Goal: Task Accomplishment & Management: Use online tool/utility

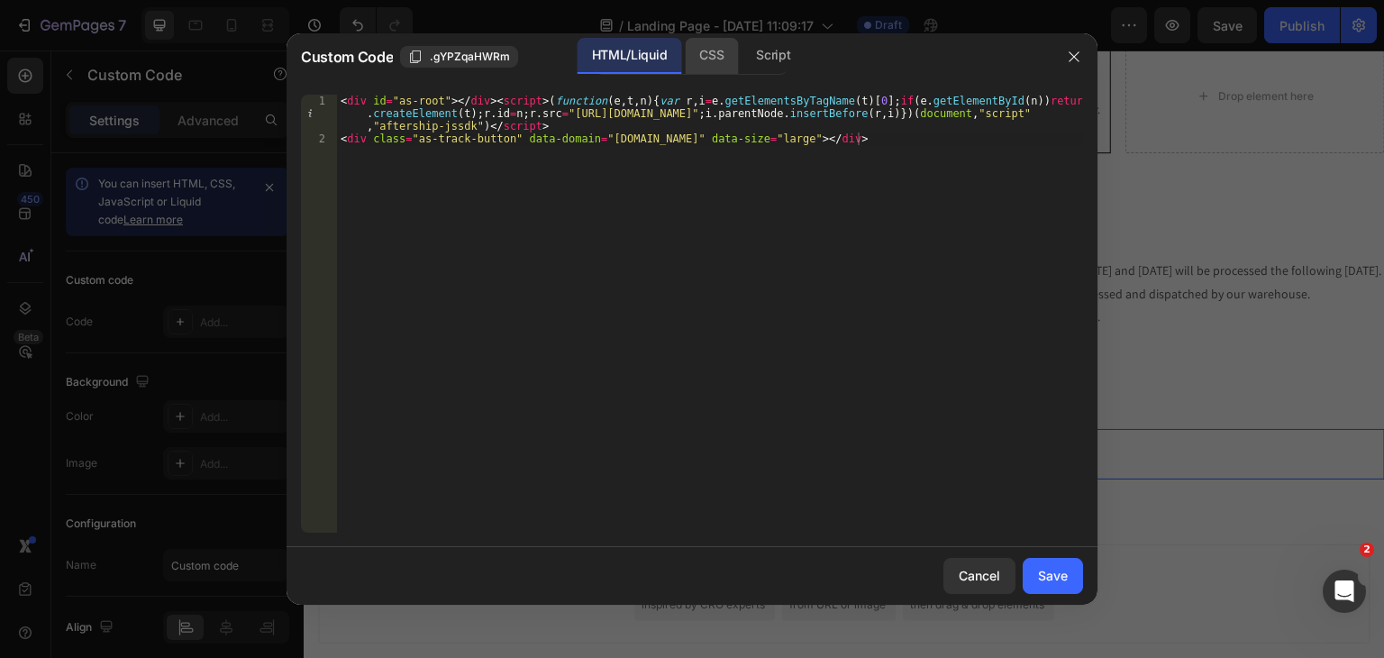
click at [742, 62] on div "CSS" at bounding box center [773, 56] width 63 height 36
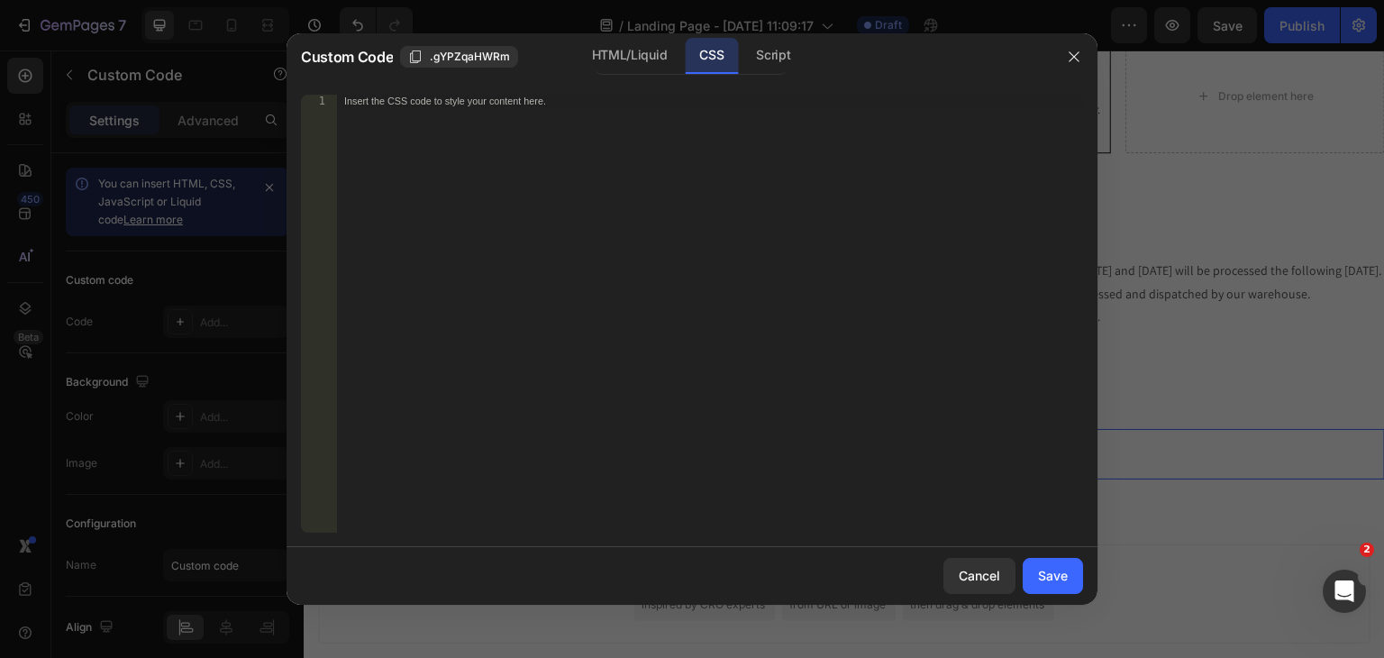
click at [699, 202] on div "Insert the CSS code to style your content here." at bounding box center [710, 326] width 746 height 463
click at [784, 62] on div "Script" at bounding box center [773, 56] width 63 height 36
click at [715, 200] on div "Insert the Javascript code to add interaction and animation to your content her…" at bounding box center [710, 326] width 746 height 463
paste textarea "})( window.GemQuery || jQuery );"
type textarea "})( window.GemQuery || jQuery );"
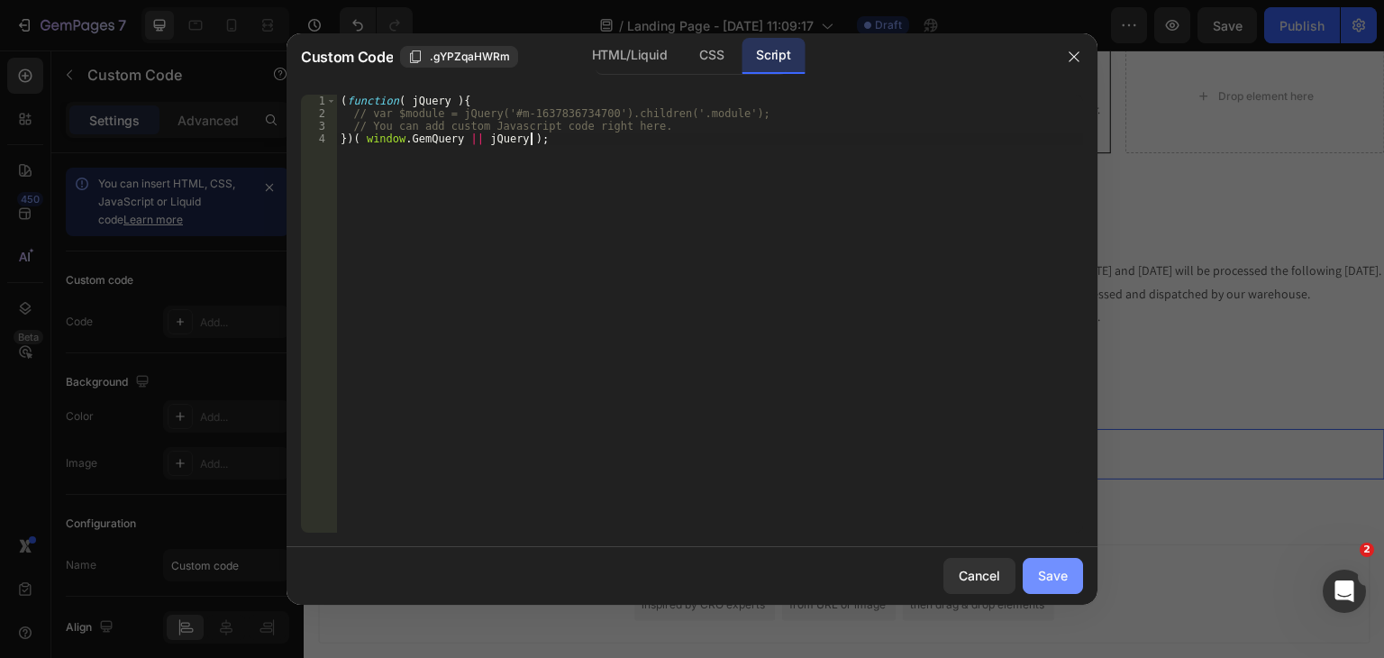
click at [1042, 588] on button "Save" at bounding box center [1053, 576] width 60 height 36
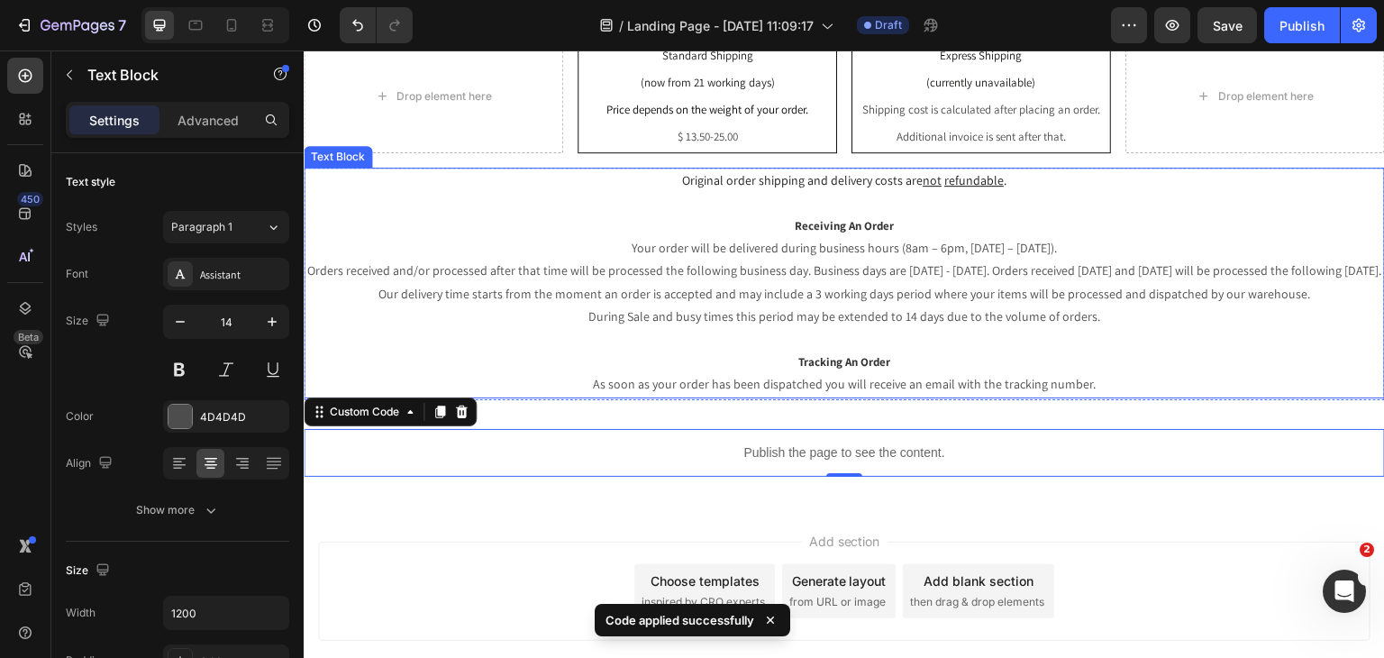
click at [1042, 338] on p "Rich Text Editor. Editing area: main" at bounding box center [844, 339] width 1078 height 23
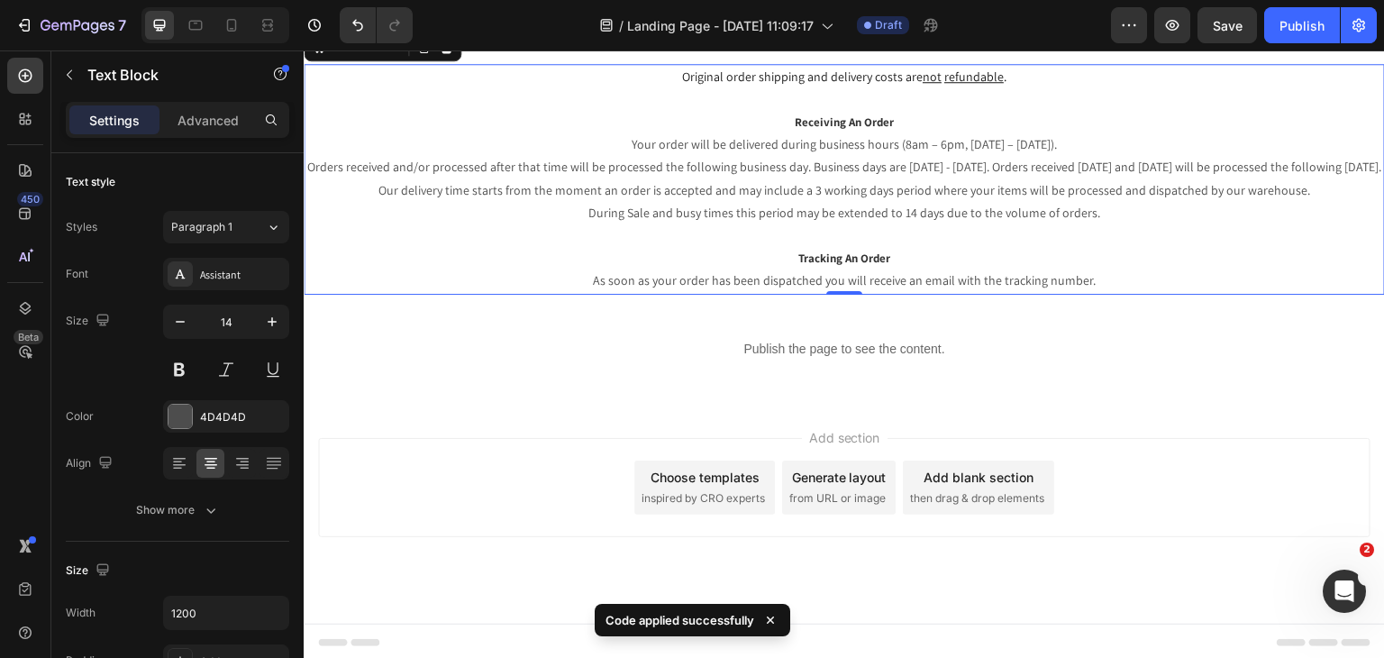
scroll to position [362, 0]
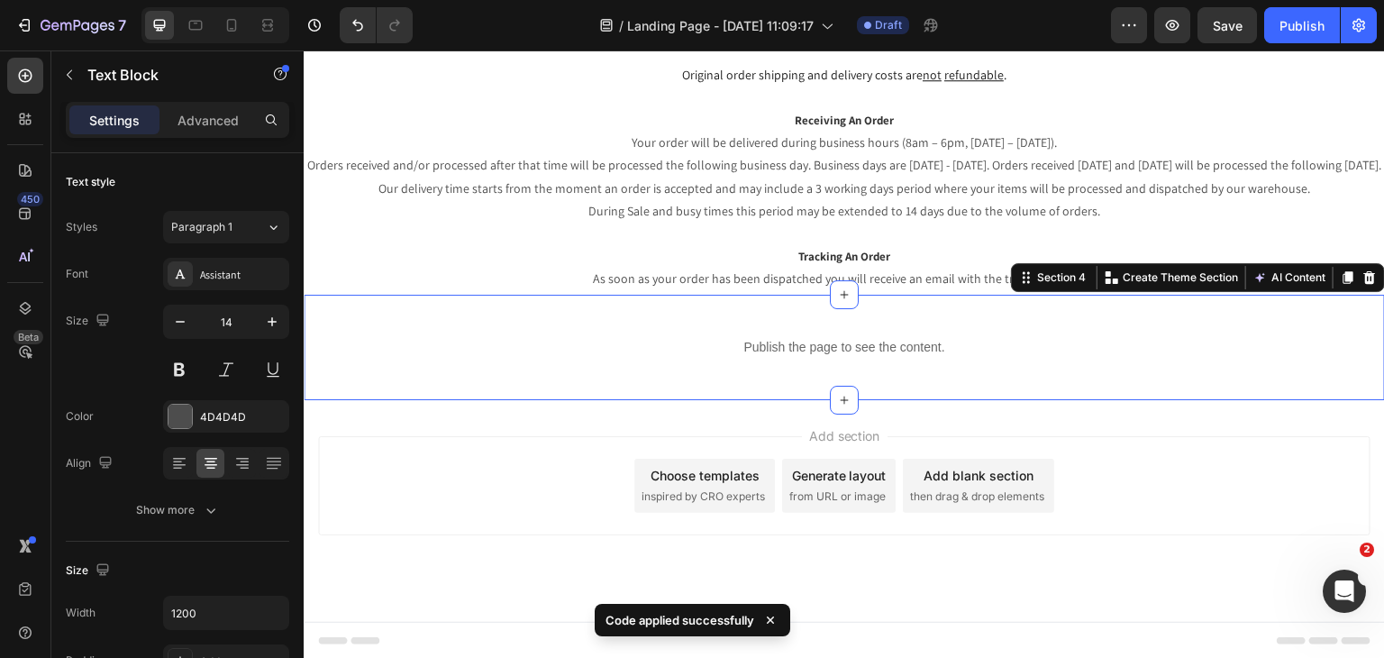
click at [1012, 386] on div "Publish the page to see the content. Custom Code Section 4 You can create reusa…" at bounding box center [844, 347] width 1081 height 105
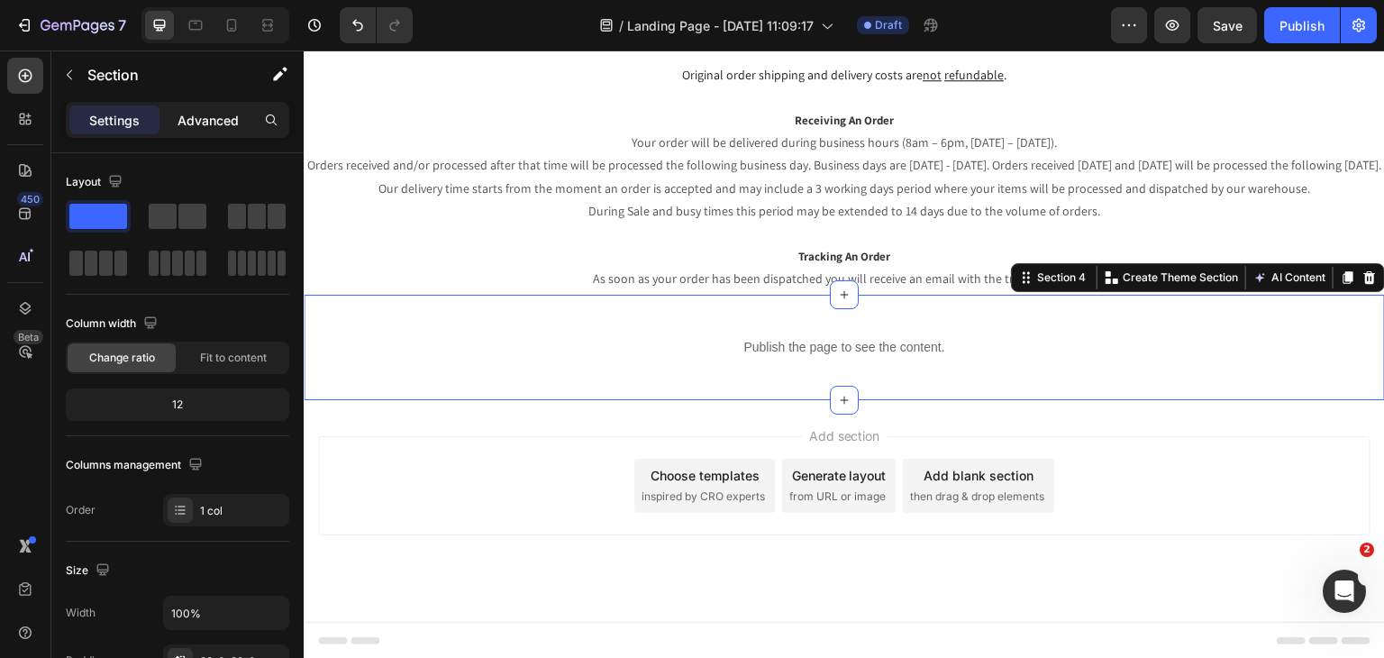
click at [213, 111] on p "Advanced" at bounding box center [207, 120] width 61 height 19
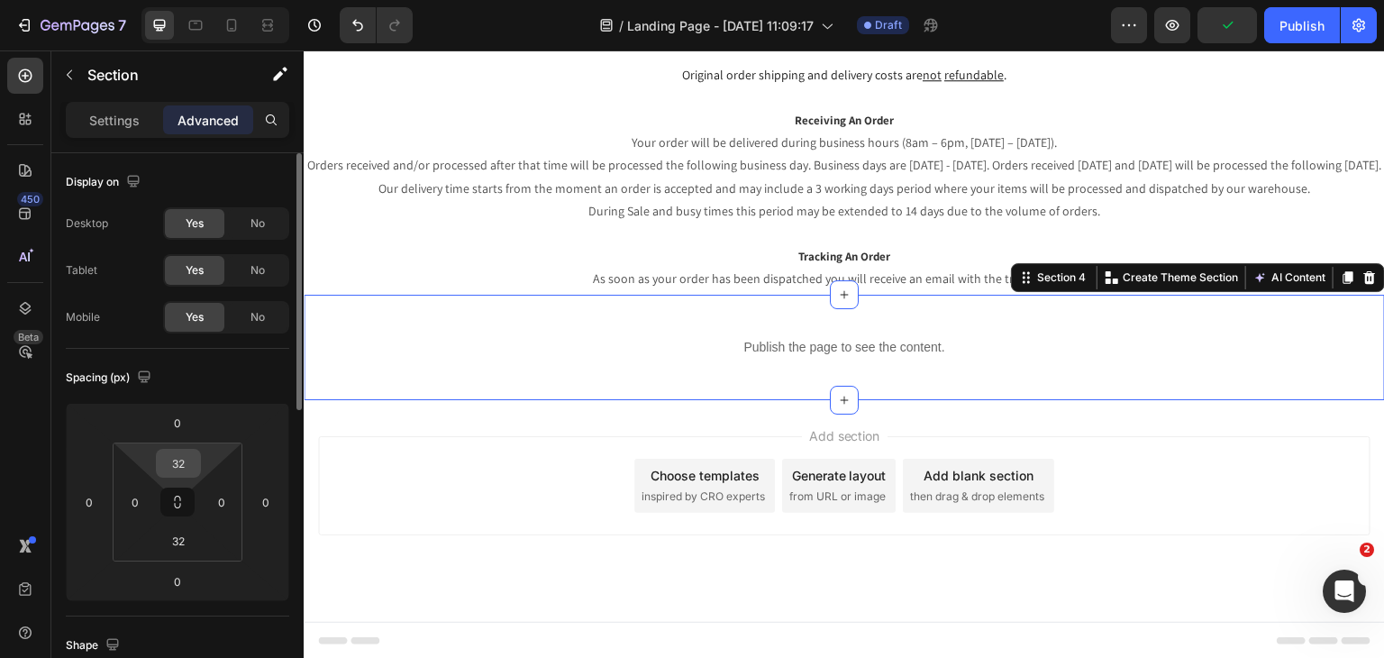
click at [188, 462] on input "32" at bounding box center [178, 463] width 36 height 27
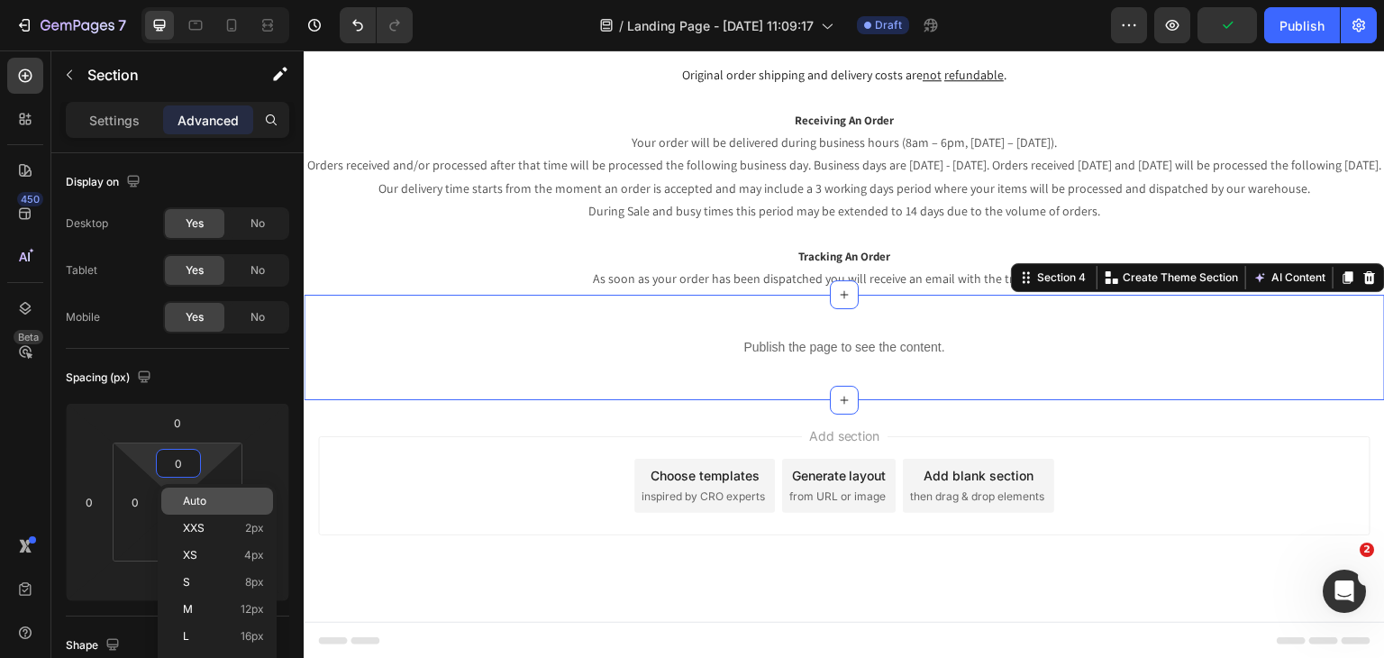
scroll to position [333, 0]
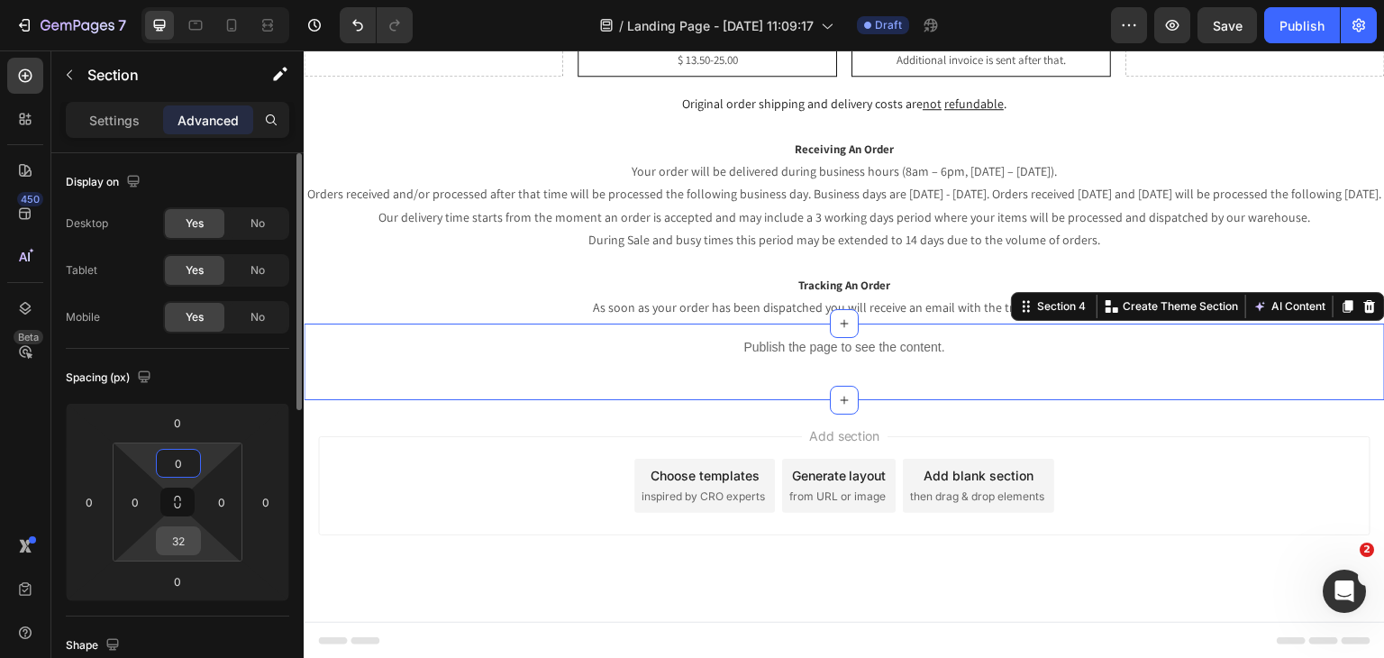
type input "0"
click at [183, 552] on input "32" at bounding box center [178, 540] width 36 height 27
click at [183, 551] on input "32" at bounding box center [178, 540] width 36 height 27
type input "0"
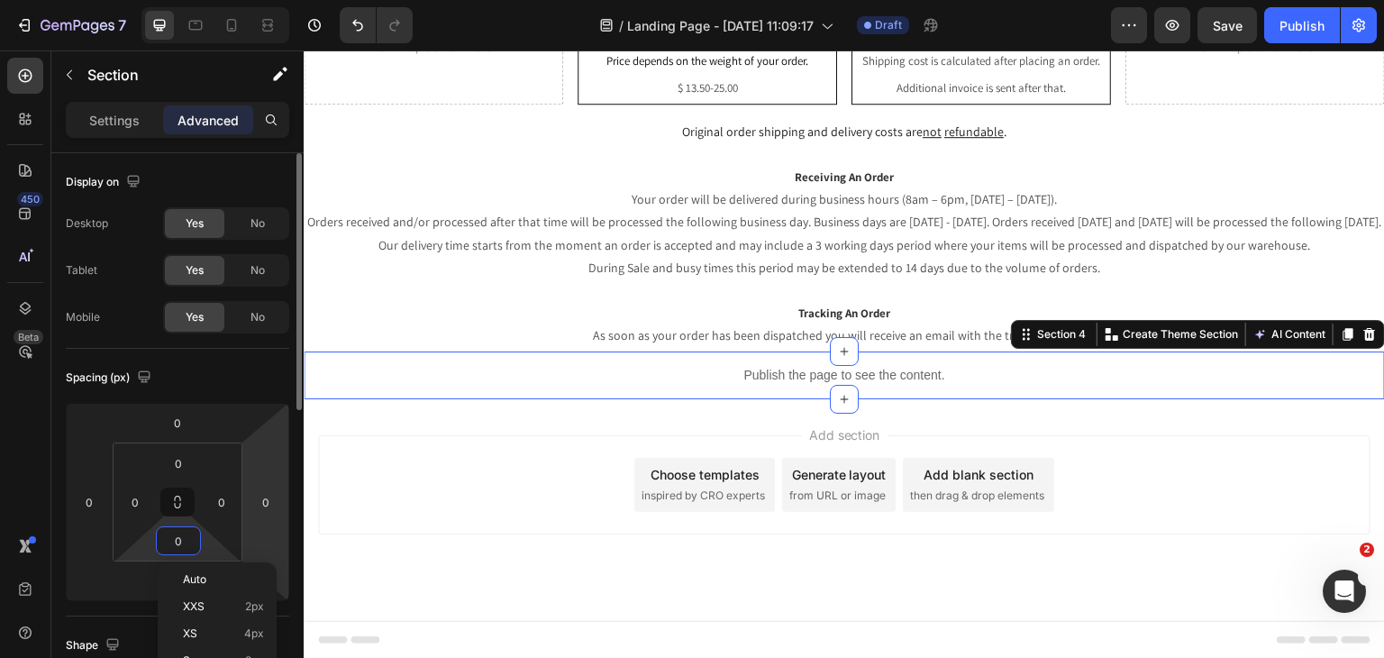
scroll to position [305, 0]
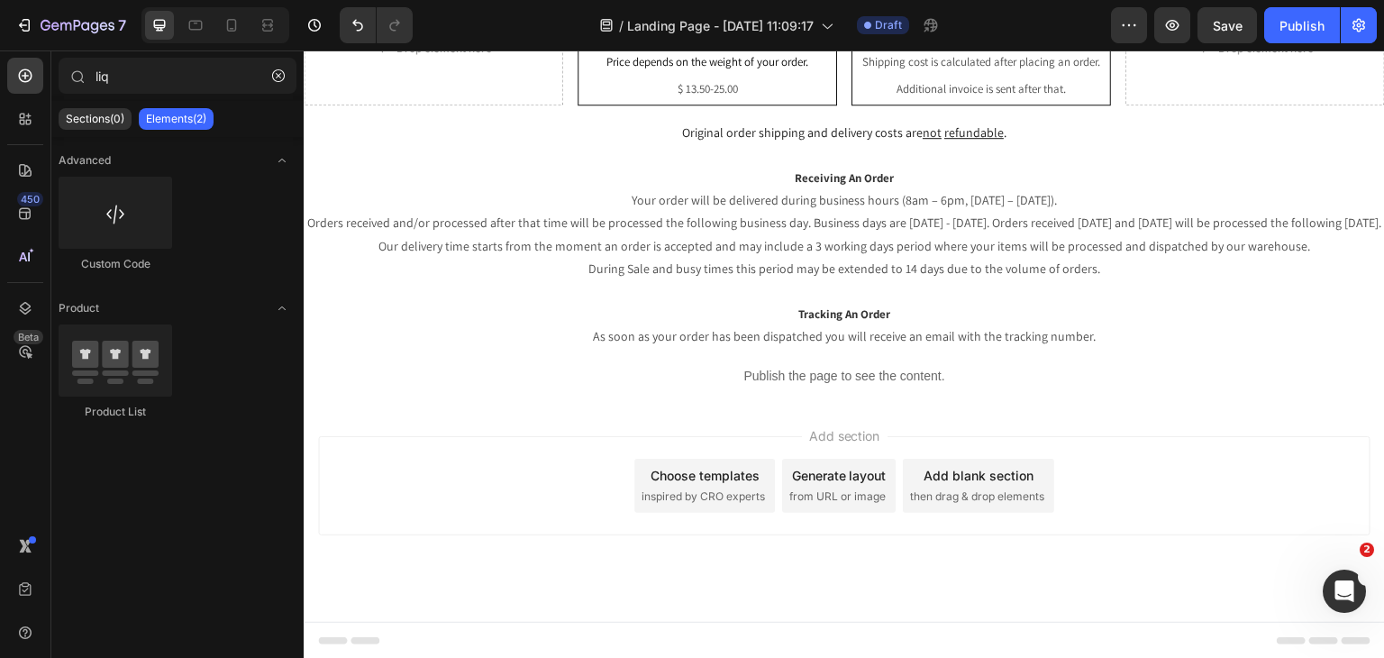
click at [531, 450] on div "Add section Choose templates inspired by CRO experts Generate layout from URL o…" at bounding box center [844, 485] width 1052 height 99
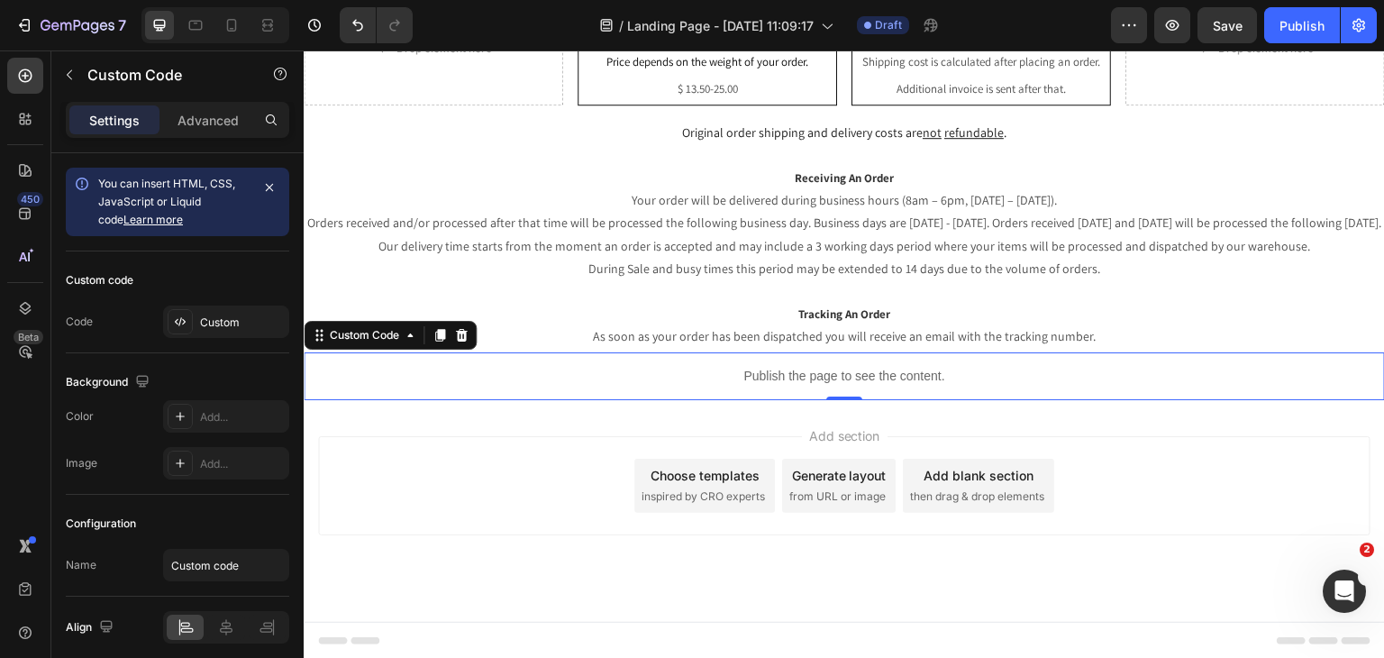
click at [960, 383] on p "Publish the page to see the content." at bounding box center [844, 376] width 1081 height 19
click at [191, 113] on p "Advanced" at bounding box center [207, 120] width 61 height 19
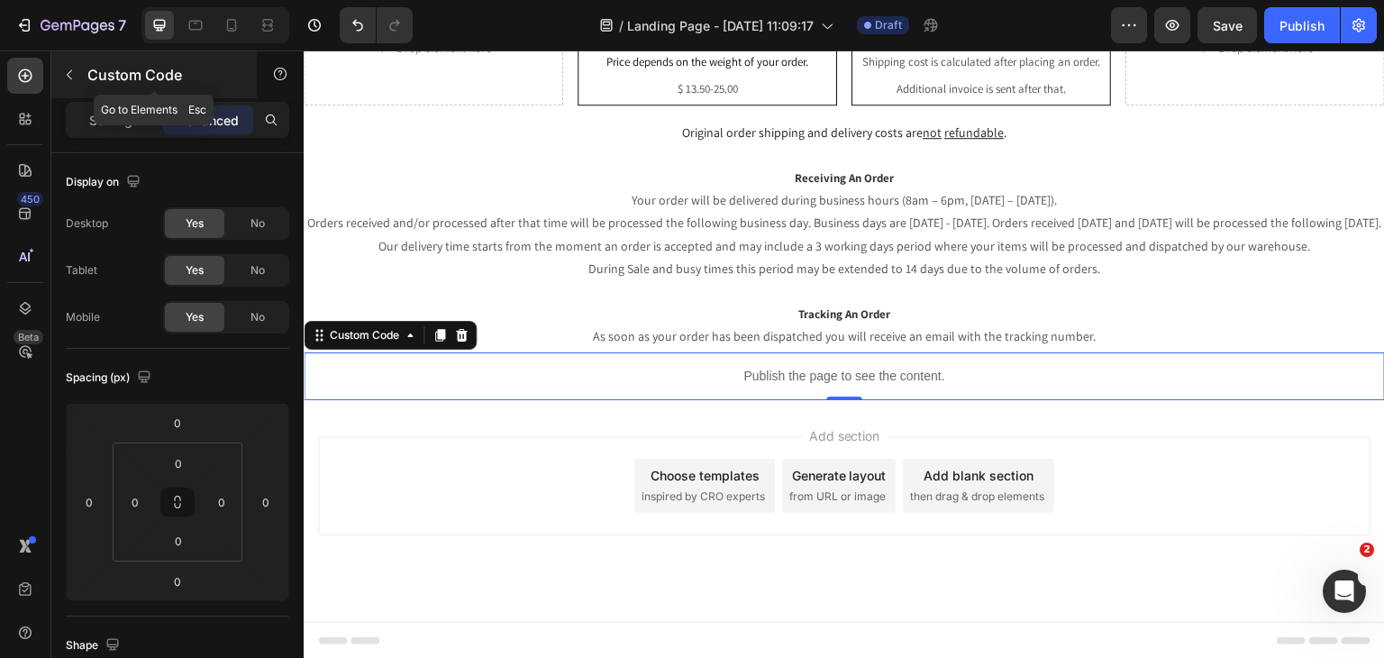
click at [72, 73] on icon "button" at bounding box center [69, 75] width 14 height 14
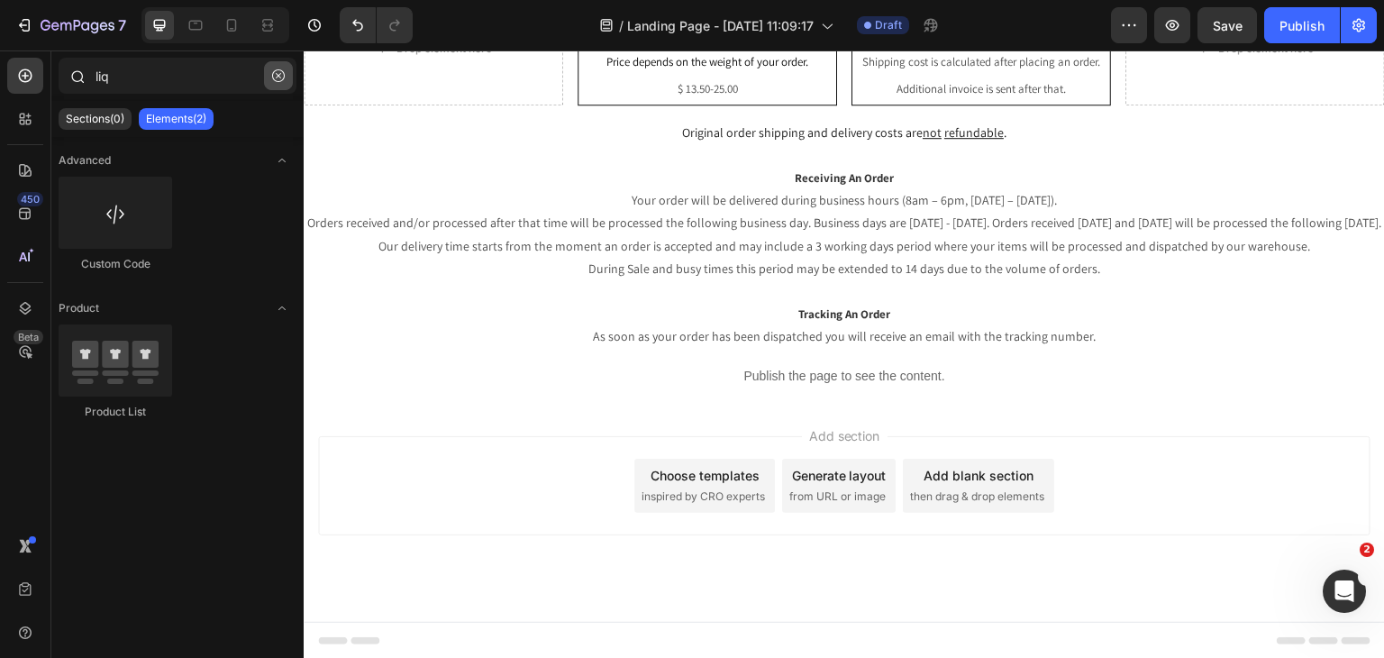
click at [270, 82] on button "button" at bounding box center [278, 75] width 29 height 29
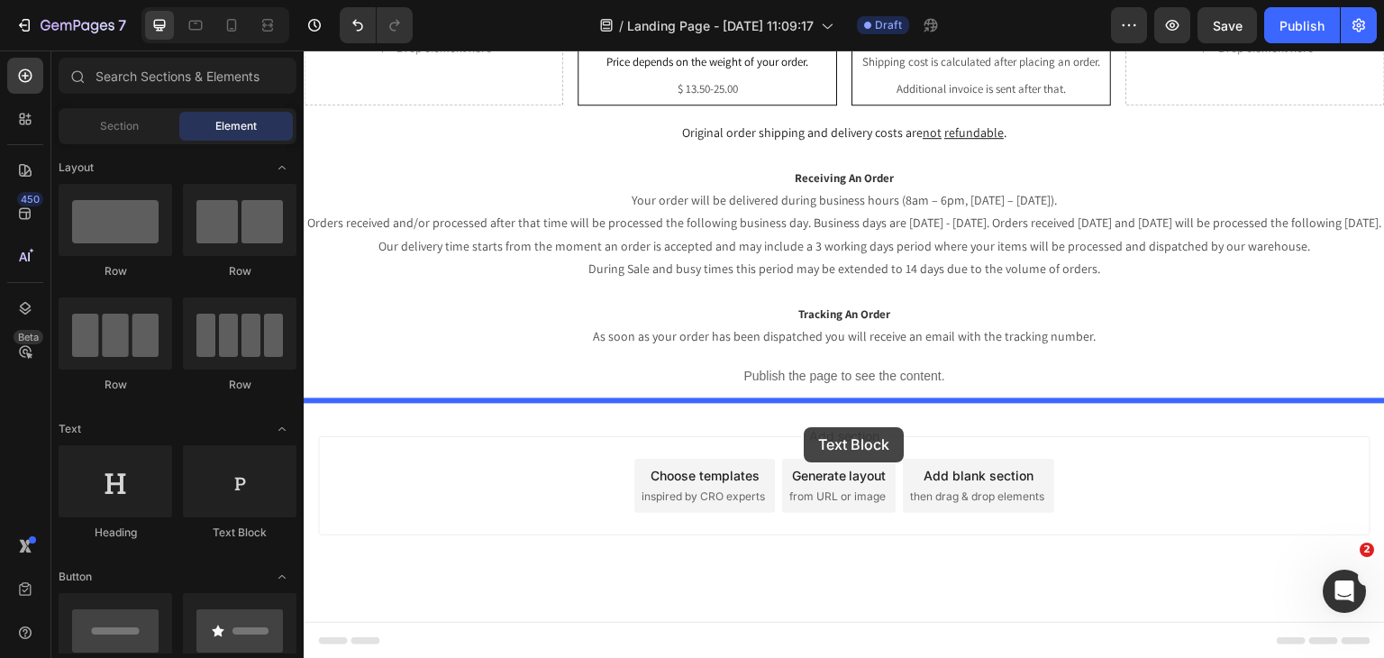
drag, startPoint x: 596, startPoint y: 548, endPoint x: 804, endPoint y: 427, distance: 239.8
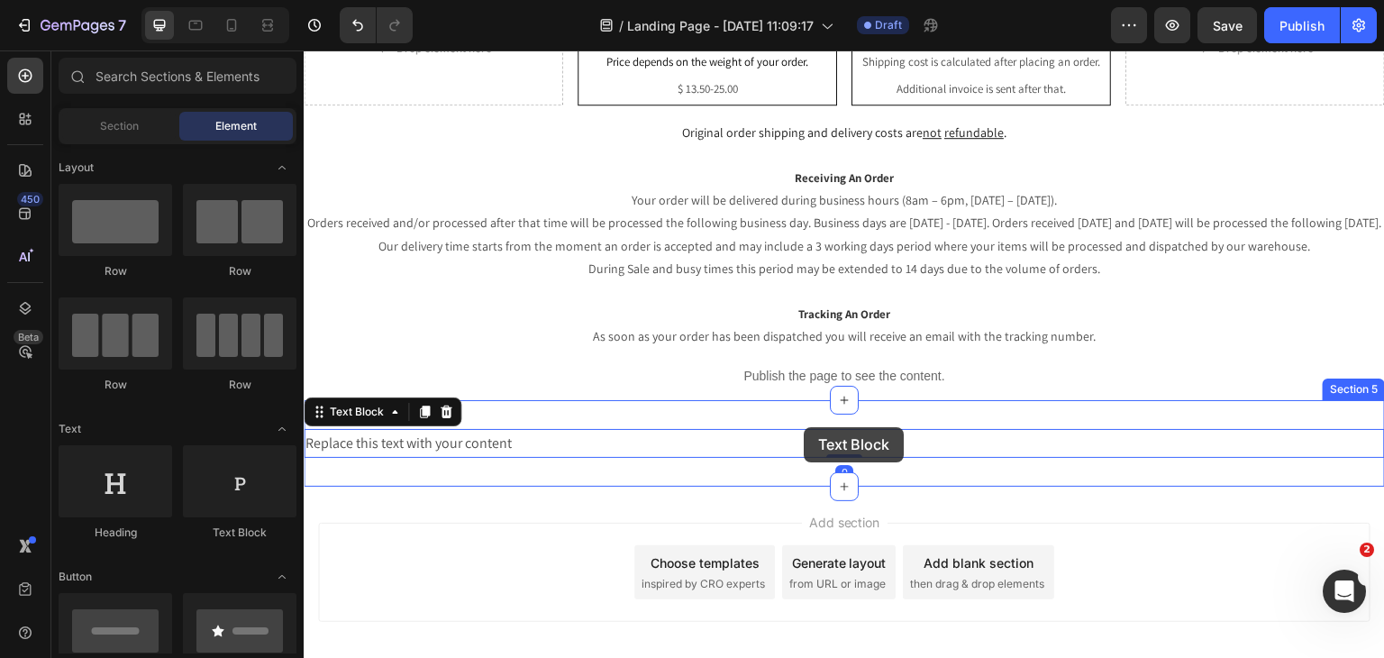
scroll to position [362, 0]
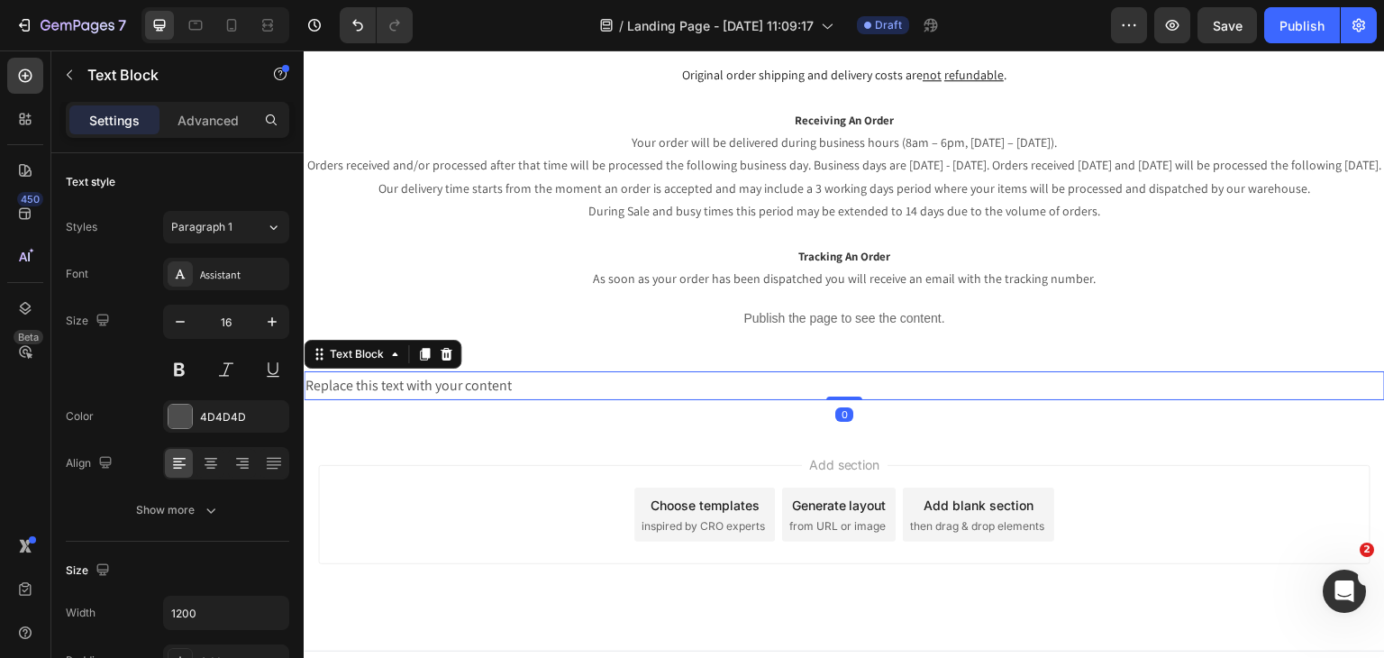
click at [742, 384] on div "Replace this text with your content" at bounding box center [844, 386] width 1081 height 30
click at [742, 384] on p "Replace this text with your content" at bounding box center [844, 386] width 1078 height 26
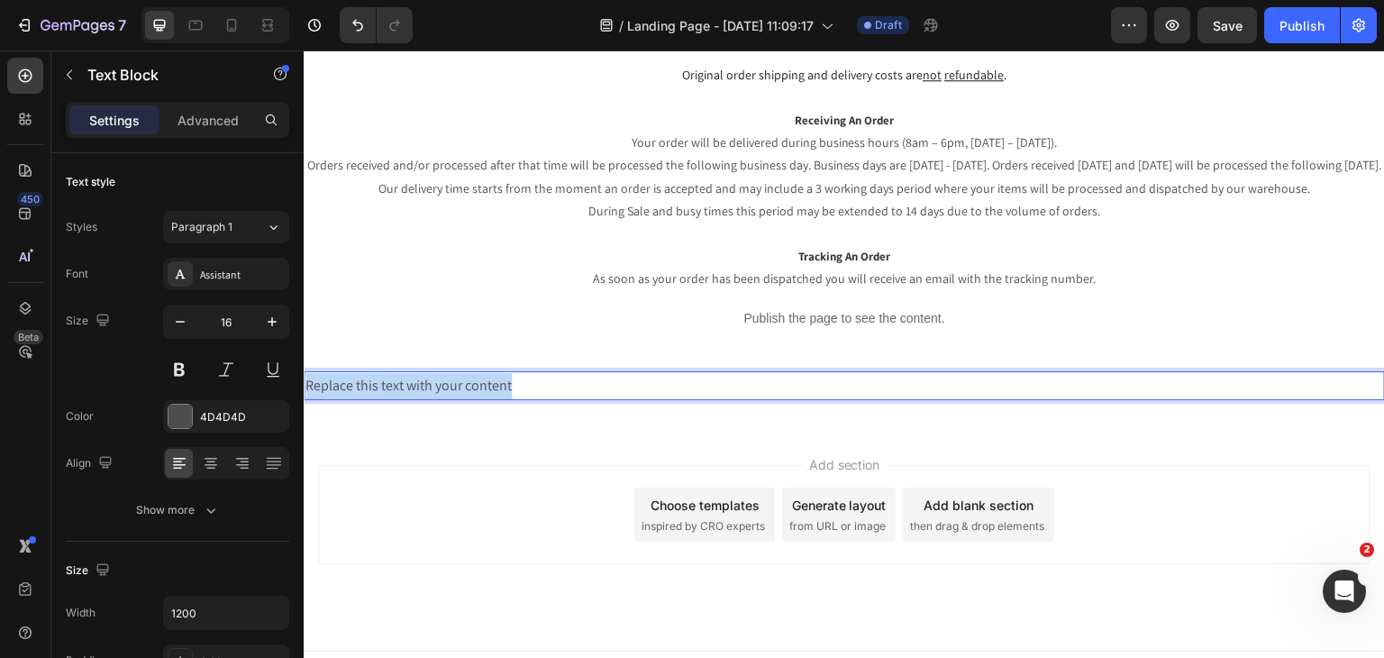
click at [742, 384] on p "Replace this text with your content" at bounding box center [844, 386] width 1078 height 26
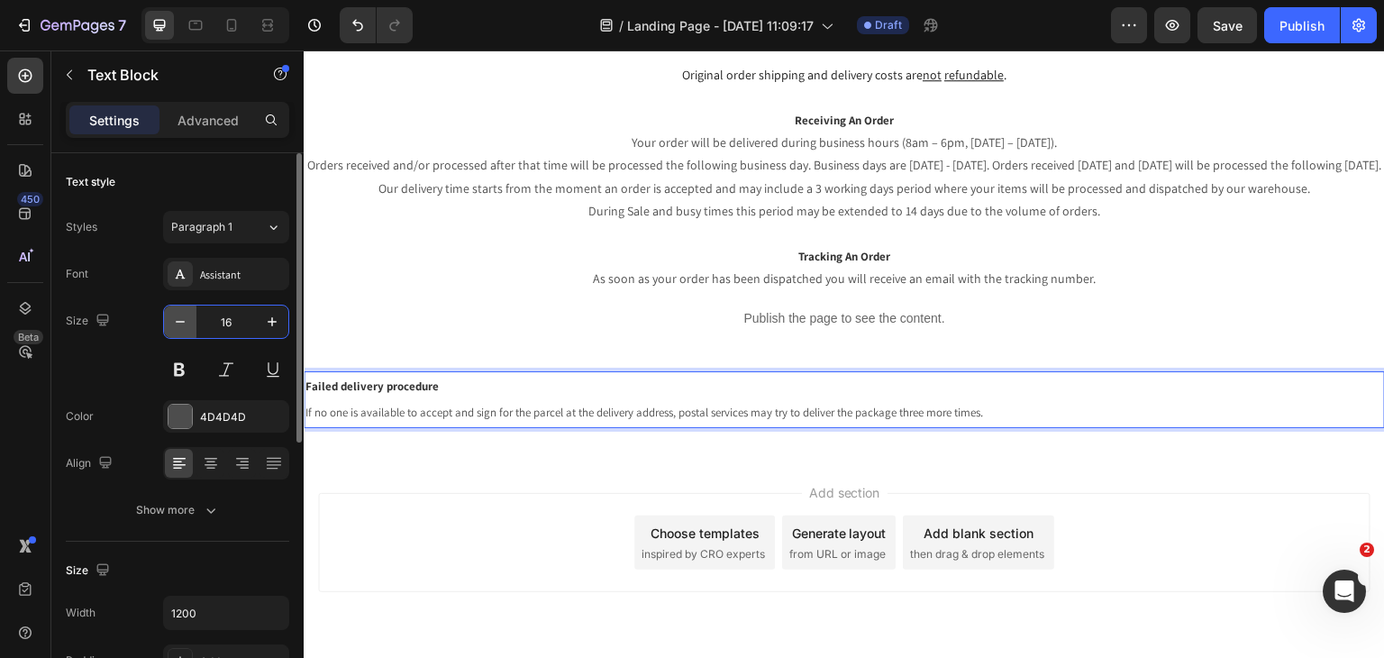
click at [195, 316] on div "16" at bounding box center [226, 321] width 124 height 32
click at [195, 316] on button "button" at bounding box center [180, 321] width 32 height 32
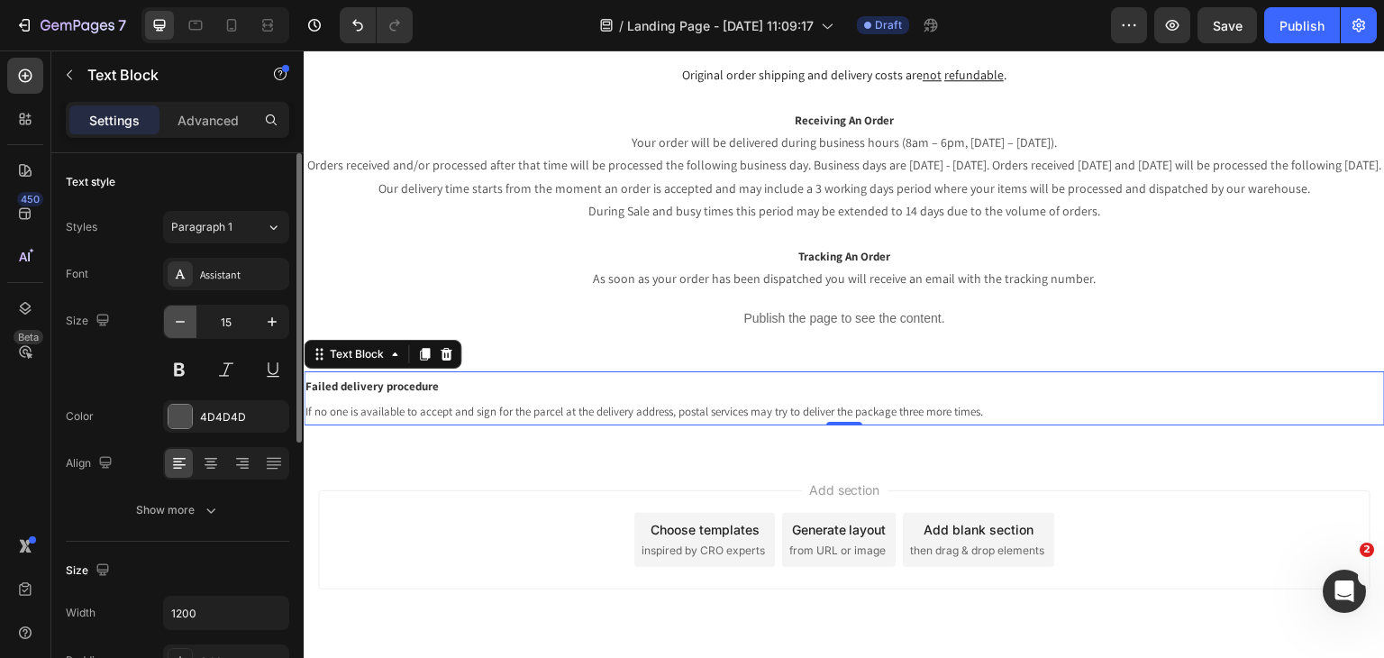
click at [195, 316] on button "button" at bounding box center [180, 321] width 32 height 32
type input "14"
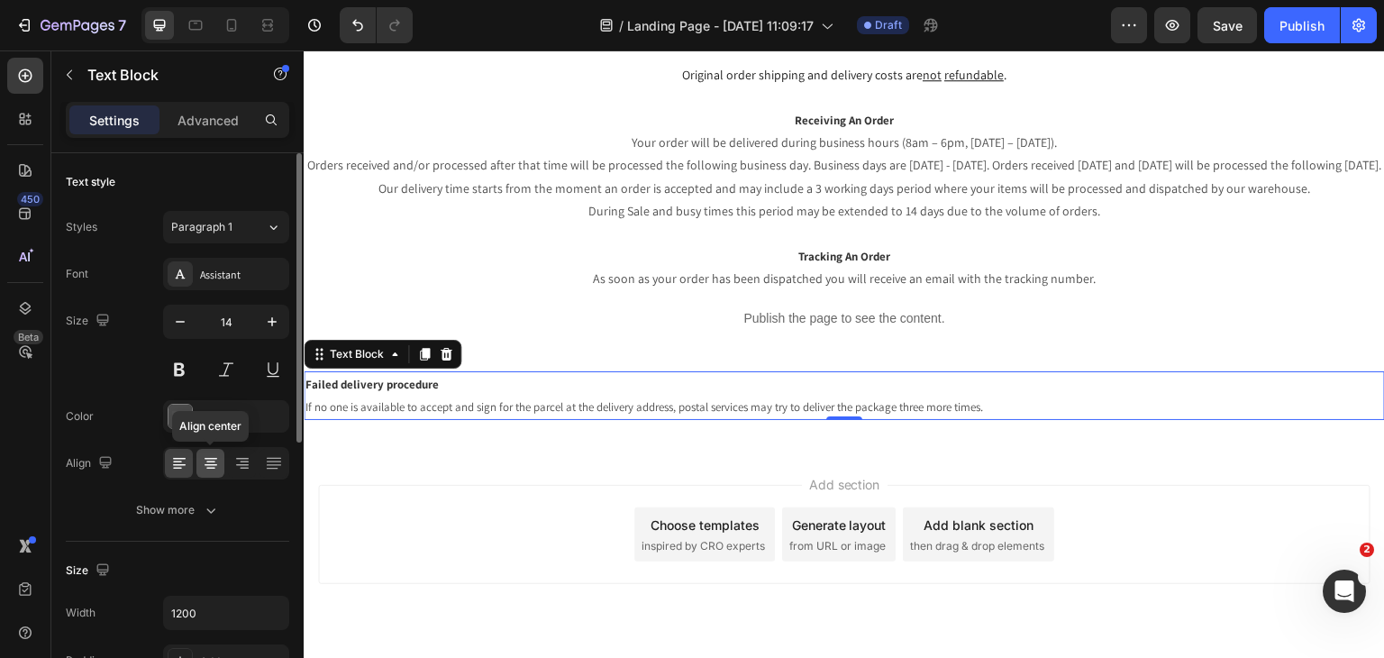
click at [214, 451] on div at bounding box center [210, 463] width 28 height 29
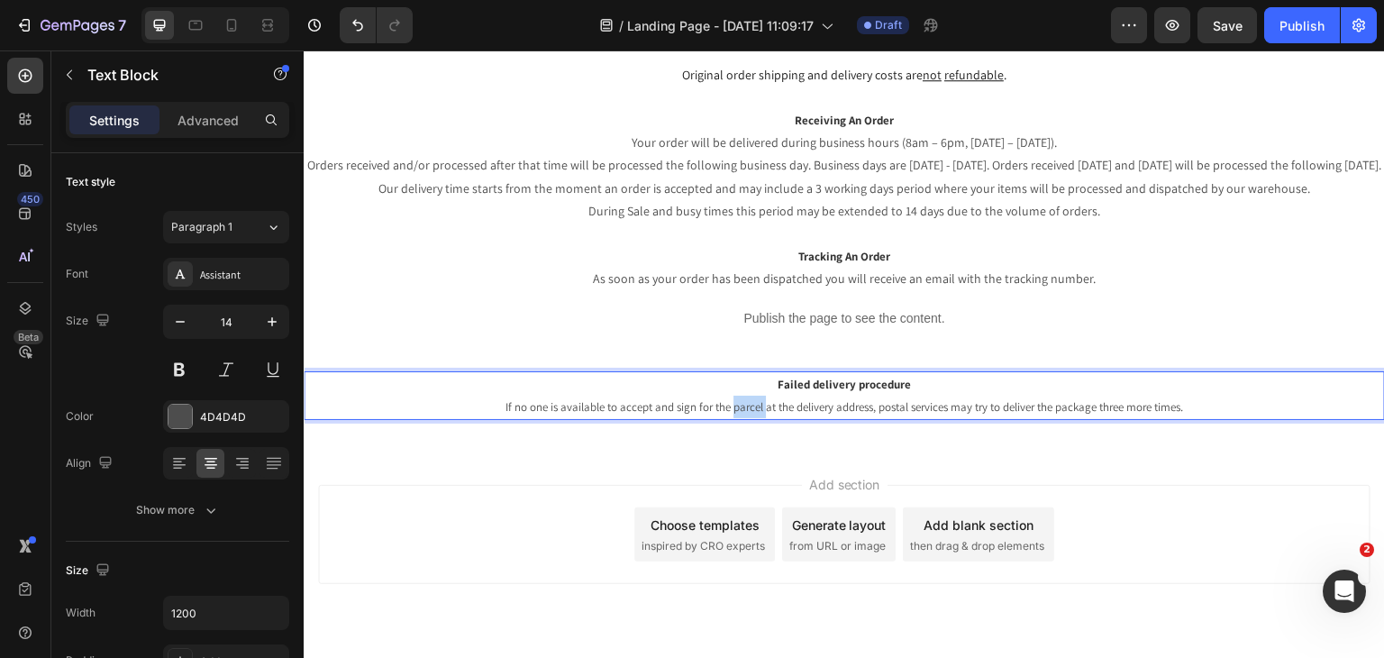
click at [742, 398] on p "If no one is available to accept and sign for the parcel at the delivery addres…" at bounding box center [844, 407] width 1078 height 23
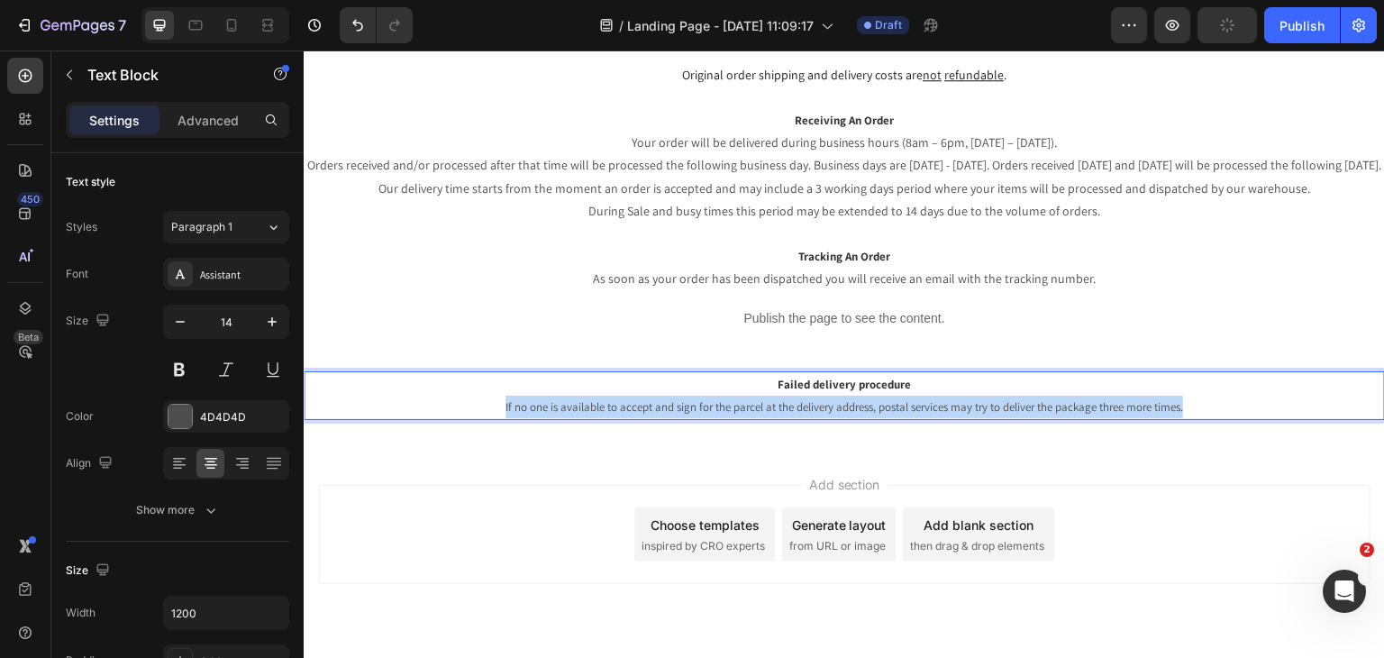
click at [742, 398] on p "If no one is available to accept and sign for the parcel at the delivery addres…" at bounding box center [844, 407] width 1078 height 23
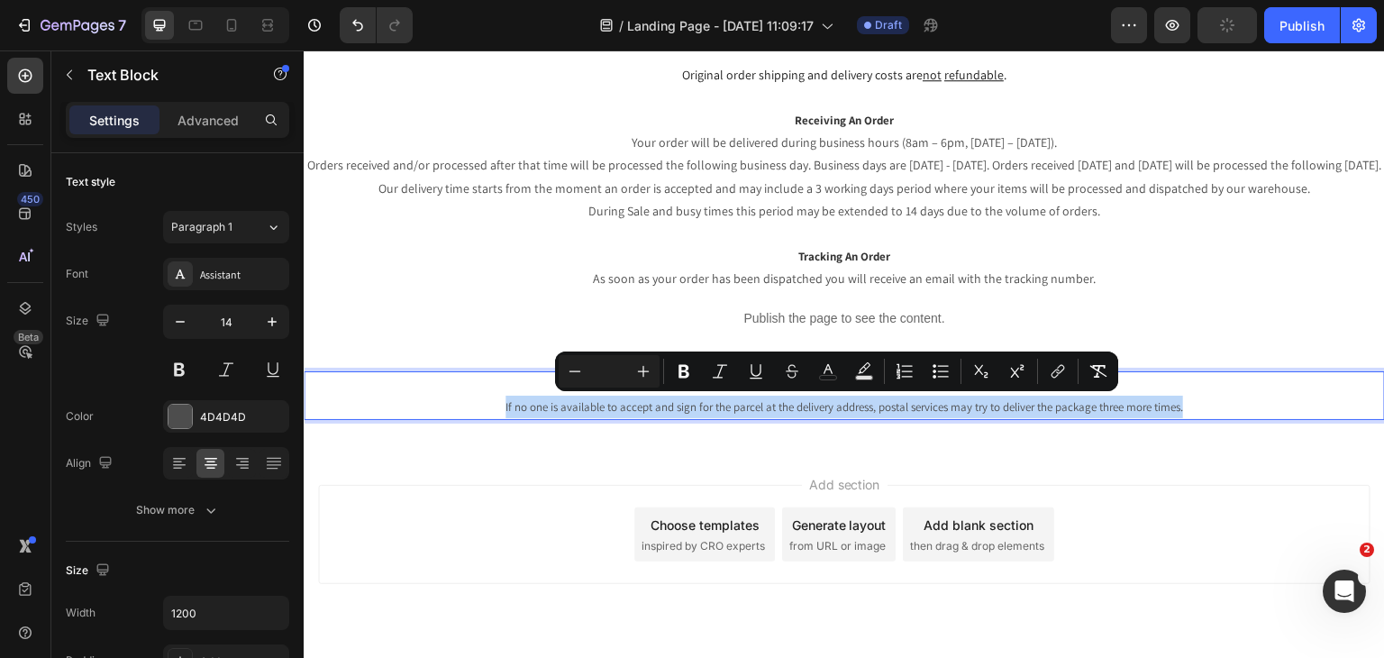
click at [775, 402] on span "If no one is available to accept and sign for the parcel at the delivery addres…" at bounding box center [844, 406] width 678 height 15
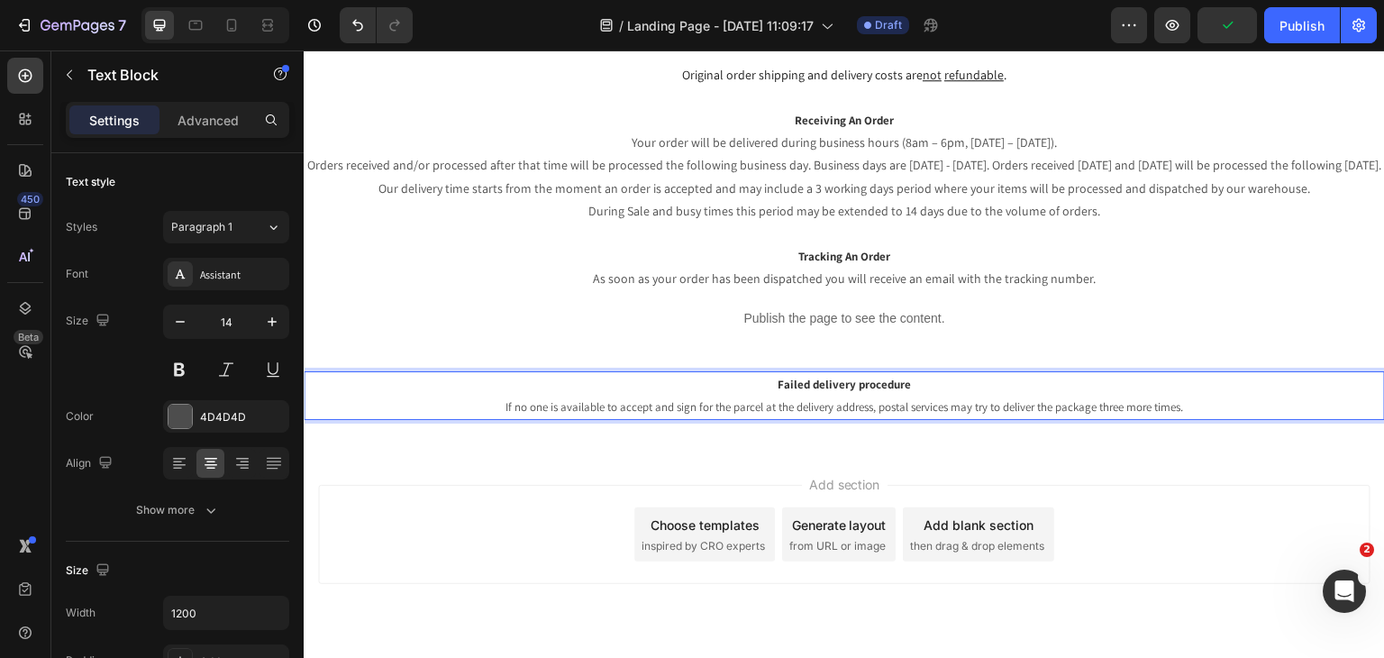
click at [200, 100] on div "Text Block" at bounding box center [153, 75] width 205 height 51
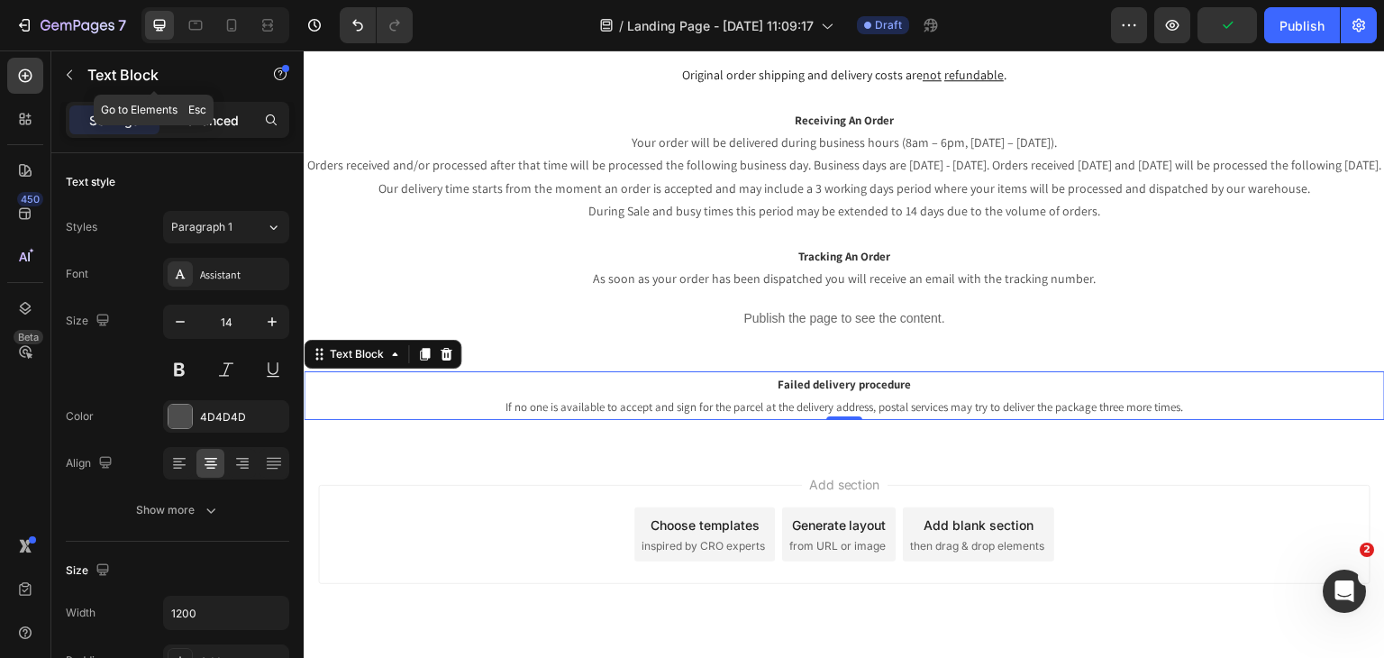
drag, startPoint x: 205, startPoint y: 110, endPoint x: 206, endPoint y: 123, distance: 13.5
click at [205, 111] on p "Advanced" at bounding box center [207, 120] width 61 height 19
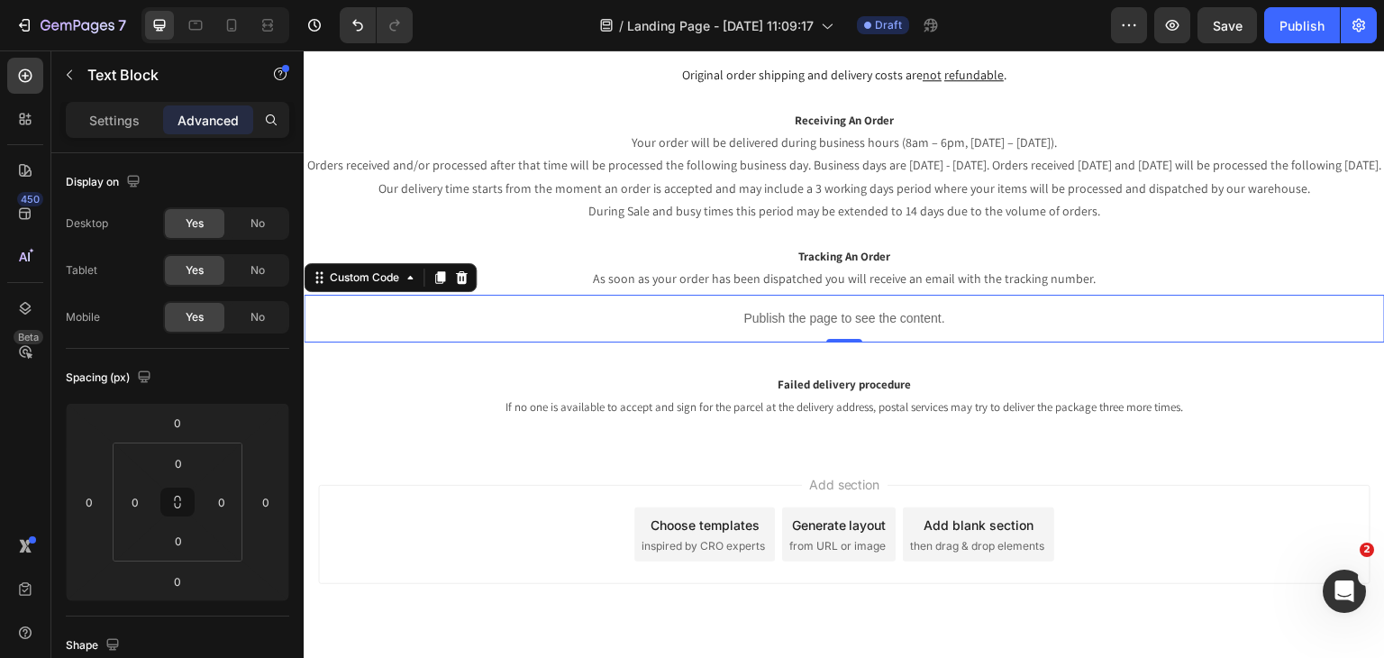
click at [690, 337] on div "Publish the page to see the content." at bounding box center [844, 319] width 1081 height 48
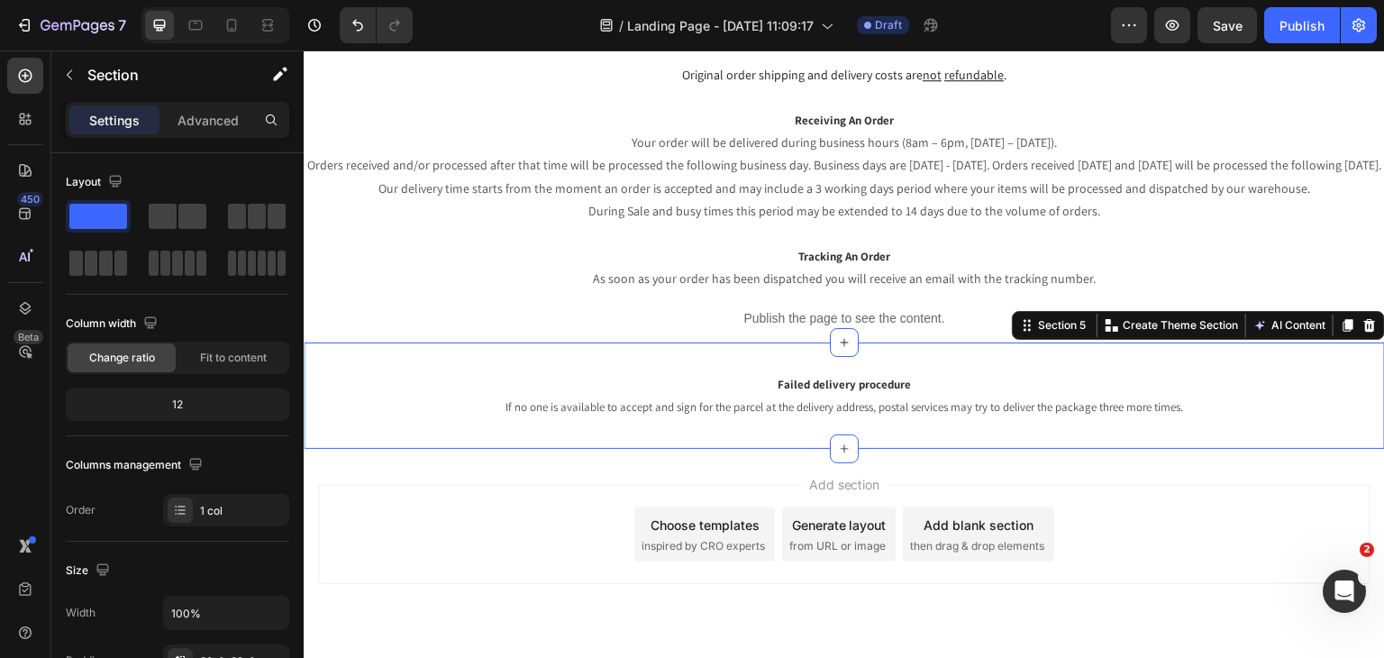
click at [704, 351] on div "Failed delivery procedure If no one is available to accept and sign for the par…" at bounding box center [844, 395] width 1081 height 106
click at [207, 124] on p "Advanced" at bounding box center [207, 120] width 61 height 19
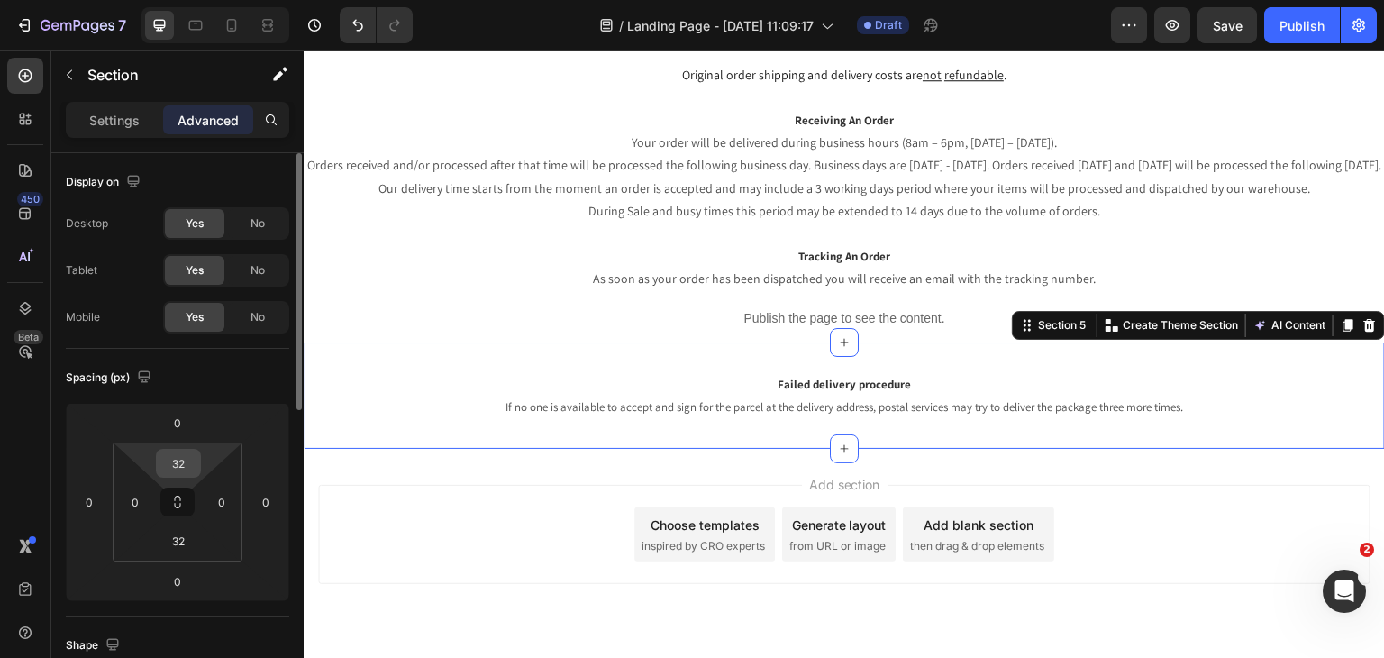
click at [177, 462] on input "32" at bounding box center [178, 463] width 36 height 27
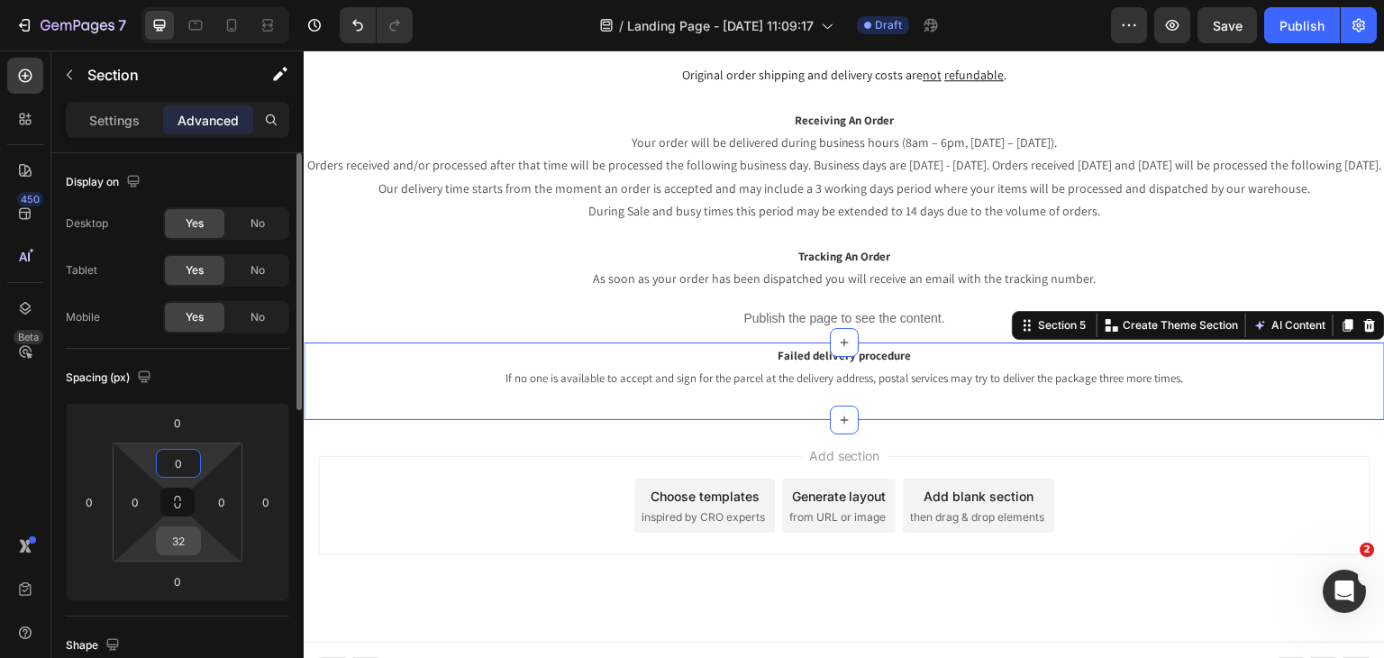
type input "0"
click at [188, 533] on input "32" at bounding box center [178, 540] width 36 height 27
type input "0"
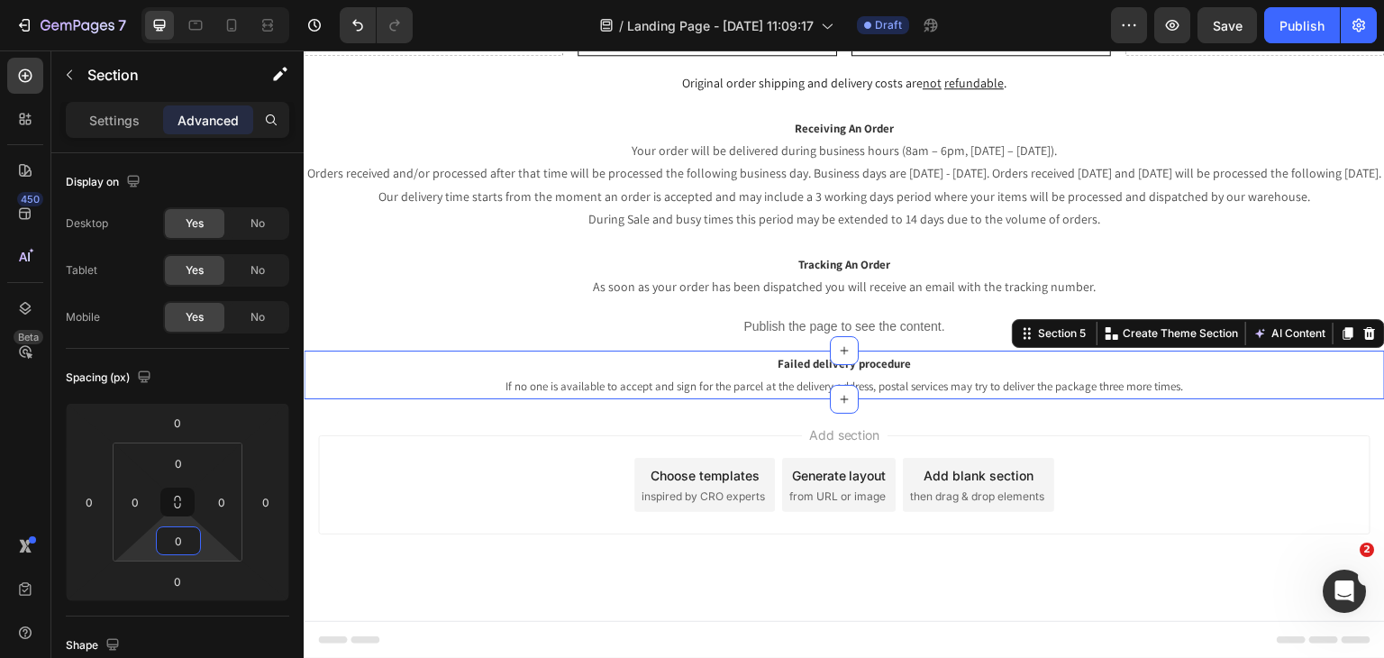
click at [458, 496] on div "Add section Choose templates inspired by CRO experts Generate layout from URL o…" at bounding box center [844, 484] width 1052 height 99
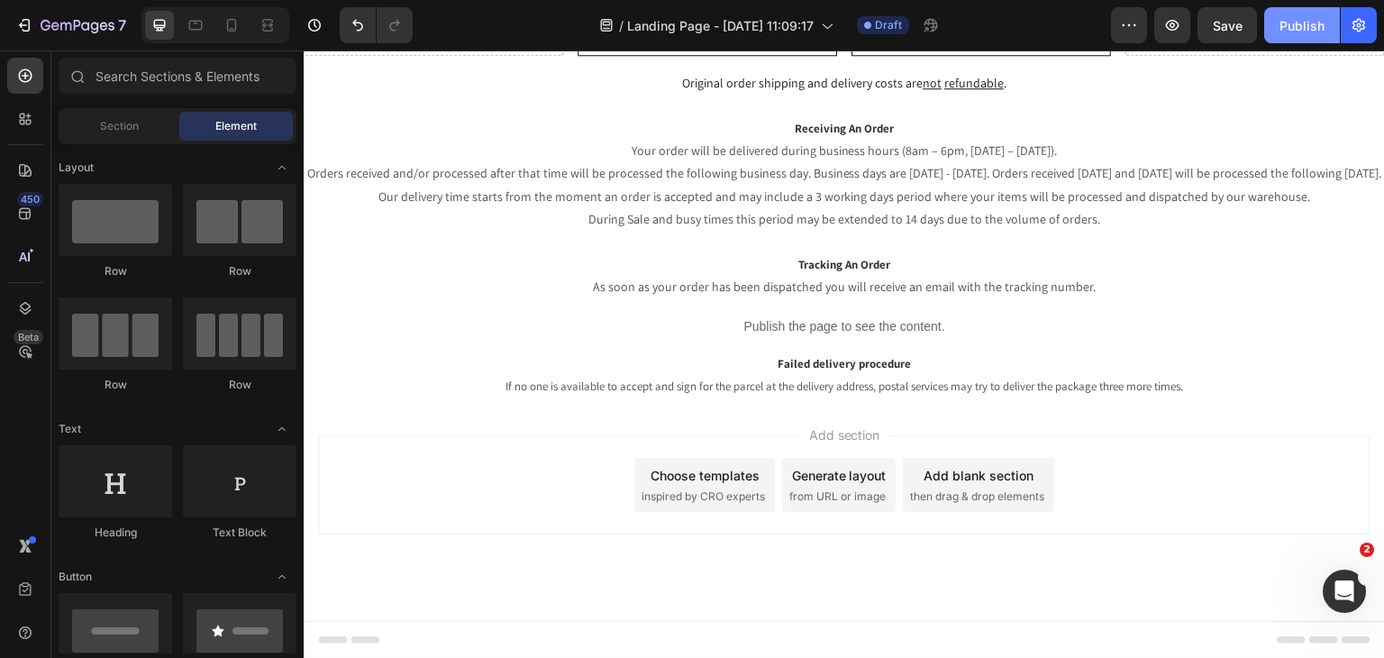
click at [1297, 29] on div "Publish" at bounding box center [1301, 25] width 45 height 19
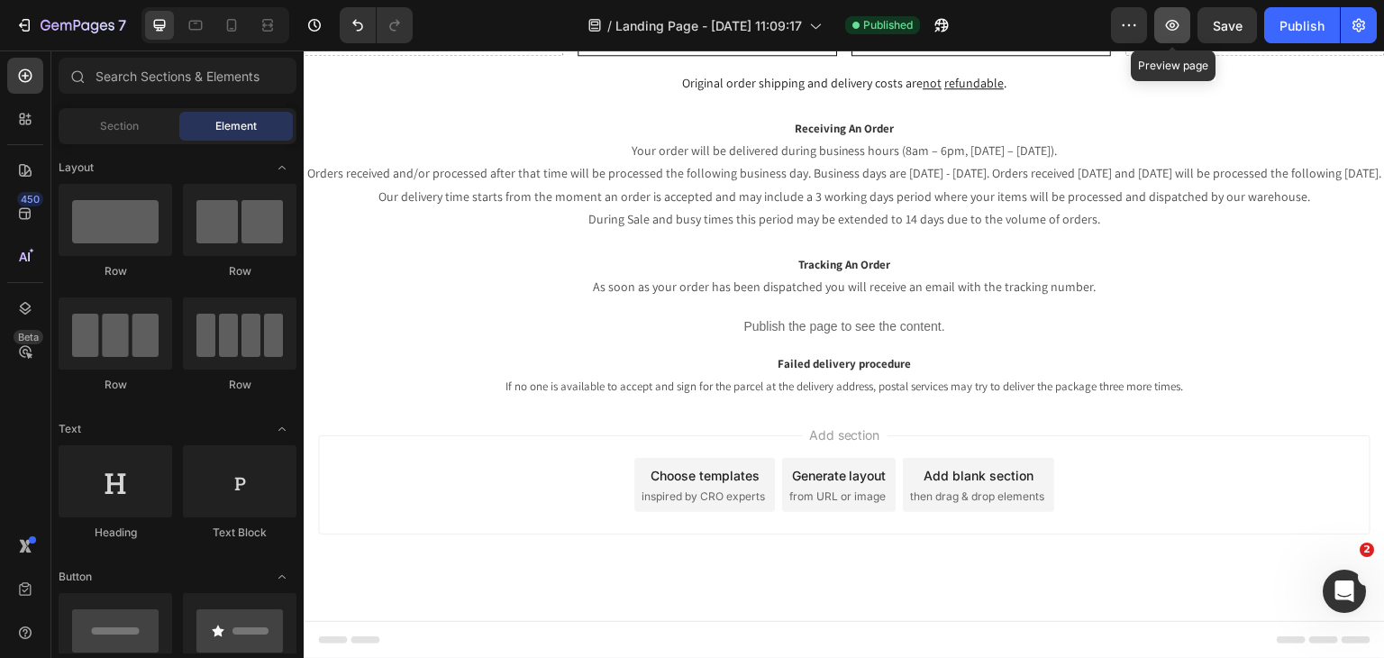
click at [1165, 35] on button "button" at bounding box center [1172, 25] width 36 height 36
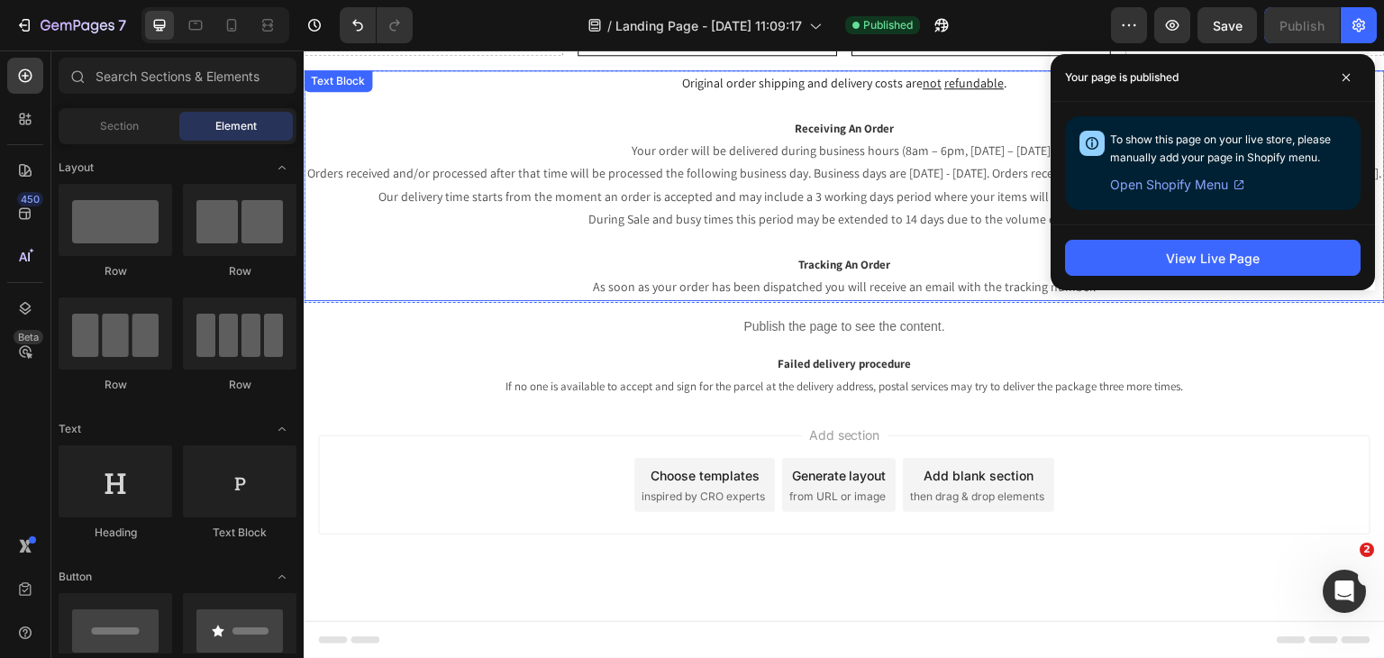
click at [853, 278] on p "As soon as your order has been dispatched you will receive an email with the tr…" at bounding box center [844, 287] width 1078 height 23
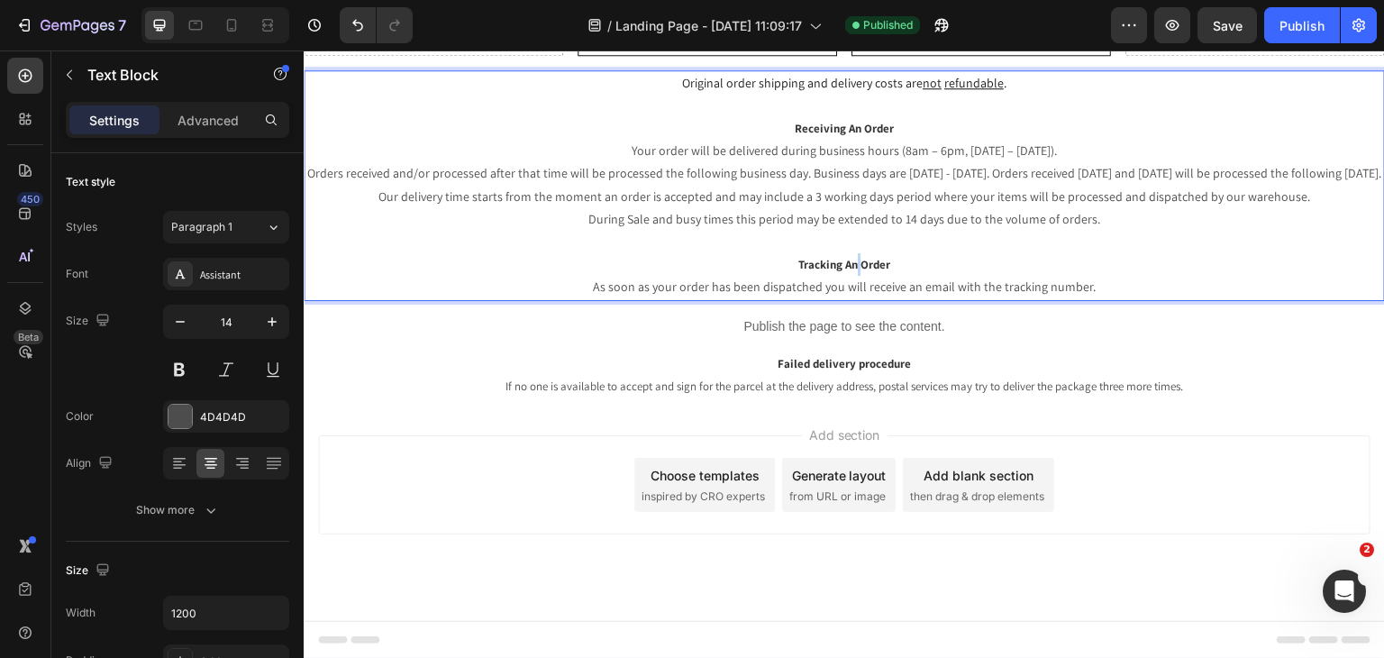
click at [851, 272] on p "Tracking An Order" at bounding box center [844, 264] width 1078 height 23
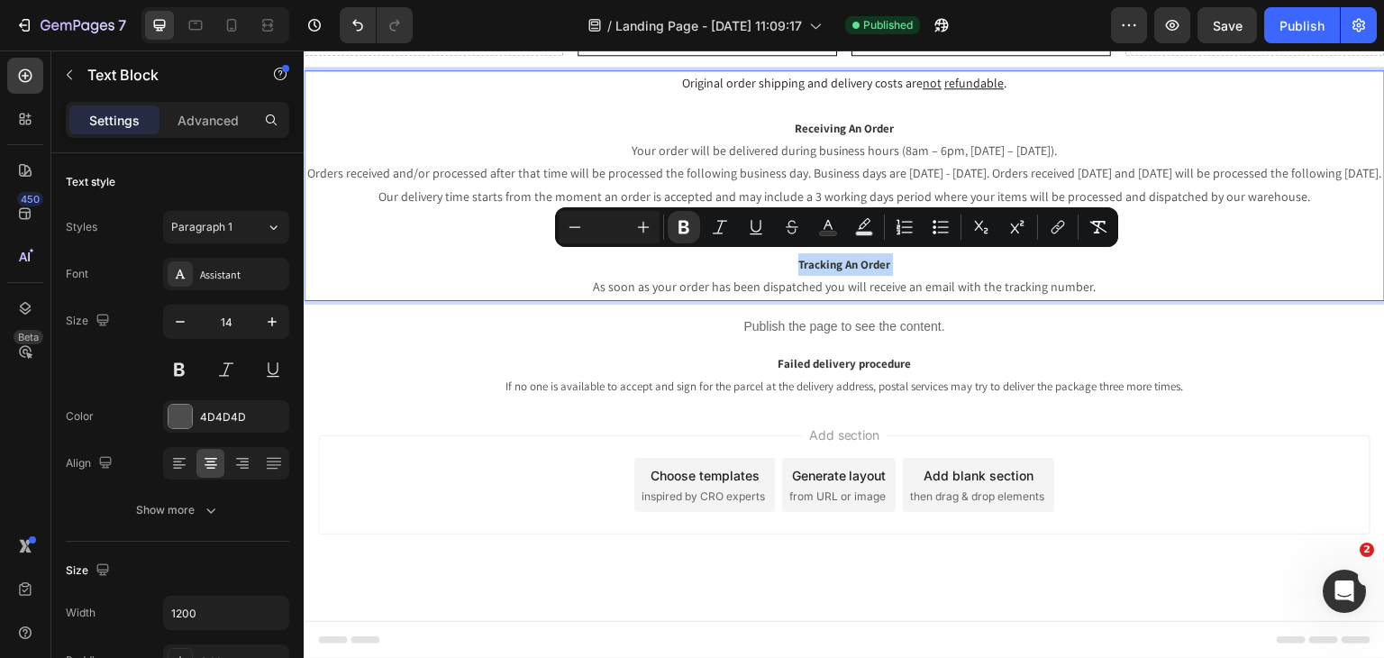
click at [815, 272] on p "Tracking An Order" at bounding box center [844, 264] width 1078 height 23
click at [778, 265] on p "Tracking An Order" at bounding box center [844, 264] width 1078 height 23
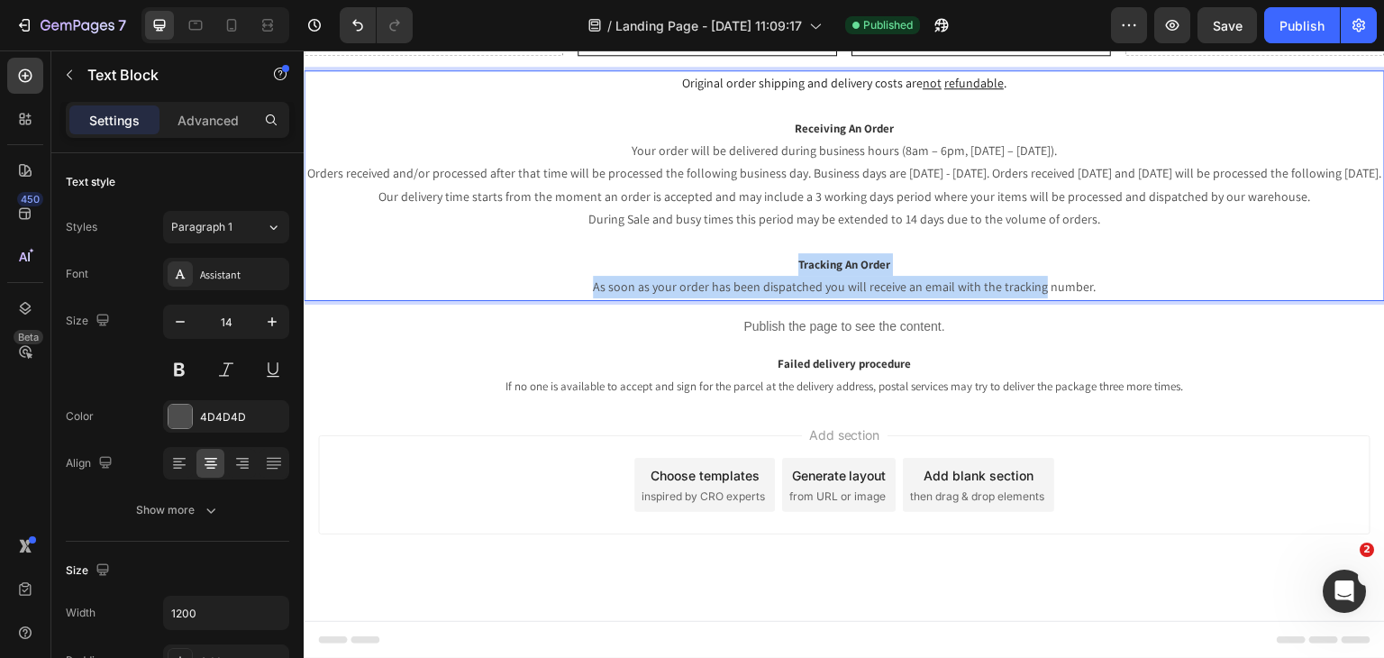
drag, startPoint x: 740, startPoint y: 255, endPoint x: 1033, endPoint y: 287, distance: 295.5
click at [1033, 287] on div "Original order shipping and delivery costs are not refundable . Receiving An Or…" at bounding box center [844, 185] width 1081 height 231
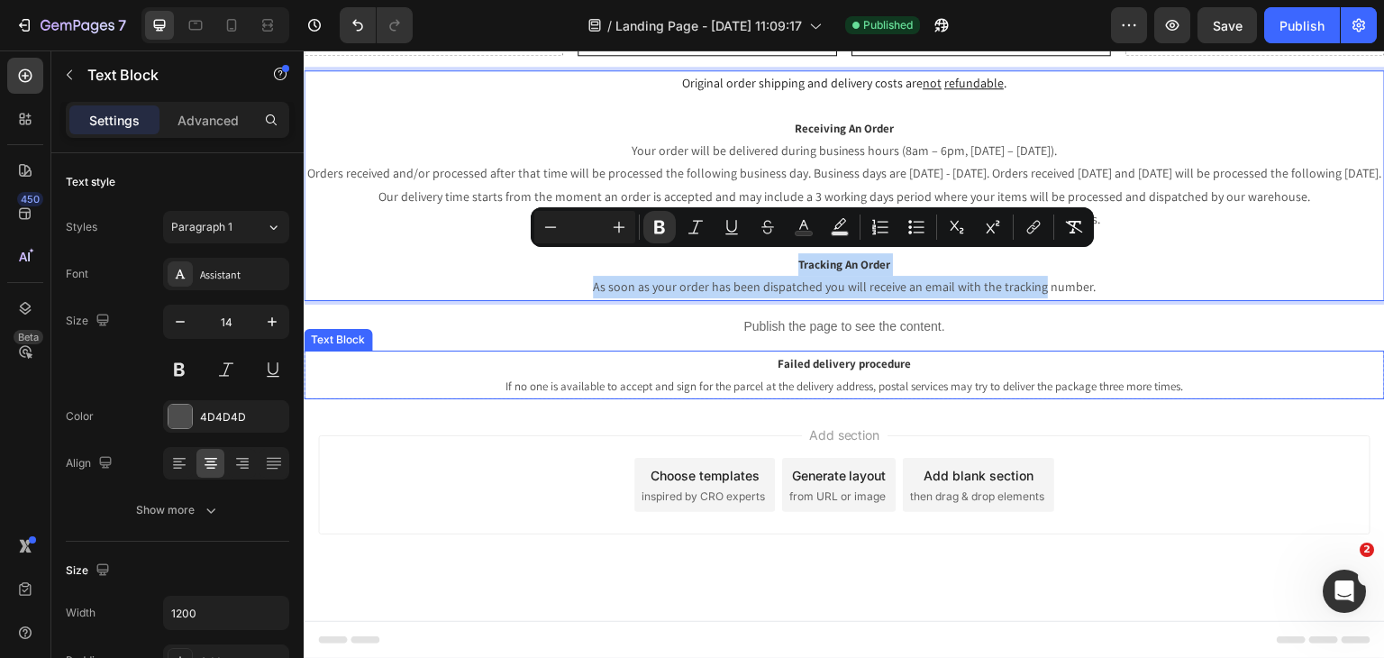
click at [896, 352] on p "Failed delivery procedure" at bounding box center [844, 363] width 1078 height 23
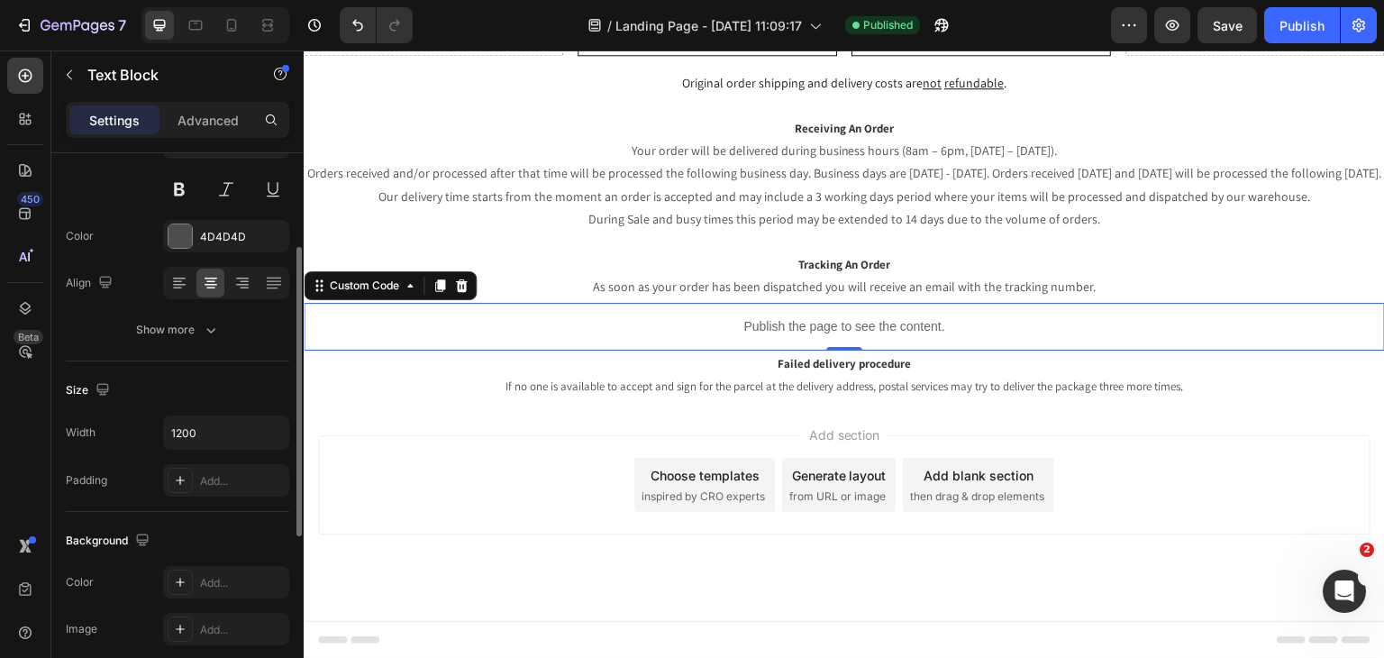
click at [896, 329] on p "Publish the page to see the content." at bounding box center [844, 326] width 1081 height 19
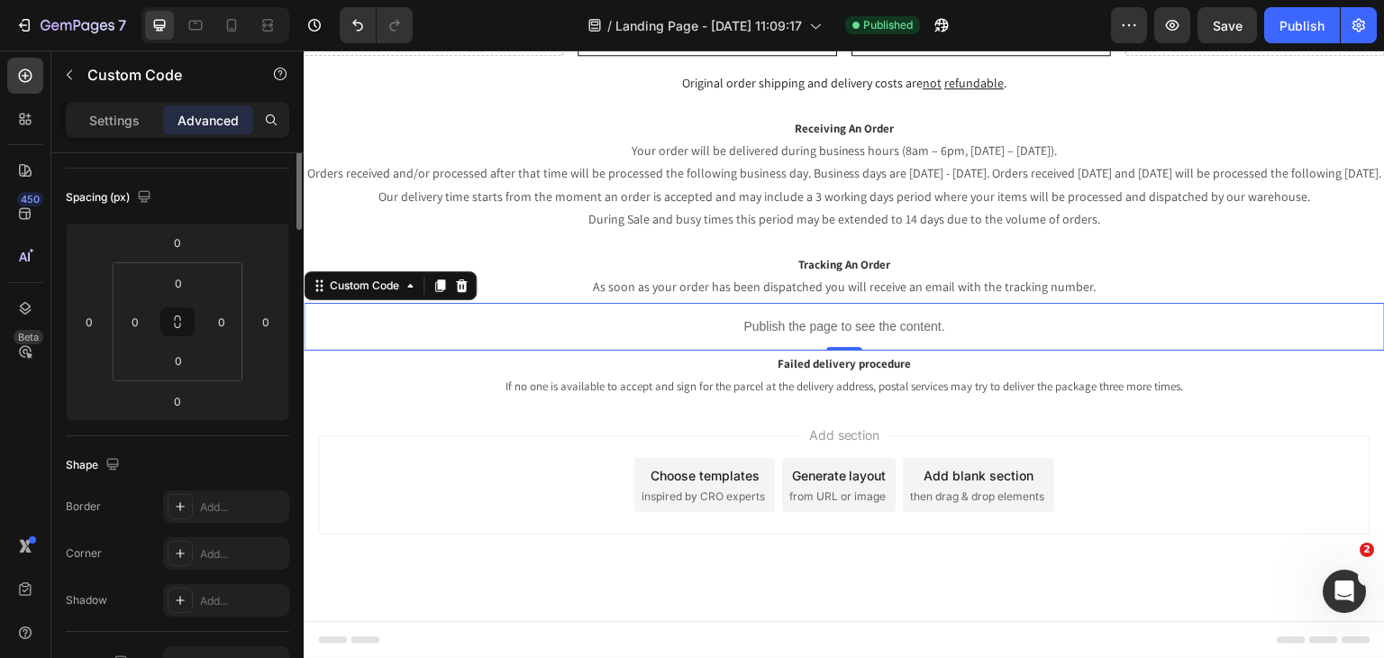
scroll to position [0, 0]
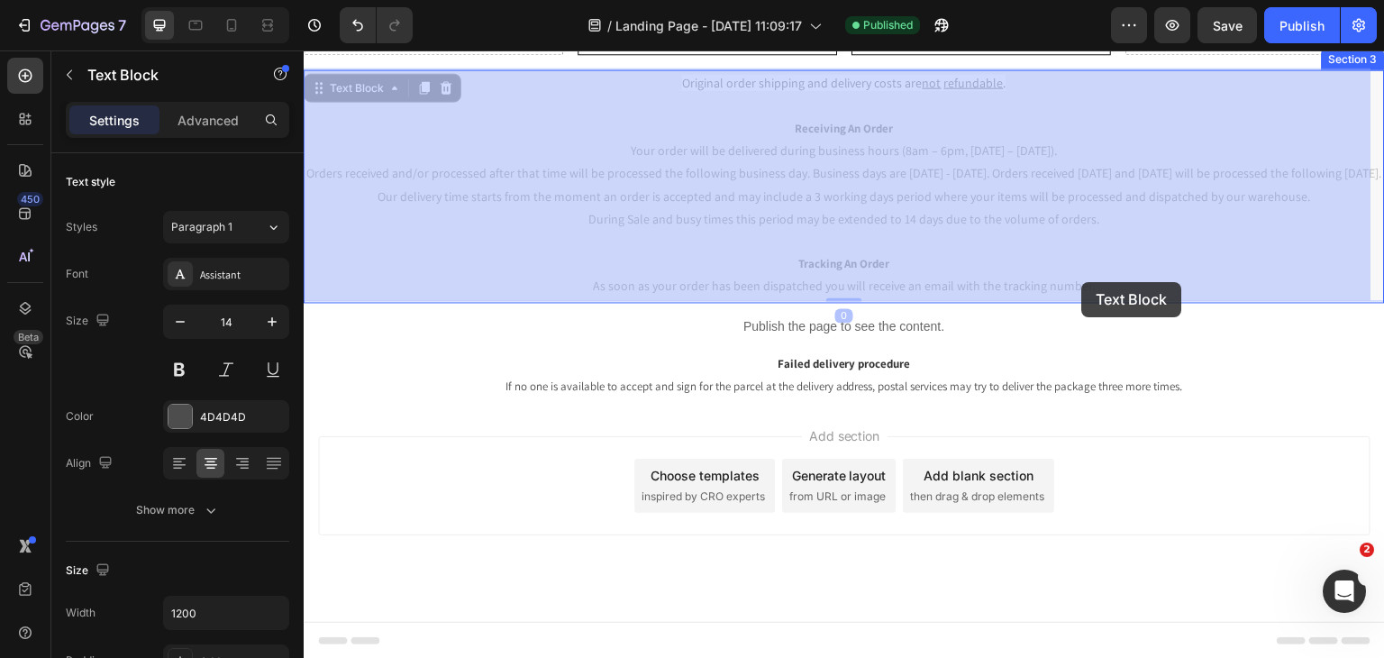
drag, startPoint x: 741, startPoint y: 257, endPoint x: 1063, endPoint y: 281, distance: 323.5
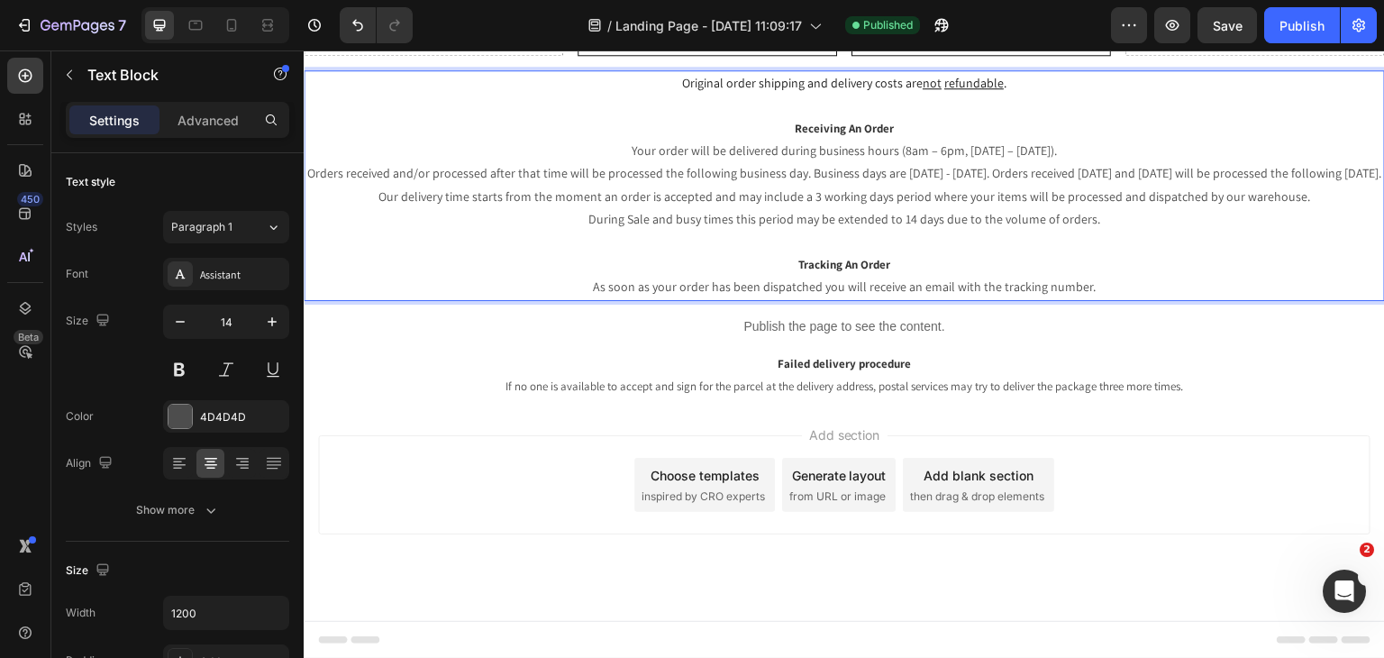
drag, startPoint x: 1095, startPoint y: 284, endPoint x: 685, endPoint y: 260, distance: 410.6
click at [693, 260] on div "Original order shipping and delivery costs are not refundable . Receiving An Or…" at bounding box center [844, 185] width 1081 height 231
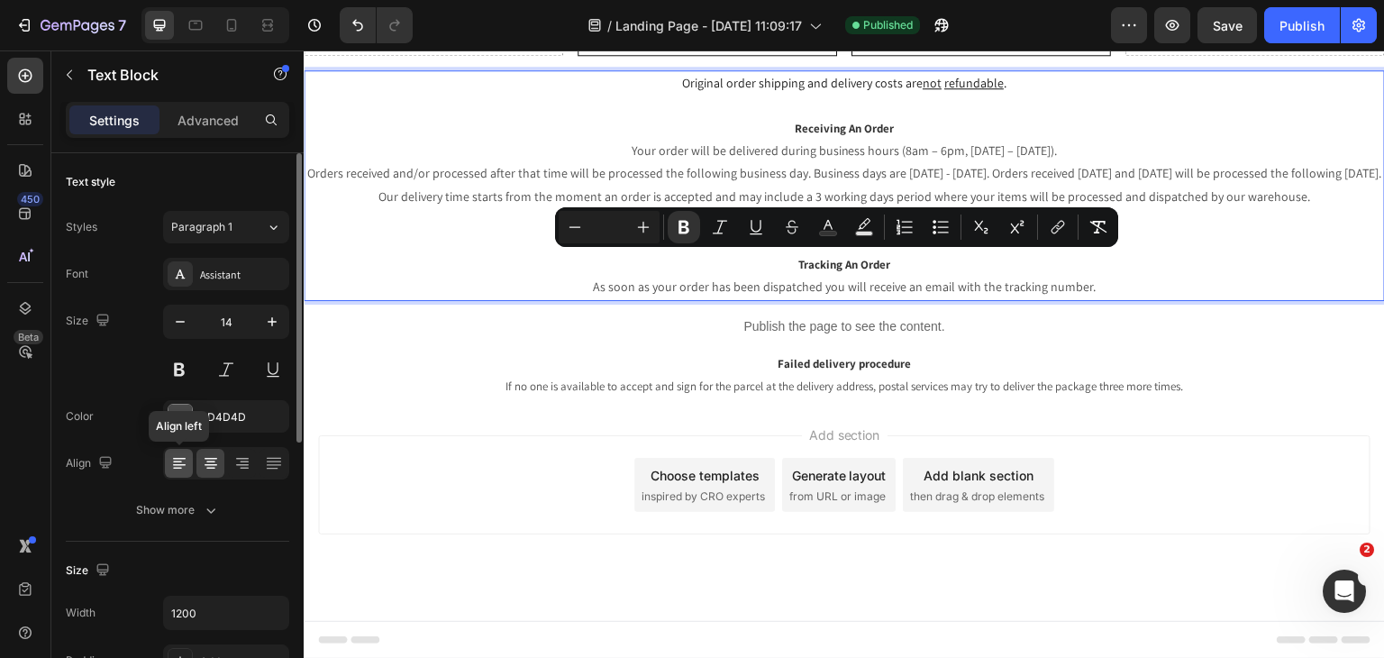
click at [180, 465] on icon at bounding box center [179, 463] width 18 height 18
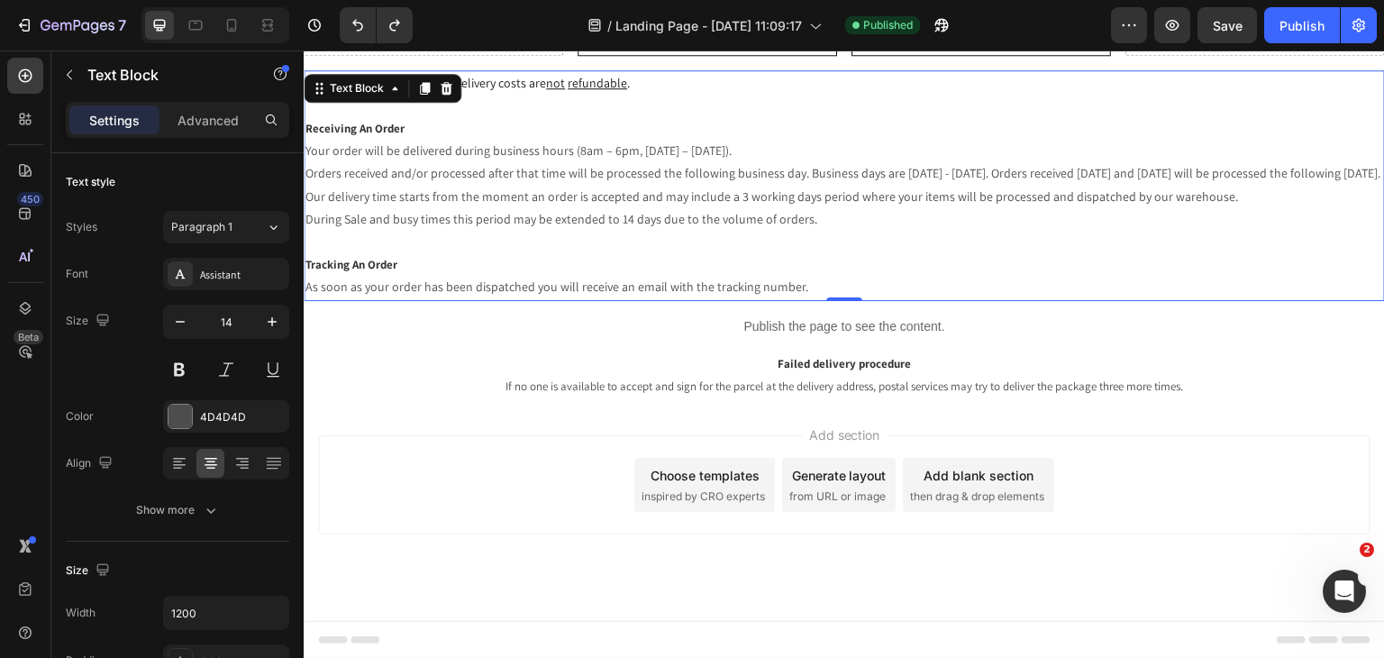
click at [977, 214] on p "Your order will be delivered during business hours (8am – 6pm, Monday – Friday)…" at bounding box center [844, 185] width 1078 height 91
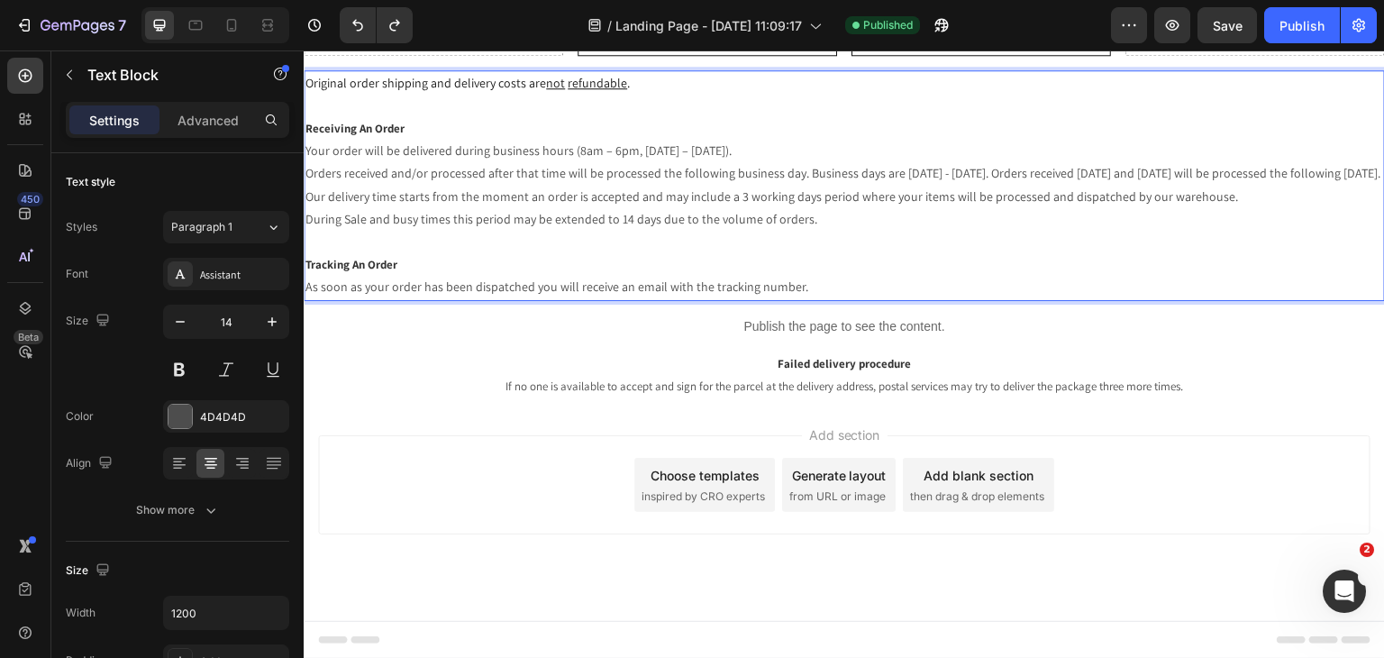
click at [851, 263] on p "Tracking An Order" at bounding box center [844, 264] width 1078 height 23
drag, startPoint x: 851, startPoint y: 286, endPoint x: 249, endPoint y: 74, distance: 638.9
click at [304, 74] on html "Header Drop element here Standard Shipping (now from 21 working days) Price dep…" at bounding box center [844, 177] width 1081 height 962
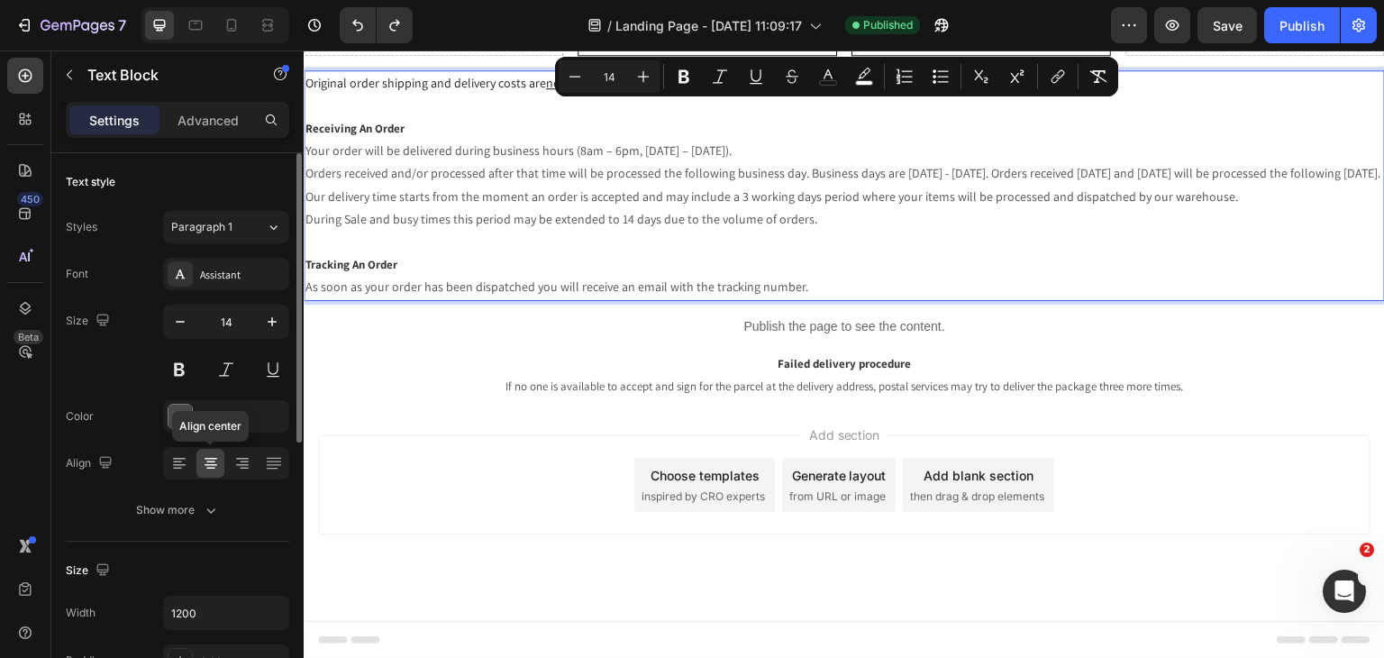
click at [214, 469] on icon at bounding box center [211, 463] width 18 height 18
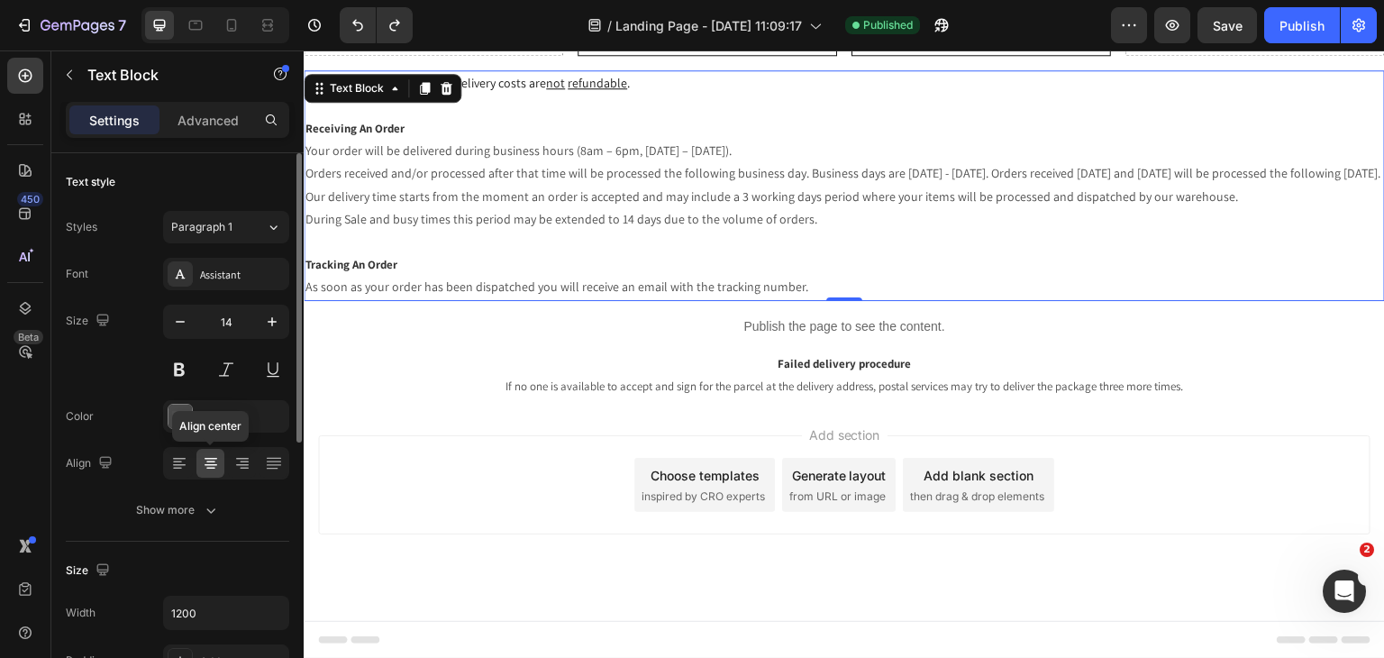
click at [213, 468] on icon at bounding box center [210, 469] width 9 height 2
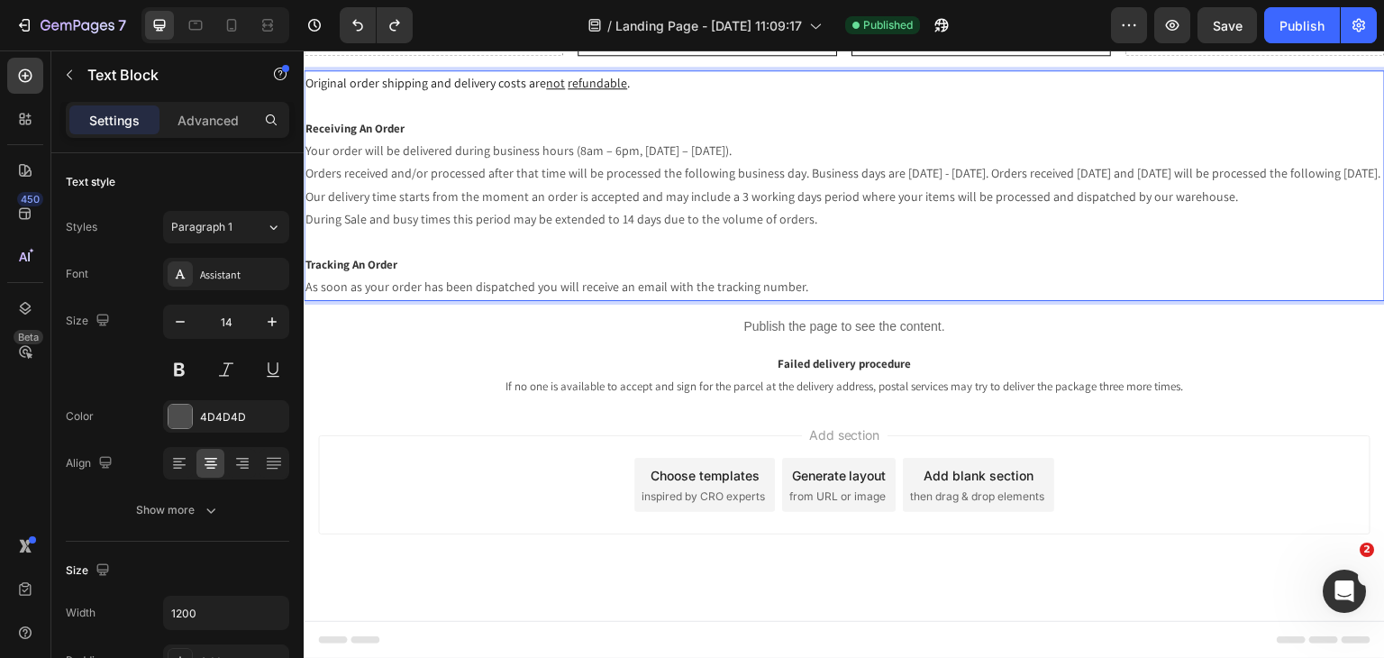
click at [578, 149] on p "Your order will be delivered during business hours (8am – 6pm, Monday – Friday)…" at bounding box center [844, 185] width 1078 height 91
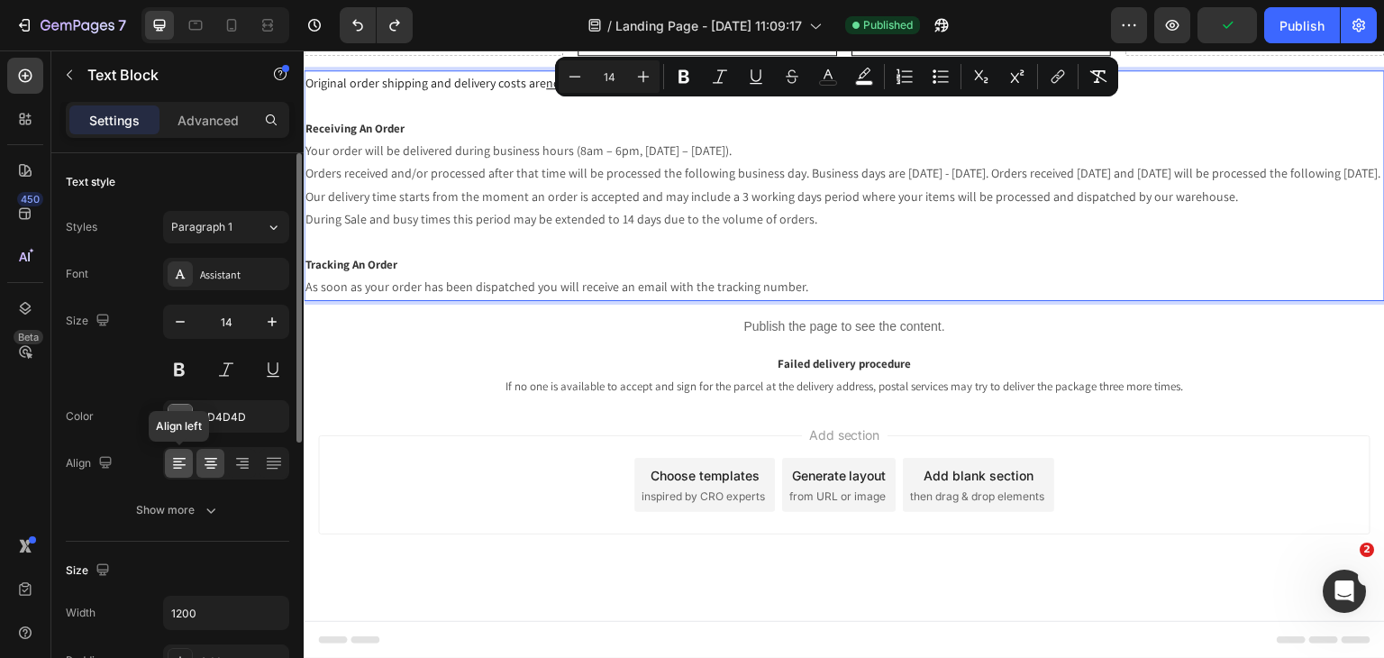
click at [189, 459] on div at bounding box center [179, 463] width 28 height 29
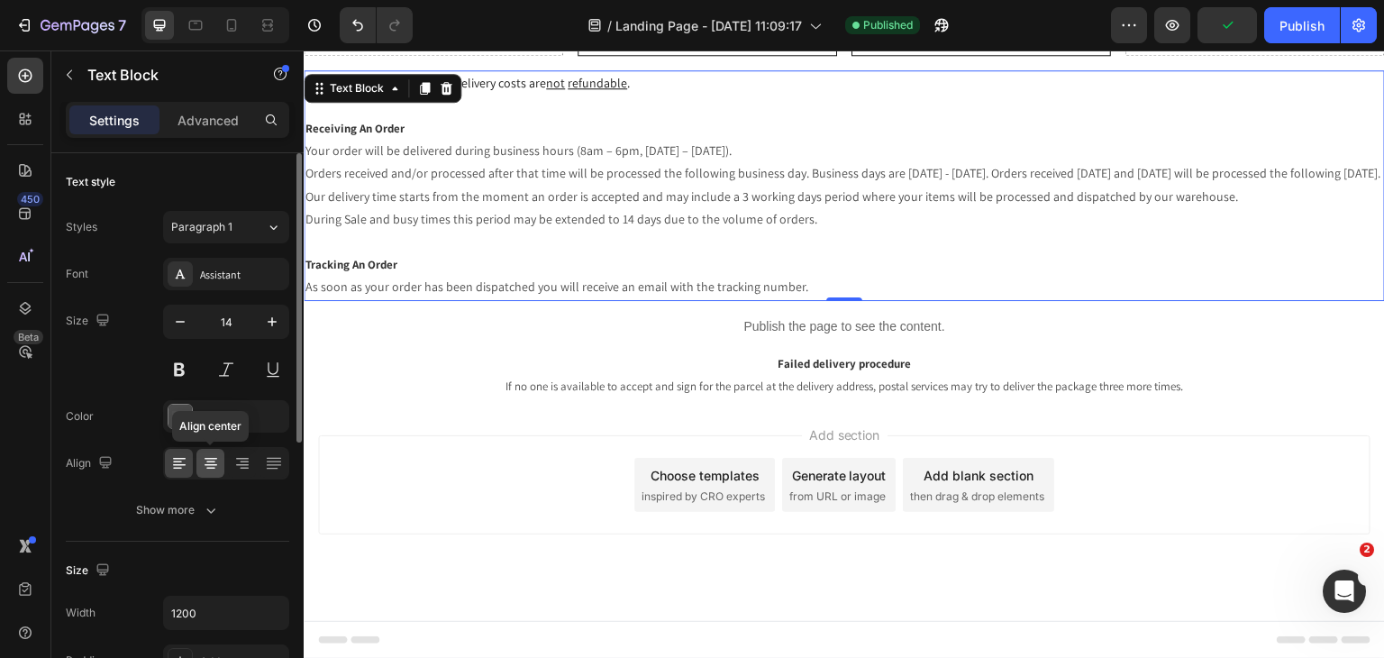
click at [196, 465] on div "Align center" at bounding box center [226, 463] width 126 height 32
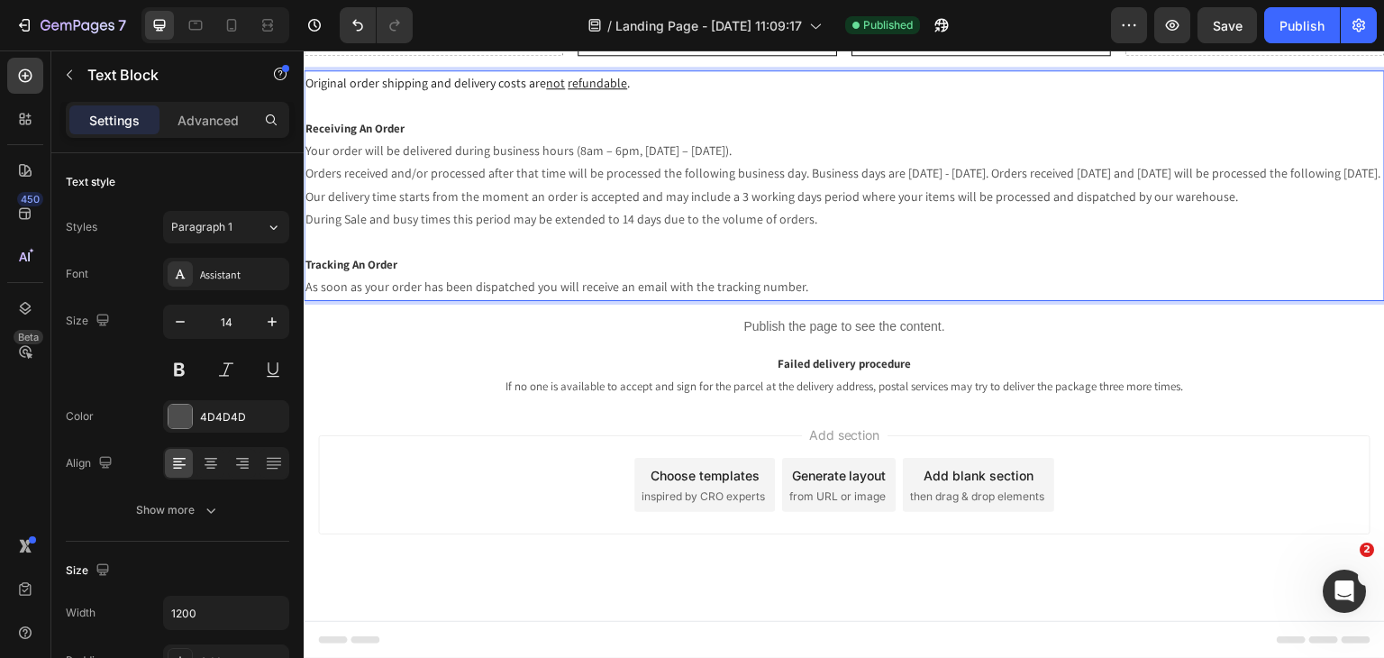
click at [831, 271] on p "Tracking An Order" at bounding box center [844, 264] width 1078 height 23
drag, startPoint x: 811, startPoint y: 291, endPoint x: 305, endPoint y: 81, distance: 547.3
click at [306, 81] on div "Original order shipping and delivery costs are not refundable . Receiving An Or…" at bounding box center [844, 185] width 1081 height 231
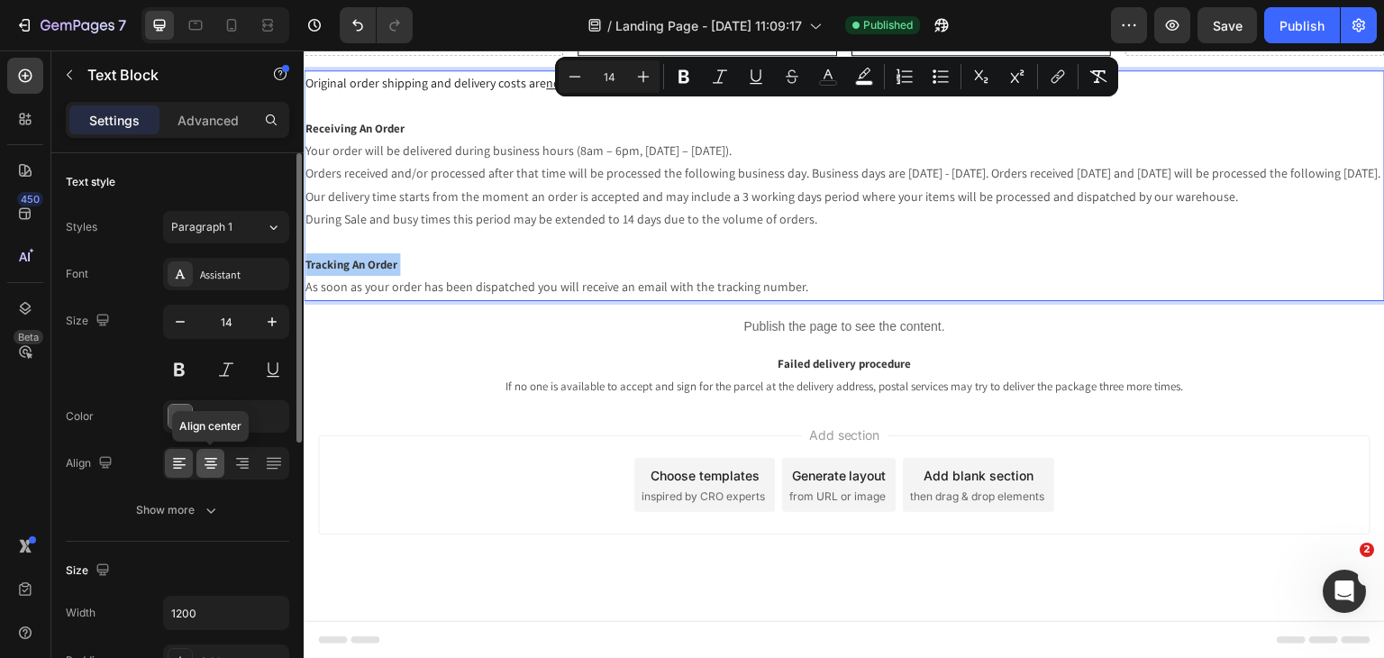
click at [213, 462] on icon at bounding box center [211, 463] width 18 height 18
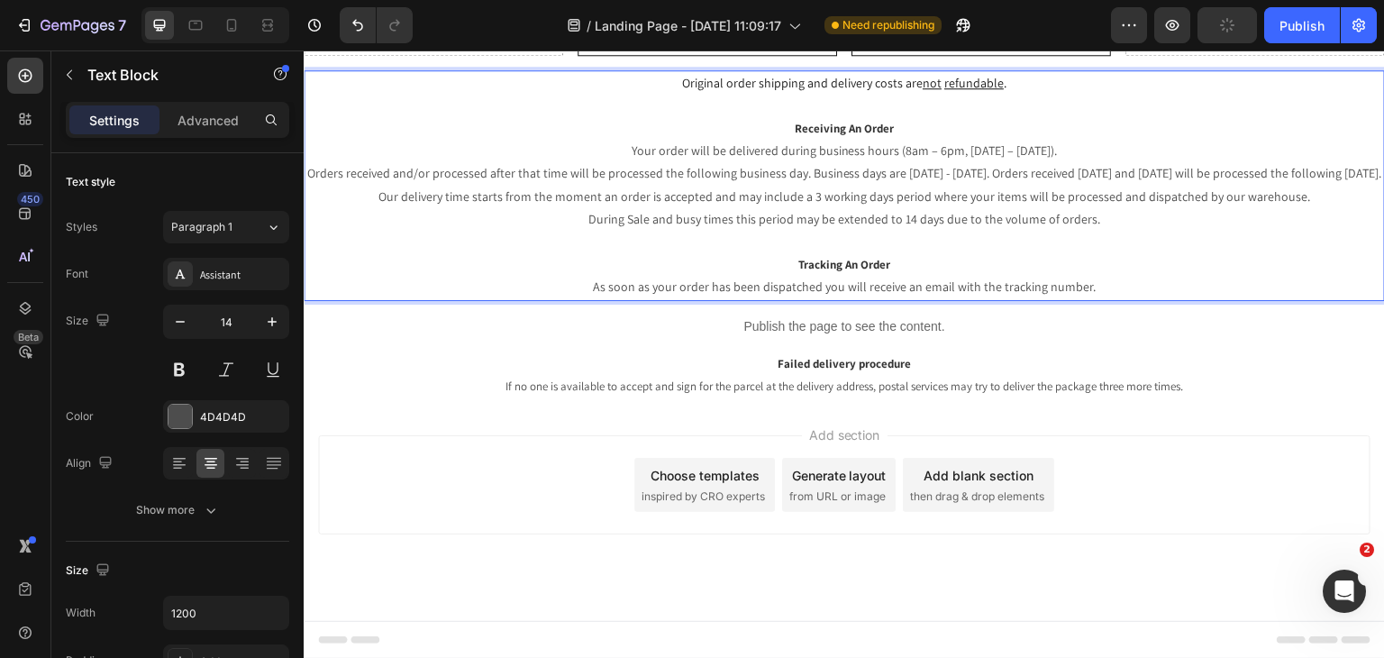
drag, startPoint x: 717, startPoint y: 264, endPoint x: 1088, endPoint y: 288, distance: 371.1
click at [1088, 288] on div "Original order shipping and delivery costs are not refundable . Receiving An Or…" at bounding box center [844, 185] width 1081 height 231
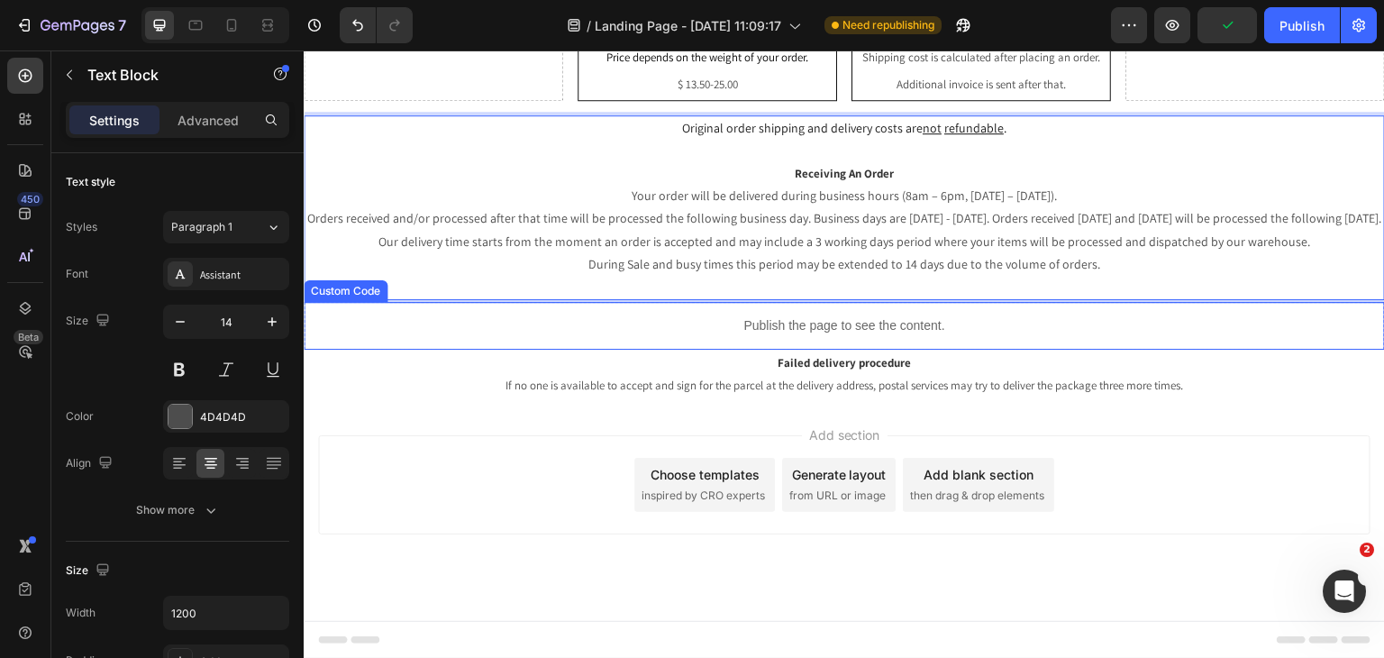
scroll to position [287, 0]
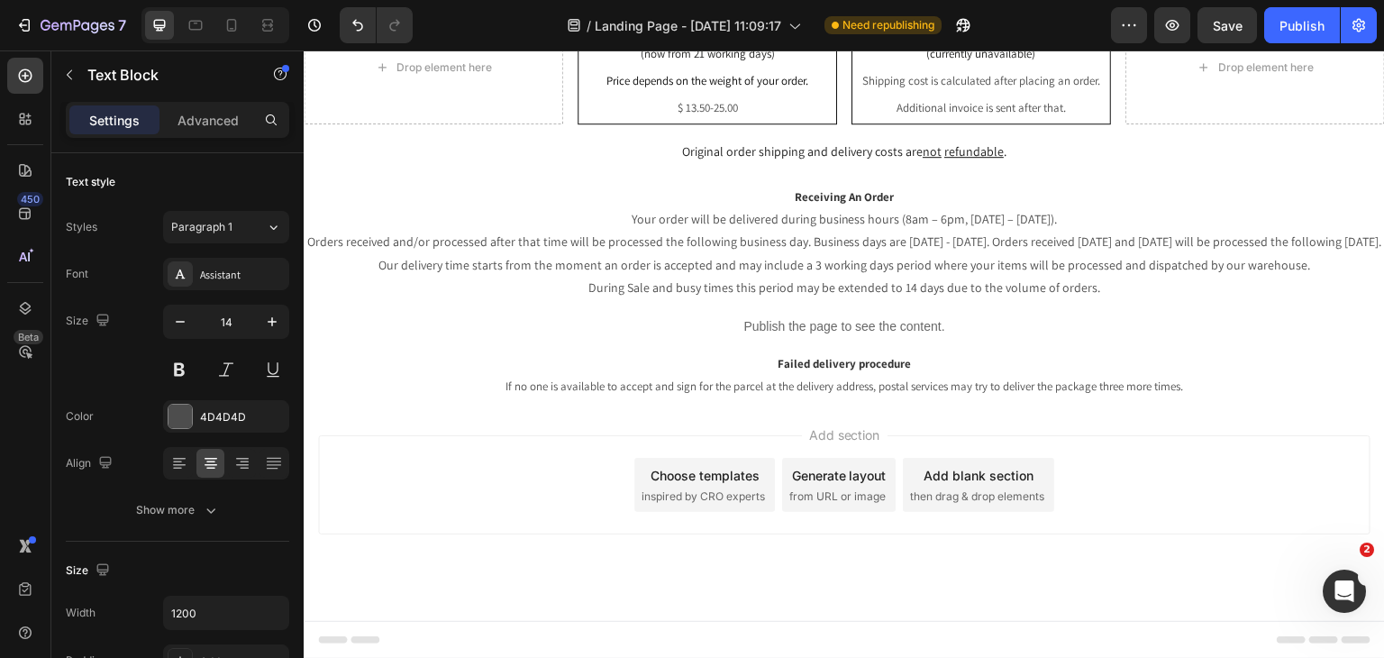
click at [769, 402] on div "Add section Choose templates inspired by CRO experts Generate layout from URL o…" at bounding box center [844, 510] width 1081 height 222
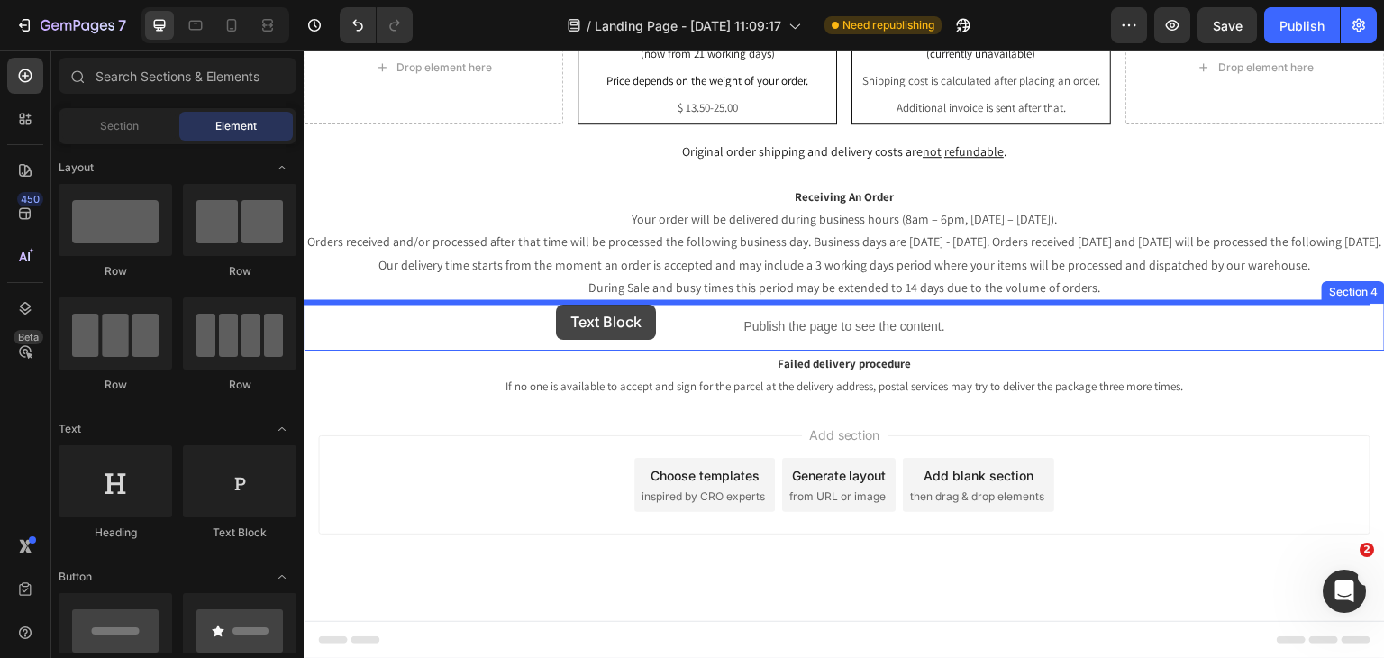
drag, startPoint x: 544, startPoint y: 520, endPoint x: 556, endPoint y: 305, distance: 215.7
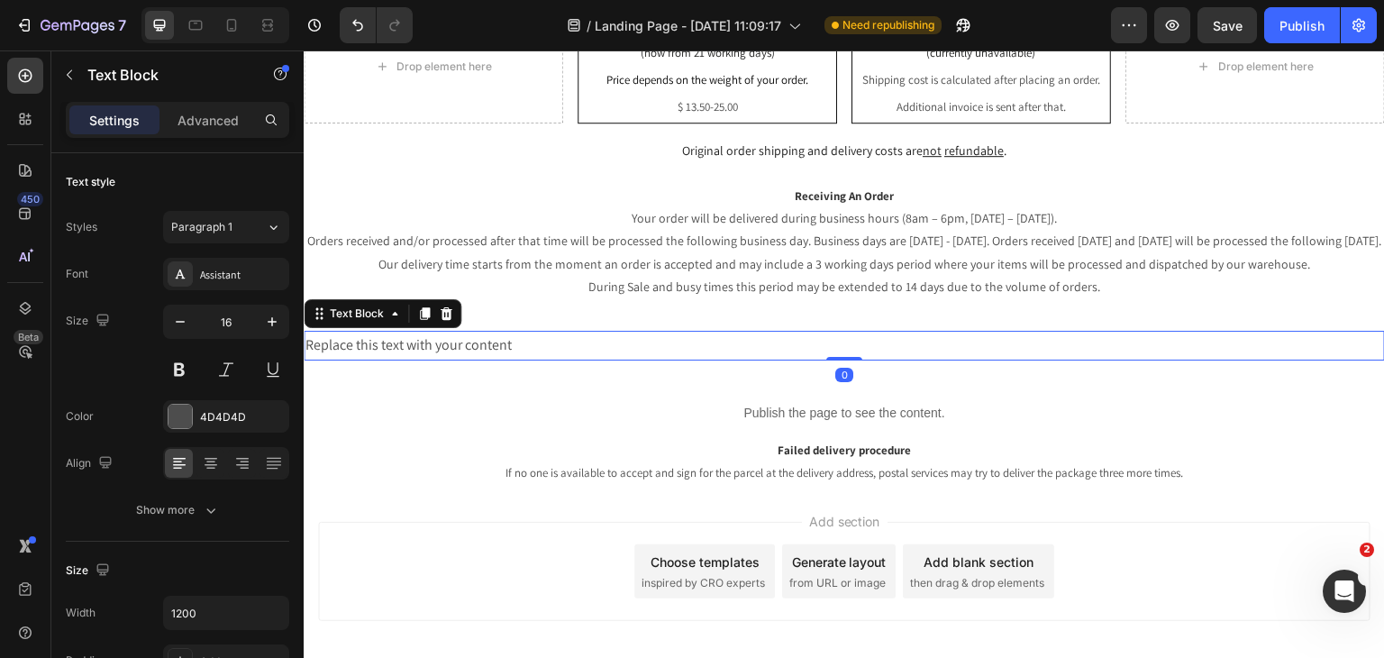
click at [725, 341] on div "Replace this text with your content" at bounding box center [844, 346] width 1081 height 30
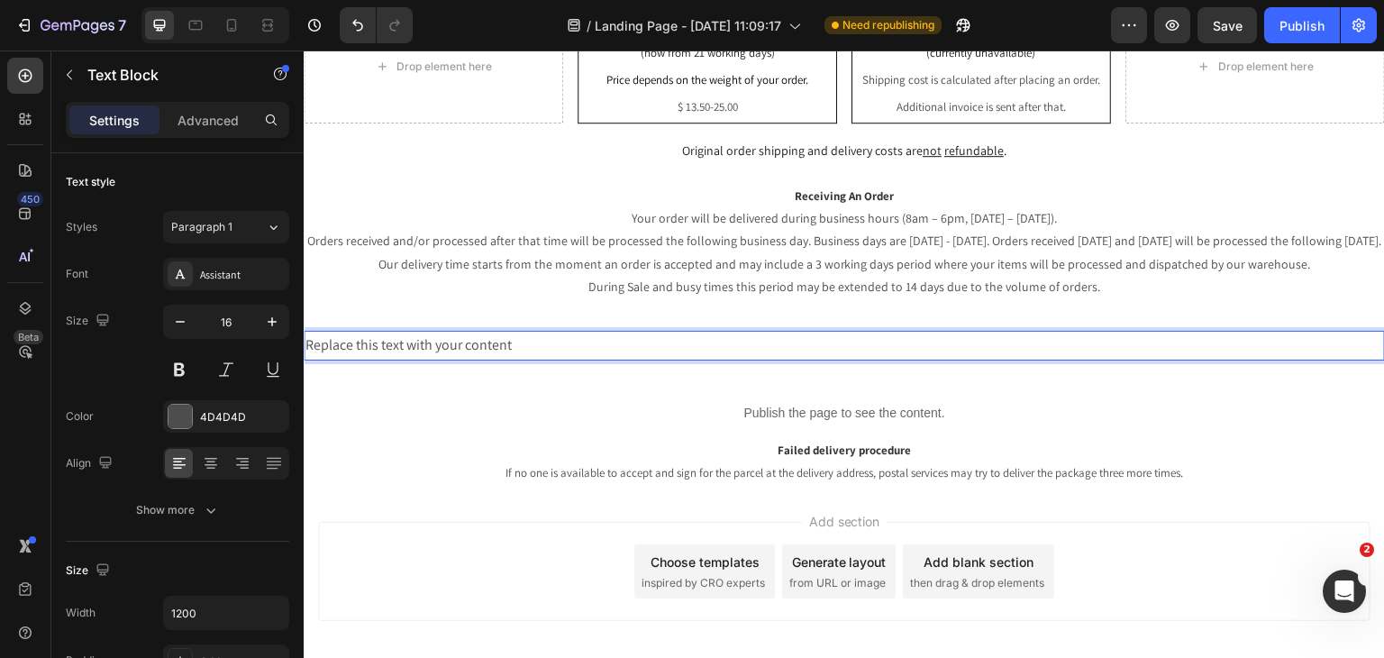
click at [725, 341] on p "Replace this text with your content" at bounding box center [844, 345] width 1078 height 26
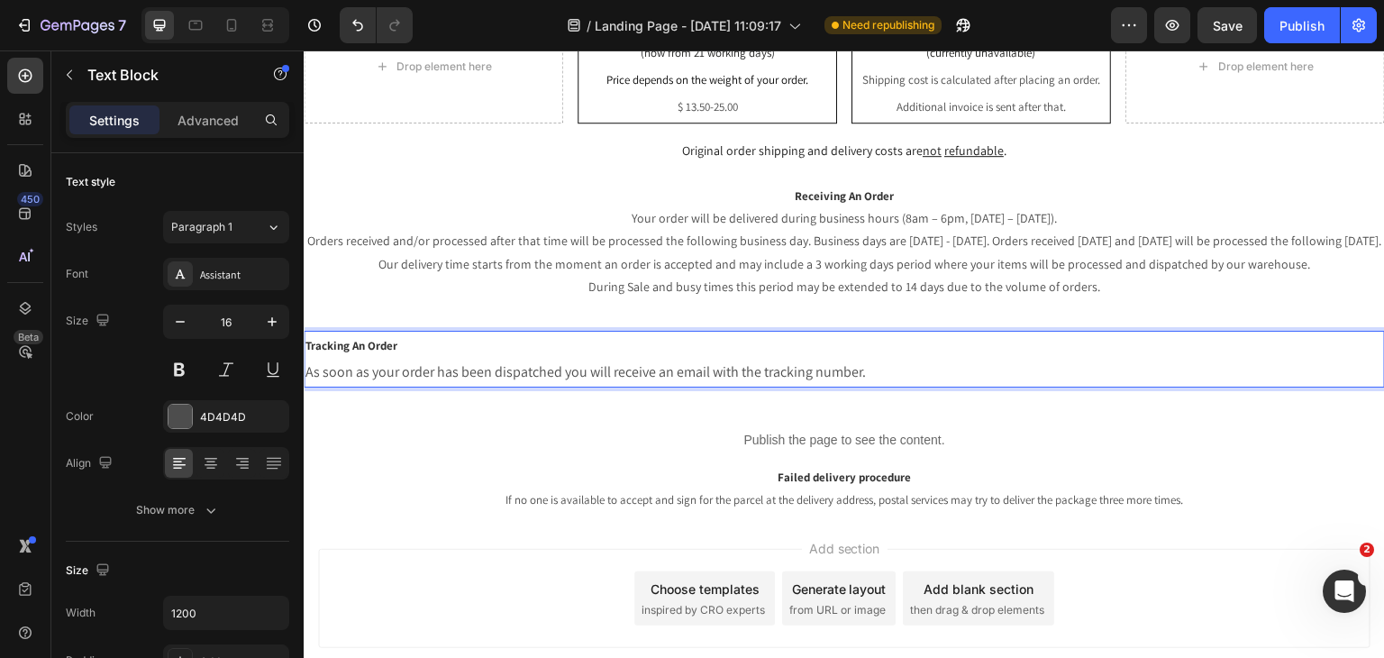
drag, startPoint x: 570, startPoint y: 540, endPoint x: 564, endPoint y: 529, distance: 12.5
click at [569, 539] on div "Add section Choose templates inspired by CRO experts Generate layout from URL o…" at bounding box center [844, 624] width 1081 height 222
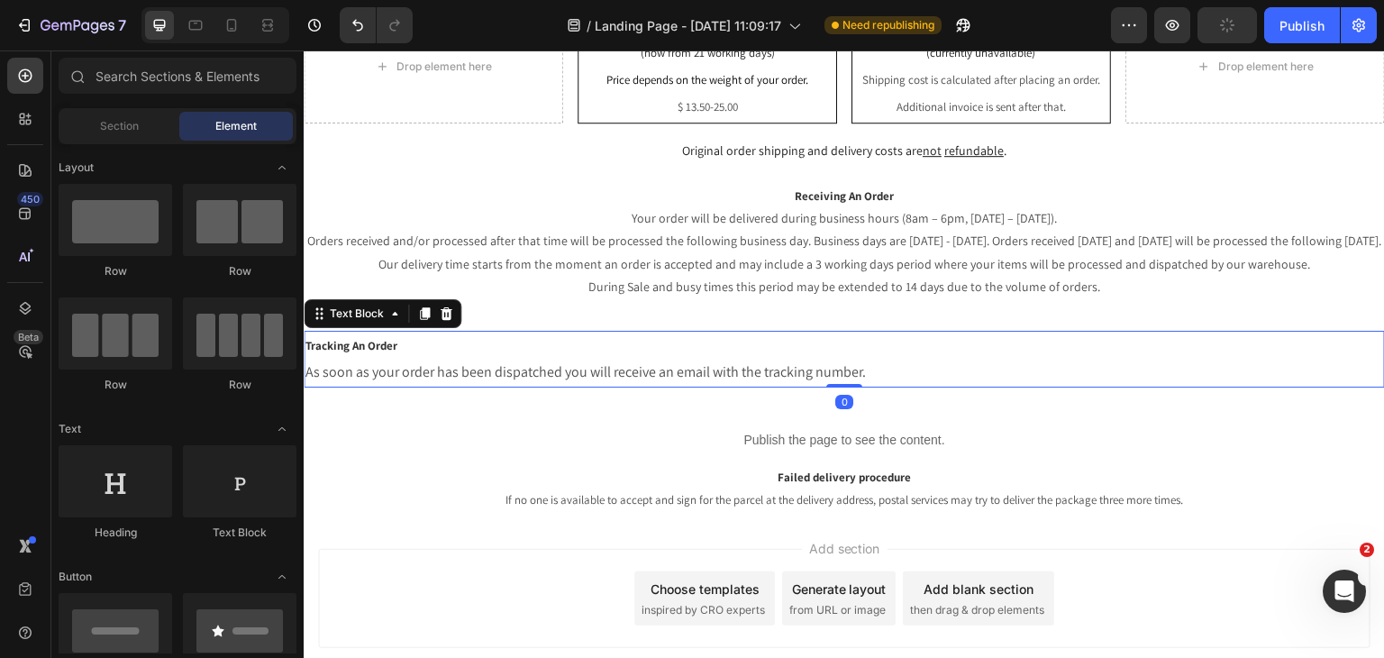
click at [671, 376] on p "As soon as your order has been dispatched you will receive an email with the tr…" at bounding box center [844, 372] width 1078 height 26
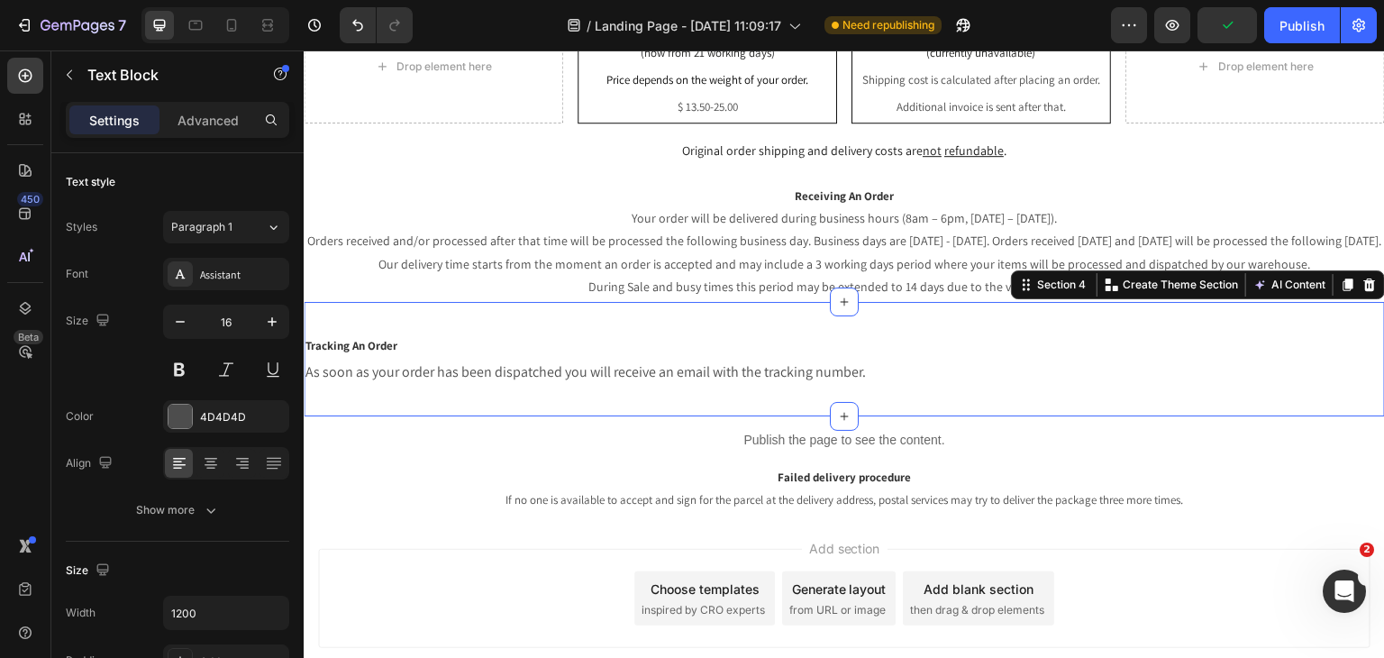
click at [664, 394] on div "Tracking An Order As soon as your order has been dispatched you will receive an…" at bounding box center [844, 359] width 1081 height 114
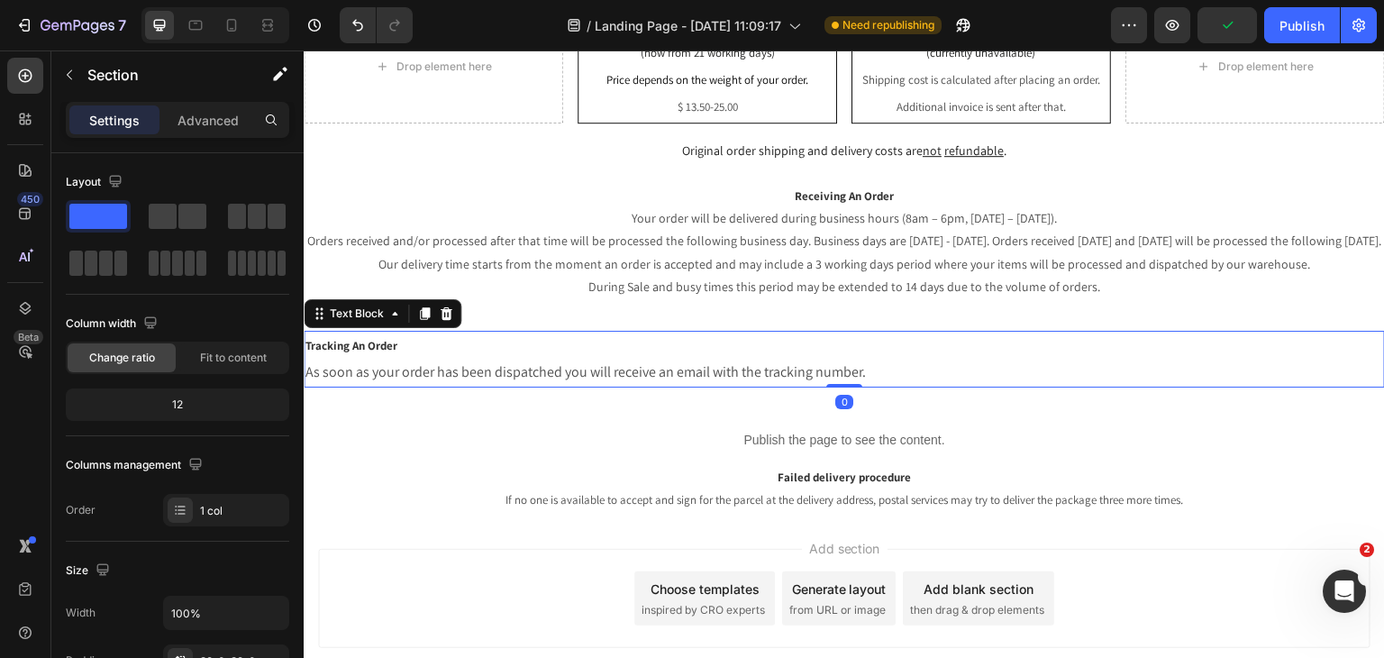
click at [667, 351] on p "Tracking An Order" at bounding box center [844, 345] width 1078 height 27
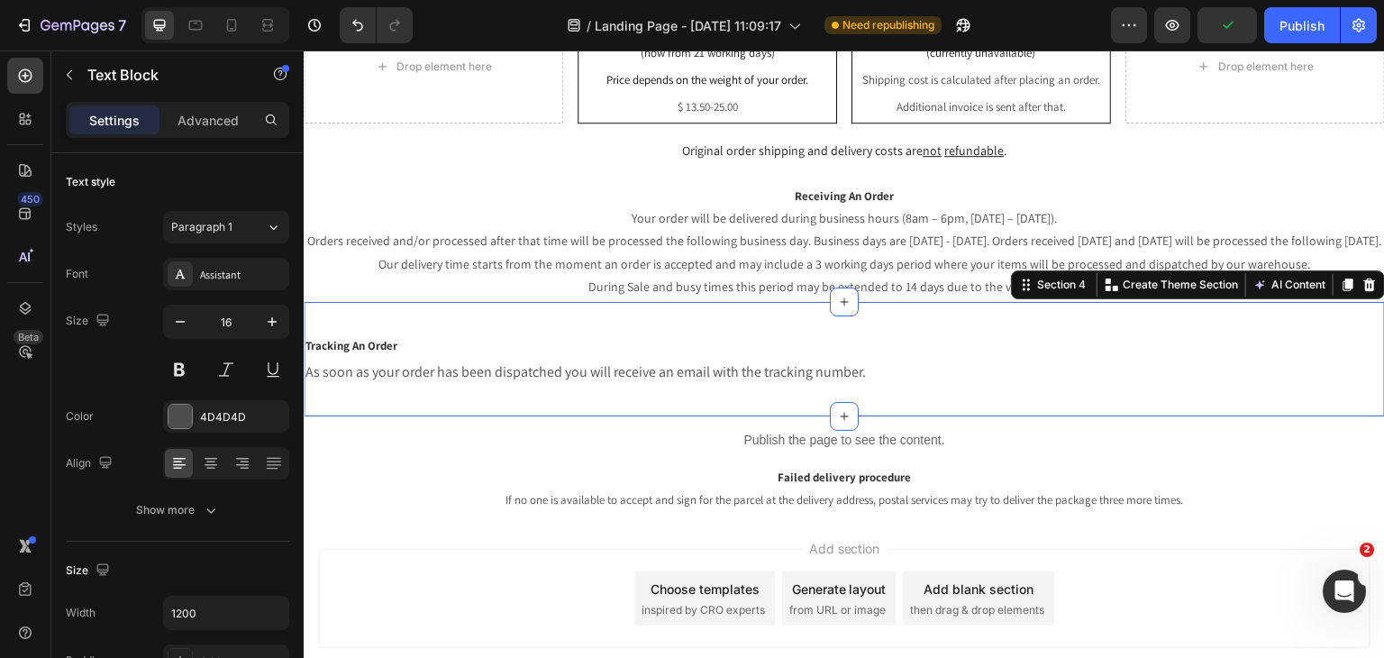
click at [682, 313] on div "Tracking An Order As soon as your order has been dispatched you will receive an…" at bounding box center [844, 359] width 1081 height 114
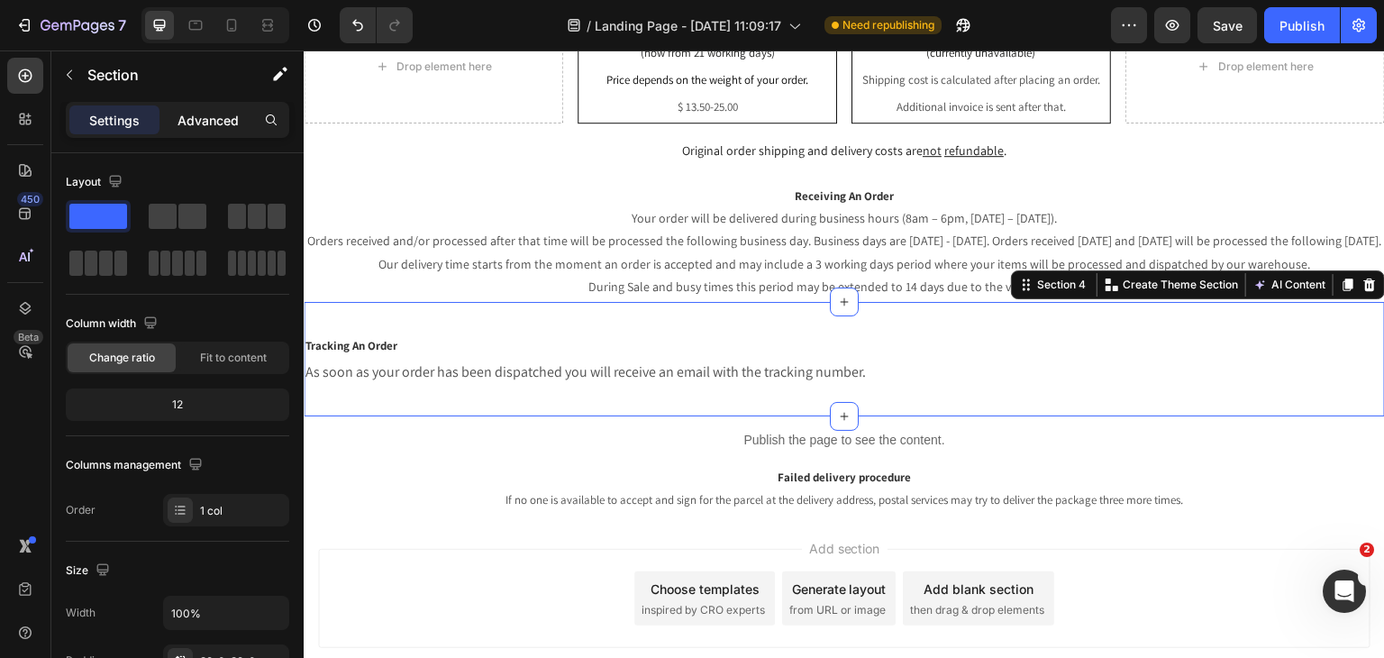
click at [233, 125] on p "Advanced" at bounding box center [207, 120] width 61 height 19
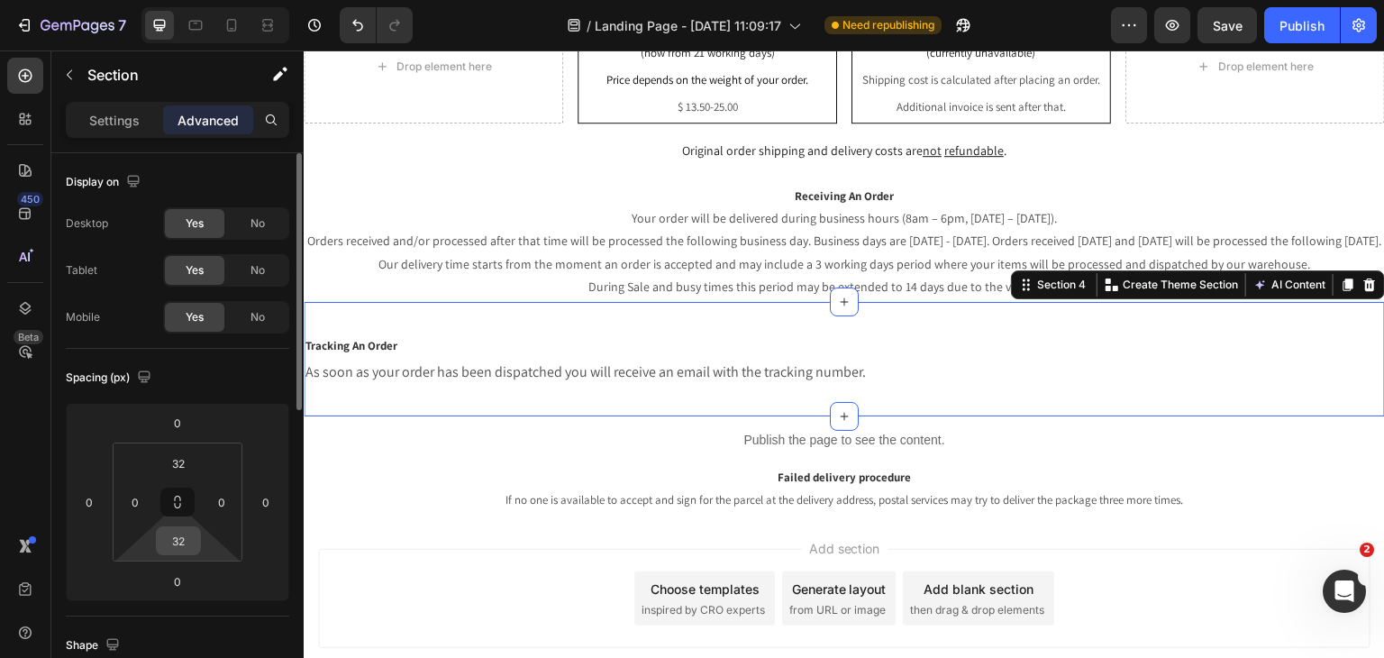
click at [190, 527] on input "32" at bounding box center [178, 540] width 36 height 27
type input "-"
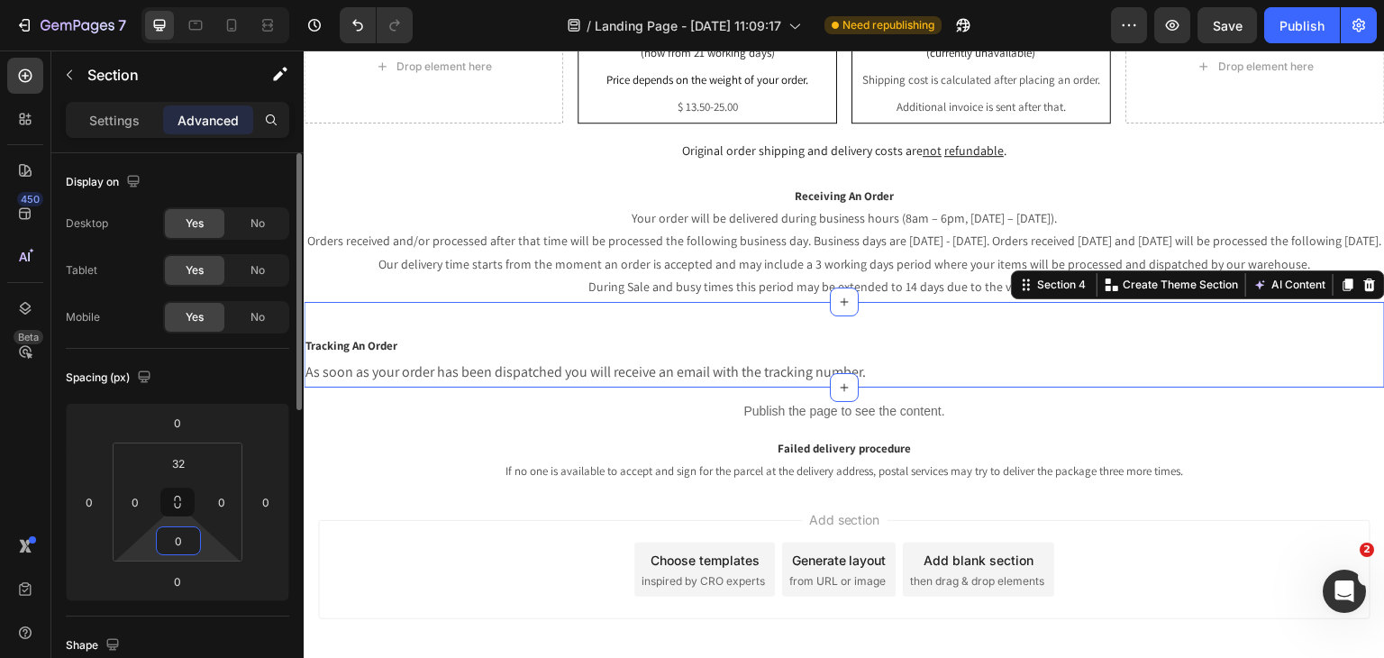
type input "0"
click at [537, 550] on div "Add section Choose templates inspired by CRO experts Generate layout from URL o…" at bounding box center [844, 569] width 1052 height 99
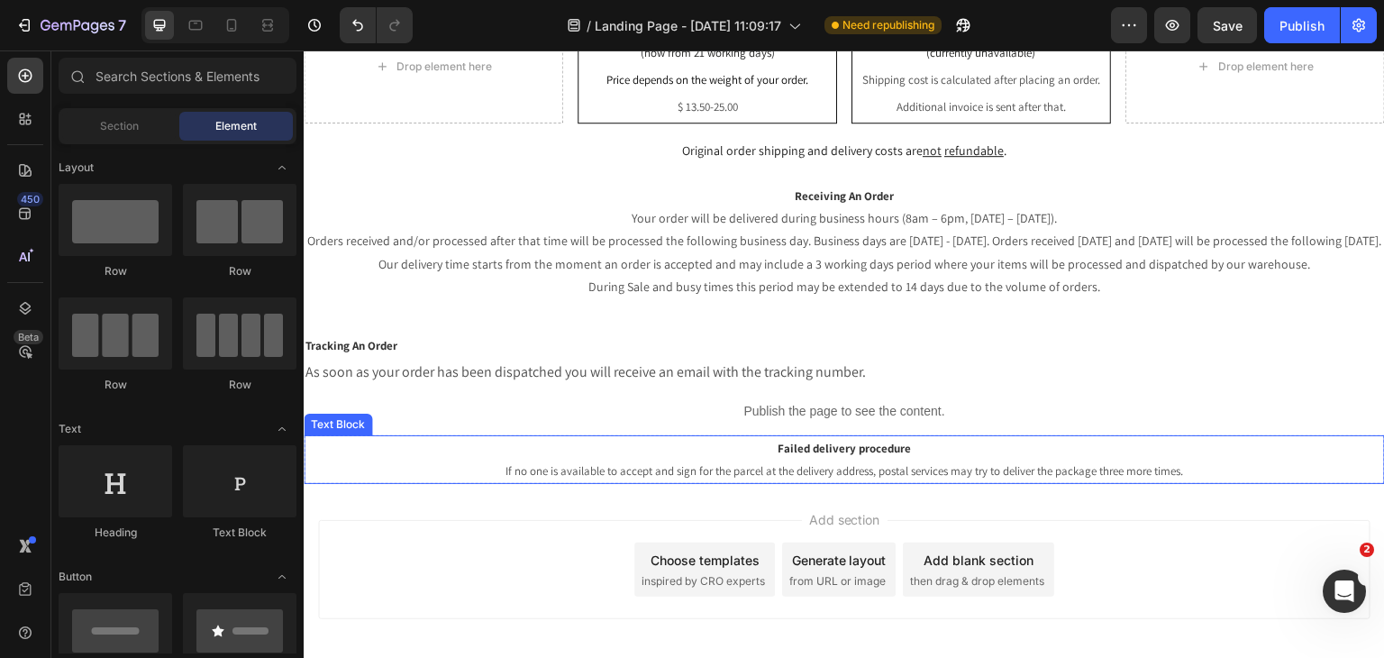
click at [585, 481] on p "If no one is available to accept and sign for the parcel at the delivery addres…" at bounding box center [844, 471] width 1078 height 23
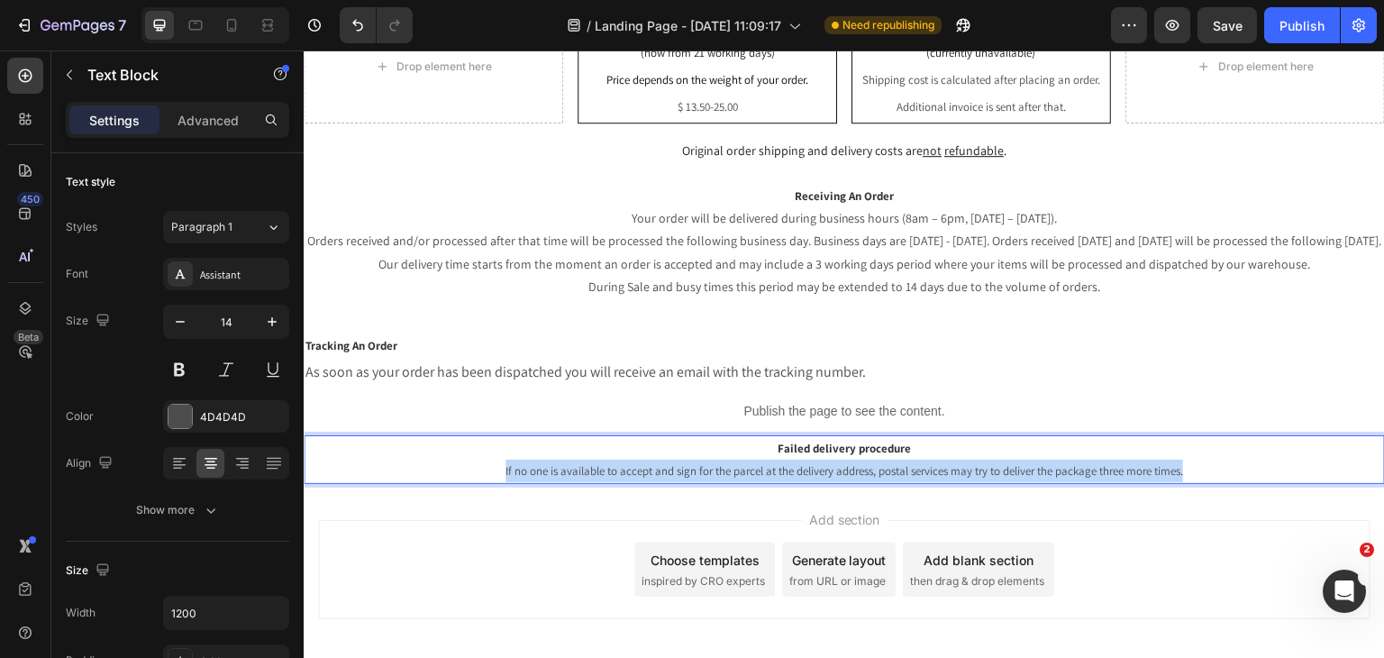
click at [585, 481] on p "If no one is available to accept and sign for the parcel at the delivery addres…" at bounding box center [844, 471] width 1078 height 23
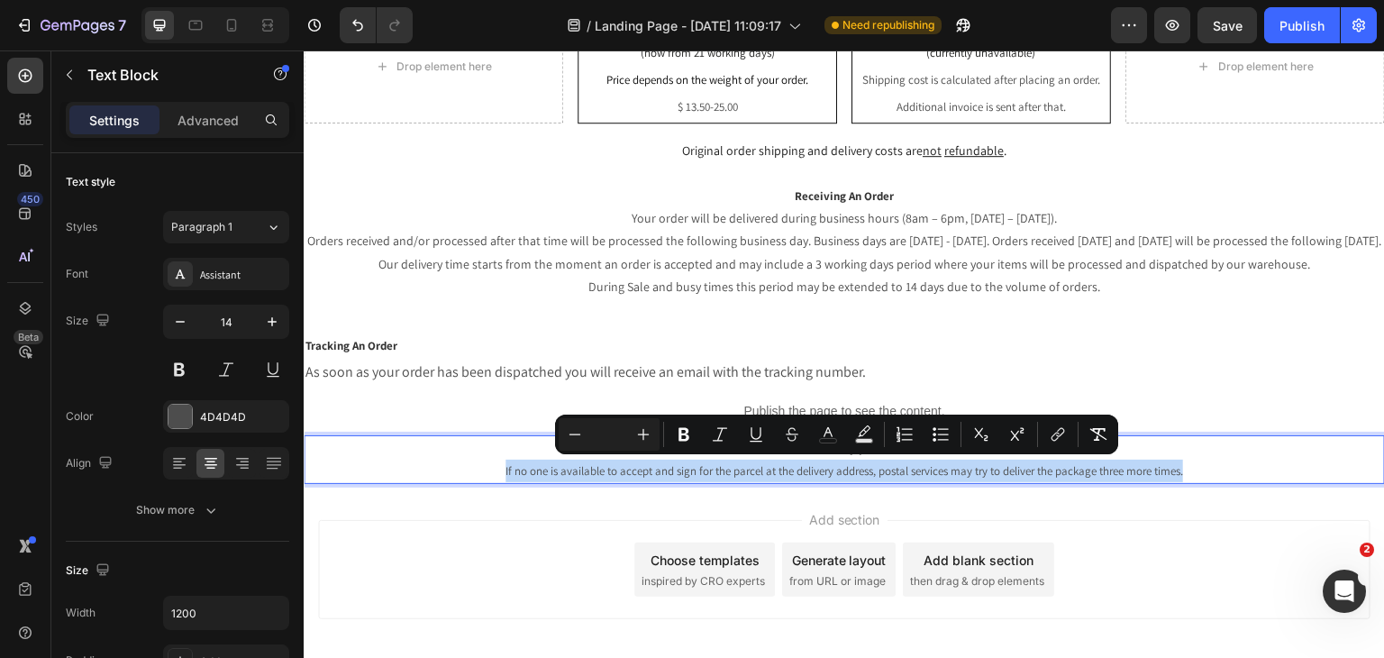
click at [589, 471] on span "If no one is available to accept and sign for the parcel at the delivery addres…" at bounding box center [844, 470] width 678 height 15
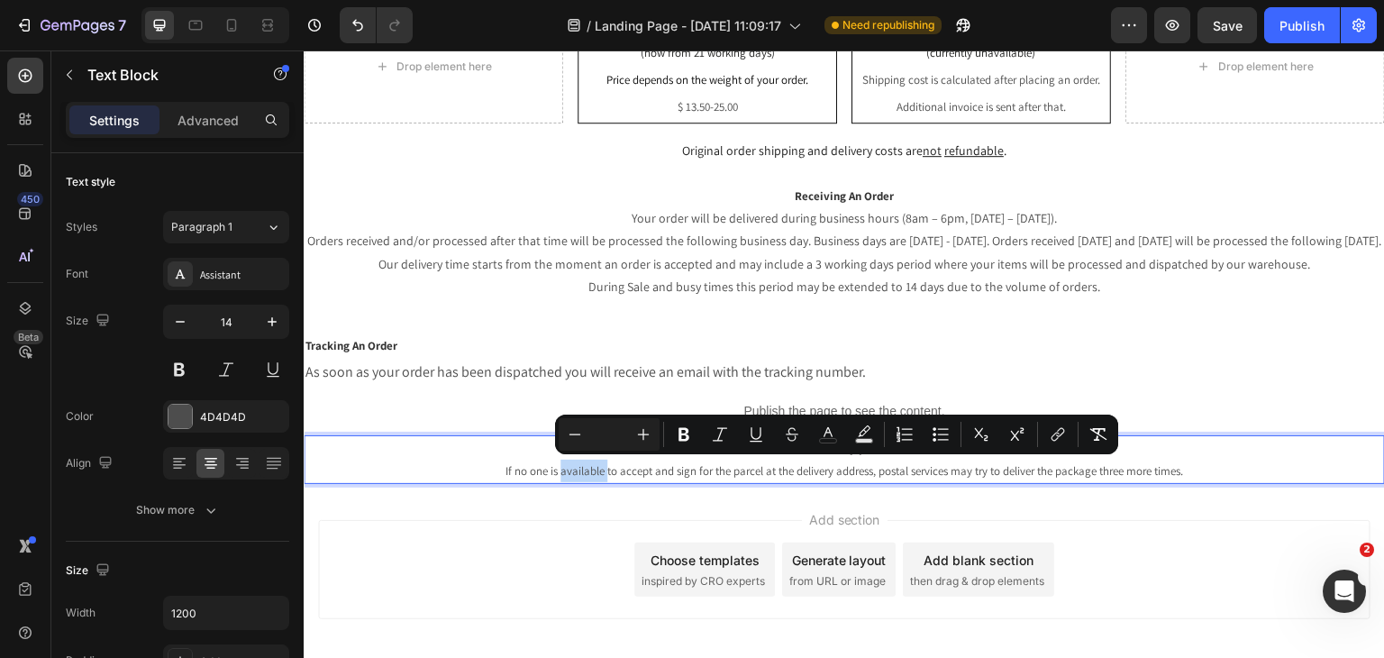
click at [589, 471] on span "If no one is available to accept and sign for the parcel at the delivery addres…" at bounding box center [844, 470] width 678 height 15
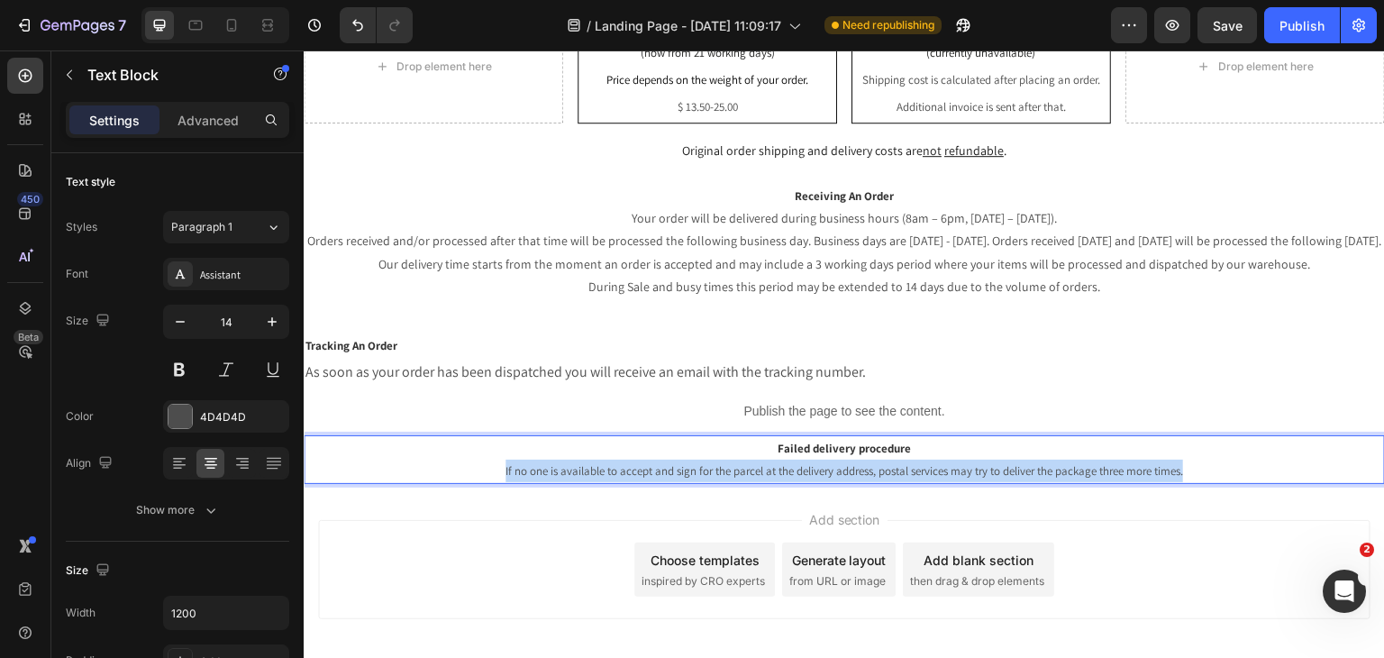
click at [589, 471] on span "If no one is available to accept and sign for the parcel at the delivery addres…" at bounding box center [844, 470] width 678 height 15
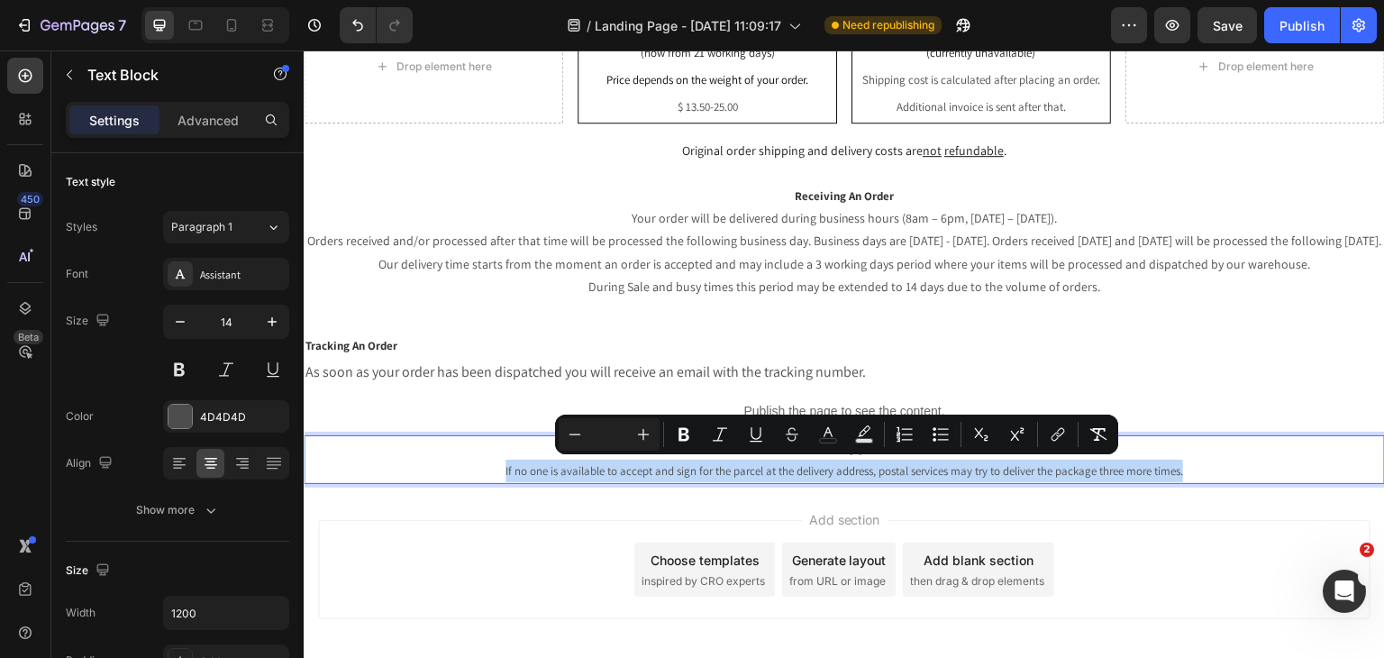
click at [589, 471] on span "If no one is available to accept and sign for the parcel at the delivery addres…" at bounding box center [844, 470] width 678 height 15
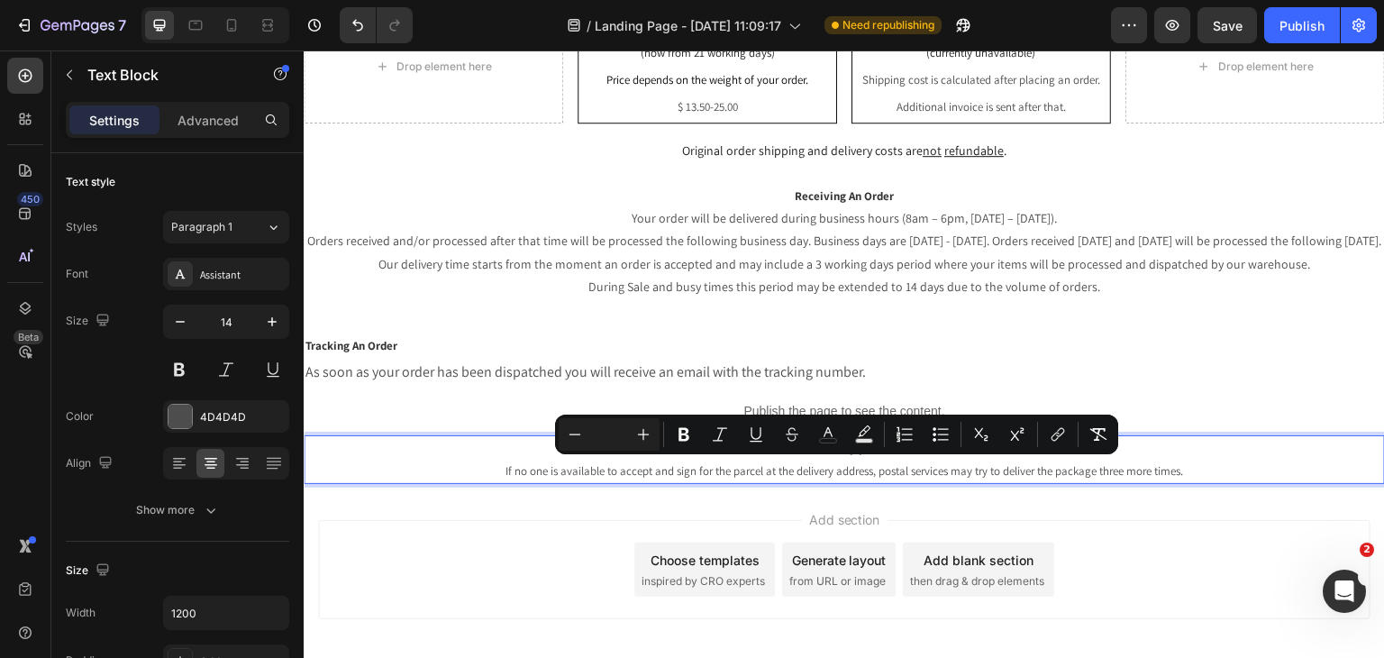
click at [516, 448] on p "Failed delivery procedure" at bounding box center [844, 448] width 1078 height 23
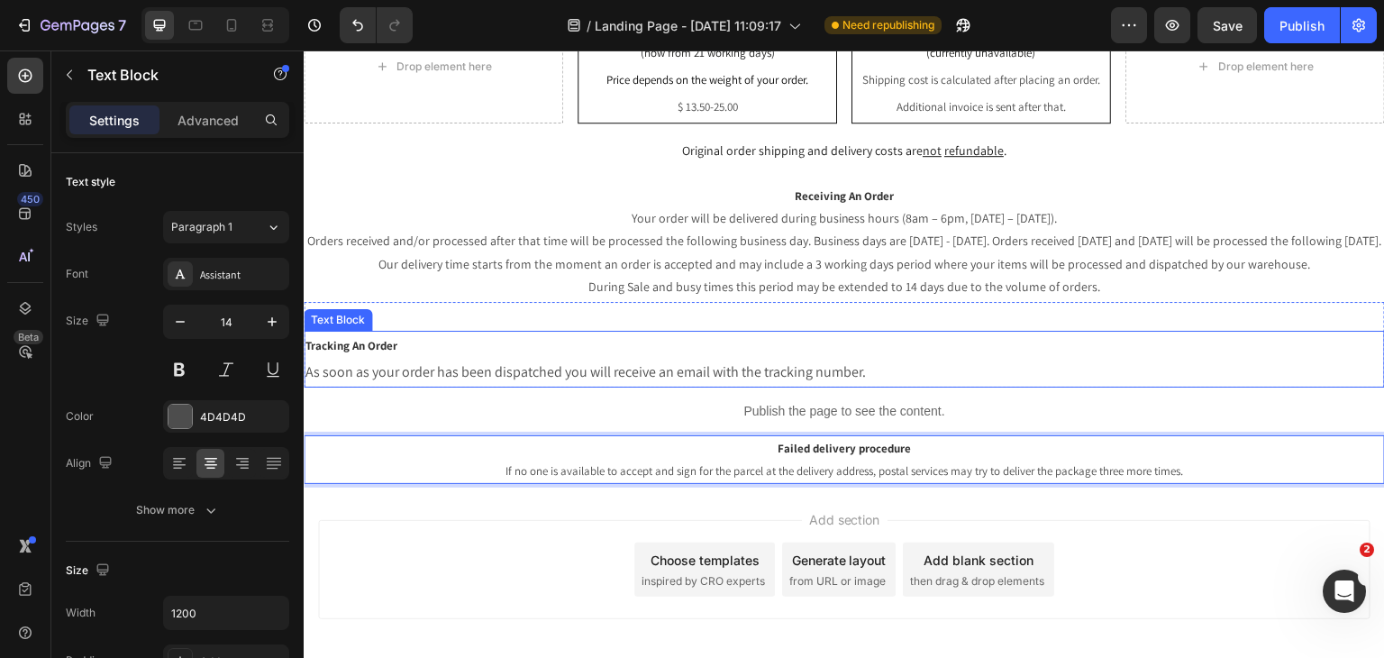
click at [481, 373] on p "As soon as your order has been dispatched you will receive an email with the tr…" at bounding box center [844, 372] width 1078 height 26
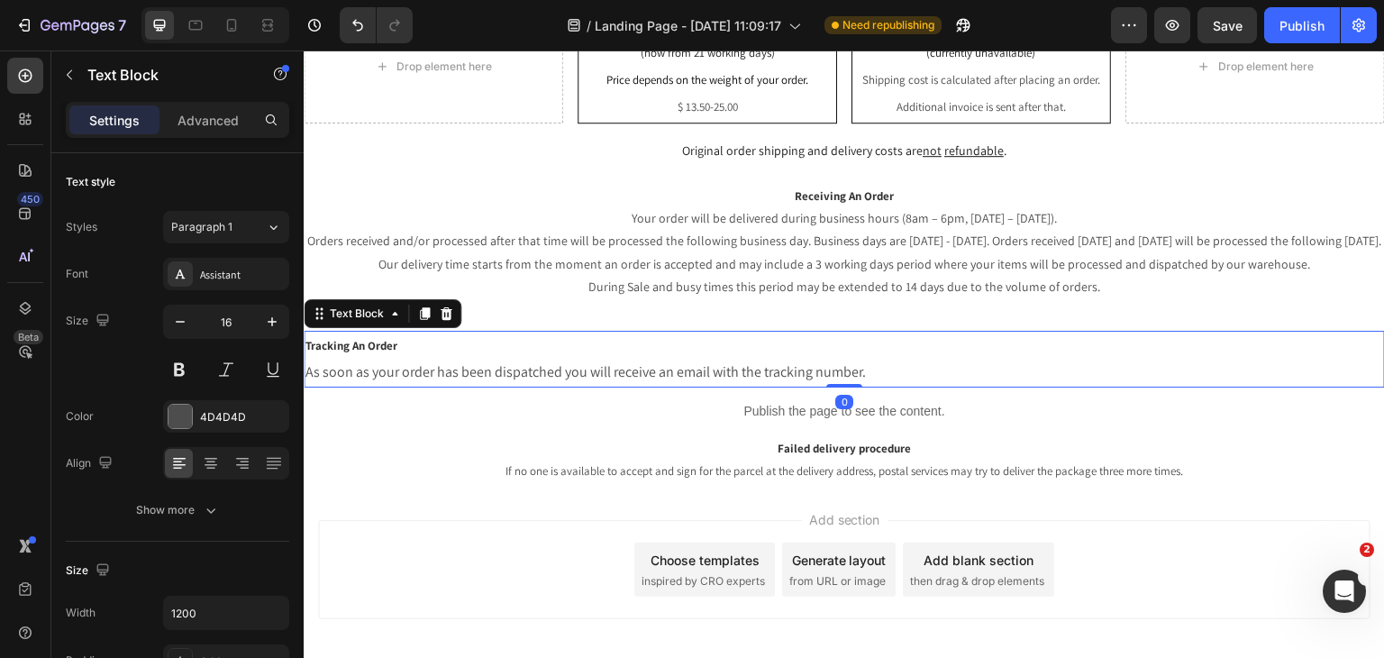
click at [481, 373] on p "As soon as your order has been dispatched you will receive an email with the tr…" at bounding box center [844, 372] width 1078 height 26
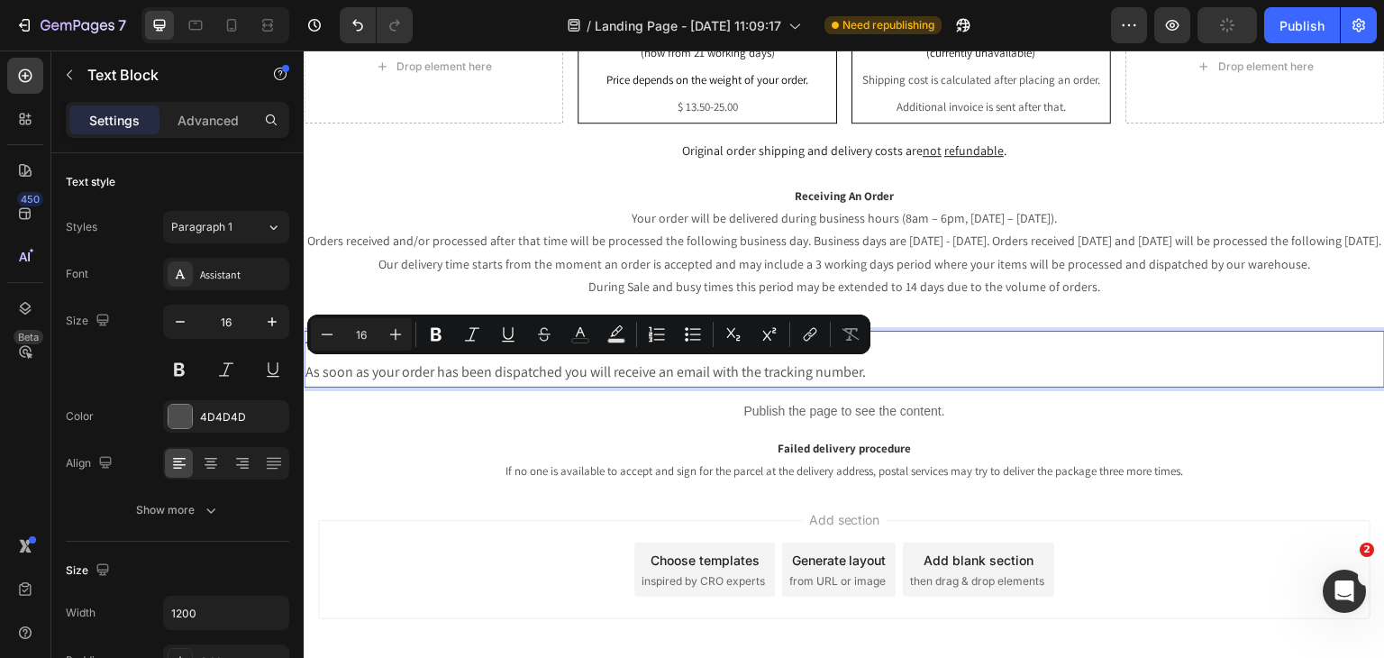
click at [633, 367] on p "As soon as your order has been dispatched you will receive an email with the tr…" at bounding box center [844, 372] width 1078 height 26
click at [964, 369] on p "As soon as your order has been dispatched you will receive an email with the tr…" at bounding box center [844, 372] width 1078 height 26
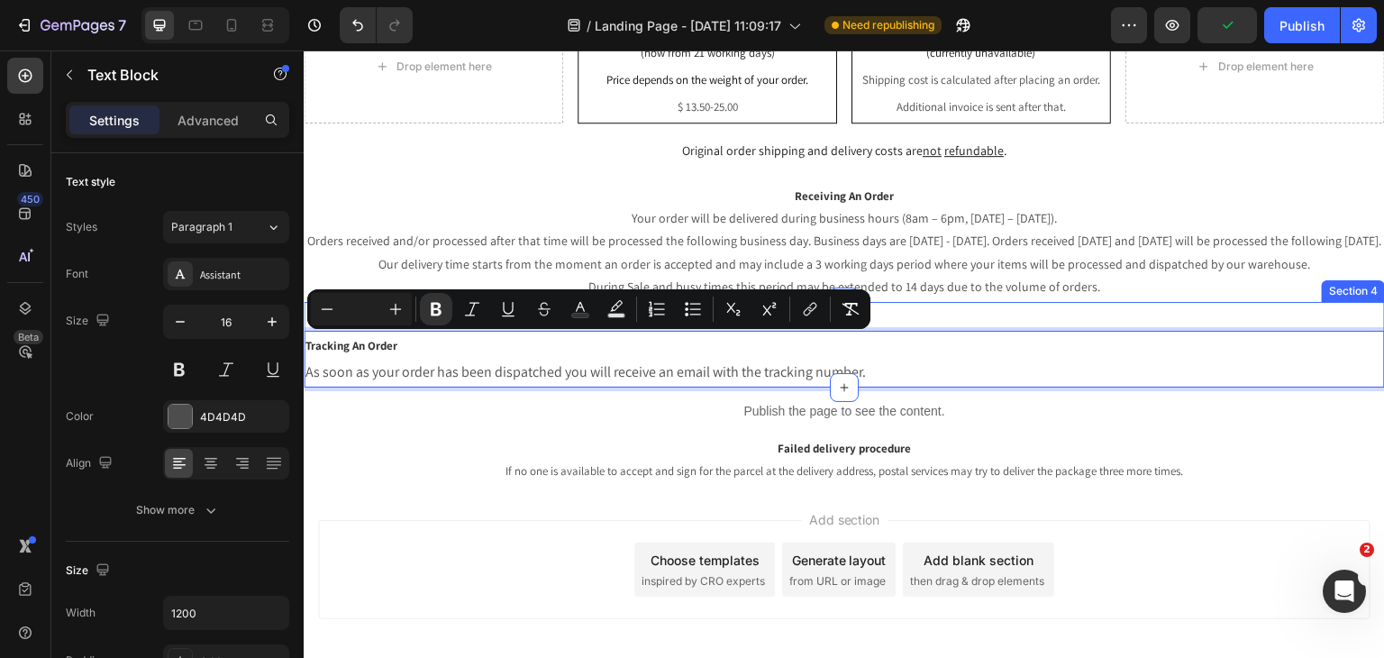
drag, startPoint x: 942, startPoint y: 366, endPoint x: 252, endPoint y: 305, distance: 691.9
click at [304, 305] on html "Header Drop element here Standard Shipping (now from 21 working days) Price dep…" at bounding box center [844, 253] width 1081 height 979
click at [184, 314] on icon "button" at bounding box center [180, 322] width 18 height 18
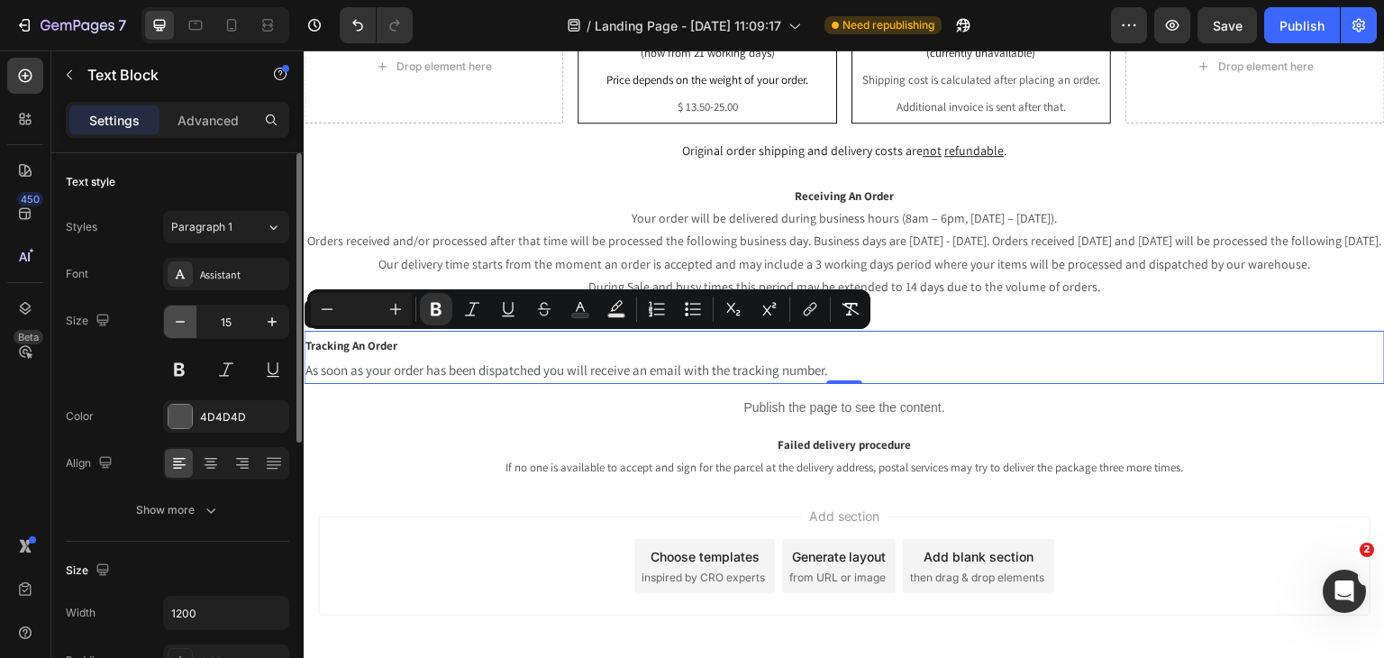
click at [184, 314] on icon "button" at bounding box center [180, 322] width 18 height 18
type input "14"
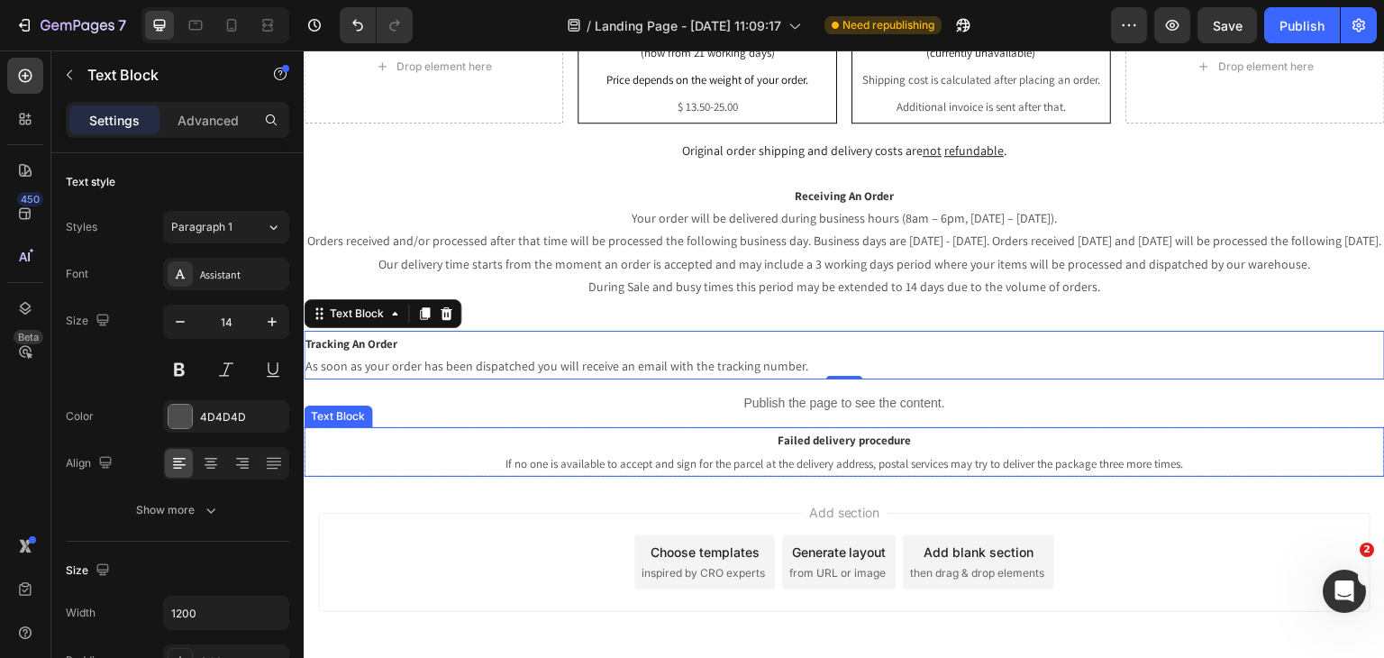
click at [593, 435] on p "Failed delivery procedure" at bounding box center [844, 440] width 1078 height 23
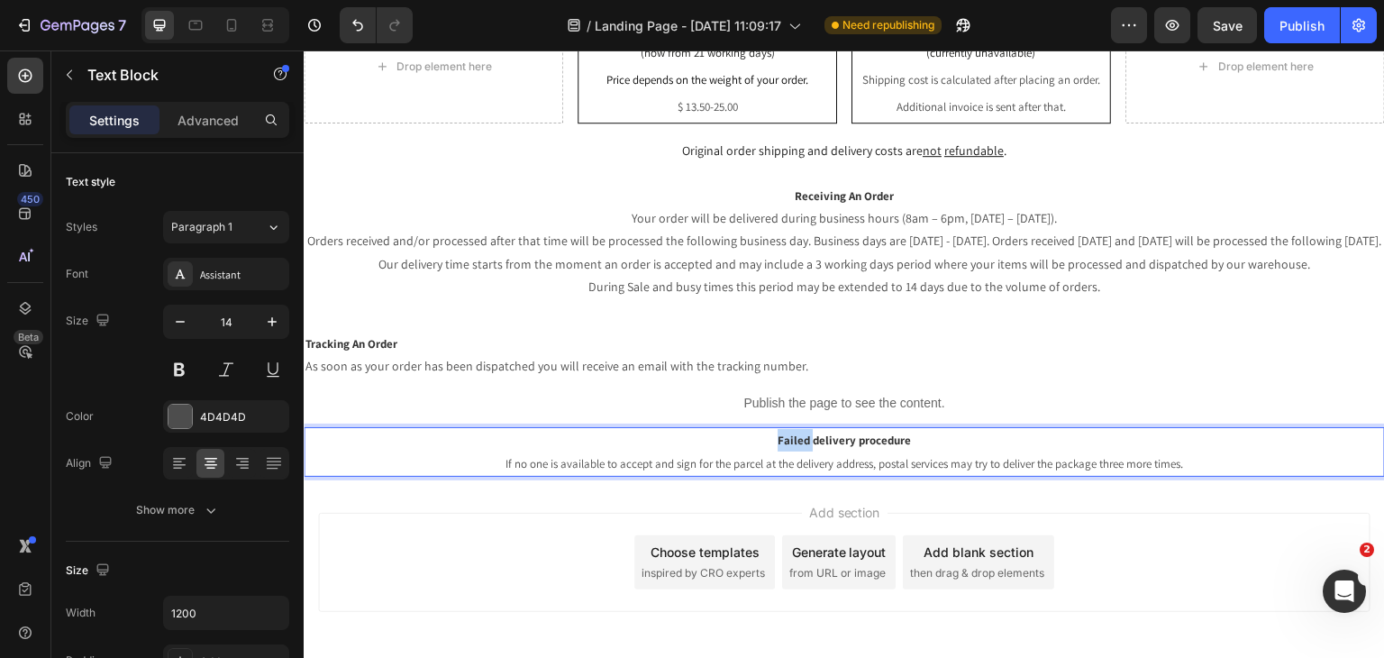
click at [732, 441] on p "Failed delivery procedure" at bounding box center [844, 440] width 1078 height 23
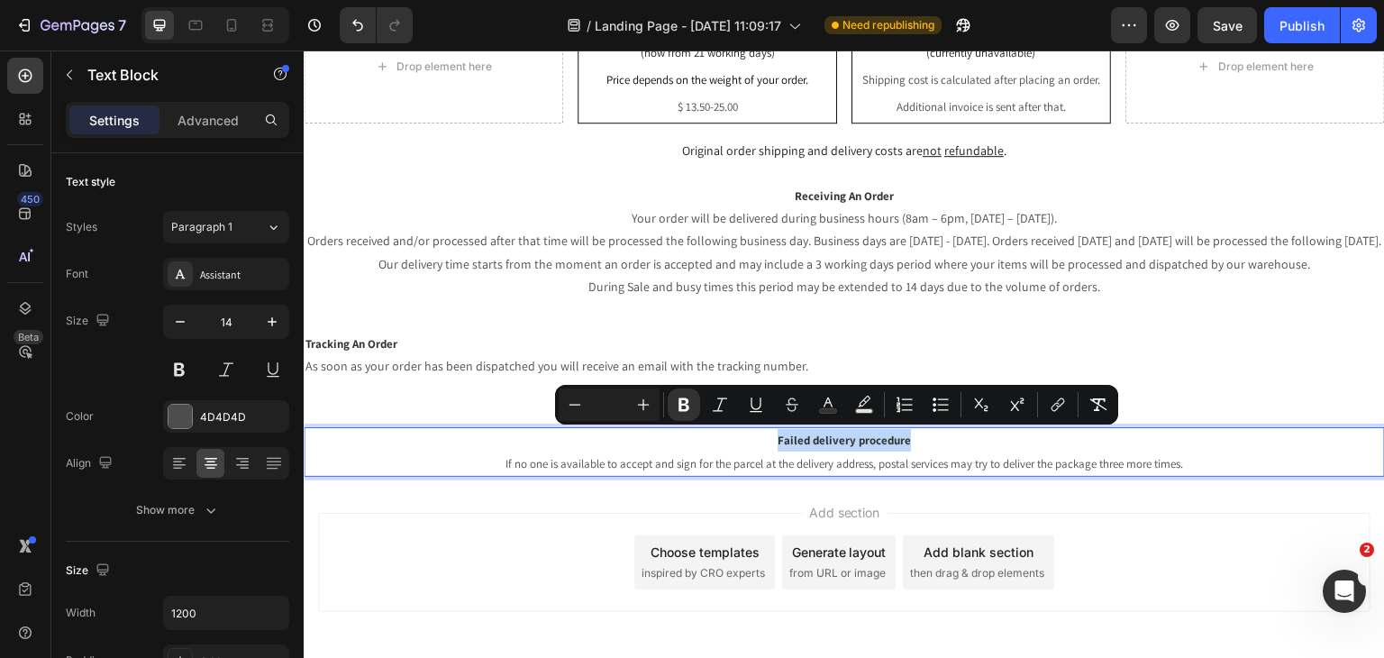
click at [732, 444] on p "Failed delivery procedure" at bounding box center [844, 440] width 1078 height 23
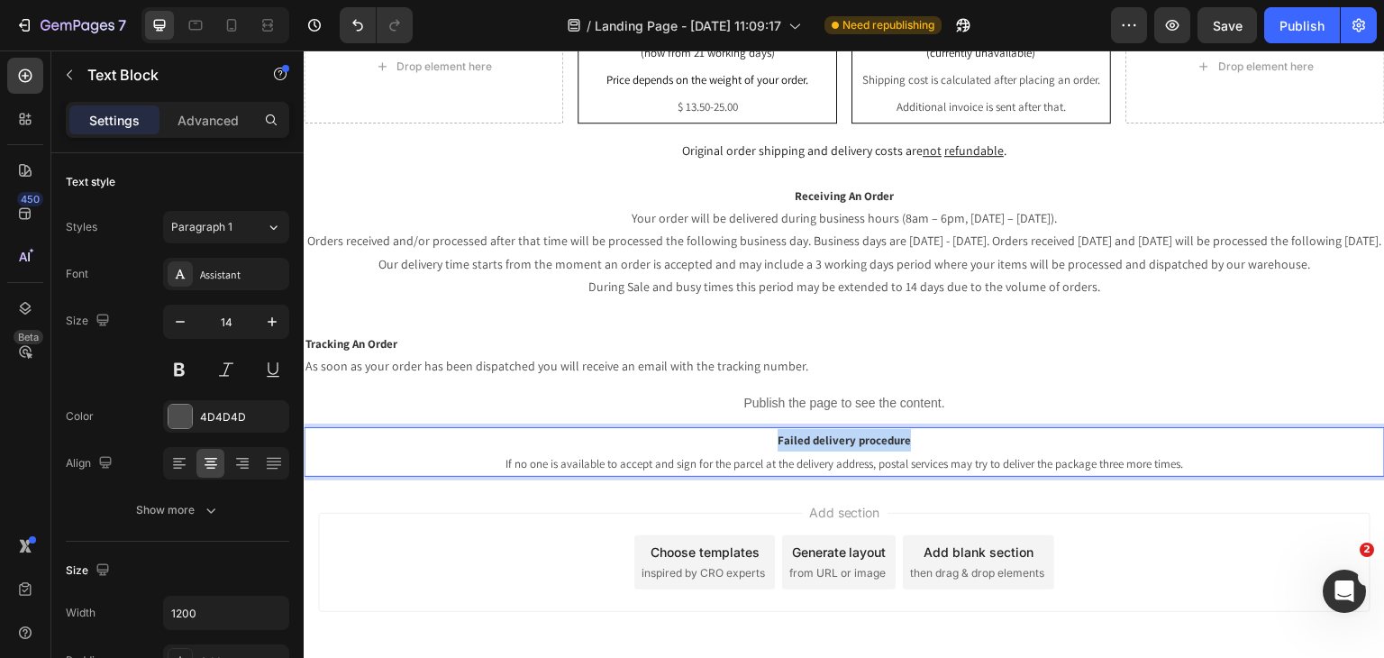
click at [732, 444] on p "Failed delivery procedure" at bounding box center [844, 440] width 1078 height 23
click at [1162, 459] on span "If no one is available to accept and sign for the parcel at the delivery addres…" at bounding box center [844, 463] width 678 height 15
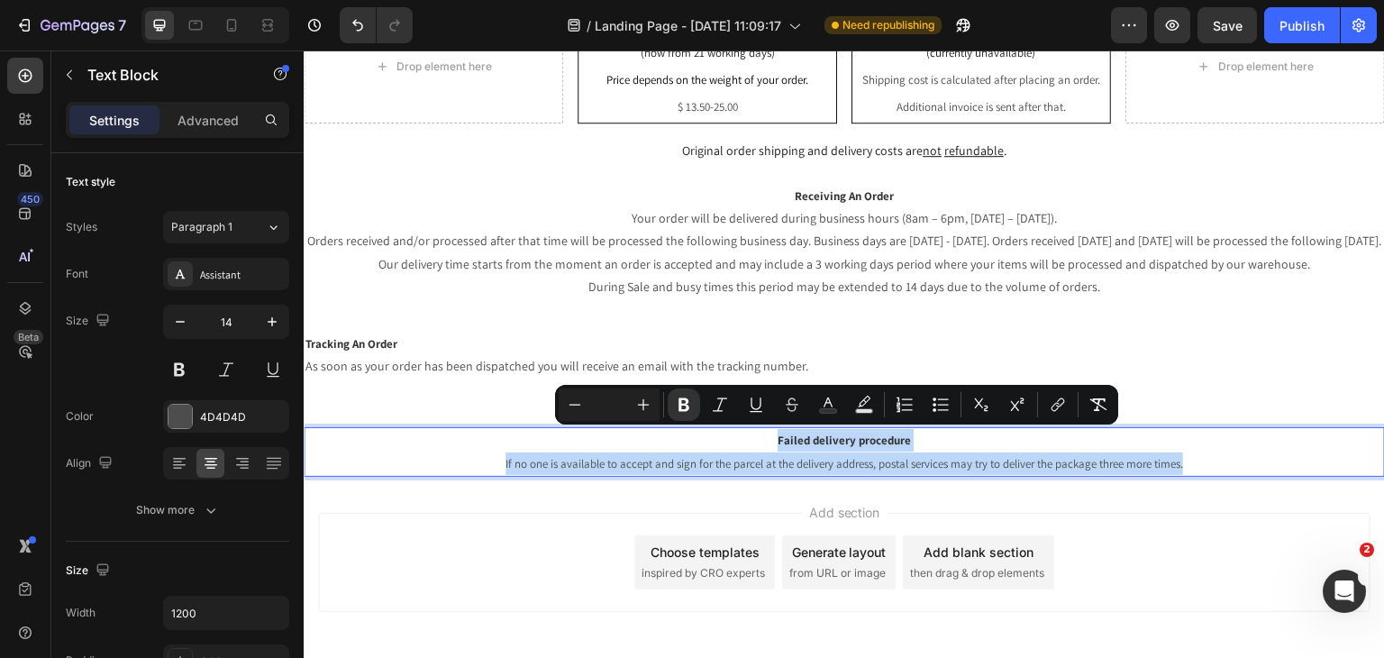
drag, startPoint x: 1200, startPoint y: 462, endPoint x: 554, endPoint y: 415, distance: 647.7
click at [571, 415] on div "Drop element here Standard Shipping (now from 21 working days) Price depends on…" at bounding box center [844, 139] width 1081 height 676
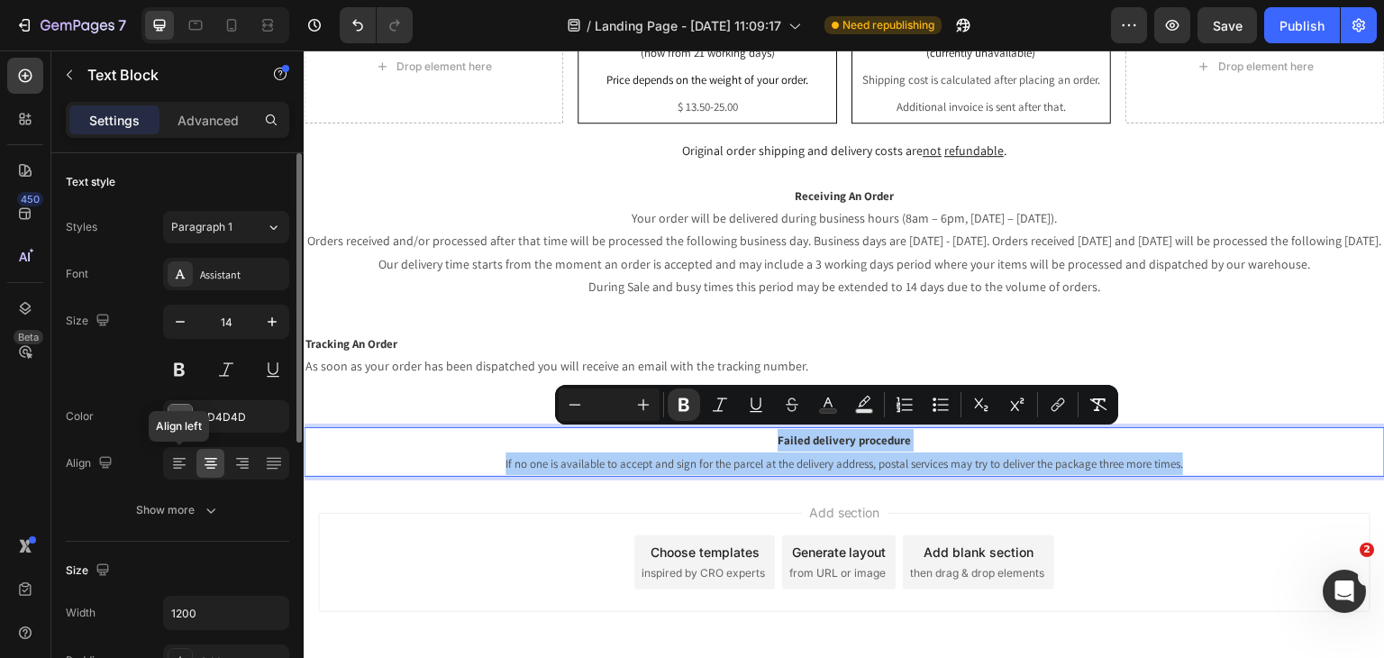
drag, startPoint x: 183, startPoint y: 457, endPoint x: 198, endPoint y: 462, distance: 16.2
click at [183, 458] on icon at bounding box center [179, 459] width 13 height 2
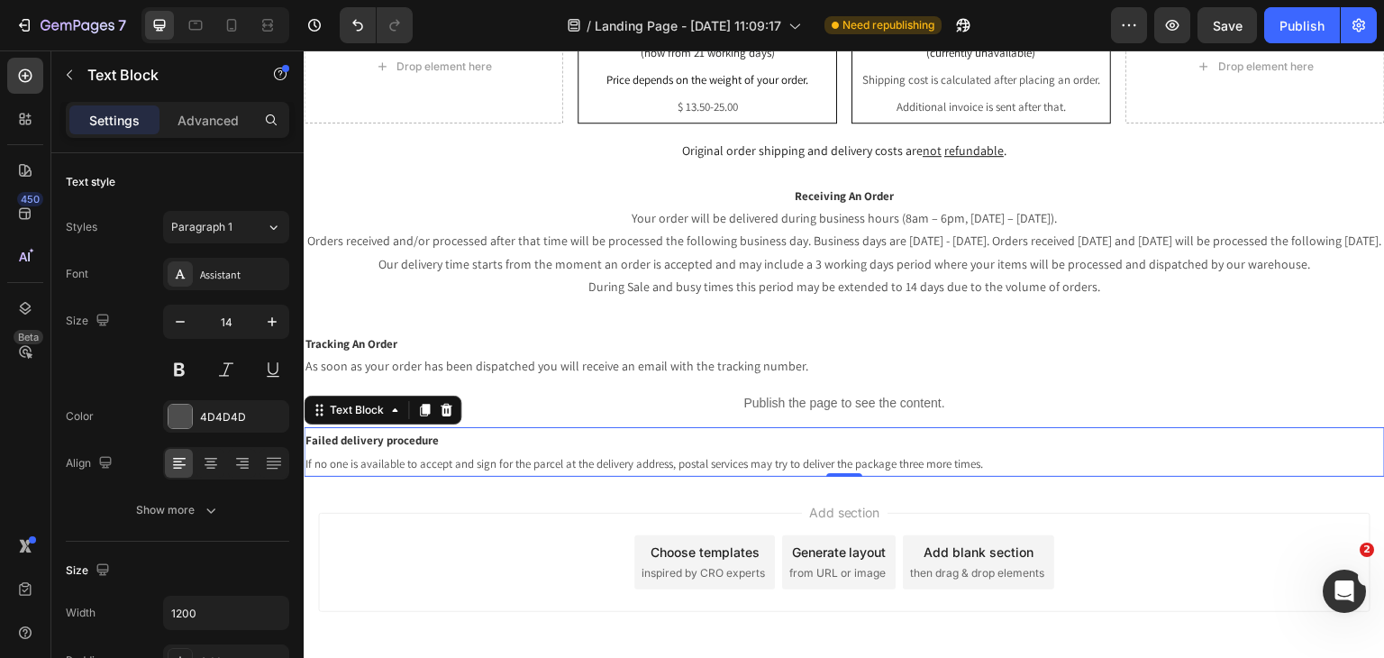
click at [494, 534] on div "Add section Choose templates inspired by CRO experts Generate layout from URL o…" at bounding box center [844, 562] width 1052 height 99
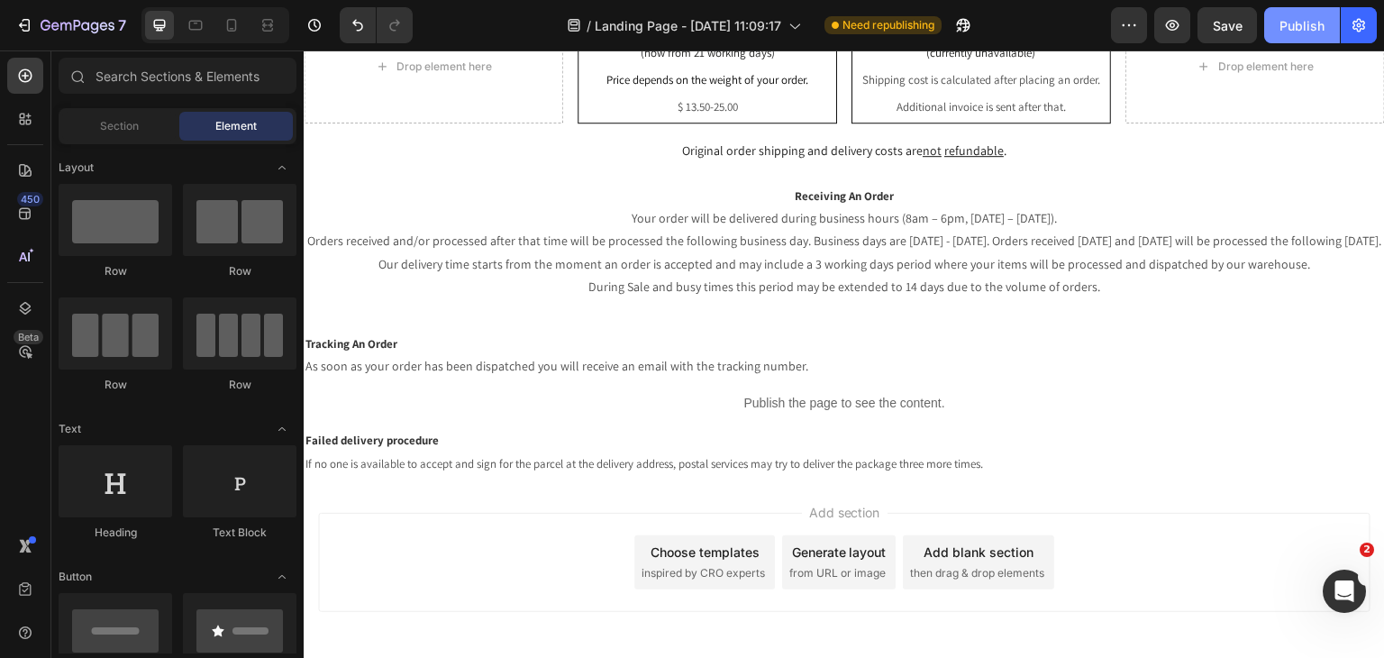
click at [1332, 31] on button "Publish" at bounding box center [1302, 25] width 76 height 36
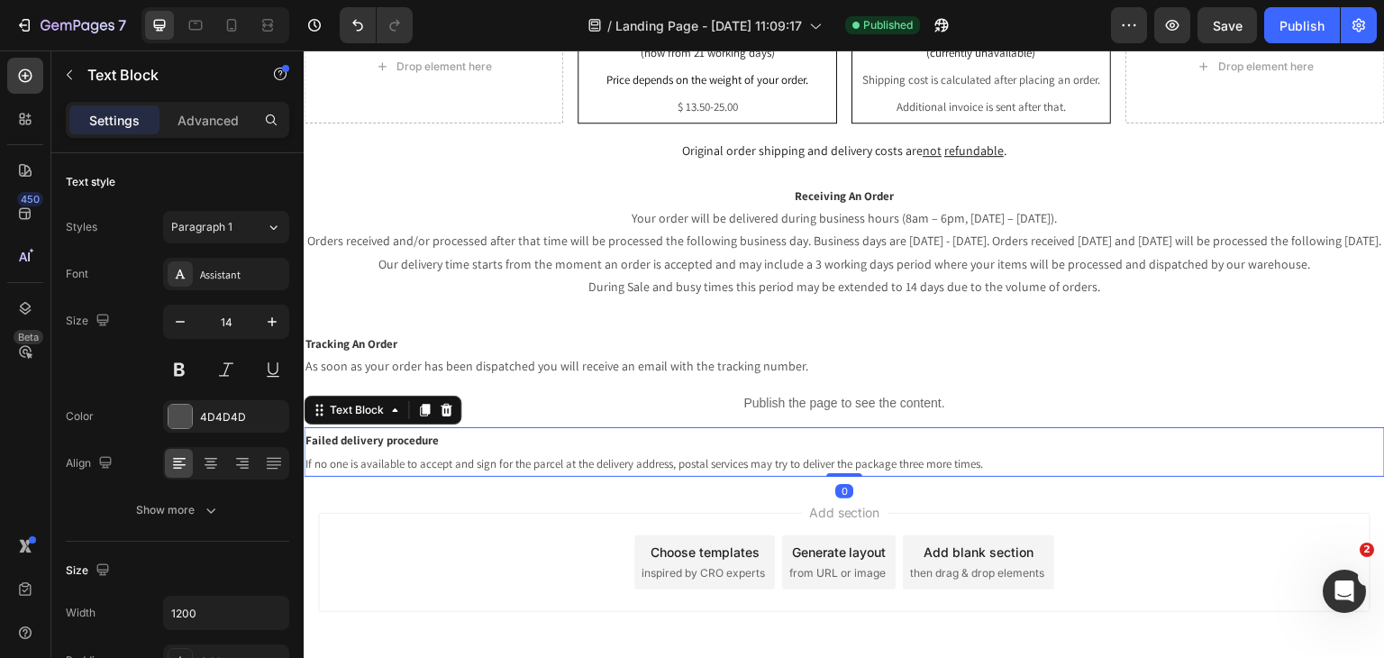
click at [1151, 445] on p "Failed delivery procedure" at bounding box center [844, 440] width 1078 height 23
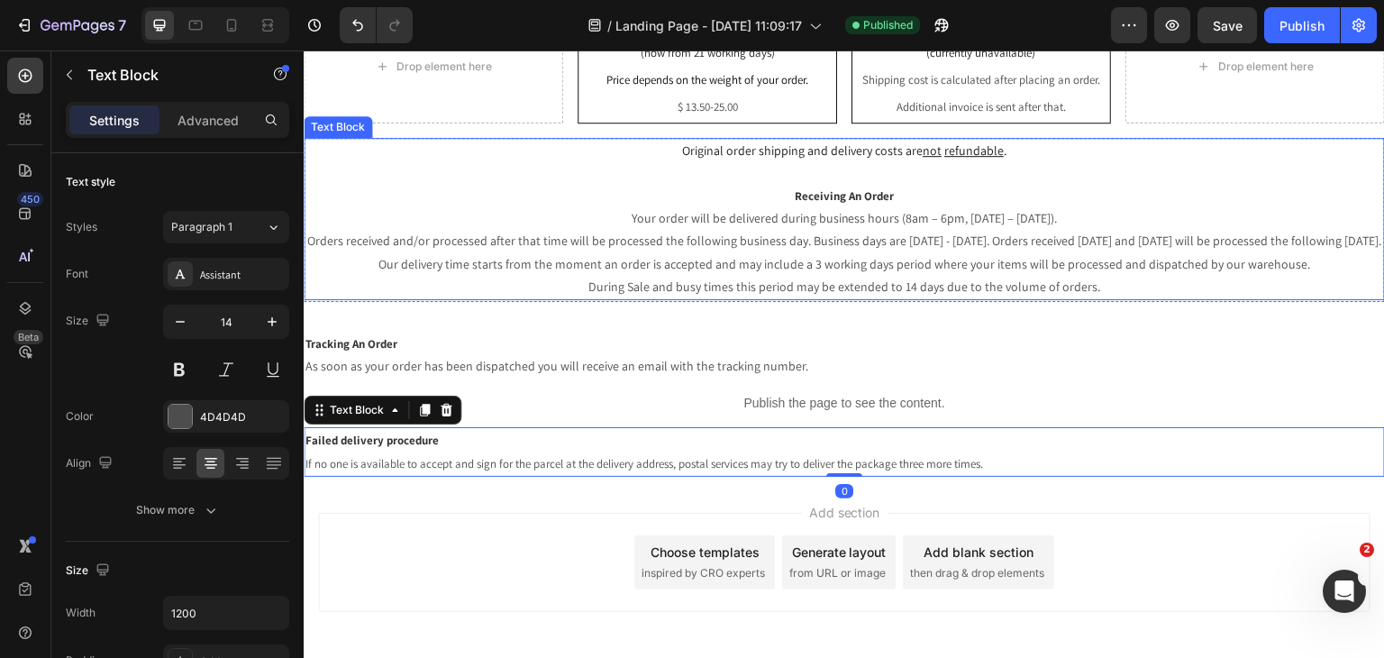
click at [1197, 205] on div "Original order shipping and delivery costs are not refundable . Receiving An Or…" at bounding box center [844, 219] width 1081 height 162
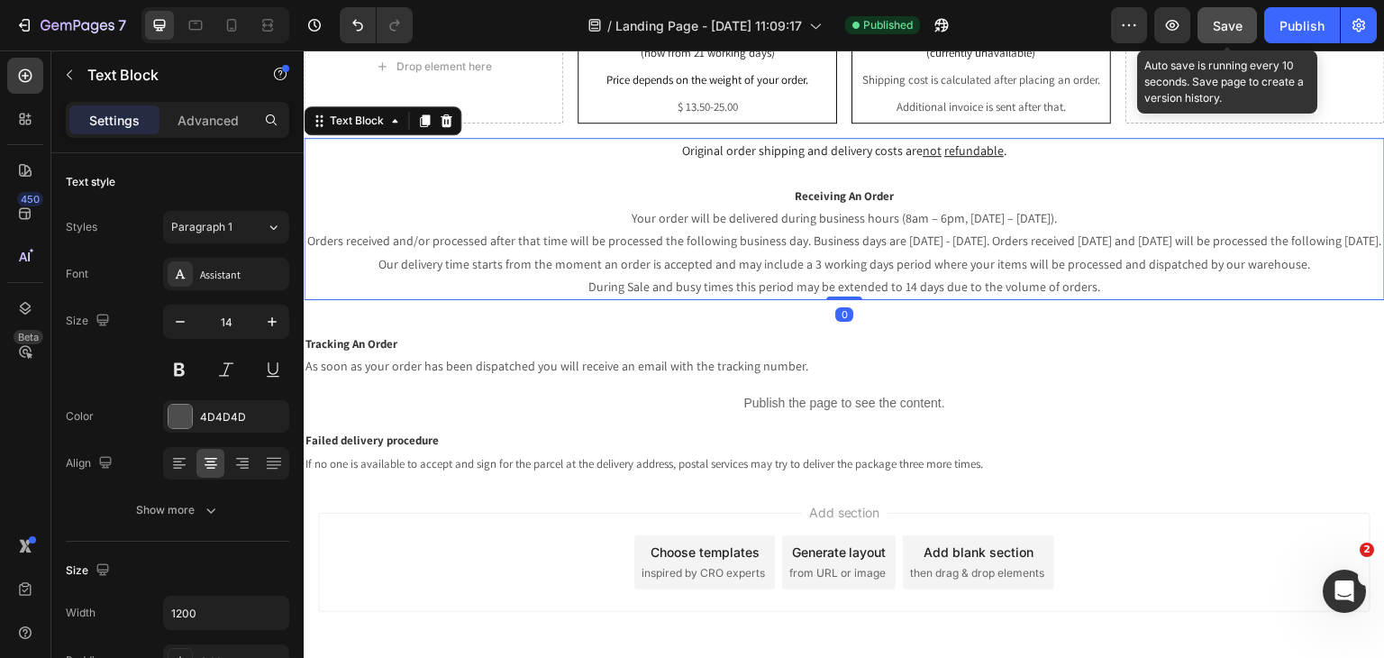
click at [1247, 31] on button "Save" at bounding box center [1226, 25] width 59 height 36
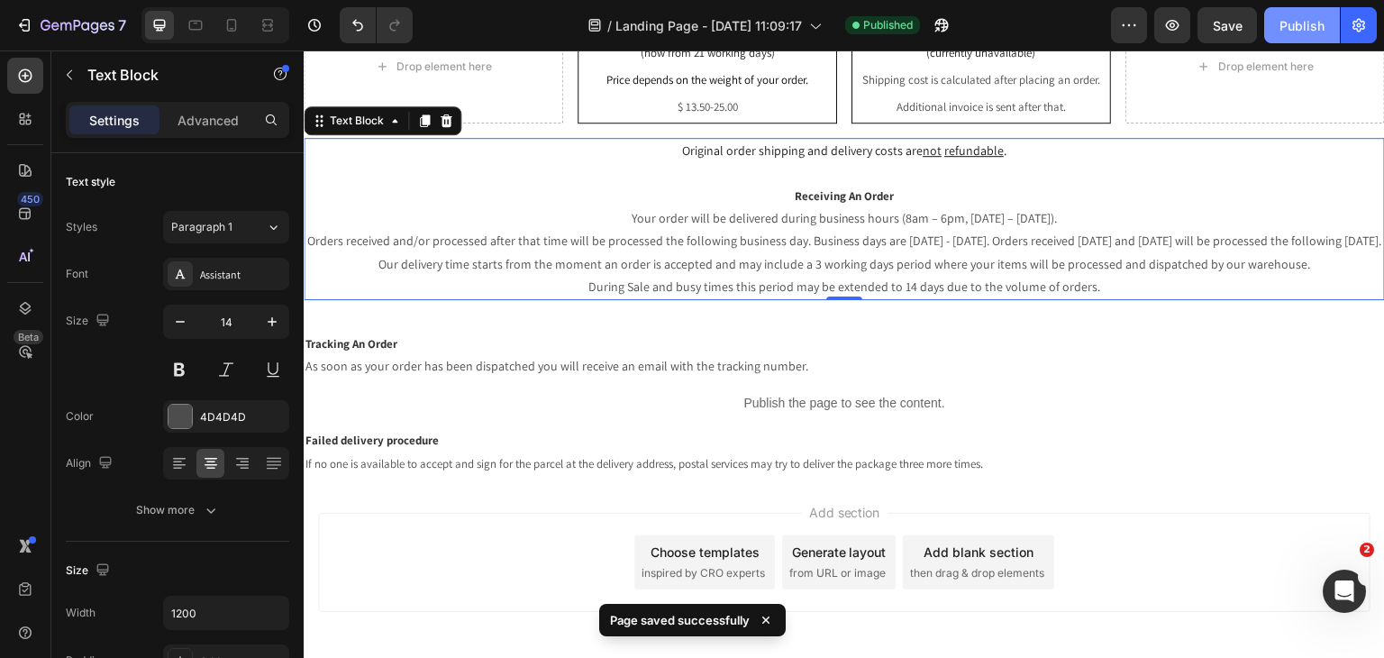
click at [1312, 20] on div "Publish" at bounding box center [1301, 25] width 45 height 19
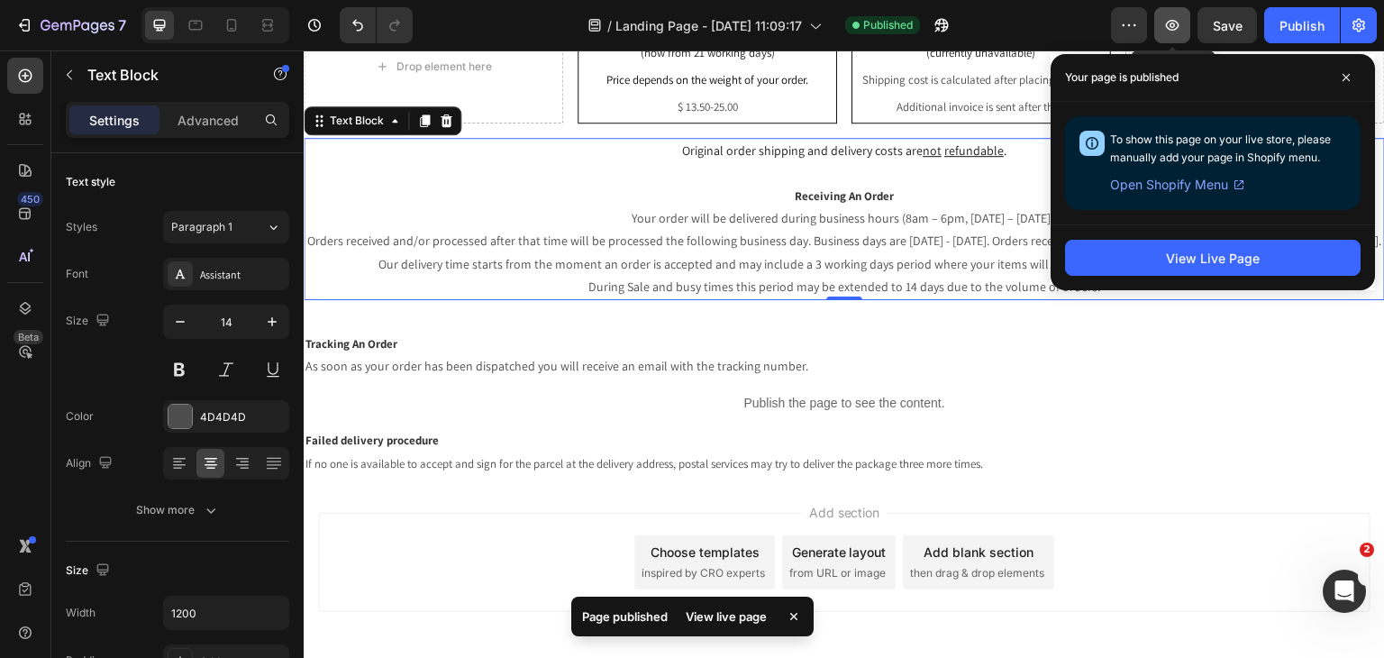
click at [1170, 22] on icon "button" at bounding box center [1173, 25] width 14 height 11
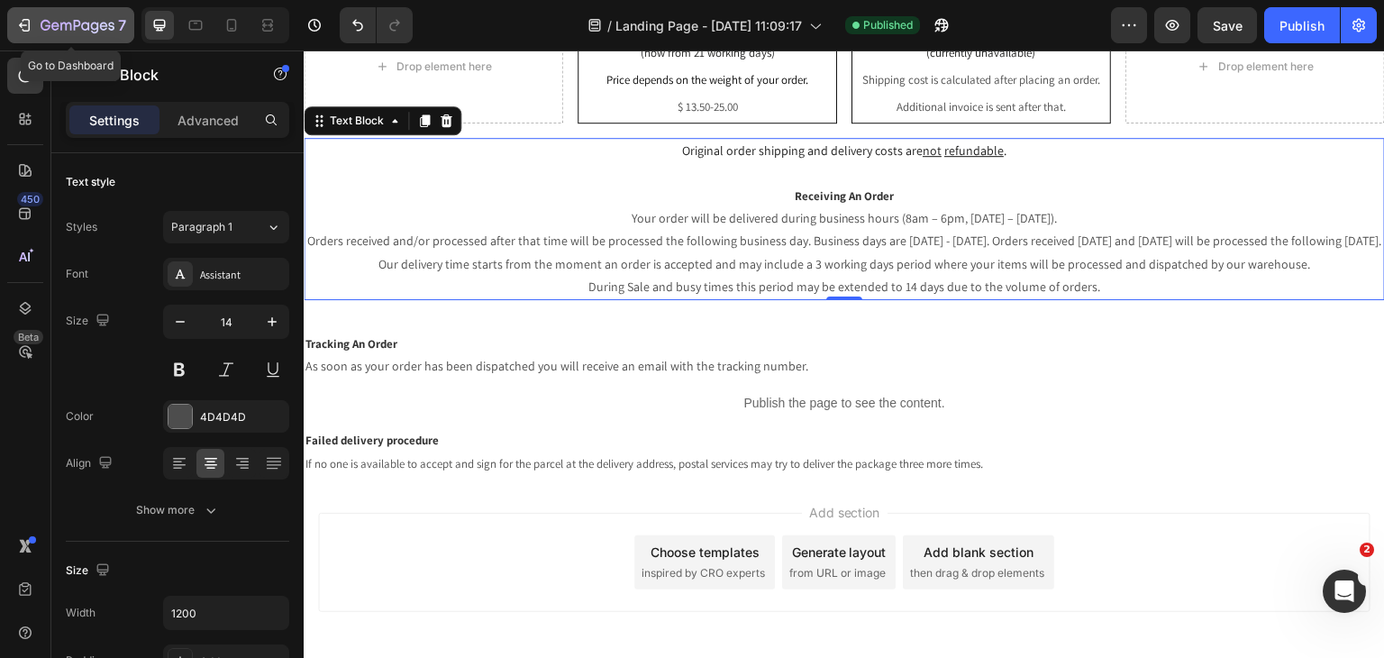
click at [14, 29] on button "7" at bounding box center [70, 25] width 127 height 36
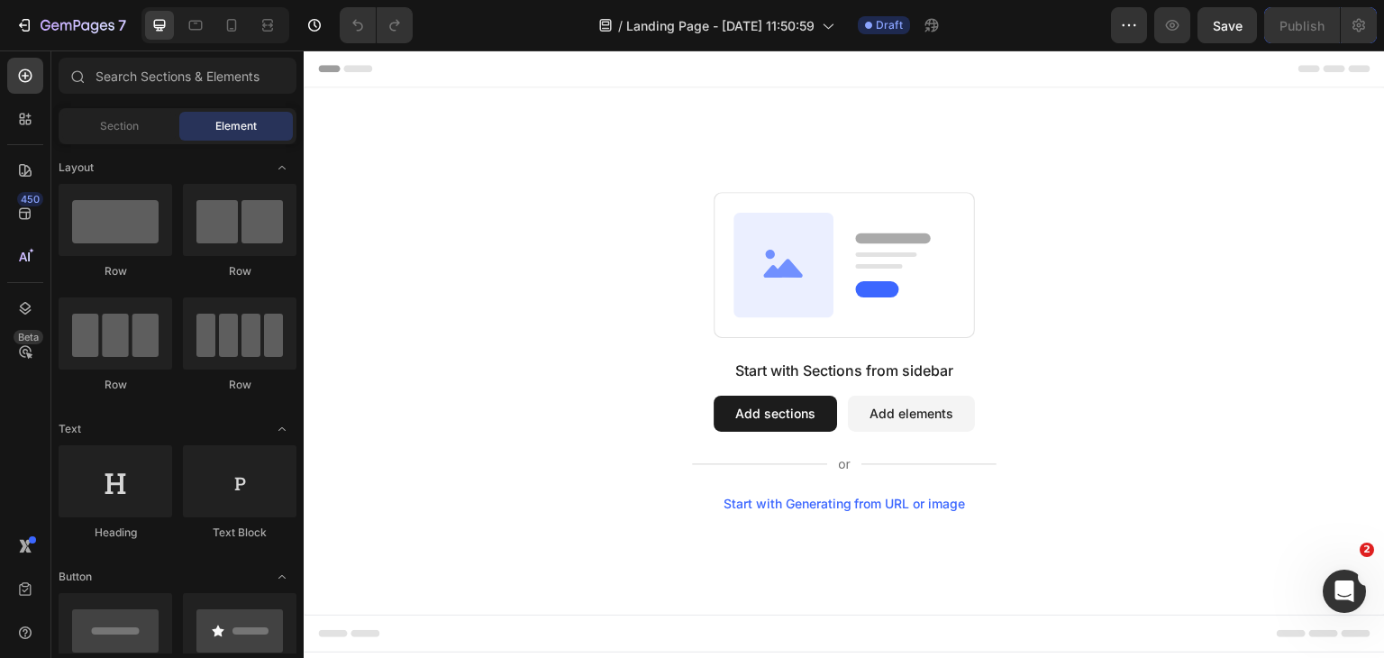
click at [787, 402] on button "Add sections" at bounding box center [775, 414] width 123 height 36
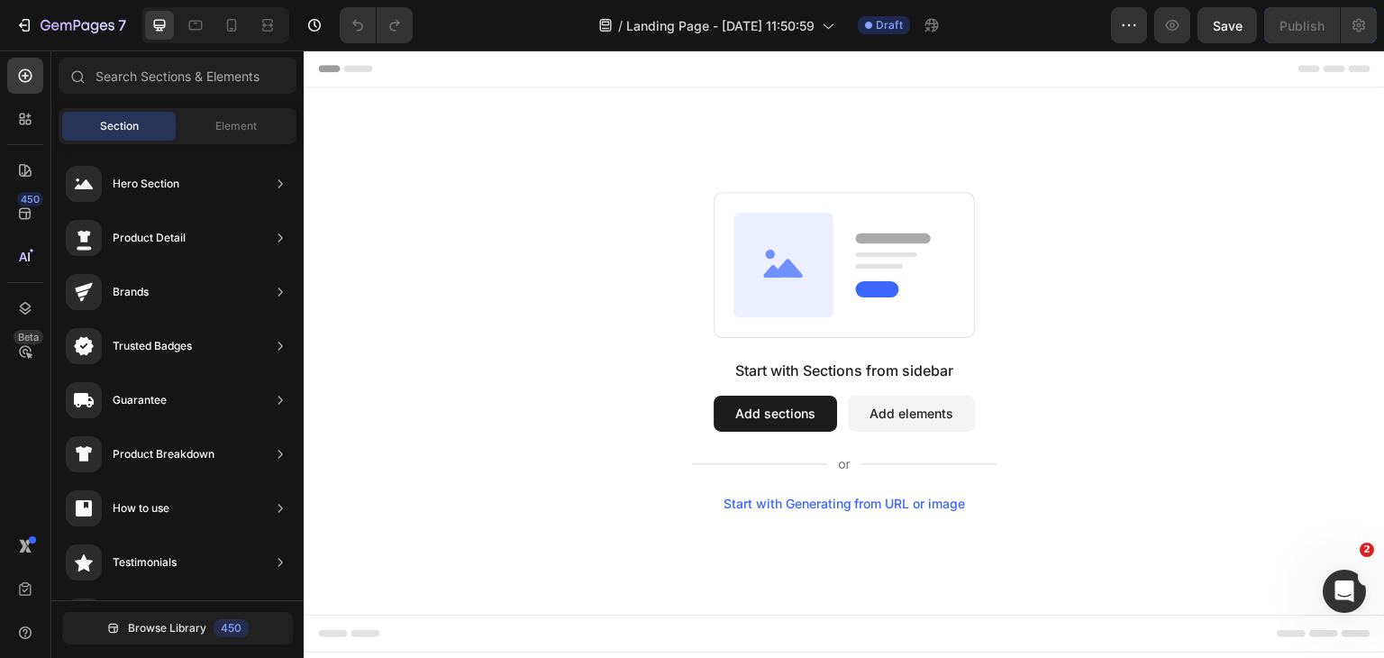
click at [778, 420] on button "Add sections" at bounding box center [775, 414] width 123 height 36
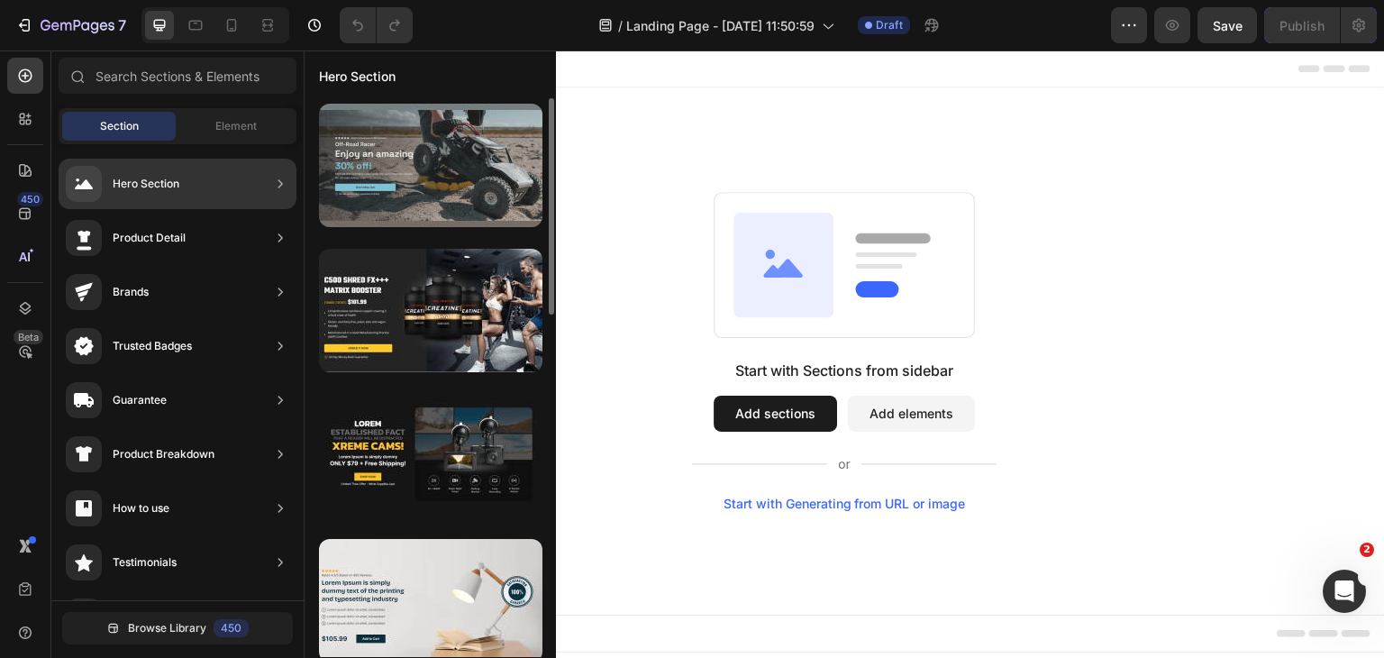
drag, startPoint x: 353, startPoint y: 178, endPoint x: 367, endPoint y: 177, distance: 13.5
click at [367, 177] on div at bounding box center [430, 165] width 223 height 123
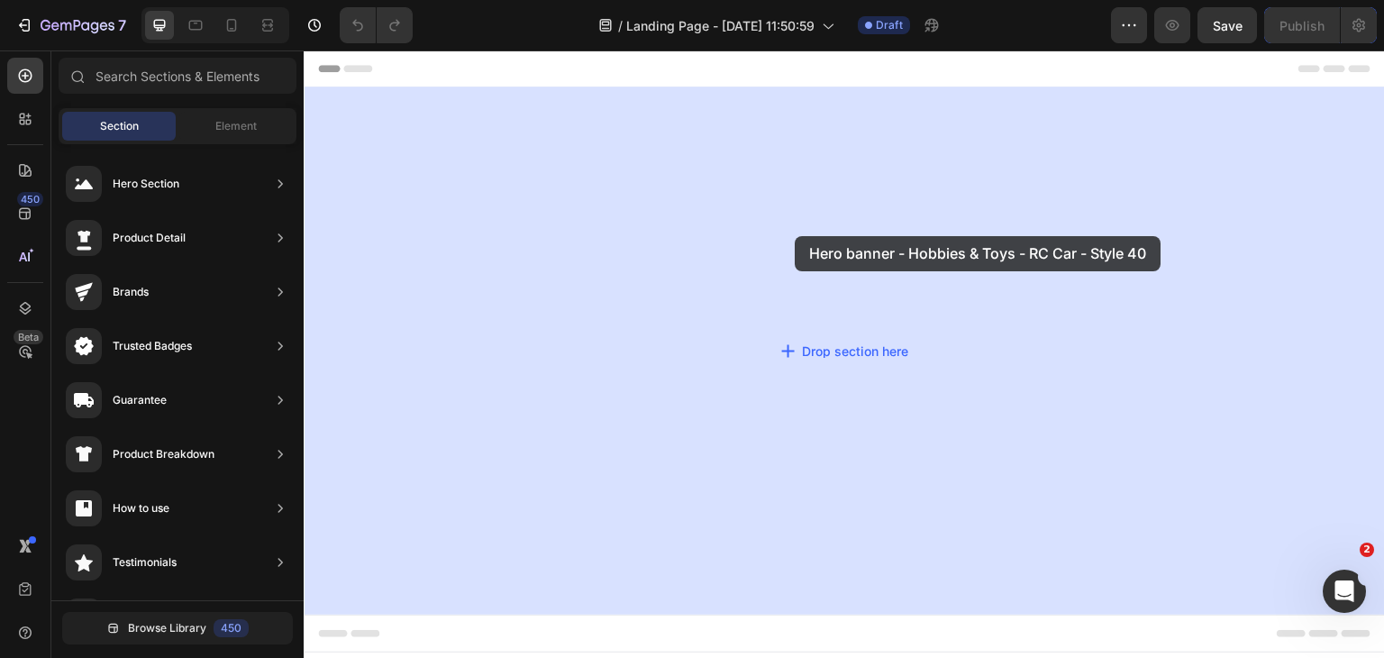
drag, startPoint x: 729, startPoint y: 221, endPoint x: 796, endPoint y: 237, distance: 68.6
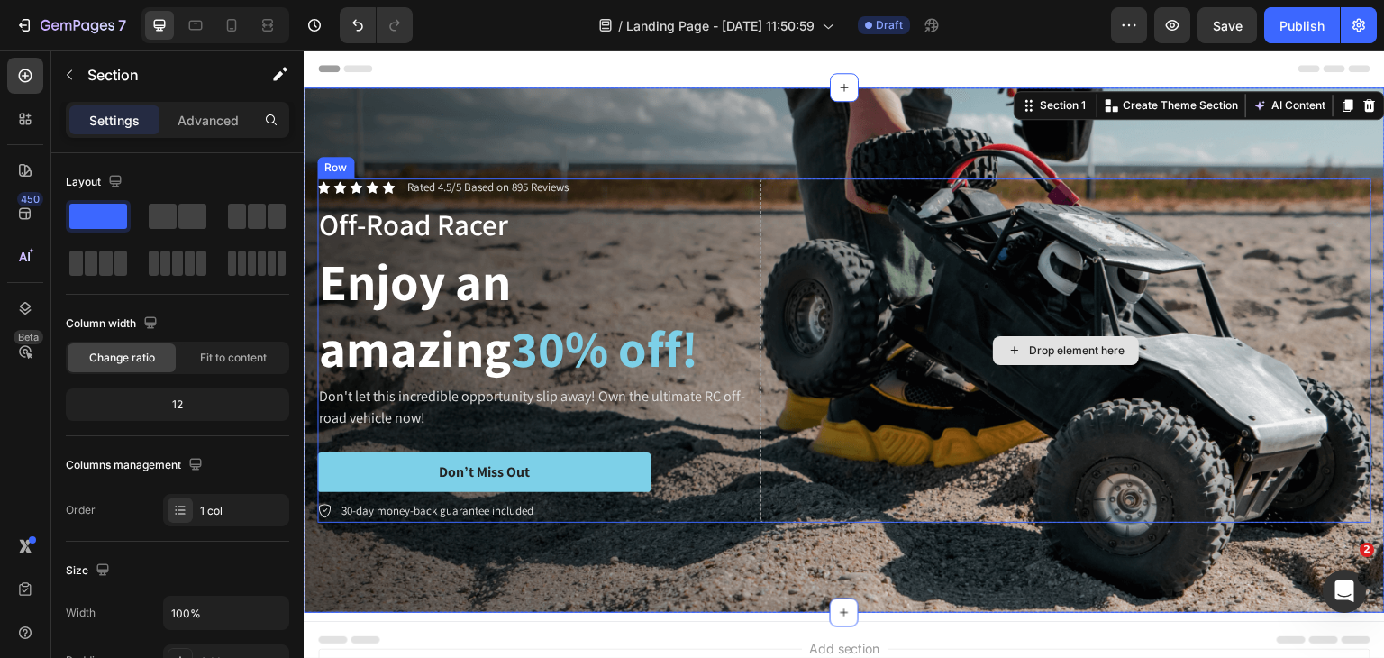
click at [816, 216] on div "Drop element here" at bounding box center [1065, 350] width 611 height 344
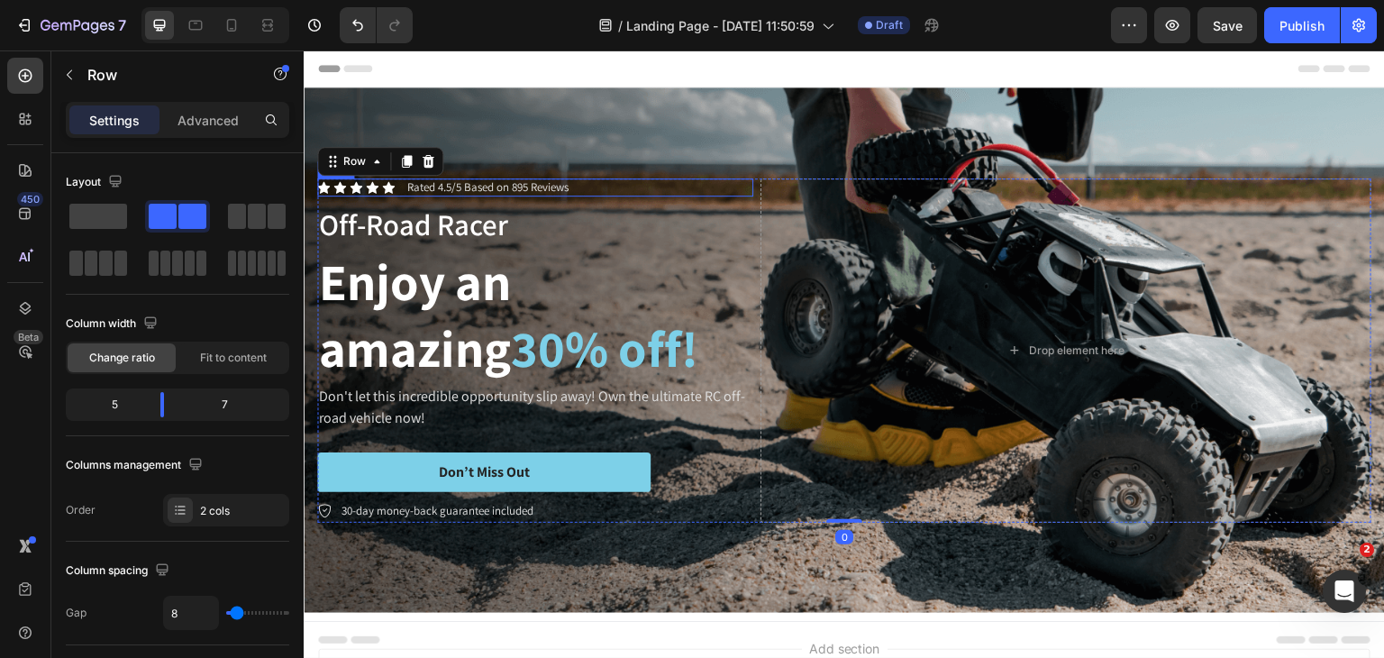
click at [624, 168] on div "Icon Icon Icon Icon Icon Icon List Rated 4.5/5 Based on 895 Reviews Text Block …" at bounding box center [844, 351] width 1081 height 402
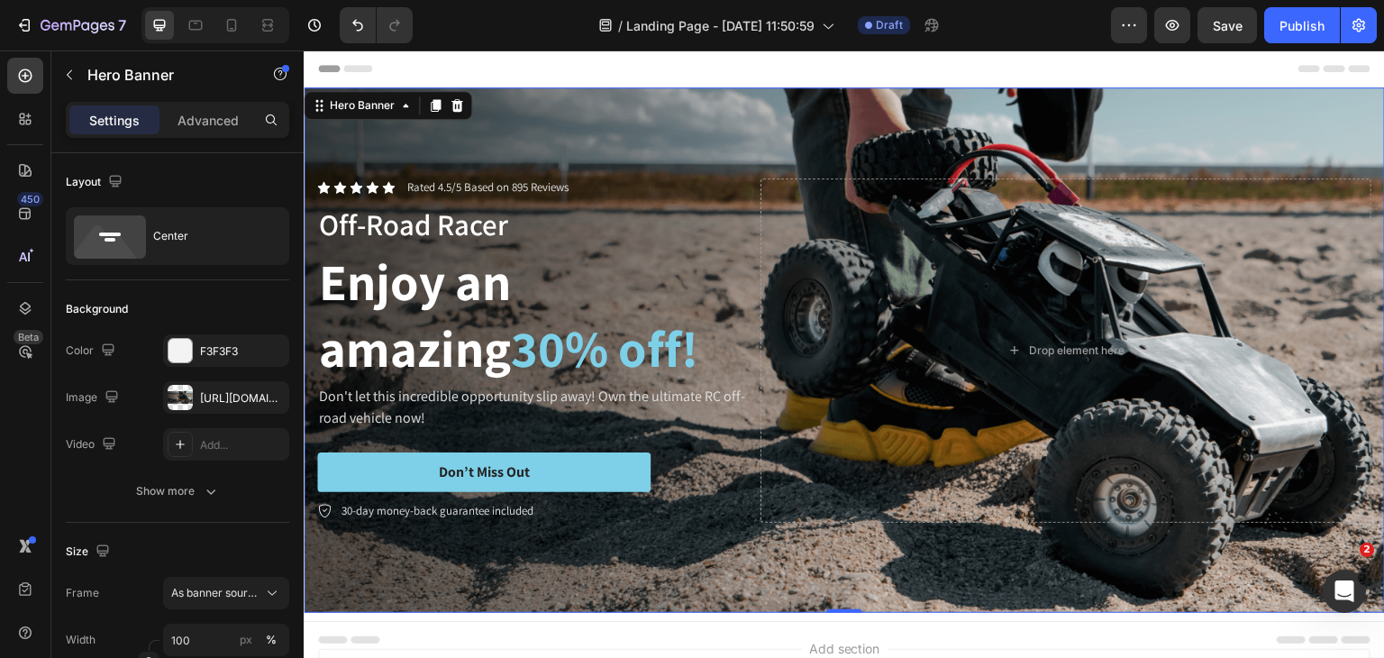
click at [444, 172] on div "Icon Icon Icon Icon Icon Icon List Rated 4.5/5 Based on 895 Reviews Text Block …" at bounding box center [844, 351] width 1081 height 402
drag, startPoint x: 599, startPoint y: 181, endPoint x: 632, endPoint y: 178, distance: 32.5
click at [599, 181] on div "Icon Icon Icon Icon Icon Icon List Rated 4.5/5 Based on 895 Reviews Text Block …" at bounding box center [535, 187] width 436 height 19
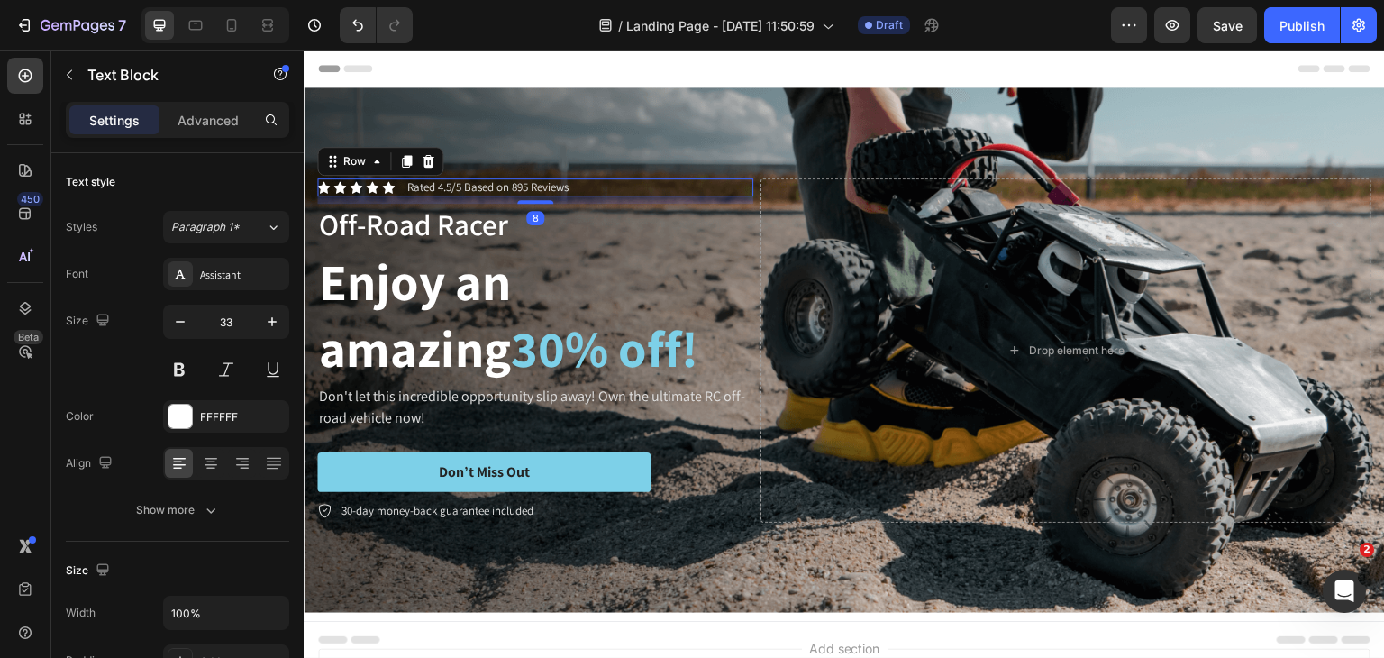
click at [736, 214] on p "Off-Road Racer" at bounding box center [535, 224] width 432 height 39
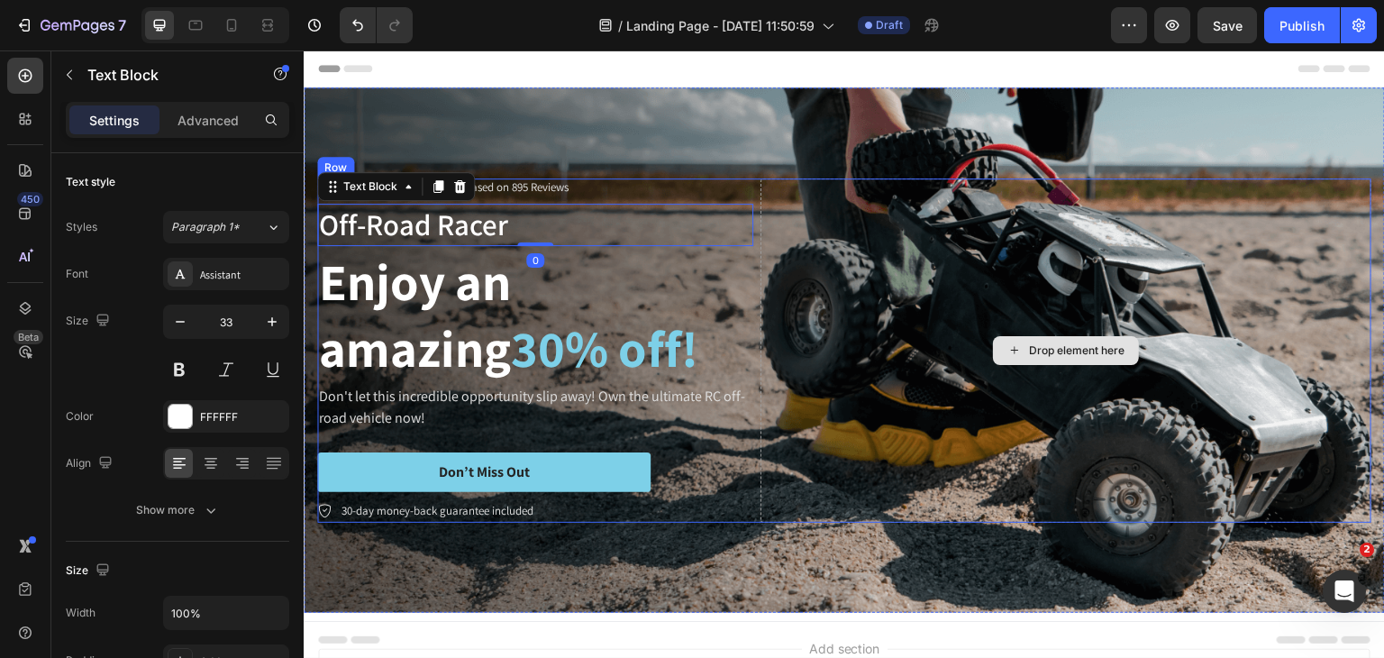
click at [760, 214] on div "Drop element here" at bounding box center [1065, 350] width 611 height 344
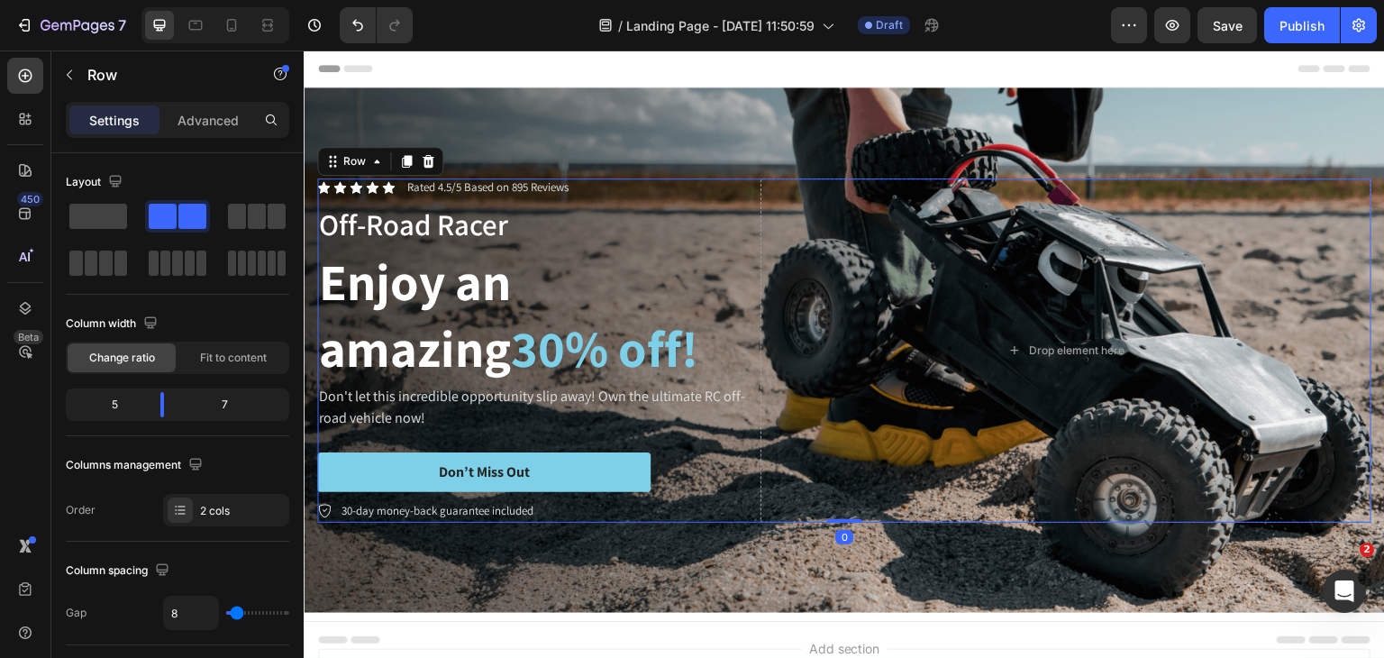
click at [433, 158] on div at bounding box center [428, 161] width 22 height 22
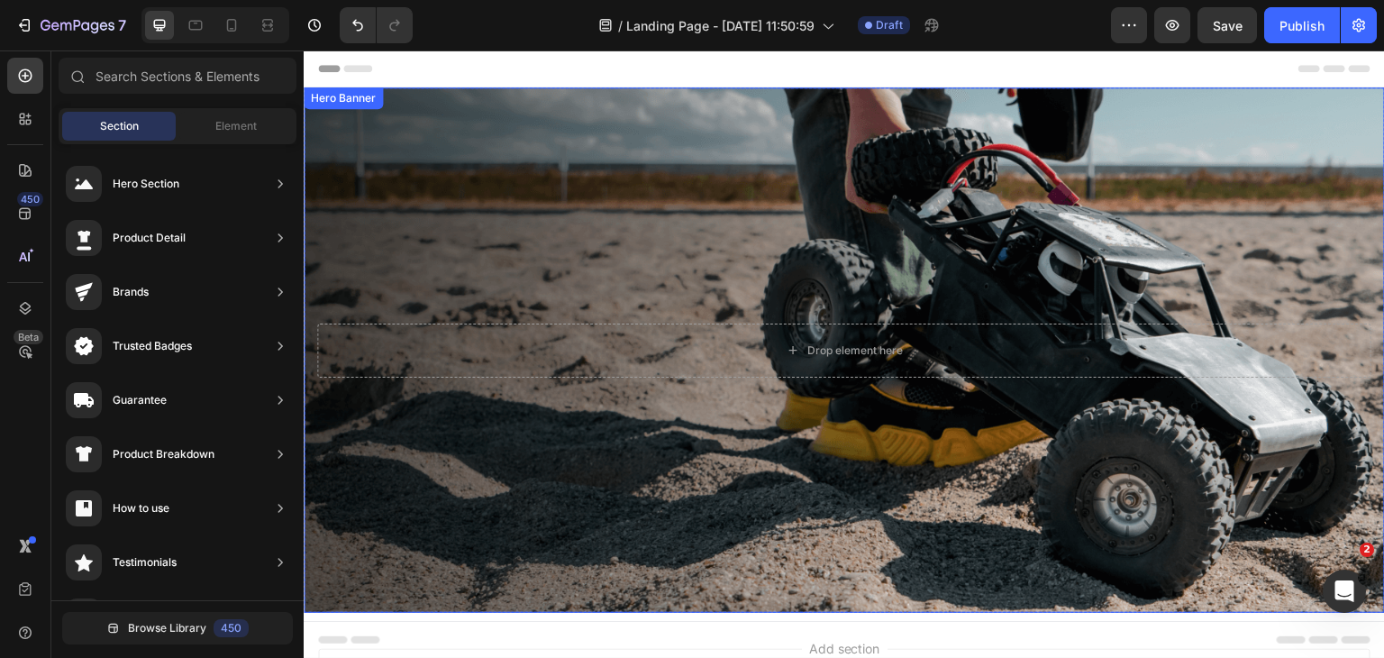
click at [499, 148] on div "Background Image" at bounding box center [844, 349] width 1081 height 525
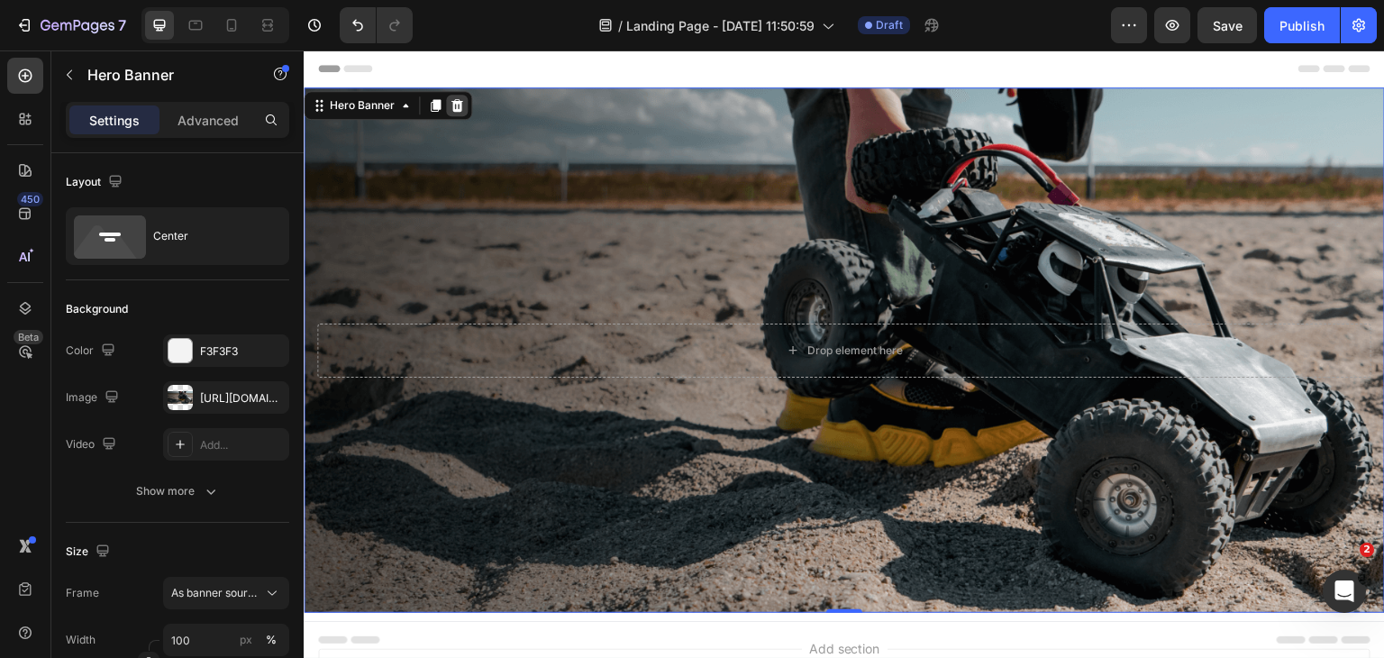
click at [458, 105] on icon at bounding box center [457, 105] width 14 height 14
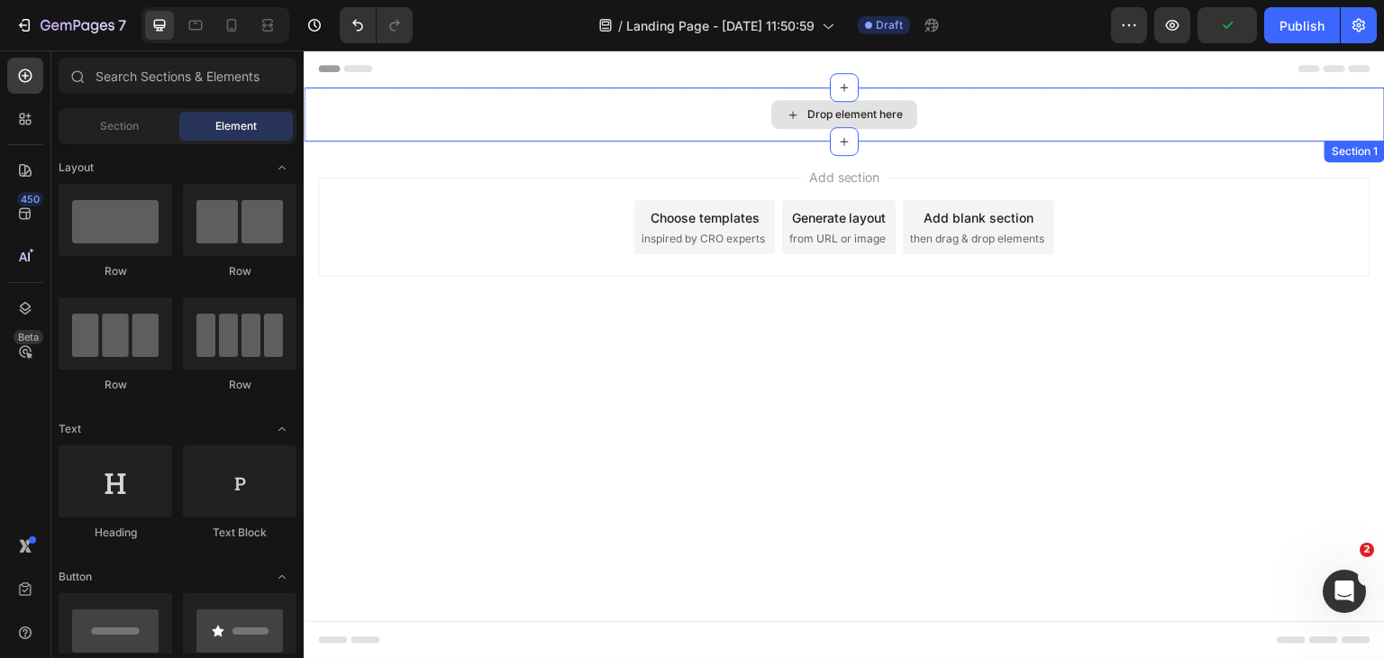
click at [818, 109] on div "Drop element here" at bounding box center [855, 114] width 96 height 14
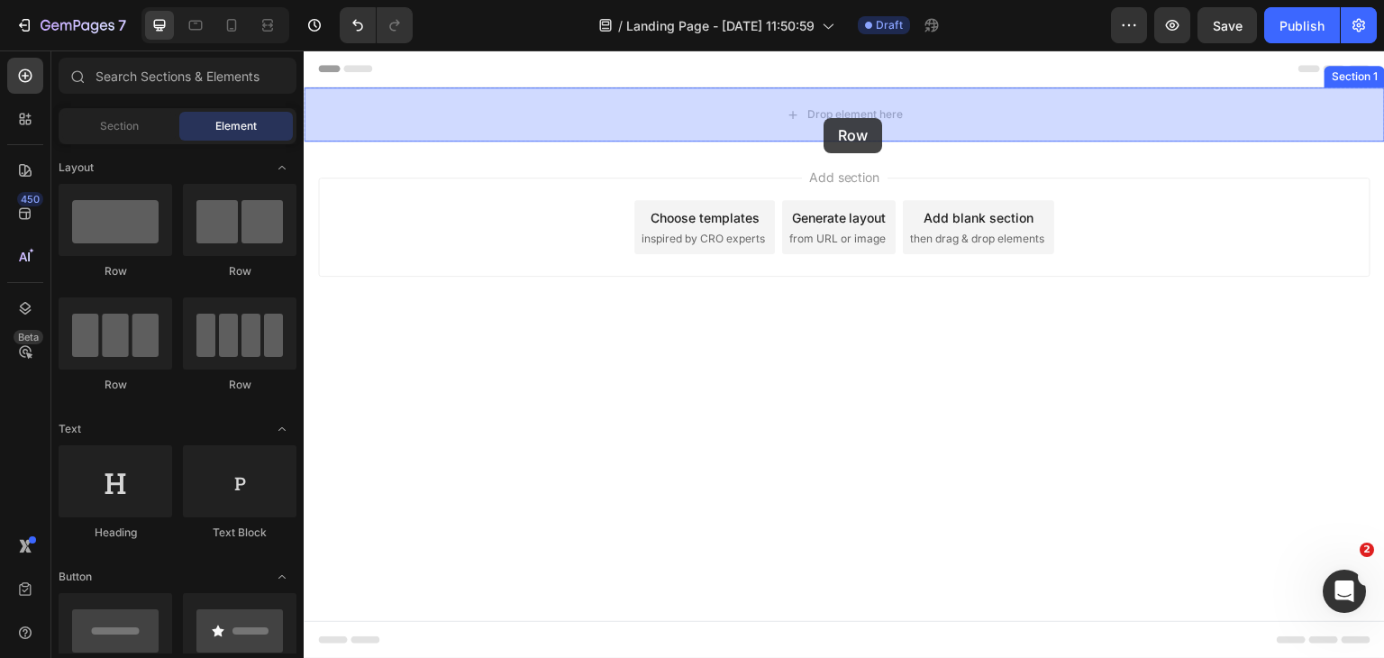
drag, startPoint x: 435, startPoint y: 297, endPoint x: 824, endPoint y: 118, distance: 427.7
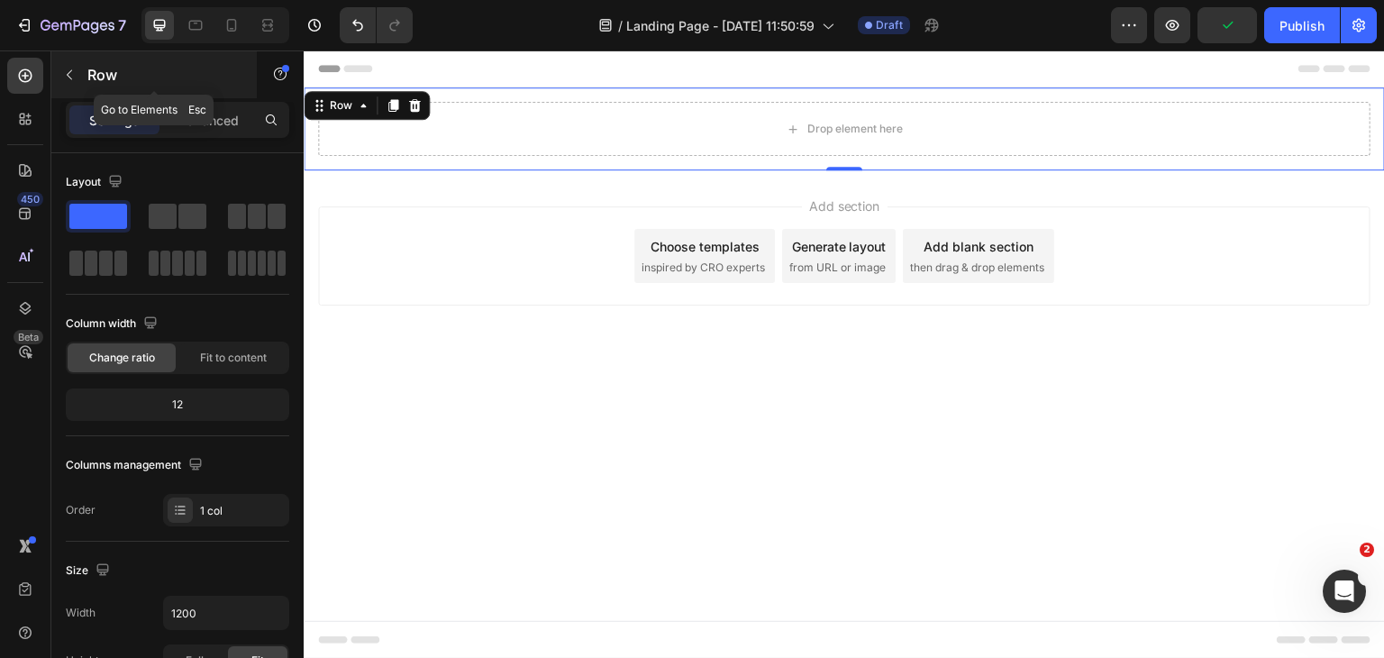
click at [106, 77] on p "Row" at bounding box center [163, 75] width 153 height 22
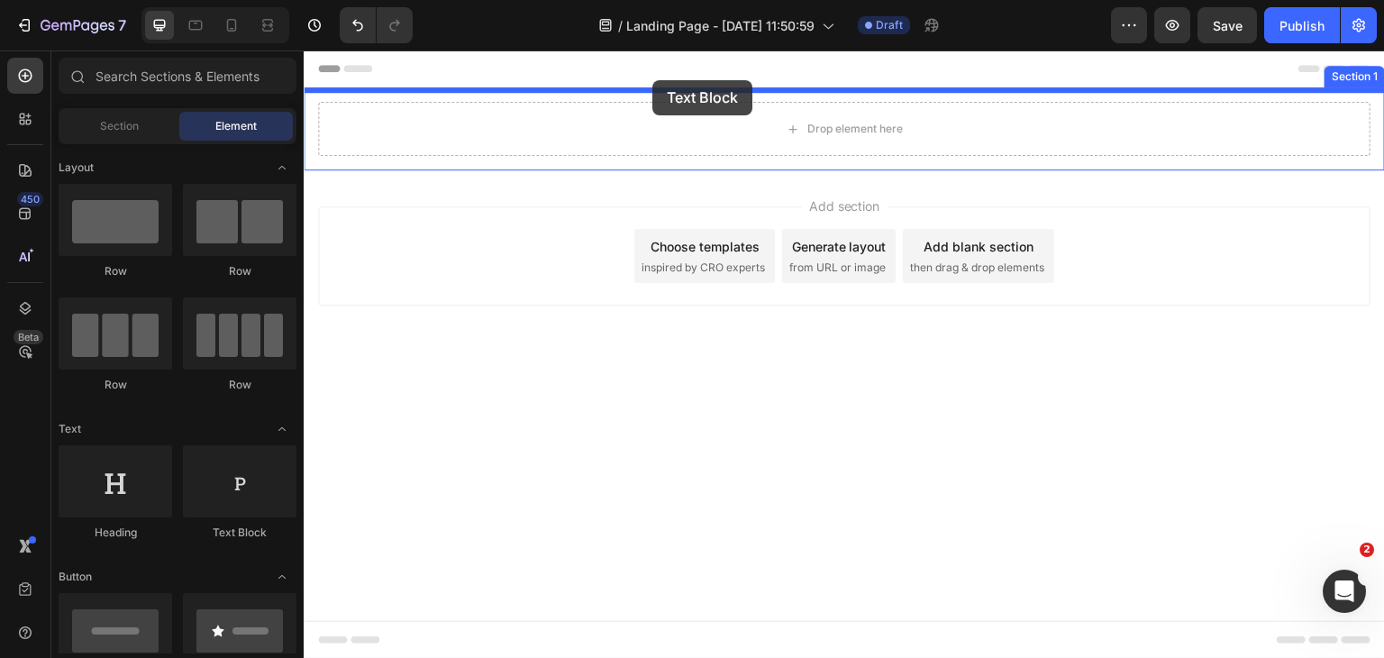
drag, startPoint x: 532, startPoint y: 542, endPoint x: 657, endPoint y: 84, distance: 474.3
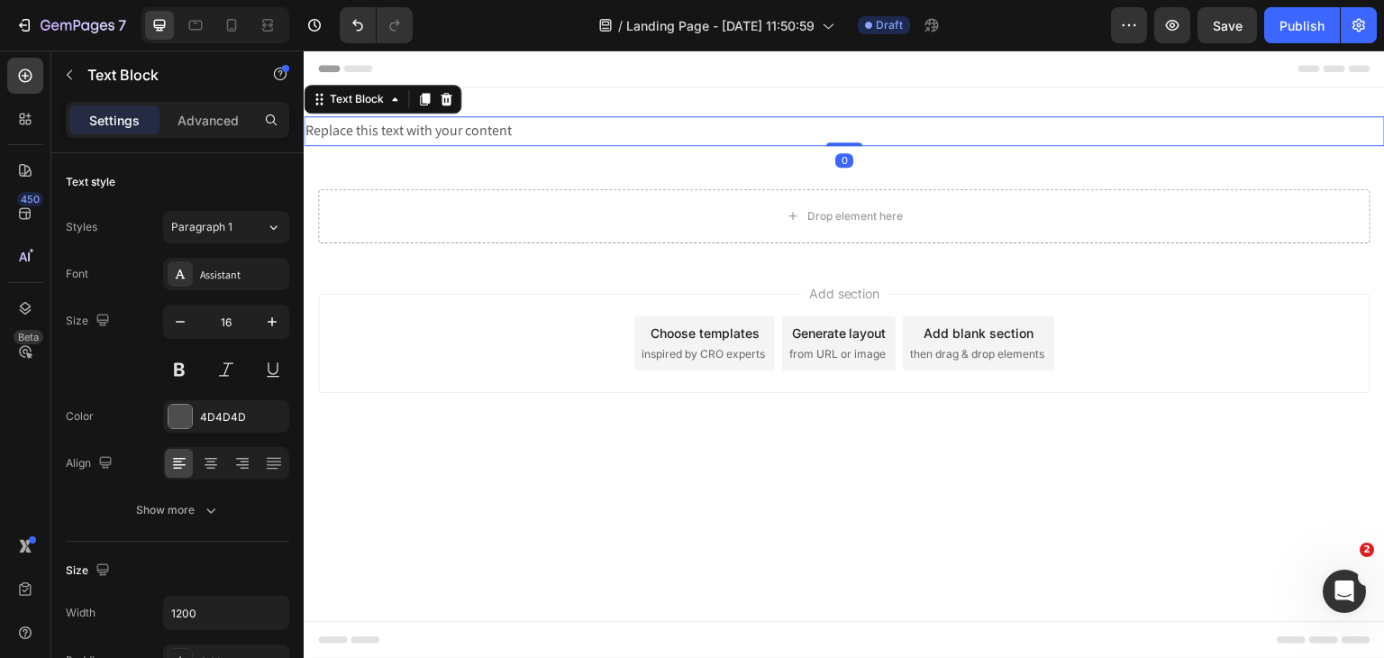
click at [569, 127] on div "Replace this text with your content" at bounding box center [844, 131] width 1081 height 30
click at [569, 127] on p "Replace this text with your content" at bounding box center [844, 131] width 1078 height 26
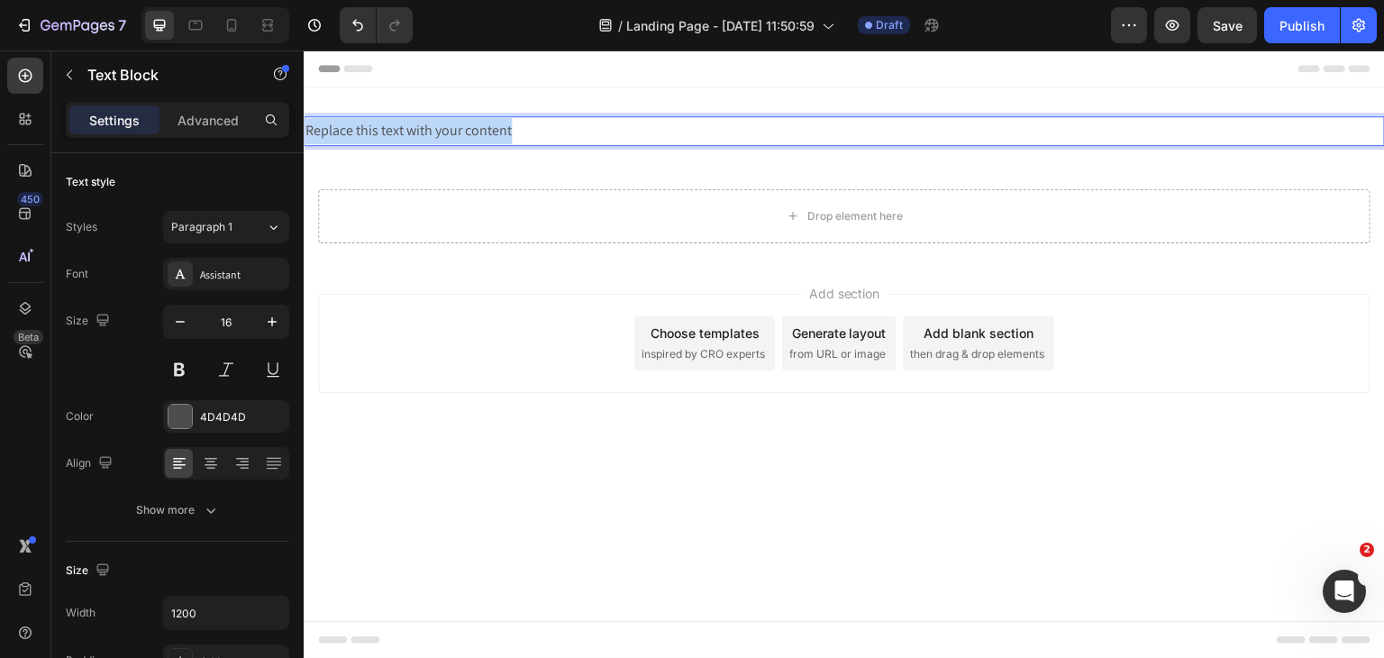
click at [569, 127] on p "Replace this text with your content" at bounding box center [844, 131] width 1078 height 26
drag, startPoint x: 536, startPoint y: 123, endPoint x: 231, endPoint y: 116, distance: 305.5
click at [304, 116] on html "Header Frequently asked questions Text Block 0 Section 1 Drop element here Row …" at bounding box center [844, 354] width 1081 height 608
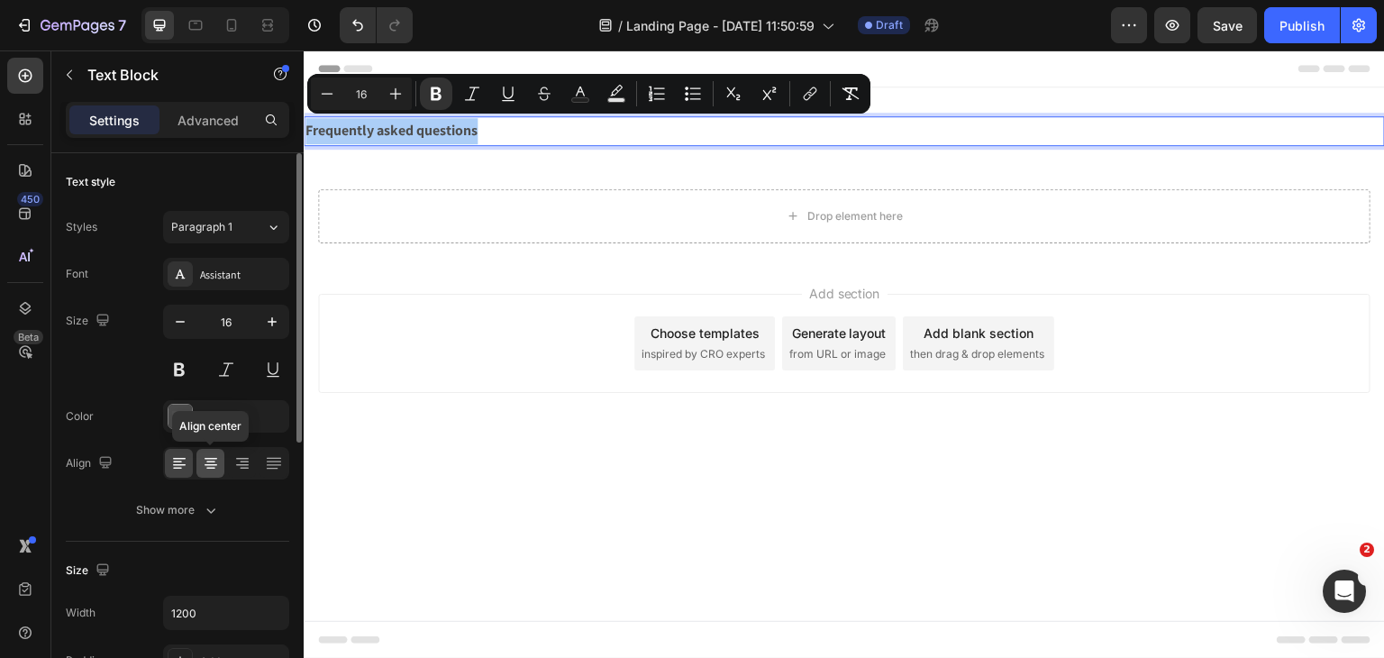
click at [213, 462] on icon at bounding box center [211, 463] width 18 height 18
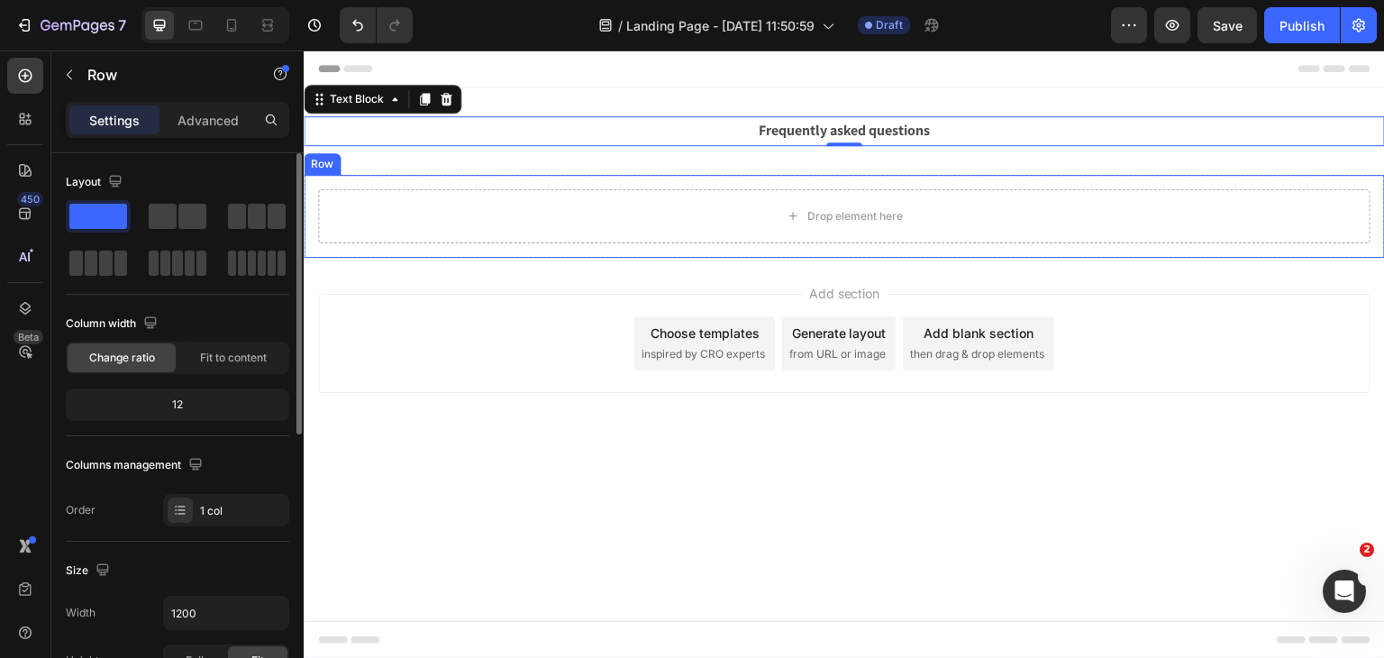
click at [693, 232] on div "Drop element here" at bounding box center [844, 216] width 1052 height 54
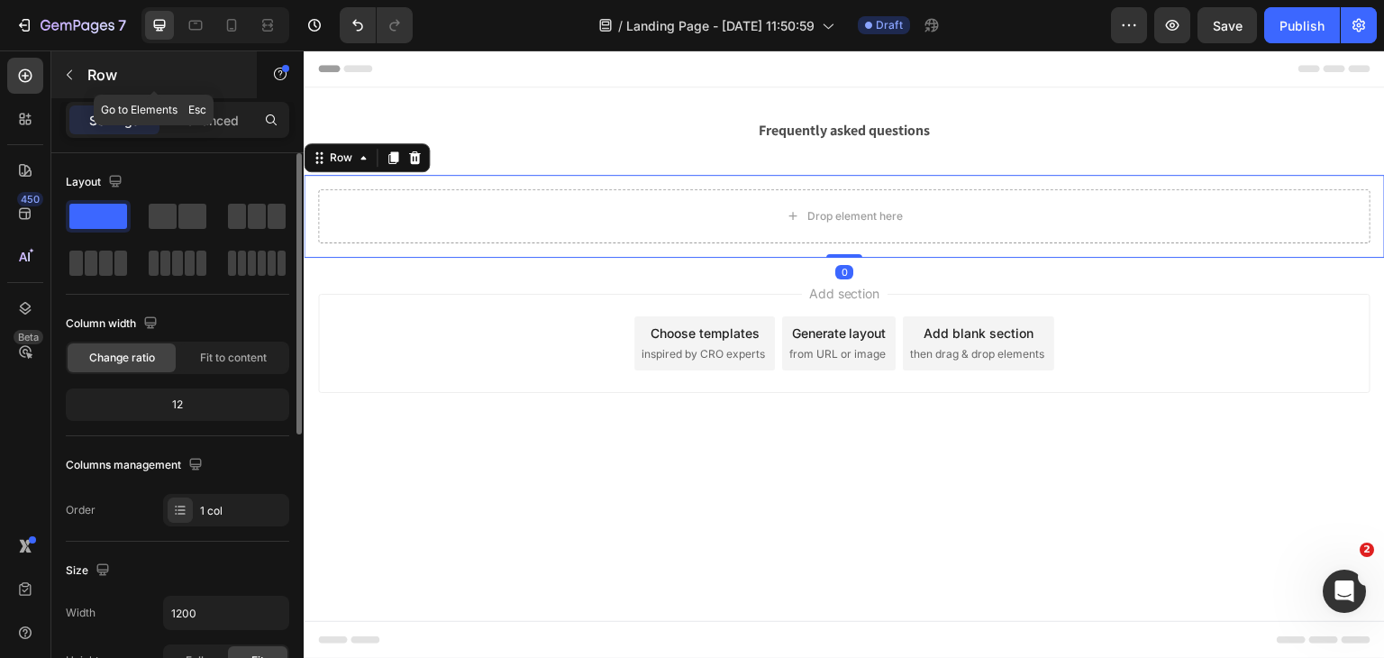
click at [81, 84] on div "Row" at bounding box center [153, 74] width 205 height 47
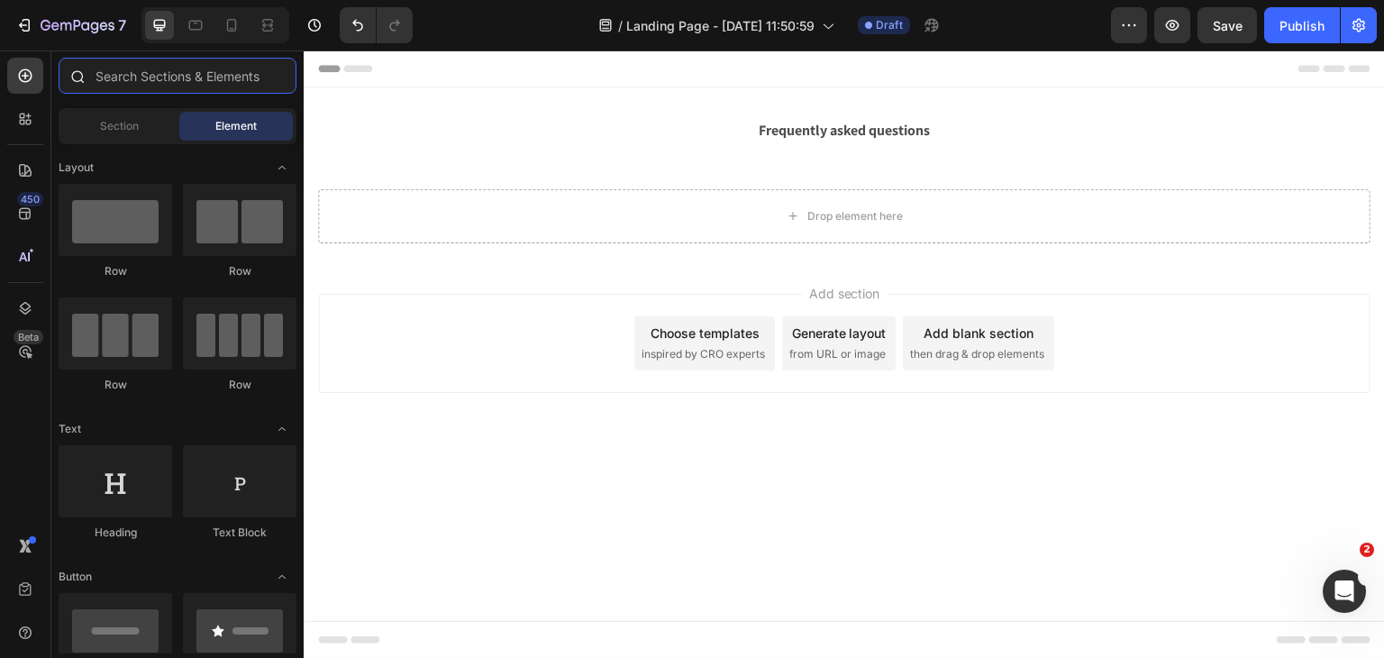
click at [203, 87] on input "text" at bounding box center [178, 76] width 238 height 36
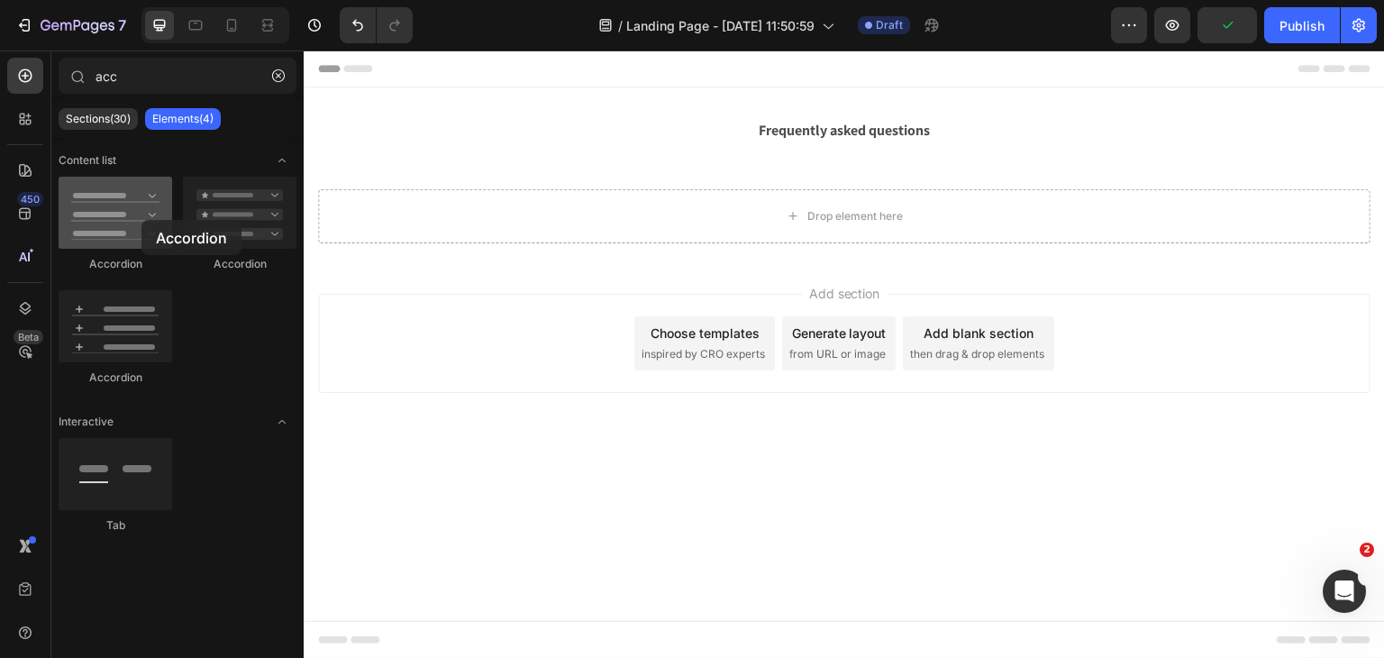
drag, startPoint x: 126, startPoint y: 221, endPoint x: 132, endPoint y: 229, distance: 10.3
click at [133, 220] on div at bounding box center [116, 213] width 114 height 72
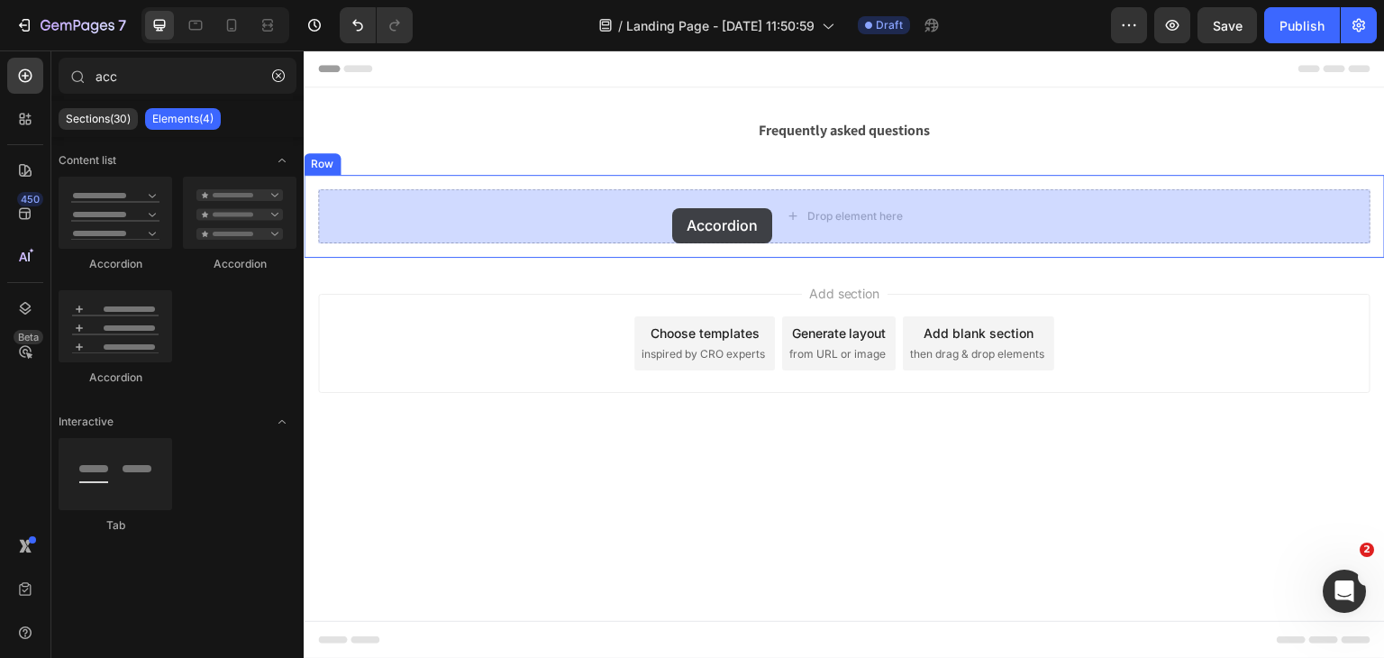
drag, startPoint x: 433, startPoint y: 305, endPoint x: 672, endPoint y: 209, distance: 257.2
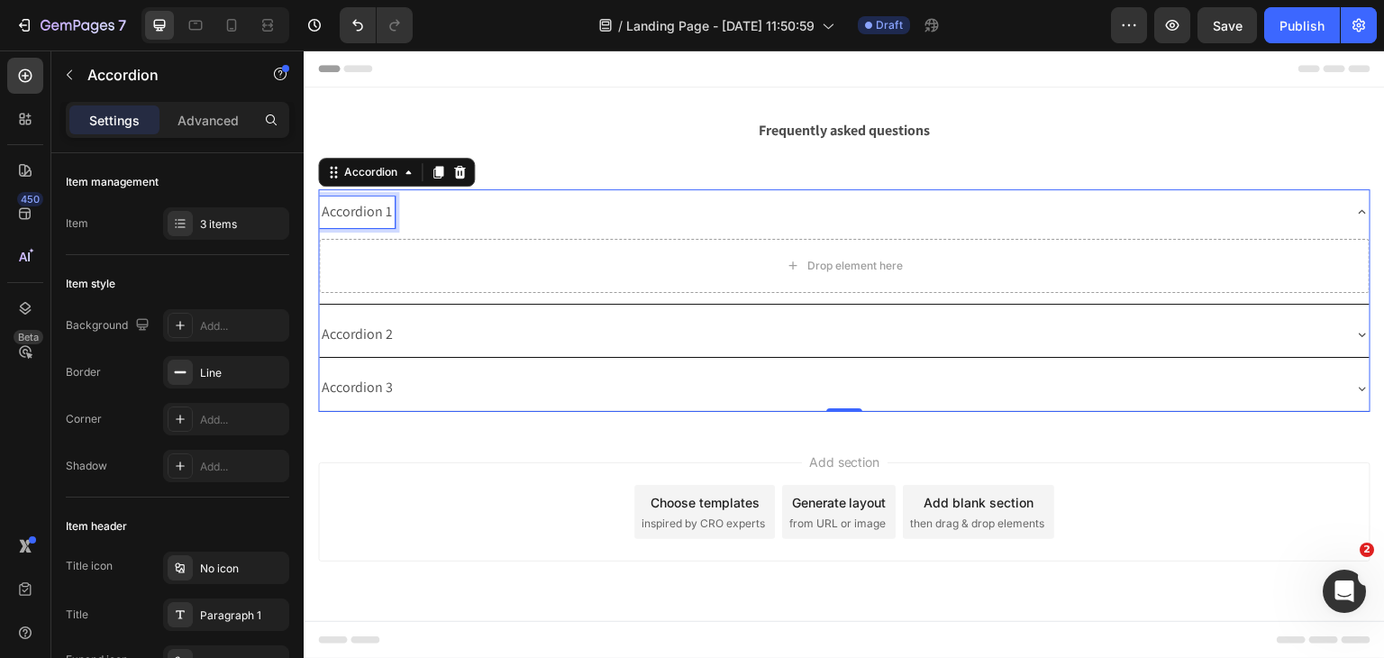
click at [361, 211] on div "Accordion 1" at bounding box center [357, 212] width 76 height 32
click at [361, 211] on p "Accordion 1" at bounding box center [357, 212] width 70 height 26
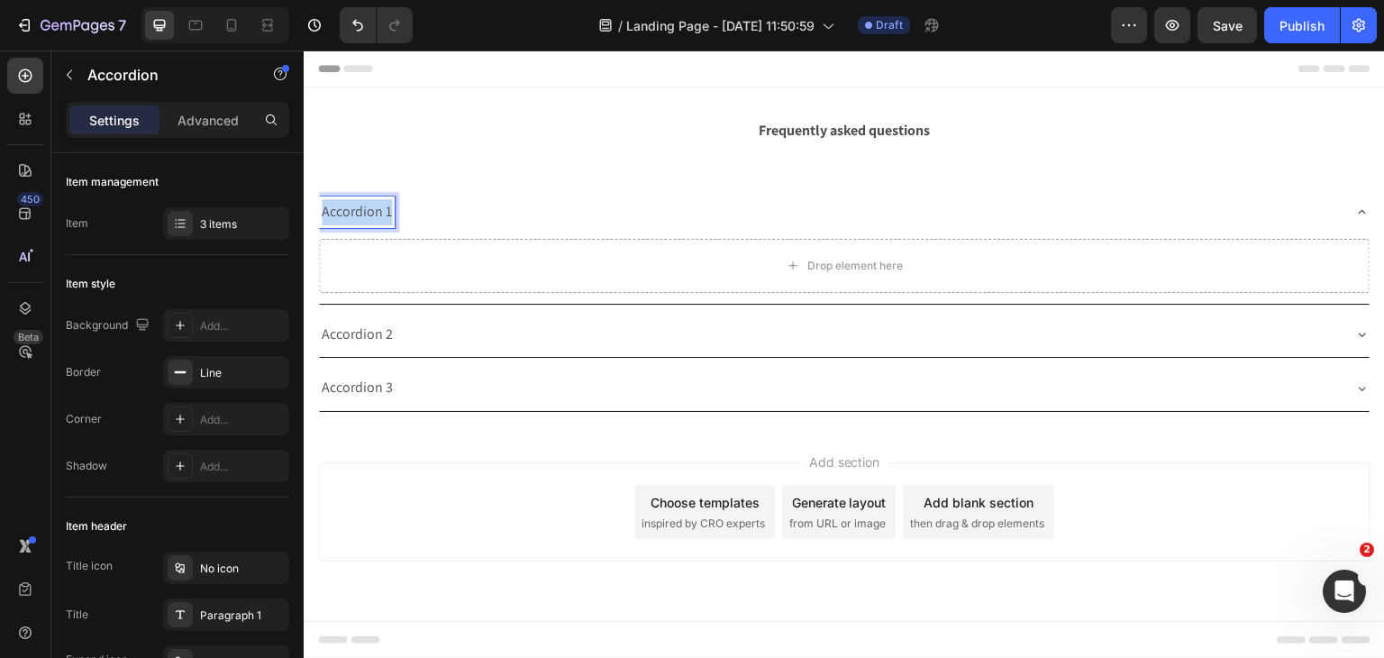
click at [361, 211] on p "Accordion 1" at bounding box center [357, 212] width 70 height 26
click at [341, 219] on strong "General" at bounding box center [346, 211] width 49 height 19
click at [370, 334] on p "Accordion 2" at bounding box center [357, 335] width 71 height 26
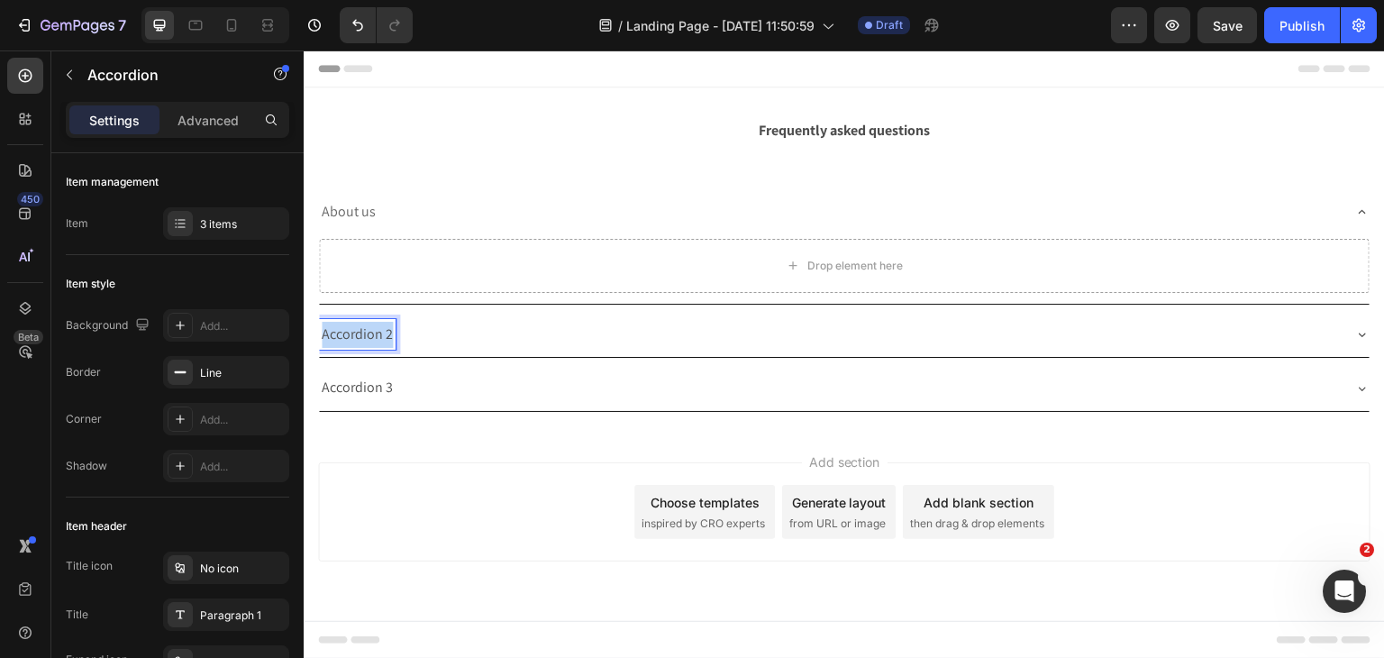
click at [370, 334] on p "Accordion 2" at bounding box center [357, 335] width 71 height 26
click at [830, 337] on div "What is yesUndress Secret Club?" at bounding box center [830, 335] width 1022 height 32
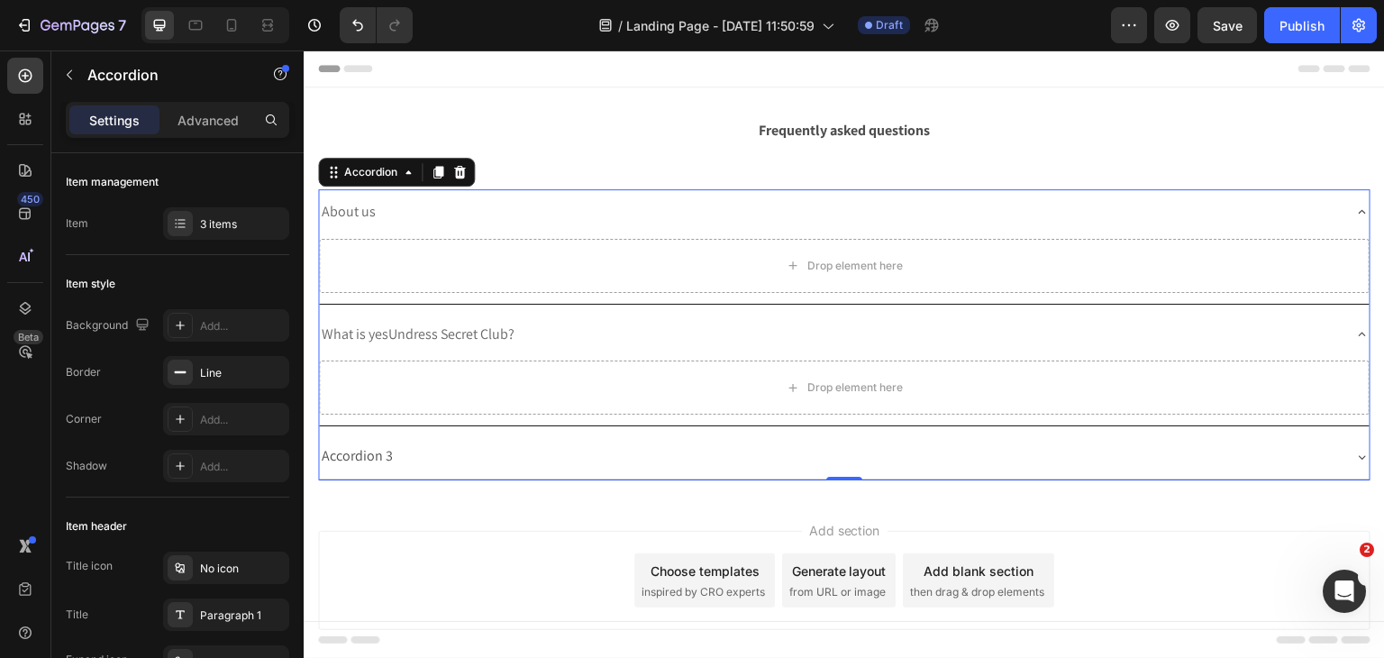
click at [675, 461] on div "Accordion 3" at bounding box center [830, 457] width 1022 height 32
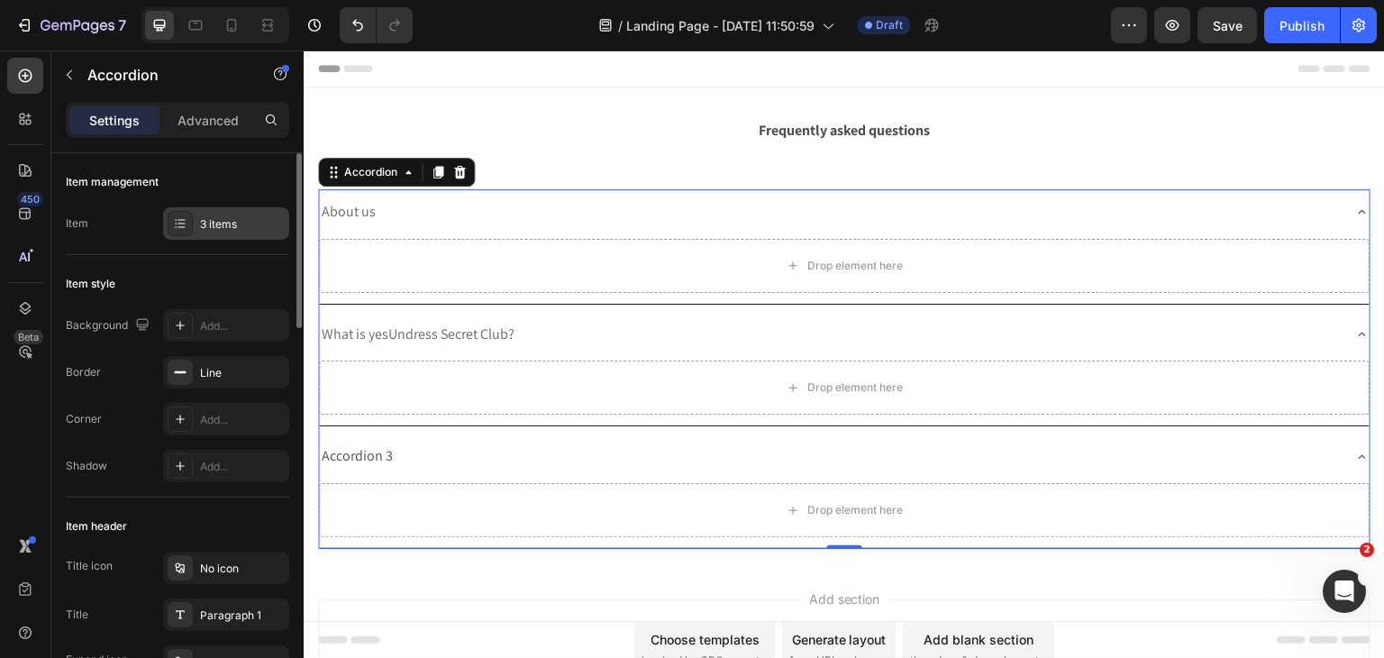
click at [228, 230] on div "3 items" at bounding box center [242, 224] width 85 height 16
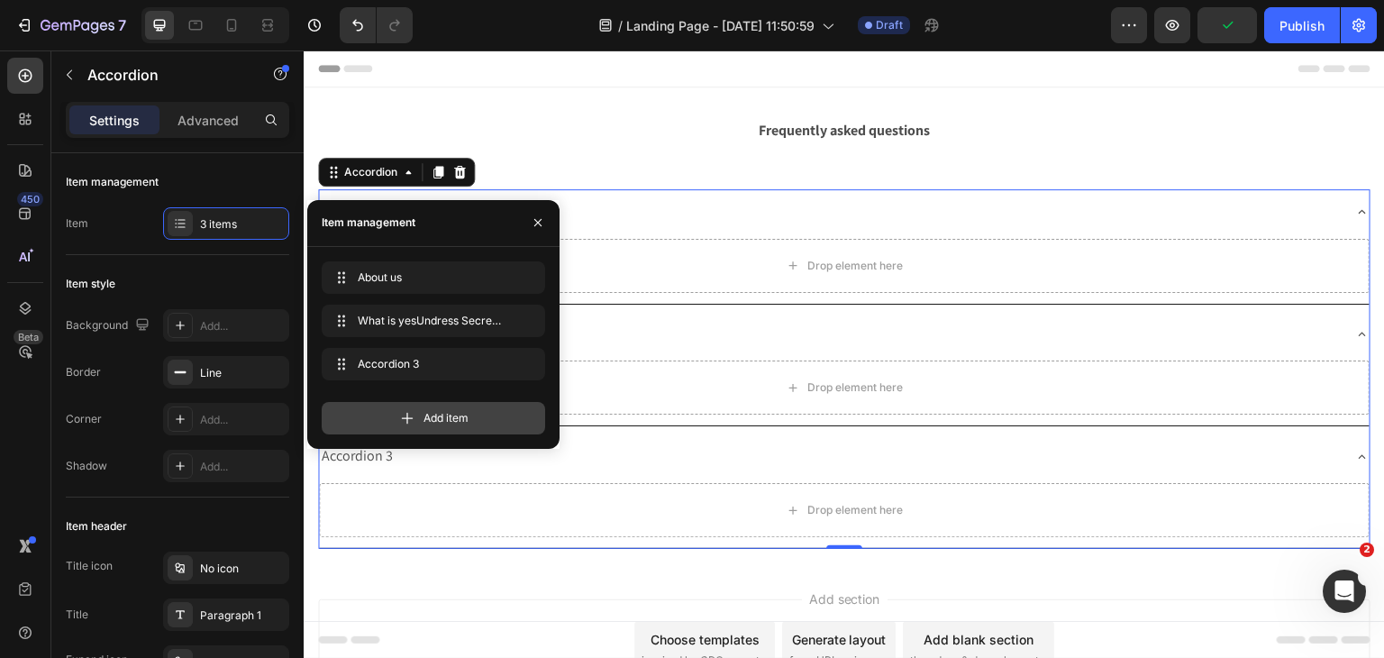
click at [405, 409] on icon at bounding box center [407, 418] width 18 height 18
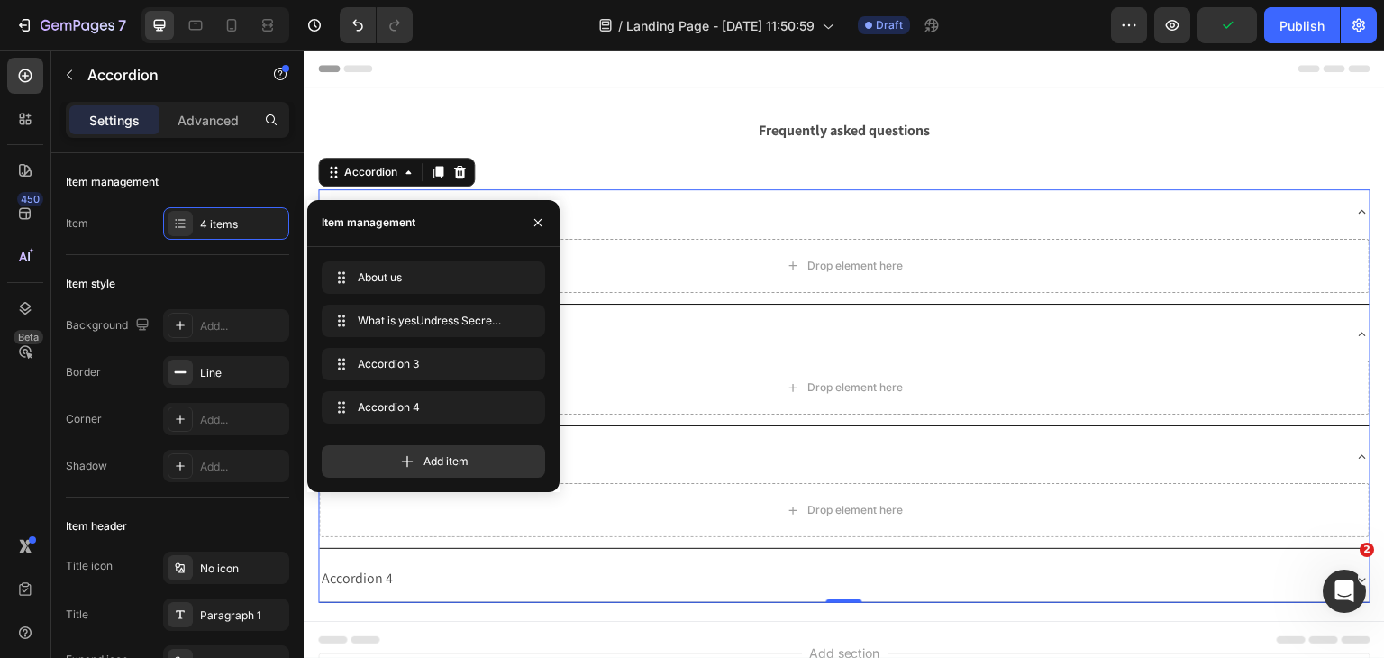
click at [430, 469] on span "Add item" at bounding box center [445, 461] width 45 height 16
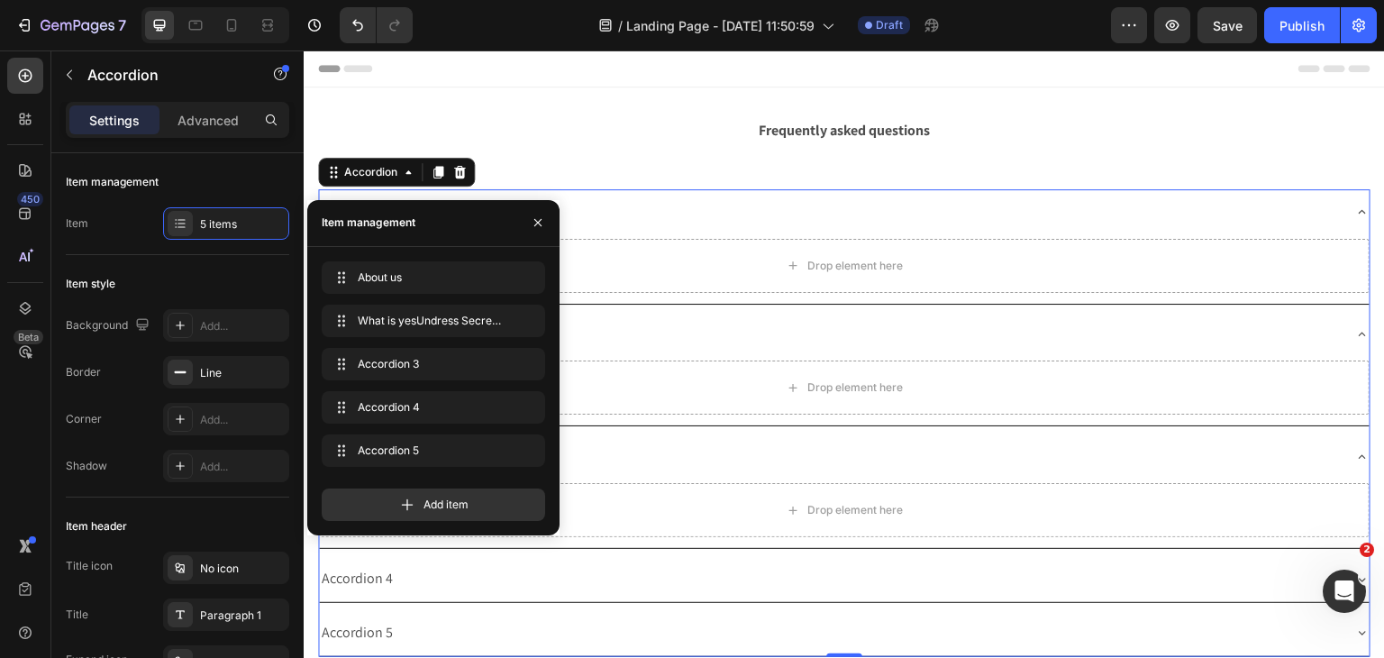
click at [685, 321] on div "What is yesUndress Secret Club?" at bounding box center [830, 335] width 1022 height 32
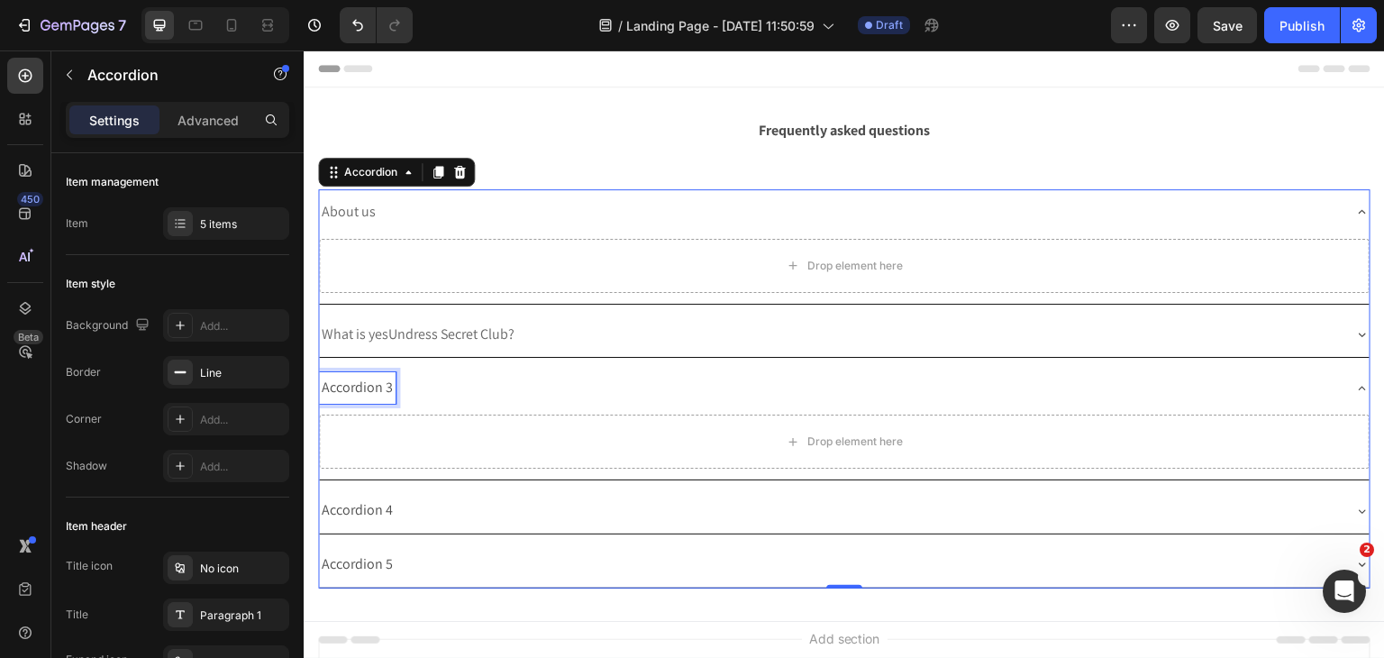
click at [387, 393] on p "Accordion 3" at bounding box center [357, 388] width 71 height 26
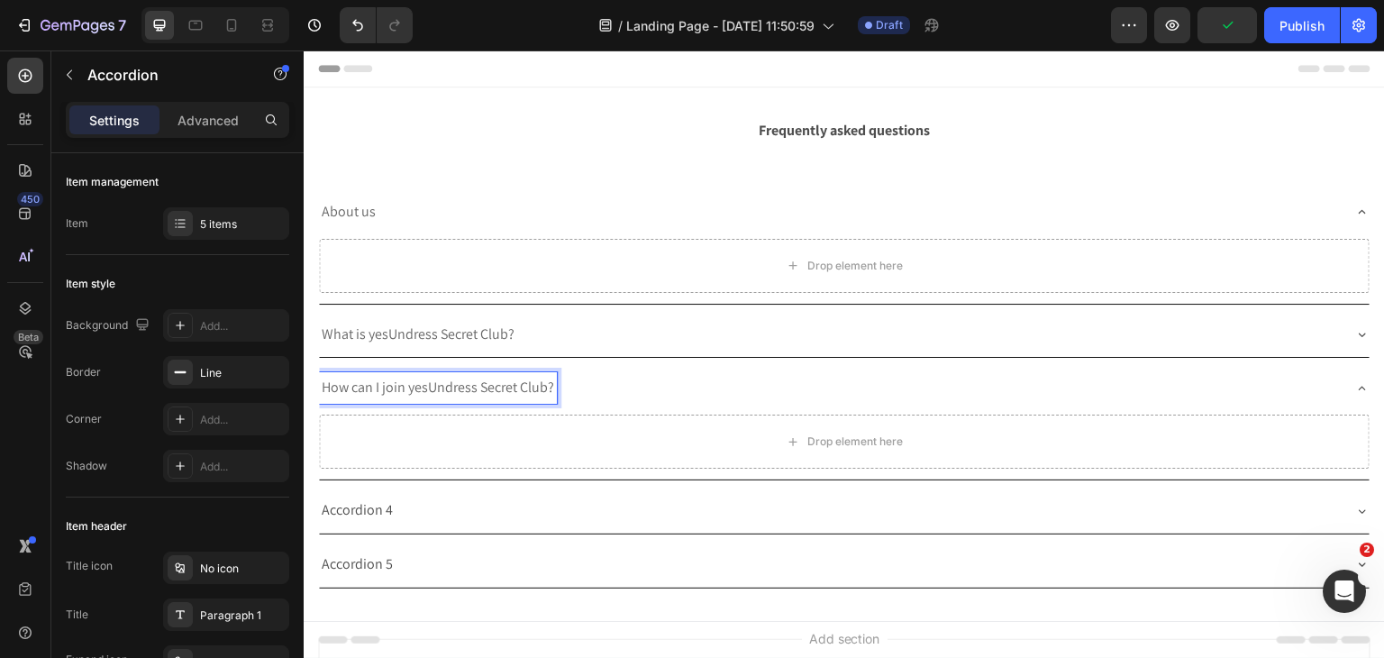
click at [395, 500] on div "Accordion 4" at bounding box center [830, 511] width 1022 height 32
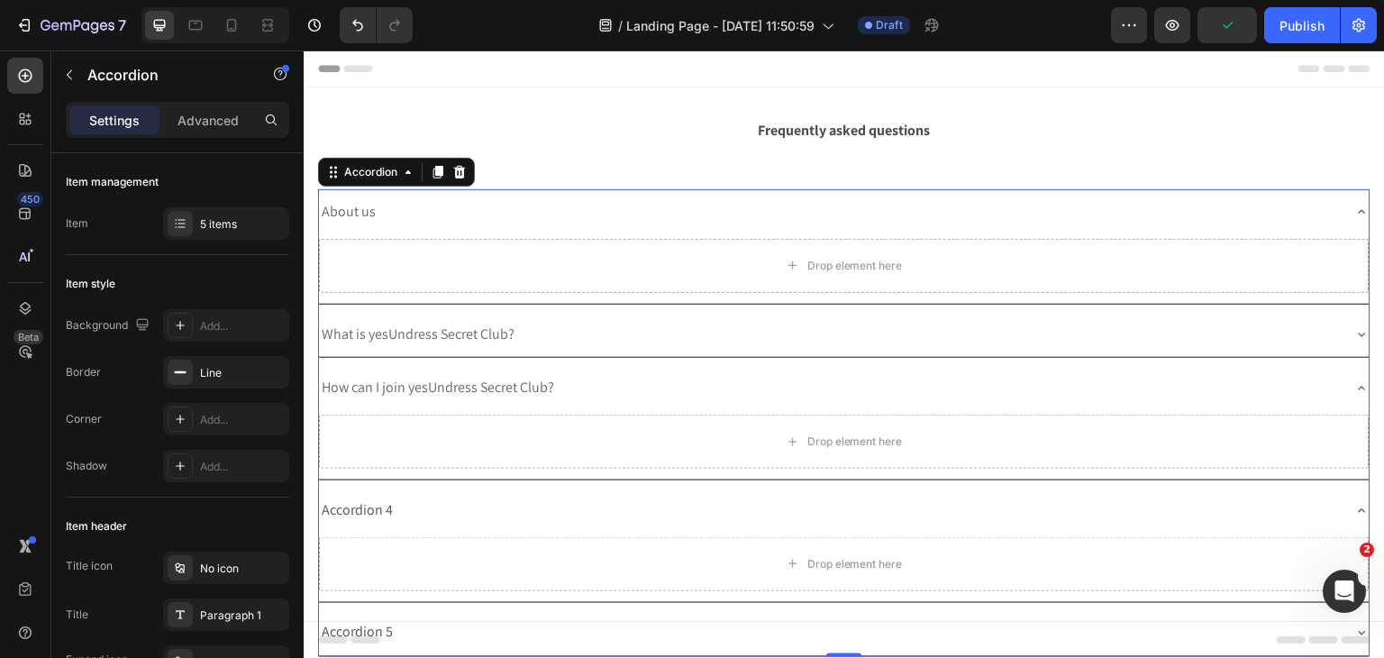
click at [395, 500] on div "Accordion 4" at bounding box center [830, 511] width 1022 height 32
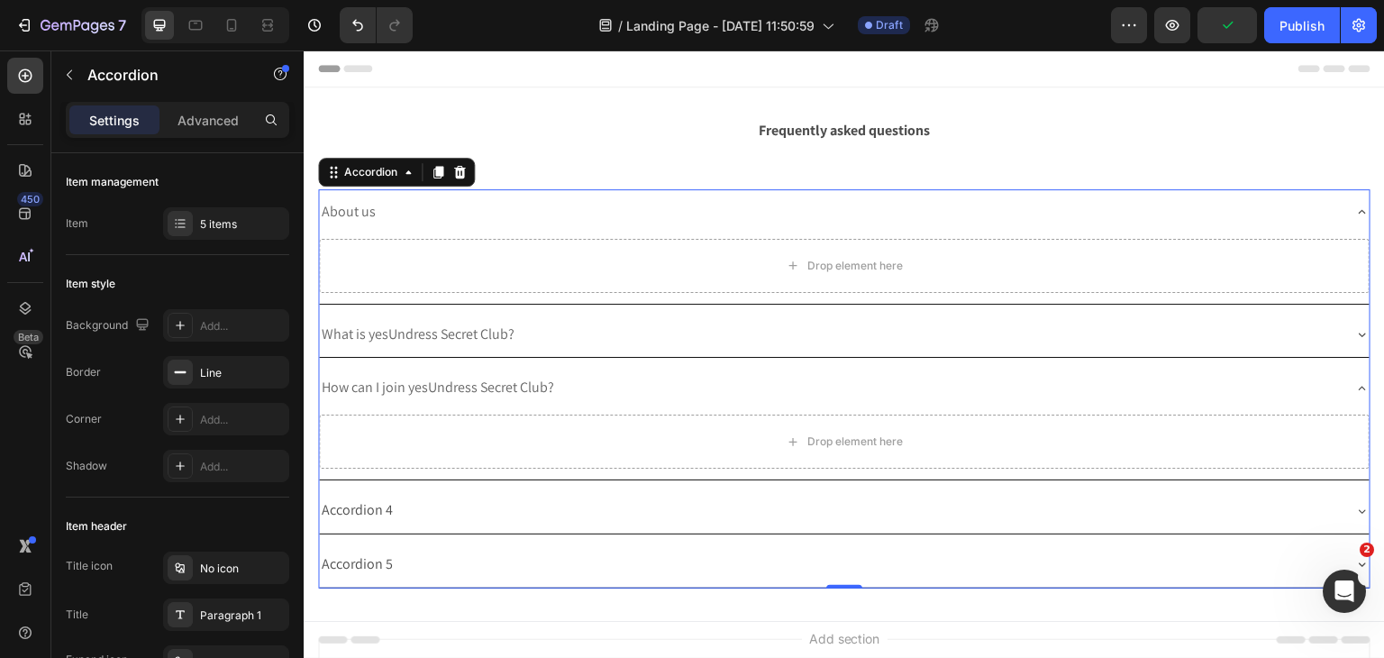
click at [375, 511] on p "Accordion 4" at bounding box center [357, 510] width 71 height 26
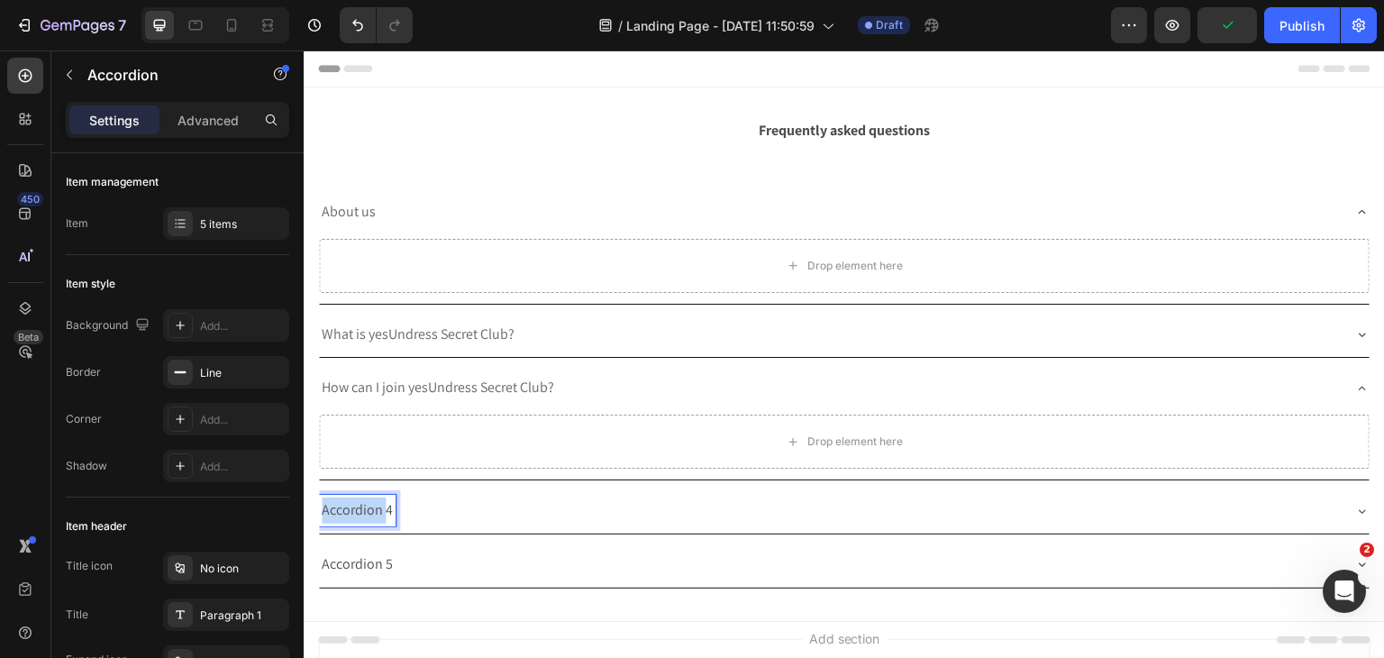
click at [375, 511] on p "Accordion 4" at bounding box center [357, 510] width 71 height 26
click at [555, 582] on div "Accordion 5" at bounding box center [844, 565] width 1051 height 46
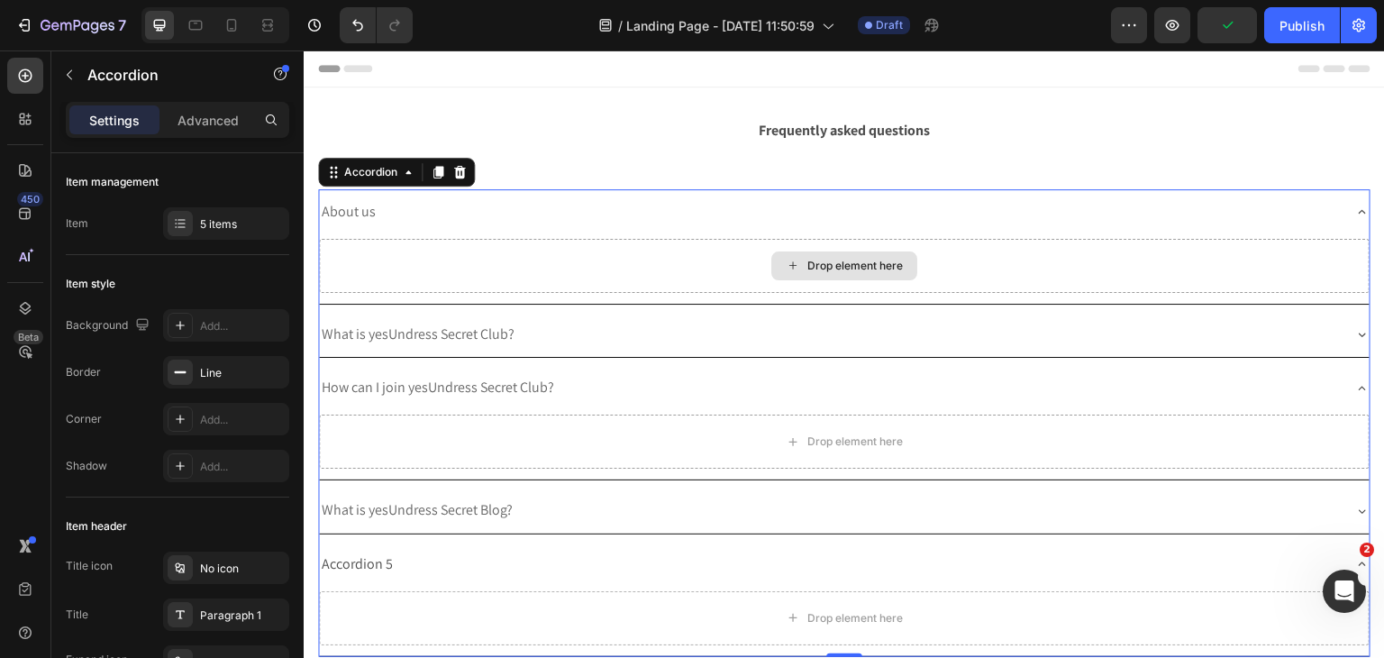
click at [512, 260] on div "Drop element here" at bounding box center [844, 266] width 1051 height 54
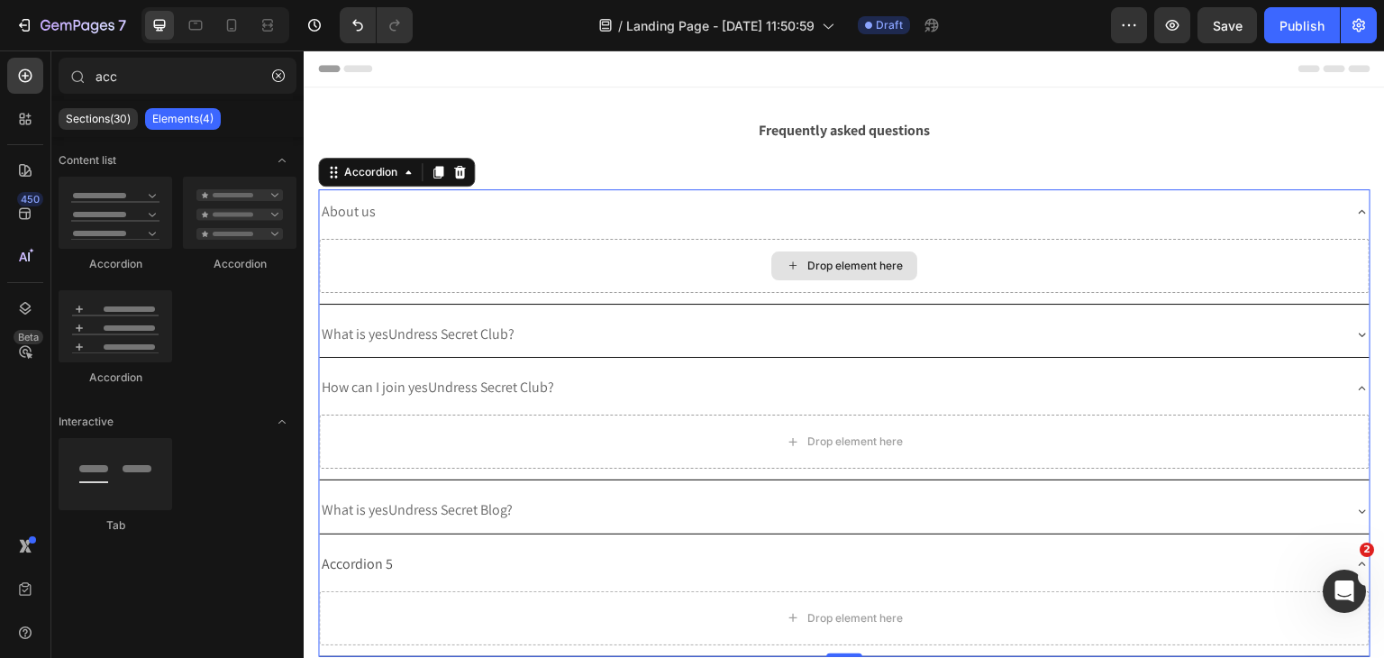
click at [778, 271] on div "Drop element here" at bounding box center [844, 265] width 146 height 29
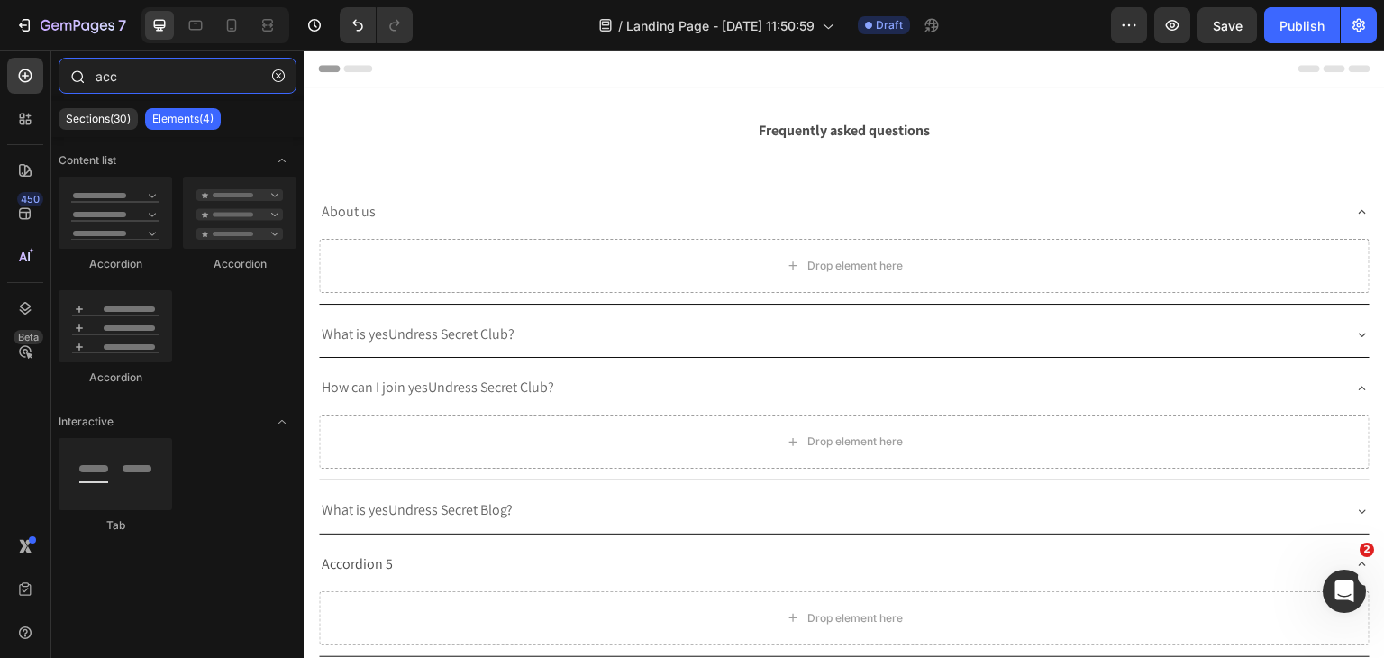
click at [177, 89] on input "acc" at bounding box center [178, 76] width 238 height 36
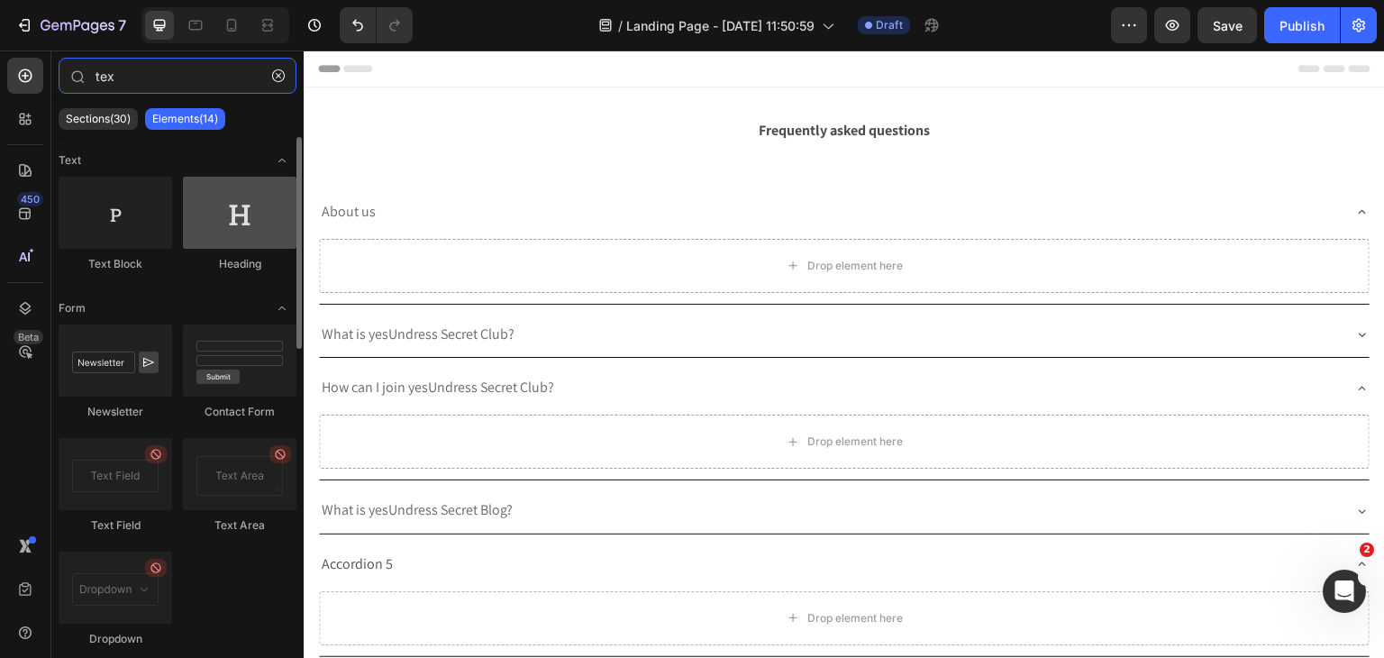
type input "tex"
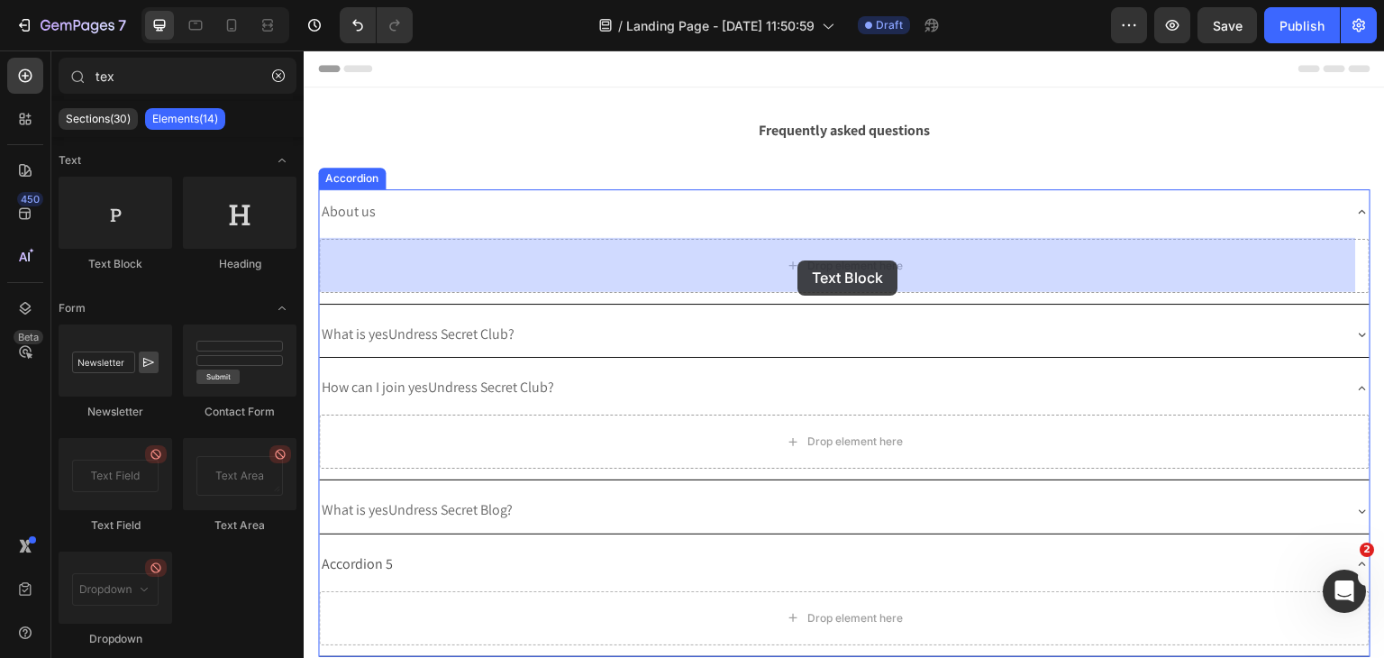
drag, startPoint x: 535, startPoint y: 286, endPoint x: 799, endPoint y: 260, distance: 265.2
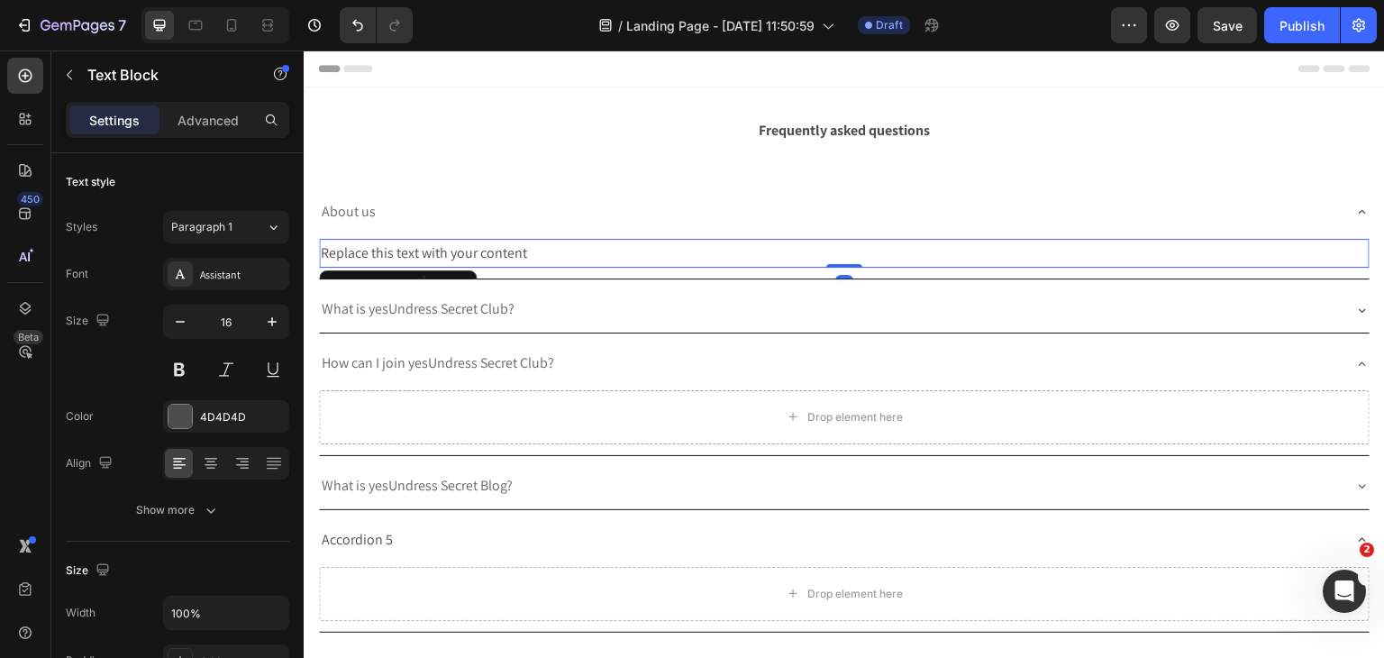
click at [483, 266] on div "Replace this text with your content" at bounding box center [844, 254] width 1051 height 30
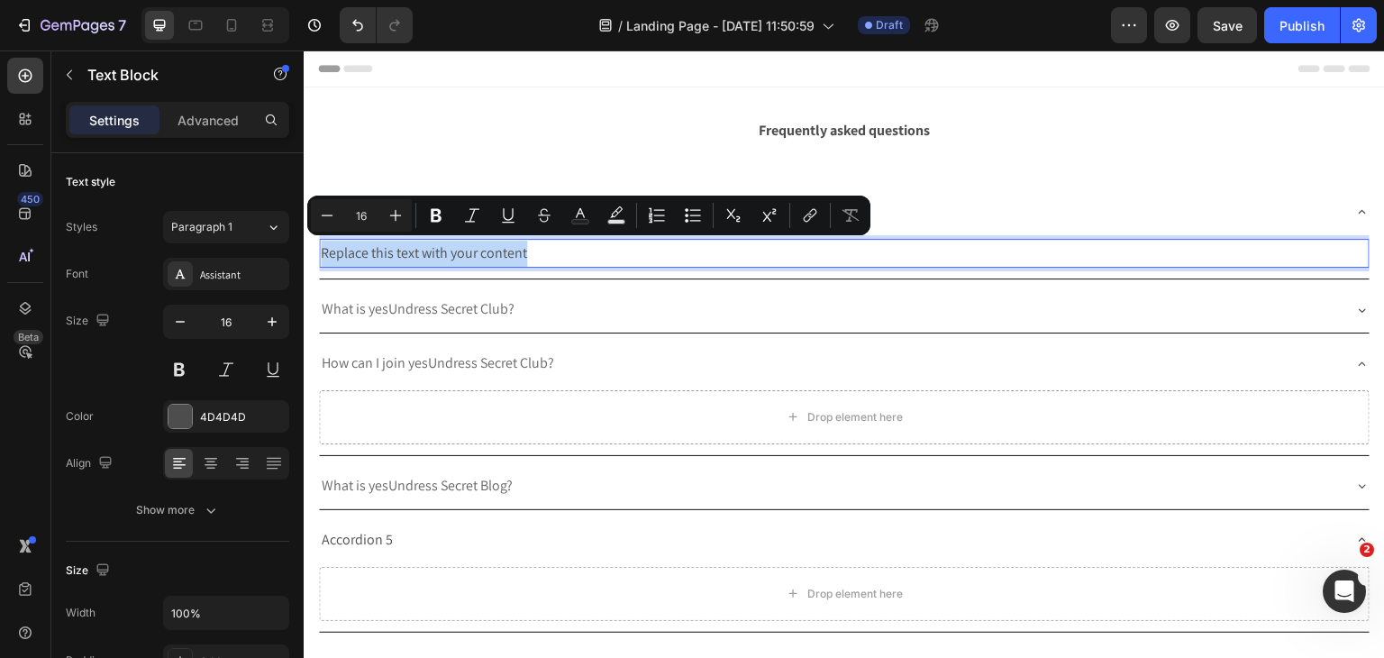
click at [483, 266] on div "Replace this text with your content" at bounding box center [844, 254] width 1051 height 30
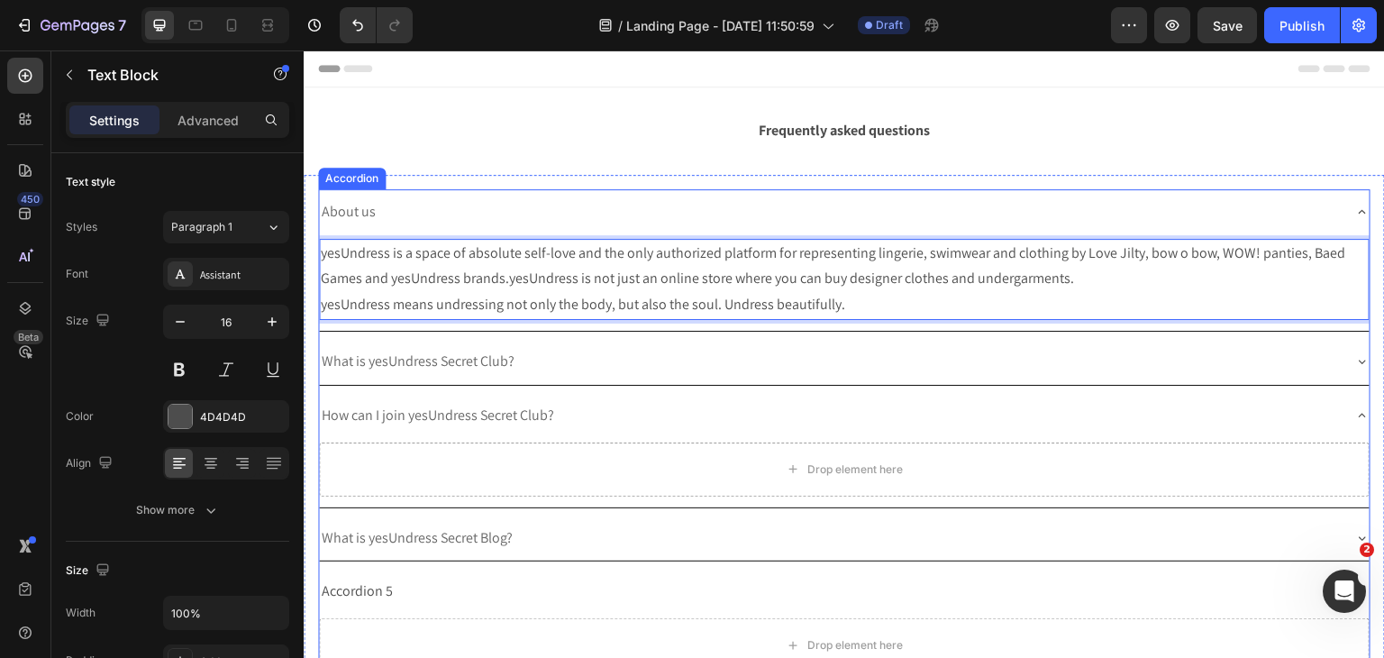
click at [390, 214] on div "About us" at bounding box center [830, 212] width 1022 height 32
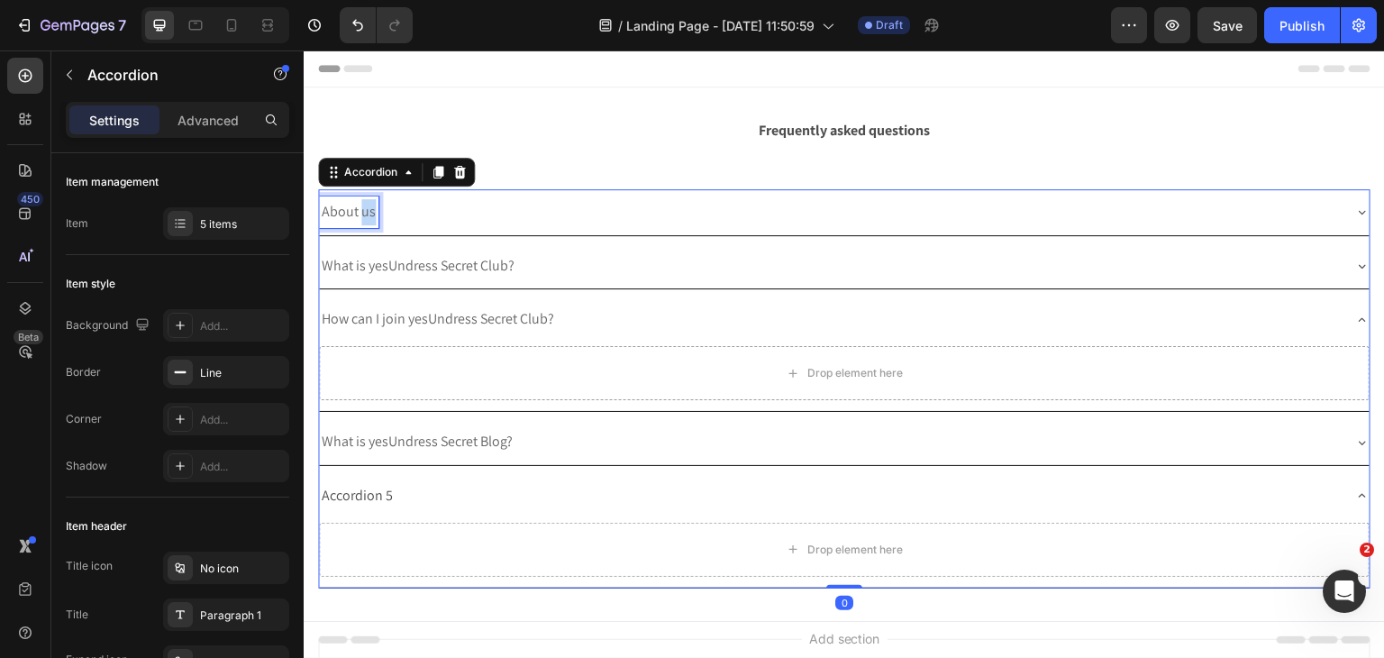
click at [365, 206] on span "About us" at bounding box center [349, 211] width 54 height 19
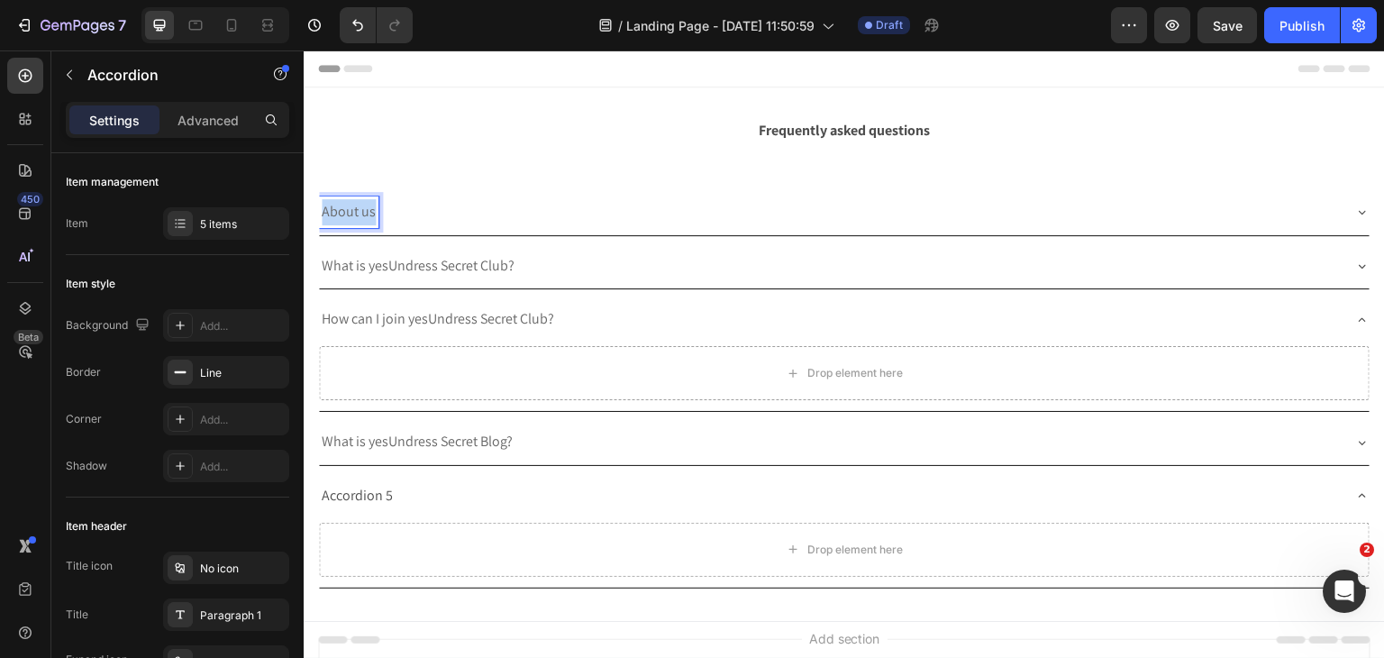
click at [365, 206] on span "About us" at bounding box center [349, 211] width 54 height 19
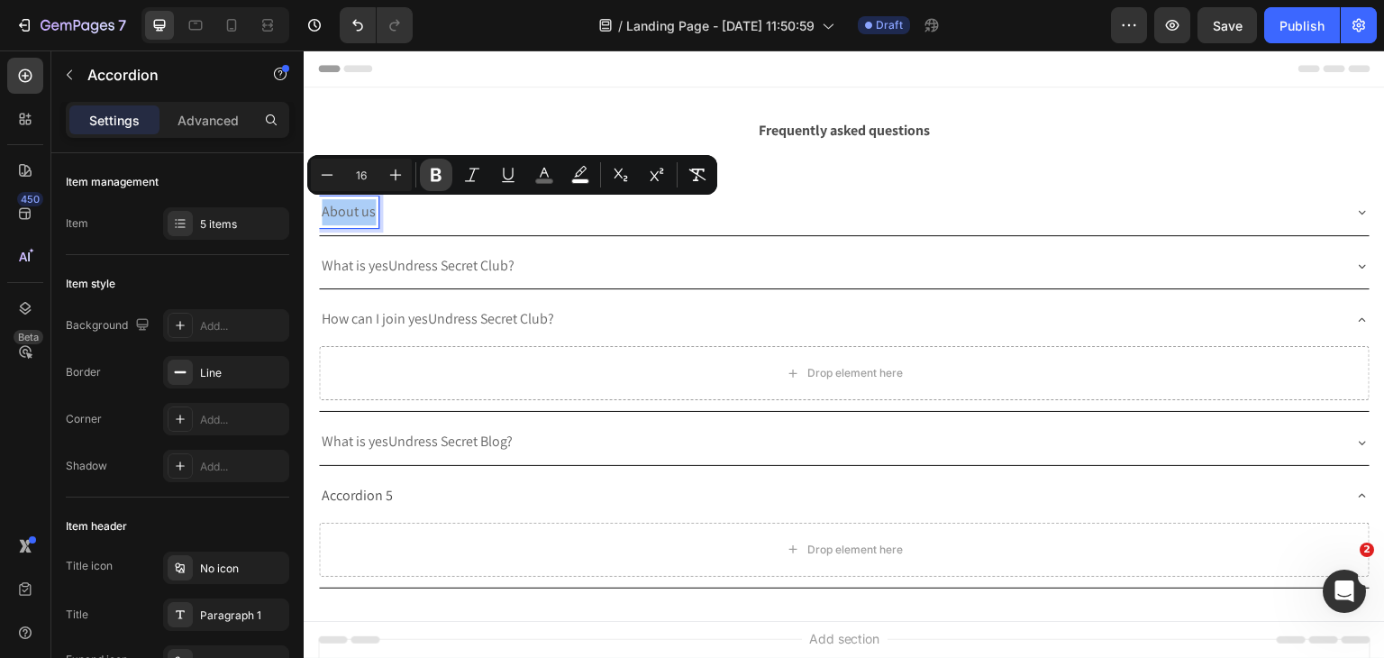
click at [433, 181] on icon "Editor contextual toolbar" at bounding box center [436, 175] width 18 height 18
click at [410, 309] on span "How can I join yesUndress Secret Club?" at bounding box center [438, 318] width 232 height 19
click at [386, 323] on span "How can I join yesUndress Secret Club?" at bounding box center [438, 318] width 232 height 19
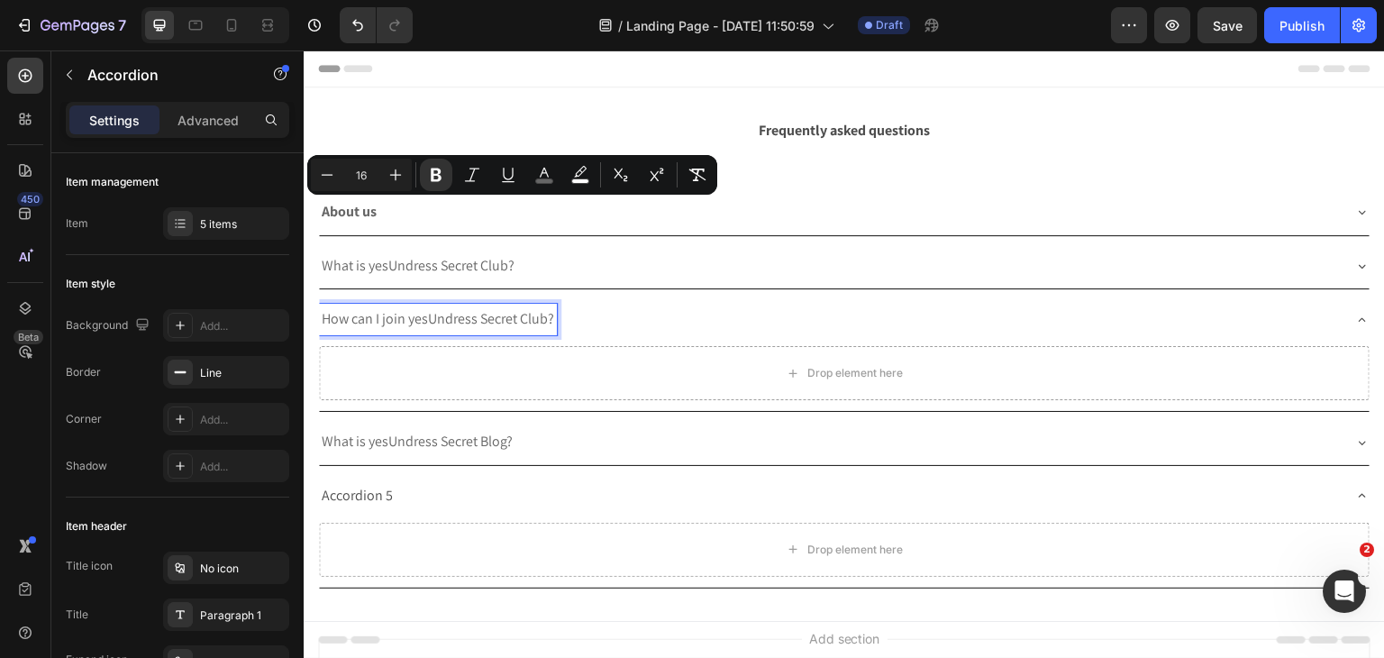
click at [386, 323] on span "How can I join yesUndress Secret Club?" at bounding box center [438, 318] width 232 height 19
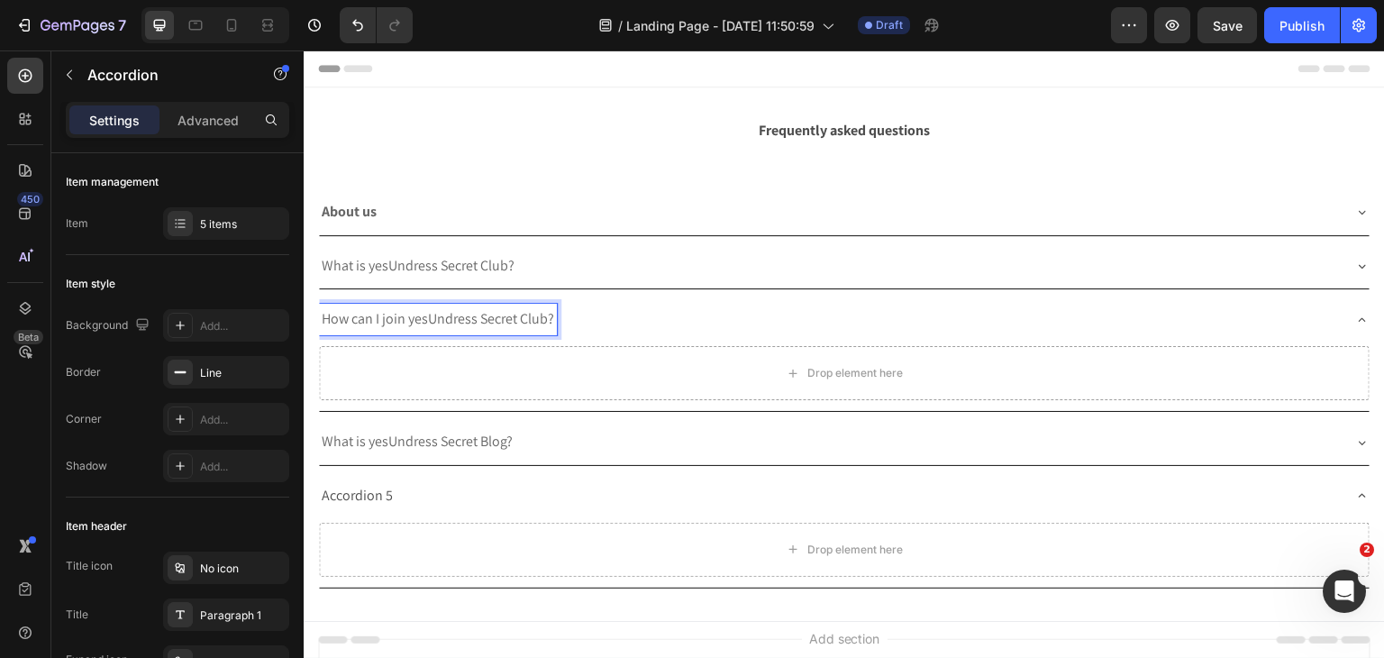
click at [386, 323] on span "How can I join yesUndress Secret Club?" at bounding box center [438, 318] width 232 height 19
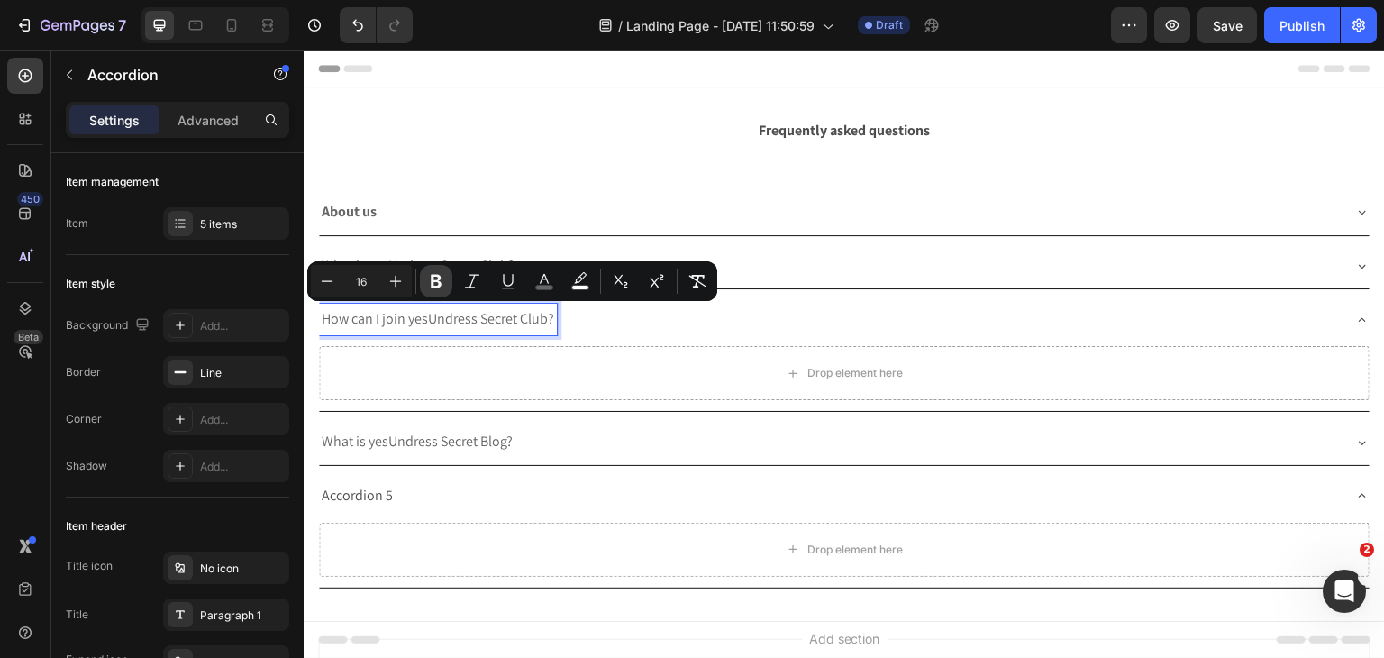
click at [428, 281] on icon "Editor contextual toolbar" at bounding box center [436, 281] width 18 height 18
click at [450, 416] on div "About us What is yesUndress Secret Club? How can I join yesUndress Secret Club?…" at bounding box center [844, 388] width 1052 height 399
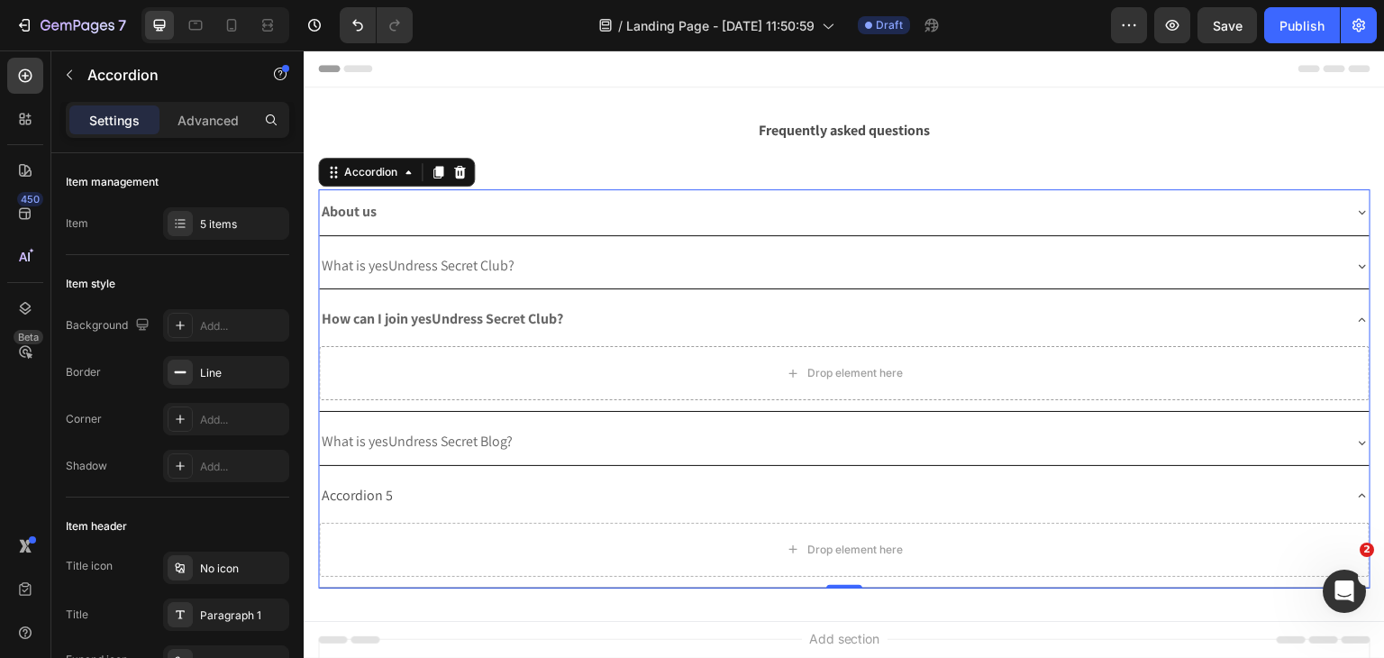
click at [552, 260] on div "What is yesUndress Secret Club?" at bounding box center [830, 266] width 1022 height 32
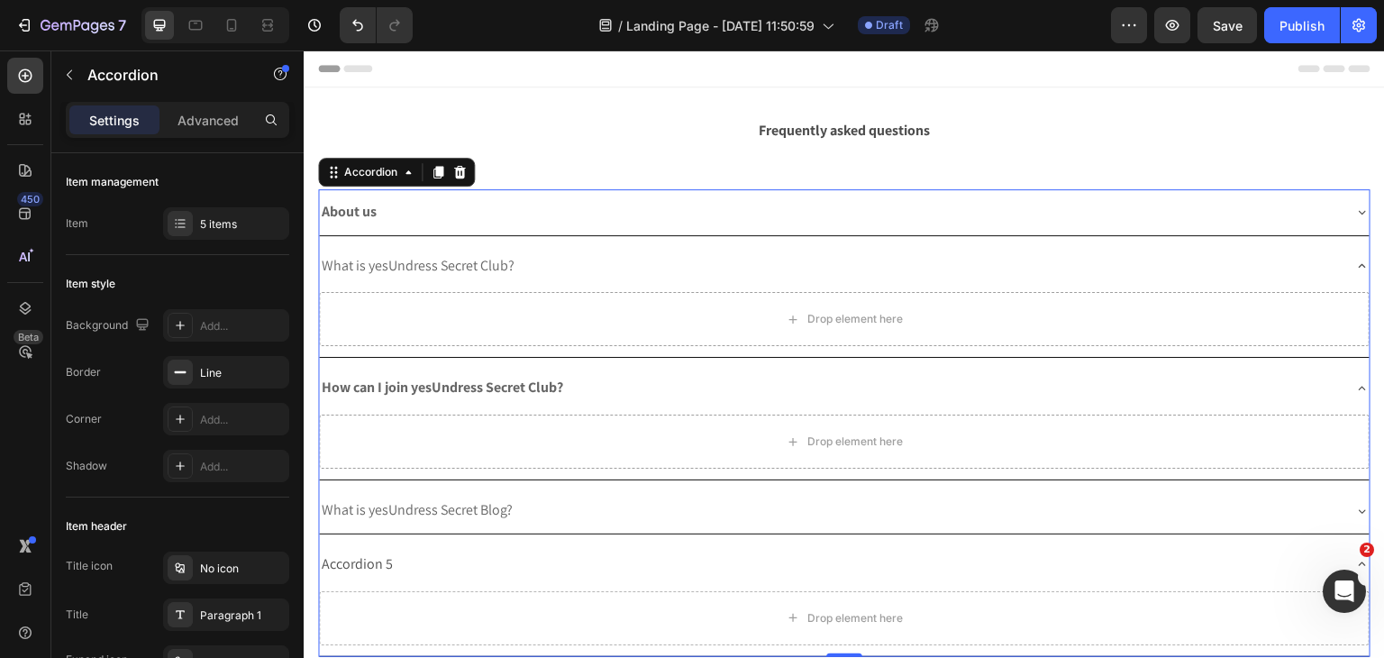
click at [573, 202] on div "About us" at bounding box center [830, 212] width 1022 height 32
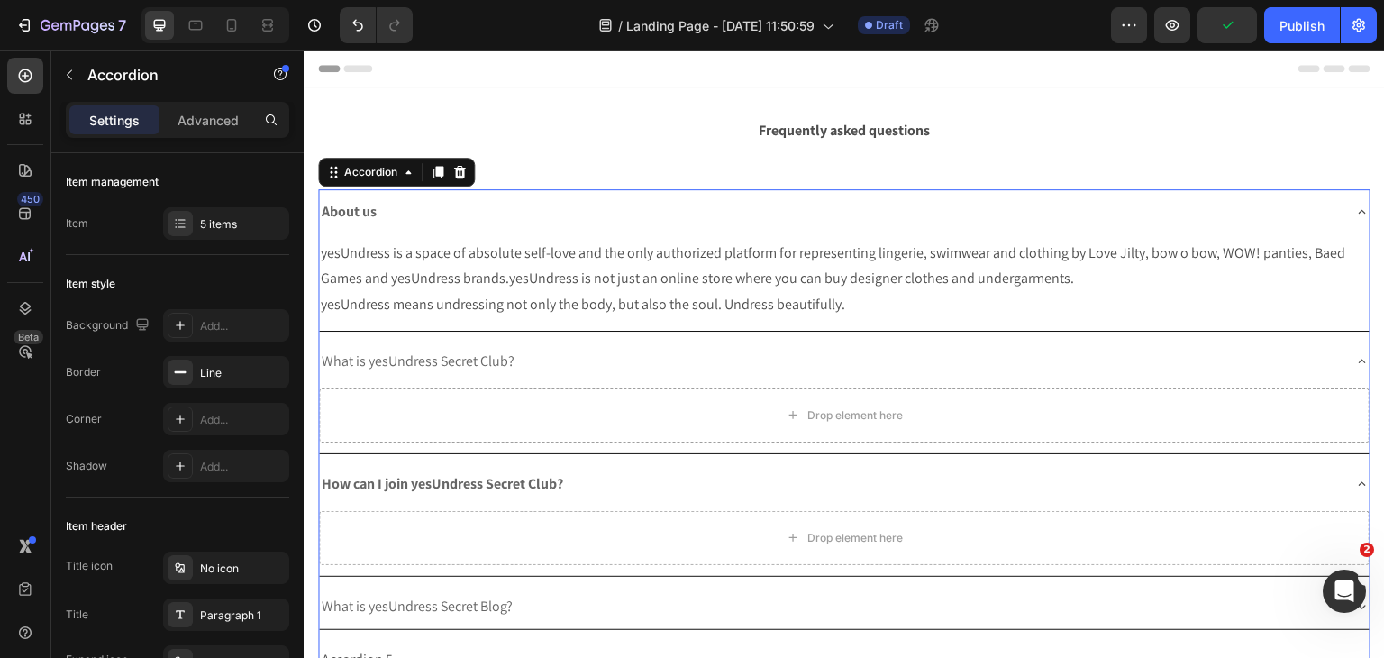
click at [573, 202] on div "About us" at bounding box center [830, 212] width 1022 height 32
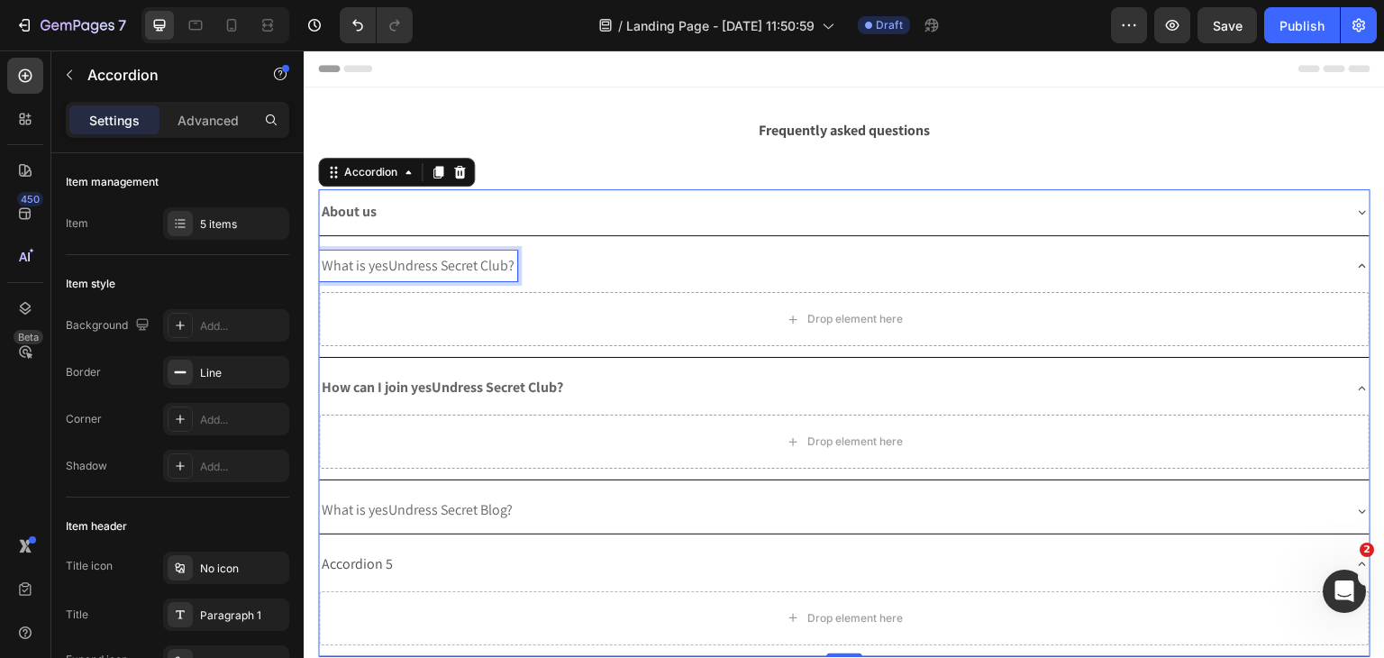
click at [449, 264] on span "What is yesUndress Secret Club?" at bounding box center [418, 265] width 193 height 19
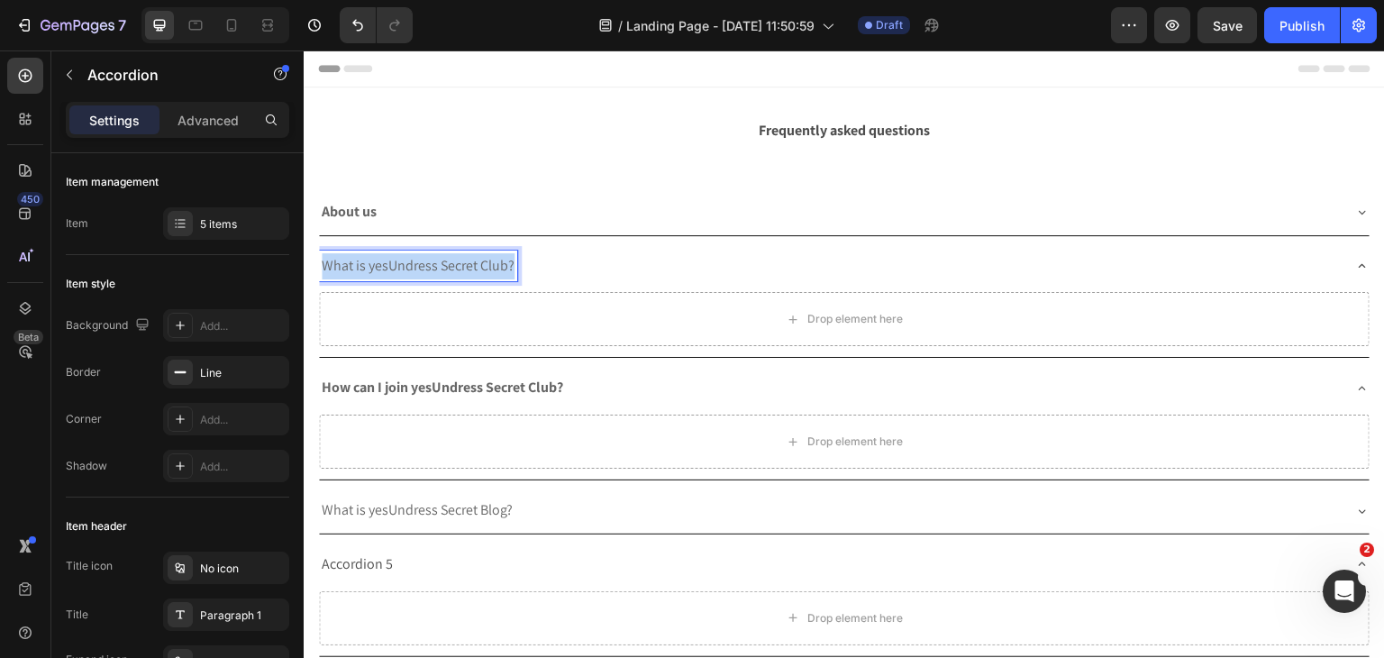
click at [449, 264] on span "What is yesUndress Secret Club?" at bounding box center [418, 265] width 193 height 19
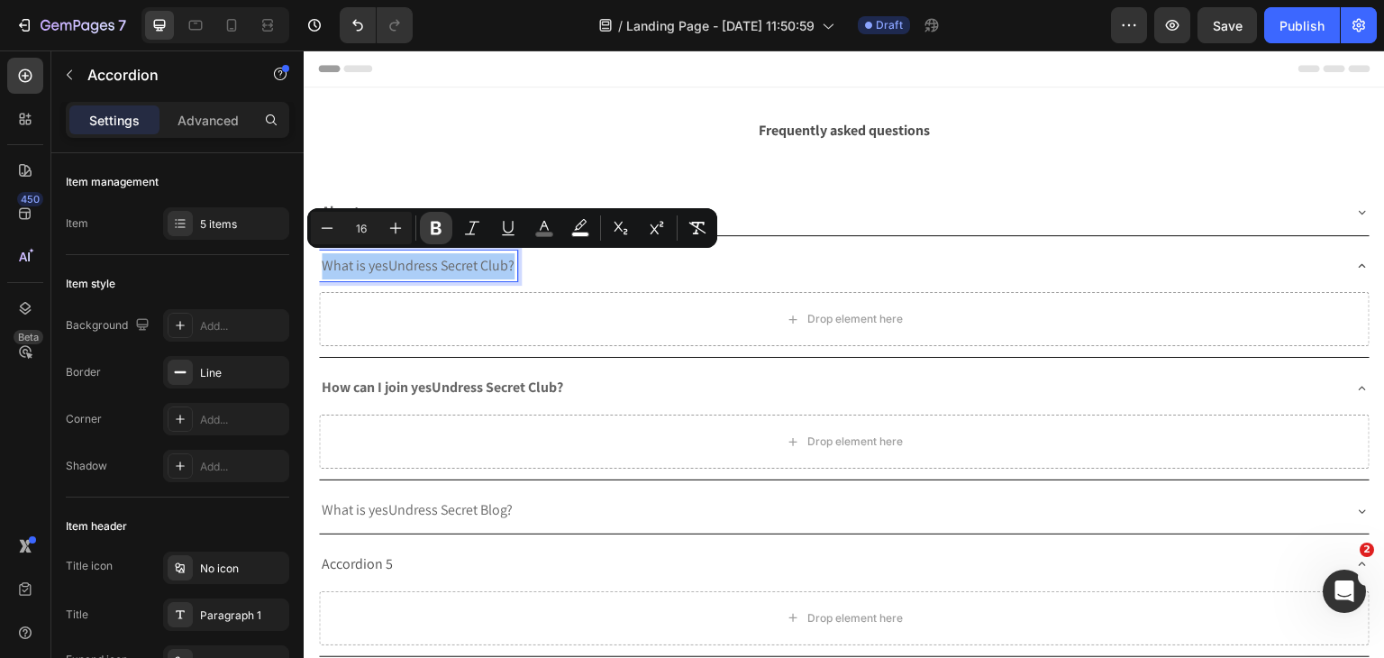
click at [425, 224] on button "Bold" at bounding box center [436, 228] width 32 height 32
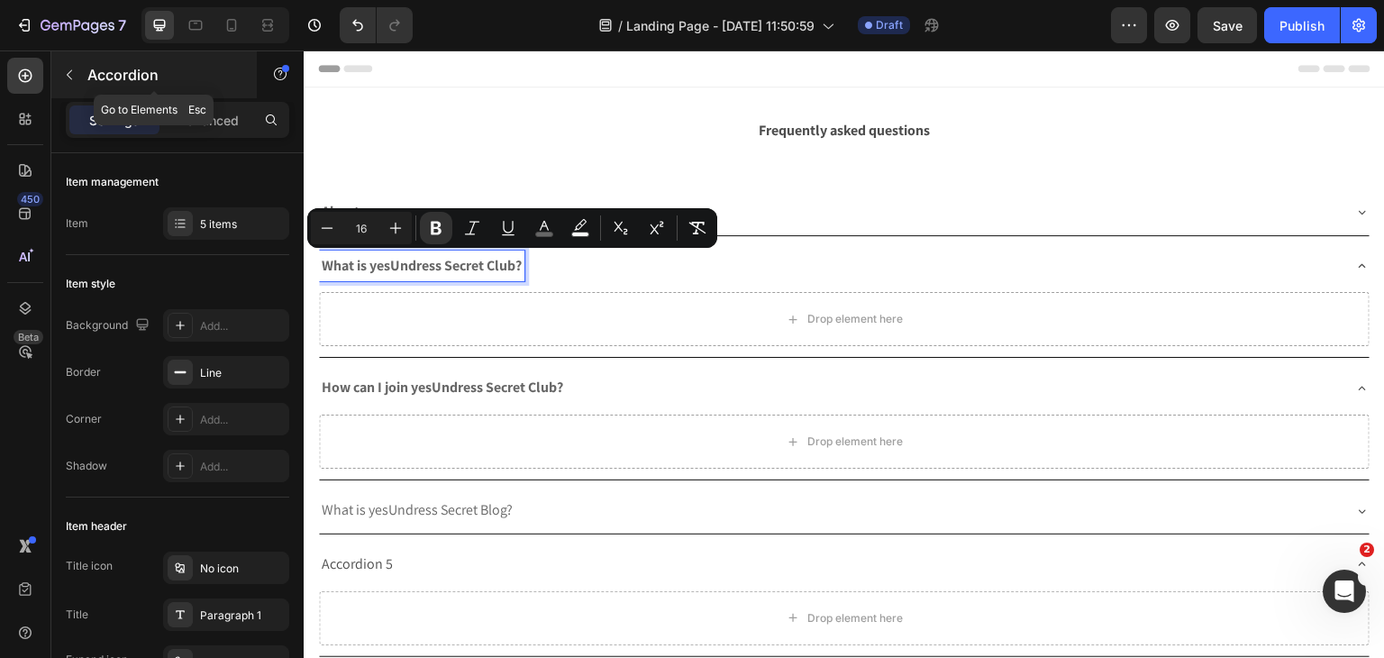
click at [77, 81] on button "button" at bounding box center [69, 74] width 29 height 29
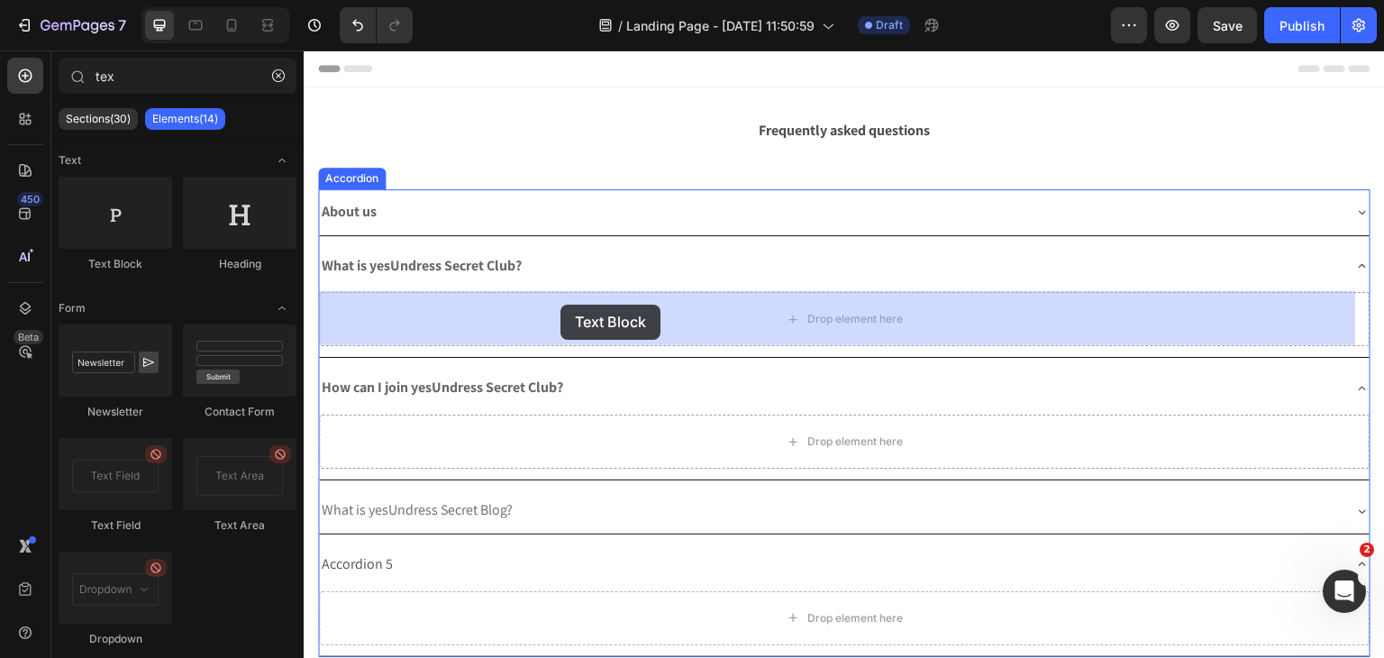
drag, startPoint x: 434, startPoint y: 287, endPoint x: 738, endPoint y: 108, distance: 352.2
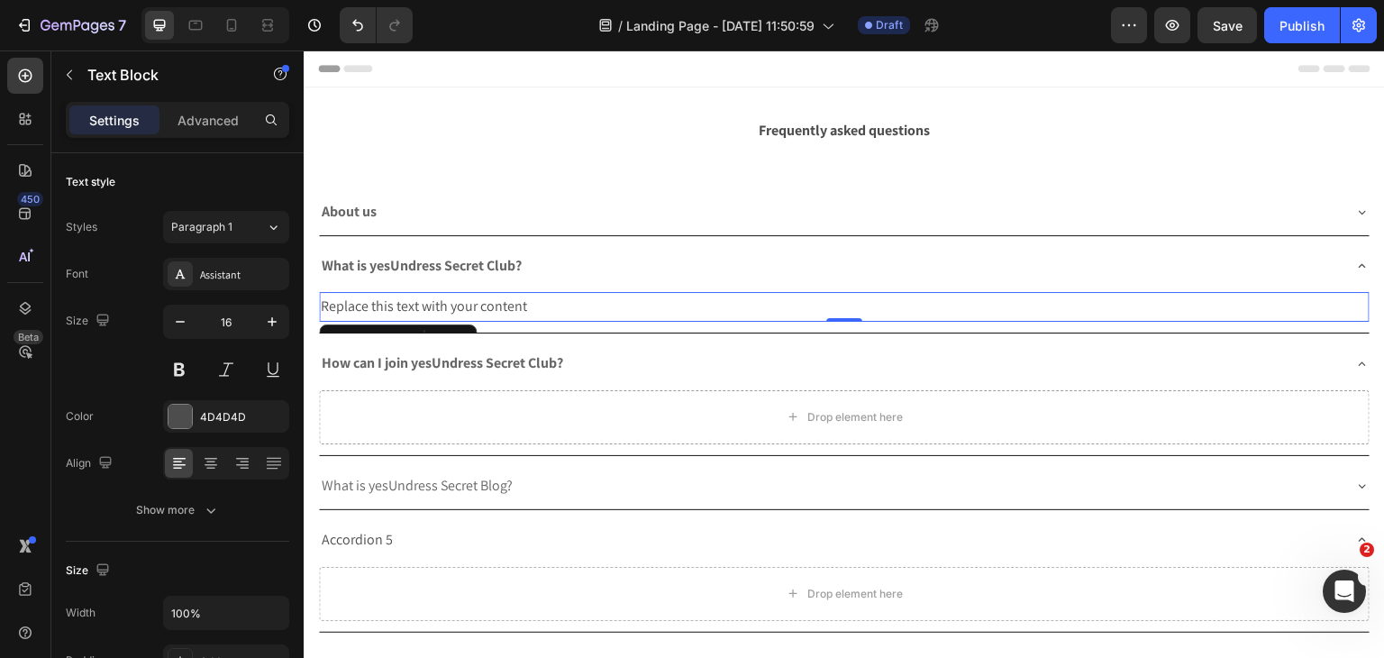
click at [497, 306] on div "Replace this text with your content" at bounding box center [844, 307] width 1051 height 30
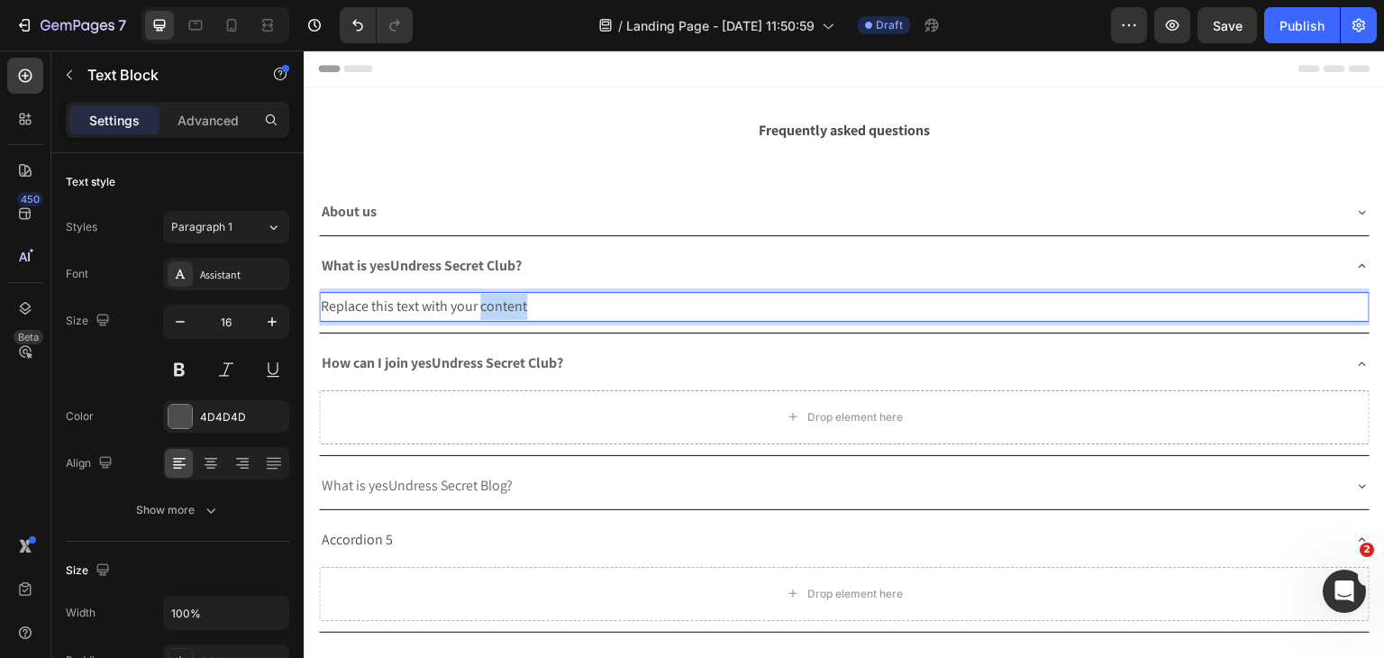
click at [497, 306] on p "Replace this text with your content" at bounding box center [844, 307] width 1047 height 26
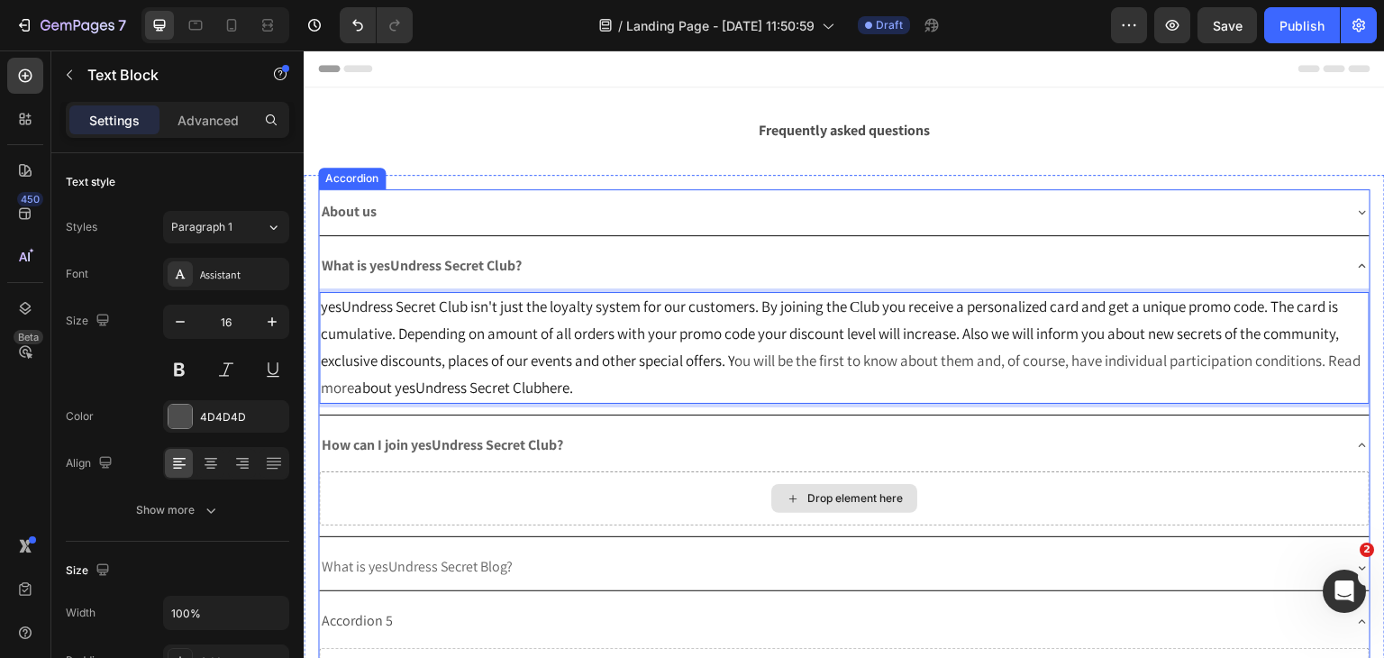
click at [458, 502] on div "Drop element here" at bounding box center [844, 498] width 1051 height 54
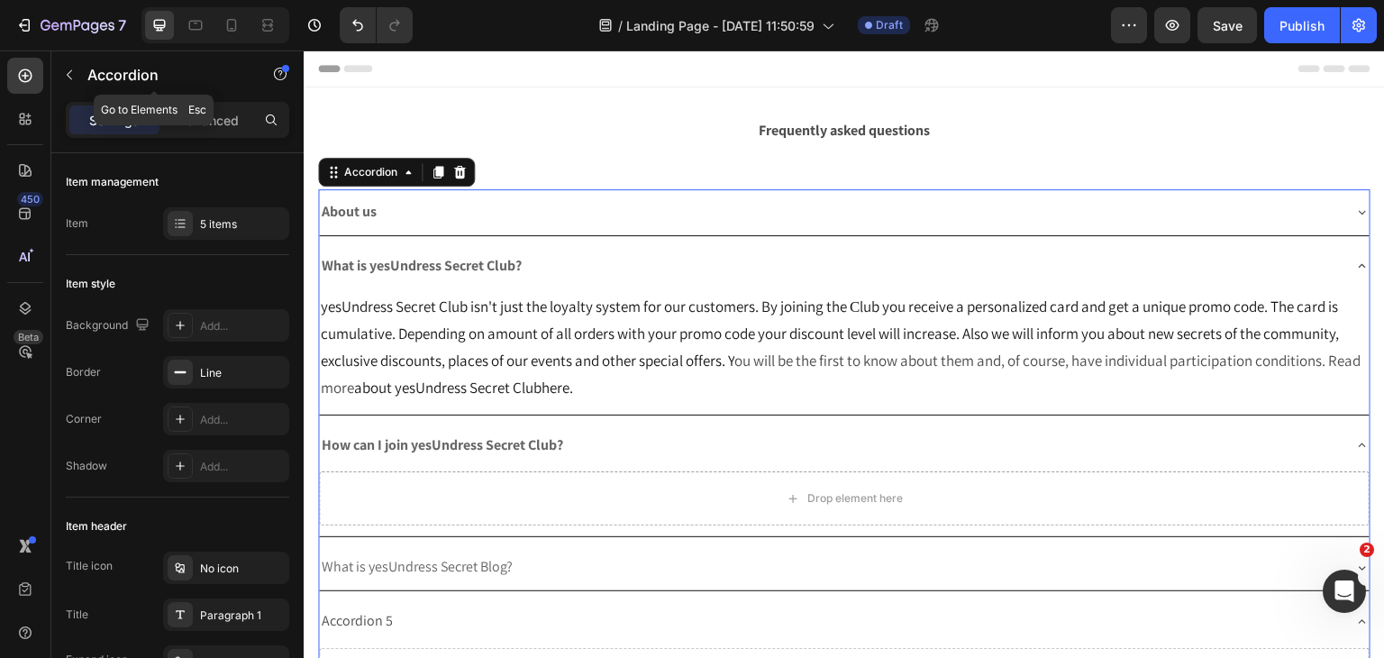
click at [58, 45] on div "7 Version history / Landing Page - Aug 28, 11:50:59 Draft Preview Save Publish" at bounding box center [692, 25] width 1384 height 51
click at [63, 75] on icon "button" at bounding box center [69, 75] width 14 height 14
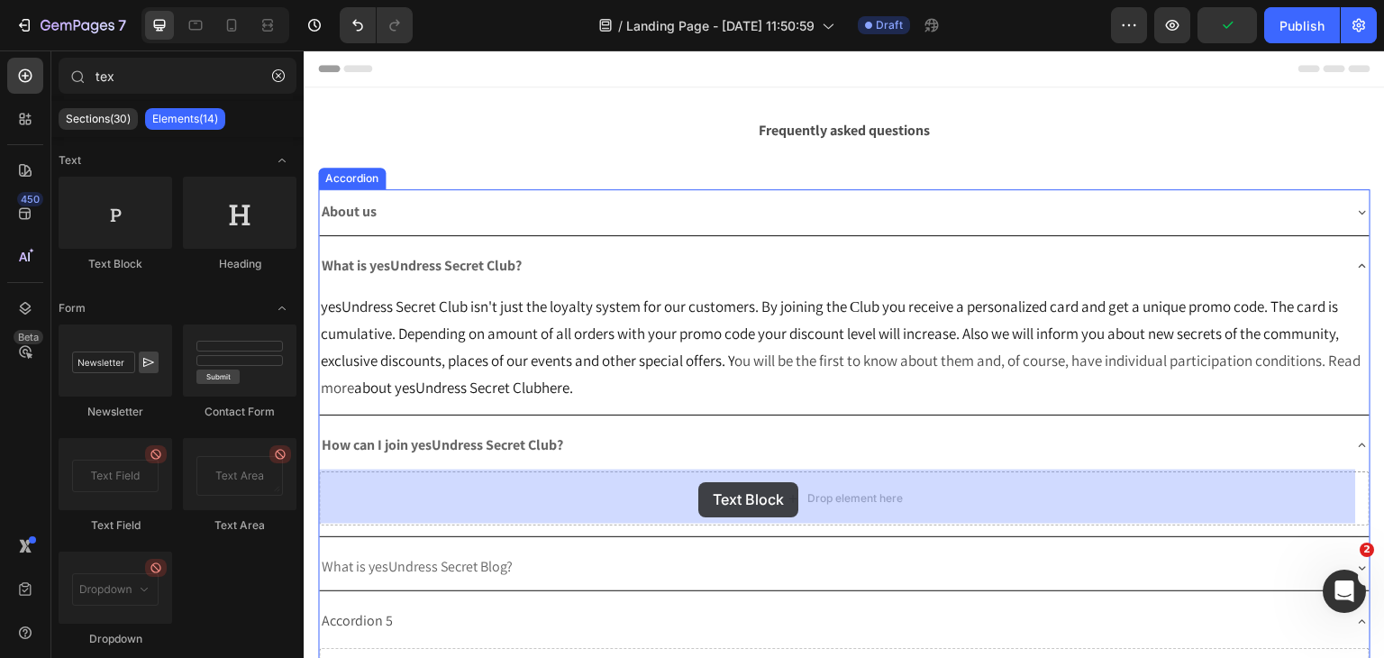
drag, startPoint x: 414, startPoint y: 269, endPoint x: 700, endPoint y: 486, distance: 358.2
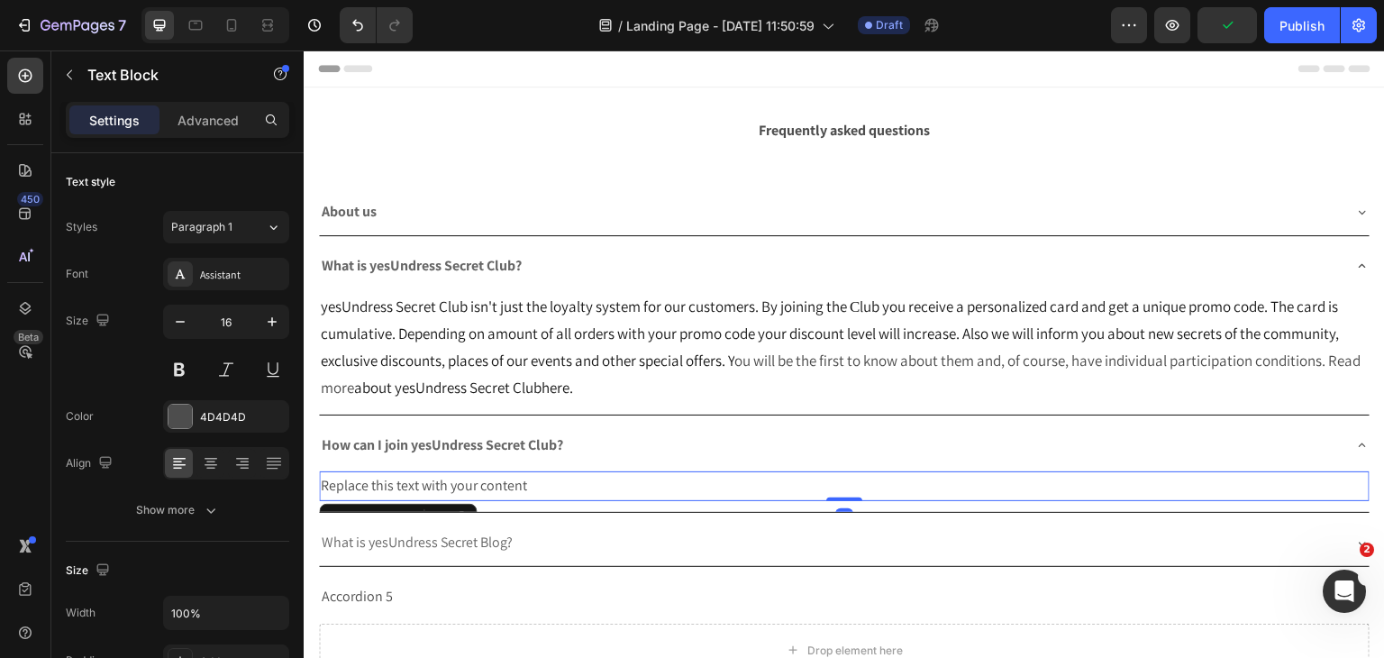
click at [477, 496] on div "Replace this text with your content" at bounding box center [844, 486] width 1051 height 30
click at [477, 496] on p "Replace this text with your content" at bounding box center [844, 486] width 1047 height 26
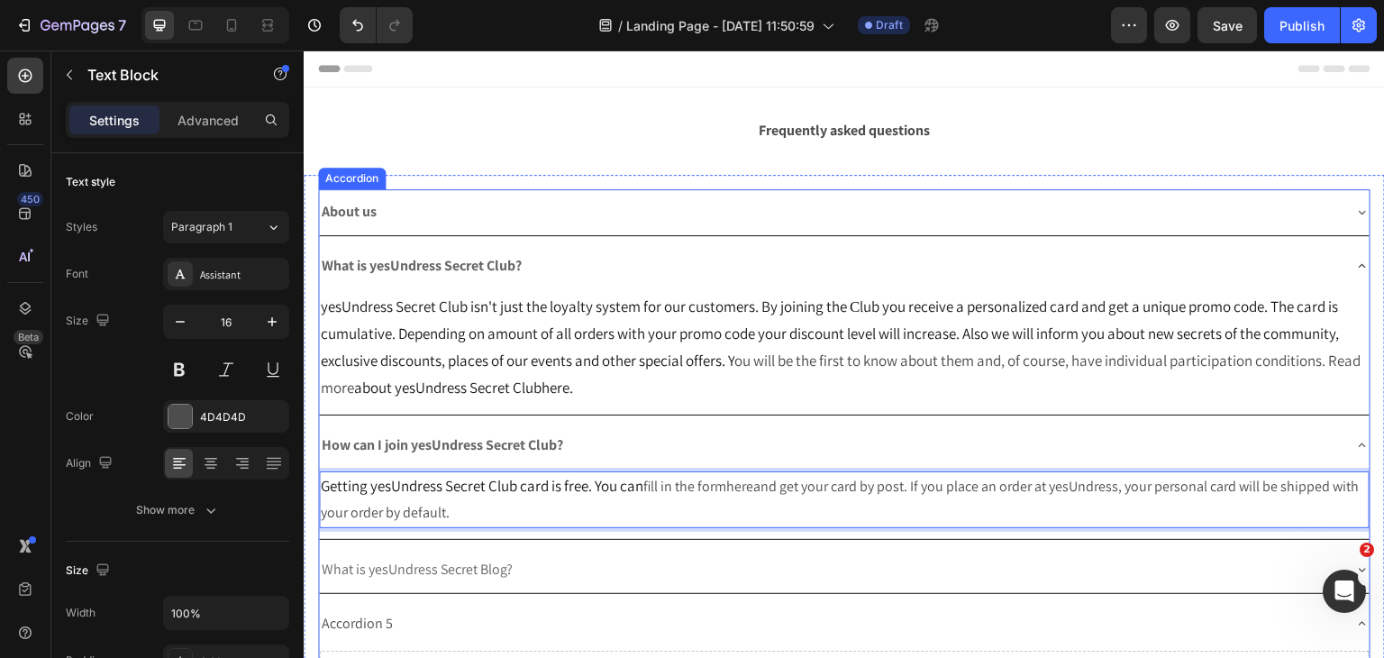
scroll to position [180, 0]
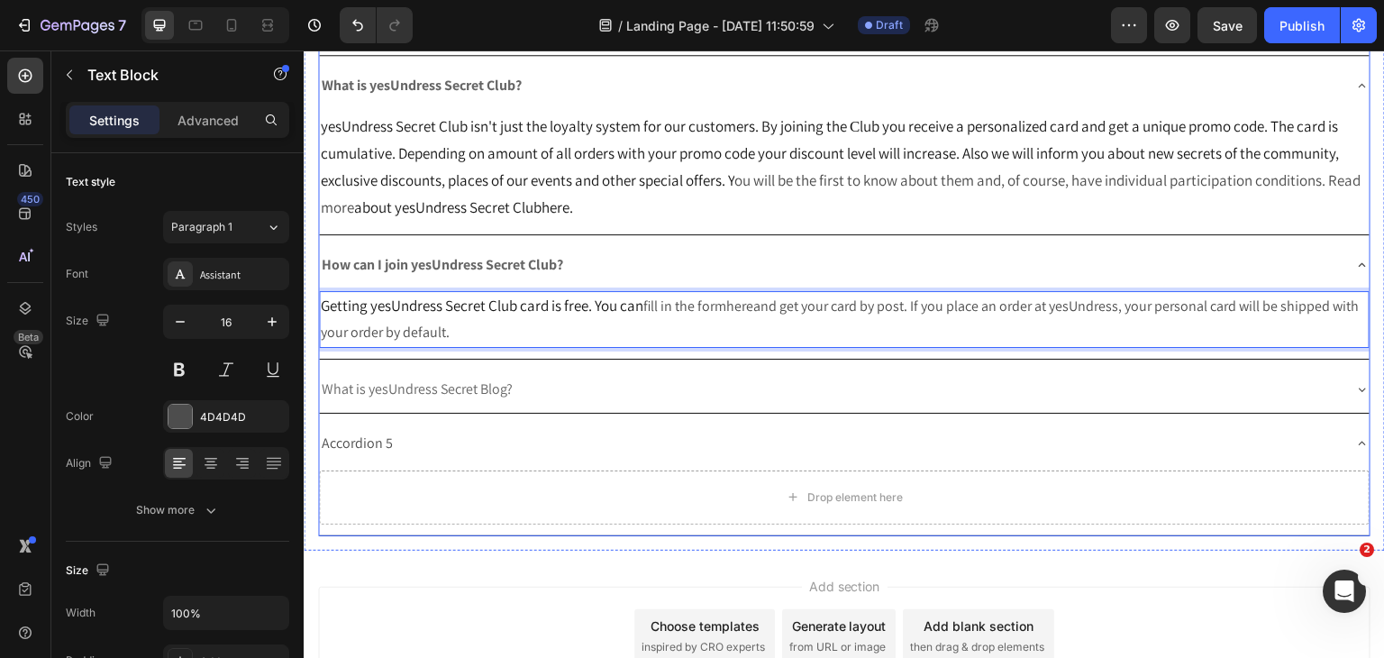
click at [543, 389] on div "What is yesUndress Secret Blog?" at bounding box center [830, 390] width 1022 height 32
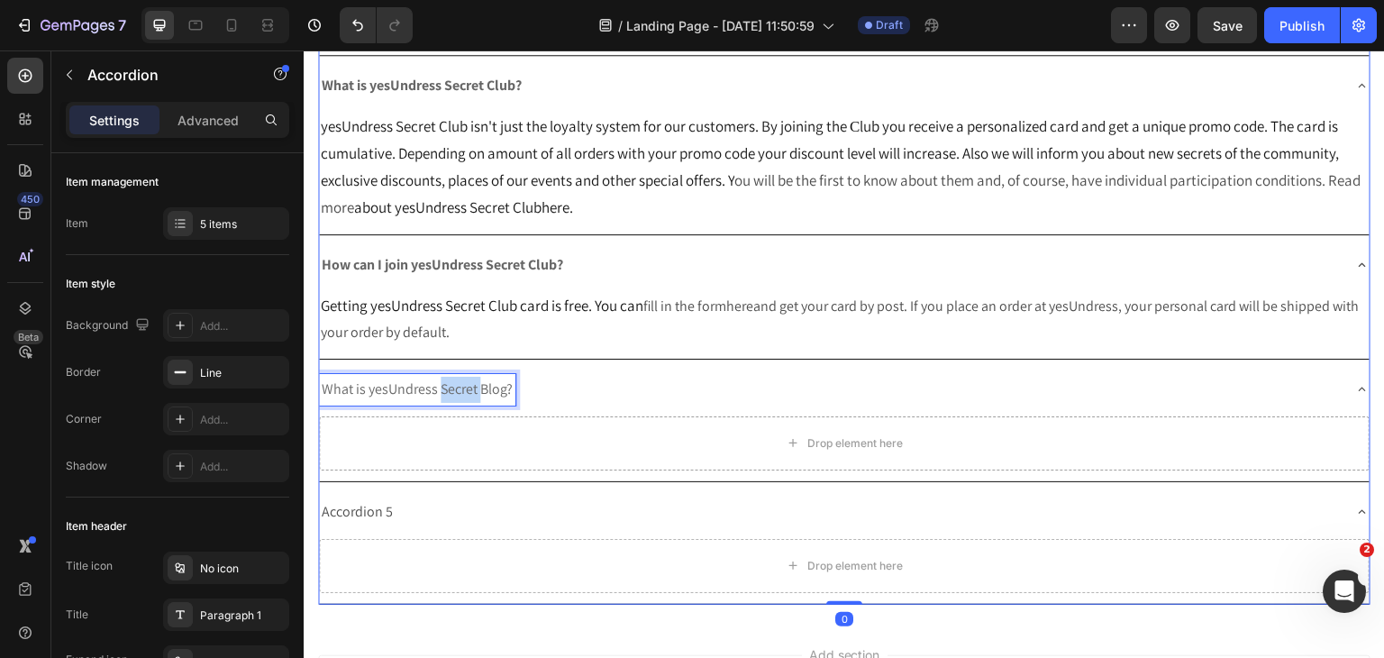
click at [438, 384] on span "What is yesUndress Secret Blog?" at bounding box center [417, 388] width 191 height 19
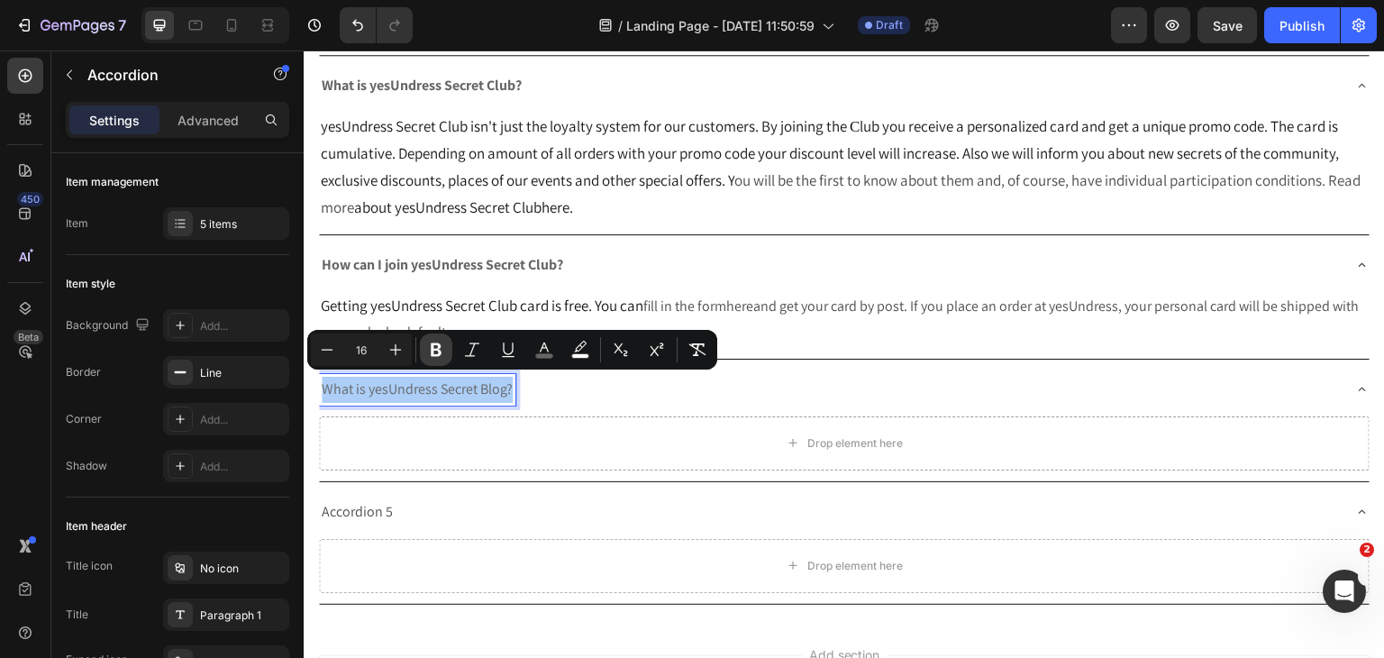
click at [438, 352] on icon "Editor contextual toolbar" at bounding box center [436, 350] width 18 height 18
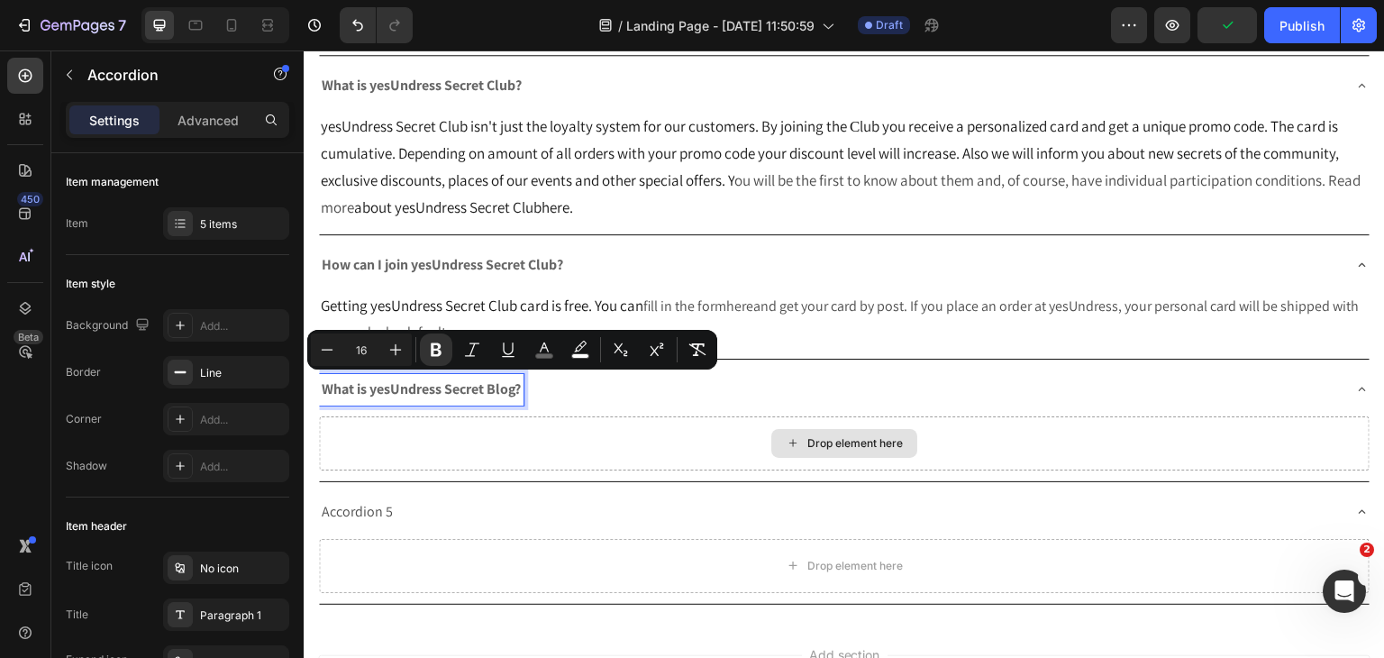
click at [602, 439] on div "Drop element here" at bounding box center [844, 443] width 1051 height 54
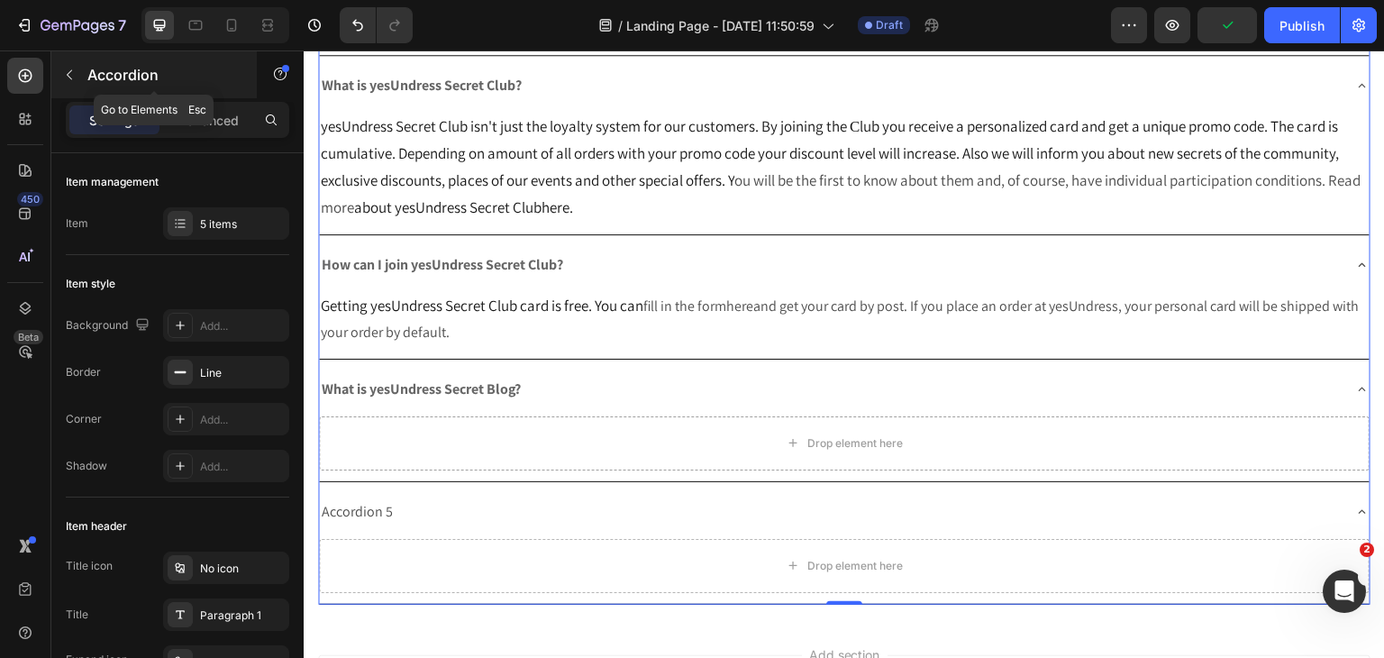
click at [71, 71] on icon "button" at bounding box center [69, 75] width 14 height 14
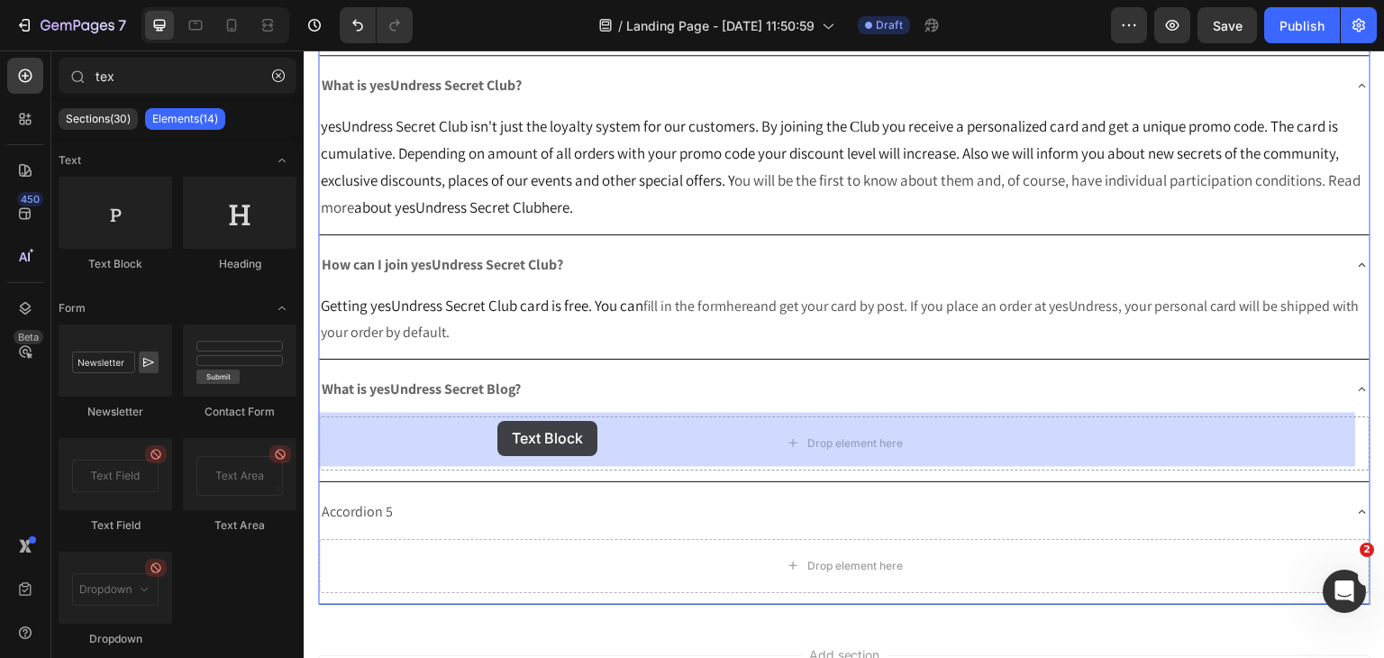
drag, startPoint x: 441, startPoint y: 271, endPoint x: 497, endPoint y: 434, distance: 172.7
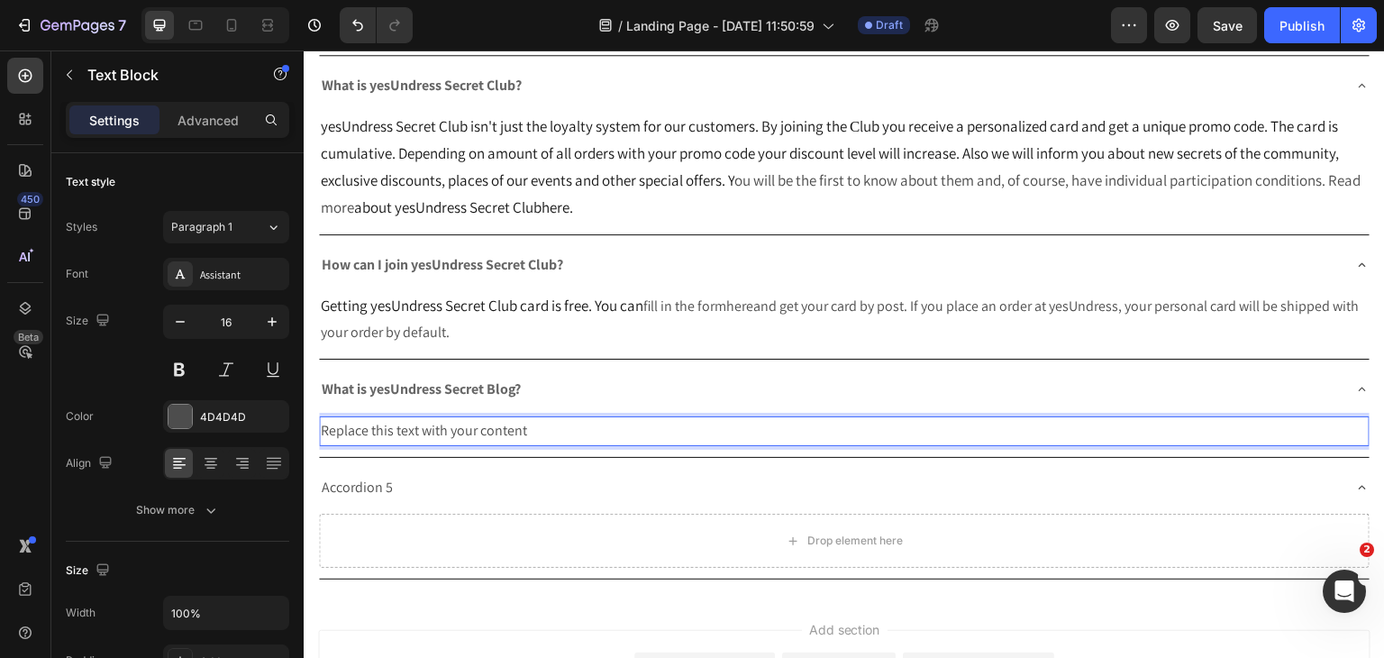
click at [498, 438] on div "Replace this text with your content" at bounding box center [844, 431] width 1051 height 30
click at [498, 438] on p "Replace this text with your content" at bounding box center [844, 431] width 1047 height 26
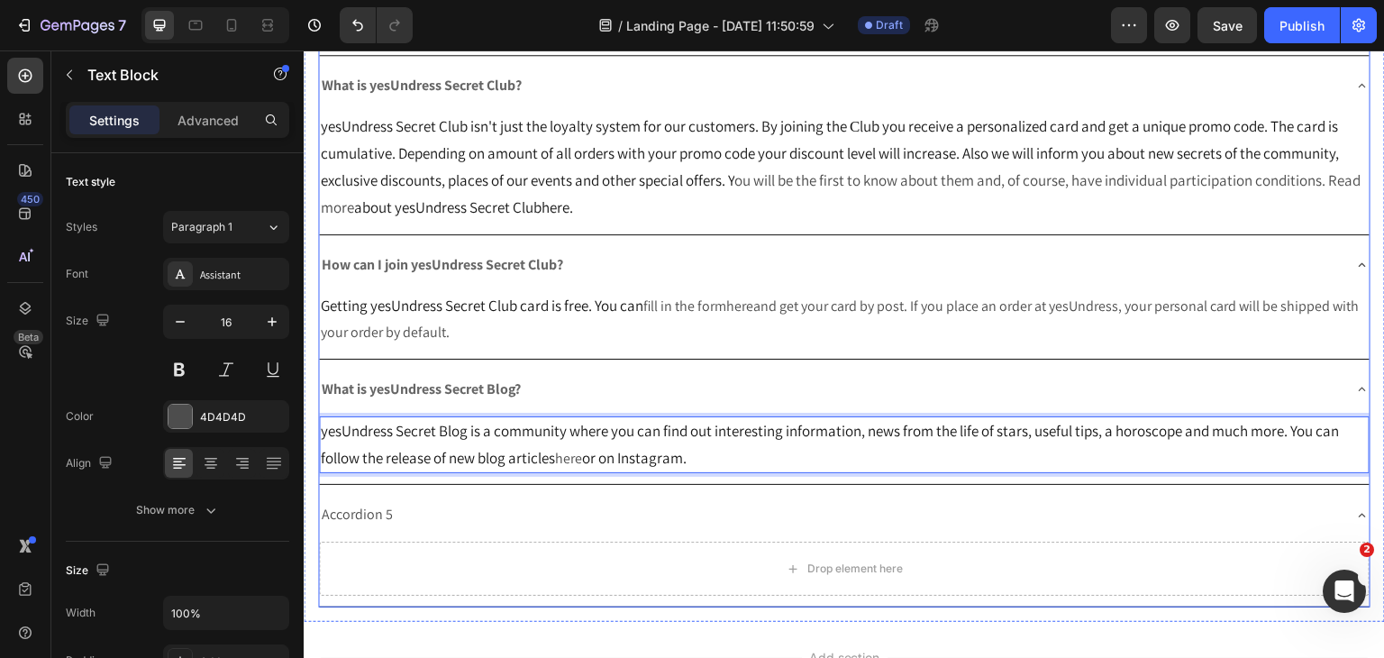
click at [351, 529] on div "Accordion 5" at bounding box center [844, 515] width 1051 height 46
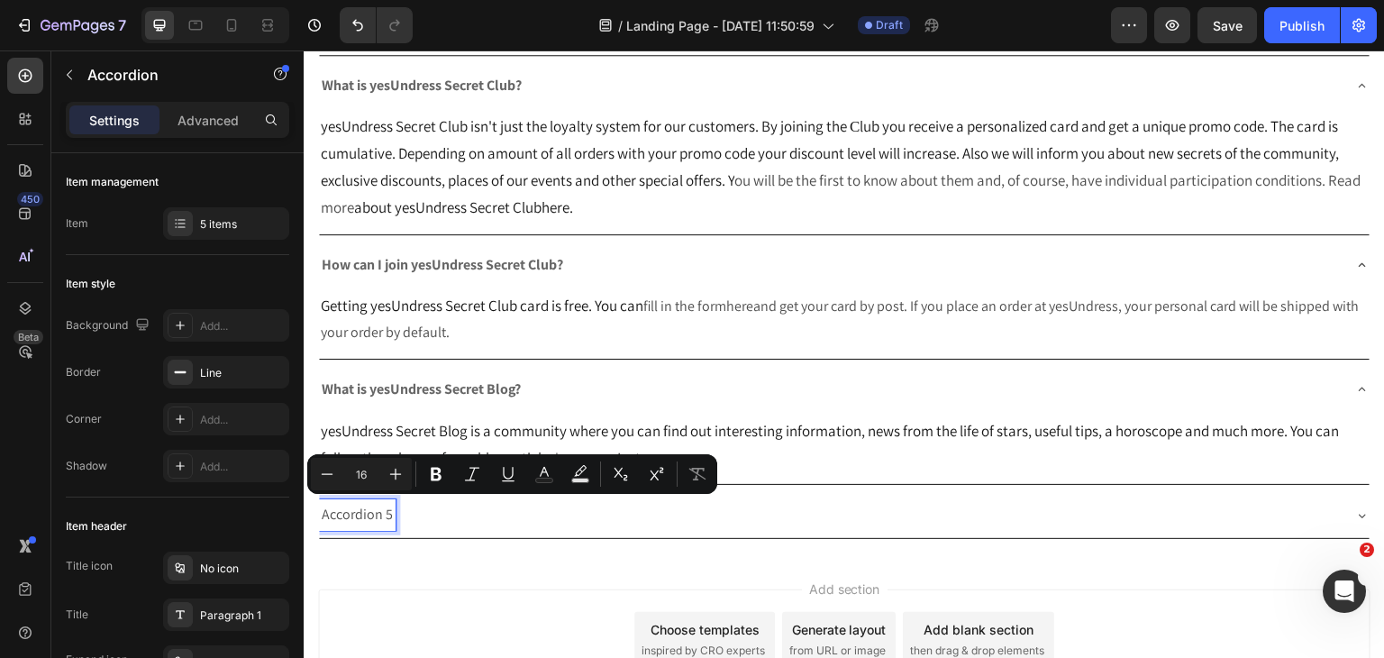
click at [392, 510] on div "Accordion 5" at bounding box center [357, 515] width 77 height 32
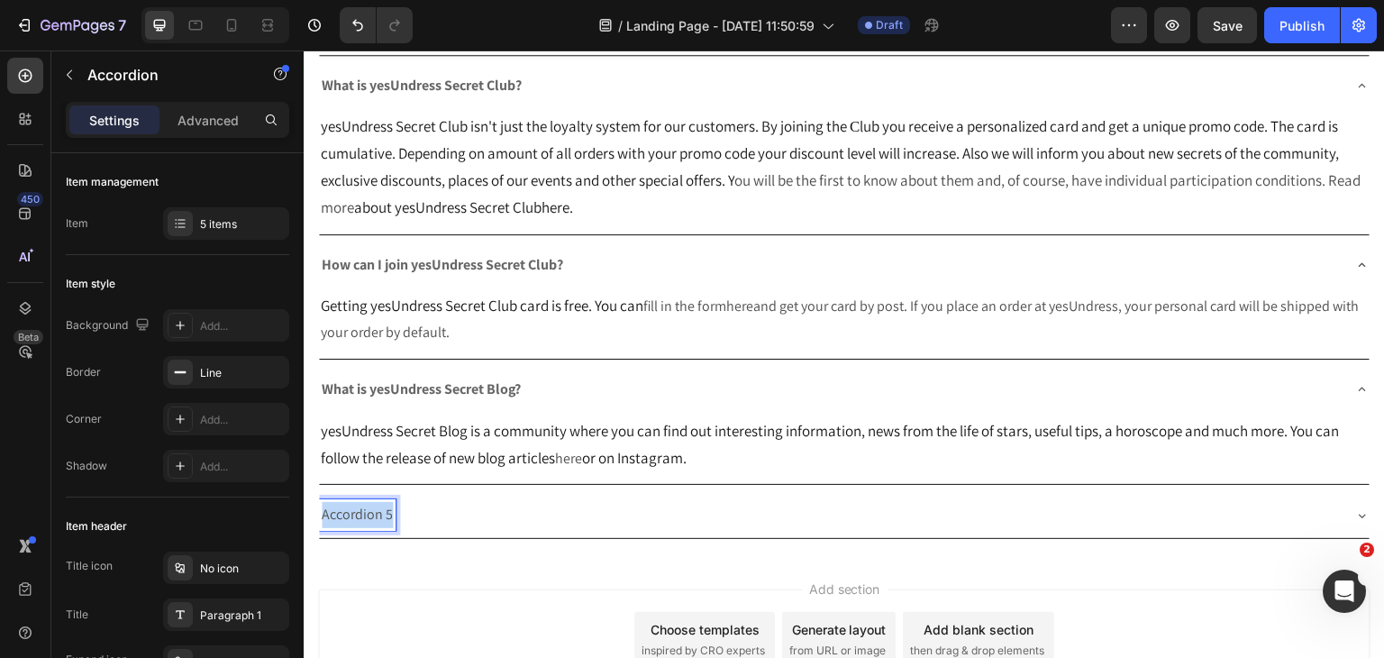
click at [392, 510] on div "Accordion 5" at bounding box center [357, 515] width 77 height 32
click at [376, 510] on p "Accordion 5" at bounding box center [357, 515] width 71 height 26
click at [375, 510] on p "Accordion 5" at bounding box center [357, 515] width 71 height 26
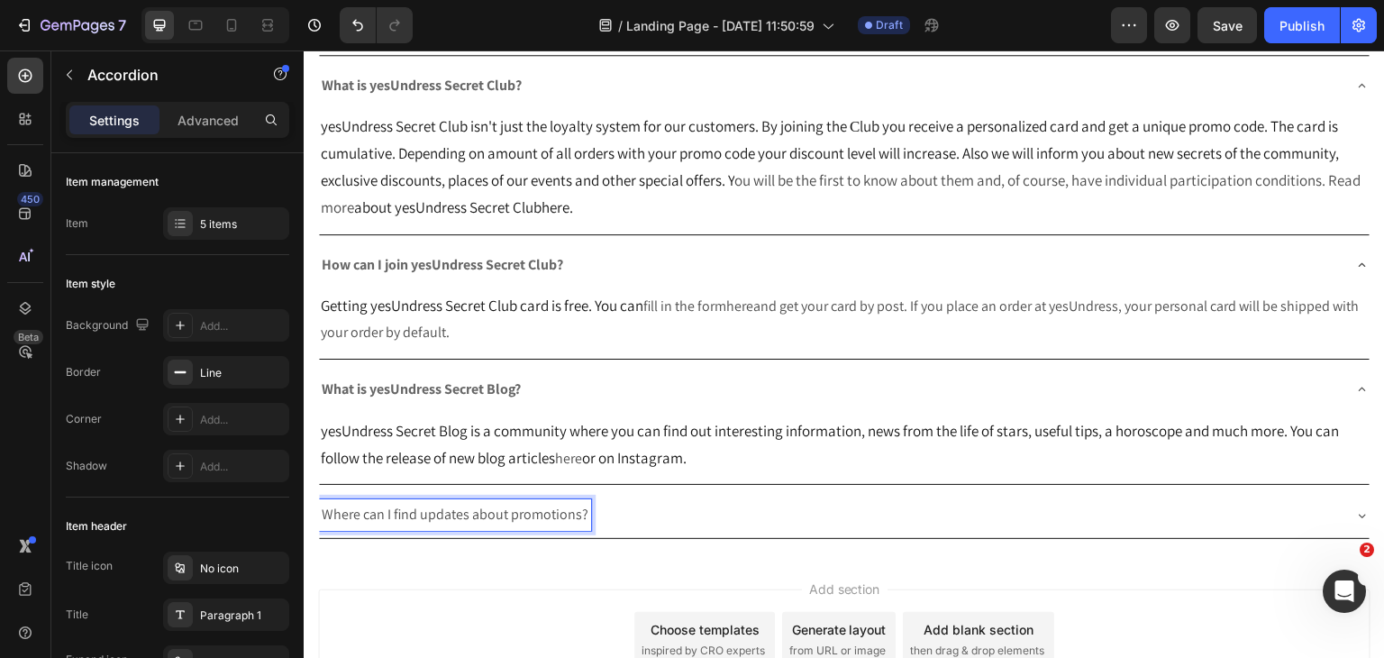
click at [387, 514] on p "Where can I find updates about promotions?" at bounding box center [455, 515] width 267 height 26
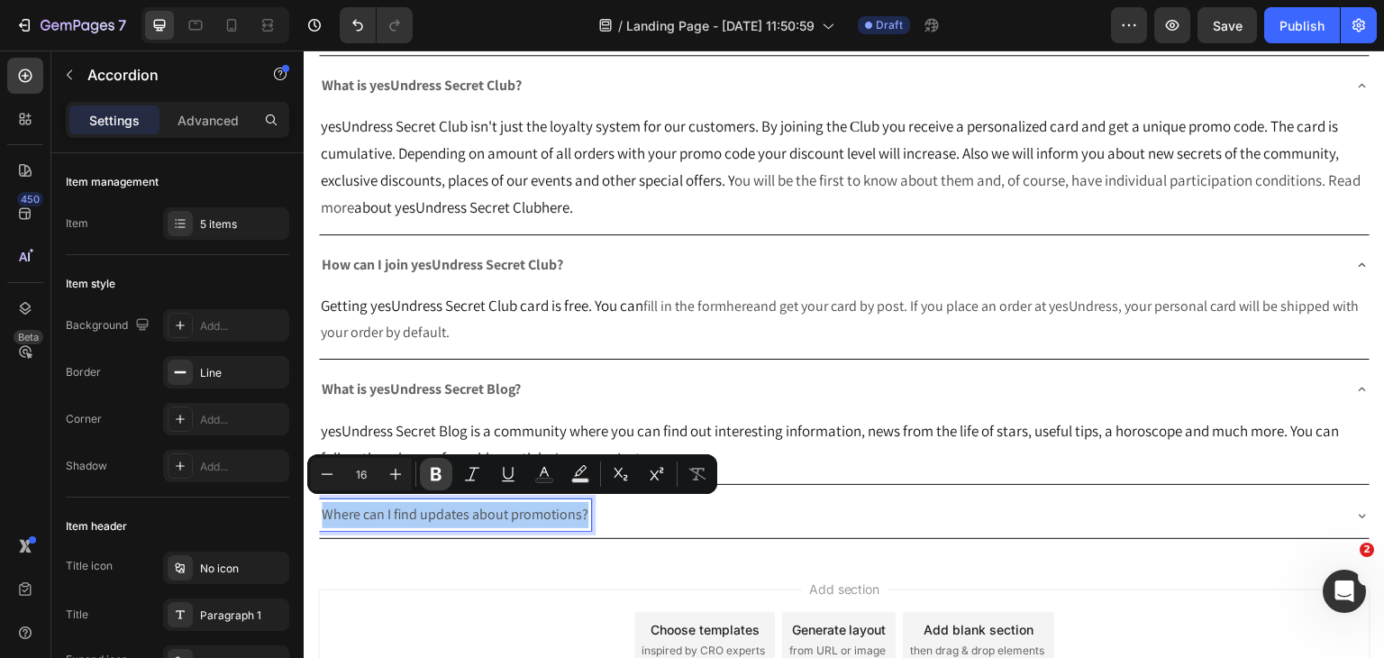
click at [436, 480] on icon "Editor contextual toolbar" at bounding box center [436, 474] width 18 height 18
click at [589, 562] on div "Add section Choose templates inspired by CRO experts Generate layout from URL o…" at bounding box center [844, 664] width 1081 height 222
click at [672, 519] on div "Where can I find updates about promotions?" at bounding box center [830, 515] width 1022 height 32
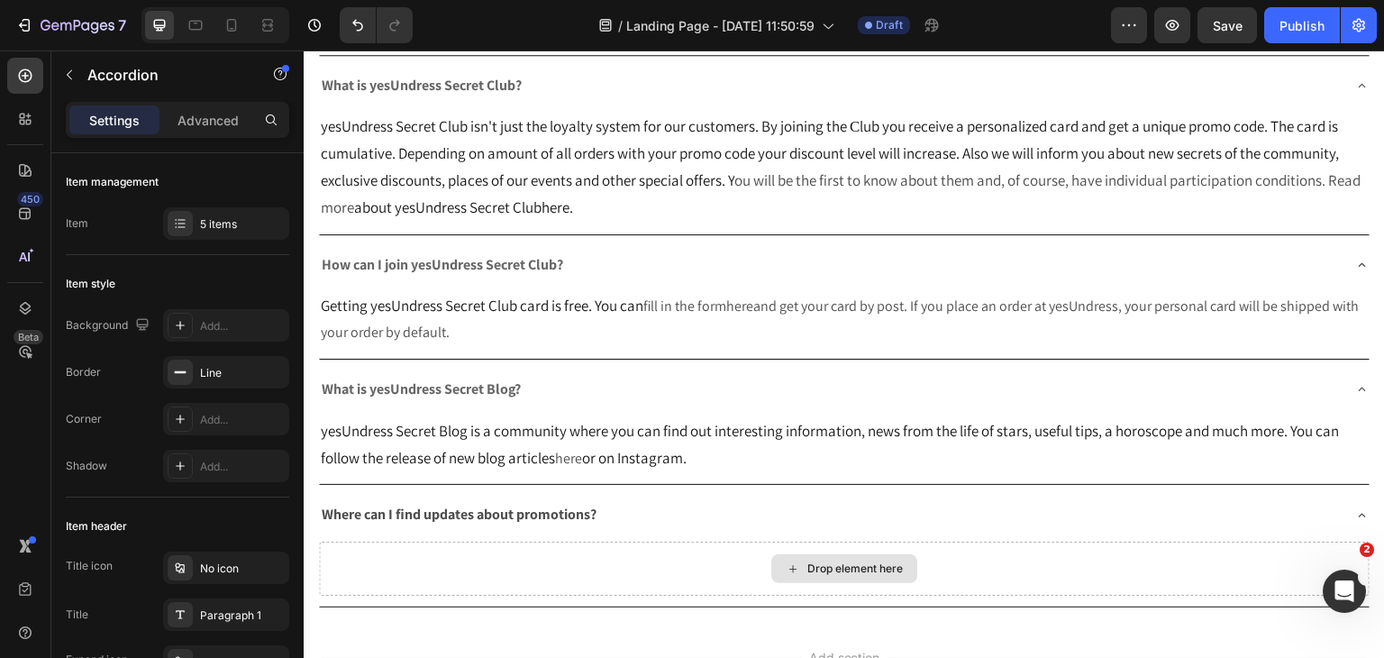
click at [820, 572] on div "Drop element here" at bounding box center [844, 568] width 146 height 29
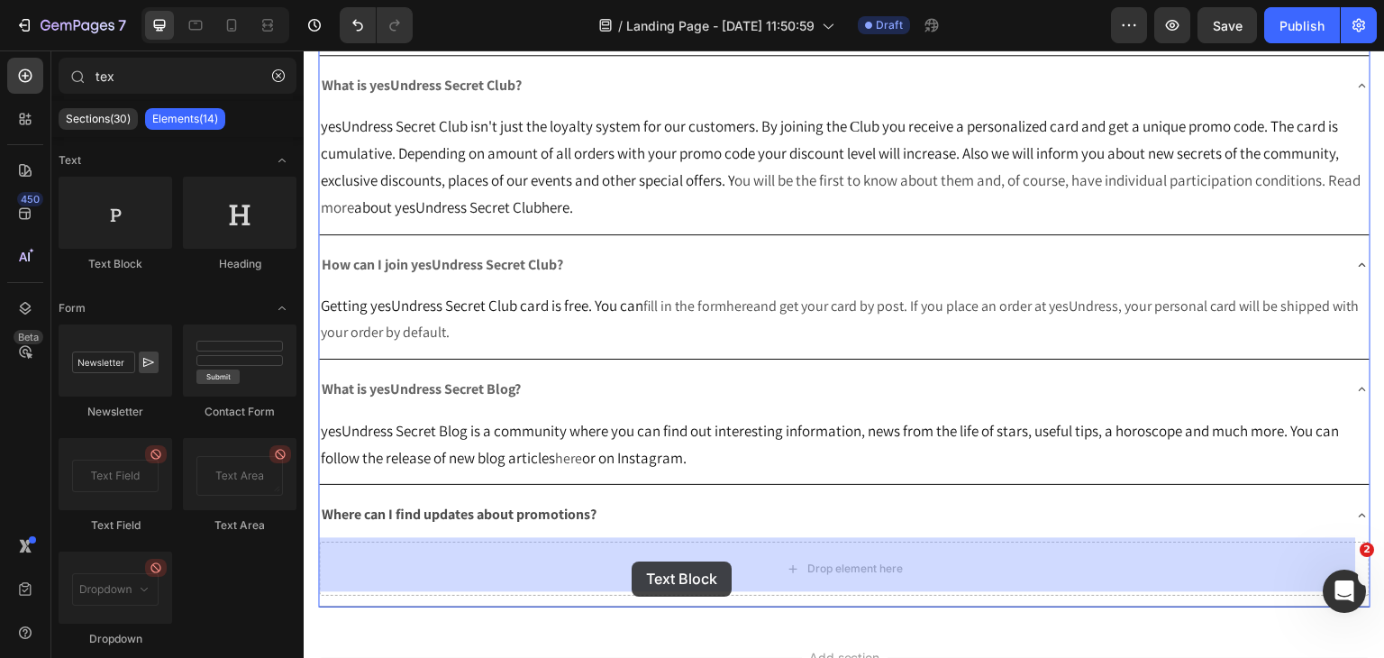
drag, startPoint x: 430, startPoint y: 272, endPoint x: 632, endPoint y: 561, distance: 352.7
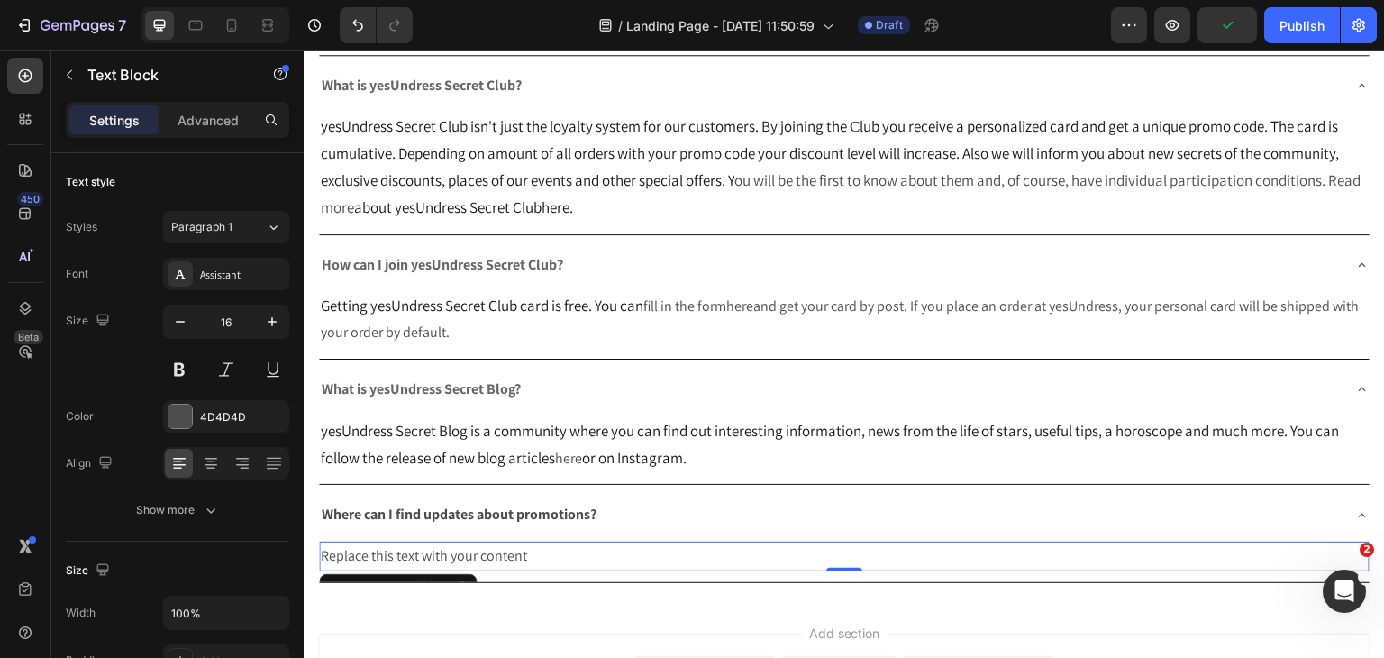
click at [523, 543] on div "Replace this text with your content" at bounding box center [844, 557] width 1051 height 30
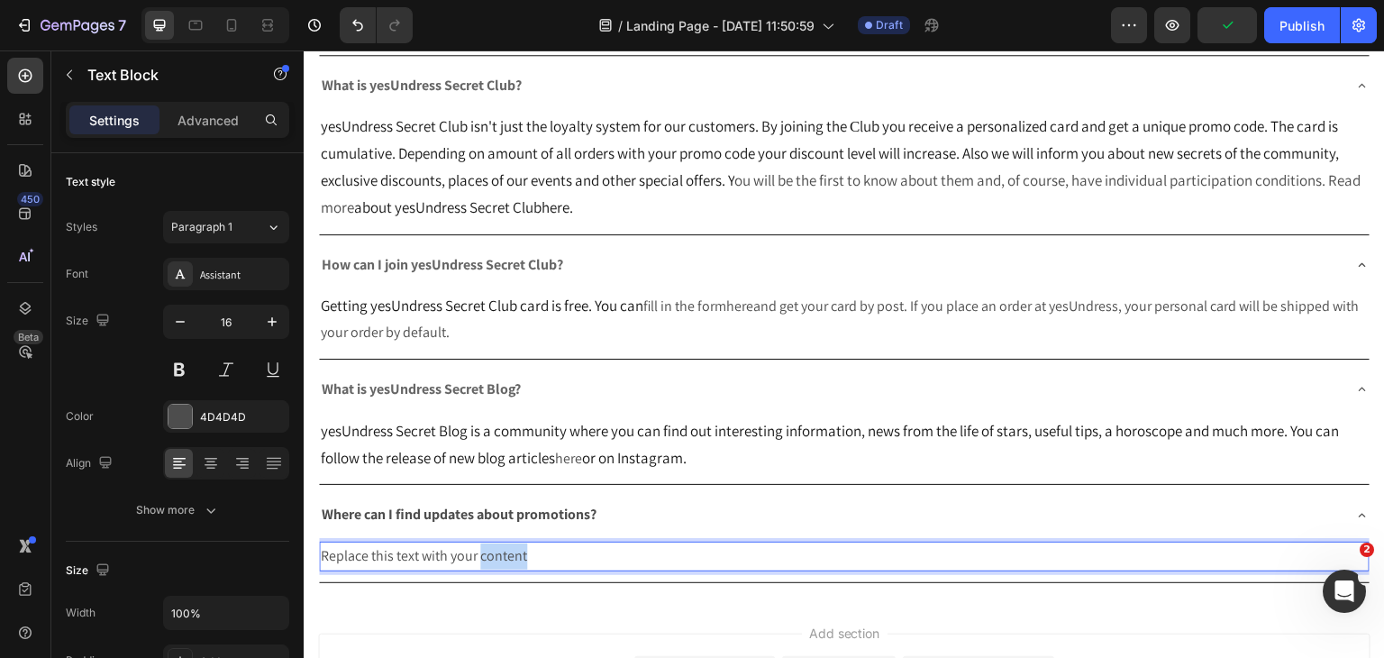
click at [523, 543] on p "Replace this text with your content" at bounding box center [844, 556] width 1047 height 26
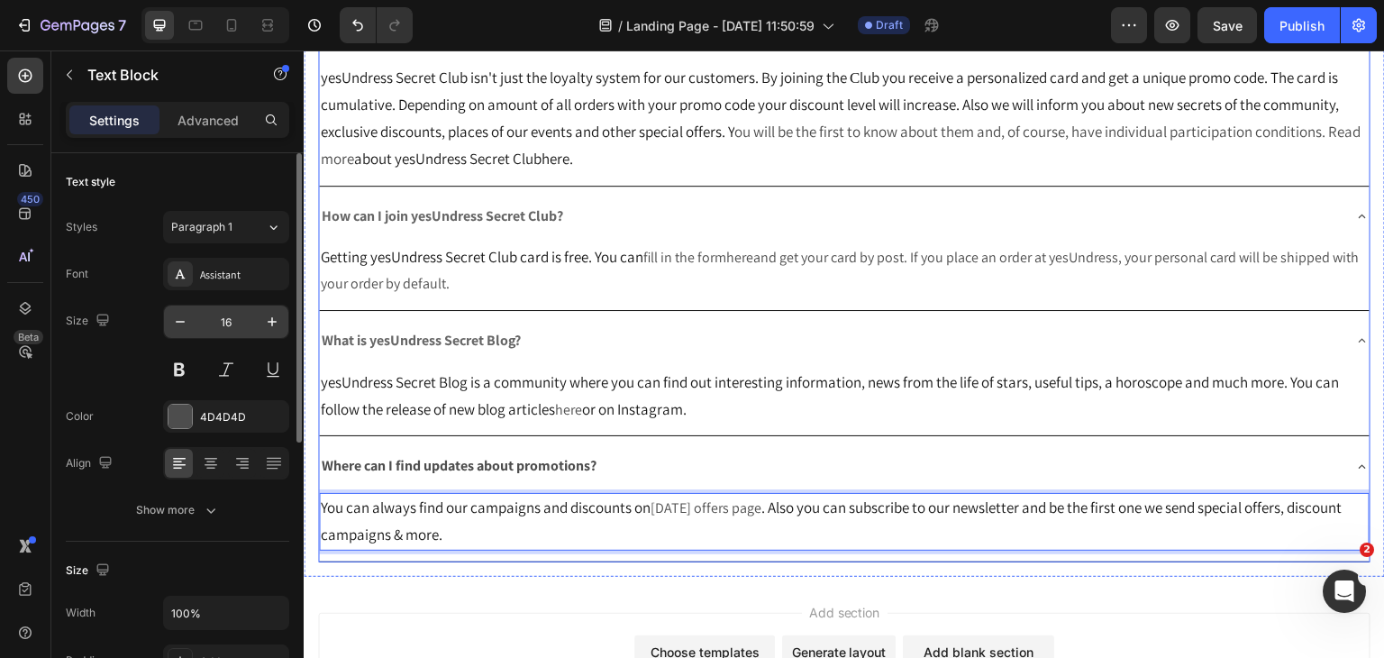
scroll to position [270, 0]
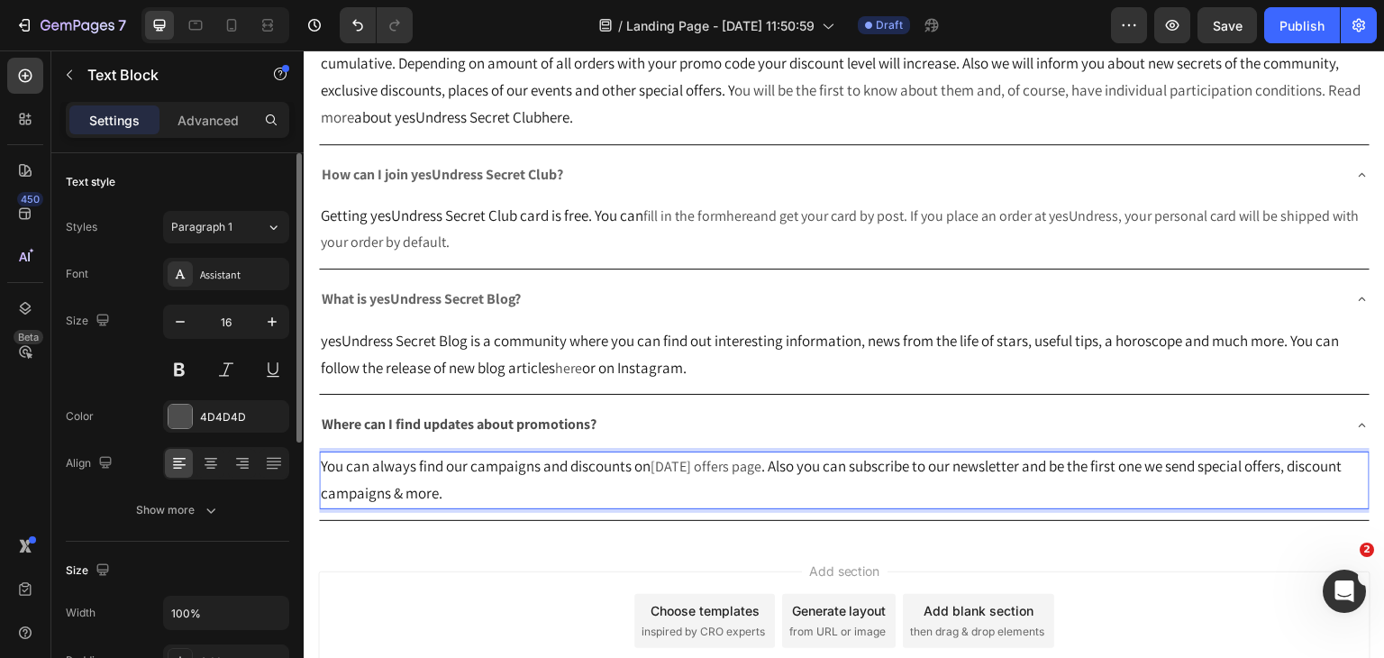
click at [232, 188] on div "Text style" at bounding box center [177, 182] width 223 height 29
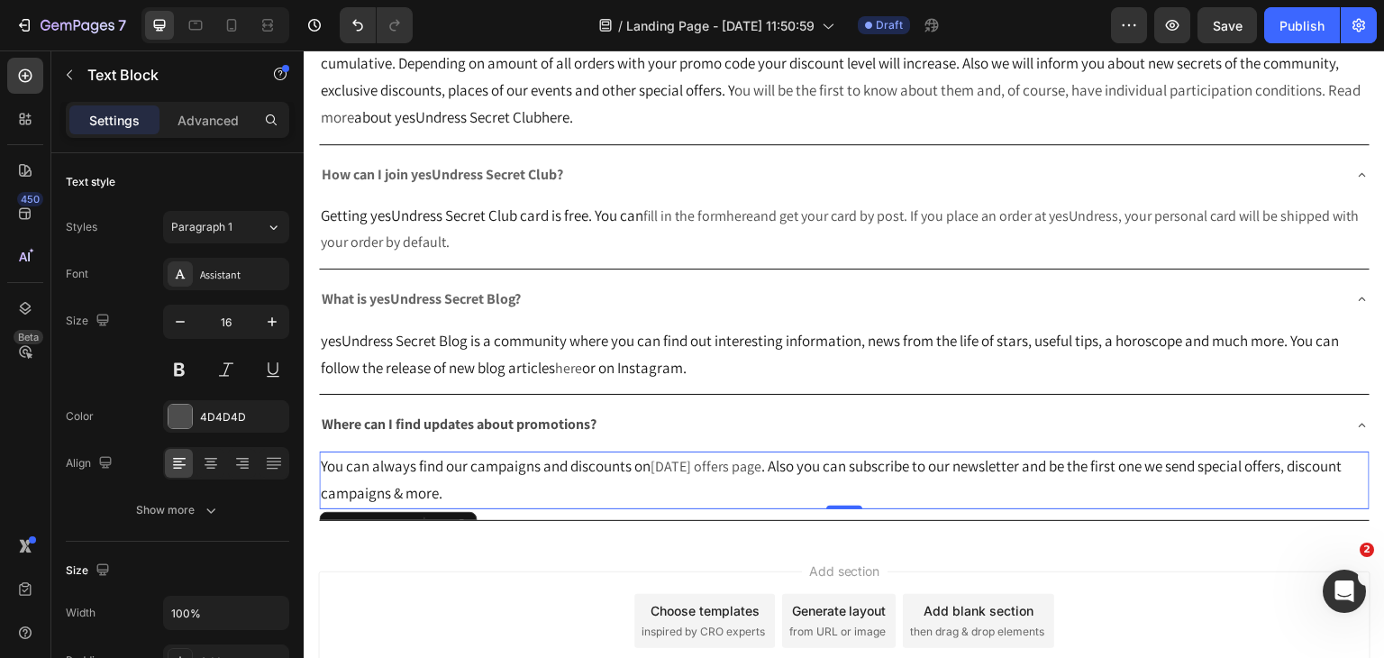
click at [483, 537] on div "Add section Choose templates inspired by CRO experts Generate layout from URL o…" at bounding box center [844, 646] width 1081 height 222
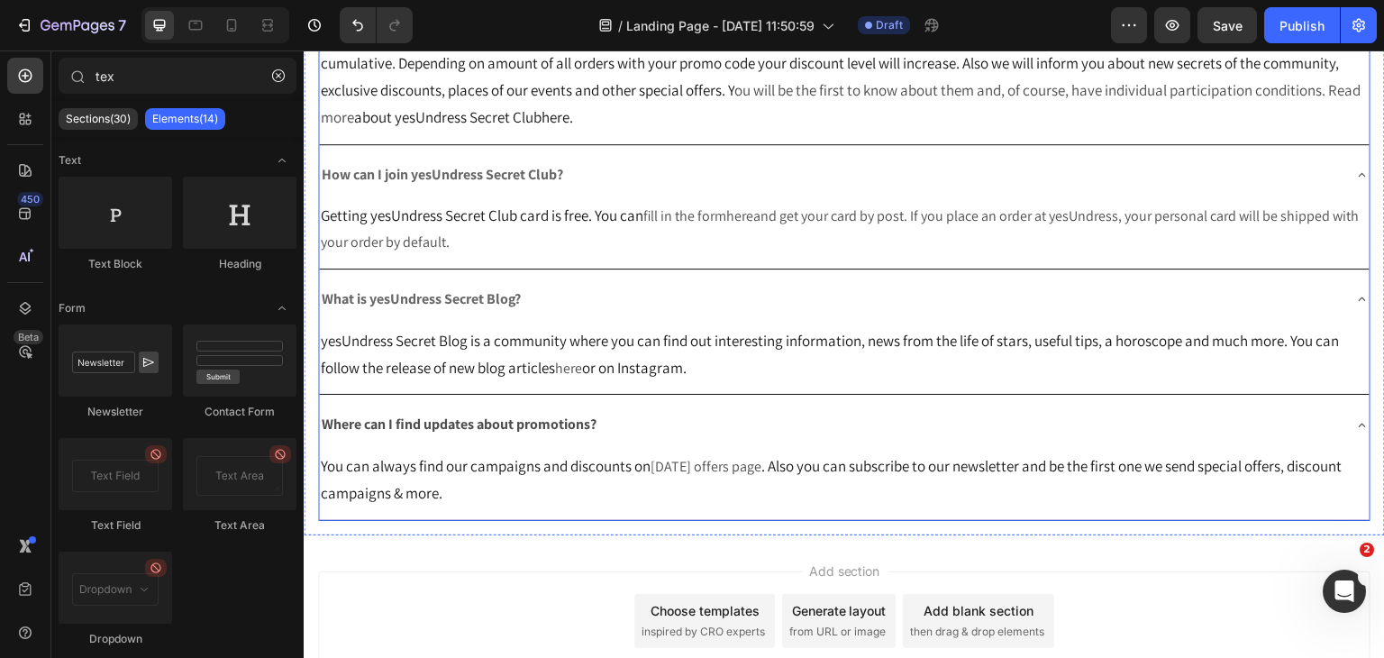
click at [509, 297] on strong "What is yesUndress Secret Blog?" at bounding box center [421, 298] width 199 height 19
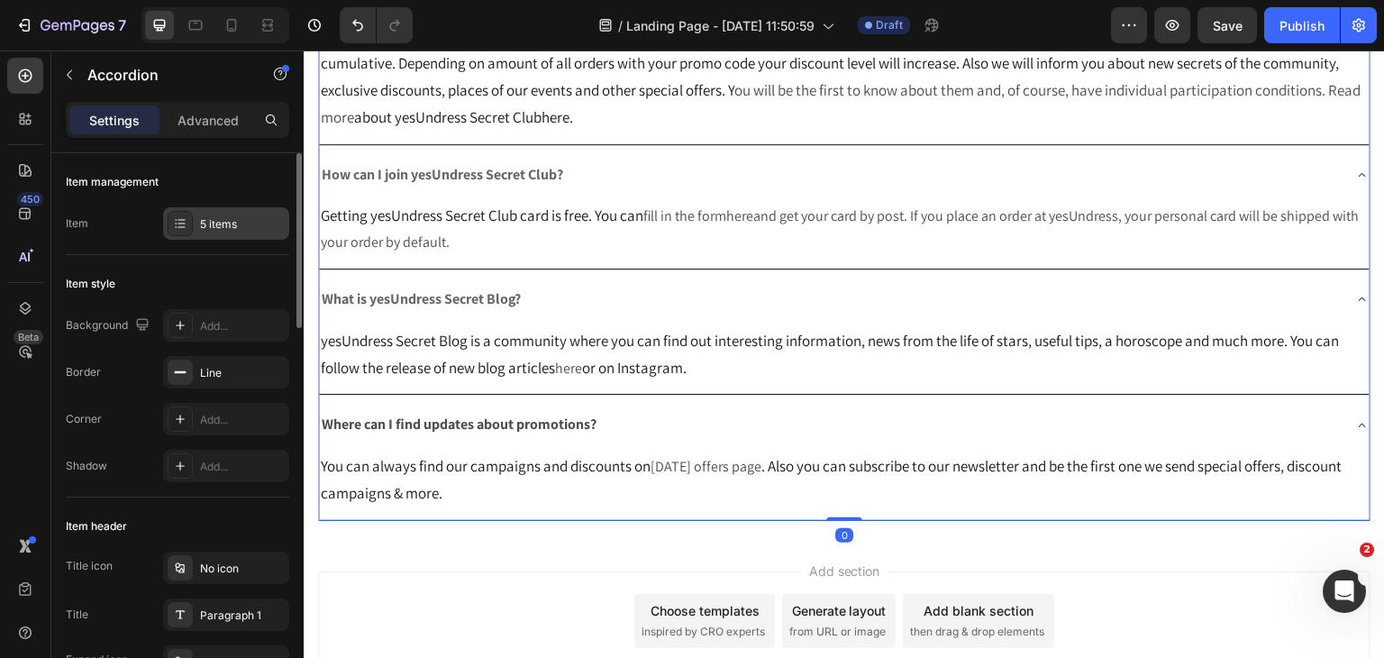
click at [245, 229] on div "5 items" at bounding box center [242, 224] width 85 height 16
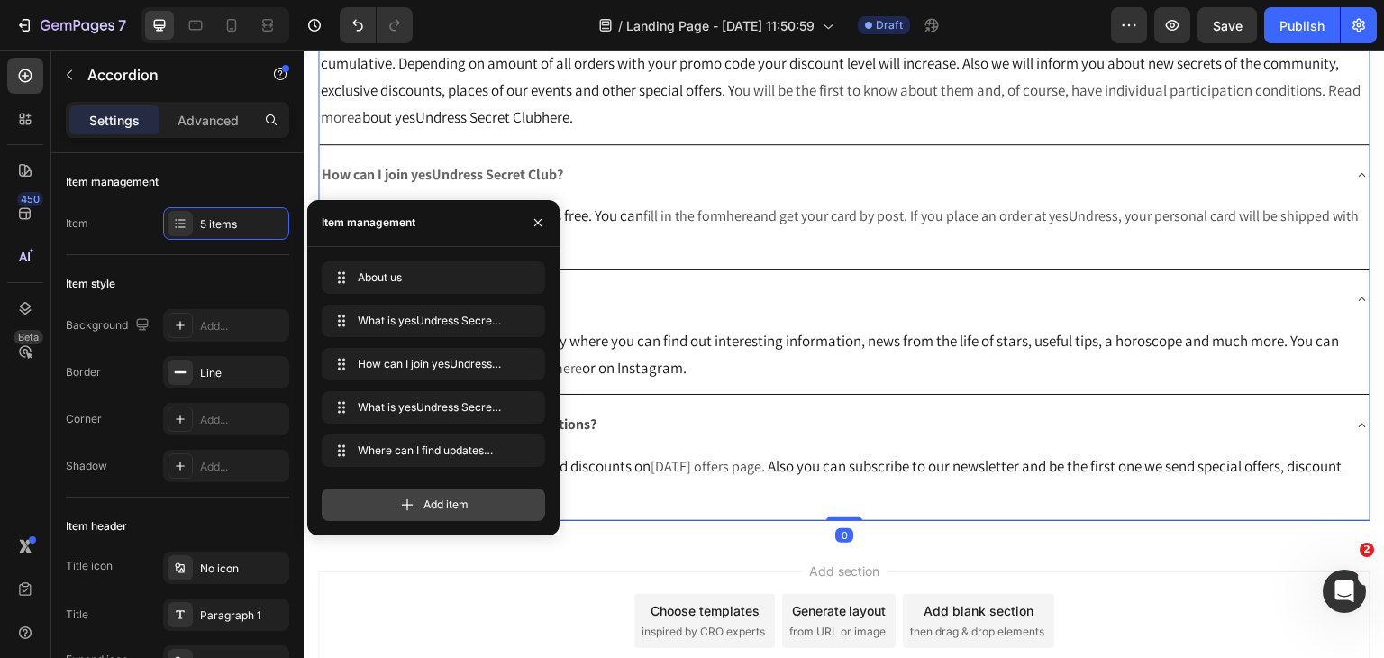
click at [500, 509] on div "Add item" at bounding box center [433, 504] width 223 height 32
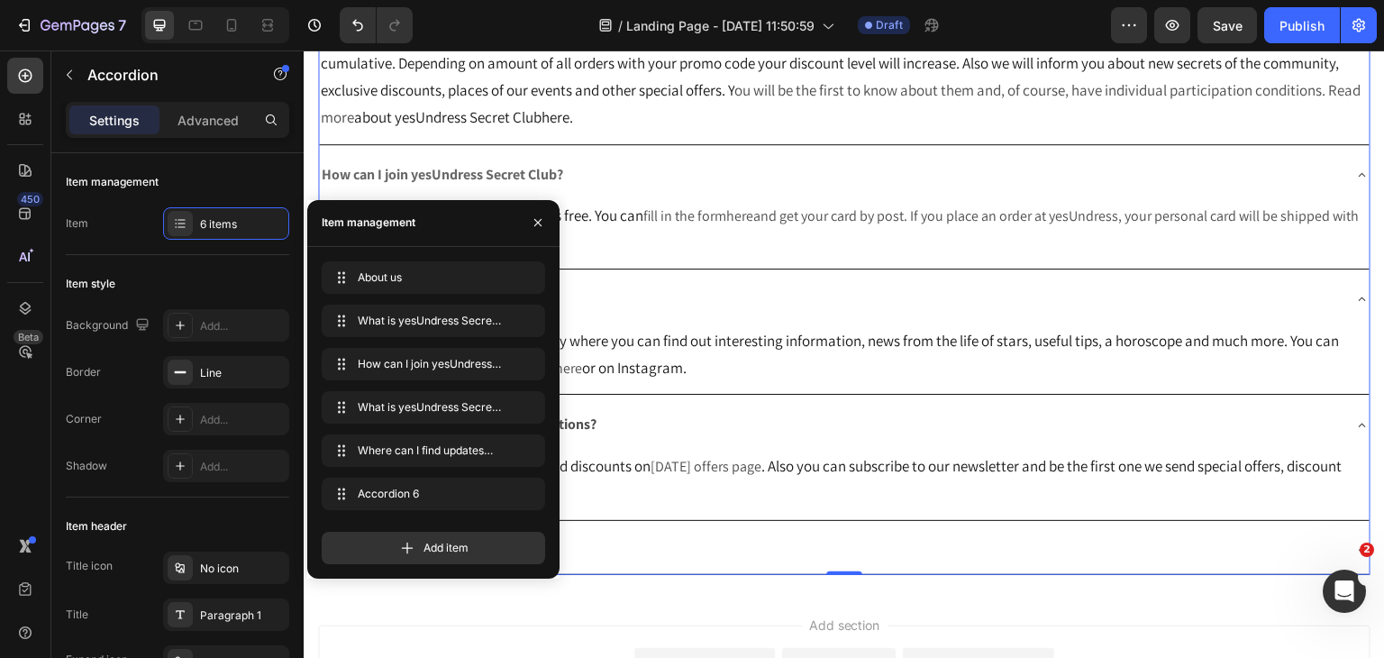
click at [919, 203] on p "Getting yesUndress Secret Club card is free. You can fill in the form here and …" at bounding box center [844, 229] width 1047 height 53
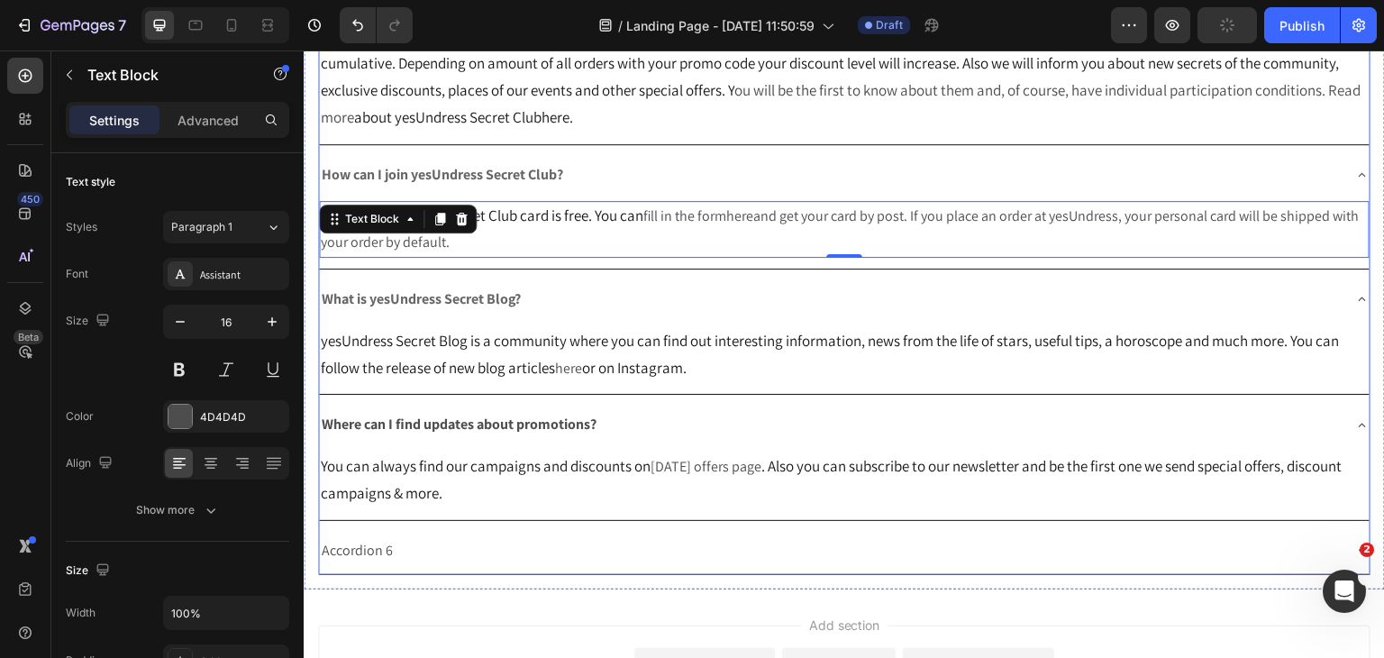
click at [356, 542] on div "Accordion 6" at bounding box center [357, 551] width 77 height 32
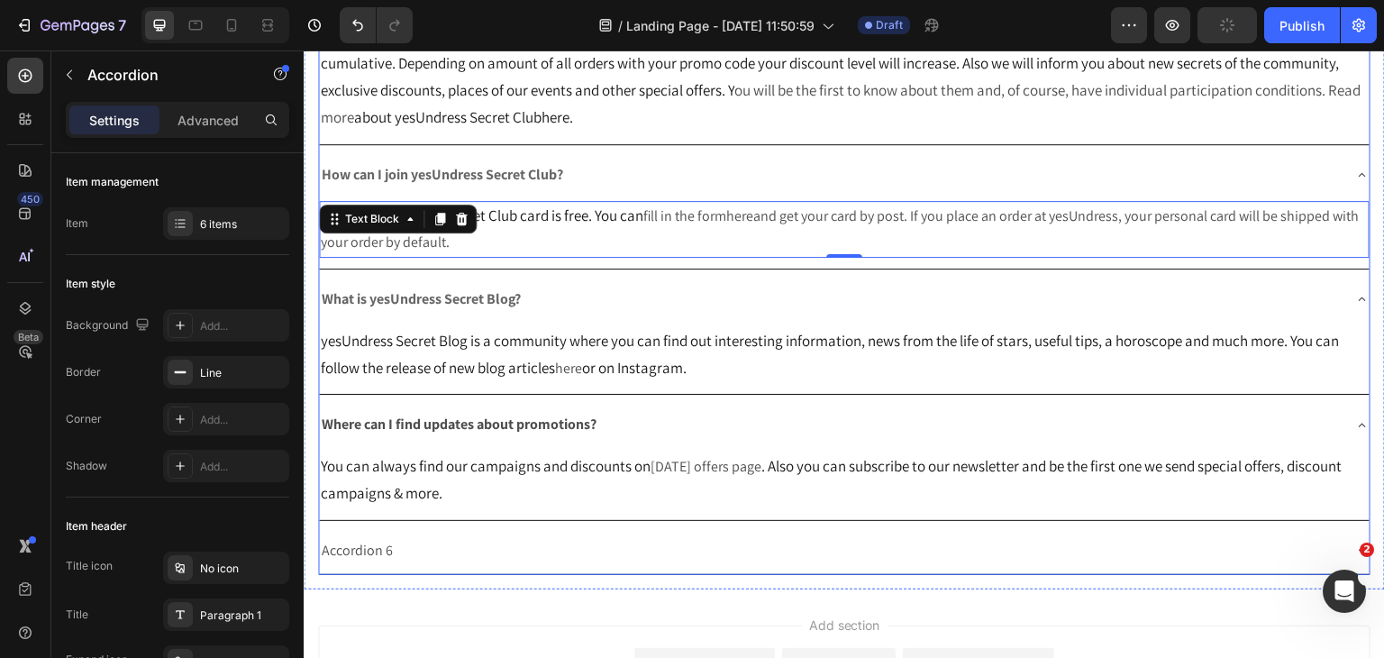
click at [356, 542] on div "Accordion 6" at bounding box center [357, 551] width 77 height 32
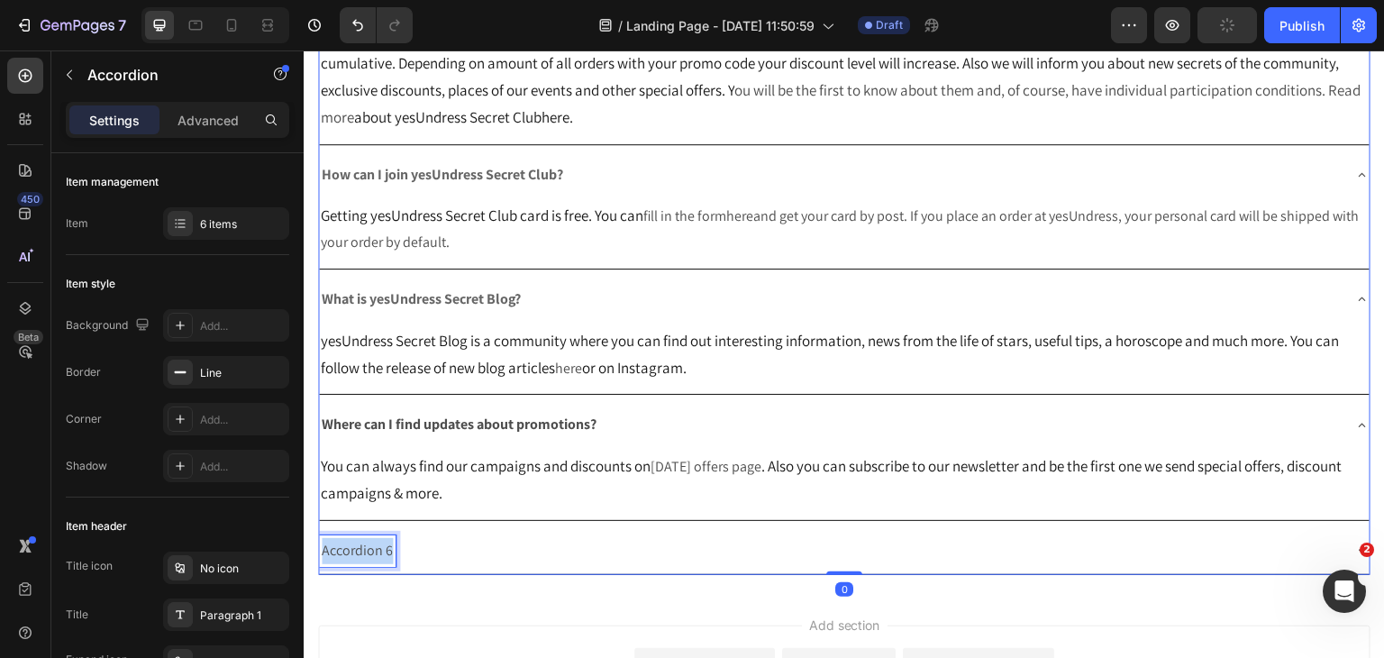
click at [356, 542] on p "Accordion 6" at bounding box center [357, 551] width 71 height 26
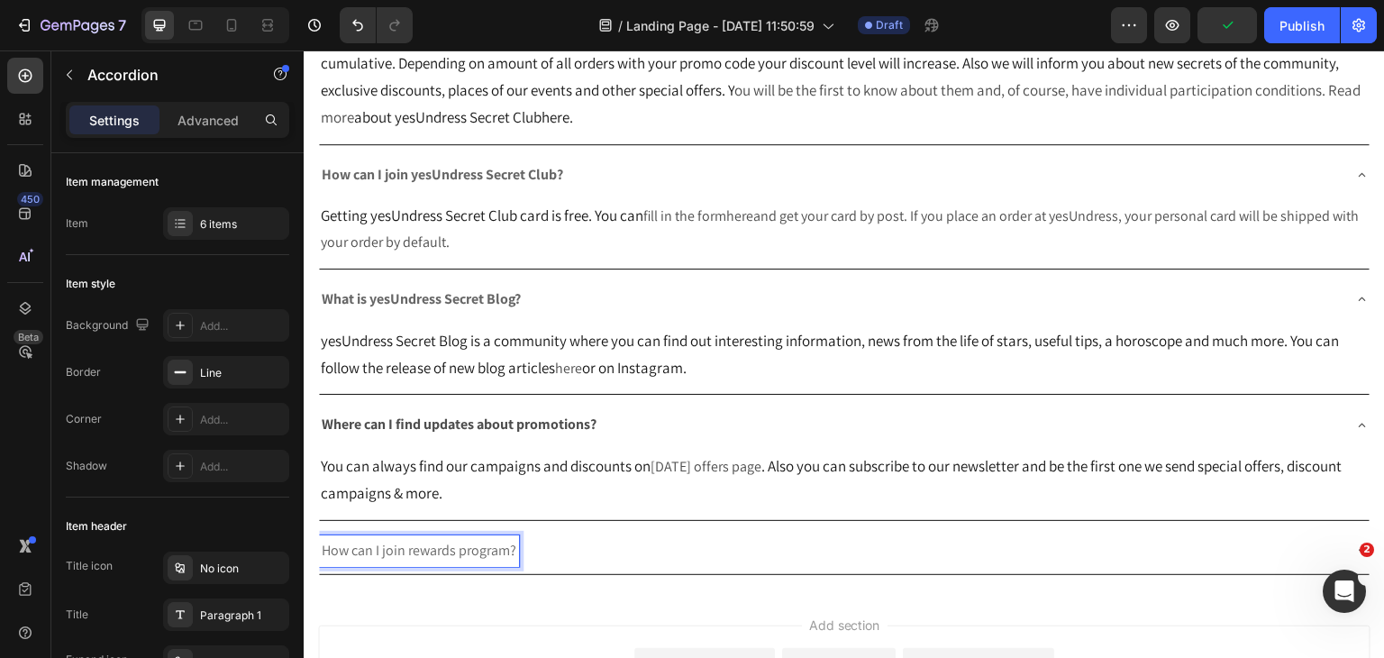
click at [432, 550] on span "How can I join rewards program?" at bounding box center [419, 550] width 195 height 19
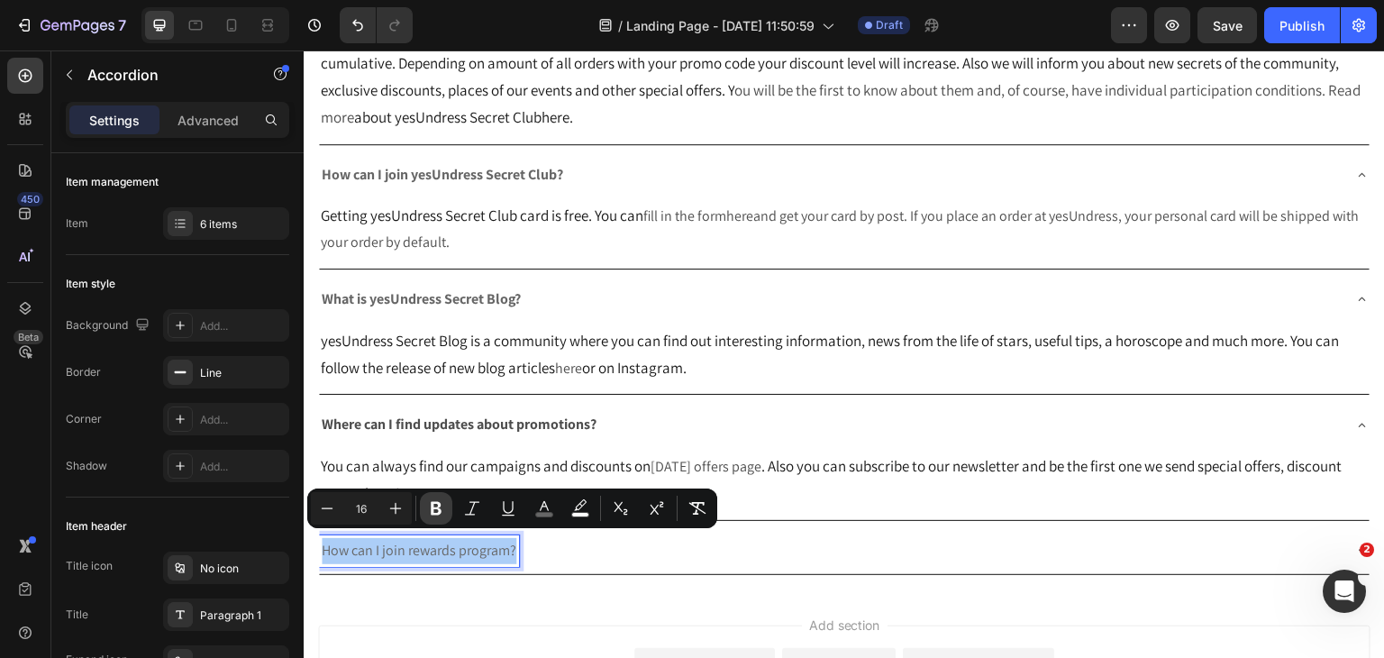
click at [431, 508] on icon "Editor contextual toolbar" at bounding box center [436, 508] width 18 height 18
click at [825, 579] on div "About us What is yesUndress Secret Club? yesUndress Secret Club isn't just the …" at bounding box center [844, 246] width 1081 height 685
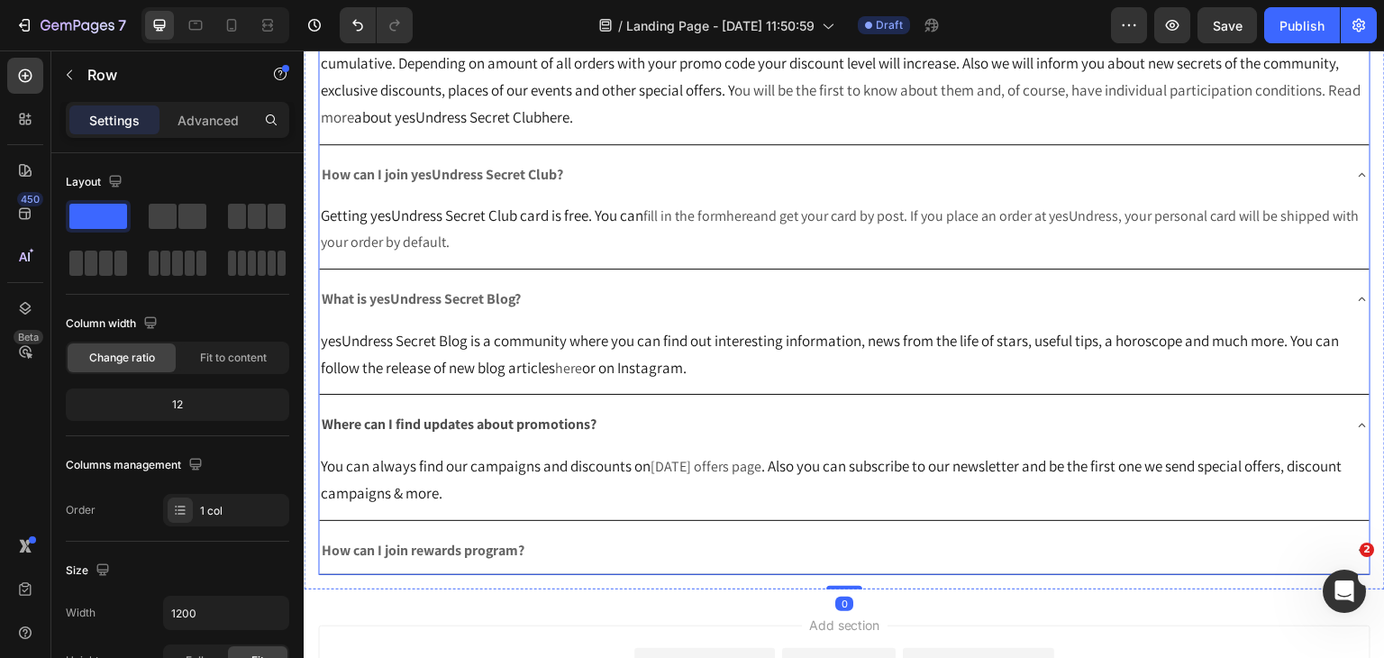
click at [1113, 547] on div "How can I join rewards program?" at bounding box center [830, 551] width 1022 height 32
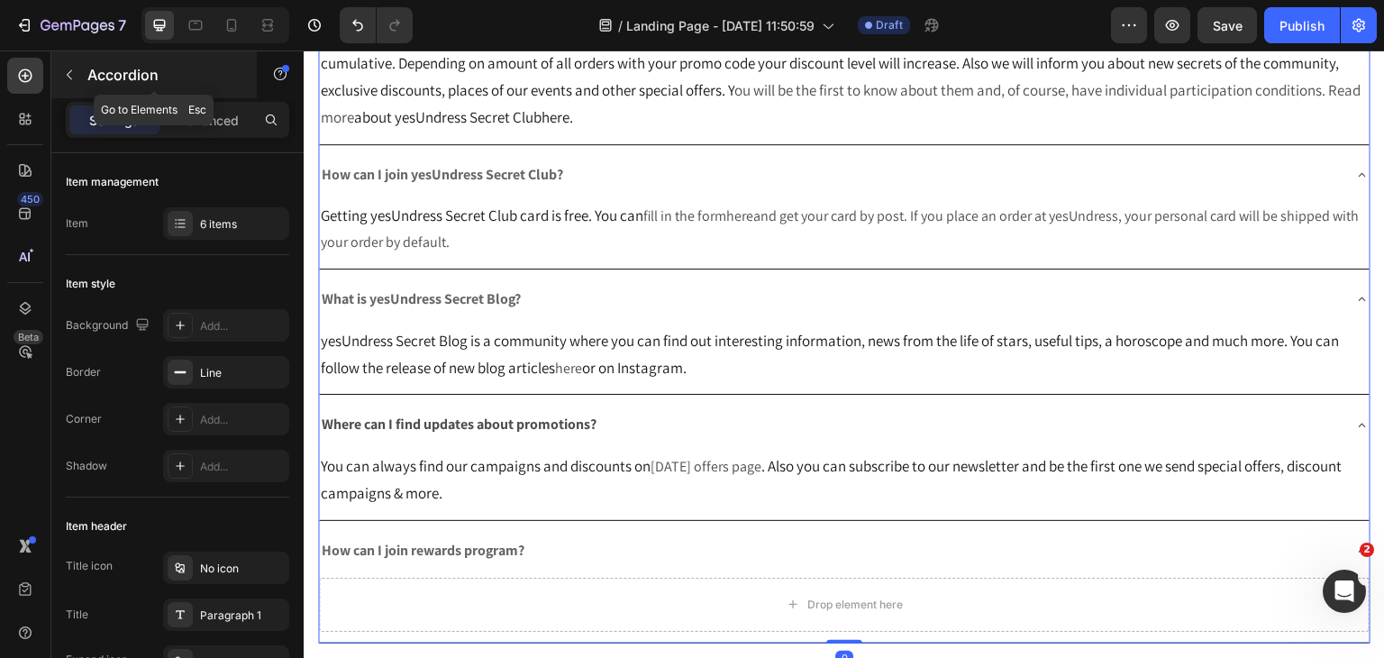
click at [74, 68] on icon "button" at bounding box center [69, 75] width 14 height 14
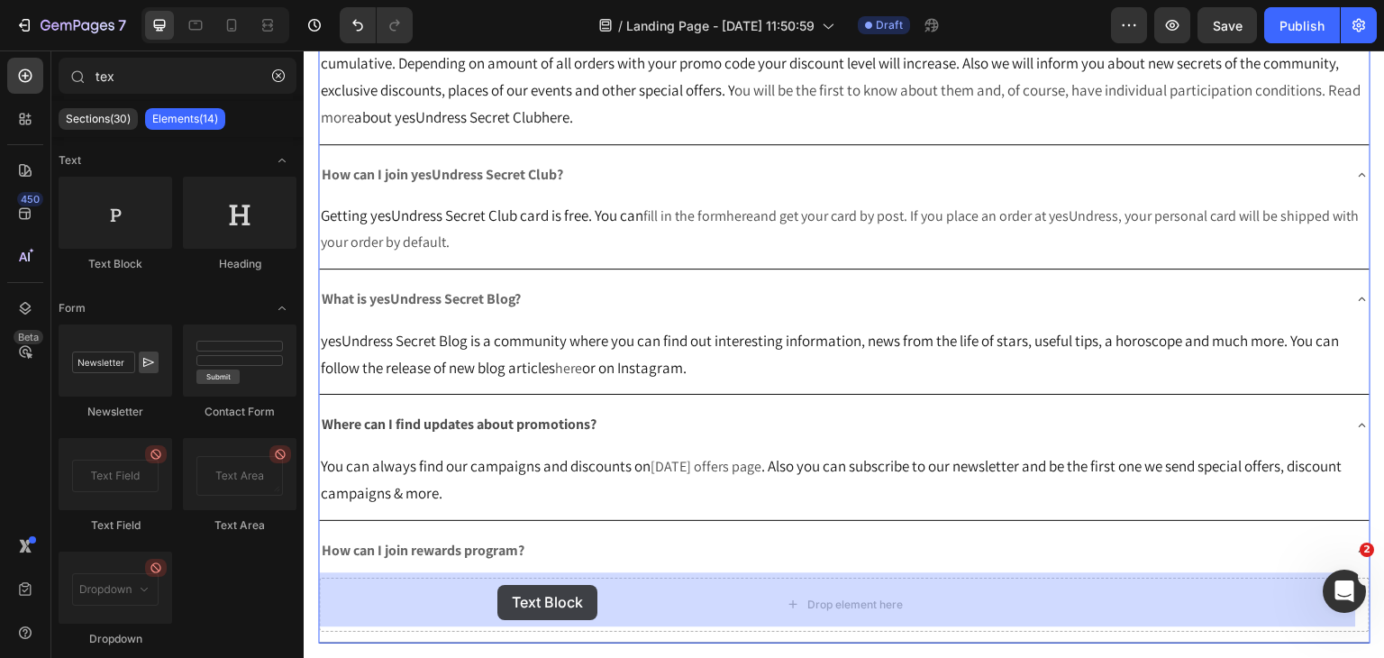
scroll to position [290, 0]
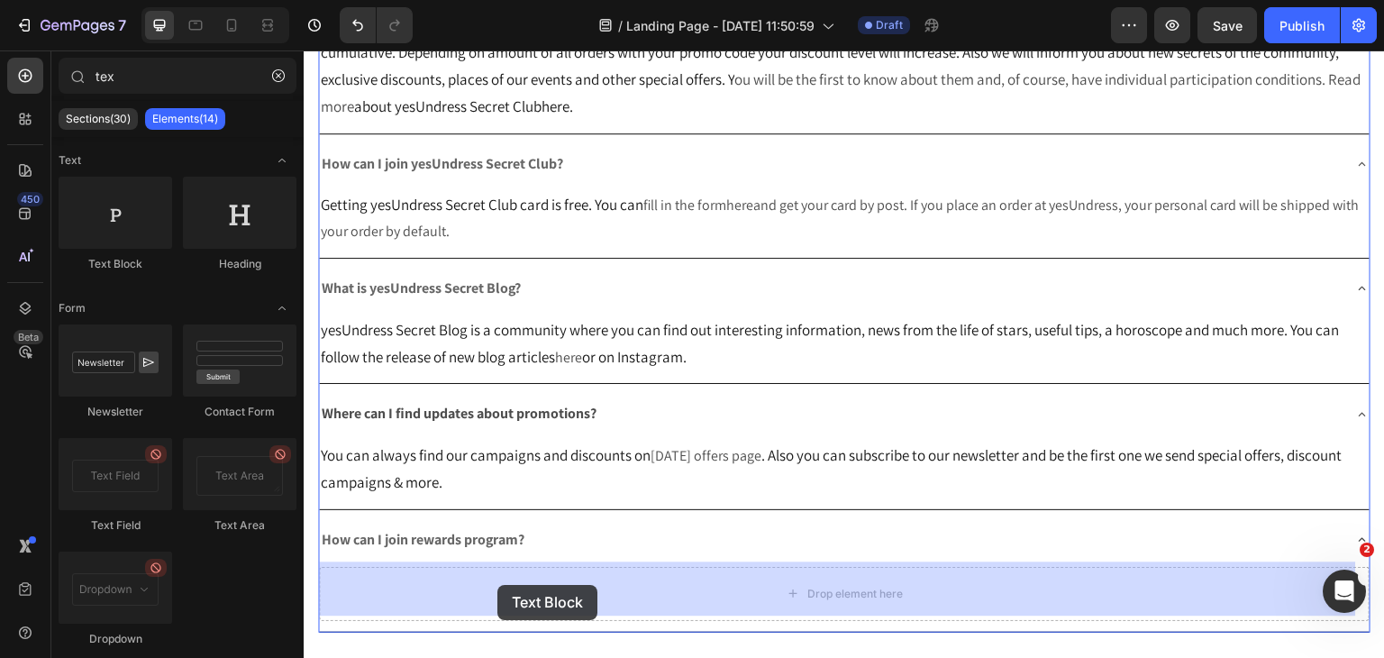
drag, startPoint x: 415, startPoint y: 260, endPoint x: 498, endPoint y: 590, distance: 340.0
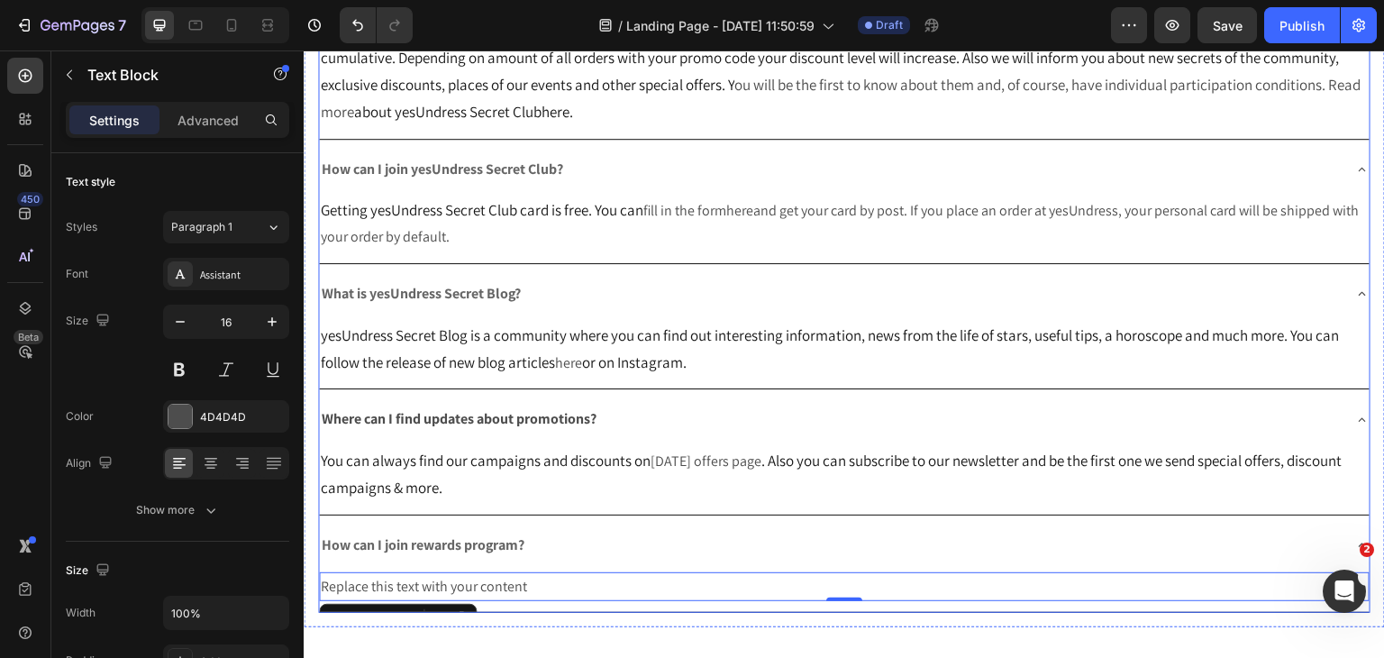
scroll to position [498, 0]
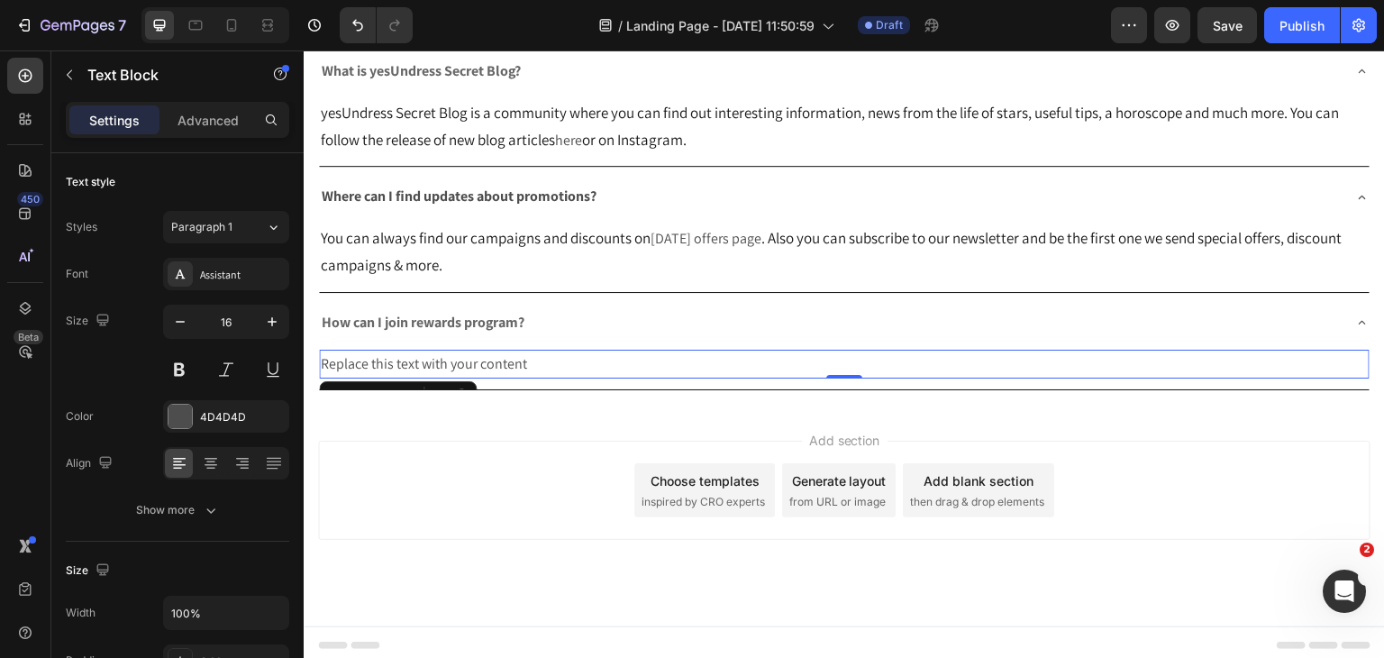
click at [368, 366] on div "Replace this text with your content" at bounding box center [844, 365] width 1051 height 30
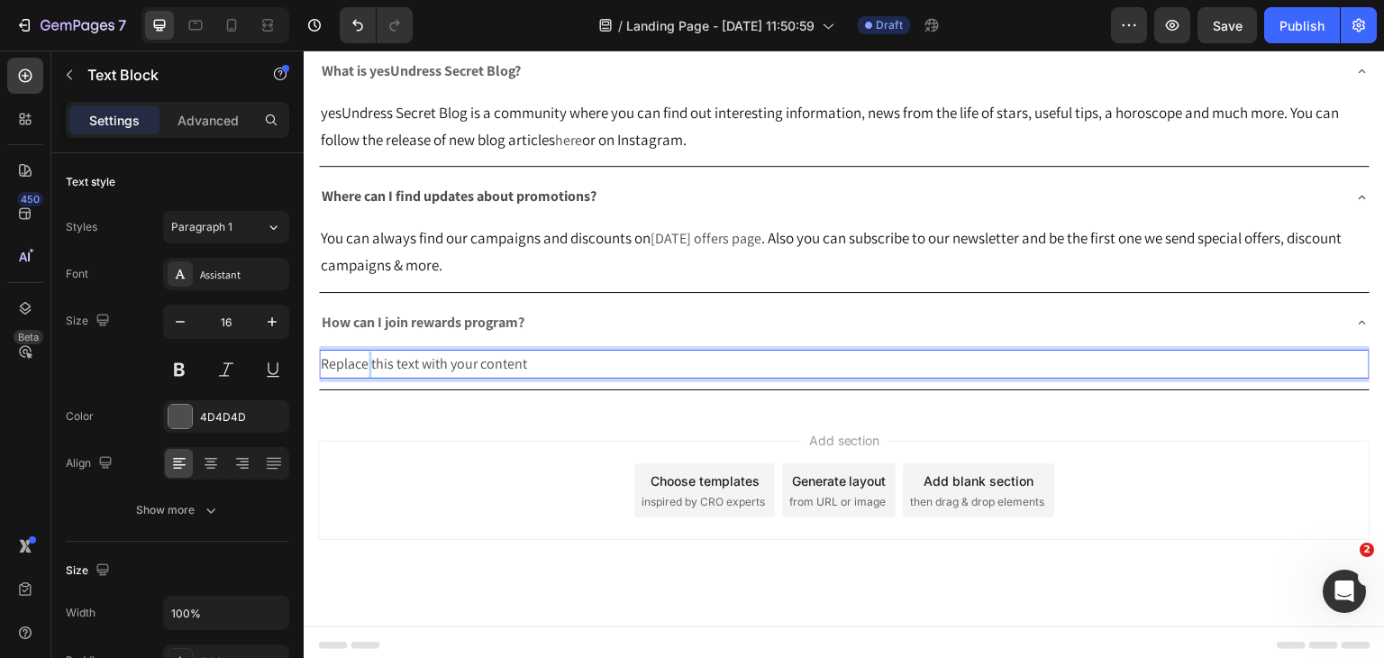
click at [368, 366] on p "Replace this text with your content" at bounding box center [844, 364] width 1047 height 26
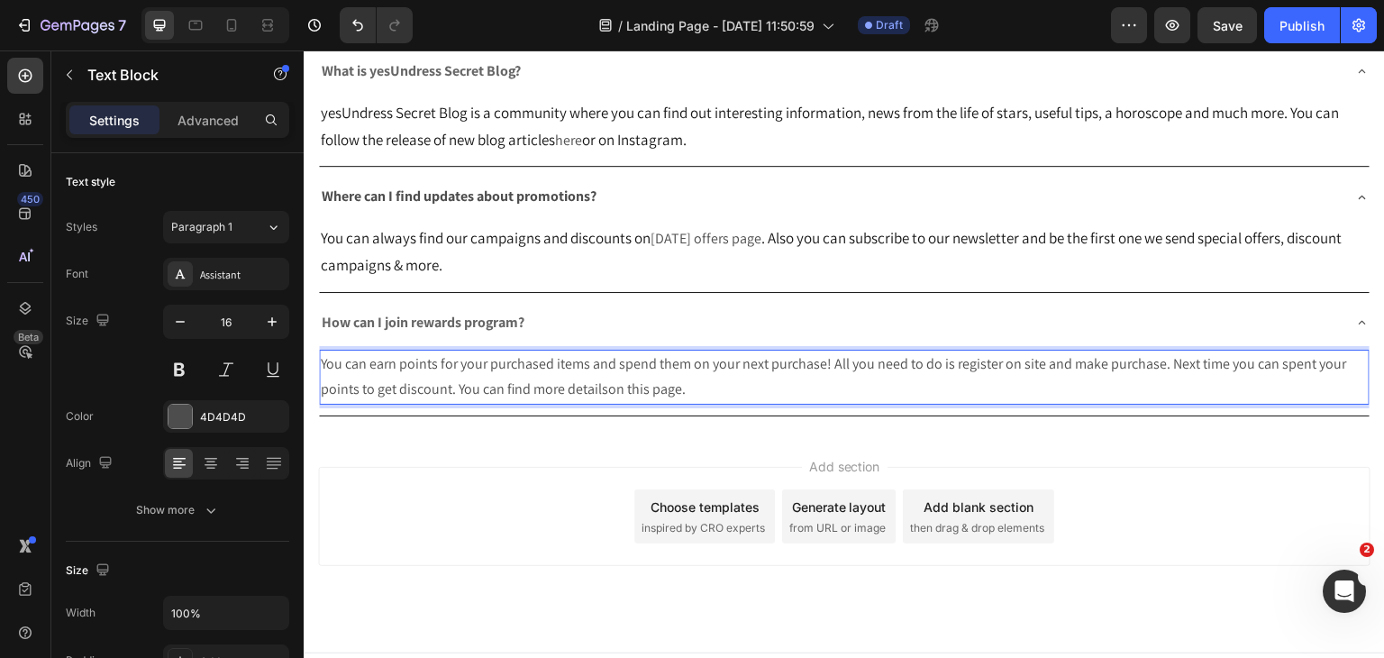
click at [469, 451] on div "Add section Choose templates inspired by CRO experts Generate layout from URL o…" at bounding box center [844, 542] width 1081 height 222
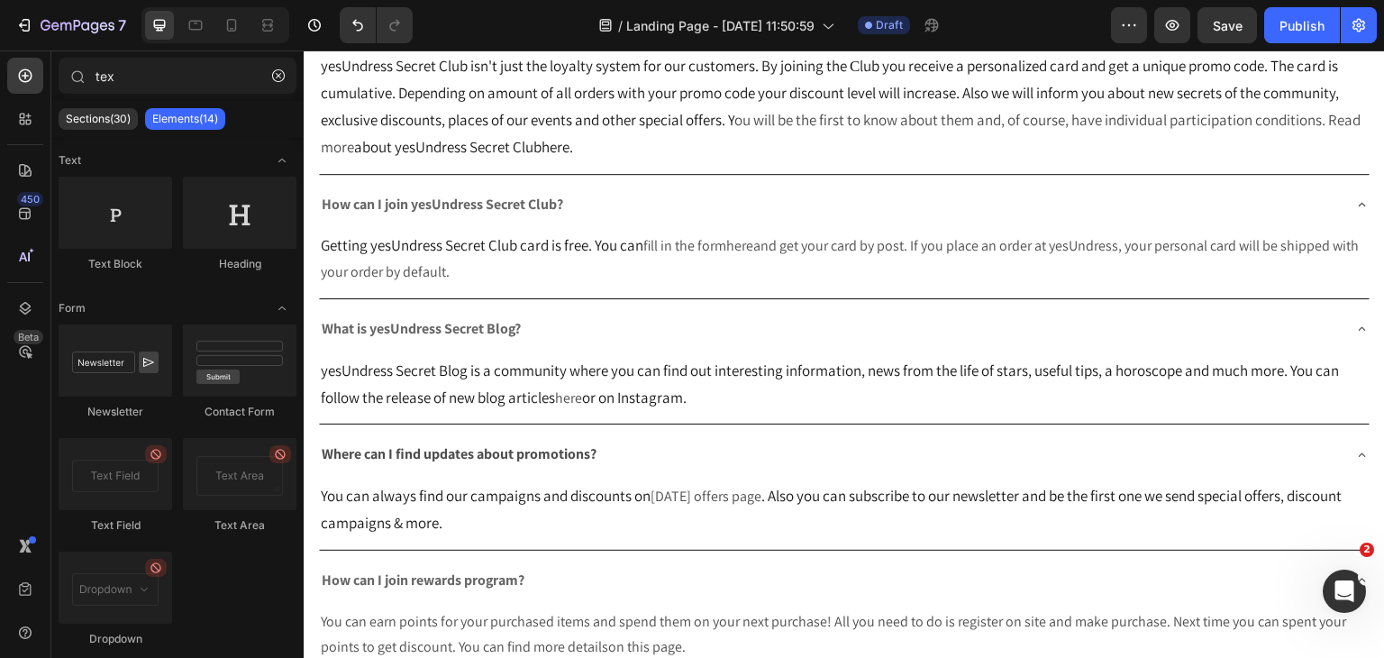
scroll to position [0, 0]
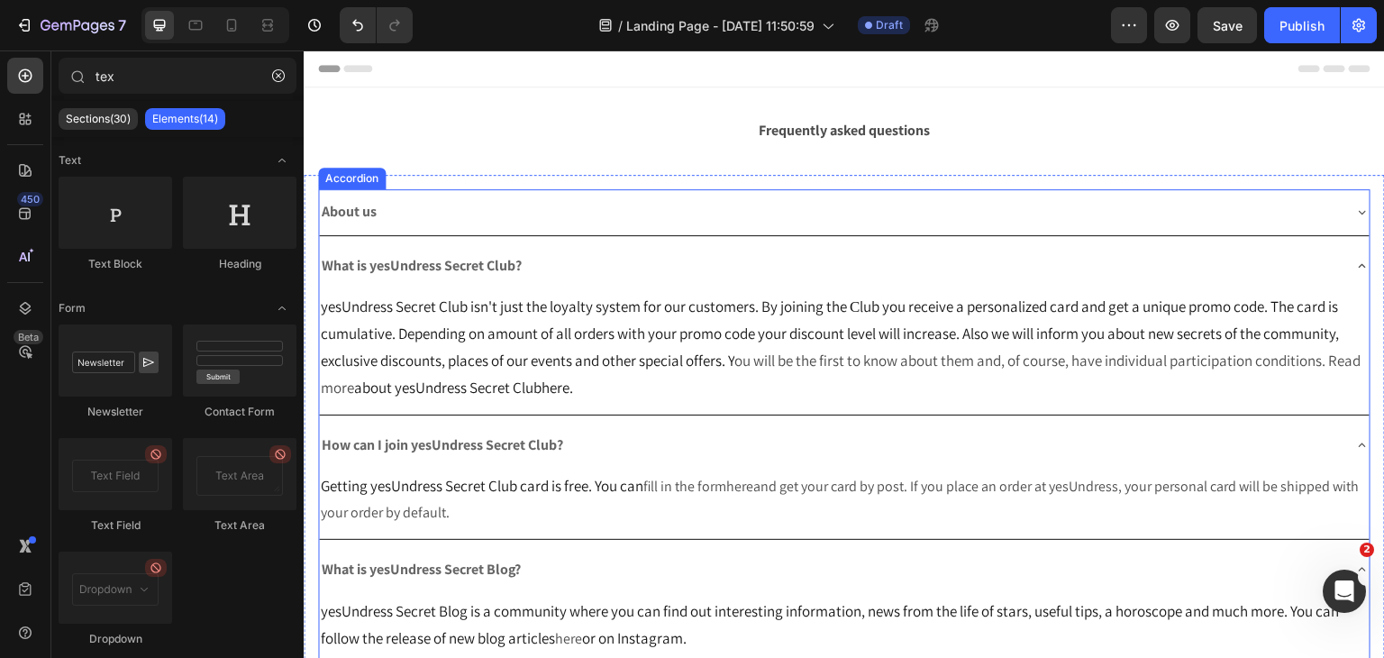
click at [545, 208] on div "About us" at bounding box center [830, 212] width 1022 height 32
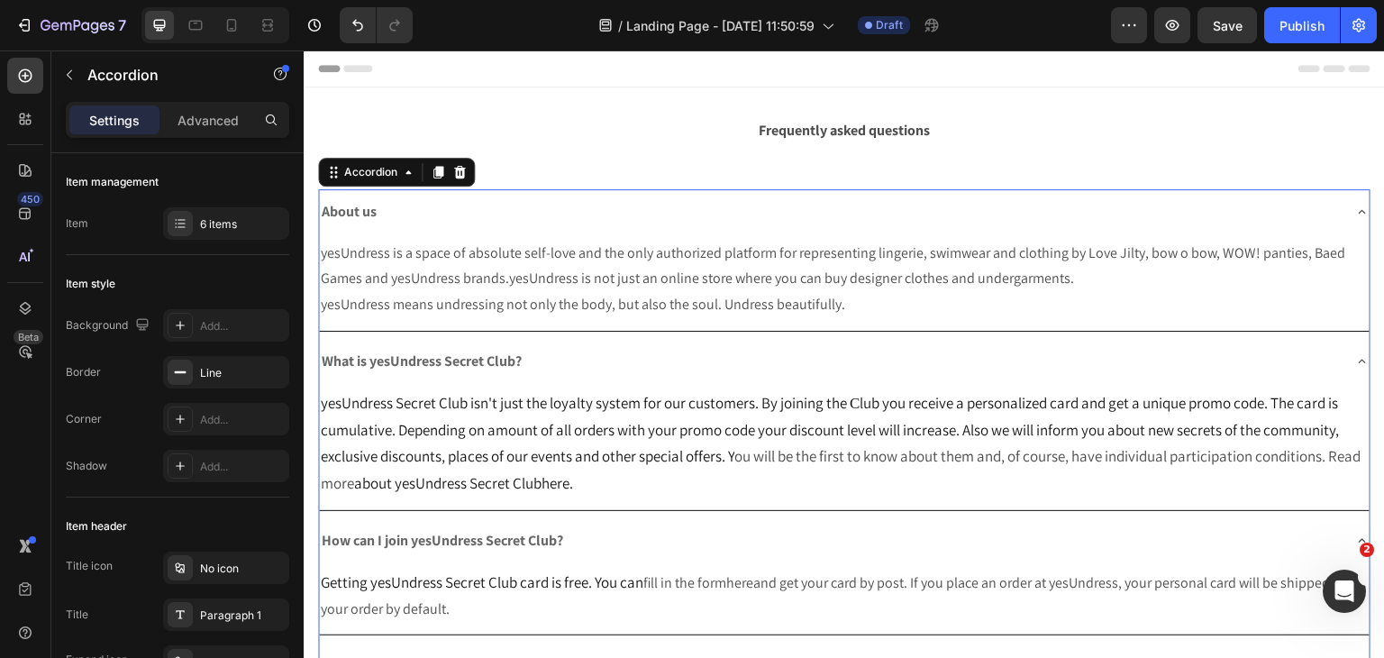
click at [545, 208] on div "About us" at bounding box center [830, 212] width 1022 height 32
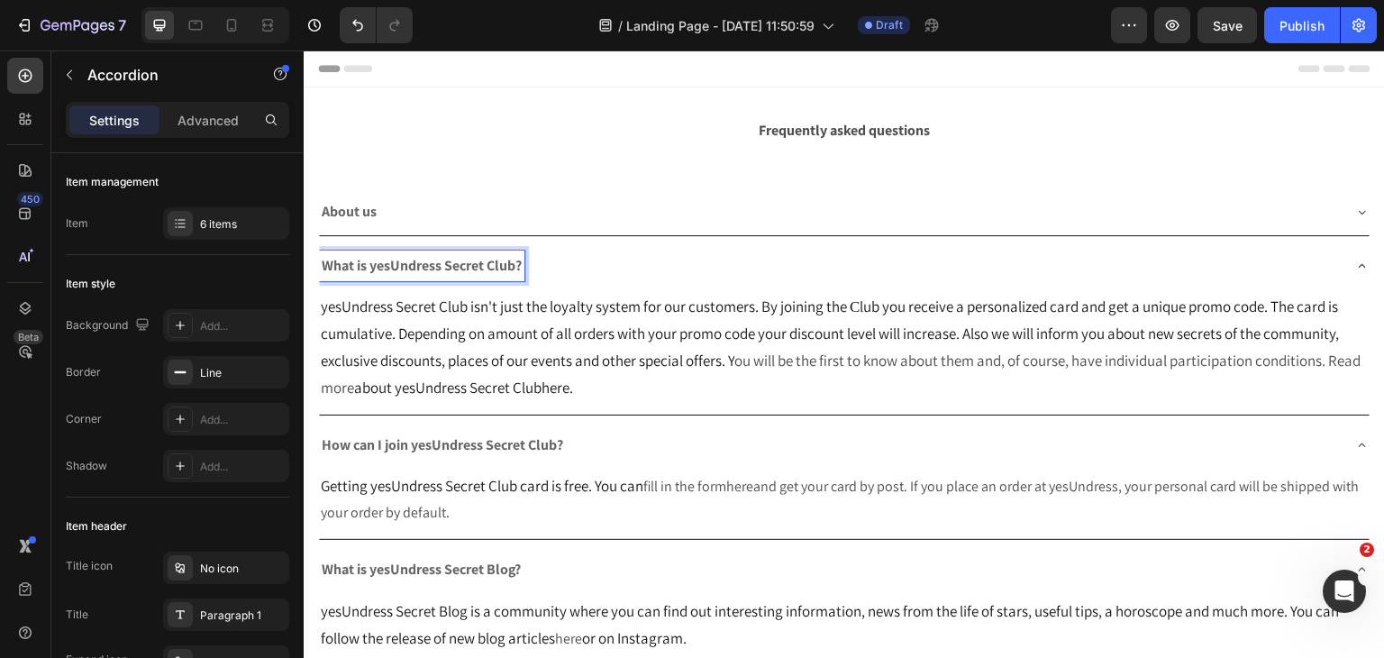
click at [796, 258] on div "What is yesUndress Secret Club?" at bounding box center [830, 266] width 1022 height 32
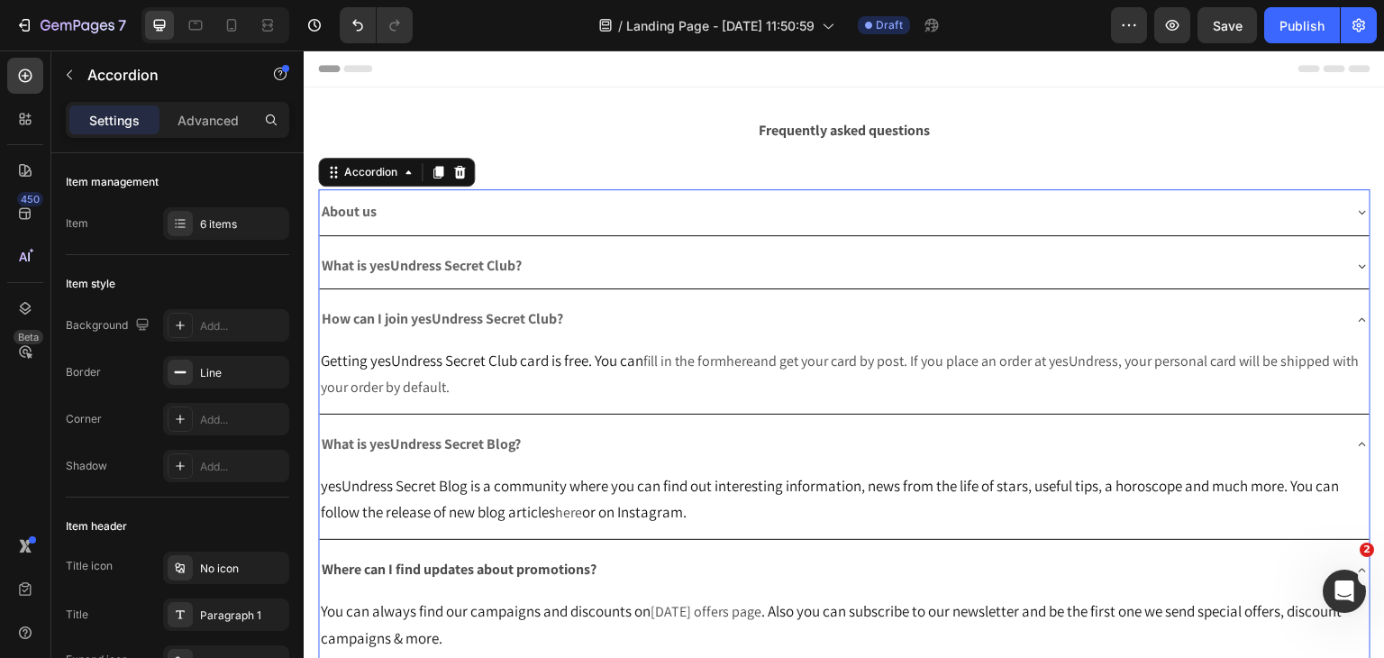
click at [650, 333] on div "How can I join yesUndress Secret Club?" at bounding box center [830, 320] width 1022 height 32
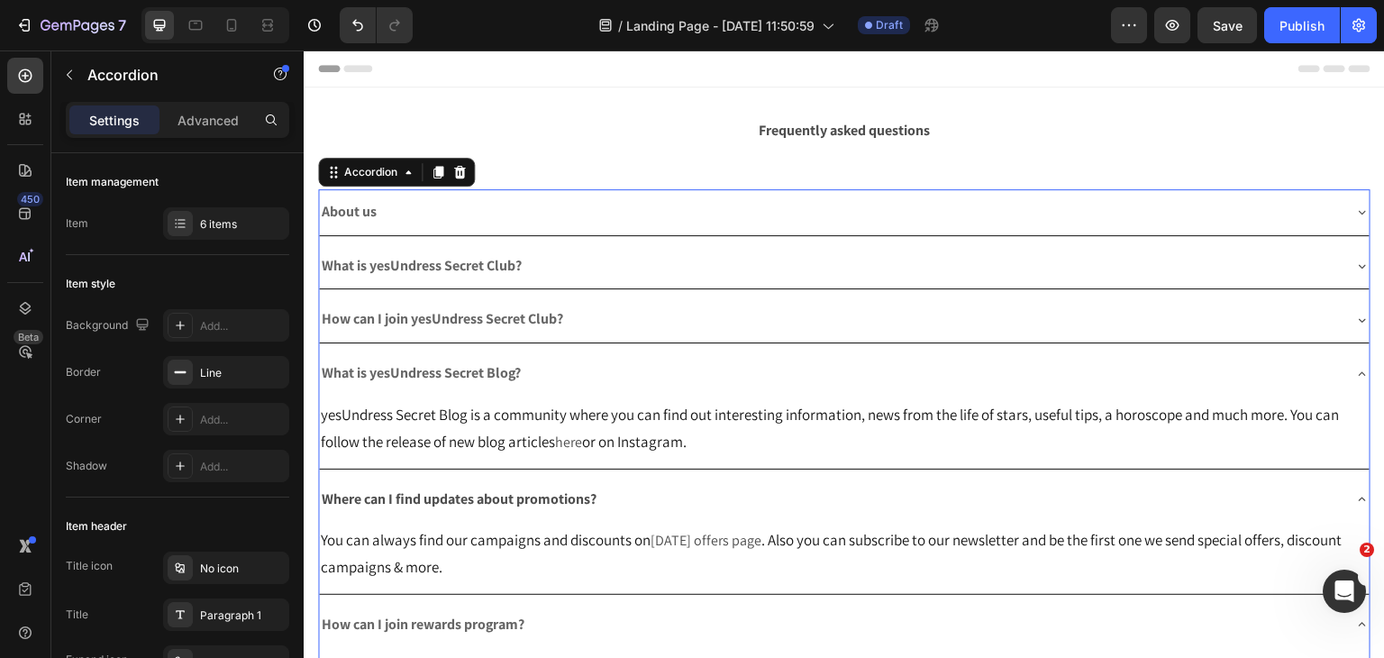
click at [660, 369] on div "What is yesUndress Secret Blog?" at bounding box center [830, 374] width 1022 height 32
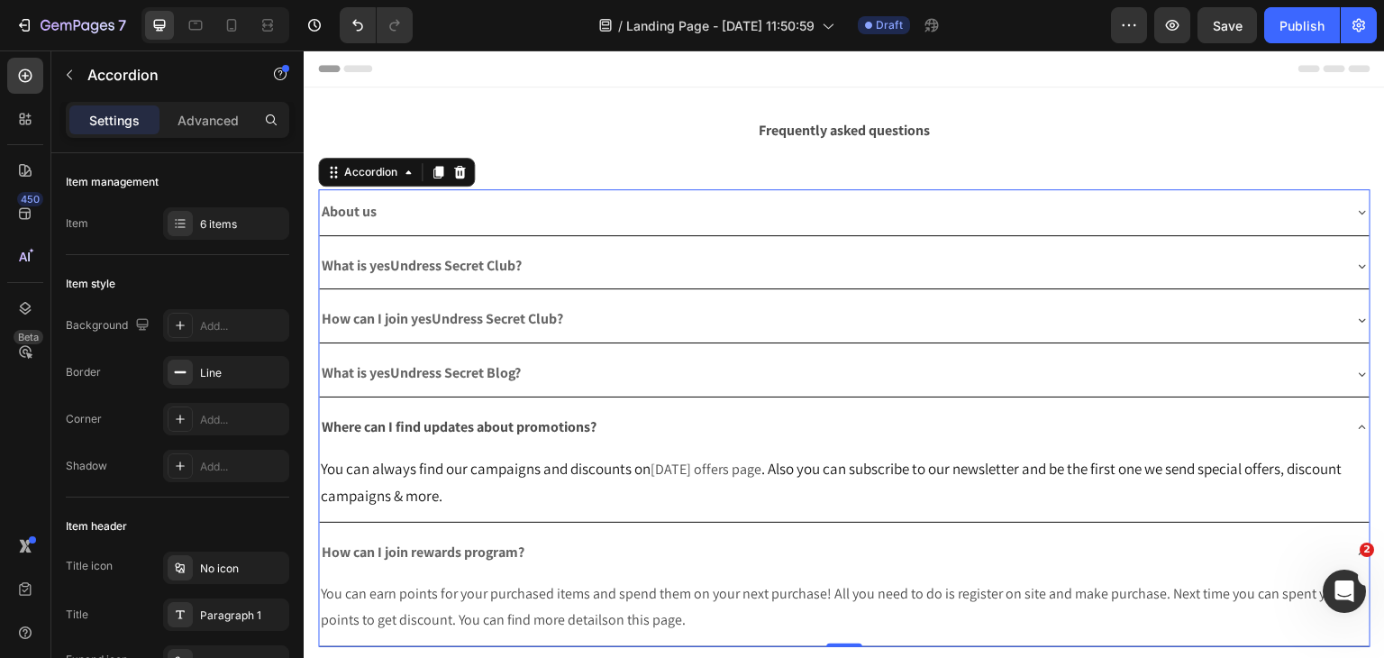
click at [635, 440] on div "Where can I find updates about promotions?" at bounding box center [830, 428] width 1022 height 32
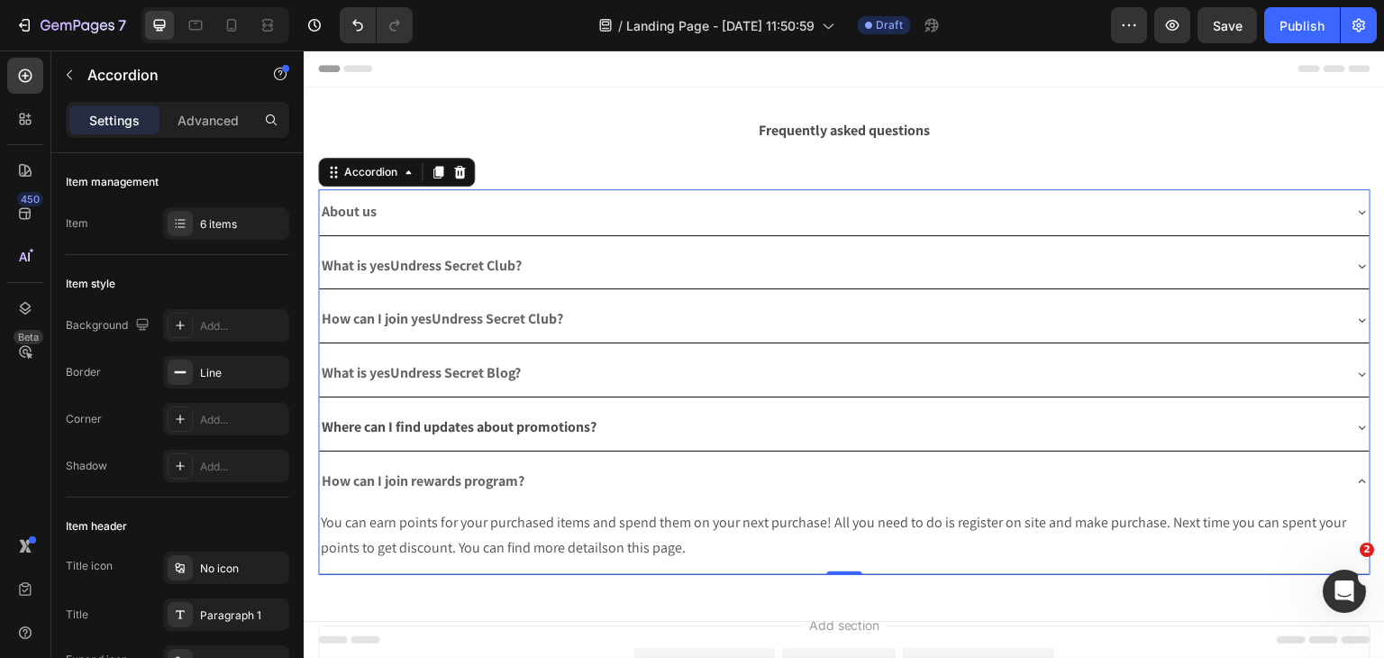
click at [626, 482] on div "How can I join rewards program?" at bounding box center [830, 482] width 1022 height 32
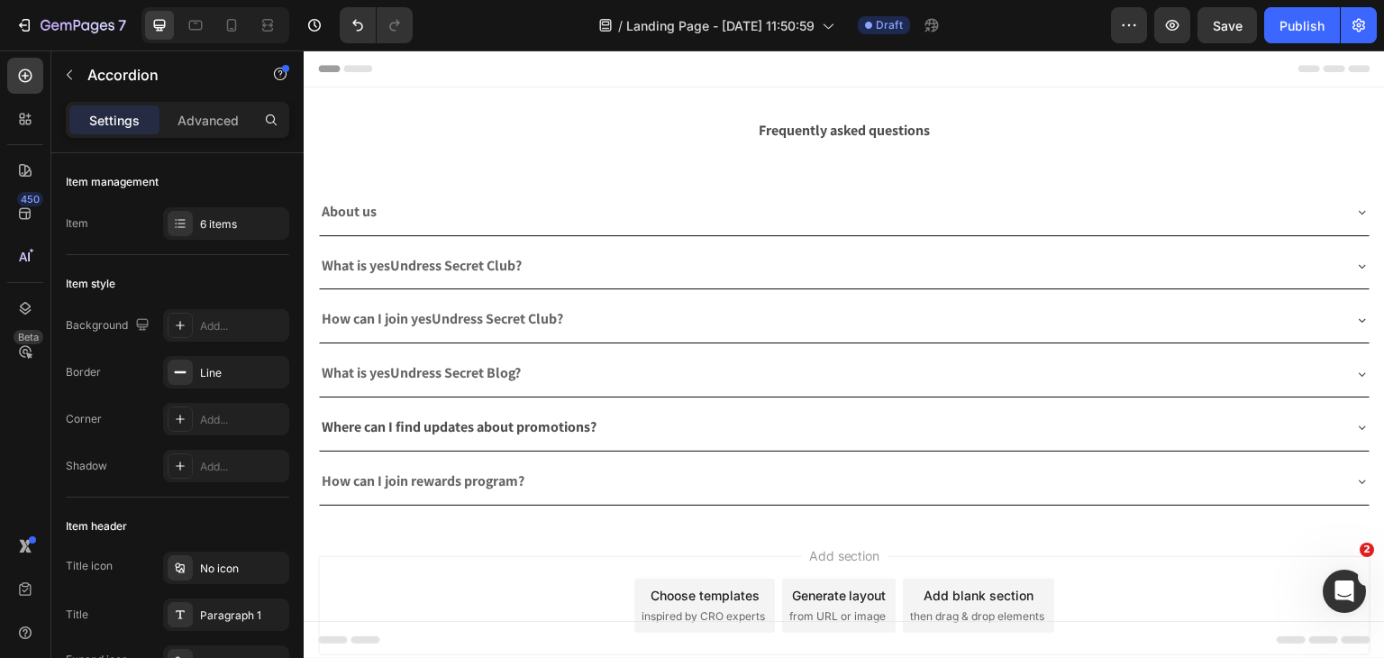
click at [556, 560] on div "Add section Choose templates inspired by CRO experts Generate layout from URL o…" at bounding box center [844, 605] width 1052 height 99
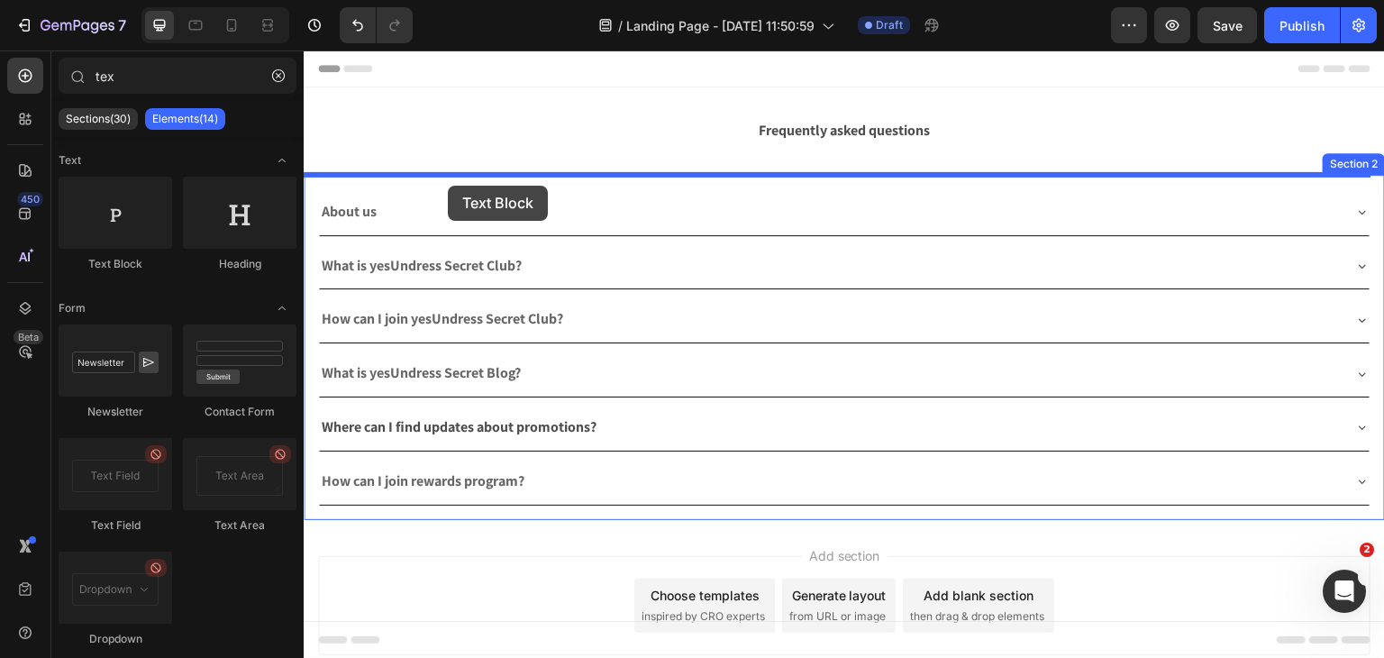
drag, startPoint x: 426, startPoint y: 260, endPoint x: 448, endPoint y: 186, distance: 77.8
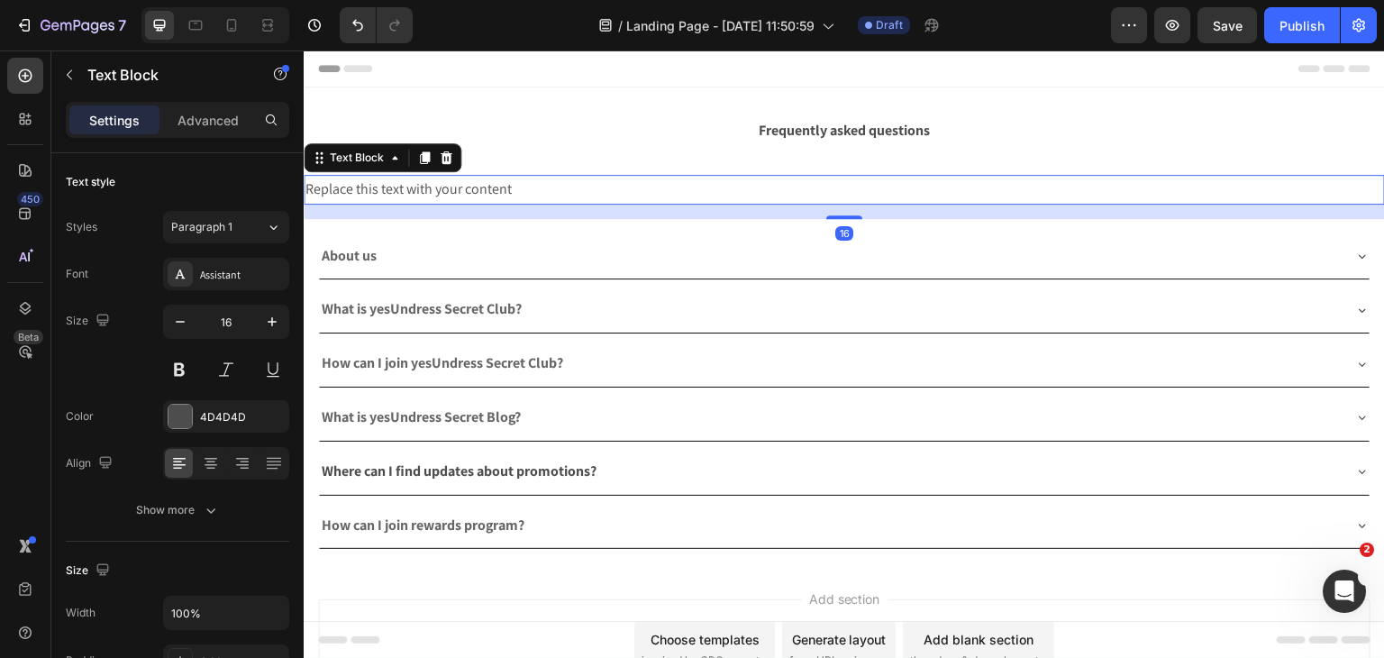
click at [448, 187] on div "Replace this text with your content" at bounding box center [844, 190] width 1081 height 30
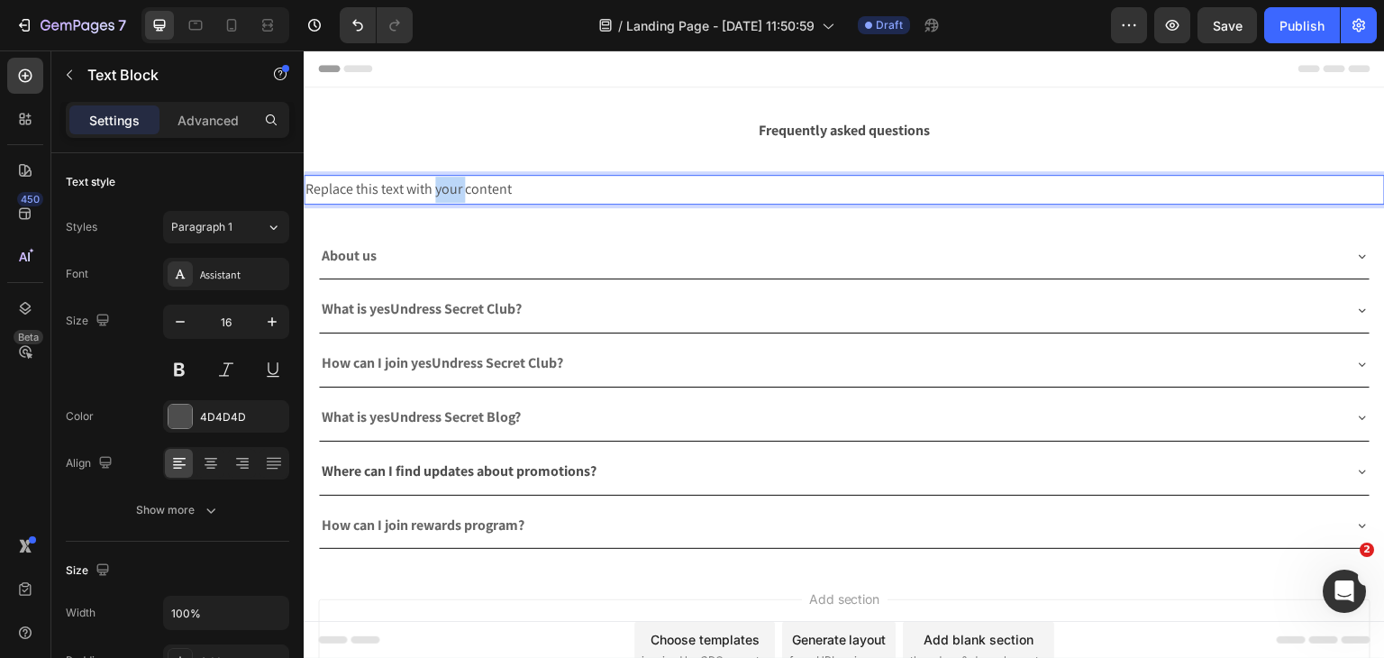
click at [448, 187] on p "Replace this text with your content" at bounding box center [844, 190] width 1078 height 26
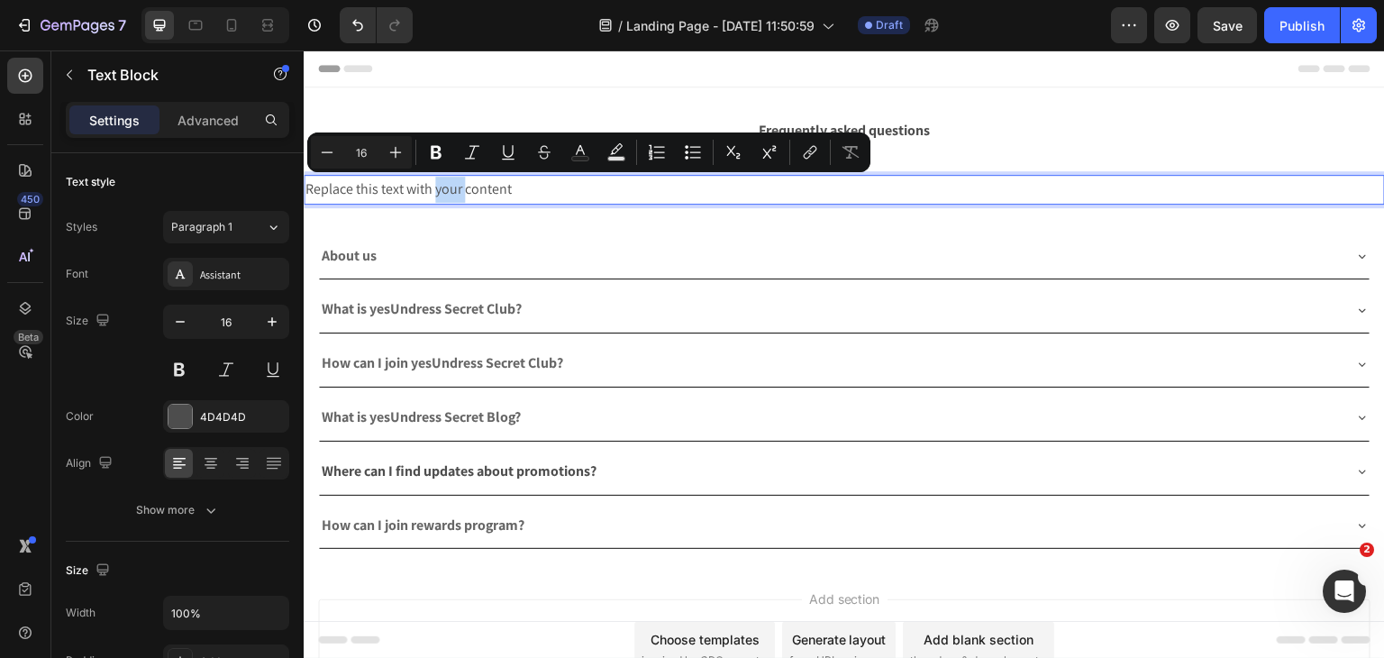
click at [448, 187] on p "Replace this text with your content" at bounding box center [844, 190] width 1078 height 26
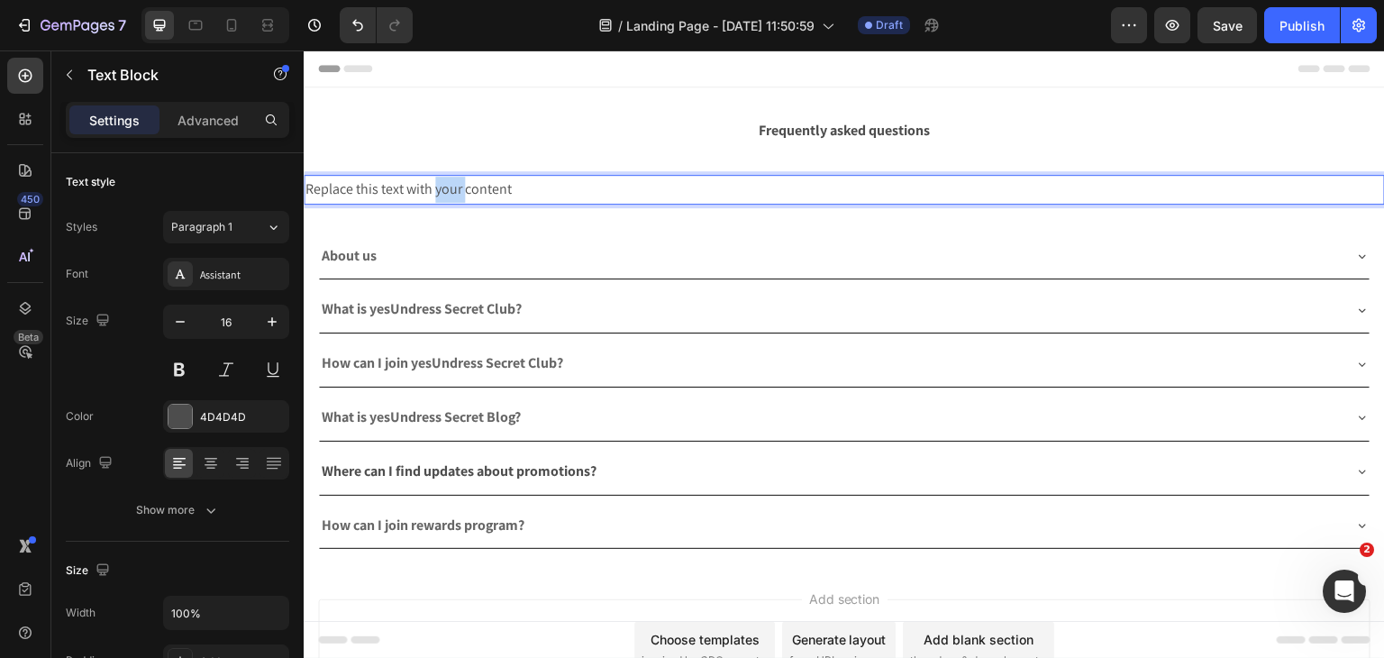
click at [448, 187] on p "Replace this text with your content" at bounding box center [844, 190] width 1078 height 26
click at [443, 203] on div "General" at bounding box center [844, 190] width 1081 height 30
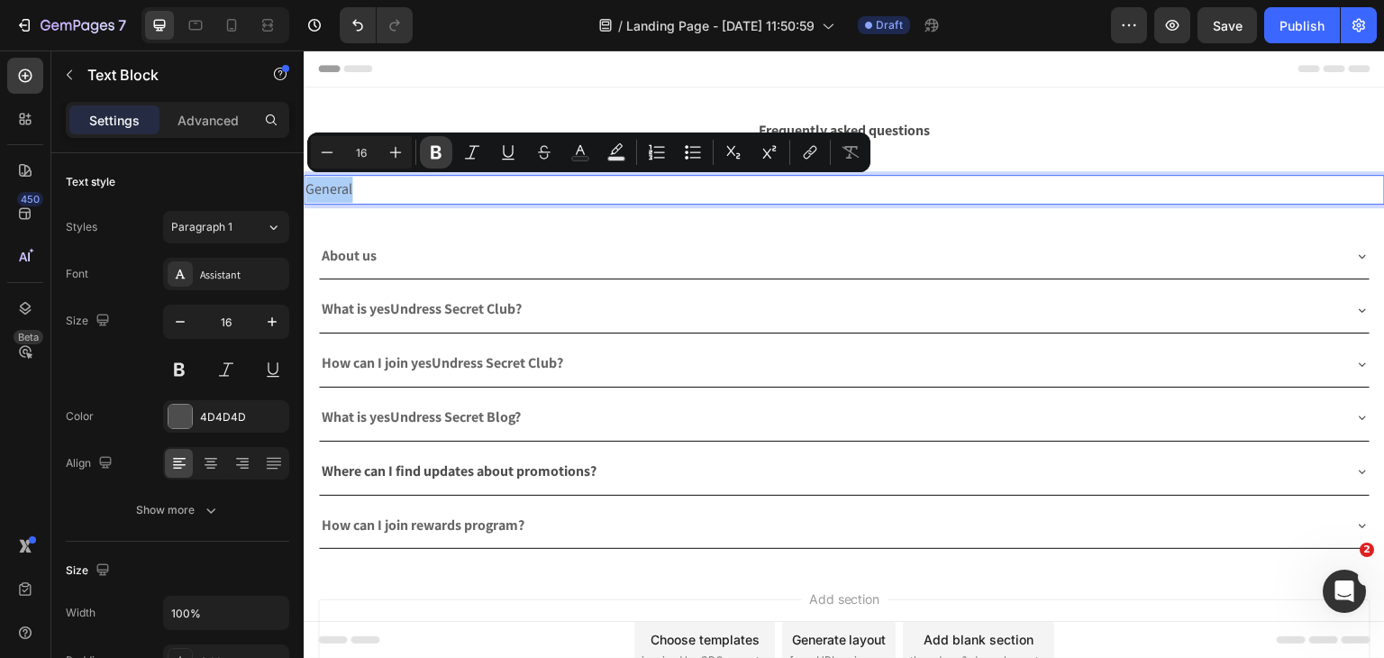
click at [424, 146] on button "Bold" at bounding box center [436, 152] width 32 height 32
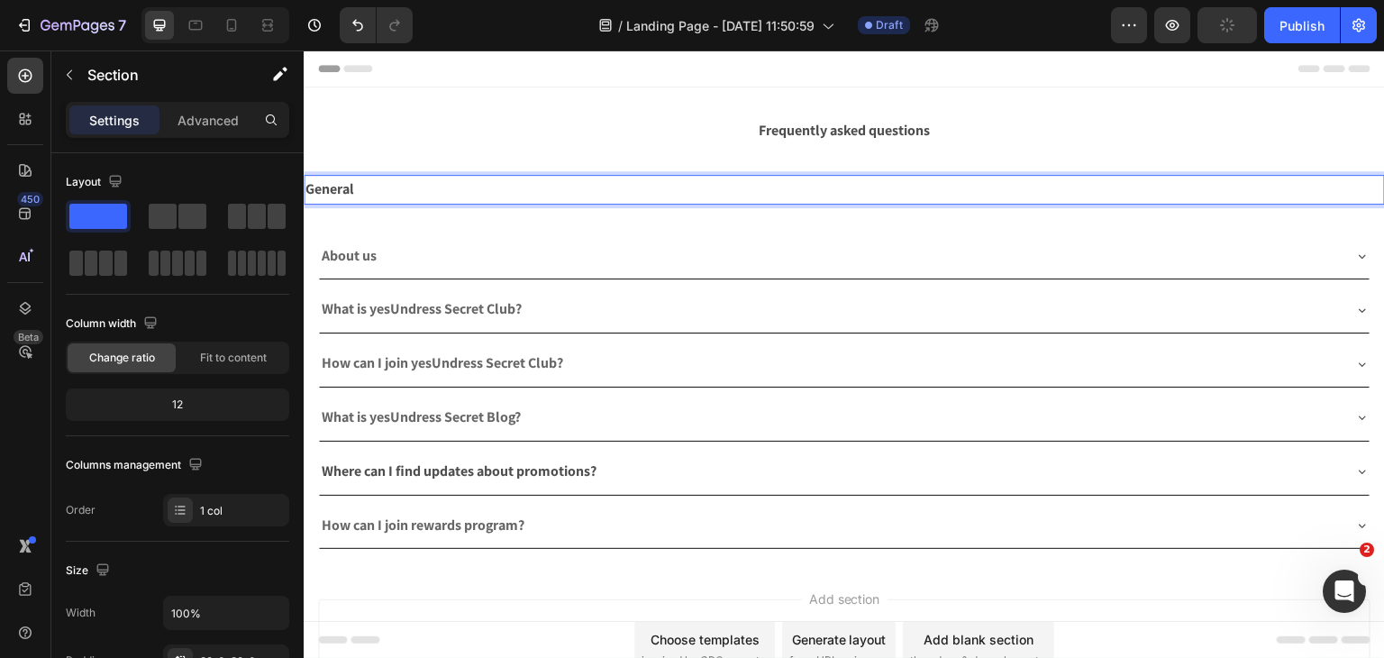
click at [443, 109] on div "Frequently asked questions Text Block Section 1" at bounding box center [844, 130] width 1081 height 87
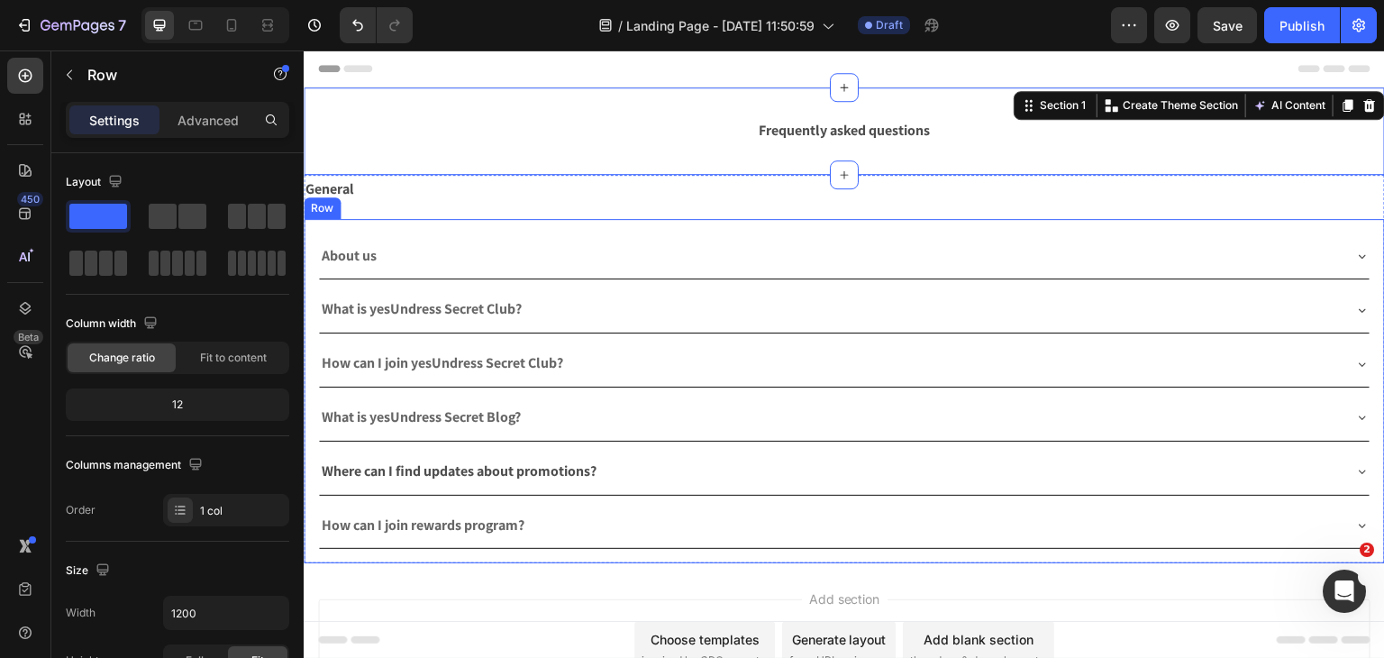
click at [380, 229] on div "About us What is yesUndress Secret Club? How can I join yesUndress Secret Club?…" at bounding box center [844, 391] width 1081 height 345
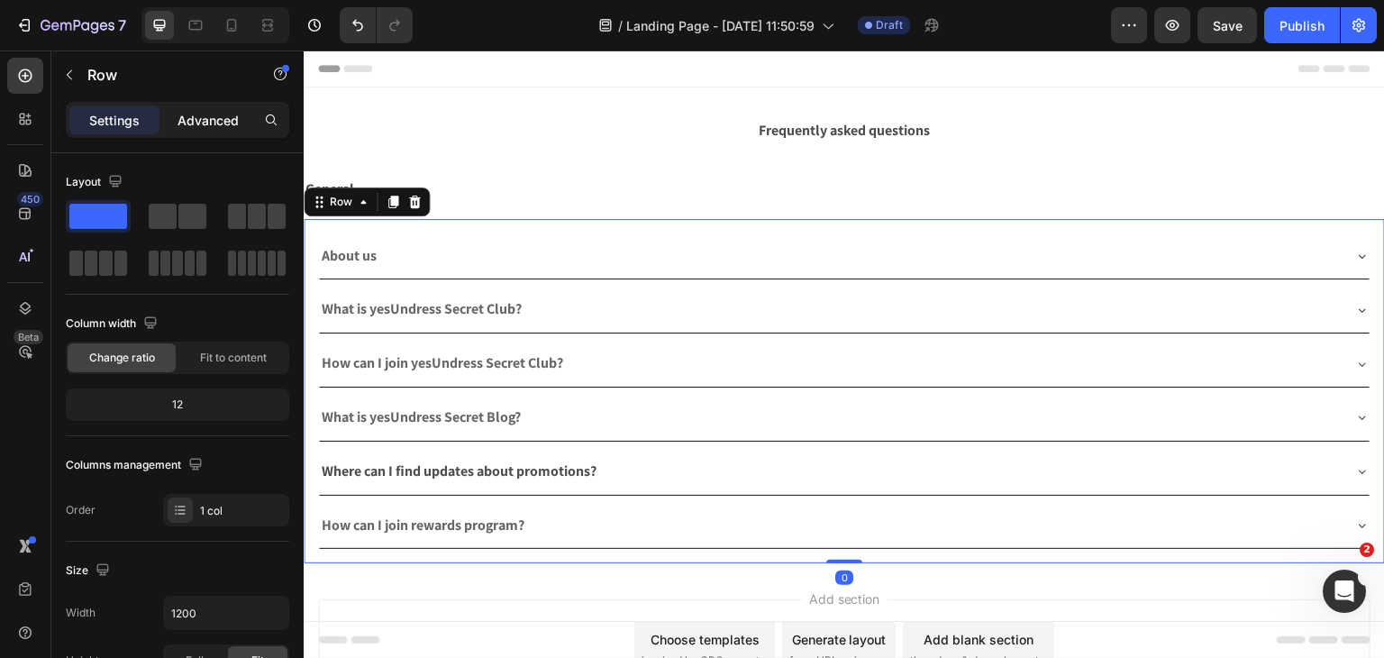
click at [213, 132] on div "Advanced" at bounding box center [208, 119] width 90 height 29
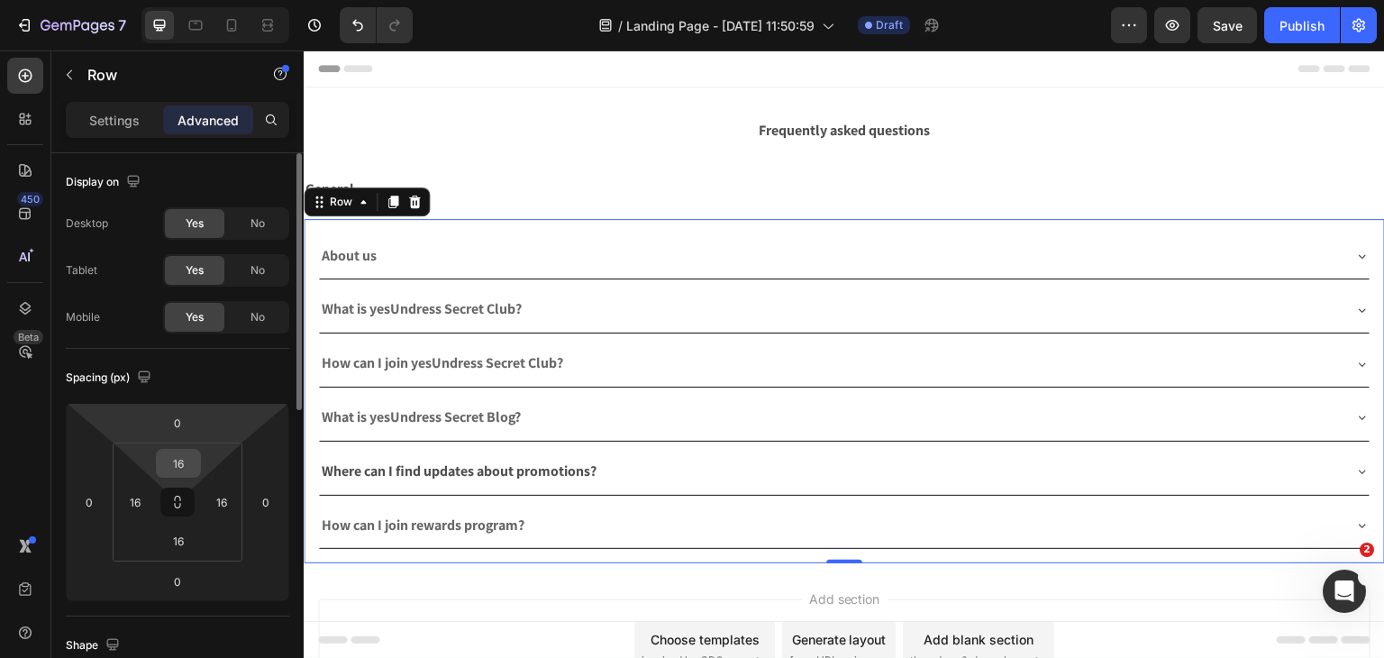
click at [173, 466] on input "16" at bounding box center [178, 463] width 36 height 27
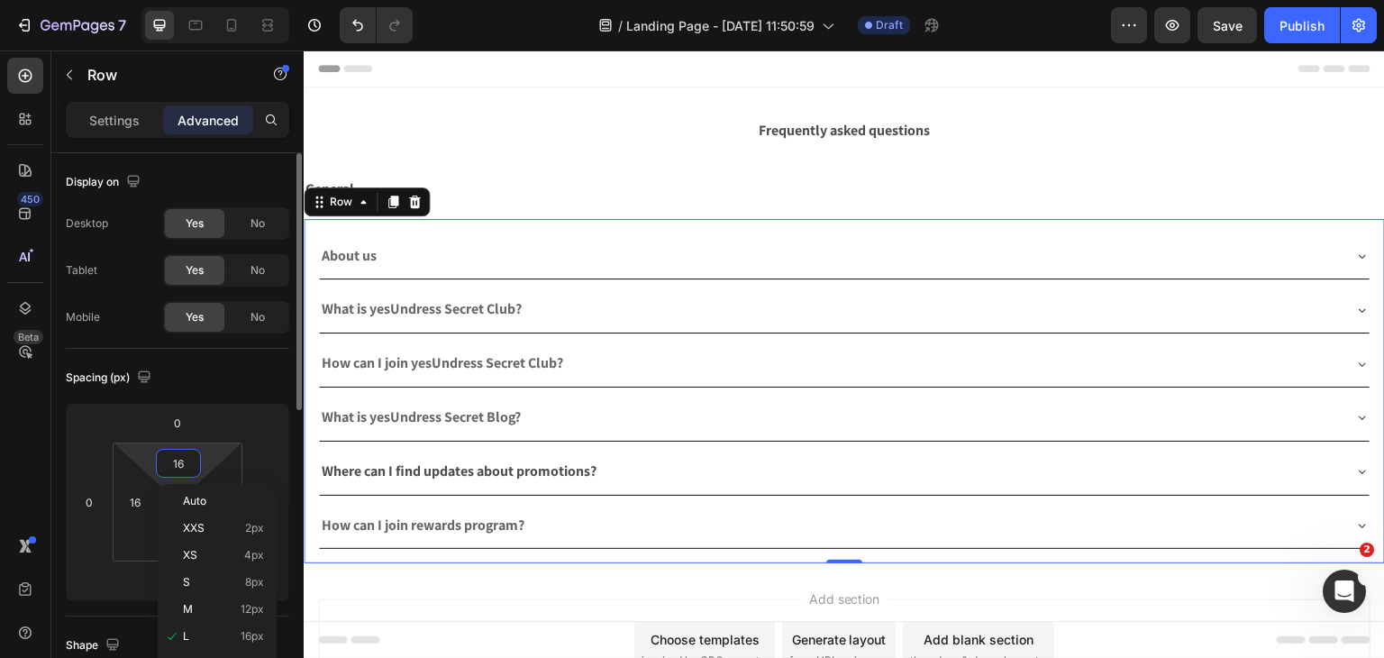
click at [173, 466] on input "16" at bounding box center [178, 463] width 36 height 27
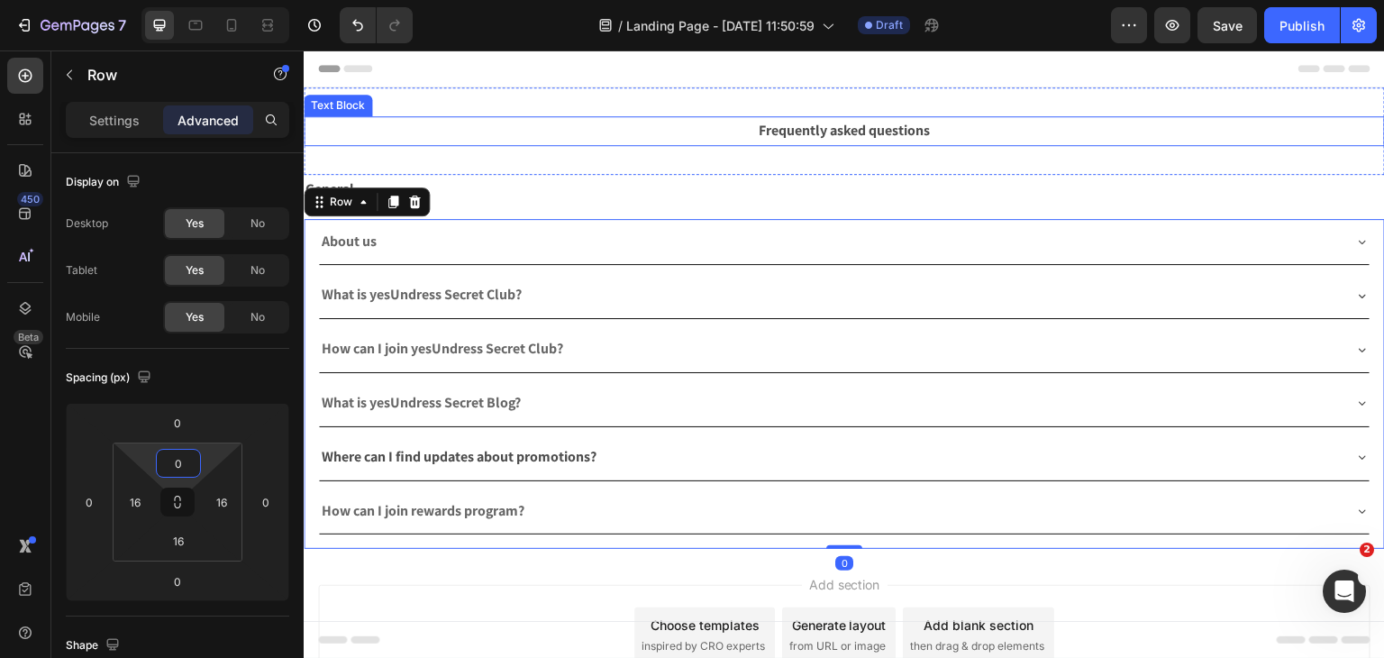
click at [630, 124] on p "Frequently asked questions" at bounding box center [844, 131] width 1078 height 26
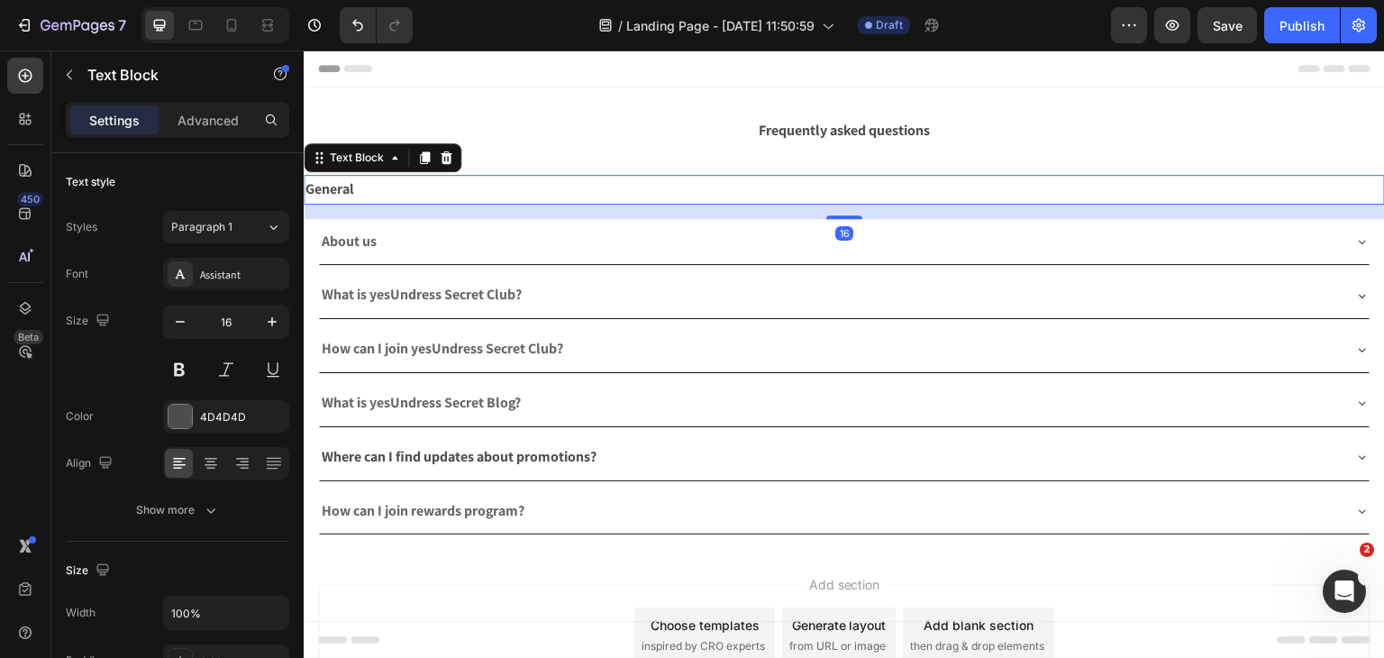
click at [489, 192] on p "General" at bounding box center [844, 190] width 1078 height 26
click at [635, 205] on div "16" at bounding box center [844, 212] width 1081 height 14
click at [237, 119] on p "Advanced" at bounding box center [207, 120] width 61 height 19
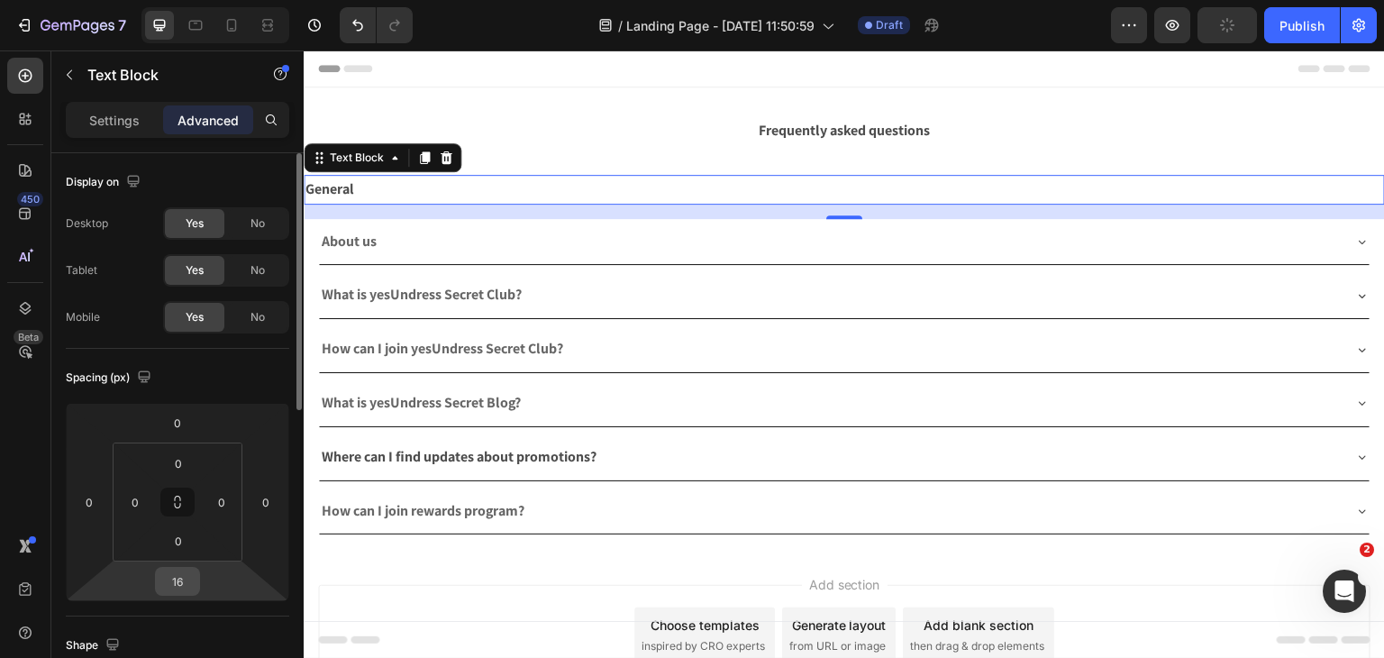
click at [184, 578] on input "16" at bounding box center [177, 581] width 36 height 27
type input "0"
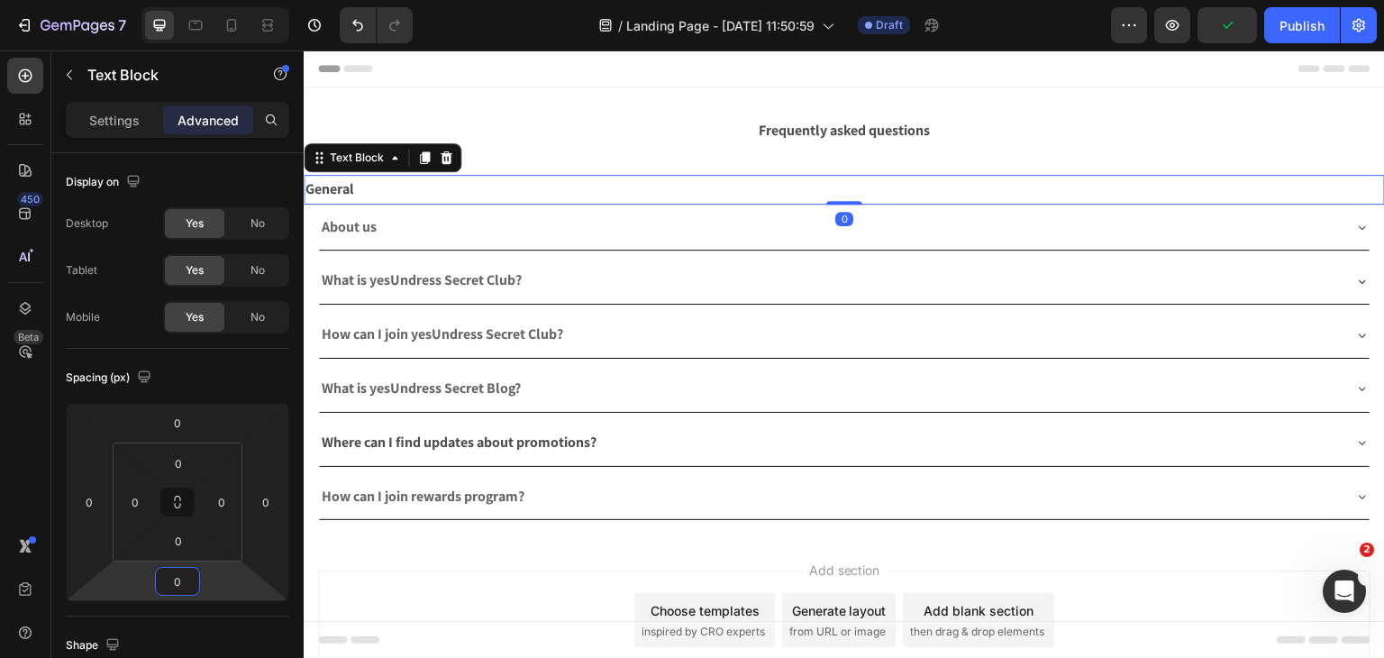
click at [458, 619] on div "Add section Choose templates inspired by CRO experts Generate layout from URL o…" at bounding box center [844, 619] width 1052 height 99
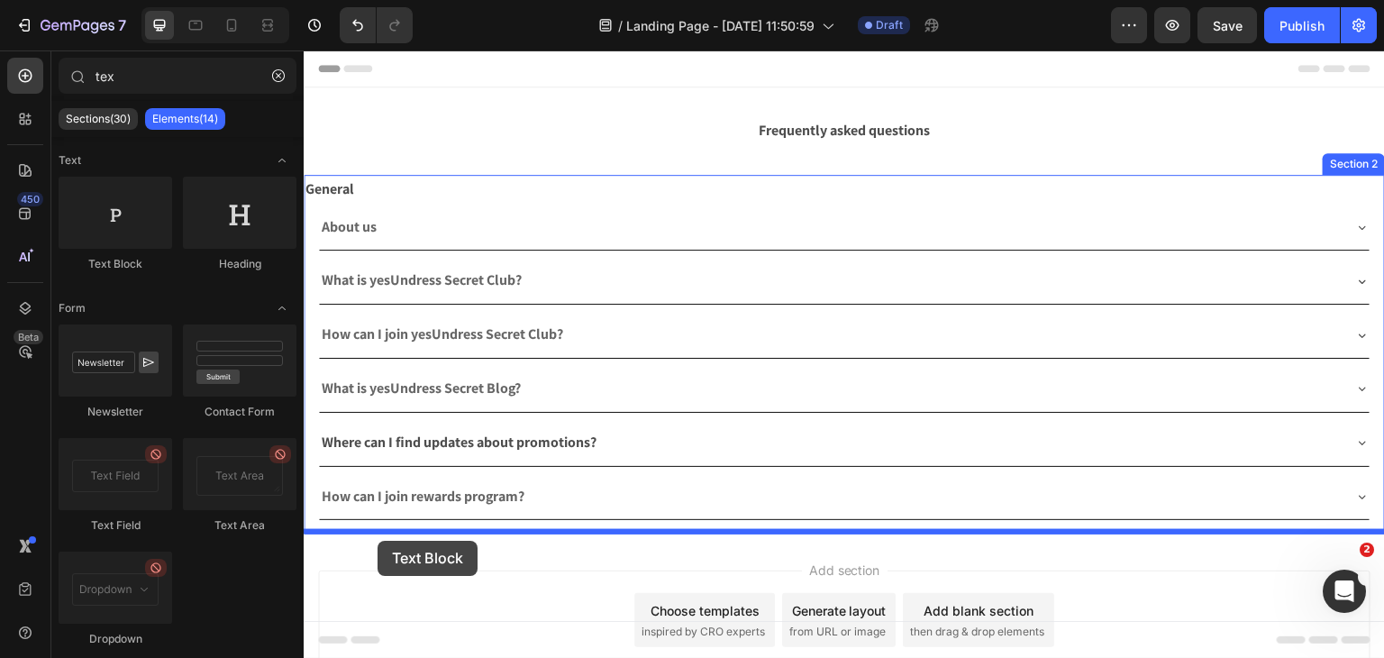
drag, startPoint x: 399, startPoint y: 307, endPoint x: 378, endPoint y: 541, distance: 234.3
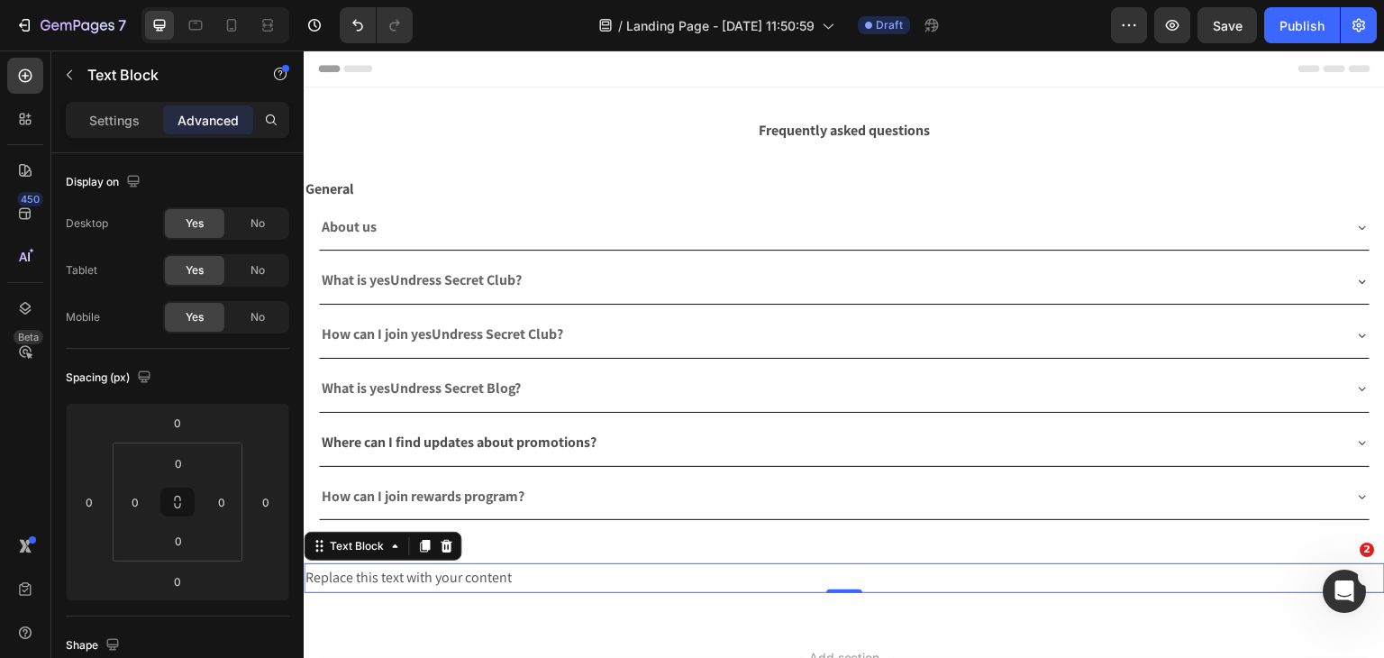
click at [418, 569] on div "Replace this text with your content" at bounding box center [844, 578] width 1081 height 30
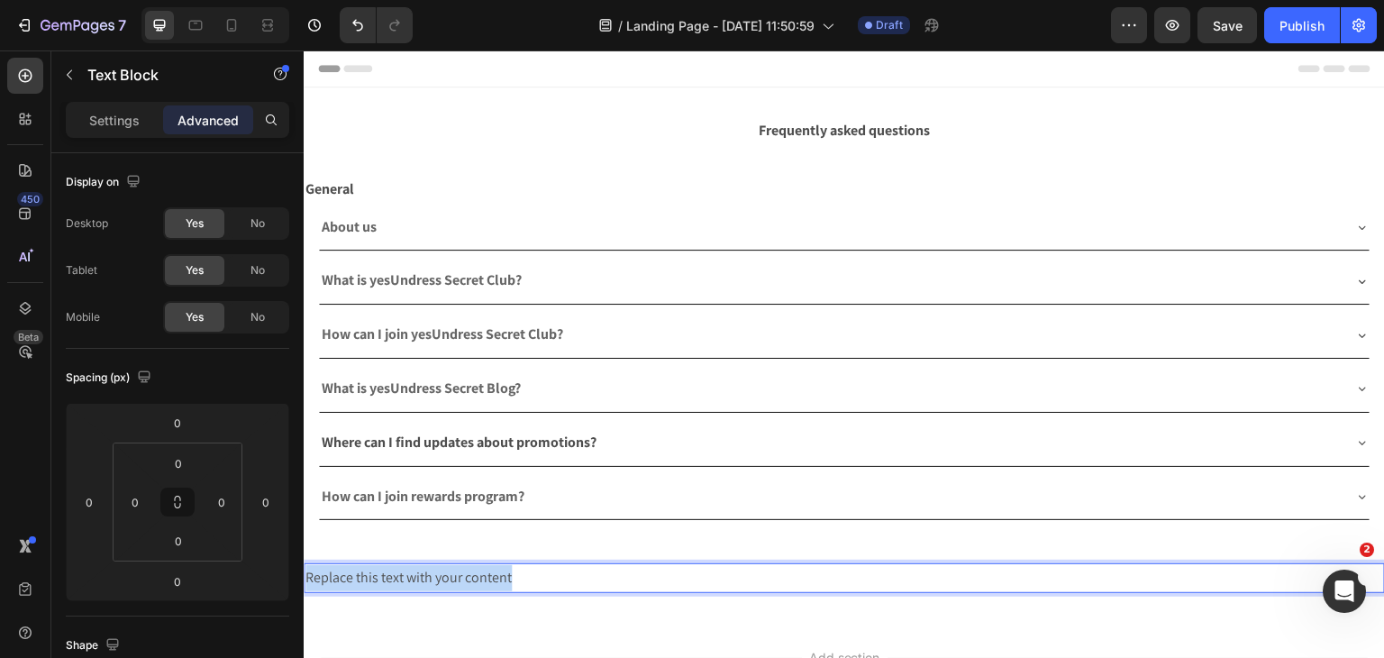
click at [418, 569] on p "Replace this text with your content" at bounding box center [844, 578] width 1078 height 26
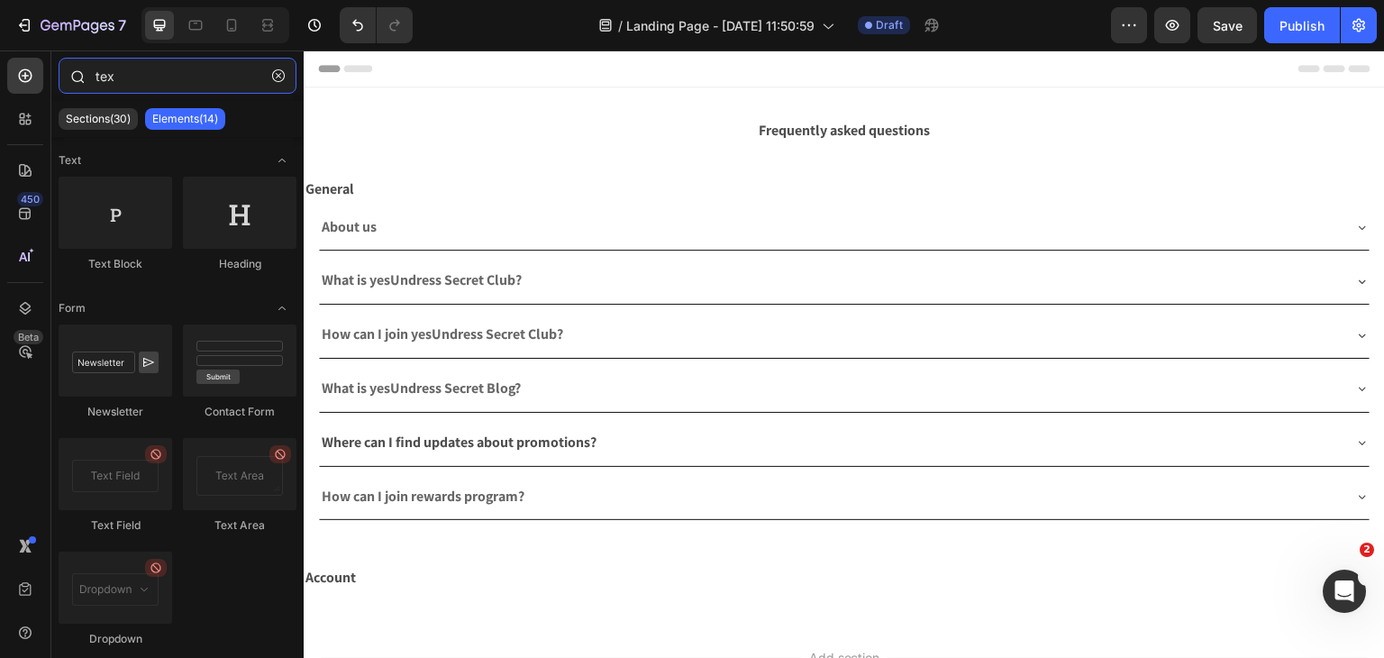
click at [143, 85] on input "tex" at bounding box center [178, 76] width 238 height 36
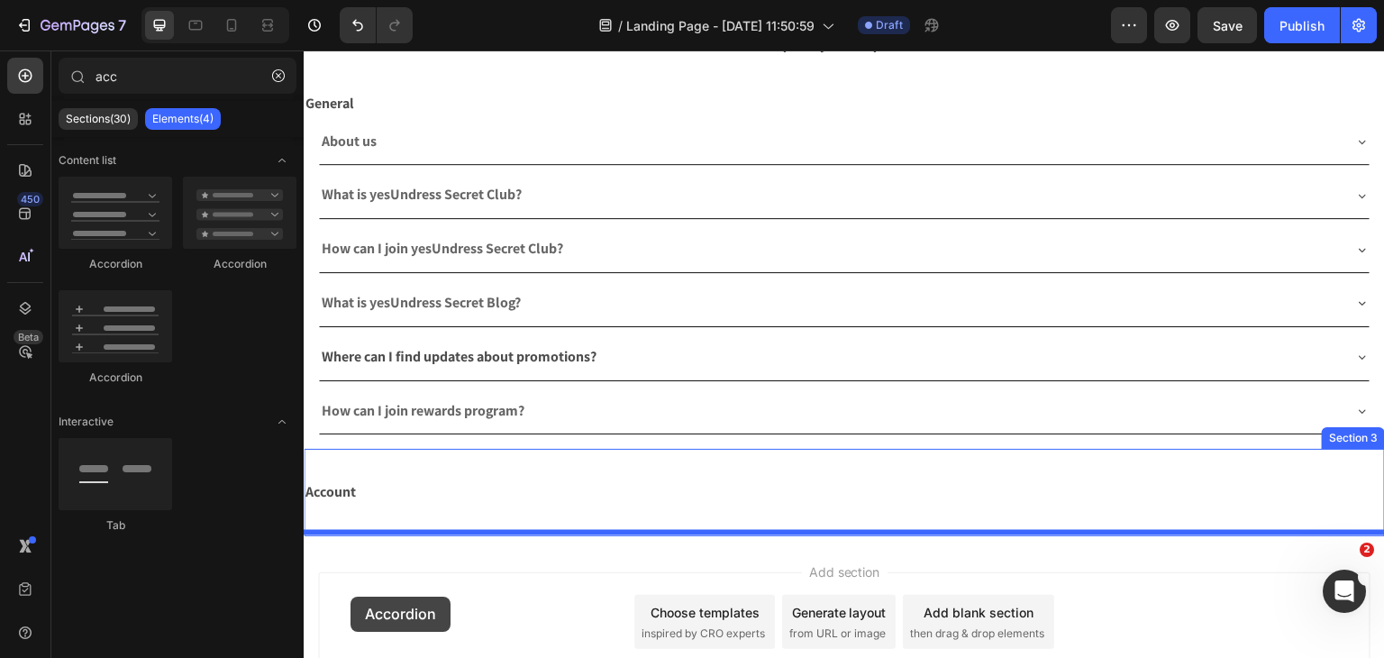
scroll to position [93, 0]
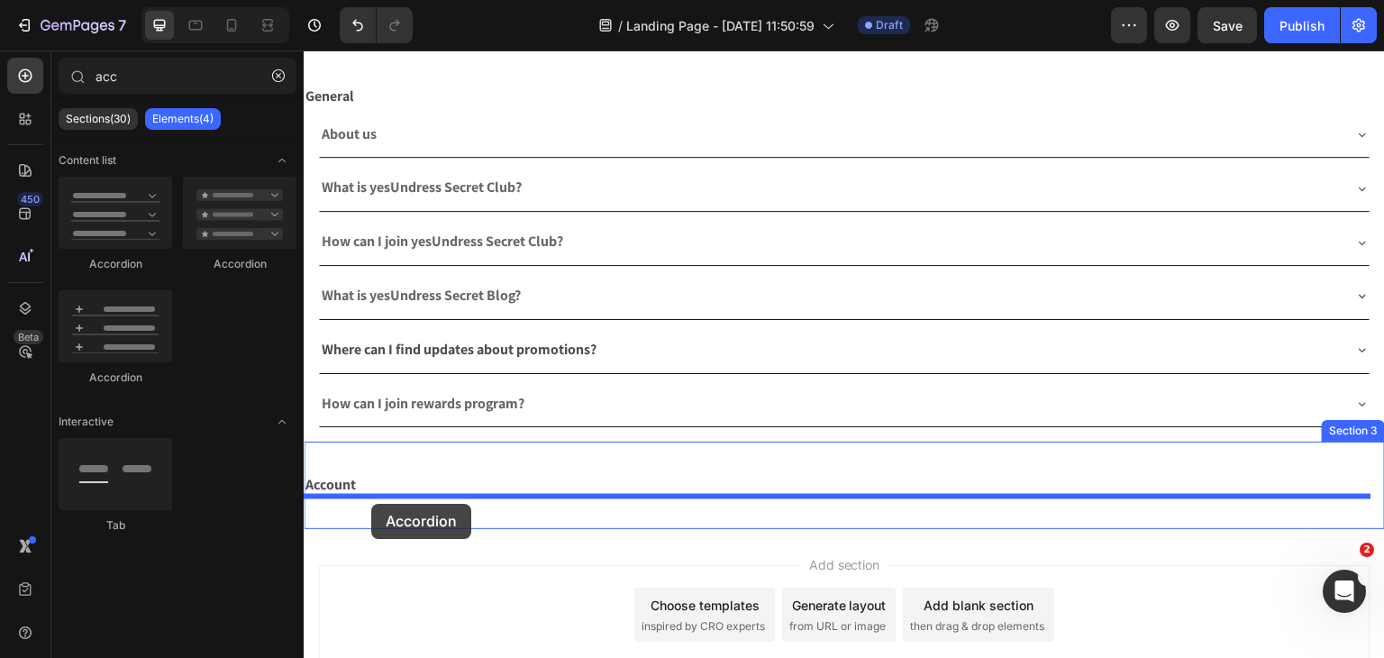
drag, startPoint x: 425, startPoint y: 263, endPoint x: 371, endPoint y: 504, distance: 246.6
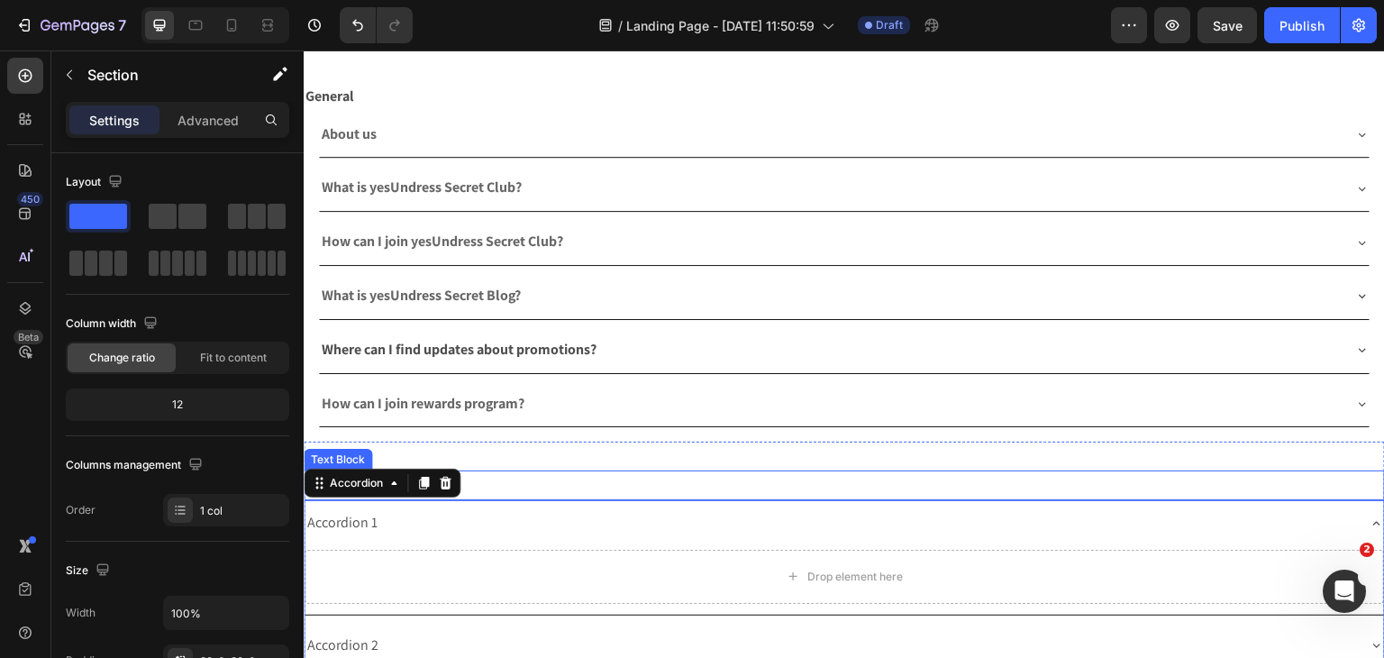
click at [536, 460] on div "Account Text Block Accordion 1 Drop element here Accordion 2 Accordion 3 Accord…" at bounding box center [844, 596] width 1081 height 310
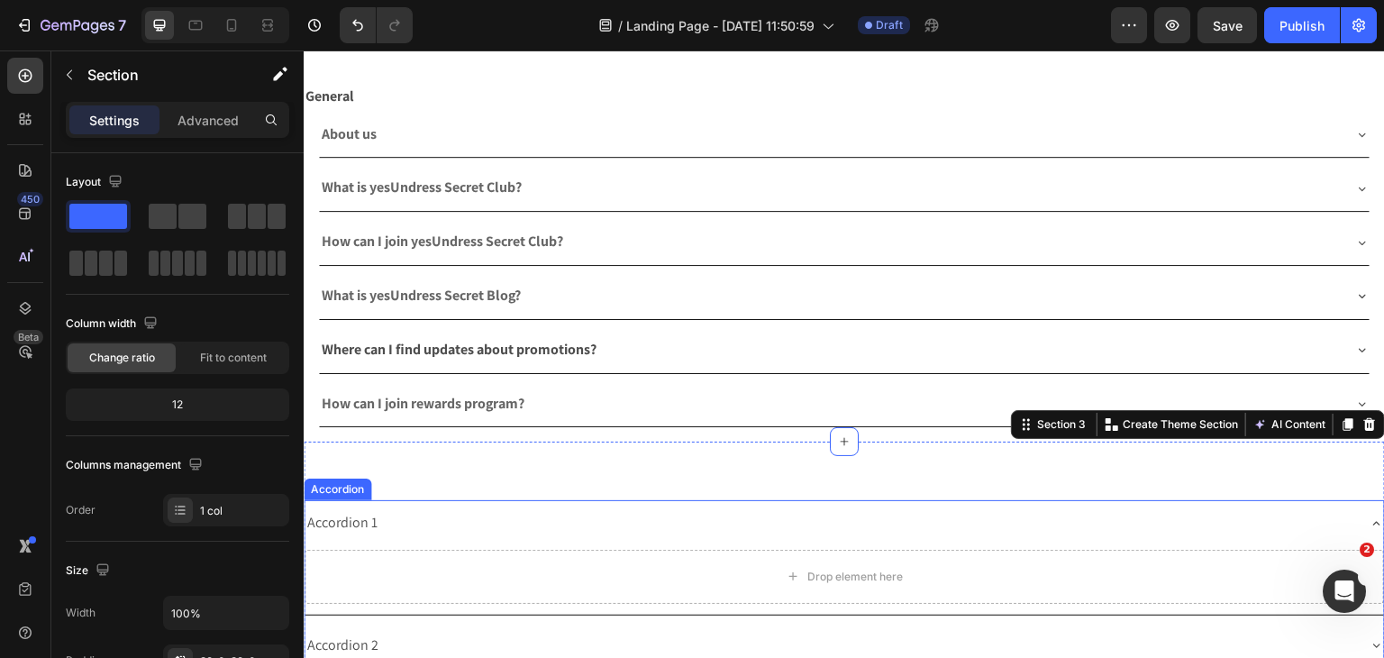
click at [331, 514] on div "Accordion 1" at bounding box center [343, 523] width 76 height 32
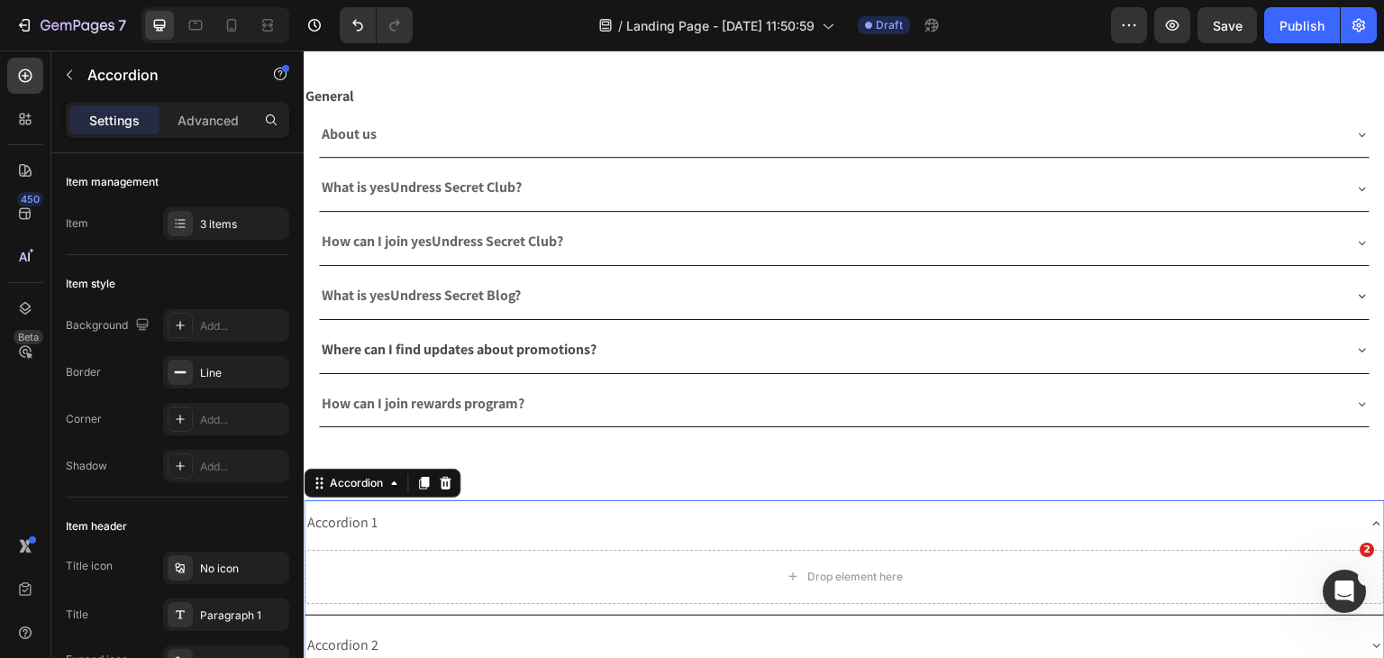
click at [331, 514] on div "Accordion 1" at bounding box center [343, 523] width 76 height 32
click at [331, 514] on p "Accordion 1" at bounding box center [342, 523] width 70 height 26
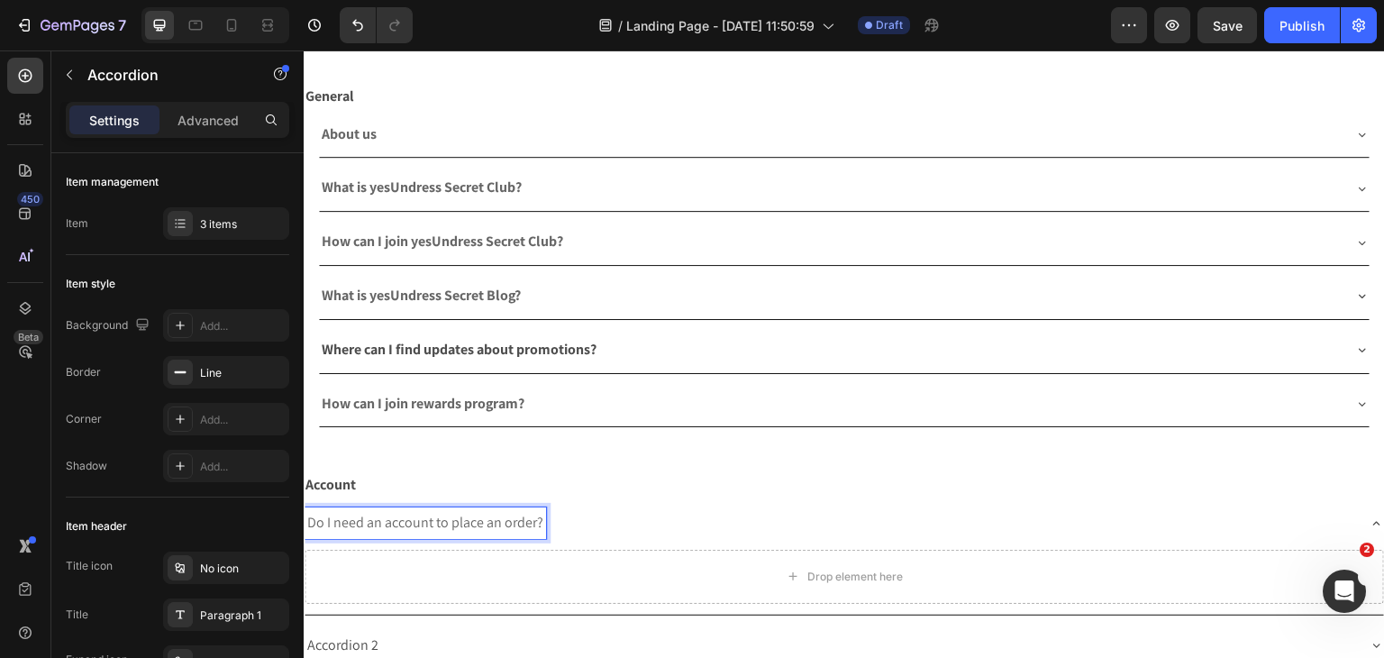
click at [412, 510] on p "Do I need an account to place an order?" at bounding box center [425, 523] width 236 height 26
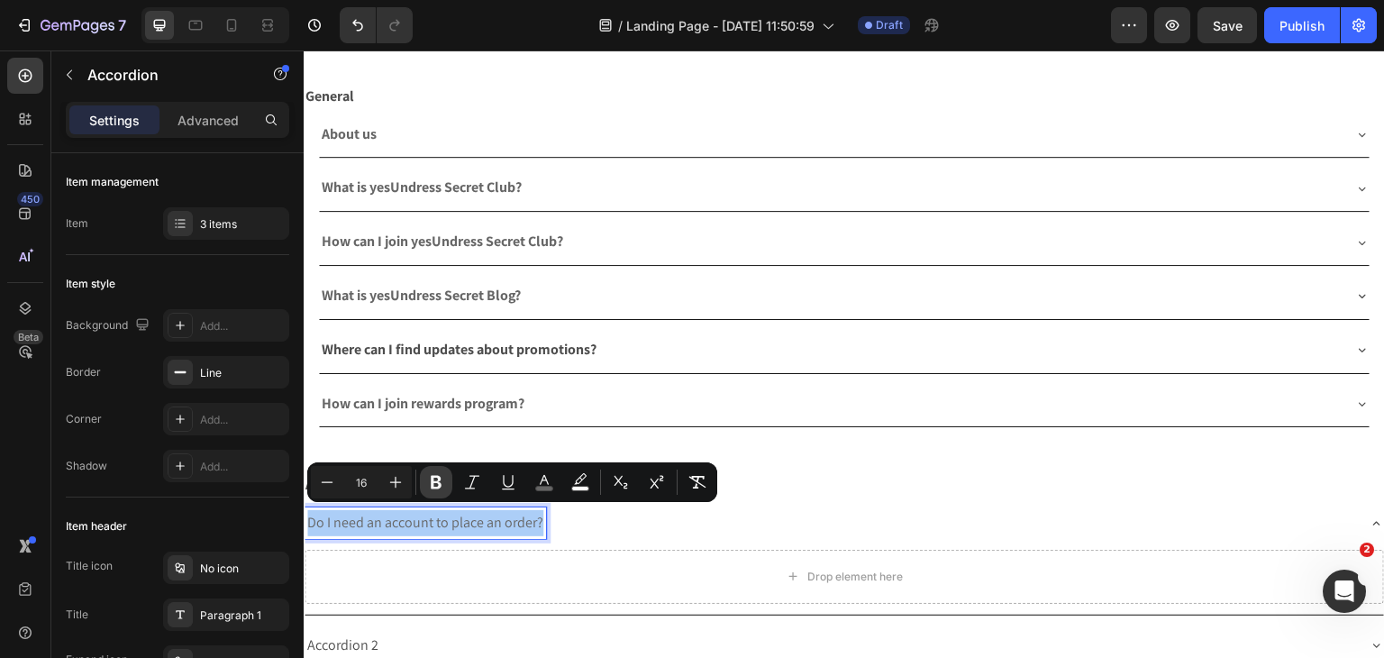
drag, startPoint x: 429, startPoint y: 483, endPoint x: 432, endPoint y: 497, distance: 14.7
click at [431, 483] on icon "Editor contextual toolbar" at bounding box center [436, 482] width 18 height 18
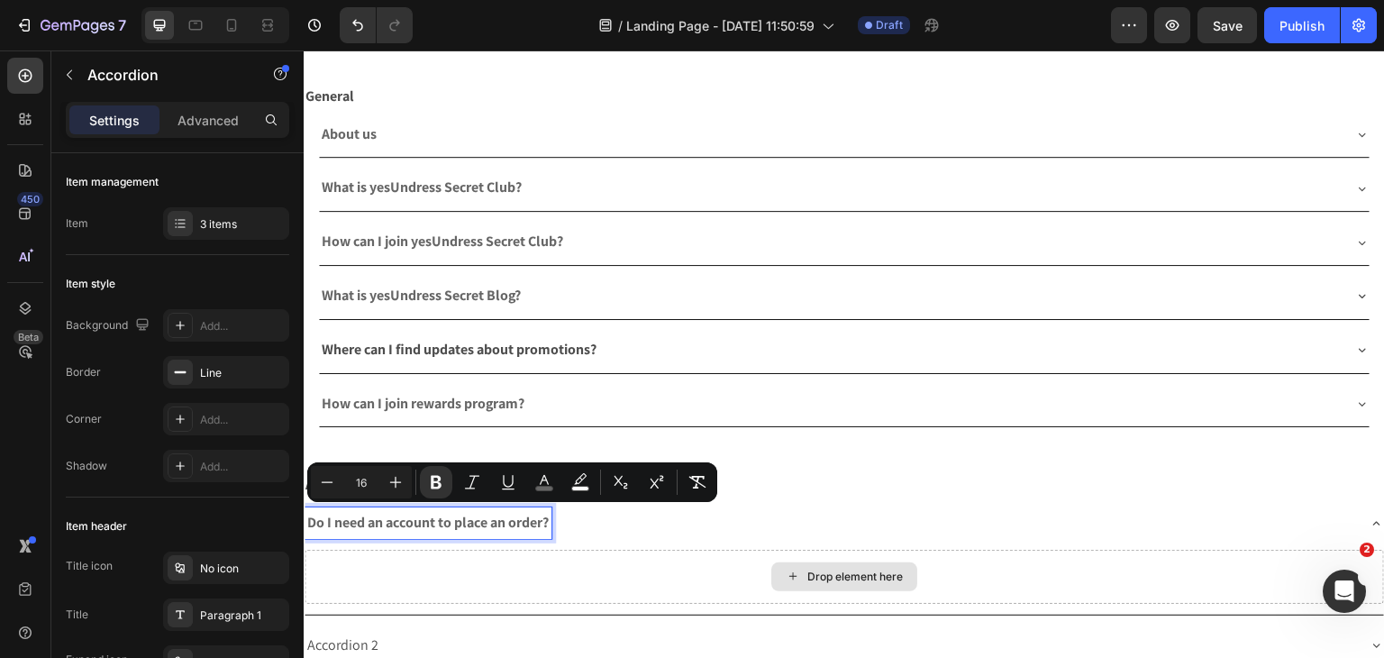
click at [433, 561] on div "Drop element here" at bounding box center [844, 577] width 1079 height 54
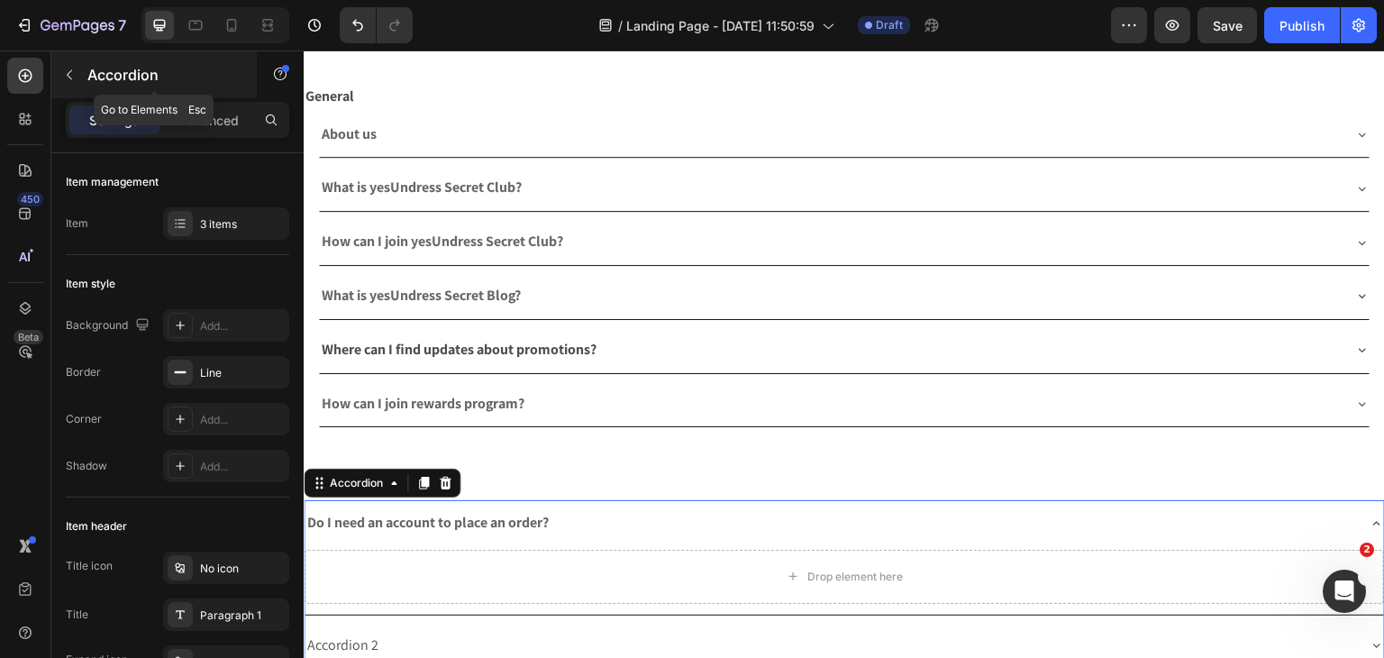
click at [75, 81] on icon "button" at bounding box center [69, 75] width 14 height 14
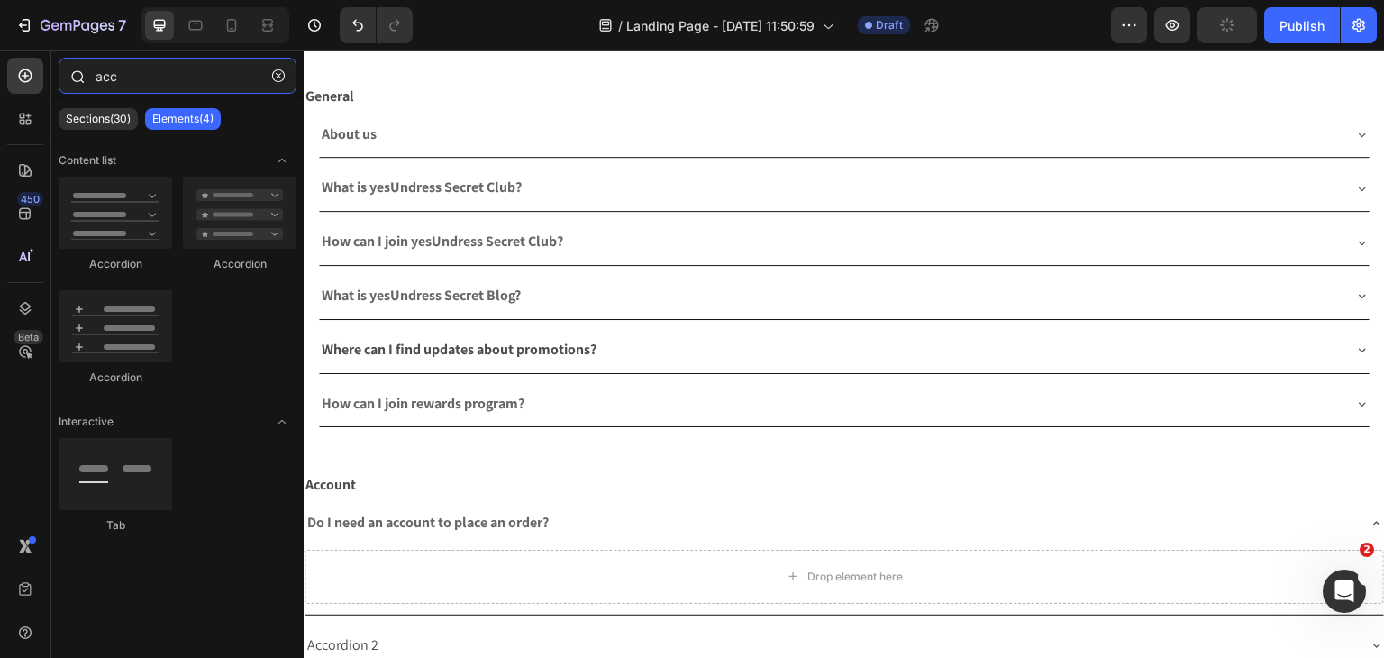
click at [190, 77] on input "acc" at bounding box center [178, 76] width 238 height 36
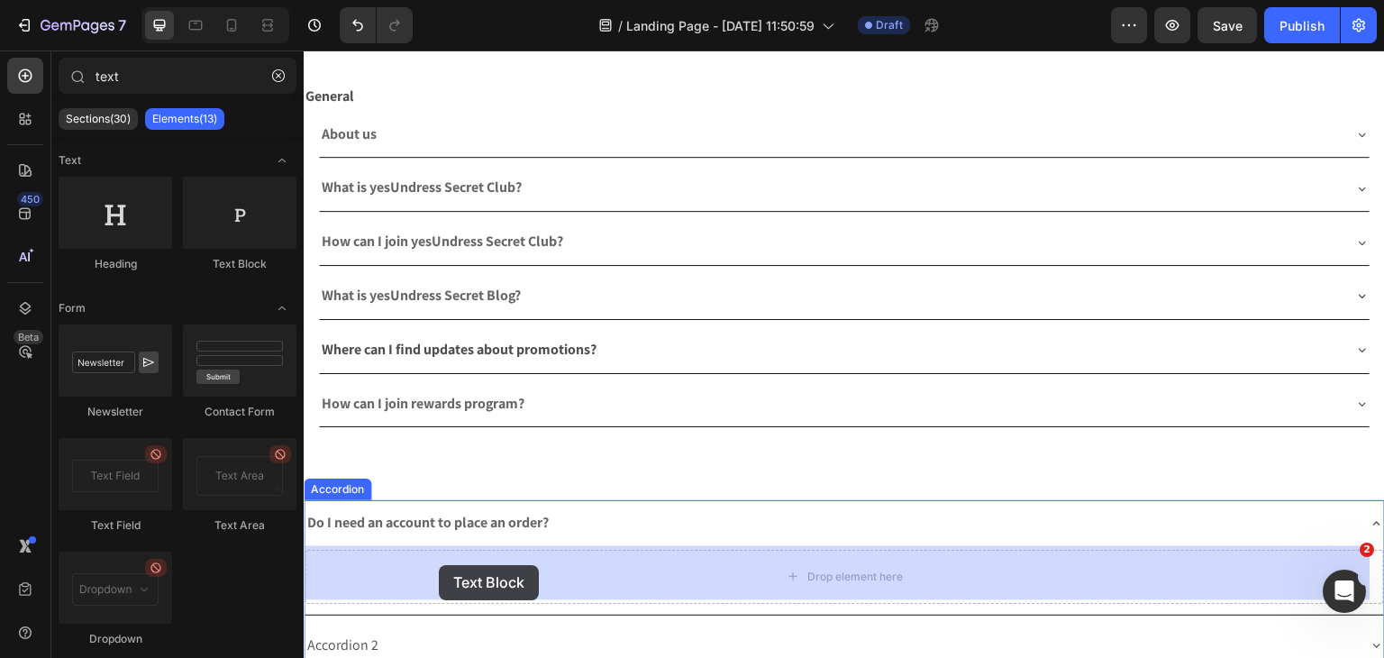
drag, startPoint x: 525, startPoint y: 278, endPoint x: 439, endPoint y: 565, distance: 299.3
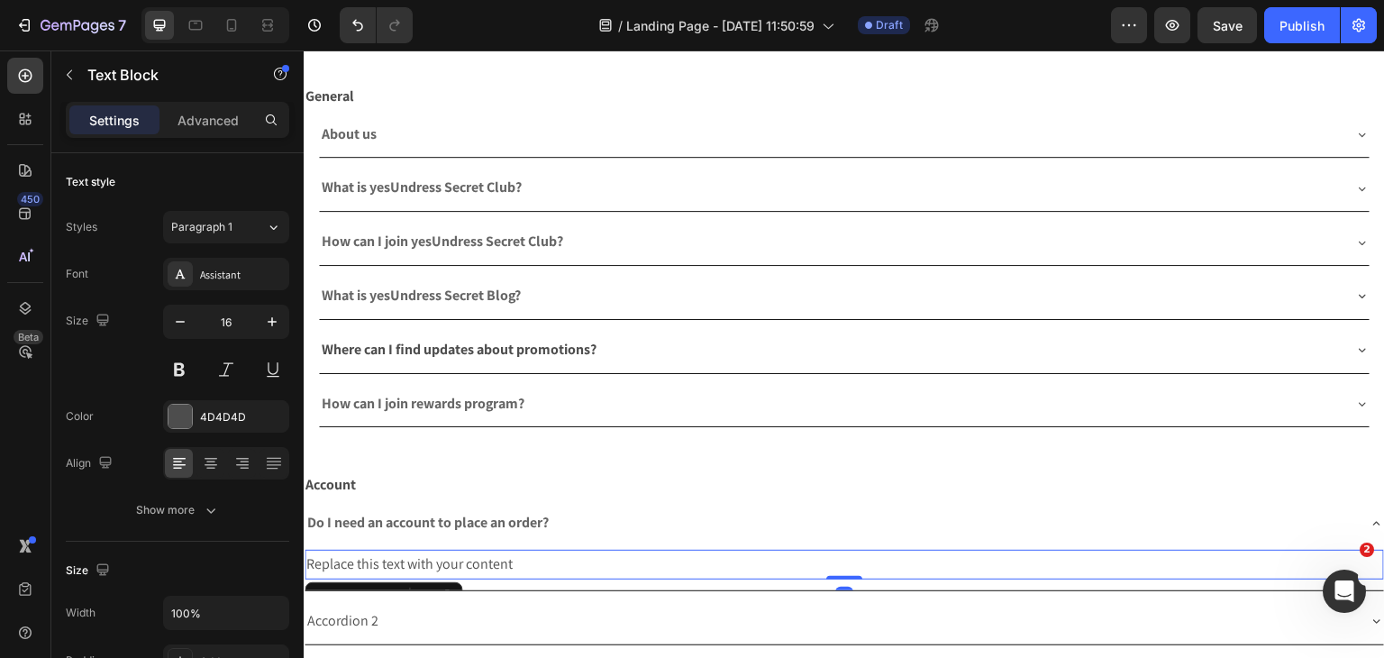
click at [557, 568] on div "Replace this text with your content" at bounding box center [844, 565] width 1079 height 30
click at [557, 568] on p "Replace this text with your content" at bounding box center [844, 564] width 1076 height 26
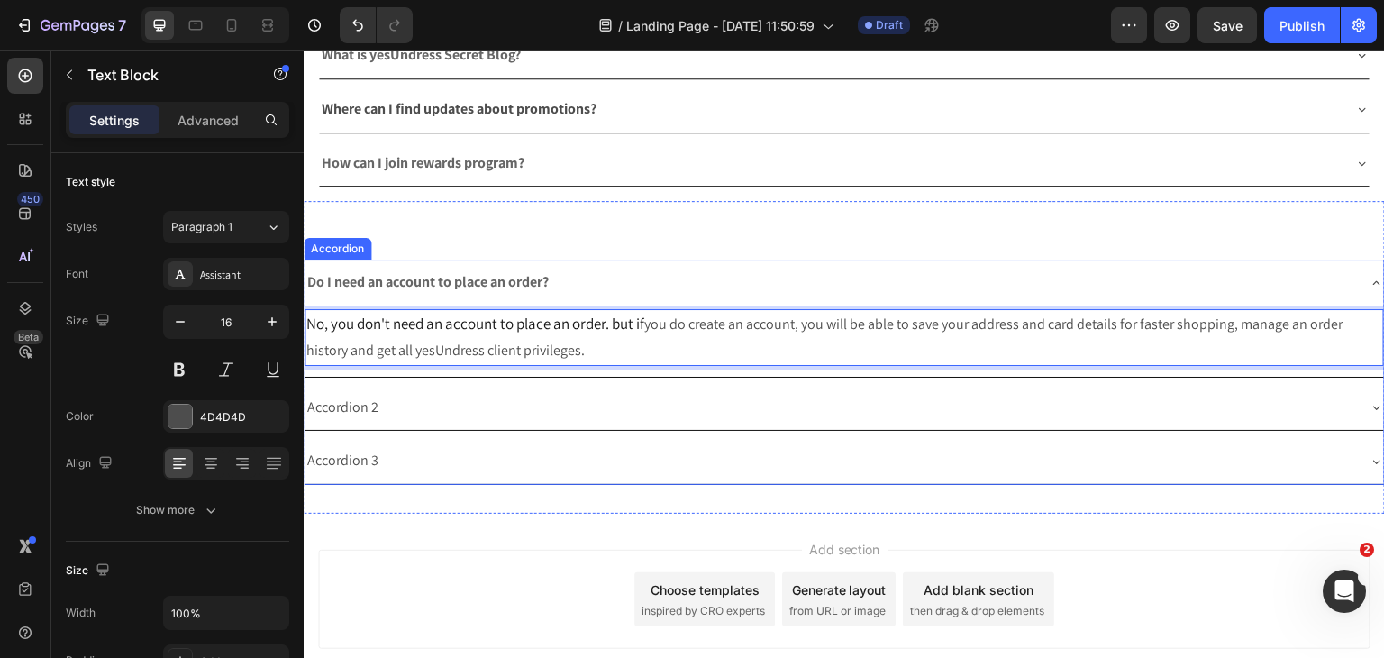
scroll to position [442, 0]
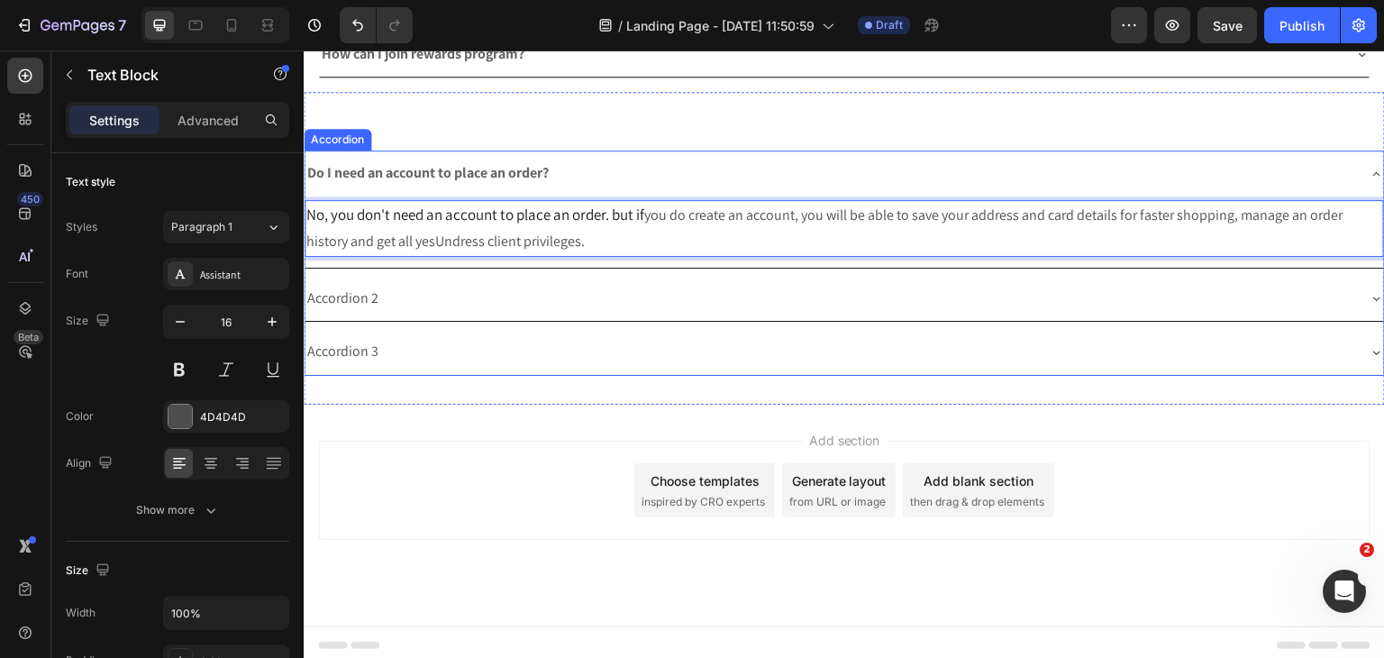
click at [429, 307] on div "Accordion 2" at bounding box center [830, 299] width 1051 height 32
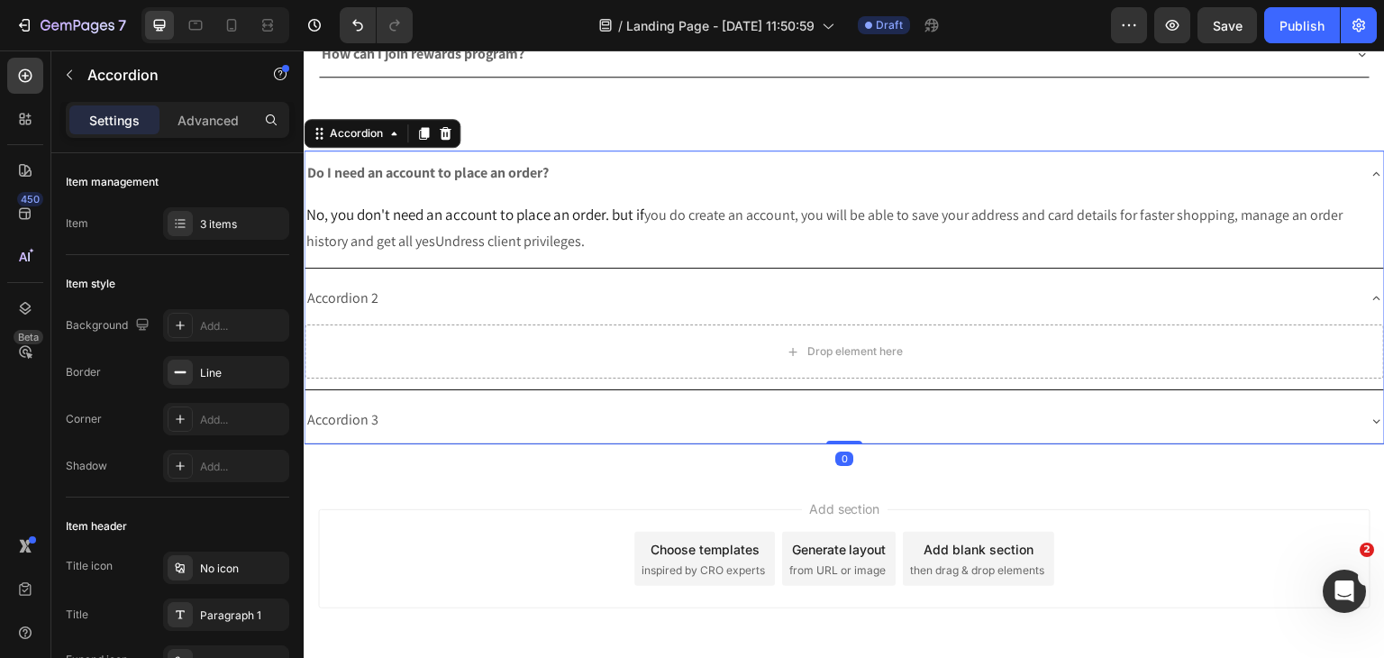
click at [427, 297] on div "Accordion 2" at bounding box center [830, 299] width 1051 height 32
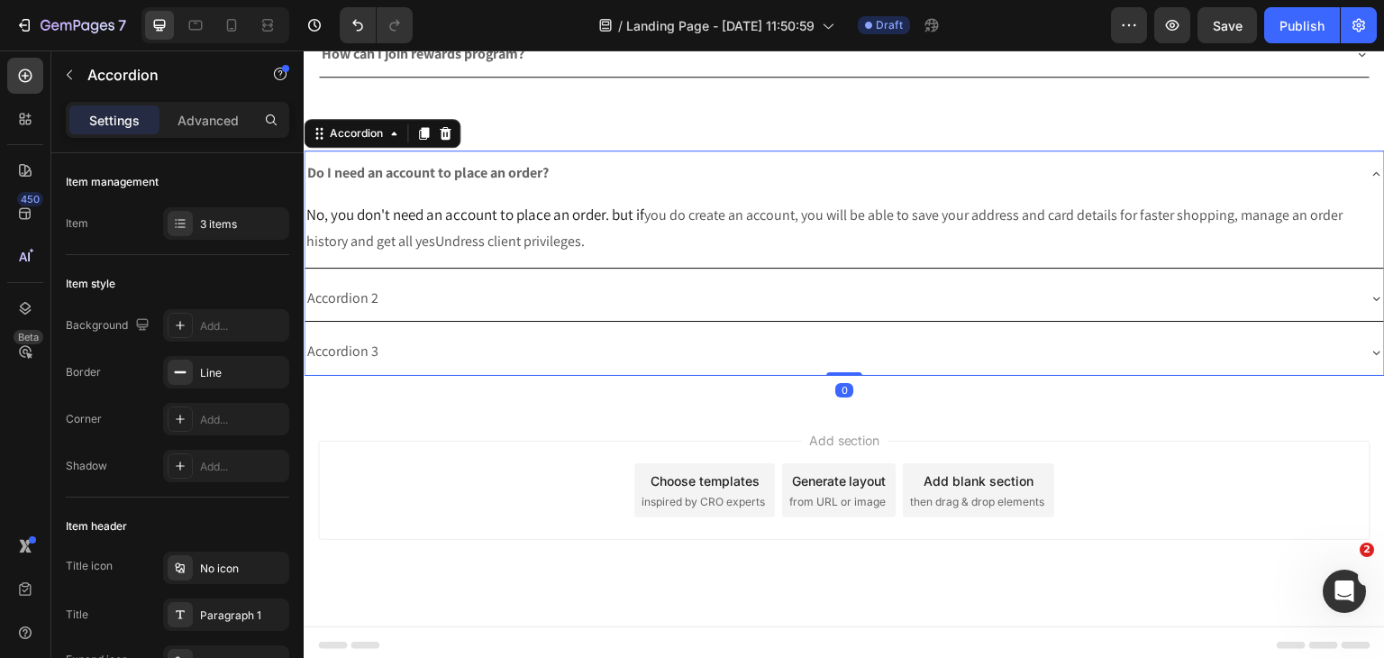
click at [427, 297] on div "Accordion 2" at bounding box center [830, 299] width 1051 height 32
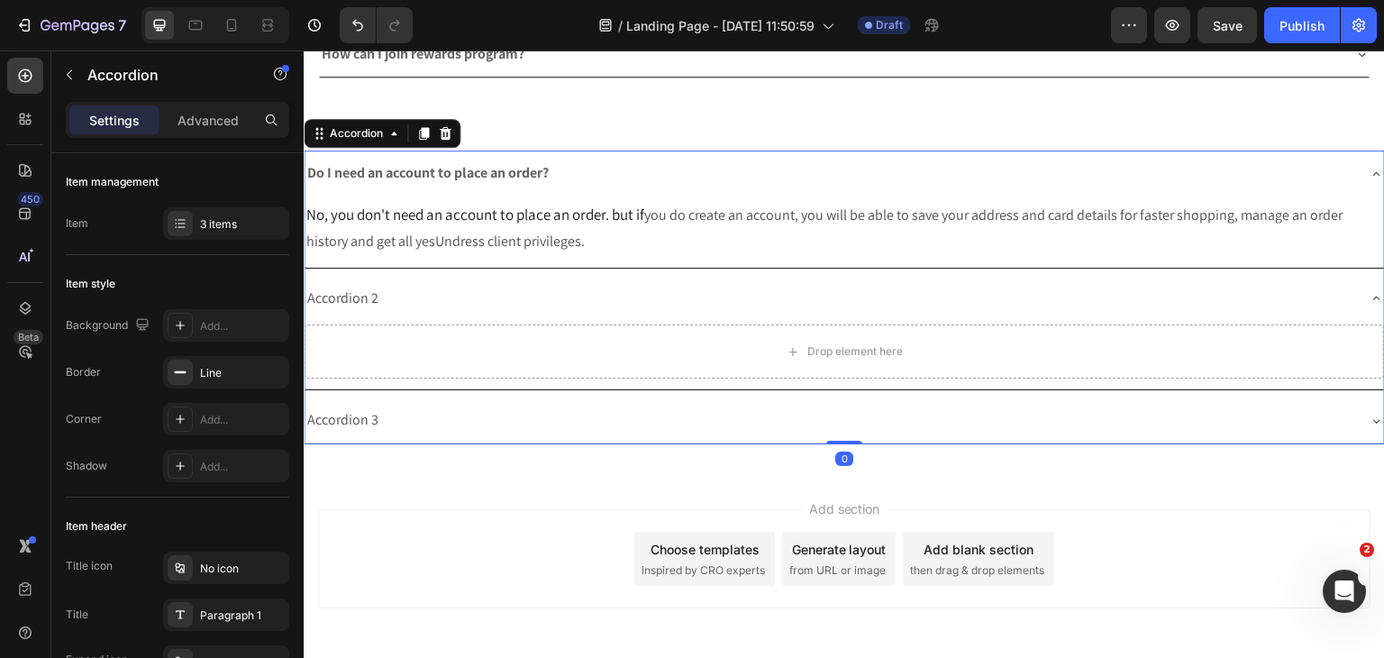
click at [427, 297] on div "Accordion 2" at bounding box center [830, 299] width 1051 height 32
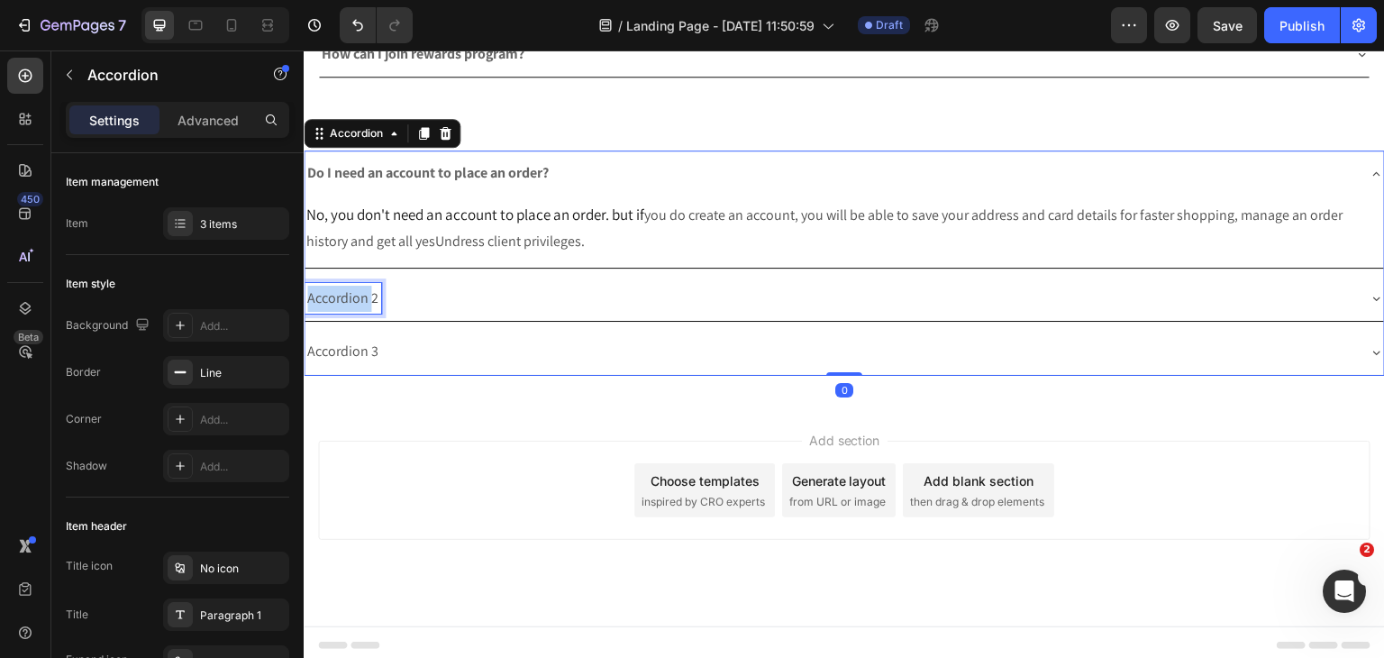
click at [332, 297] on p "Accordion 2" at bounding box center [342, 299] width 71 height 26
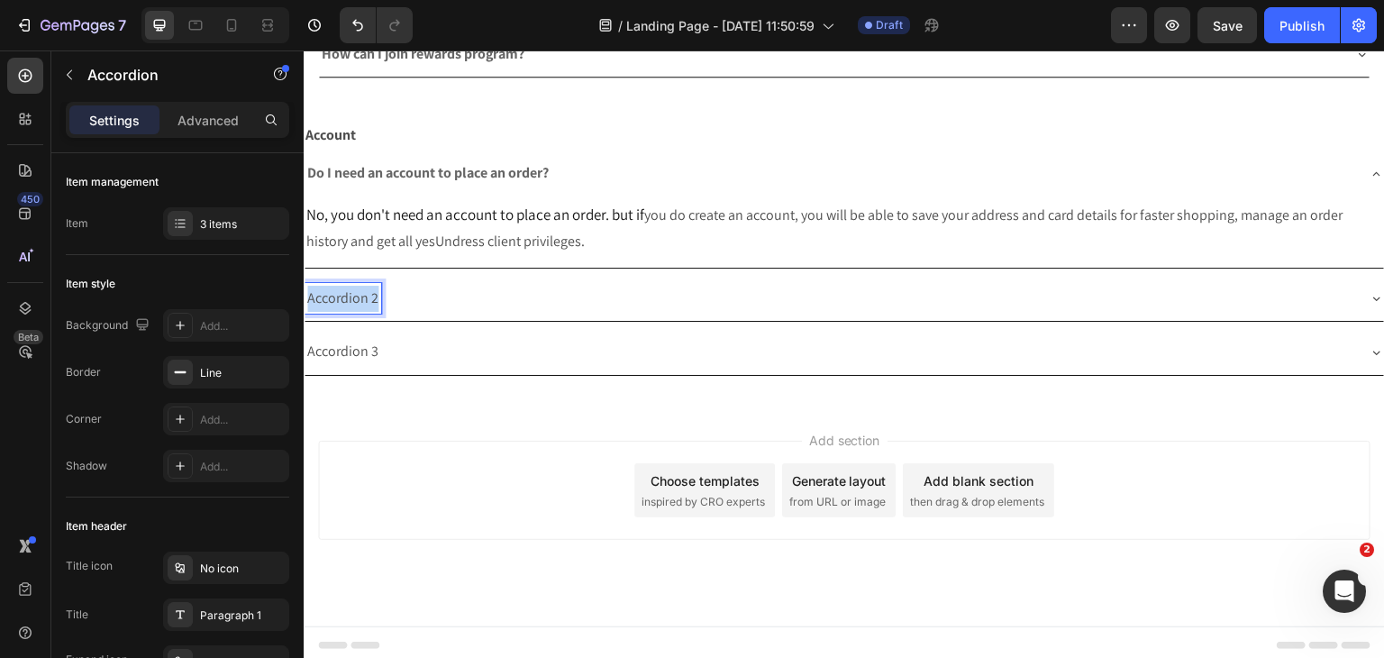
click at [332, 297] on p "Accordion 2" at bounding box center [342, 299] width 71 height 26
click at [559, 296] on div "How can I create an account?" at bounding box center [830, 299] width 1051 height 32
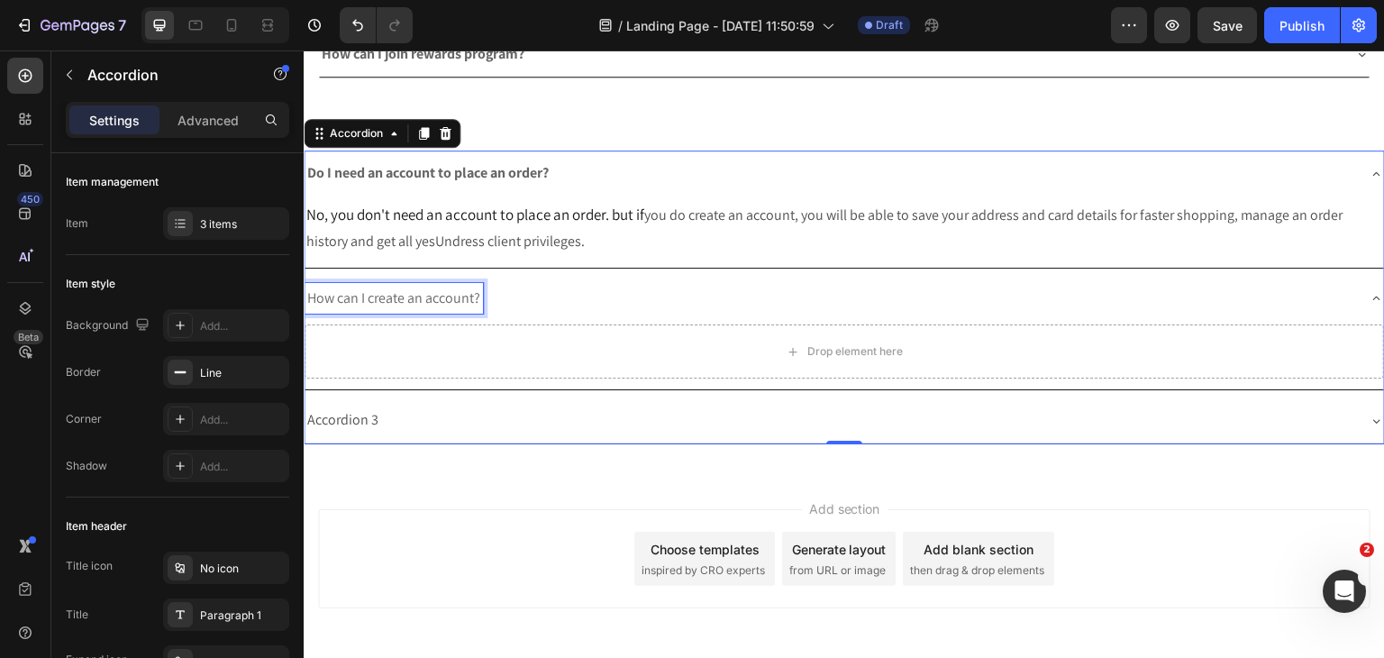
click at [453, 294] on span "How can I create an account?" at bounding box center [393, 297] width 173 height 19
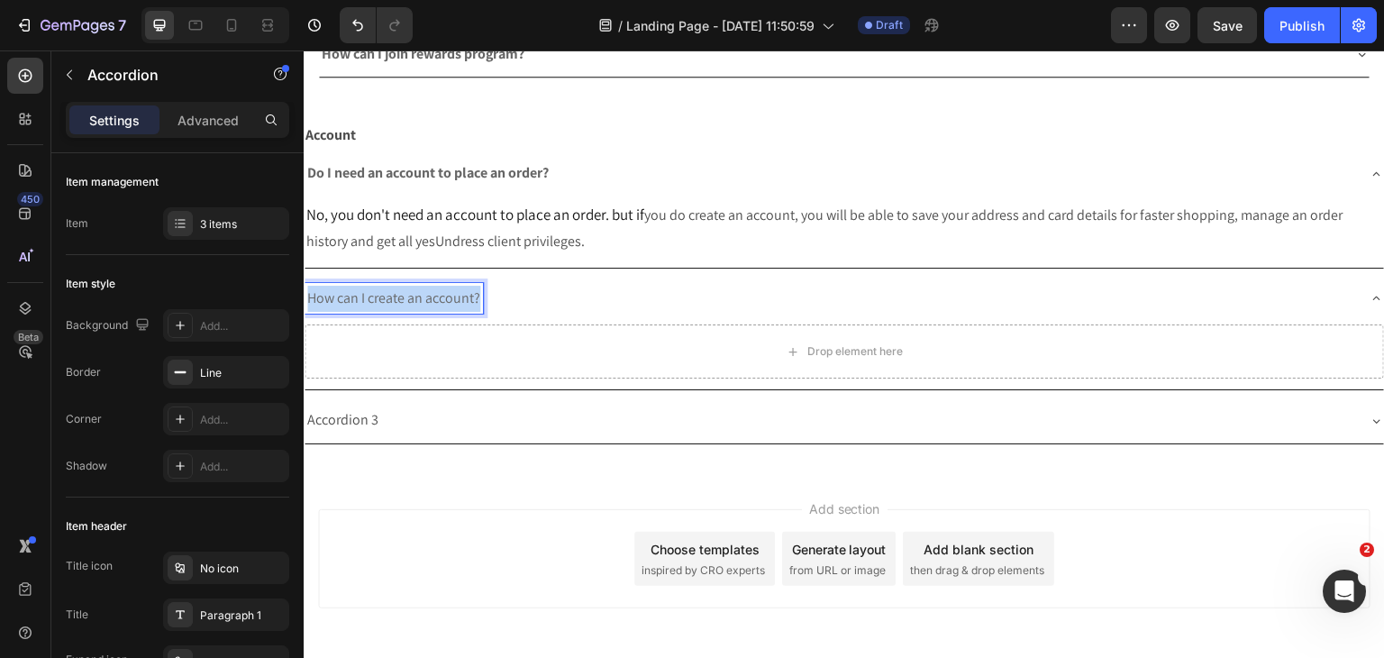
click at [453, 294] on span "How can I create an account?" at bounding box center [393, 297] width 173 height 19
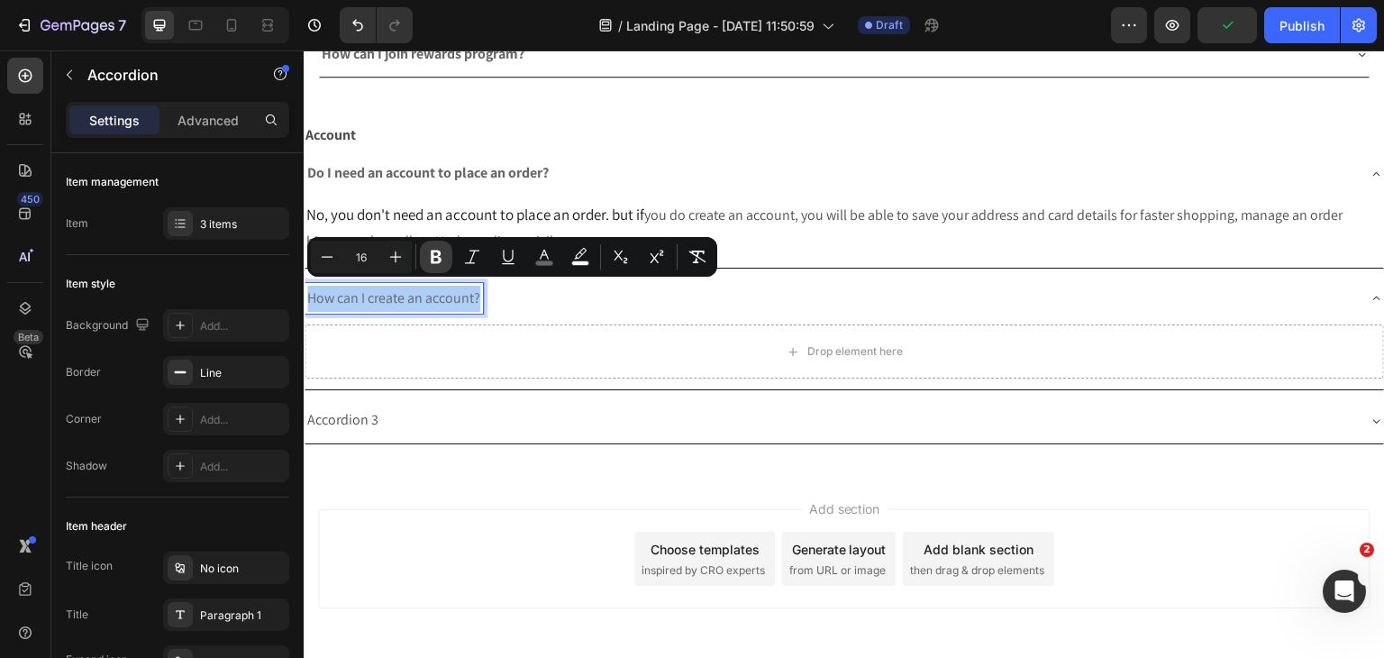
click at [425, 253] on button "Bold" at bounding box center [436, 257] width 32 height 32
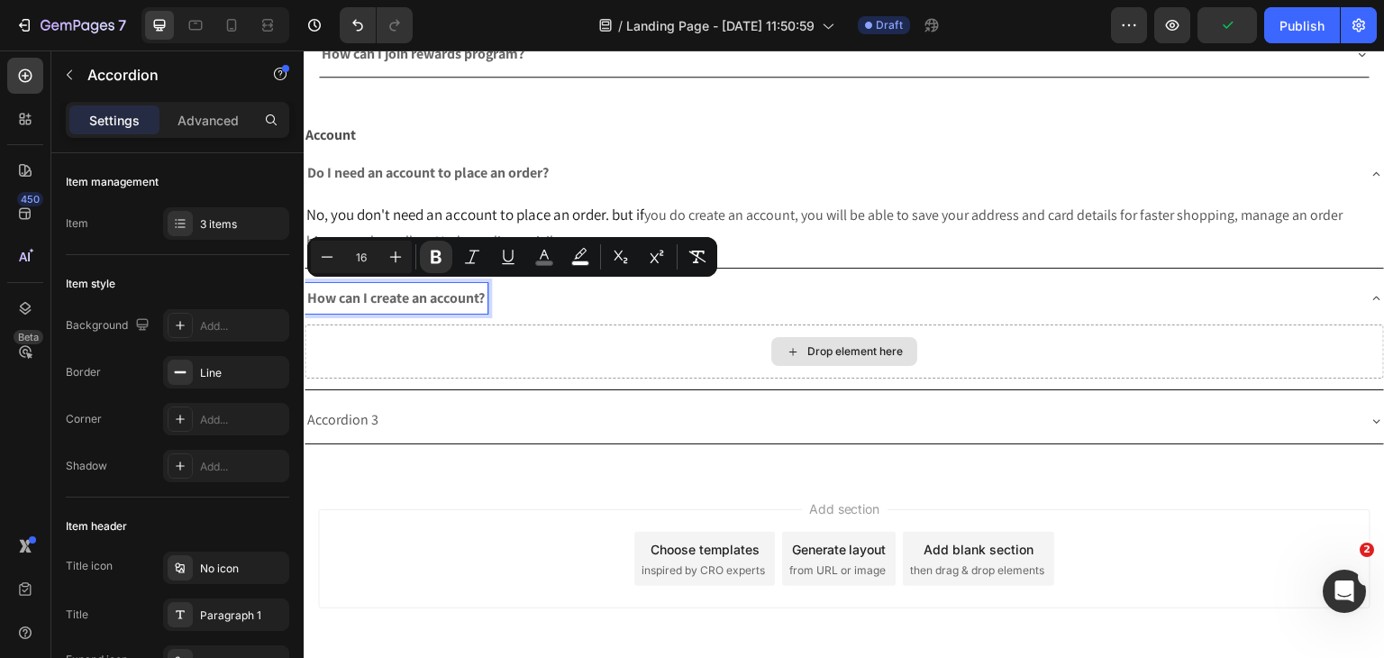
click at [445, 356] on div "Drop element here" at bounding box center [844, 351] width 1079 height 54
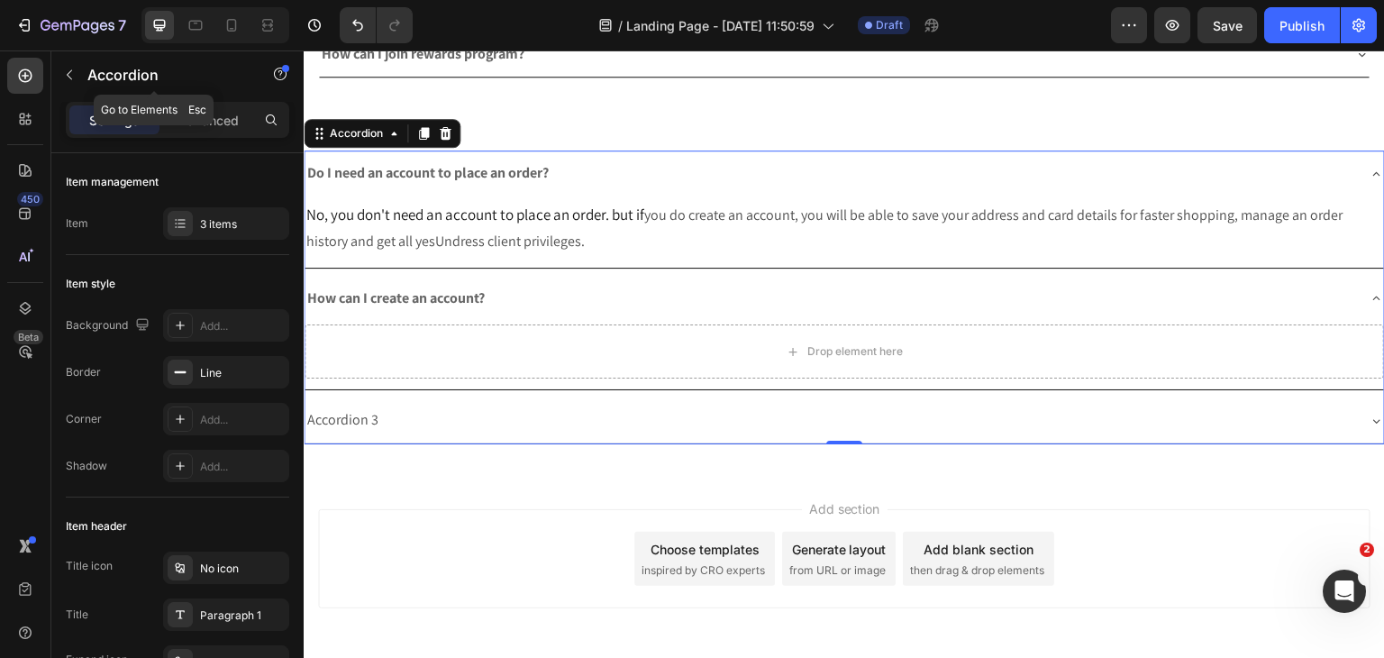
click at [76, 74] on button "button" at bounding box center [69, 74] width 29 height 29
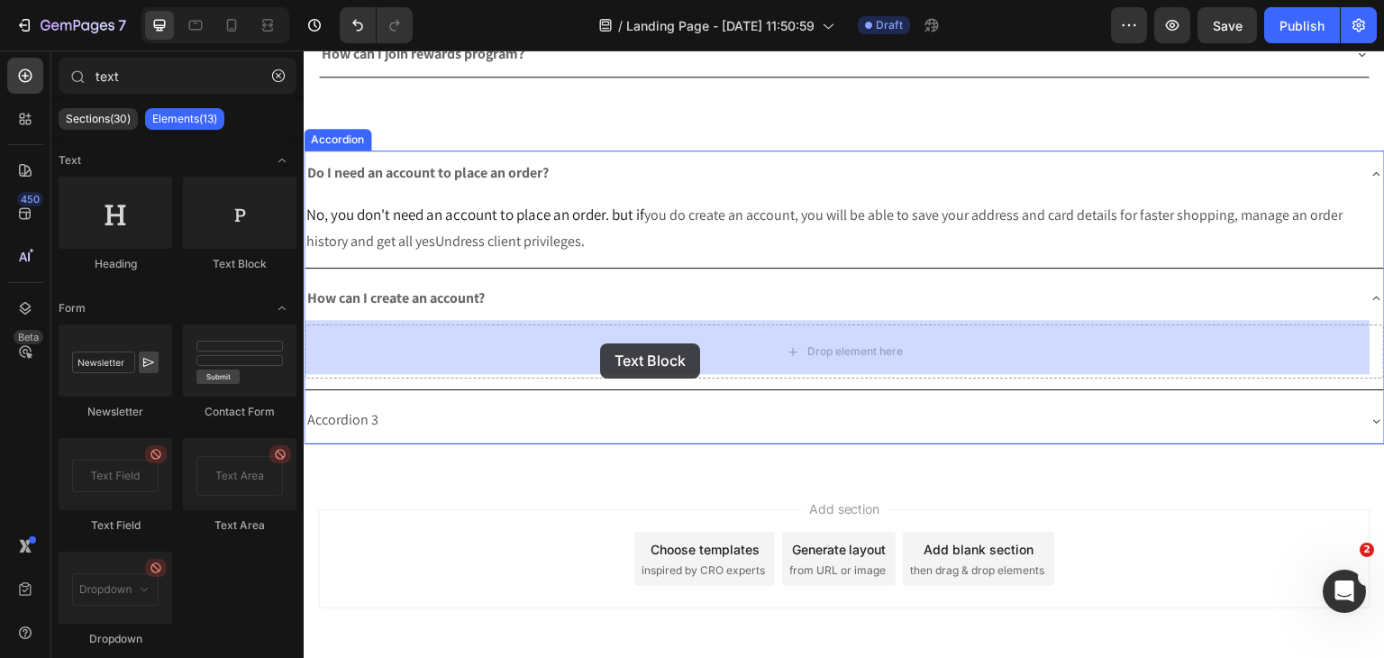
drag, startPoint x: 516, startPoint y: 271, endPoint x: 600, endPoint y: 343, distance: 110.5
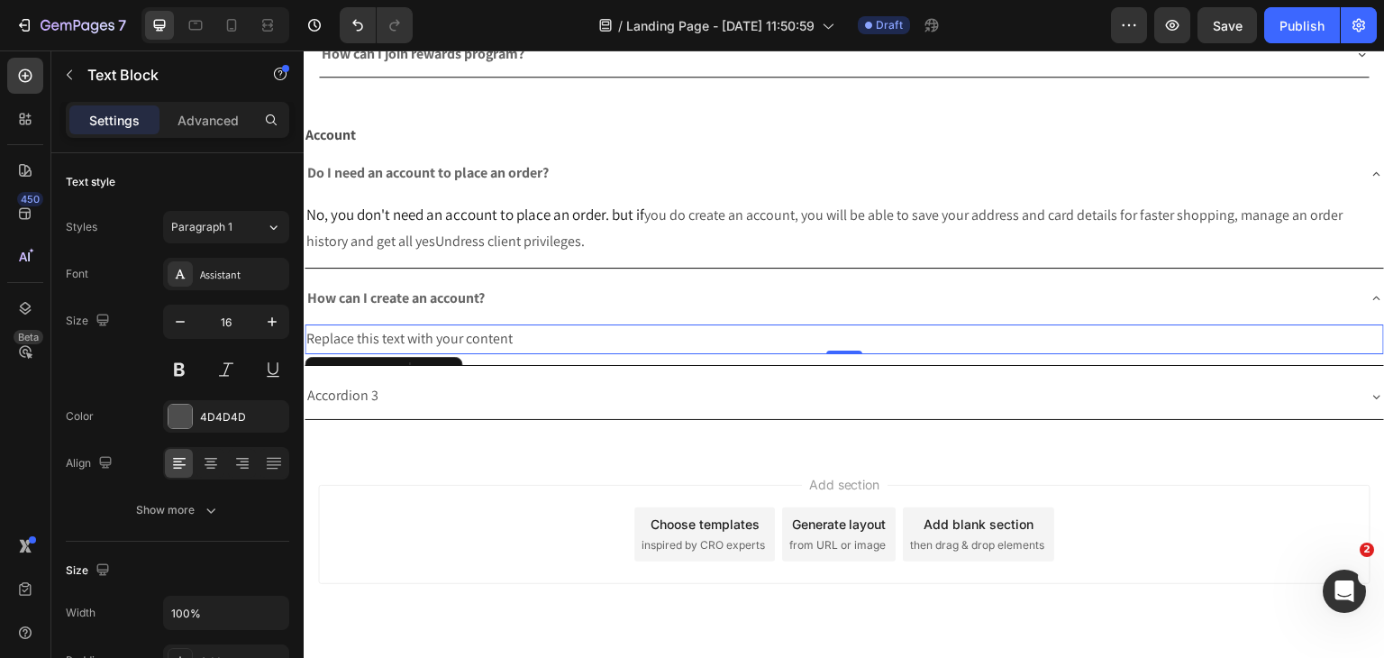
click at [487, 330] on div "Replace this text with your content" at bounding box center [844, 339] width 1079 height 30
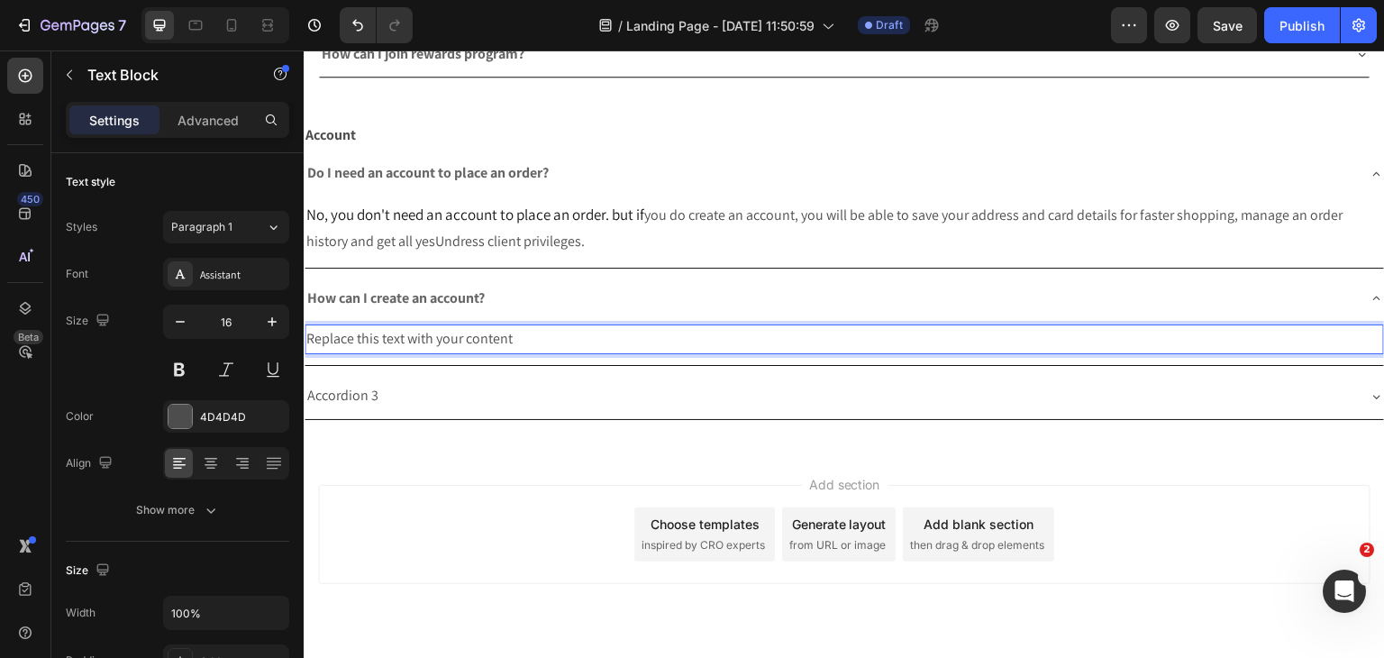
click at [487, 330] on p "Replace this text with your content" at bounding box center [844, 339] width 1076 height 26
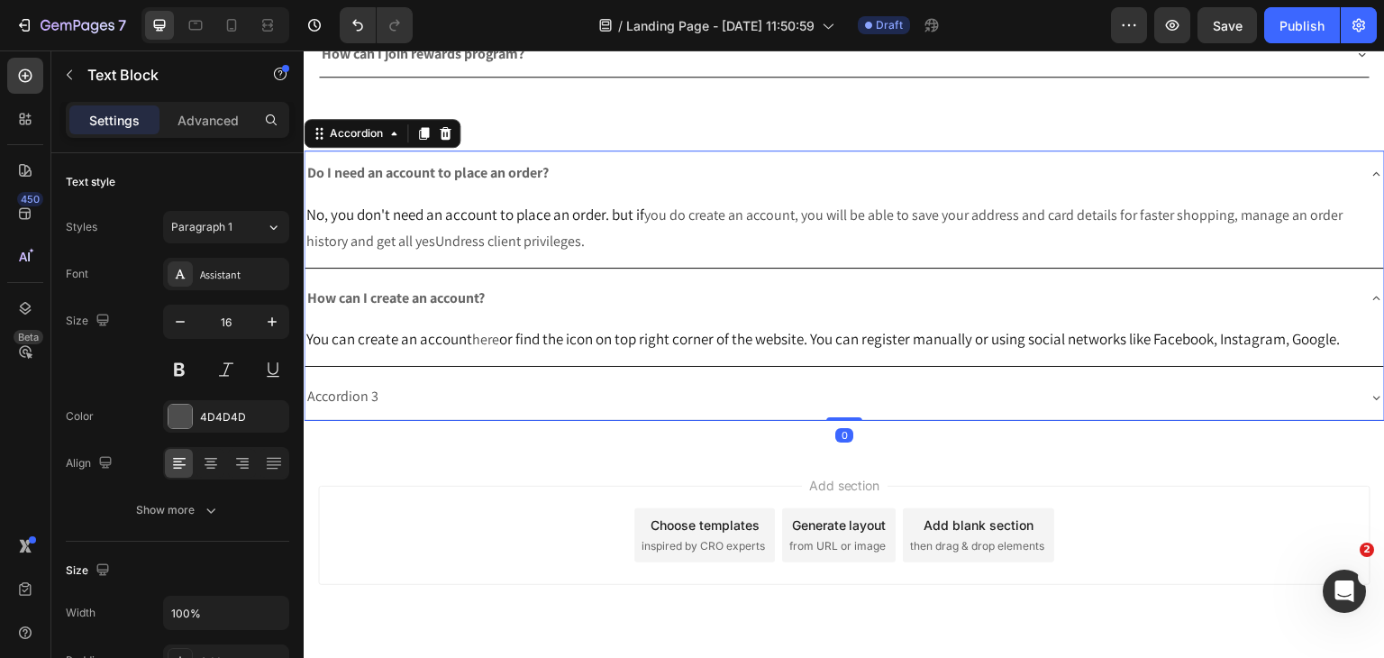
click at [477, 406] on div "Accordion 3" at bounding box center [830, 397] width 1051 height 32
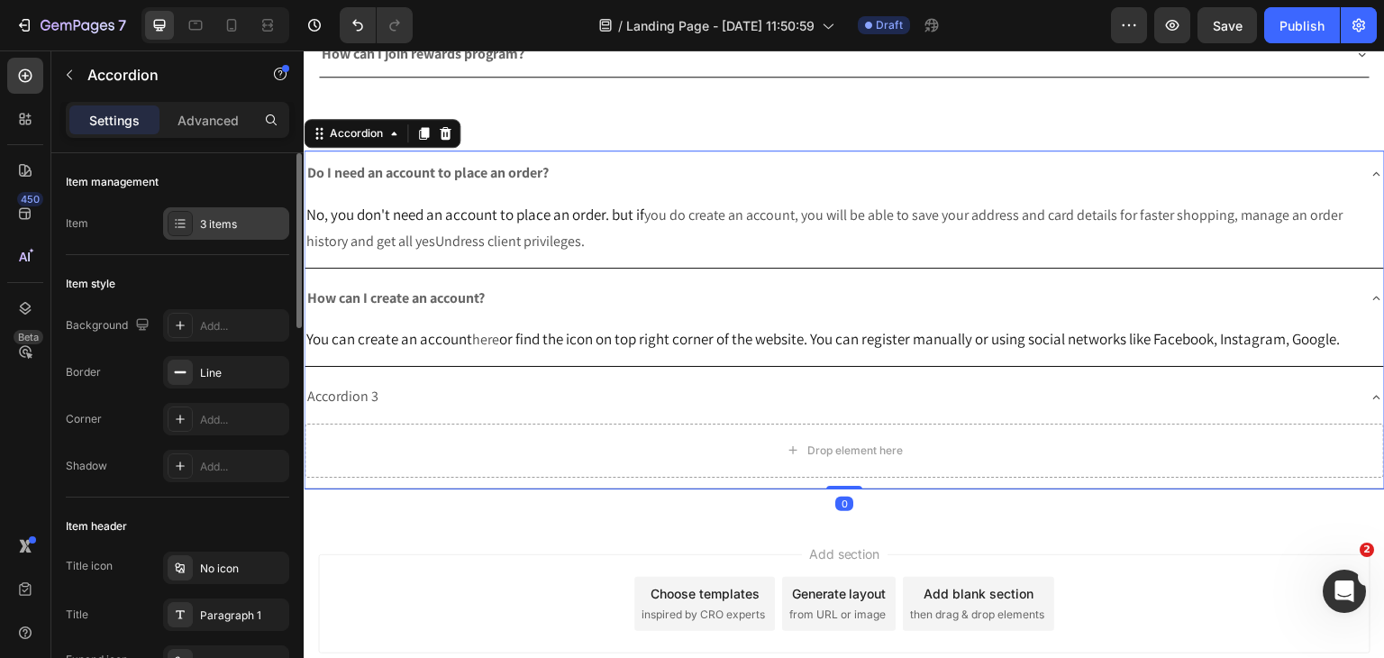
click at [212, 229] on div "3 items" at bounding box center [242, 224] width 85 height 16
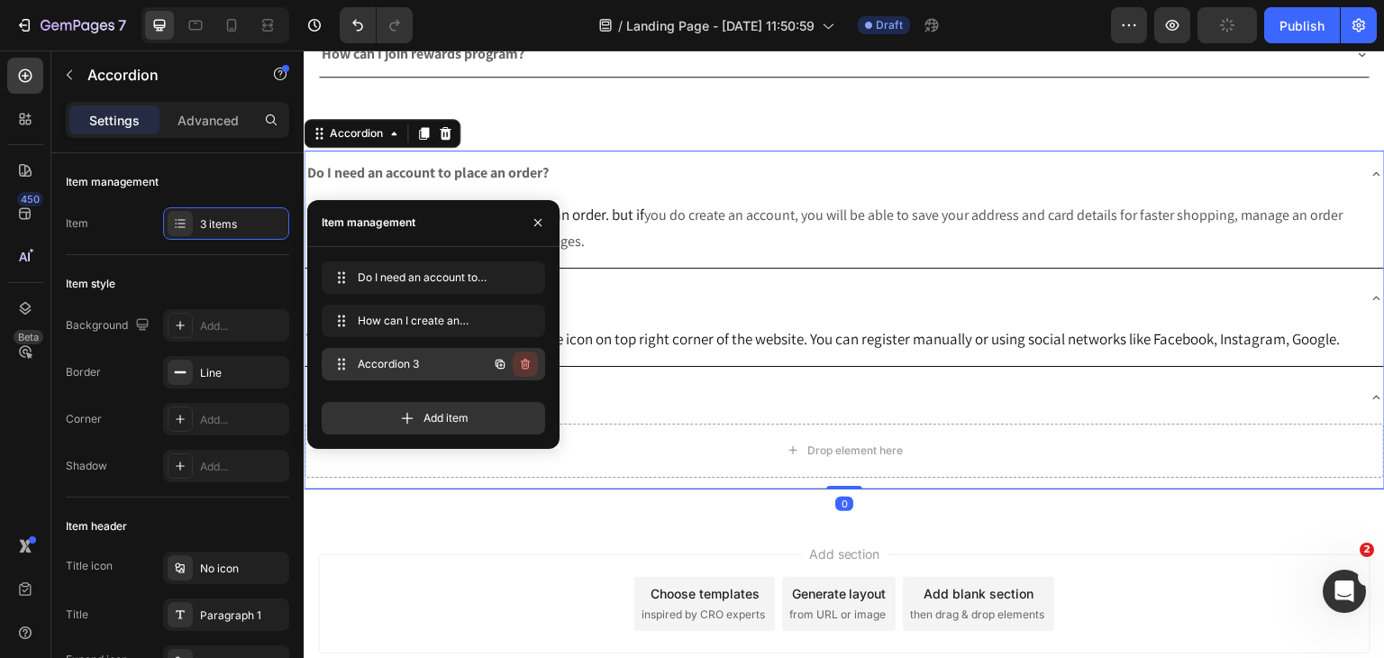
click at [527, 366] on icon "button" at bounding box center [525, 364] width 14 height 14
click at [523, 369] on div "Delete" at bounding box center [512, 364] width 33 height 16
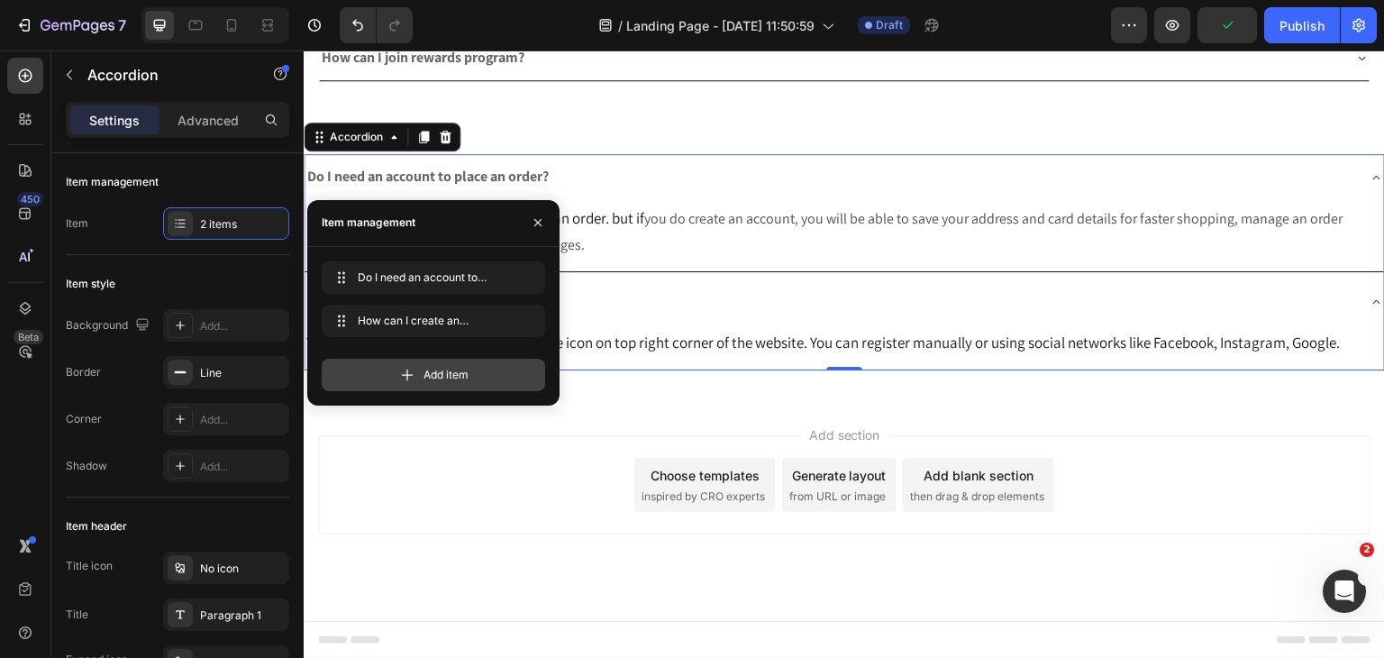
scroll to position [433, 0]
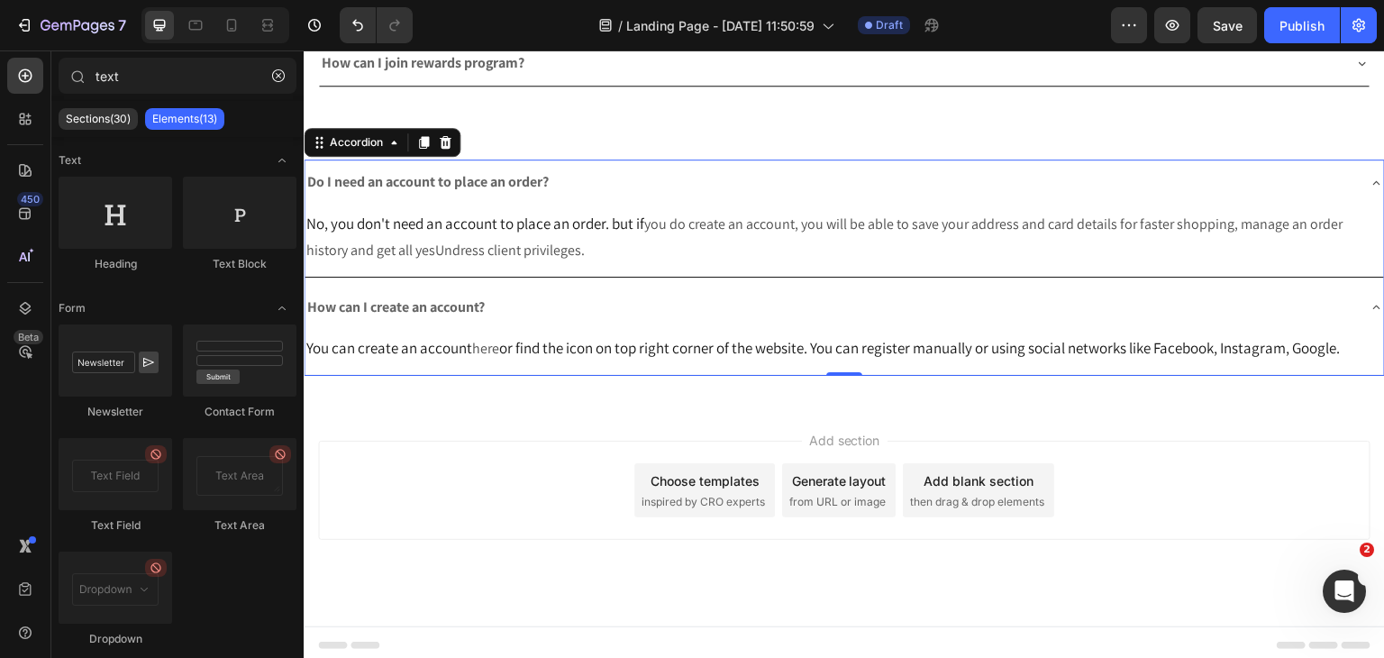
click at [603, 452] on div "Add section Choose templates inspired by CRO experts Generate layout from URL o…" at bounding box center [844, 490] width 1052 height 99
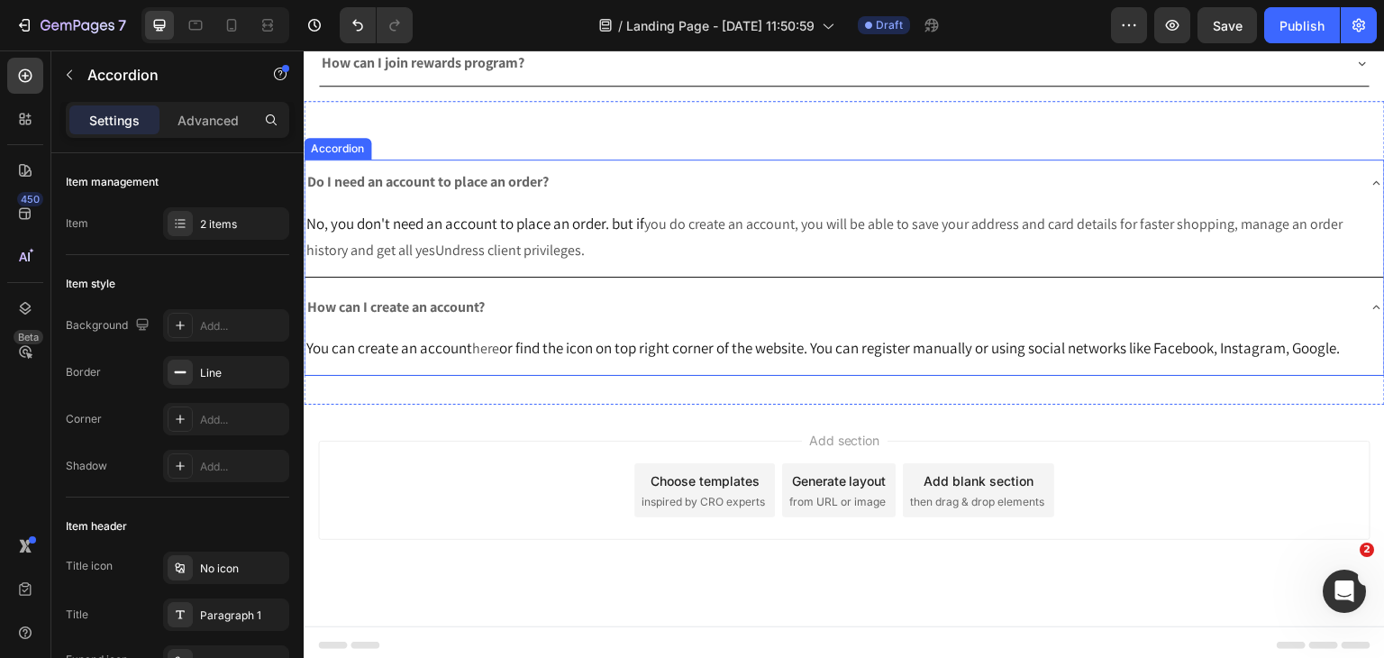
click at [812, 167] on div "Do I need an account to place an order?" at bounding box center [830, 183] width 1051 height 32
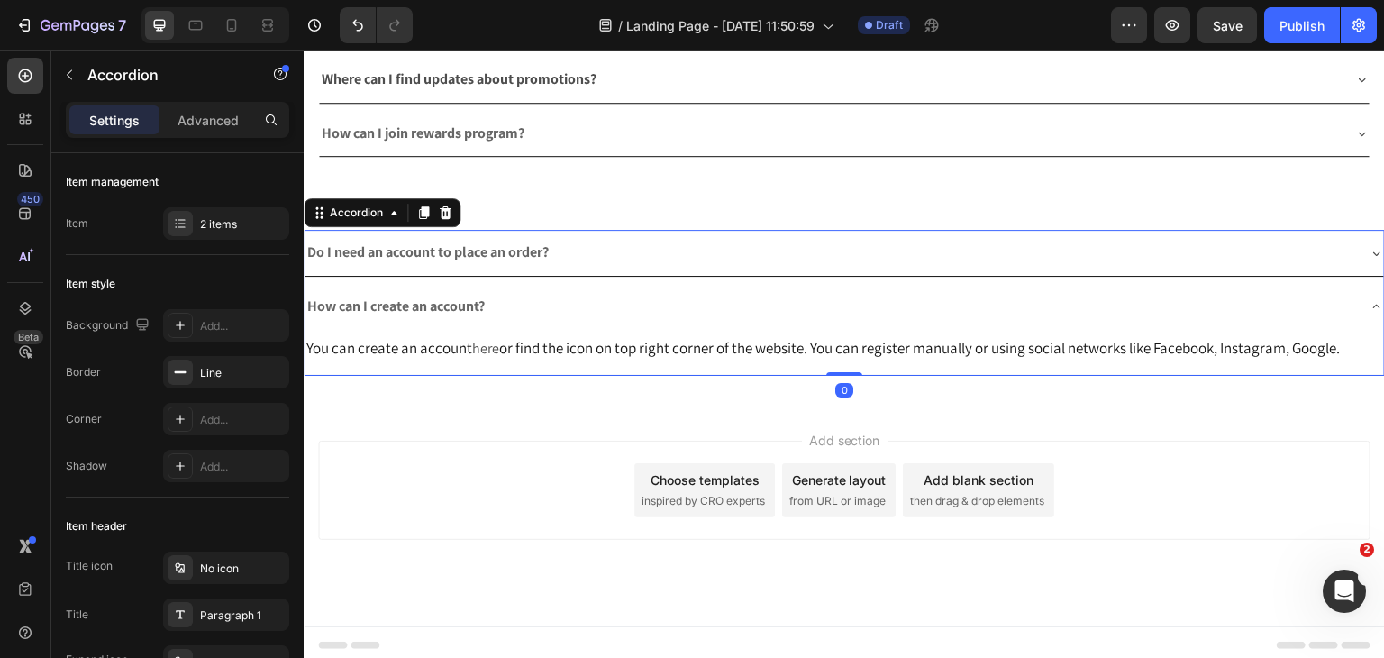
click at [707, 291] on div "How can I create an account?" at bounding box center [830, 307] width 1051 height 32
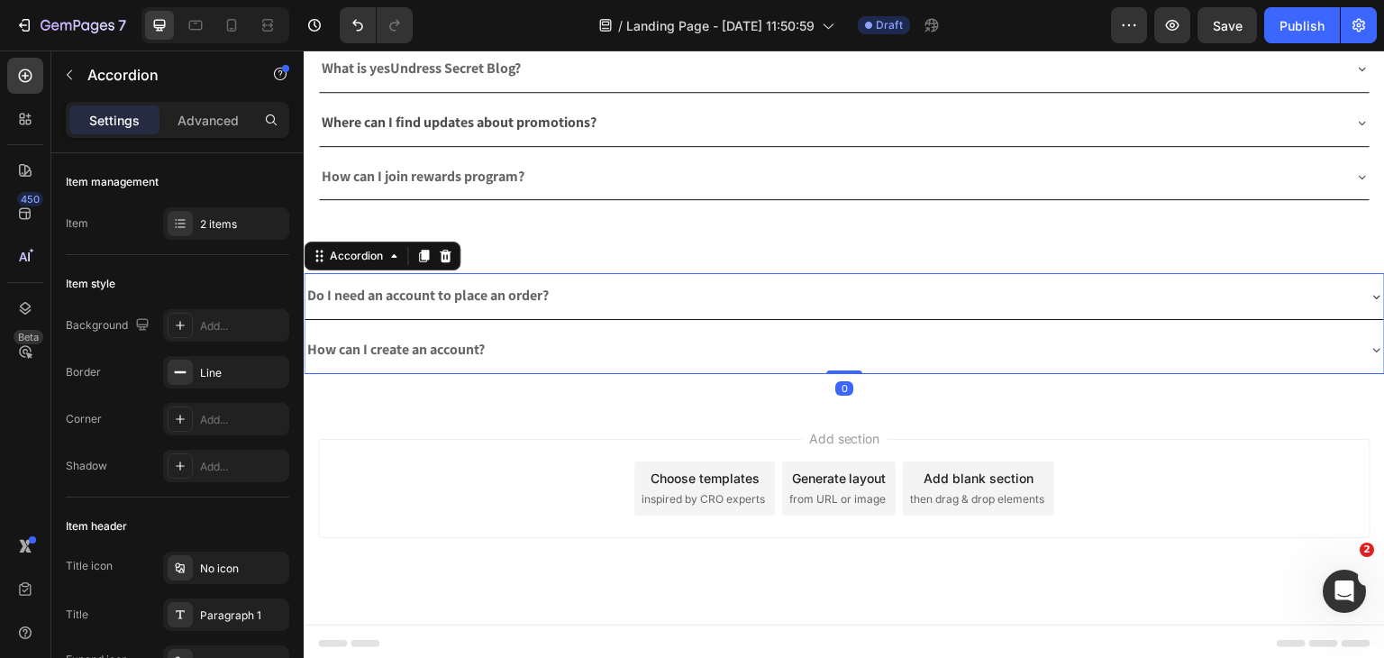
scroll to position [318, 0]
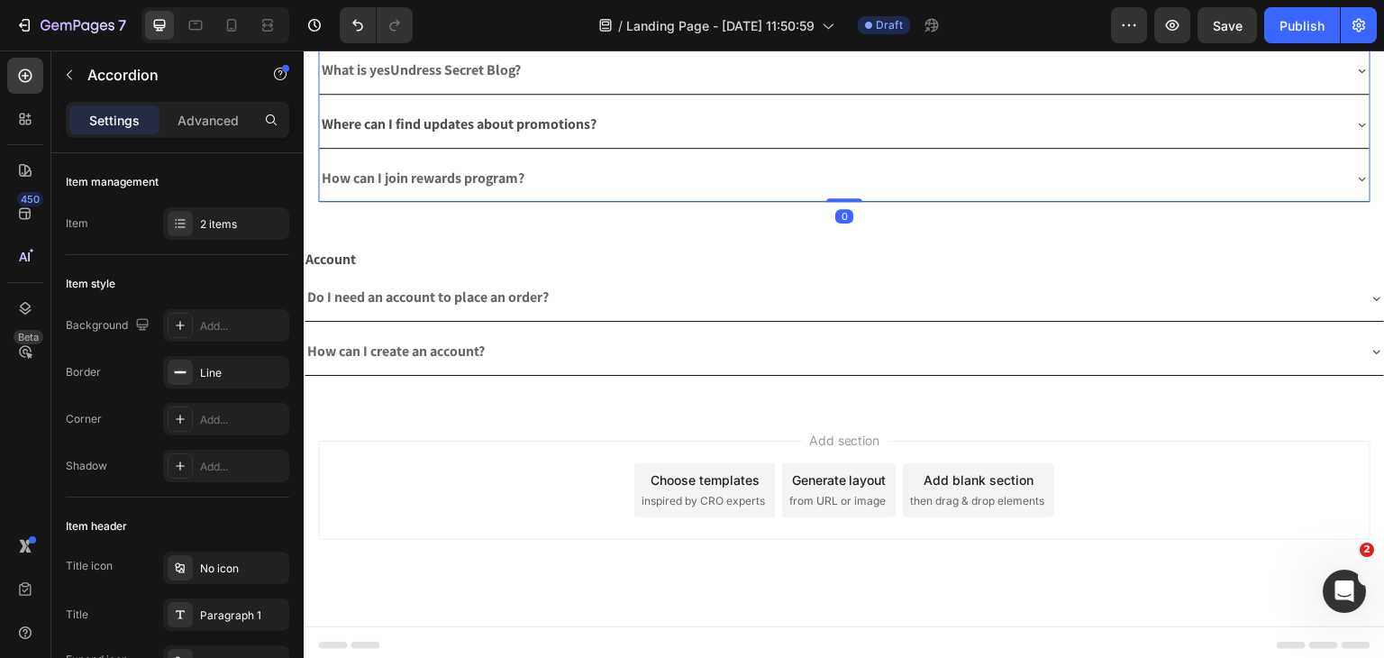
click at [914, 194] on div "How can I join rewards program?" at bounding box center [844, 179] width 1051 height 46
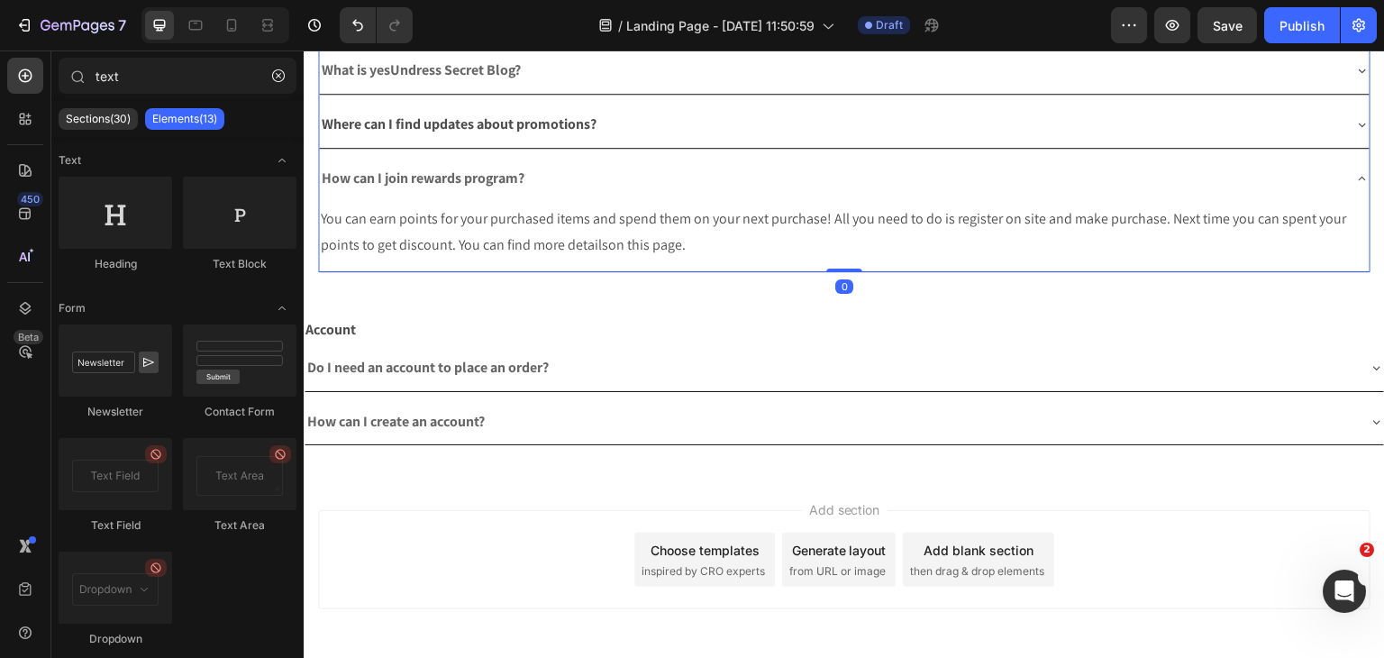
click at [639, 504] on div "Add section Choose templates inspired by CRO experts Generate layout from URL o…" at bounding box center [844, 585] width 1081 height 222
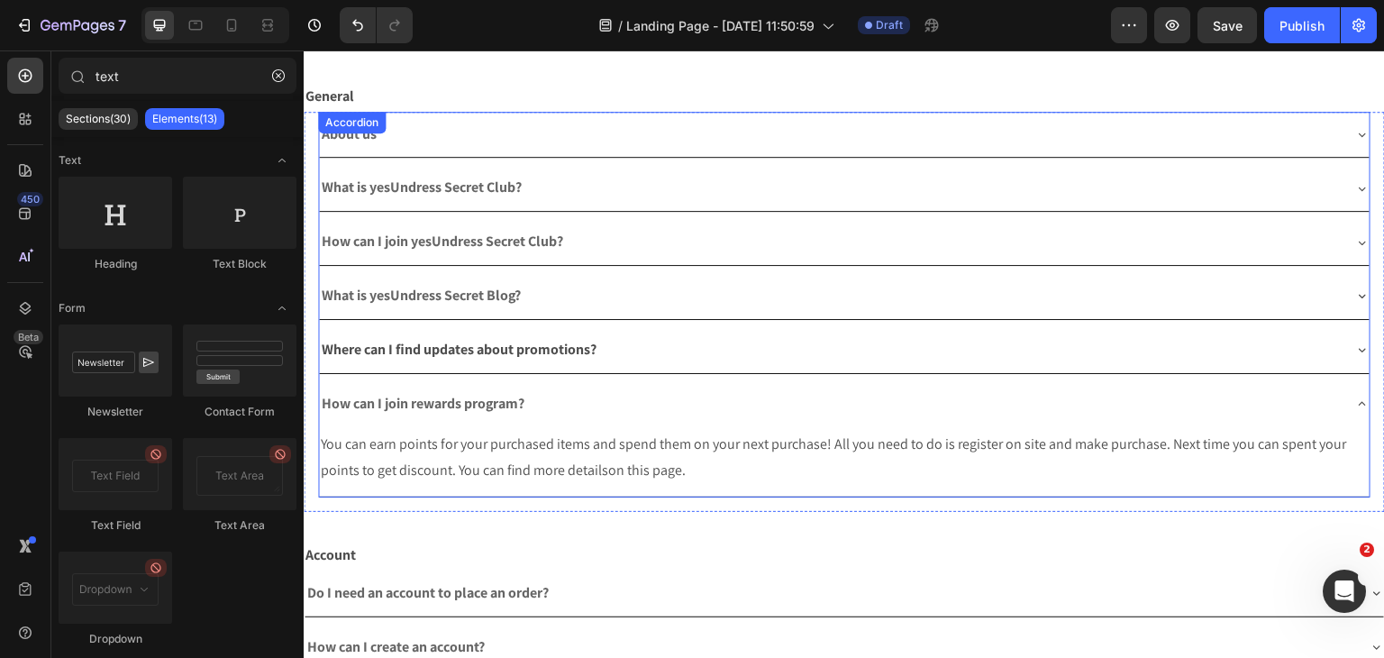
scroll to position [0, 0]
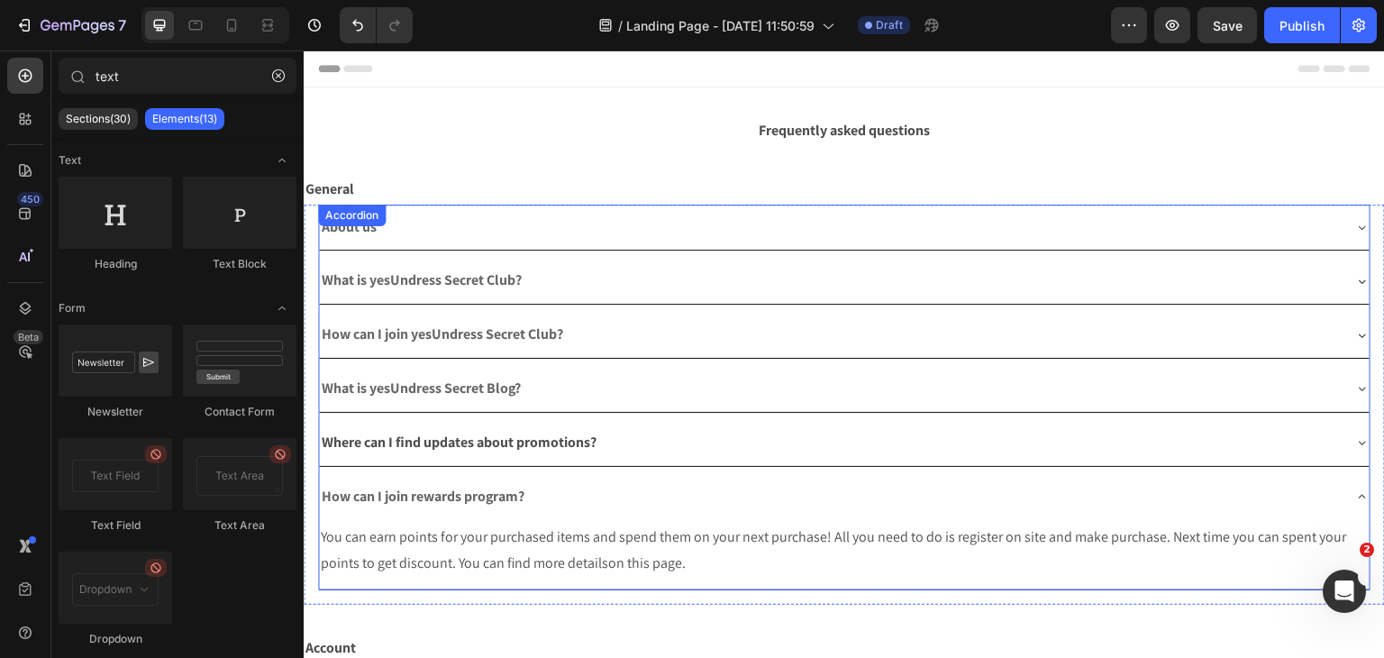
click at [613, 484] on div "How can I join rewards program?" at bounding box center [830, 497] width 1022 height 32
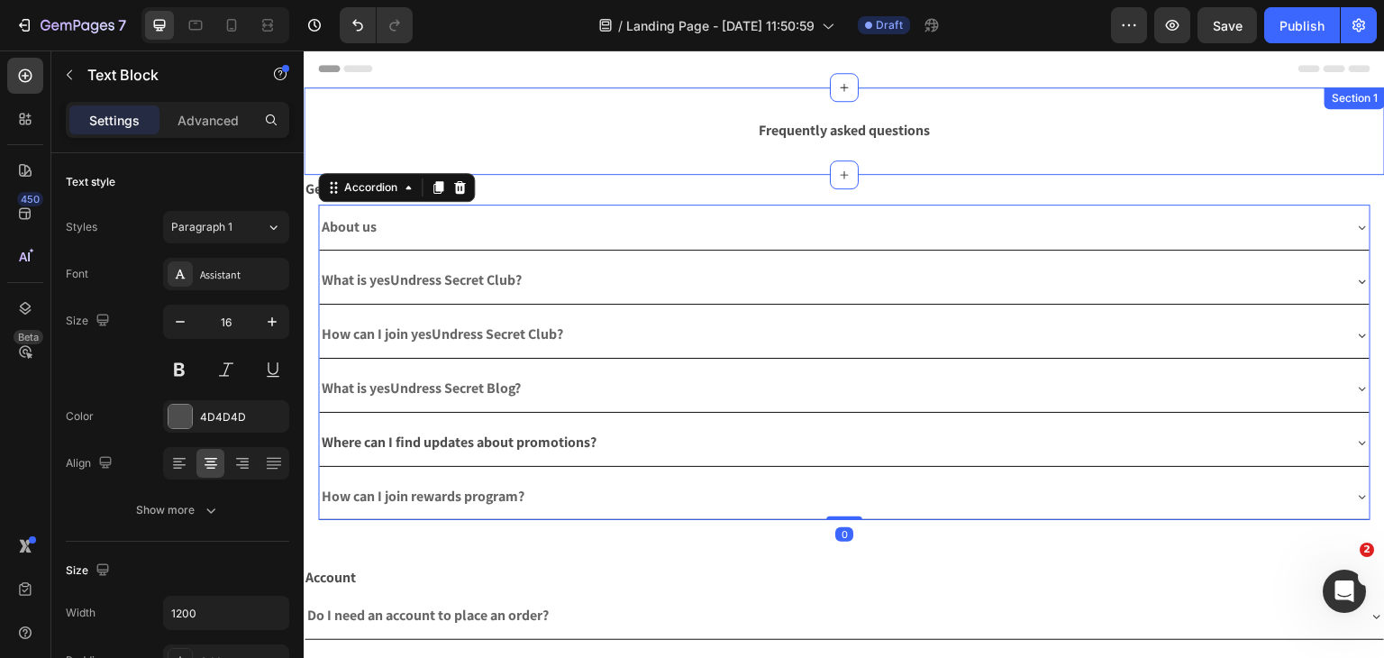
click at [548, 123] on p "Frequently asked questions" at bounding box center [844, 131] width 1078 height 26
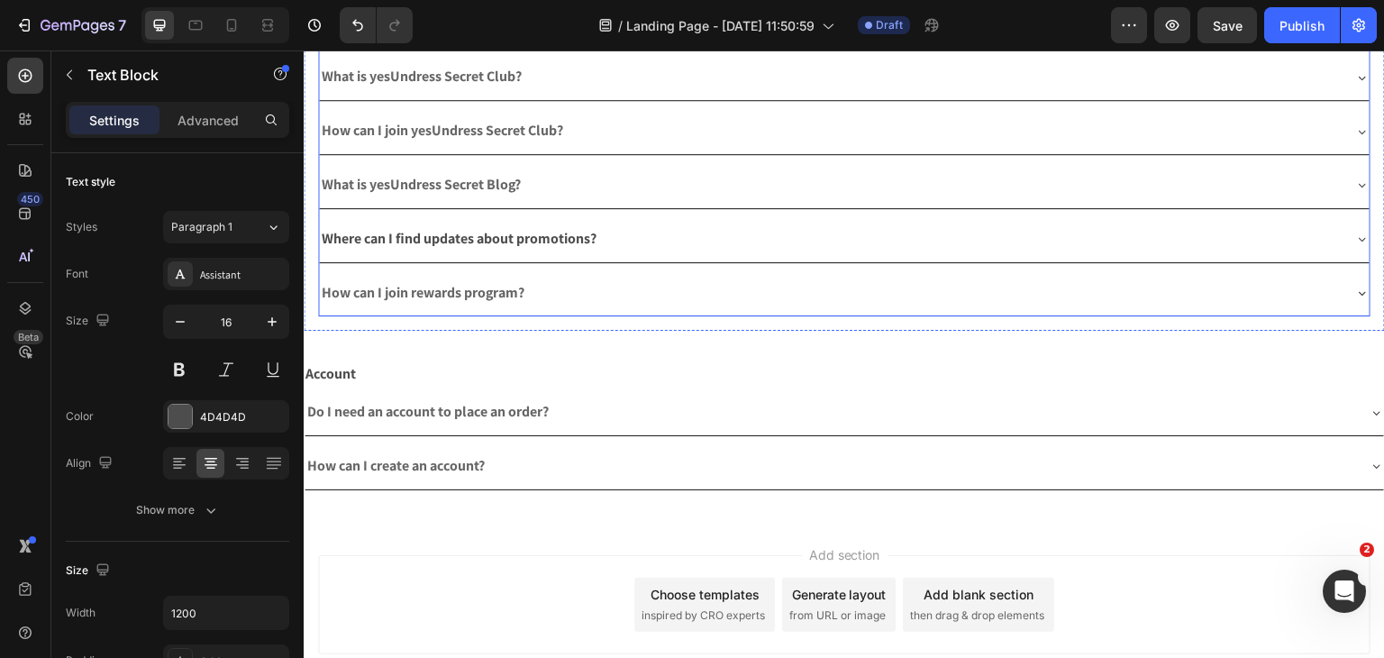
scroll to position [318, 0]
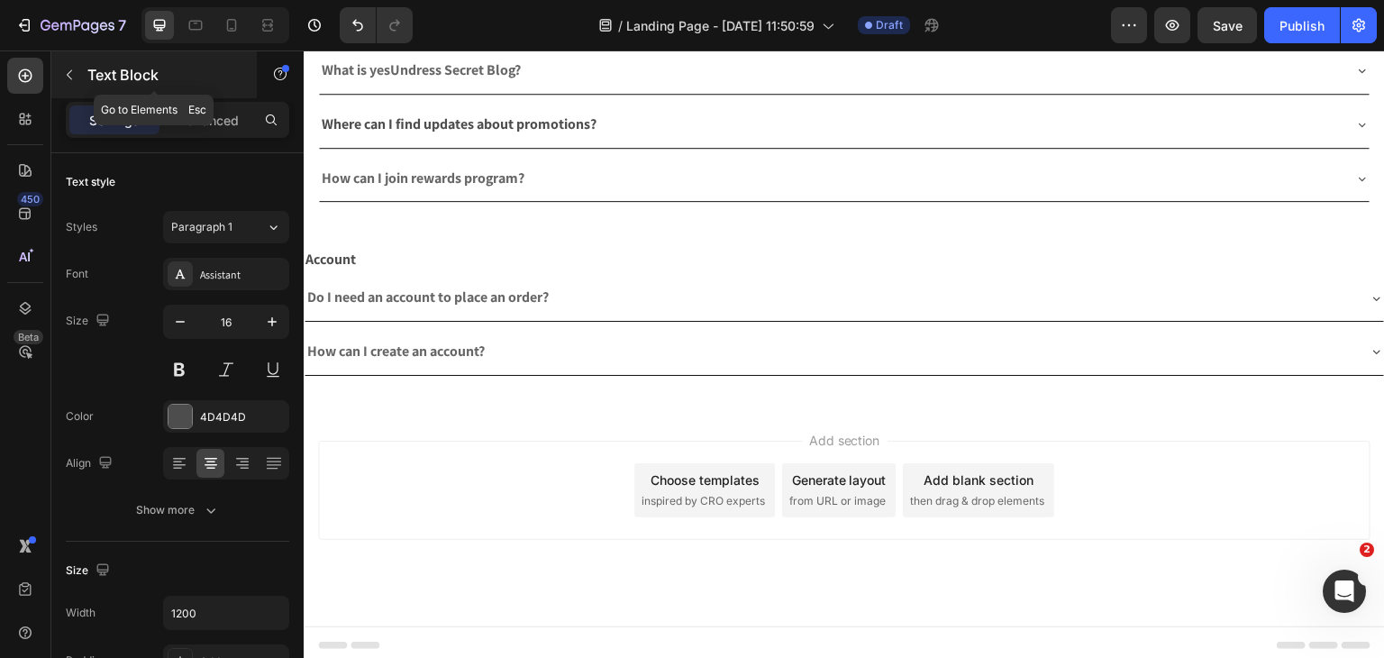
click at [68, 77] on icon "button" at bounding box center [69, 75] width 14 height 14
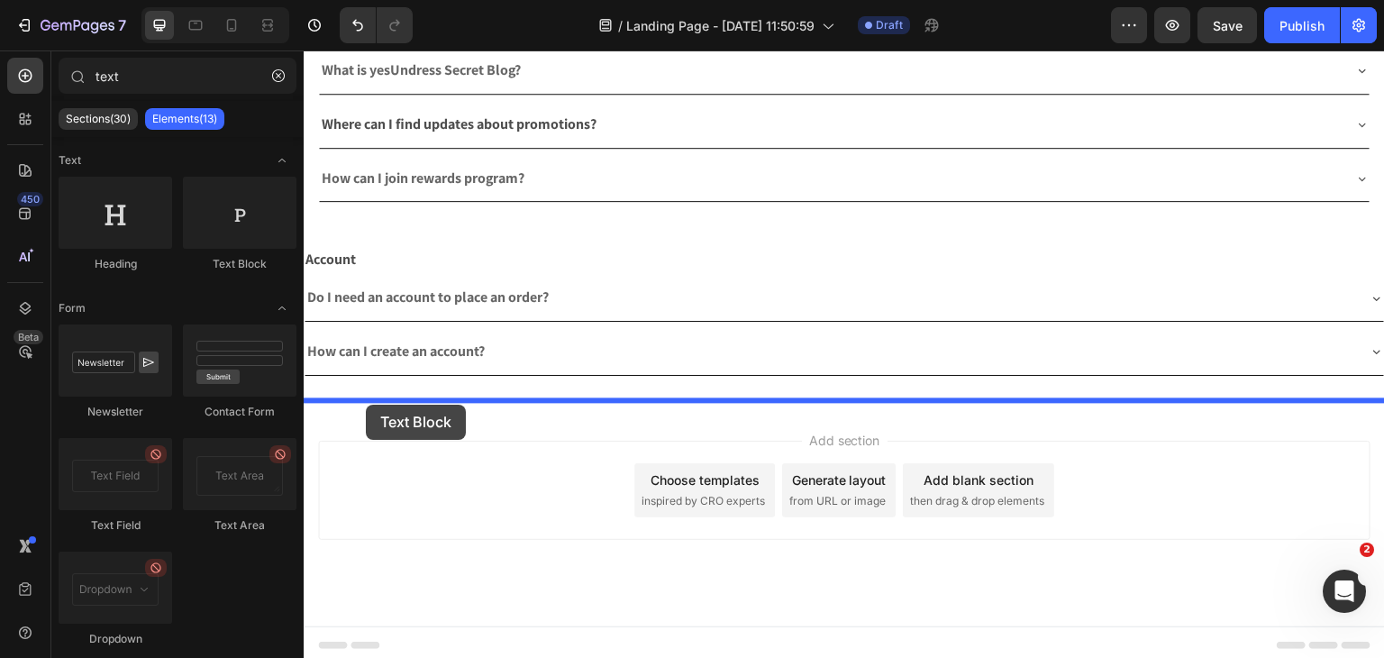
drag, startPoint x: 505, startPoint y: 274, endPoint x: 366, endPoint y: 405, distance: 190.6
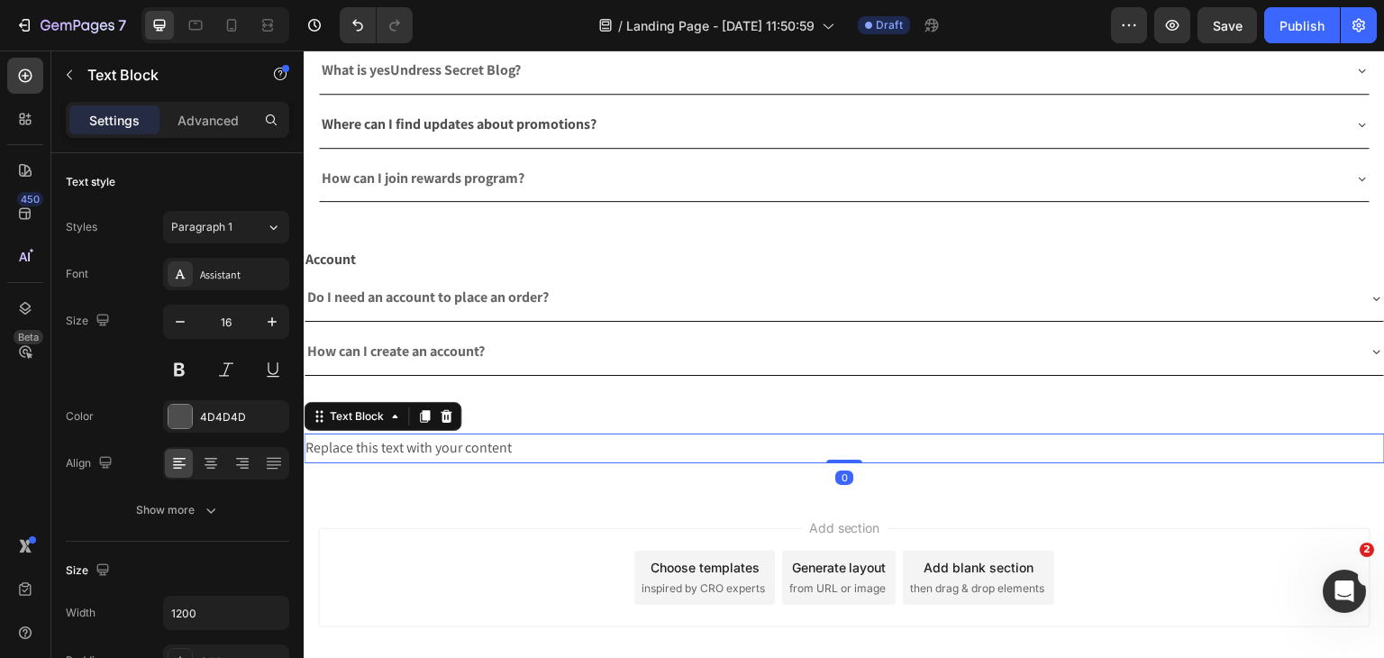
click at [436, 441] on div "Replace this text with your content" at bounding box center [844, 448] width 1081 height 30
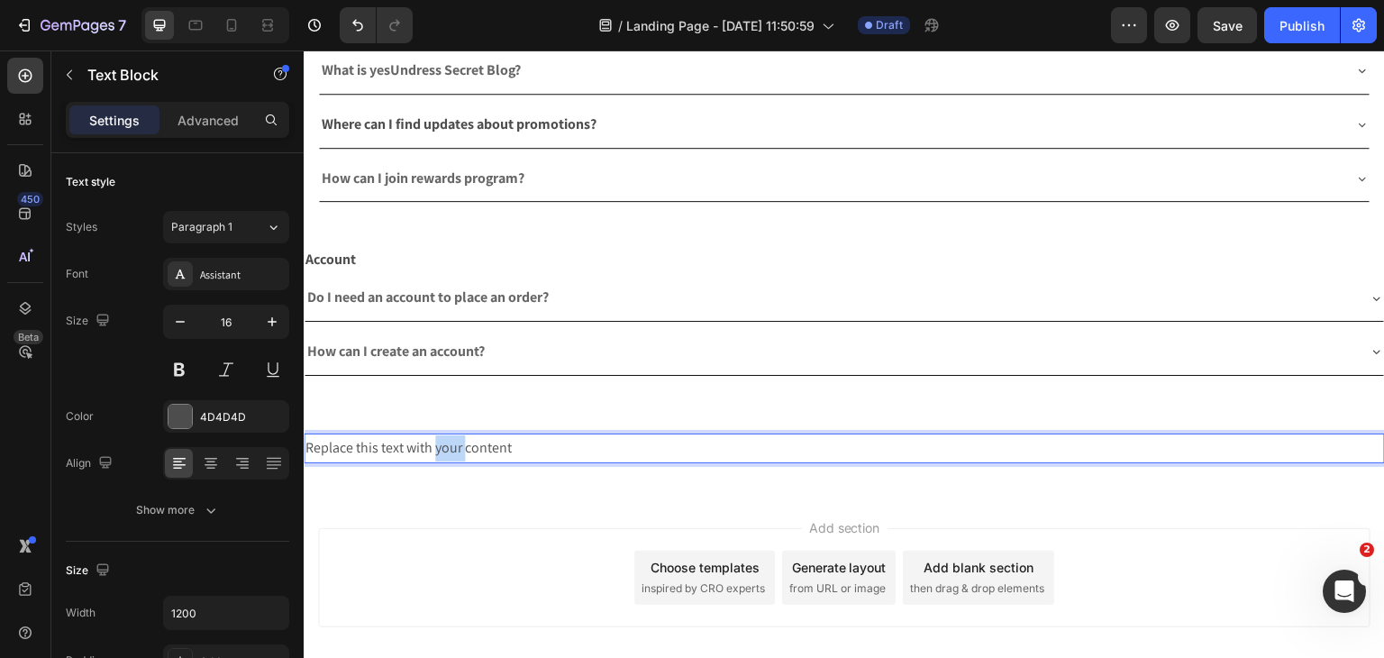
click at [436, 441] on p "Replace this text with your content" at bounding box center [844, 448] width 1078 height 26
click at [462, 492] on div "Add section Choose templates inspired by CRO experts Generate layout from URL o…" at bounding box center [844, 603] width 1081 height 222
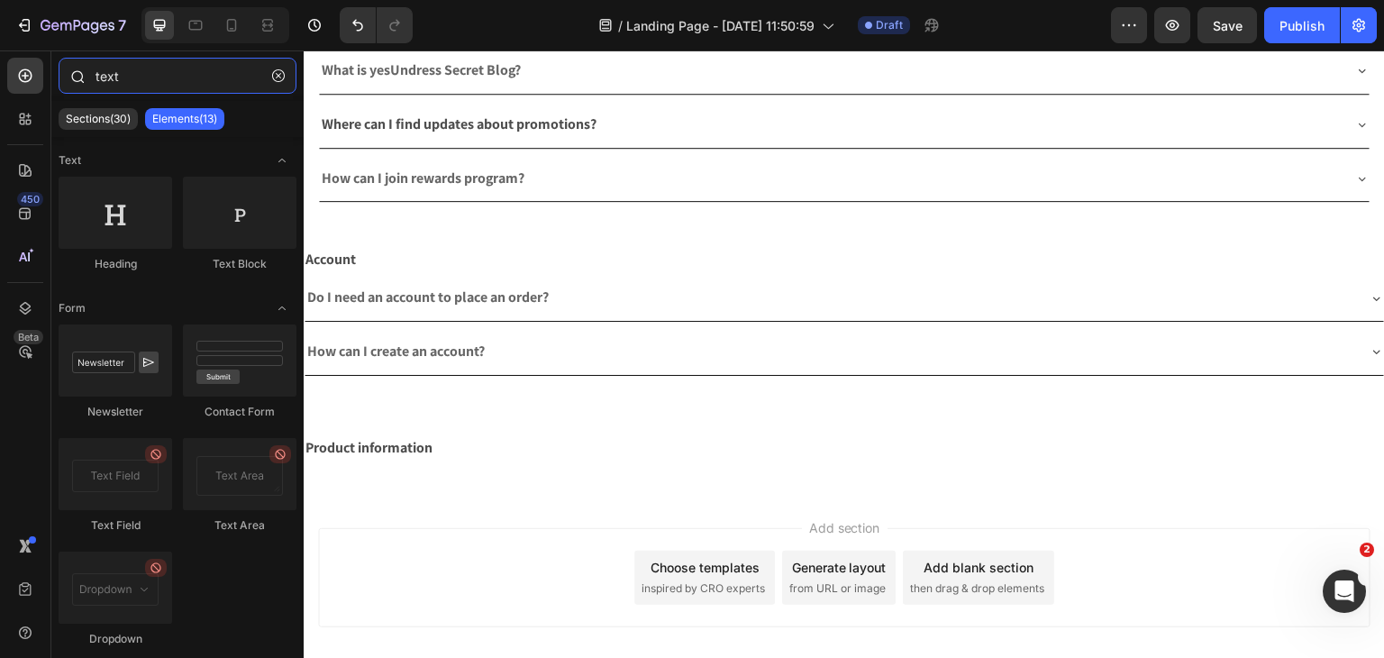
click at [108, 69] on input "text" at bounding box center [178, 76] width 238 height 36
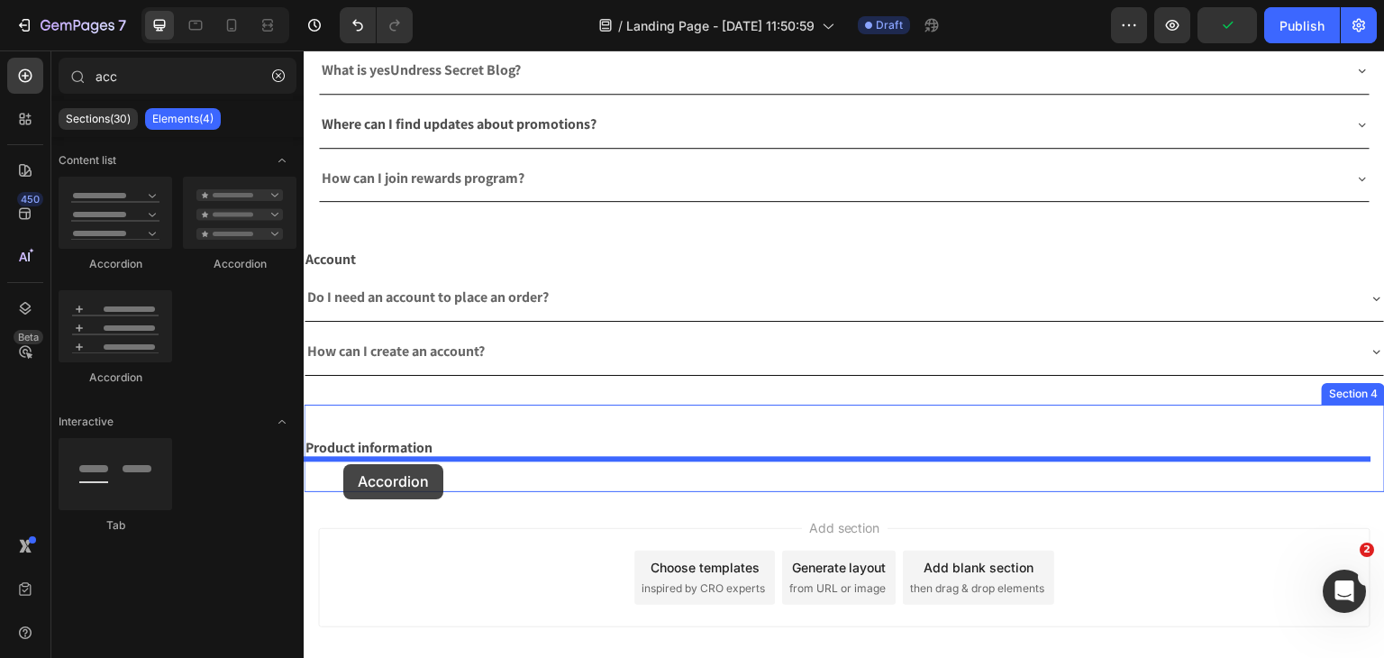
drag, startPoint x: 442, startPoint y: 306, endPoint x: 343, endPoint y: 464, distance: 186.2
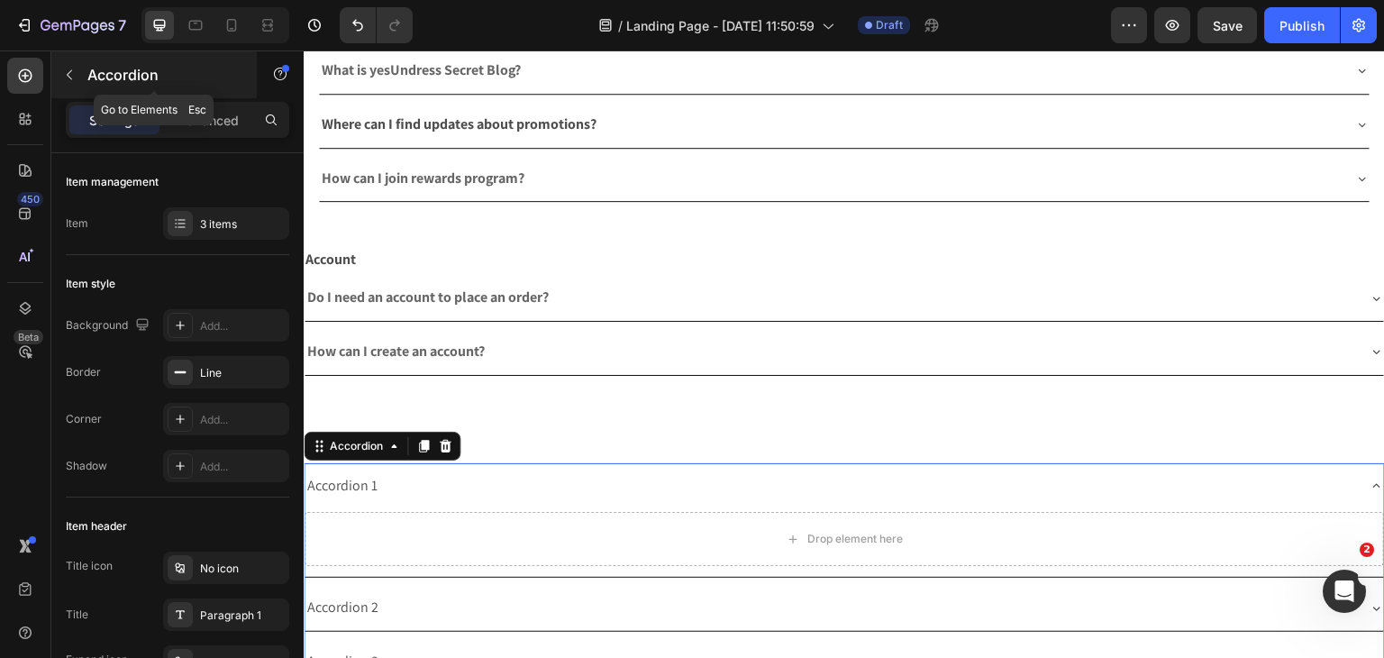
click at [75, 76] on icon "button" at bounding box center [69, 75] width 14 height 14
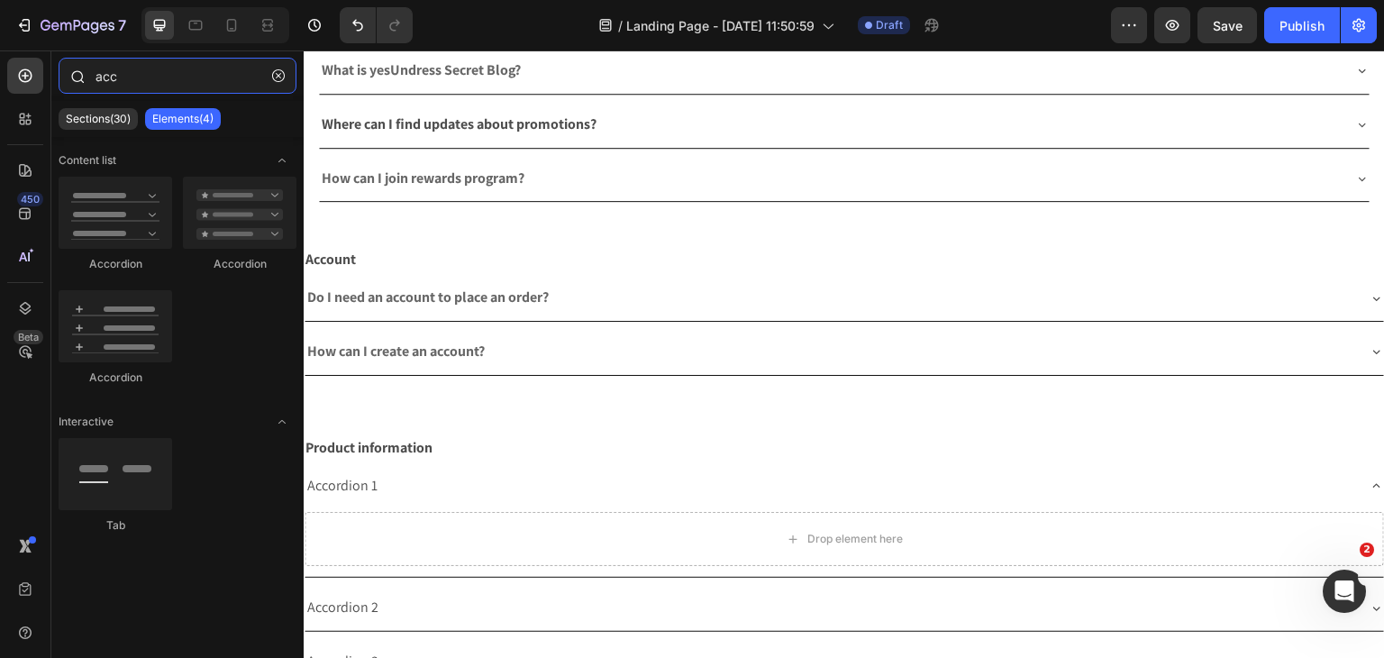
click at [127, 86] on input "acc" at bounding box center [178, 76] width 238 height 36
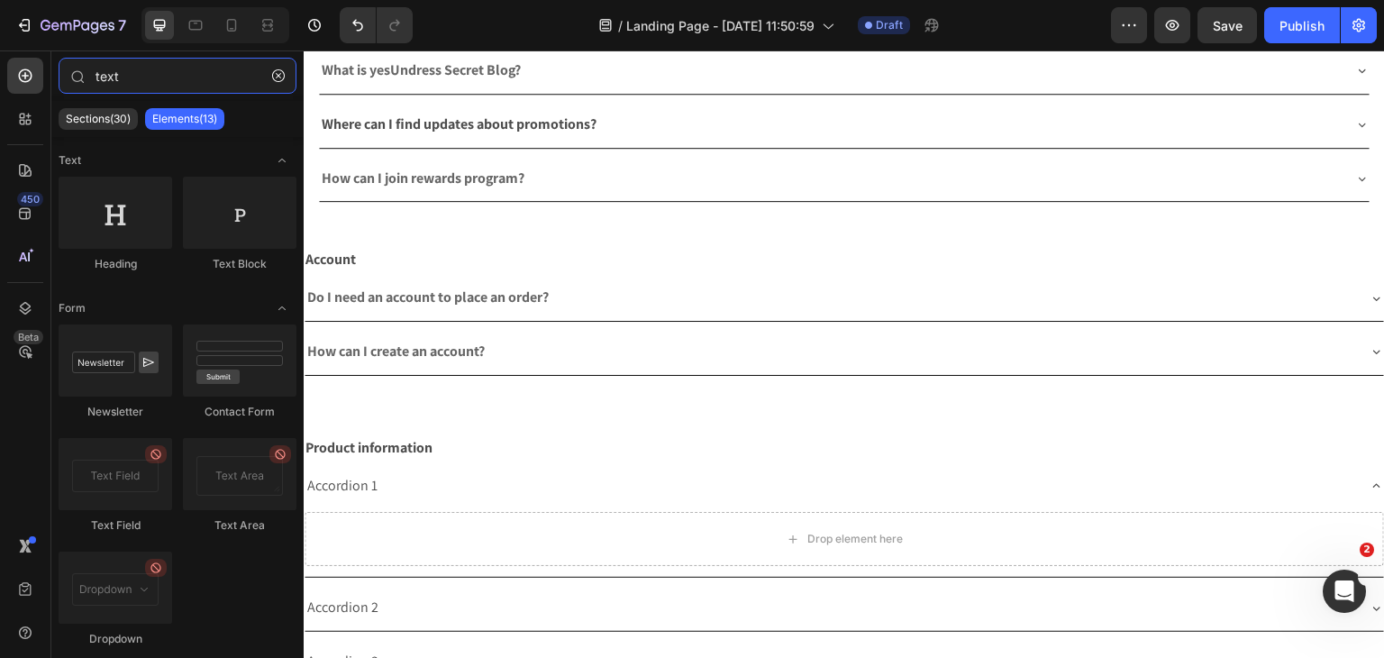
type input "text"
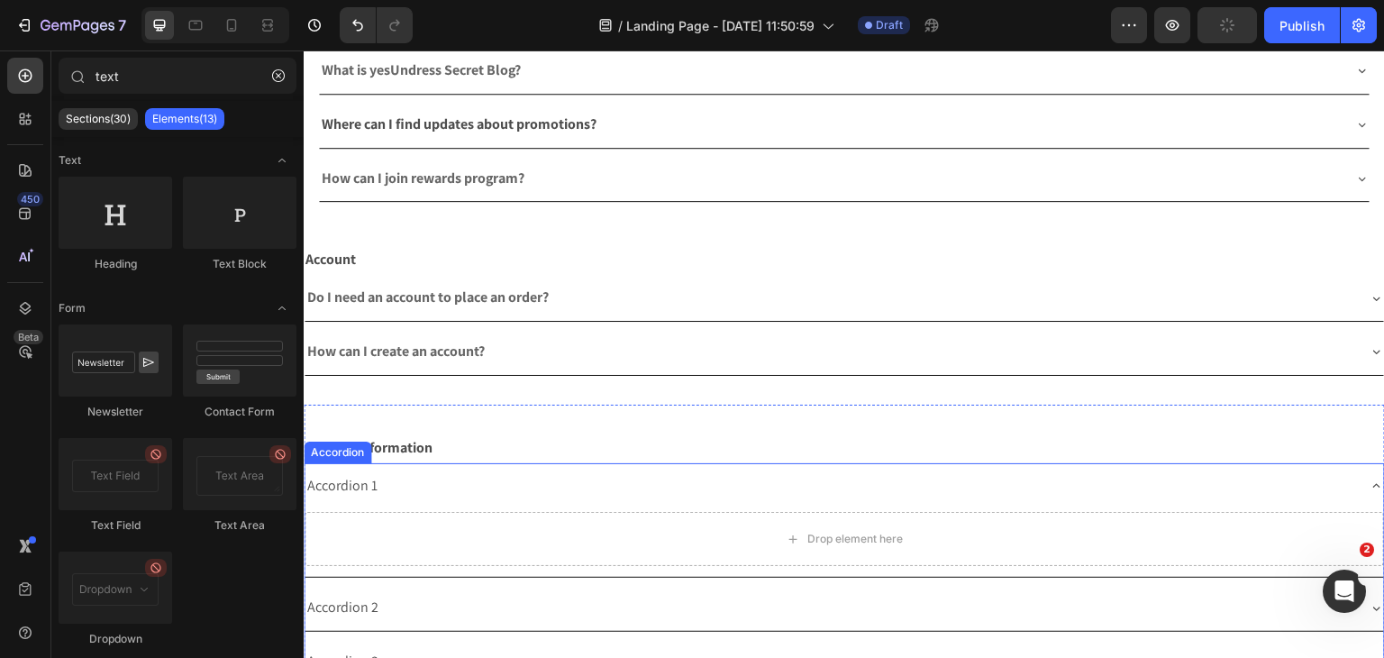
click at [354, 481] on div "Accordion 1" at bounding box center [343, 486] width 76 height 32
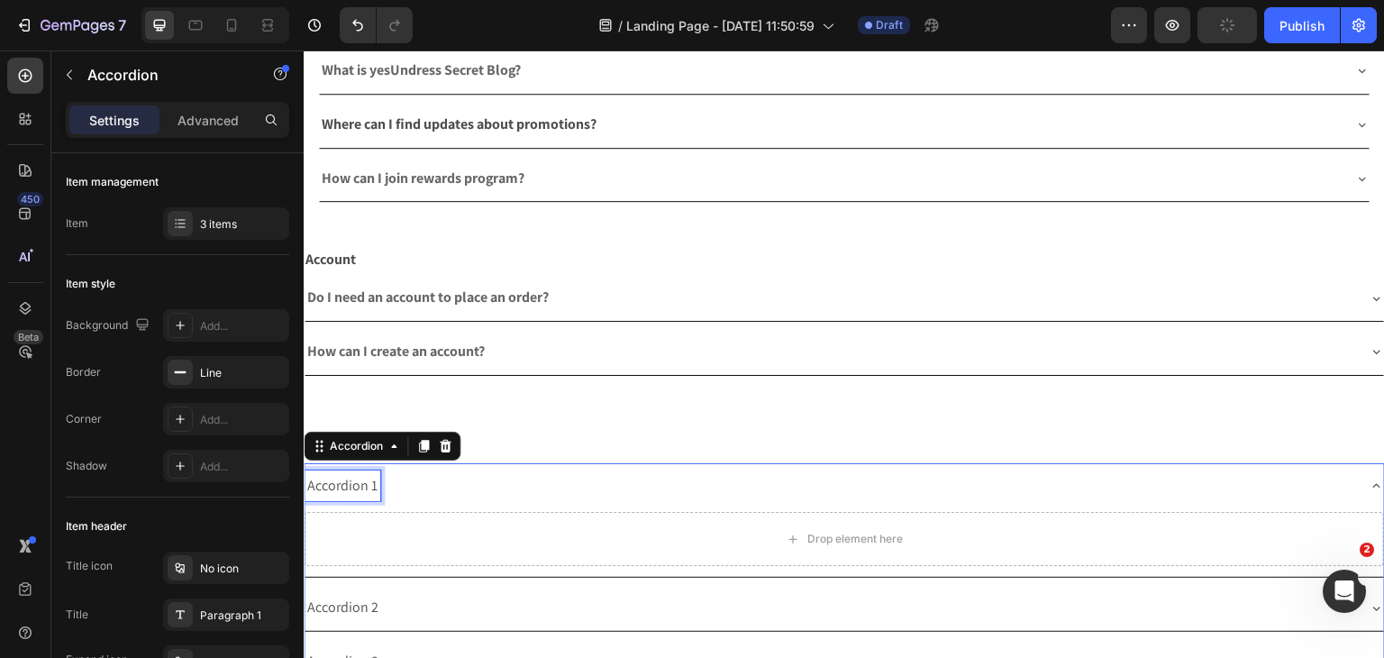
click at [354, 481] on div "Accordion 1" at bounding box center [343, 486] width 76 height 32
click at [354, 481] on p "Accordion 1" at bounding box center [342, 486] width 70 height 26
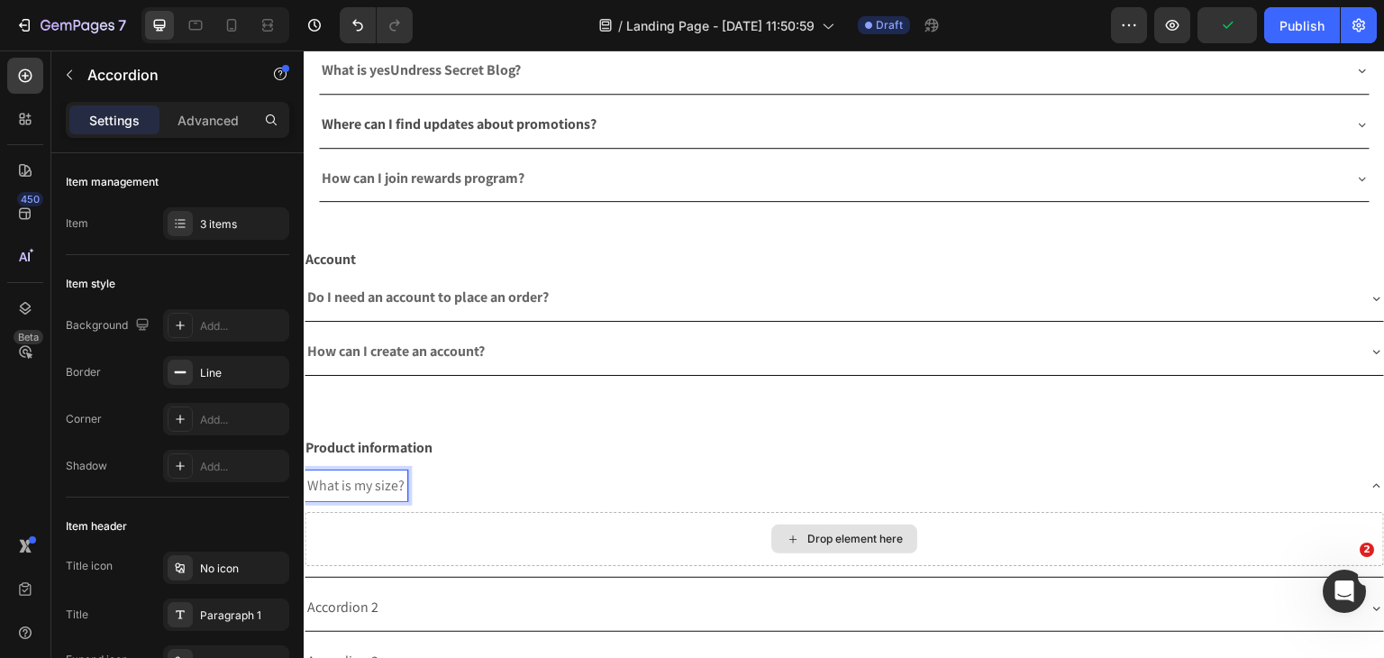
click at [534, 522] on div "Drop element here" at bounding box center [844, 539] width 1079 height 54
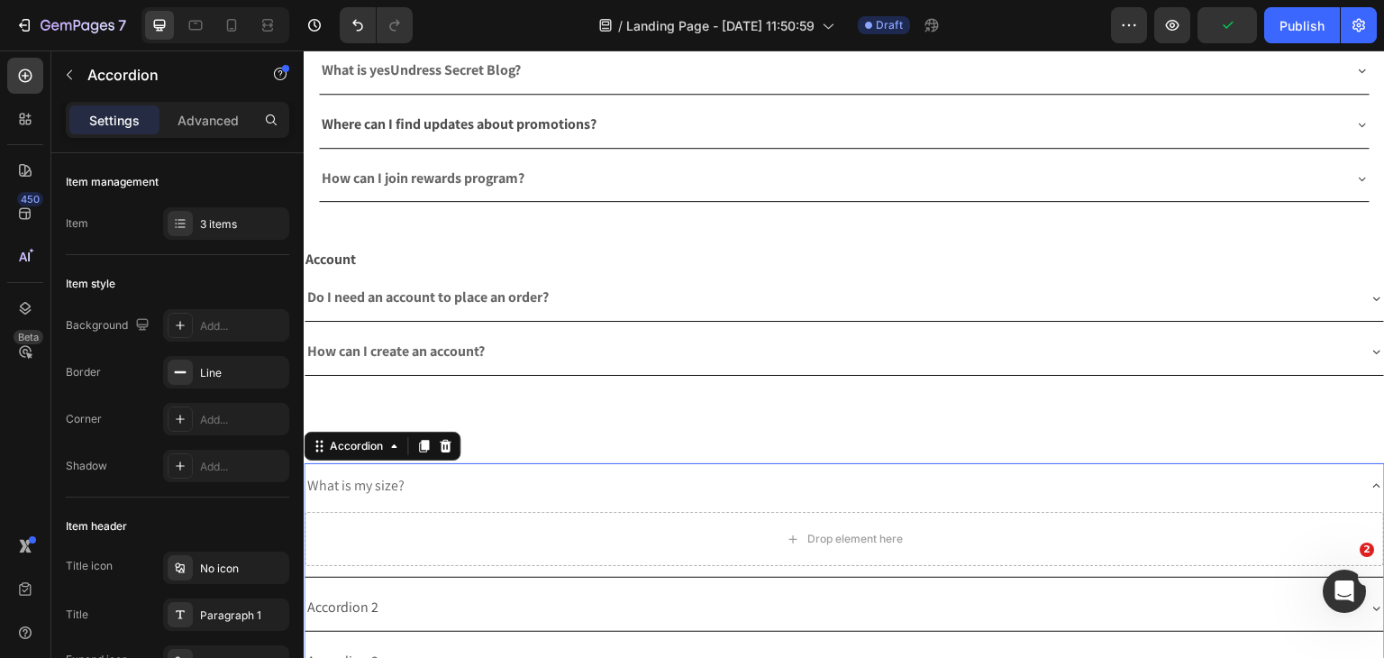
click at [369, 481] on span "What is my size?" at bounding box center [355, 485] width 97 height 19
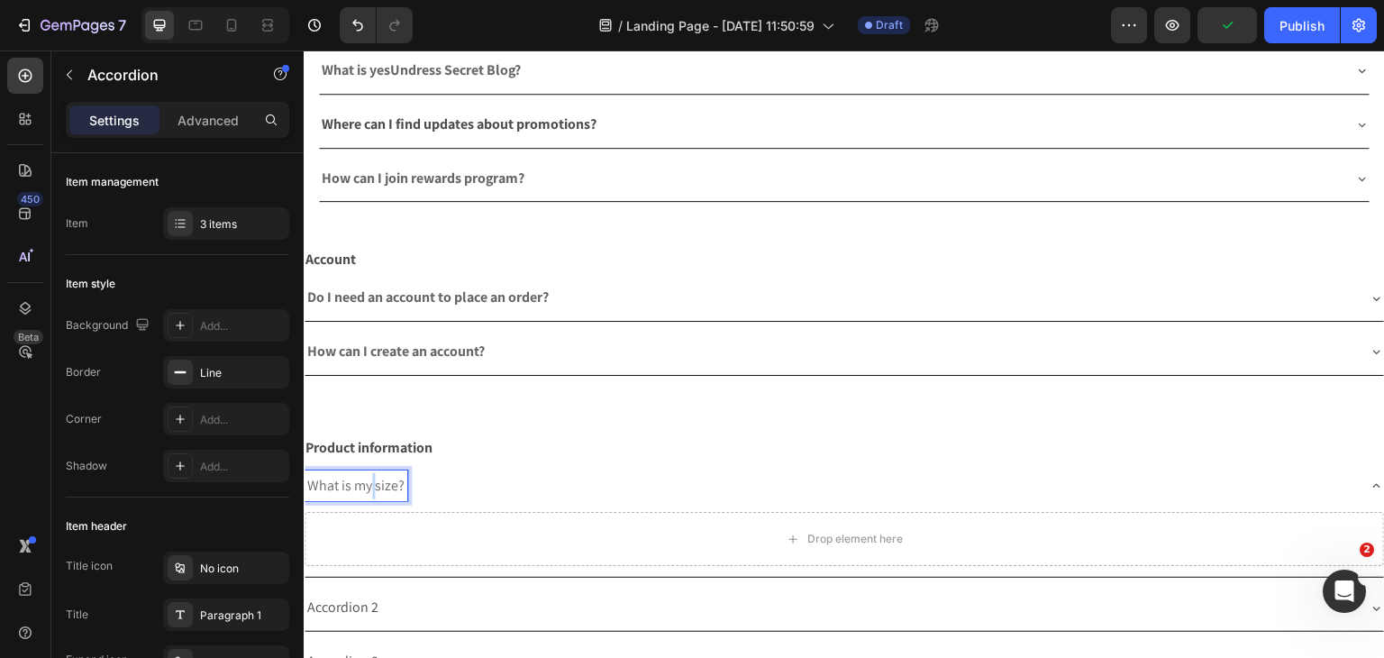
click at [369, 481] on span "What is my size?" at bounding box center [355, 485] width 97 height 19
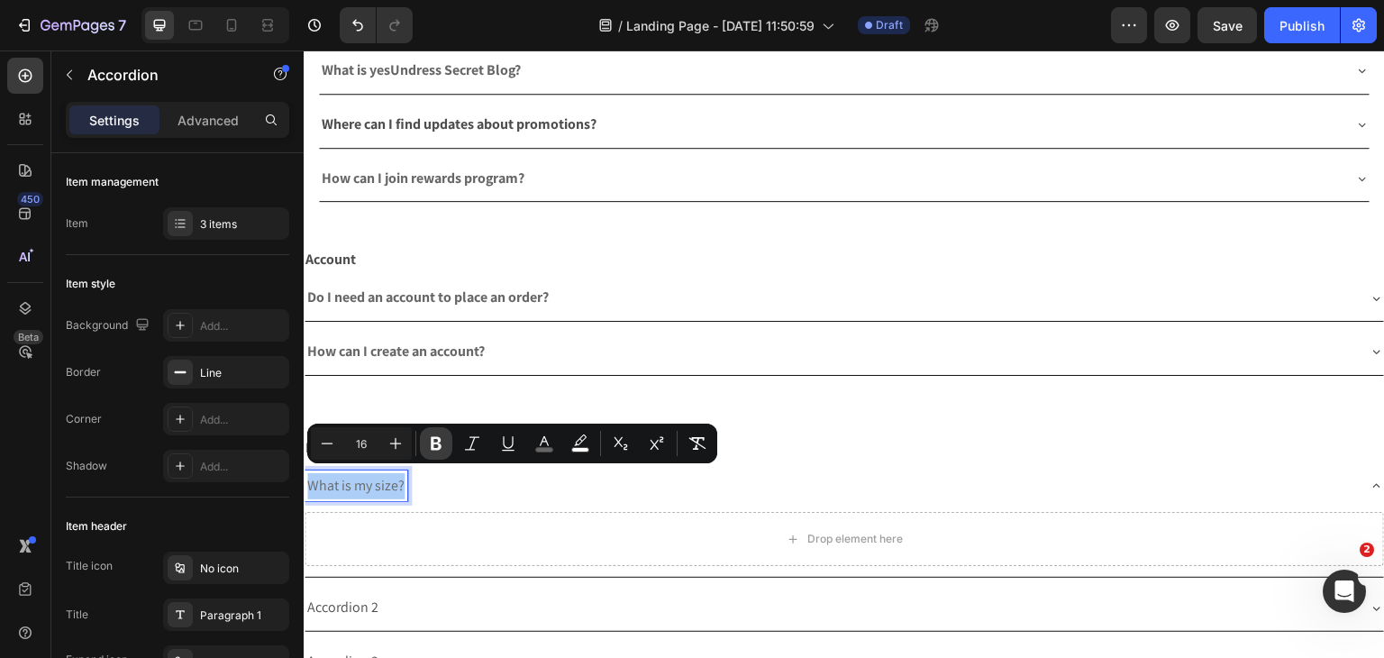
click at [424, 443] on button "Bold" at bounding box center [436, 443] width 32 height 32
drag, startPoint x: 571, startPoint y: 525, endPoint x: 551, endPoint y: 519, distance: 20.8
click at [571, 526] on div "Drop element here" at bounding box center [844, 539] width 1079 height 54
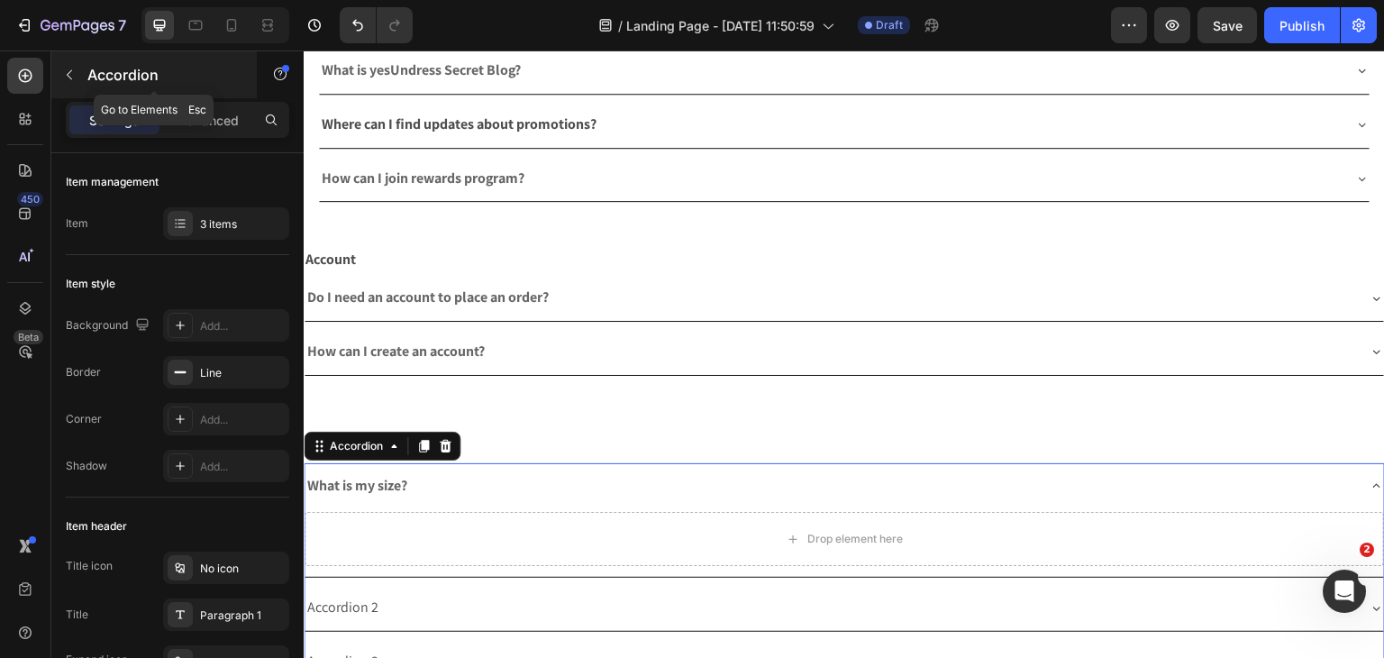
click at [60, 86] on button "button" at bounding box center [69, 74] width 29 height 29
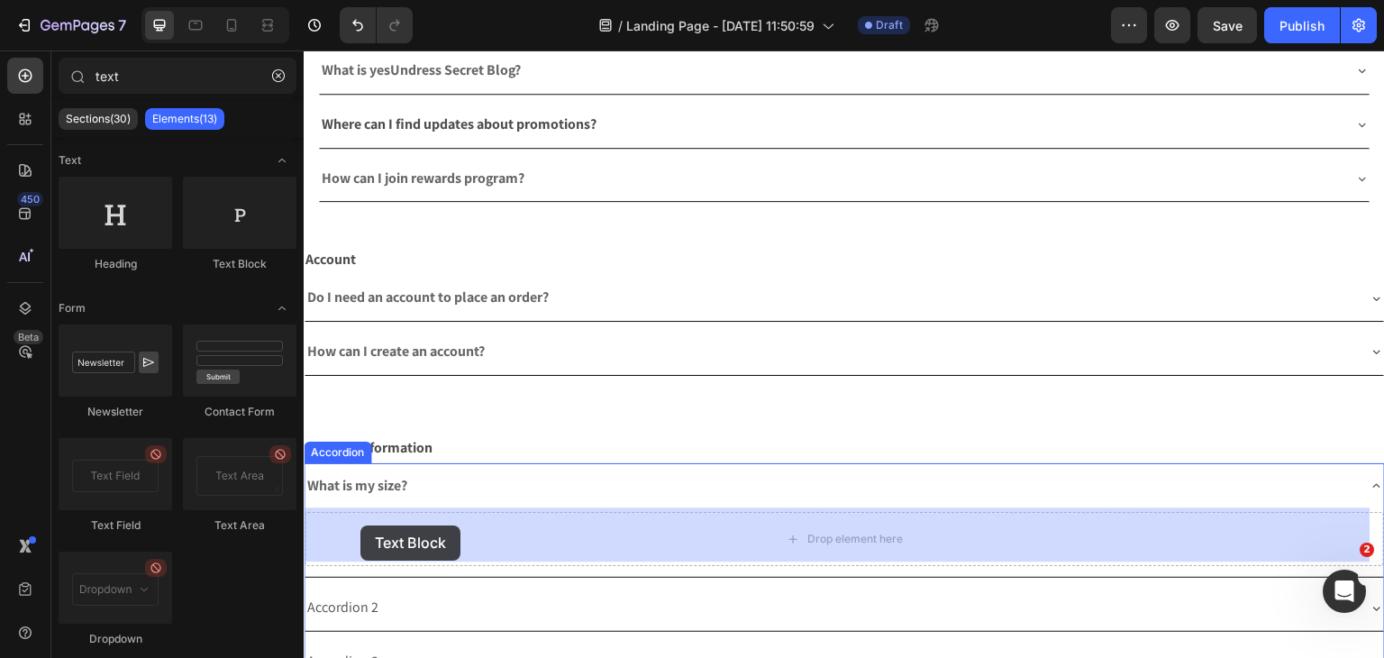
drag, startPoint x: 534, startPoint y: 251, endPoint x: 360, endPoint y: 525, distance: 324.4
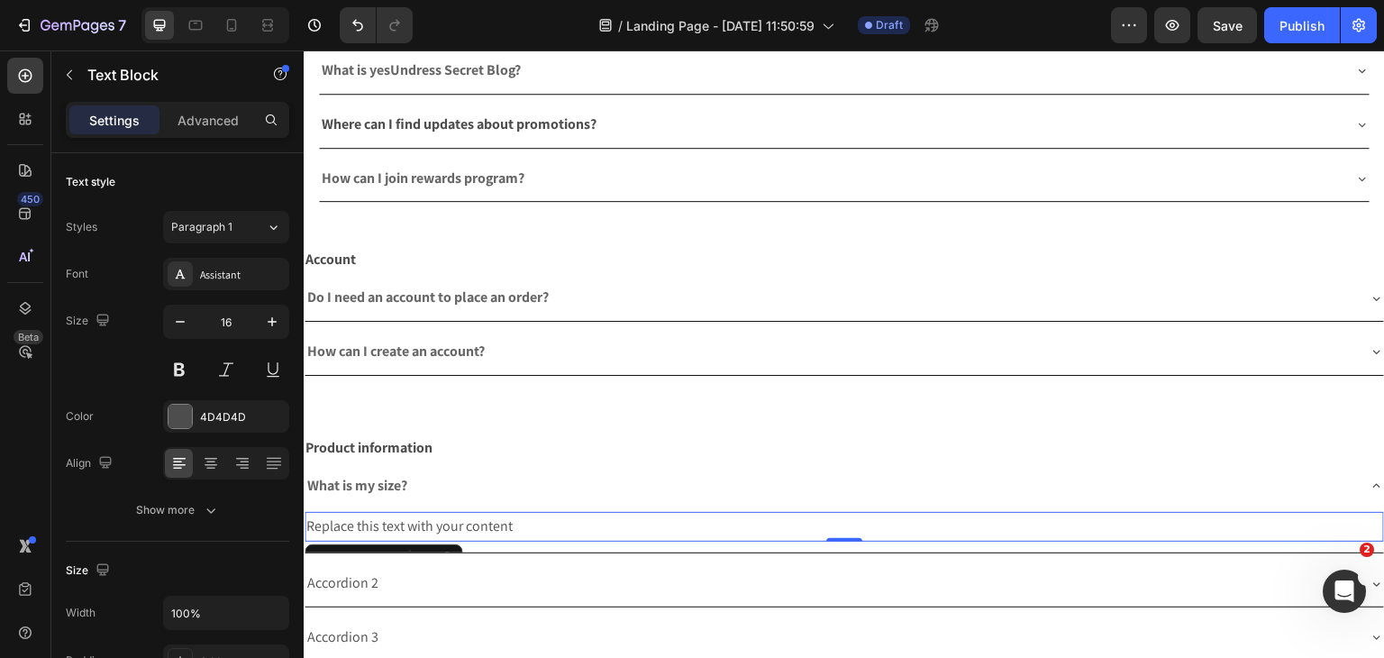
click at [430, 523] on div "Replace this text with your content" at bounding box center [844, 527] width 1079 height 30
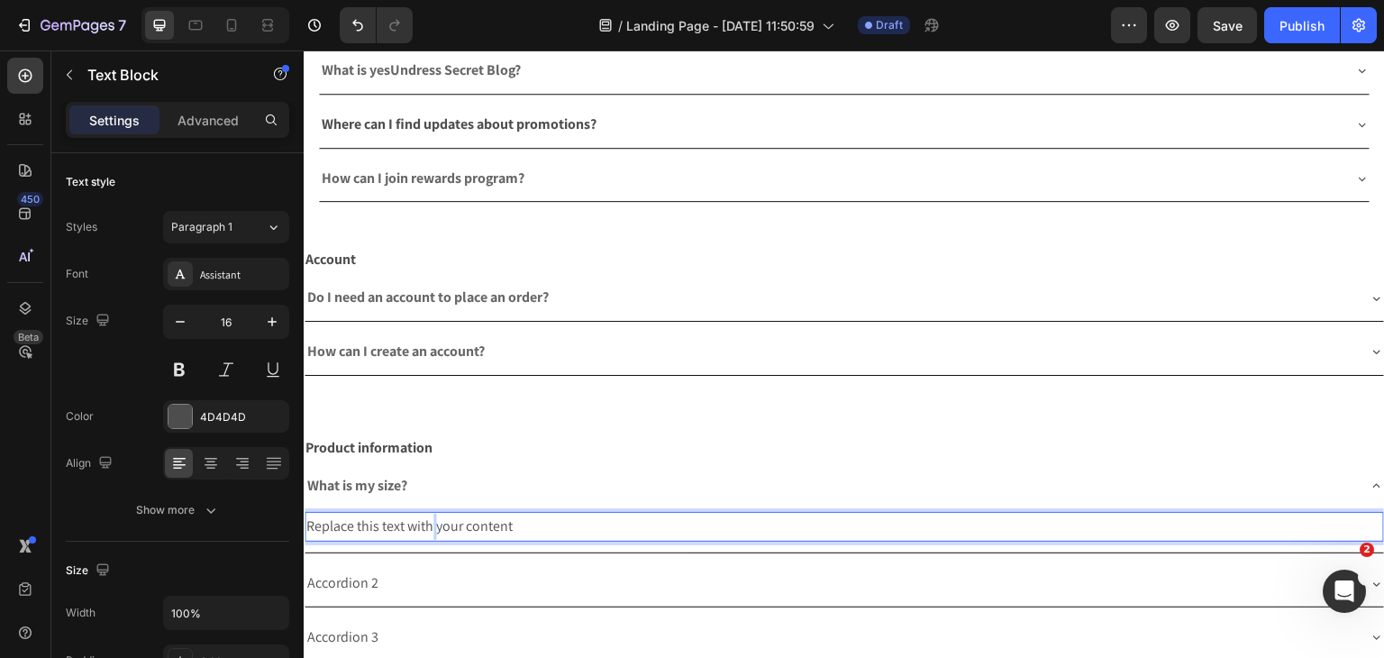
click at [430, 523] on p "Replace this text with your content" at bounding box center [844, 527] width 1076 height 26
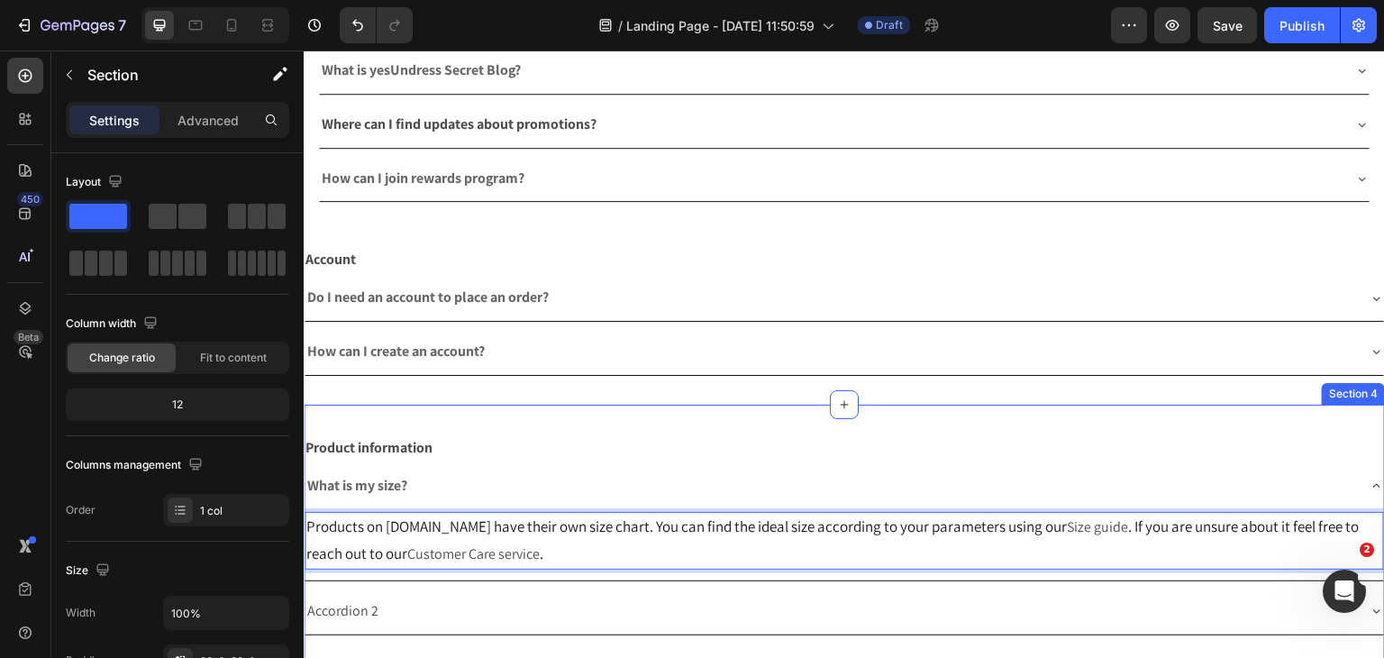
click at [482, 396] on div "Account Text Block Do I need an account to place an order? How can I create an …" at bounding box center [844, 309] width 1081 height 187
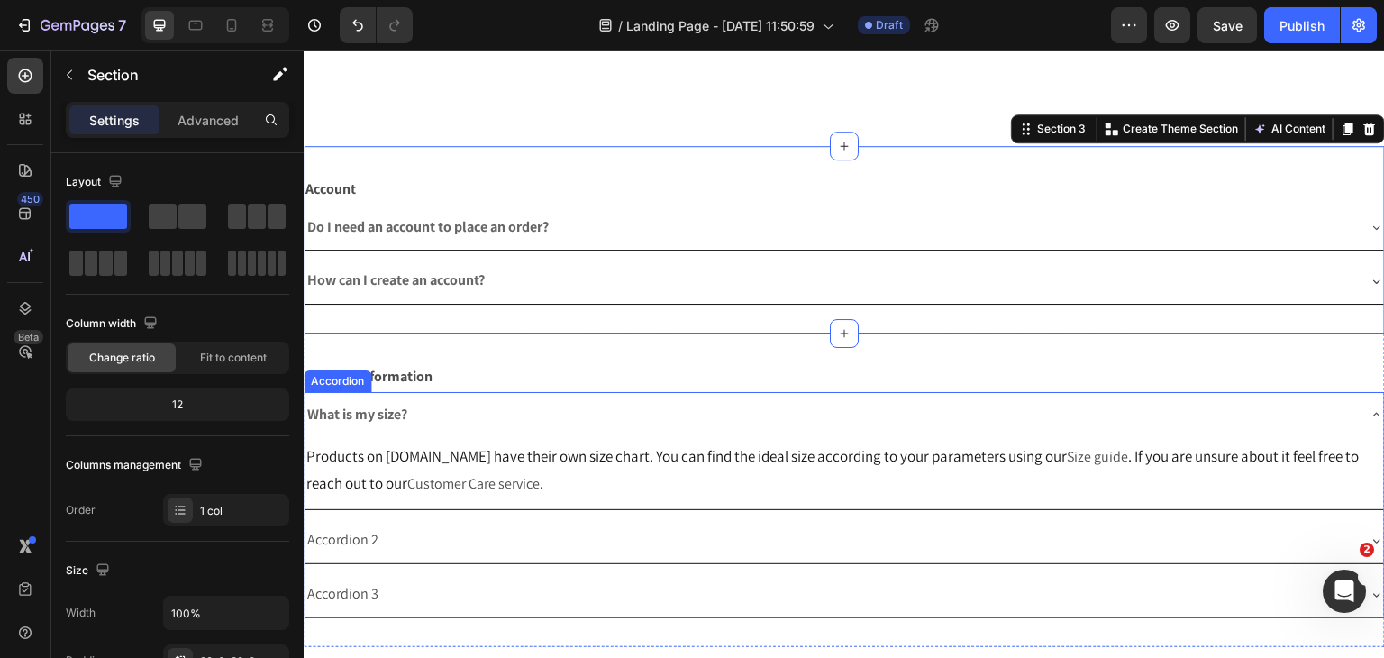
scroll to position [498, 0]
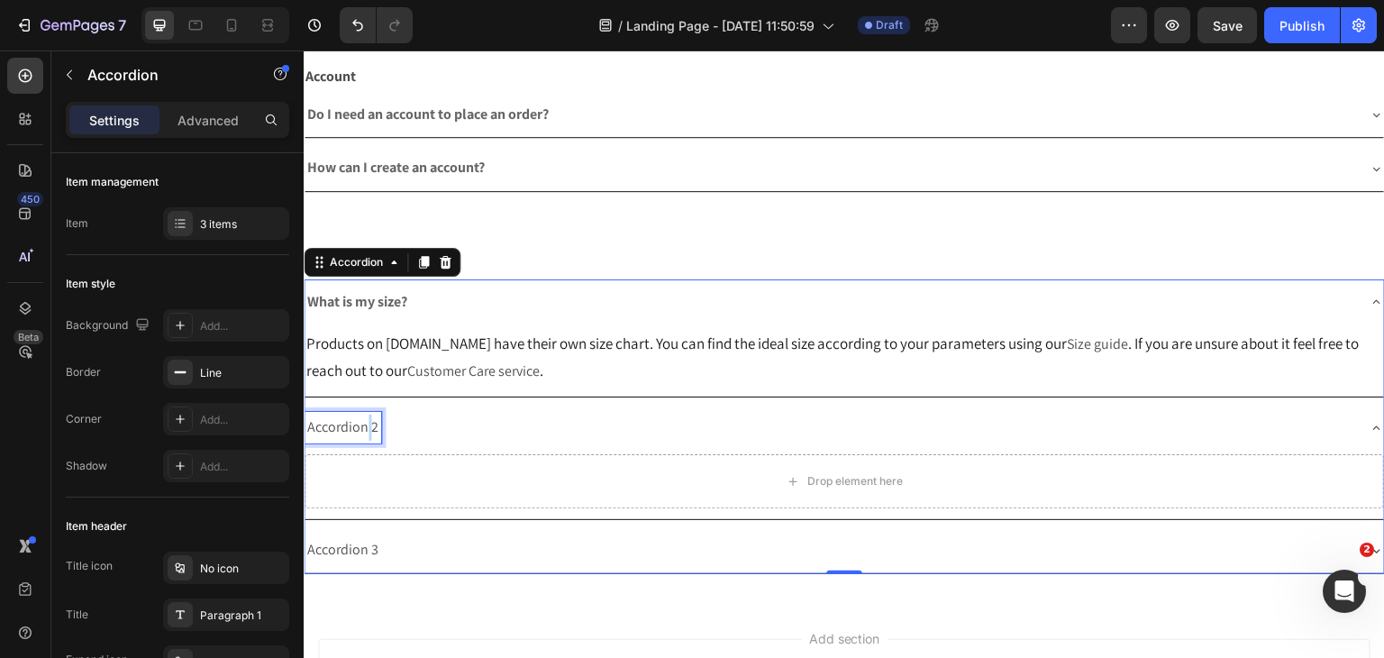
click at [363, 422] on p "Accordion 2" at bounding box center [342, 427] width 71 height 26
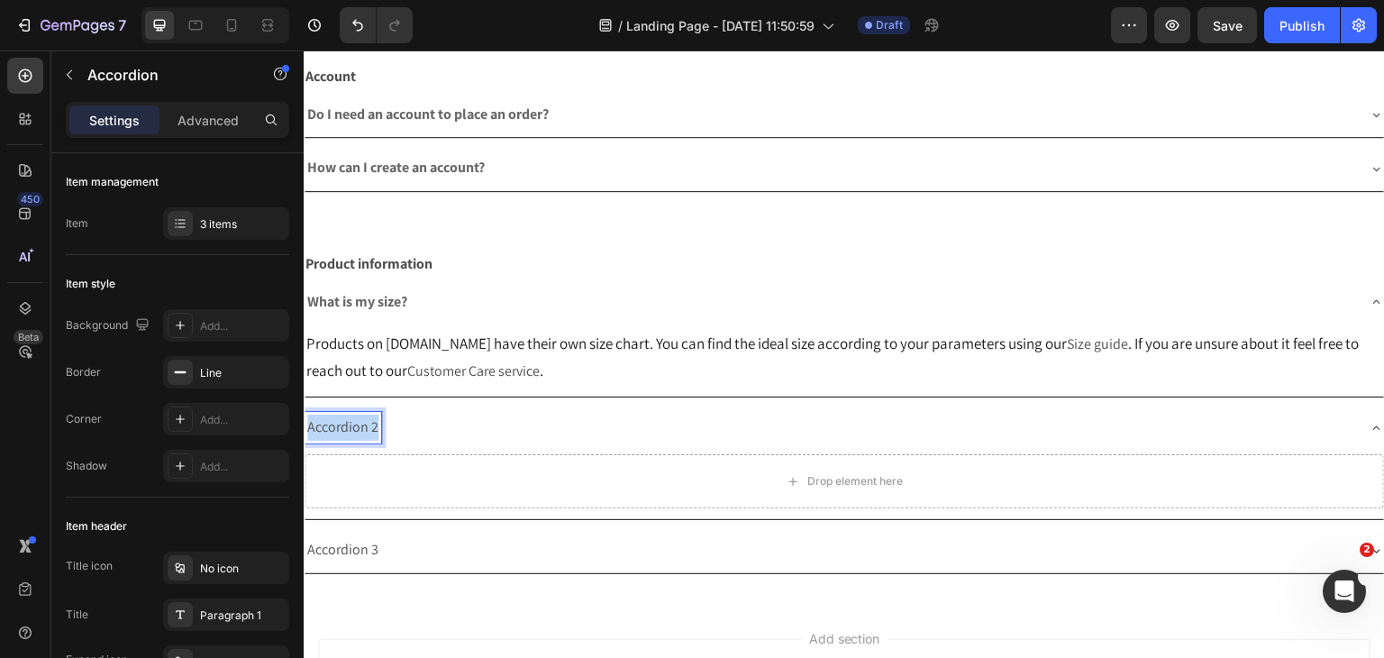
click at [363, 422] on p "Accordion 2" at bounding box center [342, 427] width 71 height 26
click at [414, 431] on span "How to choose the right items?" at bounding box center [399, 426] width 185 height 19
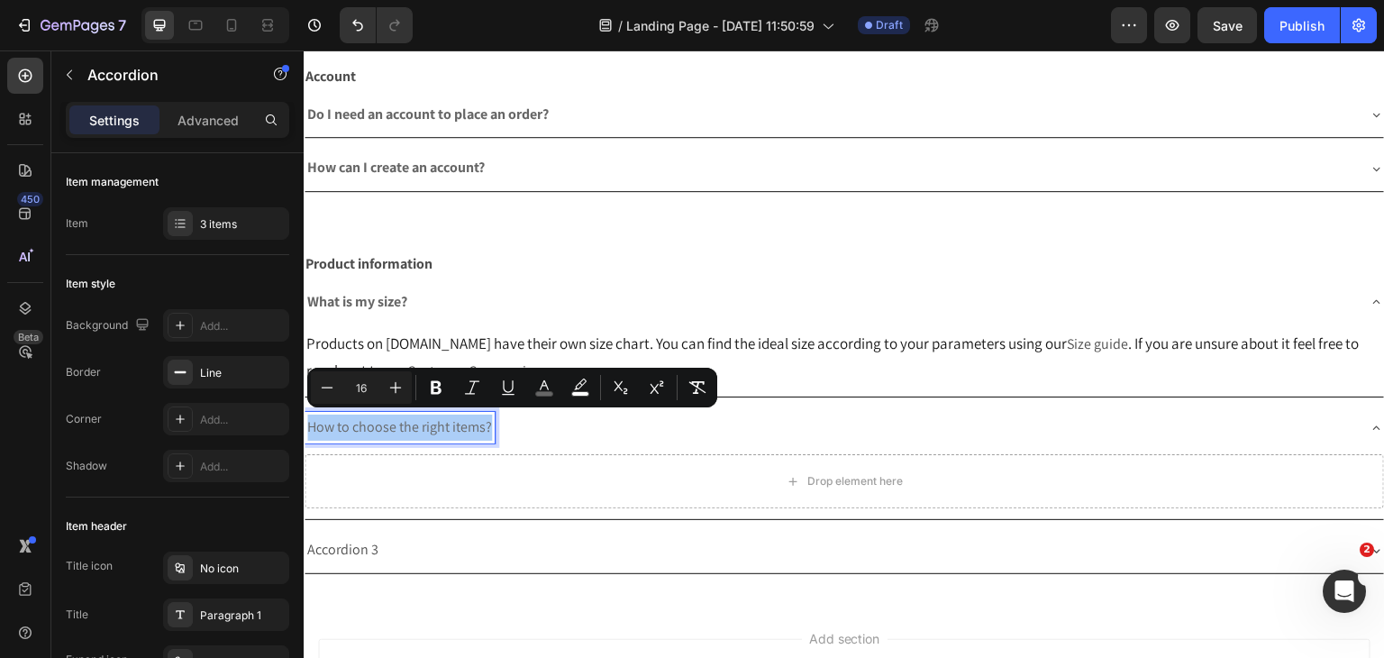
click at [419, 395] on div "Minus 16 Plus Bold Italic Underline color color Subscript Superscript Remove Fo…" at bounding box center [512, 387] width 403 height 32
click at [429, 390] on icon "Editor contextual toolbar" at bounding box center [436, 387] width 18 height 18
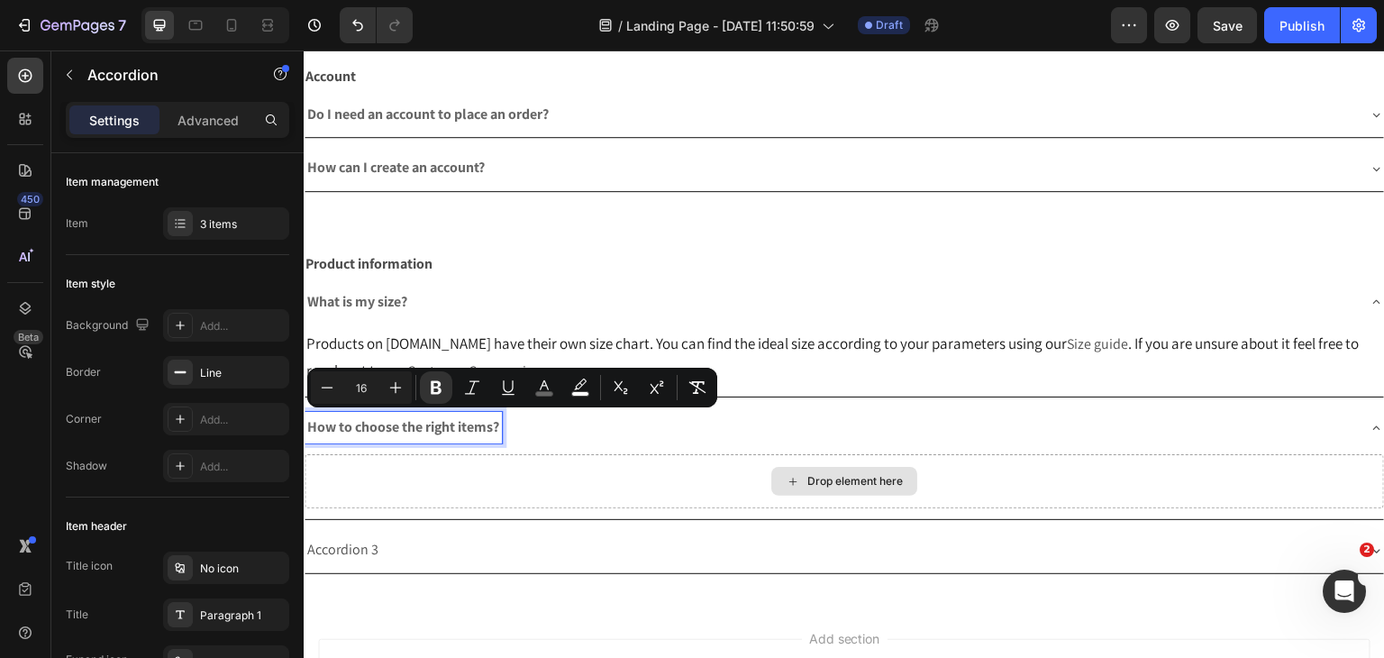
click at [505, 467] on div "Drop element here" at bounding box center [844, 481] width 1079 height 54
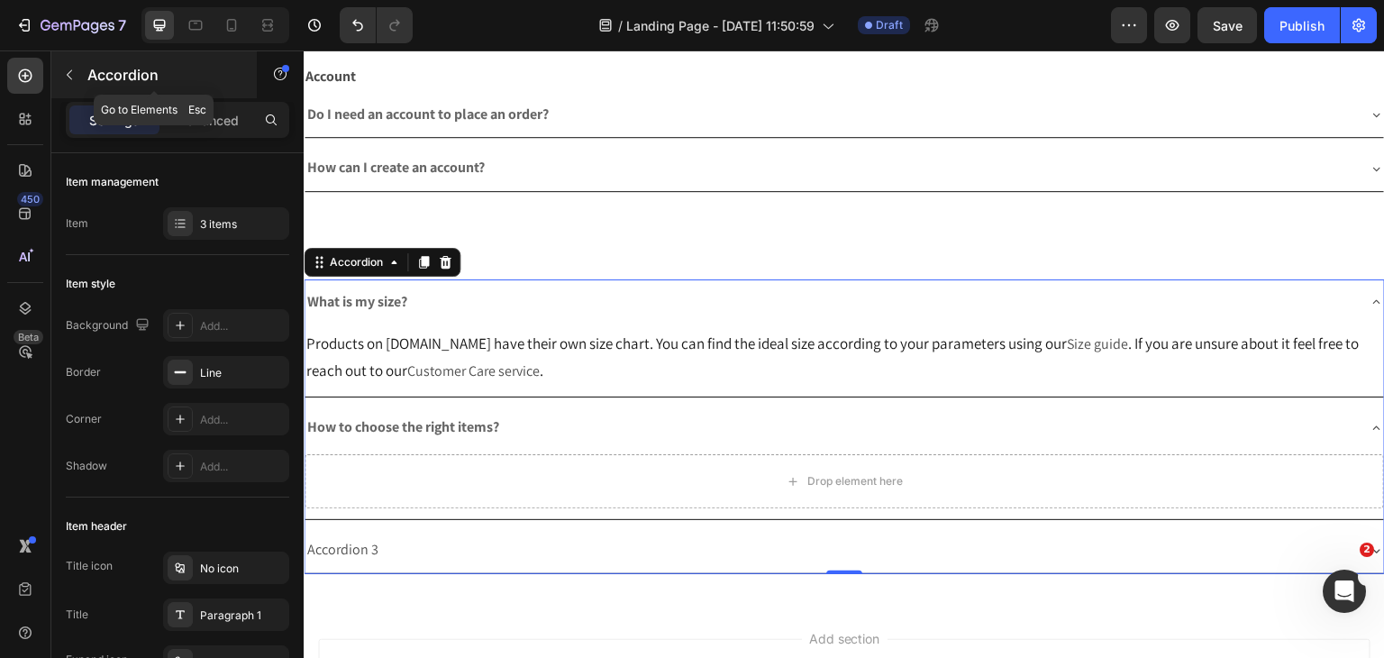
click at [68, 77] on icon "button" at bounding box center [69, 75] width 5 height 10
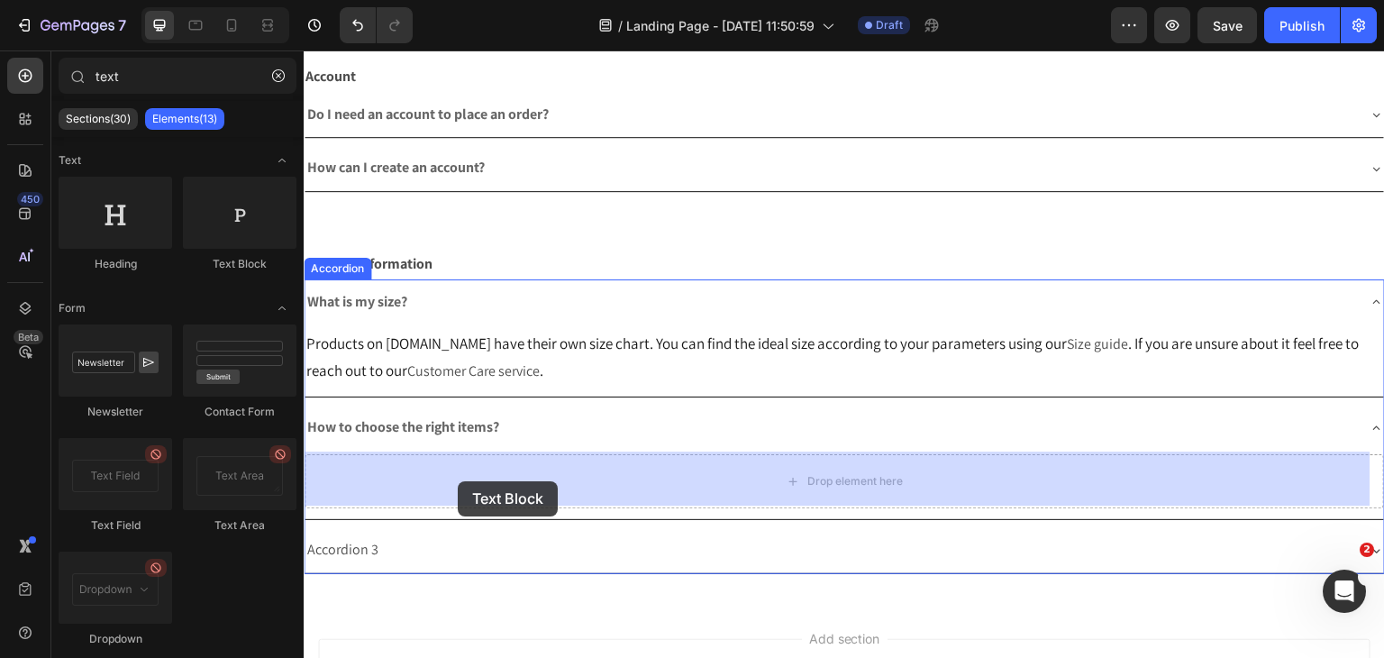
drag, startPoint x: 579, startPoint y: 281, endPoint x: 458, endPoint y: 481, distance: 234.1
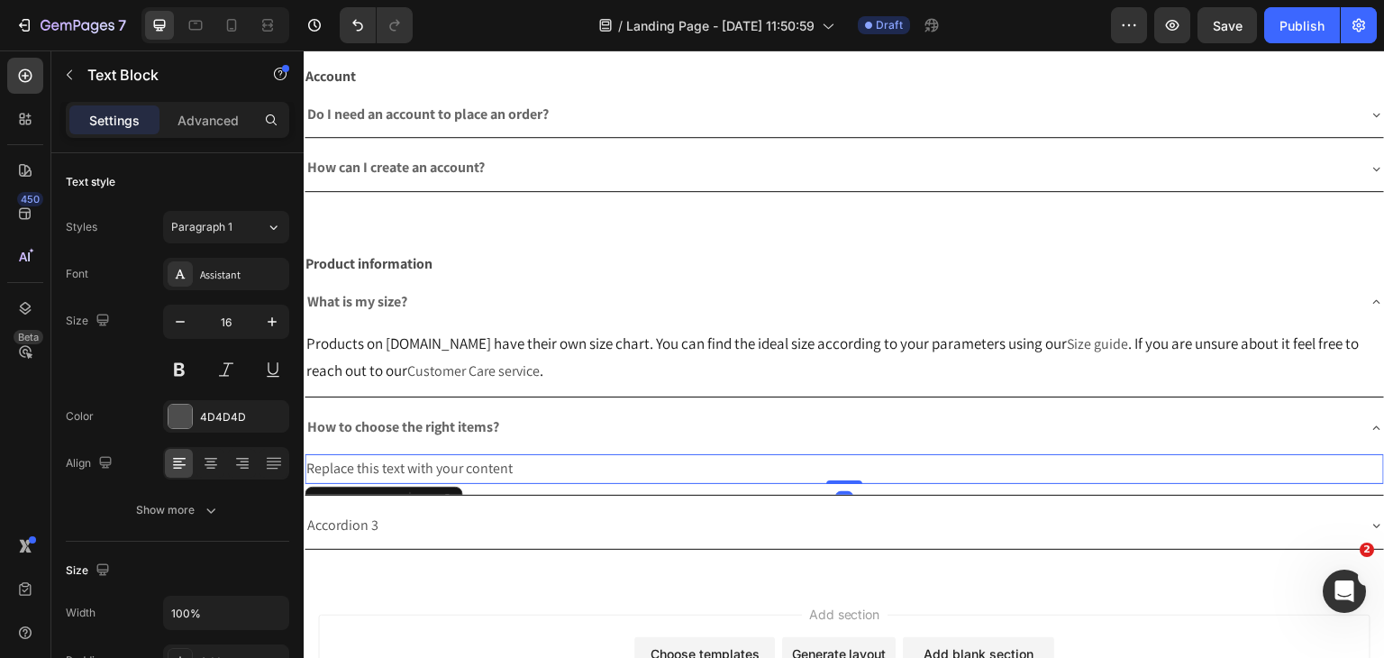
click at [527, 464] on div "Replace this text with your content" at bounding box center [844, 469] width 1079 height 30
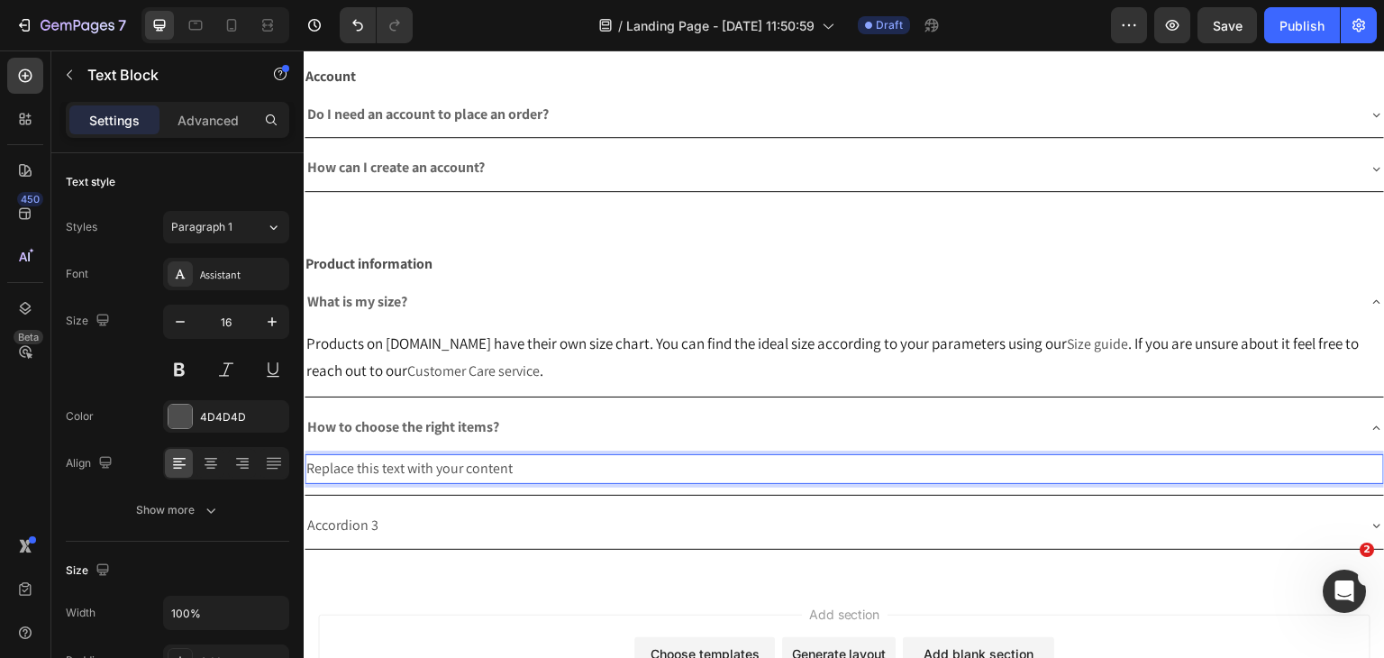
click at [527, 464] on p "Replace this text with your content" at bounding box center [844, 469] width 1076 height 26
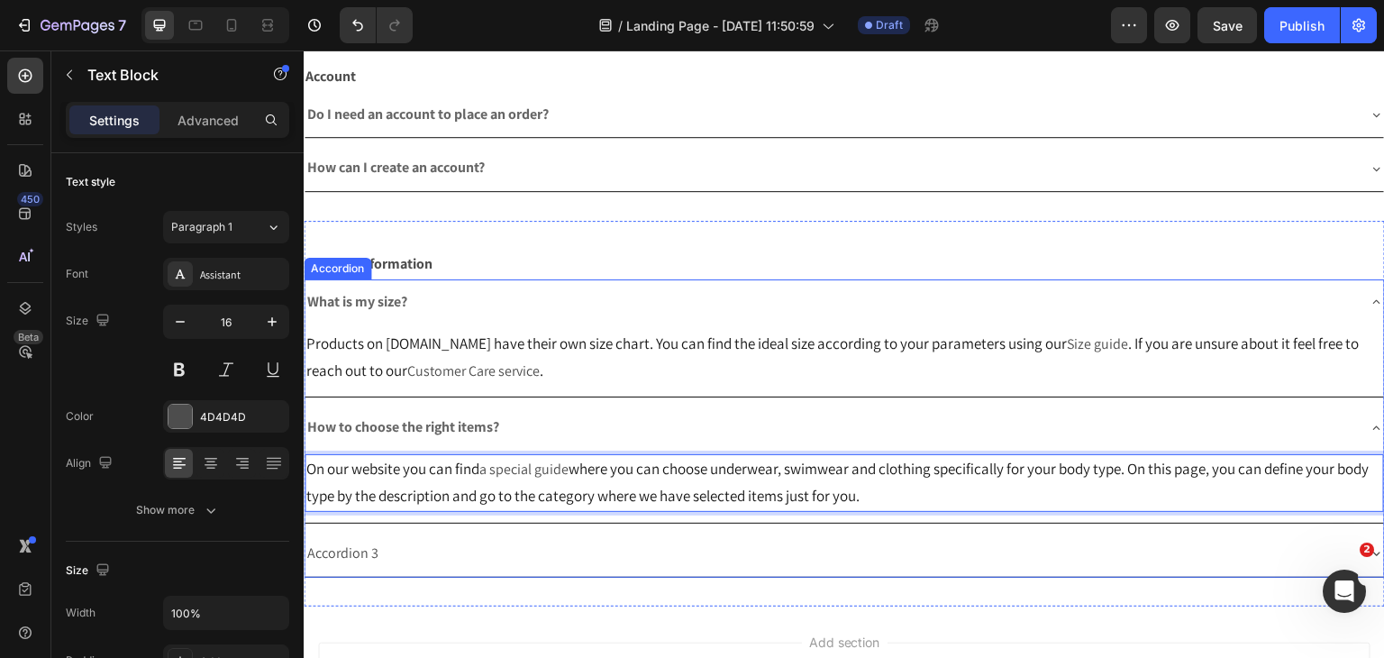
click at [359, 554] on p "Accordion 3" at bounding box center [342, 554] width 71 height 26
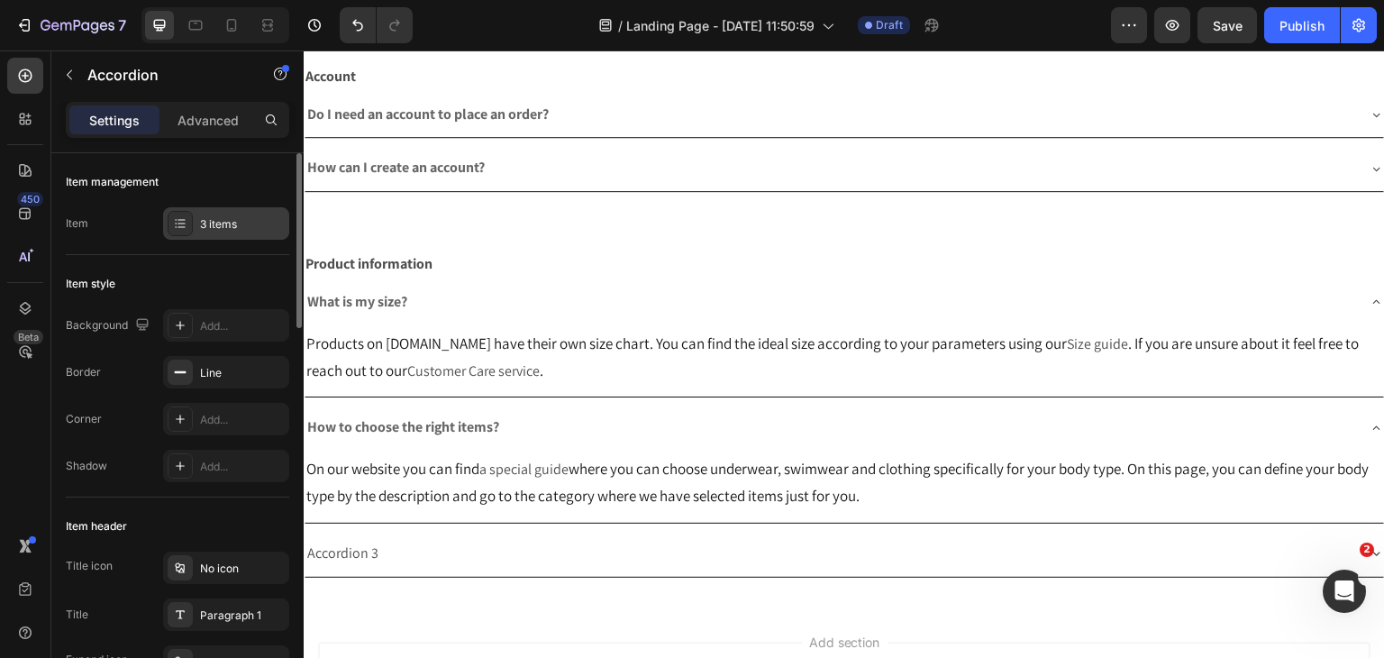
click at [208, 237] on div "3 items" at bounding box center [226, 223] width 126 height 32
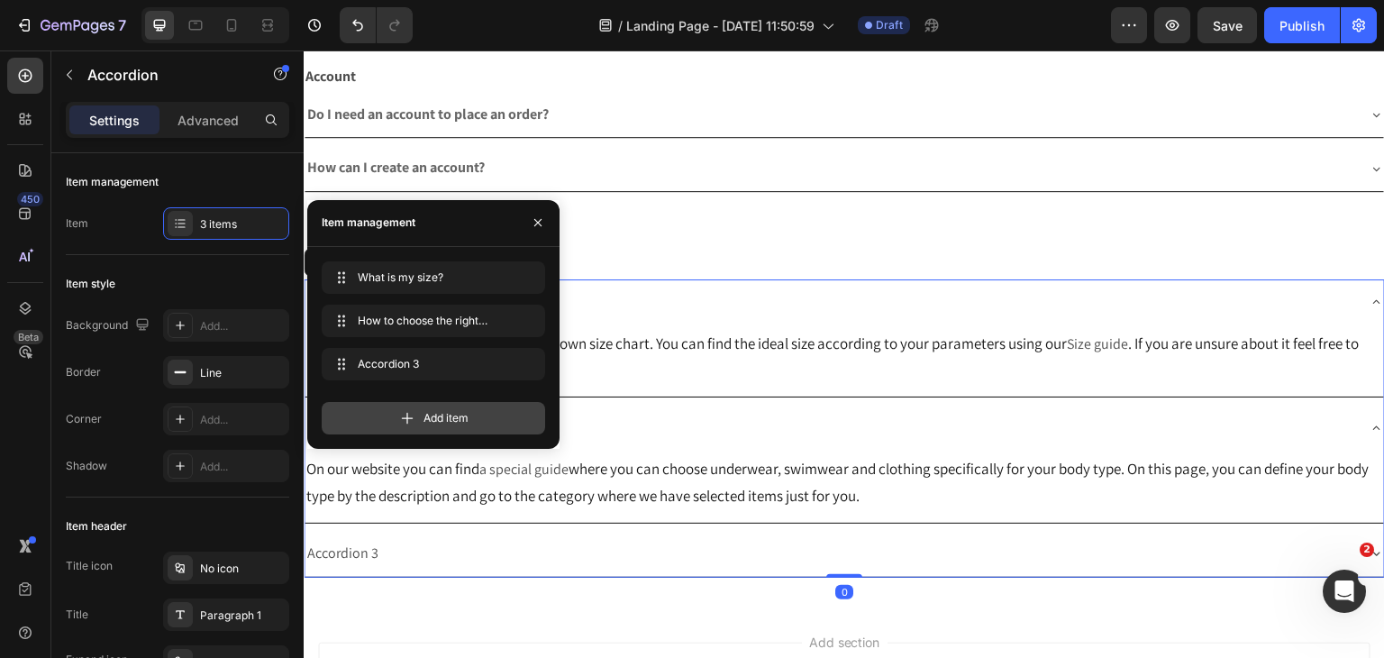
click at [415, 414] on icon at bounding box center [407, 418] width 18 height 18
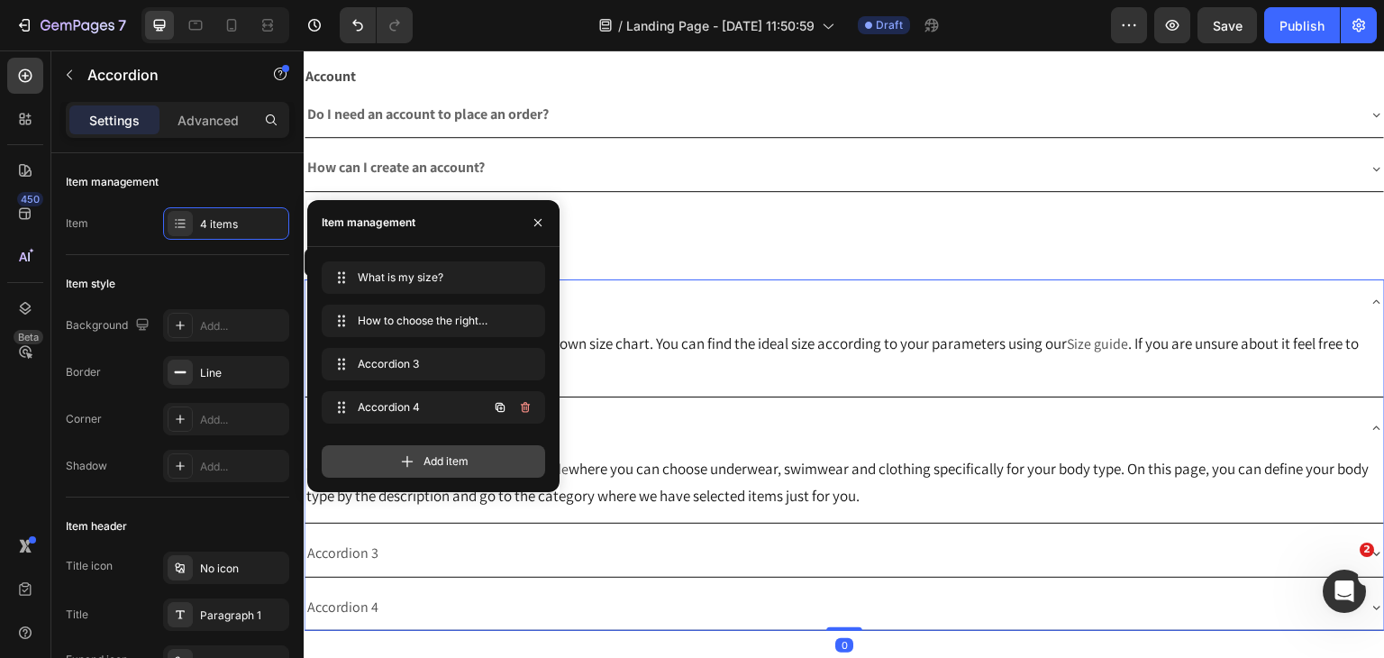
click at [415, 415] on div "Accordion 4 Accordion 4" at bounding box center [408, 407] width 159 height 25
click at [415, 458] on icon at bounding box center [407, 461] width 18 height 18
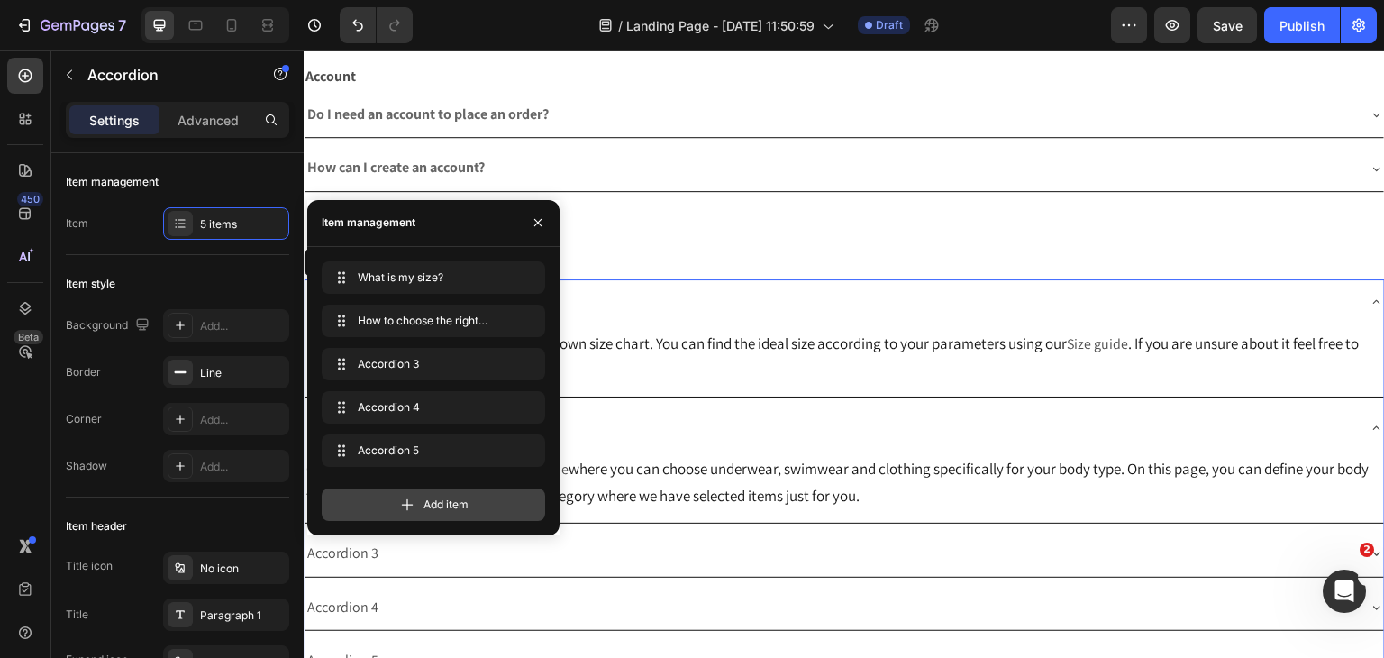
click at [414, 498] on icon at bounding box center [407, 505] width 18 height 18
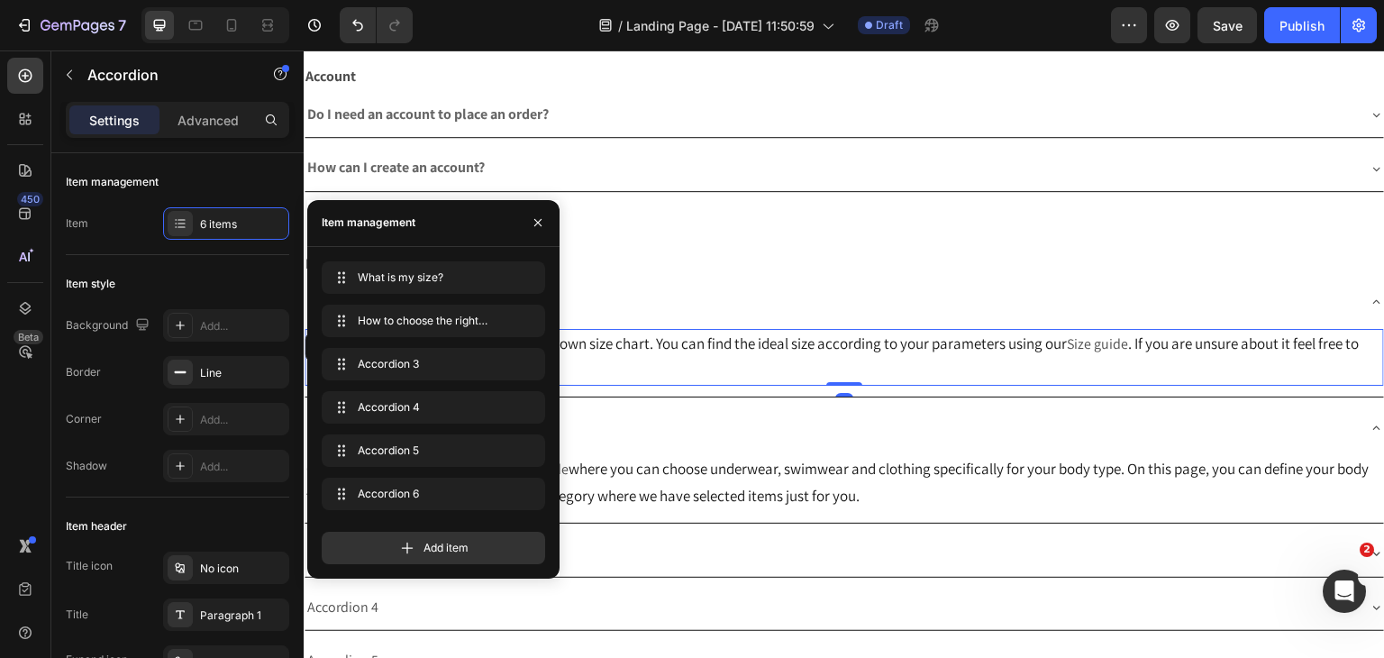
click at [772, 369] on p "Products on [DOMAIN_NAME] have their own size chart. You can find the ideal siz…" at bounding box center [844, 358] width 1076 height 54
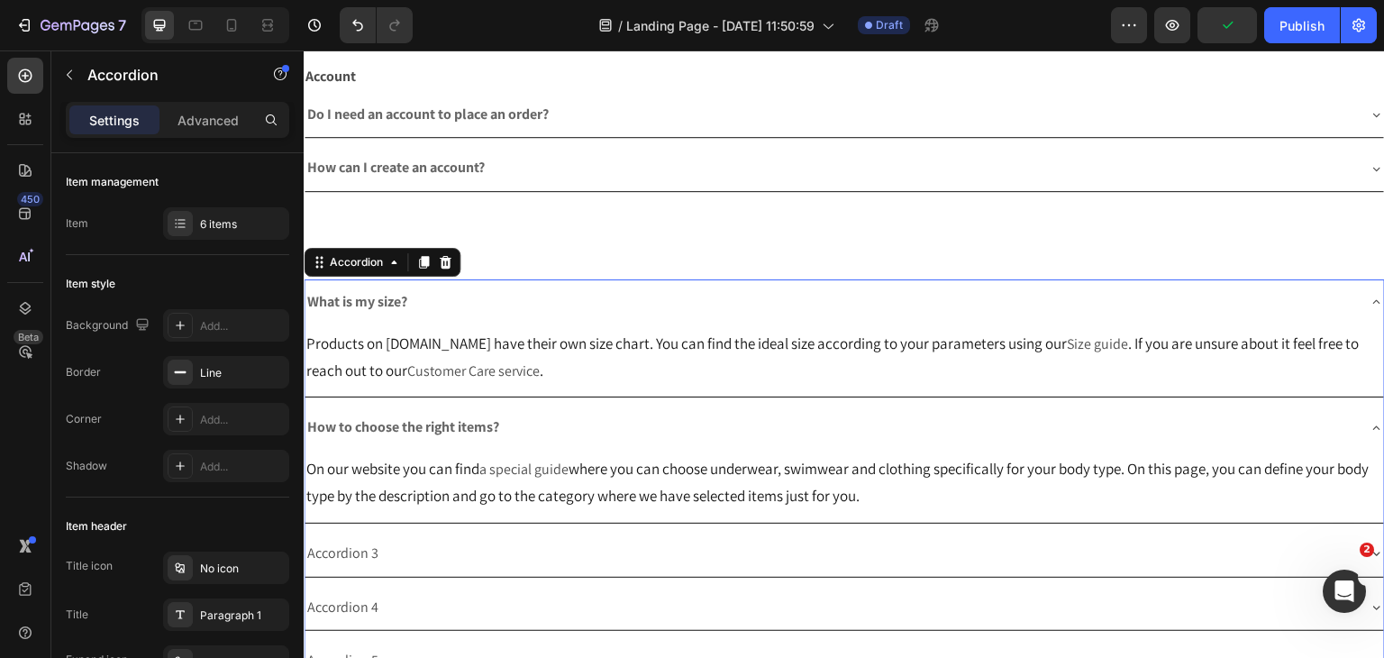
click at [585, 416] on div "How to choose the right items?" at bounding box center [830, 428] width 1051 height 32
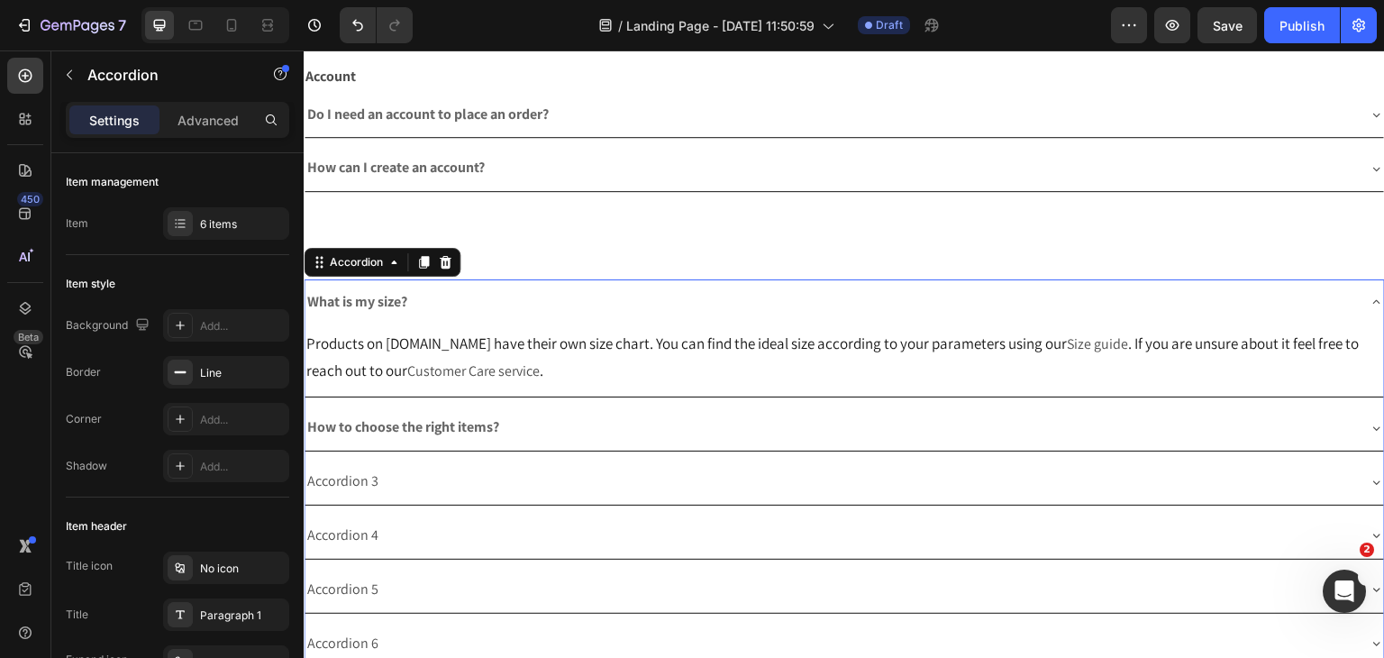
click at [582, 297] on div "What is my size?" at bounding box center [830, 303] width 1051 height 32
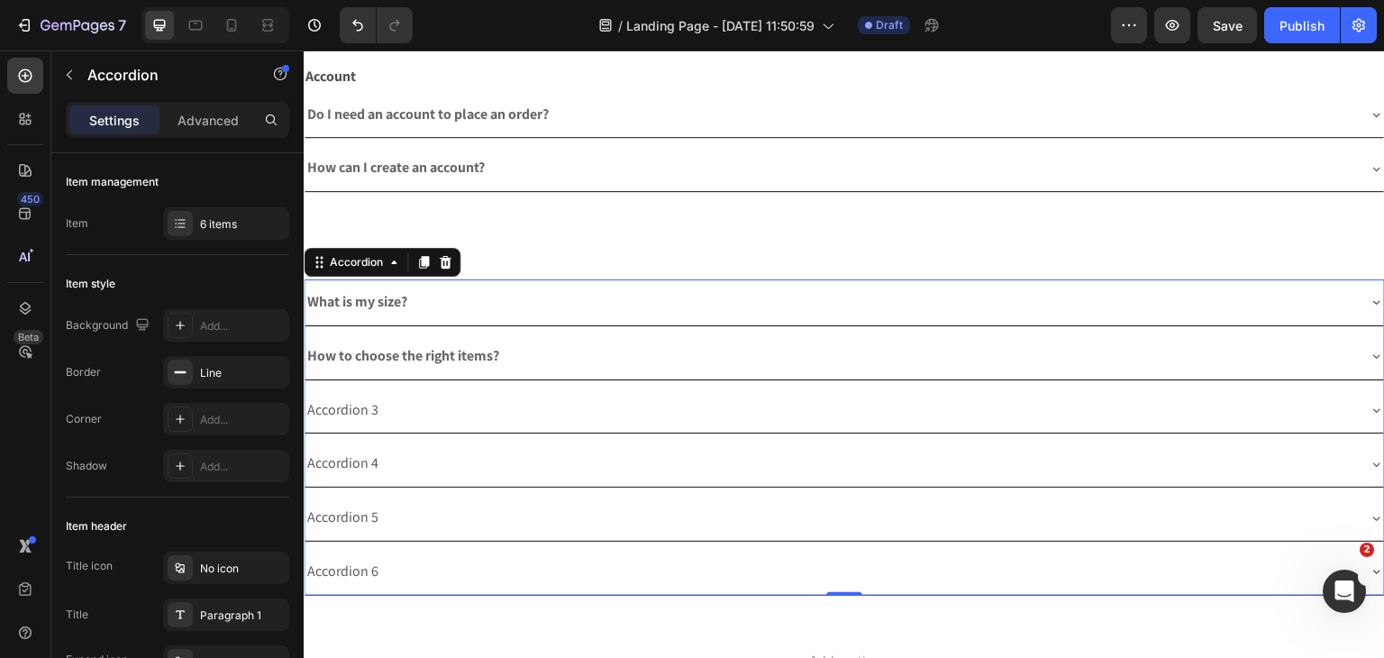
click at [481, 413] on div "Accordion 3" at bounding box center [830, 411] width 1051 height 32
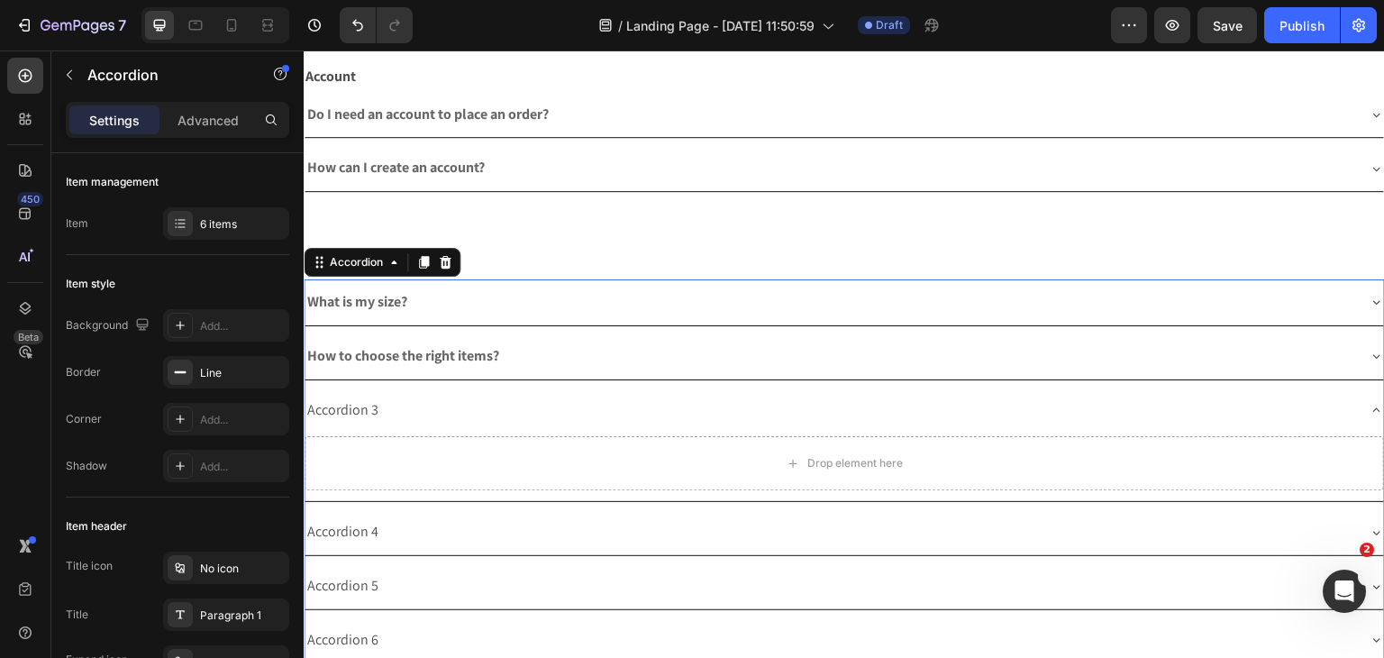
drag, startPoint x: 481, startPoint y: 413, endPoint x: 374, endPoint y: 413, distance: 107.2
click at [479, 413] on div "Accordion 3" at bounding box center [830, 411] width 1051 height 32
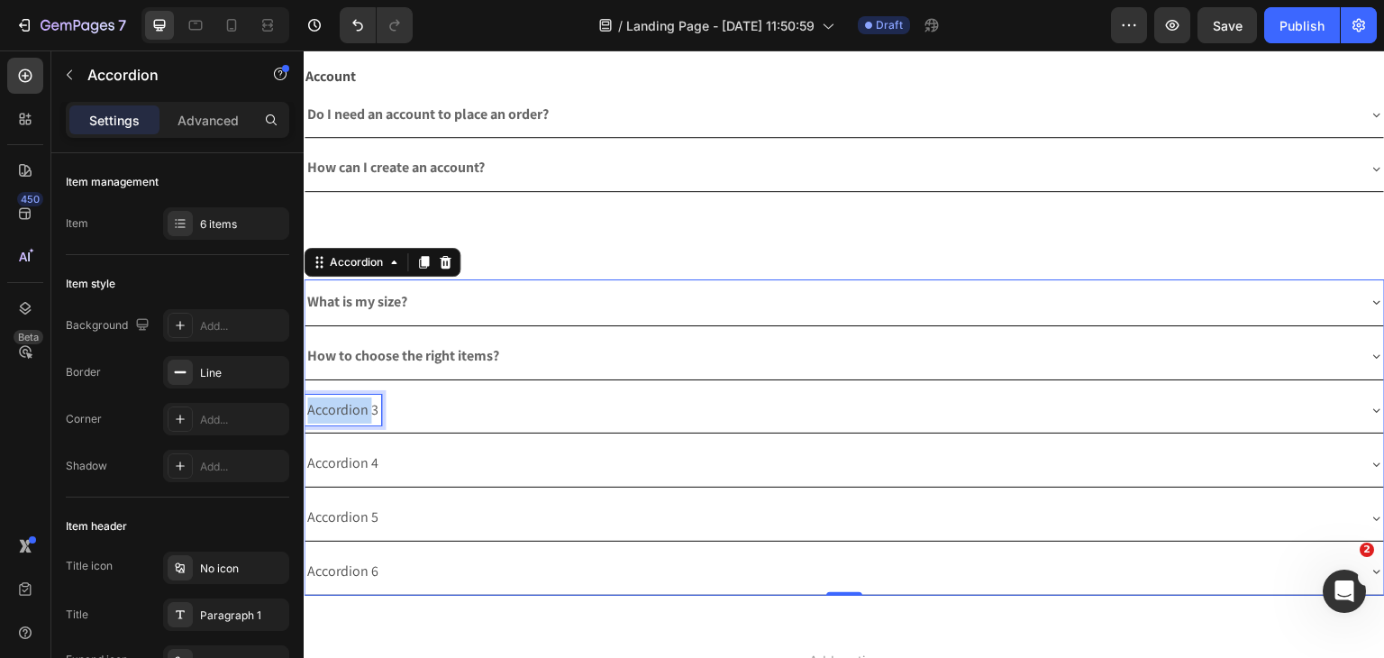
click at [356, 413] on p "Accordion 3" at bounding box center [342, 410] width 71 height 26
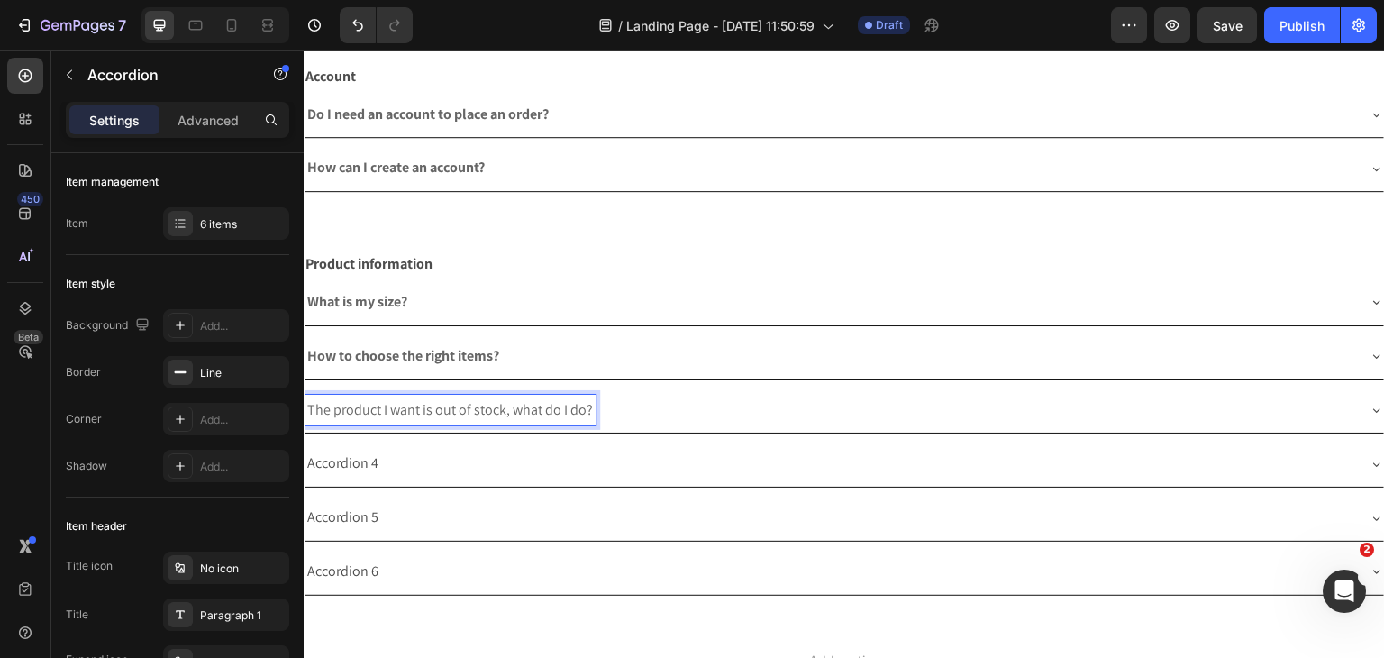
click at [400, 402] on span "The product I want is out of stock, what do I do?" at bounding box center [450, 409] width 286 height 19
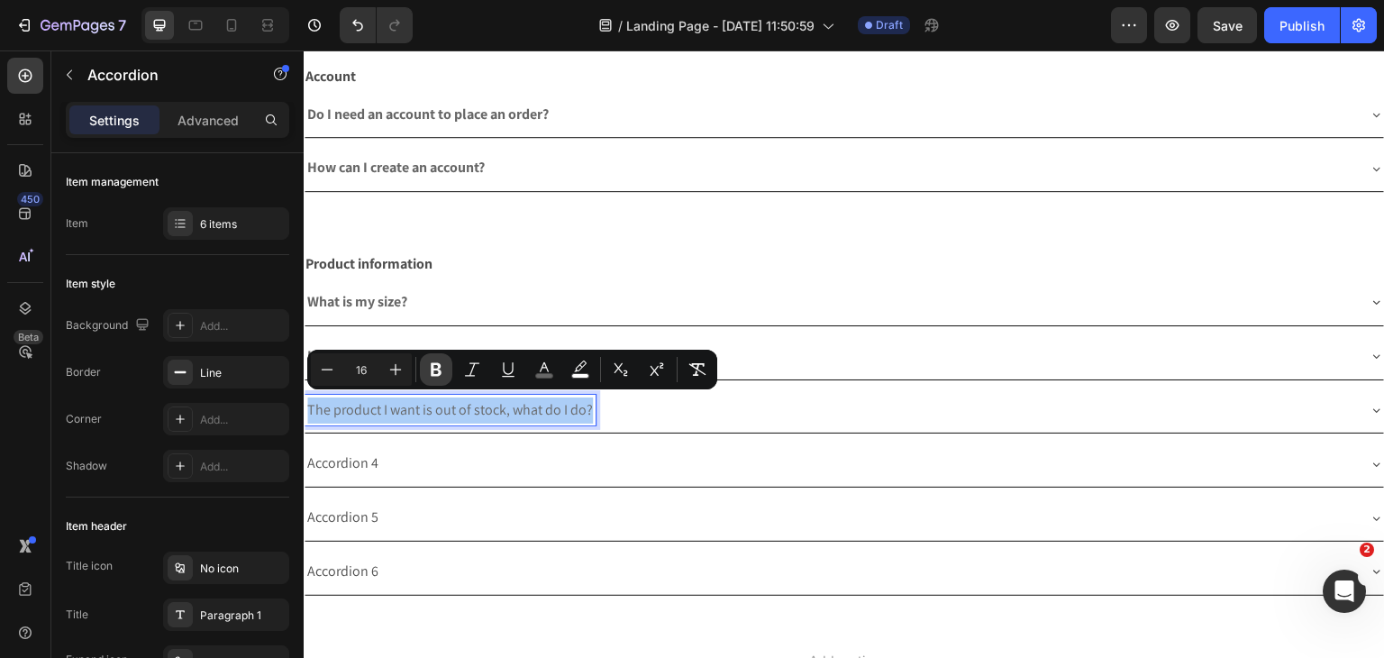
click at [430, 368] on icon "Editor contextual toolbar" at bounding box center [436, 369] width 18 height 18
click at [743, 390] on div "The product I want is out of stock, what do I do?" at bounding box center [844, 410] width 1079 height 46
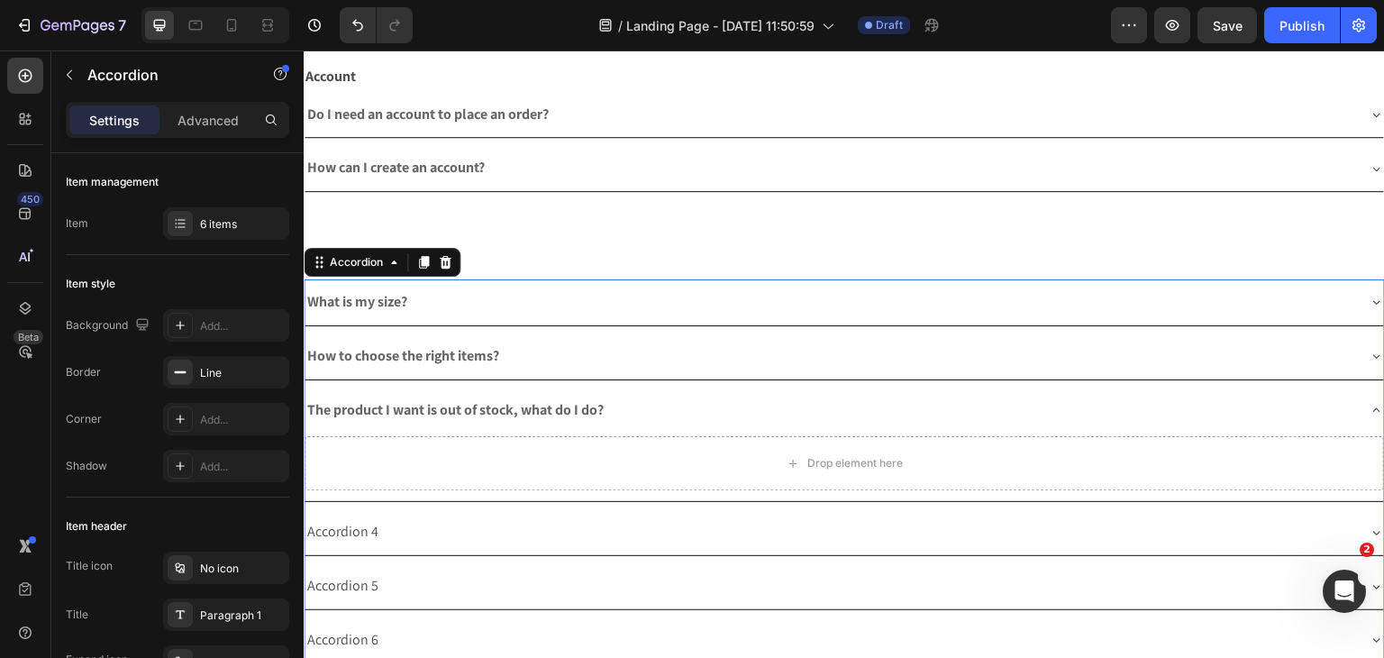
click at [741, 419] on div "The product I want is out of stock, what do I do?" at bounding box center [830, 411] width 1051 height 32
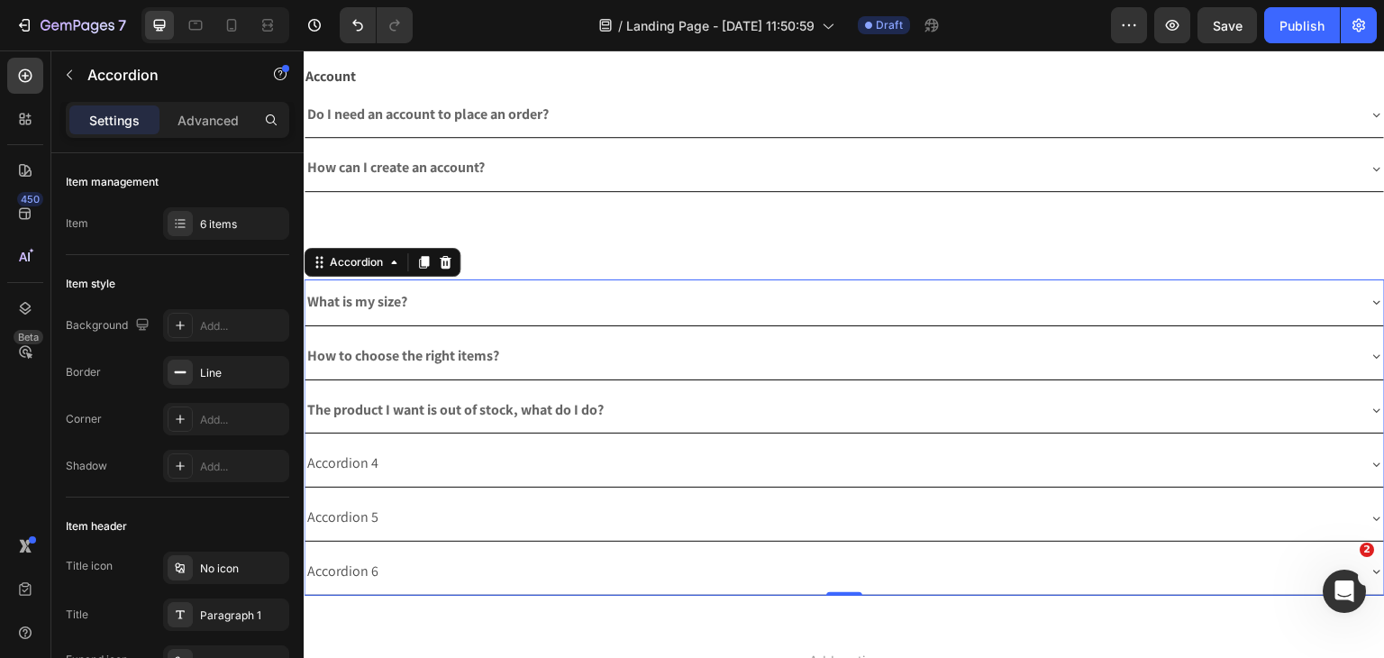
click at [741, 419] on div "The product I want is out of stock, what do I do?" at bounding box center [830, 411] width 1051 height 32
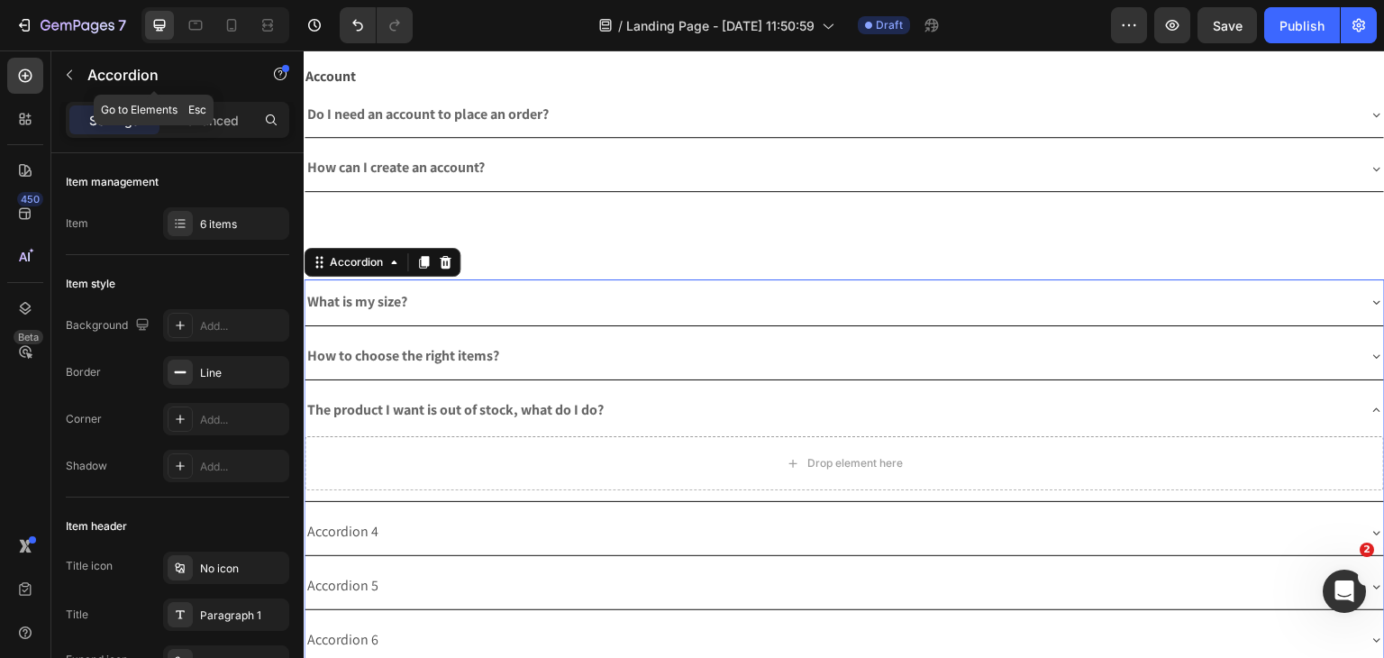
click at [68, 72] on icon "button" at bounding box center [69, 75] width 14 height 14
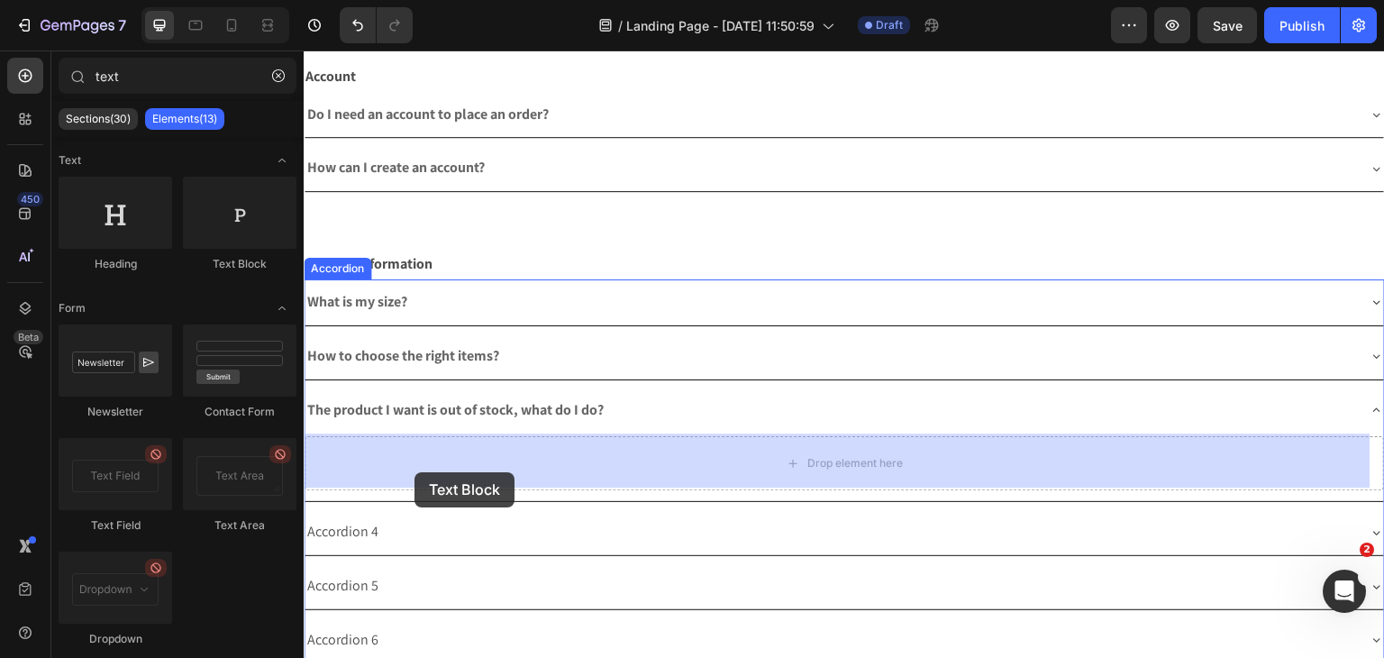
drag, startPoint x: 542, startPoint y: 272, endPoint x: 418, endPoint y: 470, distance: 233.5
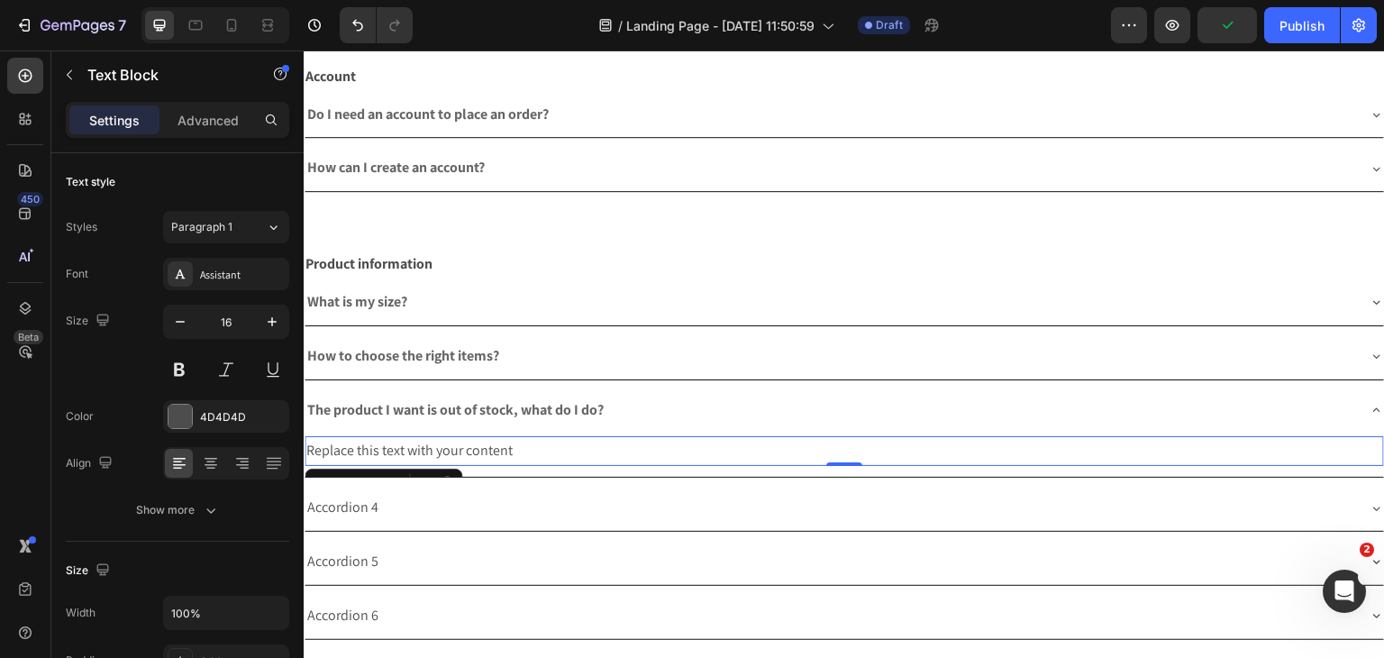
click at [481, 446] on div "Replace this text with your content" at bounding box center [844, 451] width 1079 height 30
click at [481, 446] on p "Replace this text with your content" at bounding box center [844, 451] width 1076 height 26
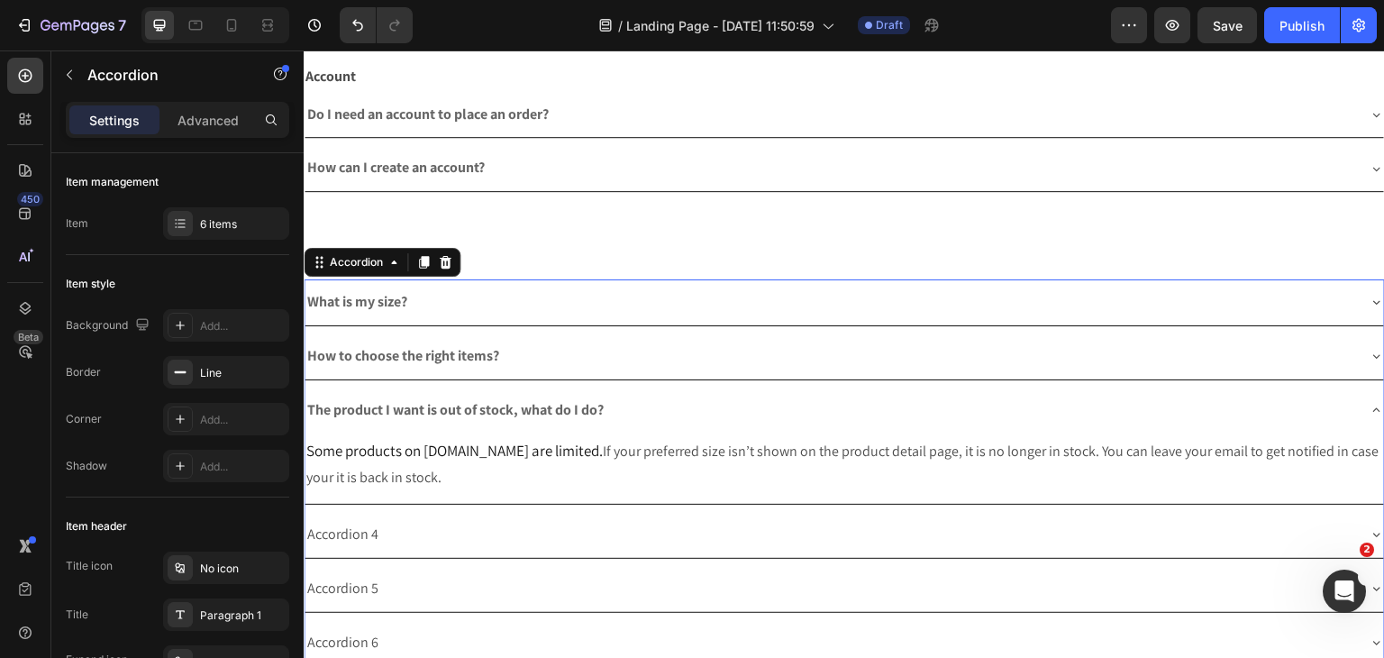
click at [472, 526] on div "Accordion 4" at bounding box center [830, 535] width 1051 height 32
click at [361, 532] on p "Accordion 4" at bounding box center [342, 535] width 71 height 26
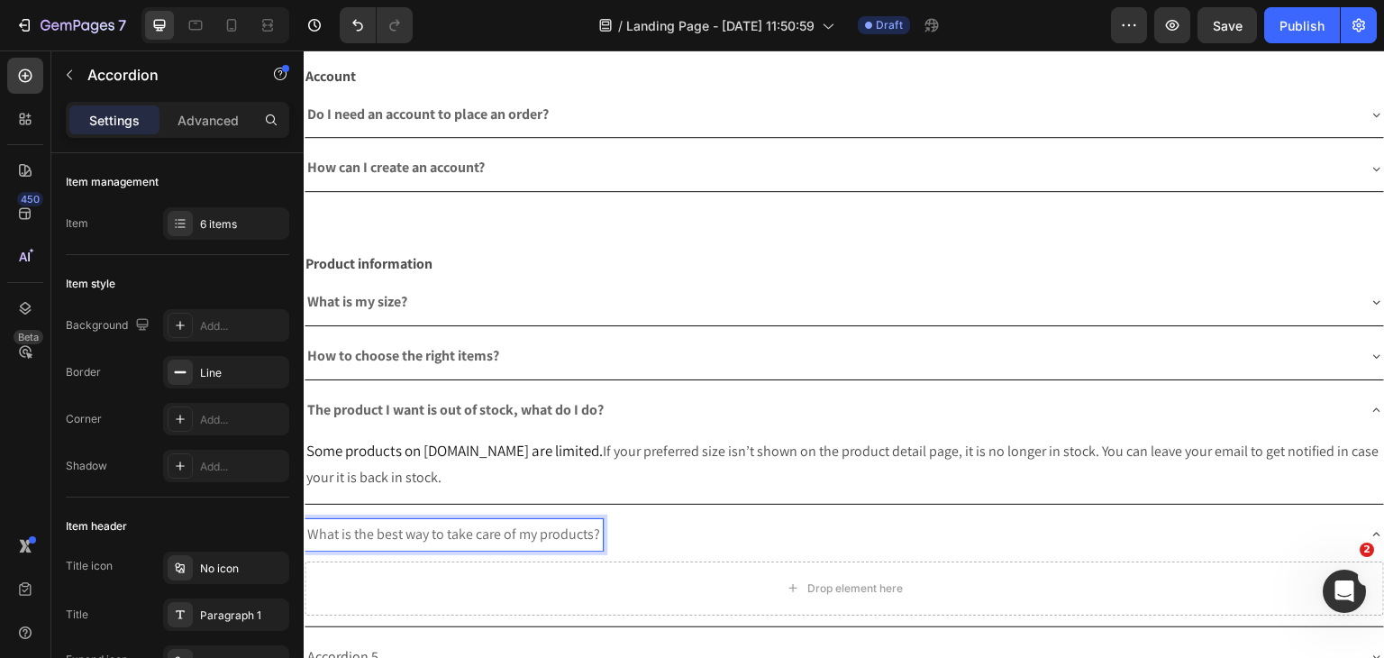
click at [529, 532] on span "What is the best way to take care of my products?" at bounding box center [453, 533] width 293 height 19
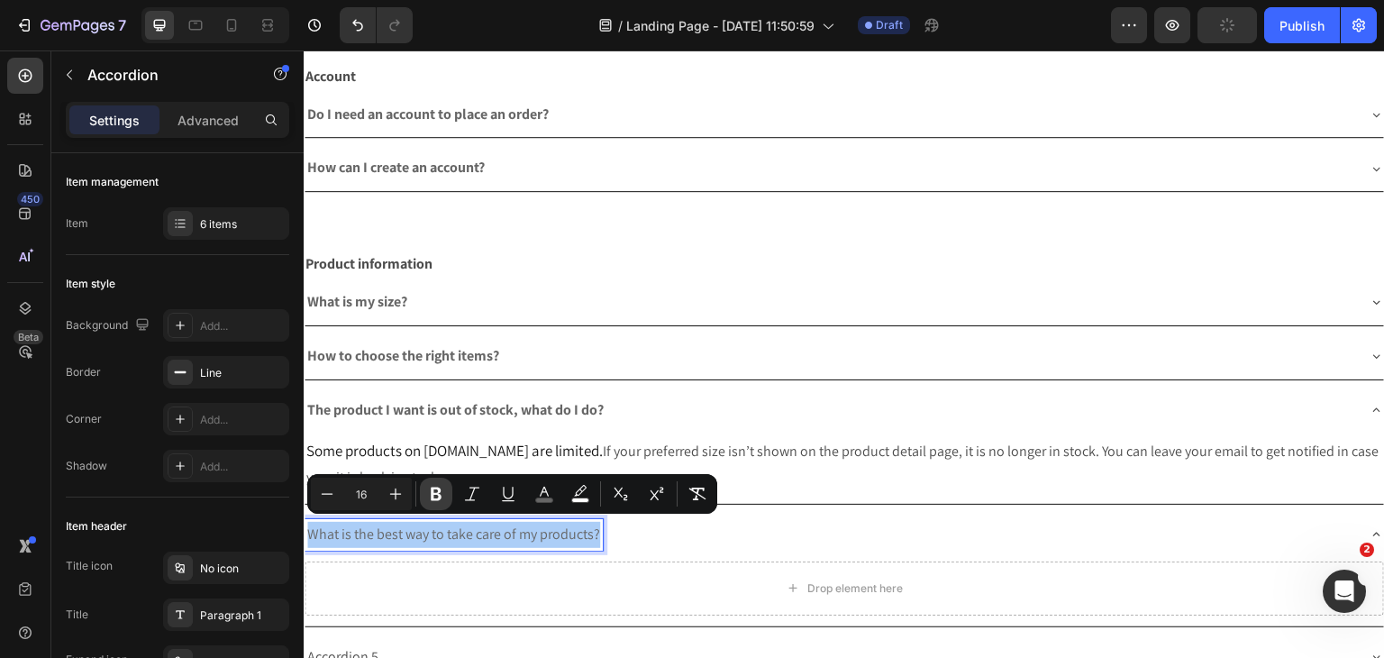
click at [425, 491] on button "Bold" at bounding box center [436, 494] width 32 height 32
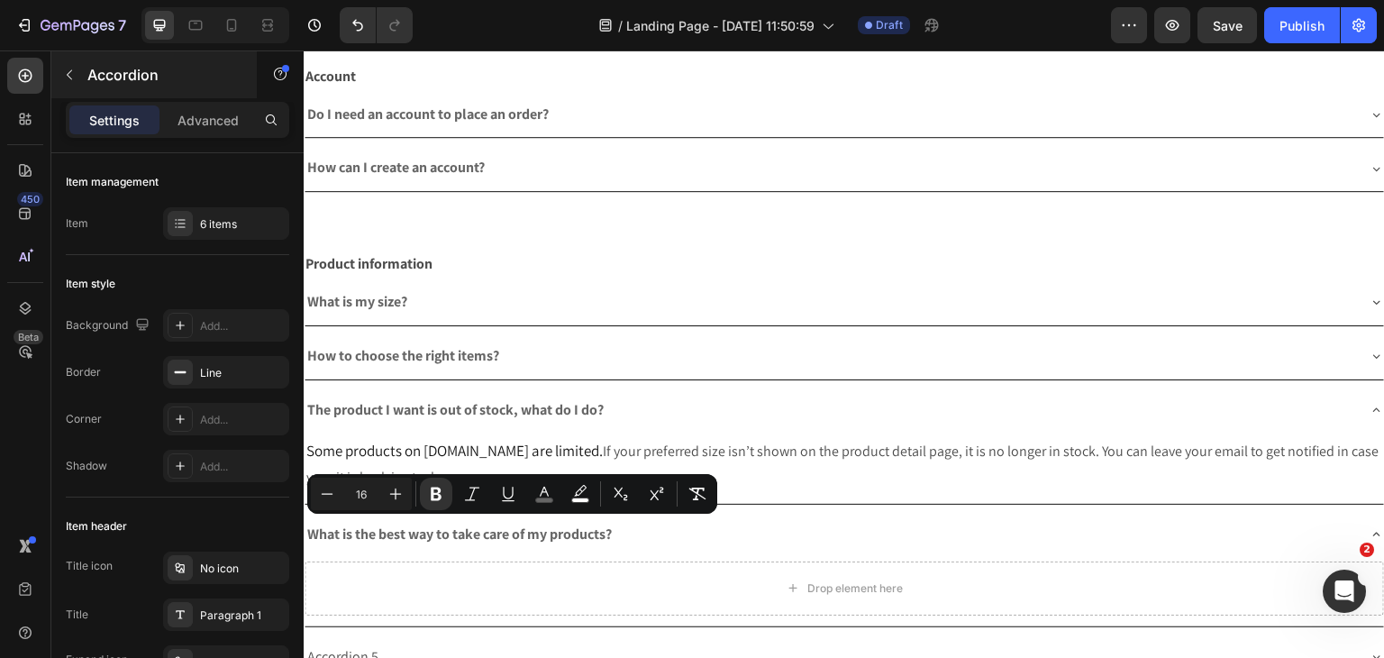
click at [59, 81] on button "button" at bounding box center [69, 74] width 29 height 29
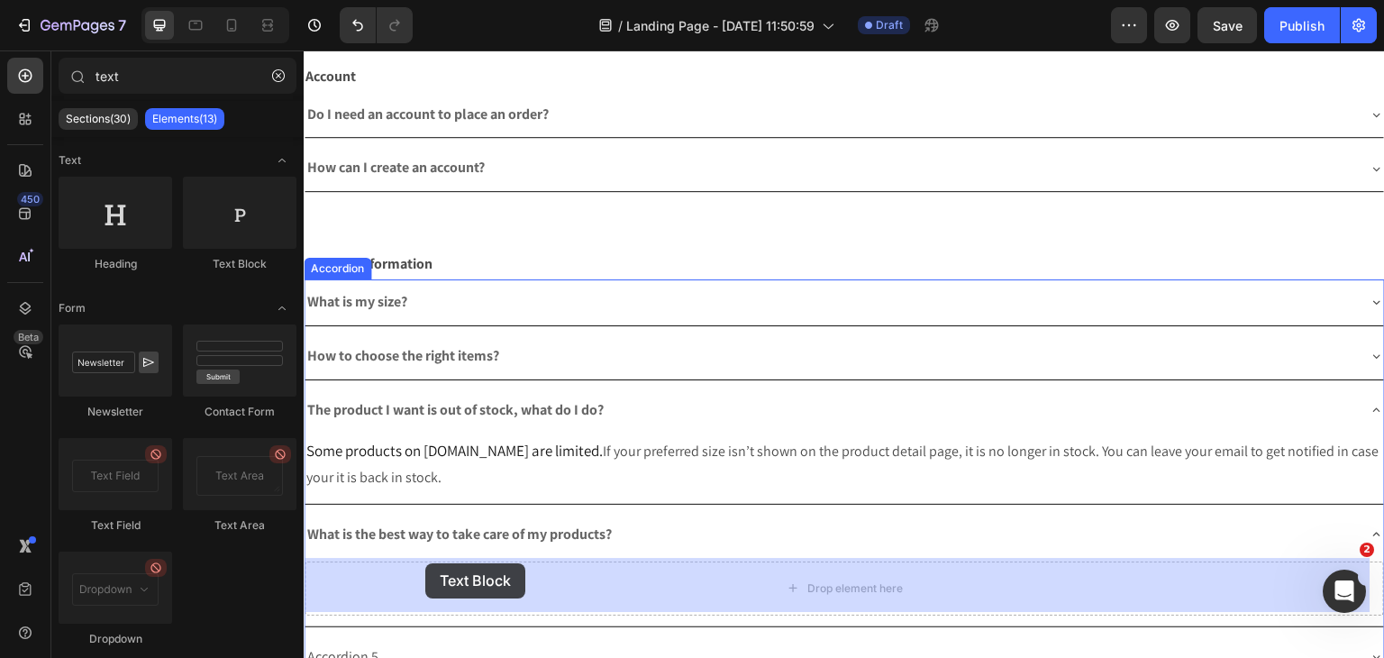
drag, startPoint x: 554, startPoint y: 263, endPoint x: 425, endPoint y: 564, distance: 327.4
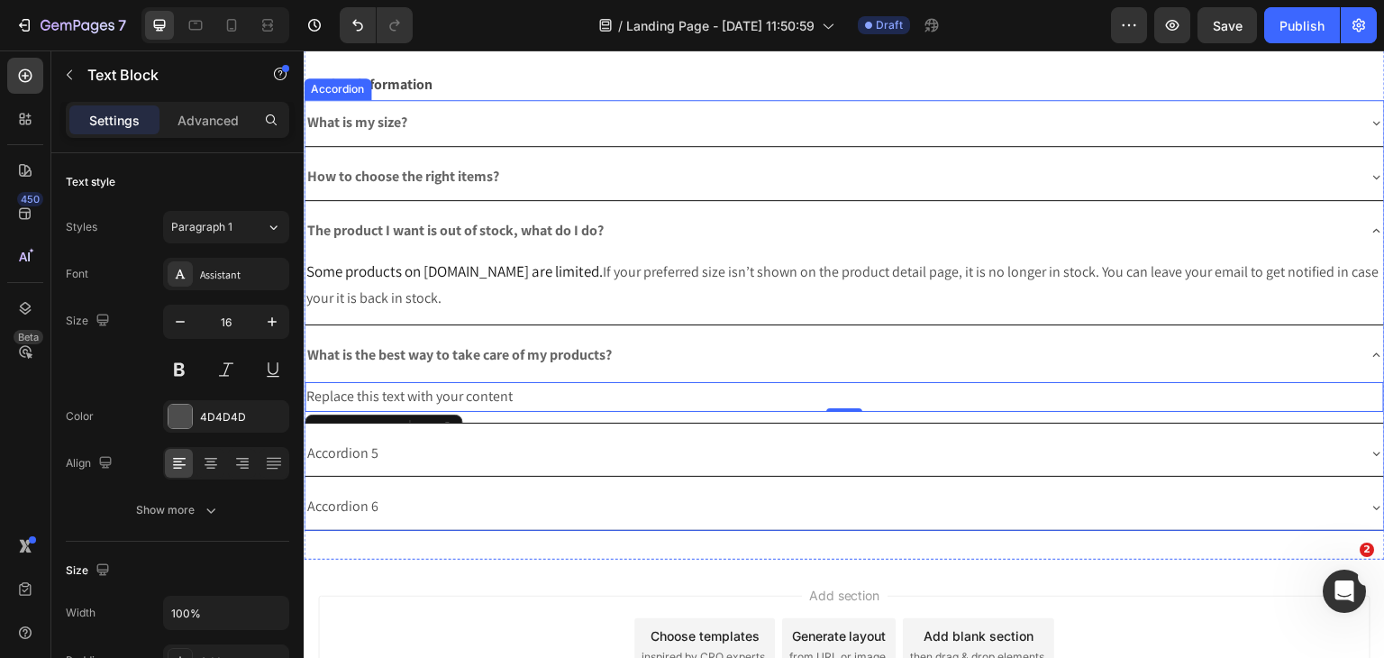
scroll to position [678, 0]
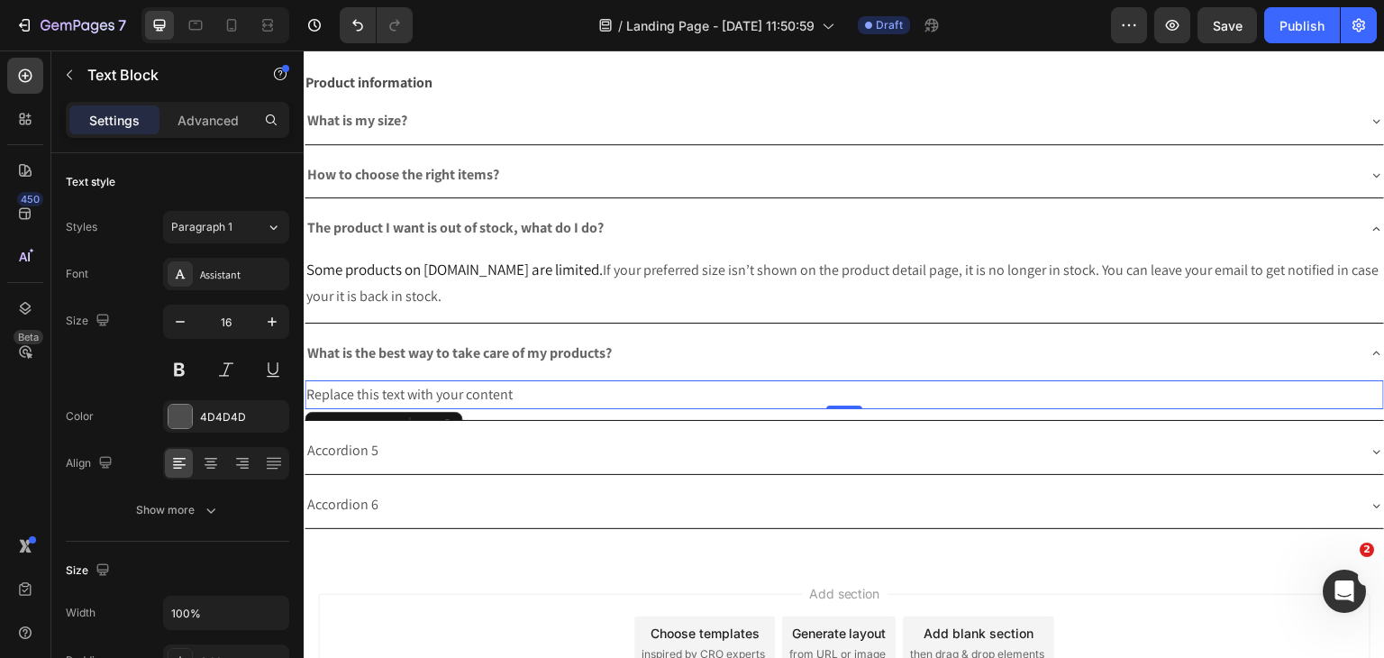
click at [479, 369] on div "What is the best way to take care of my products?" at bounding box center [844, 354] width 1079 height 46
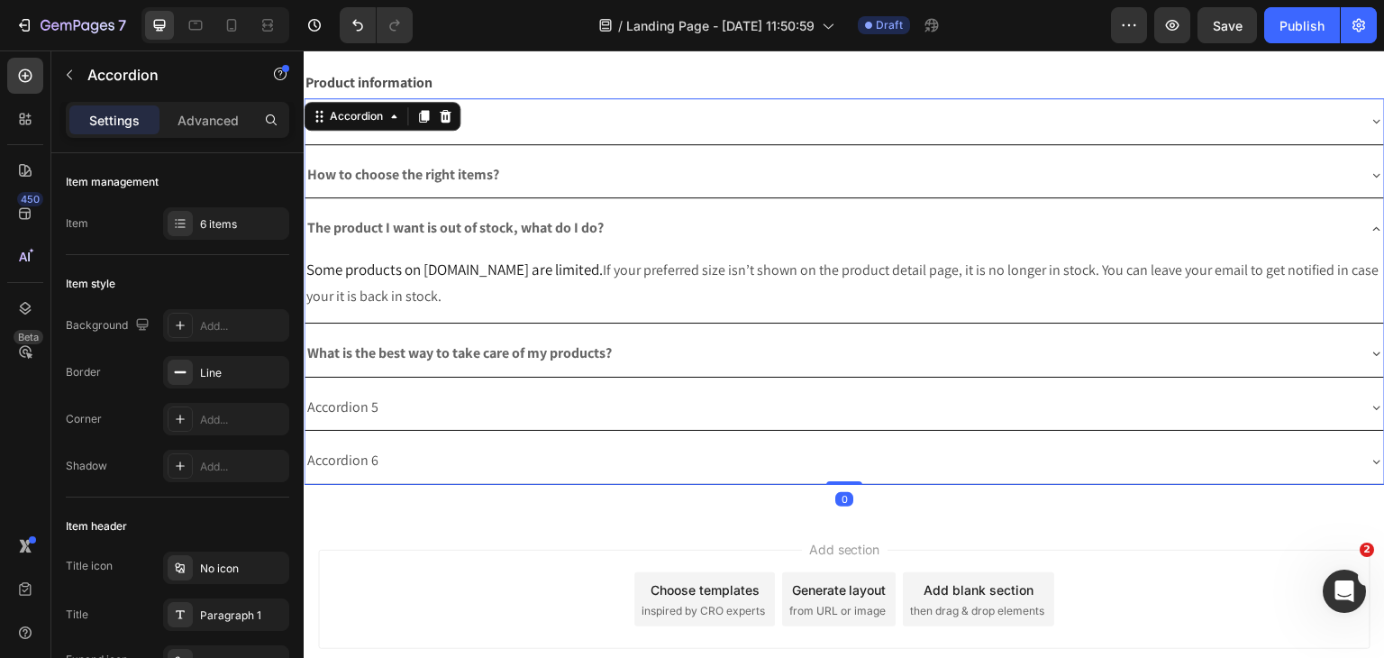
click at [469, 386] on div "What is my size? How to choose the right items? The product I want is out of st…" at bounding box center [844, 291] width 1081 height 387
click at [469, 386] on div "Accordion 5" at bounding box center [844, 408] width 1079 height 46
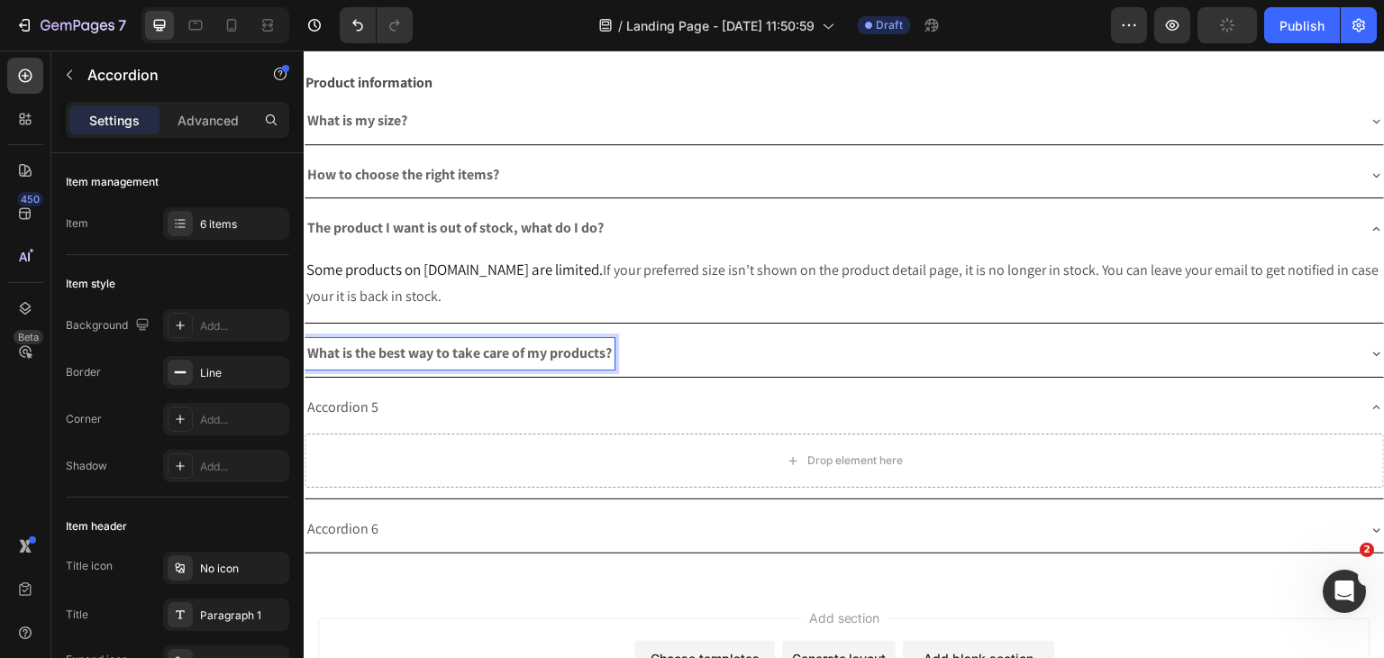
click at [678, 339] on div "What is the best way to take care of my products?" at bounding box center [830, 354] width 1051 height 32
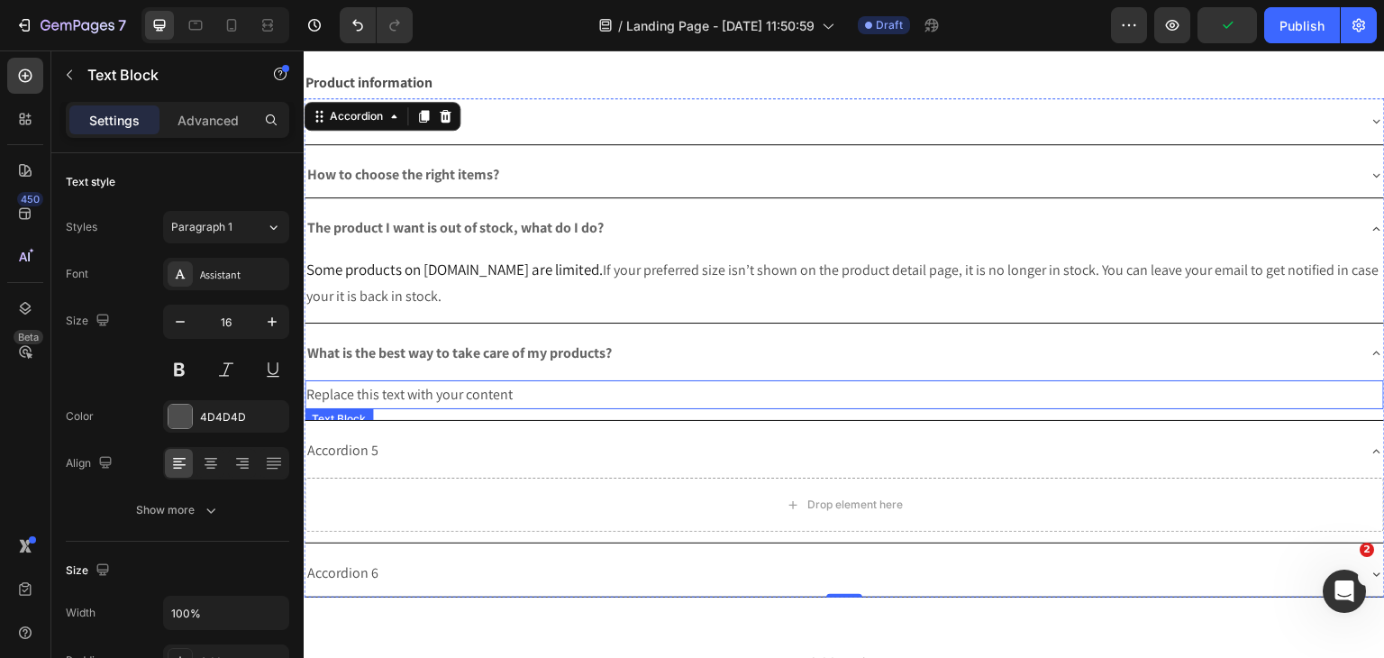
click at [497, 380] on div "Replace this text with your content" at bounding box center [844, 395] width 1079 height 30
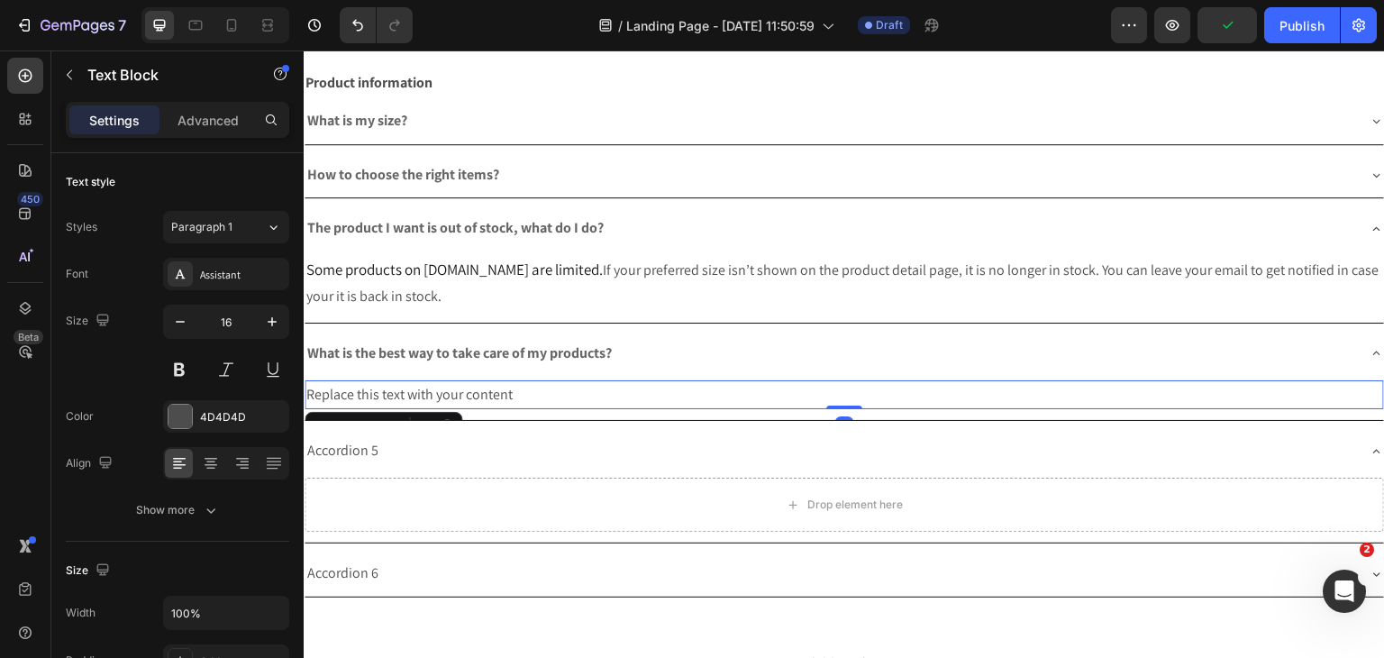
click at [497, 380] on div "Replace this text with your content" at bounding box center [844, 395] width 1079 height 30
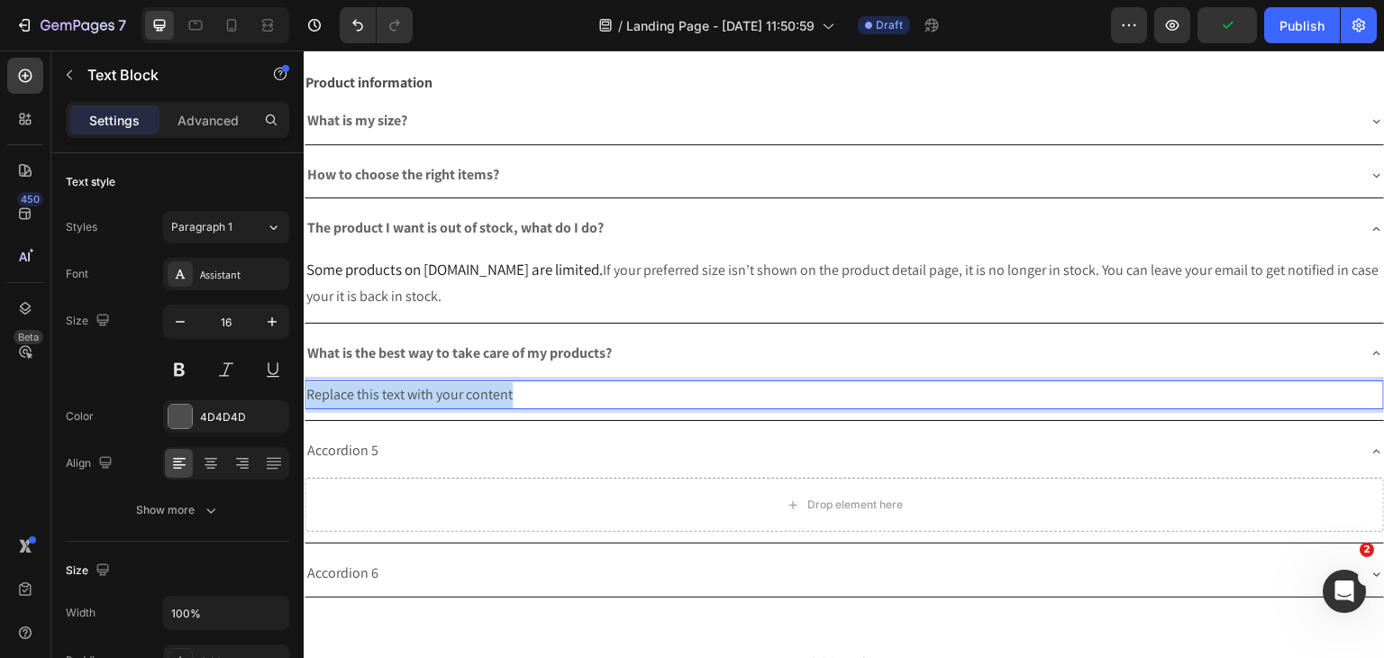
click at [497, 382] on p "Replace this text with your content" at bounding box center [844, 395] width 1076 height 26
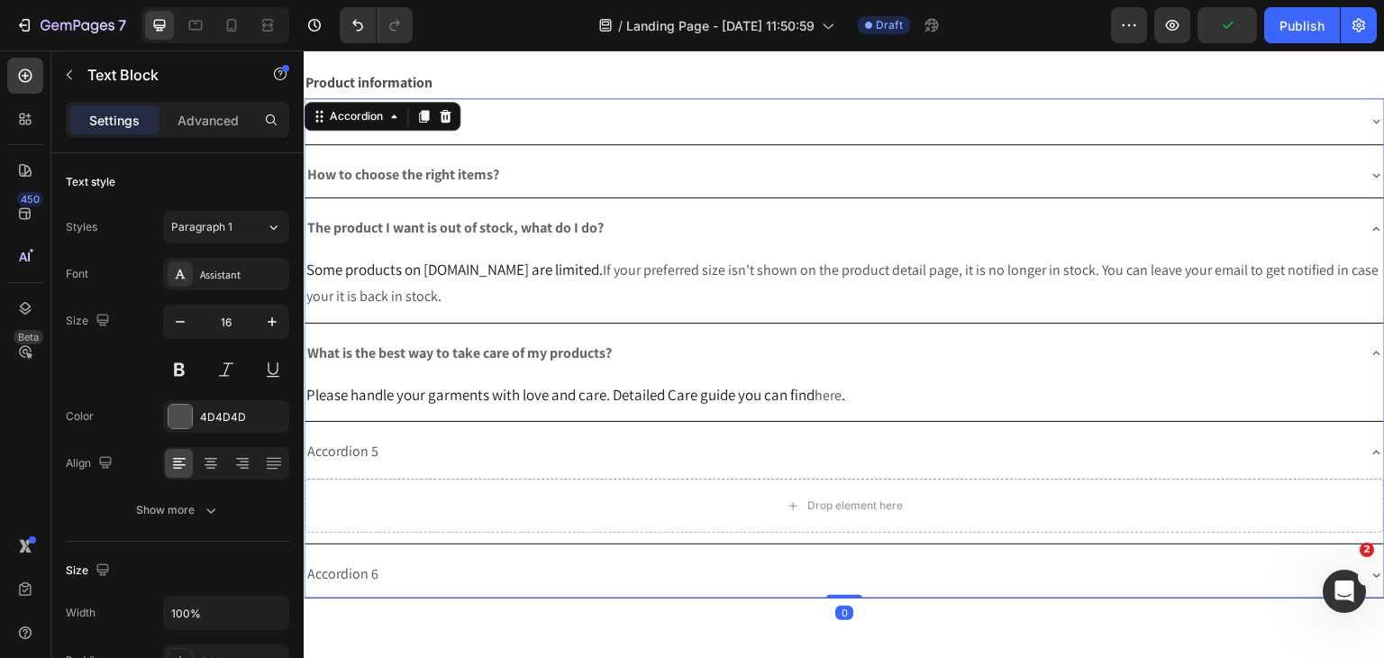
click at [499, 446] on div "Accordion 5" at bounding box center [830, 452] width 1051 height 32
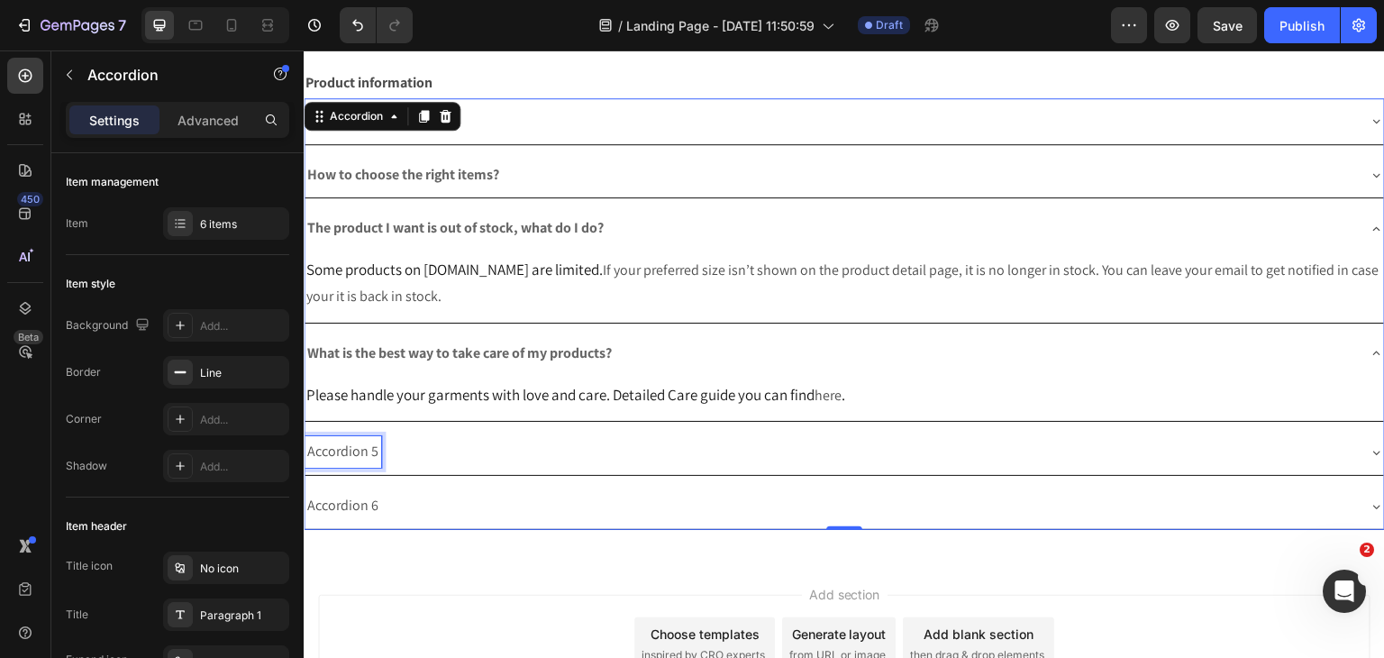
click at [373, 459] on p "Accordion 5" at bounding box center [342, 452] width 71 height 26
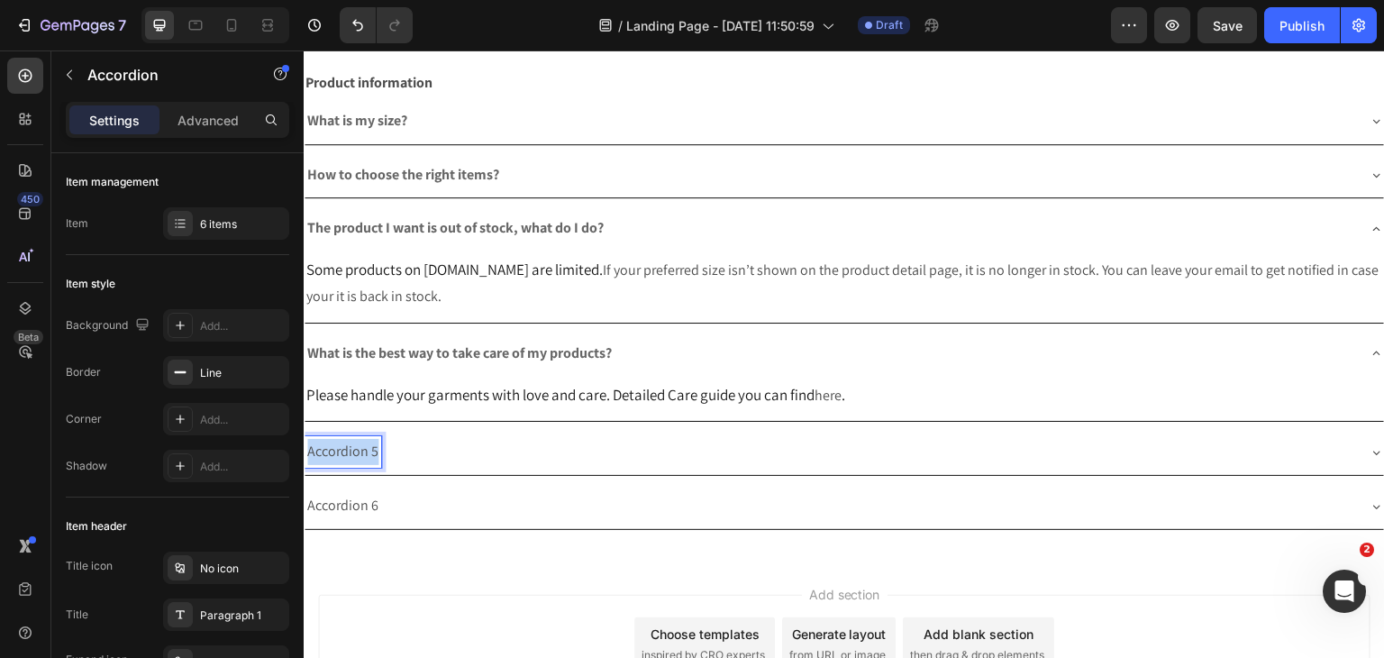
click at [373, 459] on p "Accordion 5" at bounding box center [342, 452] width 71 height 26
click at [356, 445] on span "Can I order a gift certificate?" at bounding box center [389, 450] width 165 height 19
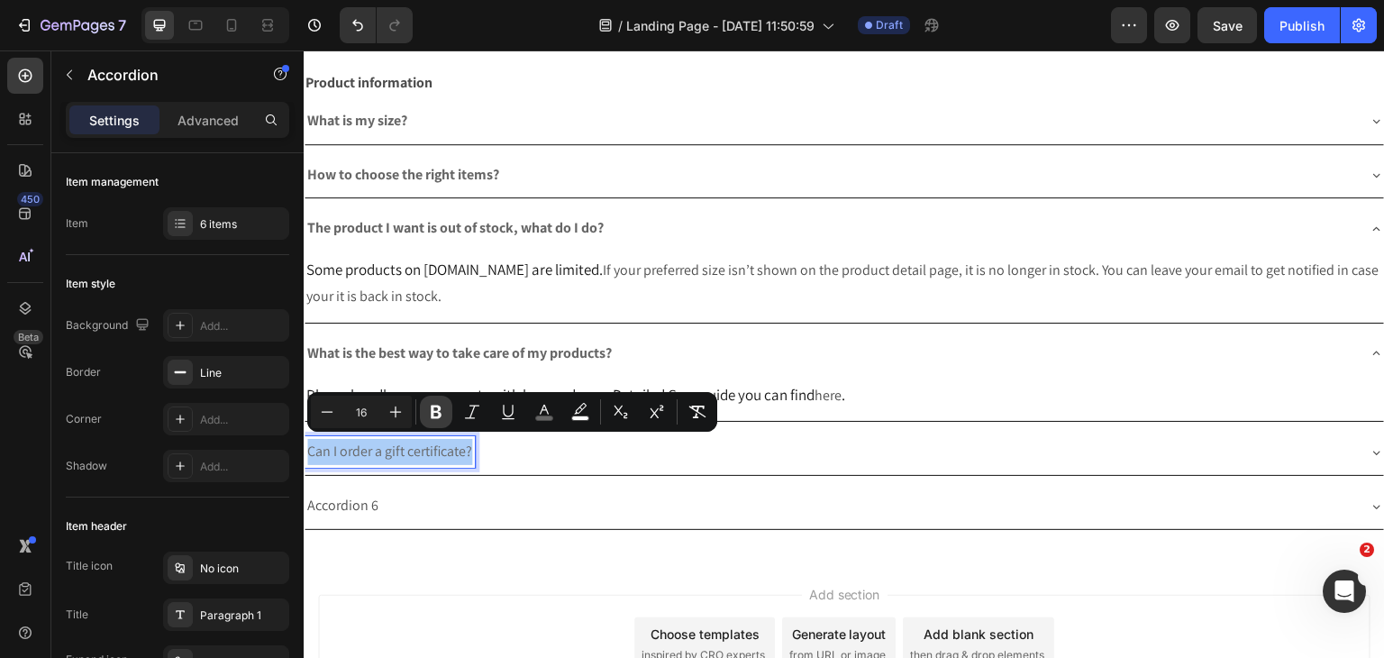
click at [433, 412] on icon "Editor contextual toolbar" at bounding box center [436, 412] width 11 height 14
click at [1370, 445] on icon at bounding box center [1377, 452] width 14 height 14
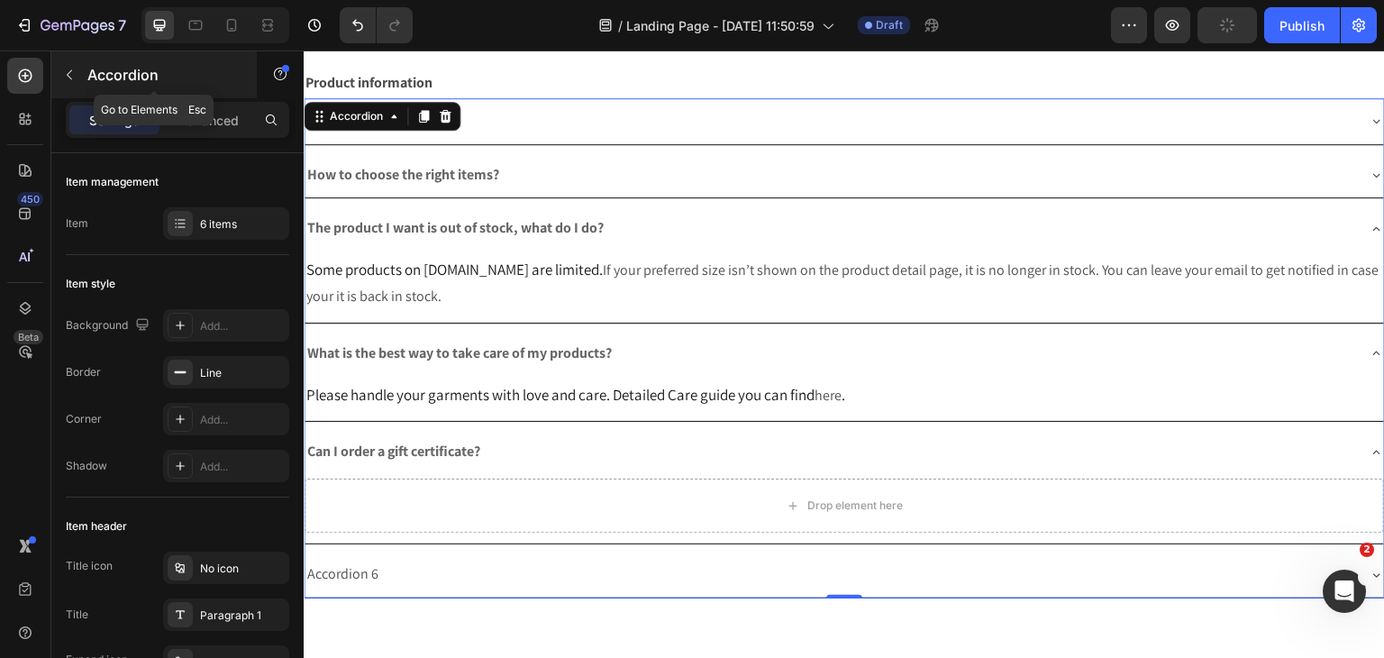
click at [79, 78] on button "button" at bounding box center [69, 74] width 29 height 29
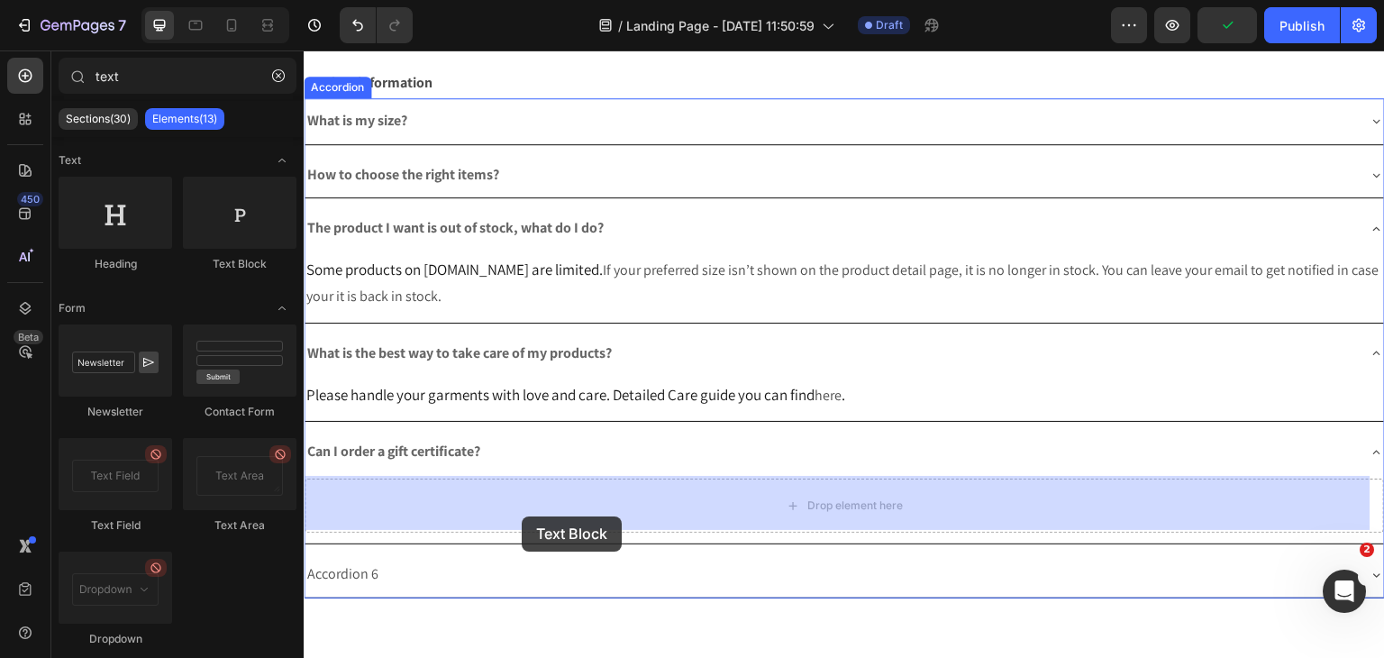
drag, startPoint x: 523, startPoint y: 250, endPoint x: 526, endPoint y: 510, distance: 259.5
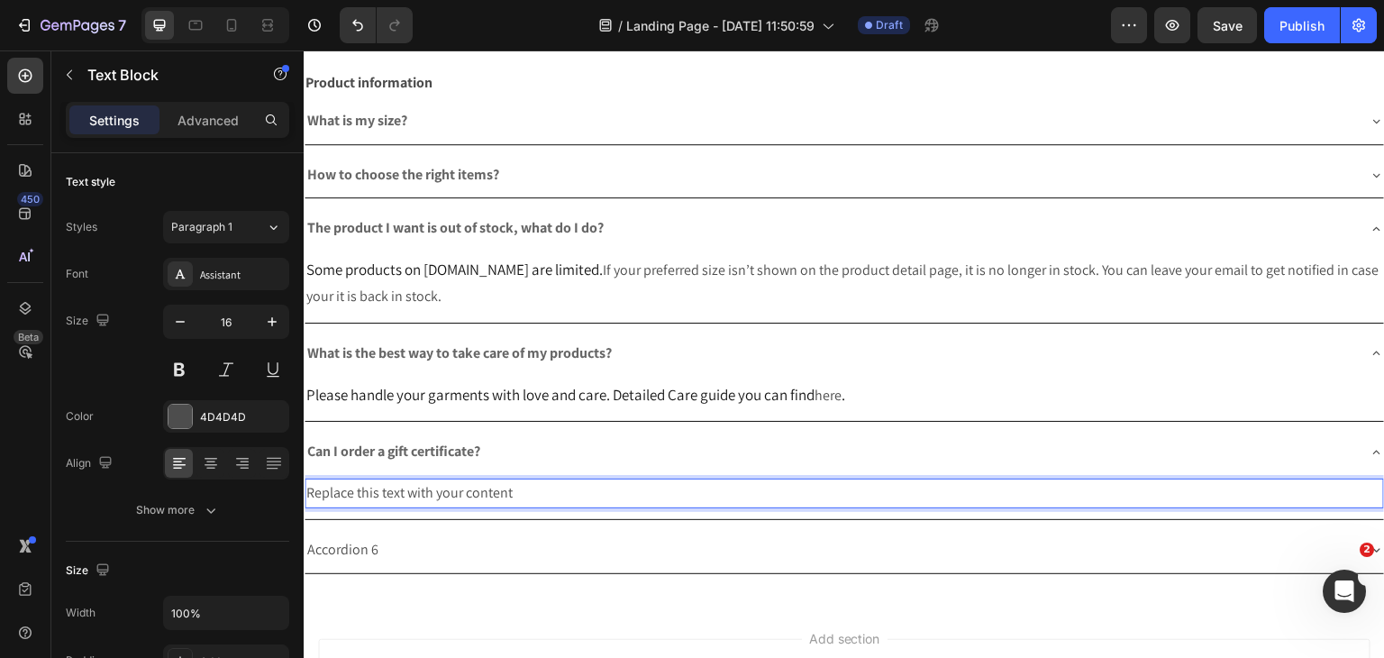
click at [610, 485] on div "Replace this text with your content" at bounding box center [844, 493] width 1079 height 30
click at [610, 485] on p "Replace this text with your content" at bounding box center [844, 493] width 1076 height 26
click at [345, 549] on p "Accordion 6" at bounding box center [342, 551] width 71 height 26
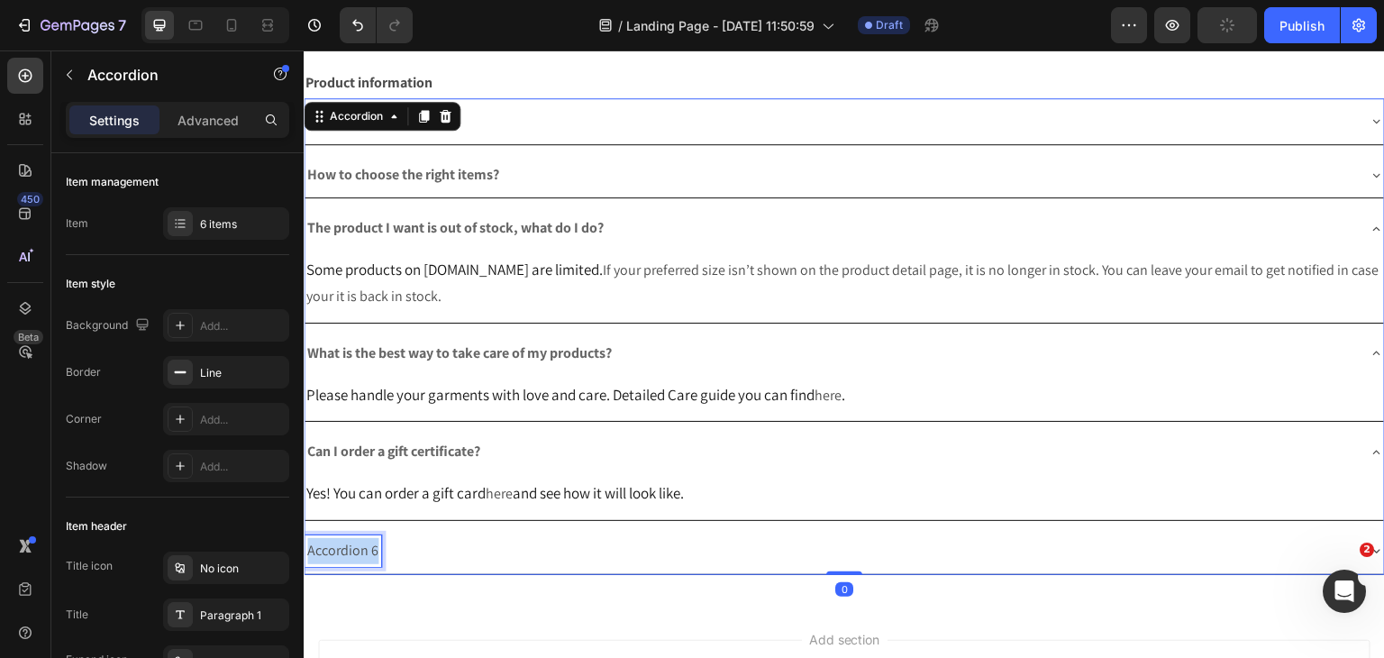
click at [345, 549] on p "Accordion 6" at bounding box center [342, 551] width 71 height 26
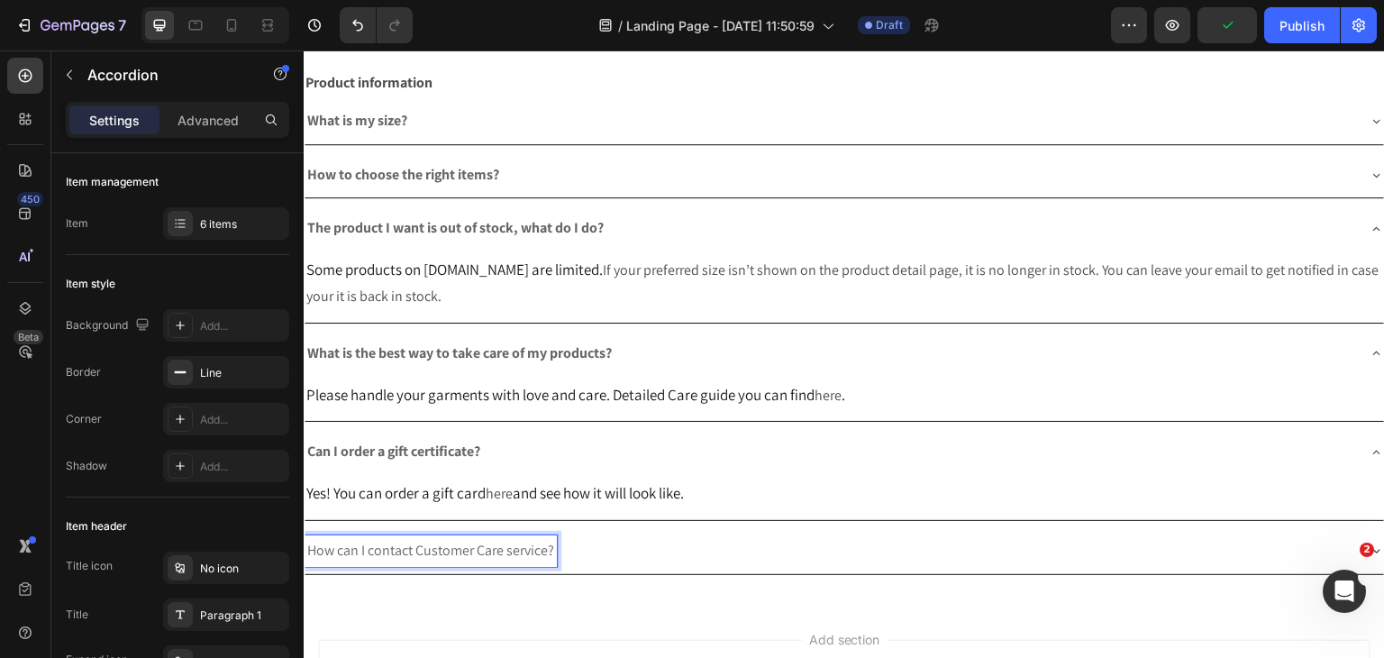
click at [425, 538] on p "How can I contact Customer Care service?" at bounding box center [430, 551] width 247 height 26
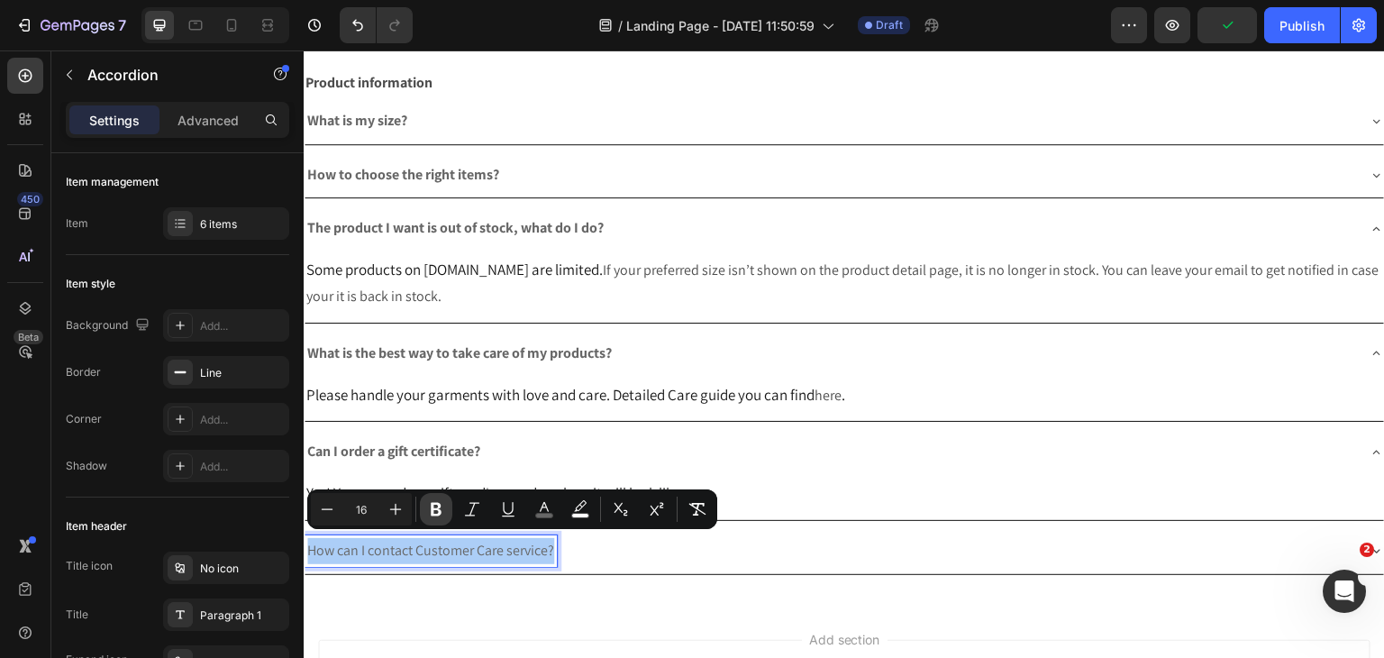
click at [425, 507] on button "Bold" at bounding box center [436, 509] width 32 height 32
click at [1215, 539] on div "How can I contact Customer Care service?" at bounding box center [830, 551] width 1051 height 32
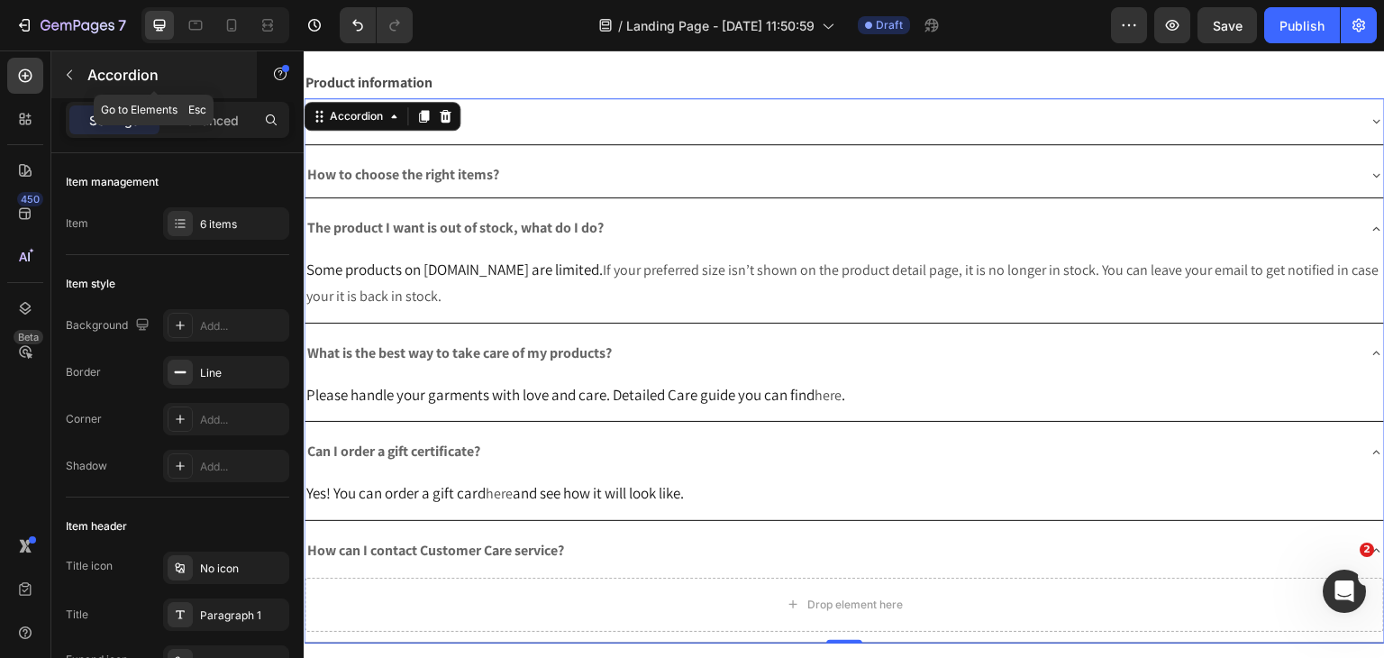
click at [80, 86] on div at bounding box center [69, 74] width 29 height 29
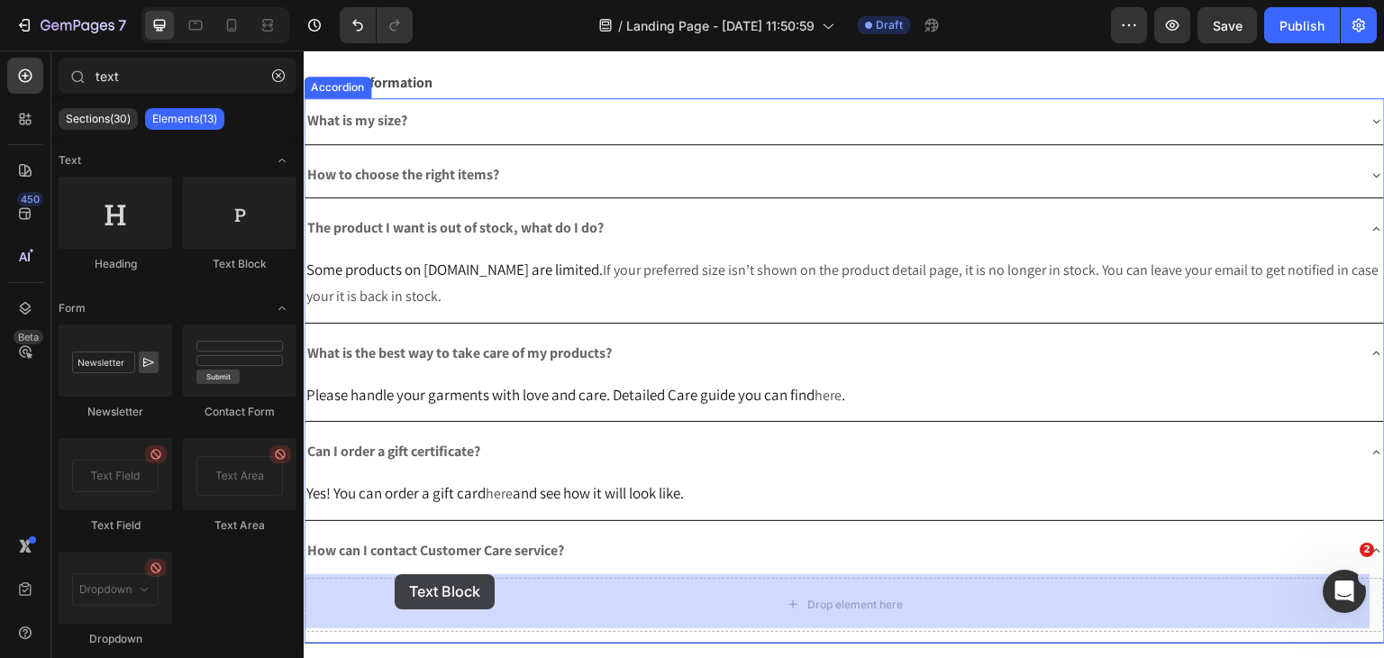
drag, startPoint x: 547, startPoint y: 293, endPoint x: 714, endPoint y: 283, distance: 167.0
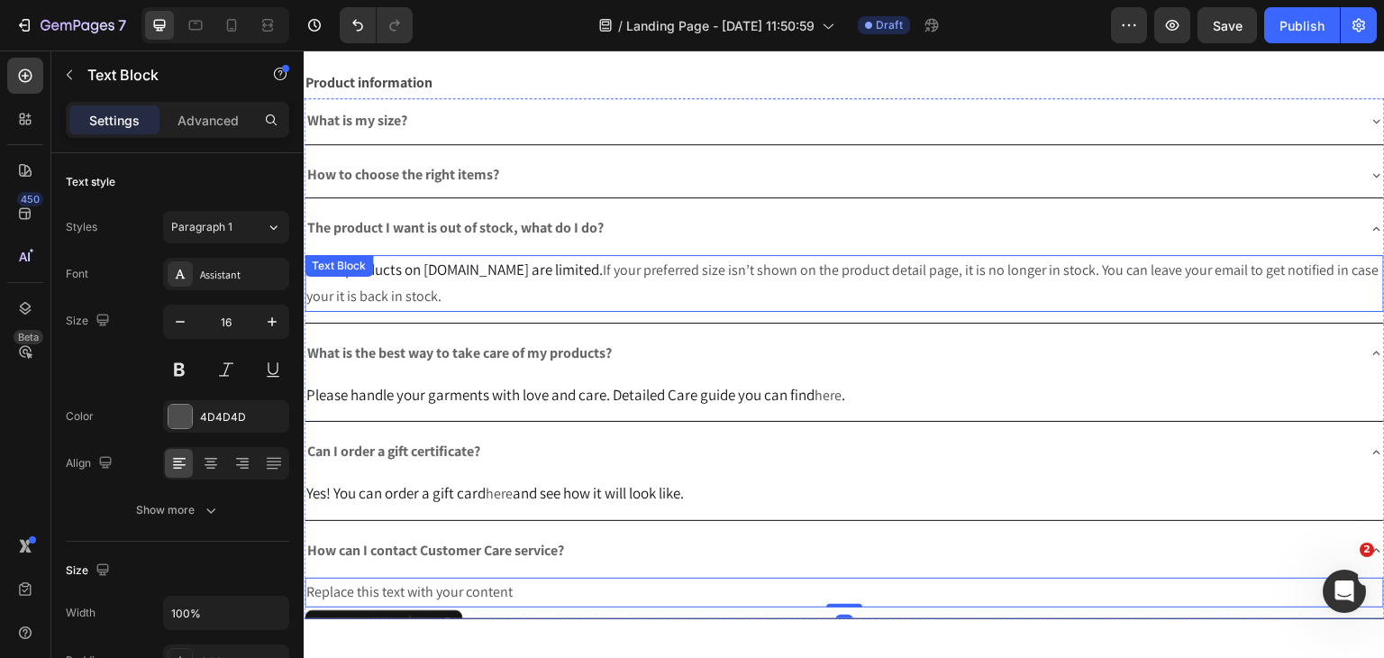
scroll to position [696, 0]
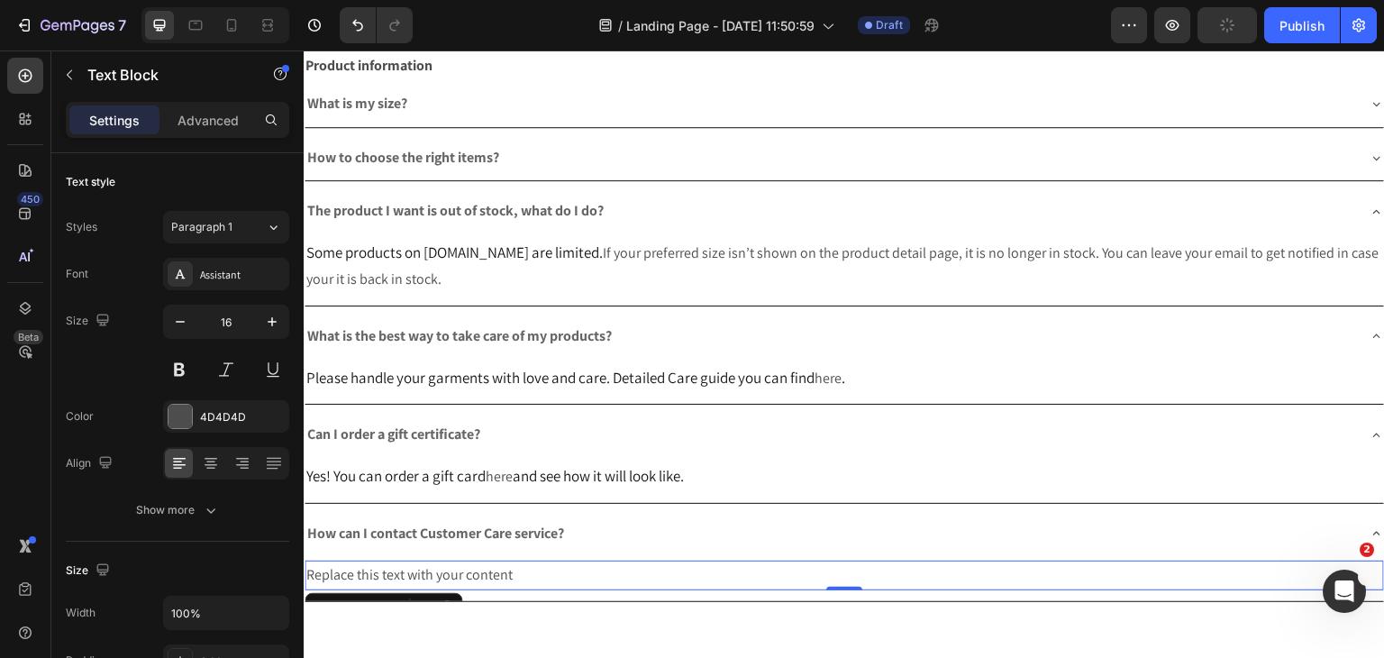
click at [508, 571] on div "Replace this text with your content" at bounding box center [844, 575] width 1079 height 30
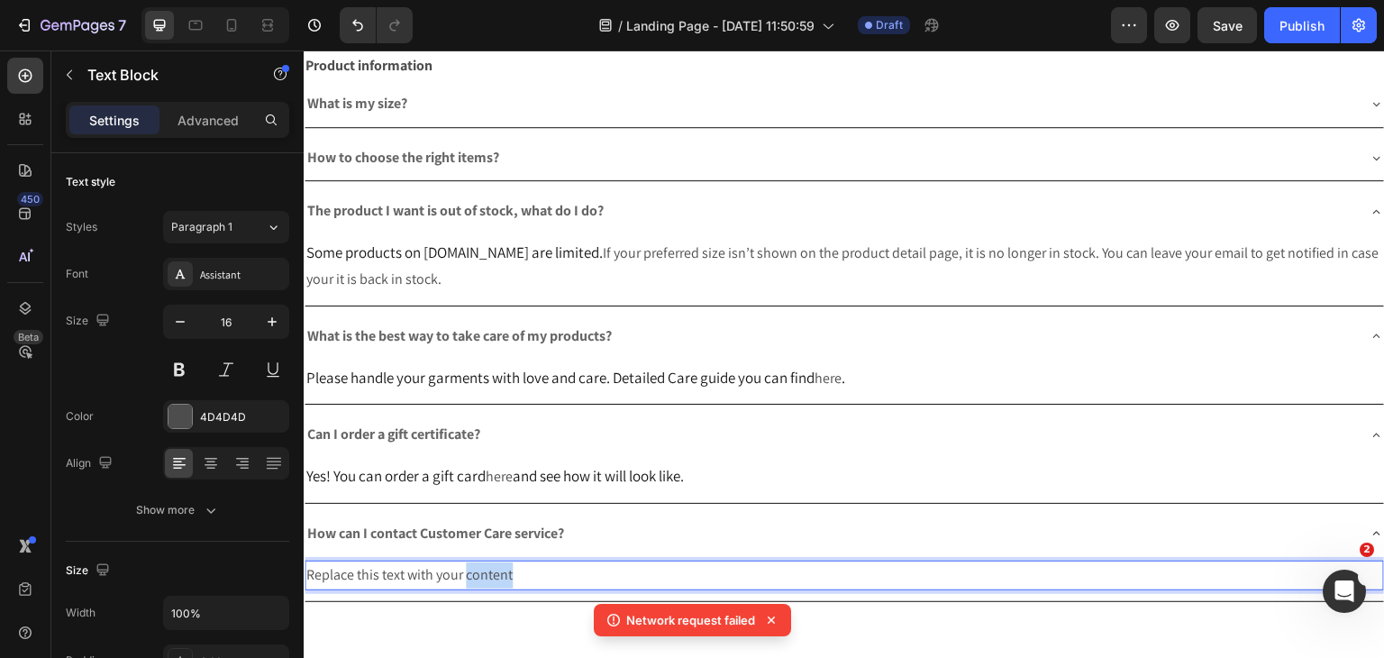
click at [508, 571] on p "Replace this text with your content" at bounding box center [844, 575] width 1076 height 26
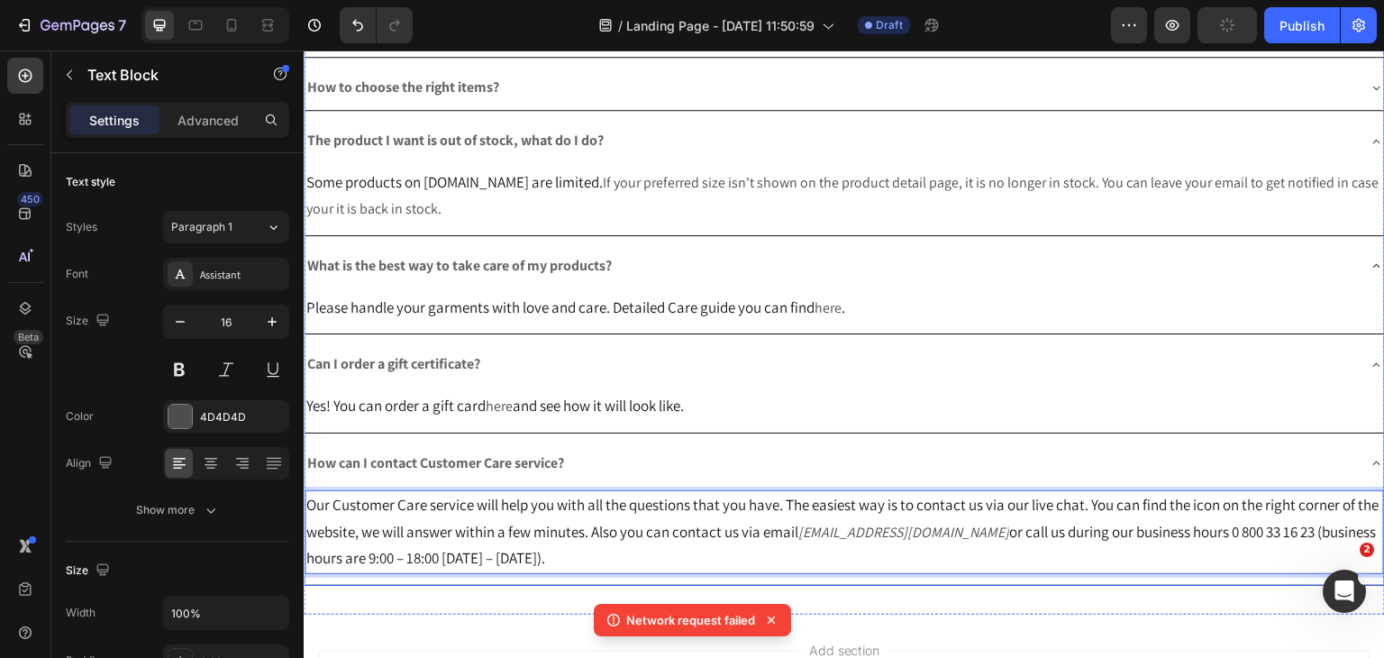
scroll to position [876, 0]
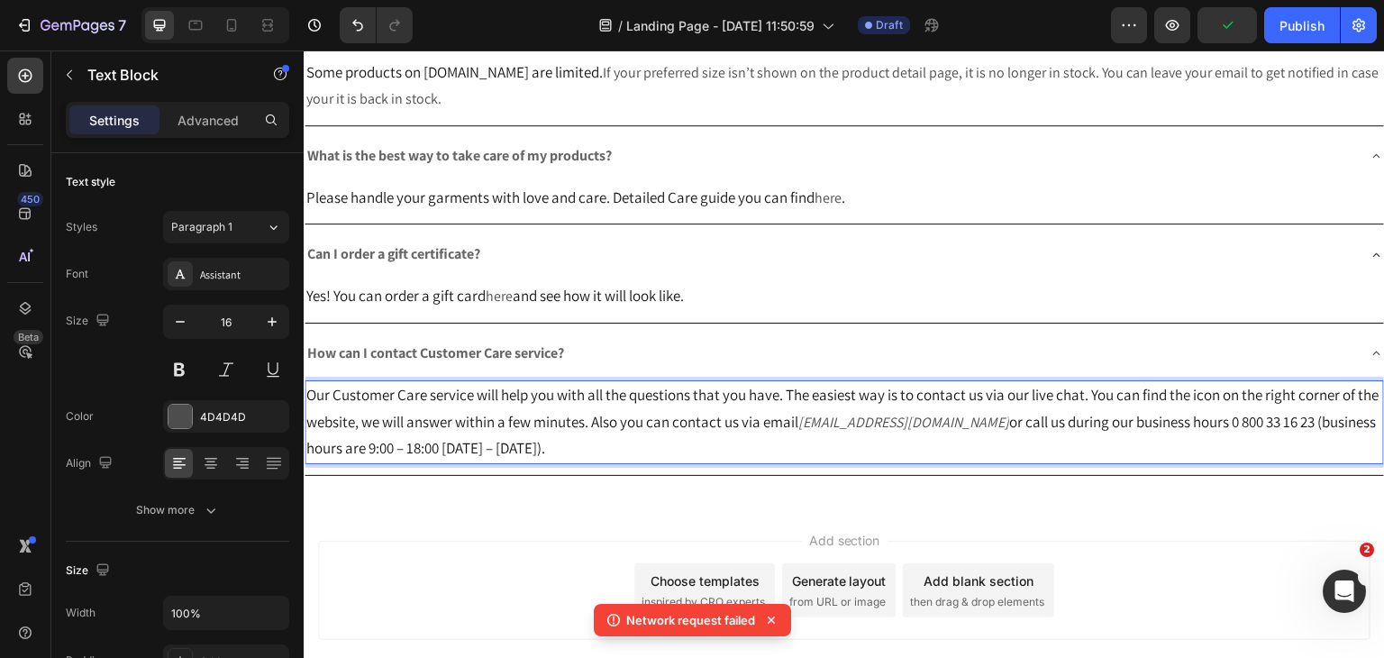
click at [494, 541] on div "Add section Choose templates inspired by CRO experts Generate layout from URL o…" at bounding box center [844, 590] width 1052 height 99
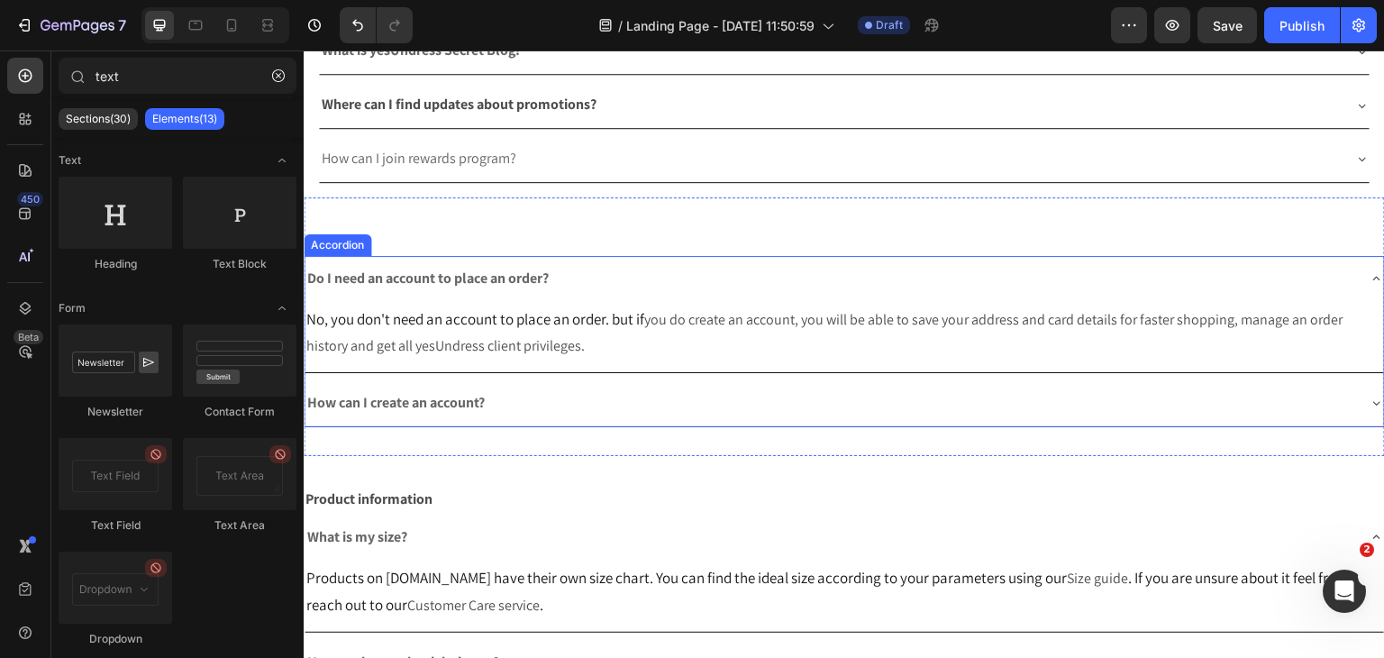
scroll to position [522, 0]
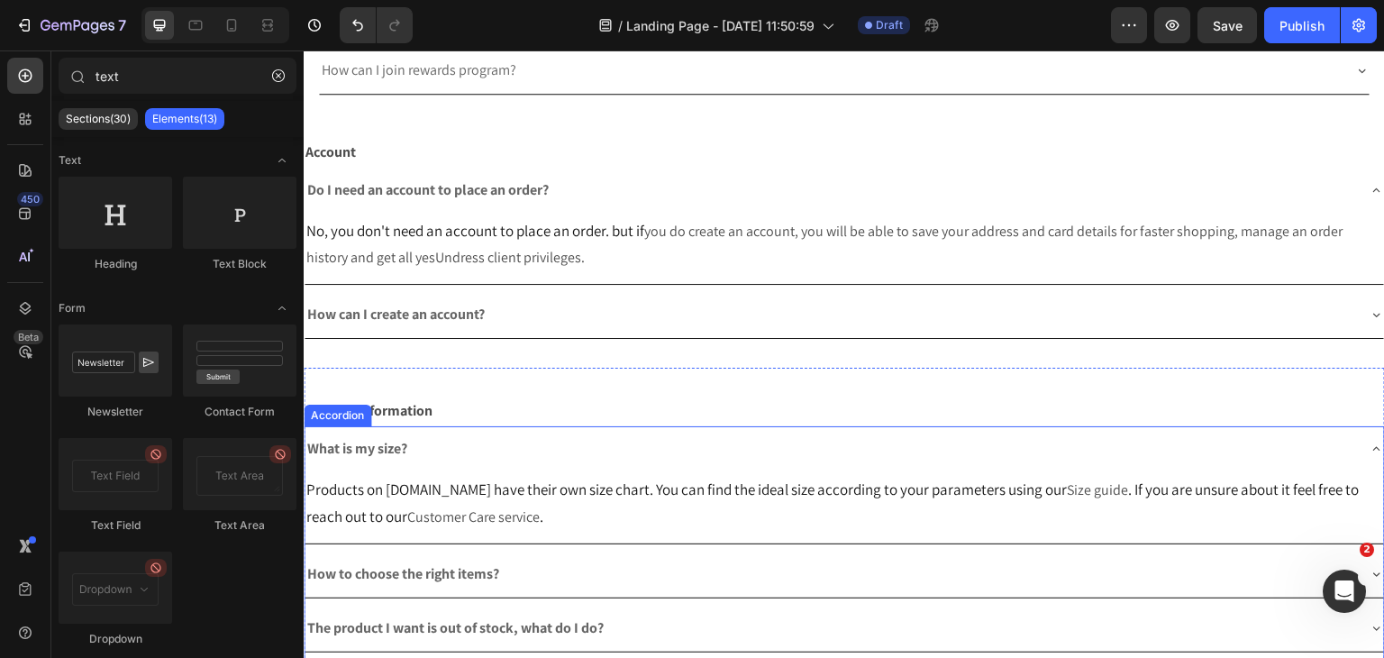
click at [414, 451] on div "What is my size?" at bounding box center [830, 449] width 1051 height 32
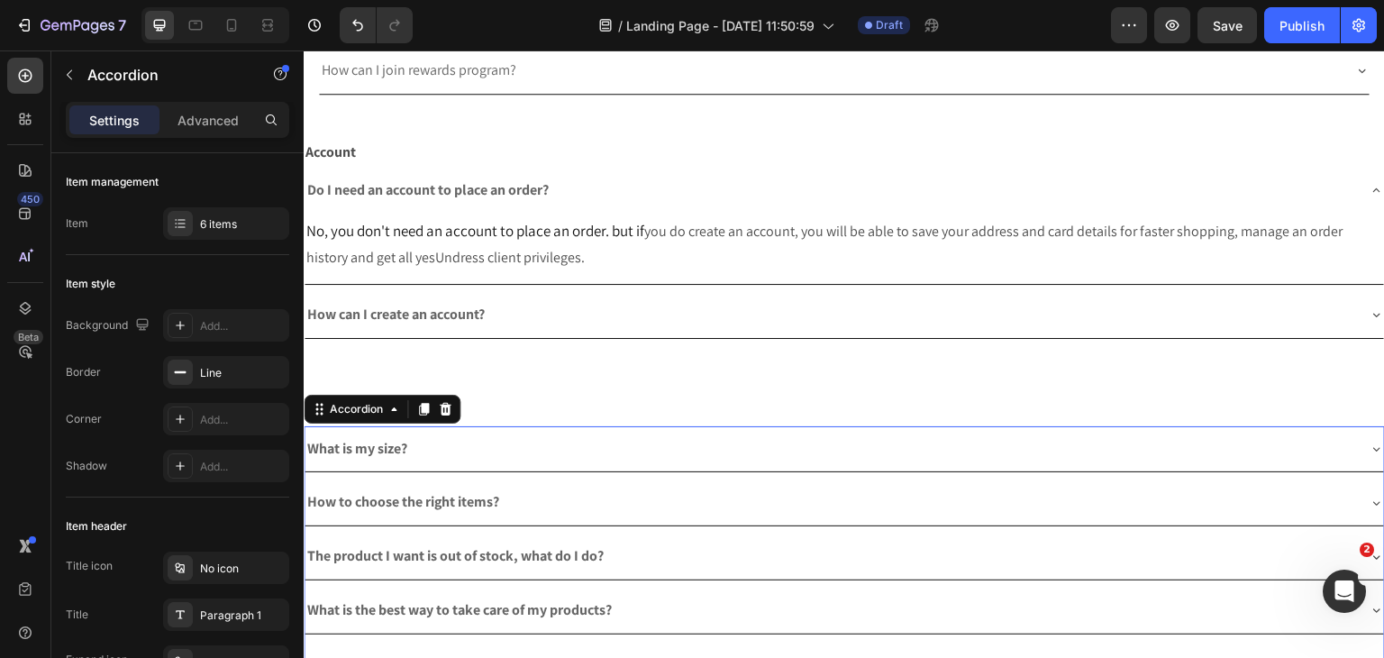
click at [407, 479] on div "How to choose the right items?" at bounding box center [844, 502] width 1079 height 46
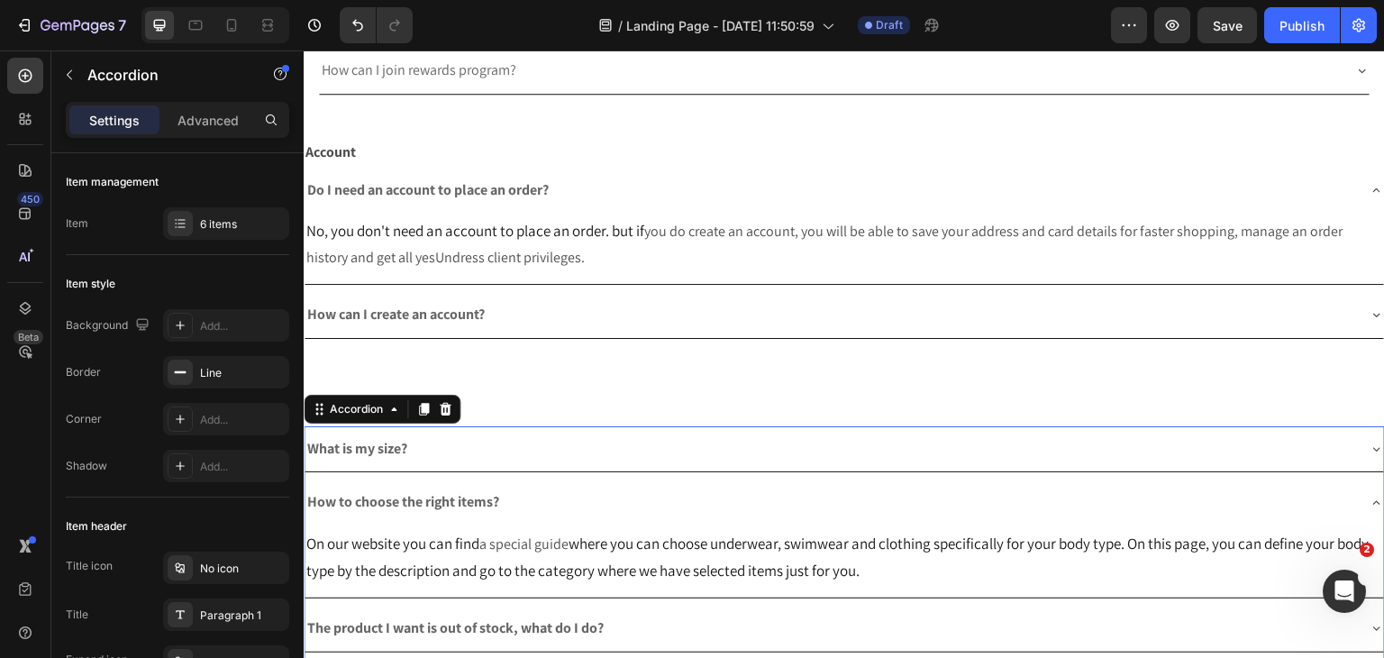
click at [405, 492] on strong "How to choose the right items?" at bounding box center [403, 501] width 192 height 19
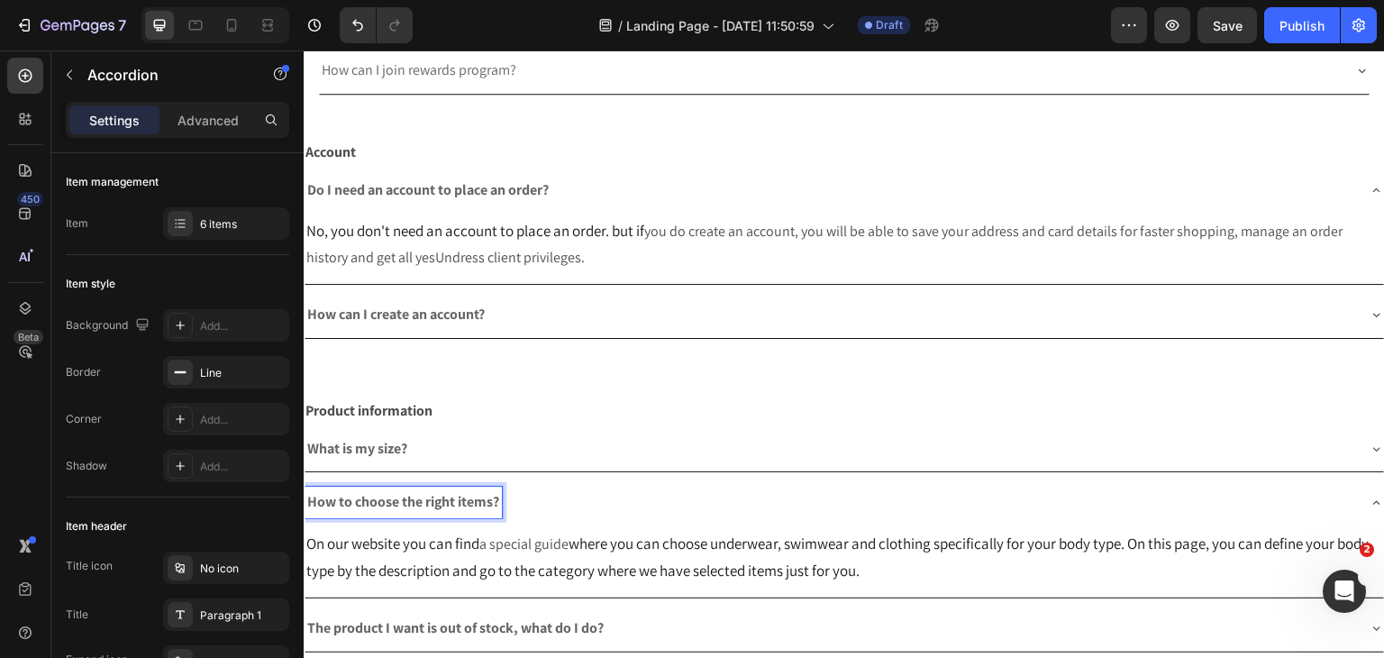
scroll to position [702, 0]
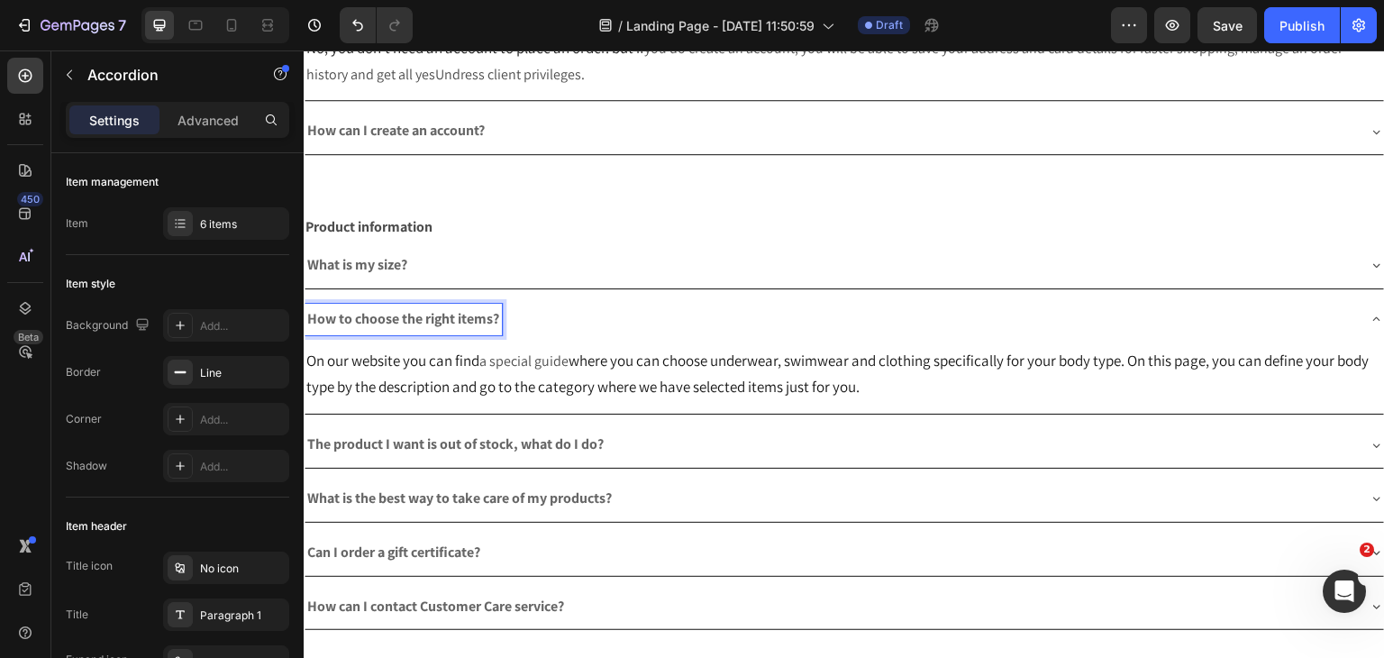
click at [725, 305] on div "How to choose the right items?" at bounding box center [830, 320] width 1051 height 32
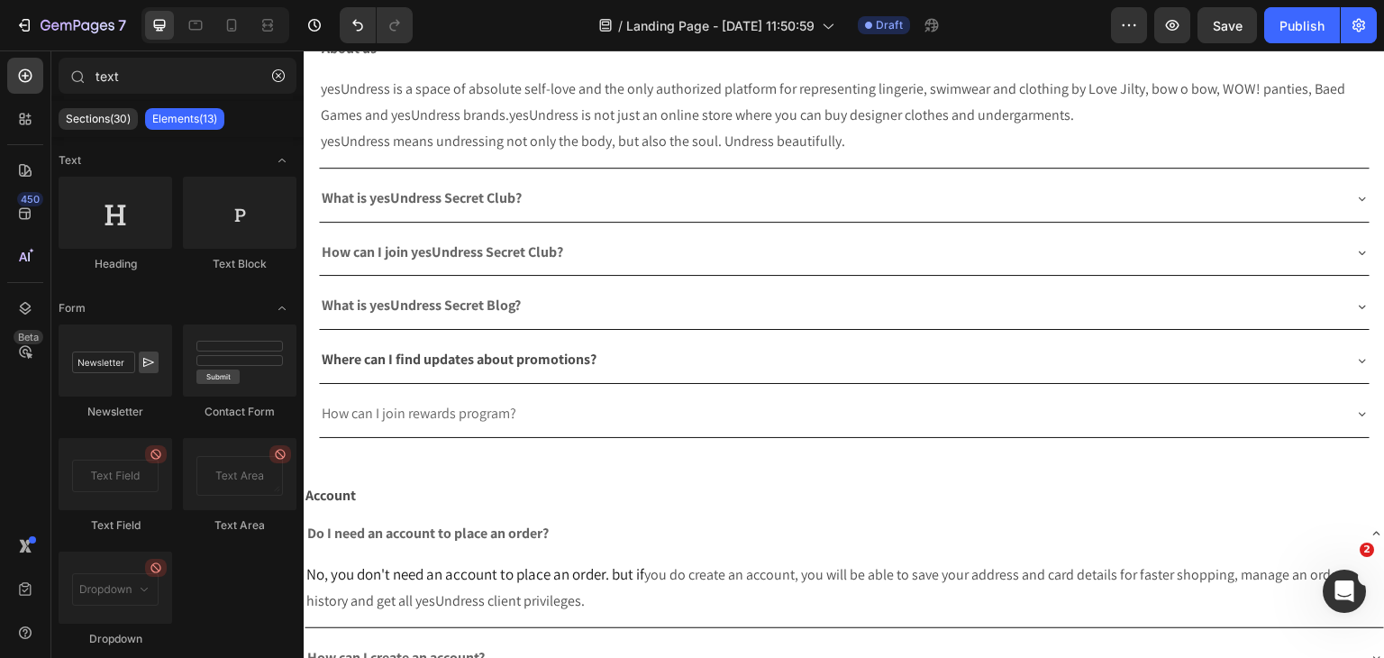
scroll to position [180, 0]
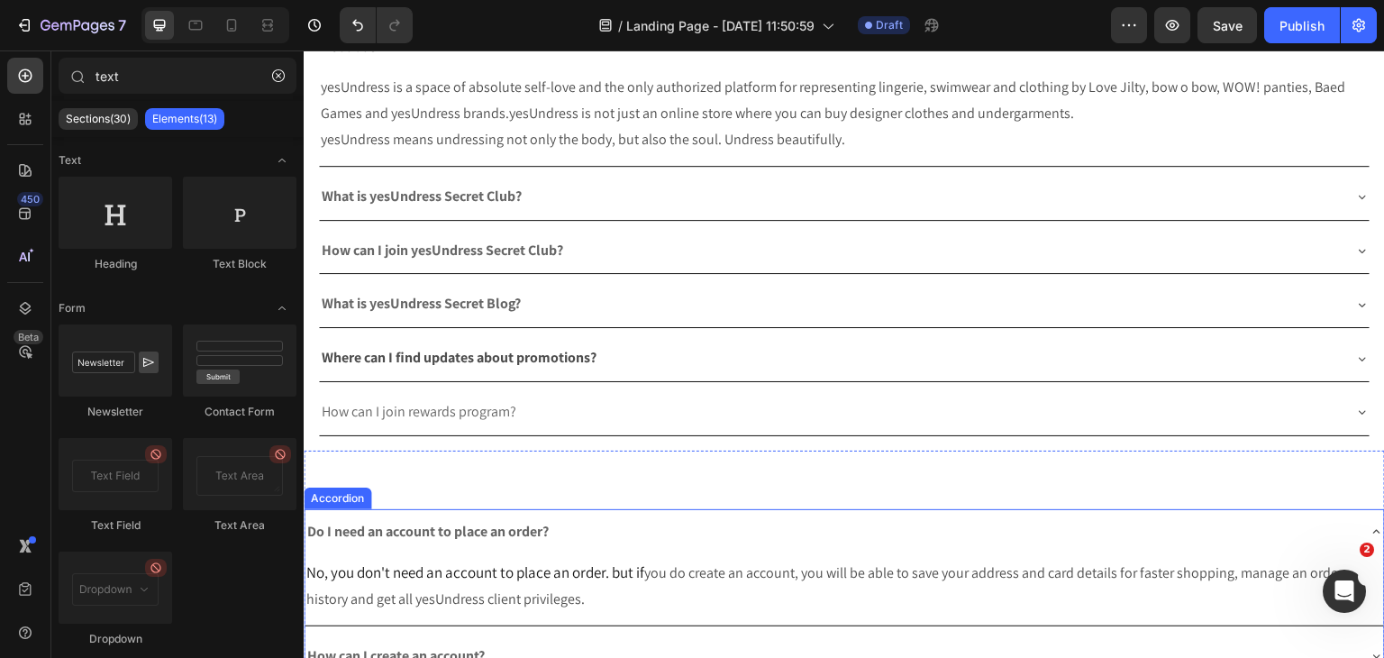
click at [626, 509] on div "Do I need an account to place an order?" at bounding box center [844, 532] width 1079 height 46
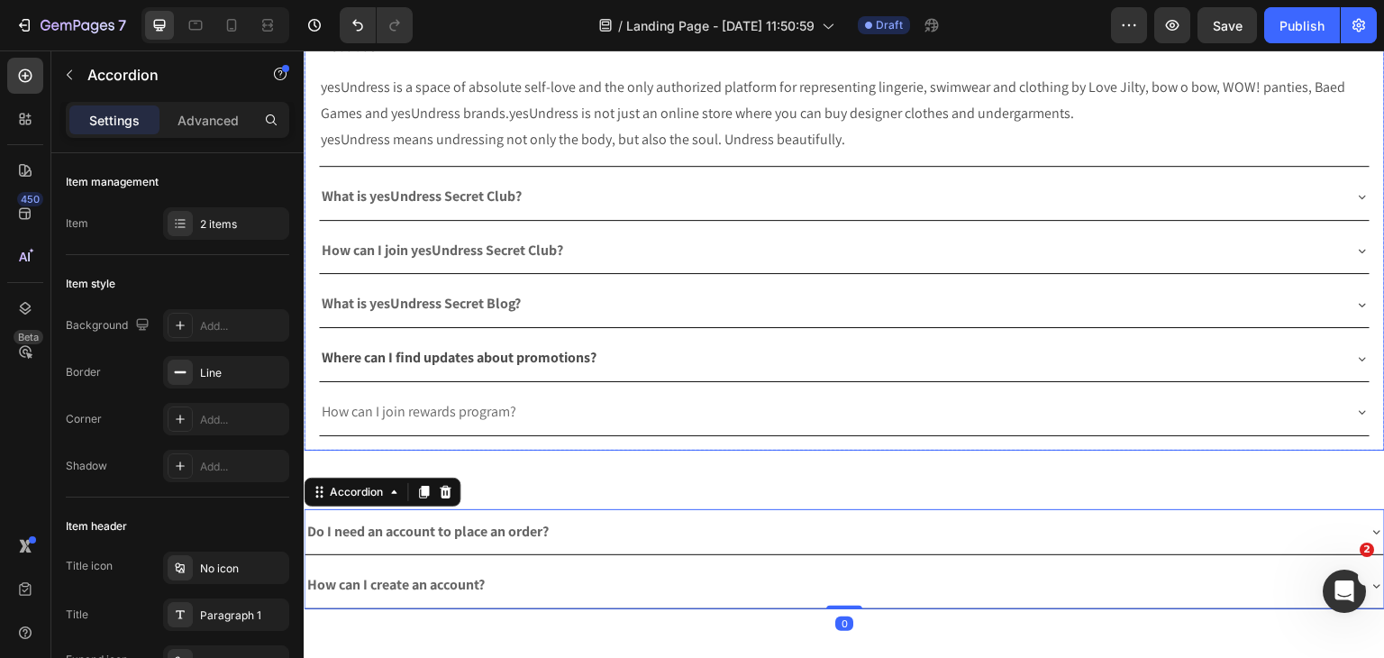
click at [310, 267] on div "About us yesUndress is a space of absolute self-love and the only authorized pl…" at bounding box center [844, 237] width 1081 height 426
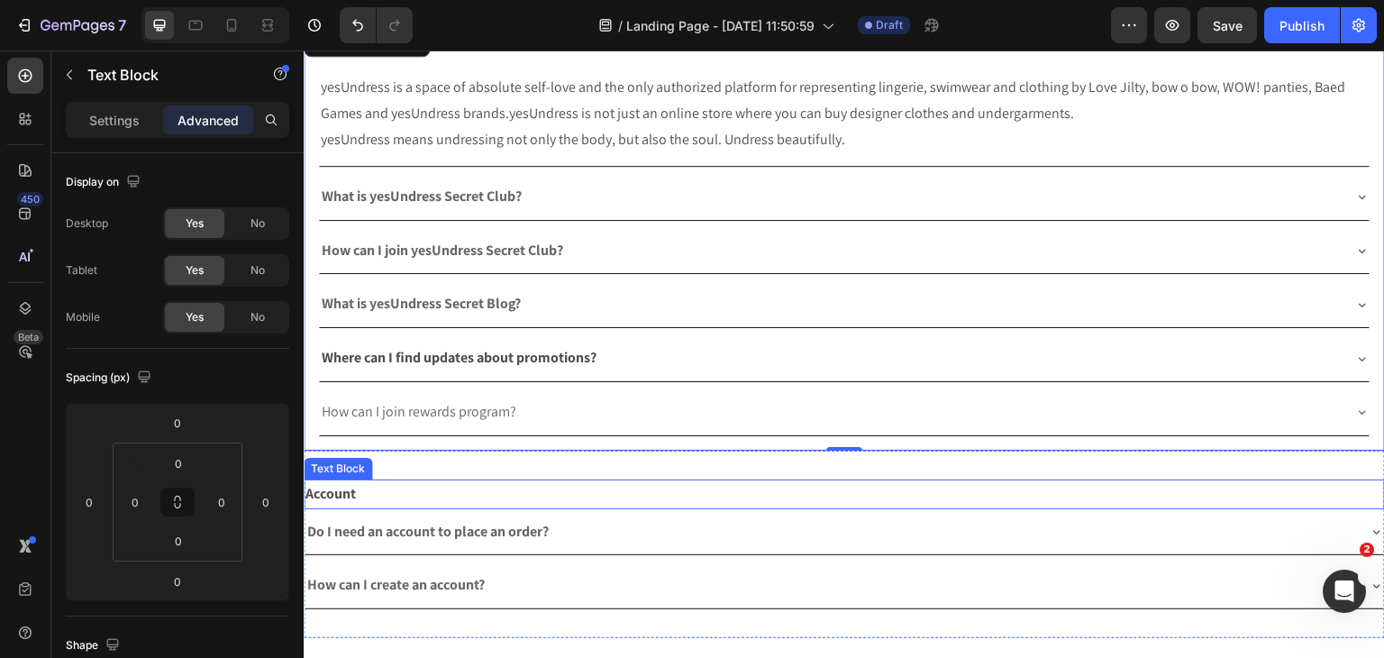
click at [640, 488] on p "Account" at bounding box center [844, 494] width 1078 height 26
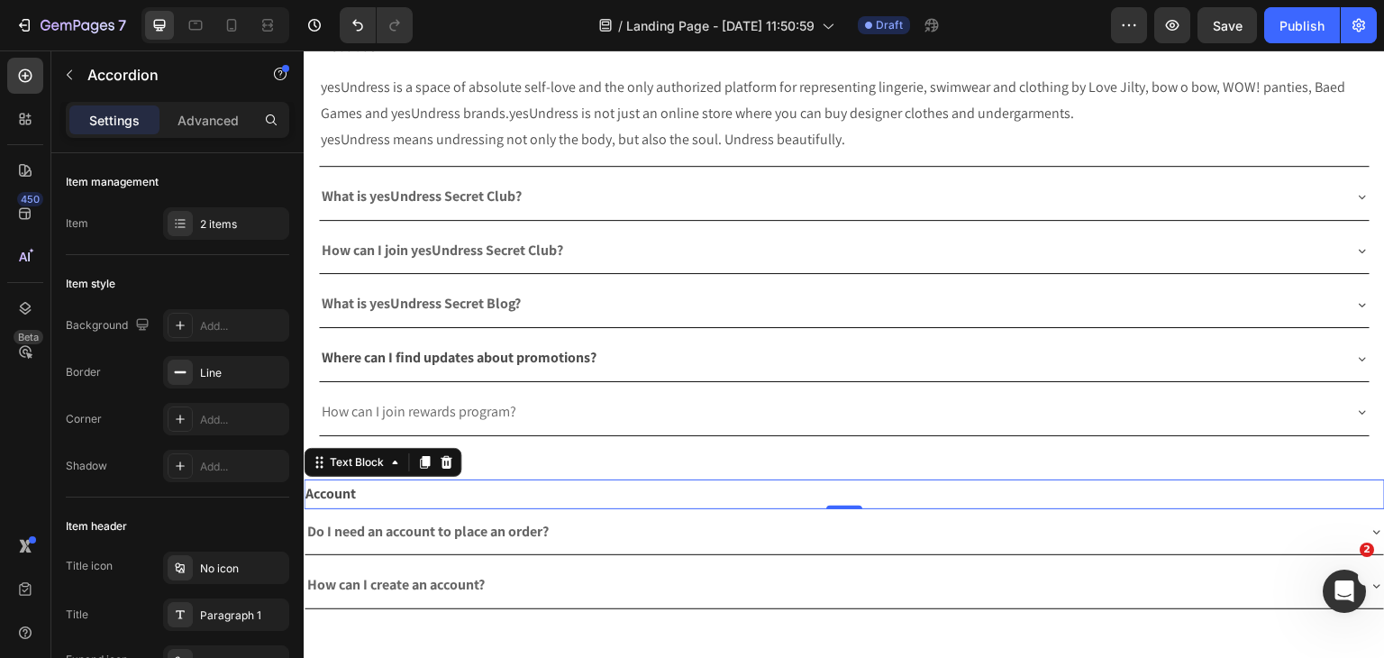
click at [678, 516] on div "Do I need an account to place an order?" at bounding box center [830, 532] width 1051 height 32
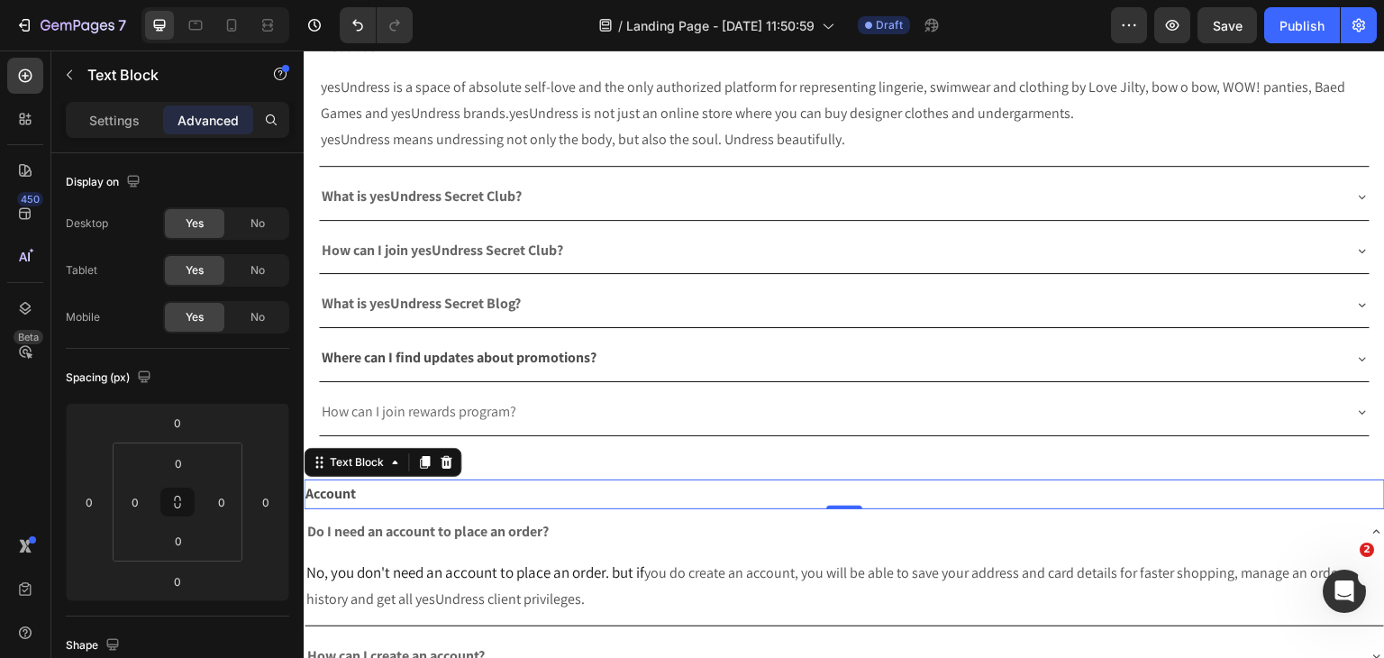
click at [734, 479] on div "Account" at bounding box center [844, 494] width 1081 height 30
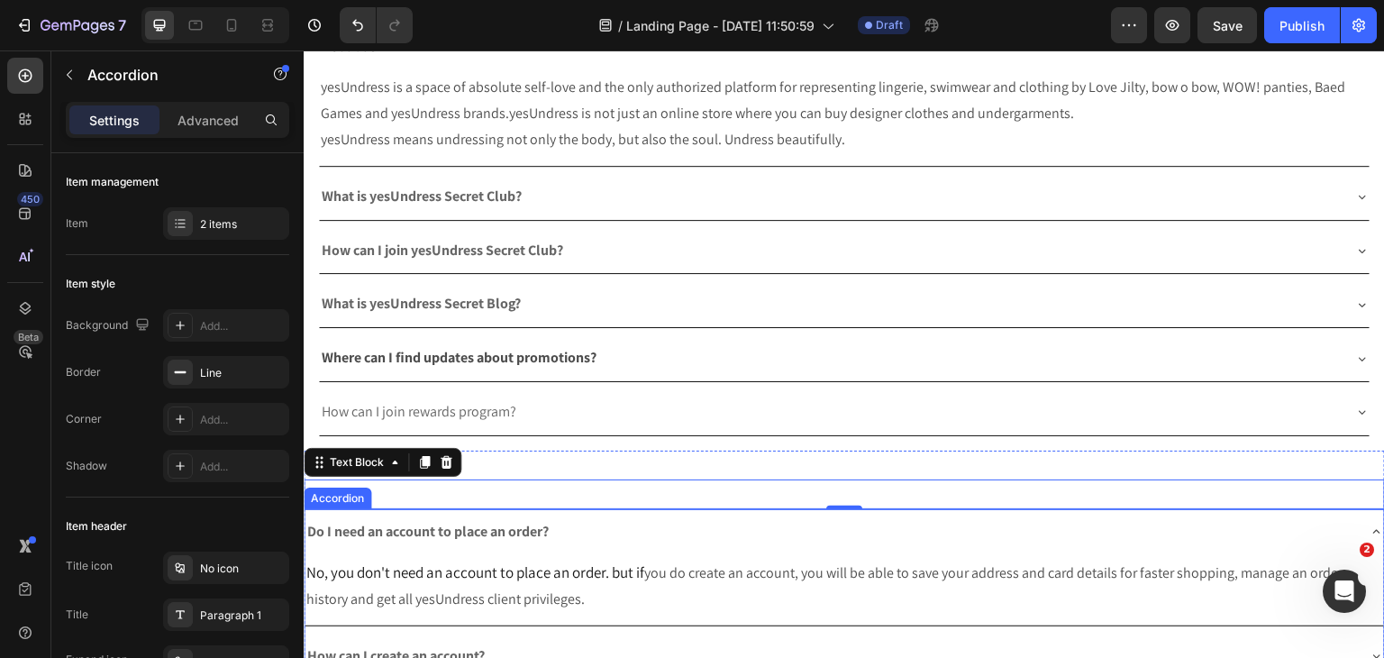
click at [751, 516] on div "Do I need an account to place an order?" at bounding box center [830, 532] width 1051 height 32
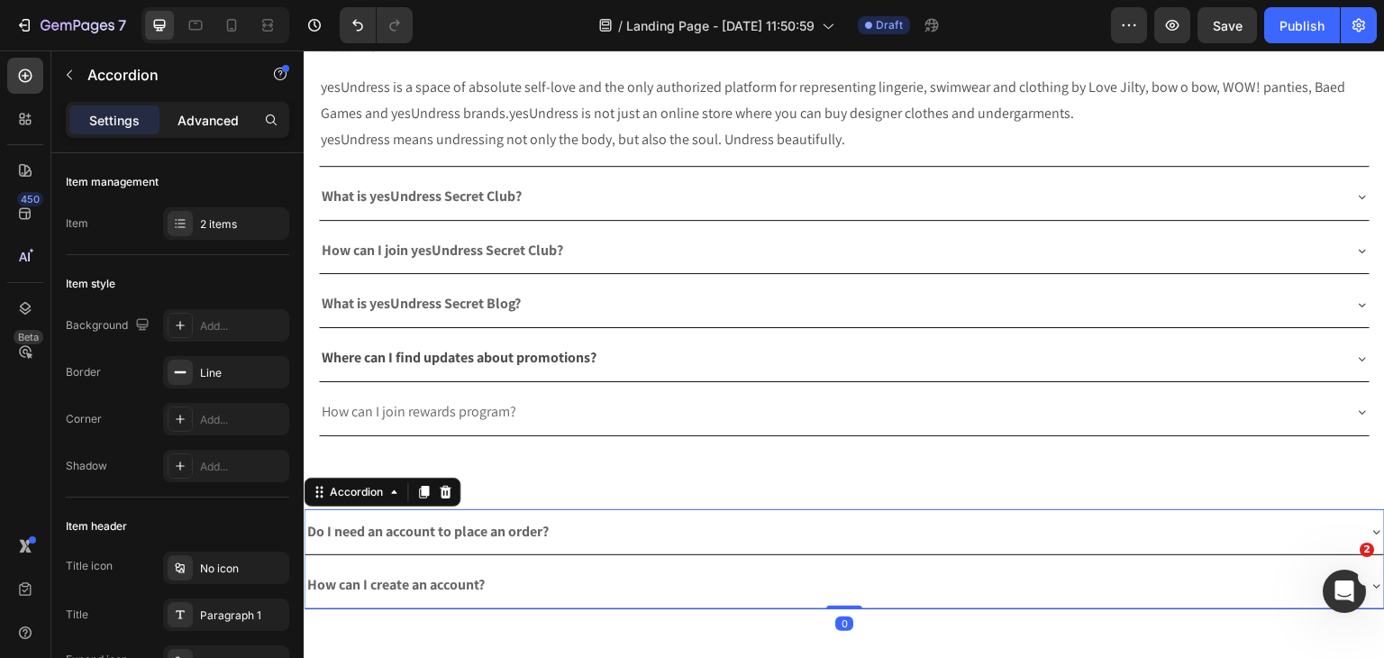
click at [251, 124] on div "Settings Advanced" at bounding box center [177, 120] width 223 height 36
click at [237, 123] on p "Advanced" at bounding box center [207, 120] width 61 height 19
type input "100%"
type input "100"
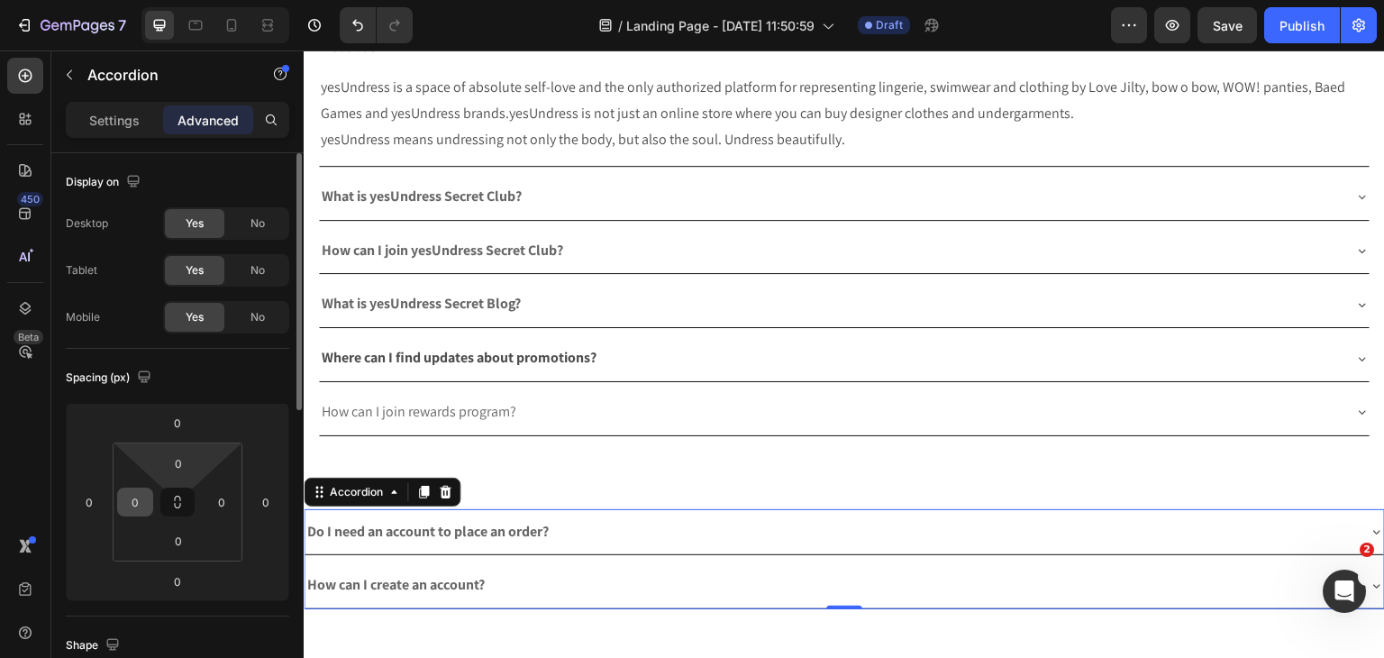
click at [138, 487] on div "0" at bounding box center [135, 501] width 36 height 29
click at [135, 496] on input "0" at bounding box center [135, 501] width 27 height 27
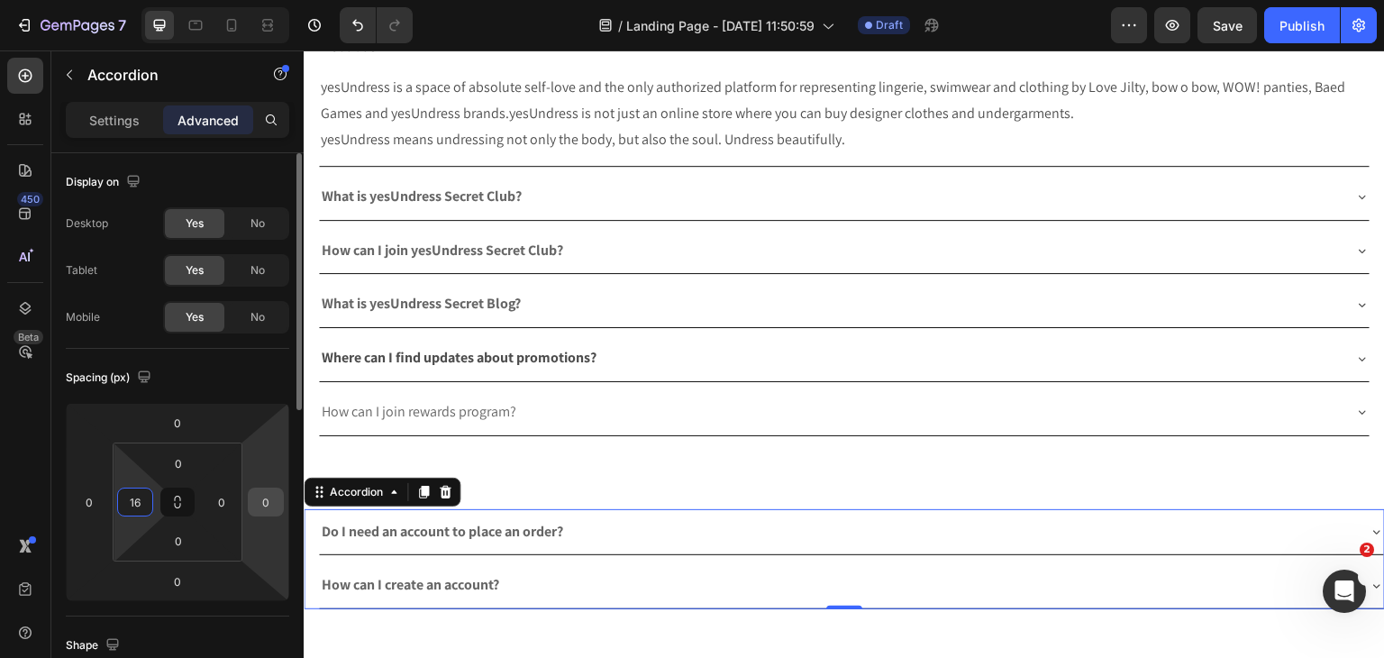
type input "16"
click at [259, 503] on input "0" at bounding box center [265, 501] width 27 height 27
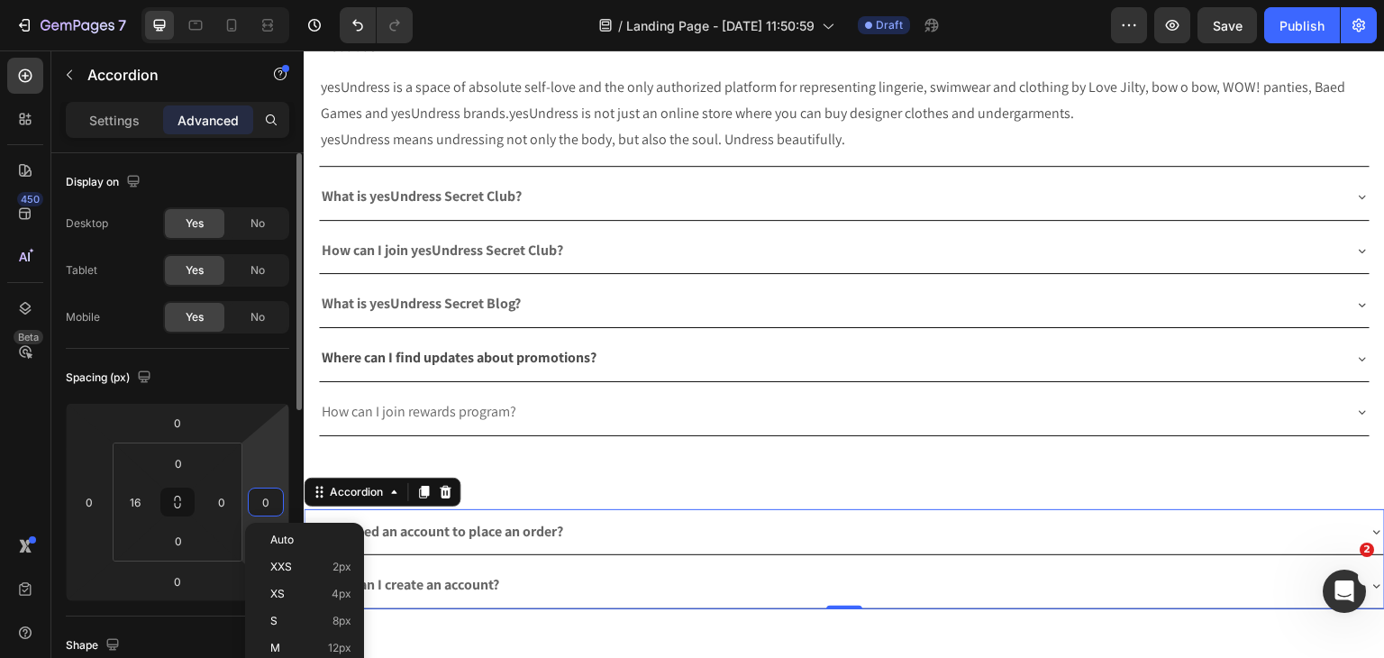
click at [259, 503] on input "0" at bounding box center [265, 501] width 27 height 27
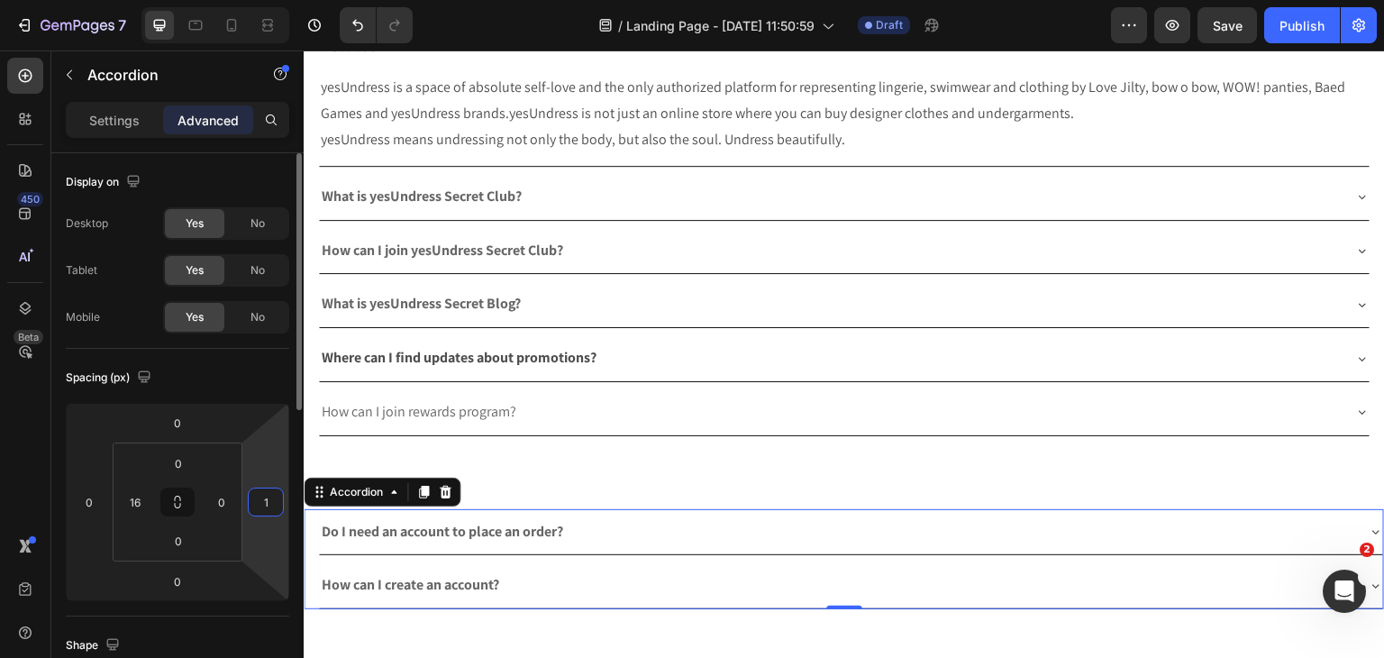
type input "16"
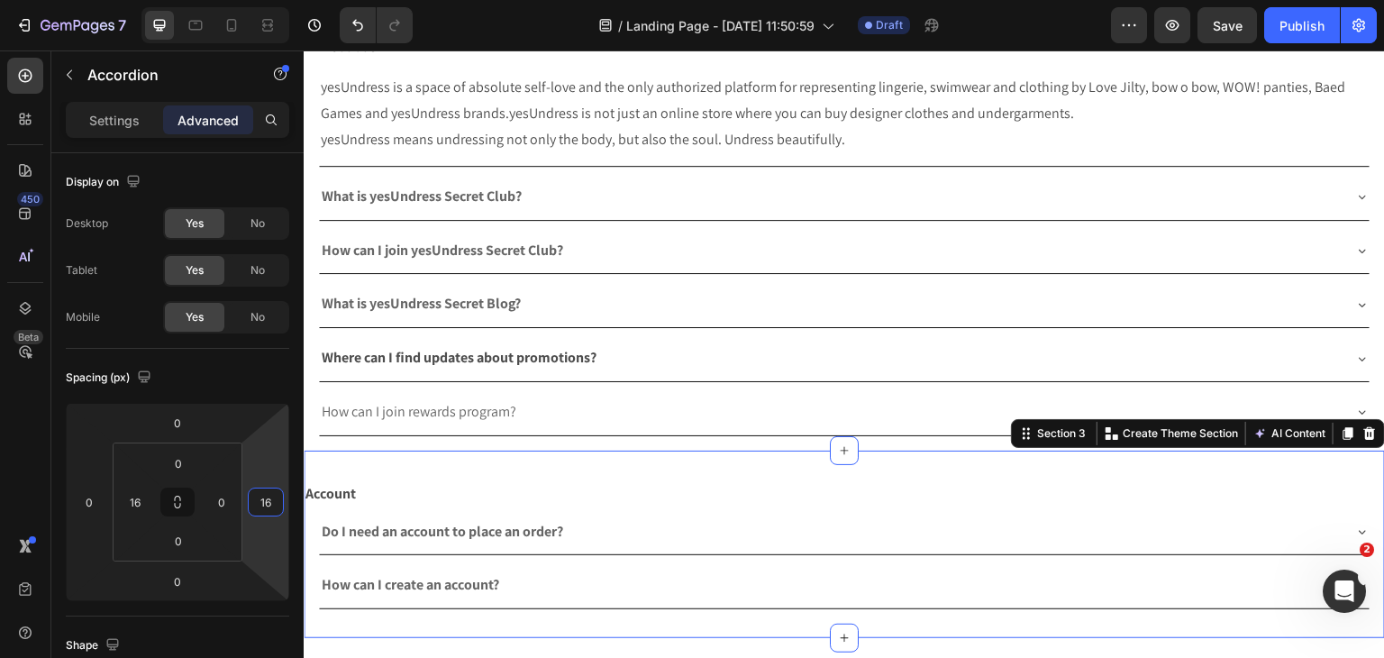
click at [757, 452] on div "Account Text Block Do I need an account to place an order? How can I create an …" at bounding box center [844, 544] width 1081 height 187
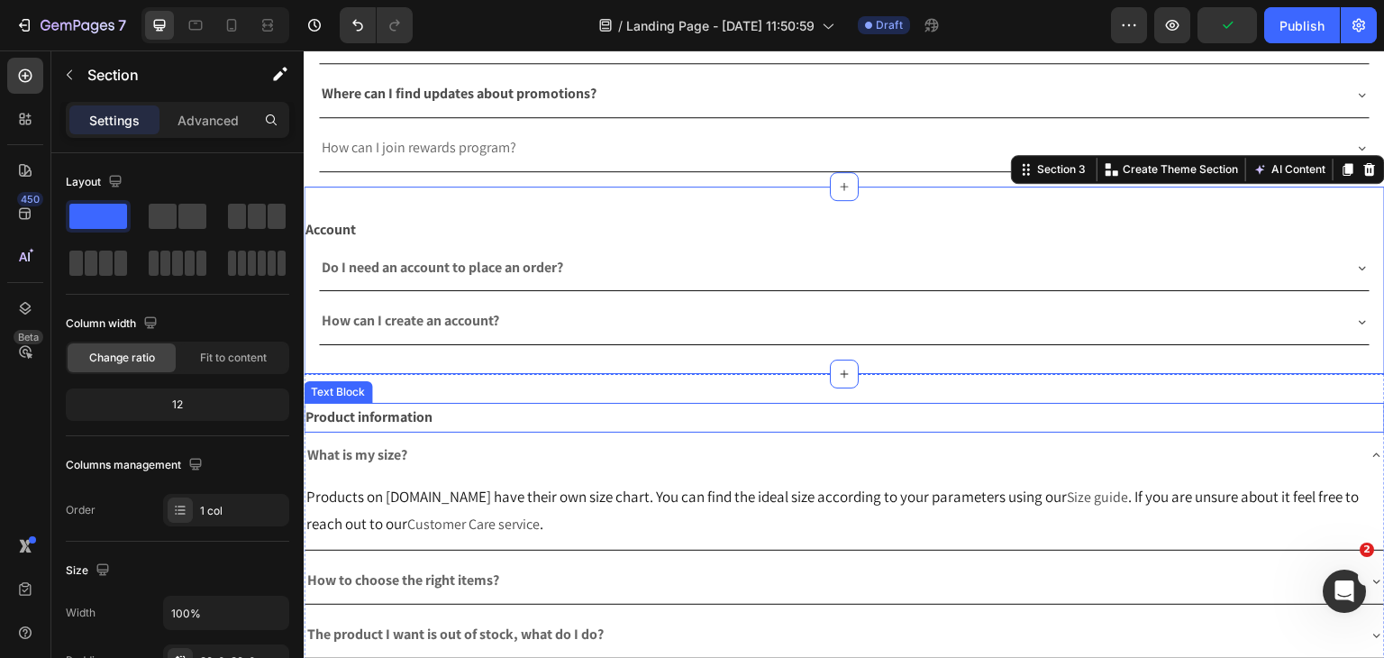
scroll to position [541, 0]
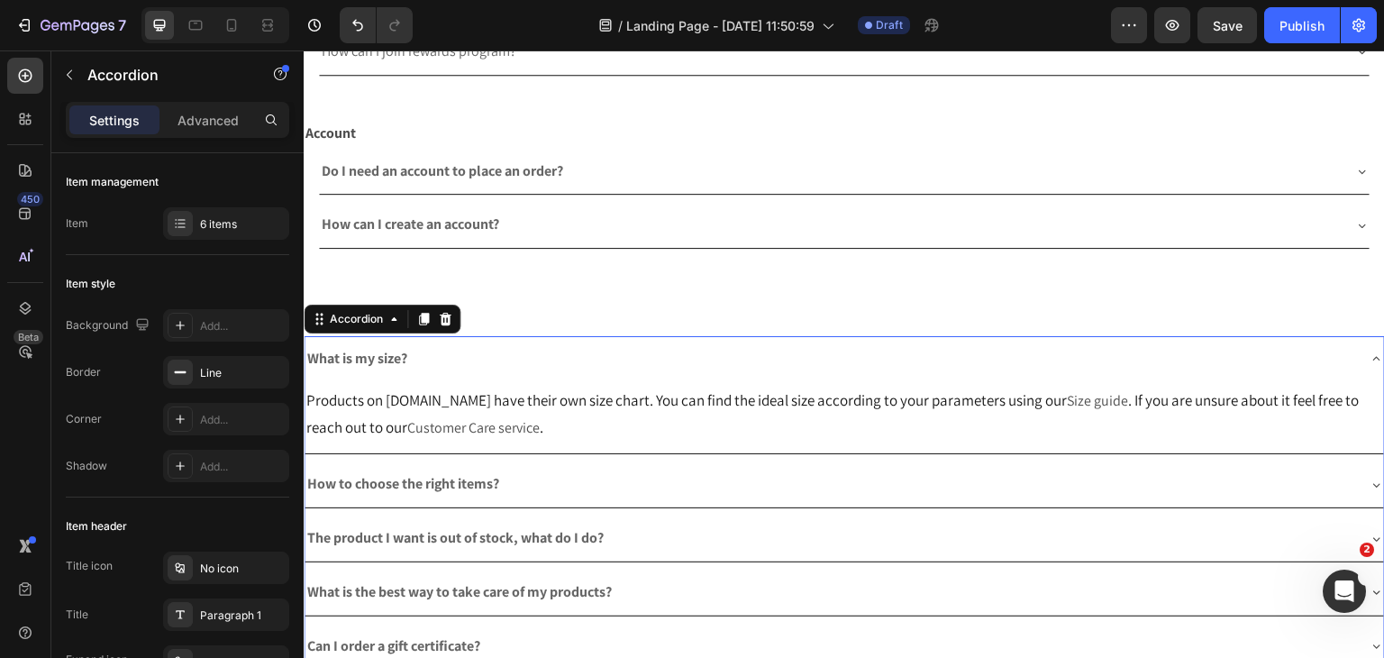
click at [529, 336] on div "What is my size?" at bounding box center [844, 359] width 1079 height 46
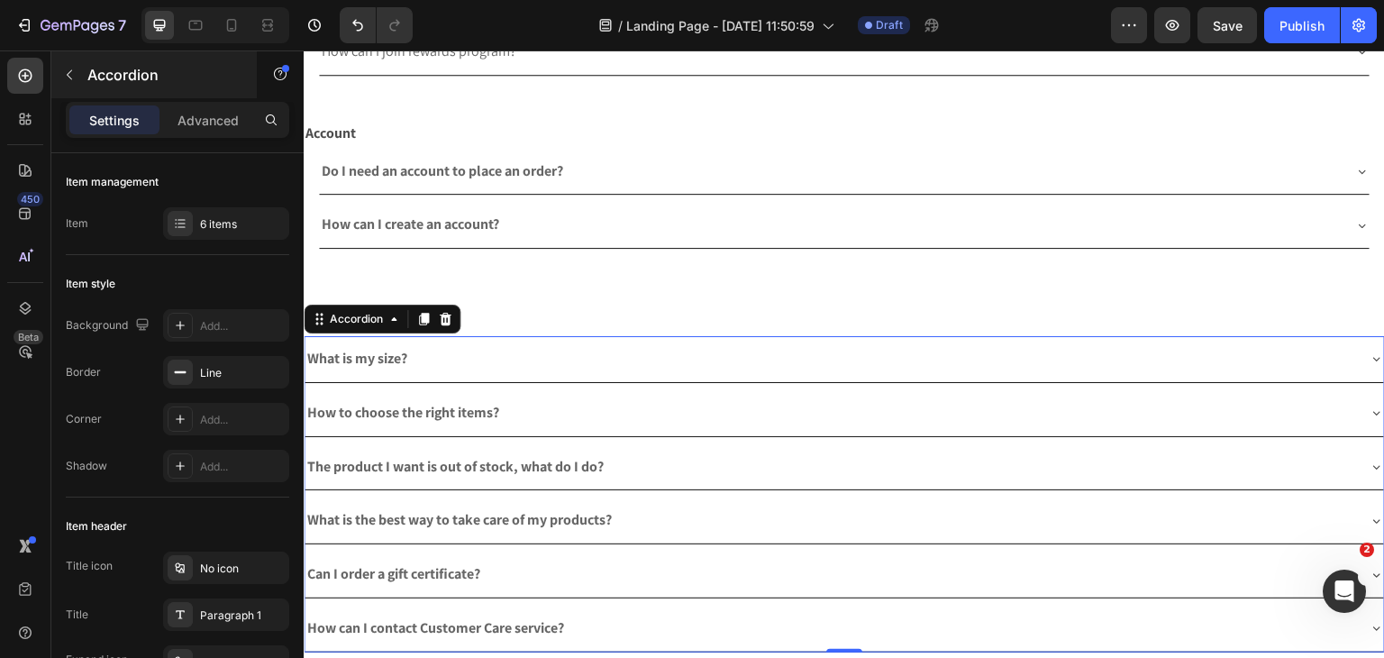
click at [211, 96] on div "Accordion" at bounding box center [153, 74] width 205 height 47
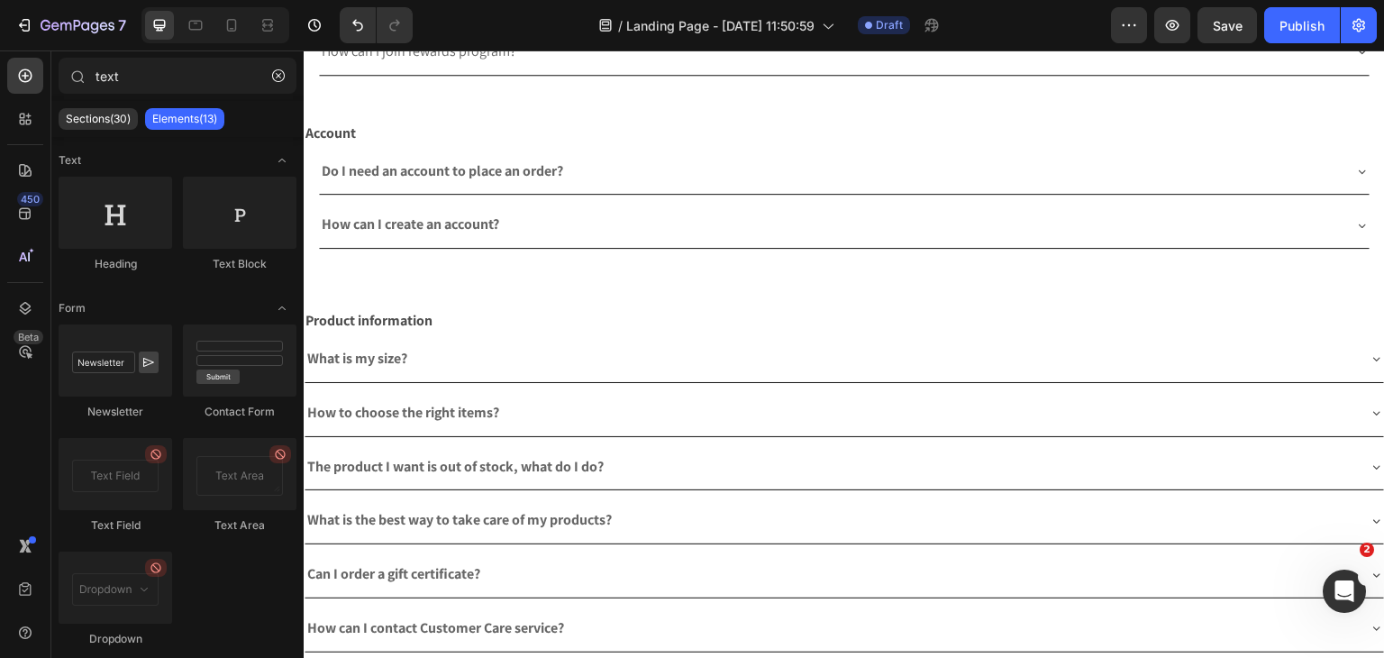
click at [205, 114] on p "Elements(13)" at bounding box center [184, 119] width 65 height 14
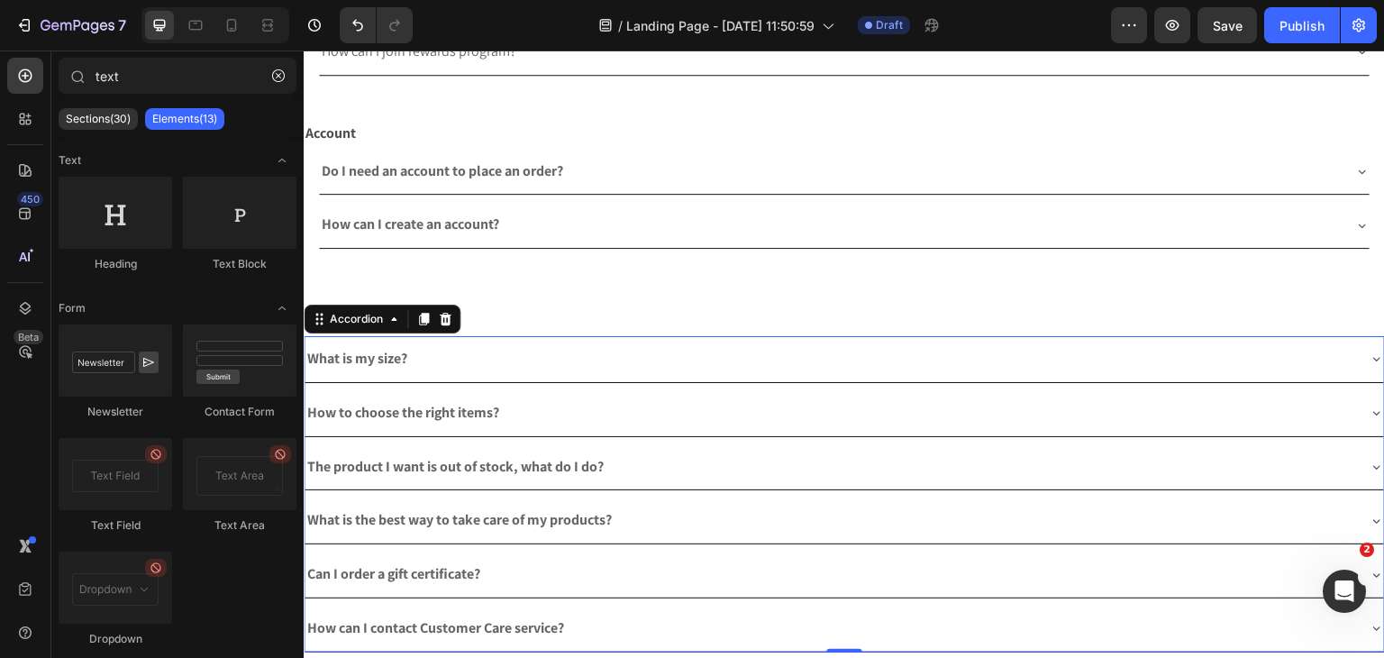
click at [551, 344] on div "What is my size?" at bounding box center [830, 359] width 1051 height 32
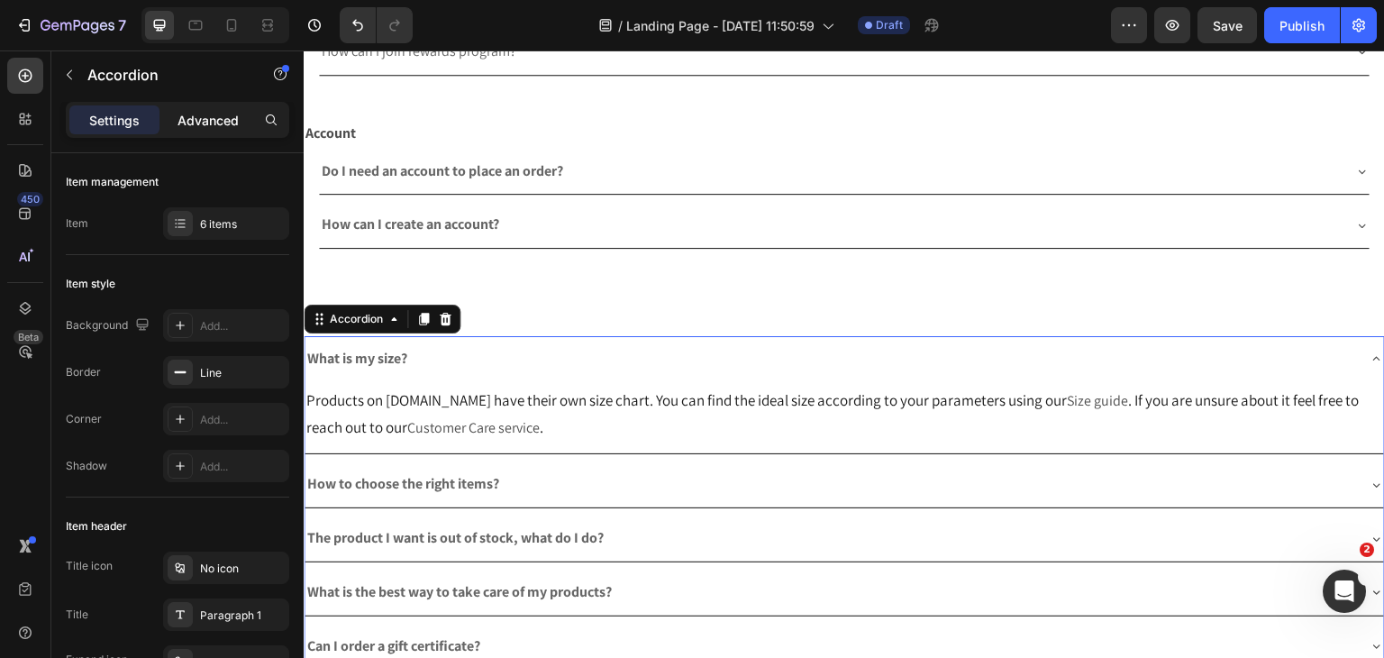
click at [238, 129] on div "Advanced" at bounding box center [208, 119] width 90 height 29
type input "100%"
type input "100"
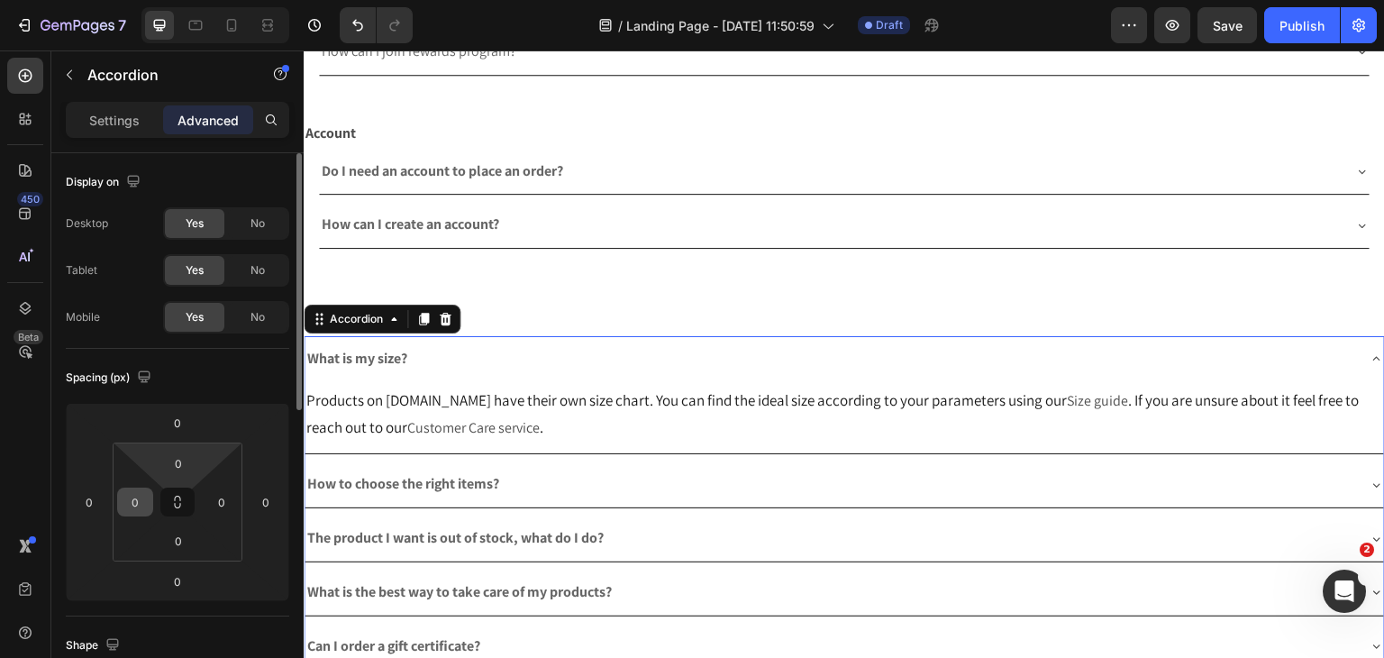
click at [137, 511] on input "0" at bounding box center [135, 501] width 27 height 27
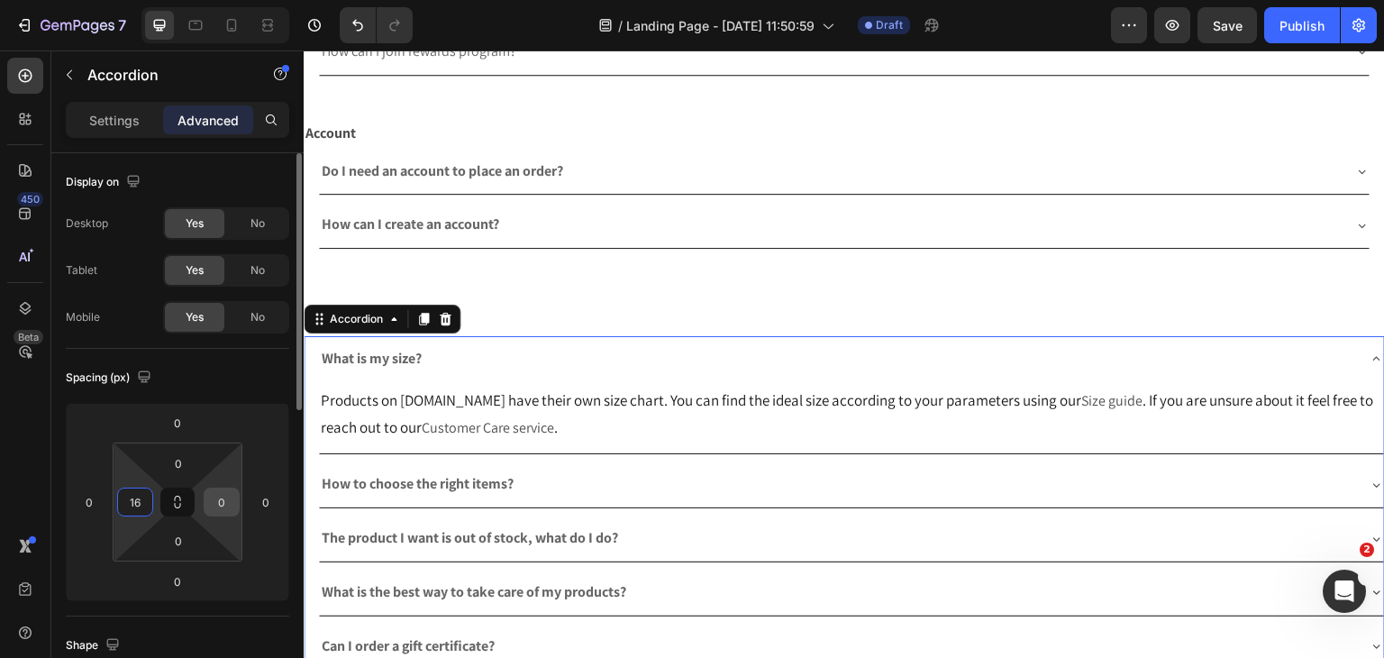
type input "16"
click at [231, 501] on input "0" at bounding box center [221, 501] width 27 height 27
type input "16"
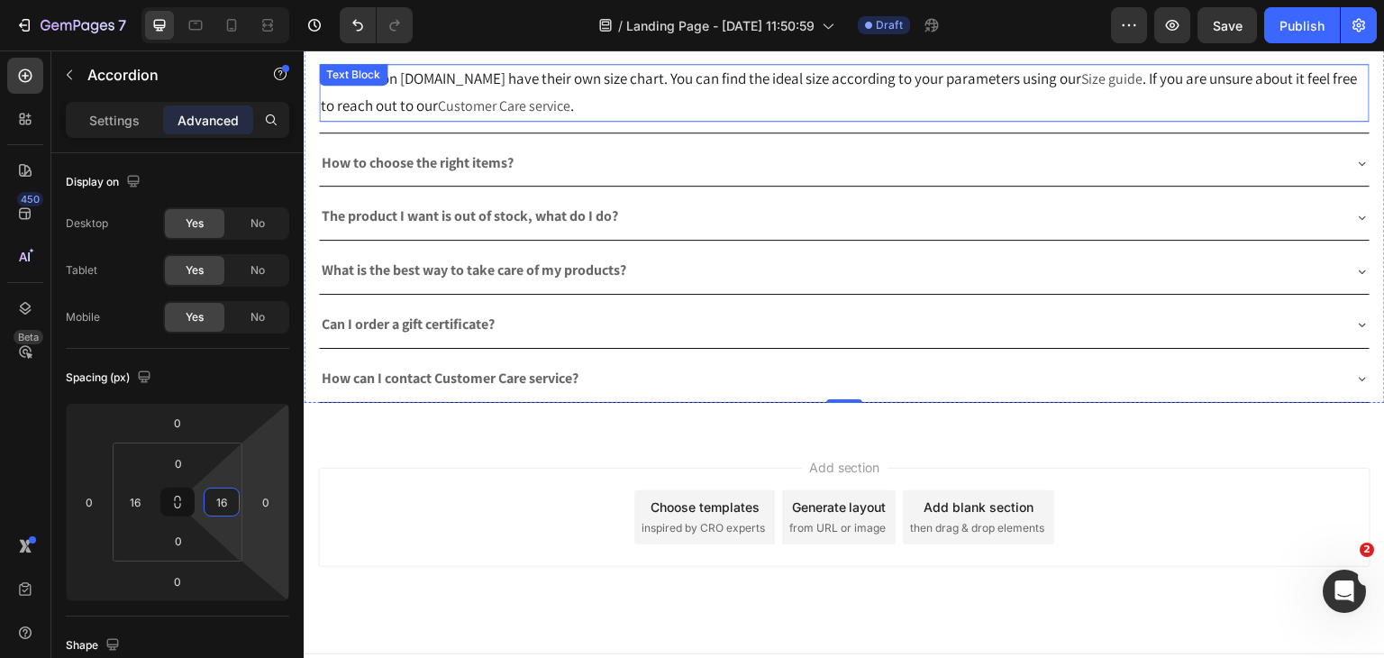
scroll to position [886, 0]
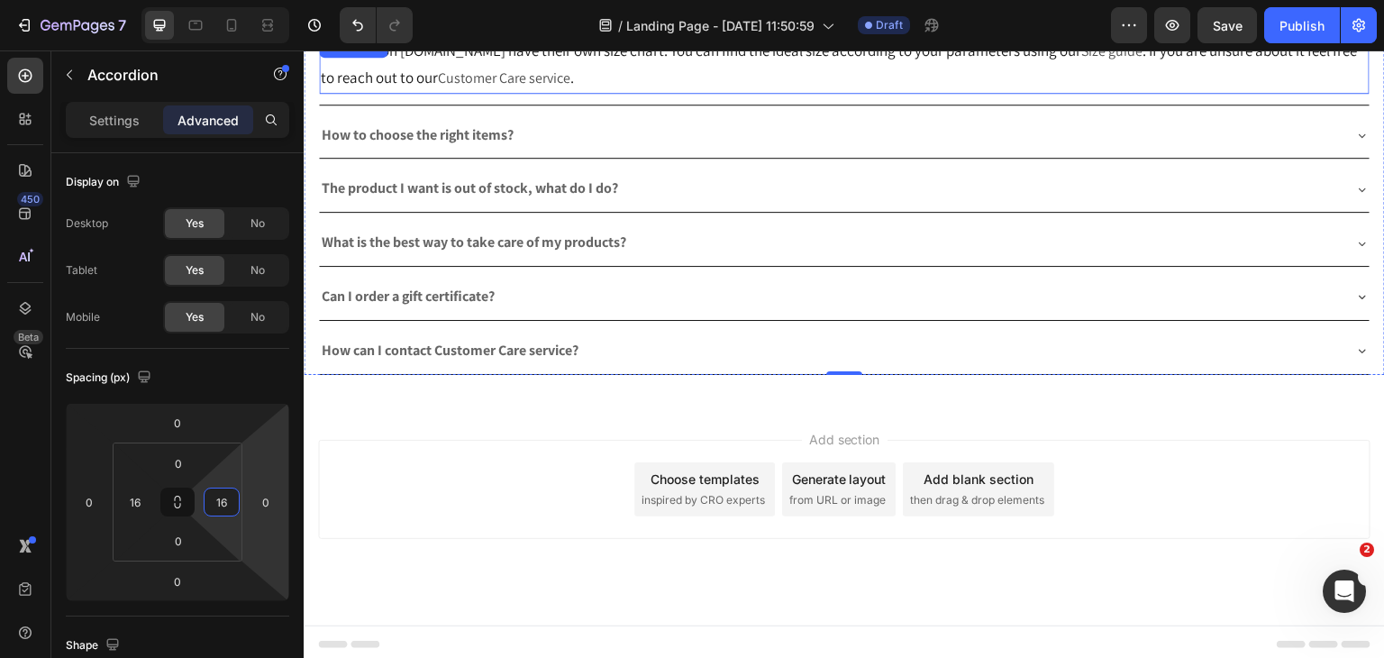
click at [574, 423] on div "Add section Choose templates inspired by CRO experts Generate layout from URL o…" at bounding box center [844, 515] width 1081 height 222
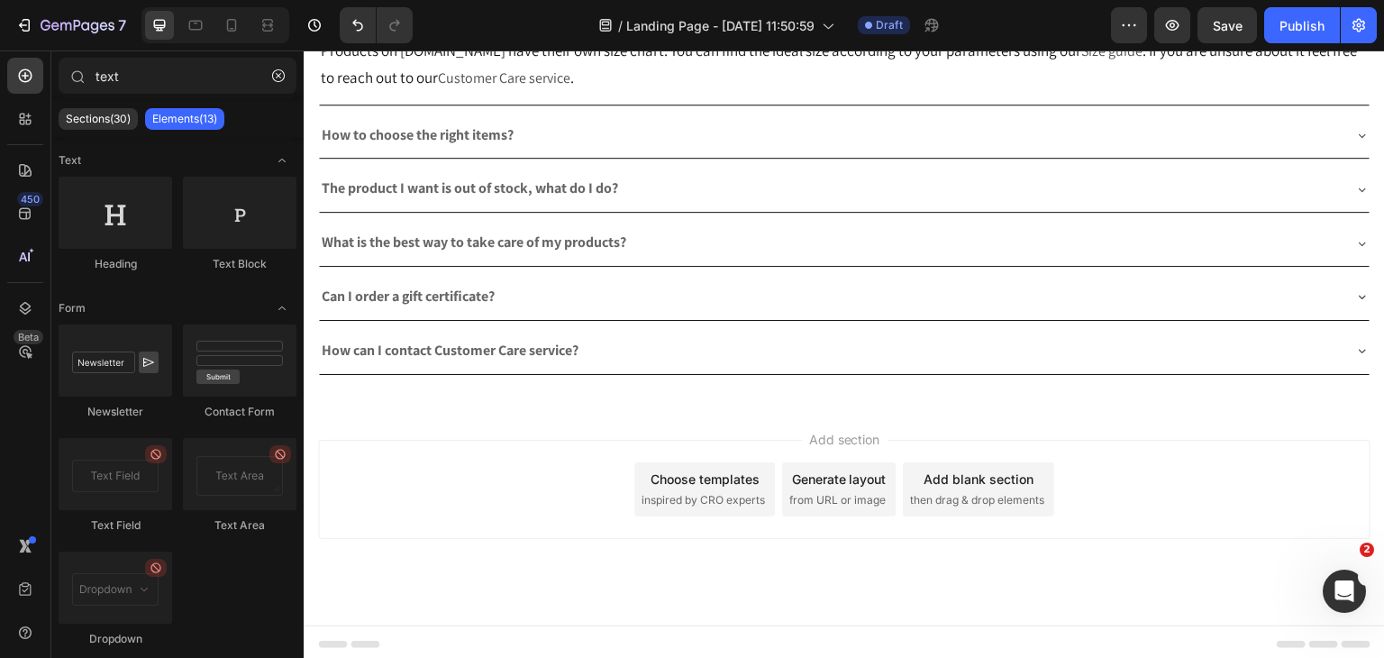
scroll to position [705, 0]
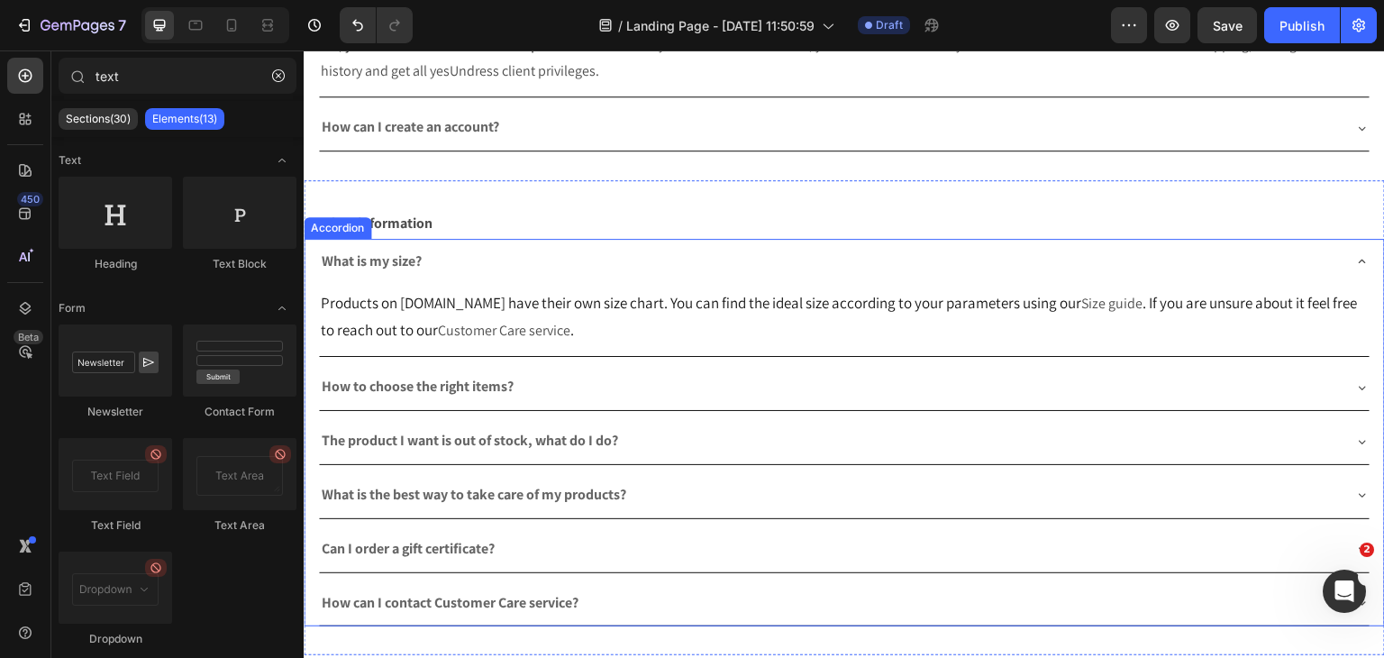
click at [599, 264] on div "What is my size?" at bounding box center [830, 262] width 1022 height 32
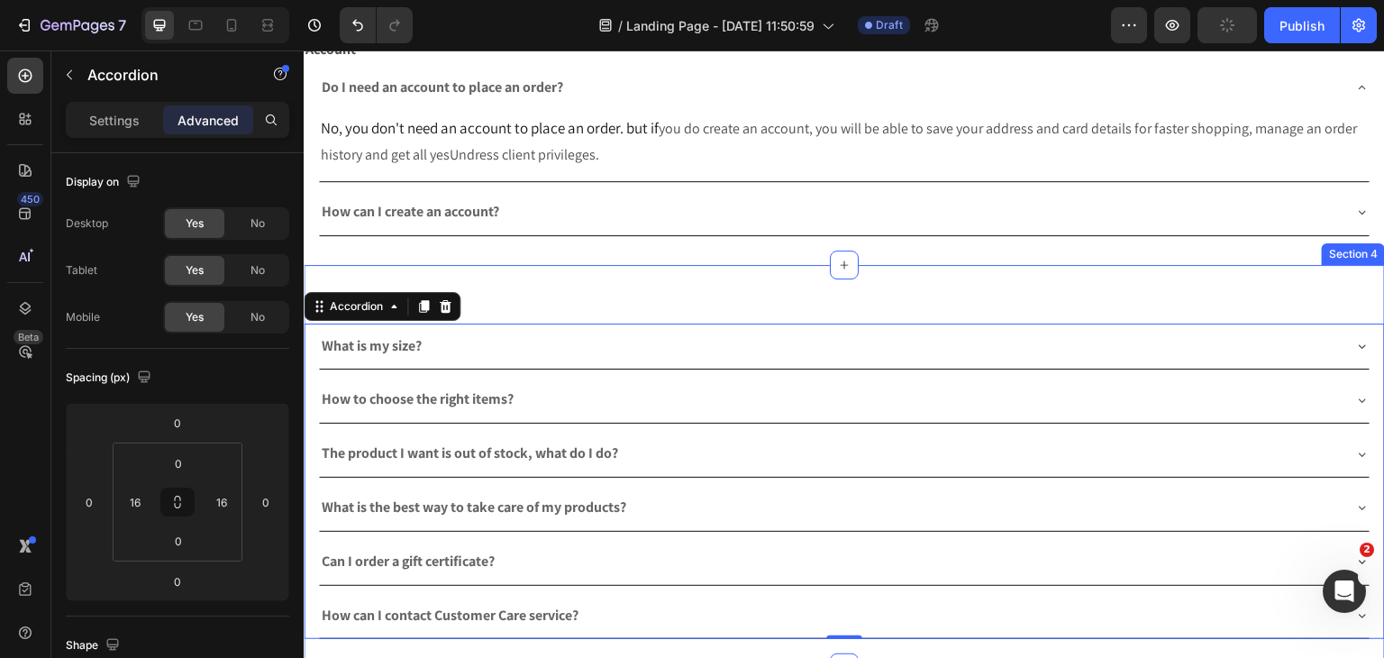
scroll to position [441, 0]
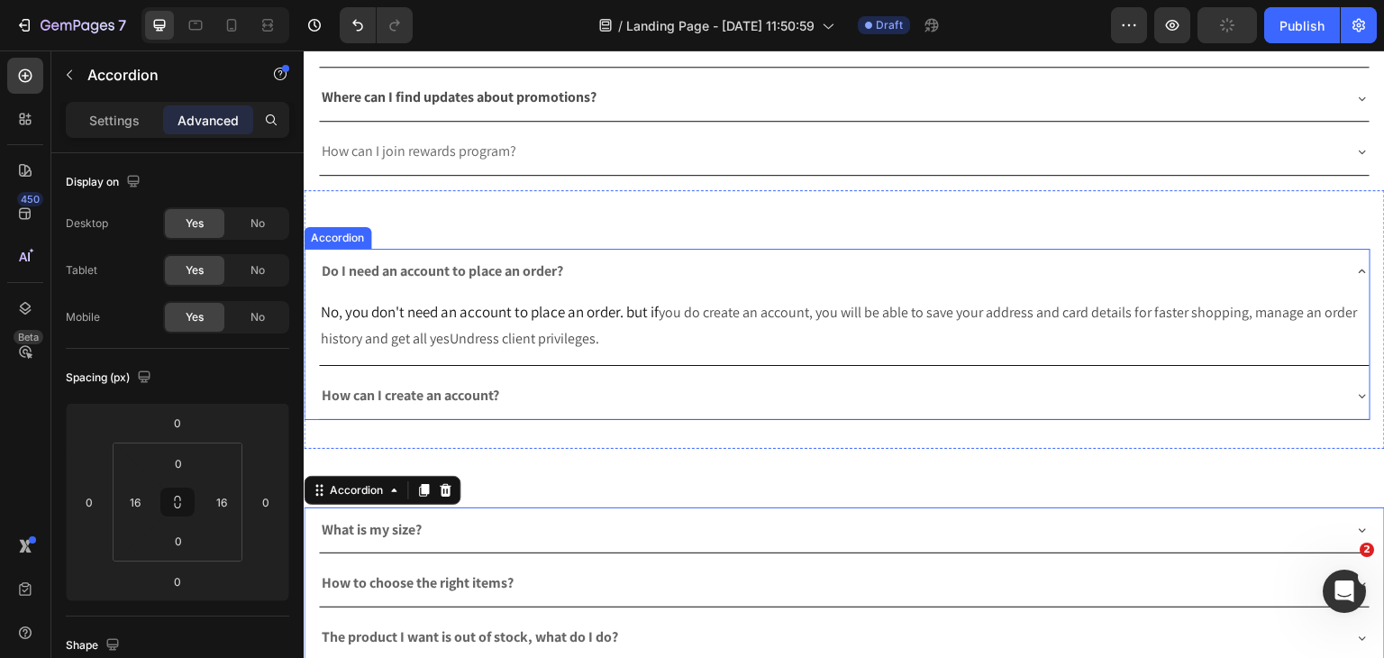
click at [710, 266] on div "Do I need an account to place an order?" at bounding box center [830, 272] width 1022 height 32
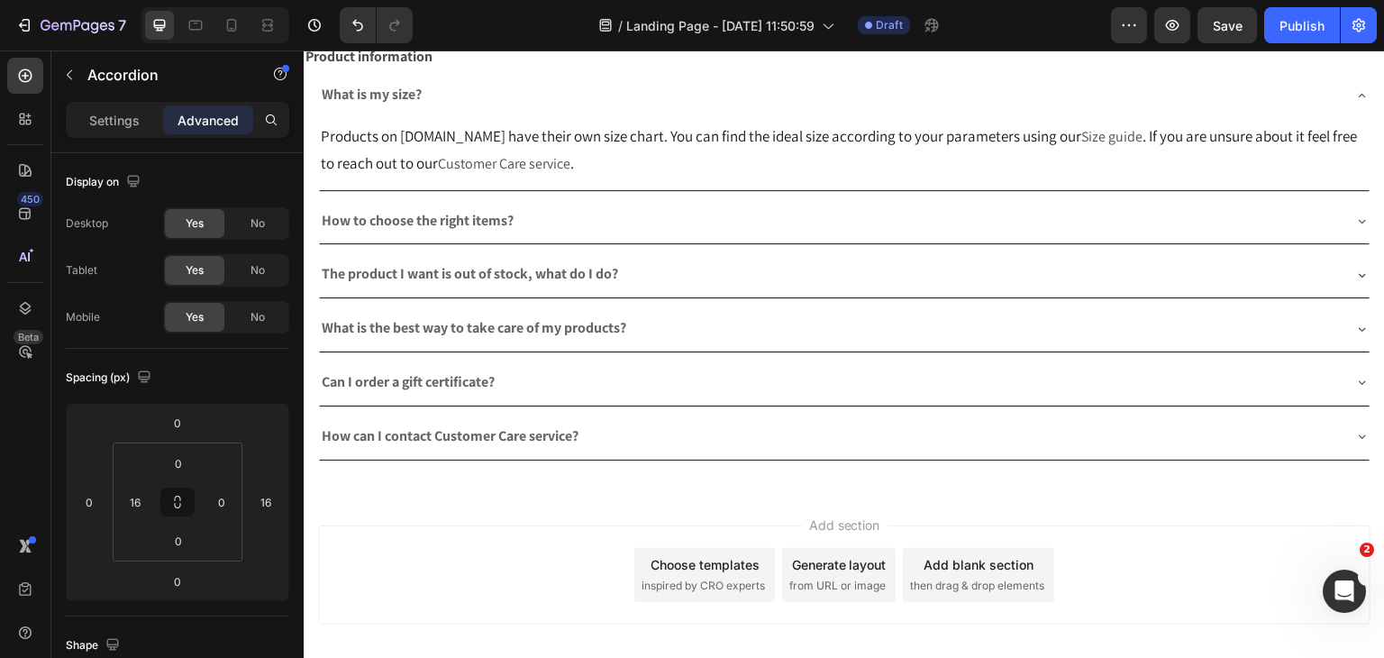
scroll to position [801, 0]
click at [73, 80] on icon "button" at bounding box center [69, 75] width 14 height 14
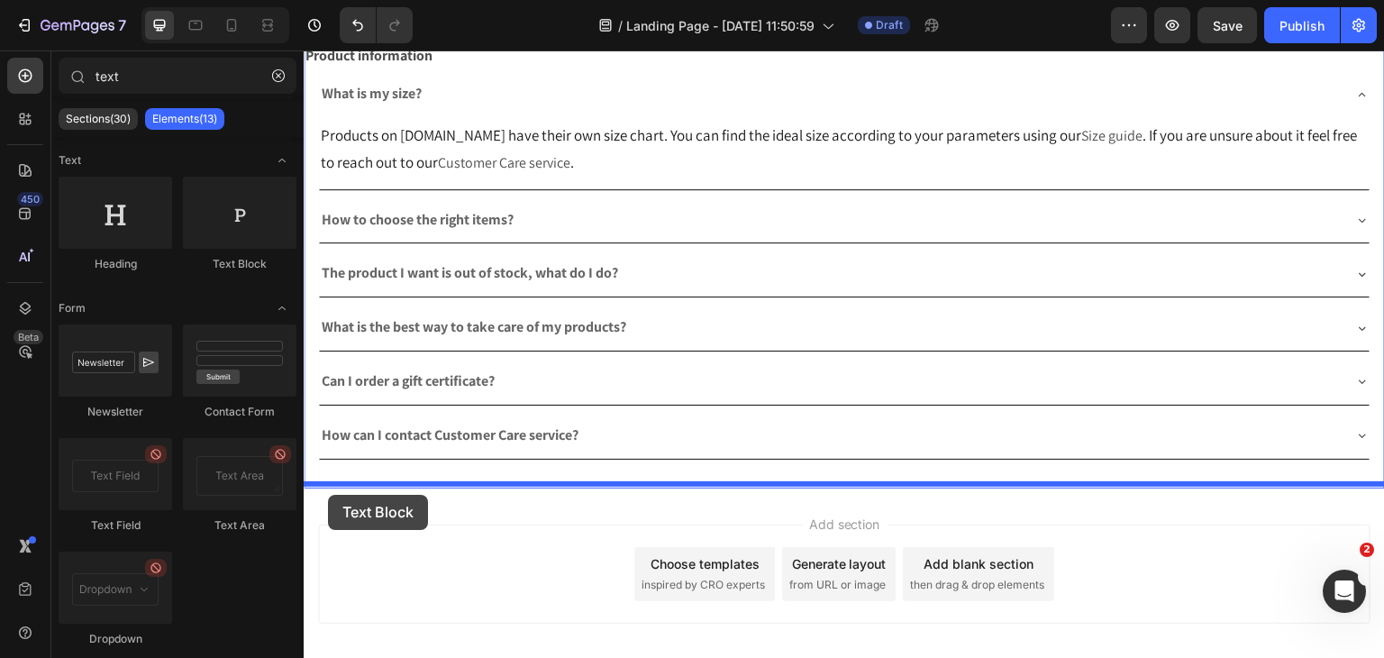
drag, startPoint x: 516, startPoint y: 254, endPoint x: 328, endPoint y: 495, distance: 305.5
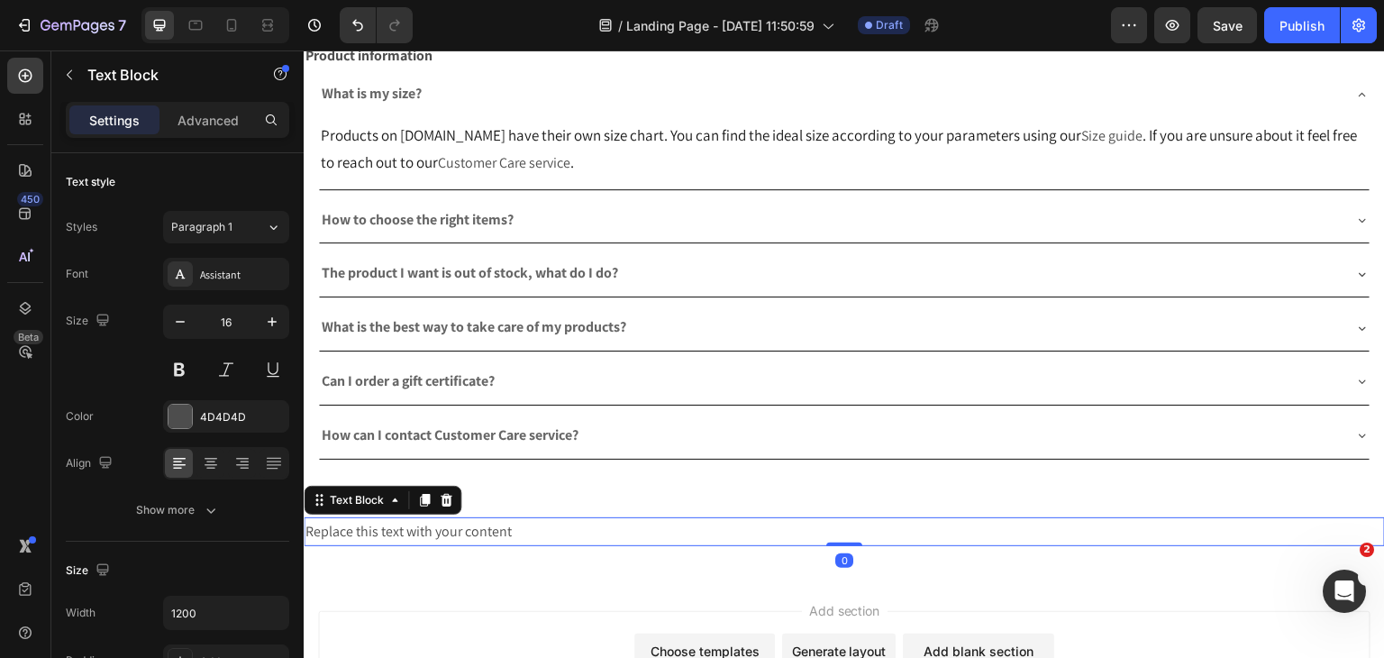
click at [359, 539] on div "Replace this text with your content" at bounding box center [844, 532] width 1081 height 30
click at [359, 539] on p "Replace this text with your content" at bounding box center [844, 532] width 1078 height 26
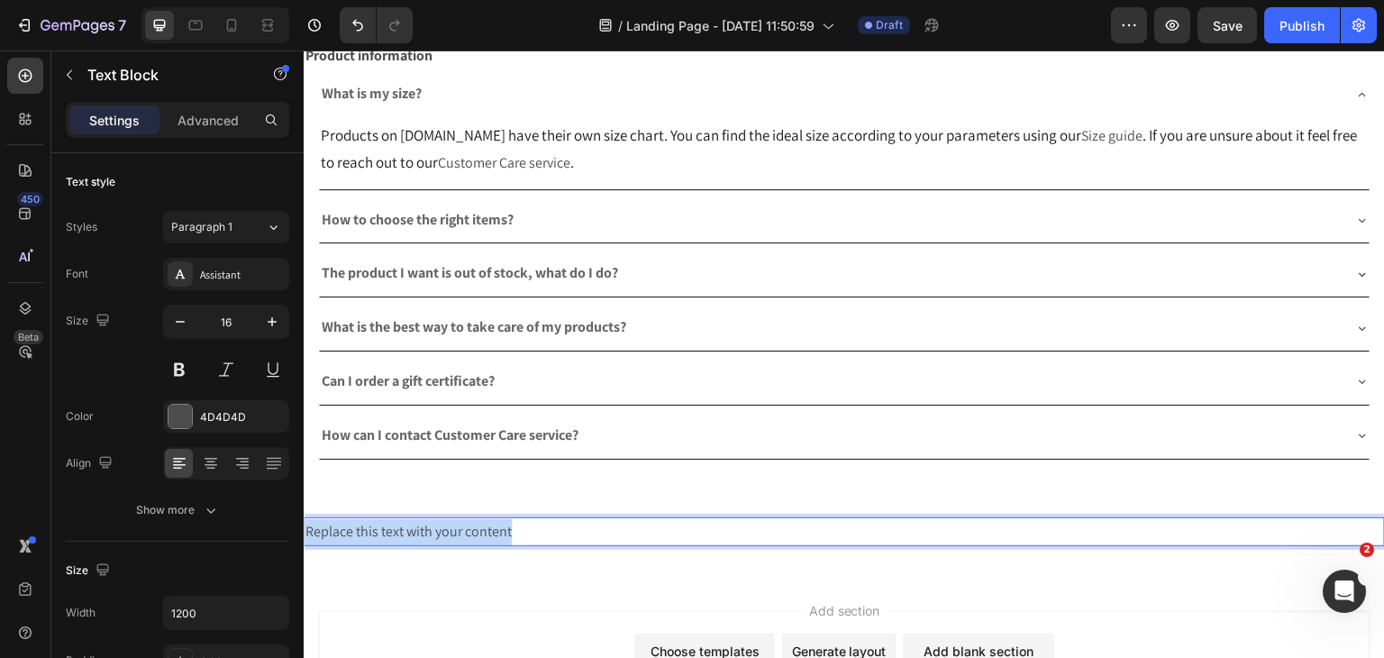
click at [359, 539] on p "Replace this text with your content" at bounding box center [844, 532] width 1078 height 26
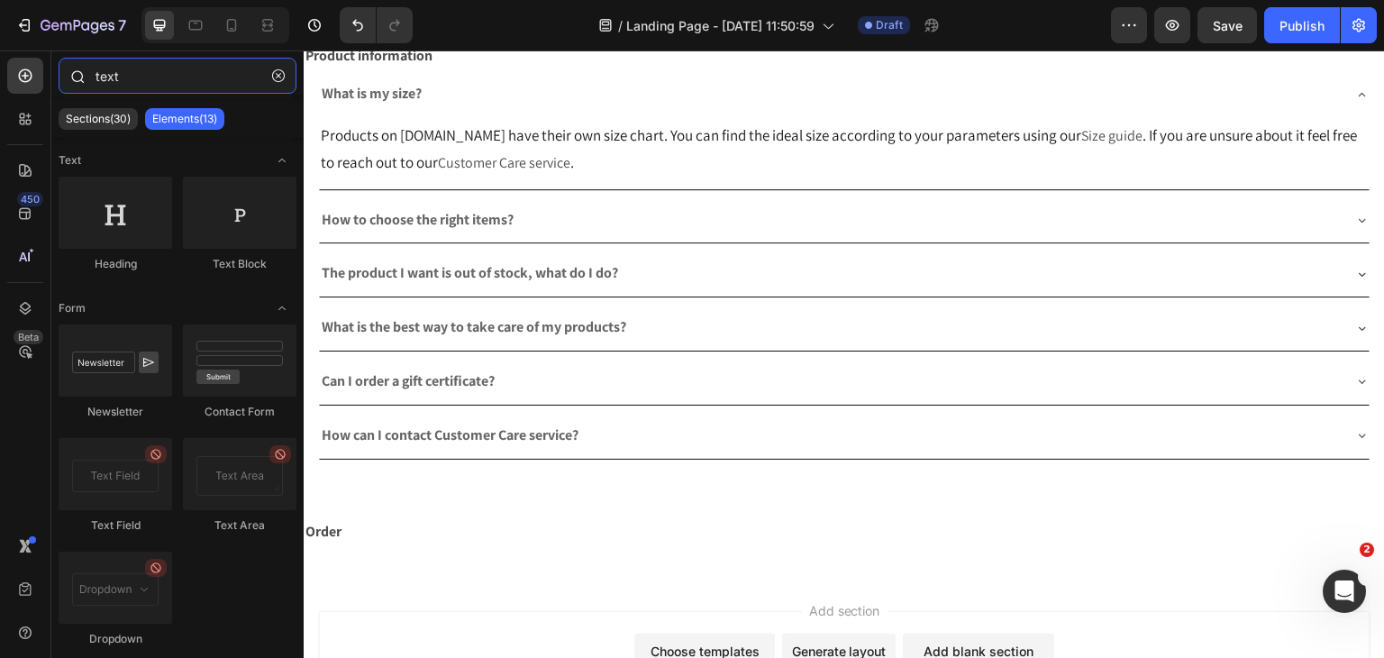
click at [128, 84] on input "text" at bounding box center [178, 76] width 238 height 36
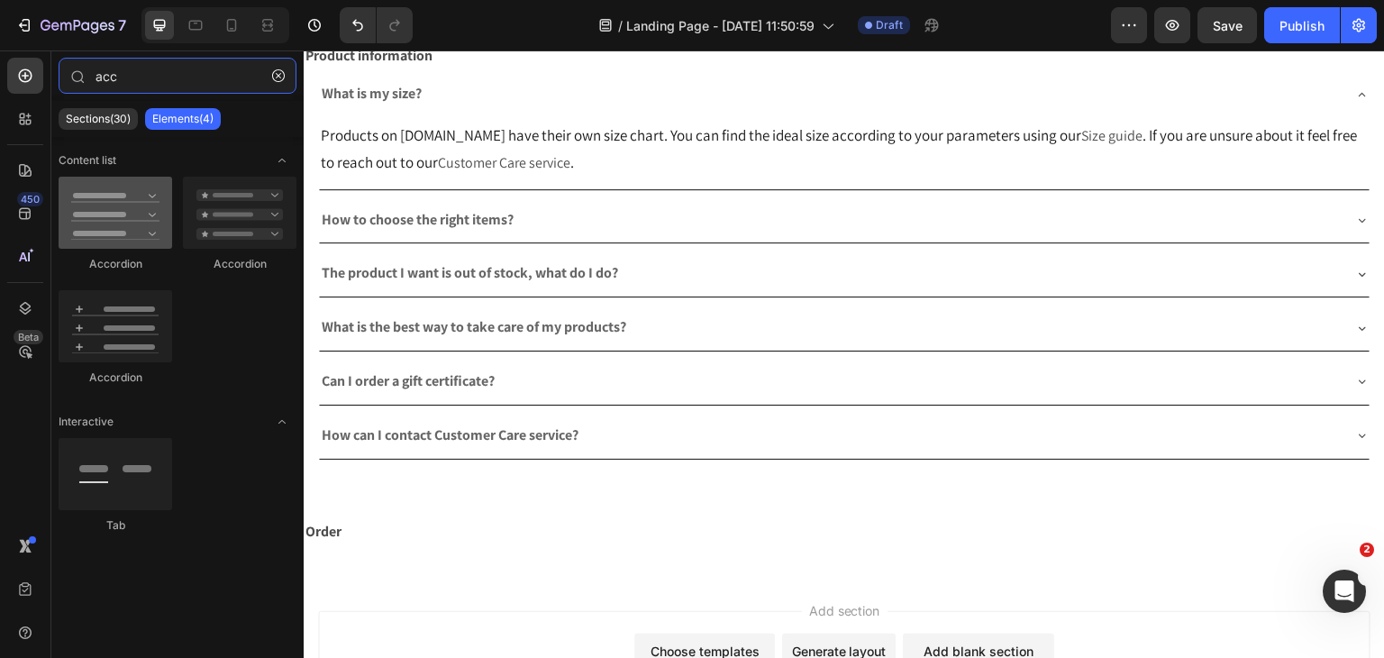
type input "acc"
click at [124, 203] on div at bounding box center [116, 213] width 114 height 72
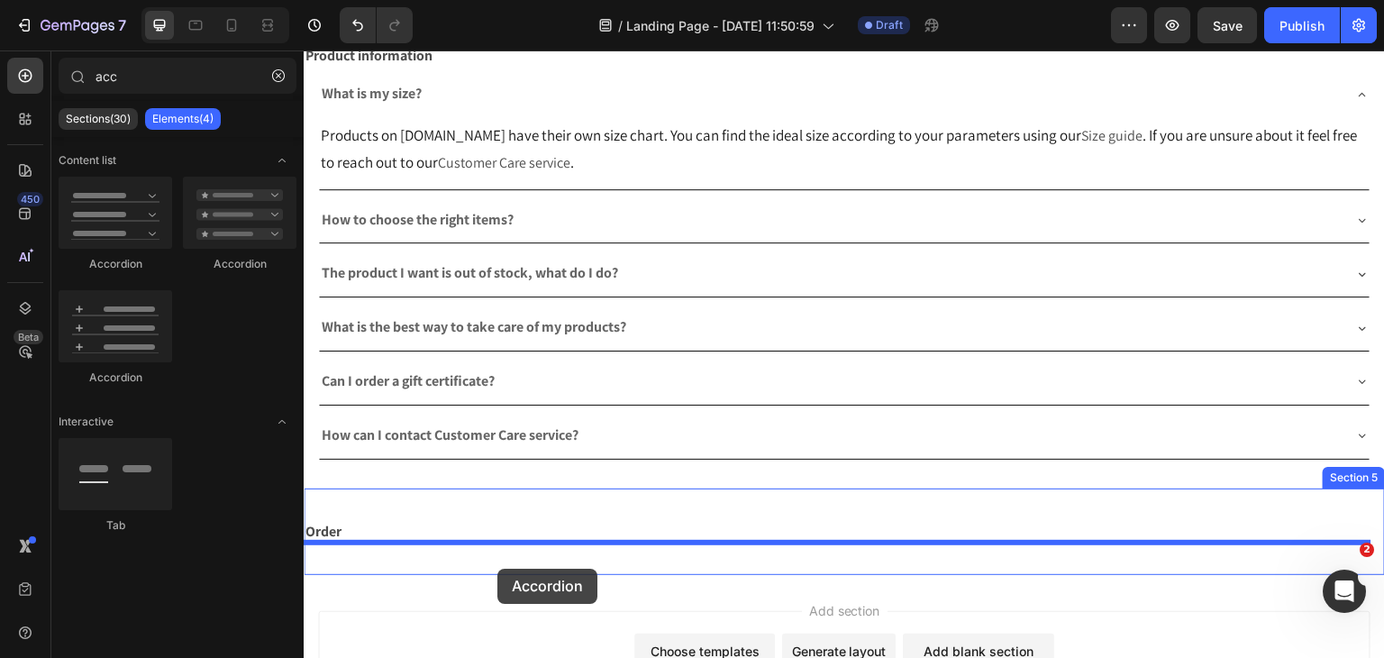
drag, startPoint x: 562, startPoint y: 437, endPoint x: 497, endPoint y: 569, distance: 146.7
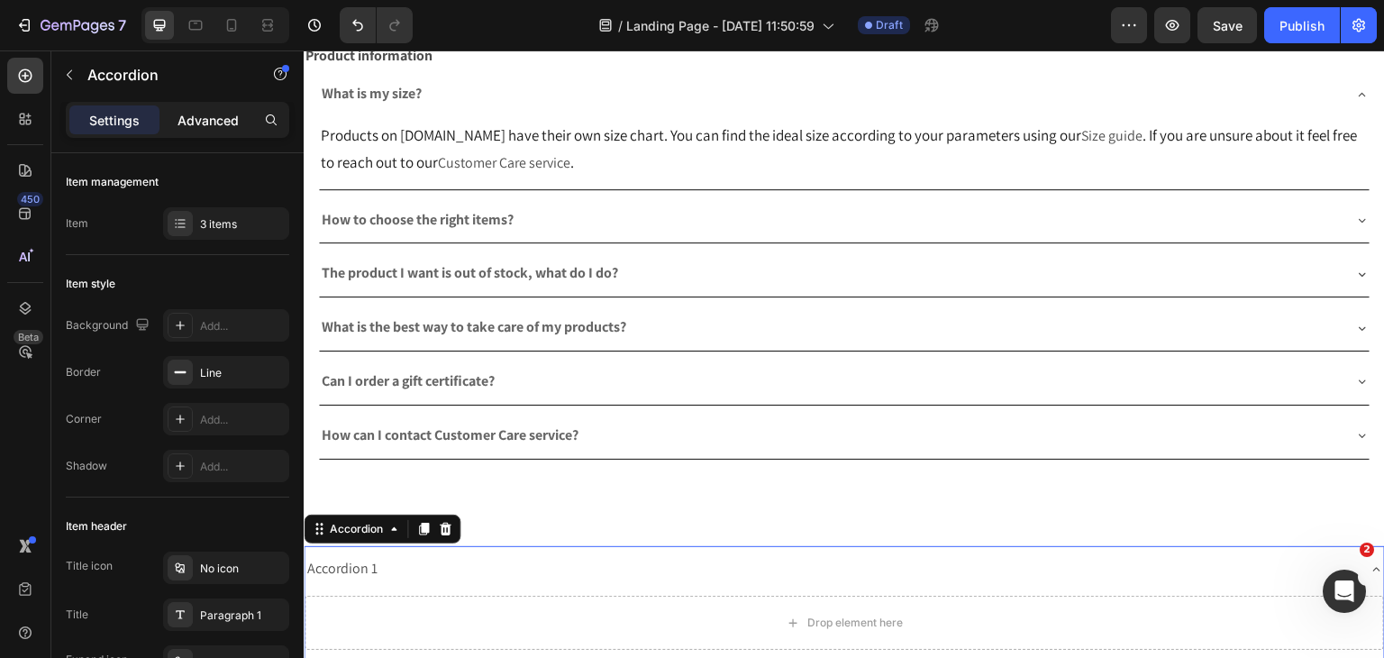
drag, startPoint x: 224, startPoint y: 156, endPoint x: 223, endPoint y: 123, distance: 32.5
click at [224, 151] on div "Settings Advanced Item management Item 3 items Item style Background Add... Bor…" at bounding box center [177, 405] width 252 height 607
click at [223, 123] on p "Advanced" at bounding box center [207, 120] width 61 height 19
type input "100%"
type input "100"
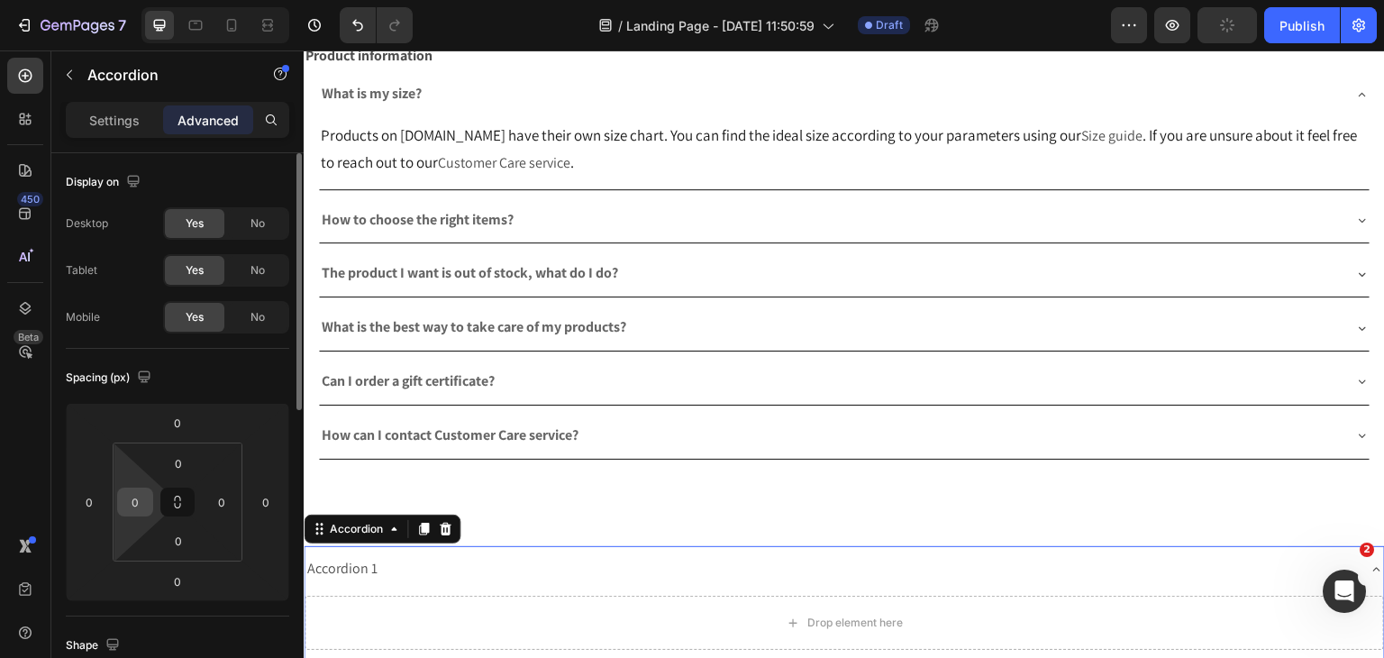
click at [141, 503] on input "0" at bounding box center [135, 501] width 27 height 27
type input "16"
click at [222, 498] on input "0" at bounding box center [221, 501] width 27 height 27
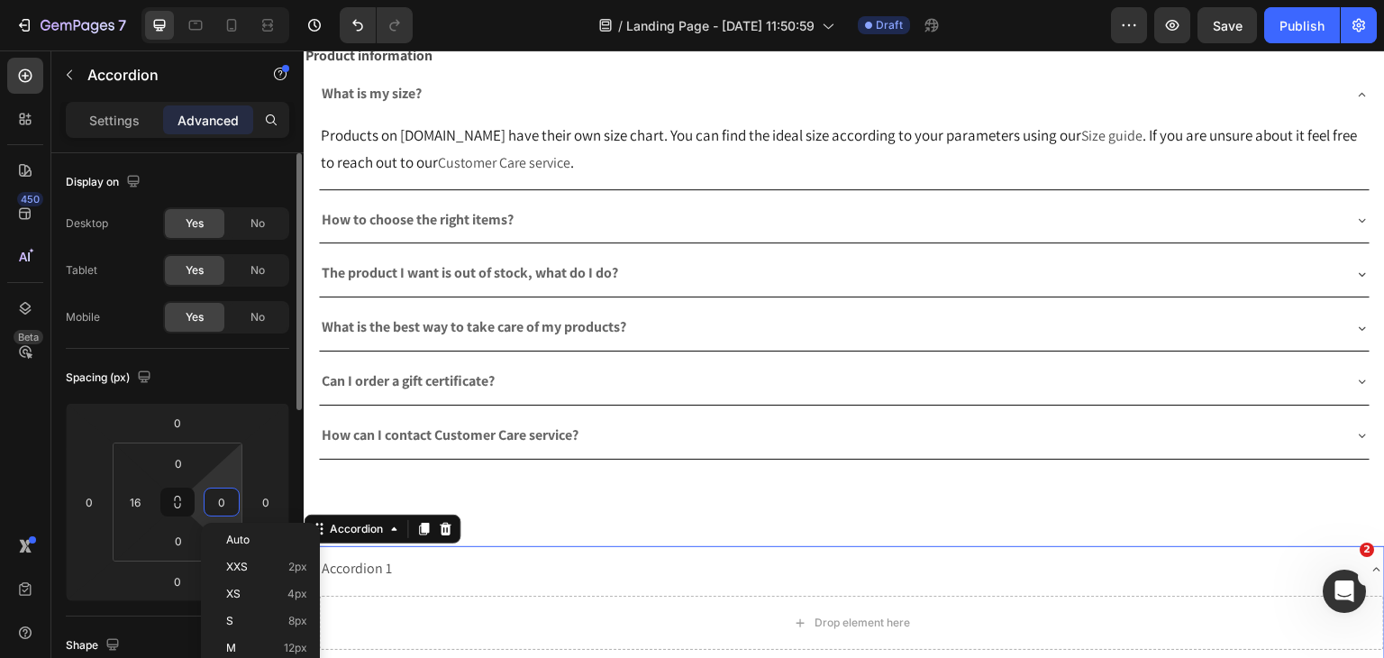
click at [222, 498] on input "0" at bounding box center [221, 501] width 27 height 27
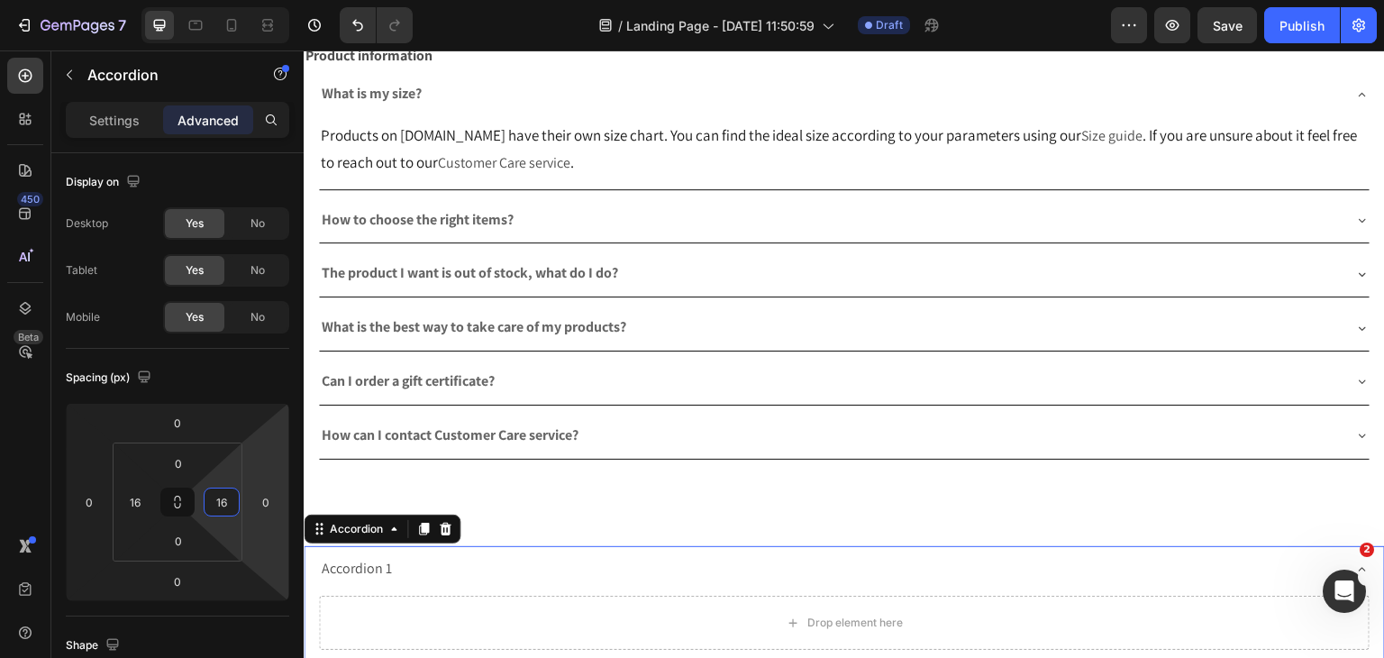
type input "16"
click at [747, 553] on div "Accordion 1" at bounding box center [830, 569] width 1022 height 32
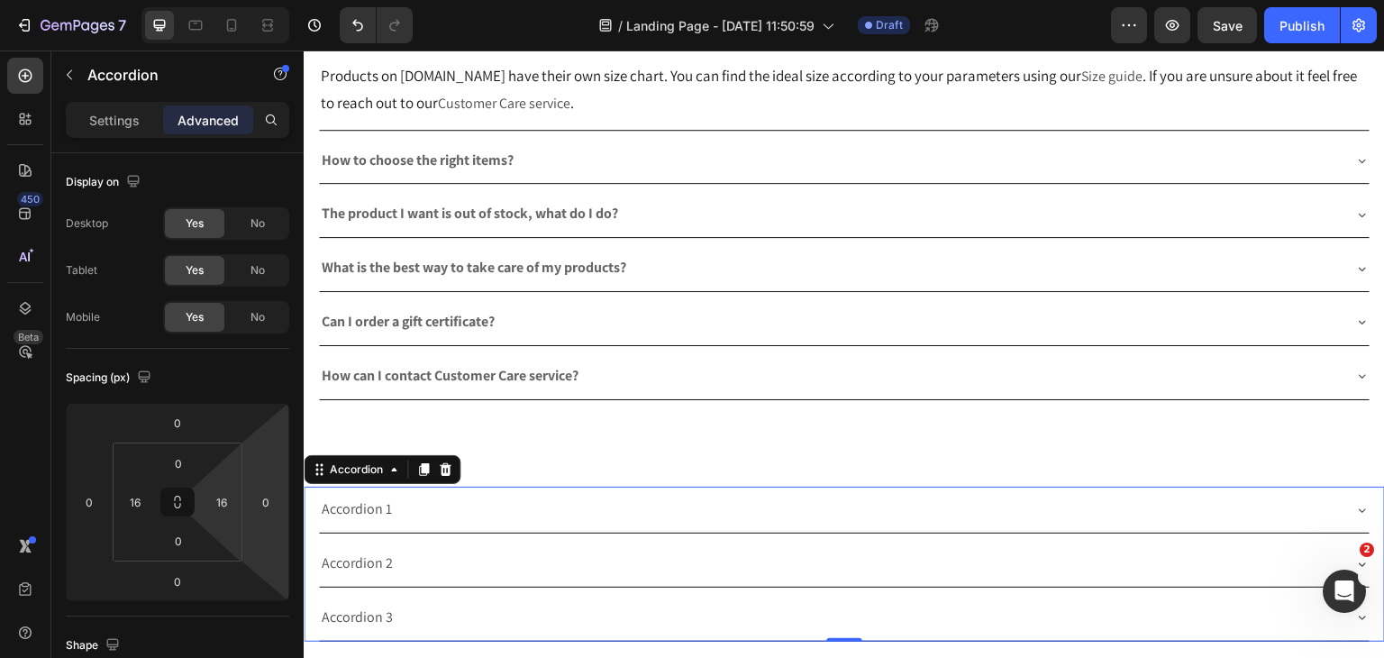
scroll to position [891, 0]
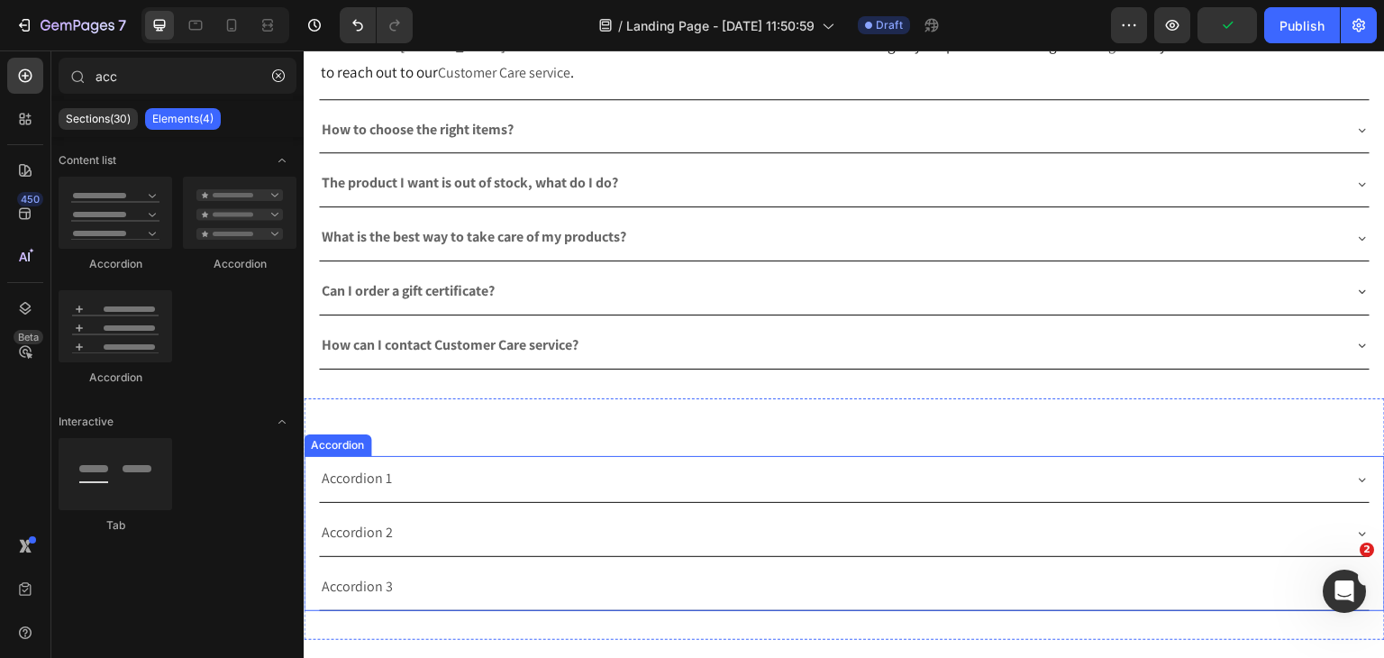
click at [360, 474] on div "Accordion 1" at bounding box center [357, 479] width 76 height 32
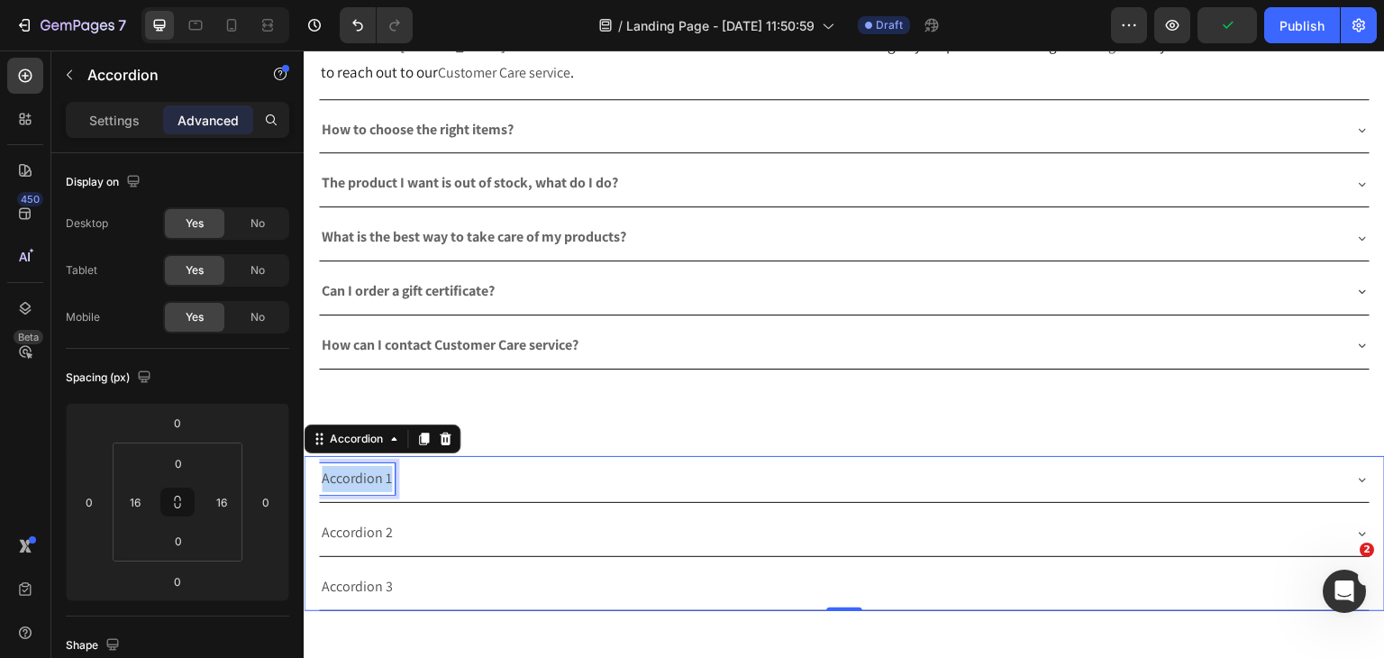
click at [360, 474] on p "Accordion 1" at bounding box center [357, 479] width 70 height 26
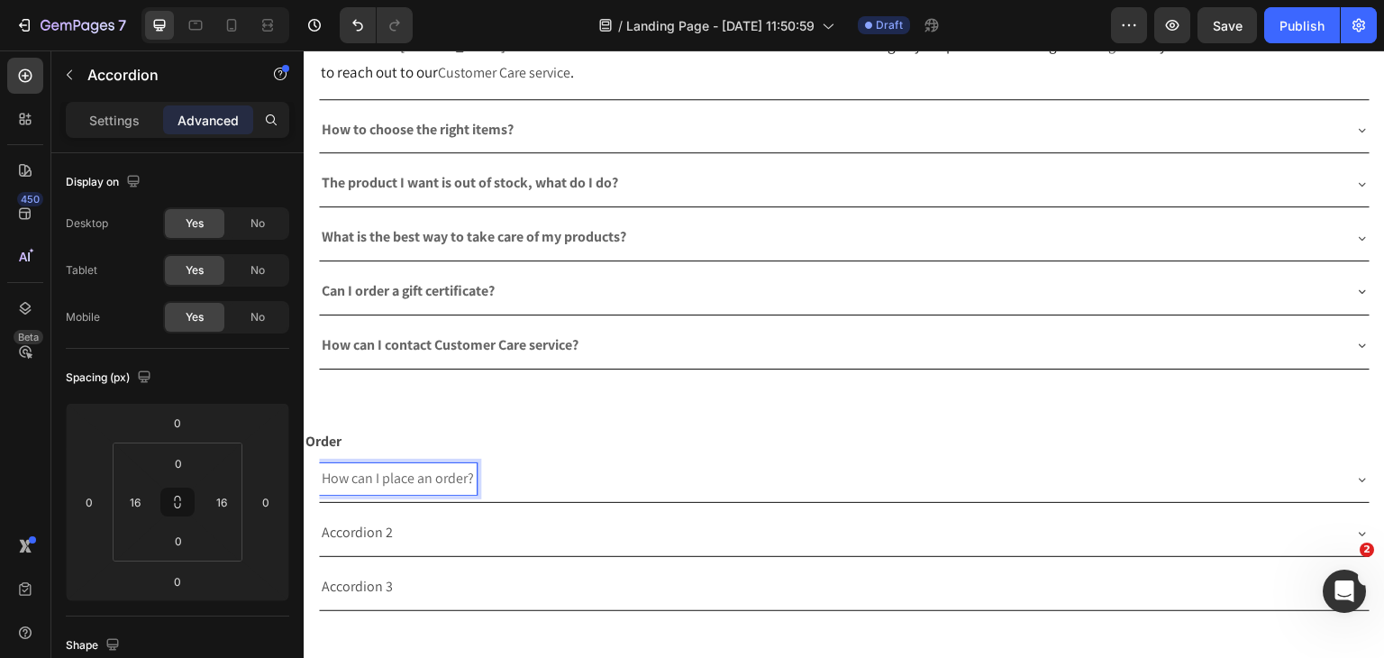
click at [341, 466] on p "How can I place an order?" at bounding box center [398, 479] width 152 height 26
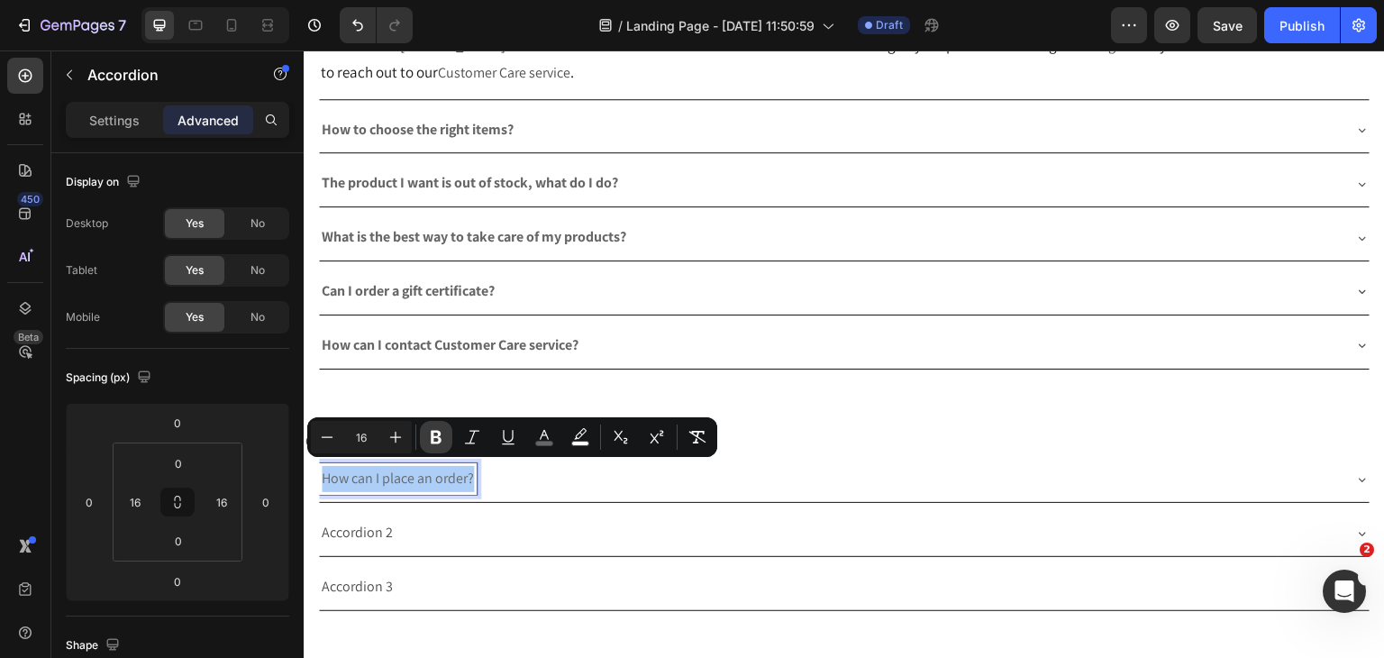
click at [424, 443] on button "Bold" at bounding box center [436, 437] width 32 height 32
click at [335, 525] on p "Accordion 2" at bounding box center [357, 533] width 71 height 26
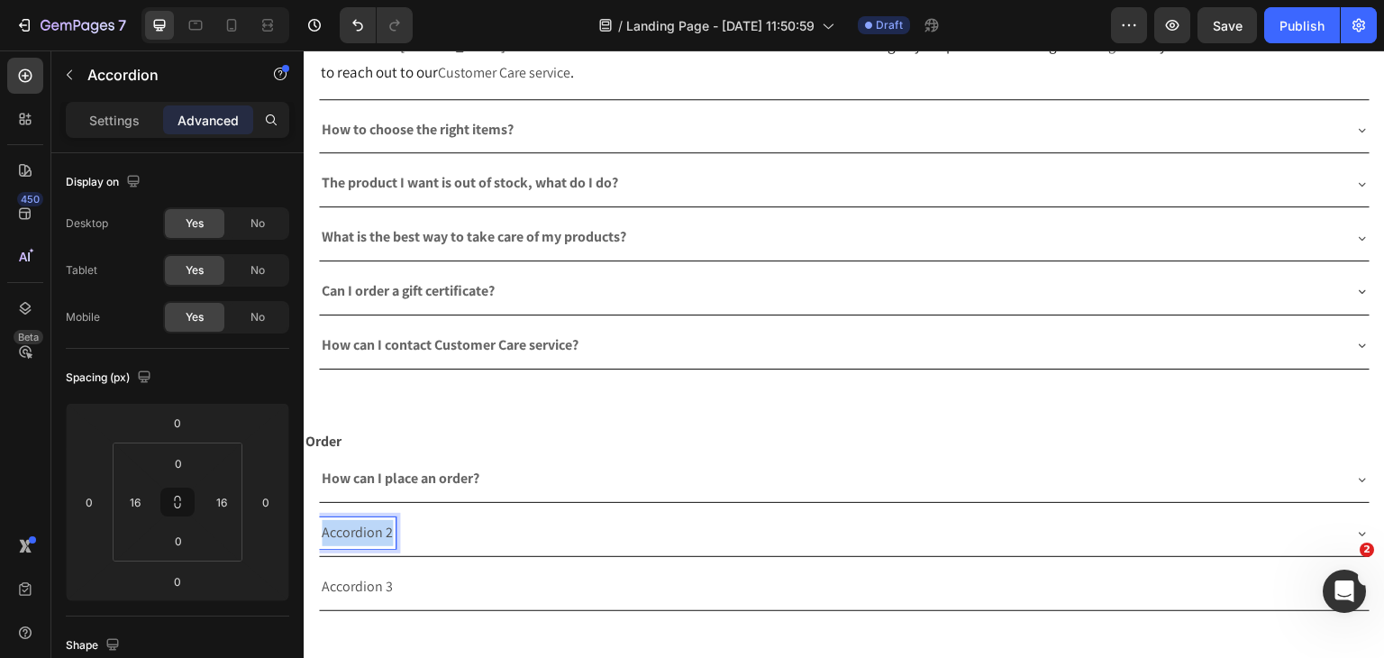
click at [335, 525] on p "Accordion 2" at bounding box center [357, 533] width 71 height 26
click at [567, 471] on div "How can I place an order?" at bounding box center [830, 479] width 1022 height 32
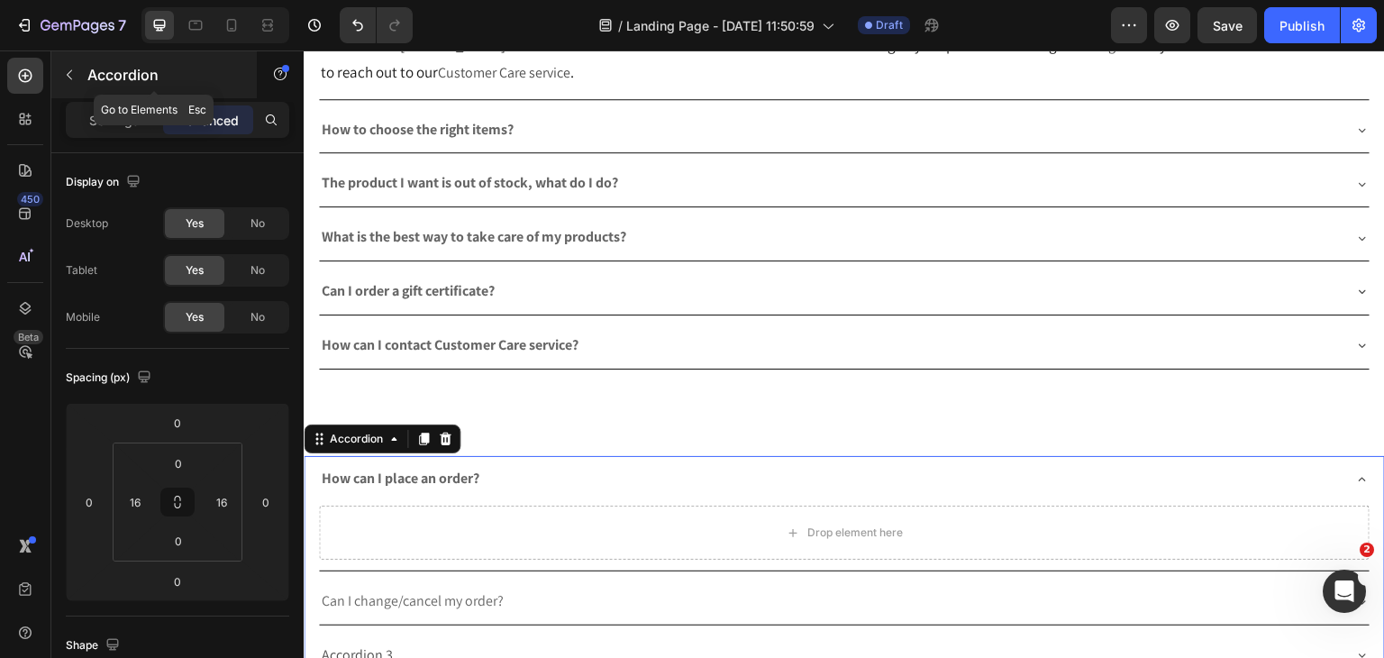
click at [66, 74] on icon "button" at bounding box center [69, 75] width 14 height 14
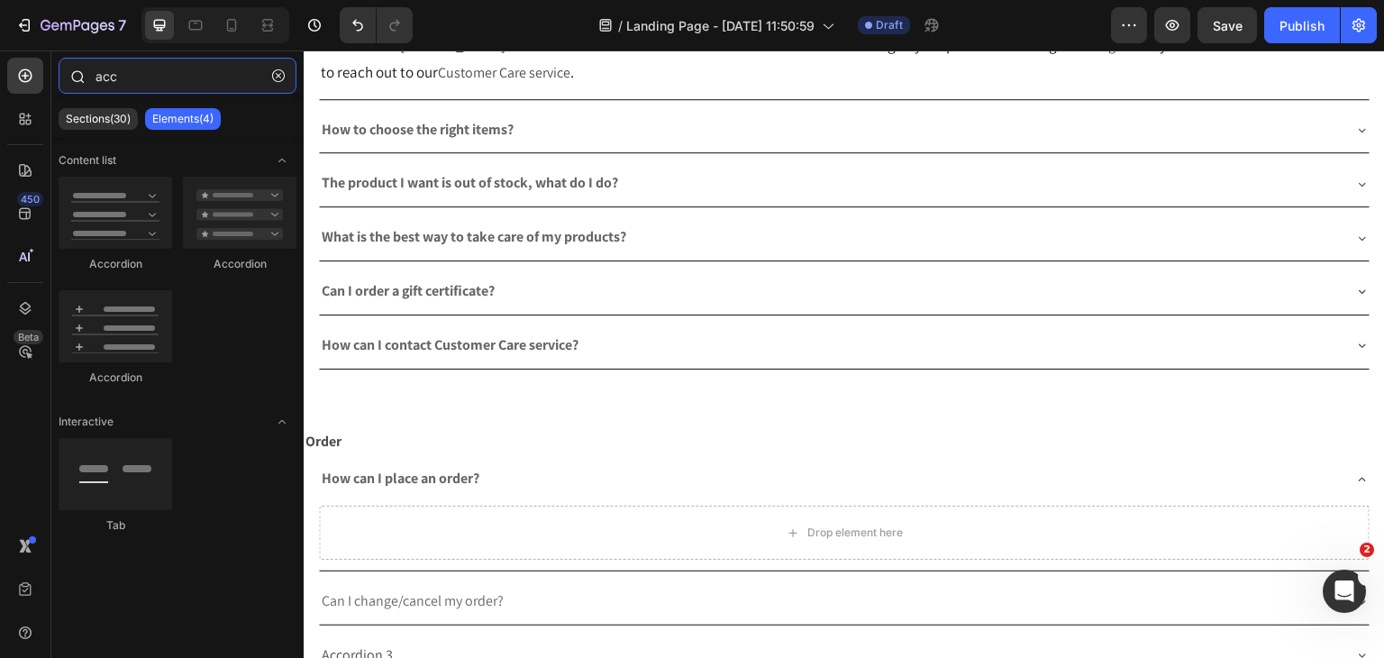
click at [165, 86] on input "acc" at bounding box center [178, 76] width 238 height 36
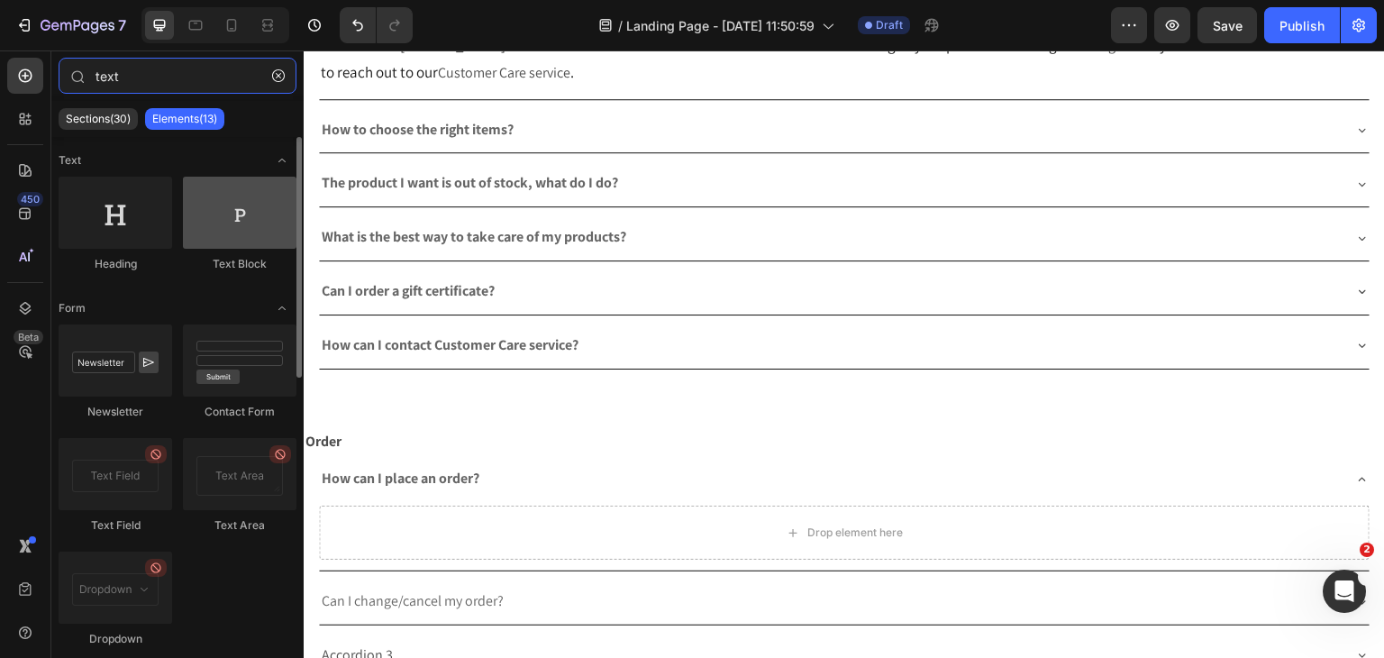
type input "text"
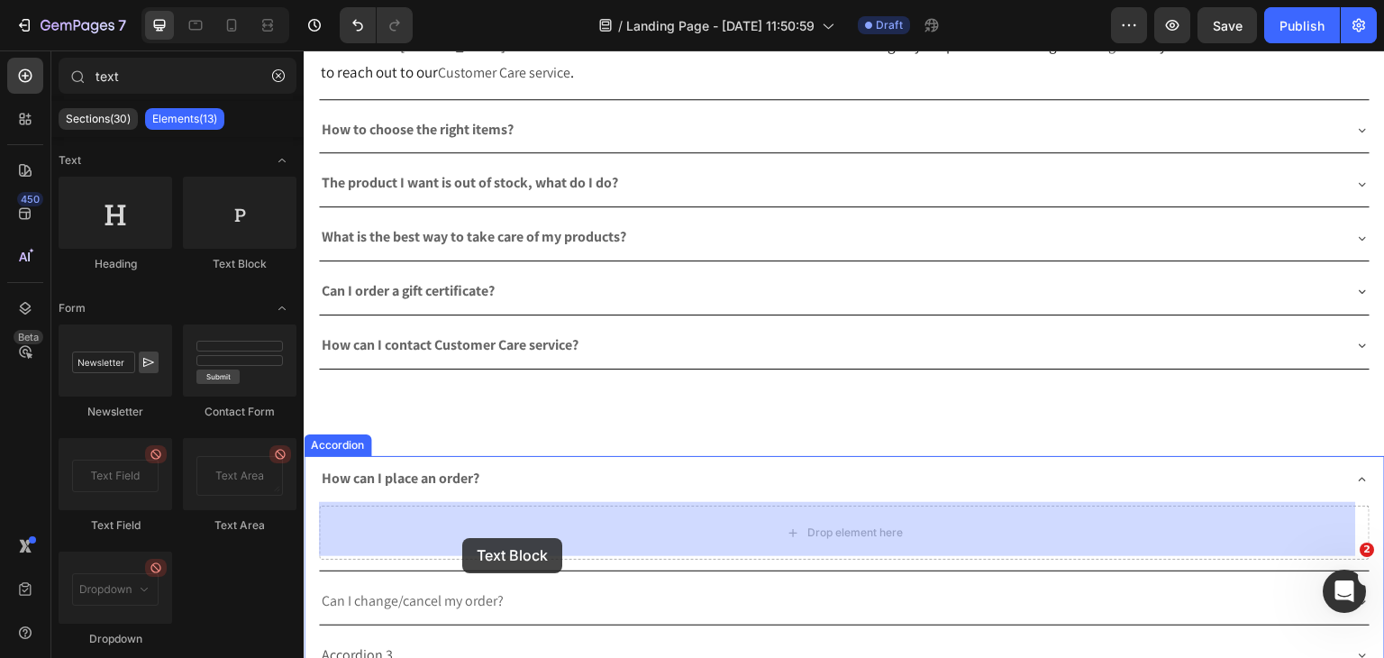
drag, startPoint x: 528, startPoint y: 259, endPoint x: 465, endPoint y: 539, distance: 286.3
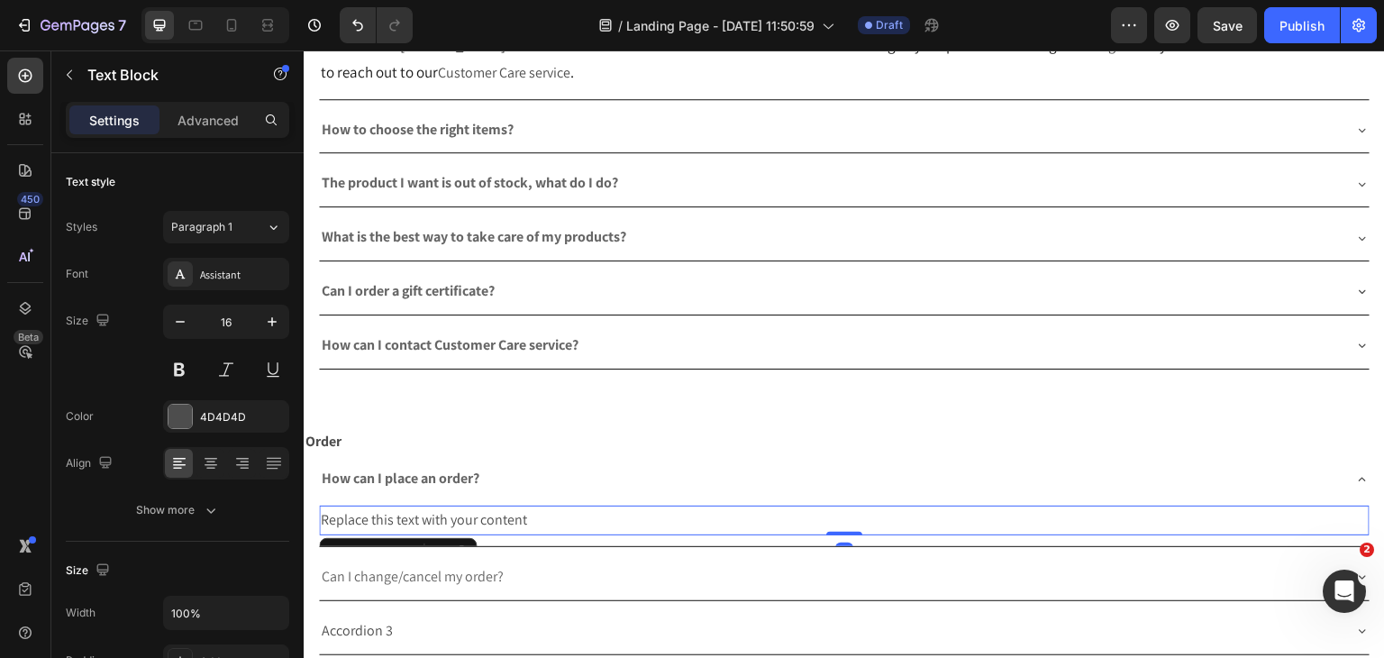
click at [476, 516] on div "Replace this text with your content" at bounding box center [844, 520] width 1051 height 30
click at [476, 516] on p "Replace this text with your content" at bounding box center [844, 520] width 1047 height 26
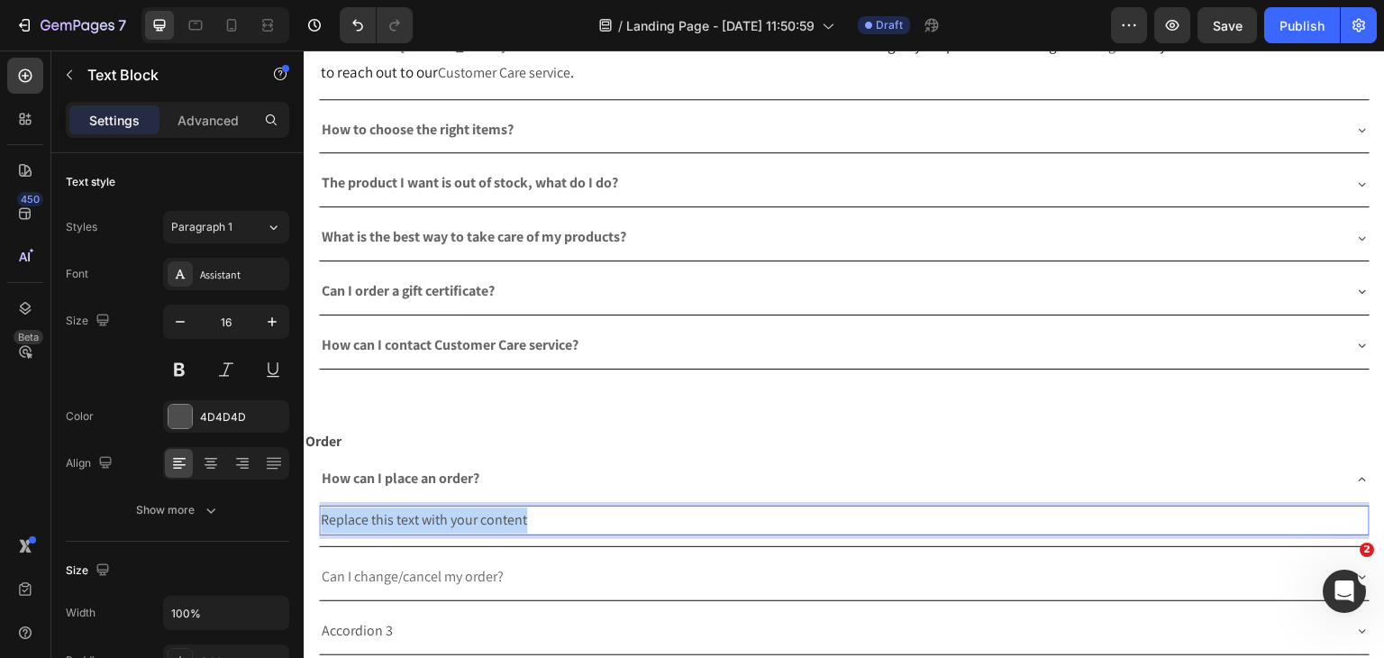
click at [476, 516] on p "Replace this text with your content" at bounding box center [844, 520] width 1047 height 26
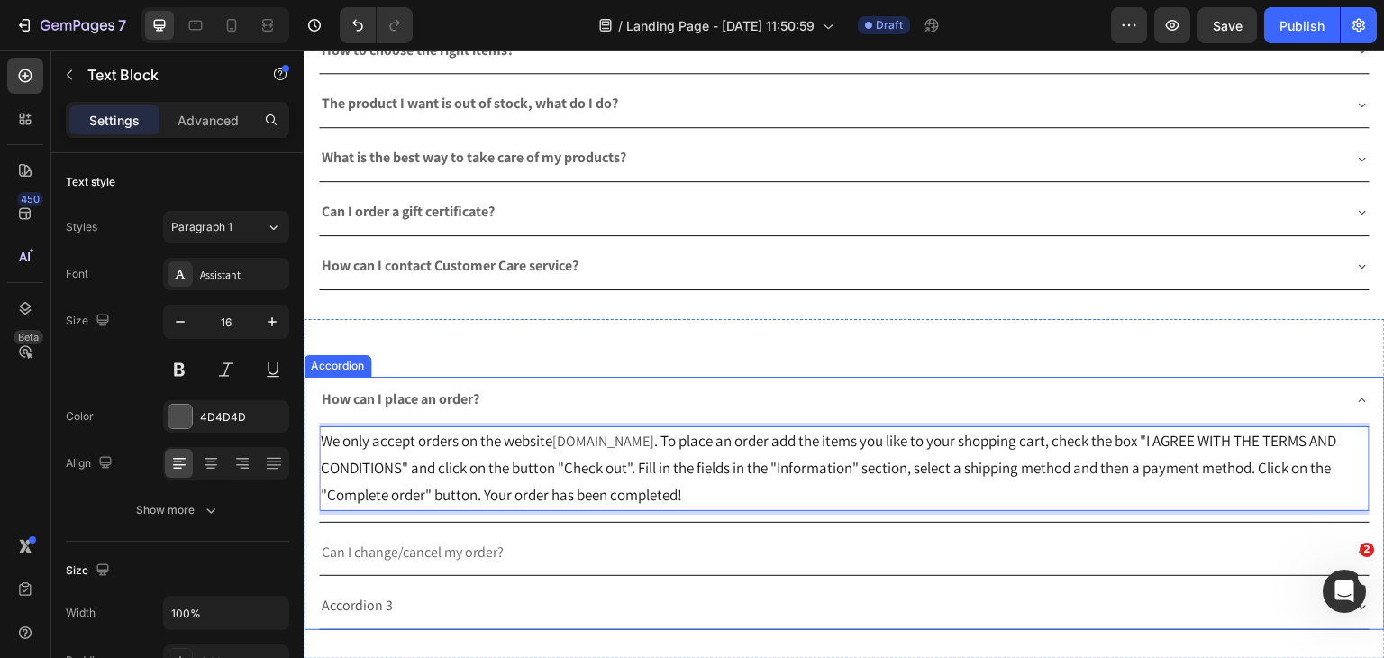
scroll to position [1071, 0]
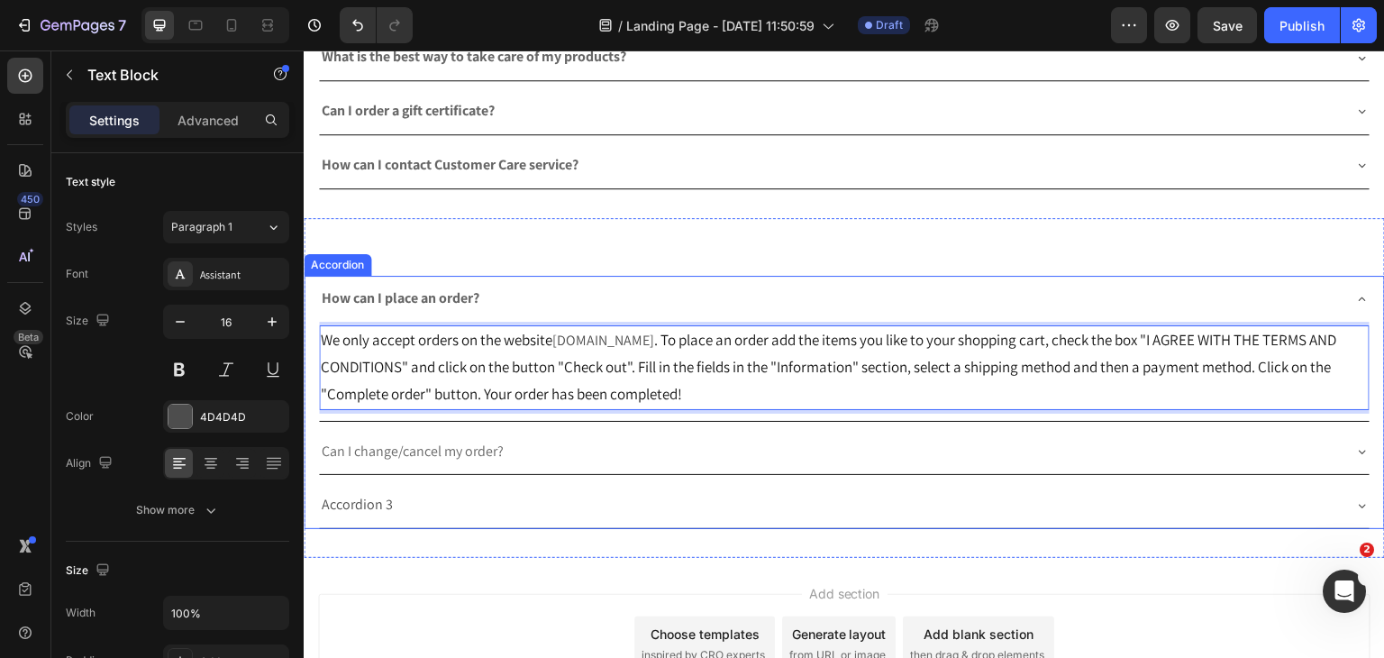
click at [1355, 292] on icon at bounding box center [1362, 299] width 14 height 14
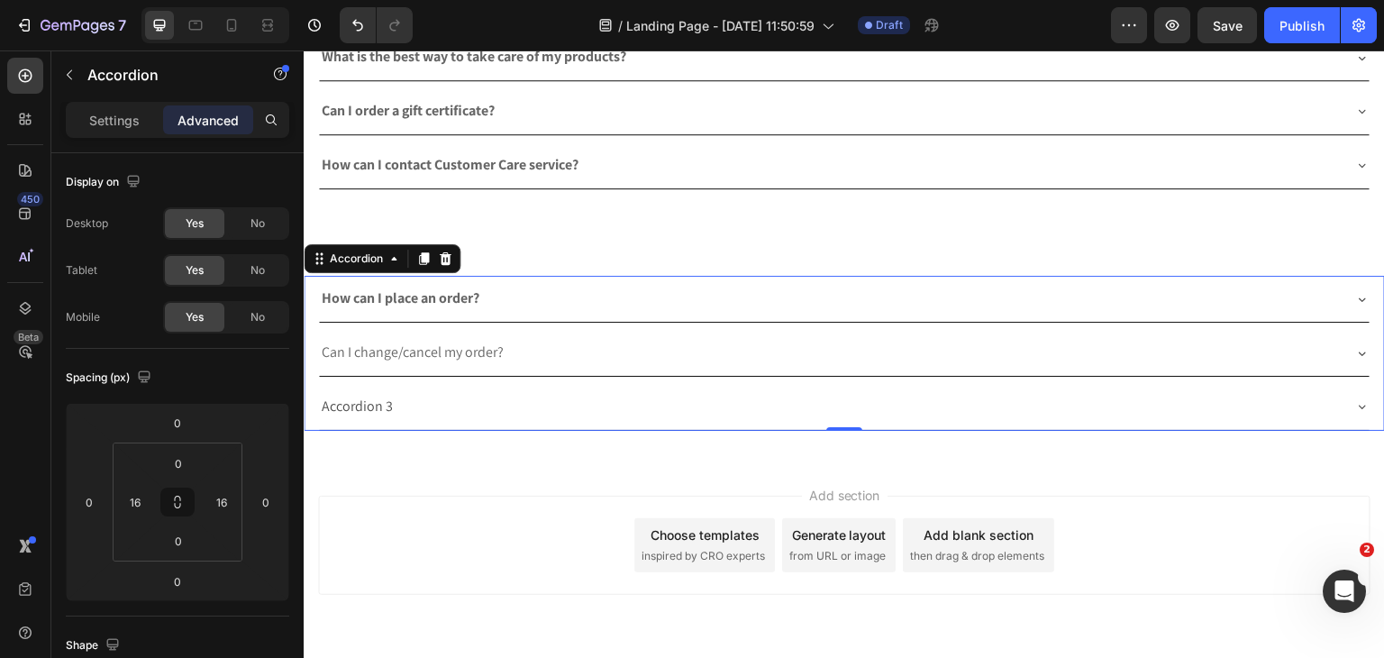
click at [511, 350] on div "Can I change/cancel my order?" at bounding box center [830, 353] width 1022 height 32
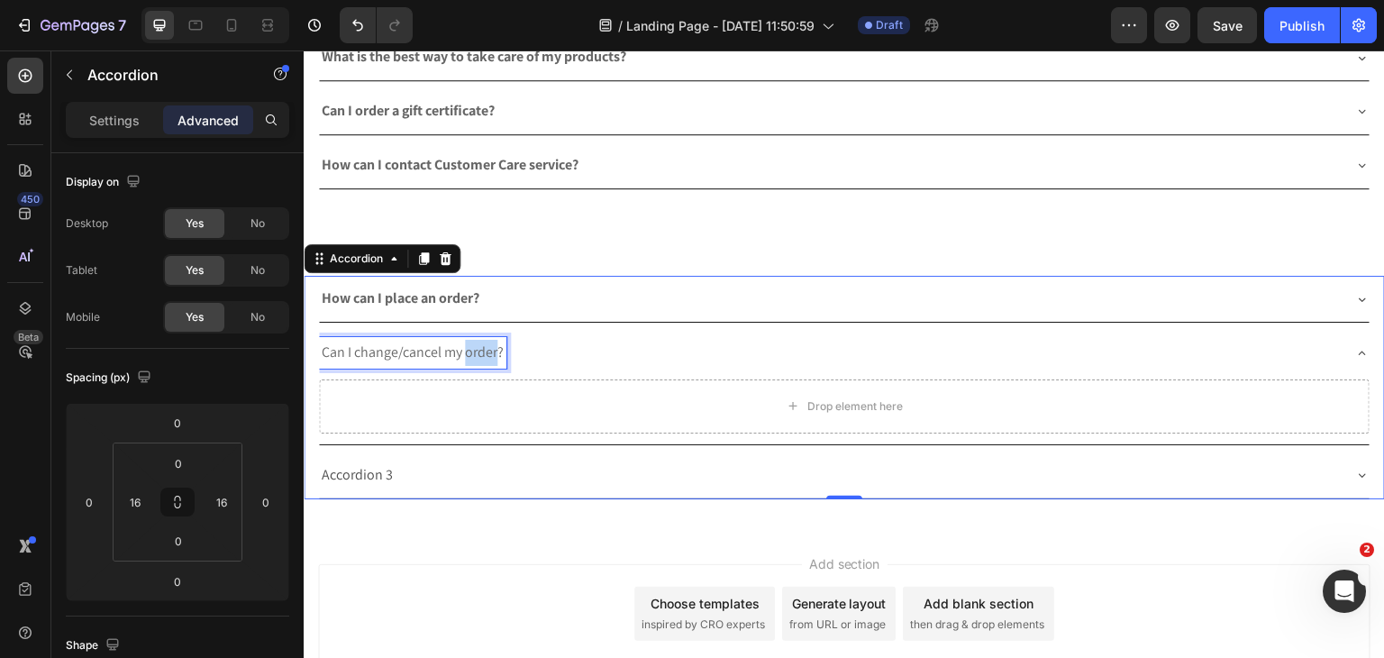
click at [483, 351] on span "Can I change/cancel my order?" at bounding box center [413, 351] width 182 height 19
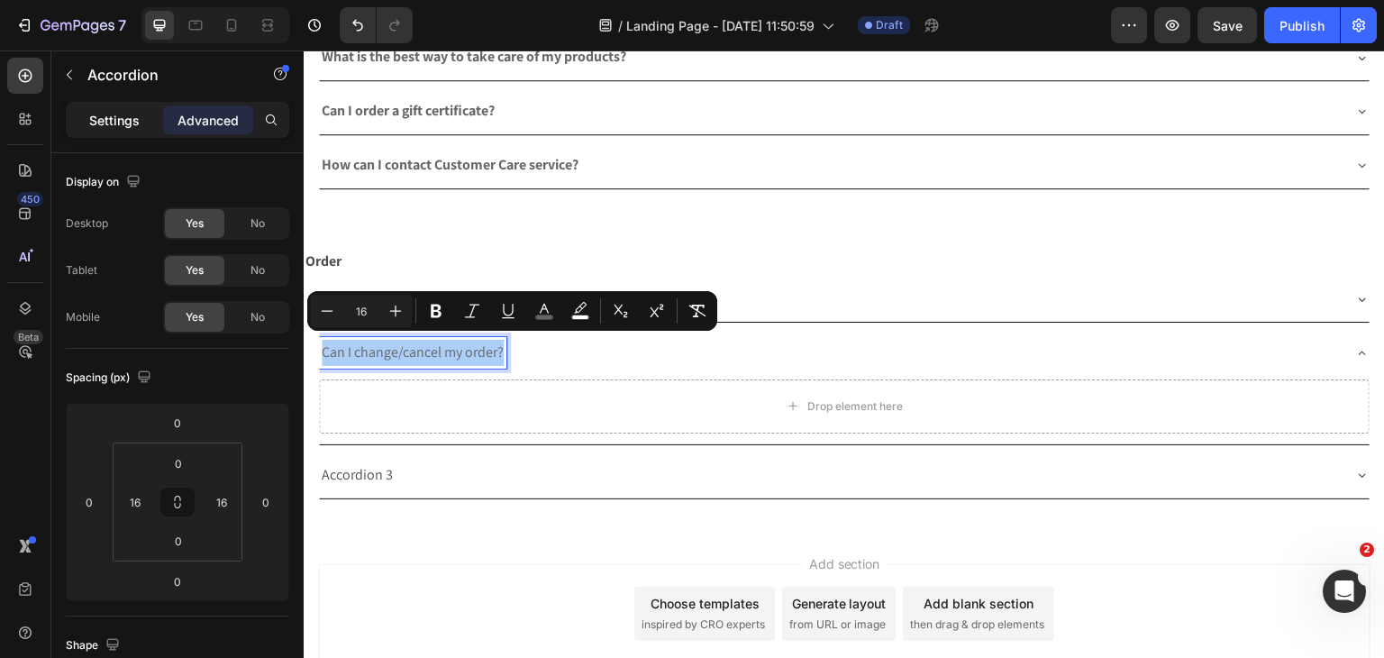
click at [119, 121] on p "Settings" at bounding box center [114, 120] width 50 height 19
type input "8"
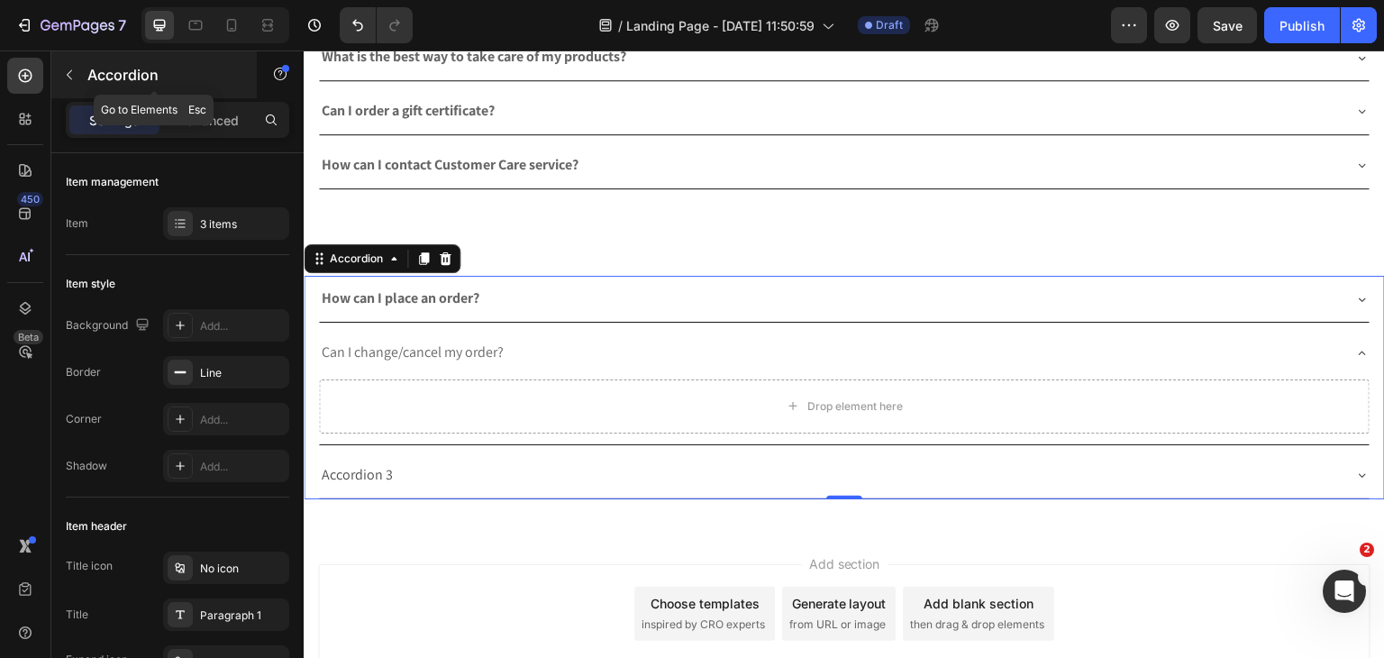
click at [58, 79] on button "button" at bounding box center [69, 74] width 29 height 29
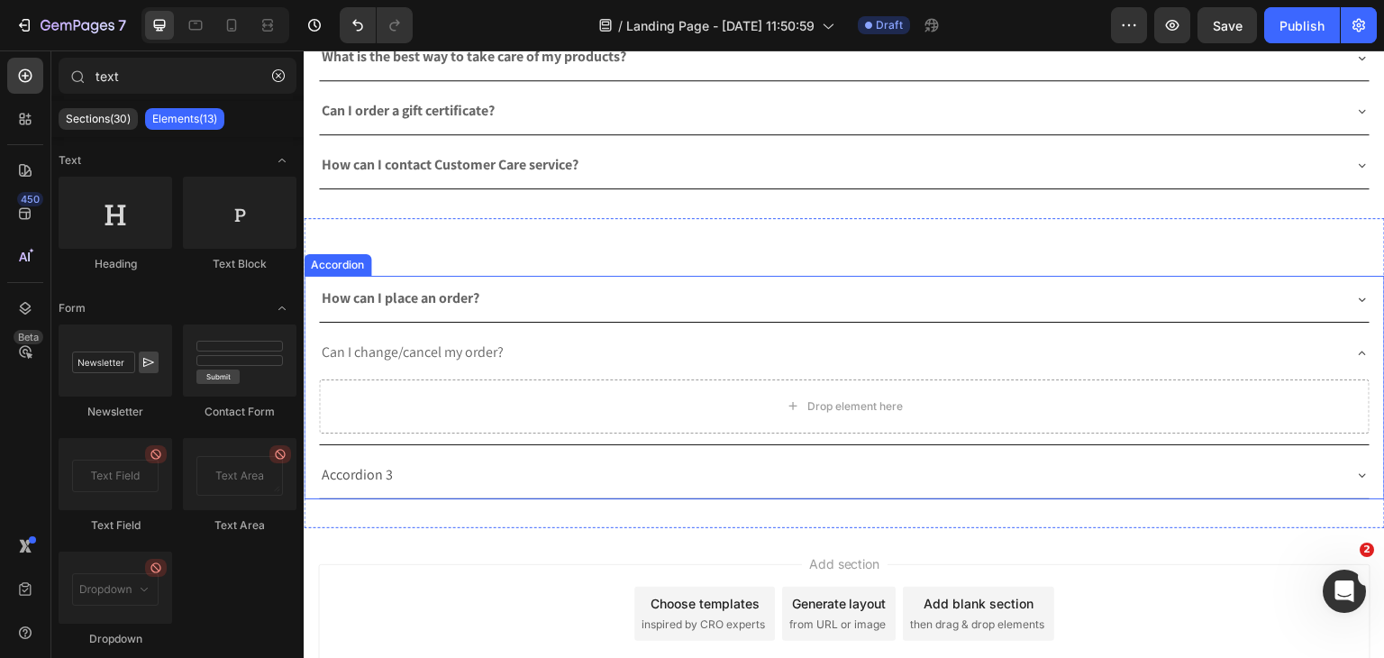
click at [451, 330] on div "Can I change/cancel my order?" at bounding box center [844, 353] width 1051 height 46
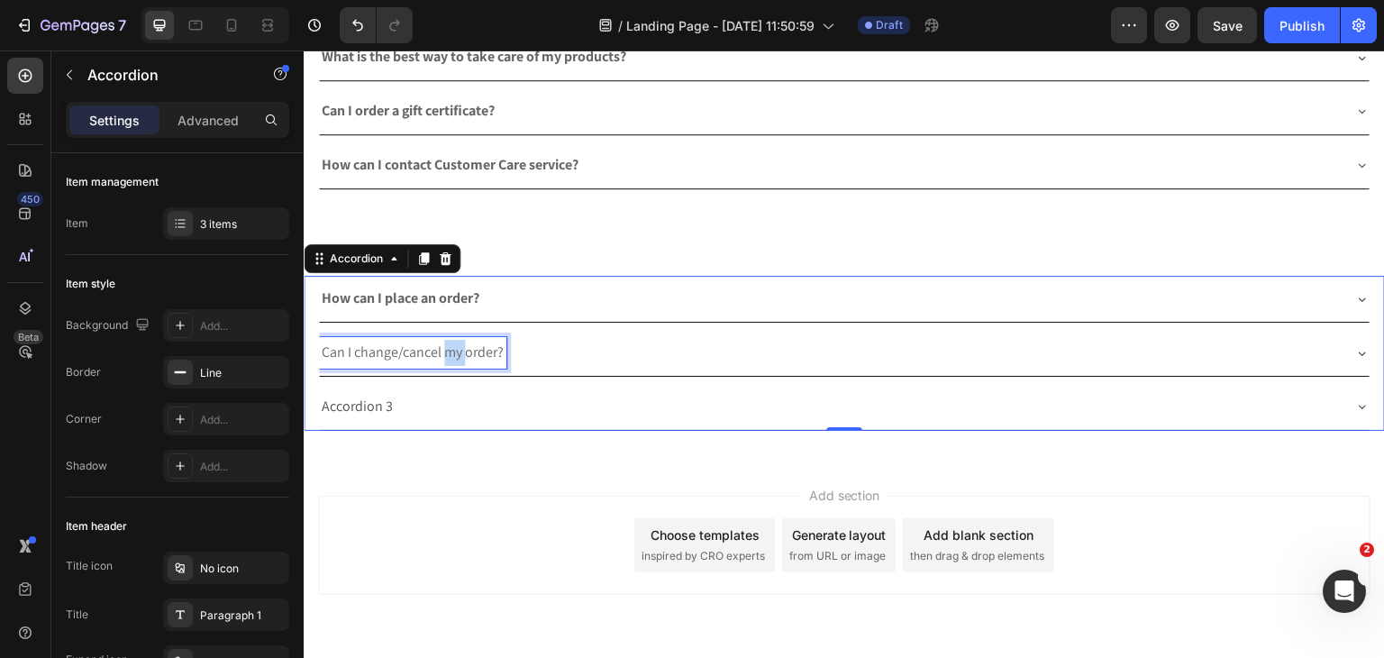
click at [443, 344] on span "Can I change/cancel my order?" at bounding box center [413, 351] width 182 height 19
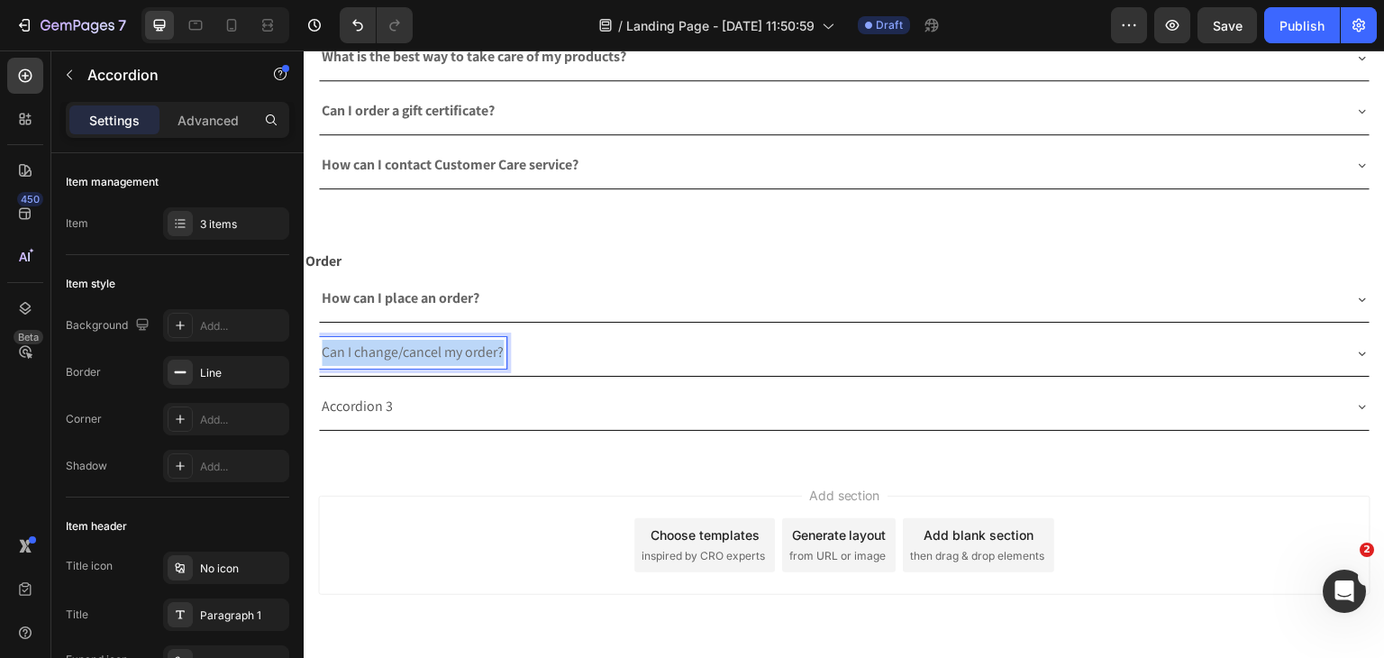
click at [443, 344] on span "Can I change/cancel my order?" at bounding box center [413, 351] width 182 height 19
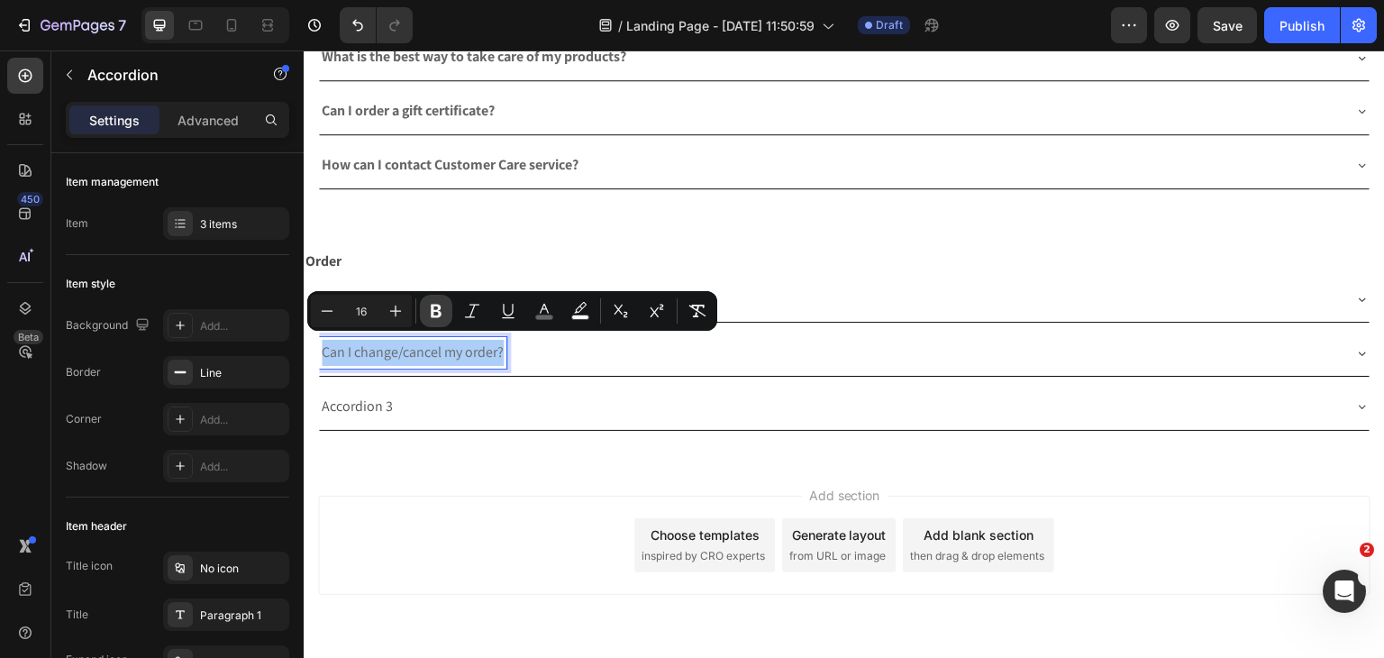
click at [440, 322] on button "Bold" at bounding box center [436, 311] width 32 height 32
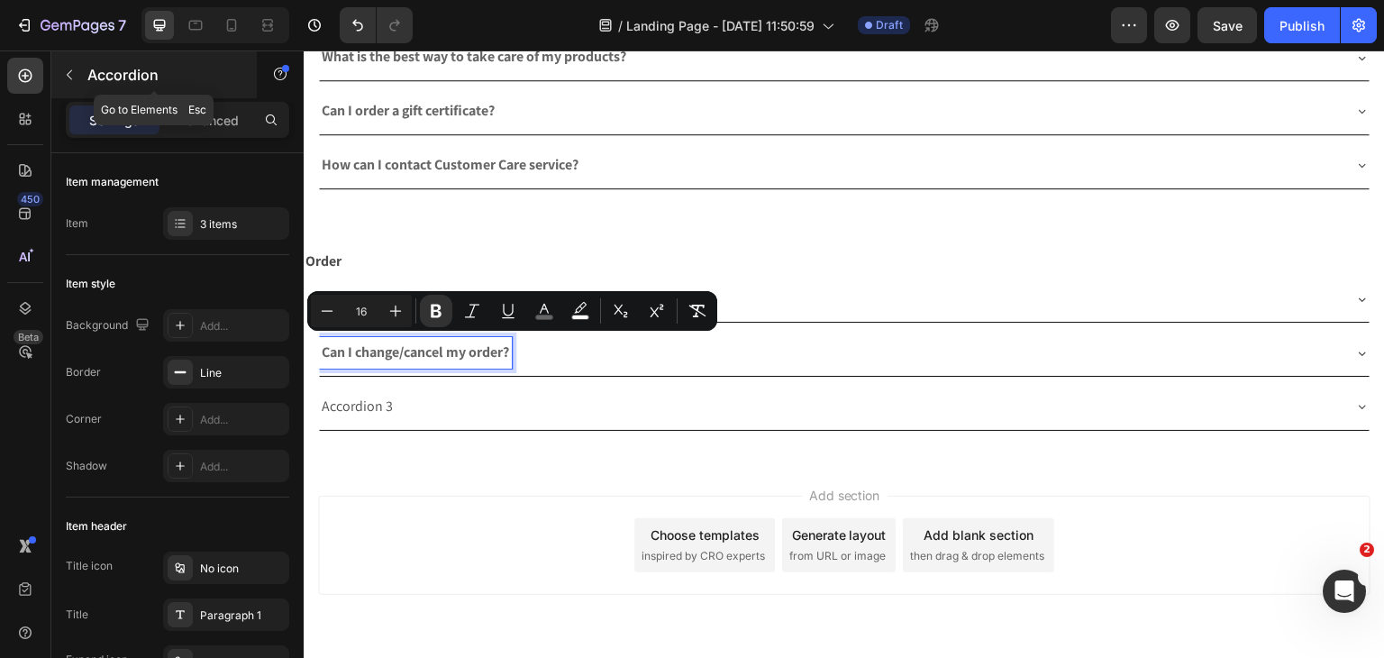
click at [62, 80] on icon "button" at bounding box center [69, 75] width 14 height 14
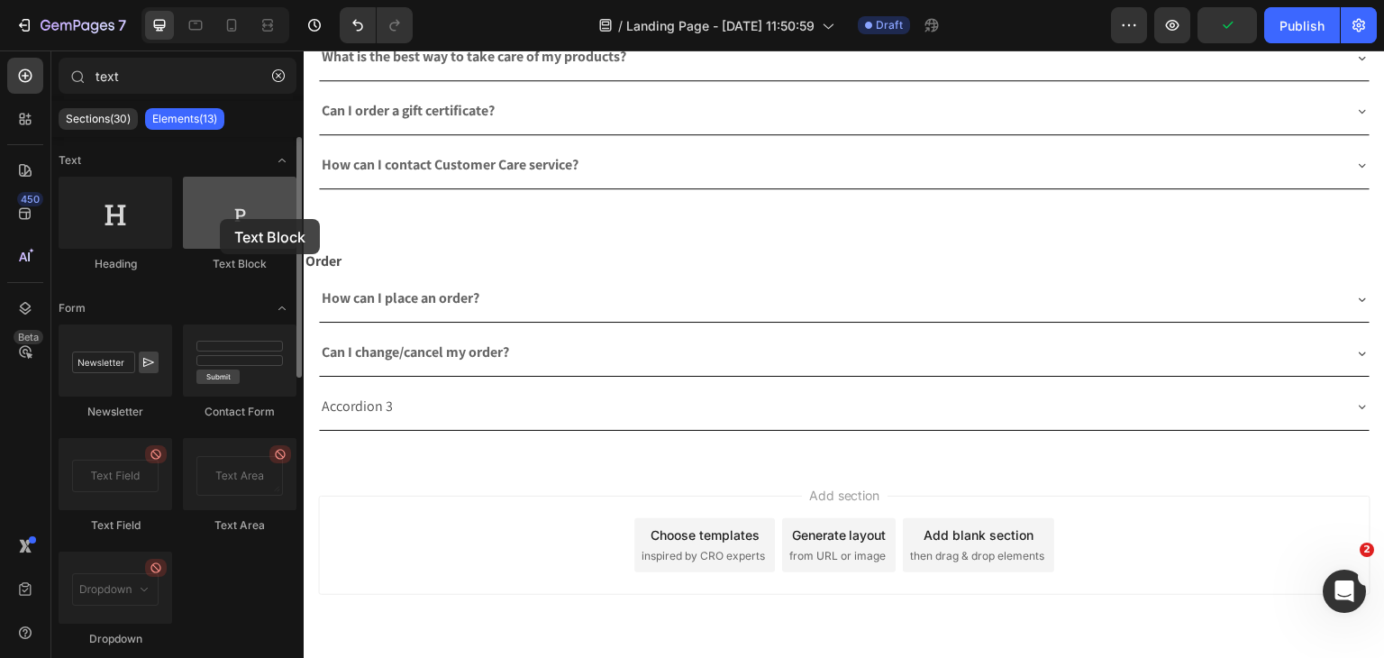
drag, startPoint x: 206, startPoint y: 216, endPoint x: 220, endPoint y: 219, distance: 13.8
click at [220, 219] on div at bounding box center [240, 213] width 114 height 72
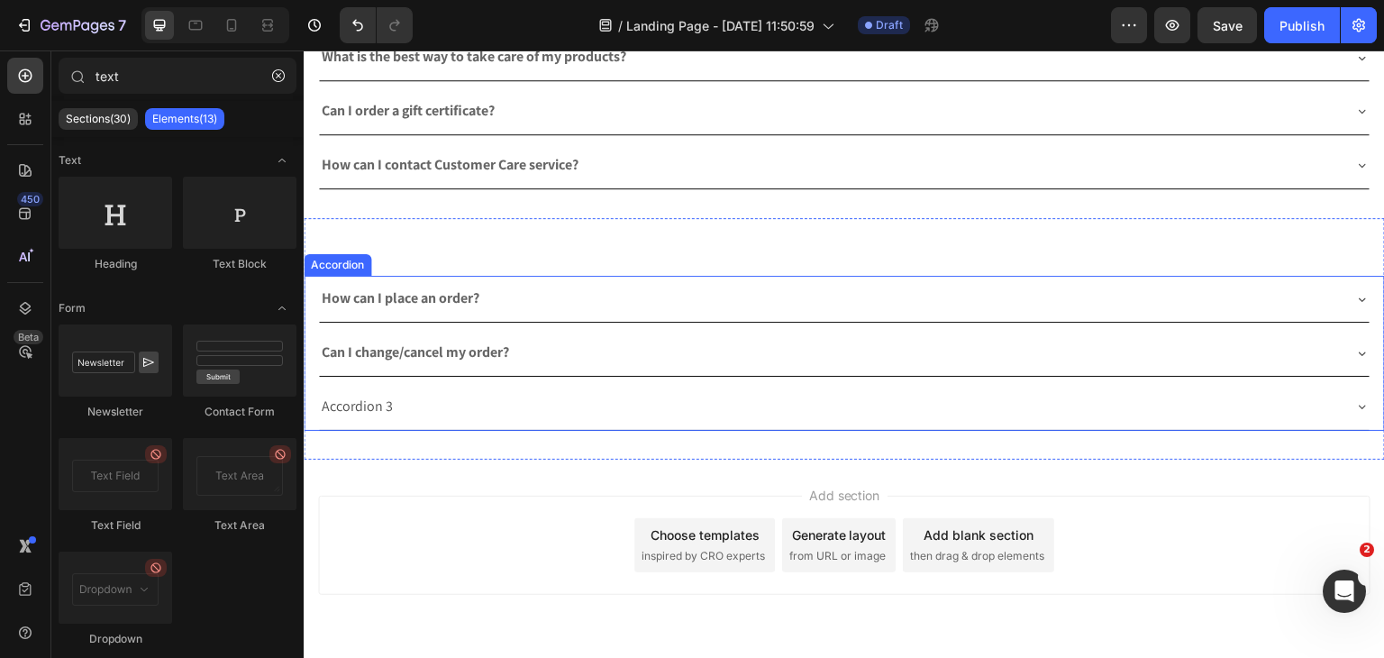
click at [588, 337] on div "Can I change/cancel my order?" at bounding box center [830, 353] width 1022 height 32
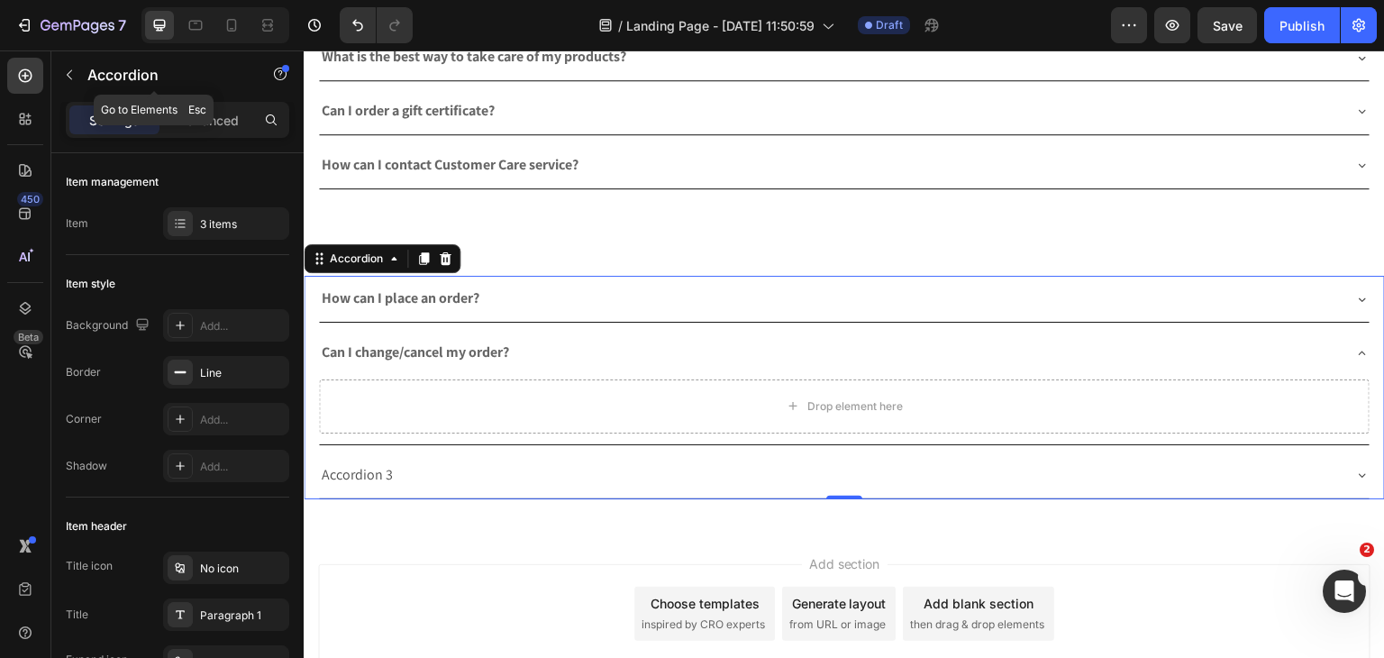
drag, startPoint x: 69, startPoint y: 81, endPoint x: 73, endPoint y: 92, distance: 11.4
click at [68, 82] on button "button" at bounding box center [69, 74] width 29 height 29
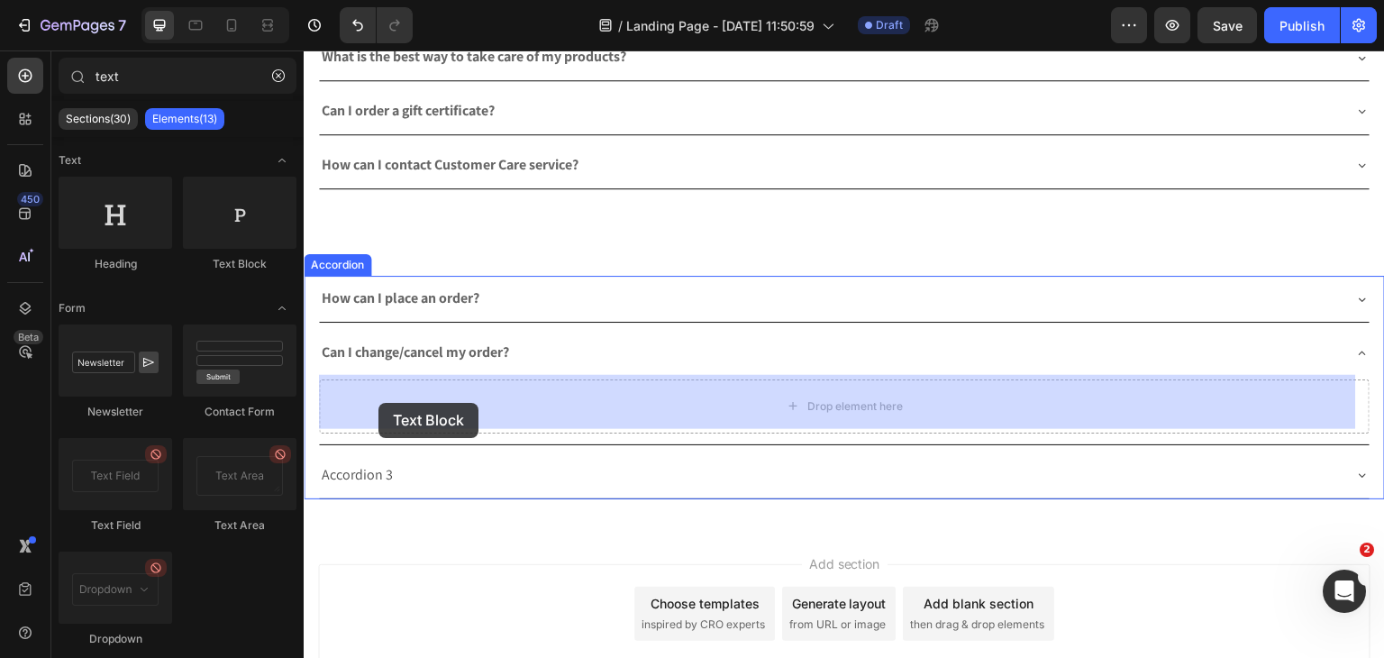
drag, startPoint x: 541, startPoint y: 293, endPoint x: 379, endPoint y: 403, distance: 195.2
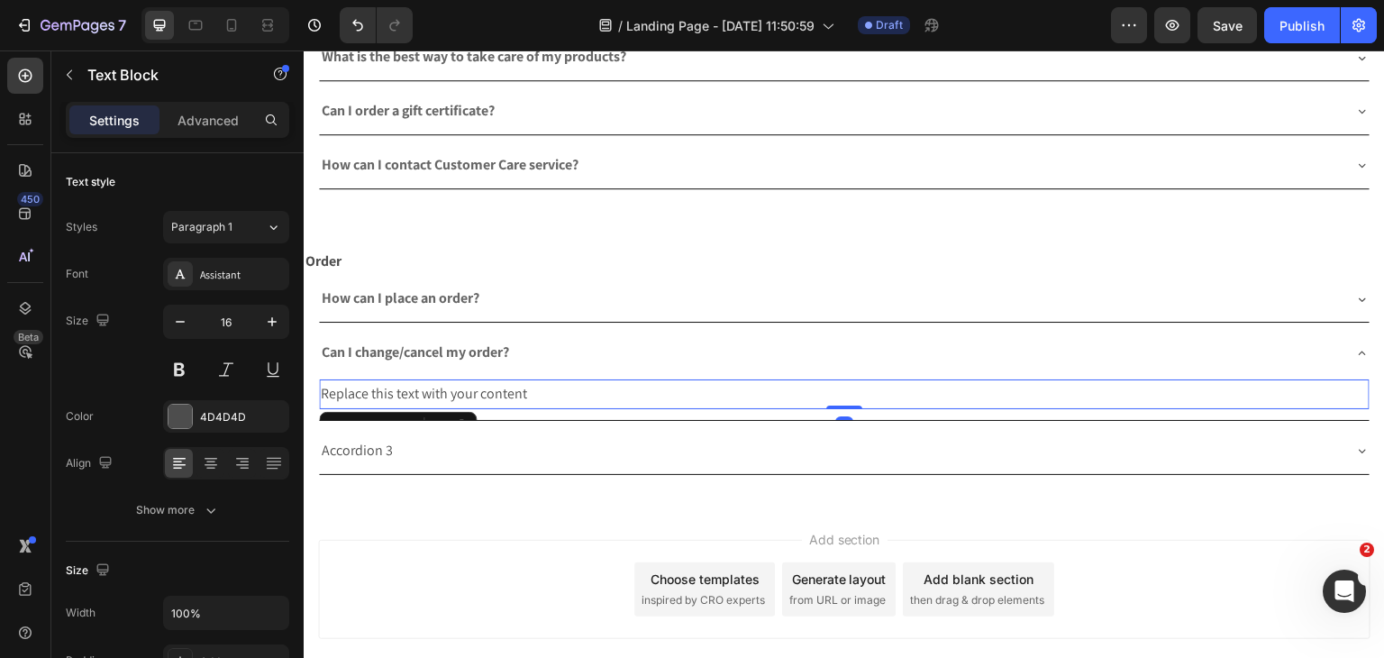
click at [393, 395] on div "Replace this text with your content" at bounding box center [844, 394] width 1051 height 30
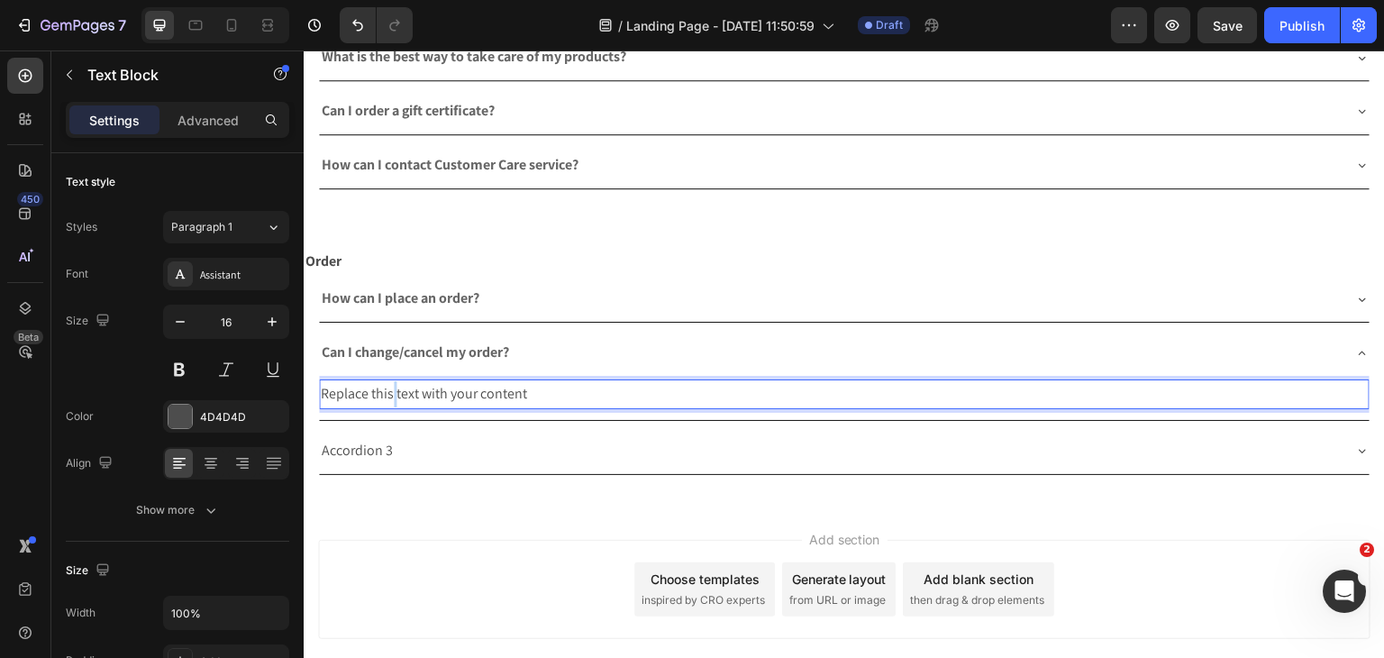
click at [393, 395] on p "Replace this text with your content" at bounding box center [844, 394] width 1047 height 26
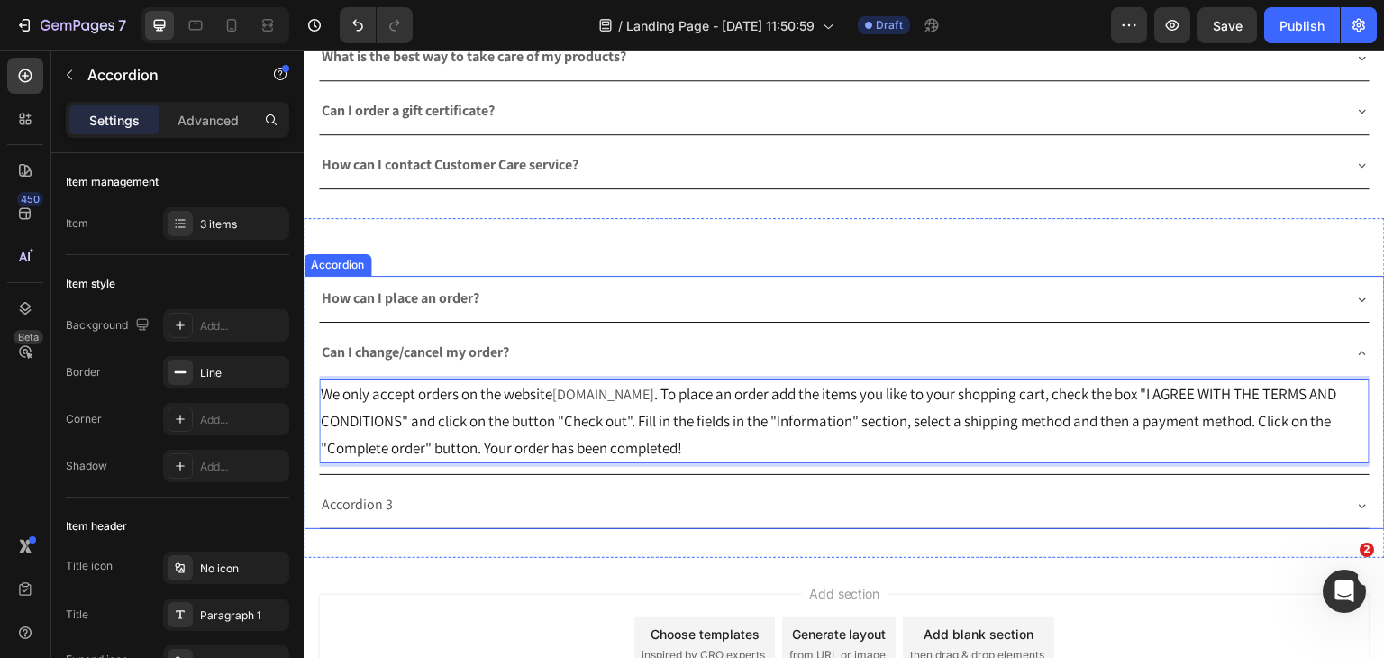
click at [521, 294] on div "How can I place an order?" at bounding box center [830, 299] width 1022 height 32
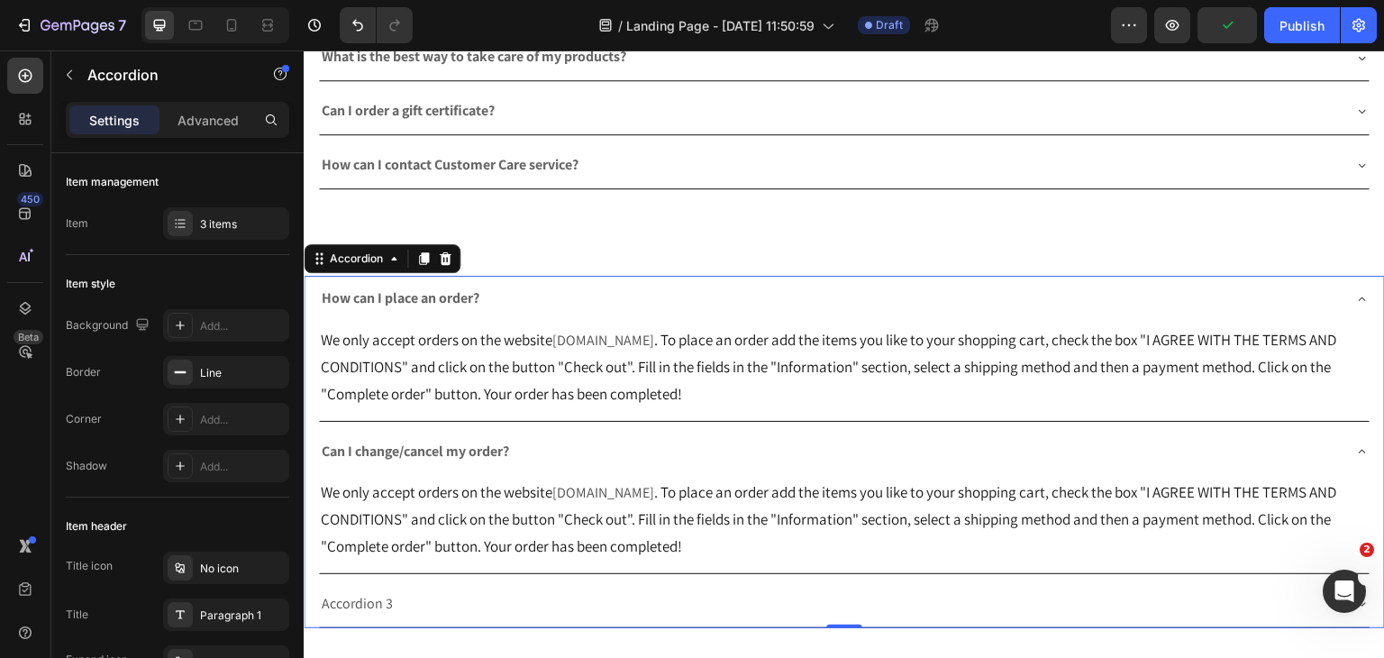
click at [535, 487] on span "We only accept orders on the website" at bounding box center [437, 492] width 232 height 20
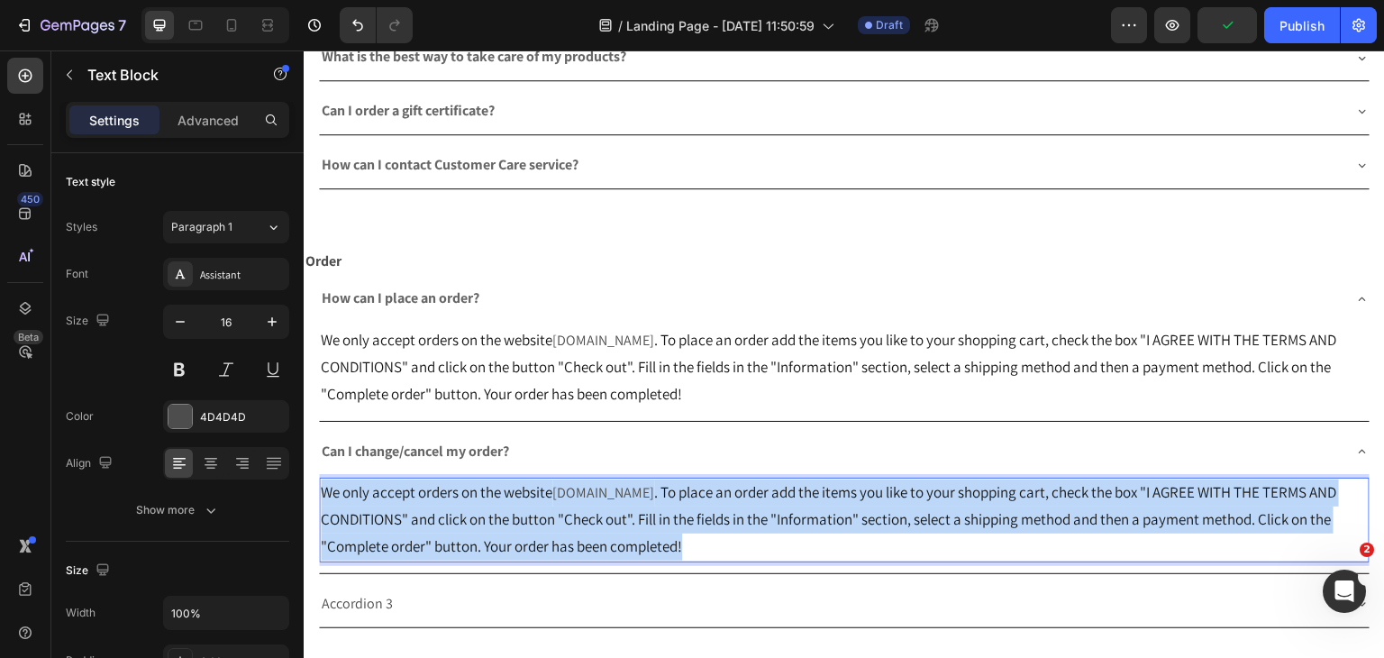
click at [535, 487] on span "We only accept orders on the website" at bounding box center [437, 492] width 232 height 20
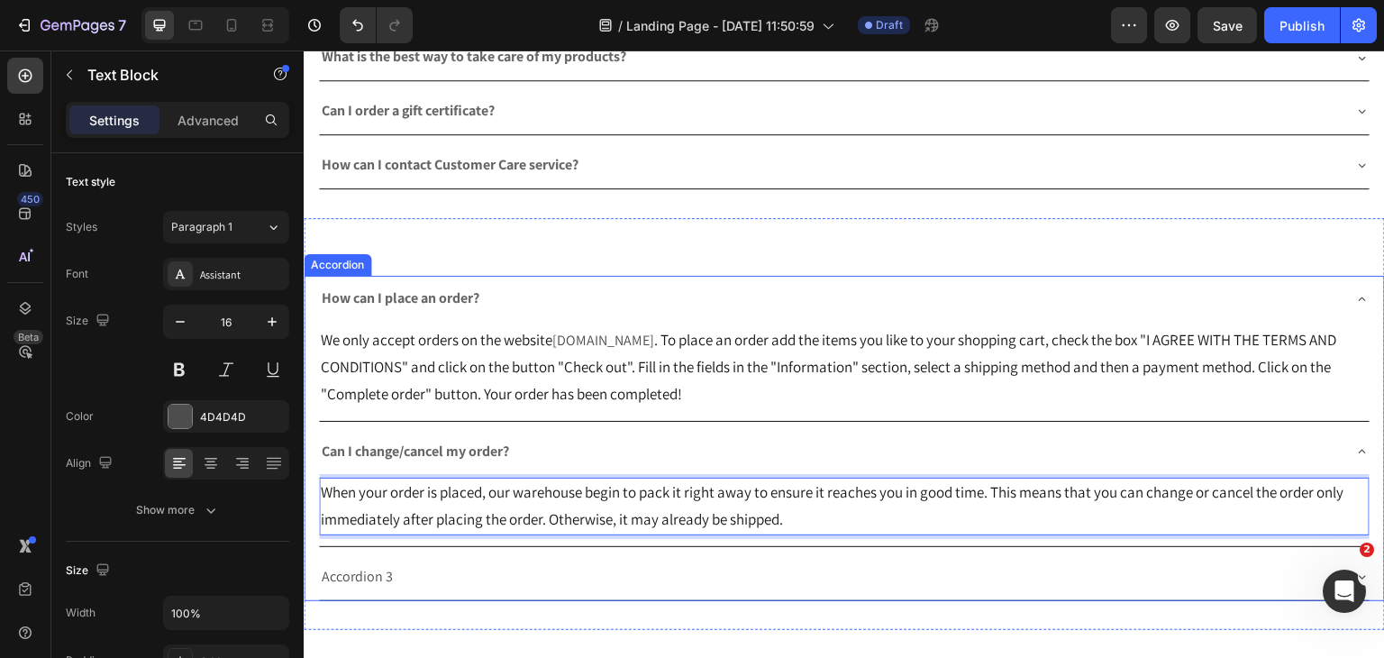
click at [671, 573] on div "Accordion 3" at bounding box center [830, 577] width 1022 height 32
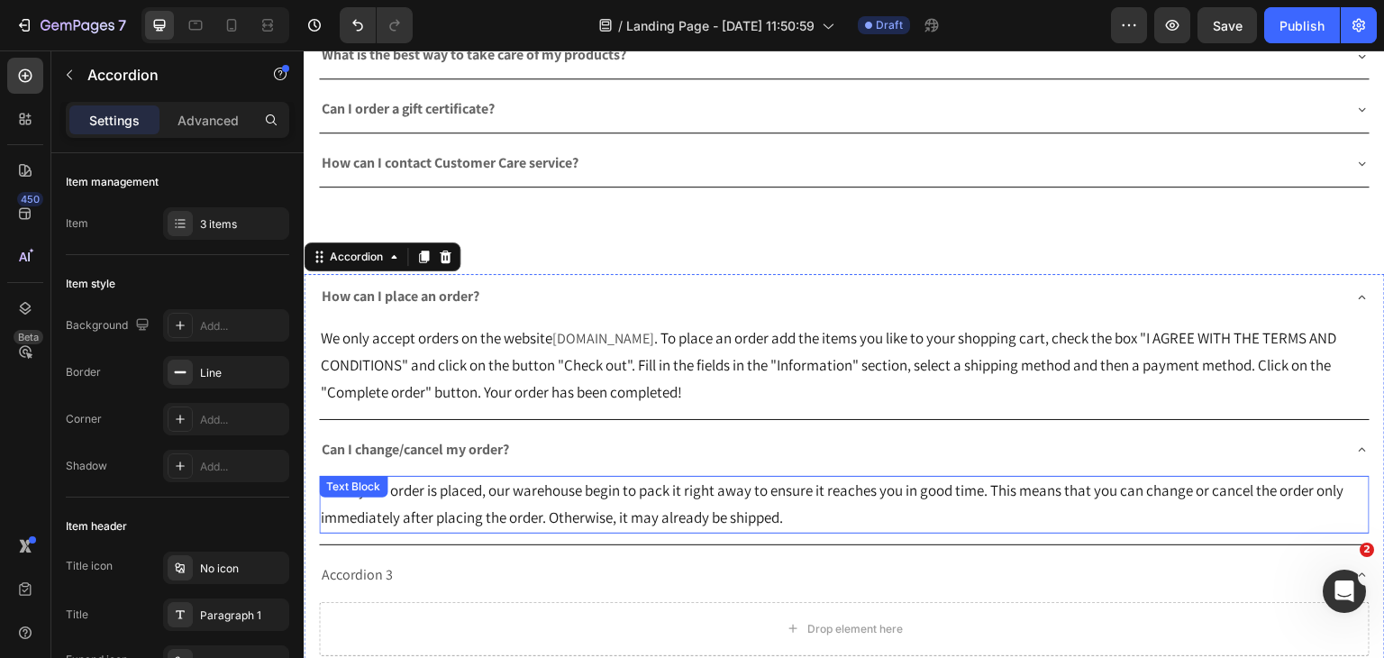
scroll to position [1251, 0]
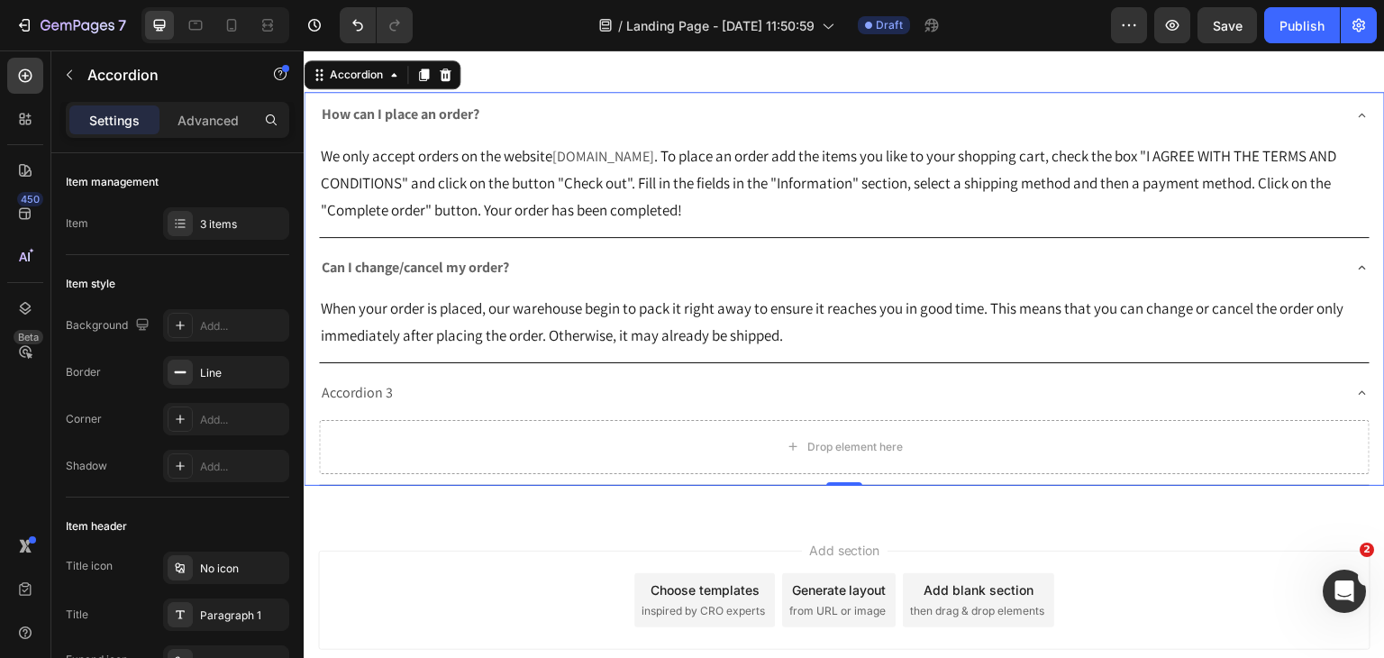
click at [378, 405] on div "Accordion 3" at bounding box center [357, 394] width 77 height 32
click at [370, 392] on p "Accordion 3" at bounding box center [357, 393] width 71 height 26
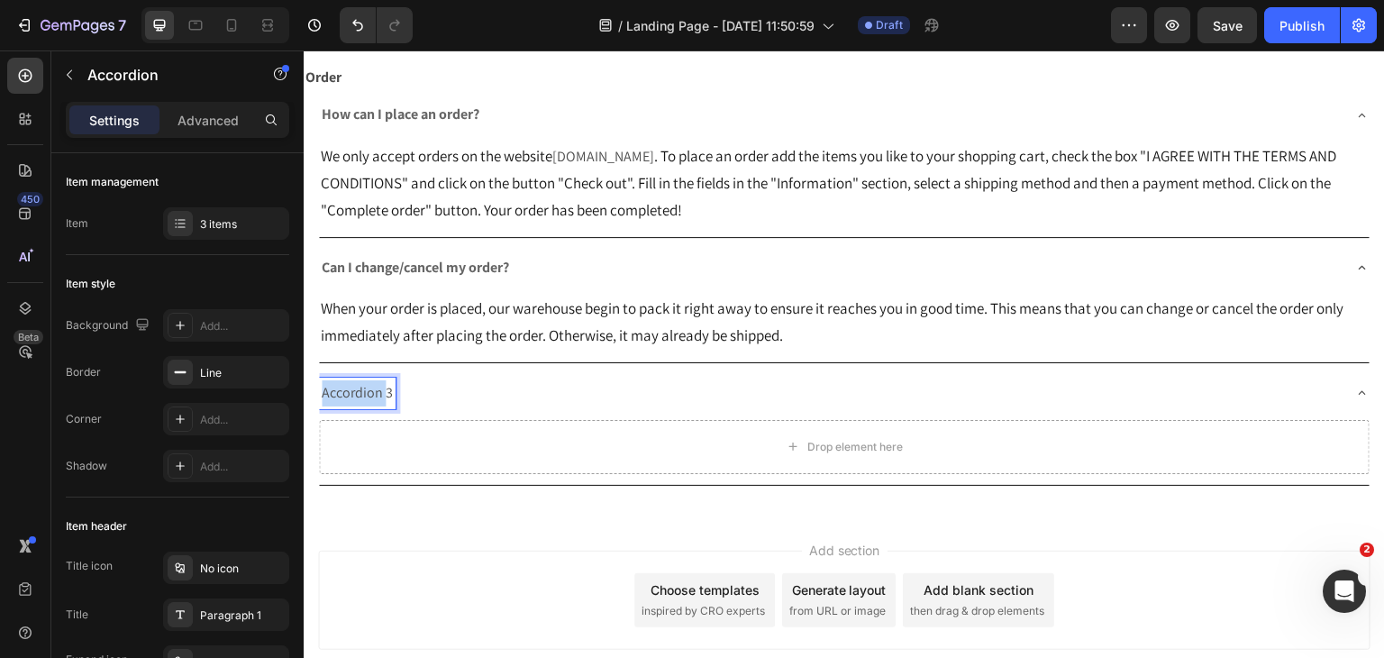
click at [370, 392] on p "Accordion 3" at bounding box center [357, 393] width 71 height 26
click at [369, 388] on span "How to check if the order has been confirmed?" at bounding box center [460, 392] width 277 height 19
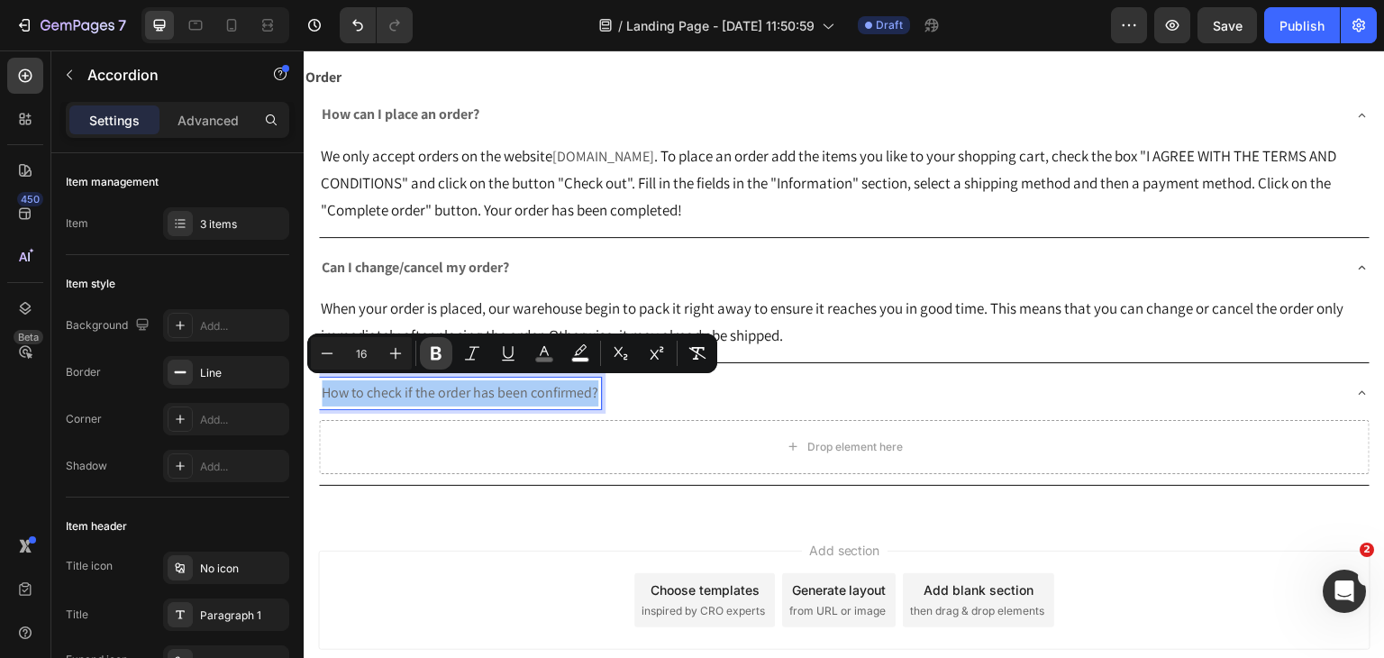
click at [433, 351] on icon "Editor contextual toolbar" at bounding box center [436, 354] width 11 height 14
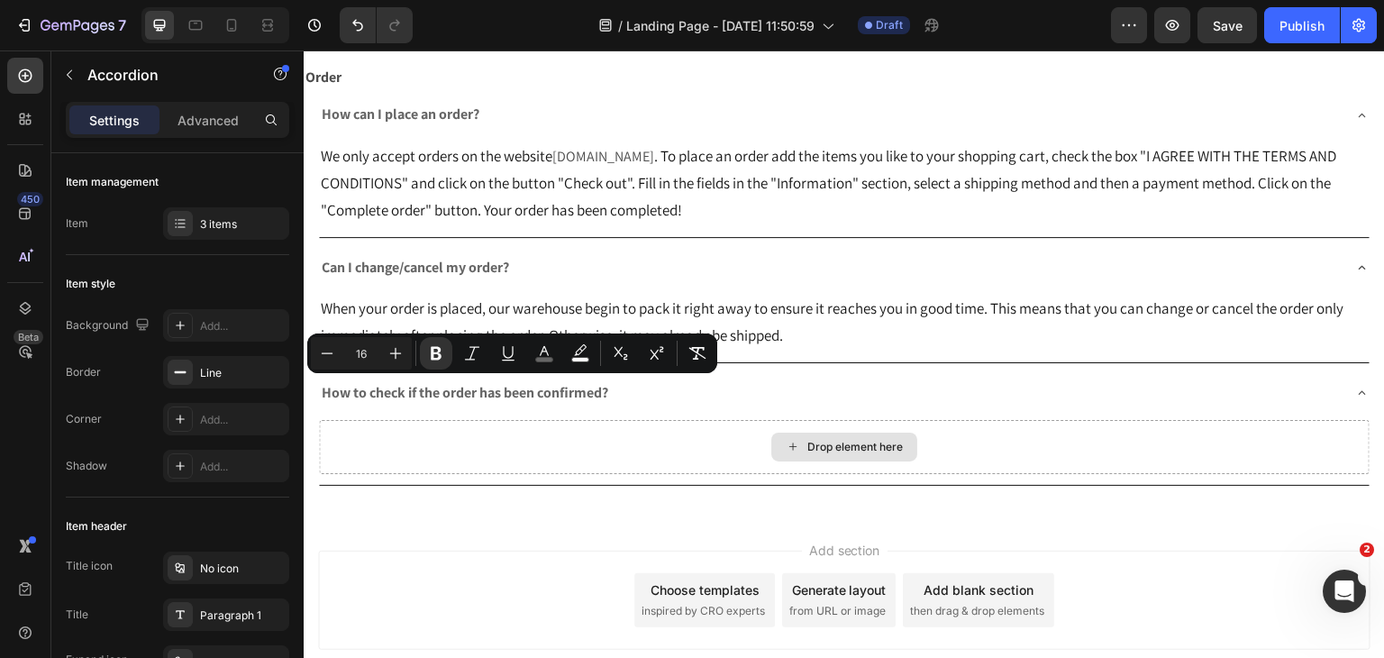
drag, startPoint x: 414, startPoint y: 450, endPoint x: 451, endPoint y: 148, distance: 304.0
click at [414, 450] on div "Drop element here" at bounding box center [844, 447] width 1051 height 54
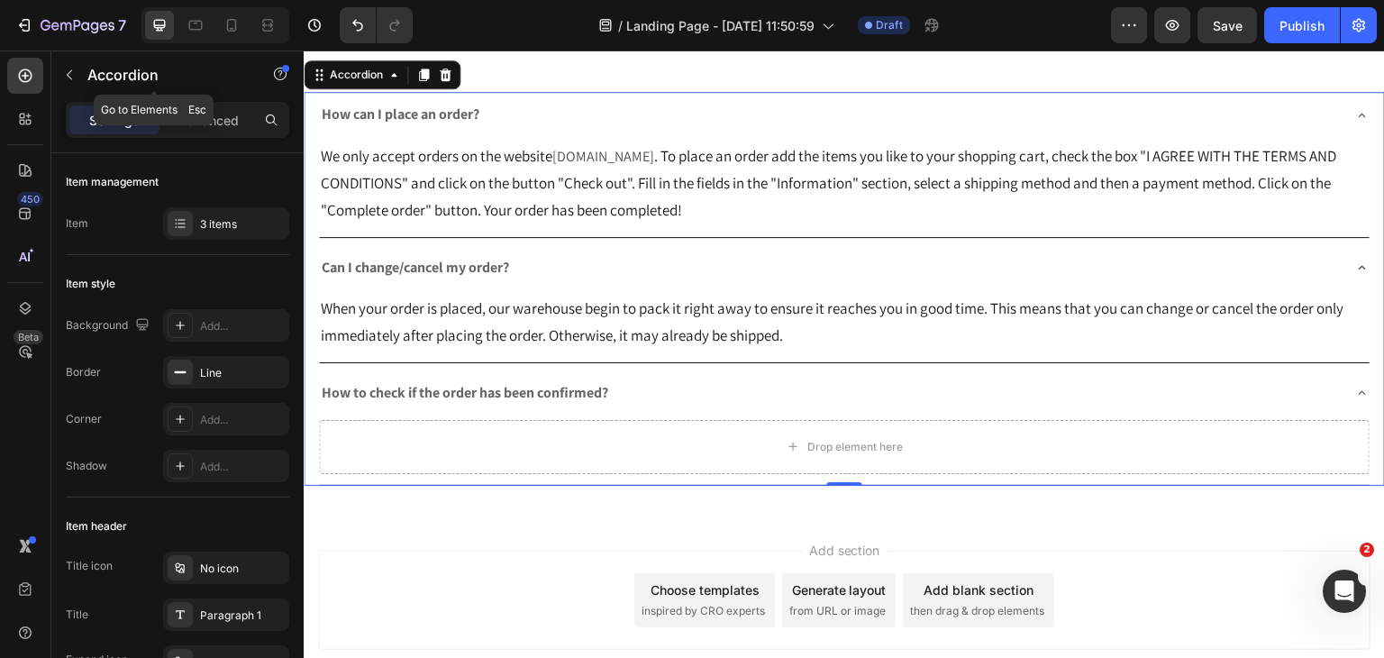
click at [63, 68] on icon "button" at bounding box center [69, 75] width 14 height 14
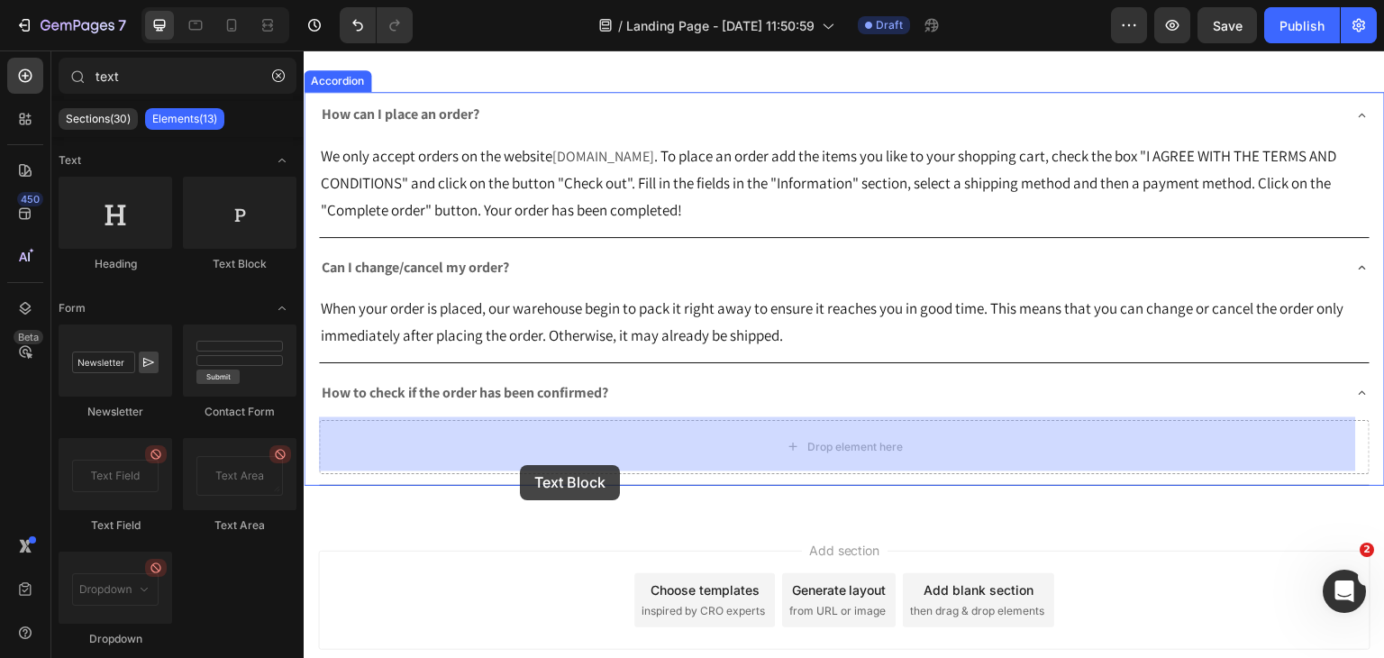
drag, startPoint x: 524, startPoint y: 271, endPoint x: 532, endPoint y: 452, distance: 181.2
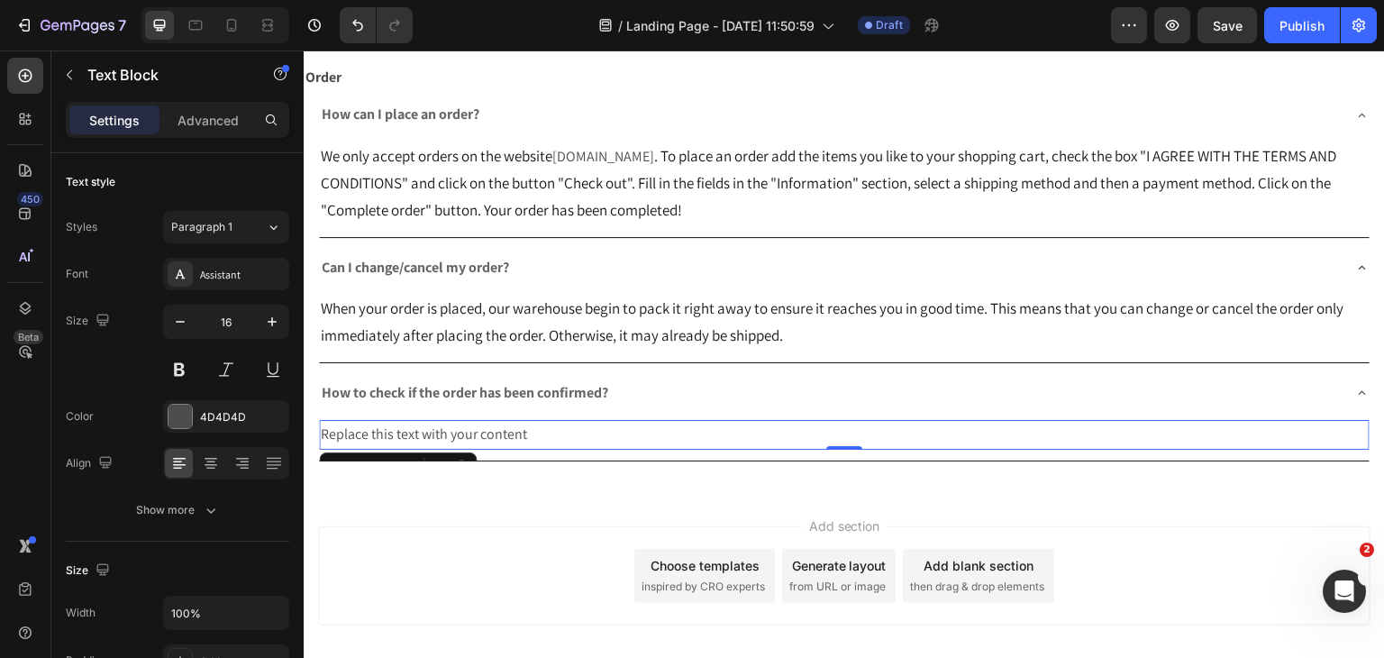
click at [528, 440] on div "Replace this text with your content" at bounding box center [844, 435] width 1051 height 30
click at [528, 440] on p "Replace this text with your content" at bounding box center [844, 435] width 1047 height 26
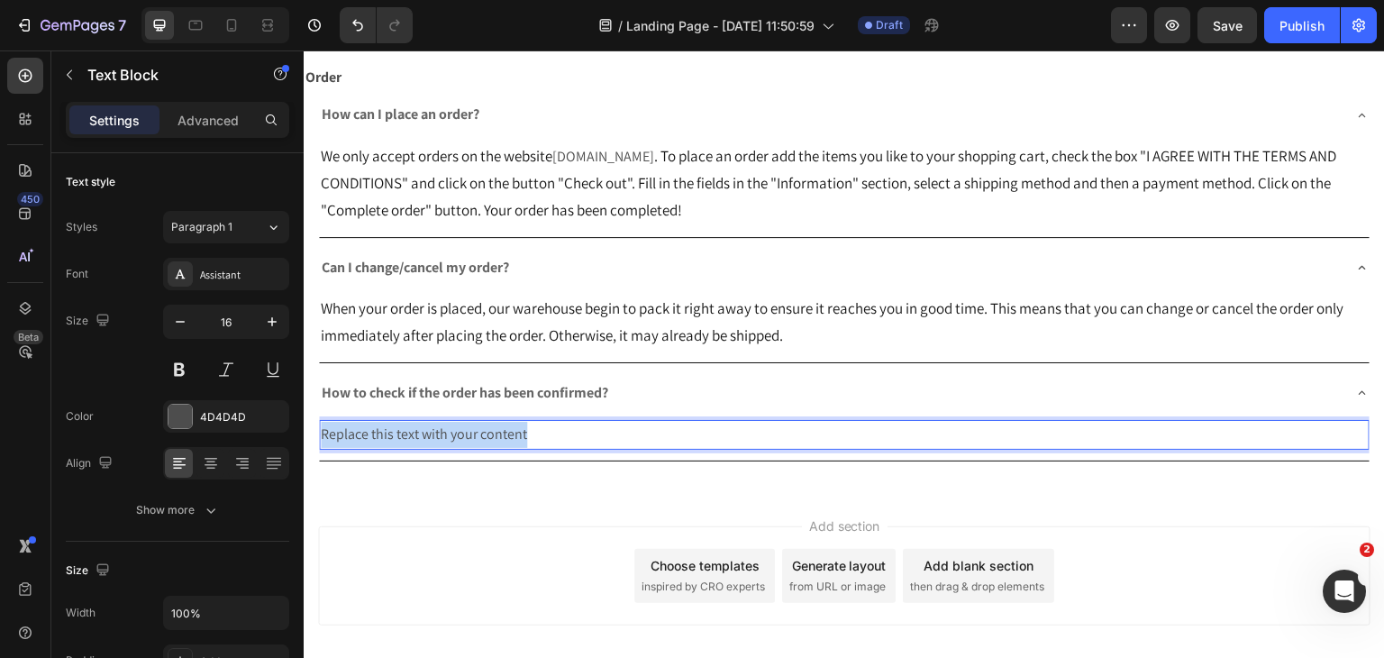
click at [528, 440] on p "Replace this text with your content" at bounding box center [844, 435] width 1047 height 26
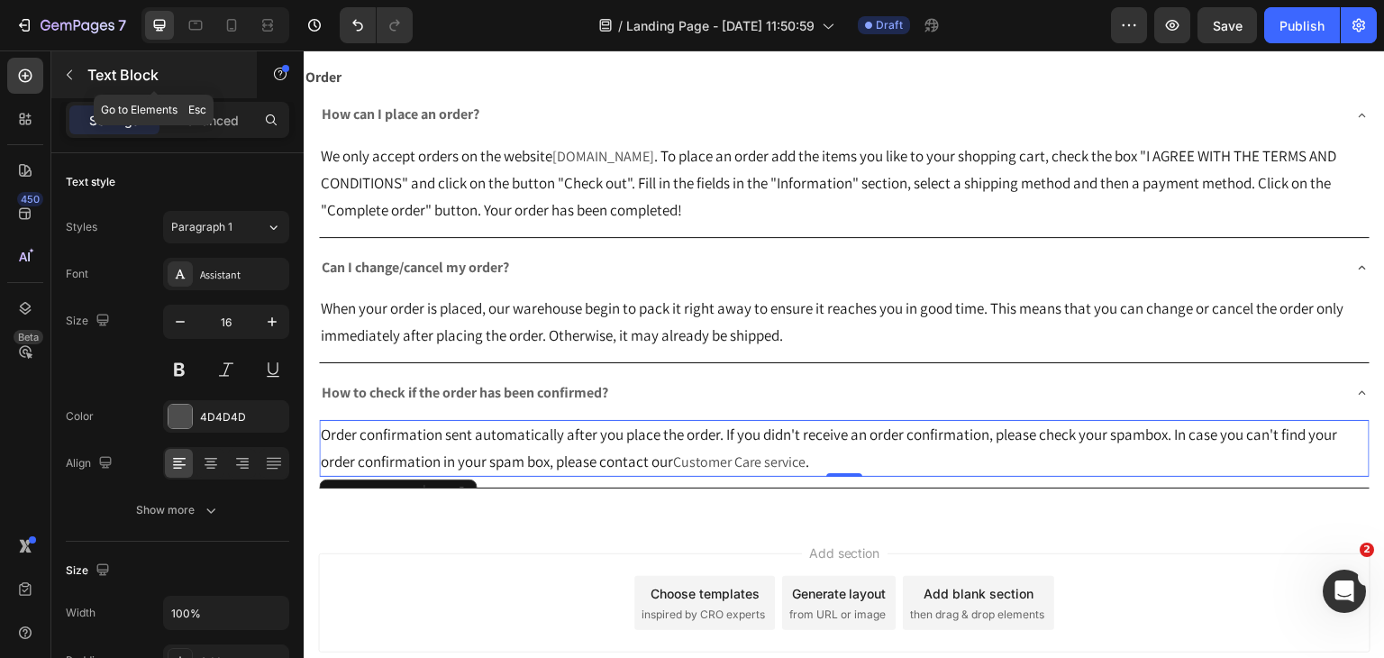
click at [67, 78] on icon "button" at bounding box center [69, 75] width 14 height 14
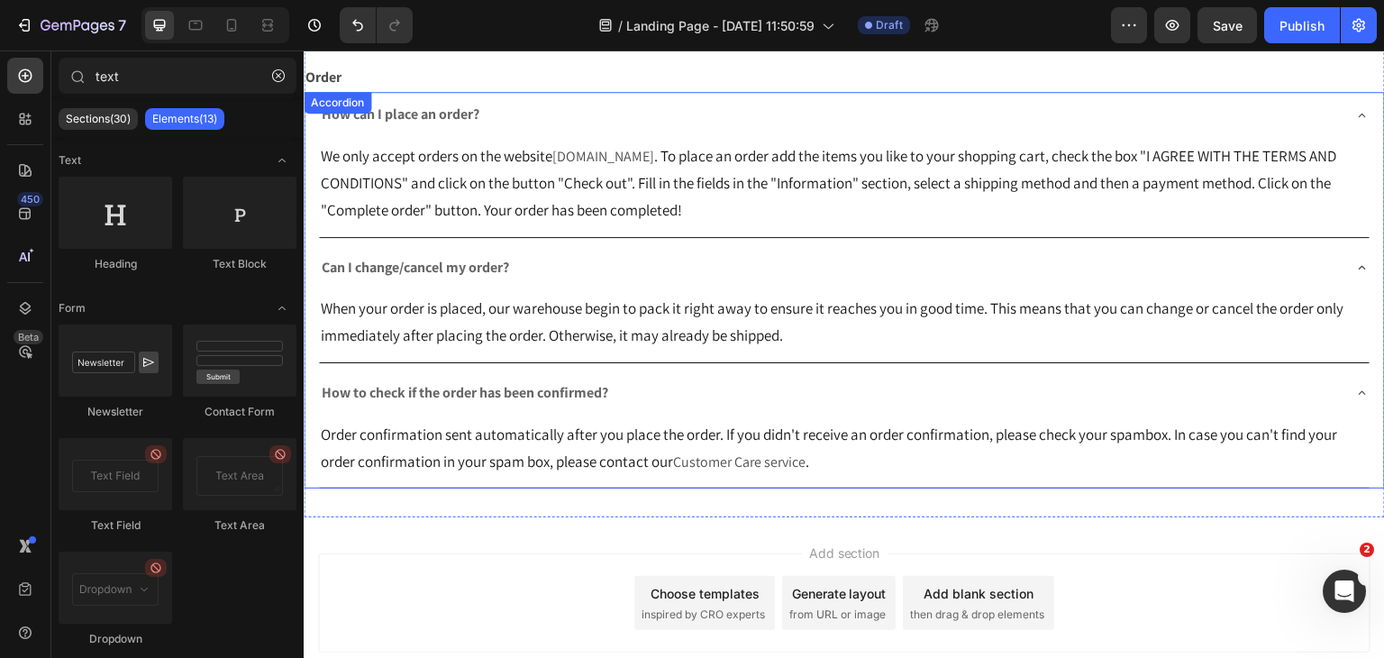
click at [436, 268] on strong "Can I change/cancel my order?" at bounding box center [415, 267] width 187 height 19
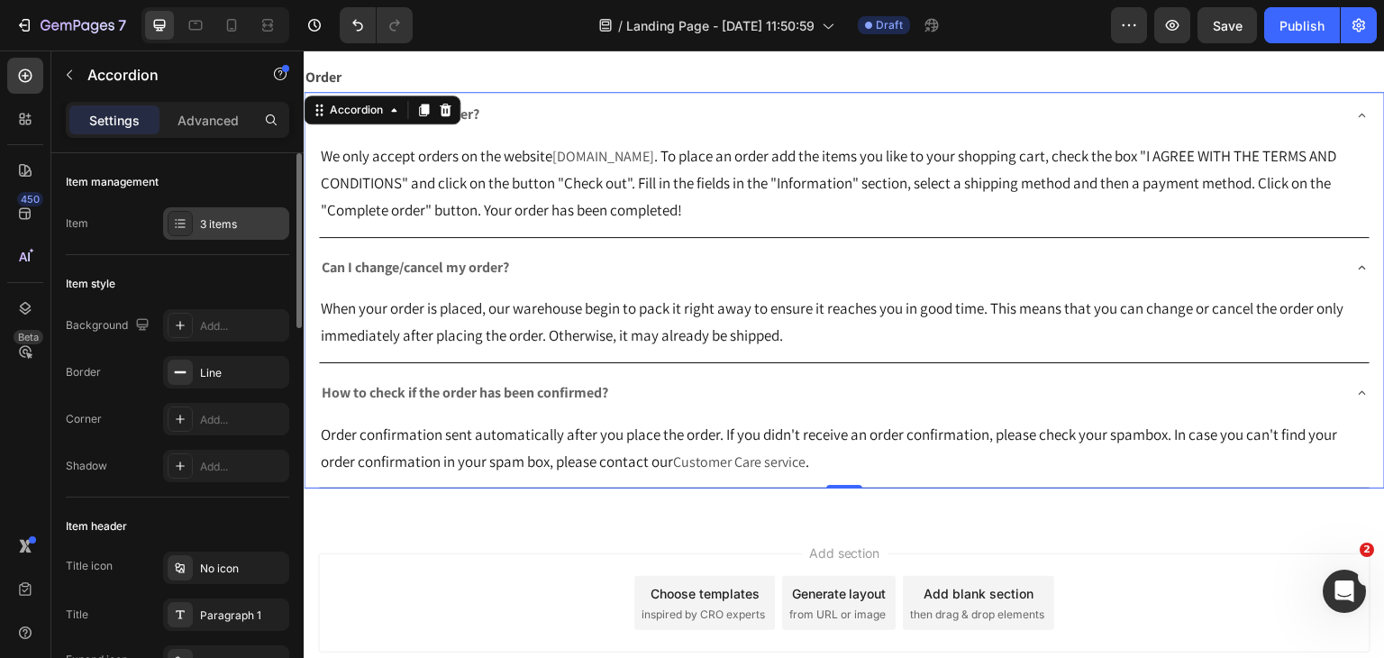
click at [177, 224] on icon at bounding box center [180, 223] width 14 height 14
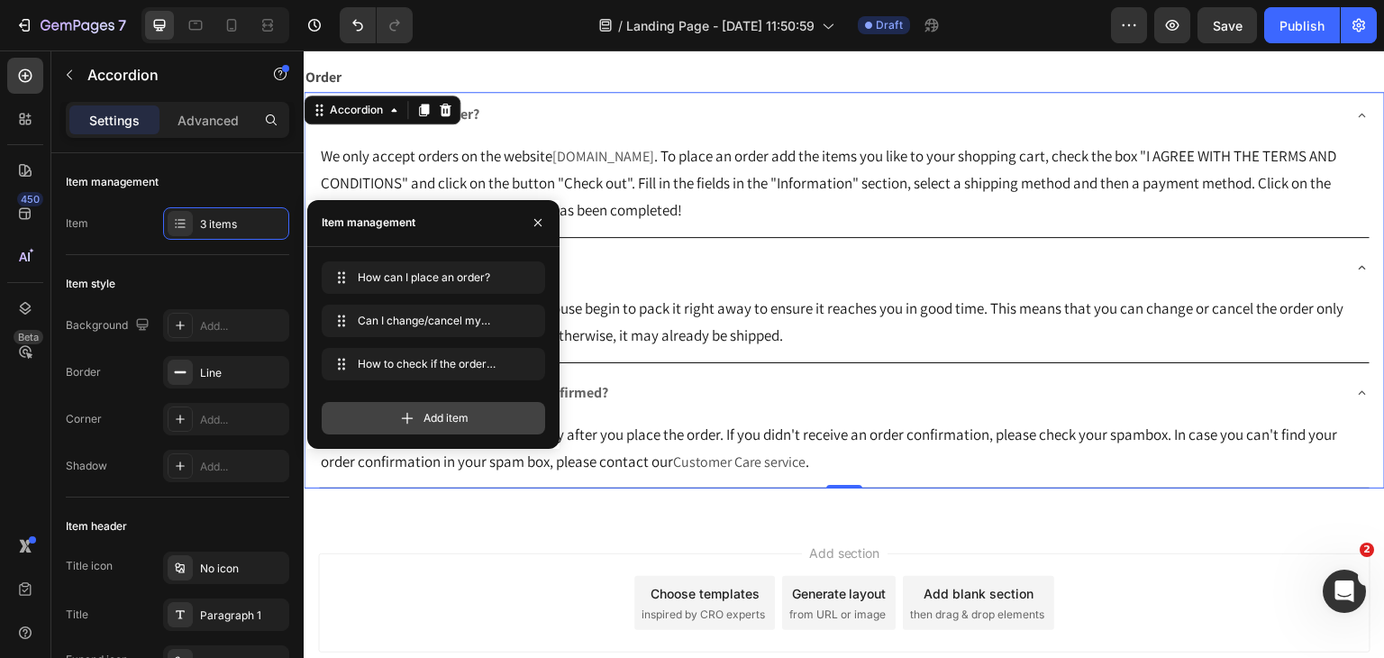
click at [414, 430] on div "Add item" at bounding box center [433, 418] width 223 height 32
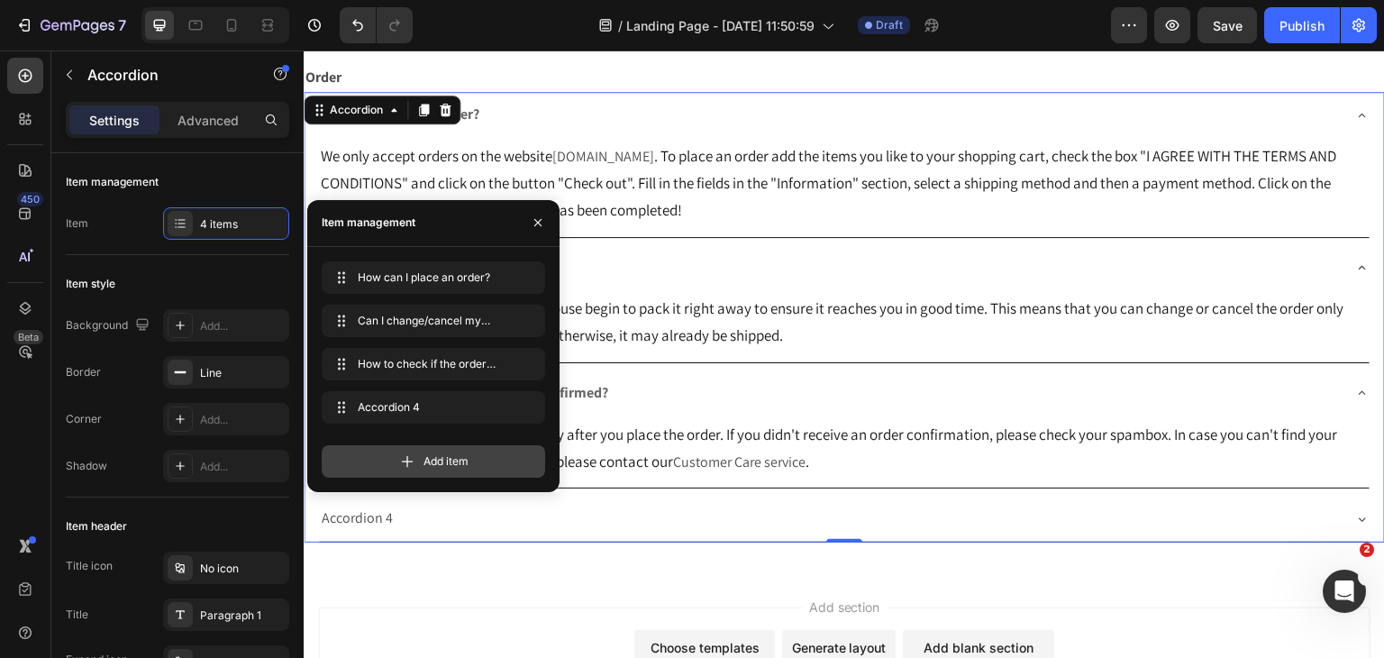
click at [408, 462] on icon at bounding box center [407, 461] width 18 height 18
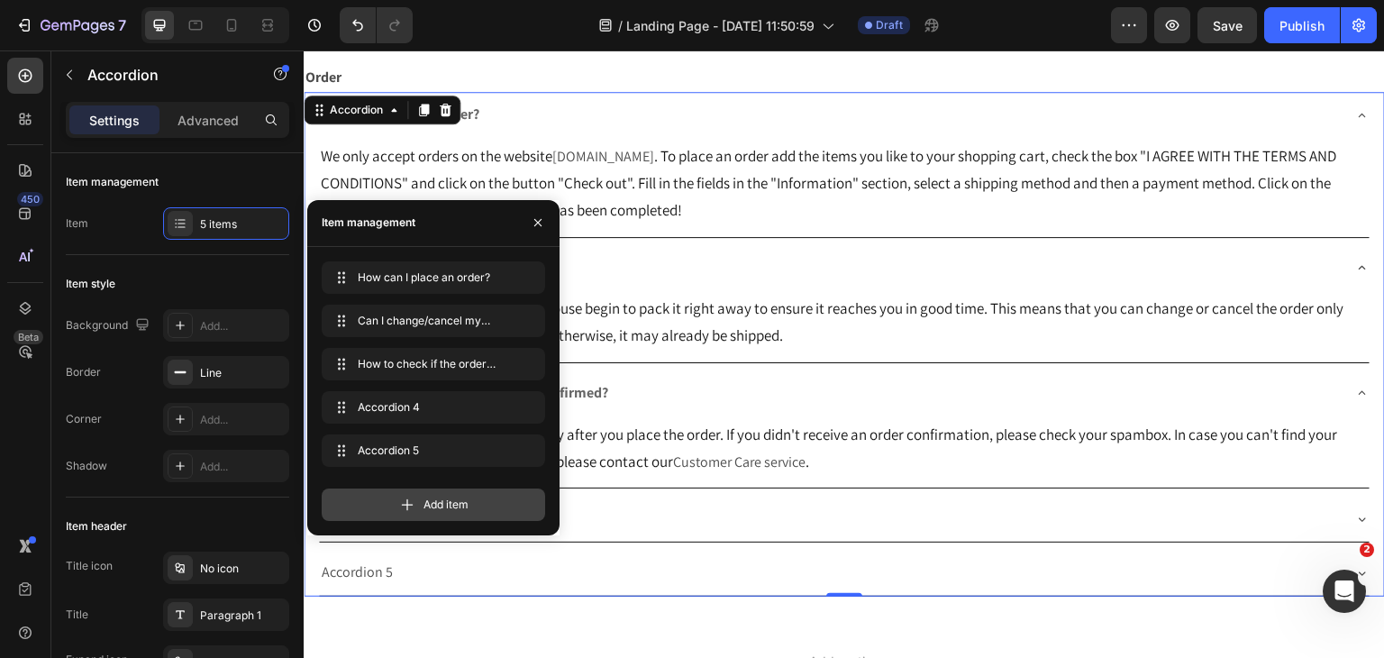
click at [401, 497] on icon at bounding box center [407, 505] width 18 height 18
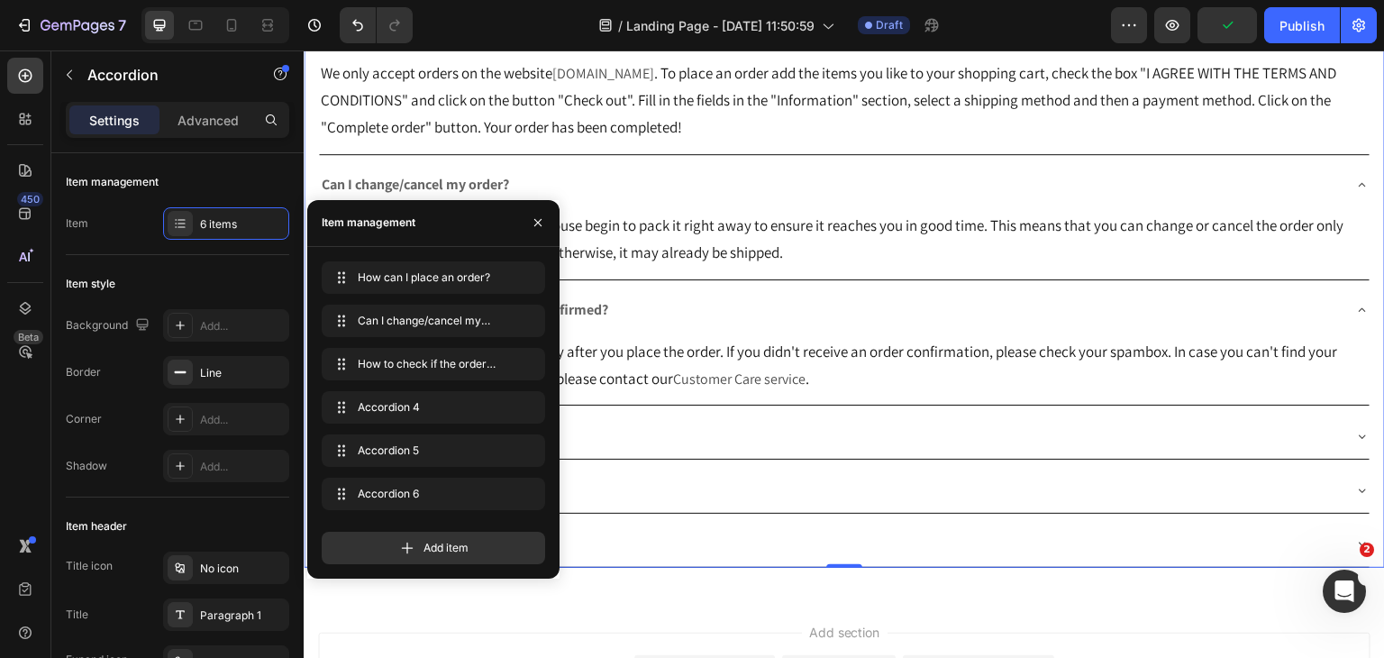
scroll to position [1432, 0]
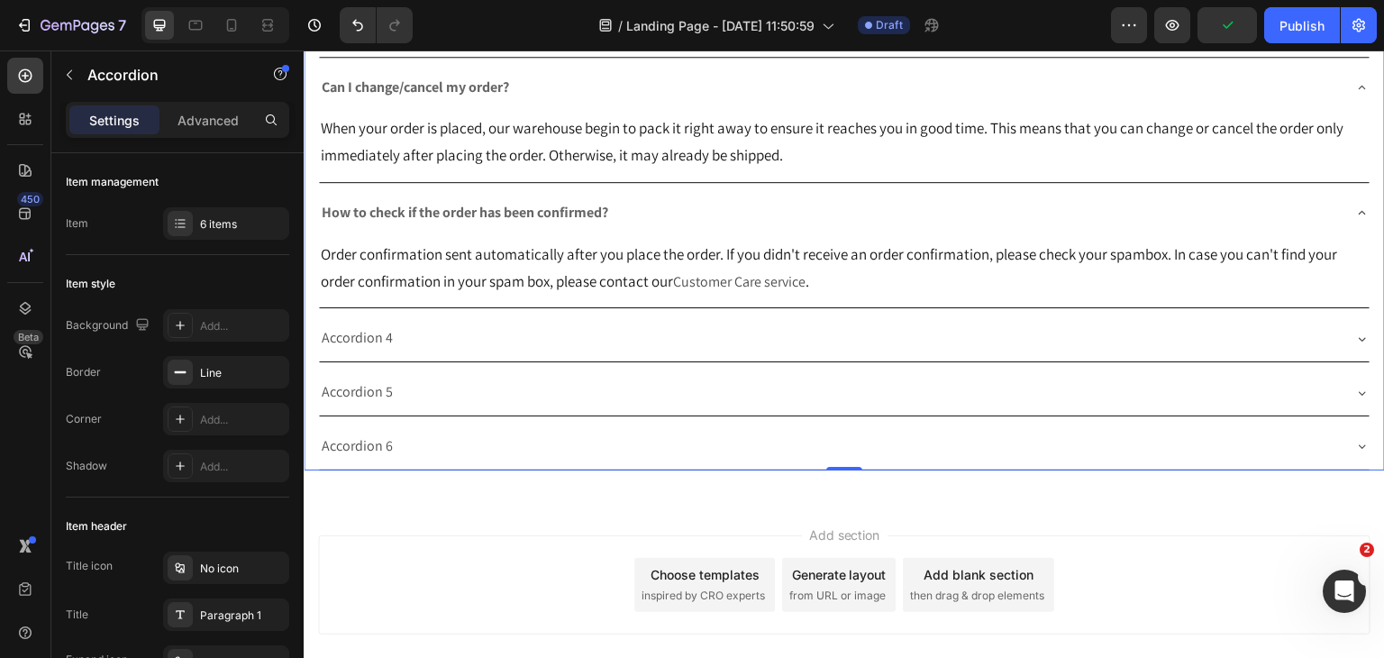
click at [699, 377] on div "Accordion 5" at bounding box center [830, 393] width 1022 height 32
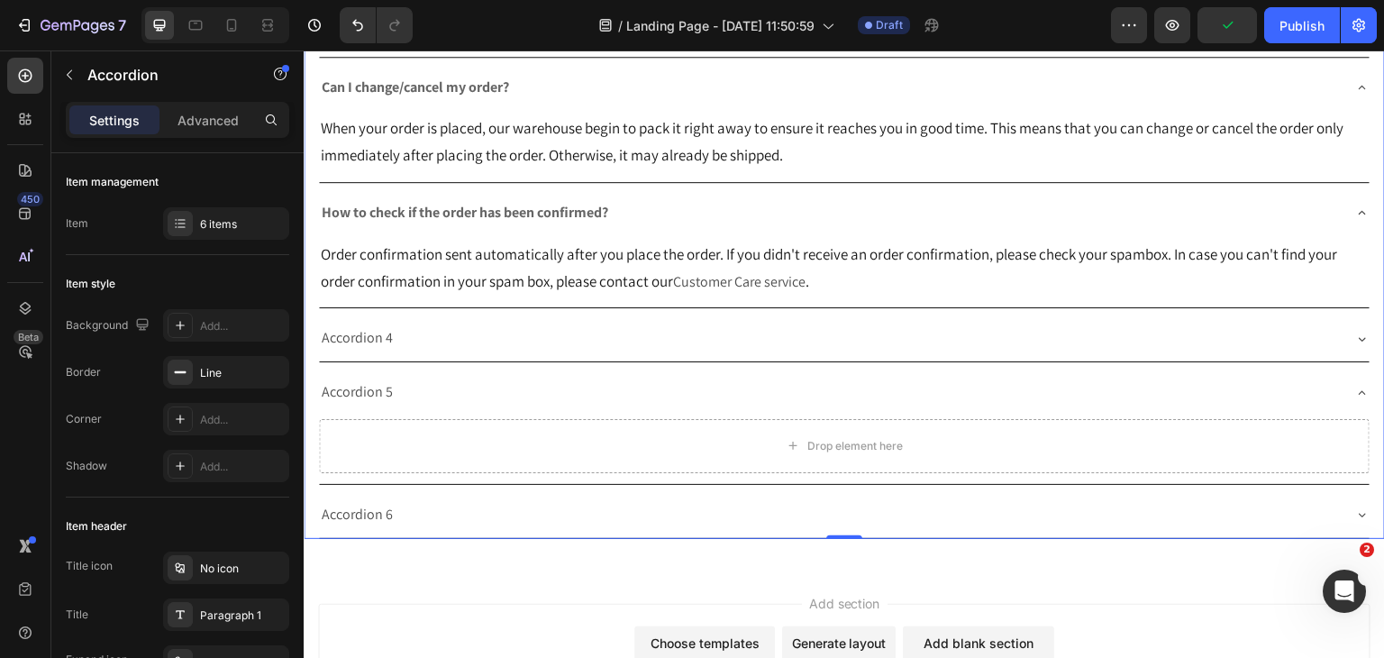
drag, startPoint x: 426, startPoint y: 343, endPoint x: 392, endPoint y: 333, distance: 35.6
click at [425, 343] on div "Accordion 4" at bounding box center [830, 339] width 1022 height 32
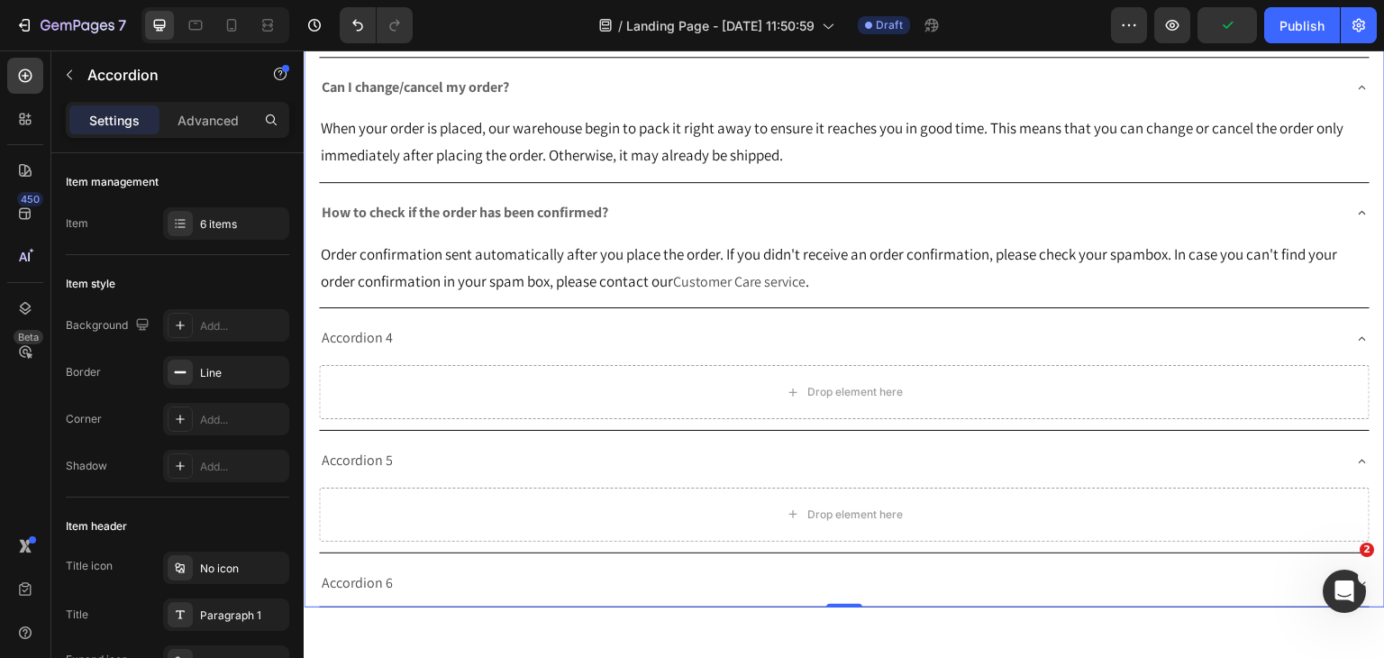
click at [387, 332] on div "Accordion 4" at bounding box center [357, 339] width 77 height 32
click at [385, 332] on p "Accordion 4" at bounding box center [357, 338] width 71 height 26
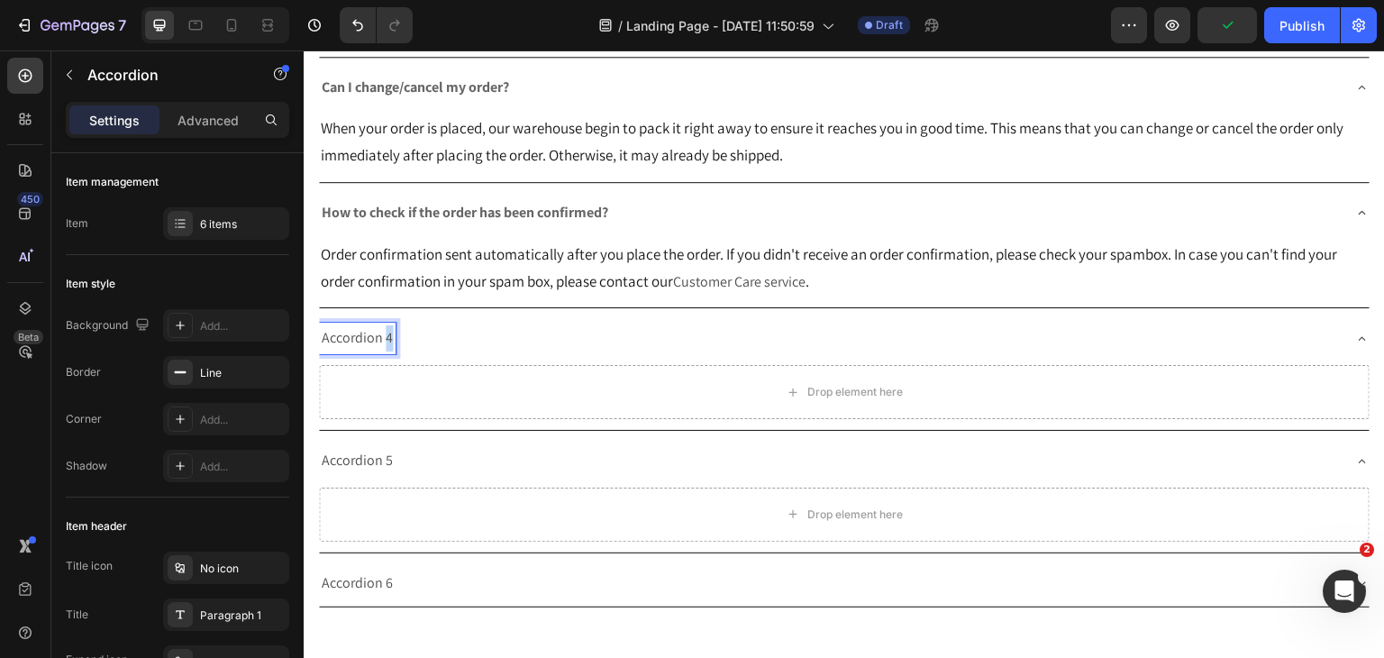
click at [385, 332] on p "Accordion 4" at bounding box center [357, 338] width 71 height 26
click at [384, 332] on p "Accordion 4" at bounding box center [357, 338] width 71 height 26
click at [425, 332] on span "How do I apply a discount code?" at bounding box center [418, 337] width 193 height 19
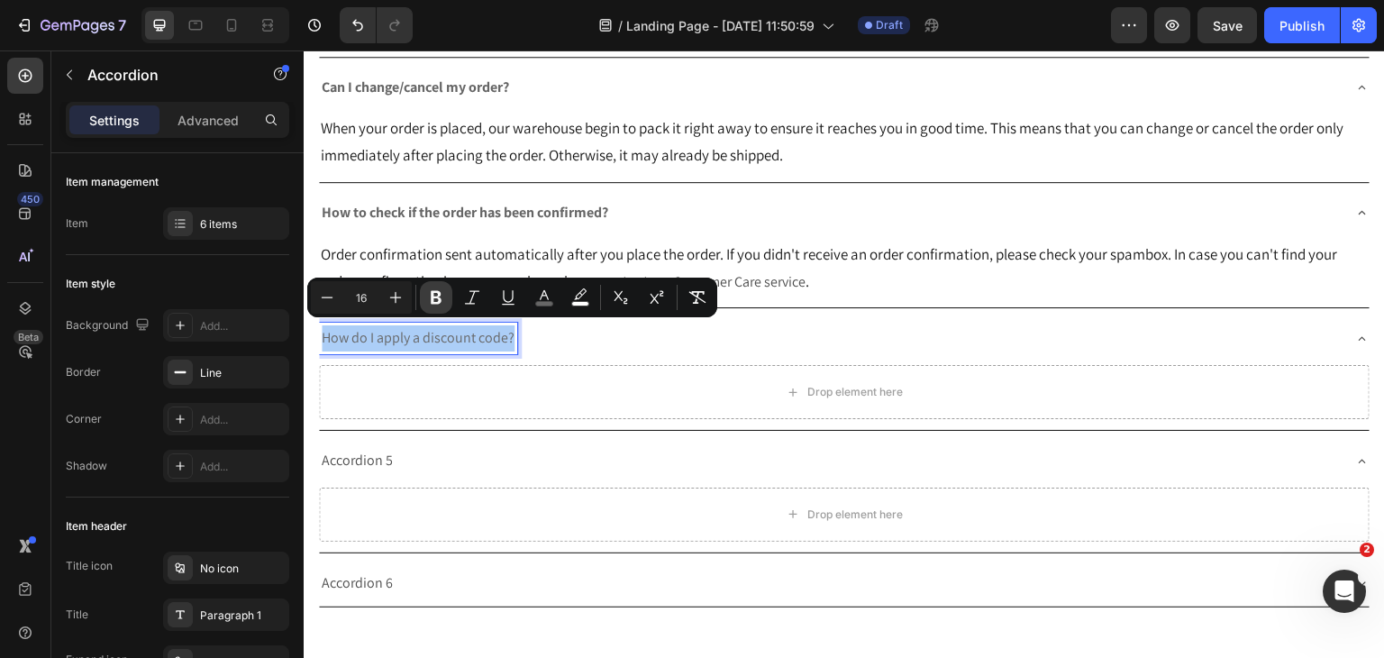
click at [433, 293] on icon "Editor contextual toolbar" at bounding box center [436, 298] width 11 height 14
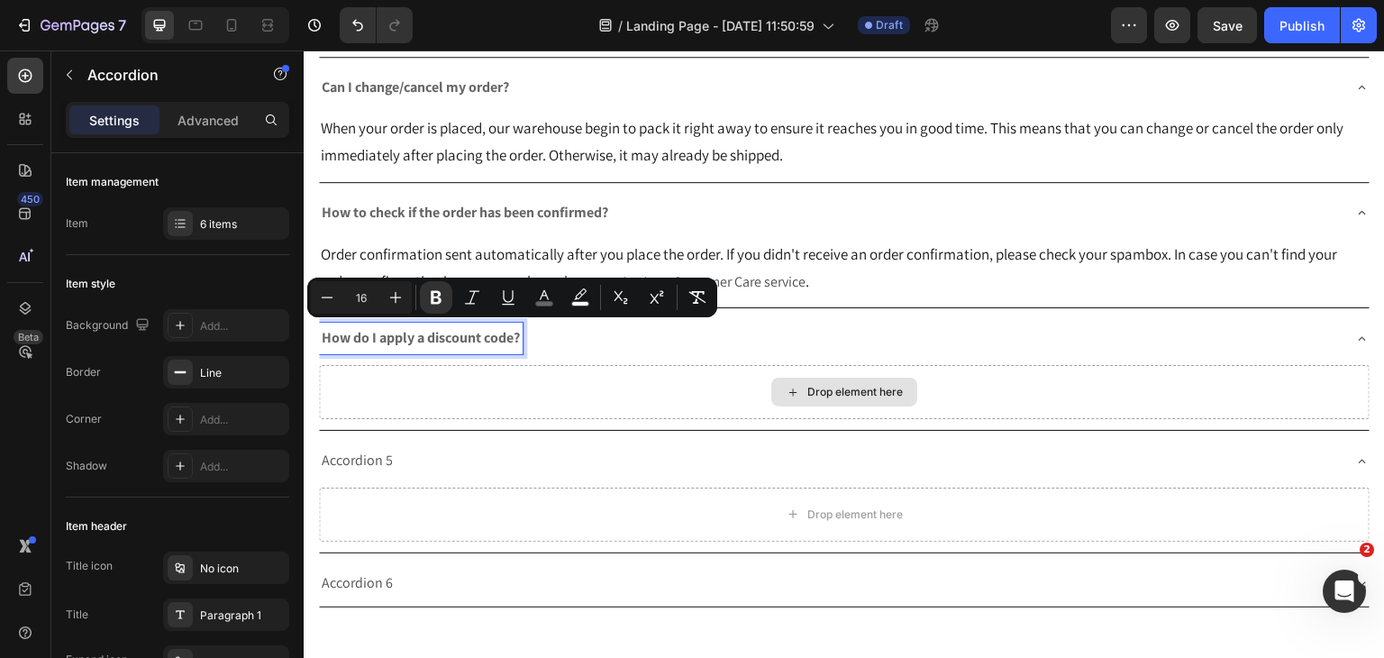
click at [587, 380] on div "Drop element here" at bounding box center [844, 392] width 1051 height 54
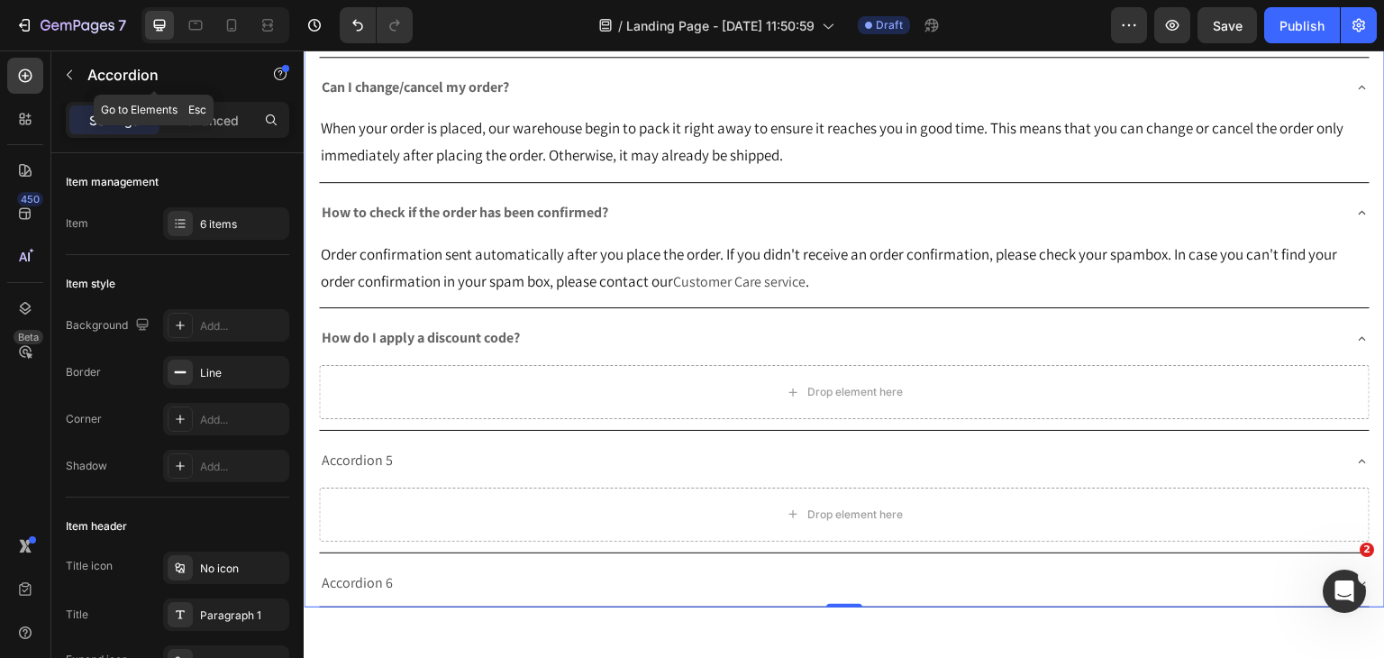
click at [61, 77] on button "button" at bounding box center [69, 74] width 29 height 29
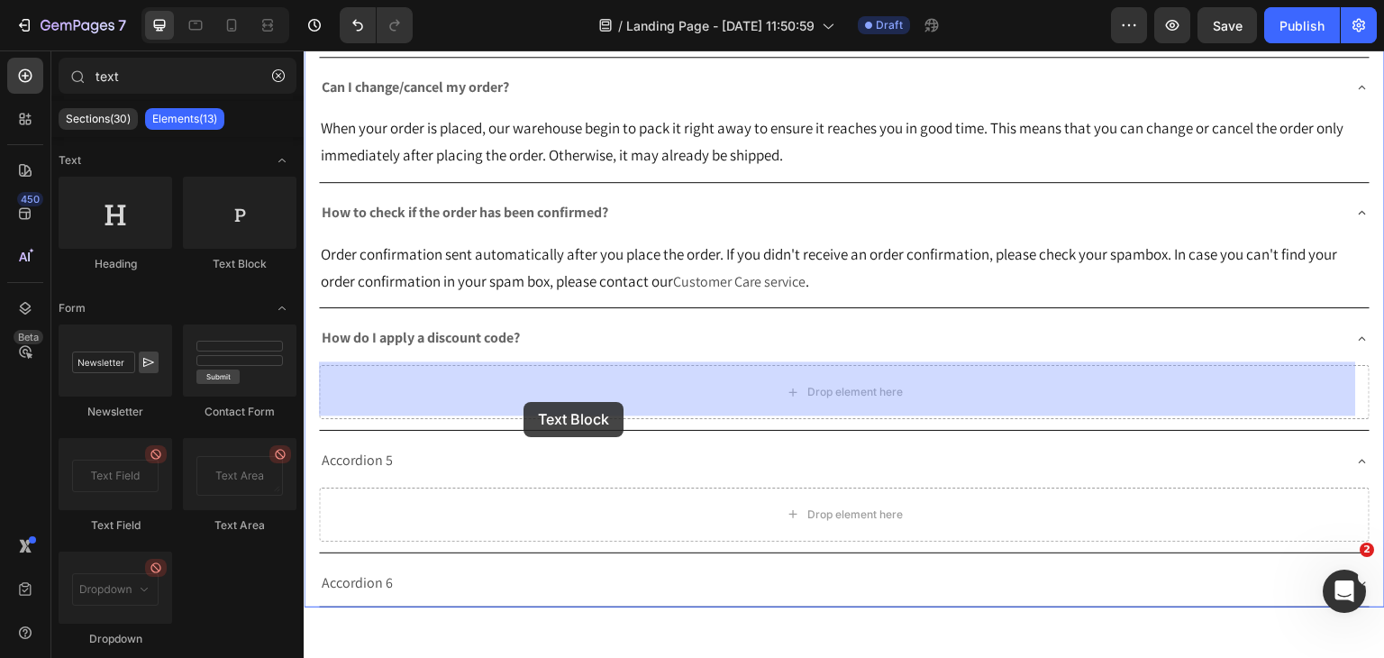
drag, startPoint x: 549, startPoint y: 263, endPoint x: 523, endPoint y: 402, distance: 141.0
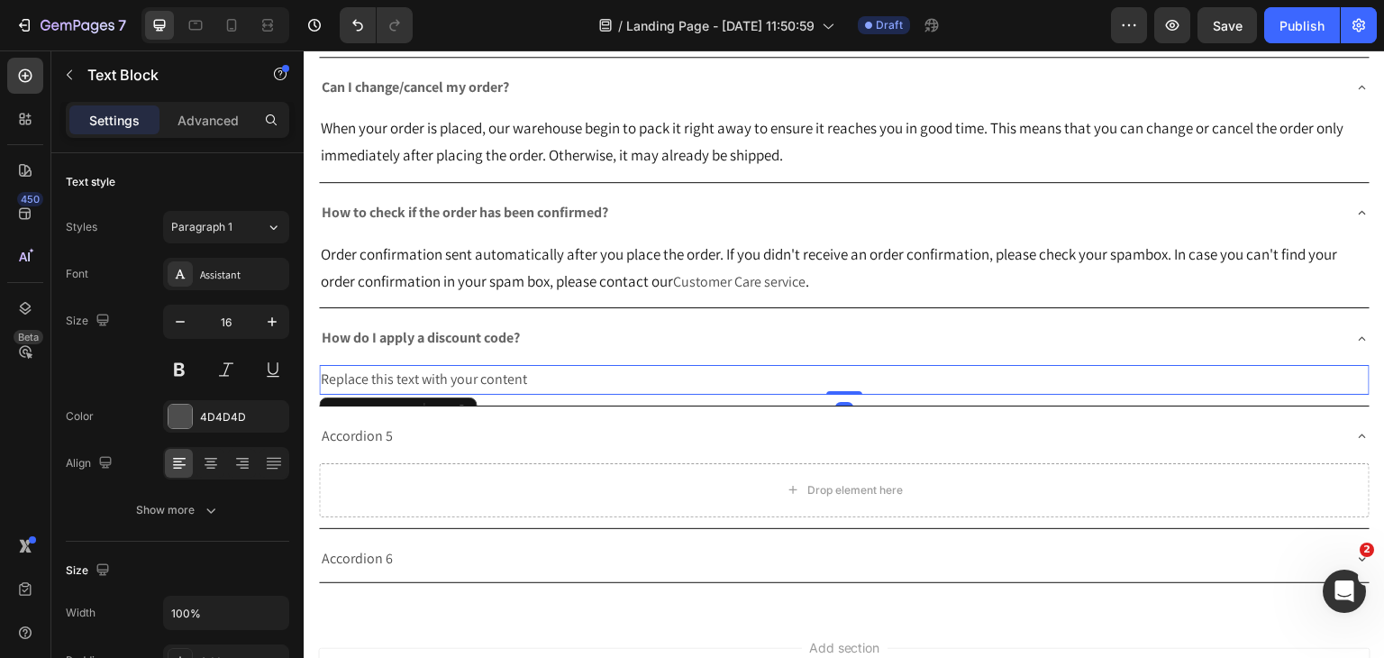
click at [544, 380] on div "Replace this text with your content" at bounding box center [844, 380] width 1051 height 30
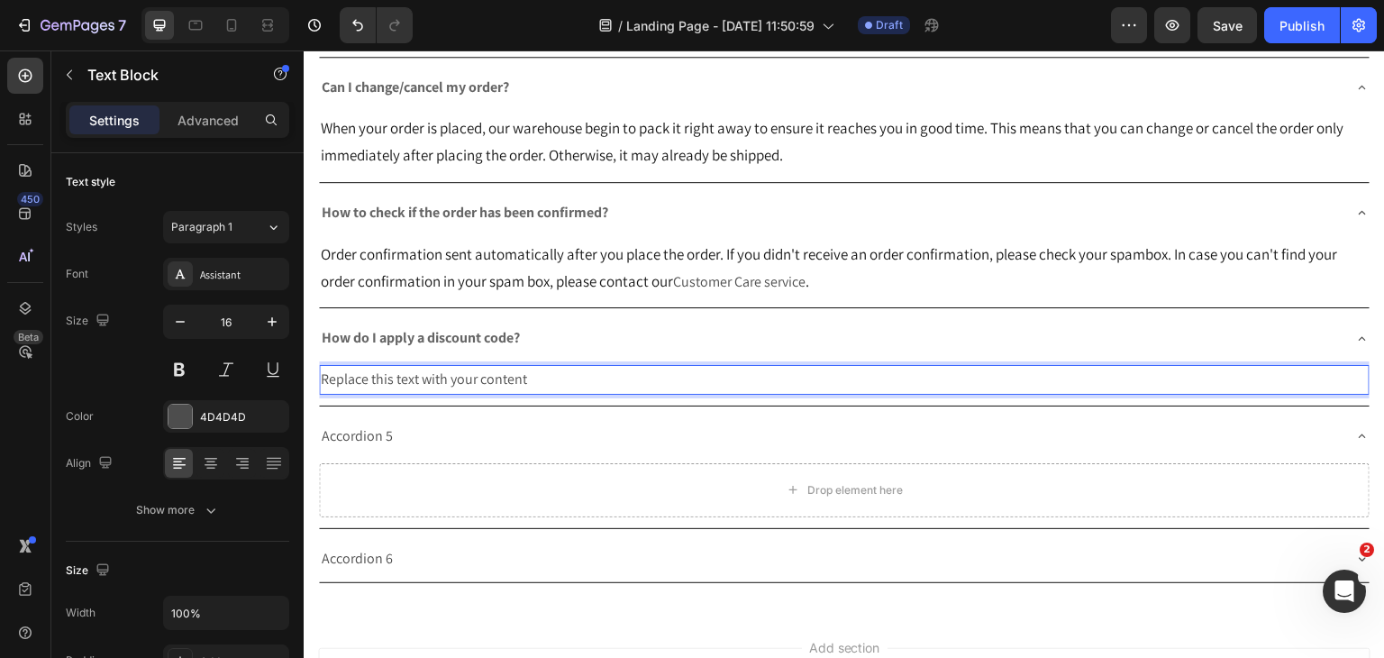
click at [543, 379] on p "Replace this text with your content" at bounding box center [844, 380] width 1047 height 26
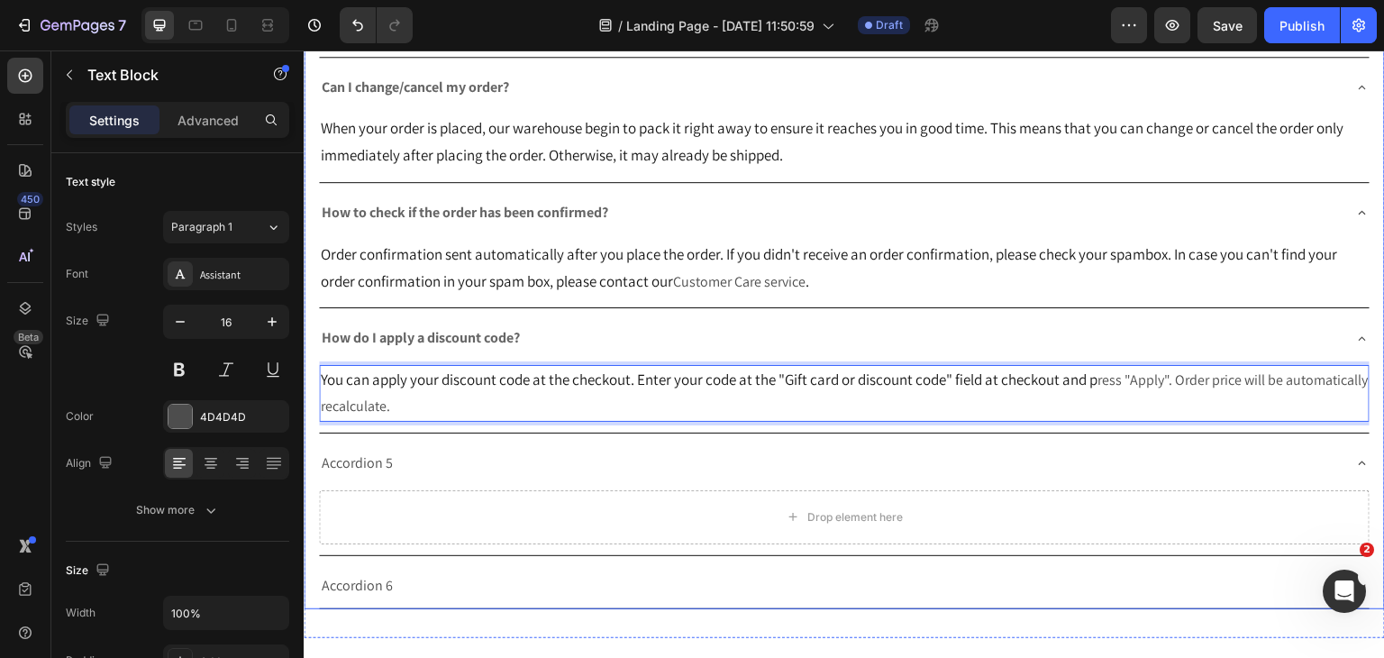
click at [367, 469] on p "Accordion 5" at bounding box center [357, 464] width 71 height 26
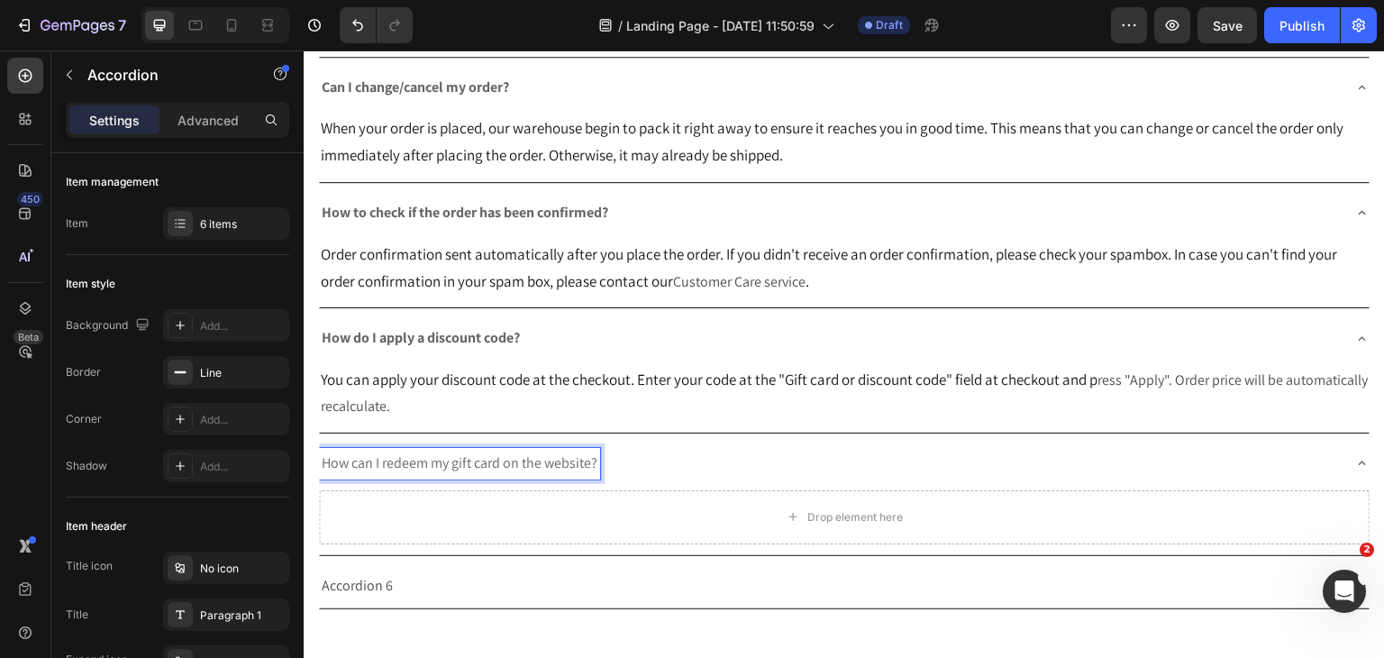
click at [370, 453] on span "How can I redeem my gift card on the website?" at bounding box center [460, 462] width 276 height 19
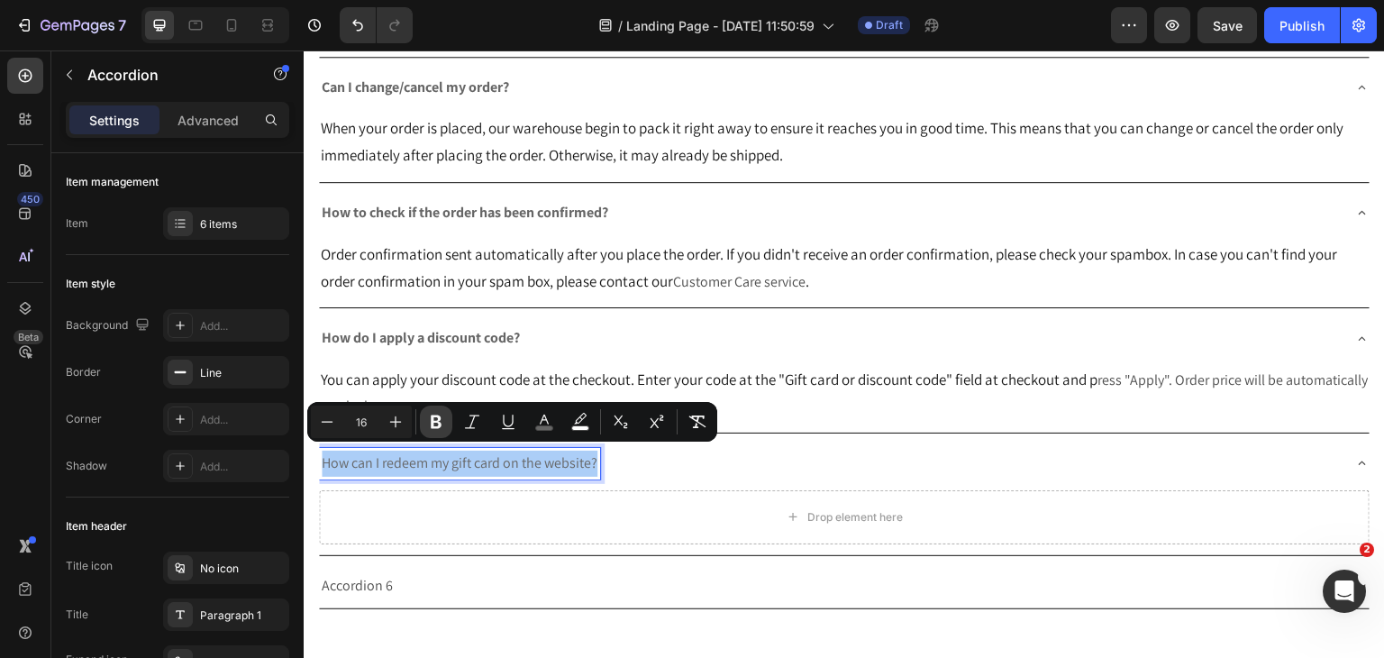
click at [431, 415] on icon "Editor contextual toolbar" at bounding box center [436, 422] width 18 height 18
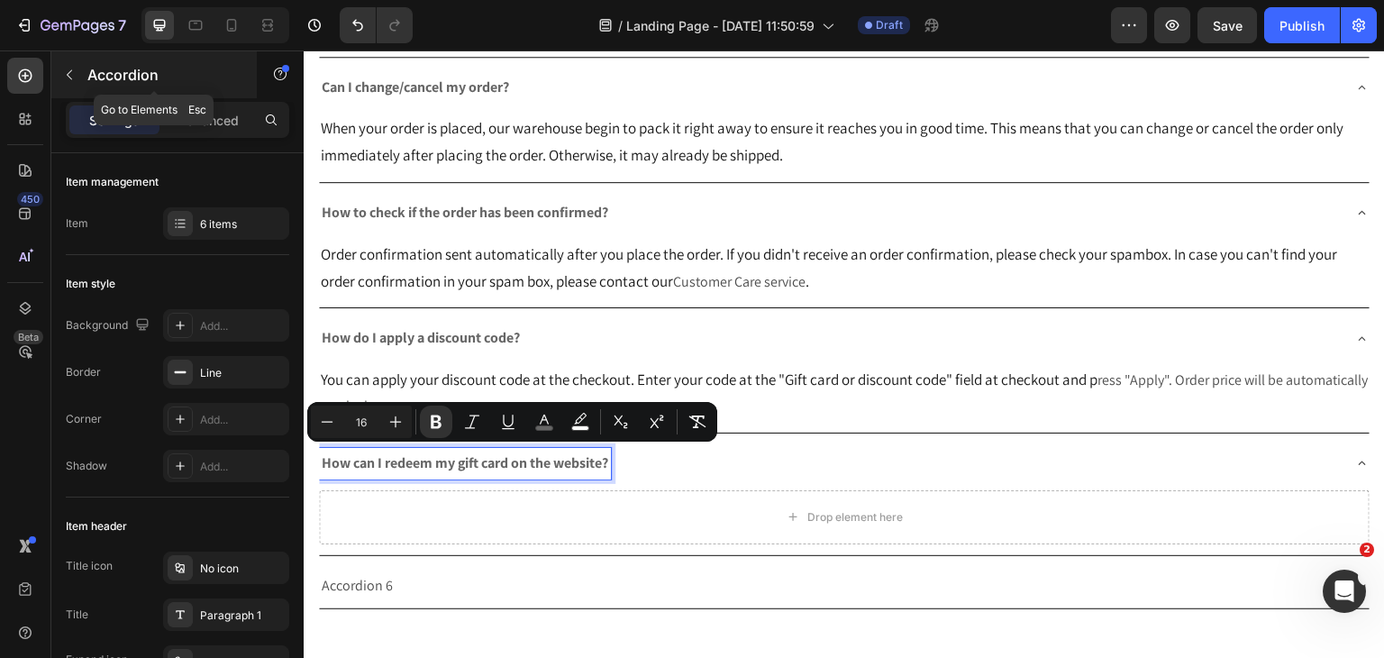
click at [76, 71] on icon "button" at bounding box center [69, 75] width 14 height 14
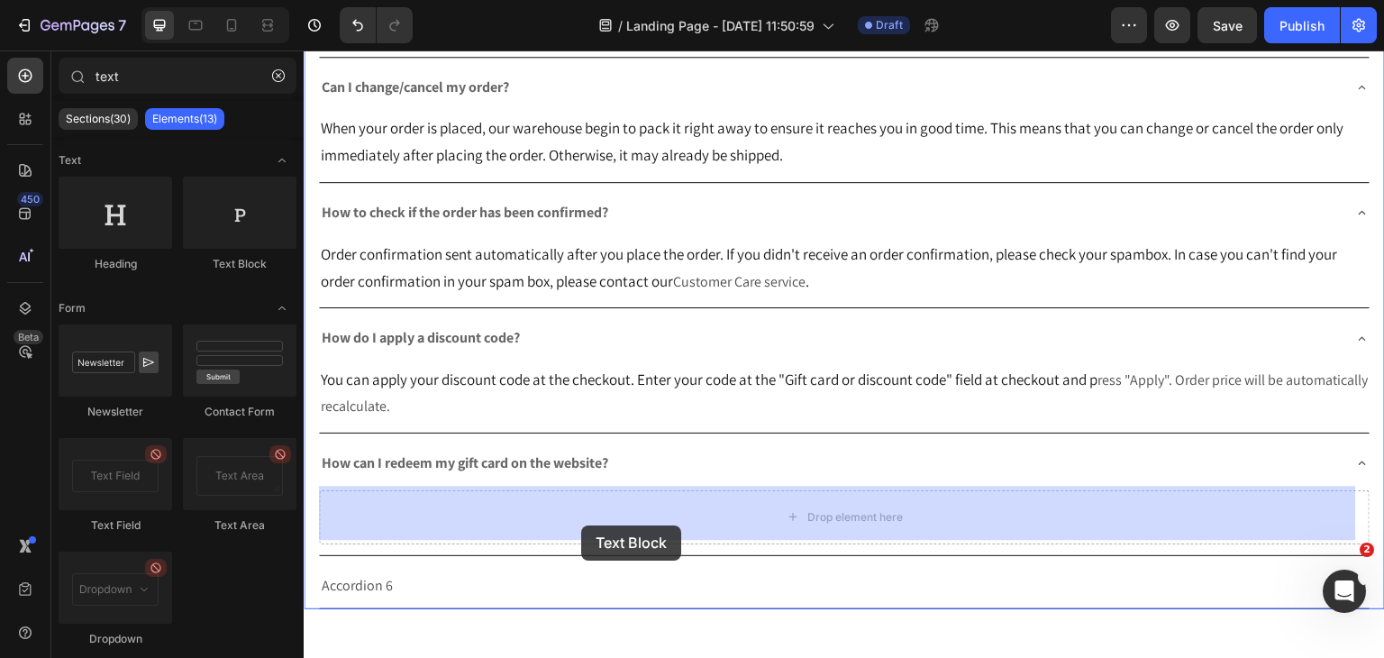
drag, startPoint x: 516, startPoint y: 252, endPoint x: 581, endPoint y: 525, distance: 280.6
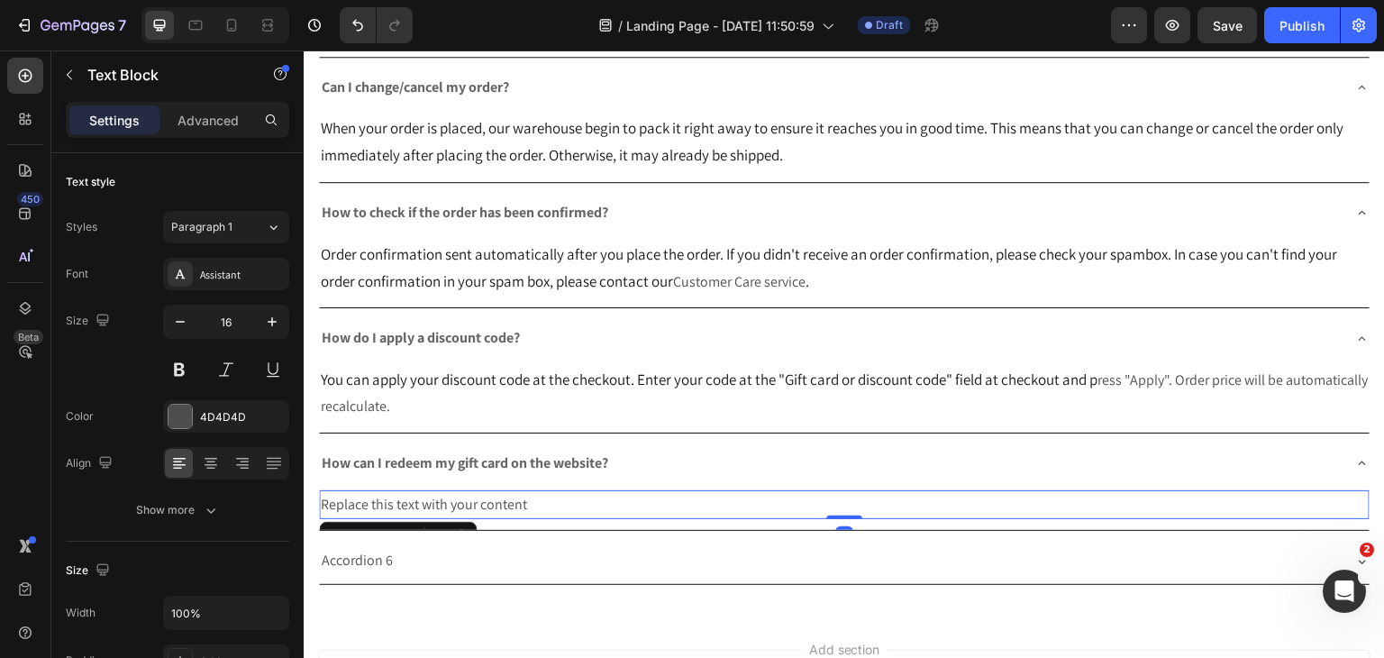
click at [499, 496] on div "Replace this text with your content" at bounding box center [844, 505] width 1051 height 30
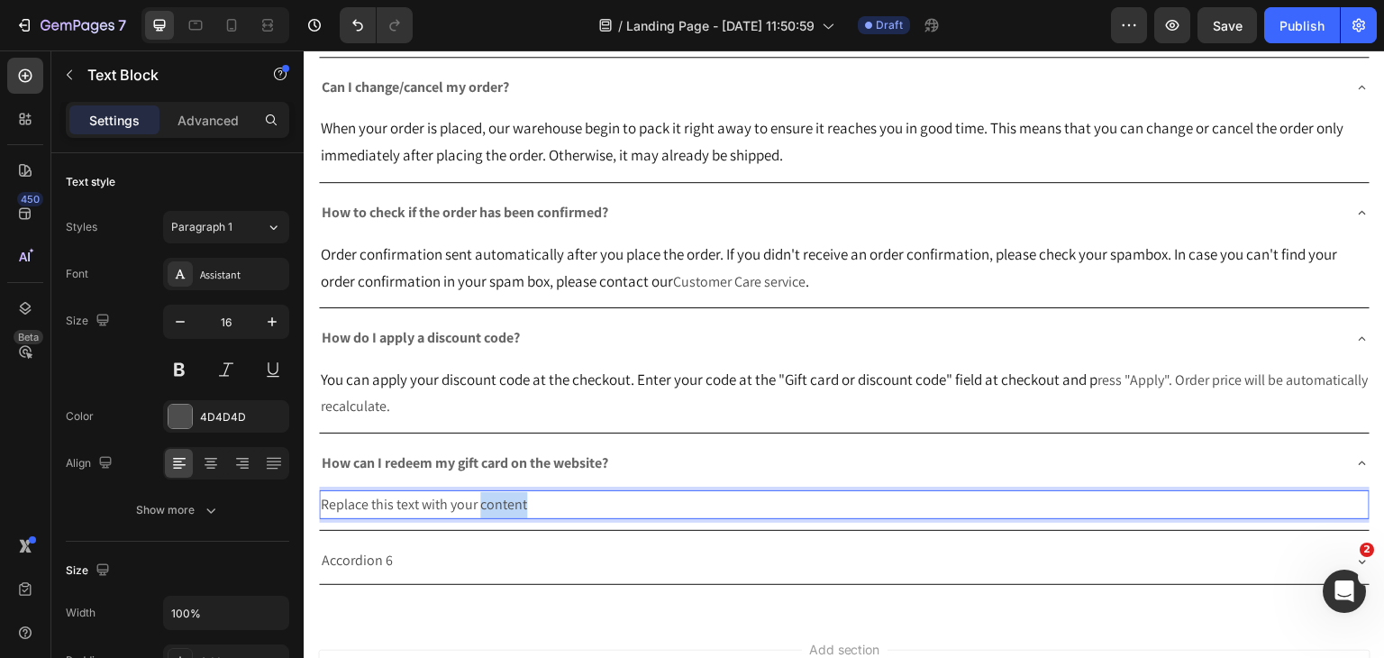
click at [499, 496] on p "Replace this text with your content" at bounding box center [844, 505] width 1047 height 26
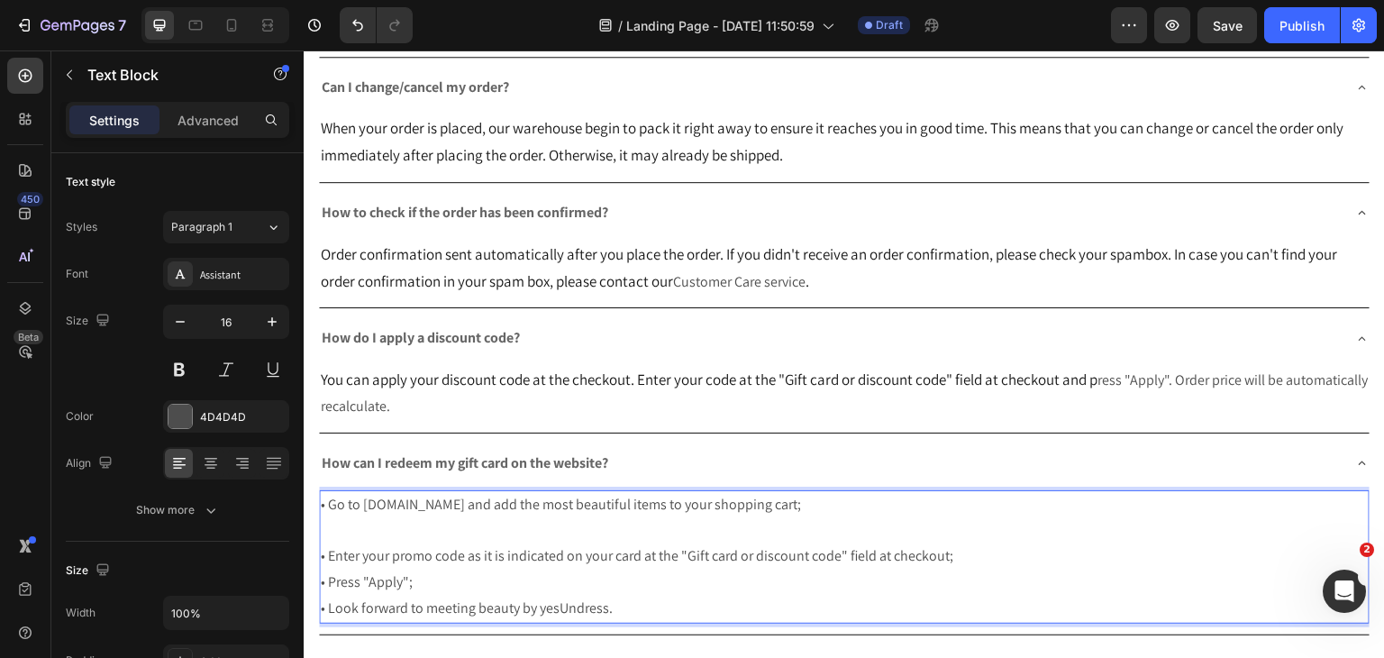
click at [329, 543] on p "• Enter your promo code as it is indicated on your card at the "Gift card or di…" at bounding box center [844, 556] width 1047 height 26
click at [335, 525] on p "• Go to yesUndress.com and add the most beautiful items to your shopping cart;" at bounding box center [844, 518] width 1047 height 52
click at [336, 525] on p "• Go to yesUndress.com and add the most beautiful items to your shopping cart;" at bounding box center [844, 518] width 1047 height 52
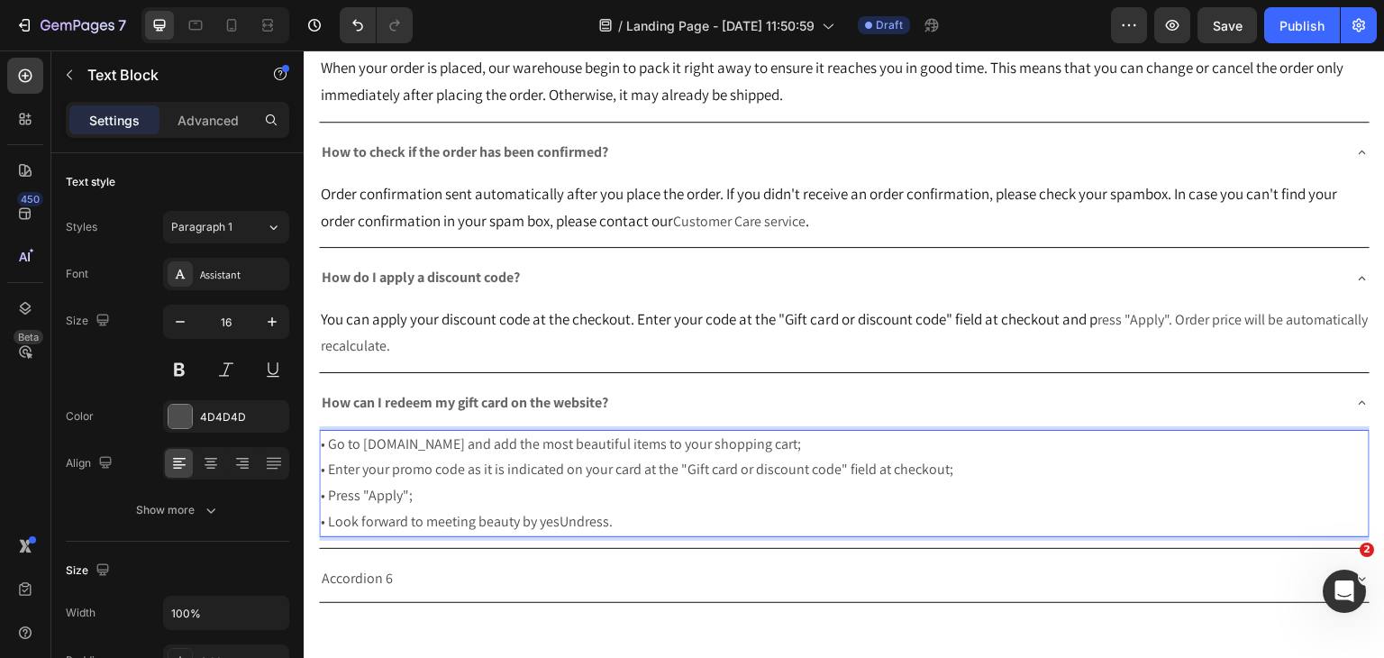
scroll to position [1612, 0]
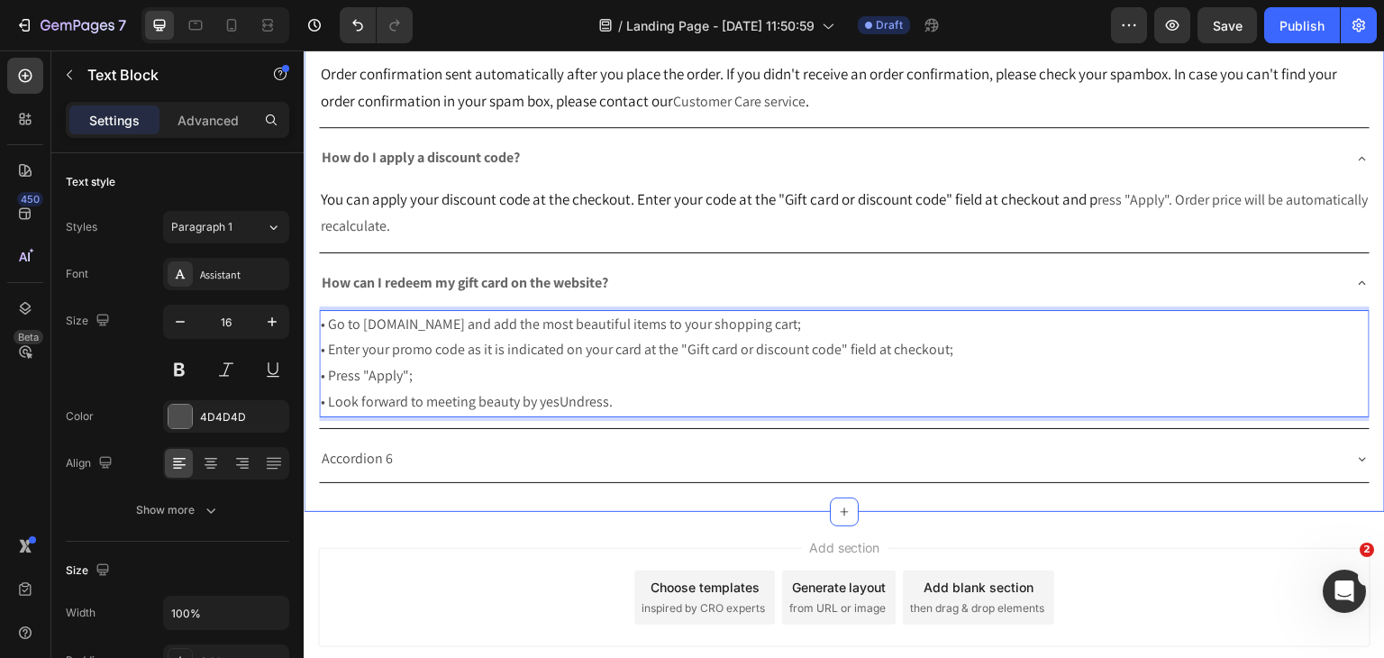
click at [428, 458] on div "Accordion 6" at bounding box center [830, 459] width 1022 height 32
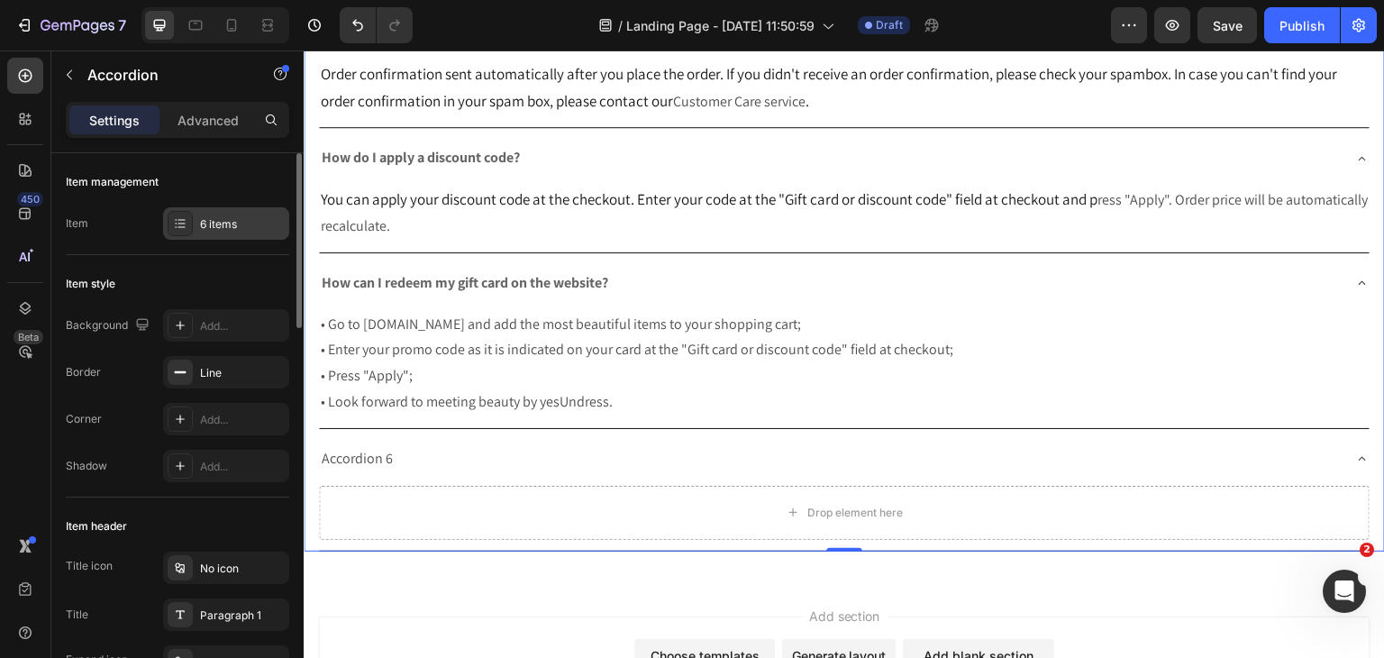
click at [184, 227] on icon at bounding box center [180, 226] width 7 height 1
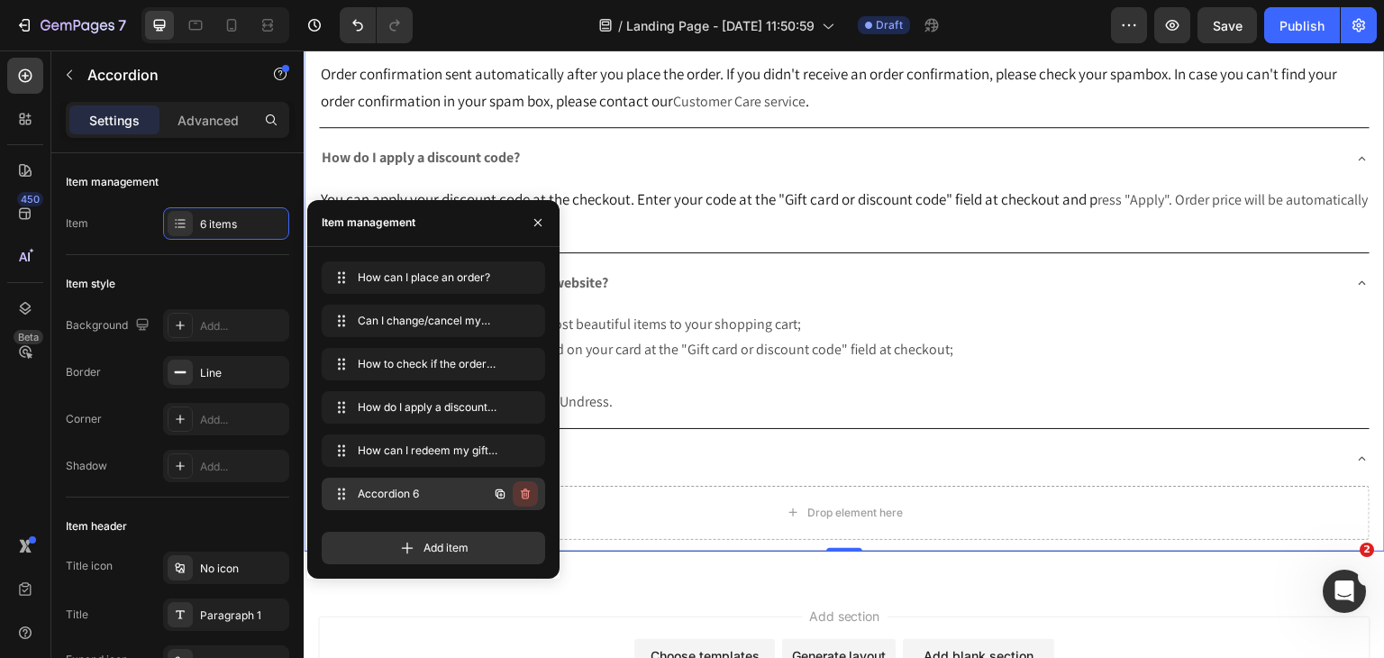
click at [524, 495] on icon "button" at bounding box center [523, 494] width 1 height 5
click at [527, 491] on div "Delete" at bounding box center [512, 494] width 33 height 16
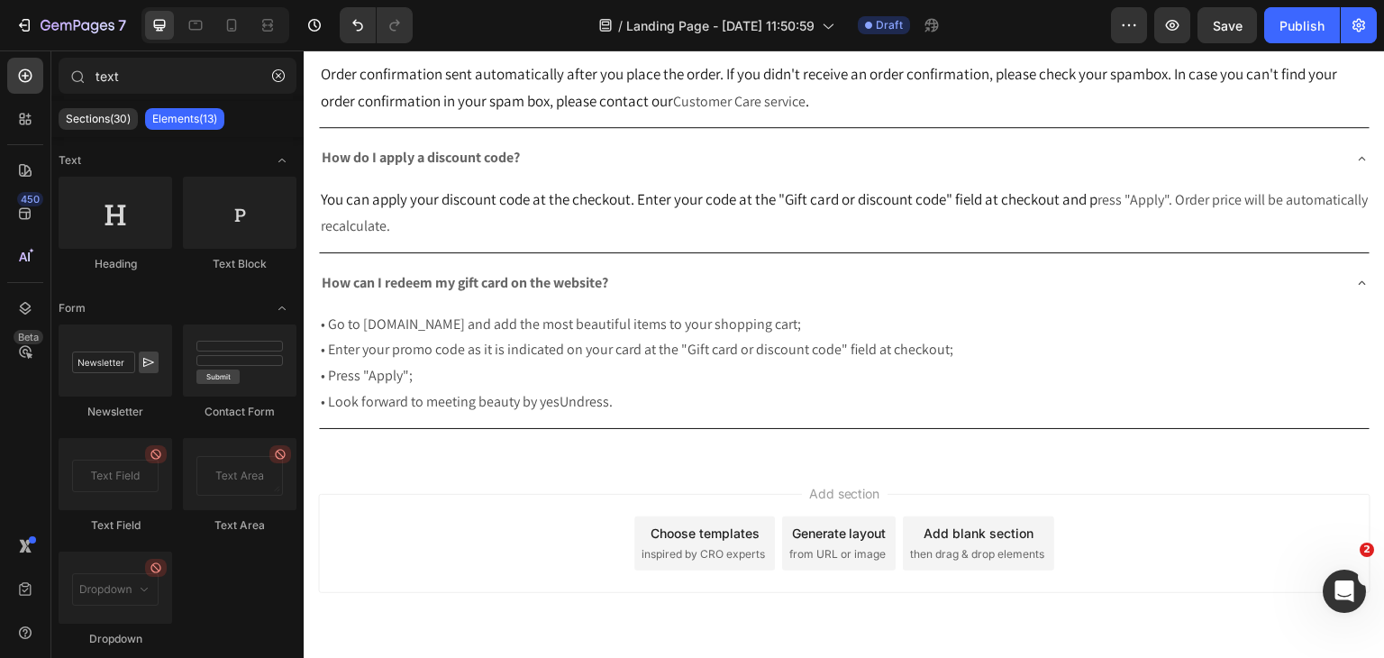
click at [639, 623] on div "Add section Choose templates inspired by CRO experts Generate layout from URL o…" at bounding box center [844, 569] width 1081 height 222
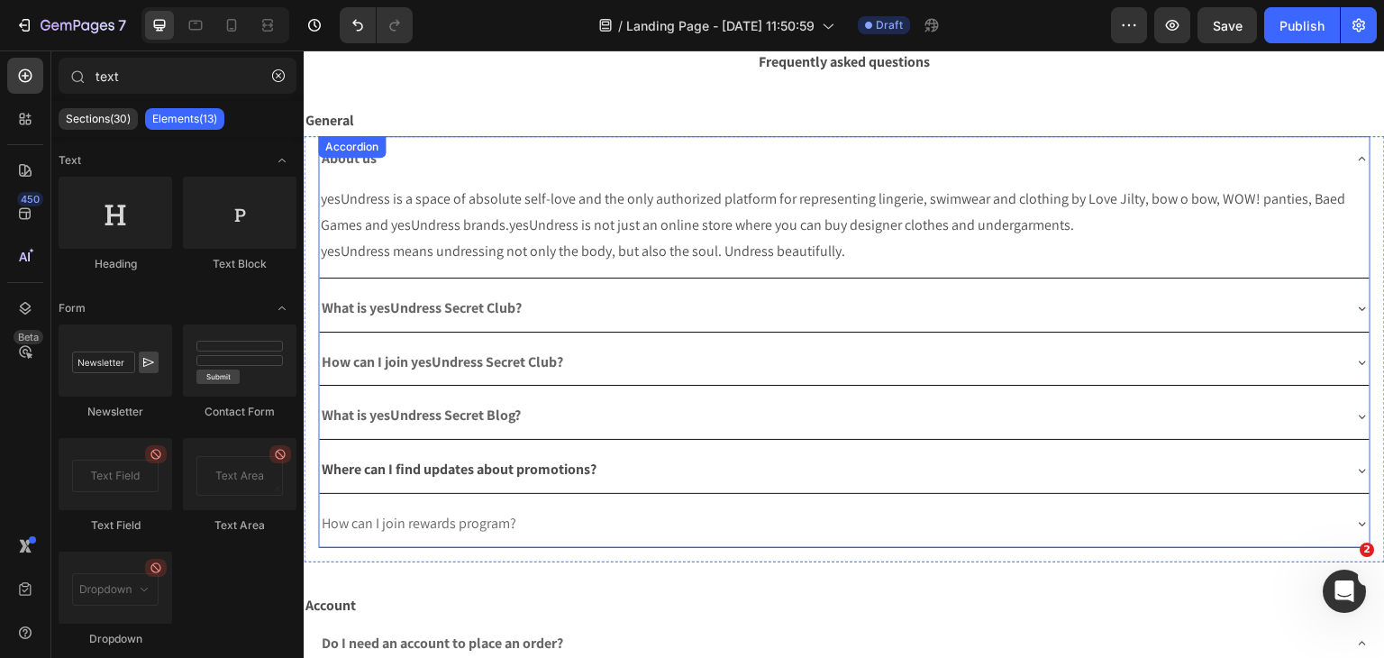
scroll to position [0, 0]
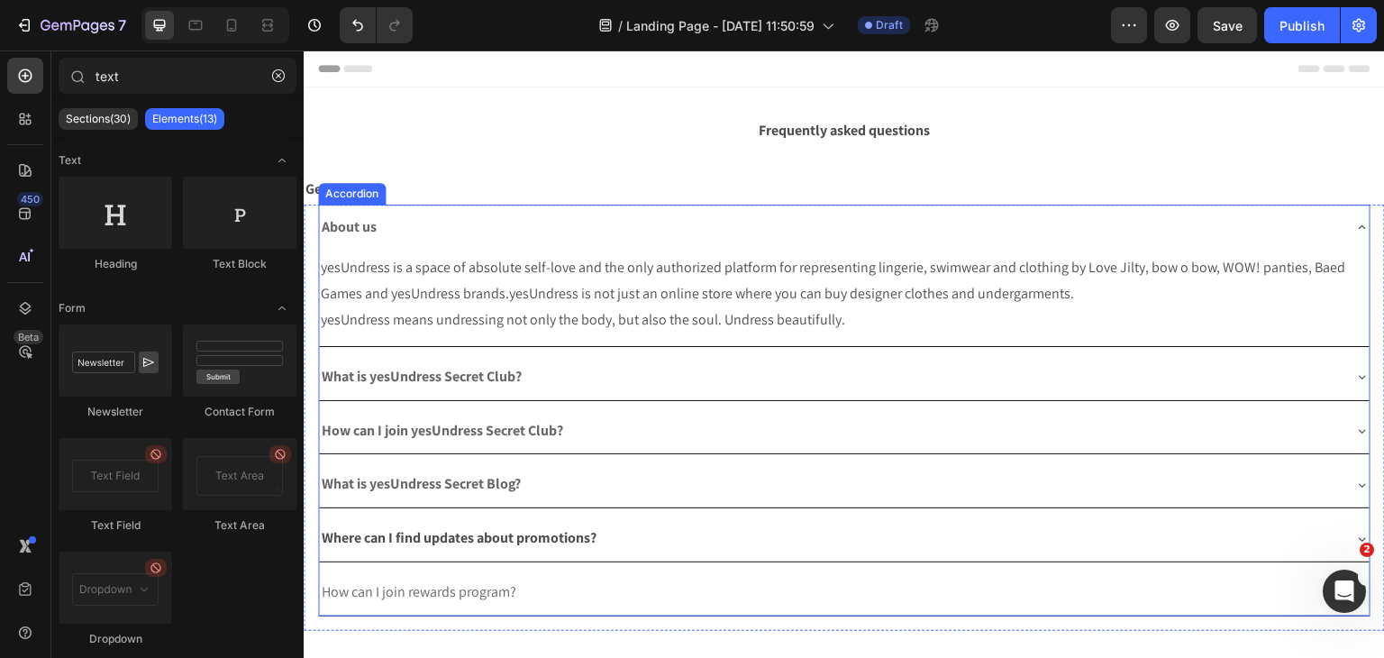
click at [512, 227] on div "About us" at bounding box center [830, 228] width 1022 height 32
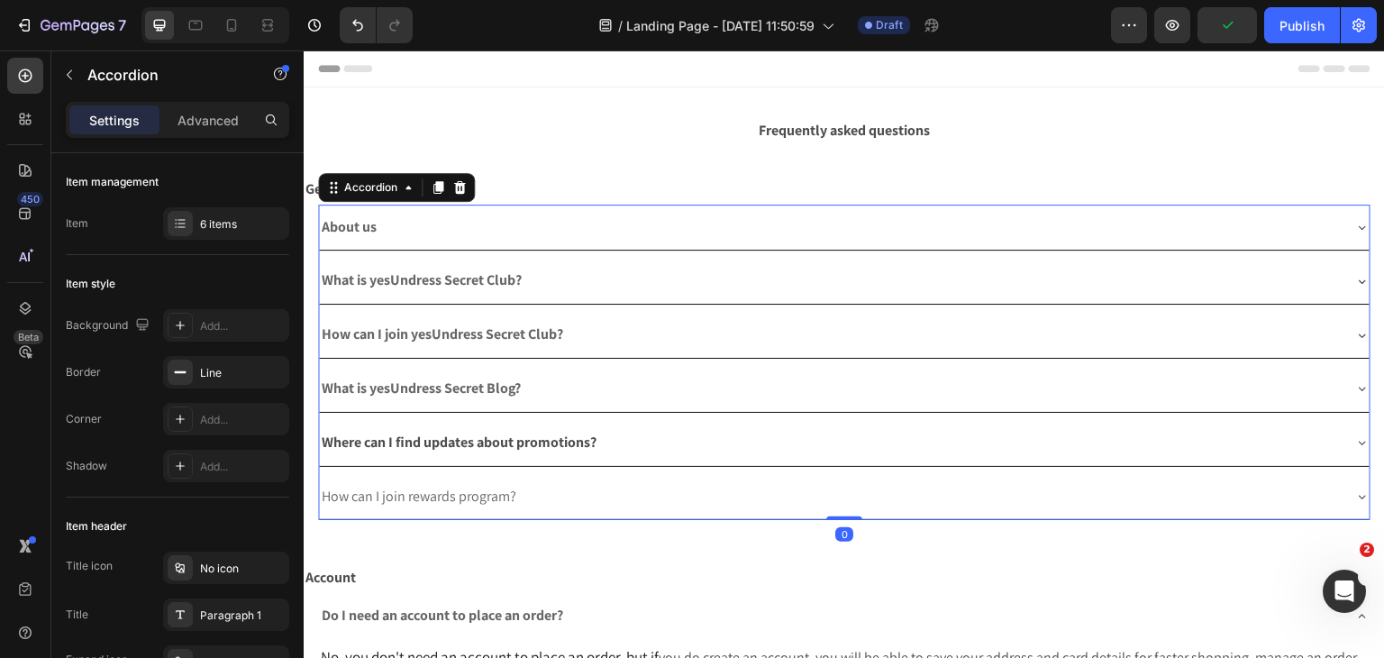
click at [427, 487] on span "How can I join rewards program?" at bounding box center [419, 496] width 195 height 19
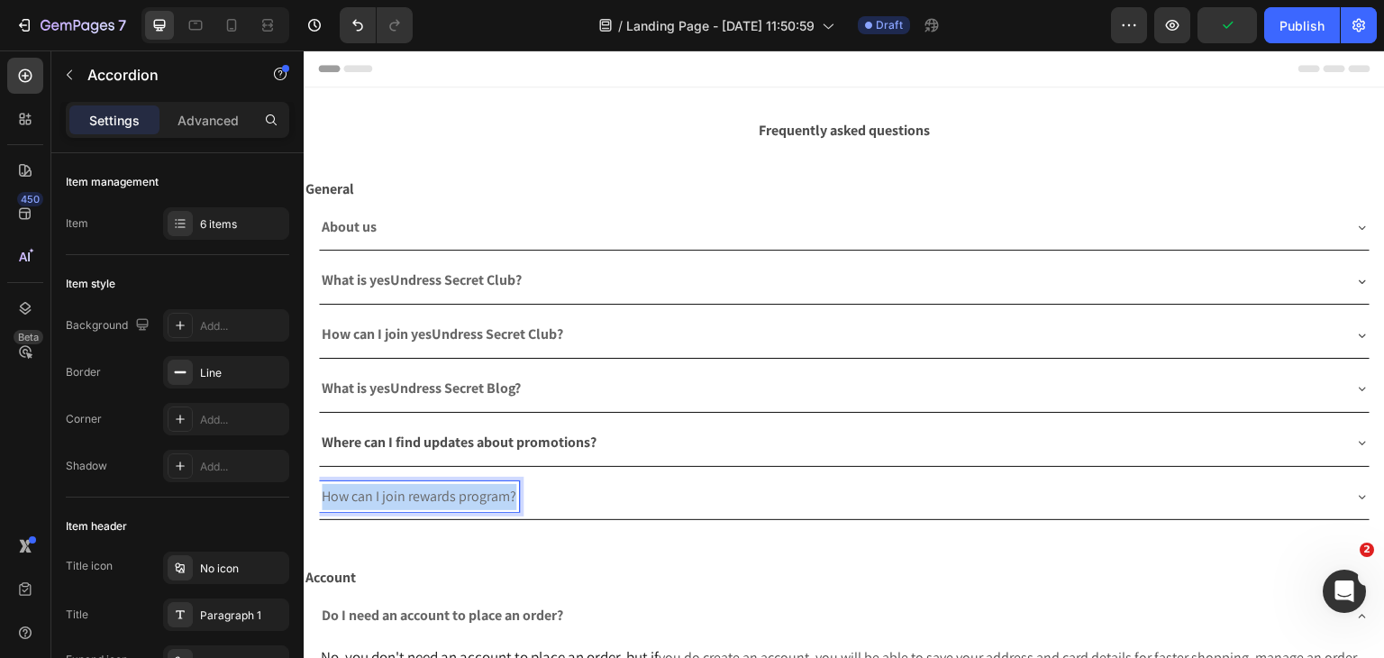
click at [427, 487] on span "How can I join rewards program?" at bounding box center [419, 496] width 195 height 19
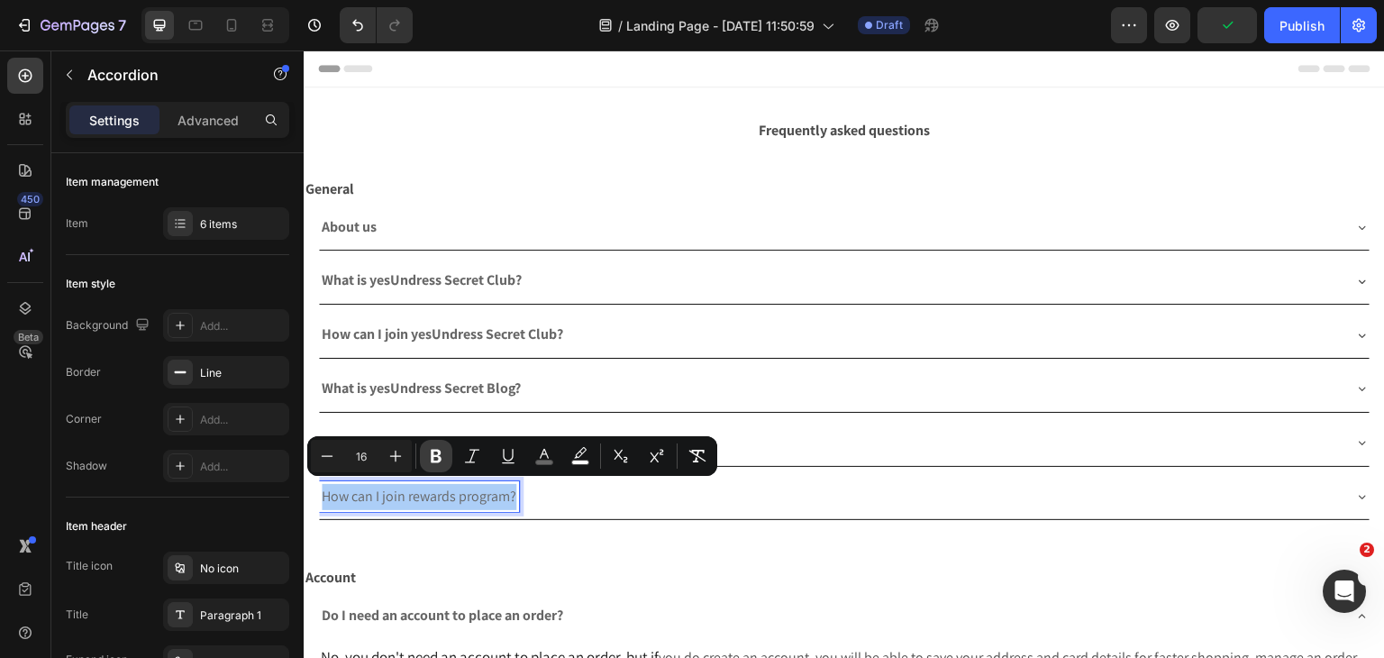
click at [431, 453] on icon "Editor contextual toolbar" at bounding box center [436, 456] width 18 height 18
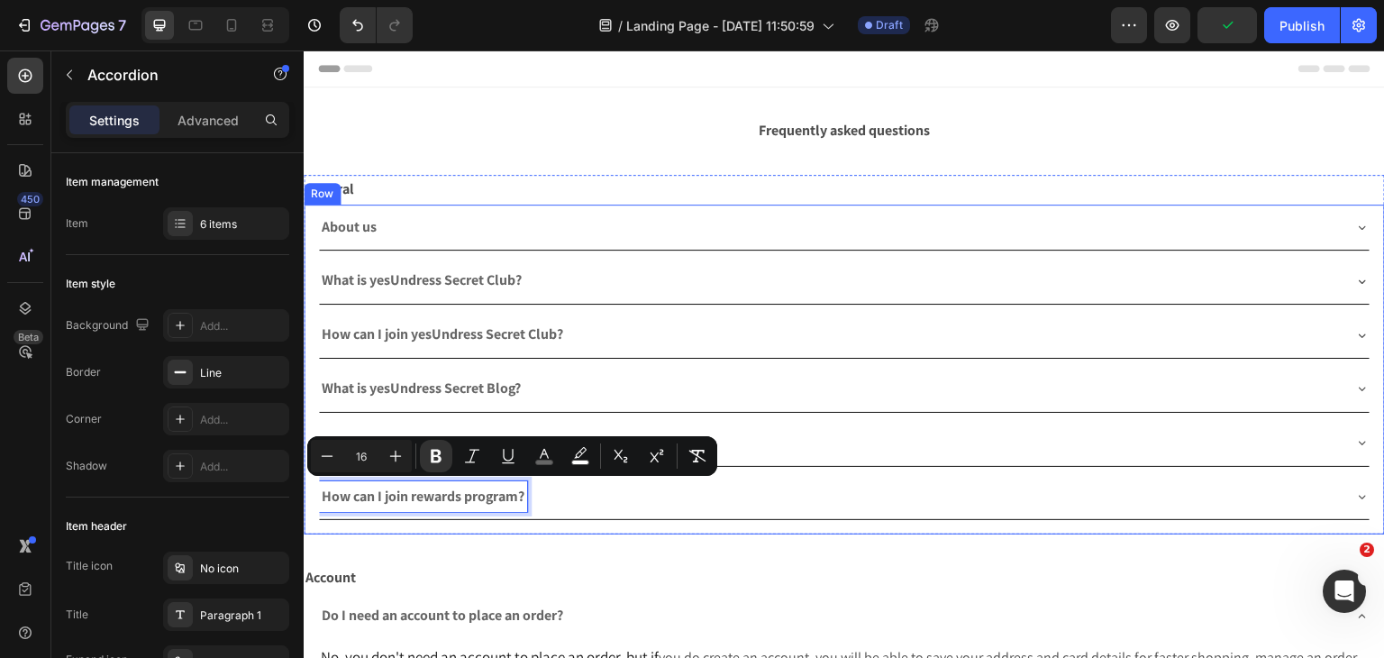
click at [486, 519] on div "About us What is yesUndress Secret Club? How can I join yesUndress Secret Club?…" at bounding box center [844, 370] width 1081 height 331
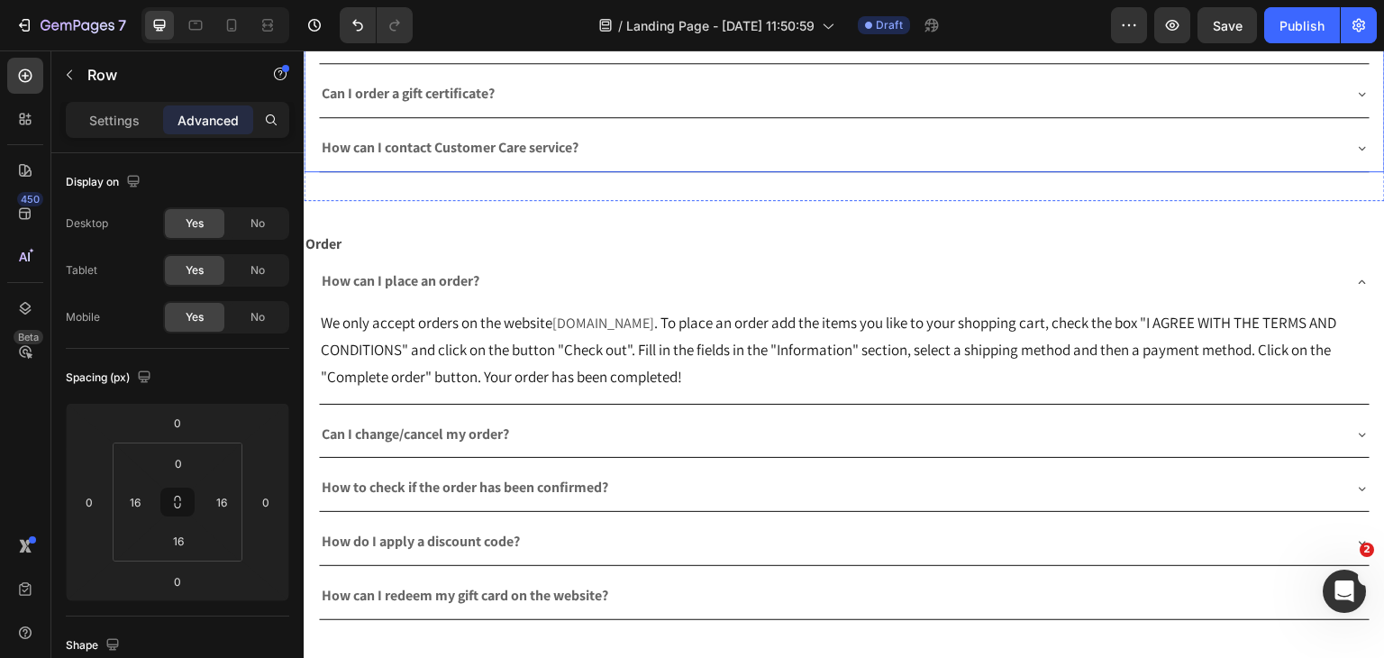
scroll to position [1171, 0]
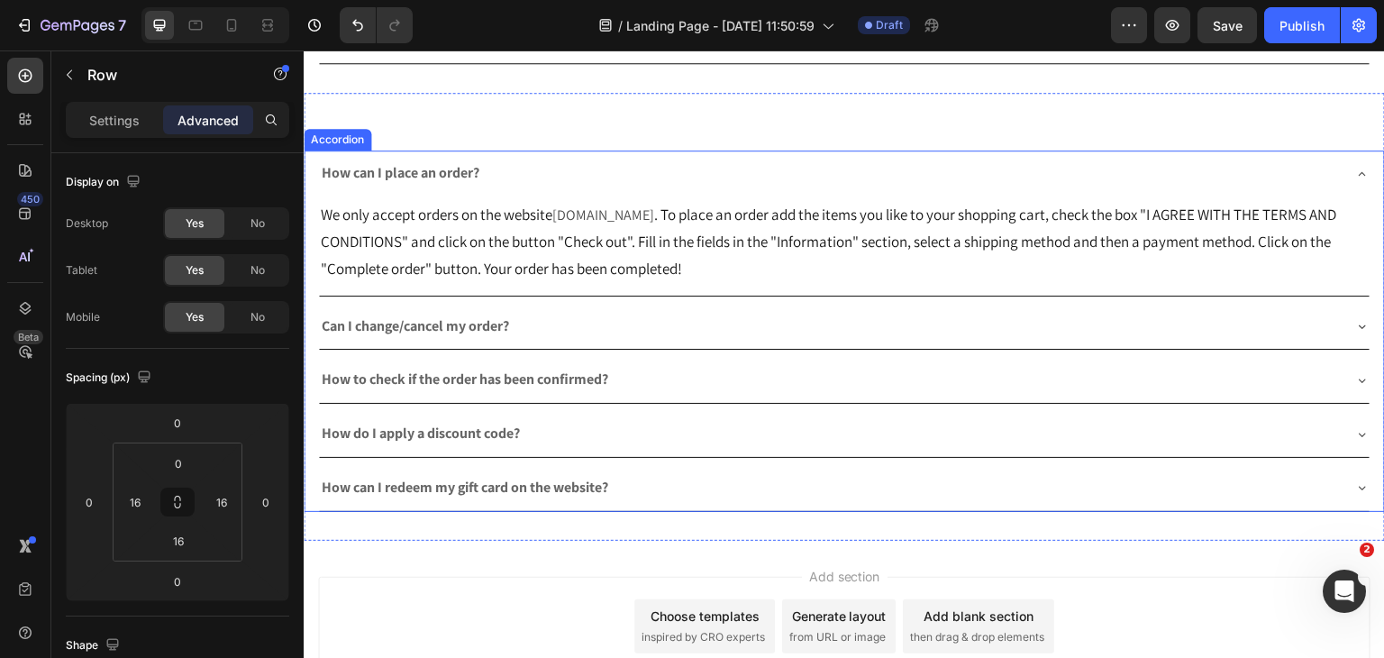
click at [621, 170] on div "How can I place an order?" at bounding box center [830, 174] width 1022 height 32
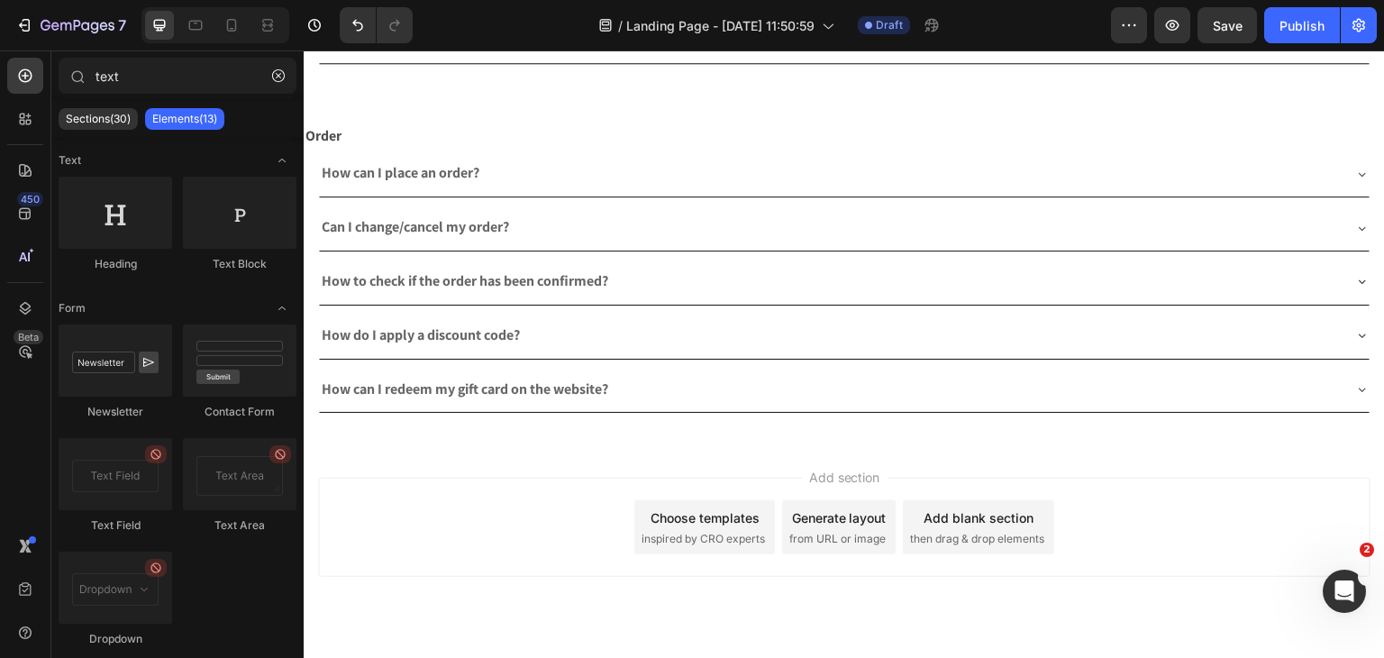
click at [442, 478] on div "Add section Choose templates inspired by CRO experts Generate layout from URL o…" at bounding box center [844, 527] width 1052 height 99
click at [59, 77] on div at bounding box center [77, 76] width 36 height 36
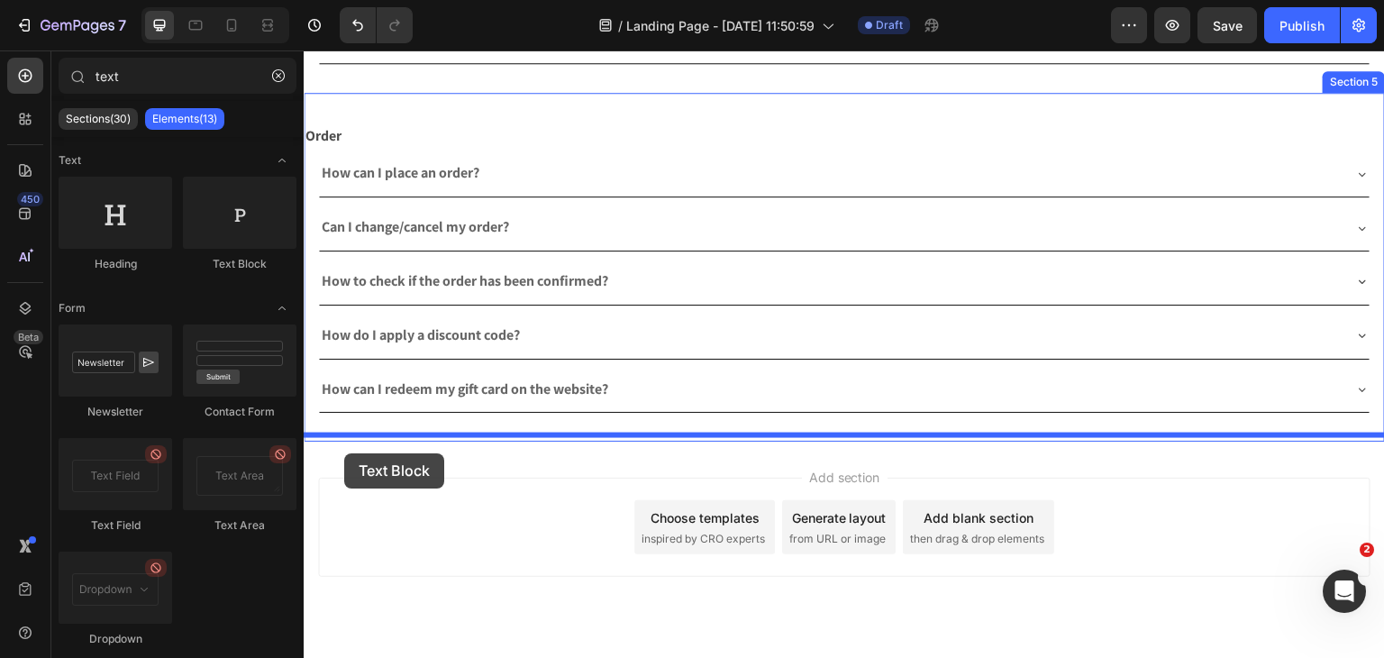
drag, startPoint x: 545, startPoint y: 293, endPoint x: 342, endPoint y: 452, distance: 257.9
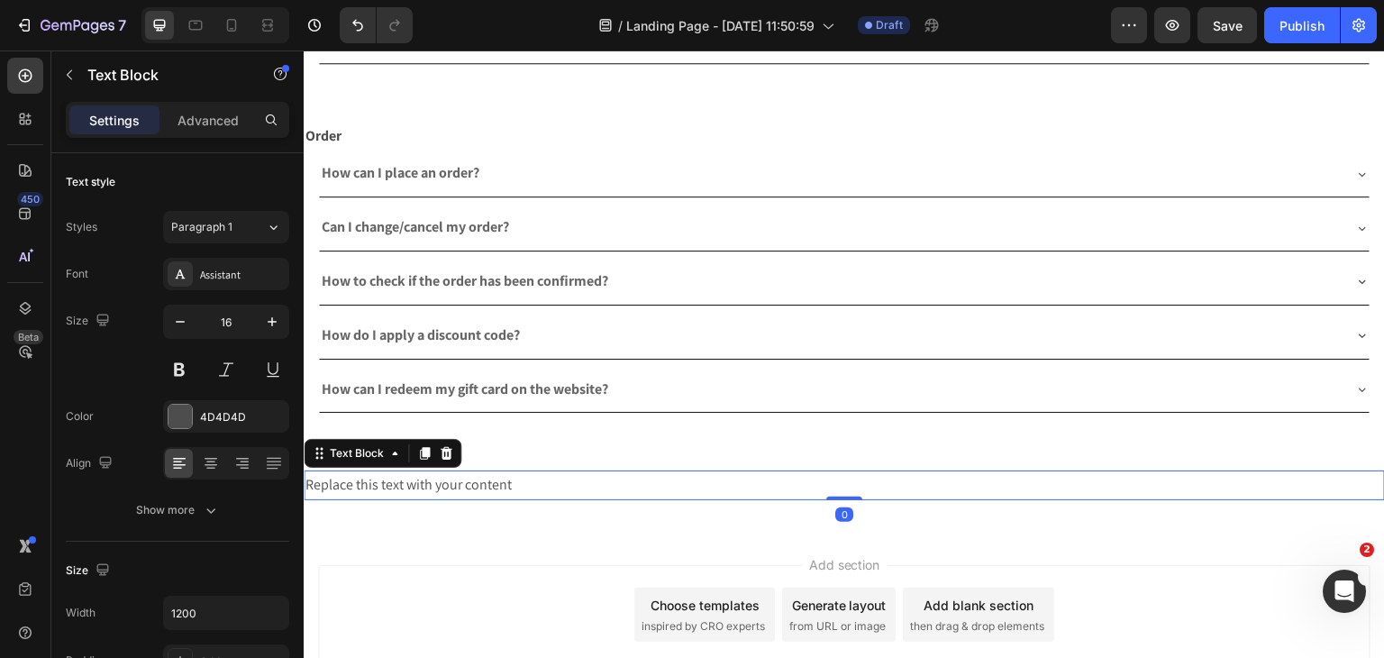
click at [411, 487] on div "Replace this text with your content" at bounding box center [844, 485] width 1081 height 30
click at [411, 487] on p "Replace this text with your content" at bounding box center [844, 485] width 1078 height 26
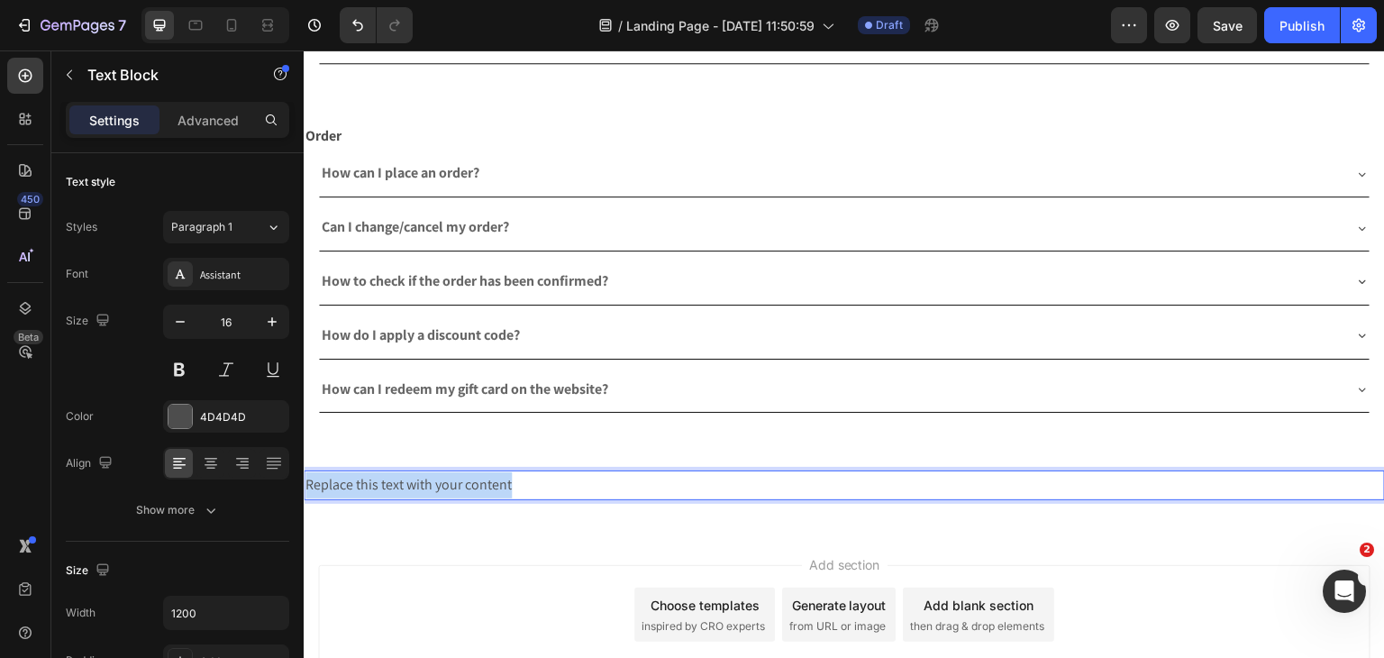
click at [411, 487] on p "Replace this text with your content" at bounding box center [844, 485] width 1078 height 26
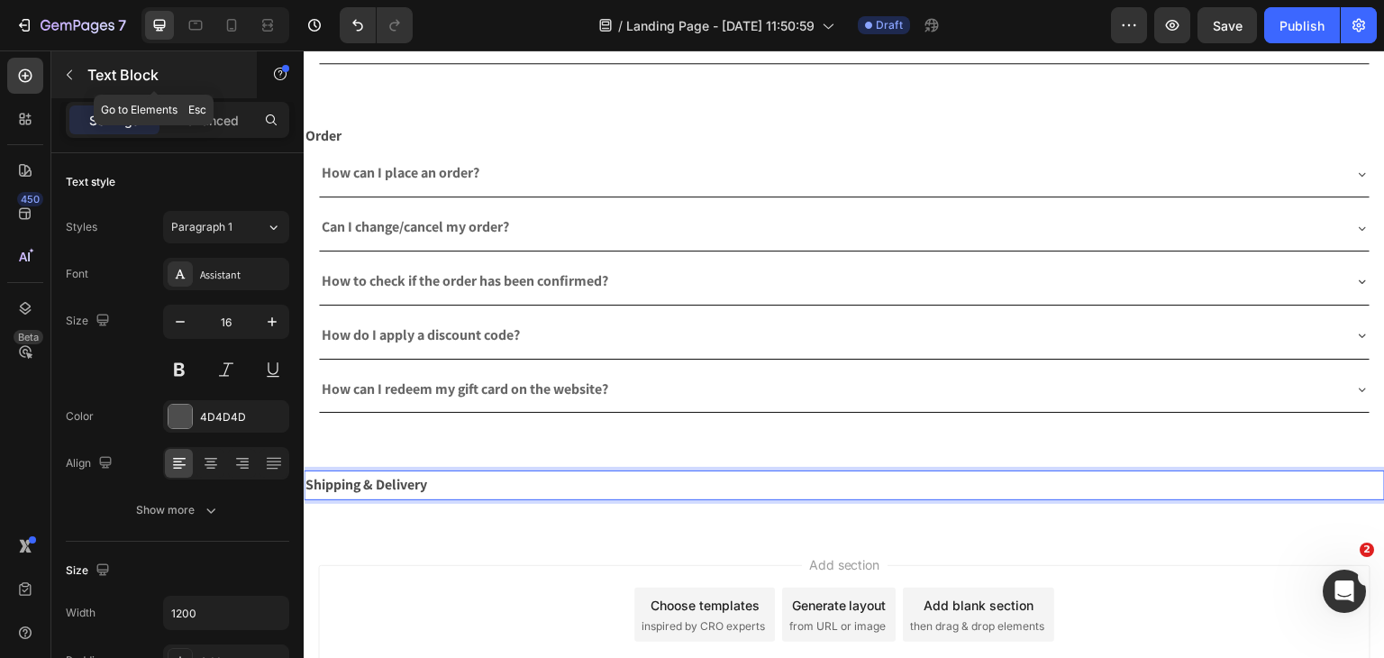
click at [89, 83] on p "Text Block" at bounding box center [163, 75] width 153 height 22
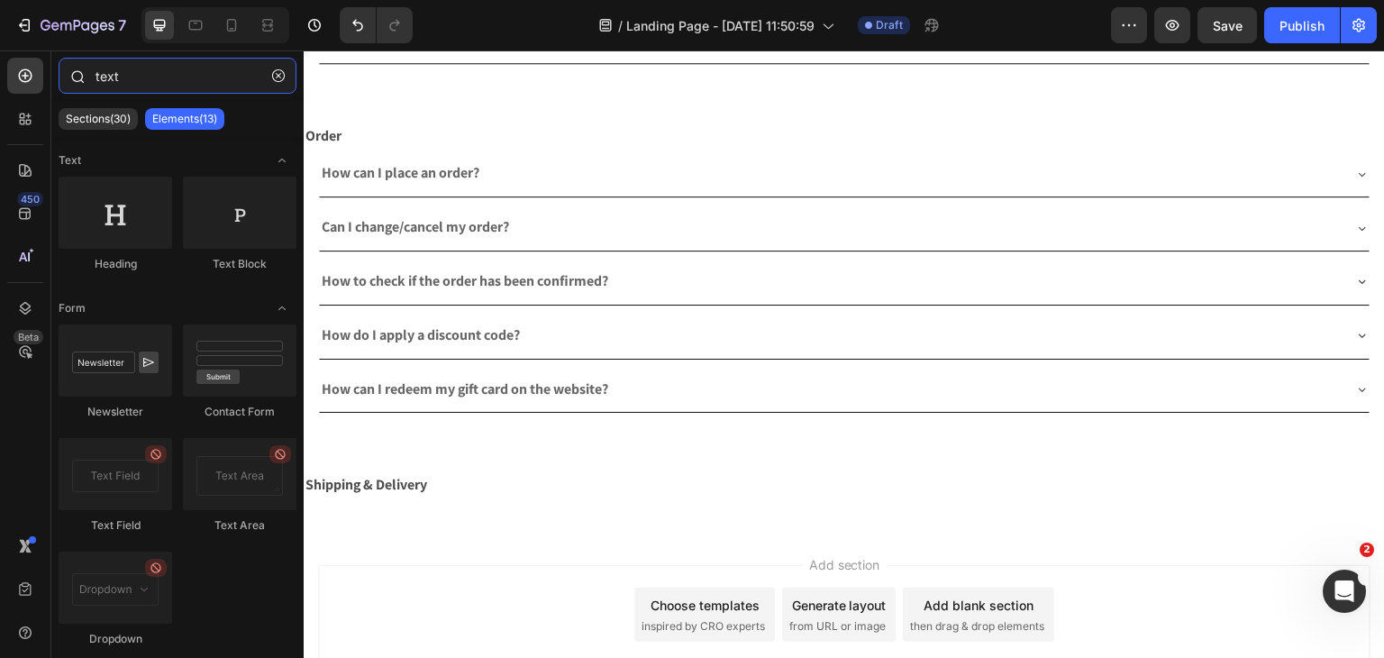
click at [155, 79] on input "text" at bounding box center [178, 76] width 238 height 36
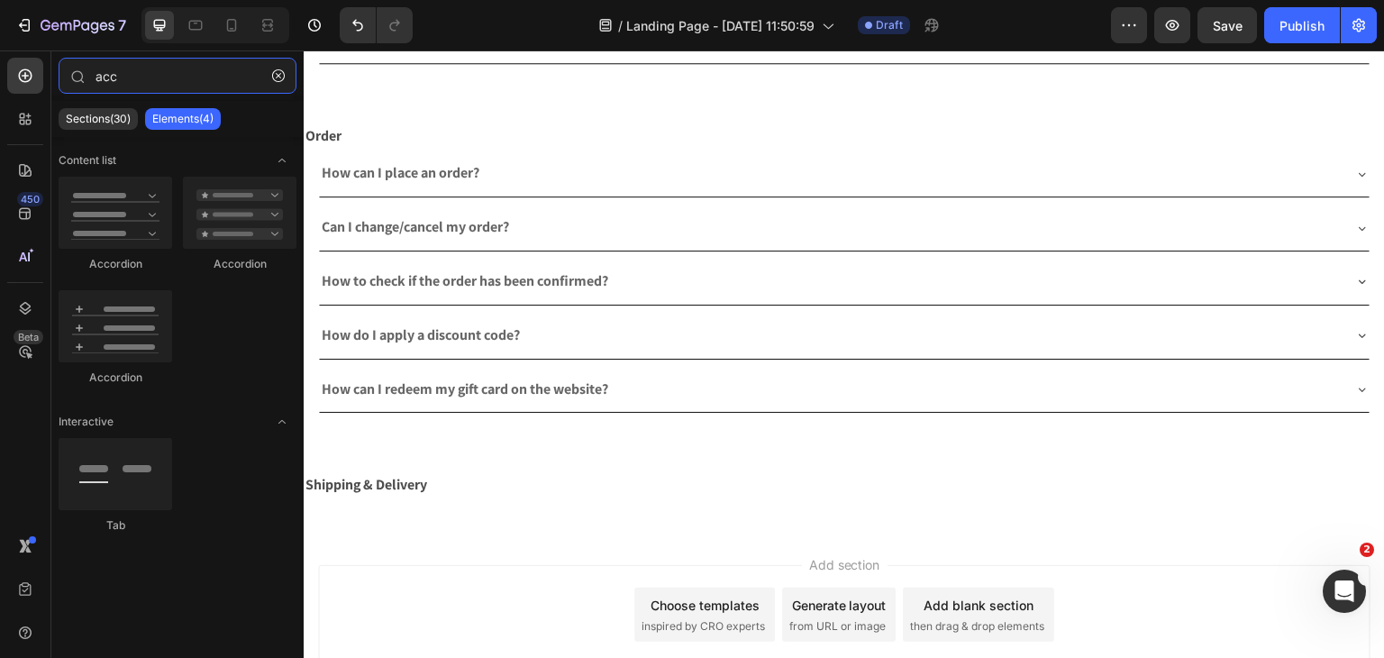
type input "acc"
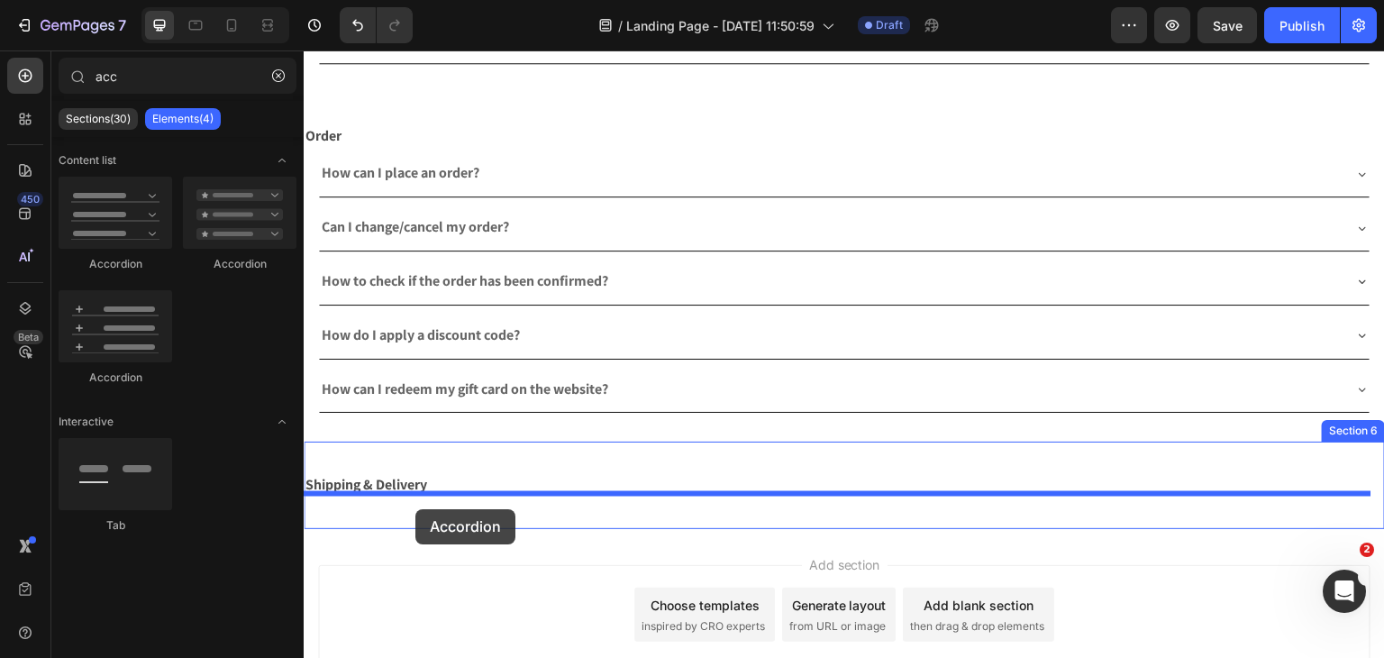
drag, startPoint x: 433, startPoint y: 300, endPoint x: 415, endPoint y: 509, distance: 209.8
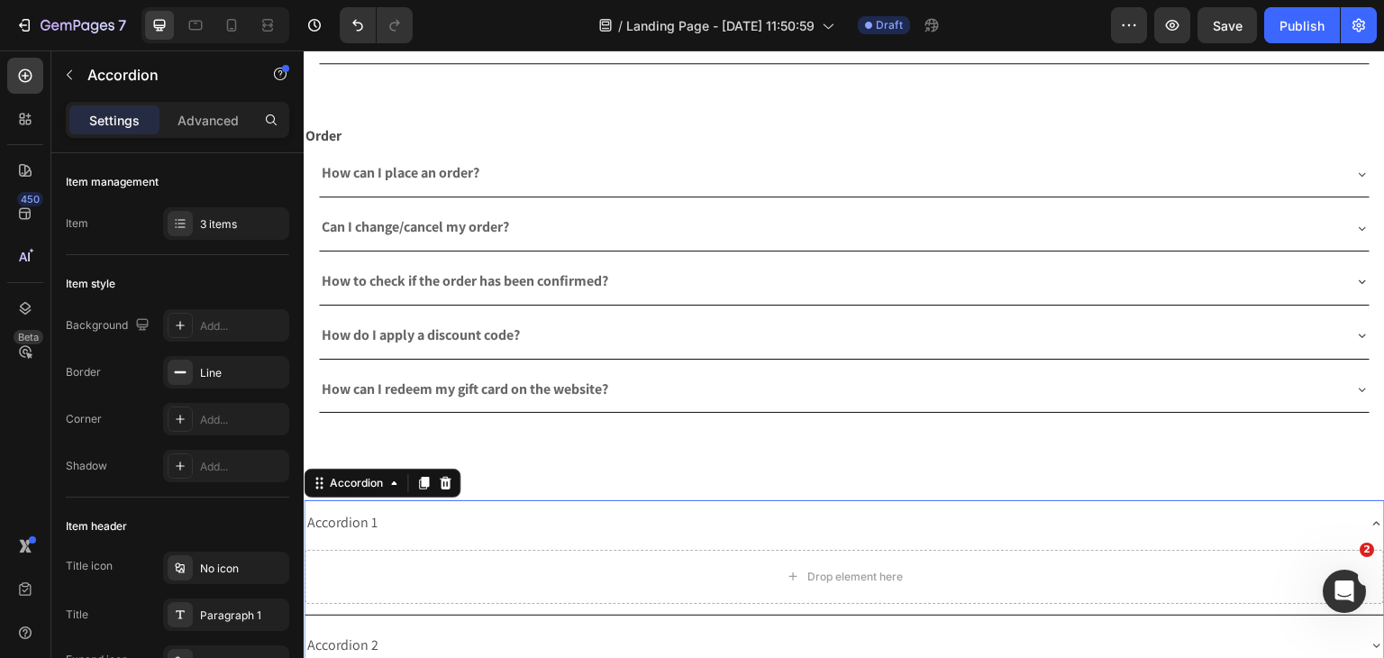
click at [223, 104] on div "Settings Advanced" at bounding box center [177, 120] width 223 height 36
click at [220, 118] on p "Advanced" at bounding box center [207, 120] width 61 height 19
type input "100%"
type input "100"
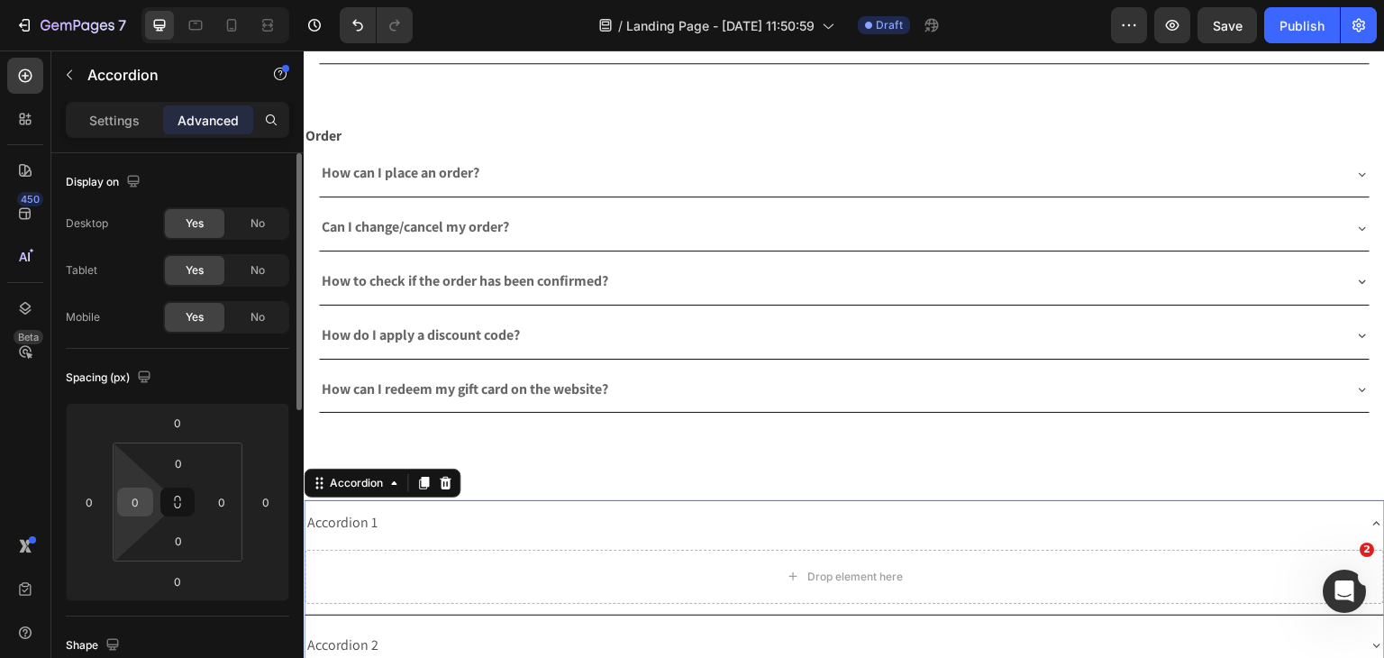
click at [147, 509] on input "0" at bounding box center [135, 501] width 27 height 27
type input "16"
click at [221, 499] on input "0" at bounding box center [221, 501] width 27 height 27
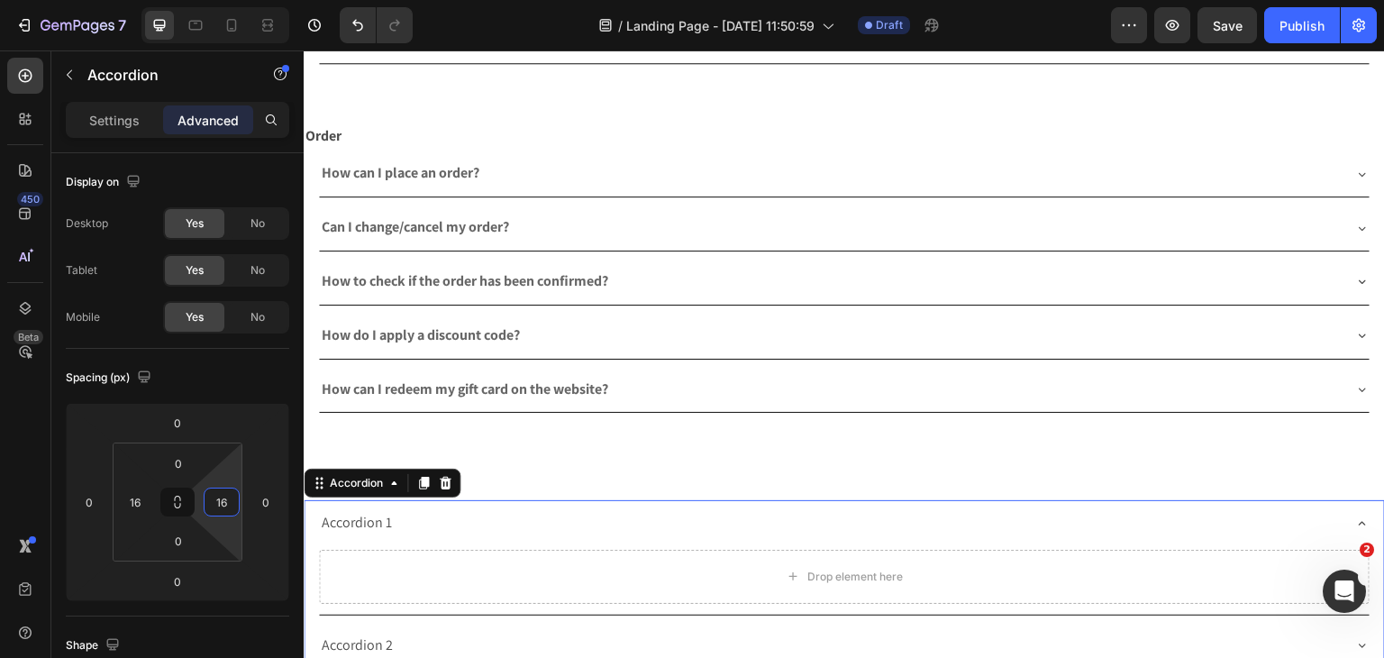
type input "16"
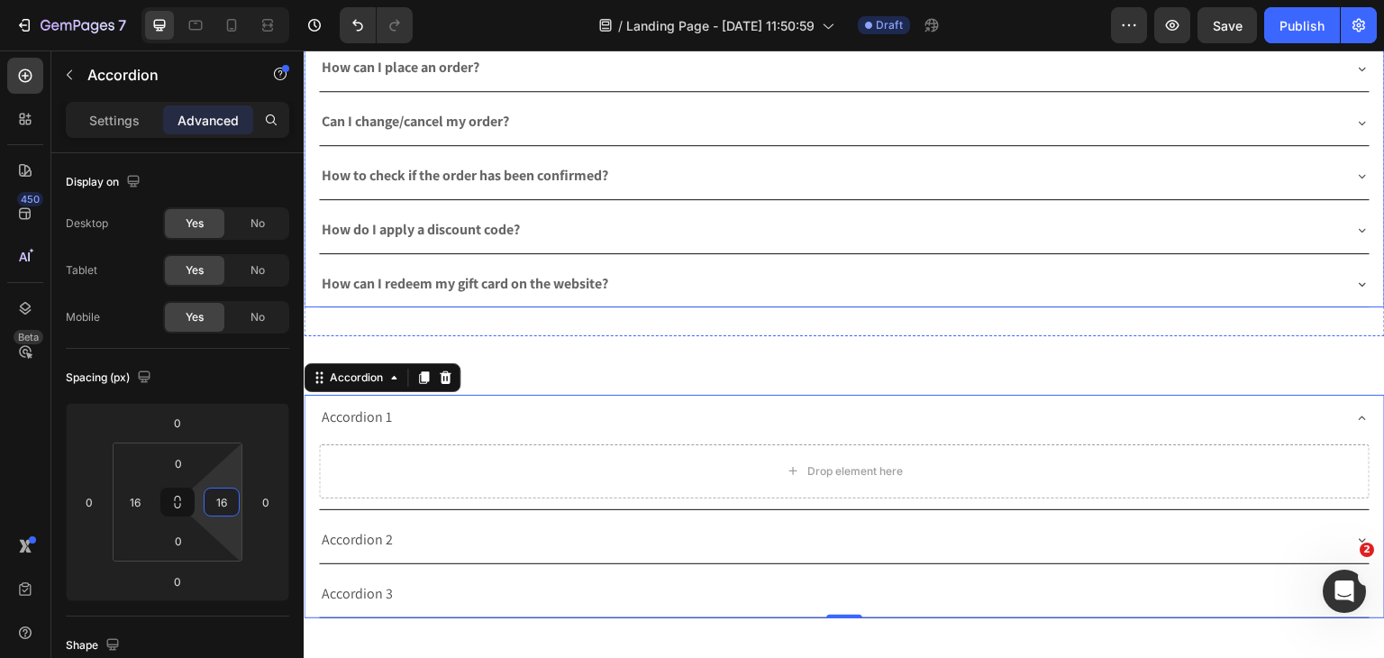
scroll to position [1352, 0]
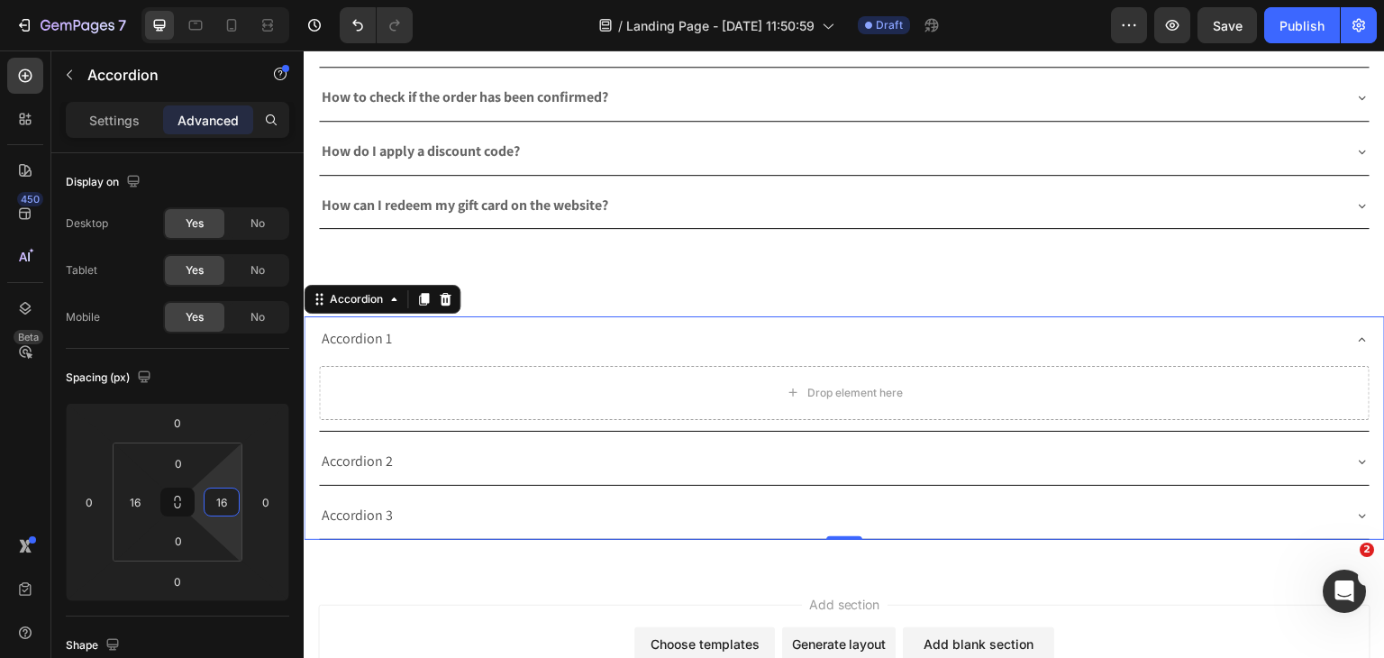
click at [632, 202] on div "How can I redeem my gift card on the website?" at bounding box center [830, 206] width 1022 height 32
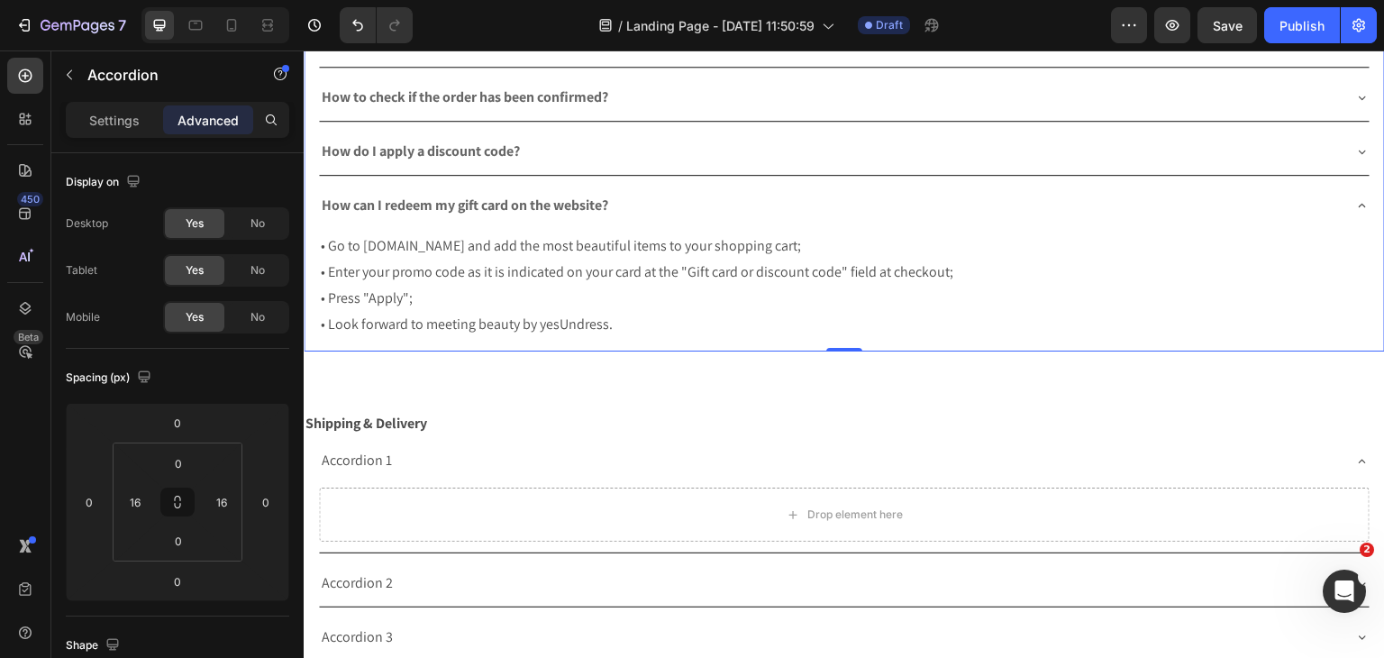
click at [791, 199] on div "How can I redeem my gift card on the website?" at bounding box center [830, 206] width 1022 height 32
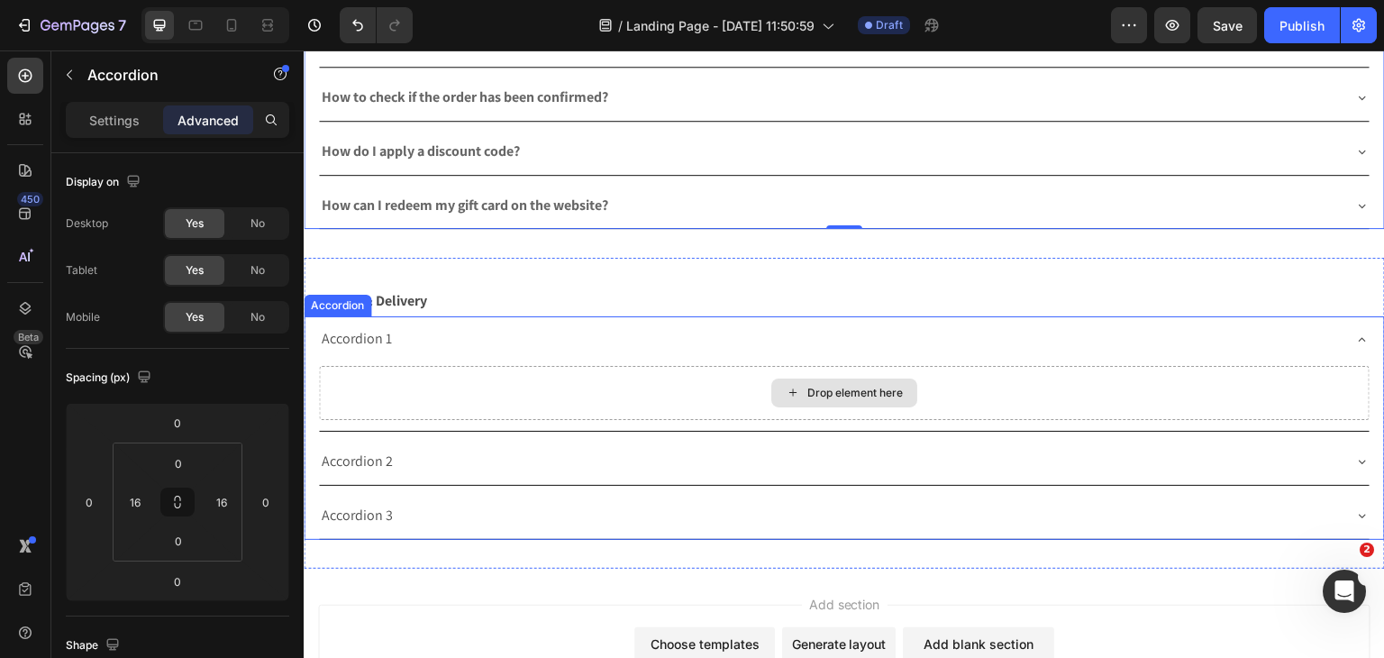
click at [367, 335] on div "Accordion 1" at bounding box center [357, 339] width 76 height 32
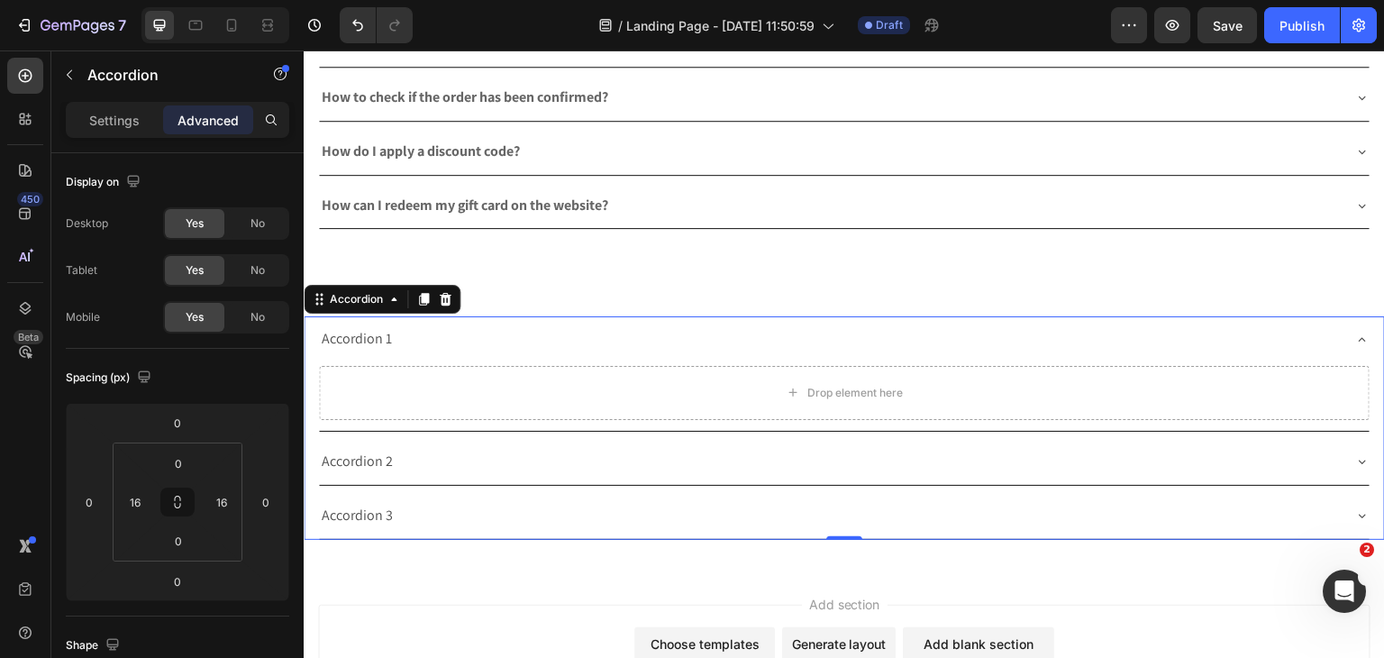
click at [367, 335] on div "Accordion 1" at bounding box center [357, 339] width 76 height 32
click at [367, 335] on p "Accordion 1" at bounding box center [357, 339] width 70 height 26
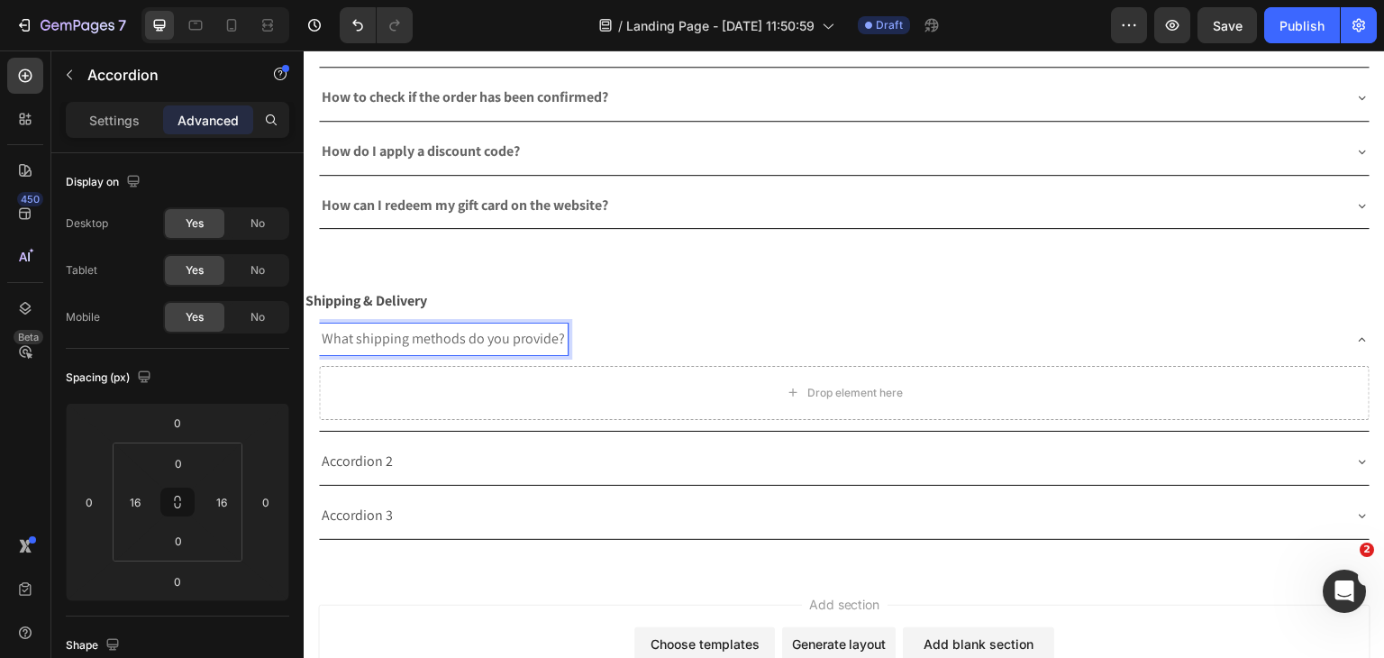
click at [350, 334] on span "What shipping methods do you provide?" at bounding box center [443, 338] width 243 height 19
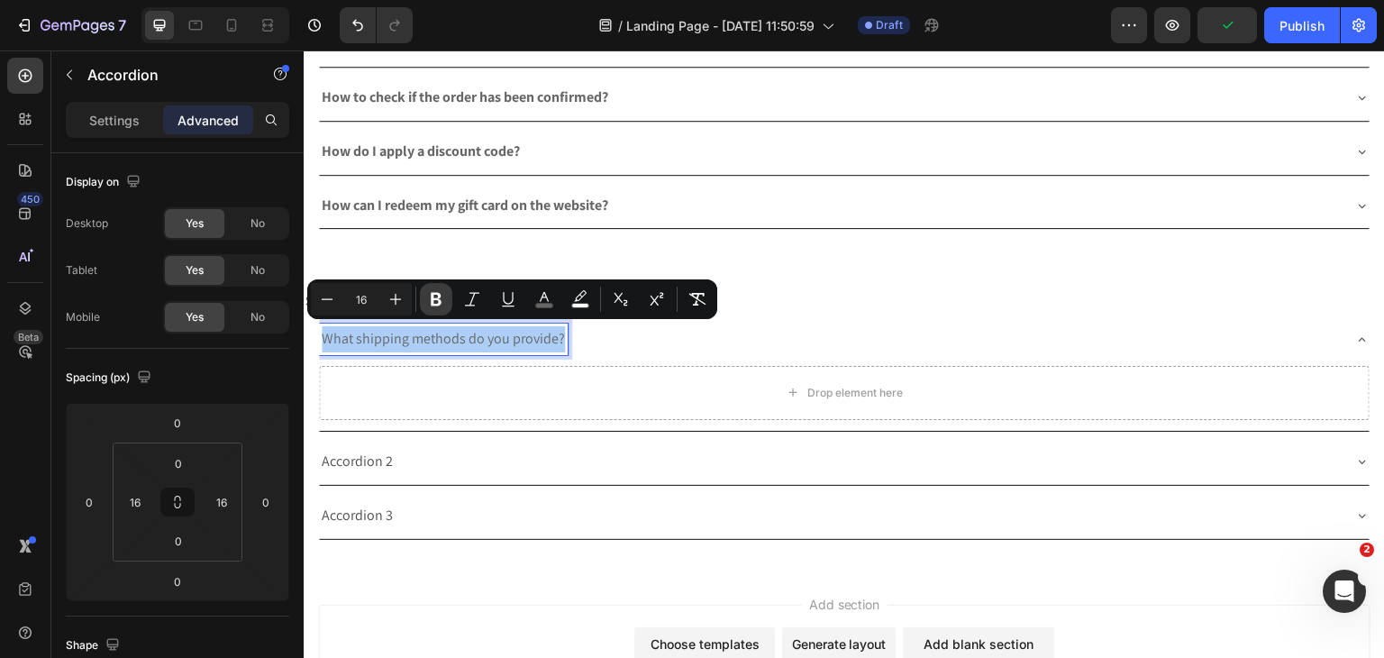
click at [432, 303] on icon "Editor contextual toolbar" at bounding box center [436, 300] width 11 height 14
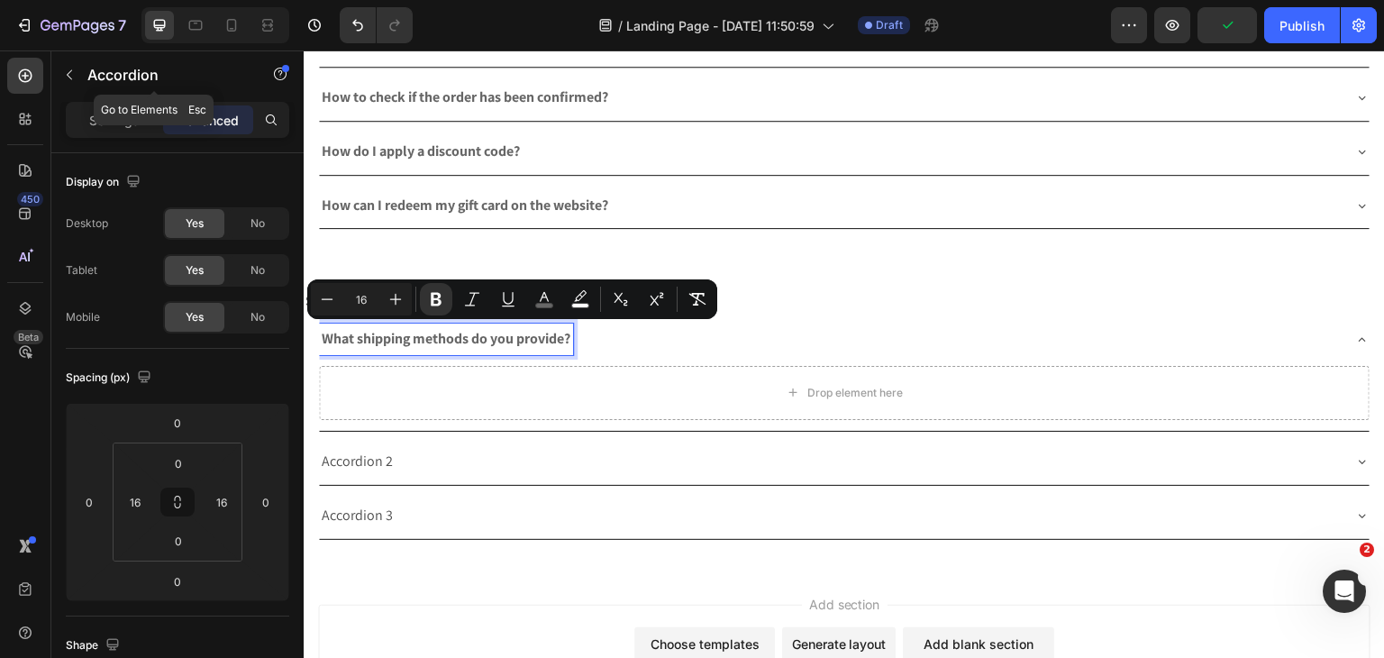
click at [68, 66] on button "button" at bounding box center [69, 74] width 29 height 29
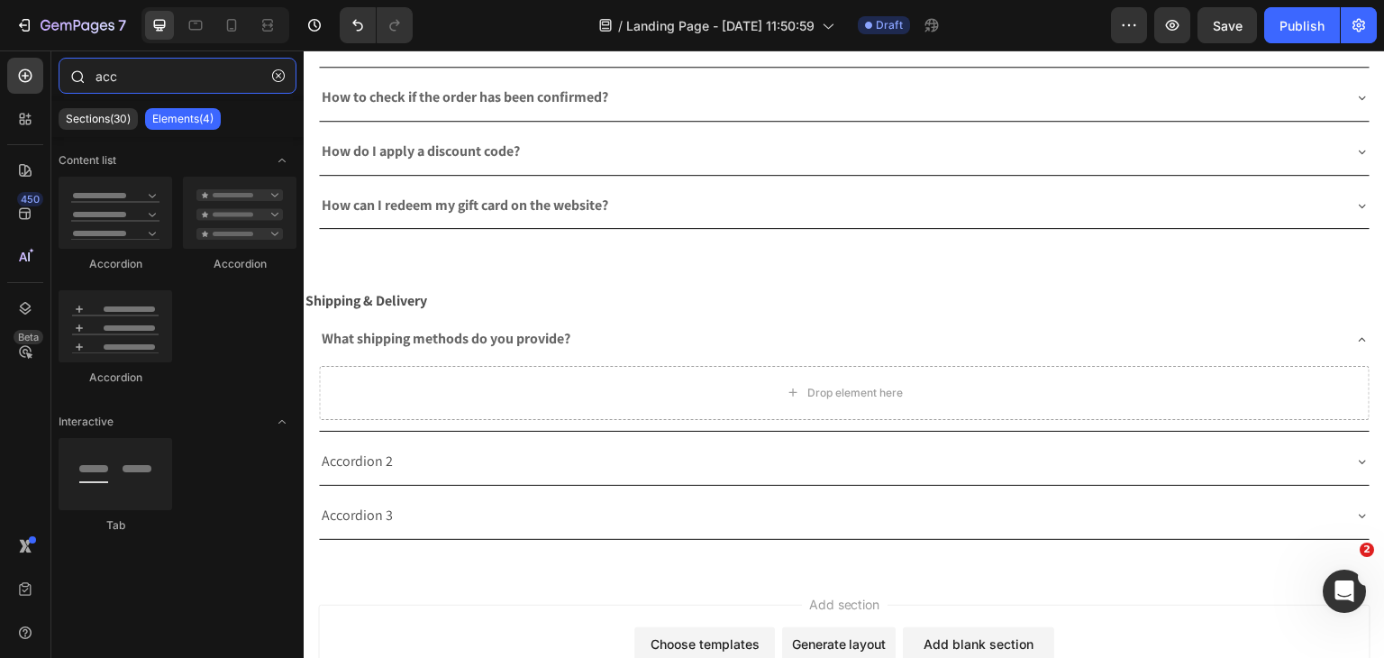
click at [135, 83] on input "acc" at bounding box center [178, 76] width 238 height 36
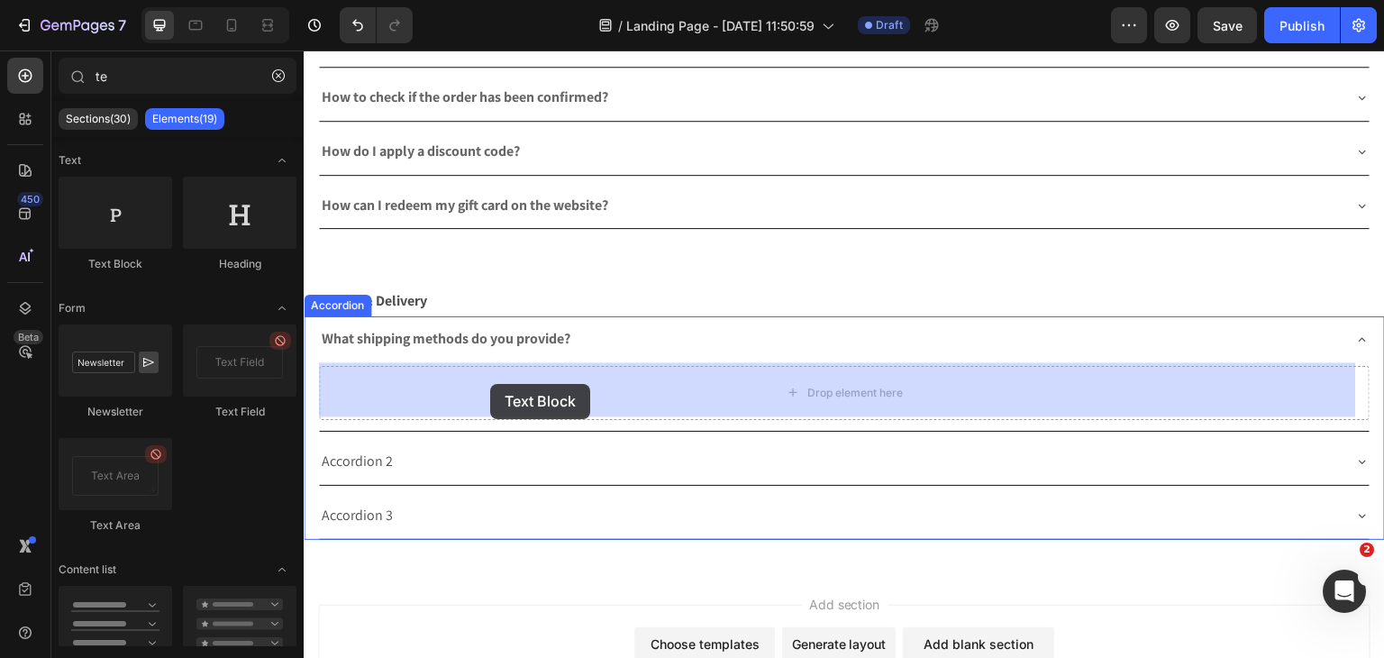
drag, startPoint x: 464, startPoint y: 253, endPoint x: 471, endPoint y: 378, distance: 125.4
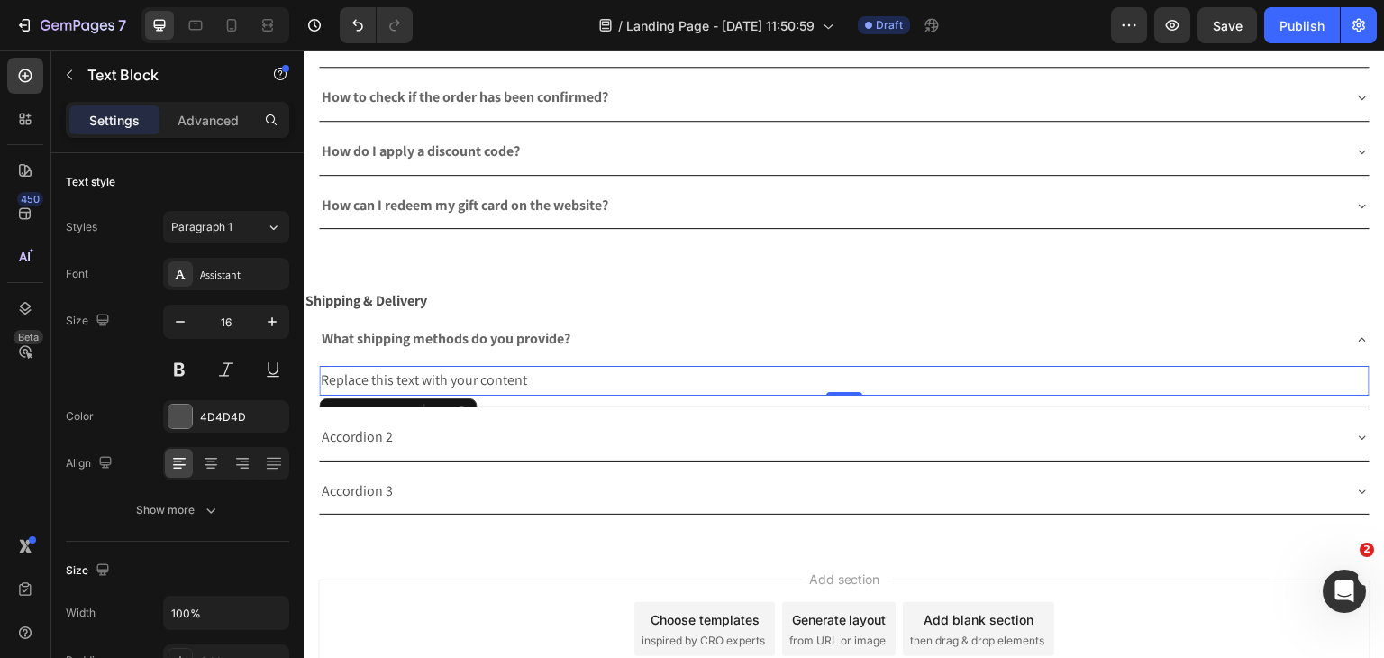
click at [432, 372] on div "Replace this text with your content" at bounding box center [844, 381] width 1051 height 30
click at [432, 372] on p "Replace this text with your content" at bounding box center [844, 381] width 1047 height 26
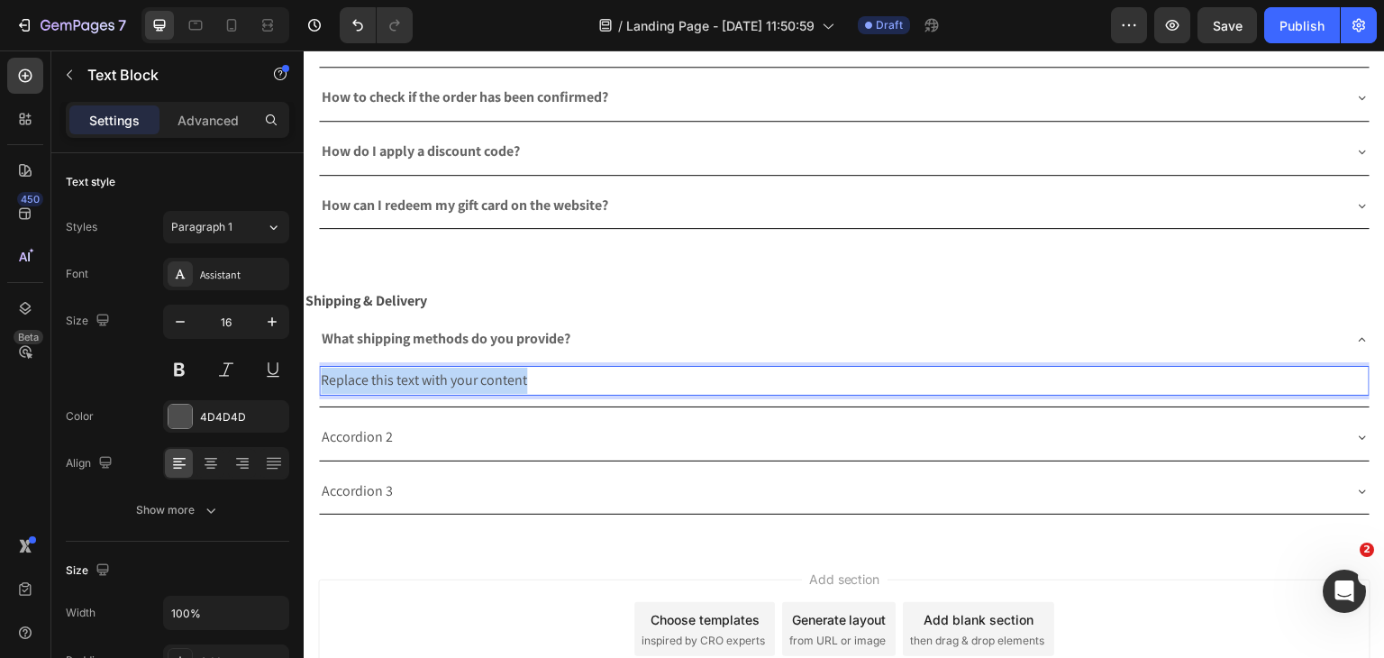
click at [432, 372] on p "Replace this text with your content" at bounding box center [844, 381] width 1047 height 26
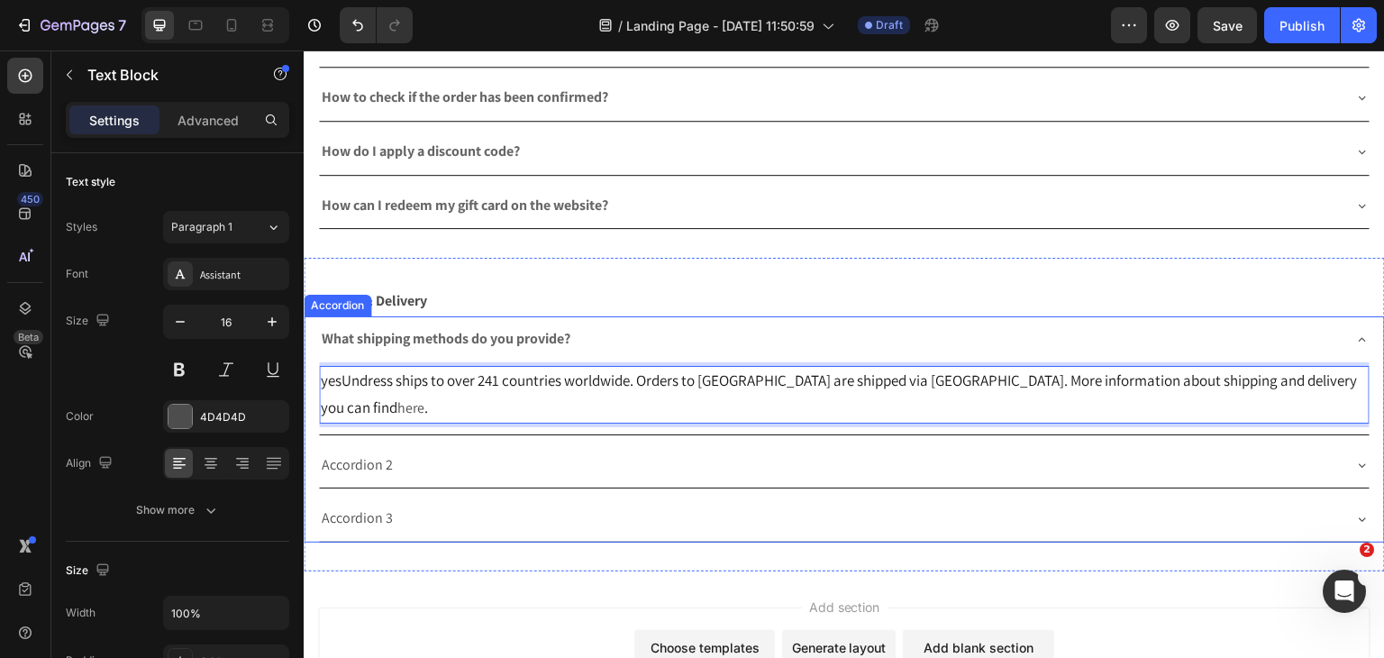
click at [339, 450] on div "Accordion 2" at bounding box center [357, 466] width 77 height 32
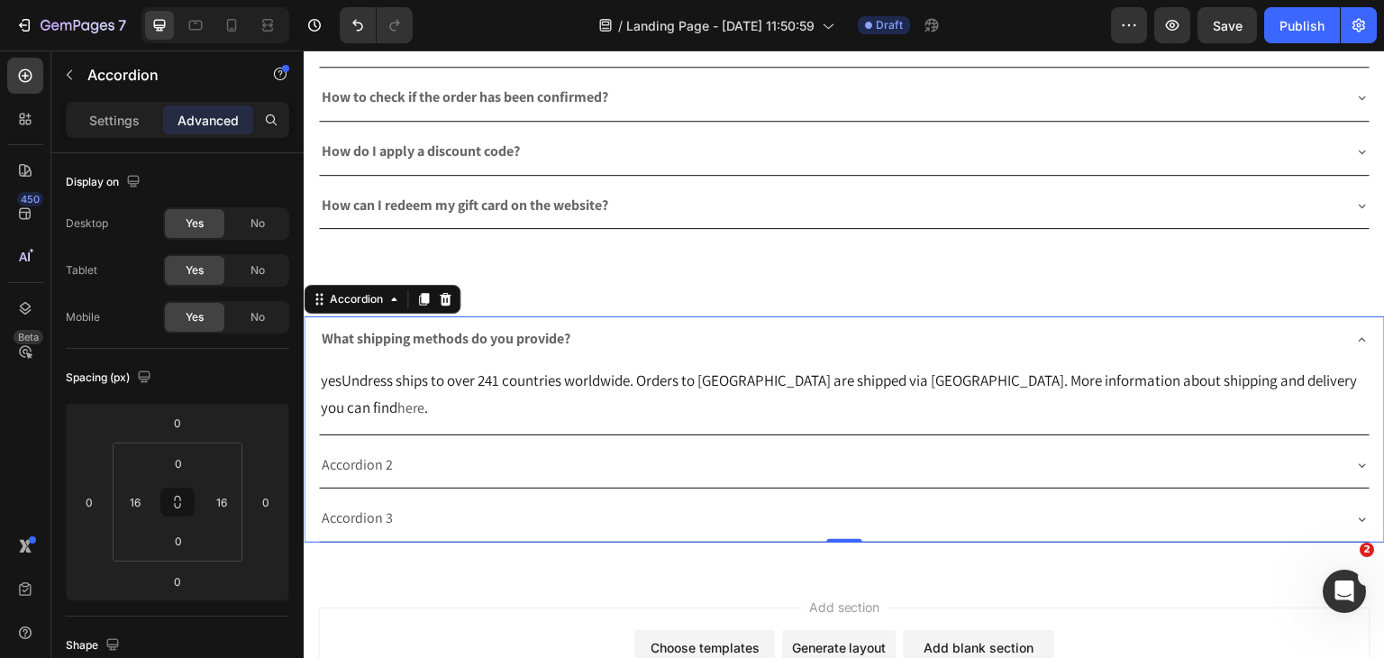
click at [339, 450] on div "Accordion 2" at bounding box center [357, 466] width 77 height 32
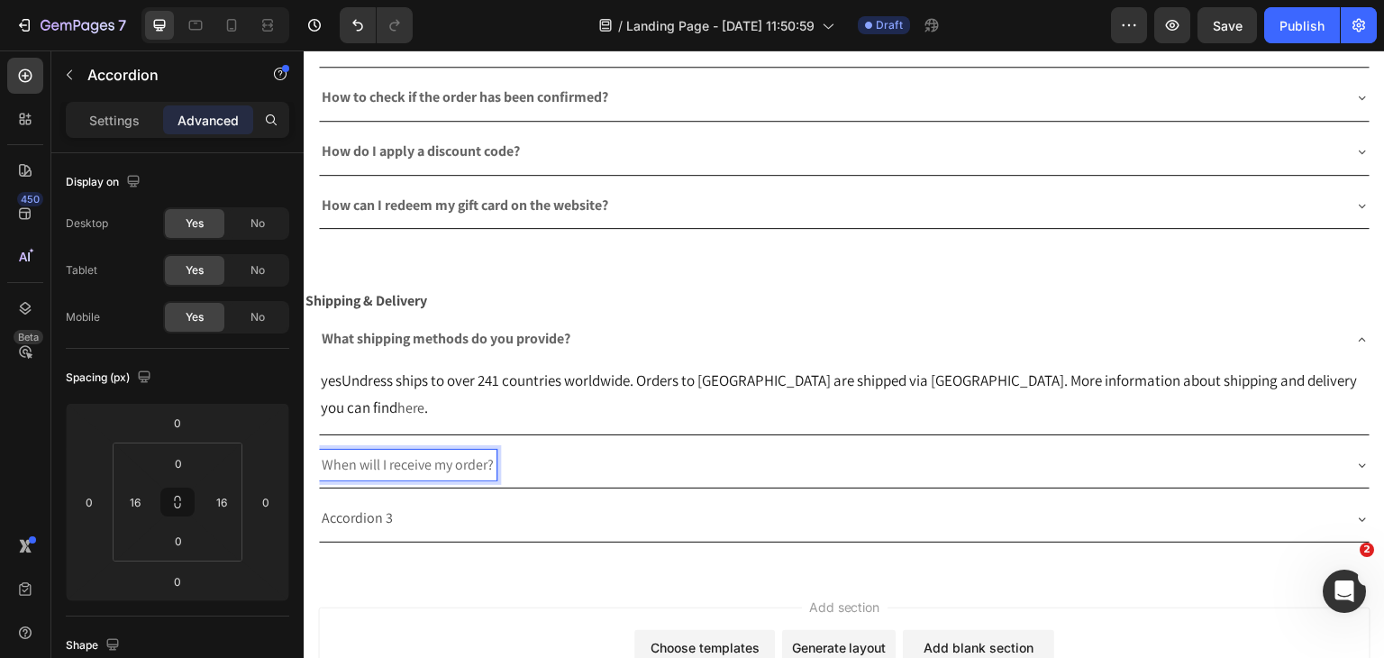
click at [380, 455] on span "When will I receive my order?" at bounding box center [408, 464] width 172 height 19
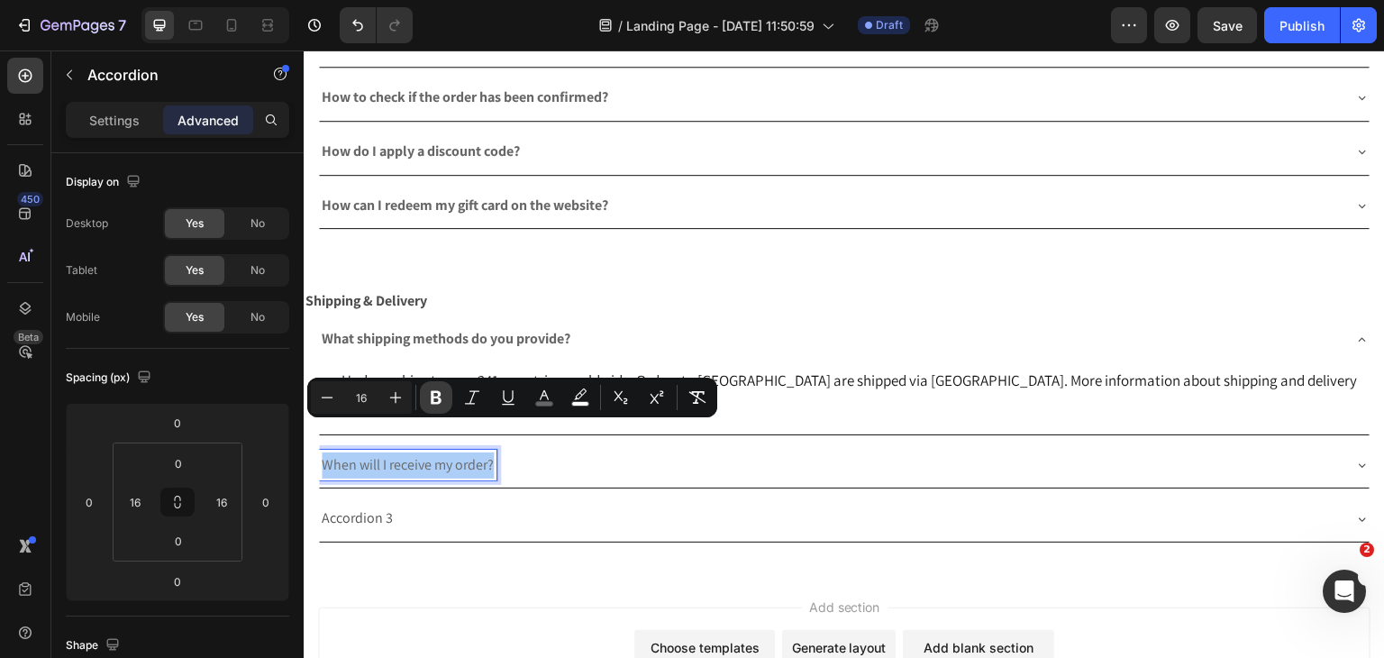
click at [429, 404] on icon "Editor contextual toolbar" at bounding box center [436, 397] width 18 height 18
click at [1160, 450] on div "When will I receive my order?" at bounding box center [830, 466] width 1022 height 32
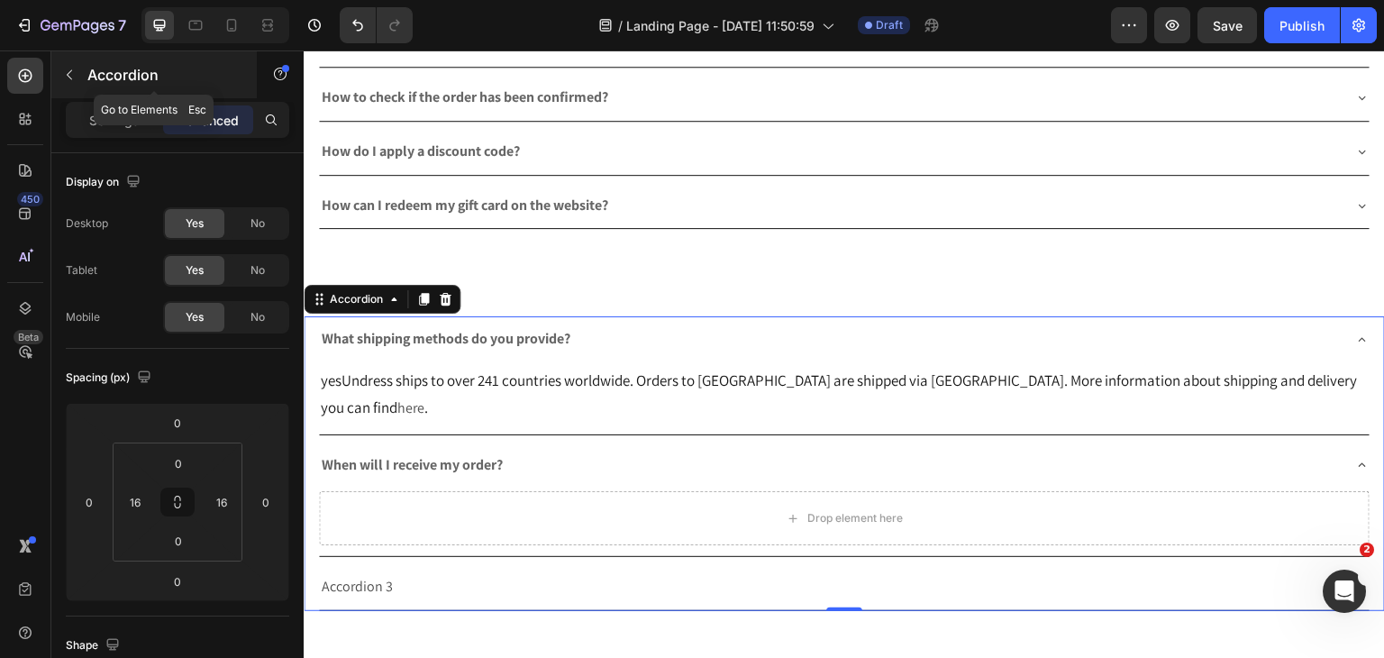
click at [72, 77] on icon "button" at bounding box center [69, 75] width 14 height 14
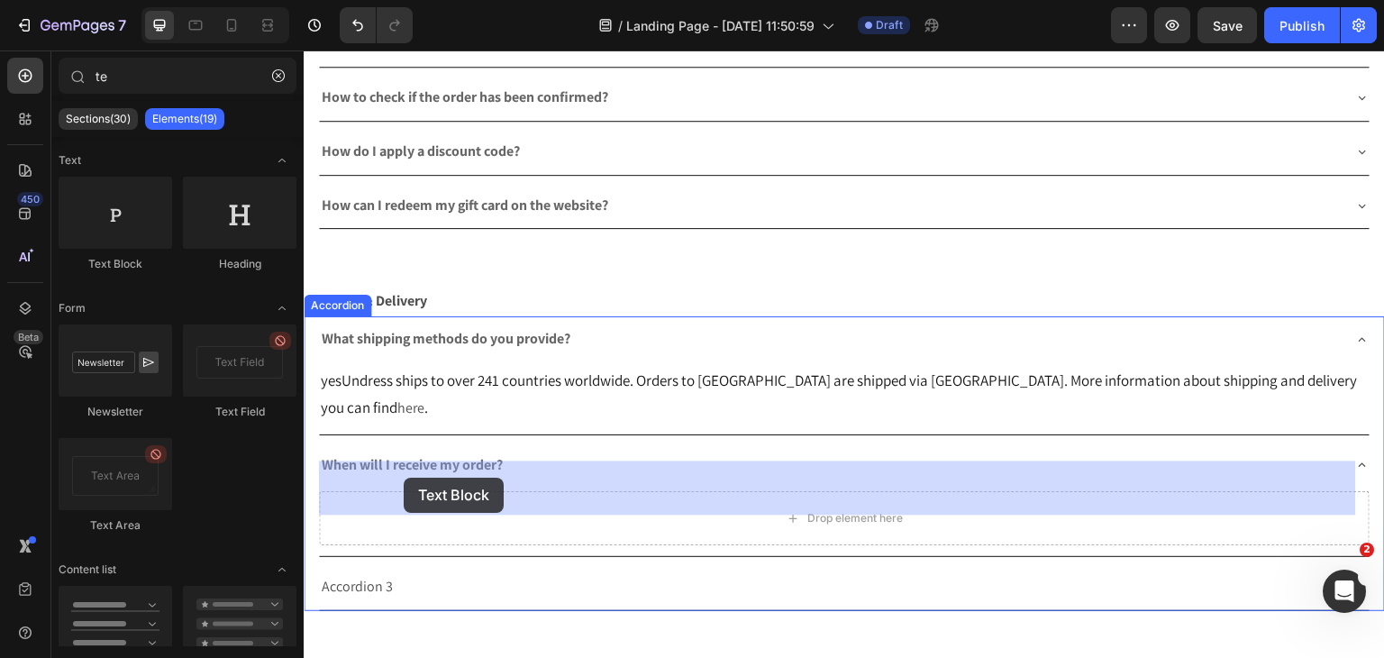
drag, startPoint x: 406, startPoint y: 245, endPoint x: 404, endPoint y: 481, distance: 236.1
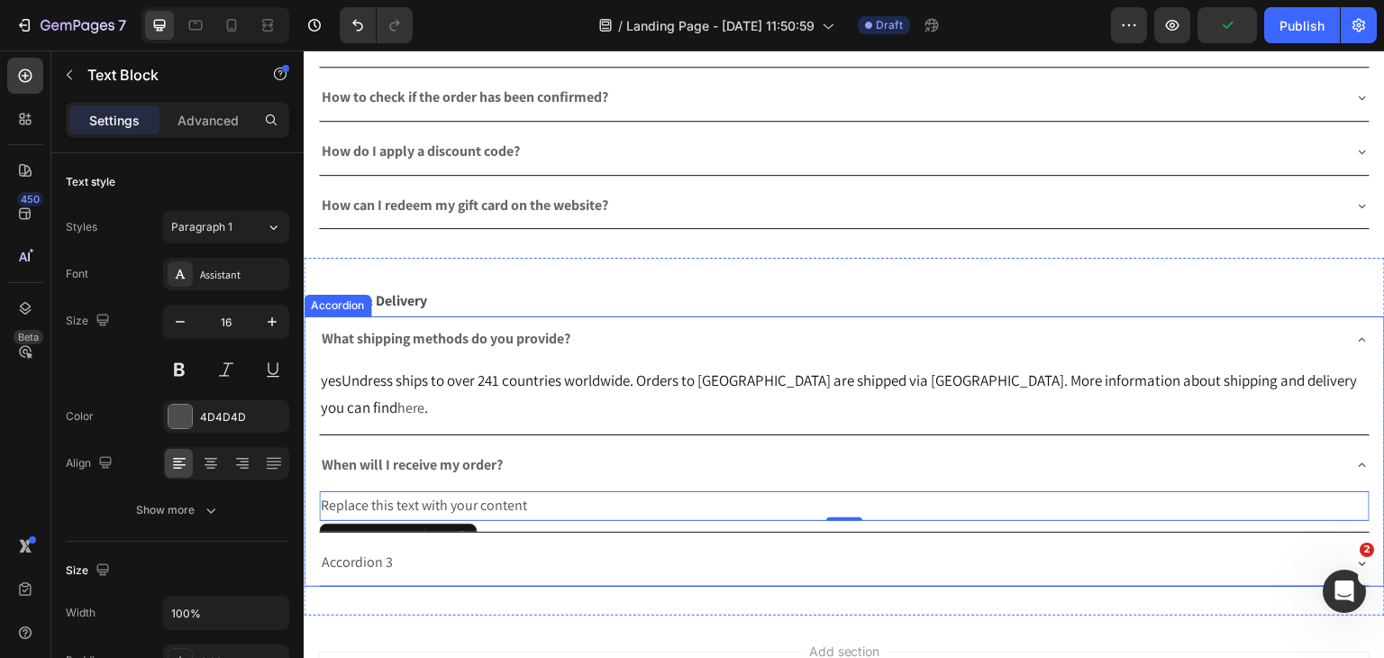
click at [493, 491] on div "Replace this text with your content" at bounding box center [844, 506] width 1051 height 30
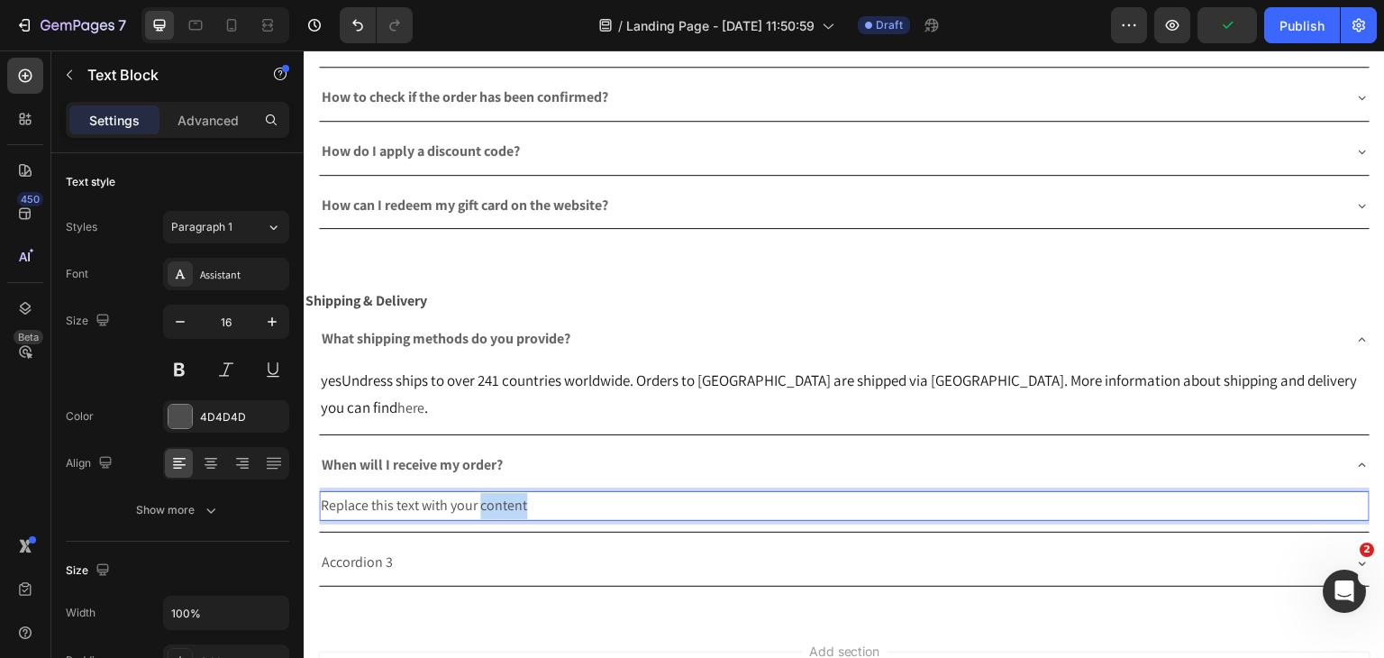
click at [493, 493] on p "Replace this text with your content" at bounding box center [844, 506] width 1047 height 26
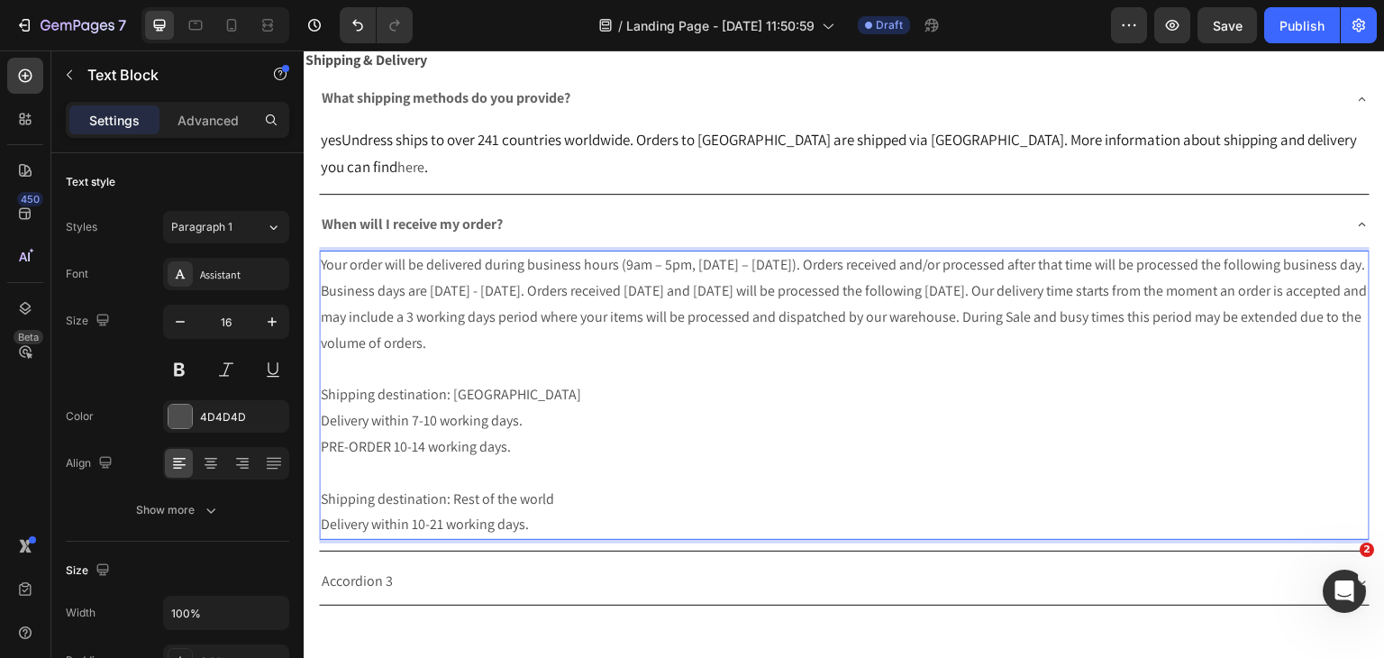
scroll to position [1726, 0]
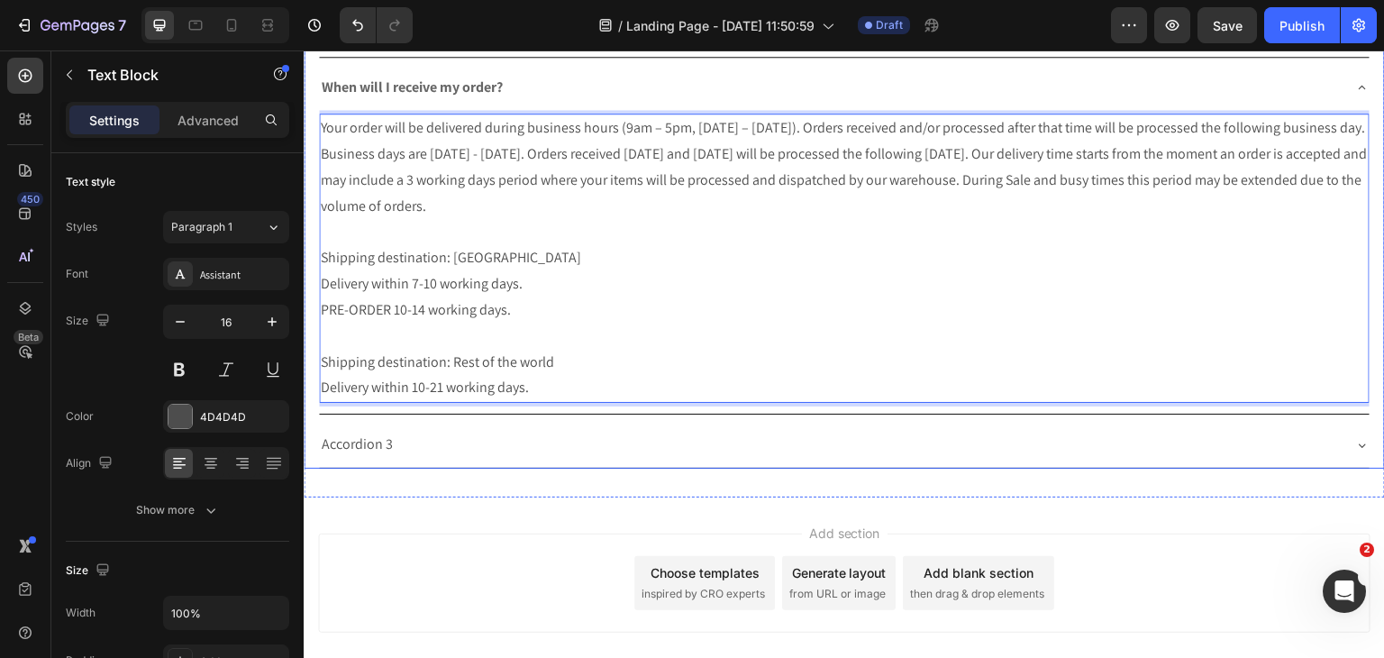
click at [701, 429] on div "Accordion 3" at bounding box center [830, 445] width 1022 height 32
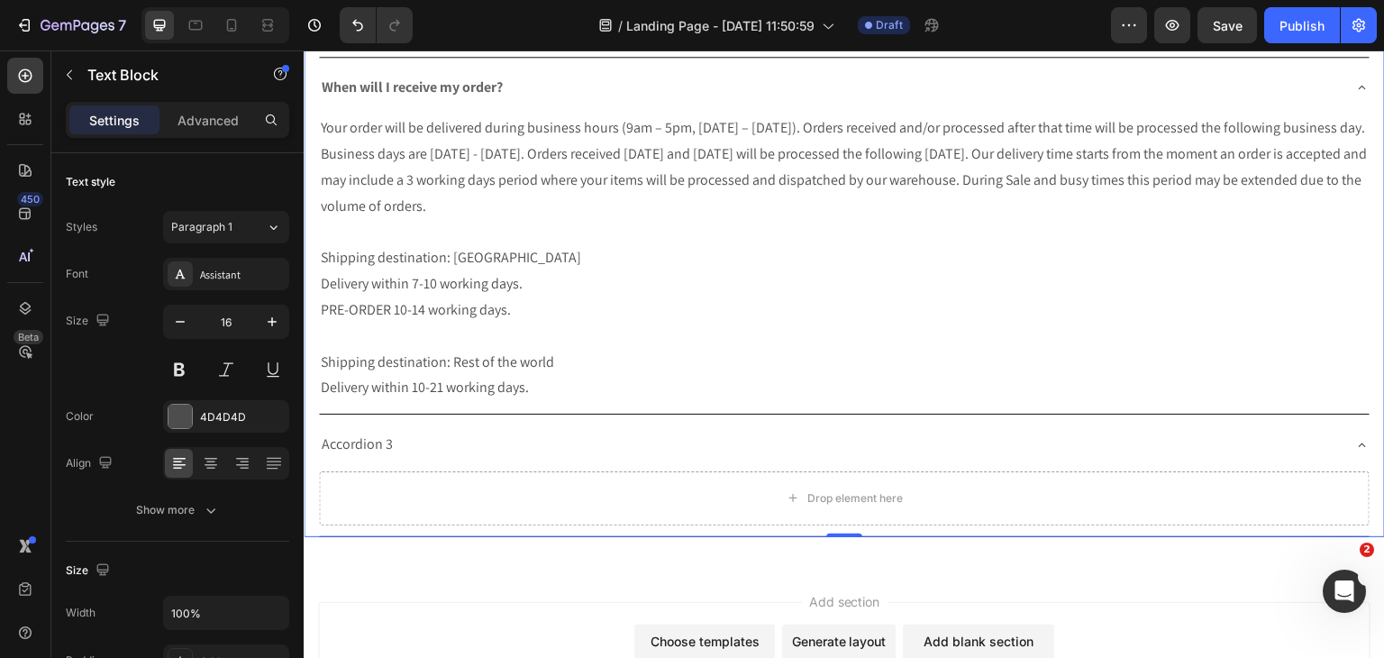
click at [701, 429] on div "Accordion 3" at bounding box center [830, 445] width 1022 height 32
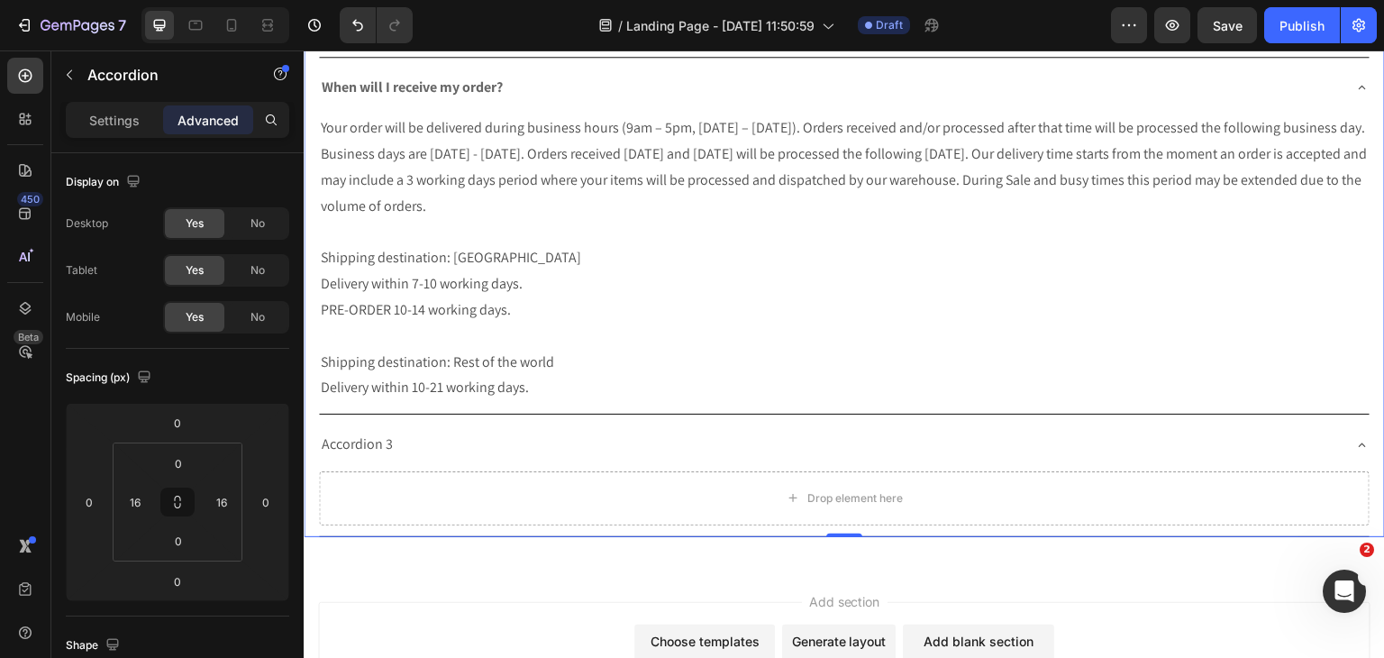
click at [701, 429] on div "Accordion 3" at bounding box center [830, 445] width 1022 height 32
click at [633, 429] on div "Accordion 3" at bounding box center [830, 445] width 1022 height 32
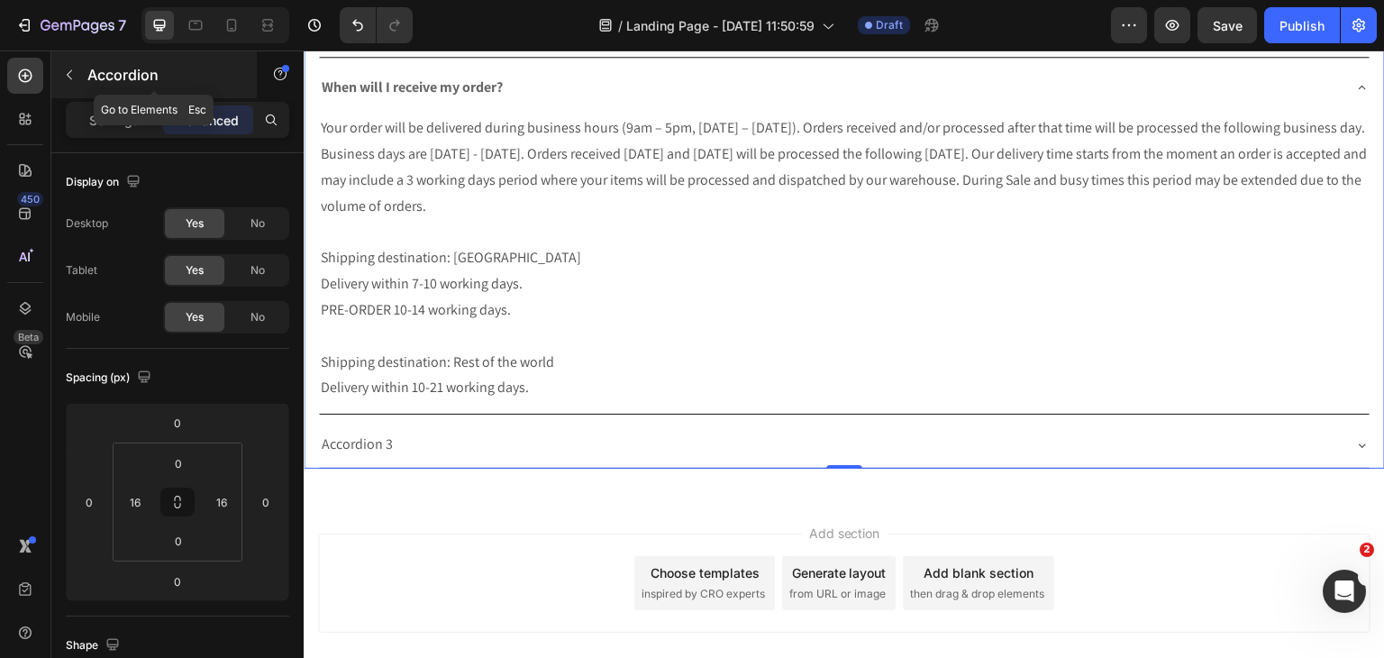
click at [64, 91] on div "Accordion" at bounding box center [153, 74] width 205 height 47
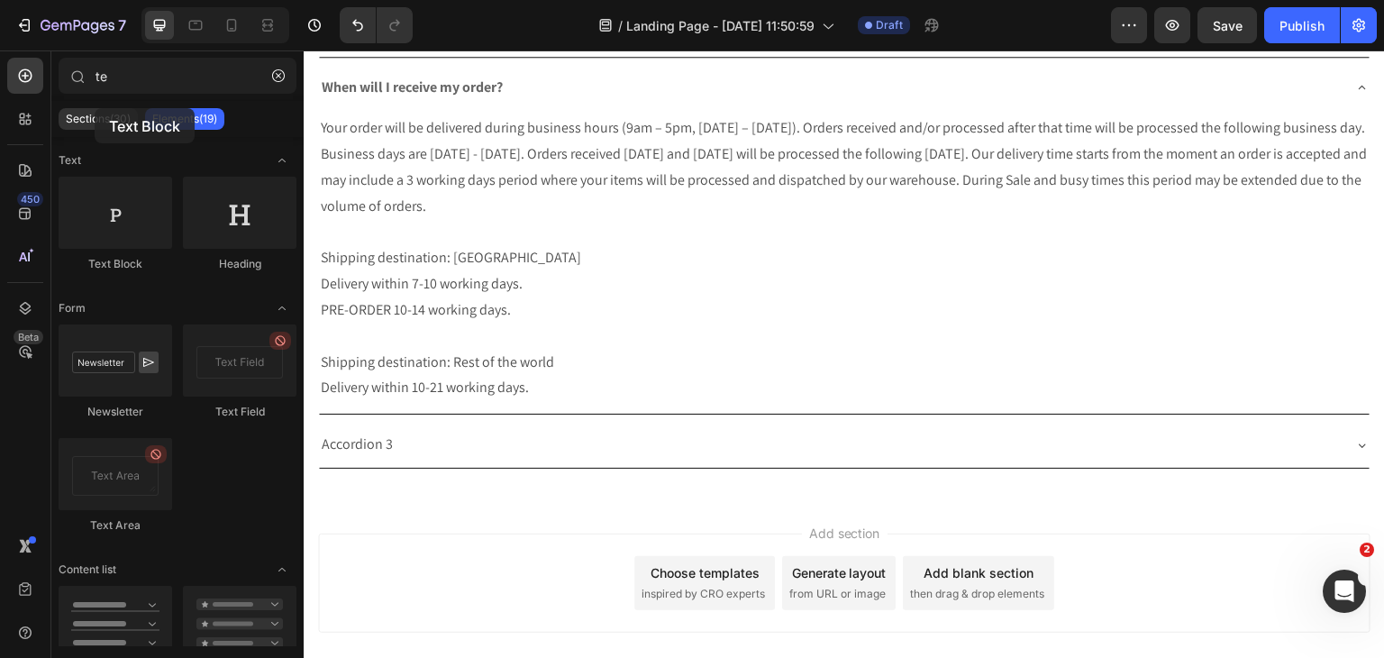
drag, startPoint x: 133, startPoint y: 242, endPoint x: 96, endPoint y: 105, distance: 142.1
click at [96, 105] on div "te Sections(30) Elements(19) Text Text Block Heading Form Newsletter Text Field…" at bounding box center [177, 352] width 252 height 588
click at [389, 432] on p "Accordion 3" at bounding box center [357, 445] width 71 height 26
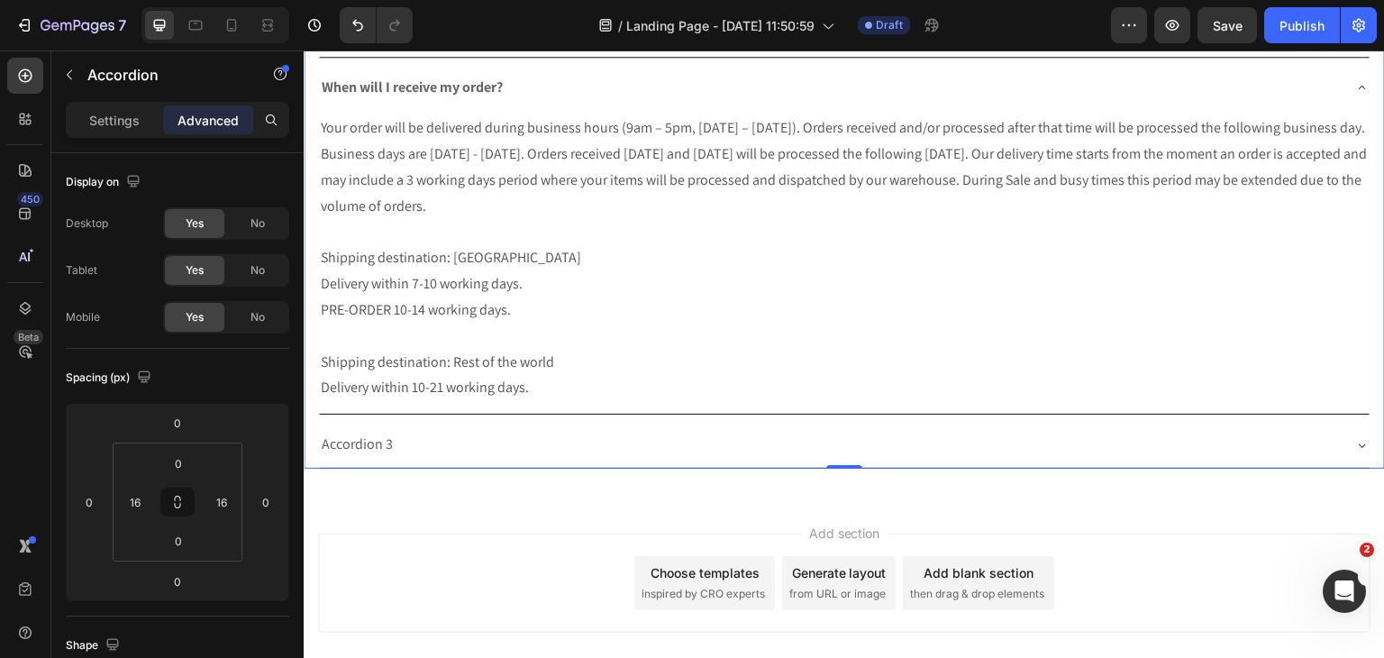
click at [489, 429] on div "Accordion 3" at bounding box center [830, 445] width 1022 height 32
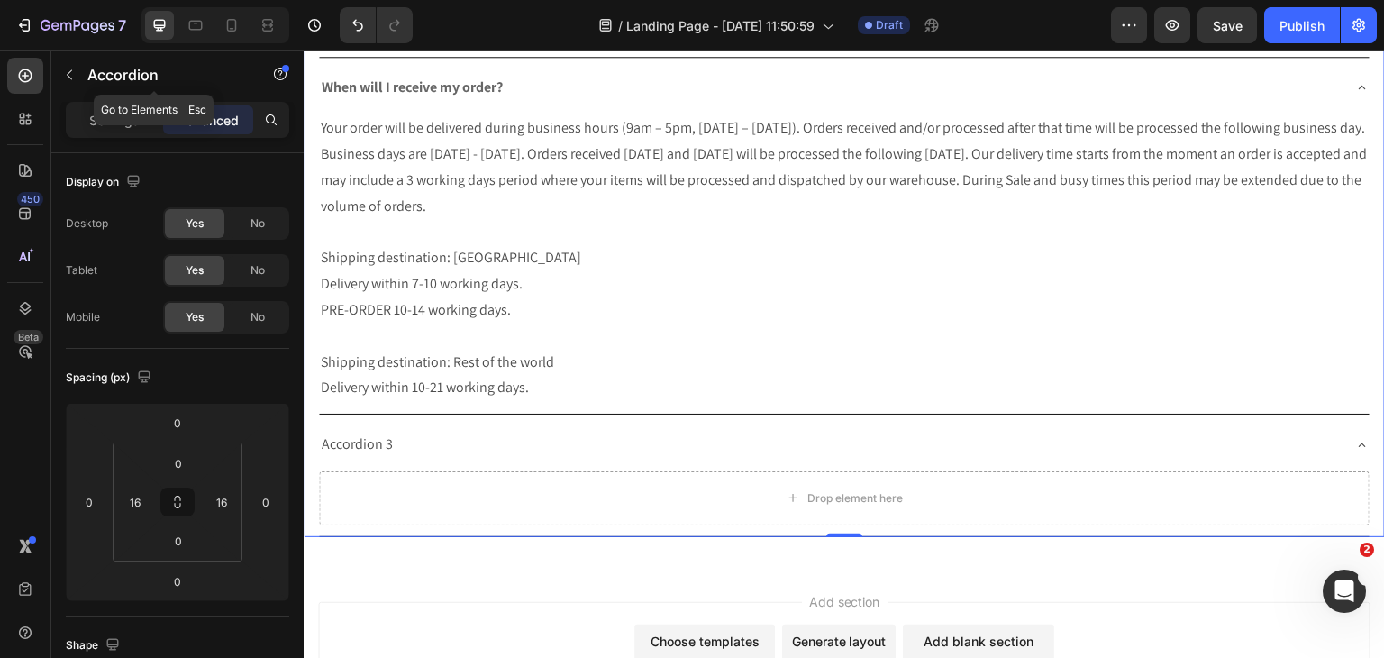
click at [61, 75] on button "button" at bounding box center [69, 74] width 29 height 29
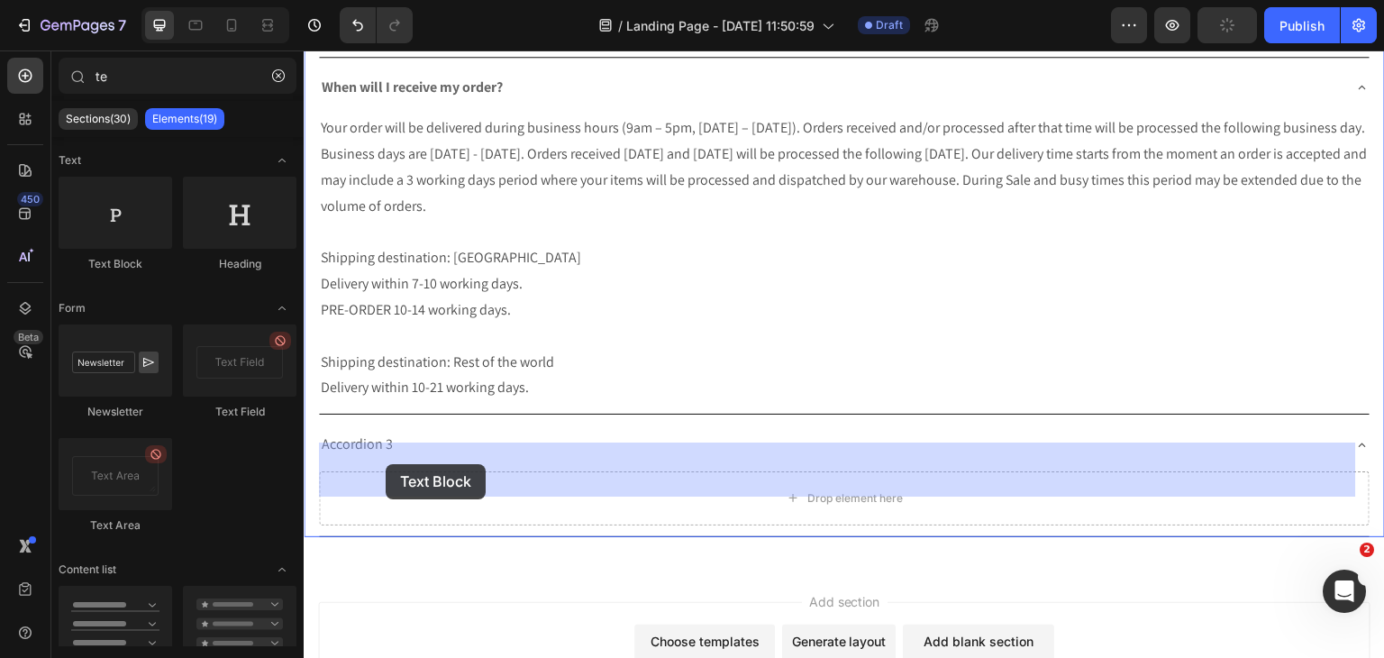
drag, startPoint x: 427, startPoint y: 241, endPoint x: 386, endPoint y: 464, distance: 227.3
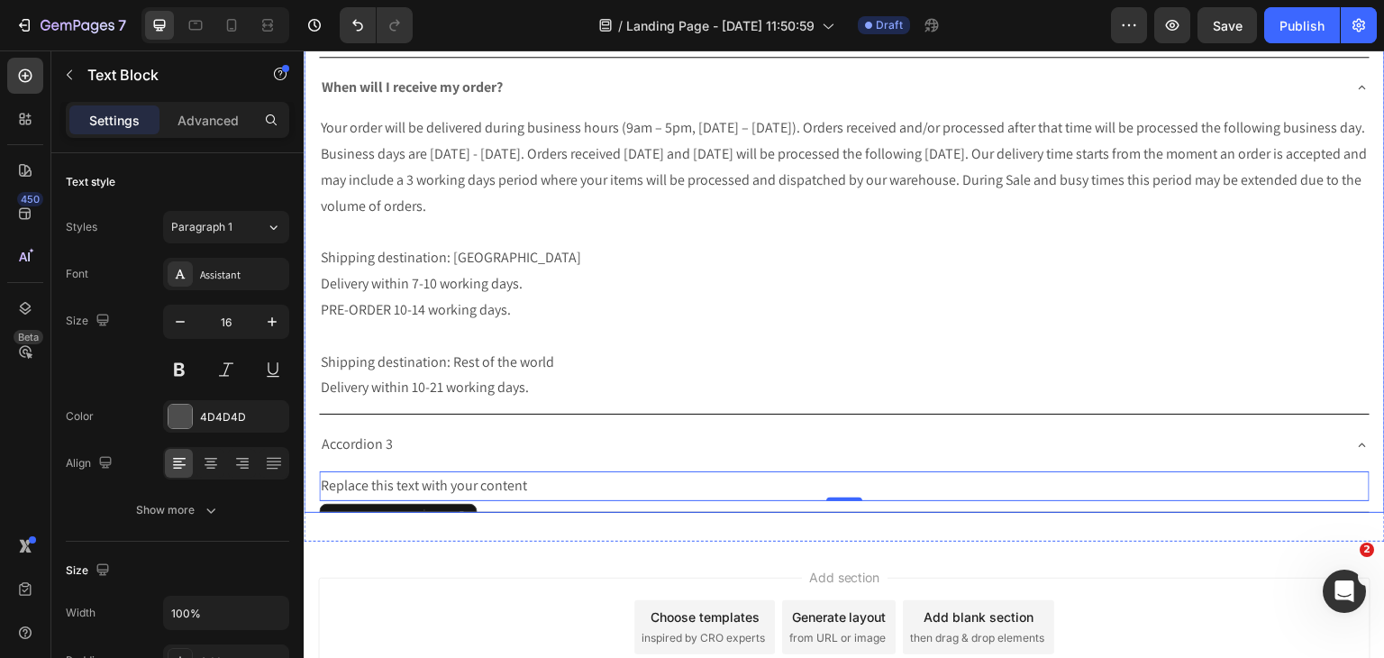
click at [362, 432] on p "Accordion 3" at bounding box center [357, 445] width 71 height 26
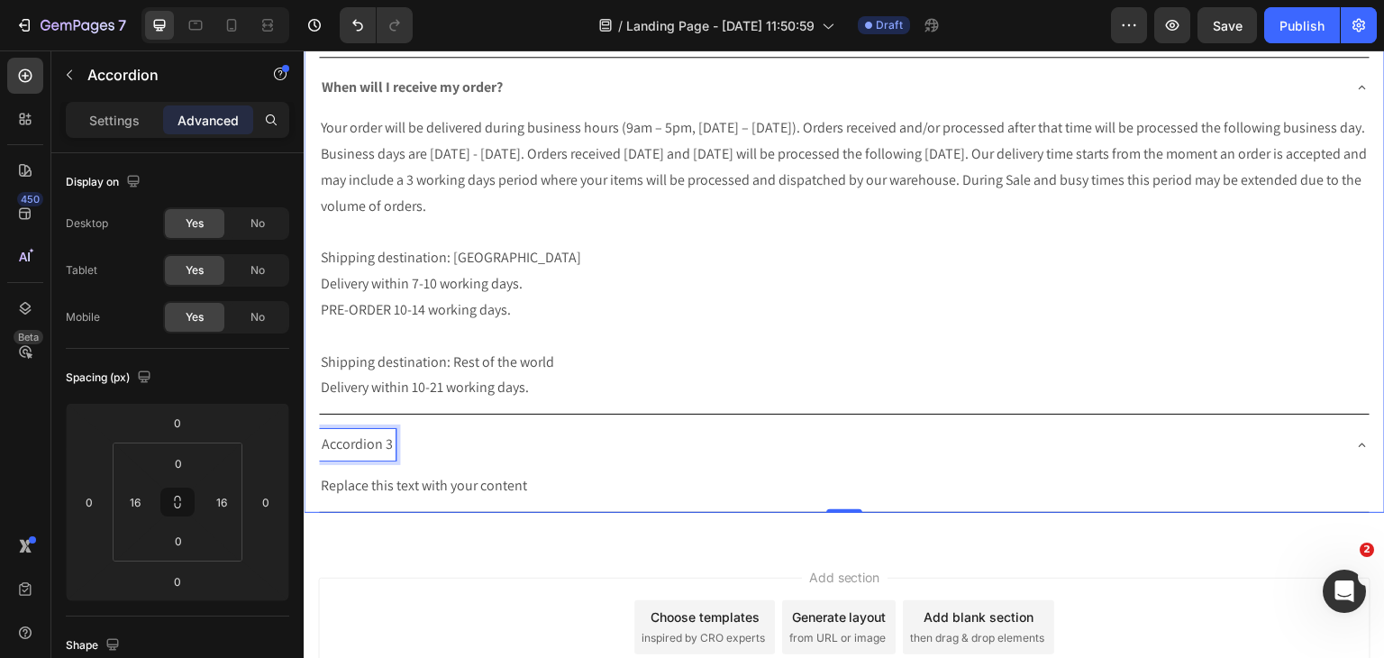
click at [362, 432] on p "Accordion 3" at bounding box center [357, 445] width 71 height 26
click at [429, 434] on span "Can I track my order?" at bounding box center [384, 443] width 124 height 19
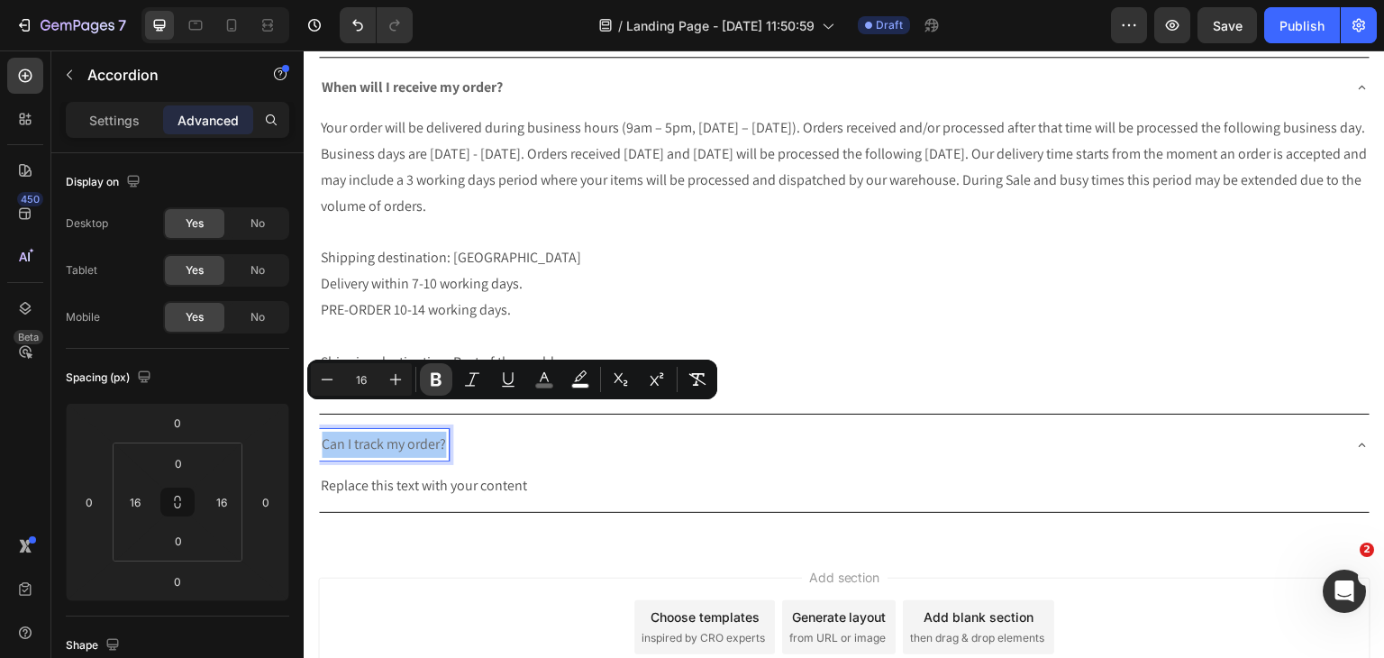
click at [436, 368] on button "Bold" at bounding box center [436, 379] width 32 height 32
click at [389, 471] on div "Replace this text with your content" at bounding box center [844, 486] width 1051 height 30
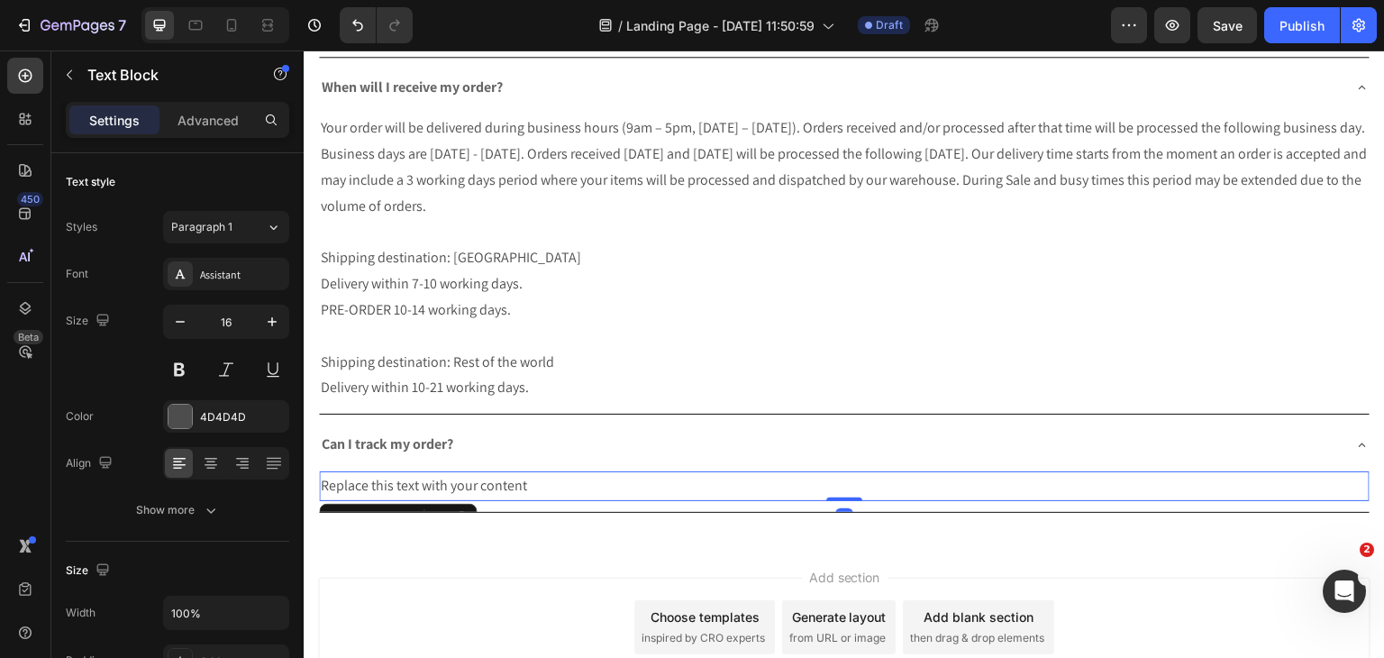
click at [389, 471] on div "Replace this text with your content" at bounding box center [844, 486] width 1051 height 30
click at [389, 473] on p "Replace this text with your content" at bounding box center [844, 486] width 1047 height 26
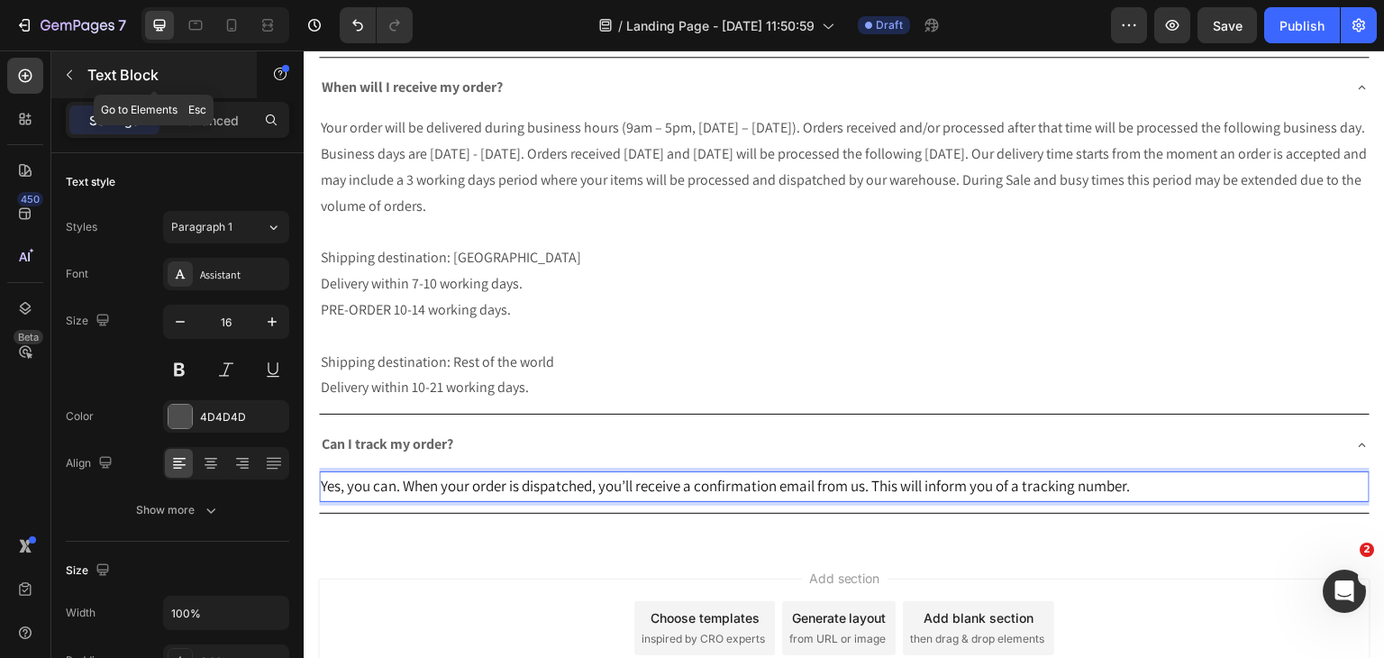
click at [79, 76] on button "button" at bounding box center [69, 74] width 29 height 29
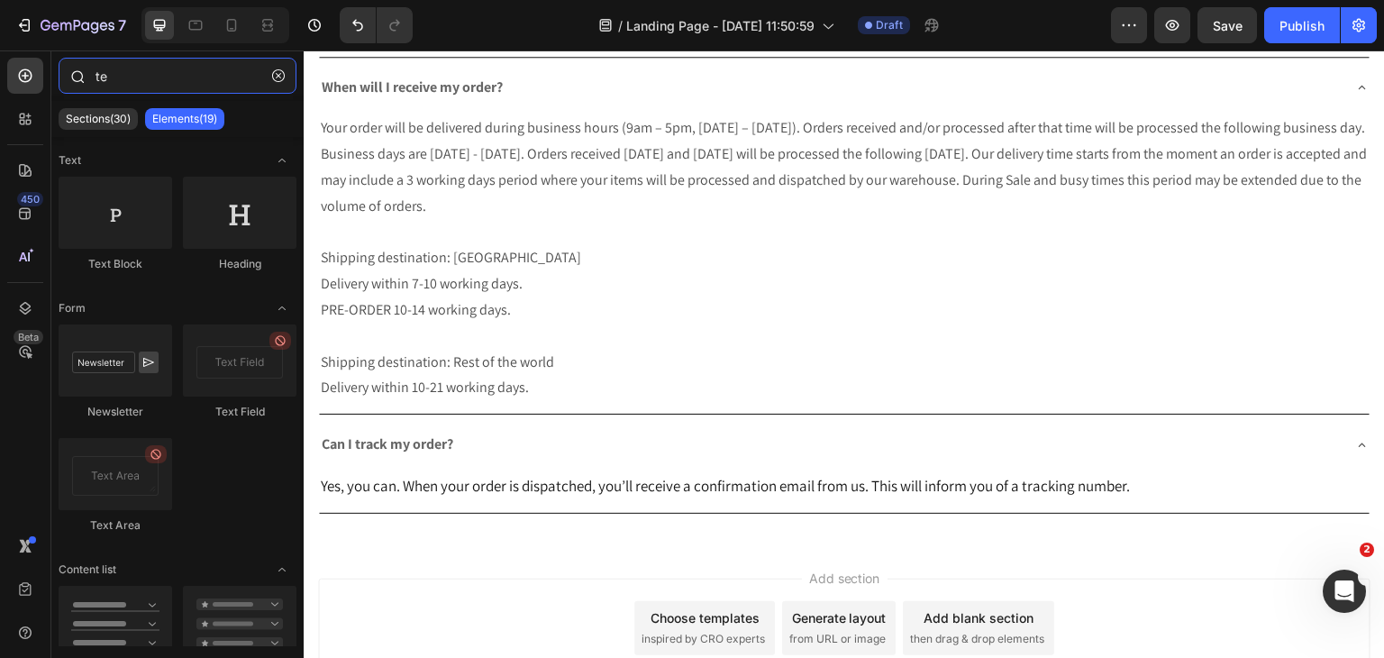
click at [229, 90] on input "te" at bounding box center [178, 76] width 238 height 36
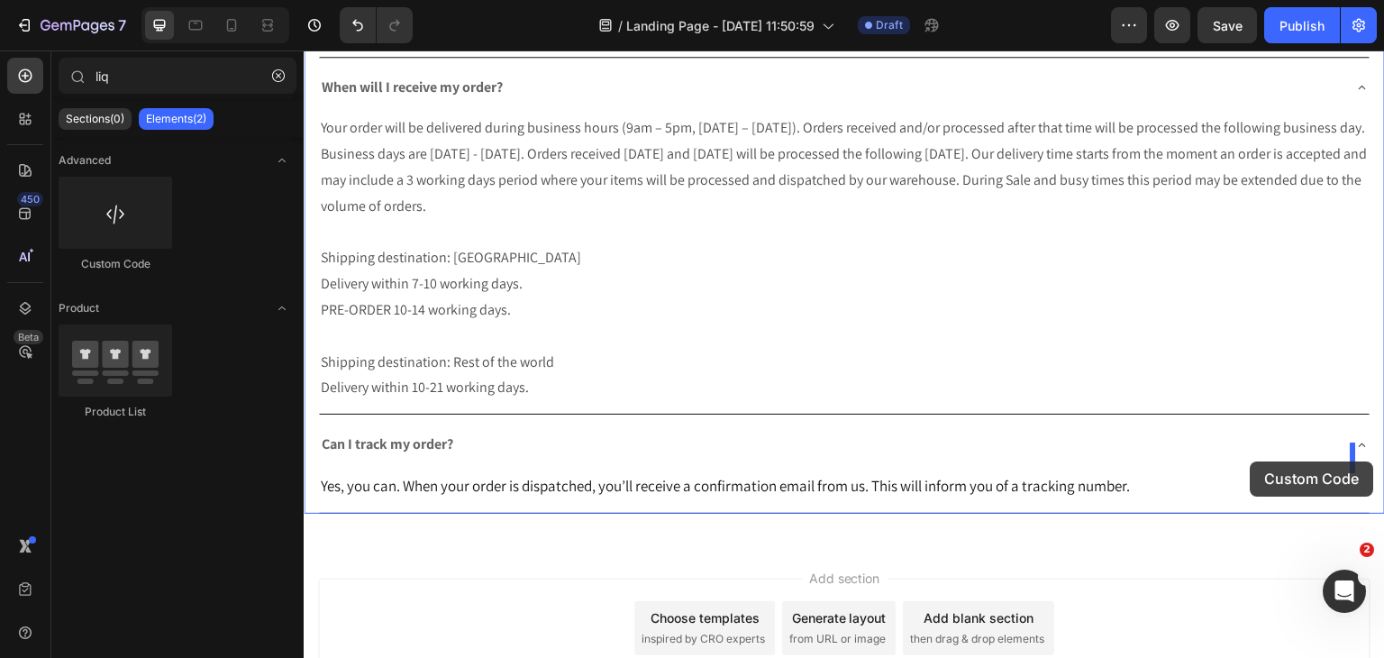
drag, startPoint x: 455, startPoint y: 264, endPoint x: 1251, endPoint y: 461, distance: 819.7
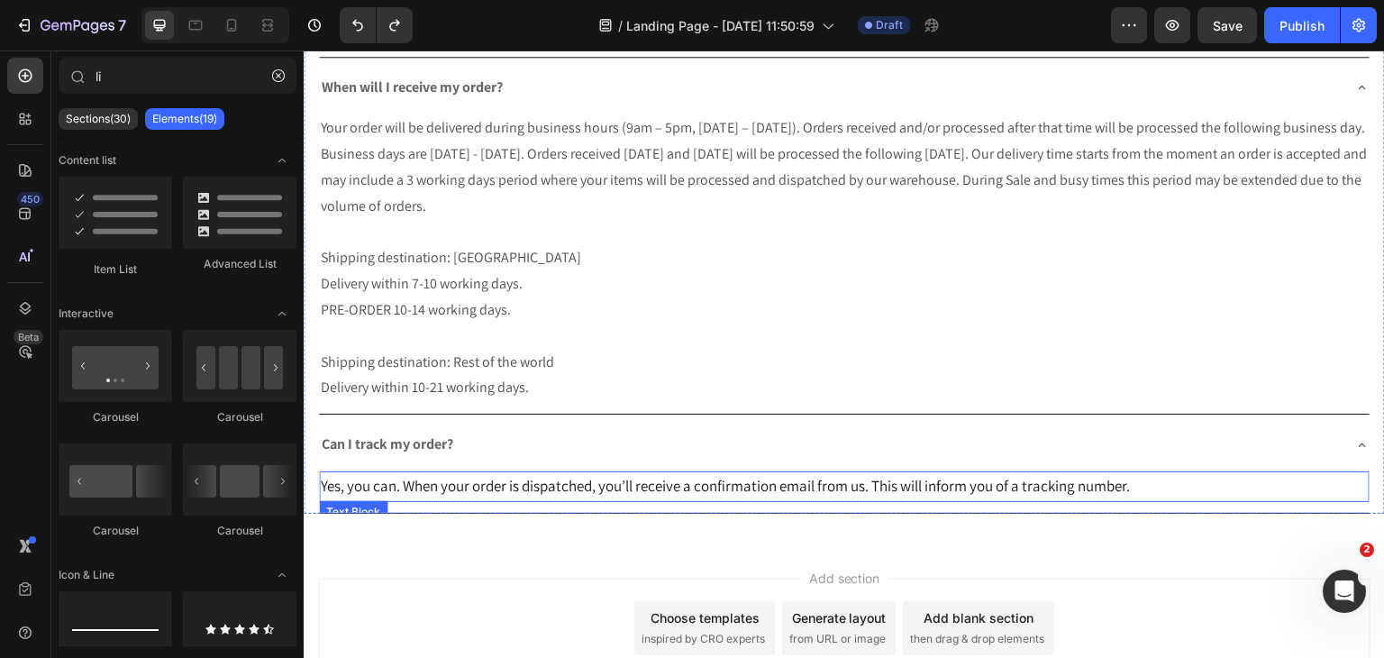
click at [1187, 473] on p "Yes, you can. When your order is dispatched, you’ll receive a confirmation emai…" at bounding box center [844, 486] width 1047 height 27
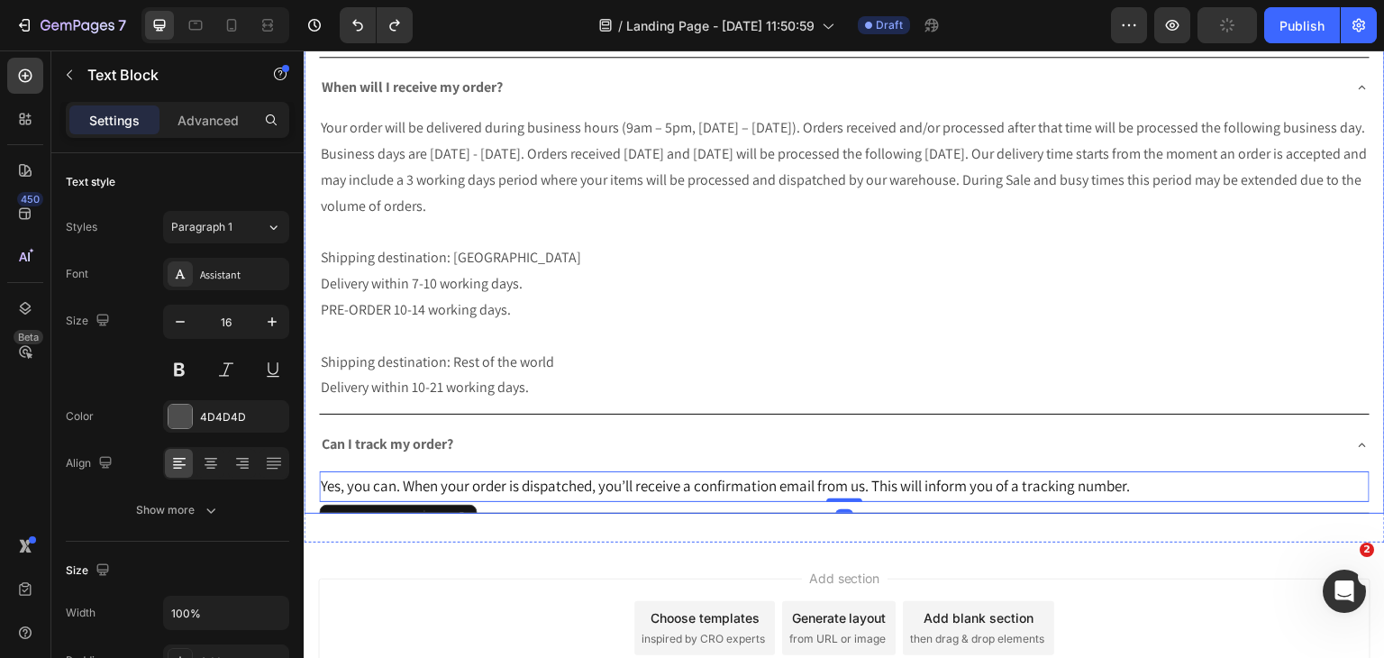
click at [1137, 474] on div "Yes, you can. When your order is dispatched, you’ll receive a confirmation emai…" at bounding box center [844, 490] width 1051 height 45
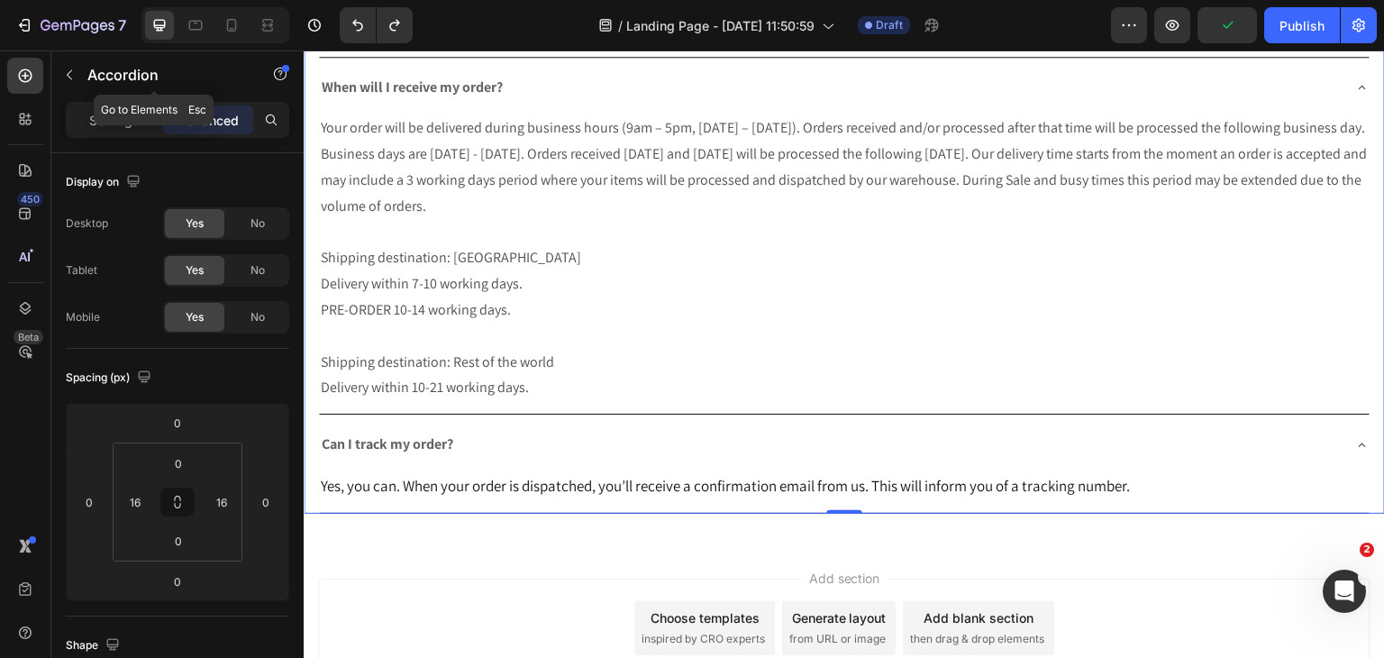
click at [76, 77] on button "button" at bounding box center [69, 74] width 29 height 29
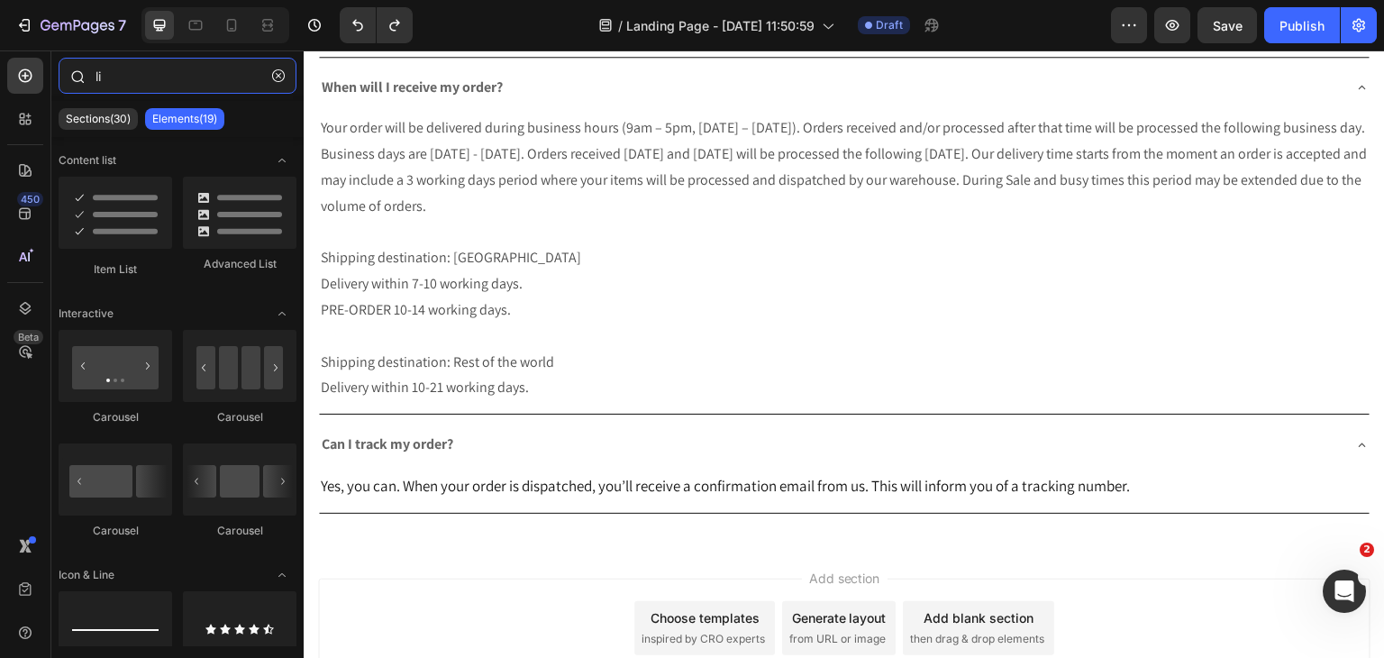
click at [159, 70] on input "li" at bounding box center [178, 76] width 238 height 36
type input "liq"
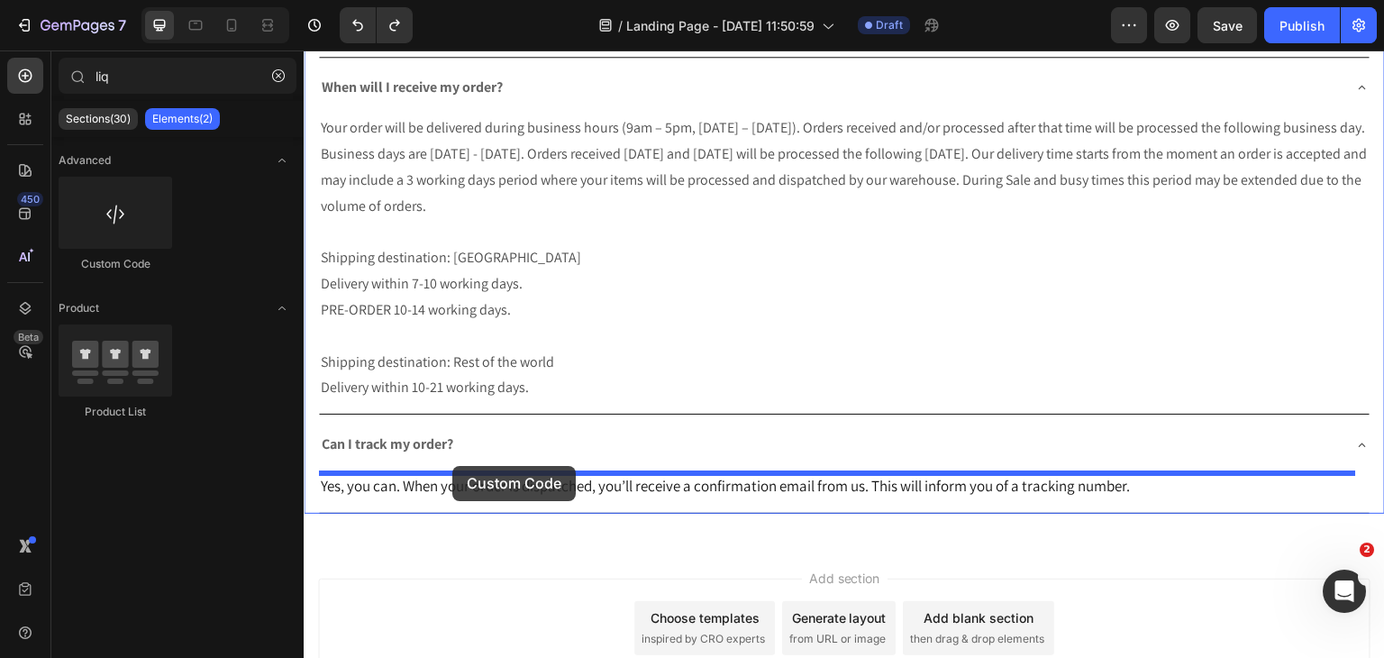
drag, startPoint x: 432, startPoint y: 260, endPoint x: 453, endPoint y: 467, distance: 207.5
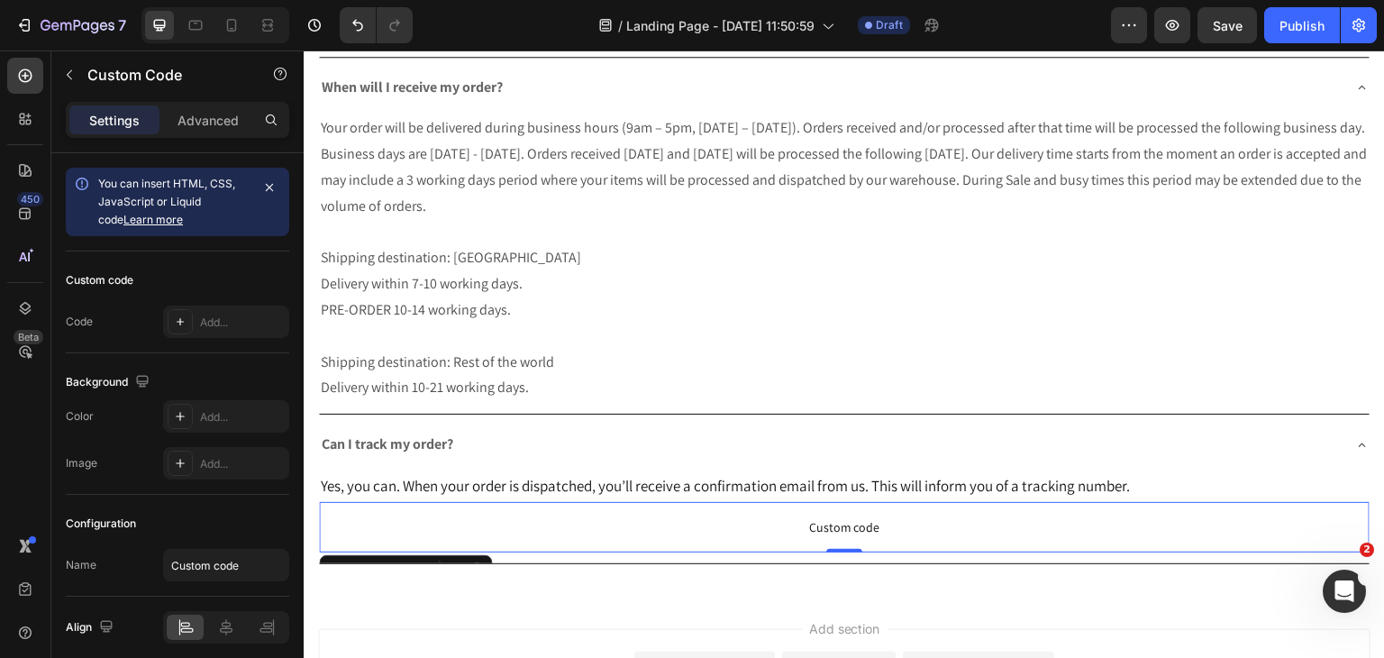
click at [730, 516] on span "Custom code" at bounding box center [844, 527] width 1051 height 22
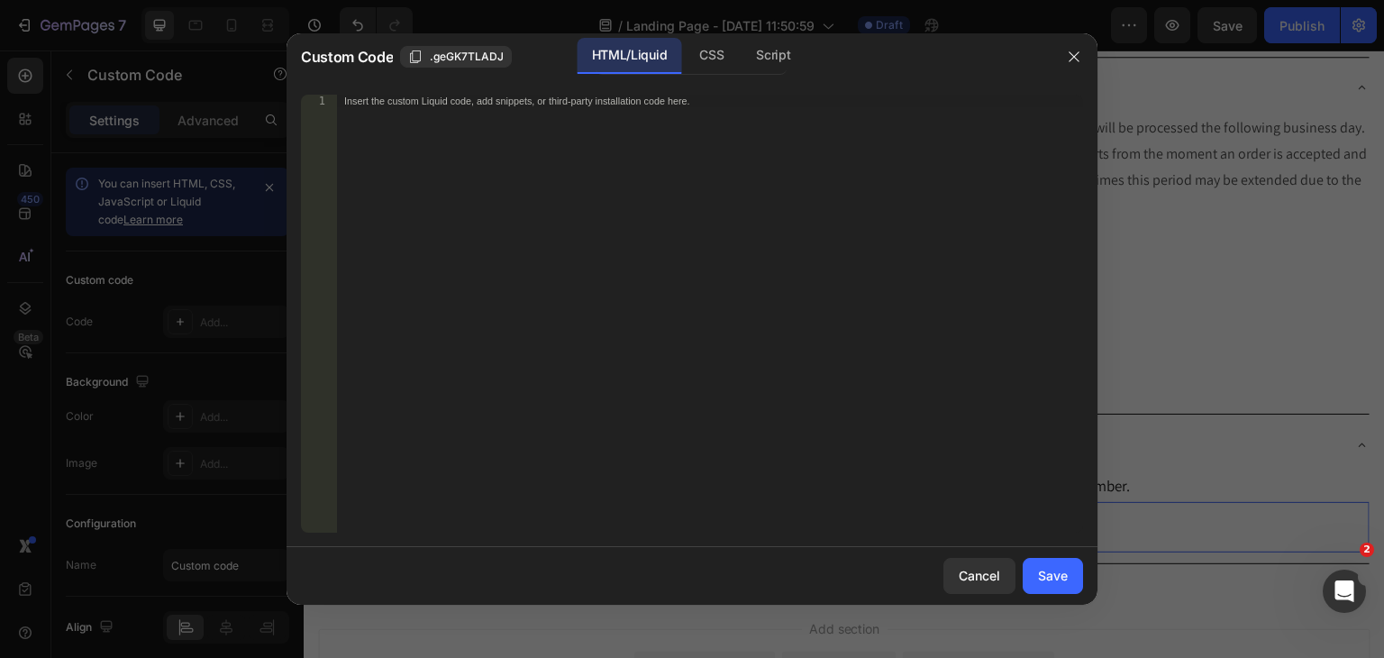
click at [542, 224] on div "Insert the custom Liquid code, add snippets, or third-party installation code h…" at bounding box center [710, 326] width 746 height 463
paste textarea "<div class="as-track-button" data-domain="track.aftership.com" data-size="large…"
type textarea "<div class="as-track-button" data-domain="track.aftership.com" data-size="large…"
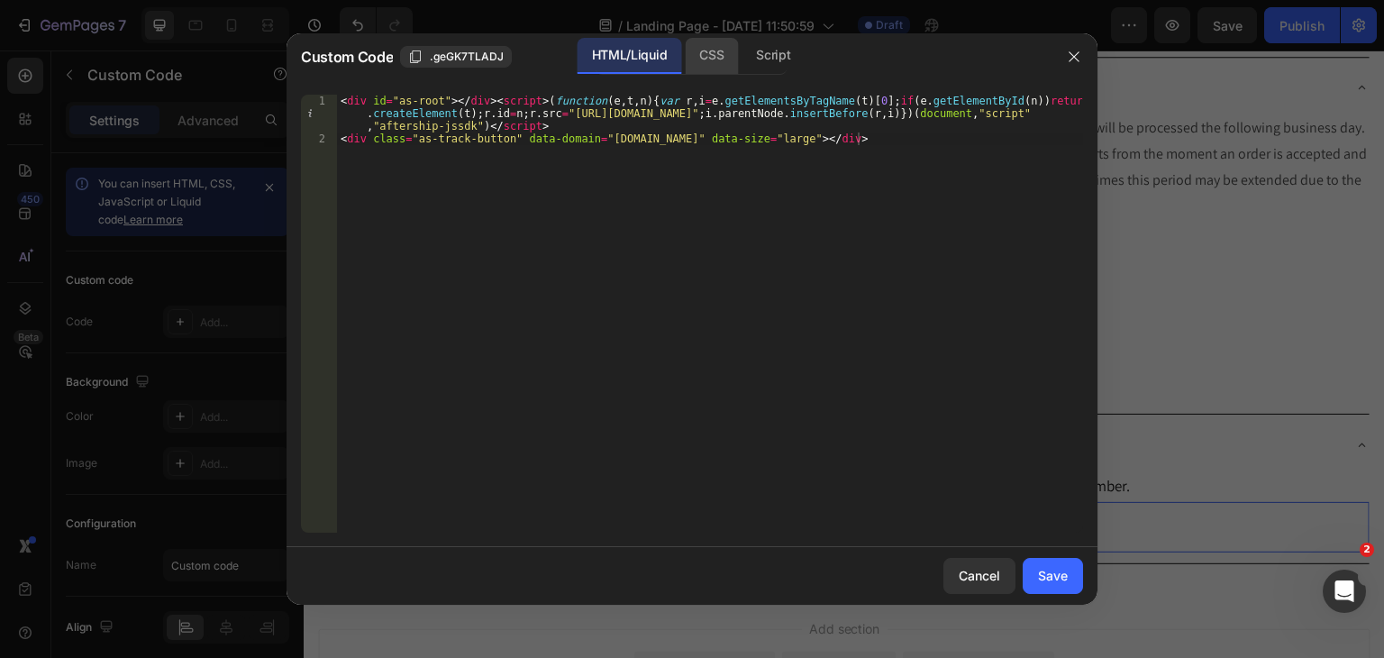
click at [742, 59] on div "CSS" at bounding box center [773, 56] width 63 height 36
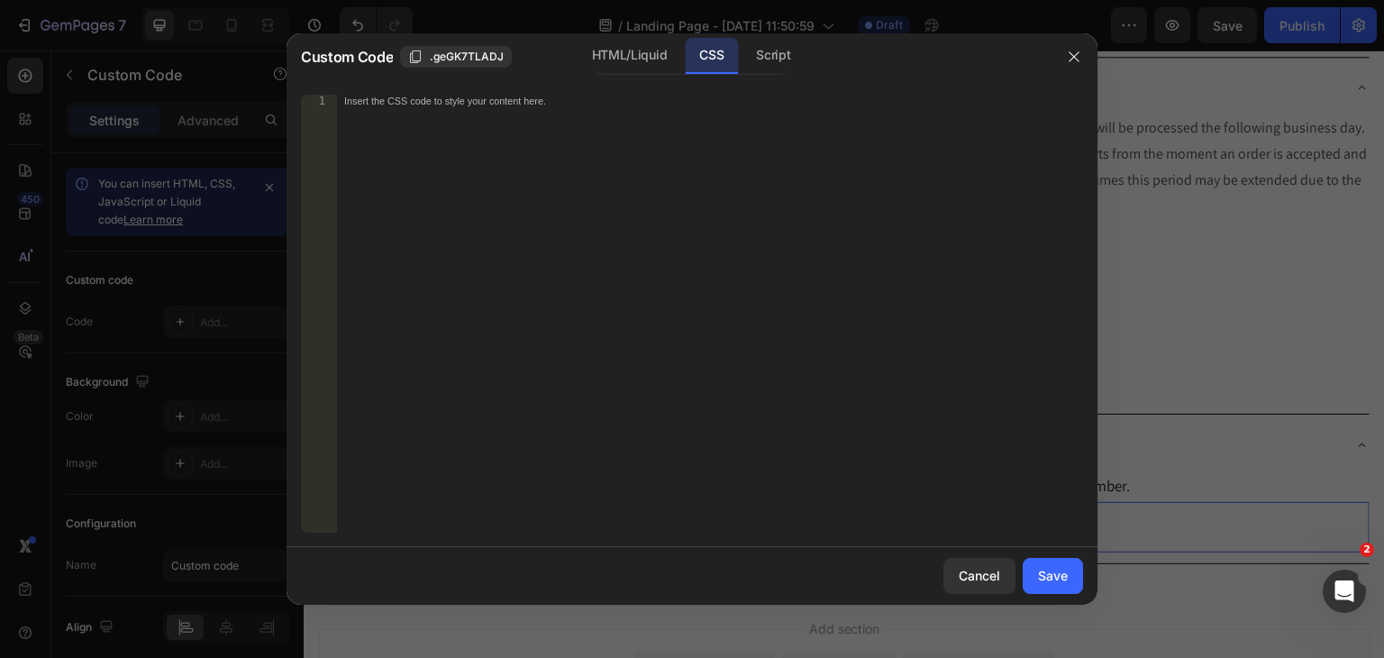
click at [642, 209] on div "Insert the CSS code to style your content here." at bounding box center [710, 326] width 746 height 463
click at [755, 80] on div "1 2 3 4 5 6 #m-1637836517302 { } #m-1637836517302 .track-button-innerContainer …" at bounding box center [692, 313] width 811 height 467
click at [767, 69] on div "Script" at bounding box center [773, 56] width 63 height 36
click at [695, 248] on div "Insert the Javascript code to add interaction and animation to your content her…" at bounding box center [710, 326] width 746 height 463
paste textarea "})( window.GemQuery || jQuery );"
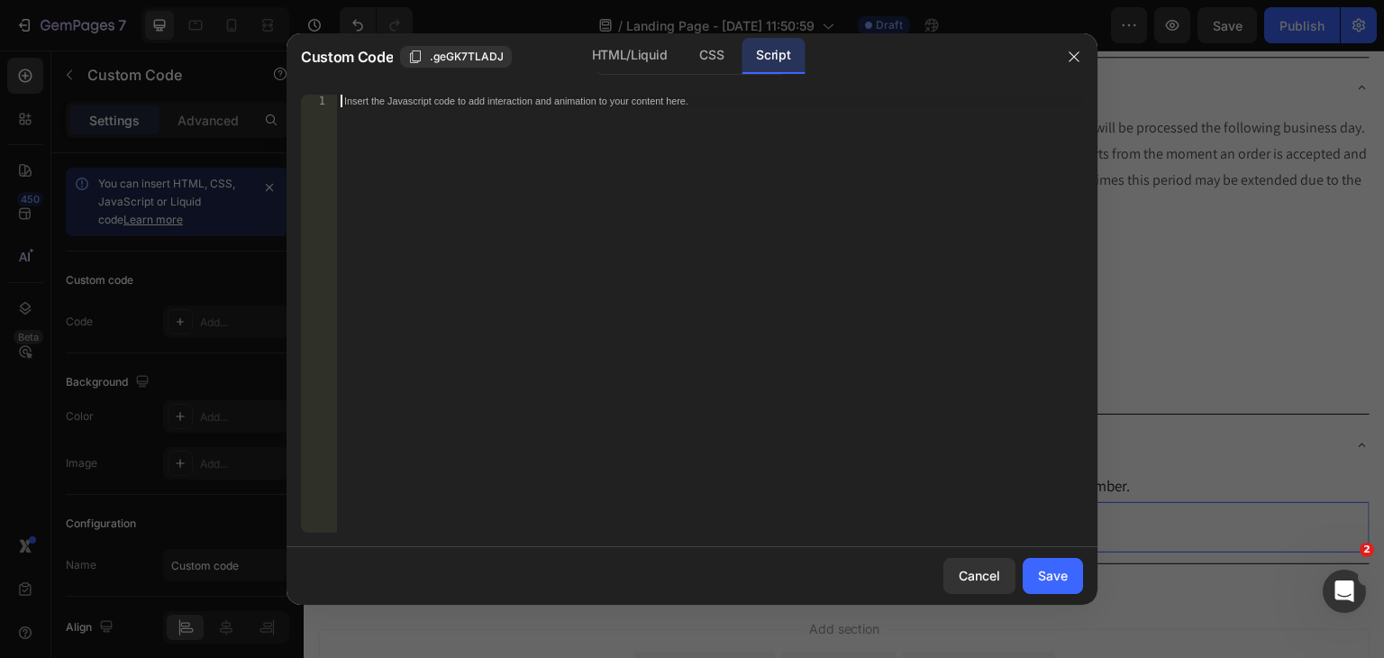
type textarea "})( window.GemQuery || jQuery );"
click at [1031, 578] on button "Save" at bounding box center [1053, 576] width 60 height 36
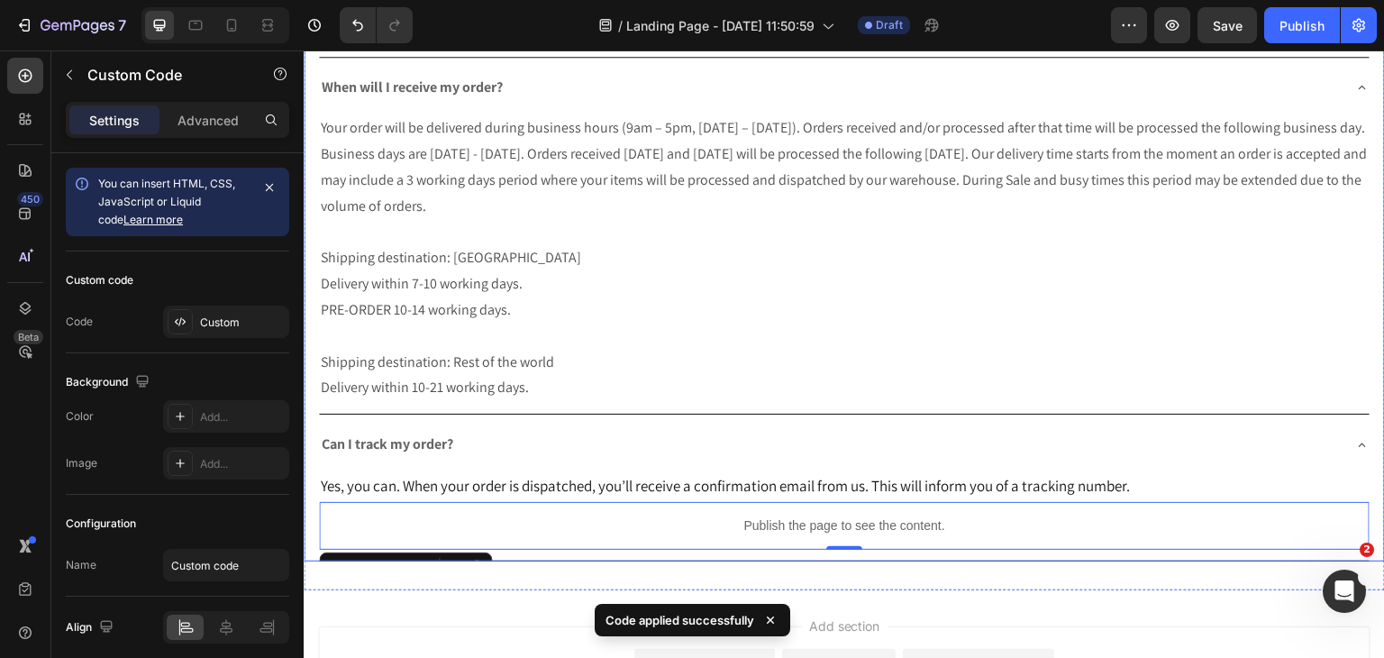
click at [1355, 438] on icon at bounding box center [1362, 445] width 14 height 14
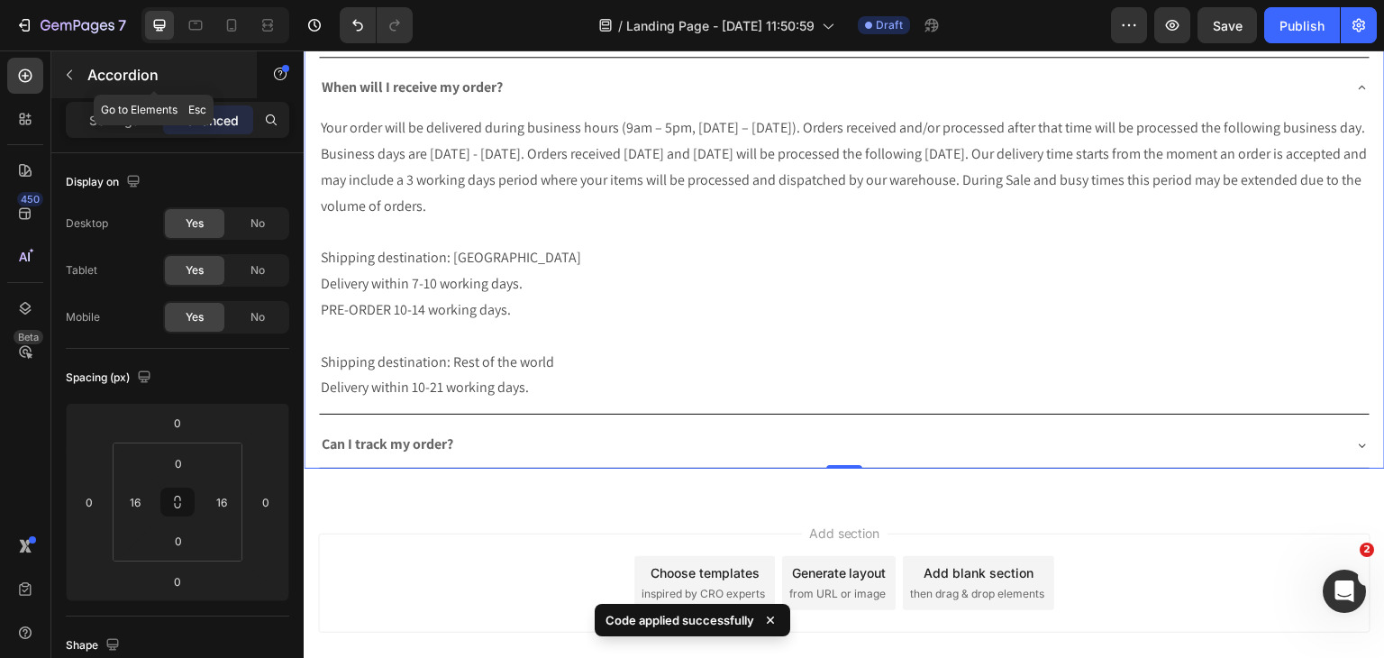
click at [80, 70] on button "button" at bounding box center [69, 74] width 29 height 29
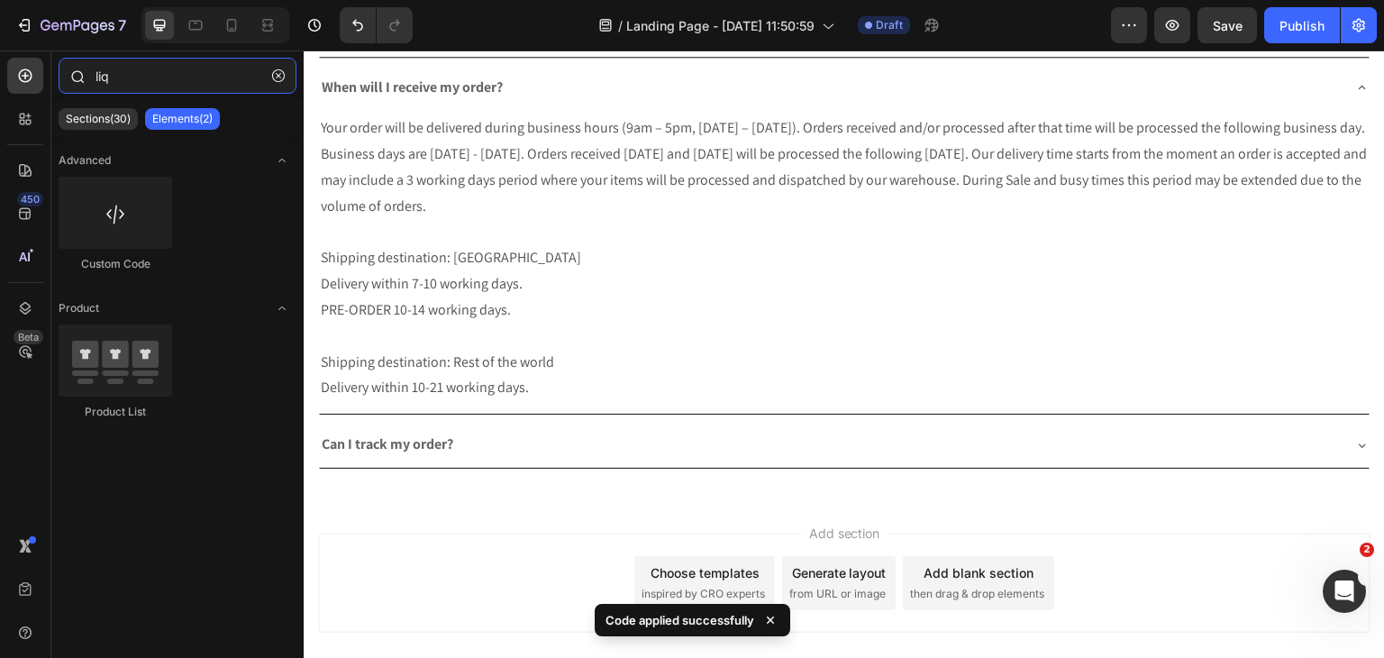
click at [259, 64] on input "liq" at bounding box center [178, 76] width 238 height 36
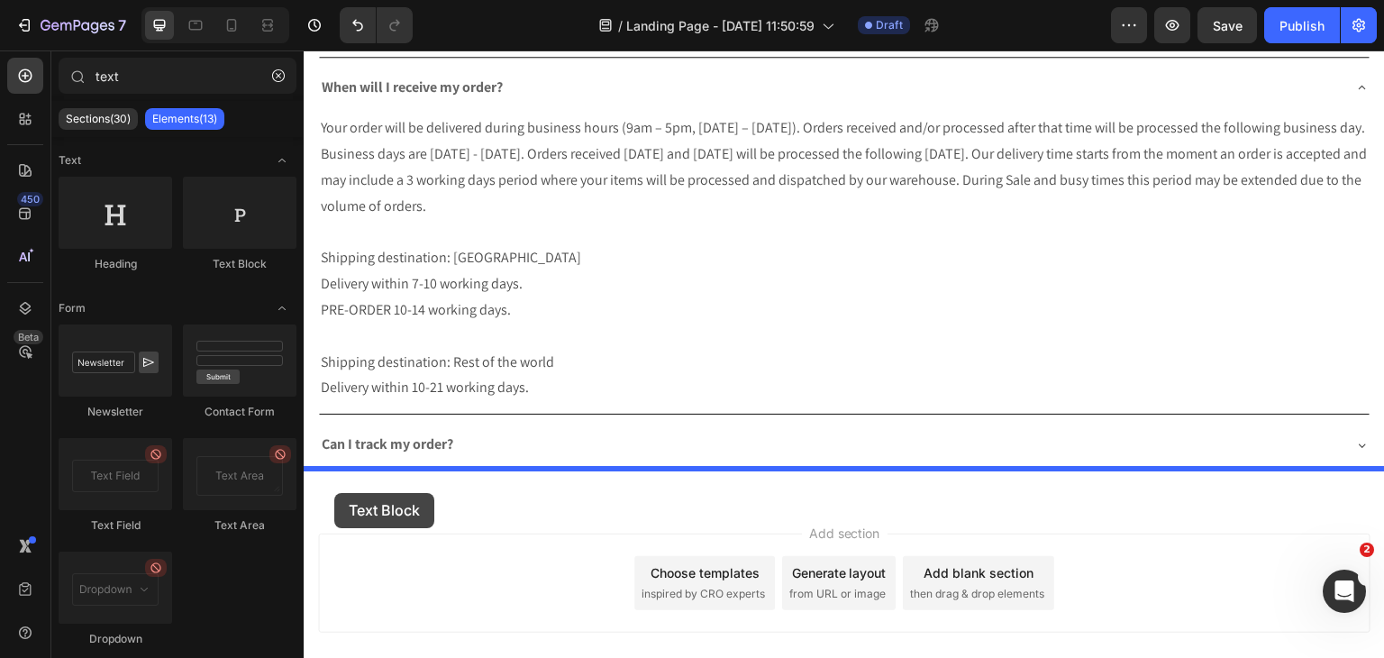
drag, startPoint x: 522, startPoint y: 280, endPoint x: 334, endPoint y: 493, distance: 283.4
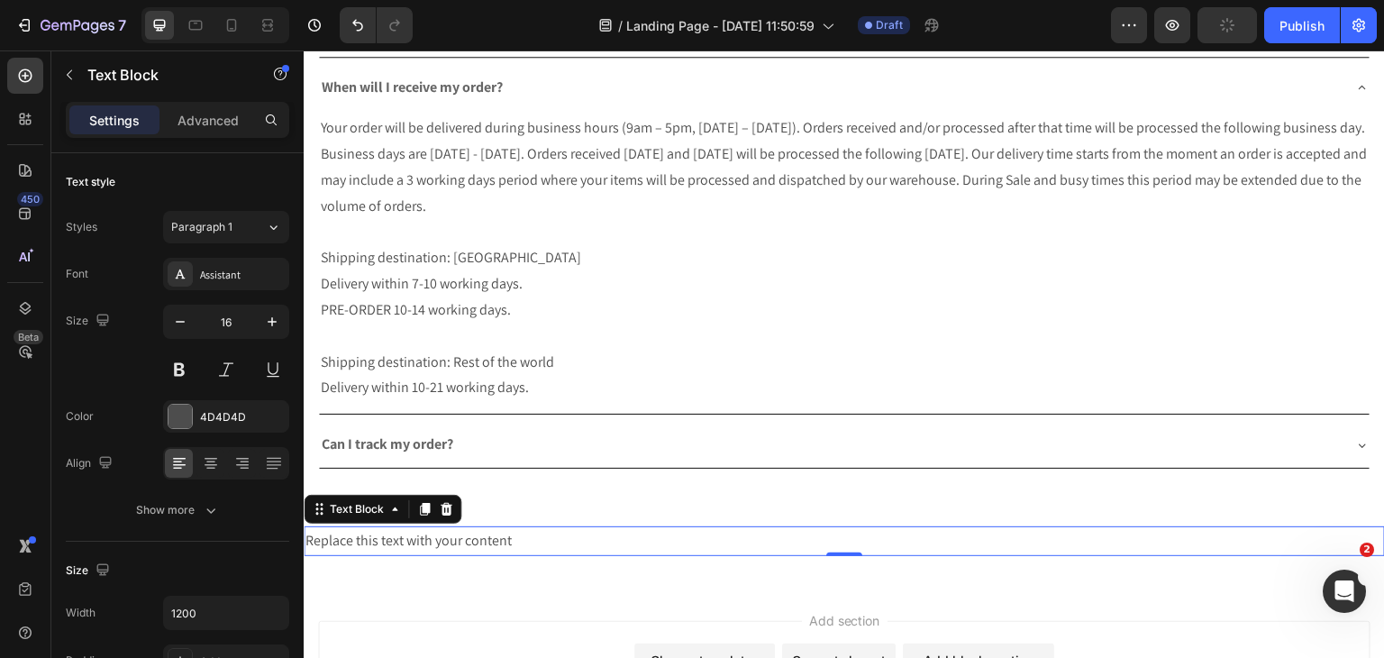
click at [423, 526] on div "Replace this text with your content" at bounding box center [844, 541] width 1081 height 30
click at [423, 528] on p "Replace this text with your content" at bounding box center [844, 541] width 1078 height 26
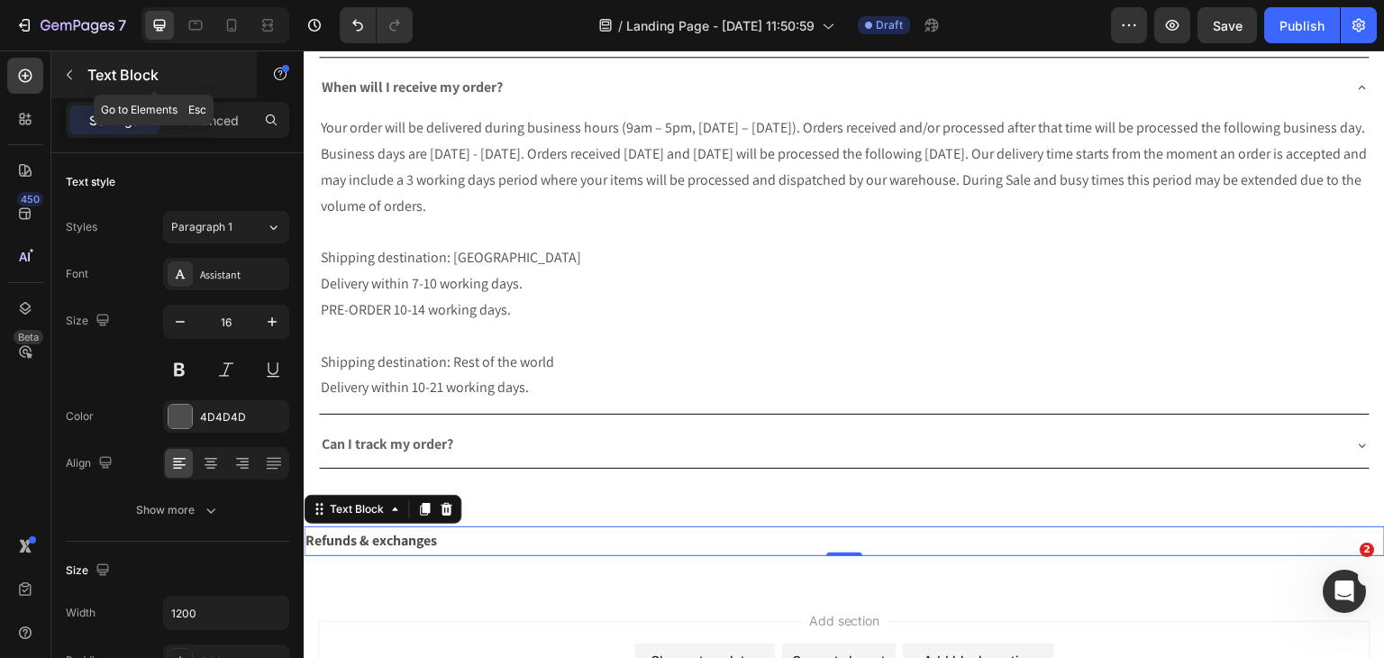
click at [66, 70] on icon "button" at bounding box center [69, 75] width 14 height 14
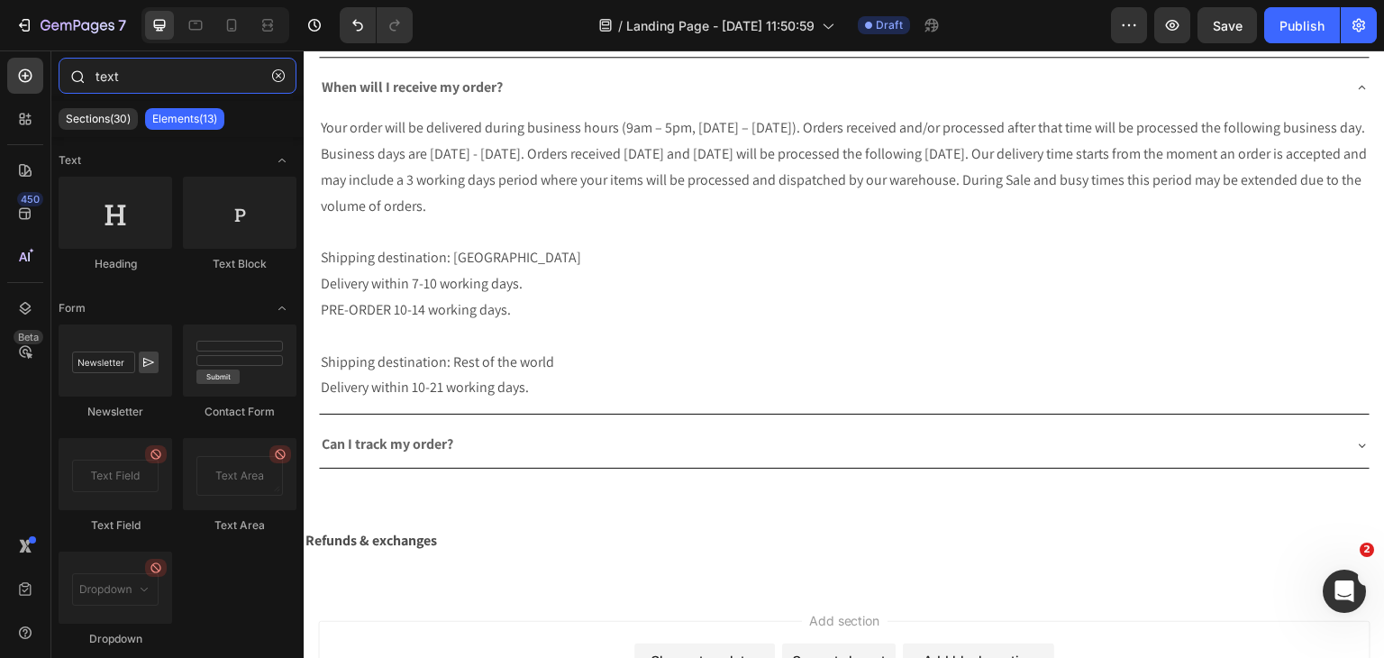
click at [132, 90] on input "text" at bounding box center [178, 76] width 238 height 36
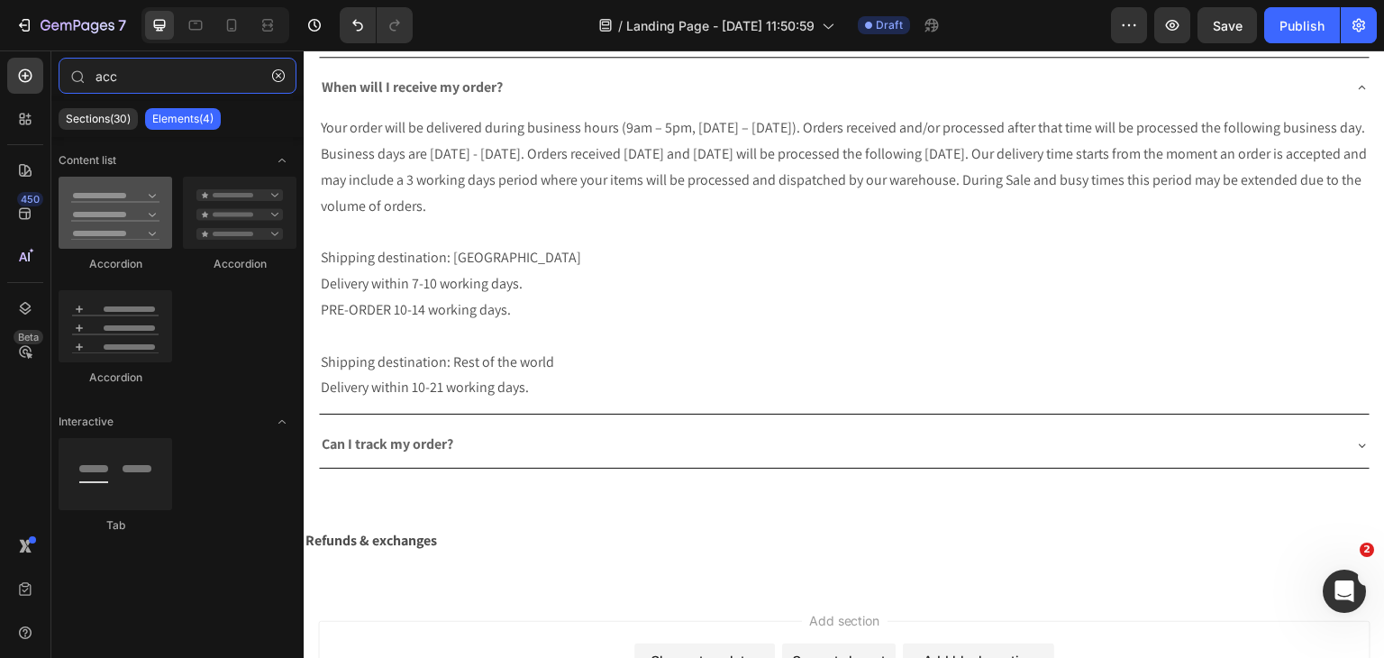
type input "acc"
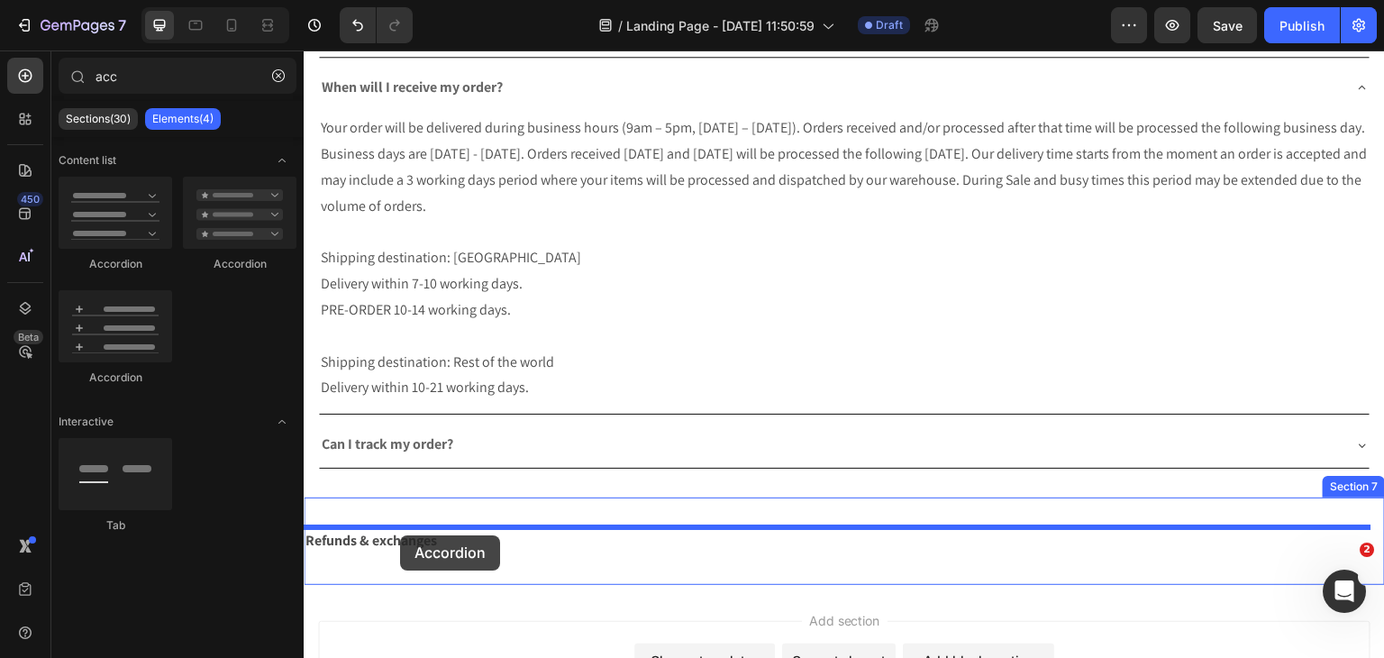
drag, startPoint x: 432, startPoint y: 282, endPoint x: 400, endPoint y: 535, distance: 255.1
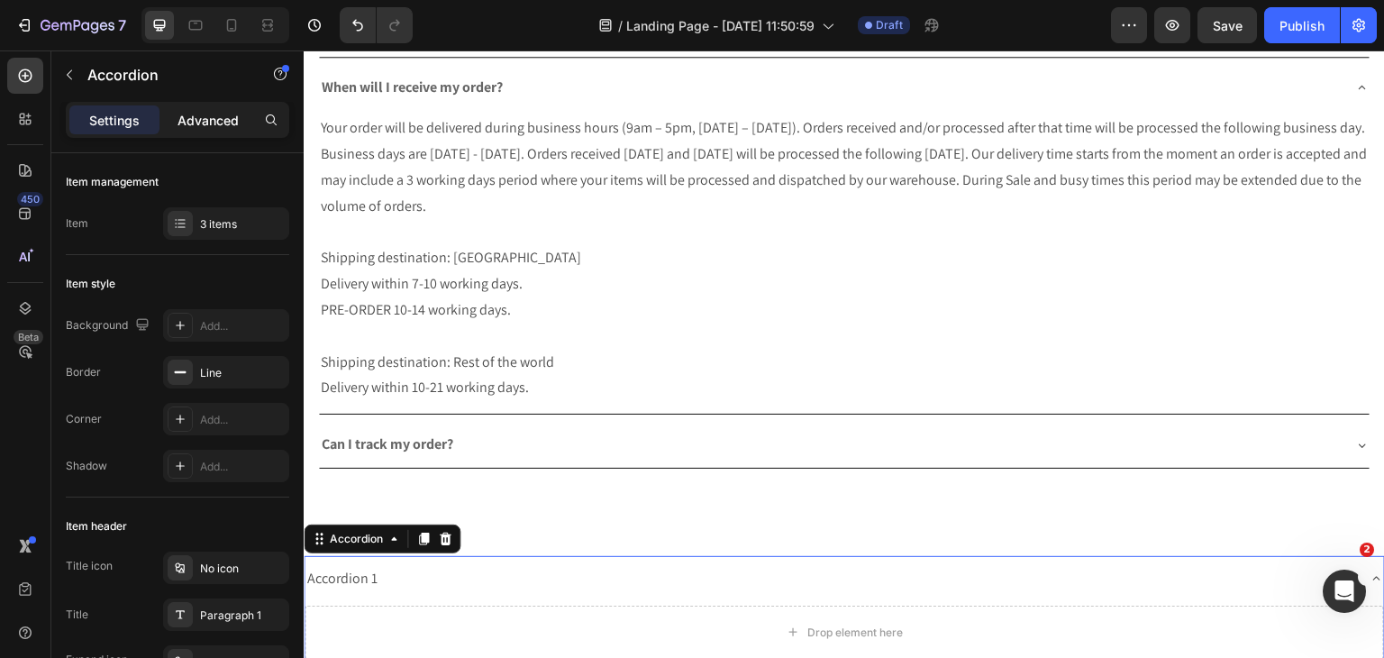
click at [224, 112] on p "Advanced" at bounding box center [207, 120] width 61 height 19
type input "100%"
type input "100"
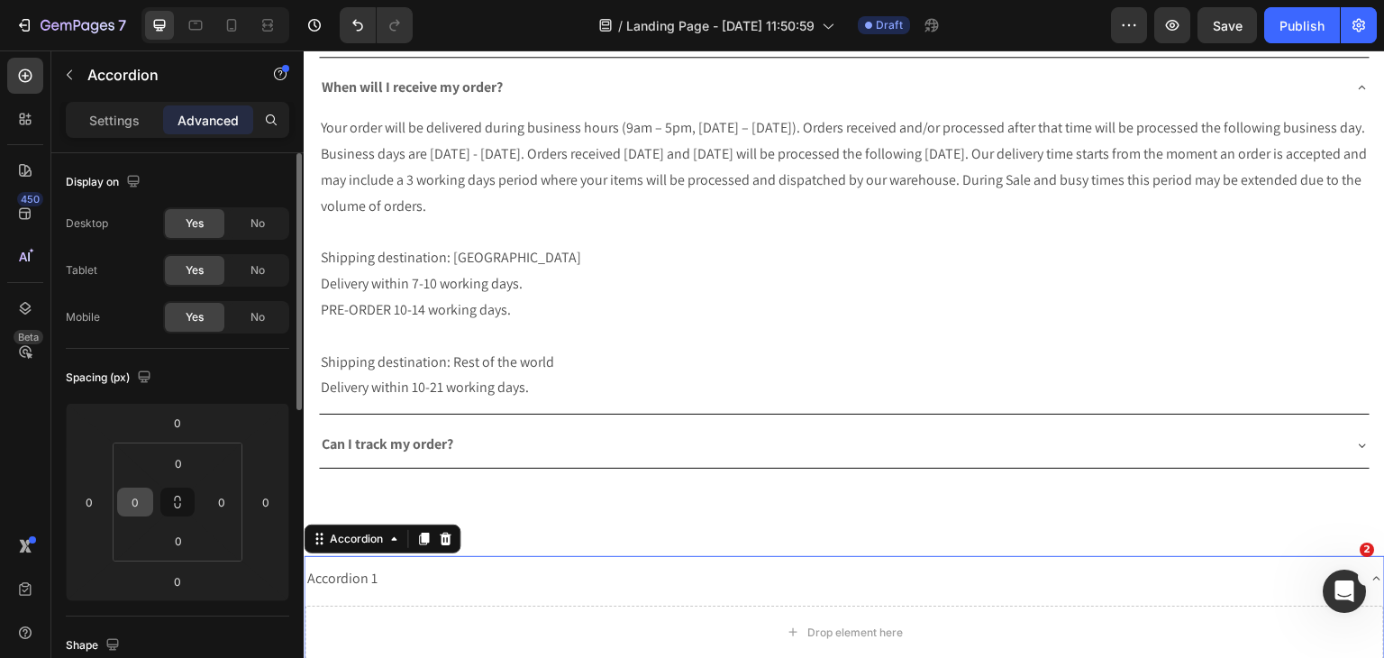
click at [136, 503] on input "0" at bounding box center [135, 501] width 27 height 27
click at [136, 503] on input "1" at bounding box center [135, 501] width 27 height 27
type input "6"
type input "16"
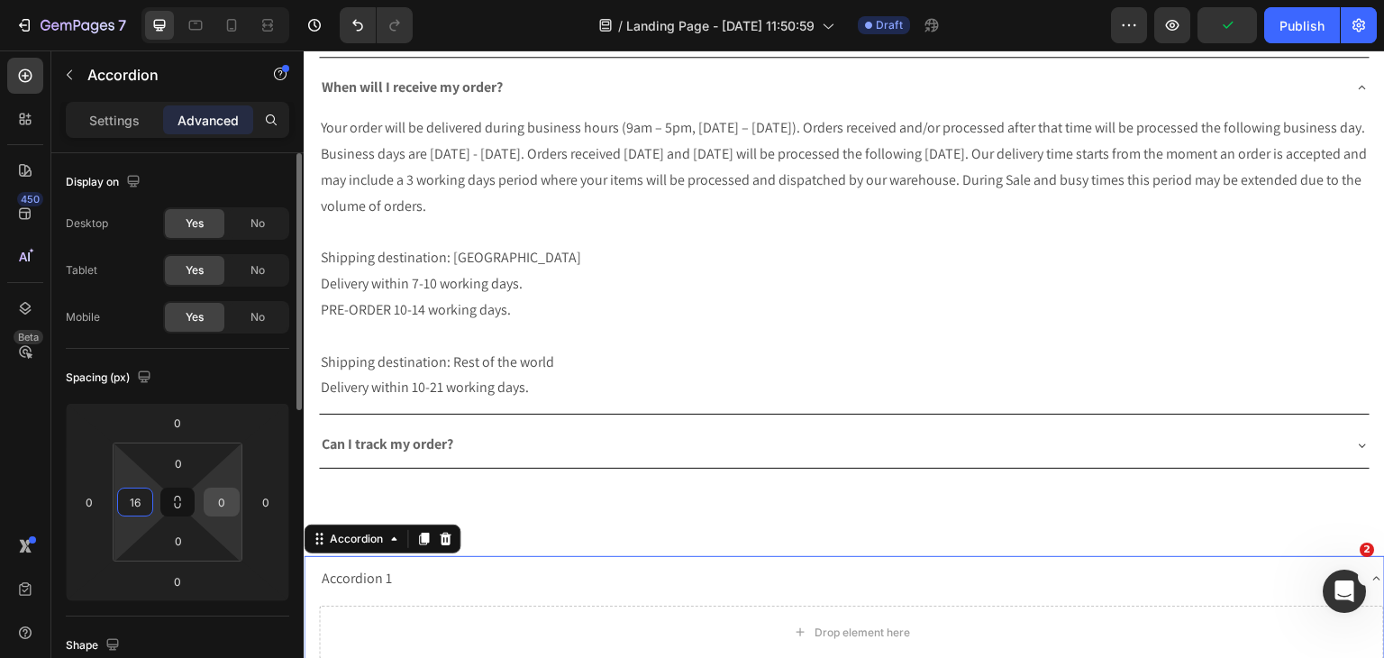
click at [210, 506] on input "0" at bounding box center [221, 501] width 27 height 27
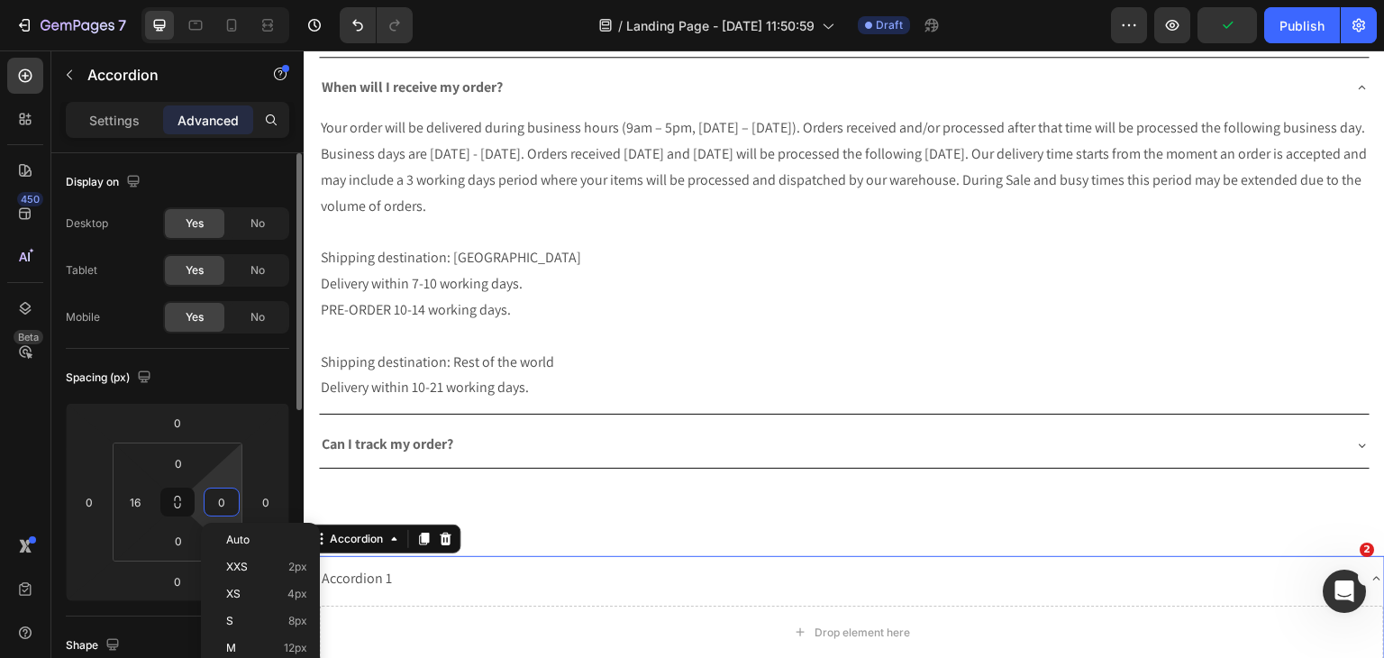
click at [210, 506] on input "0" at bounding box center [221, 501] width 27 height 27
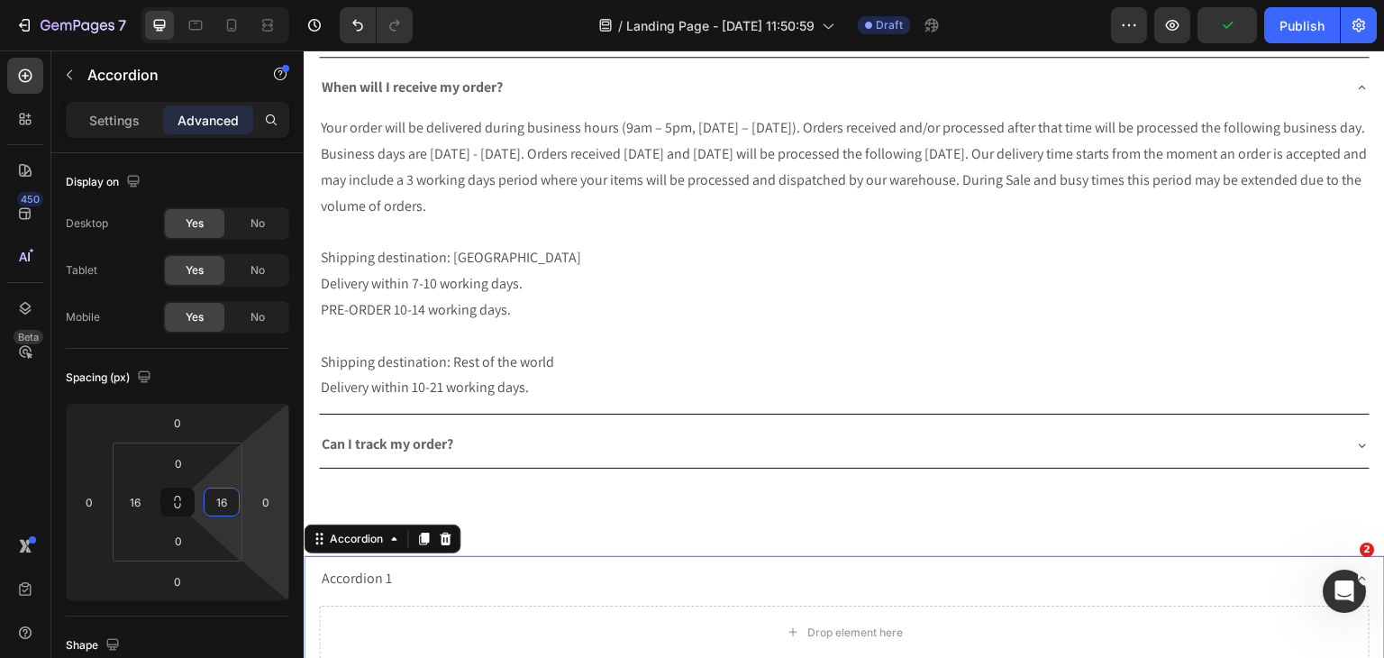
type input "16"
click at [774, 567] on div "Accordion 1" at bounding box center [844, 579] width 1051 height 46
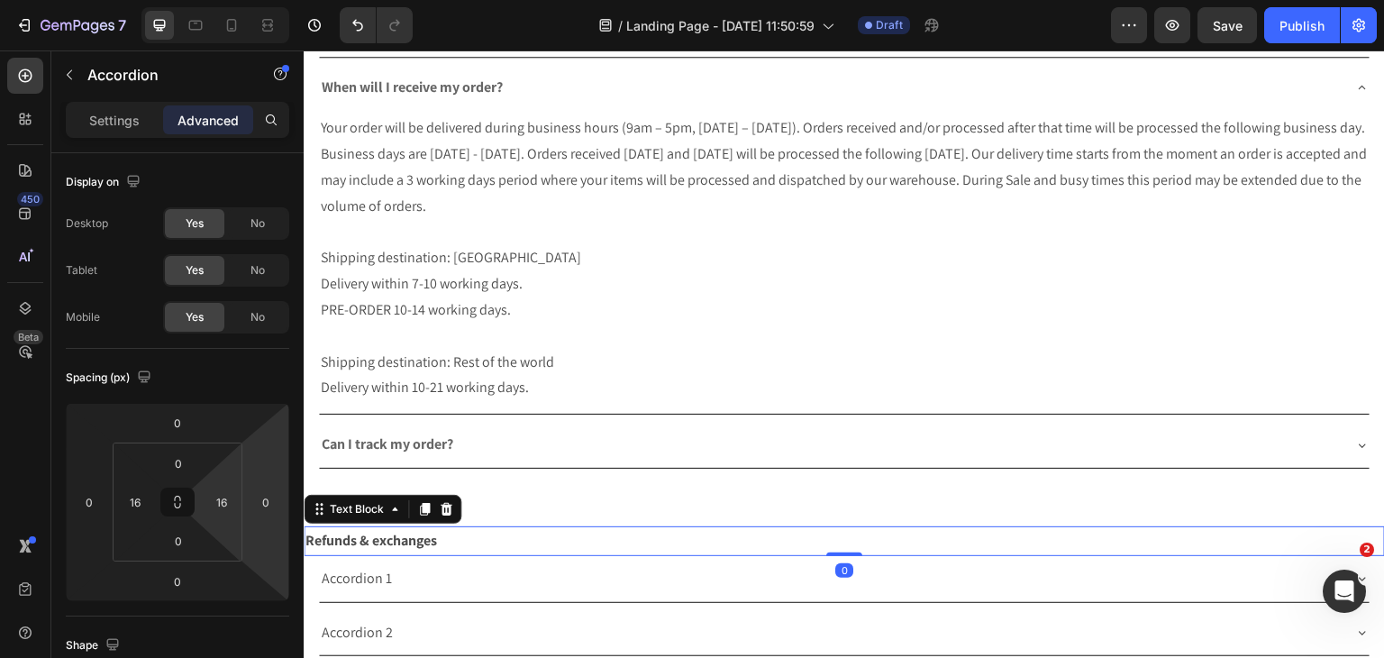
click at [809, 528] on p "Refunds & exchanges" at bounding box center [844, 541] width 1078 height 26
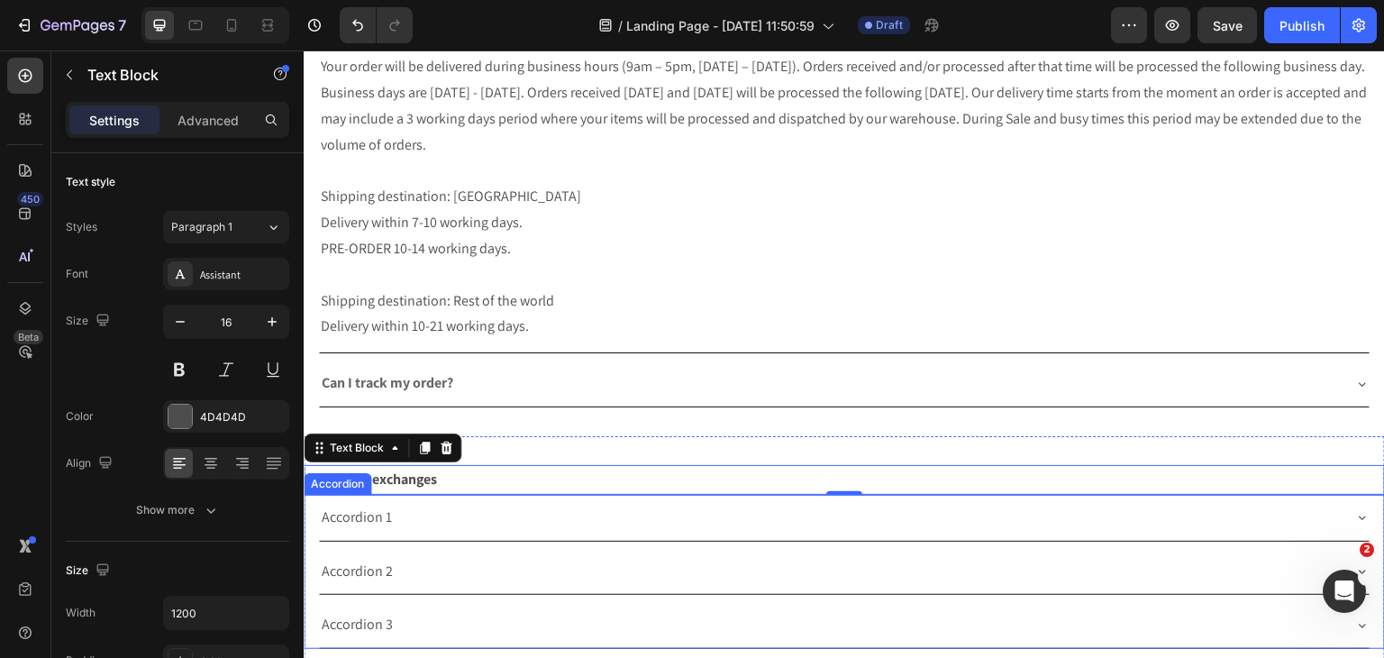
scroll to position [1907, 0]
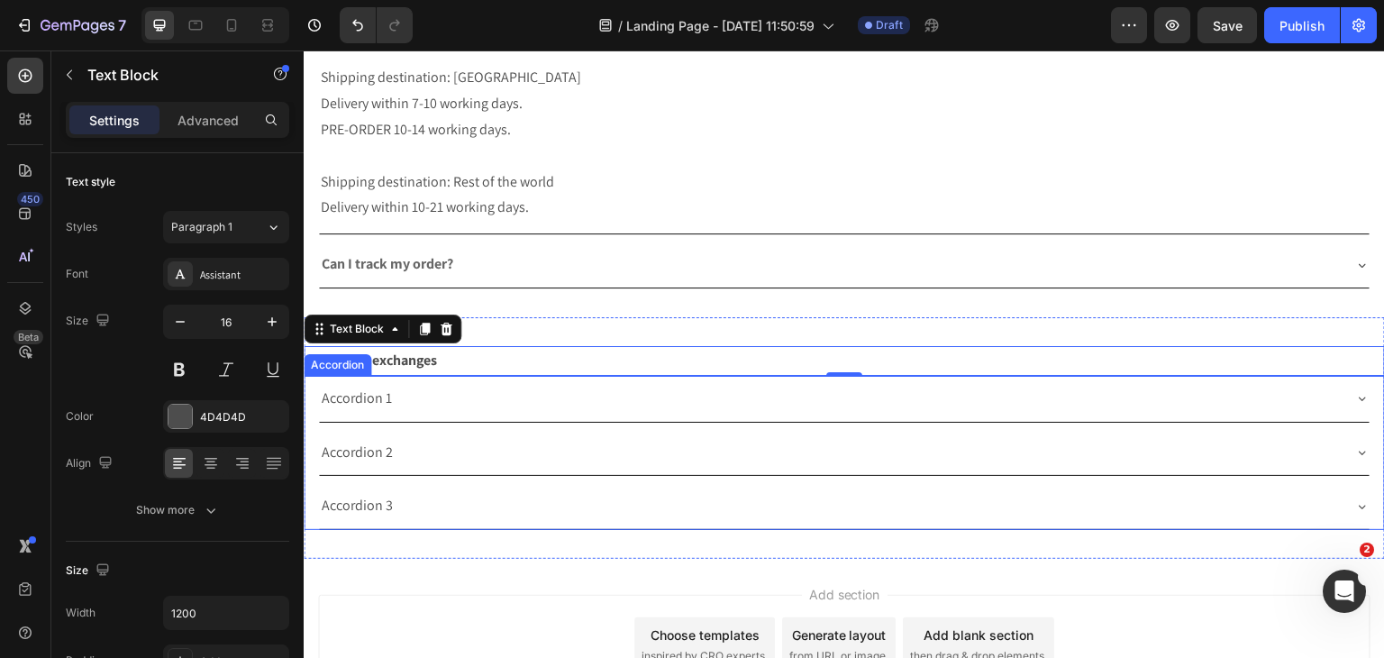
click at [364, 383] on div "Accordion 1" at bounding box center [357, 399] width 76 height 32
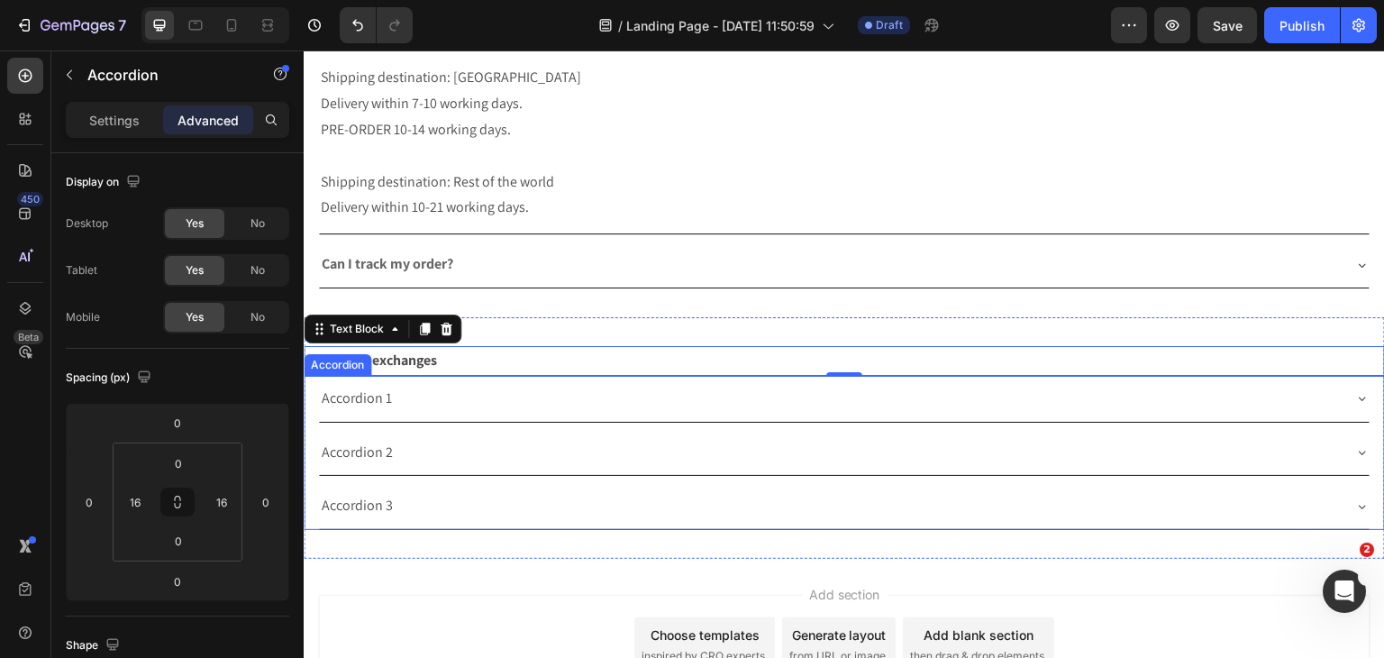
click at [364, 383] on div "Accordion 1" at bounding box center [357, 399] width 76 height 32
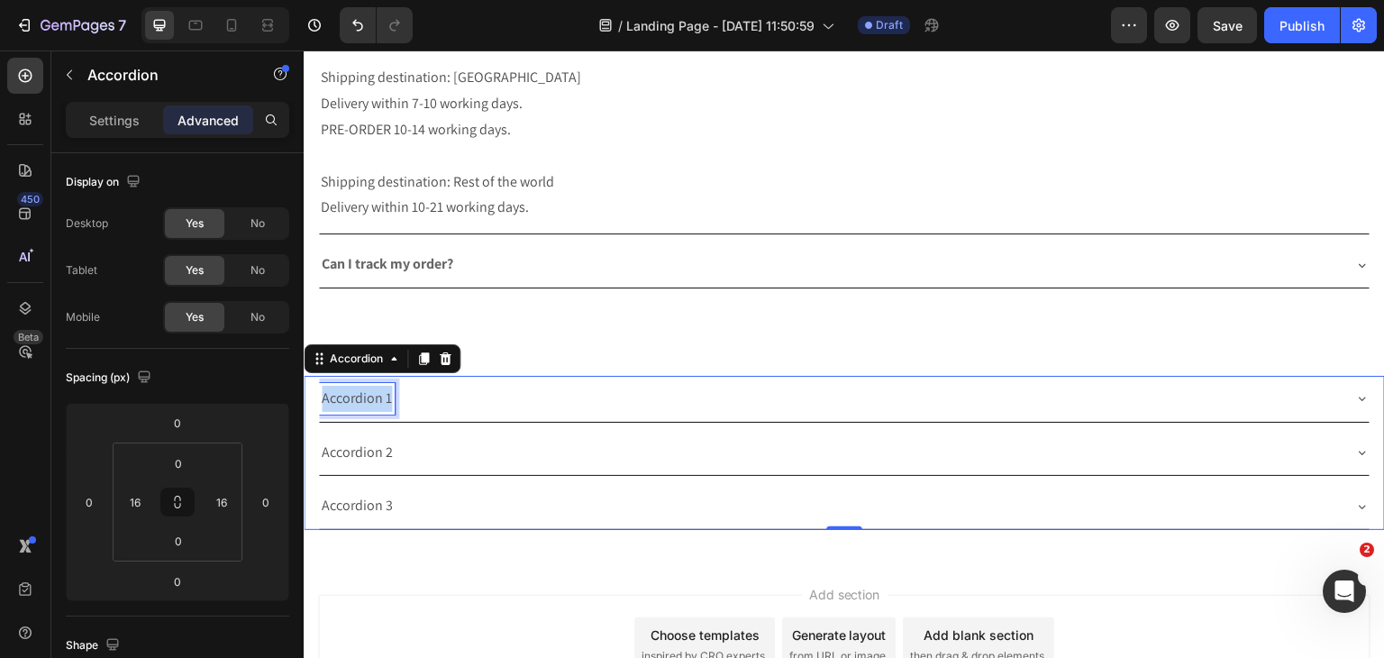
click at [364, 386] on p "Accordion 1" at bounding box center [357, 399] width 70 height 26
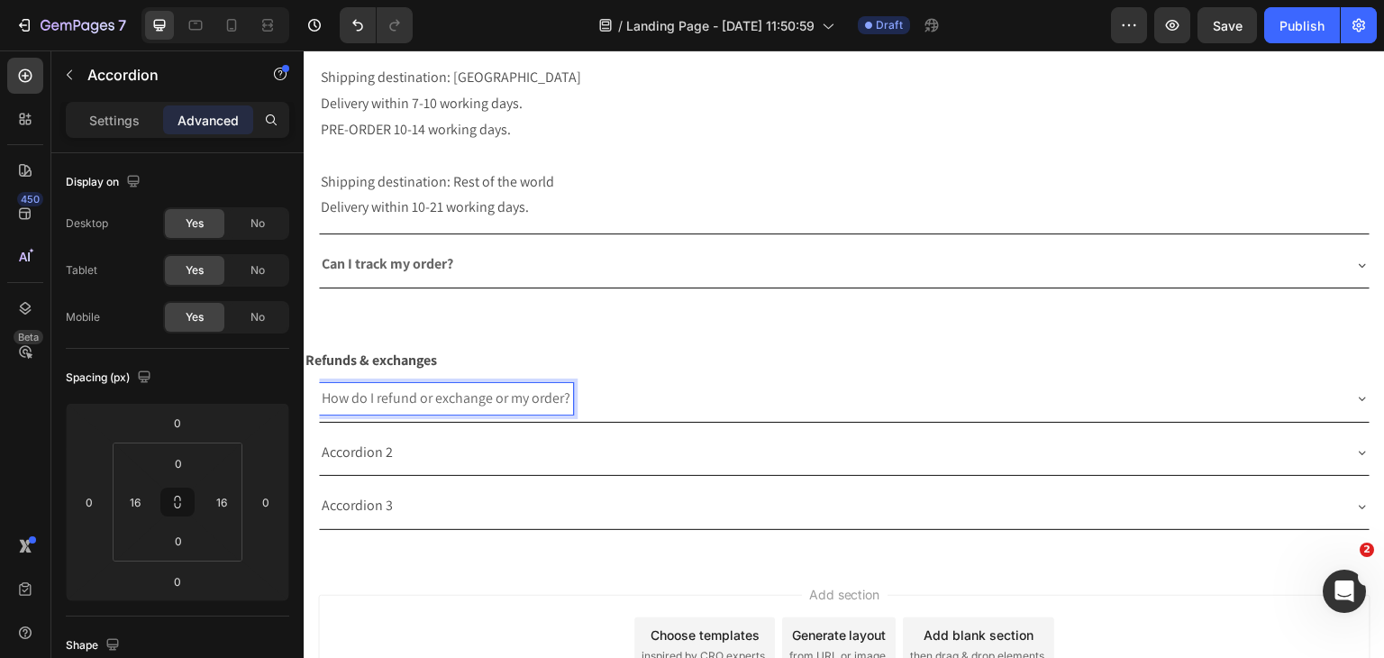
click at [364, 388] on span "How do I refund or exchange or my order?" at bounding box center [446, 397] width 249 height 19
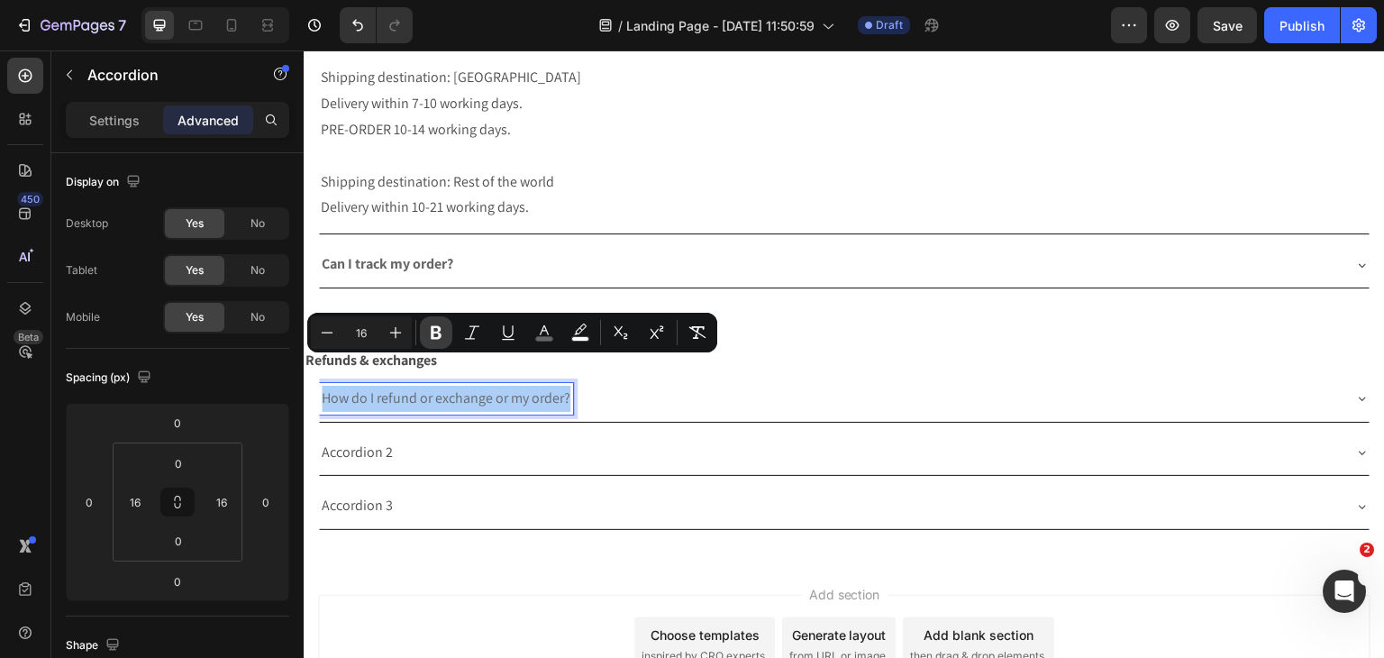
click at [425, 334] on button "Bold" at bounding box center [436, 332] width 32 height 32
click at [979, 383] on div "How do I refund or exchange or my order?" at bounding box center [830, 399] width 1022 height 32
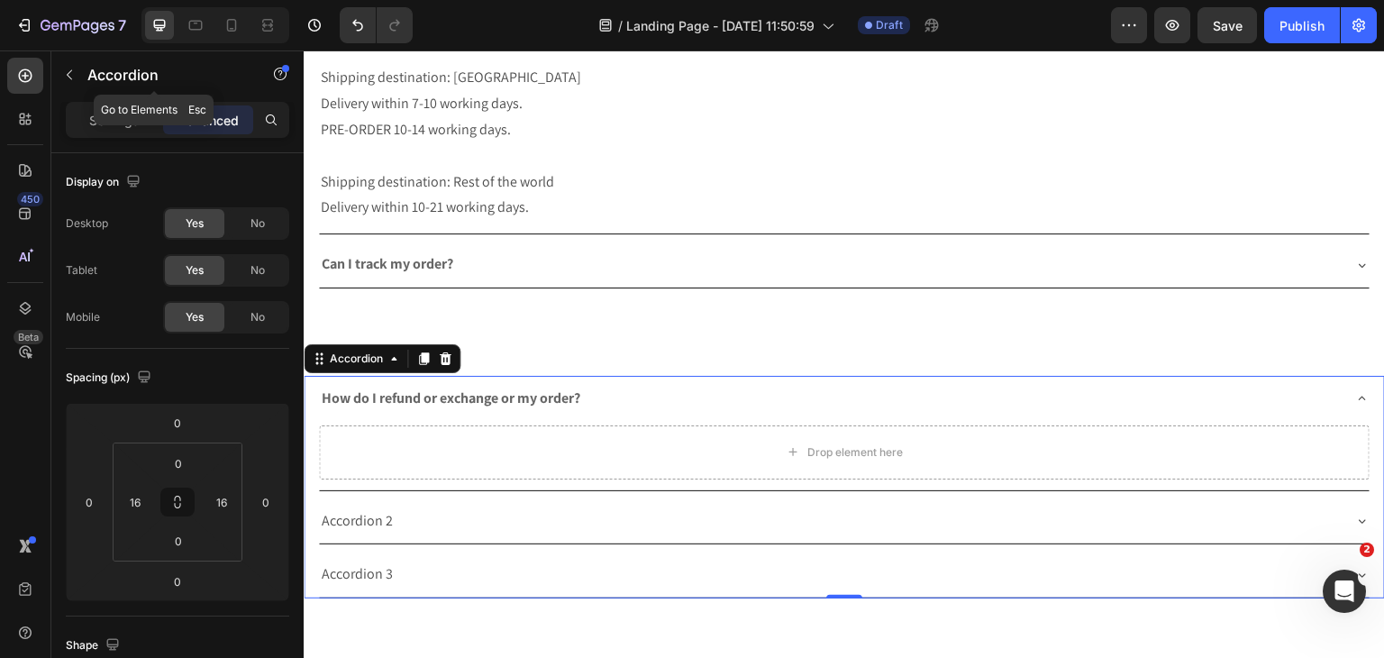
click at [71, 68] on icon "button" at bounding box center [69, 75] width 14 height 14
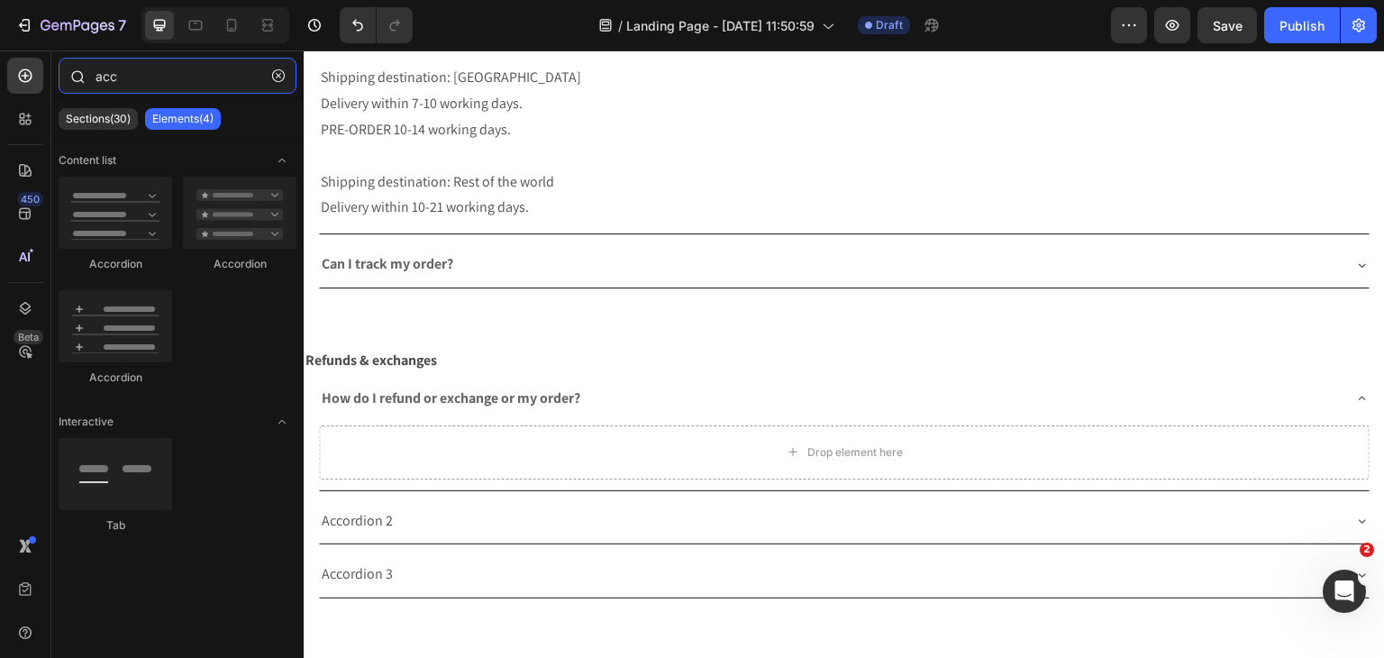
click at [132, 80] on input "acc" at bounding box center [178, 76] width 238 height 36
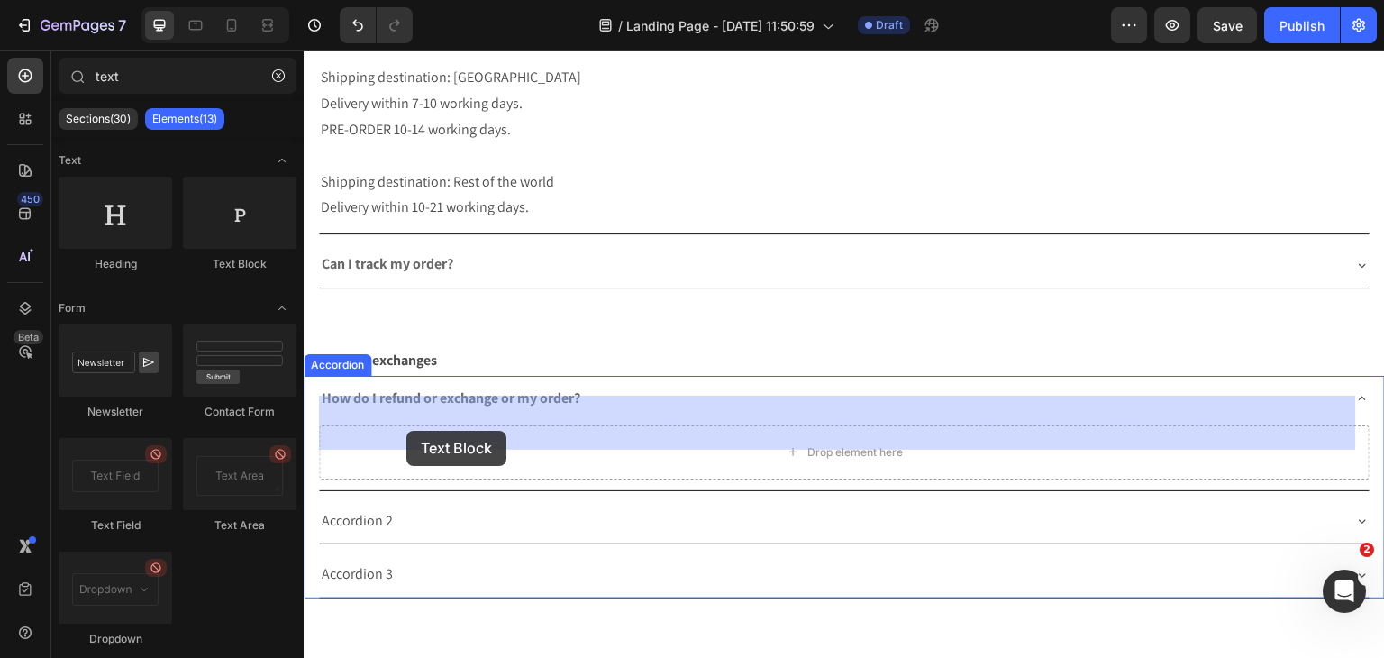
drag, startPoint x: 523, startPoint y: 257, endPoint x: 407, endPoint y: 430, distance: 208.4
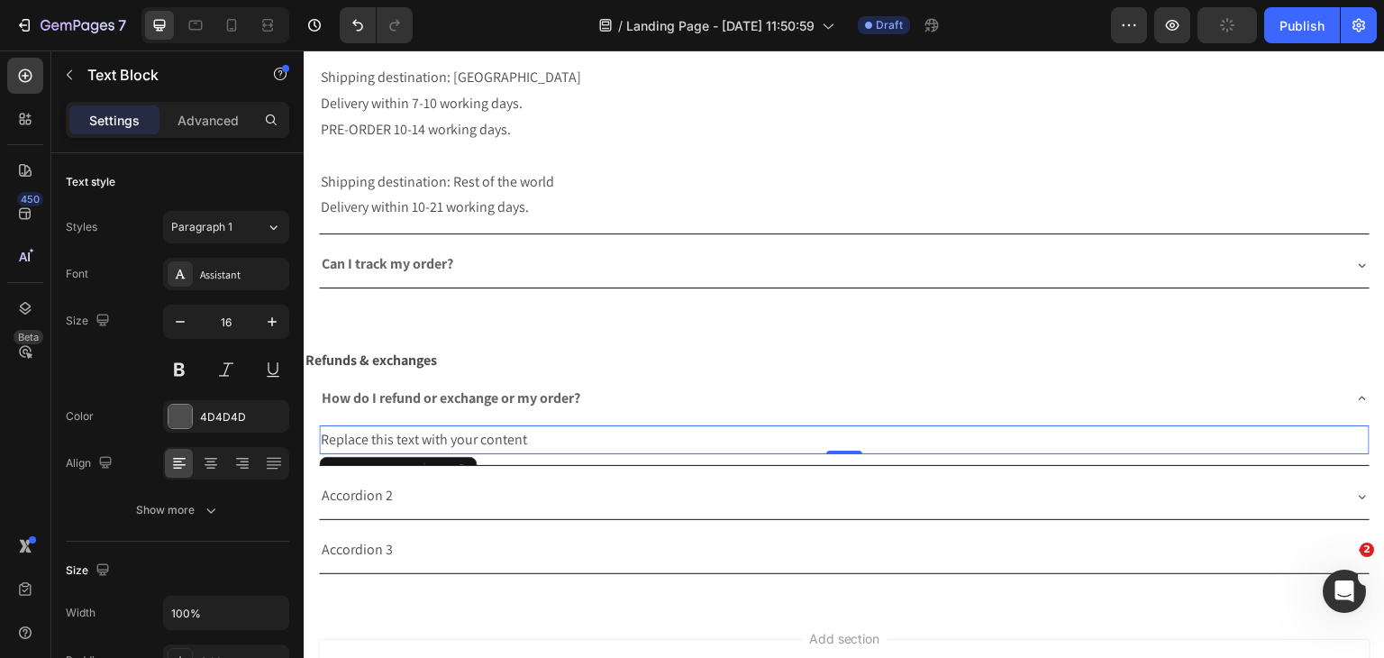
click at [428, 425] on div "Replace this text with your content" at bounding box center [844, 440] width 1051 height 30
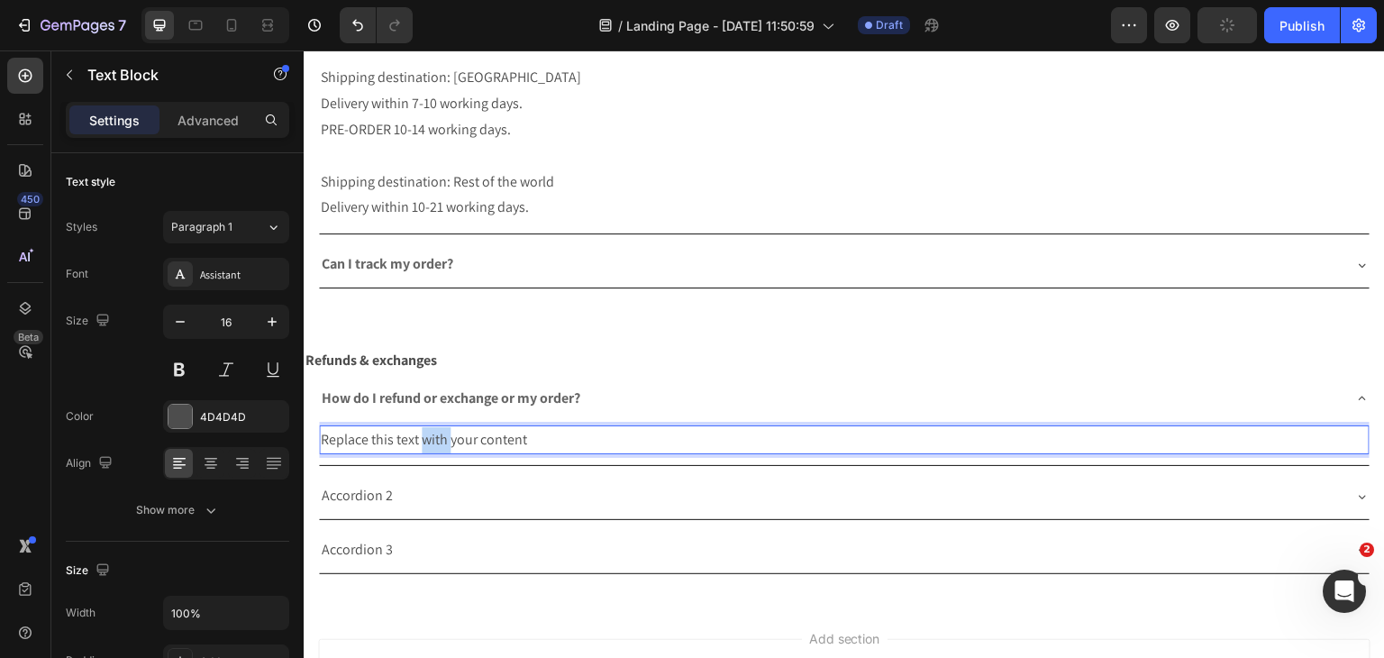
click at [428, 427] on p "Replace this text with your content" at bounding box center [844, 440] width 1047 height 26
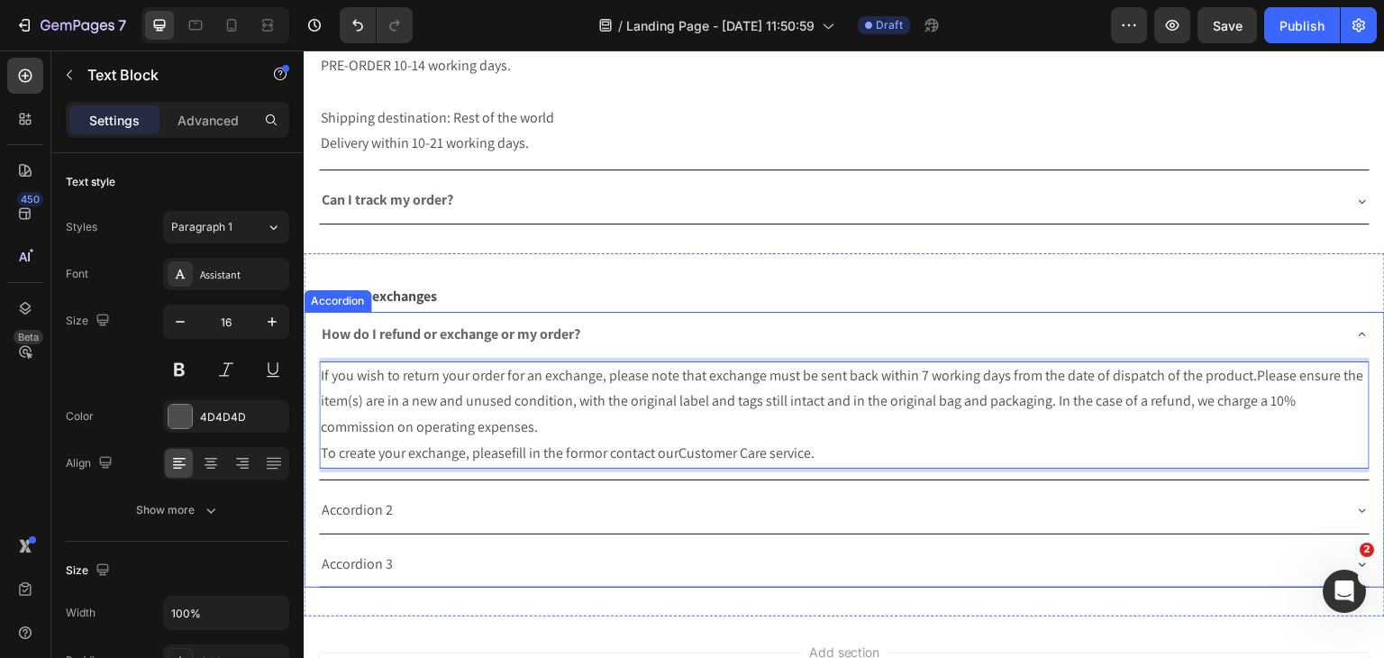
scroll to position [2087, 0]
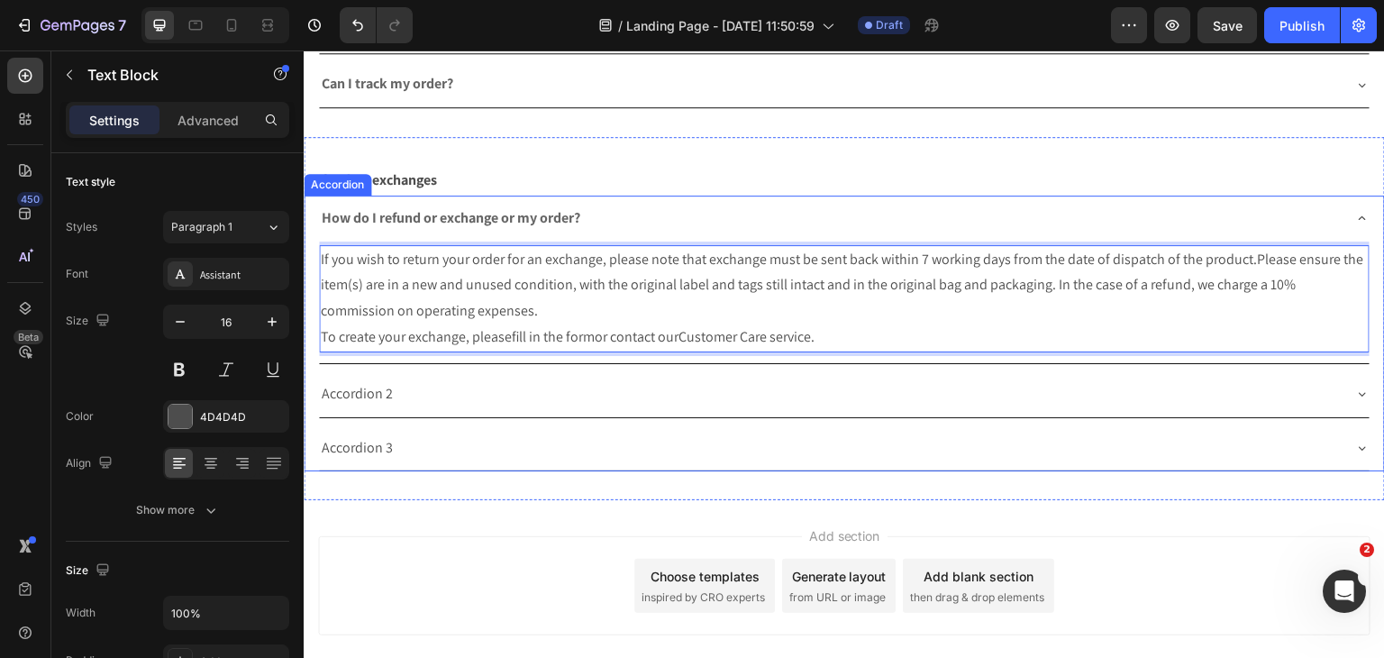
click at [340, 381] on p "Accordion 2" at bounding box center [357, 394] width 71 height 26
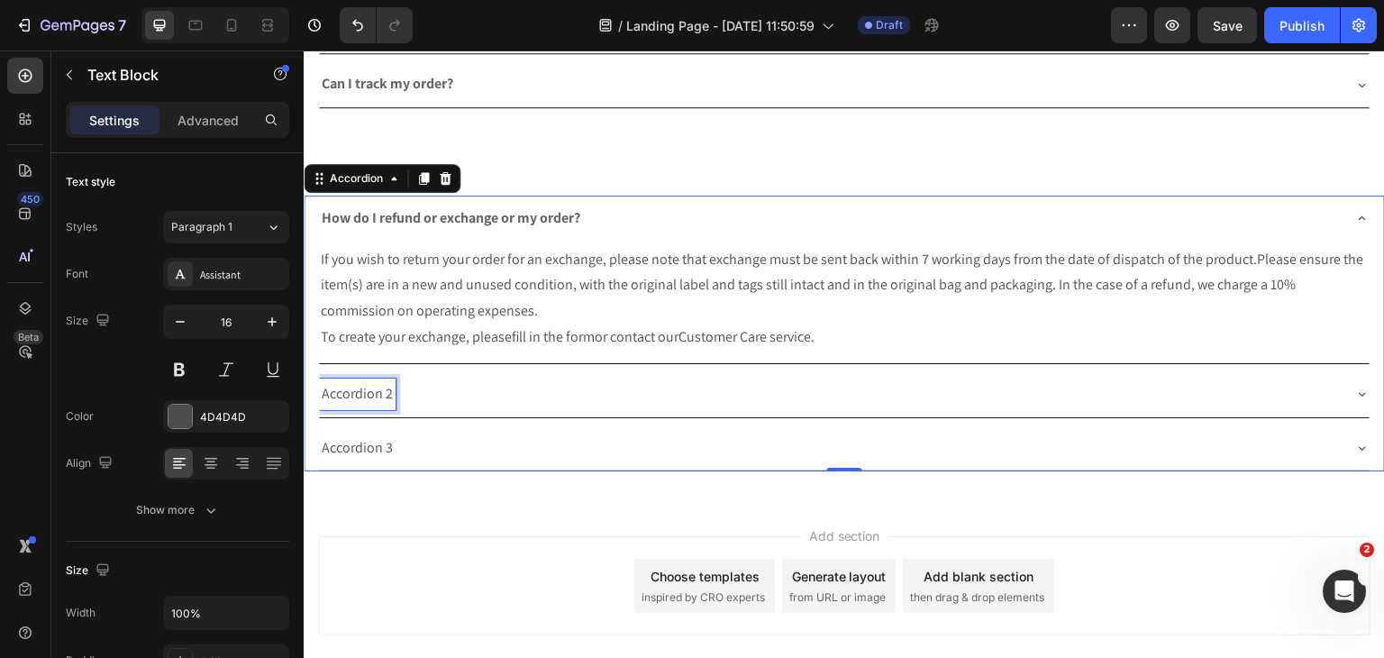
click at [340, 381] on p "Accordion 2" at bounding box center [357, 394] width 71 height 26
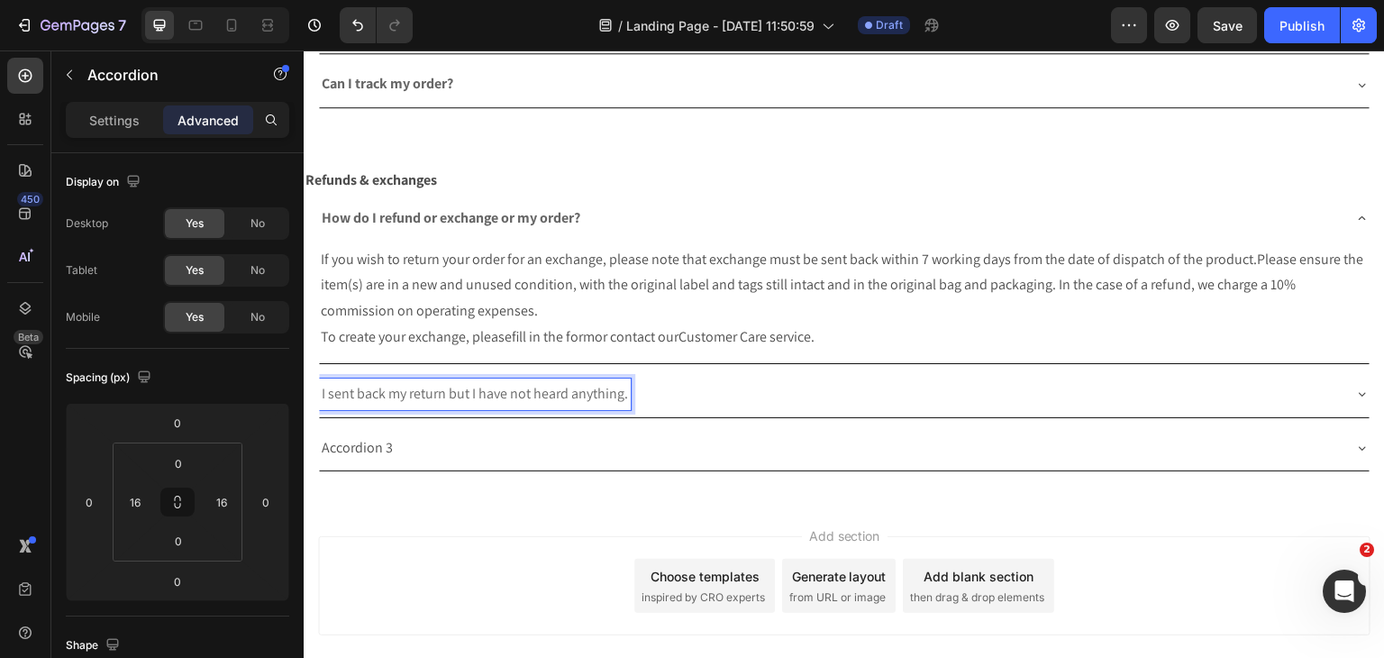
click at [465, 378] on div "I sent back my return but I have not heard anything." at bounding box center [475, 394] width 312 height 32
click at [458, 384] on span "I sent back my return but I have not heard anything." at bounding box center [475, 393] width 306 height 19
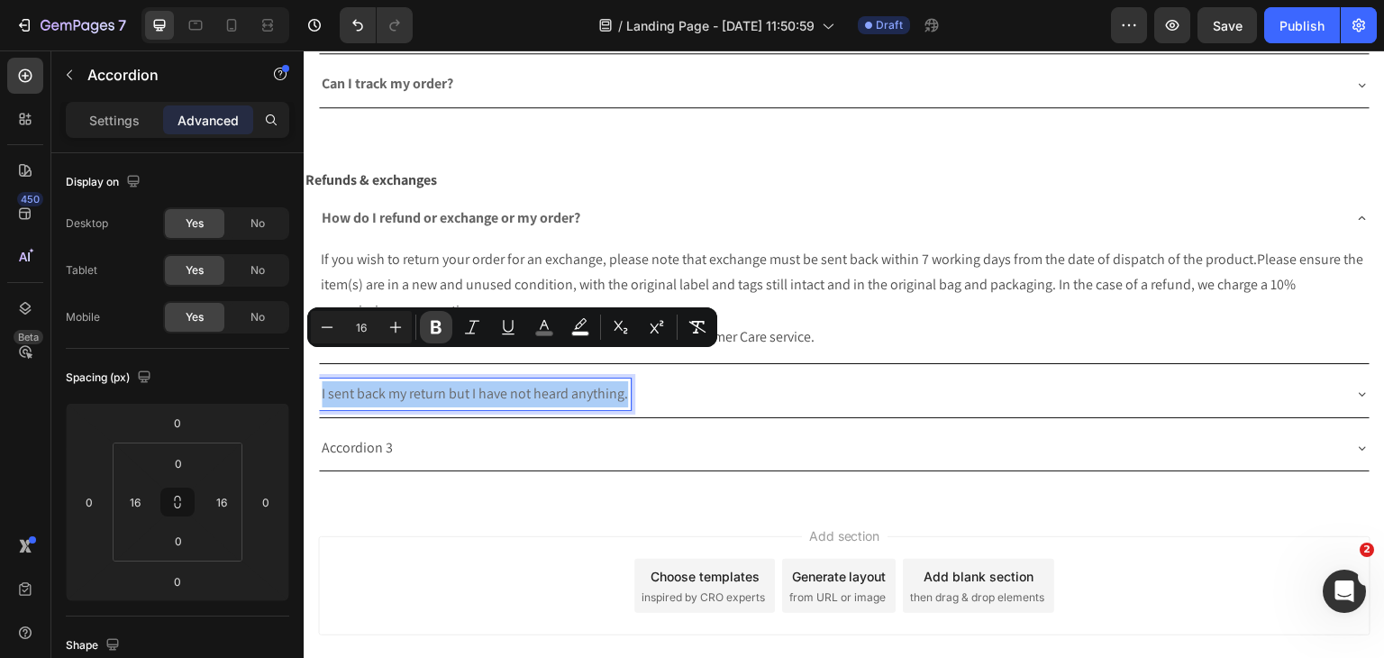
click at [433, 332] on icon "Editor contextual toolbar" at bounding box center [436, 328] width 11 height 14
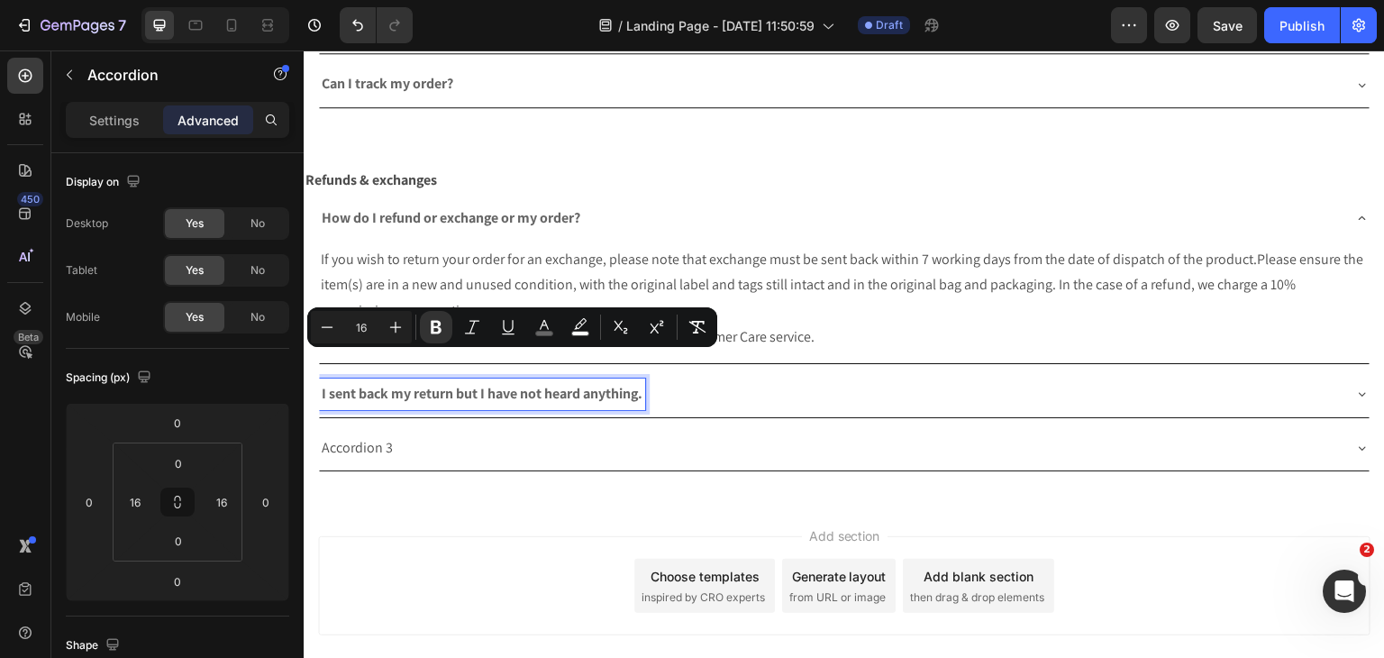
click at [1336, 371] on div "I sent back my return but I have not heard anything." at bounding box center [844, 394] width 1051 height 46
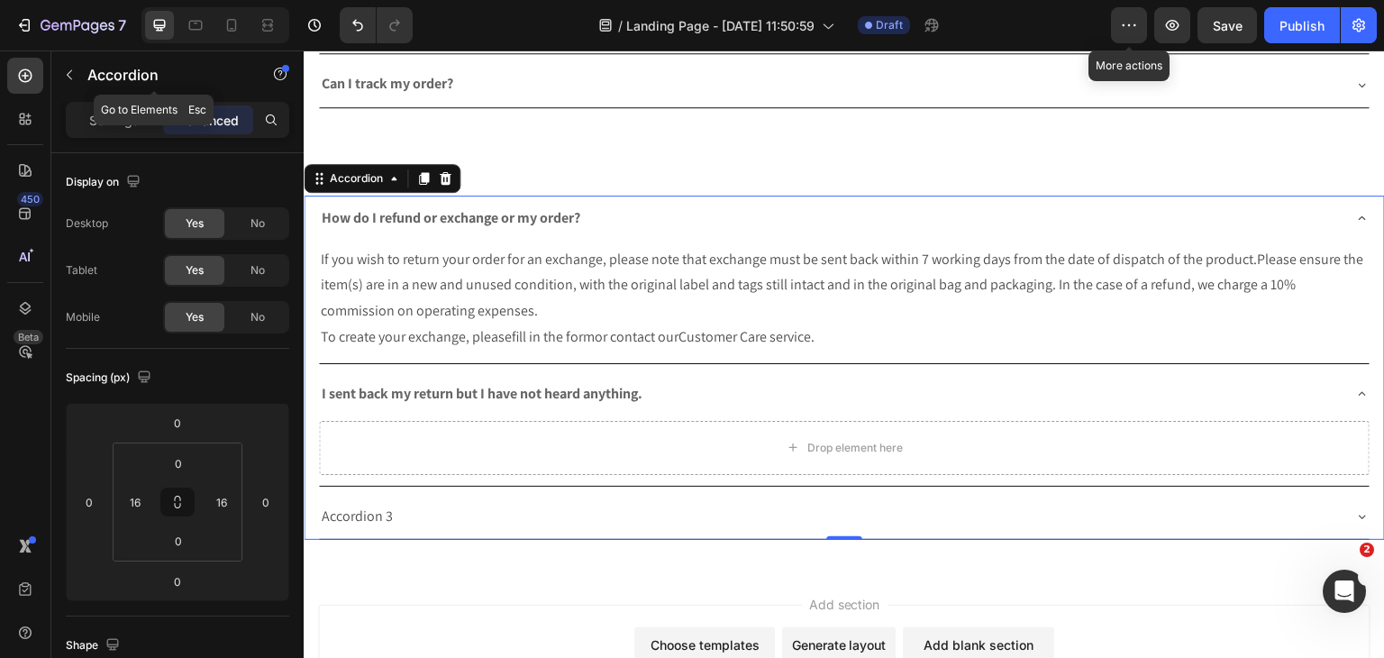
click at [99, 80] on p "Accordion" at bounding box center [163, 75] width 153 height 22
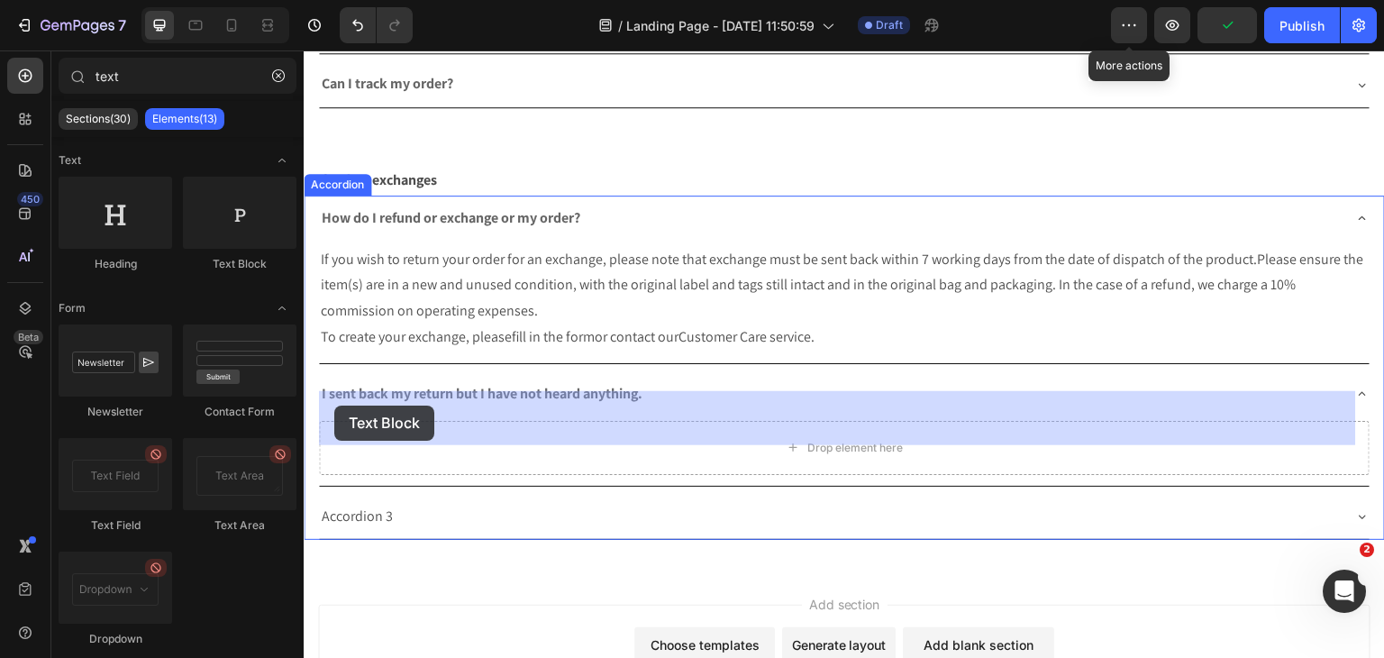
drag, startPoint x: 499, startPoint y: 253, endPoint x: 334, endPoint y: 405, distance: 224.4
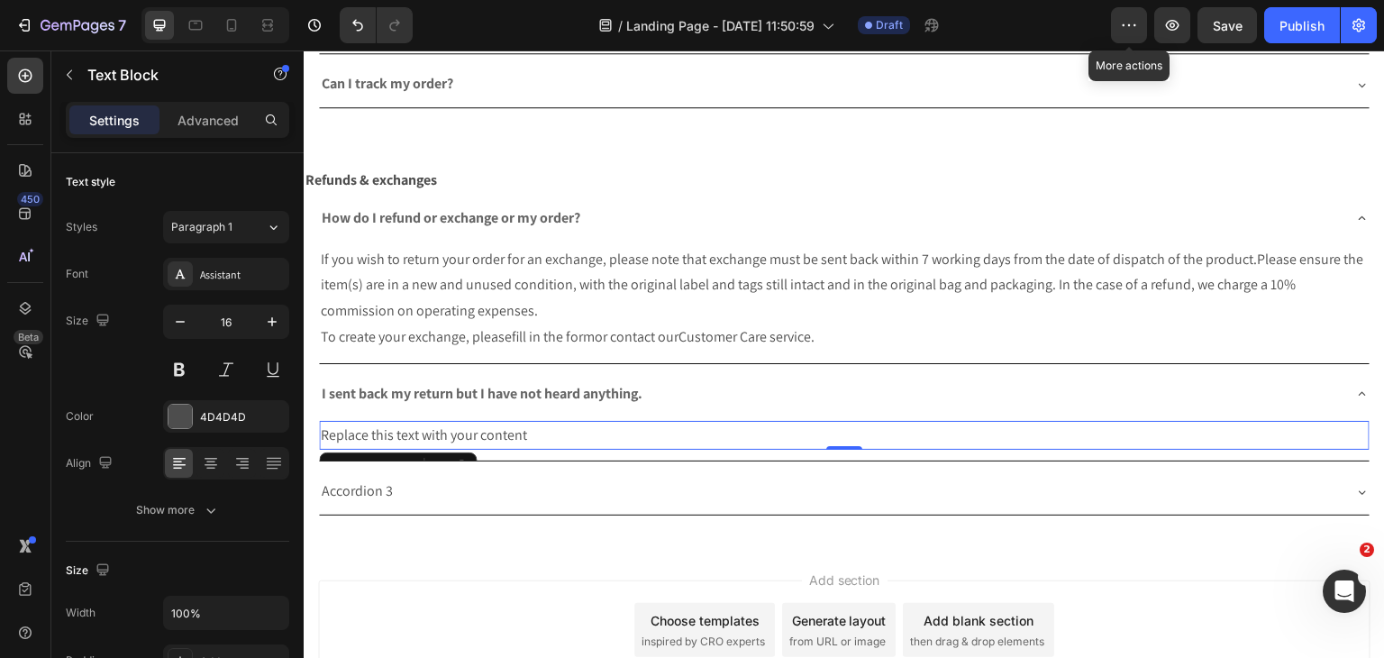
click at [421, 421] on div "Replace this text with your content" at bounding box center [844, 436] width 1051 height 30
click at [421, 423] on p "Replace this text with your content" at bounding box center [844, 436] width 1047 height 26
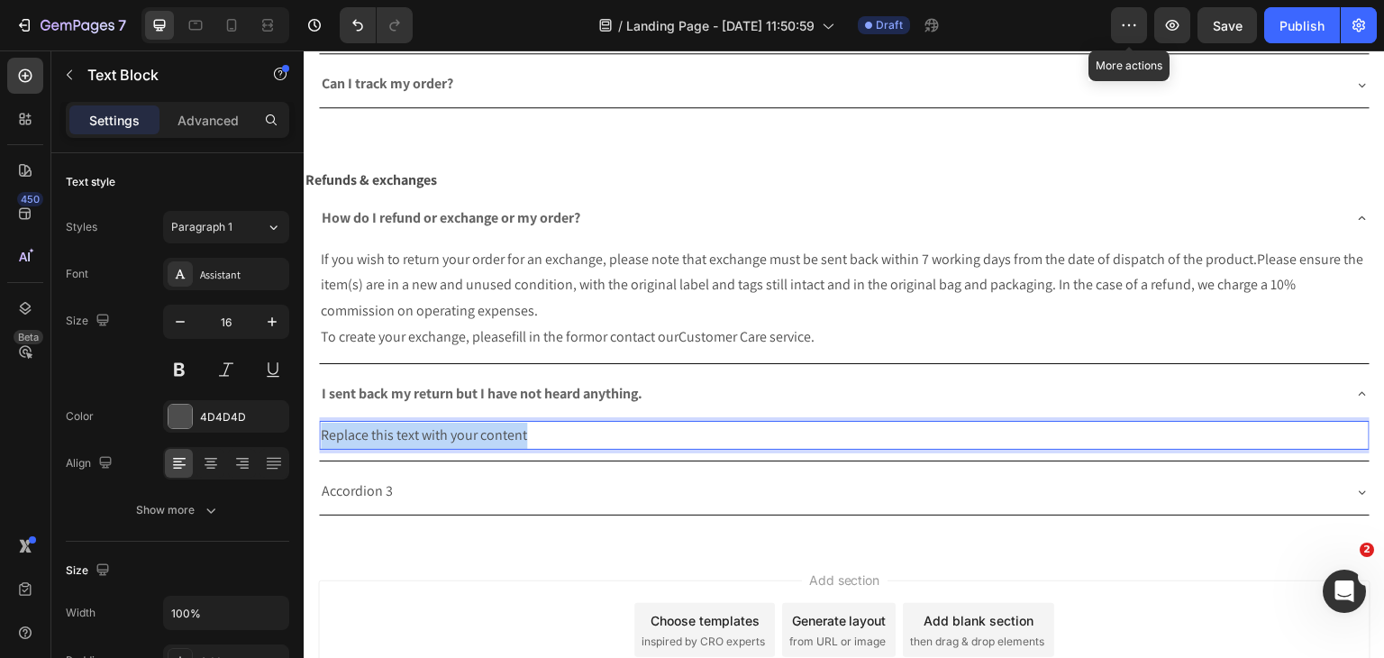
click at [421, 423] on p "Replace this text with your content" at bounding box center [844, 436] width 1047 height 26
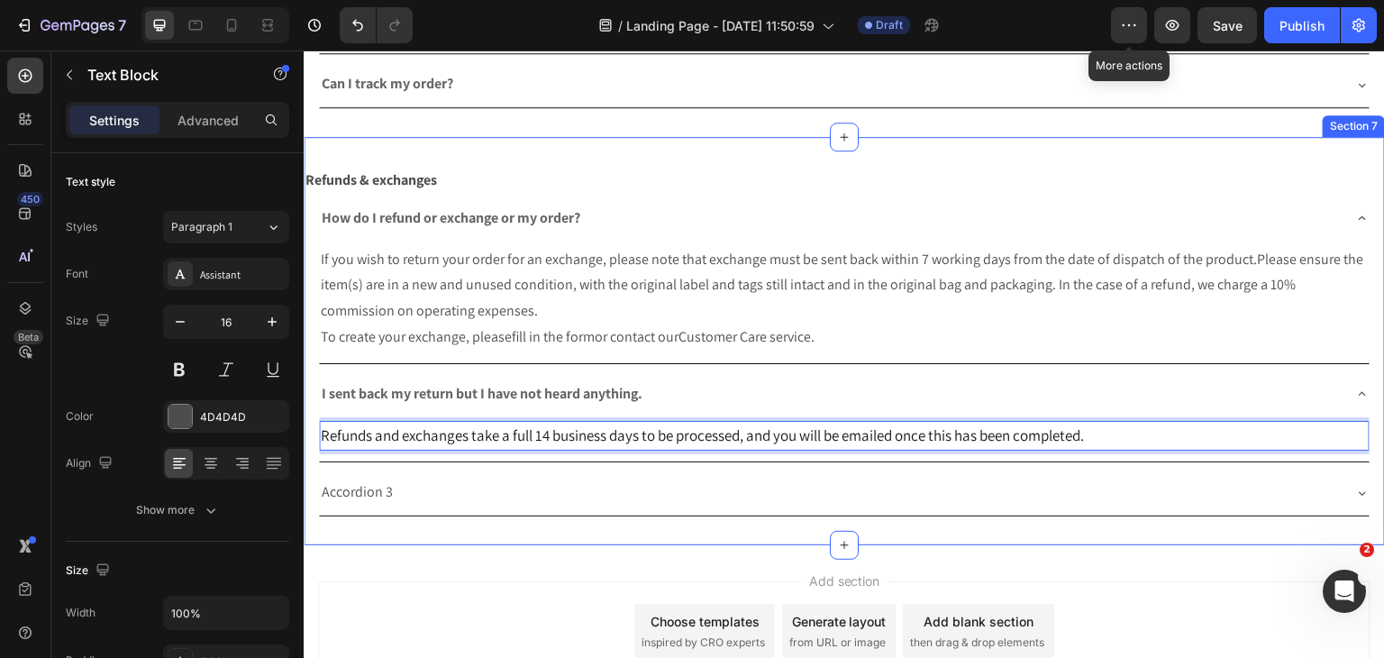
click at [479, 477] on div "Accordion 3" at bounding box center [830, 493] width 1022 height 32
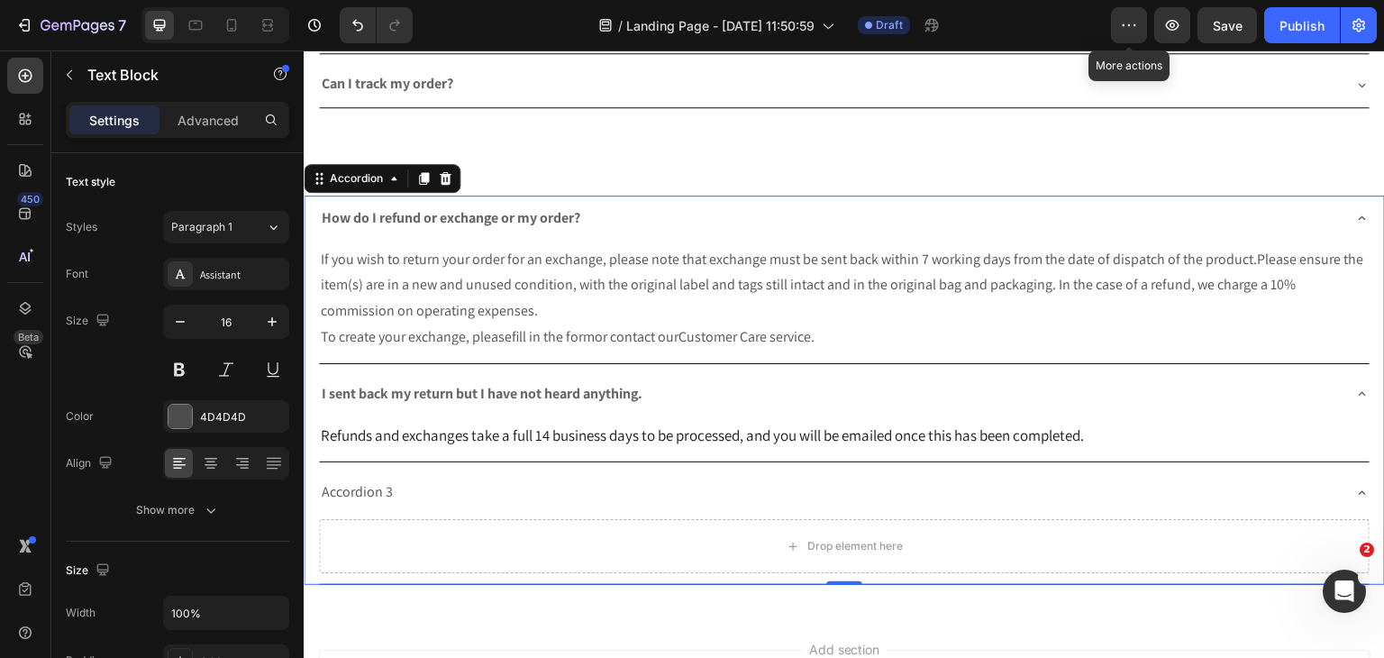
click at [479, 477] on div "Accordion 3" at bounding box center [830, 493] width 1022 height 32
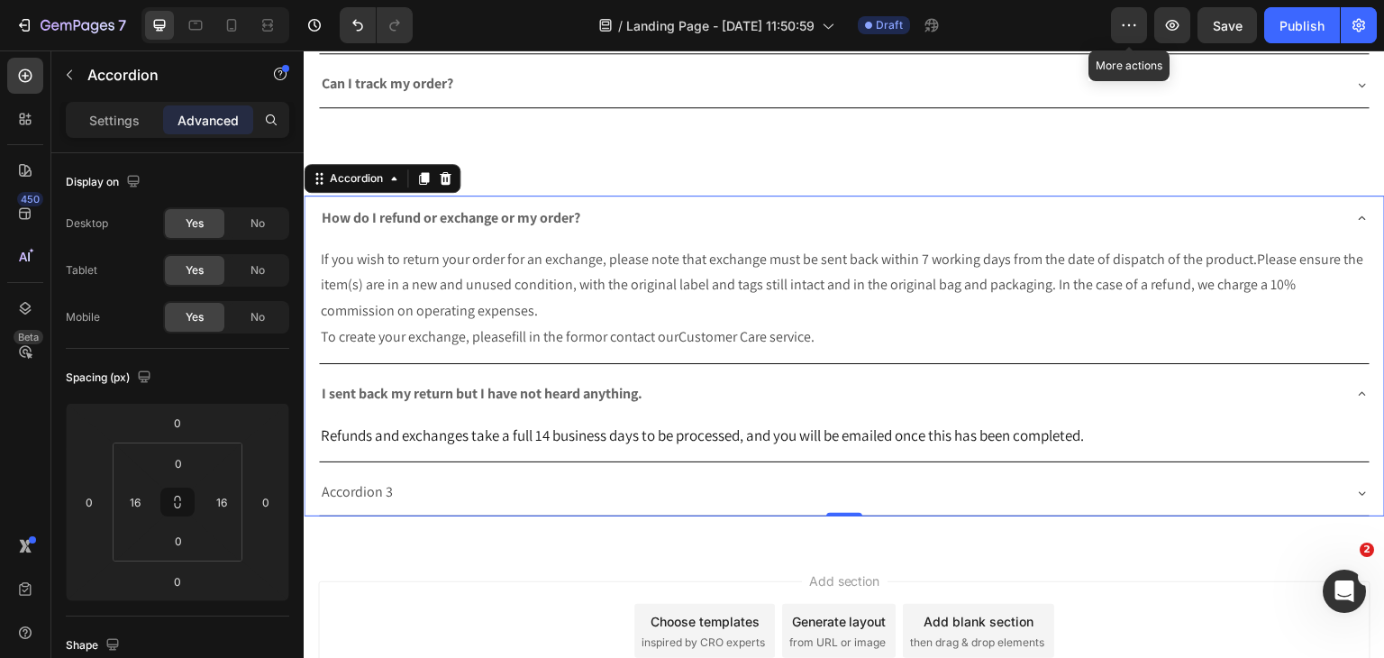
click at [317, 456] on div "How do I refund or exchange or my order? If you wish to return your order for a…" at bounding box center [844, 356] width 1081 height 321
click at [338, 479] on p "Accordion 3" at bounding box center [357, 492] width 71 height 26
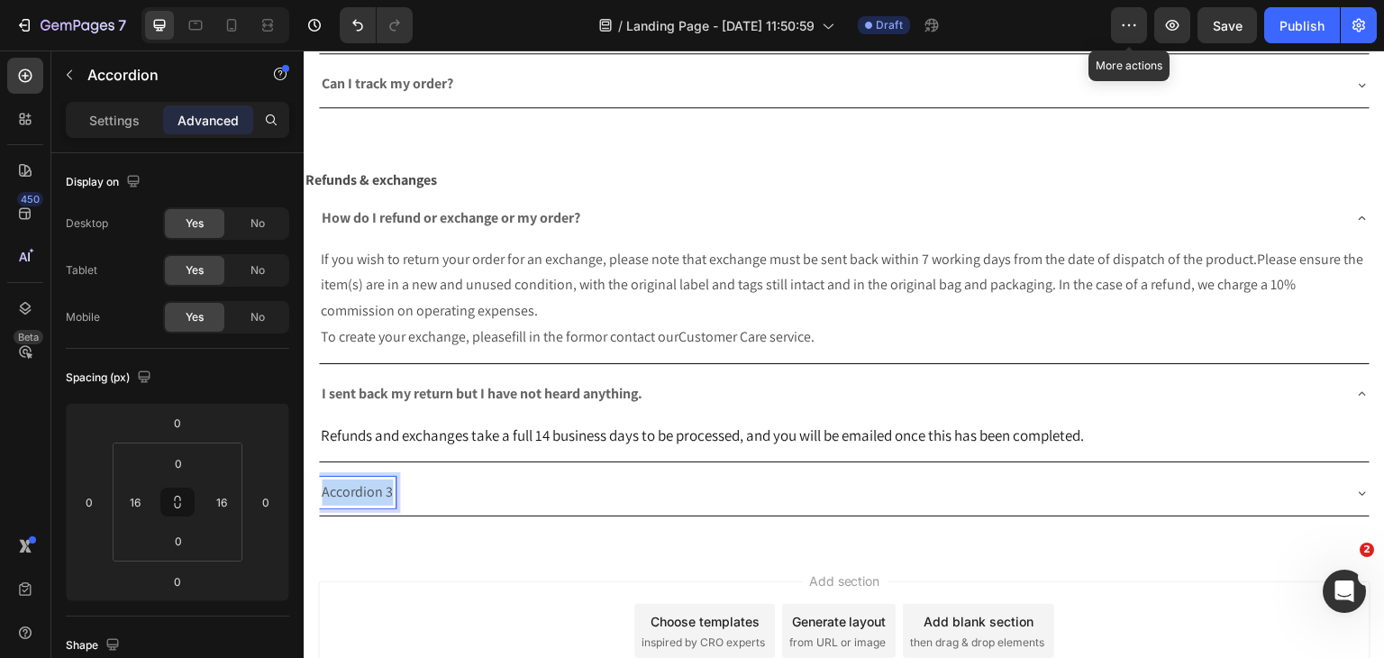
click at [338, 479] on p "Accordion 3" at bounding box center [357, 492] width 71 height 26
click at [498, 482] on span "I’ve received a faulty or incorrect item." at bounding box center [434, 491] width 225 height 19
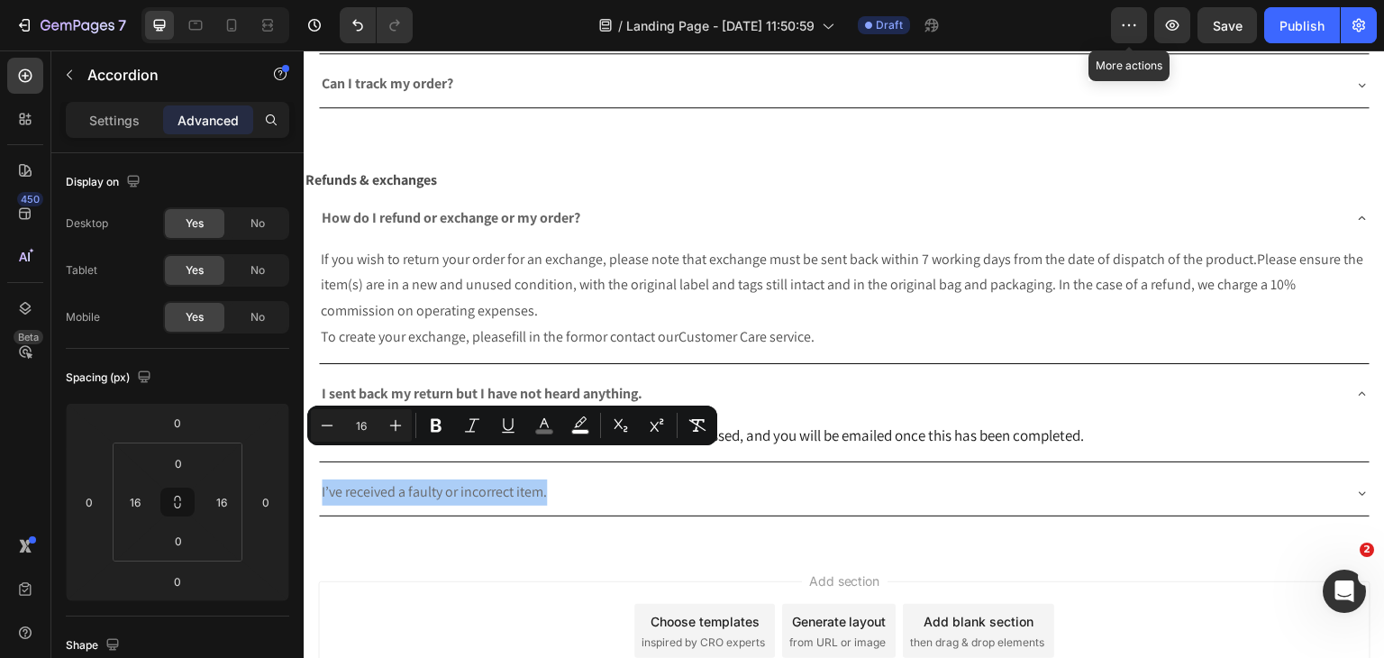
click at [418, 439] on div "Minus 16 Plus Bold Italic Underline color color Subscript Superscript Remove Fo…" at bounding box center [512, 425] width 403 height 32
click at [428, 434] on button "Bold" at bounding box center [436, 425] width 32 height 32
click at [1326, 469] on div "I’ve received a faulty or incorrect item." at bounding box center [844, 492] width 1051 height 46
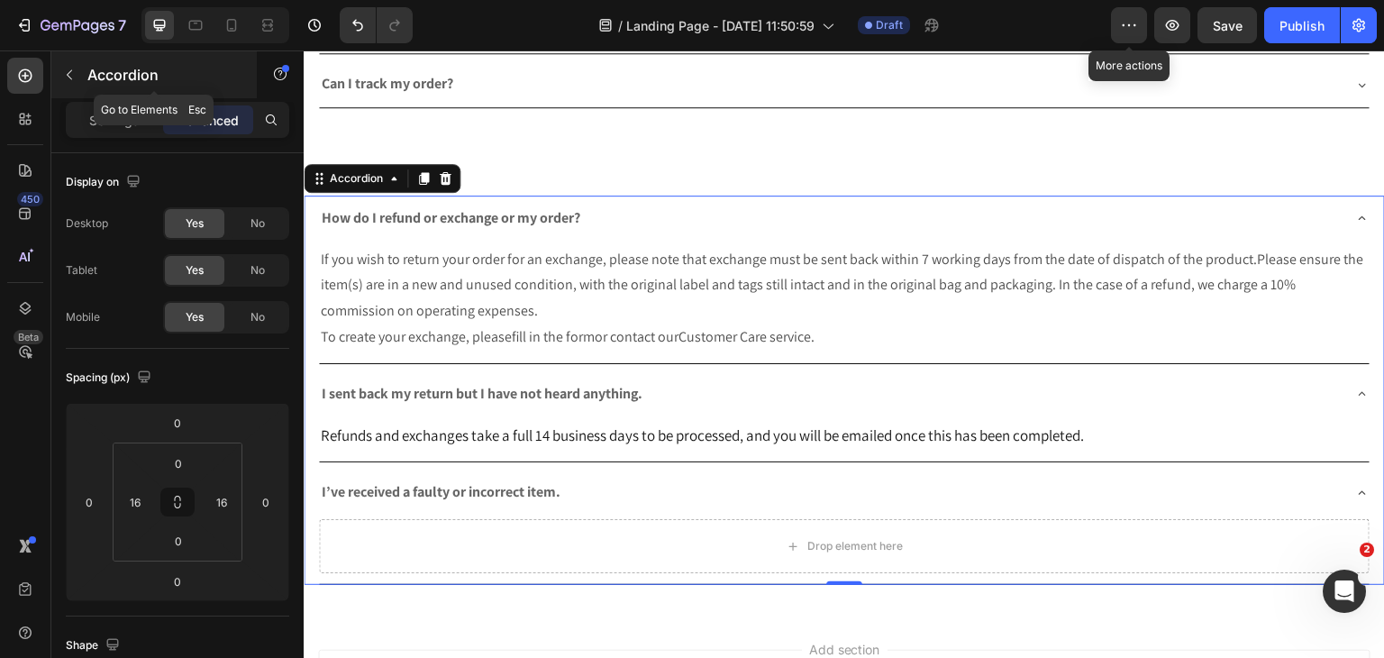
click at [70, 77] on icon "button" at bounding box center [69, 75] width 14 height 14
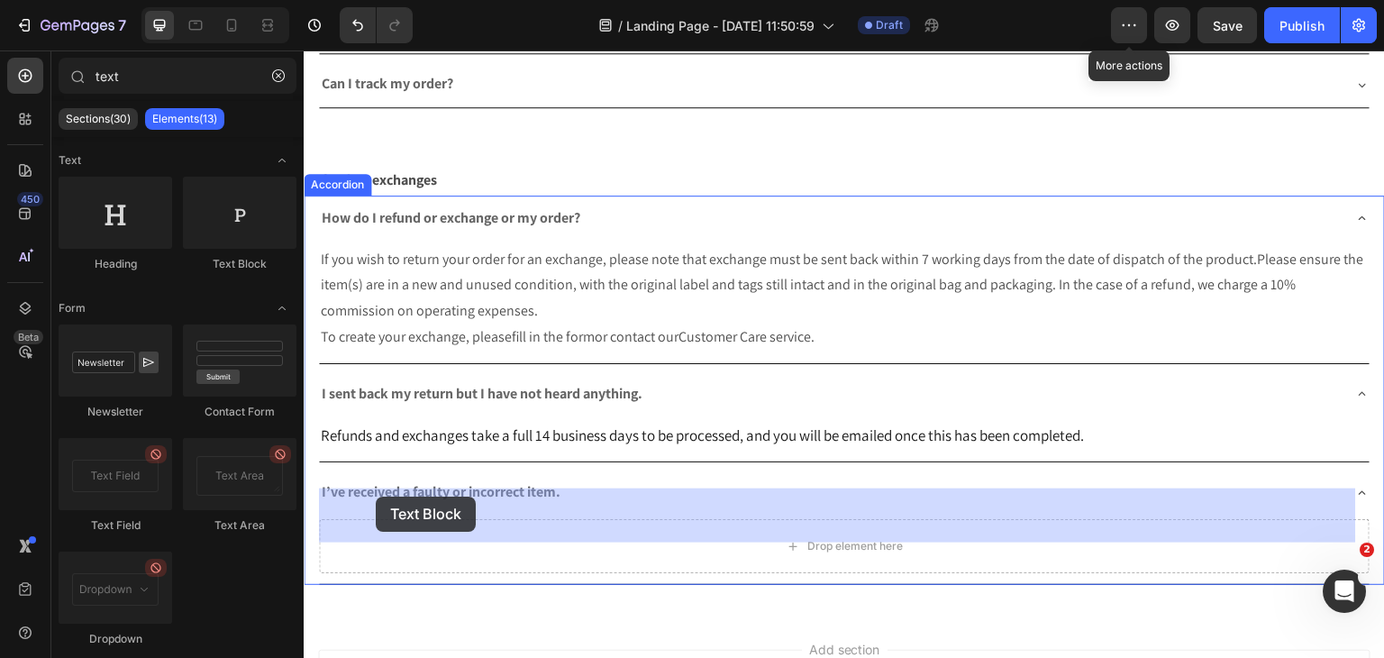
drag, startPoint x: 556, startPoint y: 407, endPoint x: 378, endPoint y: 499, distance: 200.7
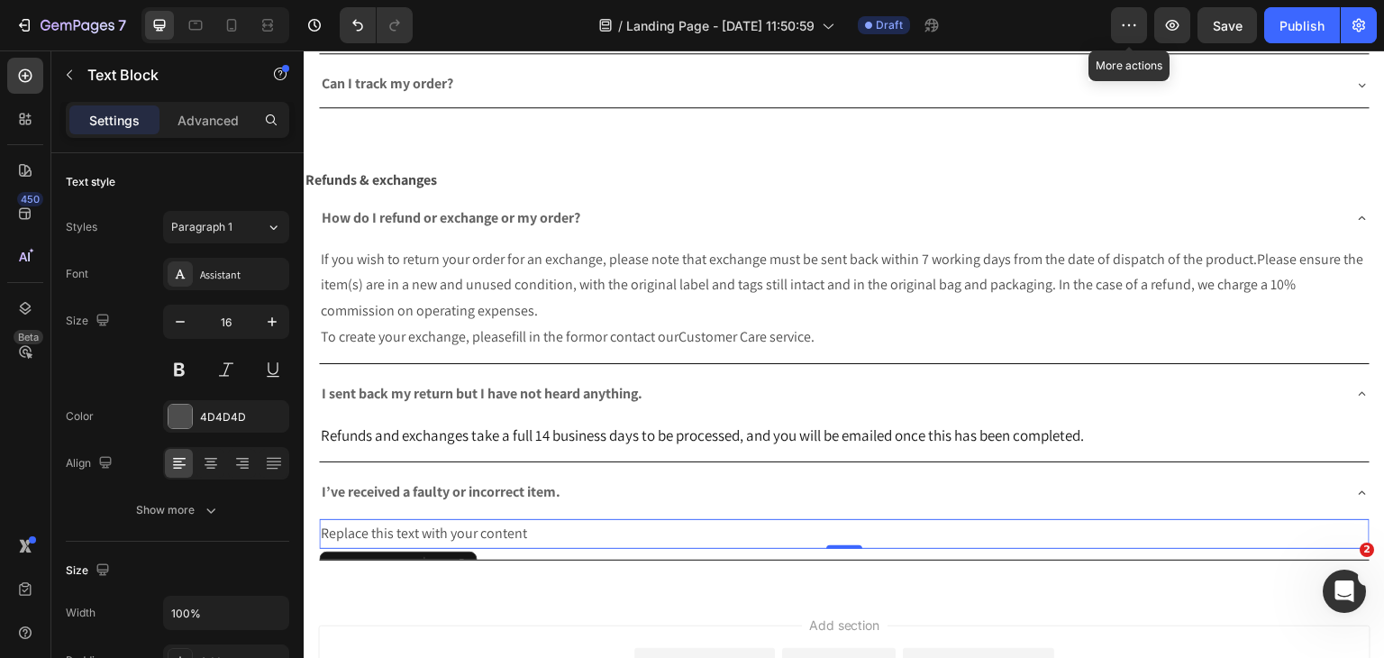
click at [418, 519] on div "Replace this text with your content" at bounding box center [844, 534] width 1051 height 30
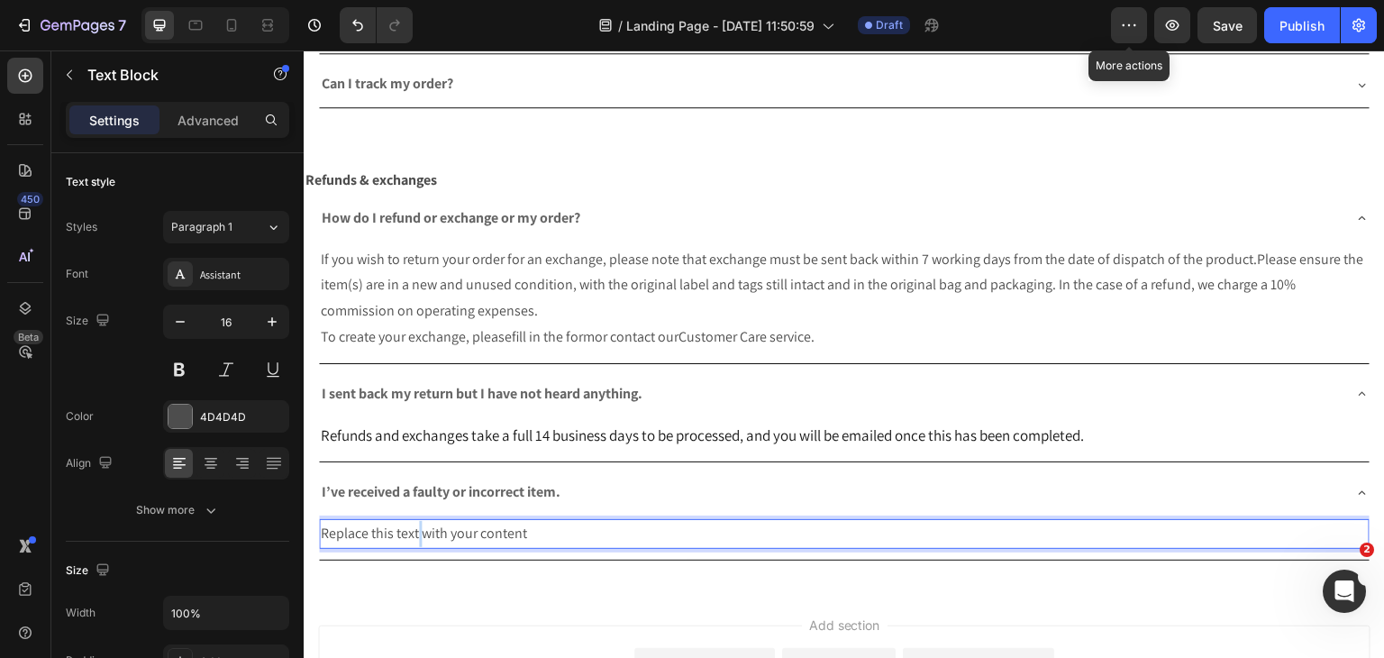
click at [418, 521] on p "Replace this text with your content" at bounding box center [844, 534] width 1047 height 26
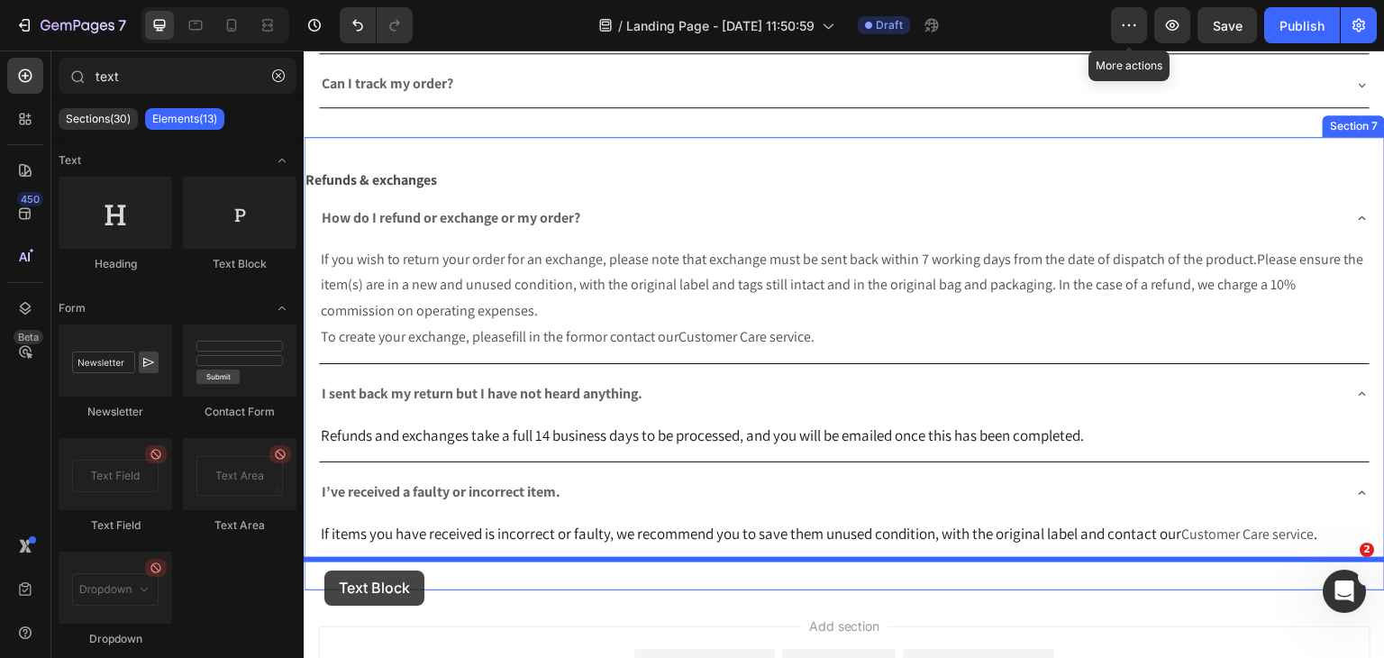
drag, startPoint x: 531, startPoint y: 271, endPoint x: 324, endPoint y: 570, distance: 363.4
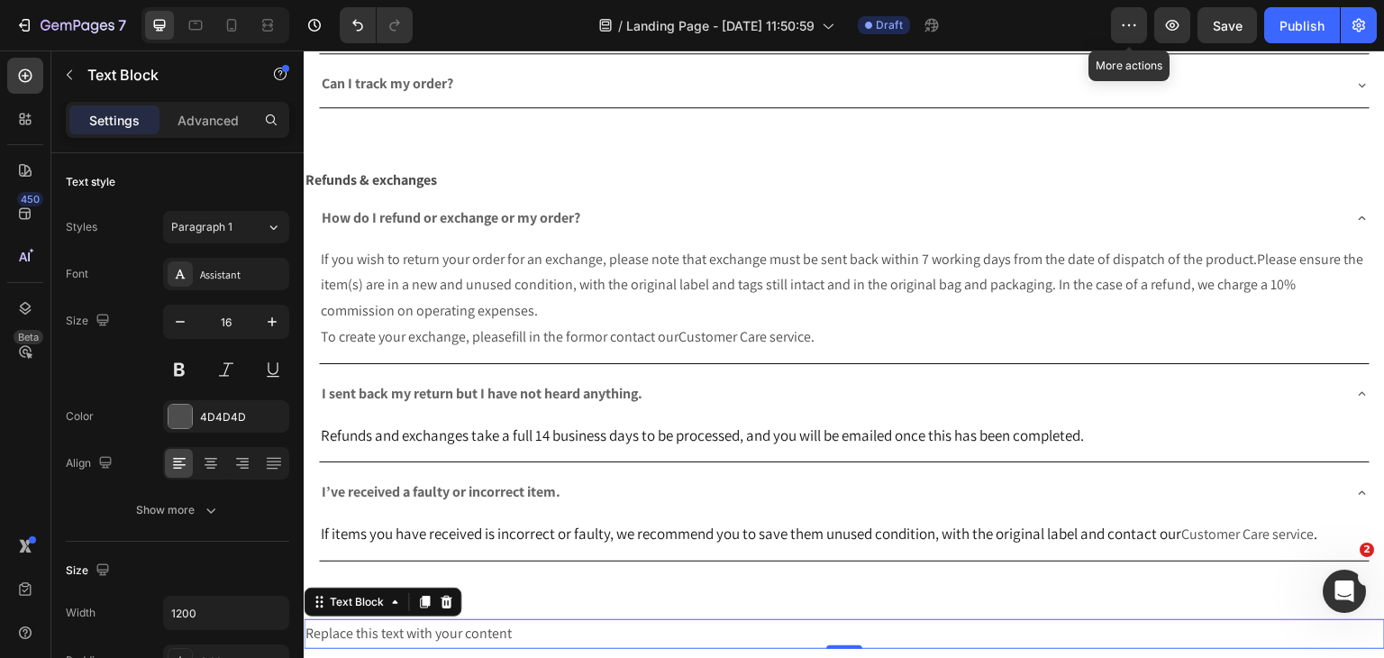
click at [408, 619] on div "Replace this text with your content" at bounding box center [844, 634] width 1081 height 30
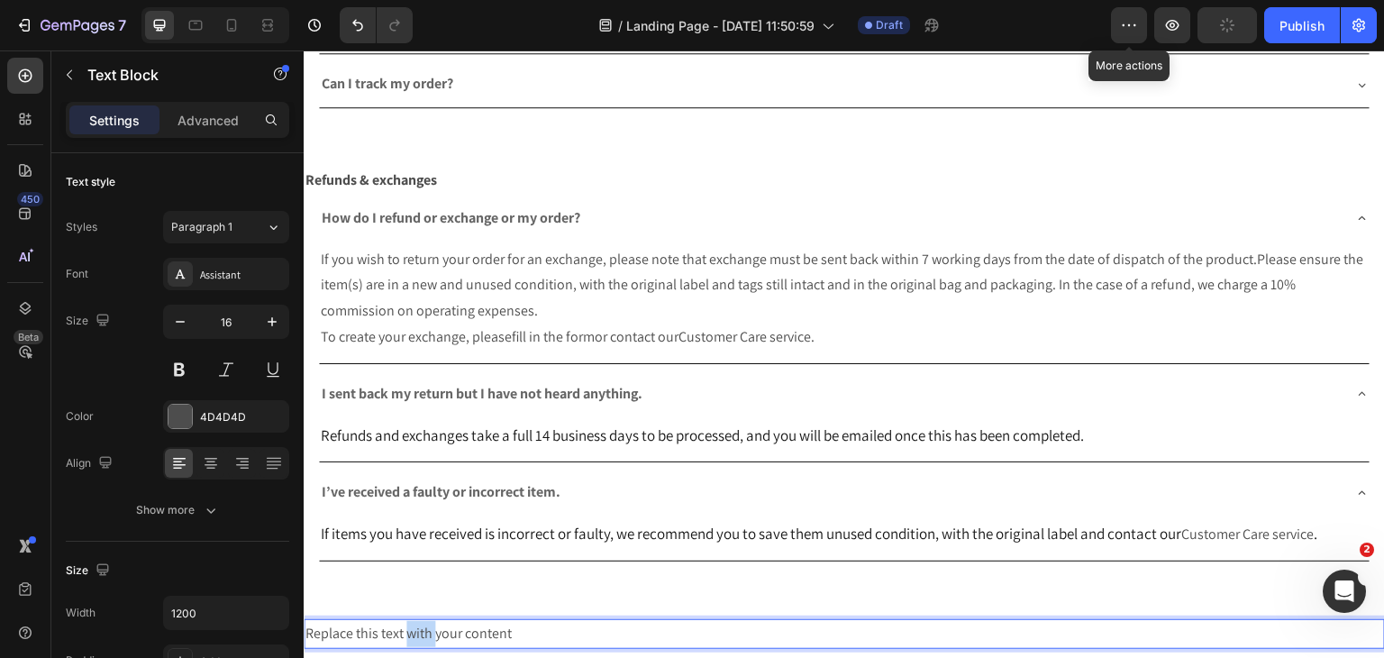
click at [408, 621] on p "Replace this text with your content" at bounding box center [844, 634] width 1078 height 26
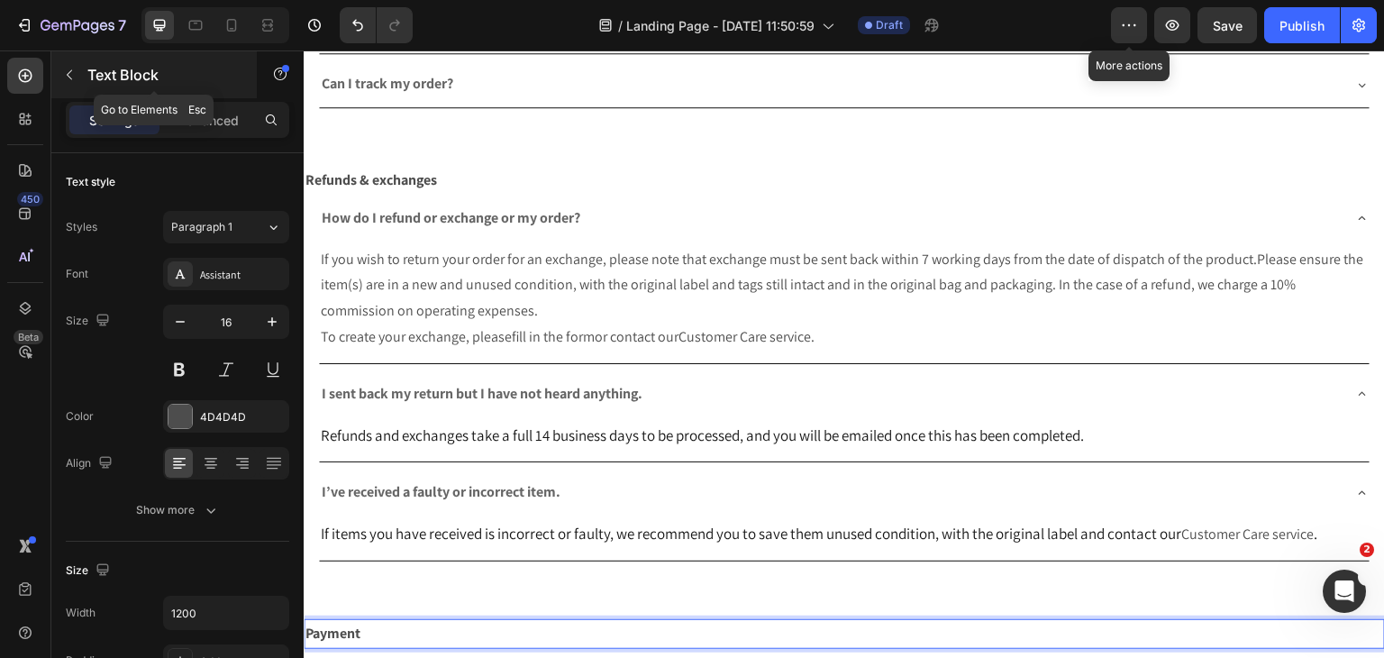
click at [80, 71] on button "button" at bounding box center [69, 74] width 29 height 29
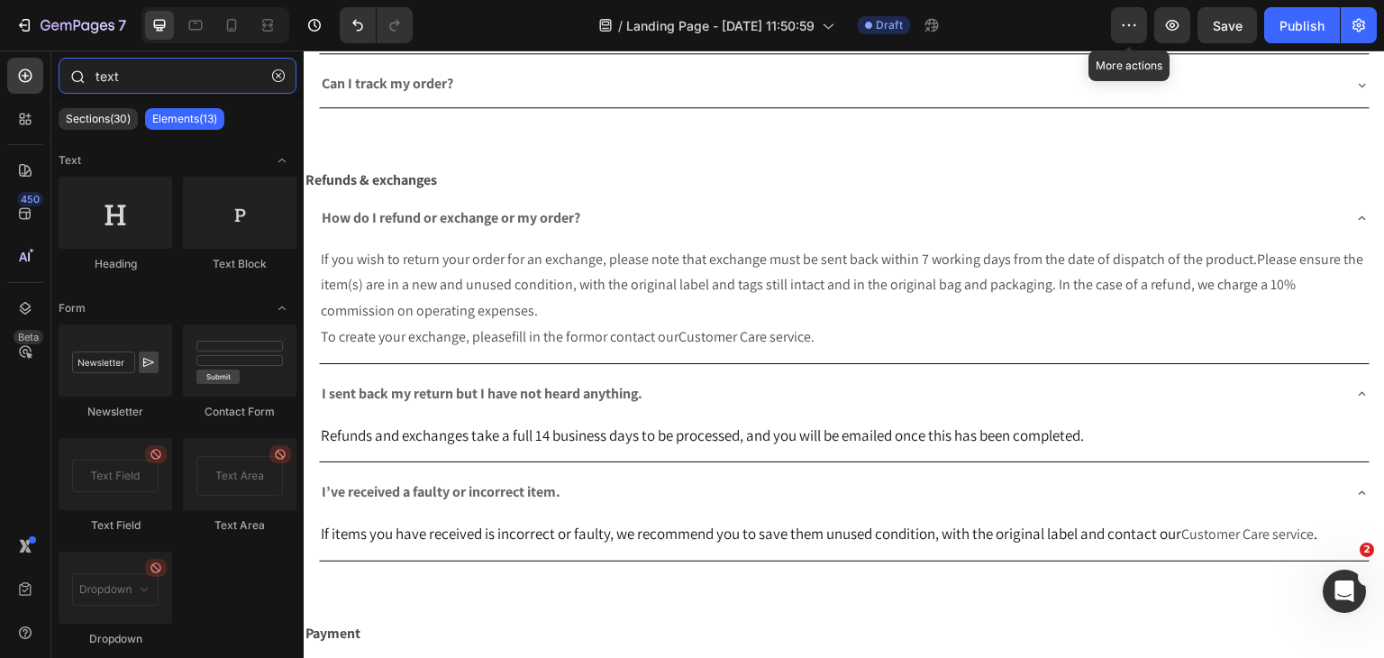
click at [137, 89] on input "text" at bounding box center [178, 76] width 238 height 36
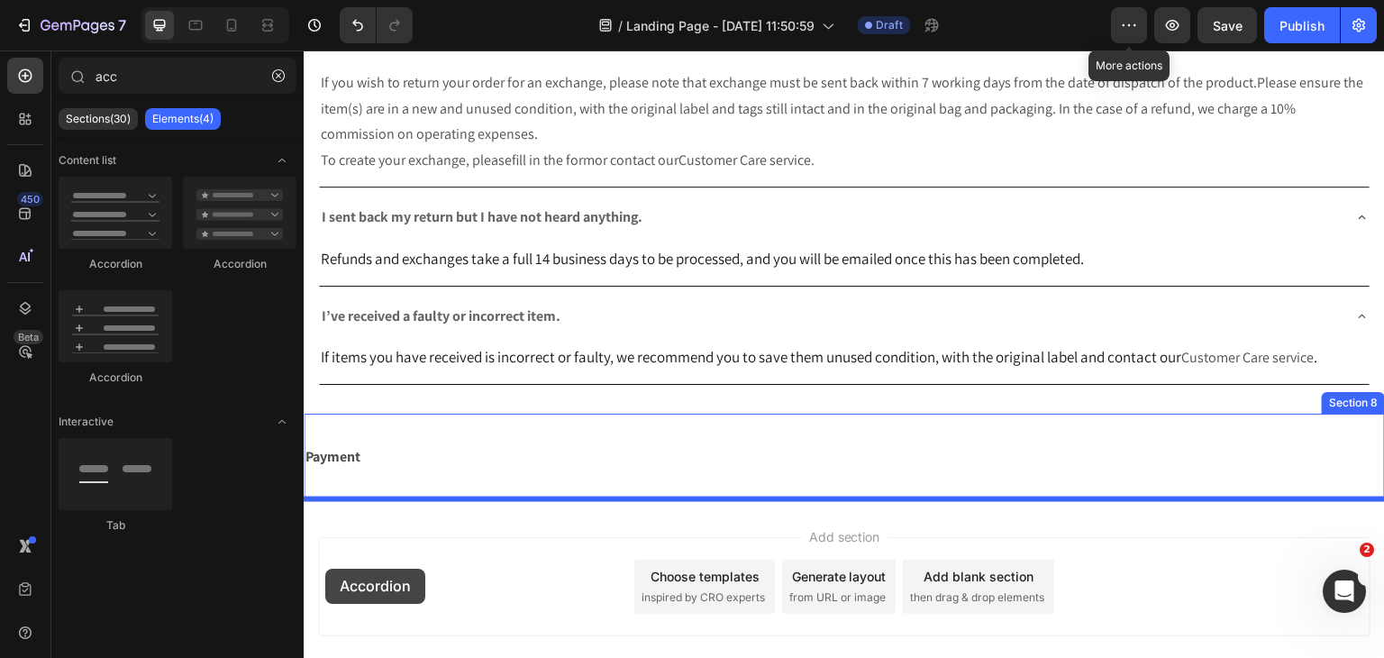
scroll to position [2248, 0]
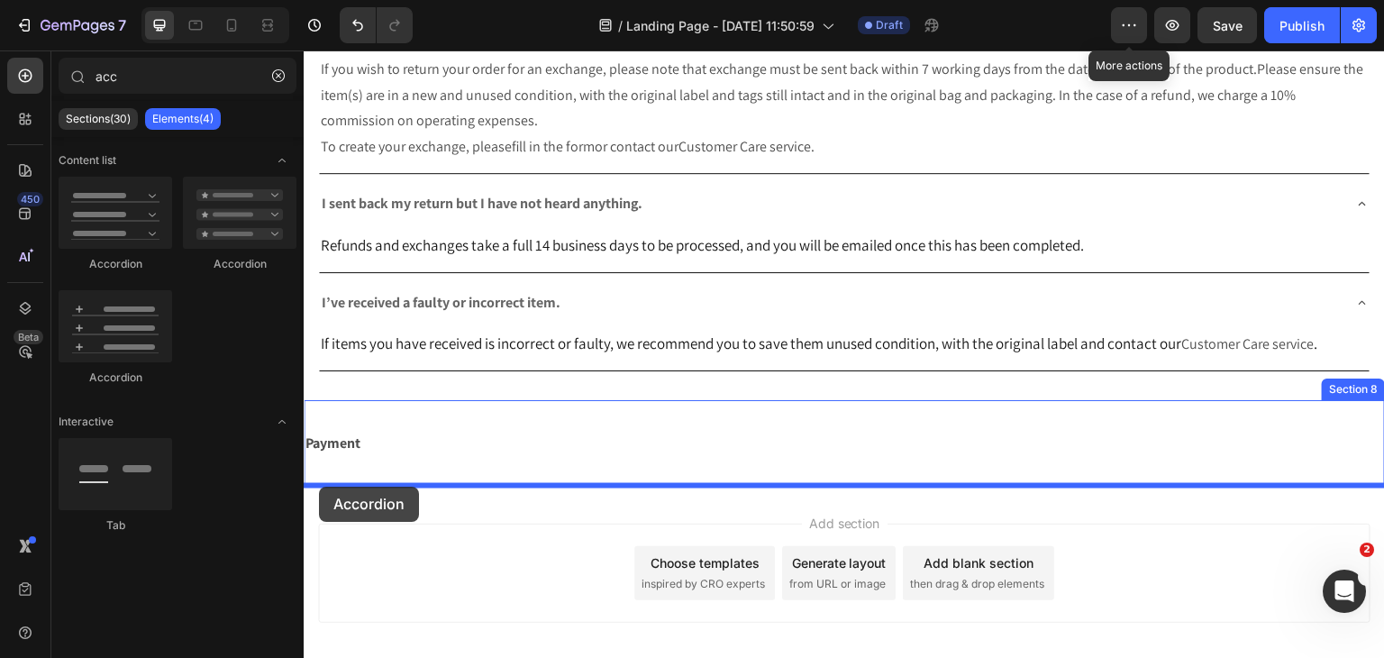
drag, startPoint x: 423, startPoint y: 279, endPoint x: 319, endPoint y: 487, distance: 232.1
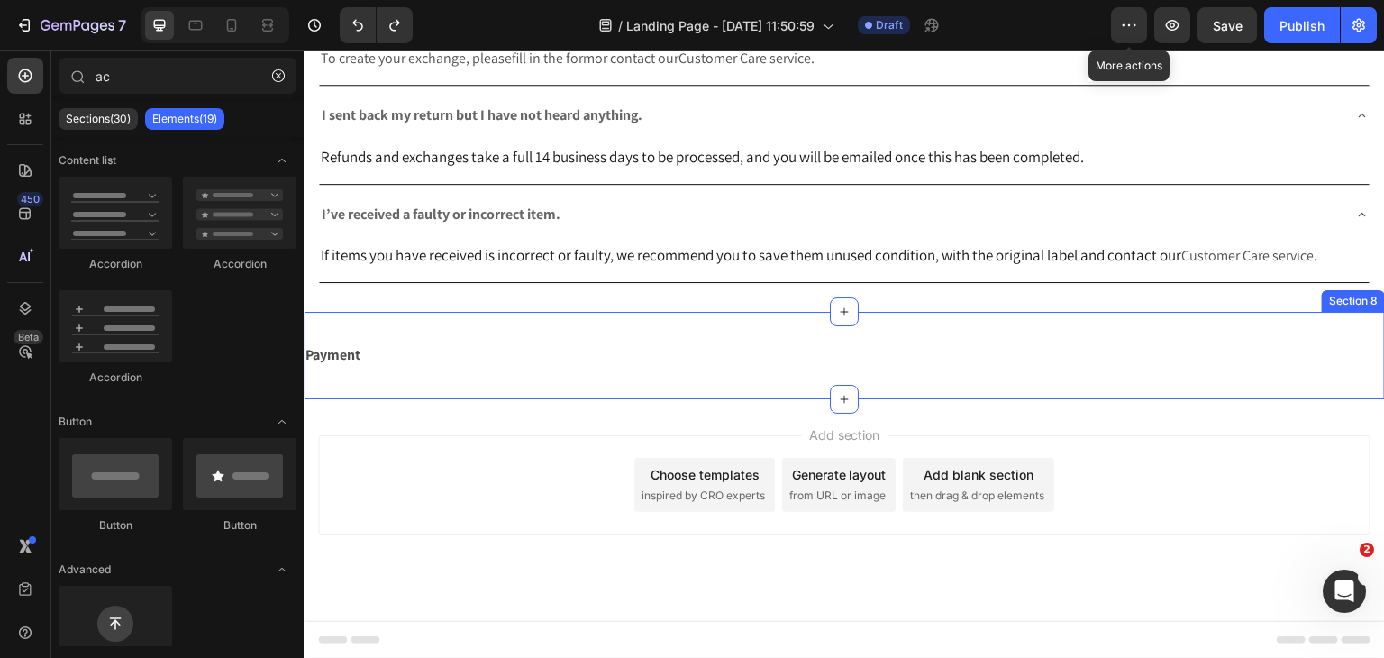
scroll to position [2334, 0]
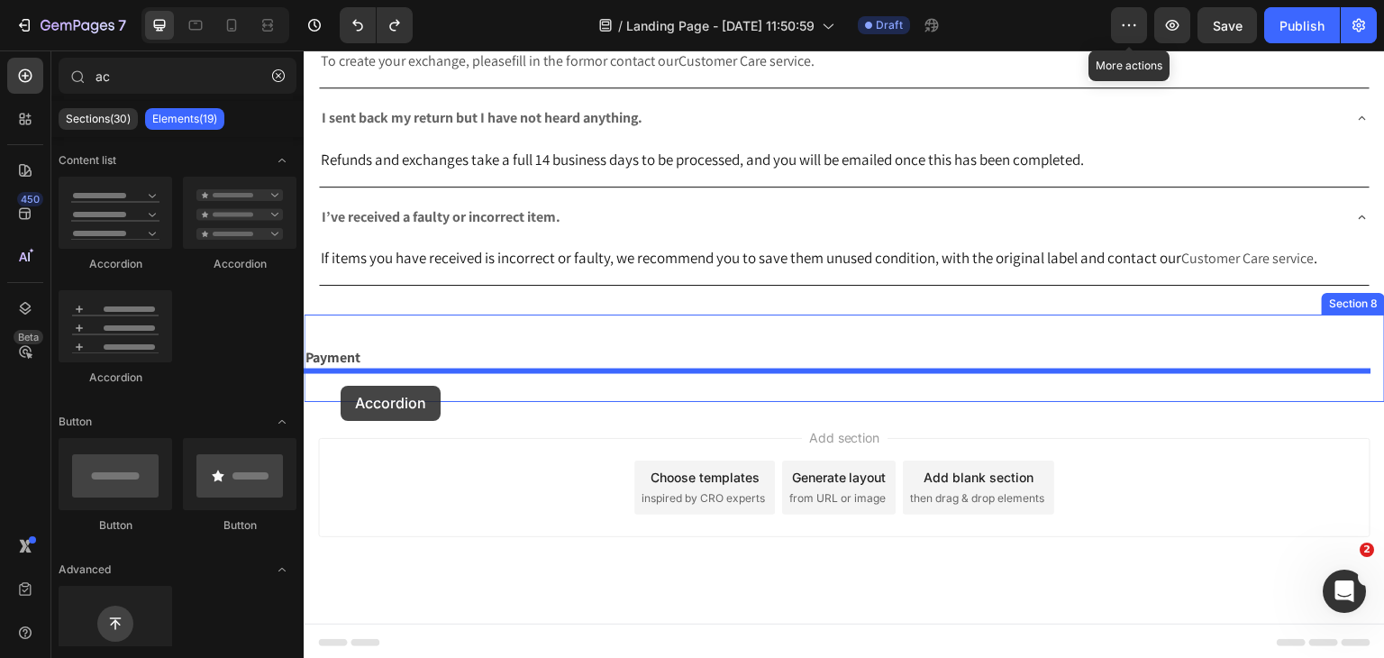
drag, startPoint x: 417, startPoint y: 271, endPoint x: 348, endPoint y: 384, distance: 132.3
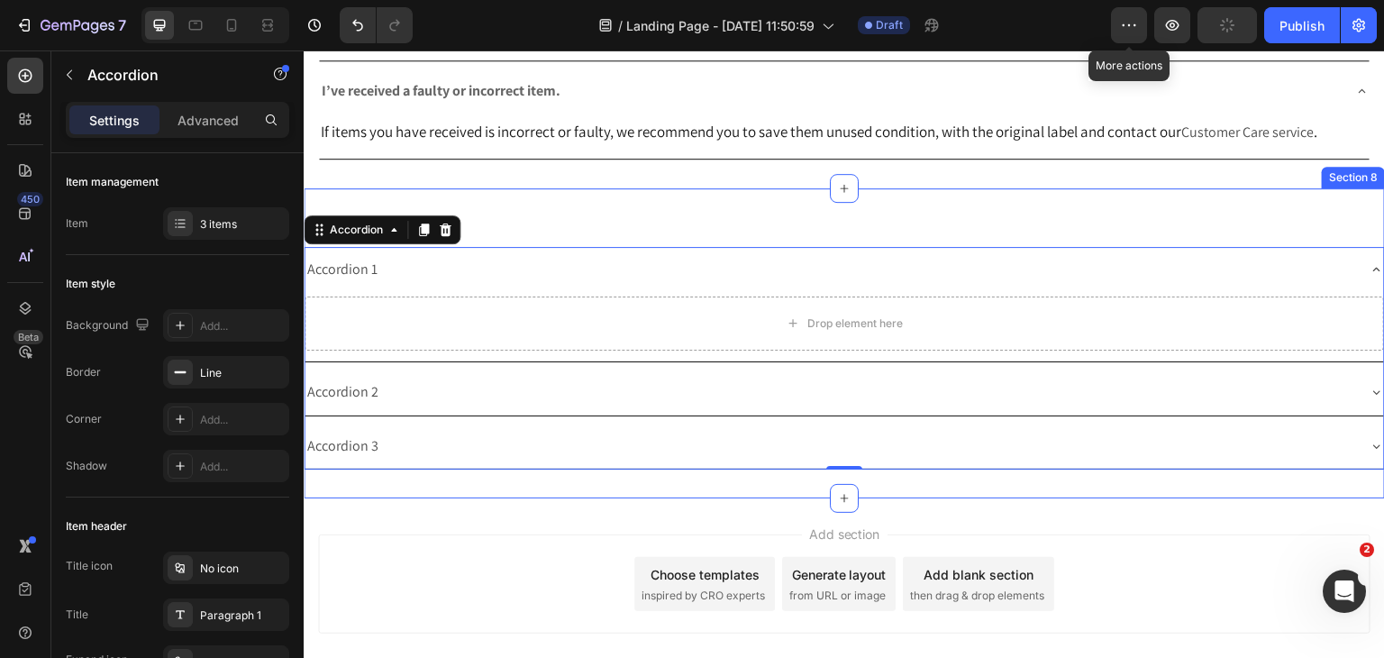
scroll to position [2428, 0]
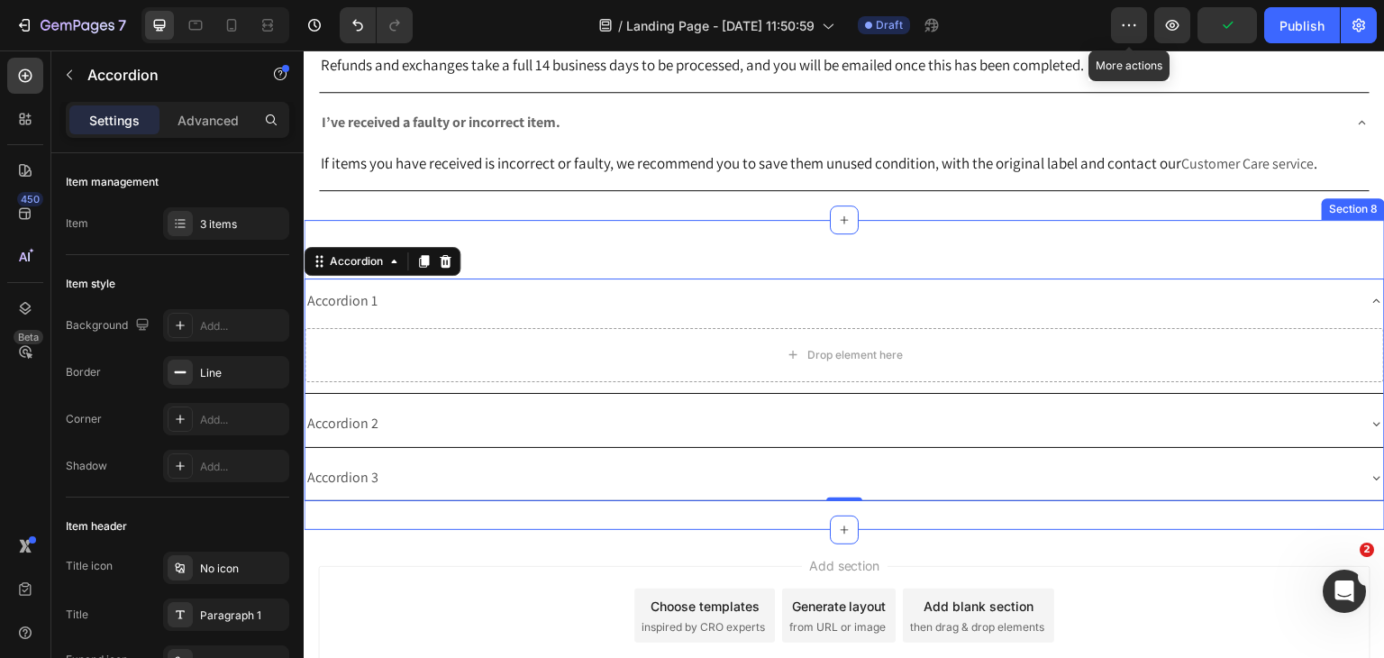
click at [447, 274] on div "Payment" at bounding box center [844, 264] width 1081 height 30
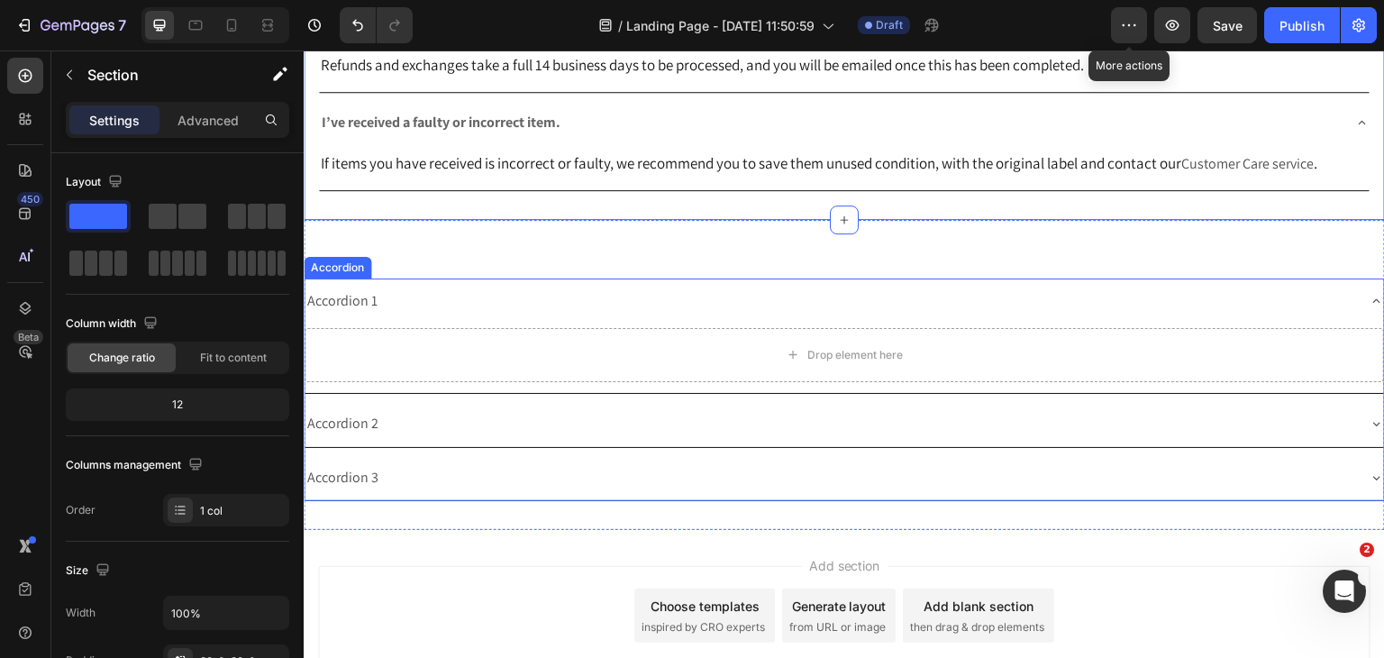
click at [599, 286] on div "Accordion 1" at bounding box center [830, 302] width 1051 height 32
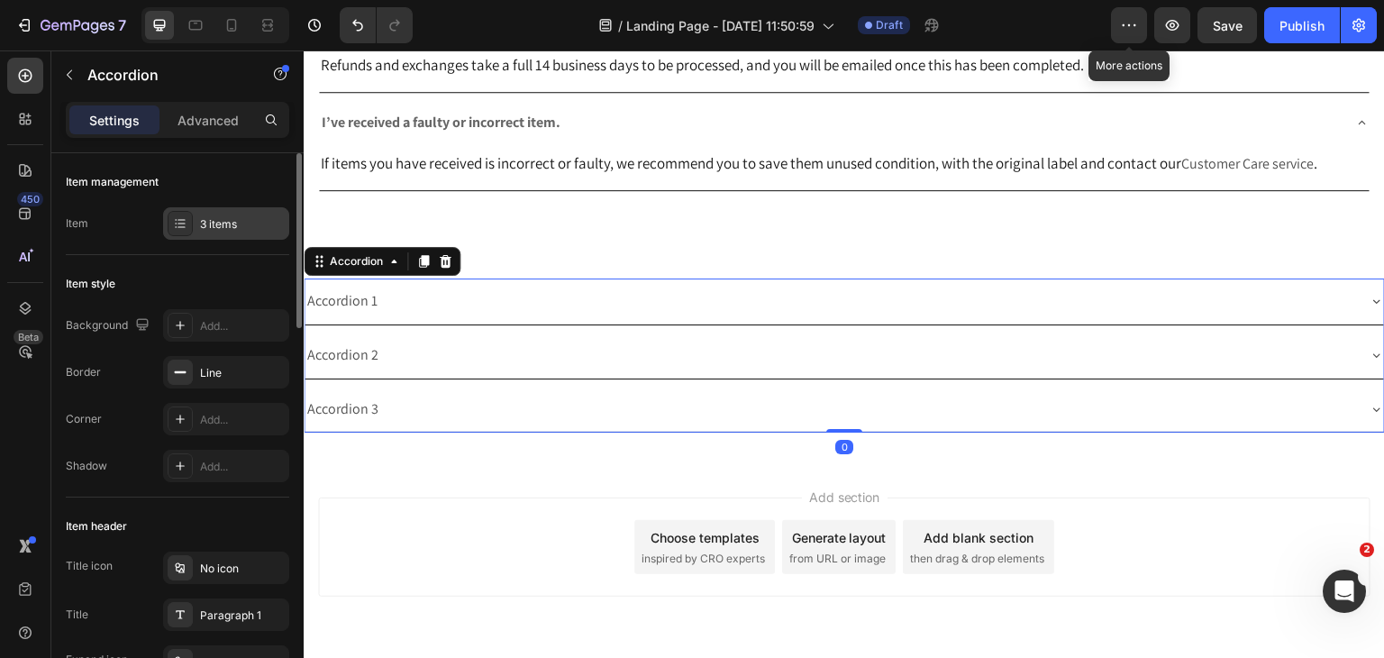
click at [219, 220] on div "3 items" at bounding box center [242, 224] width 85 height 16
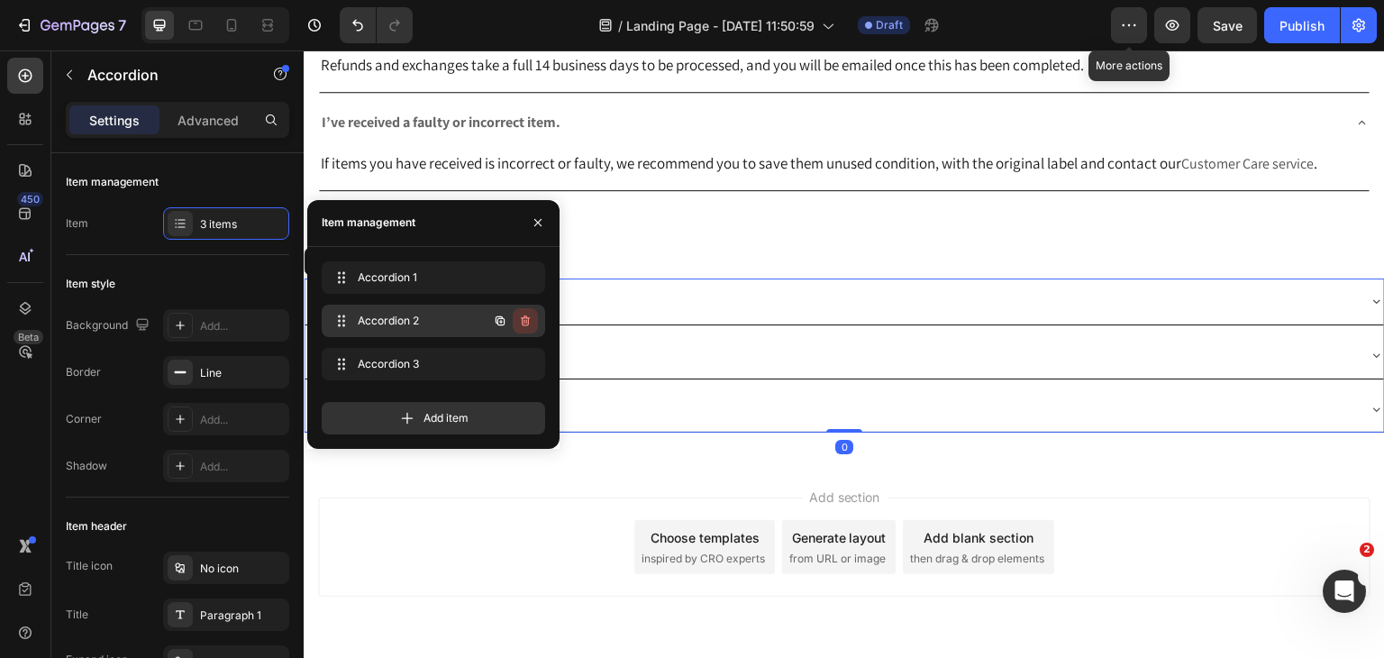
click at [528, 323] on icon "button" at bounding box center [525, 320] width 9 height 11
click at [525, 323] on div "Delete" at bounding box center [512, 321] width 33 height 16
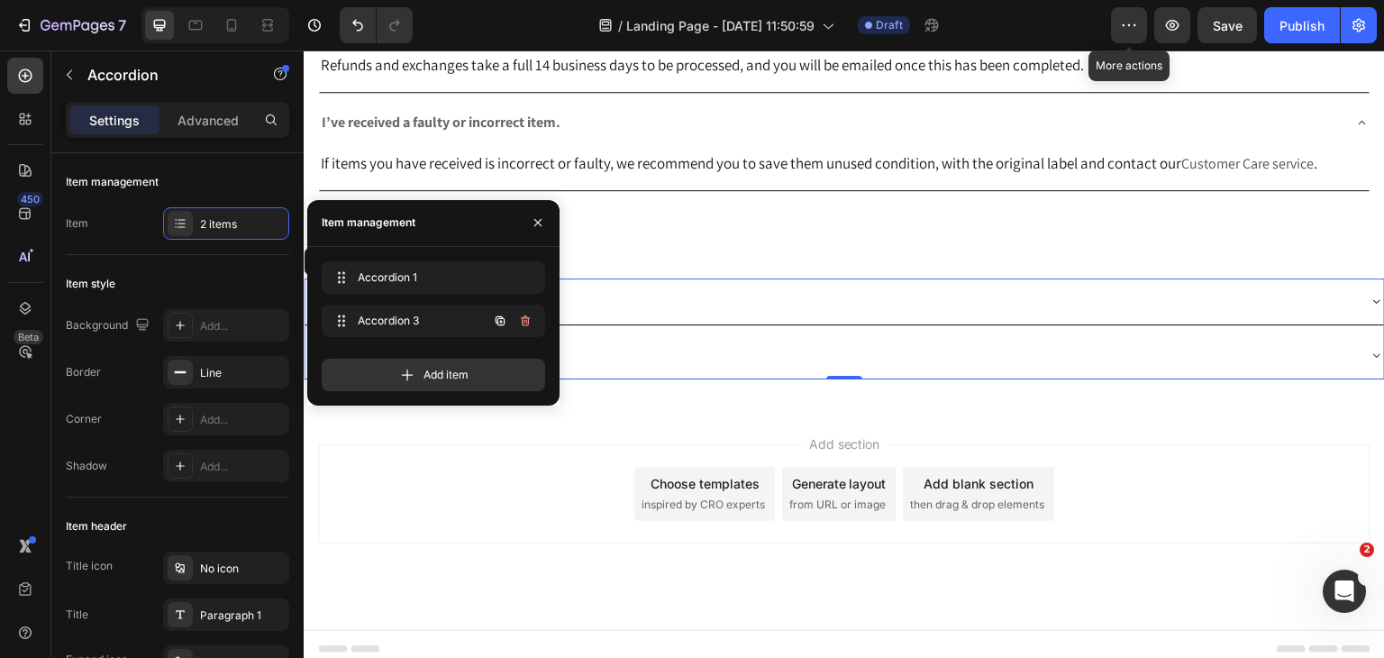
click at [525, 323] on icon "button" at bounding box center [525, 321] width 14 height 14
click at [512, 330] on button "Delete" at bounding box center [513, 320] width 50 height 25
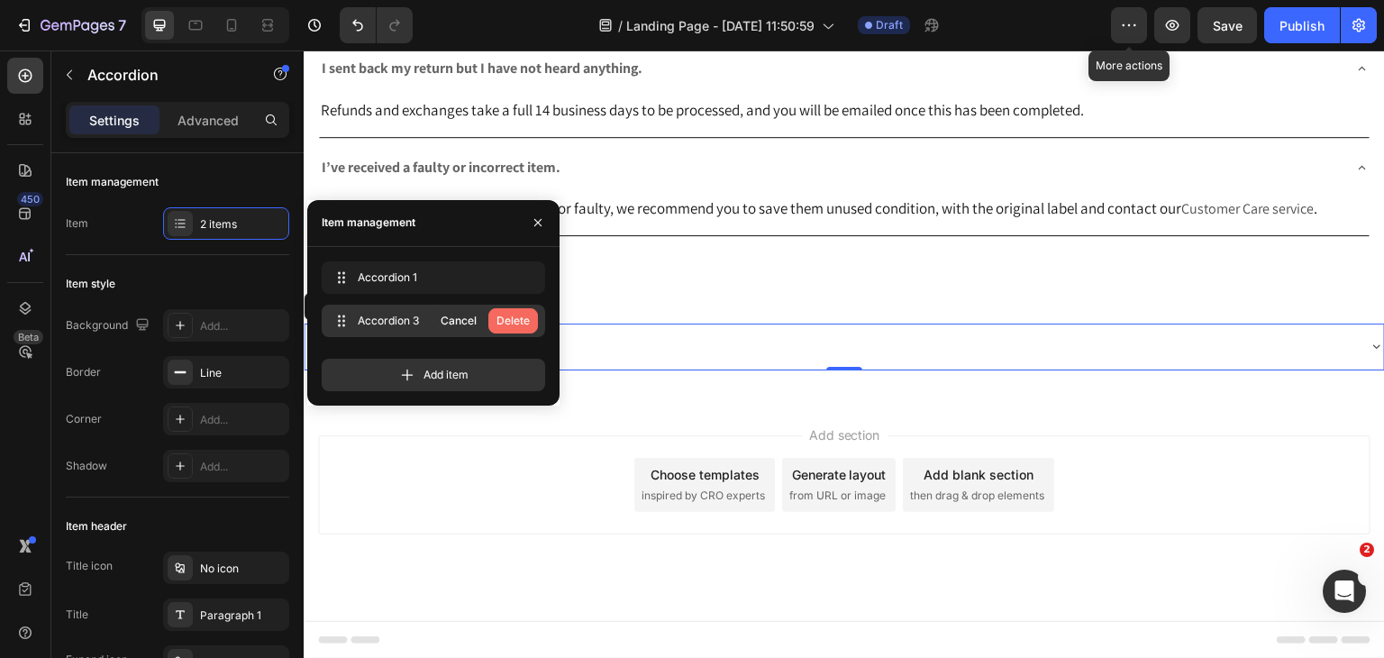
scroll to position [2380, 0]
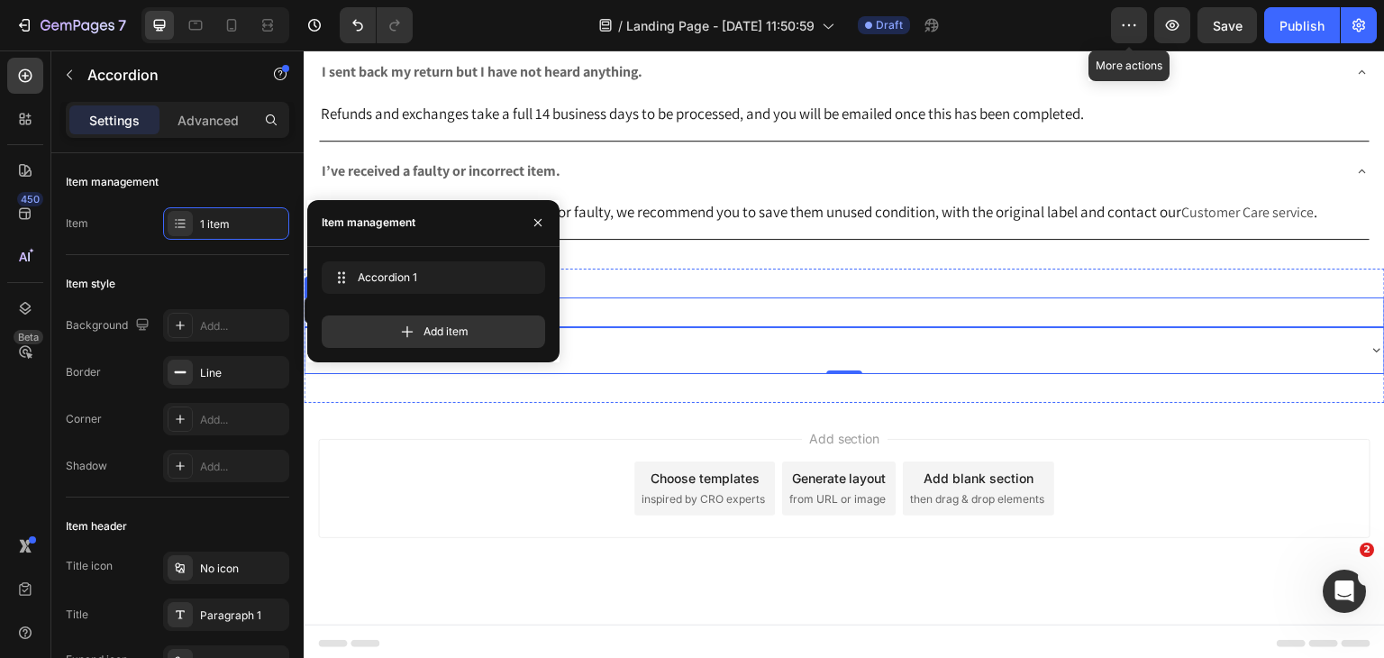
click at [757, 299] on p "Payment" at bounding box center [844, 312] width 1078 height 26
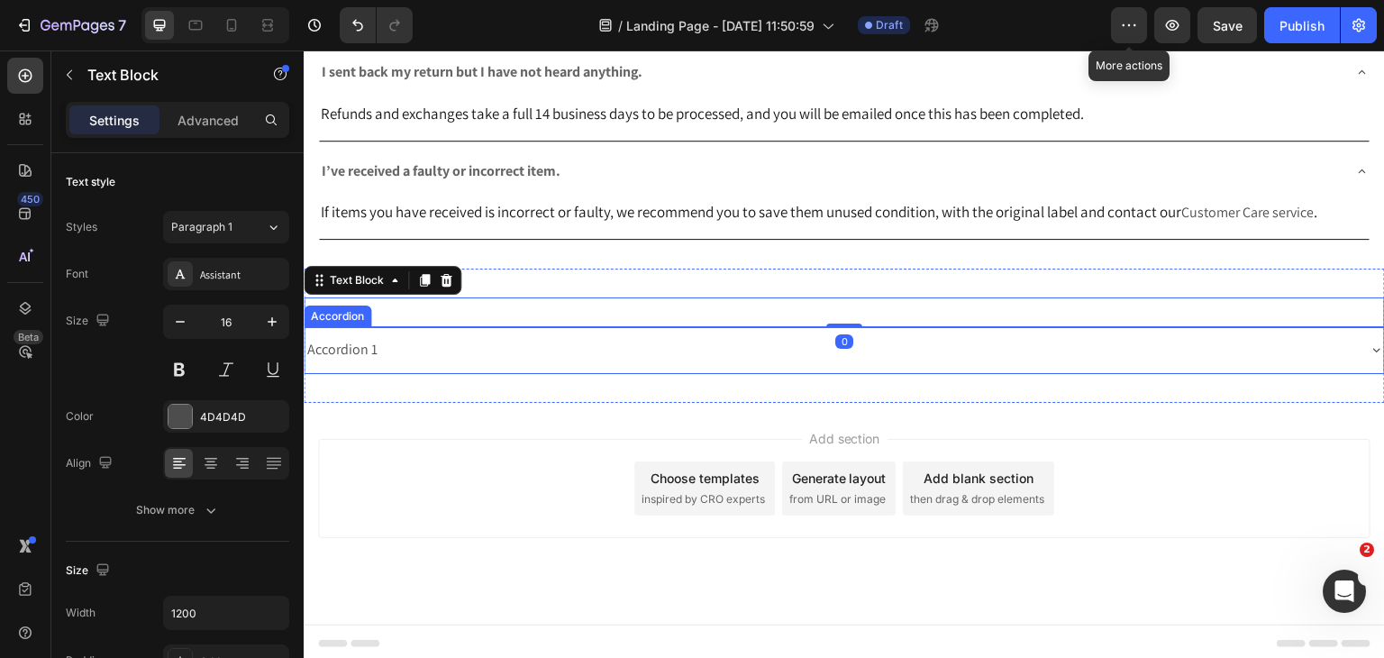
click at [360, 341] on div "Accordion 1" at bounding box center [343, 350] width 76 height 32
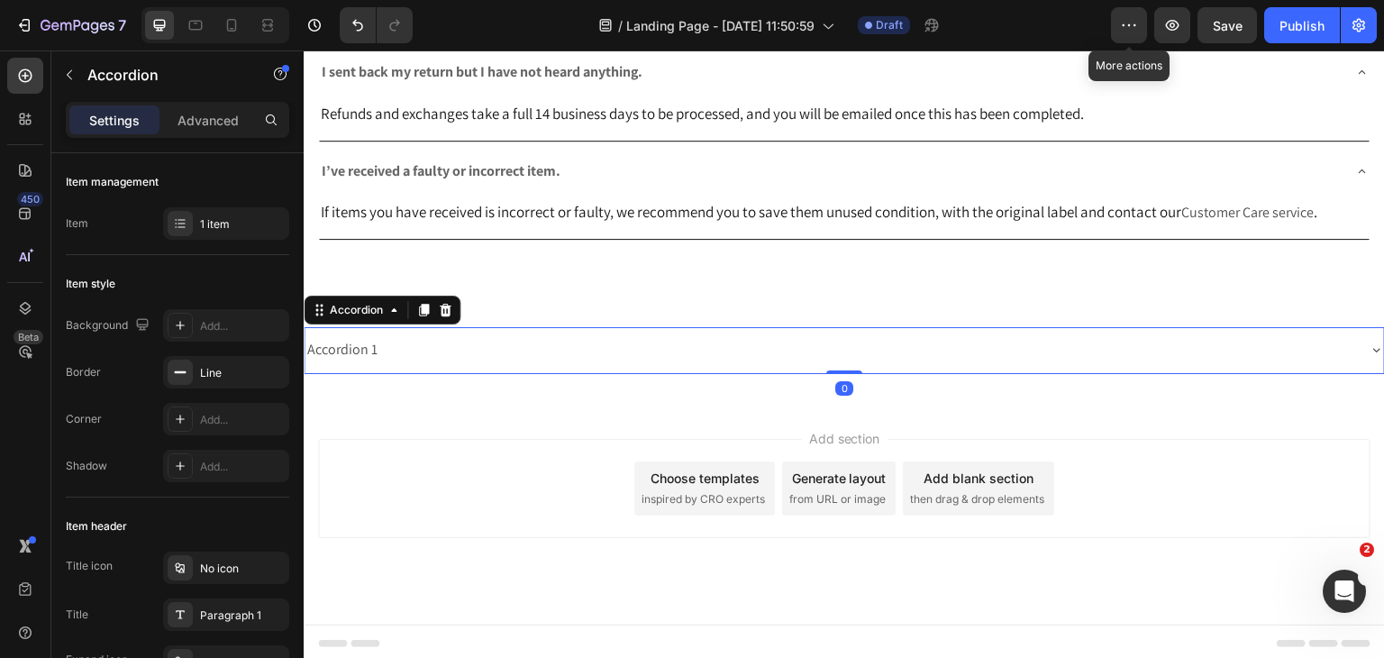
click at [360, 341] on div "Accordion 1" at bounding box center [343, 350] width 76 height 32
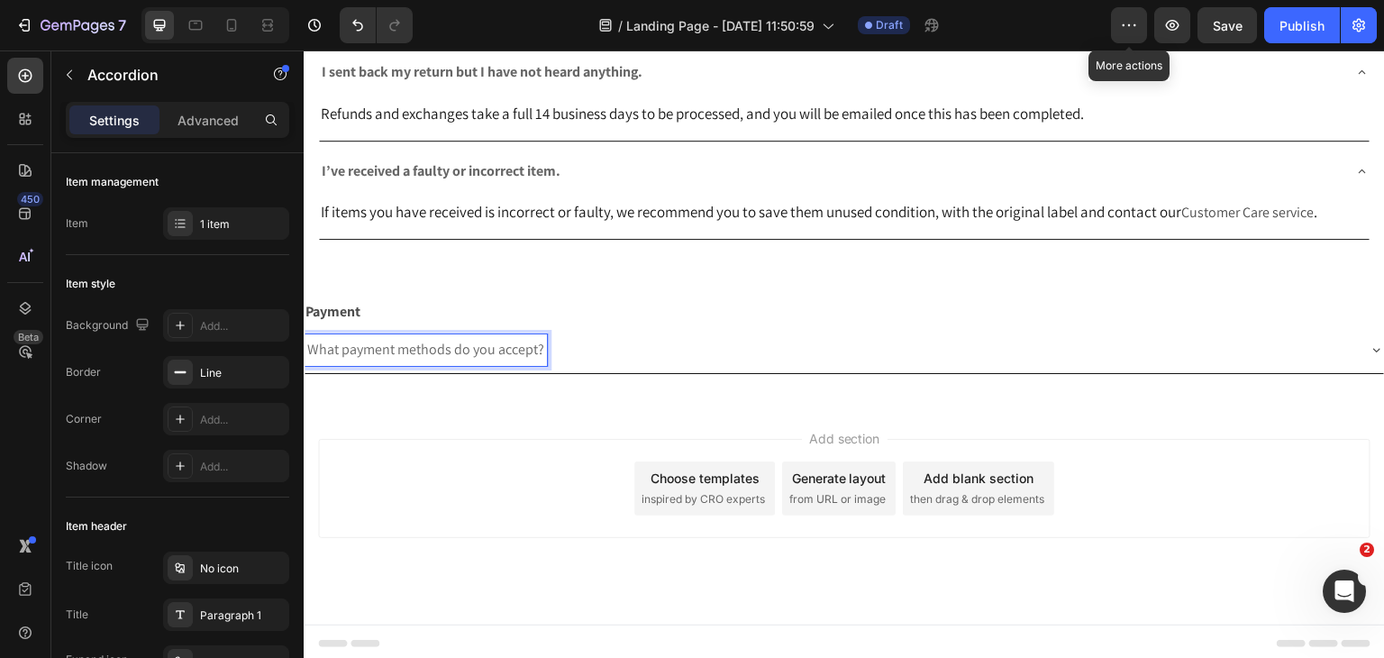
click at [393, 334] on div "What payment methods do you accept?" at bounding box center [426, 350] width 242 height 32
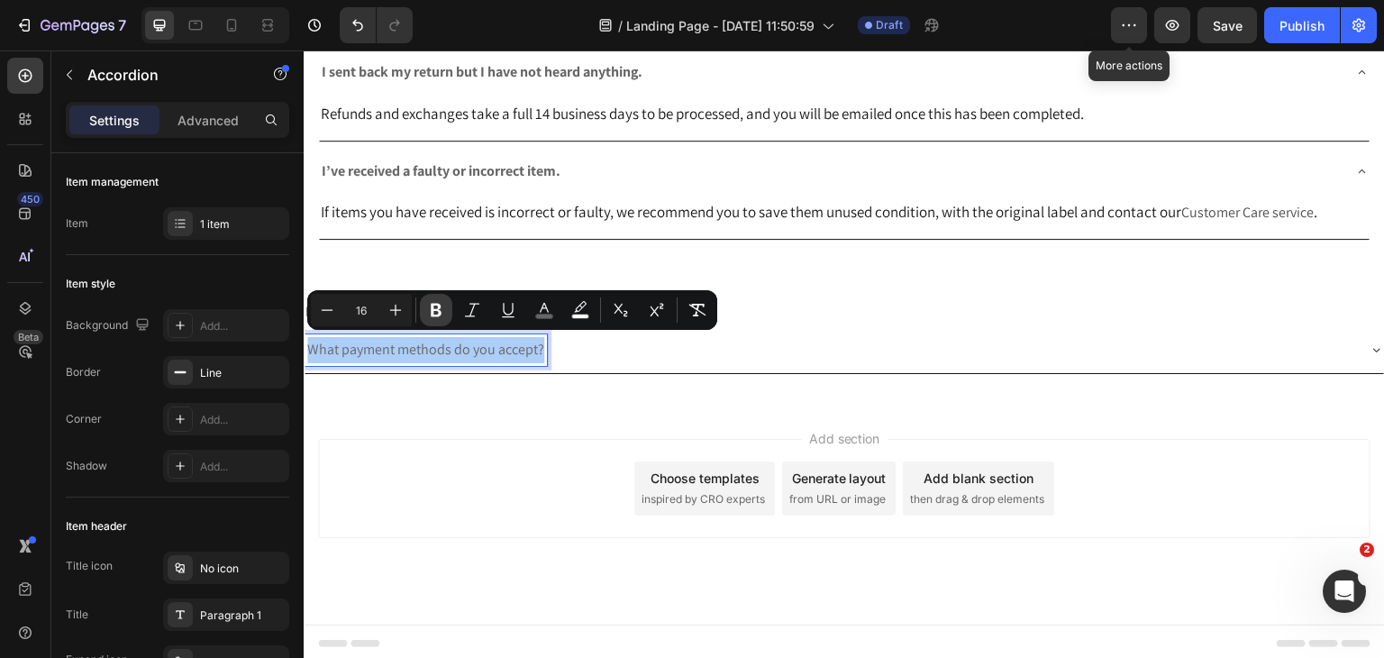
click at [428, 311] on button "Bold" at bounding box center [436, 310] width 32 height 32
click at [737, 345] on div "What payment methods do you accept?" at bounding box center [830, 350] width 1051 height 32
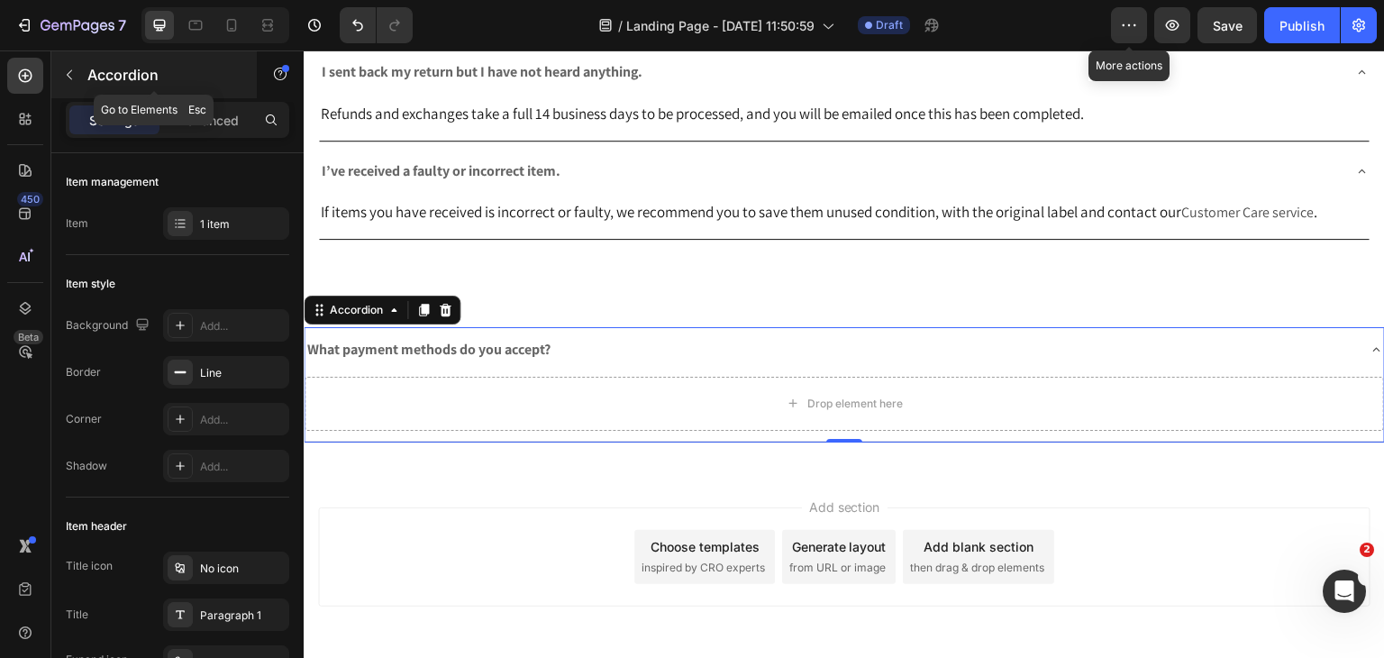
click at [78, 87] on button "button" at bounding box center [69, 74] width 29 height 29
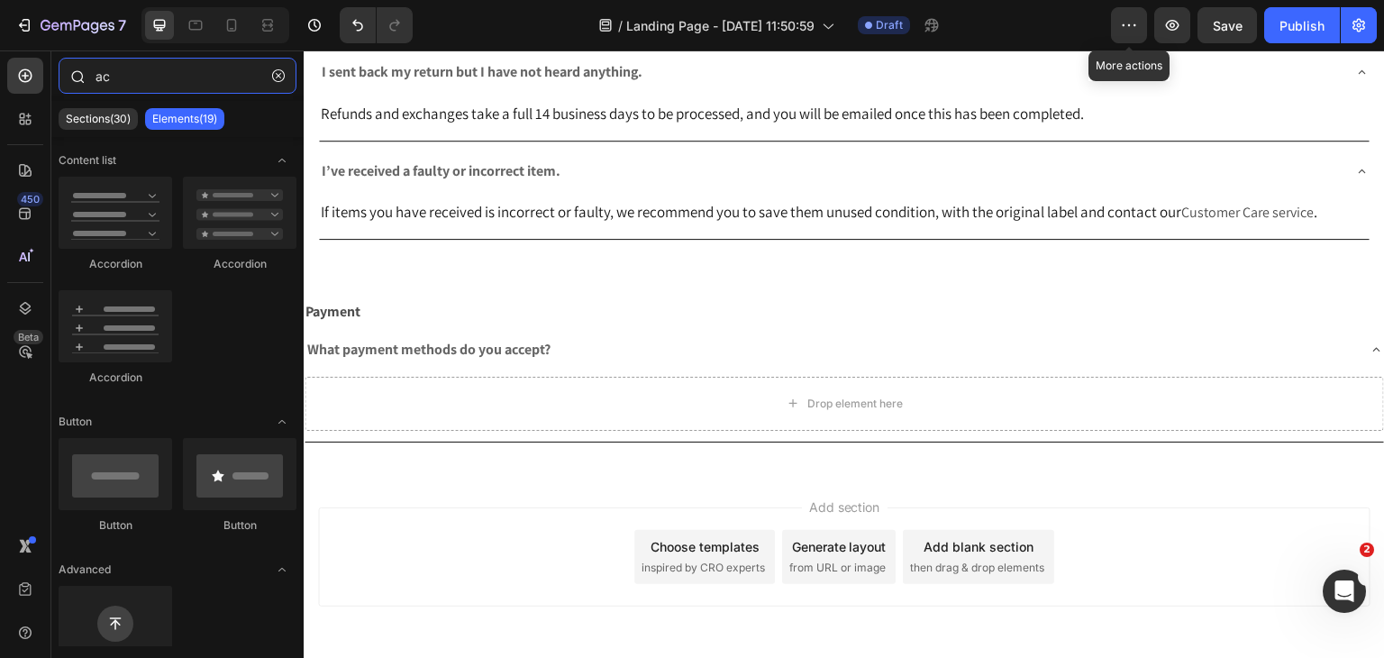
click at [137, 86] on input "ac" at bounding box center [178, 76] width 238 height 36
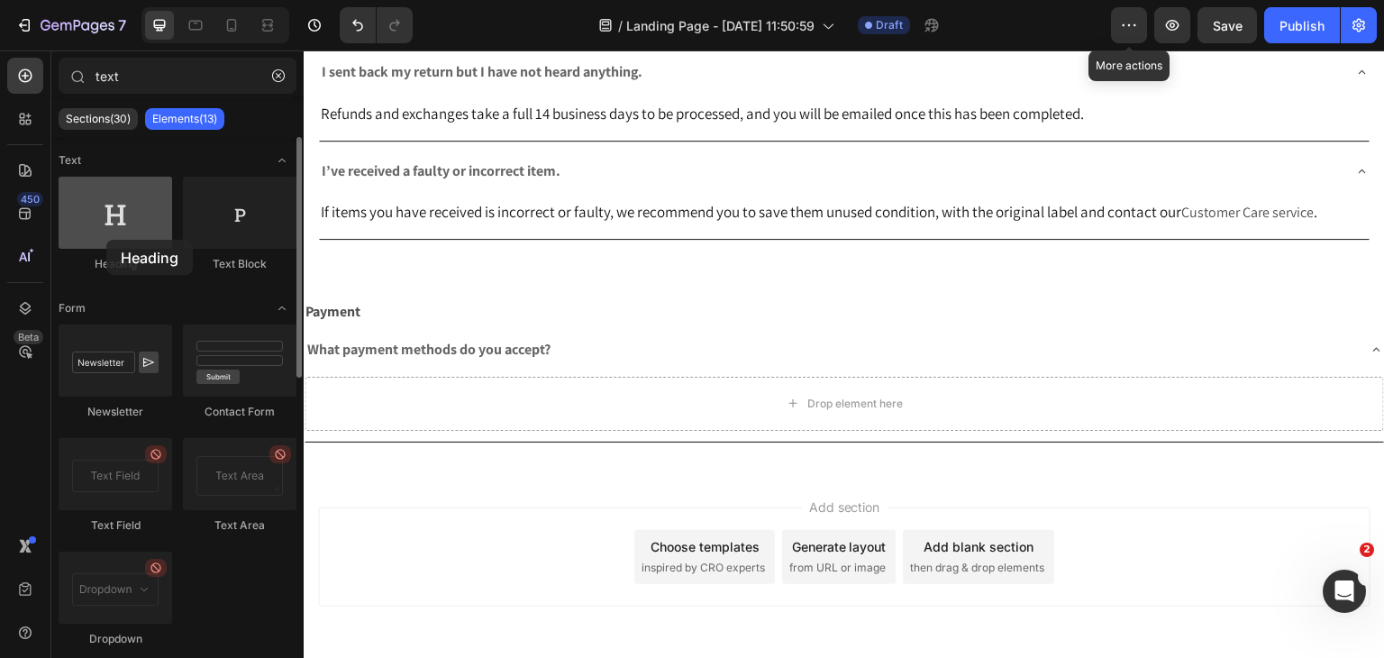
drag, startPoint x: 108, startPoint y: 197, endPoint x: 106, endPoint y: 240, distance: 42.4
click at [106, 240] on div at bounding box center [116, 213] width 114 height 72
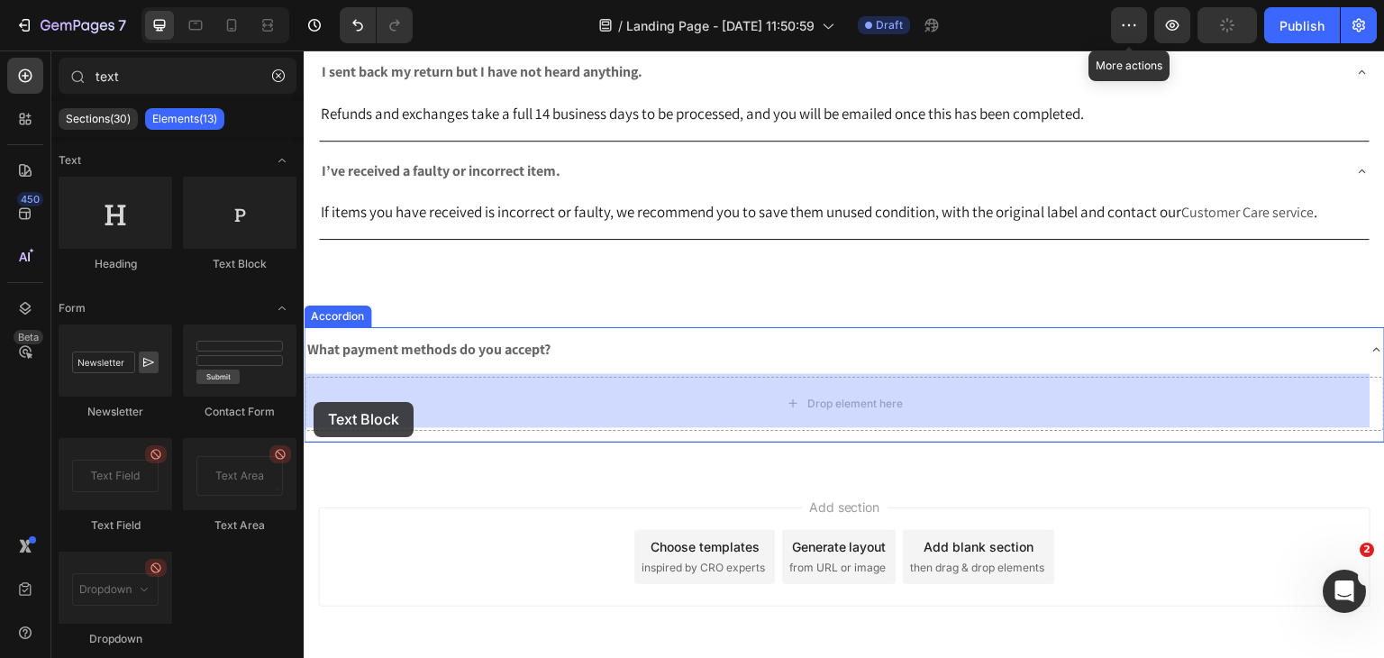
drag, startPoint x: 522, startPoint y: 285, endPoint x: 577, endPoint y: 210, distance: 92.8
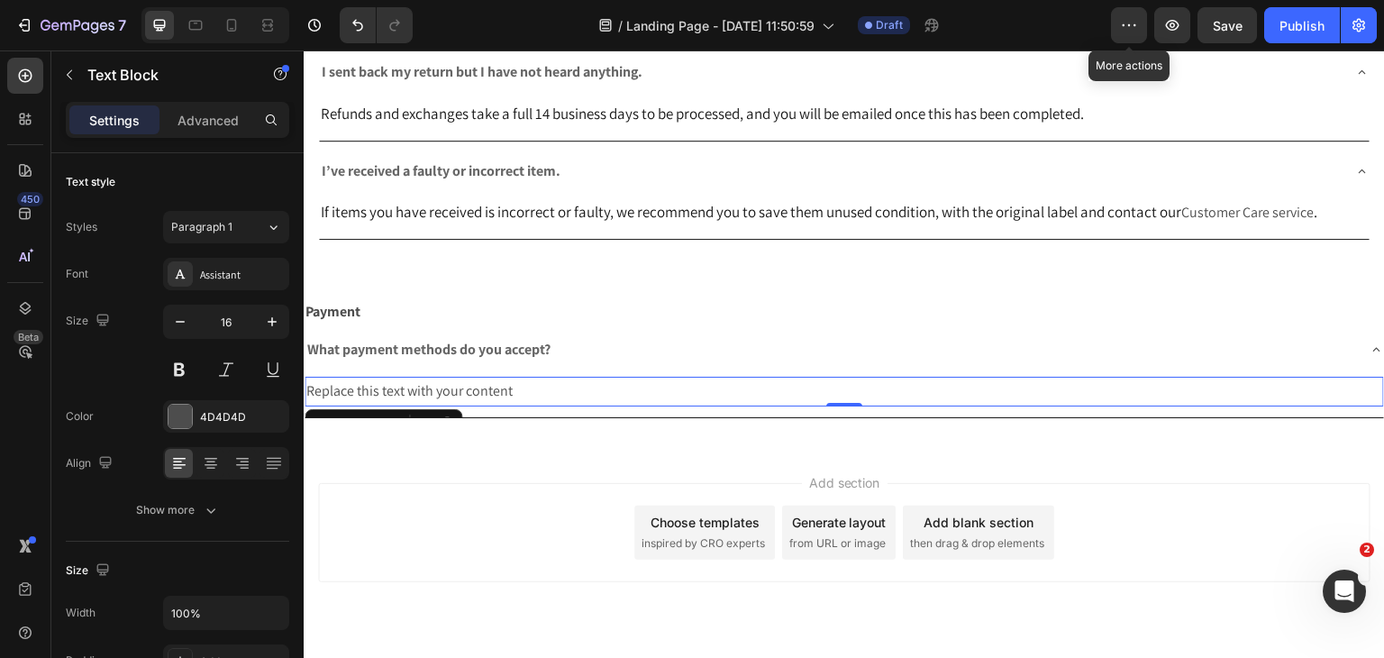
click at [459, 383] on div "Replace this text with your content" at bounding box center [844, 392] width 1079 height 30
click at [459, 383] on p "Replace this text with your content" at bounding box center [844, 391] width 1076 height 26
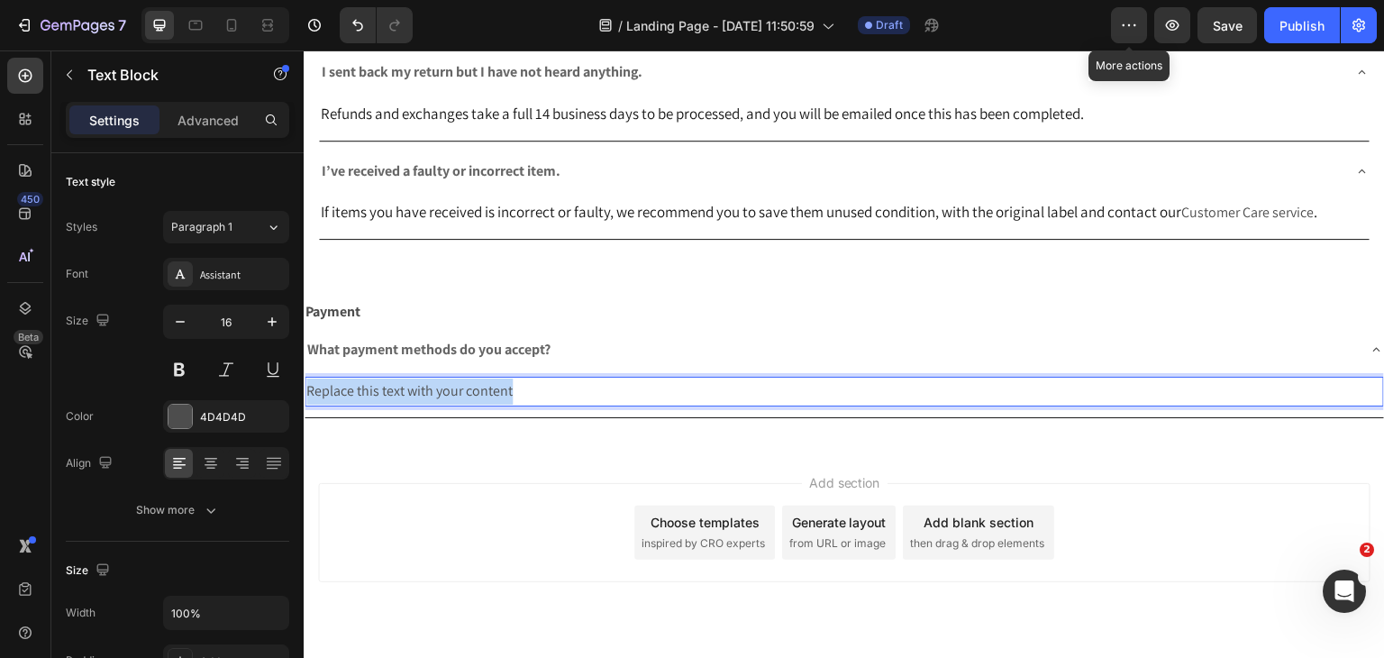
click at [459, 383] on p "Replace this text with your content" at bounding box center [844, 391] width 1076 height 26
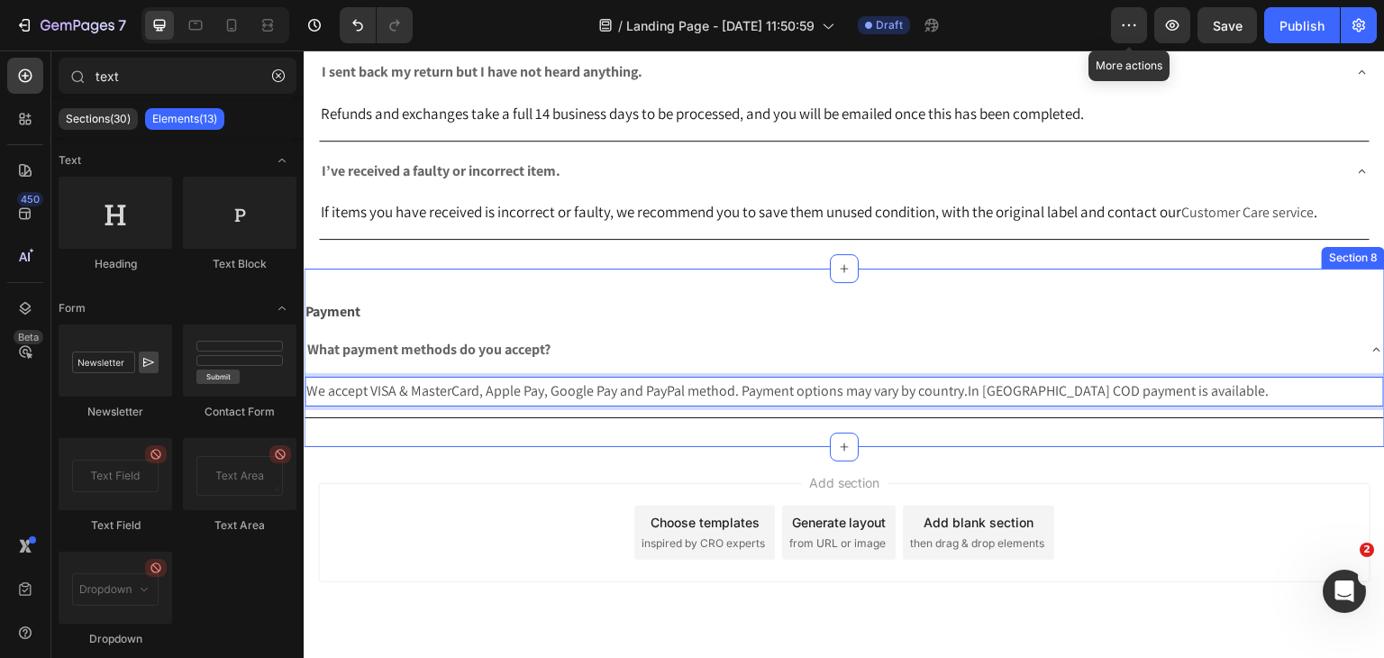
click at [501, 483] on div "Add section Choose templates inspired by CRO experts Generate layout from URL o…" at bounding box center [844, 532] width 1052 height 99
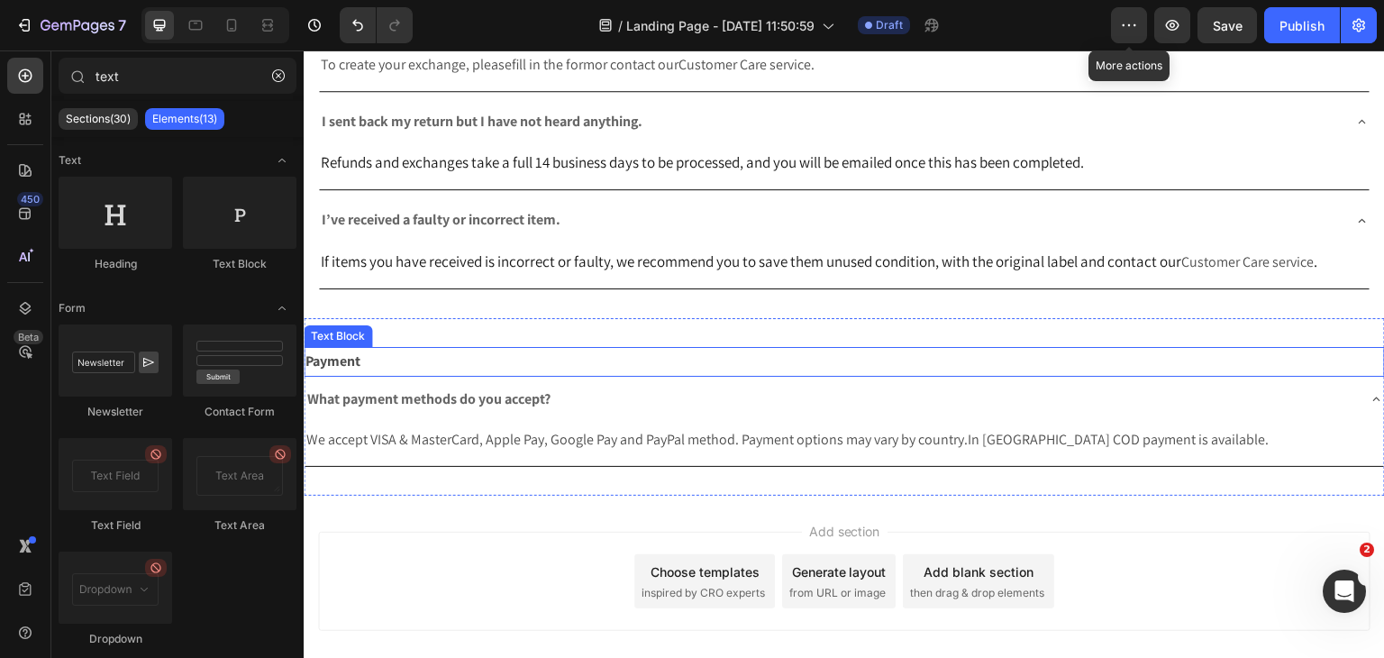
scroll to position [2090, 0]
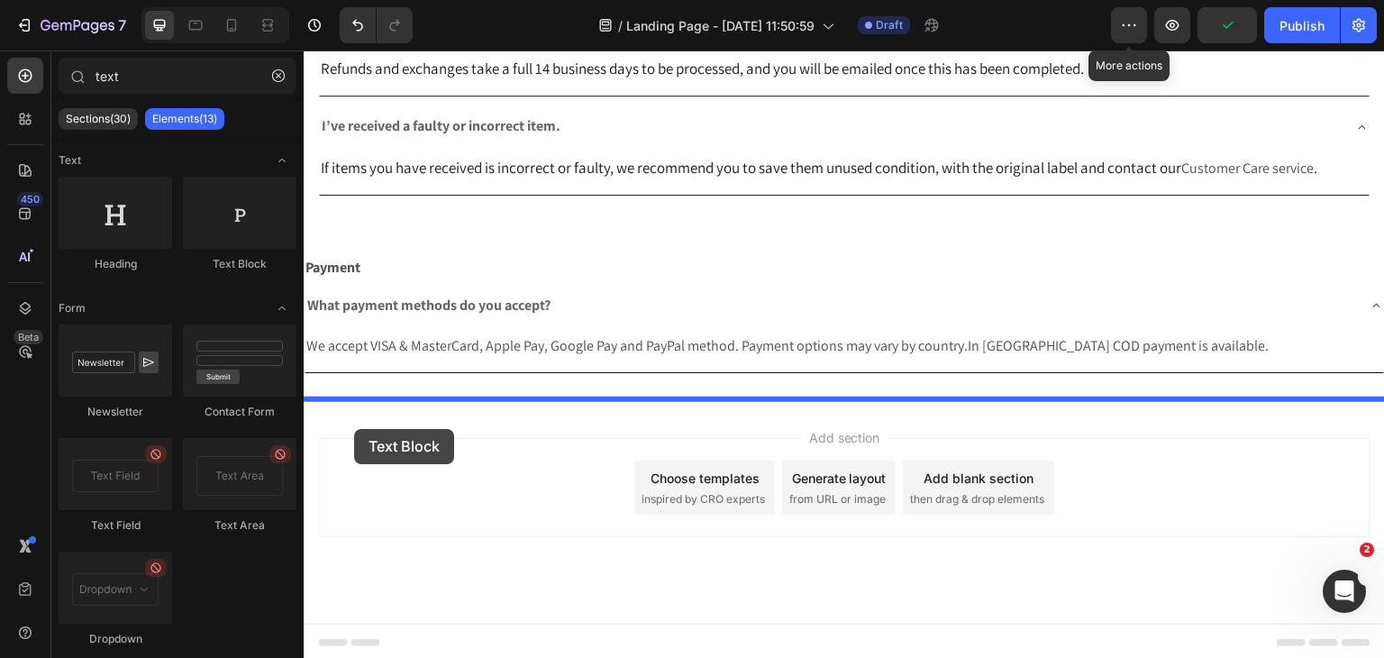
drag, startPoint x: 540, startPoint y: 261, endPoint x: 361, endPoint y: 420, distance: 238.7
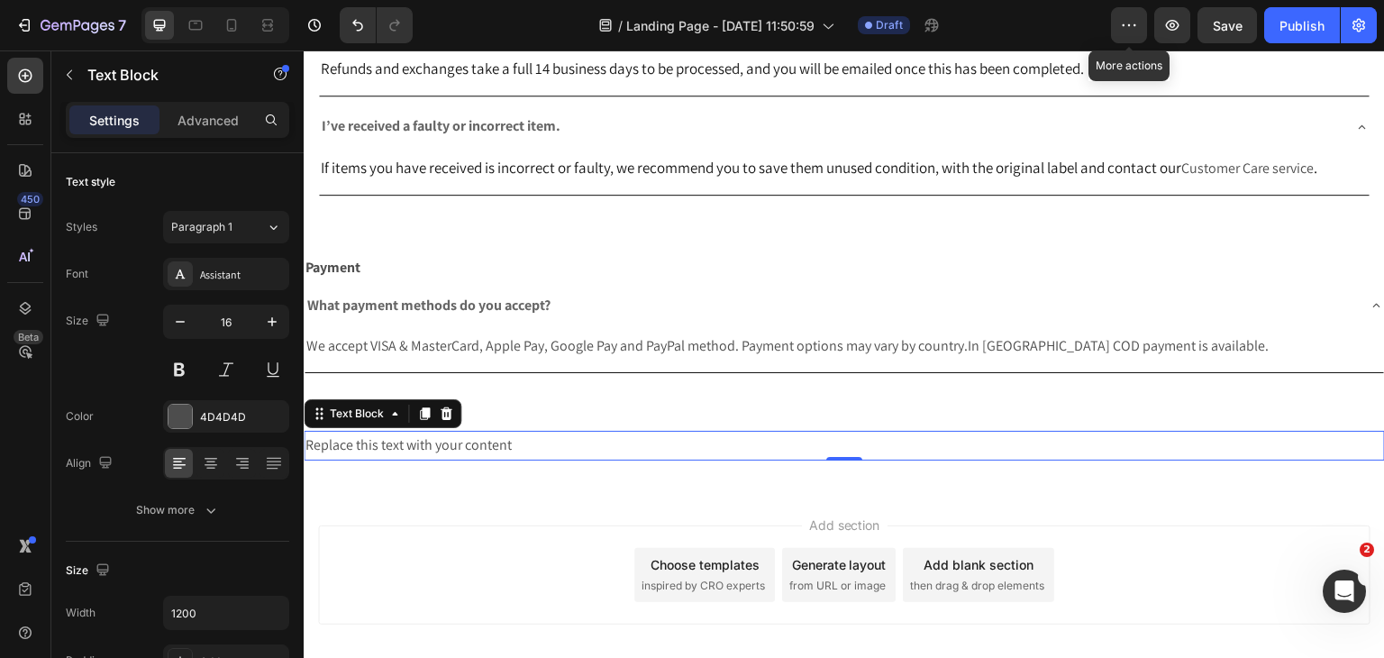
click at [422, 438] on div "Replace this text with your content" at bounding box center [844, 446] width 1081 height 30
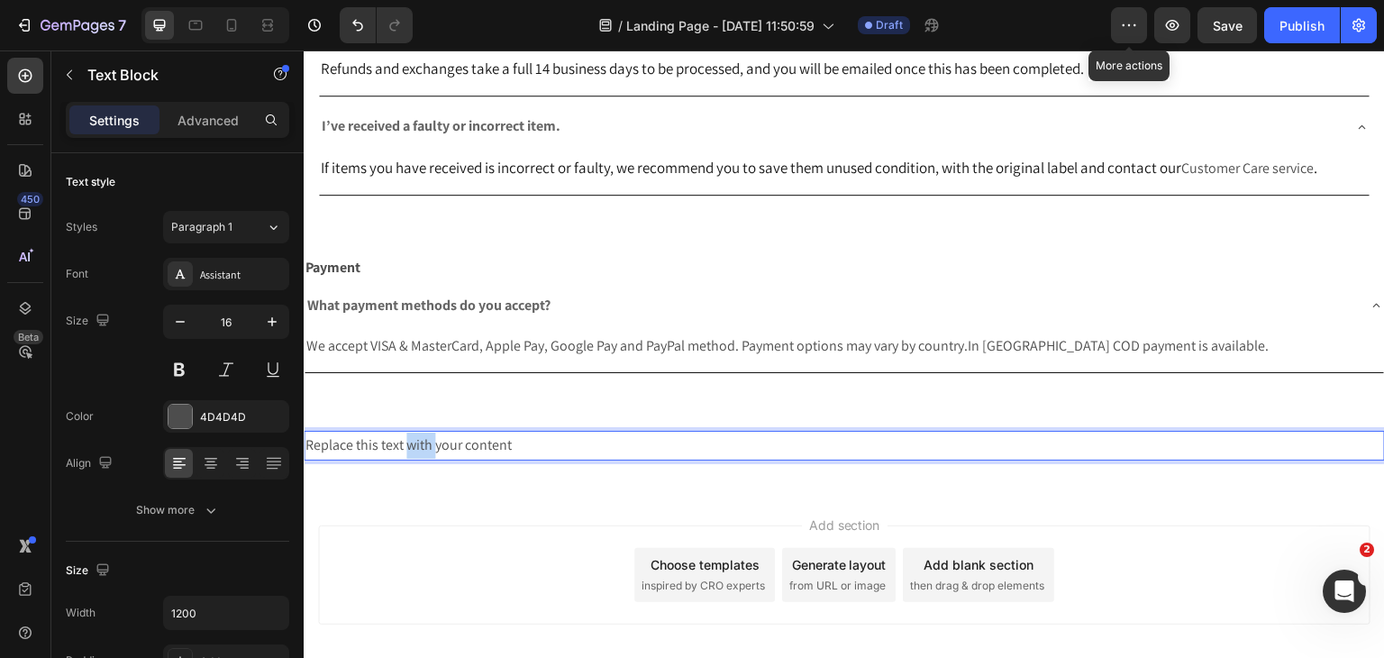
click at [422, 438] on p "Replace this text with your content" at bounding box center [844, 445] width 1078 height 26
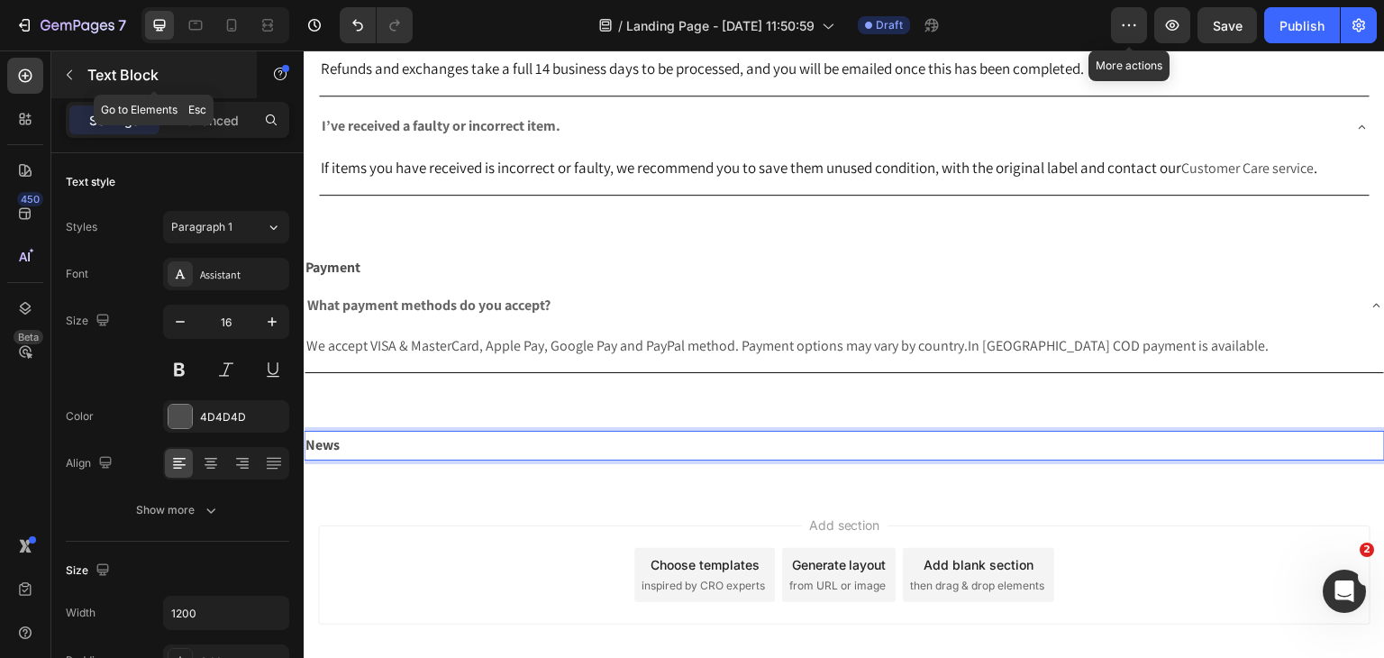
click at [72, 77] on icon "button" at bounding box center [69, 75] width 14 height 14
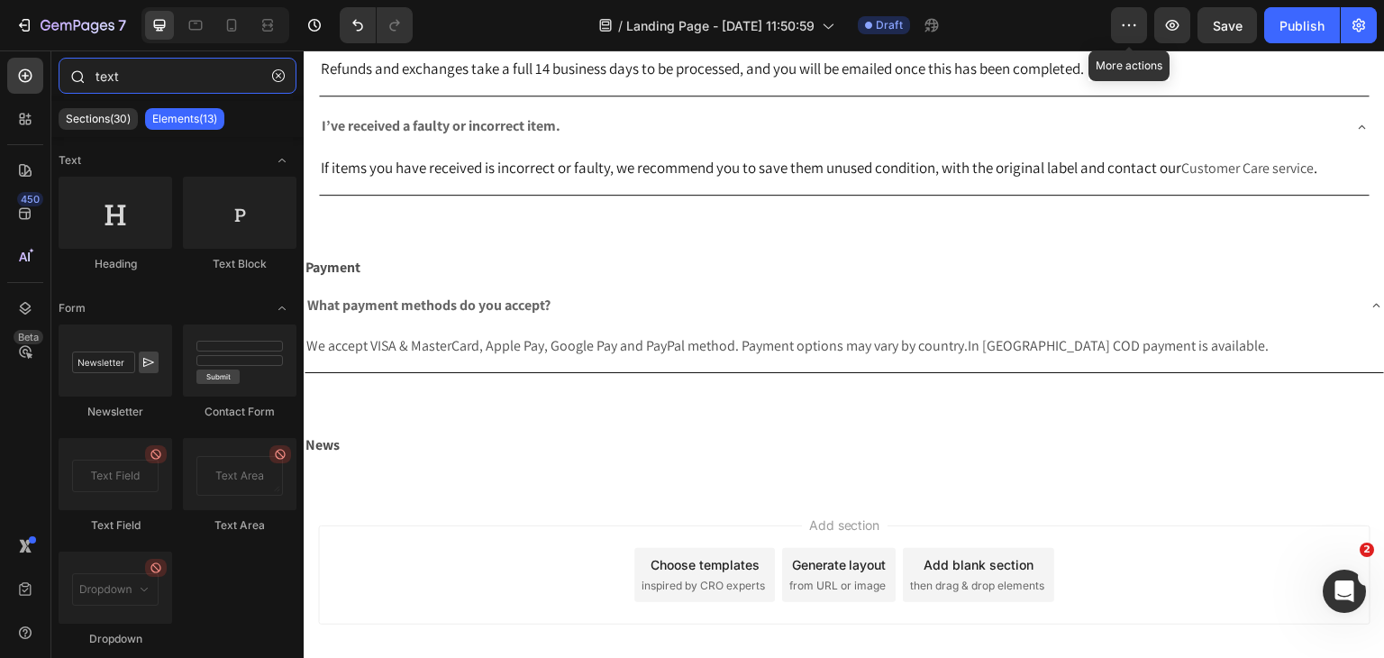
click at [172, 88] on input "text" at bounding box center [178, 76] width 238 height 36
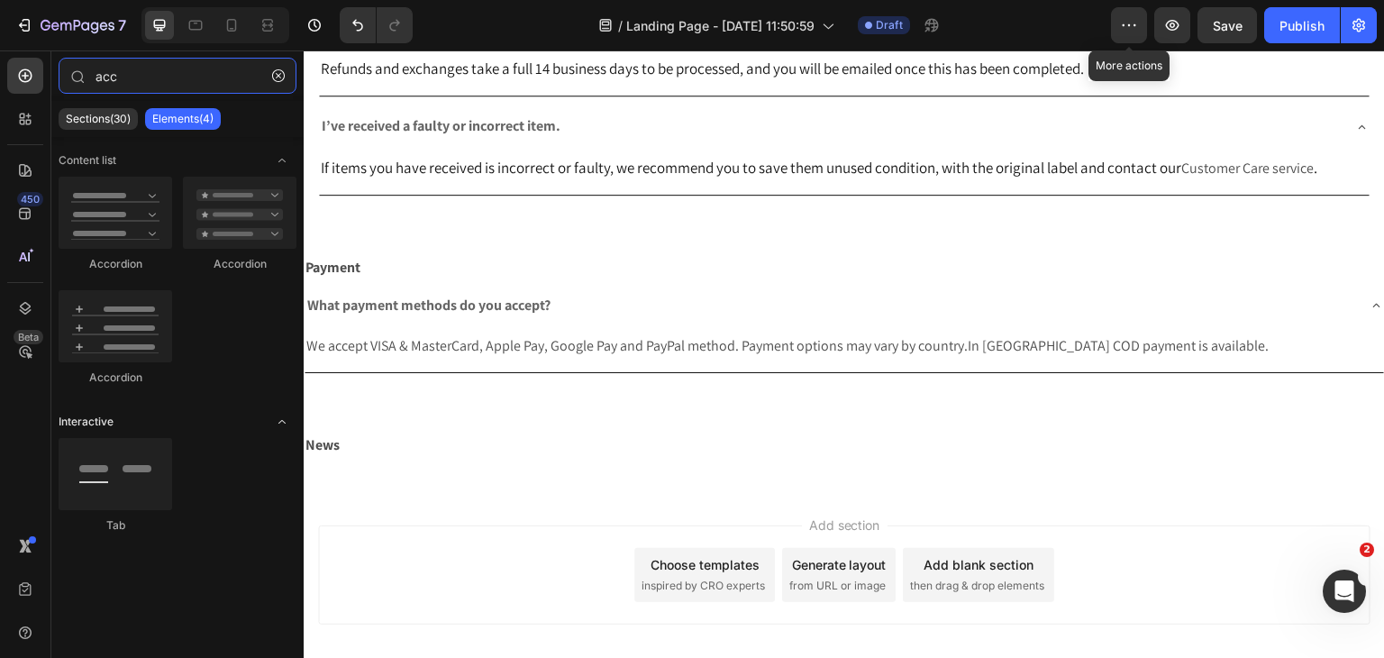
type input "acc"
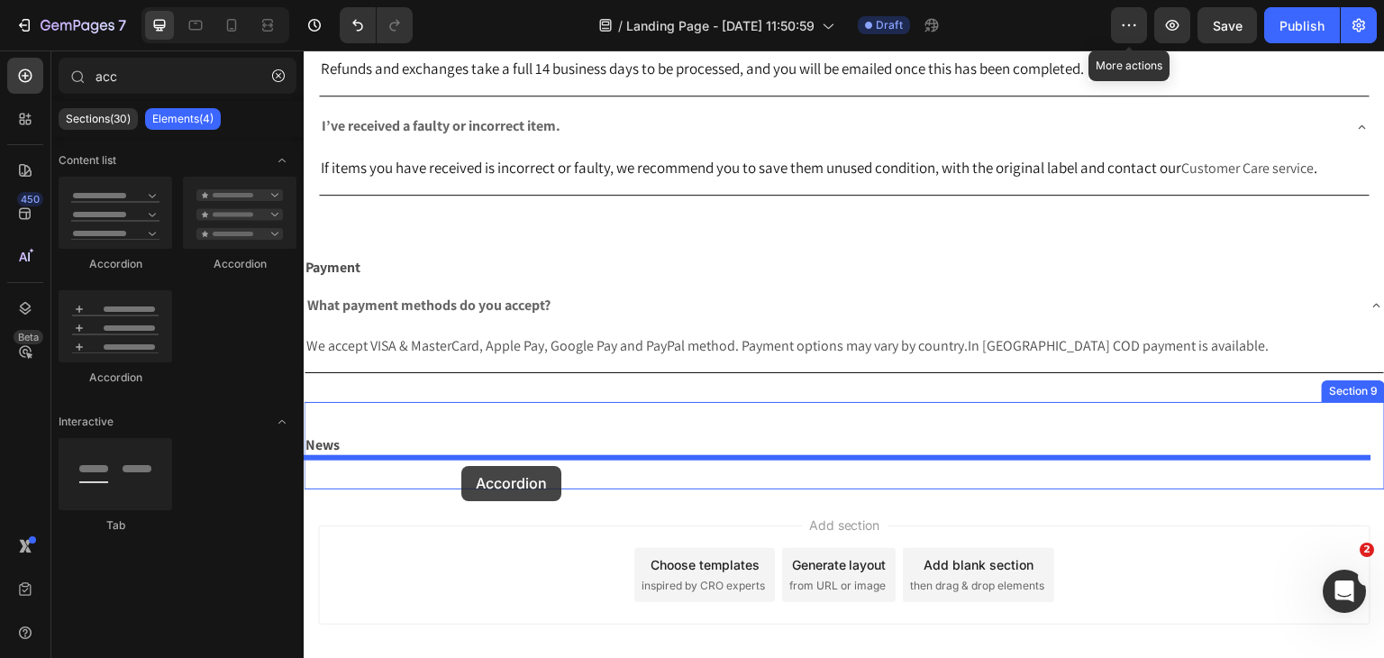
drag, startPoint x: 585, startPoint y: 464, endPoint x: 461, endPoint y: 466, distance: 123.5
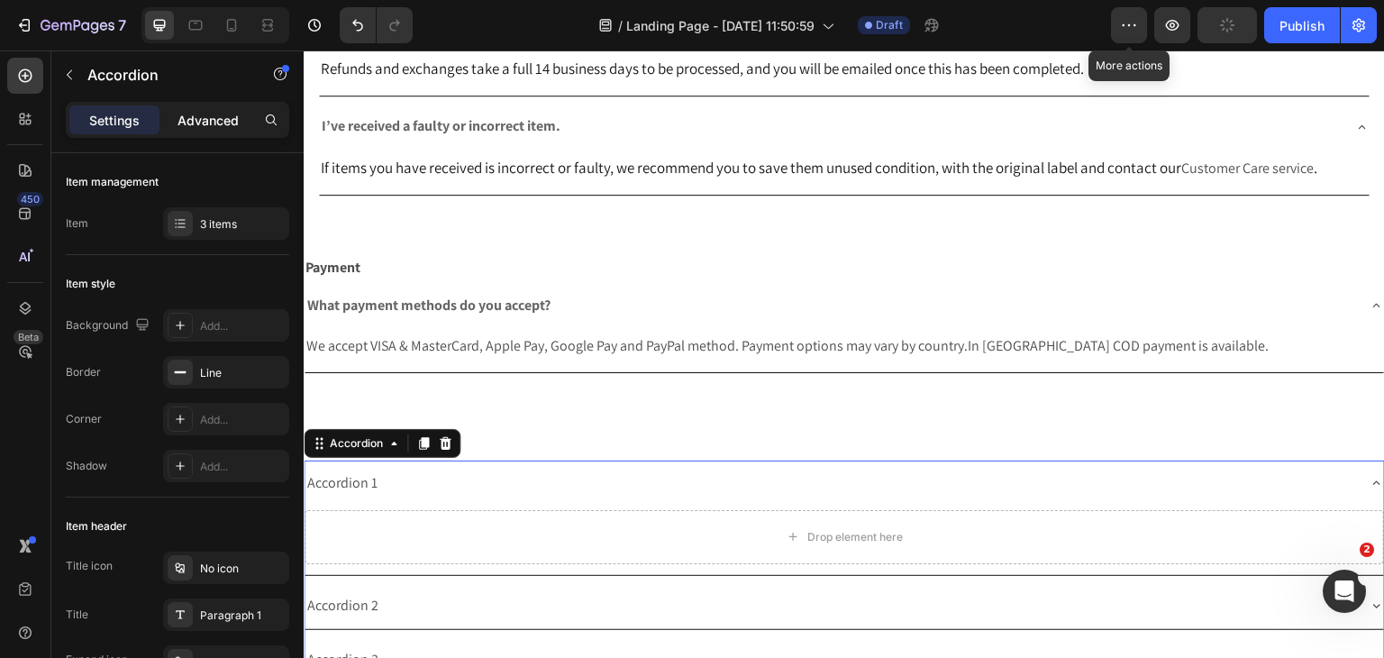
click at [241, 123] on div "Advanced" at bounding box center [208, 119] width 90 height 29
type input "100%"
type input "100"
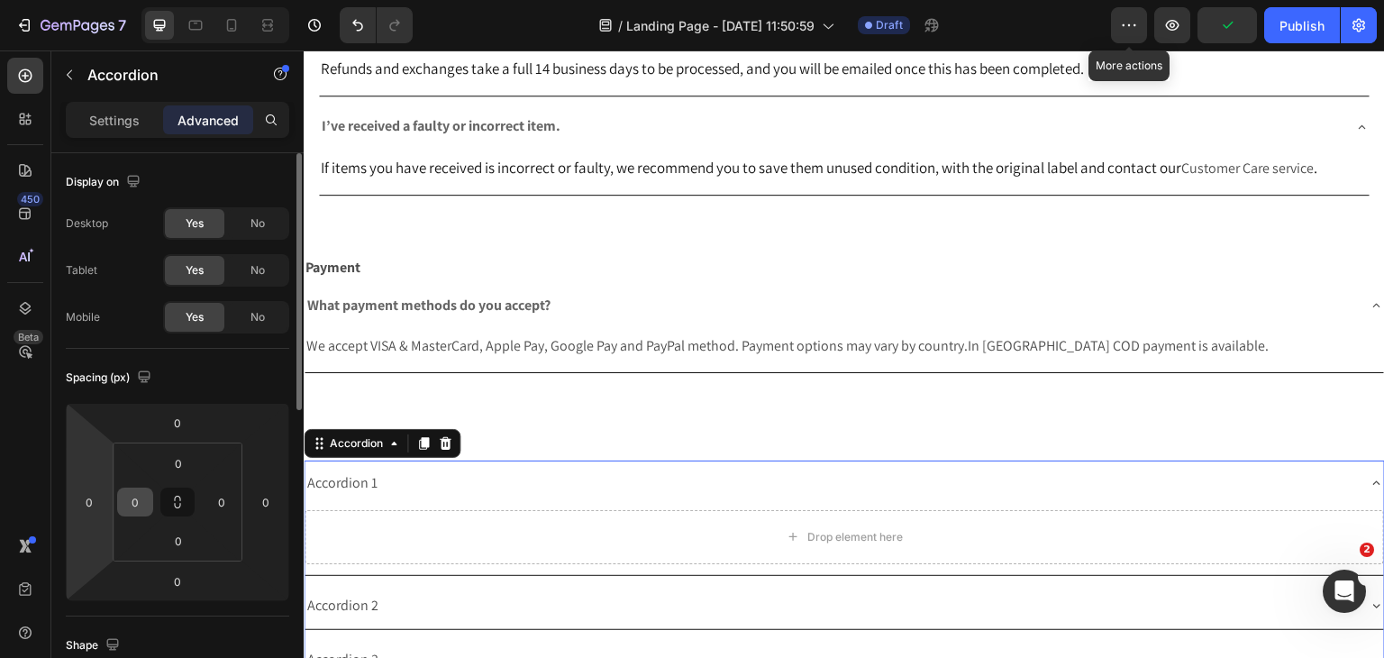
click at [122, 505] on input "0" at bounding box center [135, 501] width 27 height 27
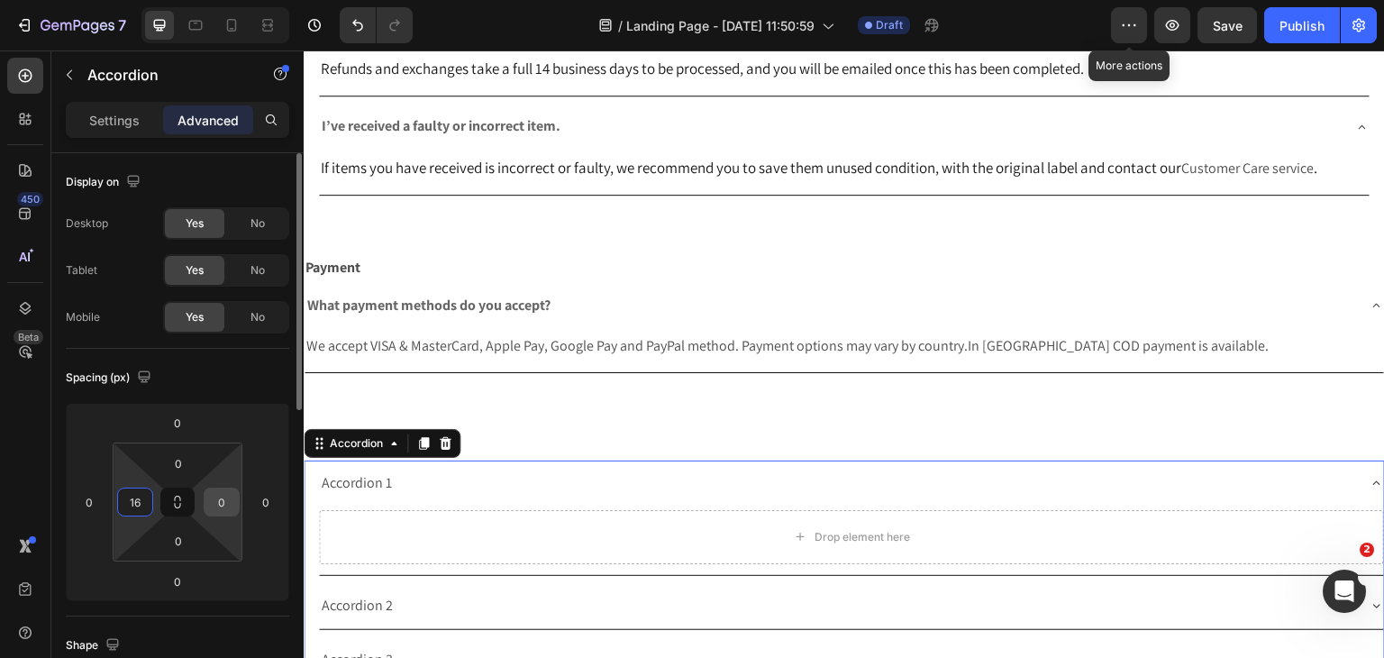
type input "16"
click at [232, 493] on input "0" at bounding box center [221, 501] width 27 height 27
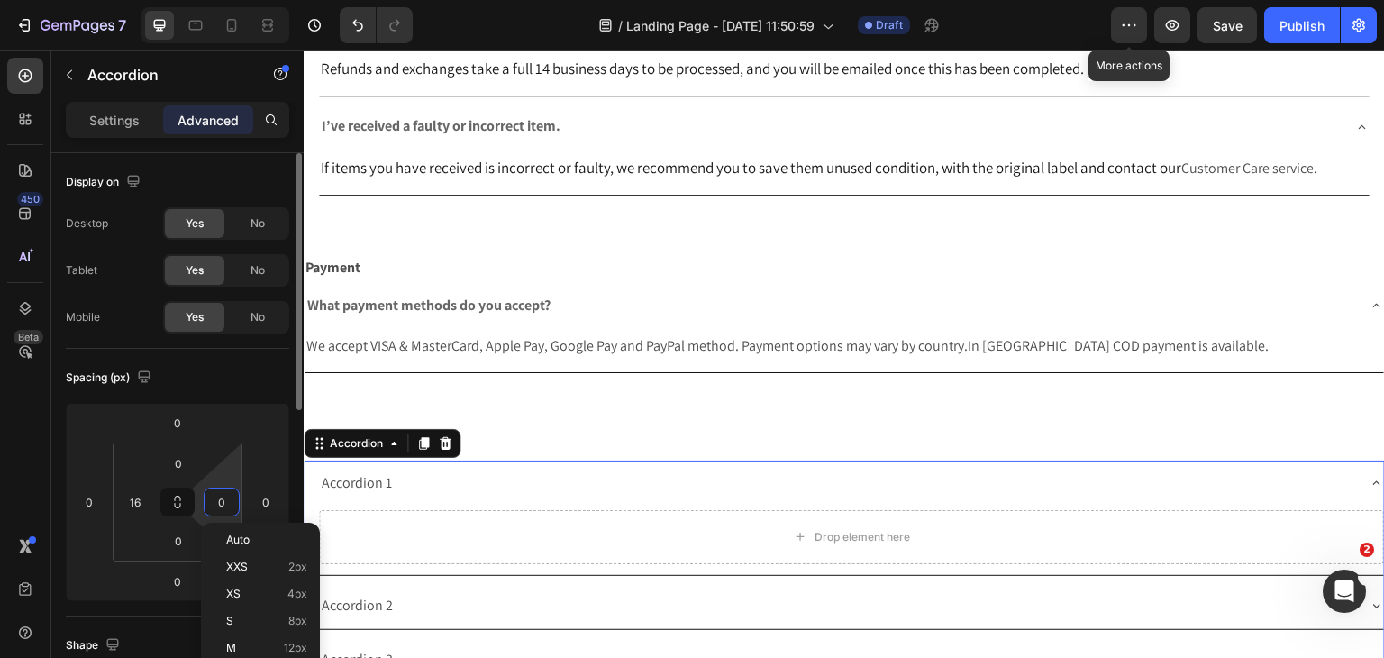
click at [232, 492] on input "0" at bounding box center [221, 501] width 27 height 27
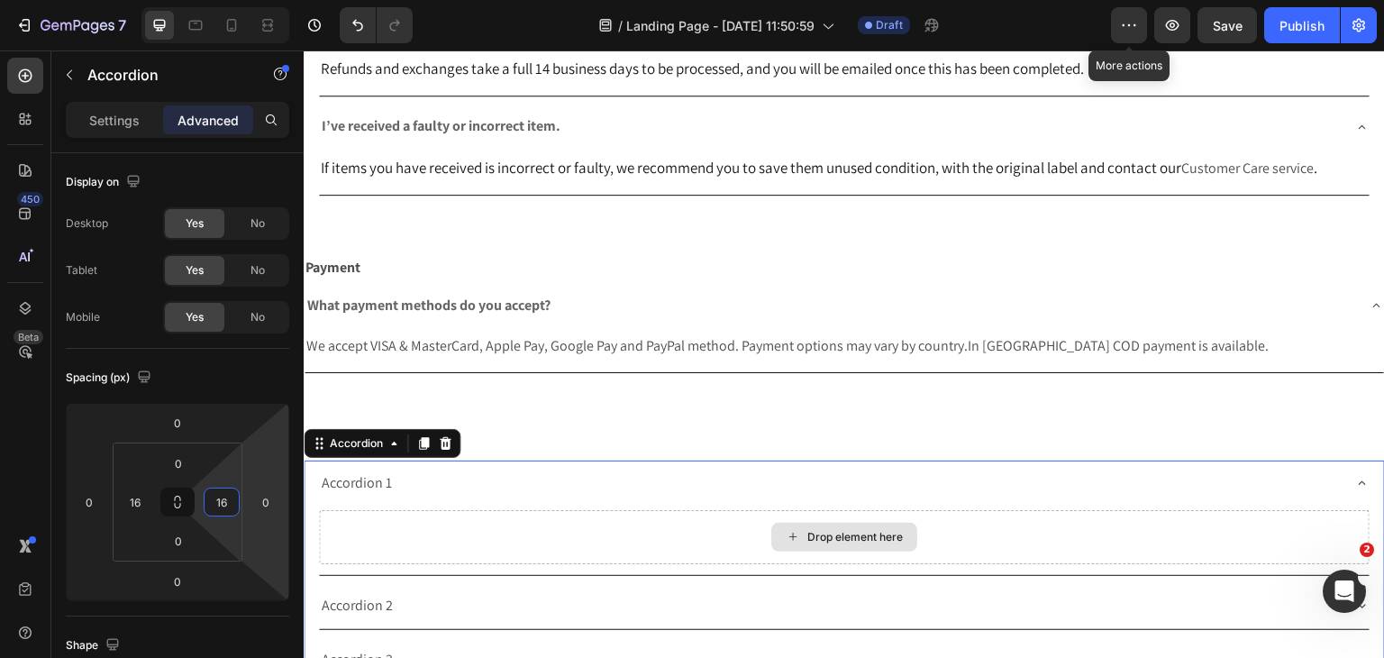
type input "16"
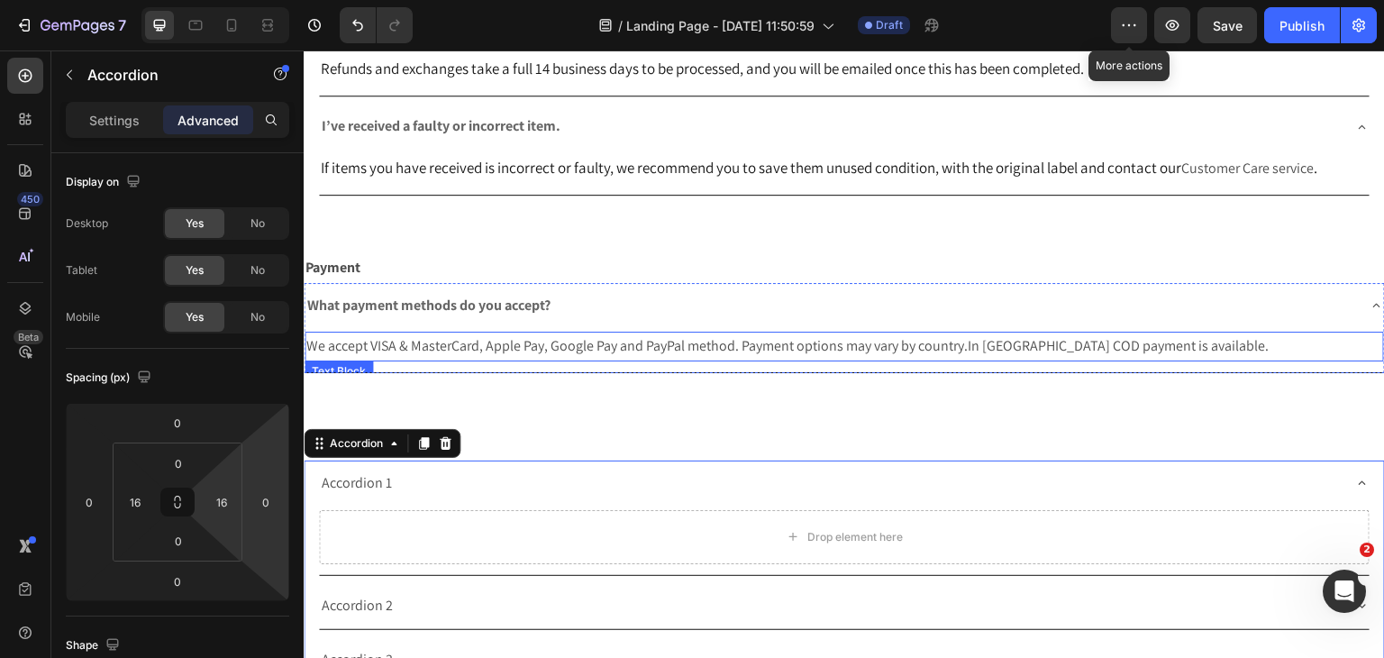
click at [688, 355] on p "We accept VISA & MasterCard, Apple Pay, Google Pay and PayPal method. Payment o…" at bounding box center [844, 346] width 1076 height 26
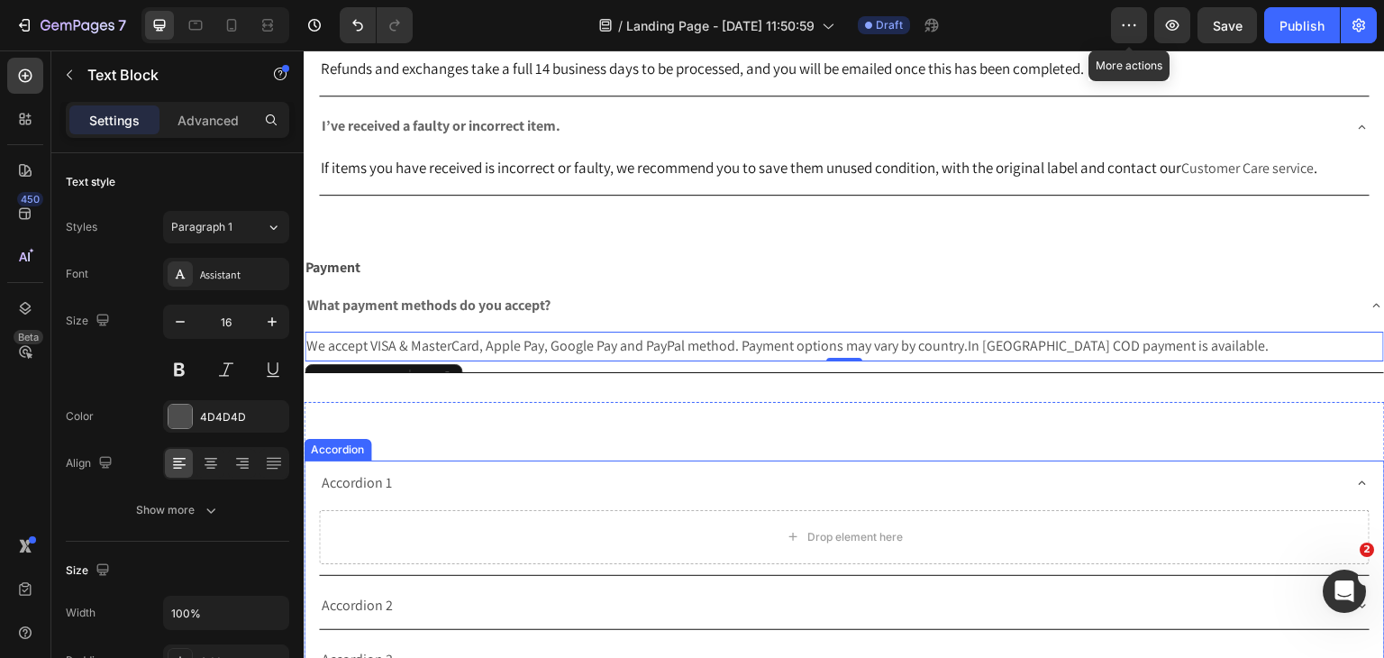
click at [364, 487] on div "Accordion 1" at bounding box center [357, 484] width 76 height 32
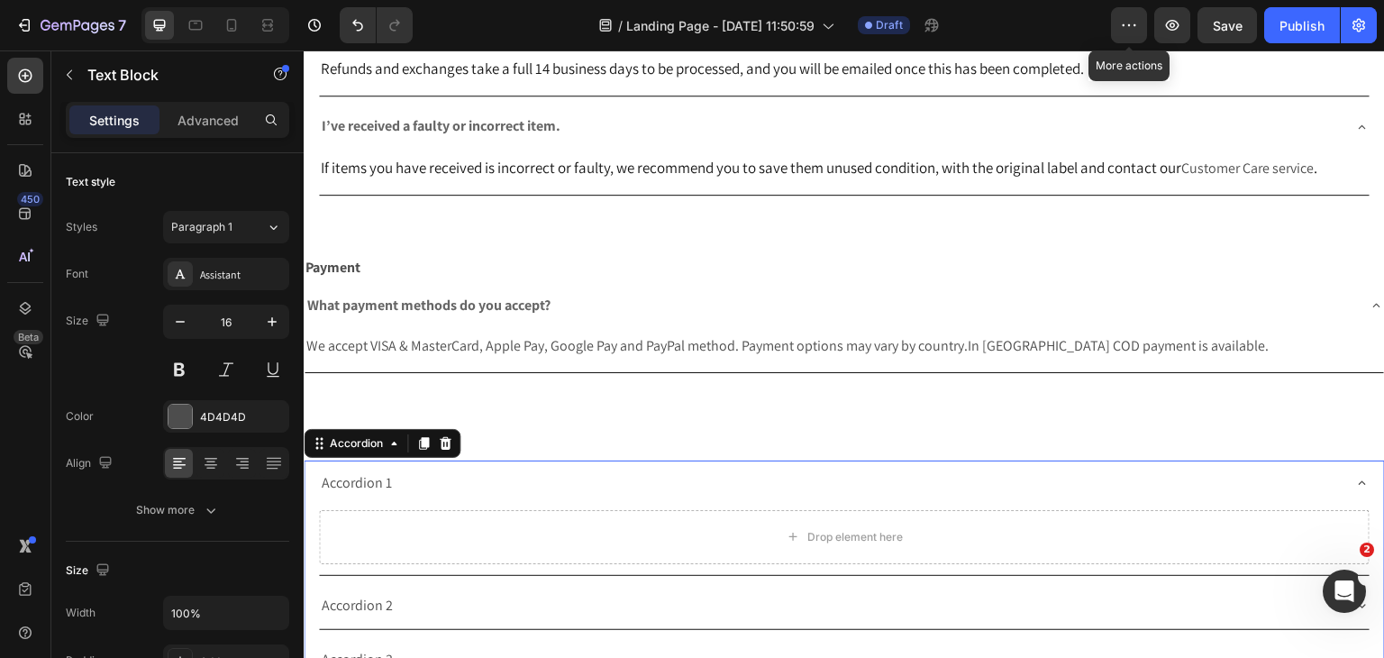
click at [364, 487] on div "Accordion 1" at bounding box center [357, 484] width 76 height 32
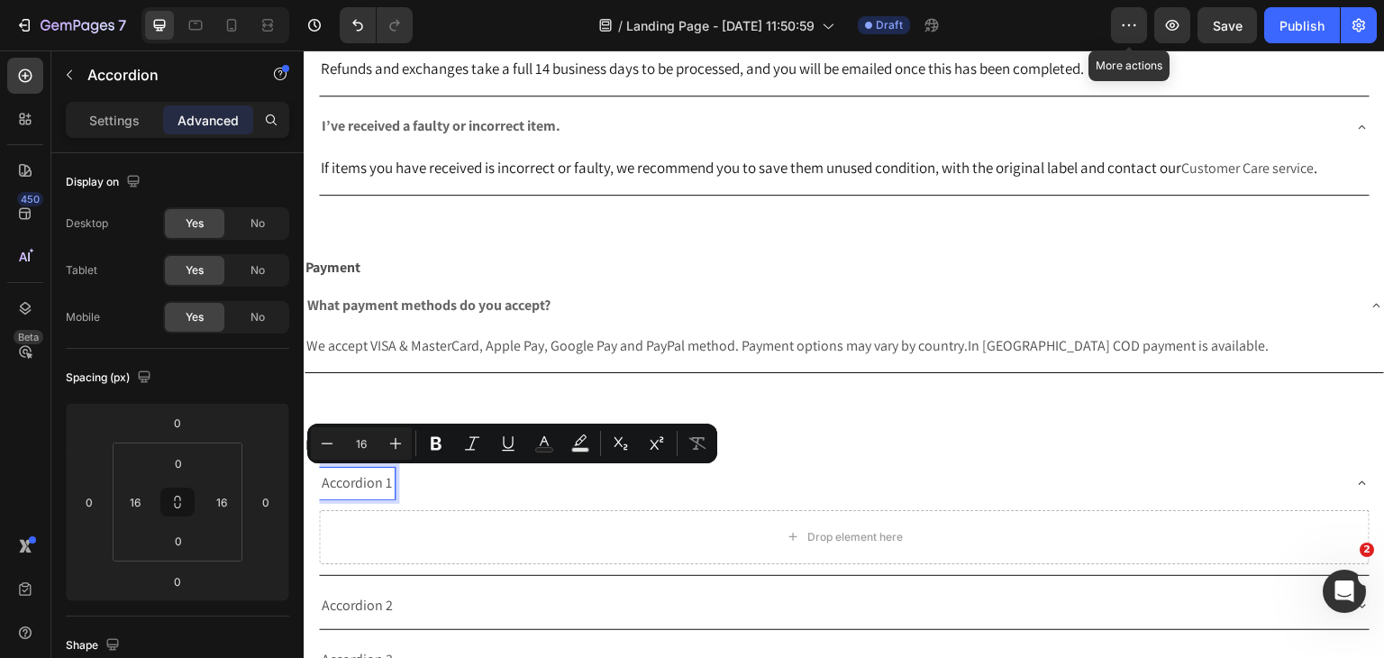
click at [364, 487] on p "Accordion 1" at bounding box center [357, 483] width 70 height 26
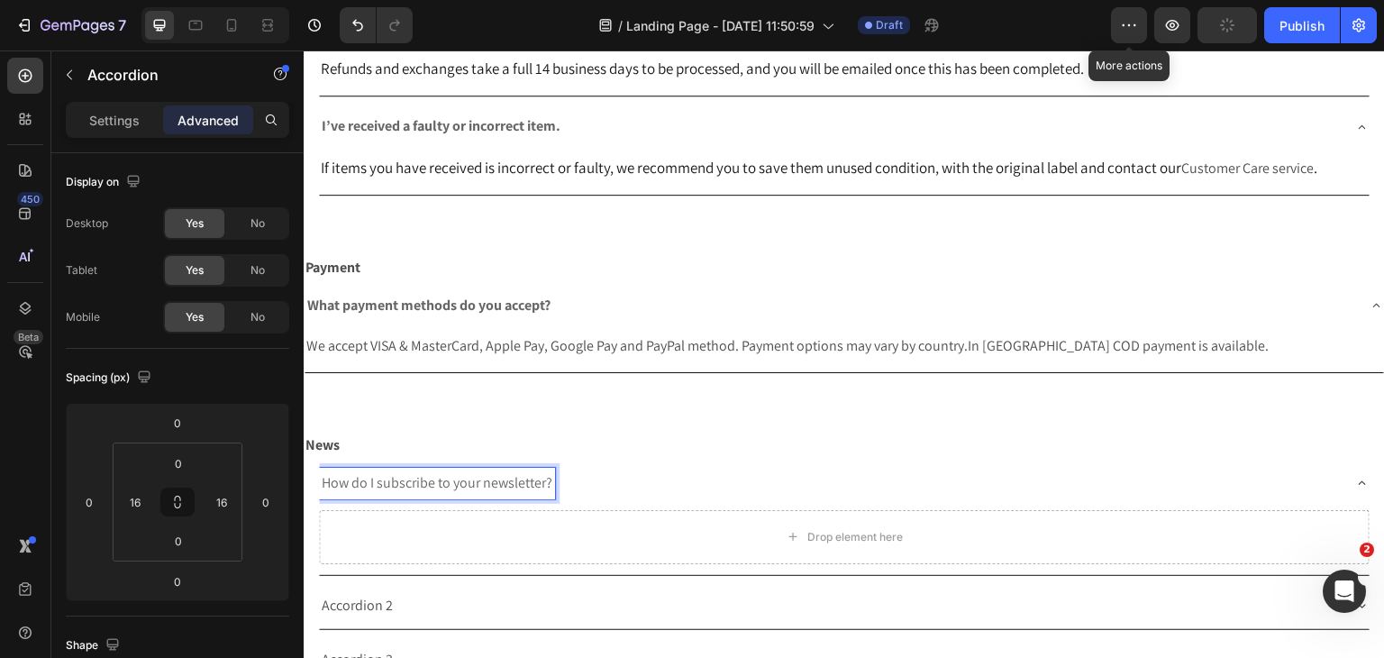
click at [429, 484] on span "How do I subscribe to your newsletter?" at bounding box center [437, 482] width 231 height 19
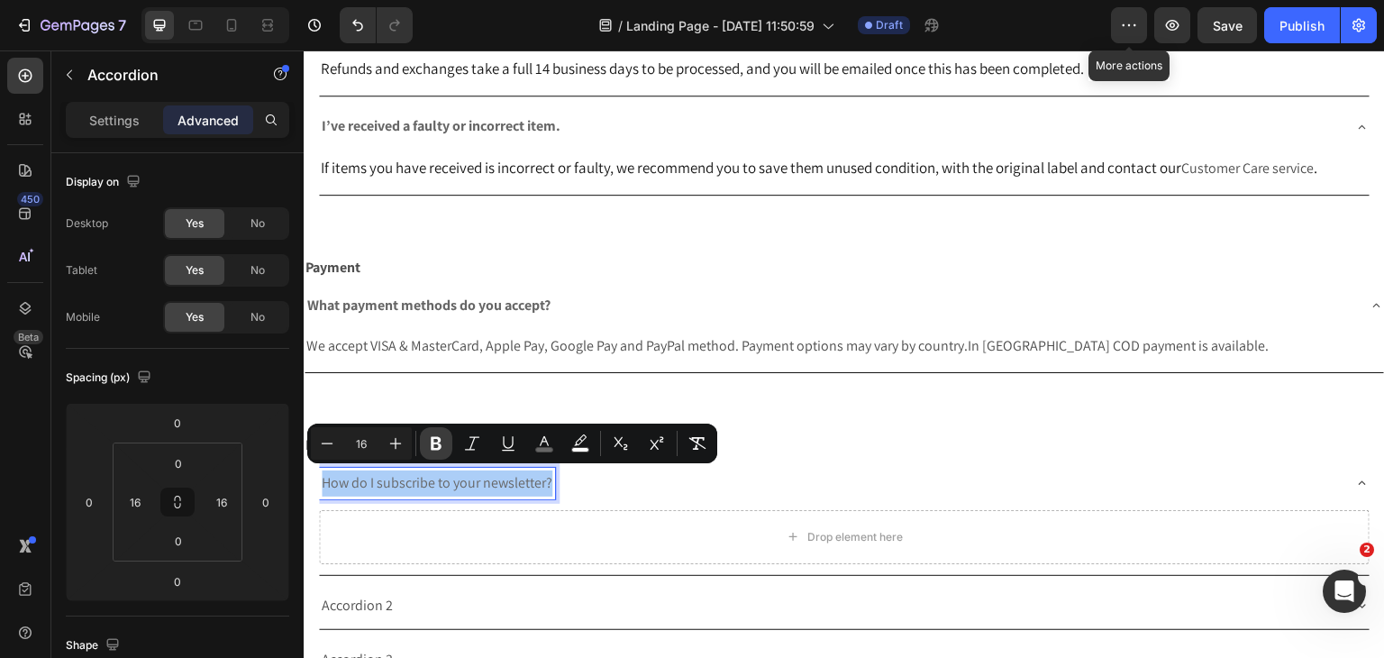
click at [440, 437] on icon "Editor contextual toolbar" at bounding box center [436, 443] width 18 height 18
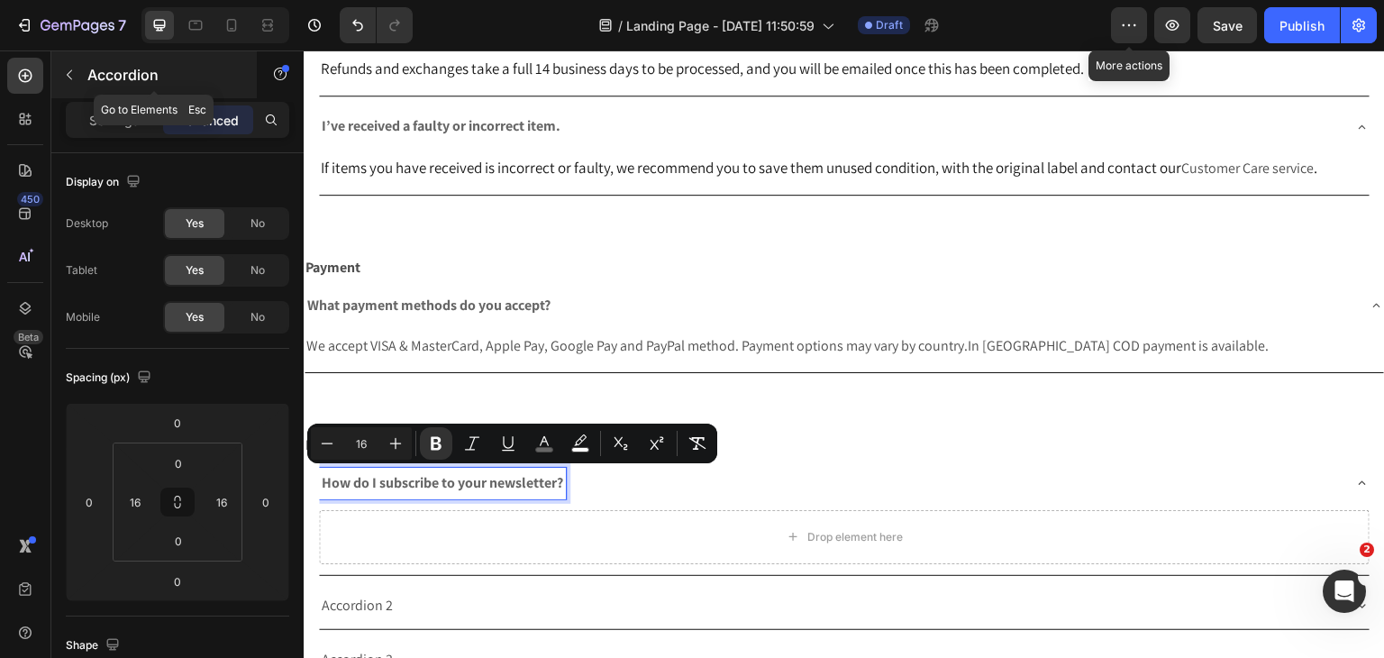
click at [72, 77] on icon "button" at bounding box center [69, 75] width 14 height 14
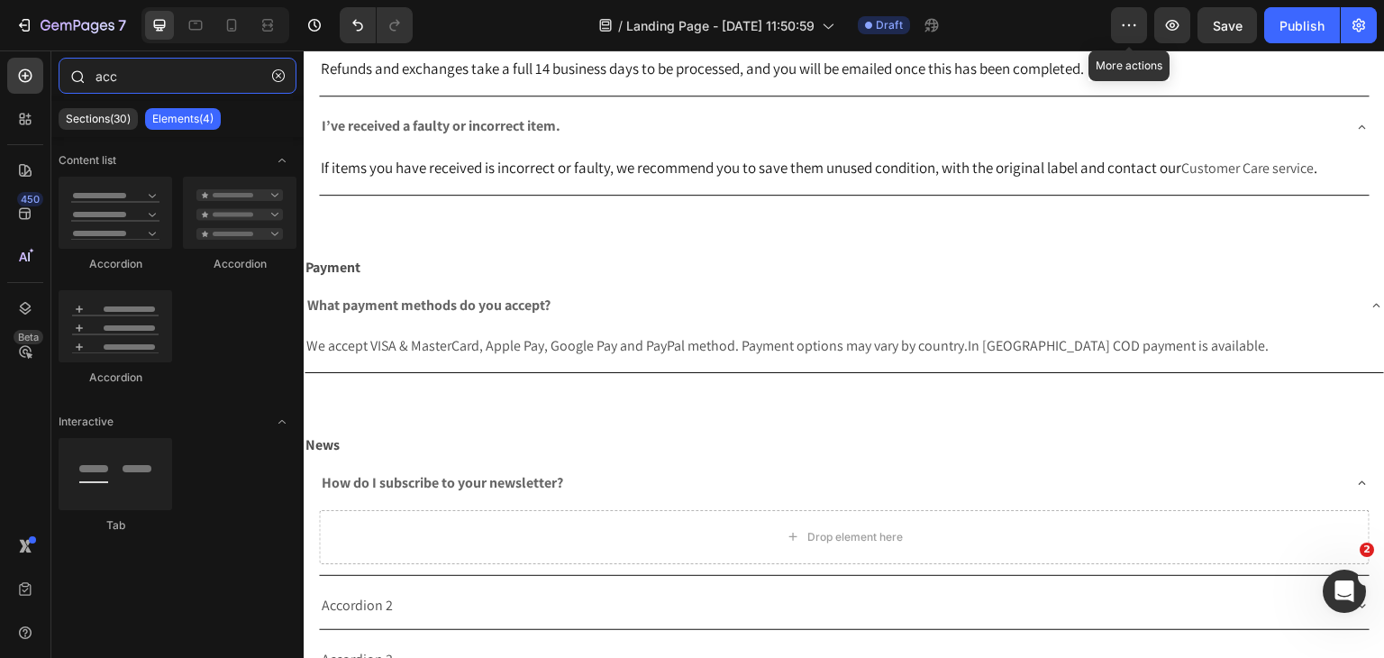
click at [163, 92] on input "acc" at bounding box center [178, 76] width 238 height 36
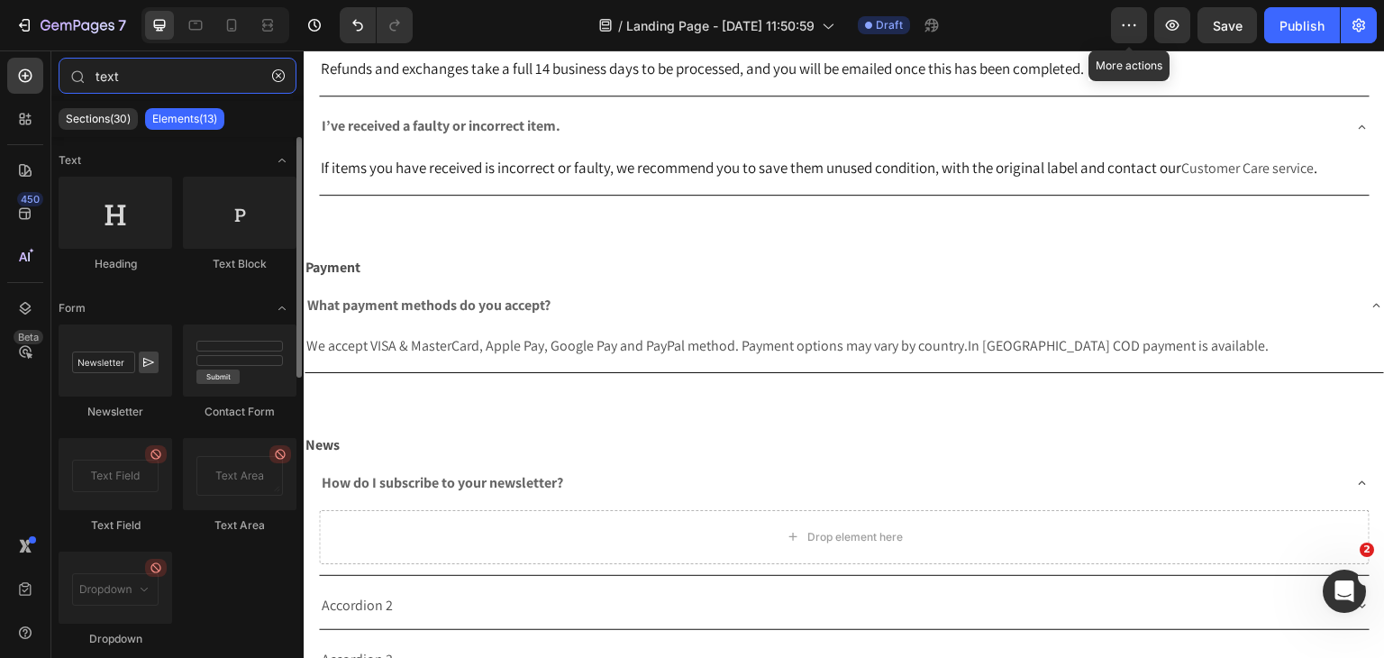
type input "text"
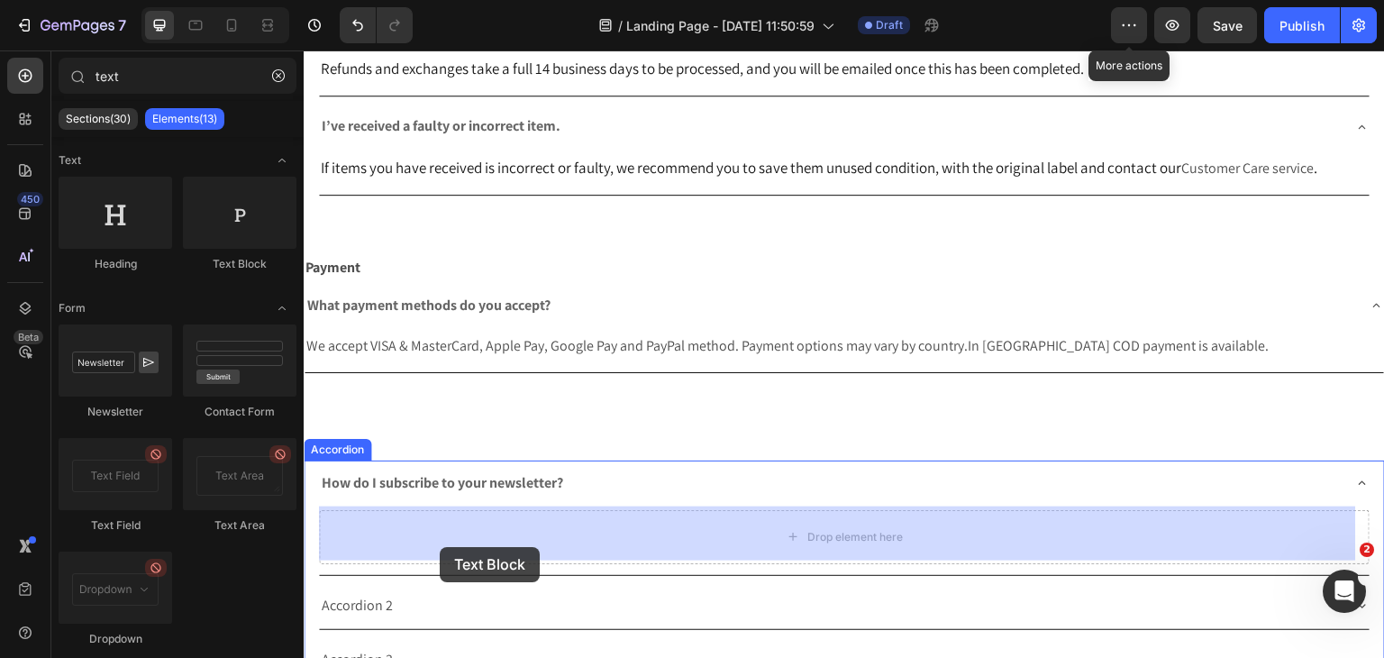
drag, startPoint x: 561, startPoint y: 317, endPoint x: 444, endPoint y: 551, distance: 261.1
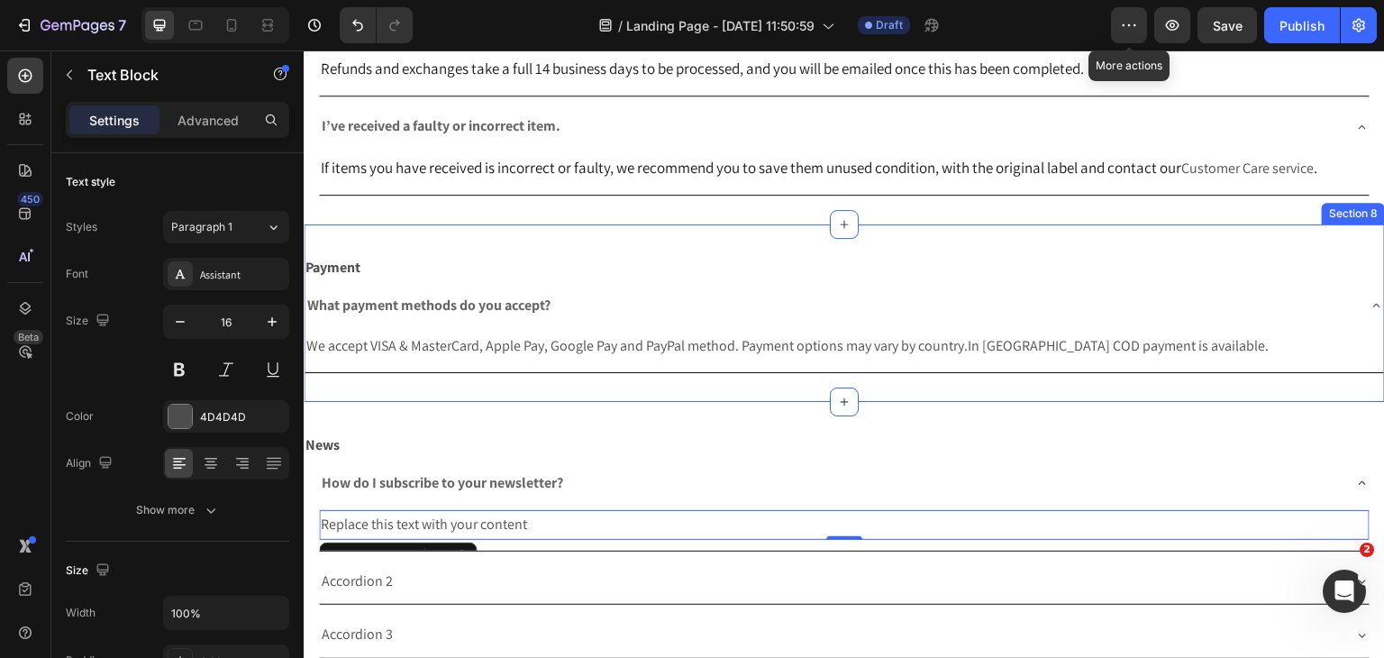
scroll to position [2361, 0]
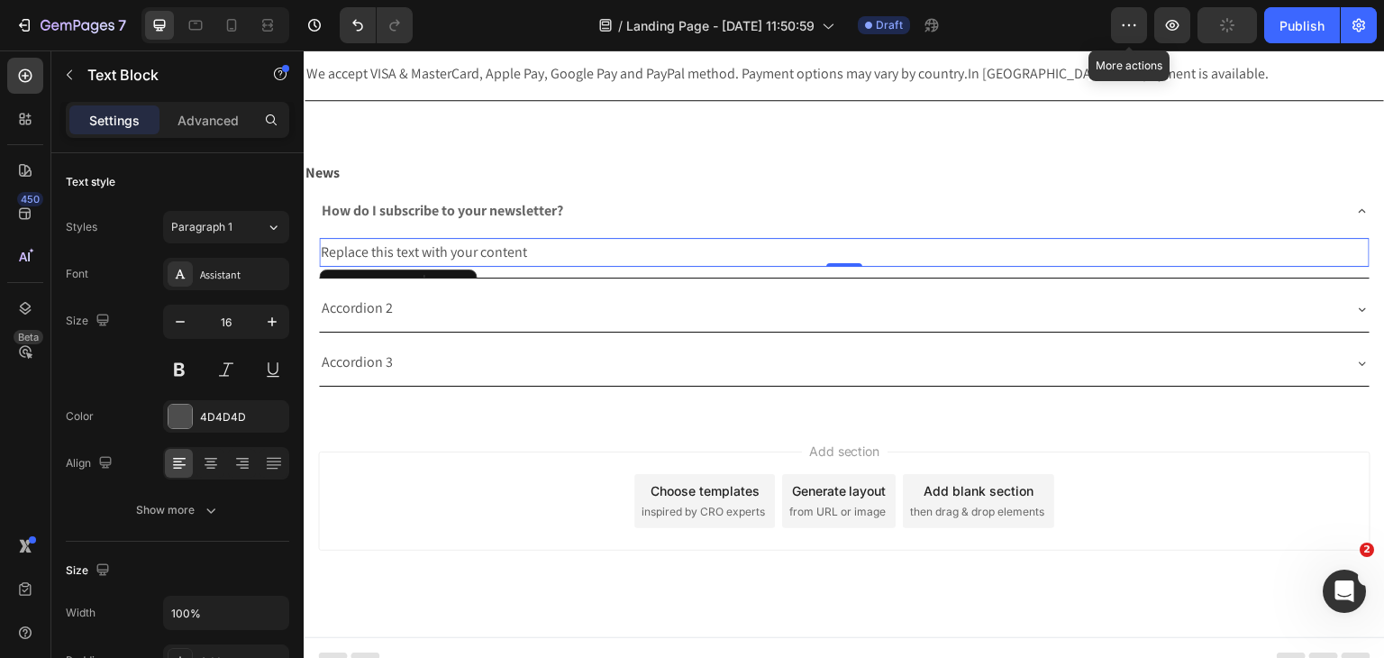
click at [391, 259] on div "Replace this text with your content" at bounding box center [844, 253] width 1051 height 30
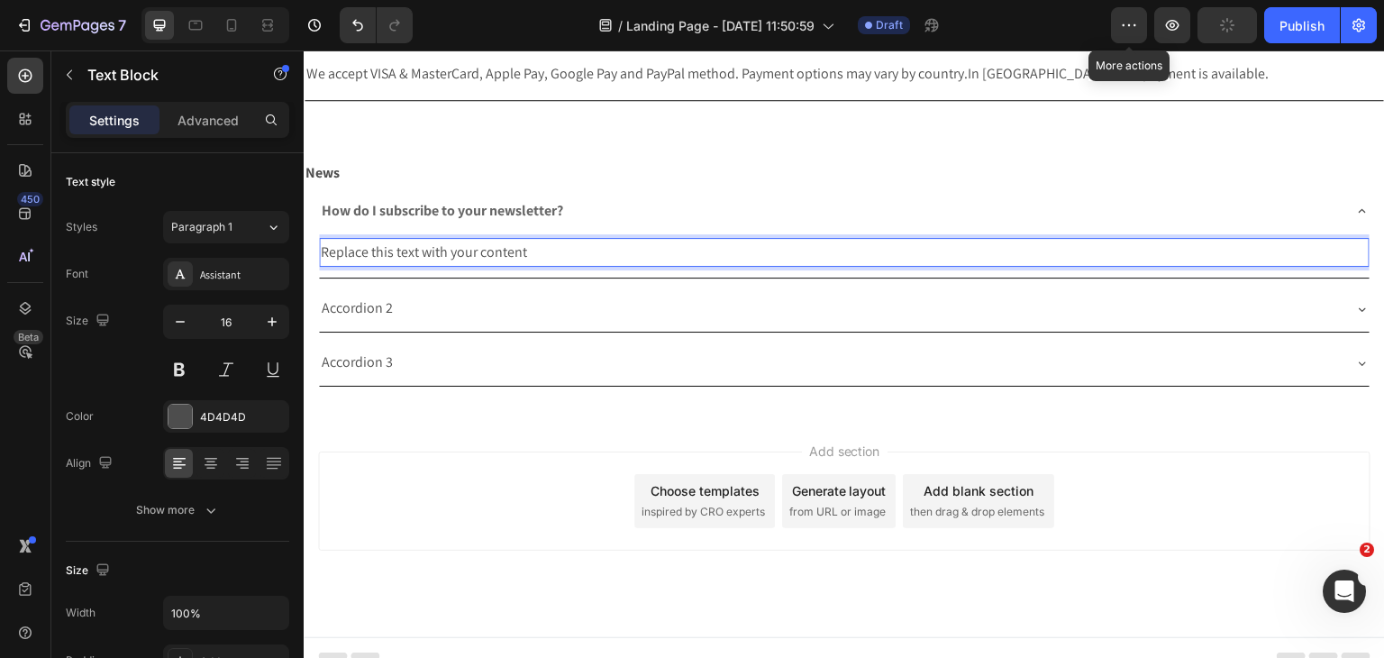
click at [391, 259] on p "Replace this text with your content" at bounding box center [844, 253] width 1047 height 26
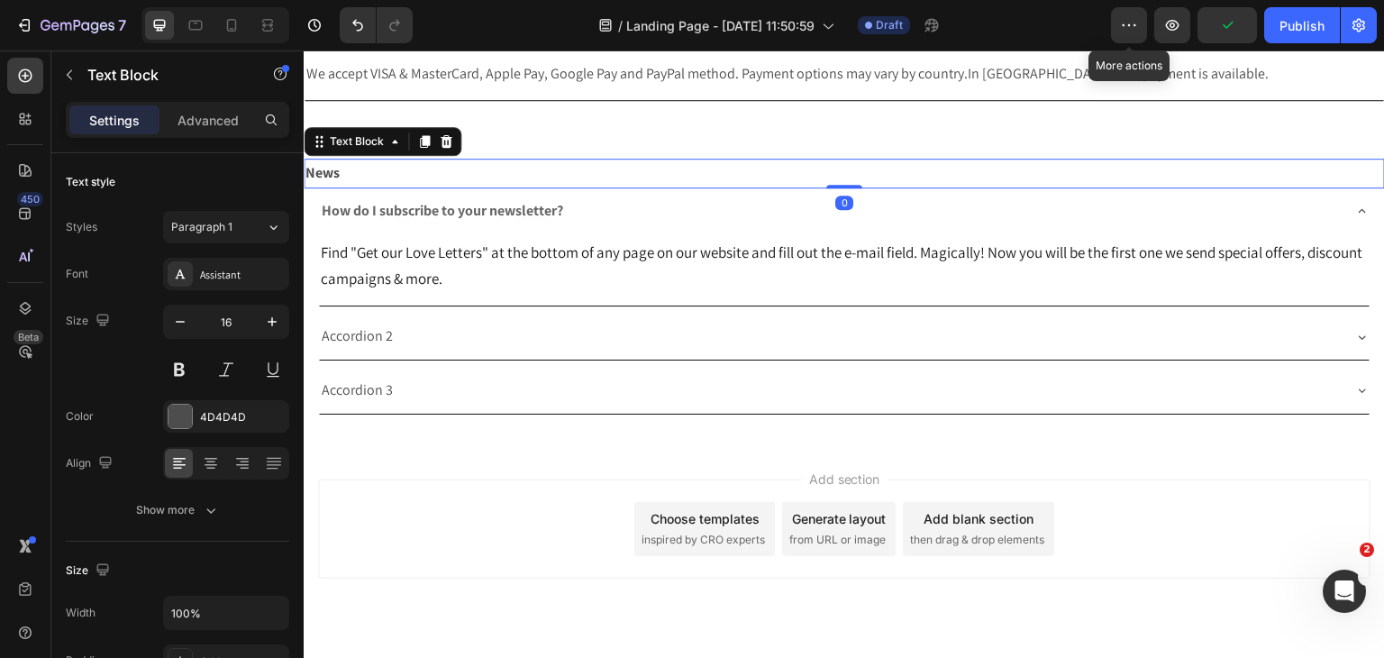
click at [597, 181] on p "News" at bounding box center [844, 173] width 1078 height 26
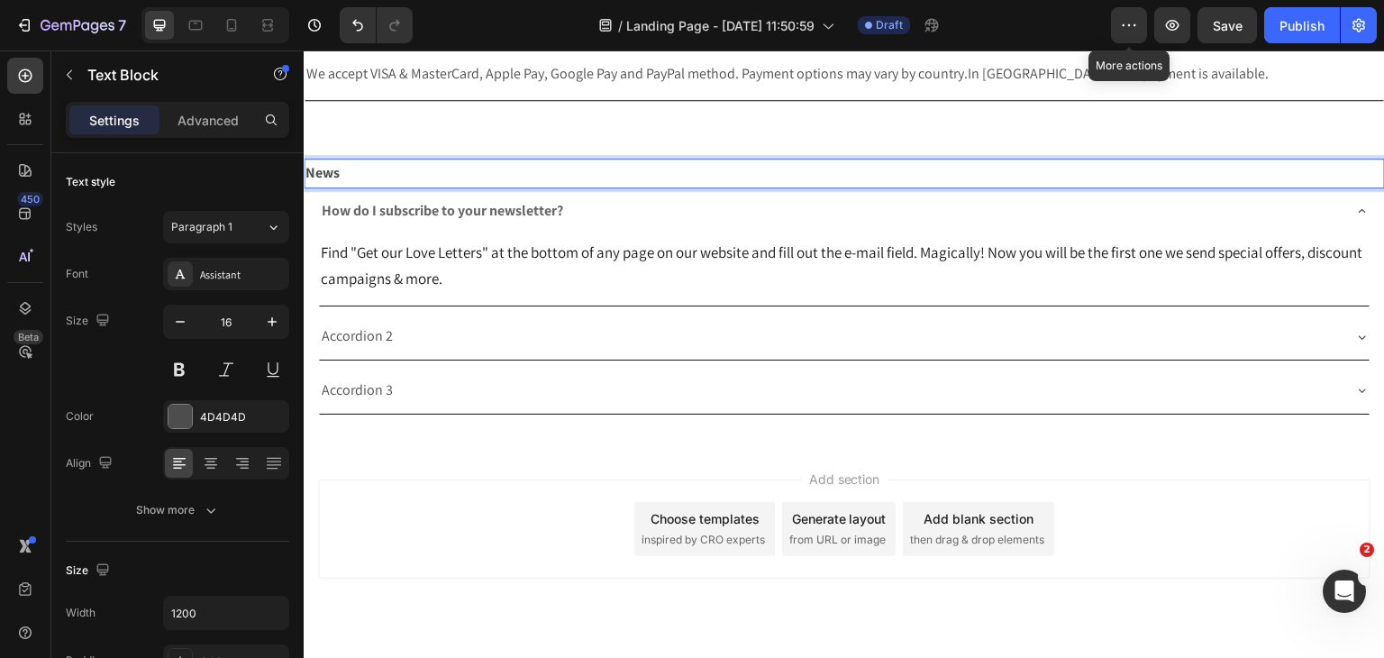
click at [596, 197] on div "How do I subscribe to your newsletter?" at bounding box center [830, 212] width 1022 height 32
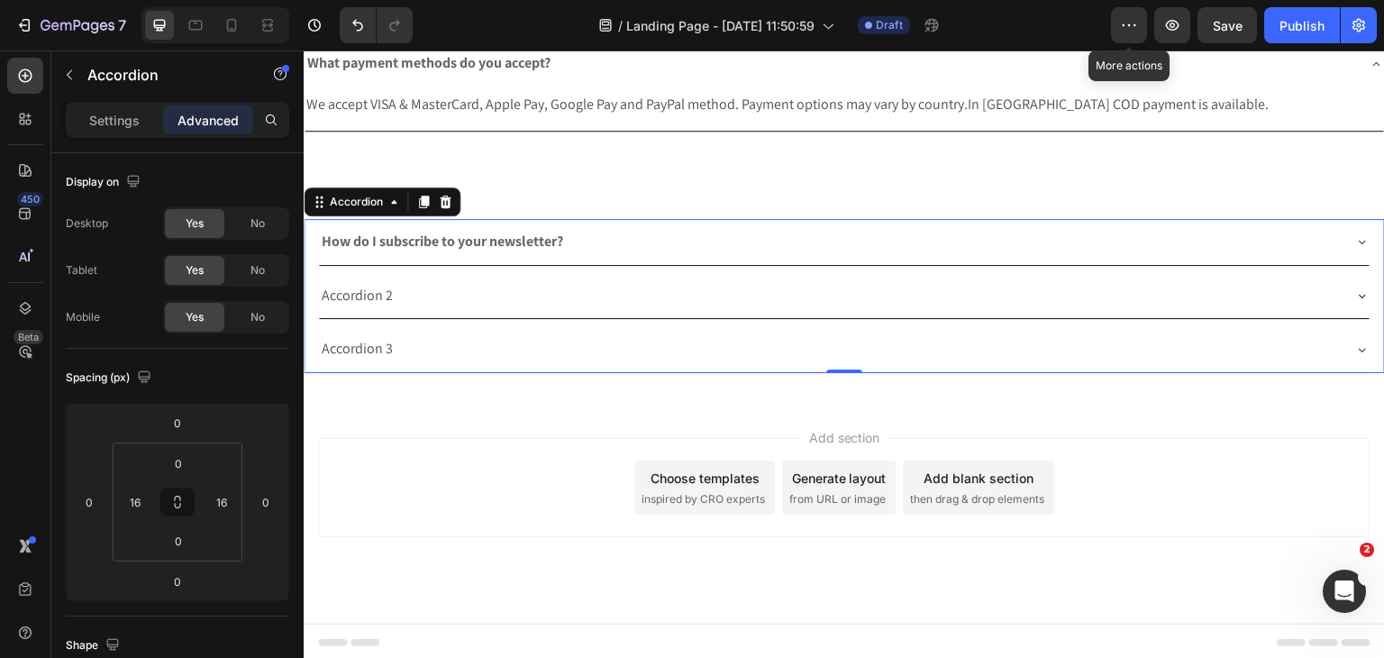
click at [683, 232] on div "How do I subscribe to your newsletter?" at bounding box center [830, 242] width 1022 height 32
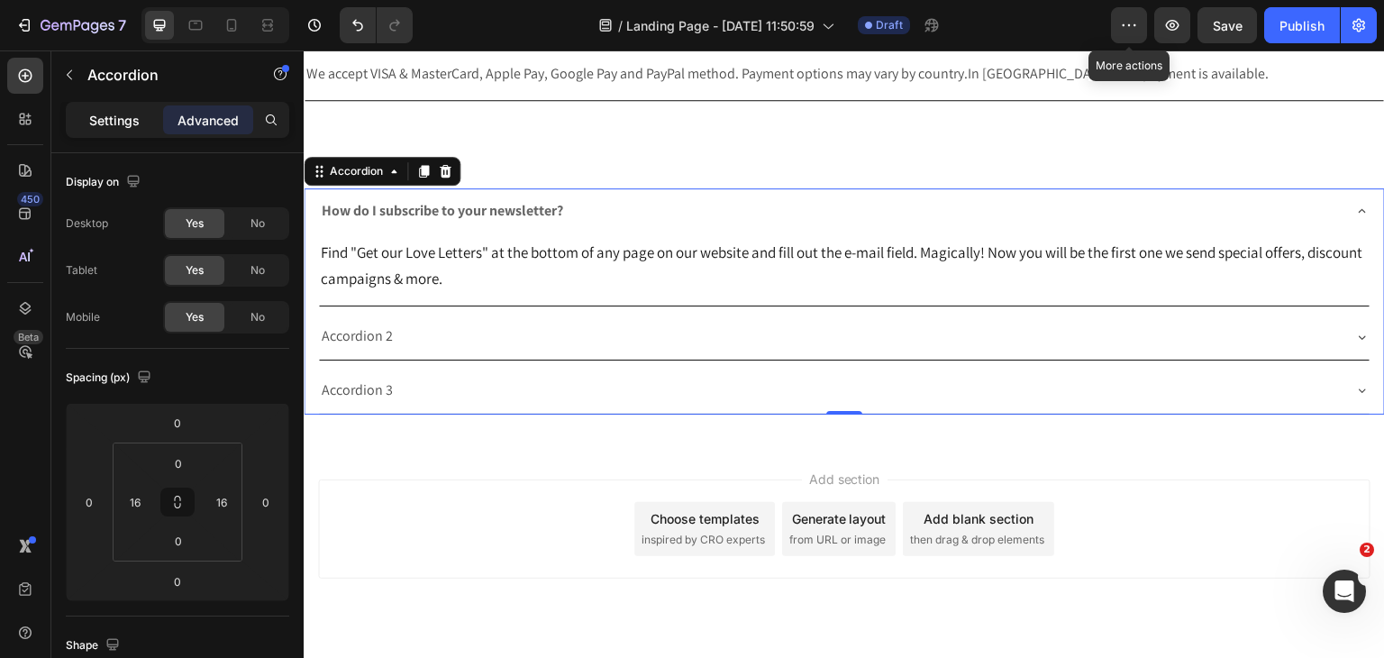
click at [141, 117] on div "Settings" at bounding box center [114, 119] width 90 height 29
type input "8"
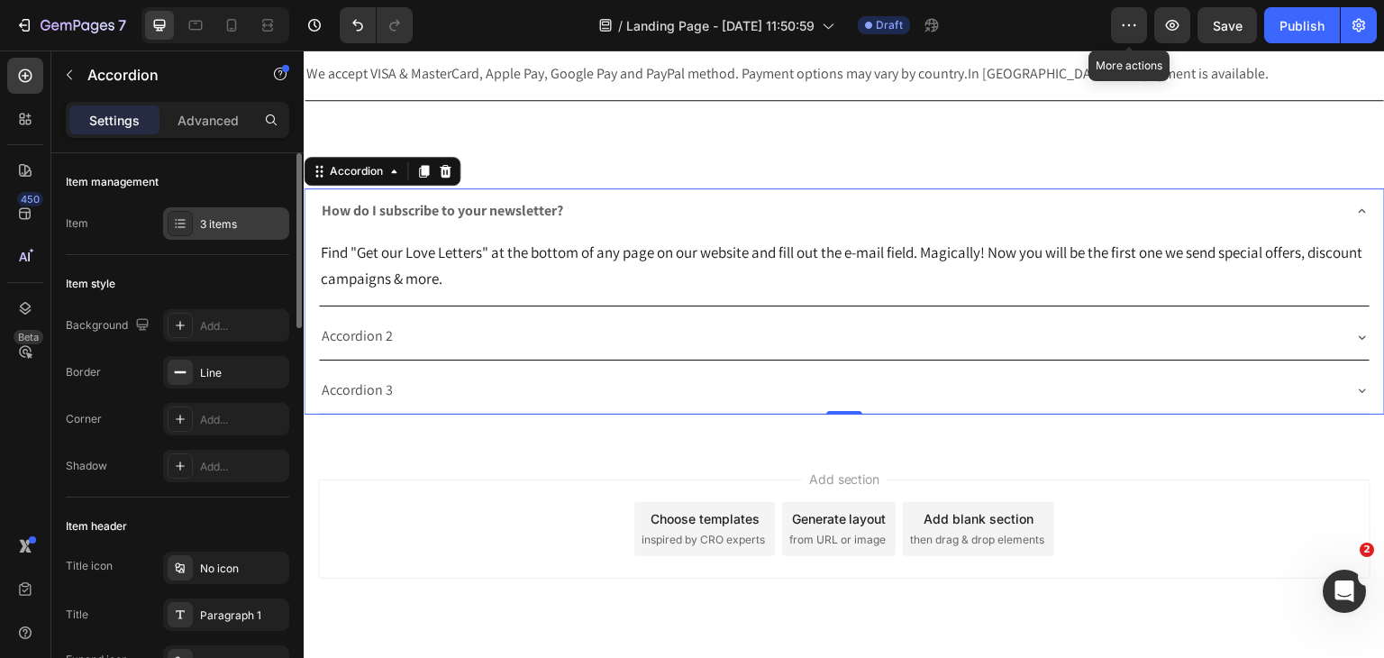
click at [241, 222] on div "3 items" at bounding box center [242, 224] width 85 height 16
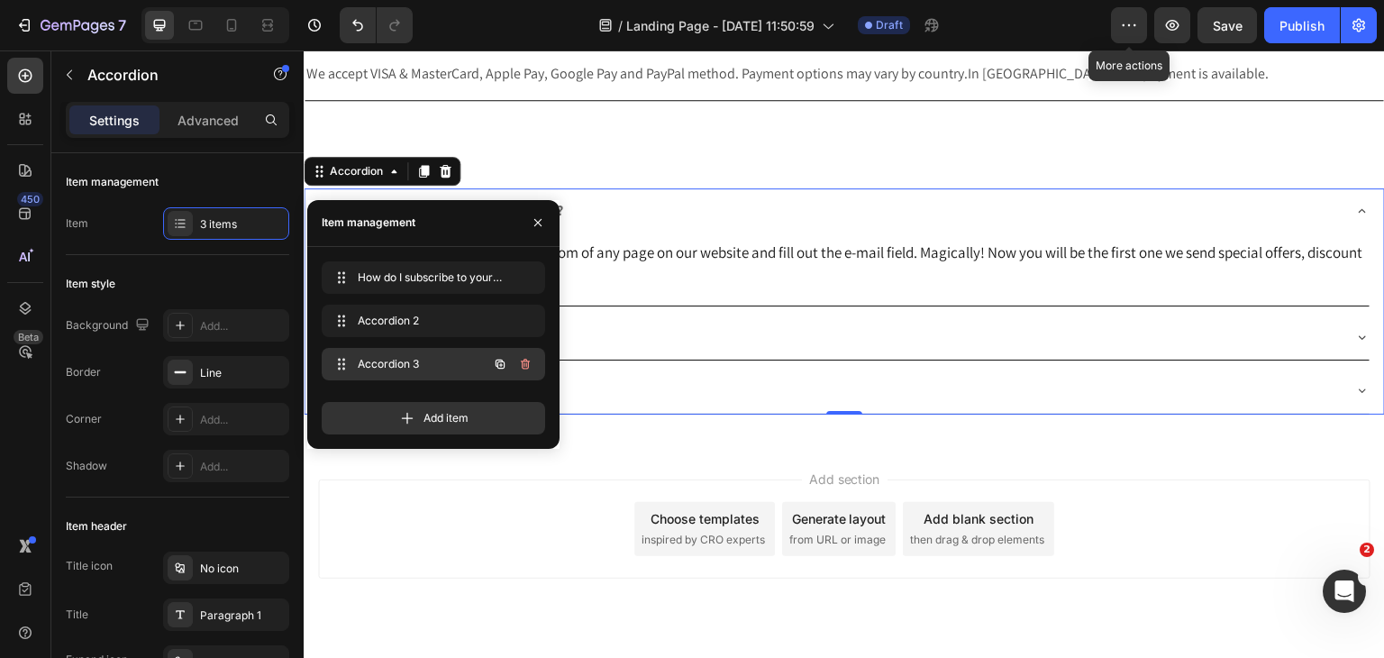
click at [522, 366] on icon "button" at bounding box center [525, 364] width 9 height 11
click at [523, 367] on div "Delete" at bounding box center [512, 364] width 33 height 16
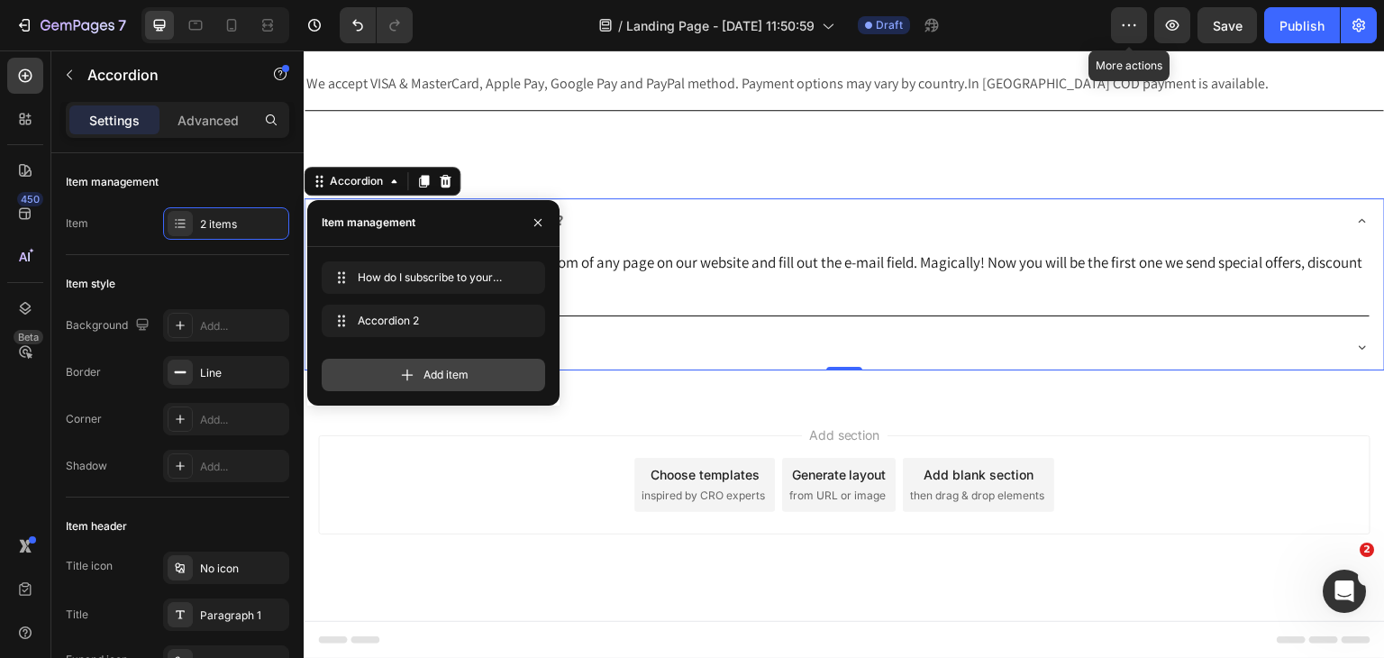
scroll to position [2348, 0]
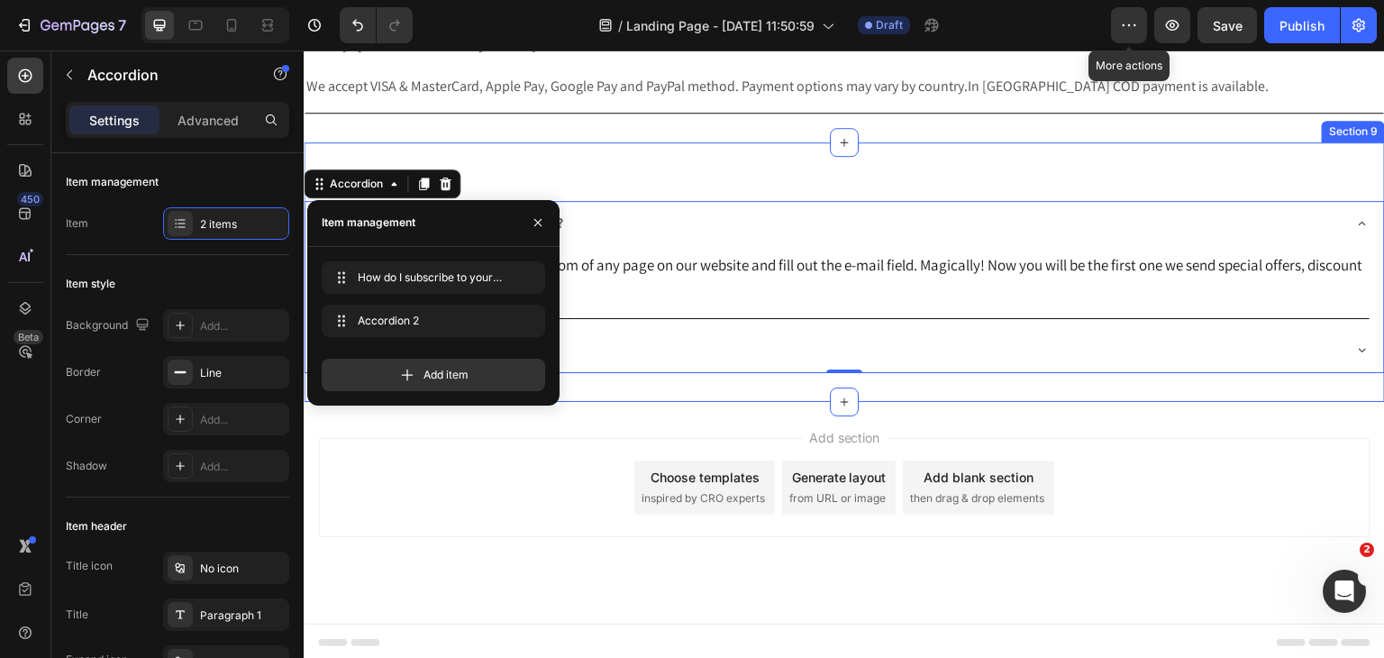
click at [660, 384] on div "News Text Block How do I subscribe to your newsletter? Find "Get our Love Lette…" at bounding box center [844, 271] width 1081 height 259
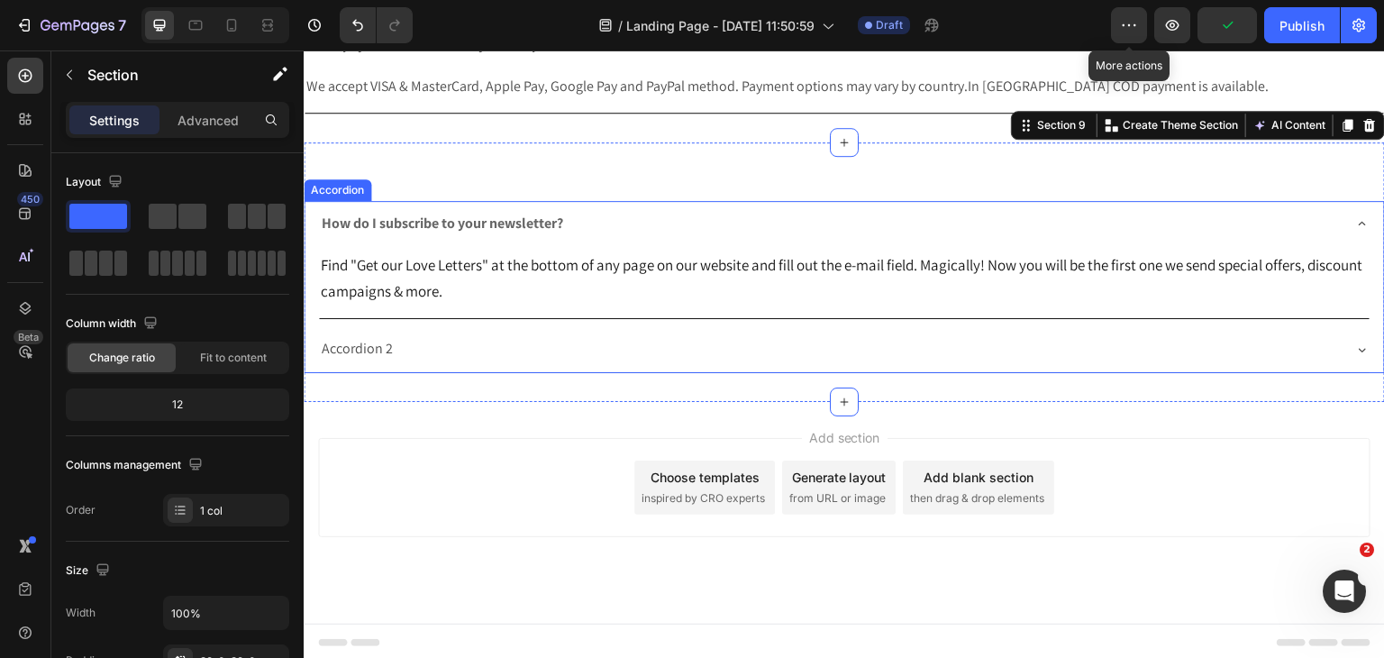
click at [370, 358] on p "Accordion 2" at bounding box center [357, 349] width 71 height 26
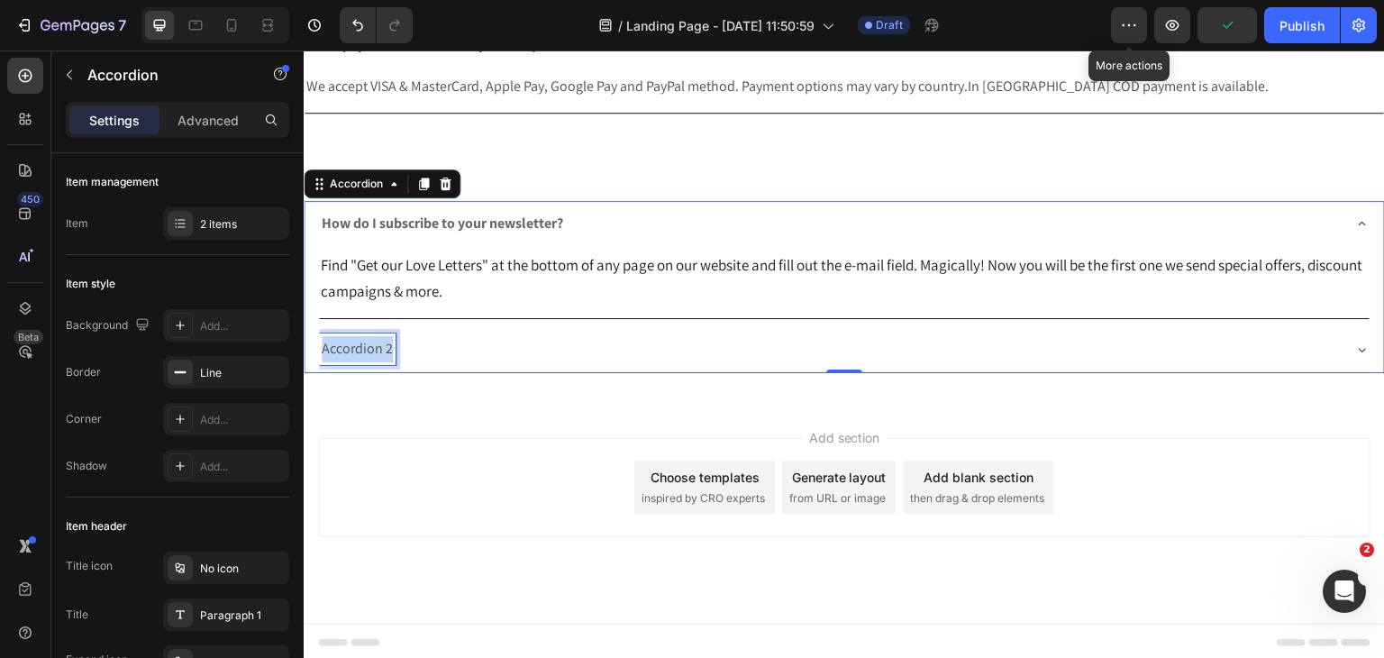
click at [370, 358] on p "Accordion 2" at bounding box center [357, 349] width 71 height 26
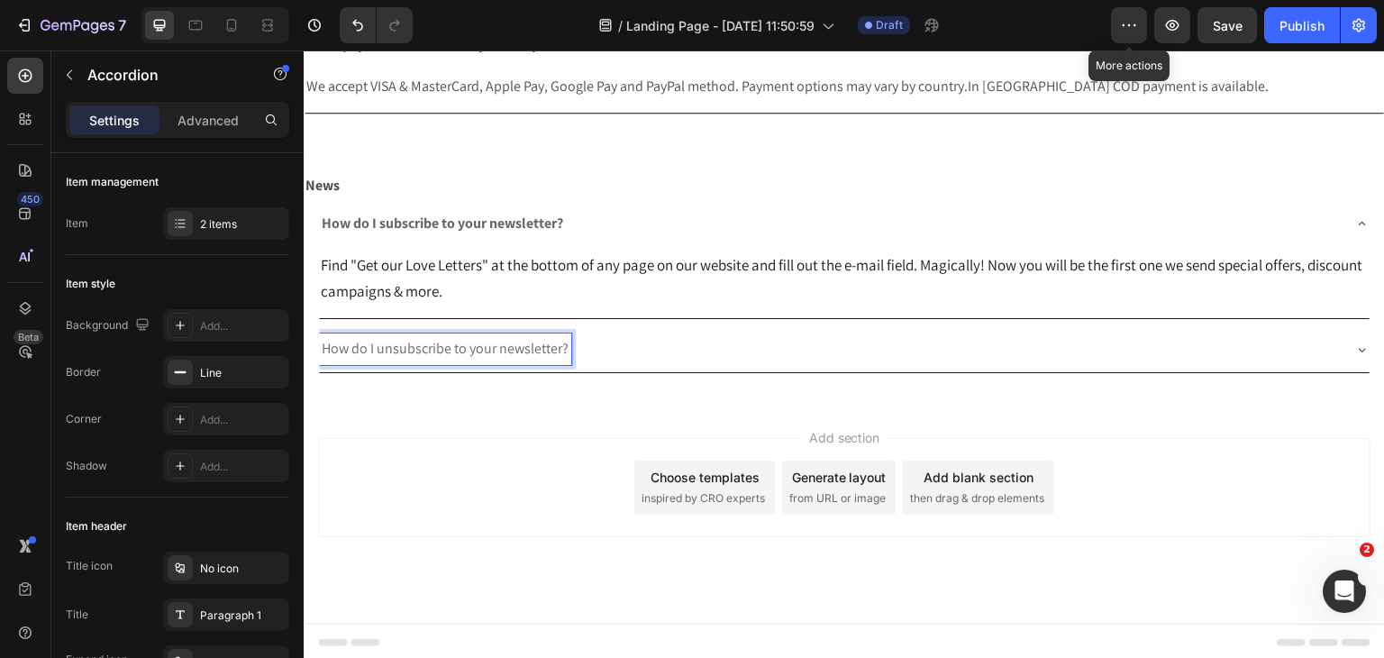
click at [488, 340] on span "How do I unsubscribe to your newsletter?" at bounding box center [445, 348] width 247 height 19
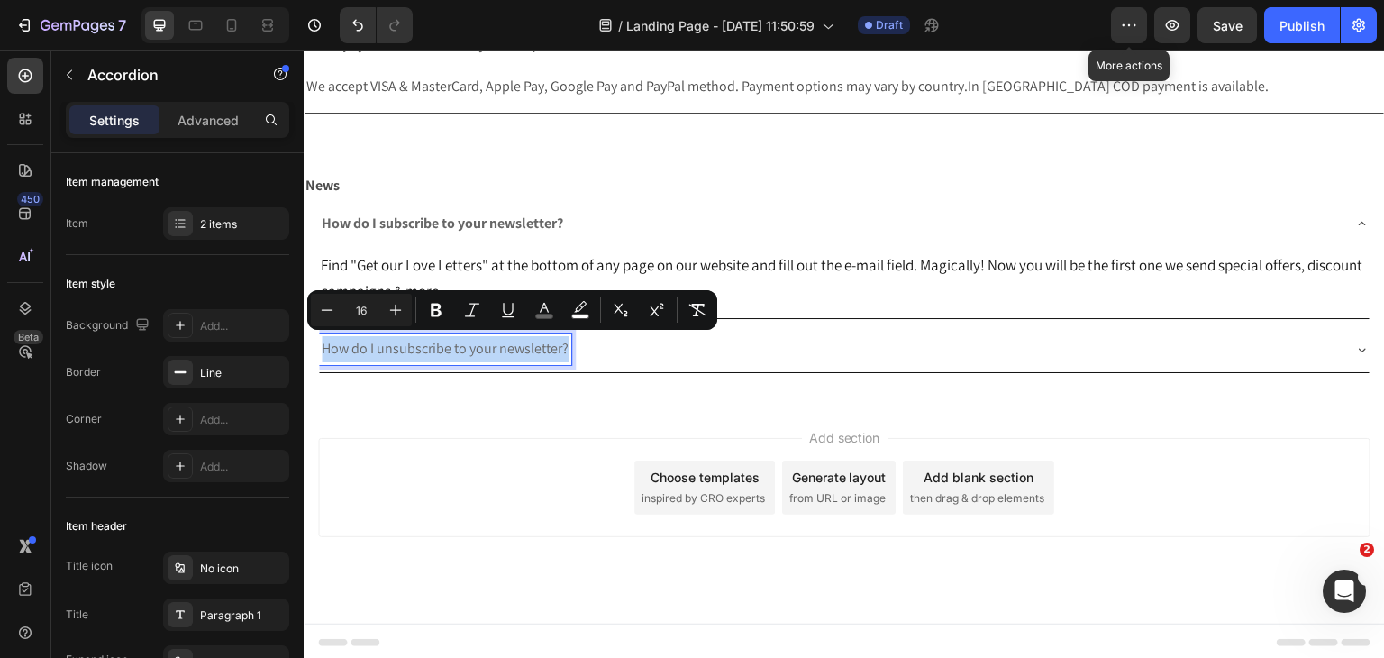
click at [488, 340] on span "How do I unsubscribe to your newsletter?" at bounding box center [445, 348] width 247 height 19
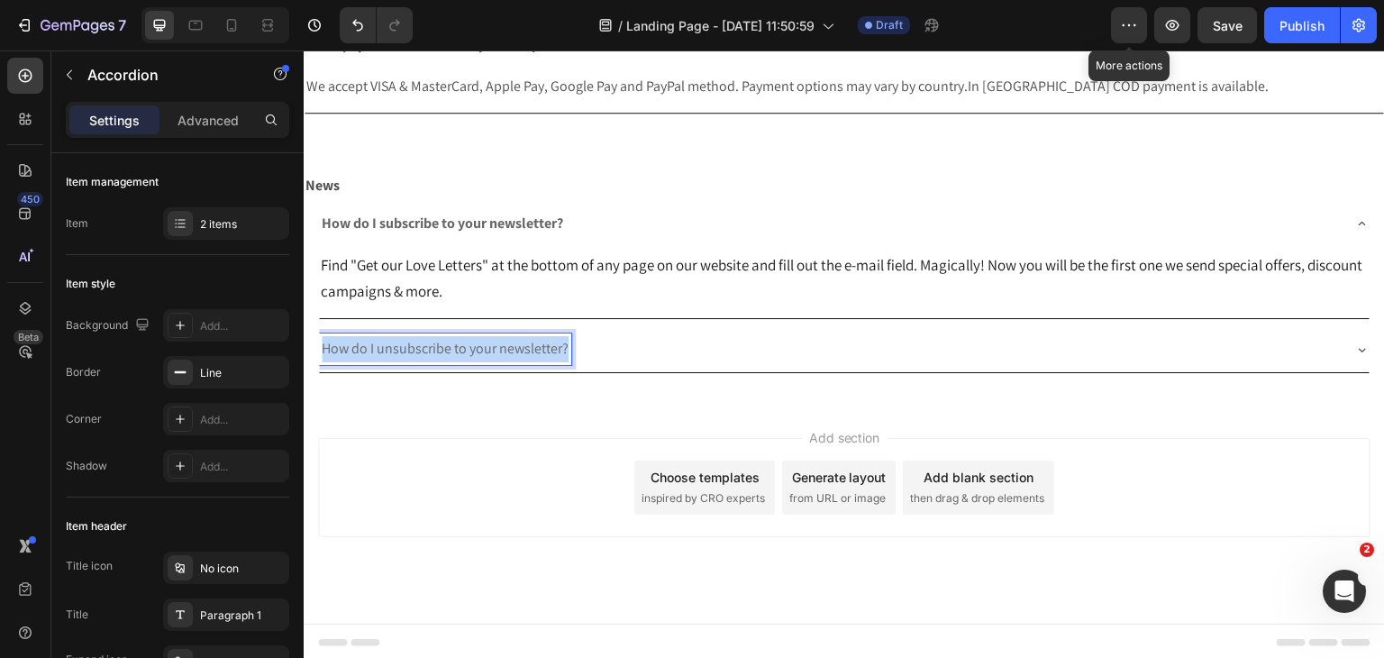
click at [488, 340] on span "How do I unsubscribe to your newsletter?" at bounding box center [445, 348] width 247 height 19
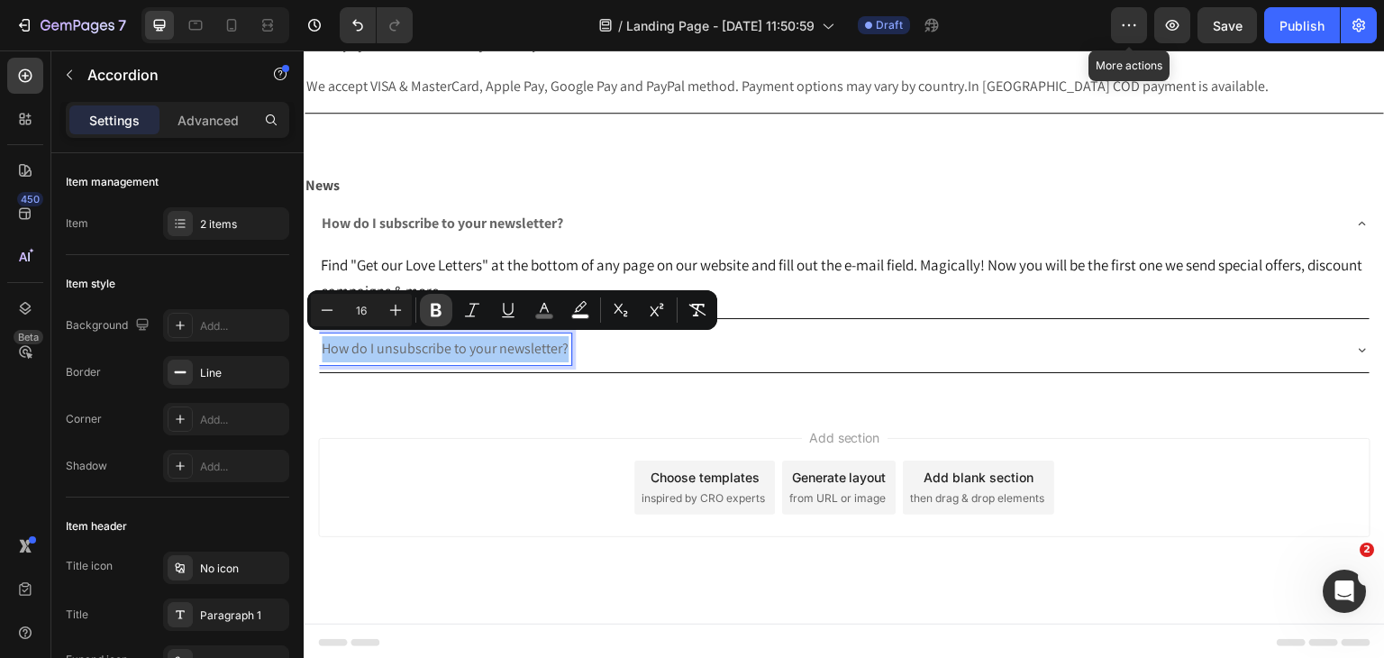
click at [436, 317] on icon "Editor contextual toolbar" at bounding box center [436, 310] width 18 height 18
click at [1316, 340] on div "How do I unsubscribe to your newsletter?" at bounding box center [830, 349] width 1022 height 32
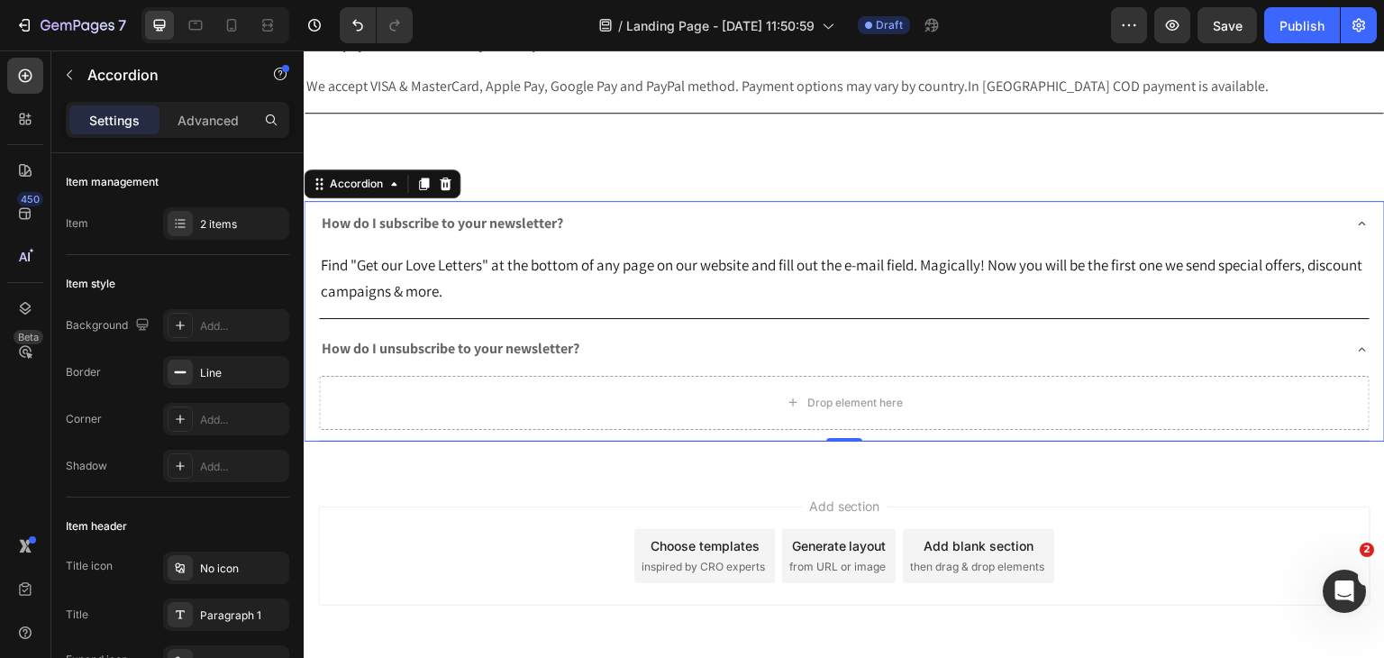
click at [62, 70] on button "button" at bounding box center [69, 74] width 29 height 29
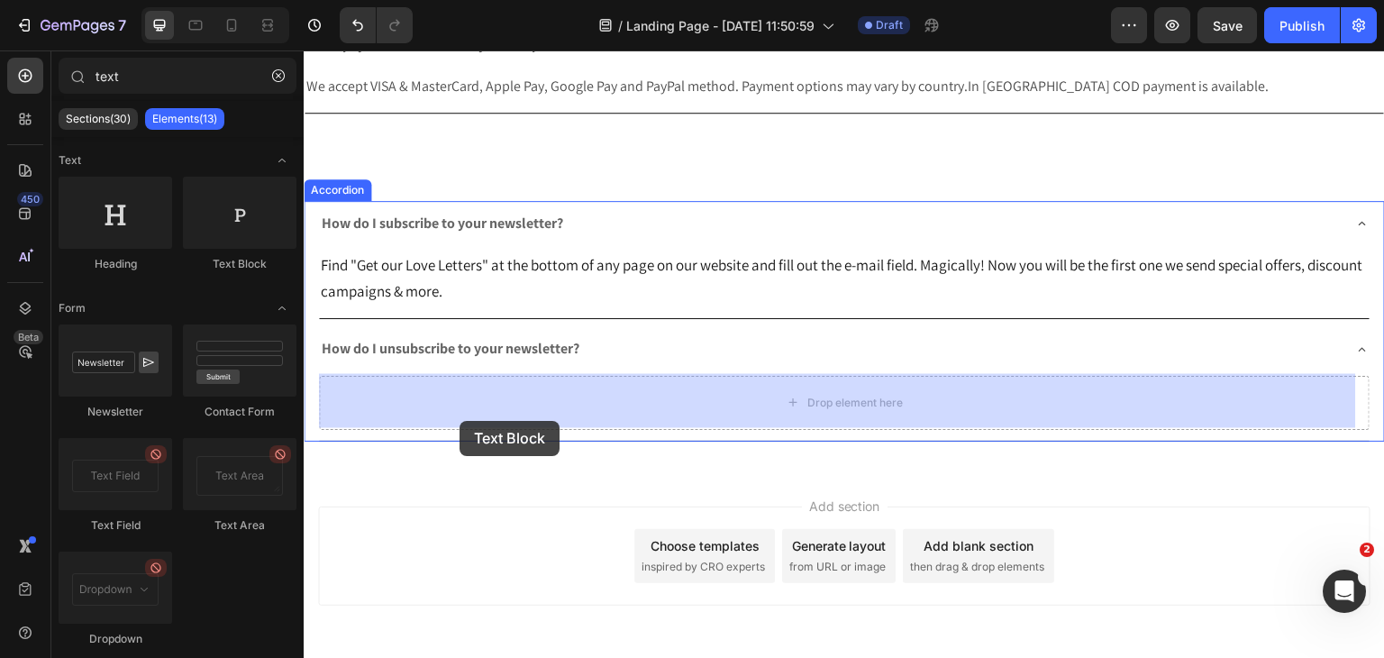
drag, startPoint x: 539, startPoint y: 281, endPoint x: 458, endPoint y: 427, distance: 167.0
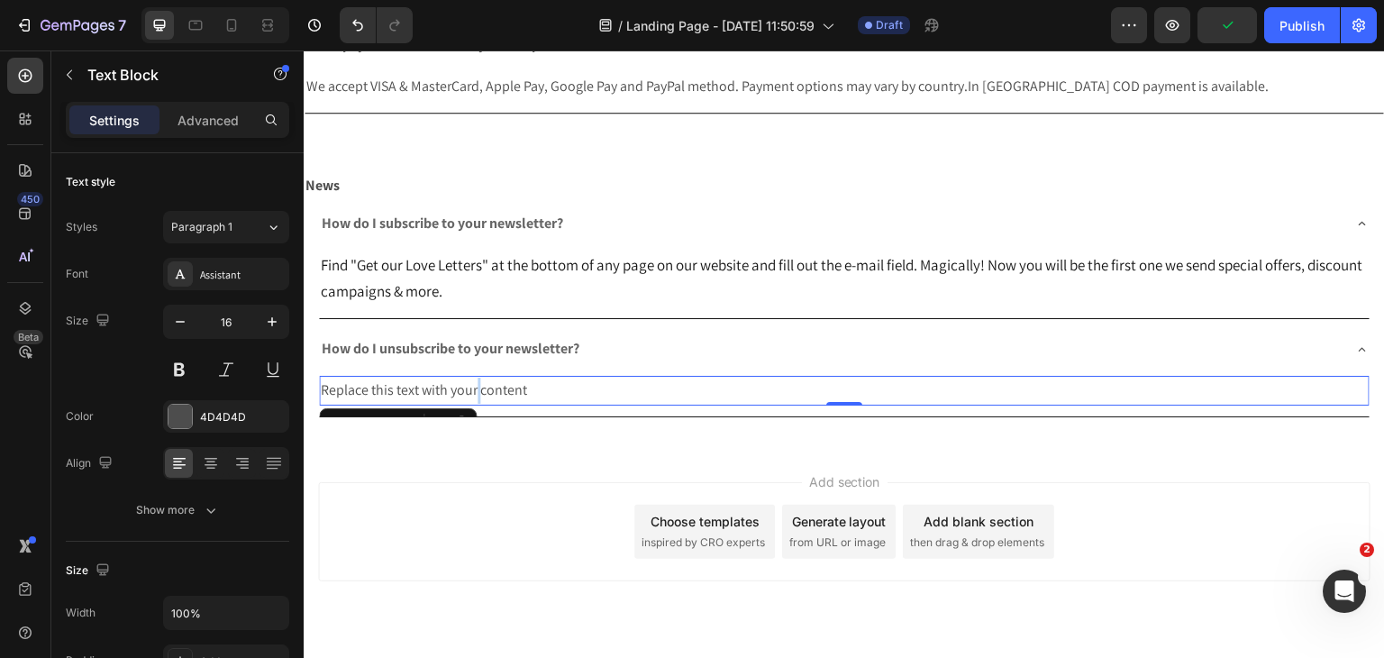
click at [477, 391] on p "Replace this text with your content" at bounding box center [844, 391] width 1047 height 26
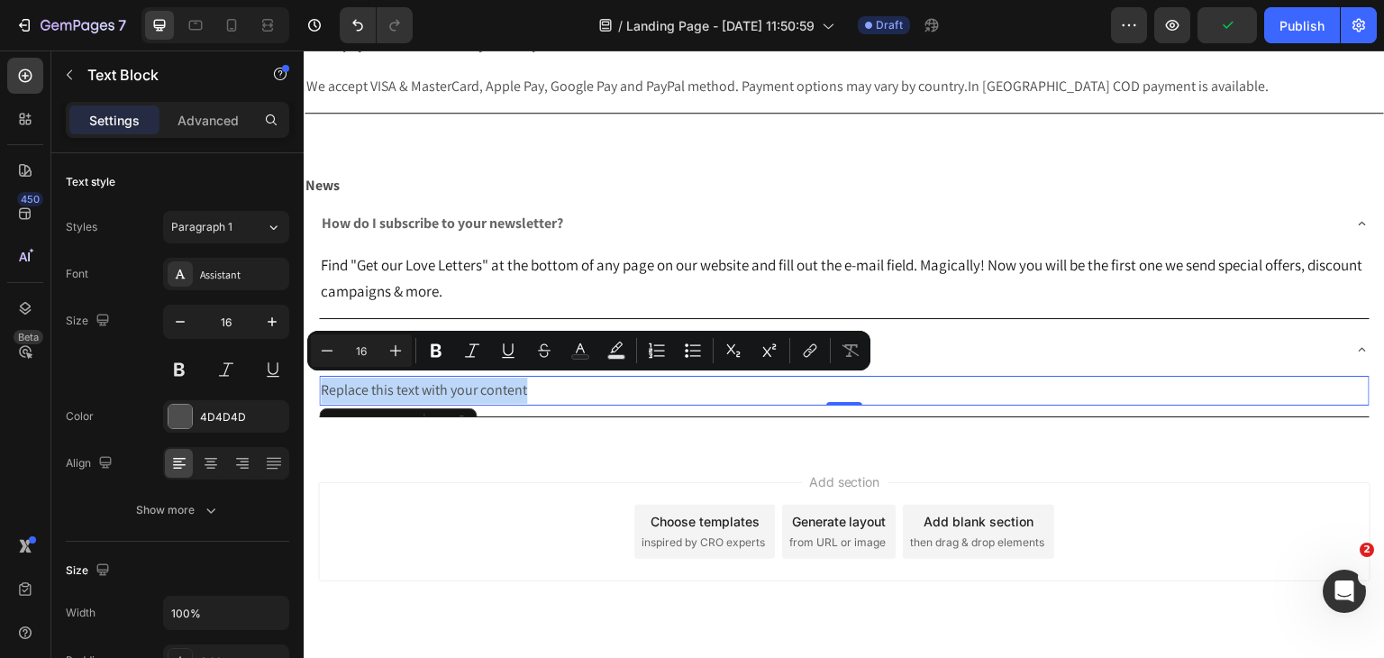
click at [477, 391] on p "Replace this text with your content" at bounding box center [844, 391] width 1047 height 26
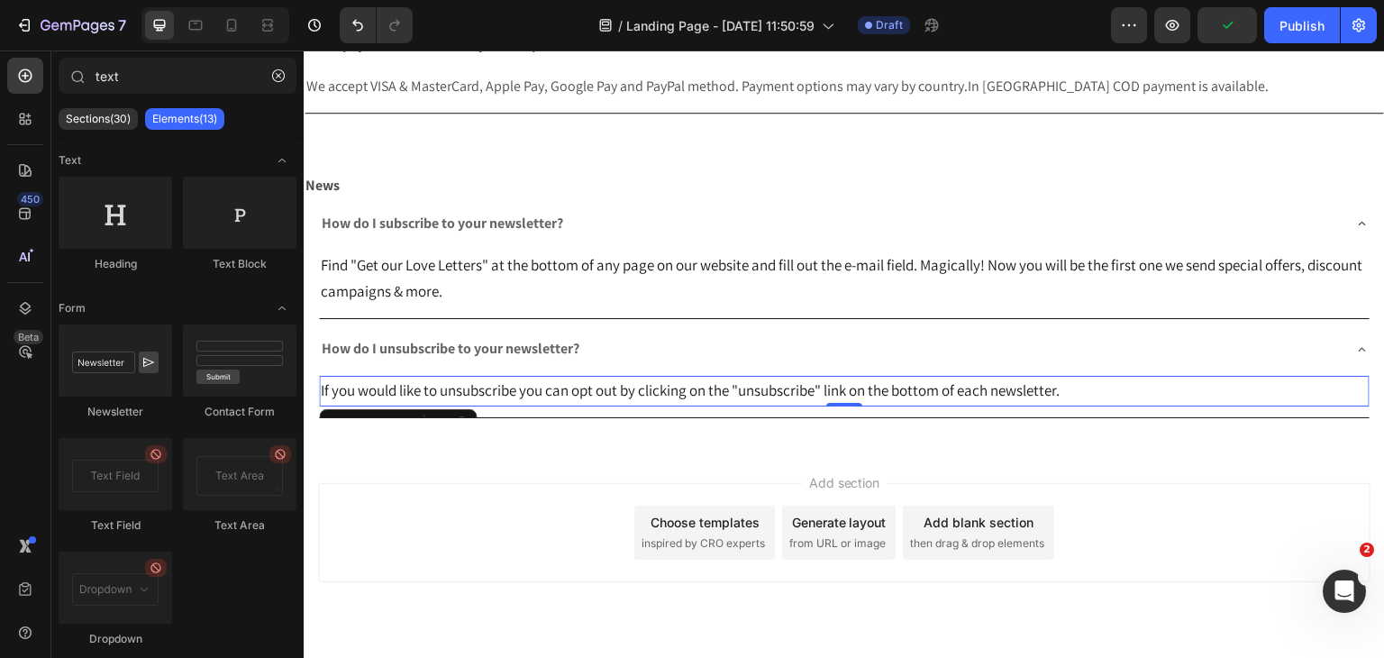
click at [523, 595] on div "Add section Choose templates inspired by CRO experts Generate layout from URL o…" at bounding box center [844, 558] width 1081 height 222
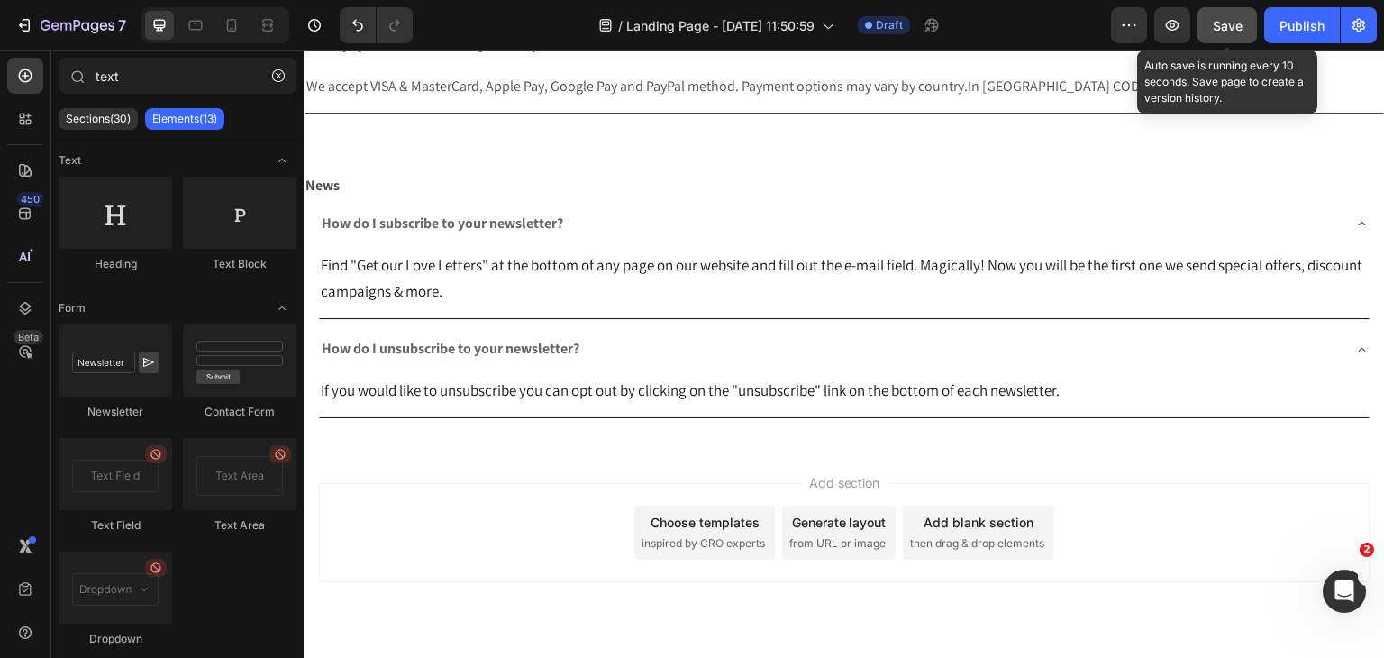
click at [1242, 22] on span "Save" at bounding box center [1228, 25] width 30 height 15
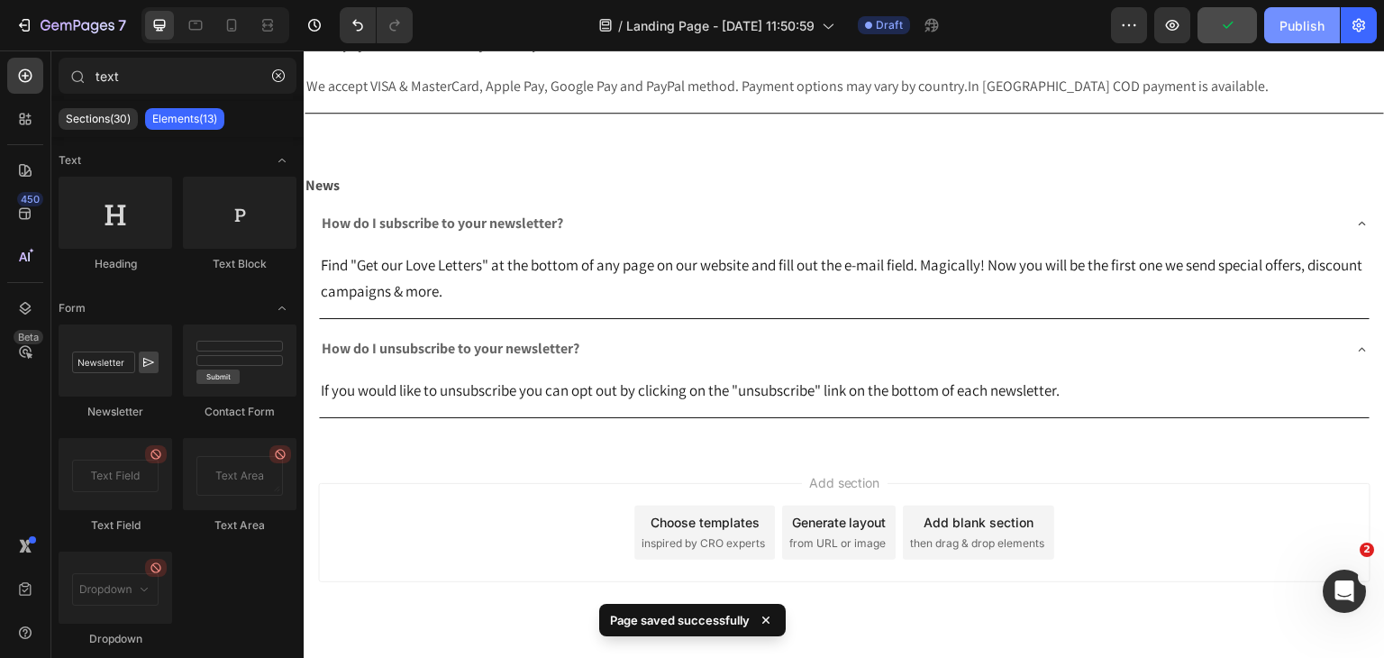
click at [1287, 25] on div "Publish" at bounding box center [1301, 25] width 45 height 19
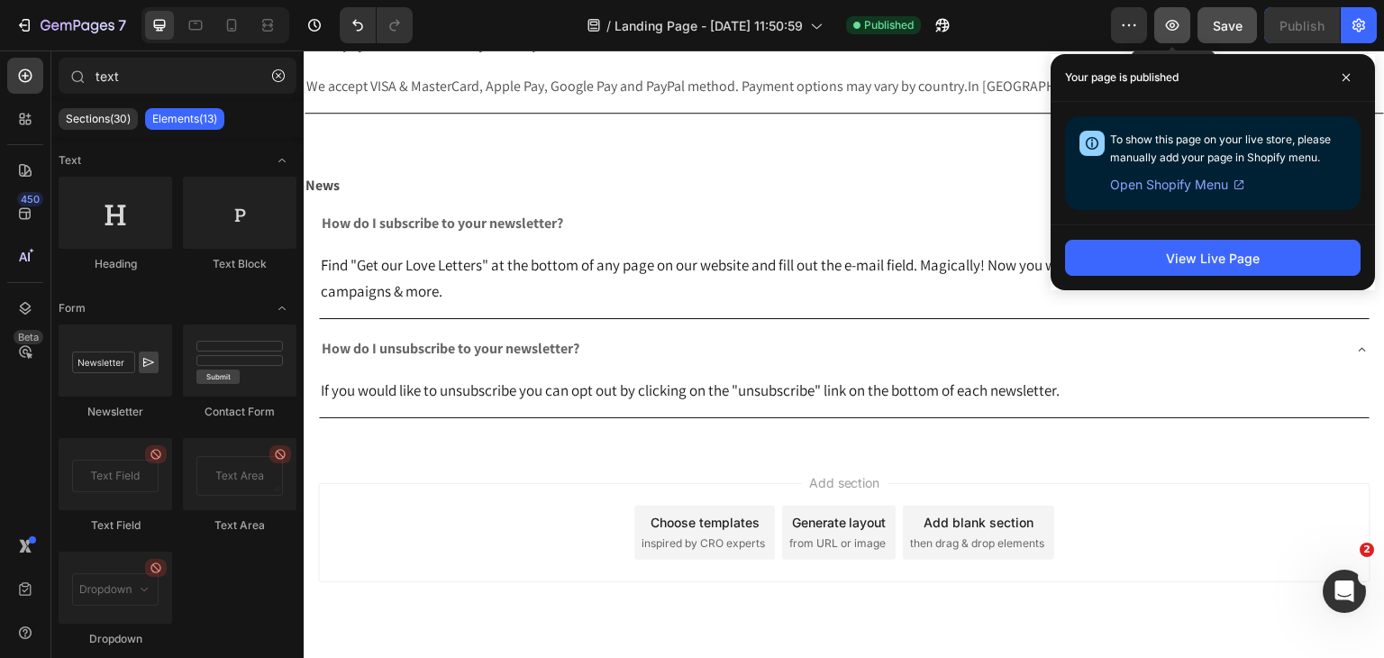
click at [1169, 29] on icon "button" at bounding box center [1173, 25] width 14 height 11
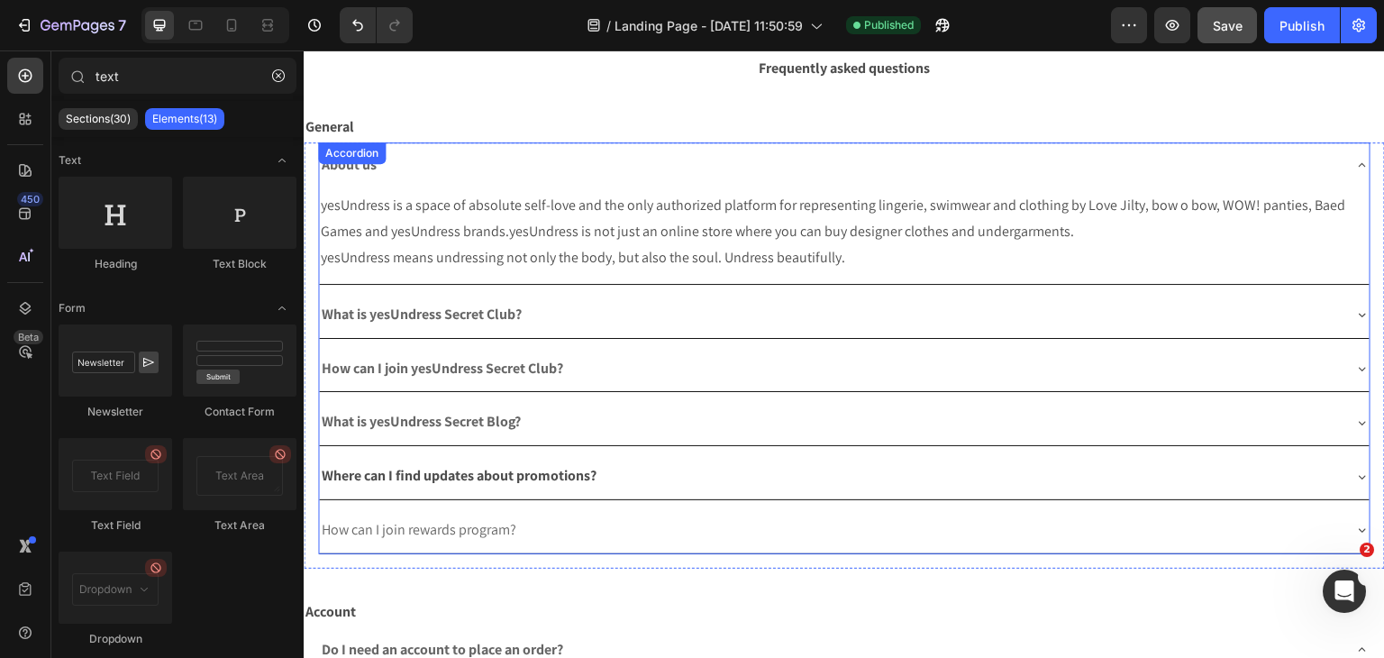
scroll to position [0, 0]
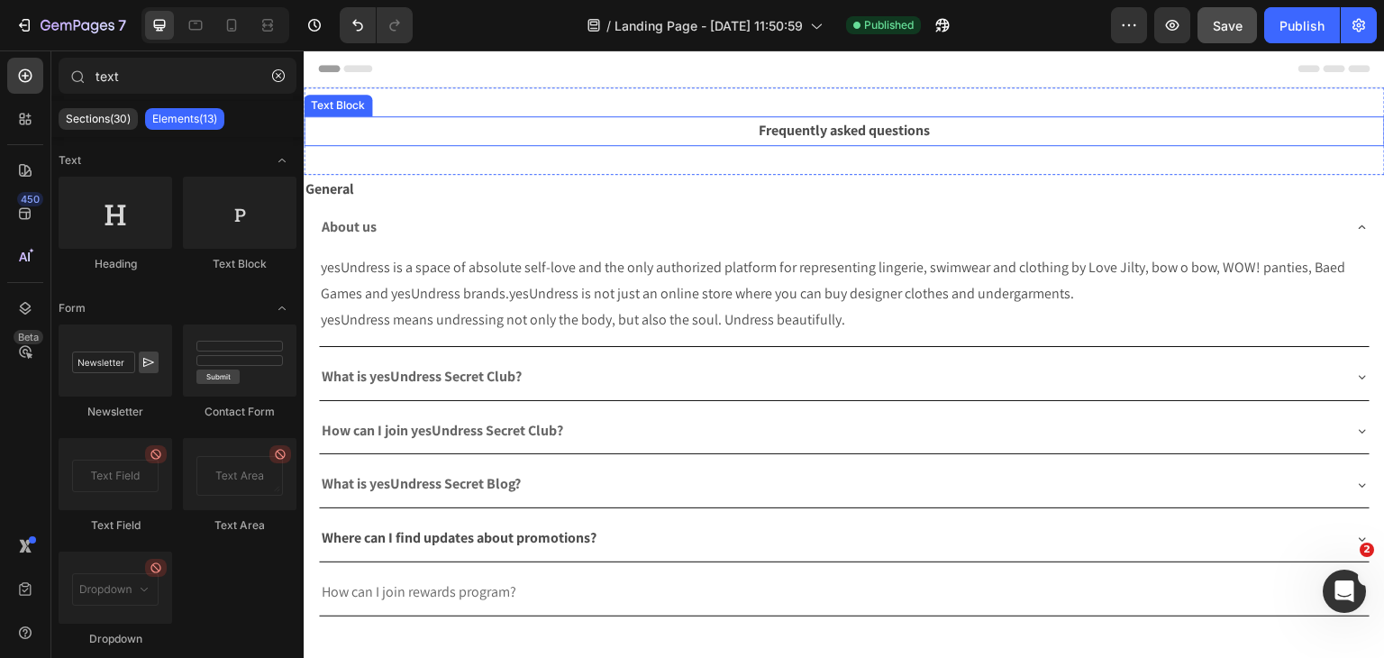
click at [606, 123] on p "Frequently asked questions" at bounding box center [844, 131] width 1078 height 26
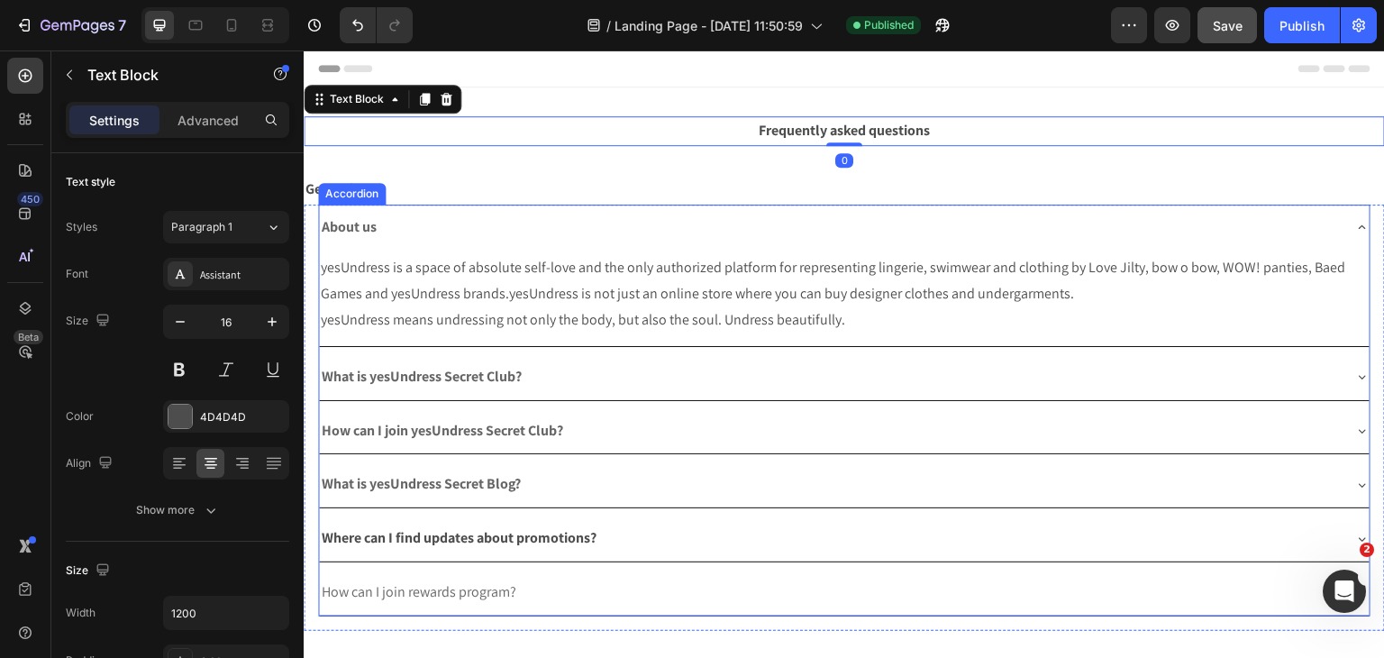
click at [384, 228] on div "About us" at bounding box center [830, 228] width 1022 height 32
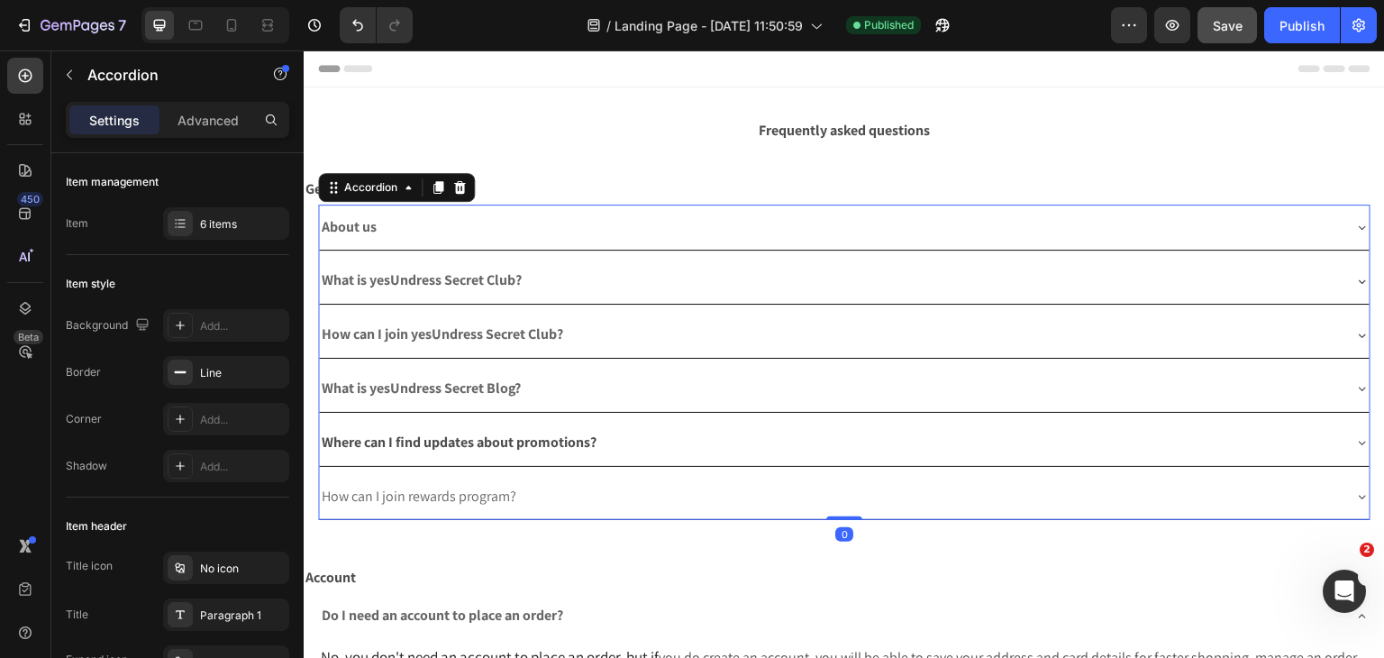
click at [534, 209] on div "About us" at bounding box center [844, 228] width 1051 height 46
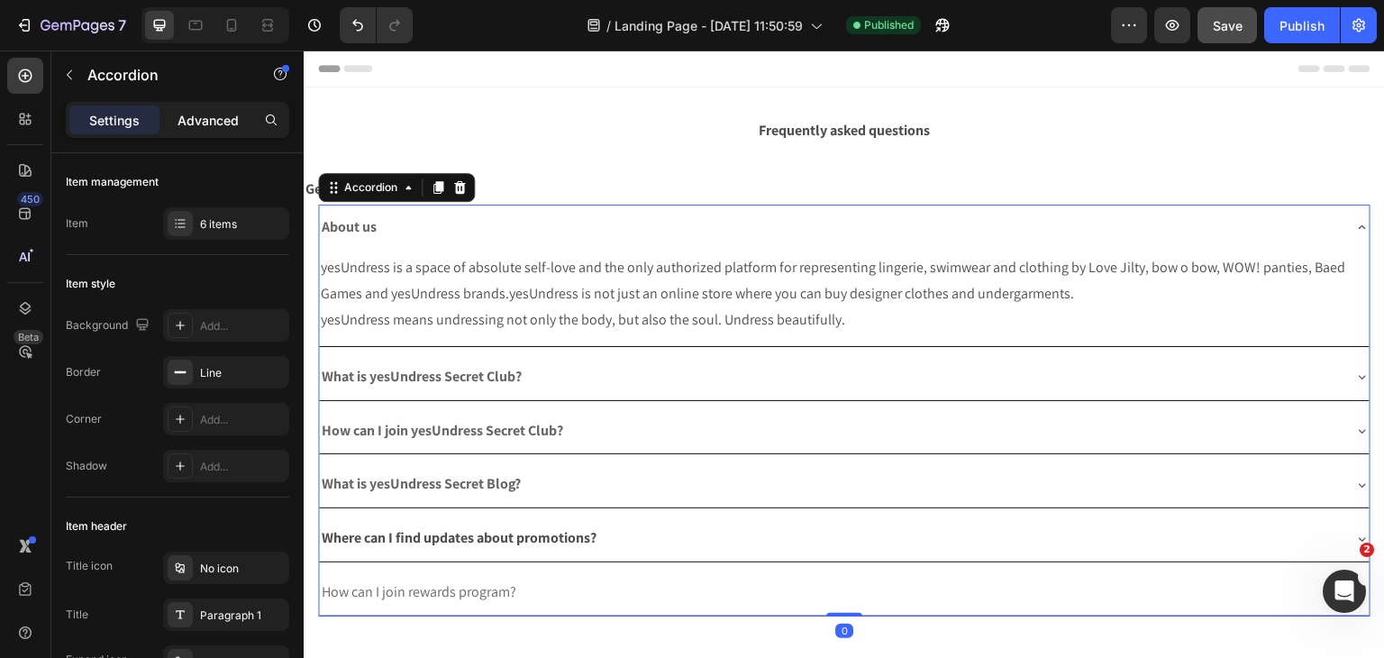
click at [194, 132] on div "Advanced" at bounding box center [208, 119] width 90 height 29
type input "100%"
type input "100"
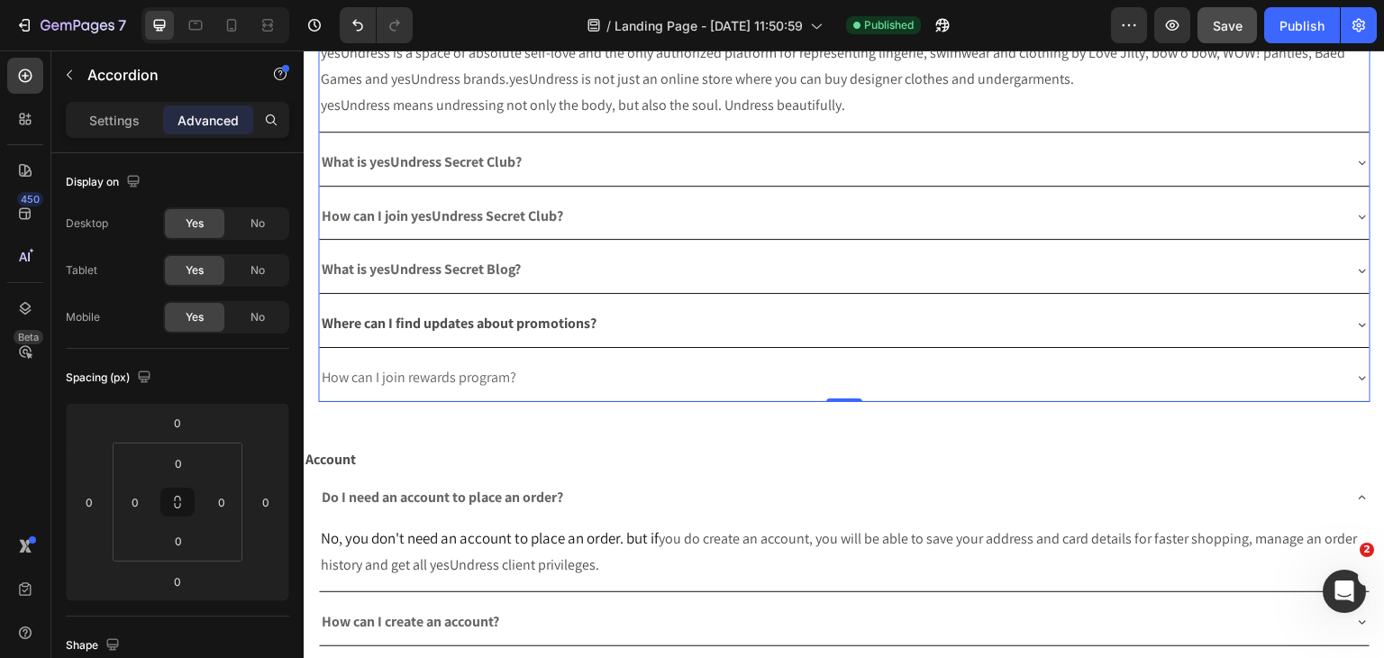
scroll to position [360, 0]
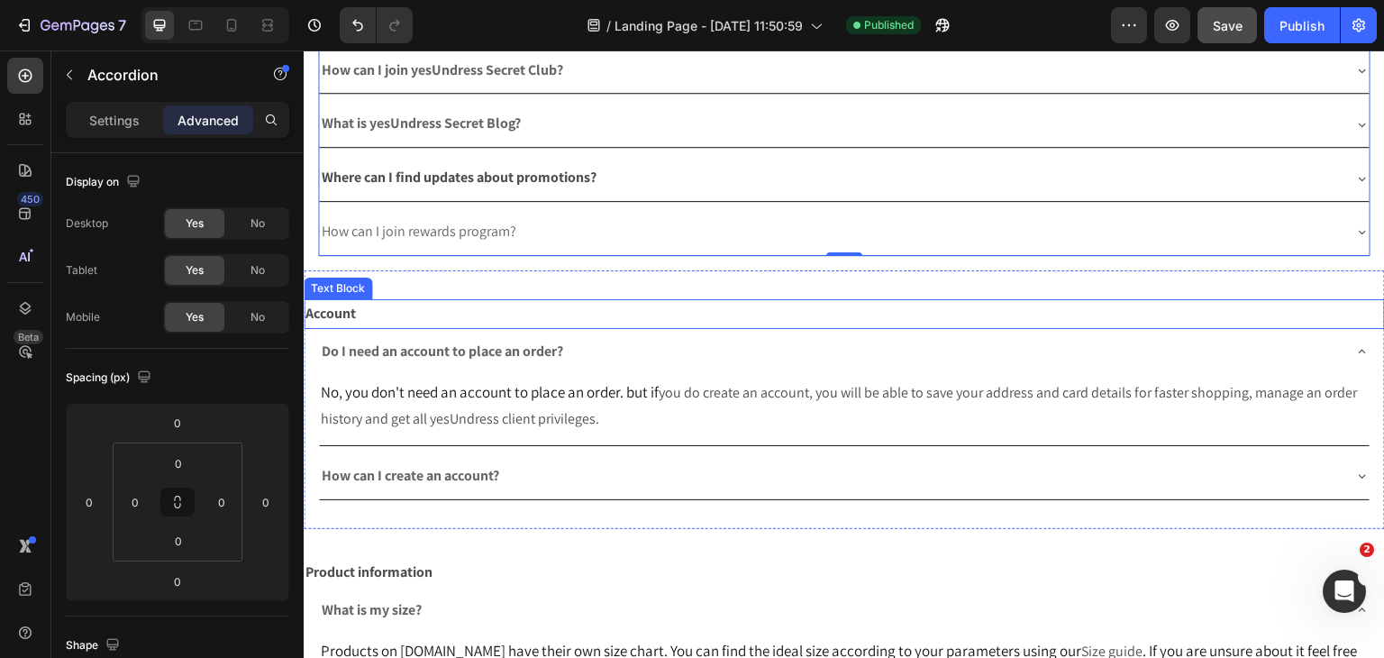
click at [531, 313] on p "Account" at bounding box center [844, 314] width 1078 height 26
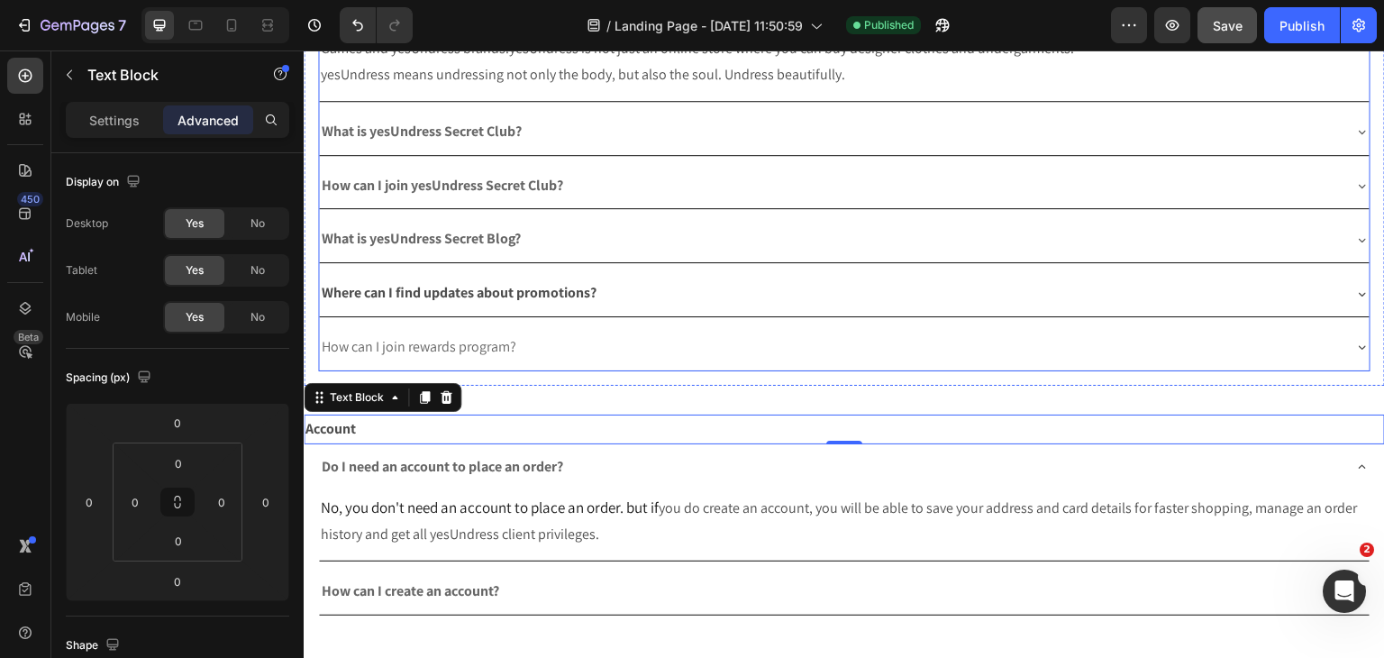
scroll to position [0, 0]
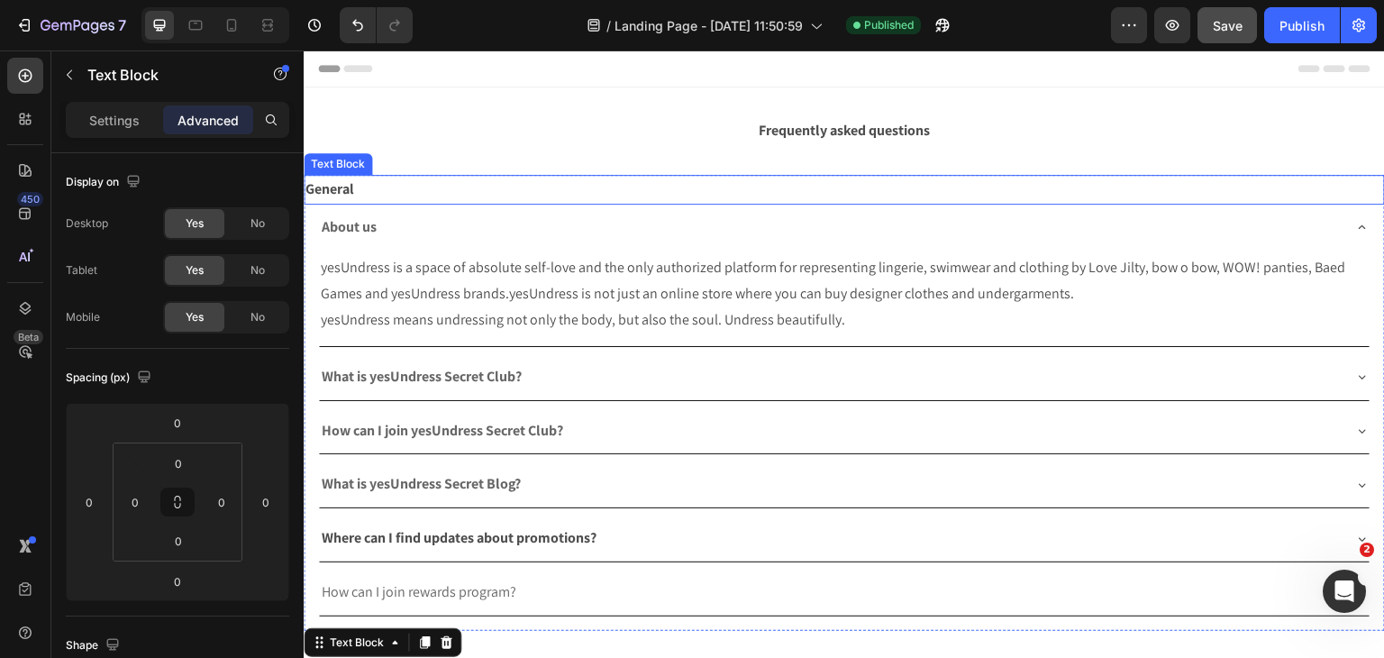
click at [387, 181] on p "General" at bounding box center [844, 190] width 1078 height 26
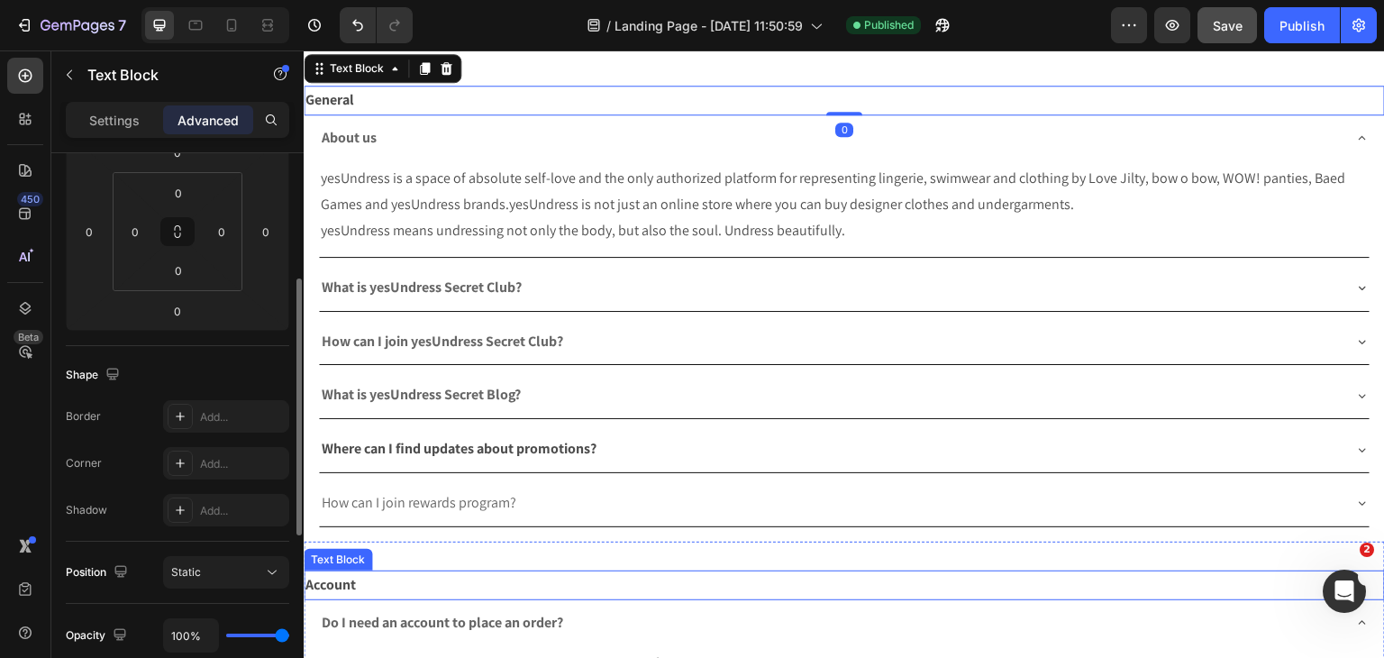
scroll to position [180, 0]
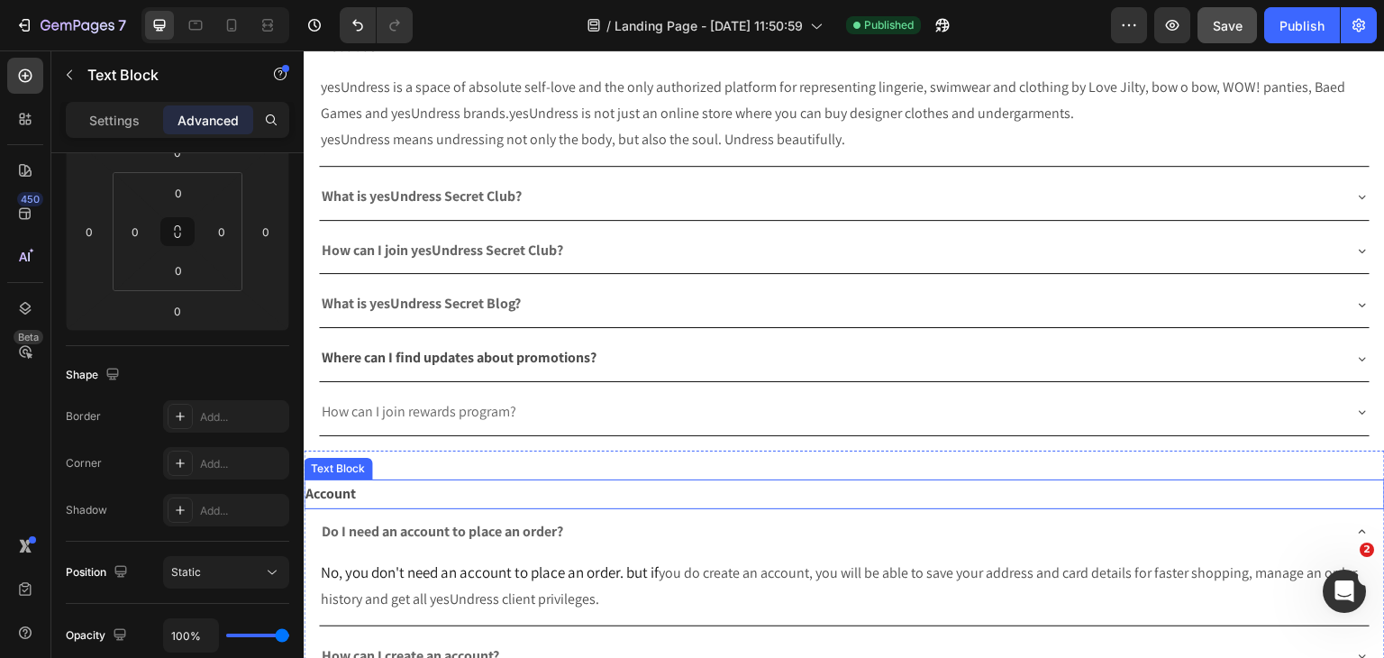
click at [417, 481] on p "Account" at bounding box center [844, 494] width 1078 height 26
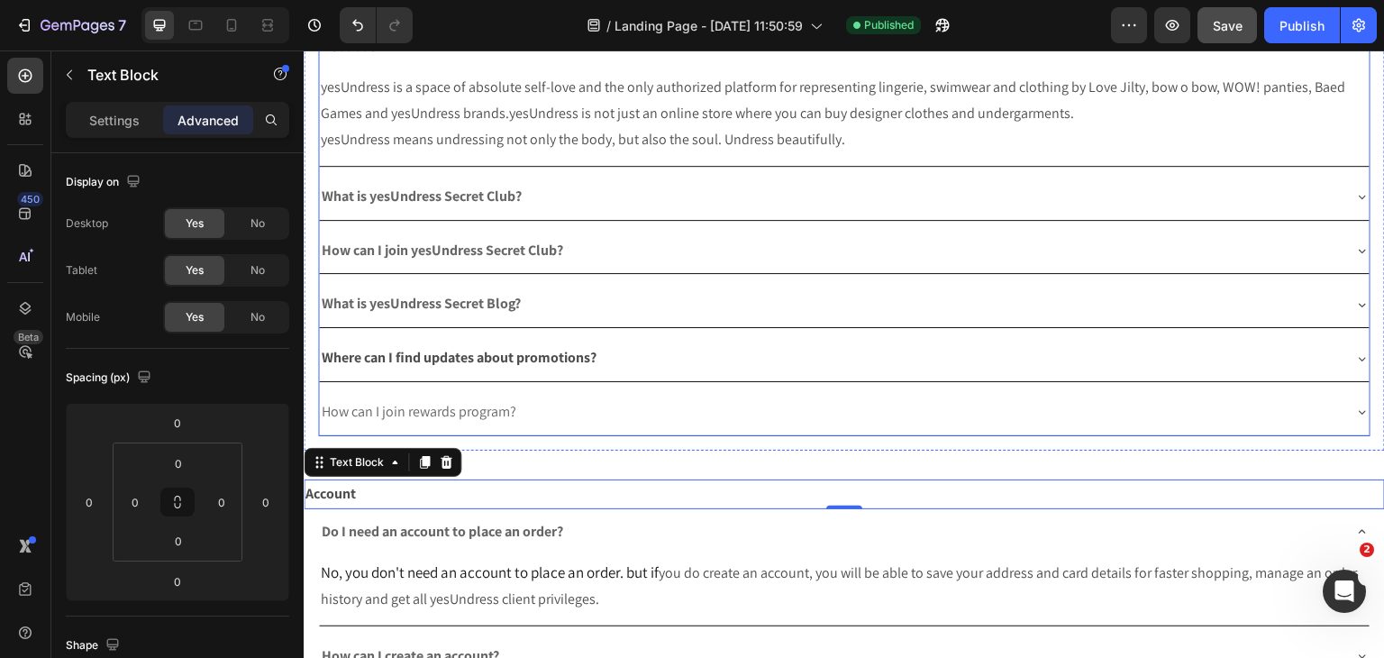
scroll to position [0, 0]
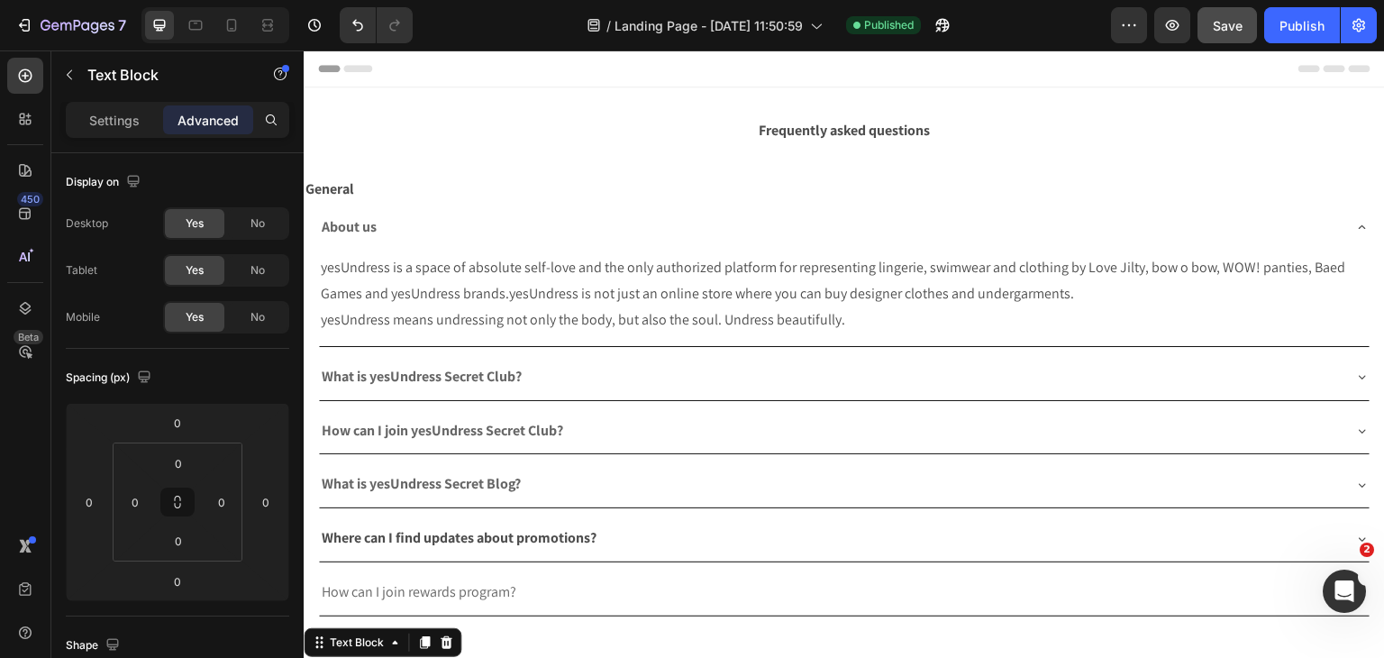
click at [148, 137] on div "Settings Advanced" at bounding box center [177, 120] width 223 height 36
click at [135, 123] on p "Settings" at bounding box center [114, 120] width 50 height 19
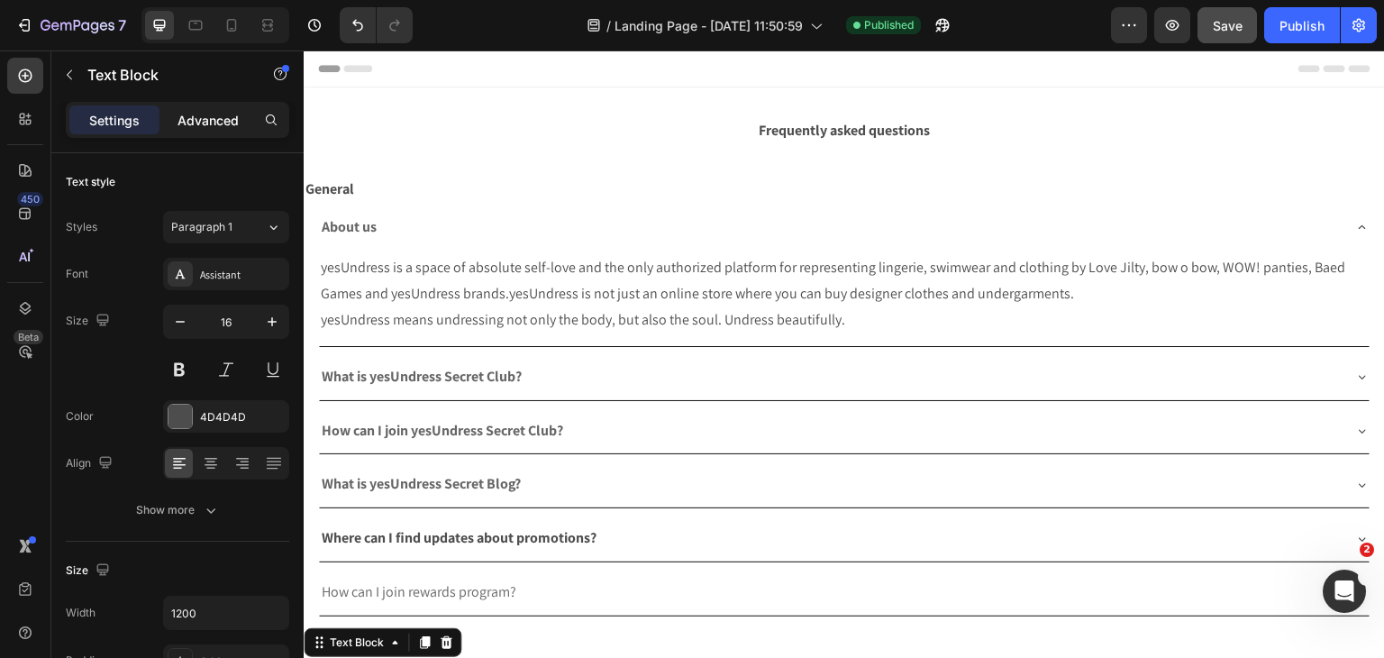
click at [196, 105] on div "Advanced" at bounding box center [208, 119] width 90 height 29
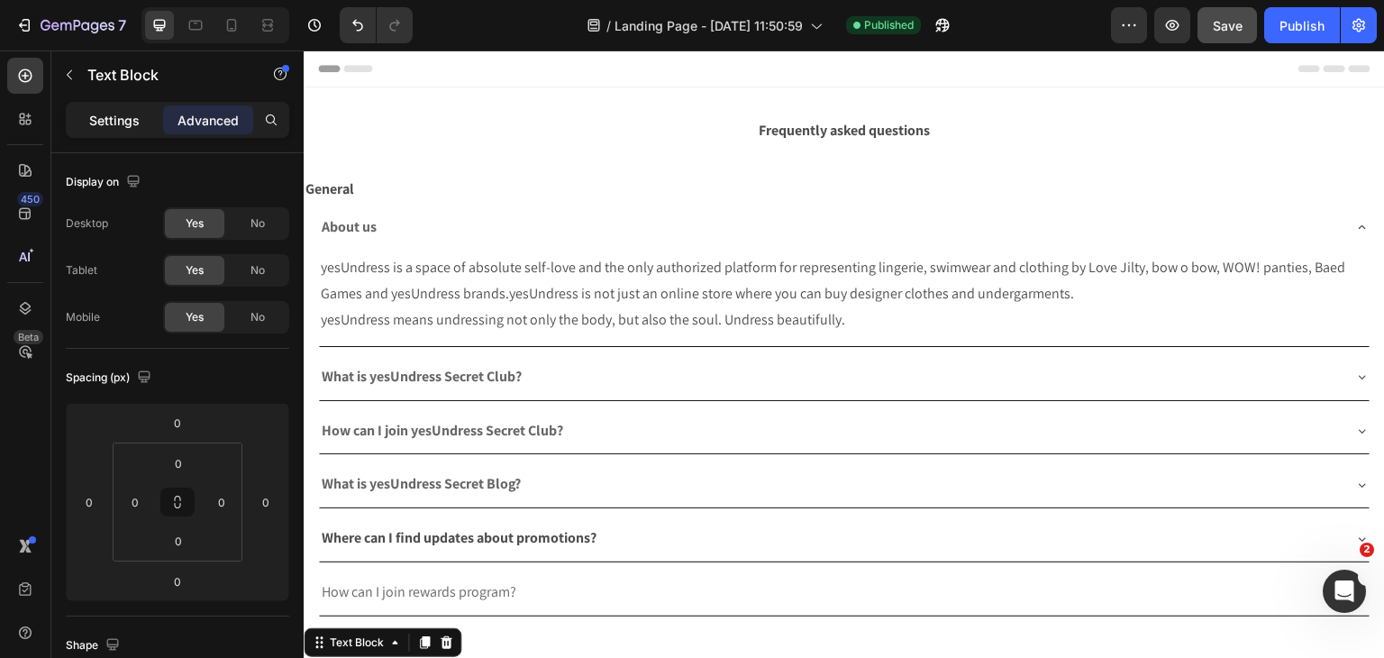
click at [151, 105] on div "Settings" at bounding box center [114, 119] width 90 height 29
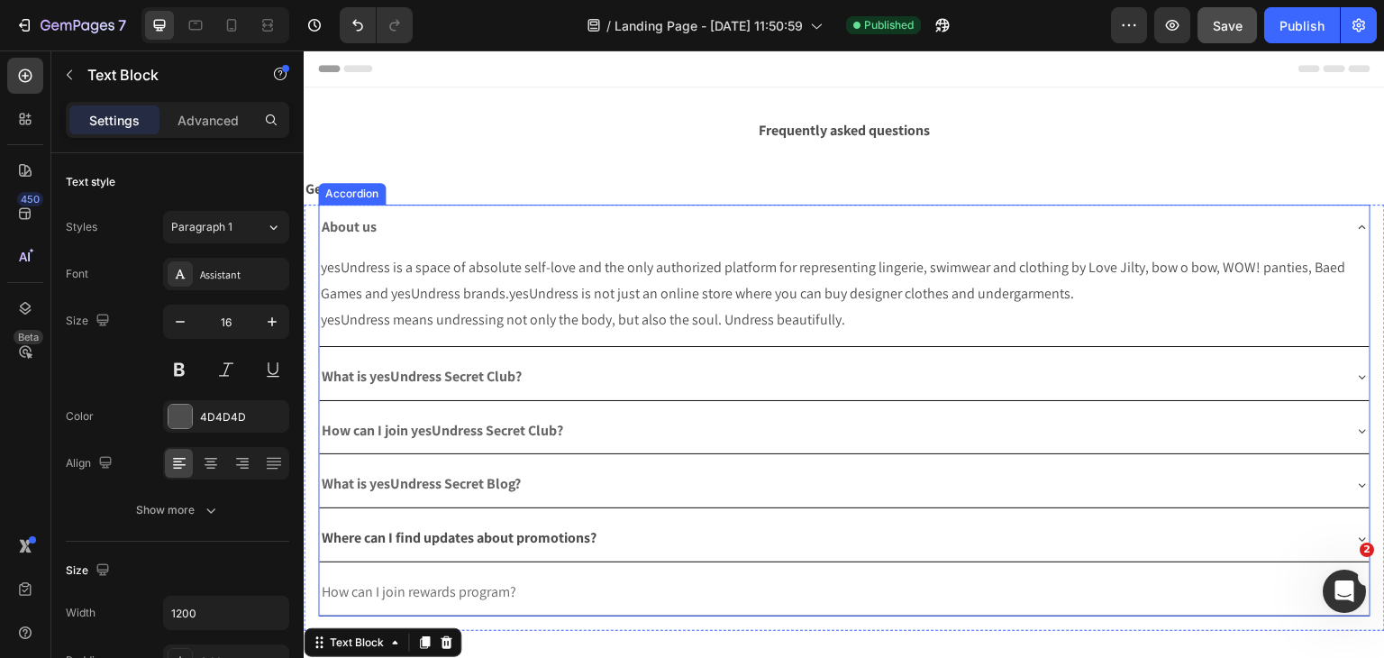
click at [432, 212] on div "About us" at bounding box center [830, 228] width 1022 height 32
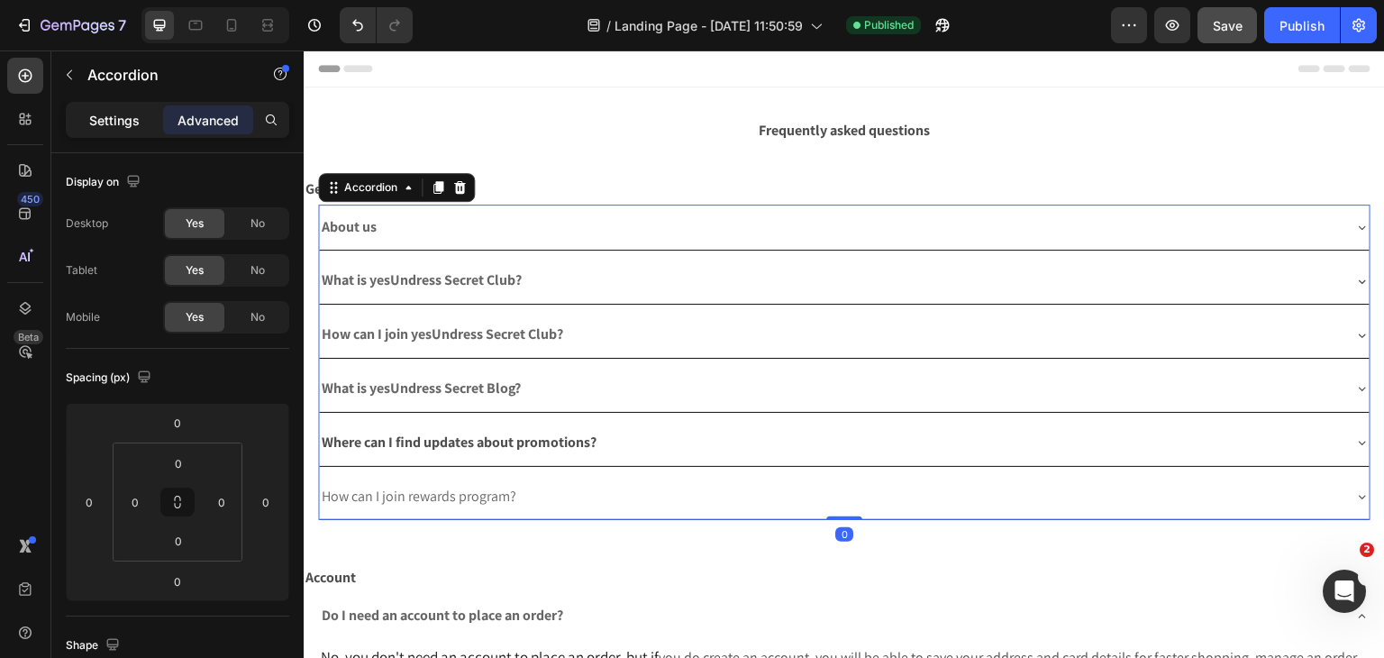
click at [131, 121] on p "Settings" at bounding box center [114, 120] width 50 height 19
type input "8"
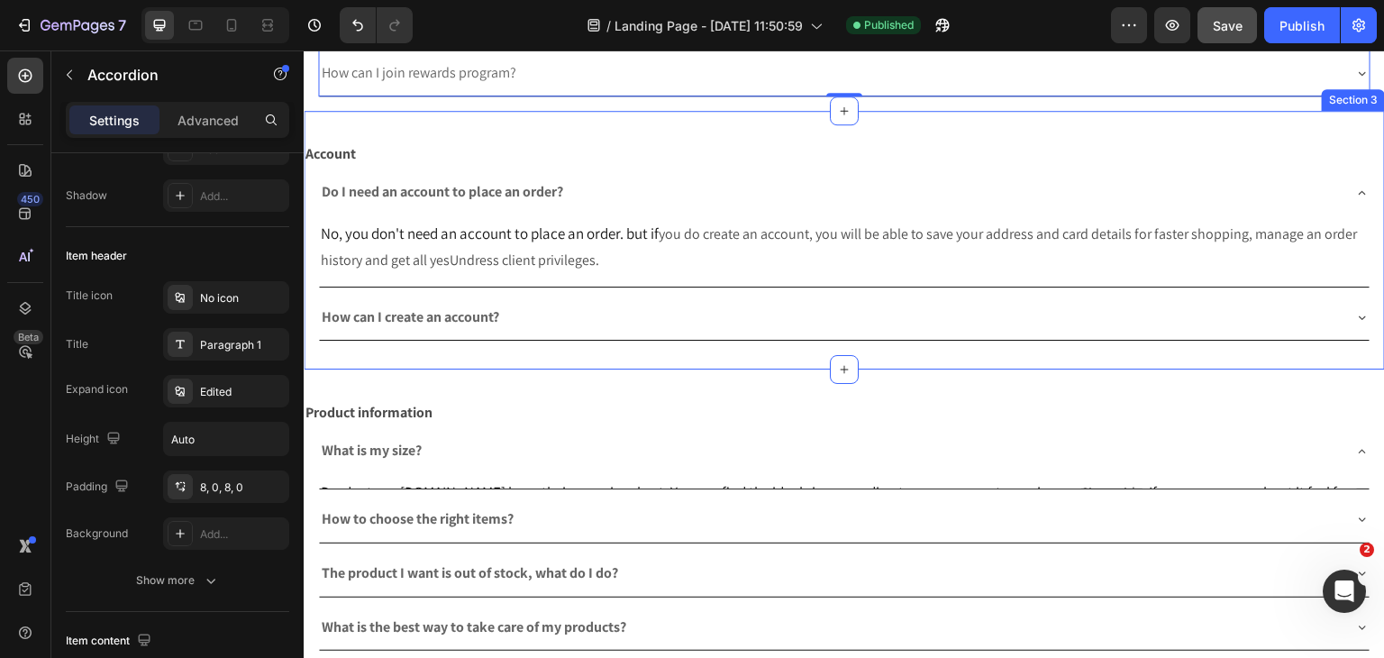
scroll to position [451, 0]
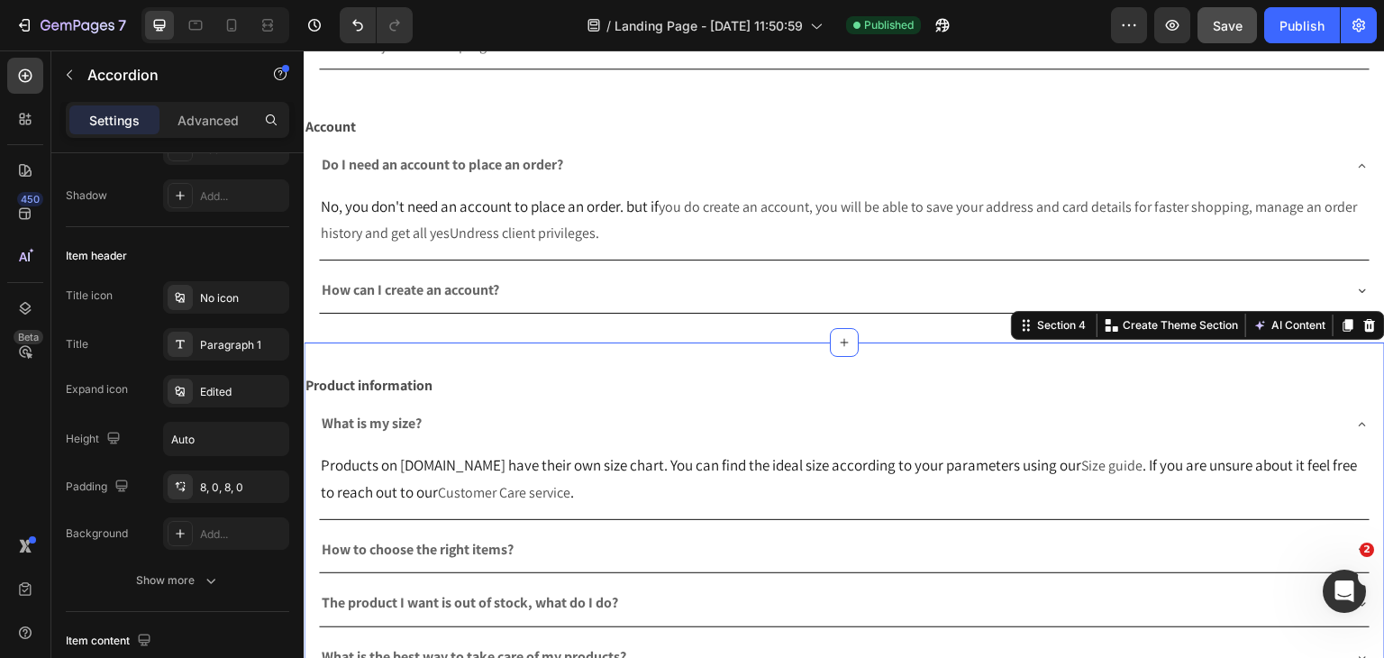
click at [479, 366] on div "Product information Text Block What is my size? Products on yesUndress.com have…" at bounding box center [844, 579] width 1081 height 475
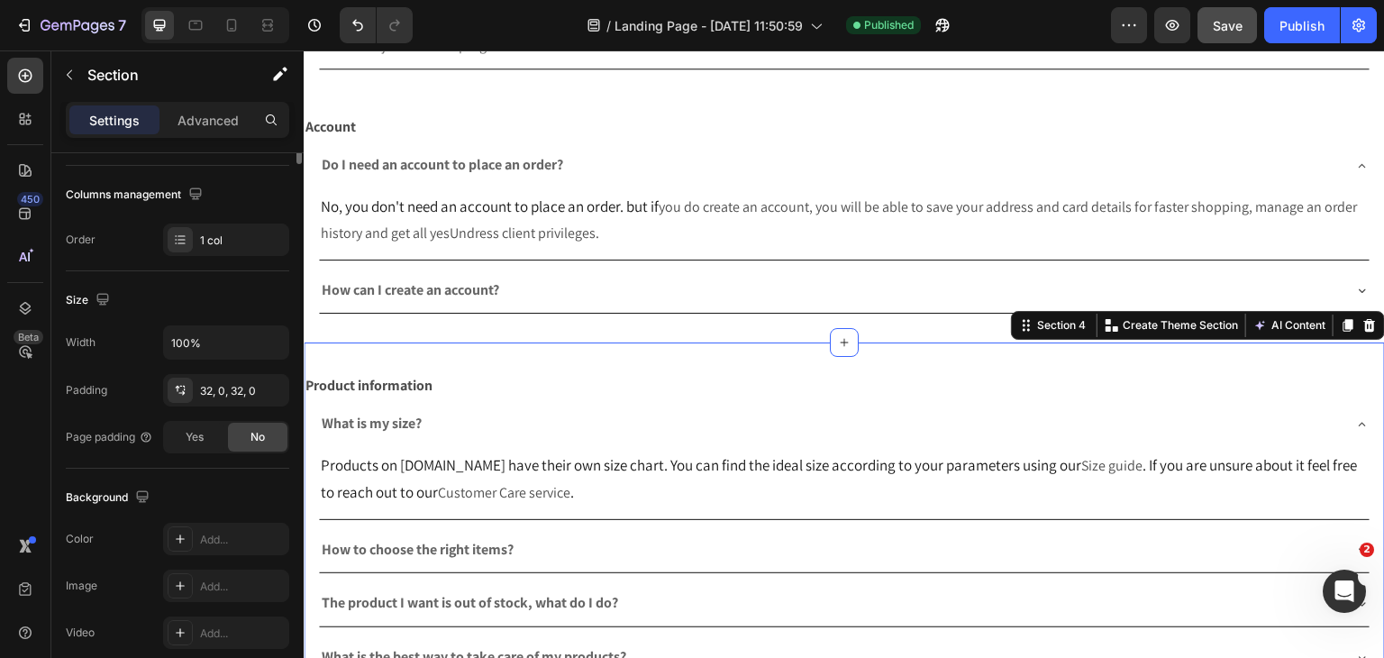
scroll to position [0, 0]
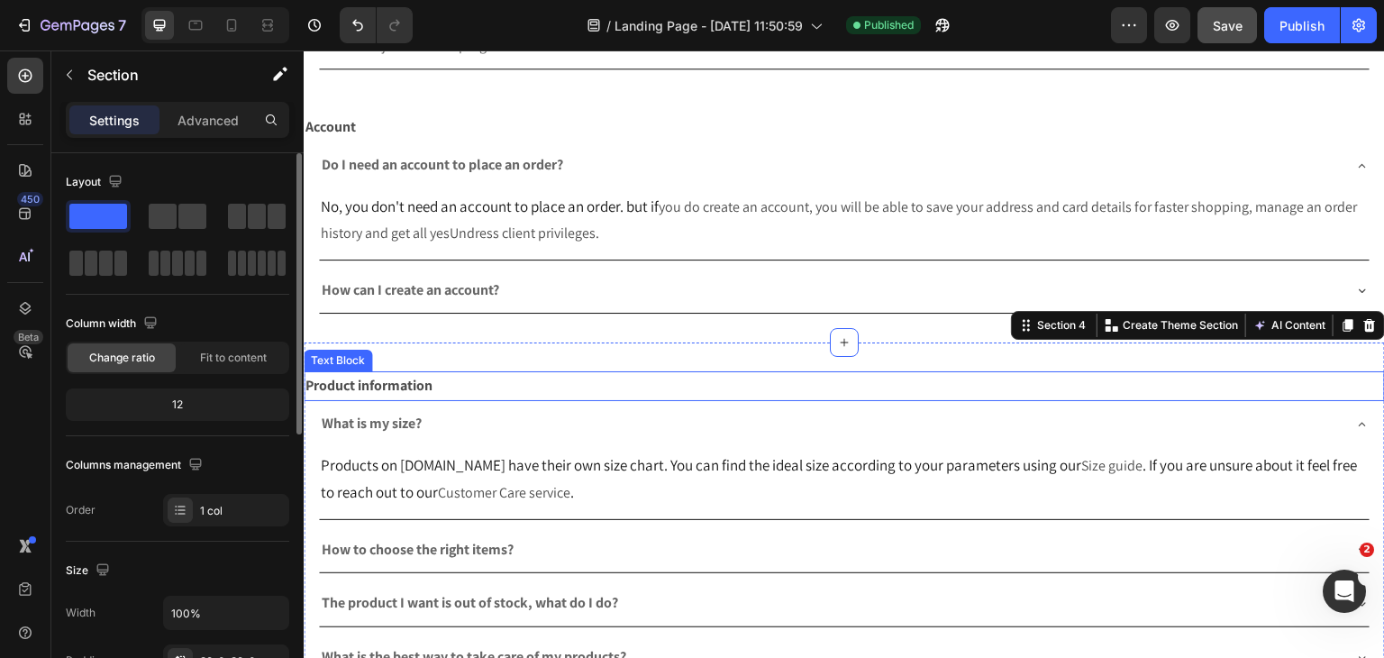
click at [490, 401] on div "What is my size?" at bounding box center [844, 424] width 1051 height 46
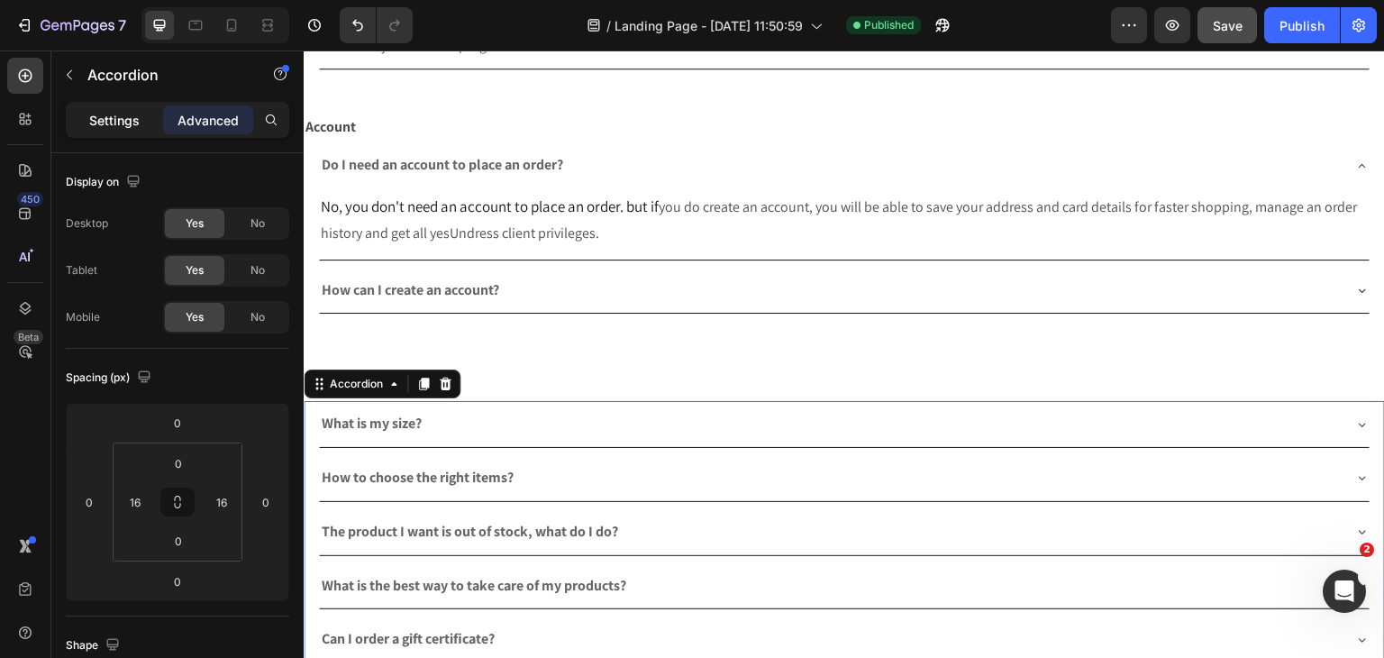
click at [111, 128] on p "Settings" at bounding box center [114, 120] width 50 height 19
type input "8"
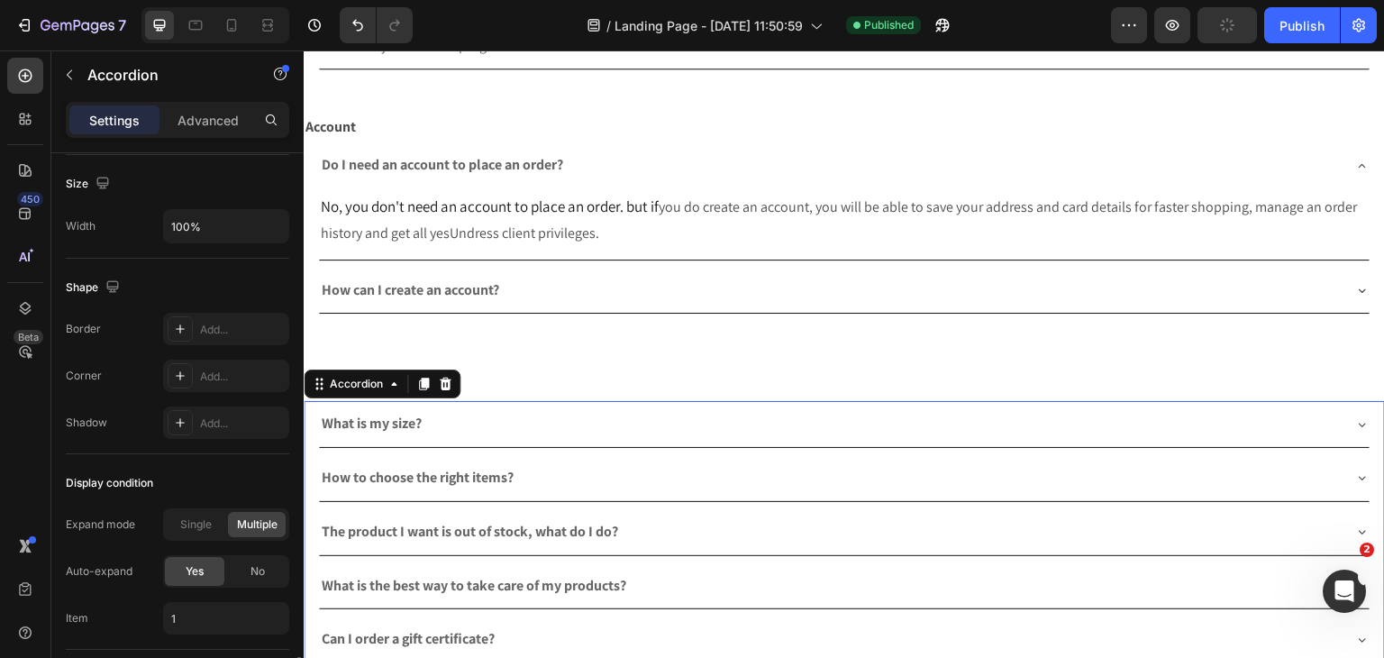
scroll to position [1204, 0]
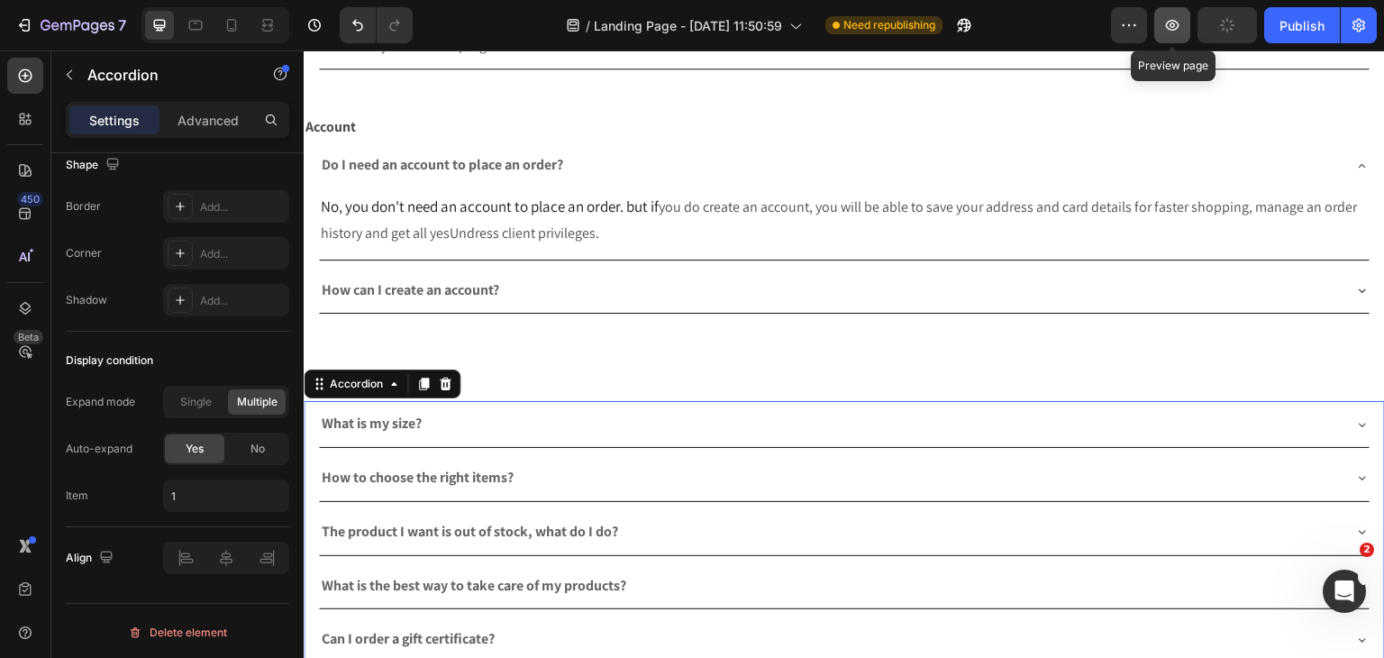
click at [1178, 31] on icon "button" at bounding box center [1172, 25] width 18 height 18
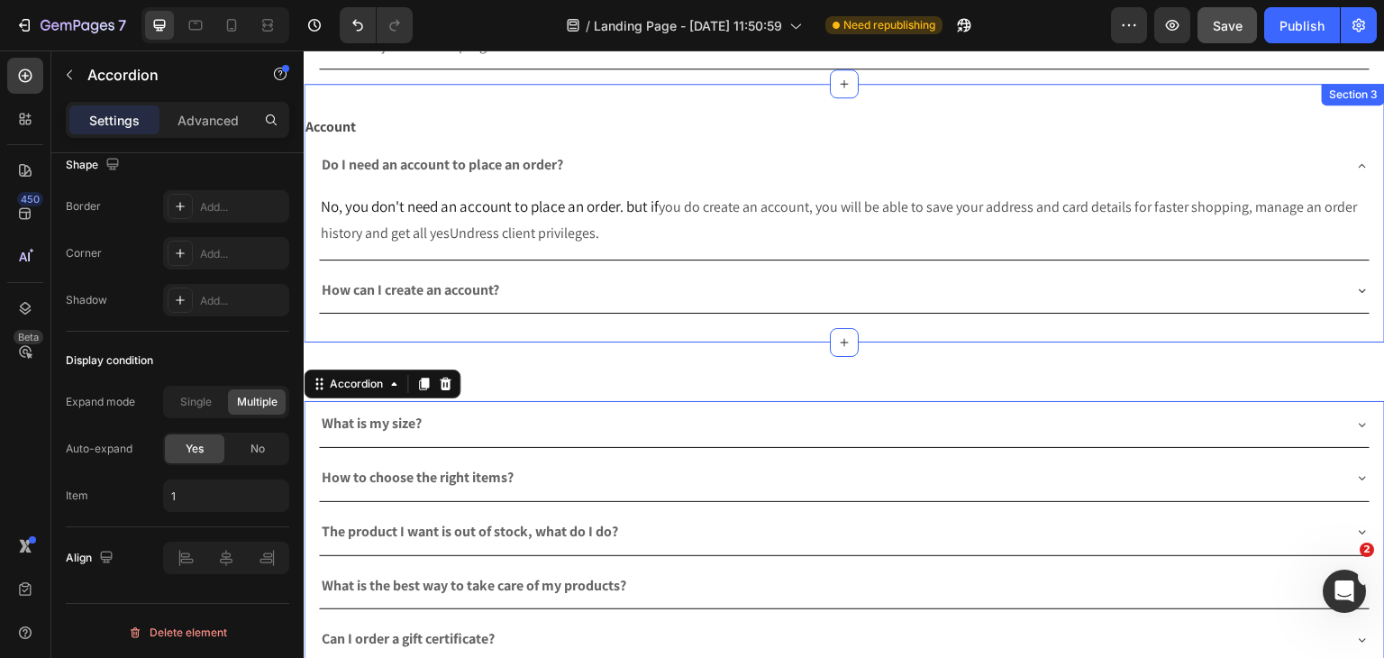
click at [478, 350] on div "Product information Text Block What is my size? How to choose the right items? …" at bounding box center [844, 544] width 1081 height 404
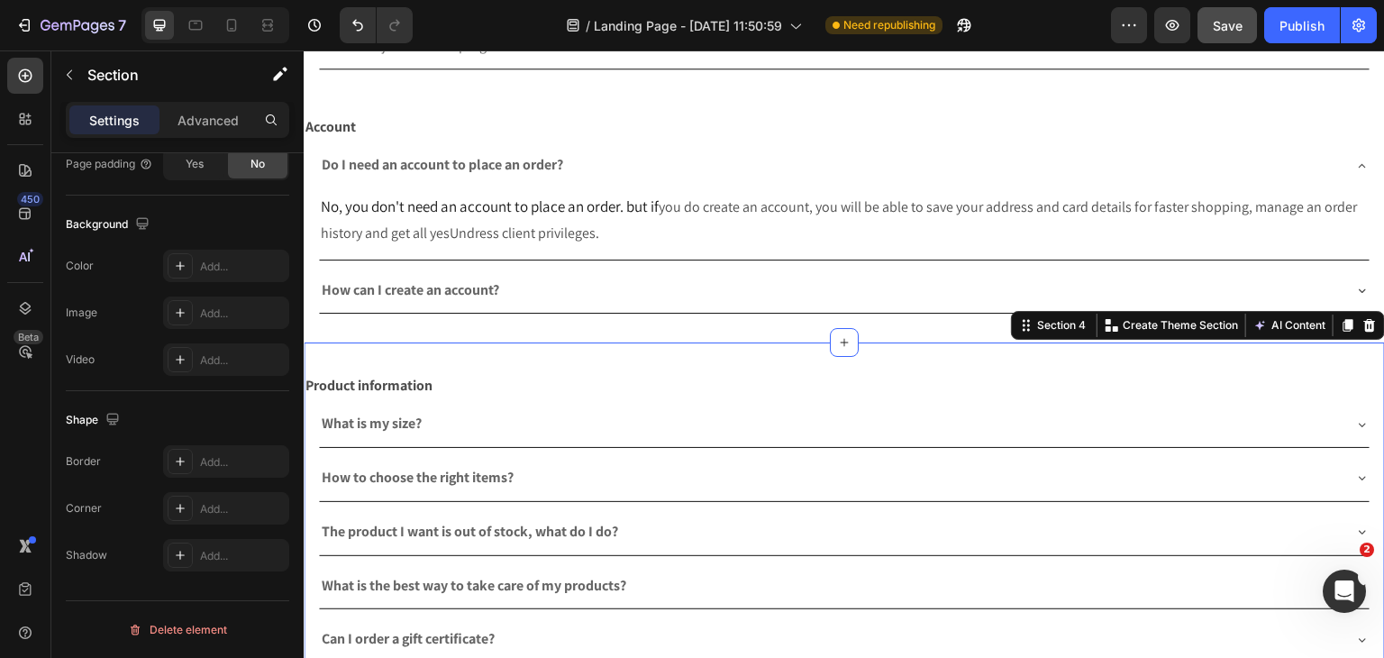
scroll to position [0, 0]
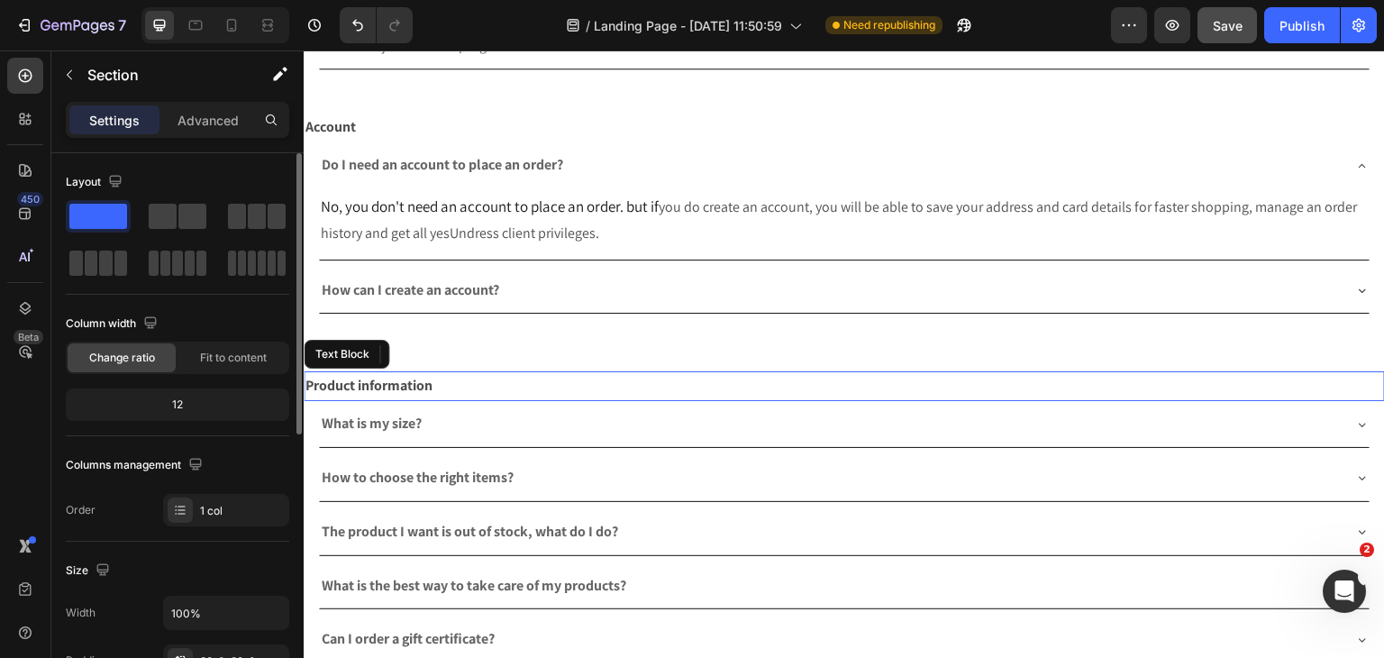
click at [489, 373] on p "Product information" at bounding box center [844, 386] width 1078 height 26
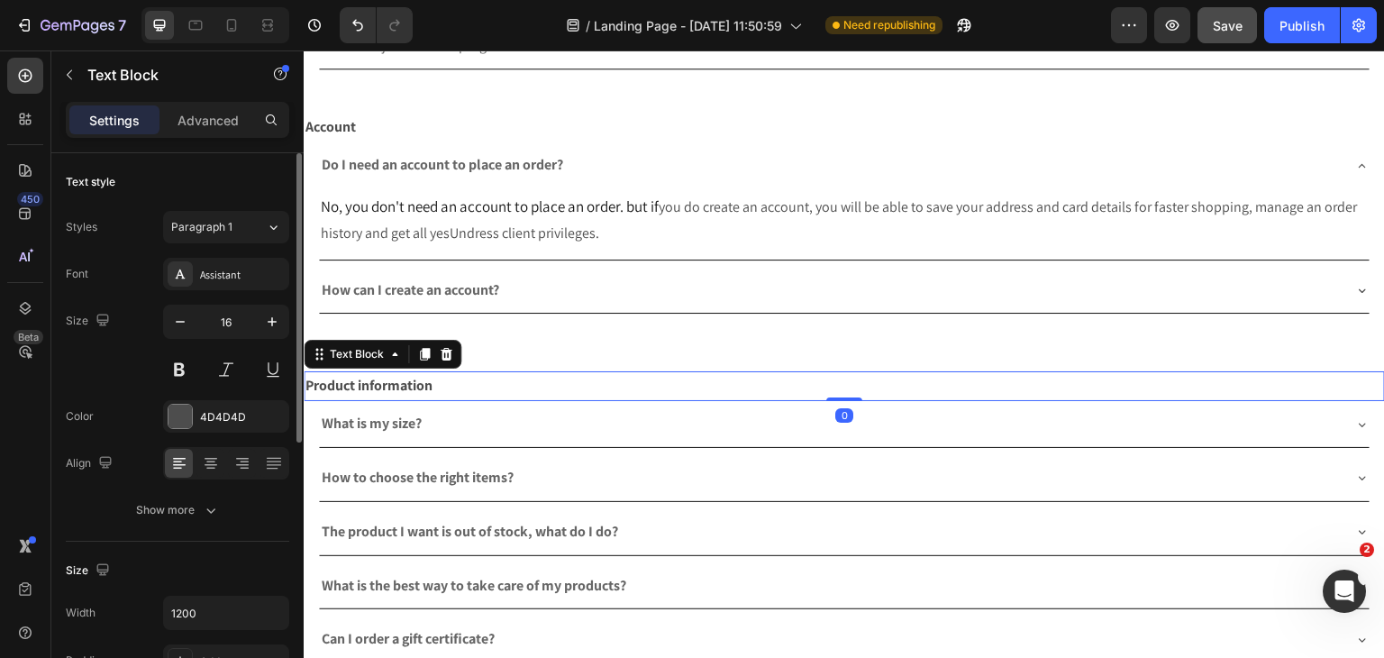
click at [502, 401] on div "What is my size?" at bounding box center [844, 424] width 1051 height 46
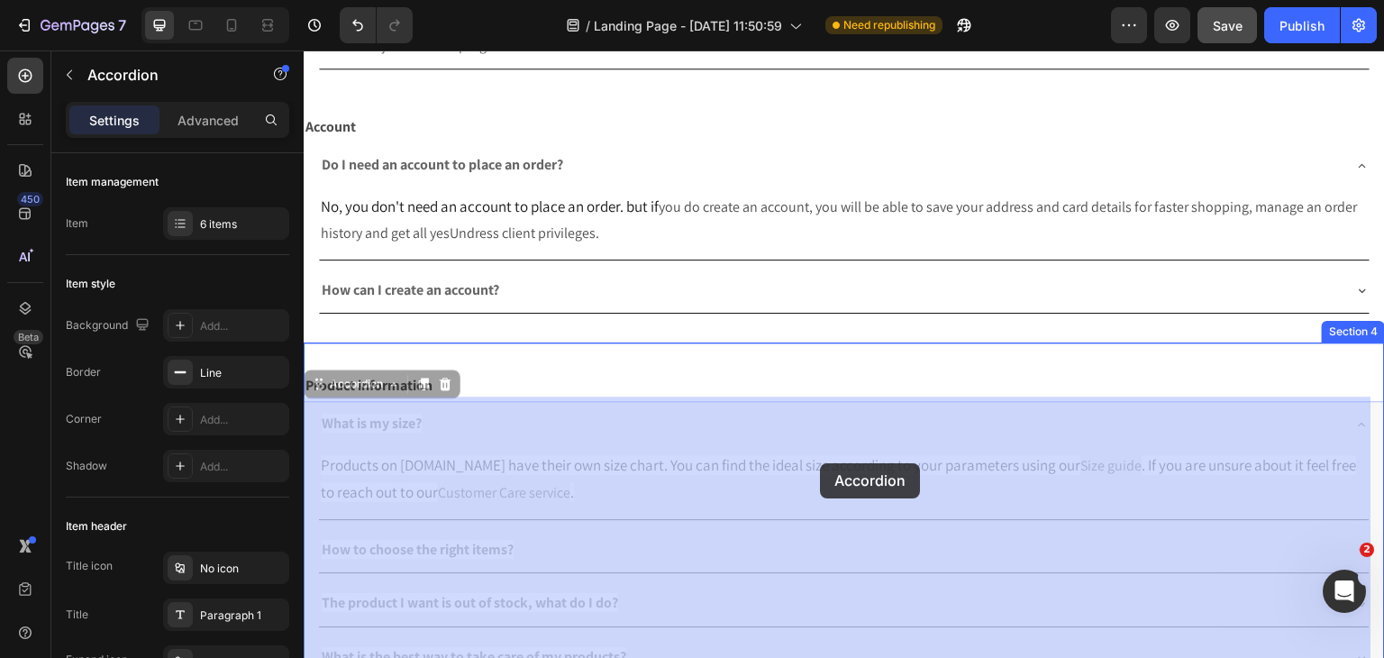
drag, startPoint x: 346, startPoint y: 381, endPoint x: 820, endPoint y: 463, distance: 481.0
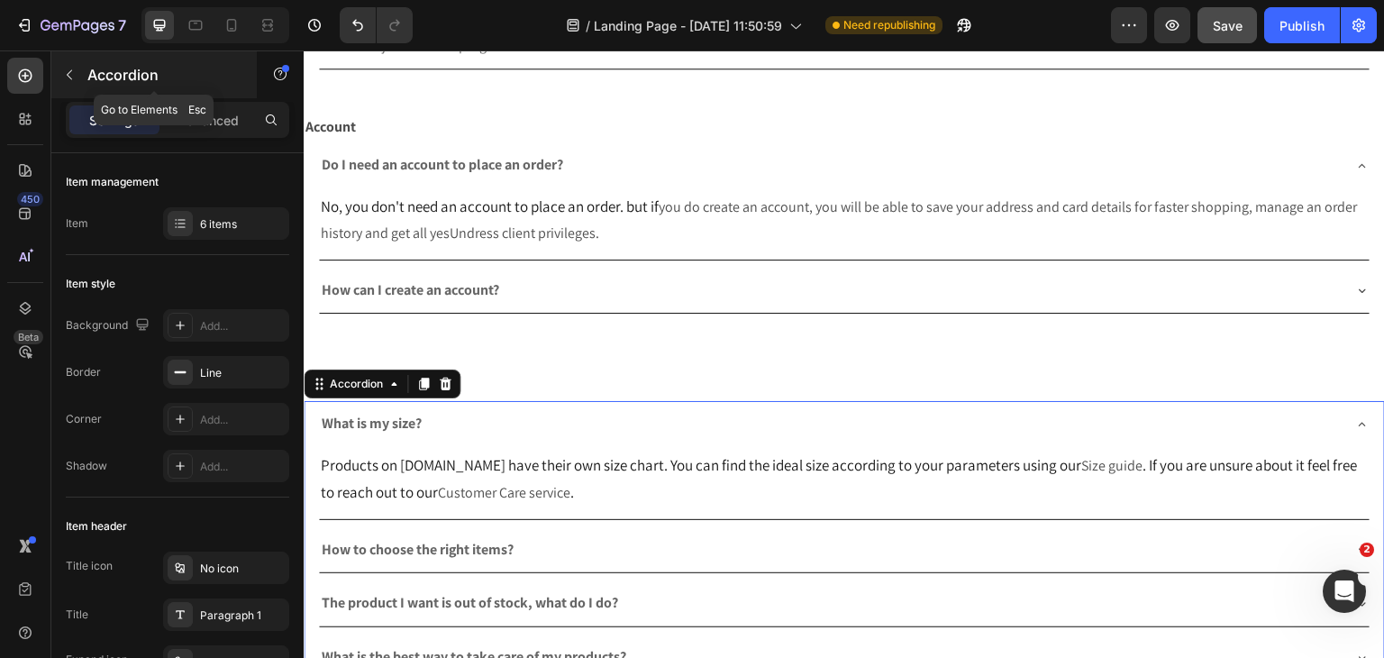
click at [67, 72] on icon "button" at bounding box center [69, 75] width 14 height 14
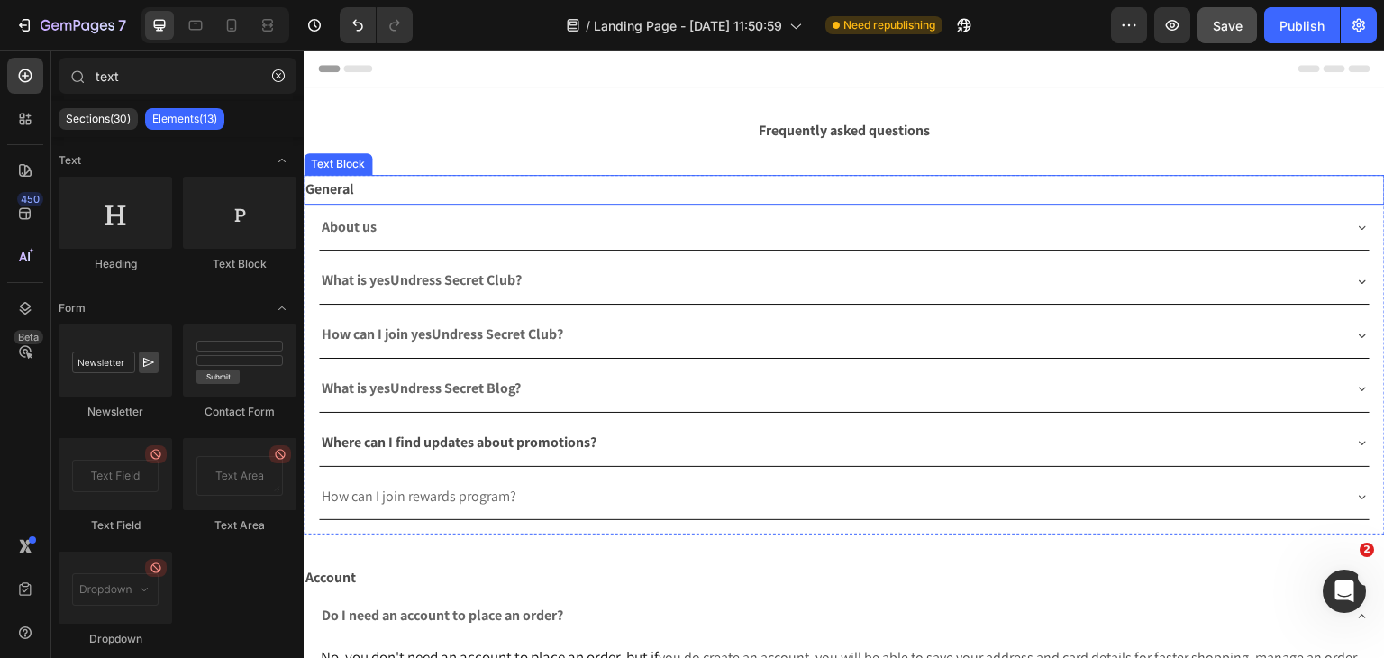
click at [411, 187] on p "General" at bounding box center [844, 190] width 1078 height 26
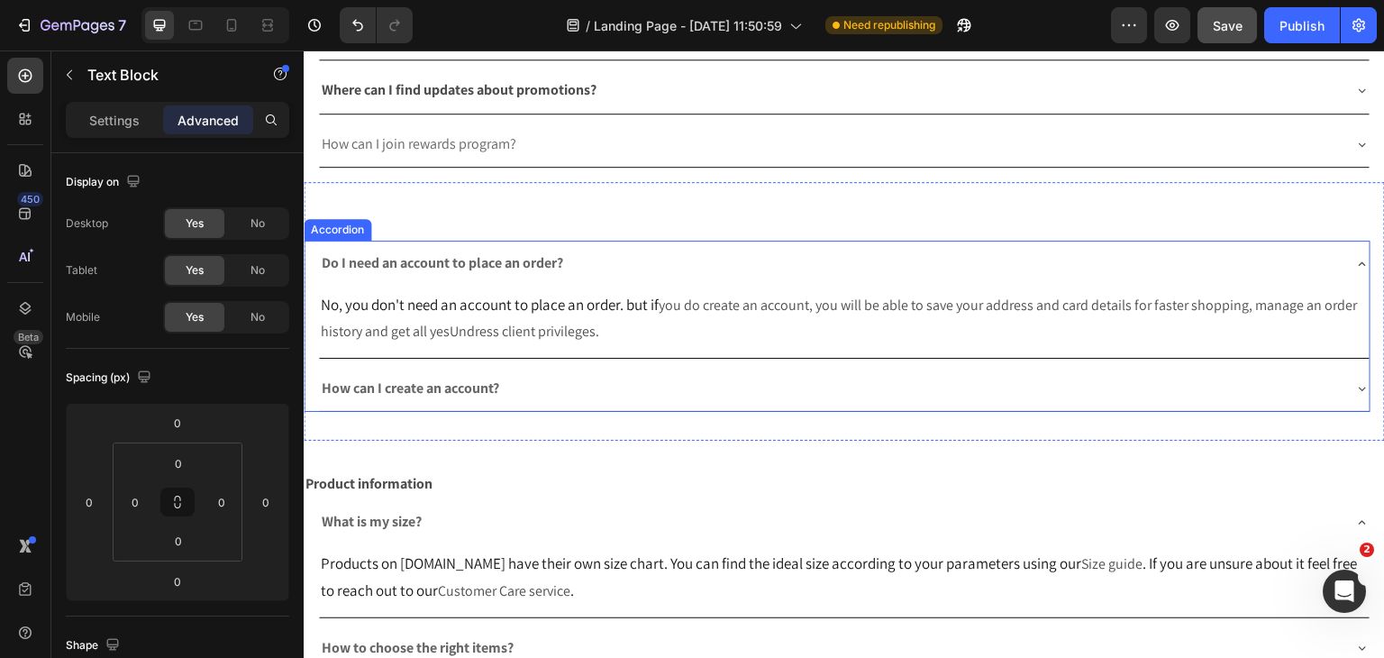
scroll to position [451, 0]
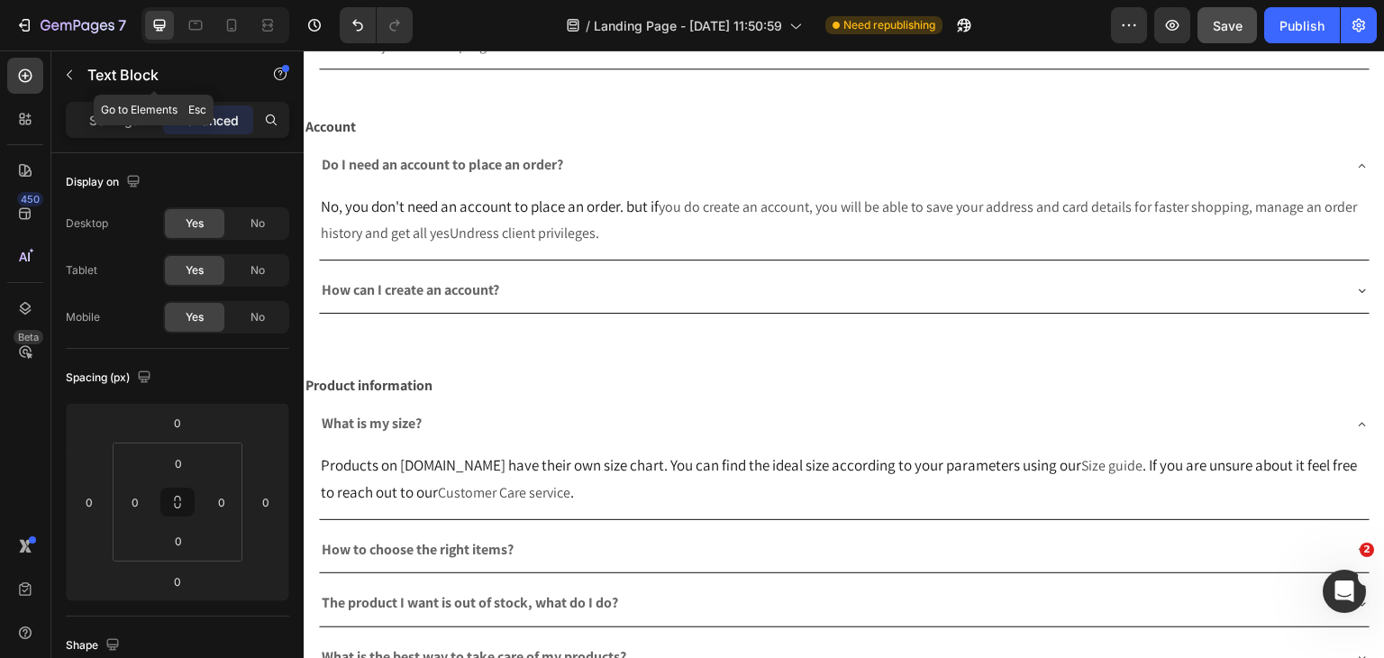
click at [73, 77] on icon "button" at bounding box center [69, 75] width 14 height 14
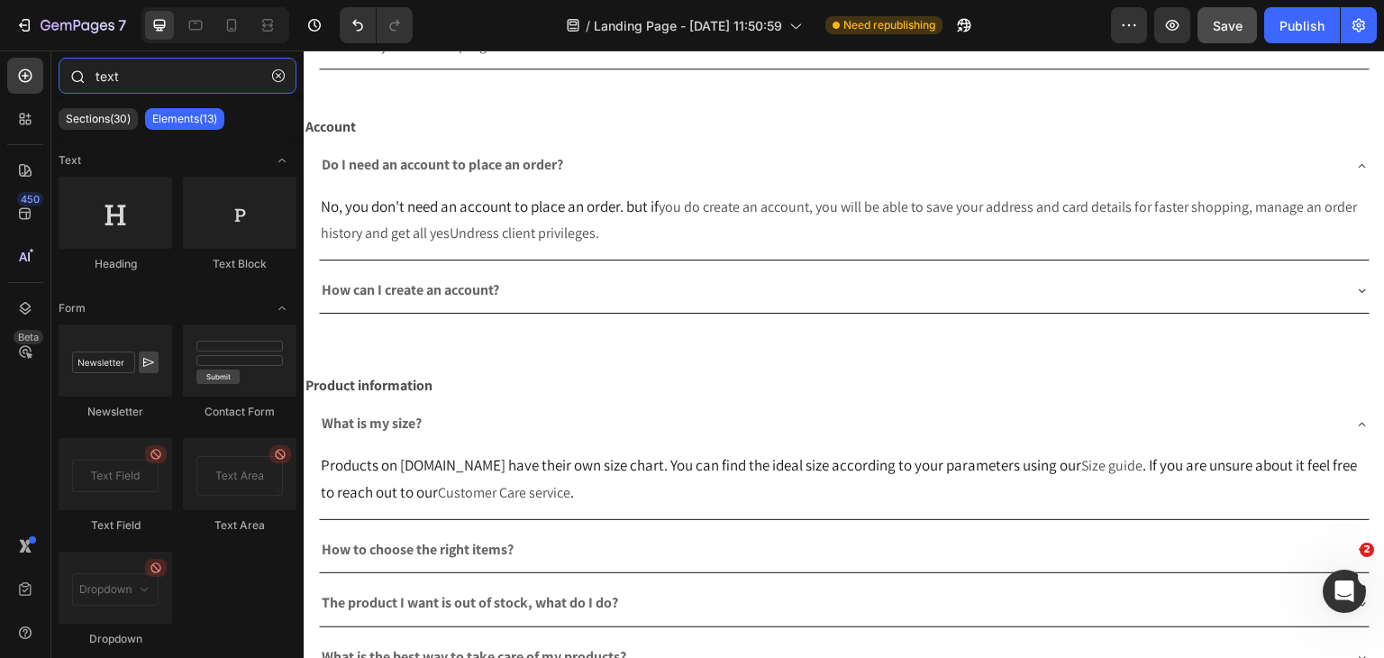
click at [136, 76] on input "text" at bounding box center [178, 76] width 238 height 36
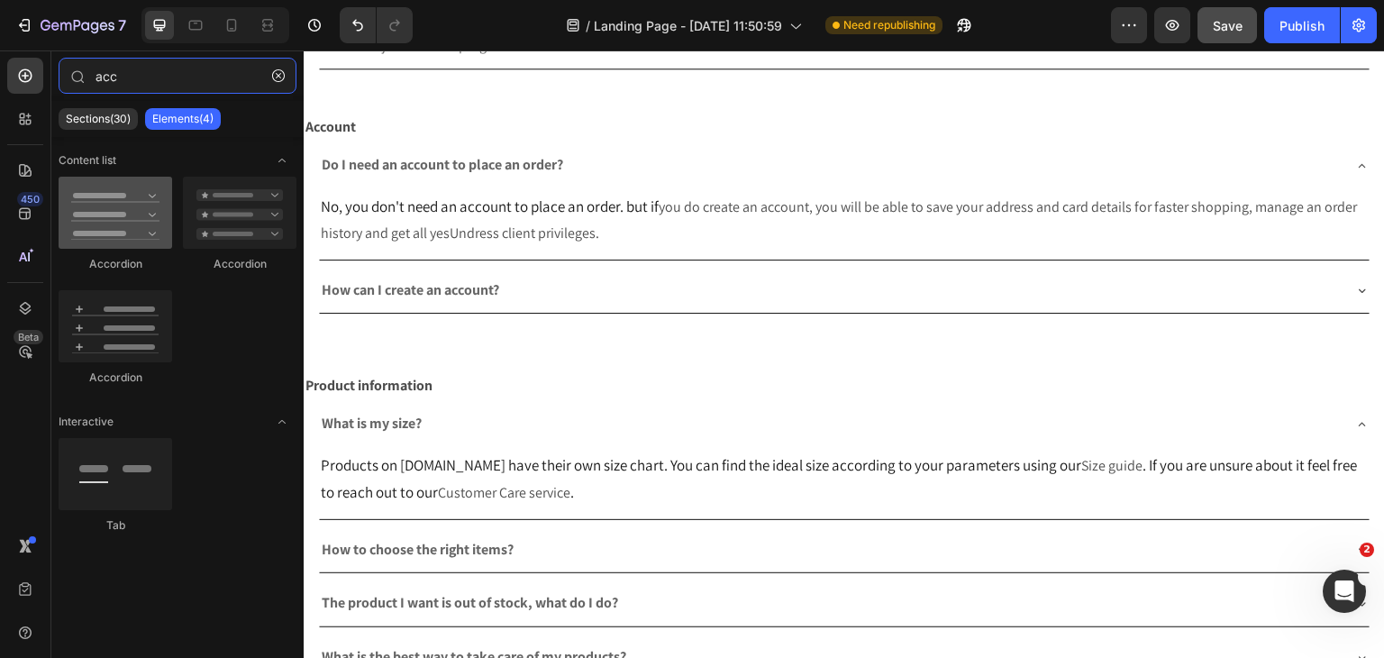
type input "acc"
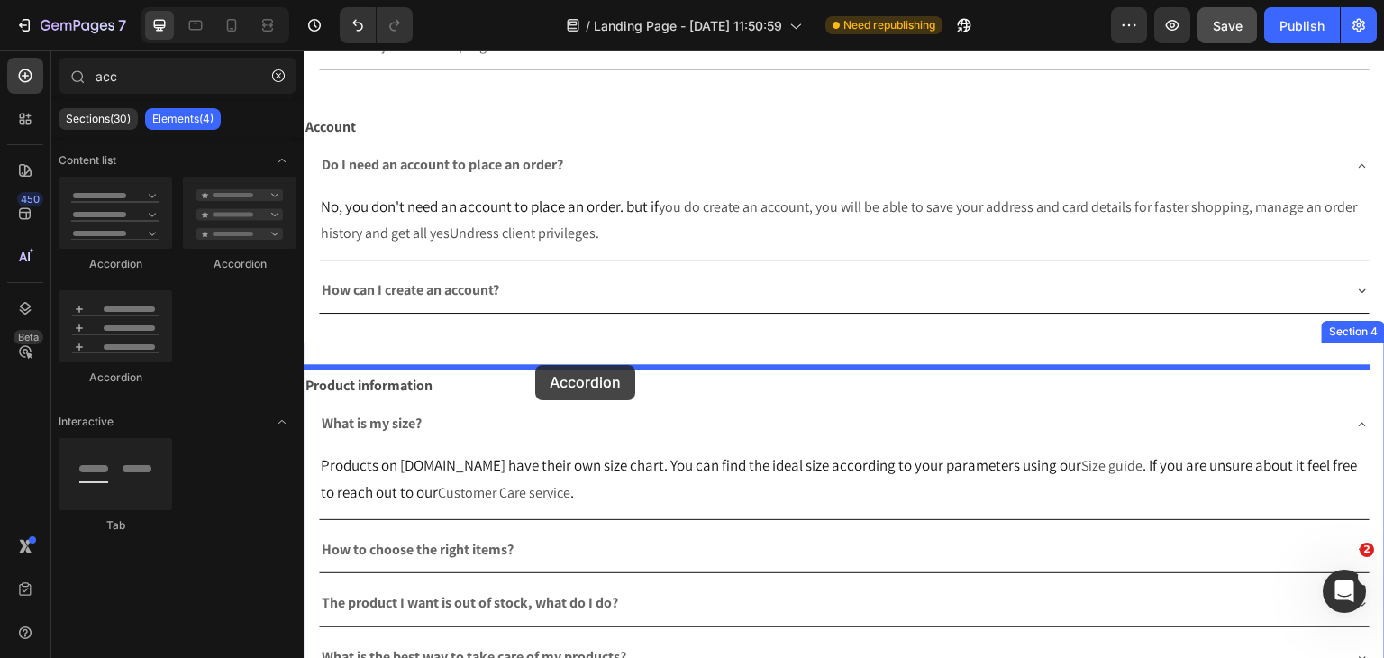
drag, startPoint x: 411, startPoint y: 253, endPoint x: 537, endPoint y: 364, distance: 167.9
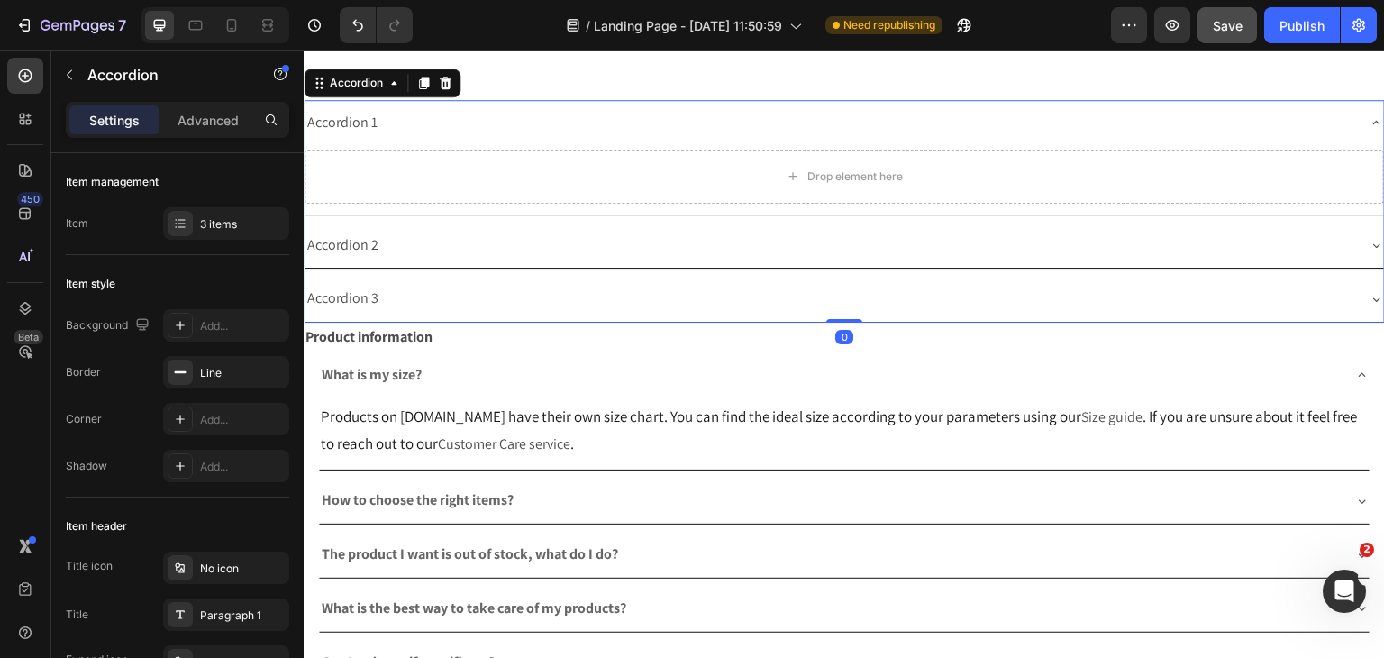
scroll to position [721, 0]
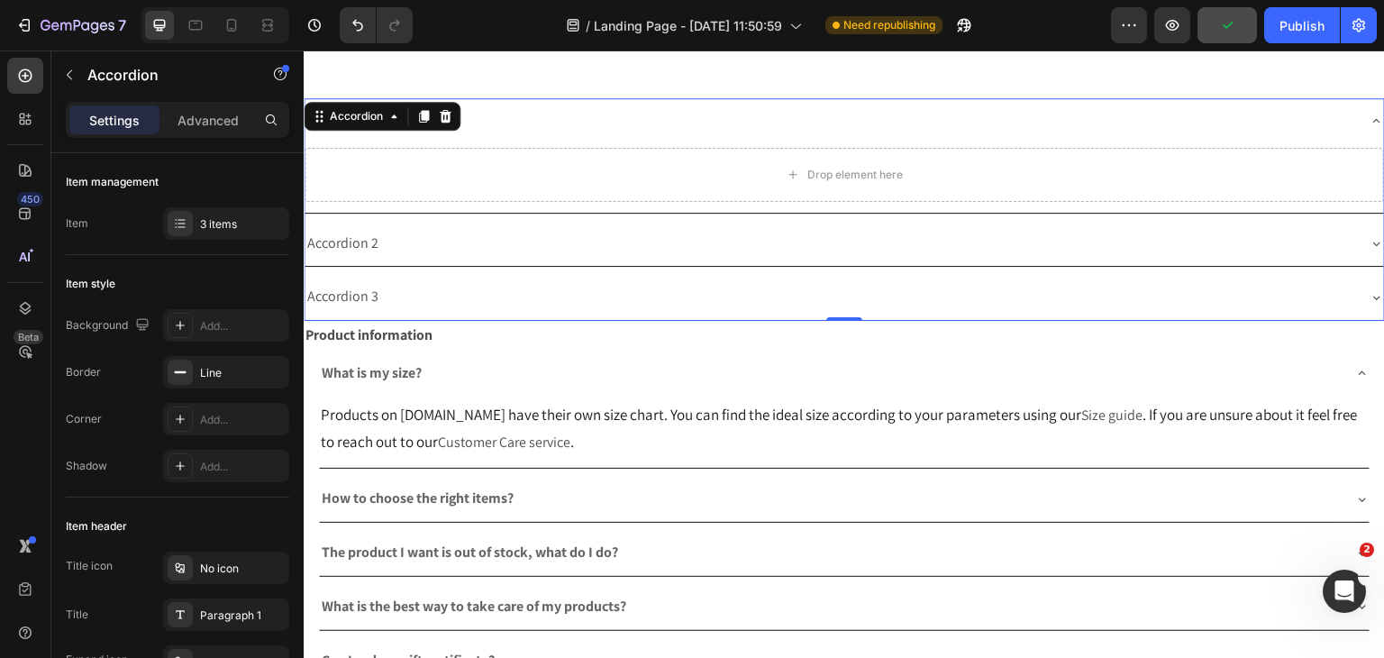
click at [408, 252] on div "Accordion 2" at bounding box center [830, 244] width 1051 height 32
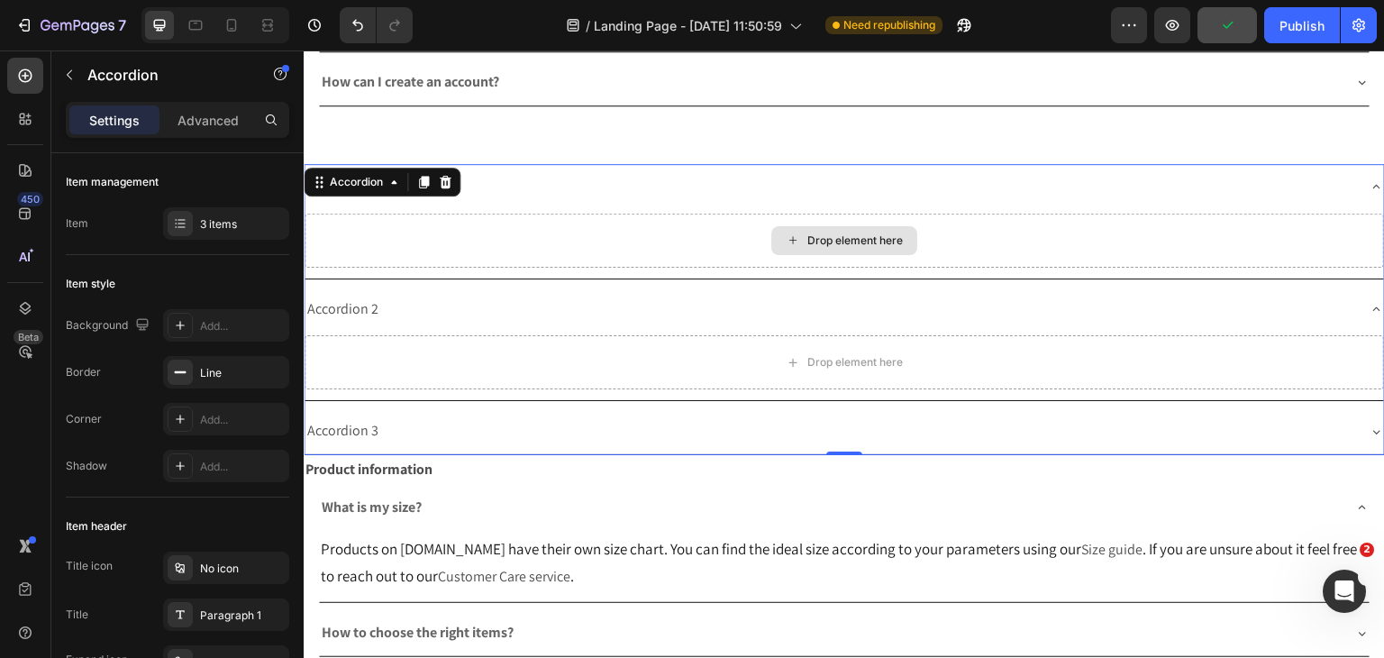
scroll to position [541, 0]
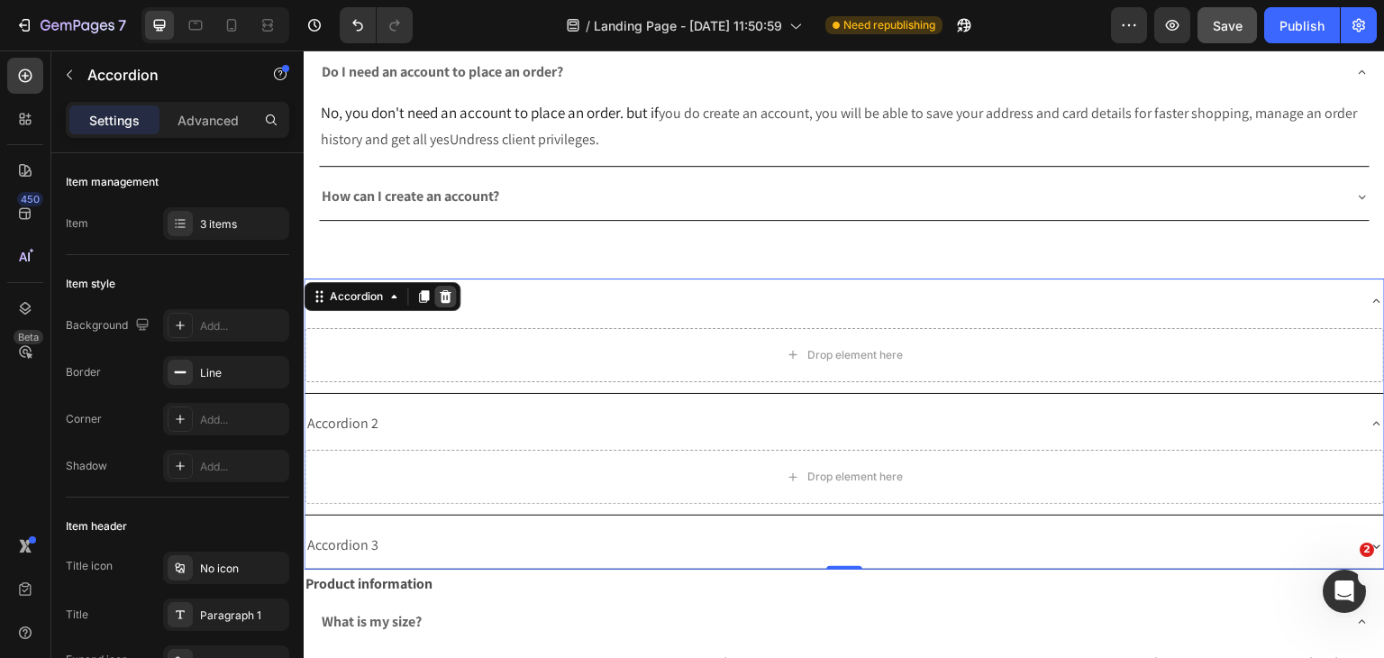
click at [445, 298] on icon at bounding box center [446, 296] width 12 height 13
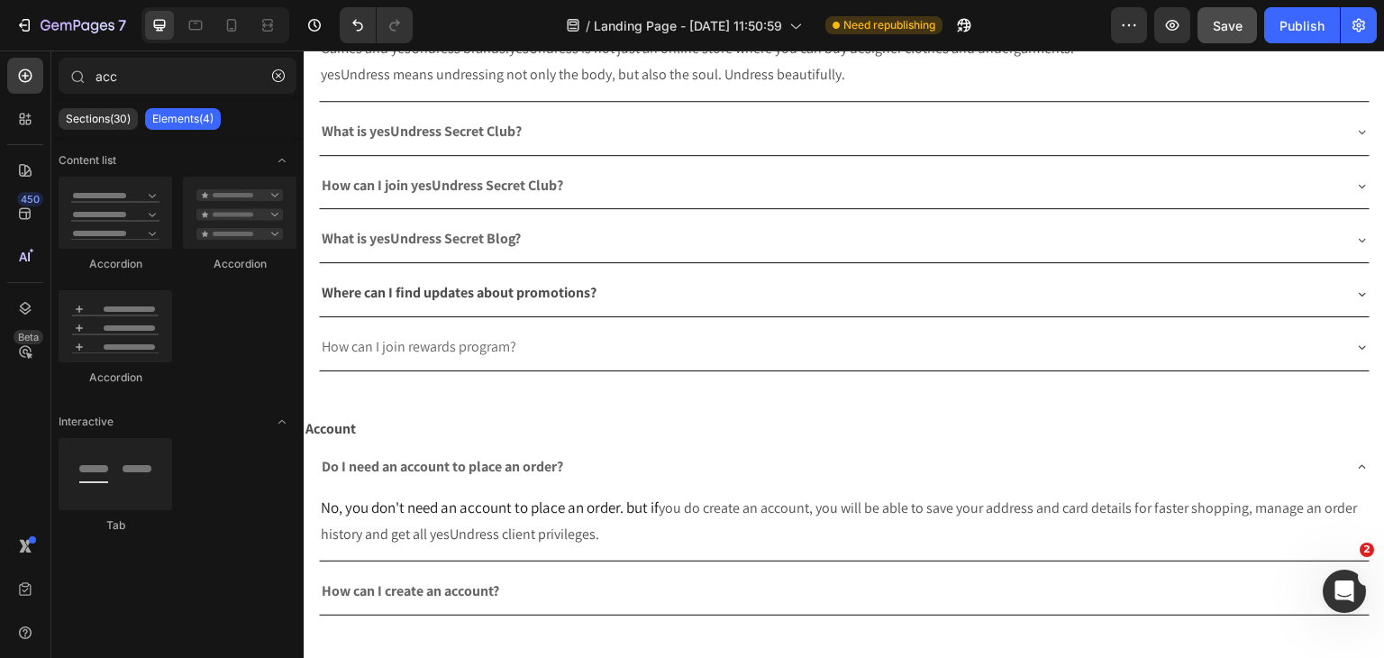
scroll to position [0, 0]
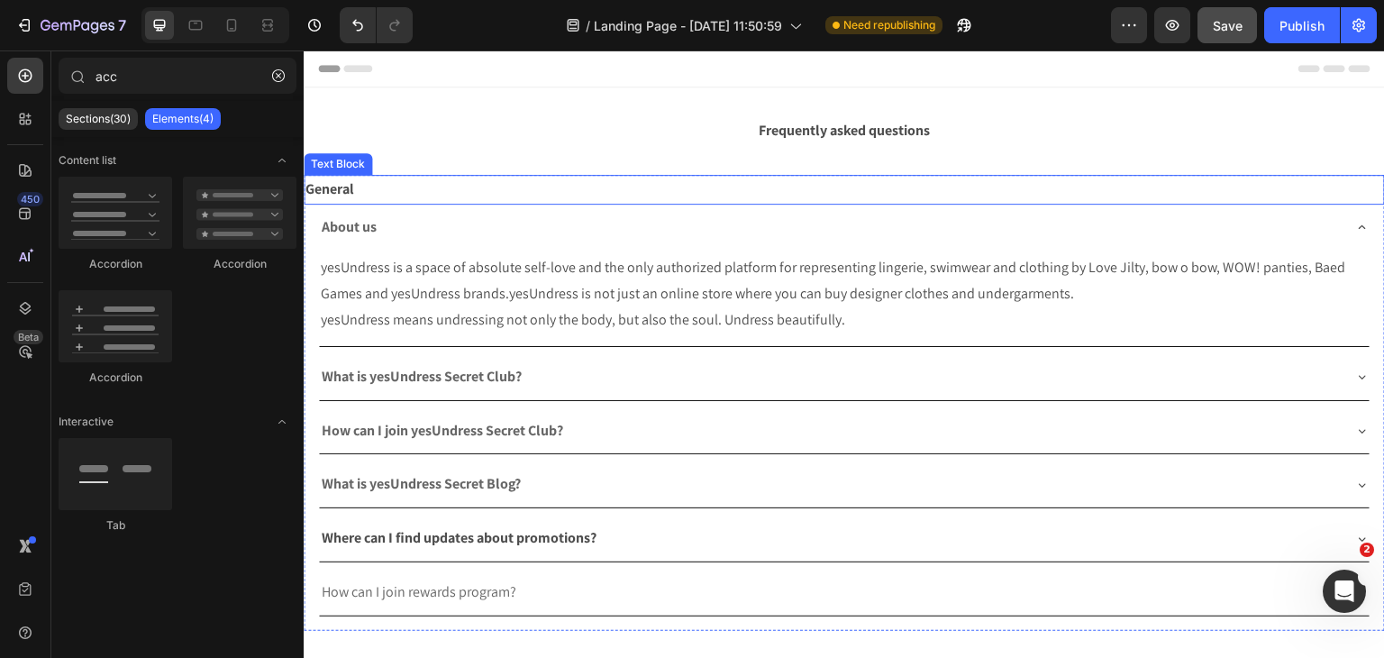
click at [554, 181] on p "General" at bounding box center [844, 190] width 1078 height 26
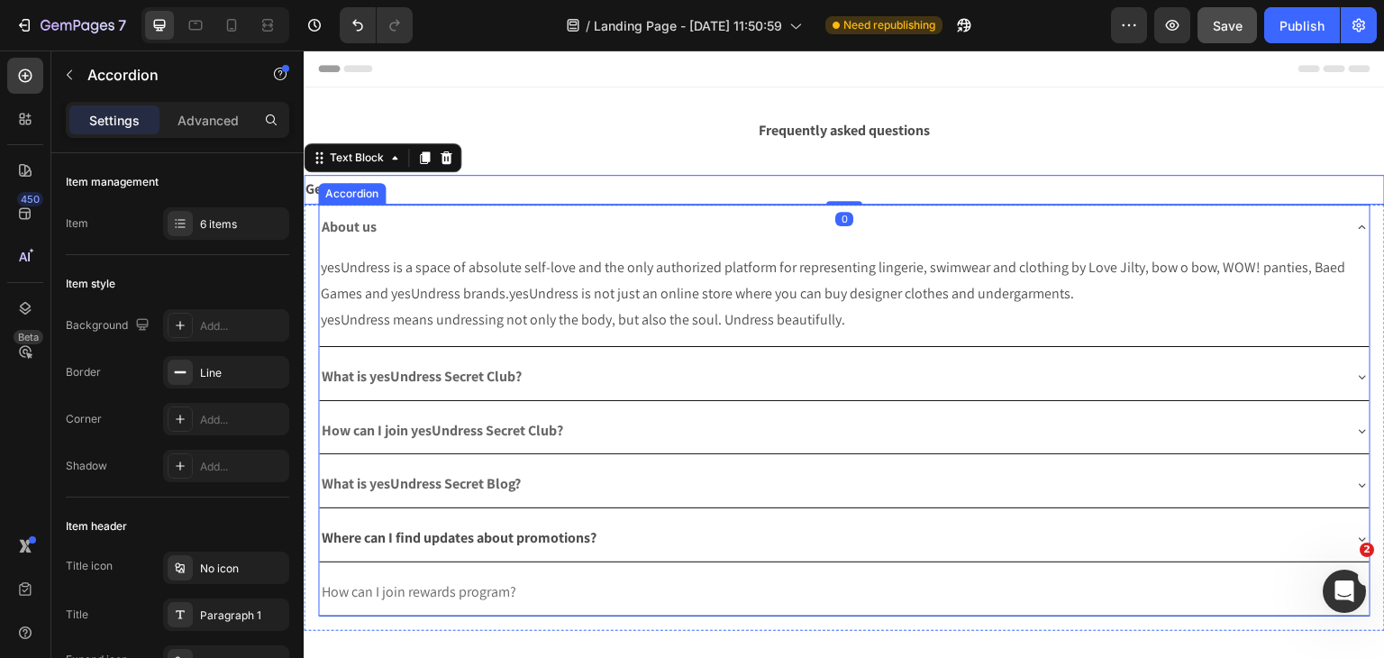
click at [540, 237] on div "About us" at bounding box center [830, 228] width 1022 height 32
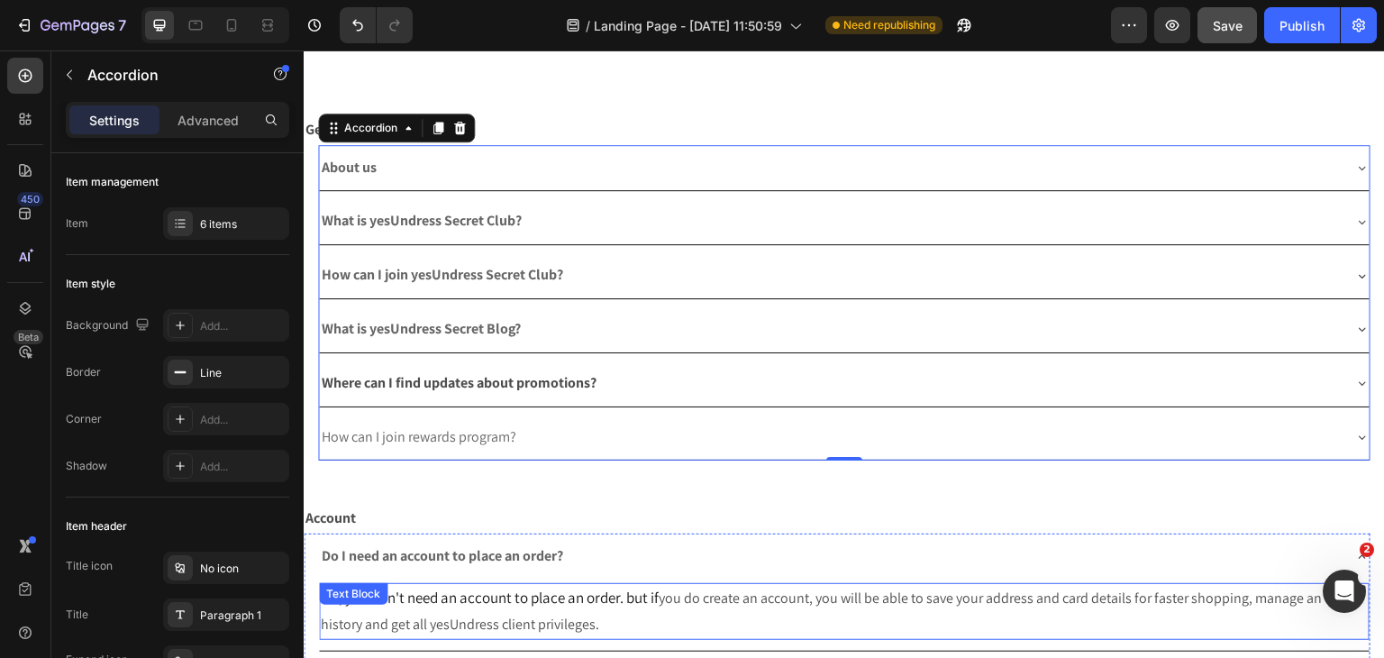
scroll to position [180, 0]
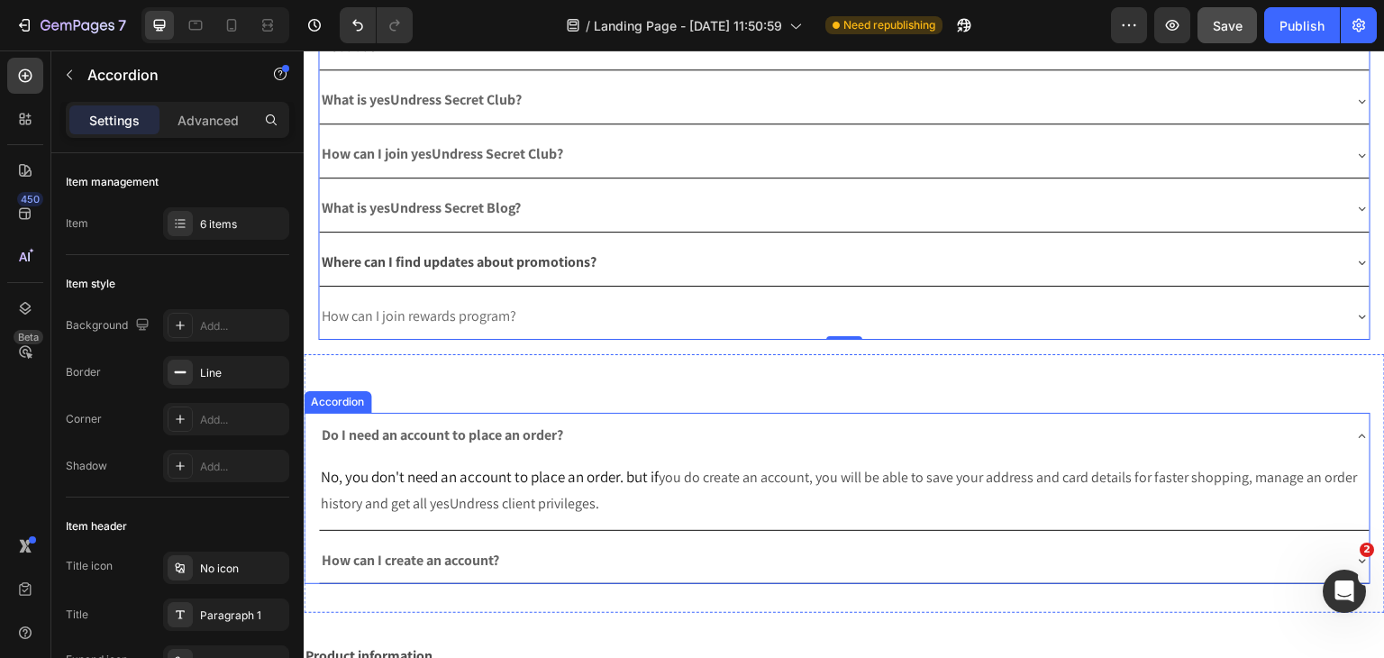
click at [538, 413] on div "Do I need an account to place an order?" at bounding box center [844, 436] width 1051 height 46
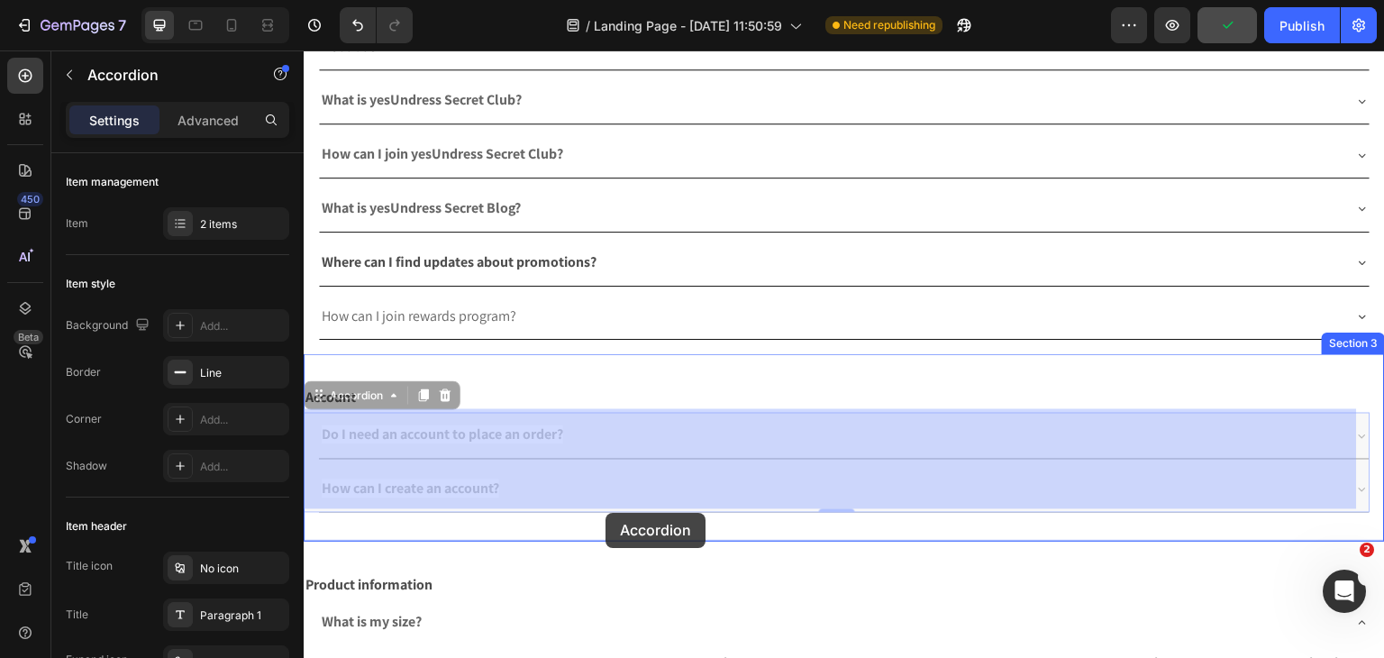
drag, startPoint x: 538, startPoint y: 410, endPoint x: 605, endPoint y: 513, distance: 122.9
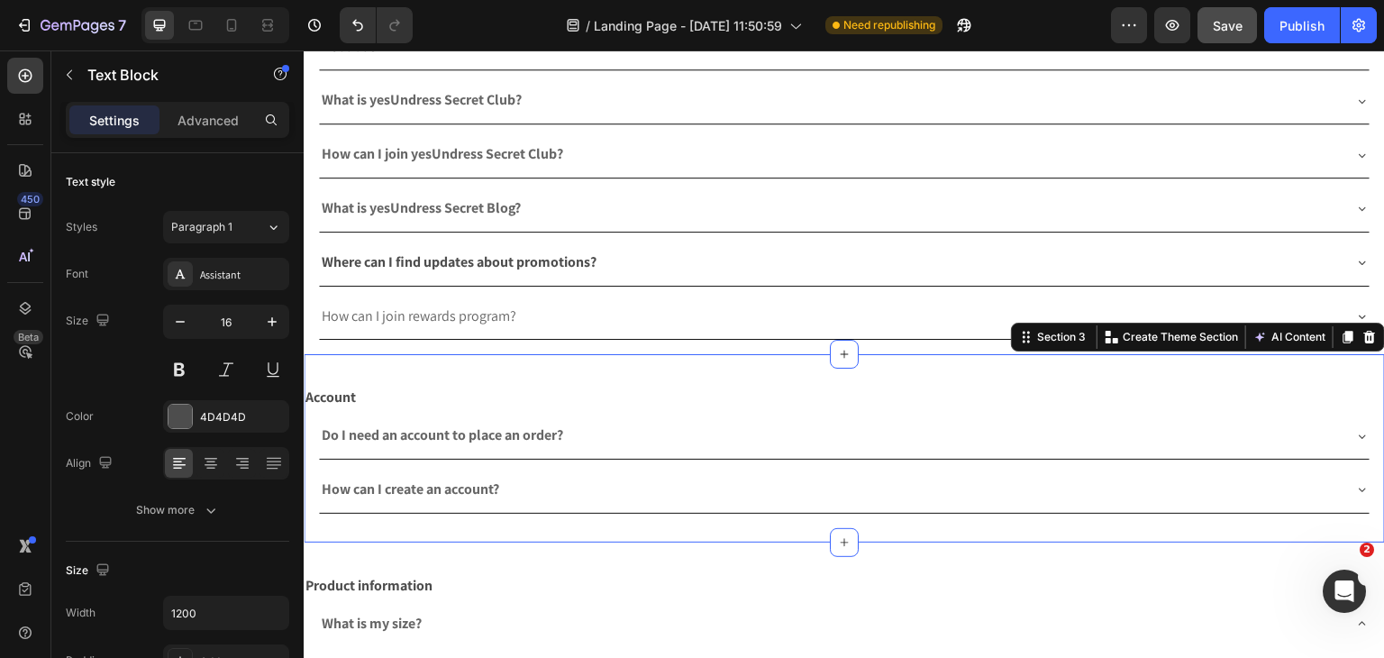
click at [549, 534] on div "Account Text Block Do I need an account to place an order? How can I create an …" at bounding box center [844, 447] width 1081 height 187
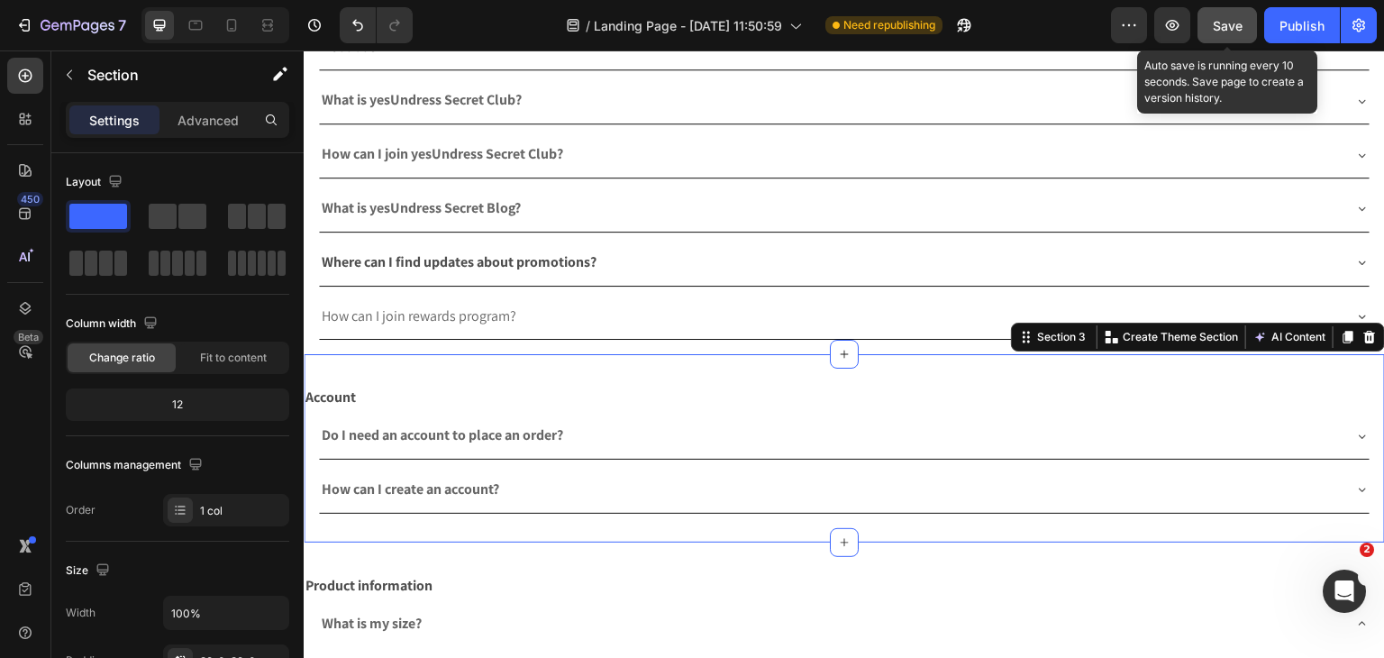
click at [1212, 23] on button "Save" at bounding box center [1226, 25] width 59 height 36
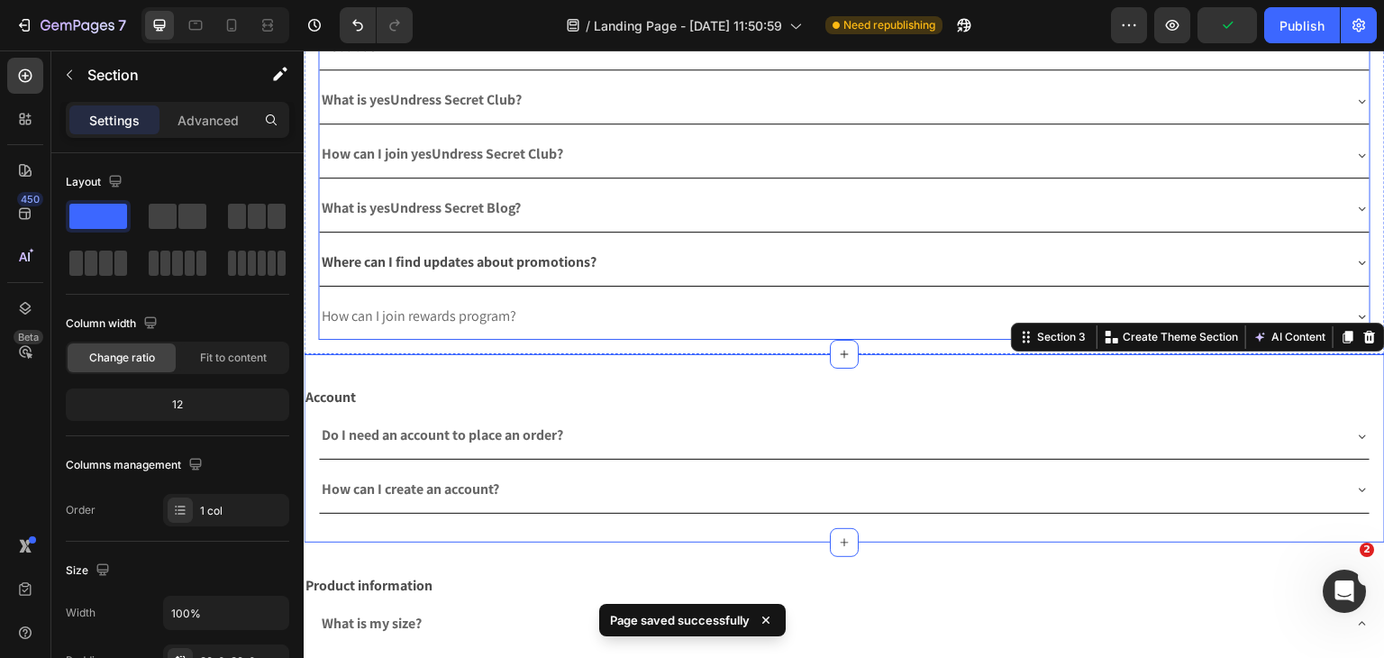
click at [436, 306] on span "How can I join rewards program?" at bounding box center [419, 315] width 195 height 19
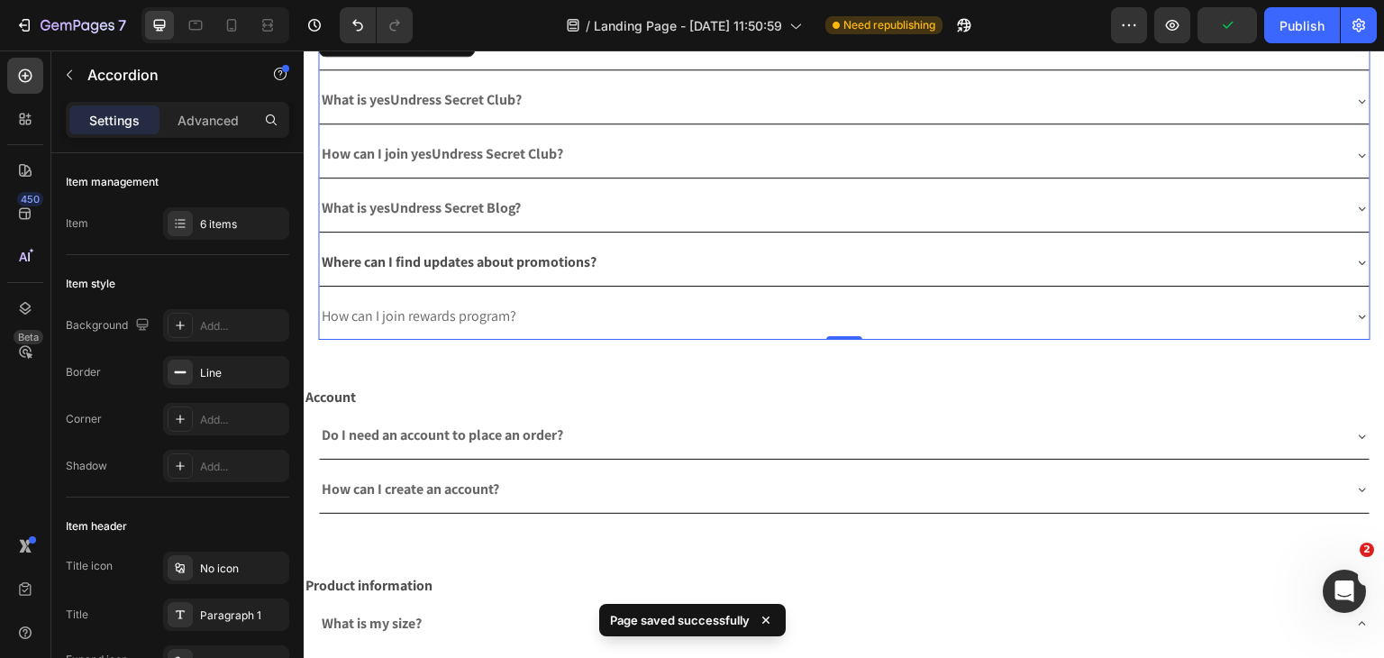
click at [436, 306] on span "How can I join rewards program?" at bounding box center [419, 315] width 195 height 19
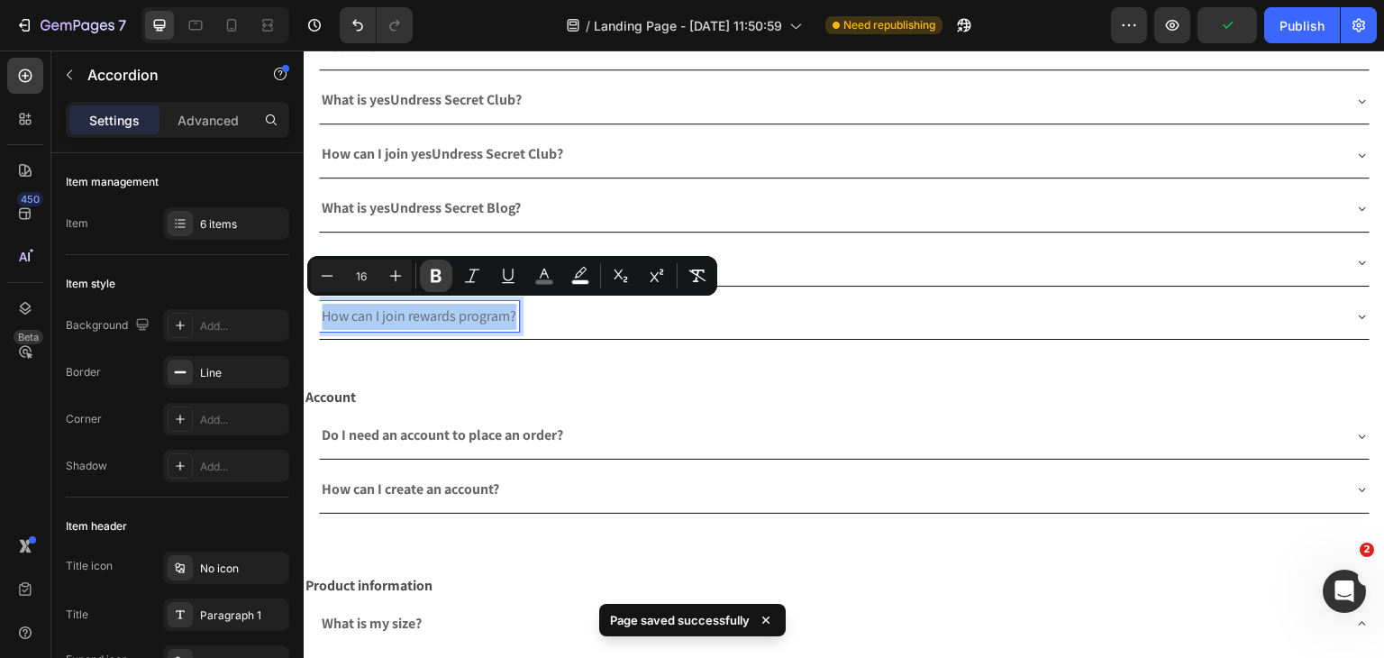
click at [425, 284] on button "Bold" at bounding box center [436, 275] width 32 height 32
click at [1229, 21] on span "Save" at bounding box center [1228, 25] width 30 height 15
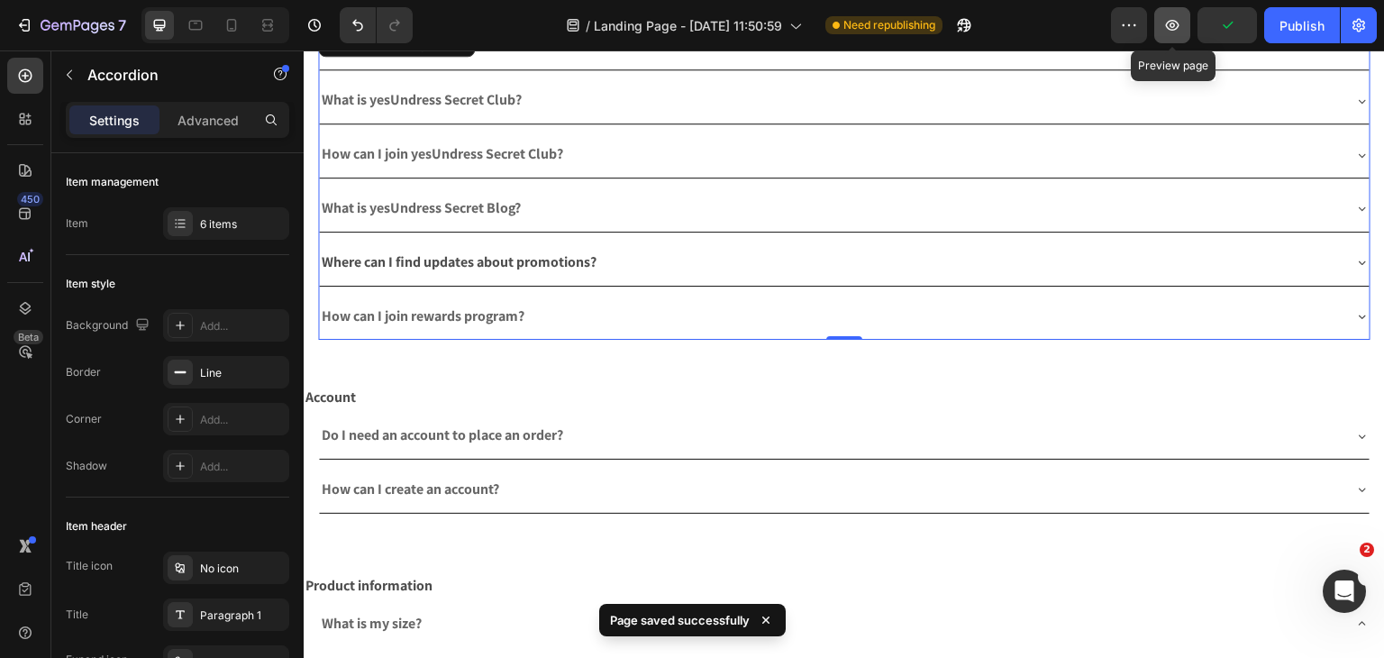
click at [1170, 37] on button "button" at bounding box center [1172, 25] width 36 height 36
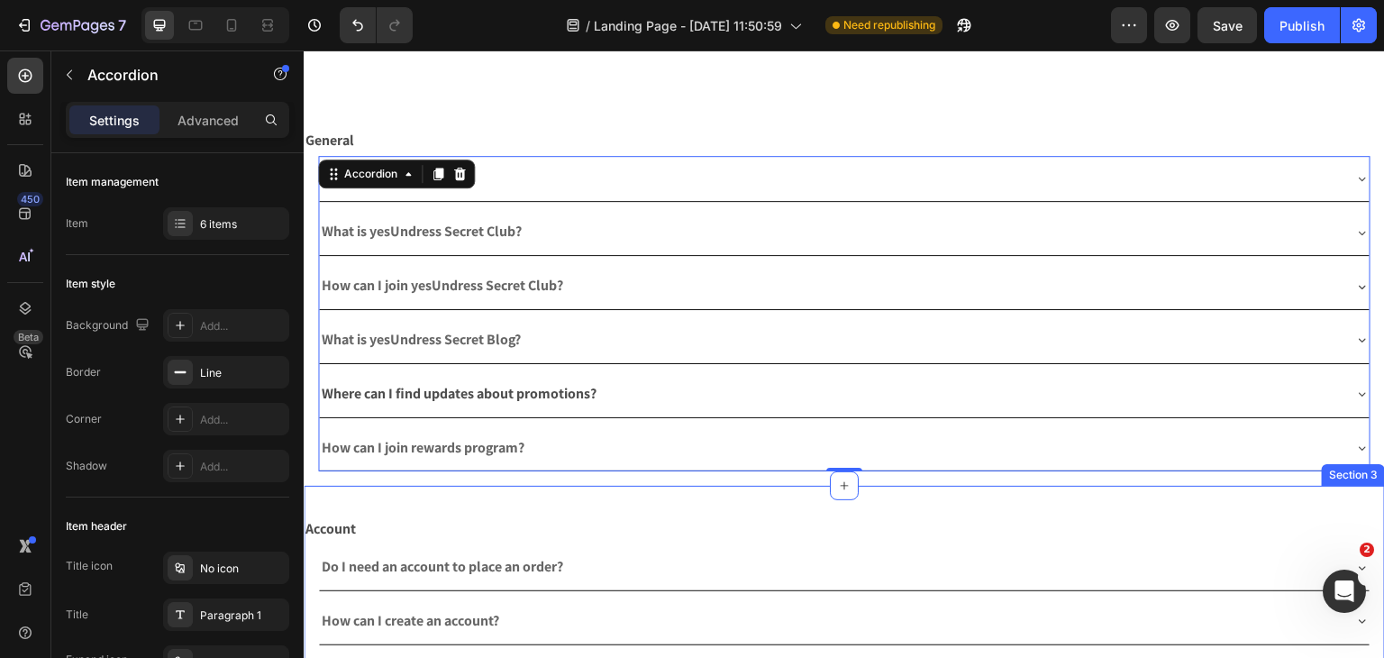
scroll to position [0, 0]
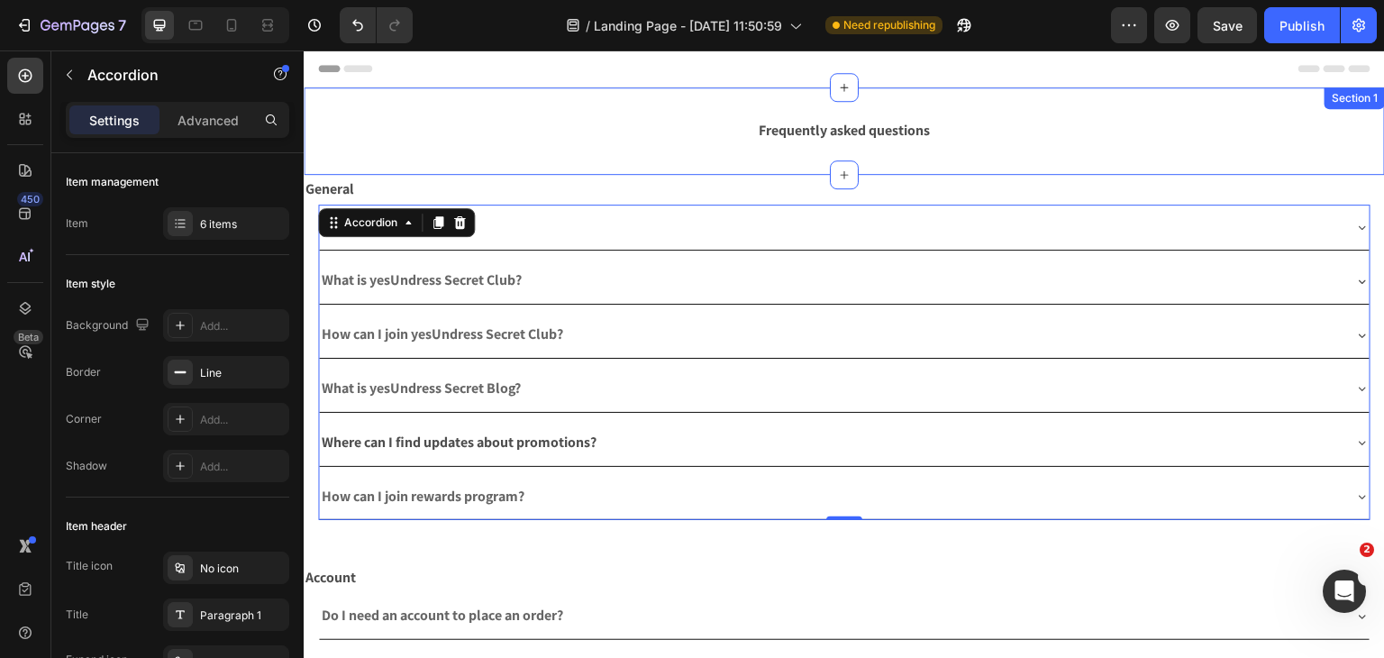
click at [504, 168] on div "Frequently asked questions Text Block Section 1" at bounding box center [844, 130] width 1081 height 87
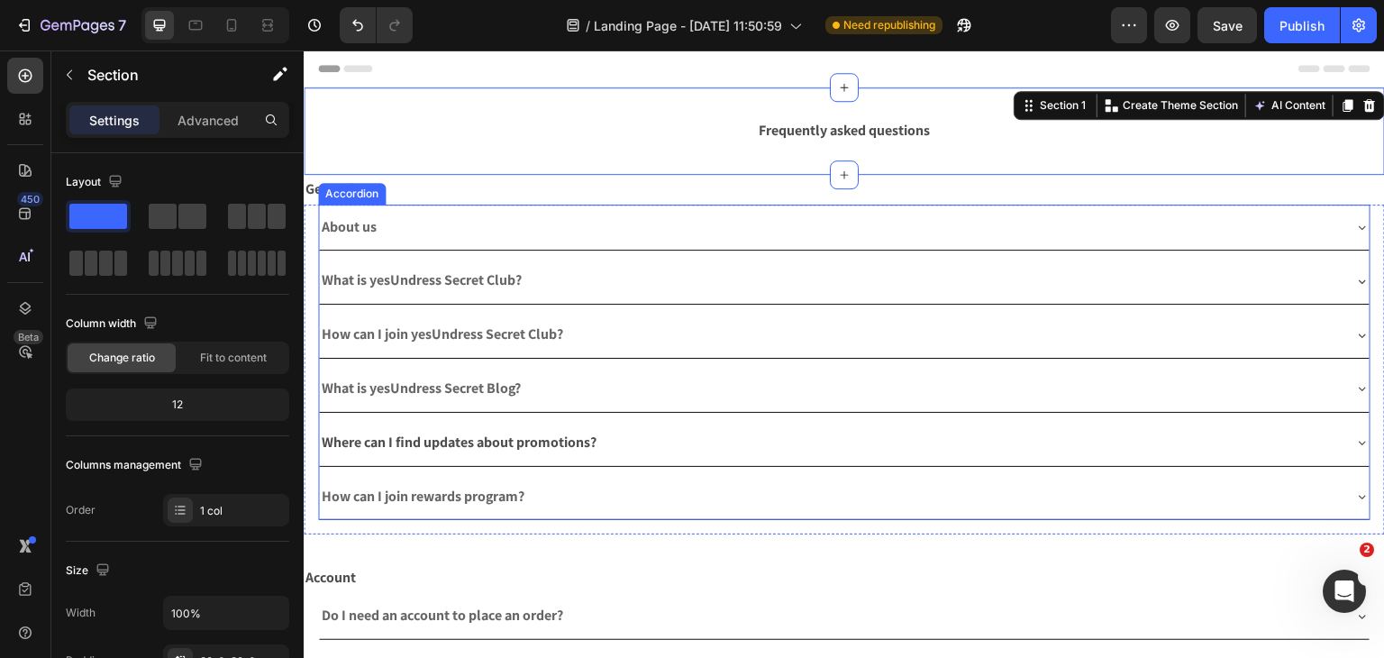
click at [711, 206] on div "About us" at bounding box center [844, 228] width 1051 height 46
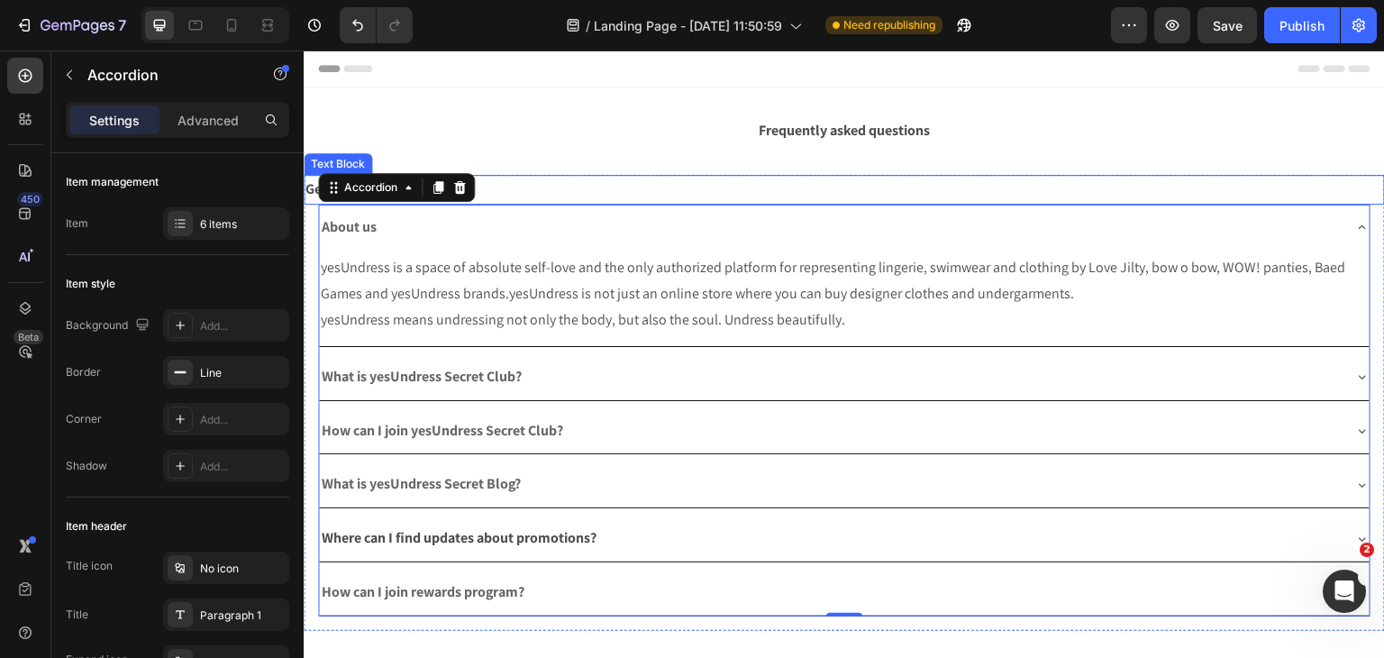
click at [731, 181] on p "General" at bounding box center [844, 190] width 1078 height 26
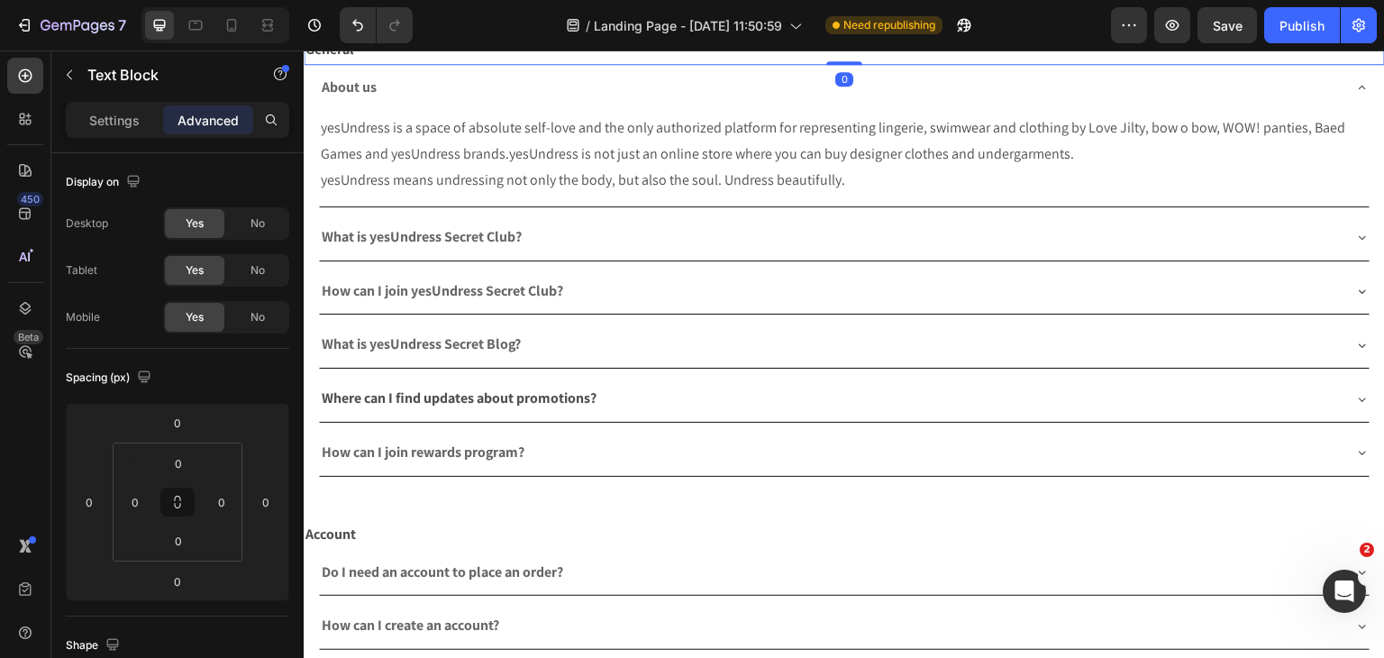
scroll to position [270, 0]
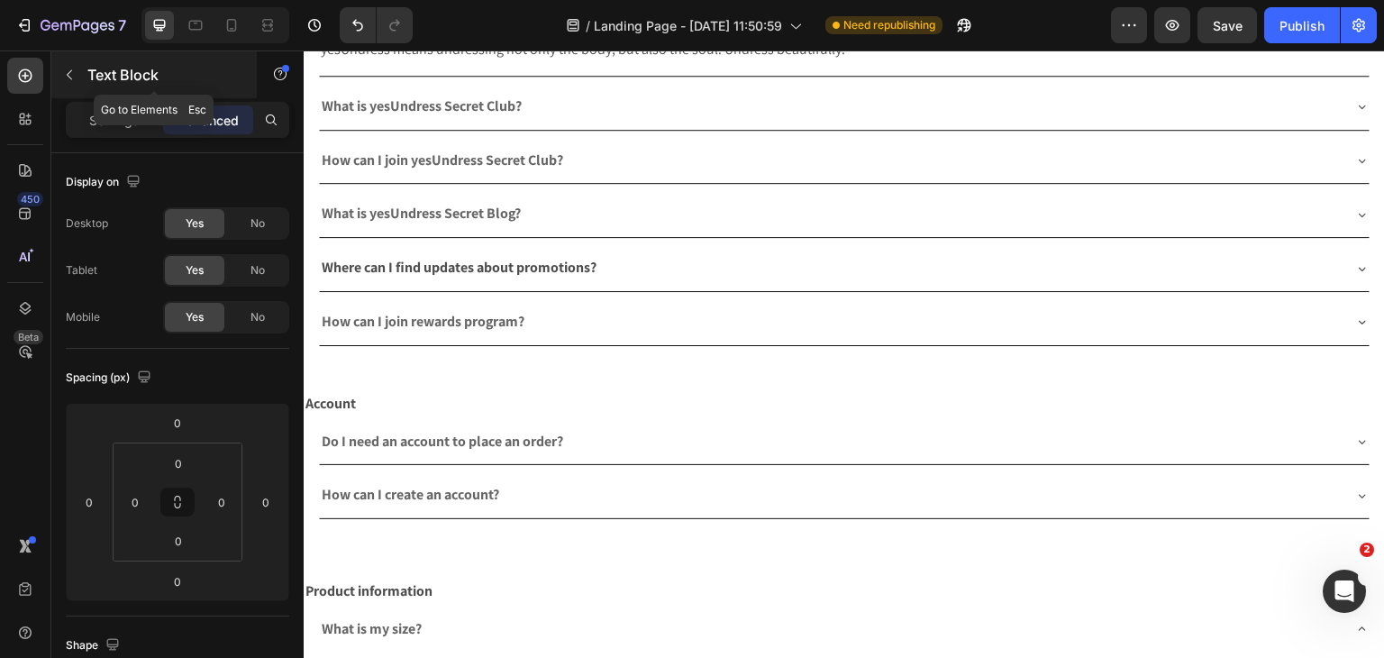
click at [55, 87] on div at bounding box center [69, 74] width 29 height 29
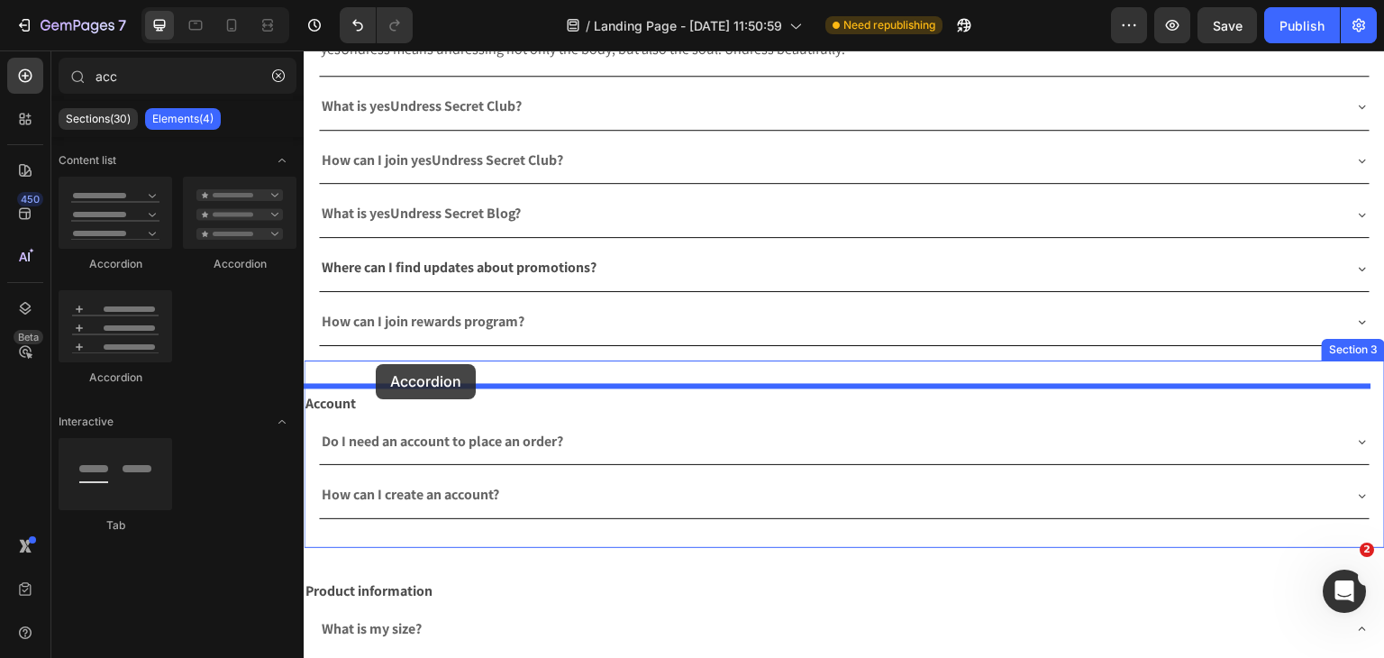
drag, startPoint x: 563, startPoint y: 324, endPoint x: 376, endPoint y: 364, distance: 191.6
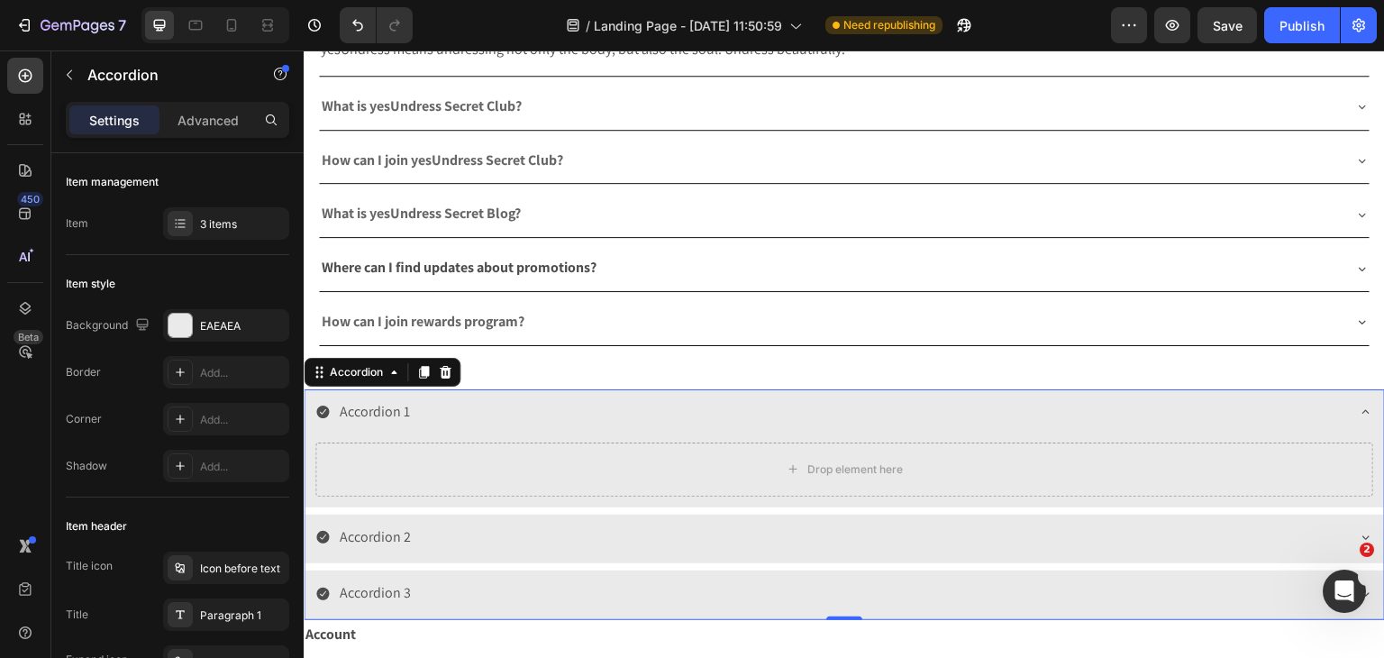
click at [314, 405] on div "Accordion 1" at bounding box center [844, 414] width 1079 height 50
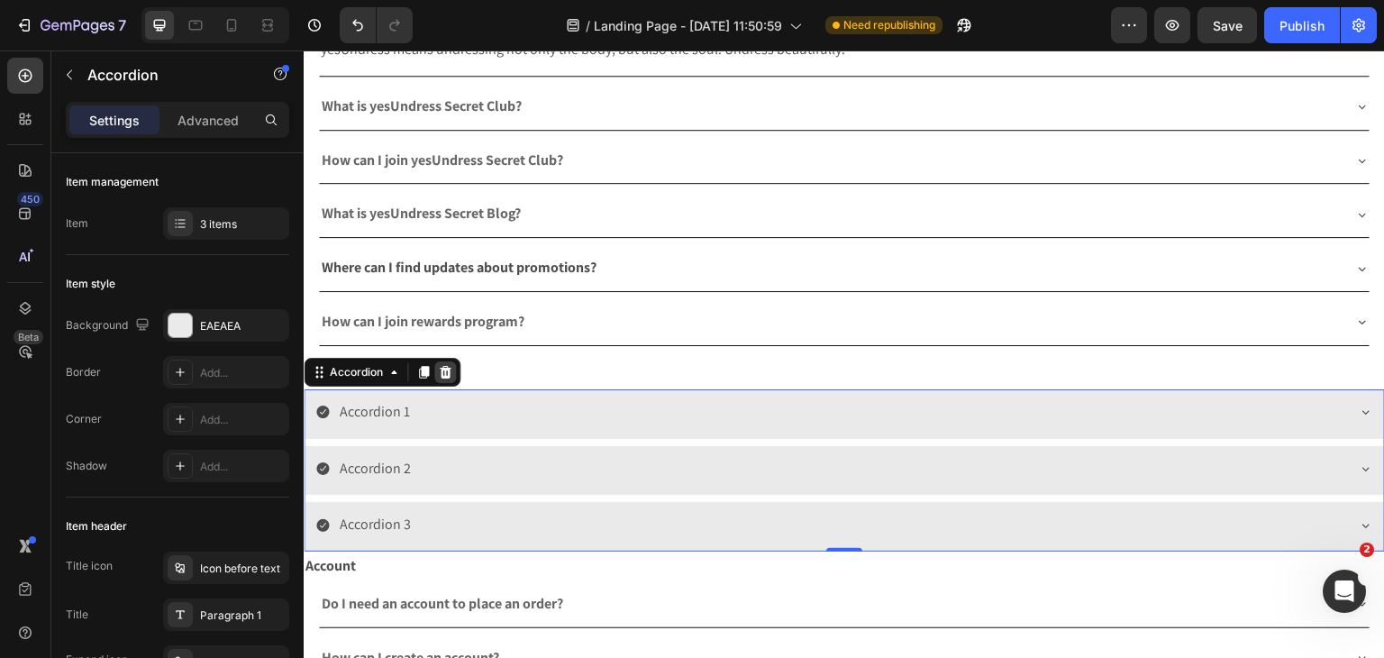
click at [440, 369] on icon at bounding box center [445, 372] width 14 height 14
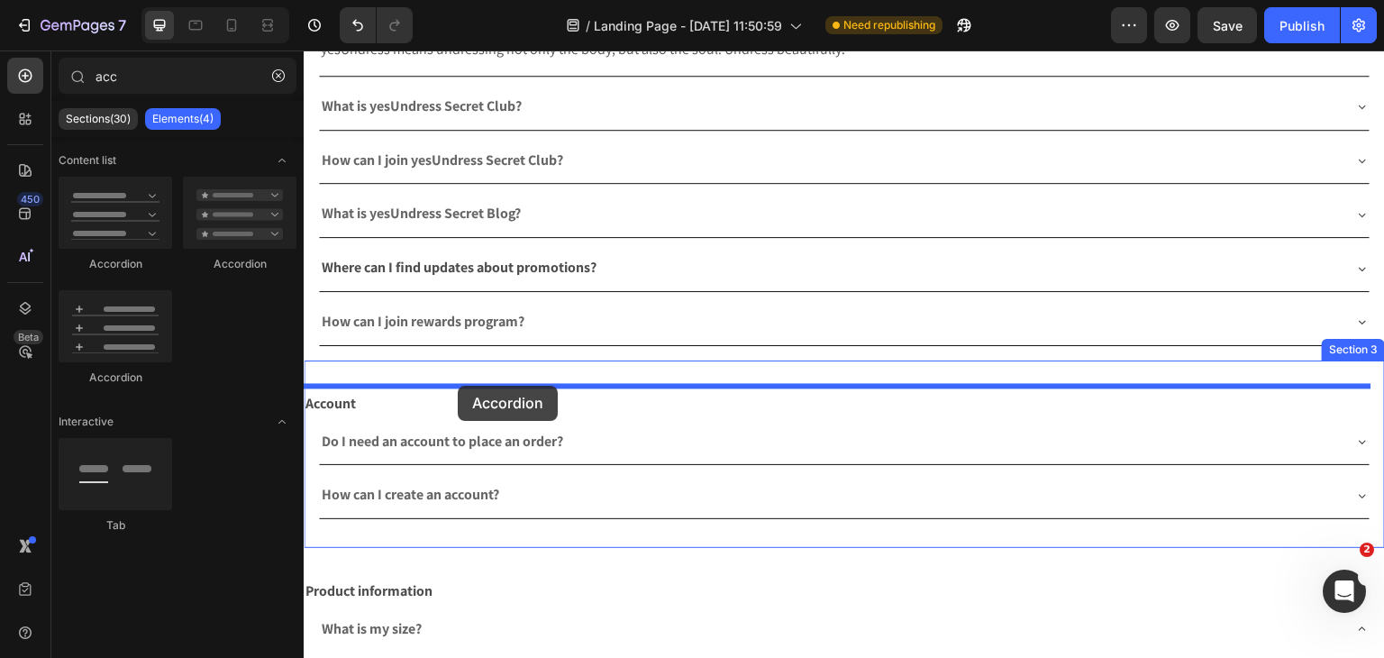
drag, startPoint x: 430, startPoint y: 395, endPoint x: 458, endPoint y: 386, distance: 29.3
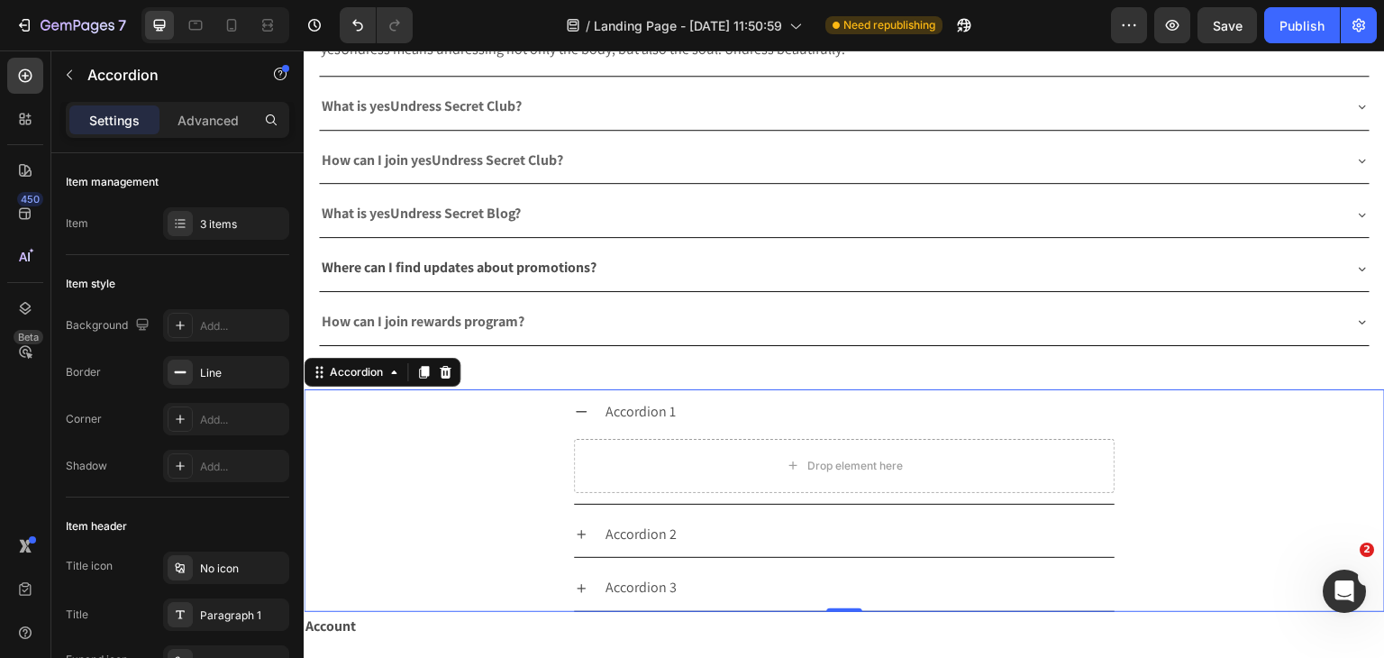
click at [445, 378] on div at bounding box center [445, 372] width 22 height 22
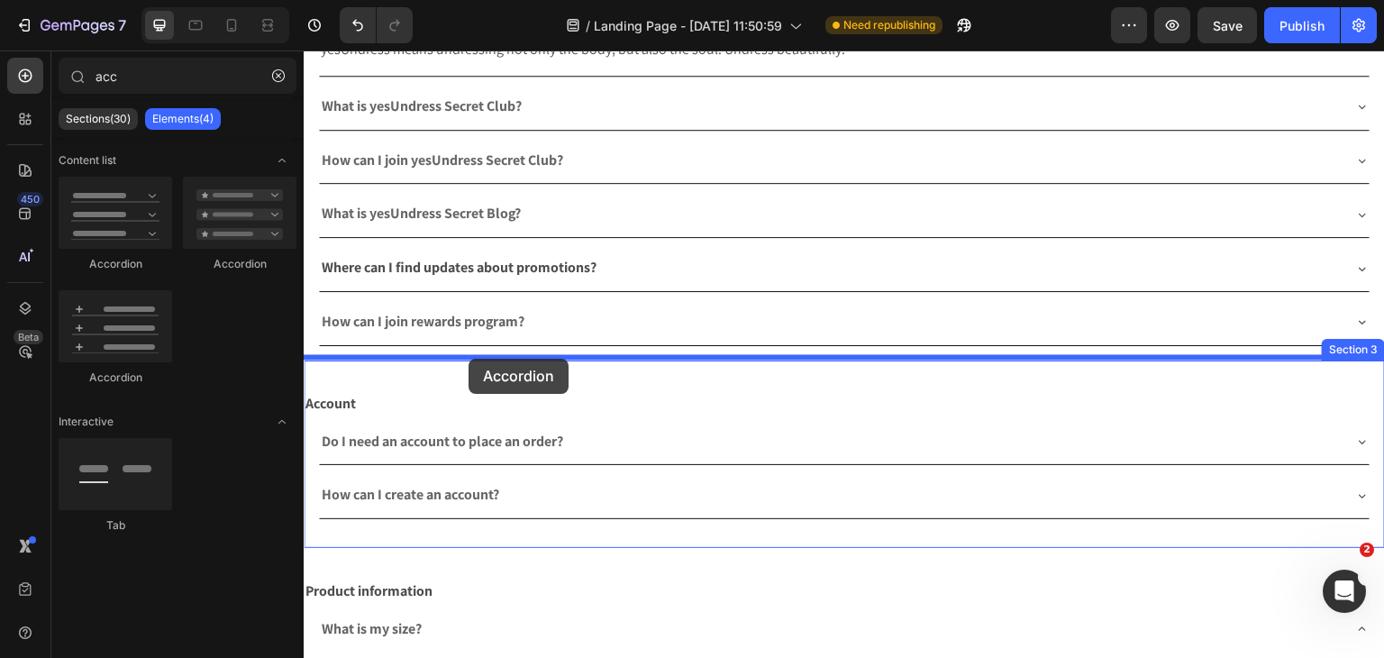
drag, startPoint x: 439, startPoint y: 270, endPoint x: 469, endPoint y: 359, distance: 93.2
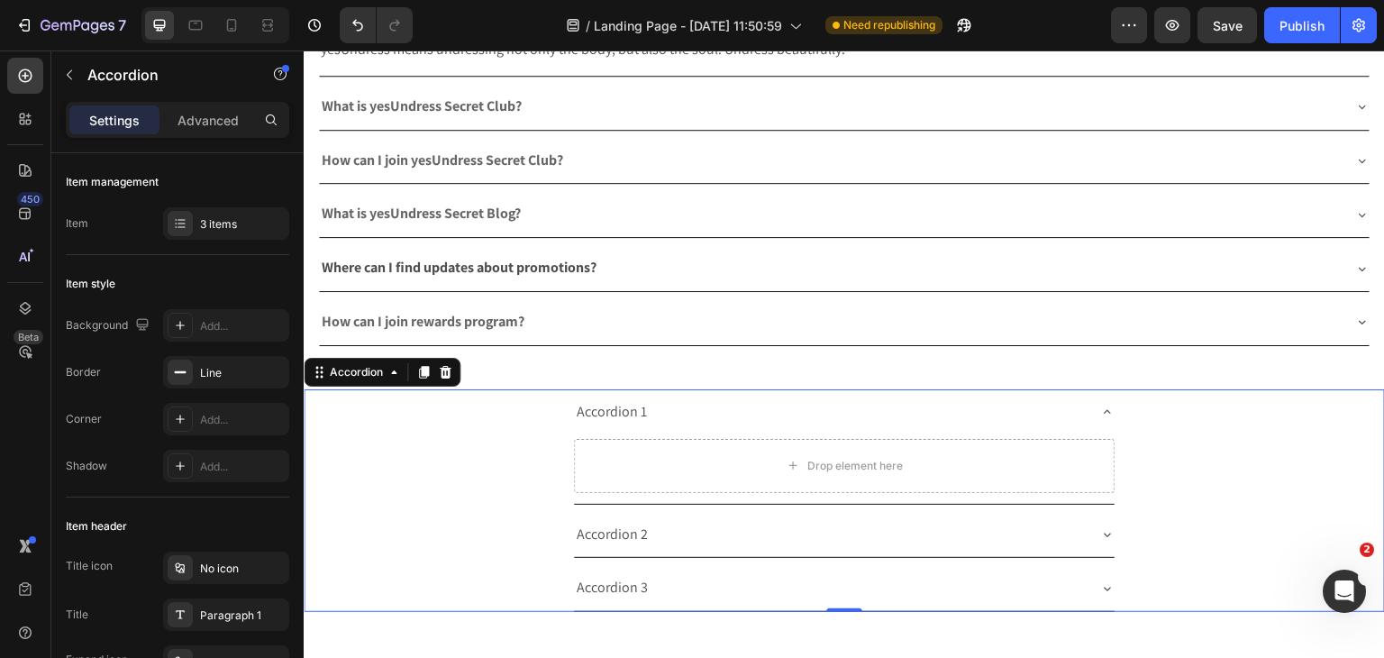
click at [447, 368] on icon at bounding box center [446, 372] width 12 height 13
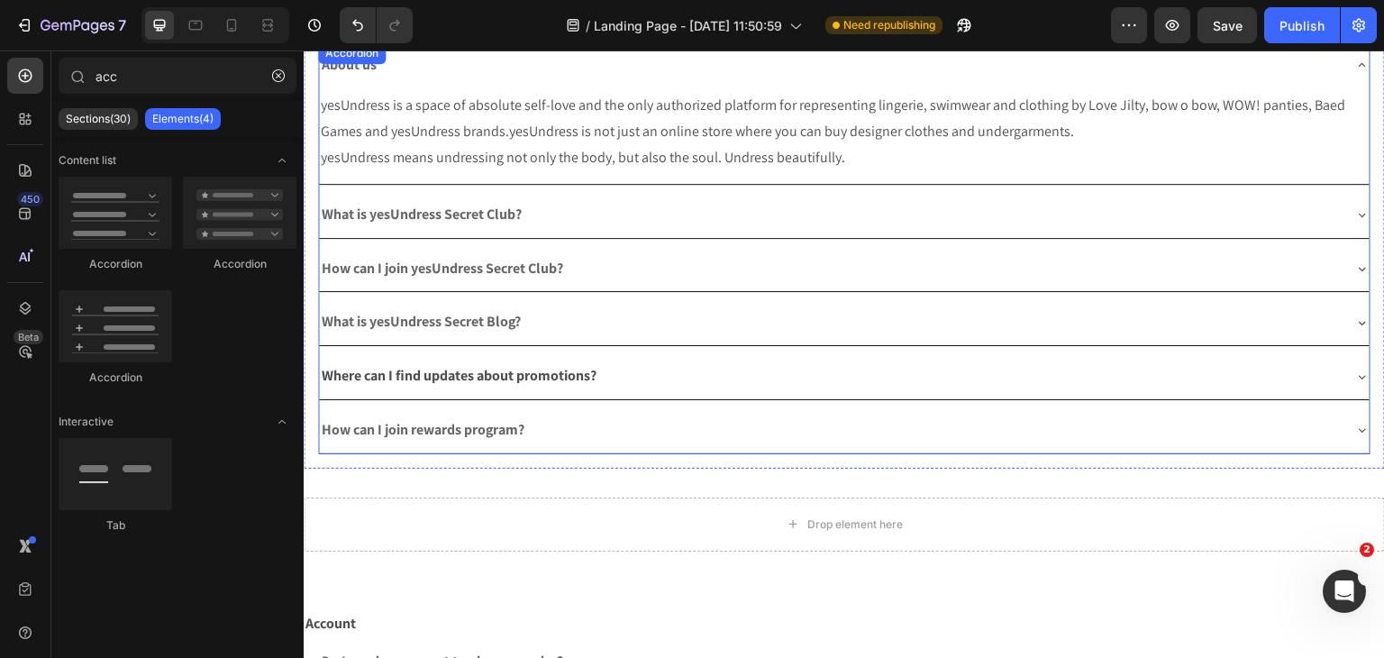
scroll to position [90, 0]
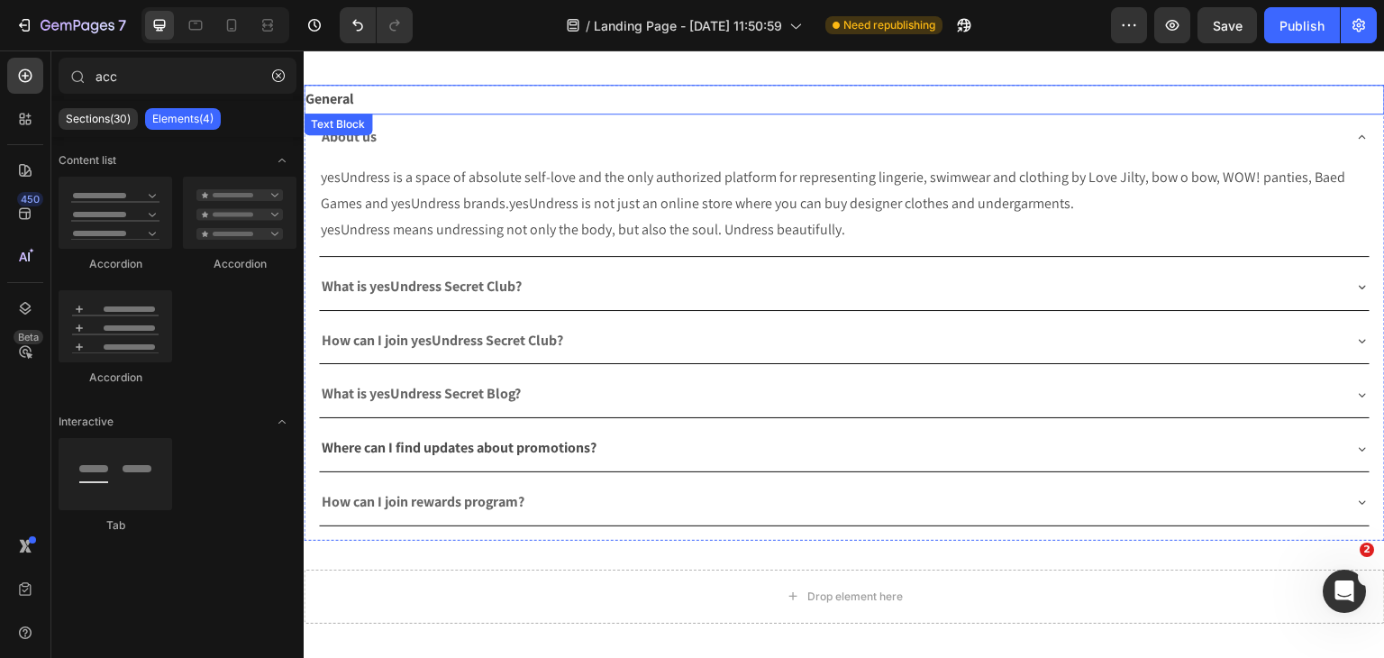
click at [422, 103] on p "General" at bounding box center [844, 99] width 1078 height 26
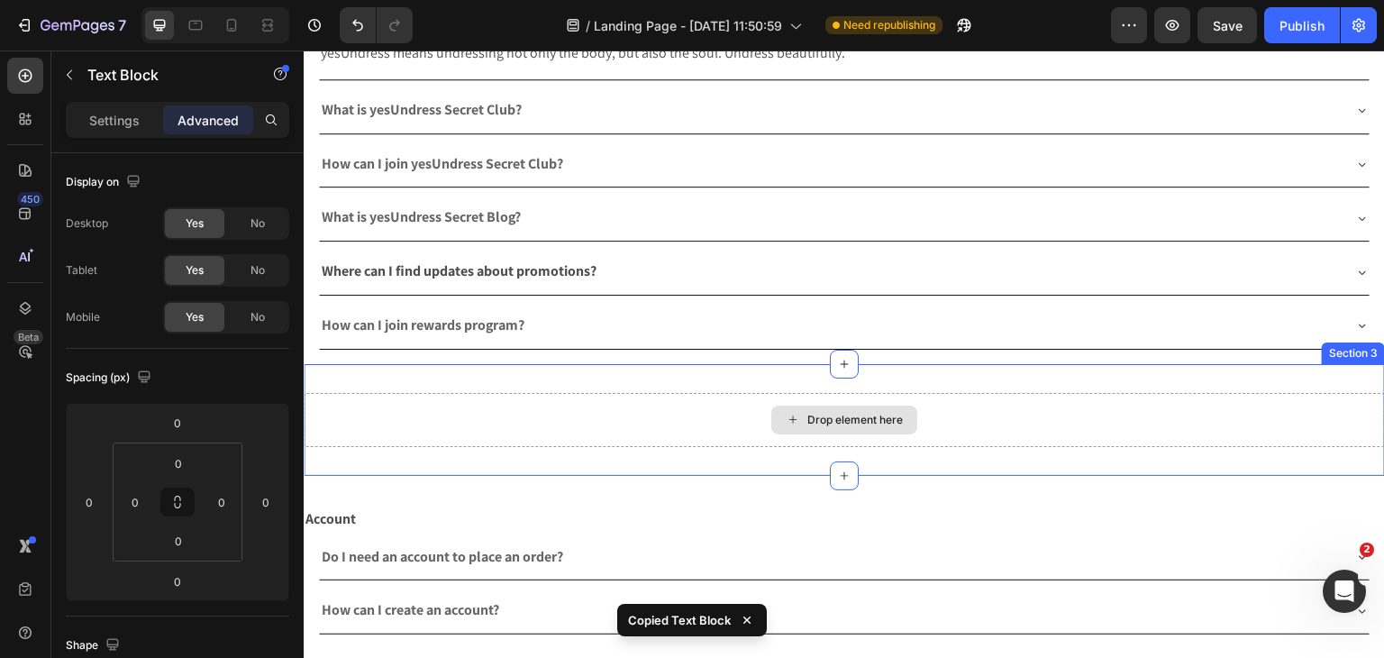
scroll to position [270, 0]
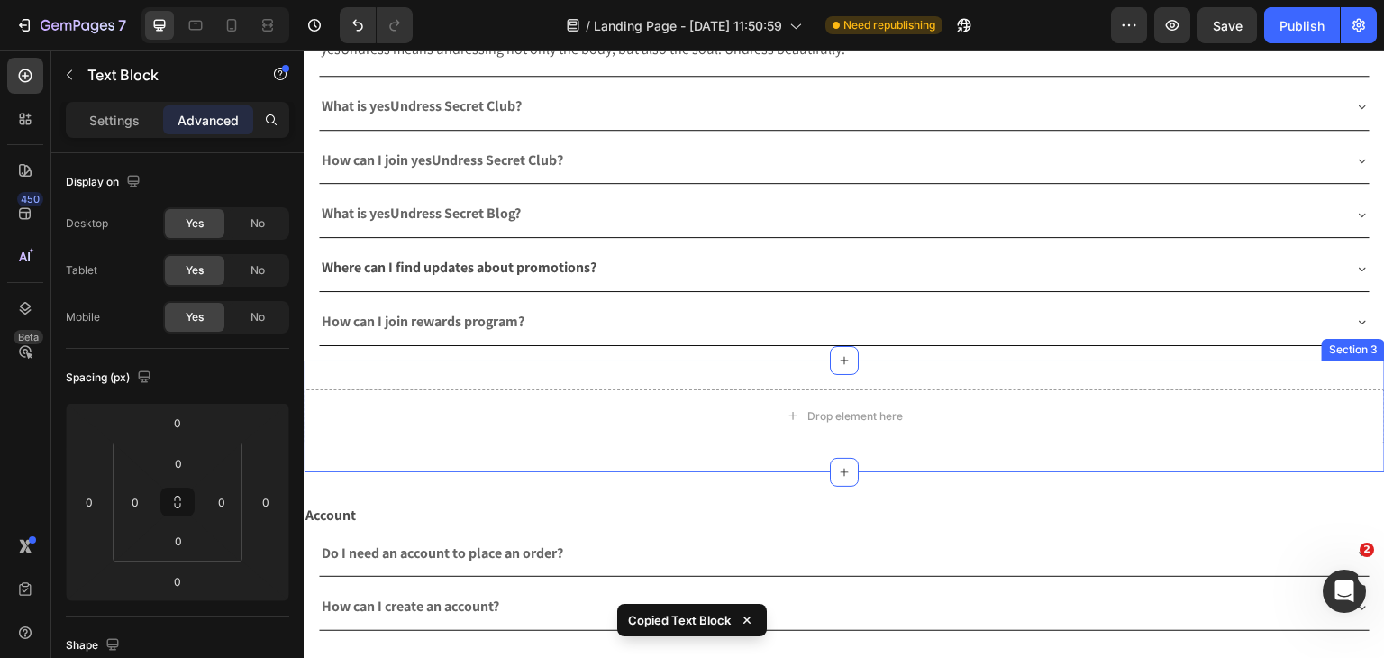
click at [1337, 351] on div "Section 3" at bounding box center [1353, 350] width 63 height 22
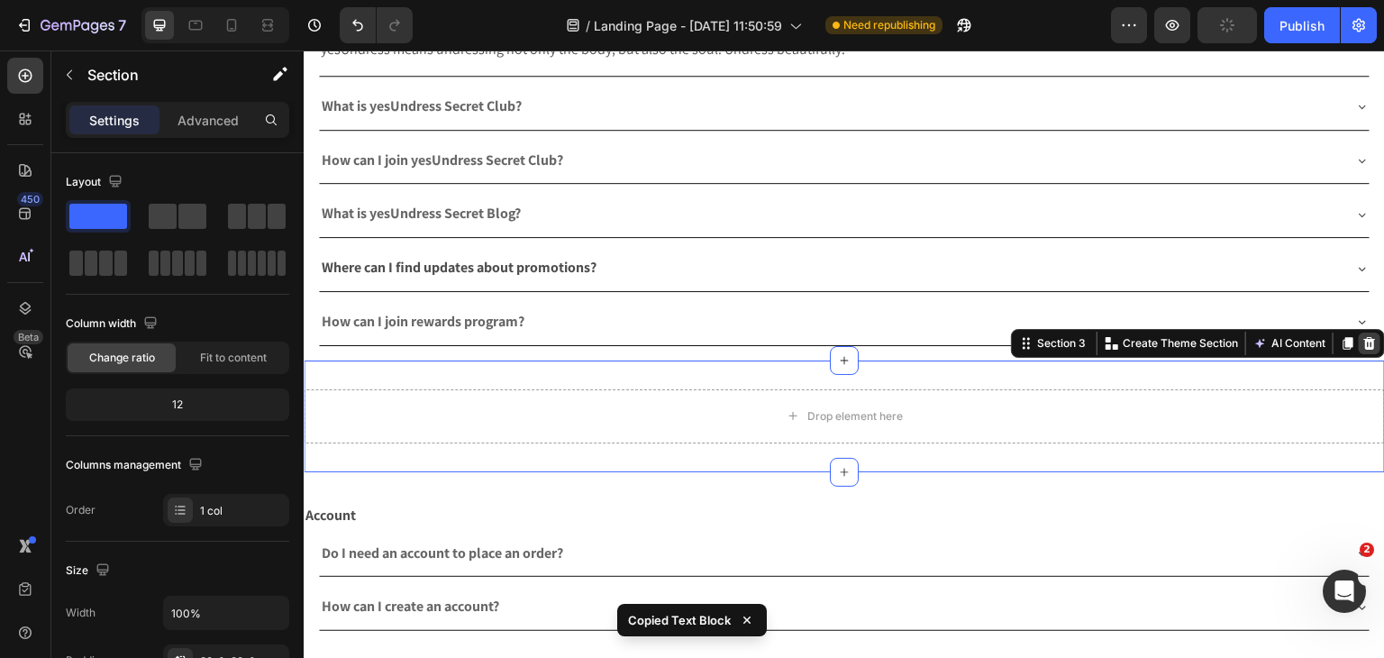
click at [1364, 337] on icon at bounding box center [1370, 343] width 12 height 13
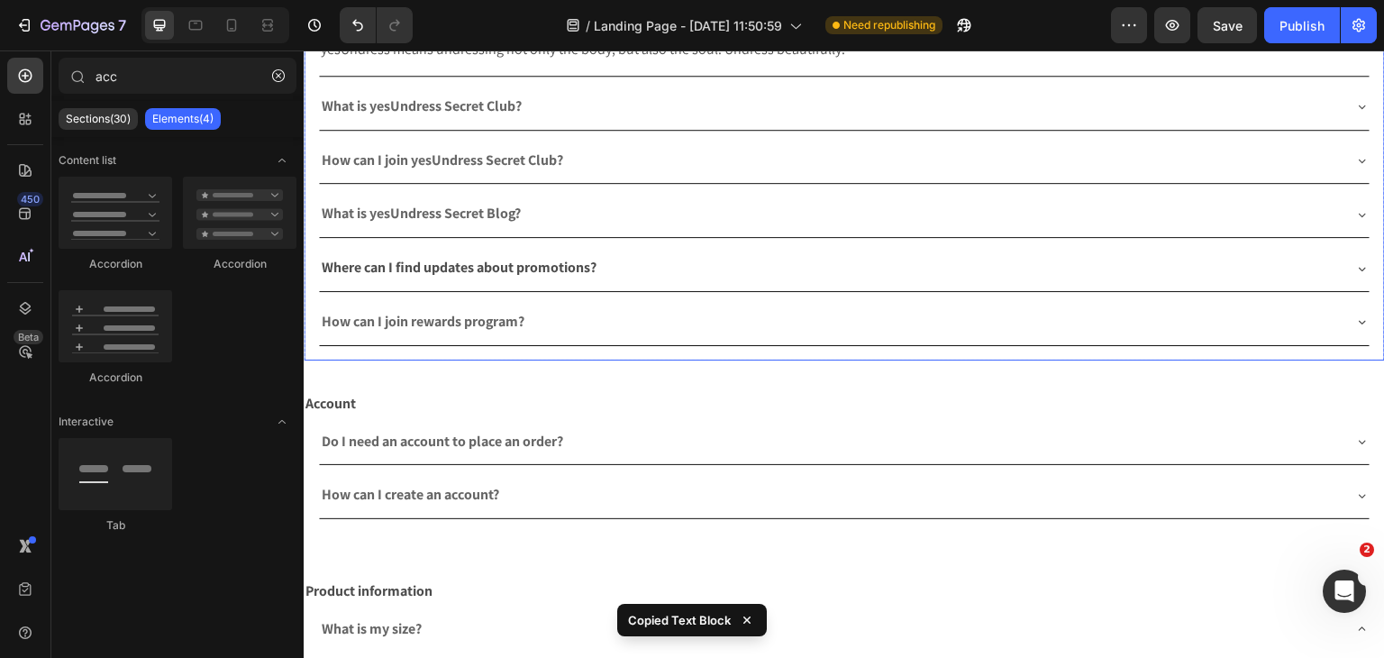
click at [450, 355] on div "About us yesUndress is a space of absolute self-love and the only authorized pl…" at bounding box center [844, 147] width 1081 height 426
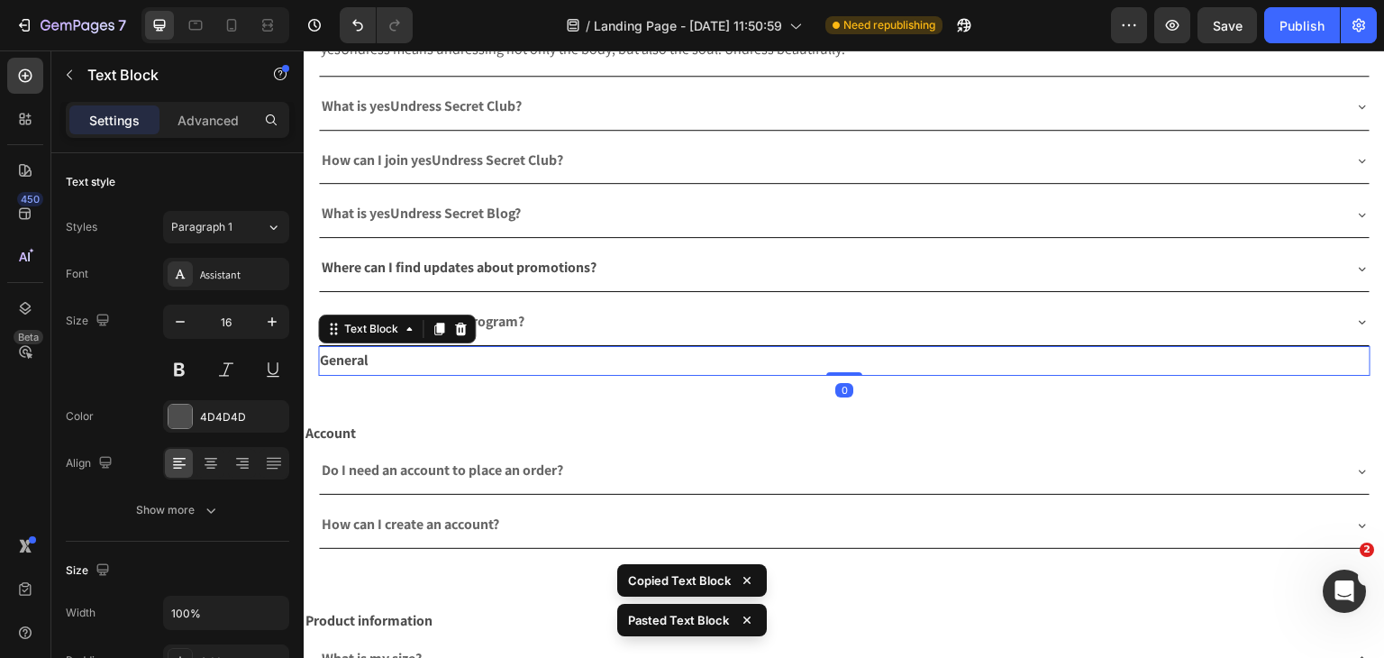
click at [410, 373] on div "About us yesUndress is a space of absolute self-love and the only authorized pl…" at bounding box center [844, 162] width 1081 height 456
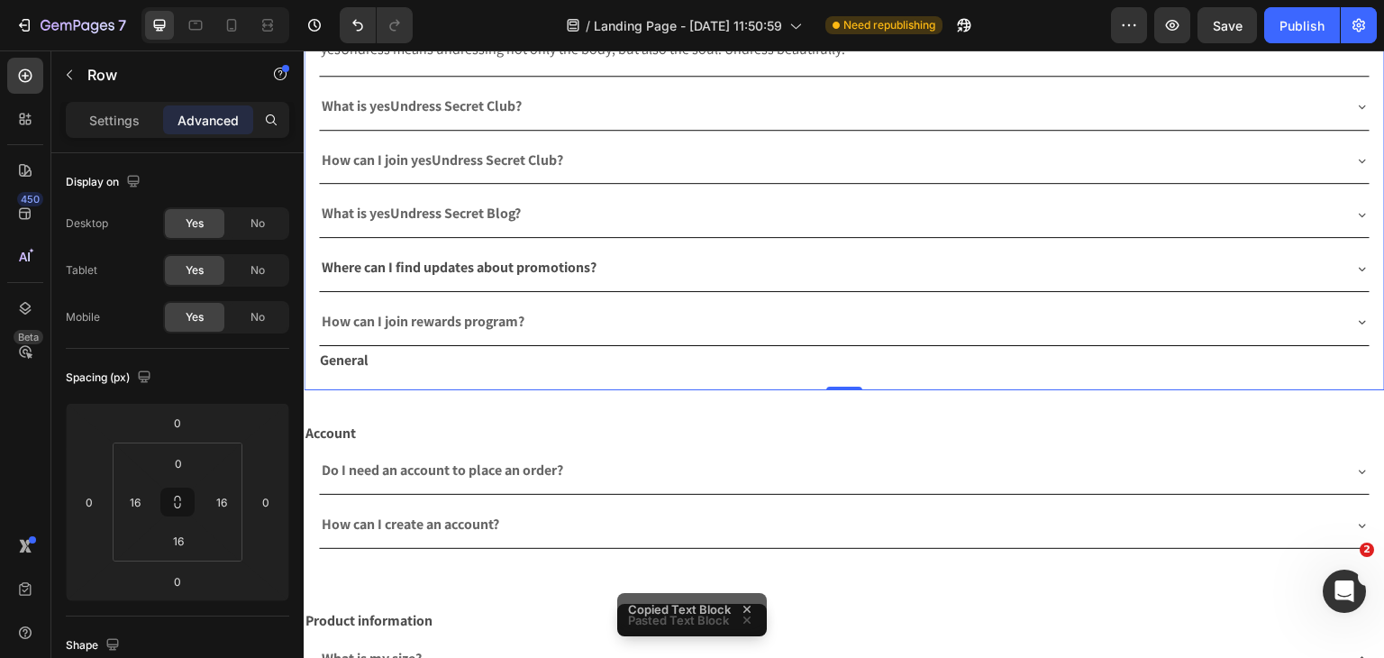
click at [424, 360] on p "General" at bounding box center [844, 361] width 1049 height 26
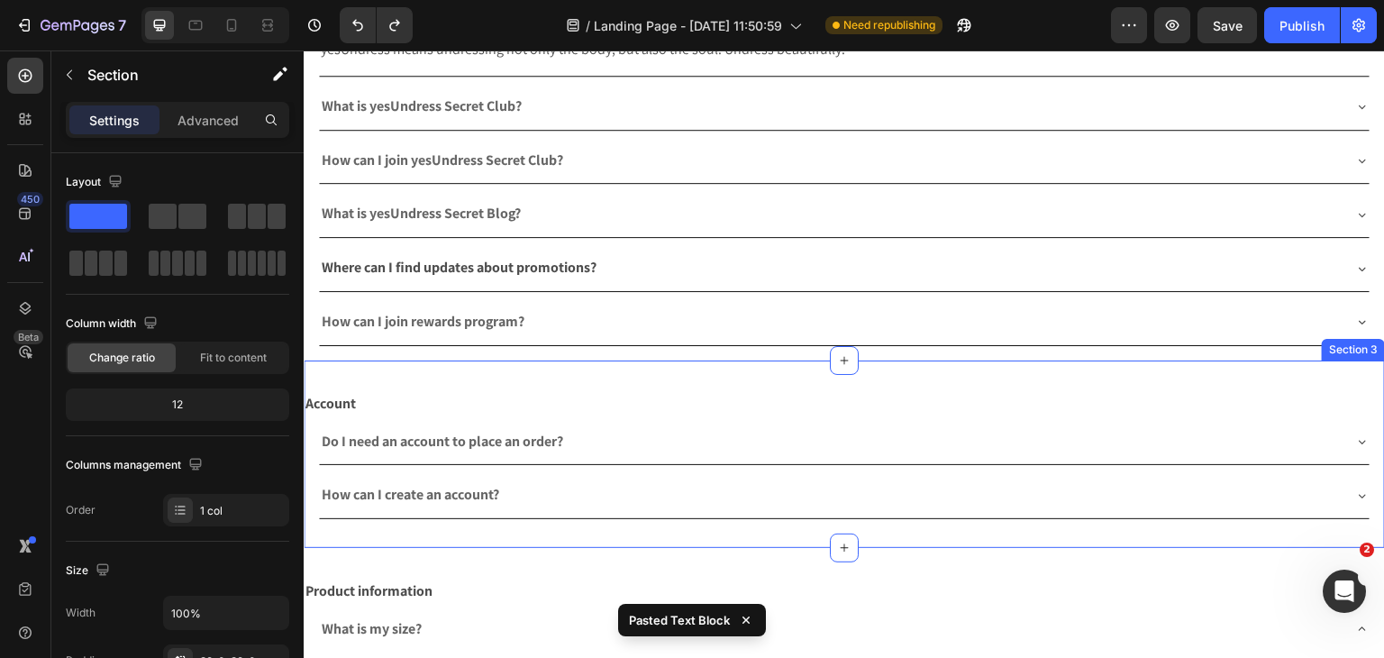
click at [452, 378] on div "Account Text Block Do I need an account to place an order? How can I create an …" at bounding box center [844, 453] width 1081 height 187
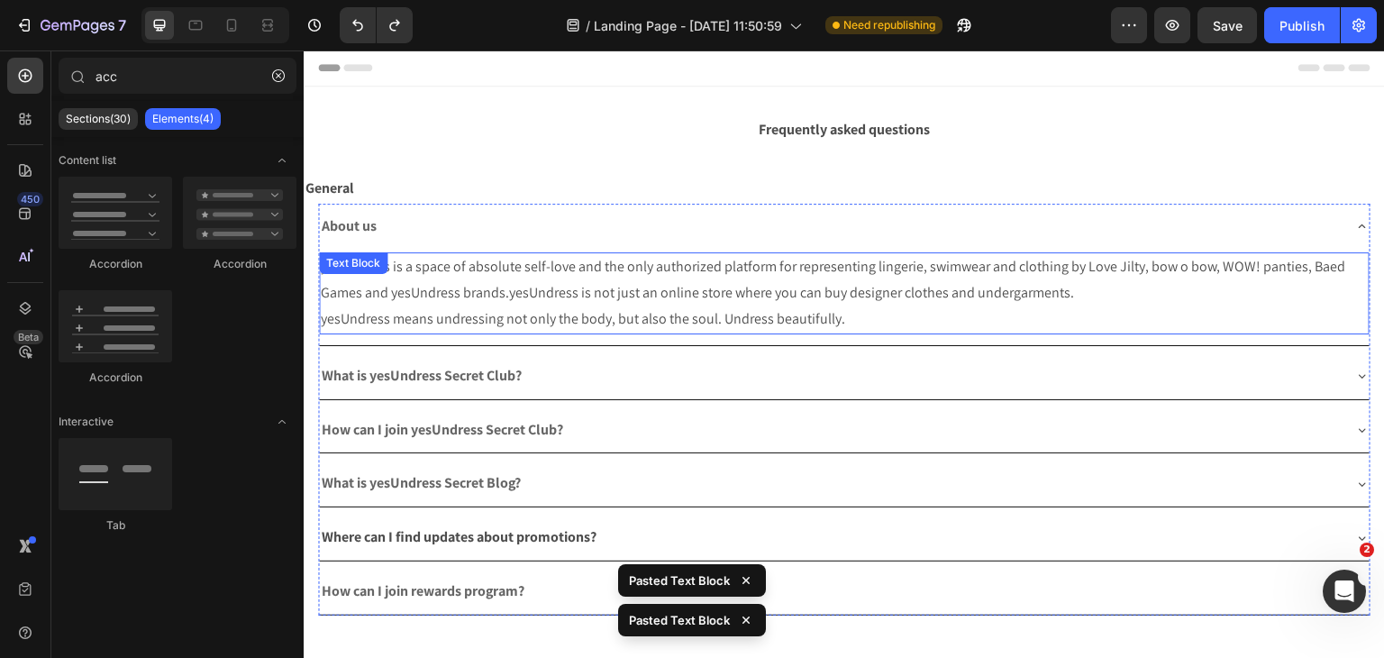
scroll to position [0, 0]
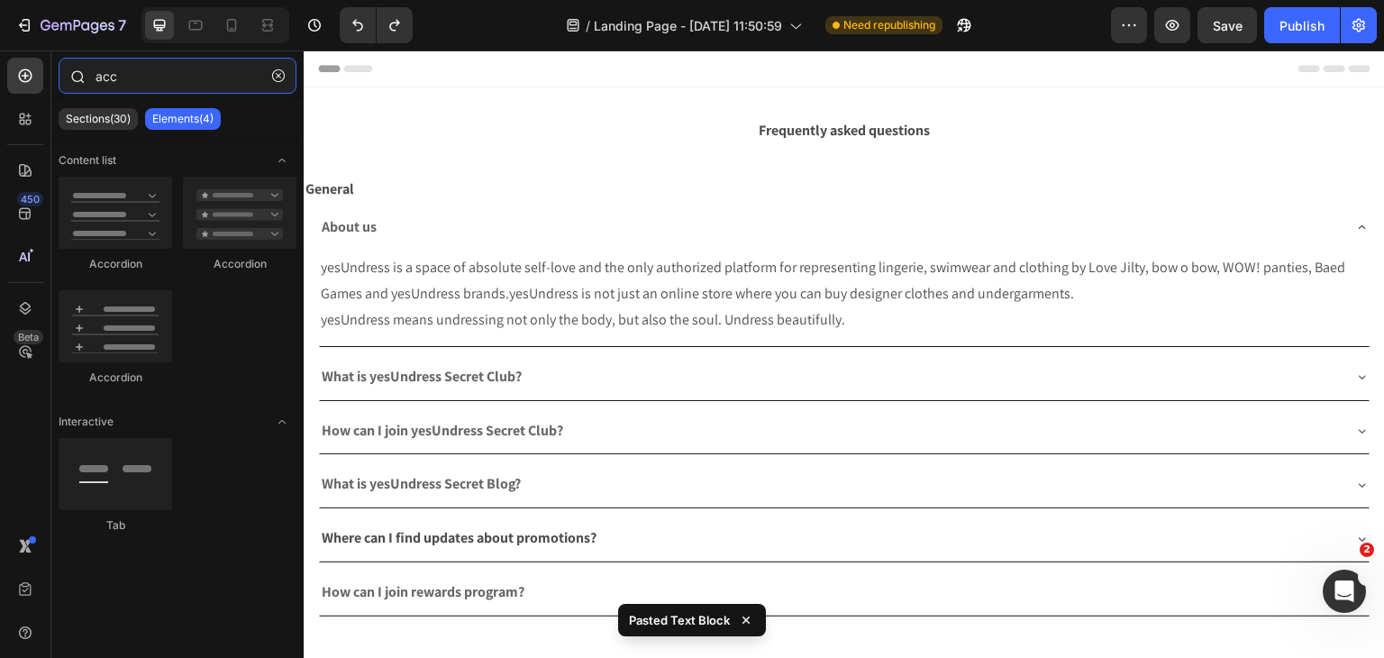
click at [296, 69] on input "acc" at bounding box center [178, 76] width 238 height 36
drag, startPoint x: 282, startPoint y: 74, endPoint x: 267, endPoint y: 82, distance: 17.3
click at [281, 74] on icon "button" at bounding box center [278, 75] width 13 height 13
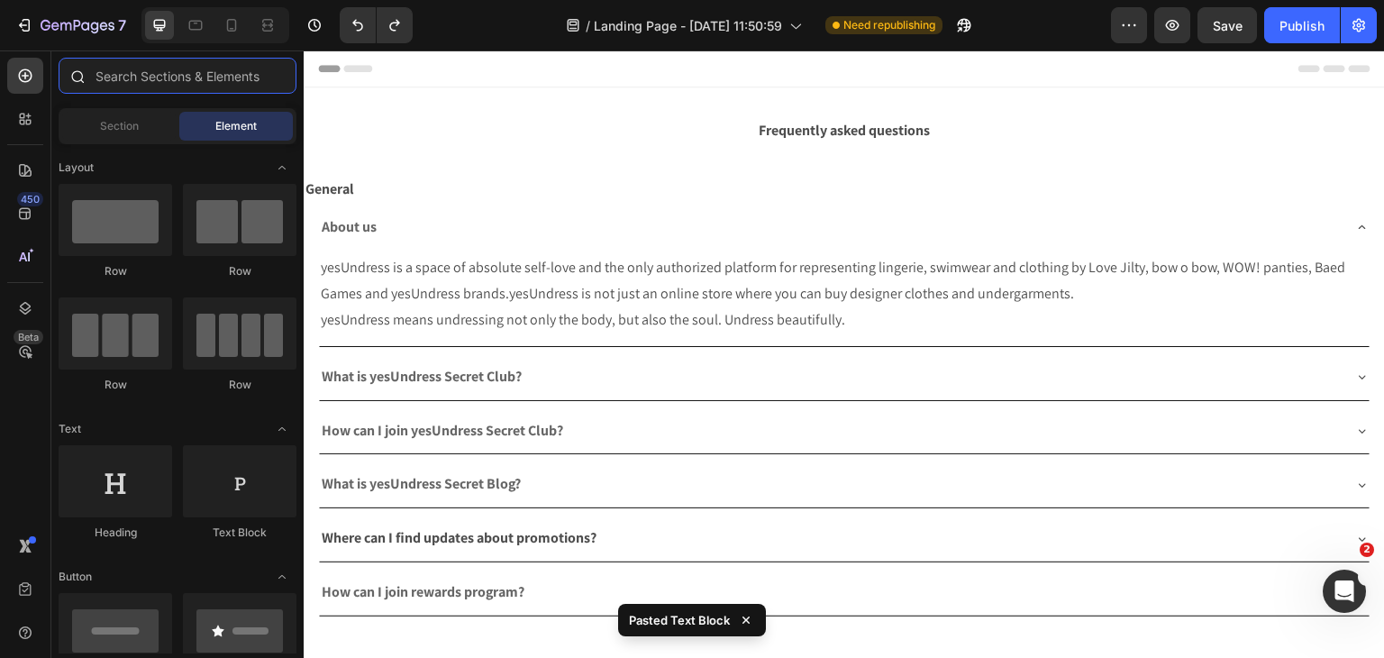
click at [209, 89] on input "text" at bounding box center [178, 76] width 238 height 36
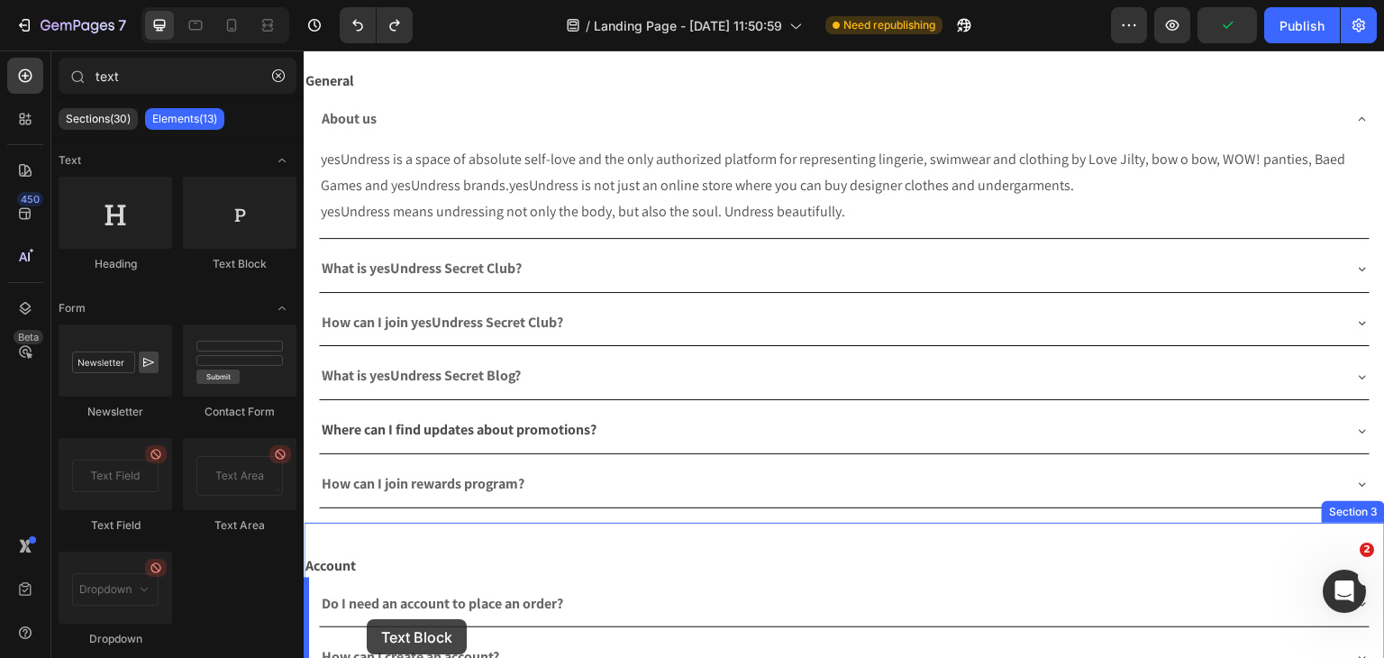
scroll to position [191, 0]
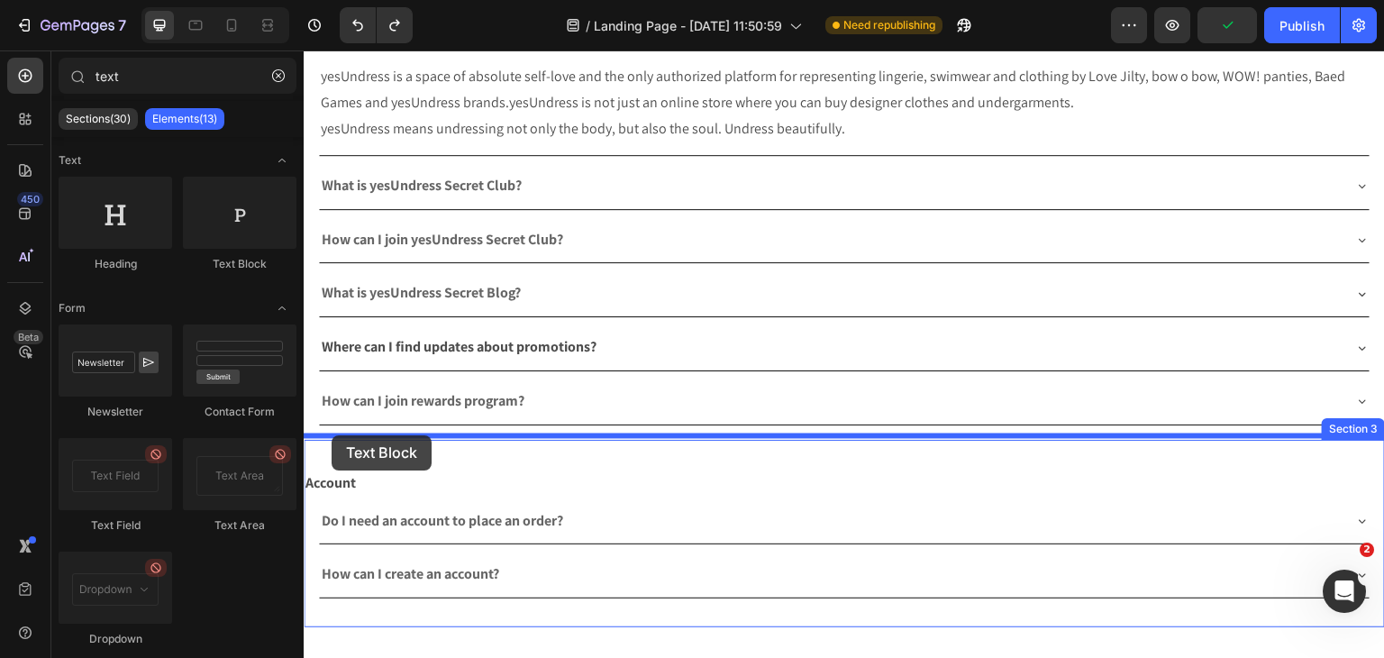
drag, startPoint x: 545, startPoint y: 322, endPoint x: 332, endPoint y: 435, distance: 241.8
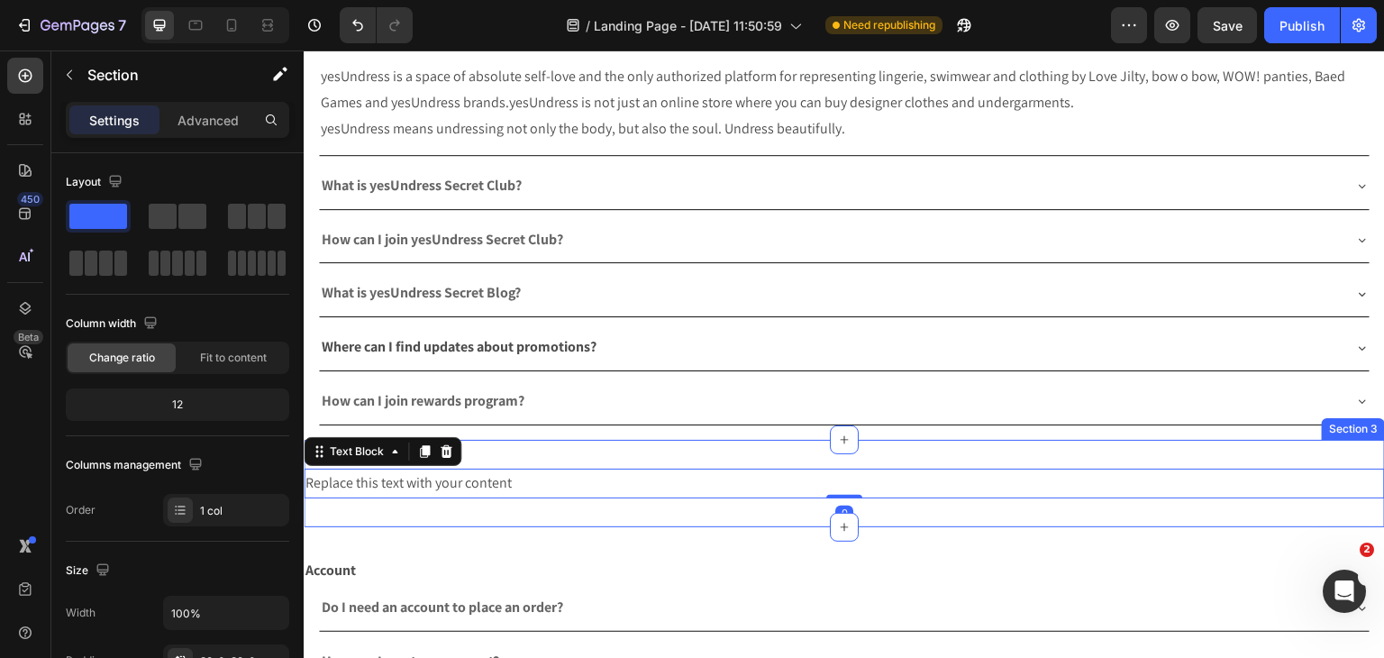
click at [648, 512] on div "Replace this text with your content Text Block 0 Section 3" at bounding box center [844, 483] width 1081 height 87
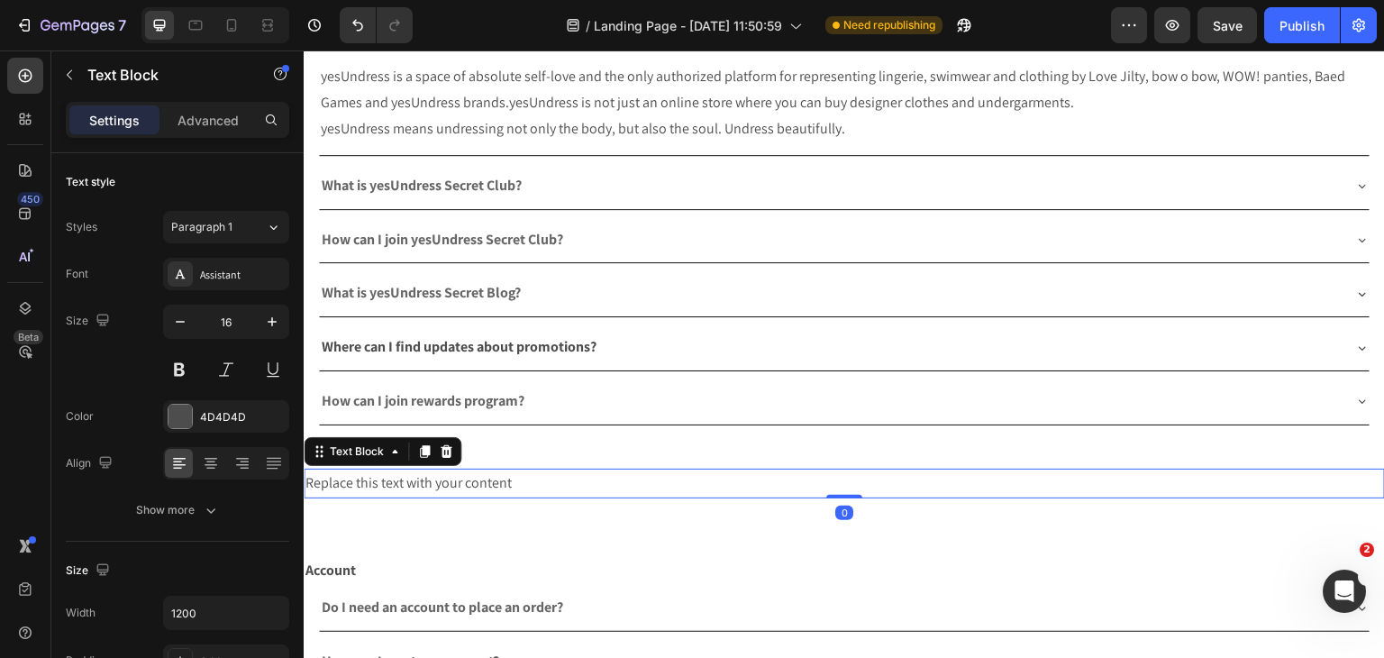
click at [611, 488] on div "Replace this text with your content" at bounding box center [844, 484] width 1081 height 30
click at [79, 74] on button "button" at bounding box center [69, 74] width 29 height 29
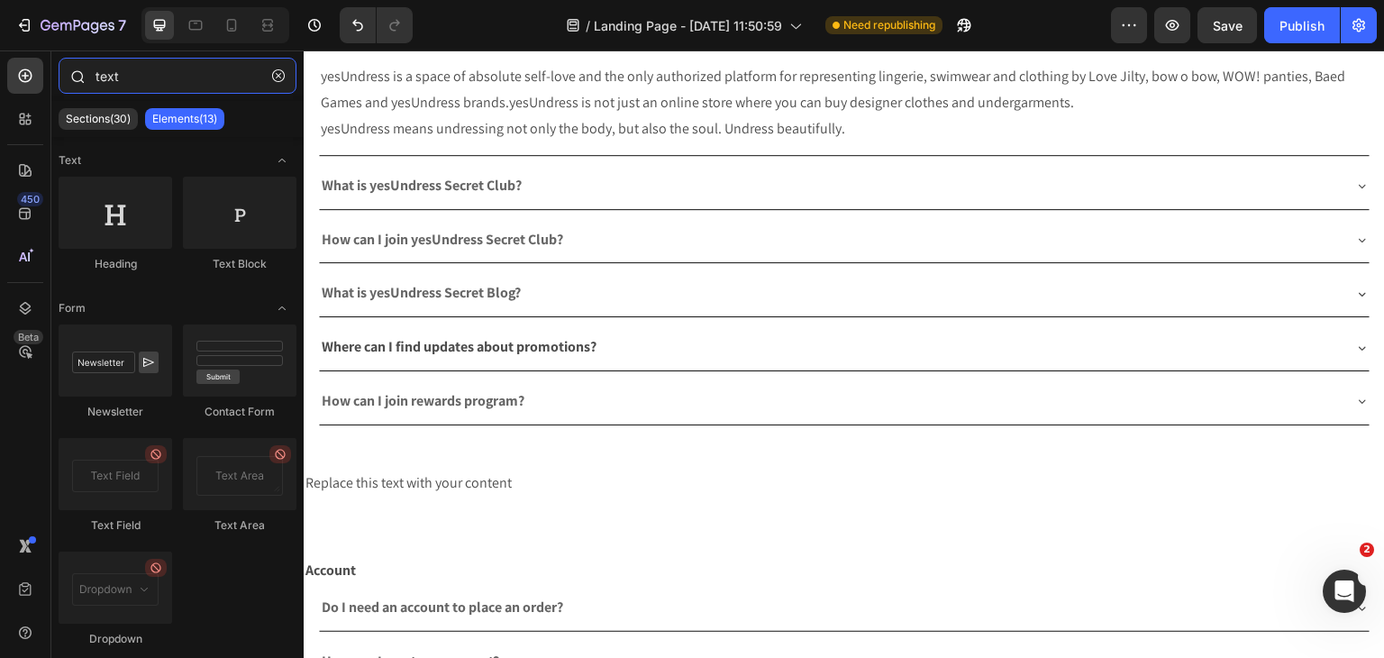
click at [132, 73] on input "text" at bounding box center [178, 76] width 238 height 36
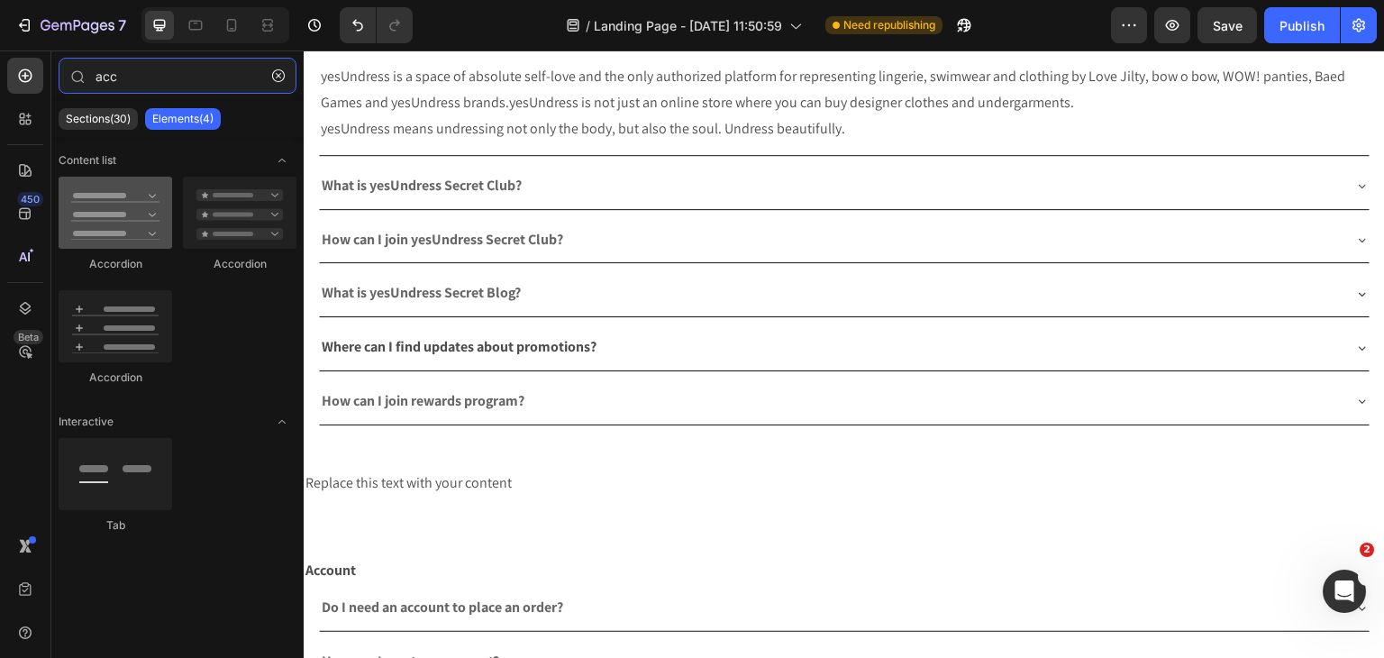
type input "acc"
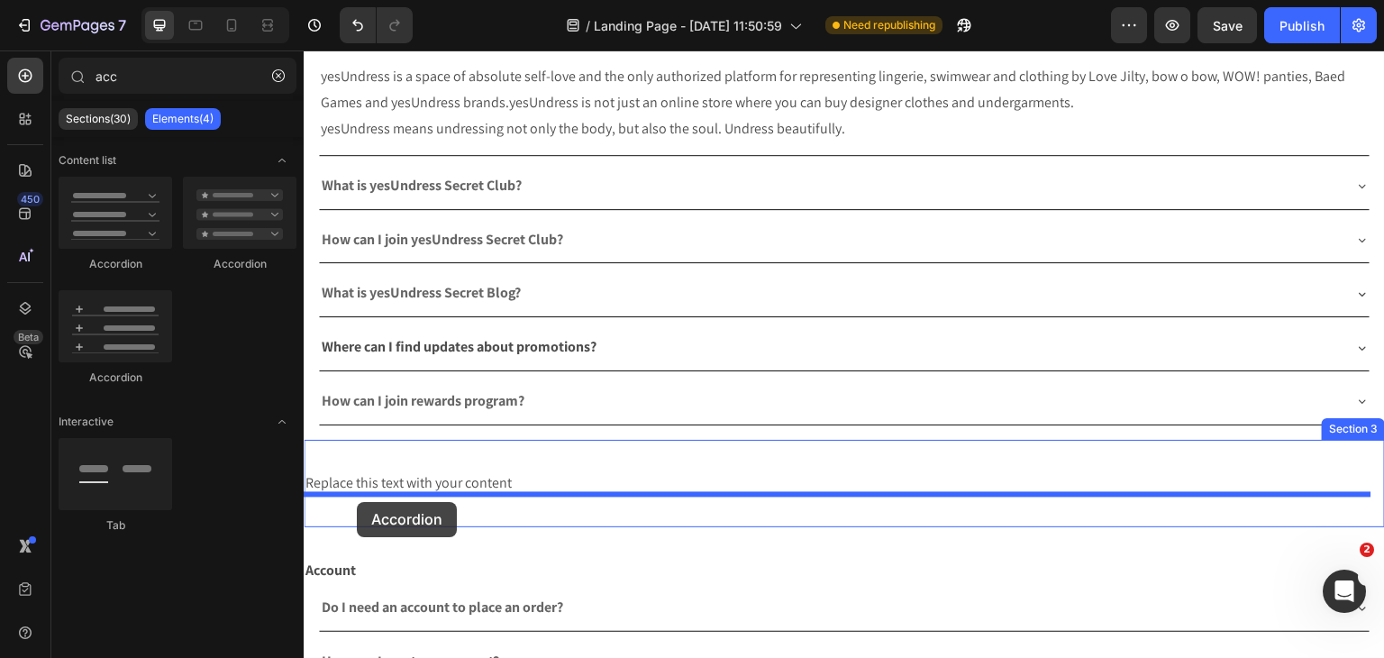
drag, startPoint x: 412, startPoint y: 271, endPoint x: 357, endPoint y: 501, distance: 236.2
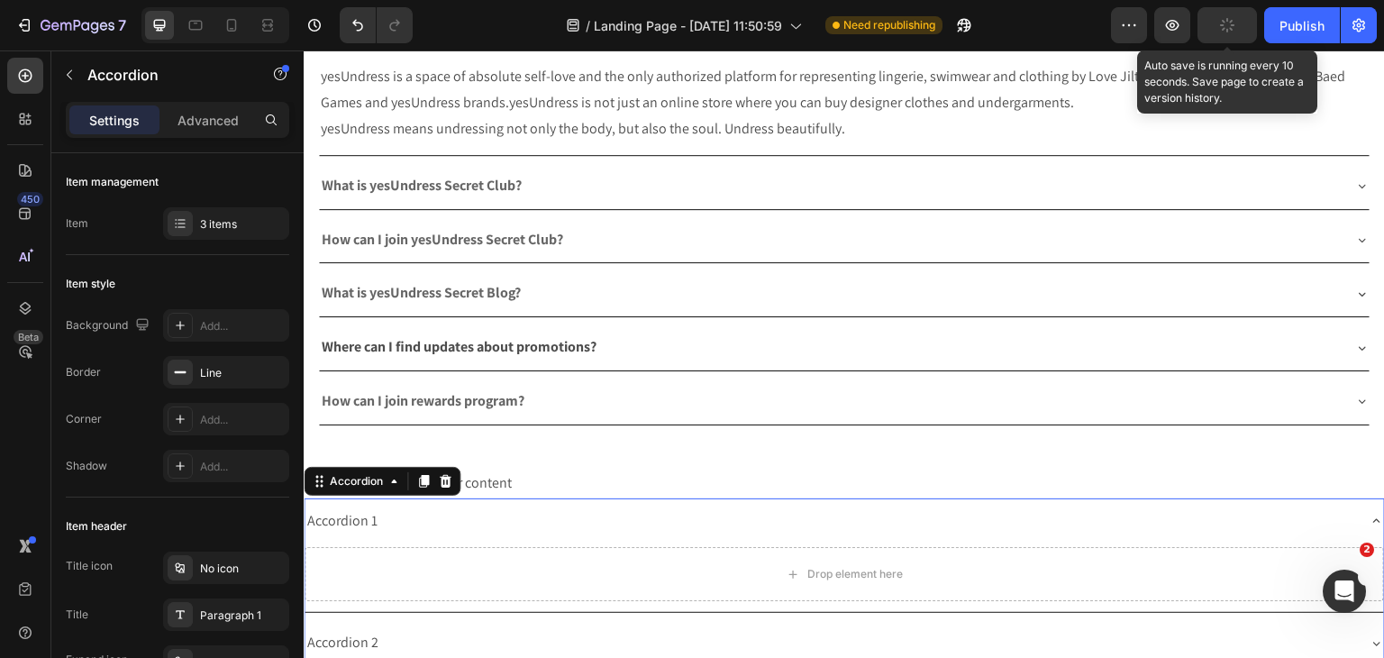
click at [1215, 23] on button "button" at bounding box center [1226, 25] width 59 height 36
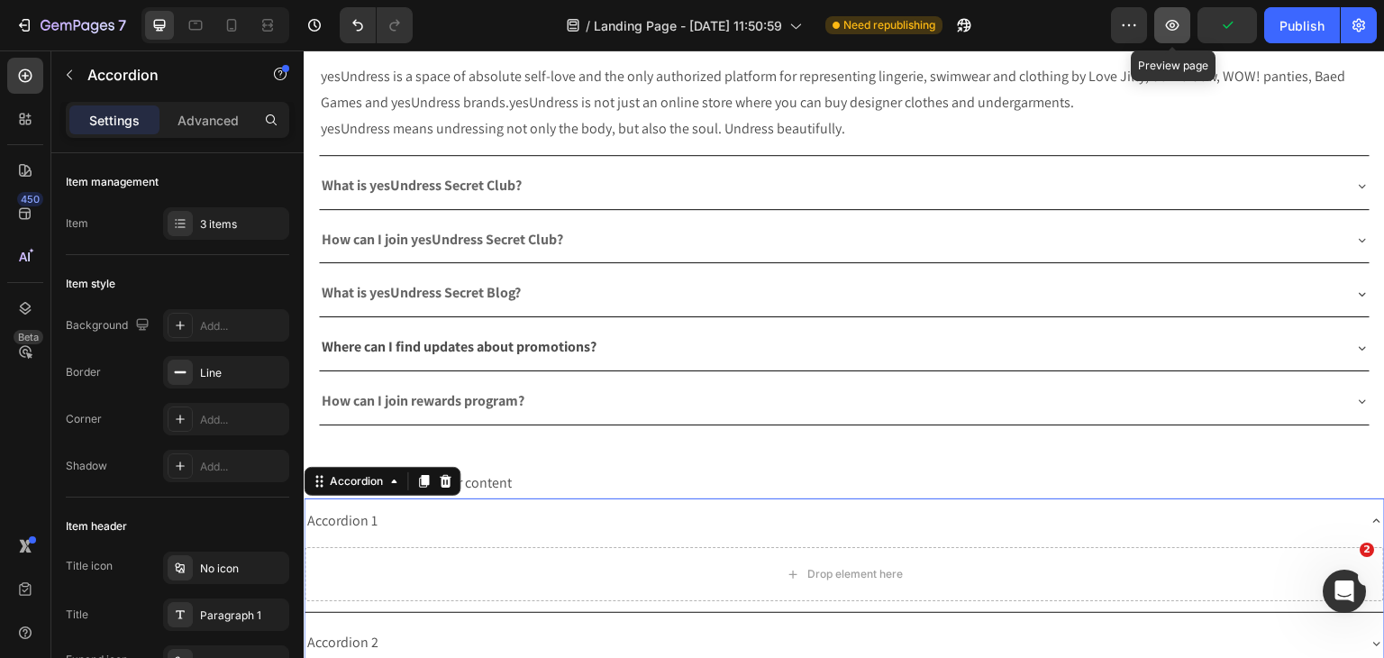
click at [1168, 23] on icon "button" at bounding box center [1173, 25] width 14 height 11
click at [432, 478] on div at bounding box center [424, 481] width 22 height 22
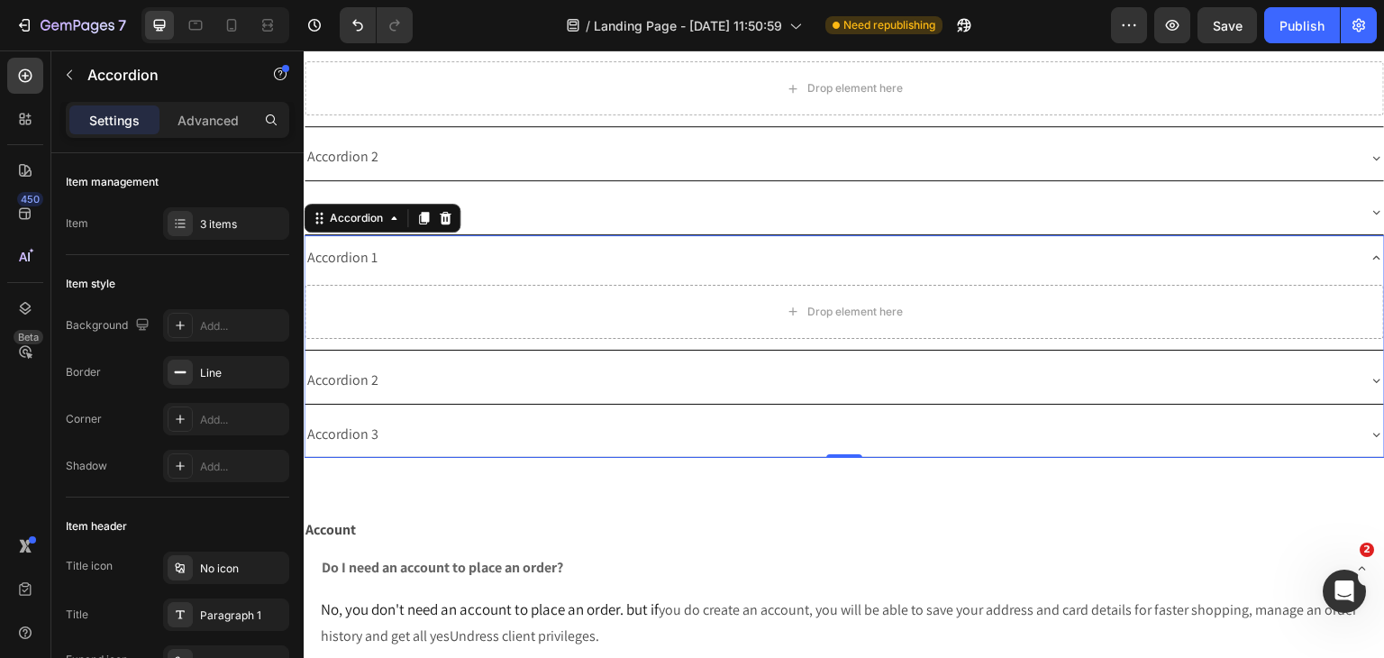
scroll to position [523, 0]
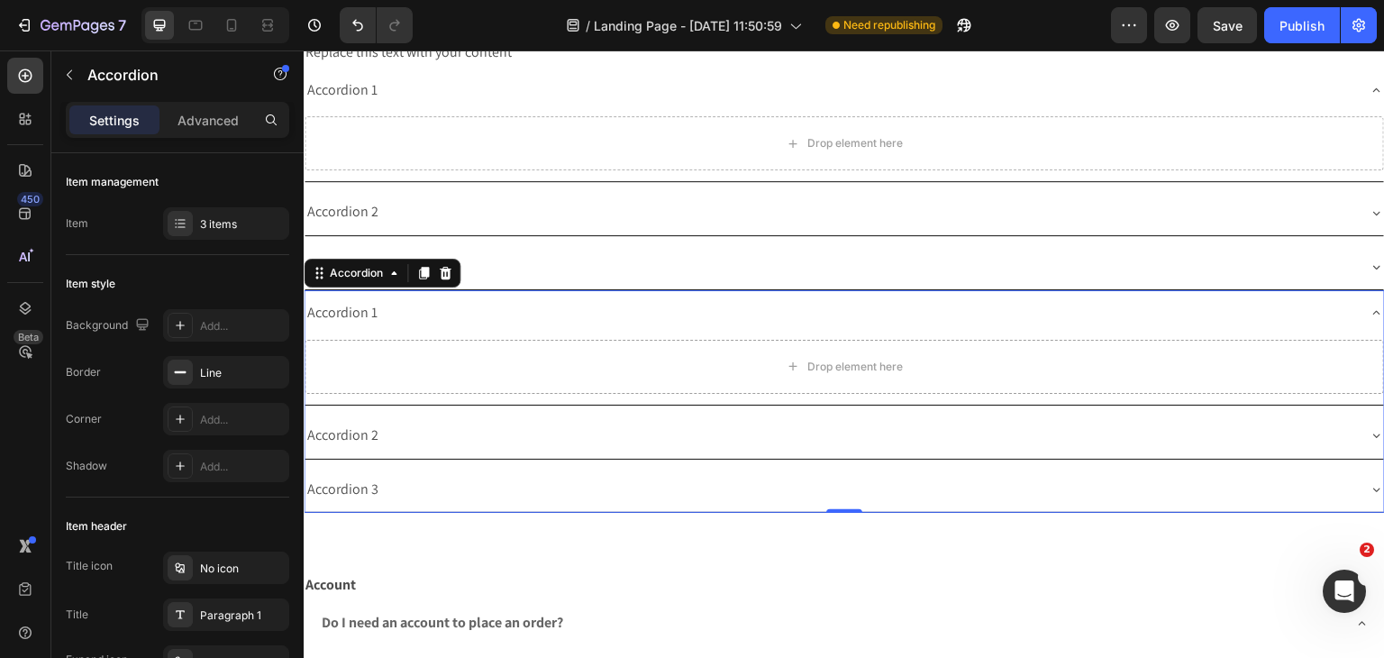
click at [440, 270] on icon at bounding box center [445, 273] width 14 height 14
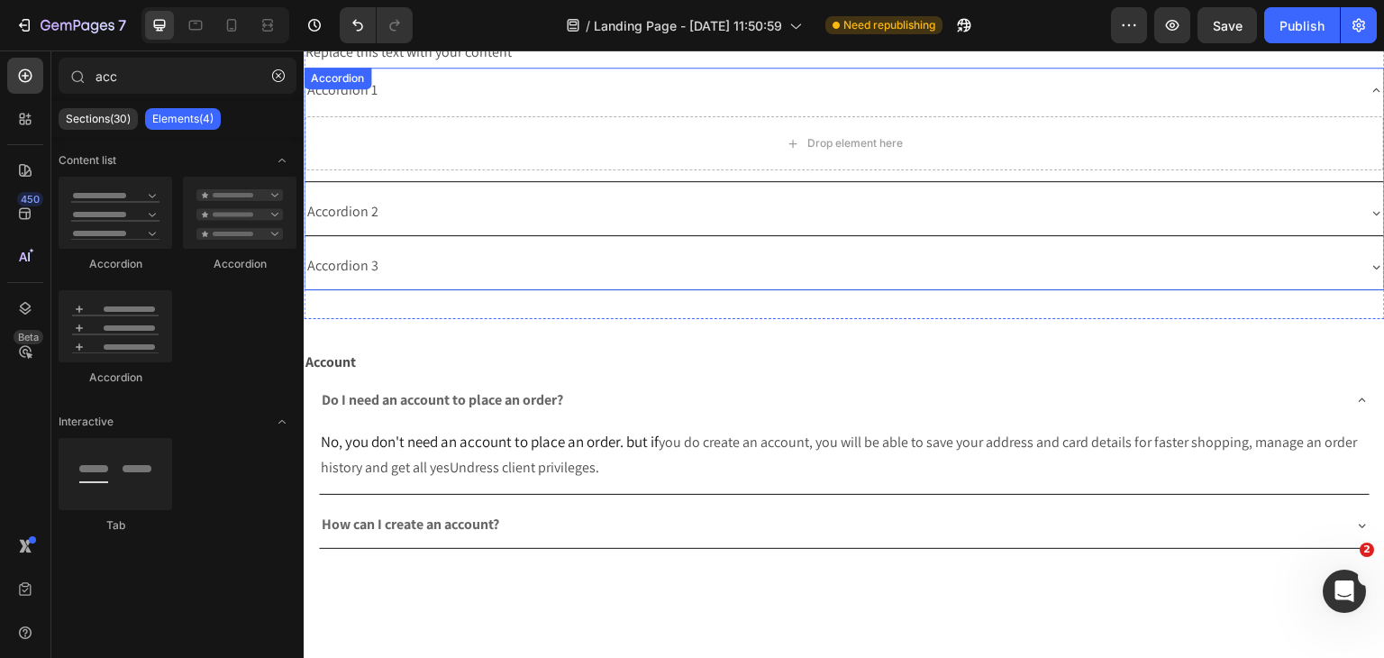
click at [454, 199] on div "Accordion 2" at bounding box center [830, 212] width 1051 height 32
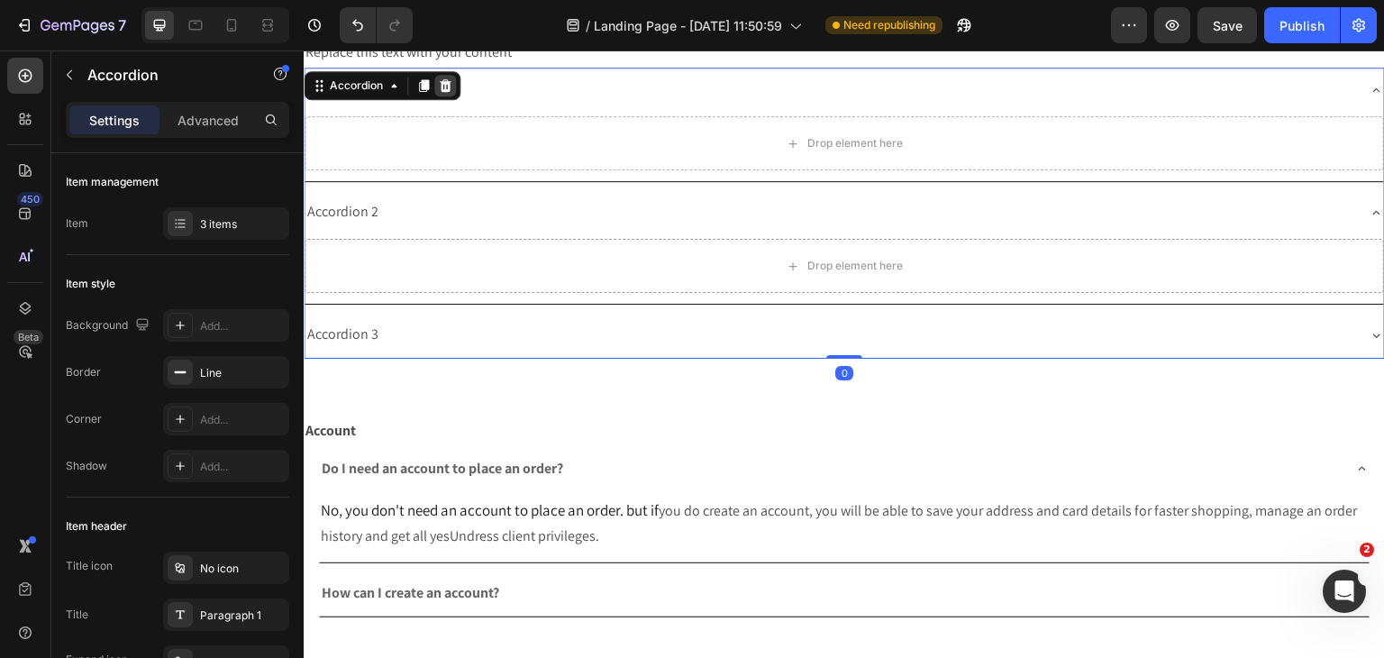
click at [446, 89] on icon at bounding box center [446, 84] width 12 height 13
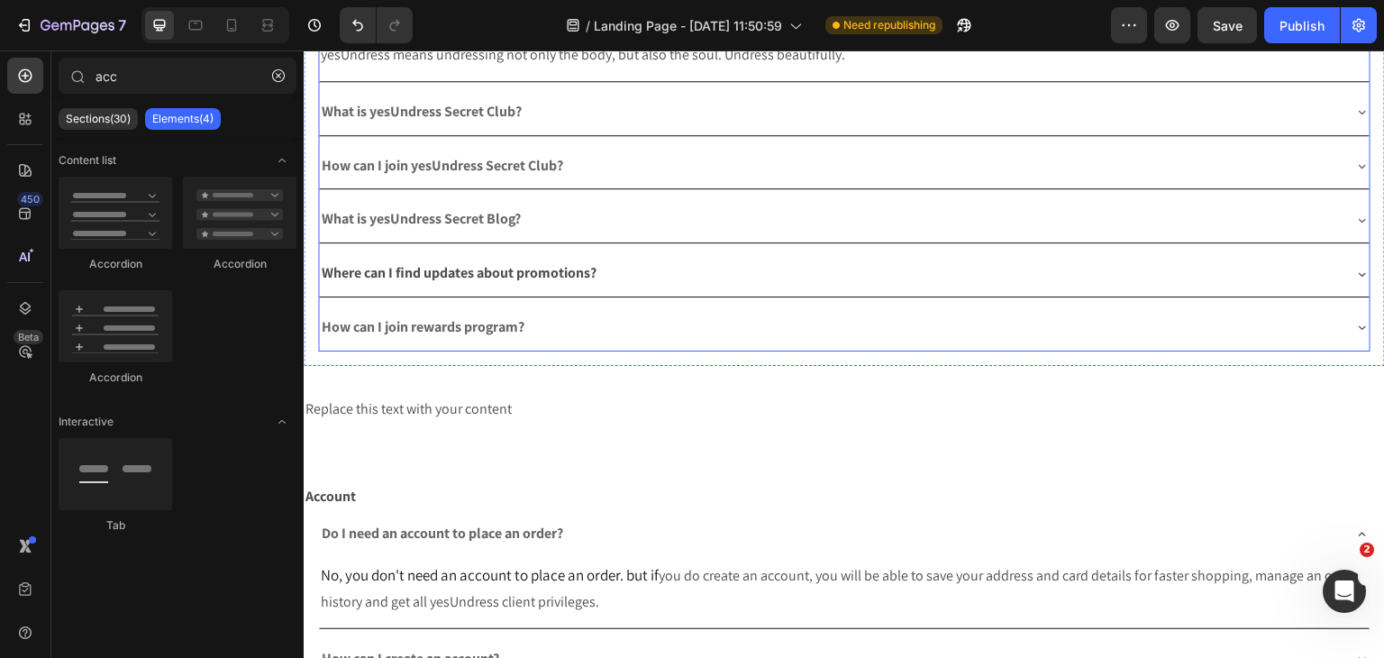
scroll to position [259, 0]
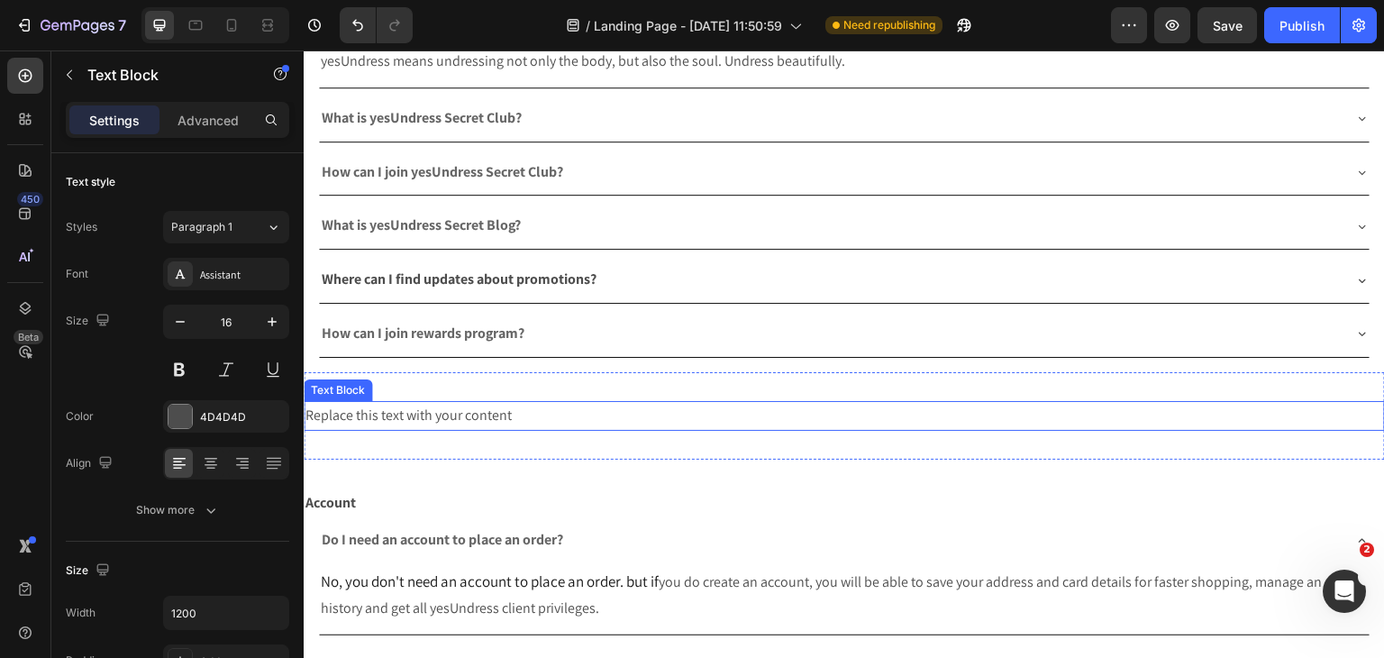
click at [378, 413] on div "Replace this text with your content" at bounding box center [844, 416] width 1081 height 30
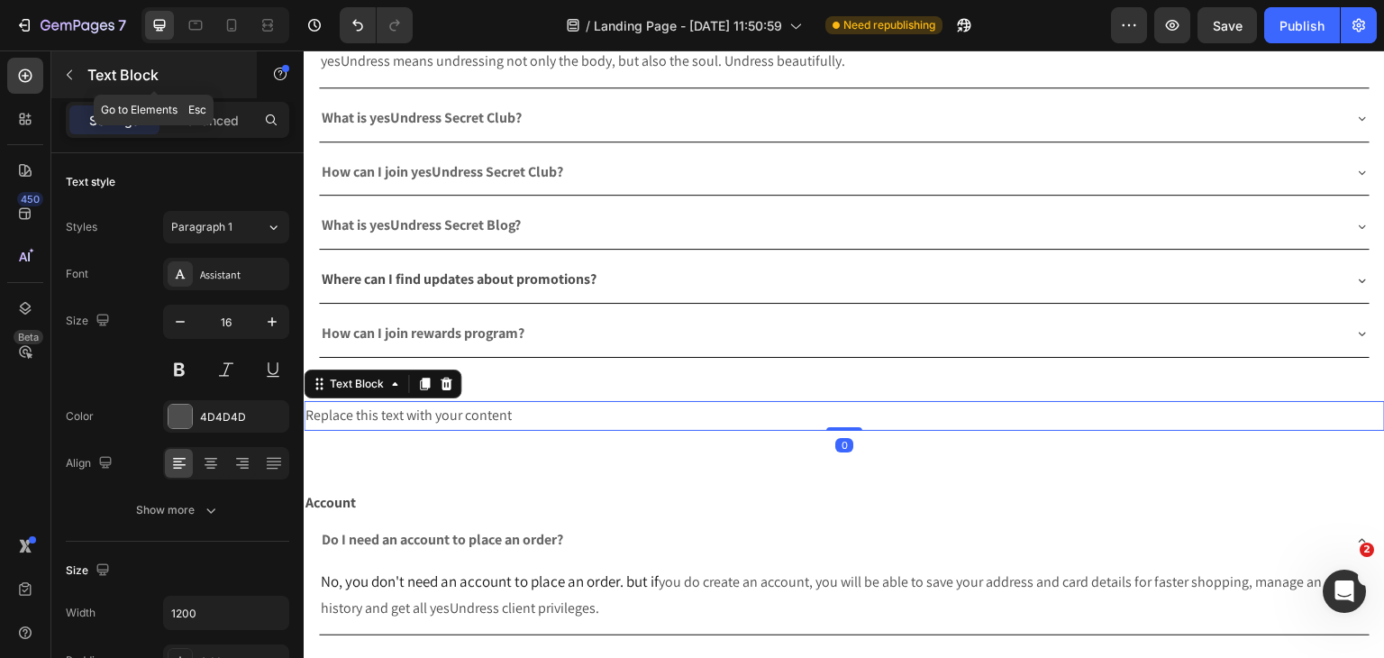
click at [59, 76] on button "button" at bounding box center [69, 74] width 29 height 29
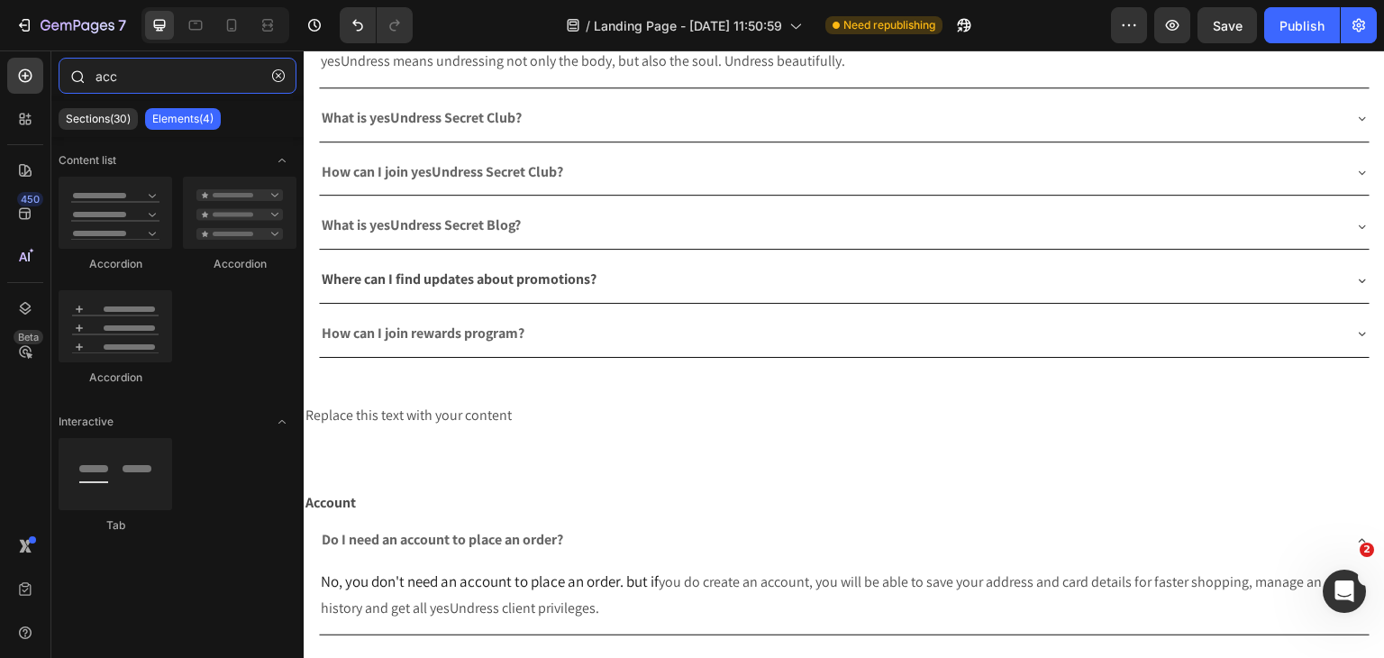
click at [129, 80] on input "acc" at bounding box center [178, 76] width 238 height 36
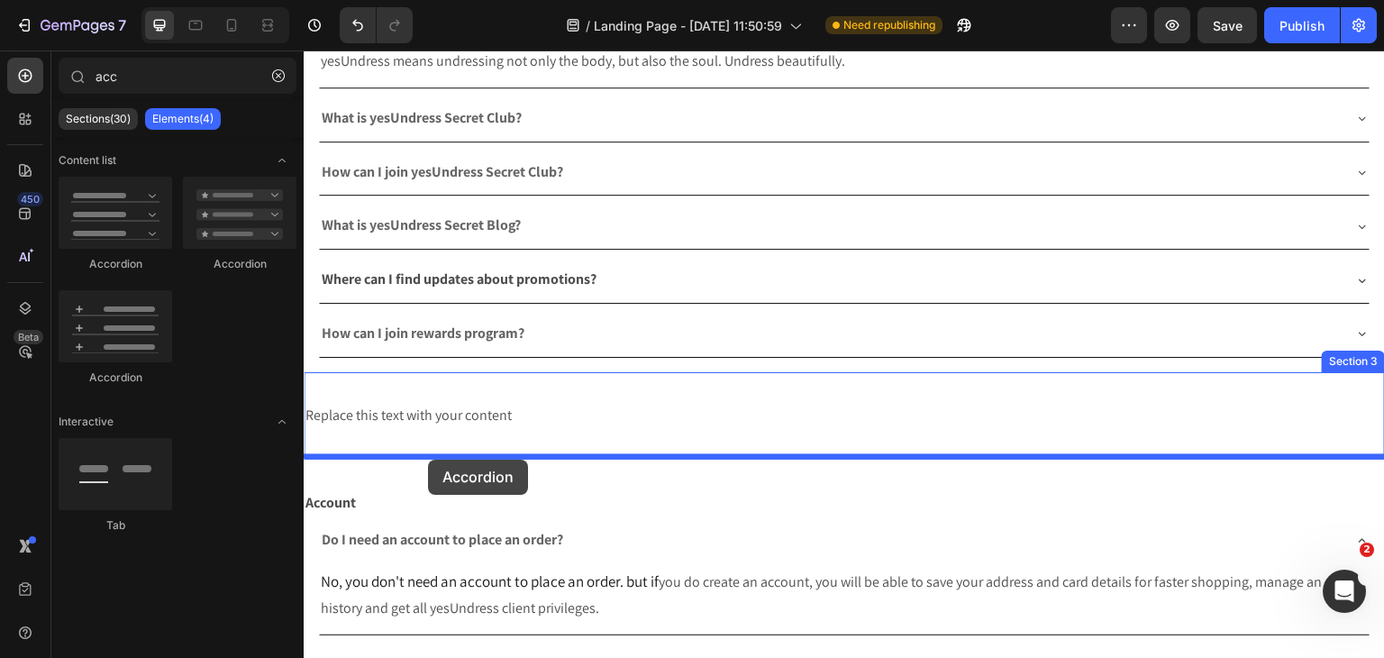
drag, startPoint x: 419, startPoint y: 278, endPoint x: 426, endPoint y: 456, distance: 177.6
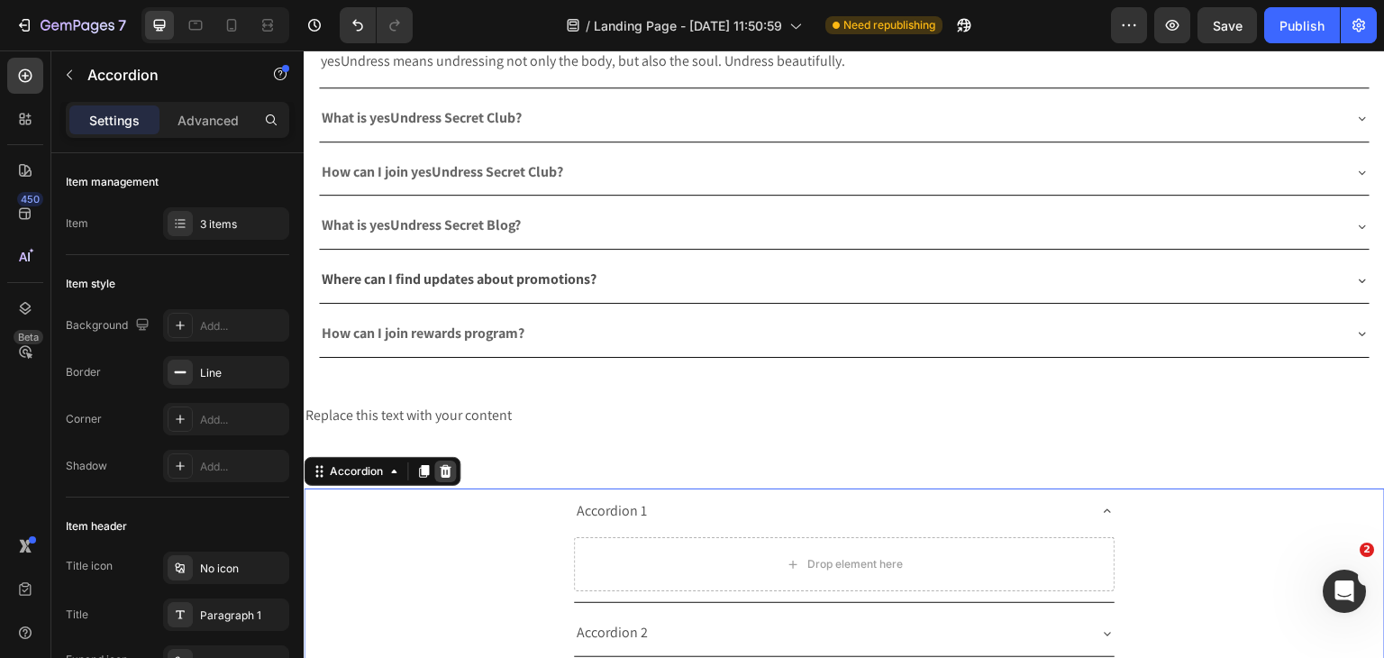
click at [444, 460] on div at bounding box center [445, 471] width 22 height 22
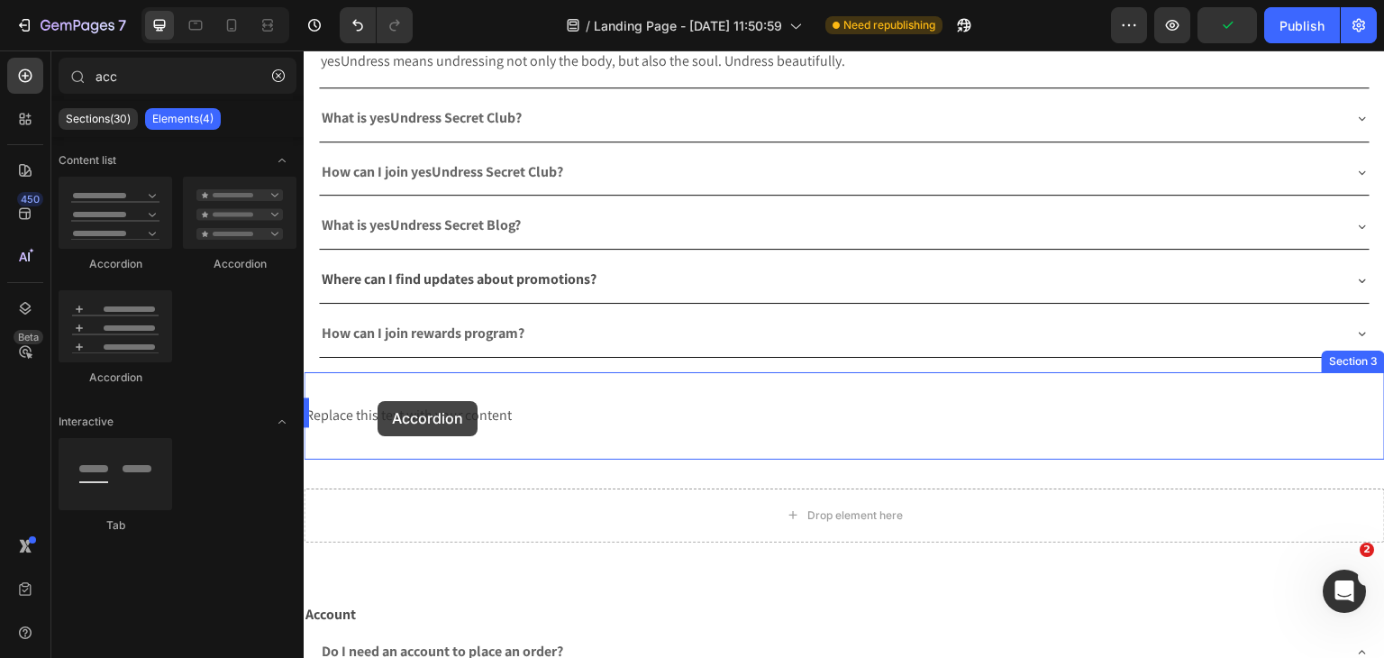
drag, startPoint x: 414, startPoint y: 240, endPoint x: 378, endPoint y: 401, distance: 165.5
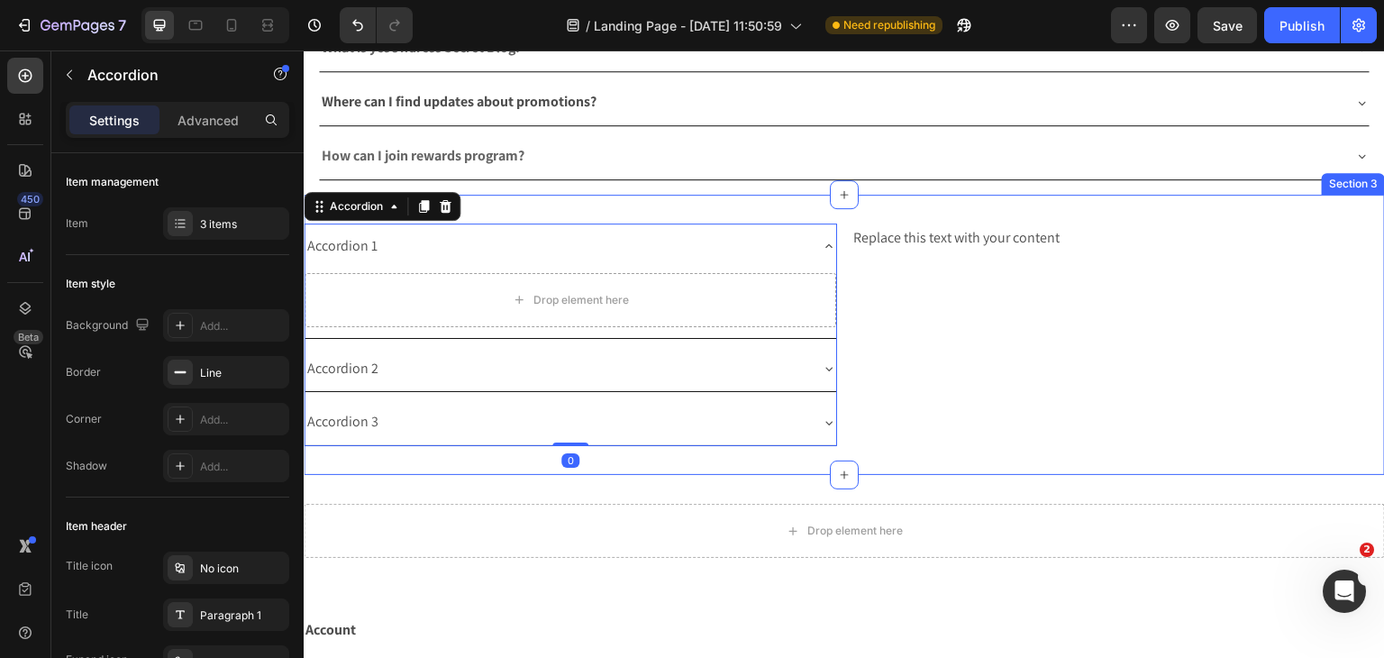
scroll to position [439, 0]
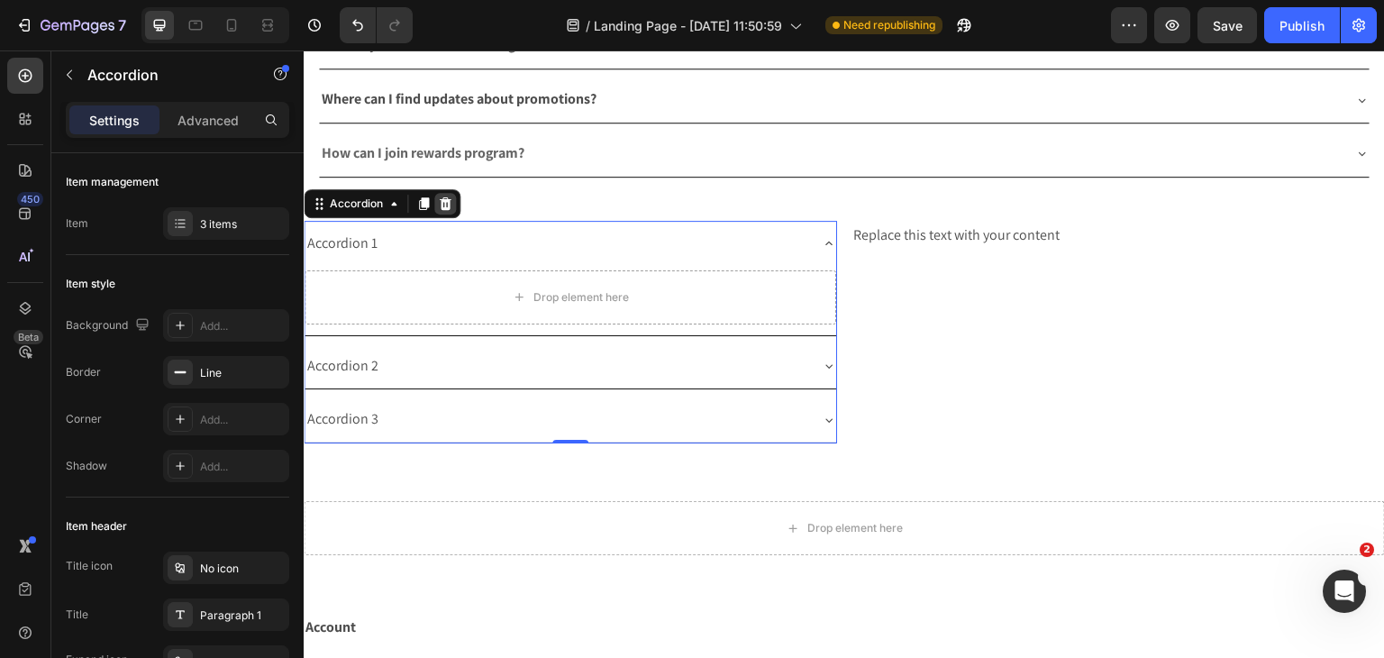
click at [445, 205] on icon at bounding box center [446, 203] width 12 height 13
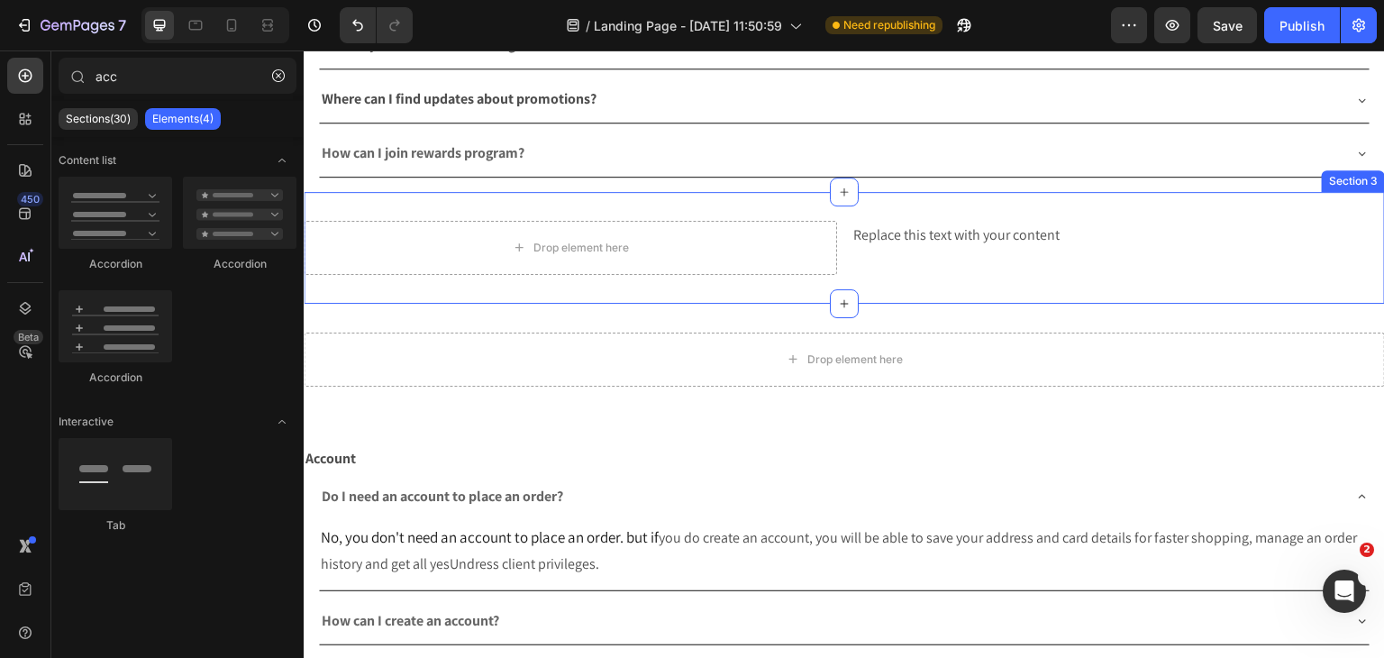
click at [955, 246] on div "Replace this text with your content Text Block" at bounding box center [1117, 248] width 533 height 54
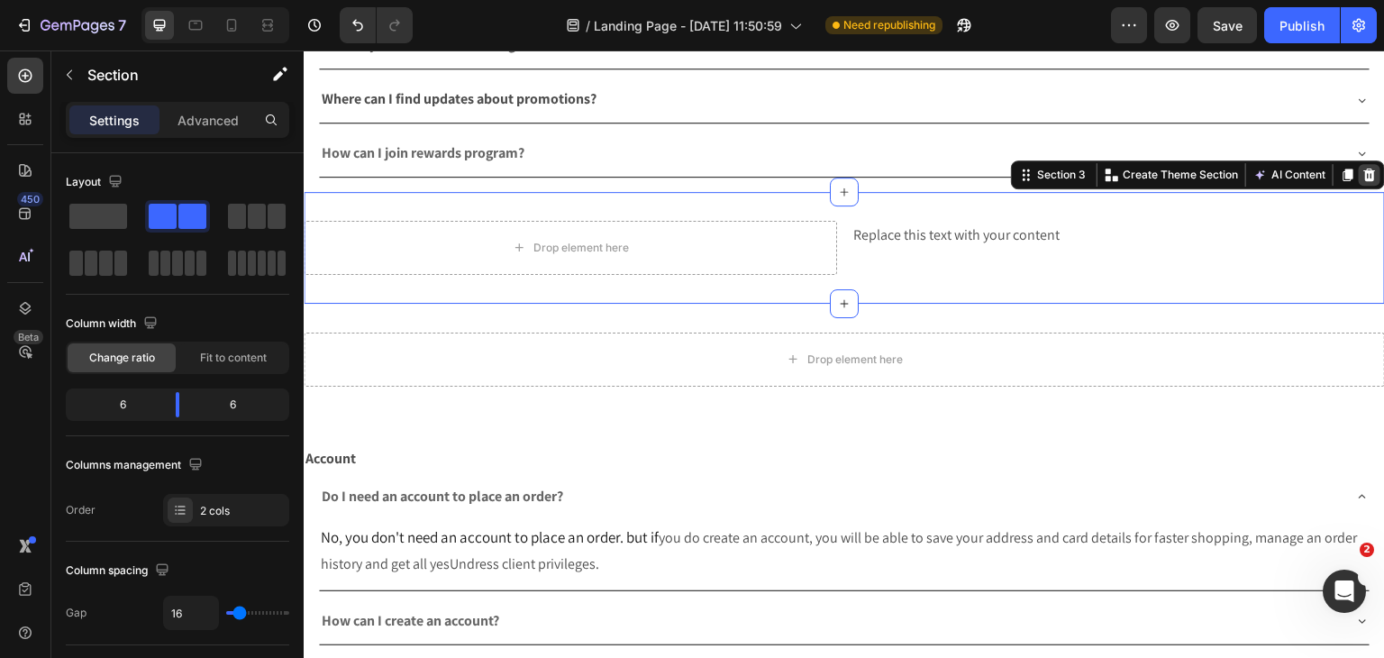
click at [1359, 180] on div at bounding box center [1370, 175] width 22 height 22
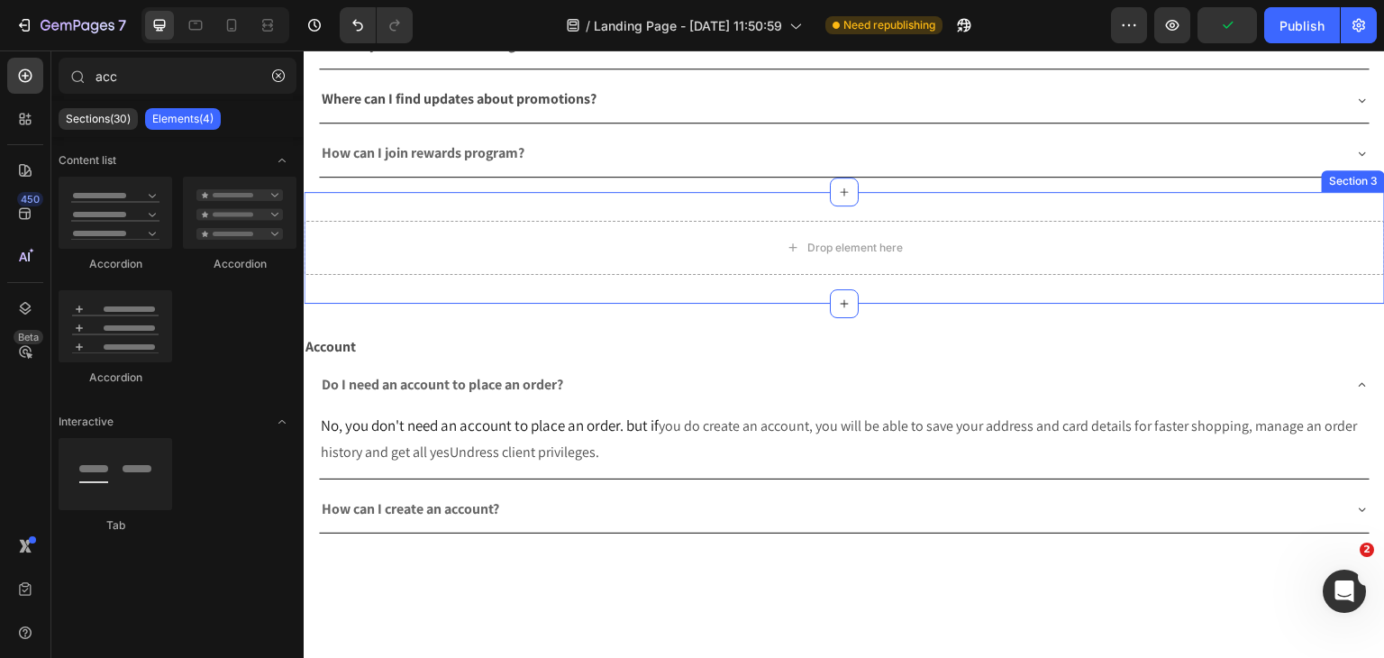
click at [1340, 233] on div "Drop element here" at bounding box center [844, 248] width 1081 height 54
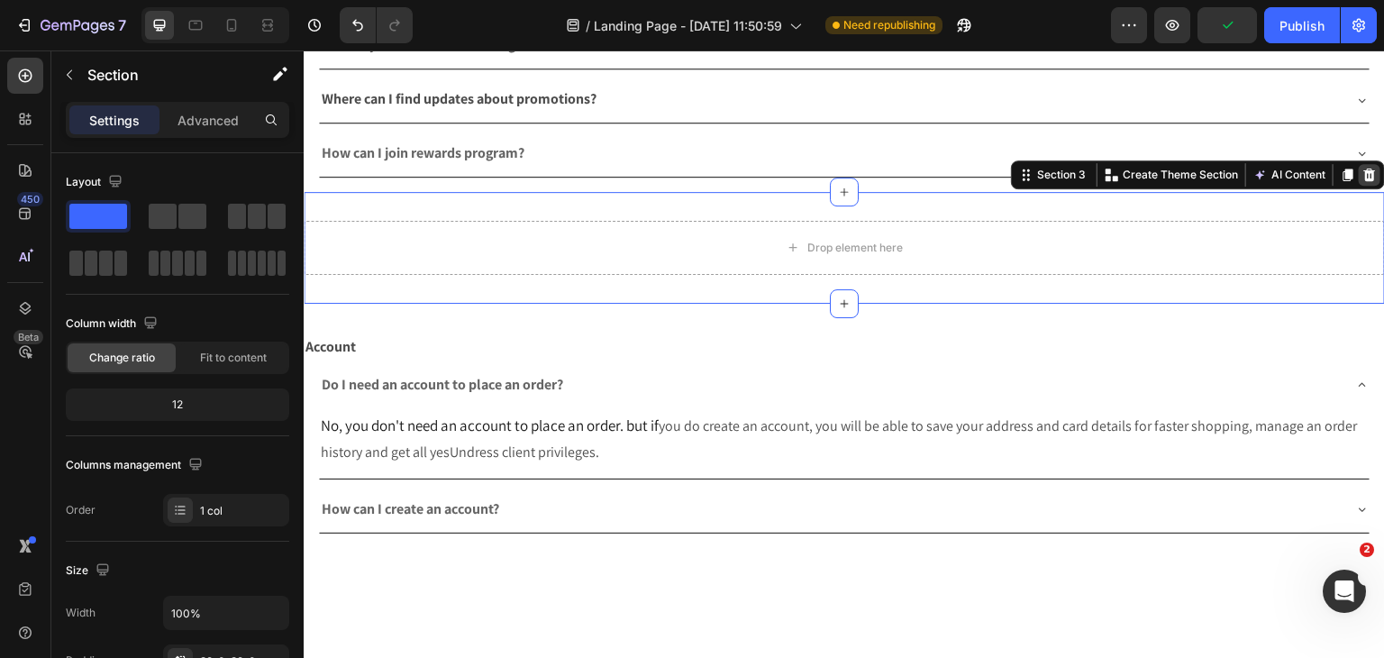
click at [1359, 180] on div at bounding box center [1370, 175] width 22 height 22
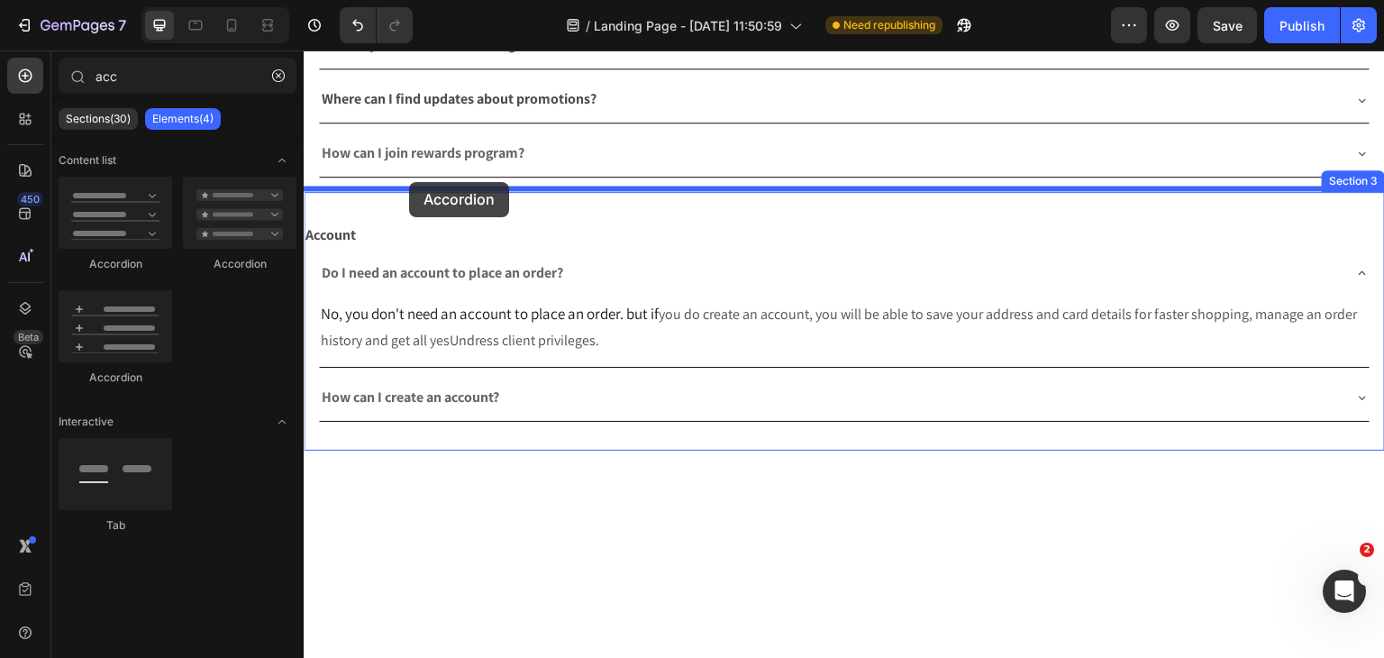
drag, startPoint x: 387, startPoint y: 287, endPoint x: 409, endPoint y: 182, distance: 106.9
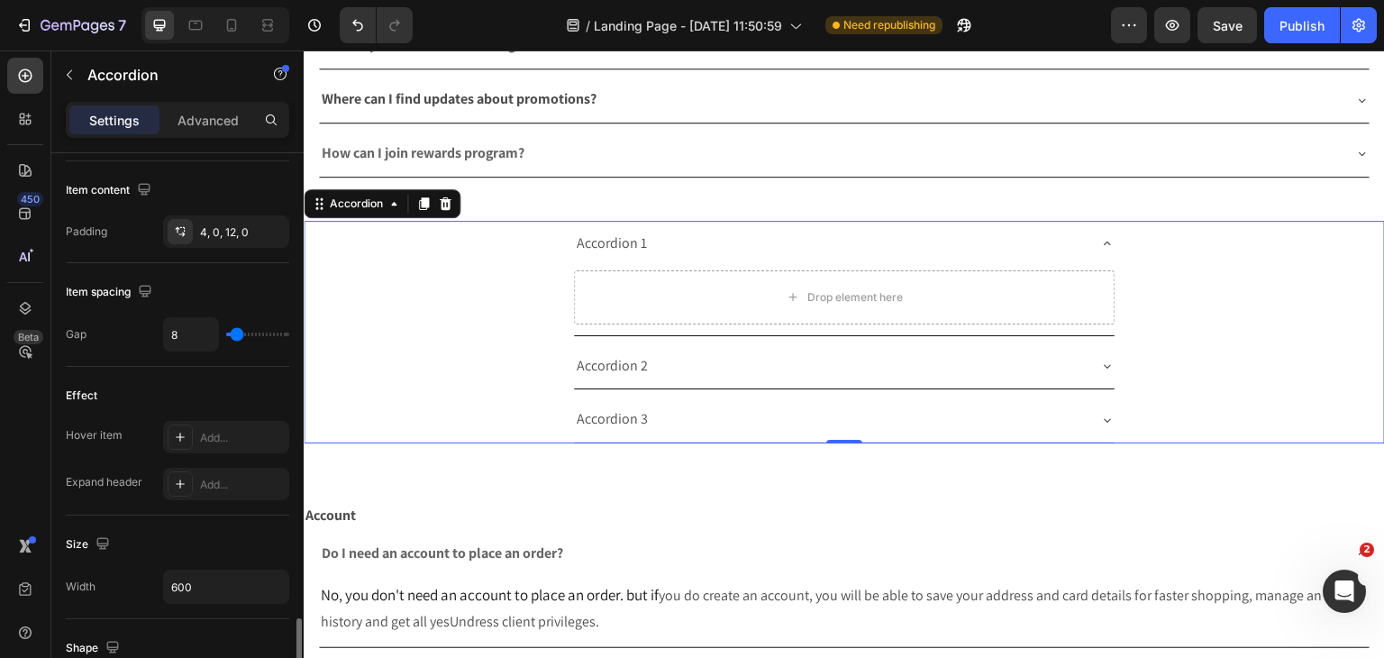
scroll to position [991, 0]
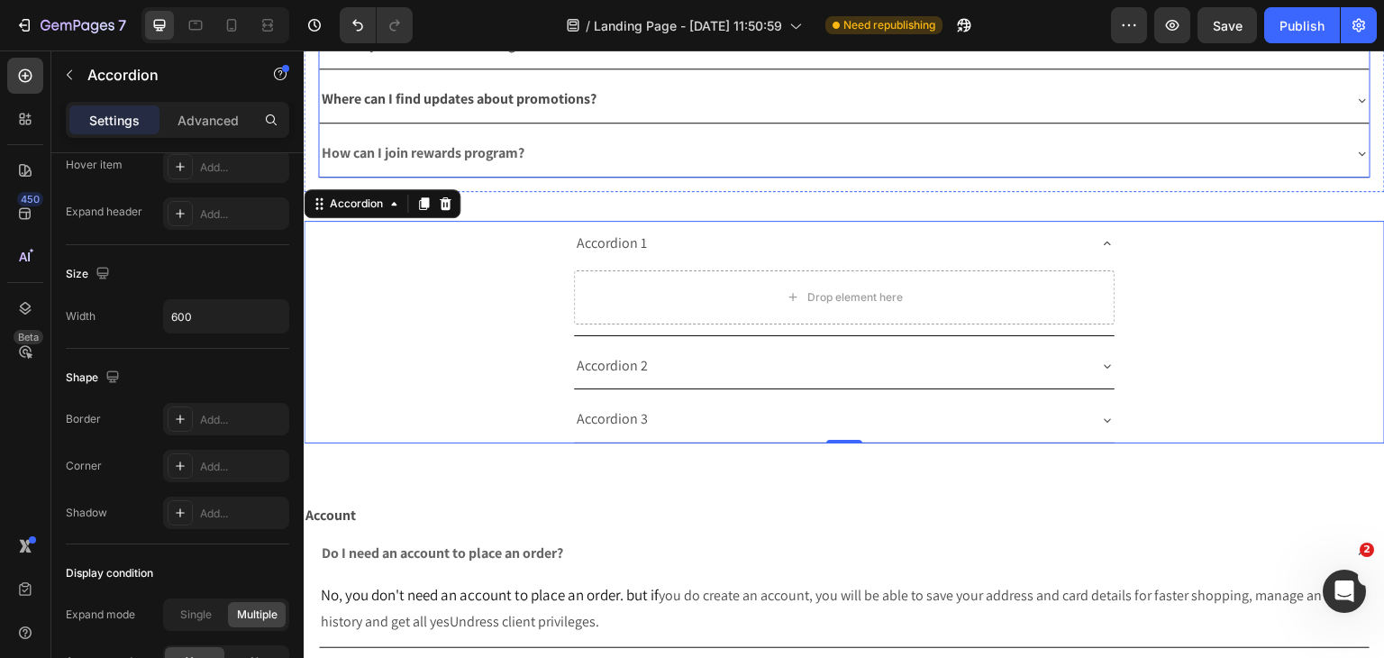
click at [604, 169] on div "How can I join rewards program?" at bounding box center [844, 154] width 1051 height 46
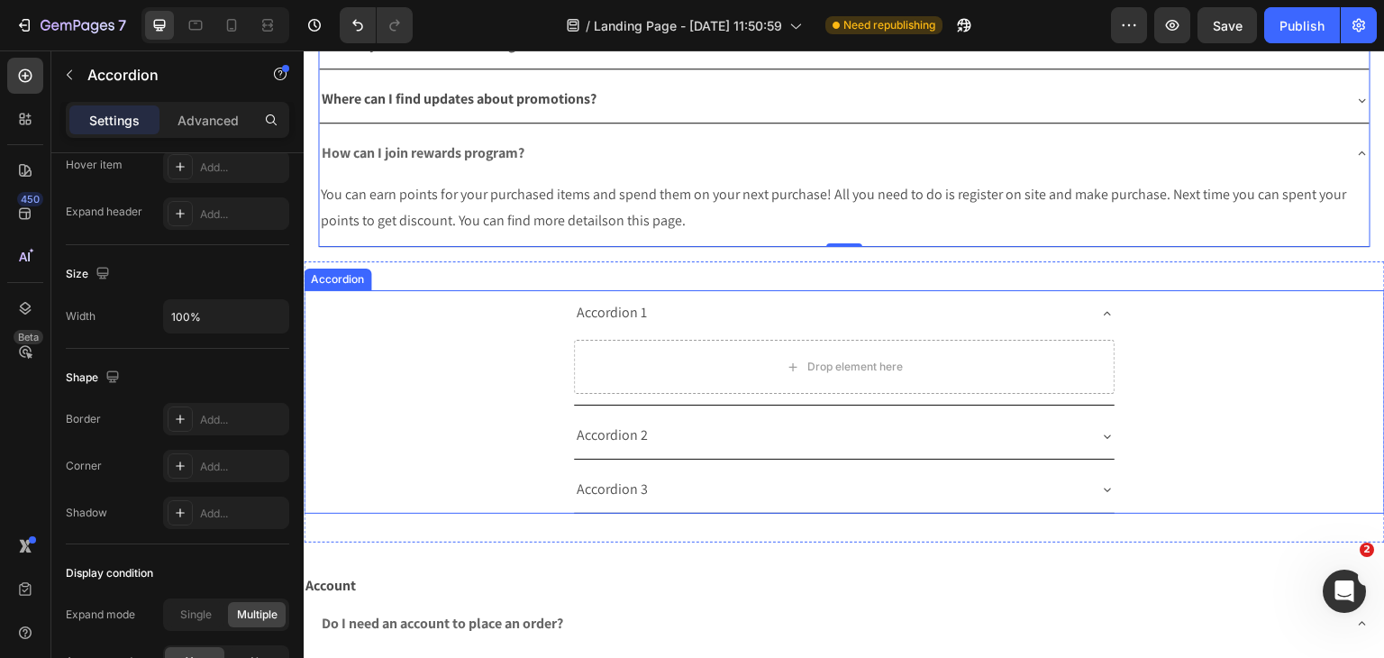
click at [479, 302] on div "Accordion 1 Drop element here" at bounding box center [844, 347] width 1079 height 115
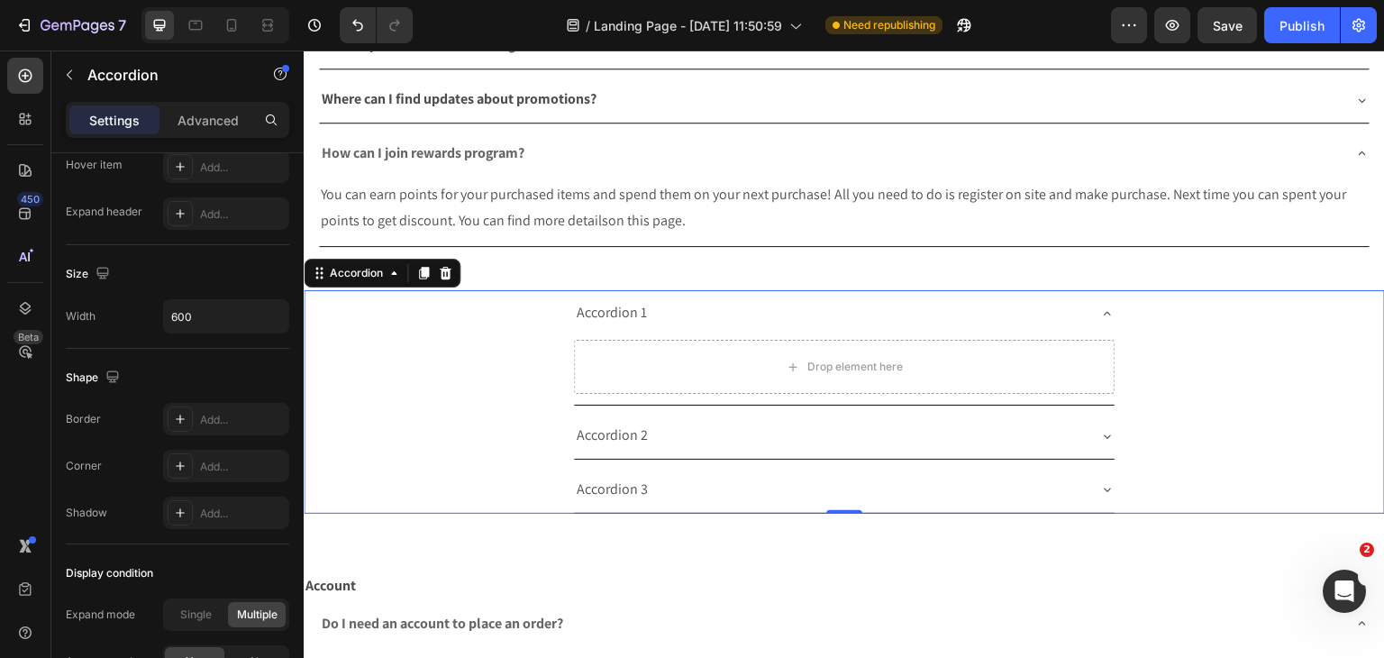
click at [494, 331] on div "Accordion 1 Drop element here" at bounding box center [844, 347] width 1079 height 115
click at [166, 304] on input "600" at bounding box center [226, 316] width 124 height 32
click at [174, 303] on input "600" at bounding box center [226, 316] width 124 height 32
click at [269, 325] on button "button" at bounding box center [272, 316] width 32 height 32
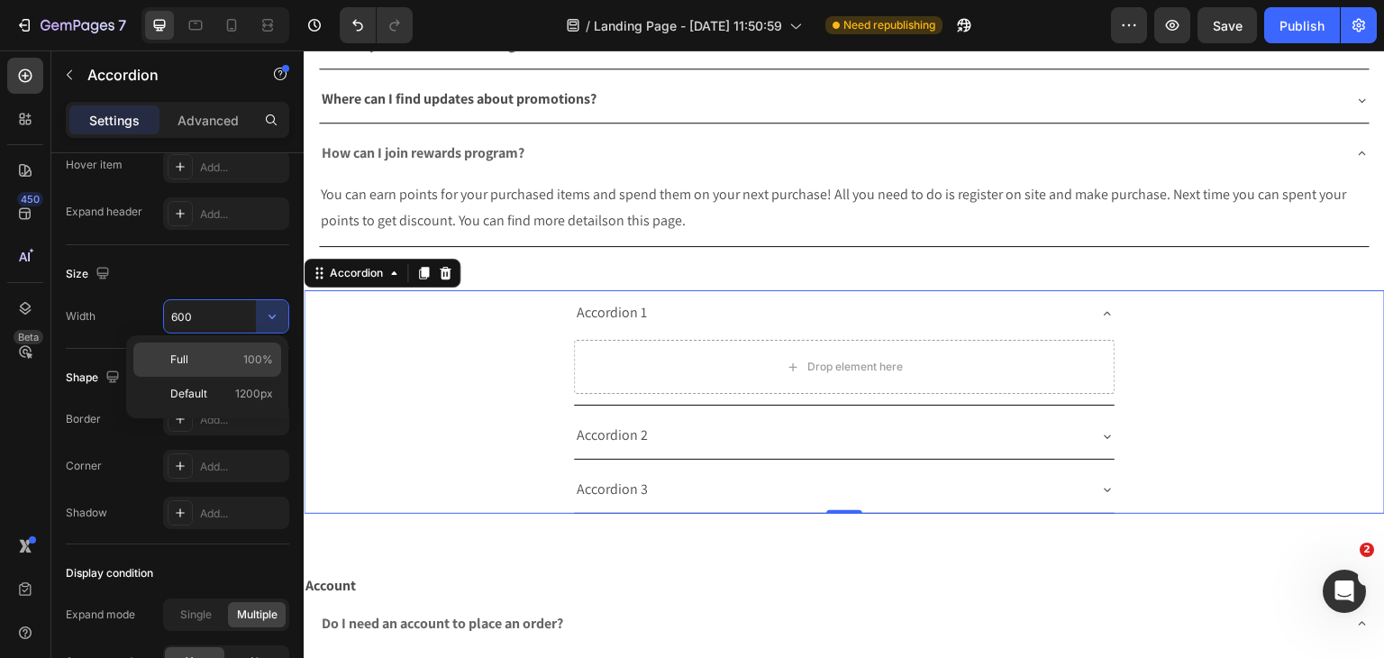
click at [272, 367] on span "100%" at bounding box center [258, 359] width 30 height 16
type input "100%"
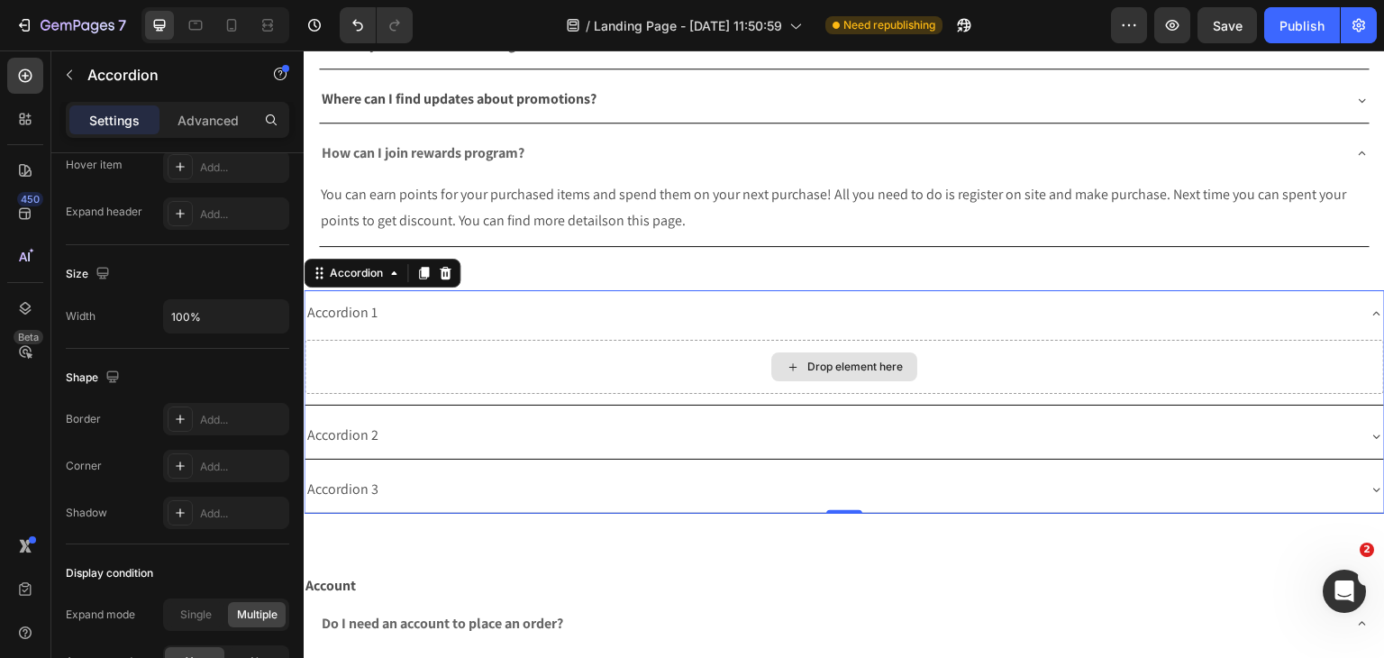
click at [711, 329] on div "Accordion 1" at bounding box center [844, 313] width 1079 height 46
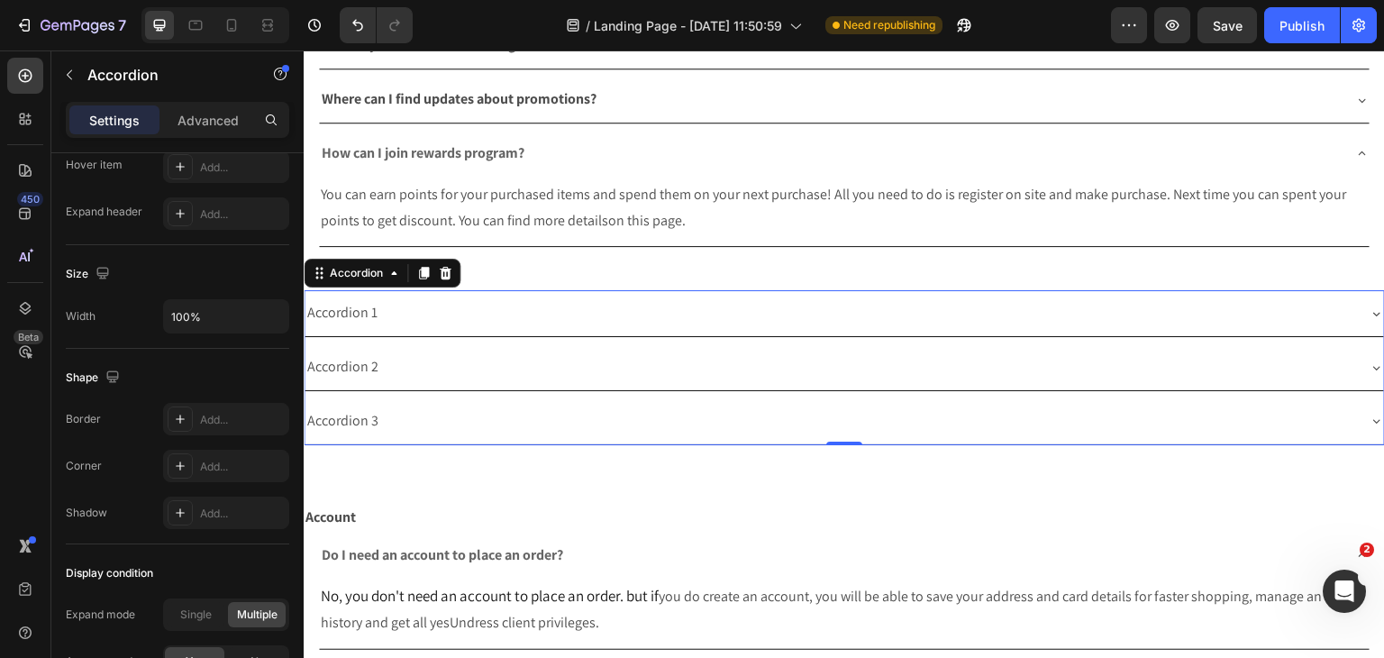
click at [670, 315] on div "Accordion 1" at bounding box center [830, 313] width 1051 height 32
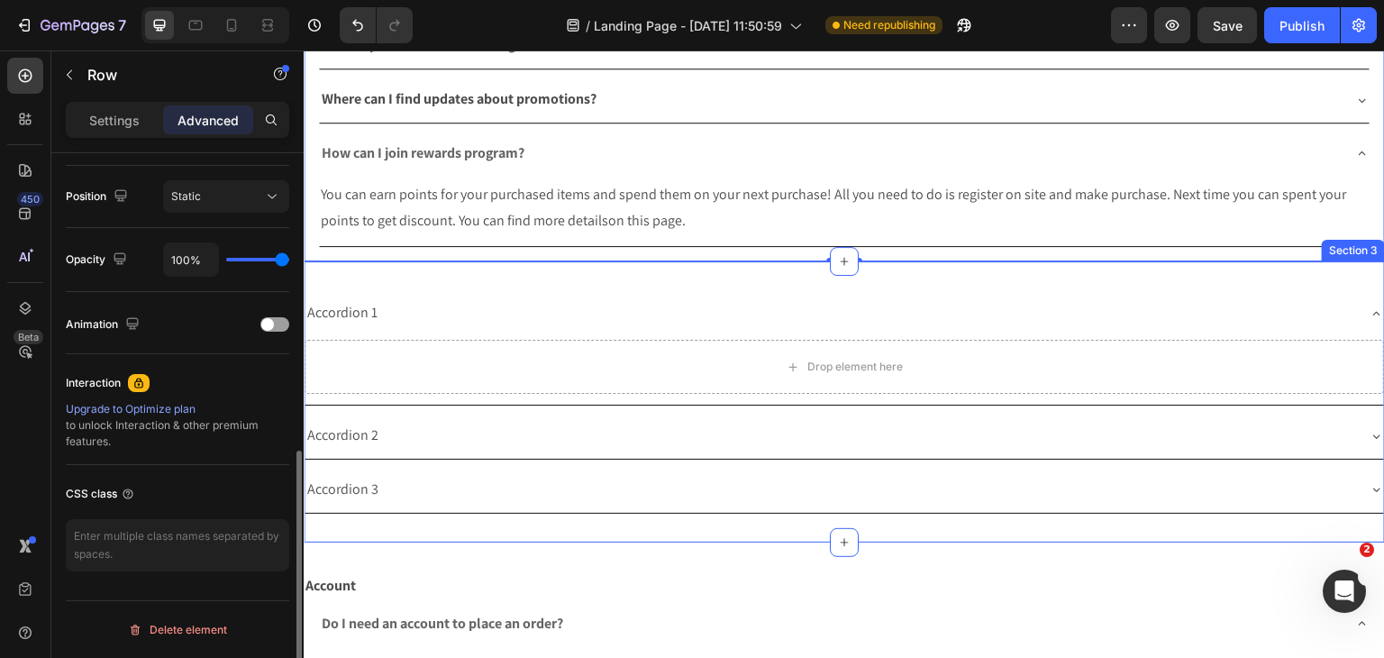
scroll to position [0, 0]
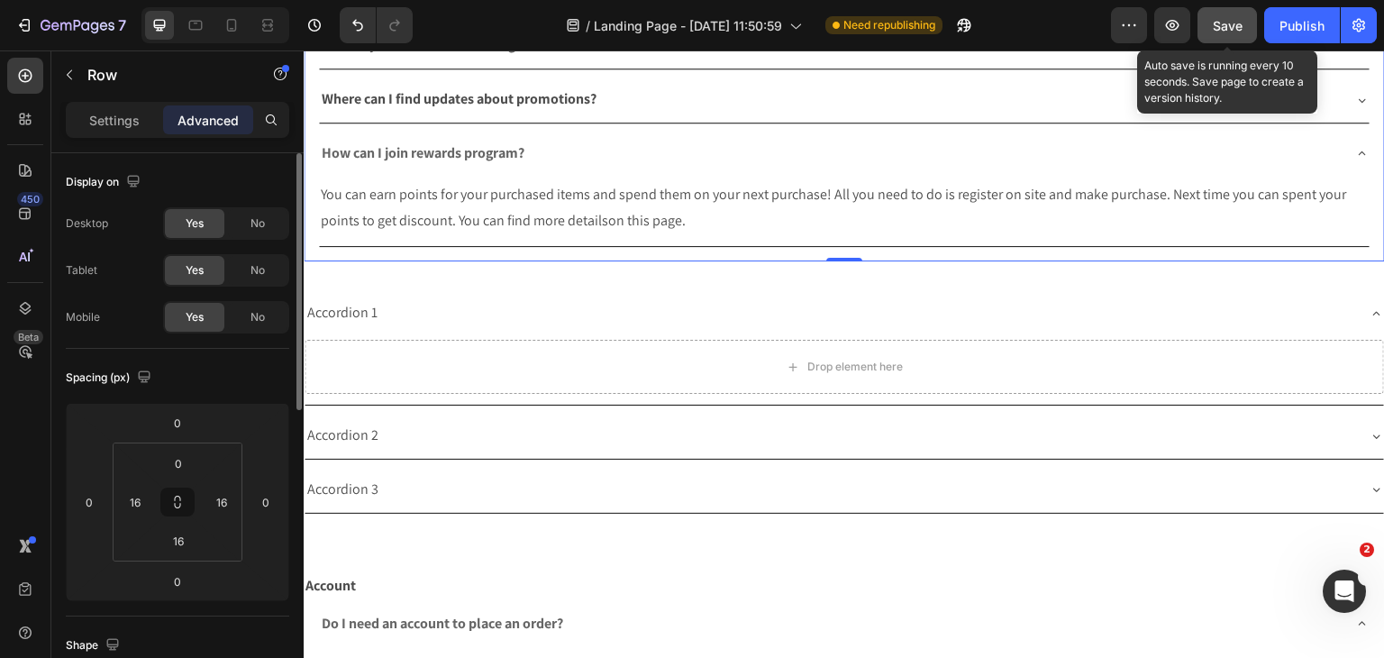
click at [1206, 18] on button "Save" at bounding box center [1226, 25] width 59 height 36
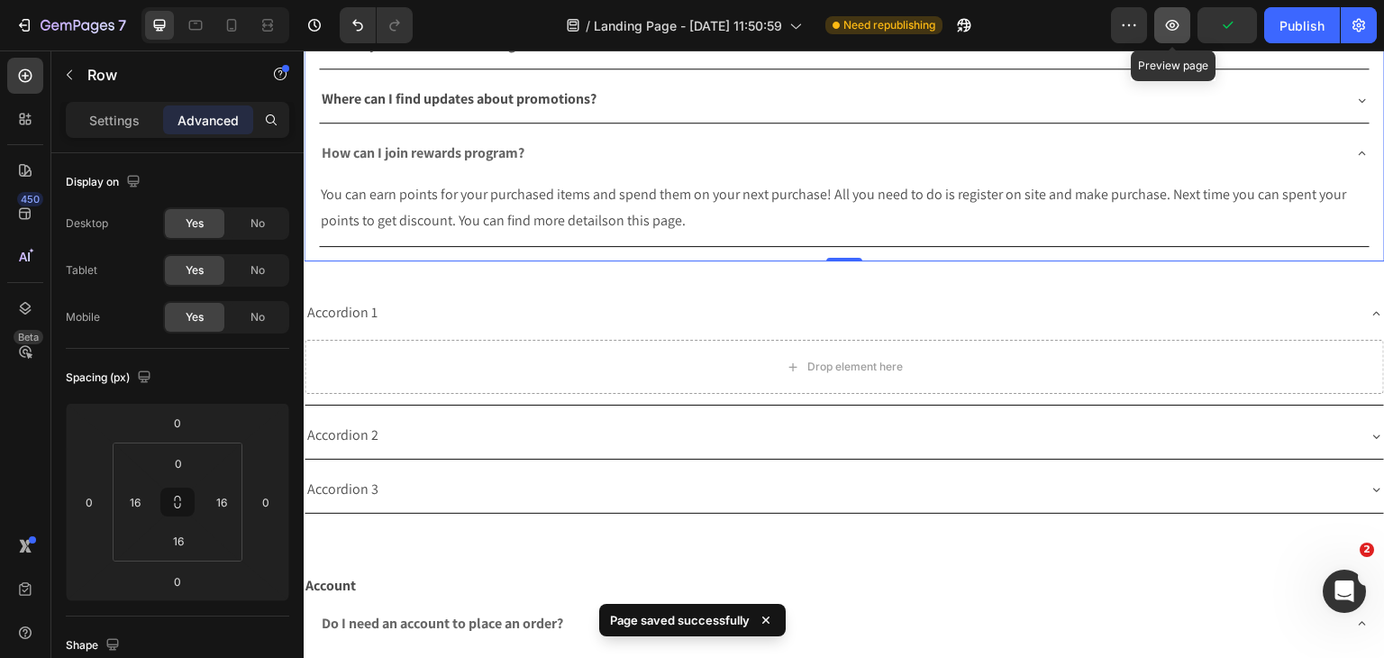
click at [1175, 24] on icon "button" at bounding box center [1173, 25] width 14 height 11
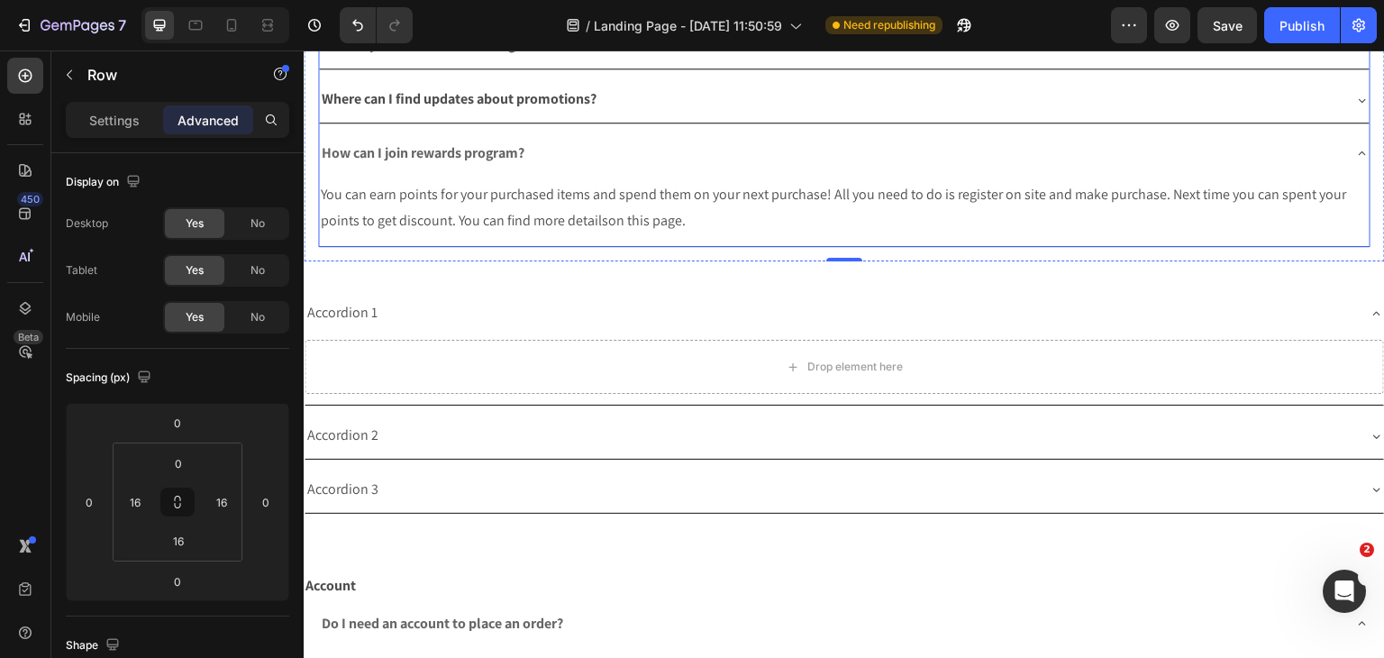
scroll to position [168, 0]
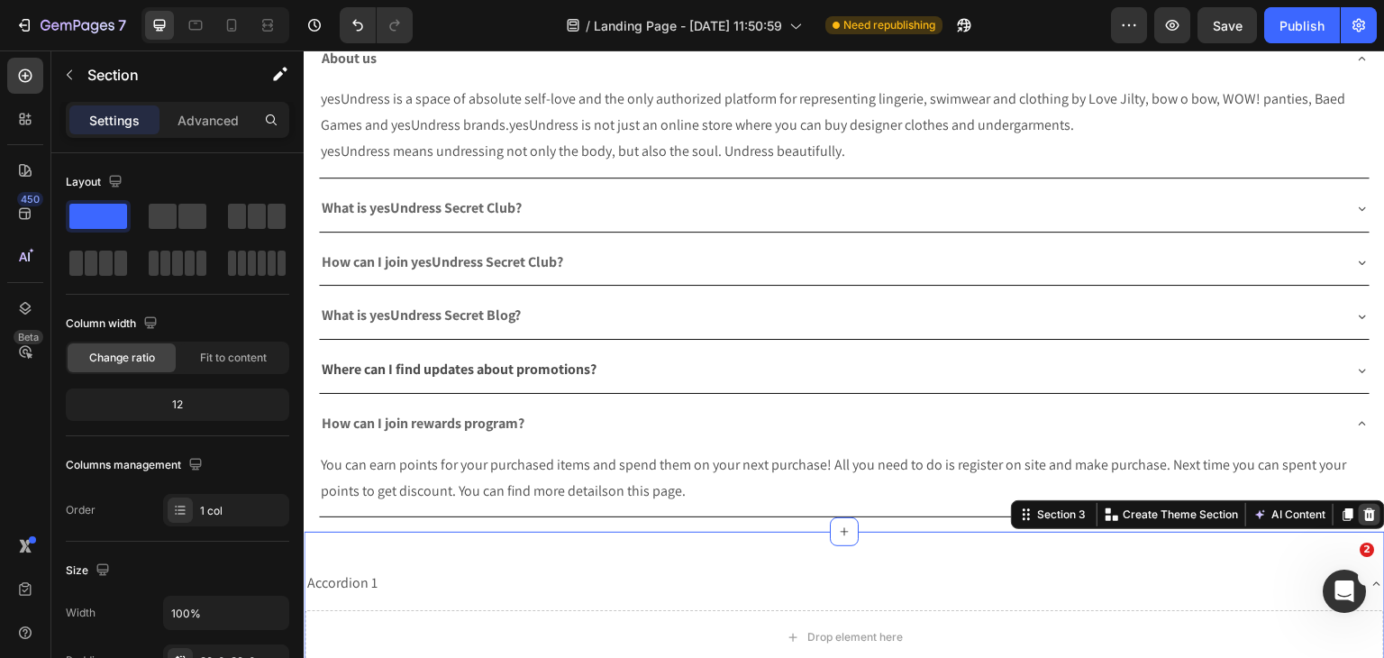
click at [1364, 511] on icon at bounding box center [1370, 514] width 12 height 13
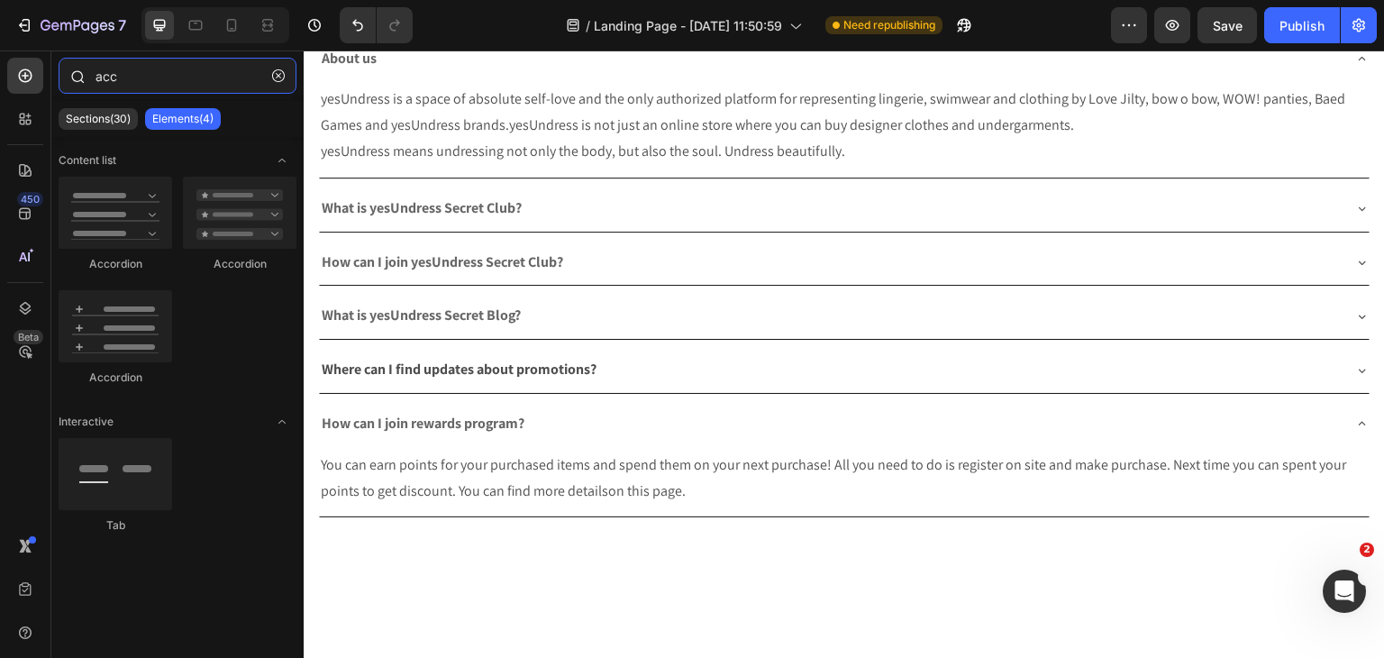
click at [137, 75] on input "acc" at bounding box center [178, 76] width 238 height 36
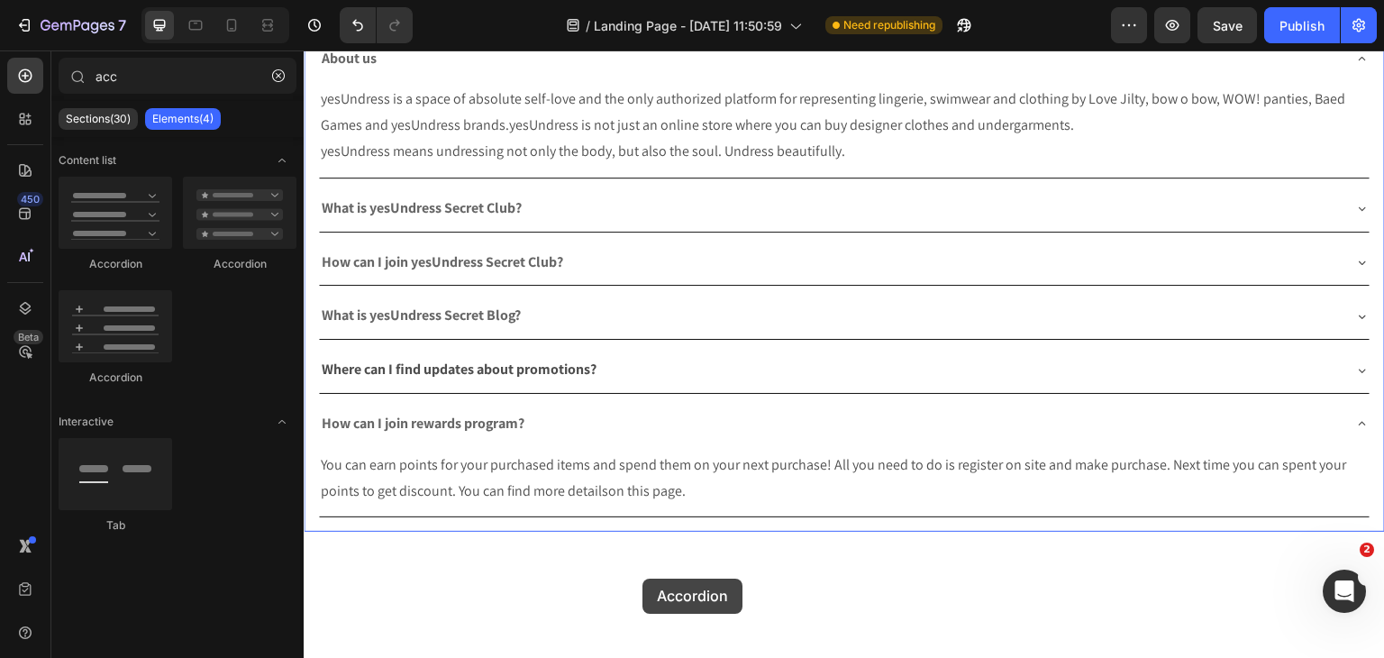
scroll to position [180, 0]
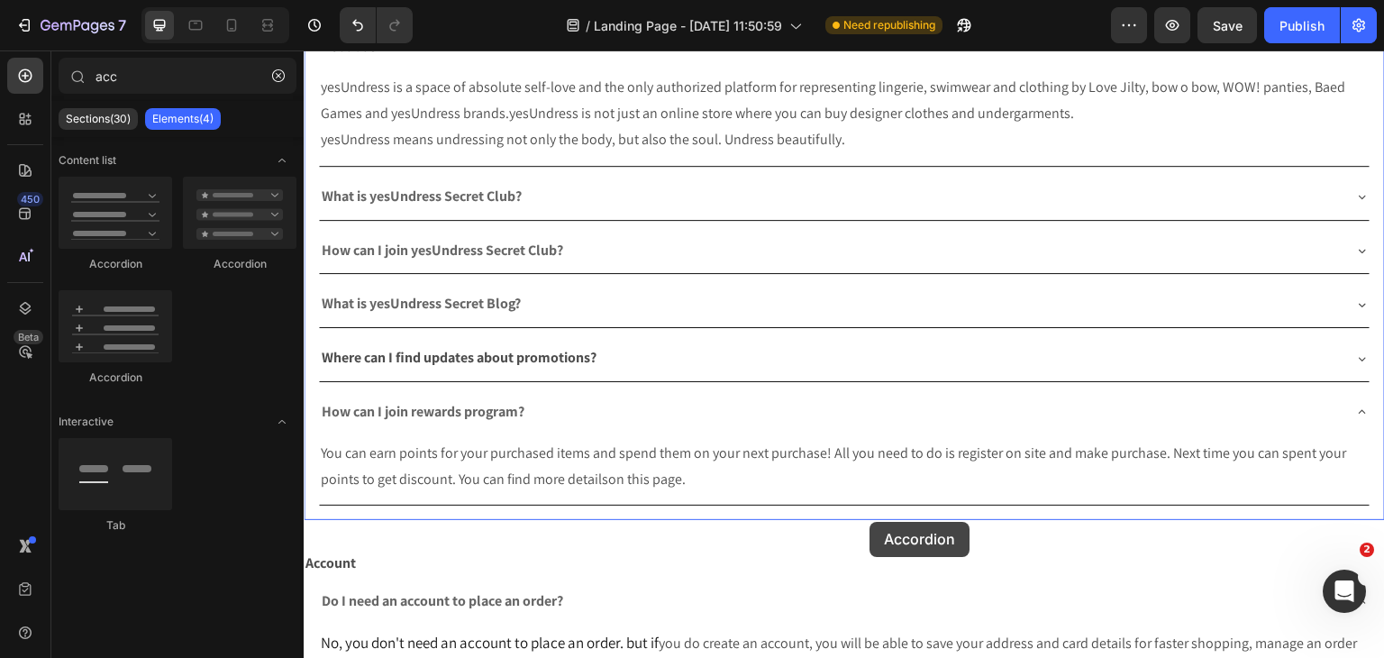
drag, startPoint x: 543, startPoint y: 265, endPoint x: 868, endPoint y: 522, distance: 413.7
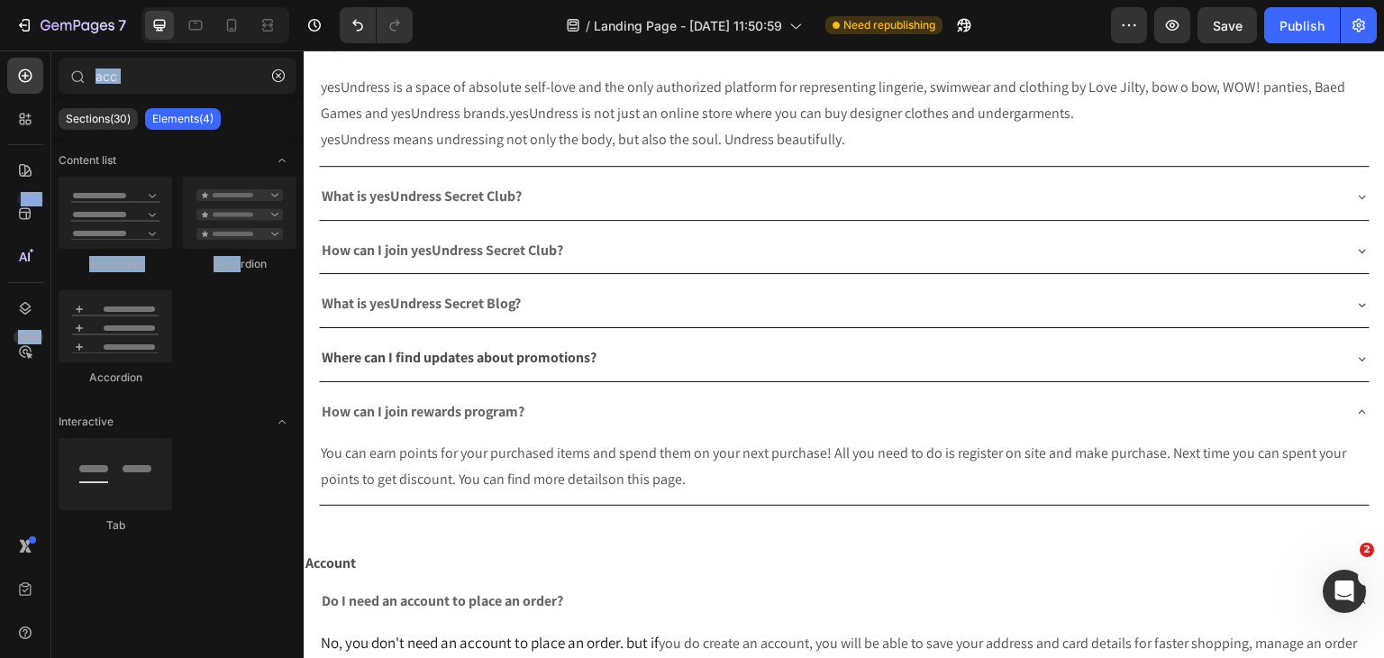
drag, startPoint x: 47, startPoint y: 224, endPoint x: 241, endPoint y: 252, distance: 195.7
click at [241, 252] on div "450 Beta acc Sections(30) Elements(4) Content list Accordion Accordion Accordio…" at bounding box center [152, 353] width 304 height 607
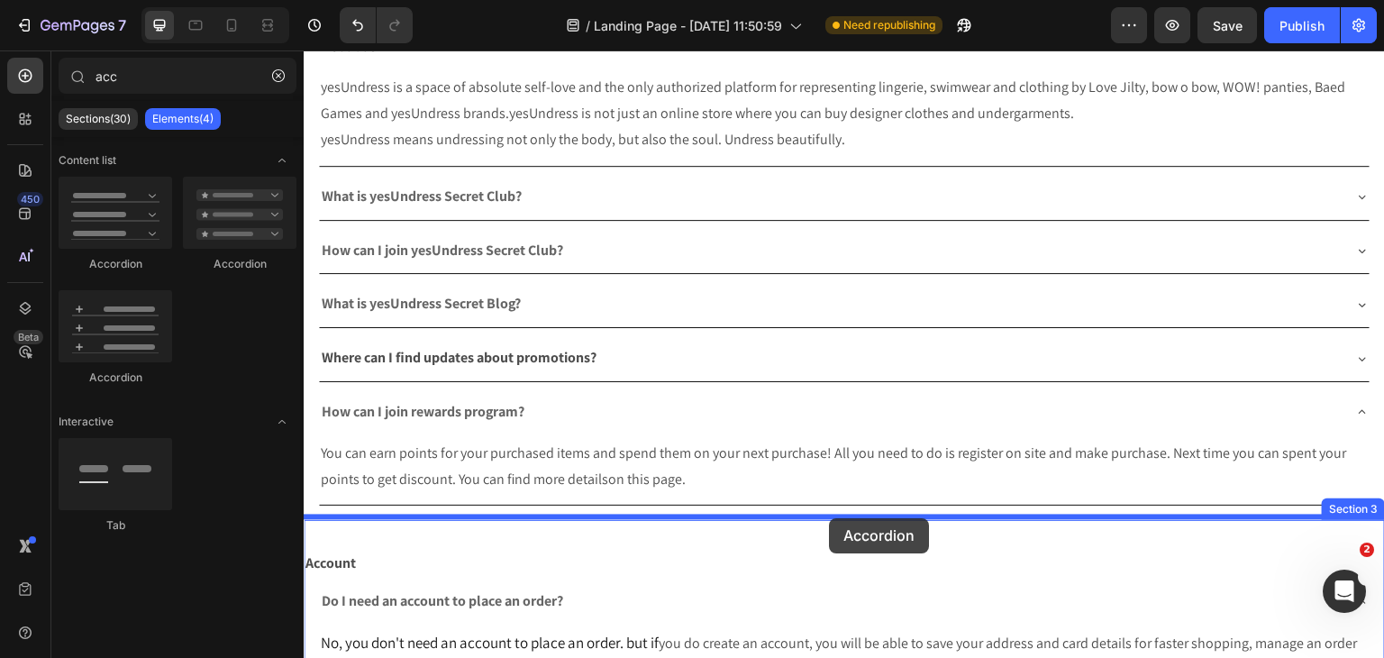
drag, startPoint x: 425, startPoint y: 274, endPoint x: 827, endPoint y: 520, distance: 471.2
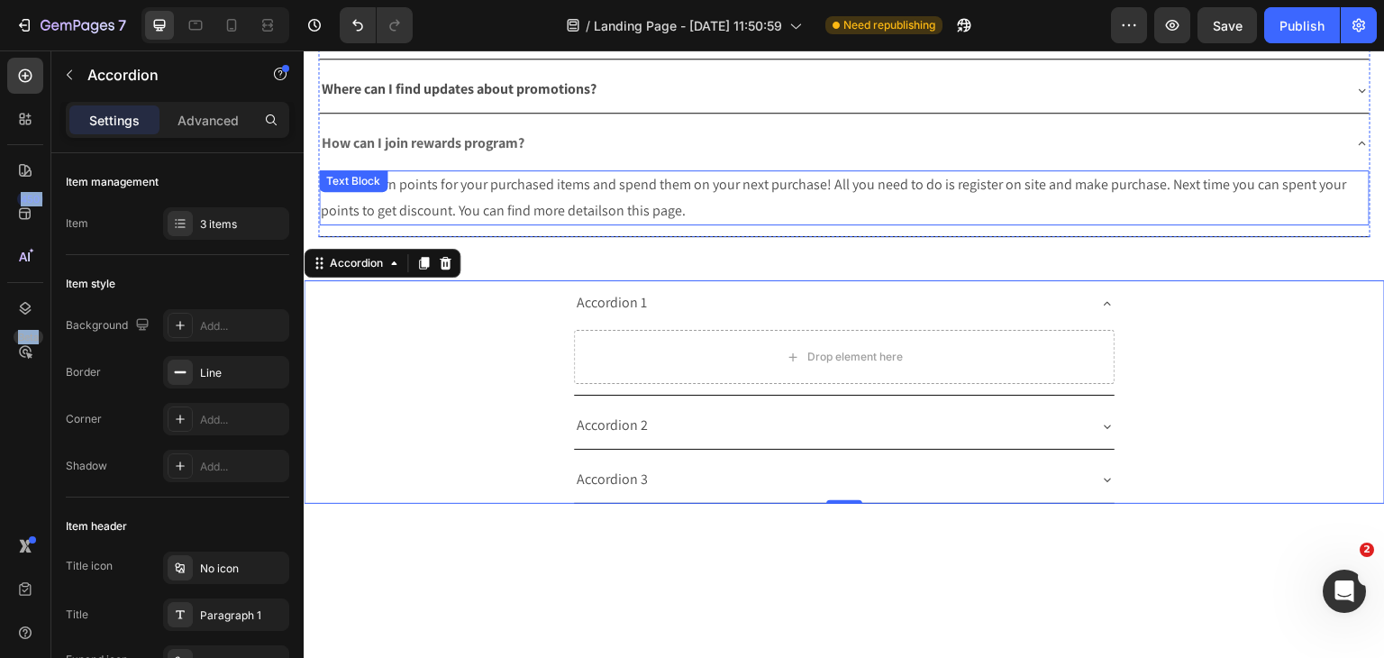
scroll to position [451, 0]
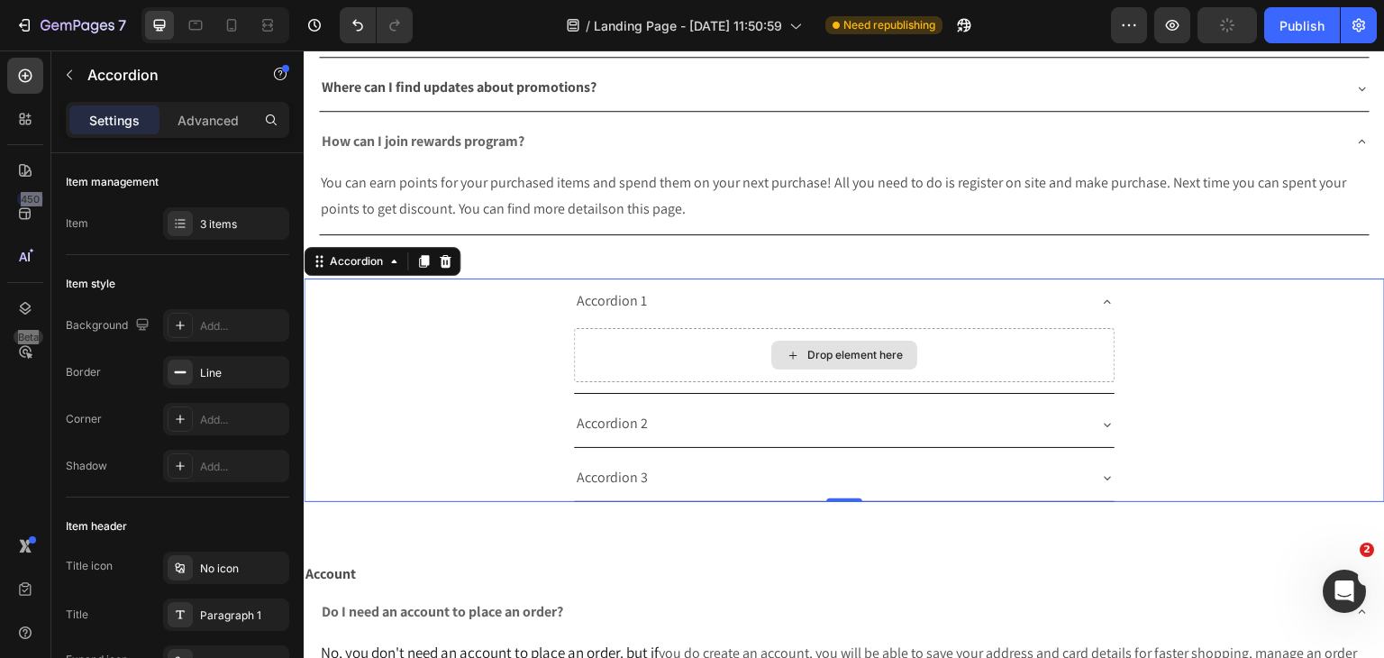
click at [725, 349] on div "Drop element here" at bounding box center [844, 355] width 541 height 54
click at [664, 292] on div "Accordion 1" at bounding box center [830, 302] width 512 height 32
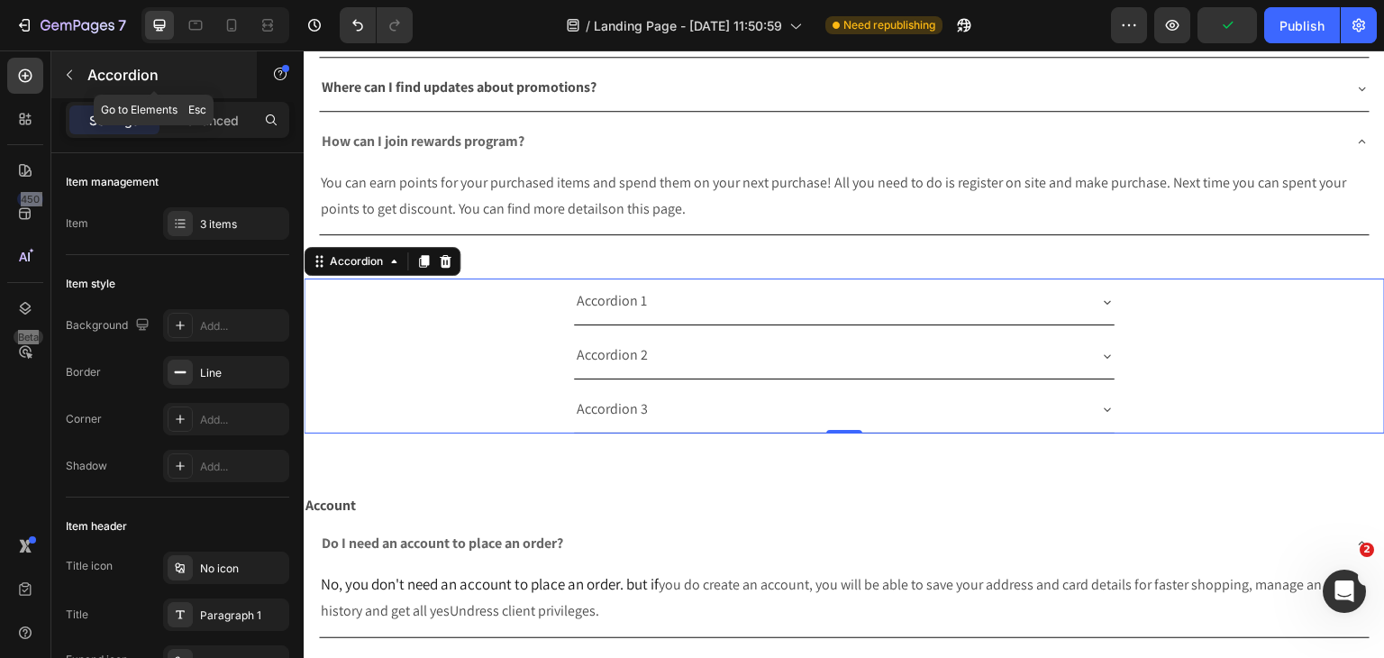
click at [79, 77] on button "button" at bounding box center [69, 74] width 29 height 29
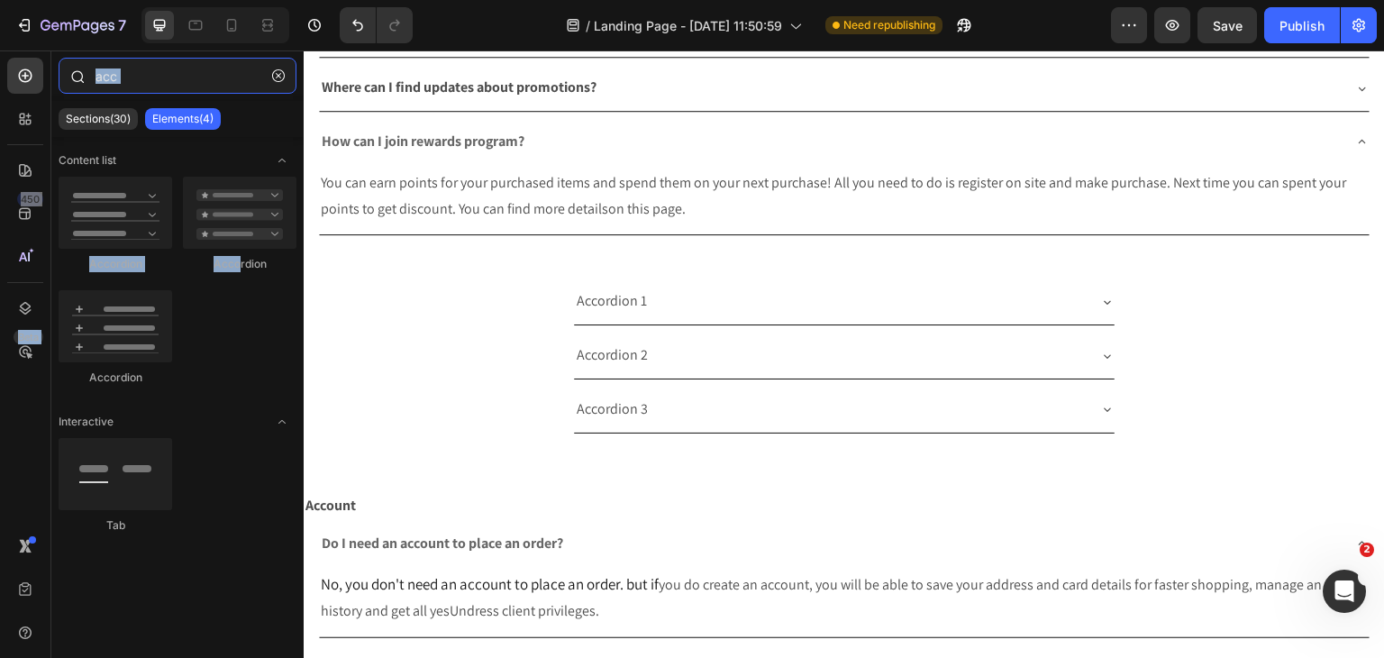
click at [103, 84] on input "acc" at bounding box center [178, 76] width 238 height 36
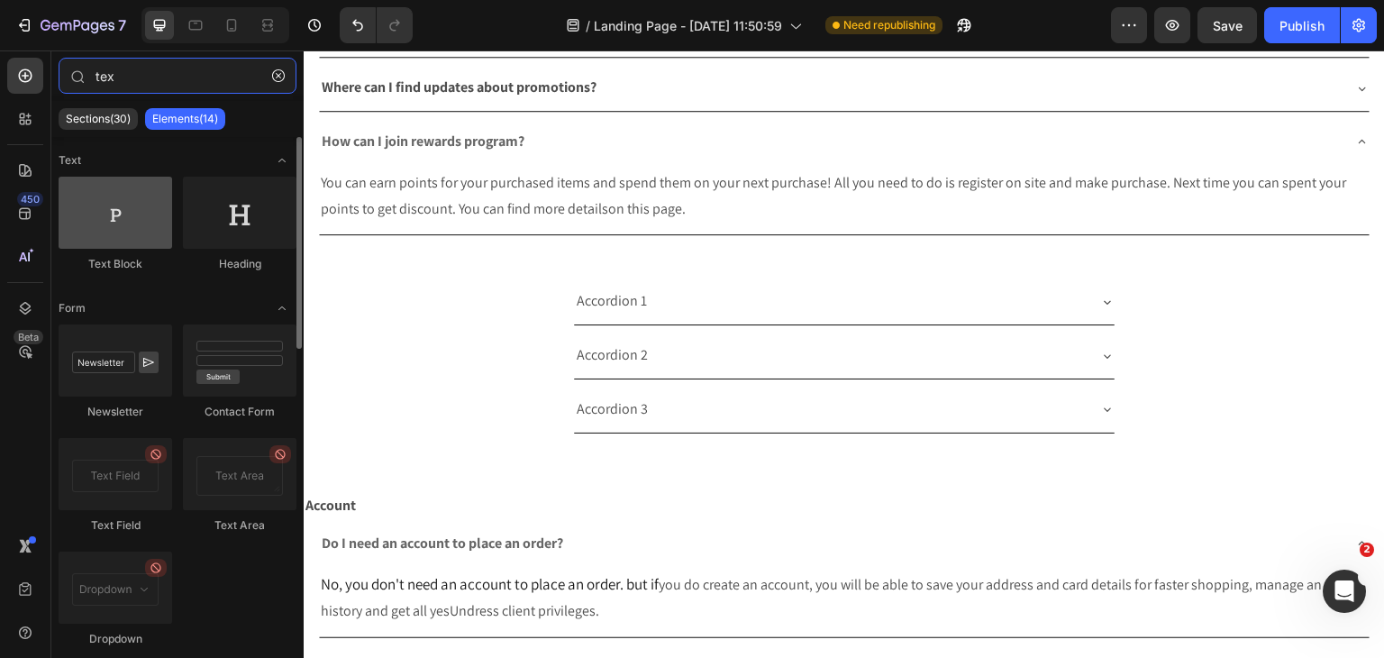
type input "tex"
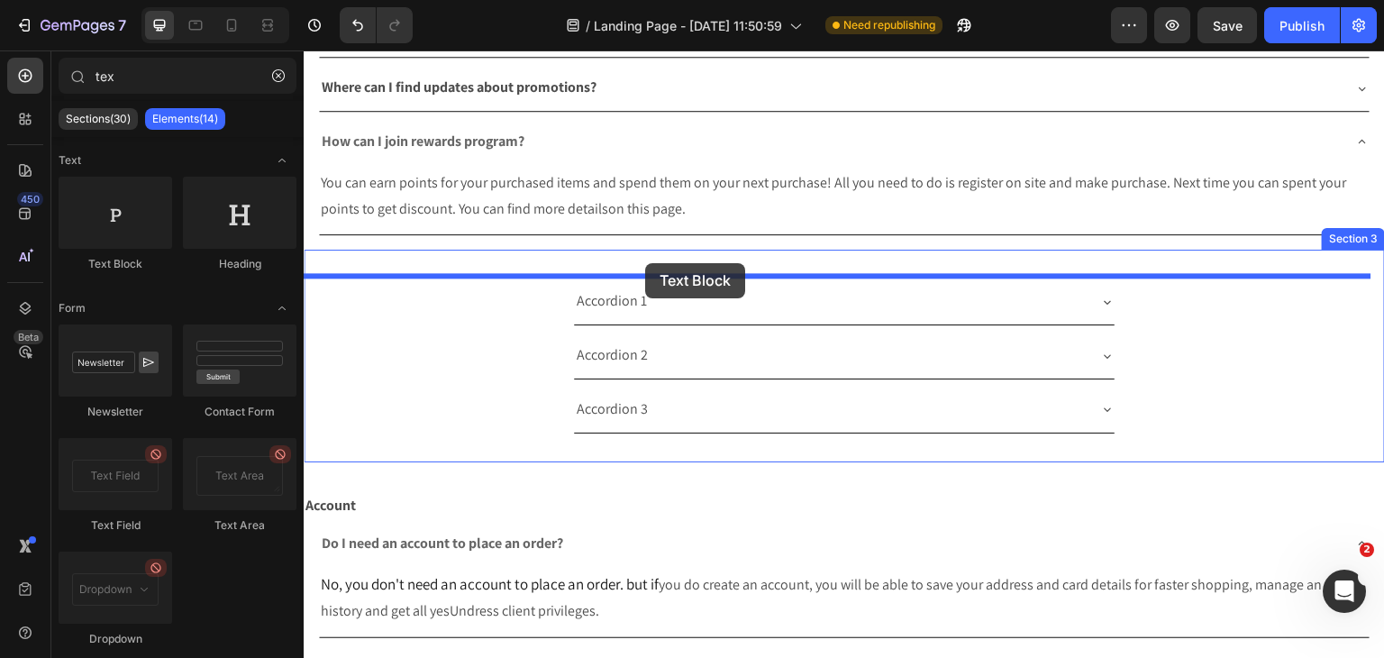
drag, startPoint x: 441, startPoint y: 289, endPoint x: 658, endPoint y: 270, distance: 218.0
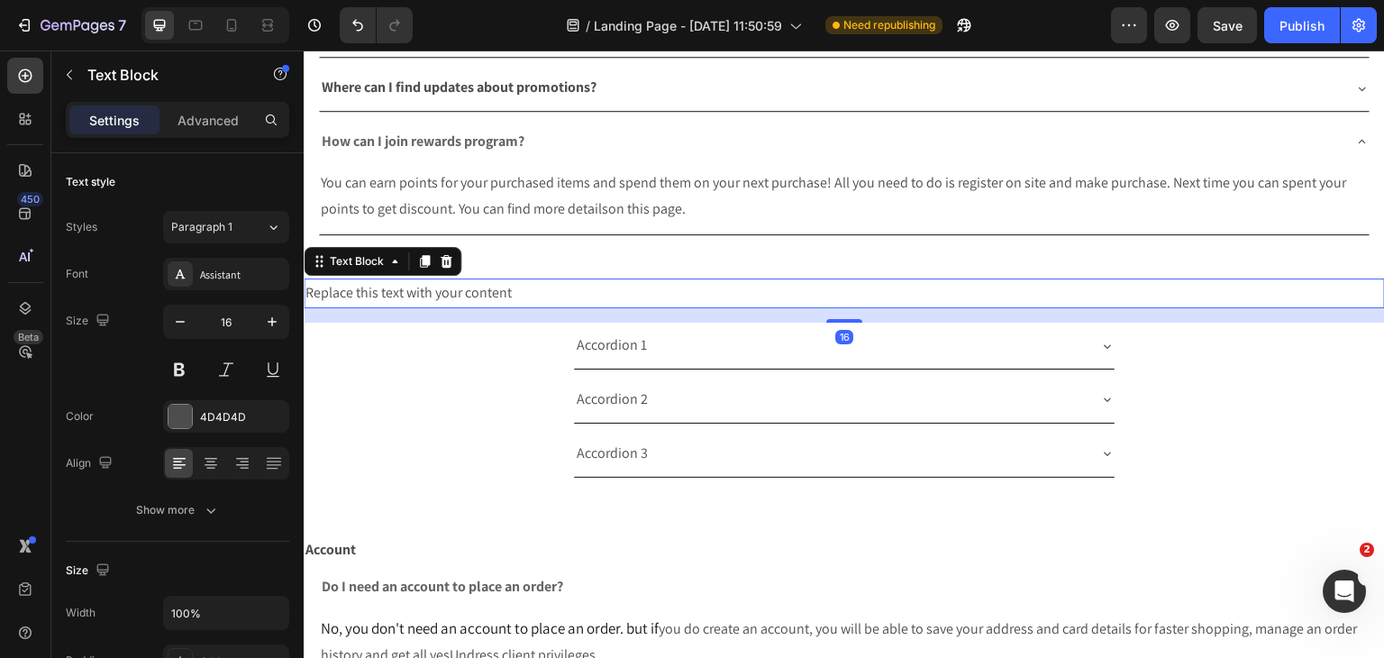
click at [386, 287] on div "Replace this text with your content" at bounding box center [844, 293] width 1081 height 30
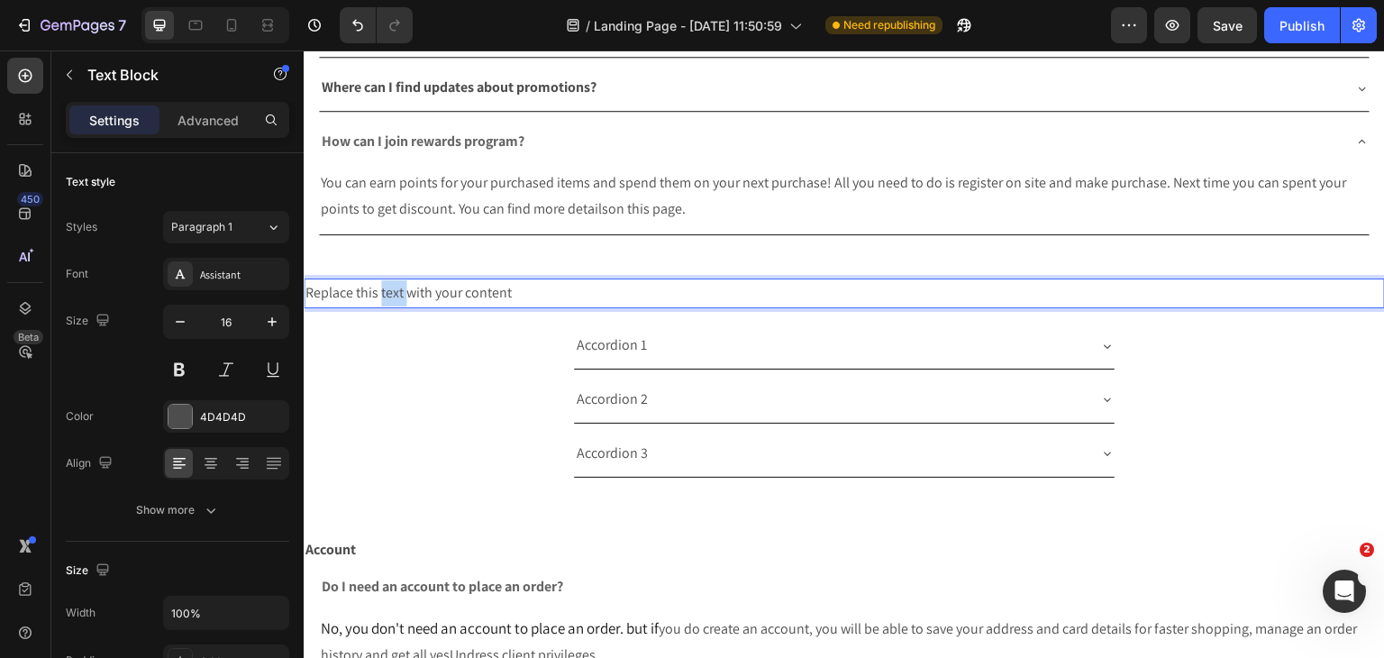
click at [386, 287] on p "Replace this text with your content" at bounding box center [844, 293] width 1078 height 26
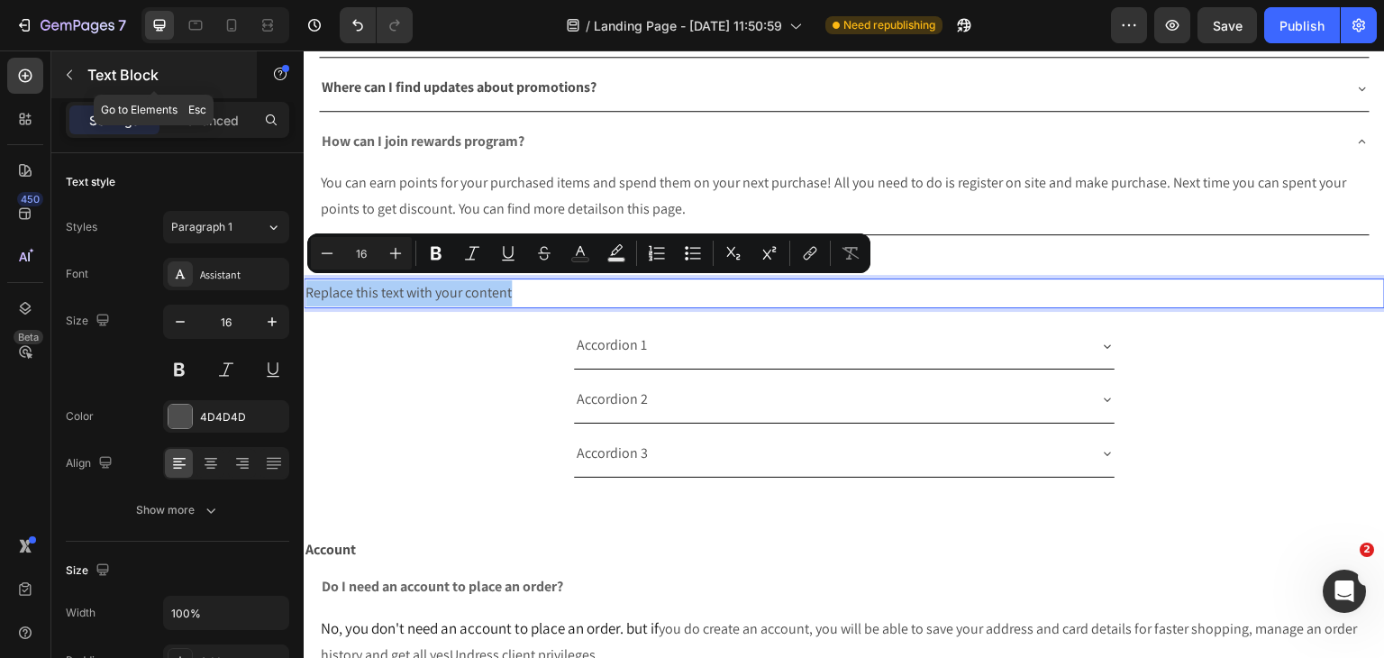
click at [70, 76] on icon "button" at bounding box center [69, 75] width 14 height 14
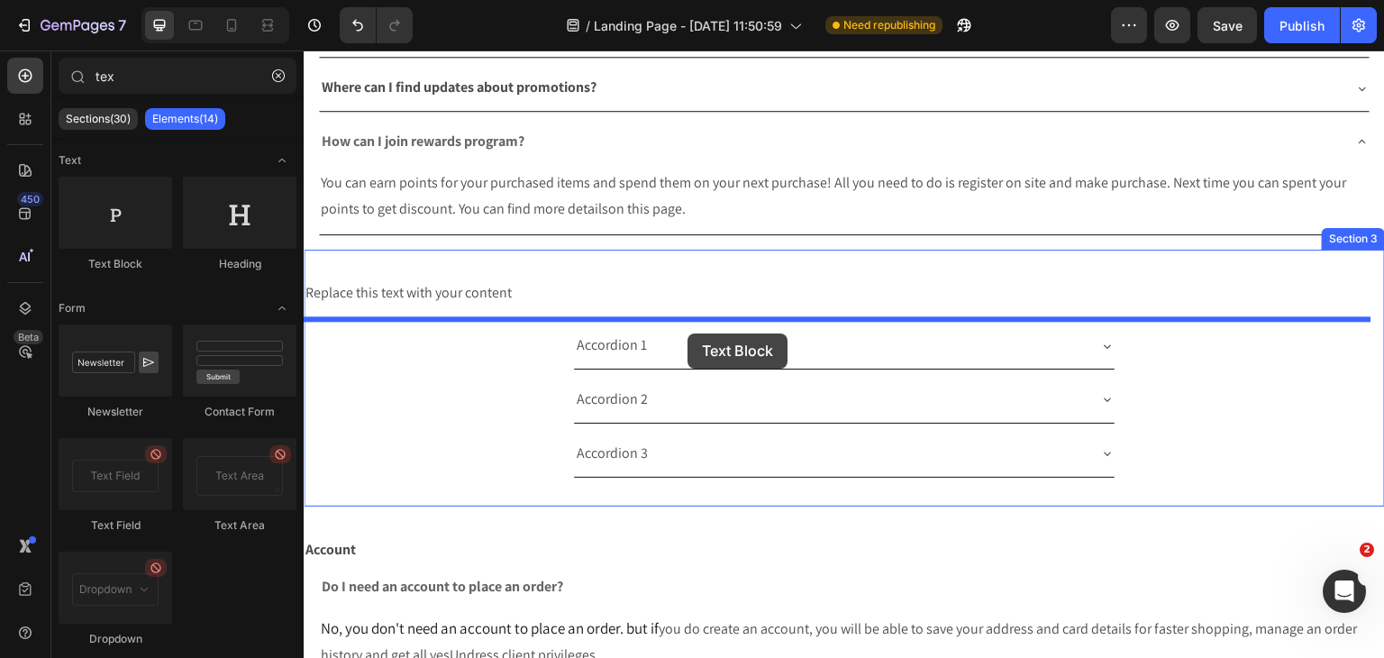
drag, startPoint x: 453, startPoint y: 268, endPoint x: 689, endPoint y: 332, distance: 244.6
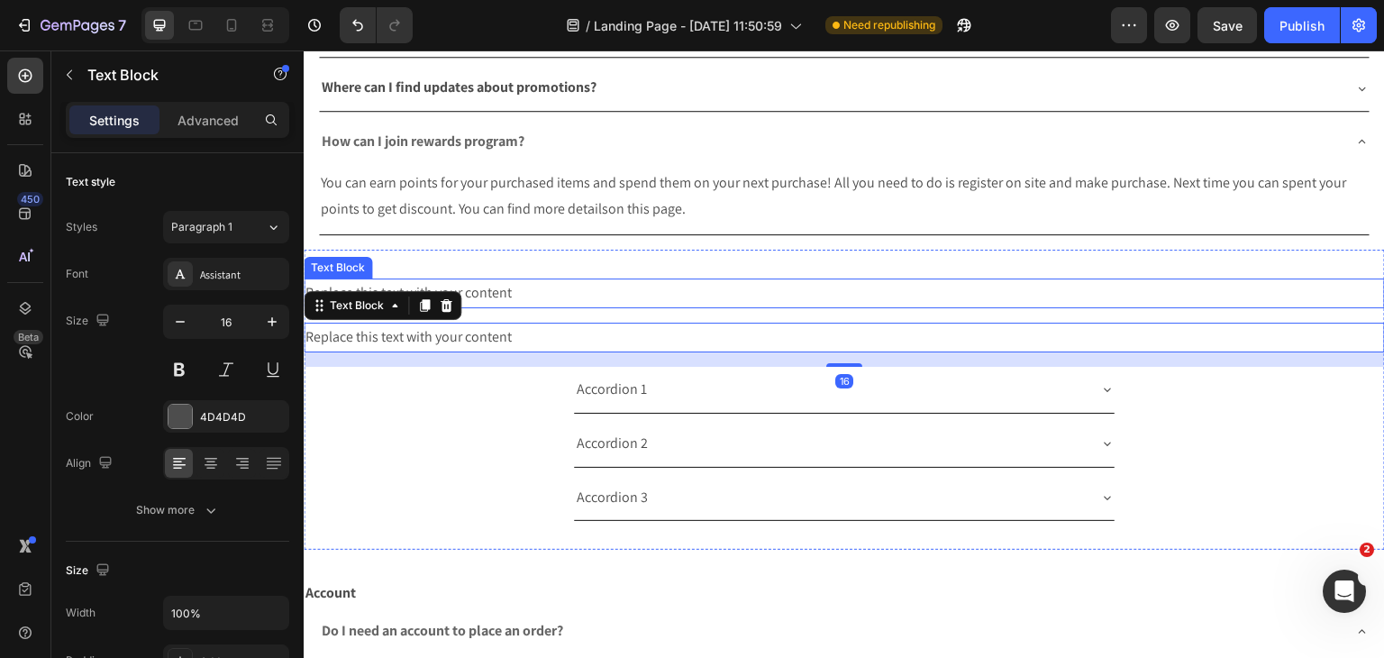
click at [511, 294] on p "Replace this text with your content" at bounding box center [844, 293] width 1078 height 26
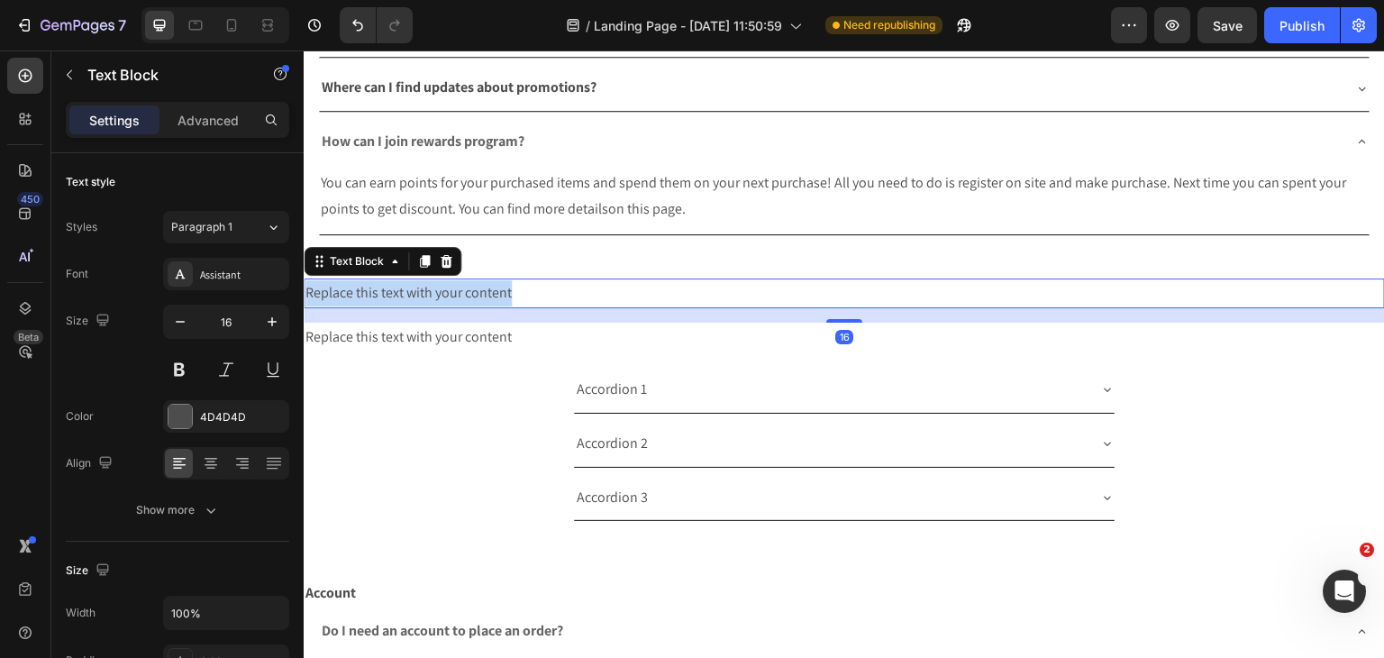
click at [511, 294] on p "Replace this text with your content" at bounding box center [844, 293] width 1078 height 26
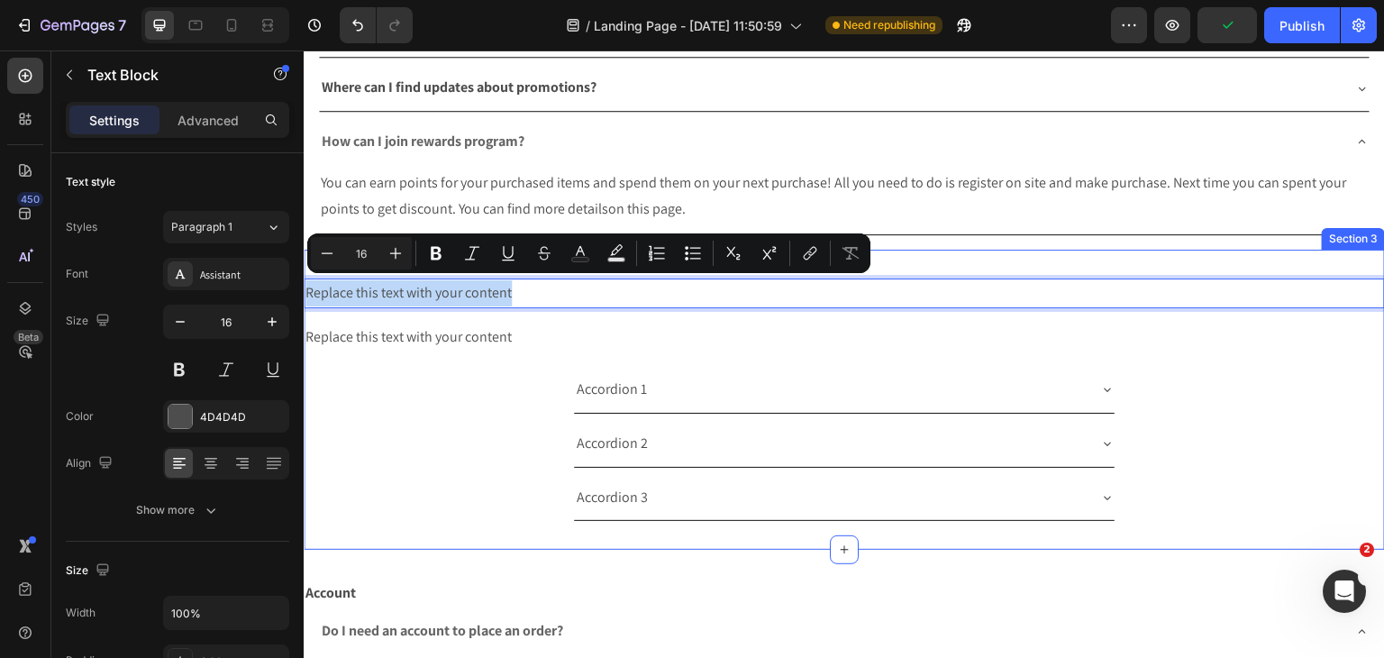
click at [751, 532] on div "Replace this text with your content Text Block 16 Replace this text with your c…" at bounding box center [844, 400] width 1081 height 300
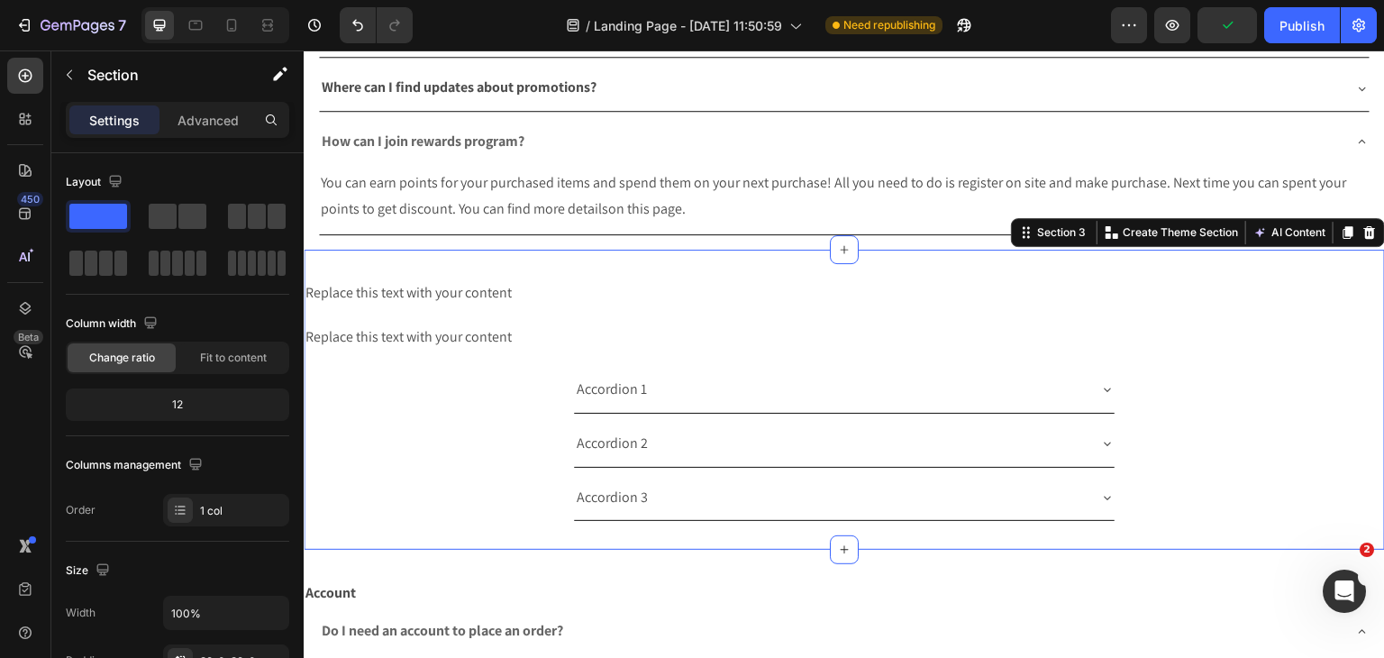
click at [1224, 250] on div "Replace this text with your content Text Block Replace this text with your cont…" at bounding box center [844, 400] width 1081 height 300
click at [1233, 270] on div "Replace this text with your content Text Block Replace this text with your cont…" at bounding box center [844, 400] width 1081 height 300
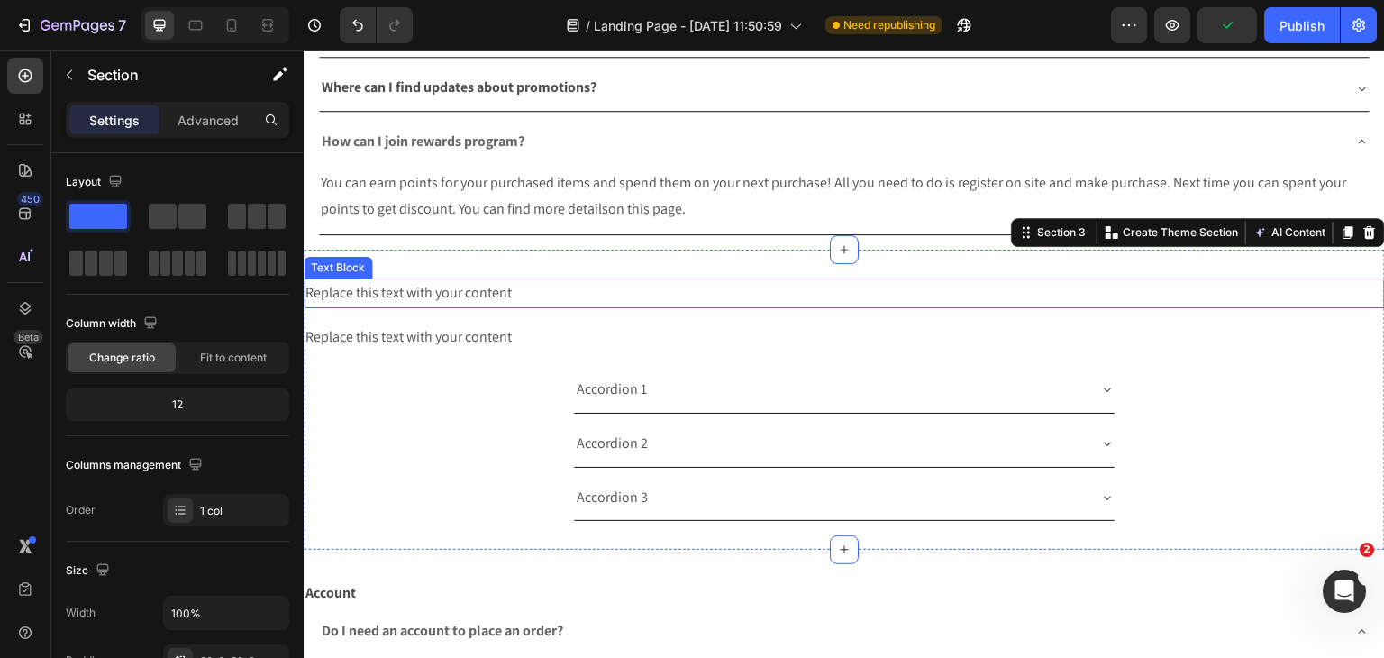
click at [1236, 295] on p "Replace this text with your content" at bounding box center [844, 293] width 1078 height 26
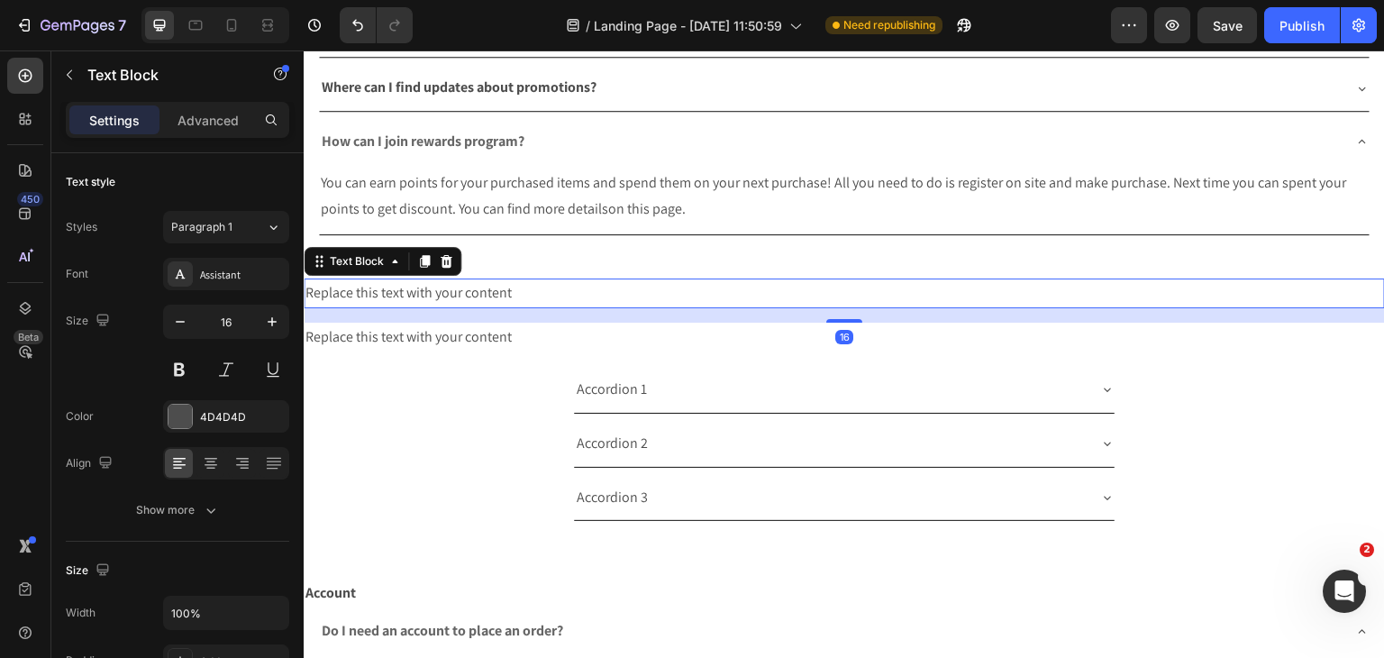
click at [1312, 308] on div "16" at bounding box center [844, 315] width 1081 height 14
click at [451, 264] on icon at bounding box center [446, 261] width 14 height 14
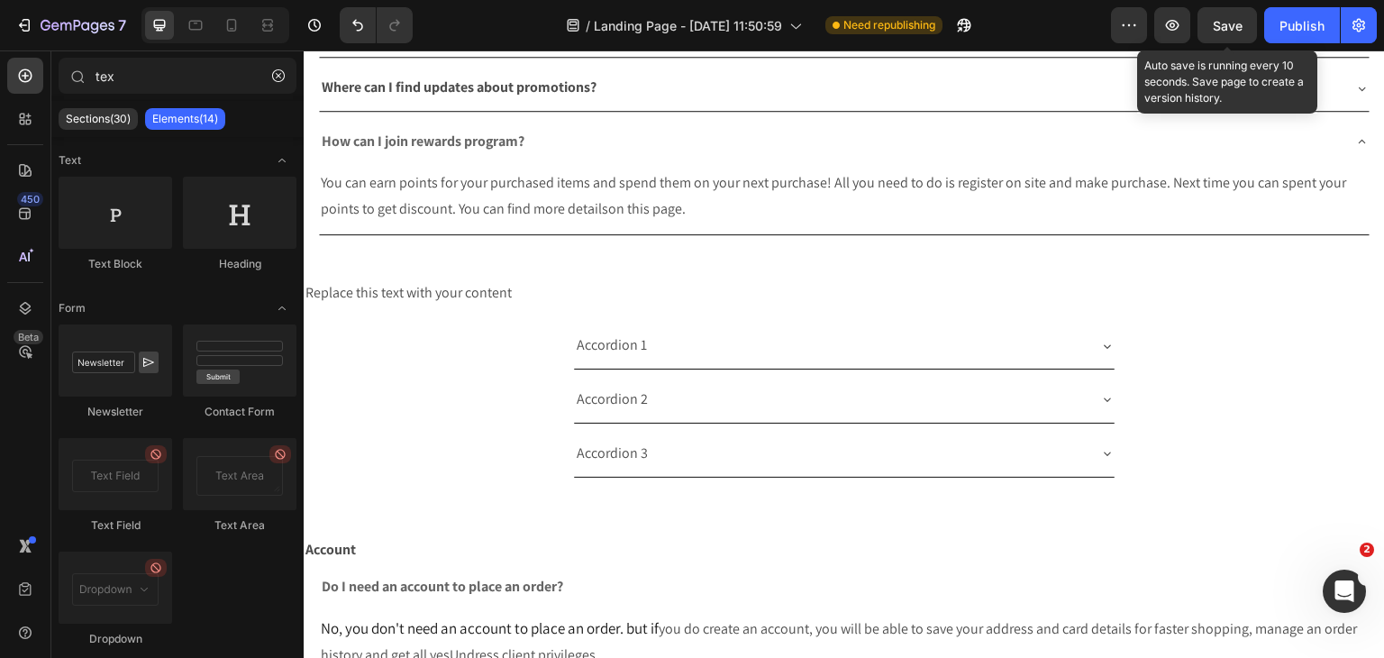
click at [1230, 31] on span "Save" at bounding box center [1228, 25] width 30 height 15
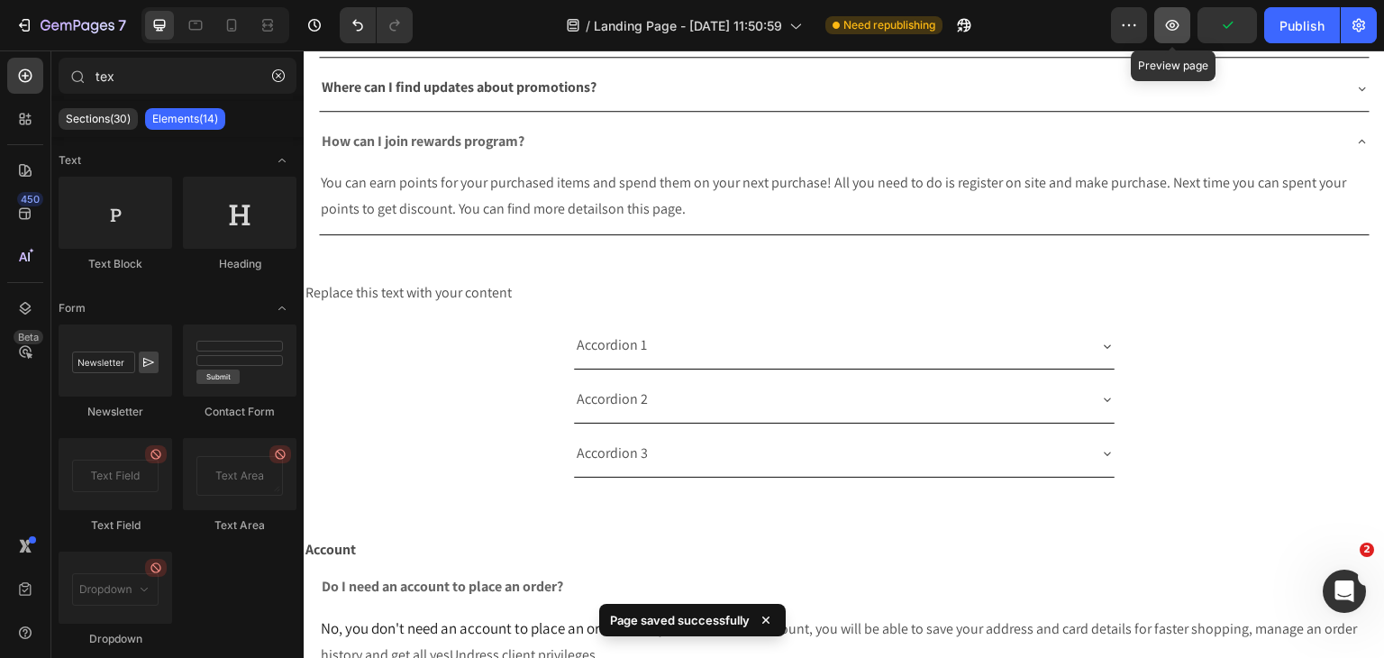
click at [1186, 38] on button "button" at bounding box center [1172, 25] width 36 height 36
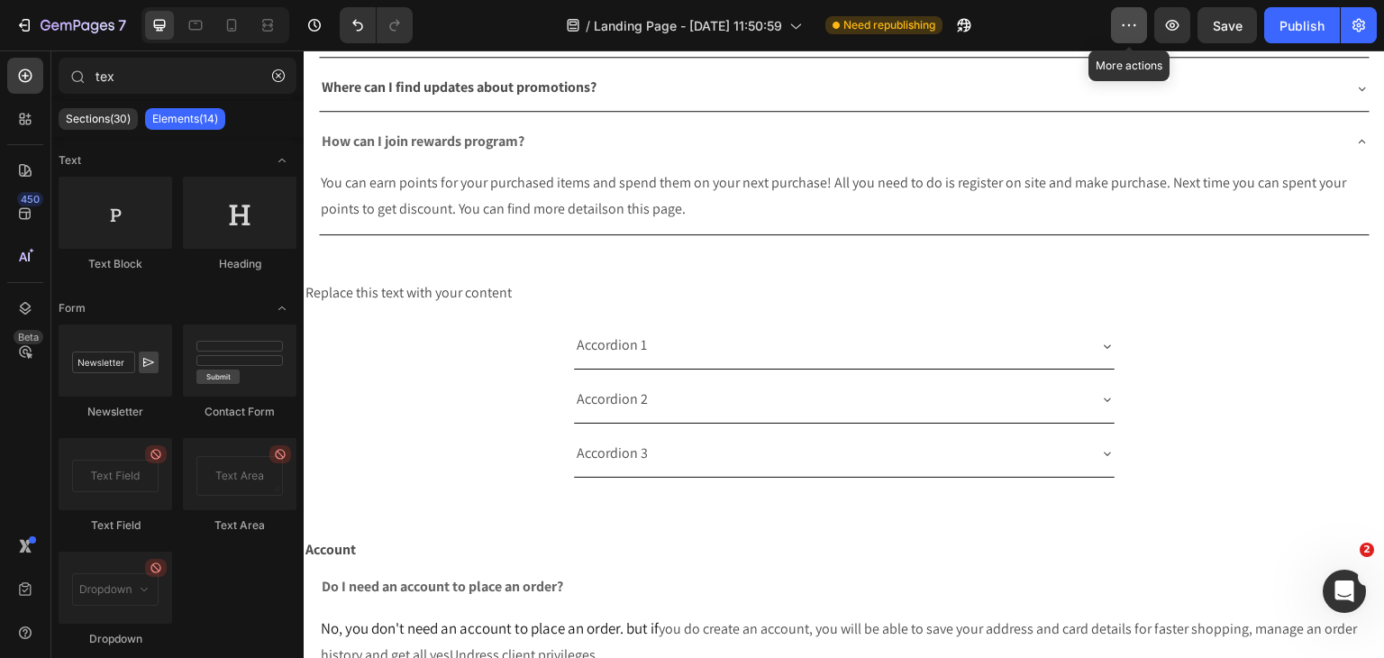
click at [1131, 26] on icon "button" at bounding box center [1129, 25] width 18 height 18
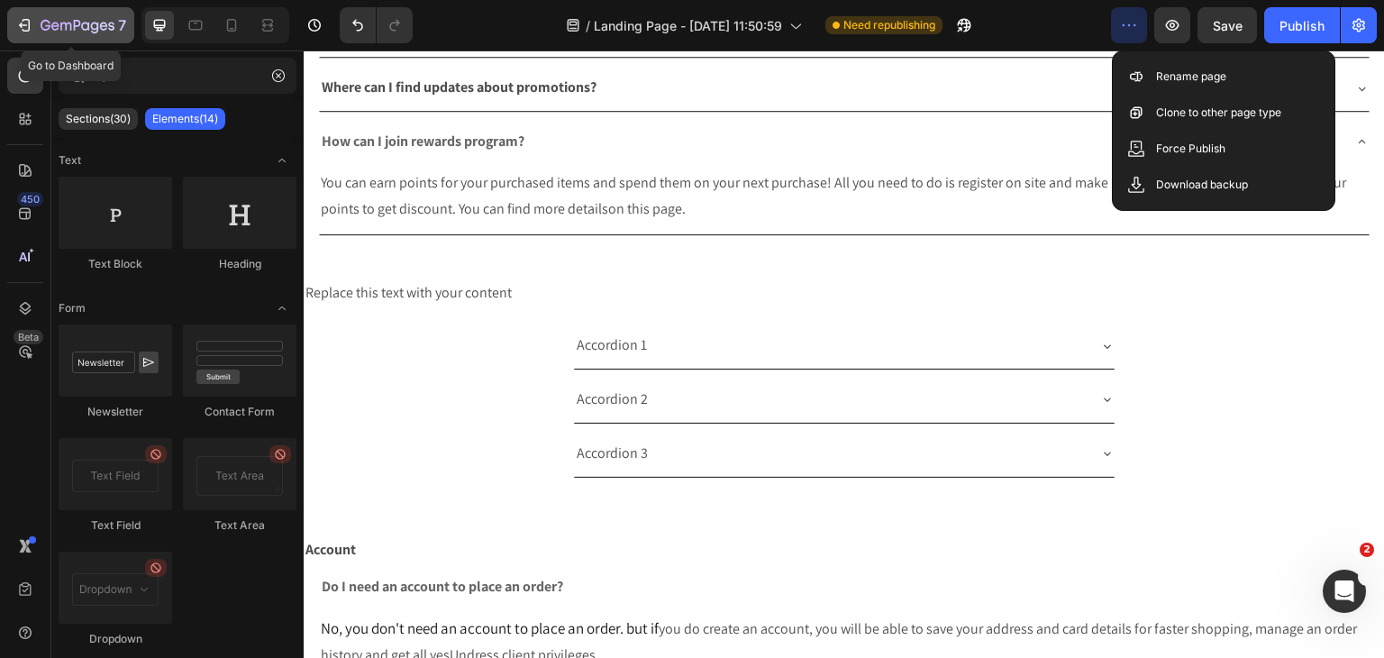
click at [30, 16] on icon "button" at bounding box center [24, 25] width 18 height 18
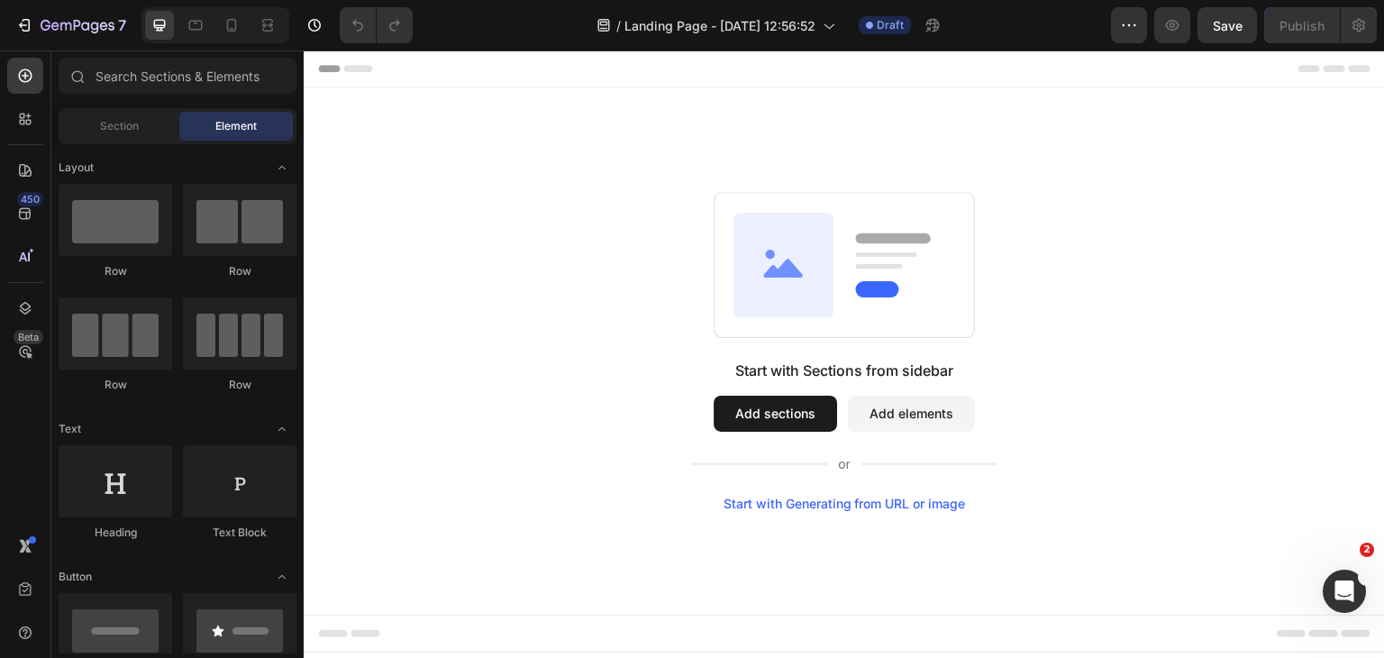
click at [786, 426] on button "Add sections" at bounding box center [775, 414] width 123 height 36
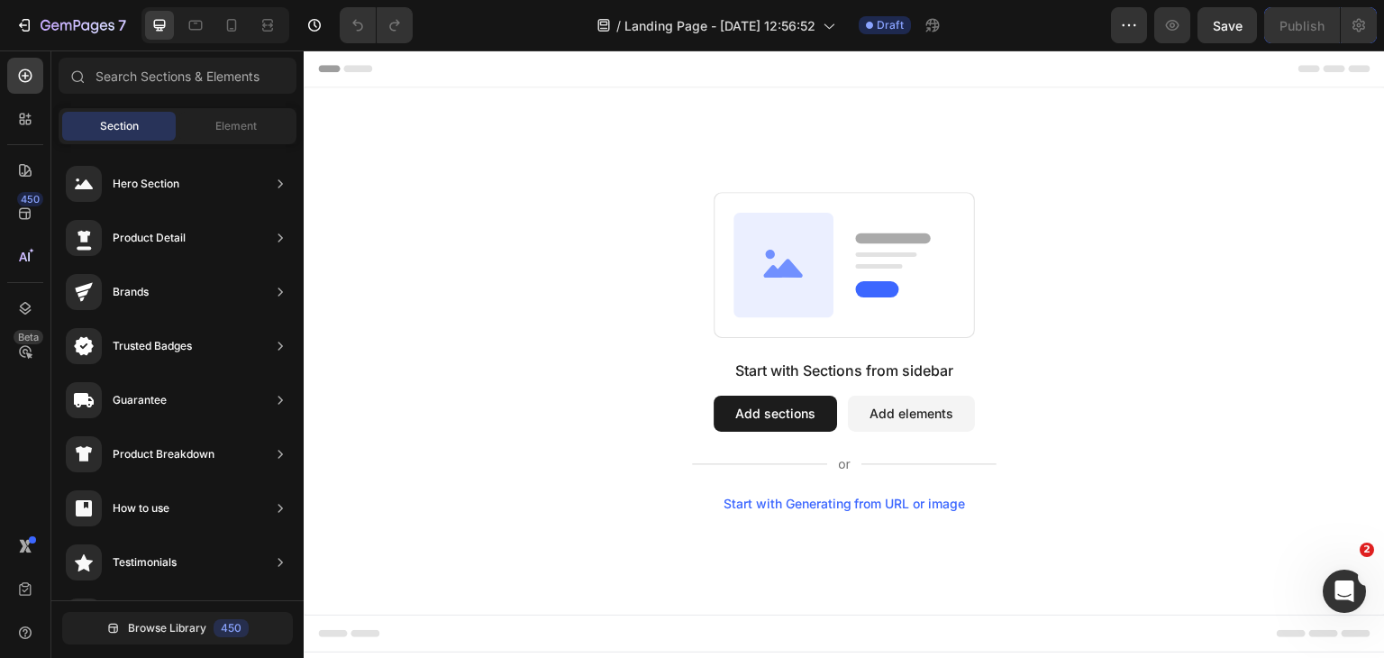
drag, startPoint x: 469, startPoint y: 244, endPoint x: 705, endPoint y: 218, distance: 238.4
click at [176, 68] on input "text" at bounding box center [178, 76] width 238 height 36
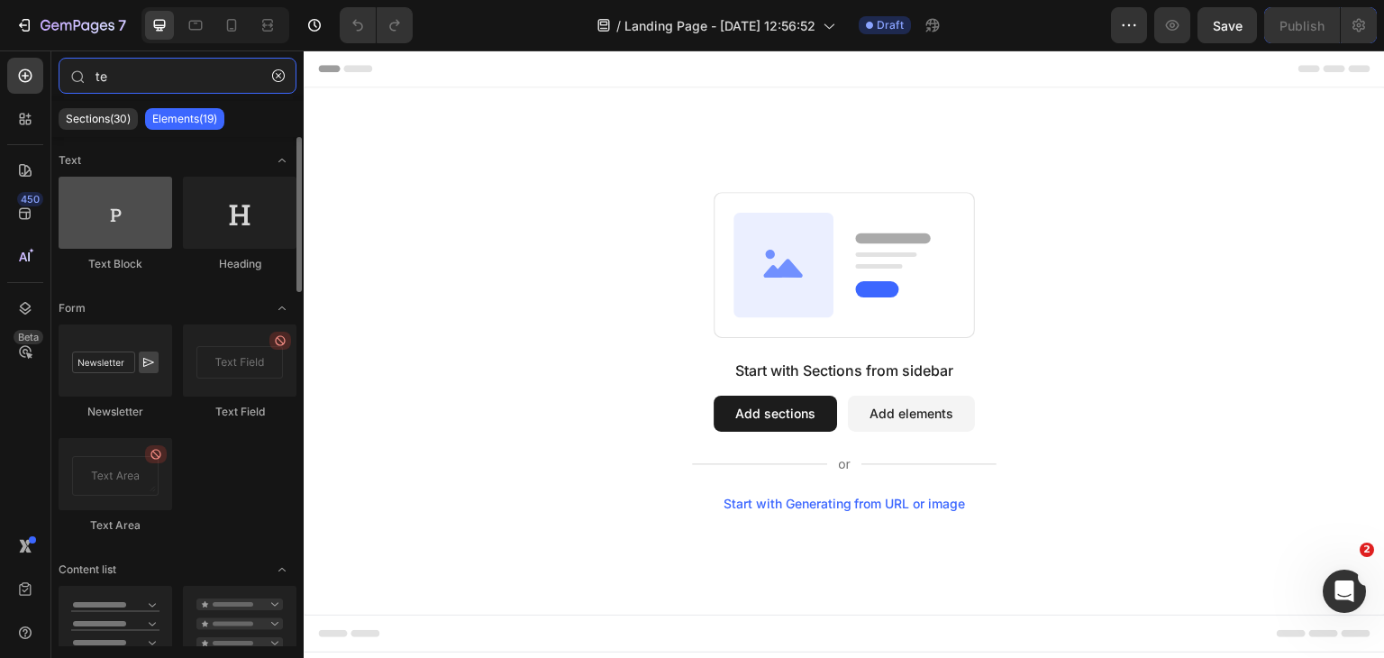
type input "te"
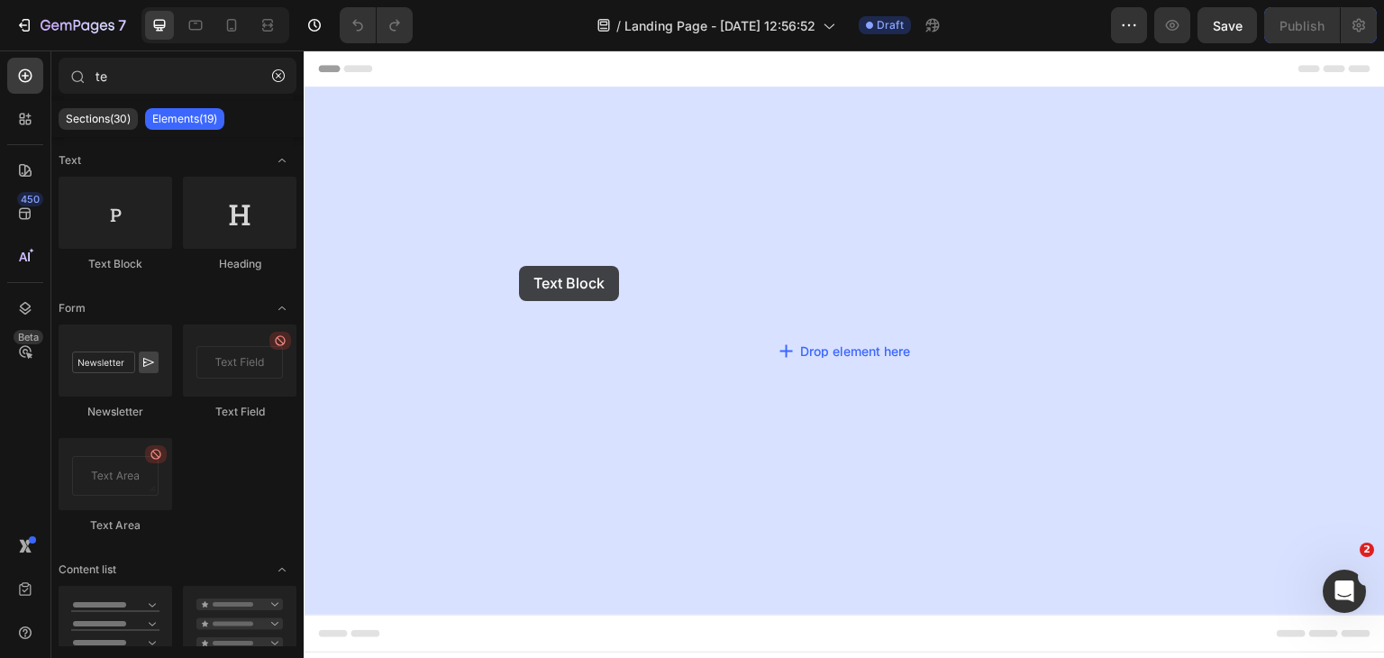
drag, startPoint x: 453, startPoint y: 273, endPoint x: 519, endPoint y: 266, distance: 66.2
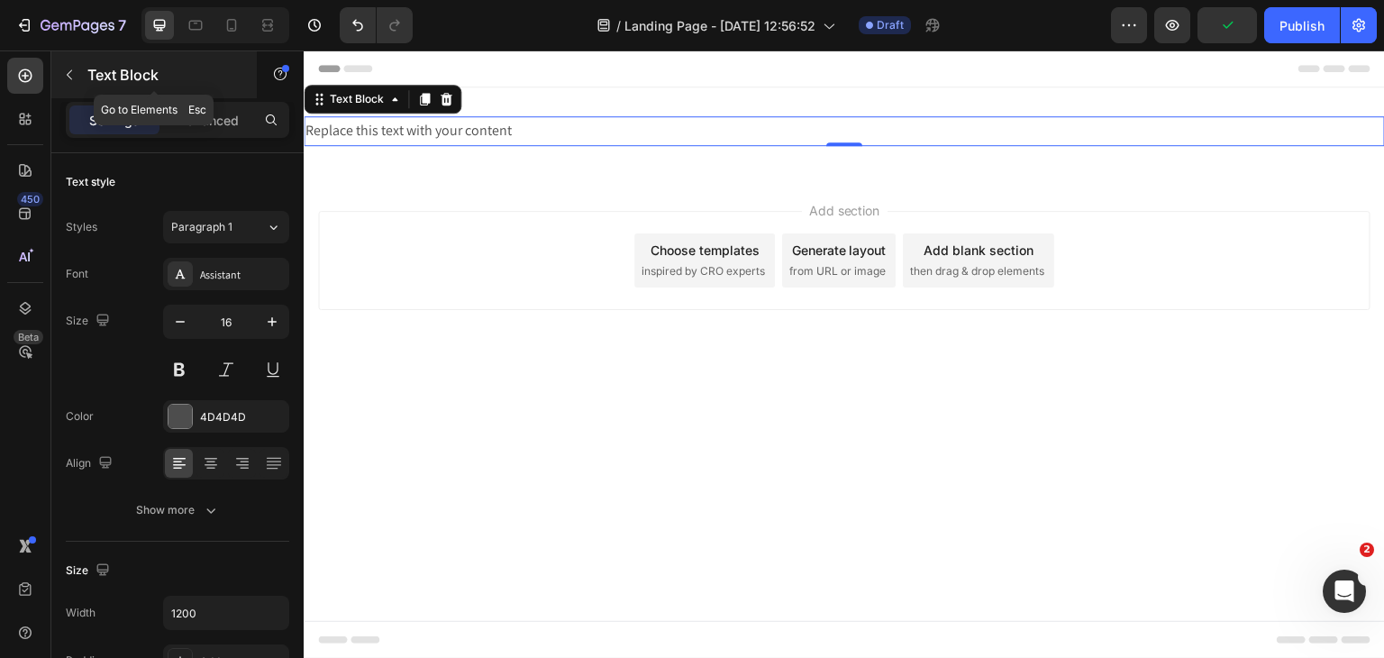
click at [63, 69] on icon "button" at bounding box center [69, 75] width 14 height 14
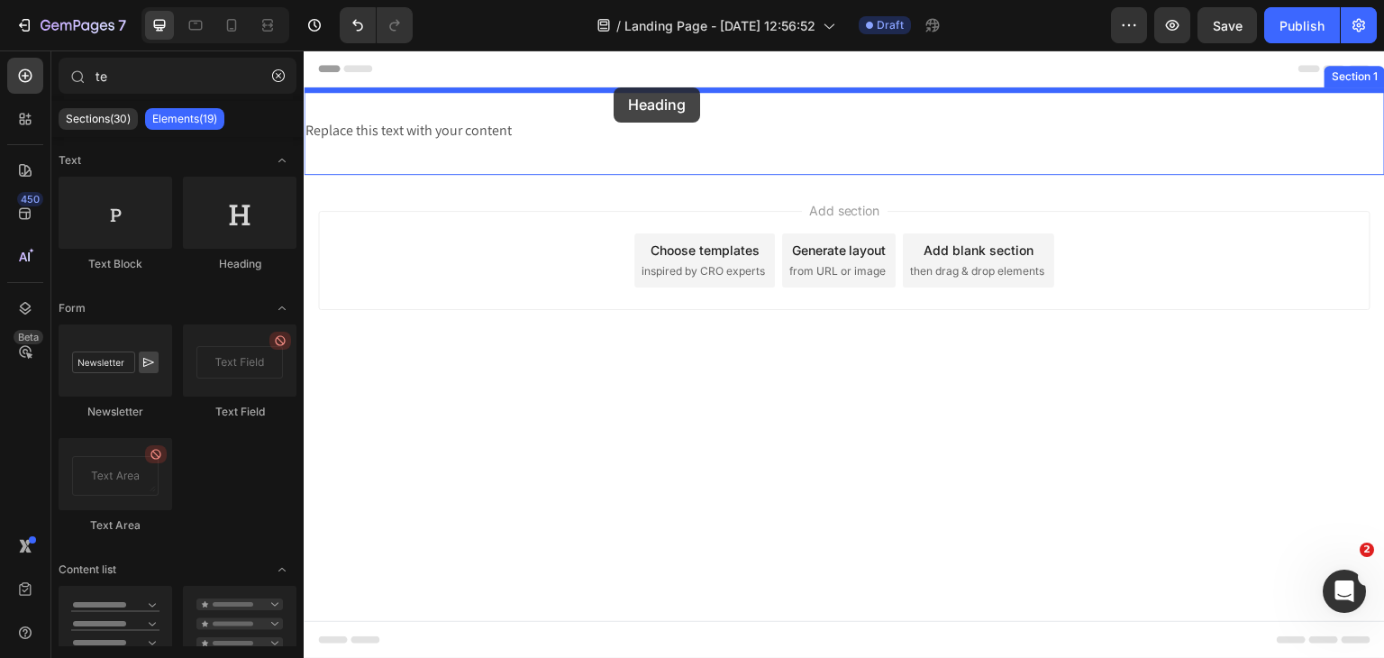
drag, startPoint x: 504, startPoint y: 245, endPoint x: 610, endPoint y: 91, distance: 187.2
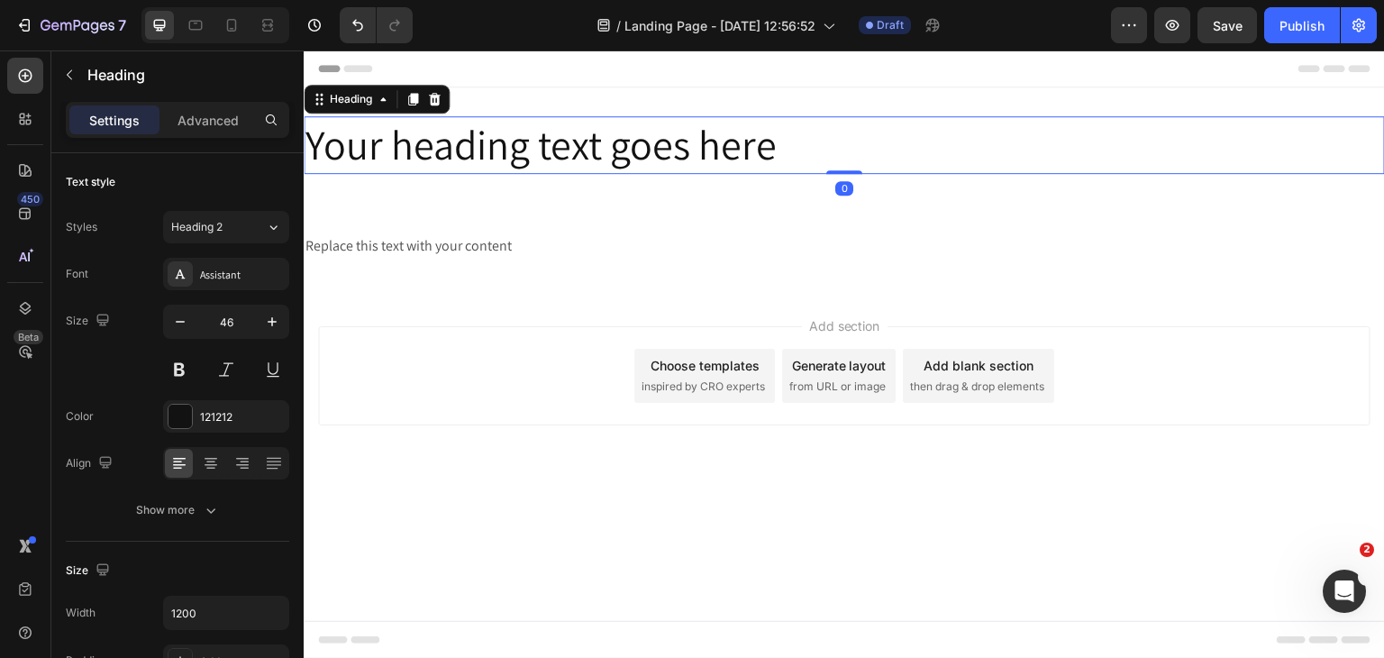
click at [613, 163] on h2 "Your heading text goes here" at bounding box center [844, 145] width 1081 height 58
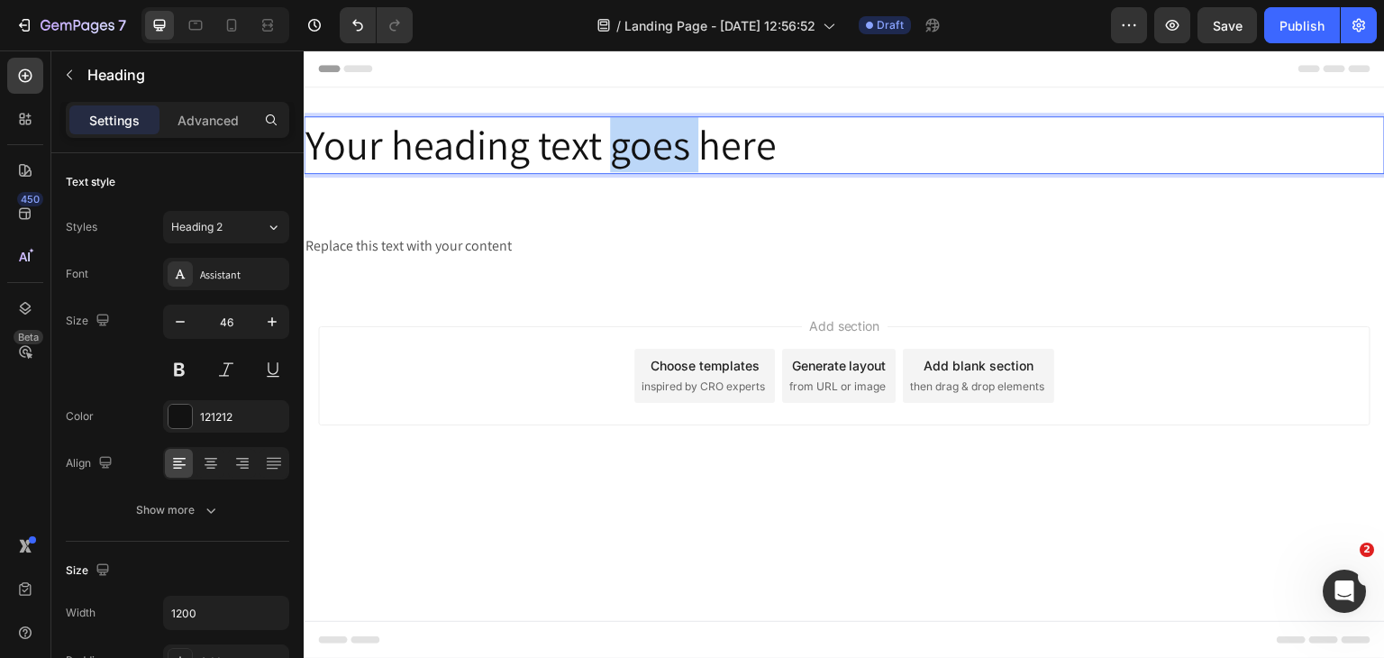
click at [613, 163] on p "Your heading text goes here" at bounding box center [844, 145] width 1078 height 54
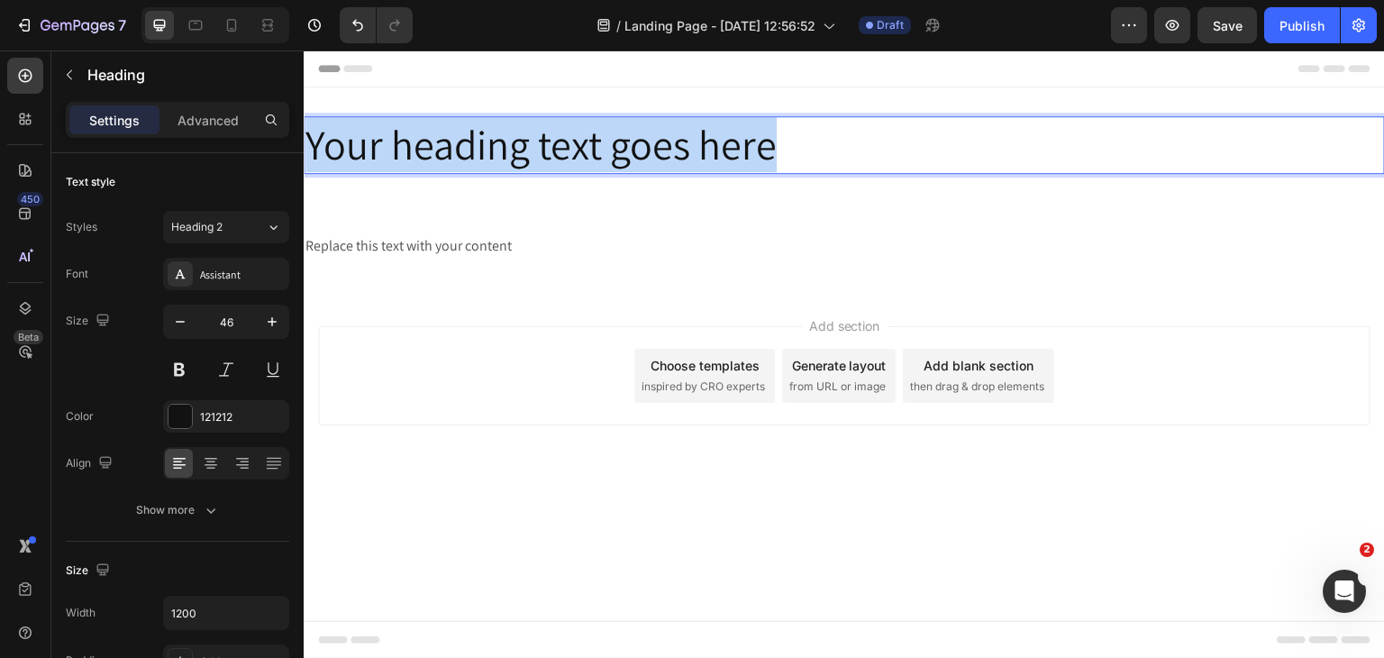
click at [613, 163] on p "Your heading text goes here" at bounding box center [844, 145] width 1078 height 54
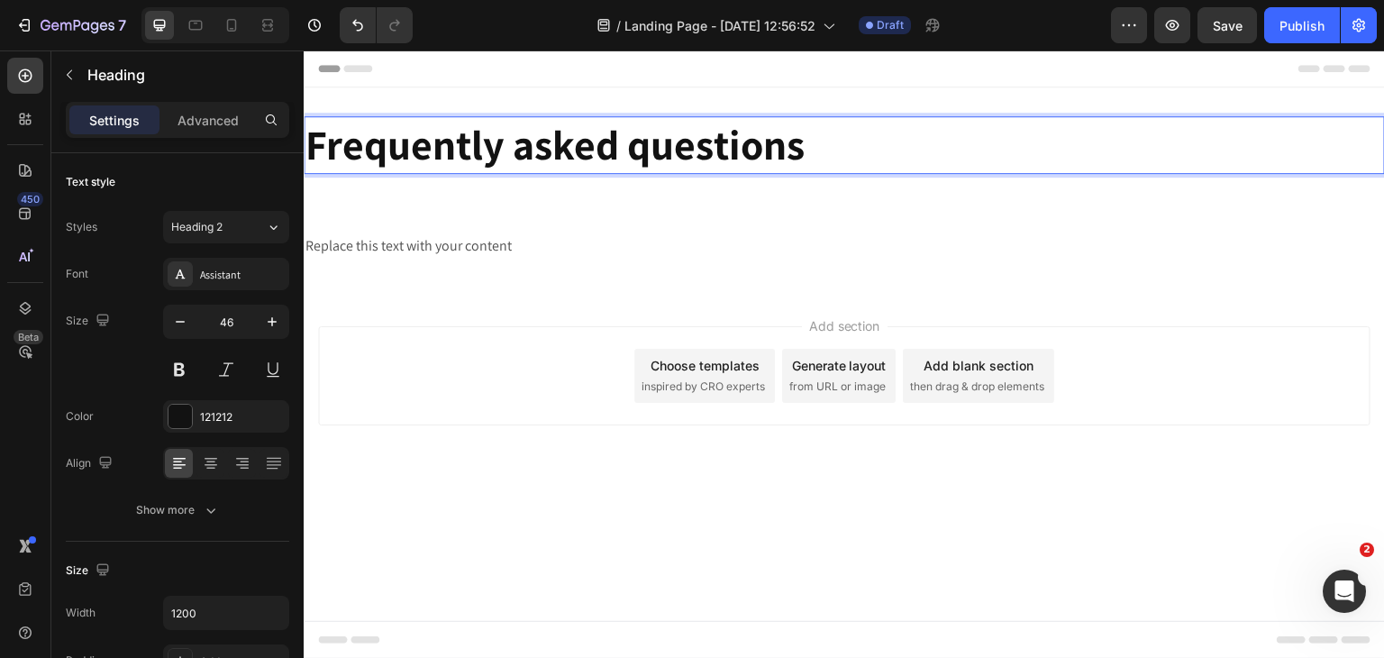
click at [614, 144] on strong "Frequently asked questions" at bounding box center [554, 144] width 499 height 54
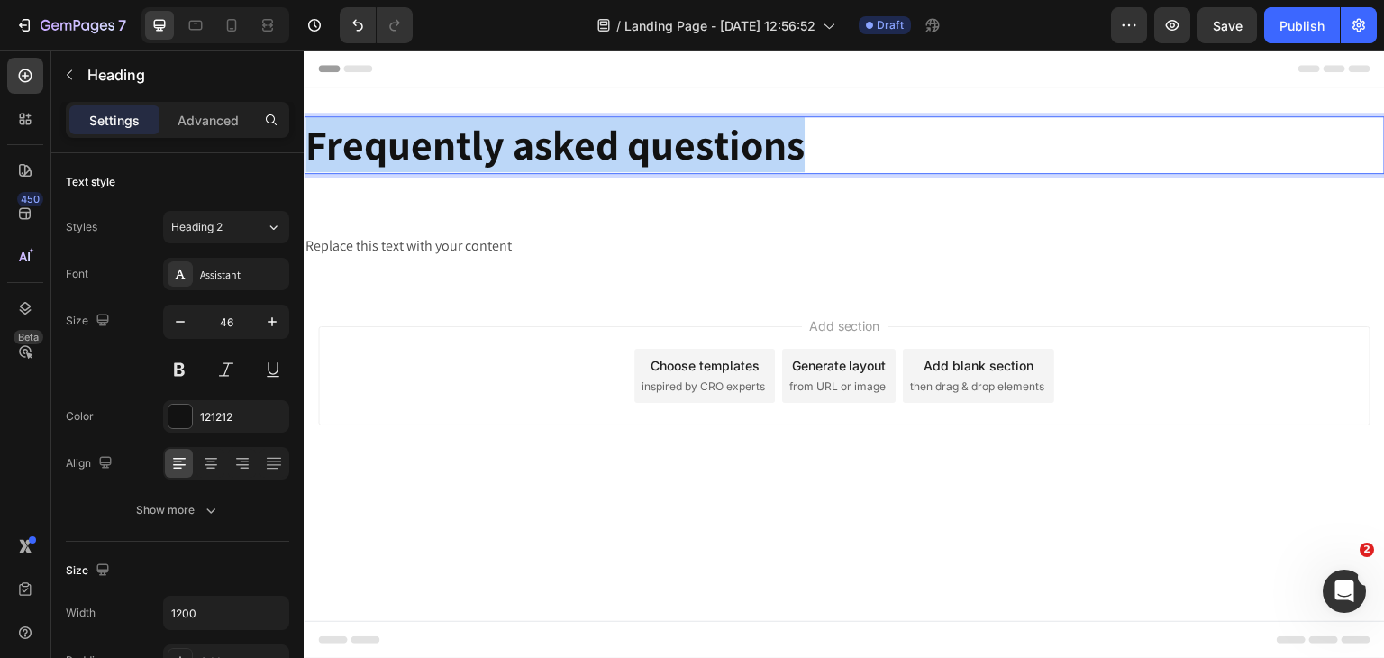
click at [614, 144] on strong "Frequently asked questions" at bounding box center [554, 144] width 499 height 54
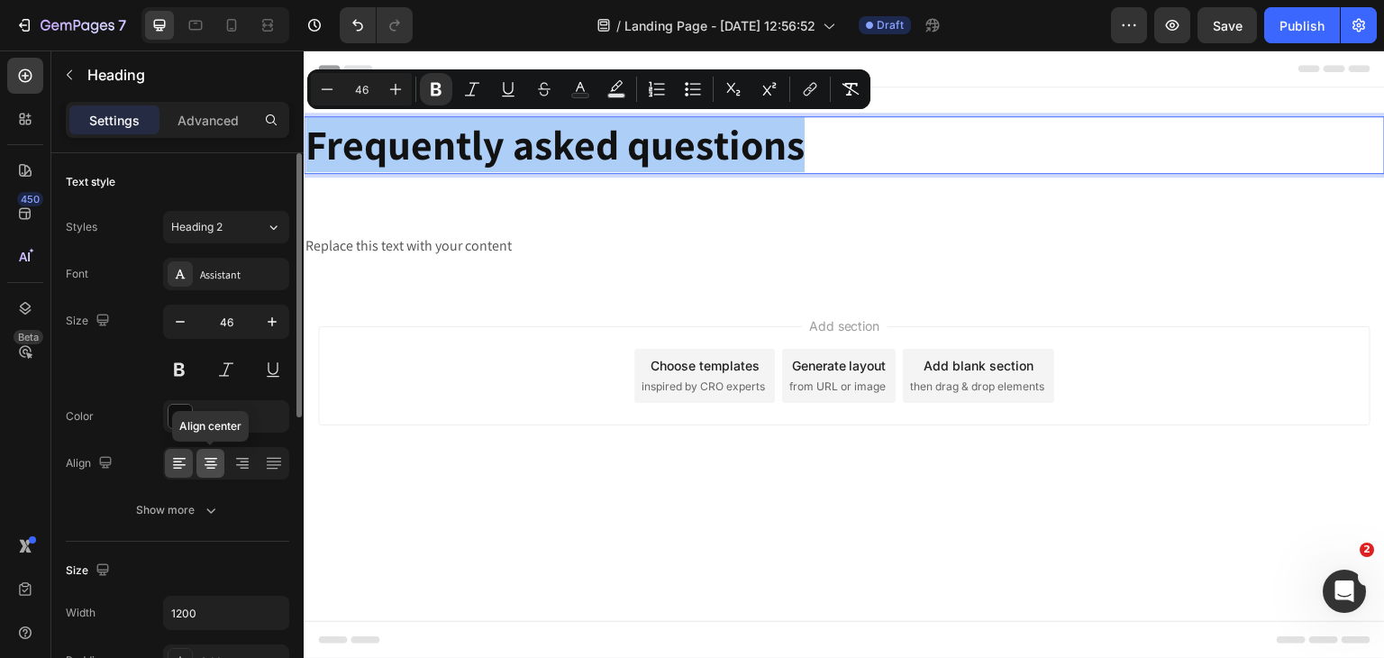
click at [220, 455] on div at bounding box center [210, 463] width 28 height 29
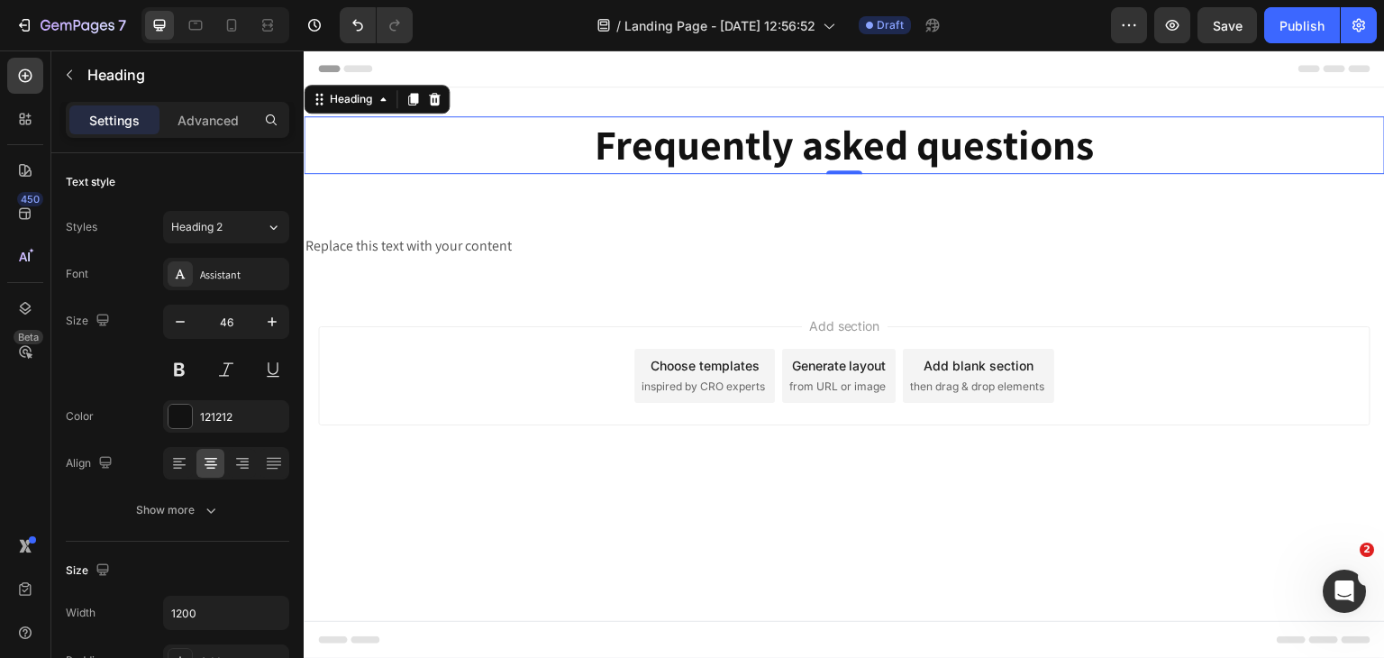
click at [621, 139] on strong "Frequently asked questions" at bounding box center [844, 144] width 499 height 54
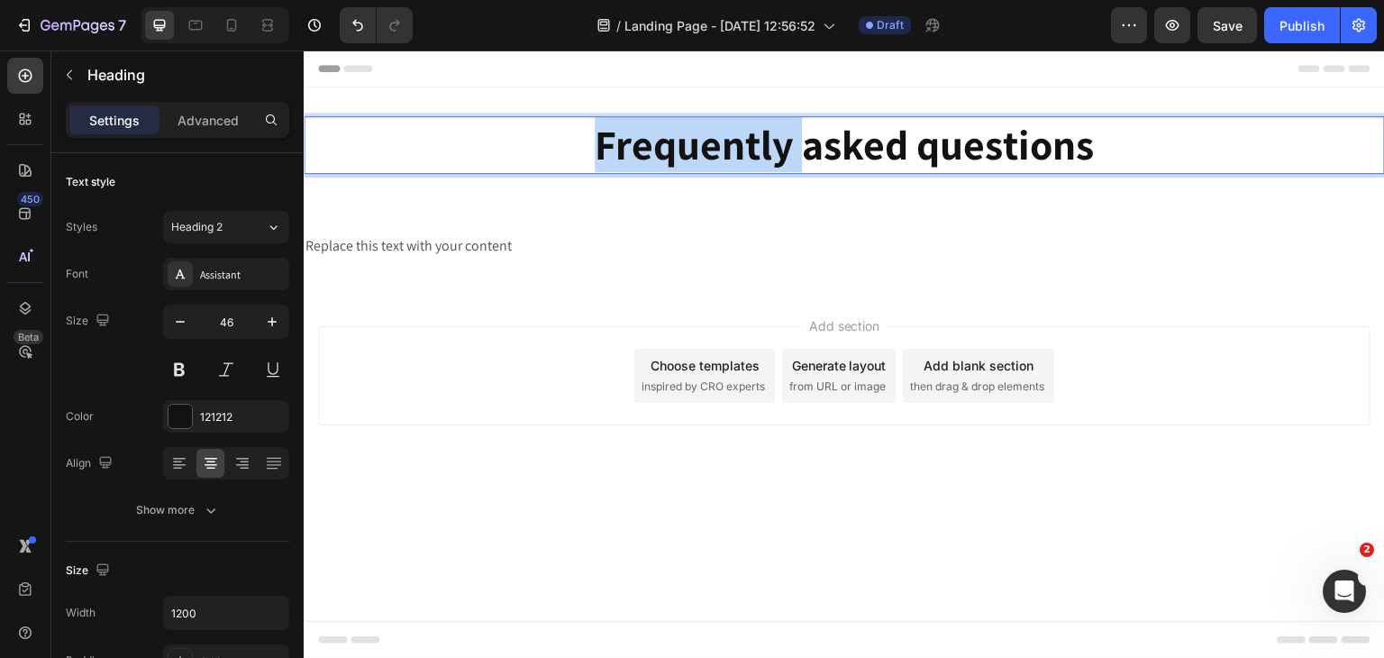
click at [621, 139] on strong "Frequently asked questions" at bounding box center [844, 144] width 499 height 54
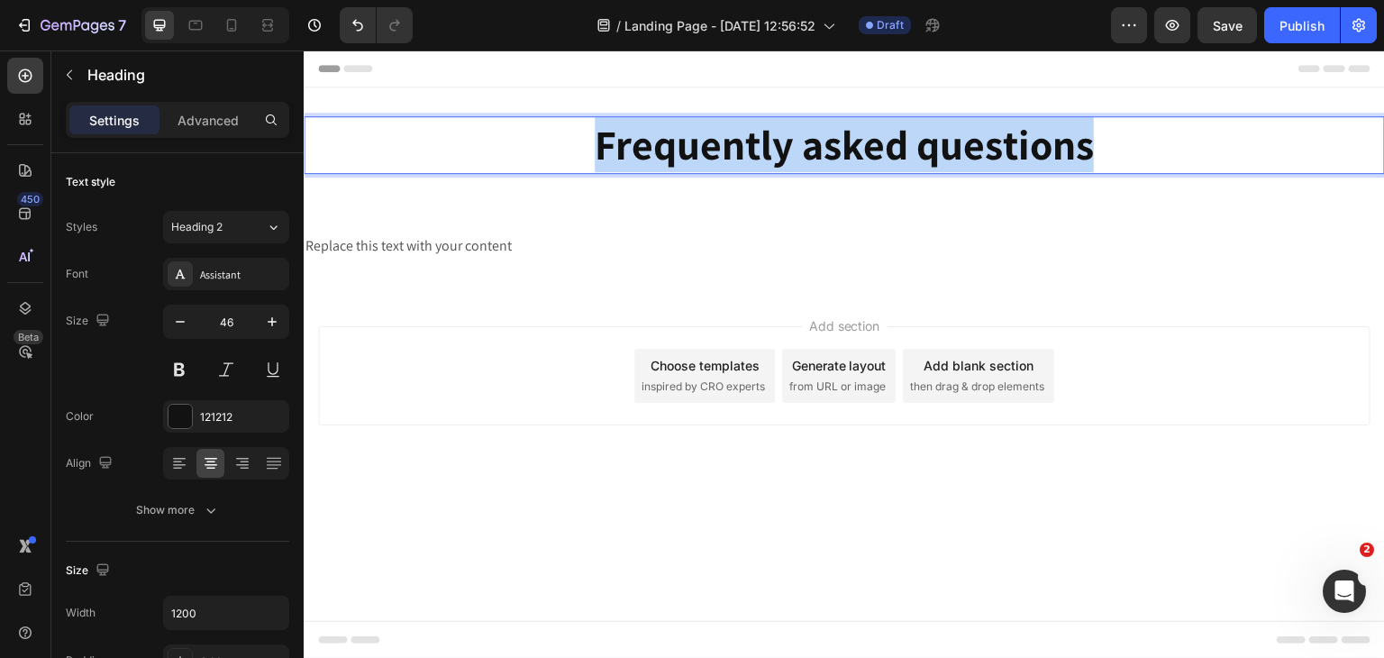
click at [621, 139] on strong "Frequently asked questions" at bounding box center [844, 144] width 499 height 54
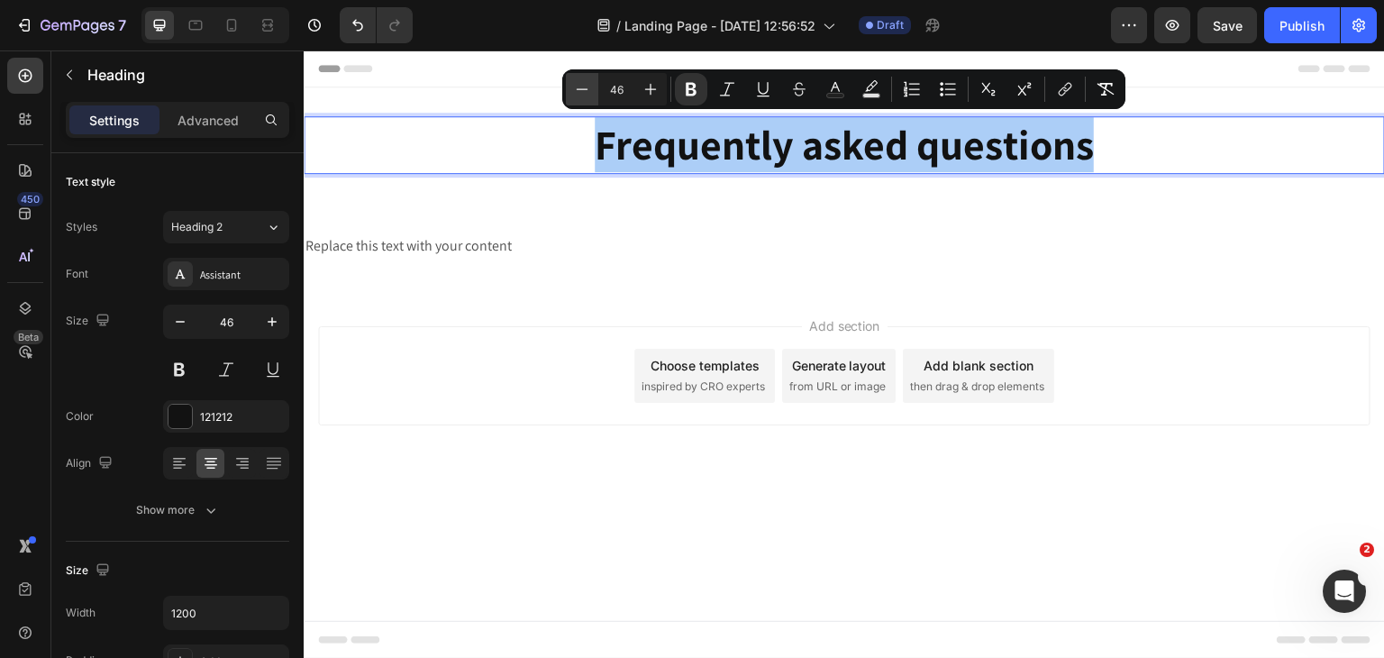
click at [584, 93] on icon "Editor contextual toolbar" at bounding box center [582, 89] width 18 height 18
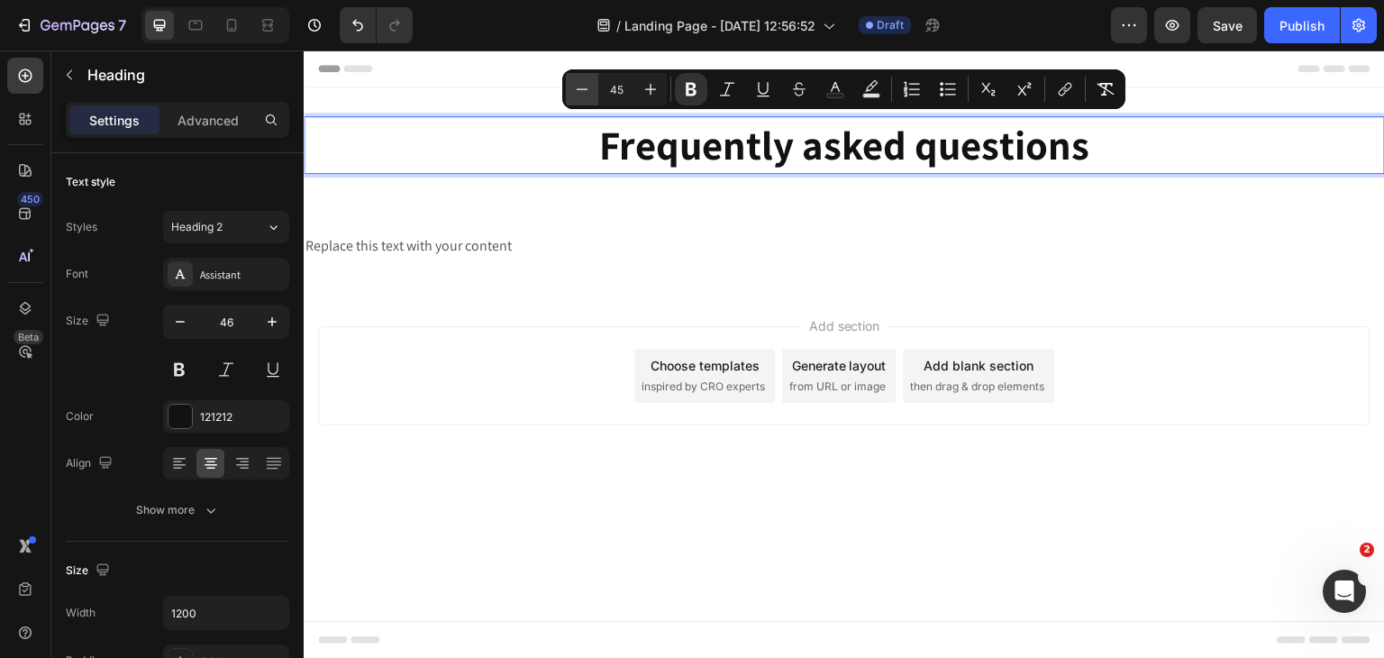
click at [584, 93] on icon "Editor contextual toolbar" at bounding box center [582, 89] width 18 height 18
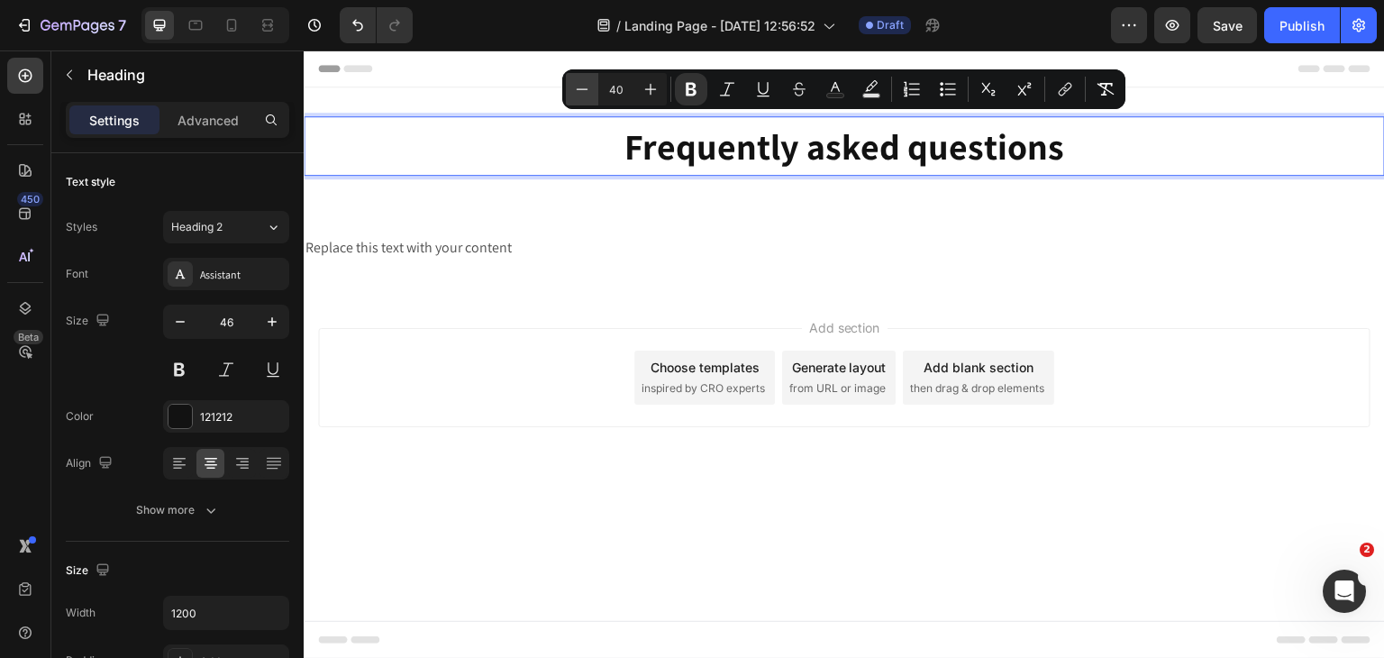
click at [584, 93] on icon "Editor contextual toolbar" at bounding box center [582, 89] width 18 height 18
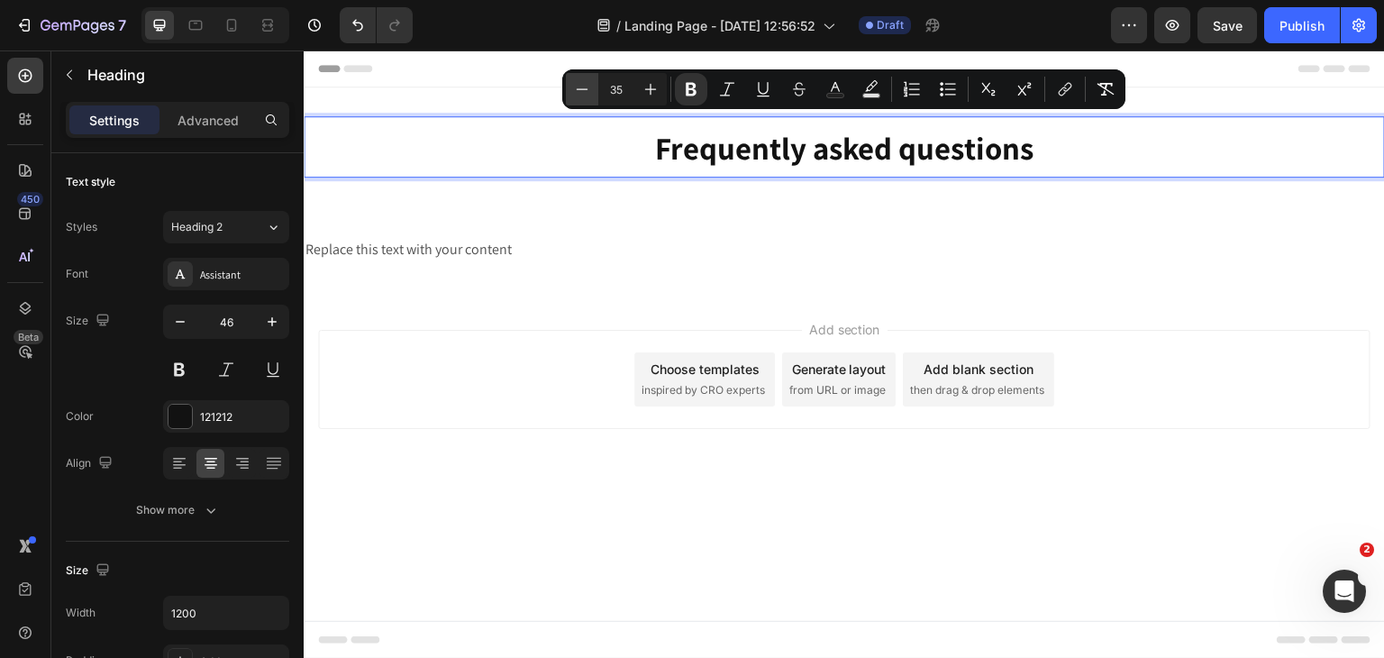
click at [584, 93] on icon "Editor contextual toolbar" at bounding box center [582, 89] width 18 height 18
type input "31"
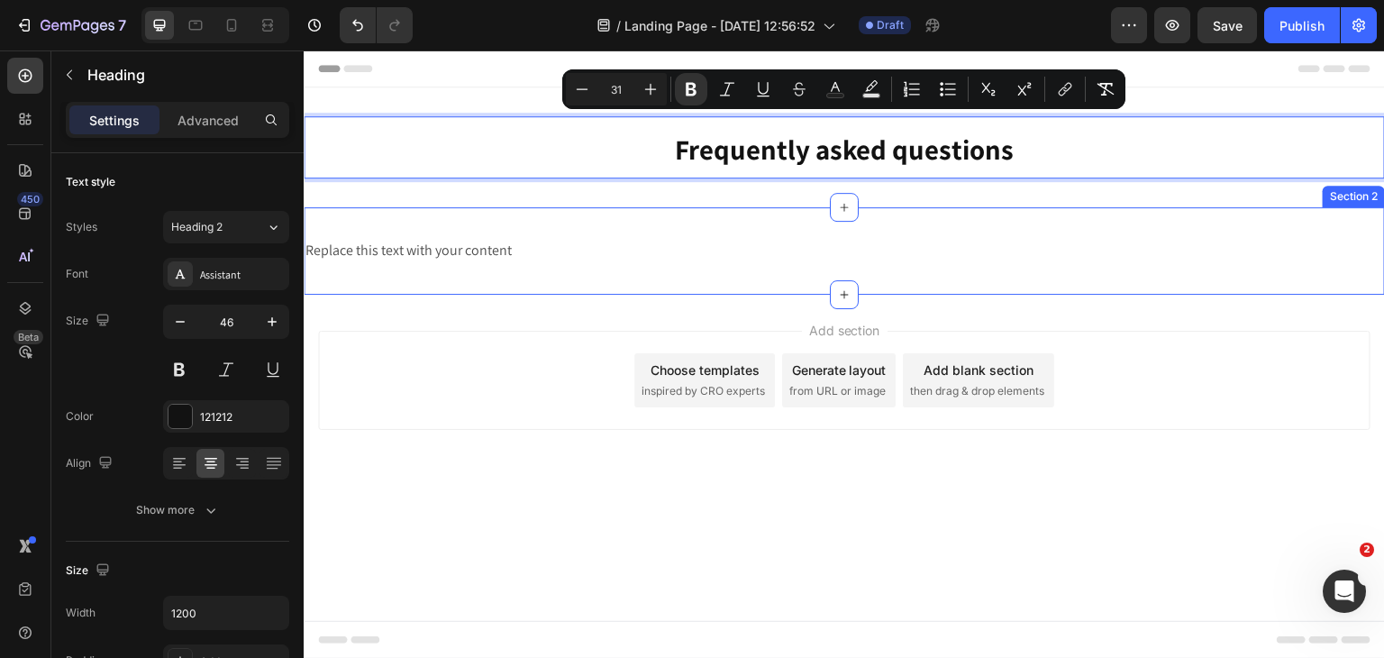
click at [440, 290] on div "Replace this text with your content Text Block Section 2" at bounding box center [844, 250] width 1081 height 87
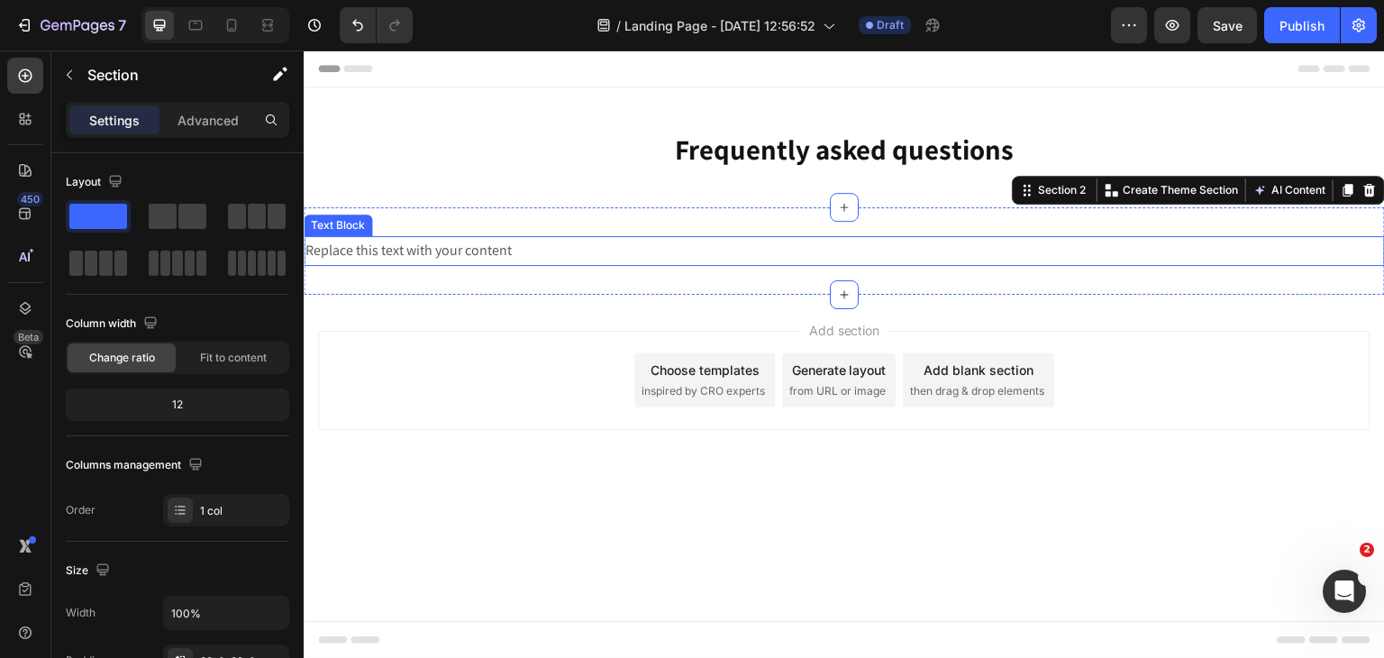
click at [432, 254] on div "Replace this text with your content" at bounding box center [844, 251] width 1081 height 30
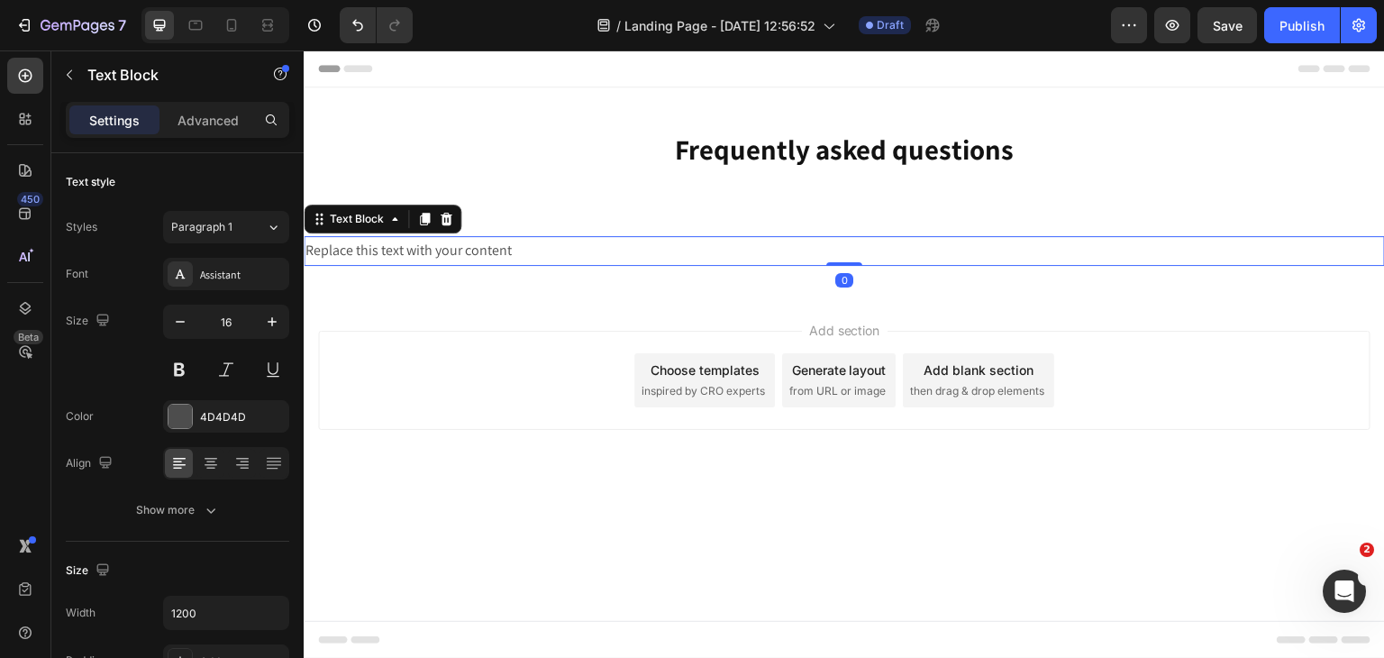
click at [432, 254] on div "Replace this text with your content" at bounding box center [844, 251] width 1081 height 30
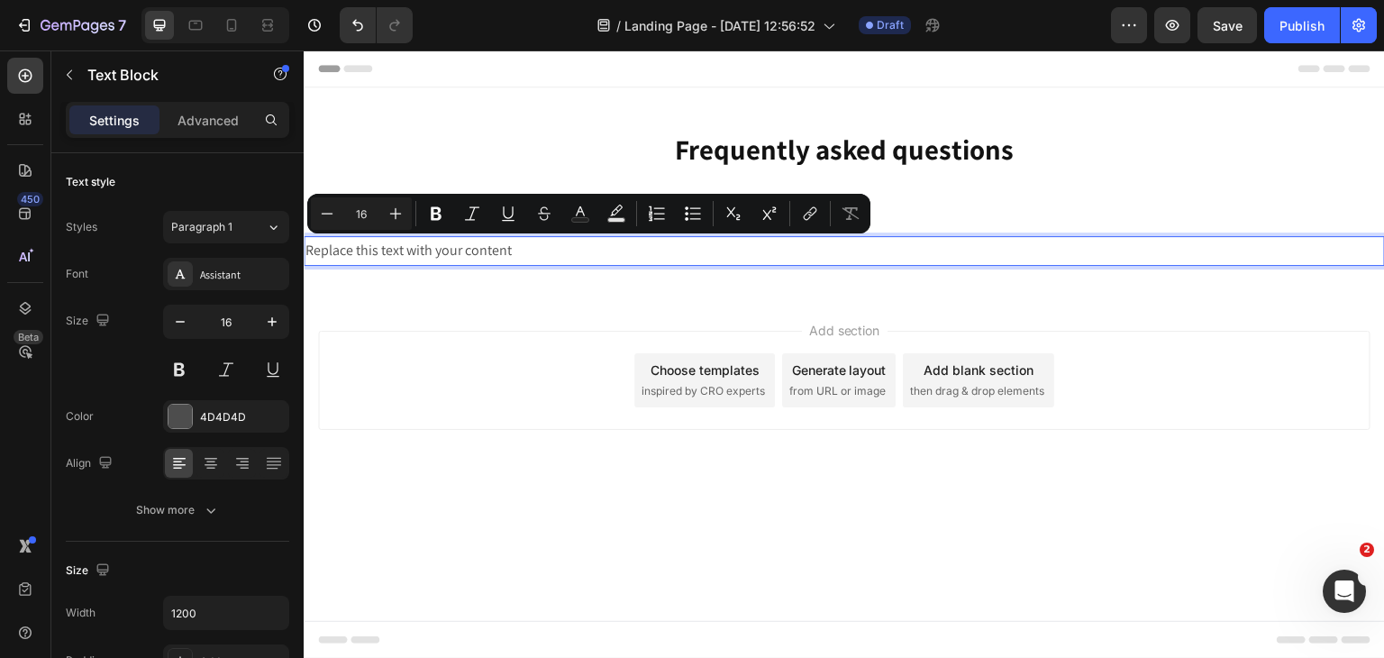
click at [434, 242] on p "Replace this text with your content" at bounding box center [844, 251] width 1078 height 26
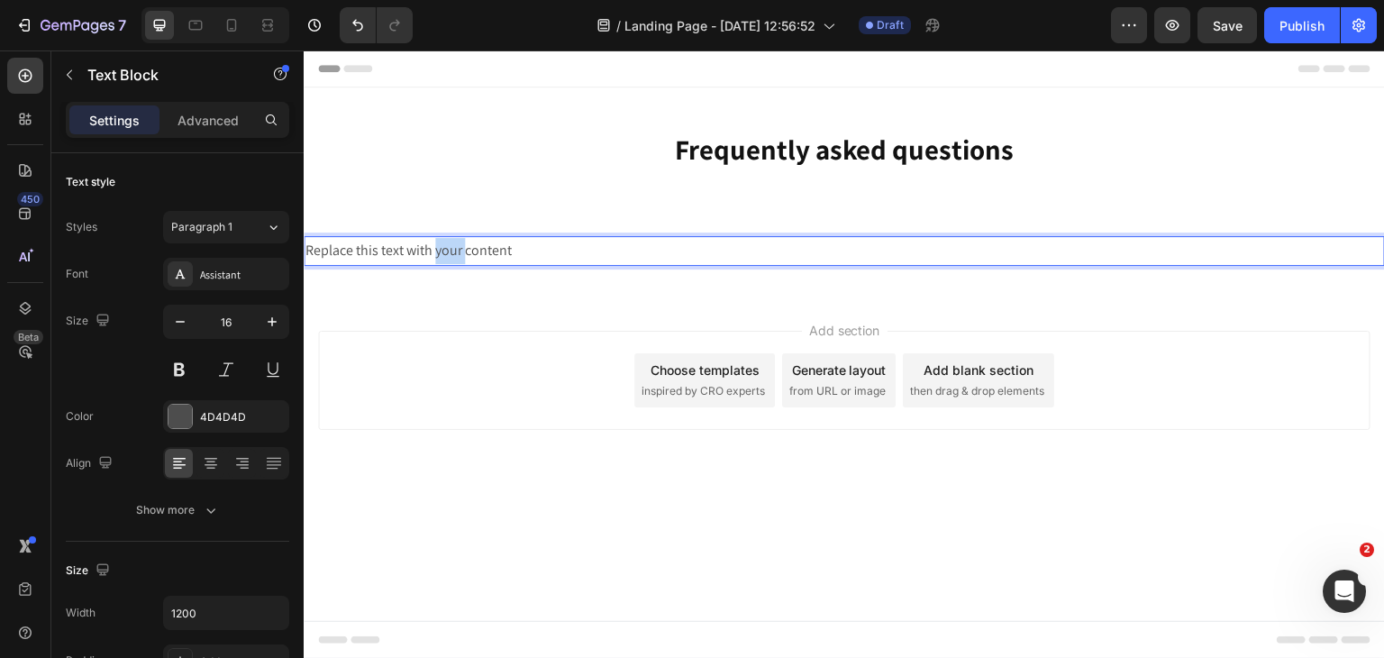
click at [434, 242] on p "Replace this text with your content" at bounding box center [844, 251] width 1078 height 26
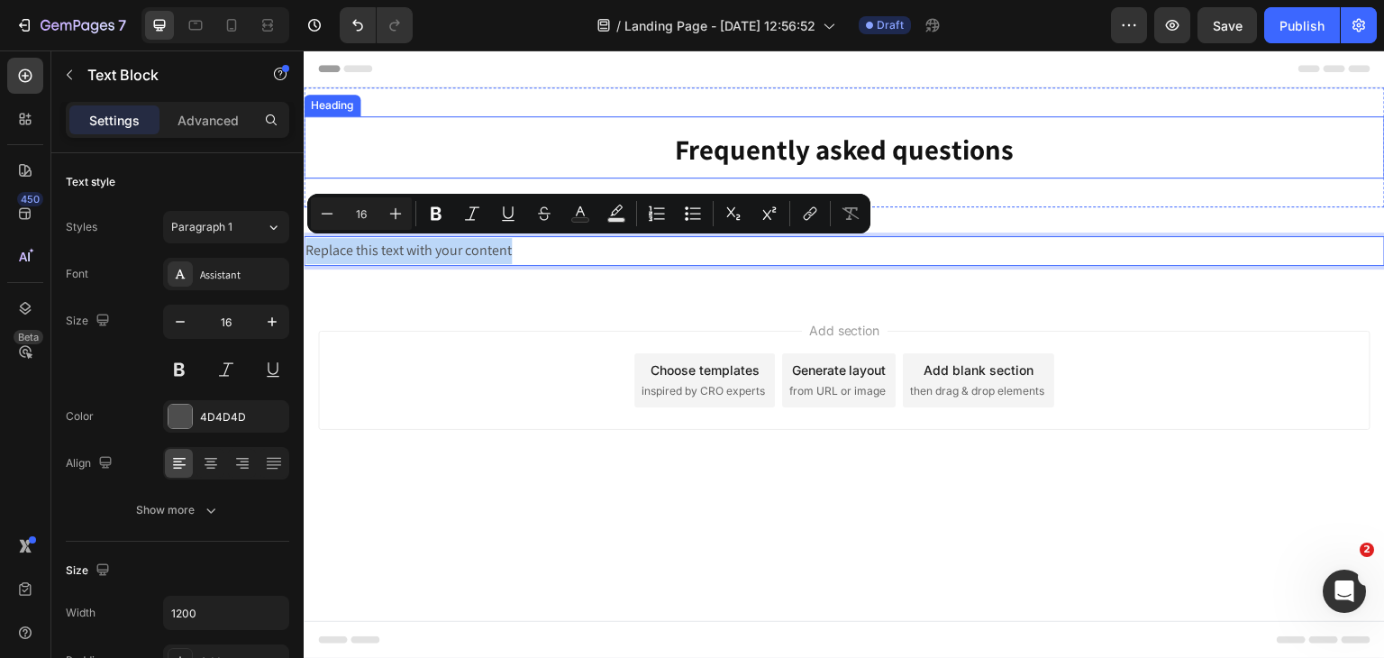
click at [529, 167] on p "⁠⁠⁠⁠⁠⁠⁠ Frequently asked questions" at bounding box center [844, 147] width 1078 height 59
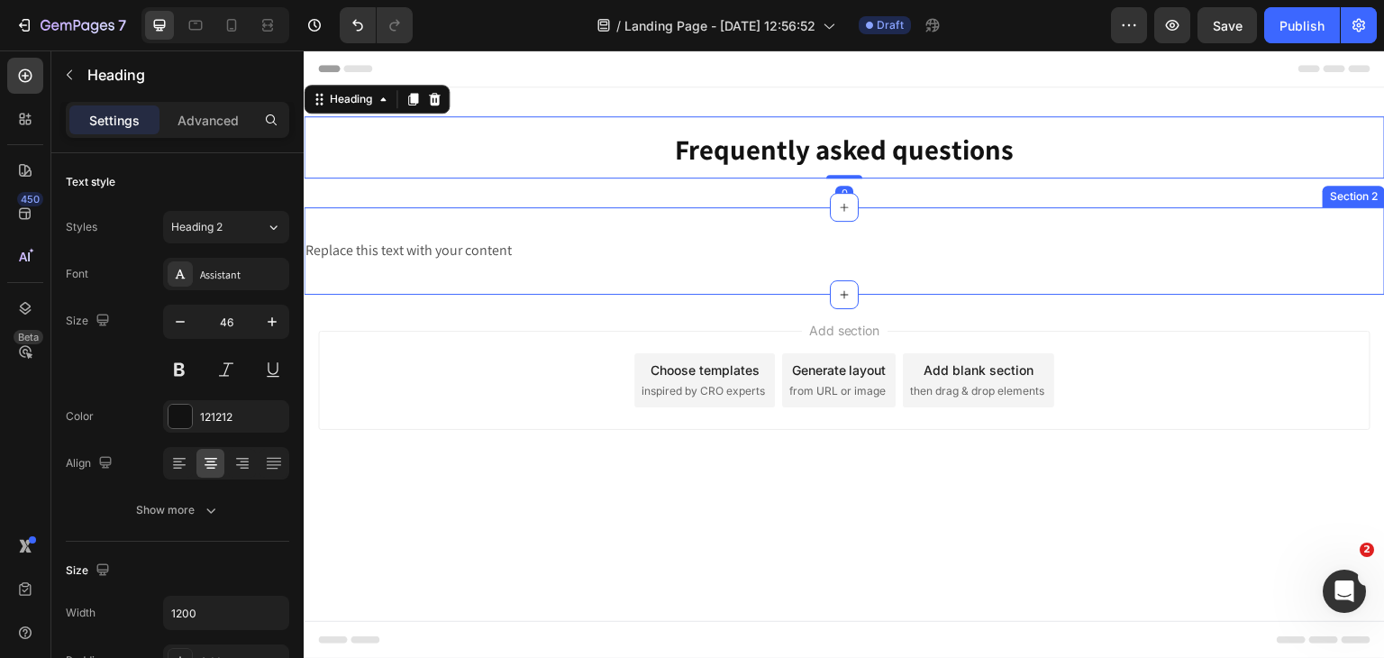
click at [530, 221] on div "Replace this text with your content Text Block Section 2" at bounding box center [844, 250] width 1081 height 87
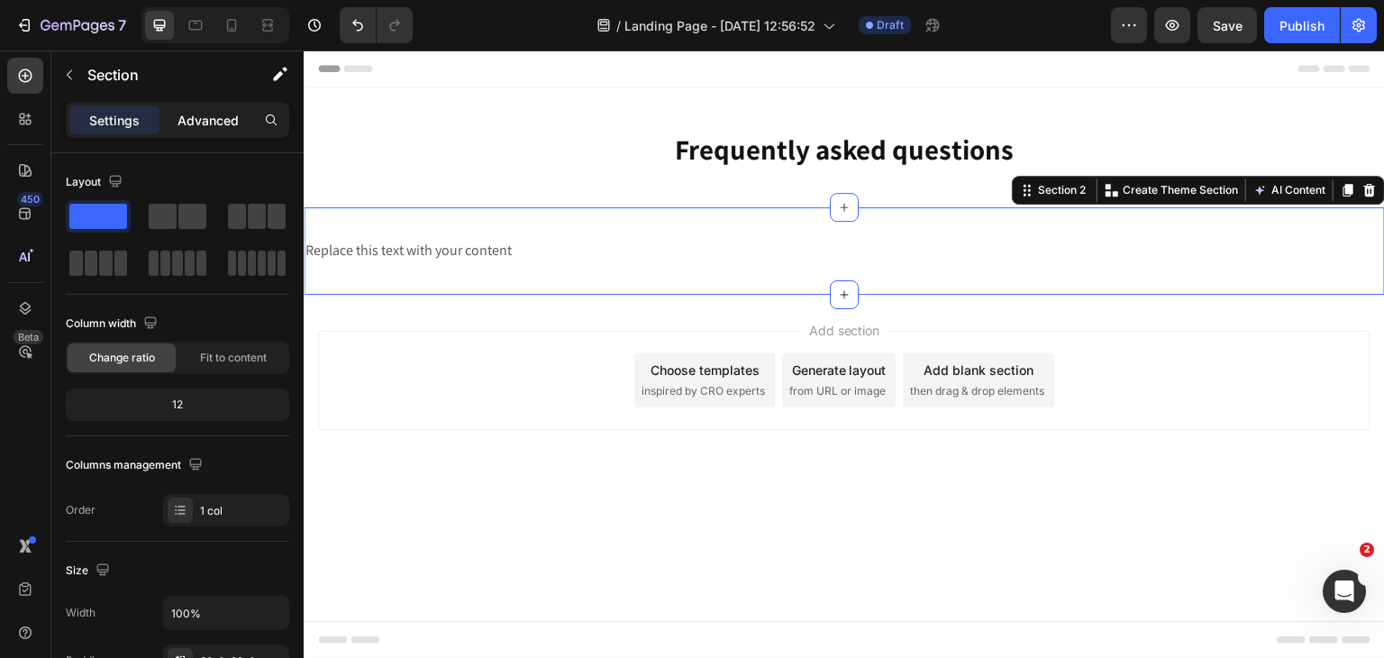
click at [174, 117] on div "Advanced" at bounding box center [208, 119] width 90 height 29
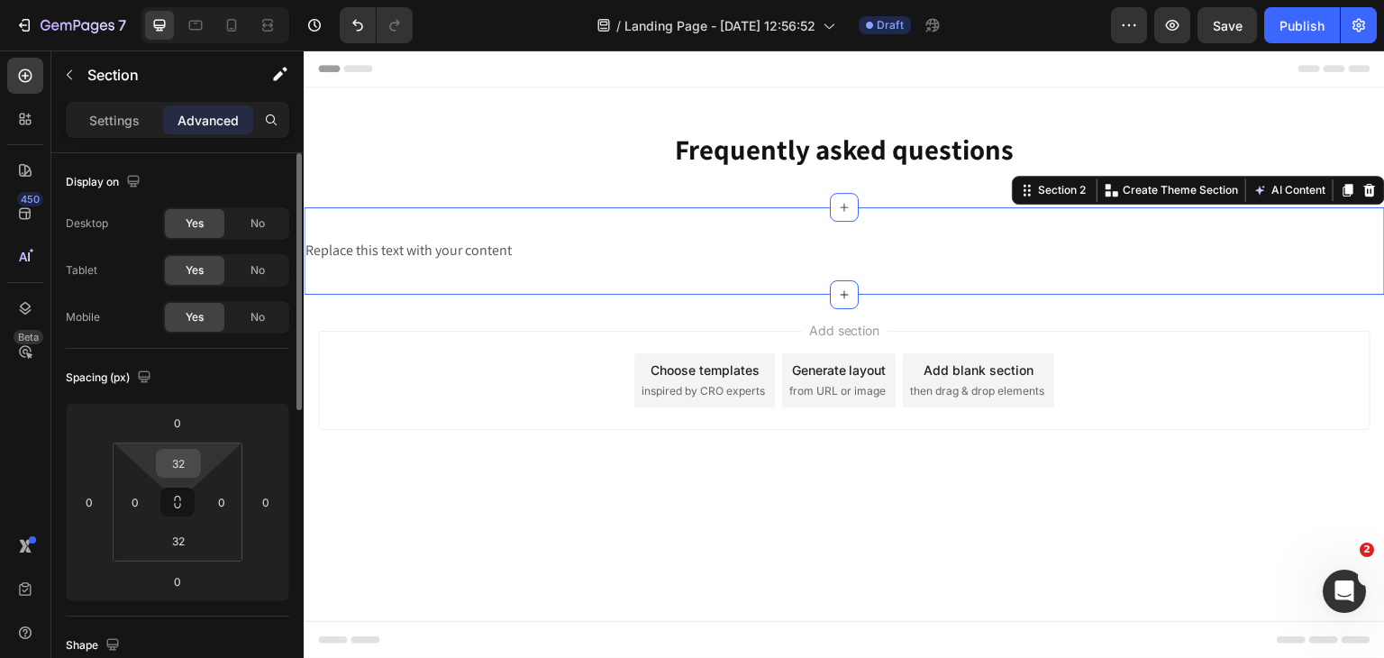
click at [184, 453] on input "32" at bounding box center [178, 463] width 36 height 27
type input "0"
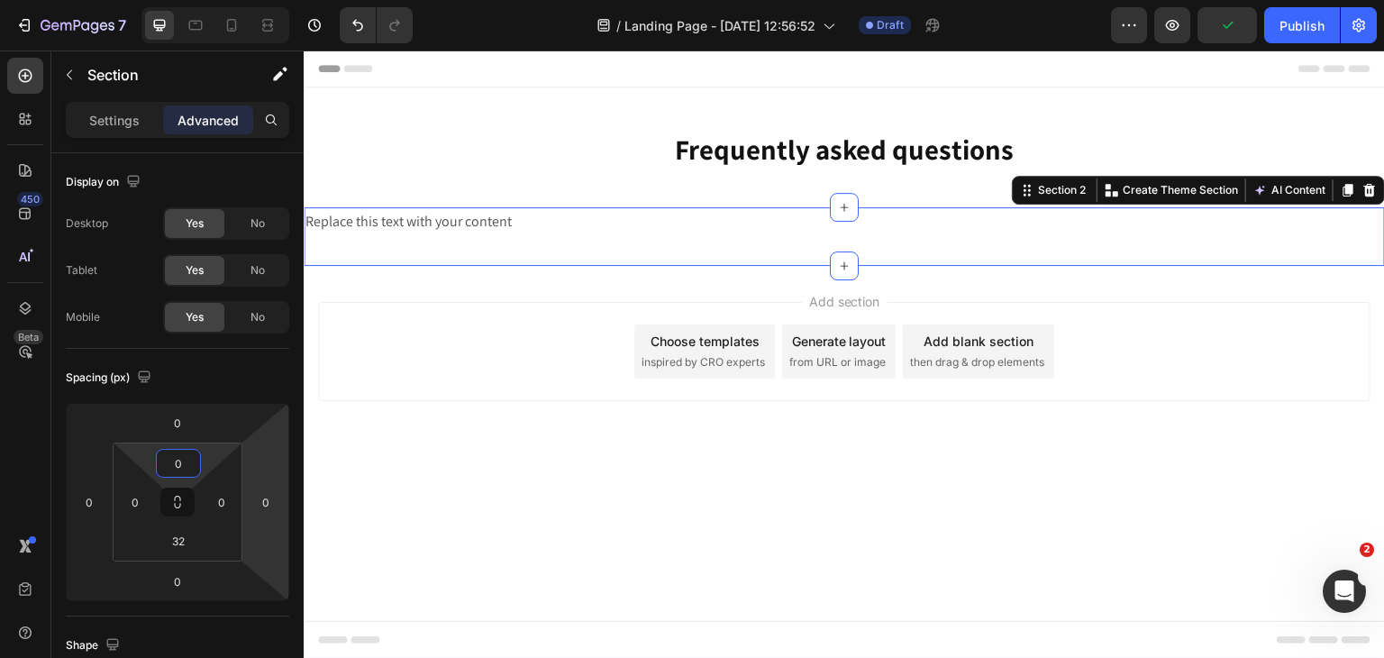
click at [592, 402] on div "Add section Choose templates inspired by CRO experts Generate layout from URL o…" at bounding box center [844, 377] width 1081 height 222
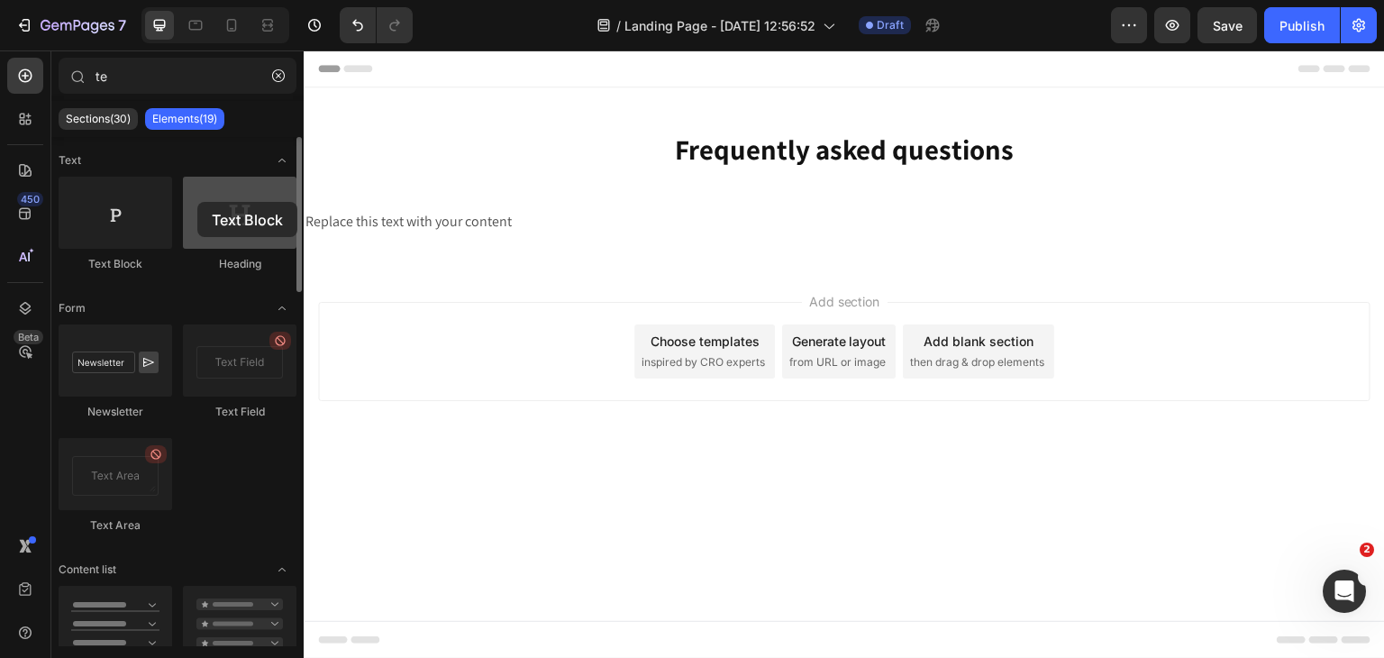
drag, startPoint x: 131, startPoint y: 201, endPoint x: 197, endPoint y: 202, distance: 66.7
click at [197, 324] on div "Text Block Heading" at bounding box center [178, 436] width 238 height 225
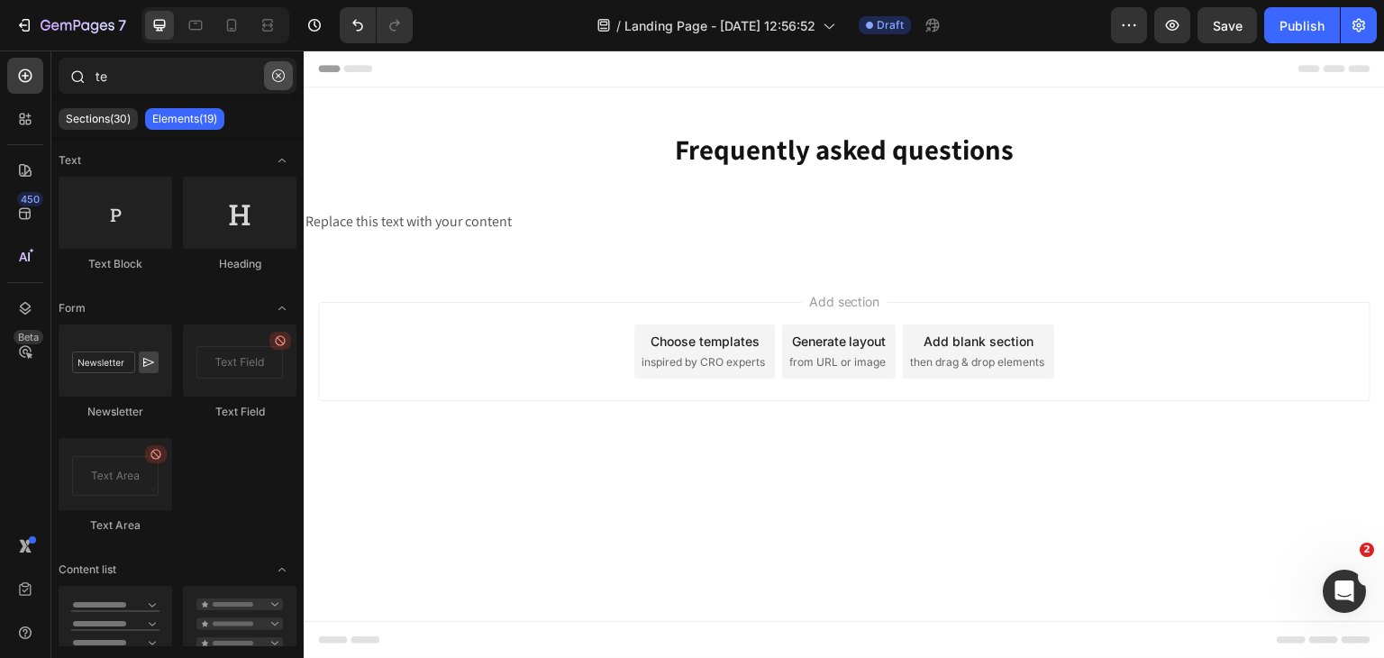
click at [282, 69] on icon "button" at bounding box center [278, 75] width 13 height 13
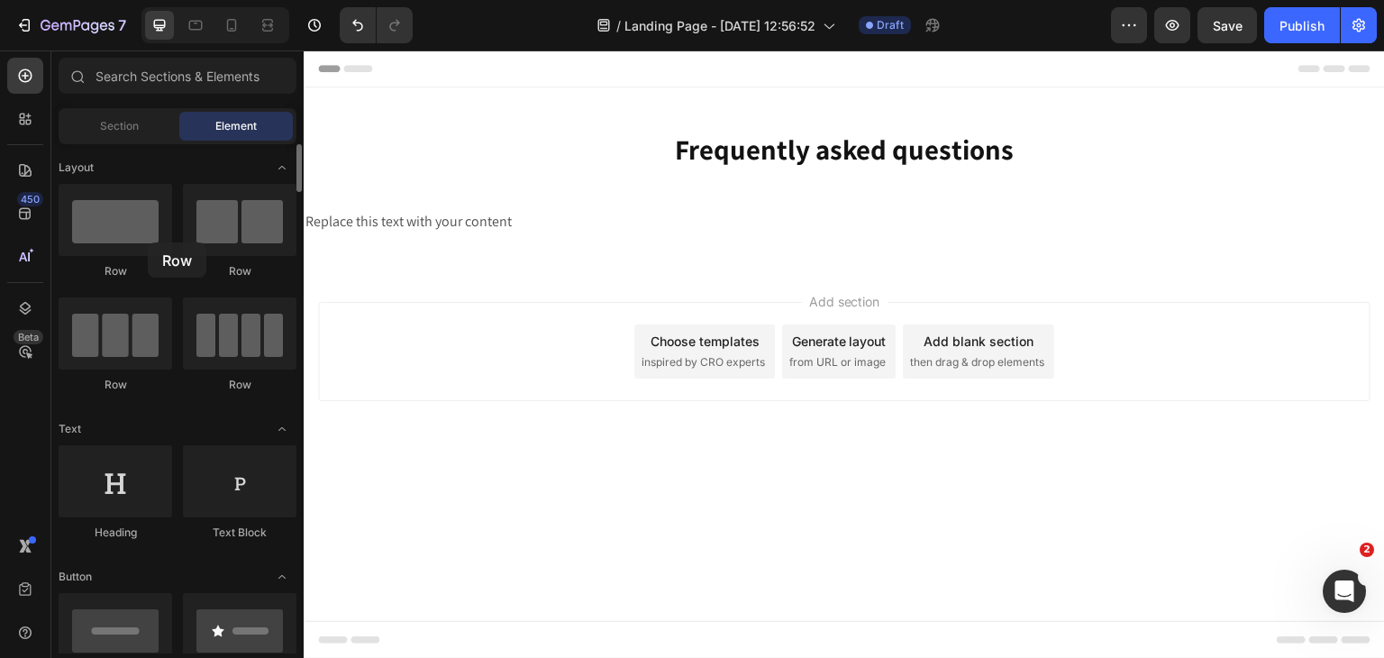
drag, startPoint x: 132, startPoint y: 238, endPoint x: 116, endPoint y: 279, distance: 44.2
click at [147, 242] on div at bounding box center [116, 220] width 114 height 72
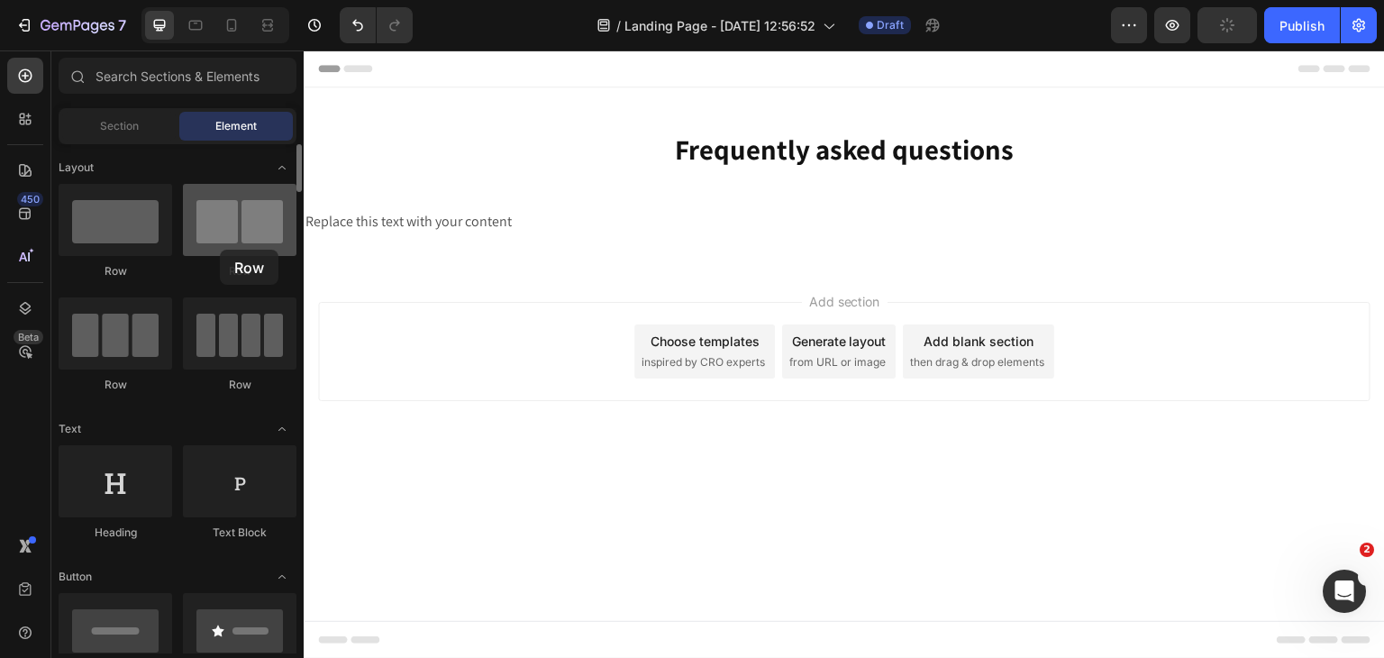
click at [217, 250] on div at bounding box center [240, 220] width 114 height 72
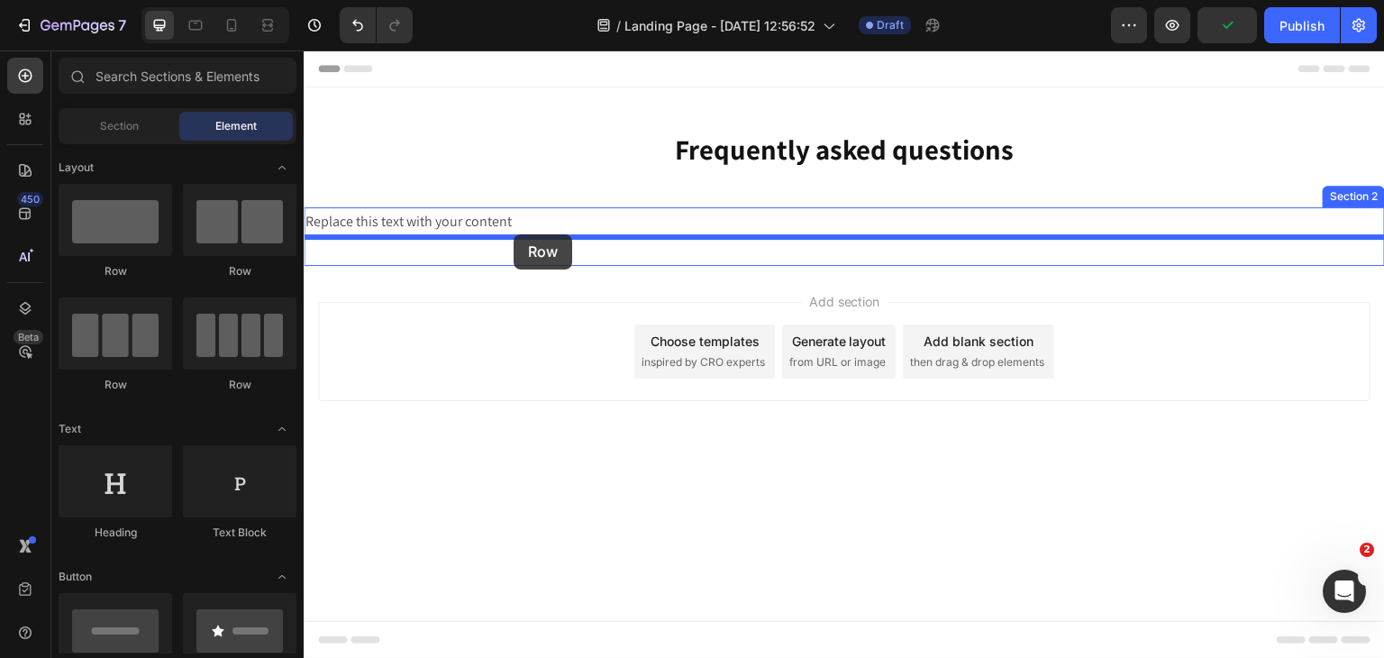
drag, startPoint x: 429, startPoint y: 404, endPoint x: 514, endPoint y: 234, distance: 189.4
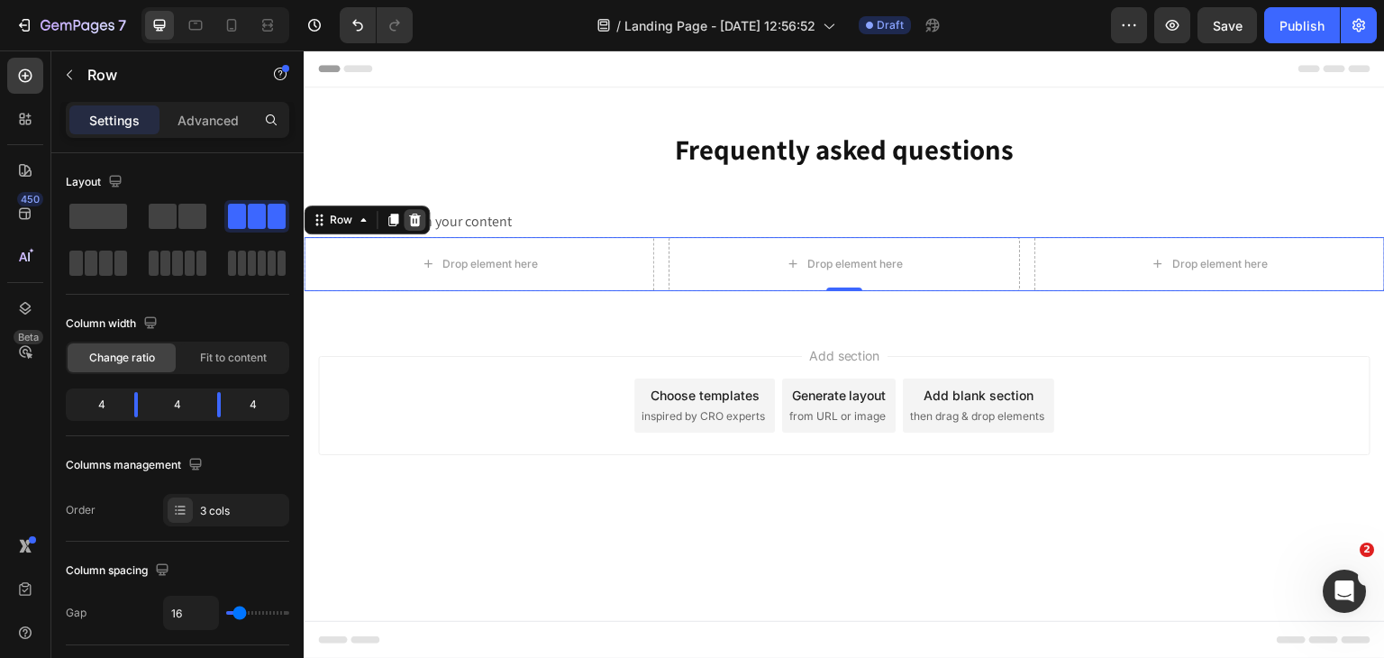
click at [421, 218] on icon at bounding box center [414, 220] width 14 height 14
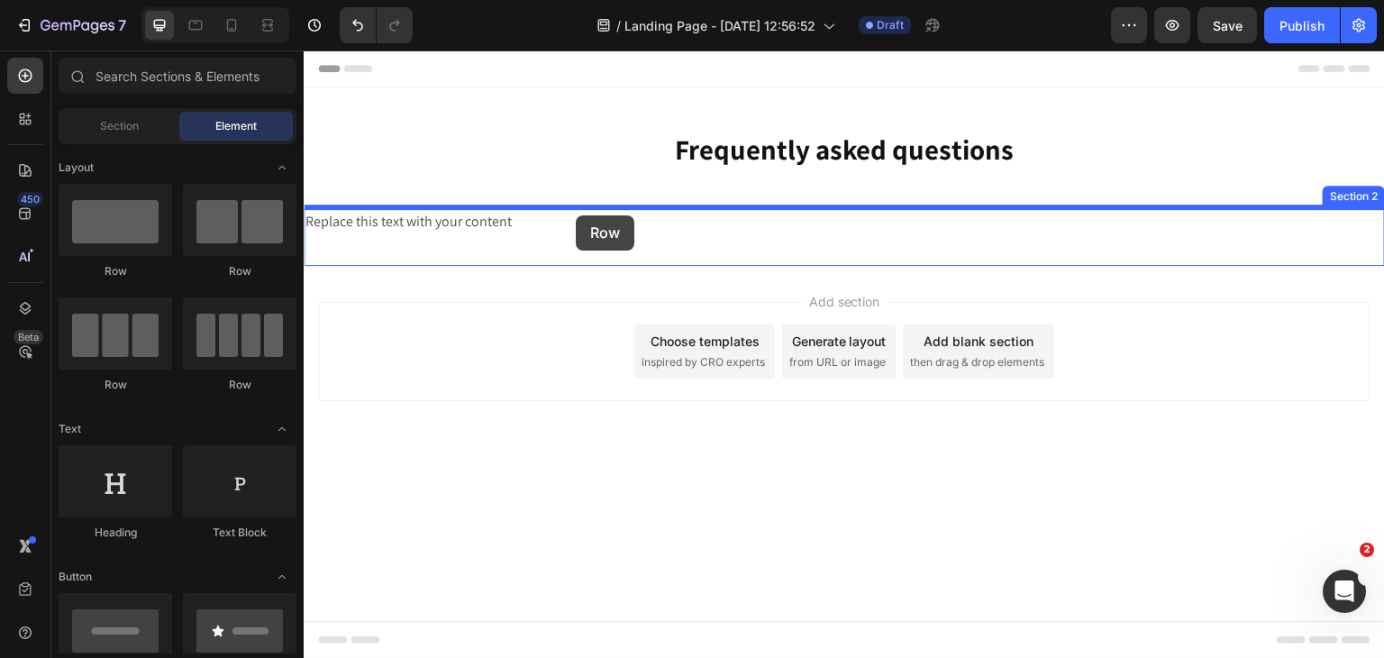
drag, startPoint x: 426, startPoint y: 401, endPoint x: 576, endPoint y: 215, distance: 238.4
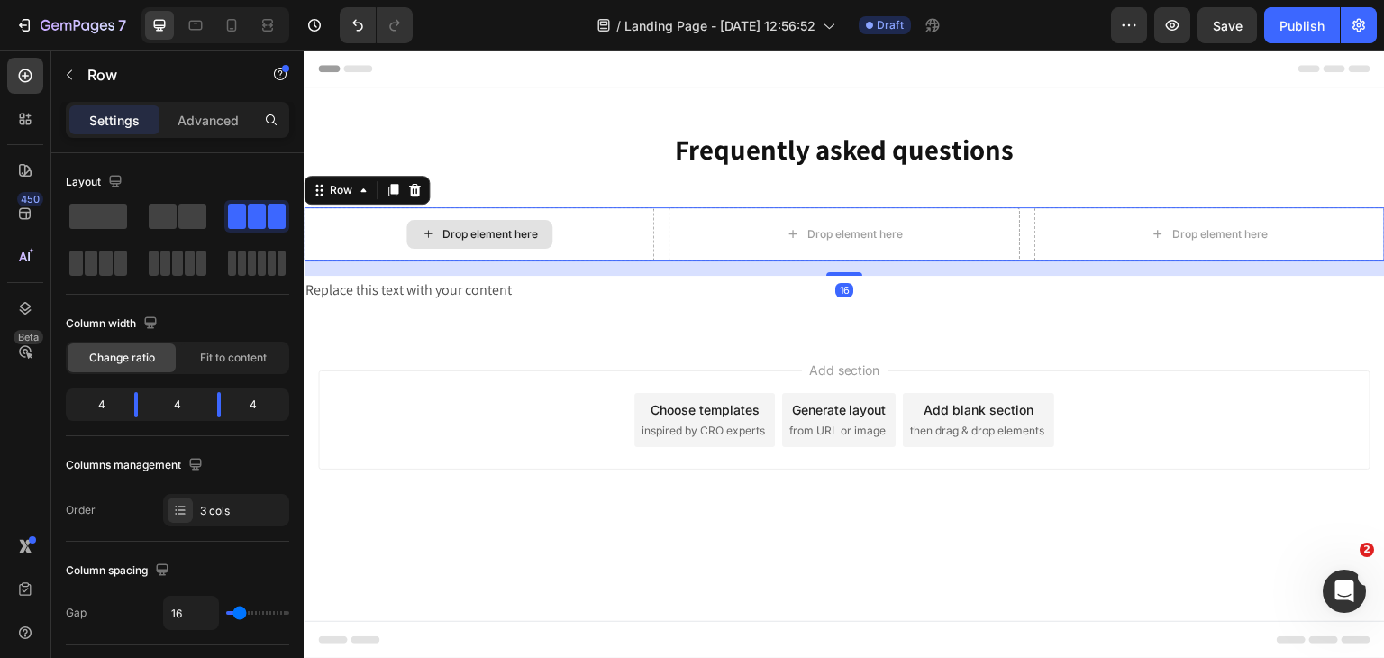
click at [623, 214] on div "Drop element here" at bounding box center [479, 234] width 350 height 54
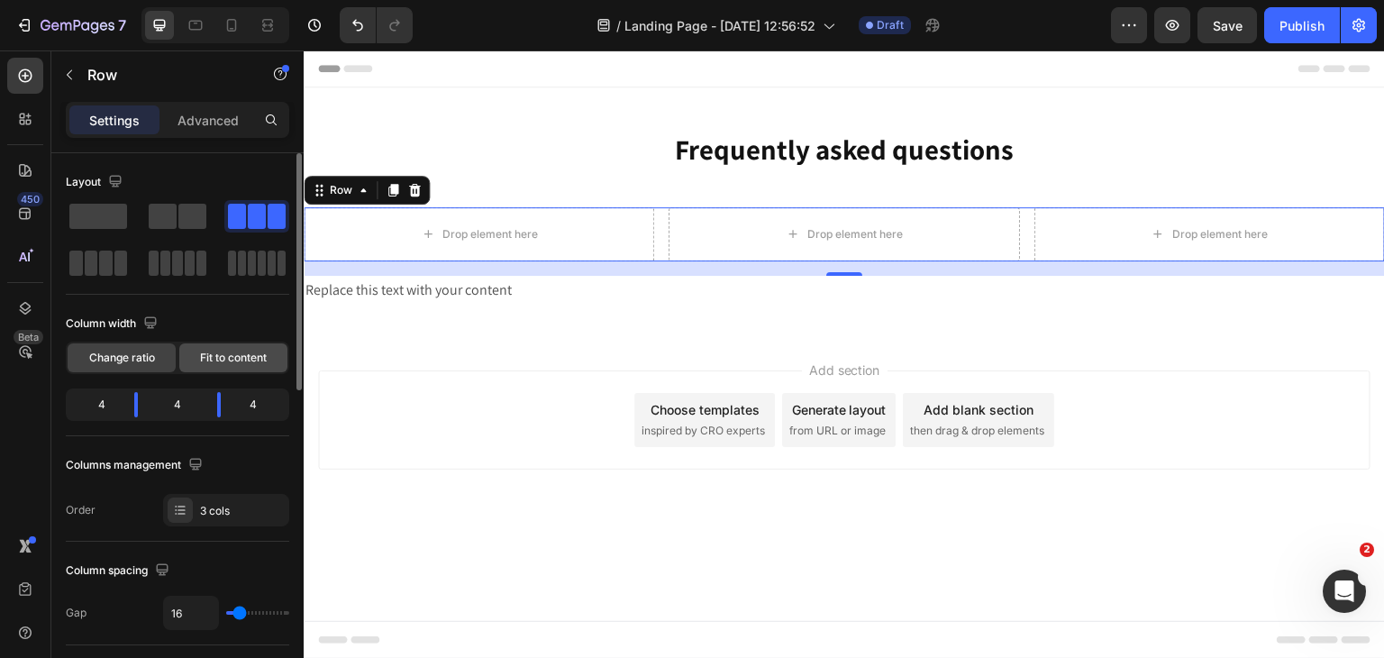
scroll to position [180, 0]
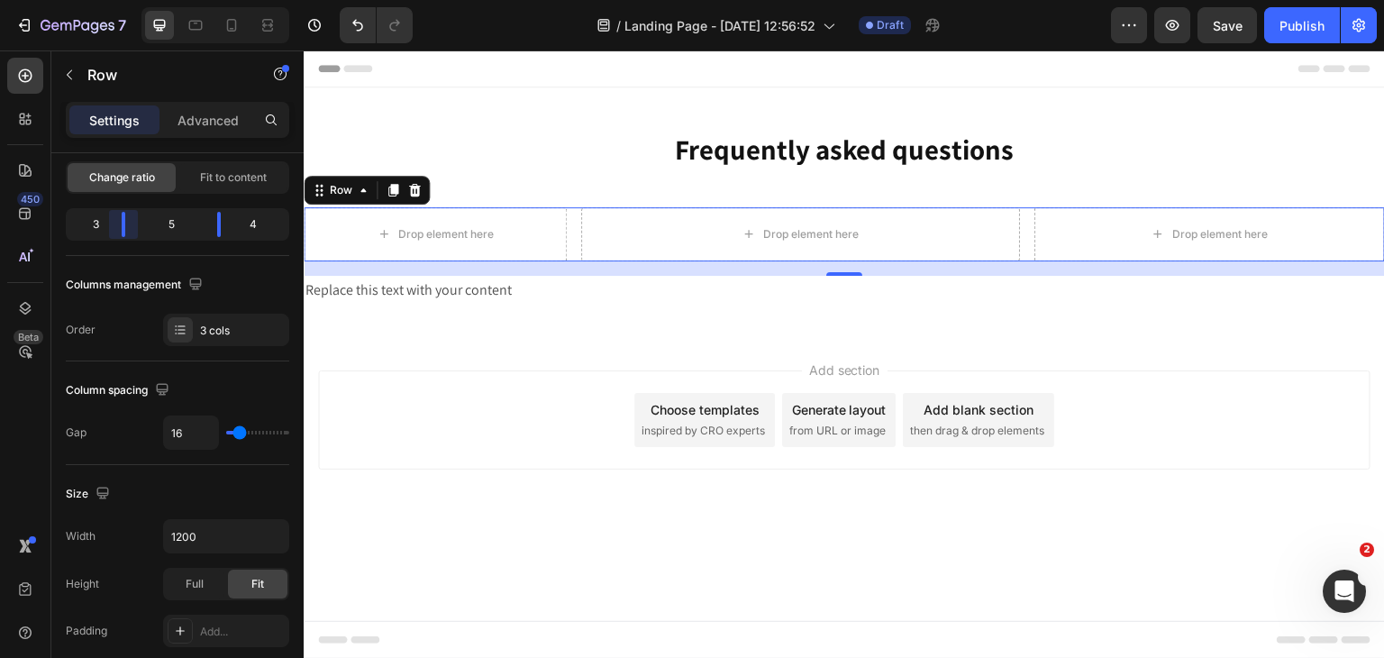
drag, startPoint x: 141, startPoint y: 223, endPoint x: 114, endPoint y: 224, distance: 26.2
click at [114, 0] on body "7 Version history / Landing Page - [DATE] 12:56:52 Draft Preview Save Publish 4…" at bounding box center [692, 0] width 1384 height 0
drag, startPoint x: 220, startPoint y: 227, endPoint x: 244, endPoint y: 229, distance: 24.4
click at [244, 0] on body "7 Version history / Landing Page - [DATE] 12:56:52 Draft Preview Save Publish 4…" at bounding box center [692, 0] width 1384 height 0
drag, startPoint x: 115, startPoint y: 220, endPoint x: 99, endPoint y: 218, distance: 16.3
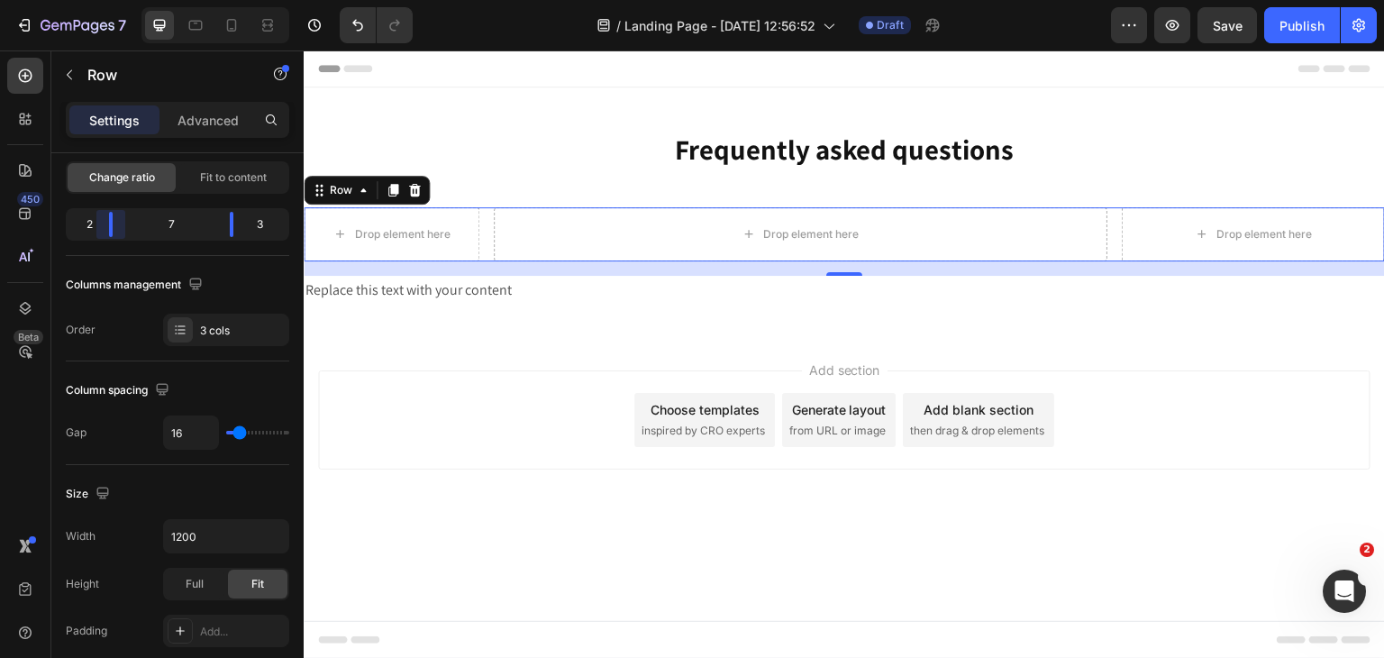
click at [99, 0] on body "7 Version history / Landing Page - [DATE] 12:56:52 Draft Preview Save Publish 4…" at bounding box center [692, 0] width 1384 height 0
drag, startPoint x: 241, startPoint y: 221, endPoint x: 256, endPoint y: 221, distance: 15.3
click at [256, 0] on body "7 Version history / Landing Page - [DATE] 12:56:52 Draft Preview Publish 450 Be…" at bounding box center [692, 0] width 1384 height 0
click at [651, 229] on div "Drop element here" at bounding box center [845, 234] width 702 height 54
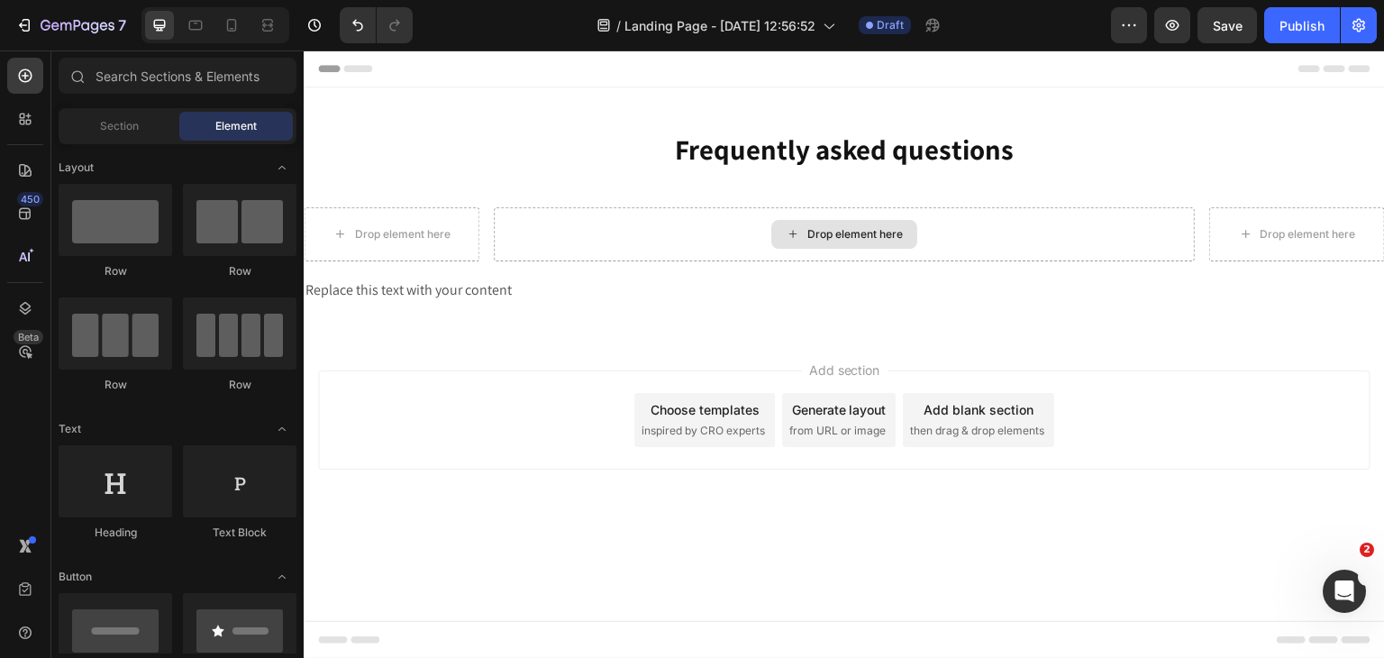
click at [795, 232] on icon at bounding box center [793, 233] width 14 height 15
click at [91, 141] on div "Section Element" at bounding box center [178, 126] width 238 height 36
click at [94, 134] on div "Section" at bounding box center [119, 126] width 114 height 29
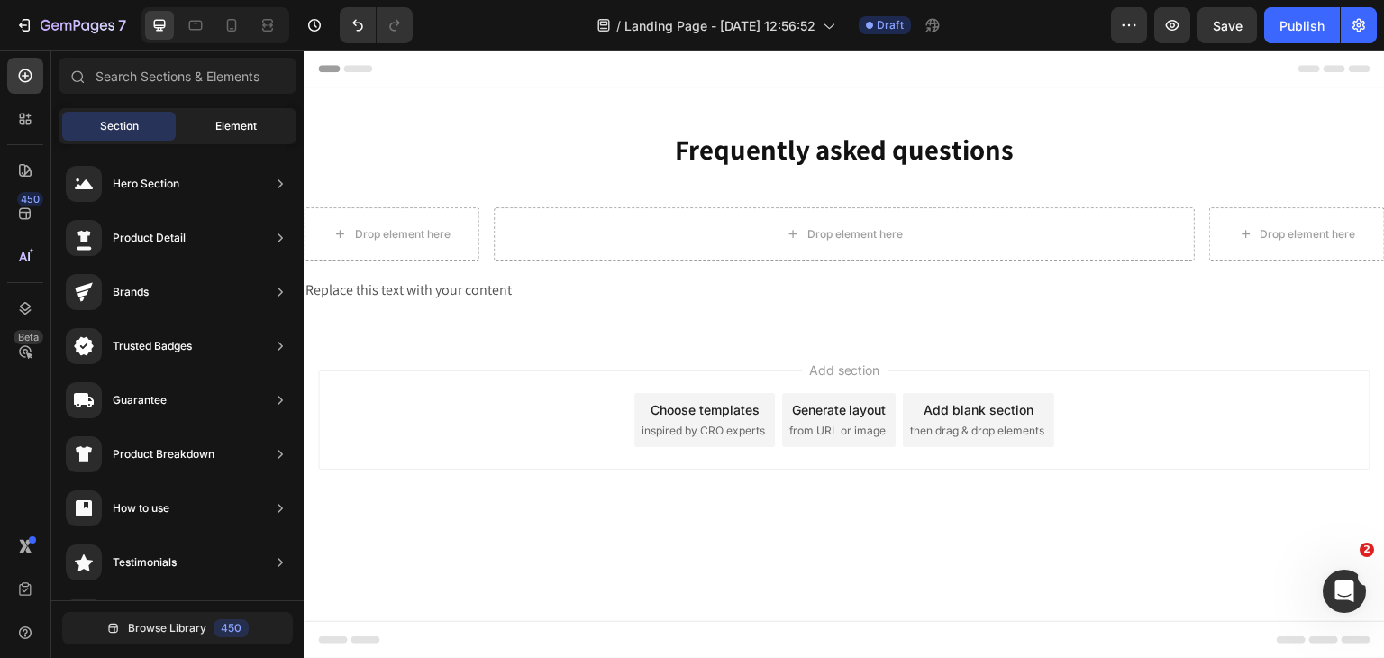
click at [189, 116] on div "Element" at bounding box center [236, 126] width 114 height 29
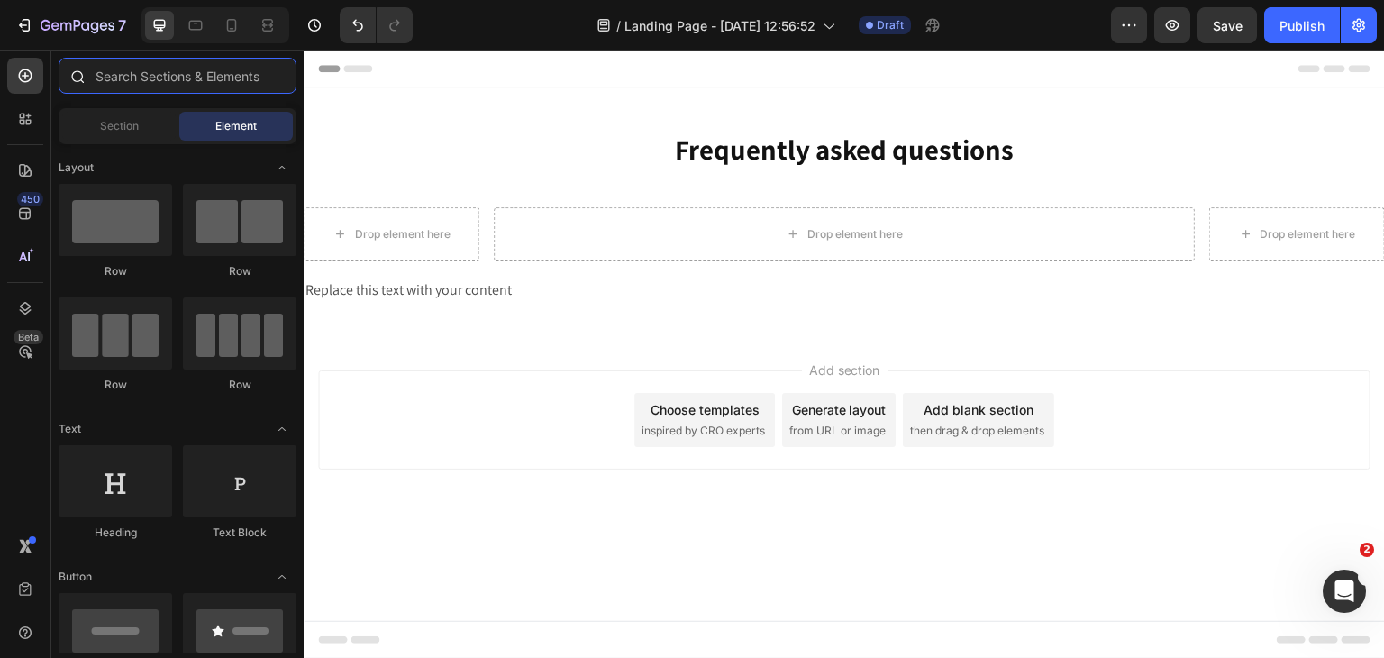
click at [198, 86] on input "text" at bounding box center [178, 76] width 238 height 36
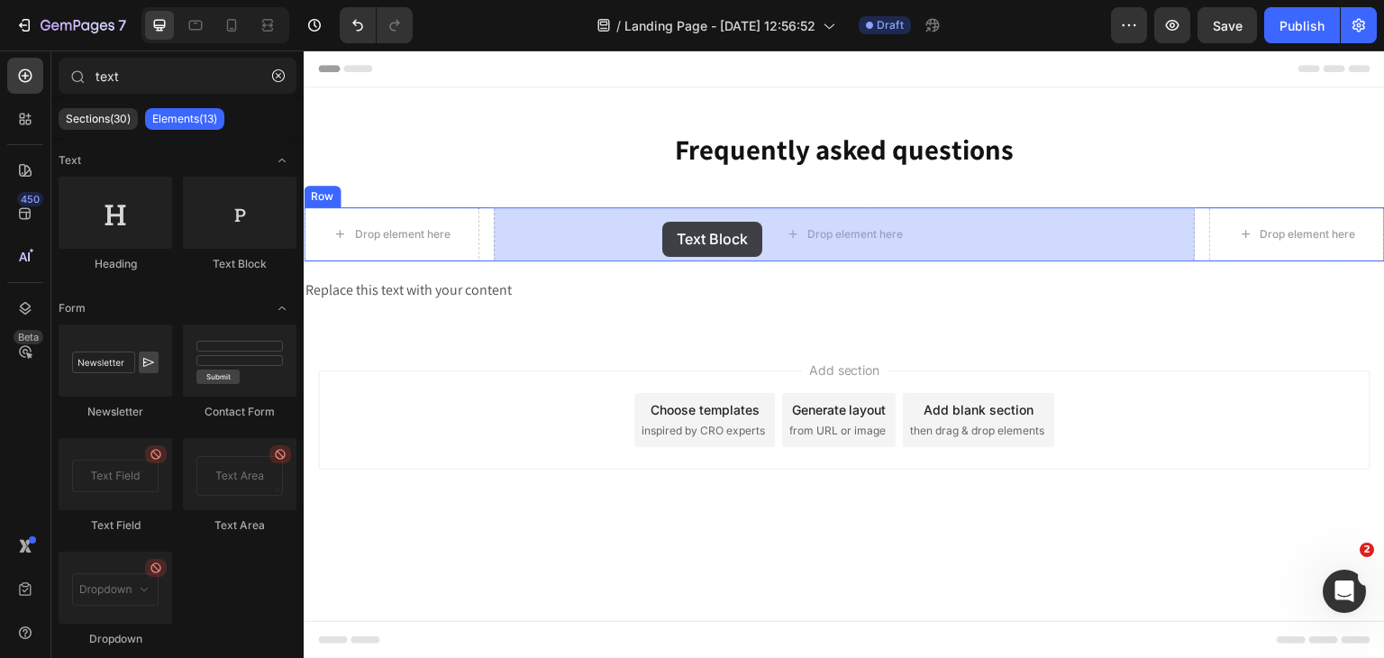
drag, startPoint x: 516, startPoint y: 272, endPoint x: 505, endPoint y: 222, distance: 51.8
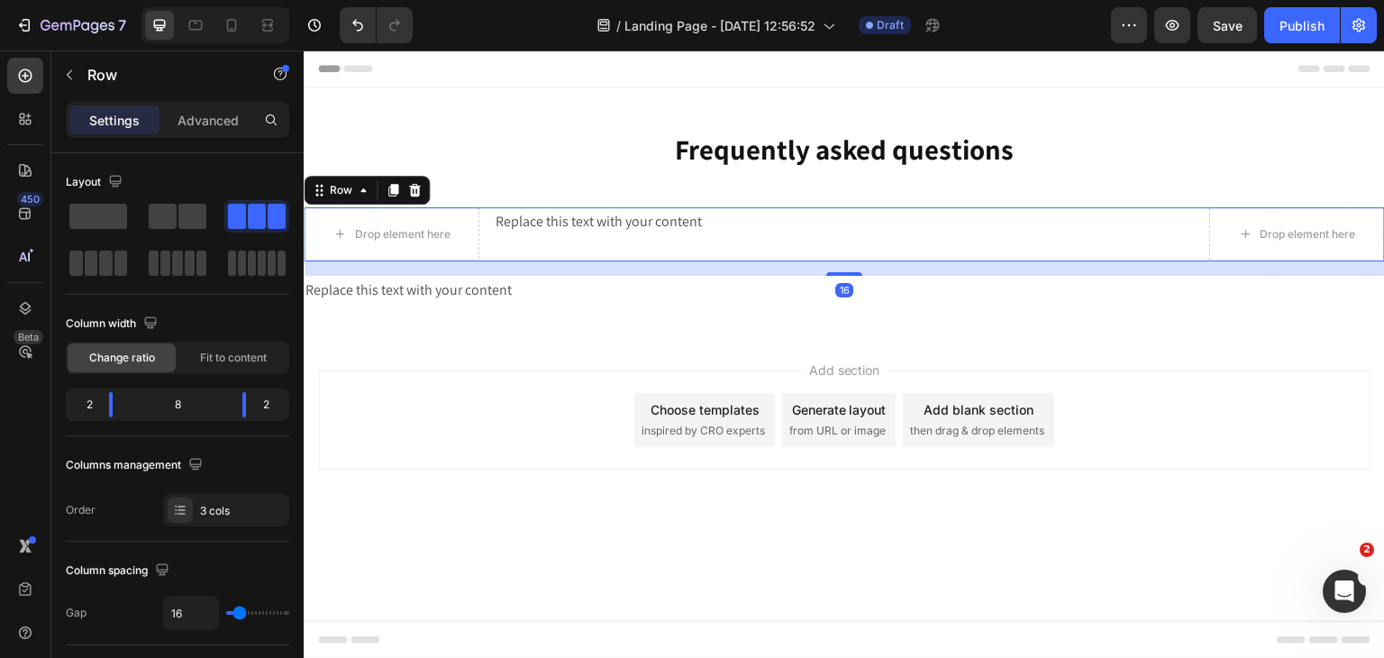
click at [779, 246] on div "Replace this text with your content Text Block" at bounding box center [845, 234] width 702 height 54
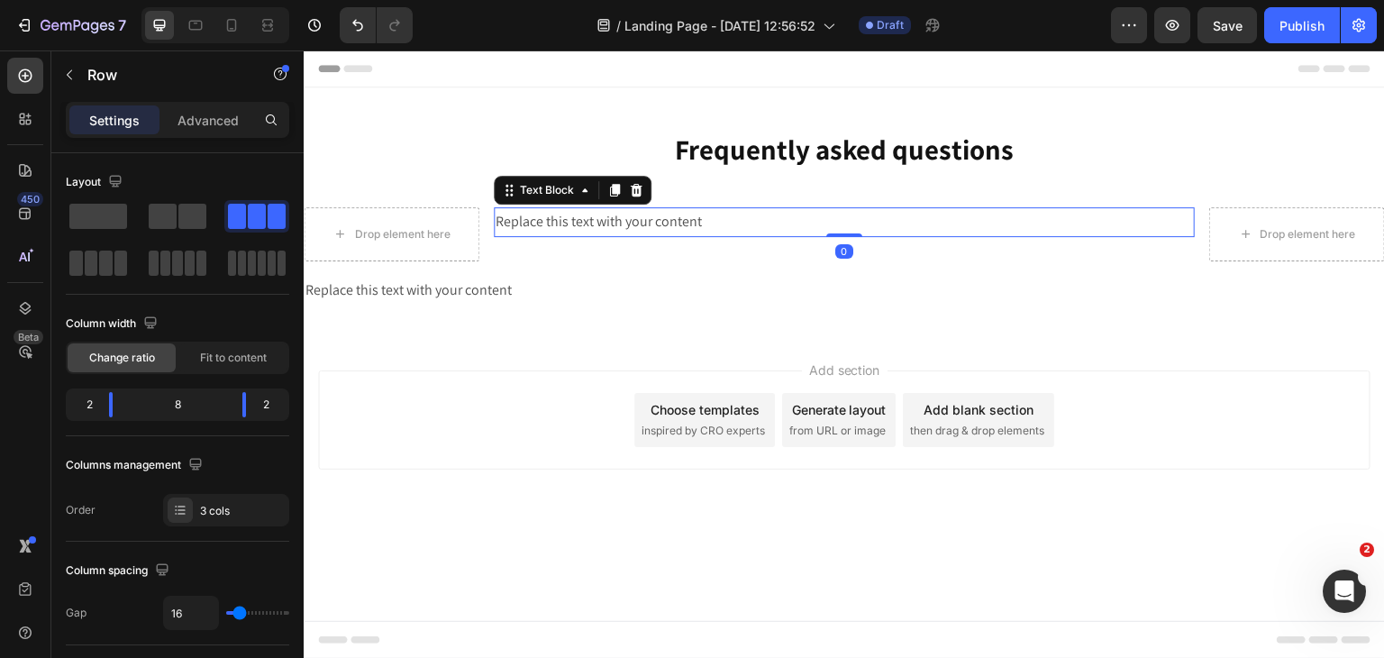
click at [779, 236] on div "Replace this text with your content" at bounding box center [845, 222] width 702 height 30
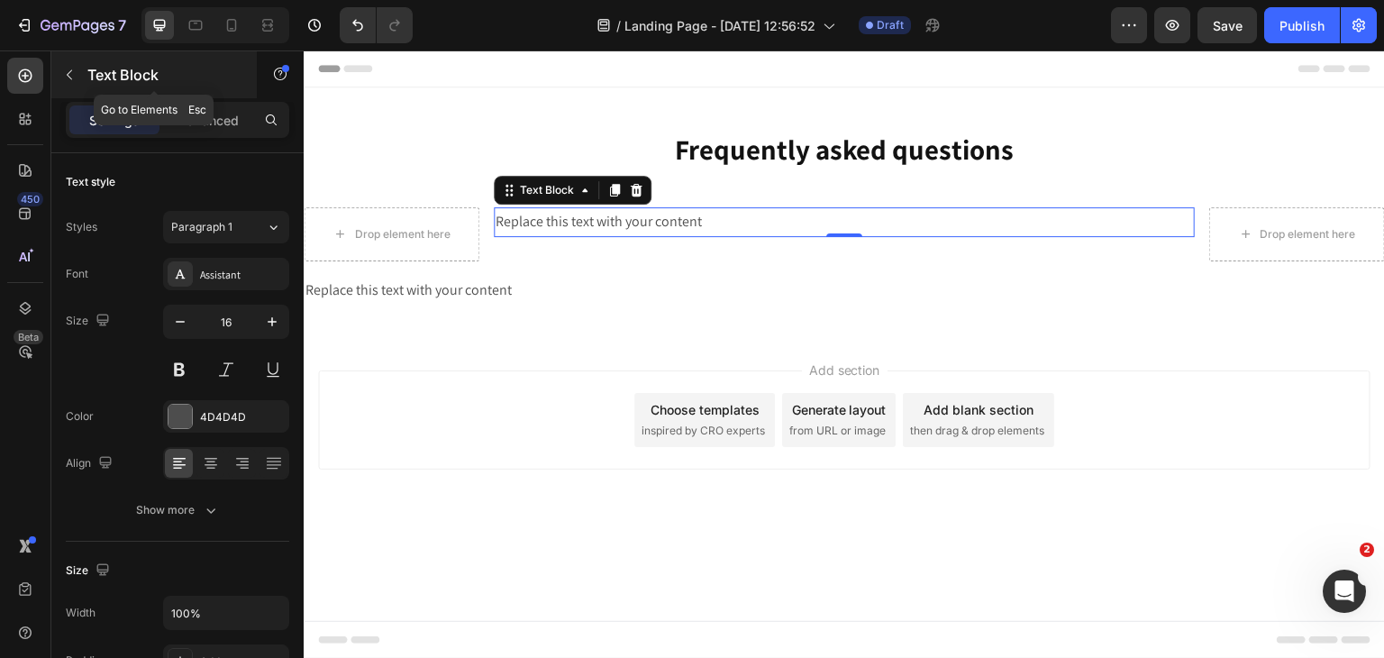
click at [63, 87] on button "button" at bounding box center [69, 74] width 29 height 29
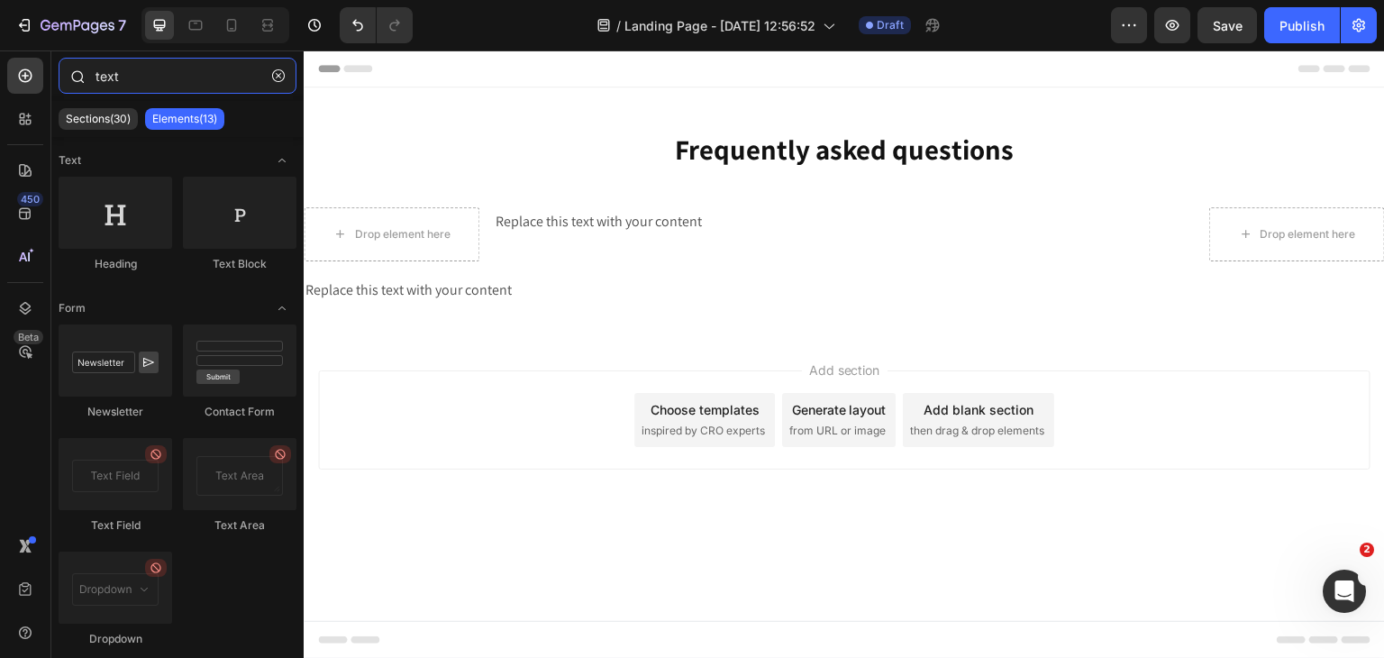
click at [150, 87] on input "text" at bounding box center [178, 76] width 238 height 36
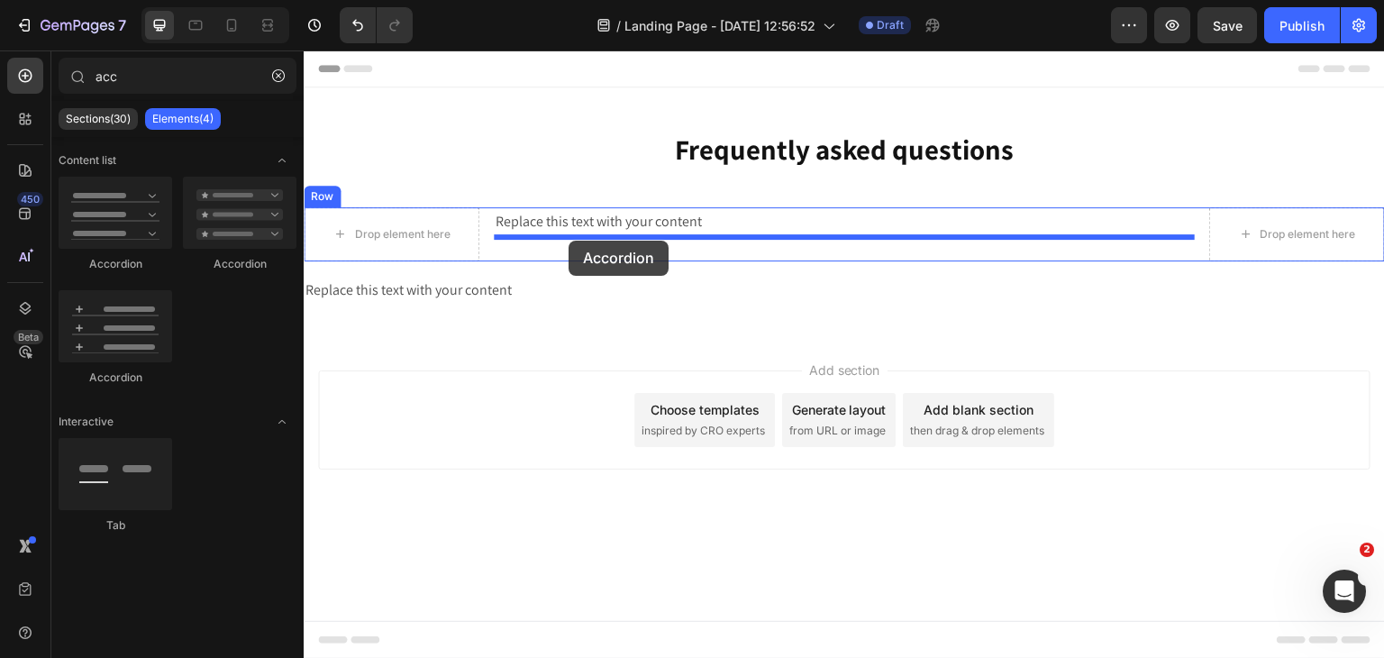
drag, startPoint x: 472, startPoint y: 288, endPoint x: 569, endPoint y: 241, distance: 107.6
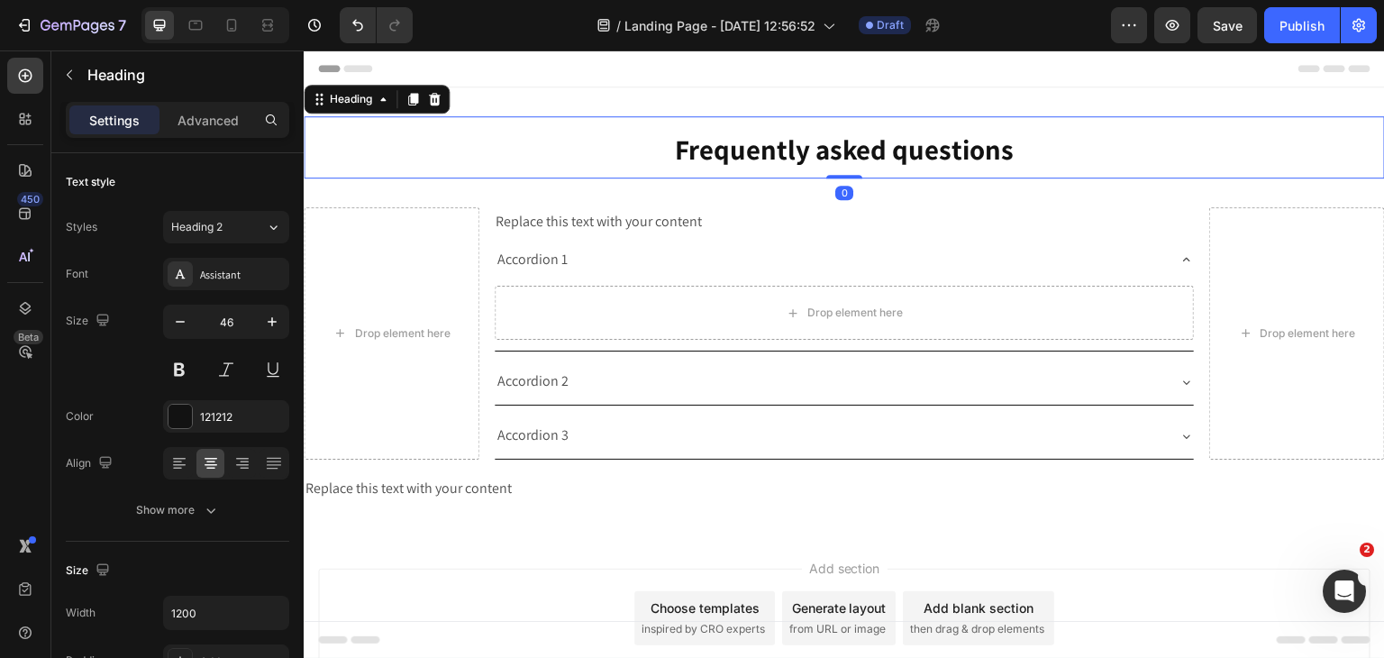
click at [693, 138] on strong "Frequently asked questions" at bounding box center [845, 149] width 340 height 37
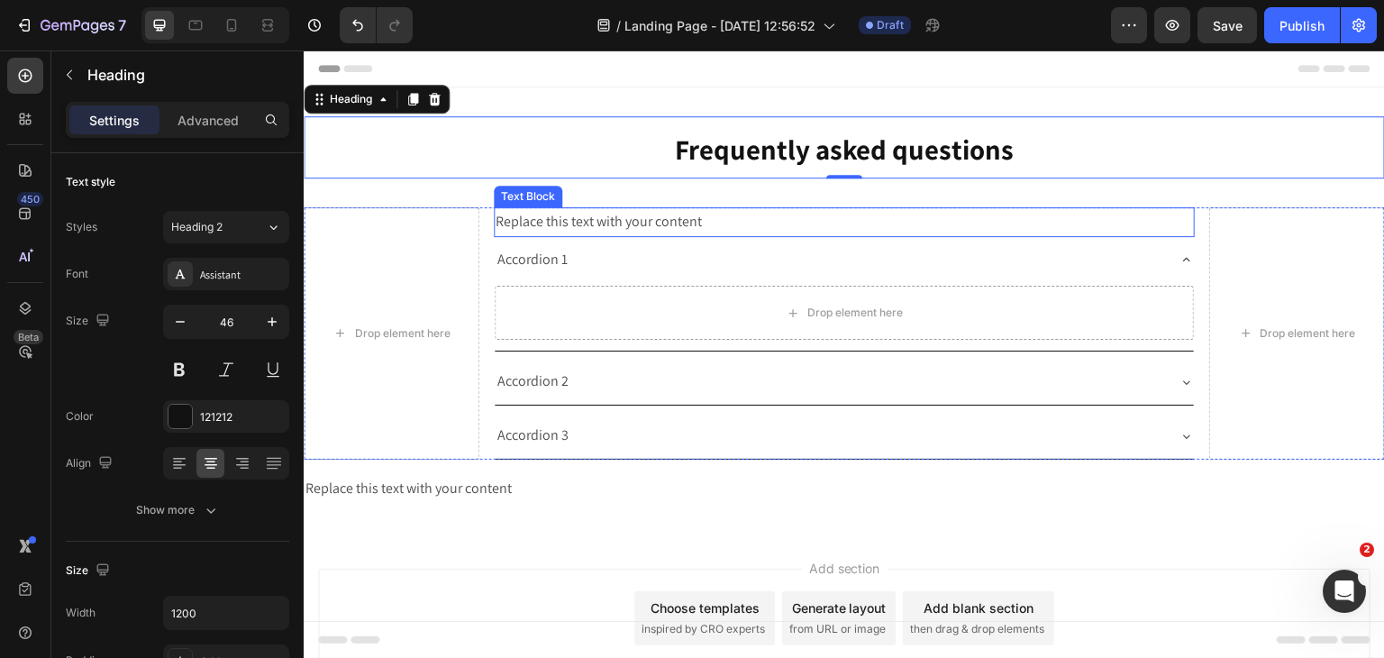
click at [588, 221] on div "Replace this text with your content" at bounding box center [845, 222] width 702 height 30
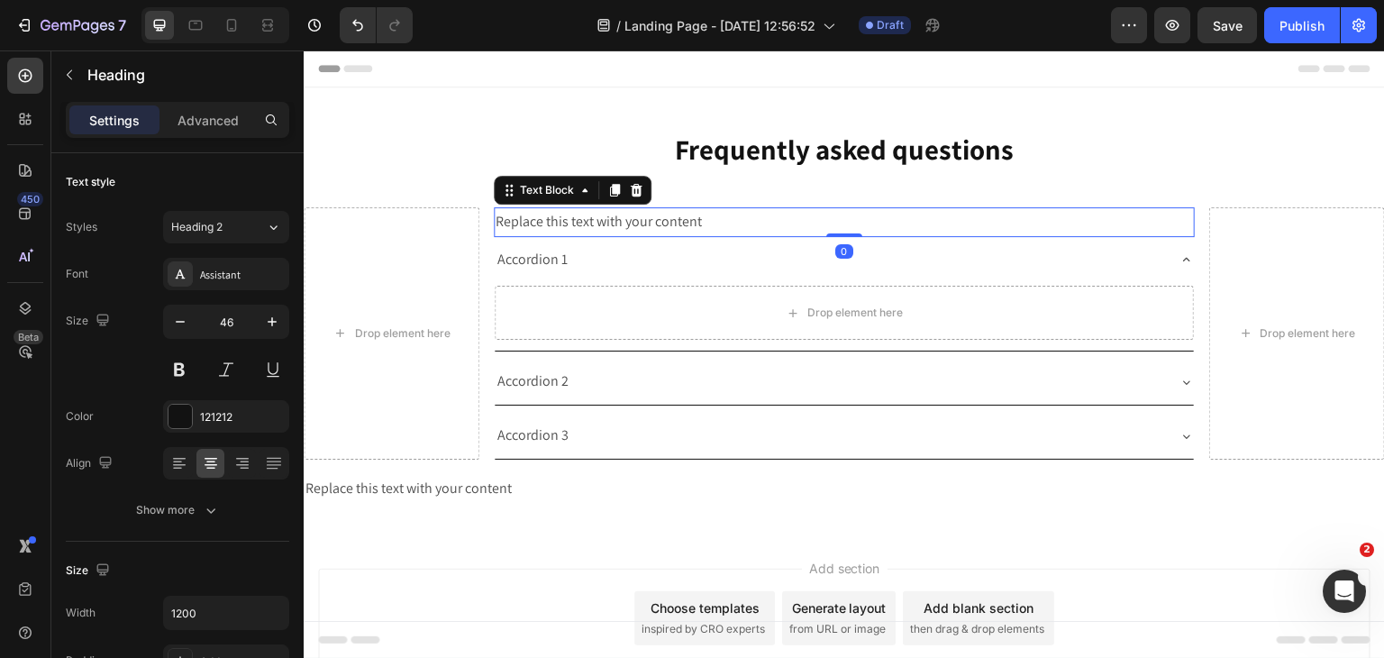
click at [588, 221] on div "Replace this text with your content" at bounding box center [845, 222] width 702 height 30
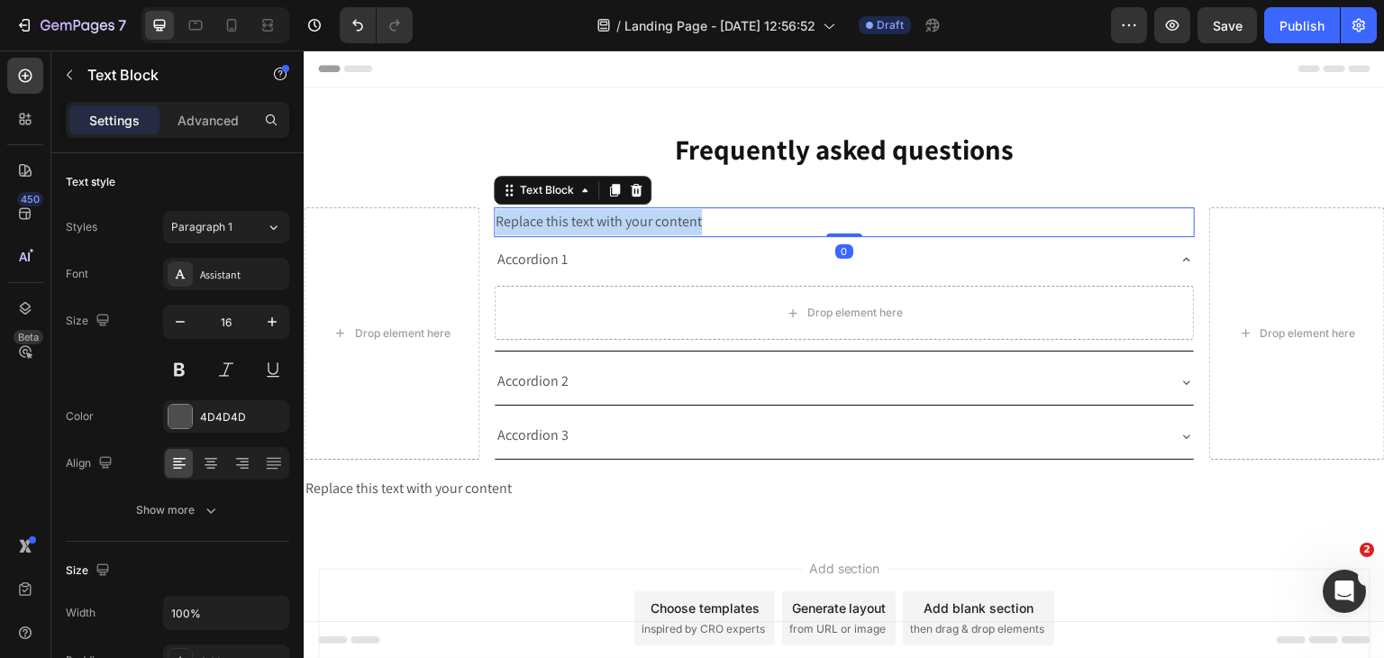
click at [588, 221] on p "Replace this text with your content" at bounding box center [845, 222] width 698 height 26
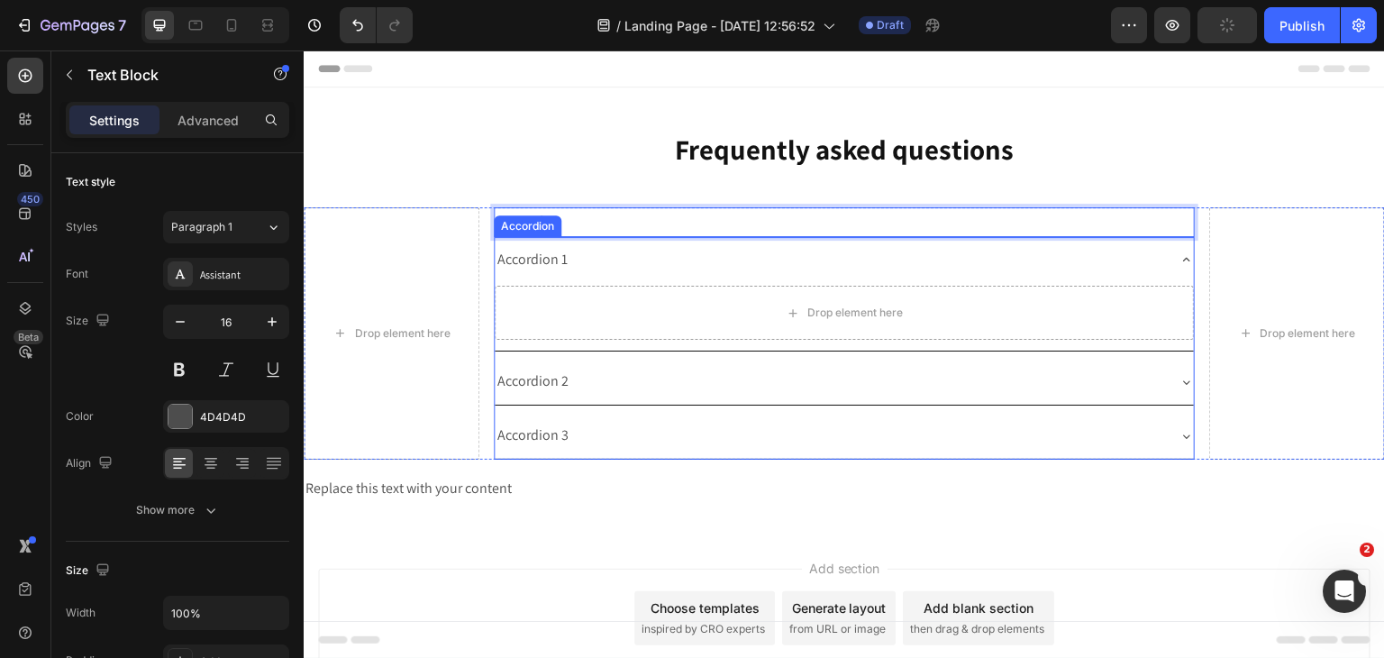
click at [642, 256] on div "Accordion 1" at bounding box center [830, 260] width 671 height 32
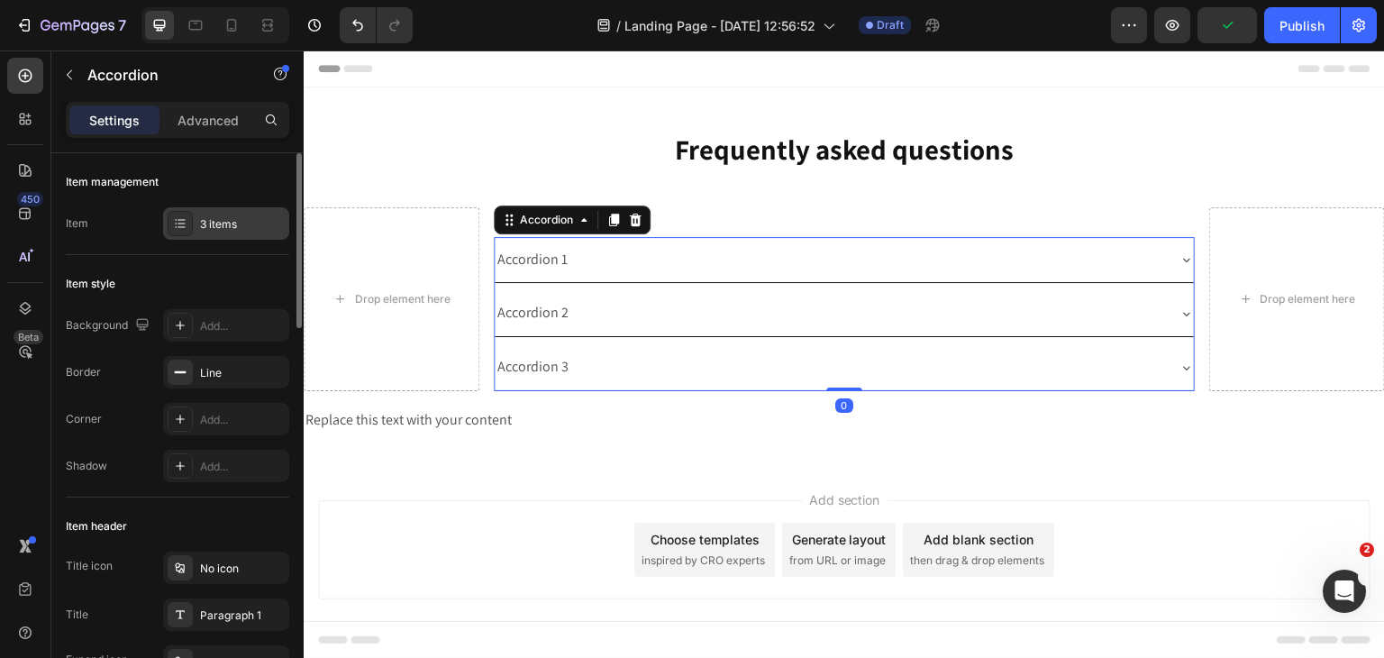
click at [237, 234] on div "3 items" at bounding box center [226, 223] width 126 height 32
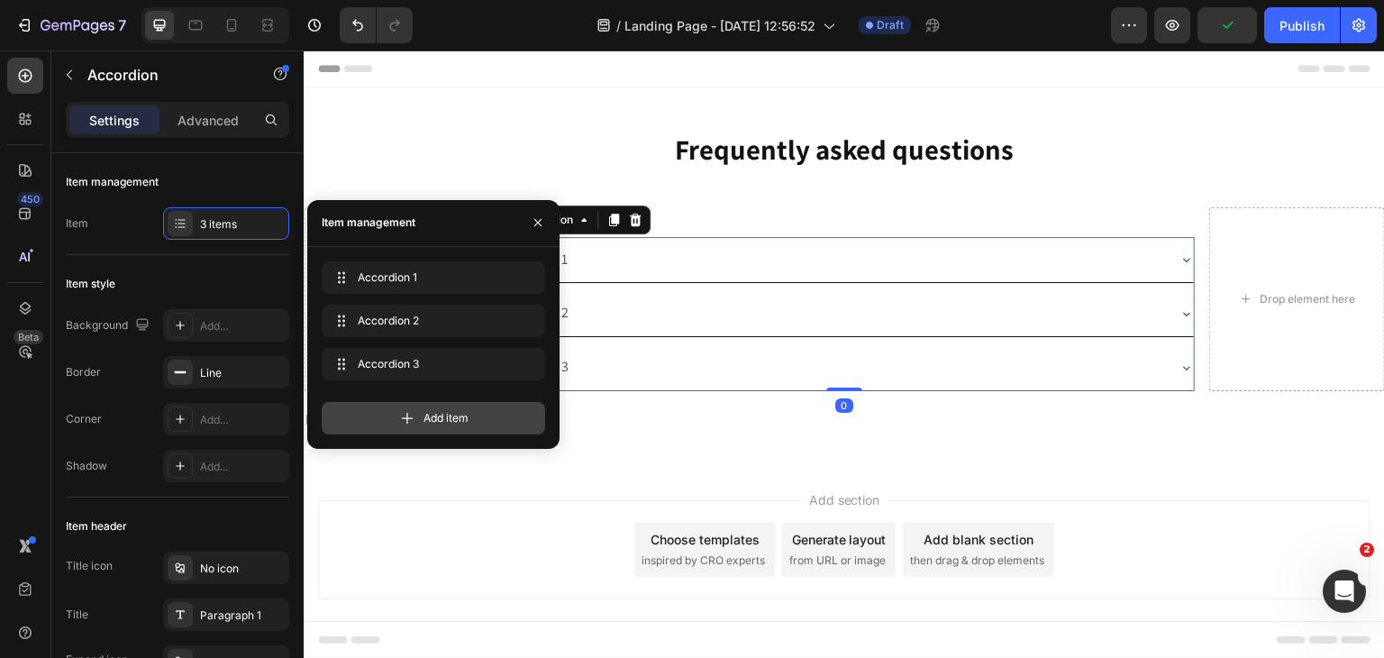
click at [463, 413] on span "Add item" at bounding box center [445, 418] width 45 height 16
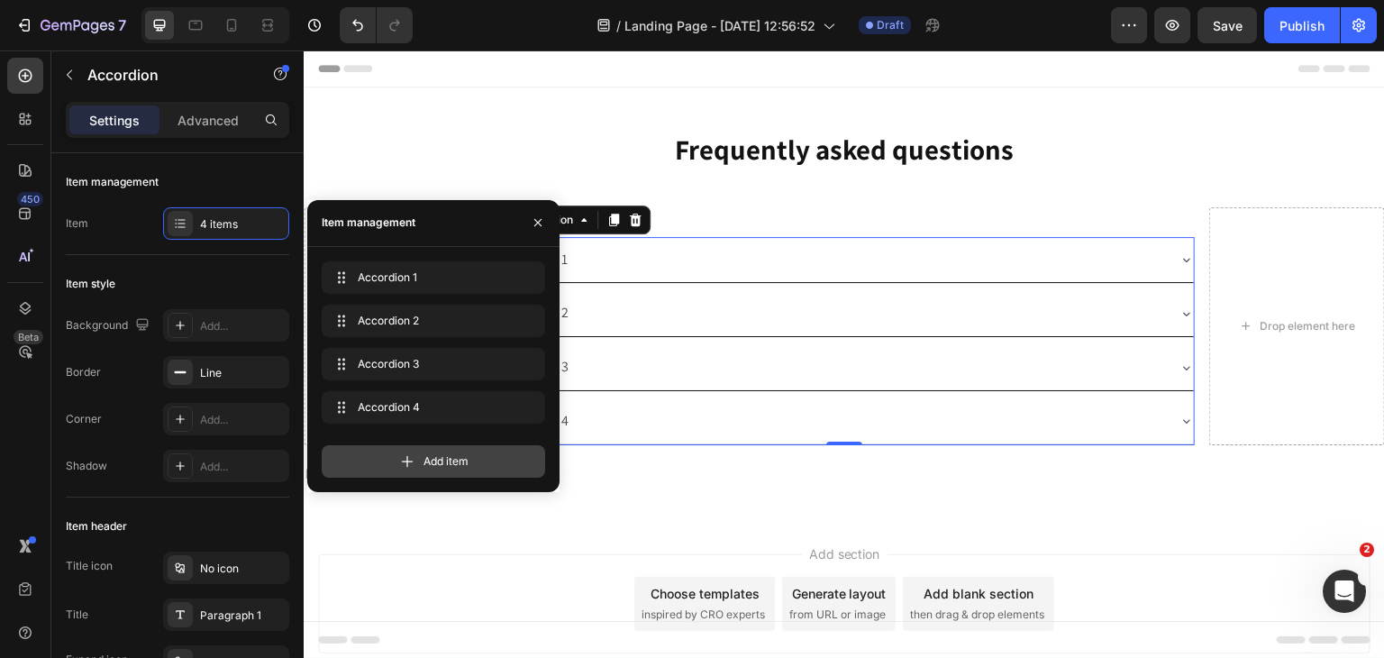
click at [420, 455] on div "Add item" at bounding box center [433, 461] width 223 height 32
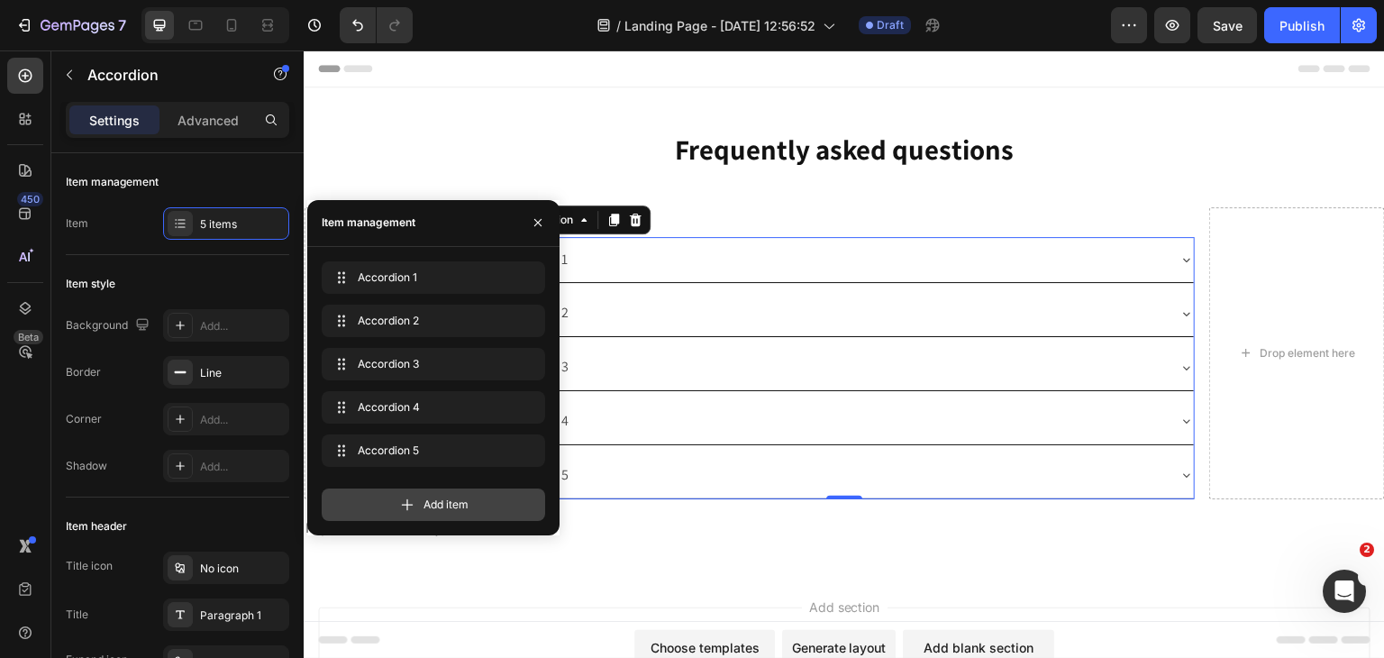
click at [399, 513] on div "Add item" at bounding box center [433, 504] width 223 height 32
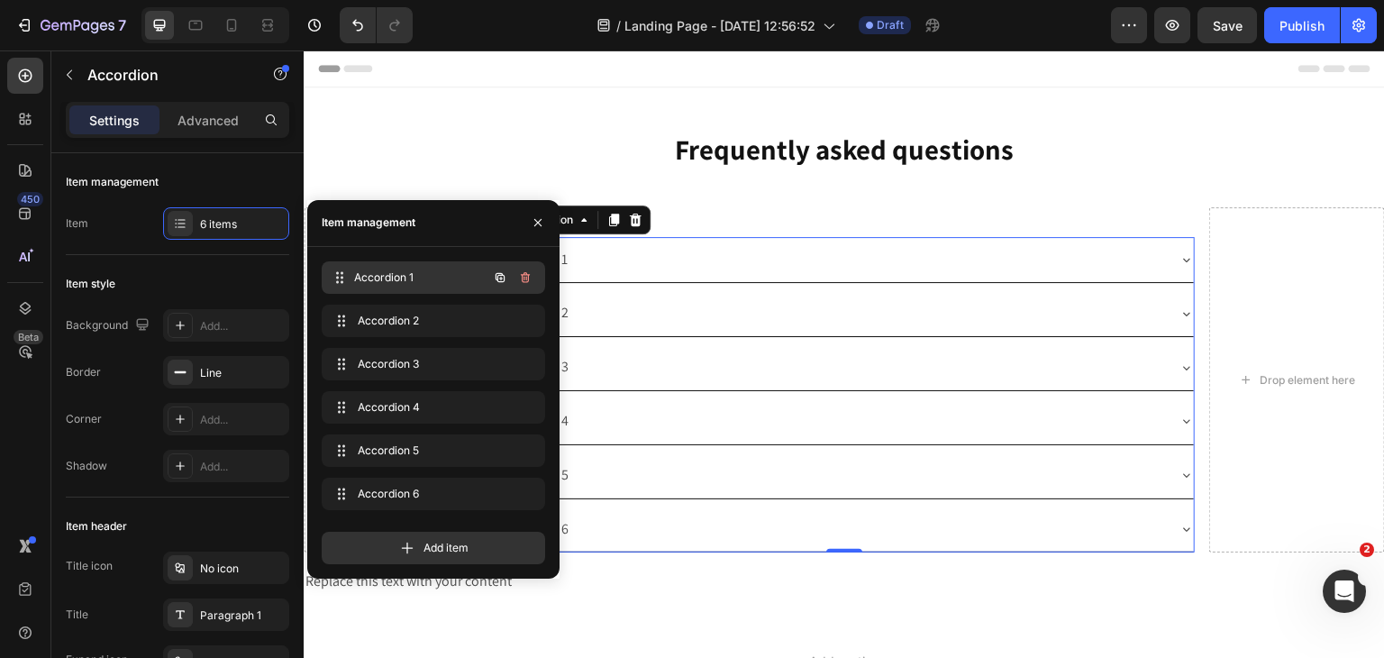
click at [394, 269] on span "Accordion 1" at bounding box center [420, 277] width 133 height 16
click at [394, 269] on span "Accordion 1" at bounding box center [409, 277] width 102 height 16
click at [397, 273] on span "Accordion 1" at bounding box center [409, 277] width 102 height 16
click at [771, 247] on div "Accordion 1" at bounding box center [830, 260] width 671 height 32
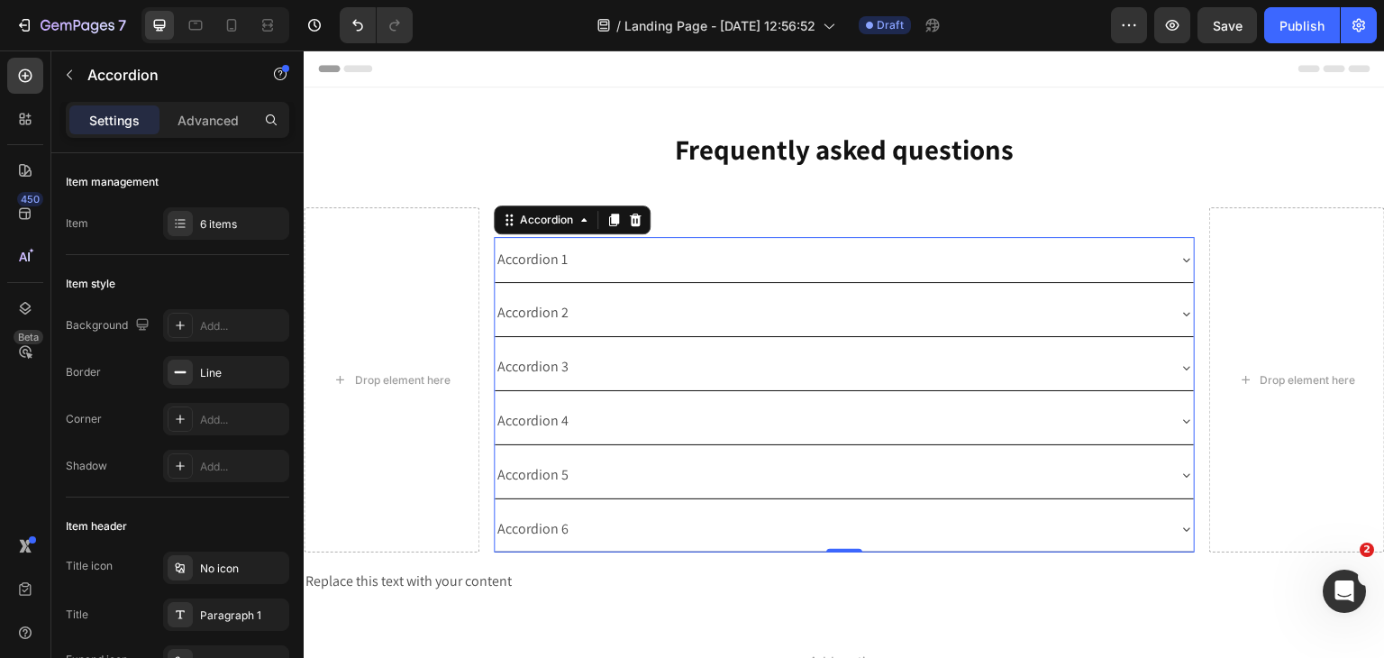
click at [771, 247] on div "Accordion 1" at bounding box center [830, 260] width 671 height 32
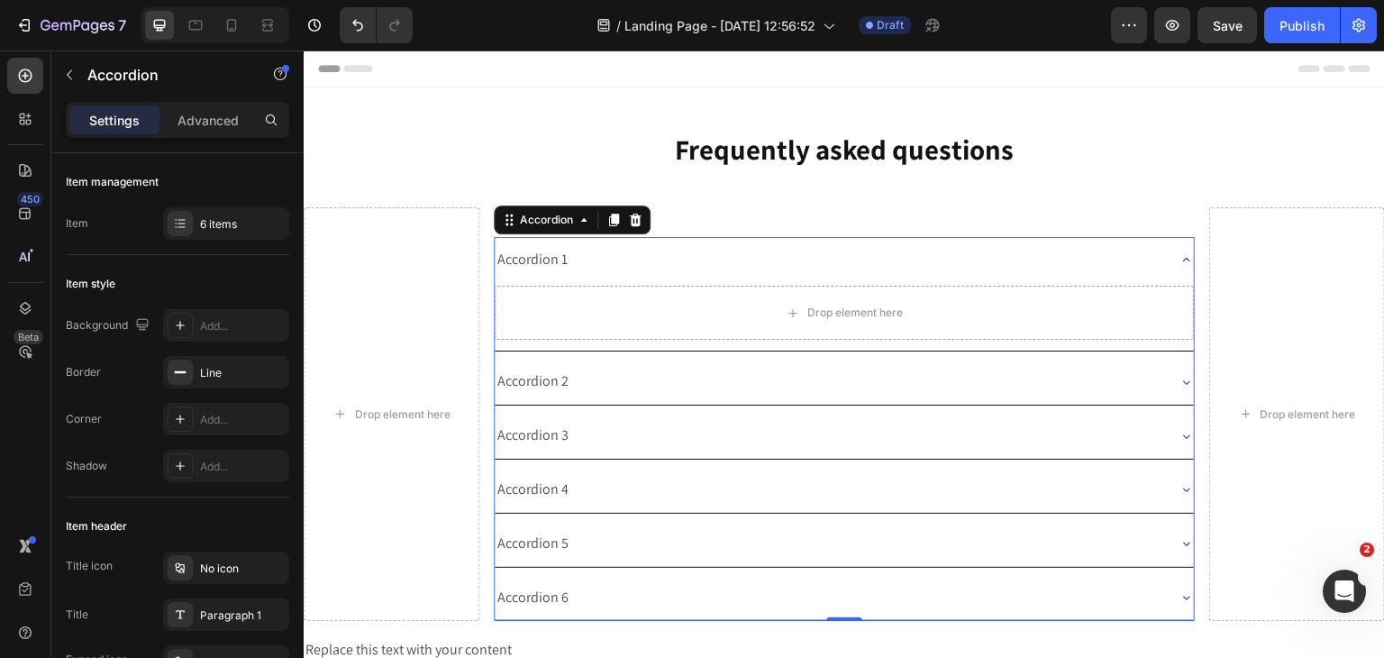
click at [544, 264] on div "Accordion 1" at bounding box center [533, 260] width 76 height 32
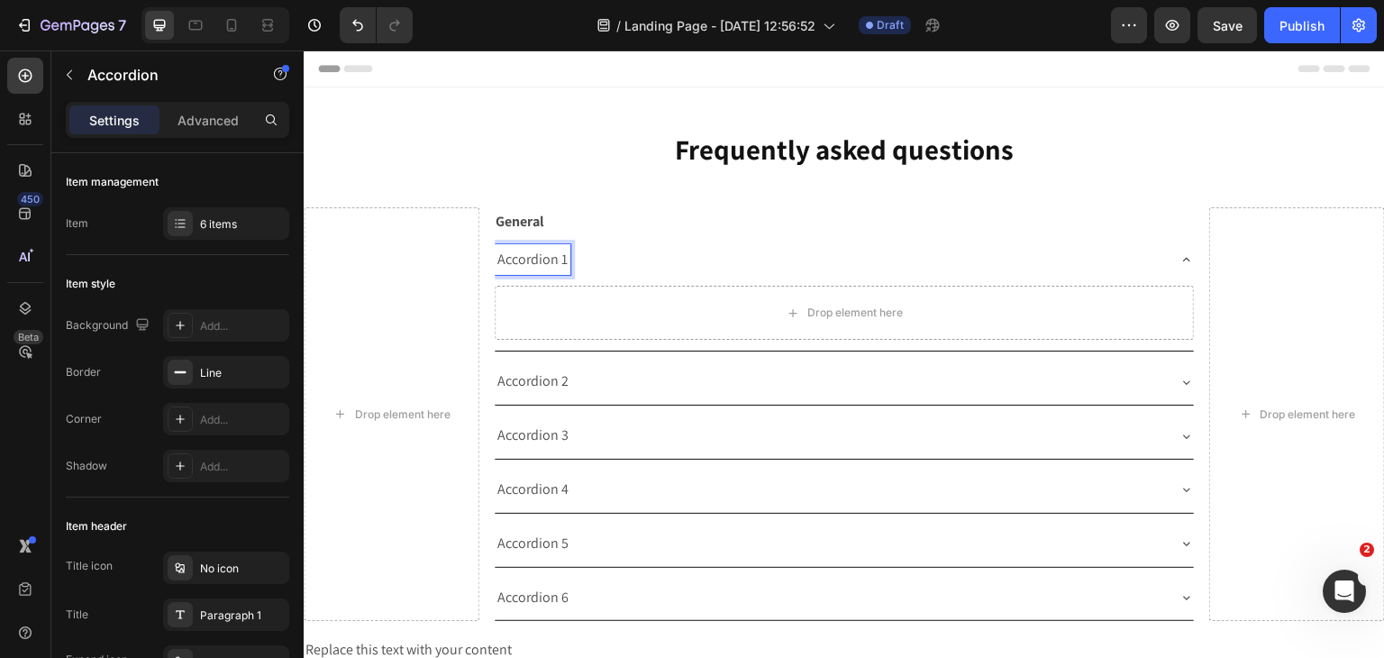
click at [544, 264] on p "Accordion 1" at bounding box center [532, 260] width 70 height 26
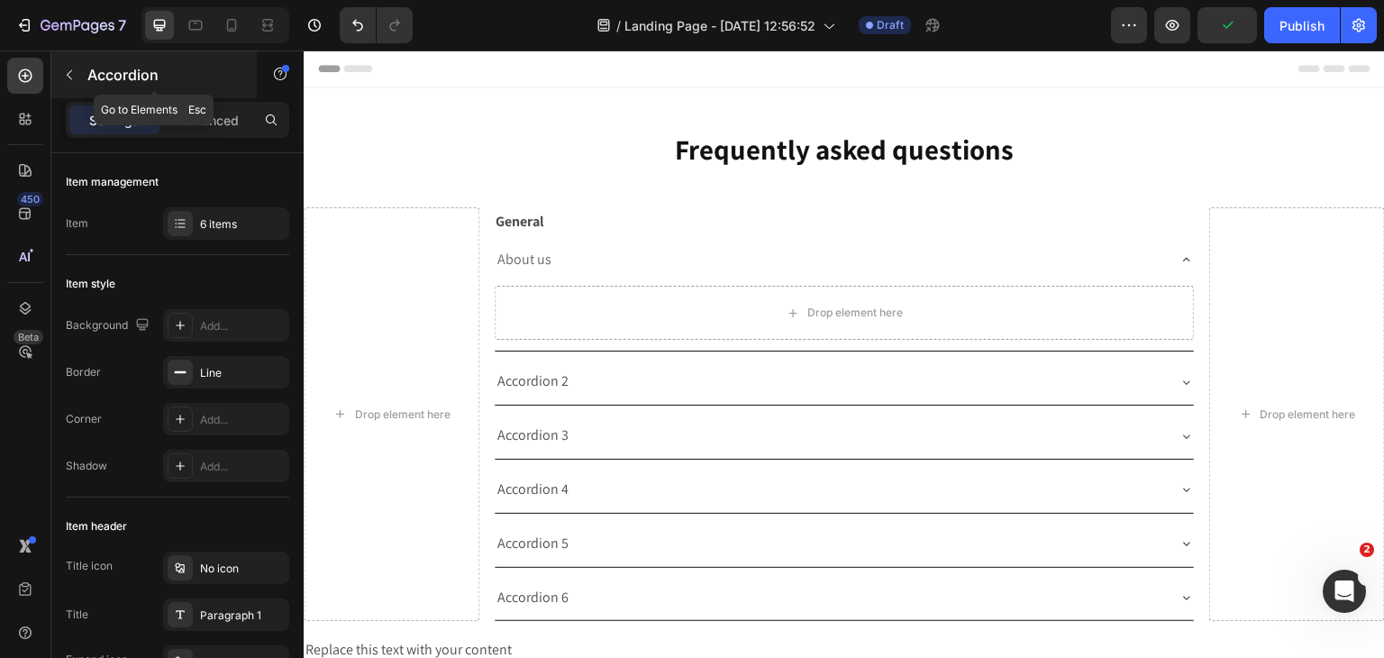
click at [80, 86] on button "button" at bounding box center [69, 74] width 29 height 29
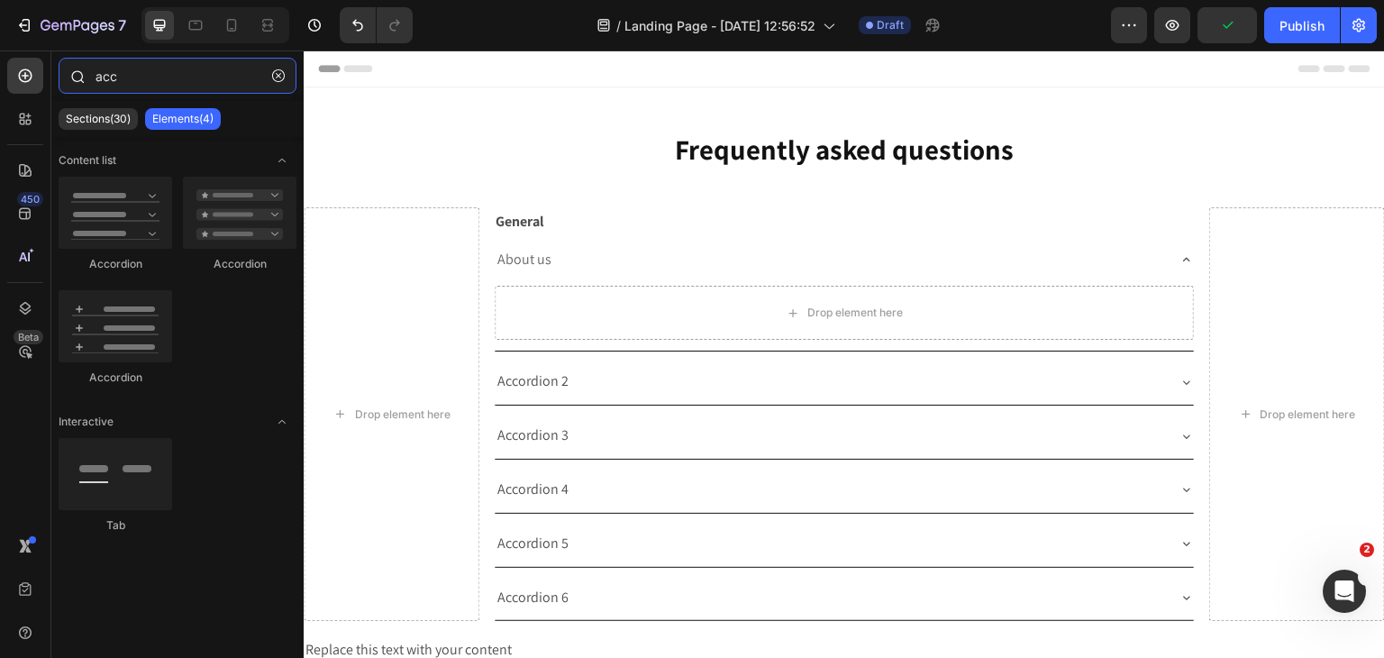
click at [147, 82] on input "acc" at bounding box center [178, 76] width 238 height 36
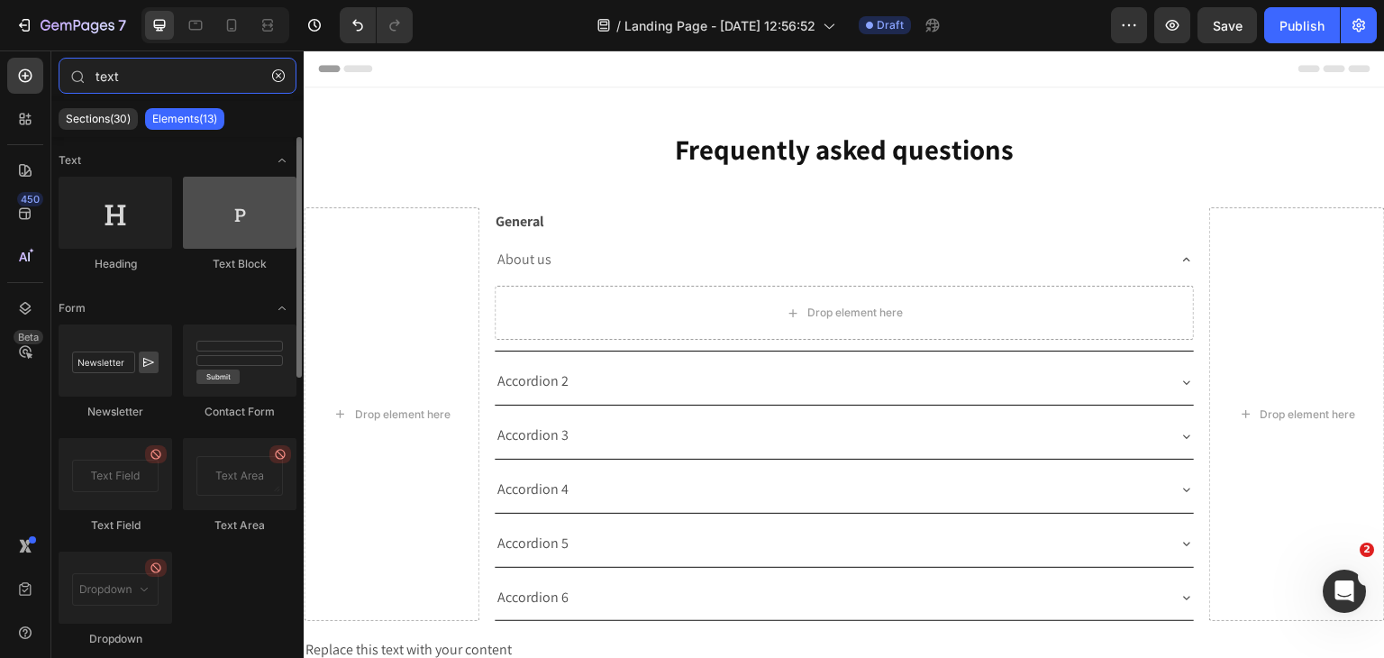
type input "text"
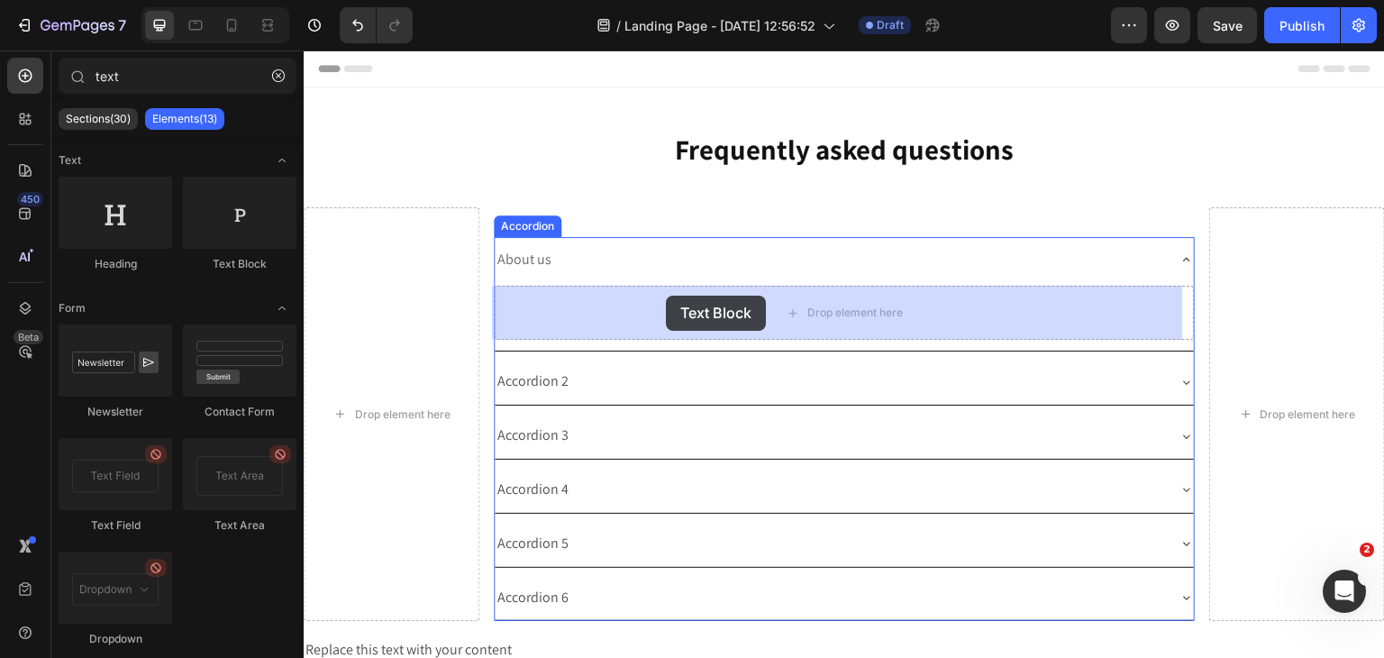
drag, startPoint x: 490, startPoint y: 278, endPoint x: 668, endPoint y: 298, distance: 178.7
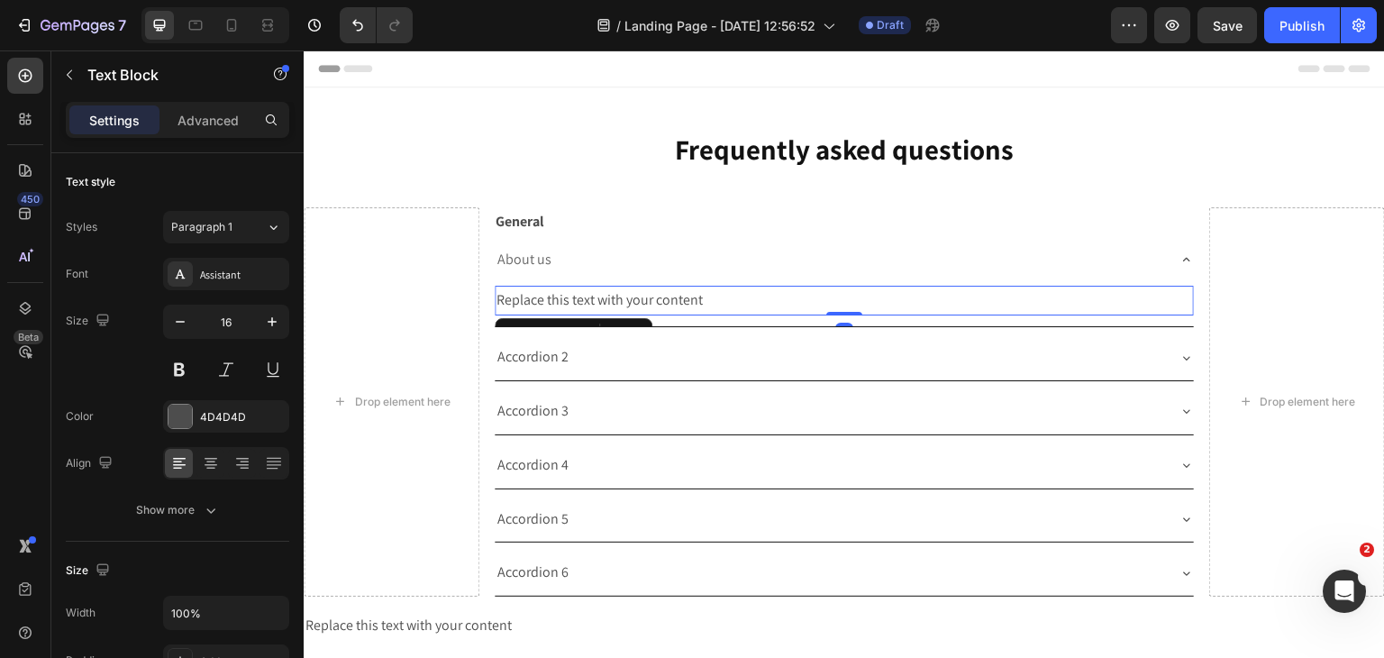
click at [655, 300] on div "Replace this text with your content" at bounding box center [845, 301] width 700 height 30
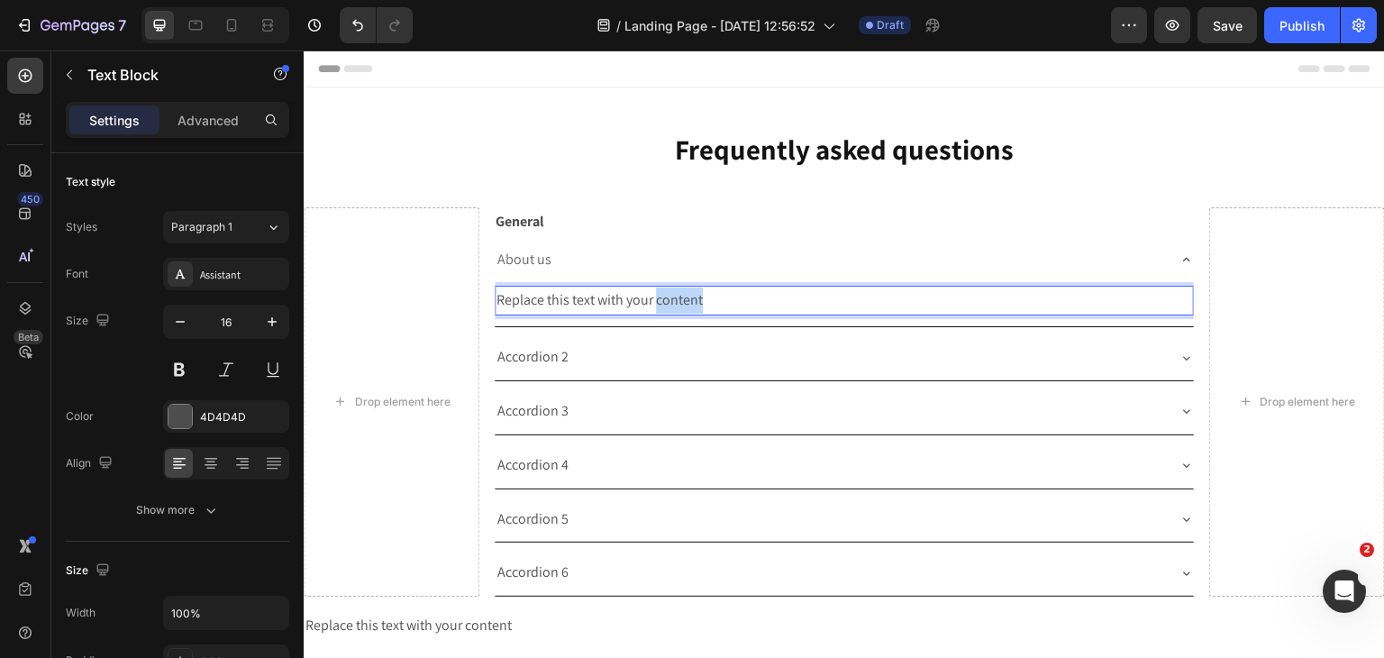
click at [655, 300] on p "Replace this text with your content" at bounding box center [844, 300] width 696 height 26
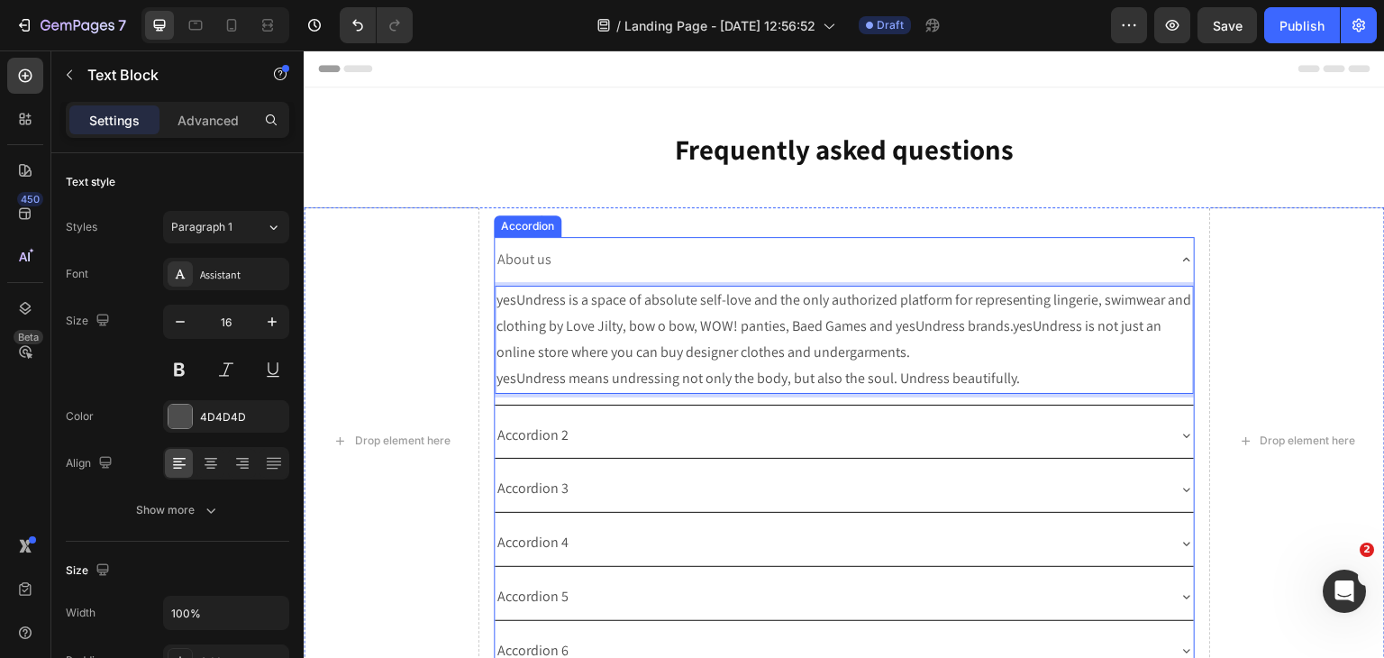
click at [946, 441] on div "Accordion 2" at bounding box center [830, 436] width 671 height 32
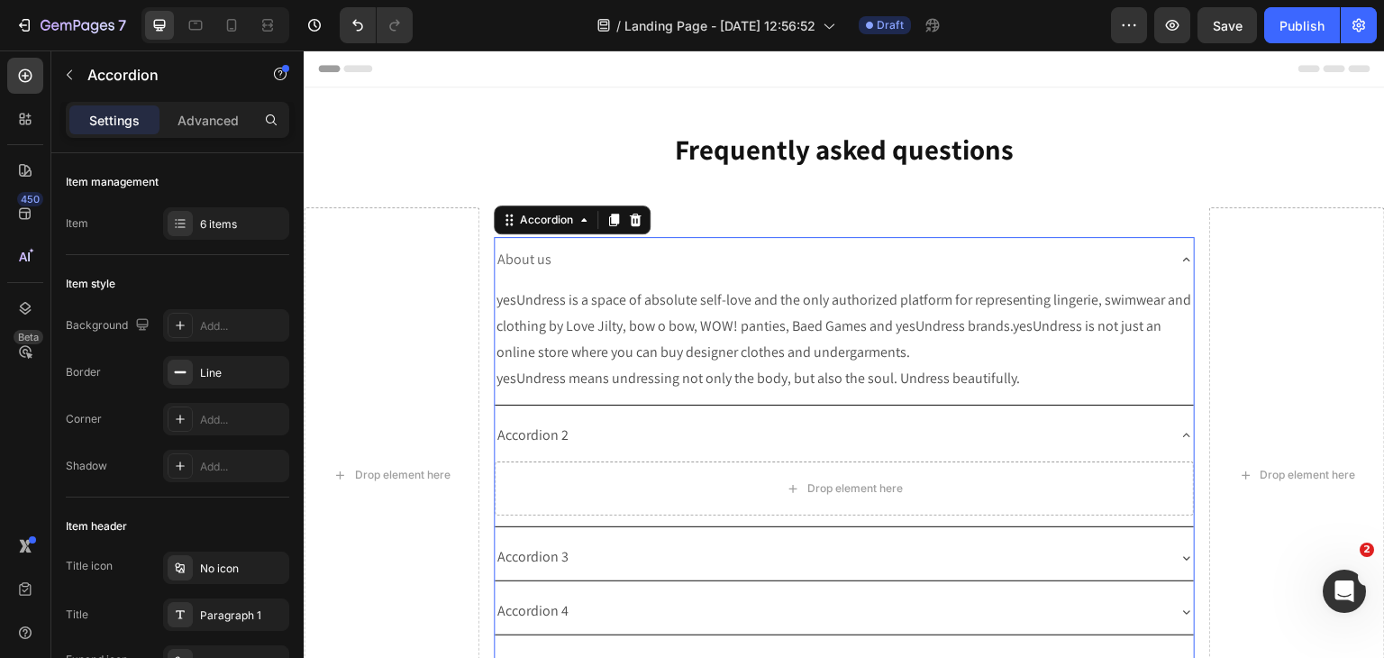
click at [1179, 264] on icon at bounding box center [1186, 259] width 14 height 14
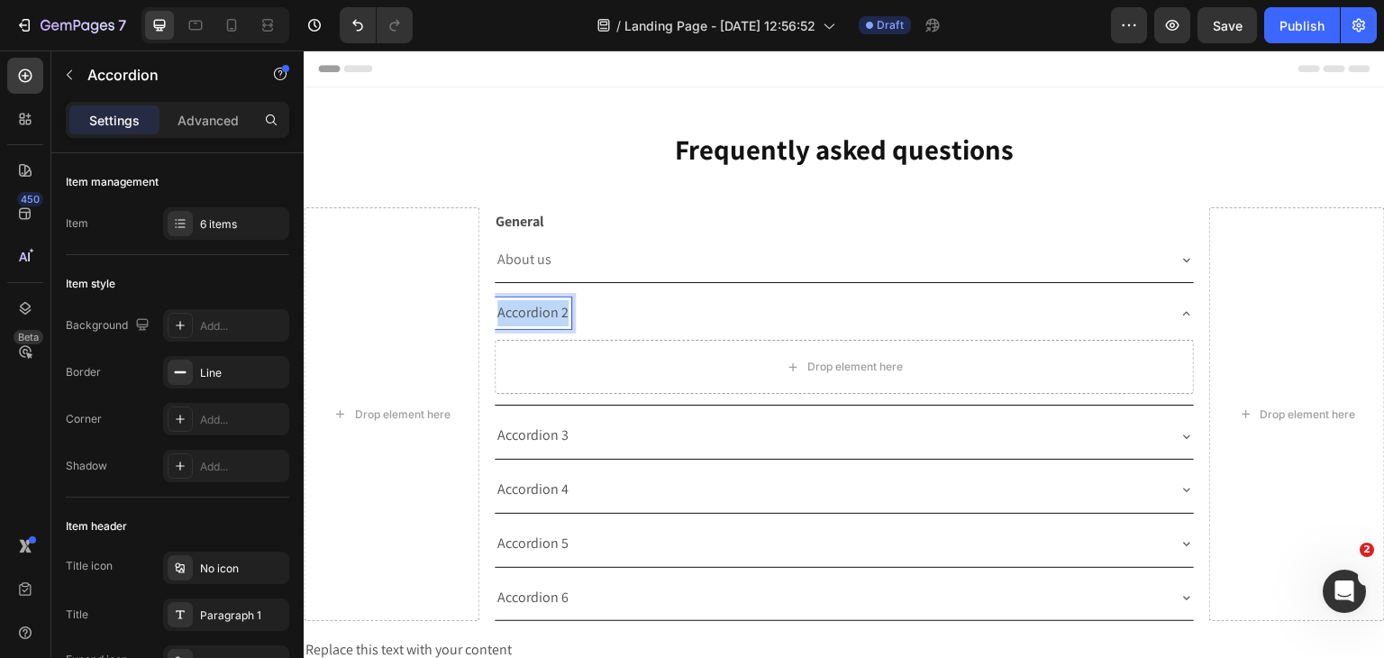
click at [538, 315] on p "Accordion 2" at bounding box center [532, 313] width 71 height 26
click at [82, 77] on div "Accordion" at bounding box center [153, 74] width 205 height 47
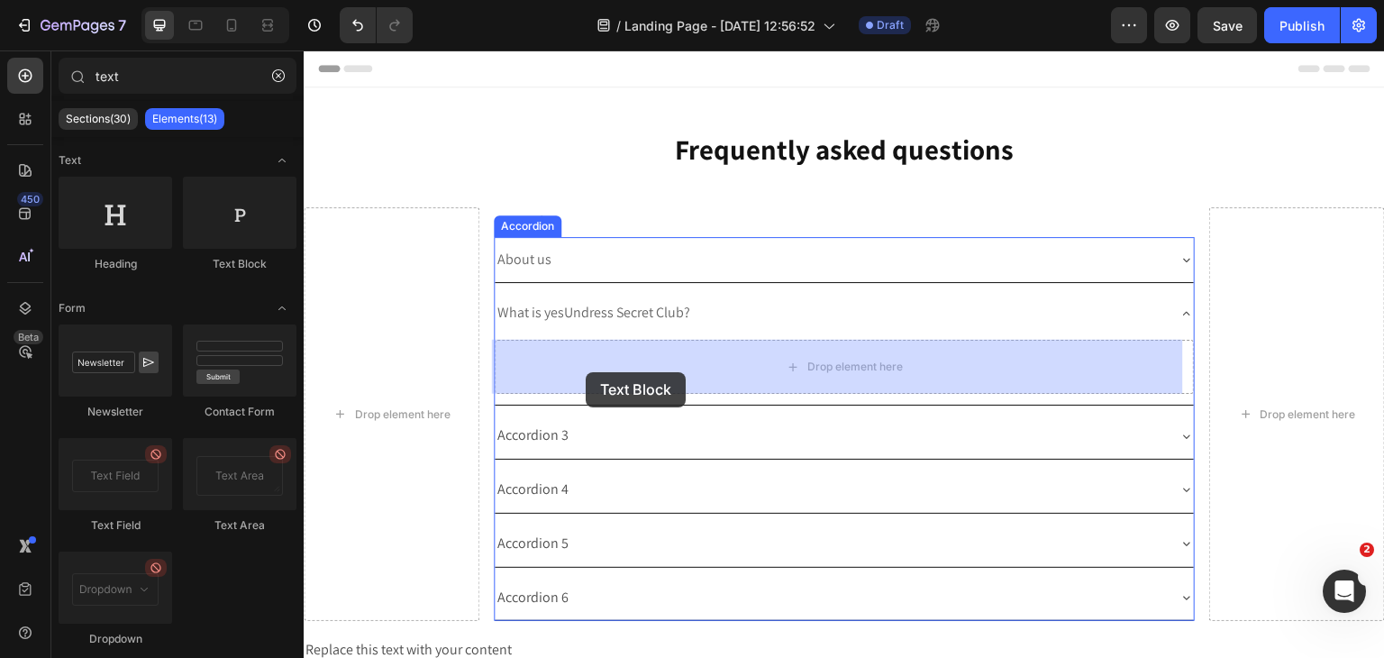
drag, startPoint x: 606, startPoint y: 325, endPoint x: 588, endPoint y: 370, distance: 48.5
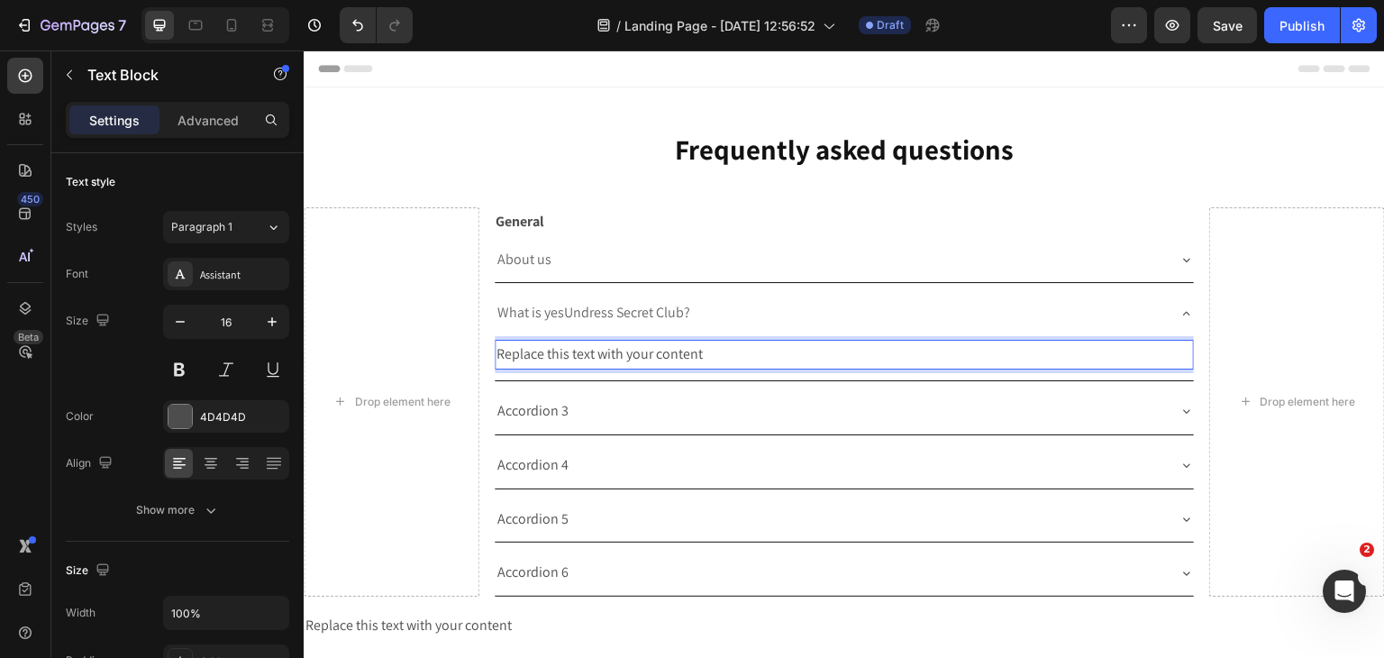
click at [592, 361] on div "Replace this text with your content" at bounding box center [845, 355] width 700 height 30
click at [592, 361] on p "Replace this text with your content" at bounding box center [844, 354] width 696 height 26
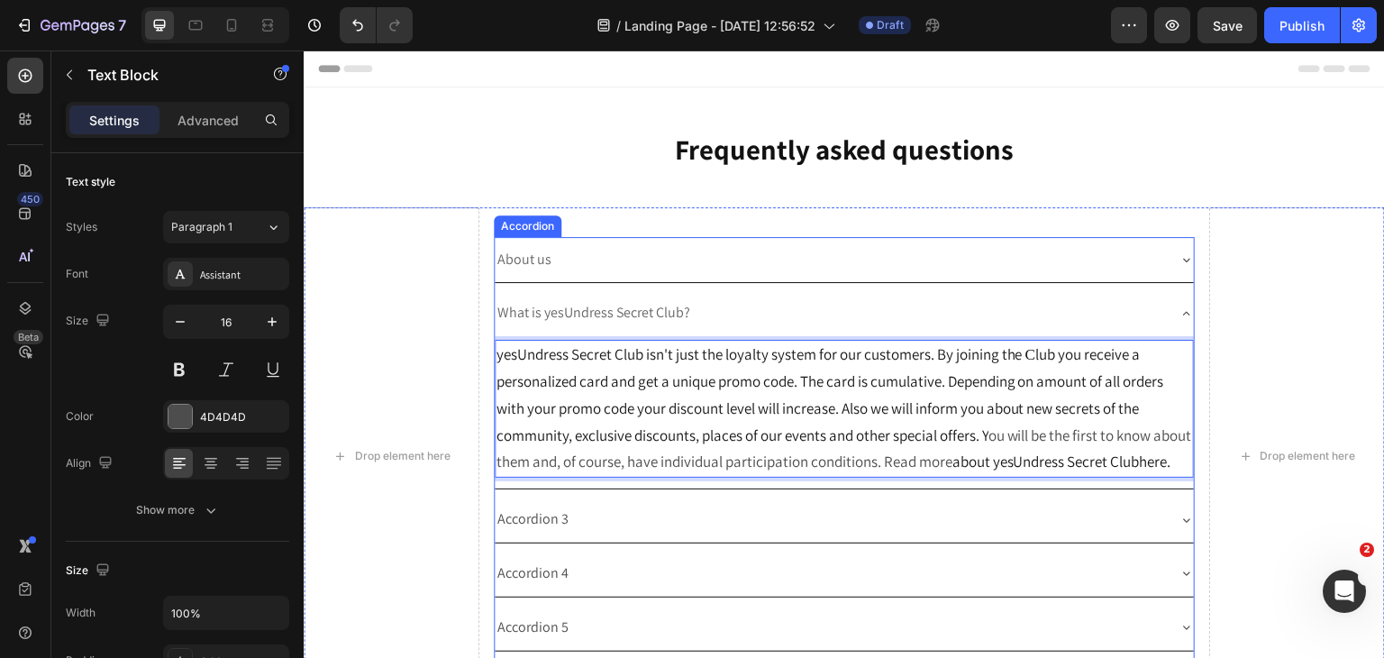
click at [555, 532] on p "Accordion 3" at bounding box center [532, 519] width 71 height 26
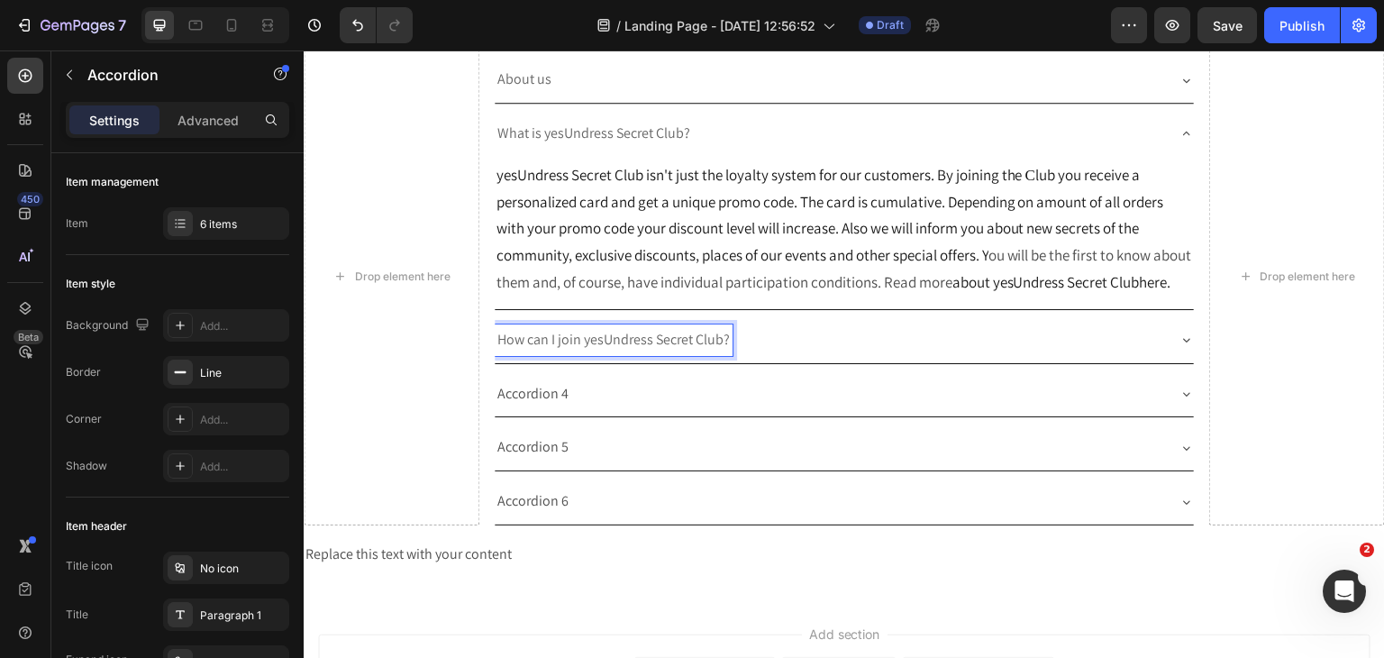
click at [1179, 347] on icon at bounding box center [1186, 339] width 14 height 14
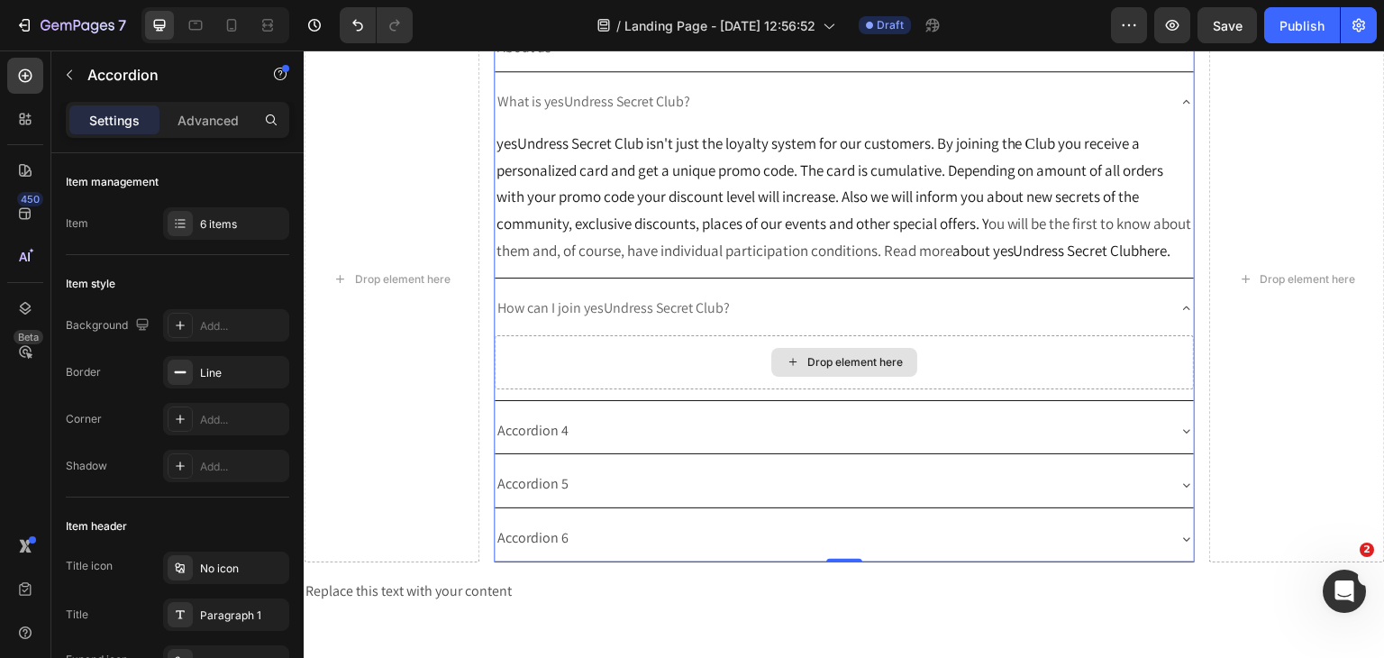
scroll to position [214, 0]
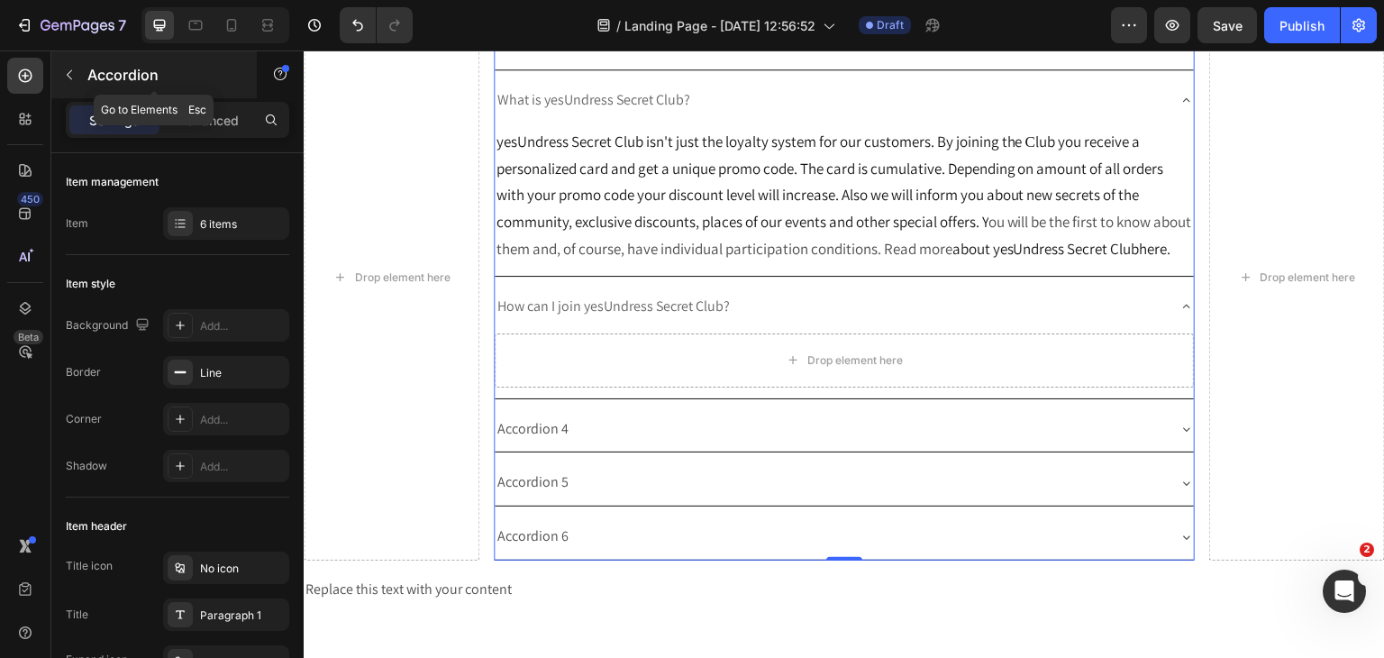
click at [65, 64] on button "button" at bounding box center [69, 74] width 29 height 29
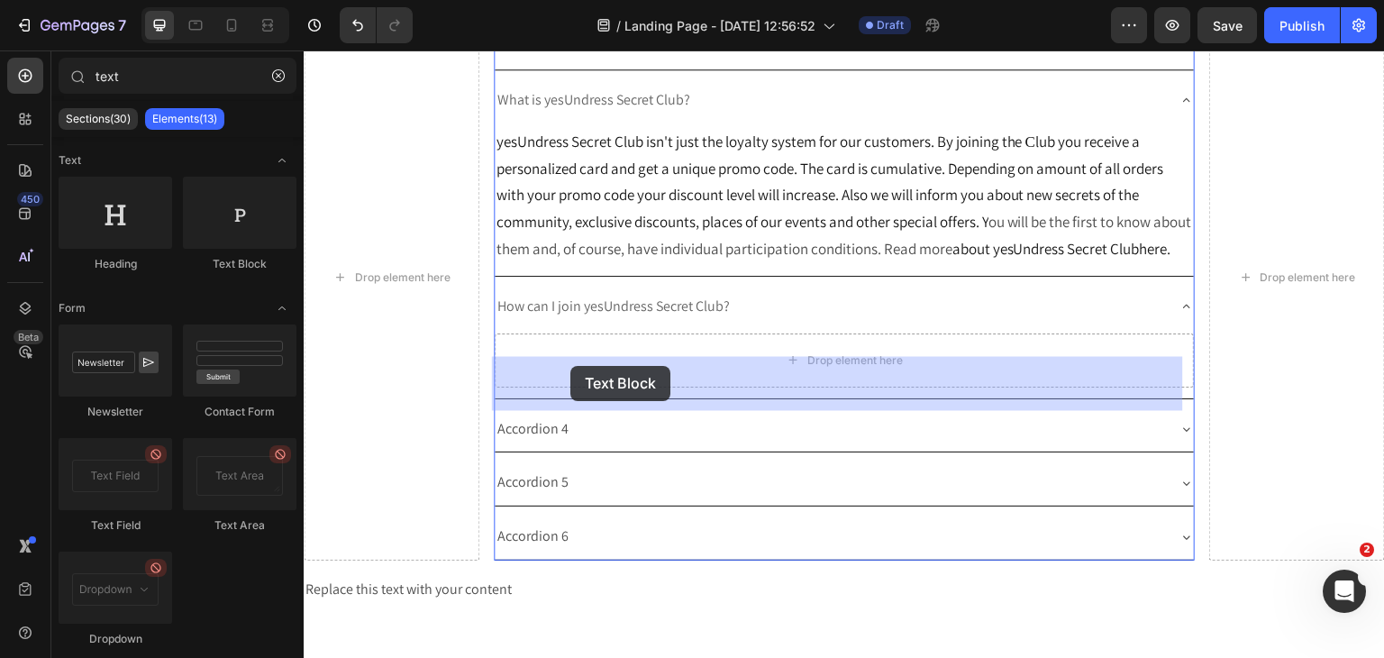
drag, startPoint x: 563, startPoint y: 289, endPoint x: 570, endPoint y: 366, distance: 76.9
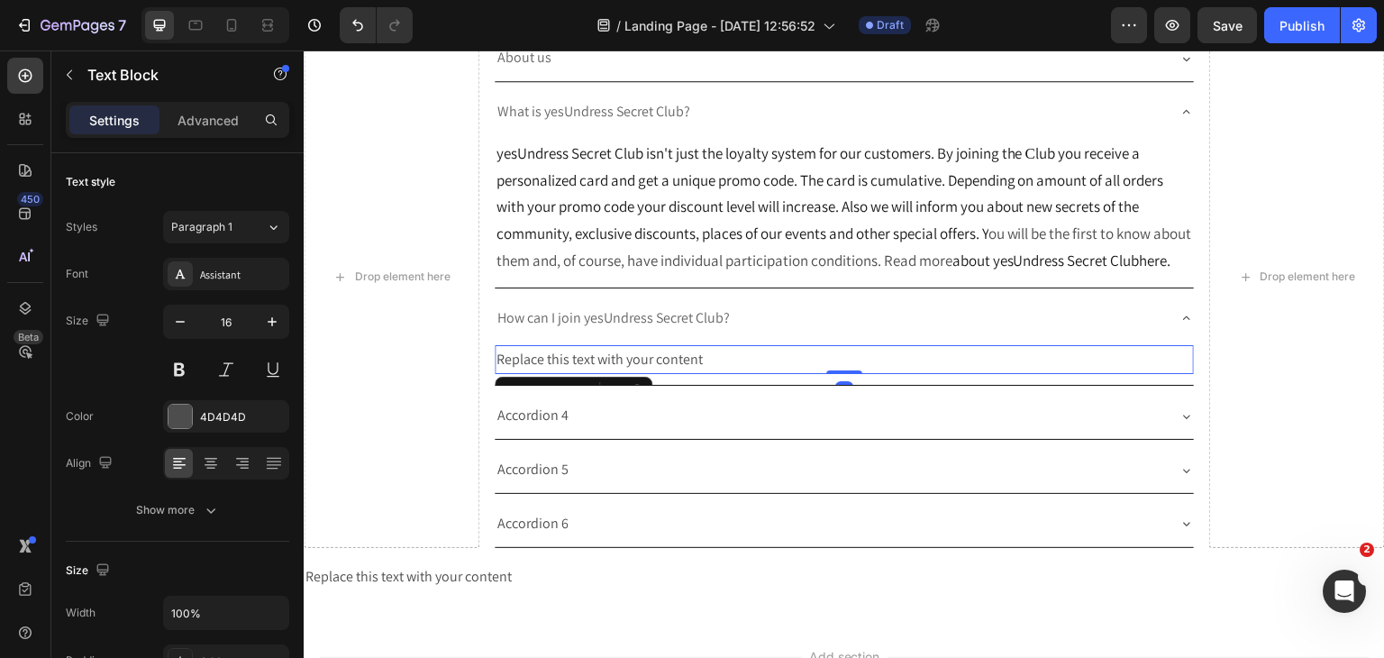
click at [639, 375] on div "Replace this text with your content" at bounding box center [845, 360] width 700 height 30
click at [639, 373] on p "Replace this text with your content" at bounding box center [844, 360] width 696 height 26
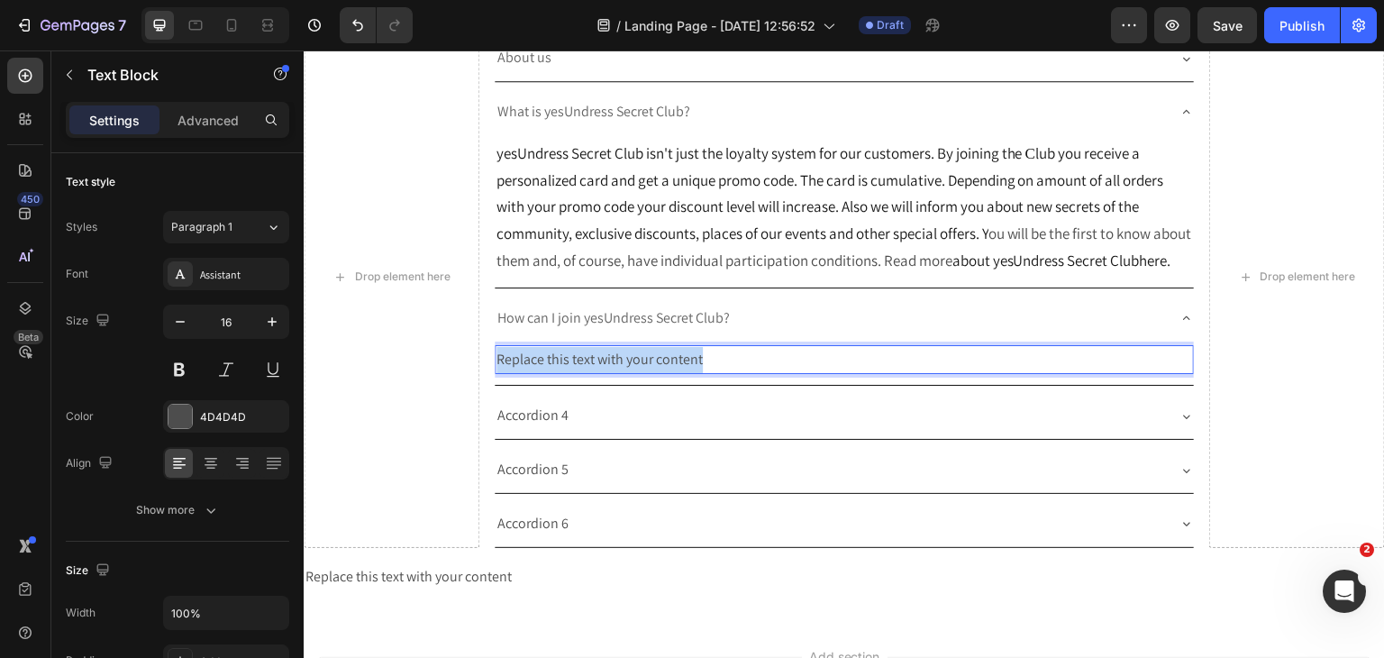
click at [639, 373] on p "Replace this text with your content" at bounding box center [844, 360] width 696 height 26
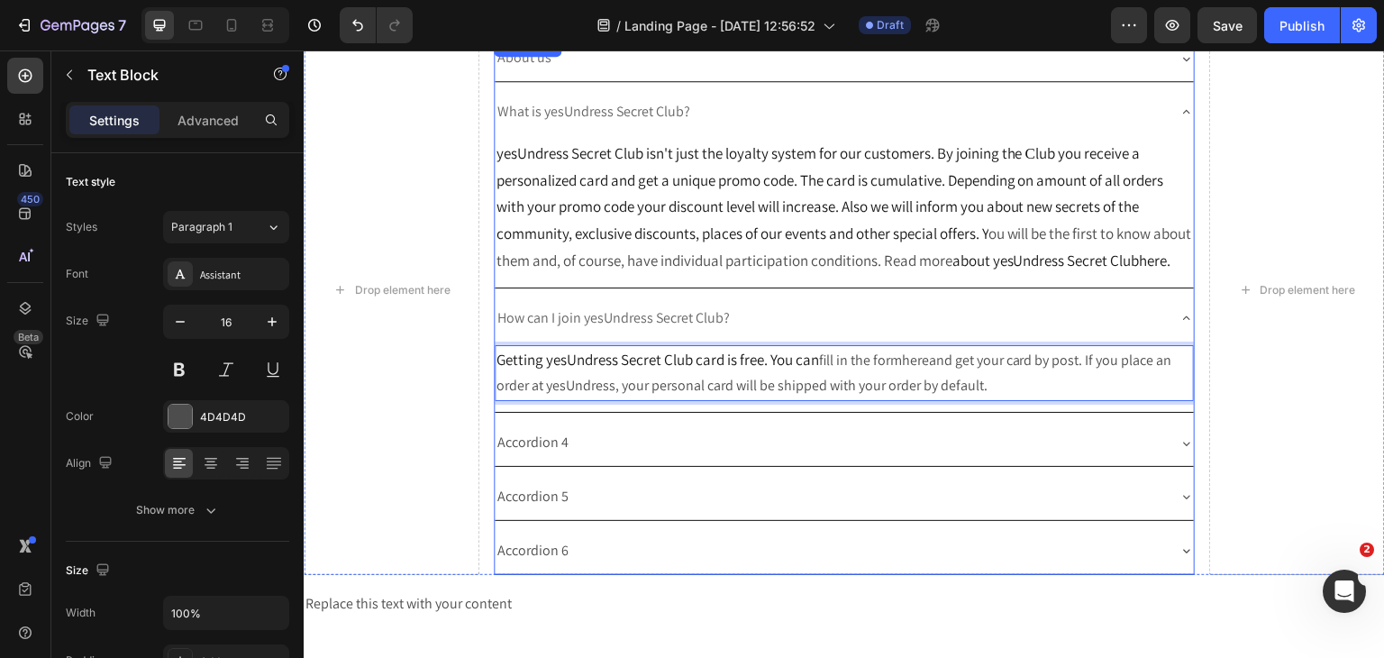
click at [534, 456] on p "Accordion 4" at bounding box center [532, 443] width 71 height 26
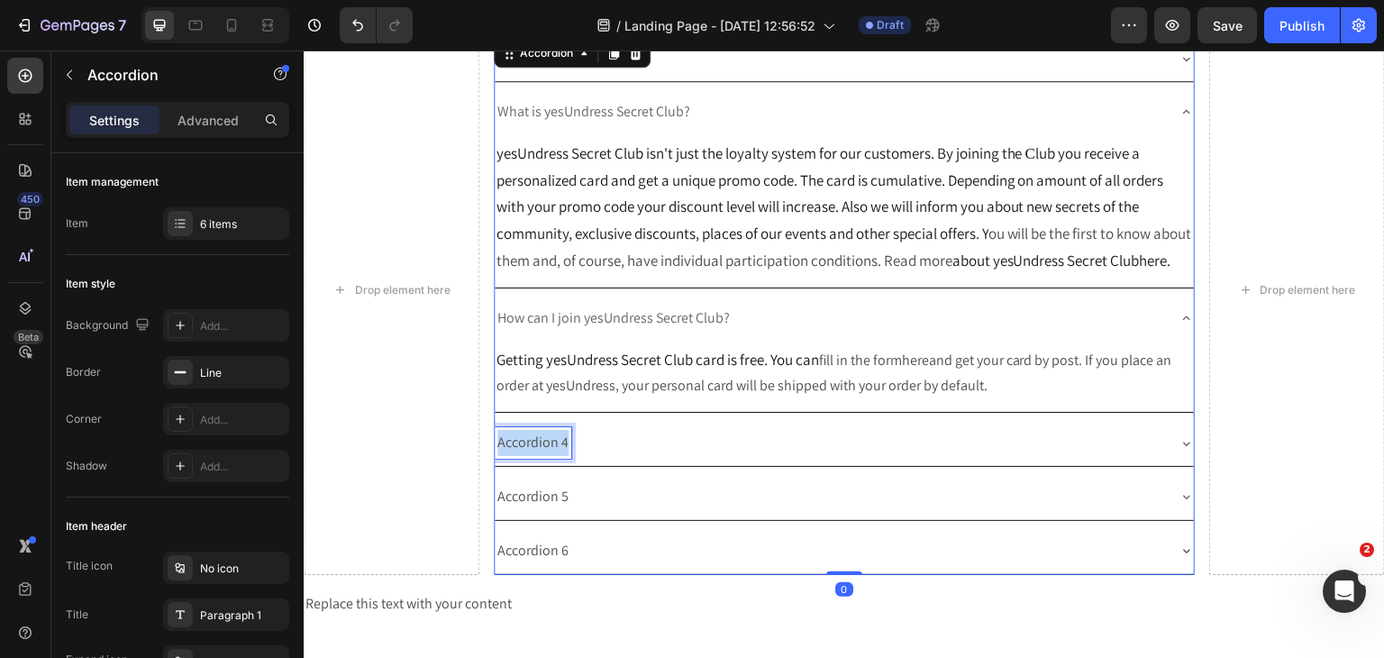
click at [533, 456] on p "Accordion 4" at bounding box center [532, 443] width 71 height 26
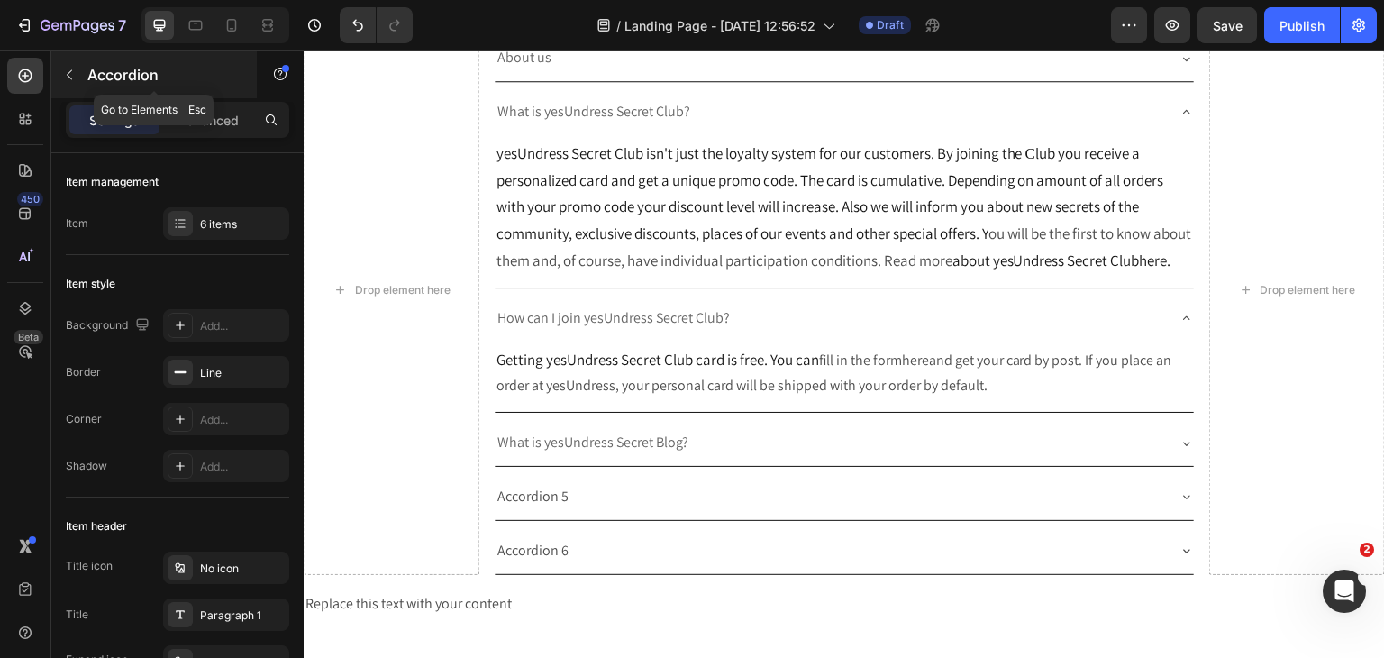
click at [55, 77] on button "button" at bounding box center [69, 74] width 29 height 29
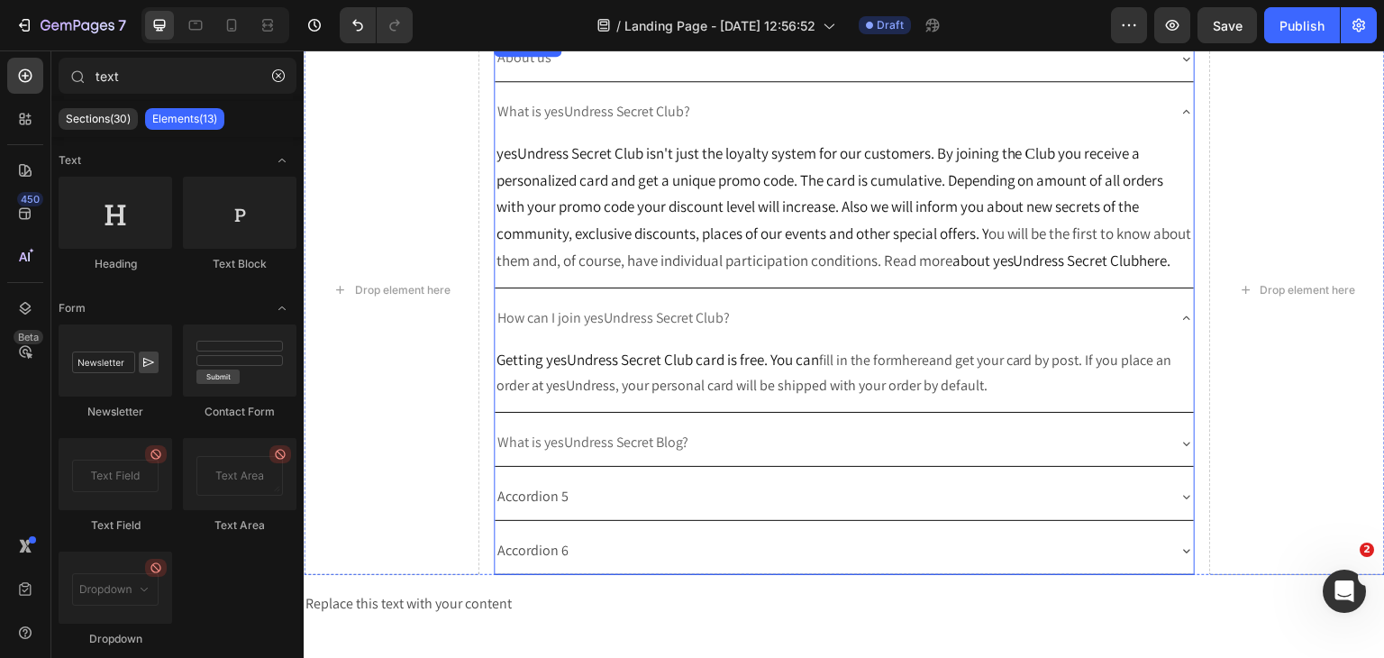
click at [1179, 451] on icon at bounding box center [1186, 443] width 14 height 14
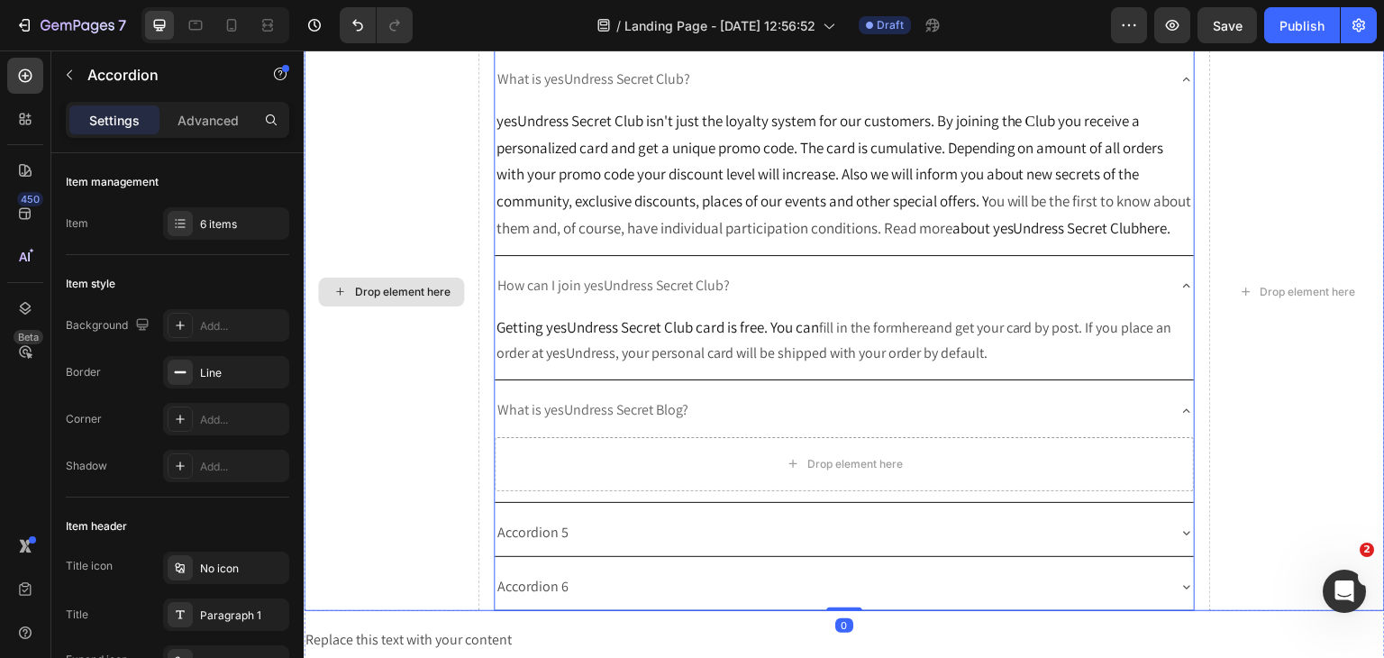
scroll to position [235, 0]
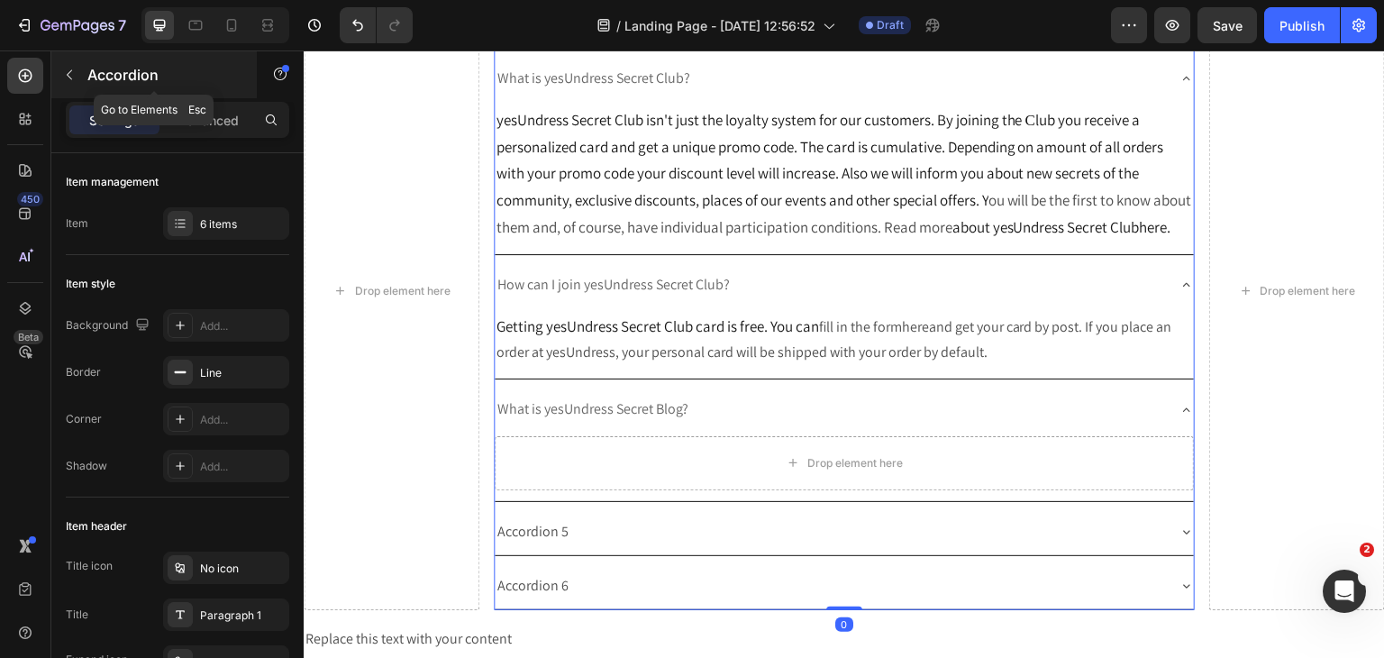
click at [75, 69] on icon "button" at bounding box center [69, 75] width 14 height 14
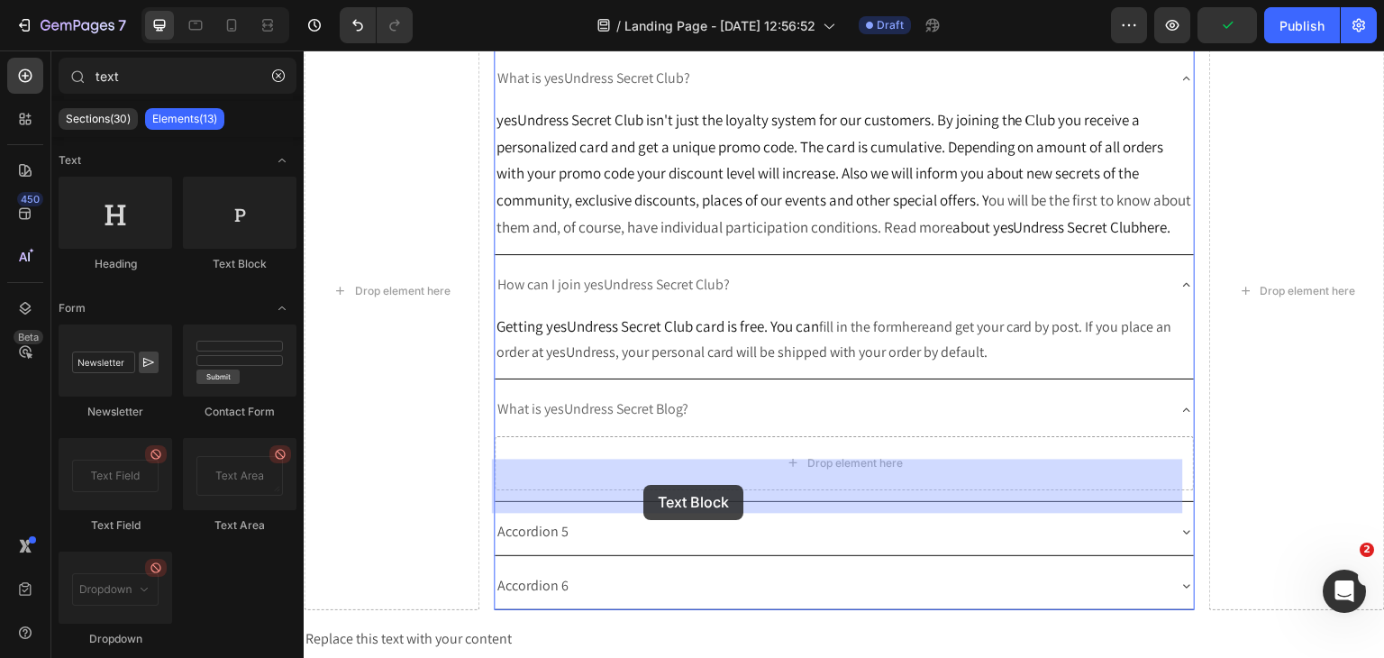
drag, startPoint x: 560, startPoint y: 262, endPoint x: 643, endPoint y: 485, distance: 237.5
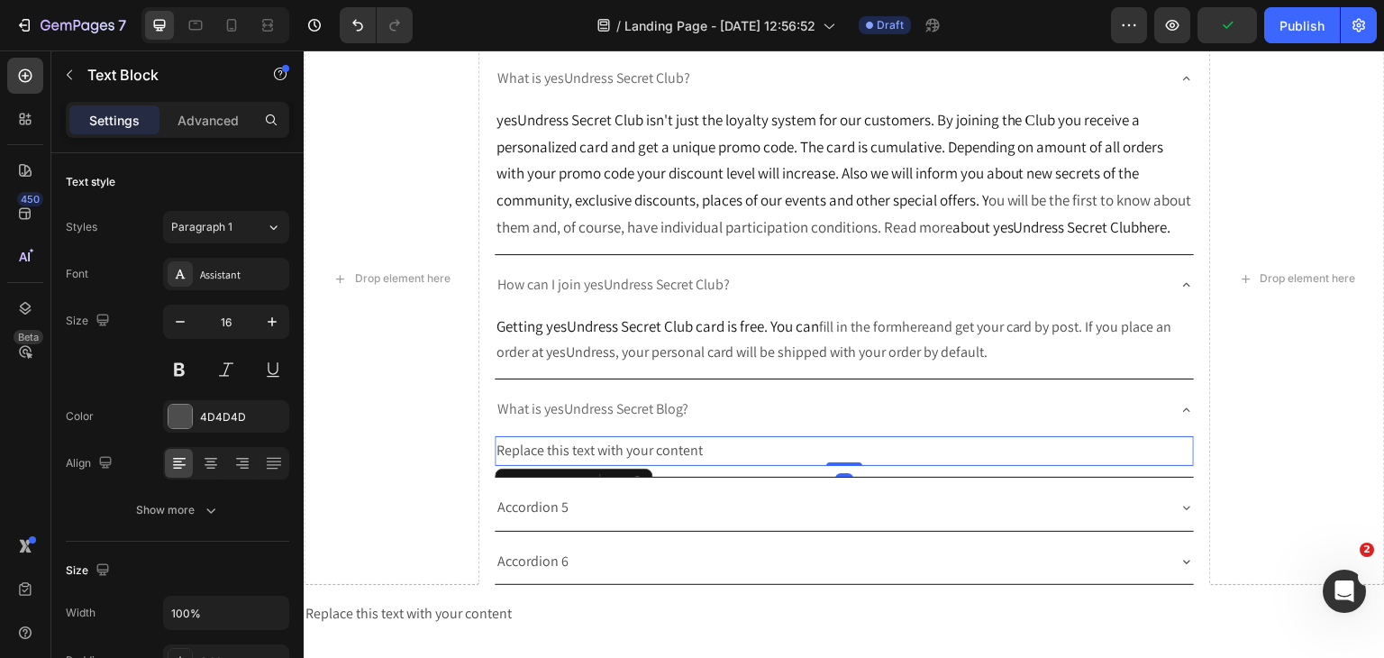
scroll to position [223, 0]
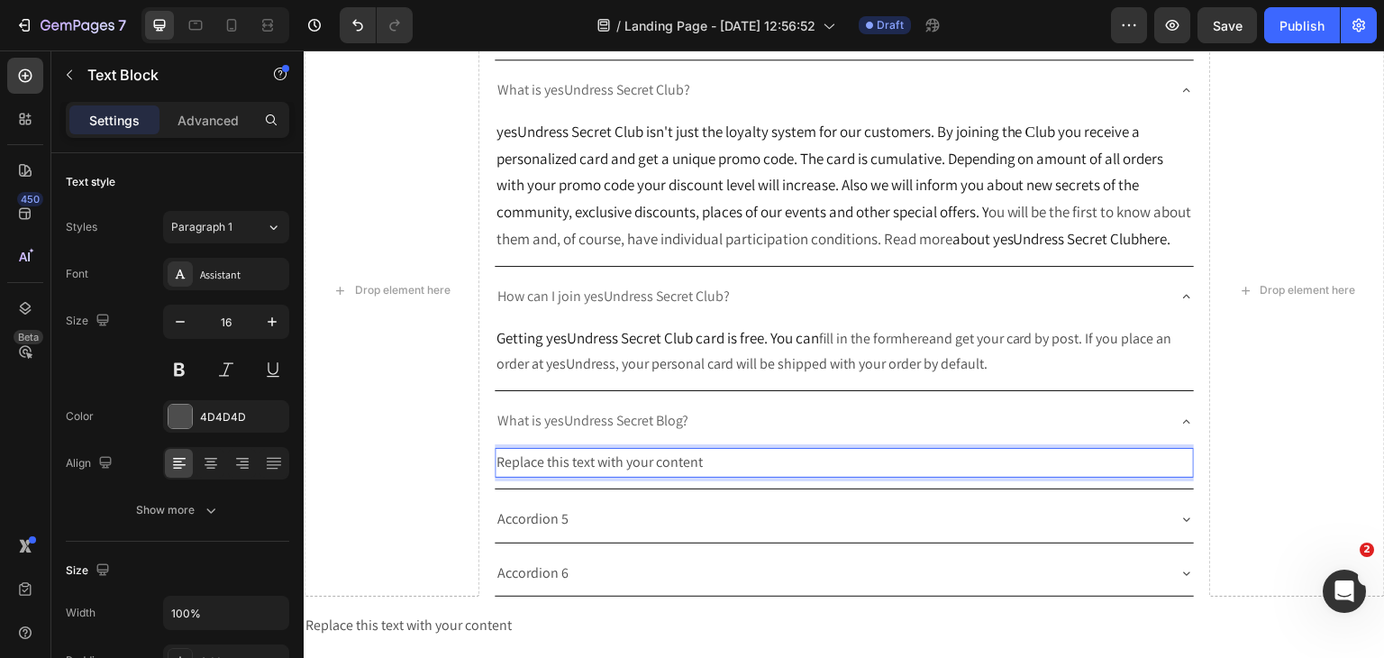
click at [639, 478] on div "Replace this text with your content" at bounding box center [845, 463] width 700 height 30
click at [639, 476] on p "Replace this text with your content" at bounding box center [844, 463] width 696 height 26
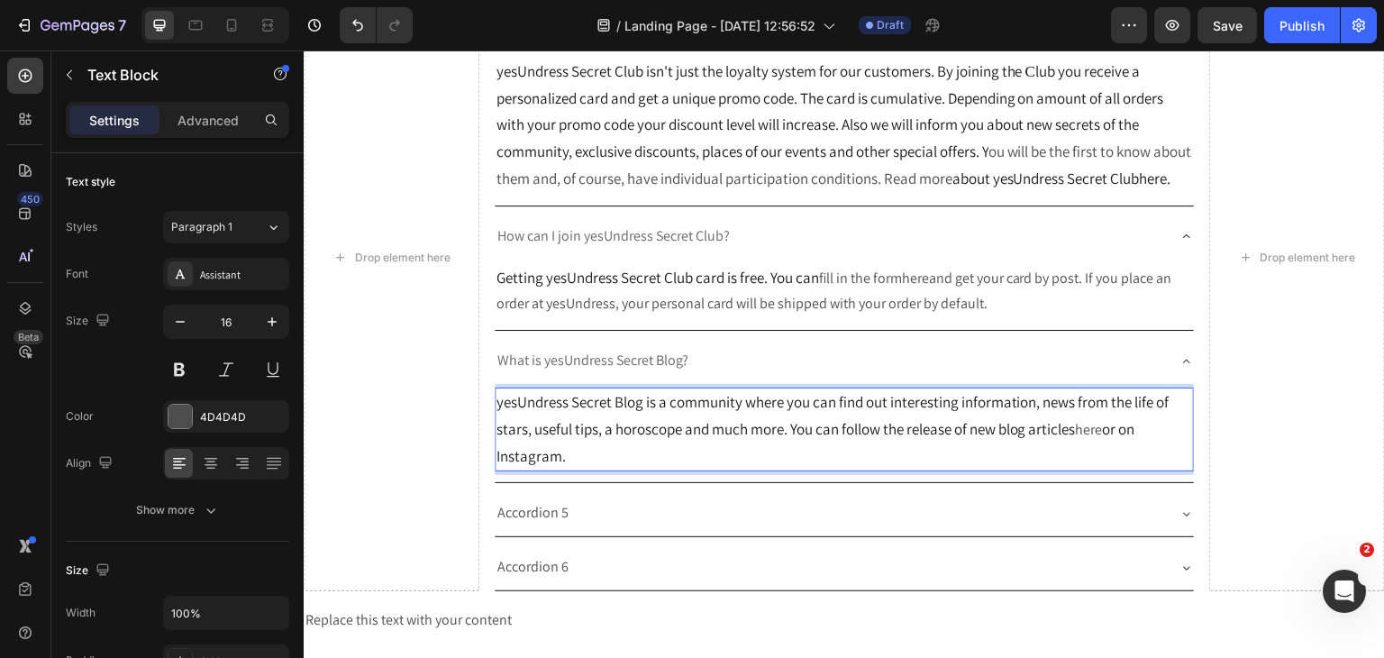
scroll to position [404, 0]
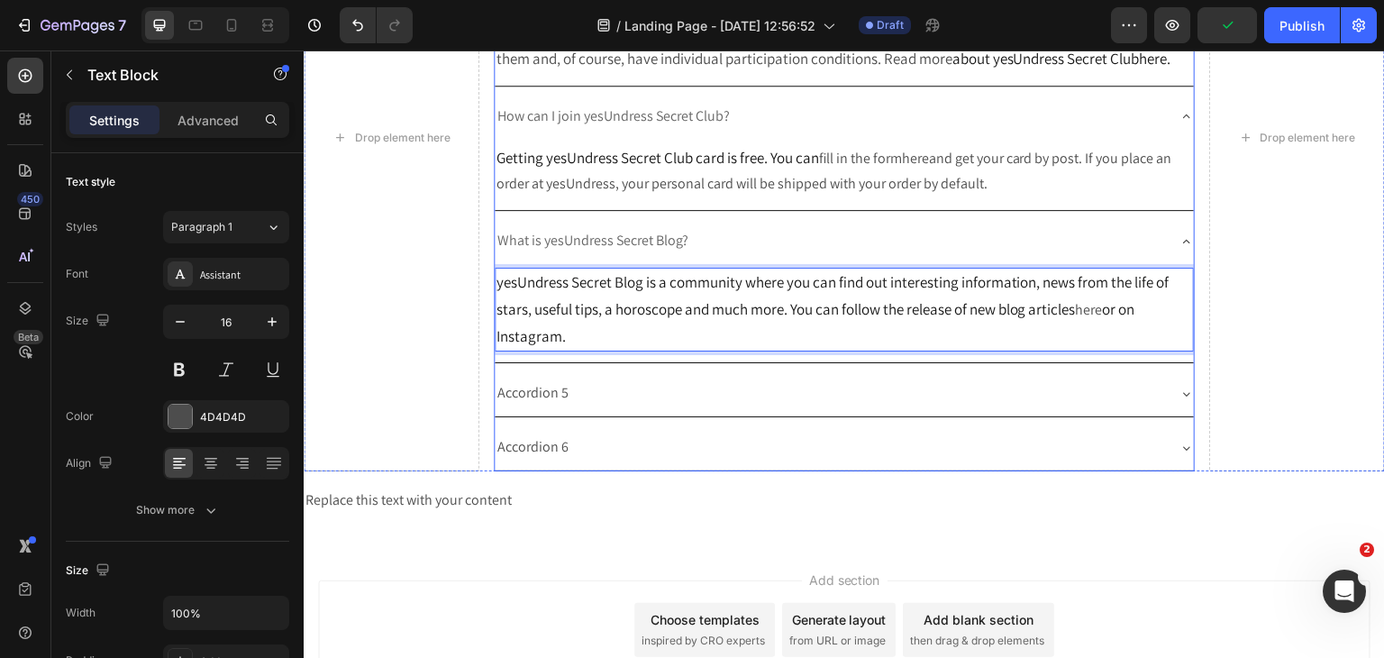
click at [531, 406] on p "Accordion 5" at bounding box center [532, 393] width 71 height 26
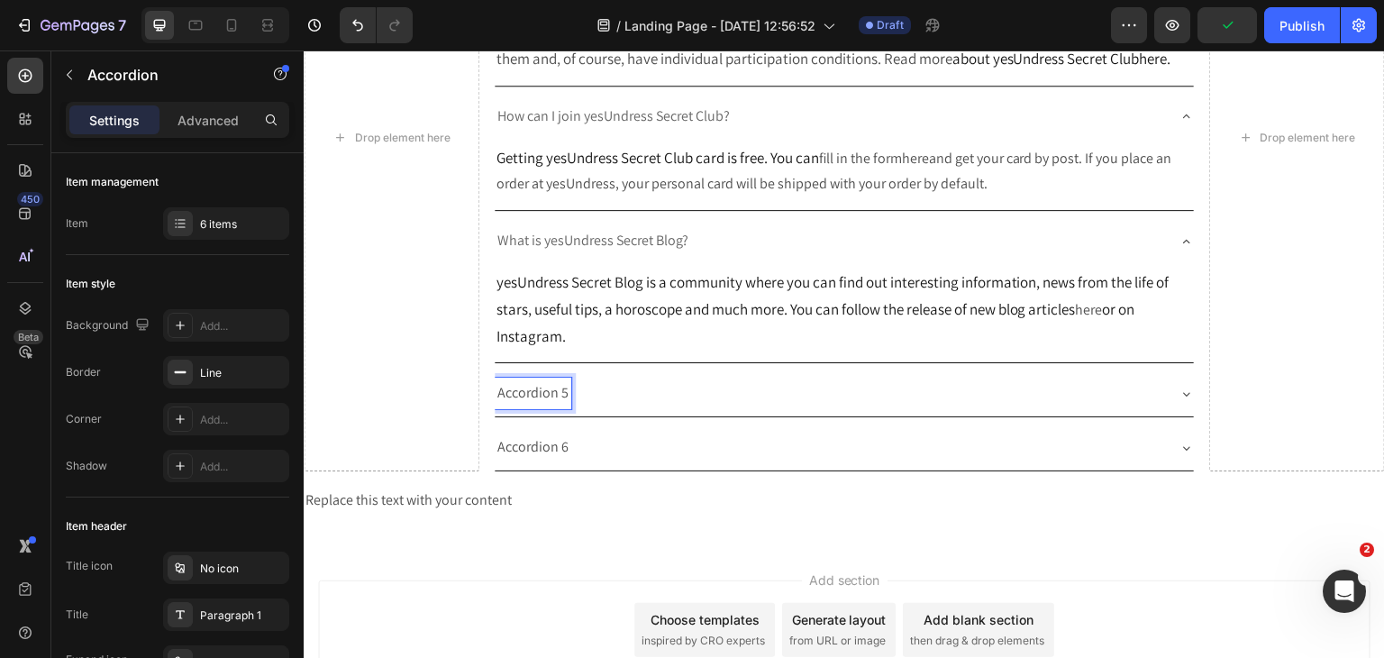
click at [531, 406] on p "Accordion 5" at bounding box center [532, 393] width 71 height 26
drag, startPoint x: 1177, startPoint y: 424, endPoint x: 424, endPoint y: 196, distance: 786.4
click at [1175, 416] on div "Where can I find updates about promotions?" at bounding box center [845, 393] width 700 height 46
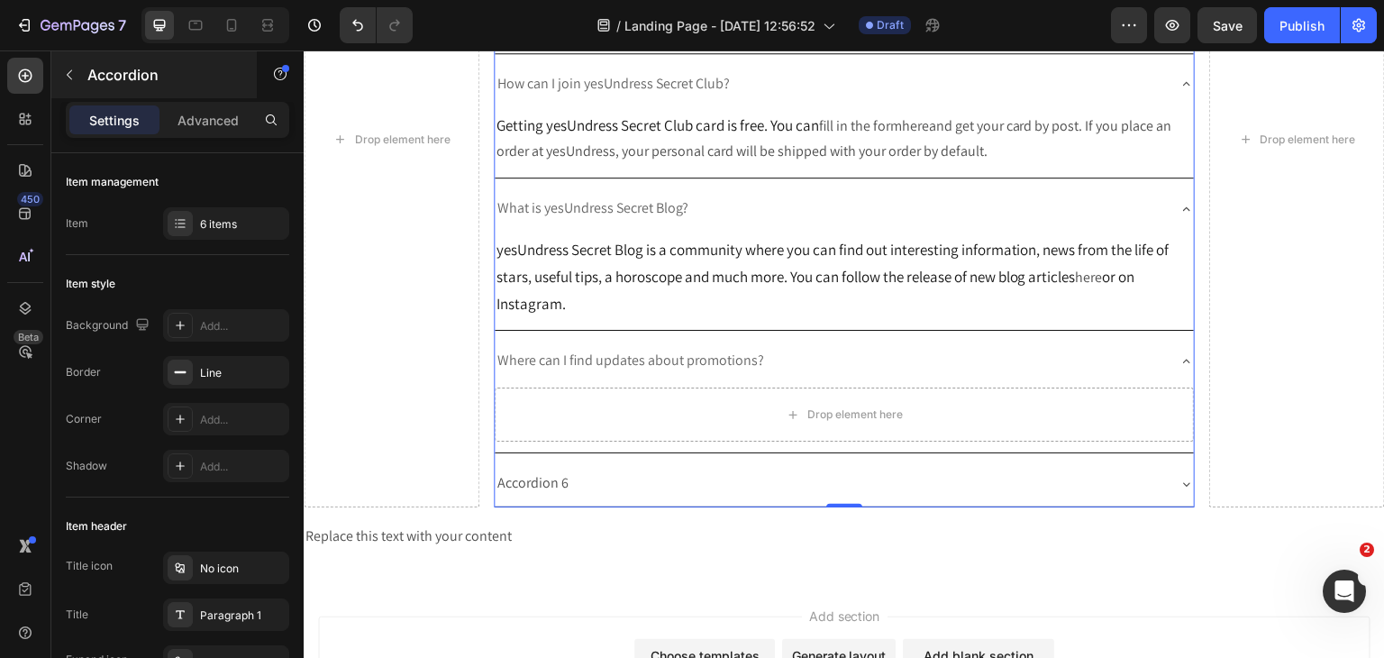
scroll to position [437, 0]
click at [76, 77] on button "button" at bounding box center [69, 74] width 29 height 29
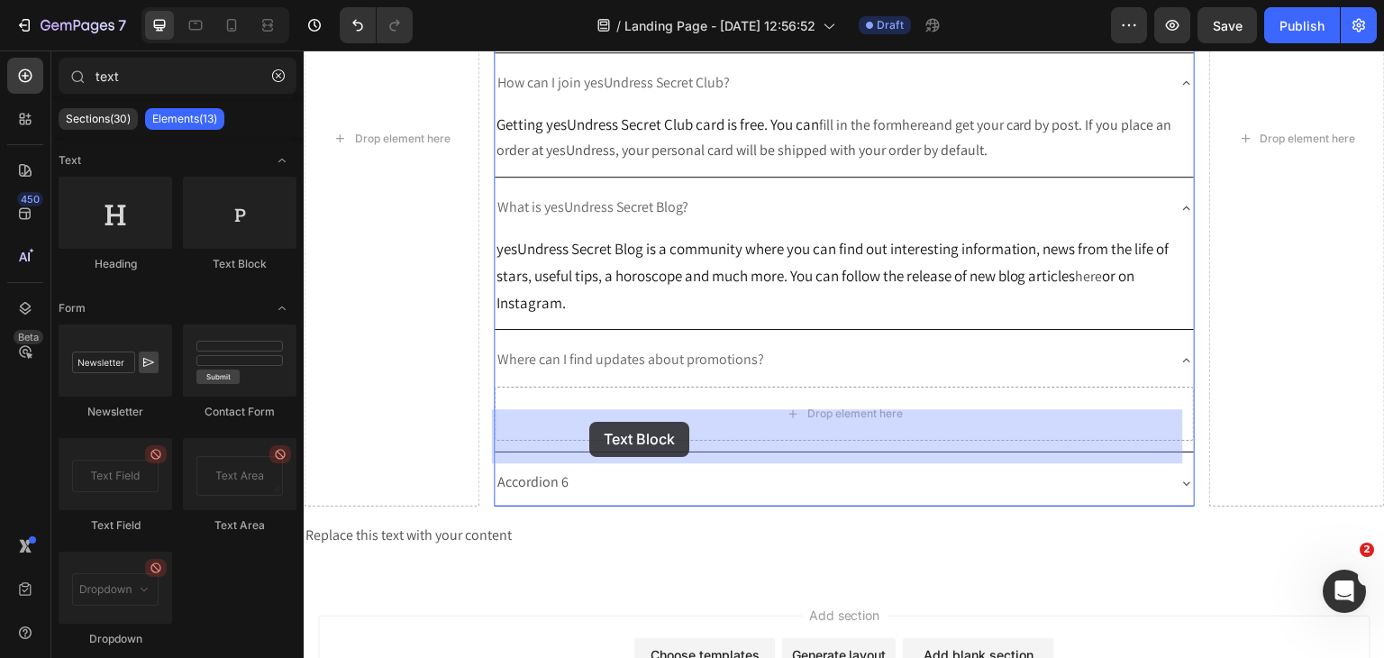
drag, startPoint x: 536, startPoint y: 268, endPoint x: 589, endPoint y: 423, distance: 163.0
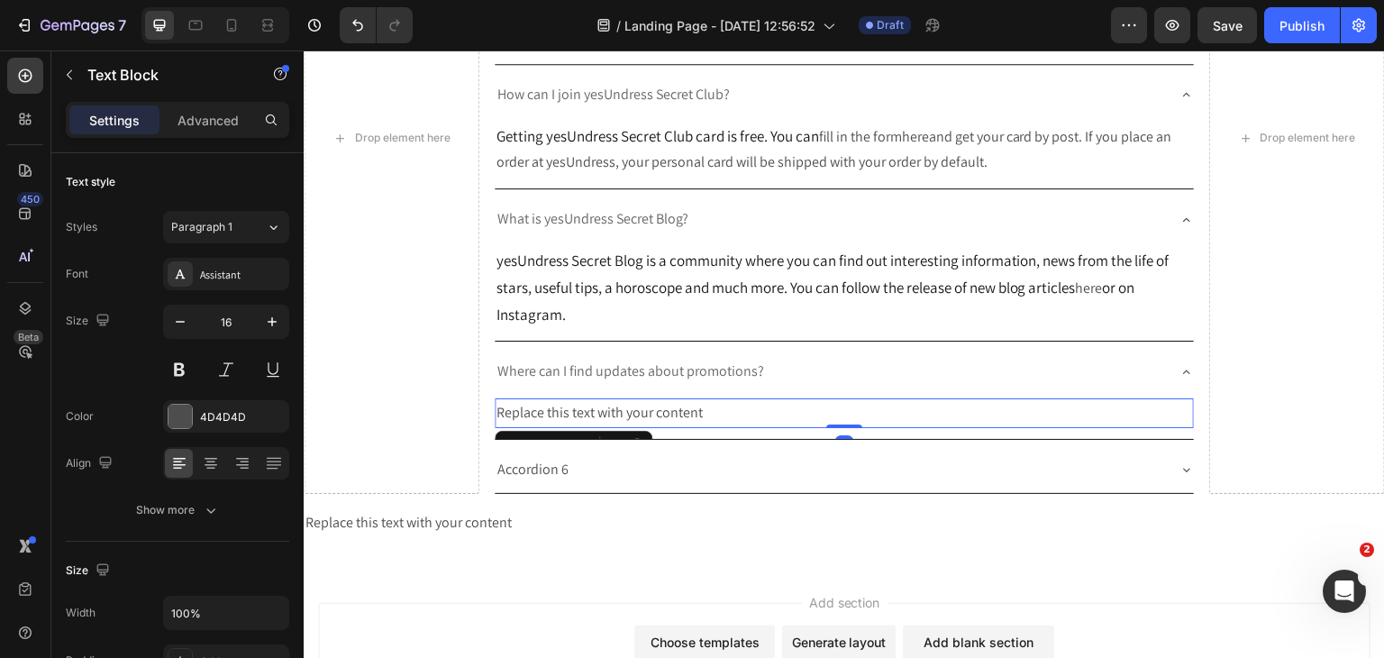
click at [646, 428] on div "Replace this text with your content" at bounding box center [845, 413] width 700 height 30
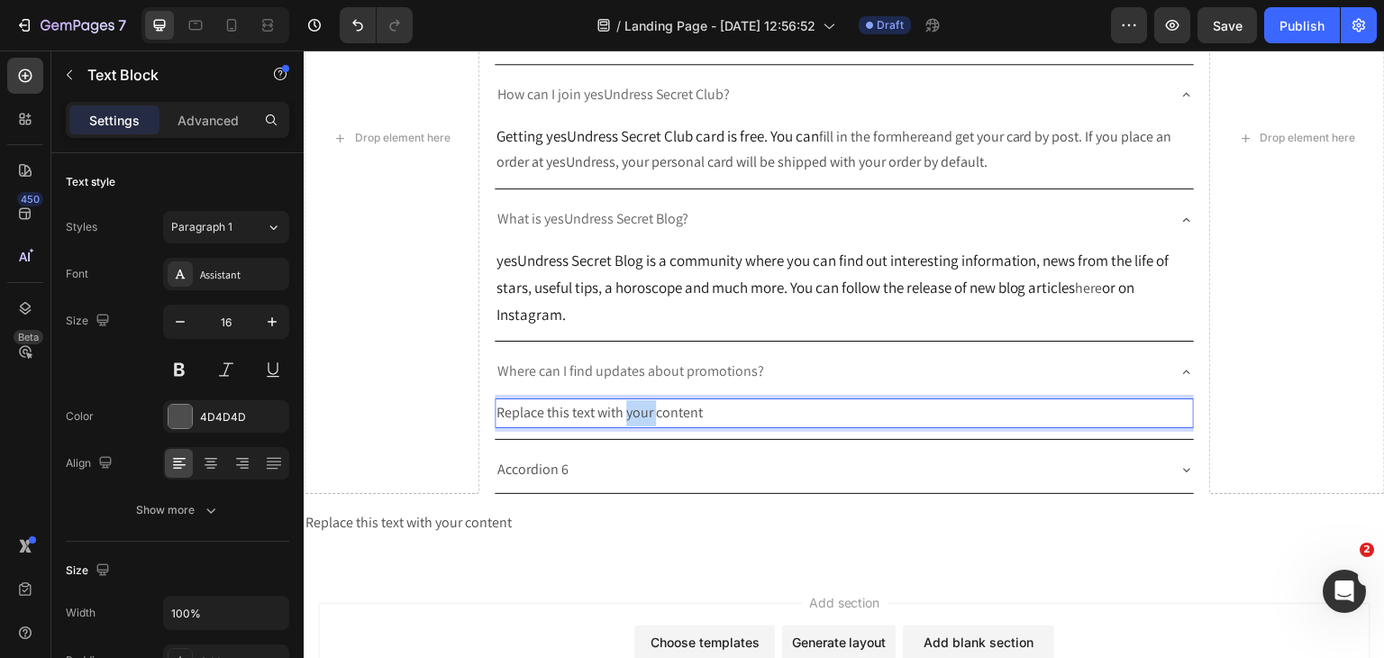
click at [646, 426] on p "Replace this text with your content" at bounding box center [844, 413] width 696 height 26
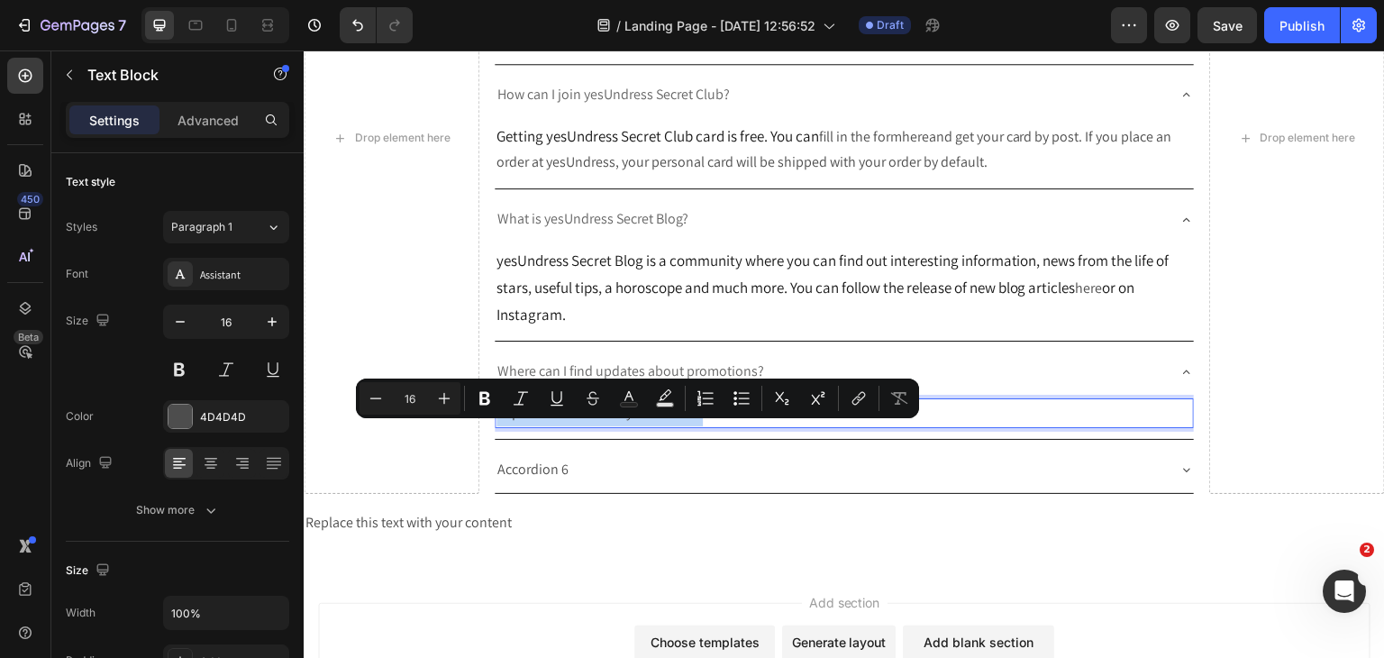
click at [646, 426] on p "Replace this text with your content" at bounding box center [844, 413] width 696 height 26
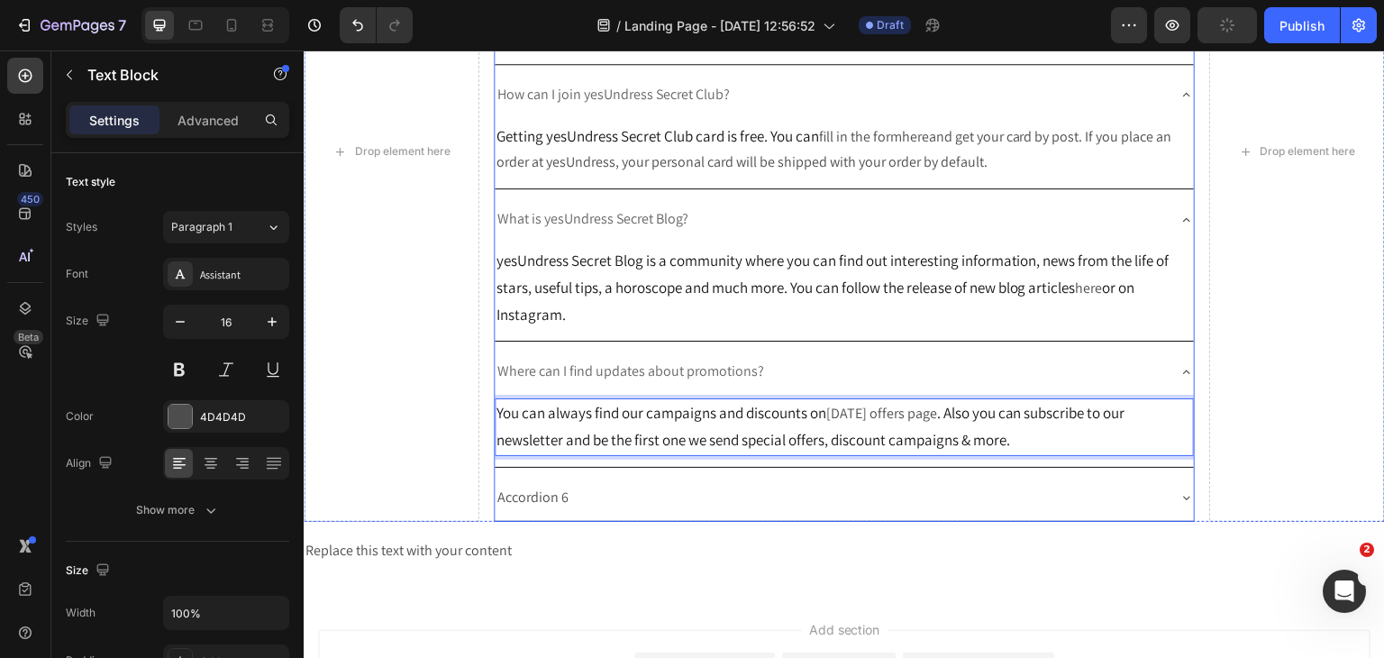
click at [542, 511] on p "Accordion 6" at bounding box center [532, 498] width 71 height 26
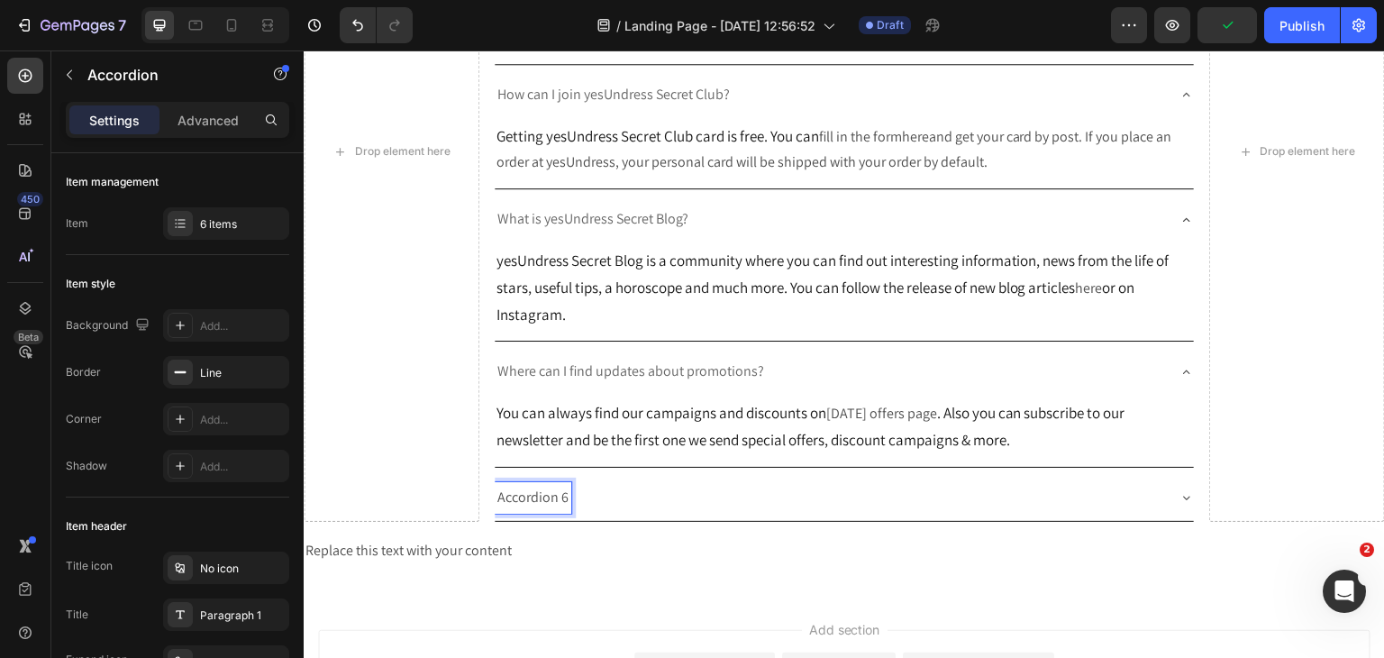
click at [542, 511] on p "Accordion 6" at bounding box center [532, 498] width 71 height 26
click at [1169, 521] on div "How can I join rewards program?" at bounding box center [845, 498] width 700 height 46
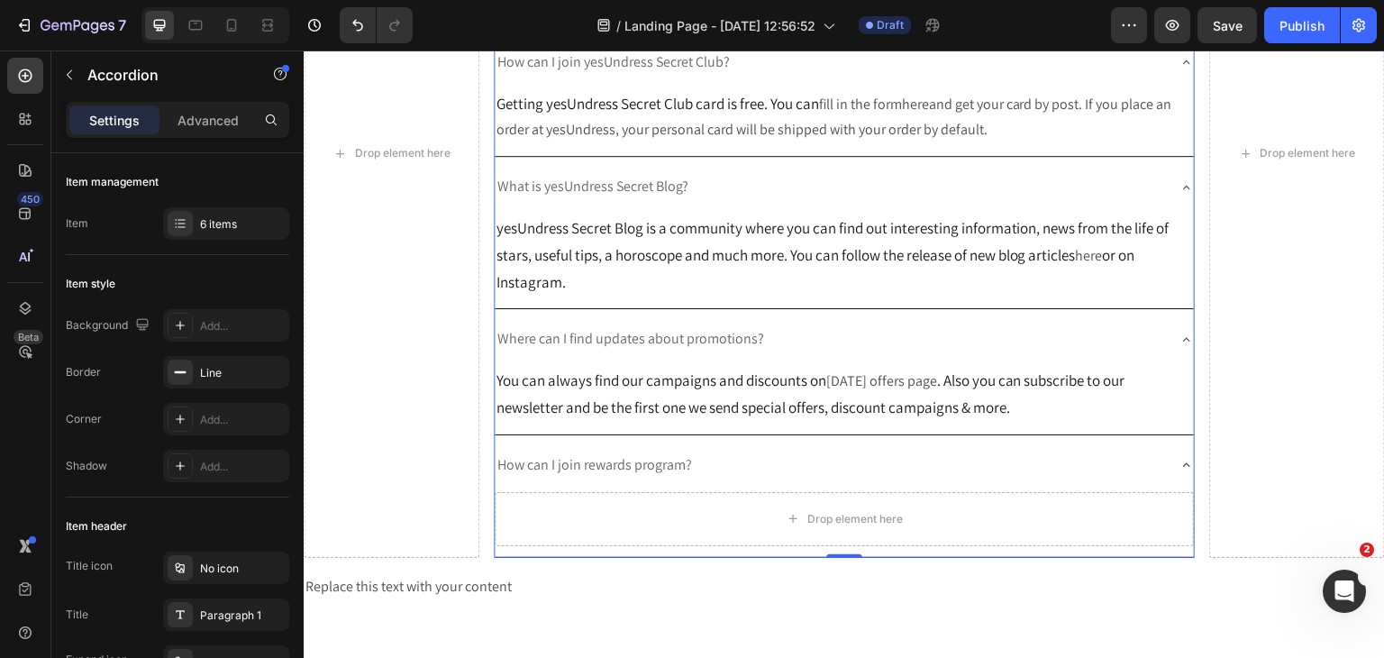
scroll to position [460, 0]
click at [86, 80] on div "Accordion" at bounding box center [153, 74] width 205 height 47
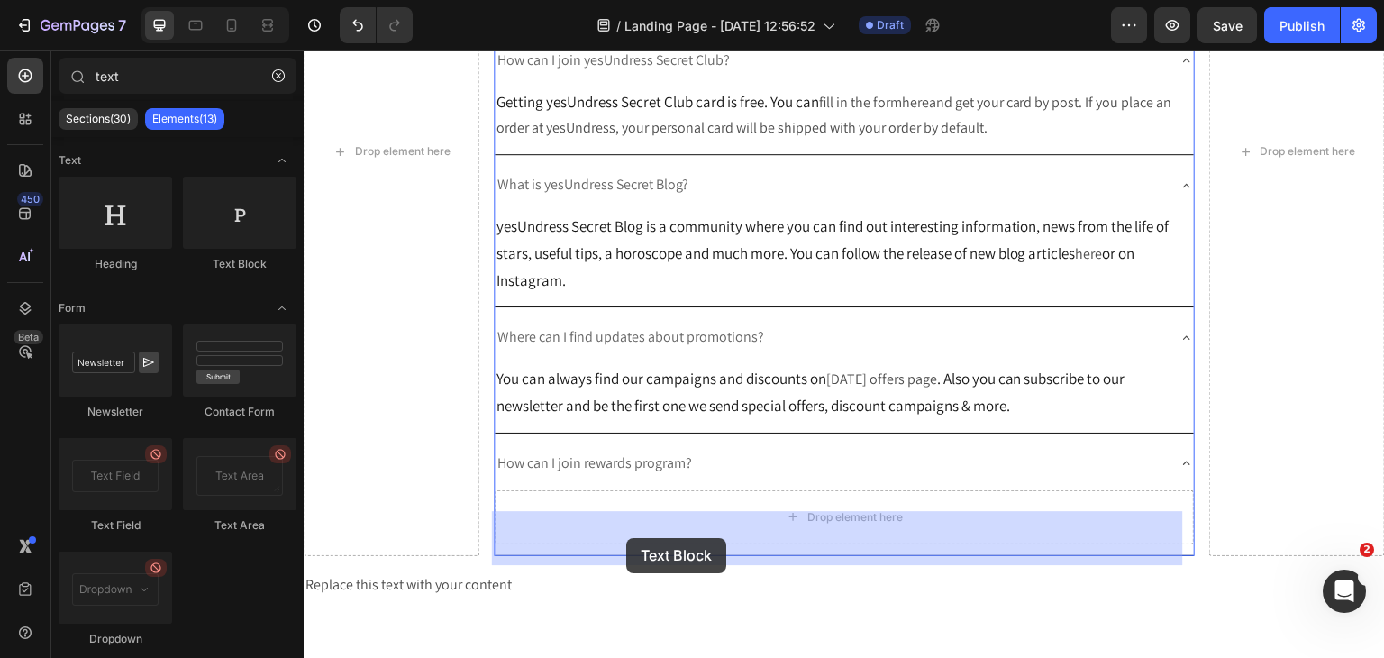
drag, startPoint x: 571, startPoint y: 307, endPoint x: 626, endPoint y: 538, distance: 237.1
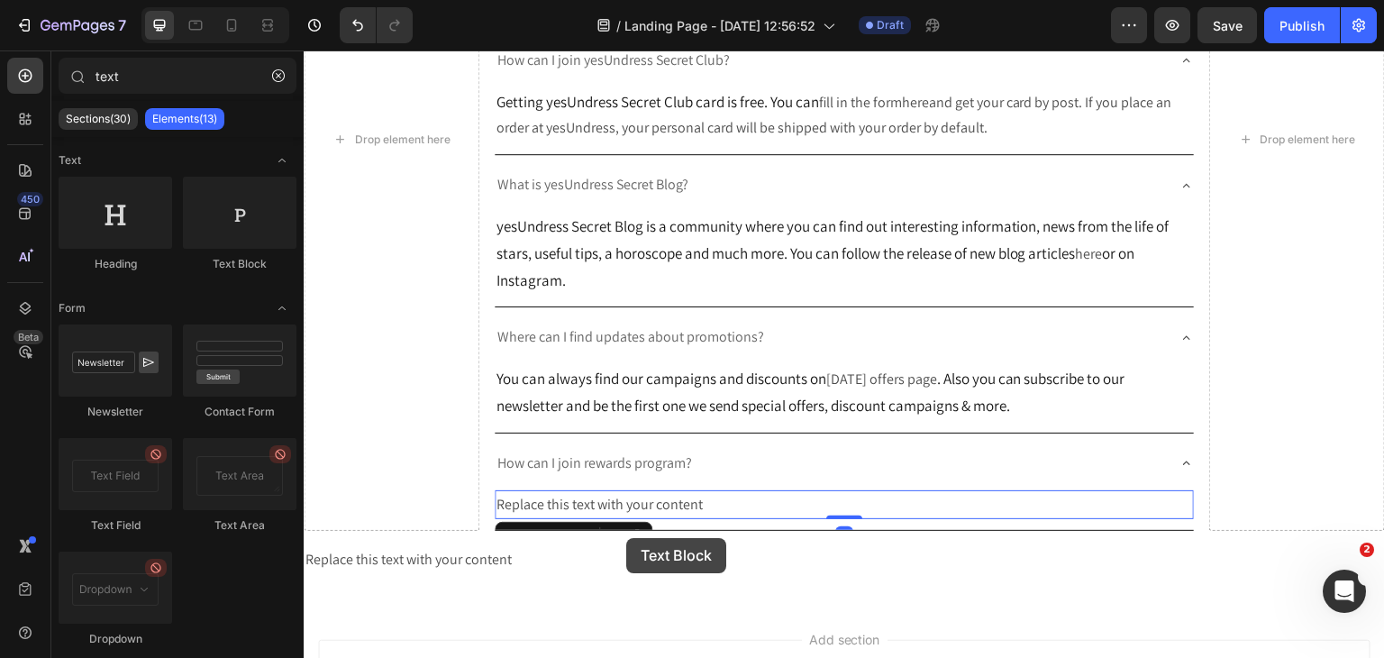
scroll to position [447, 0]
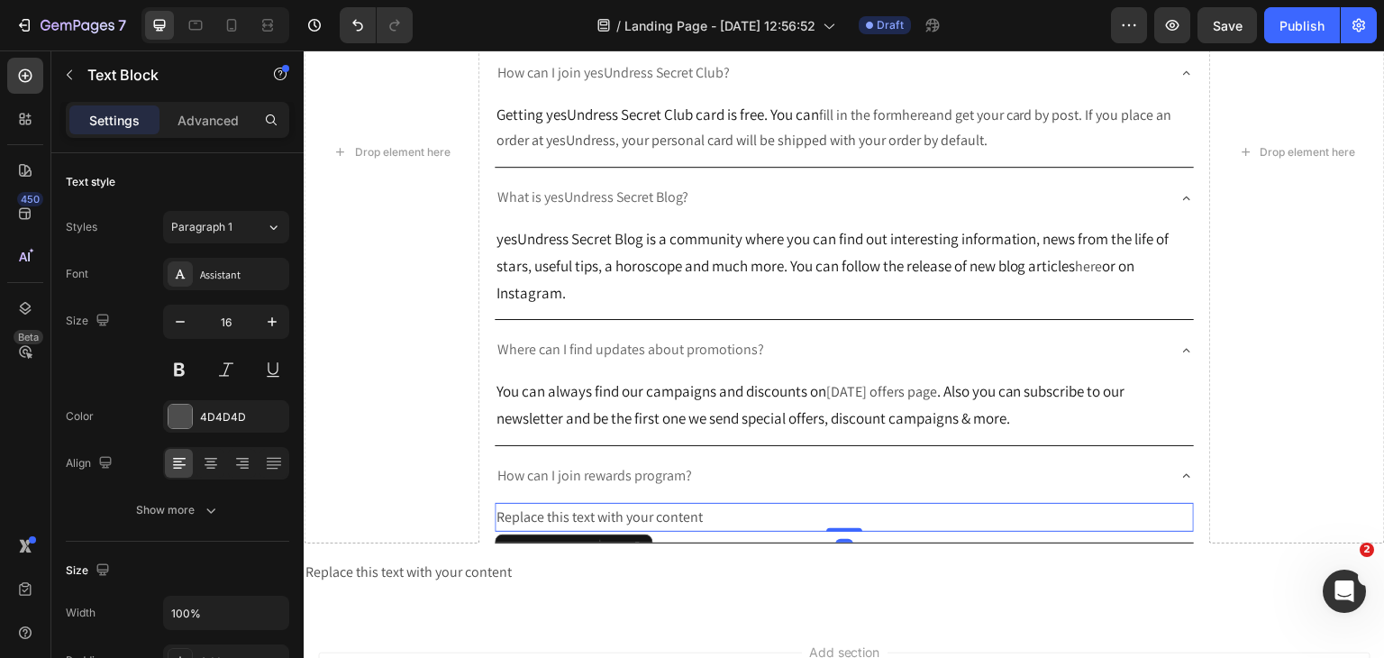
click at [621, 532] on div "Replace this text with your content" at bounding box center [845, 518] width 700 height 30
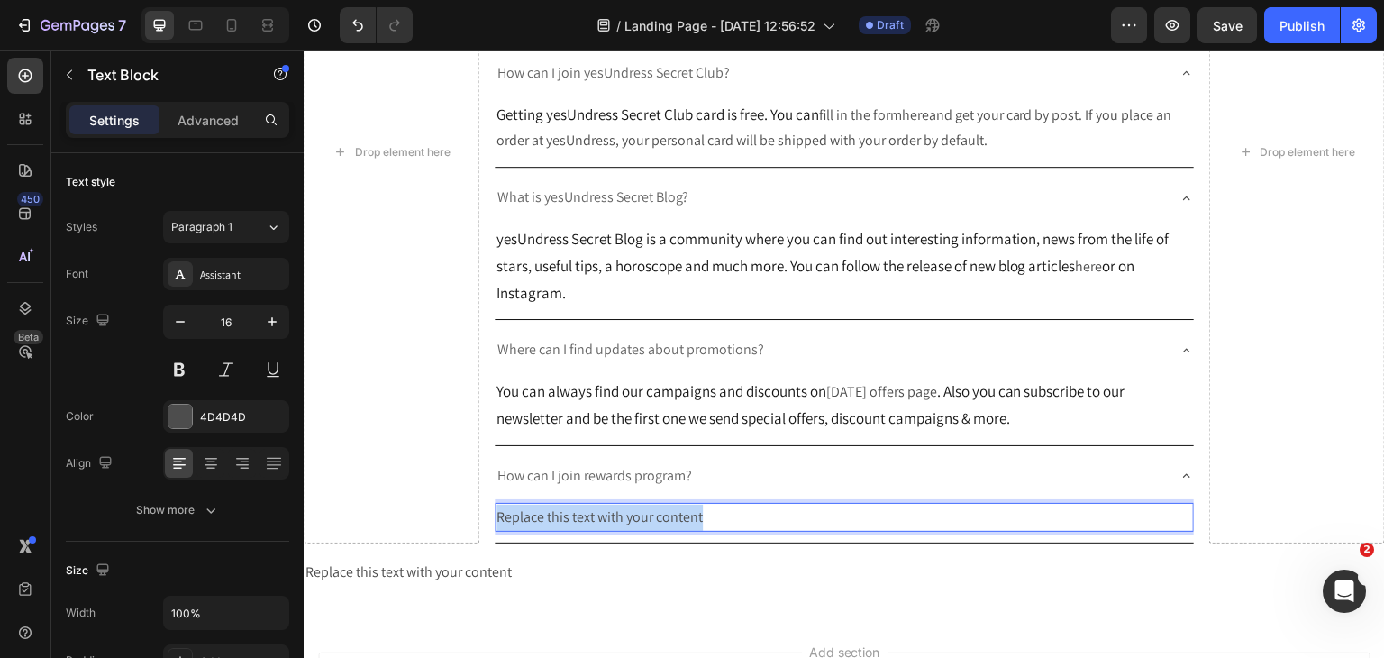
click at [621, 531] on p "Replace this text with your content" at bounding box center [844, 518] width 696 height 26
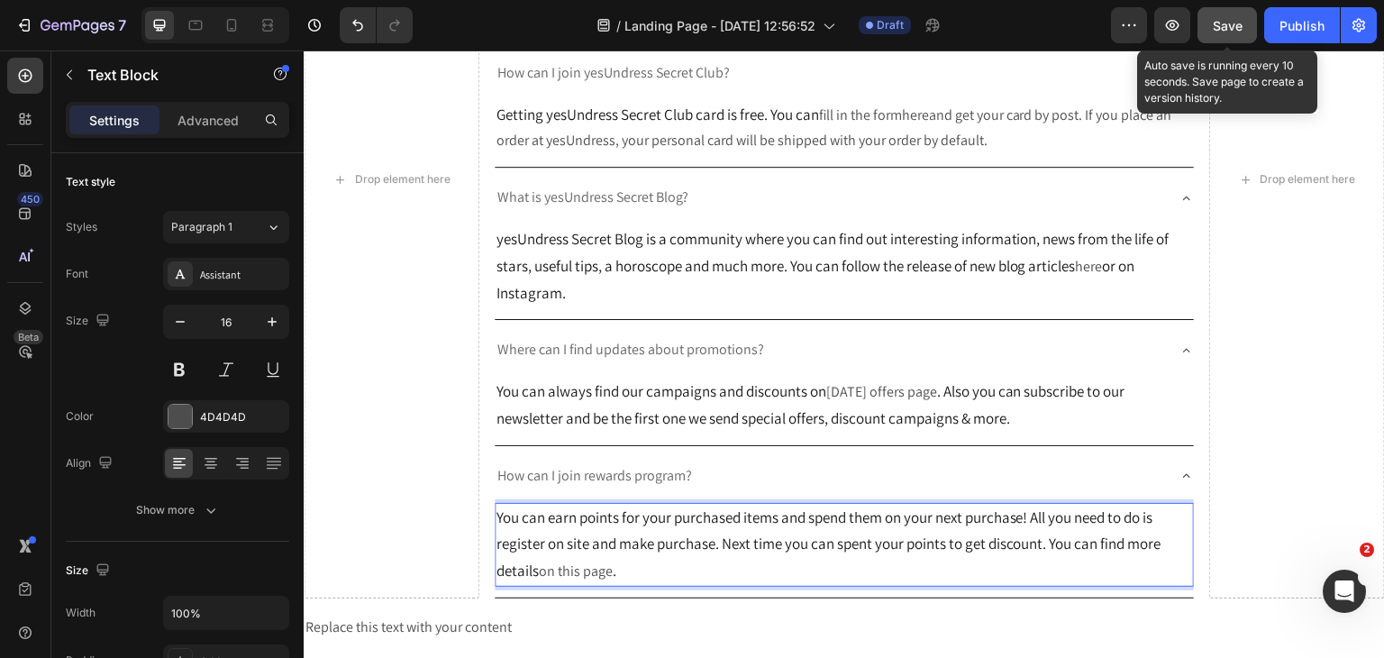
click at [1242, 38] on button "Save" at bounding box center [1226, 25] width 59 height 36
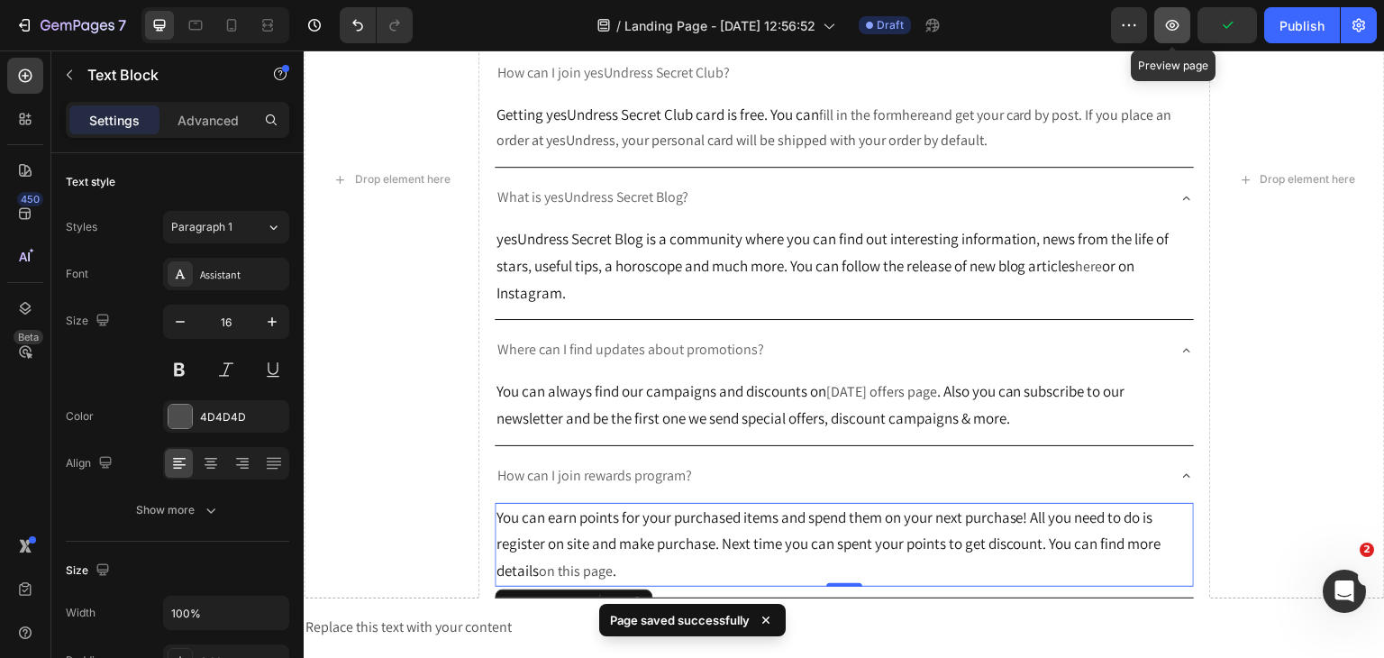
click at [1171, 32] on icon "button" at bounding box center [1172, 25] width 18 height 18
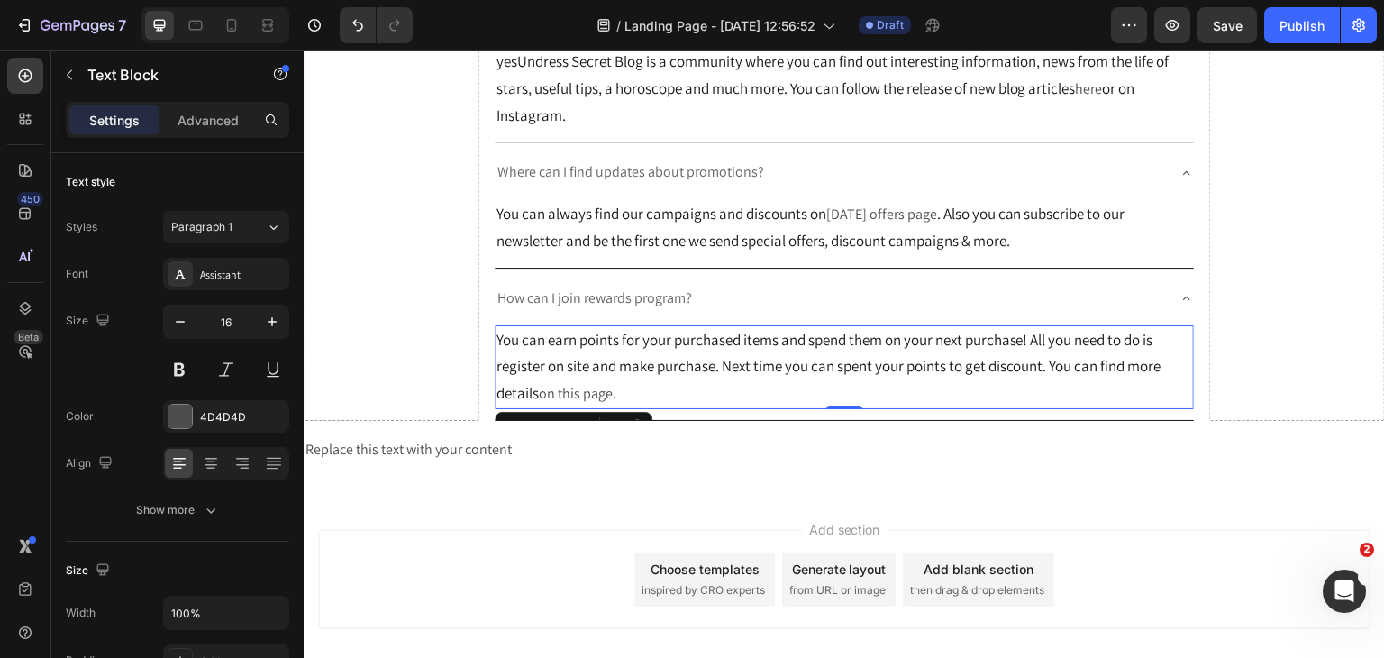
scroll to position [627, 0]
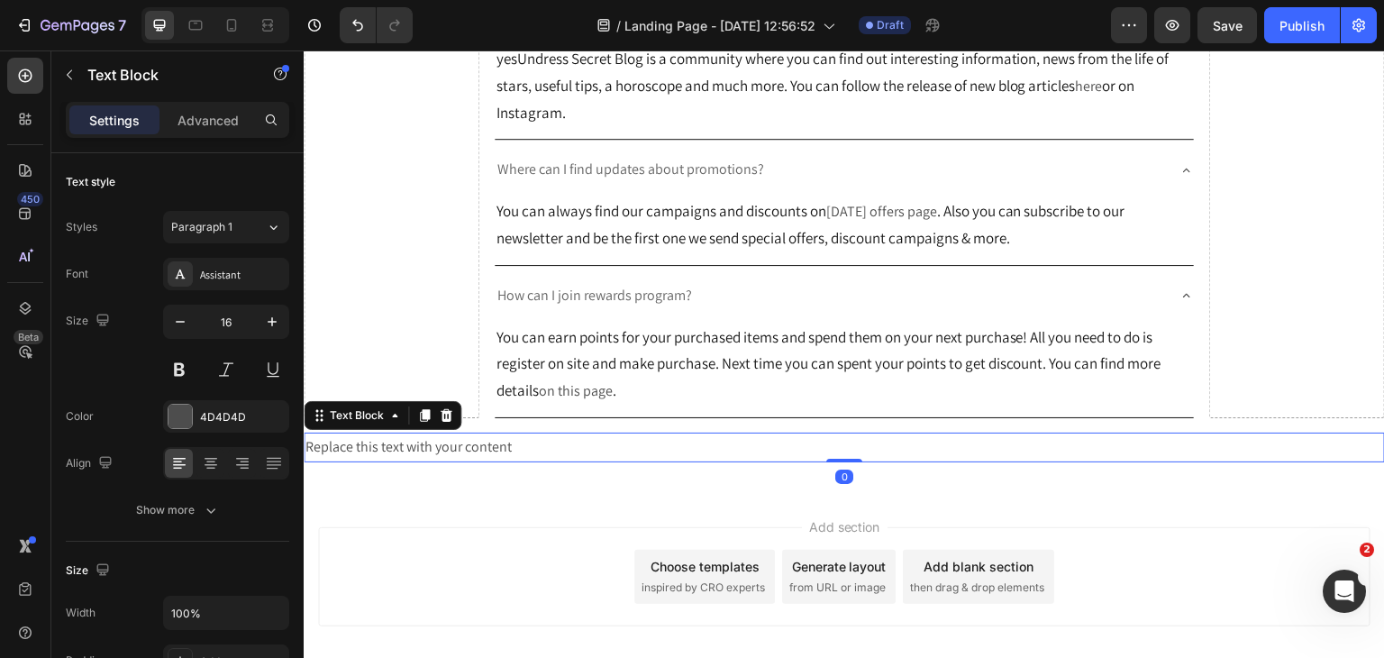
click at [449, 460] on p "Replace this text with your content" at bounding box center [844, 447] width 1078 height 26
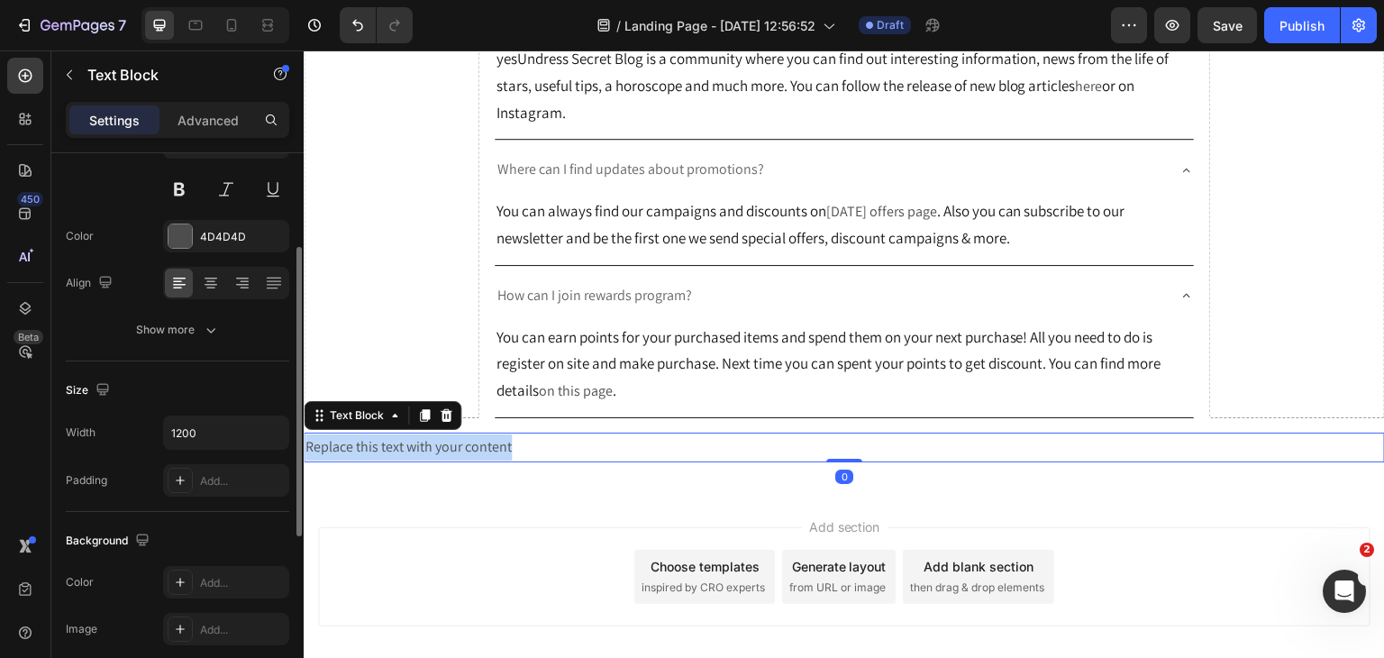
click at [449, 460] on p "Replace this text with your content" at bounding box center [844, 447] width 1078 height 26
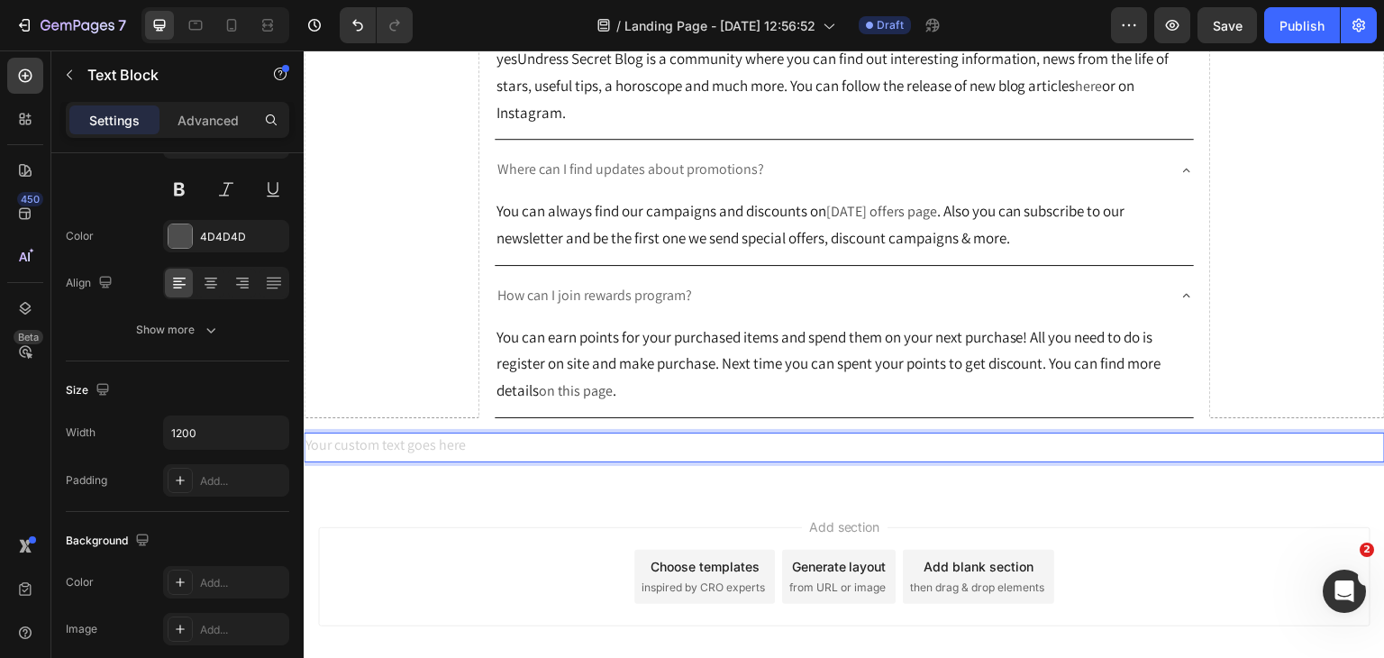
click at [491, 532] on div "Add section Choose templates inspired by CRO experts Generate layout from URL o…" at bounding box center [844, 602] width 1081 height 222
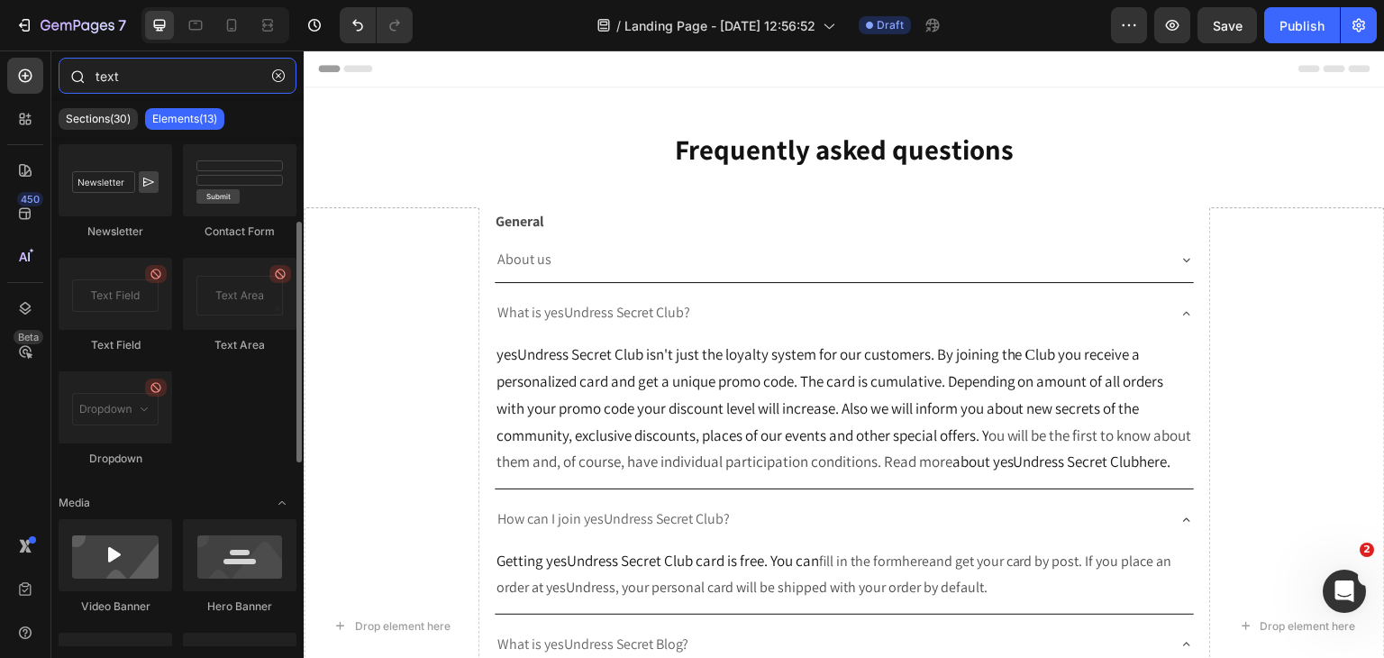
click at [263, 77] on input "text" at bounding box center [178, 76] width 238 height 36
click at [269, 77] on button "button" at bounding box center [278, 75] width 29 height 29
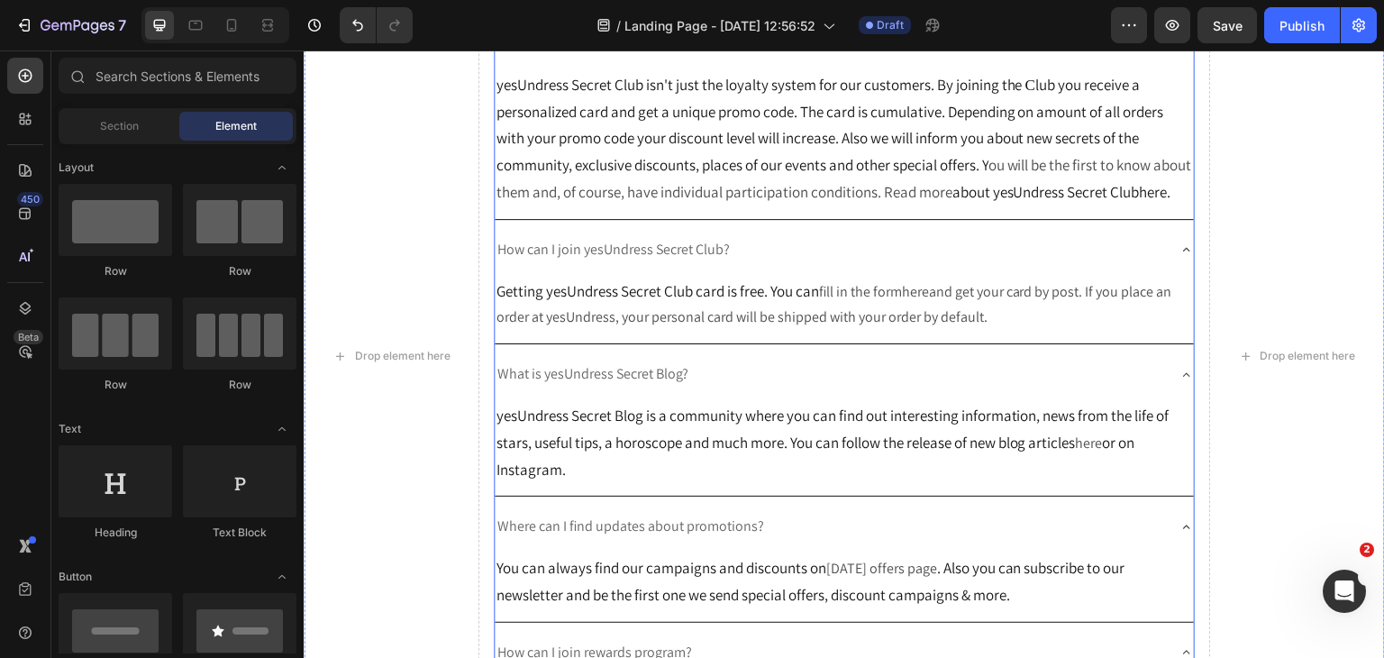
scroll to position [541, 0]
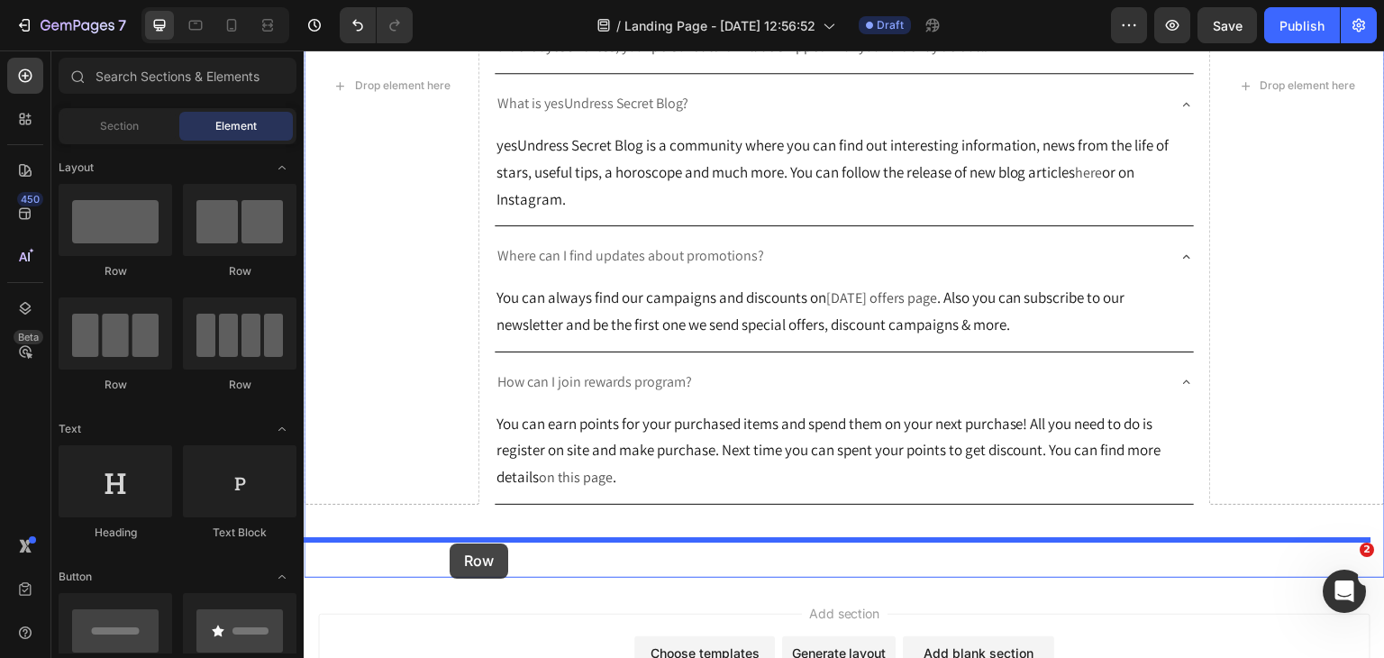
drag, startPoint x: 439, startPoint y: 384, endPoint x: 450, endPoint y: 543, distance: 159.8
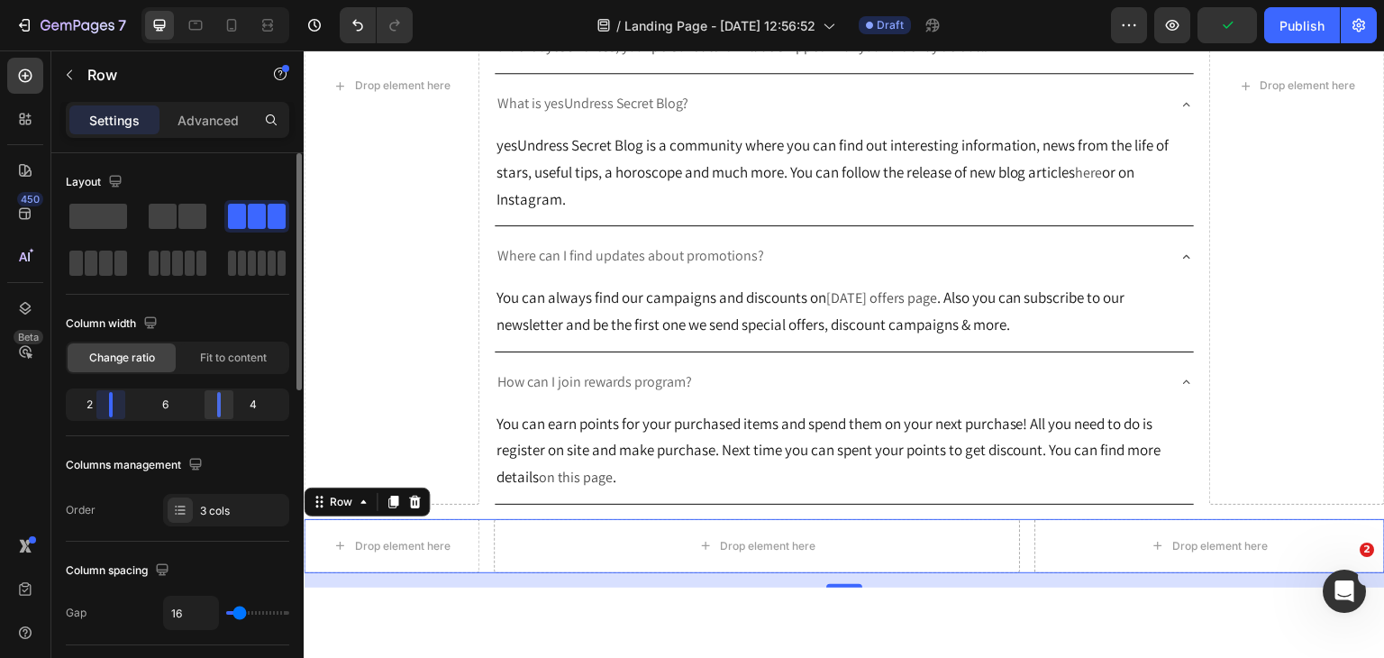
drag, startPoint x: 141, startPoint y: 406, endPoint x: 231, endPoint y: 415, distance: 90.5
click at [104, 0] on body "7 Version history / Landing Page - [DATE] 12:56:52 Draft Preview Publish 450 Be…" at bounding box center [692, 0] width 1384 height 0
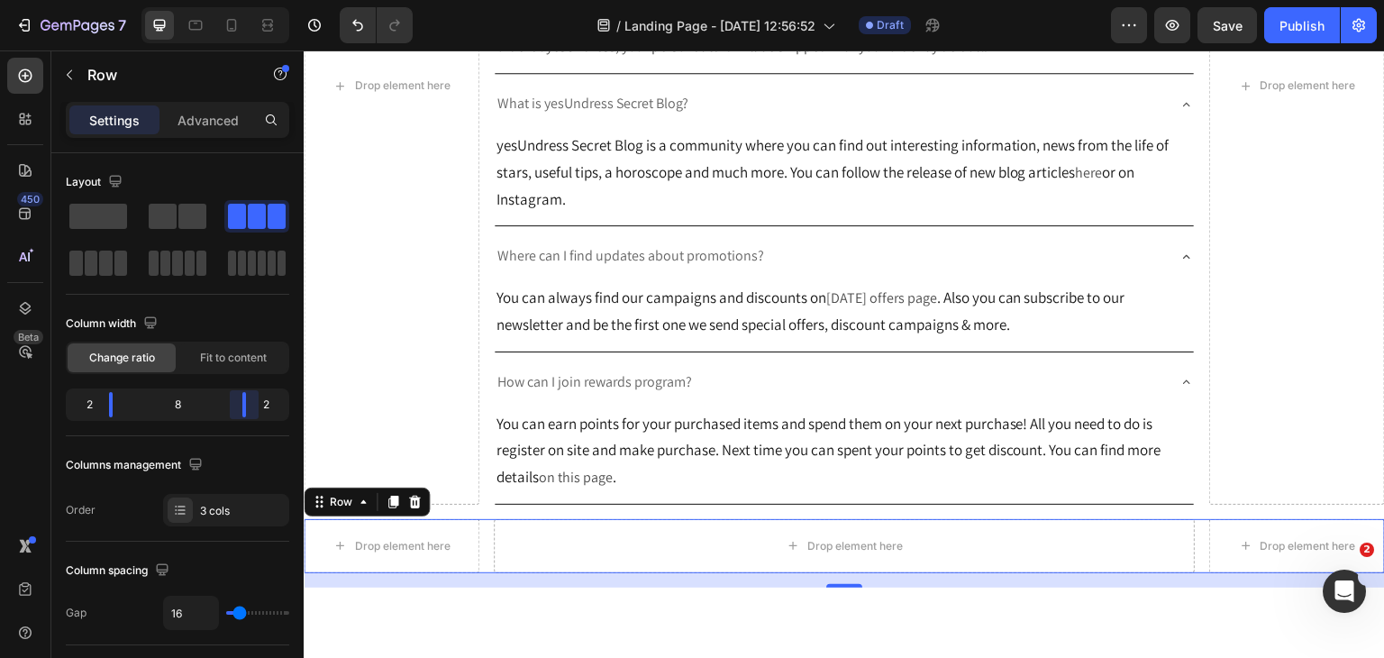
drag, startPoint x: 222, startPoint y: 415, endPoint x: 252, endPoint y: 422, distance: 31.3
click at [252, 0] on body "7 Version history / Landing Page - [DATE] 12:56:52 Draft Preview Save Publish 4…" at bounding box center [692, 0] width 1384 height 0
click at [68, 77] on icon "button" at bounding box center [69, 75] width 14 height 14
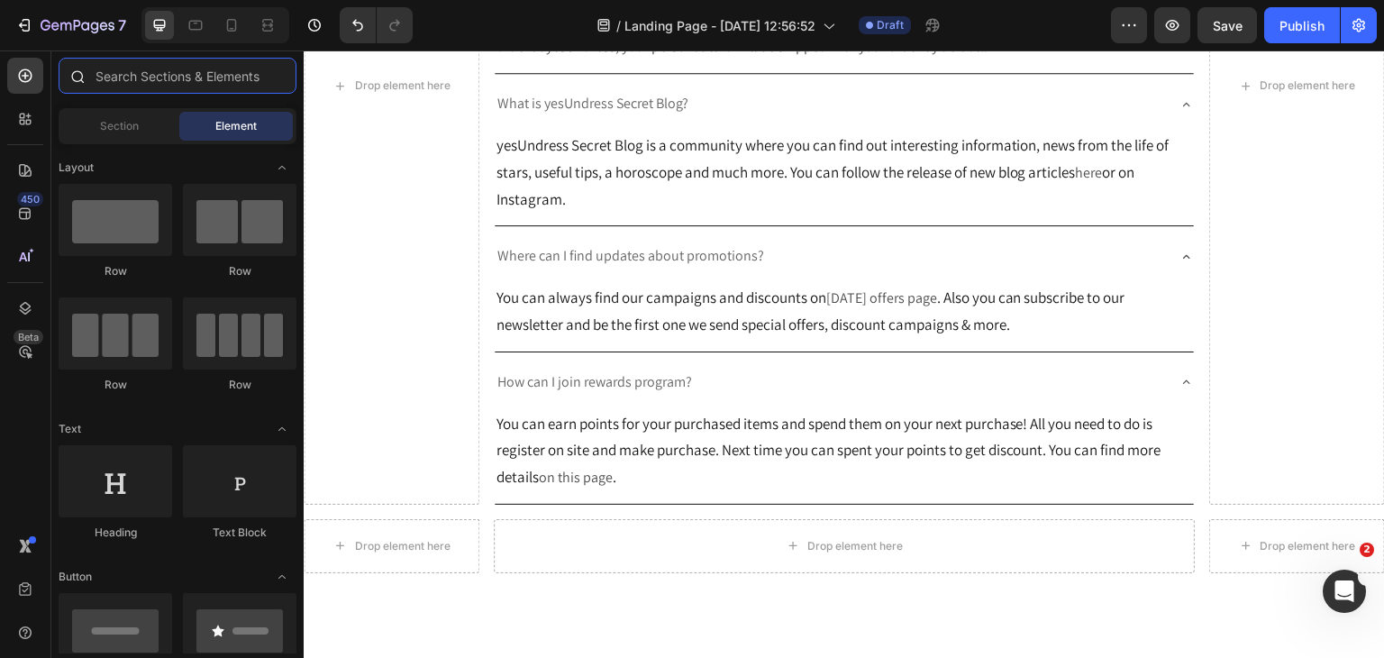
click at [161, 83] on input "text" at bounding box center [178, 76] width 238 height 36
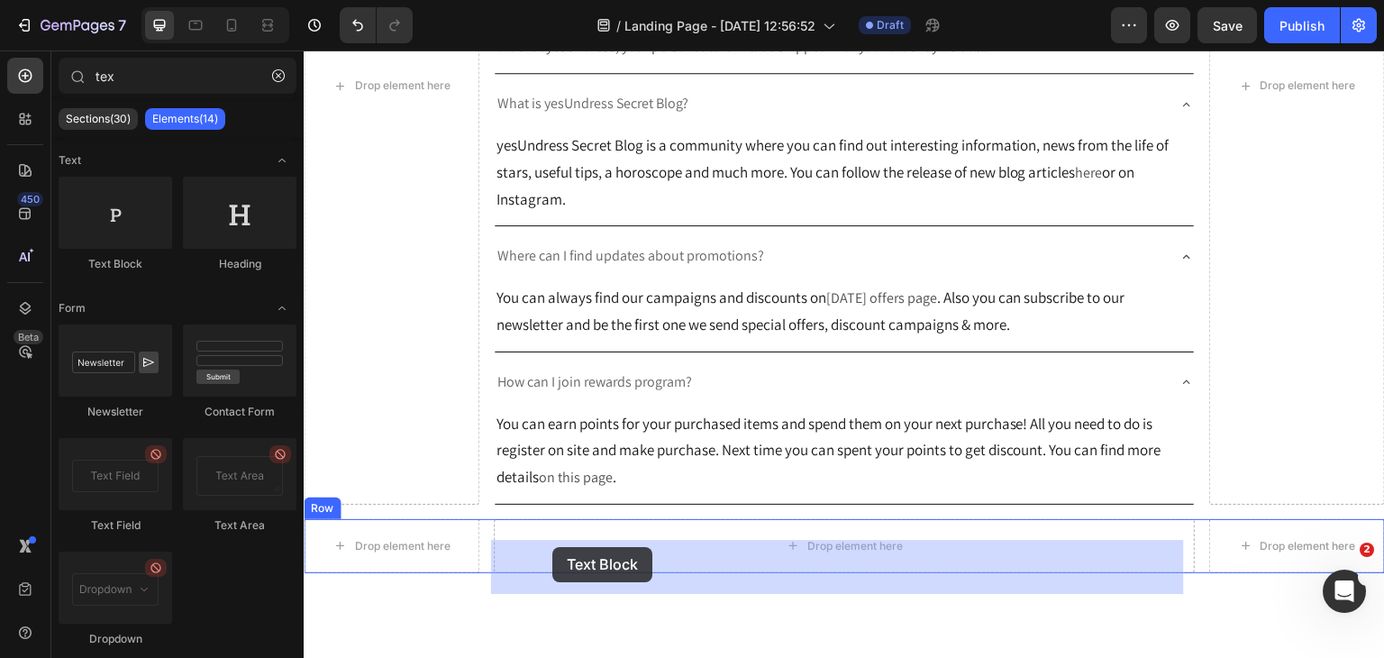
drag, startPoint x: 435, startPoint y: 273, endPoint x: 552, endPoint y: 547, distance: 297.9
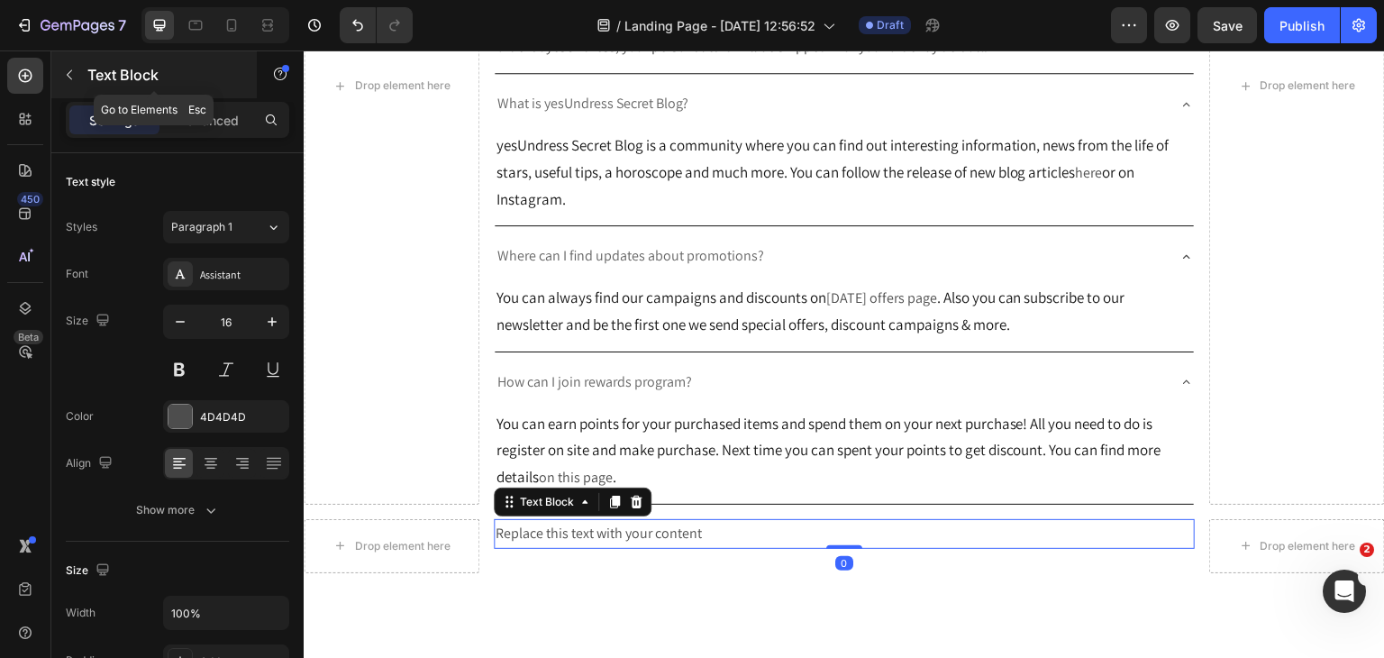
click at [166, 62] on div "Text Block" at bounding box center [153, 74] width 205 height 47
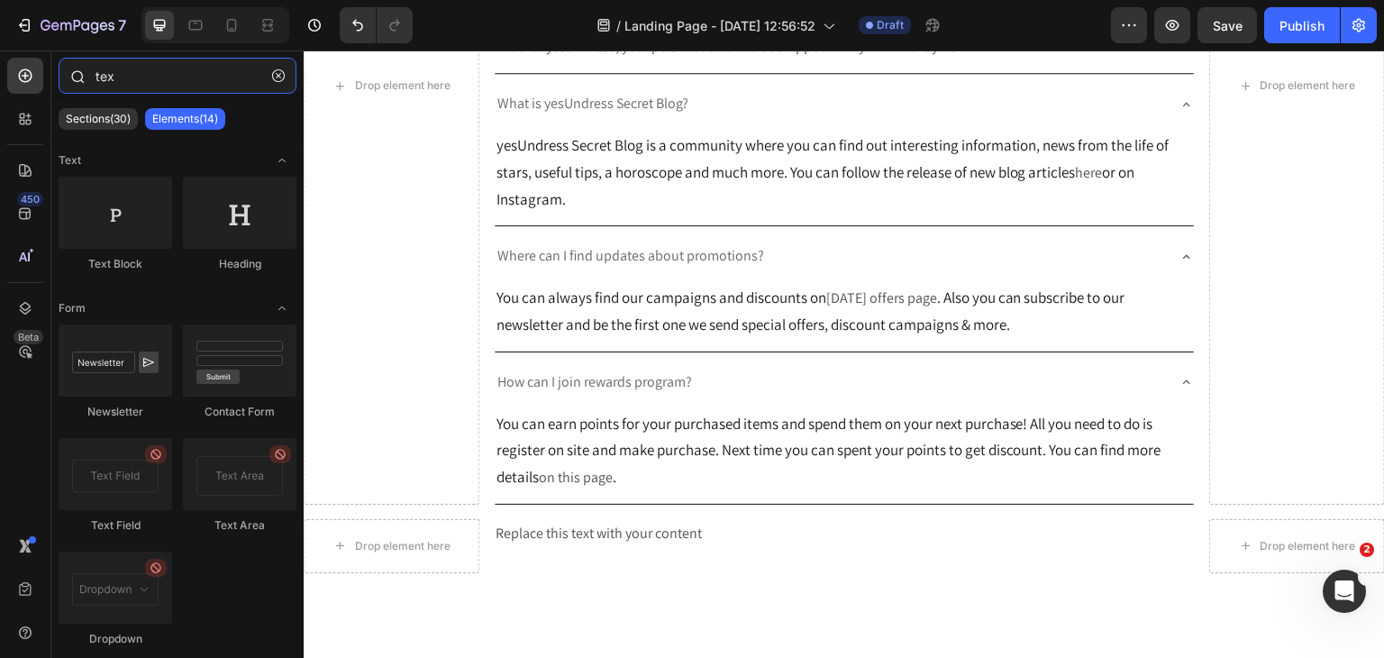
click at [108, 77] on input "tex" at bounding box center [178, 76] width 238 height 36
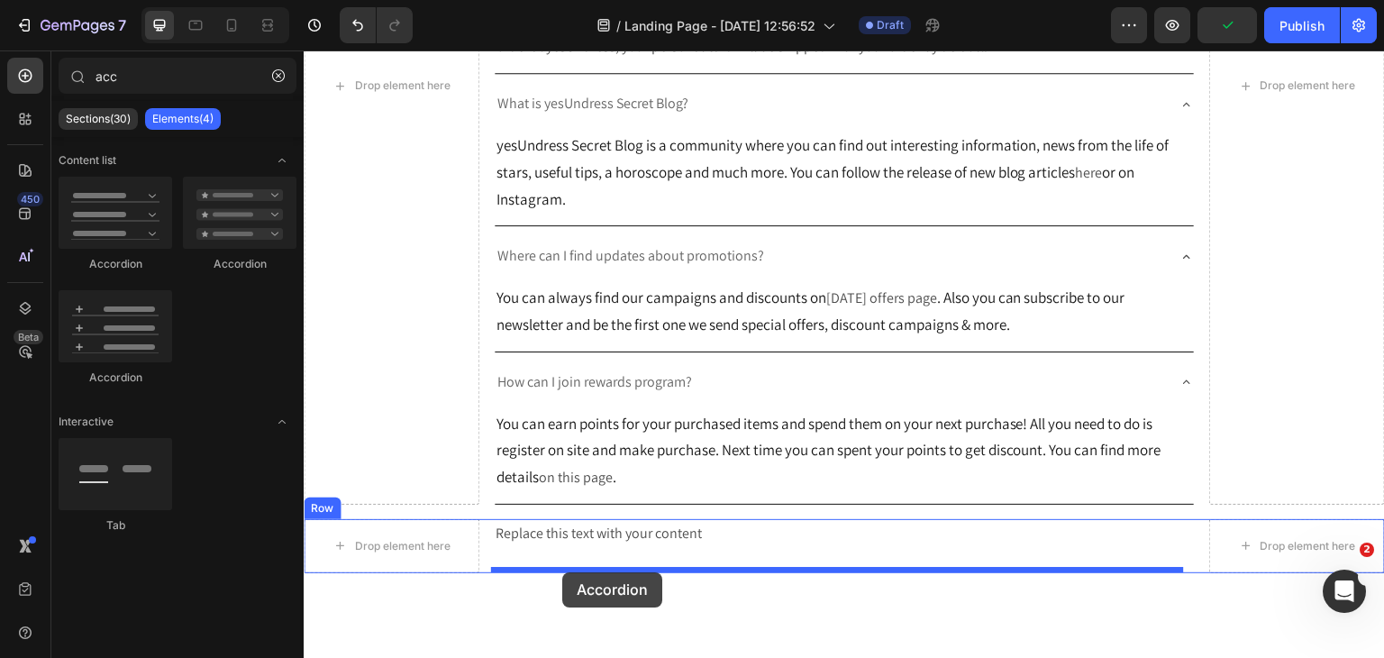
drag, startPoint x: 405, startPoint y: 255, endPoint x: 546, endPoint y: 568, distance: 342.8
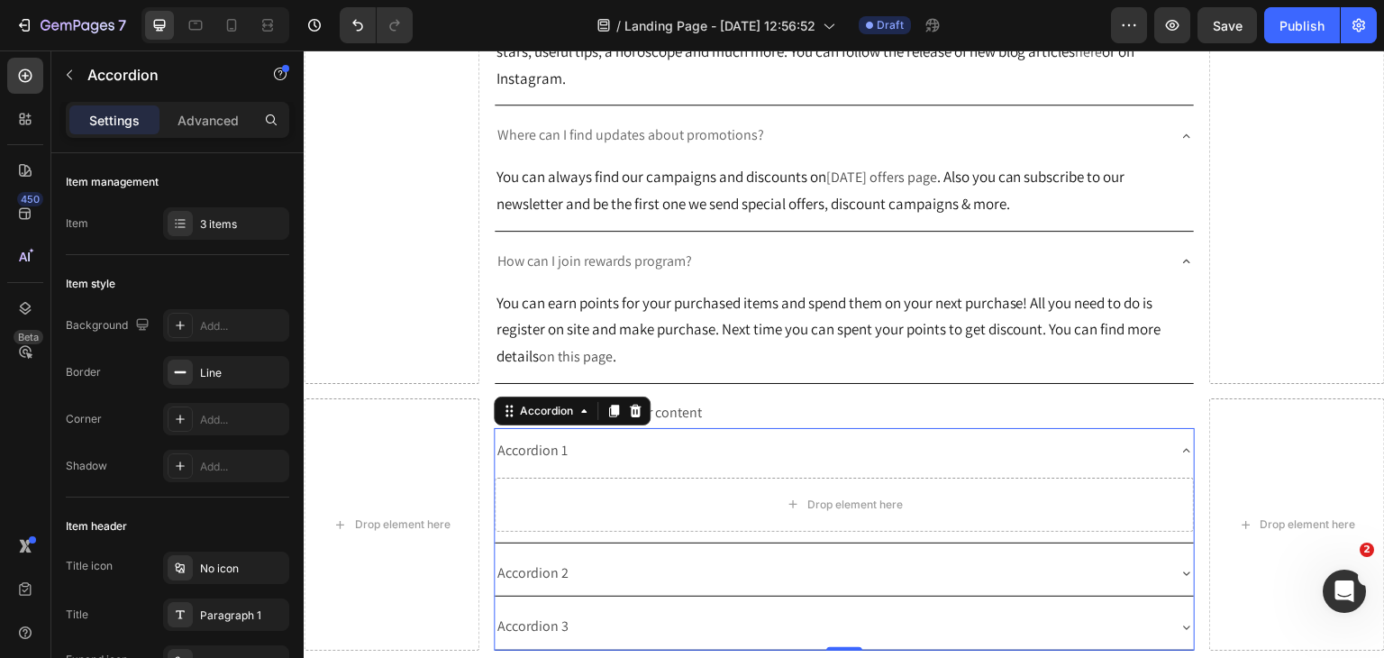
scroll to position [811, 0]
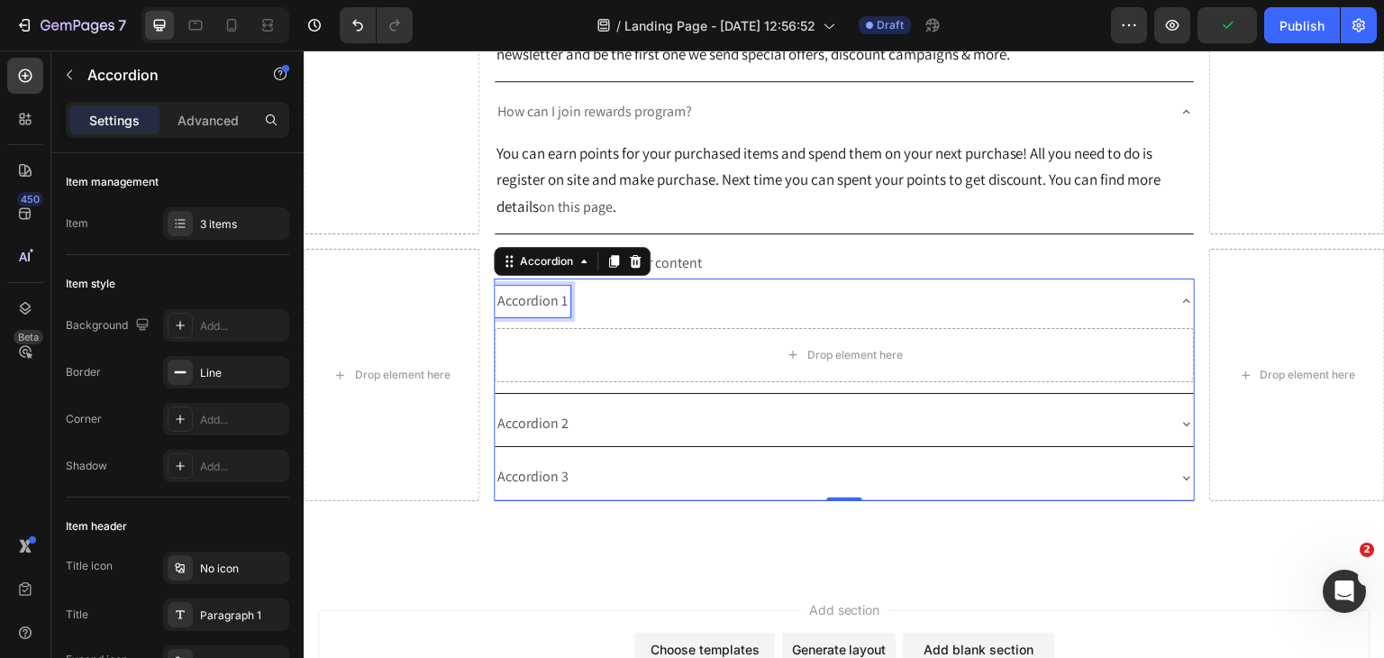
click at [528, 317] on div "Accordion 1" at bounding box center [533, 302] width 76 height 32
click at [528, 314] on p "Accordion 1" at bounding box center [532, 301] width 70 height 26
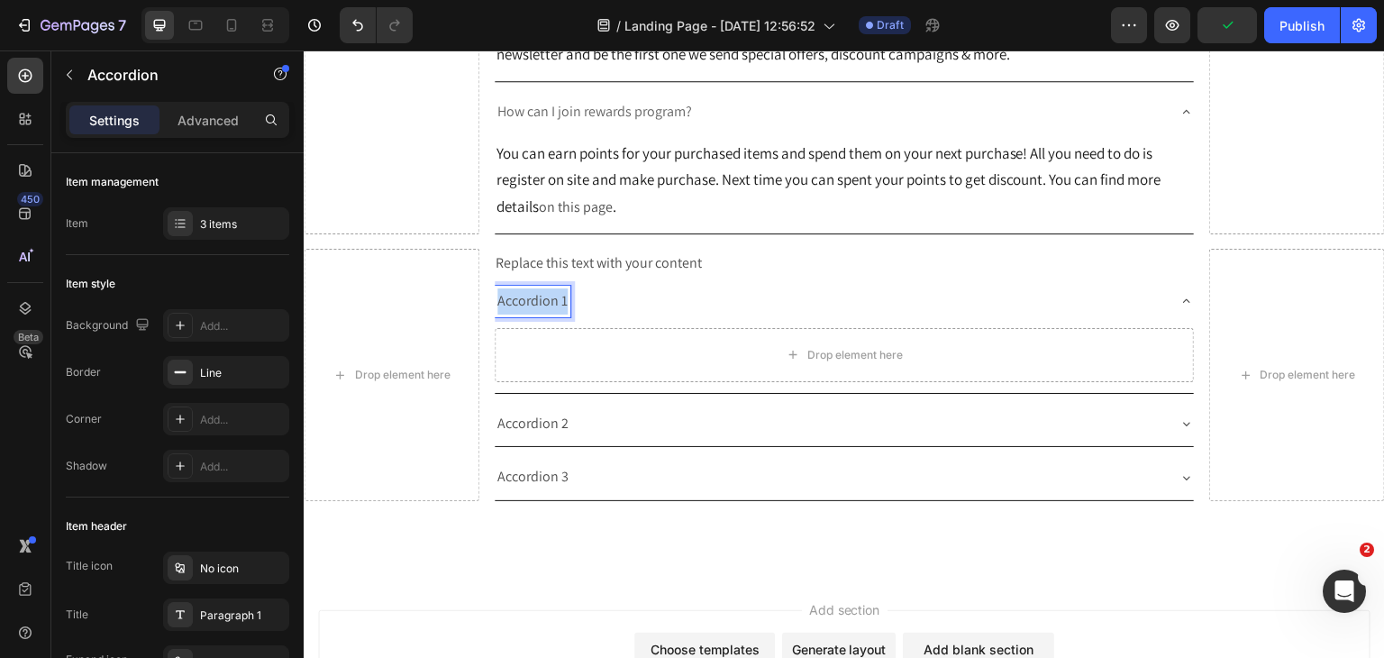
click at [528, 314] on p "Accordion 1" at bounding box center [532, 301] width 70 height 26
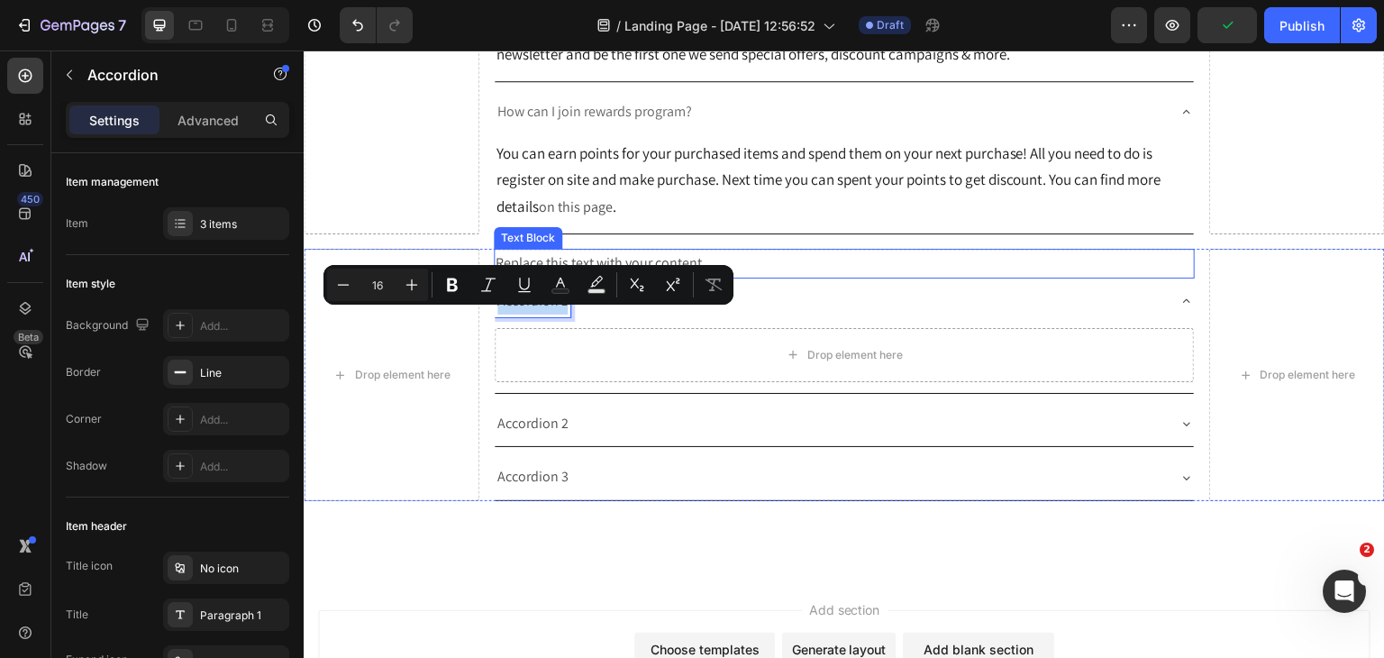
click at [799, 277] on div "Replace this text with your content" at bounding box center [845, 264] width 702 height 30
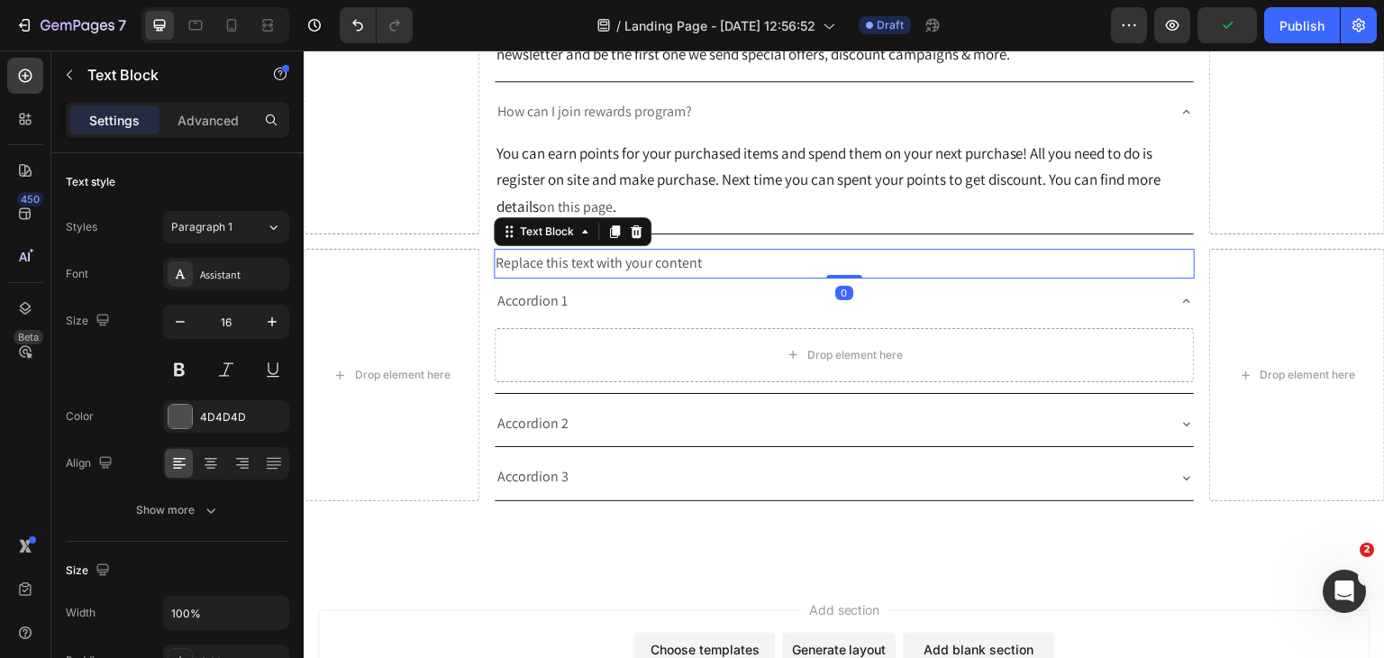
click at [797, 278] on div "Replace this text with your content" at bounding box center [845, 264] width 702 height 30
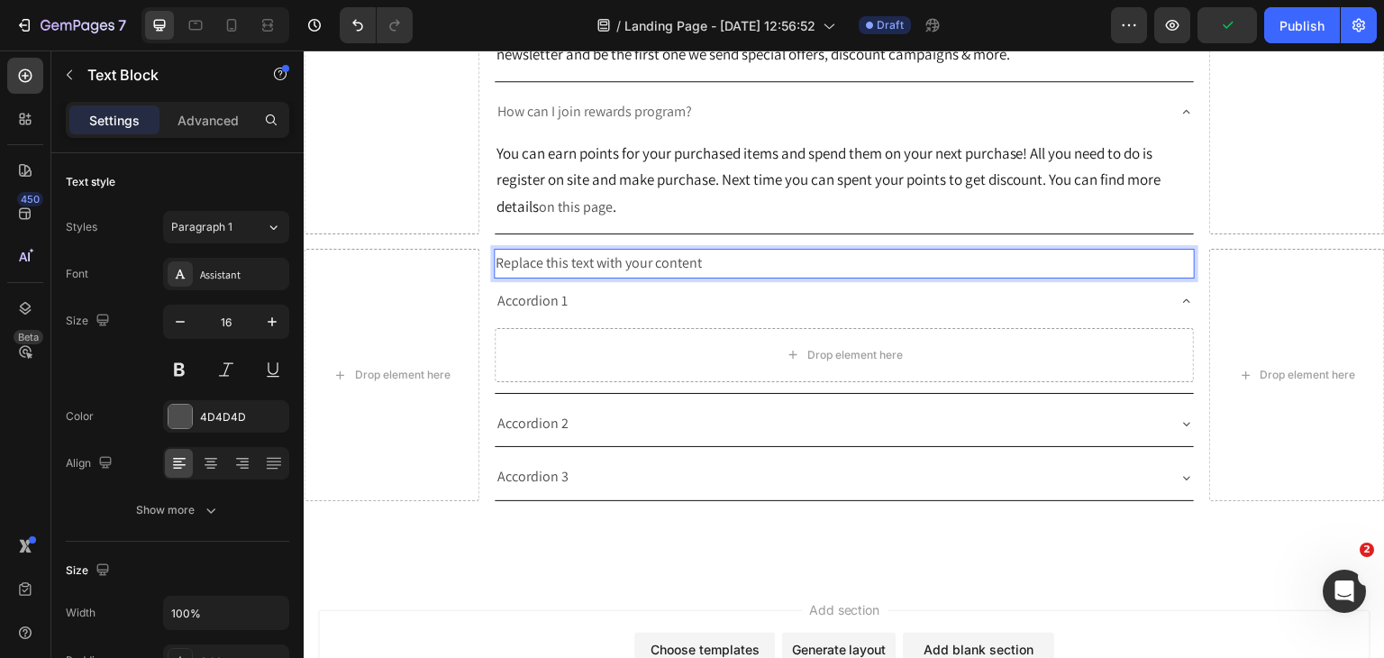
click at [797, 277] on p "Replace this text with your content" at bounding box center [845, 263] width 698 height 26
click at [531, 314] on p "Accordion 1" at bounding box center [532, 301] width 70 height 26
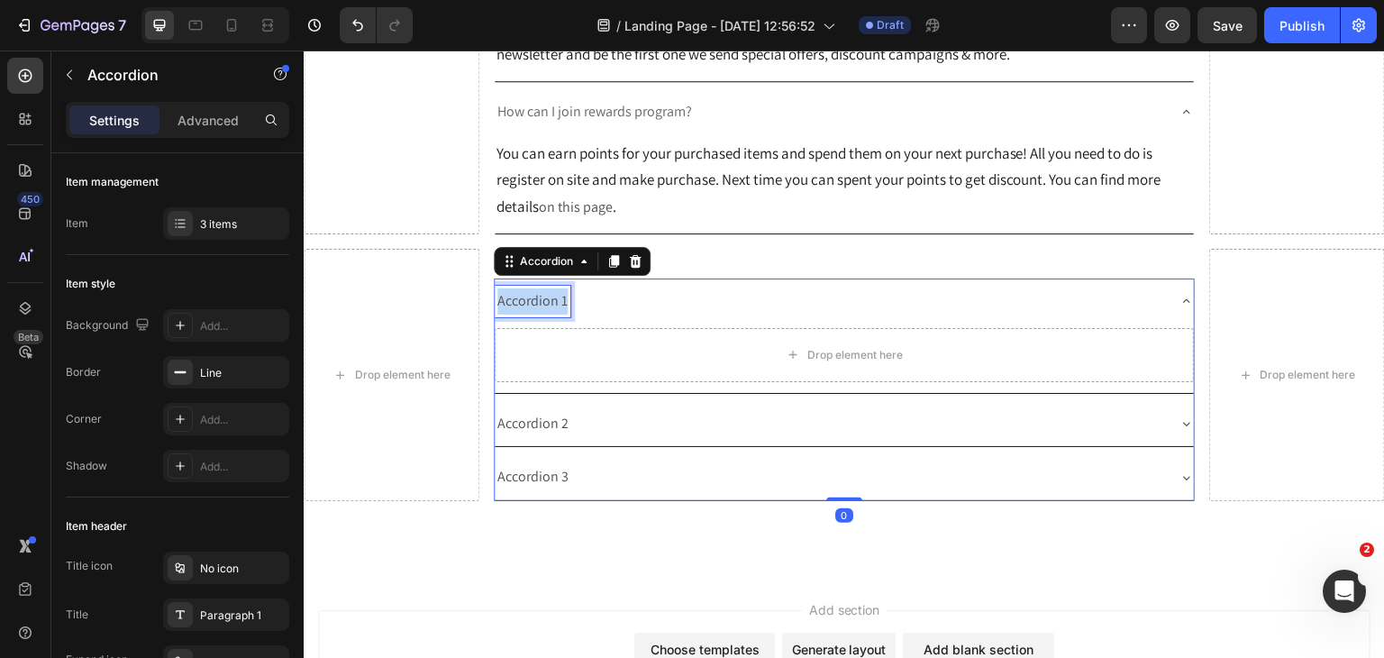
click at [531, 314] on p "Accordion 1" at bounding box center [532, 301] width 70 height 26
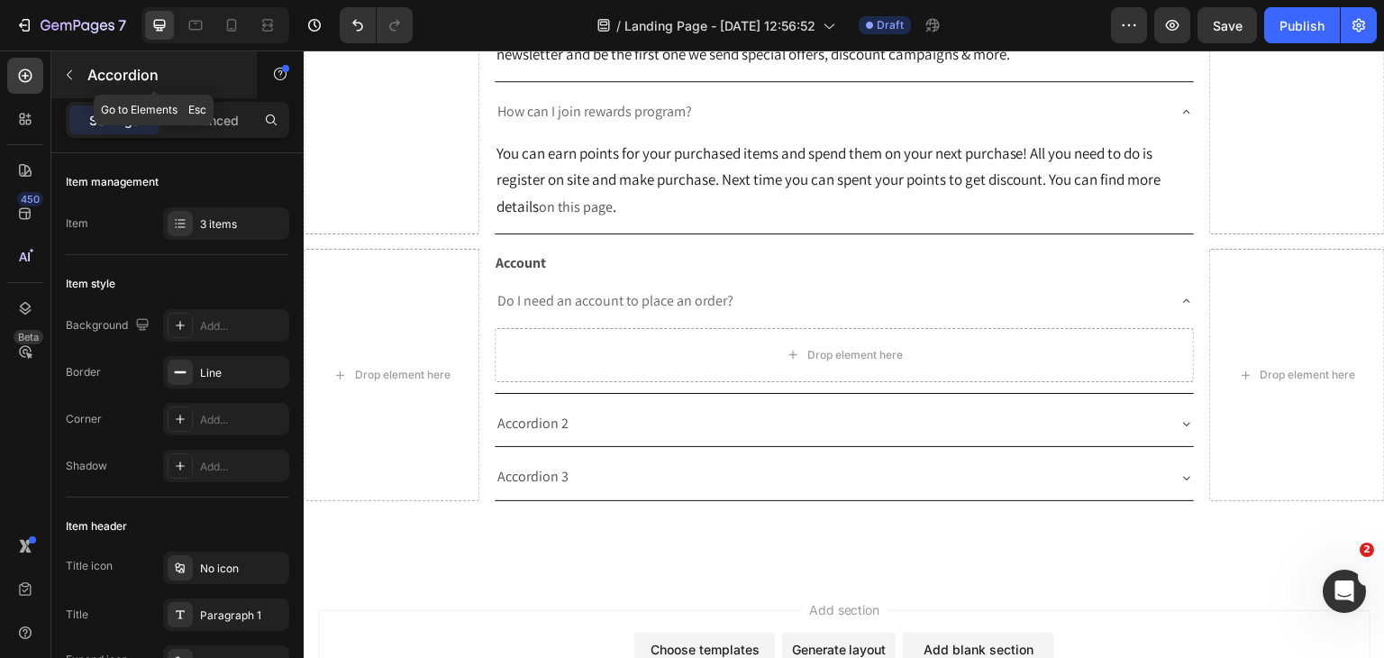
click at [66, 74] on icon "button" at bounding box center [69, 75] width 14 height 14
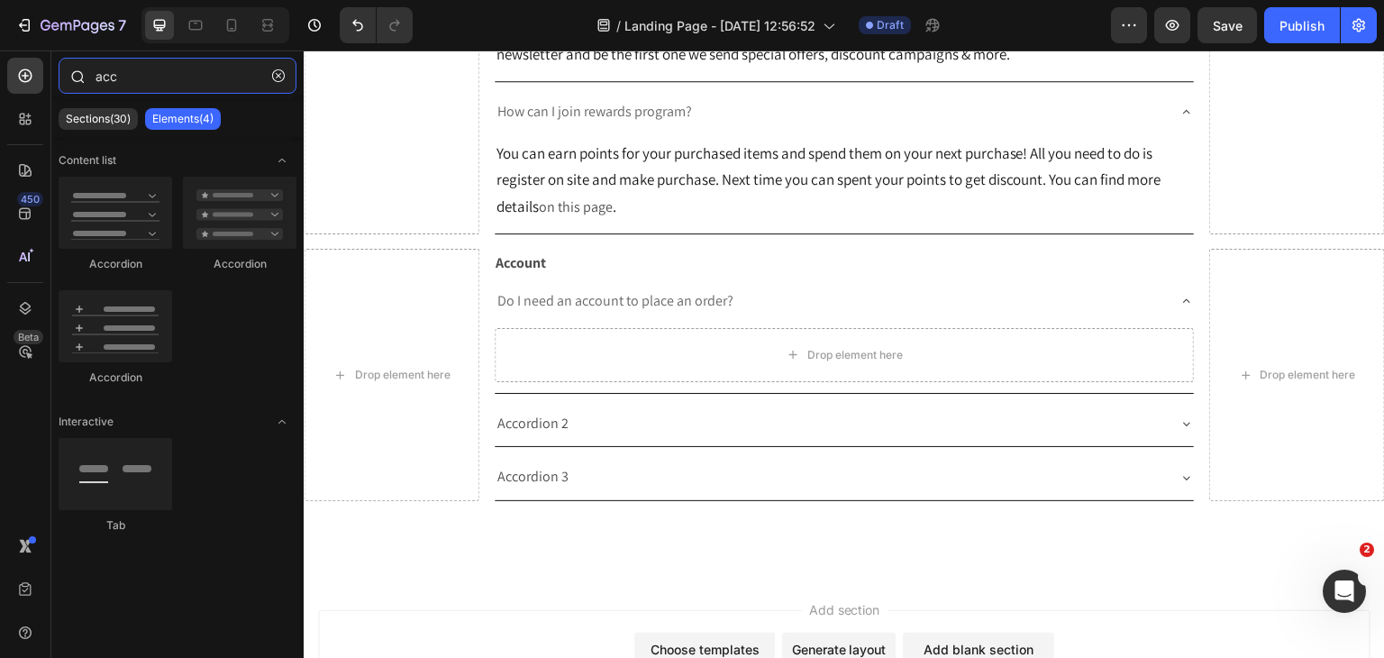
click at [124, 78] on input "acc" at bounding box center [178, 76] width 238 height 36
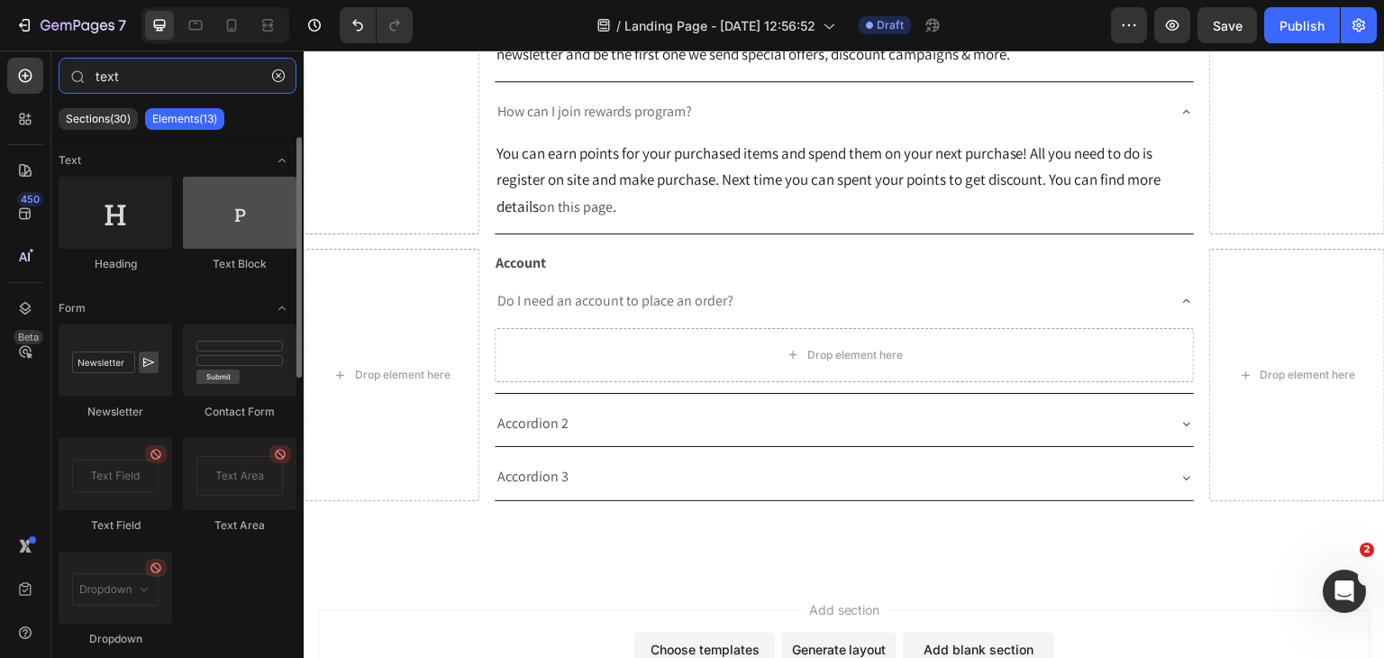
type input "text"
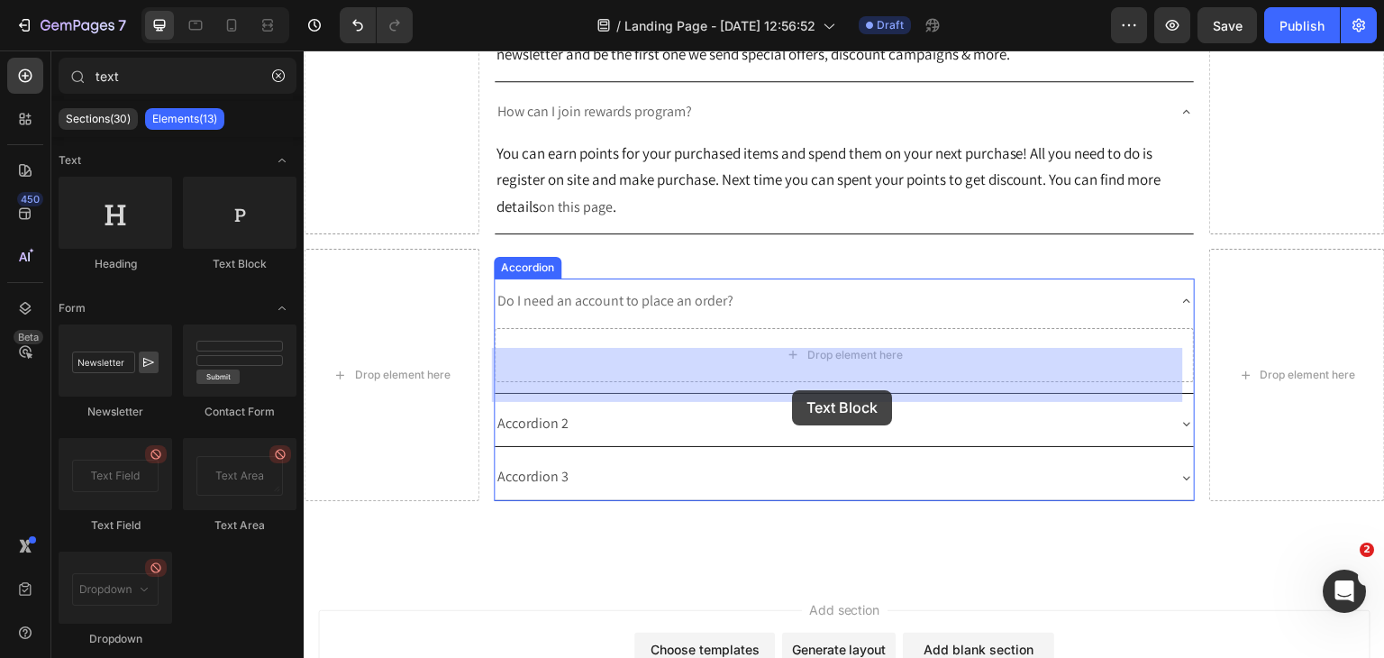
drag, startPoint x: 505, startPoint y: 264, endPoint x: 795, endPoint y: 377, distance: 310.4
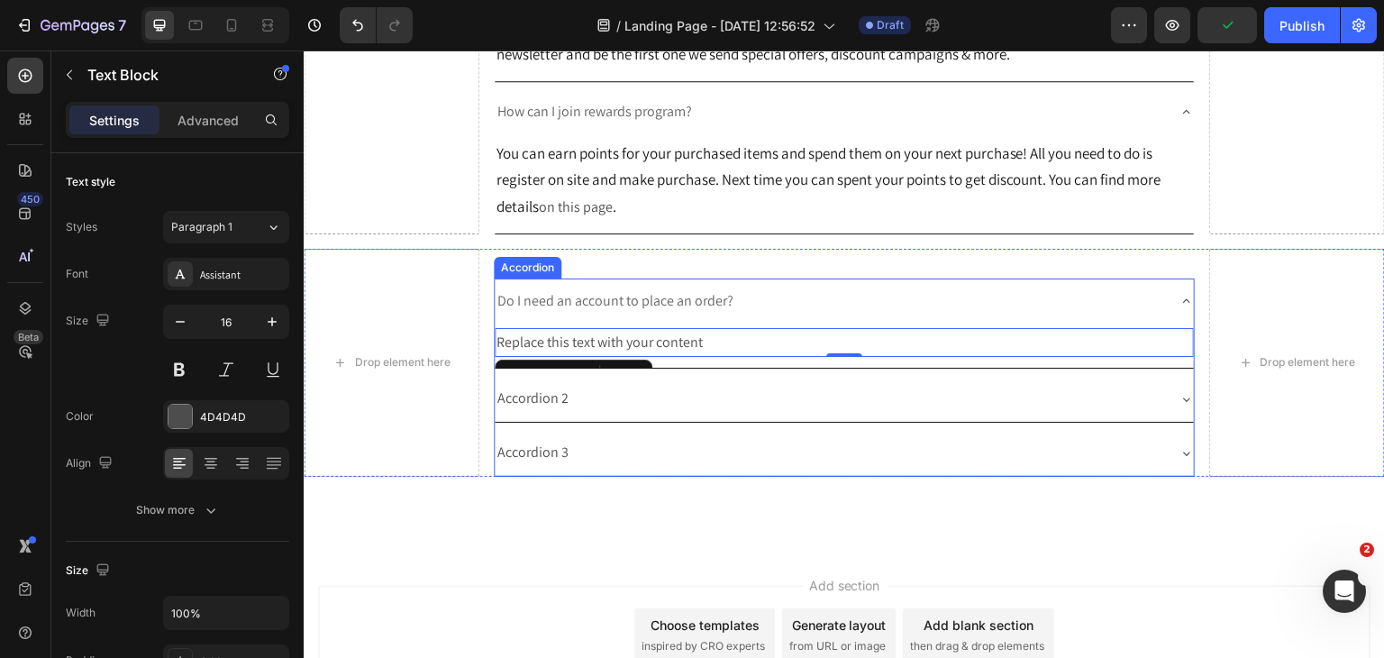
click at [678, 358] on div "Replace this text with your content" at bounding box center [845, 343] width 700 height 30
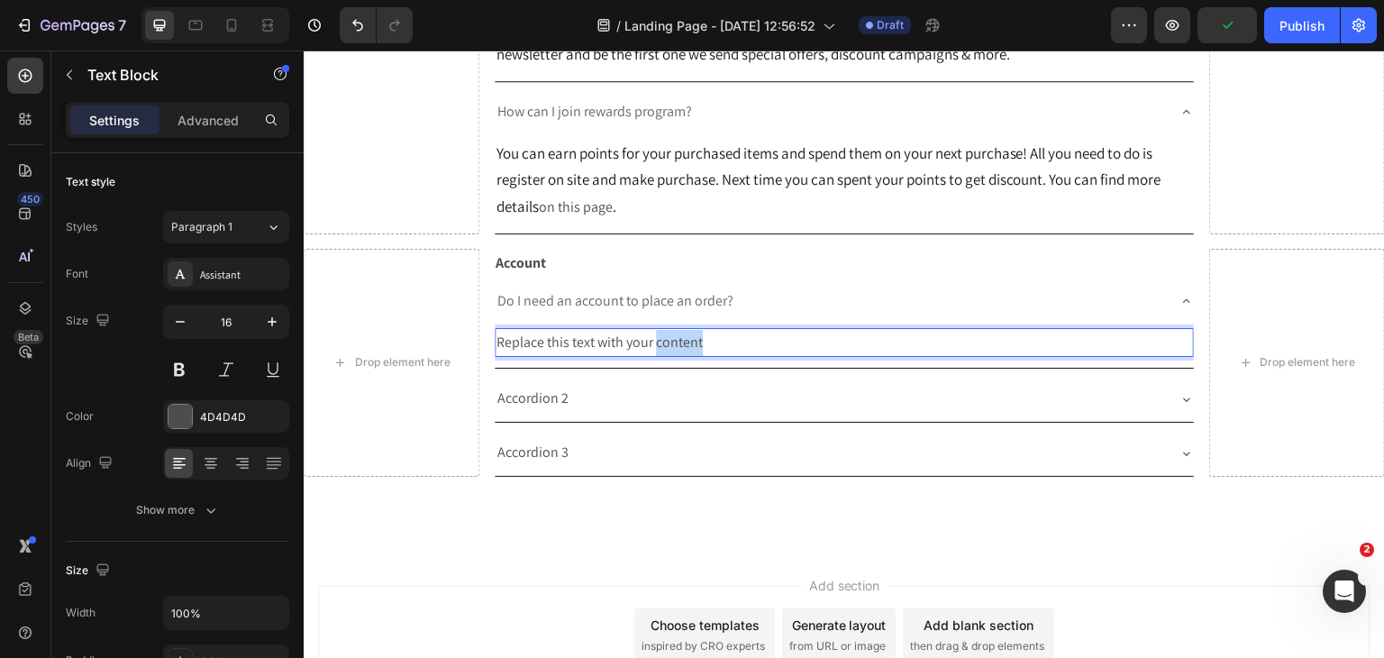
click at [678, 356] on p "Replace this text with your content" at bounding box center [844, 343] width 696 height 26
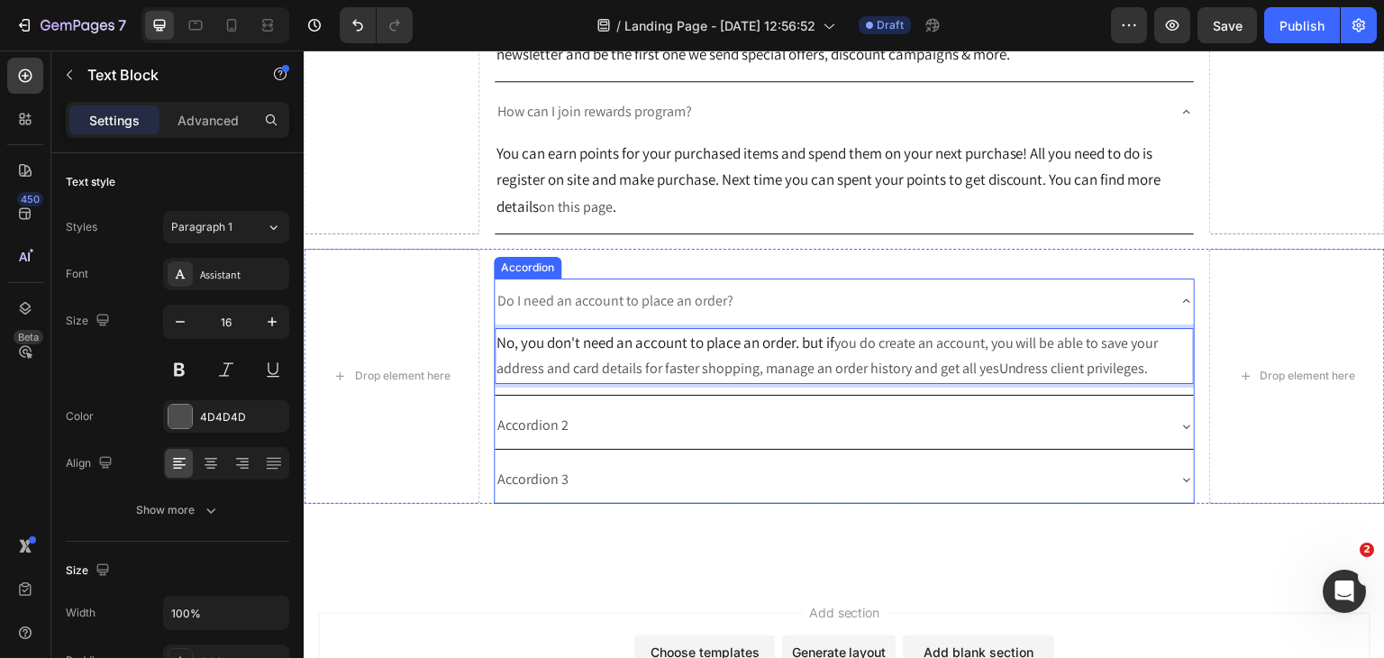
click at [550, 310] on span "Do I need an account to place an order?" at bounding box center [615, 300] width 236 height 19
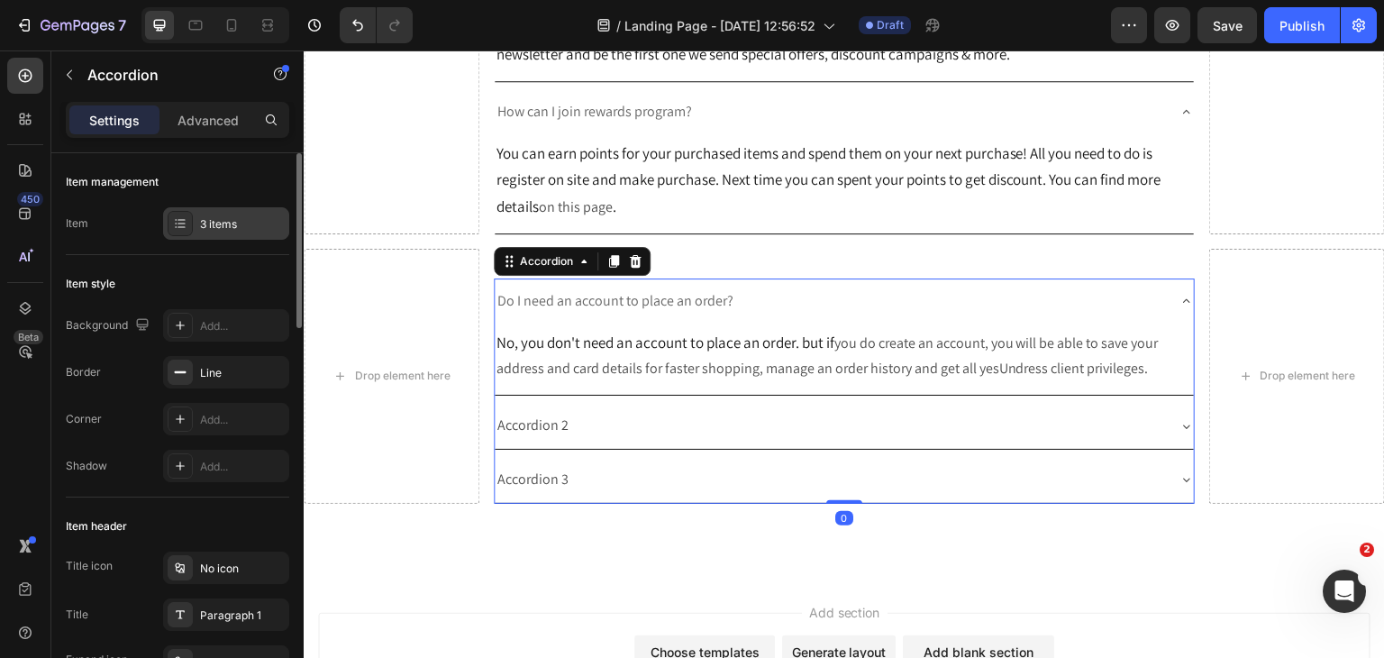
click at [256, 231] on div "3 items" at bounding box center [242, 224] width 85 height 16
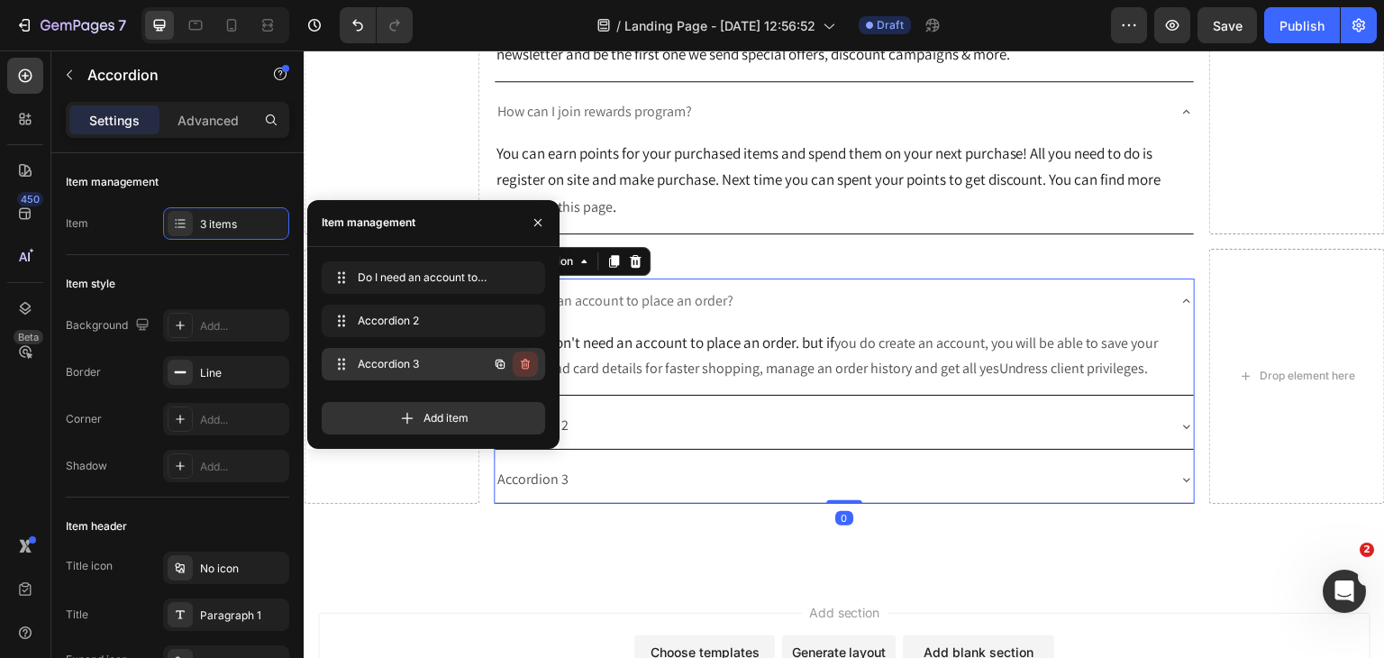
click at [526, 365] on icon "button" at bounding box center [525, 364] width 14 height 14
click at [515, 366] on div "Delete" at bounding box center [512, 364] width 33 height 16
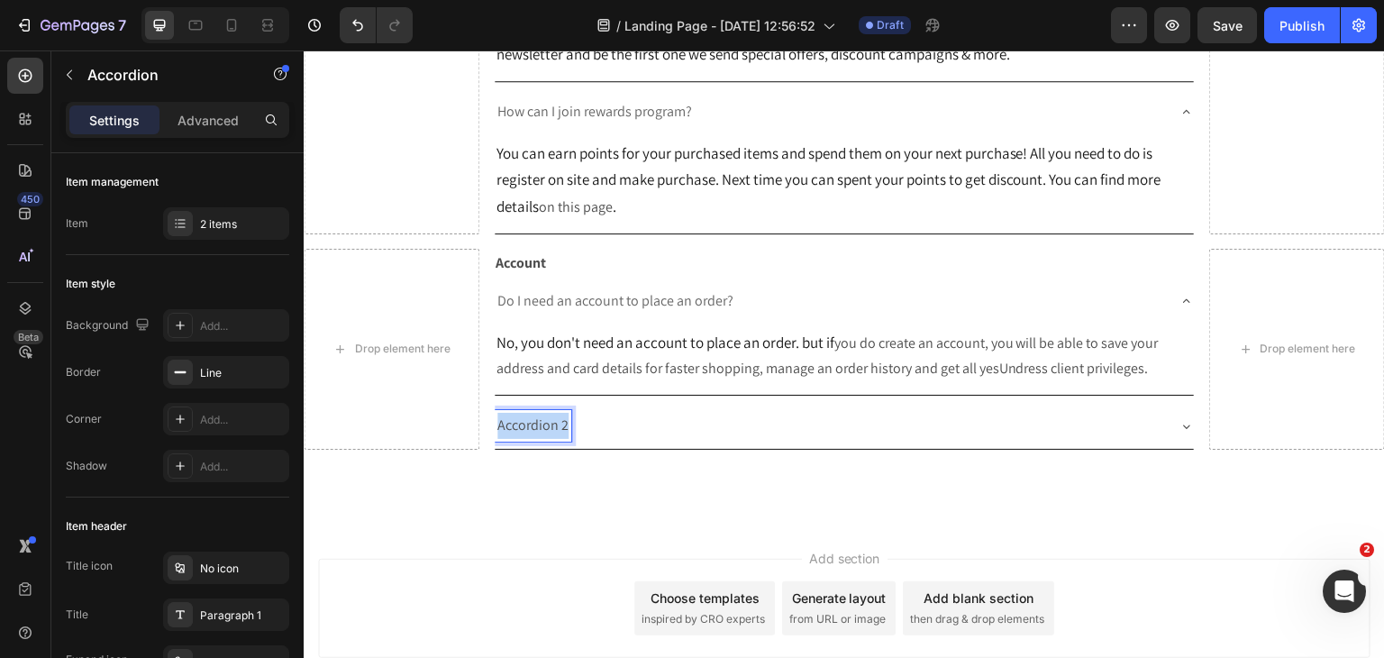
click at [538, 439] on p "Accordion 2" at bounding box center [532, 426] width 71 height 26
click at [1179, 433] on icon at bounding box center [1186, 426] width 14 height 14
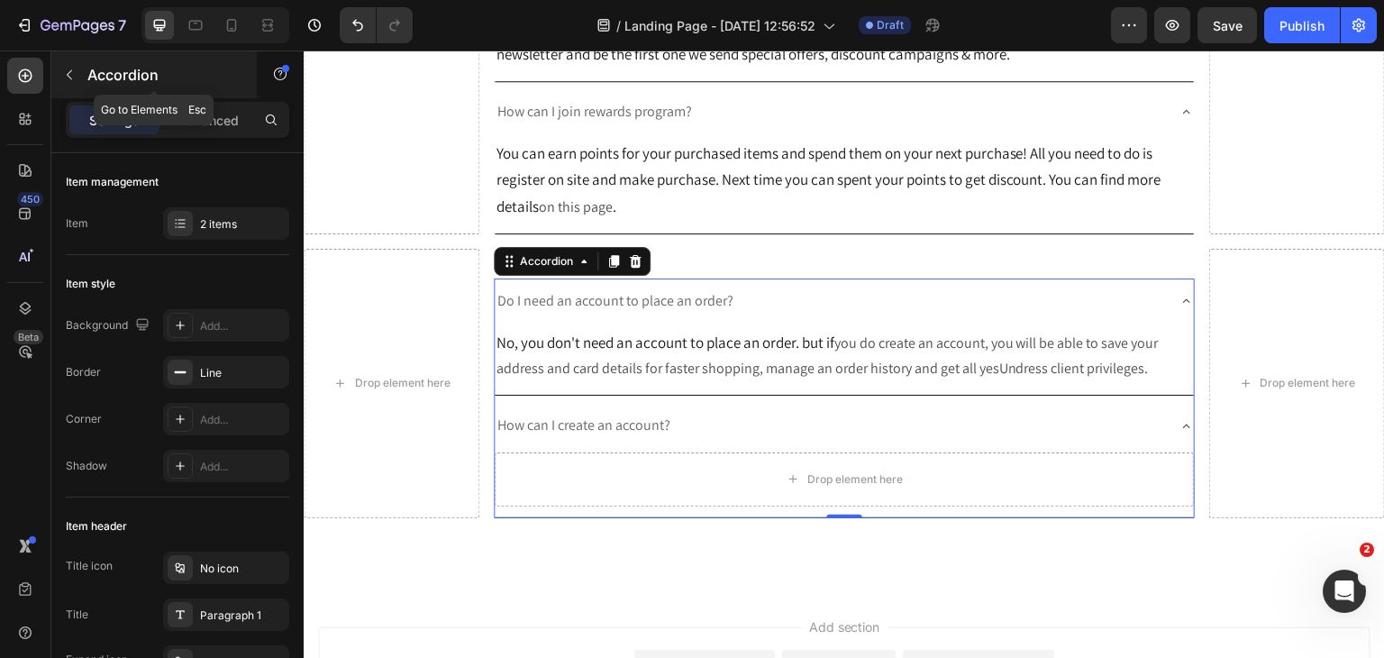
click at [68, 63] on button "button" at bounding box center [69, 74] width 29 height 29
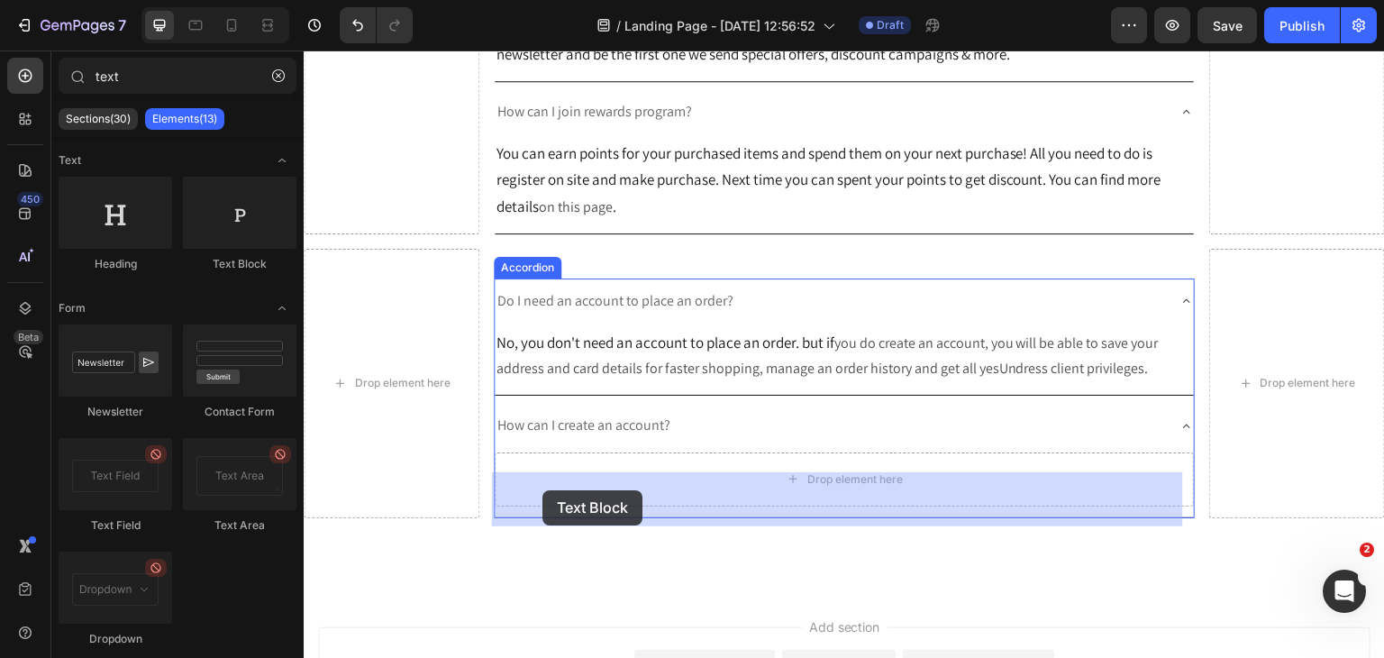
drag, startPoint x: 538, startPoint y: 272, endPoint x: 542, endPoint y: 490, distance: 218.1
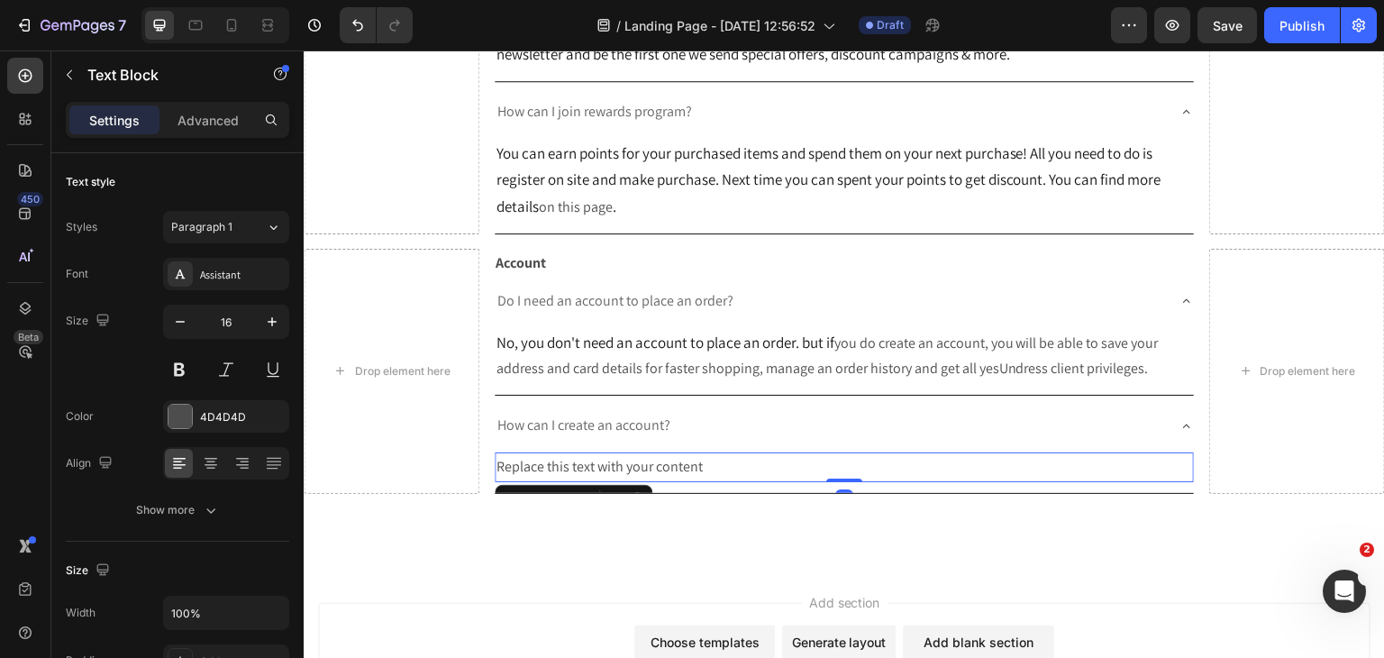
click at [599, 482] on div "Replace this text with your content" at bounding box center [845, 467] width 700 height 30
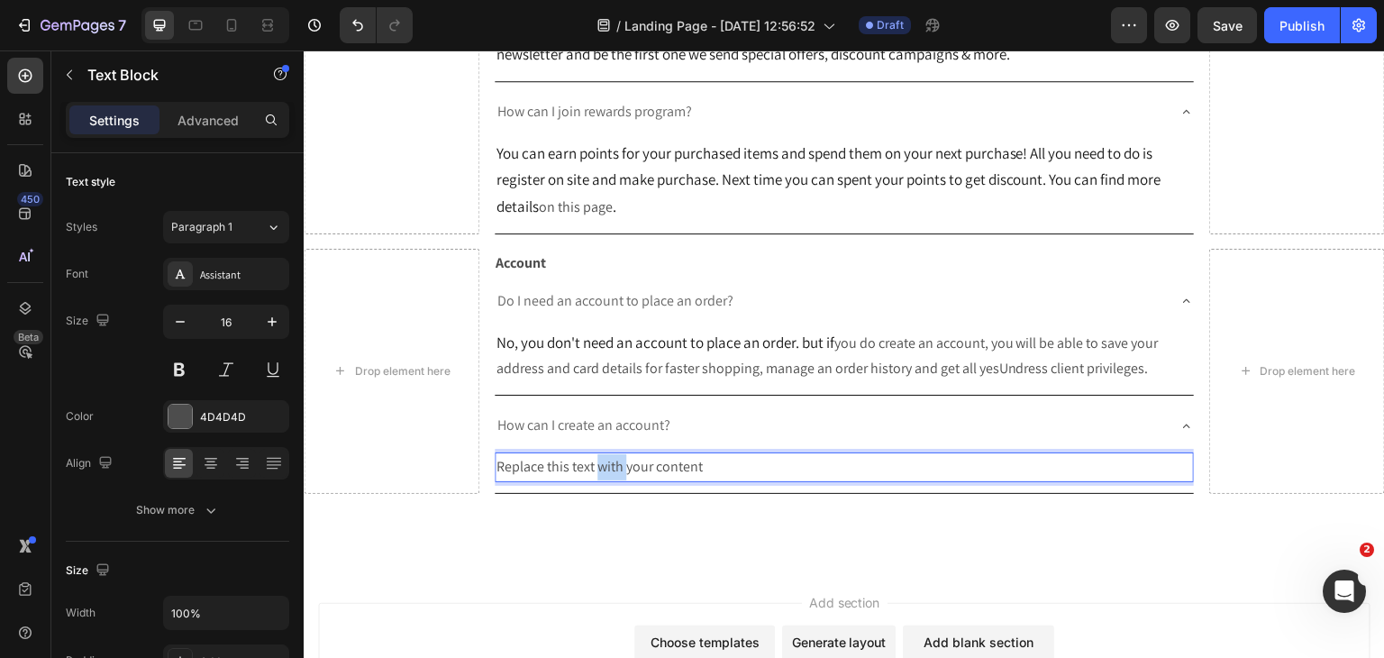
click at [599, 480] on p "Replace this text with your content" at bounding box center [844, 467] width 696 height 26
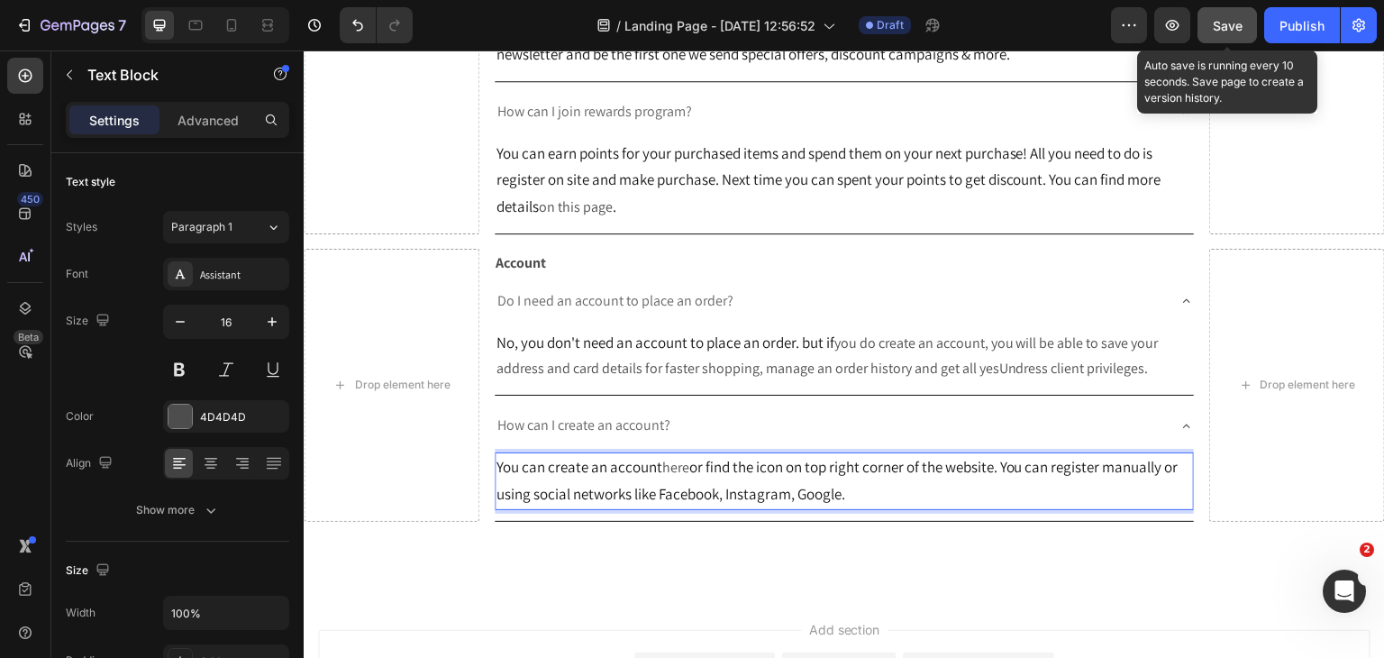
click at [1224, 30] on span "Save" at bounding box center [1228, 25] width 30 height 15
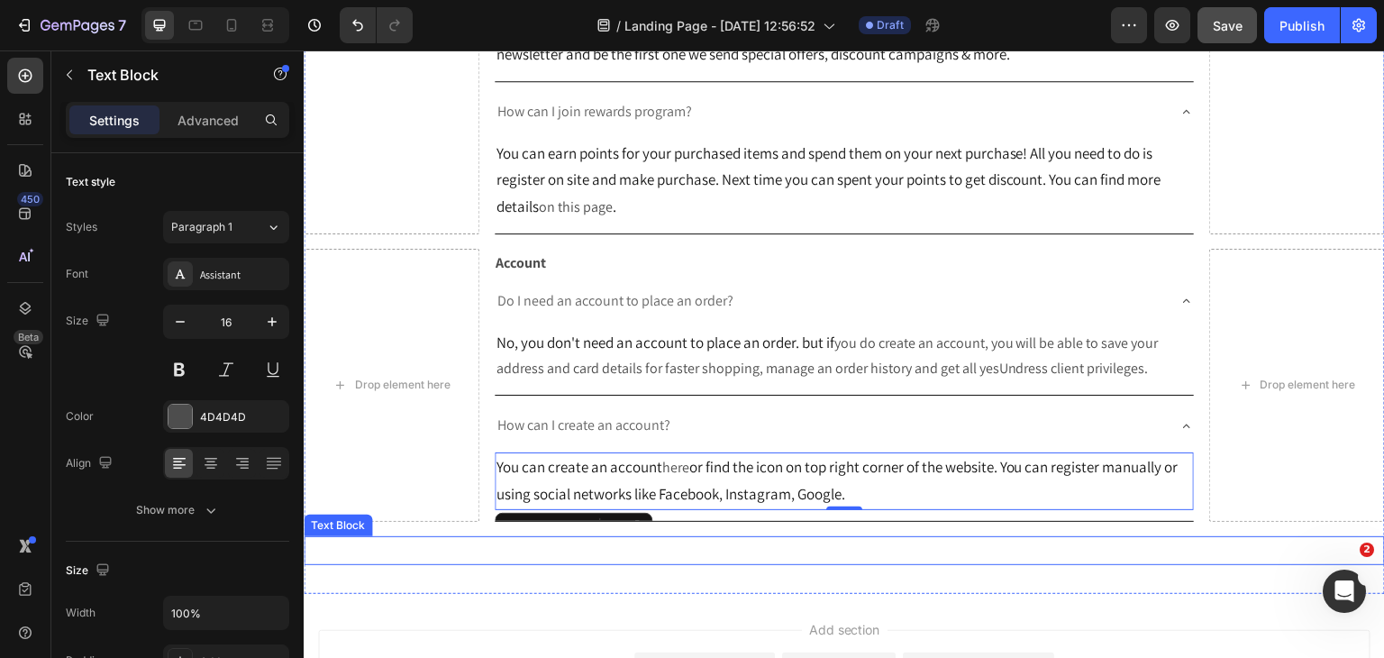
click at [1052, 562] on p "Rich Text Editor. Editing area: main" at bounding box center [844, 551] width 1078 height 26
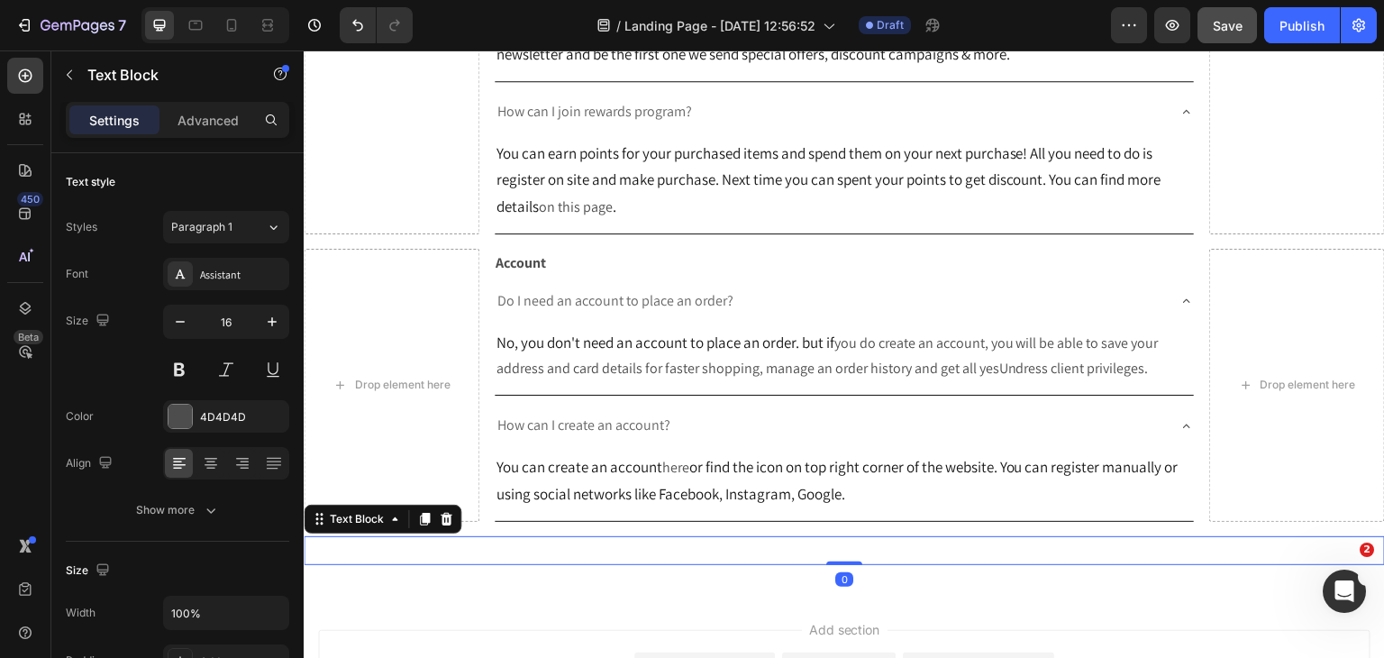
scroll to position [180, 0]
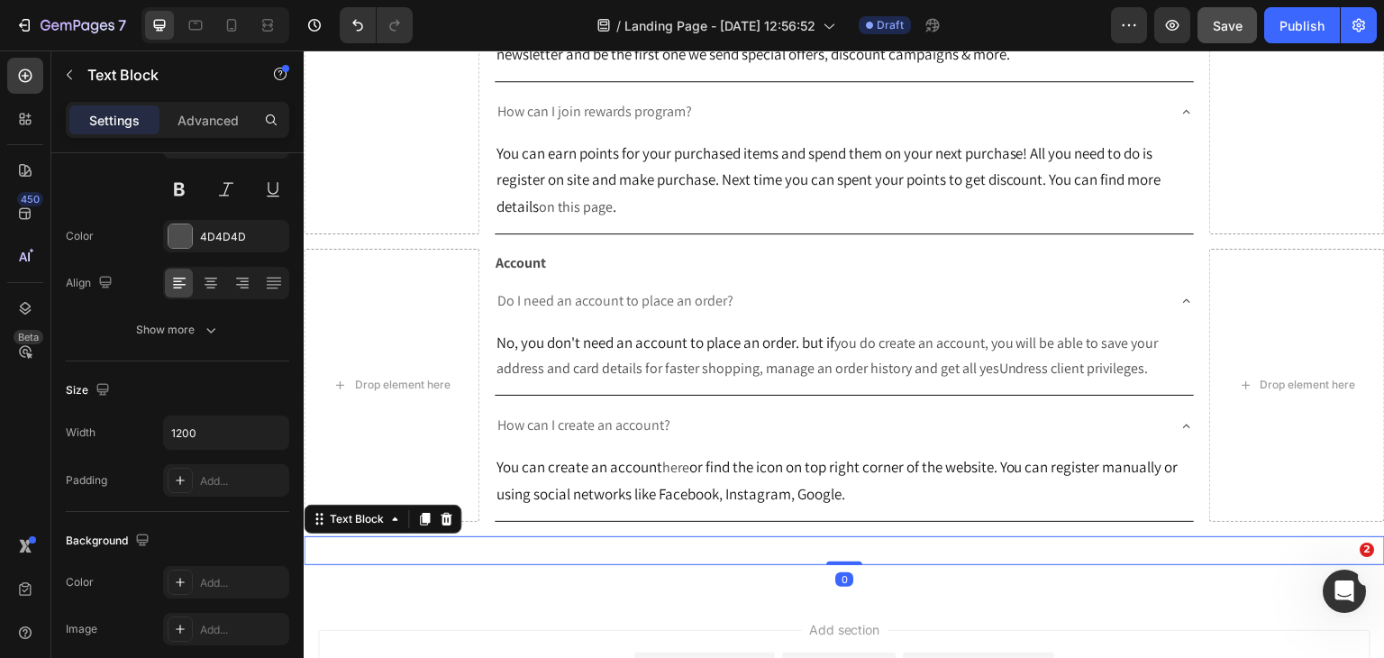
click at [1251, 28] on button "Save" at bounding box center [1226, 25] width 59 height 36
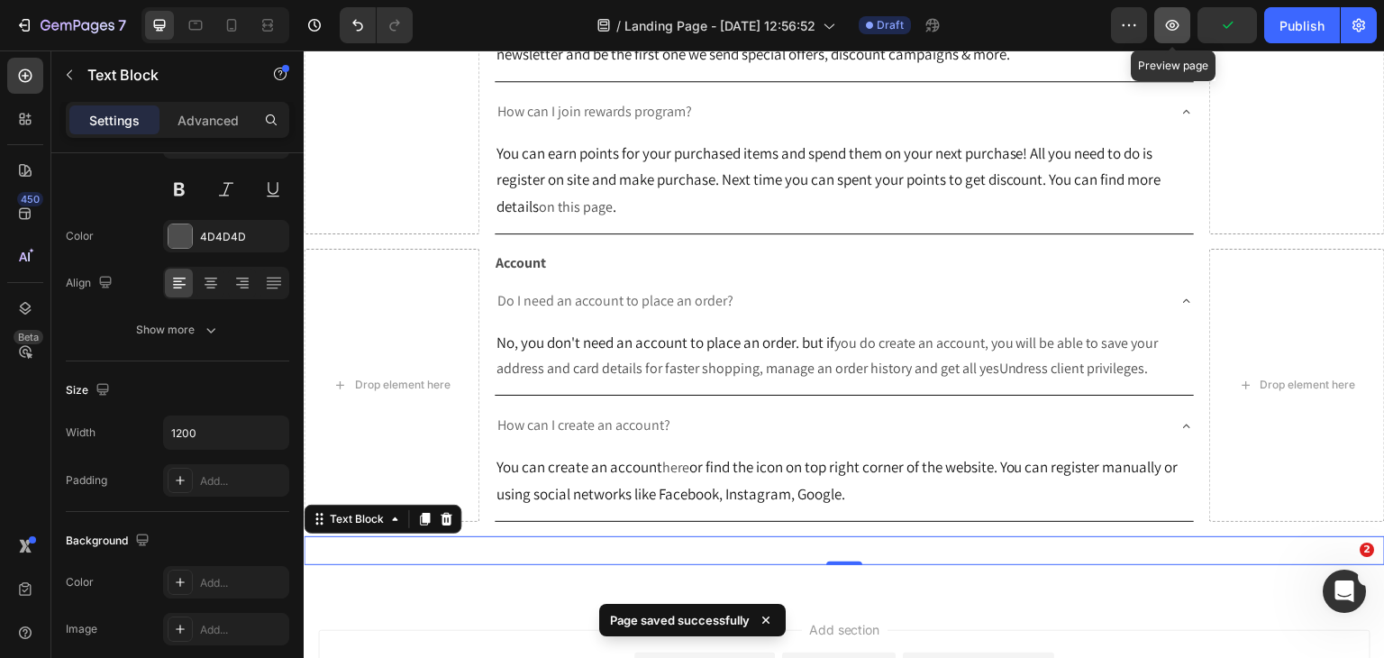
click at [1188, 31] on button "button" at bounding box center [1172, 25] width 36 height 36
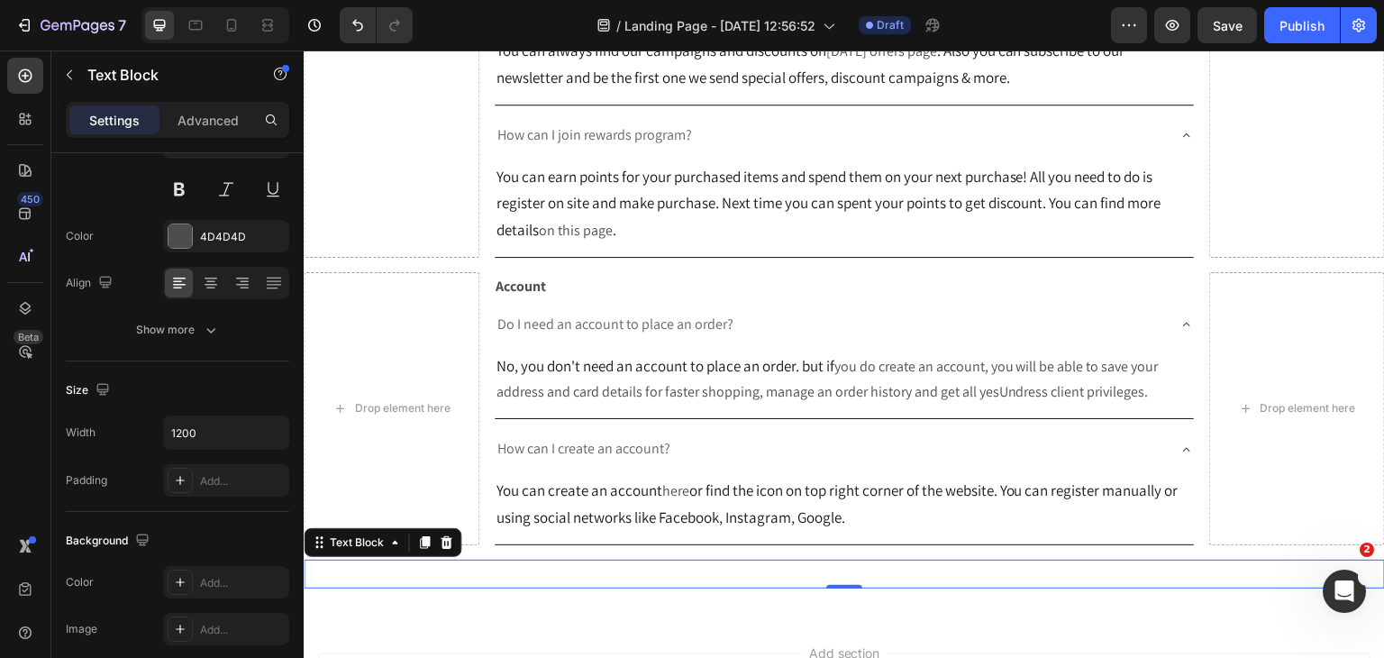
scroll to position [754, 0]
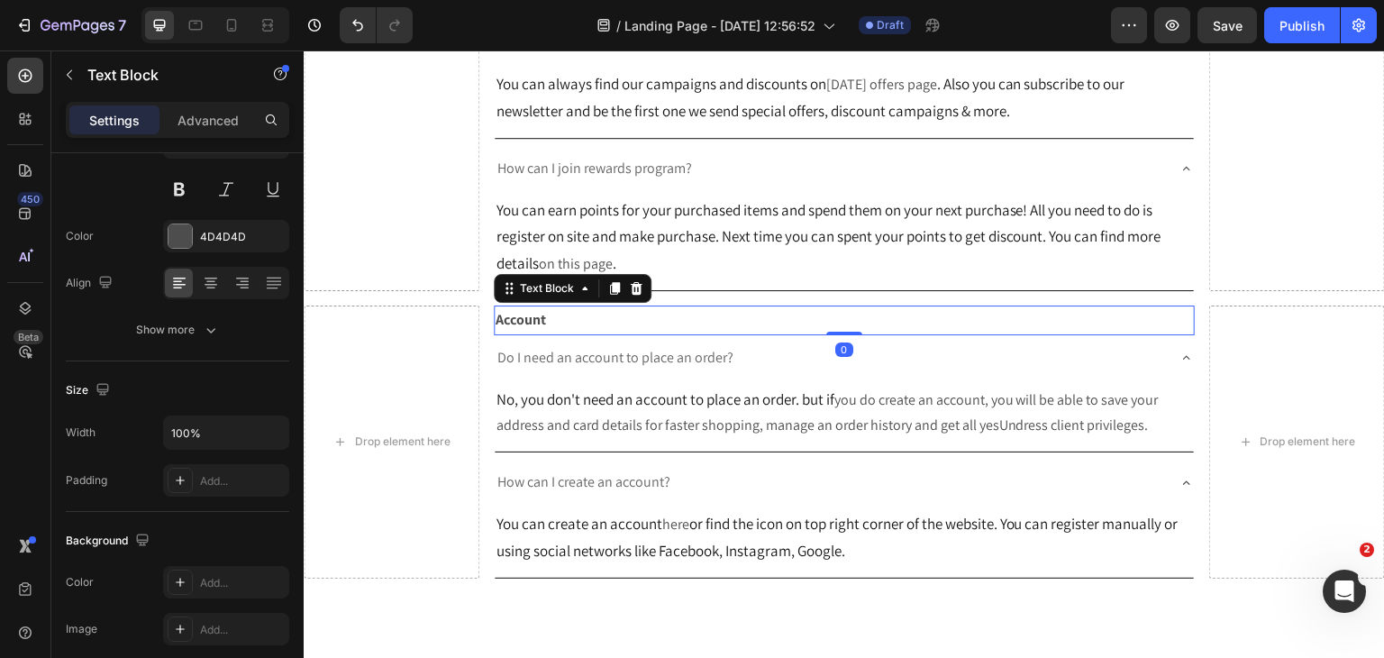
click at [583, 326] on p "Account" at bounding box center [845, 320] width 698 height 26
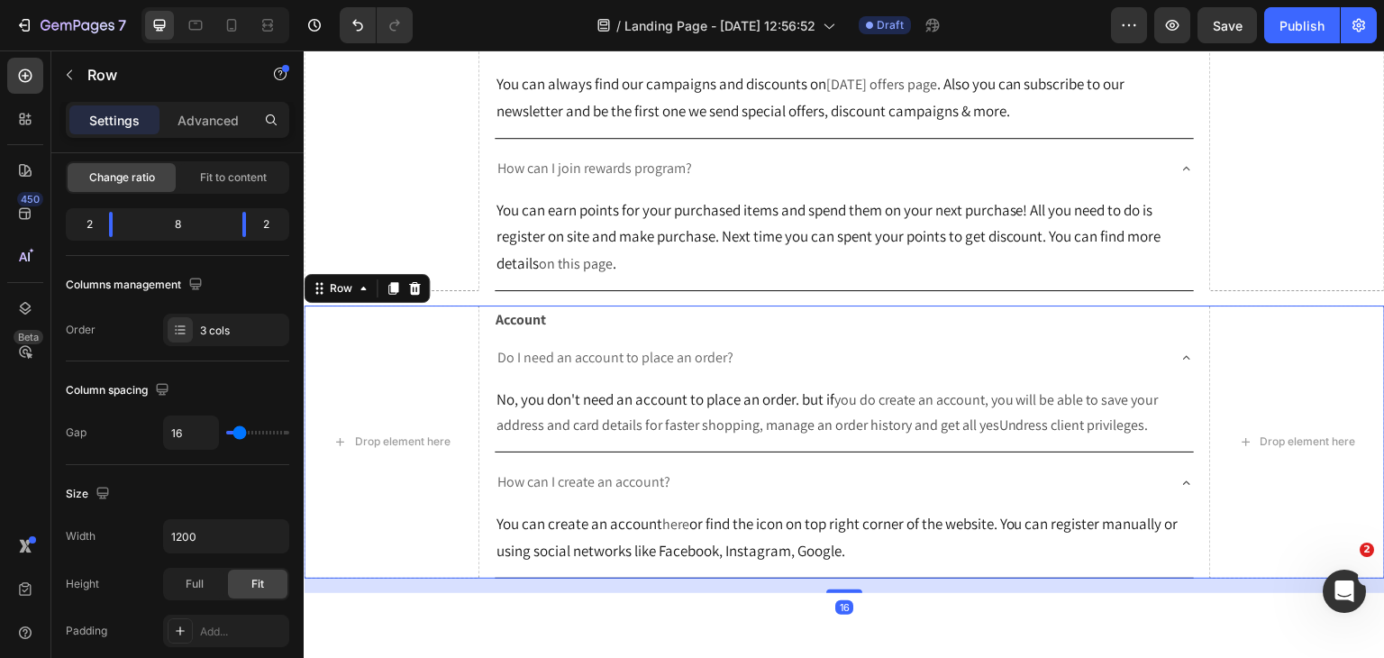
click at [482, 326] on div "Drop element here Account Text Block Do I need an account to place an order? No…" at bounding box center [844, 441] width 1081 height 273
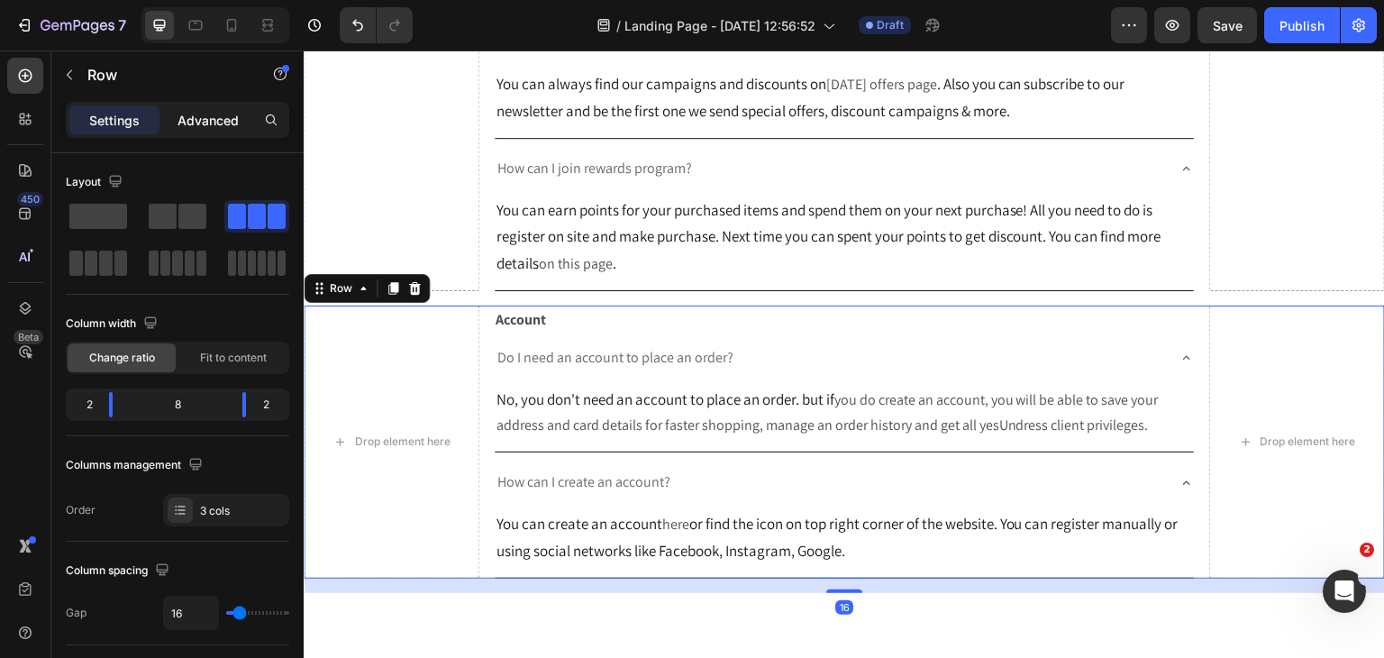
click at [238, 120] on p "Advanced" at bounding box center [207, 120] width 61 height 19
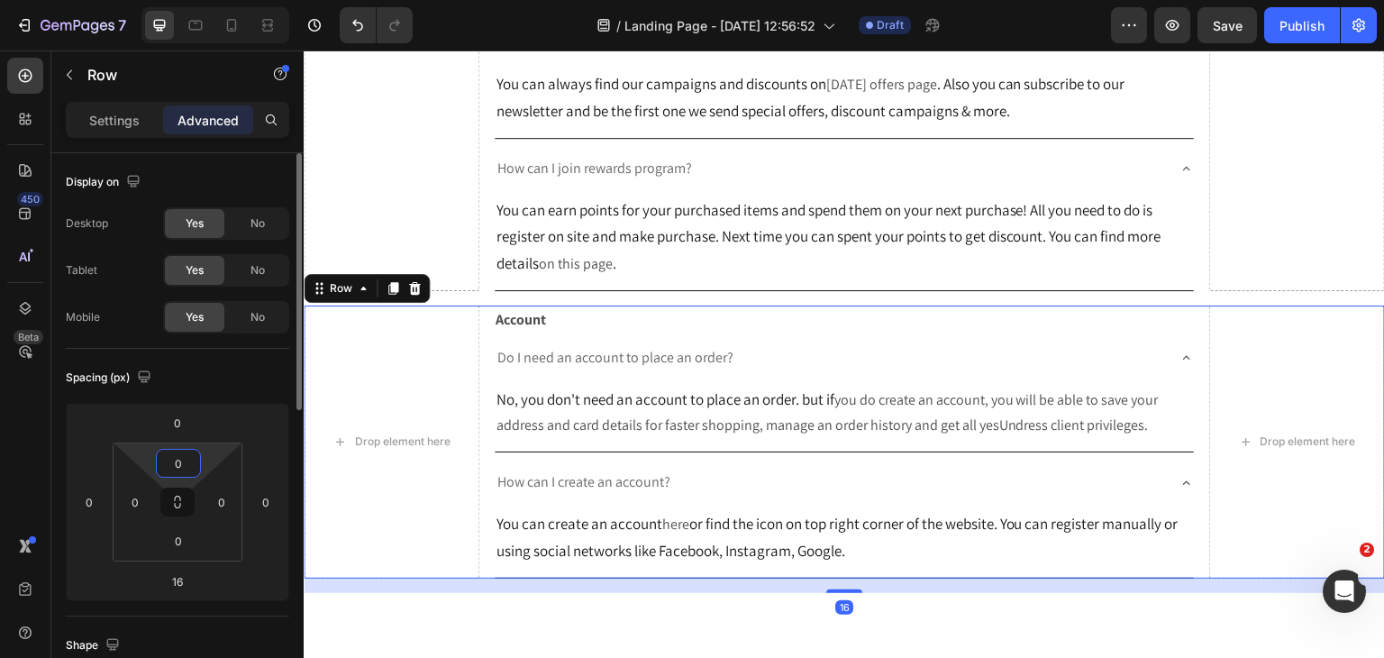
click at [186, 460] on input "0" at bounding box center [178, 463] width 36 height 27
type input "32"
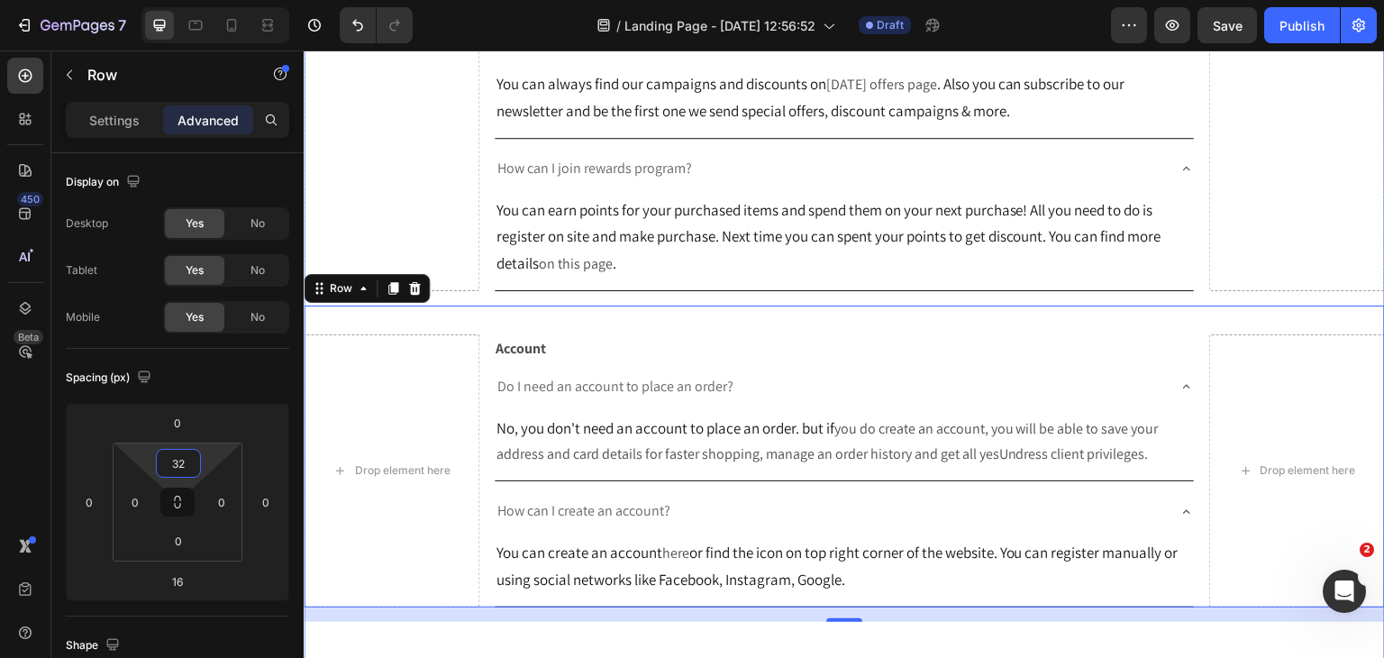
click at [841, 312] on div "Drop element here General Text Block About us What is yesUndress Secret Club? y…" at bounding box center [844, 51] width 1081 height 1197
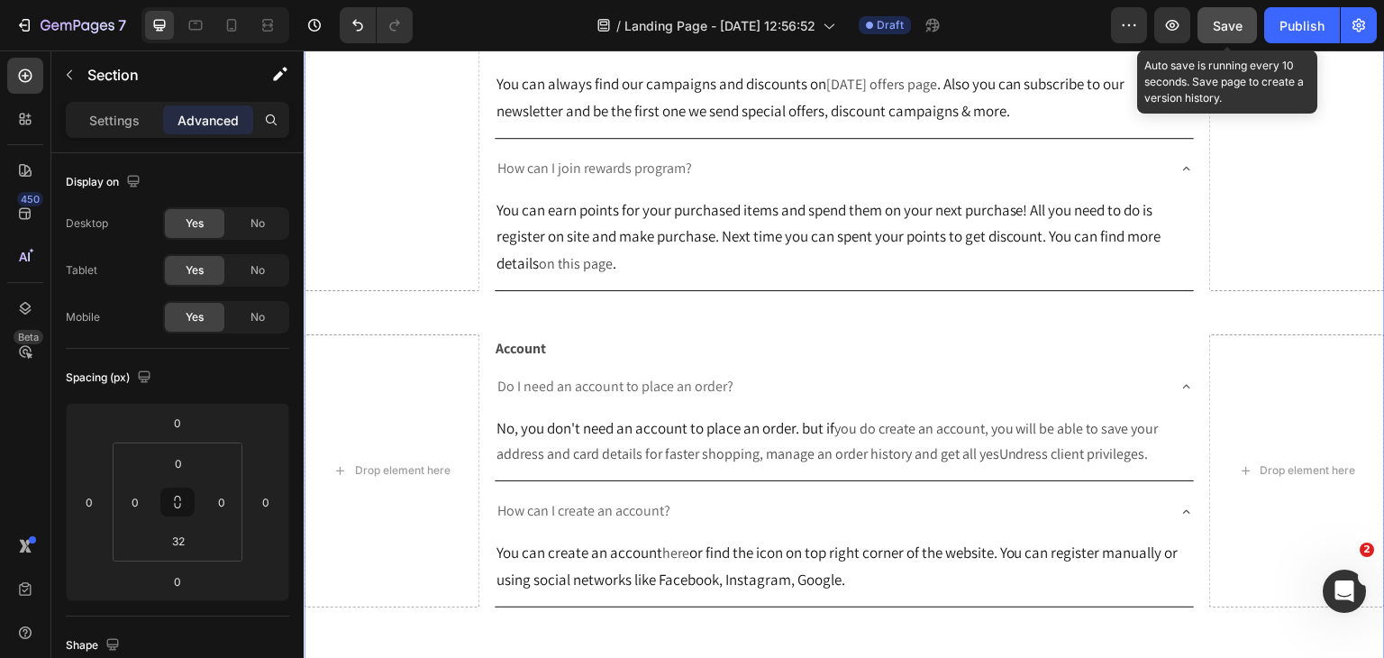
click at [1252, 24] on button "Save" at bounding box center [1226, 25] width 59 height 36
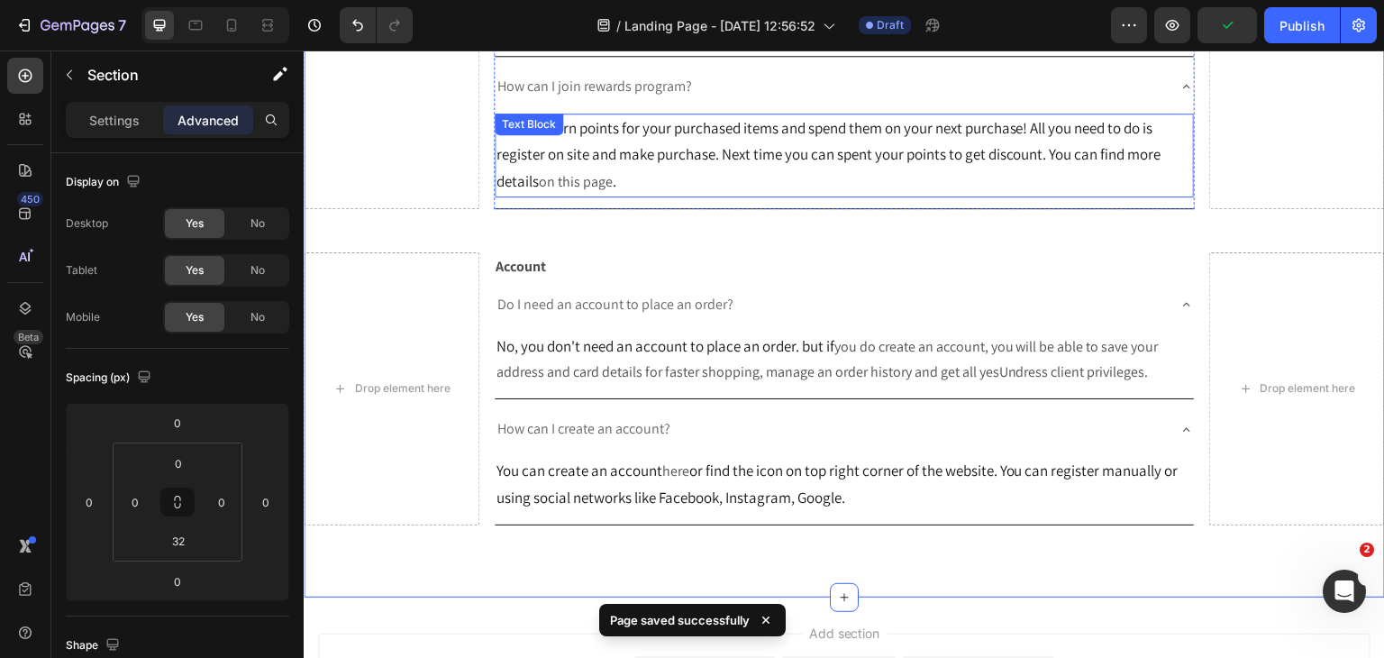
scroll to position [934, 0]
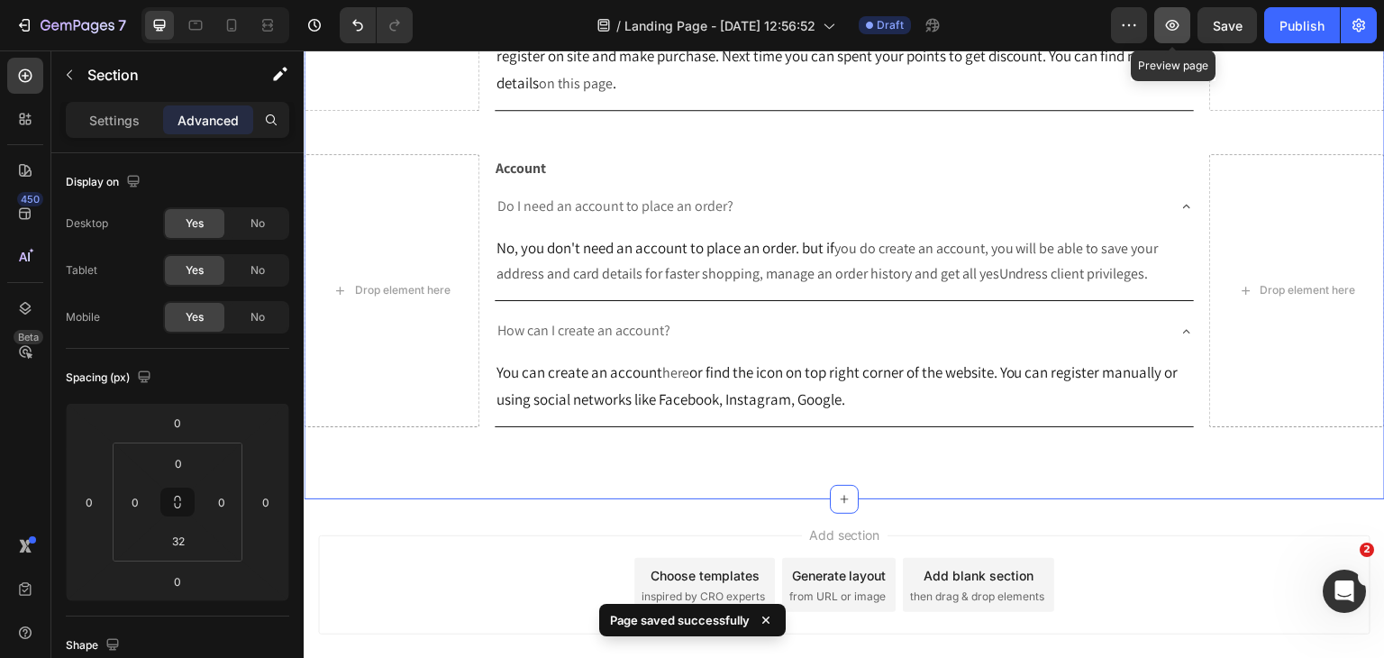
click at [1187, 19] on button "button" at bounding box center [1172, 25] width 36 height 36
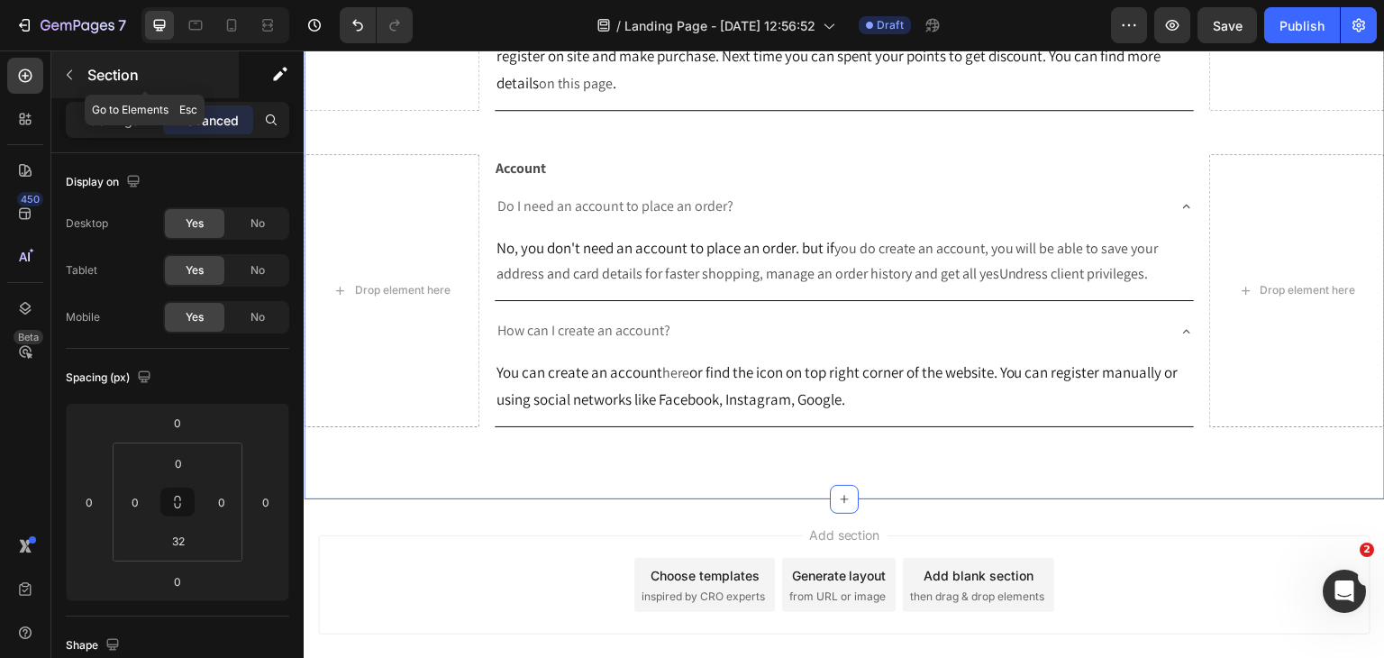
click at [68, 80] on icon "button" at bounding box center [69, 75] width 14 height 14
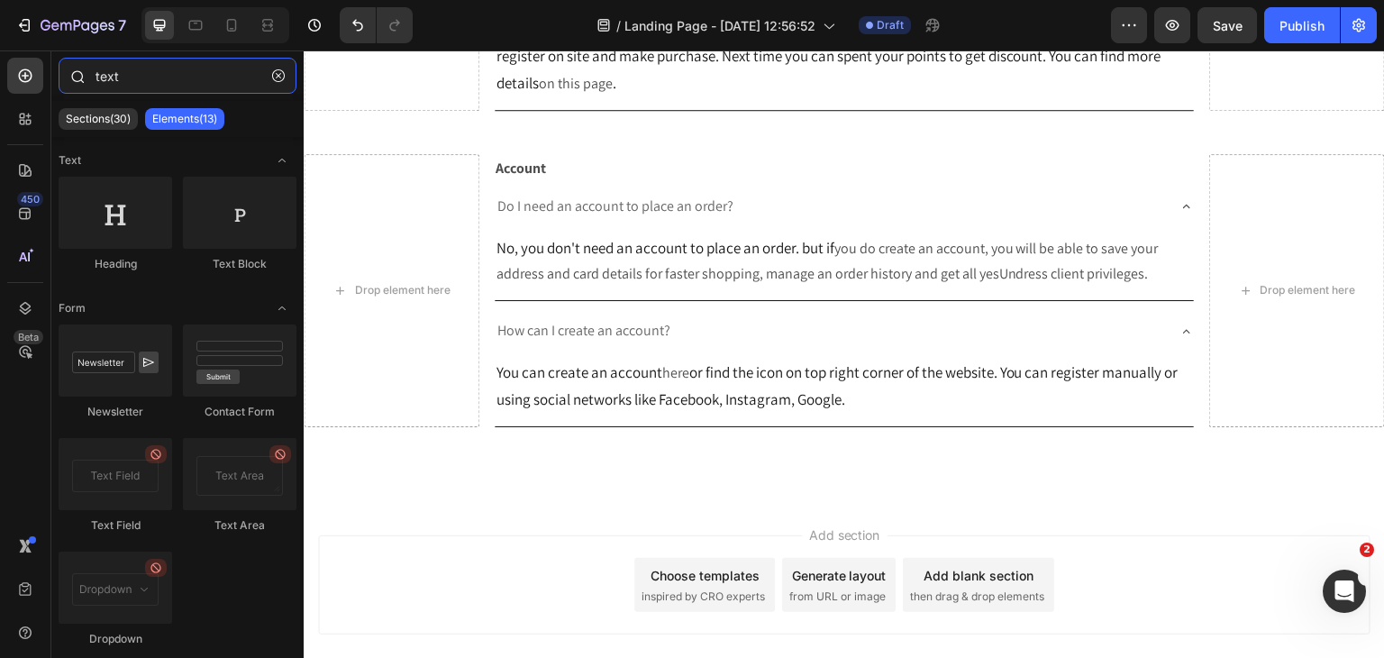
click at [244, 77] on input "text" at bounding box center [178, 76] width 238 height 36
click at [261, 77] on input "text" at bounding box center [178, 76] width 238 height 36
click at [274, 77] on icon "button" at bounding box center [278, 75] width 13 height 13
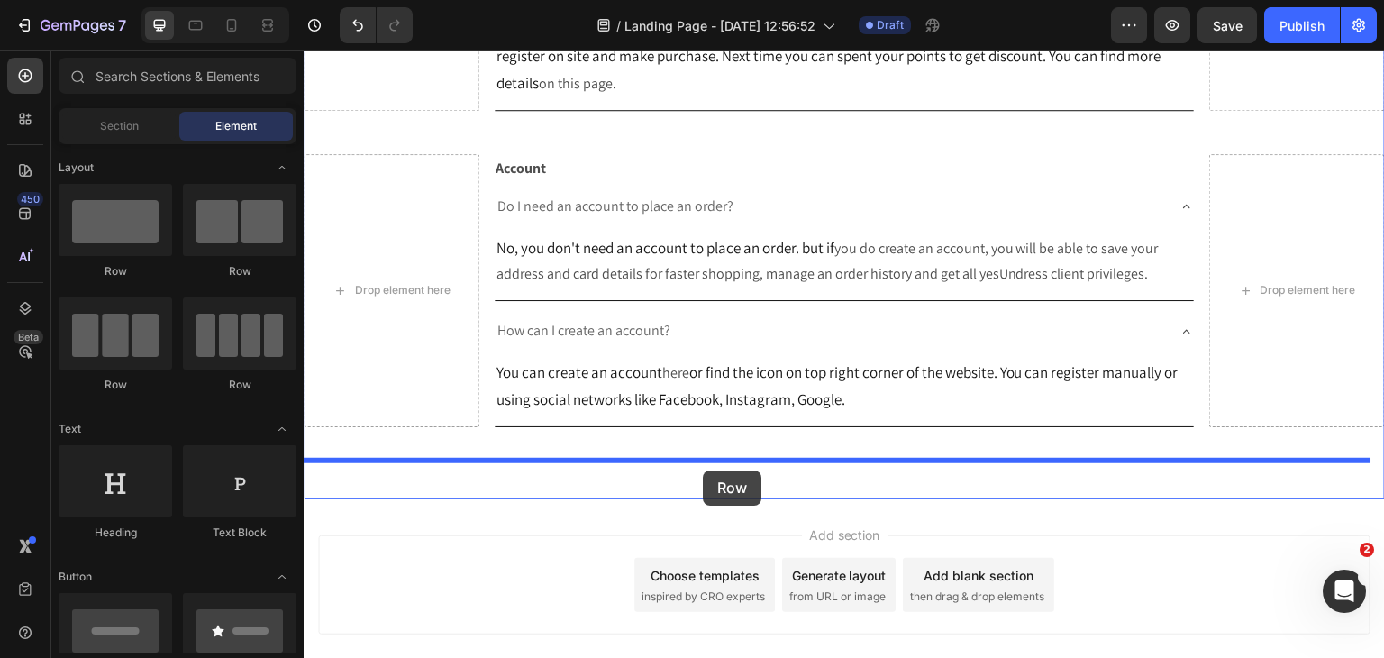
drag, startPoint x: 458, startPoint y: 399, endPoint x: 703, endPoint y: 470, distance: 255.2
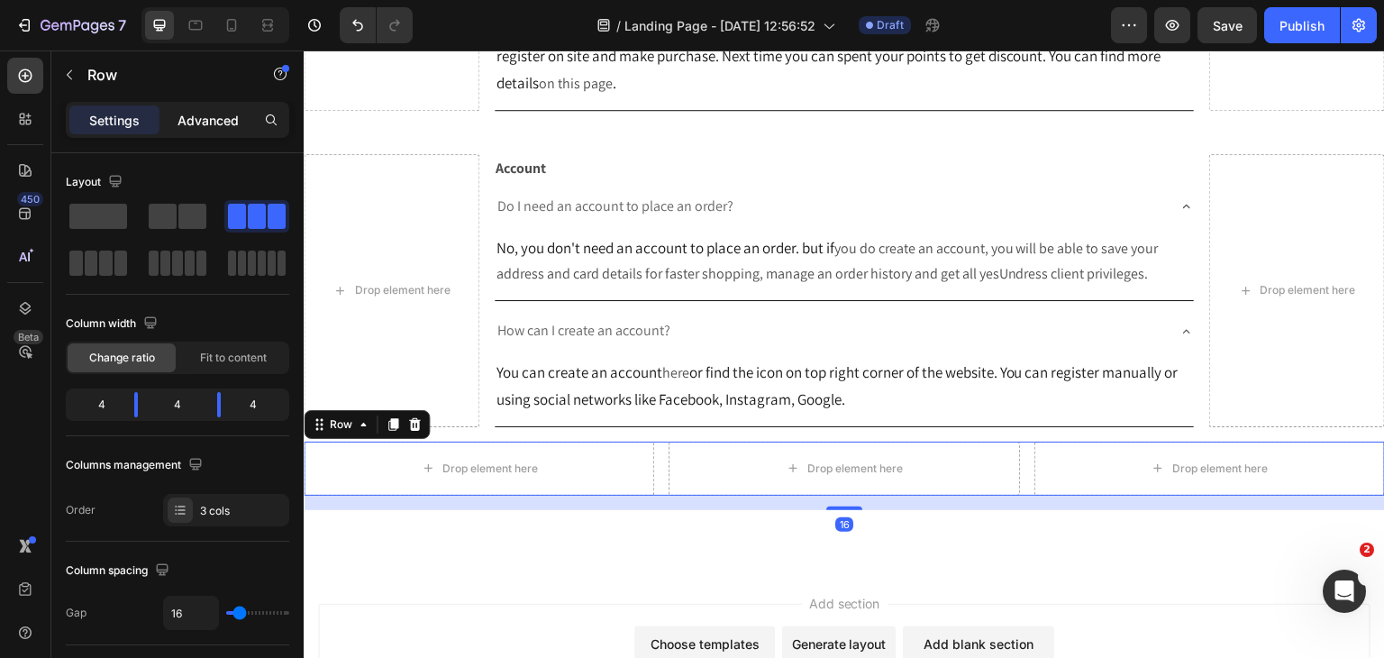
click at [210, 105] on div "Advanced" at bounding box center [208, 119] width 90 height 29
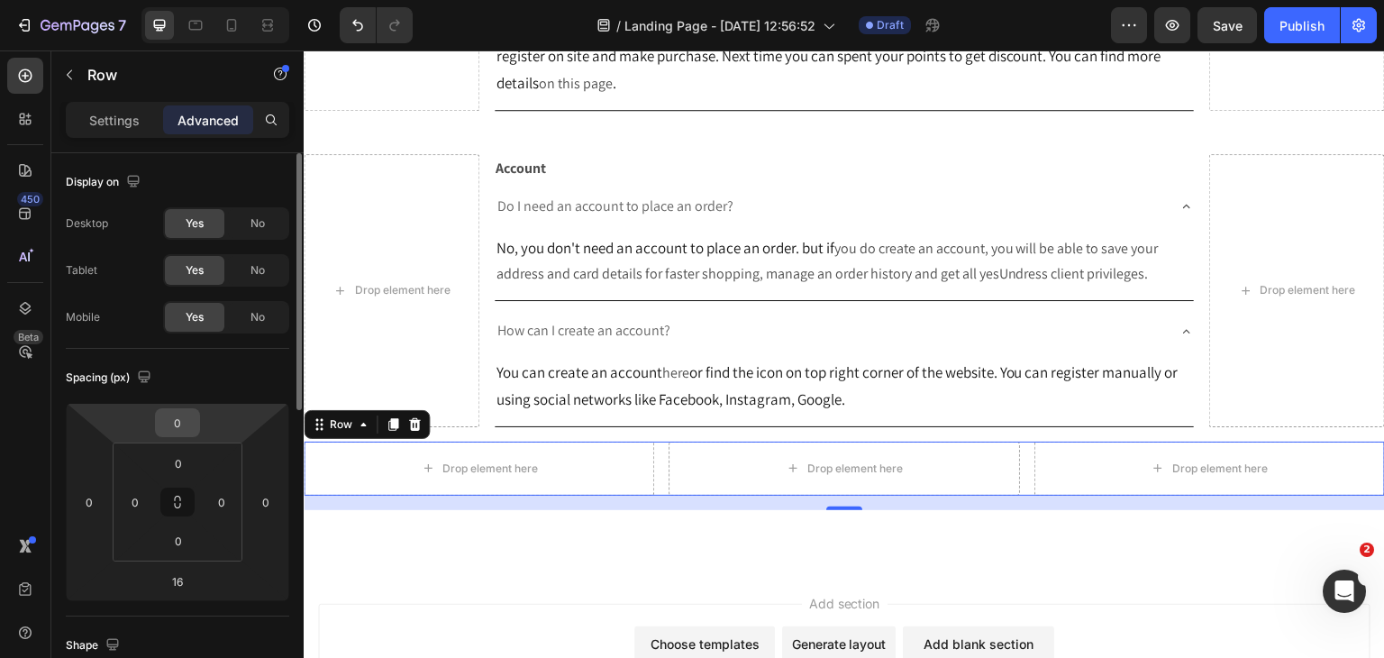
click at [177, 416] on input "0" at bounding box center [177, 422] width 36 height 27
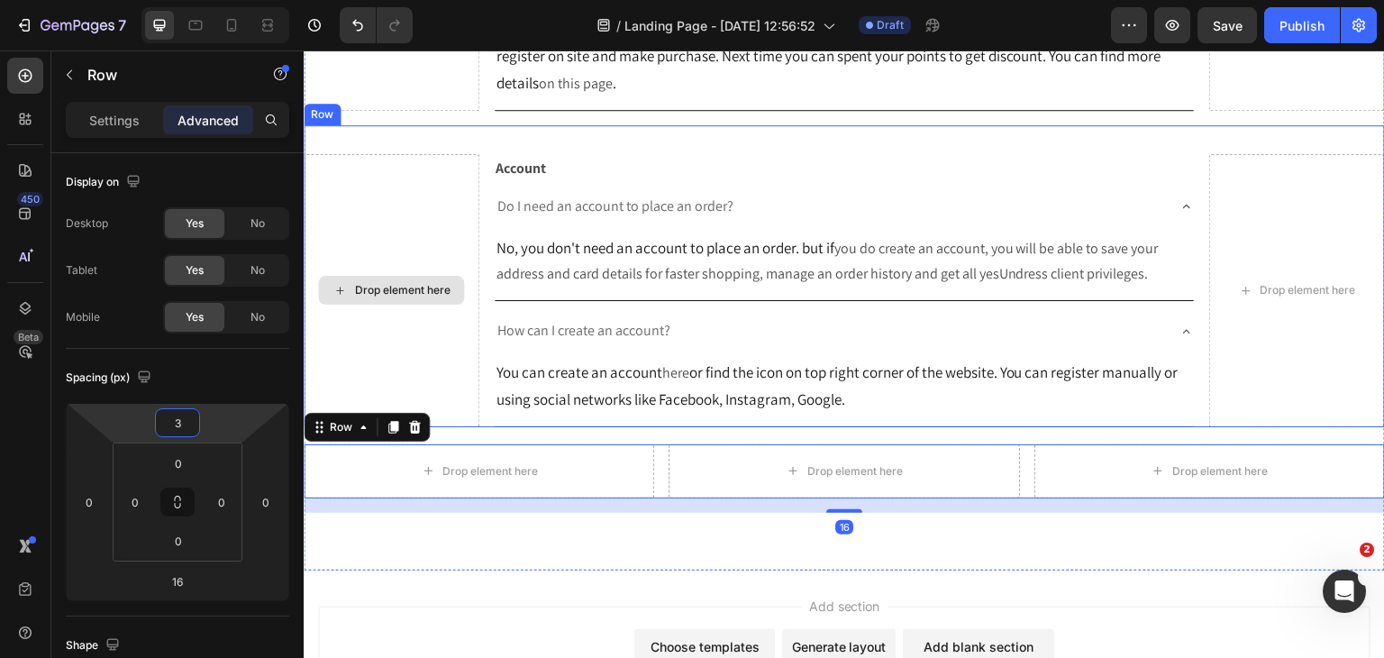
type input "32"
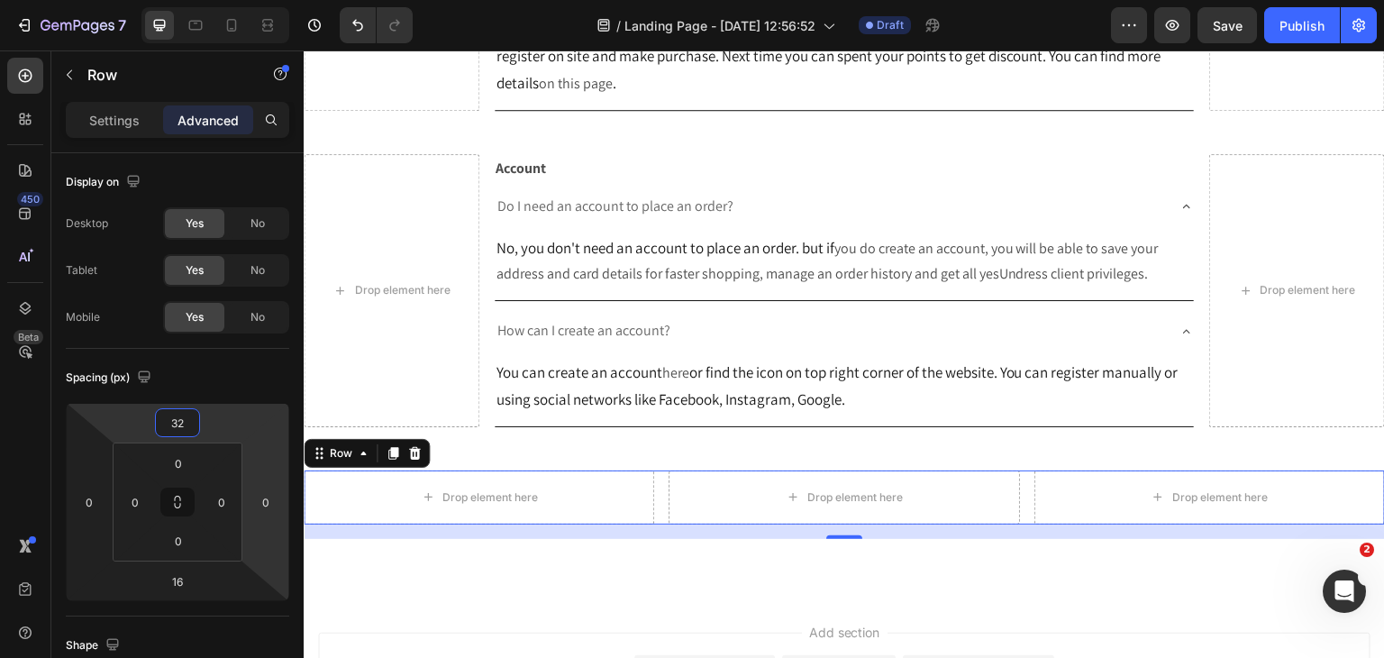
click at [537, 500] on div "Drop element here" at bounding box center [479, 497] width 146 height 29
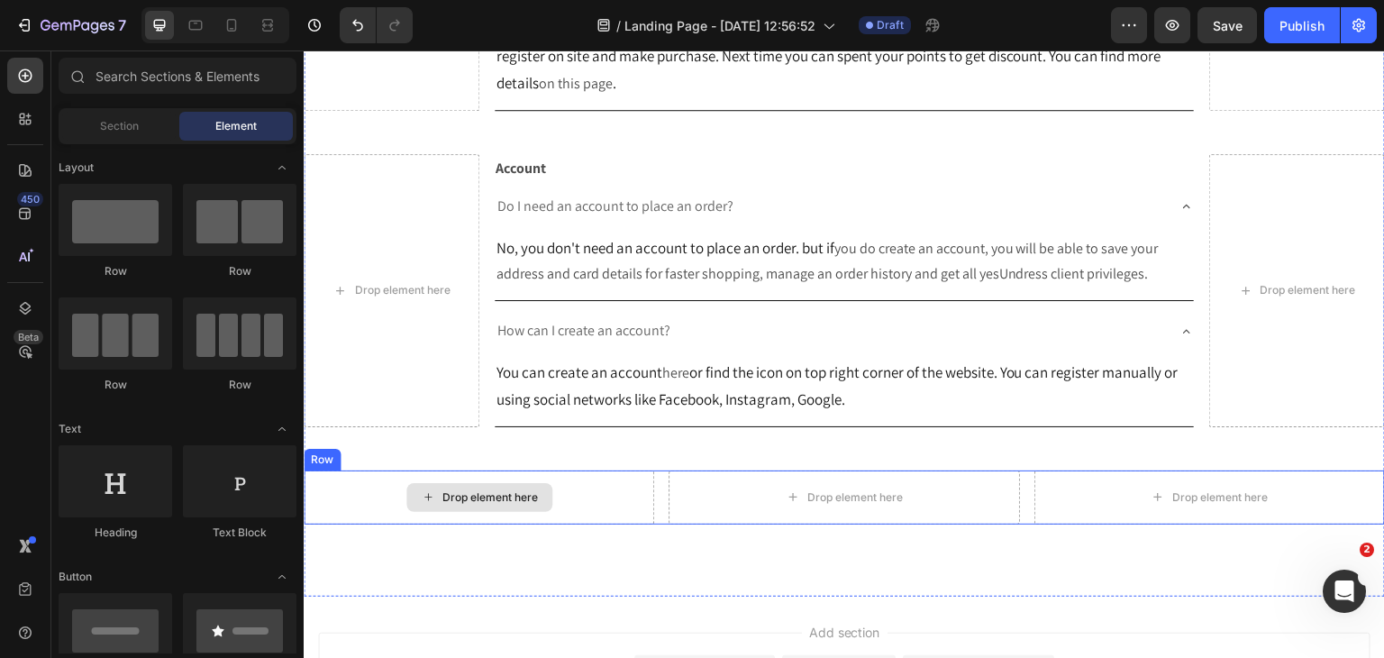
click at [621, 491] on div "Drop element here" at bounding box center [479, 497] width 350 height 54
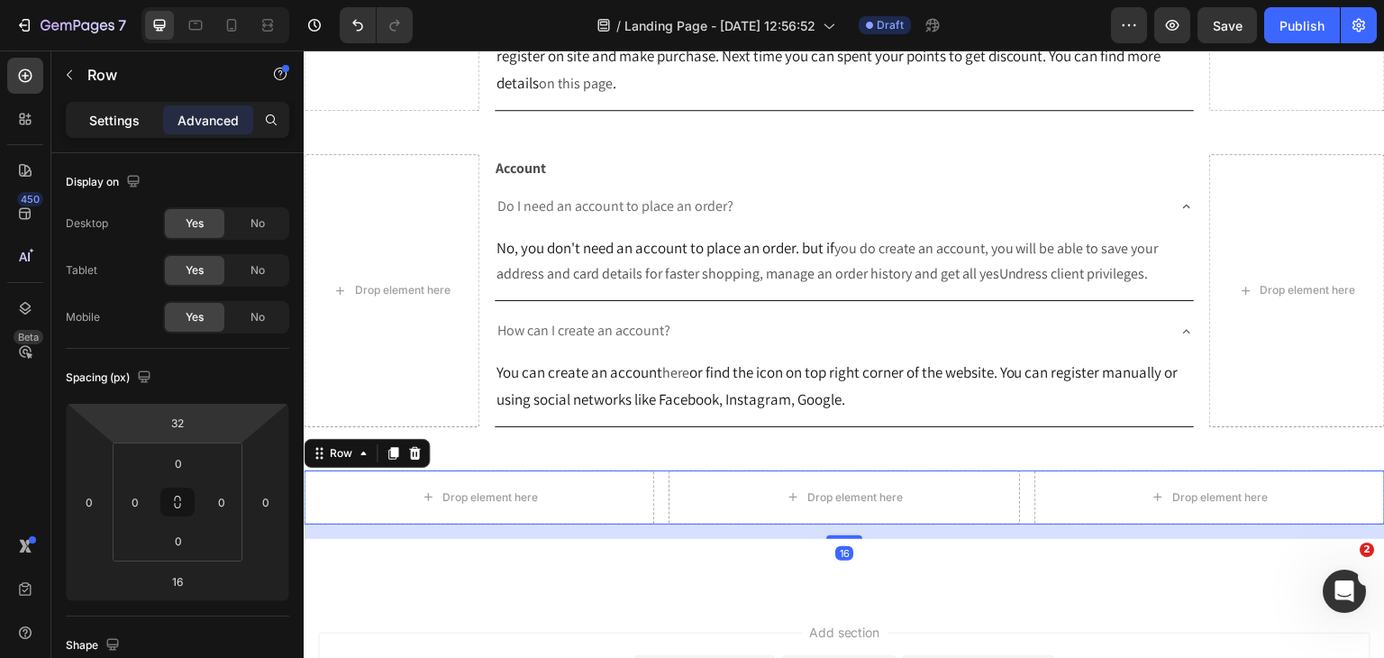
click at [106, 117] on p "Settings" at bounding box center [114, 120] width 50 height 19
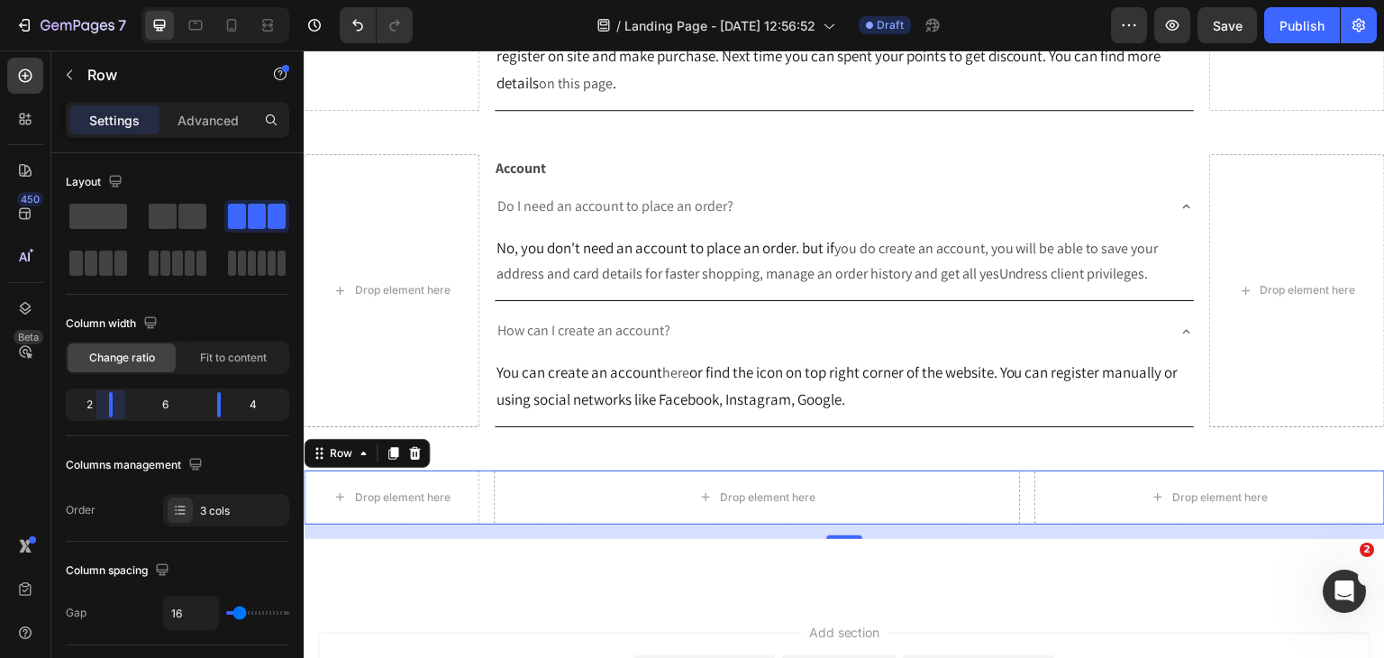
drag, startPoint x: 141, startPoint y: 409, endPoint x: 107, endPoint y: 410, distance: 34.2
click at [107, 0] on body "7 Version history / Landing Page - [DATE] 12:56:52 Draft Preview Save Publish 4…" at bounding box center [692, 0] width 1384 height 0
drag, startPoint x: 222, startPoint y: 409, endPoint x: 255, endPoint y: 415, distance: 33.9
click at [255, 0] on body "7 Version history / Landing Page - [DATE] 12:56:52 Draft Preview Publish 450 Be…" at bounding box center [692, 0] width 1384 height 0
click at [77, 79] on button "button" at bounding box center [69, 74] width 29 height 29
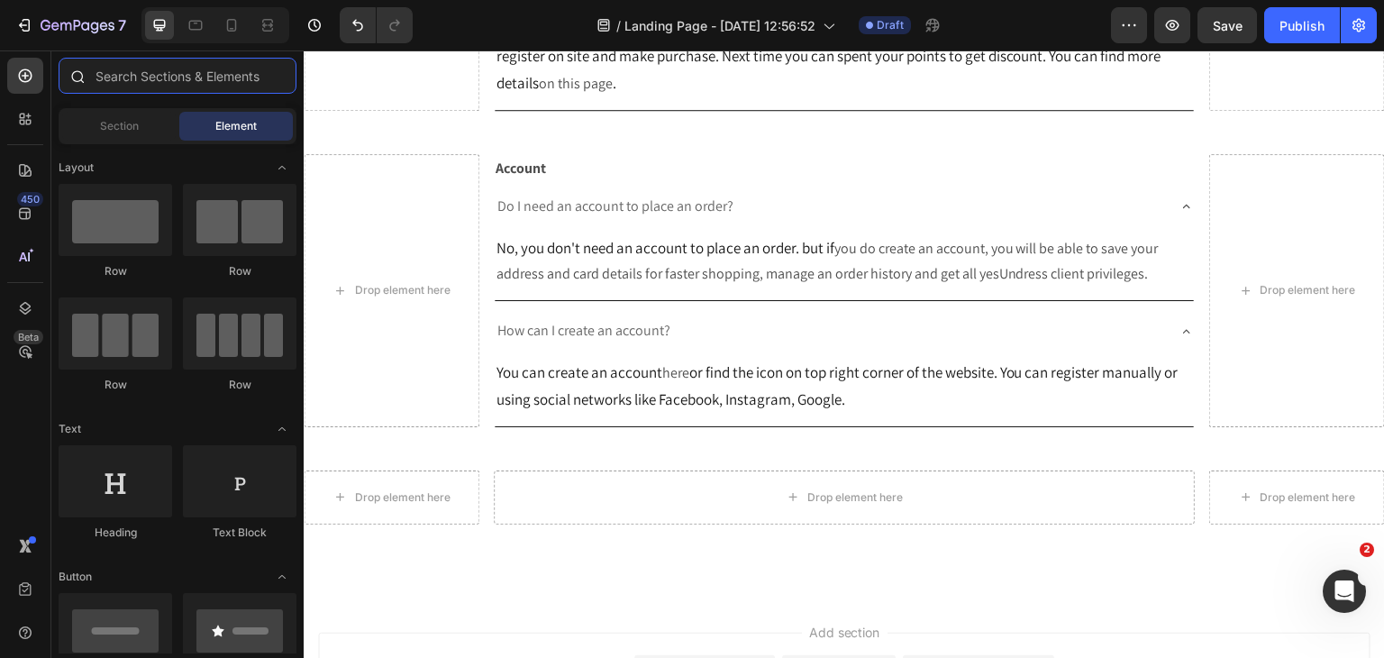
click at [145, 84] on input "text" at bounding box center [178, 76] width 238 height 36
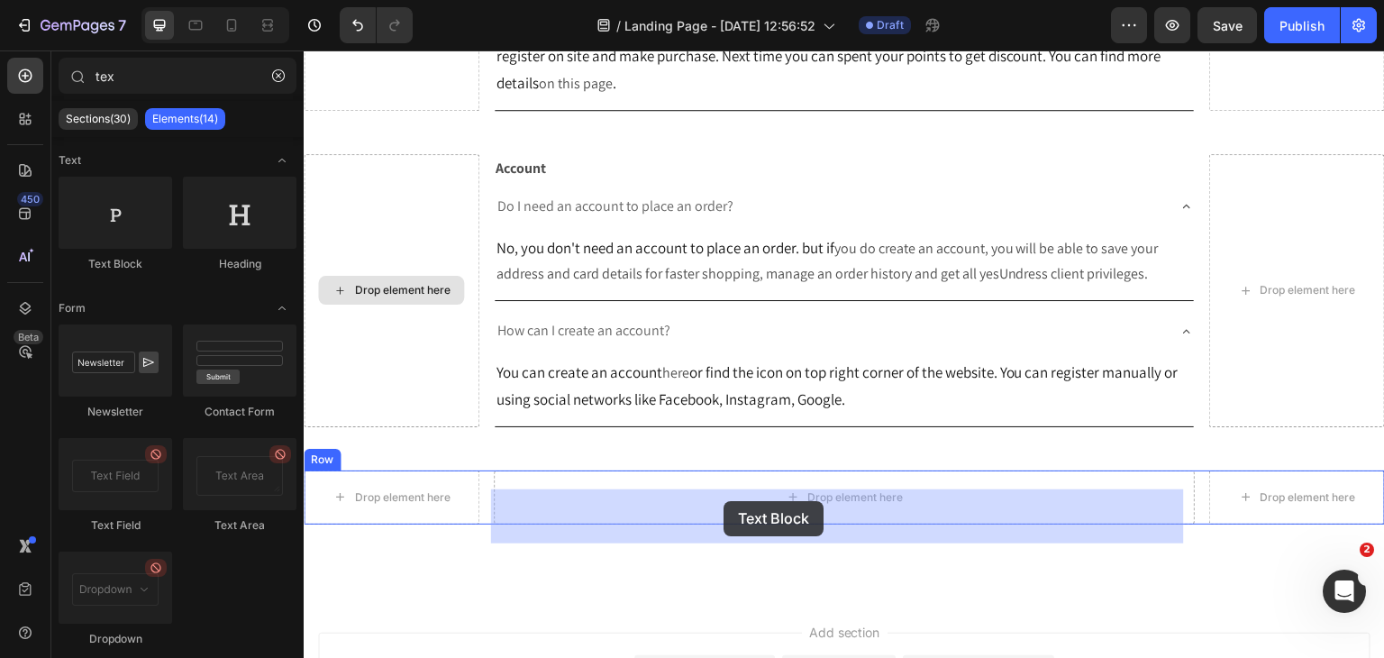
drag, startPoint x: 447, startPoint y: 268, endPoint x: 722, endPoint y: 504, distance: 361.7
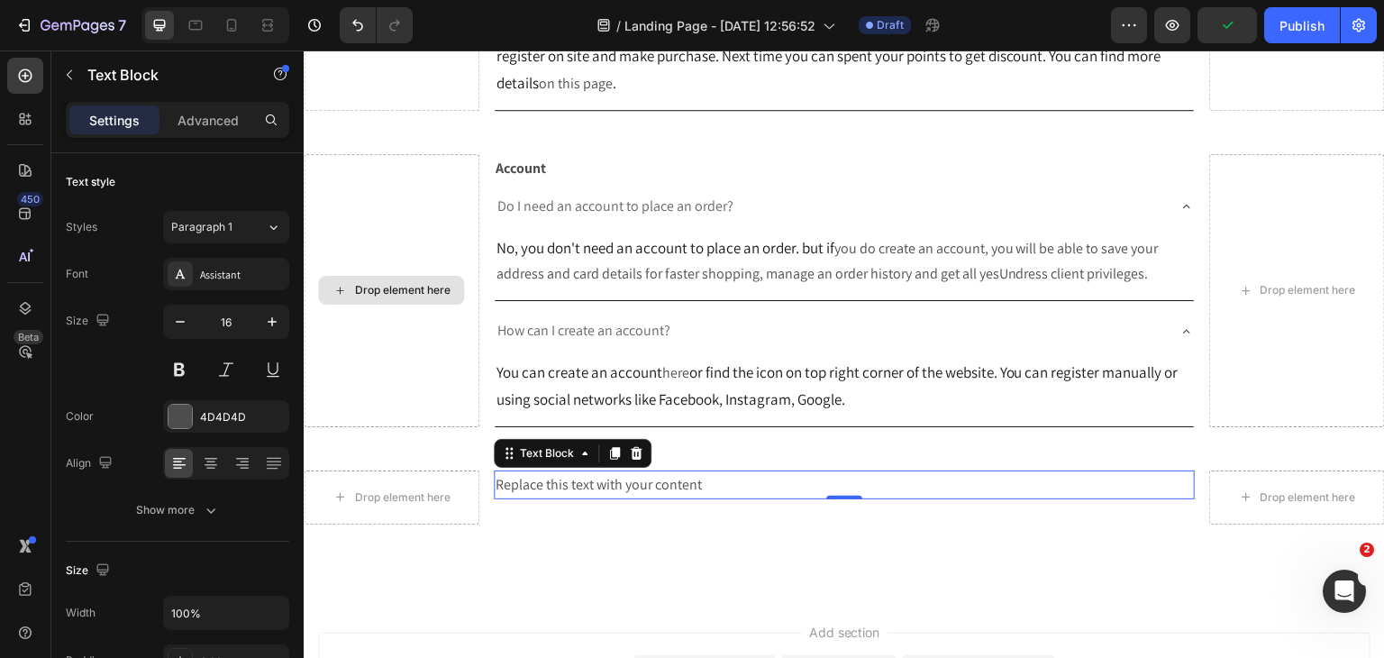
scroll to position [1024, 0]
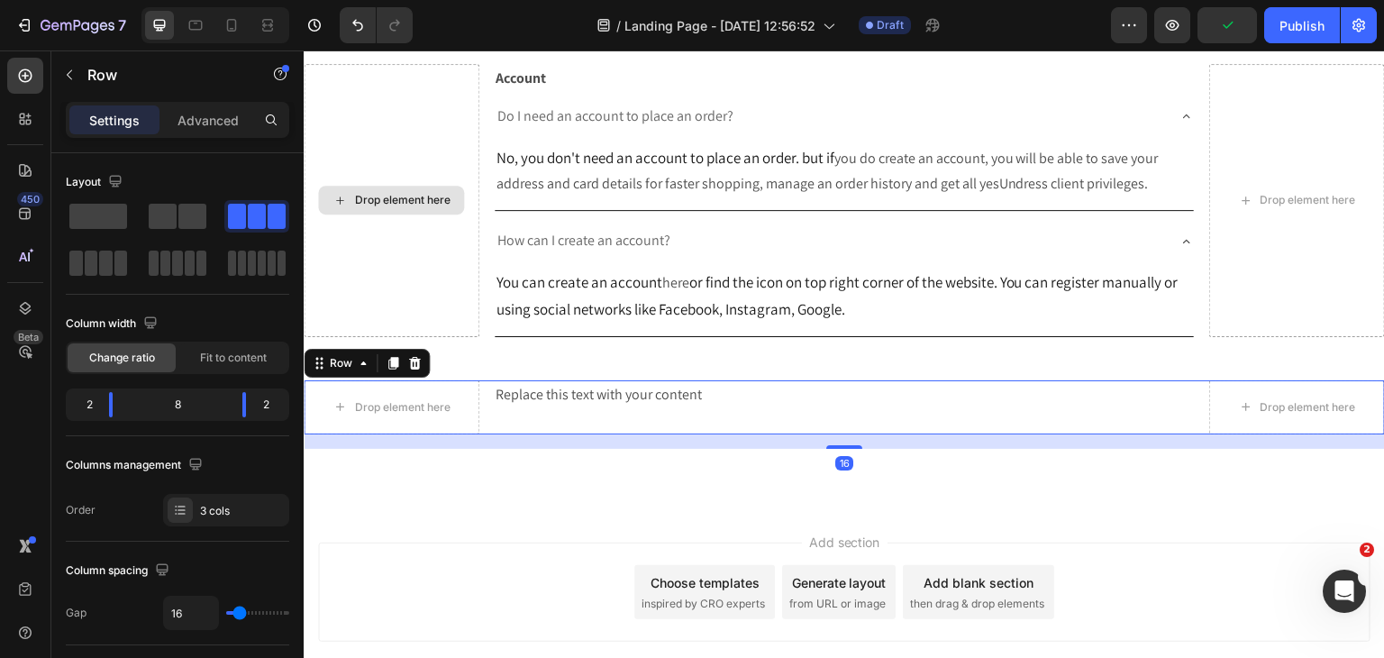
click at [547, 428] on div "Replace this text with your content Text Block" at bounding box center [845, 407] width 702 height 54
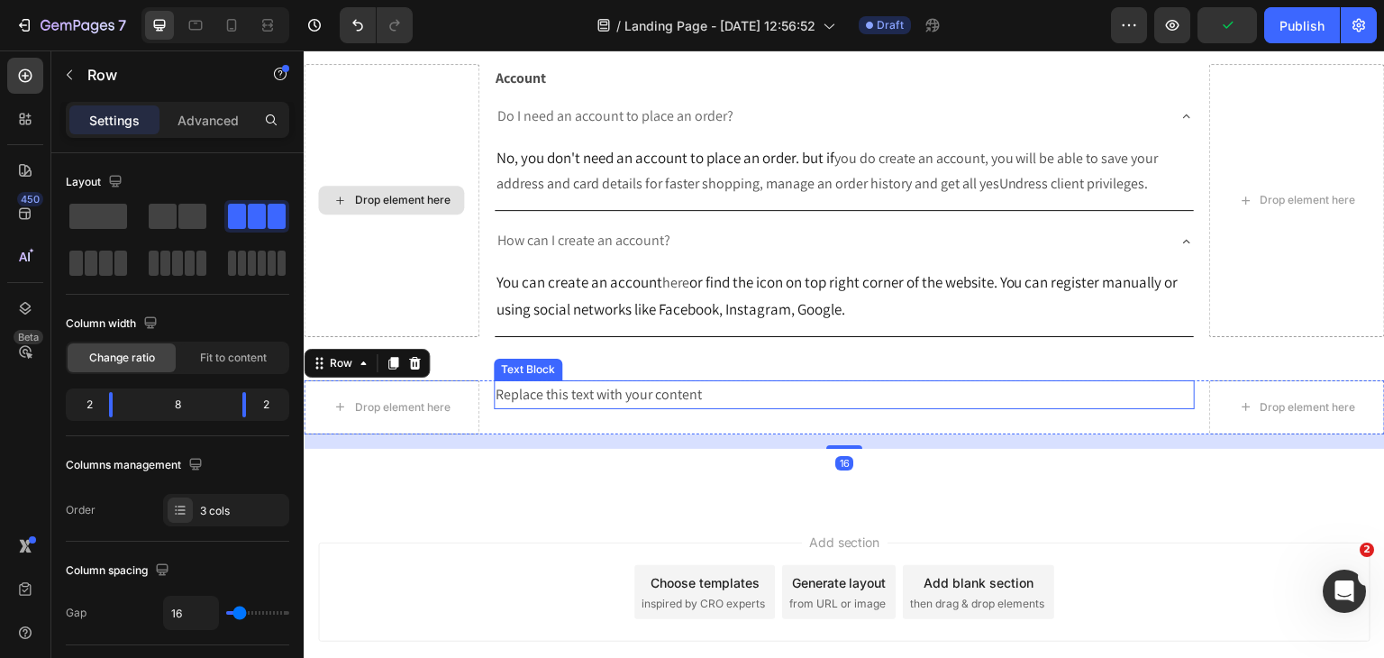
click at [547, 410] on div "Replace this text with your content" at bounding box center [845, 395] width 702 height 30
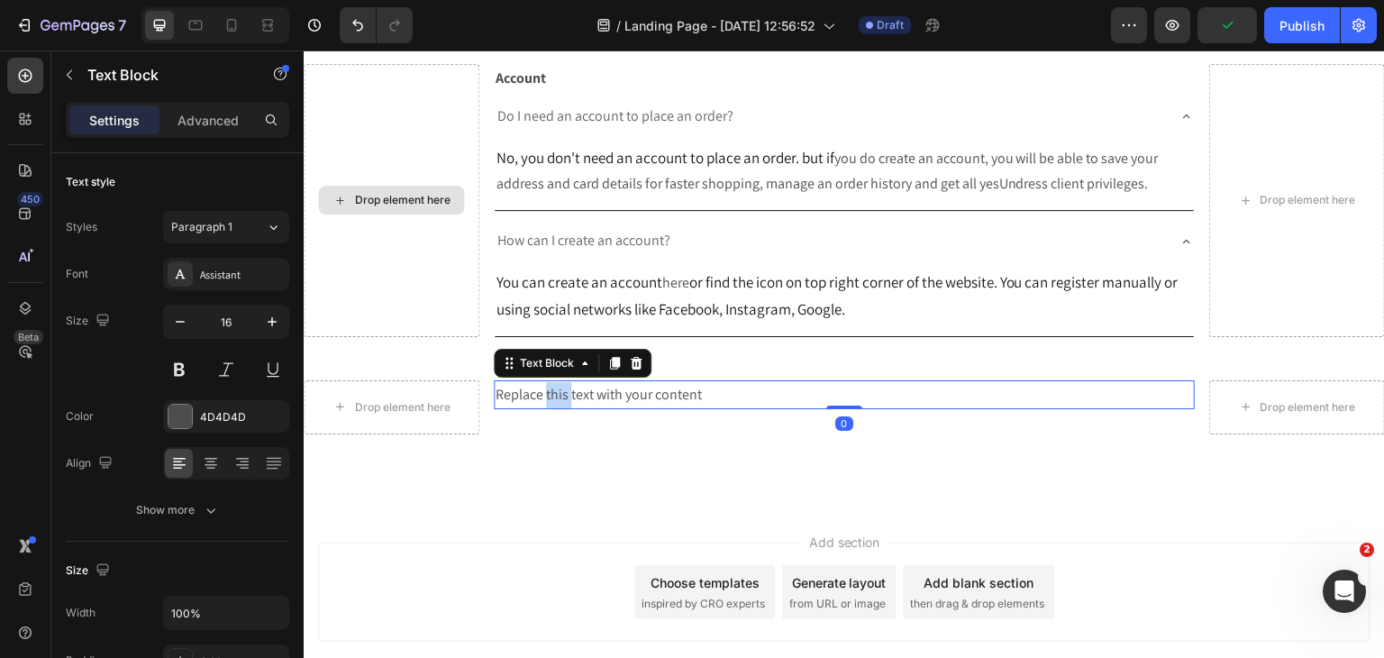
click at [547, 410] on div "Replace this text with your content" at bounding box center [845, 395] width 702 height 30
click at [547, 408] on p "Replace this text with your content" at bounding box center [845, 395] width 698 height 26
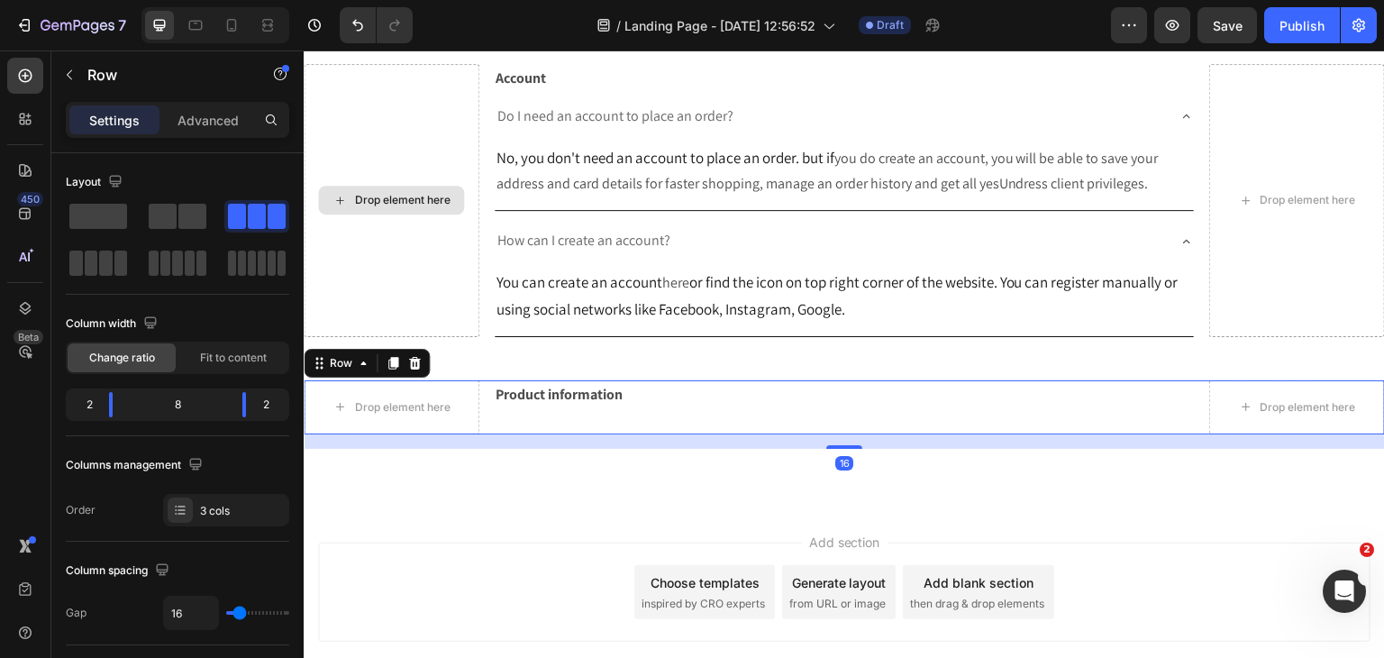
click at [660, 434] on div "Product information Text Block" at bounding box center [845, 407] width 702 height 54
click at [645, 434] on div "Product information Text Block" at bounding box center [845, 407] width 702 height 54
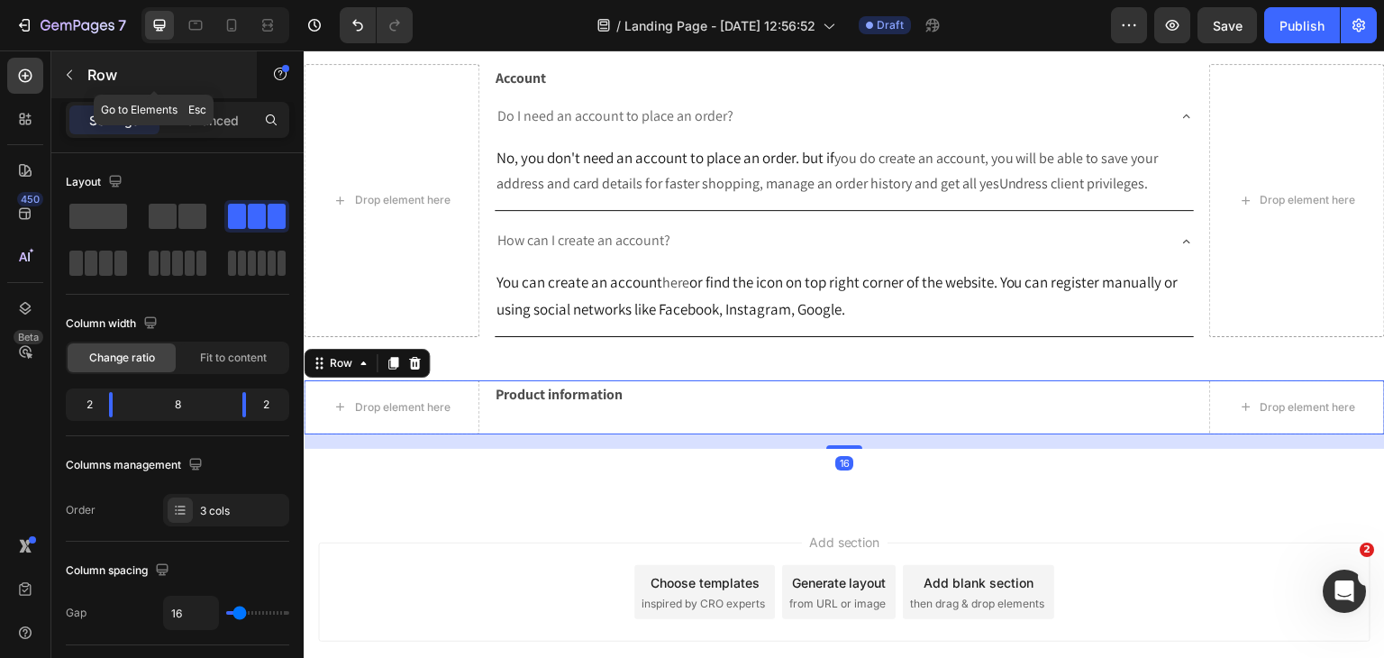
click at [150, 59] on div "Row" at bounding box center [153, 74] width 205 height 47
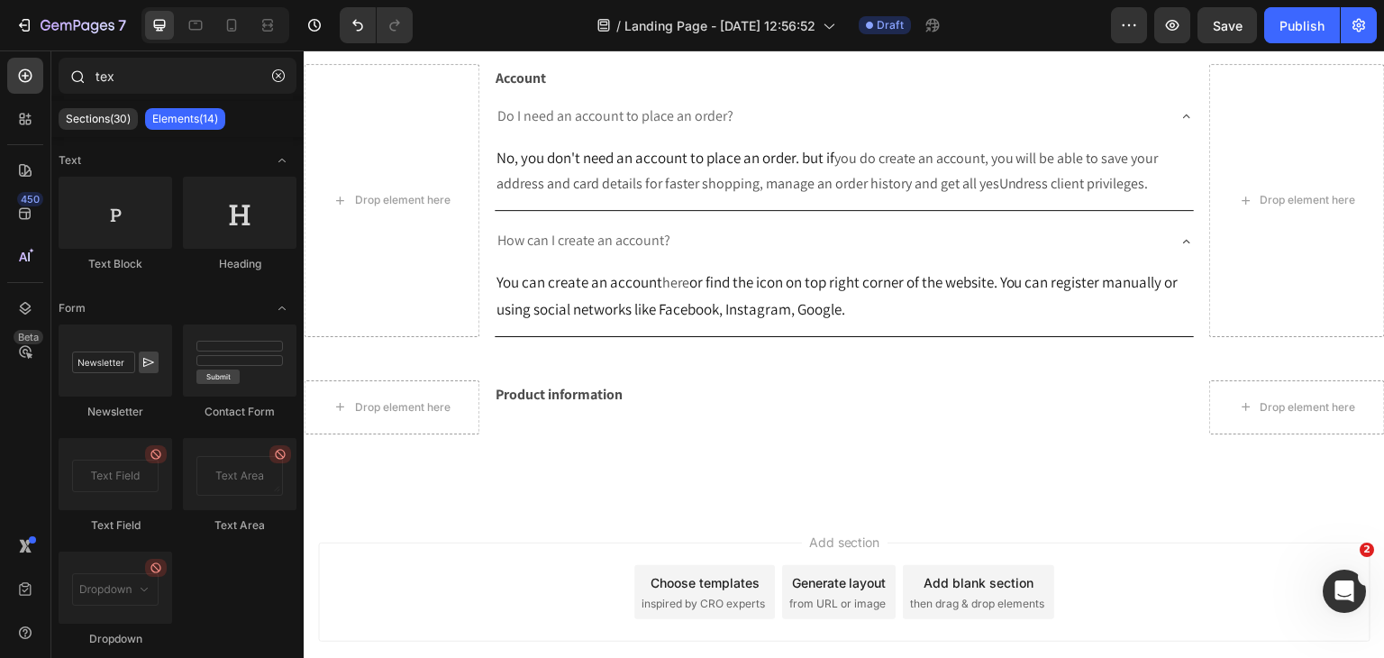
click at [94, 69] on div at bounding box center [77, 76] width 36 height 36
click at [99, 75] on input "tex" at bounding box center [178, 76] width 238 height 36
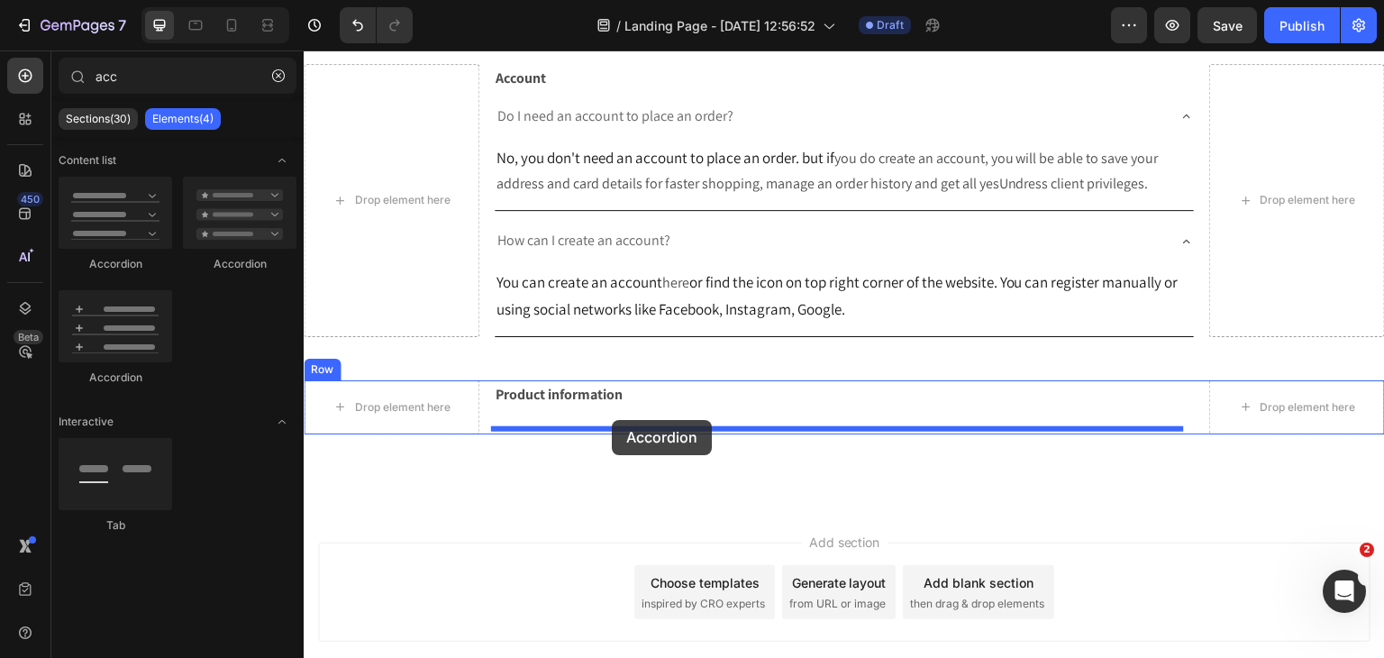
drag, startPoint x: 431, startPoint y: 286, endPoint x: 611, endPoint y: 422, distance: 225.8
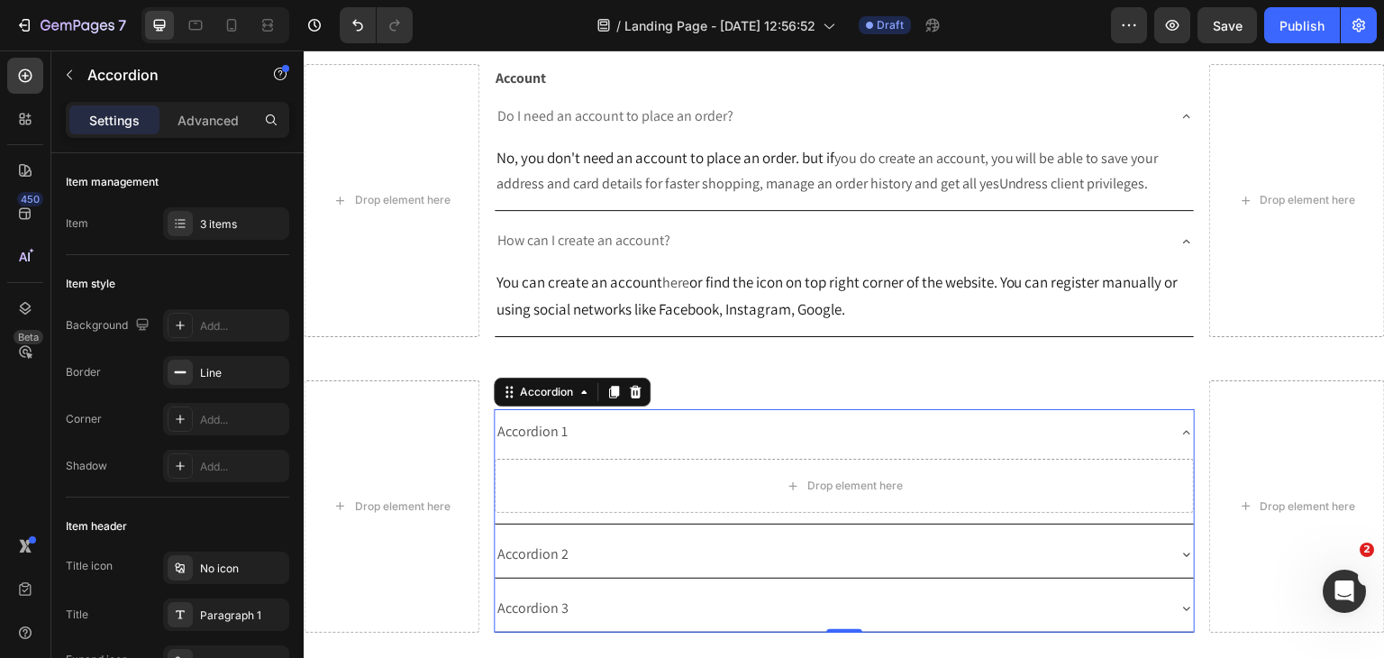
click at [538, 445] on div "Accordion 1" at bounding box center [533, 432] width 76 height 32
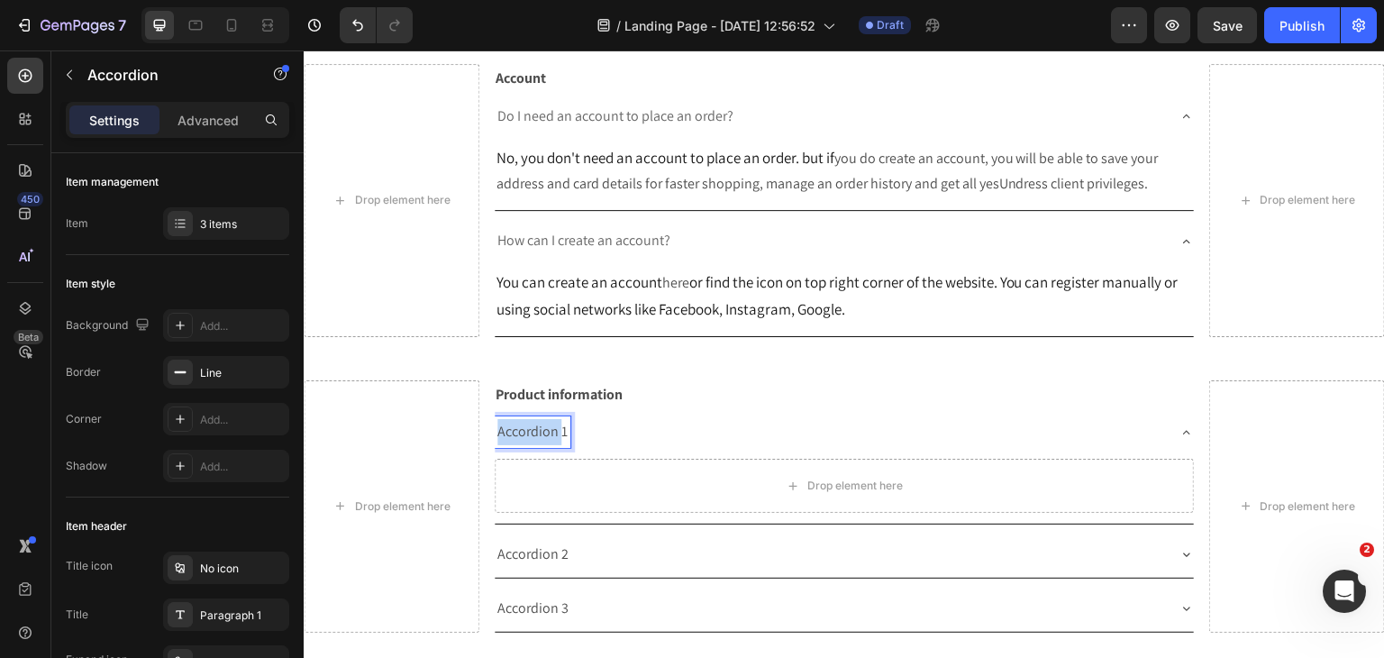
click at [538, 445] on p "Accordion 1" at bounding box center [532, 432] width 70 height 26
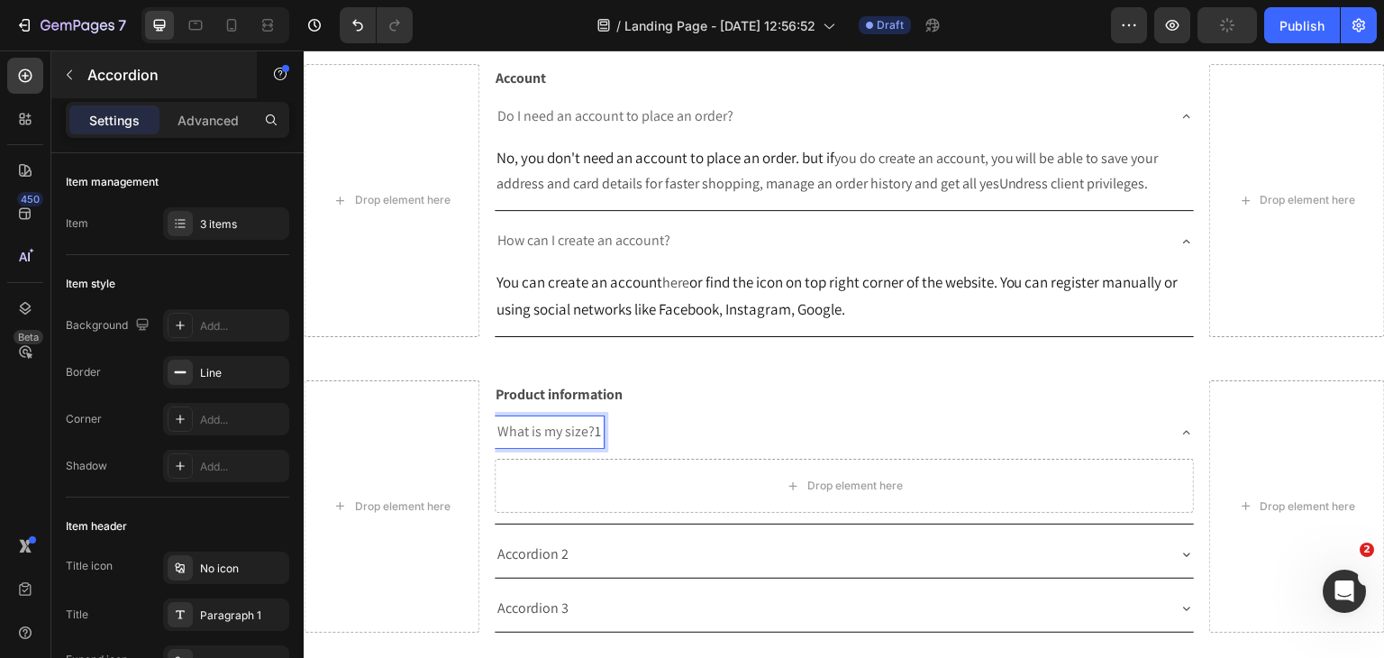
click at [76, 87] on button "button" at bounding box center [69, 74] width 29 height 29
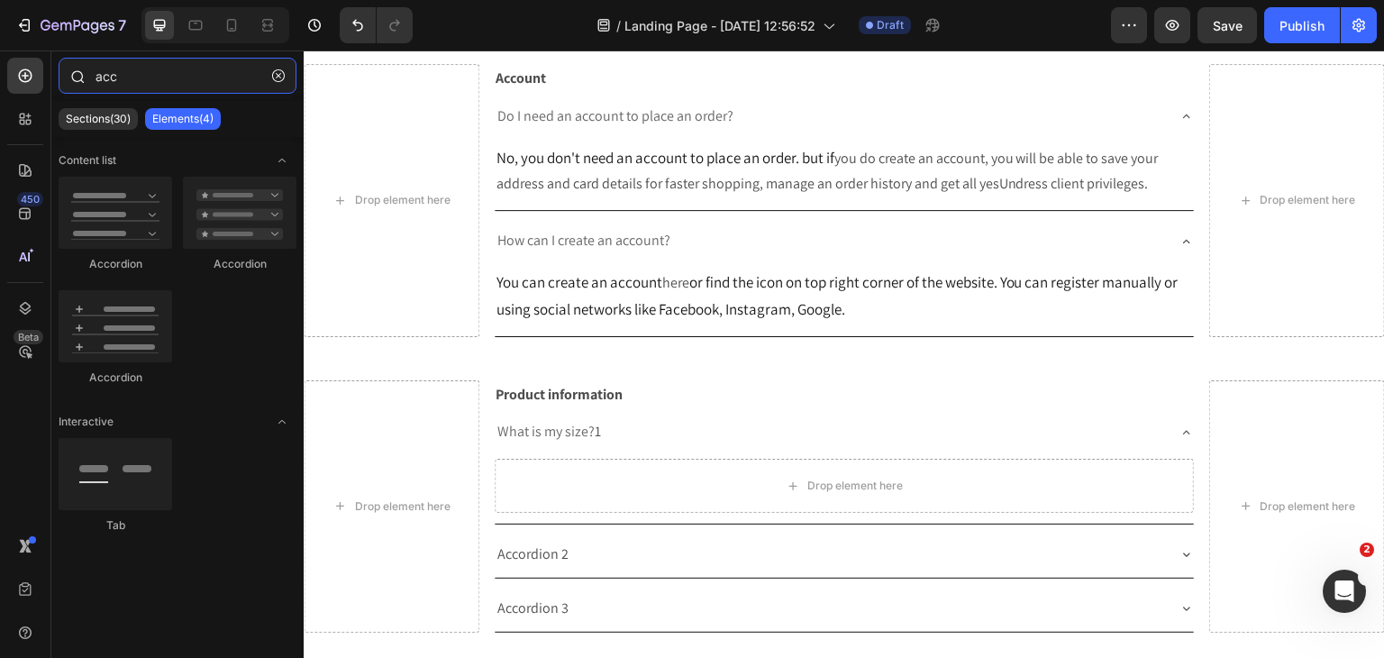
click at [137, 78] on input "acc" at bounding box center [178, 76] width 238 height 36
click at [137, 77] on input "acc" at bounding box center [178, 76] width 238 height 36
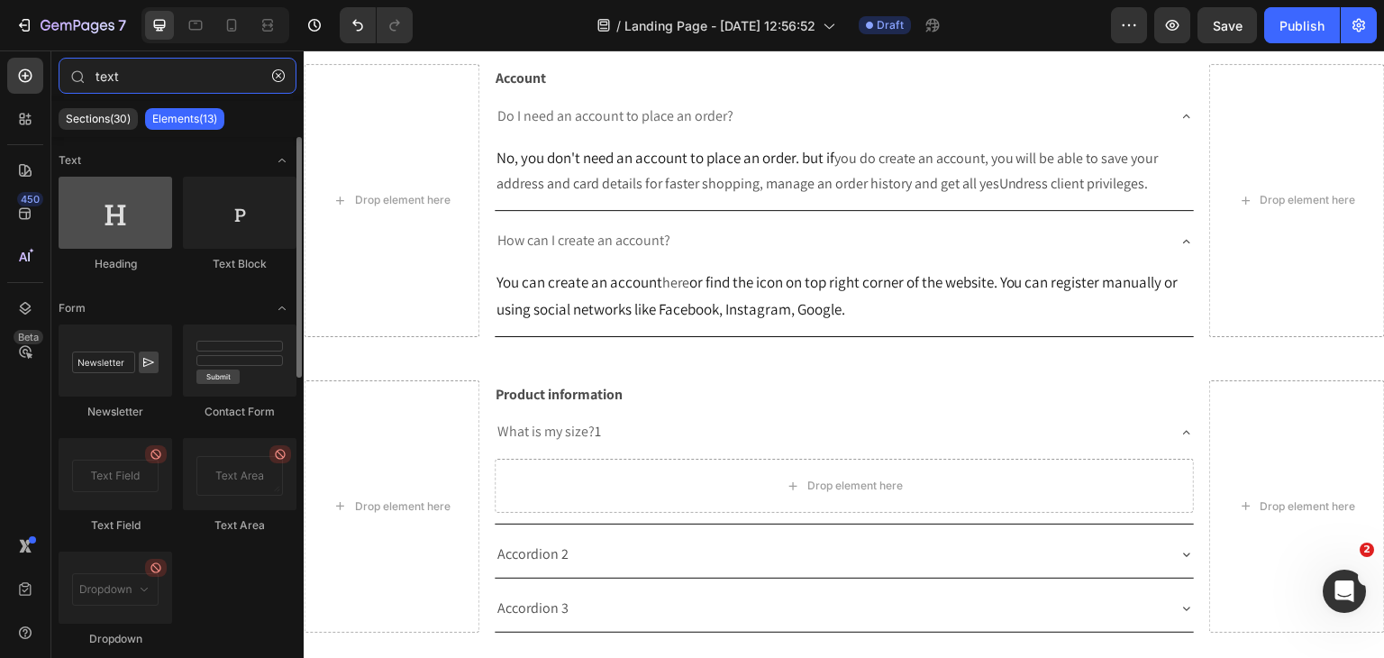
type input "text"
drag, startPoint x: 119, startPoint y: 205, endPoint x: 127, endPoint y: 214, distance: 12.1
click at [127, 214] on div at bounding box center [116, 213] width 114 height 72
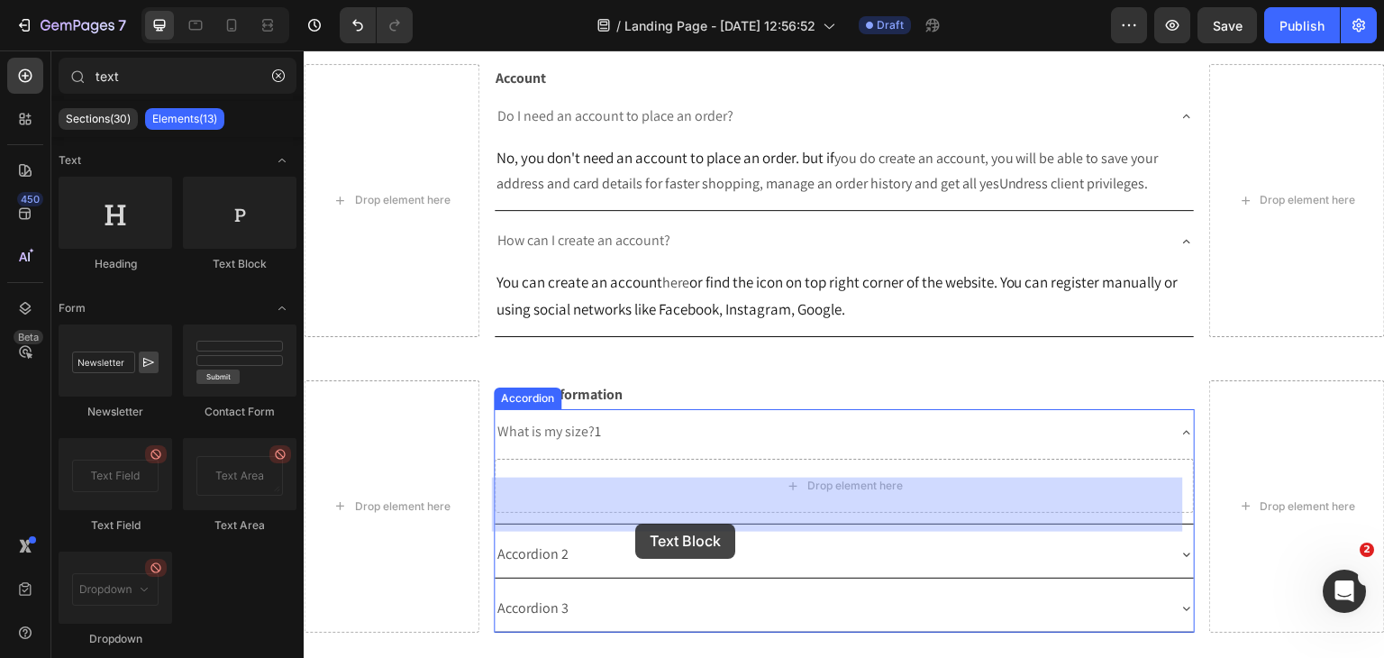
drag, startPoint x: 534, startPoint y: 260, endPoint x: 641, endPoint y: 510, distance: 271.3
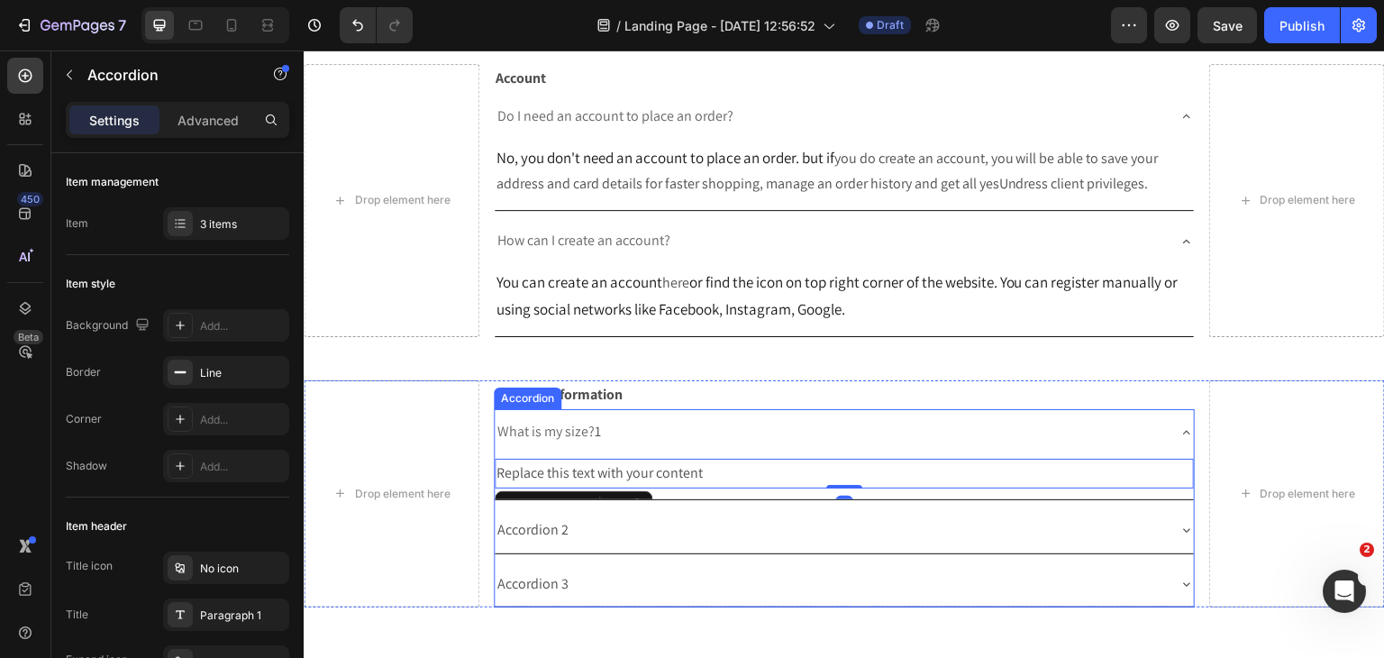
click at [637, 448] on div "What is my size? 1" at bounding box center [830, 432] width 671 height 32
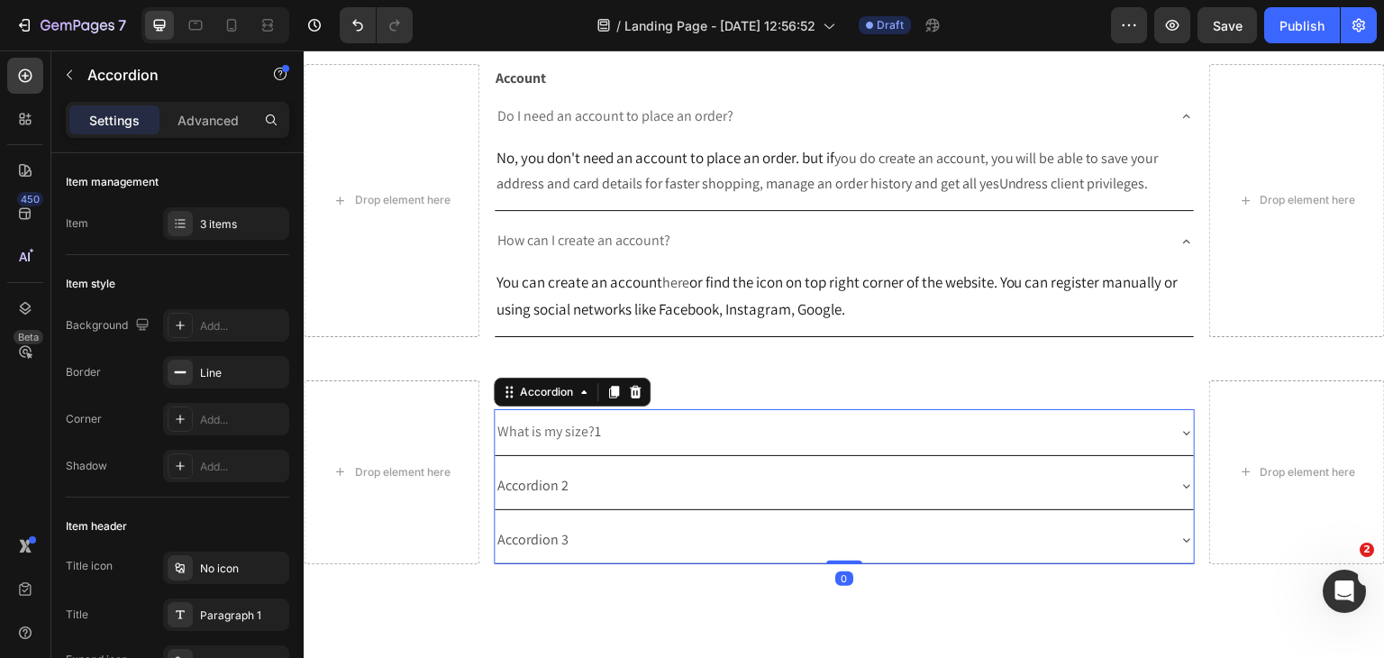
click at [637, 448] on div "What is my size? 1" at bounding box center [830, 432] width 671 height 32
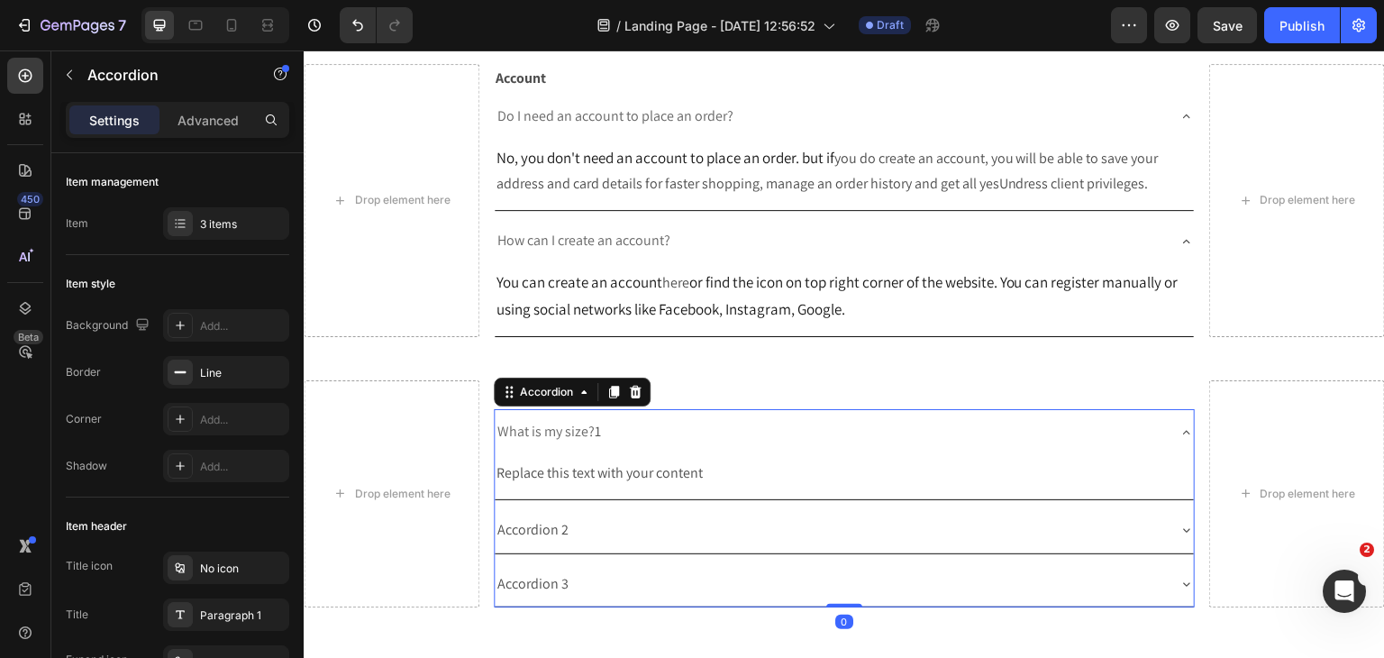
click at [637, 448] on div "What is my size? 1" at bounding box center [830, 432] width 671 height 32
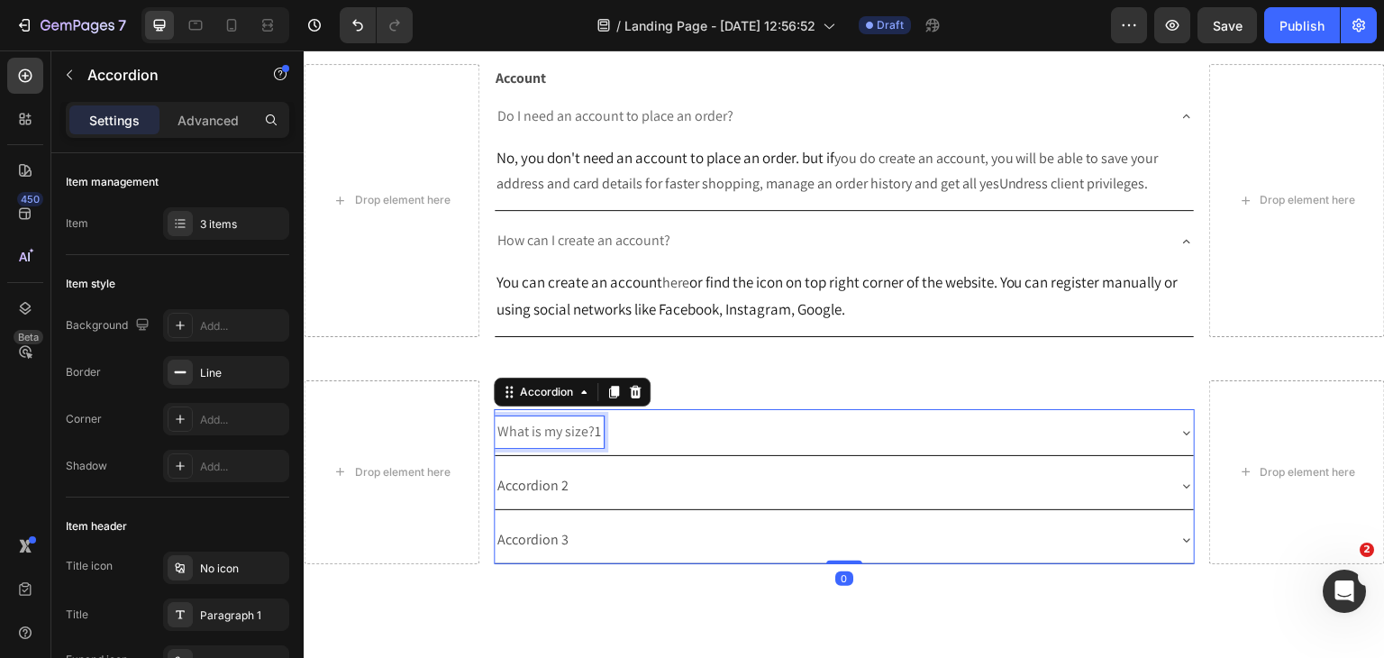
click at [599, 448] on div "What is my size? 1" at bounding box center [549, 432] width 109 height 32
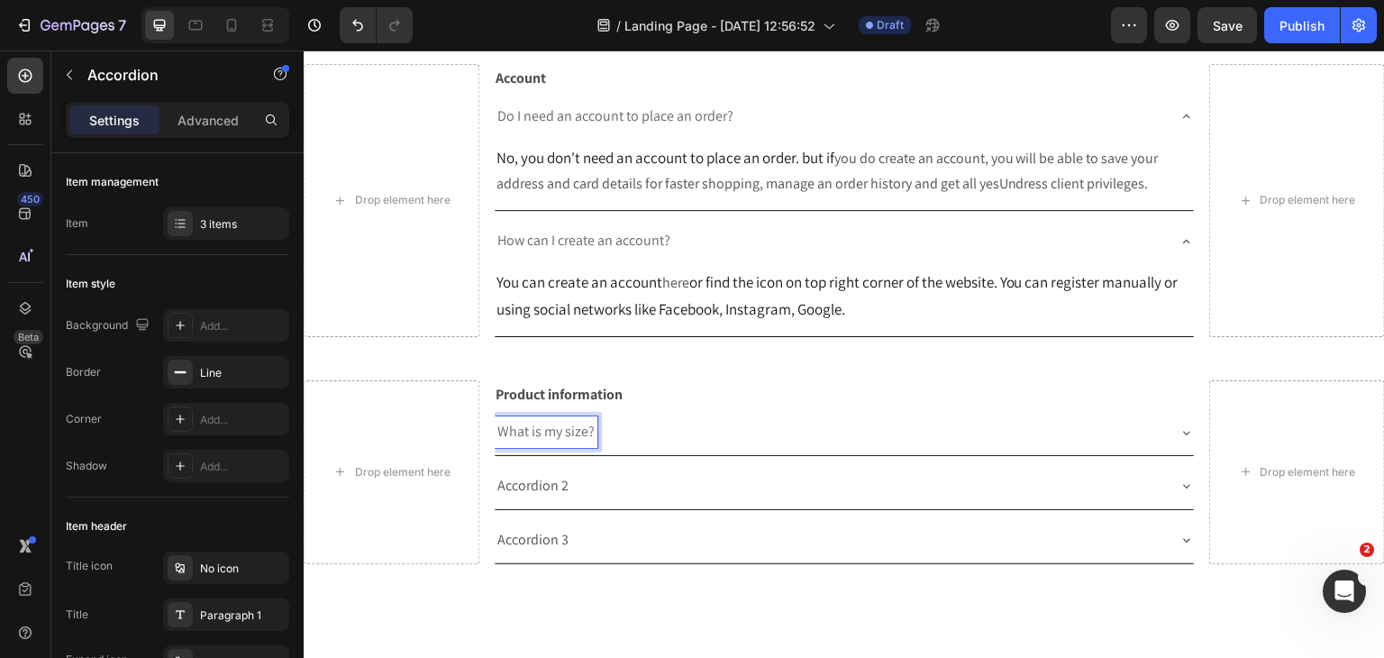
click at [686, 408] on p "Product information" at bounding box center [845, 395] width 698 height 26
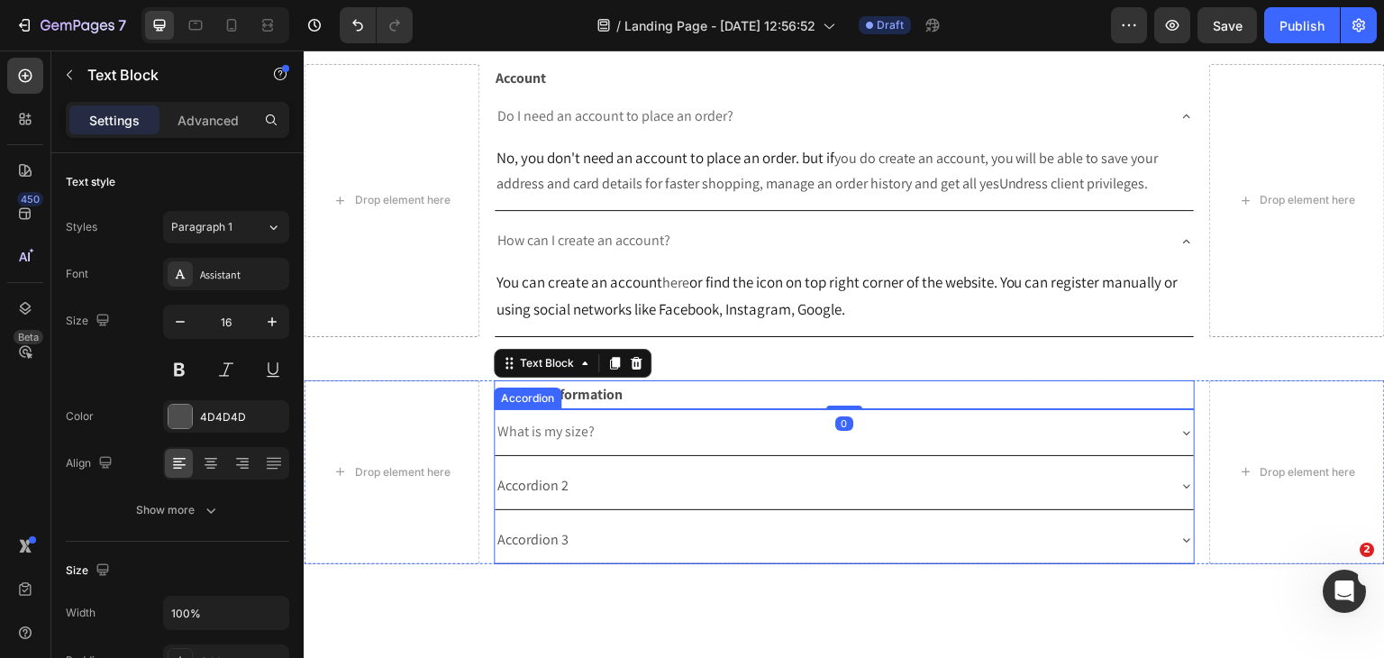
click at [696, 447] on div "What is my size?" at bounding box center [830, 432] width 671 height 32
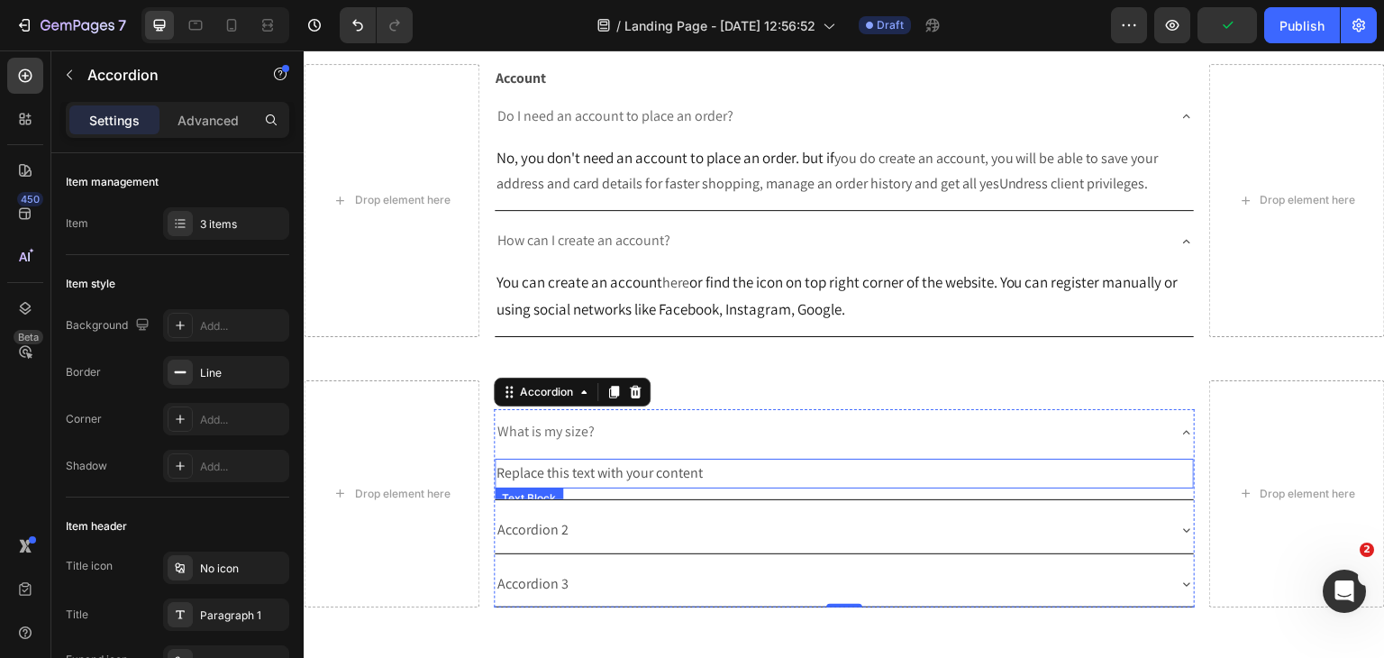
click at [578, 486] on div "Replace this text with your content" at bounding box center [845, 474] width 700 height 30
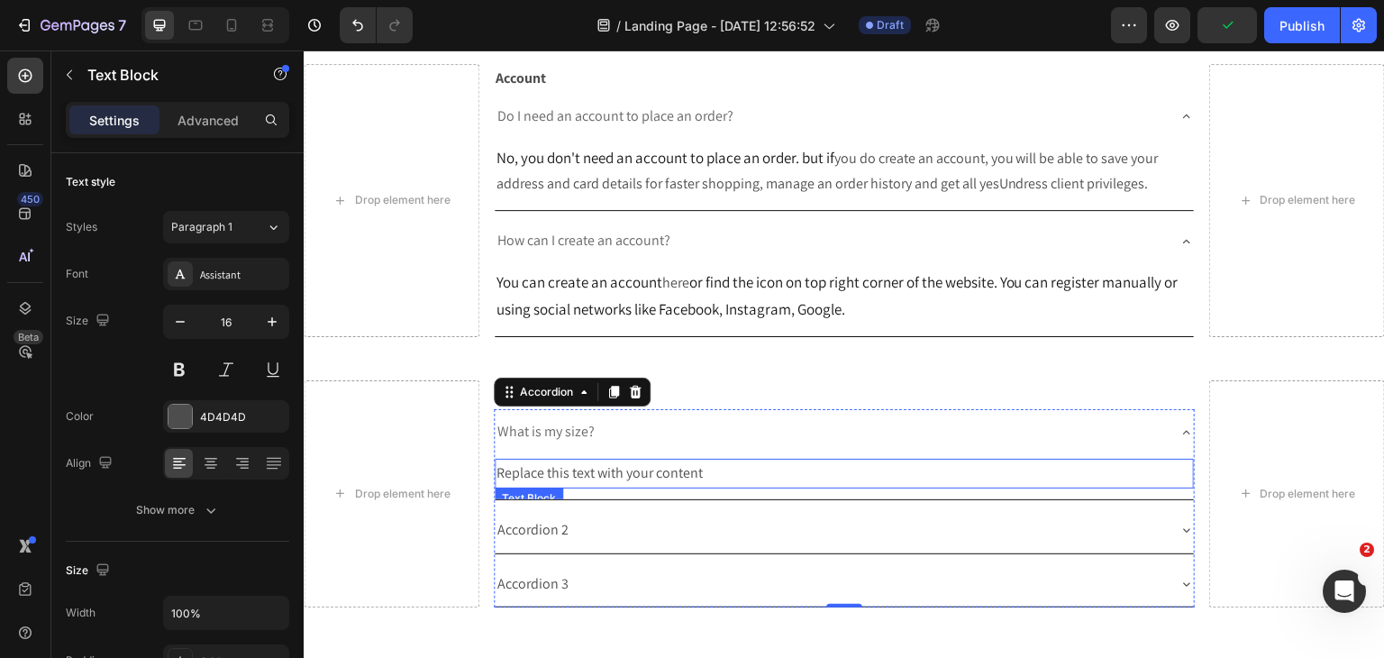
click at [578, 486] on div "Replace this text with your content" at bounding box center [845, 474] width 700 height 30
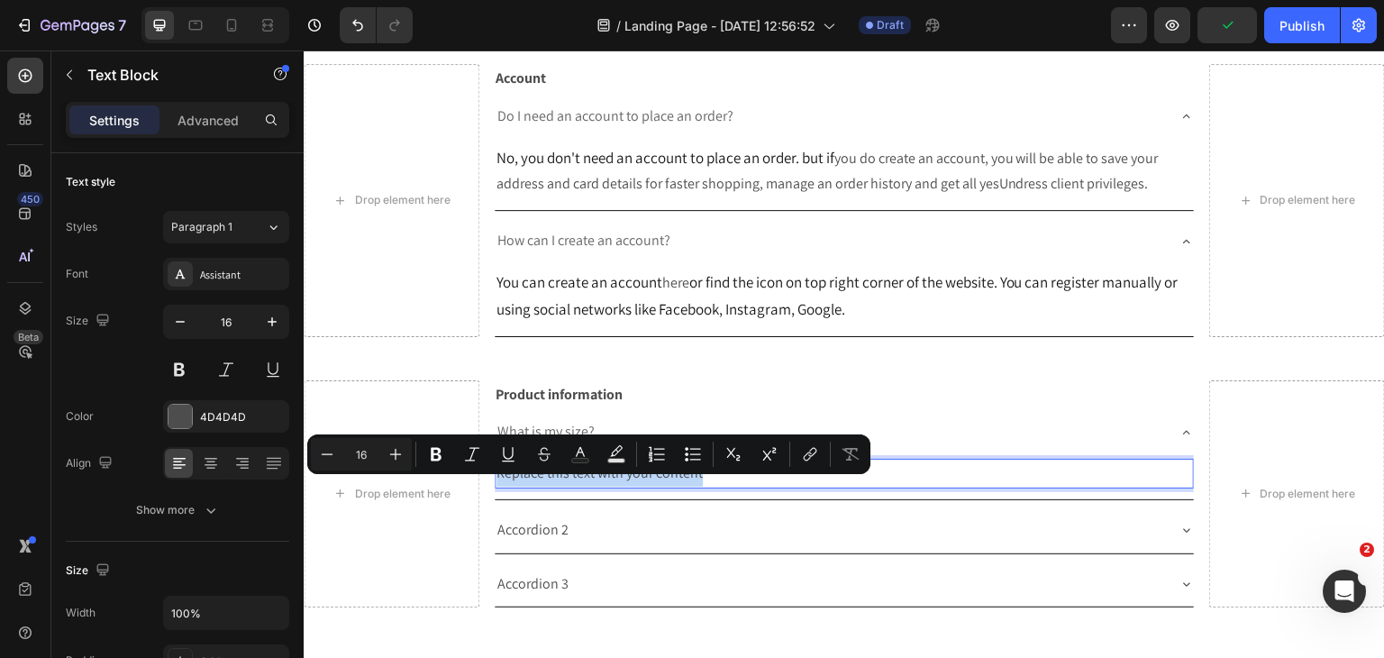
click at [578, 486] on p "Replace this text with your content" at bounding box center [844, 473] width 696 height 26
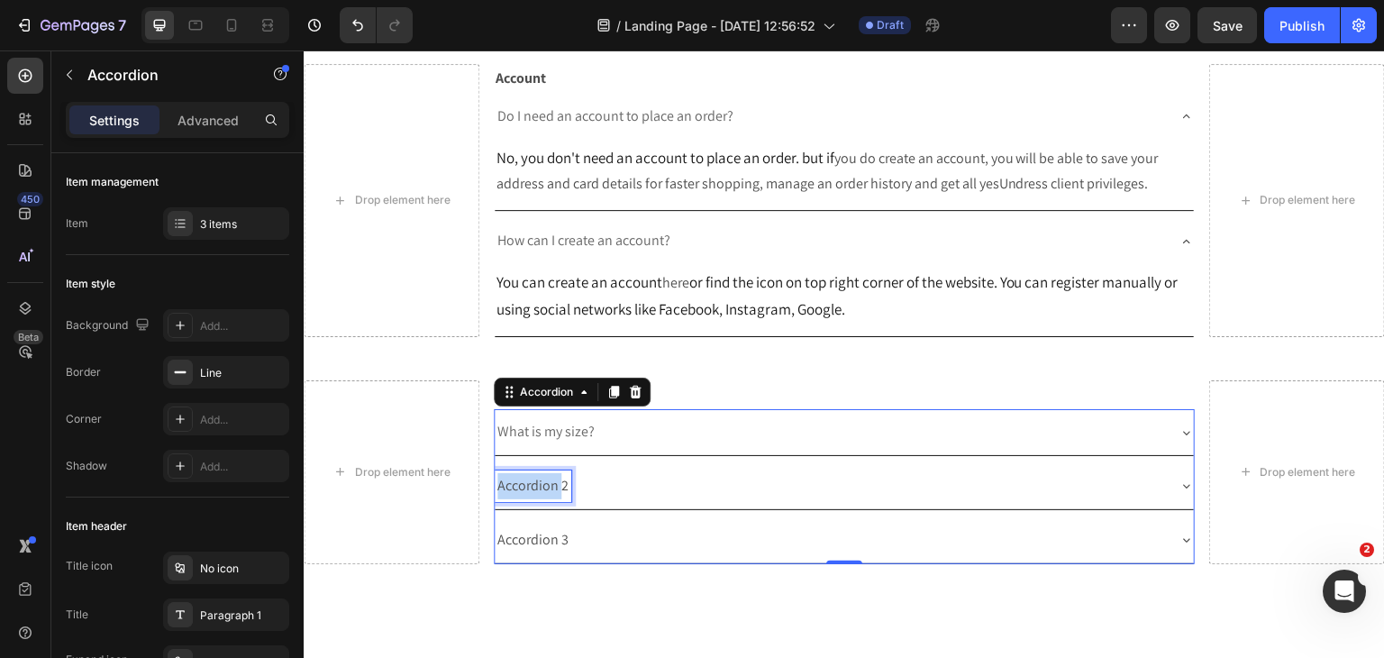
click at [508, 499] on p "Accordion 2" at bounding box center [532, 486] width 71 height 26
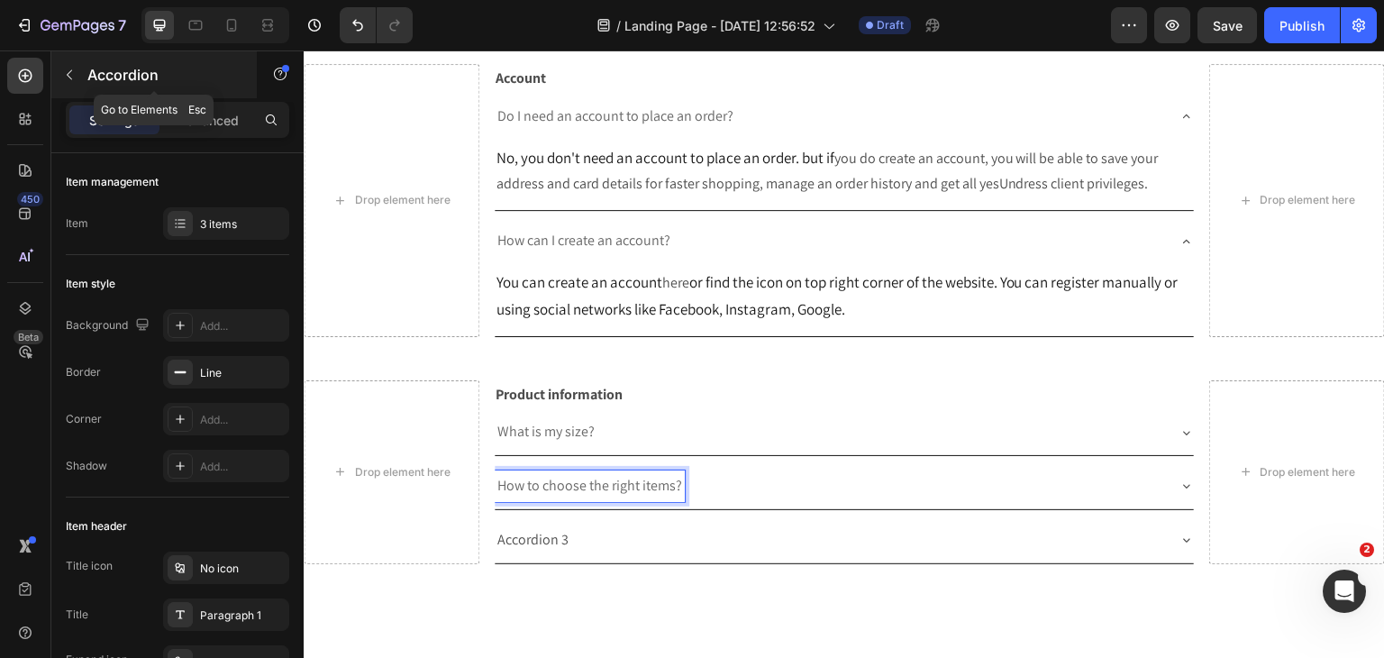
click at [68, 73] on icon "button" at bounding box center [69, 75] width 14 height 14
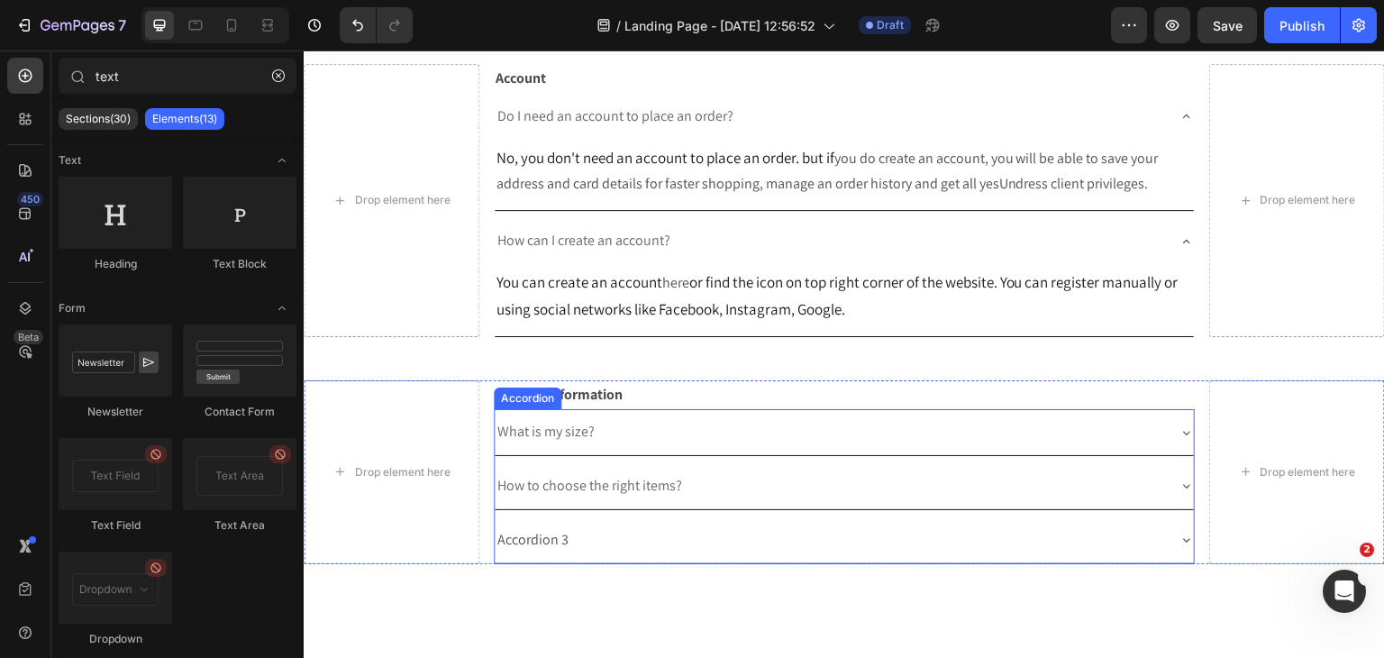
click at [1179, 493] on icon at bounding box center [1186, 485] width 14 height 14
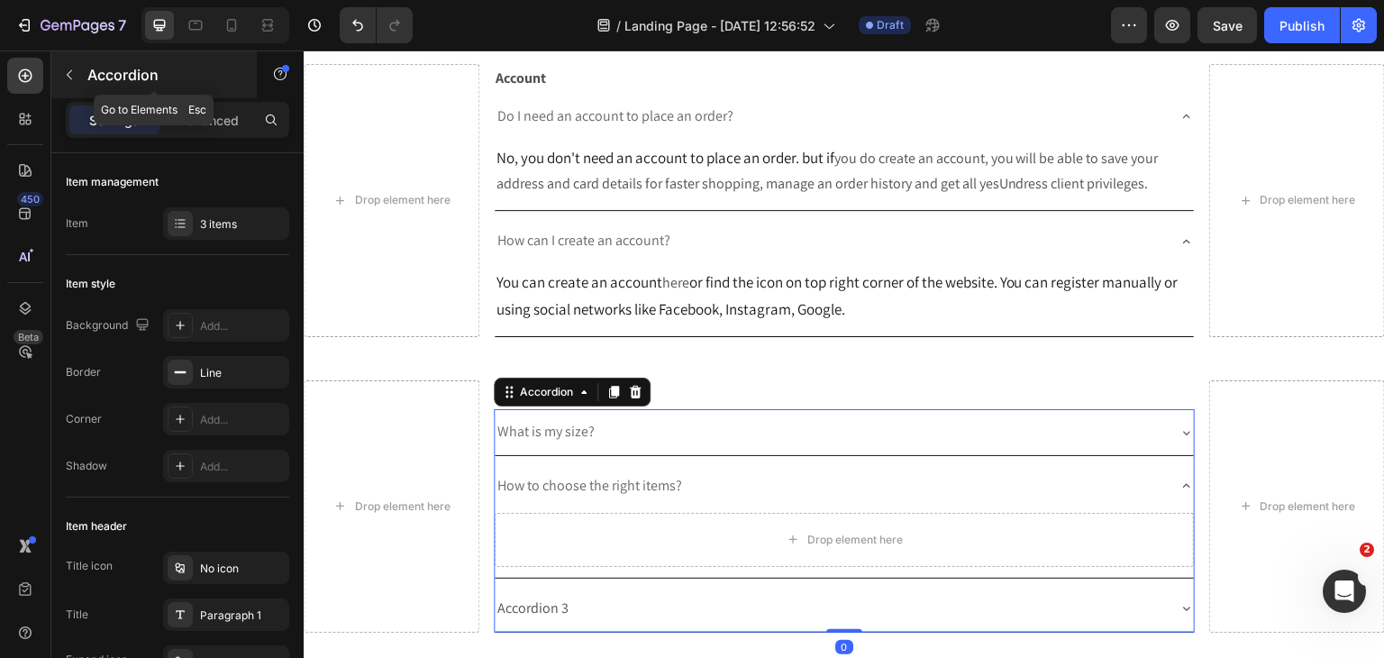
click at [68, 76] on icon "button" at bounding box center [69, 75] width 14 height 14
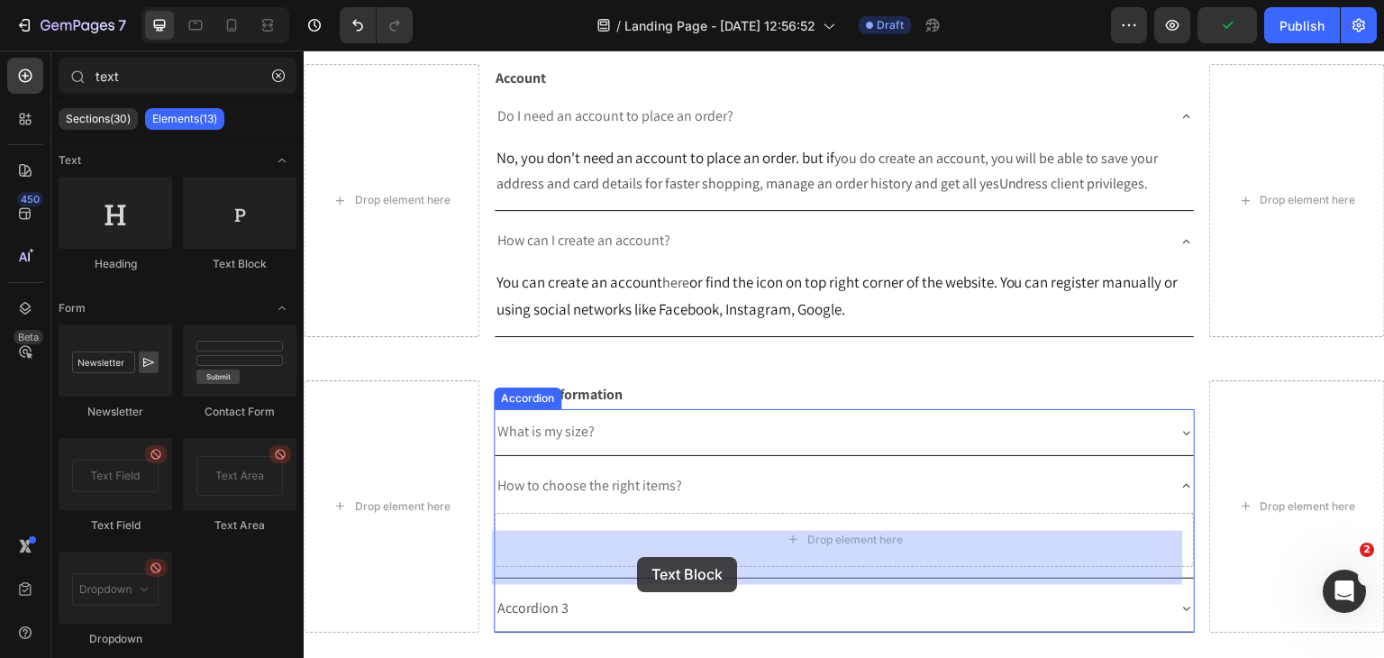
drag, startPoint x: 507, startPoint y: 281, endPoint x: 637, endPoint y: 557, distance: 304.7
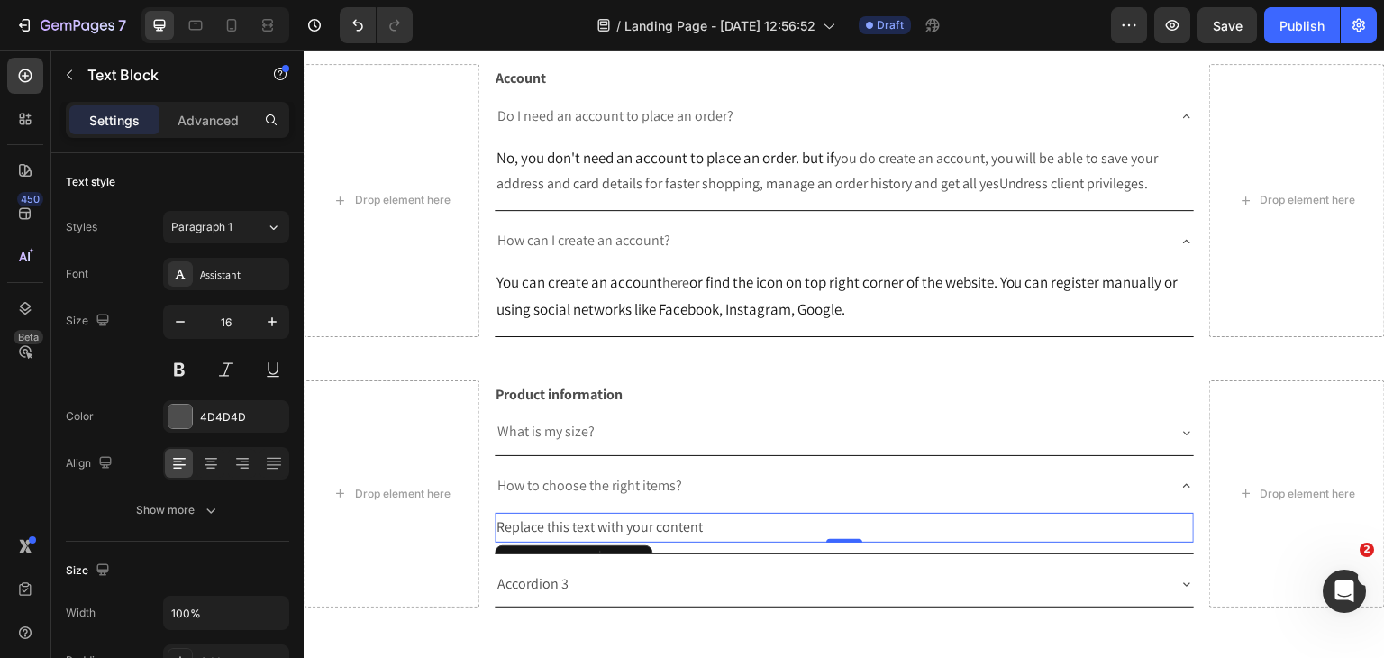
click at [641, 541] on div "Replace this text with your content" at bounding box center [845, 528] width 700 height 30
click at [641, 541] on p "Replace this text with your content" at bounding box center [844, 527] width 696 height 26
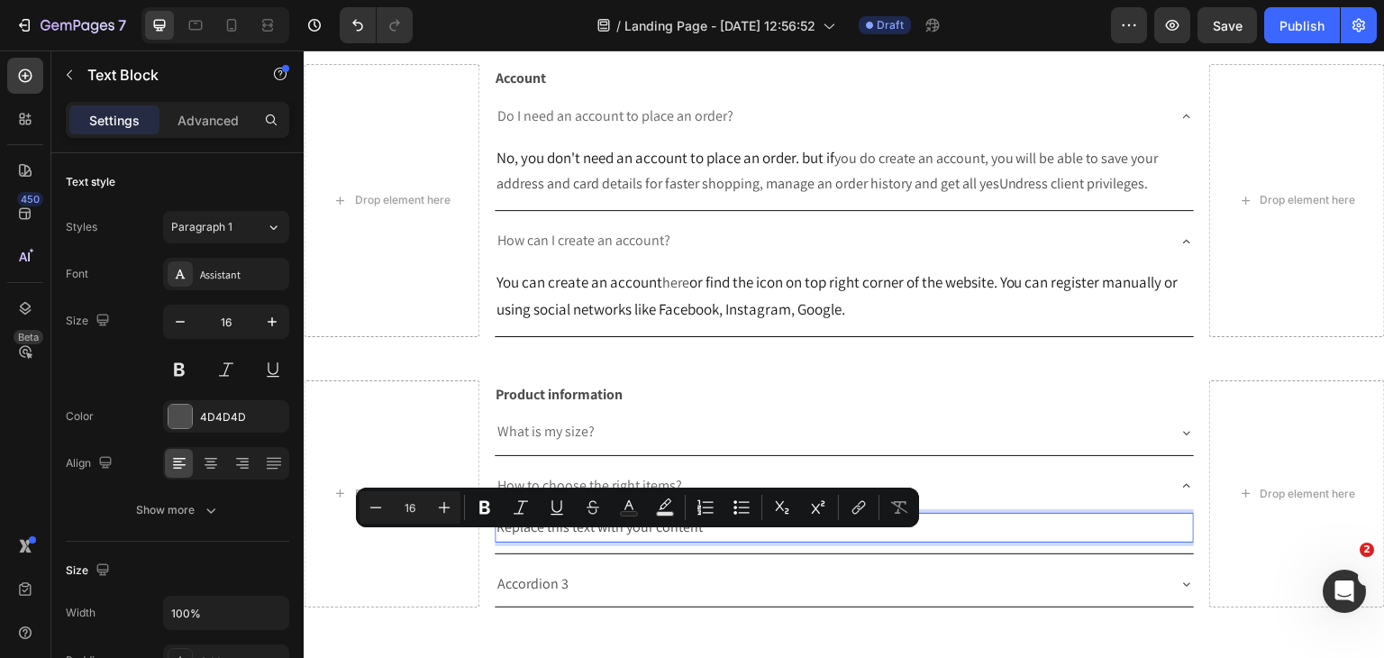
click at [641, 541] on p "Replace this text with your content" at bounding box center [844, 527] width 696 height 26
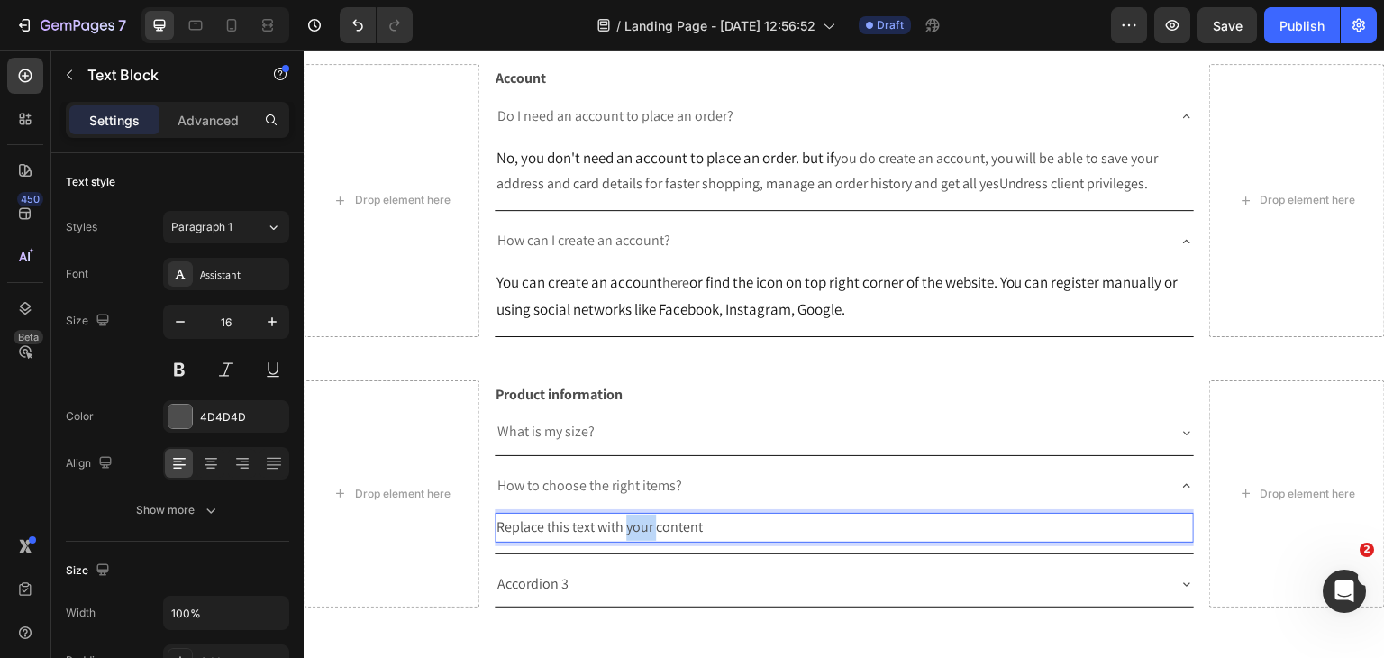
click at [641, 541] on p "Replace this text with your content" at bounding box center [844, 527] width 696 height 26
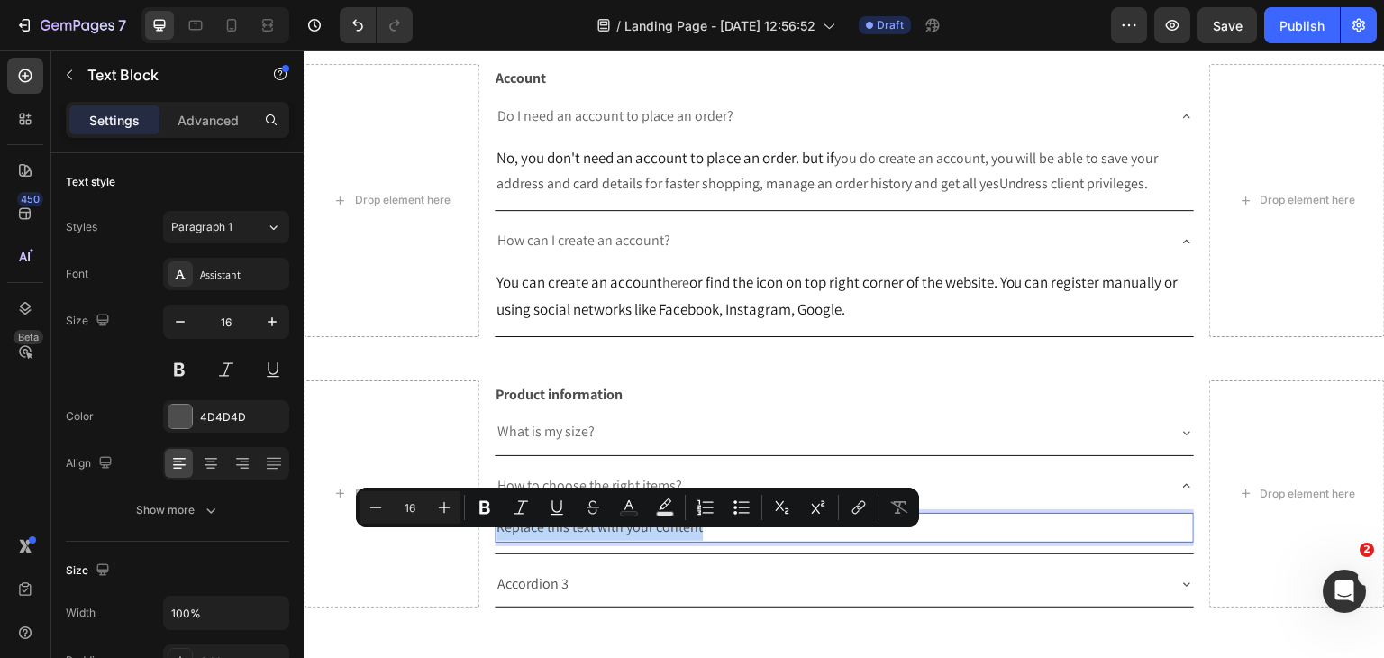
click at [641, 541] on p "Replace this text with your content" at bounding box center [844, 527] width 696 height 26
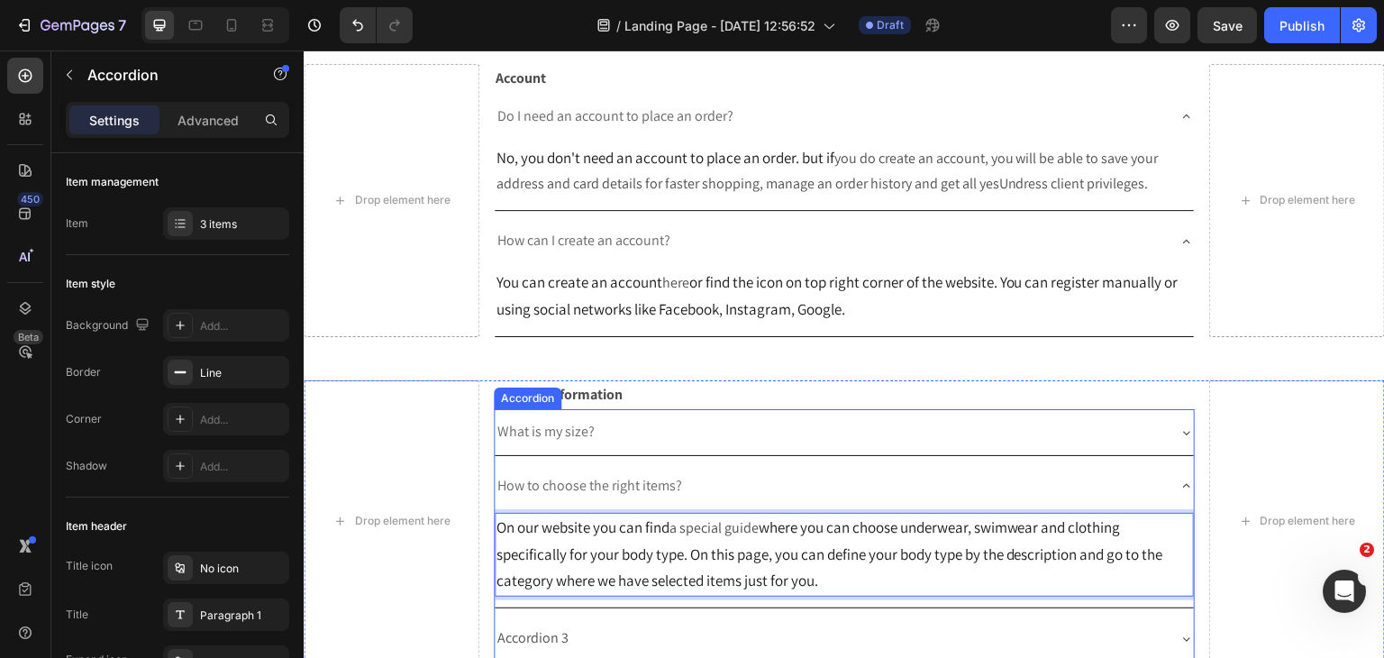
click at [642, 435] on div "What is my size?" at bounding box center [830, 432] width 671 height 32
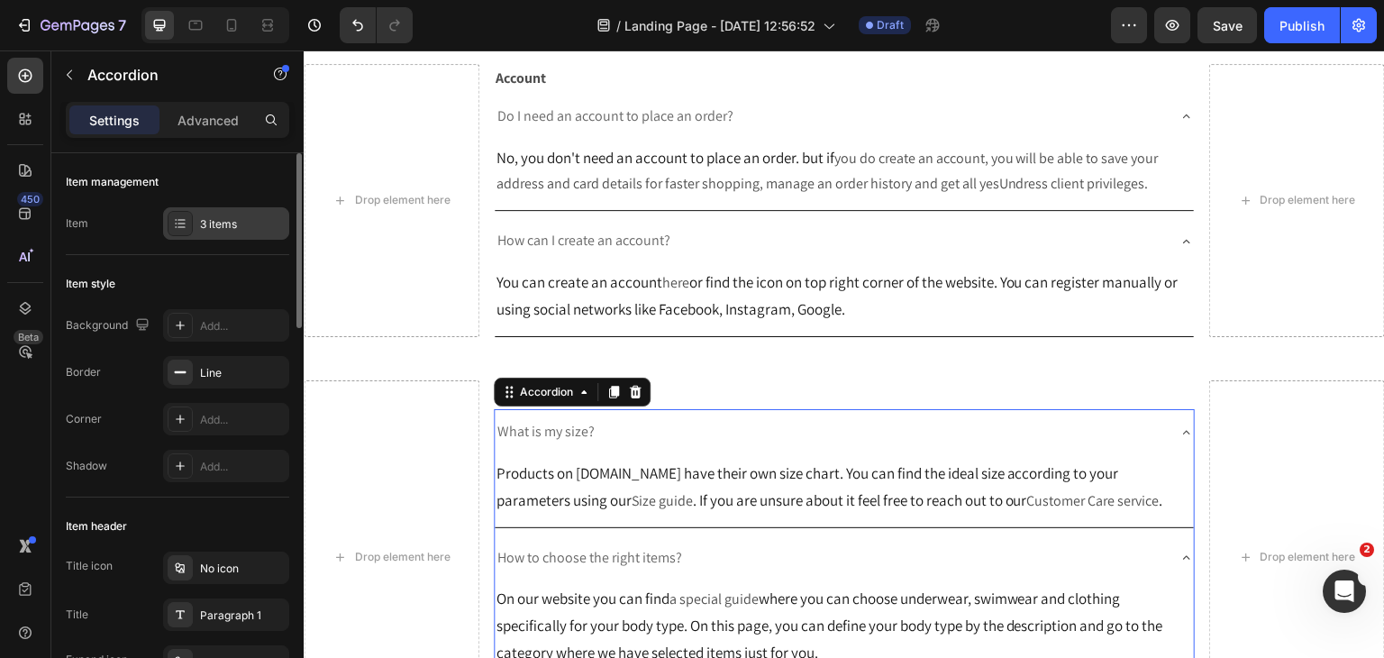
click at [221, 226] on div "3 items" at bounding box center [242, 224] width 85 height 16
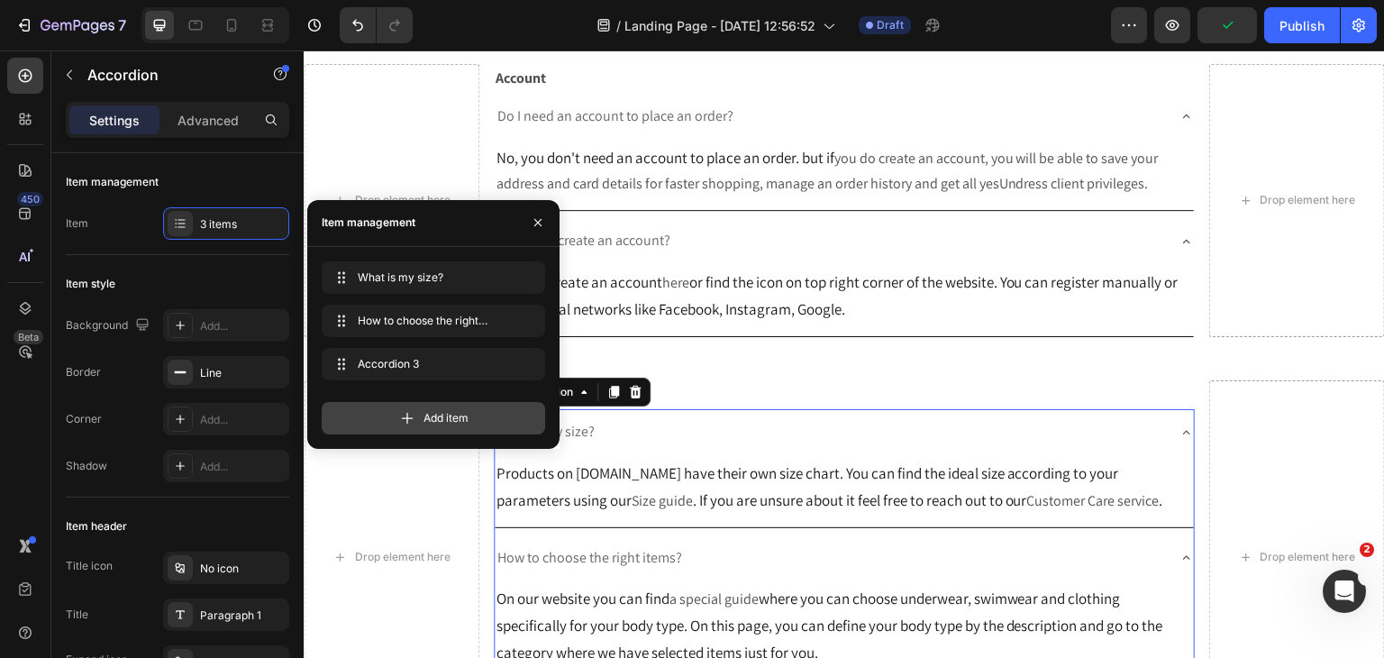
click at [450, 408] on div "Add item" at bounding box center [433, 418] width 223 height 32
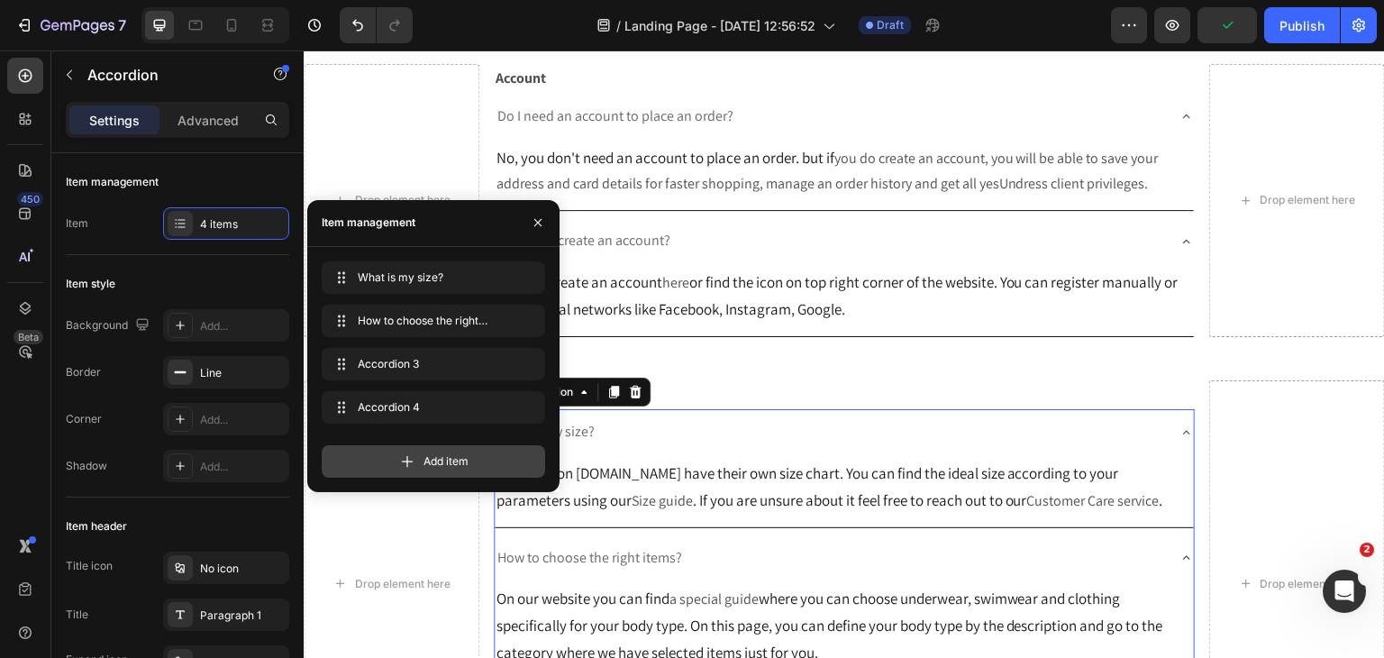
click at [403, 452] on icon at bounding box center [407, 461] width 18 height 18
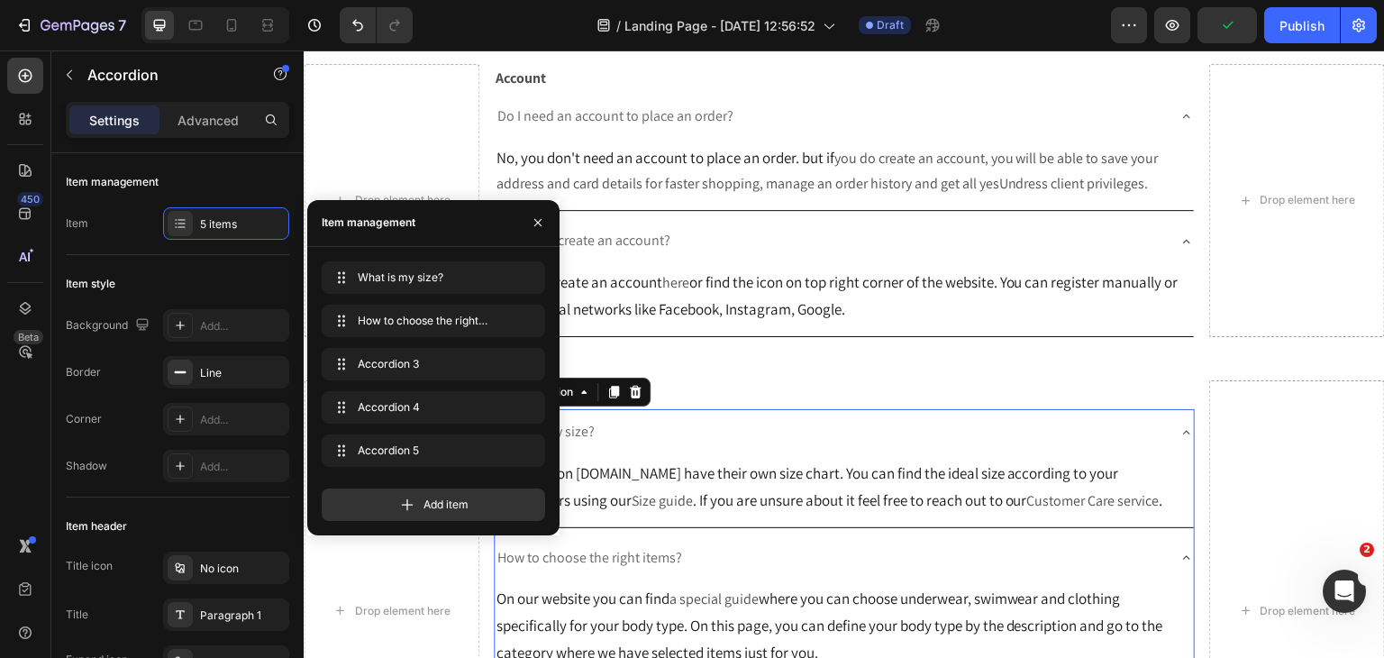
click at [393, 503] on div "Add item" at bounding box center [433, 504] width 223 height 32
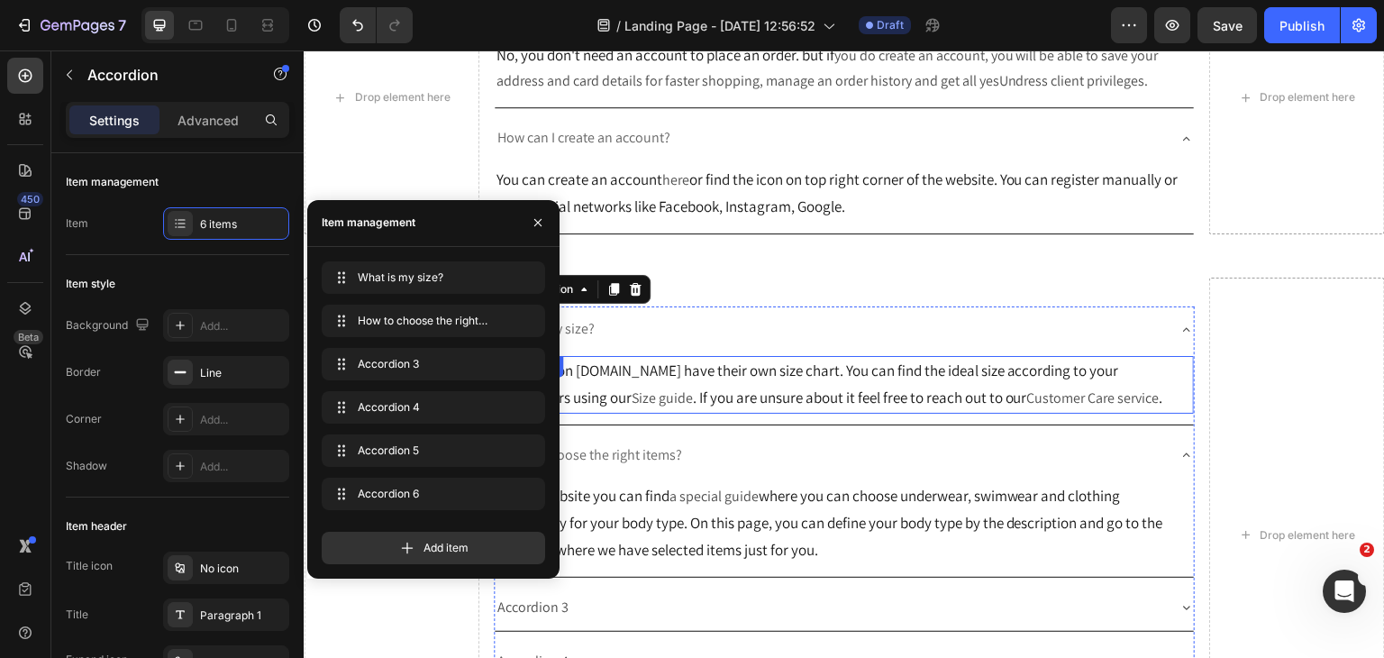
scroll to position [1205, 0]
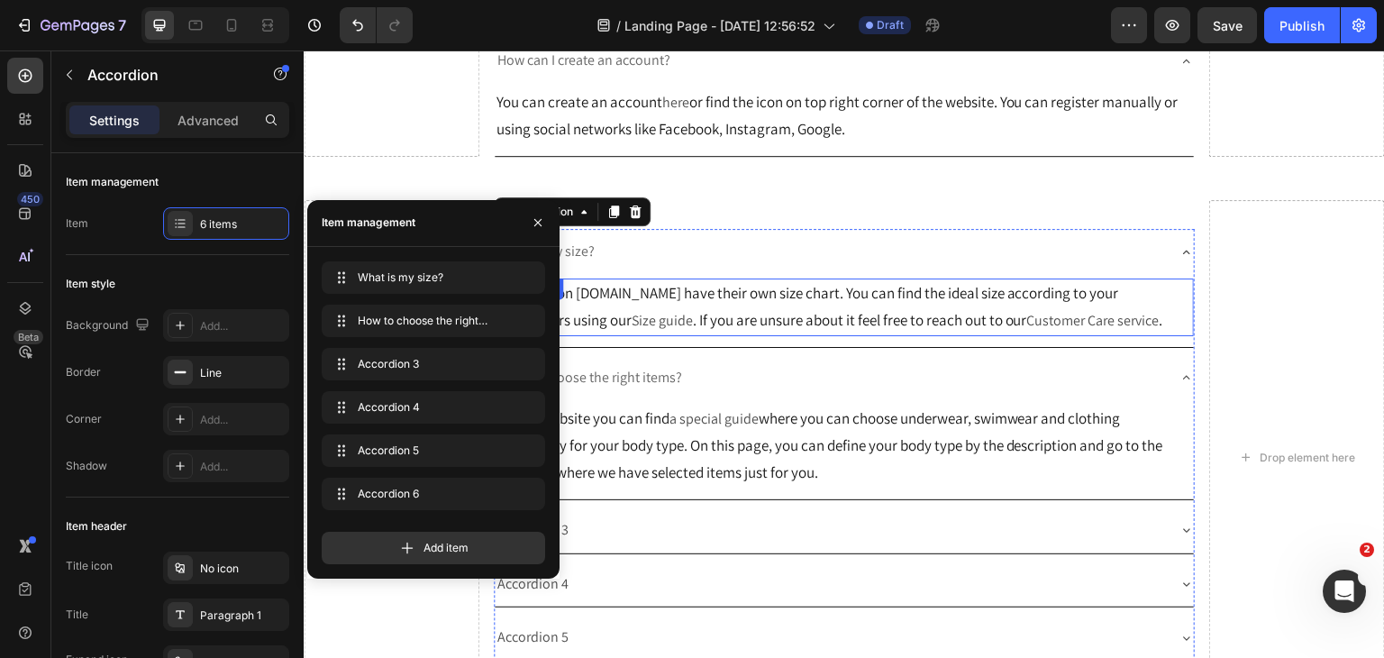
click at [867, 223] on p "Product information" at bounding box center [845, 215] width 698 height 26
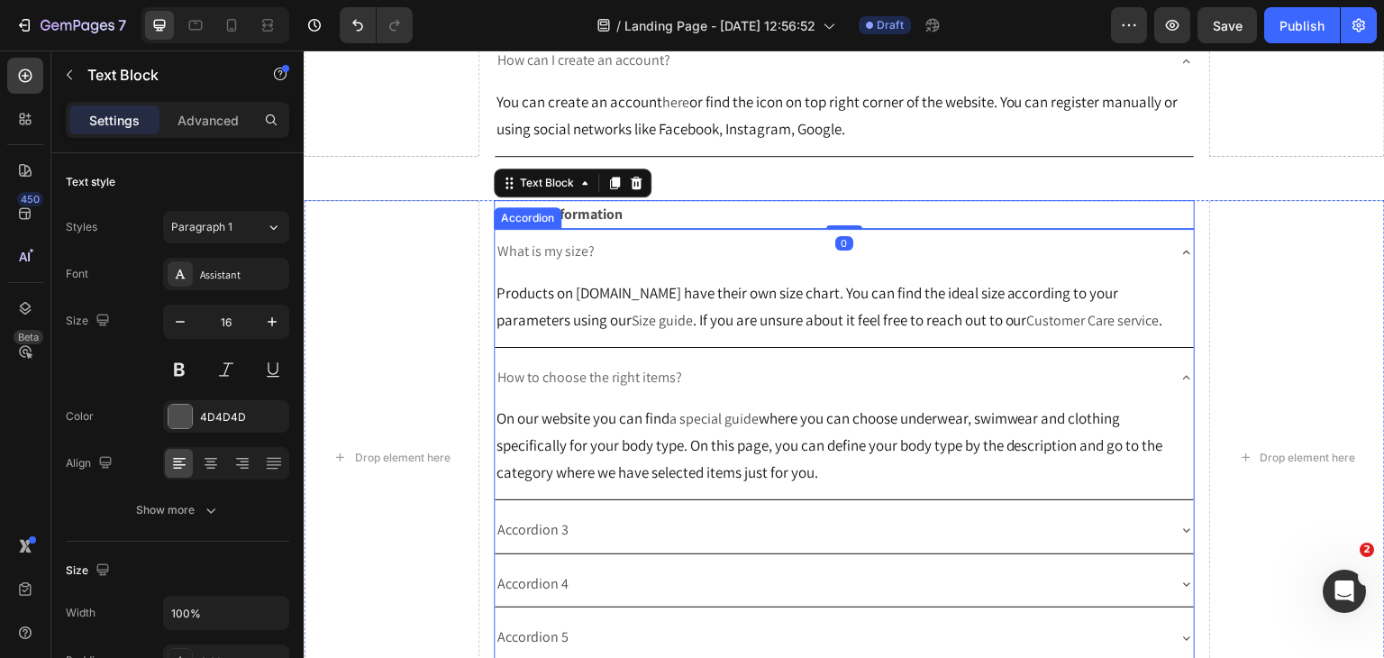
click at [1179, 259] on icon at bounding box center [1186, 252] width 14 height 14
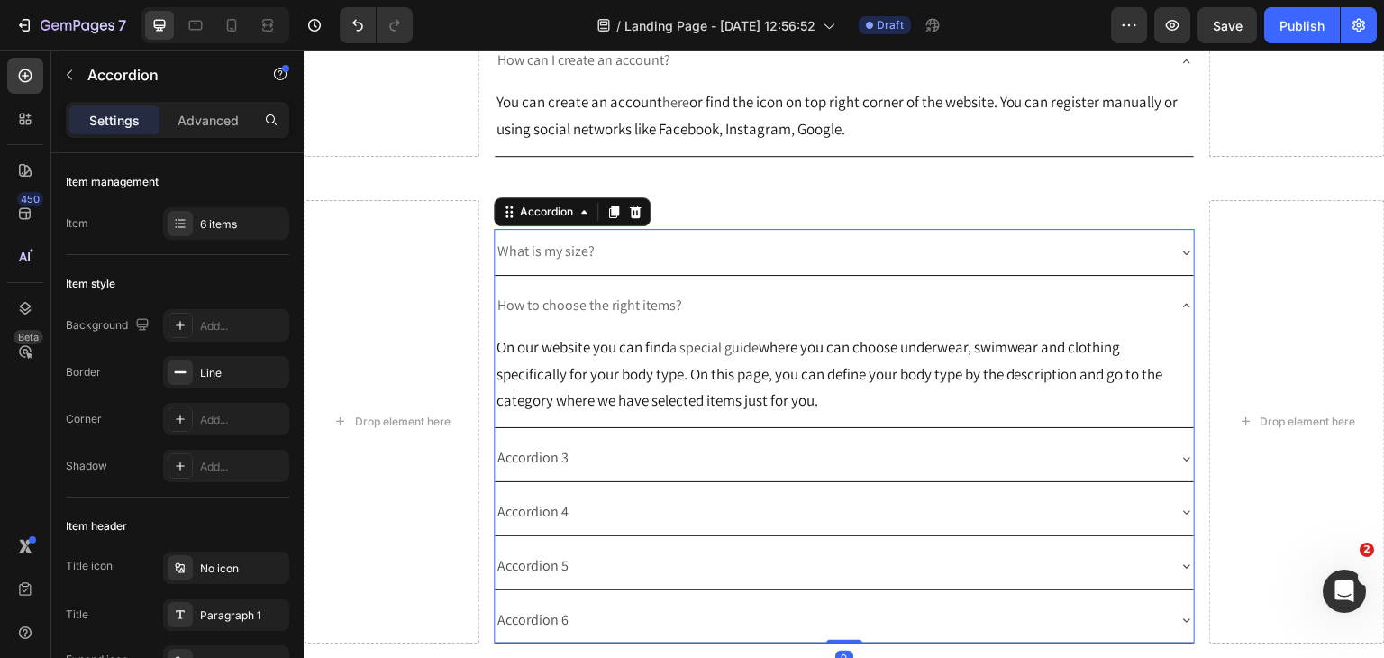
click at [1170, 314] on div "How to choose the right items?" at bounding box center [845, 306] width 700 height 46
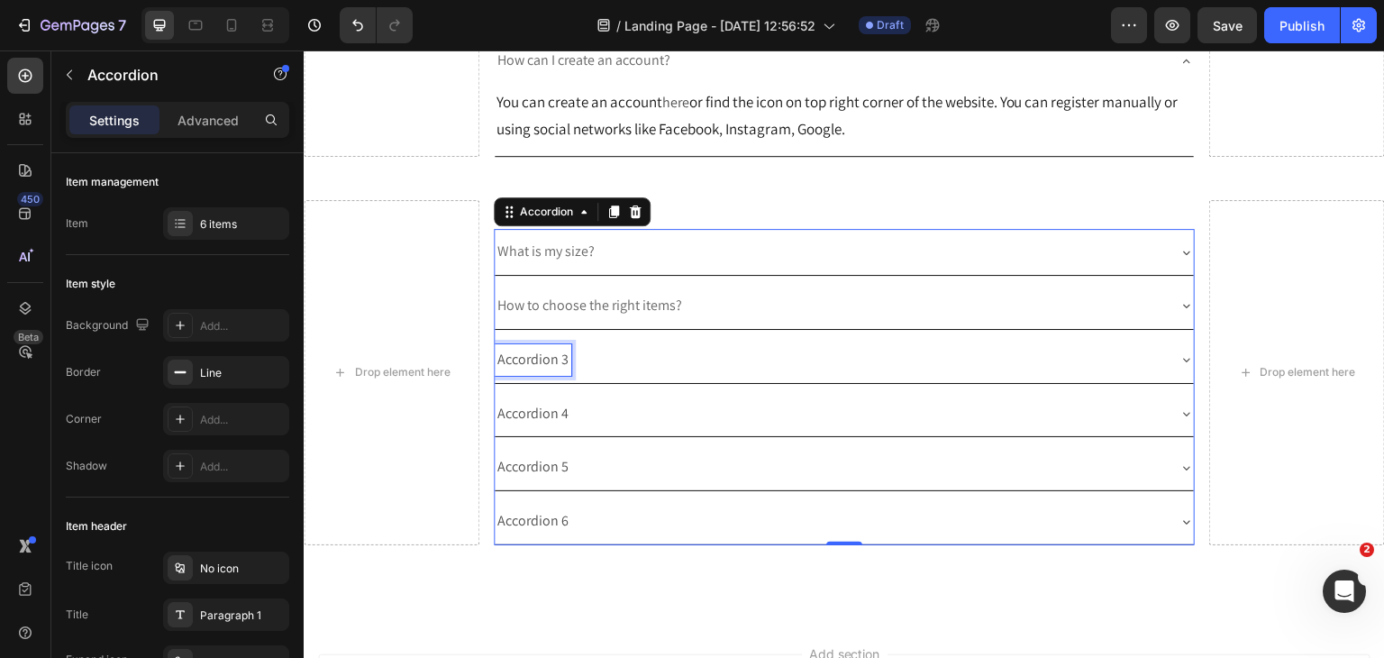
click at [552, 369] on p "Accordion 3" at bounding box center [532, 360] width 71 height 26
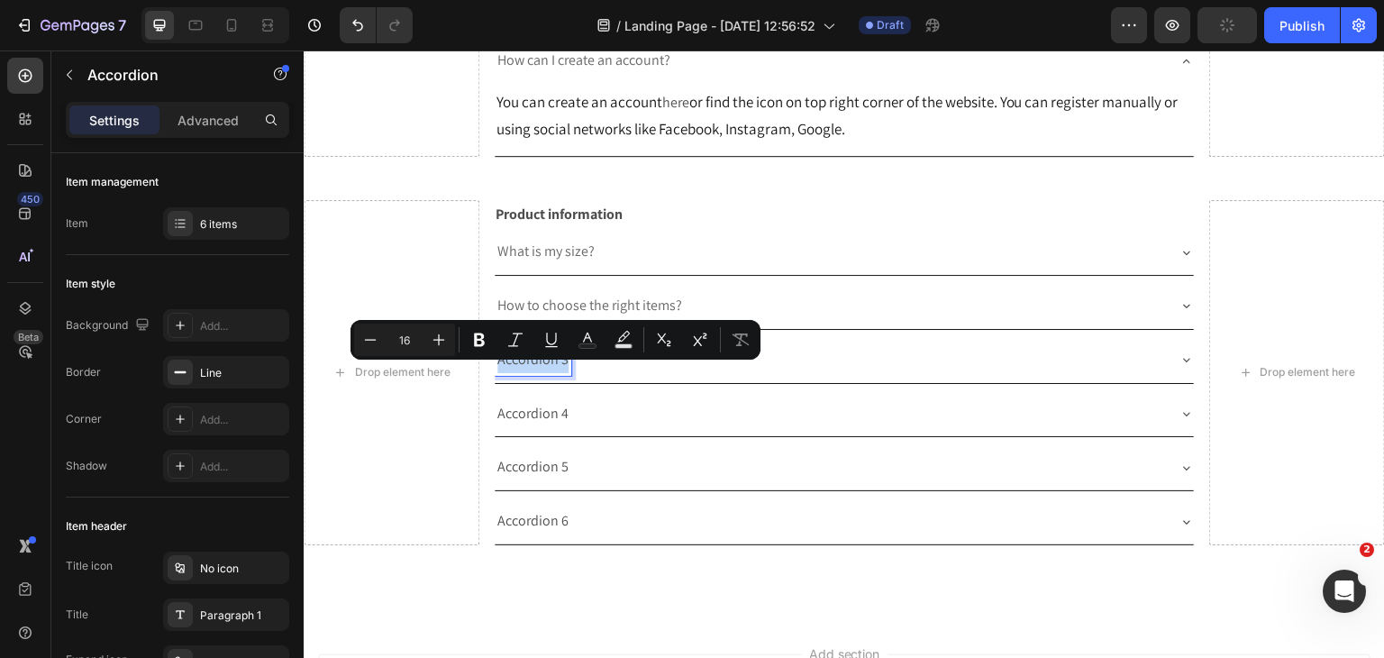
click at [552, 369] on p "Accordion 3" at bounding box center [532, 360] width 71 height 26
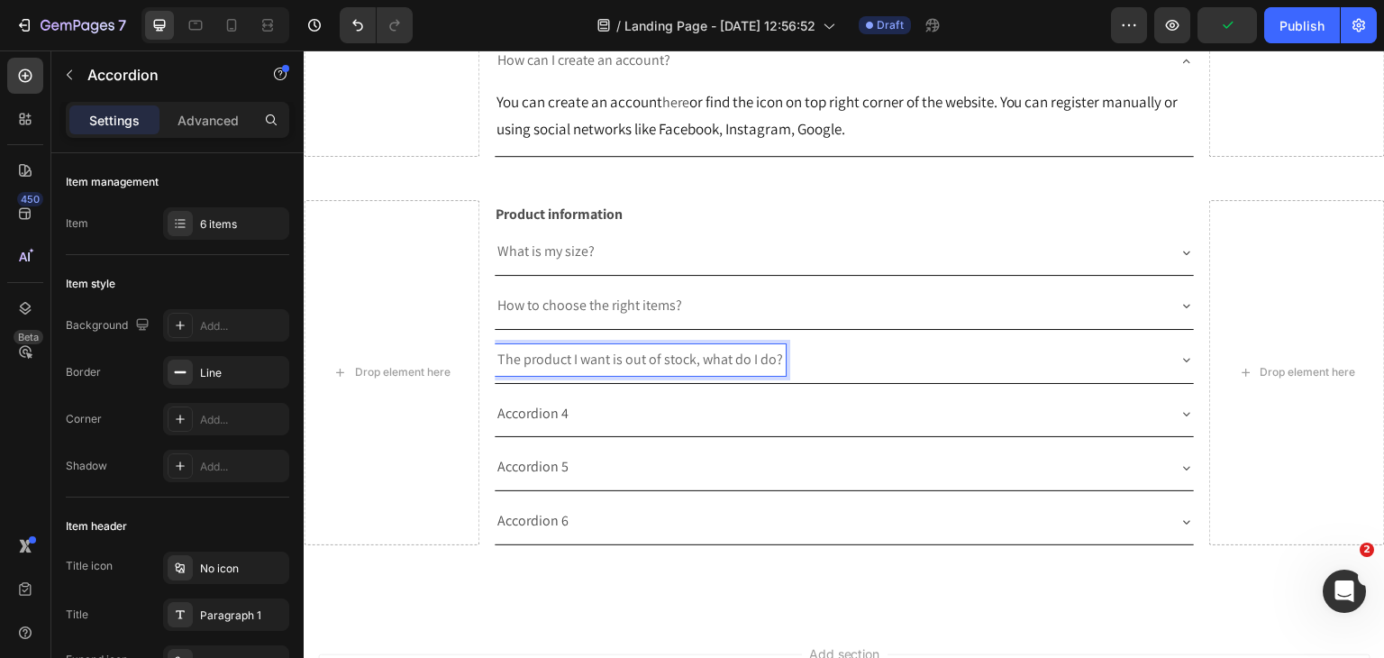
click at [1175, 383] on div "The product I want is out of stock, what do I do?" at bounding box center [845, 360] width 700 height 46
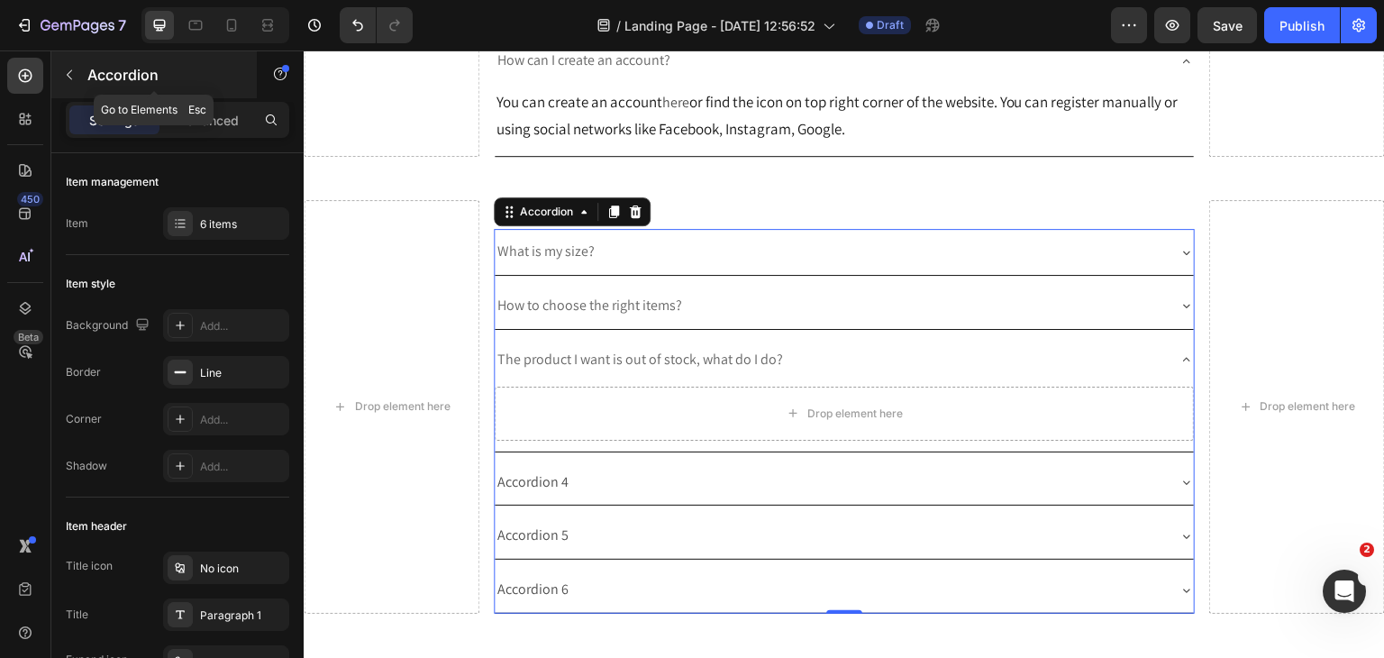
click at [71, 73] on icon "button" at bounding box center [69, 75] width 14 height 14
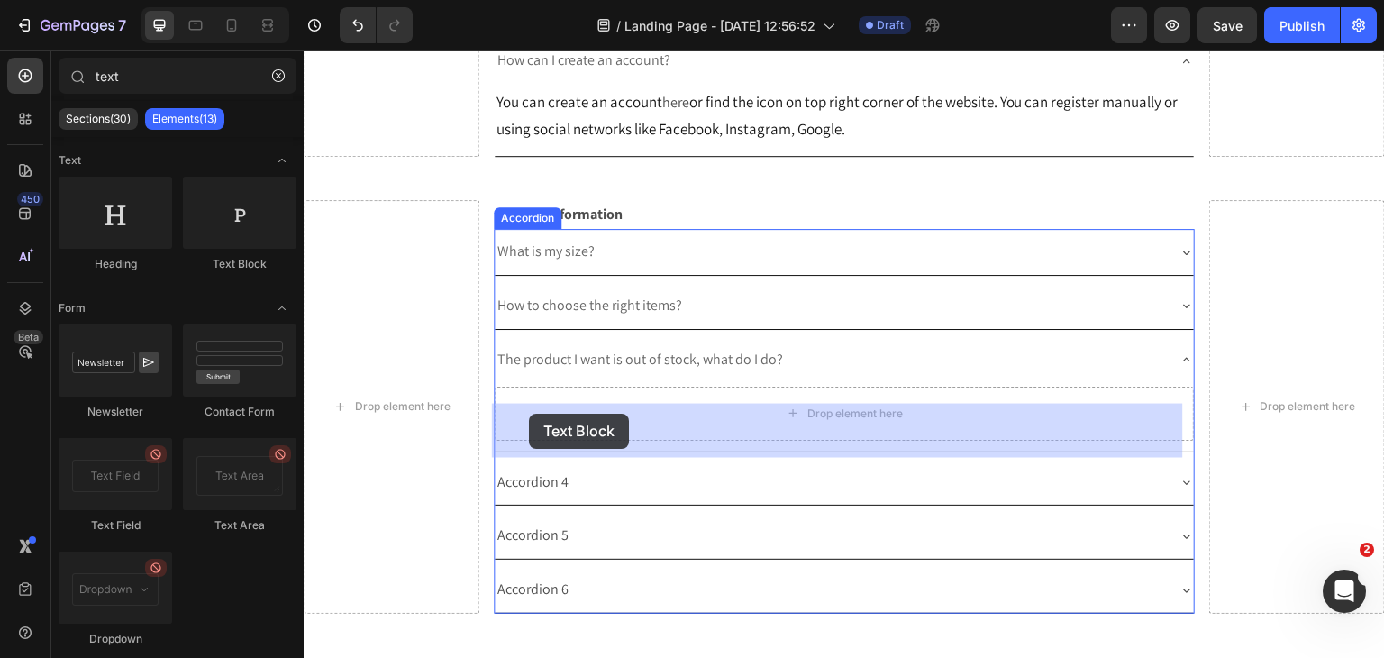
drag, startPoint x: 528, startPoint y: 253, endPoint x: 1172, endPoint y: 51, distance: 675.1
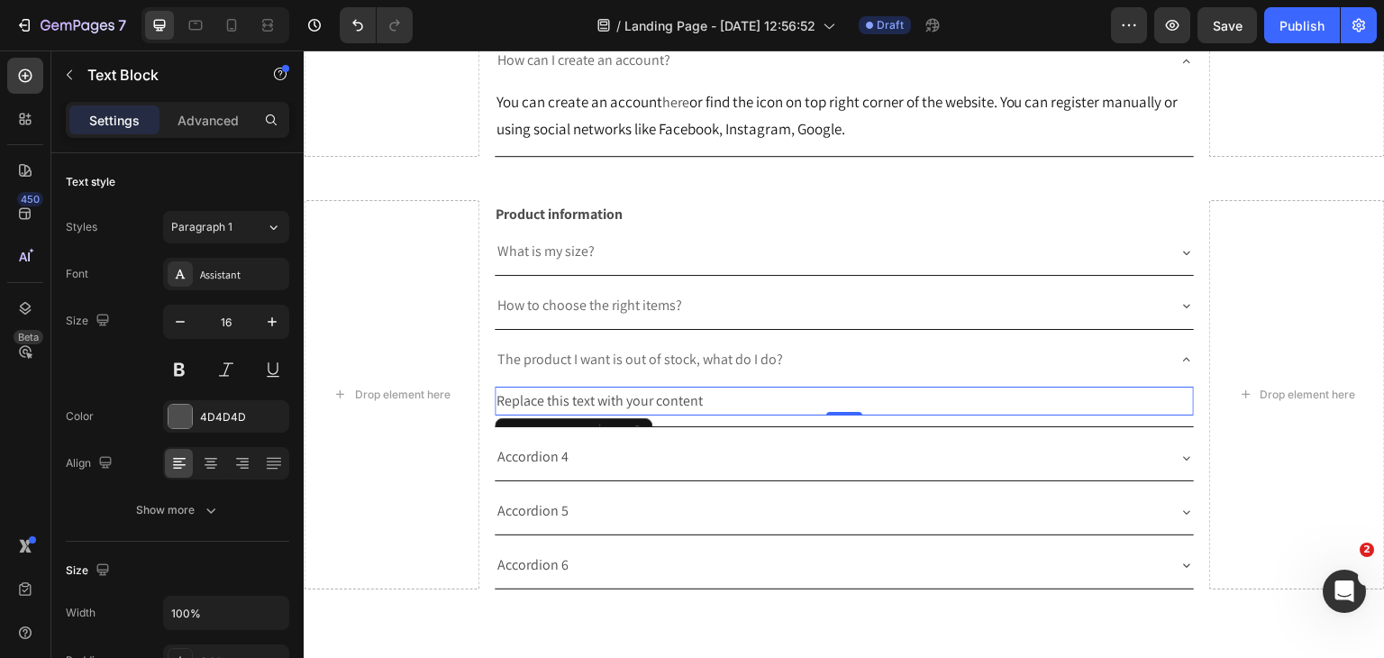
click at [653, 416] on div "Replace this text with your content" at bounding box center [845, 402] width 700 height 30
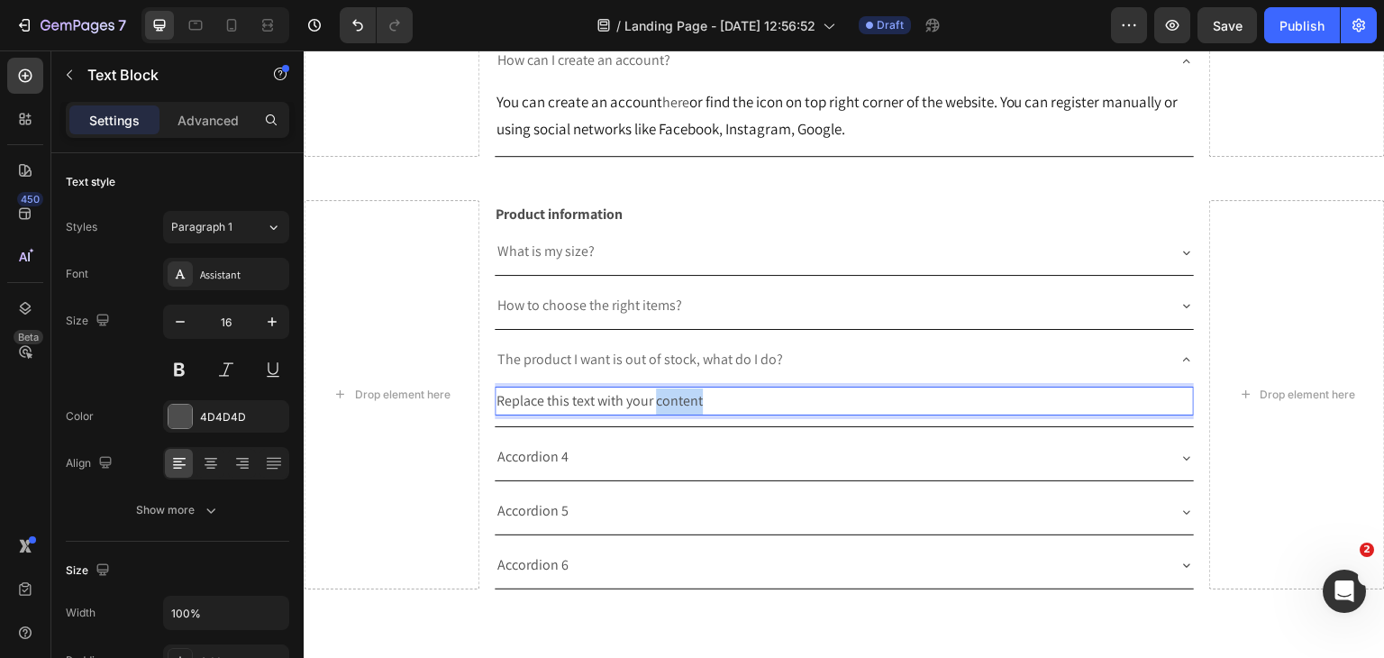
click at [653, 414] on p "Replace this text with your content" at bounding box center [844, 401] width 696 height 26
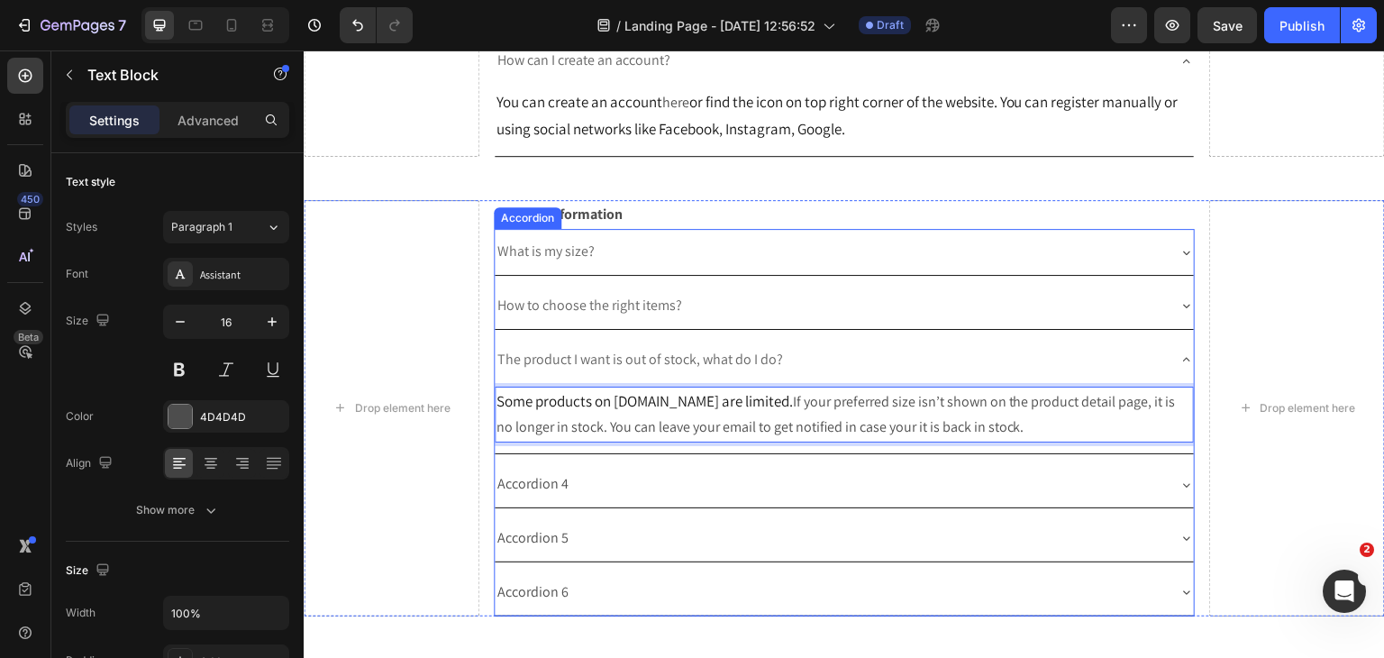
click at [1168, 381] on div "The product I want is out of stock, what do I do?" at bounding box center [845, 360] width 700 height 46
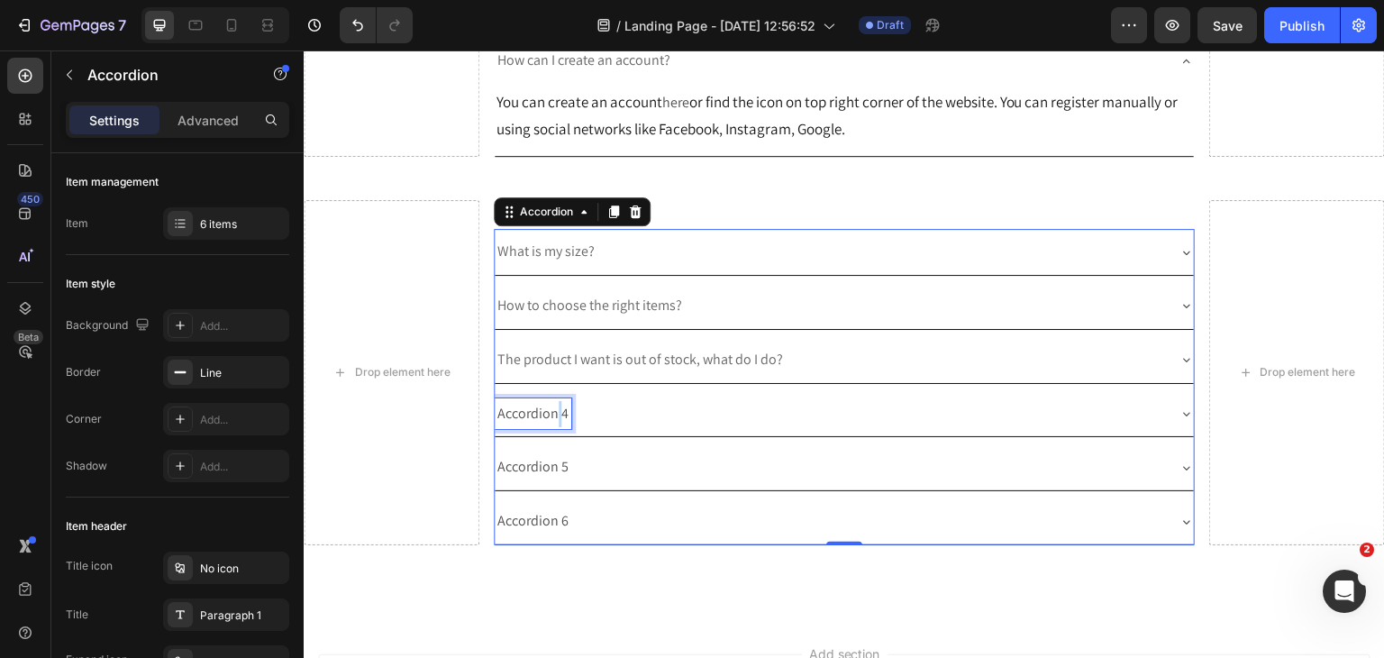
click at [554, 426] on p "Accordion 4" at bounding box center [532, 414] width 71 height 26
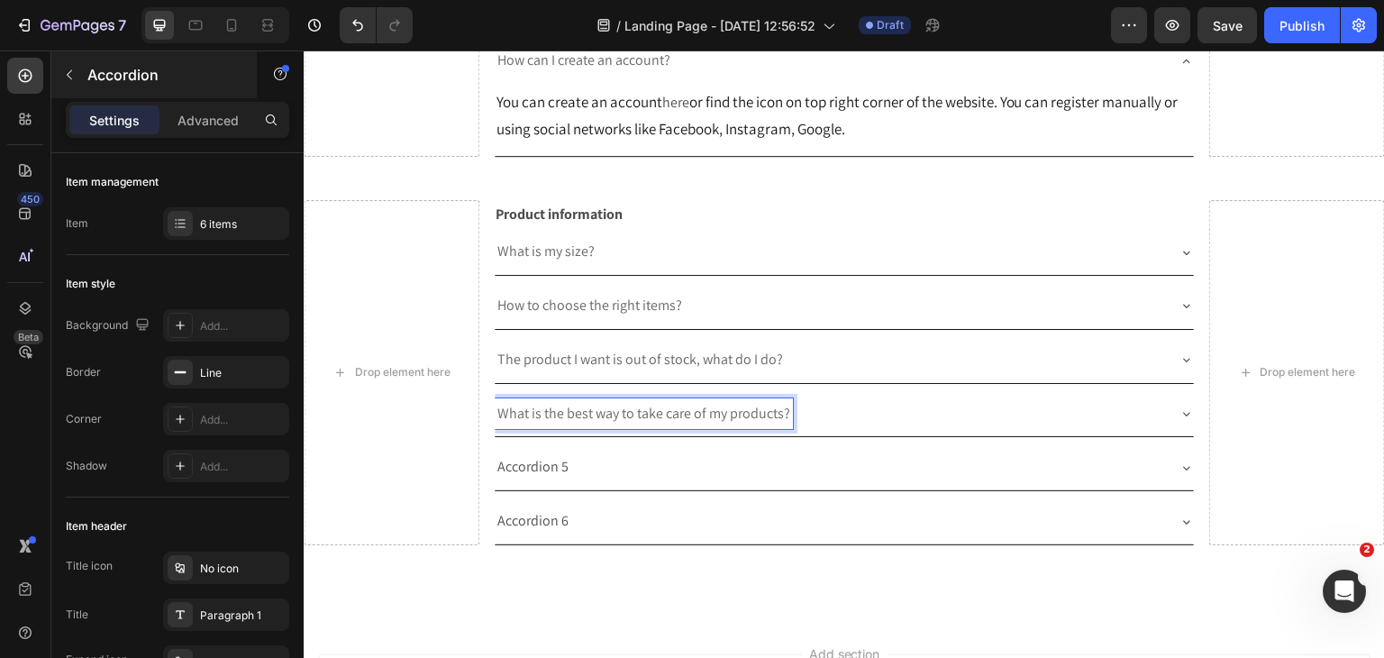
click at [76, 81] on button "button" at bounding box center [69, 74] width 29 height 29
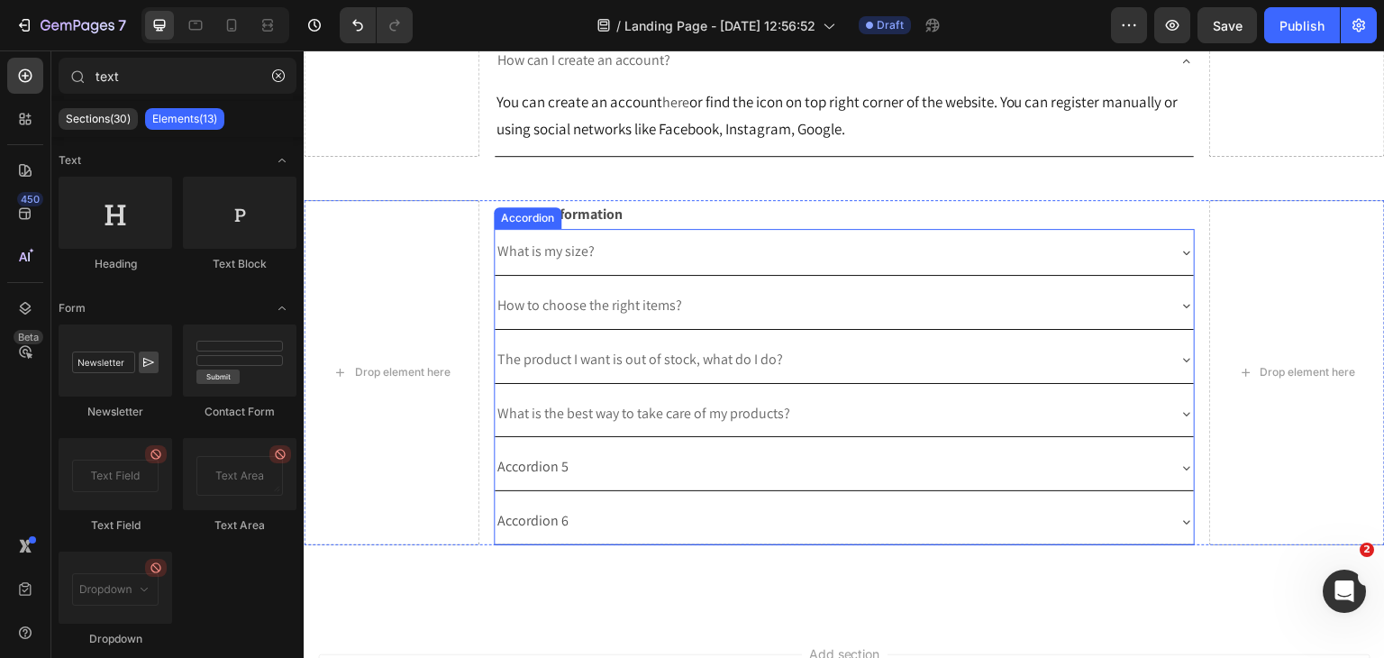
click at [1179, 421] on icon at bounding box center [1186, 413] width 14 height 14
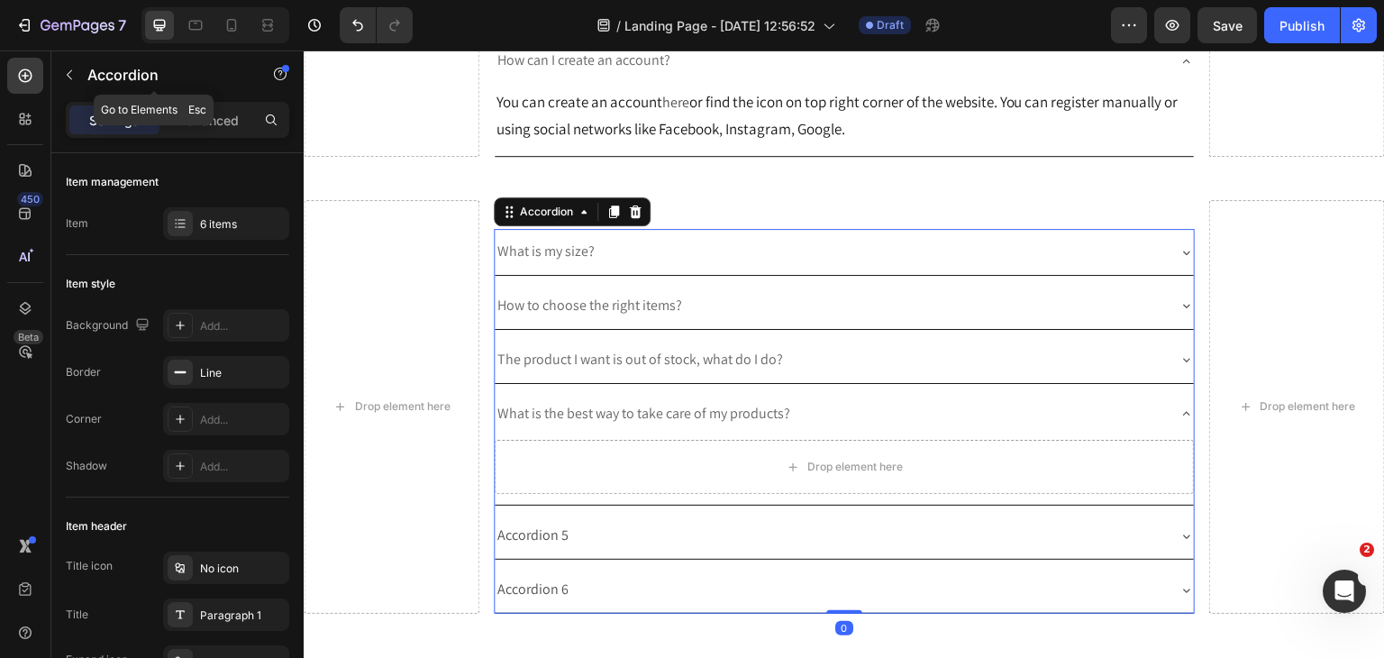
click at [82, 62] on div "Accordion" at bounding box center [153, 74] width 205 height 47
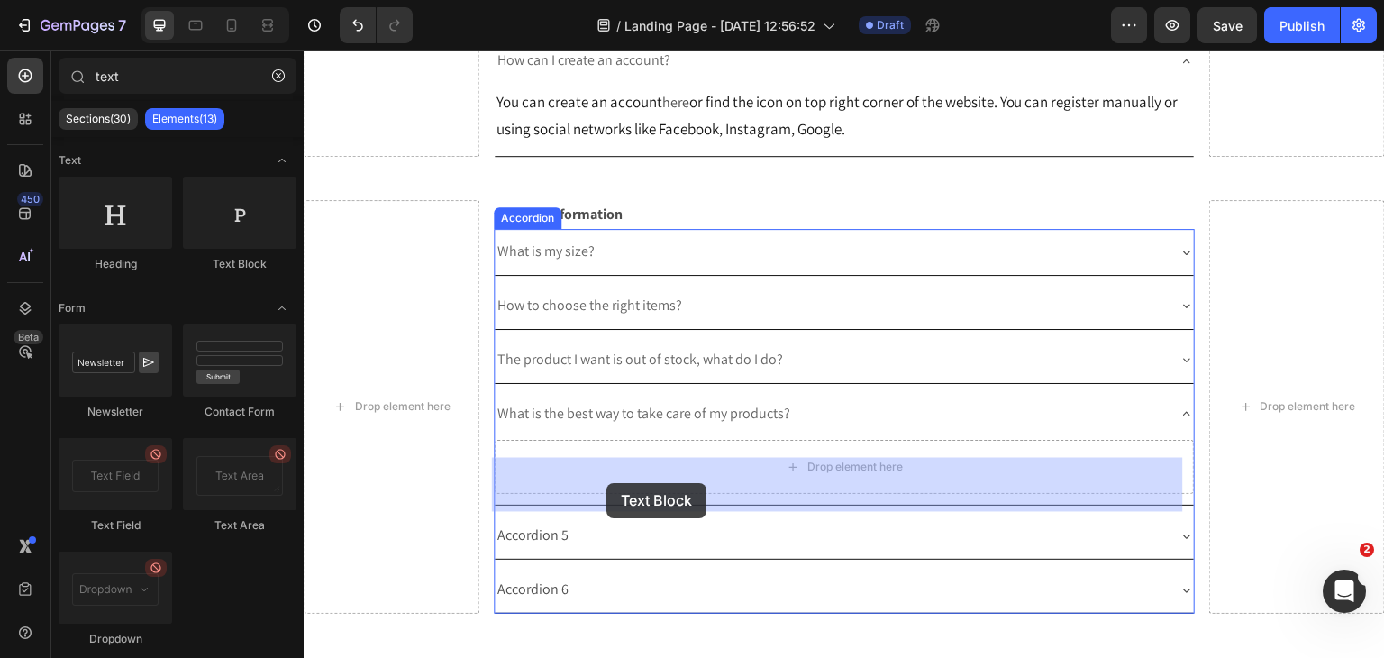
drag, startPoint x: 538, startPoint y: 283, endPoint x: 606, endPoint y: 483, distance: 211.4
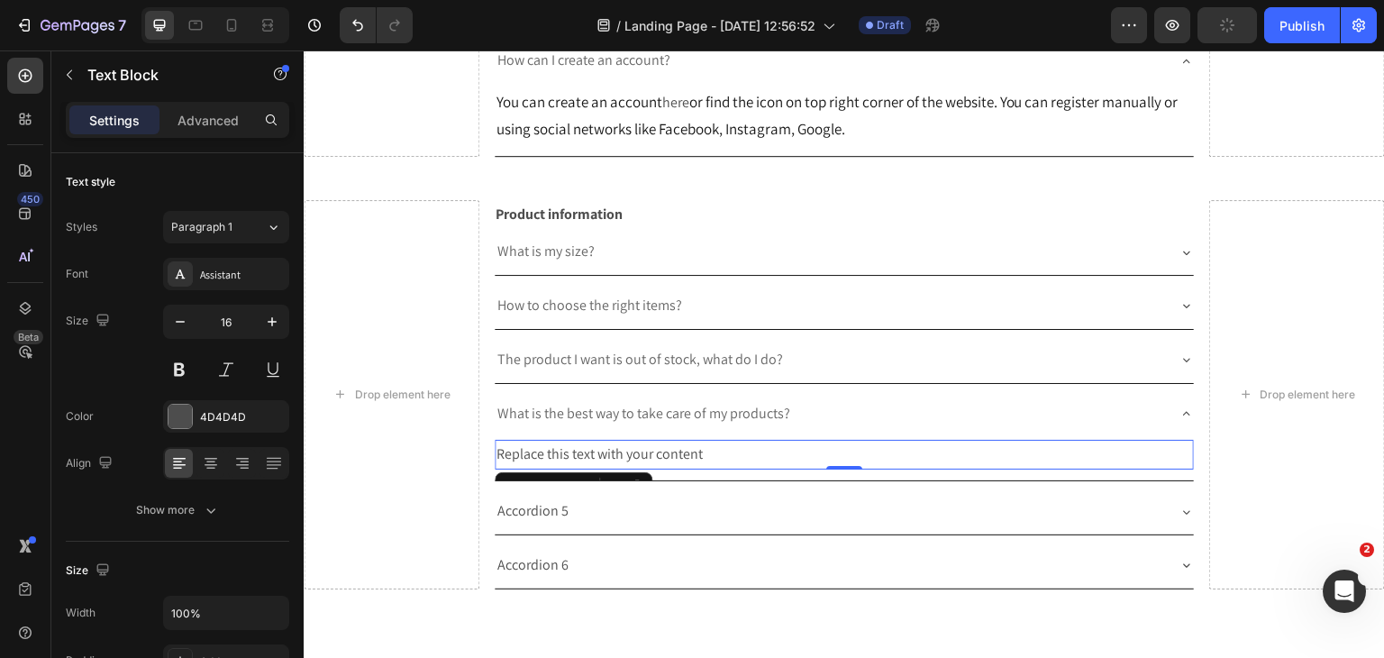
click at [1031, 468] on div "Replace this text with your content" at bounding box center [845, 455] width 700 height 30
click at [1031, 468] on p "Replace this text with your content" at bounding box center [844, 454] width 696 height 26
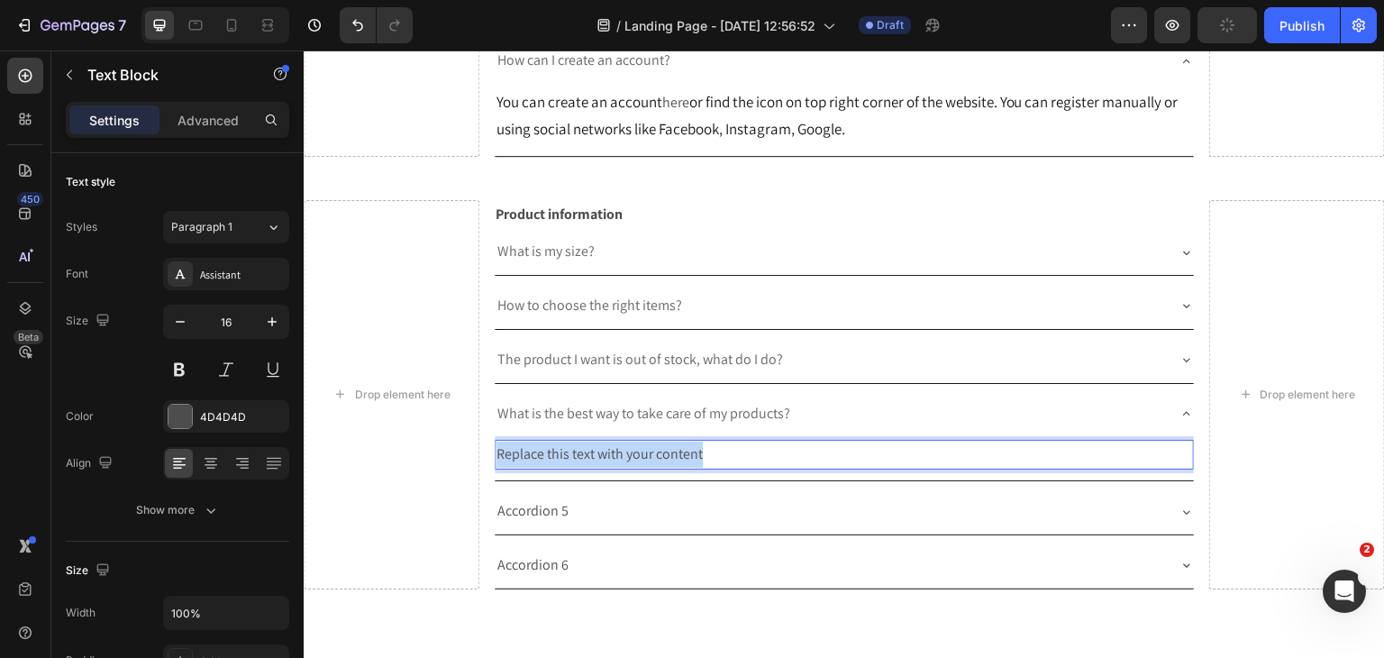
click at [1031, 468] on p "Replace this text with your content" at bounding box center [844, 454] width 696 height 26
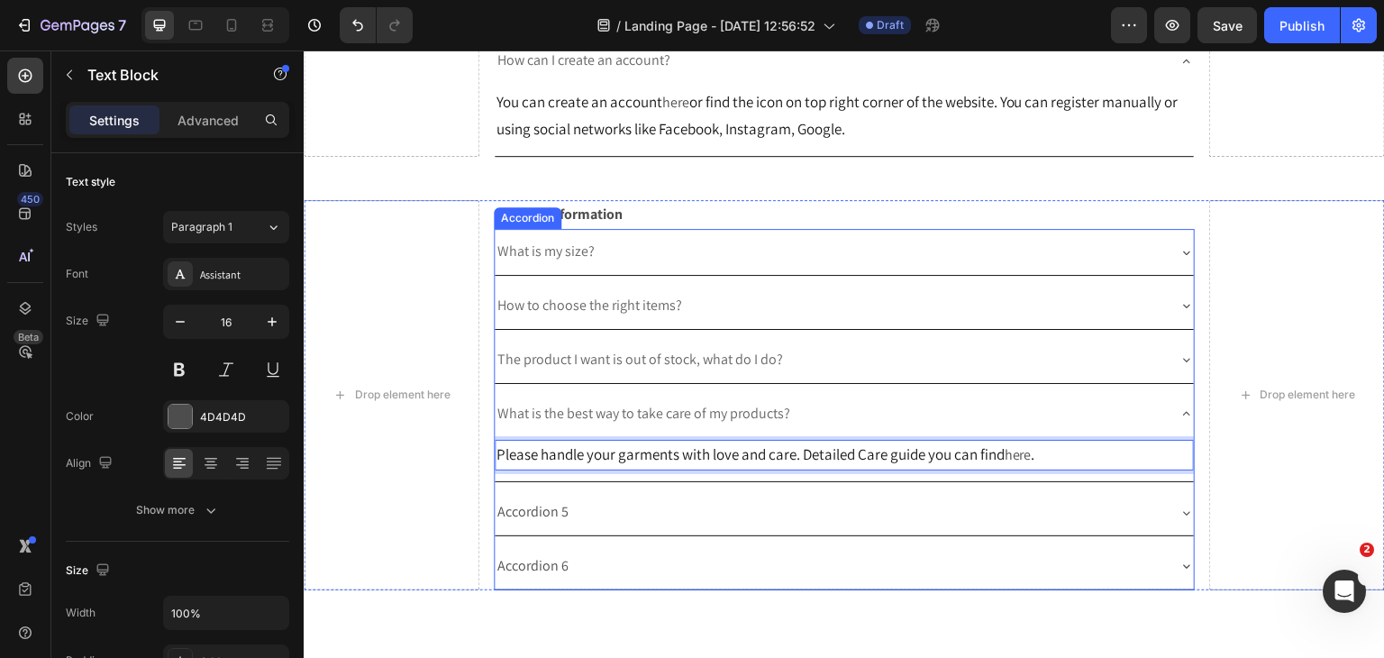
click at [545, 523] on p "Accordion 5" at bounding box center [532, 512] width 71 height 26
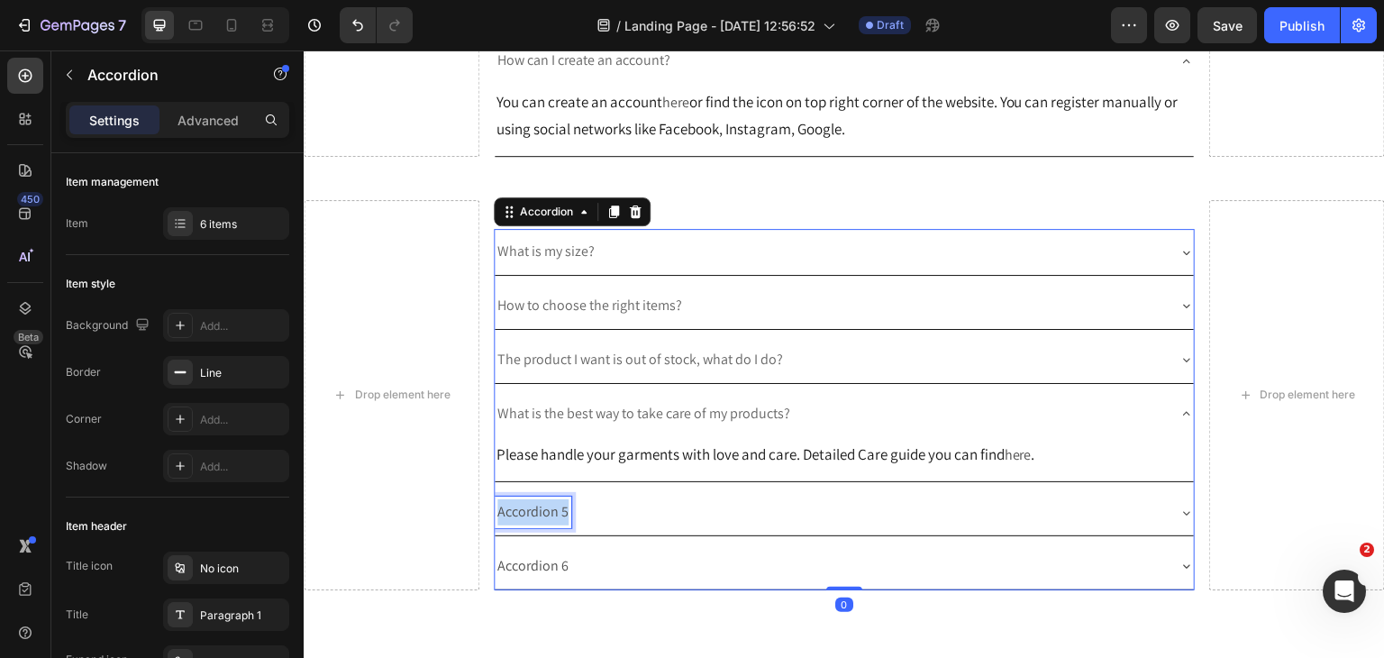
click at [545, 523] on p "Accordion 5" at bounding box center [532, 512] width 71 height 26
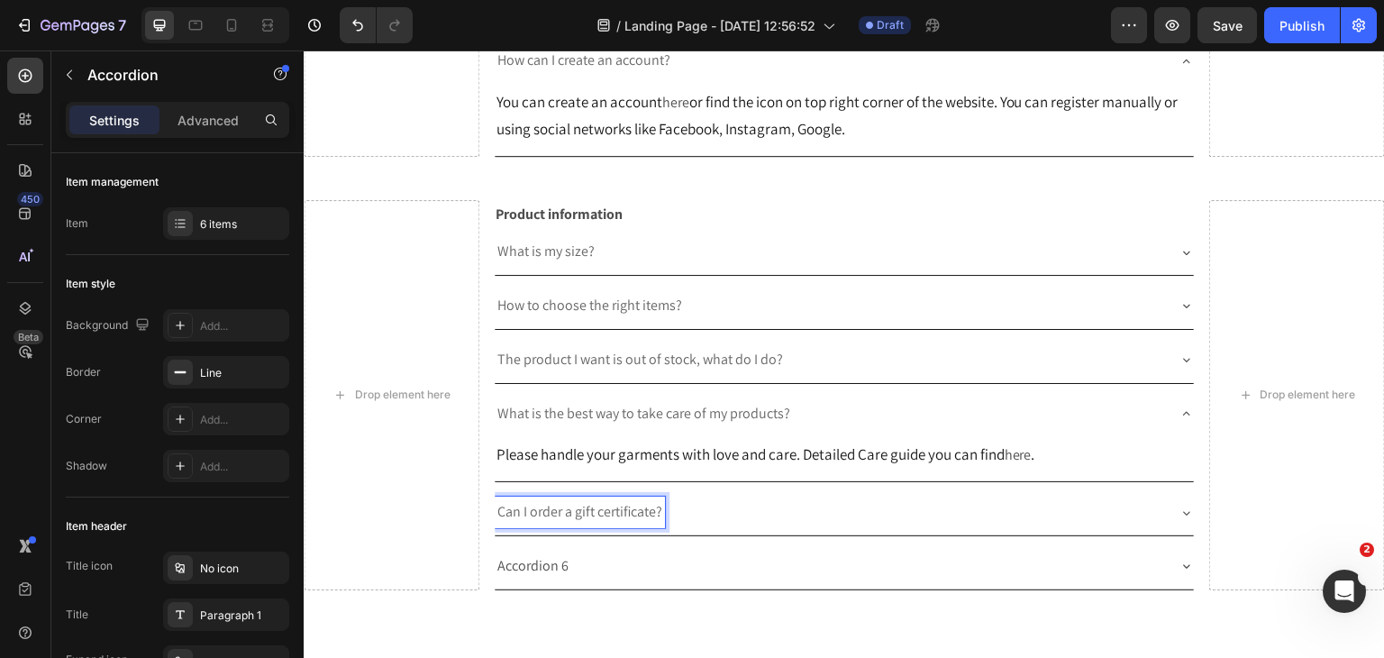
click at [1179, 520] on icon at bounding box center [1186, 512] width 14 height 14
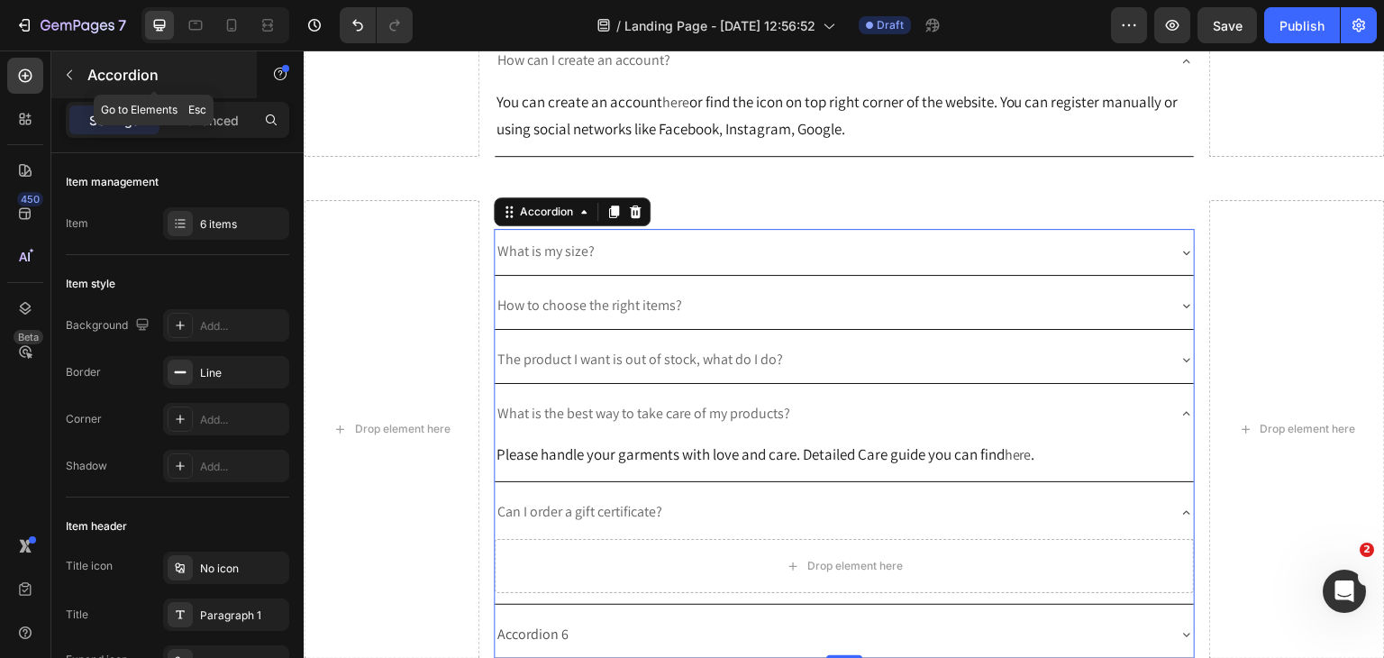
click at [71, 86] on button "button" at bounding box center [69, 74] width 29 height 29
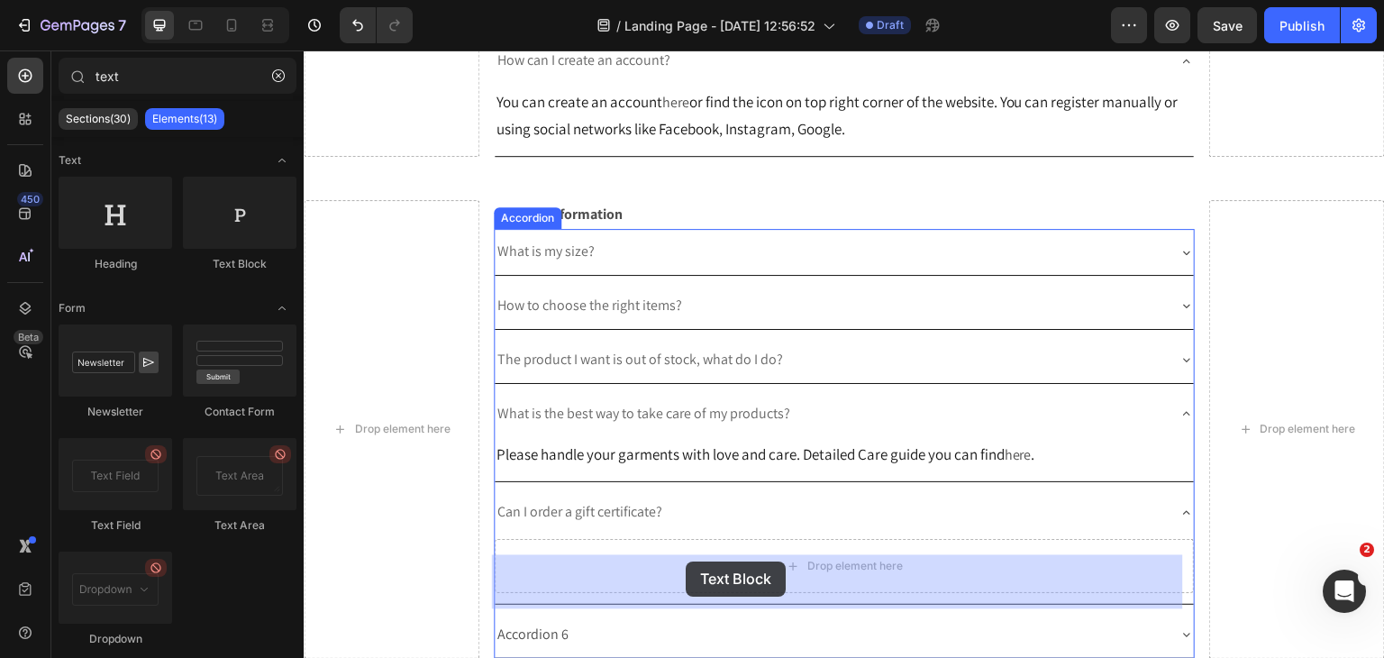
drag, startPoint x: 520, startPoint y: 281, endPoint x: 684, endPoint y: 564, distance: 327.0
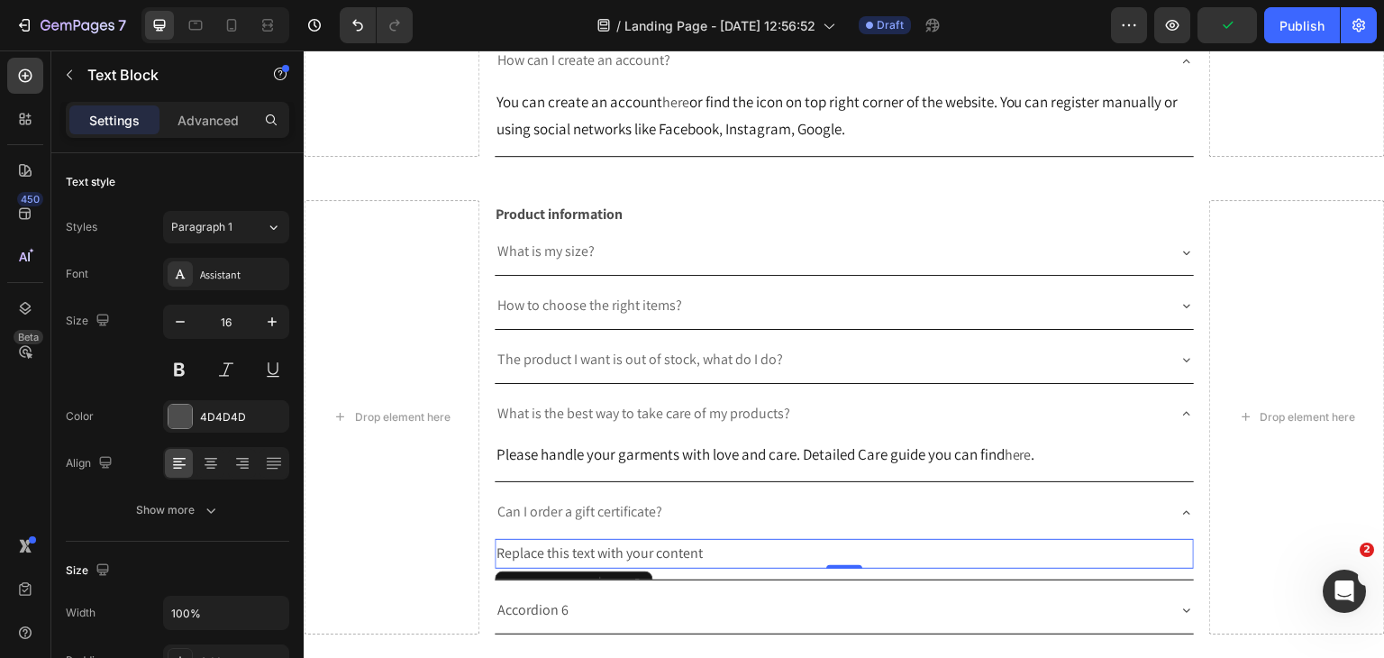
click at [586, 569] on div "Replace this text with your content" at bounding box center [845, 554] width 700 height 30
click at [586, 567] on p "Replace this text with your content" at bounding box center [844, 554] width 696 height 26
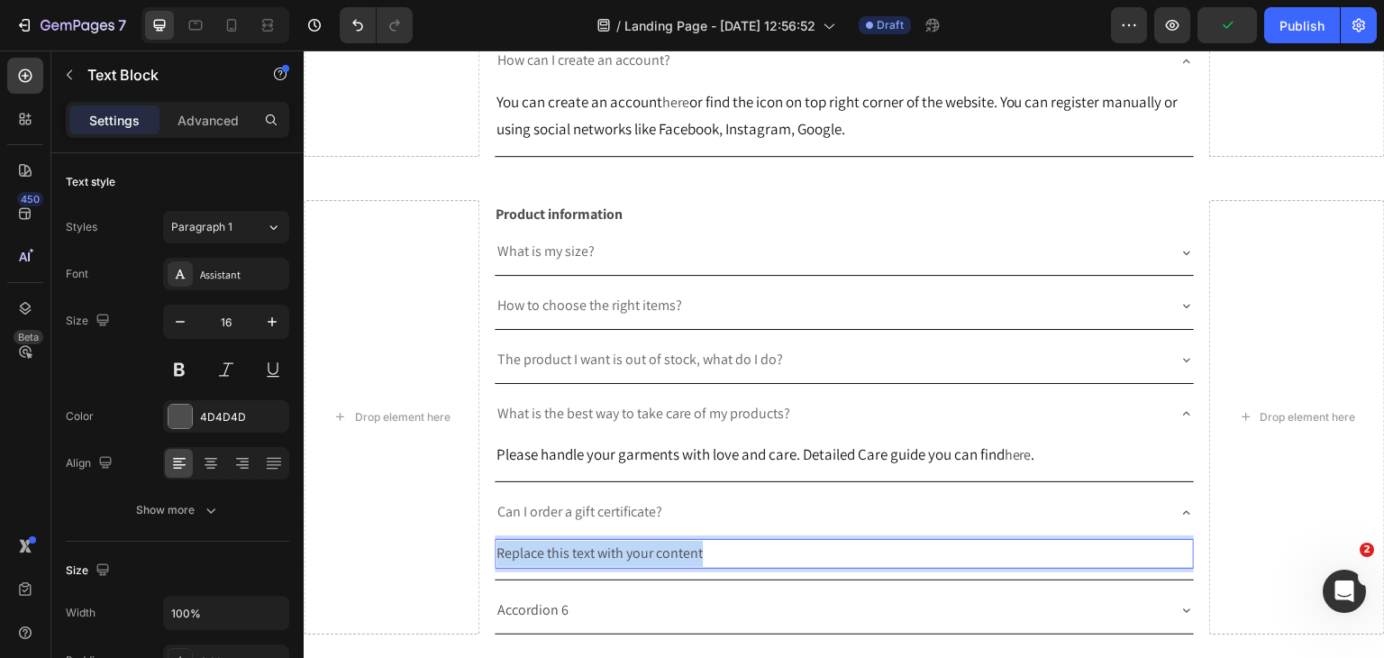
click at [586, 567] on p "Replace this text with your content" at bounding box center [844, 554] width 696 height 26
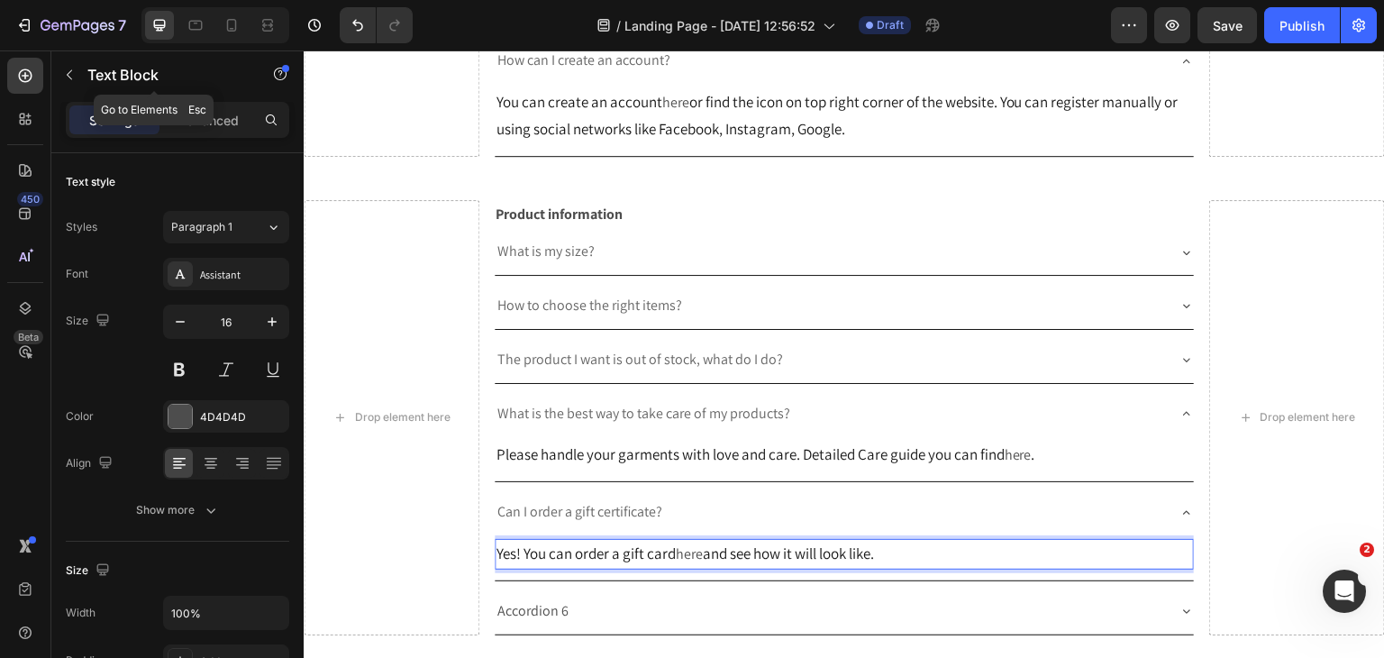
click at [75, 77] on icon "button" at bounding box center [69, 75] width 14 height 14
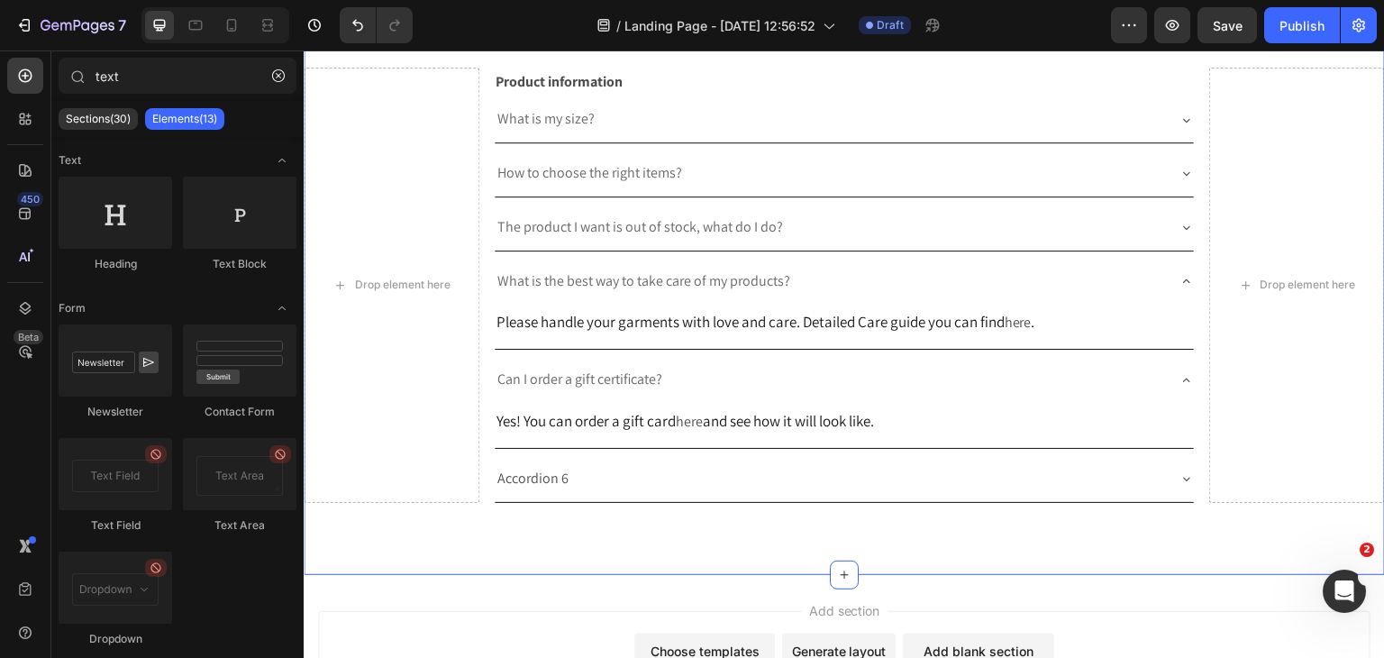
scroll to position [1385, 0]
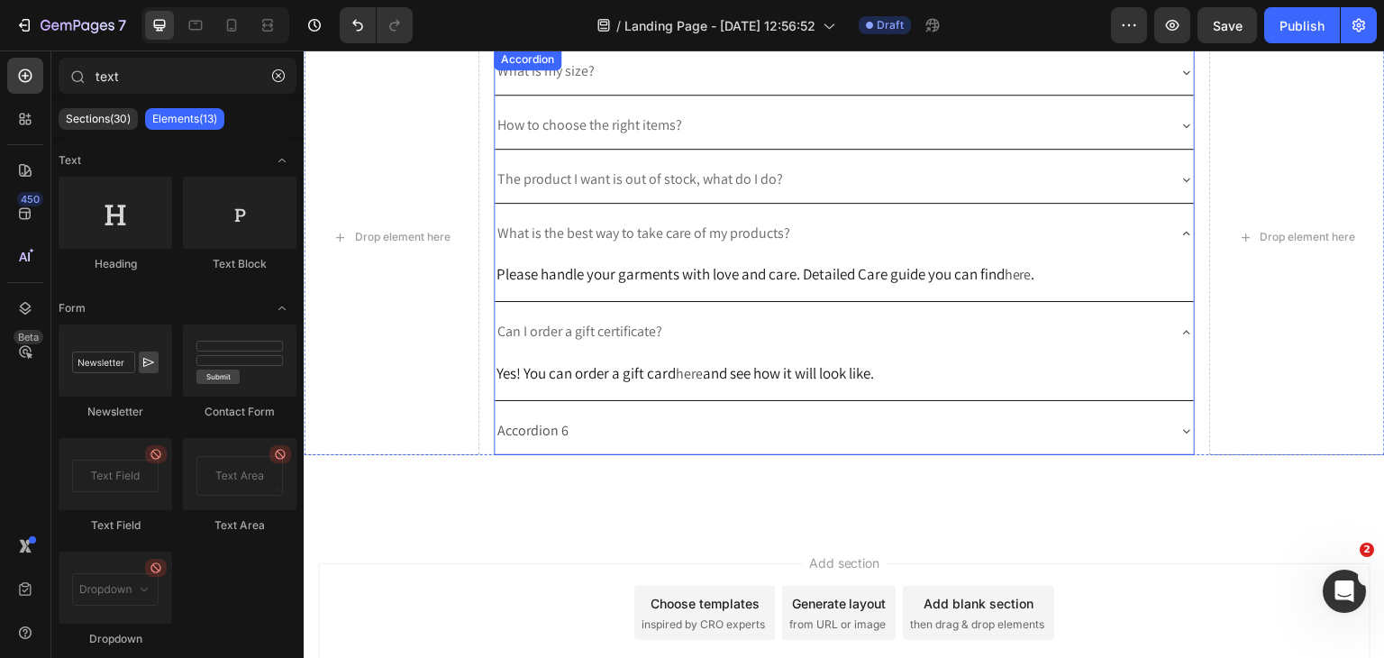
click at [565, 447] on div "Accordion 6" at bounding box center [533, 431] width 77 height 32
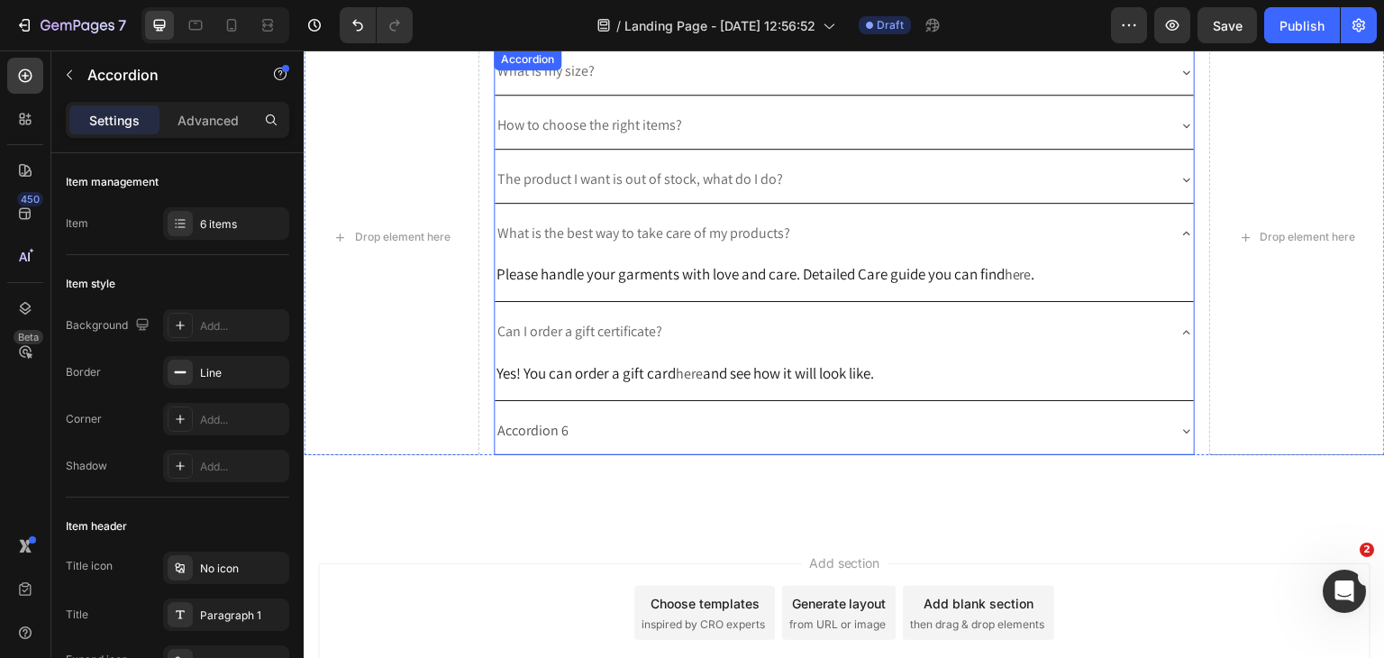
click at [565, 447] on div "Accordion 6" at bounding box center [533, 431] width 77 height 32
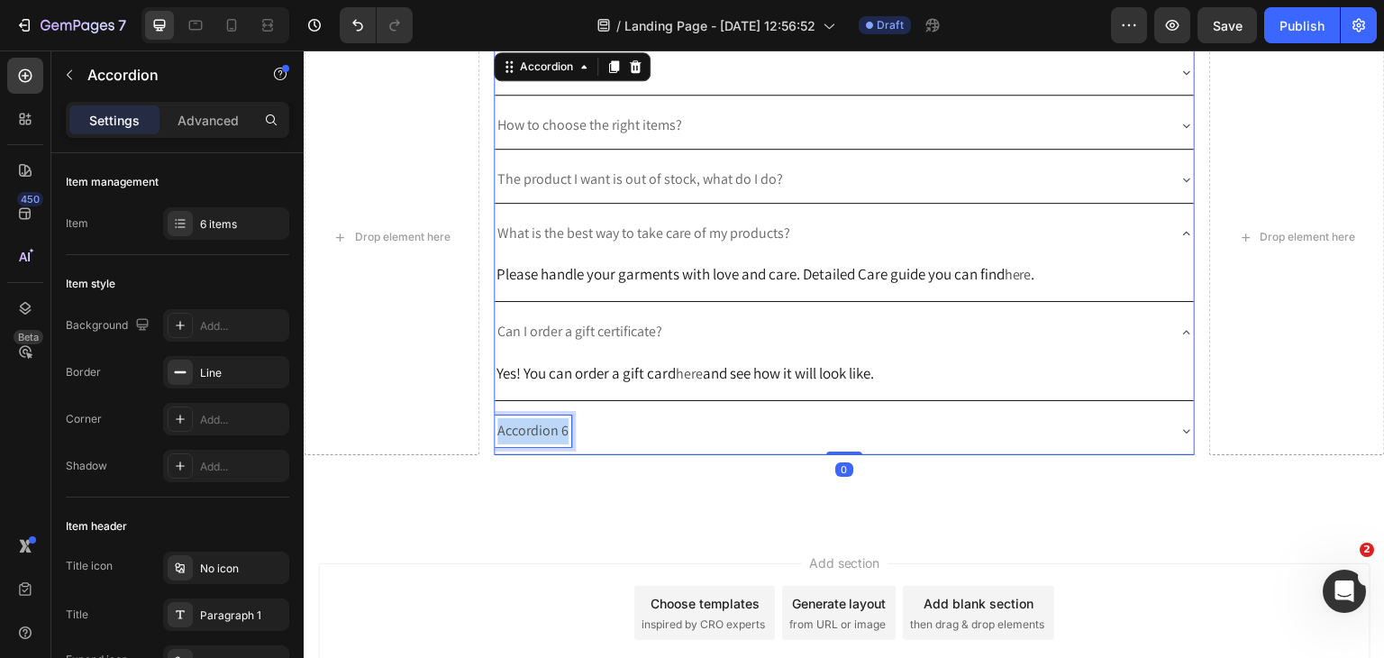
click at [565, 447] on div "Accordion 6" at bounding box center [533, 431] width 77 height 32
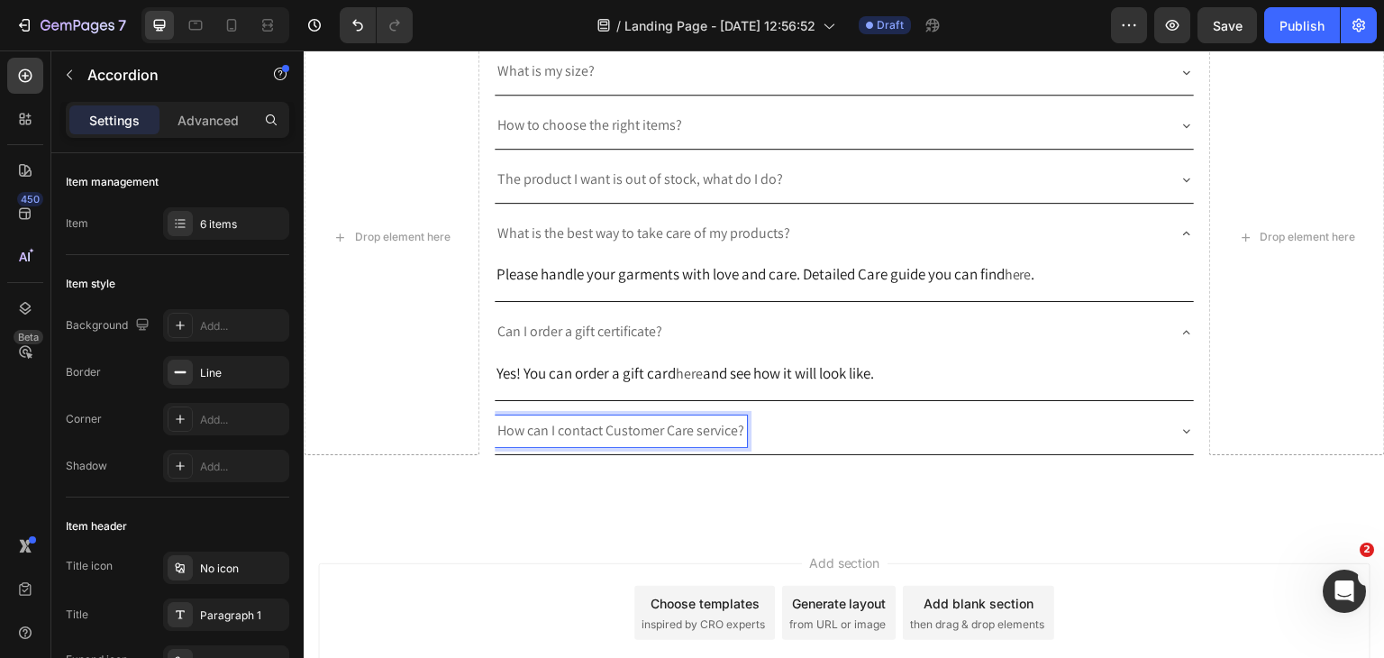
click at [1179, 438] on icon at bounding box center [1186, 430] width 14 height 14
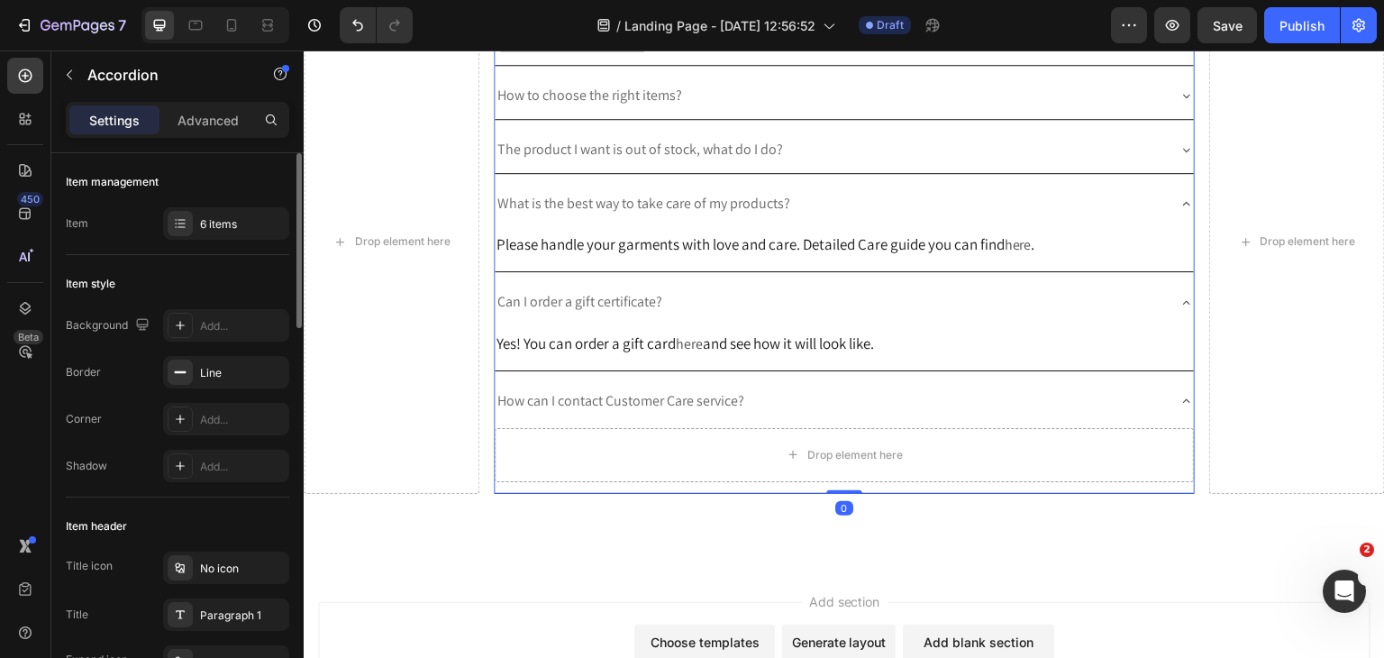
scroll to position [1420, 0]
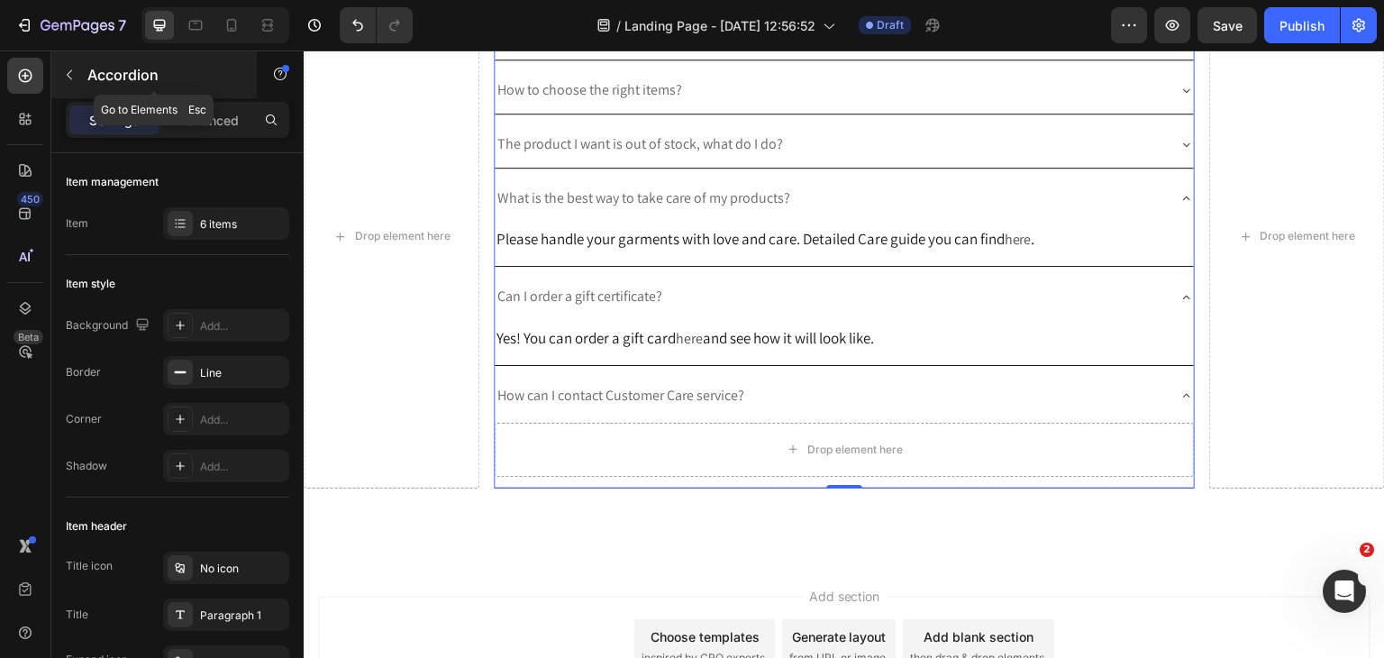
click at [68, 86] on button "button" at bounding box center [69, 74] width 29 height 29
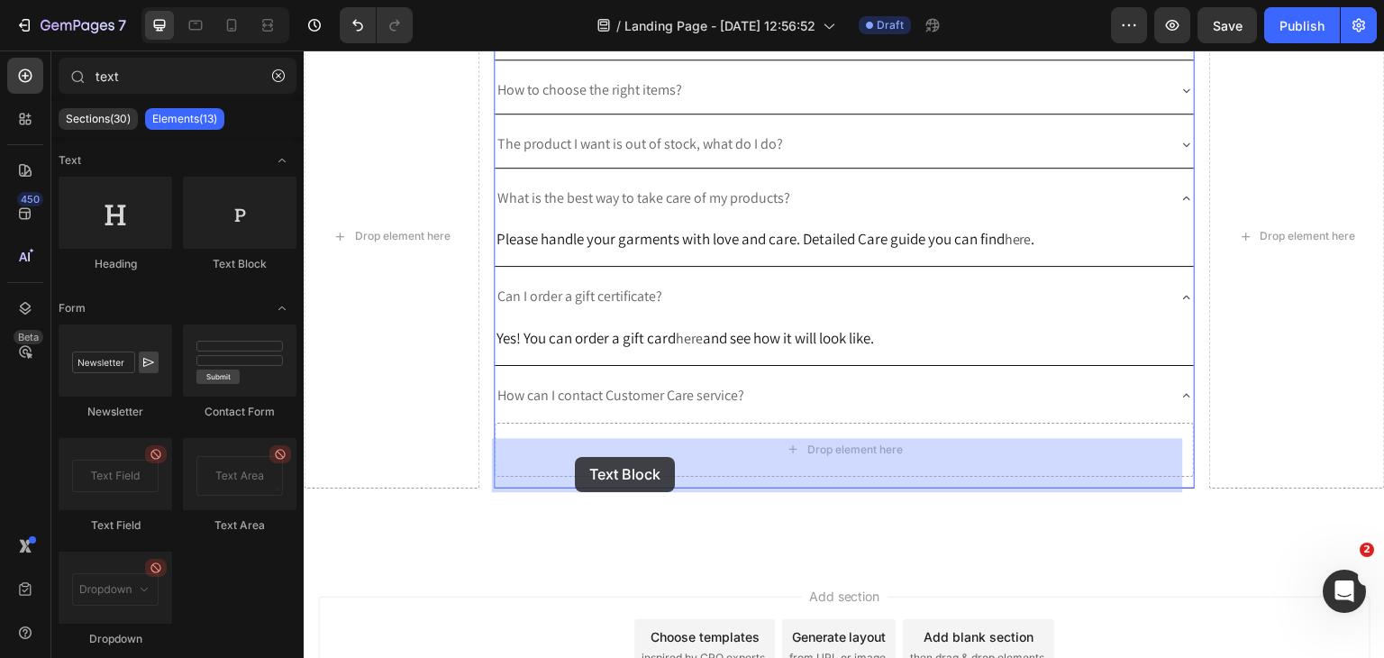
drag, startPoint x: 534, startPoint y: 264, endPoint x: 825, endPoint y: 160, distance: 308.9
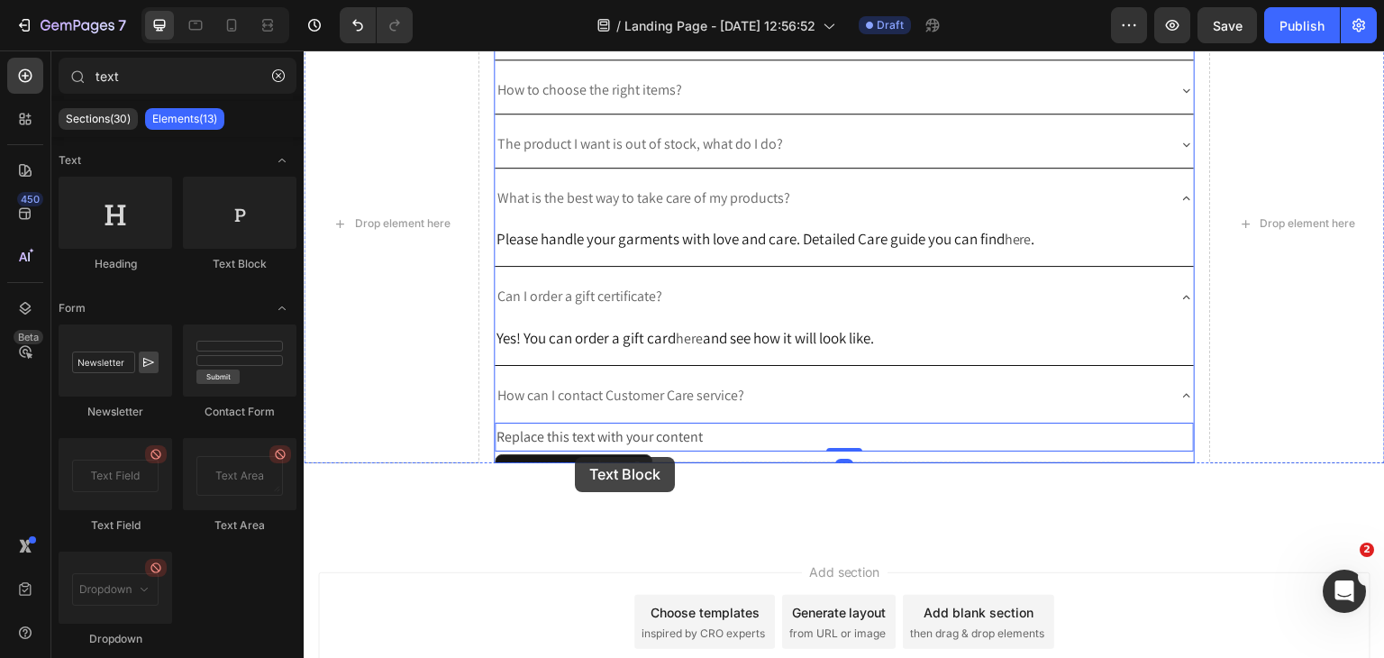
scroll to position [1407, 0]
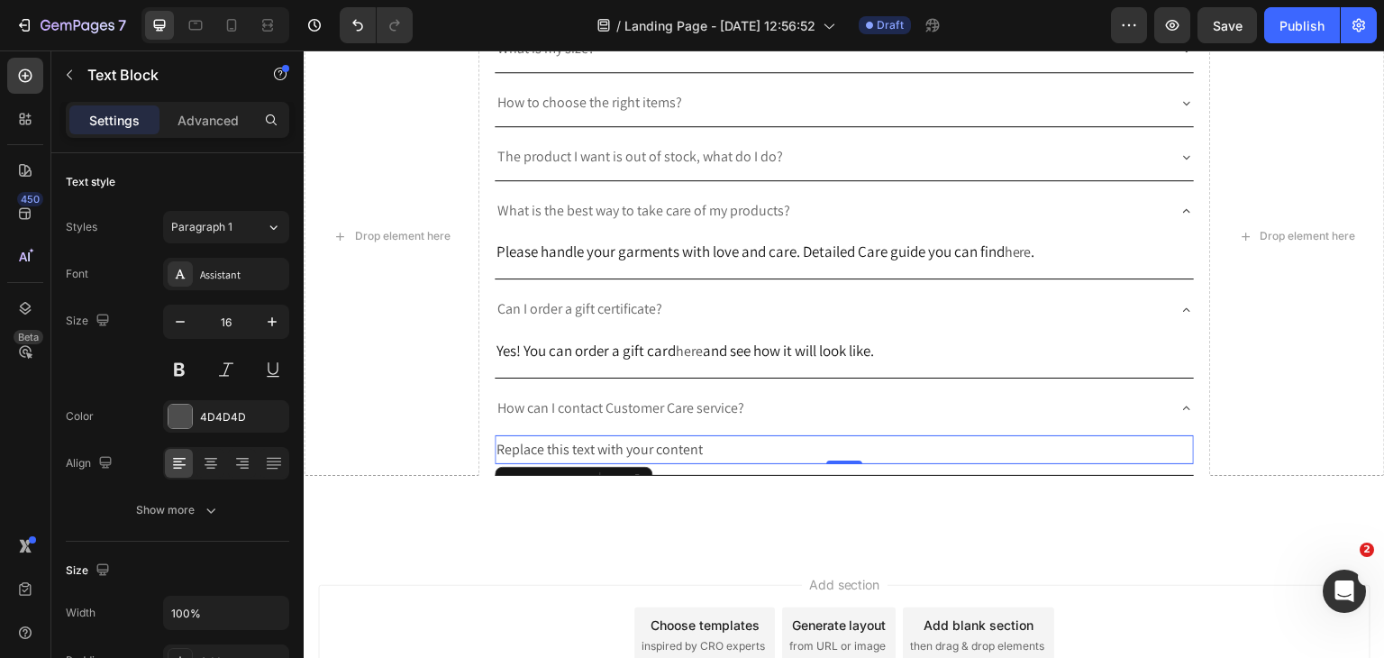
click at [1073, 463] on div "Replace this text with your content" at bounding box center [845, 450] width 700 height 30
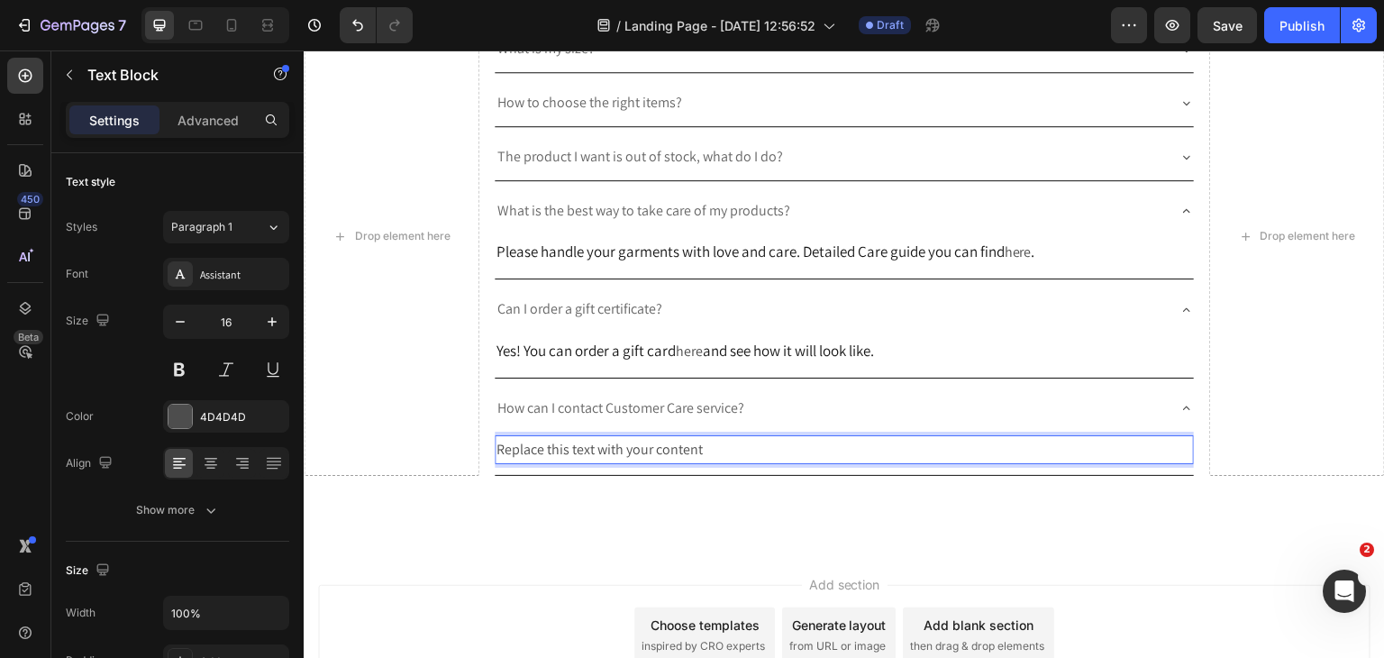
click at [1073, 463] on p "Replace this text with your content" at bounding box center [844, 450] width 696 height 26
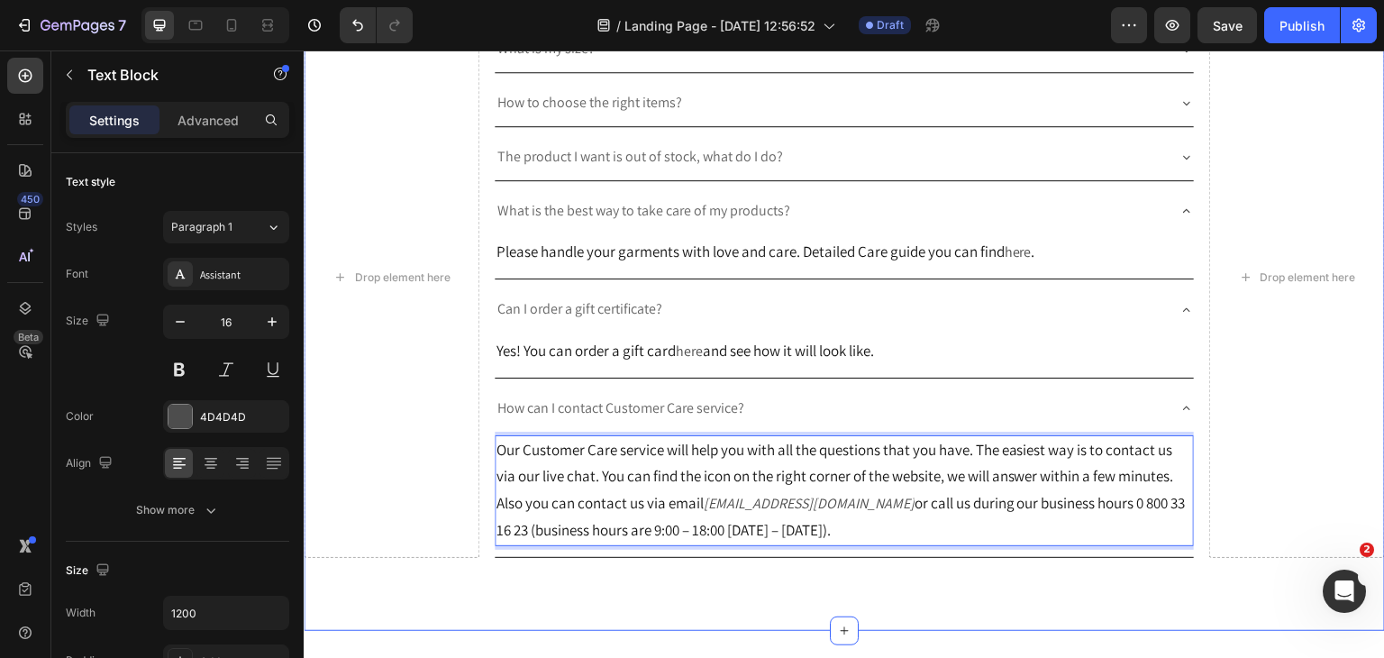
click at [1018, 600] on p "Rich Text Editor. Editing area: main" at bounding box center [844, 587] width 1078 height 26
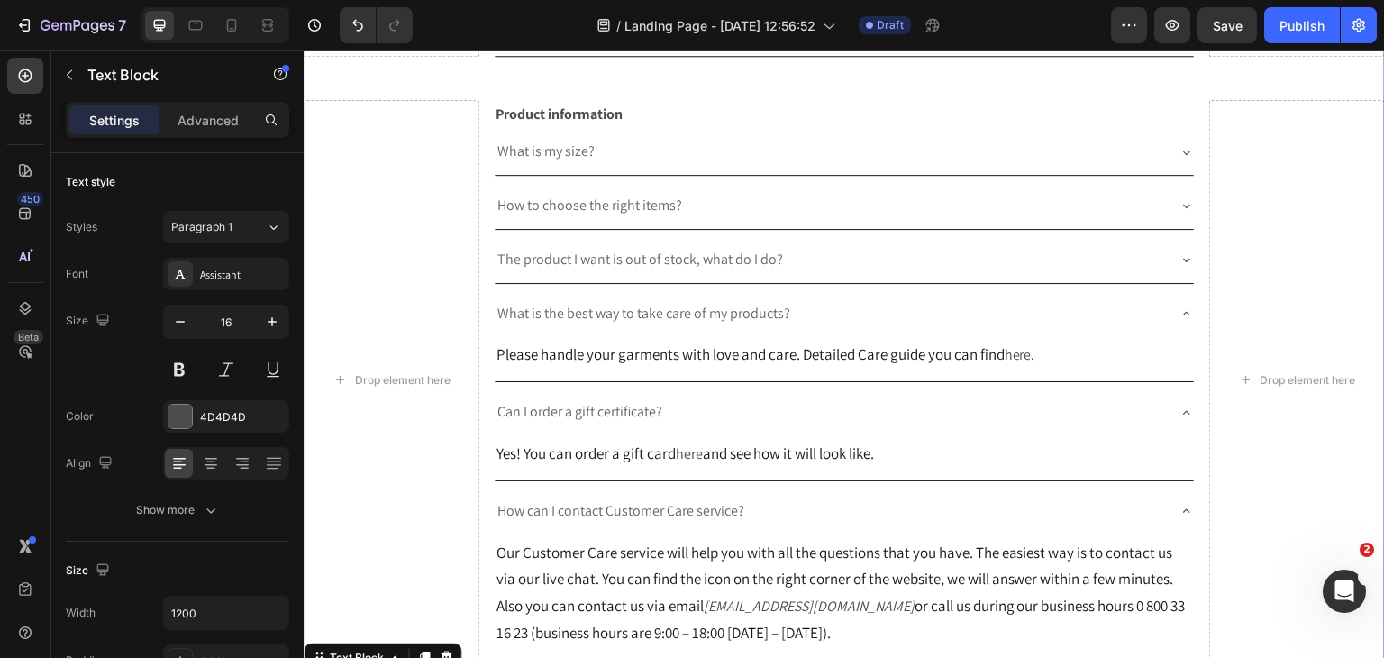
scroll to position [1137, 0]
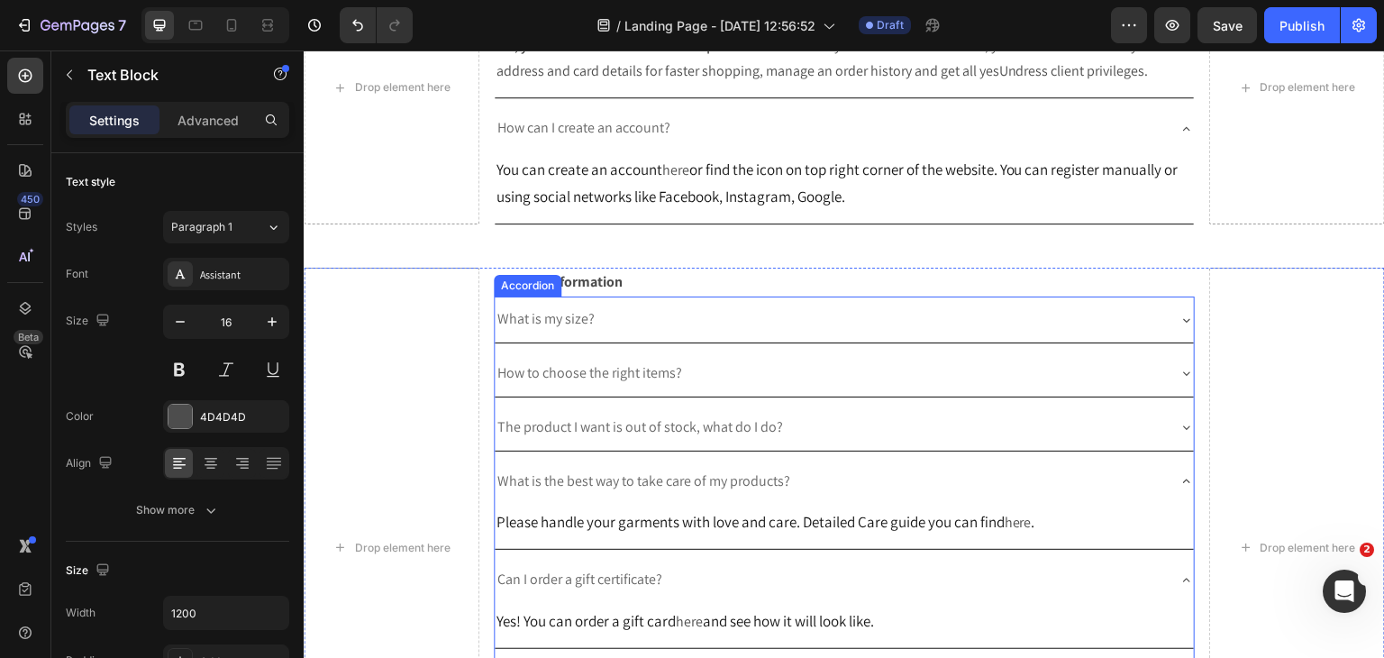
click at [1179, 488] on icon at bounding box center [1186, 481] width 14 height 14
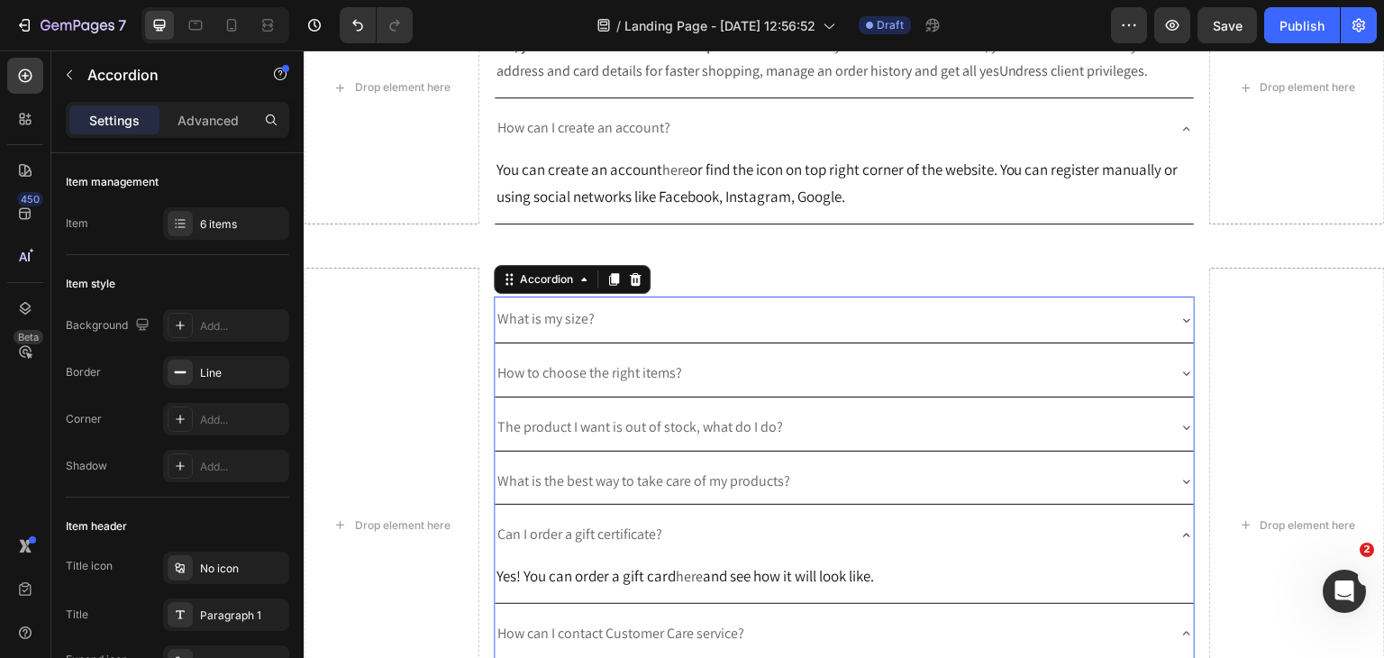
click at [1170, 542] on div "Can I order a gift certificate?" at bounding box center [845, 535] width 700 height 46
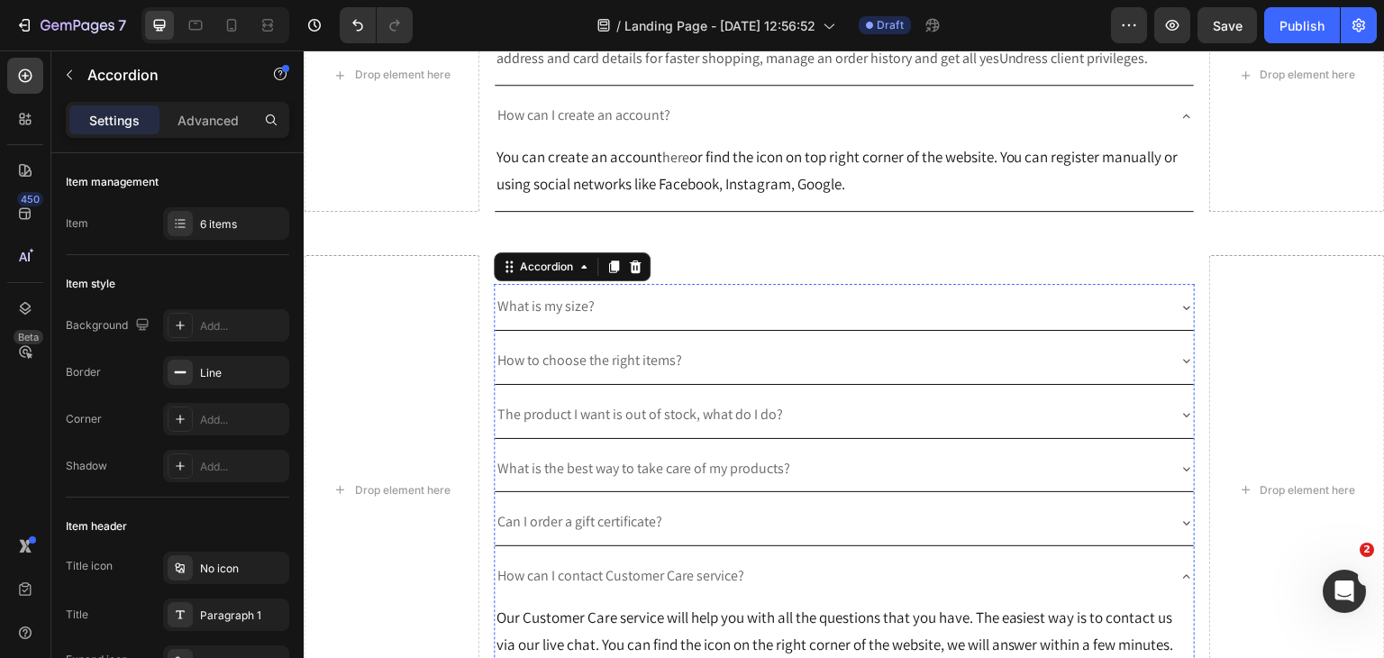
scroll to position [1227, 0]
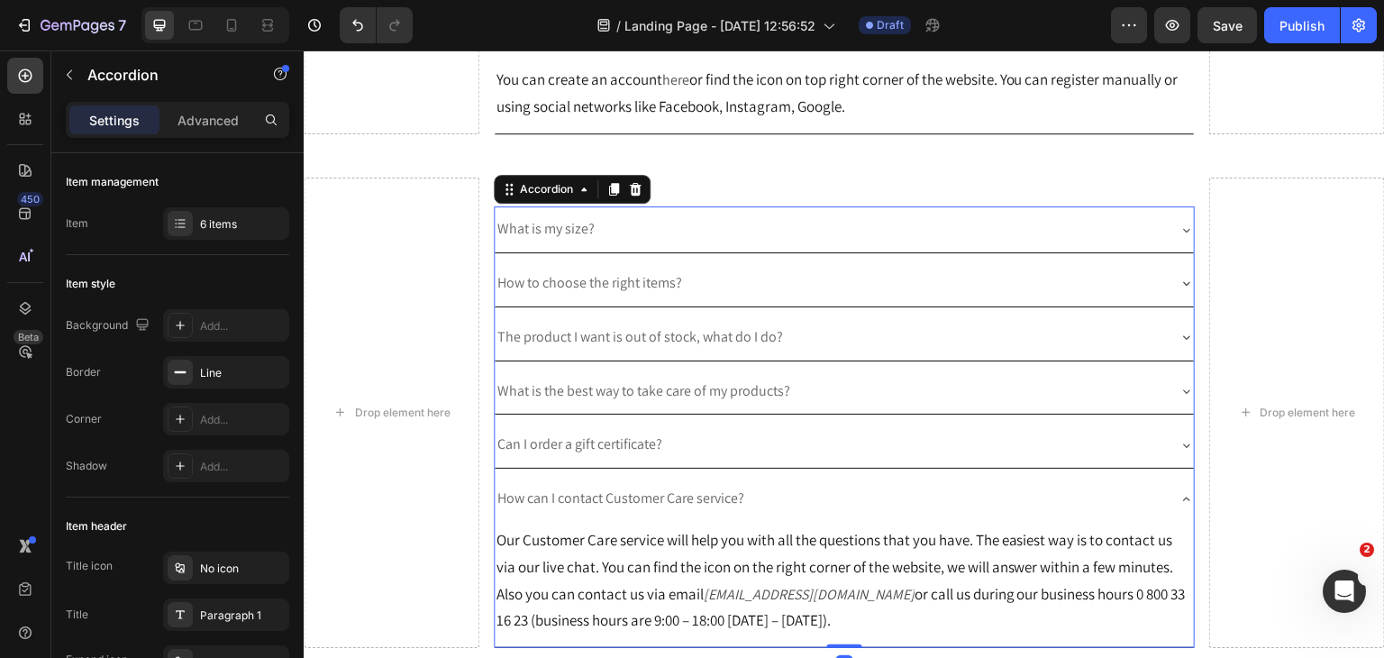
click at [1179, 506] on icon at bounding box center [1186, 499] width 14 height 14
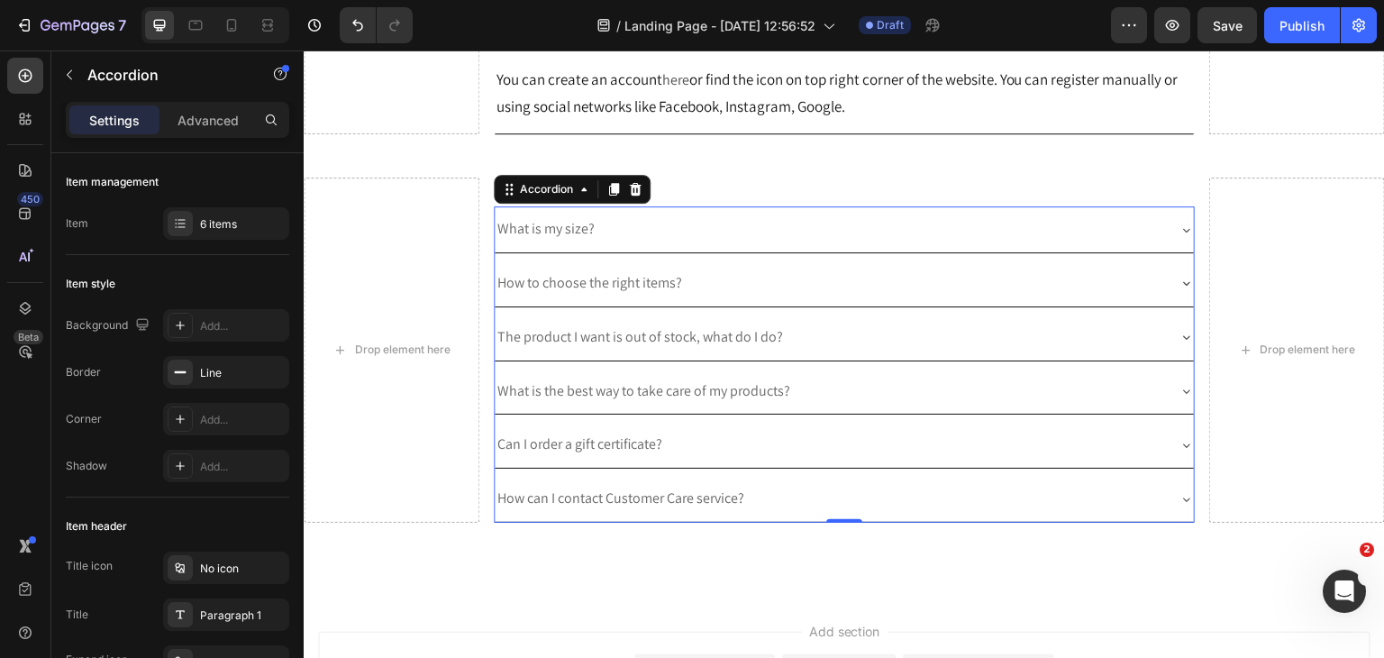
scroll to position [1317, 0]
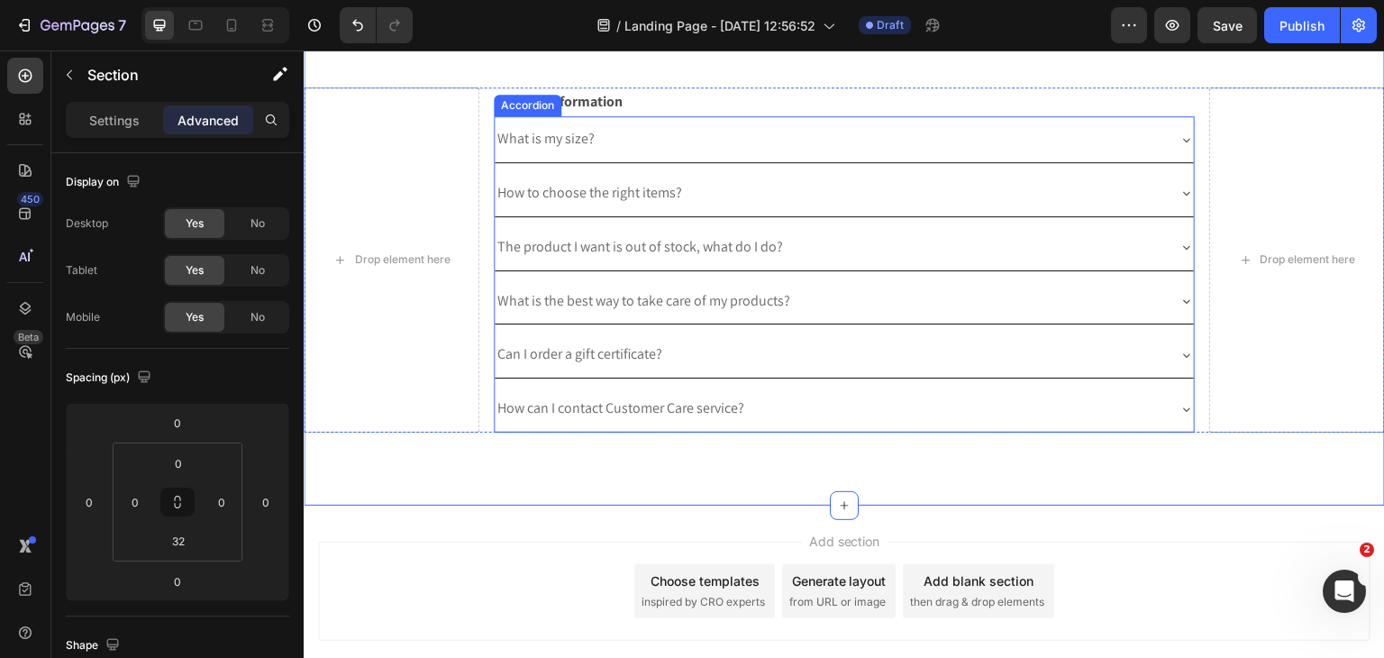
scroll to position [1137, 0]
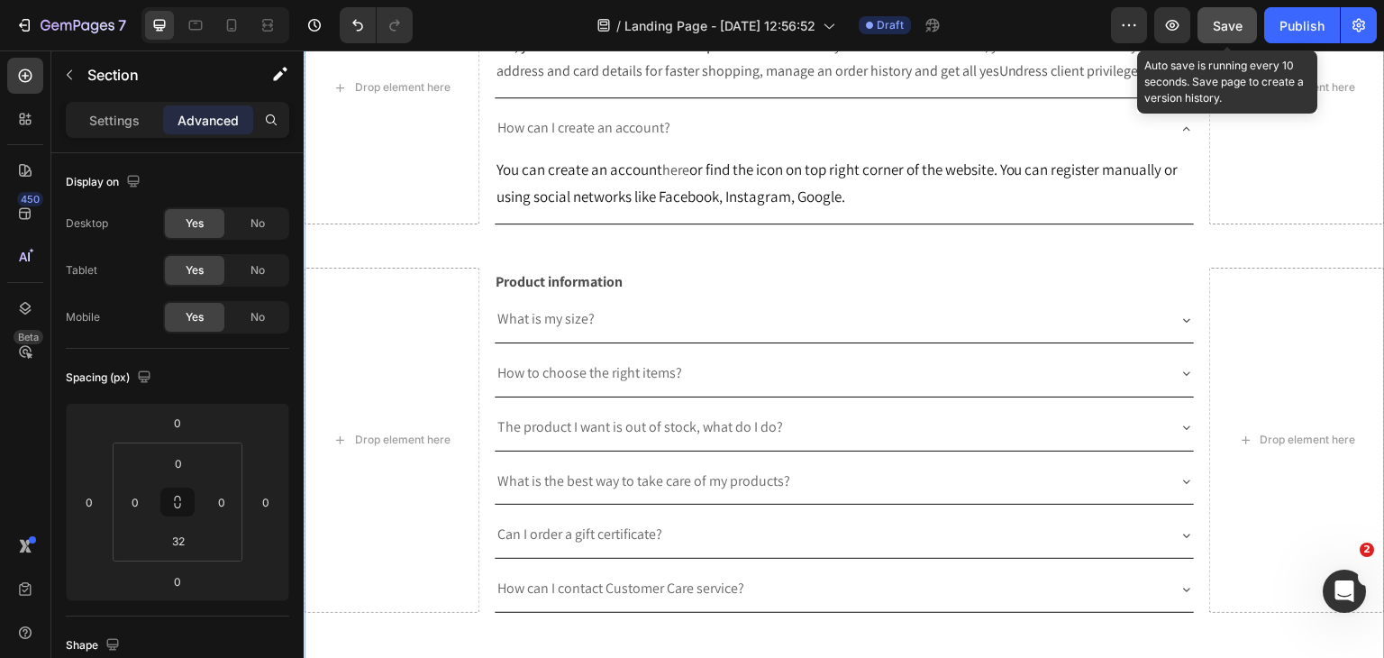
click at [1247, 32] on button "Save" at bounding box center [1226, 25] width 59 height 36
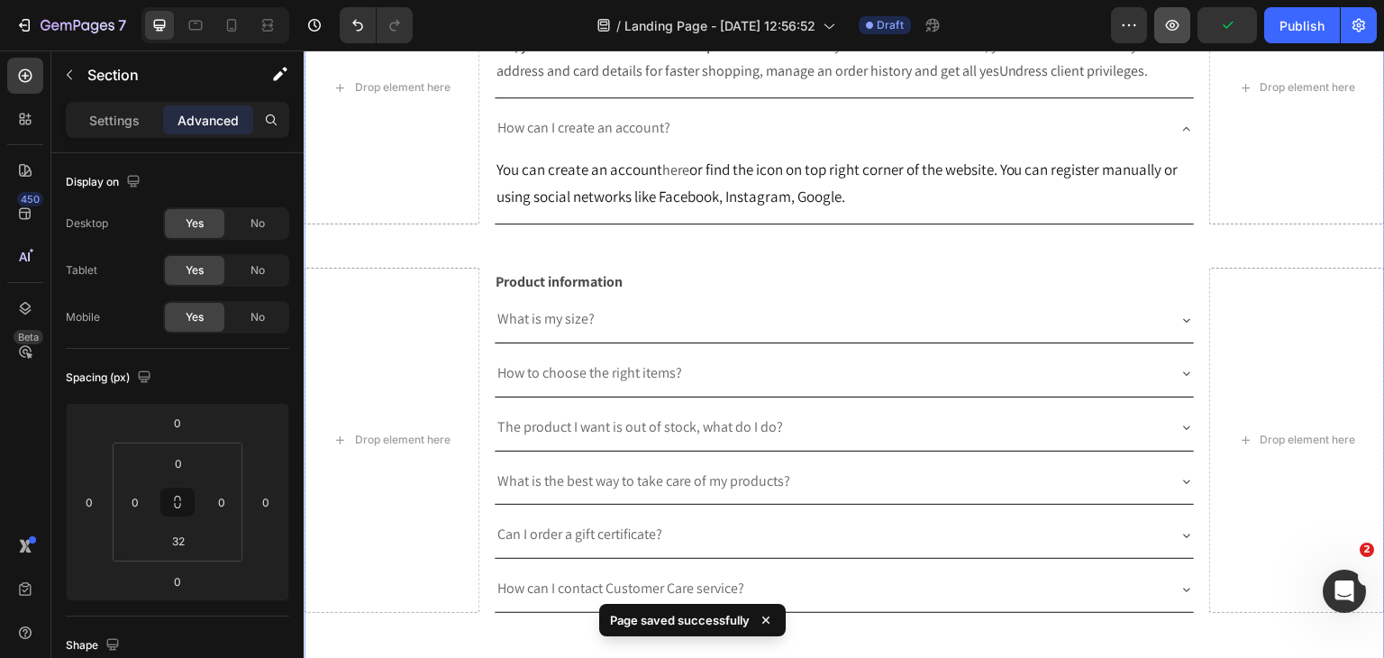
click at [1168, 31] on icon "button" at bounding box center [1172, 25] width 18 height 18
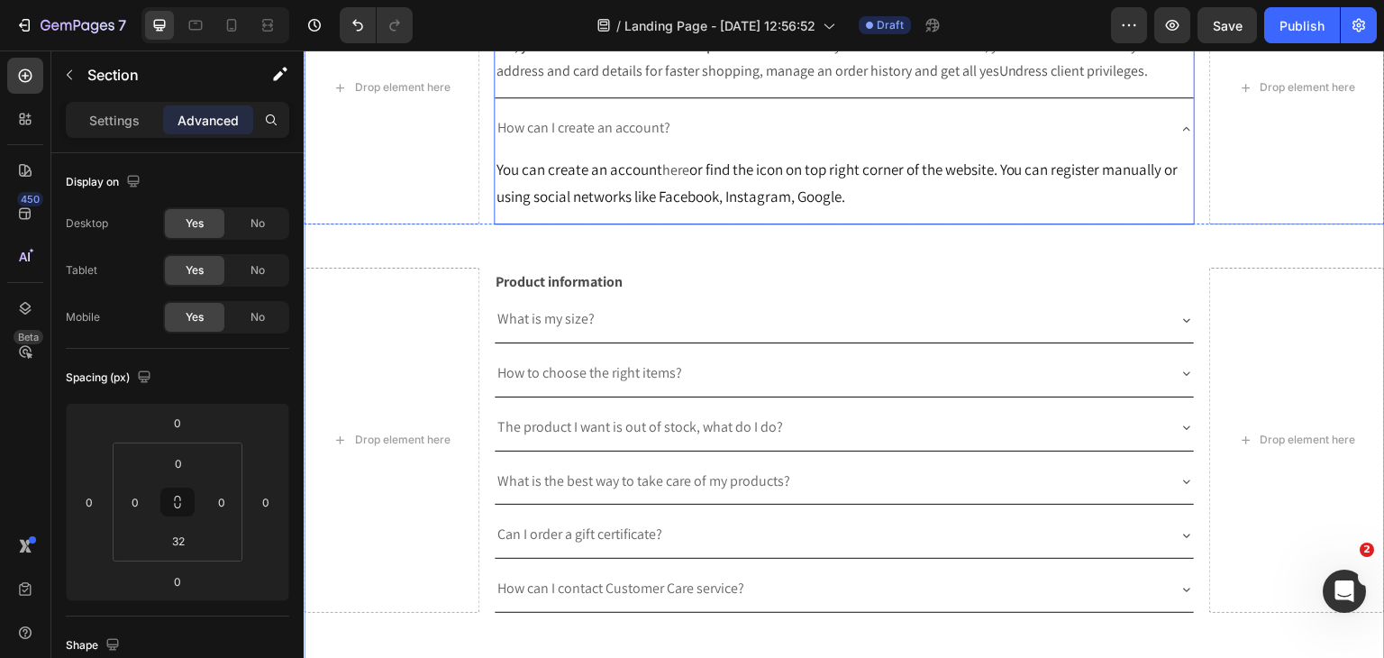
scroll to position [867, 0]
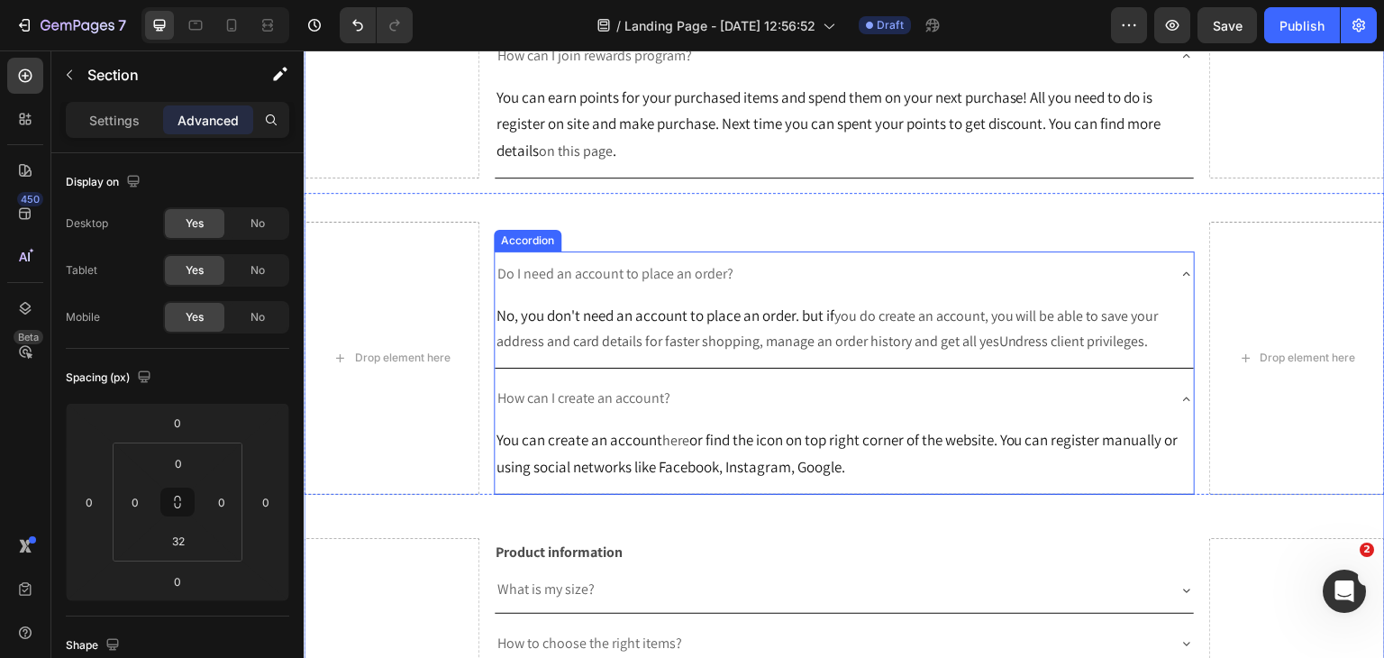
click at [1179, 281] on icon at bounding box center [1186, 274] width 14 height 14
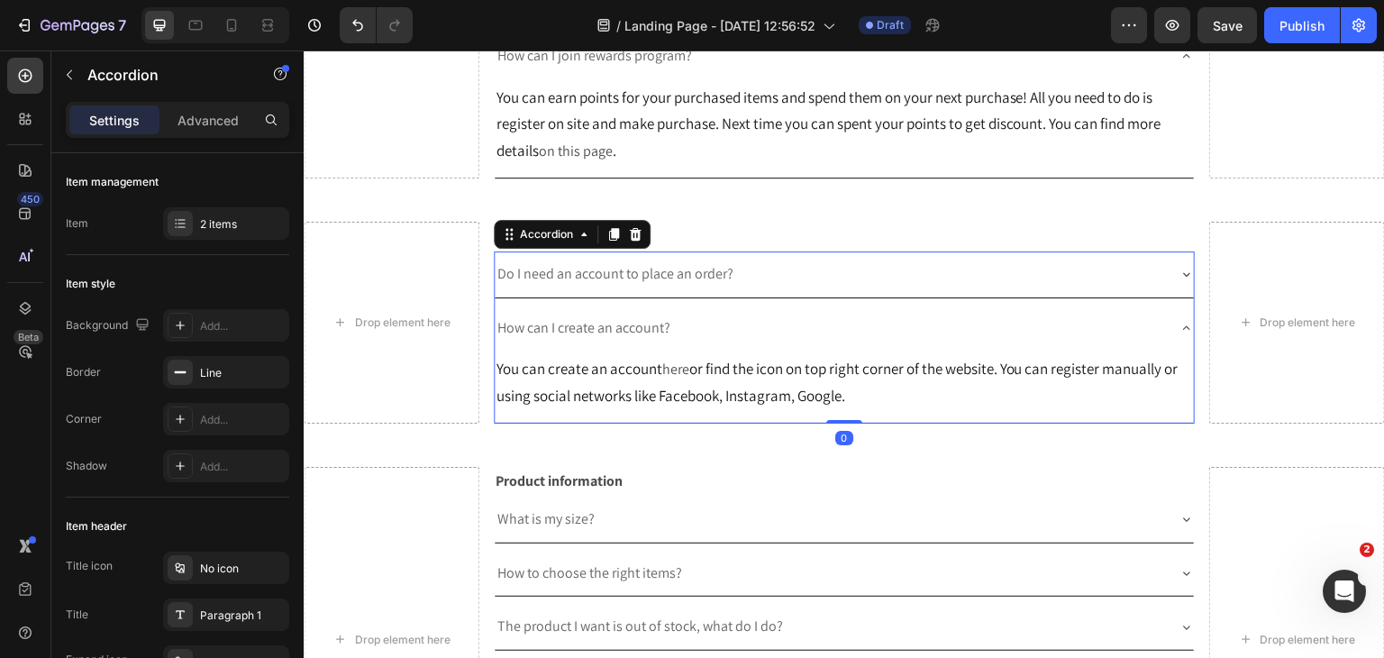
click at [1169, 336] on div "How can I create an account?" at bounding box center [845, 328] width 700 height 46
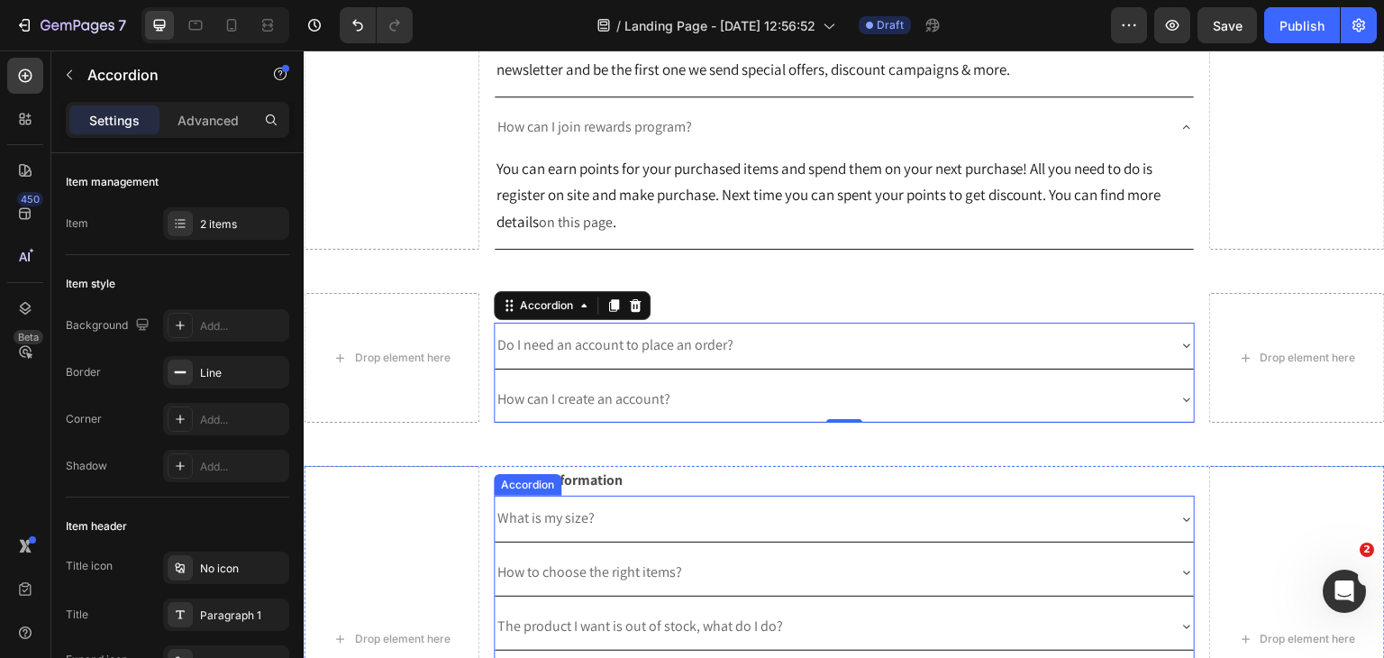
scroll to position [596, 0]
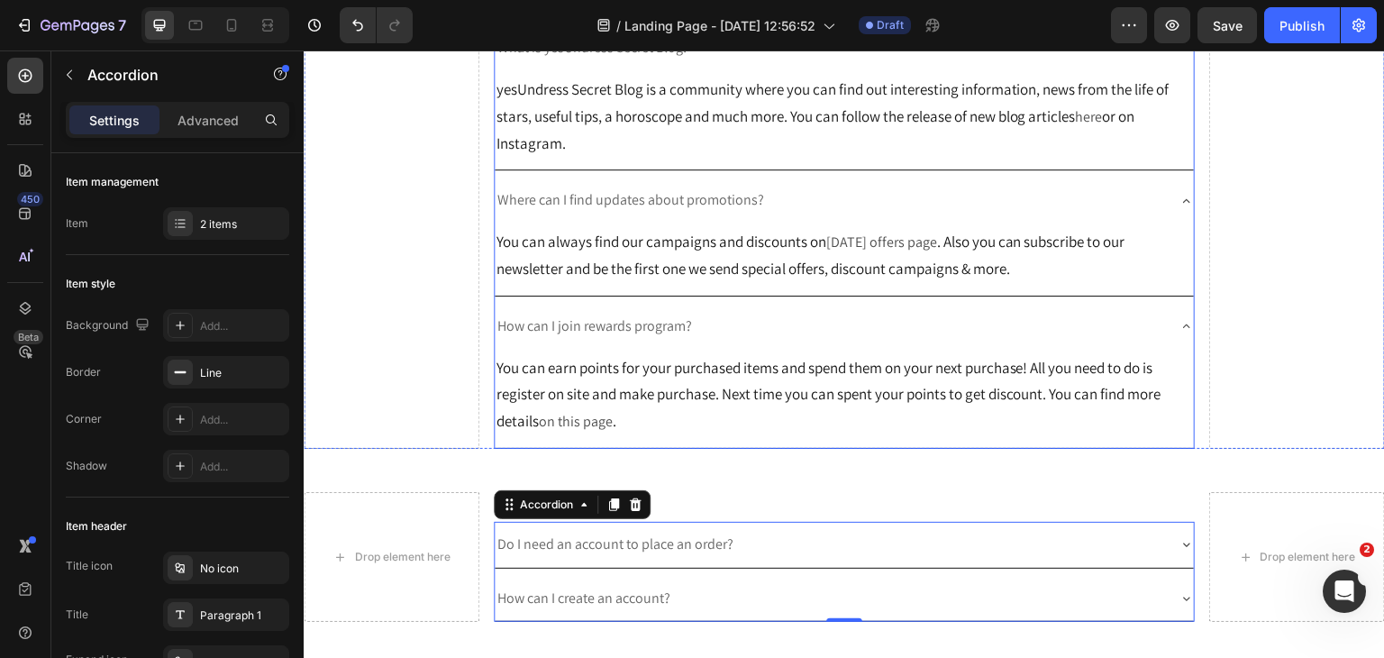
click at [1175, 350] on div "How can I join rewards program?" at bounding box center [845, 327] width 700 height 46
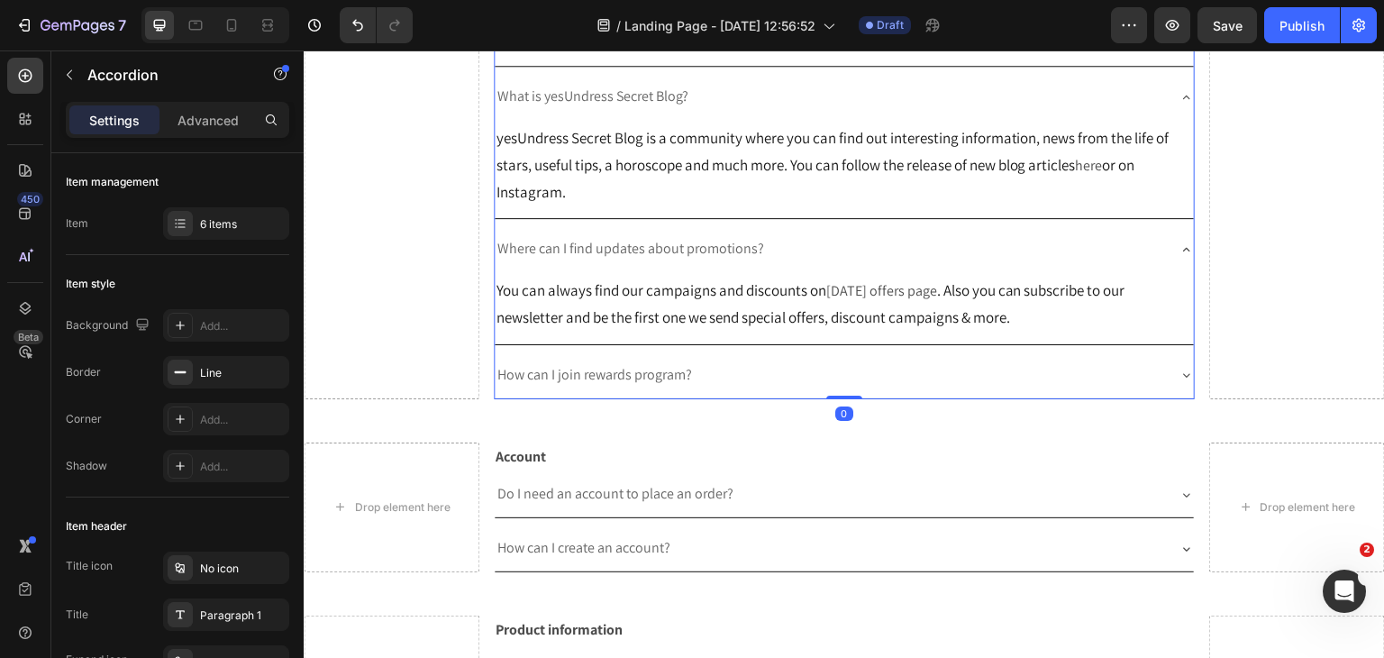
click at [1179, 257] on icon at bounding box center [1186, 249] width 14 height 14
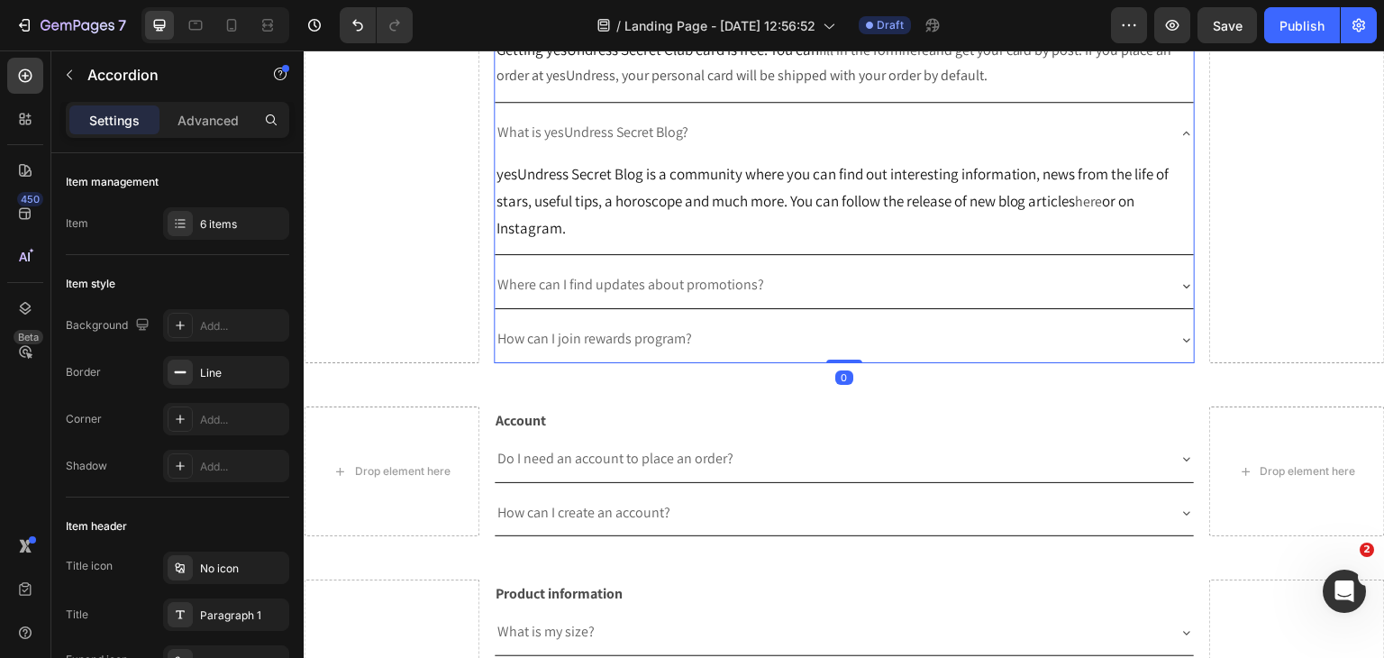
click at [1169, 147] on div "What is yesUndress Secret Blog?" at bounding box center [845, 133] width 700 height 46
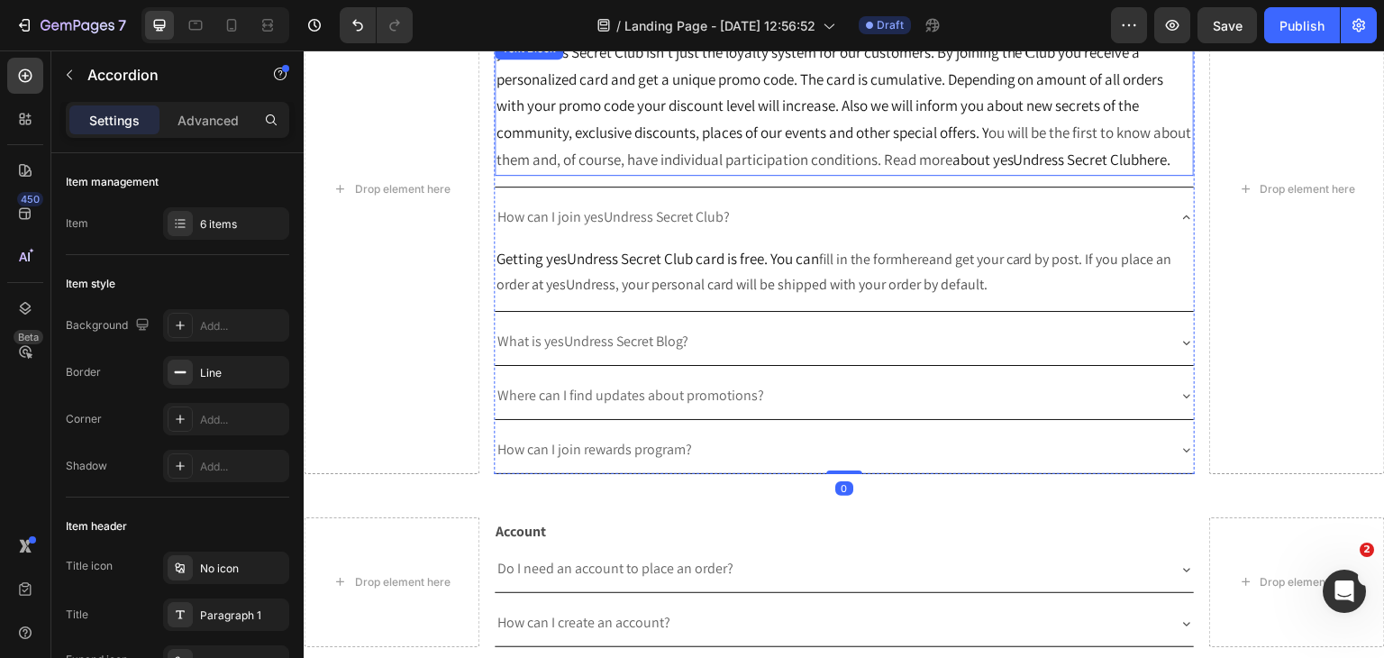
scroll to position [105, 0]
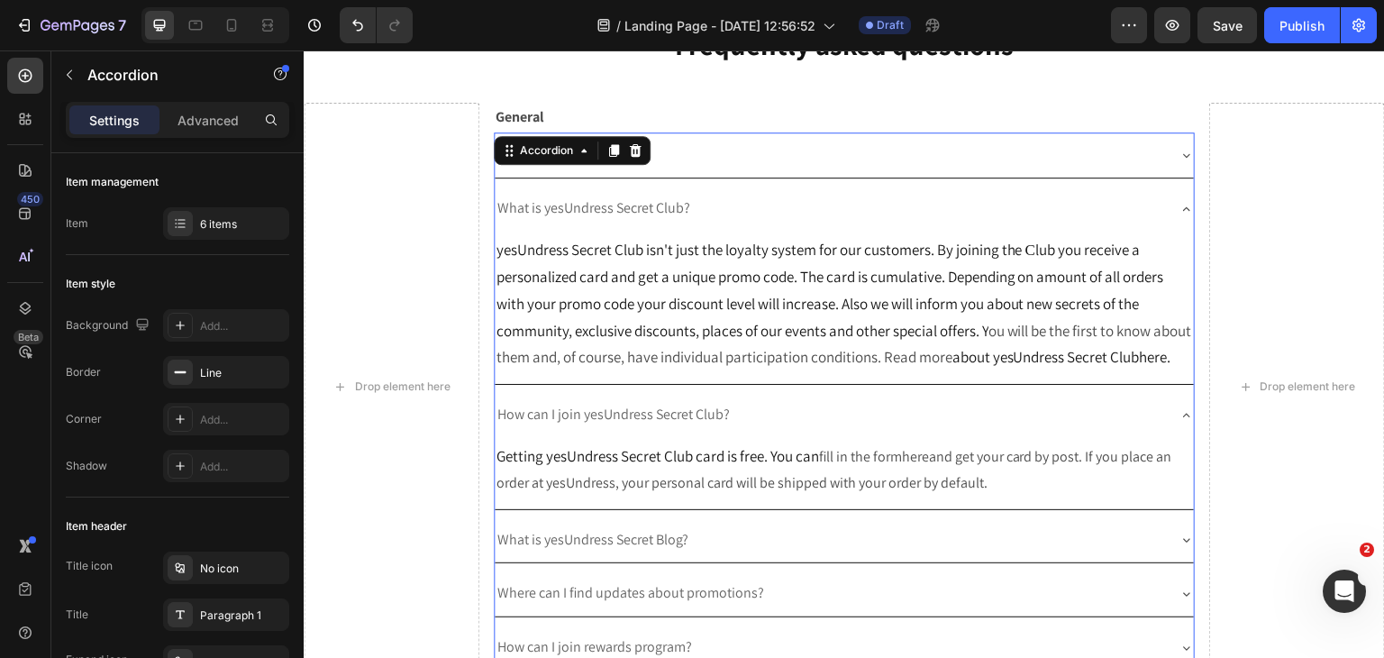
click at [1160, 437] on div "How can I join yesUndress Secret Club?" at bounding box center [845, 415] width 700 height 46
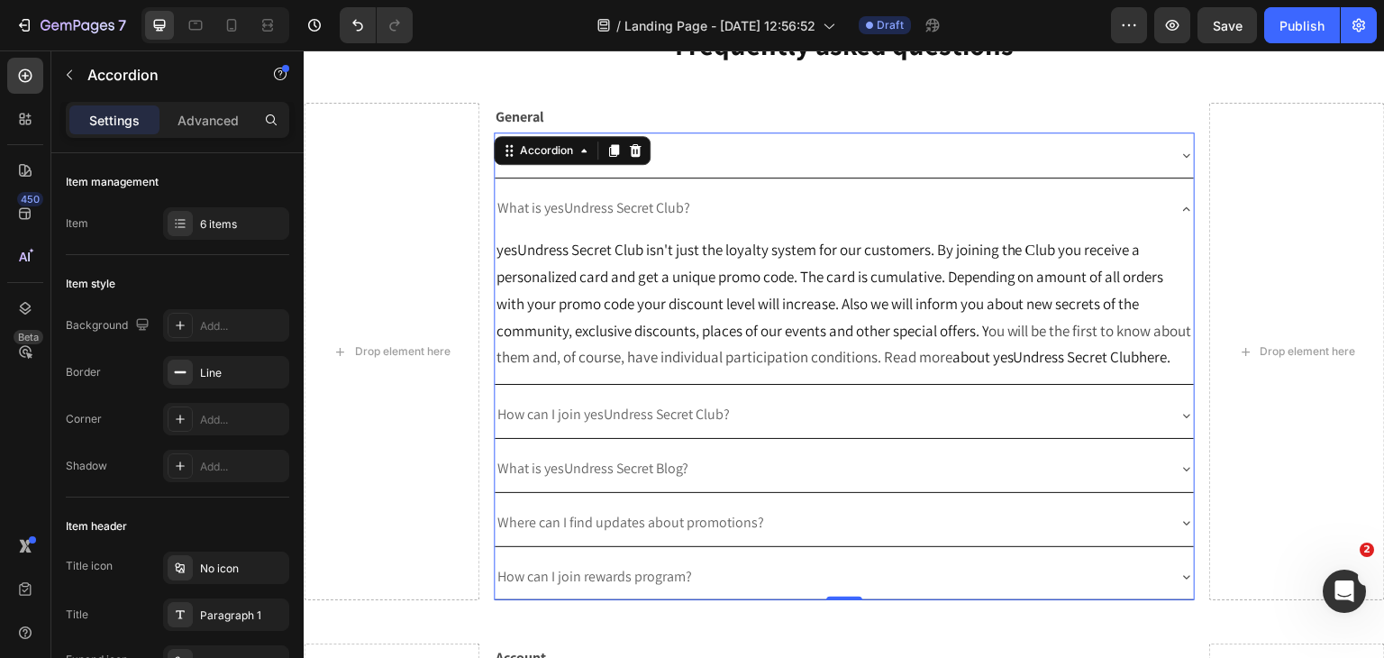
click at [1179, 210] on icon at bounding box center [1186, 209] width 14 height 14
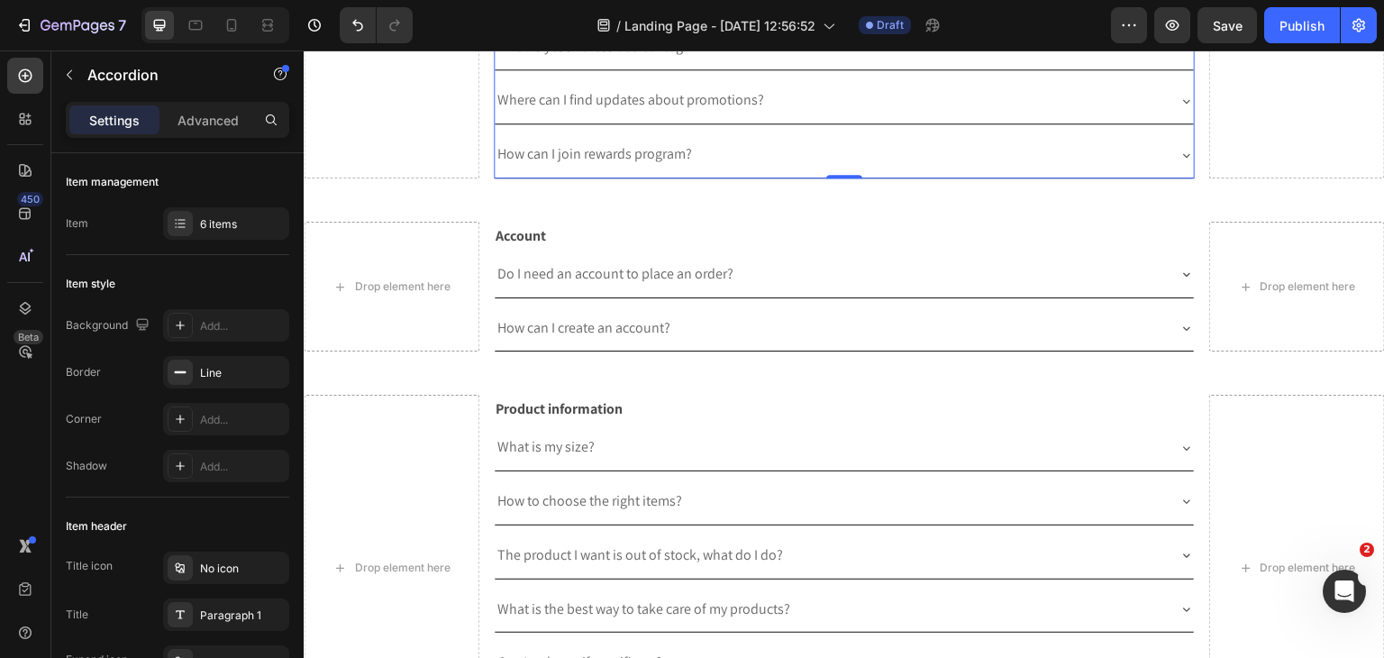
scroll to position [735, 0]
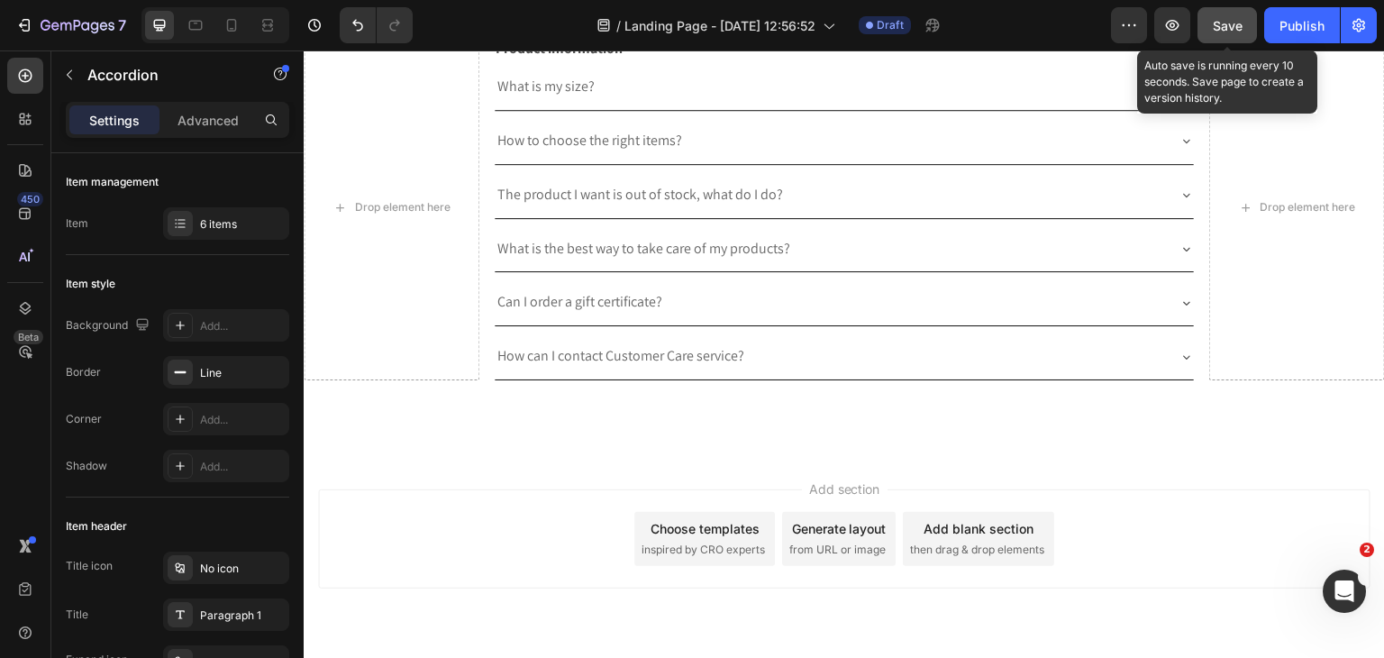
click at [1226, 41] on button "Save" at bounding box center [1226, 25] width 59 height 36
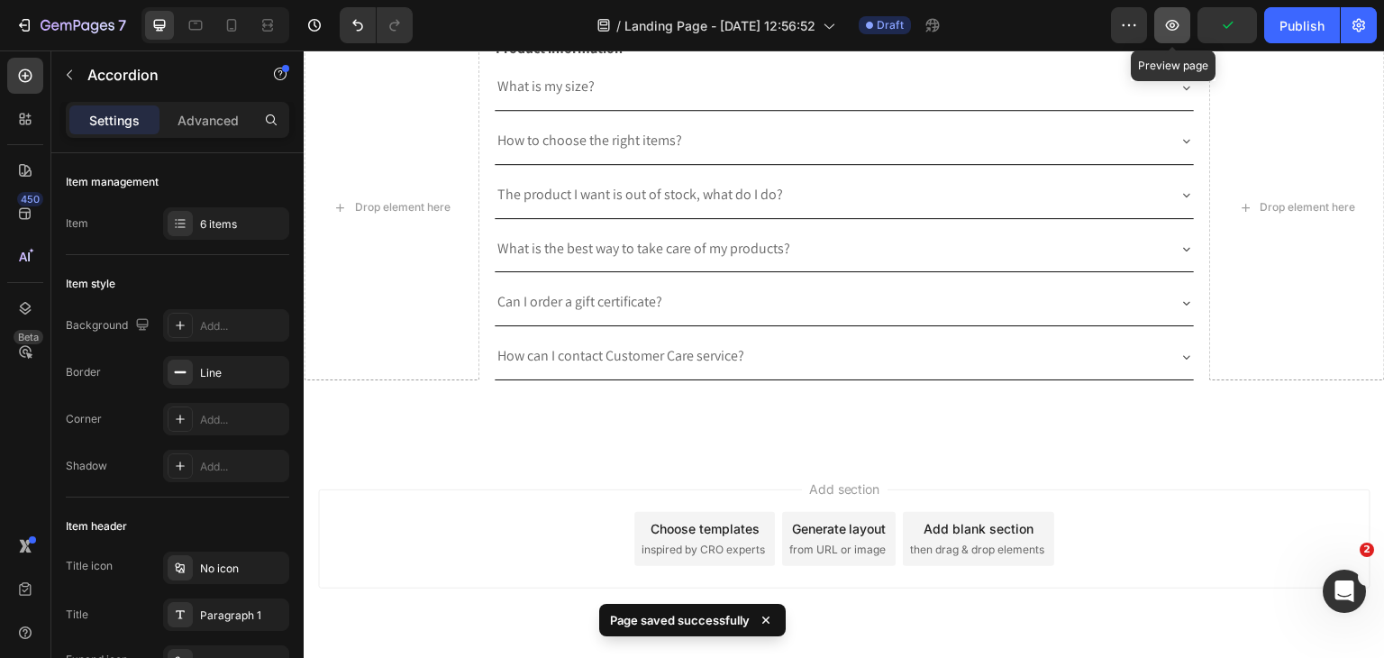
click at [1172, 32] on icon "button" at bounding box center [1172, 25] width 18 height 18
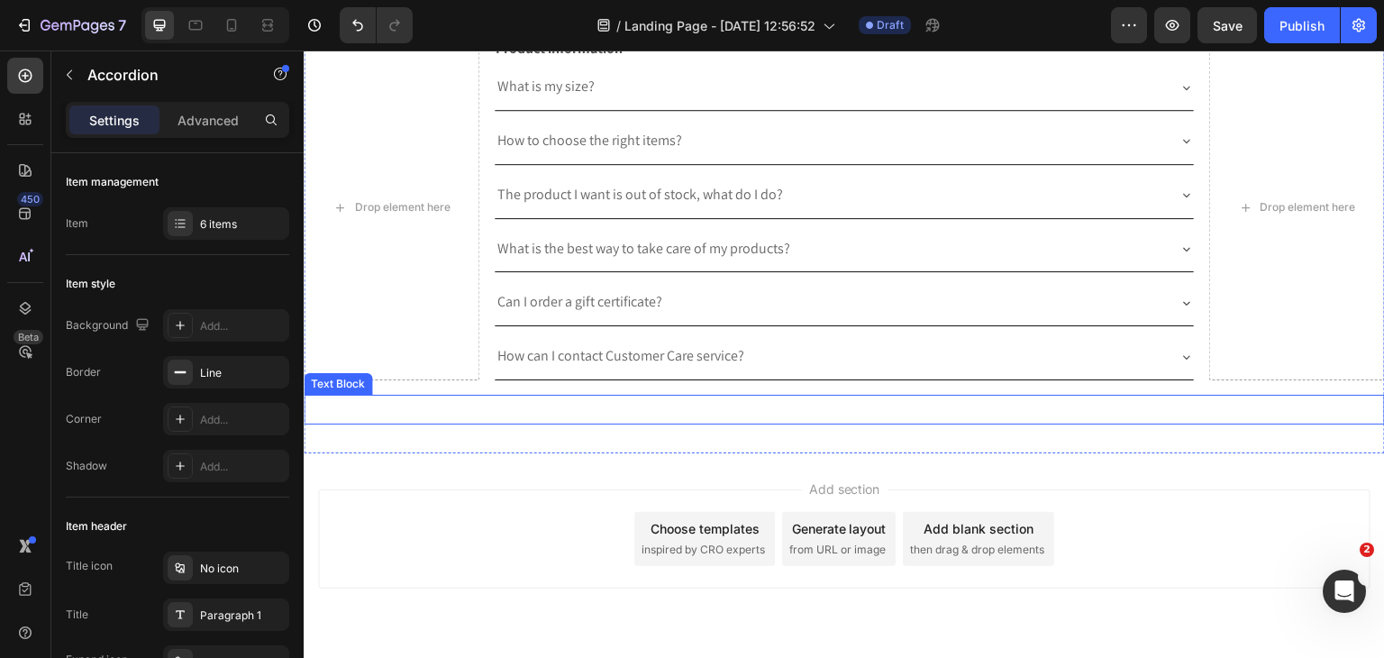
click at [576, 396] on p "Rich Text Editor. Editing area: main" at bounding box center [844, 409] width 1078 height 26
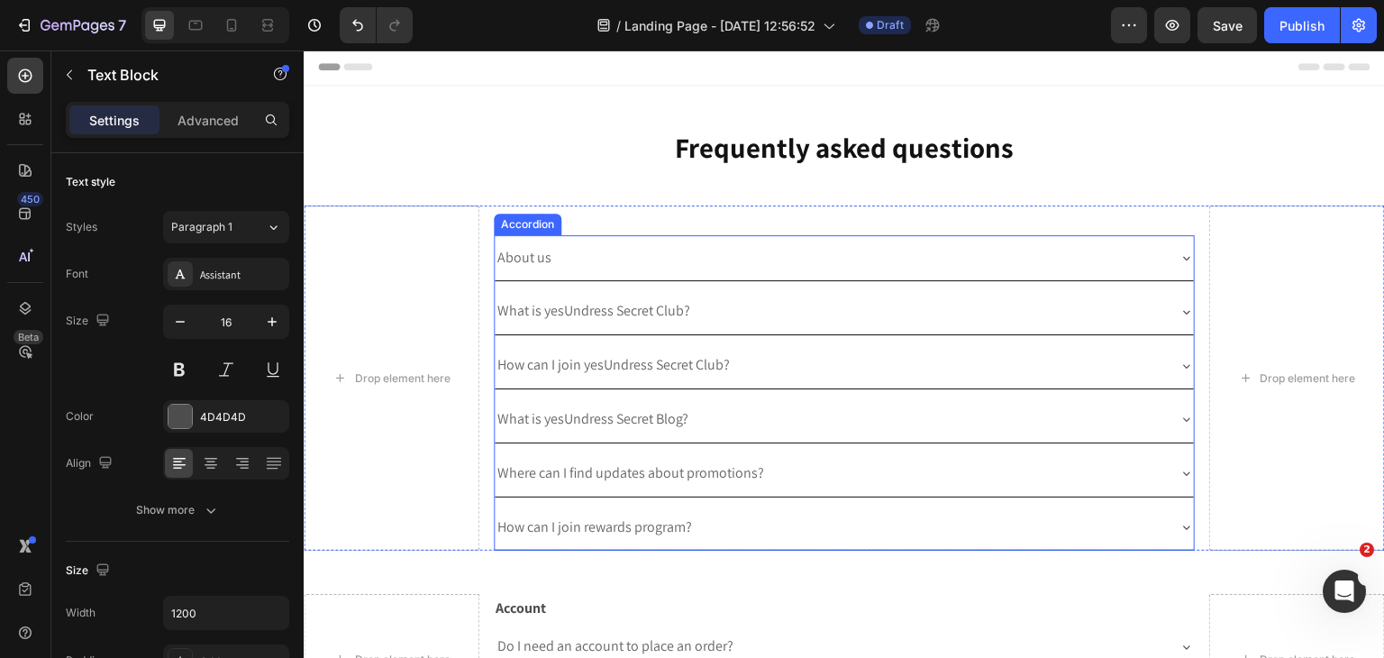
scroll to position [0, 0]
click at [678, 259] on div "About us" at bounding box center [830, 260] width 671 height 32
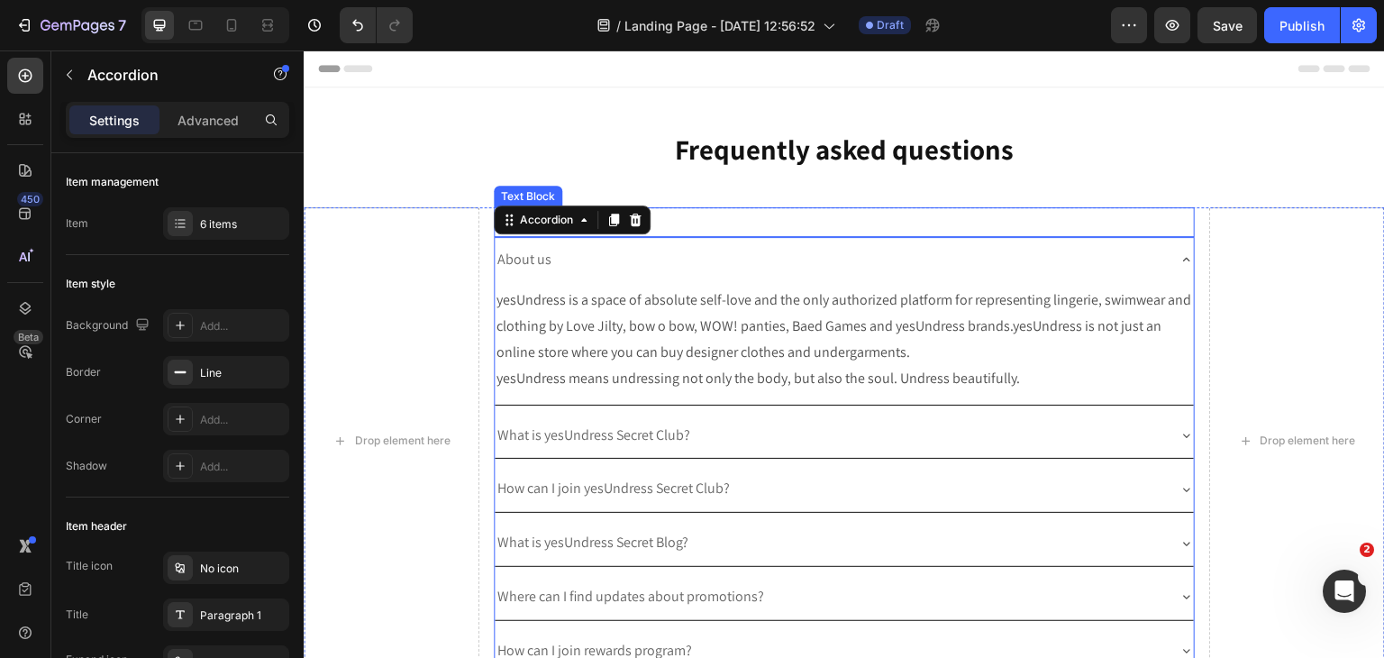
click at [698, 231] on p "General" at bounding box center [845, 222] width 698 height 26
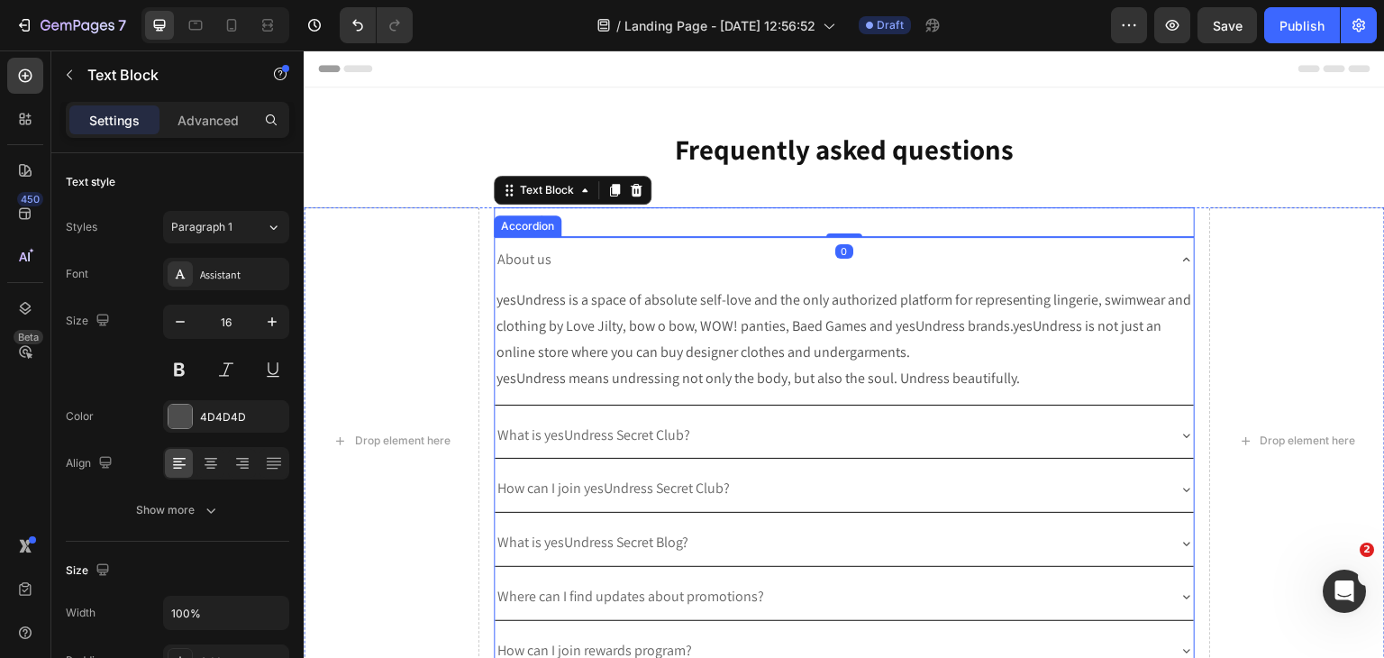
click at [623, 242] on div "About us" at bounding box center [845, 260] width 700 height 46
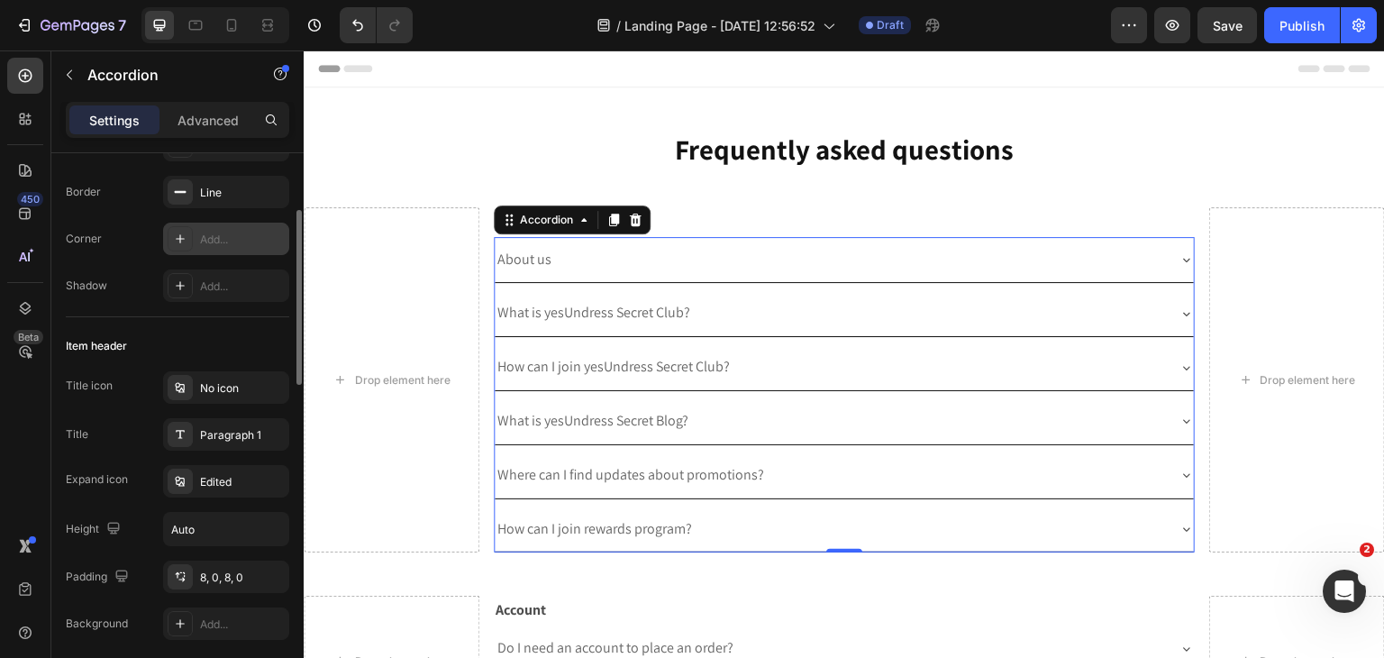
scroll to position [360, 0]
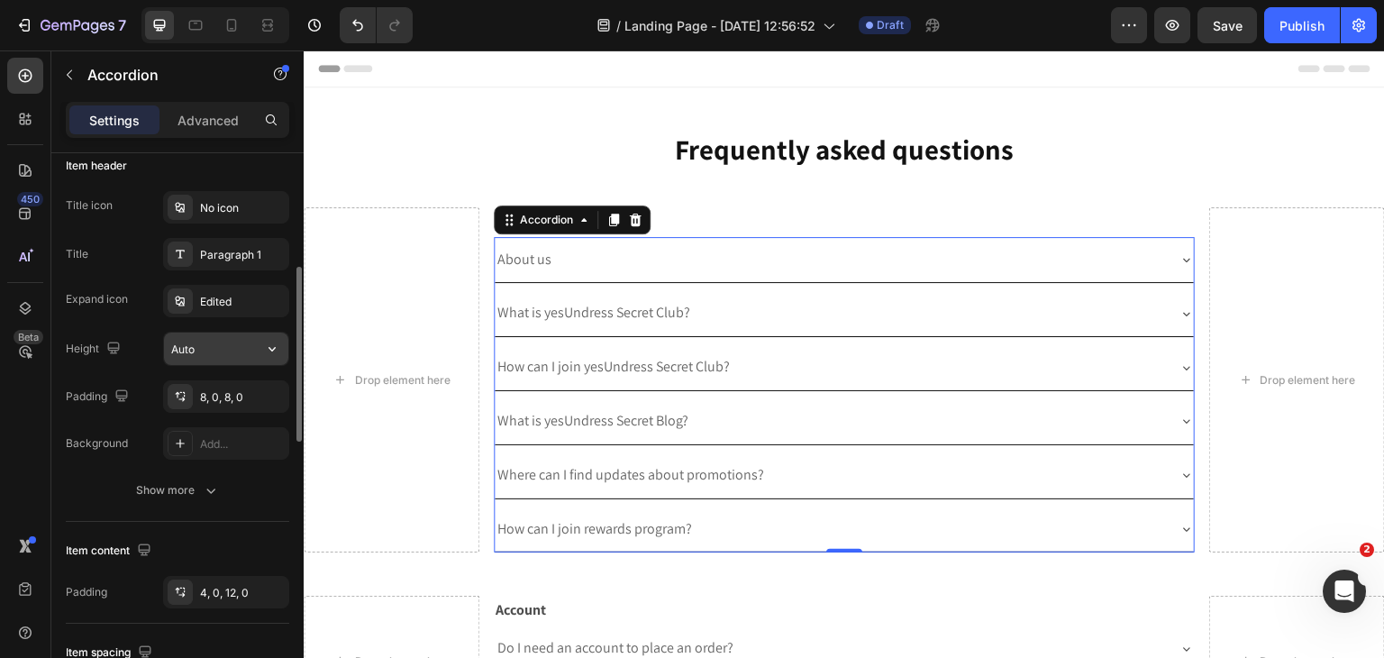
click at [213, 350] on input "Auto" at bounding box center [226, 348] width 124 height 32
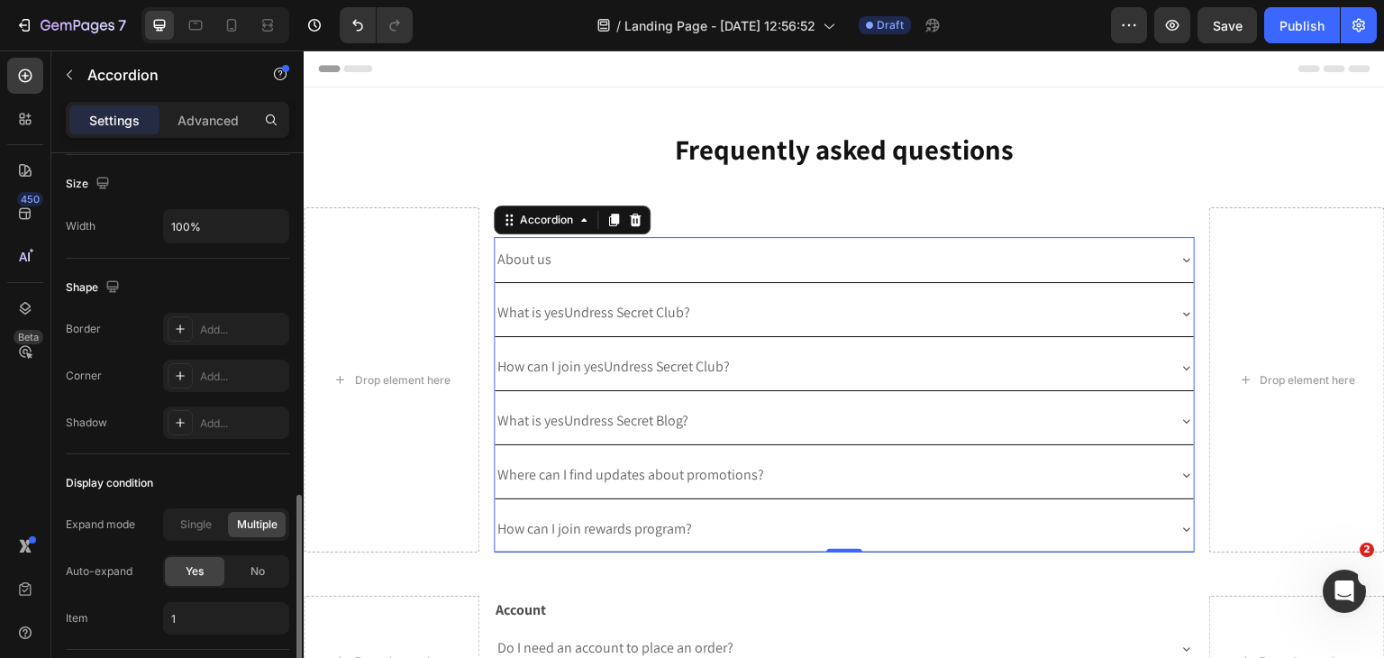
scroll to position [1204, 0]
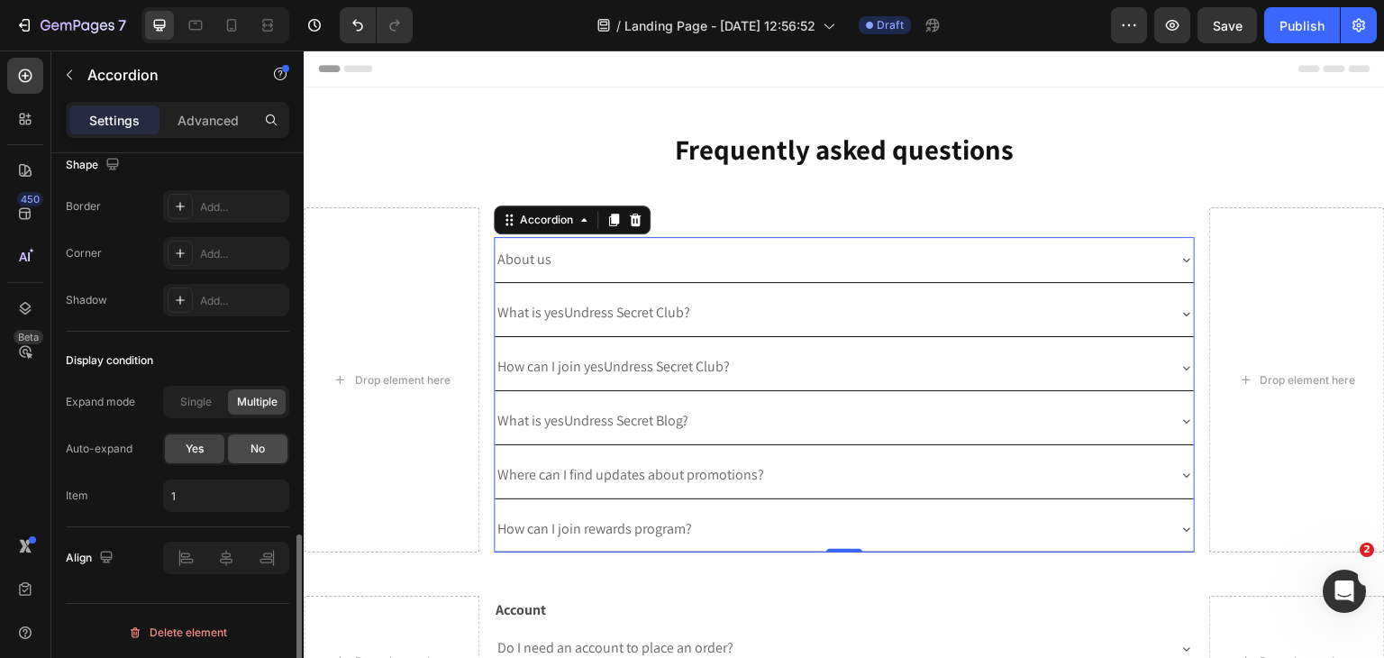
click at [255, 451] on span "No" at bounding box center [257, 449] width 14 height 16
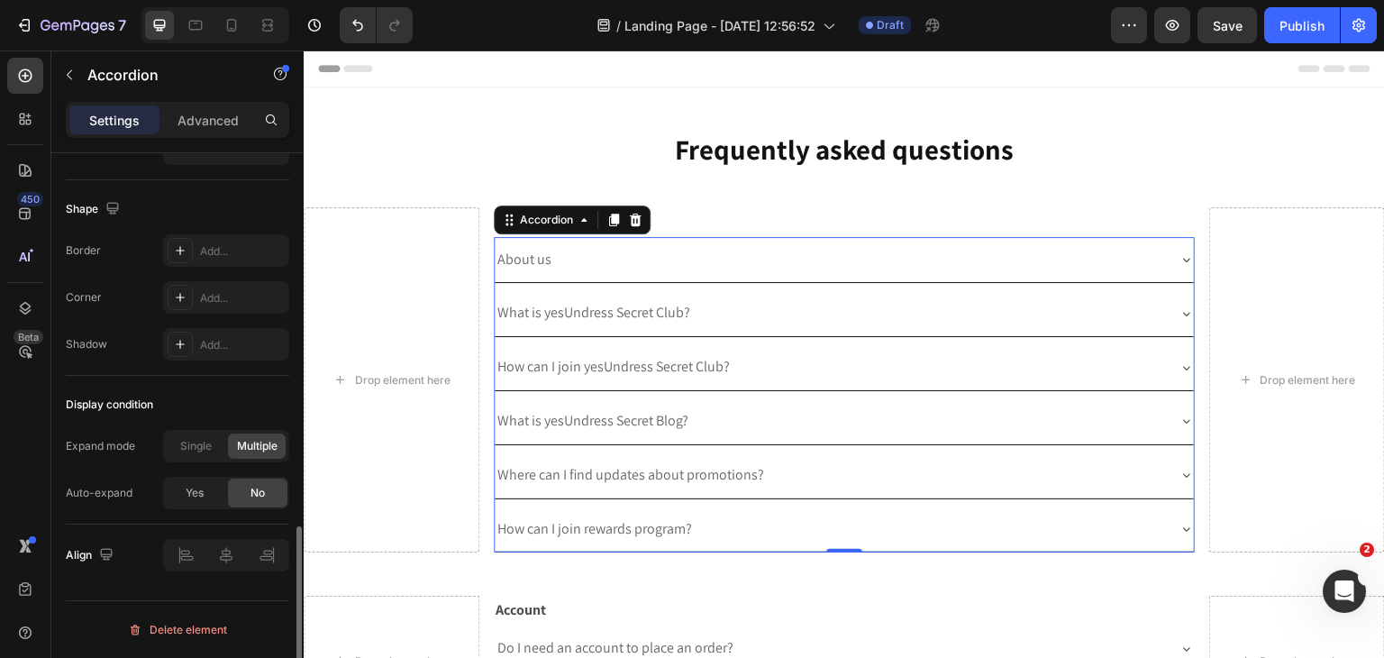
scroll to position [1157, 0]
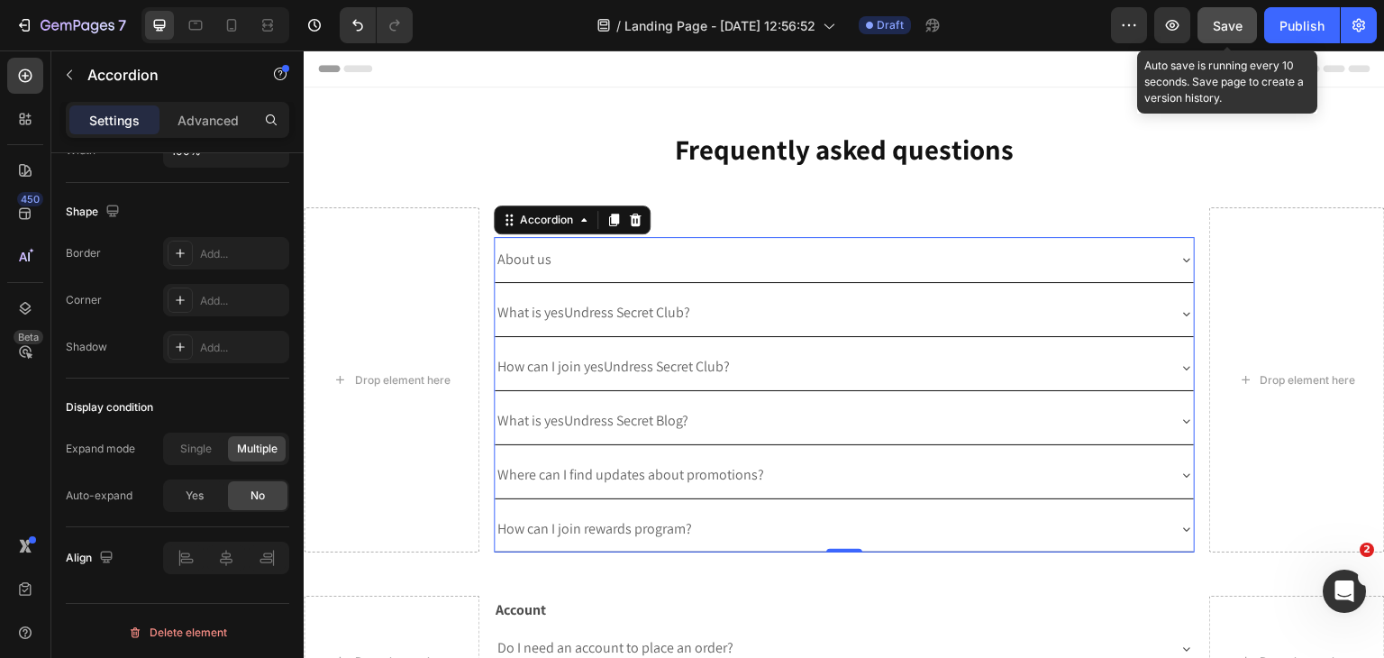
click at [1239, 29] on span "Save" at bounding box center [1228, 25] width 30 height 15
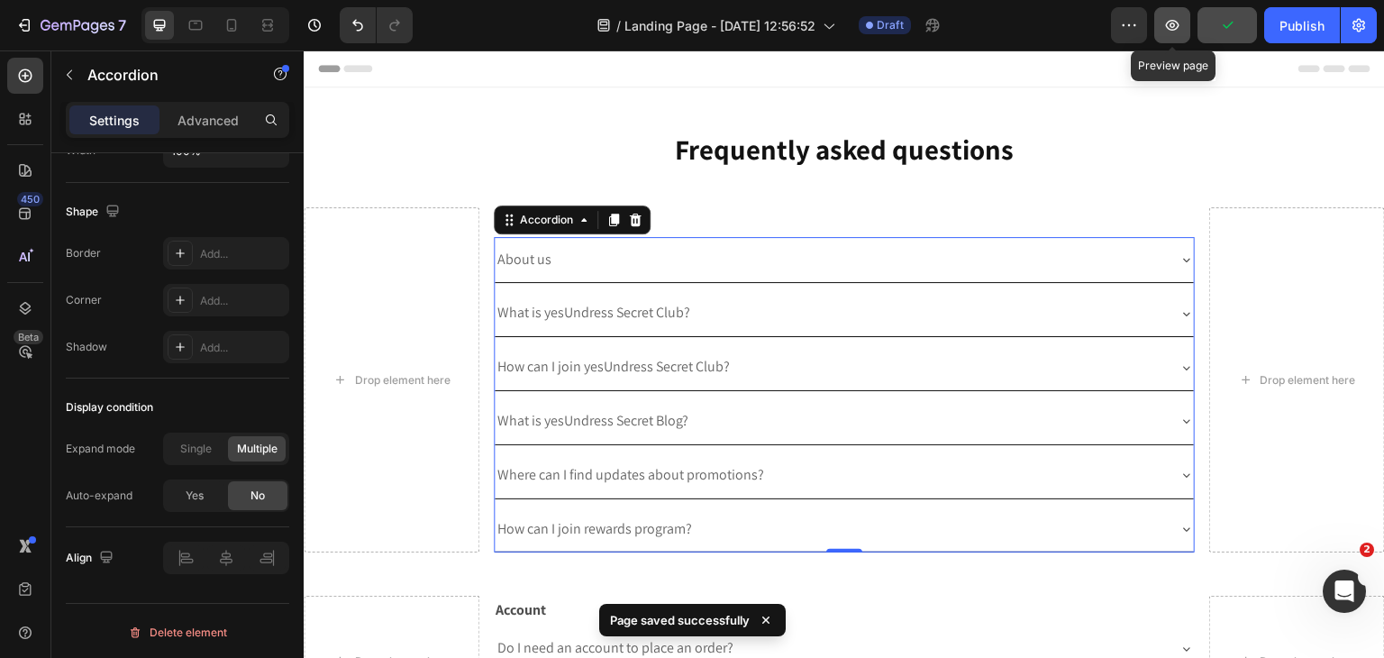
click at [1164, 30] on icon "button" at bounding box center [1172, 25] width 18 height 18
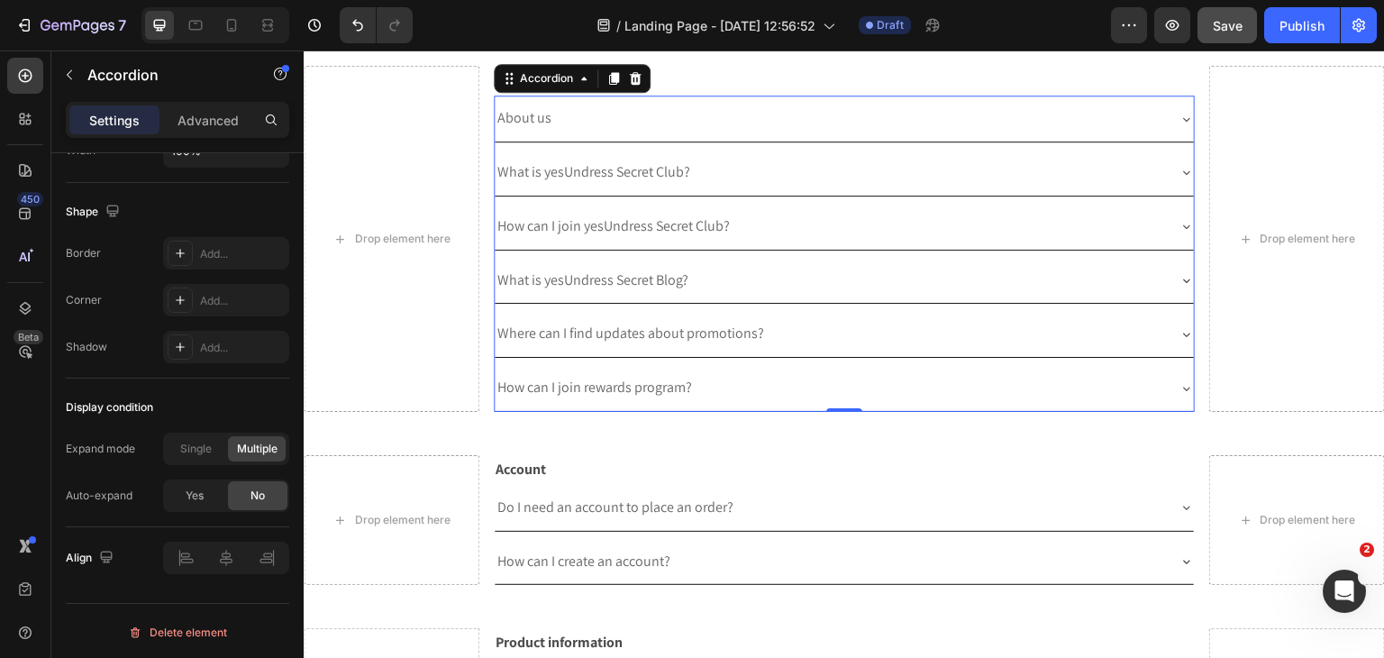
scroll to position [360, 0]
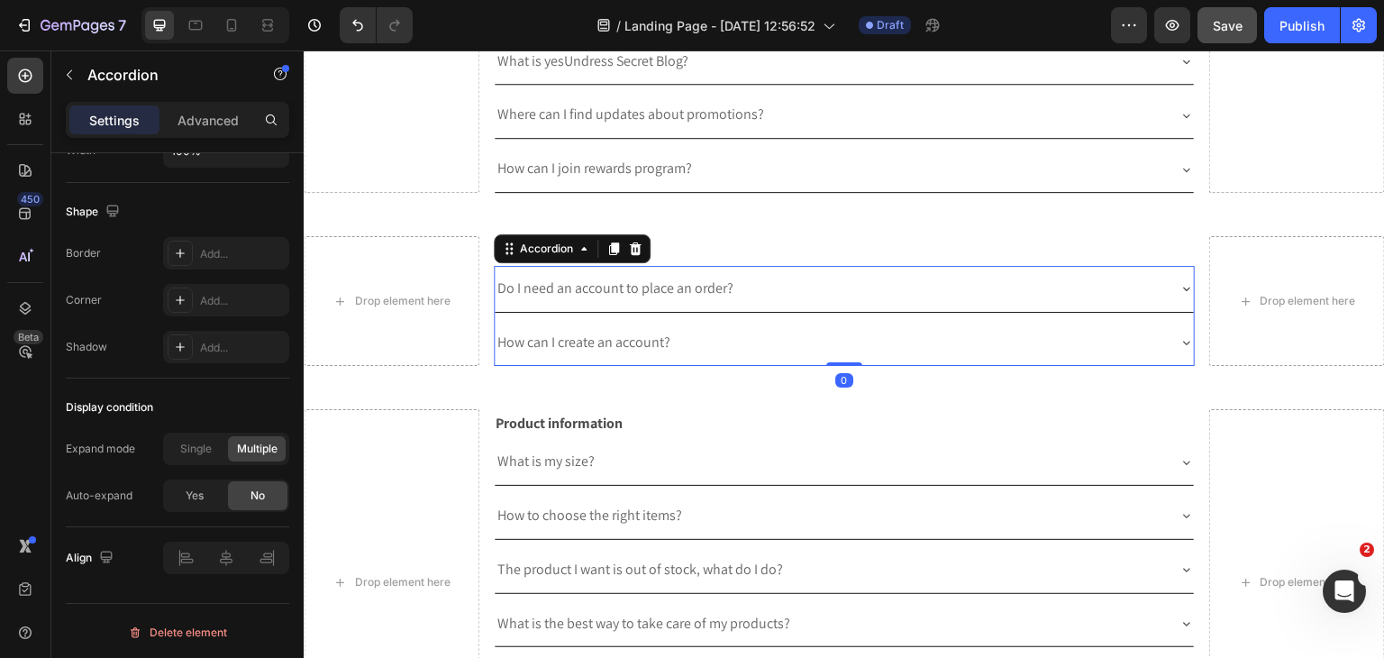
click at [689, 273] on div "Do I need an account to place an order?" at bounding box center [615, 289] width 241 height 32
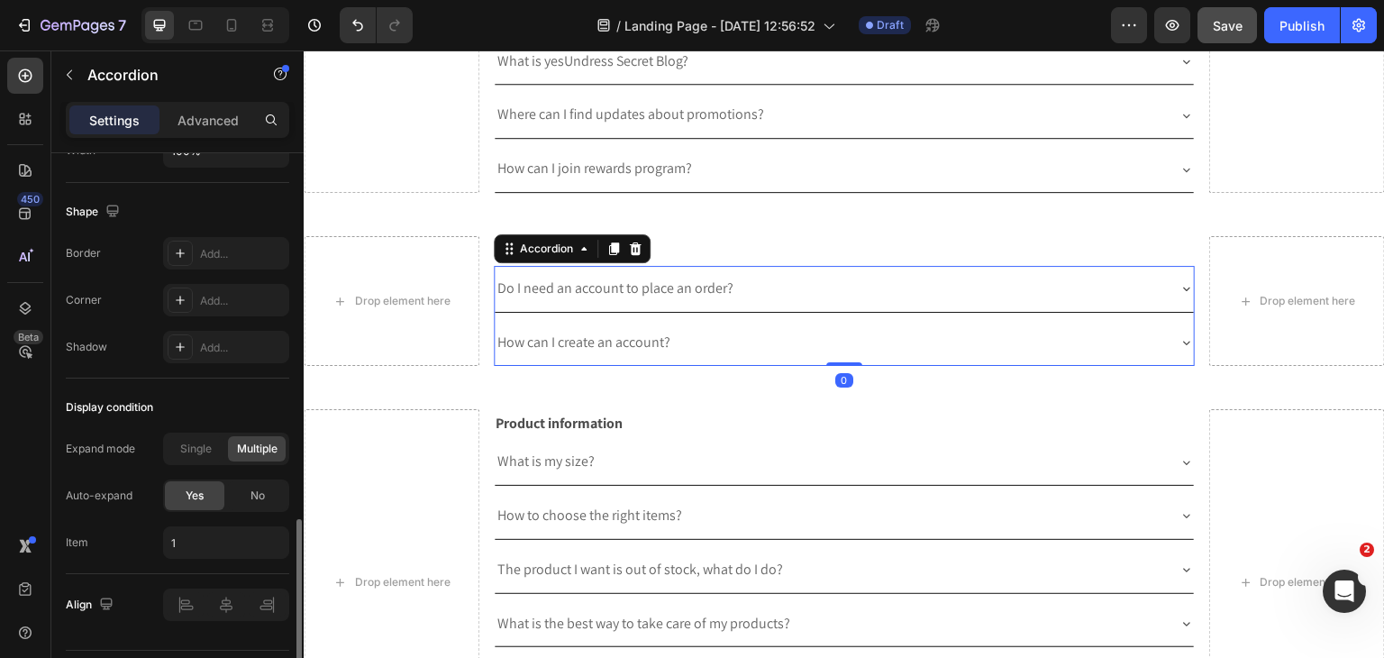
click at [262, 510] on div "Expand mode Single Multiple Auto-expand Yes No Item 1" at bounding box center [177, 495] width 223 height 126
click at [262, 500] on span "No" at bounding box center [257, 495] width 14 height 16
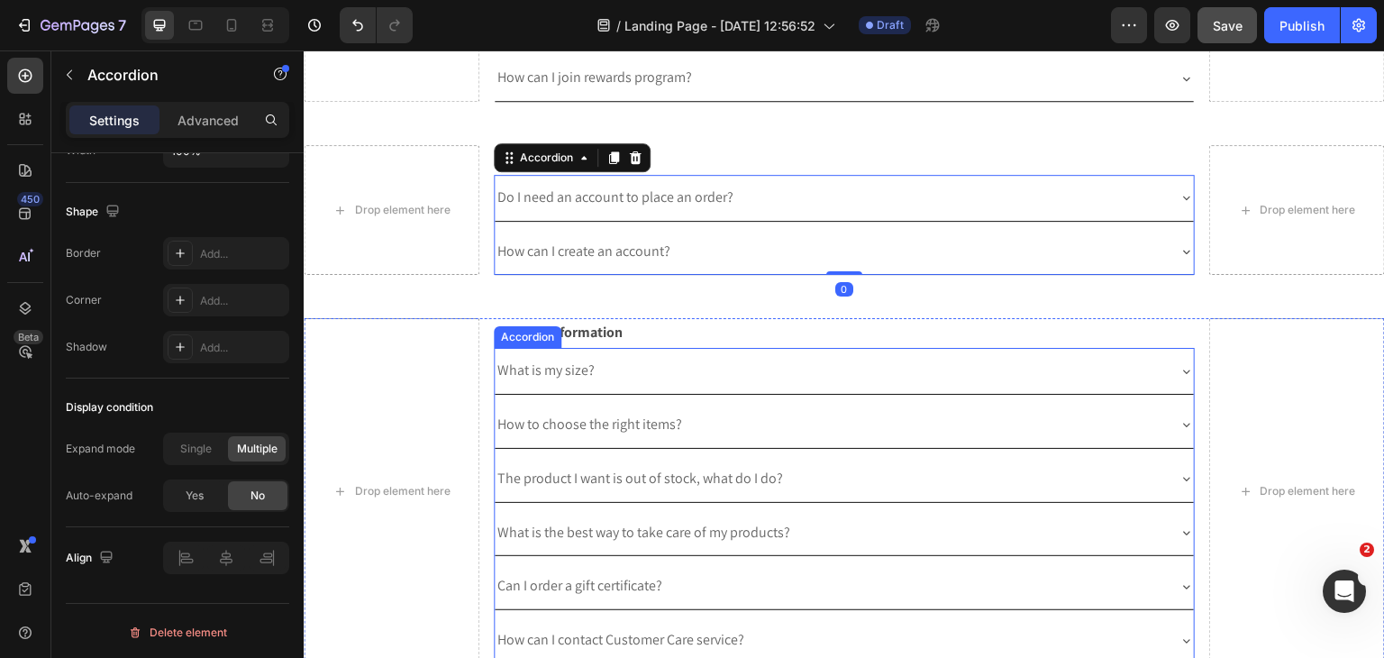
scroll to position [541, 0]
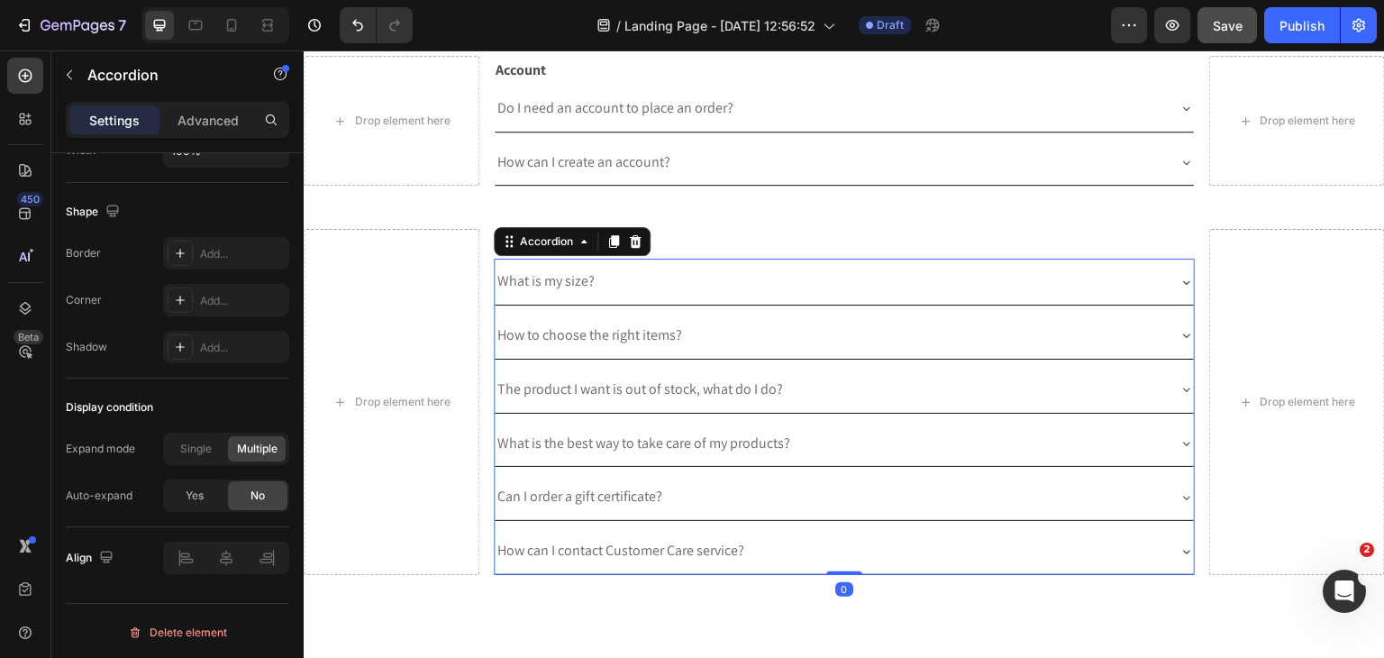
click at [772, 259] on div "What is my size?" at bounding box center [845, 282] width 700 height 46
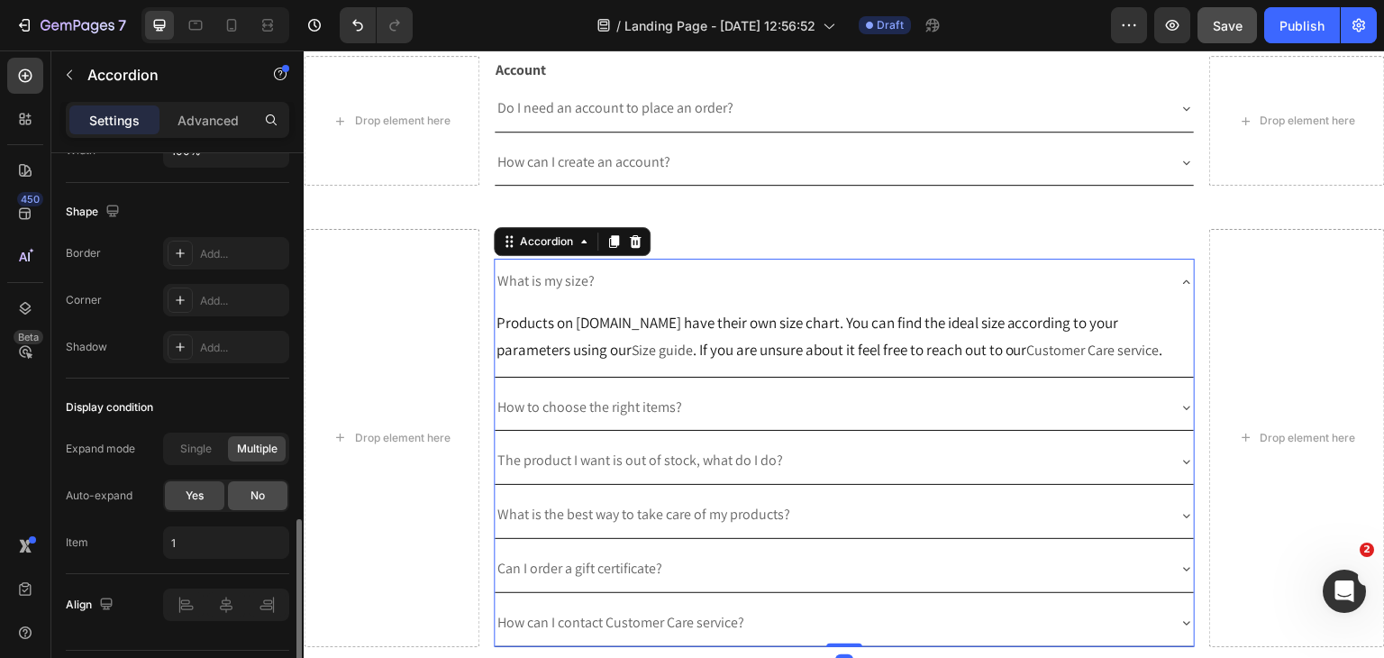
click at [245, 481] on div "No" at bounding box center [257, 495] width 59 height 29
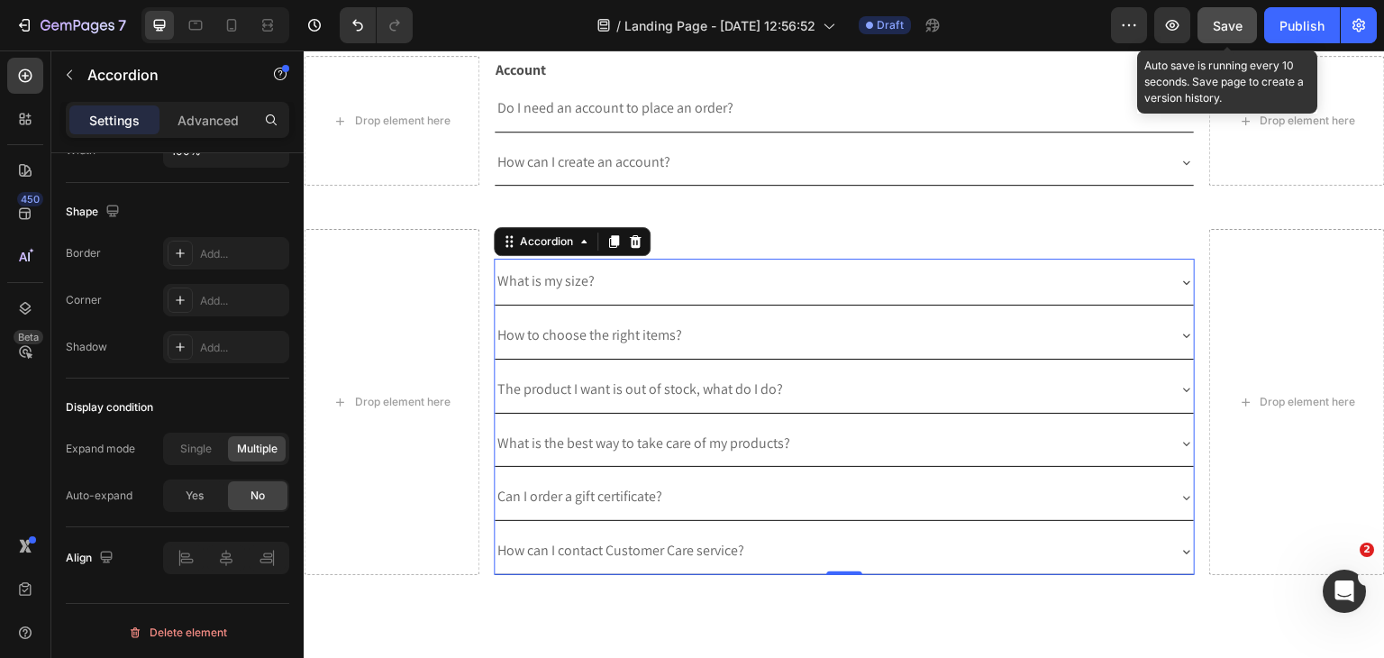
click at [1220, 23] on span "Save" at bounding box center [1228, 25] width 30 height 15
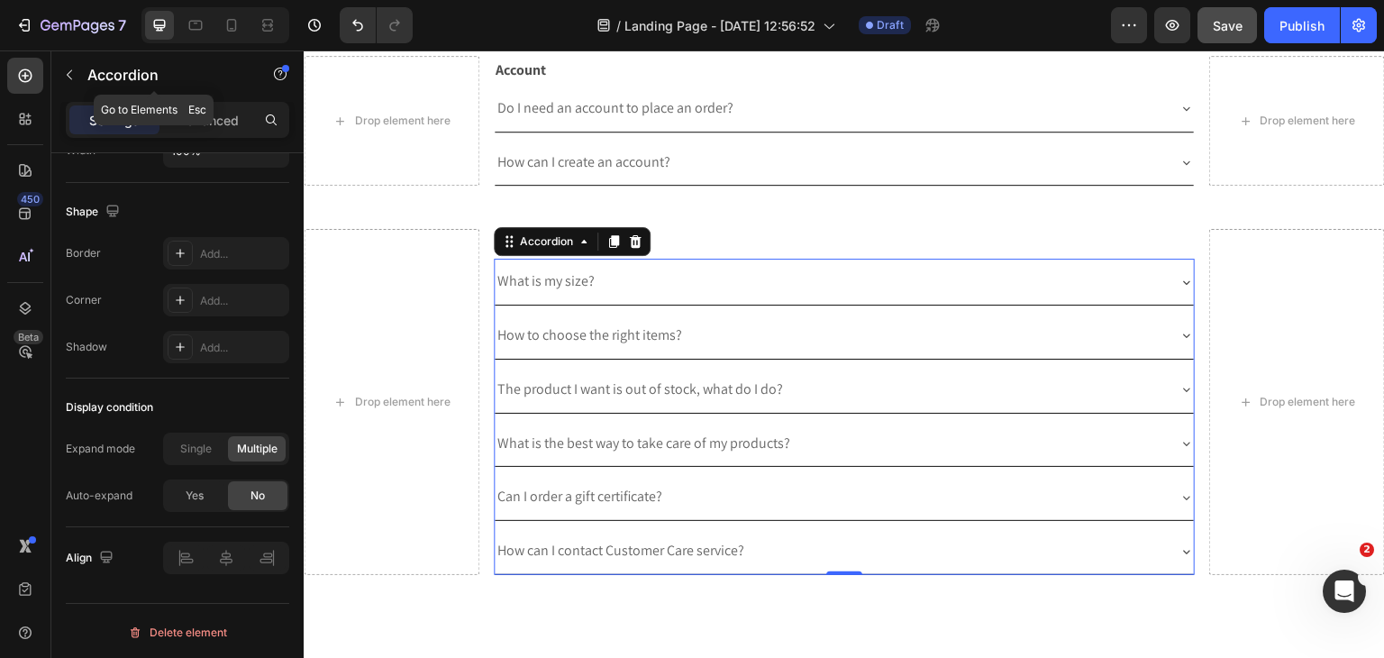
click at [73, 76] on icon "button" at bounding box center [69, 75] width 14 height 14
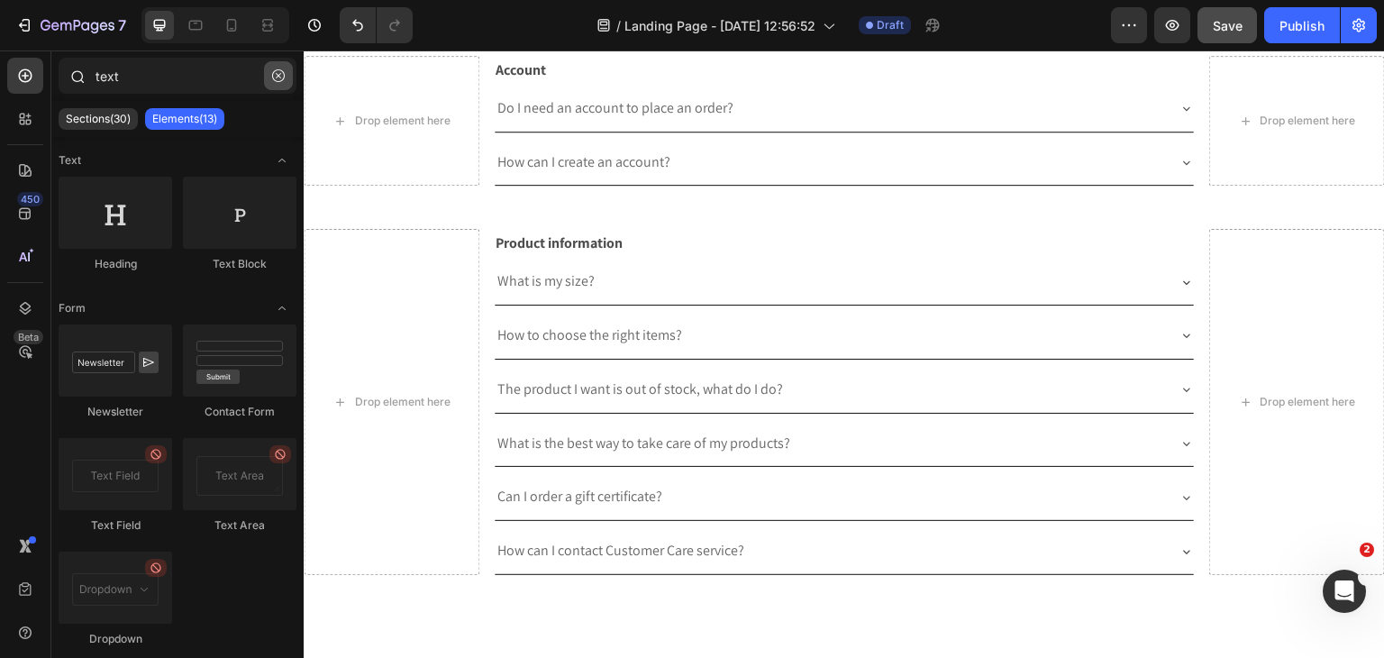
click at [271, 72] on button "button" at bounding box center [278, 75] width 29 height 29
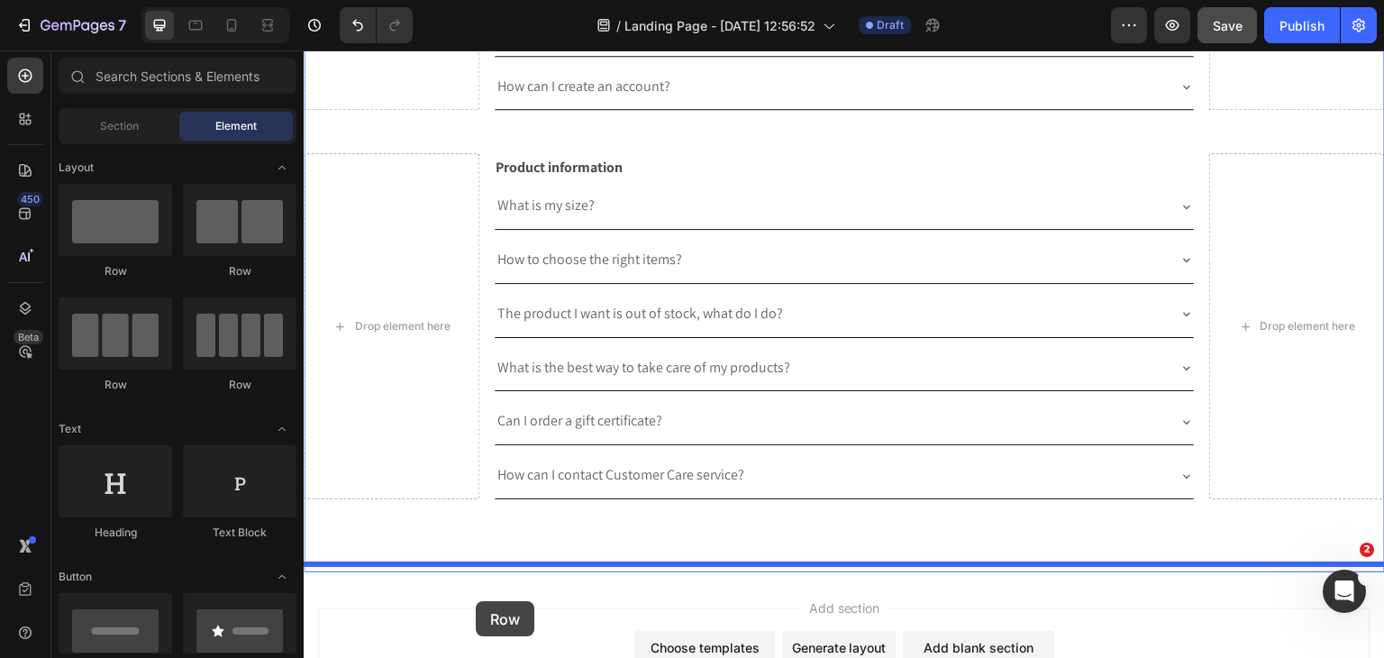
scroll to position [635, 0]
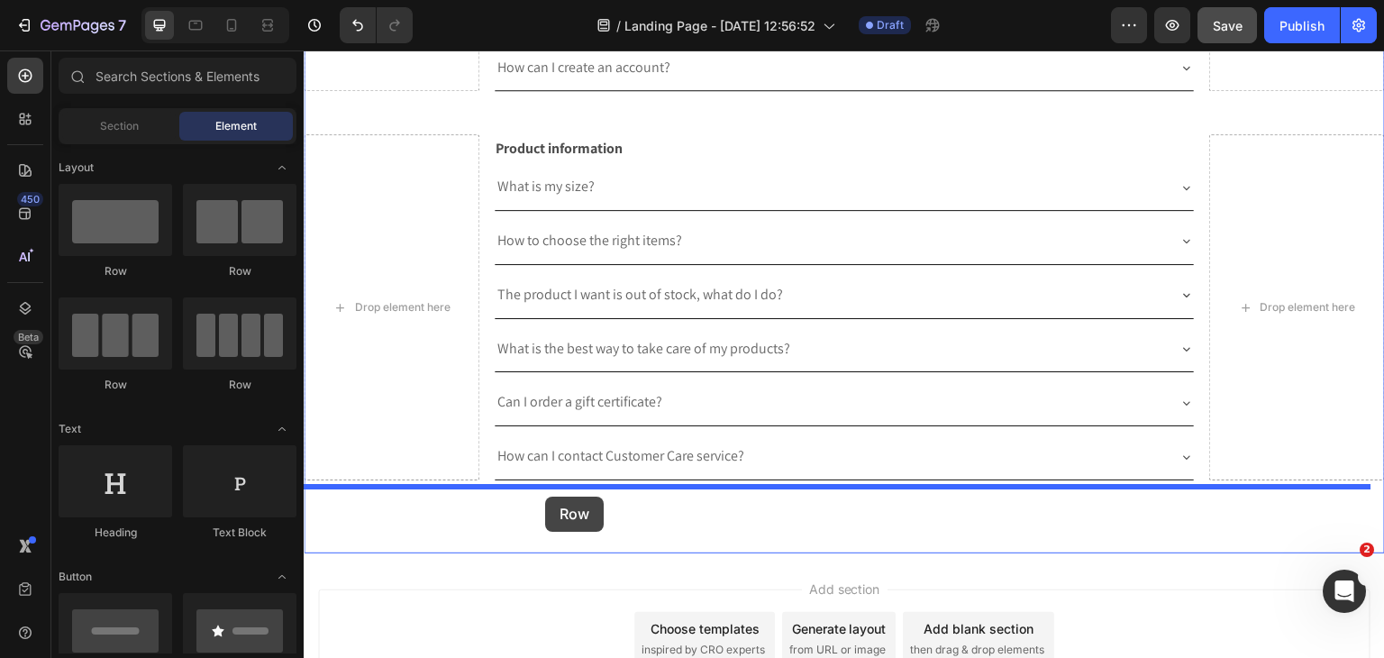
drag, startPoint x: 453, startPoint y: 405, endPoint x: 545, endPoint y: 496, distance: 130.0
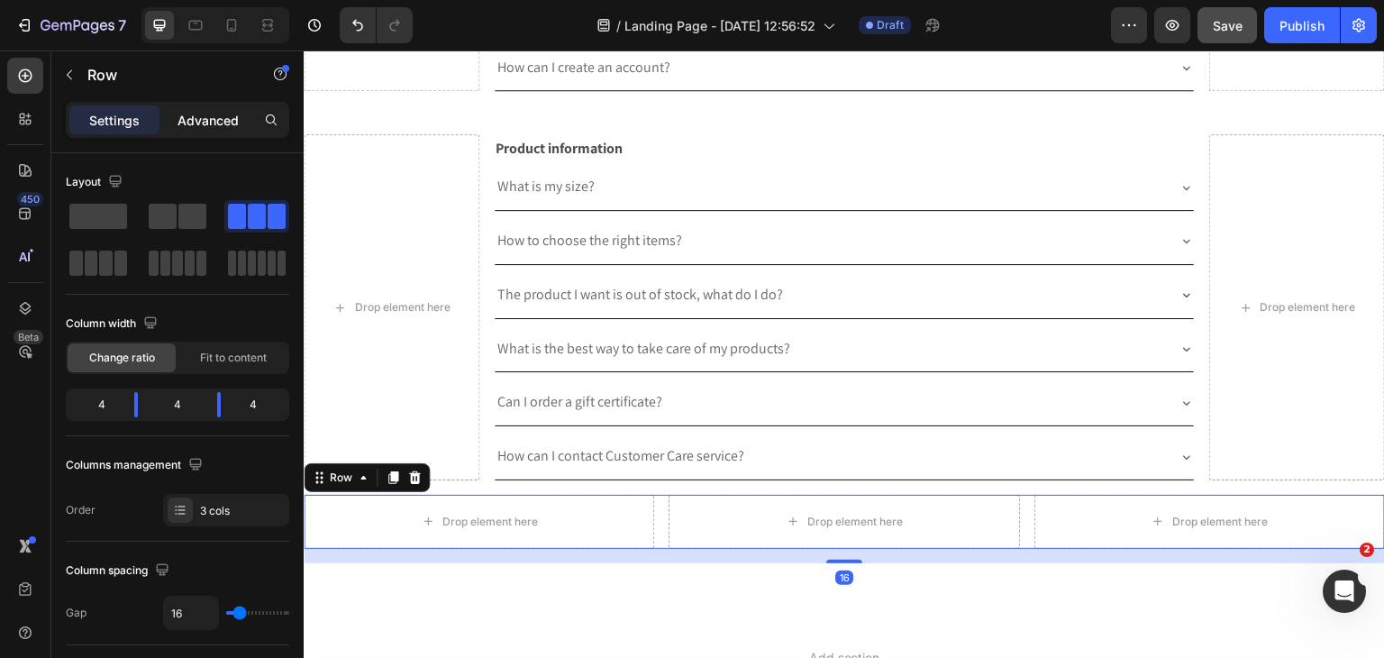
click at [231, 111] on p "Advanced" at bounding box center [207, 120] width 61 height 19
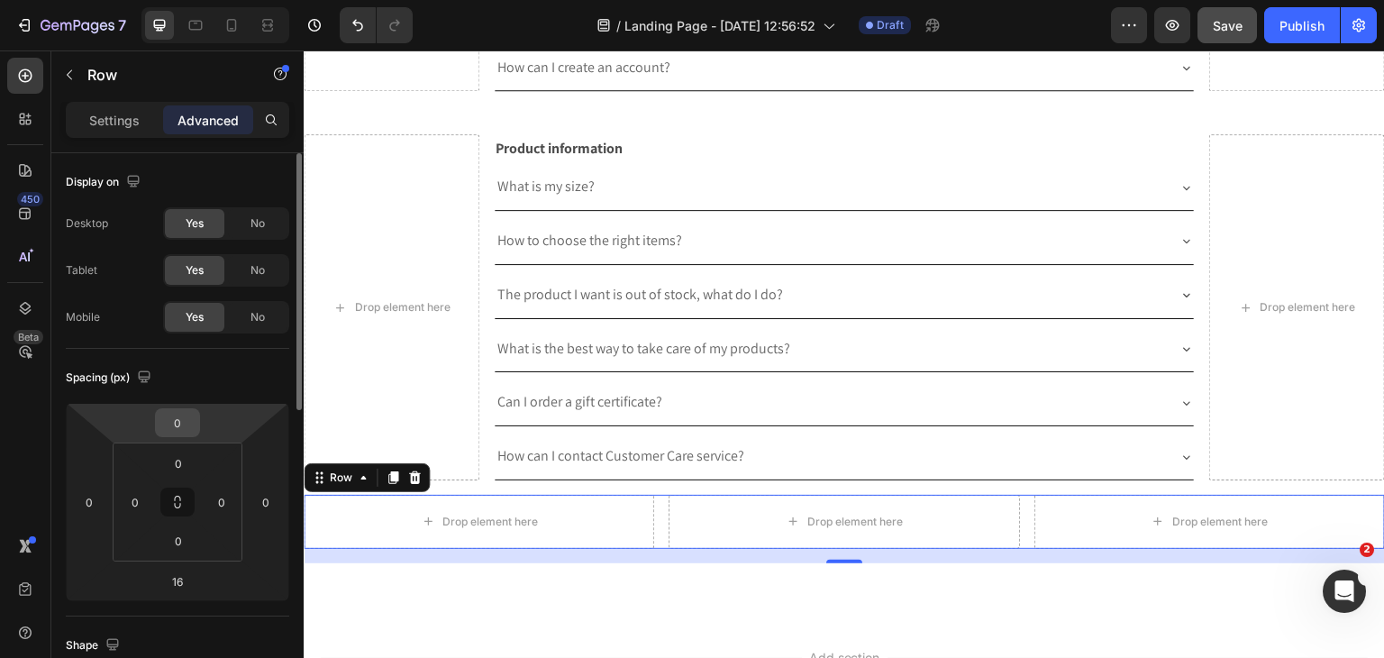
click at [190, 423] on input "0" at bounding box center [177, 422] width 36 height 27
type input "32"
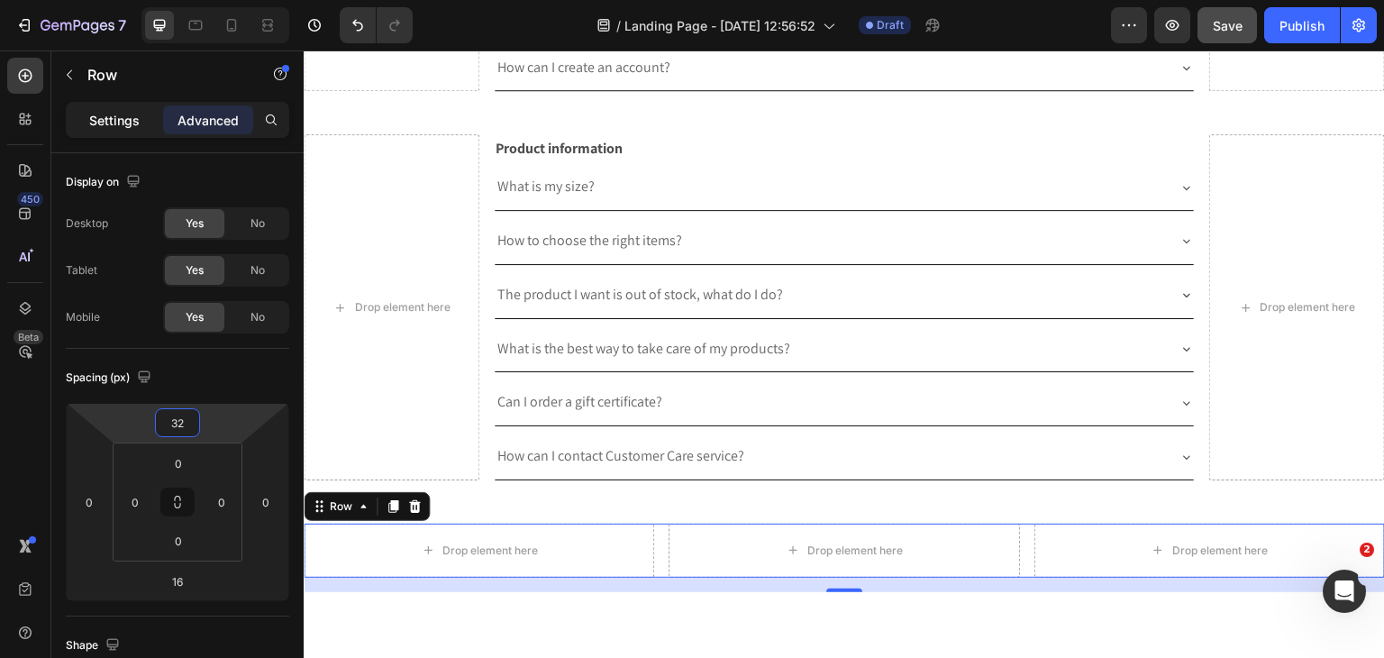
click at [138, 131] on div "Settings" at bounding box center [114, 119] width 90 height 29
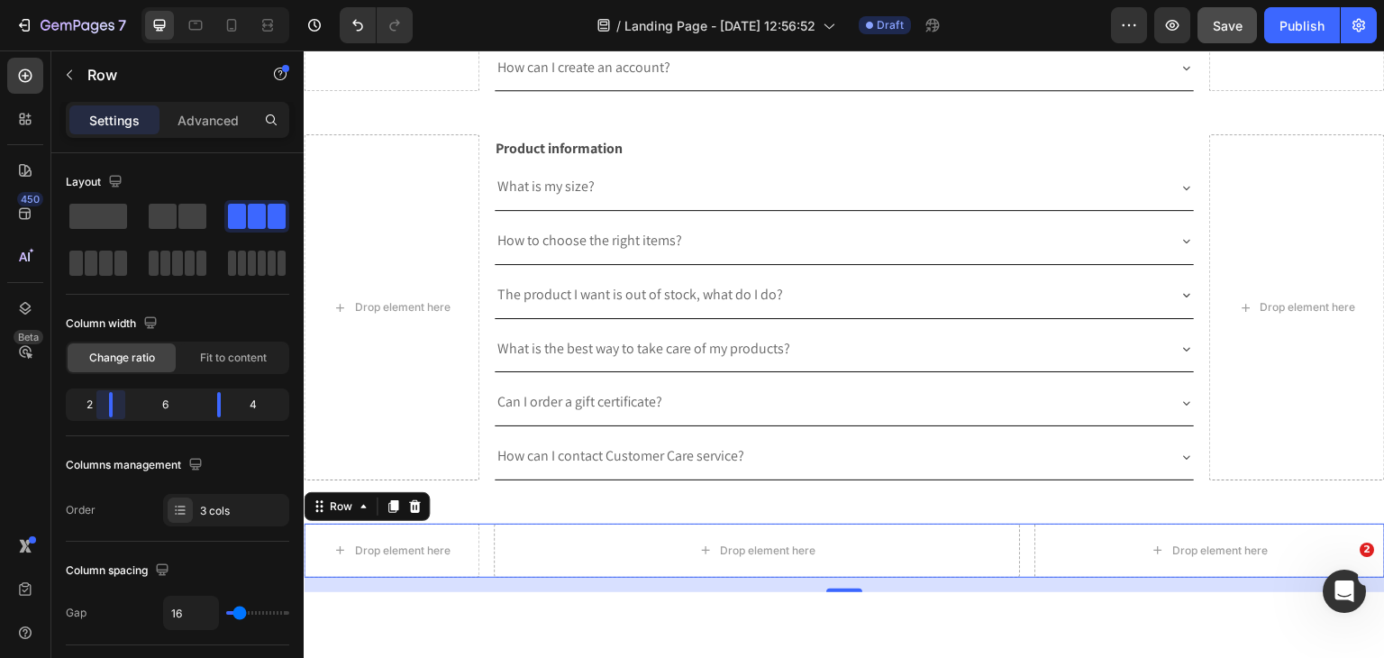
drag, startPoint x: 133, startPoint y: 403, endPoint x: 105, endPoint y: 401, distance: 28.0
click at [105, 0] on body "7 Version history / Landing Page - [DATE] 12:56:52 Draft Preview Save Publish 4…" at bounding box center [692, 0] width 1384 height 0
drag, startPoint x: 218, startPoint y: 408, endPoint x: 343, endPoint y: 495, distance: 152.2
click at [256, 0] on body "7 Version history / Landing Page - [DATE] 12:56:52 Draft Preview Save Publish 4…" at bounding box center [692, 0] width 1384 height 0
click at [71, 76] on icon "button" at bounding box center [69, 75] width 14 height 14
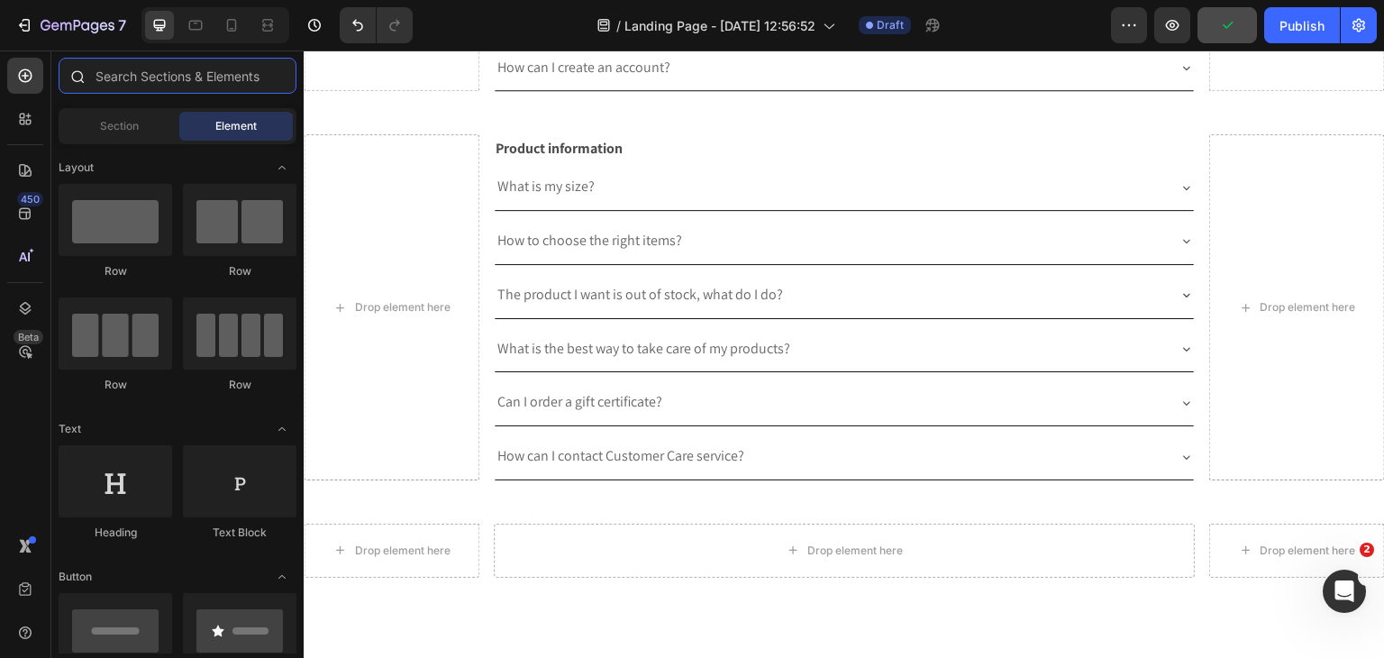
click at [187, 85] on input "text" at bounding box center [178, 76] width 238 height 36
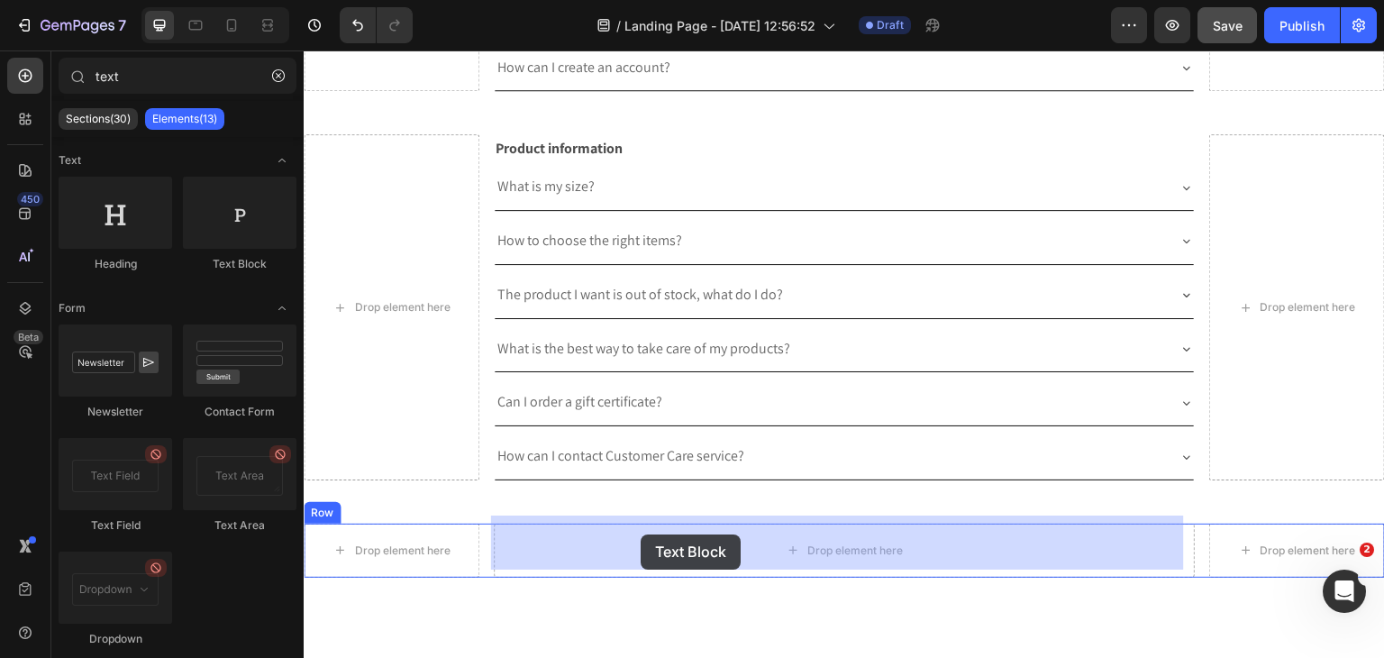
drag, startPoint x: 581, startPoint y: 325, endPoint x: 641, endPoint y: 534, distance: 217.3
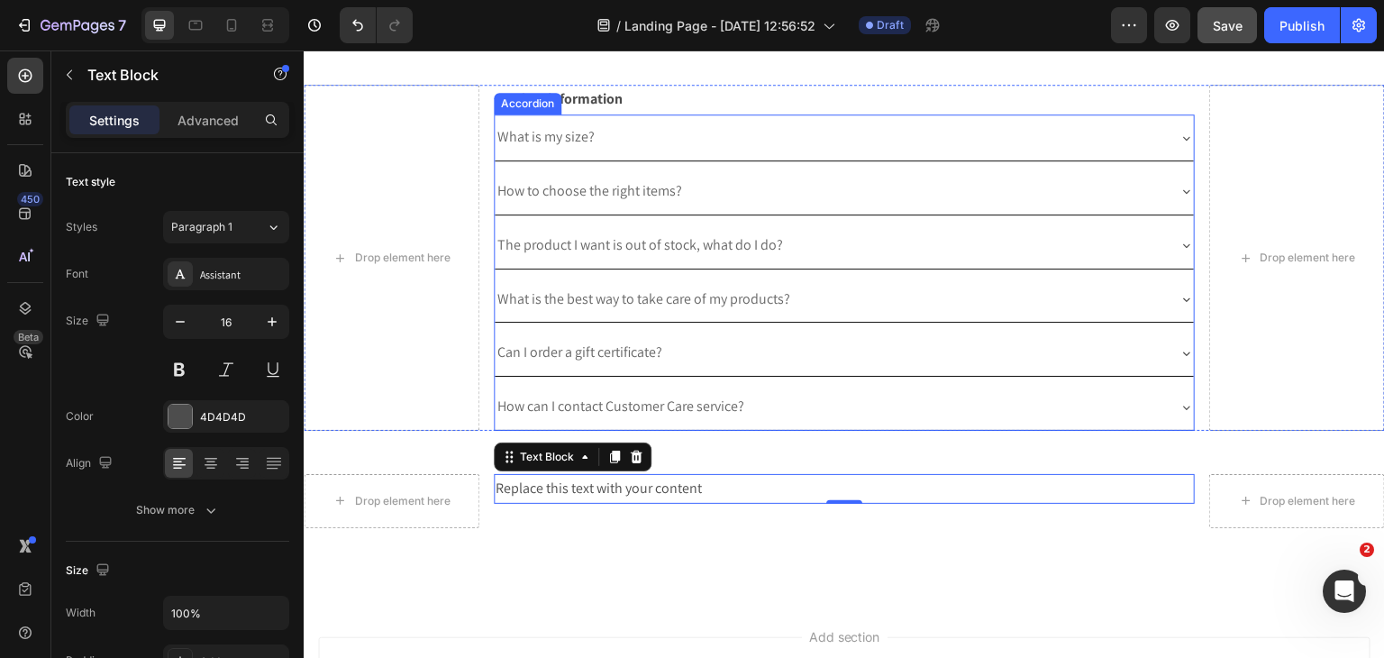
scroll to position [725, 0]
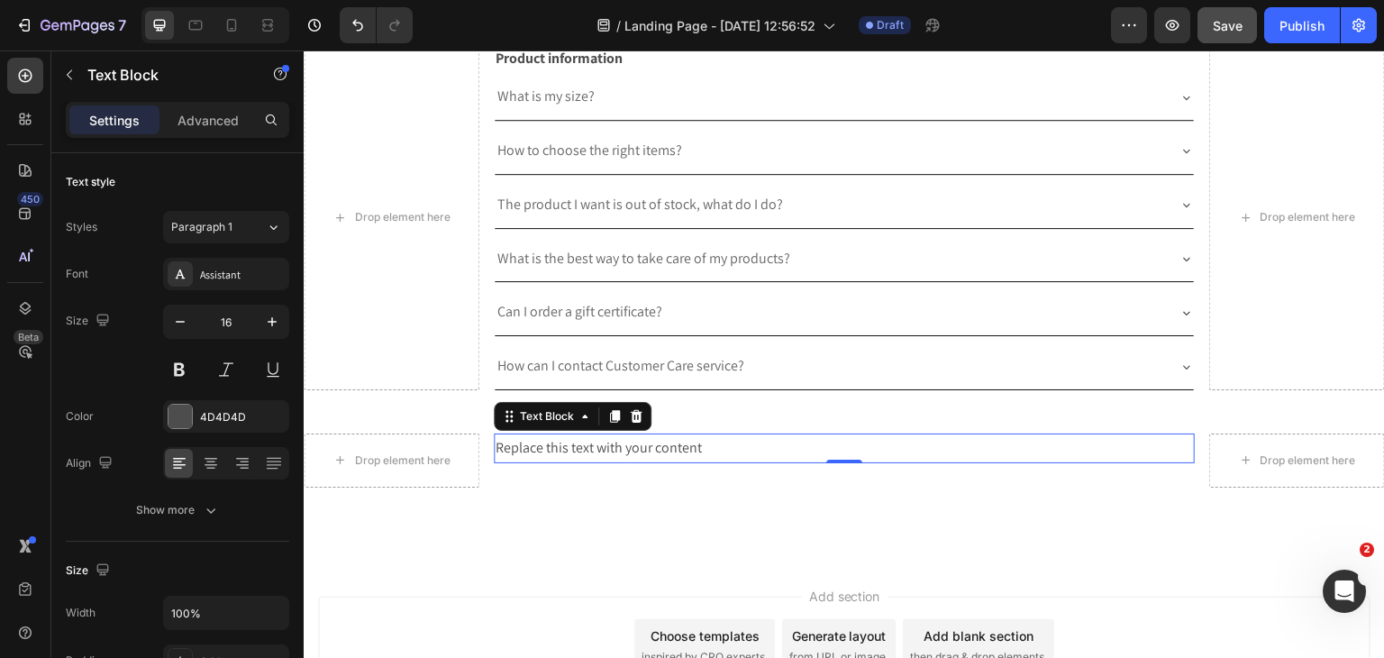
click at [599, 433] on div "Replace this text with your content" at bounding box center [845, 448] width 702 height 30
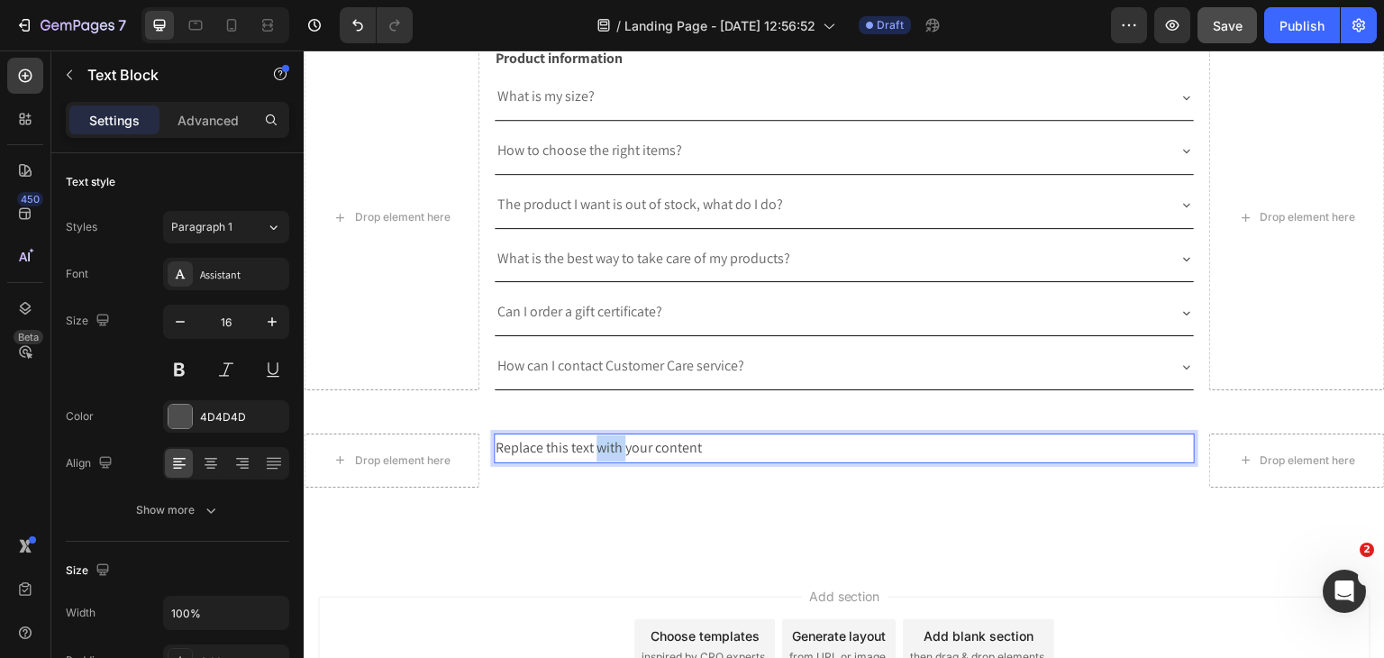
click at [599, 435] on p "Replace this text with your content" at bounding box center [845, 448] width 698 height 26
click at [70, 68] on icon "button" at bounding box center [69, 75] width 14 height 14
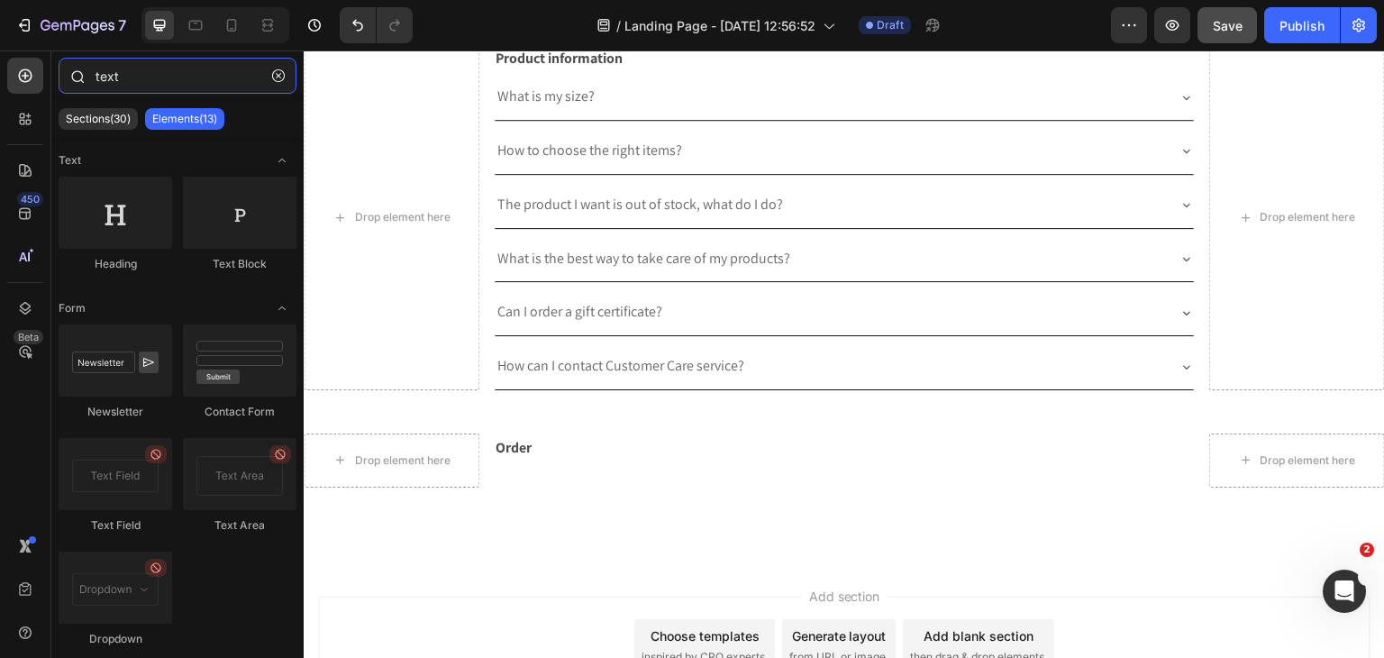
click at [168, 92] on input "text" at bounding box center [178, 76] width 238 height 36
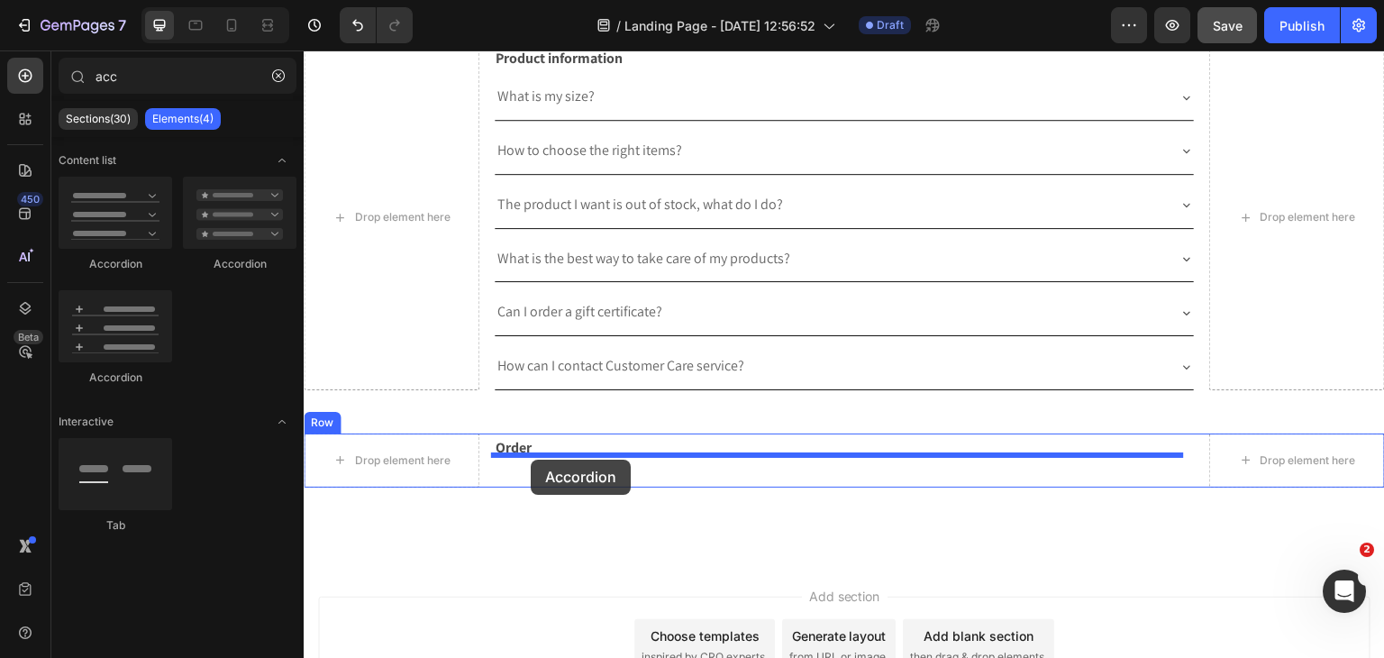
drag, startPoint x: 592, startPoint y: 378, endPoint x: 531, endPoint y: 460, distance: 102.4
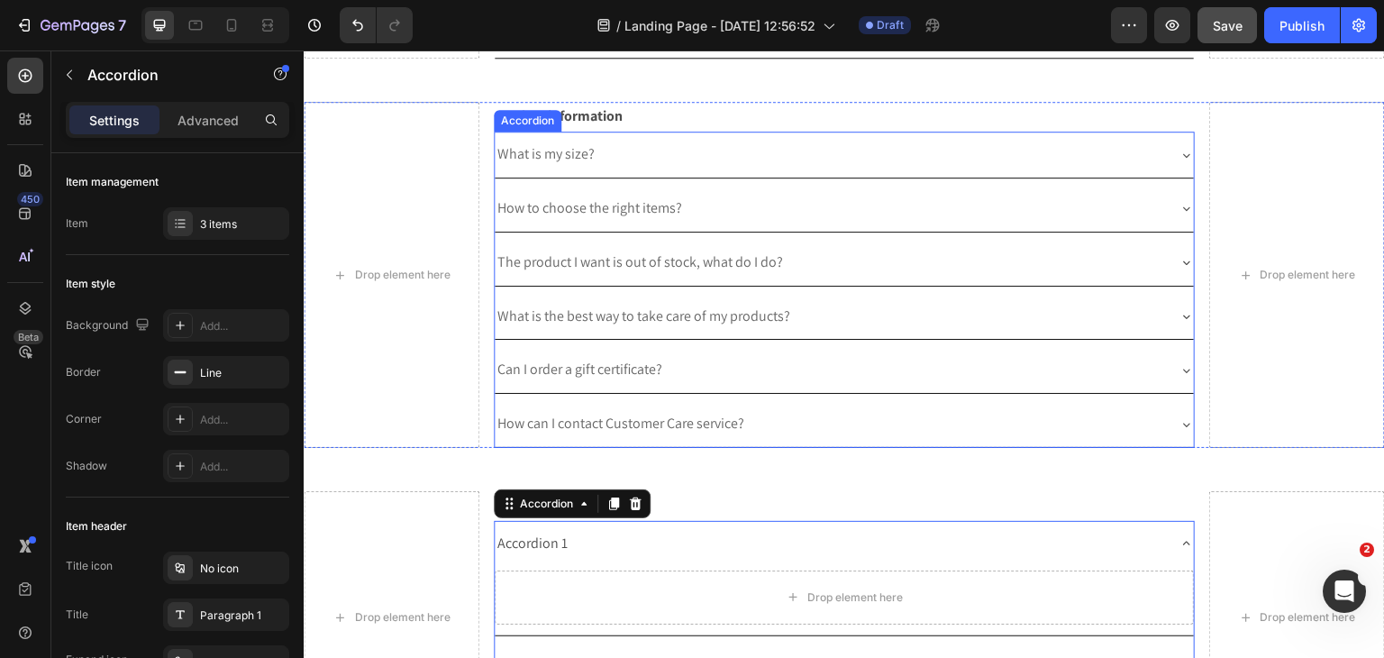
scroll to position [815, 0]
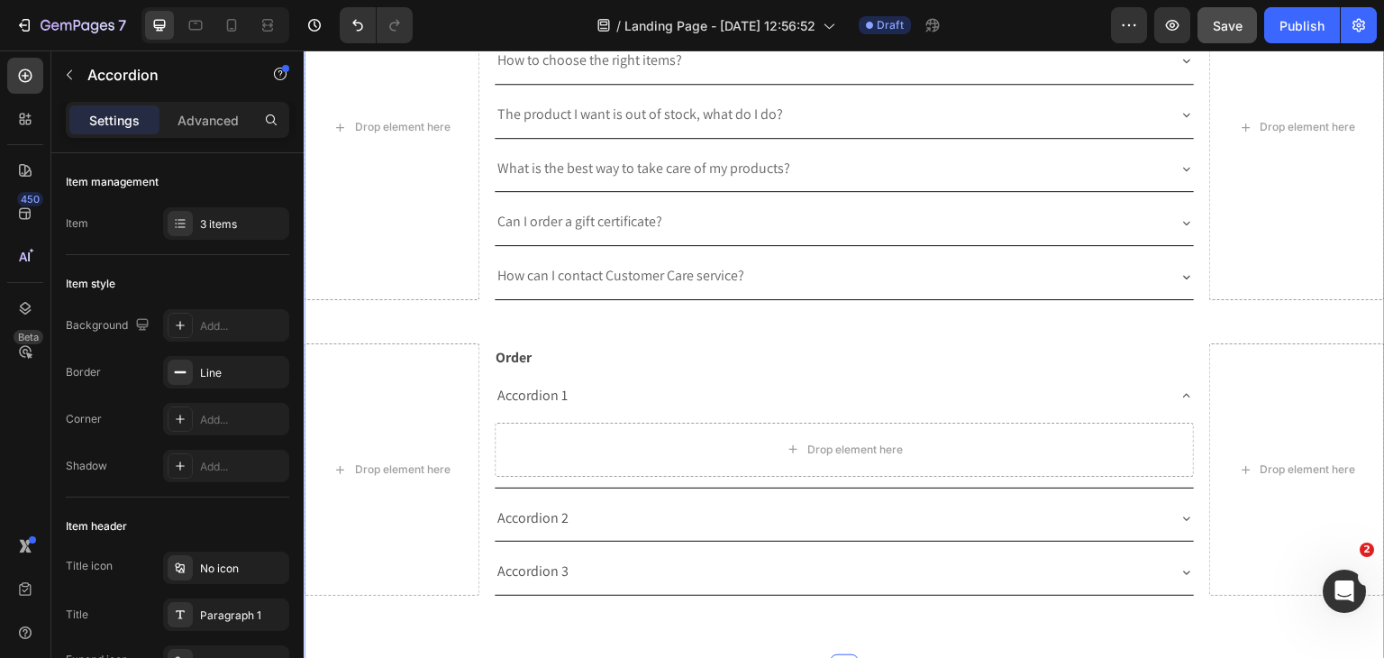
click at [720, 314] on div "Drop element here General Text Block About us What is yesUndress Secret Club? H…" at bounding box center [844, 16] width 1081 height 1248
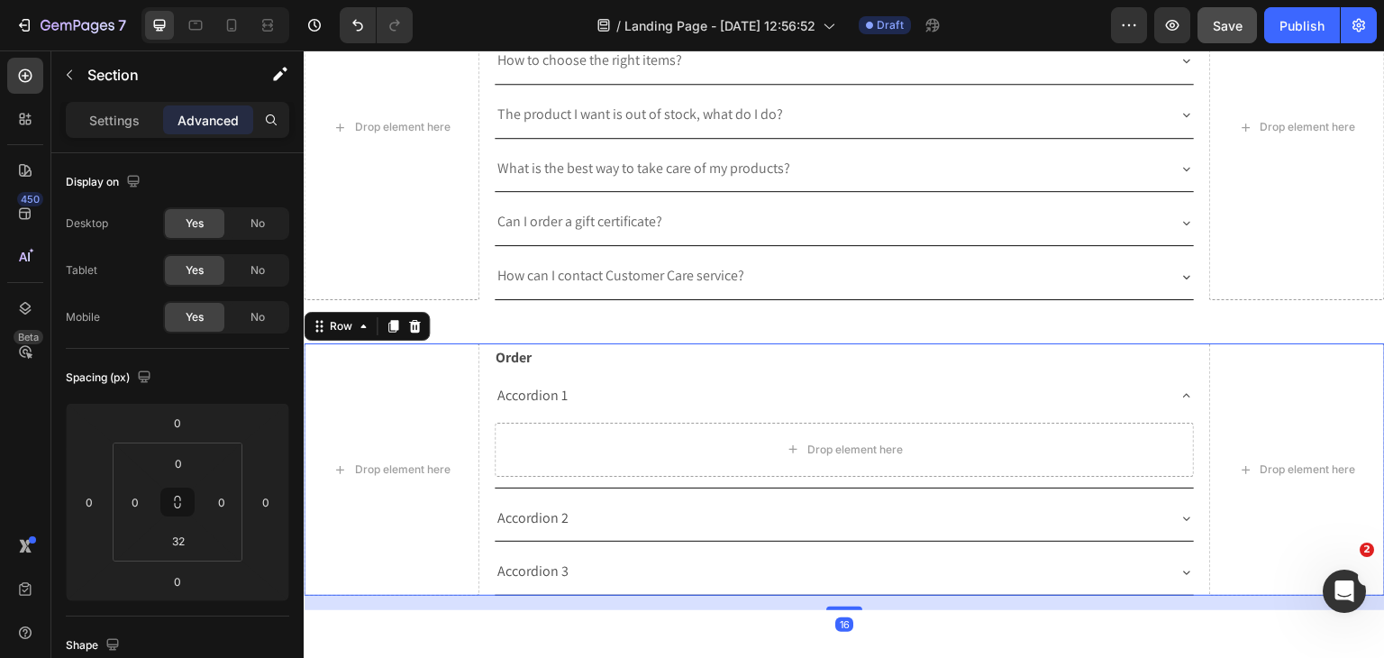
click at [487, 387] on div "Drop element here Order Text Block Accordion 1 Drop element here Accordion 2 Ac…" at bounding box center [844, 469] width 1081 height 252
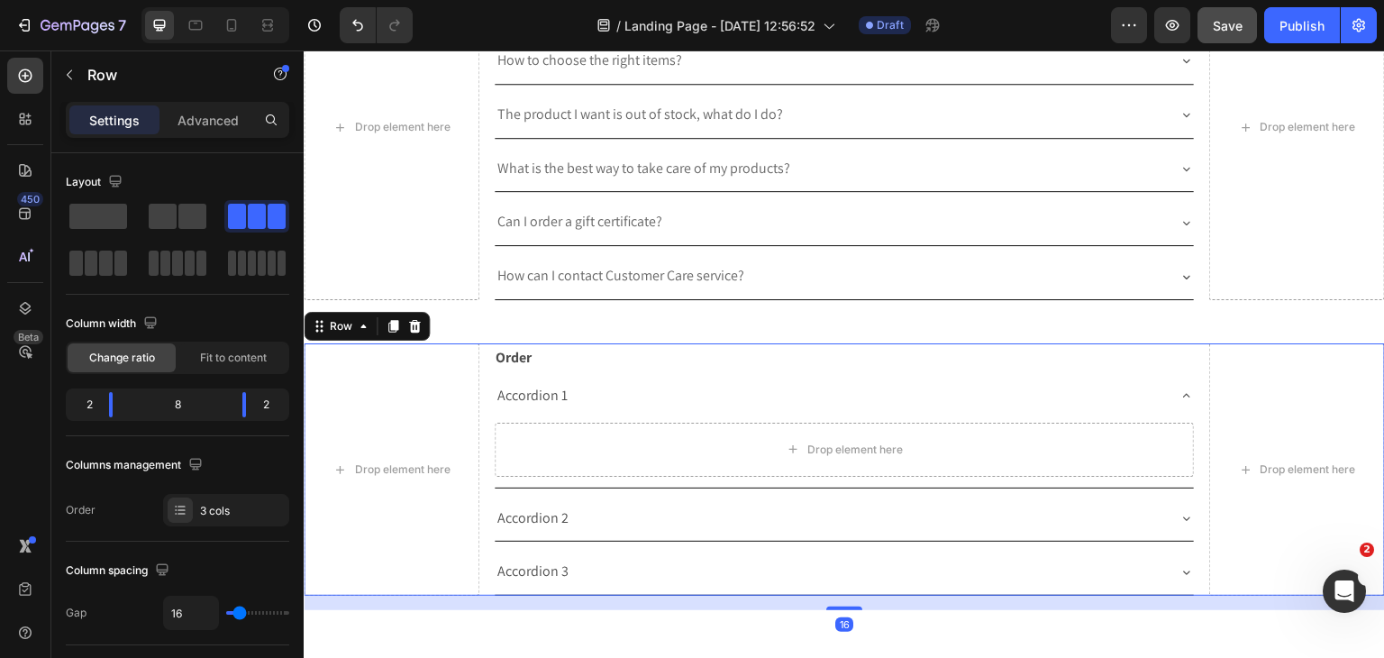
click at [503, 389] on div "Accordion 1" at bounding box center [533, 396] width 76 height 32
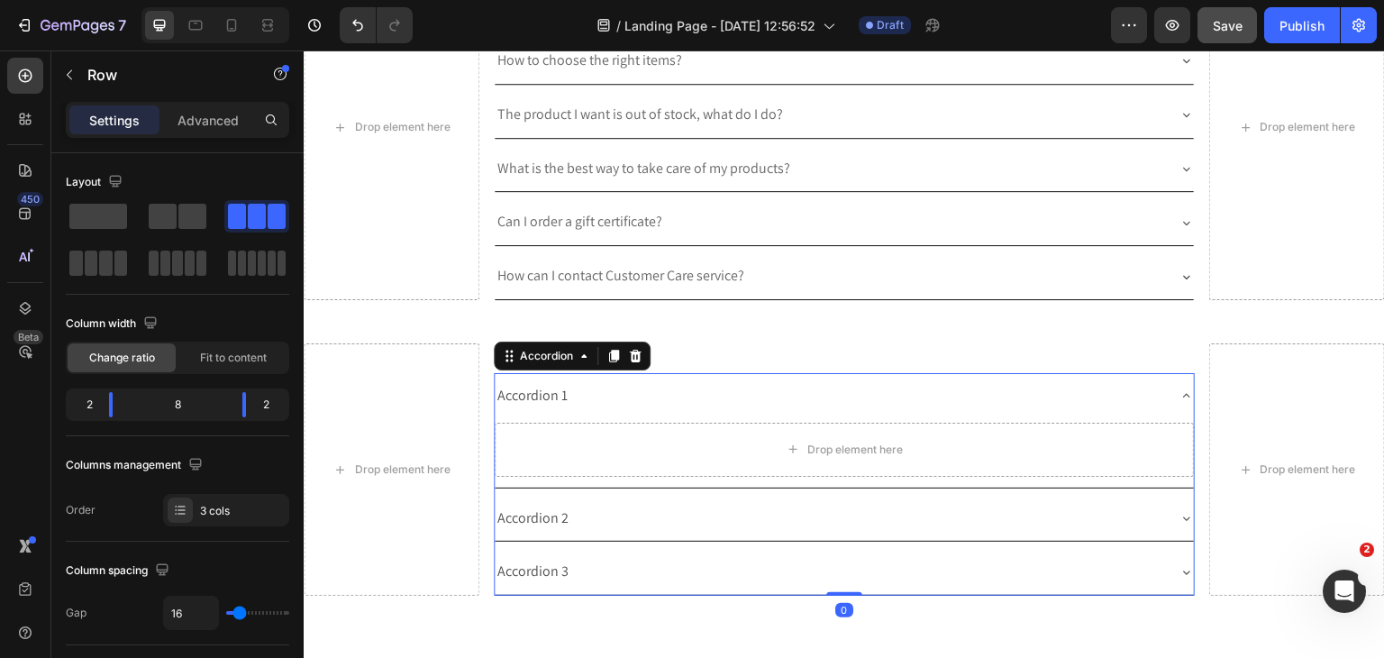
click at [503, 389] on div "Accordion 1" at bounding box center [533, 396] width 76 height 32
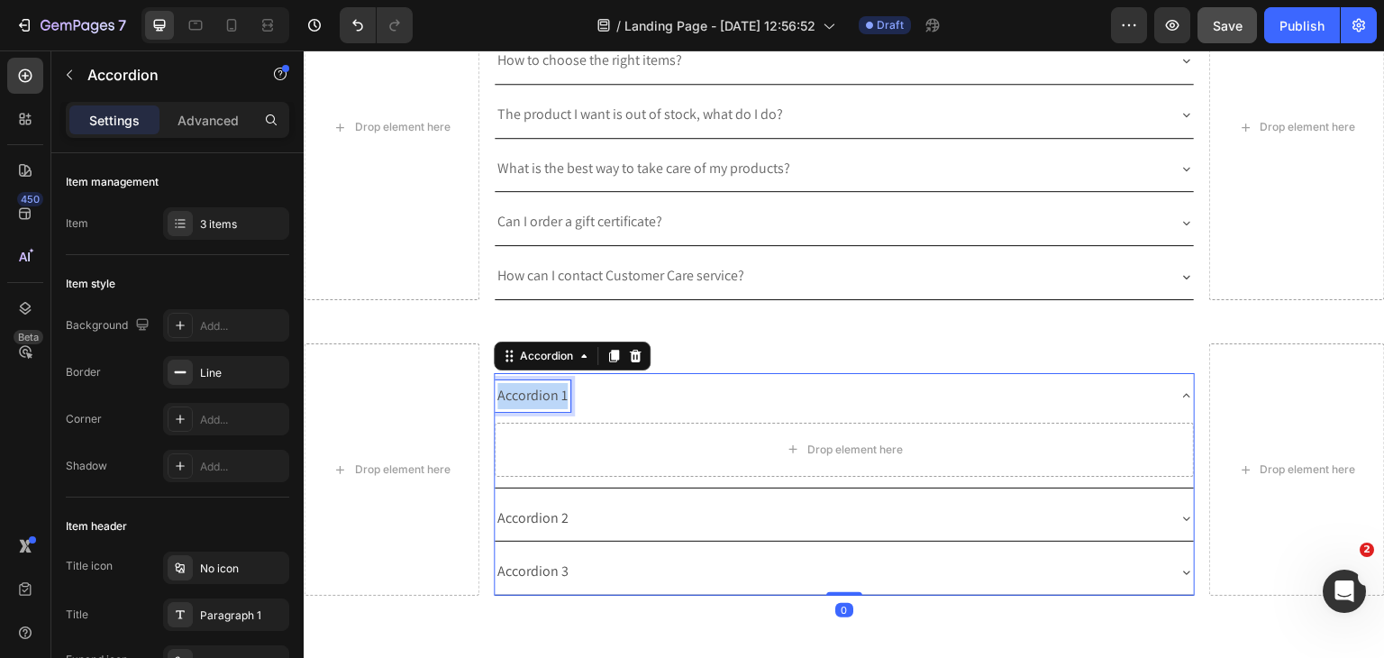
click at [503, 389] on p "Accordion 1" at bounding box center [532, 396] width 70 height 26
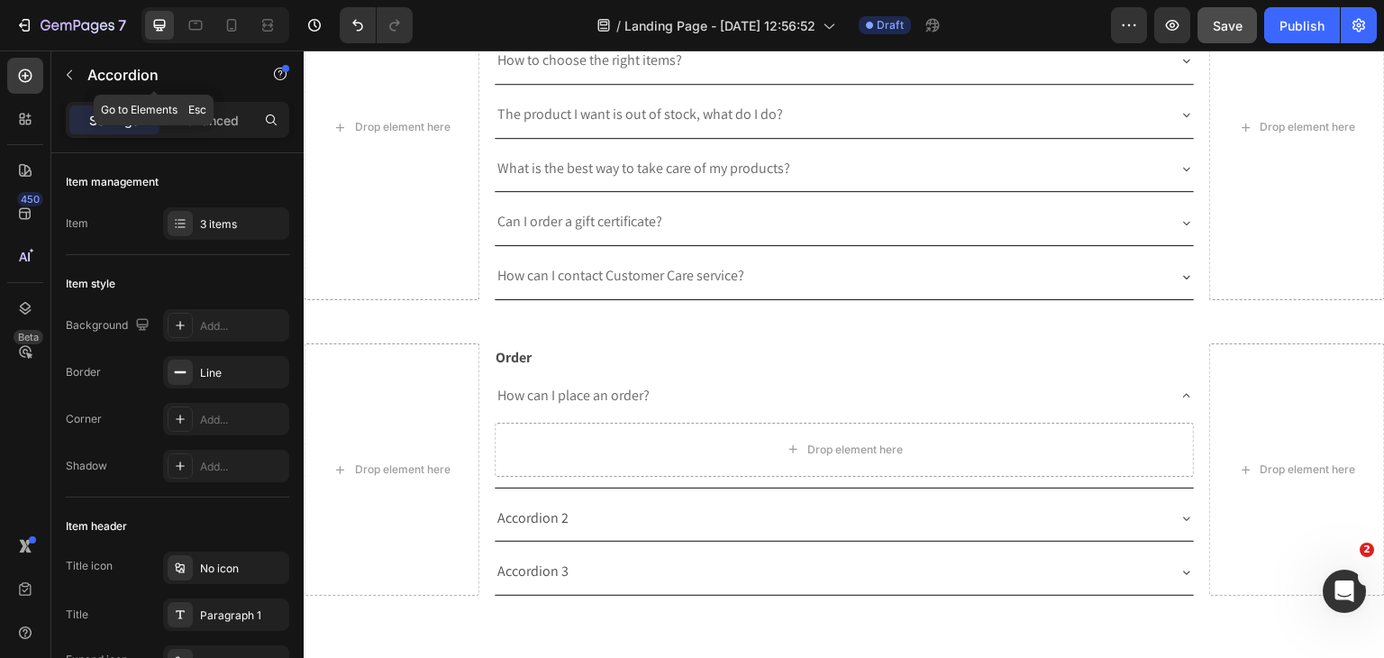
click at [72, 83] on button "button" at bounding box center [69, 74] width 29 height 29
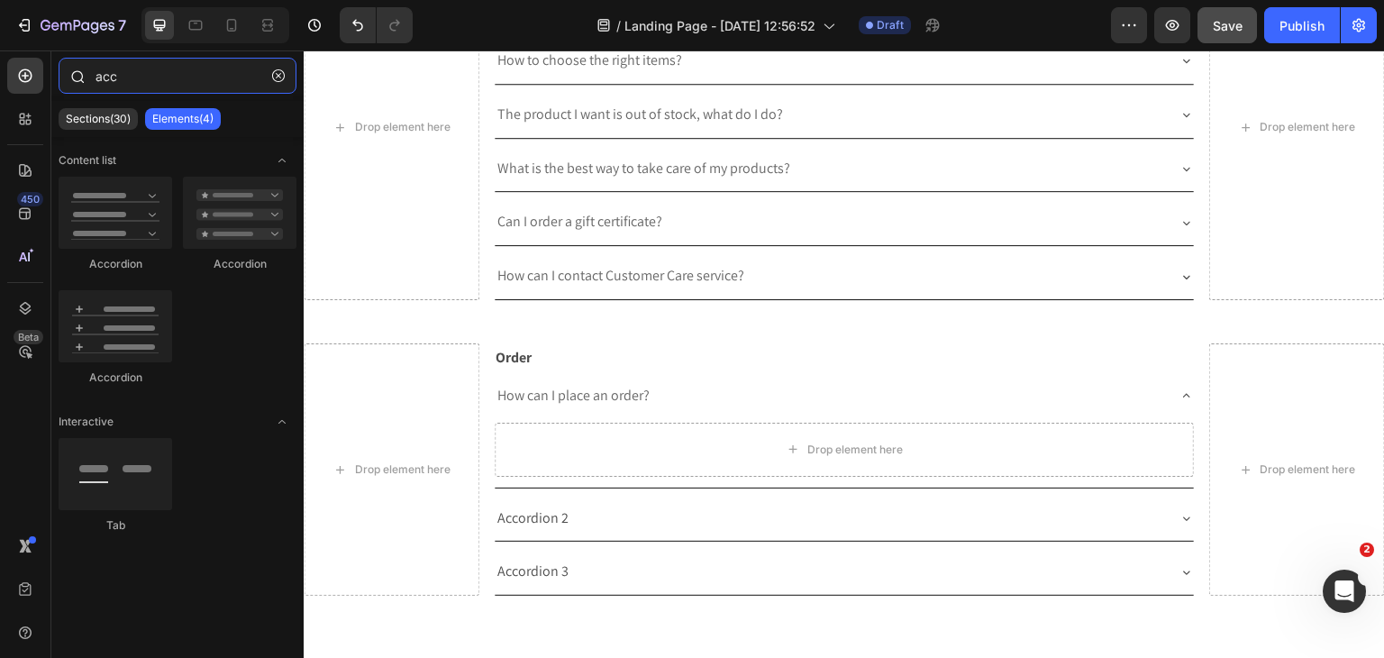
click at [139, 88] on input "acc" at bounding box center [178, 76] width 238 height 36
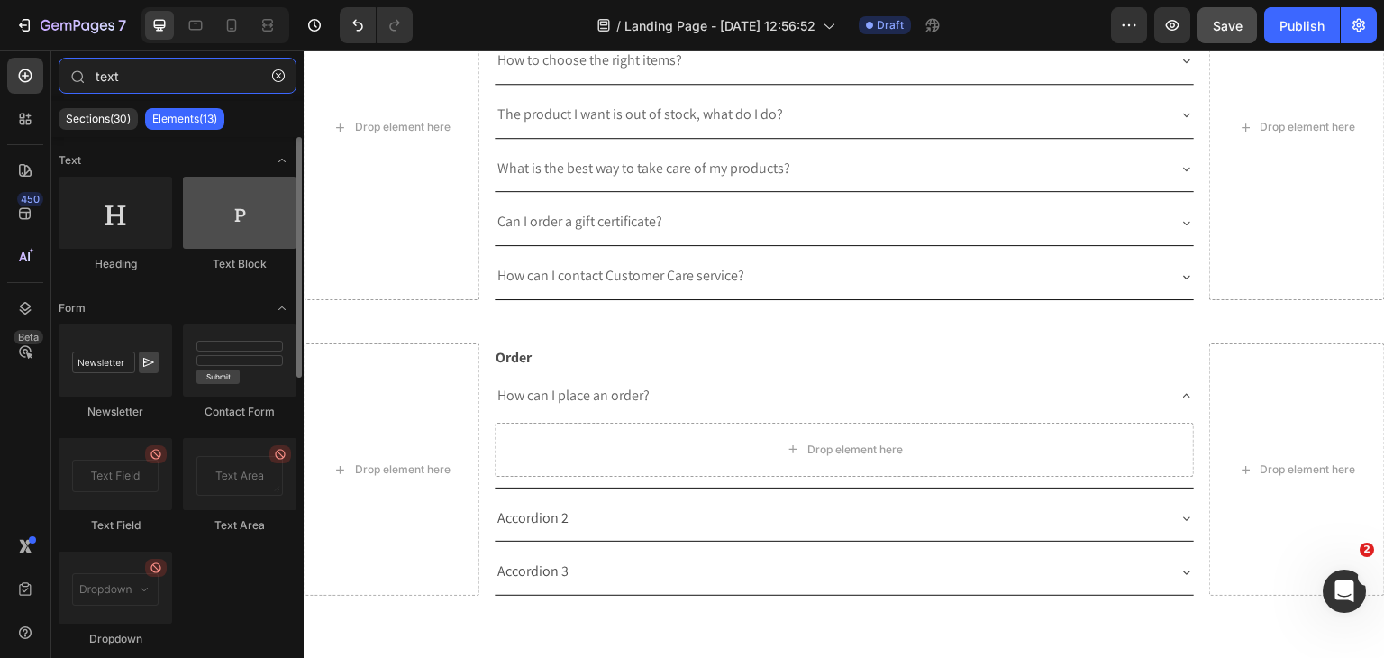
type input "text"
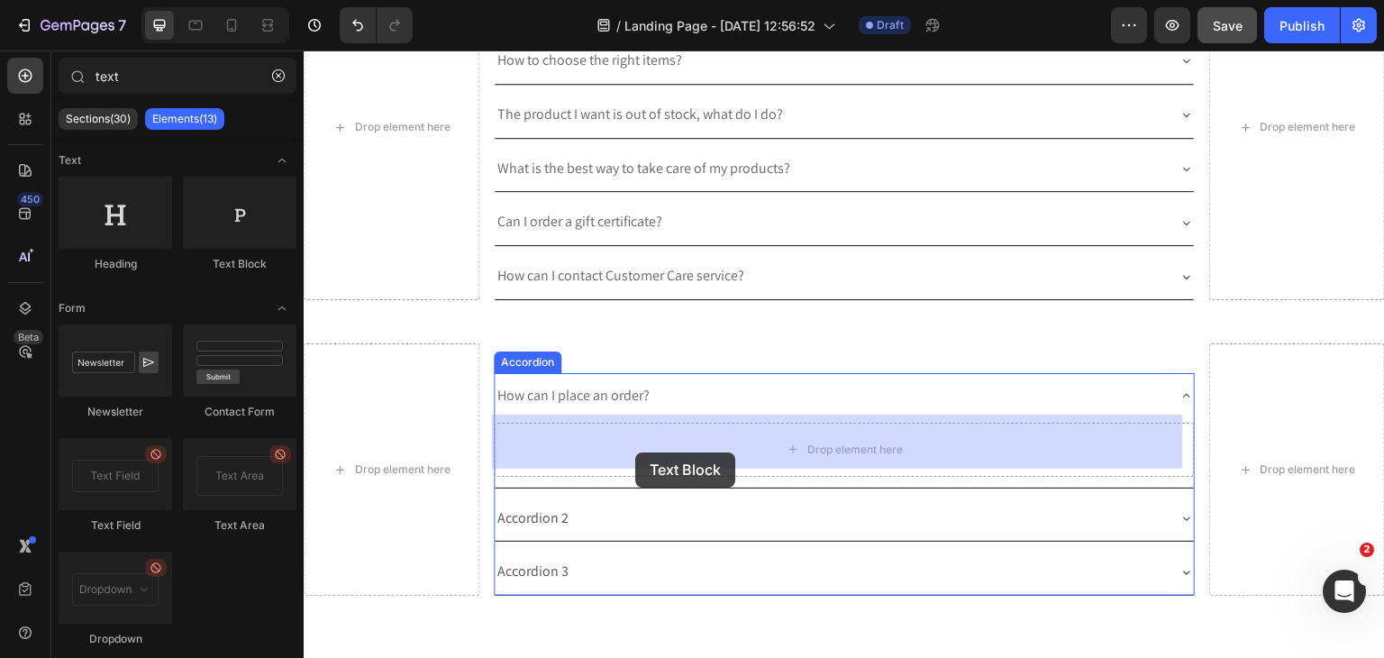
drag, startPoint x: 514, startPoint y: 269, endPoint x: 635, endPoint y: 450, distance: 217.4
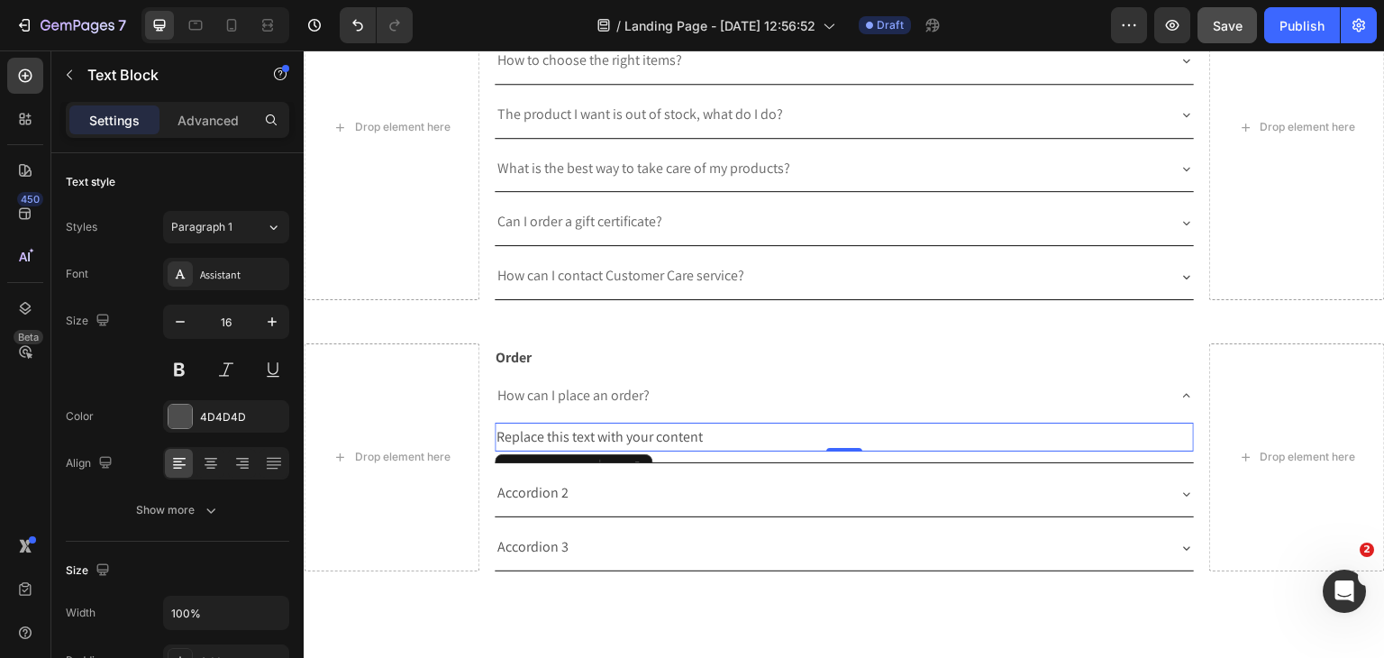
click at [648, 423] on div "Replace this text with your content" at bounding box center [845, 438] width 700 height 30
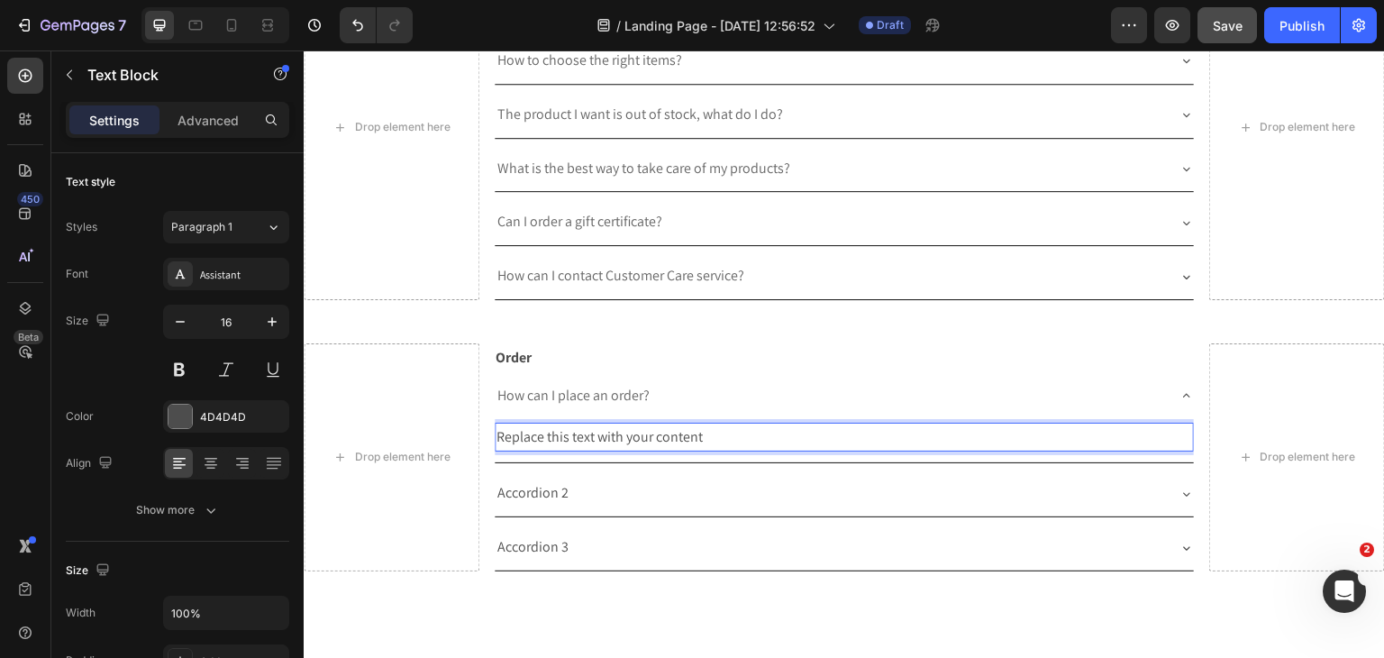
click at [648, 424] on p "Replace this text with your content" at bounding box center [844, 437] width 696 height 26
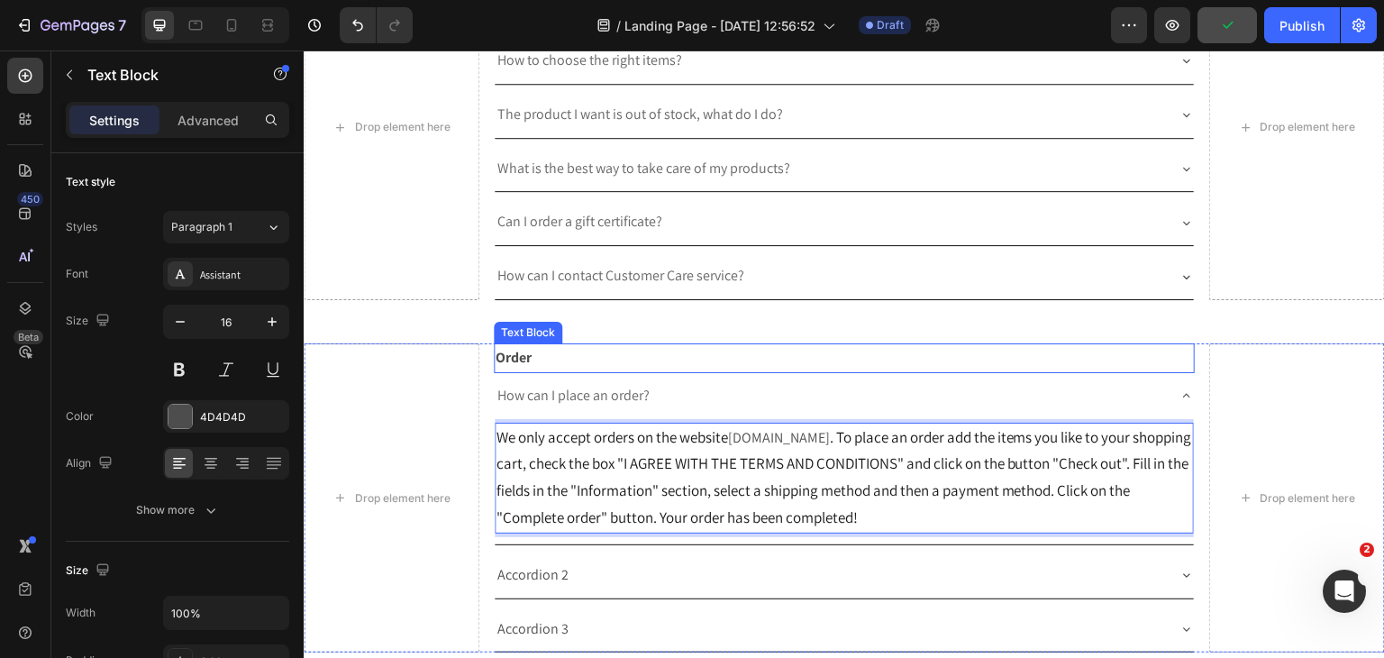
click at [762, 348] on p "Order" at bounding box center [845, 358] width 698 height 26
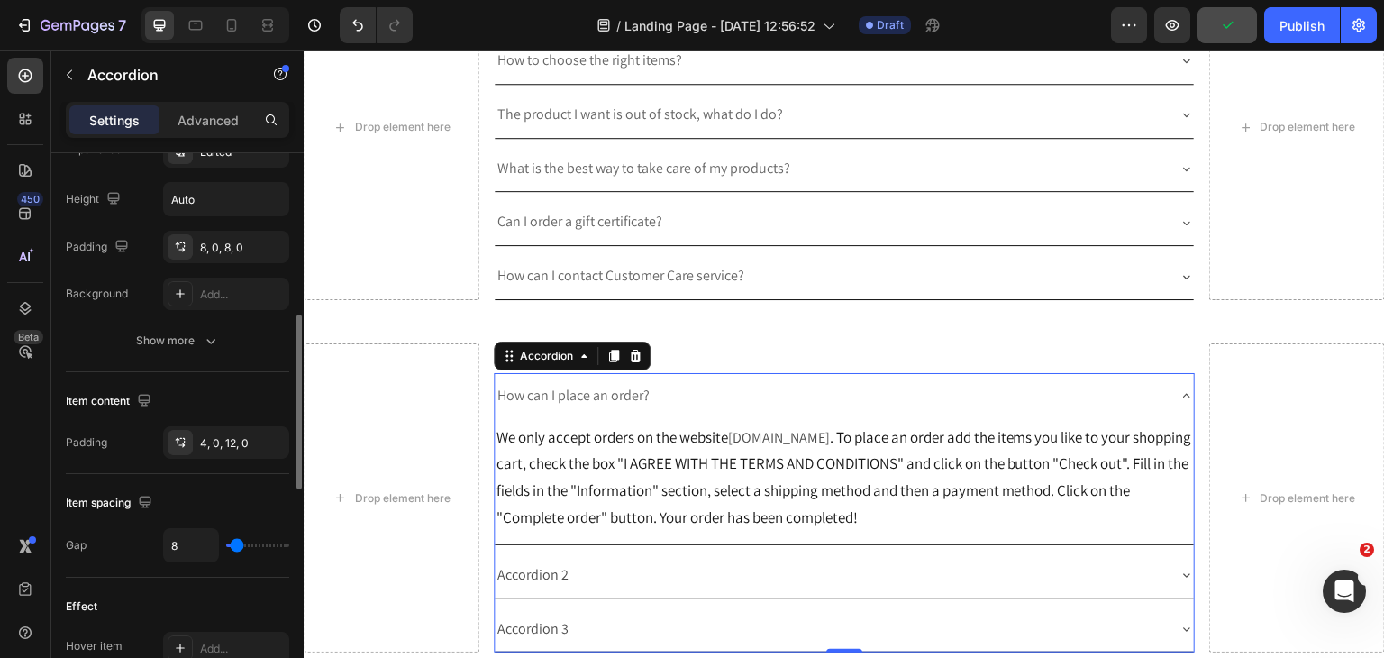
click at [752, 373] on div "How can I place an order?" at bounding box center [845, 396] width 700 height 46
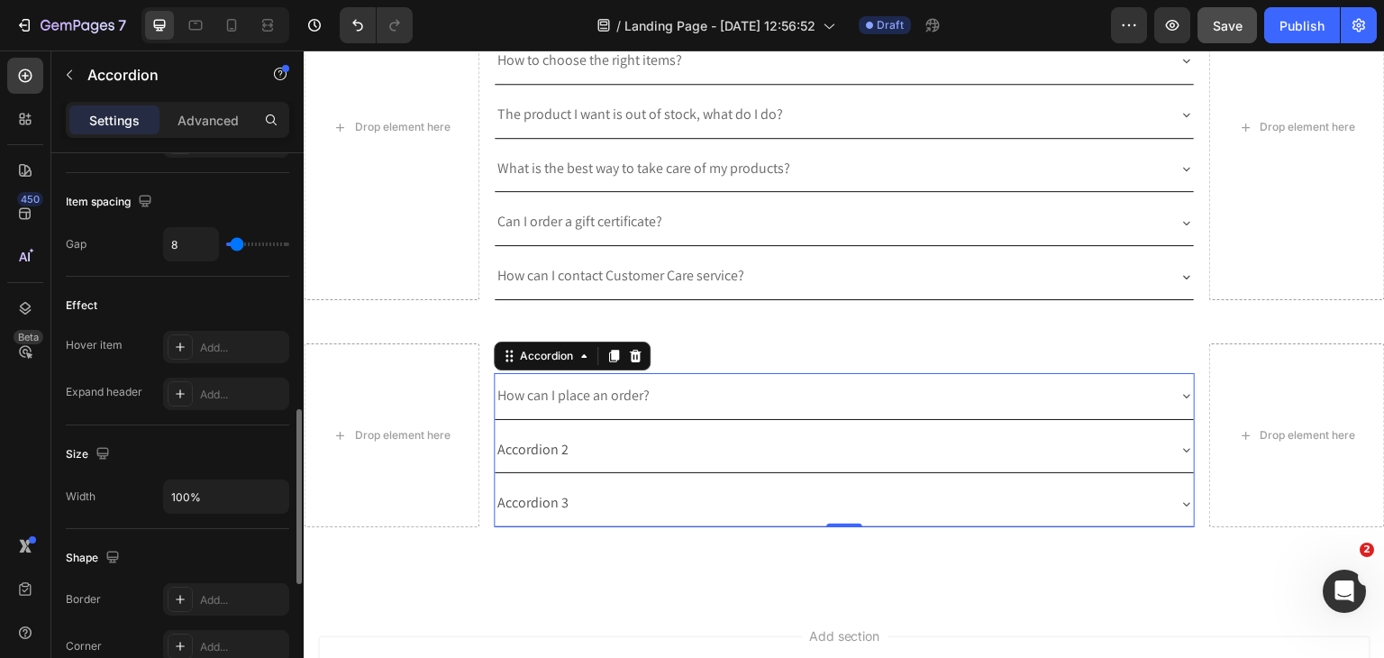
scroll to position [1081, 0]
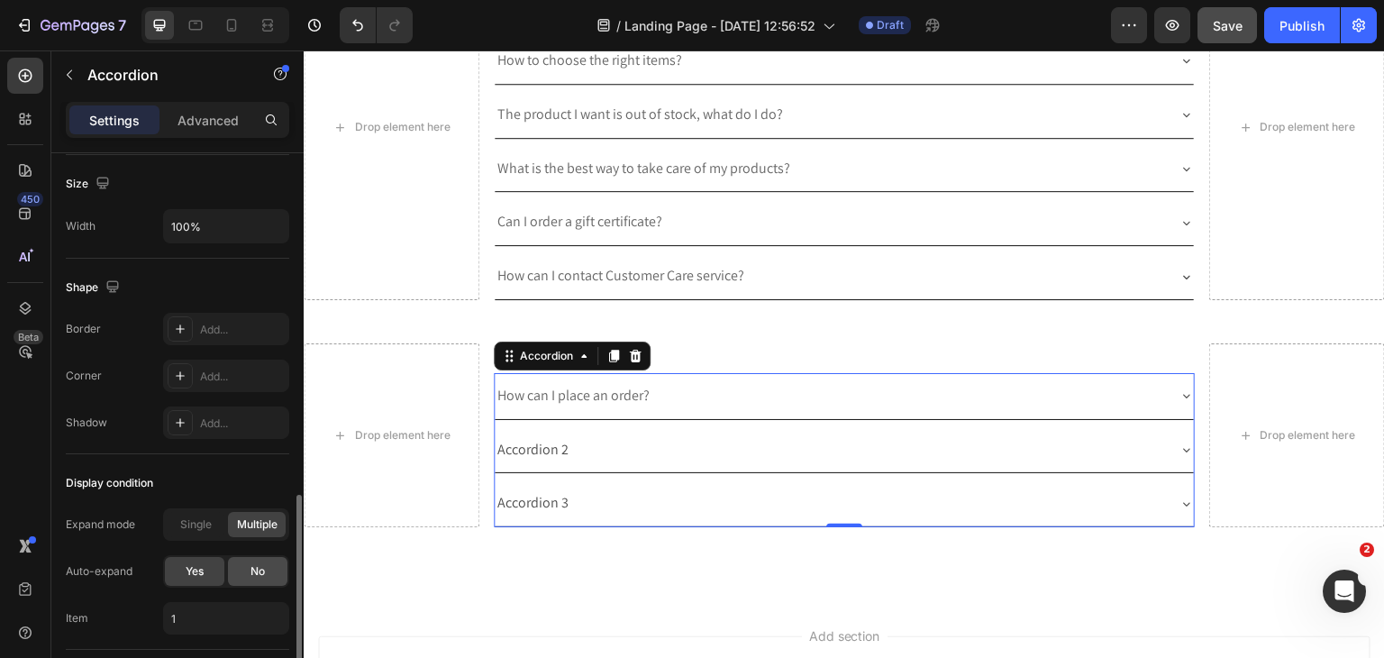
click at [241, 566] on div "No" at bounding box center [257, 571] width 59 height 29
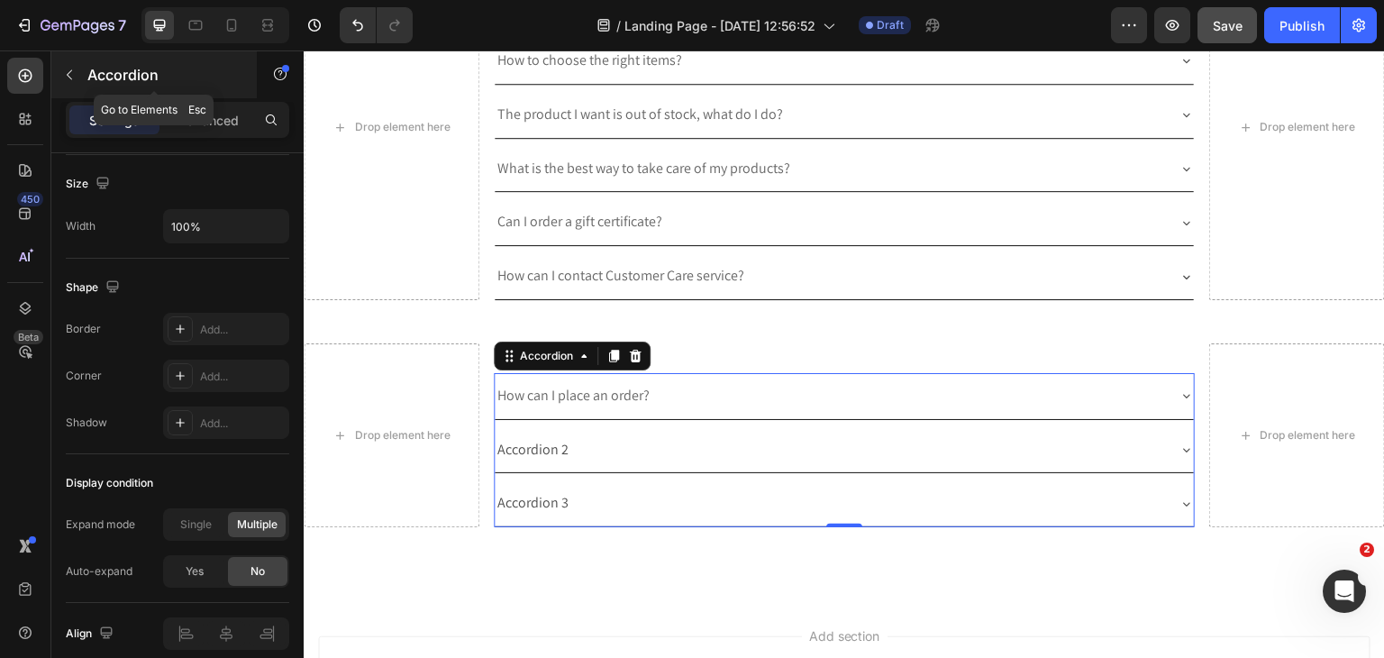
click at [51, 86] on div "Accordion" at bounding box center [153, 74] width 205 height 47
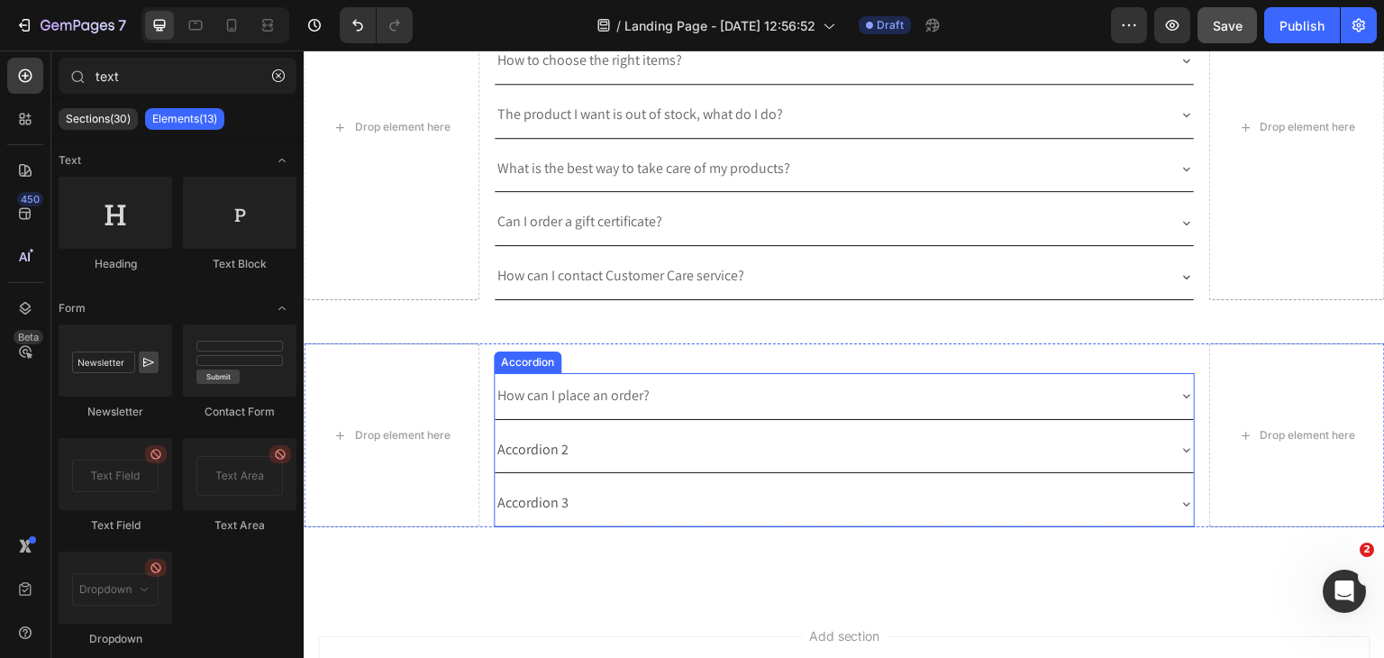
click at [541, 451] on p "Accordion 2" at bounding box center [532, 450] width 71 height 26
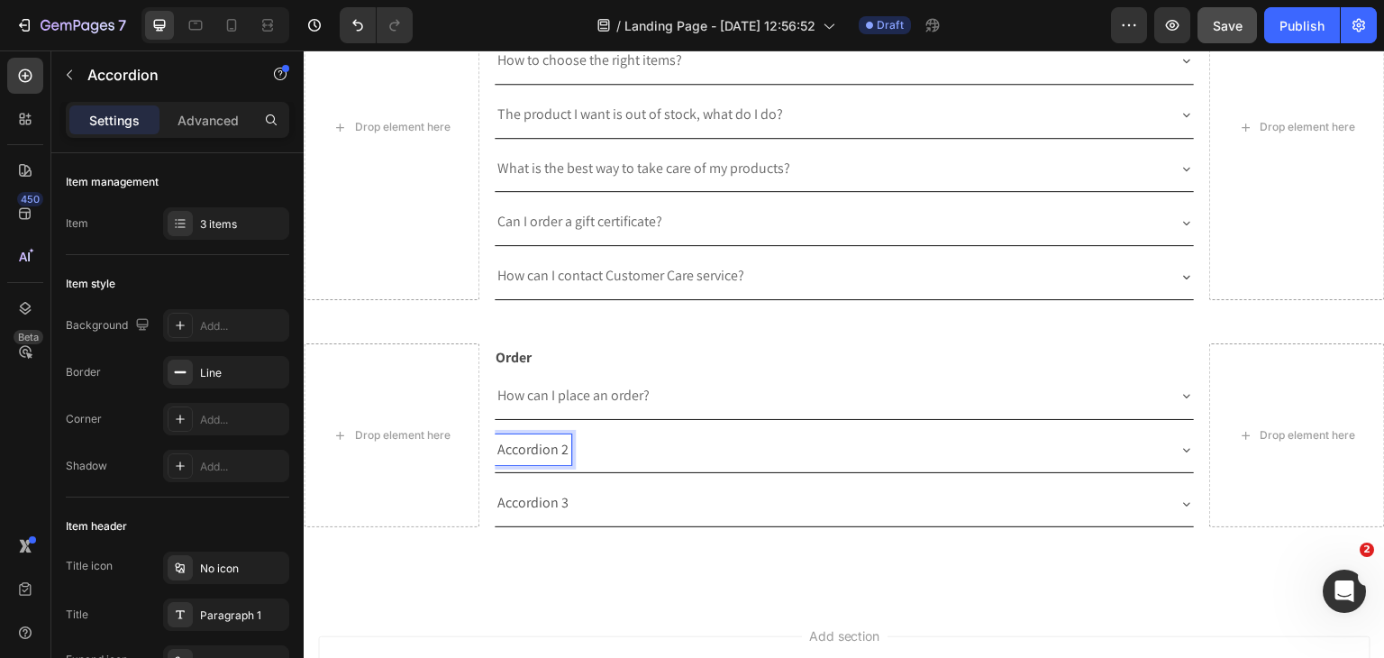
click at [541, 451] on p "Accordion 2" at bounding box center [532, 450] width 71 height 26
click at [1179, 442] on icon at bounding box center [1186, 449] width 14 height 14
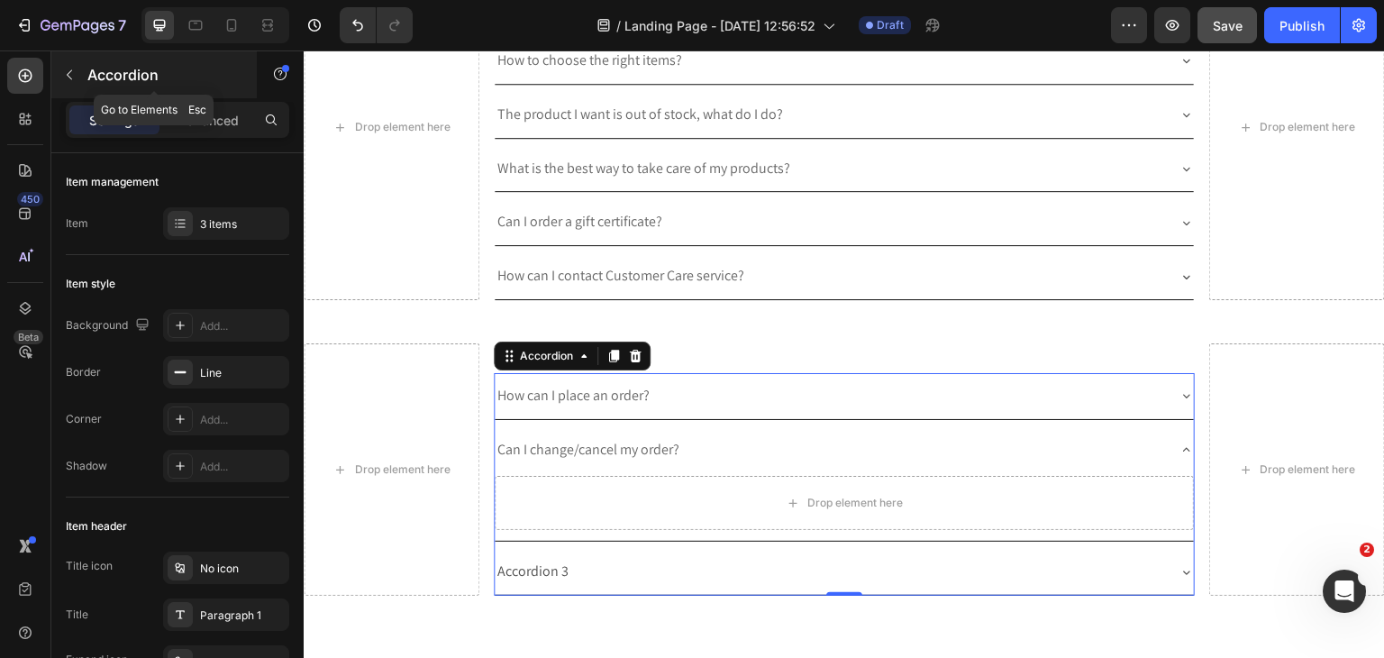
click at [63, 74] on icon "button" at bounding box center [69, 75] width 14 height 14
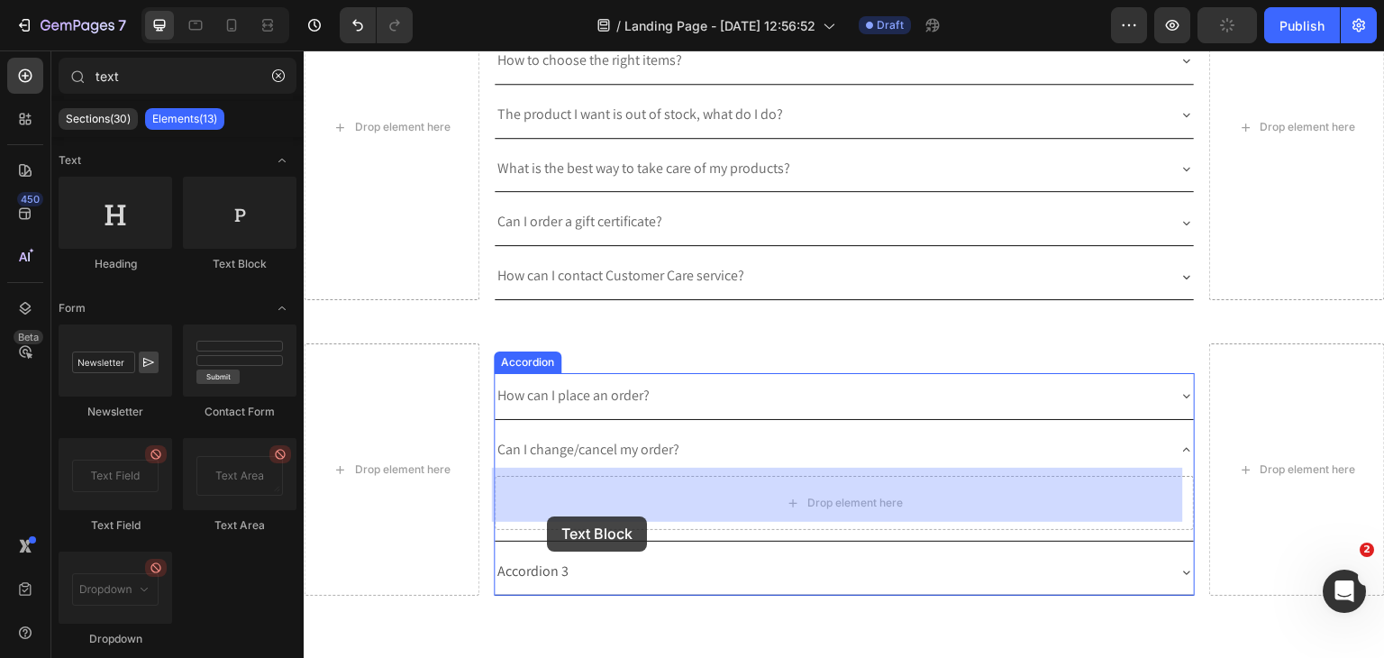
drag, startPoint x: 572, startPoint y: 325, endPoint x: 549, endPoint y: 514, distance: 190.7
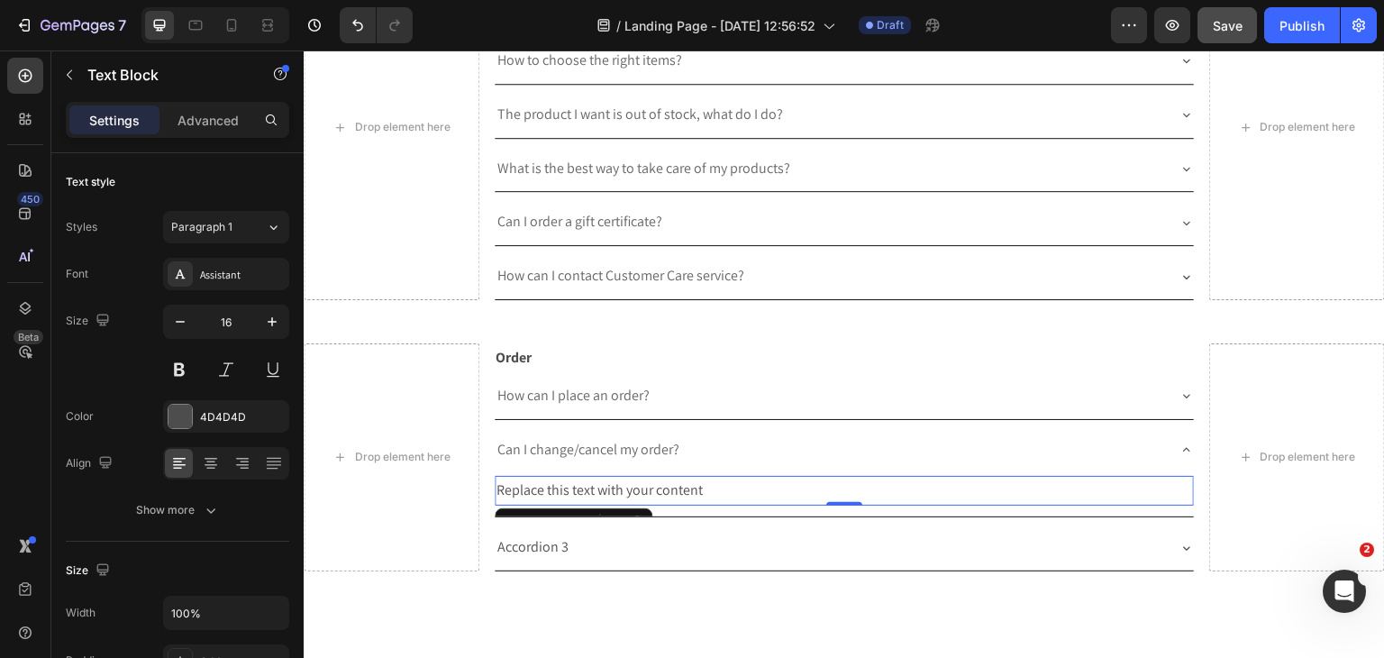
click at [589, 476] on div "Replace this text with your content" at bounding box center [845, 491] width 700 height 30
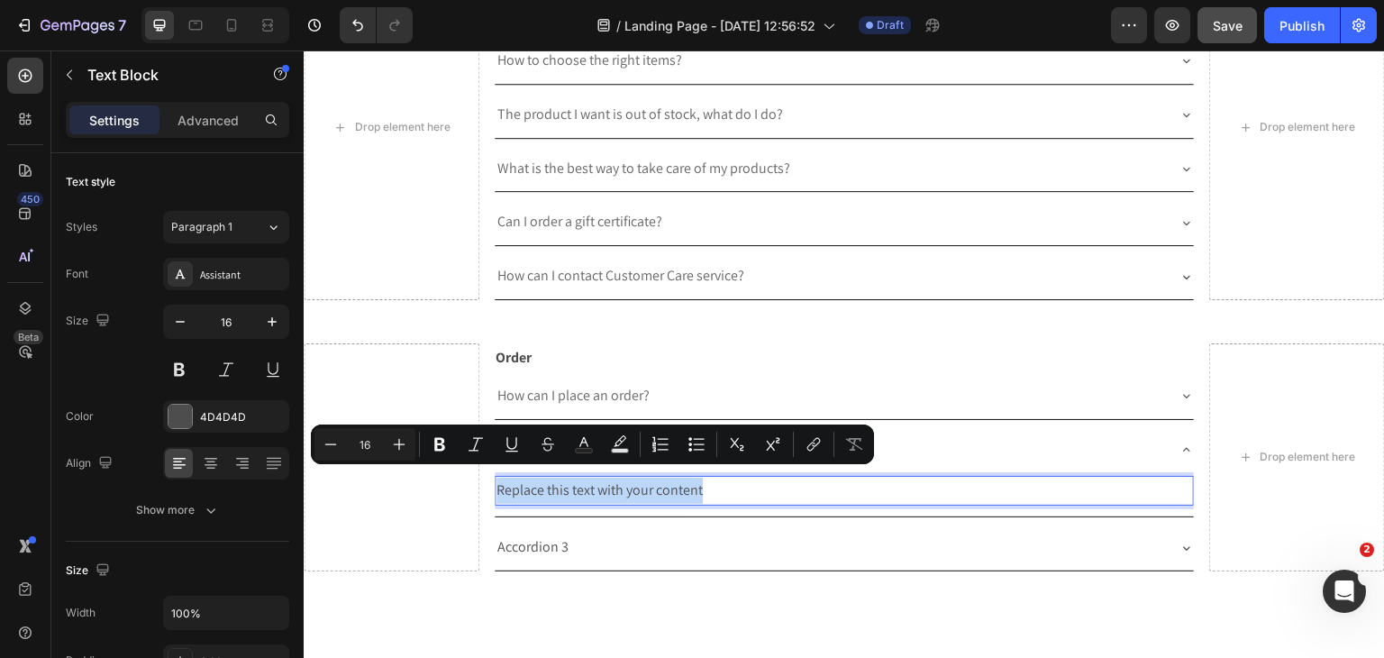
click at [589, 478] on p "Replace this text with your content" at bounding box center [844, 491] width 696 height 26
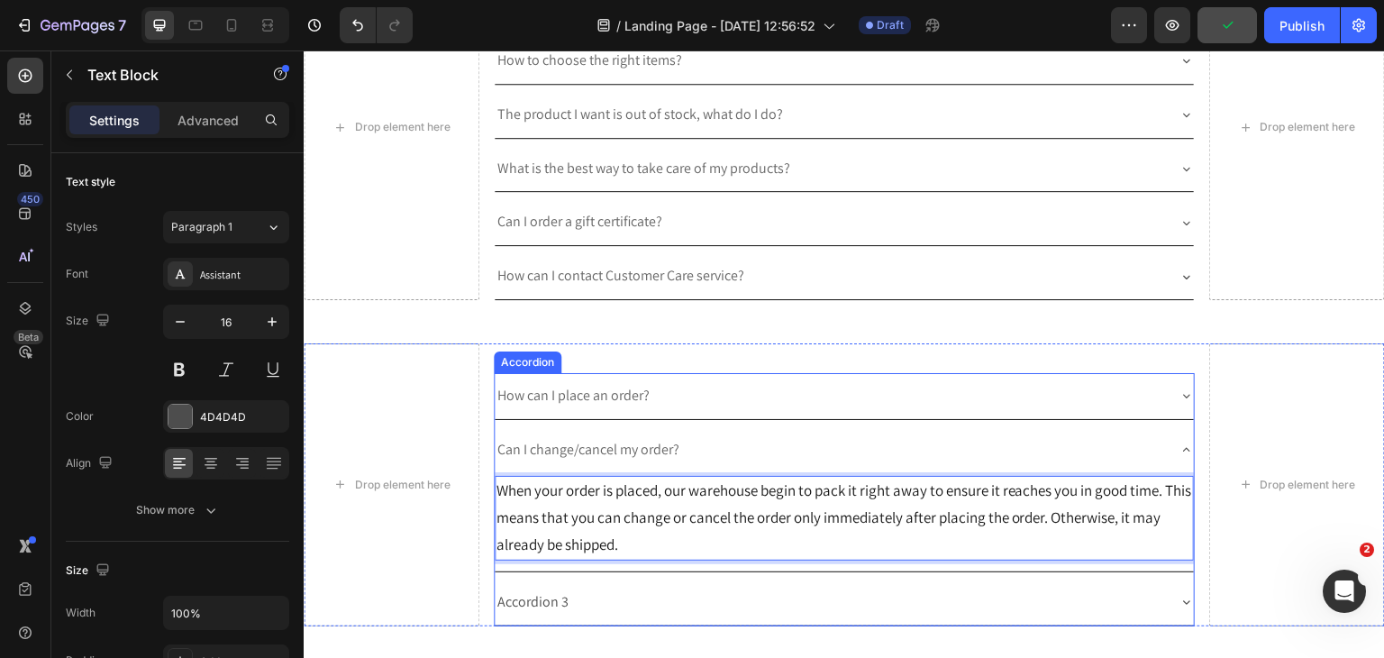
click at [551, 592] on p "Accordion 3" at bounding box center [532, 602] width 71 height 26
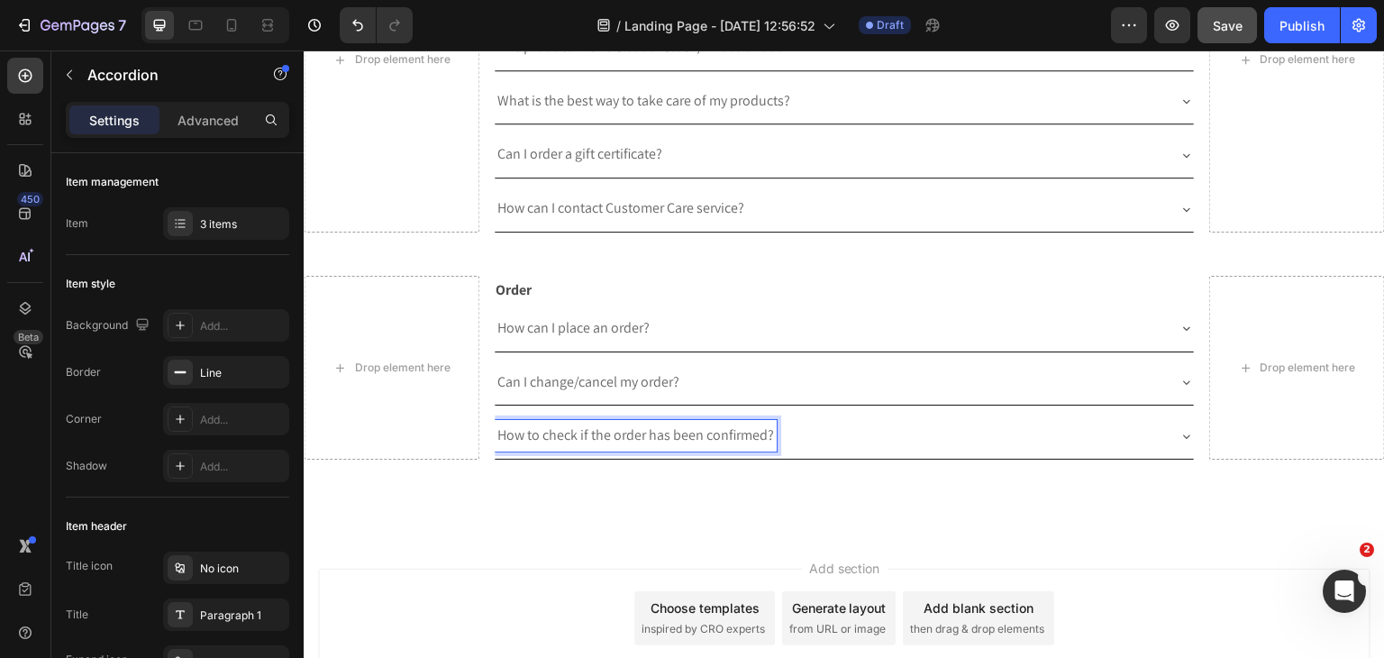
scroll to position [987, 0]
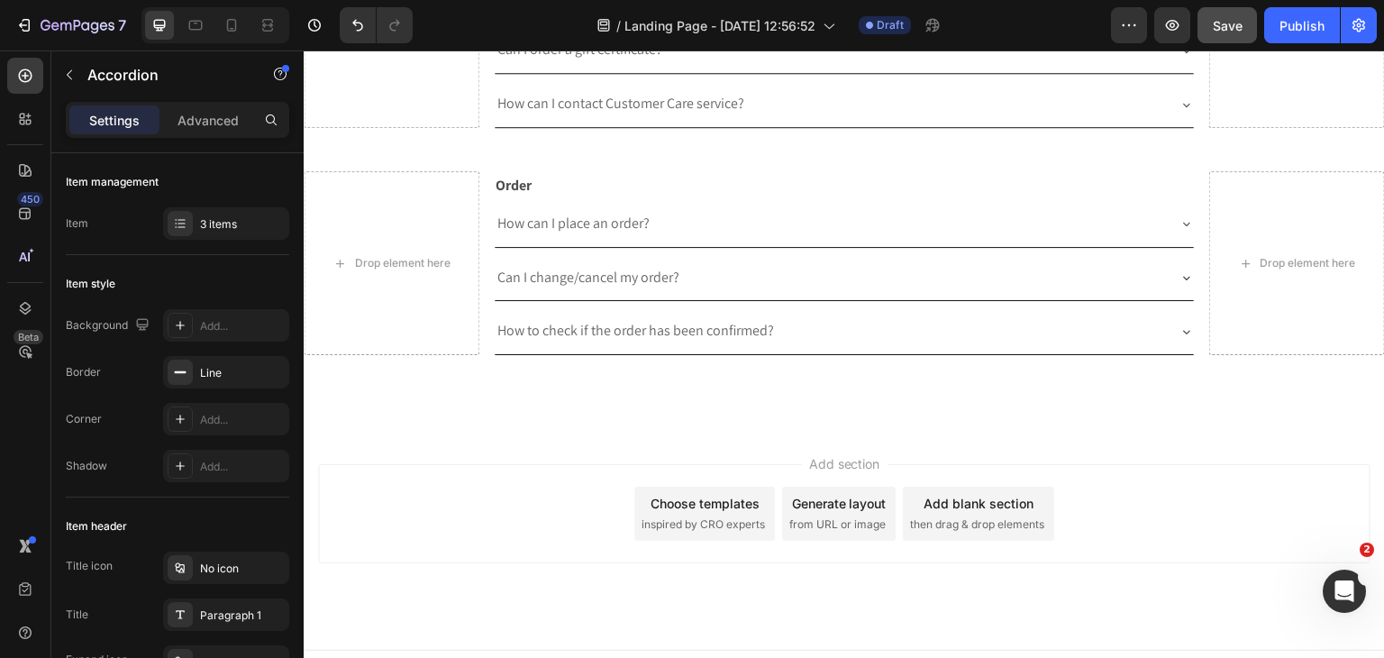
click at [1179, 324] on icon at bounding box center [1186, 331] width 14 height 14
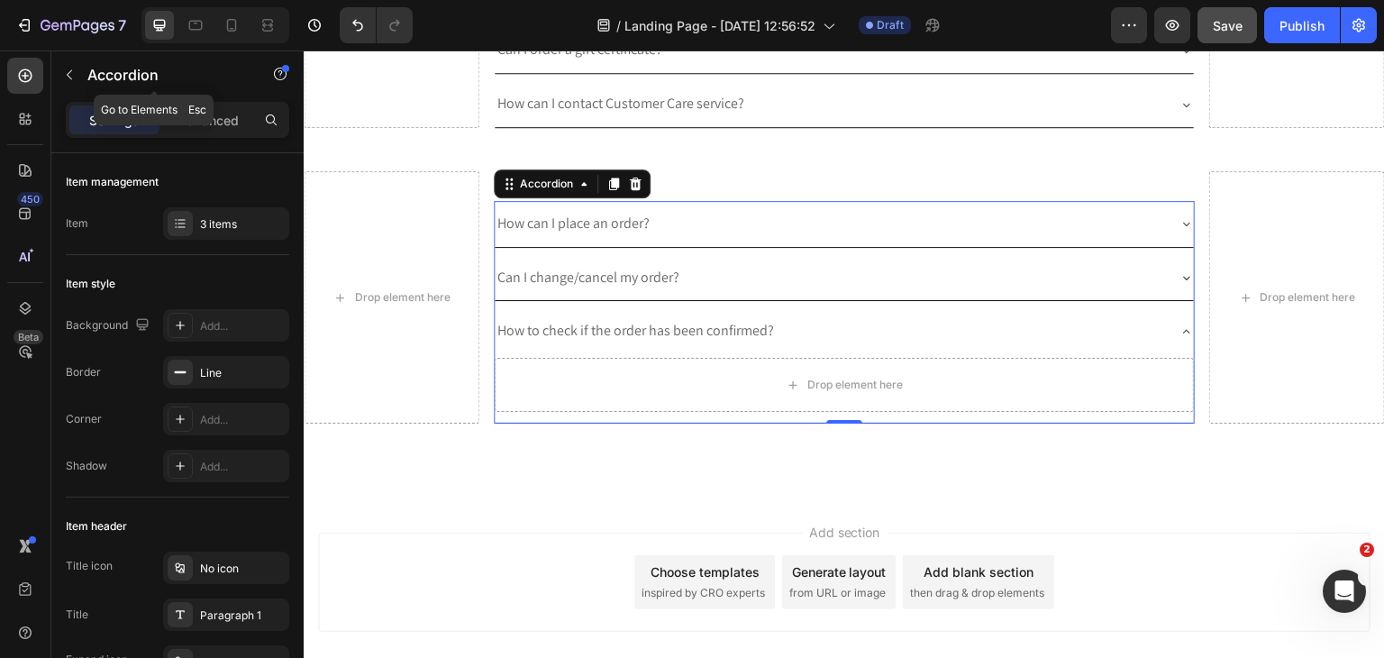
drag, startPoint x: 65, startPoint y: 81, endPoint x: 78, endPoint y: 102, distance: 24.7
click at [64, 81] on icon "button" at bounding box center [69, 75] width 14 height 14
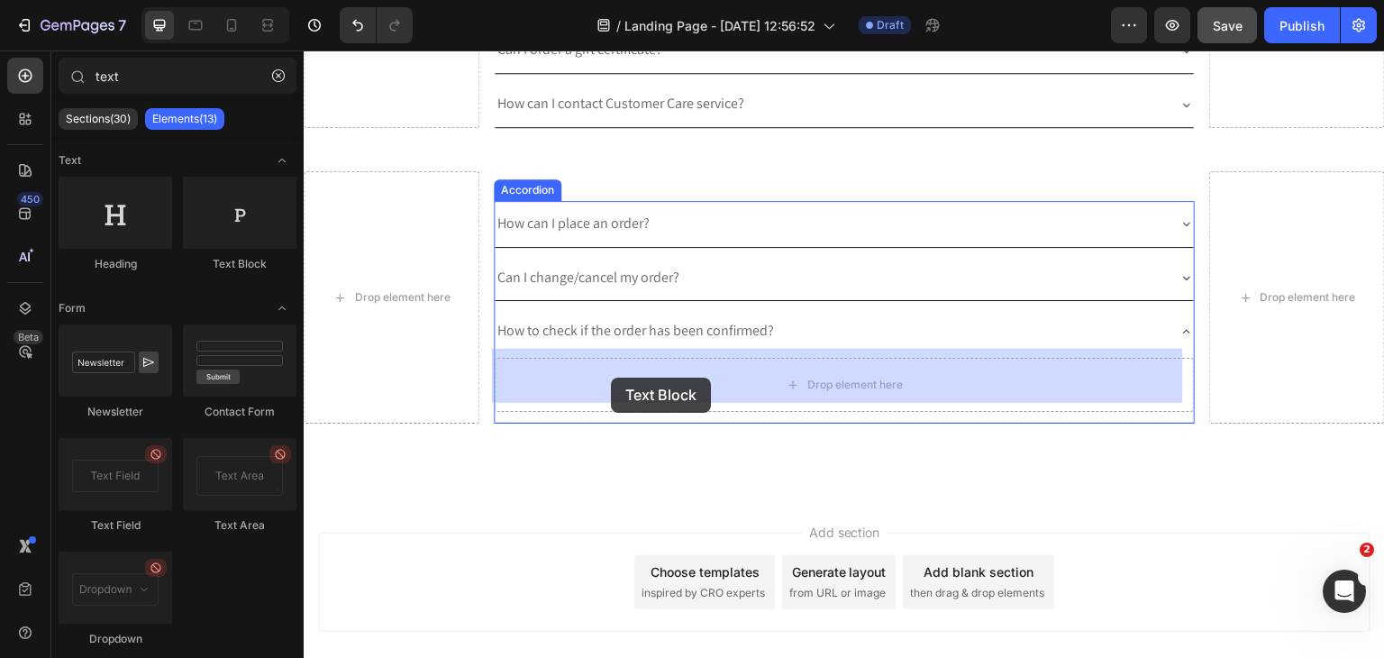
drag, startPoint x: 516, startPoint y: 265, endPoint x: 642, endPoint y: 378, distance: 169.1
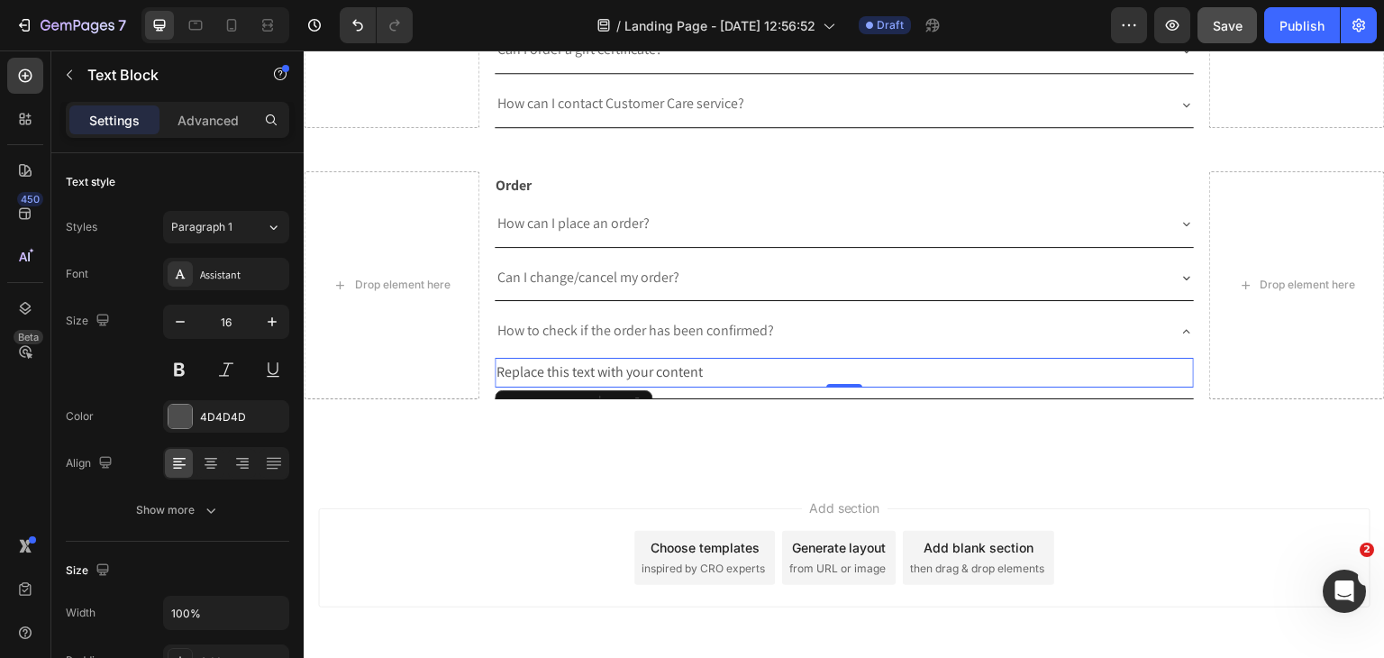
click at [899, 367] on div "Replace this text with your content" at bounding box center [845, 373] width 700 height 30
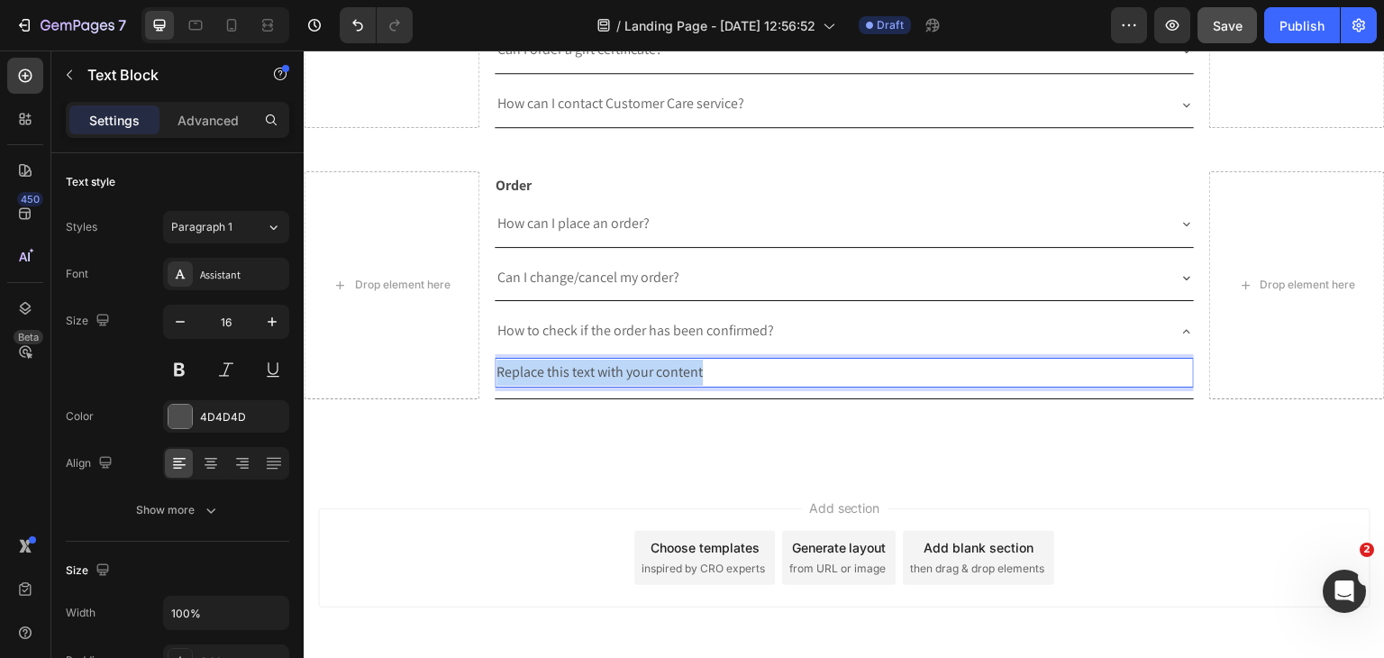
click at [899, 367] on p "Replace this text with your content" at bounding box center [844, 372] width 696 height 26
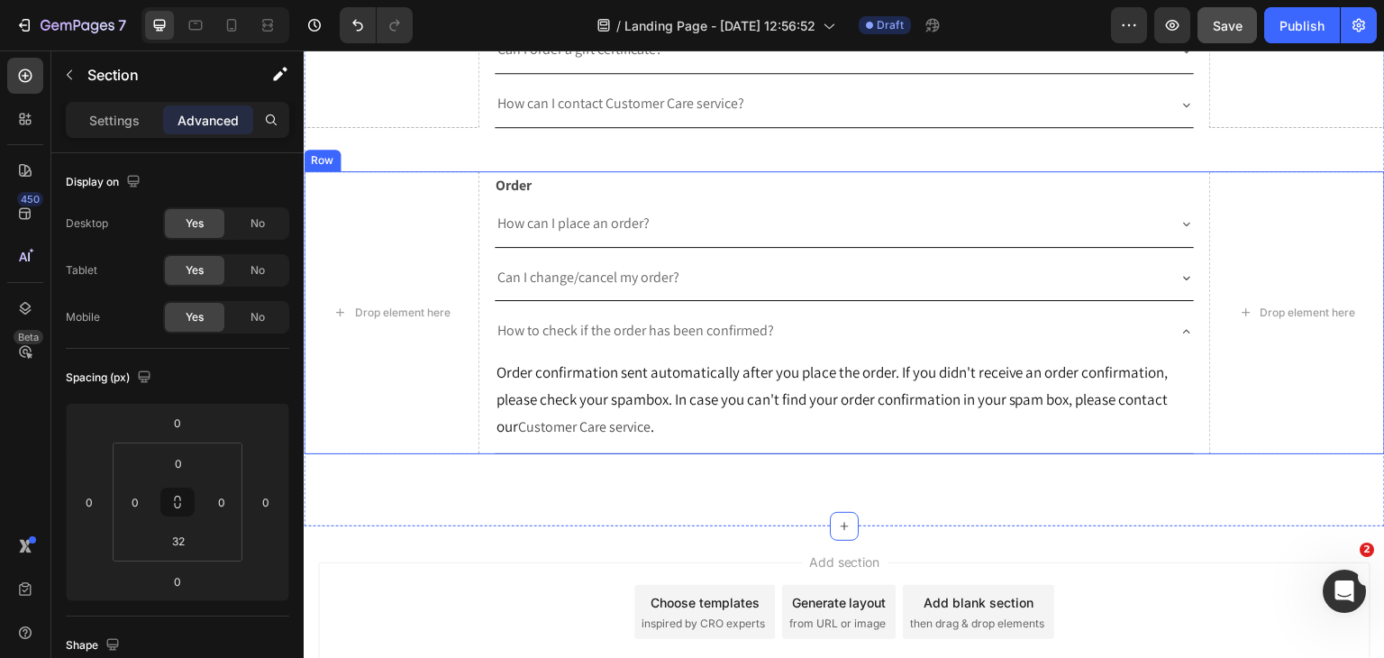
click at [479, 197] on div "Drop element here Order Text Block How can I place an order? Can I change/cance…" at bounding box center [844, 312] width 1081 height 283
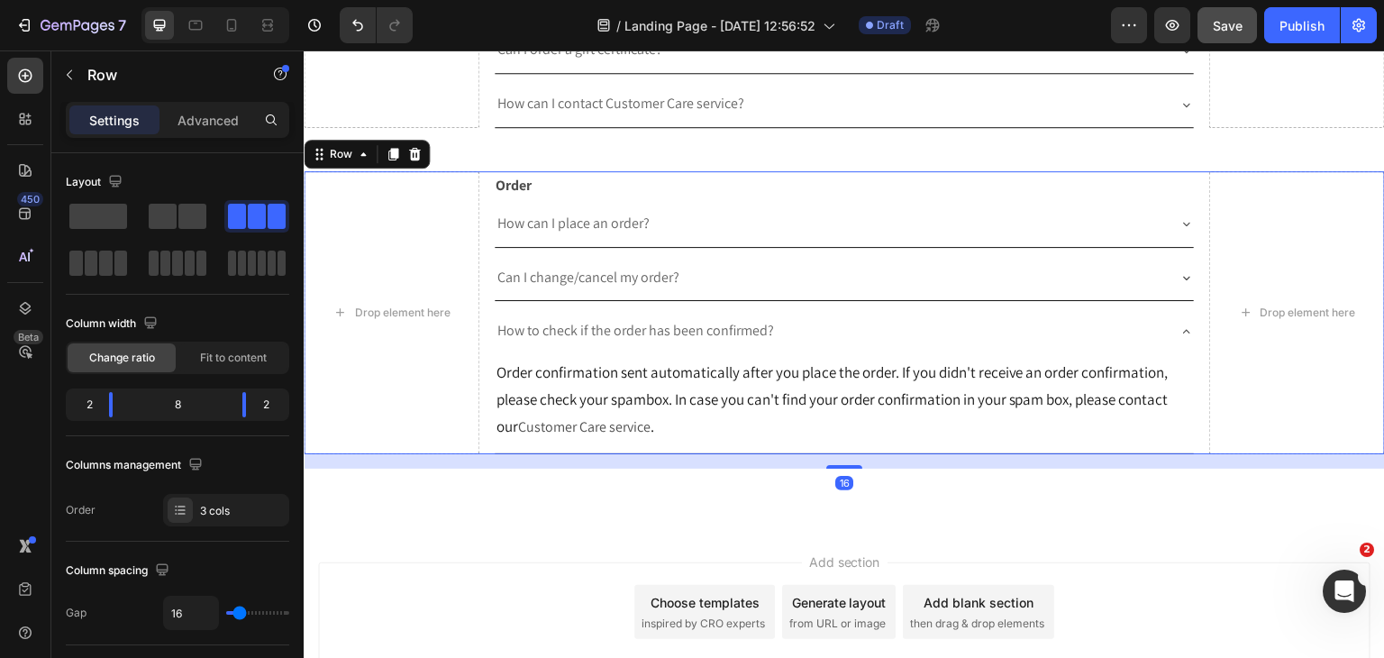
click at [488, 197] on div "Drop element here Order Text Block How can I place an order? Can I change/cance…" at bounding box center [844, 312] width 1081 height 283
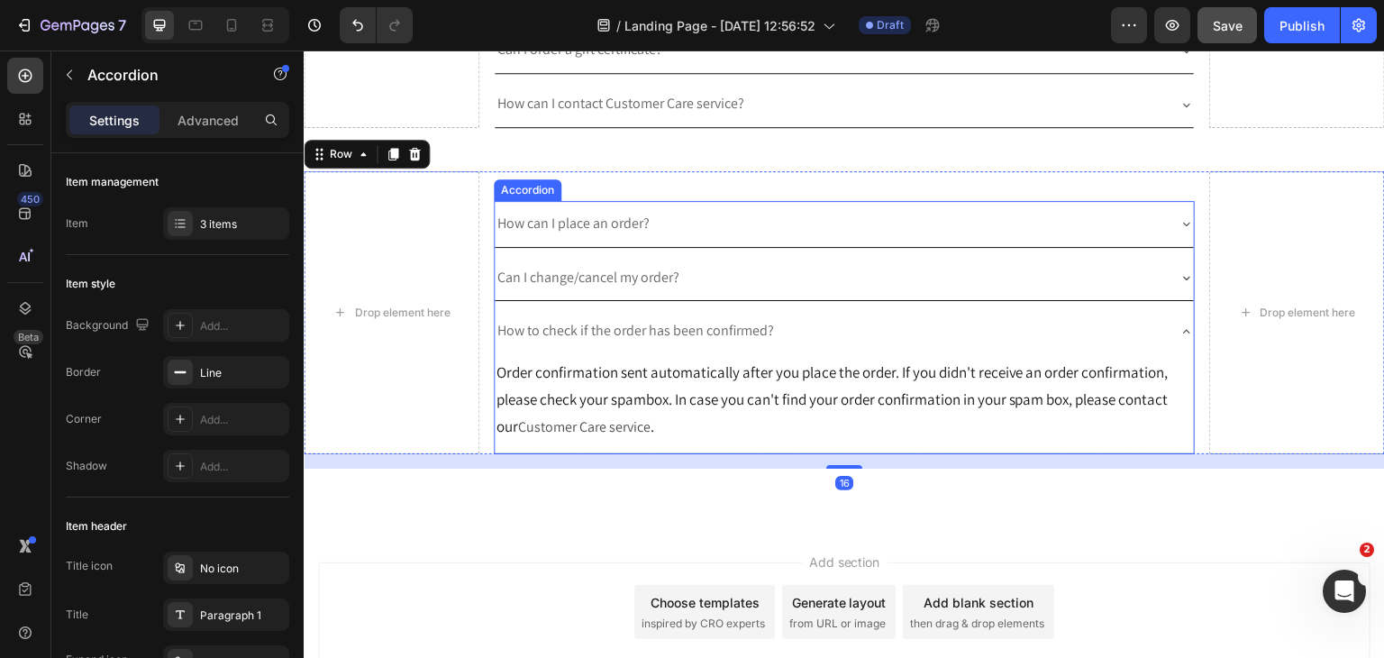
click at [542, 201] on div "How can I place an order?" at bounding box center [845, 224] width 700 height 46
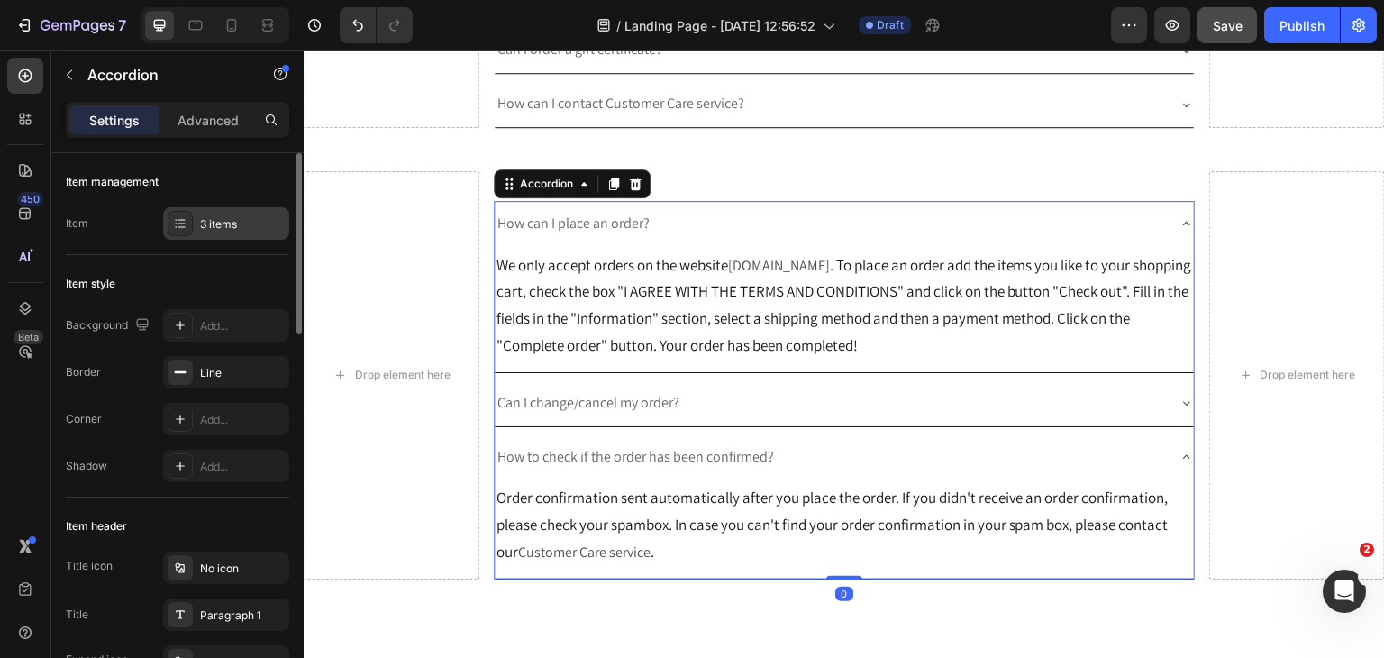
click at [227, 207] on div "3 items" at bounding box center [226, 223] width 126 height 32
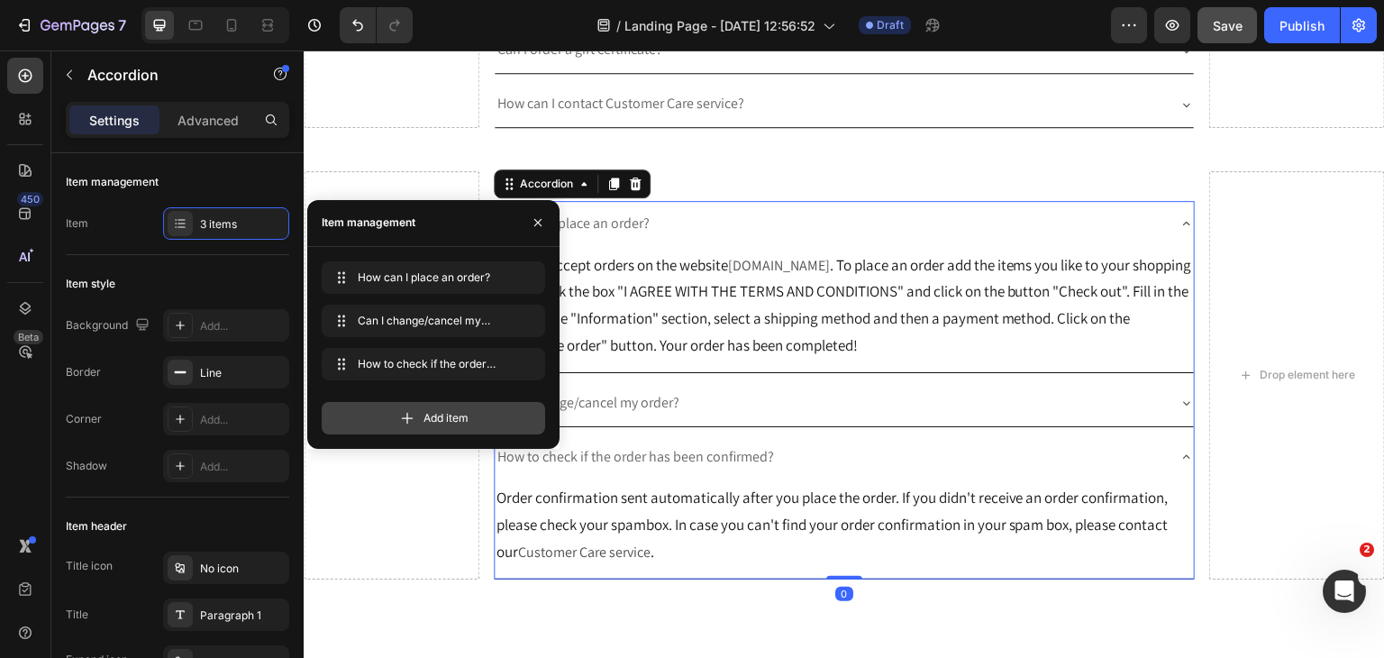
click at [388, 410] on div "Add item" at bounding box center [433, 418] width 223 height 32
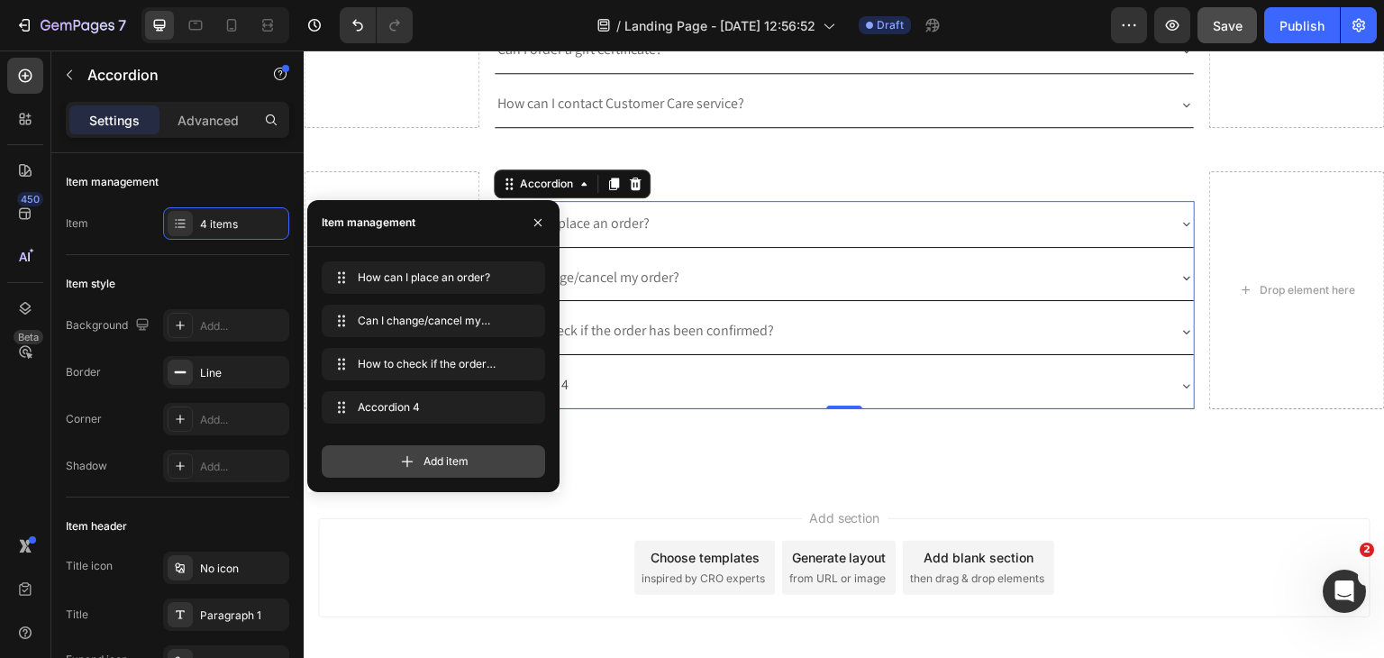
click at [389, 461] on div "Add item" at bounding box center [433, 461] width 223 height 32
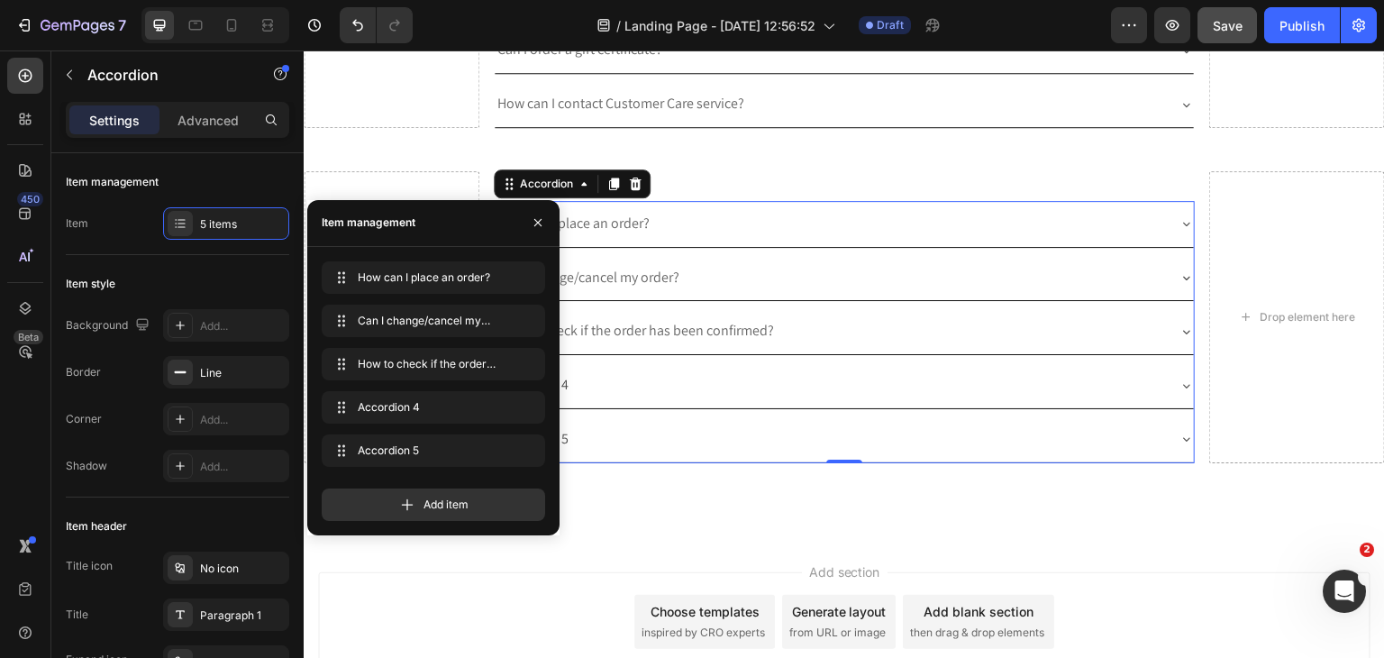
click at [937, 228] on div "How can I place an order?" at bounding box center [830, 224] width 671 height 32
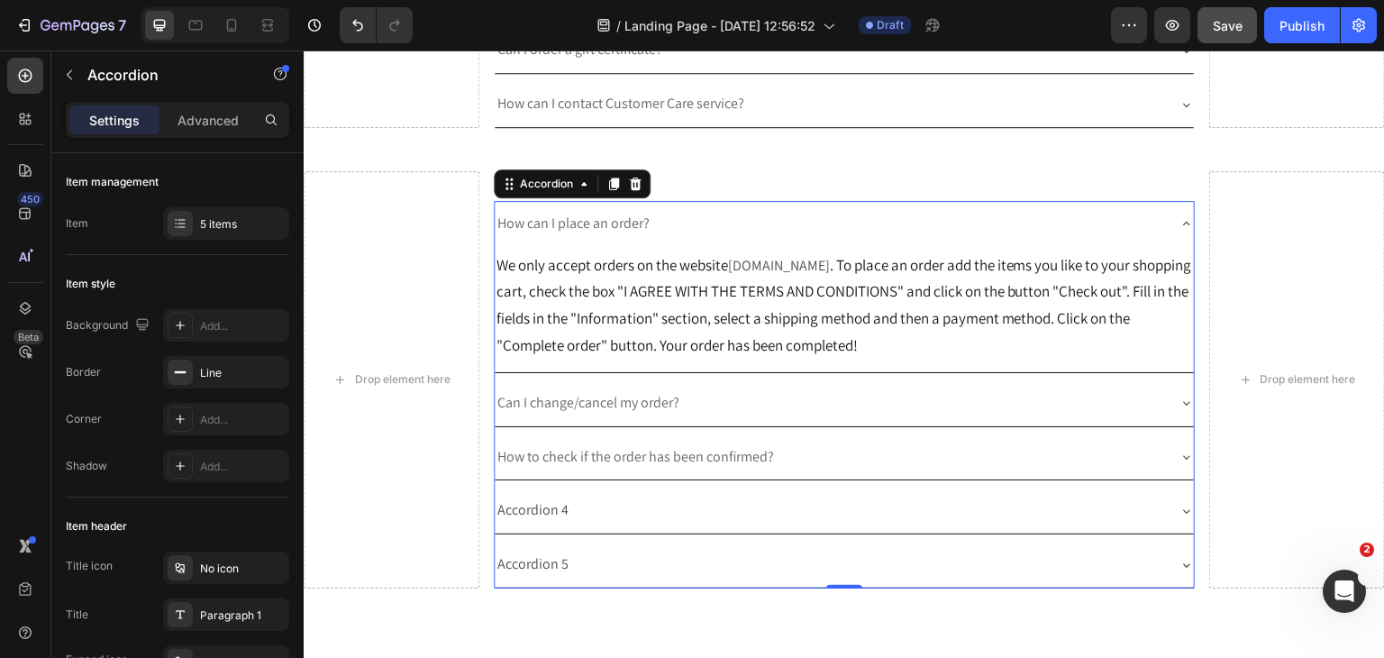
click at [1115, 210] on div "How can I place an order?" at bounding box center [830, 224] width 671 height 32
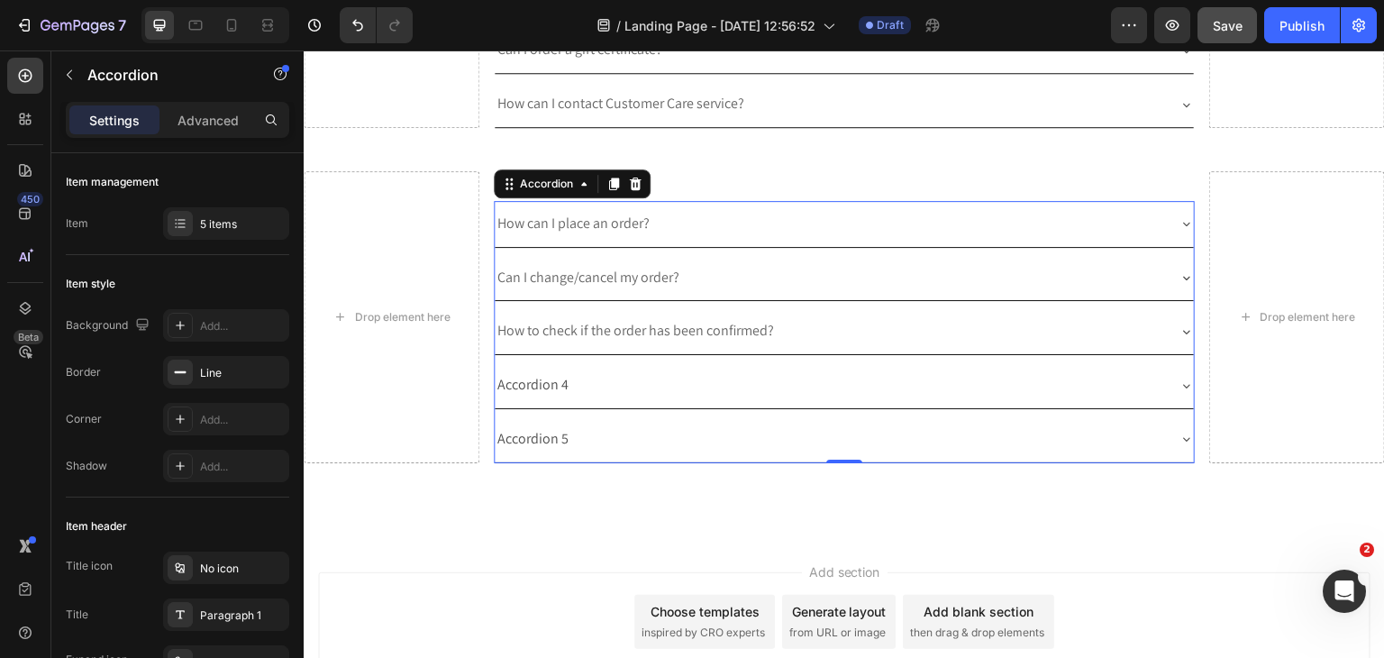
click at [528, 384] on div "Accordion 4" at bounding box center [533, 385] width 77 height 32
click at [528, 384] on p "Accordion 4" at bounding box center [532, 385] width 71 height 26
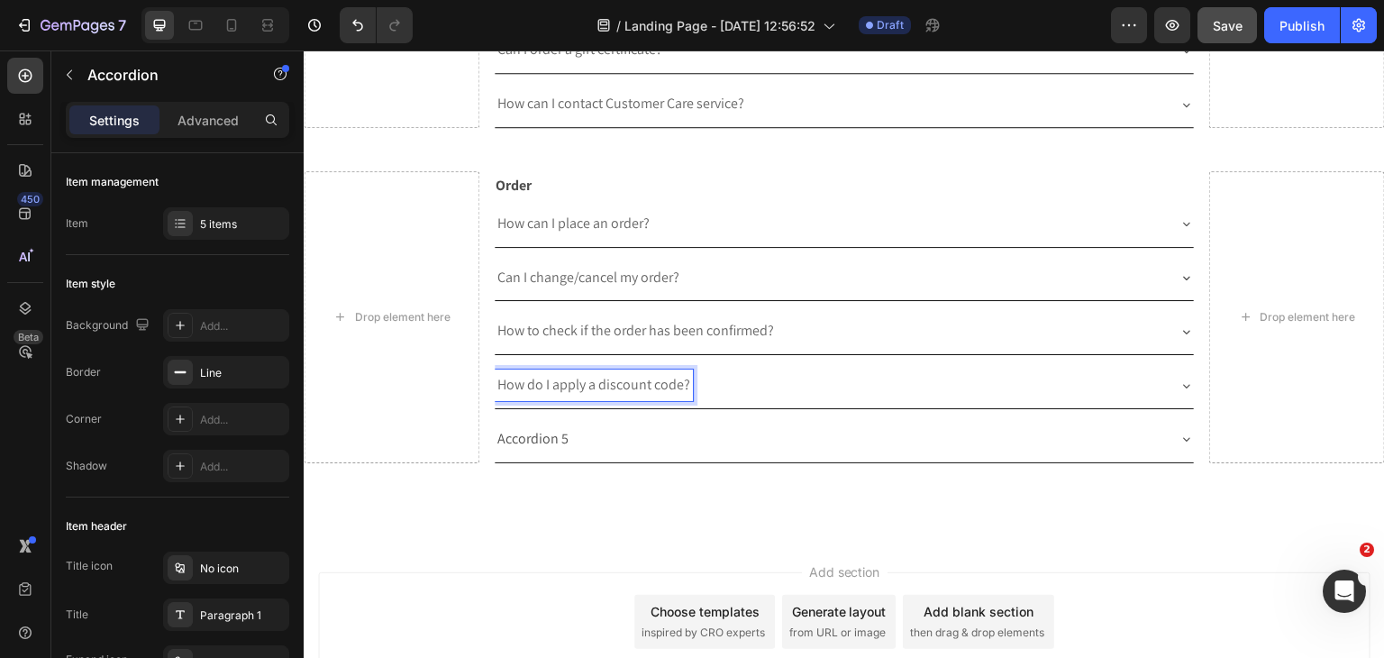
click at [1181, 378] on icon at bounding box center [1186, 385] width 14 height 14
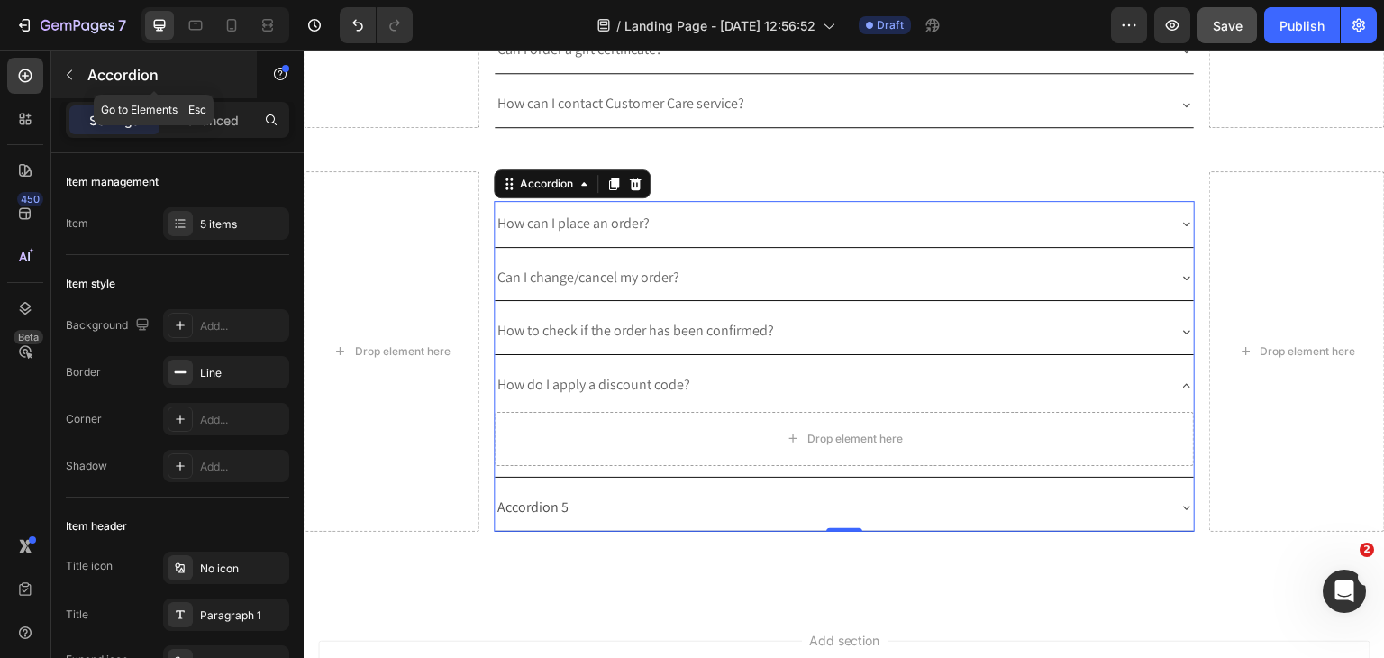
click at [70, 82] on button "button" at bounding box center [69, 74] width 29 height 29
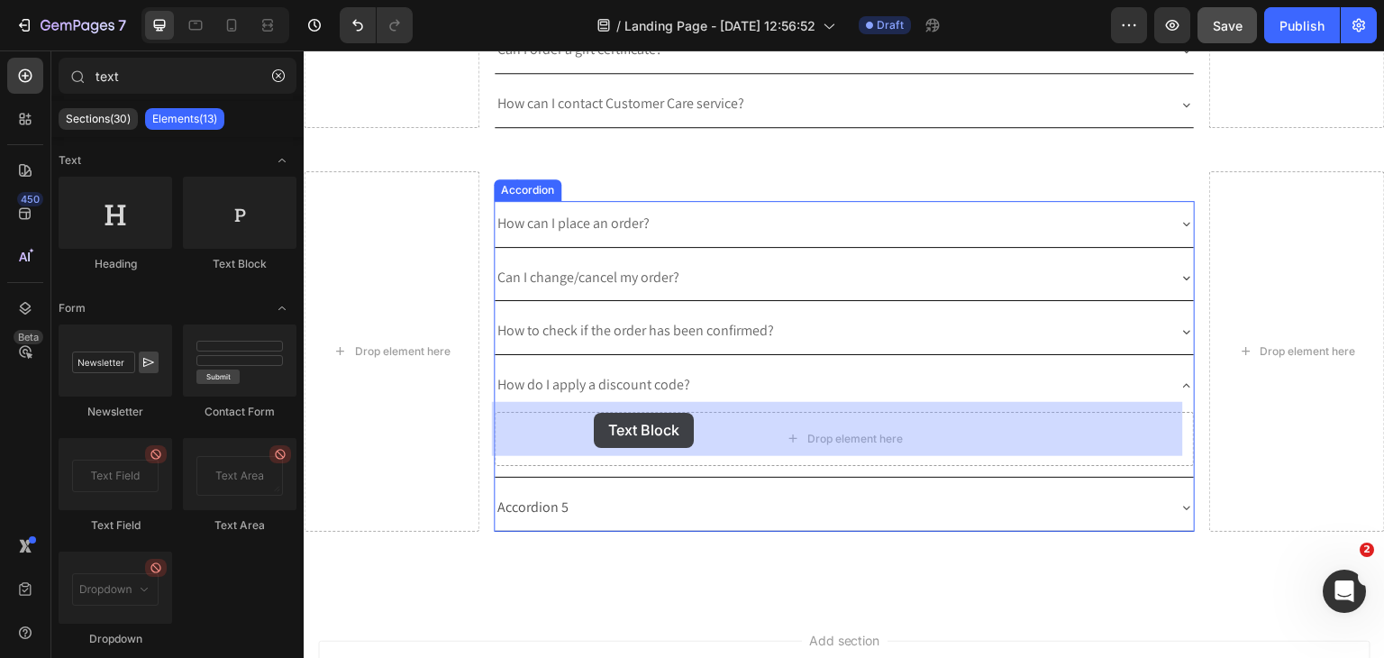
drag, startPoint x: 557, startPoint y: 259, endPoint x: 594, endPoint y: 413, distance: 157.6
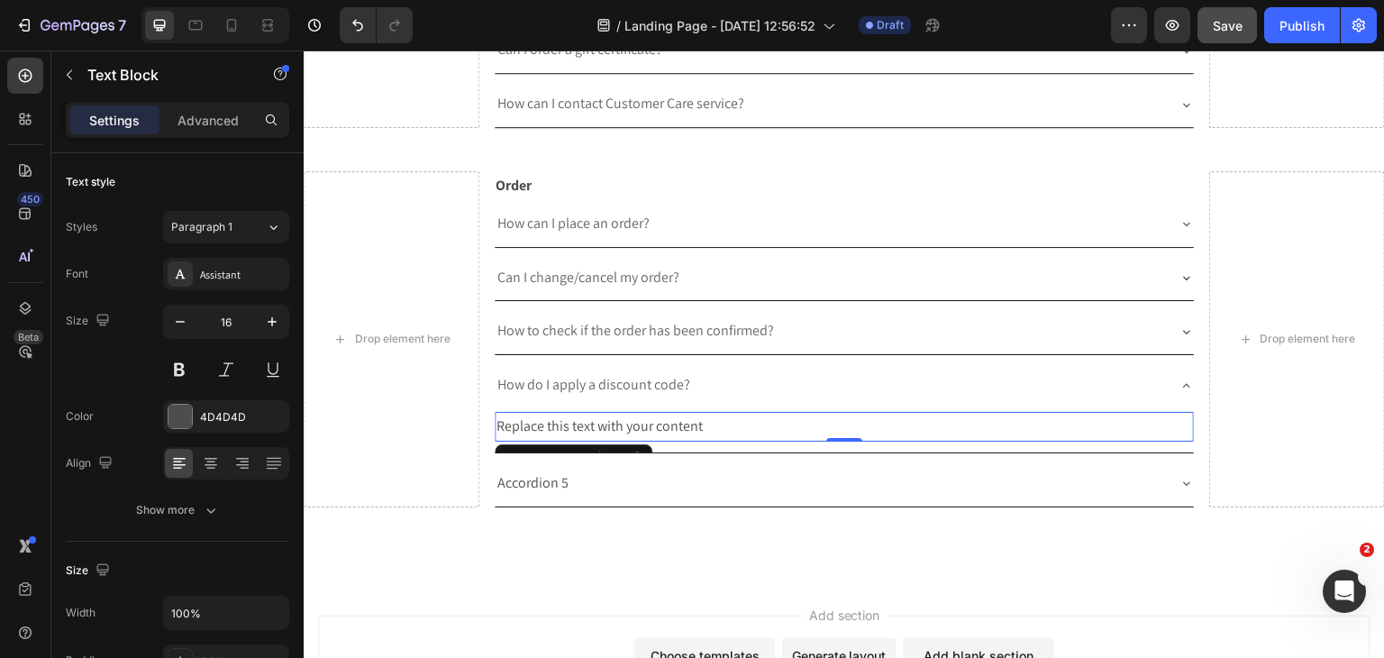
click at [997, 420] on div "Replace this text with your content" at bounding box center [845, 427] width 700 height 30
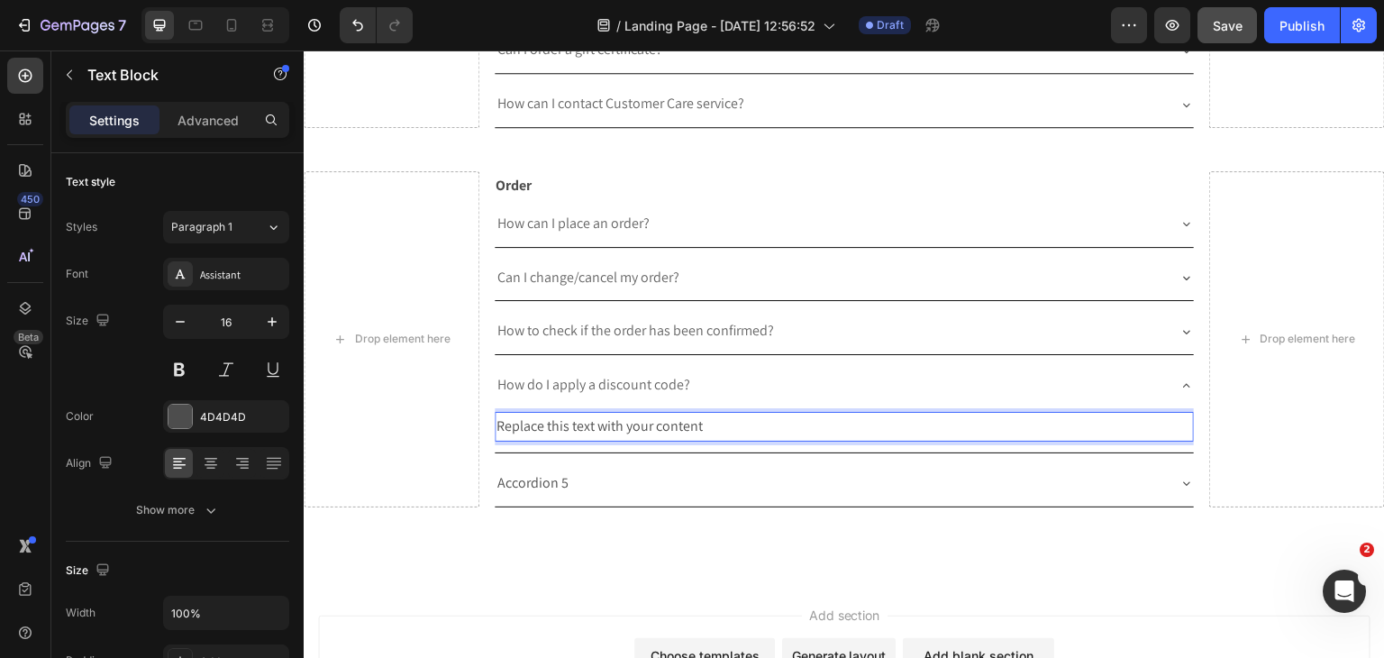
click at [997, 420] on p "Replace this text with your content" at bounding box center [844, 427] width 696 height 26
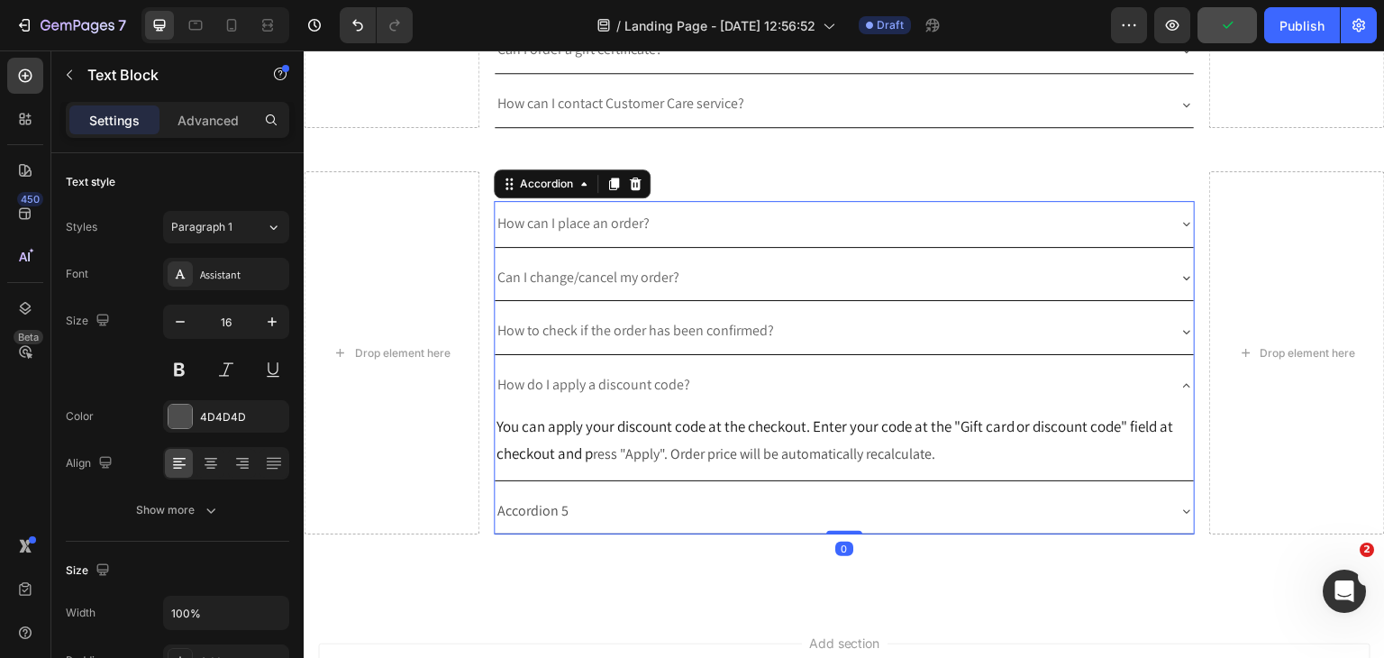
click at [561, 498] on p "Accordion 5" at bounding box center [532, 511] width 71 height 26
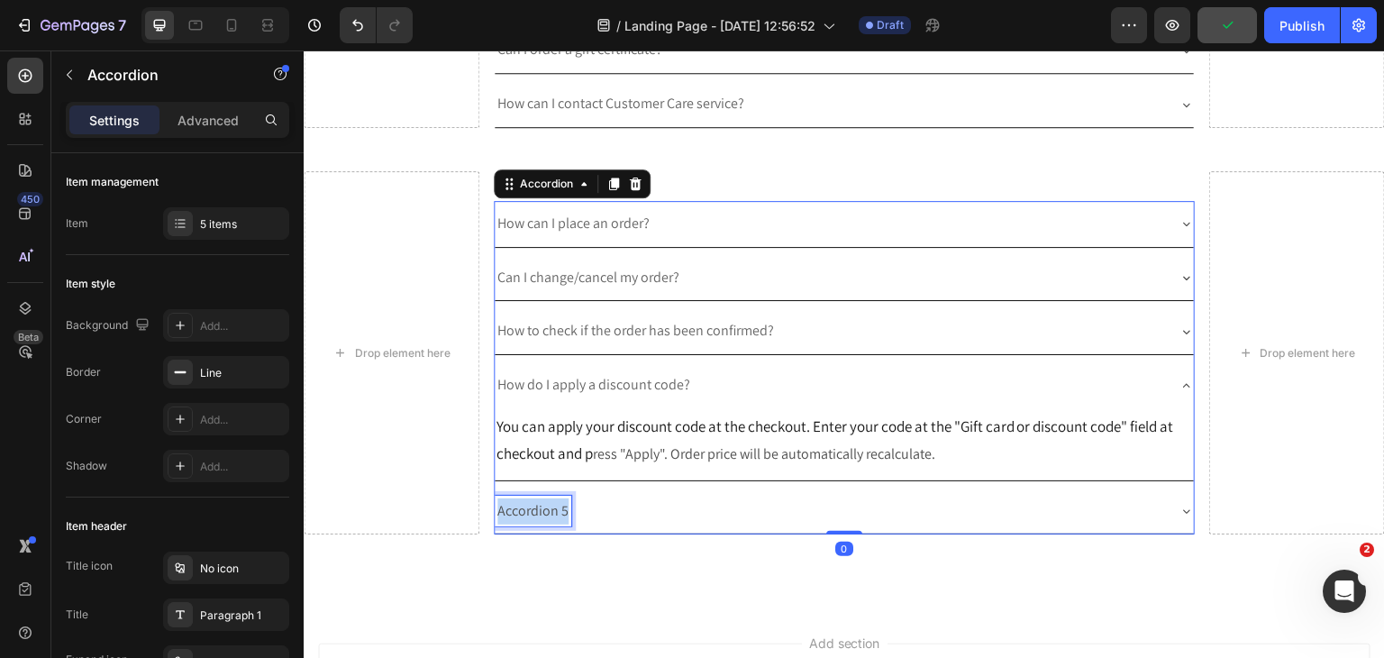
click at [561, 498] on p "Accordion 5" at bounding box center [532, 511] width 71 height 26
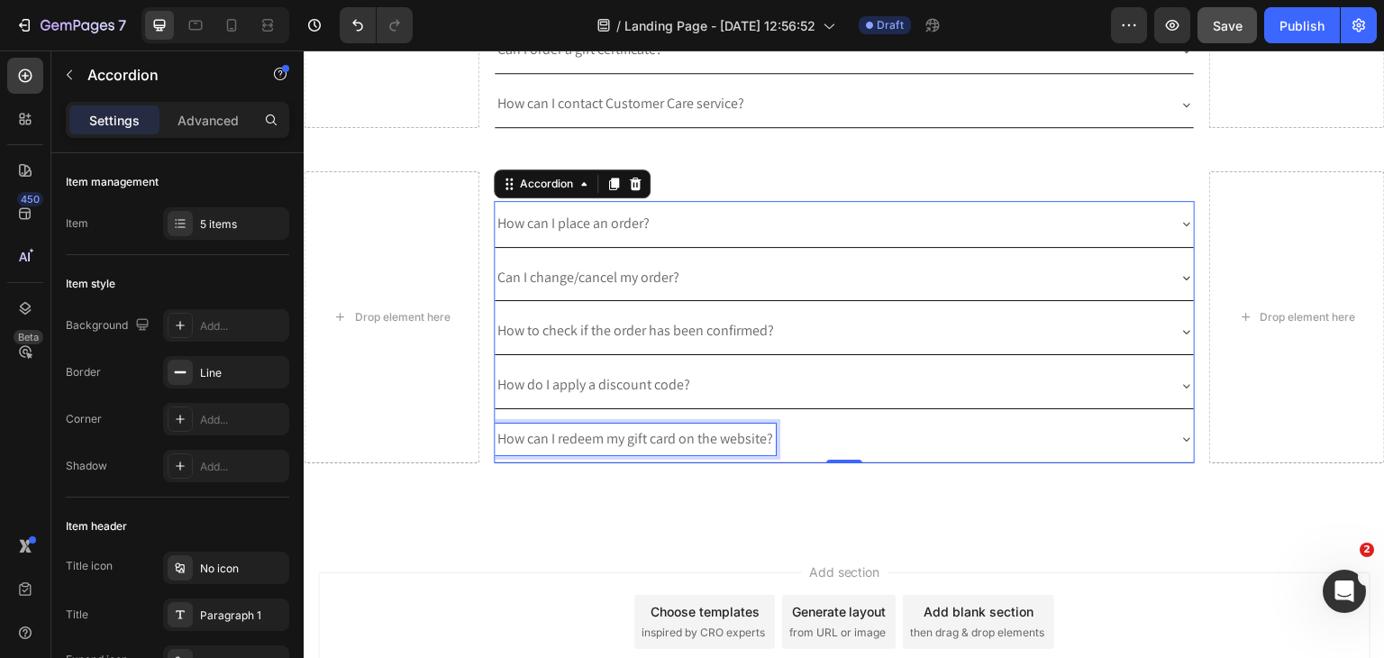
scroll to position [916, 0]
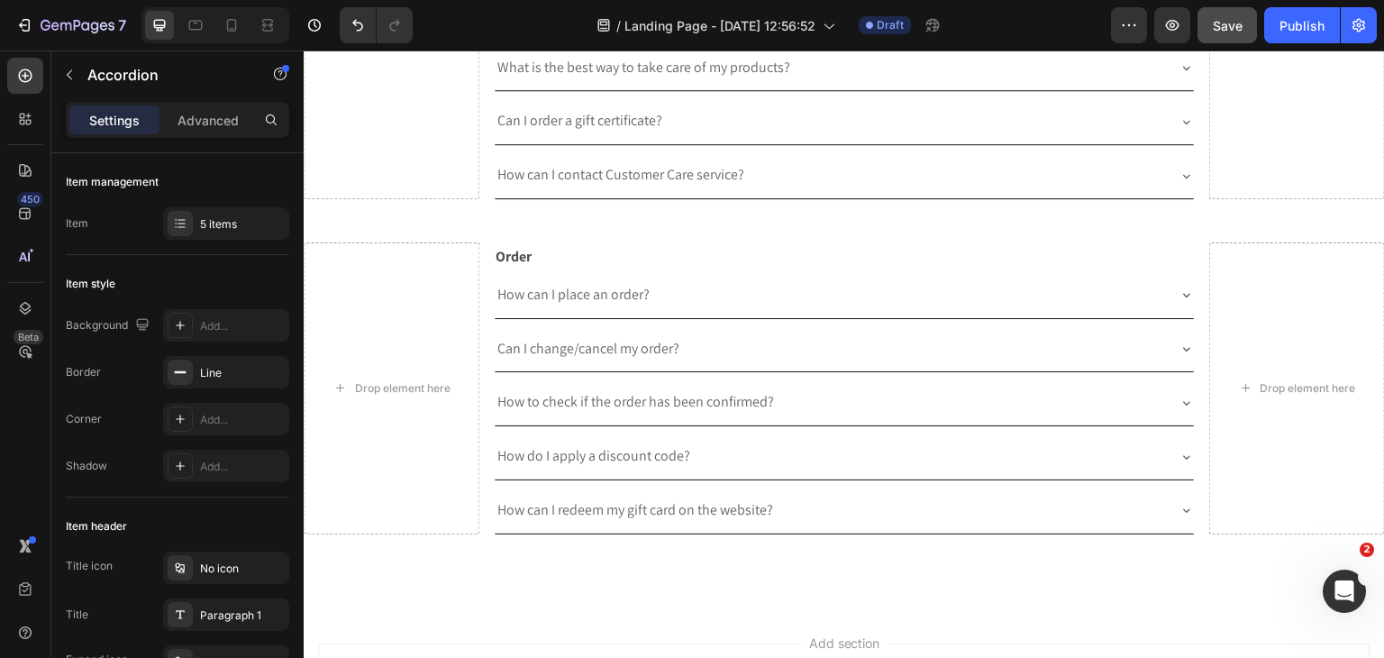
click at [1179, 503] on icon at bounding box center [1186, 510] width 14 height 14
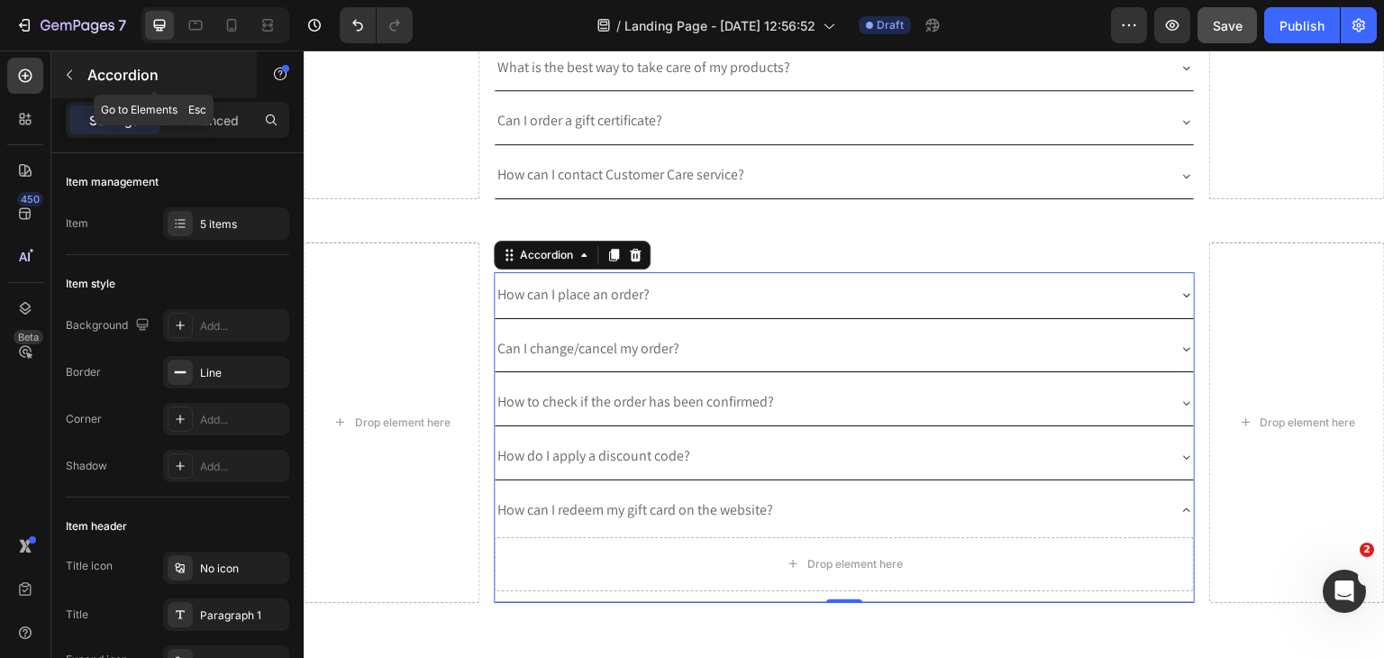
click at [81, 87] on div at bounding box center [69, 74] width 29 height 29
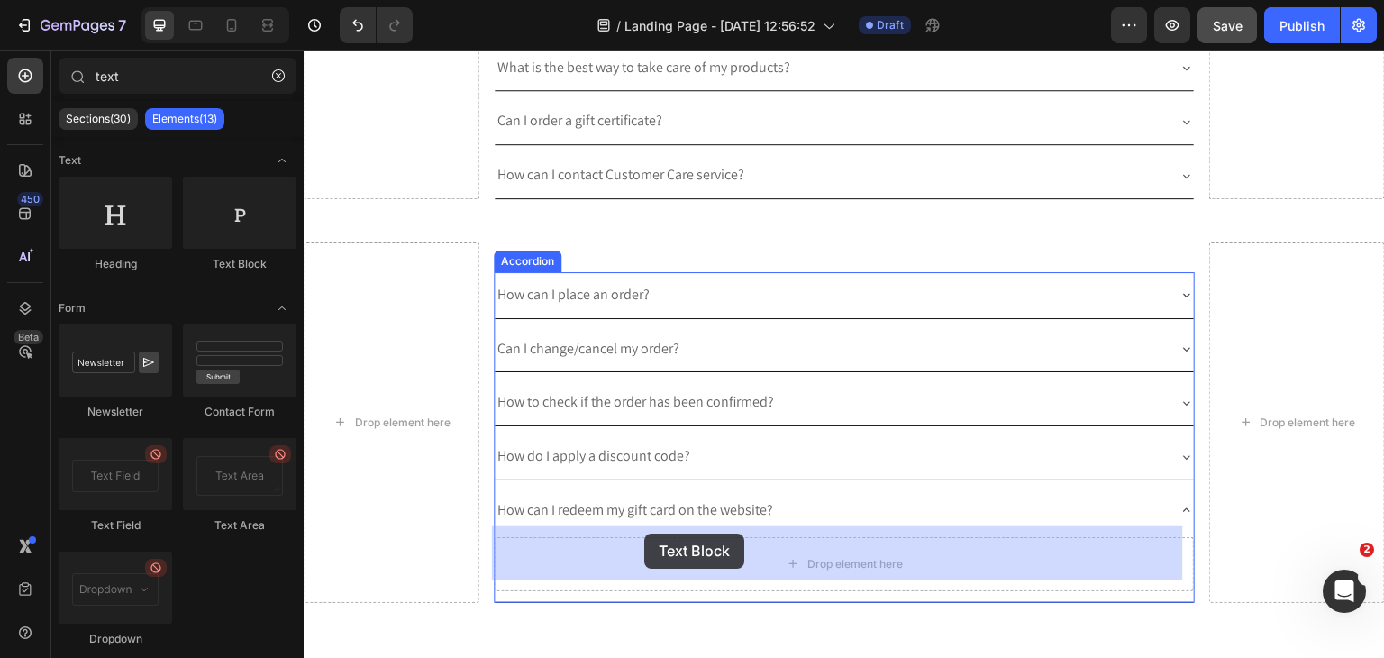
drag, startPoint x: 538, startPoint y: 278, endPoint x: 645, endPoint y: 543, distance: 286.6
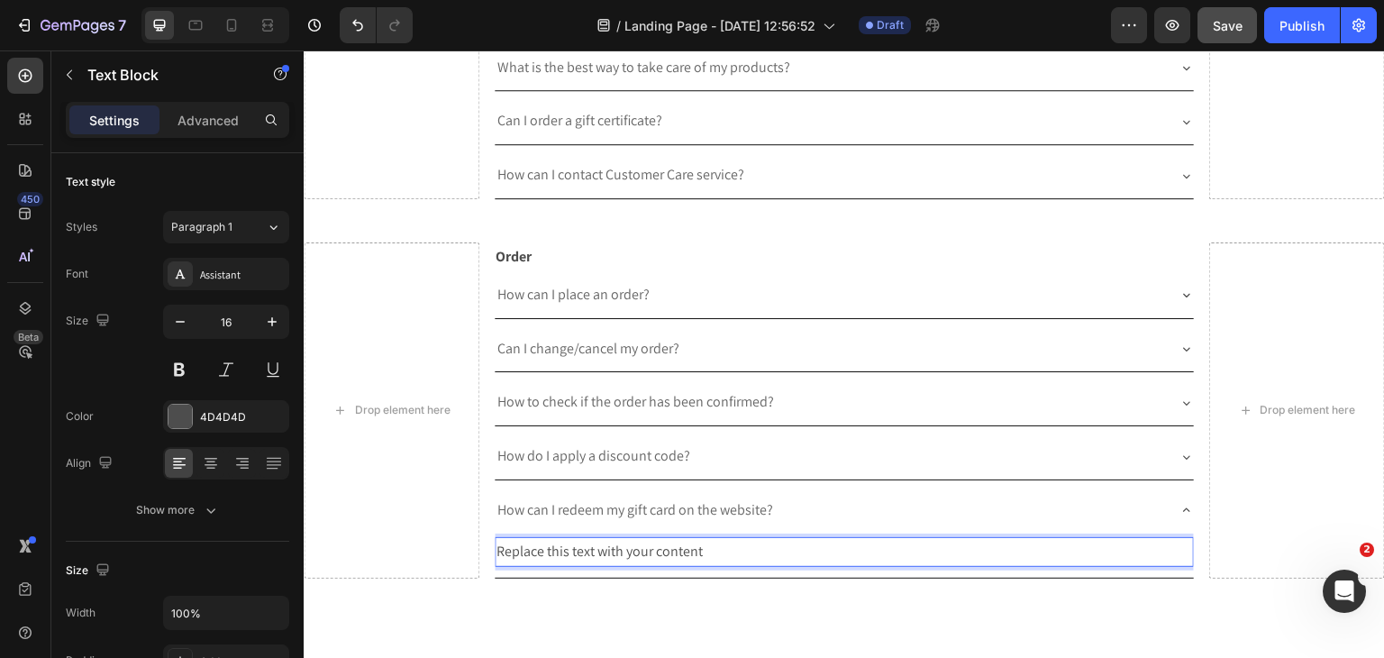
click at [650, 554] on div "Replace this text with your content" at bounding box center [845, 552] width 700 height 30
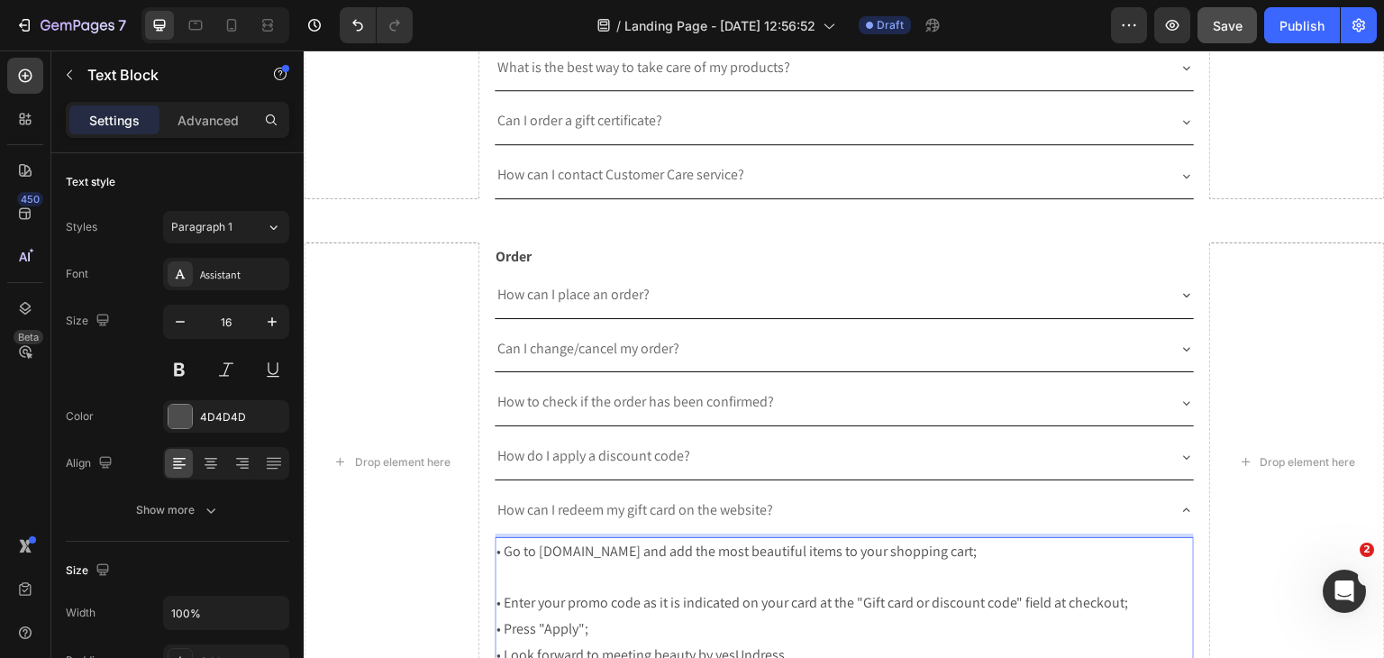
scroll to position [931, 0]
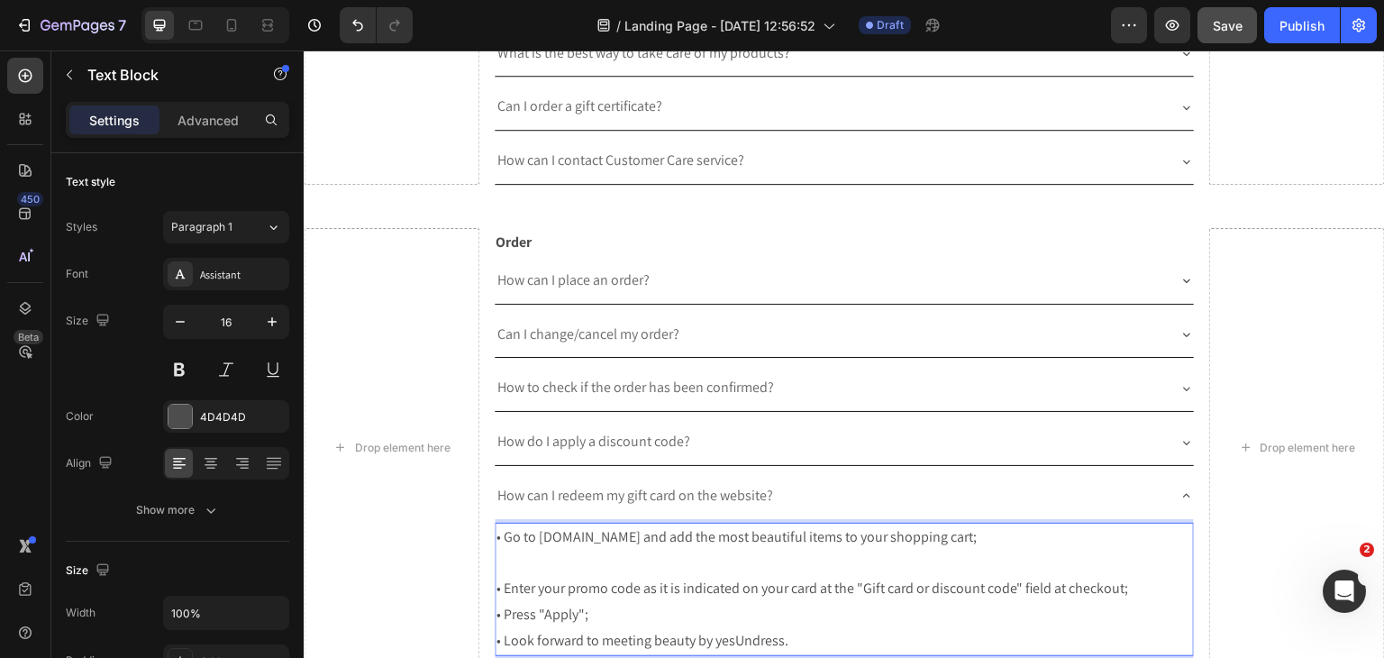
click at [543, 560] on p "• Go to yesUndress.com and add the most beautiful items to your shopping cart;" at bounding box center [844, 550] width 696 height 52
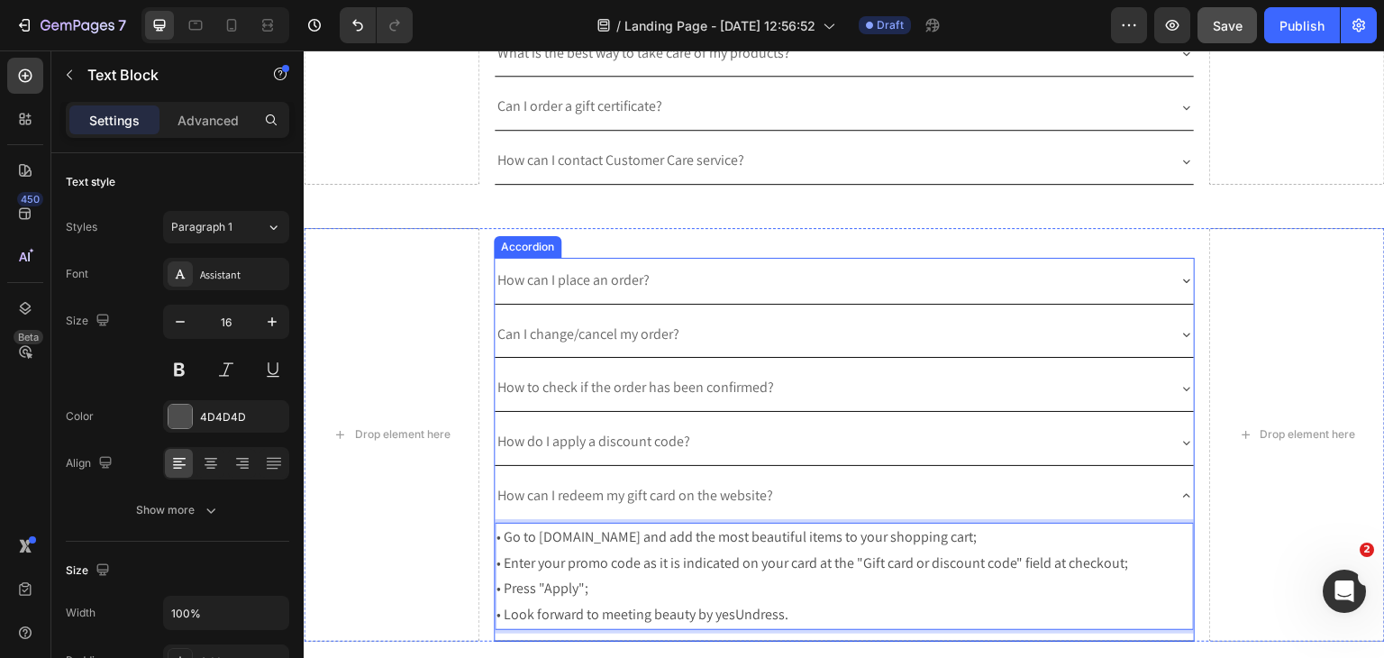
click at [1179, 490] on icon at bounding box center [1186, 495] width 14 height 14
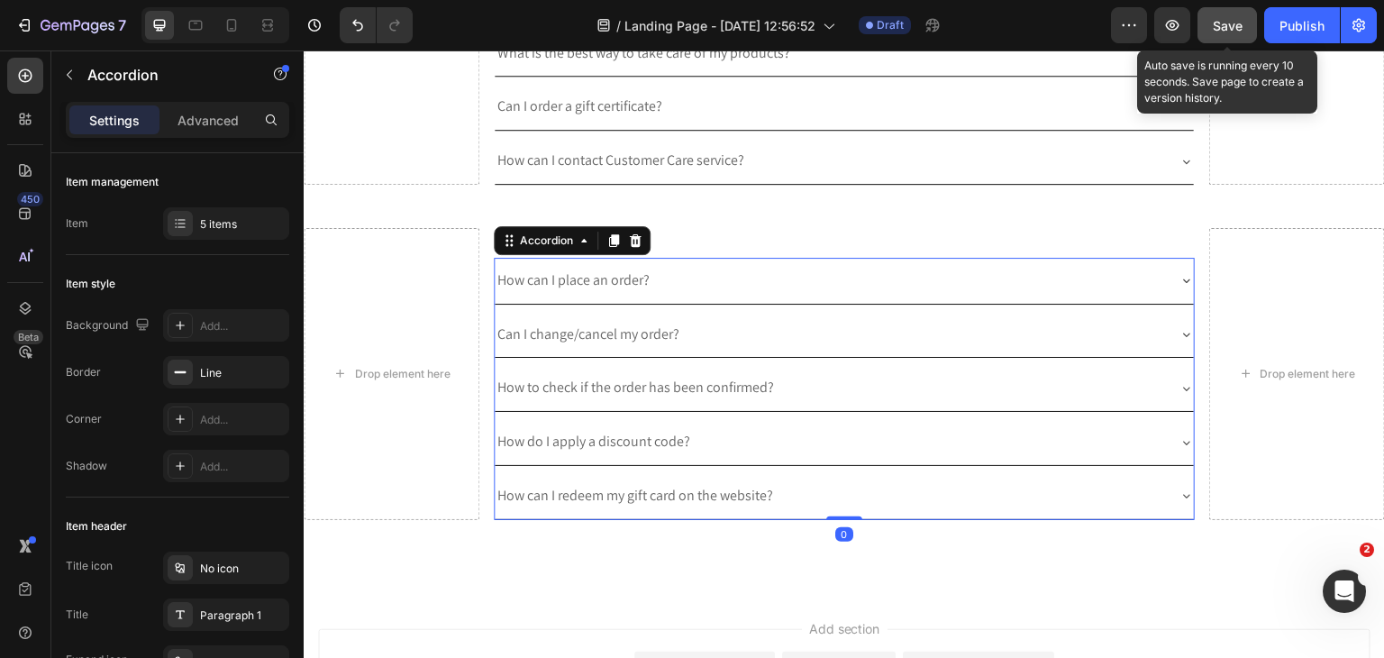
click at [1236, 24] on span "Save" at bounding box center [1228, 25] width 30 height 15
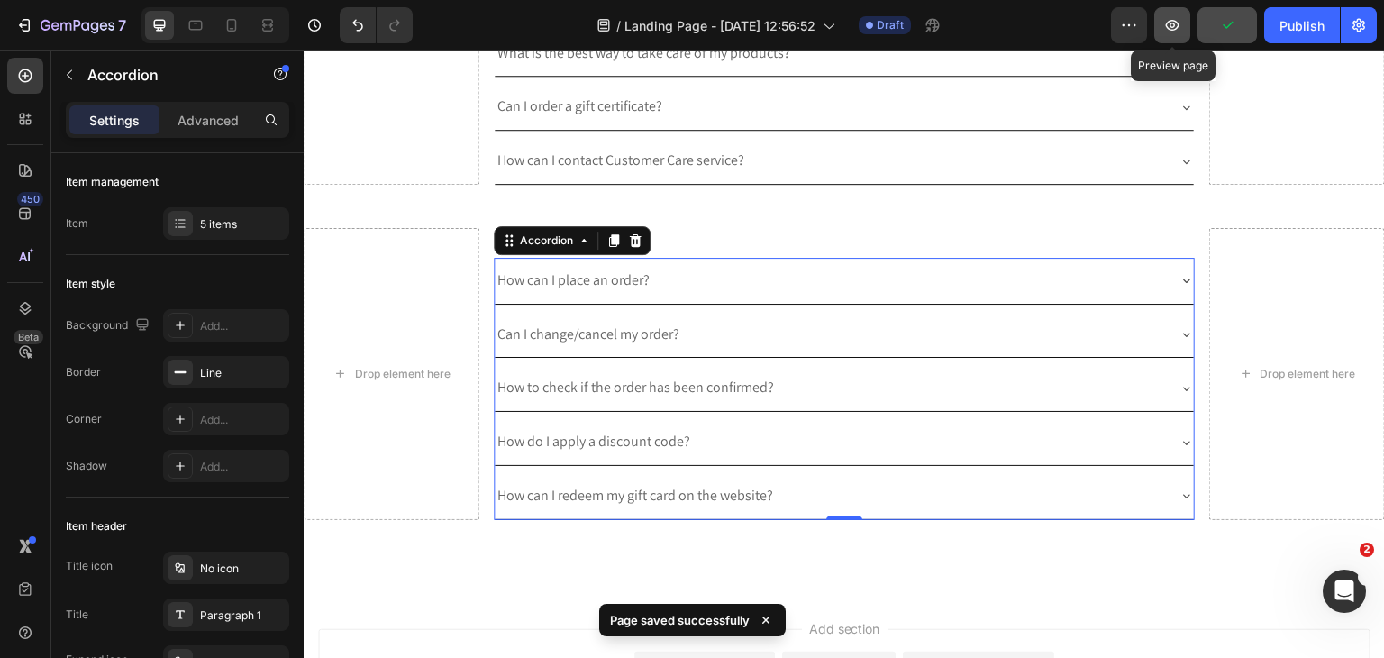
click at [1179, 35] on button "button" at bounding box center [1172, 25] width 36 height 36
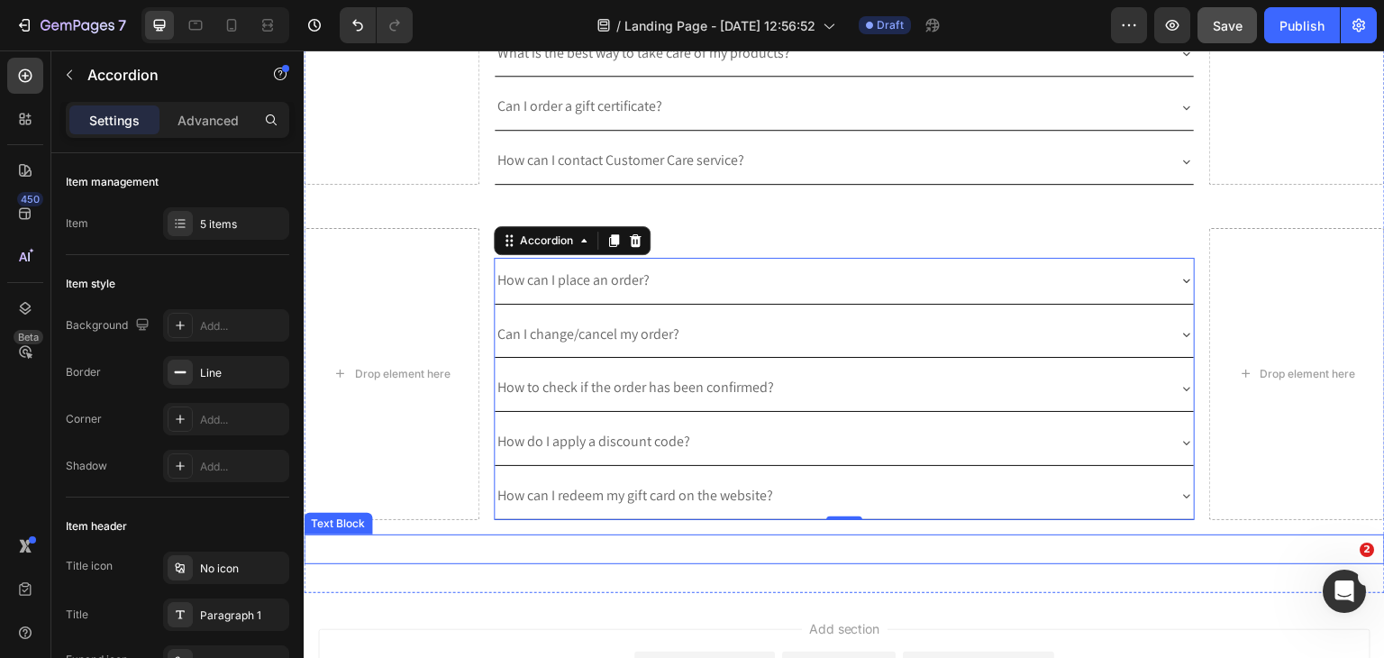
click at [523, 541] on p "Rich Text Editor. Editing area: main" at bounding box center [844, 549] width 1078 height 26
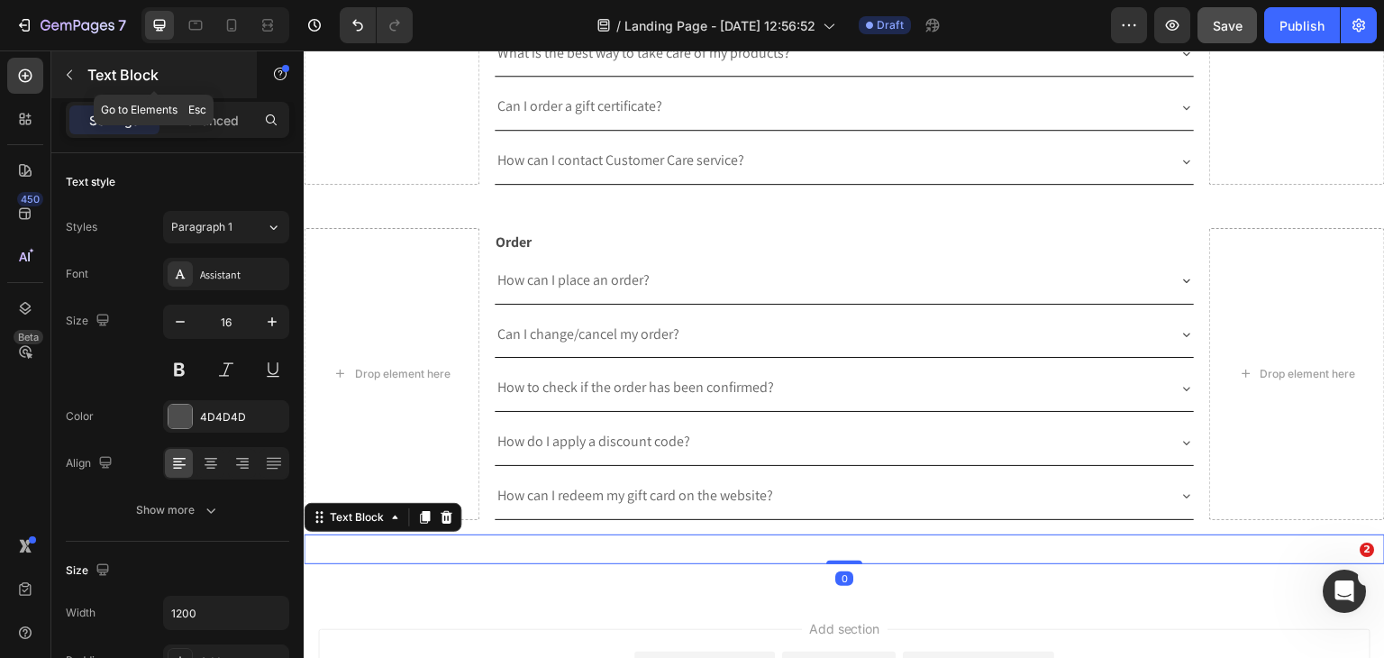
click at [67, 68] on icon "button" at bounding box center [69, 75] width 14 height 14
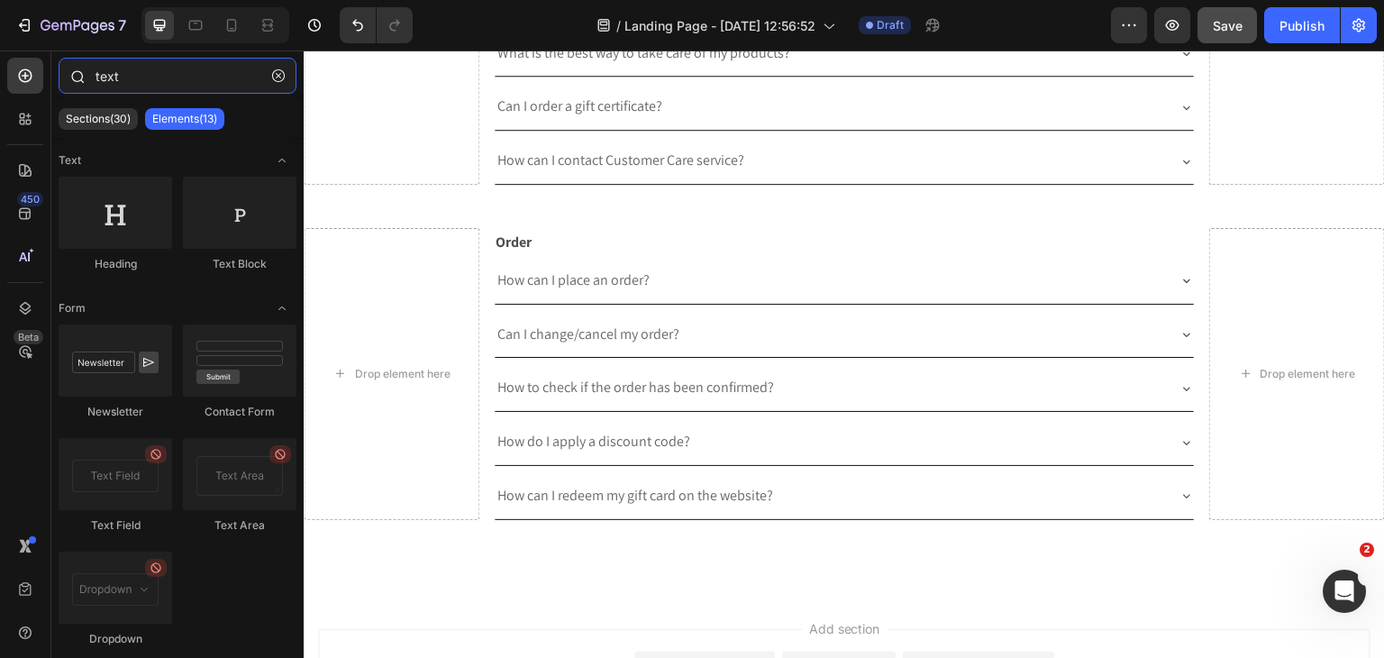
click at [205, 83] on input "text" at bounding box center [178, 76] width 238 height 36
click at [274, 73] on icon "button" at bounding box center [278, 75] width 13 height 13
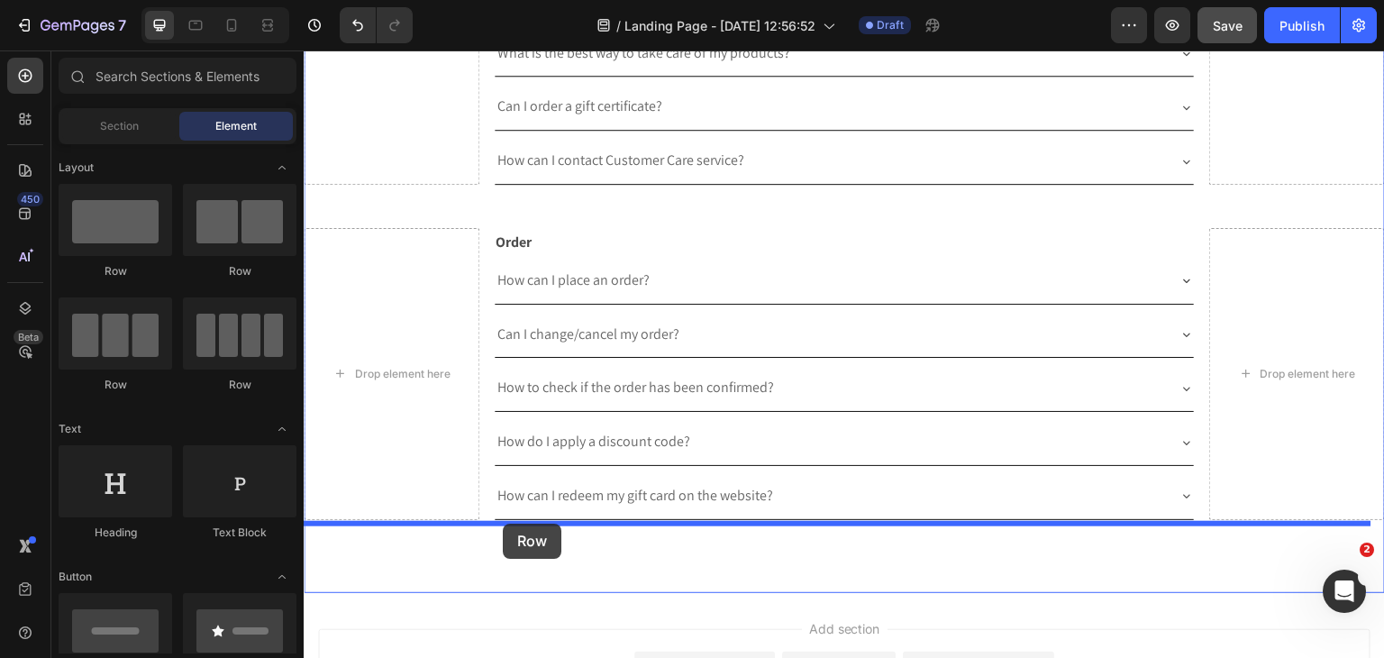
drag, startPoint x: 451, startPoint y: 414, endPoint x: 503, endPoint y: 523, distance: 121.7
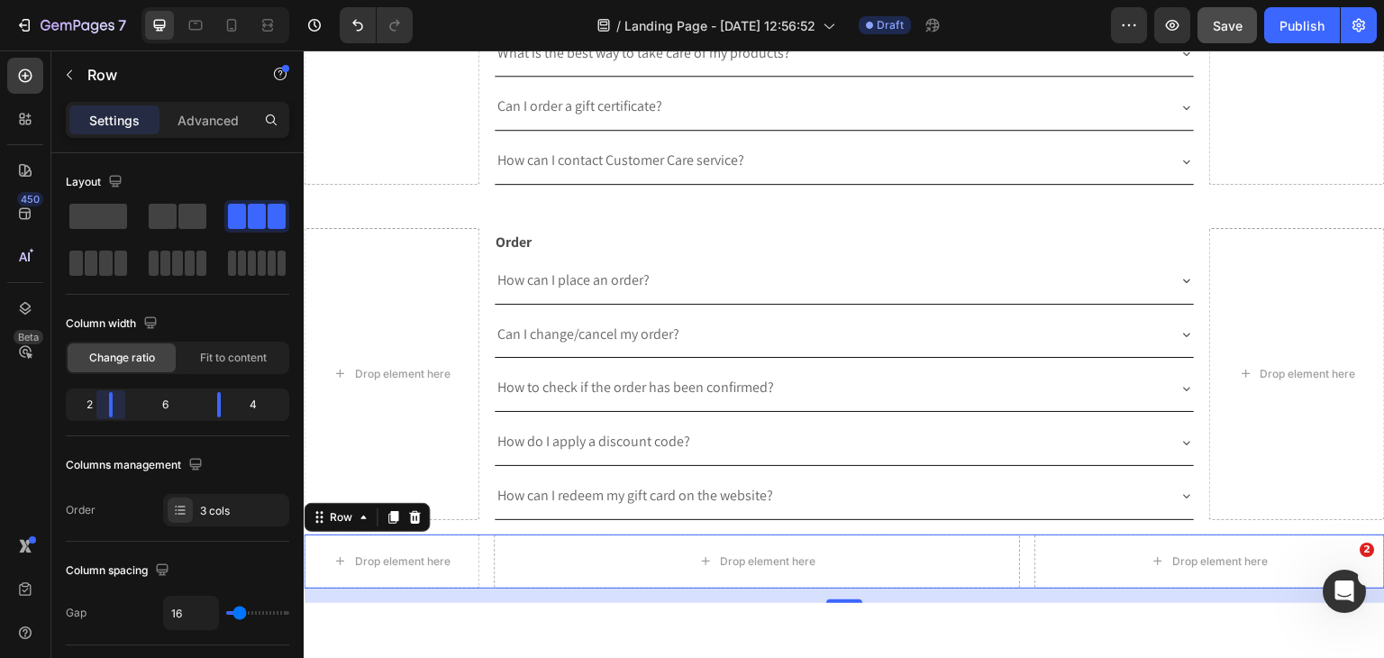
drag, startPoint x: 141, startPoint y: 405, endPoint x: 110, endPoint y: 405, distance: 30.6
click at [110, 0] on body "7 Version history / Landing Page - [DATE] 12:56:52 Draft Preview Save Publish 4…" at bounding box center [692, 0] width 1384 height 0
drag, startPoint x: 229, startPoint y: 411, endPoint x: 245, endPoint y: 204, distance: 207.9
click at [258, 0] on body "7 Version history / Landing Page - [DATE] 12:56:52 Draft Preview Save Publish 4…" at bounding box center [692, 0] width 1384 height 0
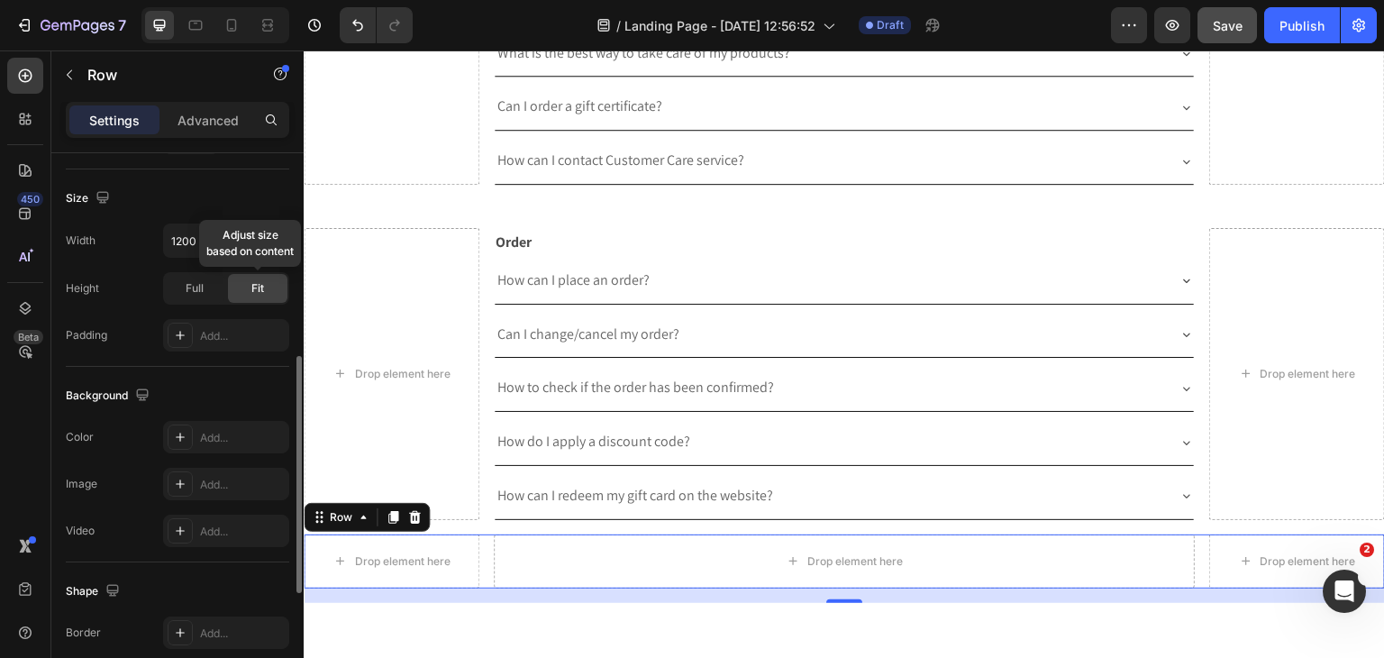
scroll to position [746, 0]
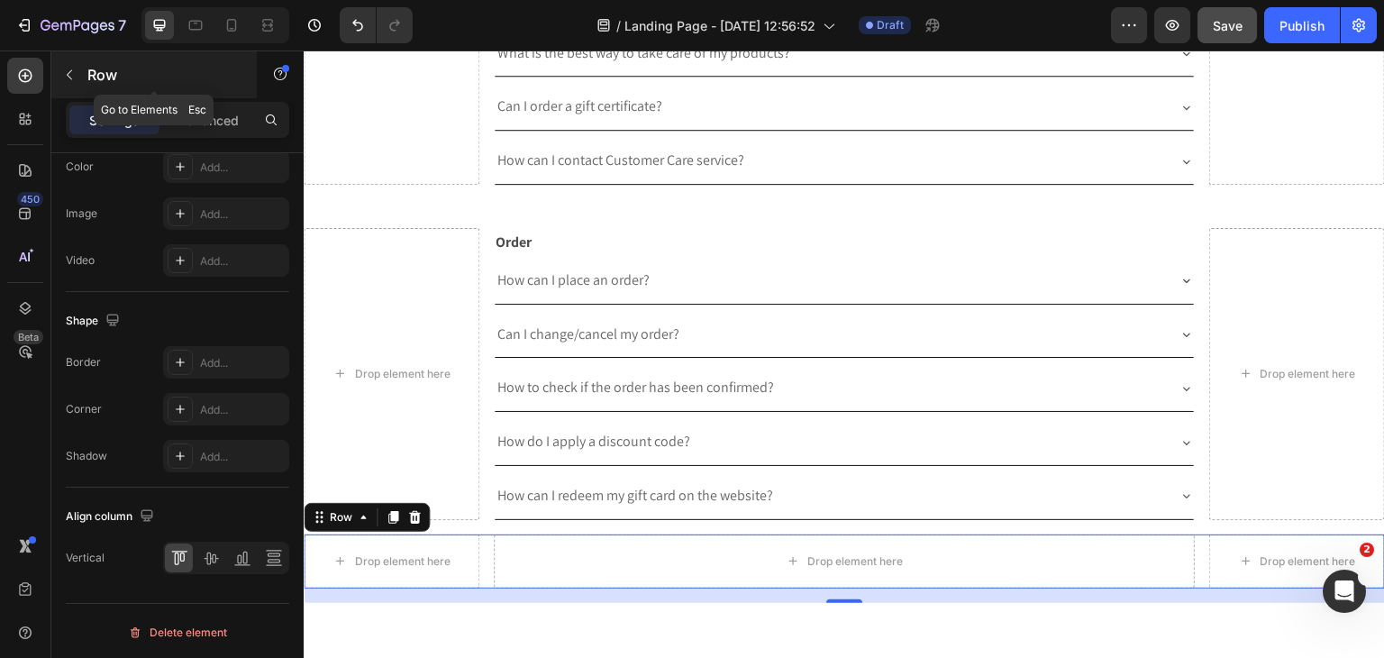
click at [61, 70] on button "button" at bounding box center [69, 74] width 29 height 29
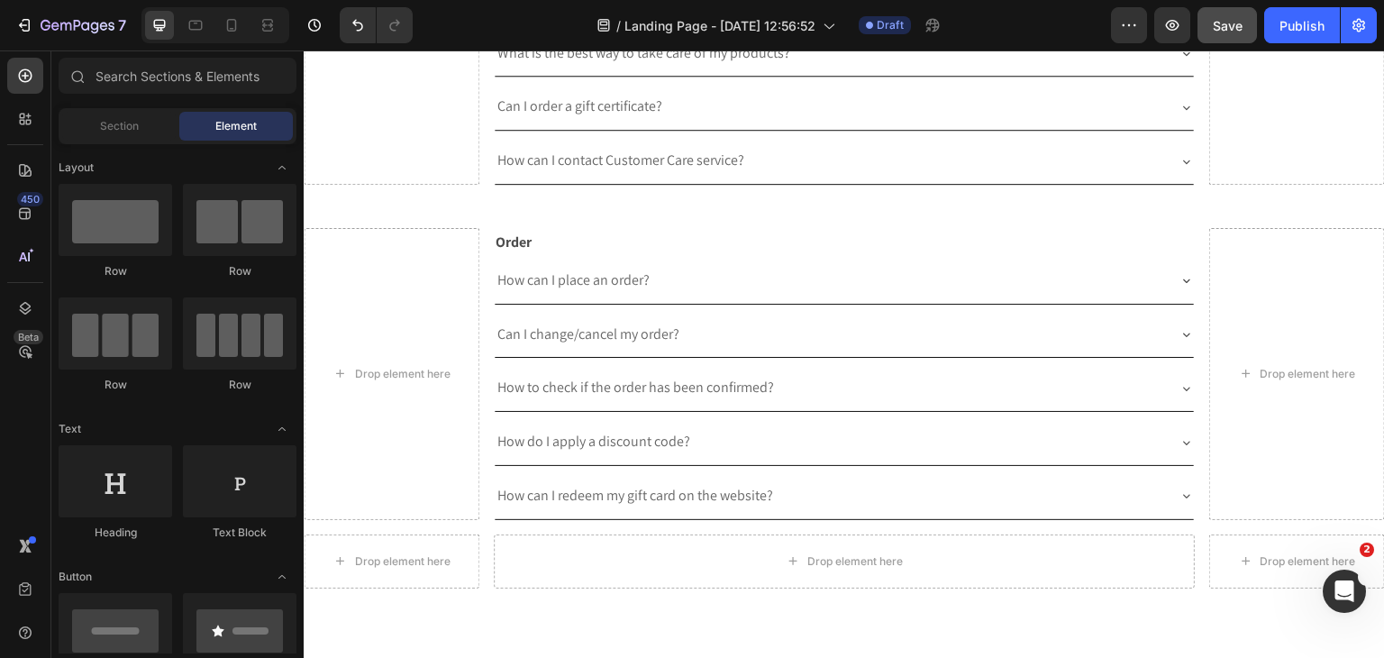
click at [213, 102] on div "Sections(30) Elements(83) Section Element Hero Section Product Detail Brands Tr…" at bounding box center [177, 356] width 252 height 596
click at [213, 89] on input "text" at bounding box center [178, 76] width 238 height 36
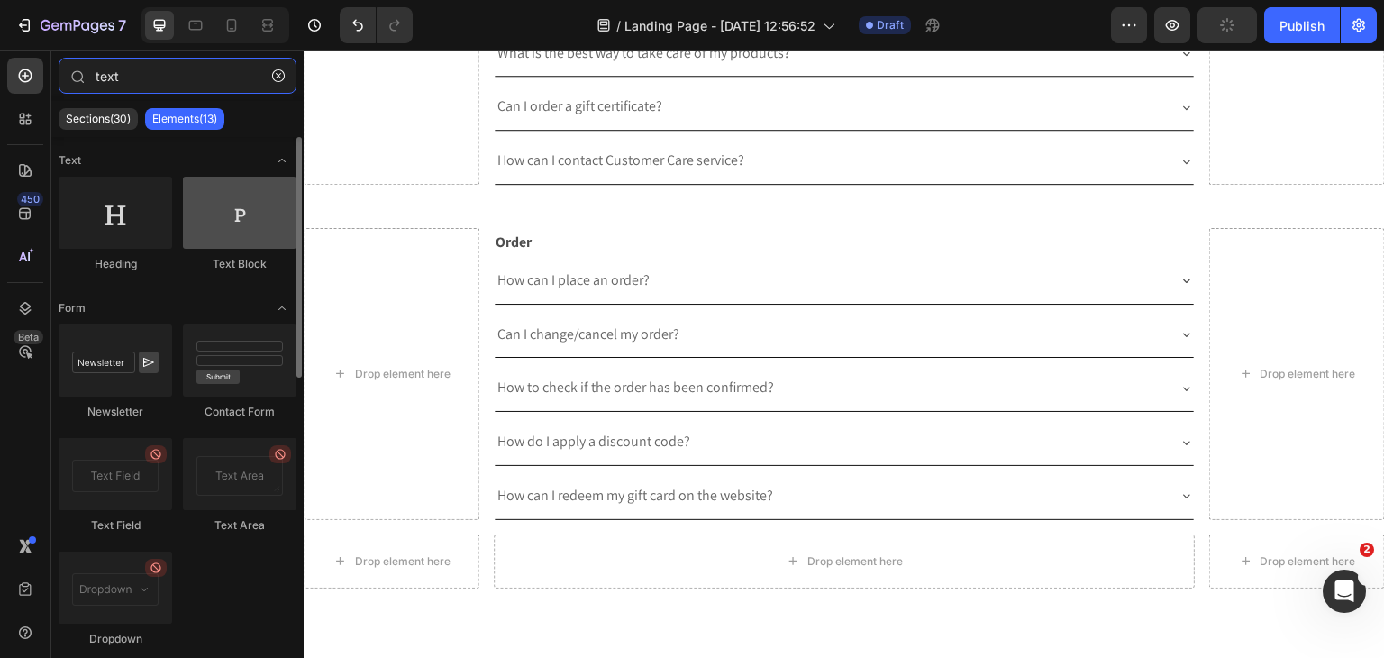
type input "text"
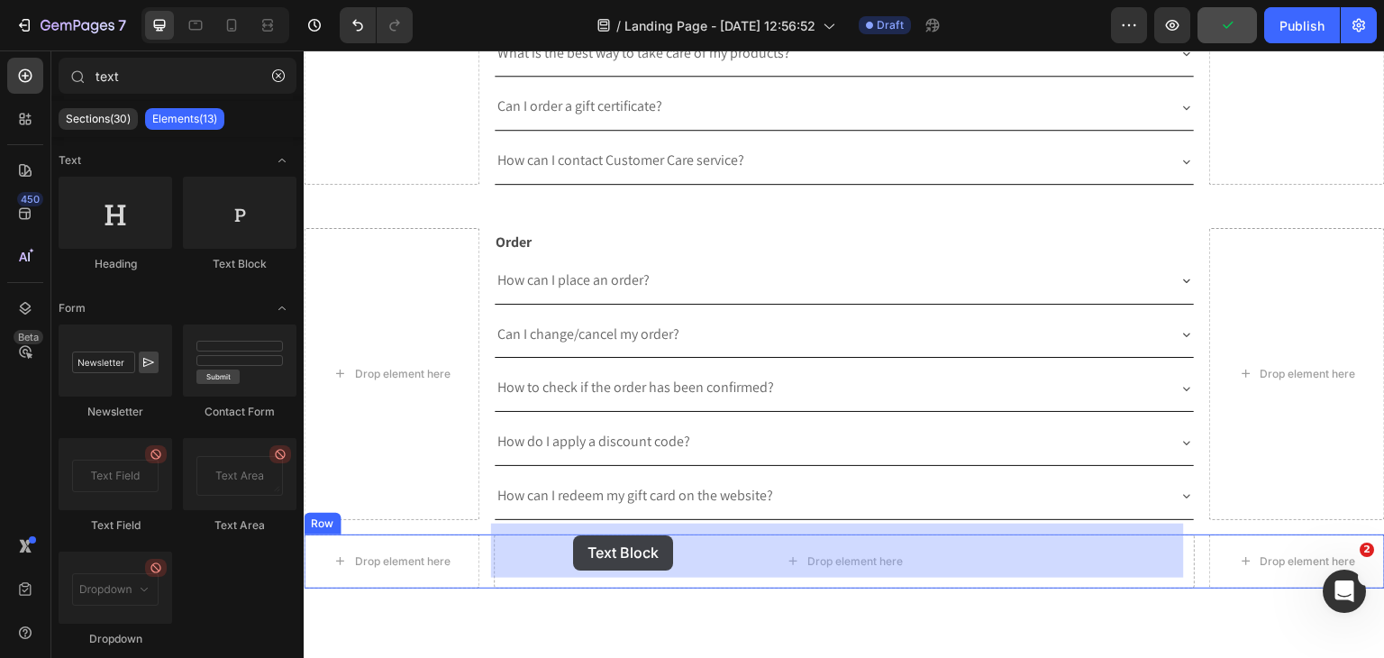
drag, startPoint x: 525, startPoint y: 286, endPoint x: 573, endPoint y: 535, distance: 254.1
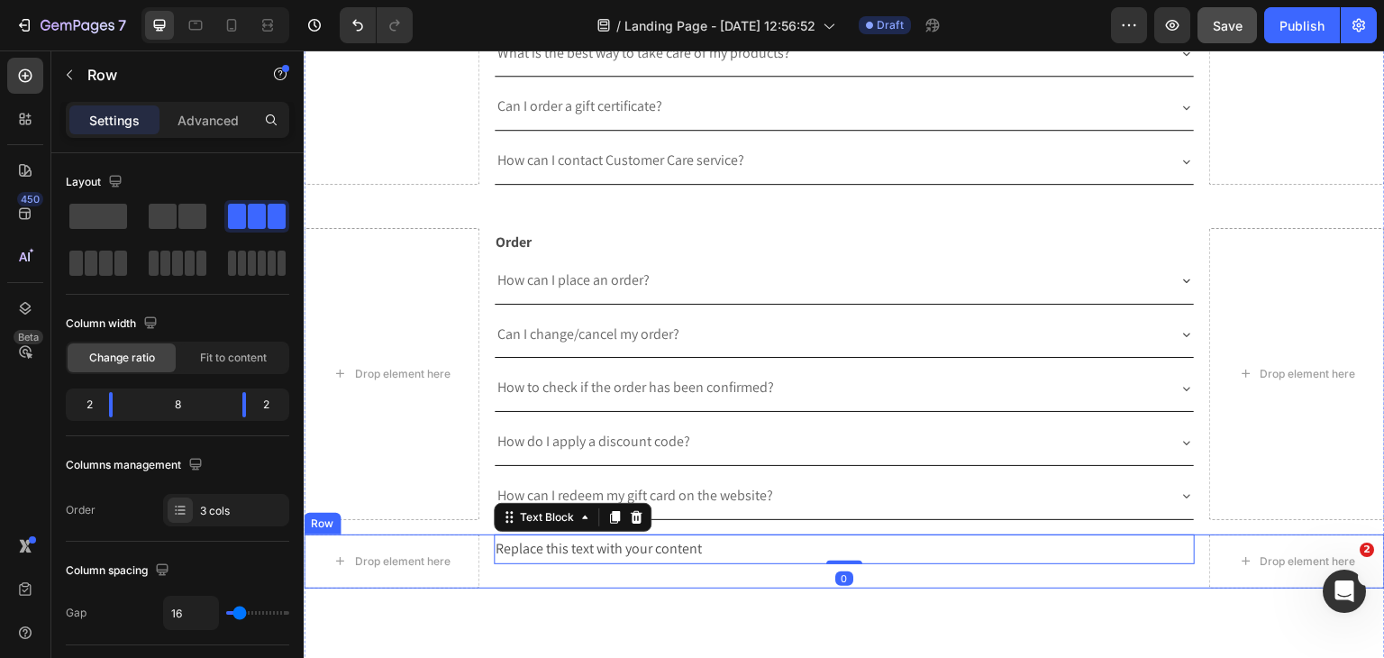
click at [483, 534] on div "Drop element here Replace this text with your content Text Block 0 Drop element…" at bounding box center [844, 561] width 1081 height 54
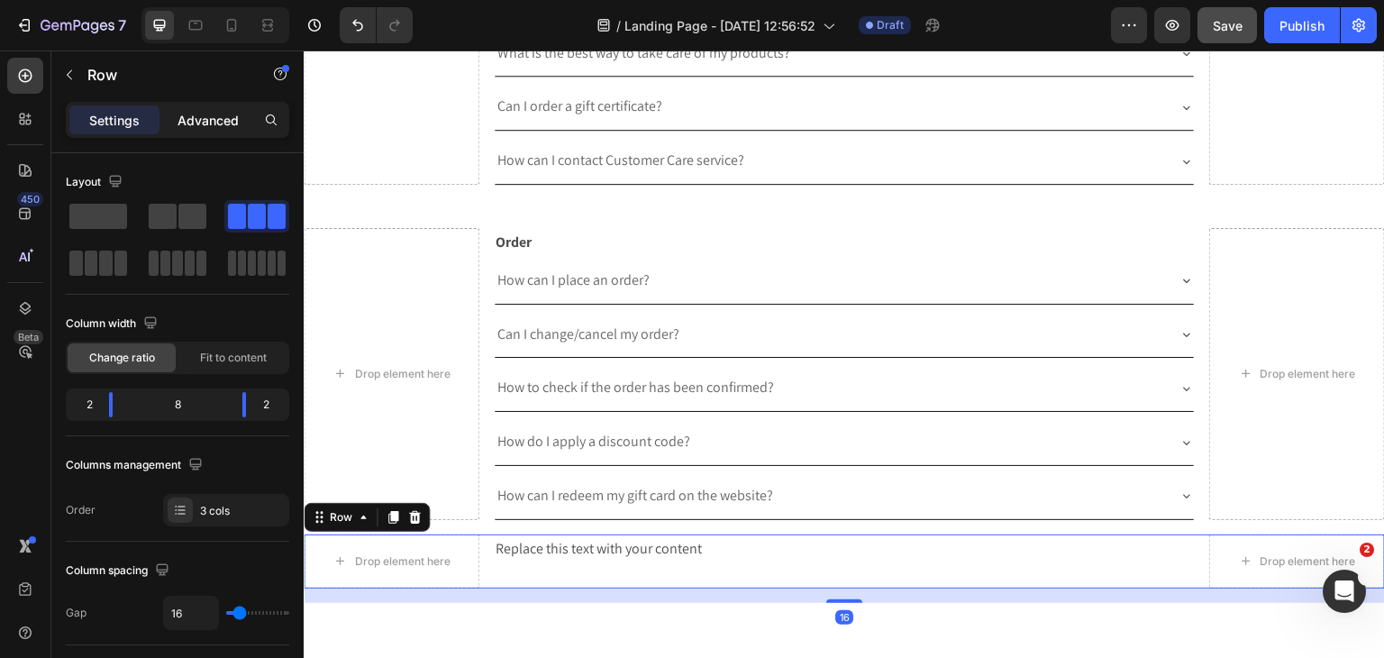
click at [227, 130] on div "Advanced" at bounding box center [208, 119] width 90 height 29
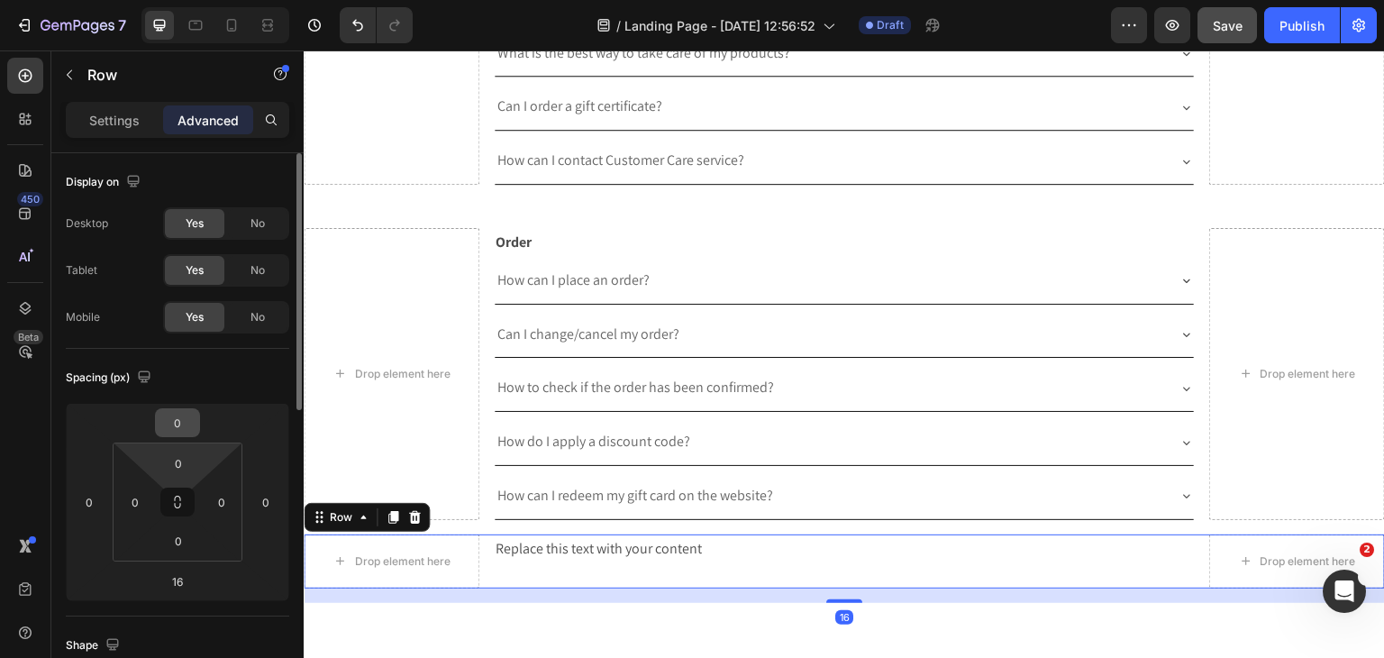
click at [182, 423] on input "0" at bounding box center [177, 422] width 36 height 27
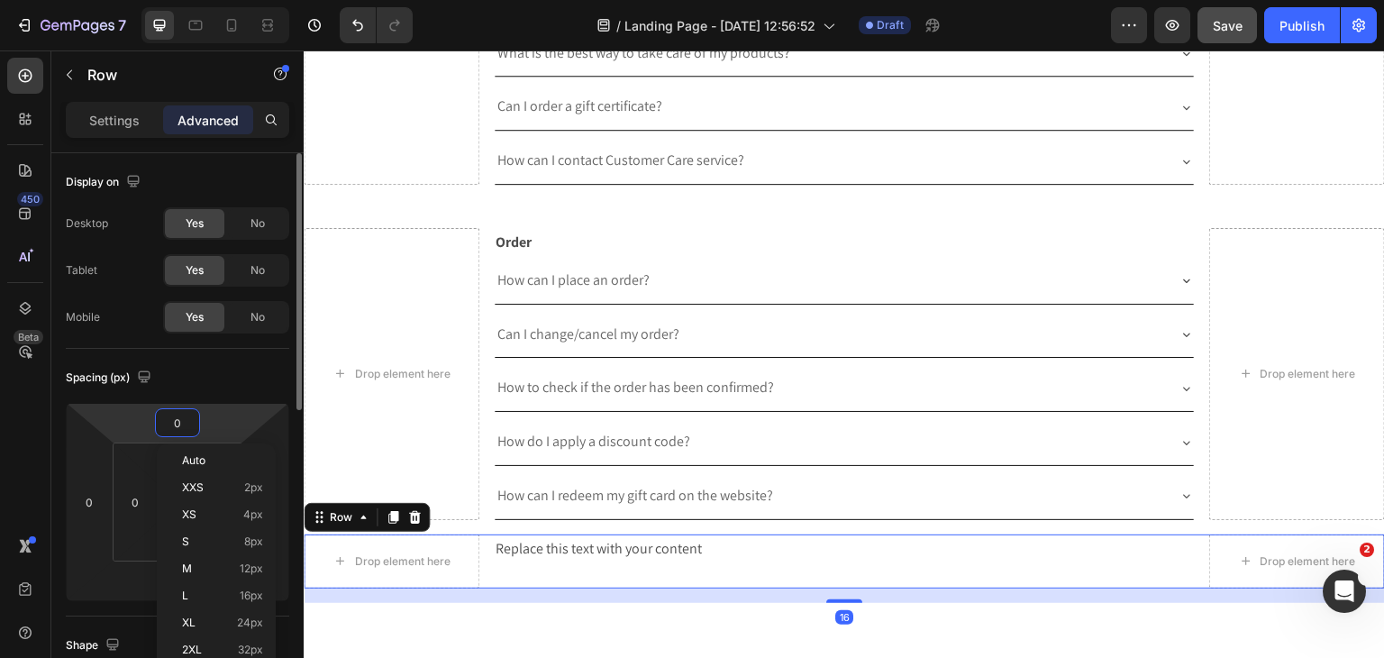
click at [182, 423] on input "0" at bounding box center [177, 422] width 36 height 27
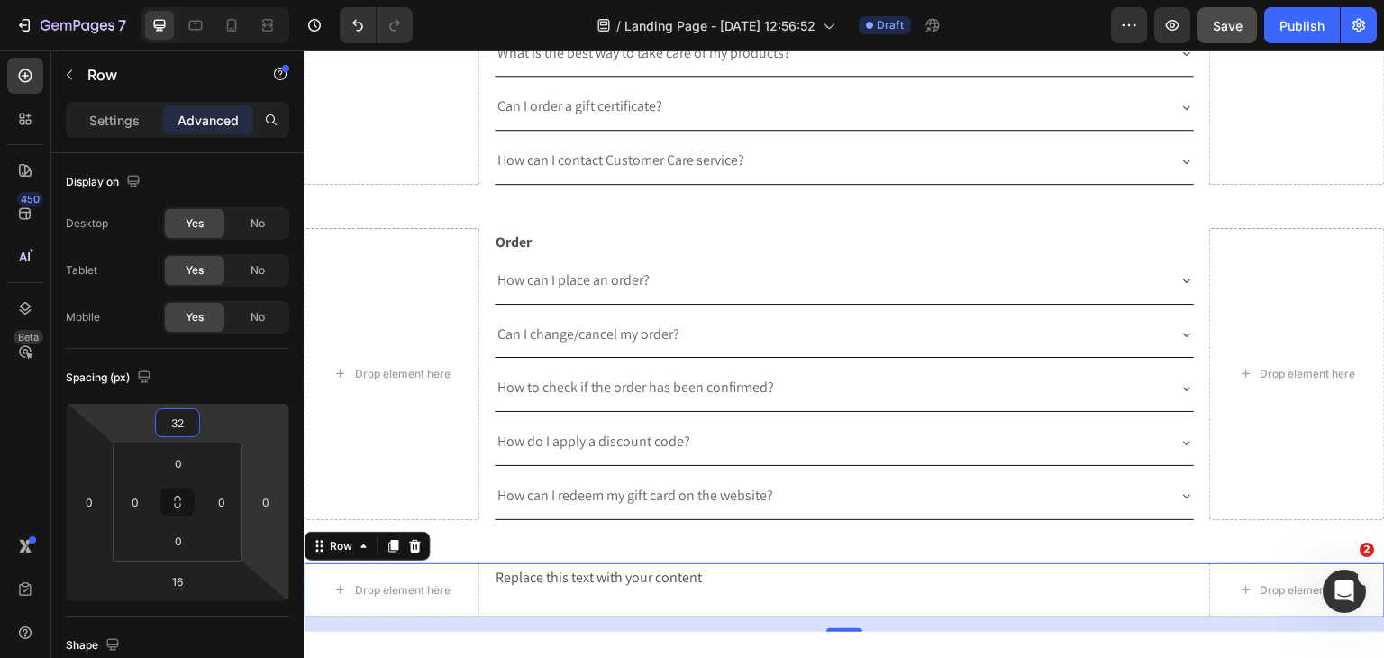
type input "32"
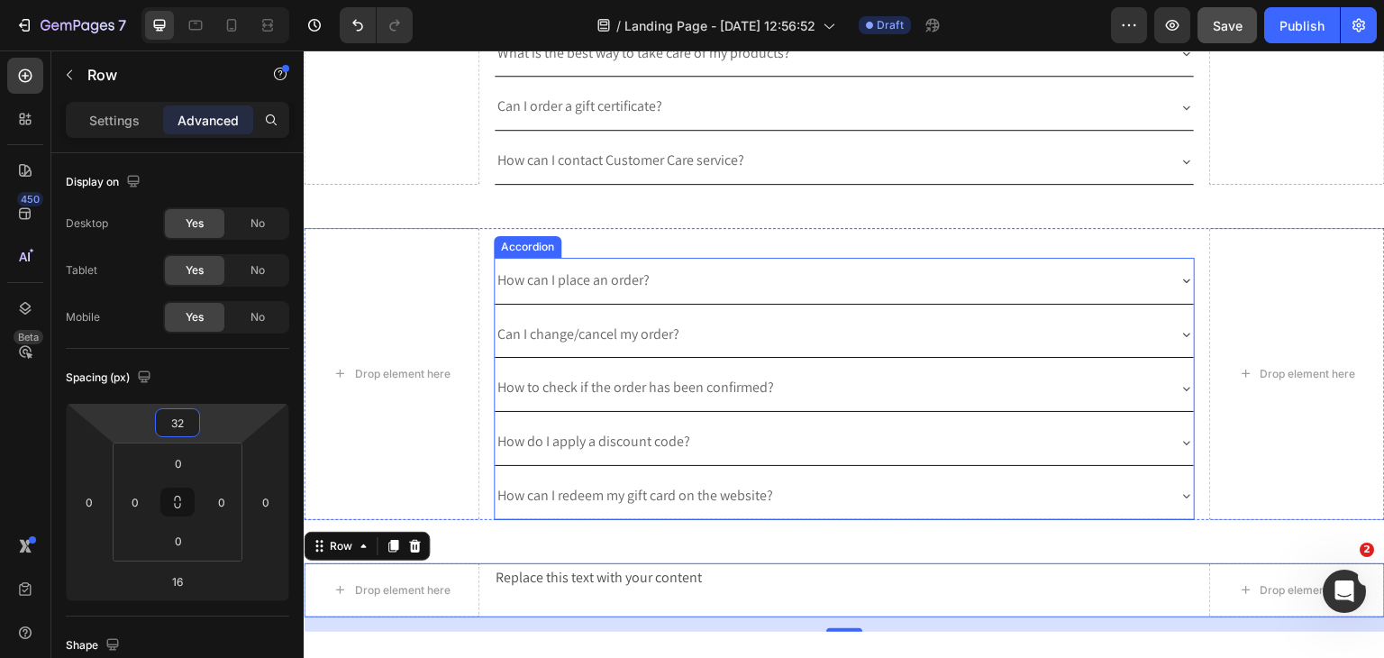
scroll to position [1111, 0]
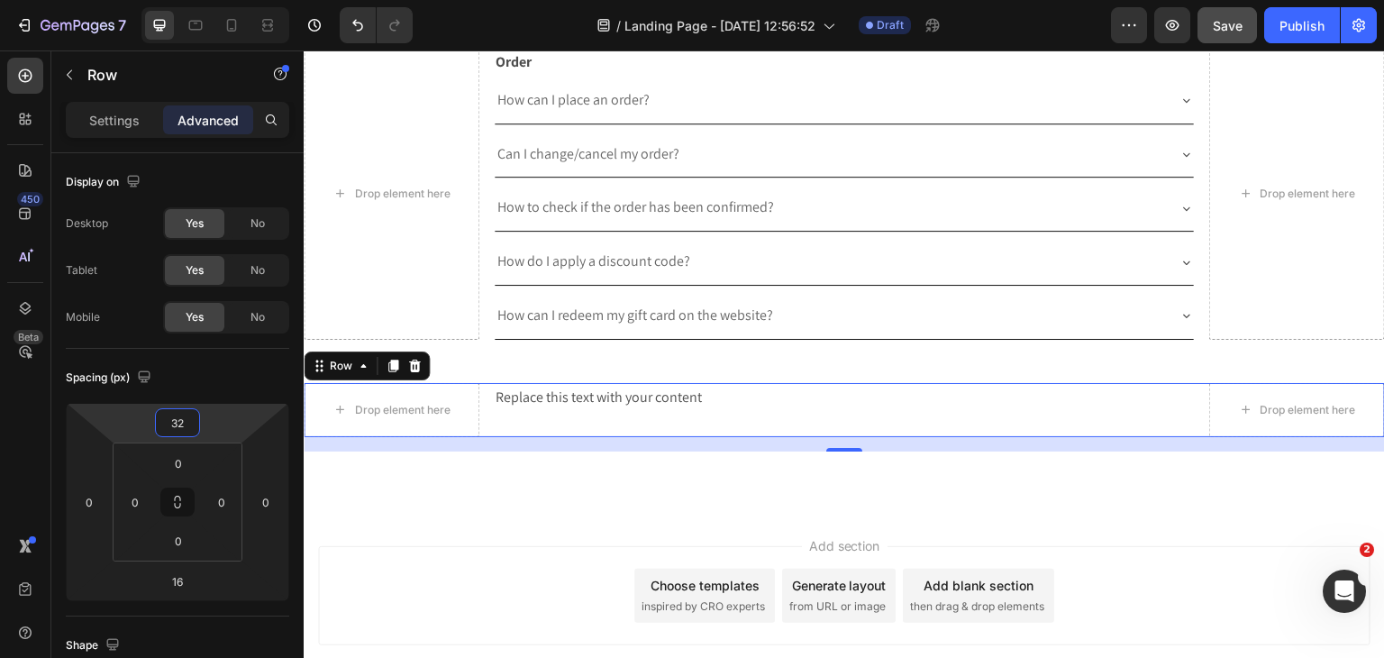
click at [538, 393] on div "Replace this text with your content" at bounding box center [845, 398] width 702 height 30
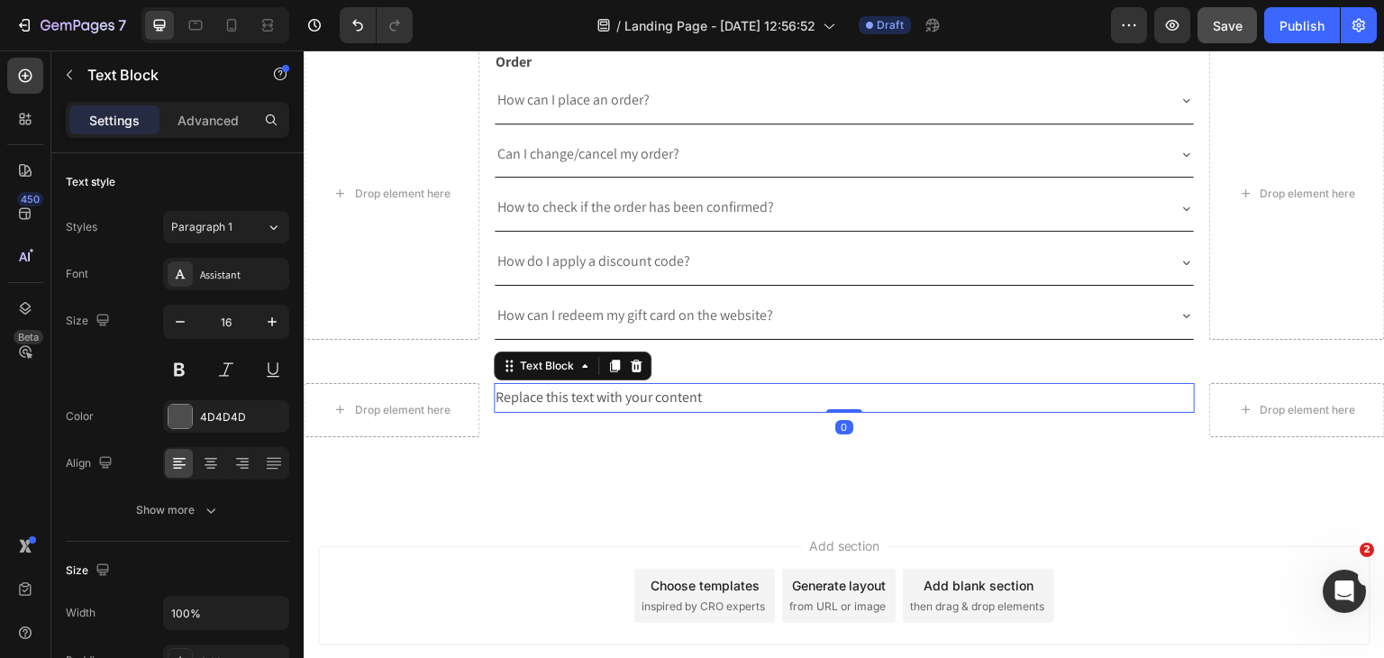
click at [538, 393] on div "Replace this text with your content" at bounding box center [845, 398] width 702 height 30
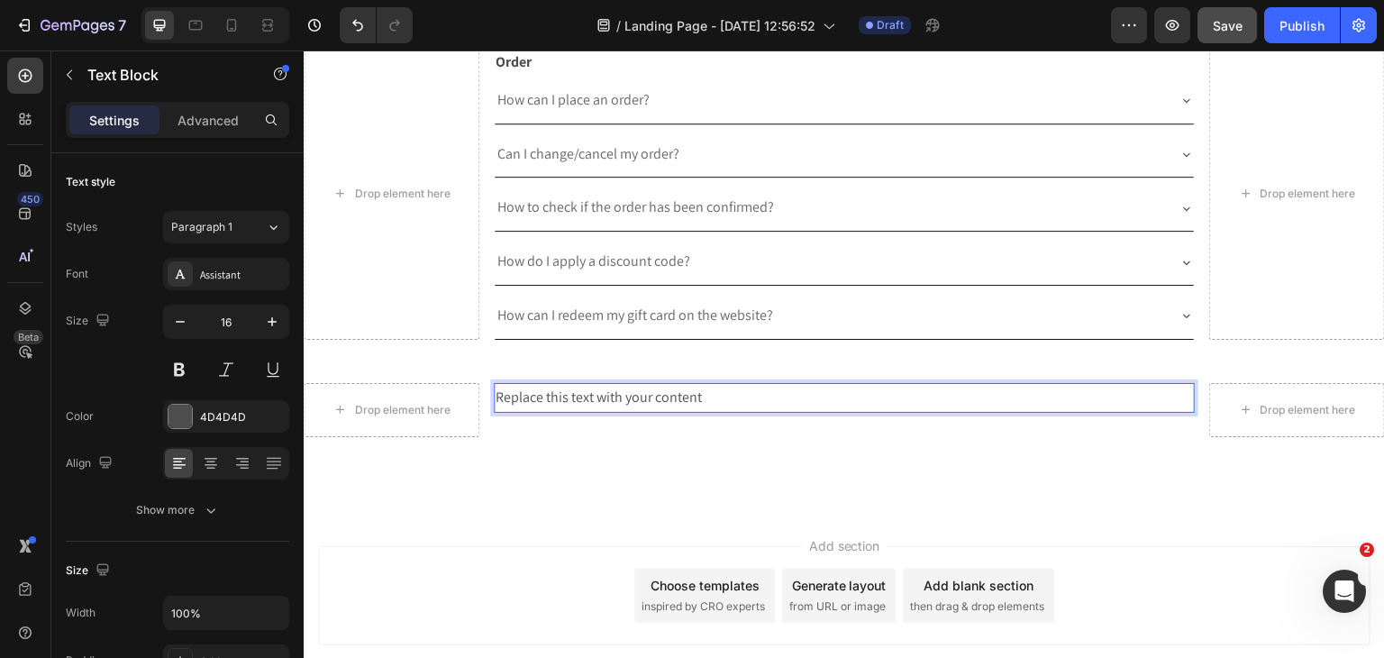
click at [538, 393] on p "Replace this text with your content" at bounding box center [845, 398] width 698 height 26
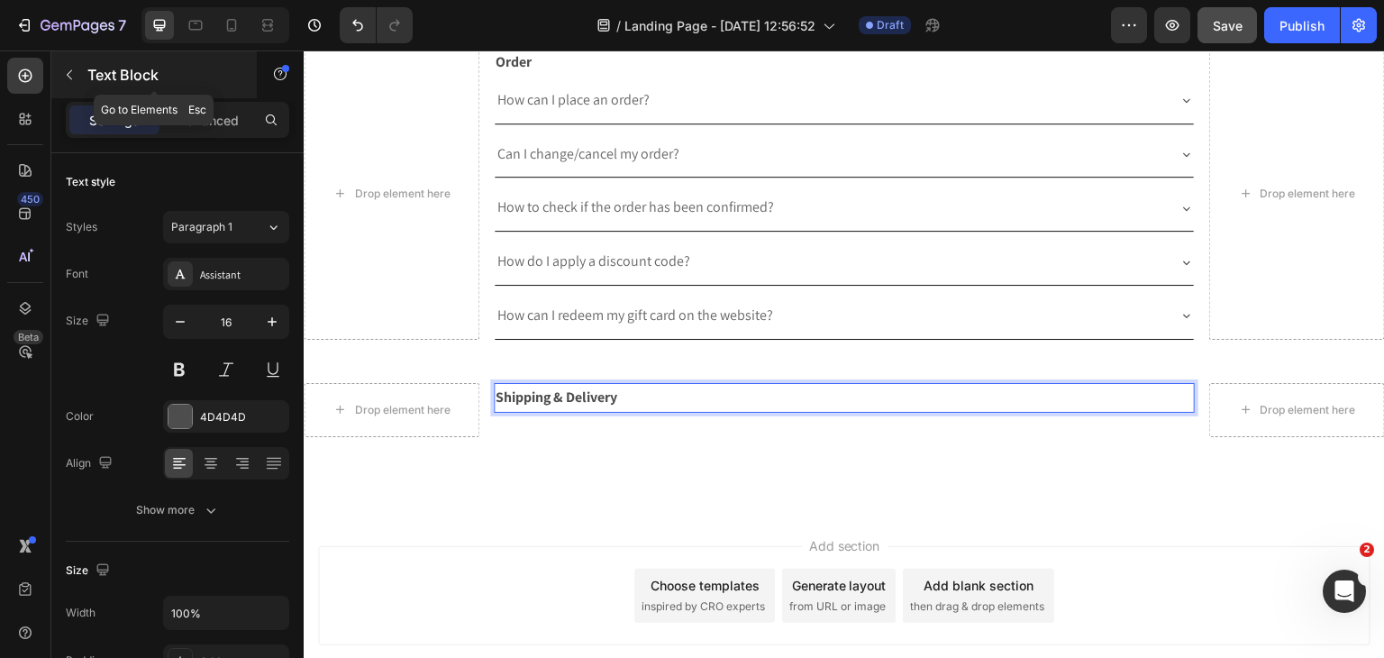
click at [75, 66] on button "button" at bounding box center [69, 74] width 29 height 29
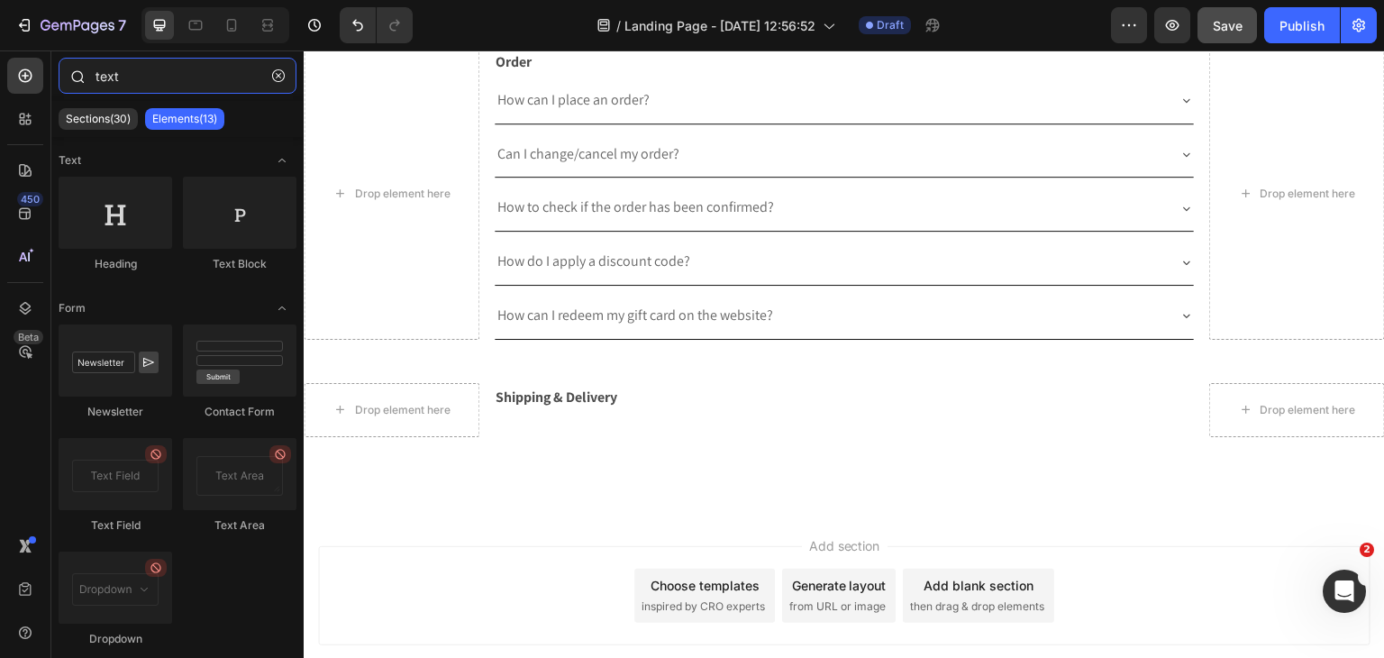
click at [200, 91] on input "text" at bounding box center [178, 76] width 238 height 36
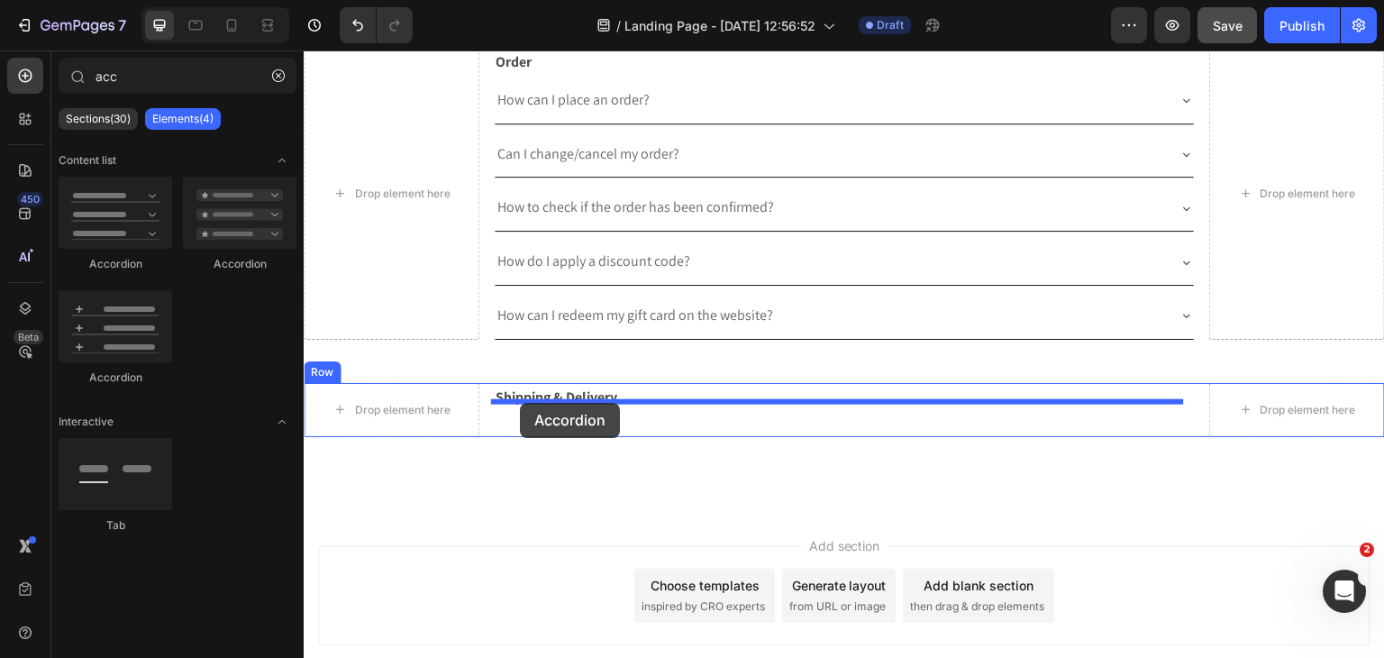
drag, startPoint x: 433, startPoint y: 260, endPoint x: 520, endPoint y: 403, distance: 166.6
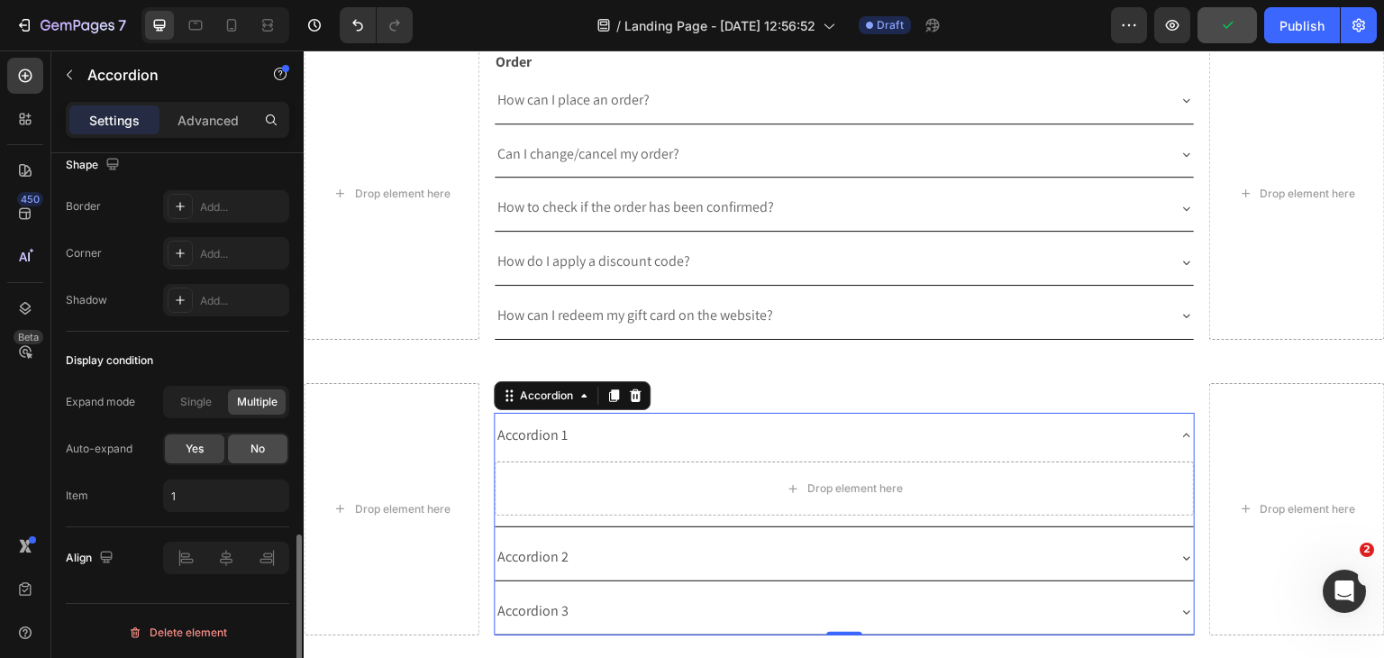
click at [251, 441] on span "No" at bounding box center [257, 449] width 14 height 16
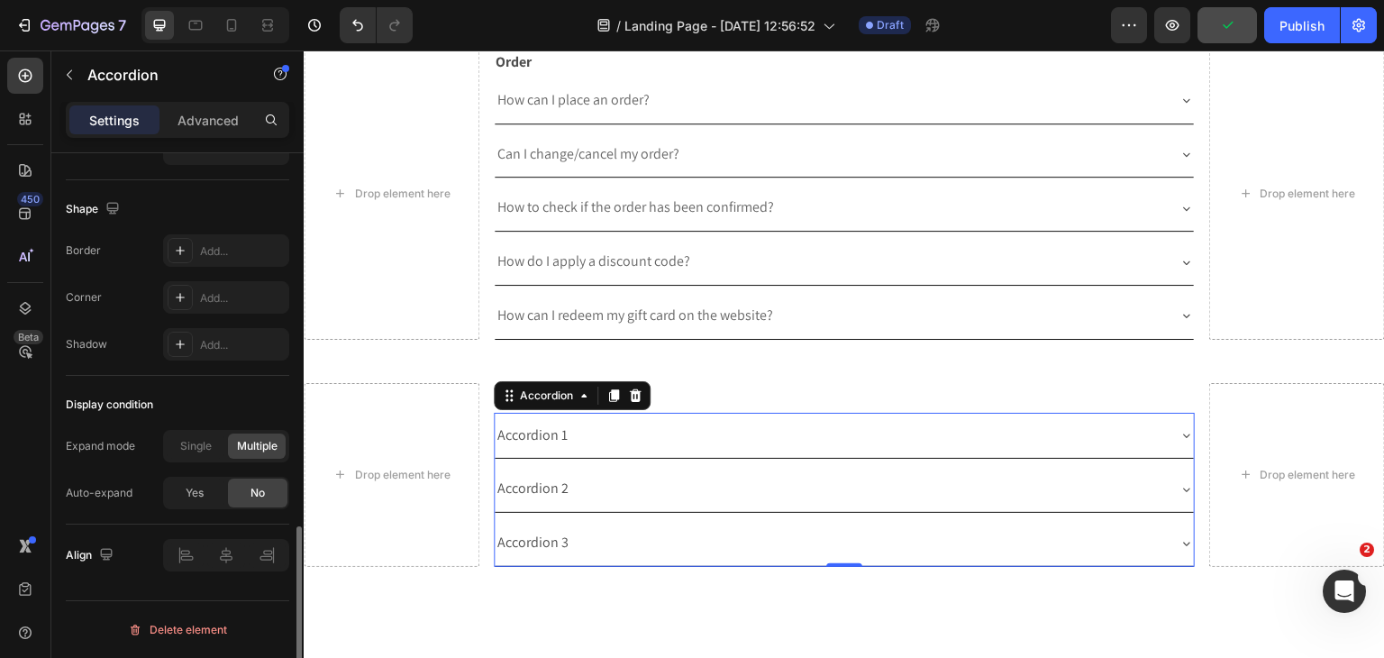
scroll to position [1157, 0]
click at [525, 425] on div "Accordion 1" at bounding box center [533, 436] width 76 height 32
click at [525, 425] on p "Accordion 1" at bounding box center [532, 436] width 70 height 26
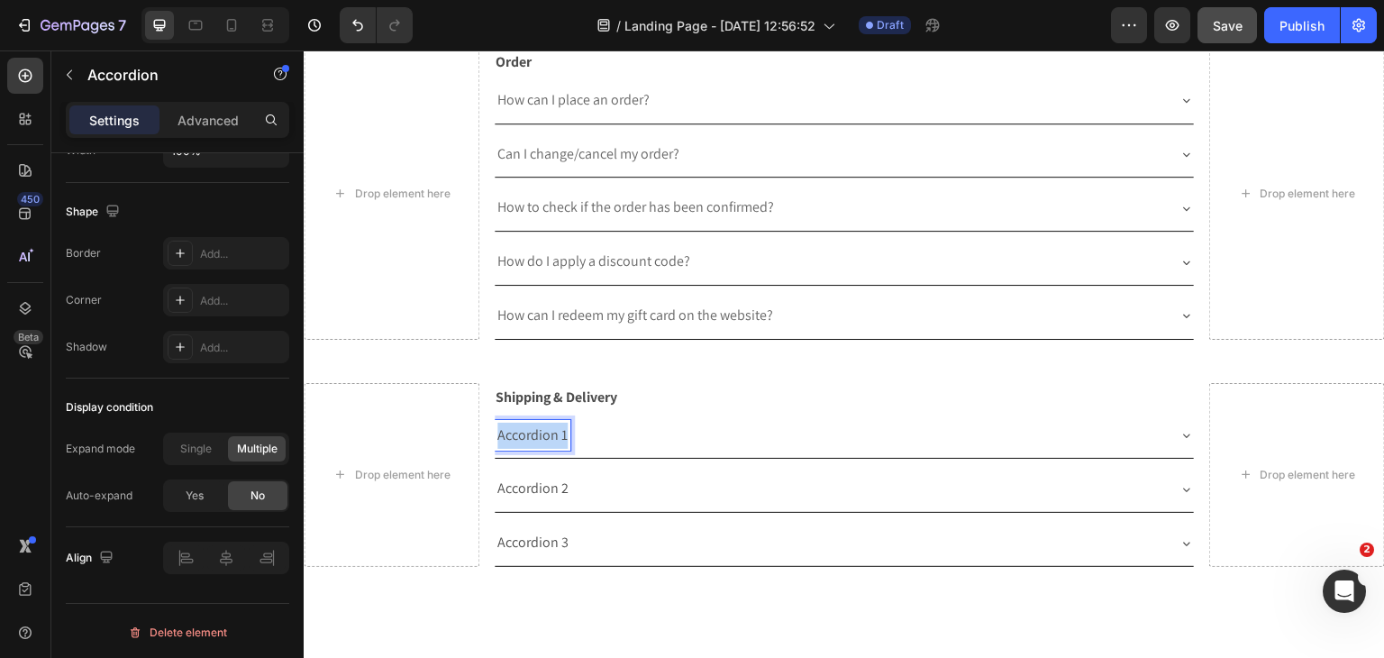
click at [525, 425] on p "Accordion 1" at bounding box center [532, 436] width 70 height 26
click at [1166, 435] on div "What shipping methods do you provide?" at bounding box center [845, 436] width 700 height 46
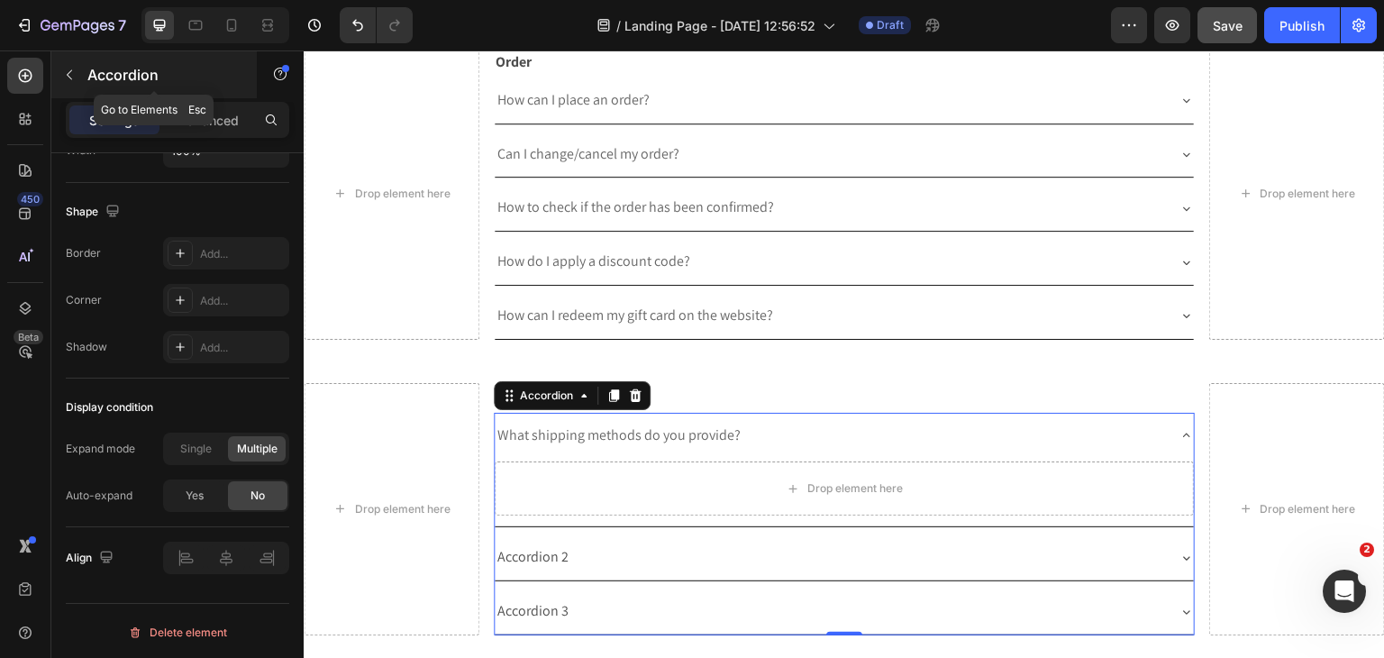
click at [65, 68] on icon "button" at bounding box center [69, 75] width 14 height 14
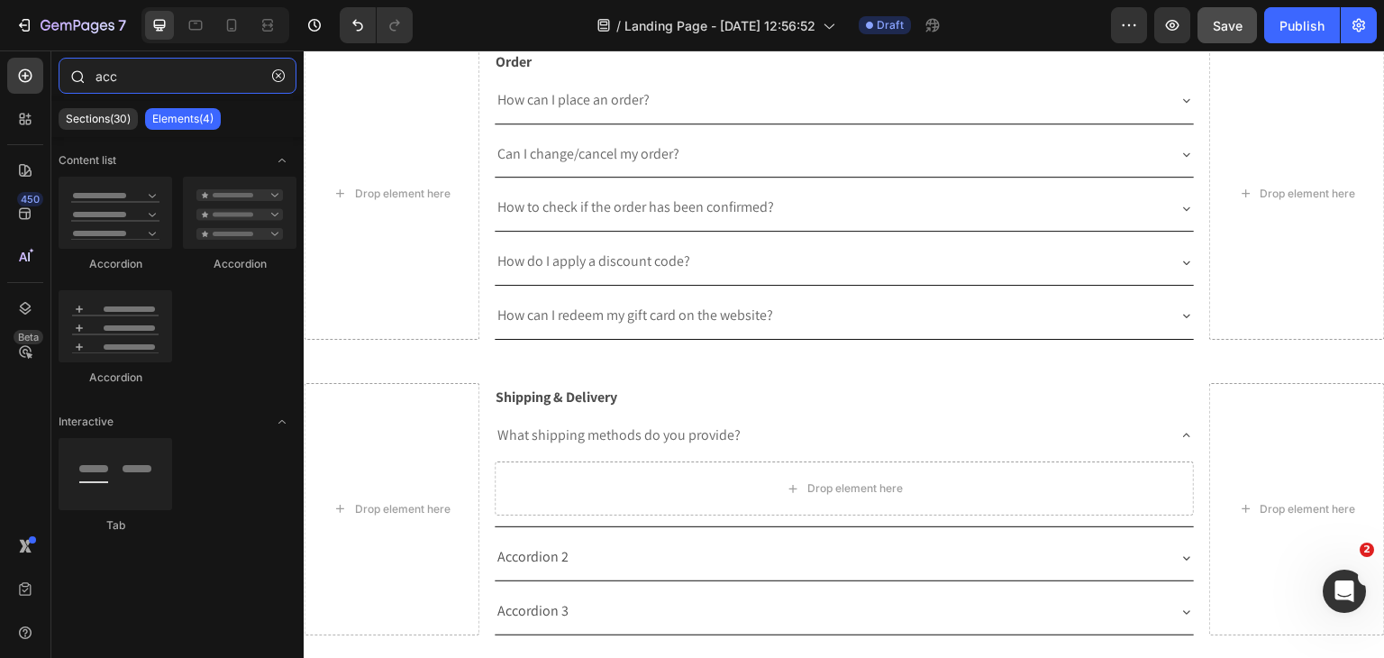
click at [155, 87] on input "acc" at bounding box center [178, 76] width 238 height 36
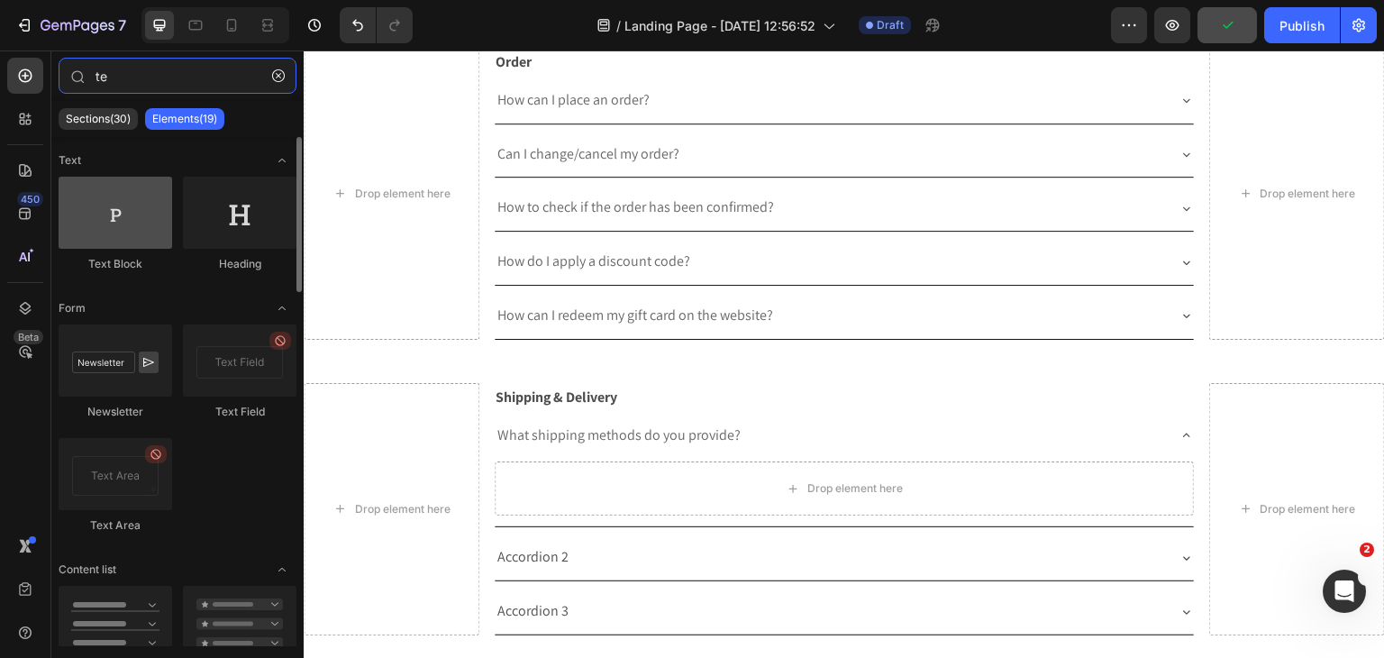
type input "te"
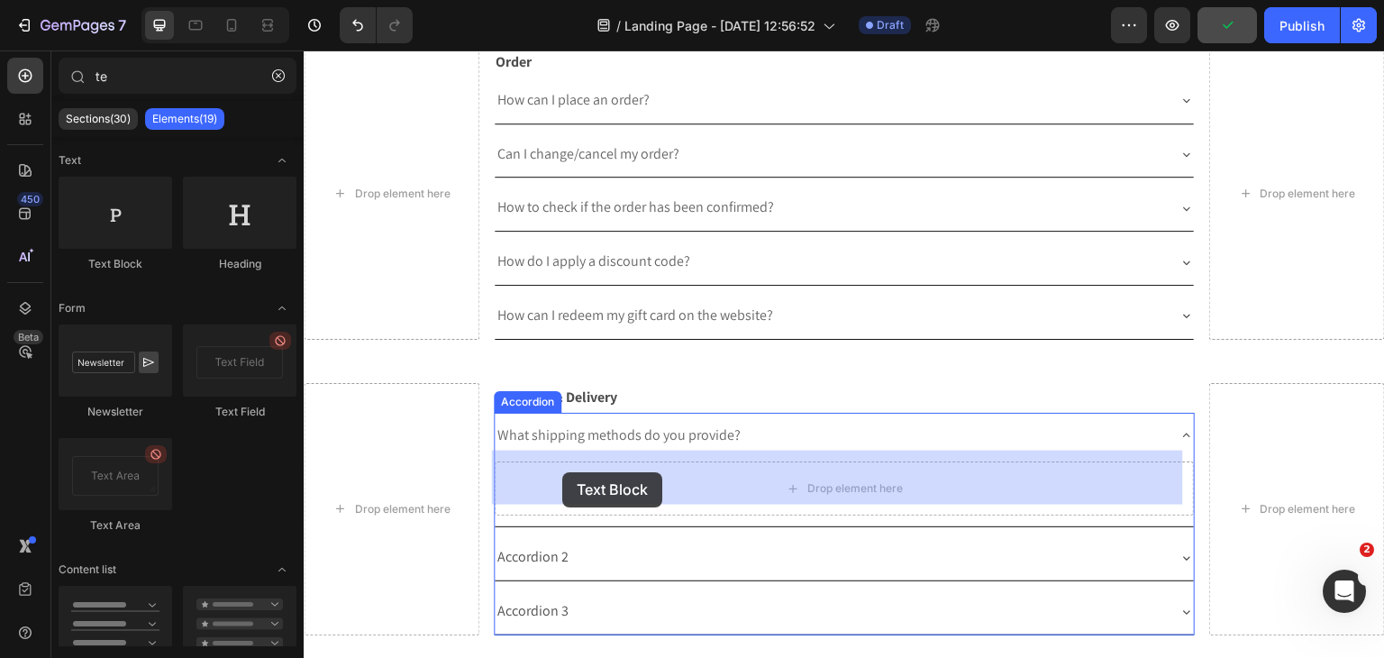
drag, startPoint x: 459, startPoint y: 287, endPoint x: 777, endPoint y: 184, distance: 334.2
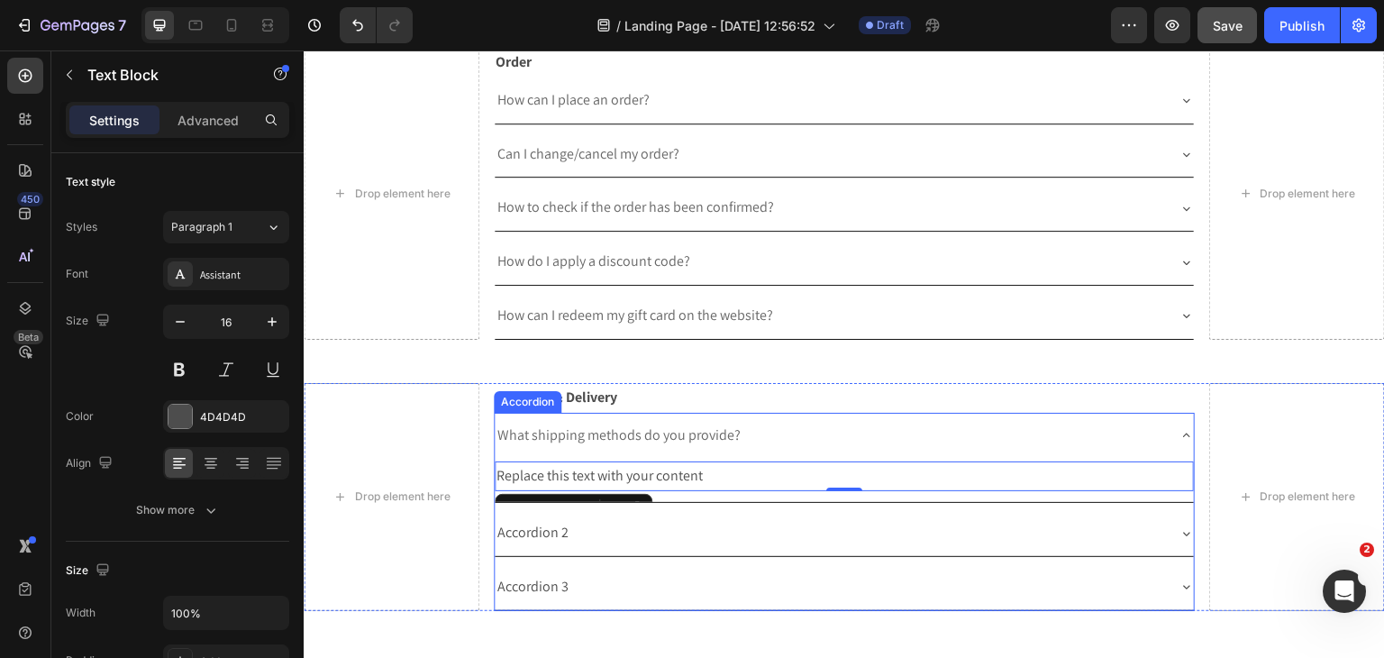
click at [657, 471] on div "Replace this text with your content" at bounding box center [845, 476] width 700 height 30
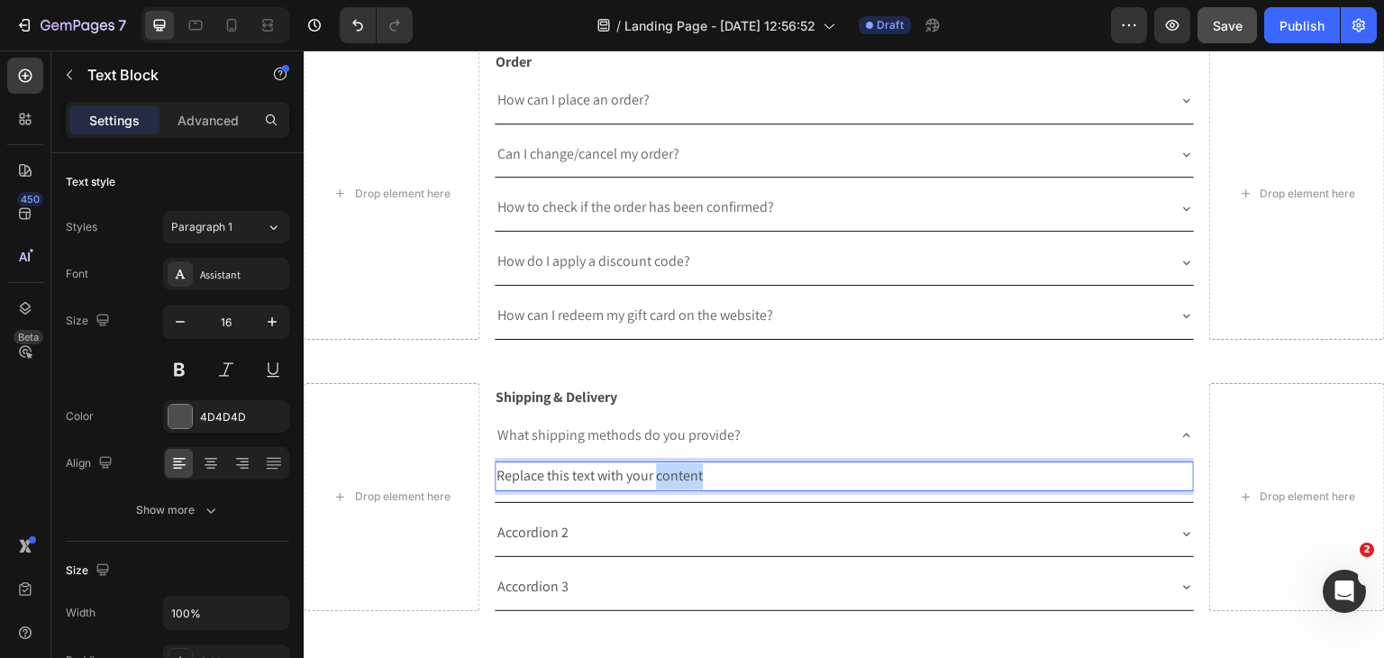
click at [657, 471] on p "Replace this text with your content" at bounding box center [844, 476] width 696 height 26
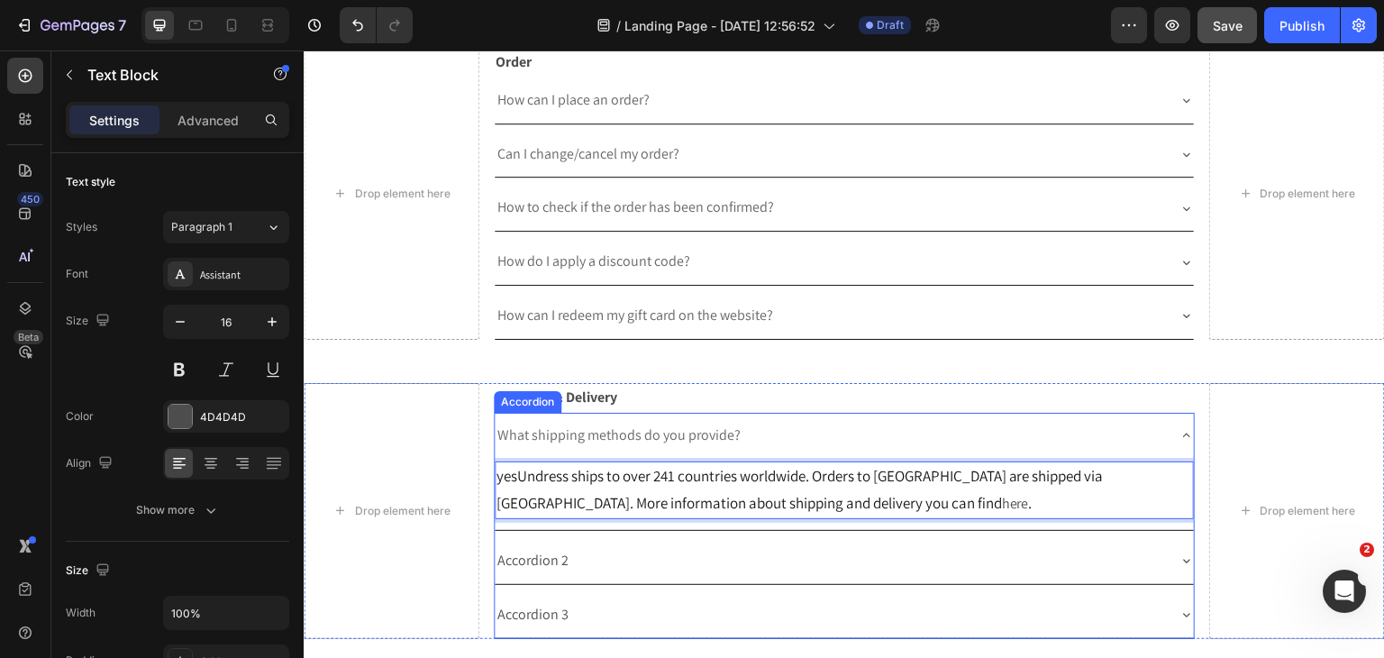
click at [553, 549] on p "Accordion 2" at bounding box center [532, 561] width 71 height 26
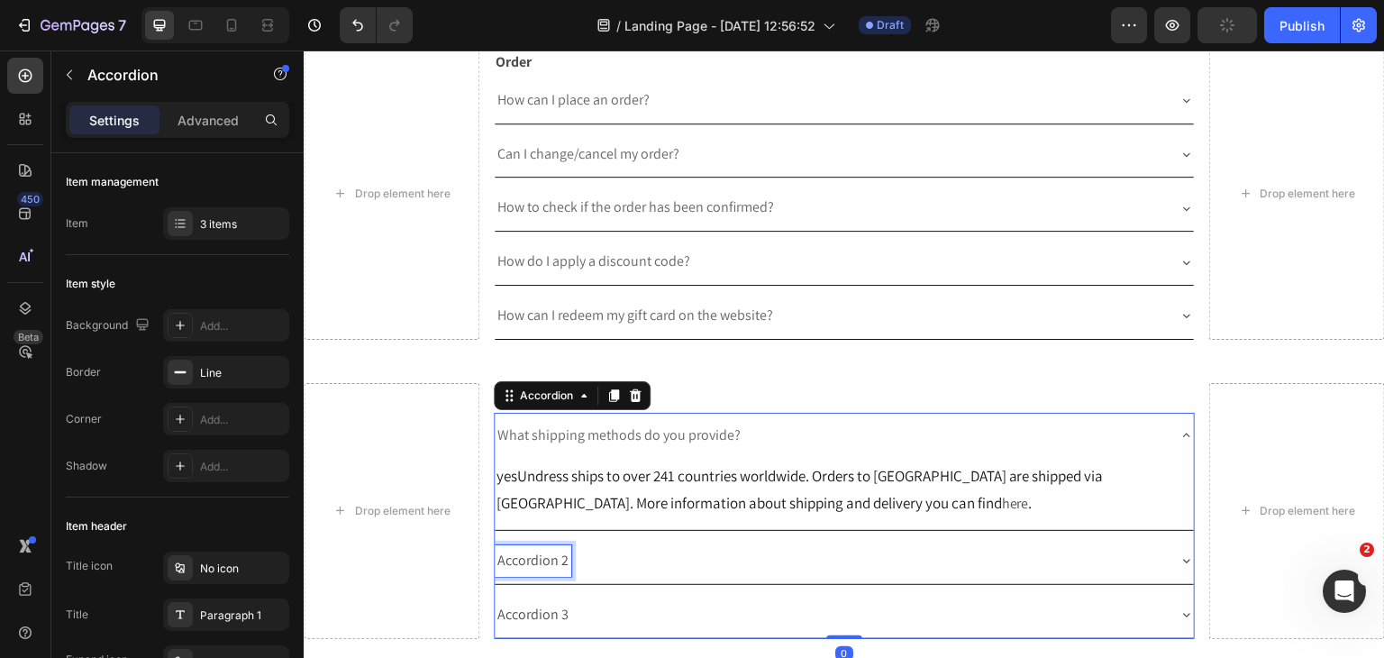
click at [553, 549] on p "Accordion 2" at bounding box center [532, 561] width 71 height 26
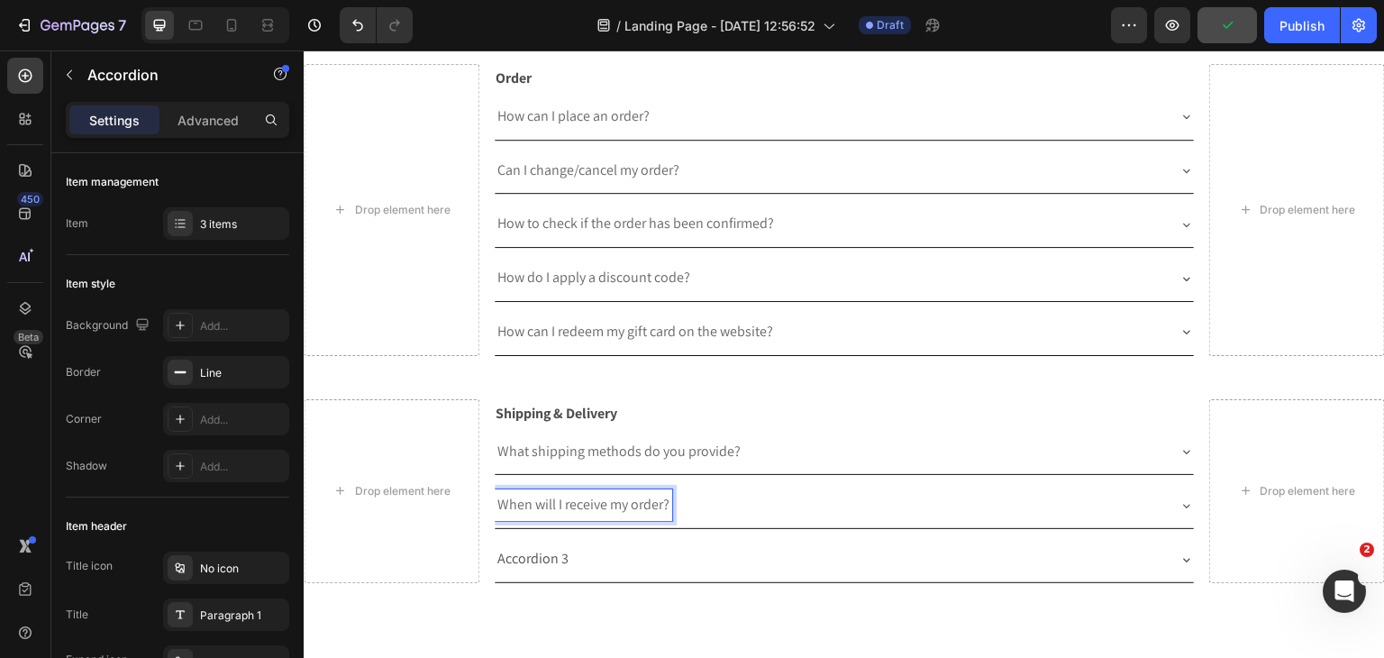
scroll to position [1063, 0]
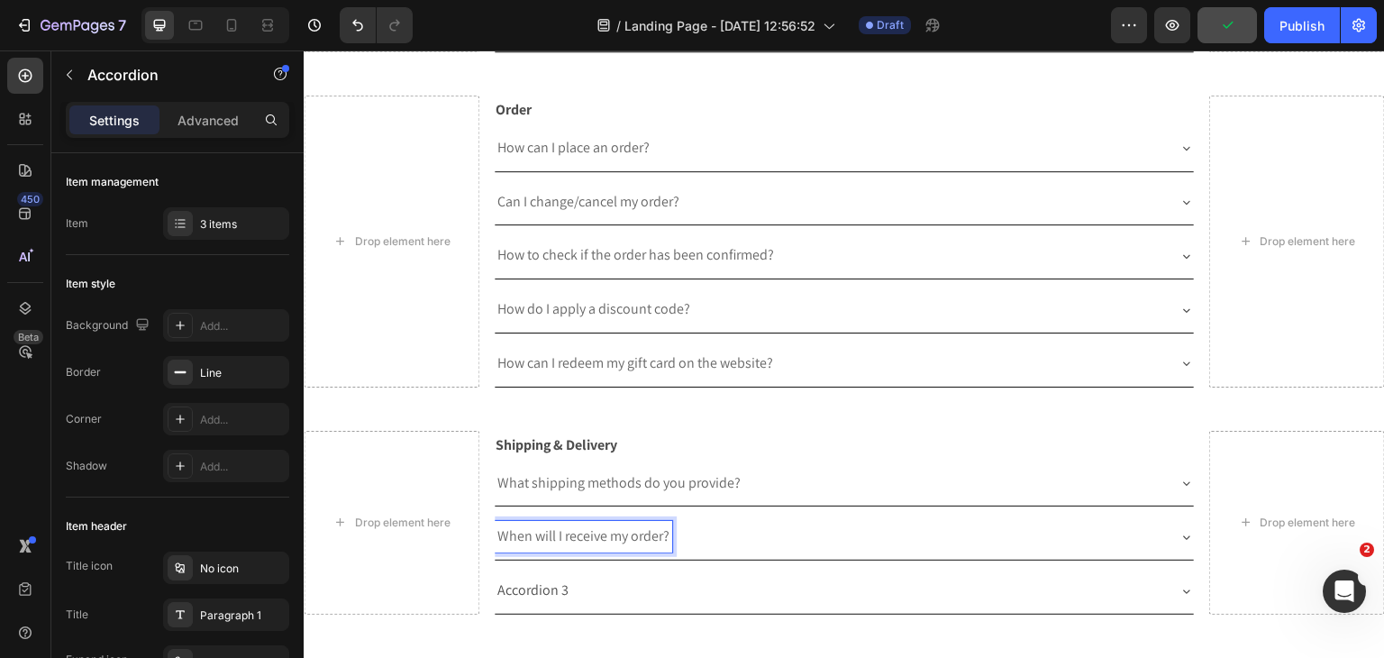
click at [1170, 545] on div "When will I receive my order?" at bounding box center [845, 537] width 700 height 46
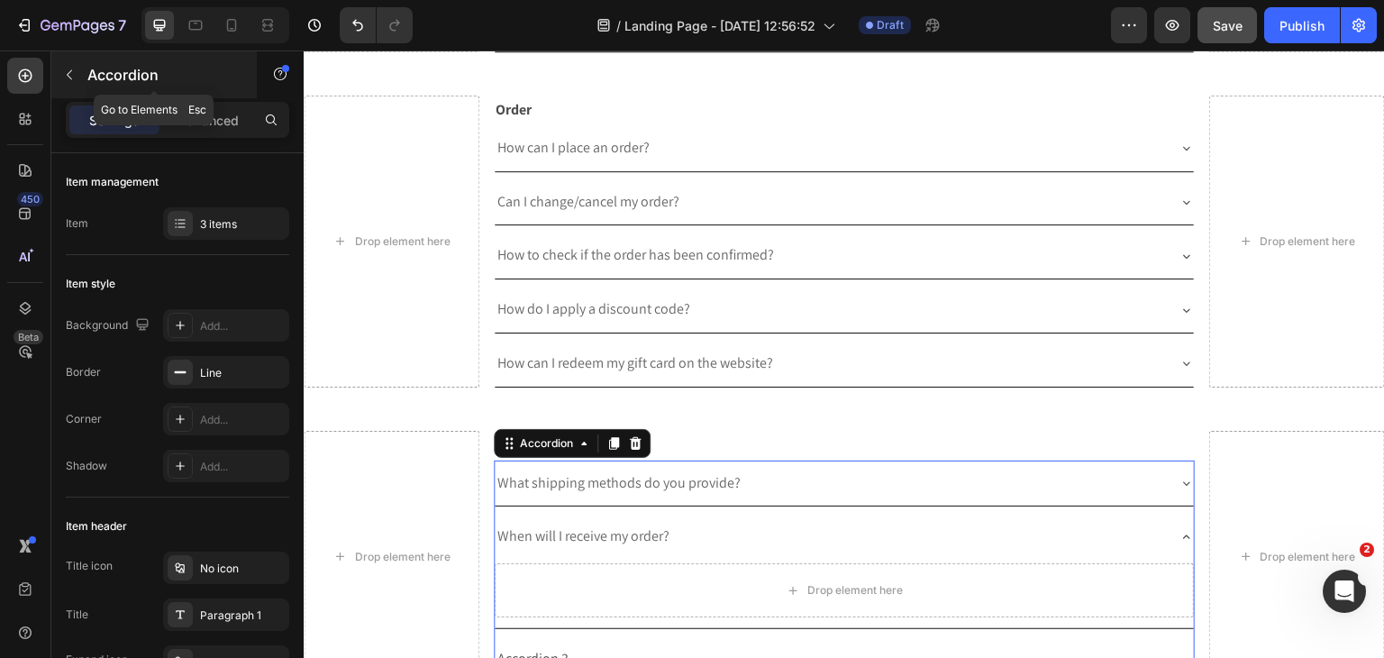
drag, startPoint x: 90, startPoint y: 78, endPoint x: 76, endPoint y: 84, distance: 15.4
click at [88, 77] on p "Accordion" at bounding box center [163, 75] width 153 height 22
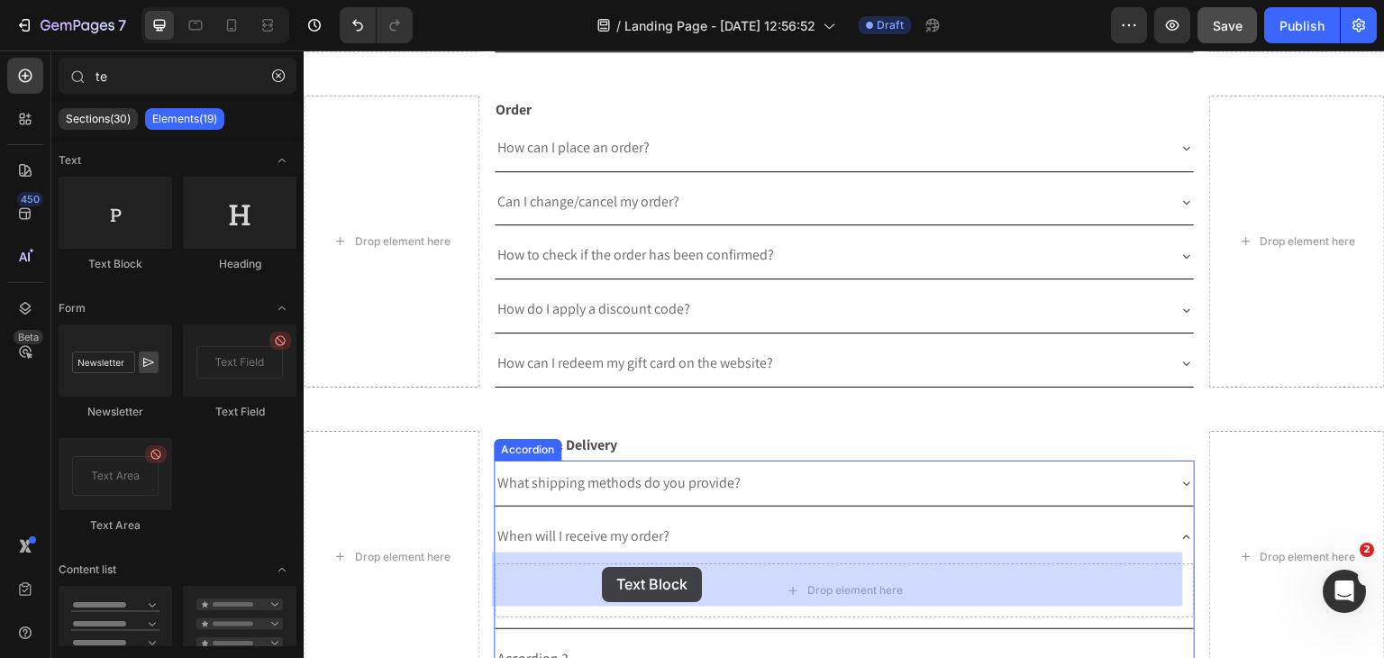
drag, startPoint x: 457, startPoint y: 284, endPoint x: 750, endPoint y: 229, distance: 297.9
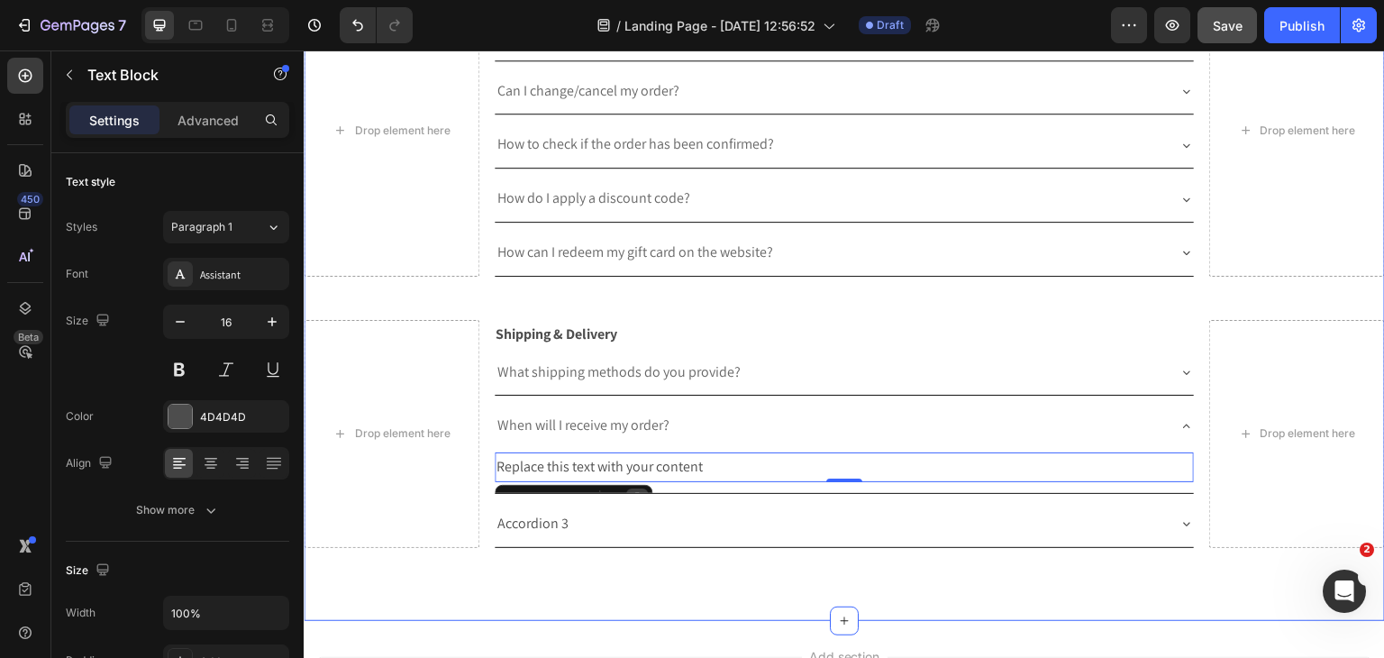
scroll to position [1243, 0]
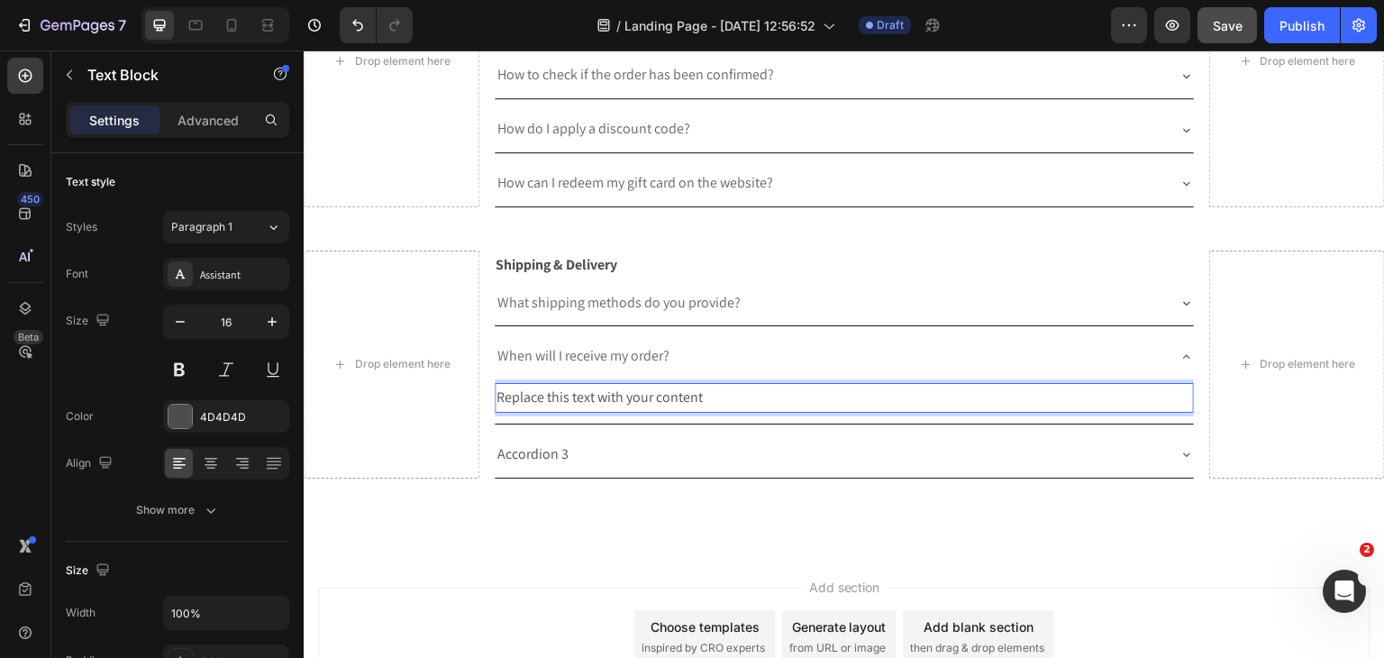
click at [621, 387] on div "Replace this text with your content" at bounding box center [845, 398] width 700 height 30
click at [621, 387] on p "Replace this text with your content" at bounding box center [844, 398] width 696 height 26
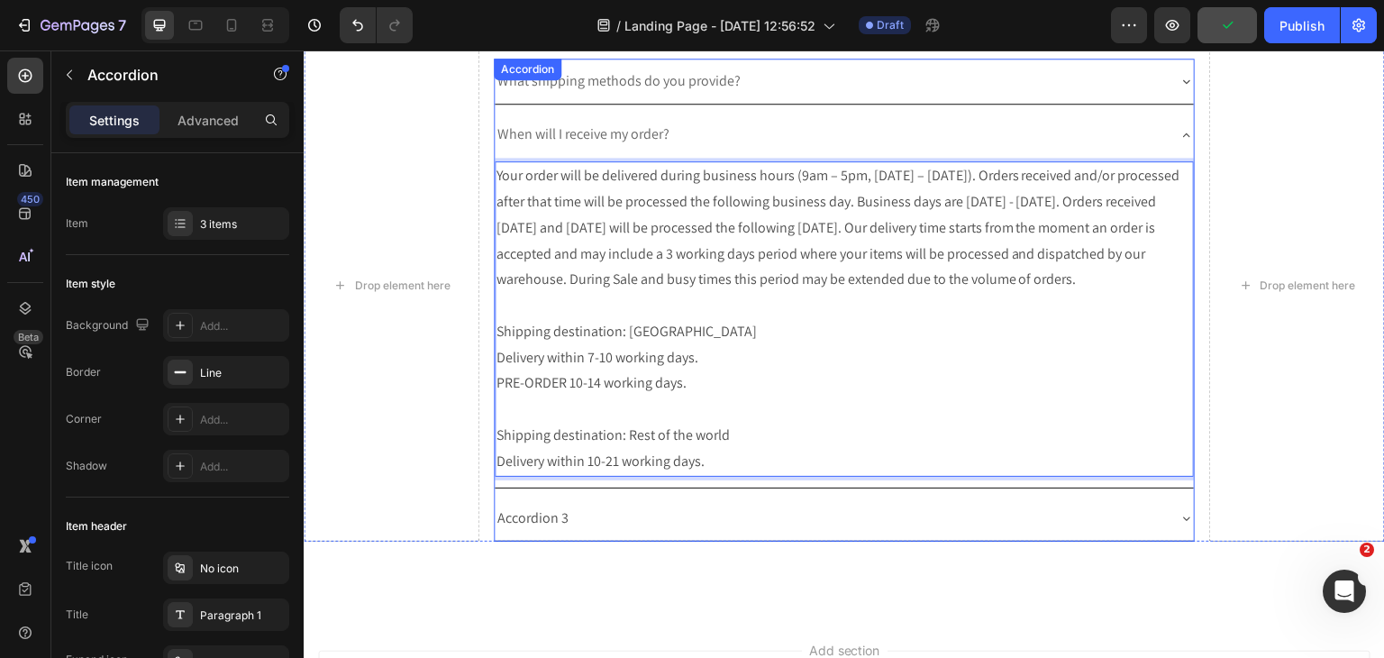
click at [1179, 128] on icon at bounding box center [1186, 135] width 14 height 14
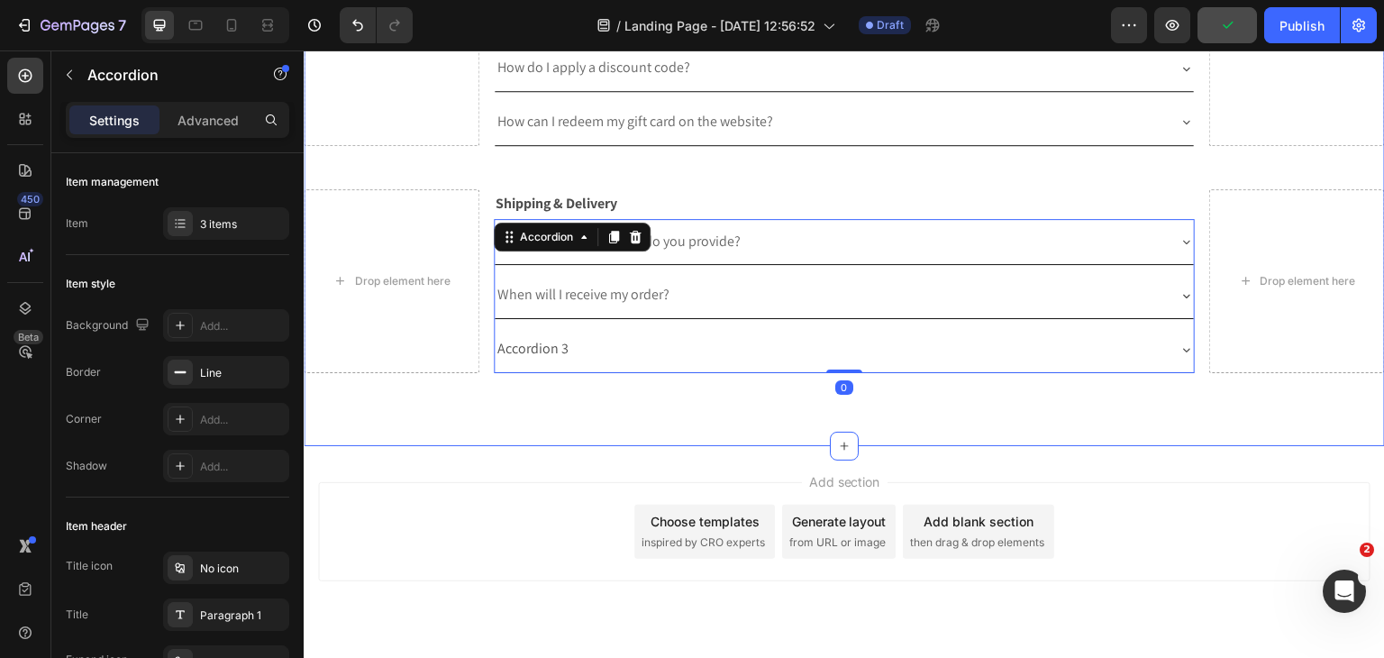
scroll to position [1300, 0]
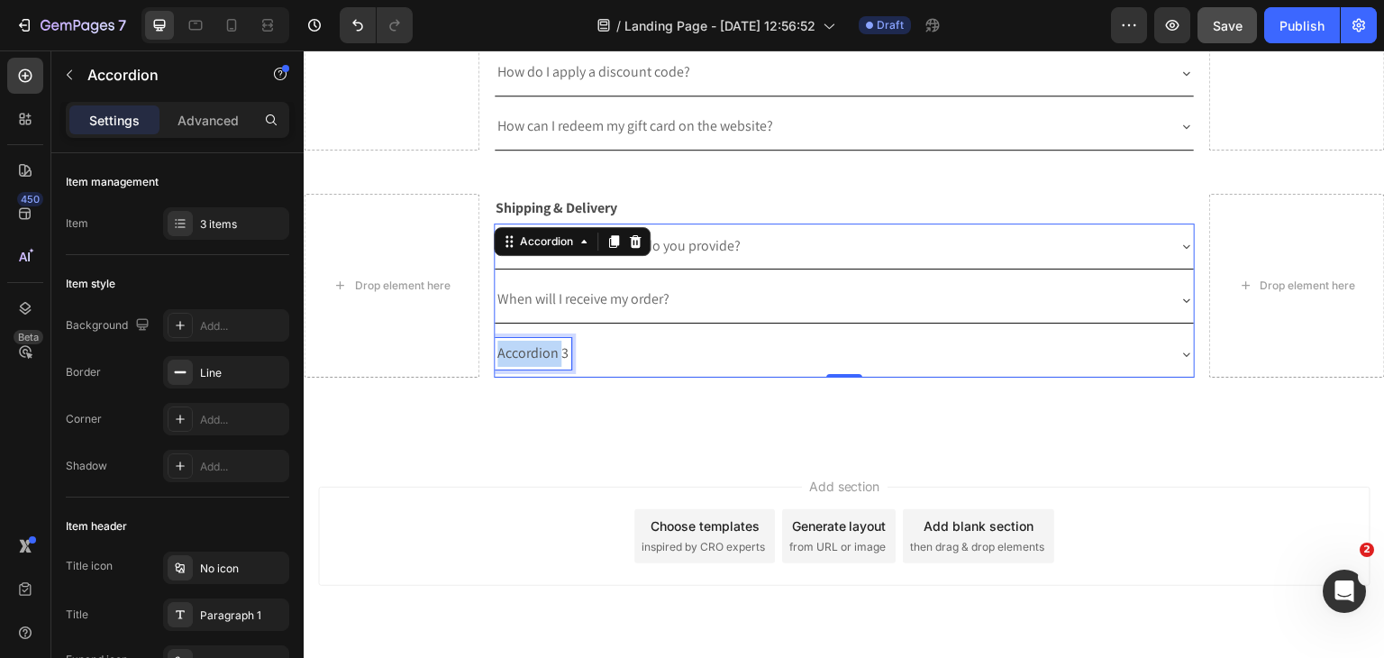
click at [540, 342] on p "Accordion 3" at bounding box center [532, 354] width 71 height 26
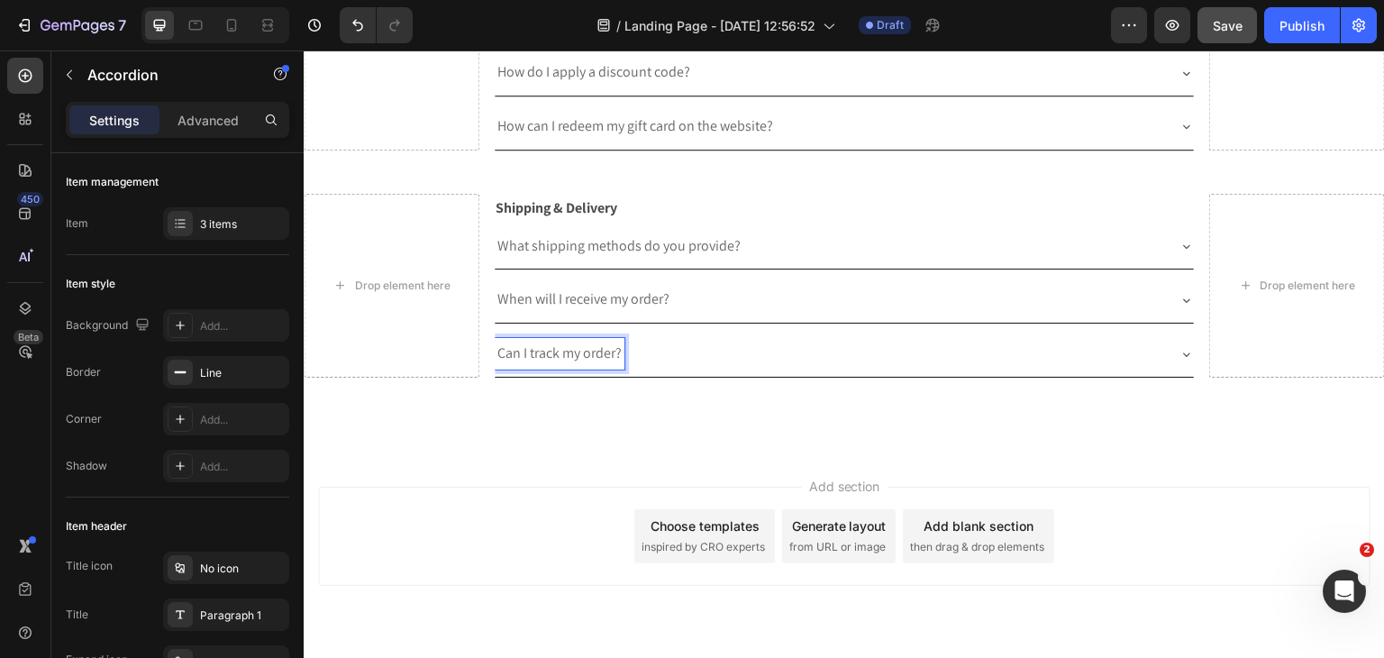
click at [68, 76] on icon "button" at bounding box center [69, 75] width 14 height 14
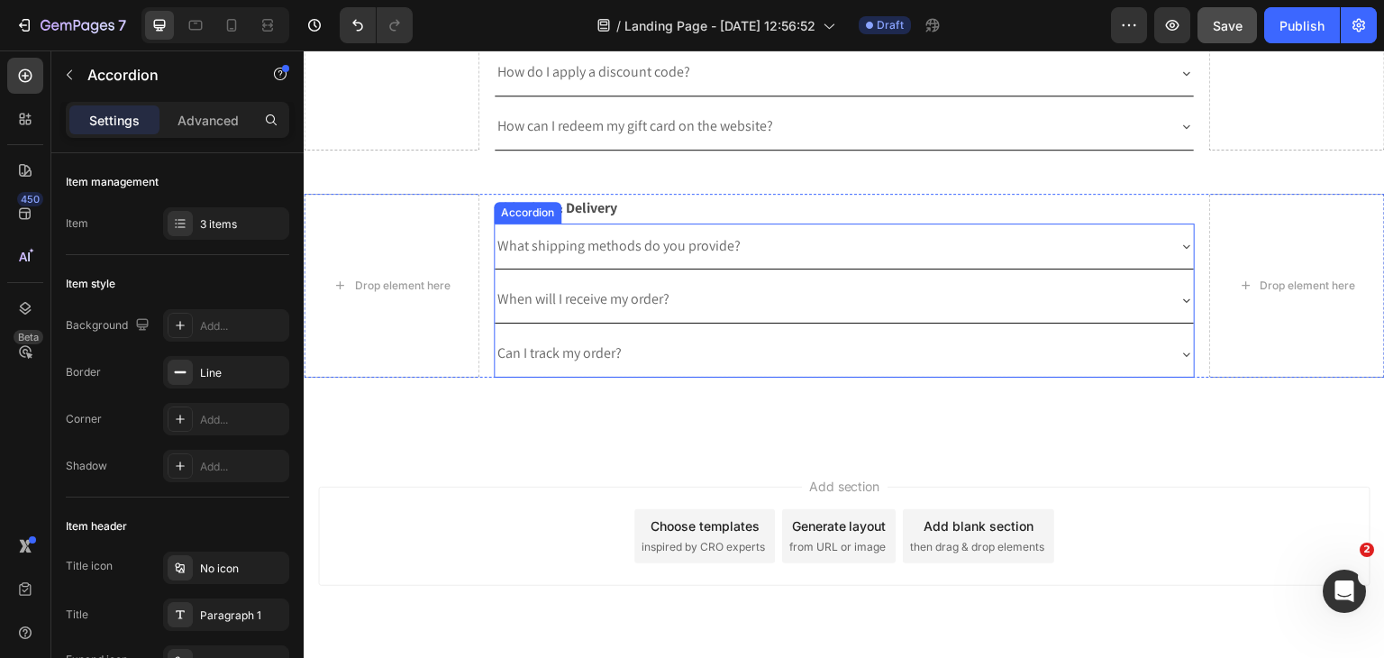
click at [1184, 352] on icon at bounding box center [1187, 354] width 7 height 4
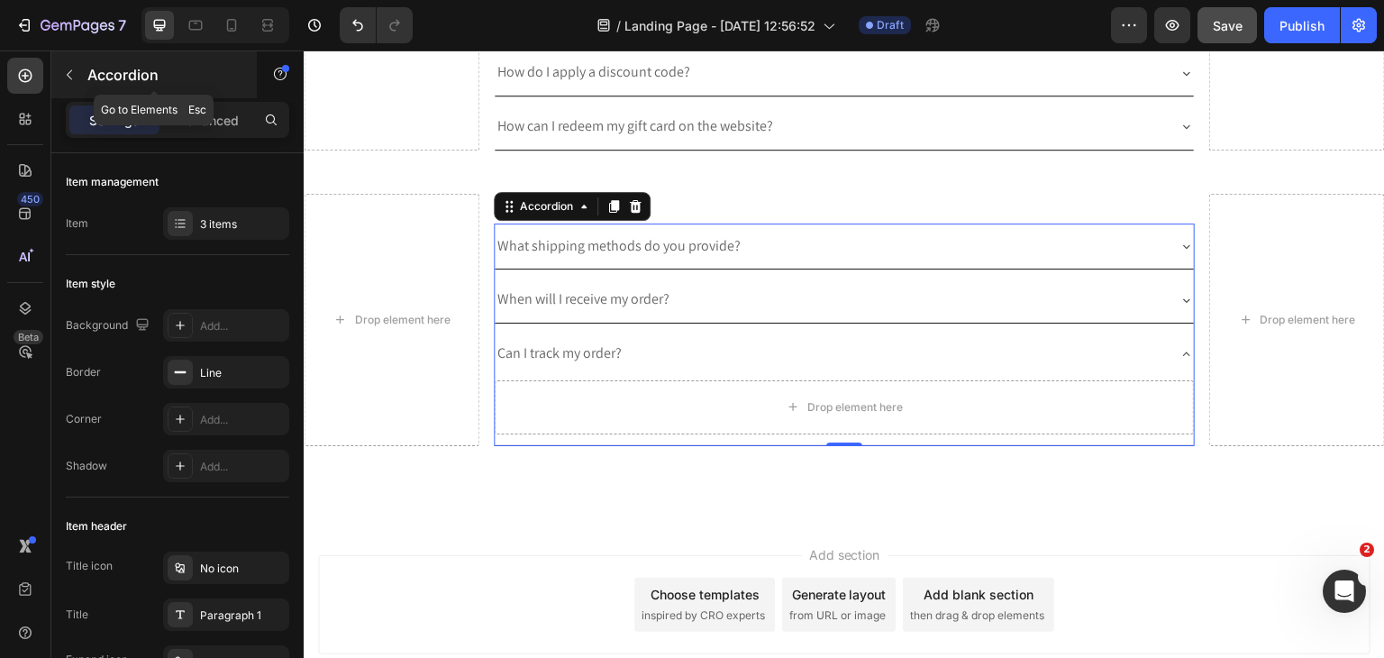
click at [76, 80] on icon "button" at bounding box center [69, 75] width 14 height 14
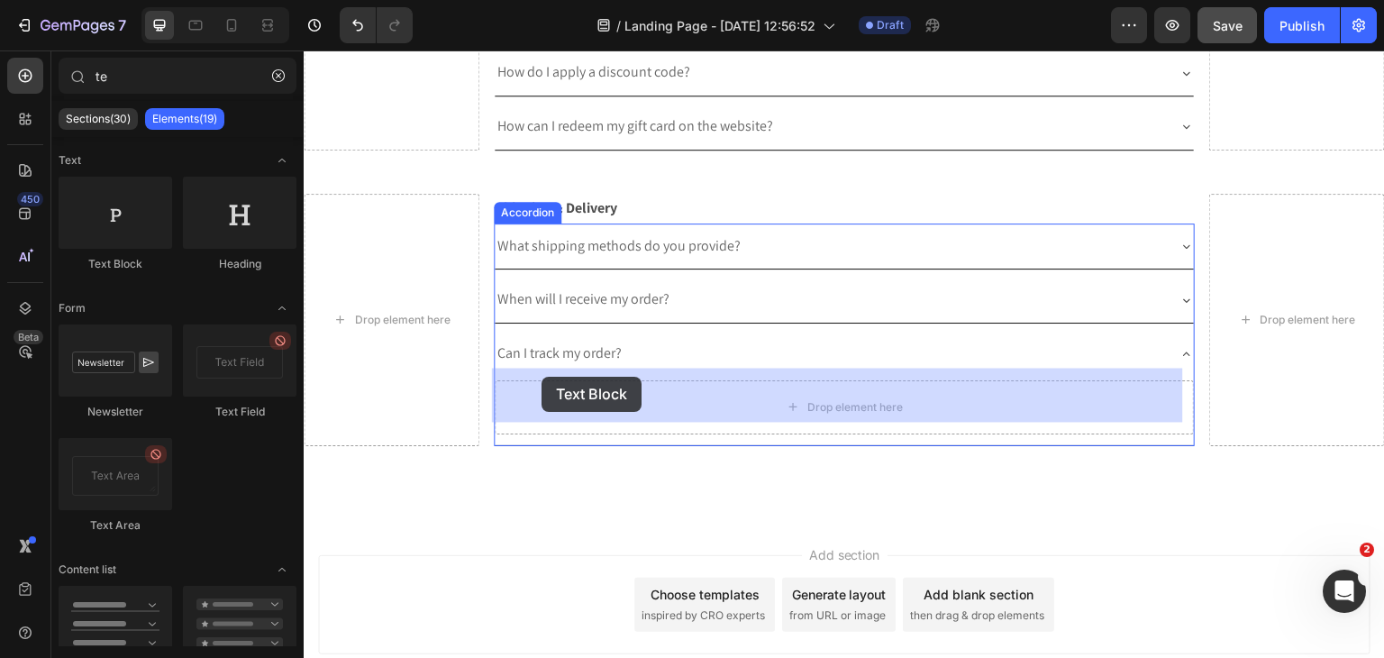
drag, startPoint x: 414, startPoint y: 261, endPoint x: 542, endPoint y: 377, distance: 171.6
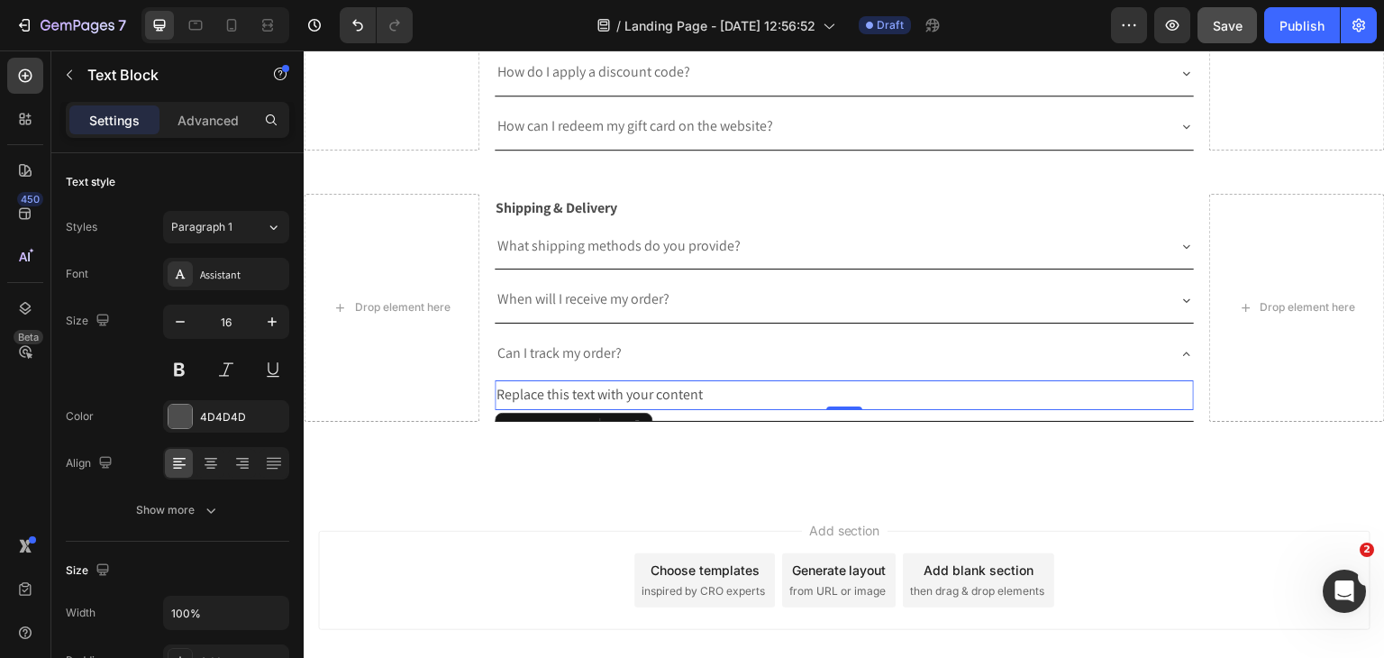
click at [557, 391] on div "Replace this text with your content" at bounding box center [845, 395] width 700 height 30
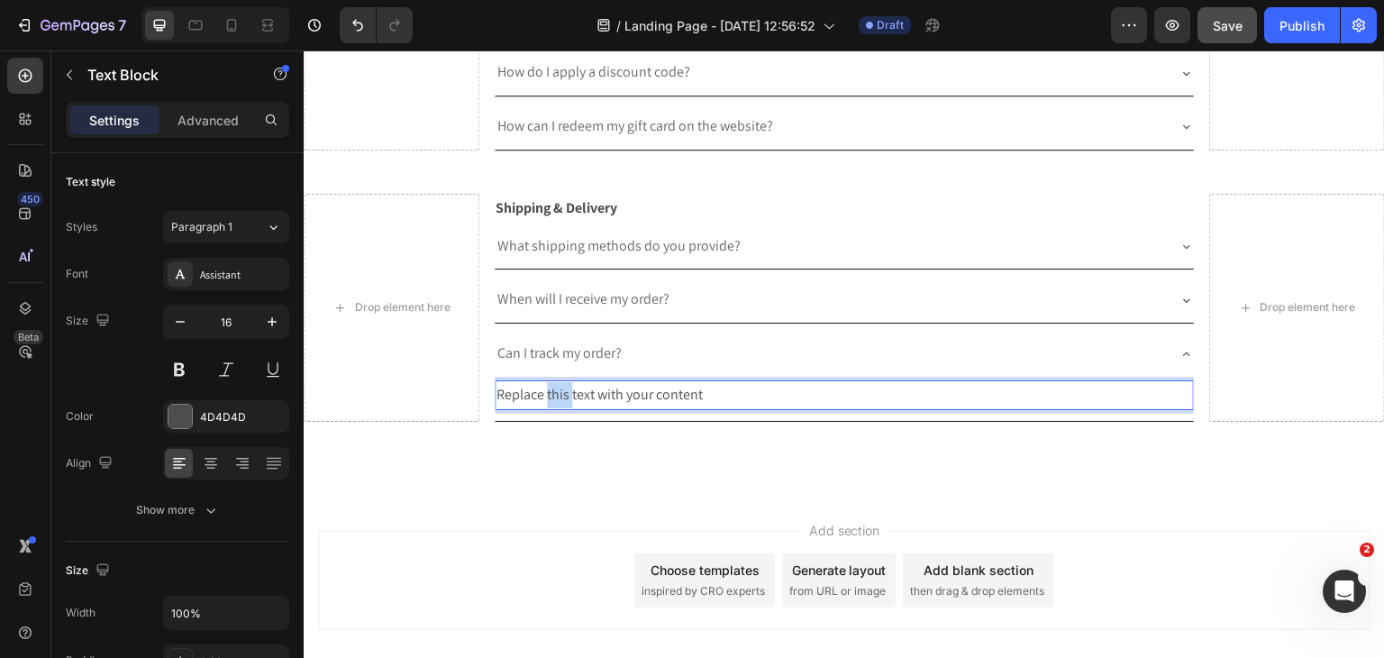
click at [557, 391] on p "Replace this text with your content" at bounding box center [844, 395] width 696 height 26
click at [558, 389] on p "Replace this text with your content" at bounding box center [844, 395] width 696 height 26
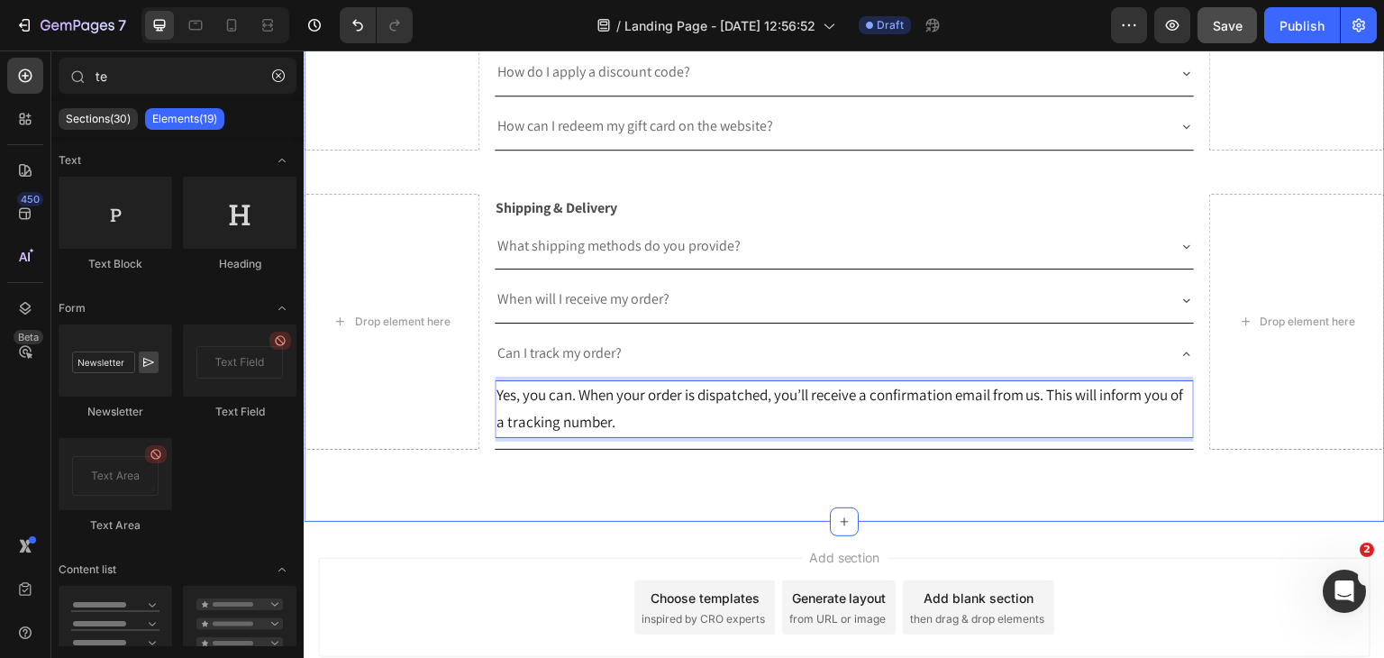
click at [595, 522] on div "Add section Choose templates inspired by CRO experts Generate layout from URL o…" at bounding box center [844, 633] width 1081 height 222
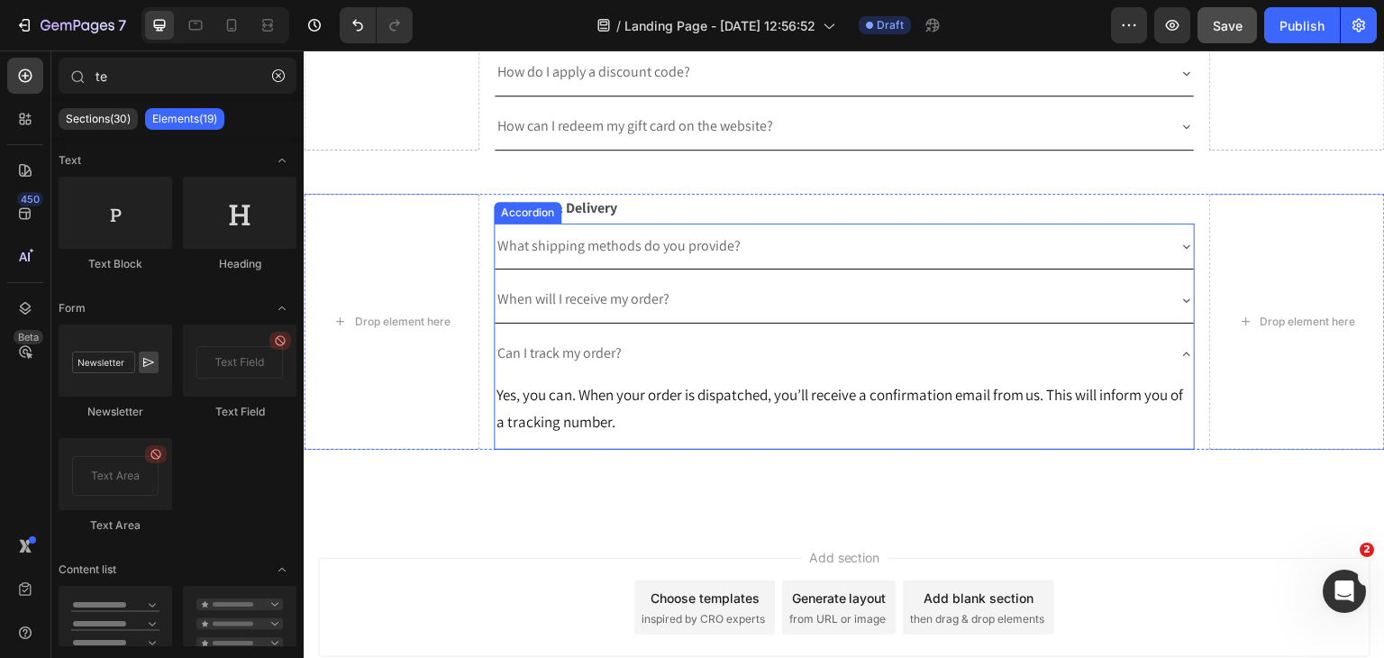
click at [1171, 351] on div "Can I track my order?" at bounding box center [845, 354] width 700 height 46
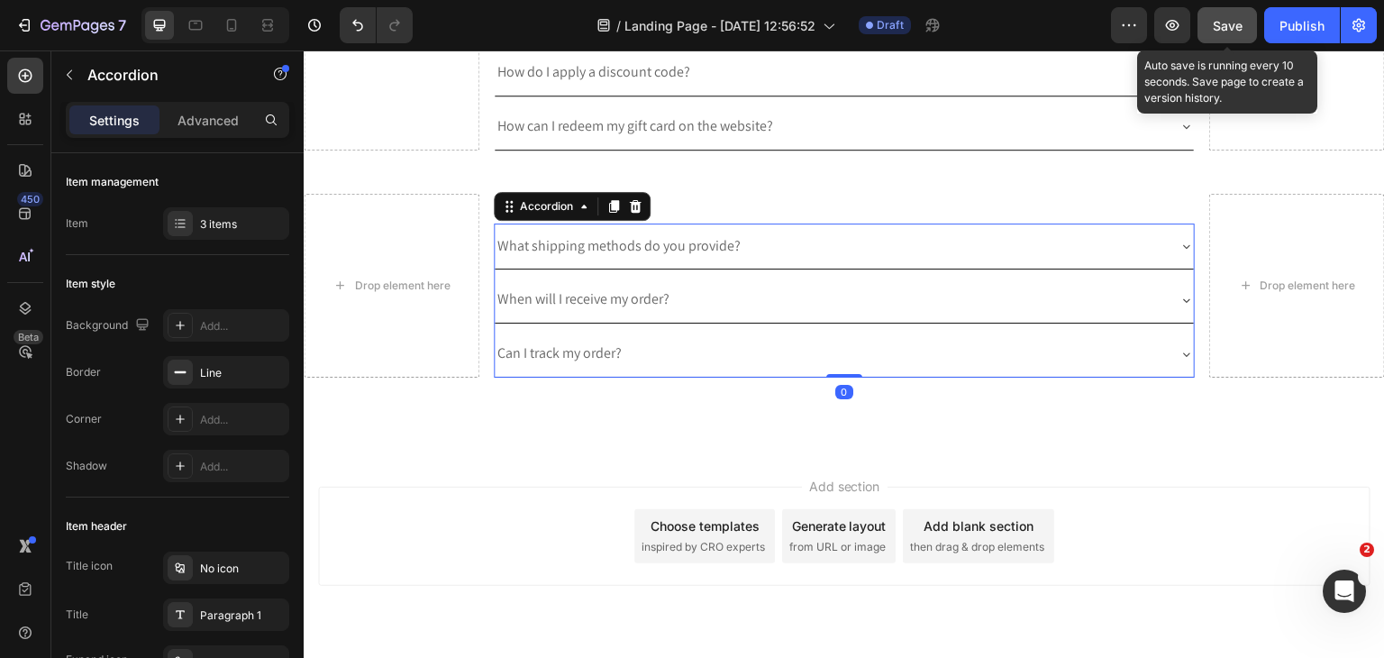
click at [1236, 30] on span "Save" at bounding box center [1228, 25] width 30 height 15
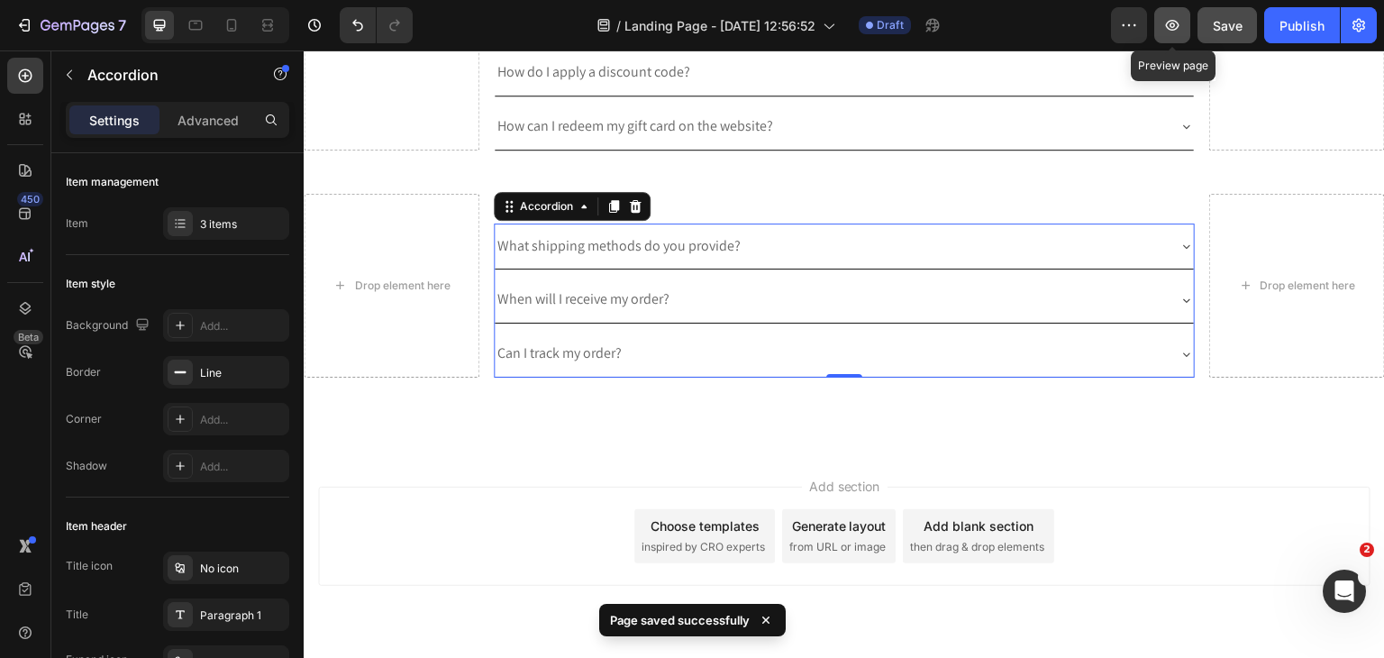
click at [1171, 27] on icon "button" at bounding box center [1173, 25] width 14 height 11
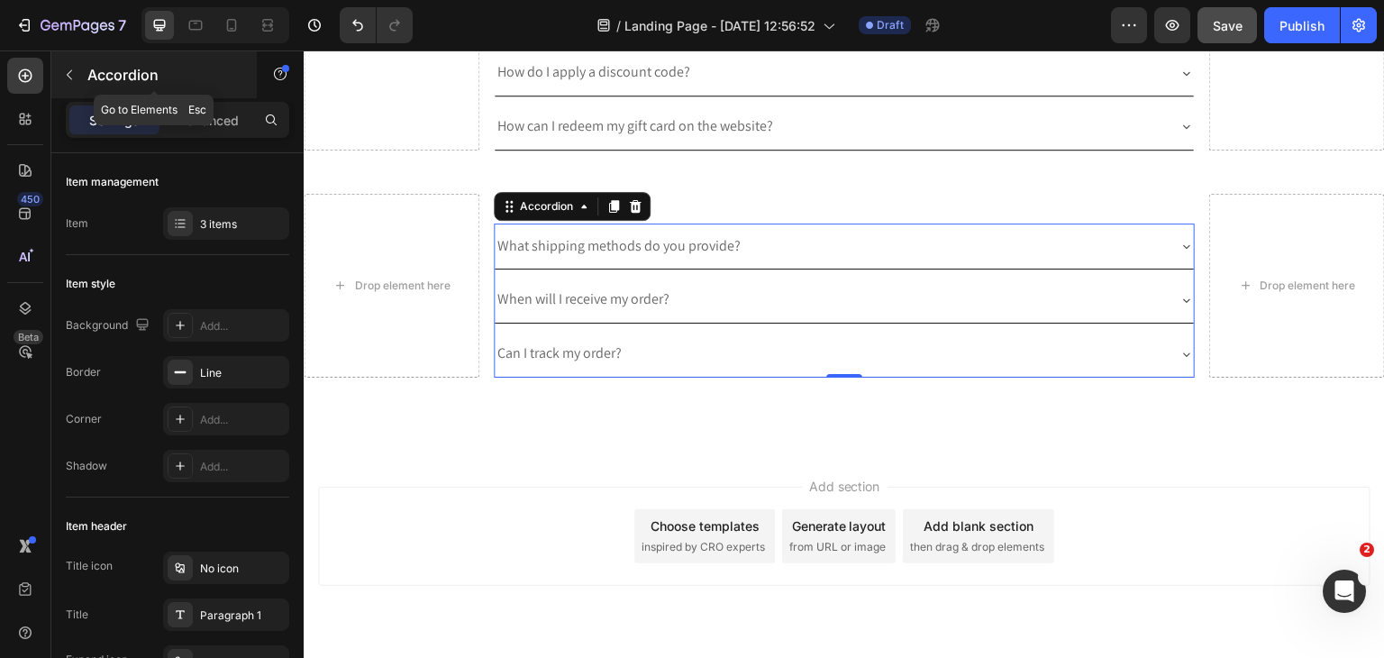
click at [75, 77] on icon "button" at bounding box center [69, 75] width 14 height 14
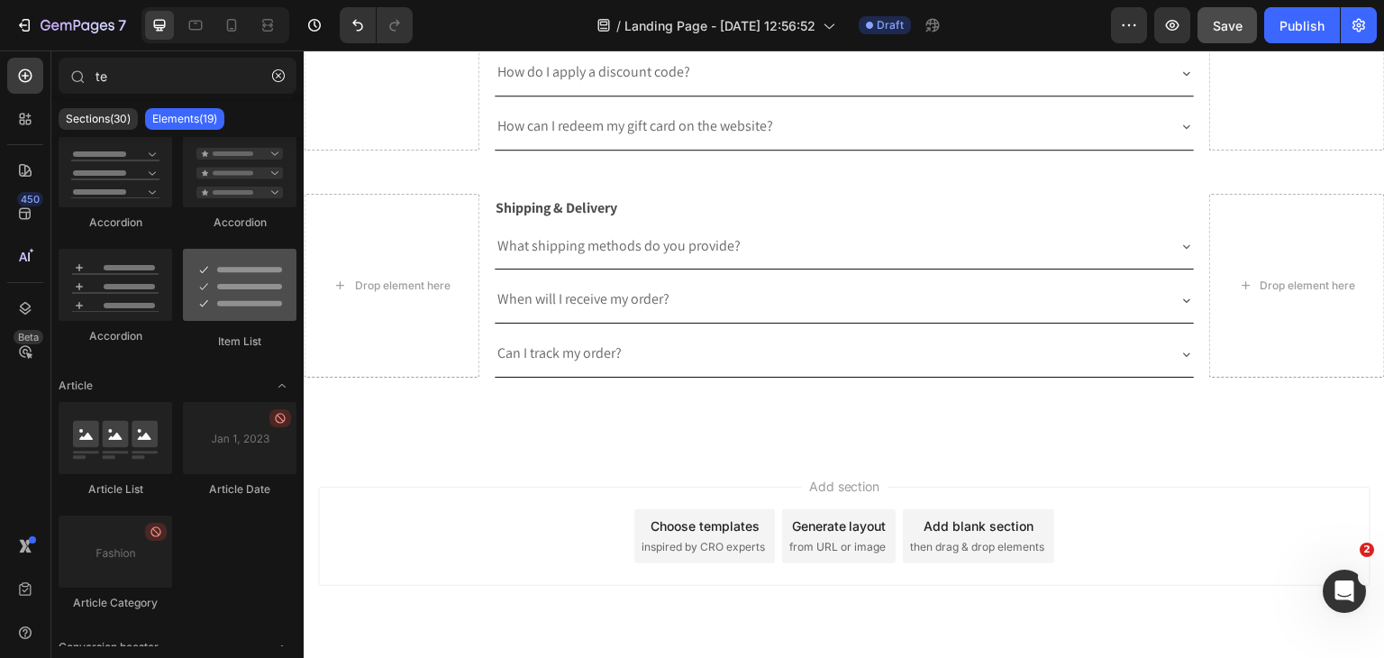
scroll to position [0, 0]
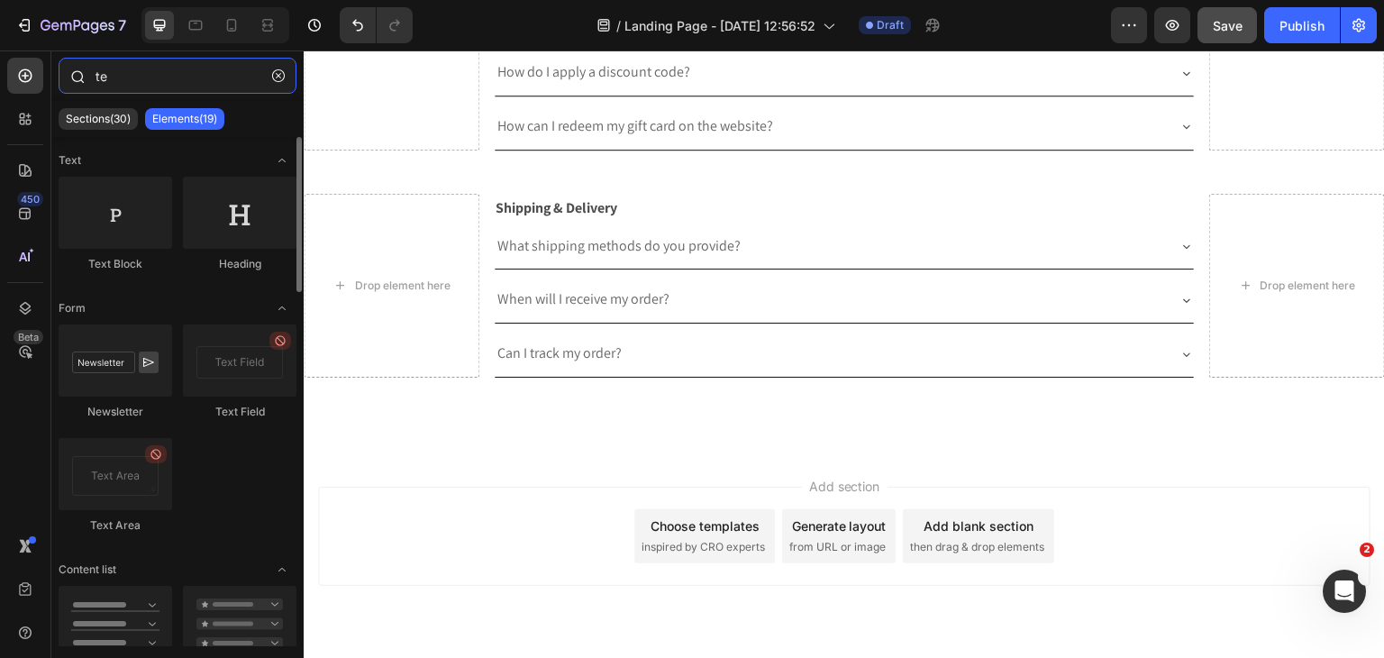
click at [223, 73] on input "te" at bounding box center [178, 76] width 238 height 36
click at [288, 71] on button "button" at bounding box center [278, 75] width 29 height 29
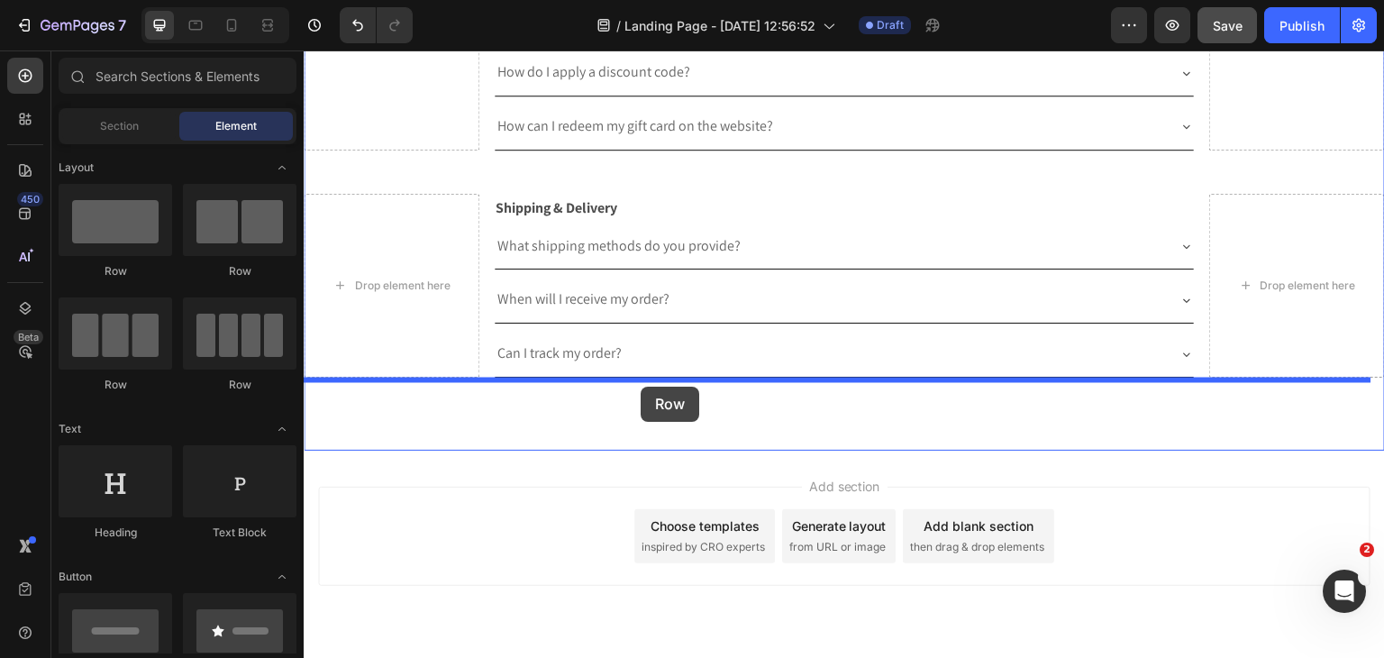
drag, startPoint x: 423, startPoint y: 412, endPoint x: 641, endPoint y: 387, distance: 219.5
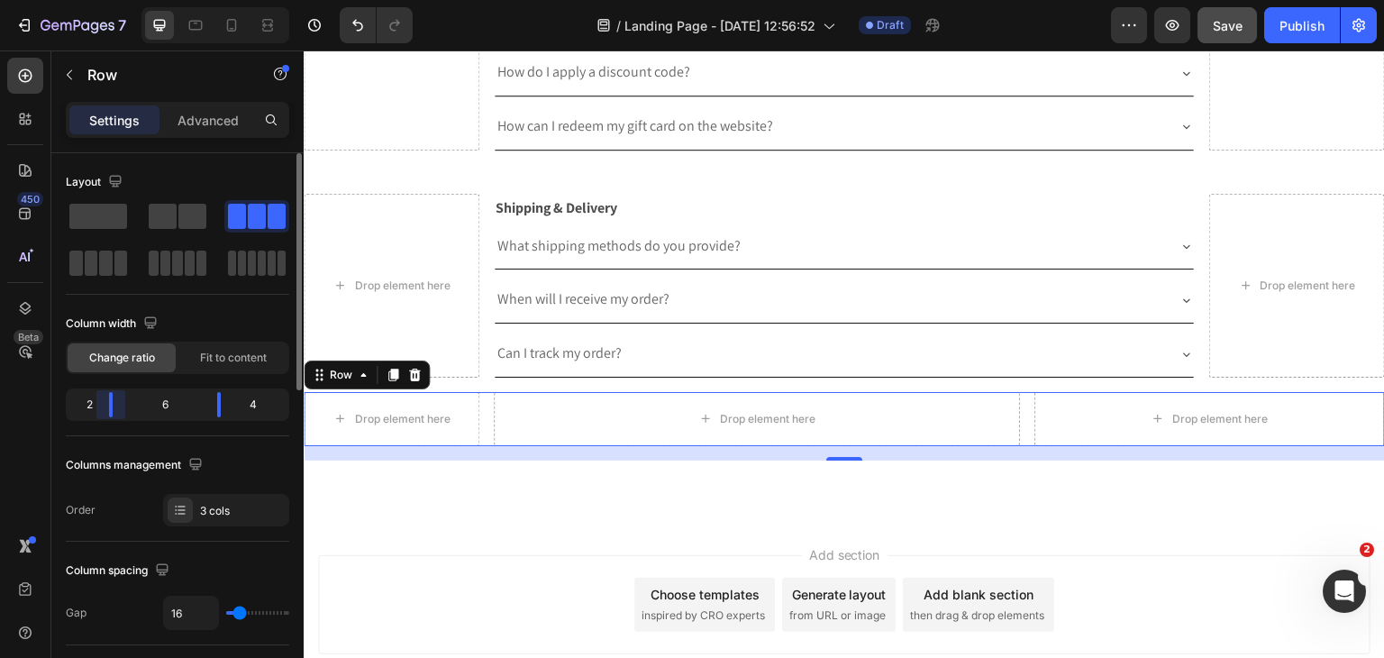
drag, startPoint x: 141, startPoint y: 411, endPoint x: 254, endPoint y: 406, distance: 113.6
click at [112, 0] on body "7 Version history / Landing Page - [DATE] 12:56:52 Draft Preview Save Publish 4…" at bounding box center [692, 0] width 1384 height 0
drag, startPoint x: 218, startPoint y: 422, endPoint x: 238, endPoint y: 418, distance: 20.1
click at [238, 418] on div "Column width Change ratio Fit to content 2 6 4" at bounding box center [177, 372] width 223 height 127
drag, startPoint x: 223, startPoint y: 406, endPoint x: 251, endPoint y: 407, distance: 27.9
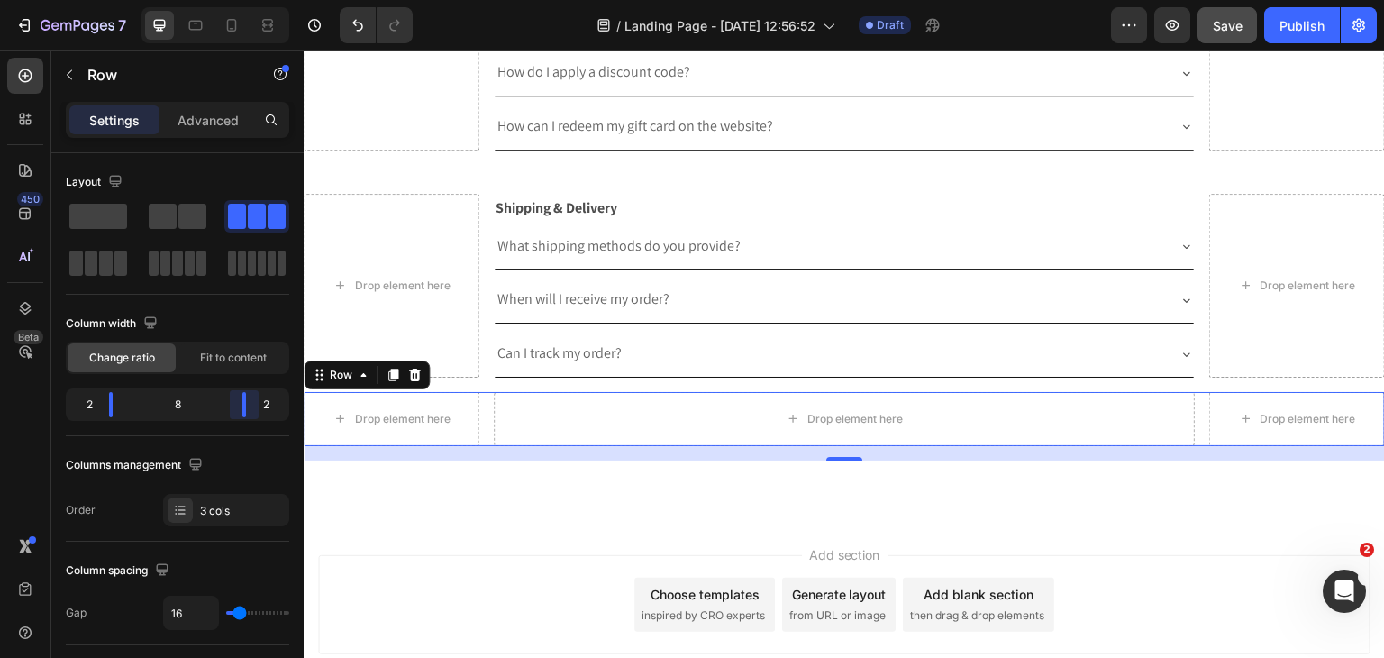
click at [251, 0] on body "7 Version history / Landing Page - [DATE] 12:56:52 Draft Preview Save Publish 4…" at bounding box center [692, 0] width 1384 height 0
drag, startPoint x: 240, startPoint y: 120, endPoint x: 227, endPoint y: 132, distance: 17.8
click at [238, 118] on div "Advanced" at bounding box center [208, 119] width 90 height 29
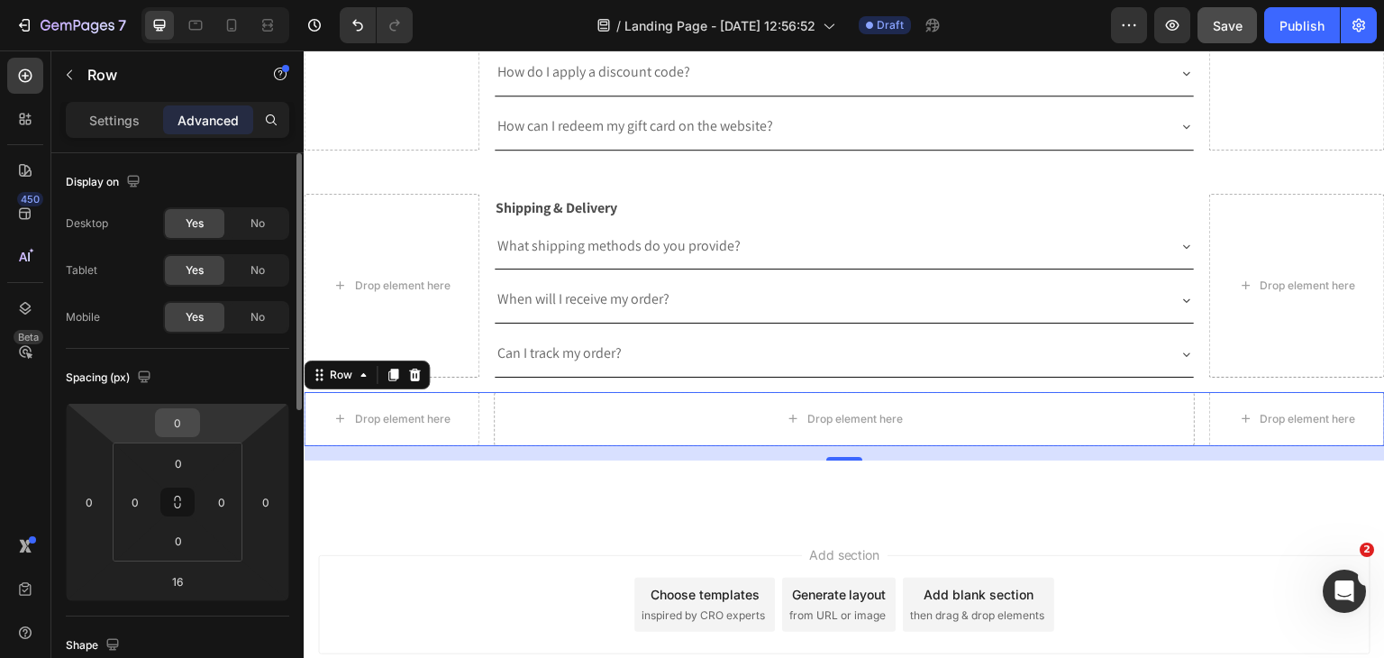
click at [173, 423] on input "0" at bounding box center [177, 422] width 36 height 27
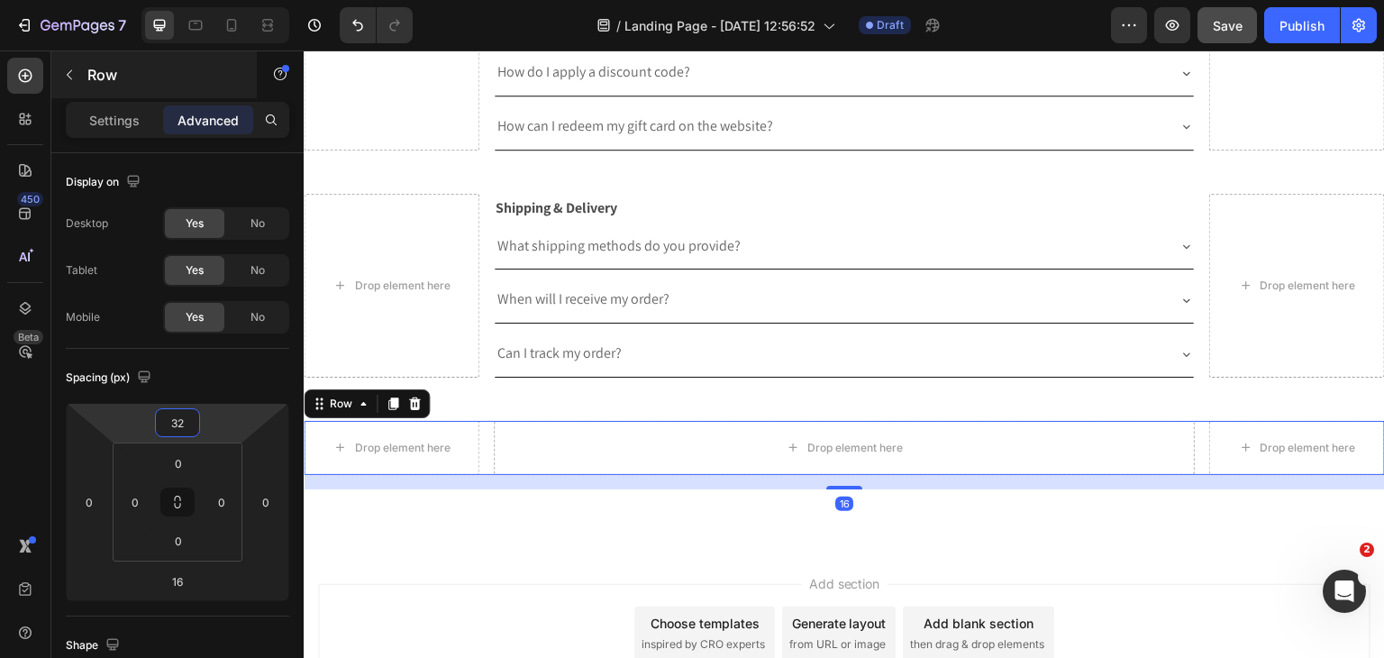
type input "32"
click at [83, 59] on div "Row" at bounding box center [153, 74] width 205 height 47
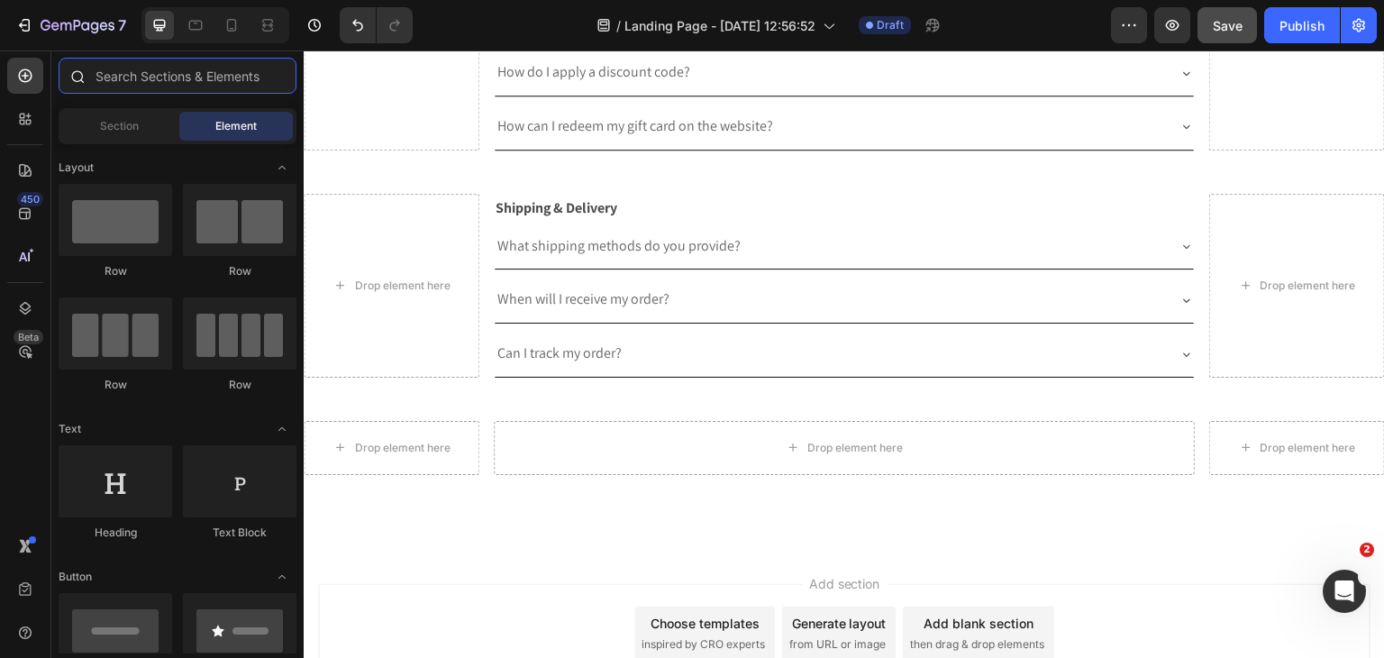
click at [196, 90] on input "text" at bounding box center [178, 76] width 238 height 36
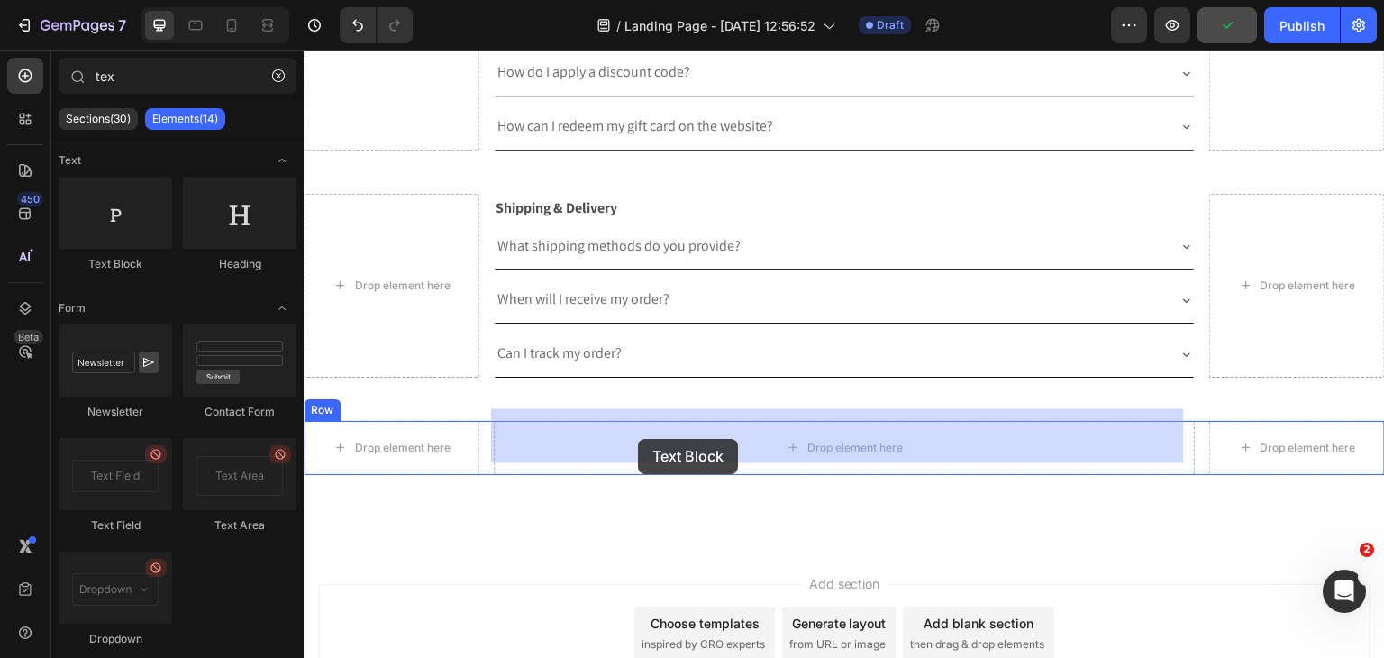
drag, startPoint x: 435, startPoint y: 271, endPoint x: 638, endPoint y: 439, distance: 263.0
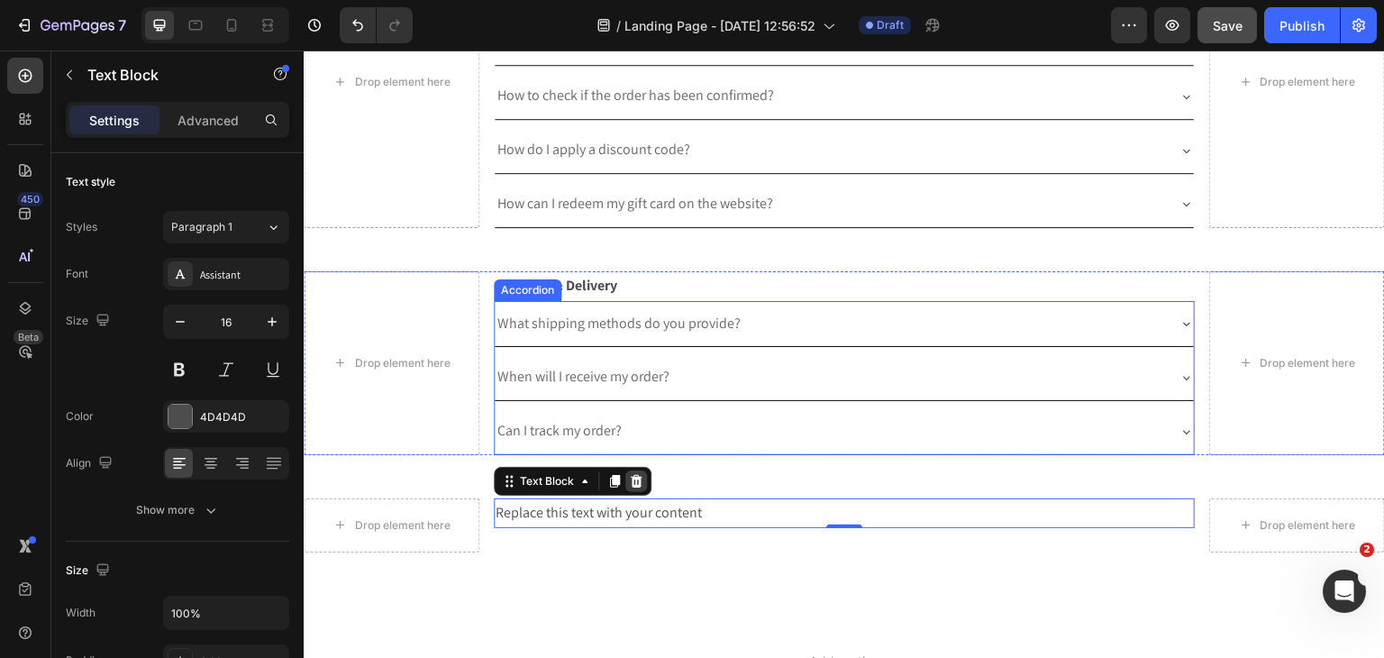
scroll to position [1300, 0]
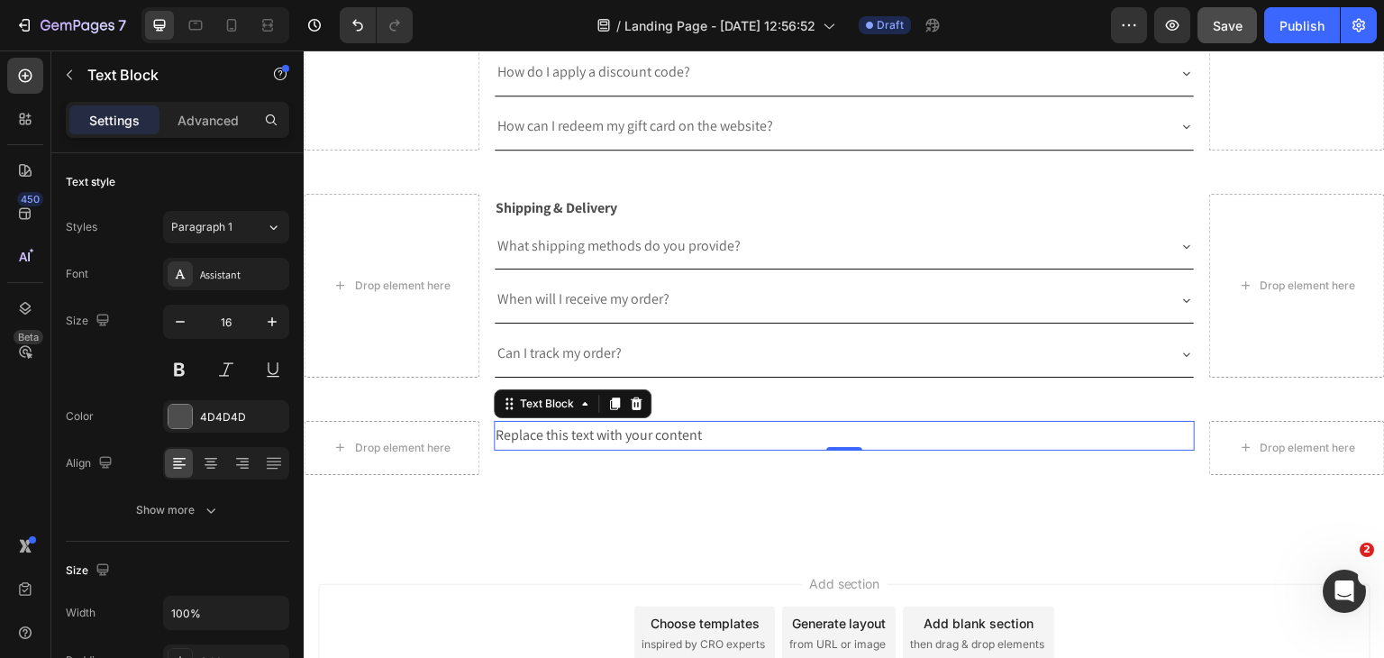
click at [684, 421] on div "Replace this text with your content" at bounding box center [845, 436] width 702 height 30
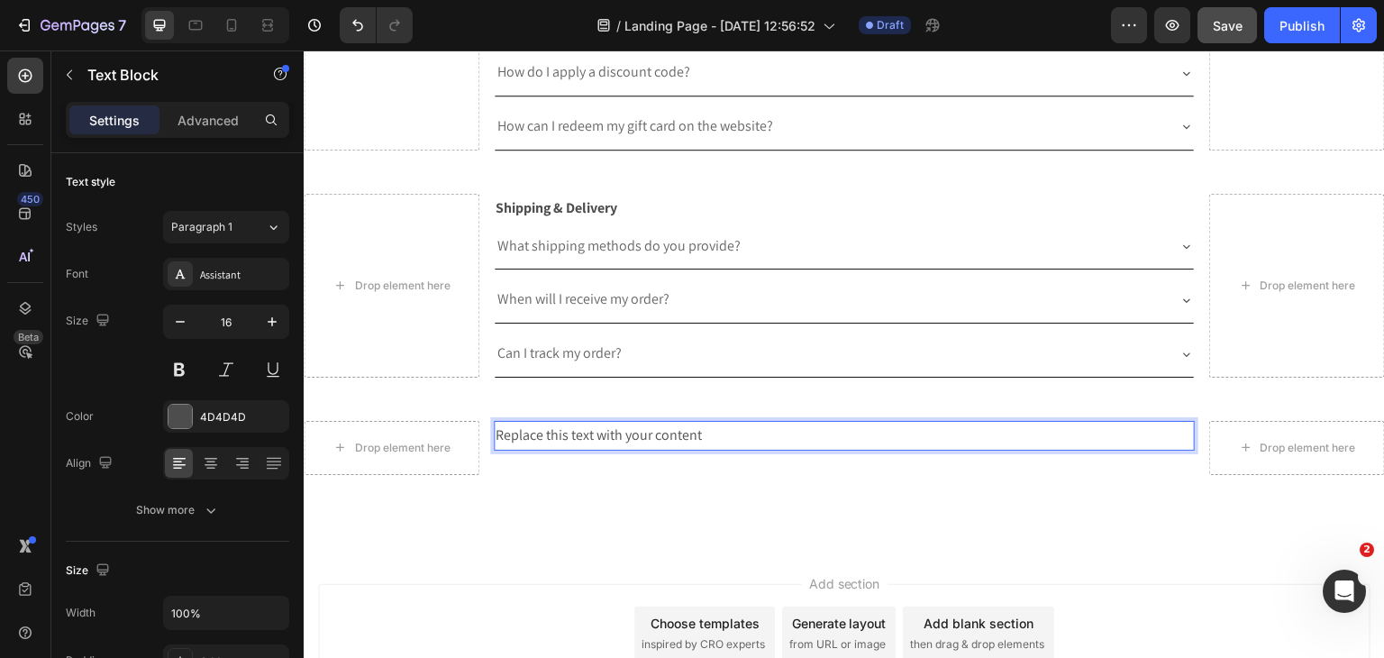
click at [684, 423] on p "Replace this text with your content" at bounding box center [845, 436] width 698 height 26
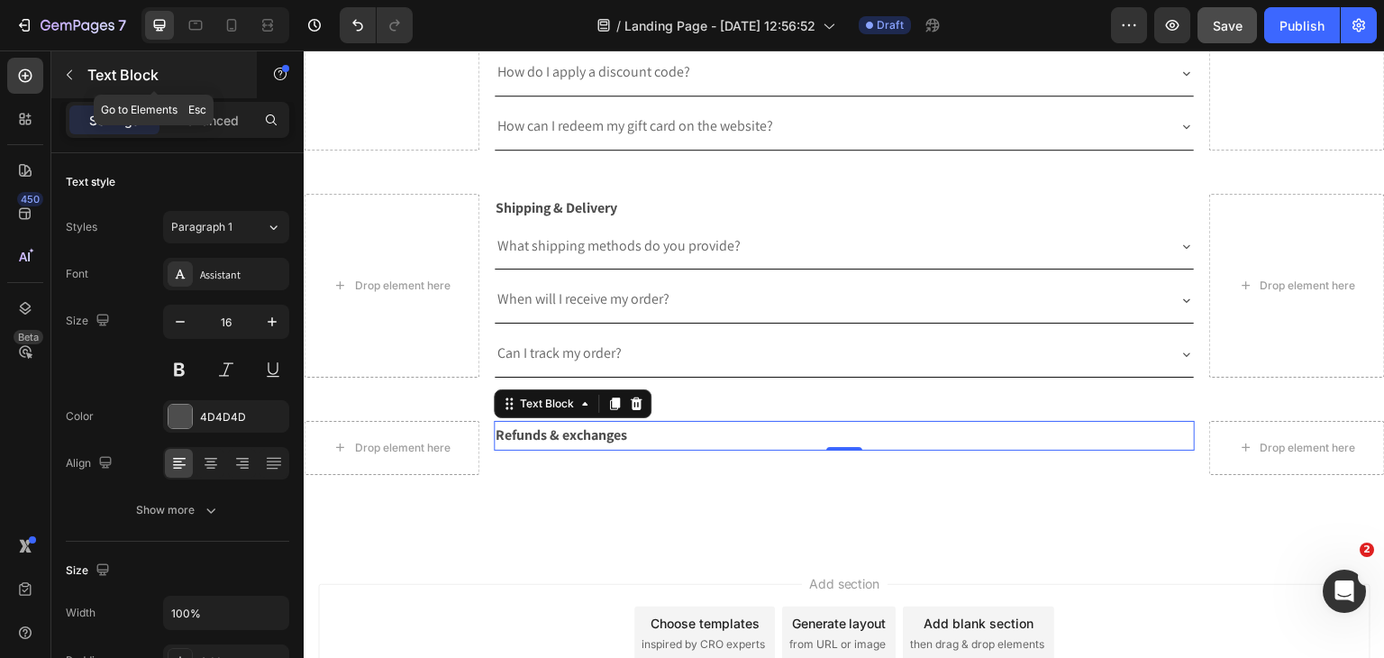
click at [80, 78] on button "button" at bounding box center [69, 74] width 29 height 29
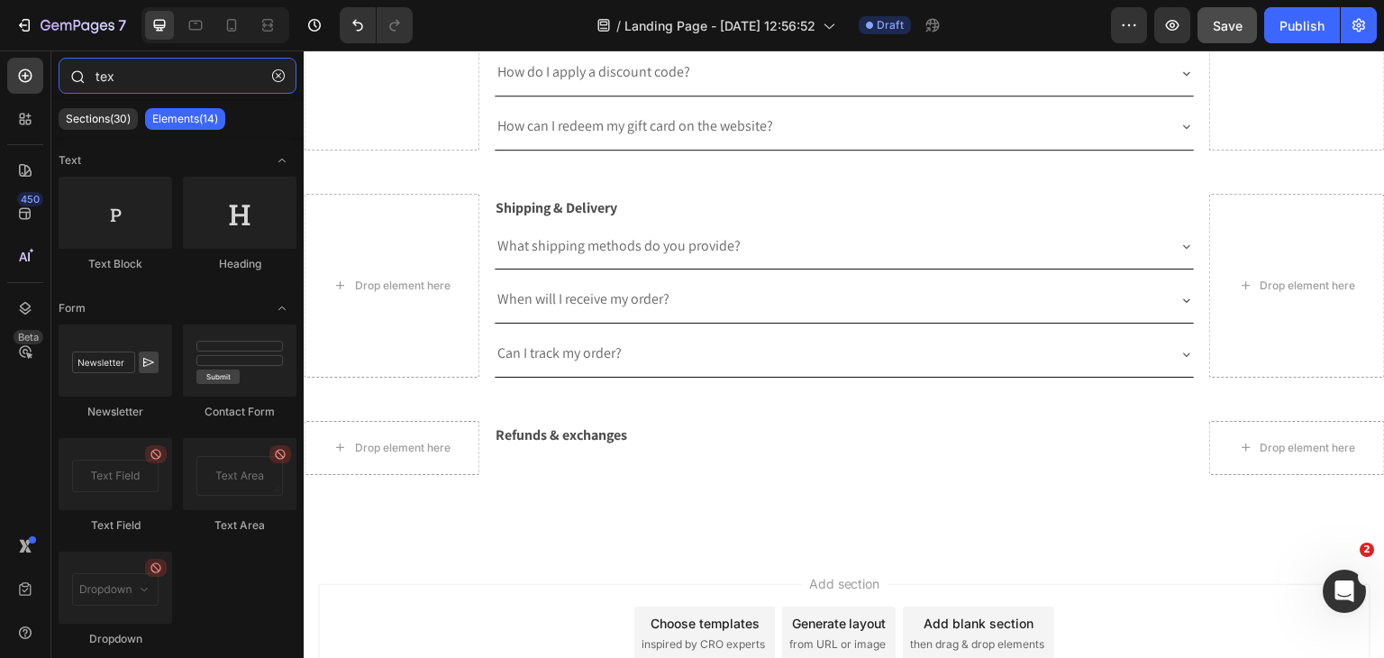
click at [137, 89] on input "tex" at bounding box center [178, 76] width 238 height 36
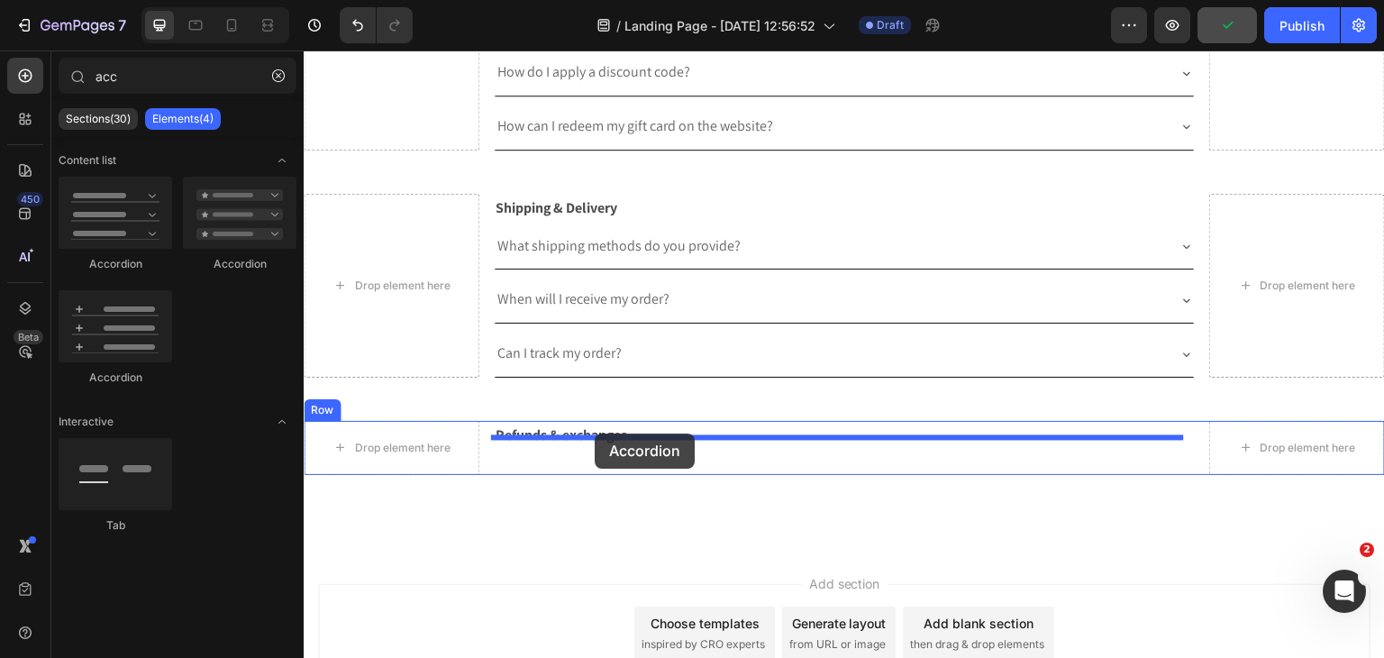
drag, startPoint x: 433, startPoint y: 272, endPoint x: 595, endPoint y: 433, distance: 228.1
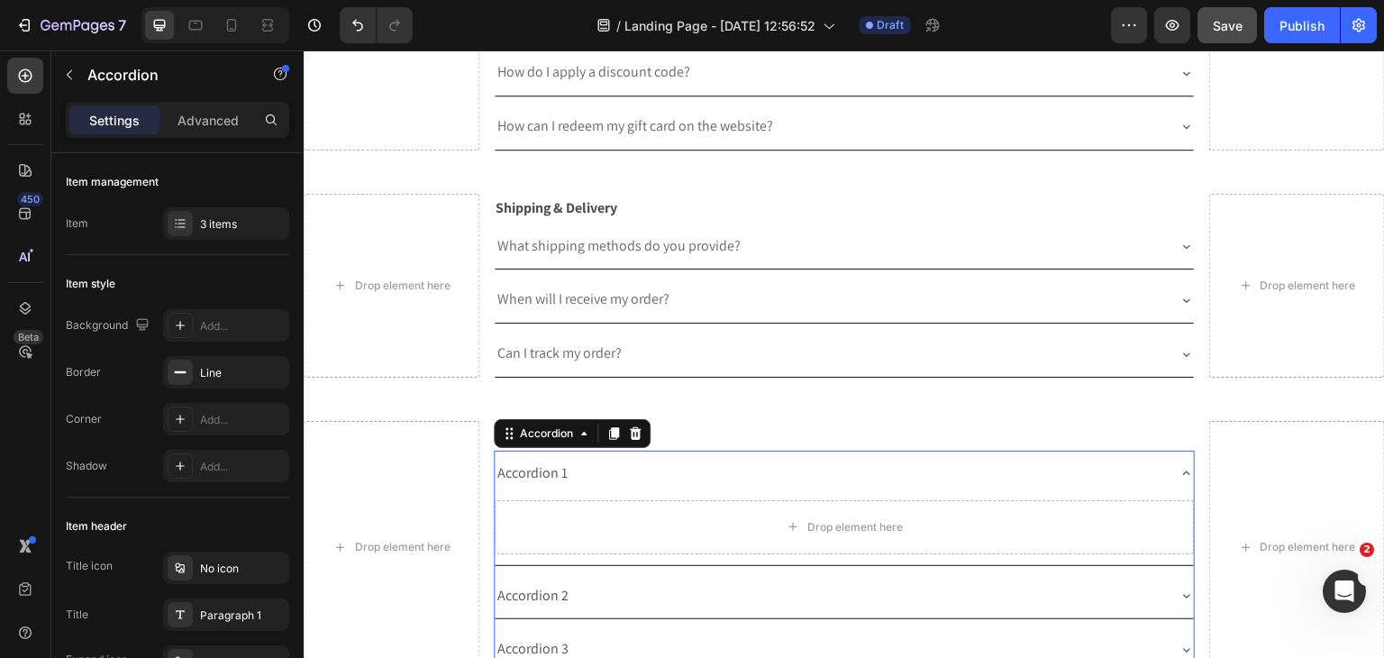
click at [527, 468] on div "Accordion 1" at bounding box center [533, 474] width 76 height 32
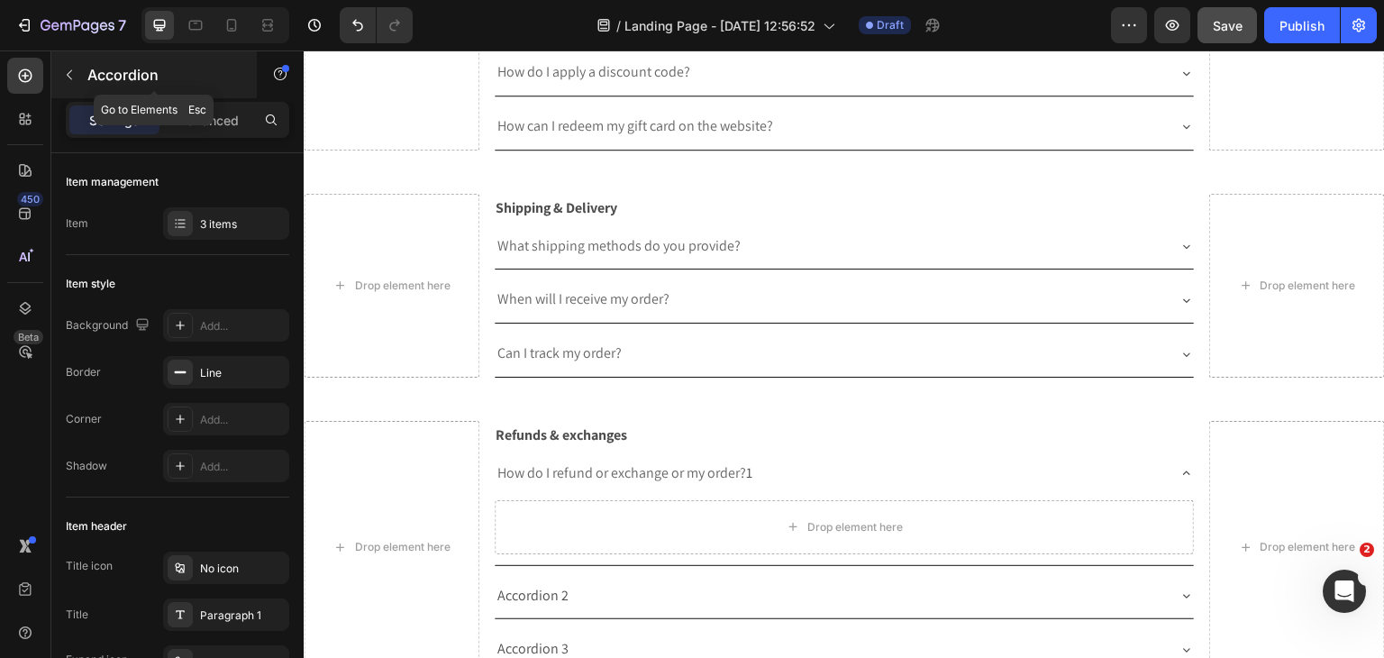
click at [58, 82] on button "button" at bounding box center [69, 74] width 29 height 29
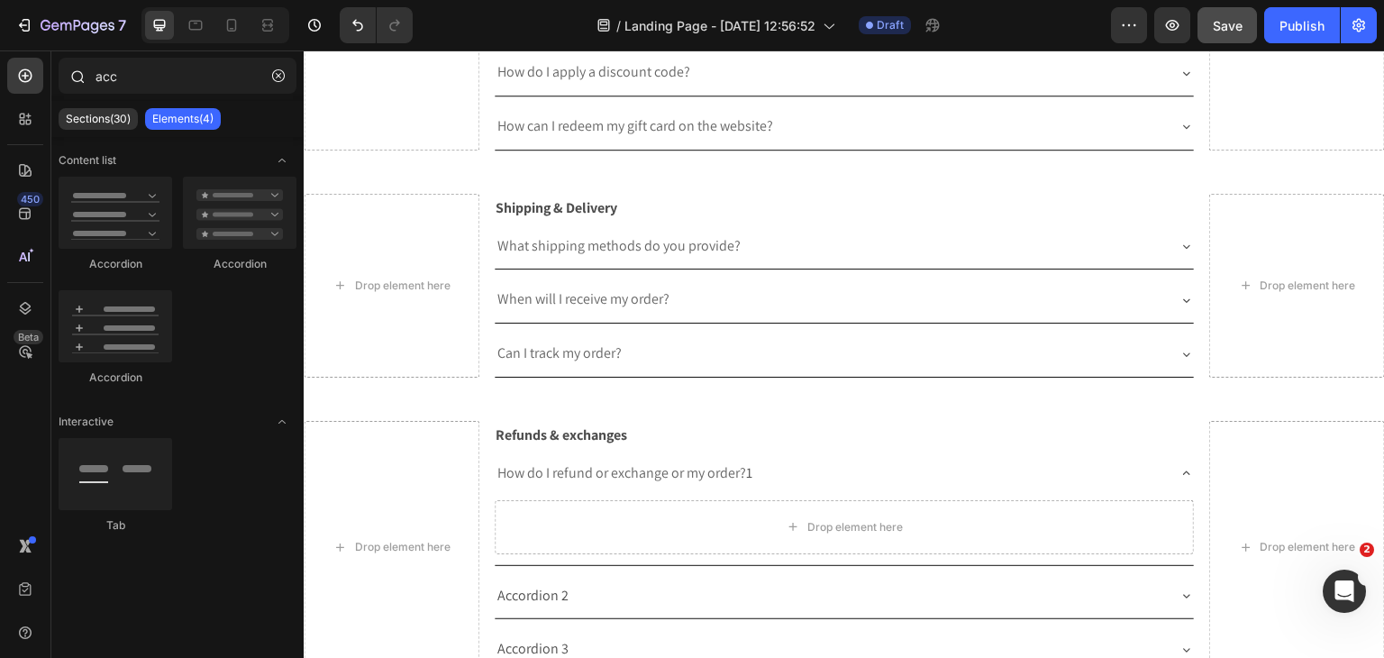
click at [86, 81] on div at bounding box center [77, 76] width 36 height 36
click at [110, 65] on input "acc" at bounding box center [178, 76] width 238 height 36
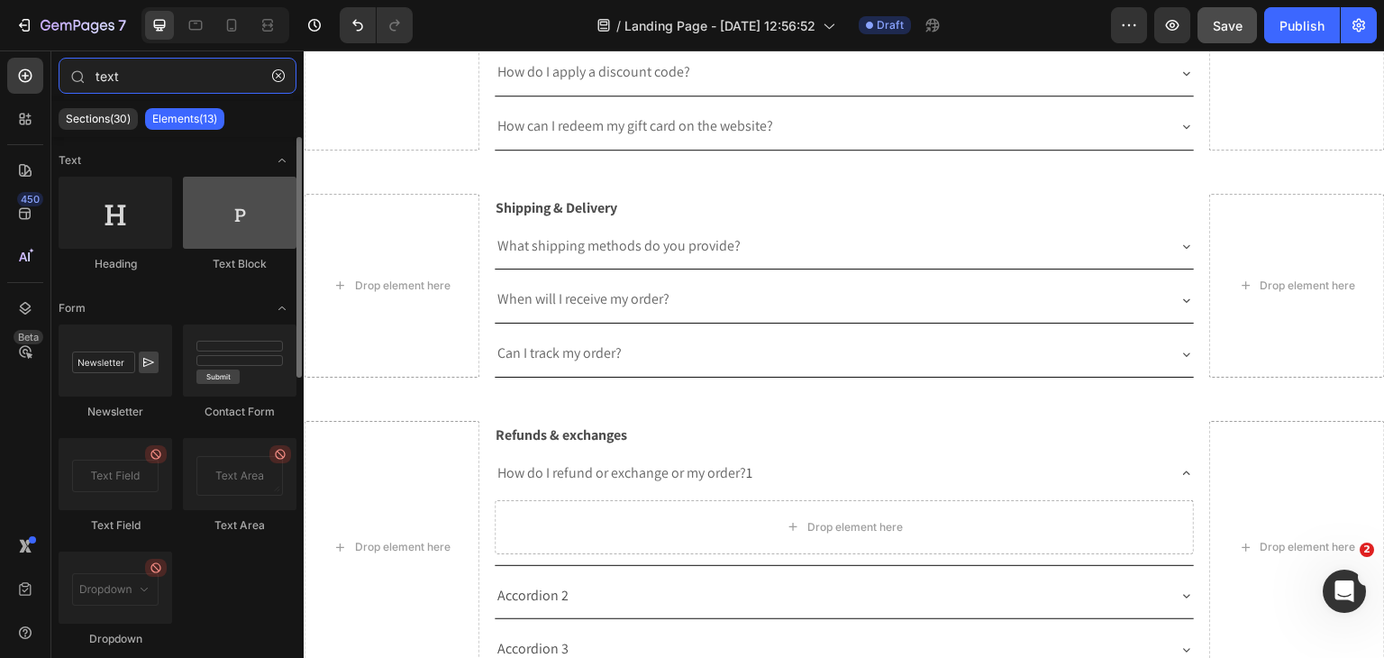
type input "text"
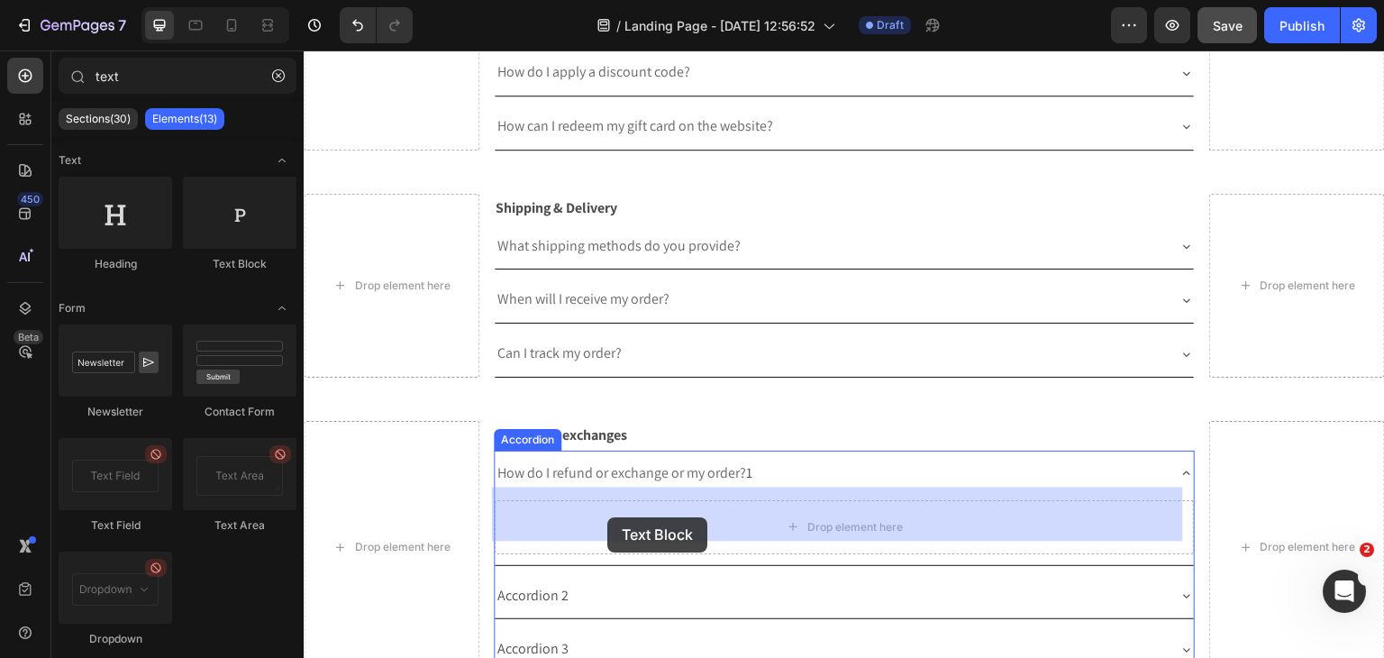
drag, startPoint x: 523, startPoint y: 280, endPoint x: 609, endPoint y: 518, distance: 252.8
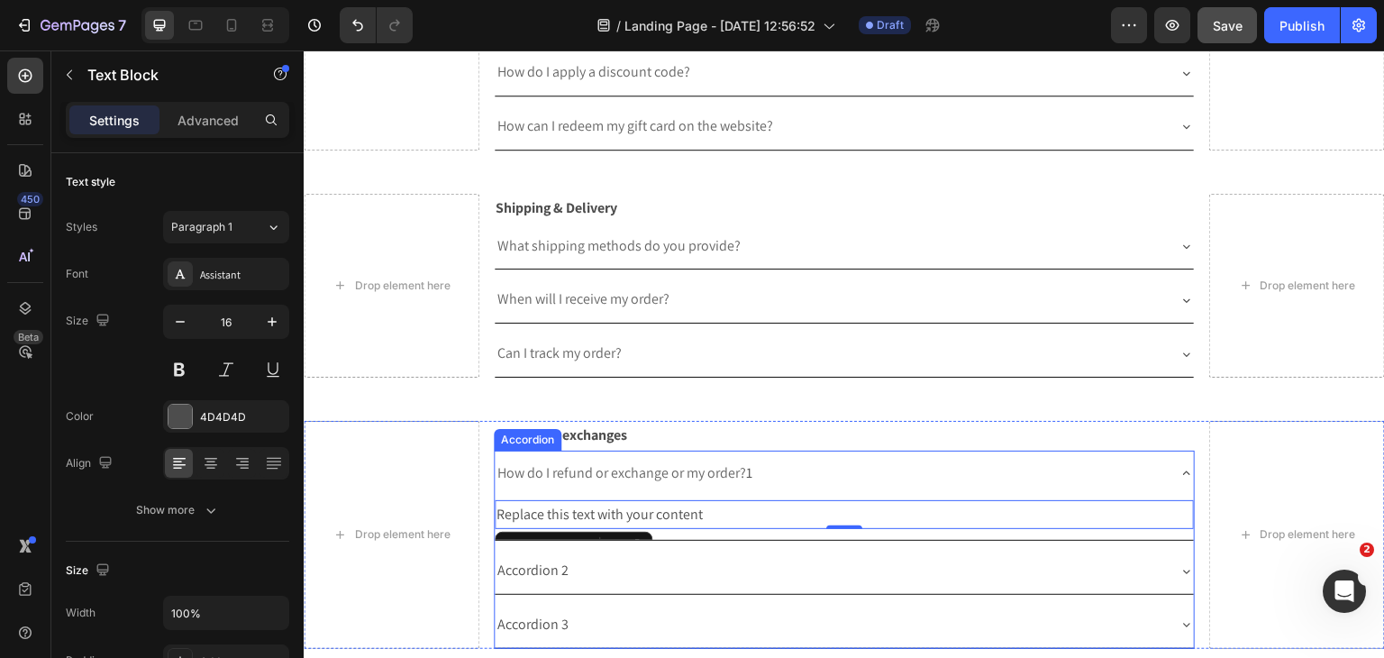
click at [580, 501] on div "Replace this text with your content" at bounding box center [845, 515] width 700 height 30
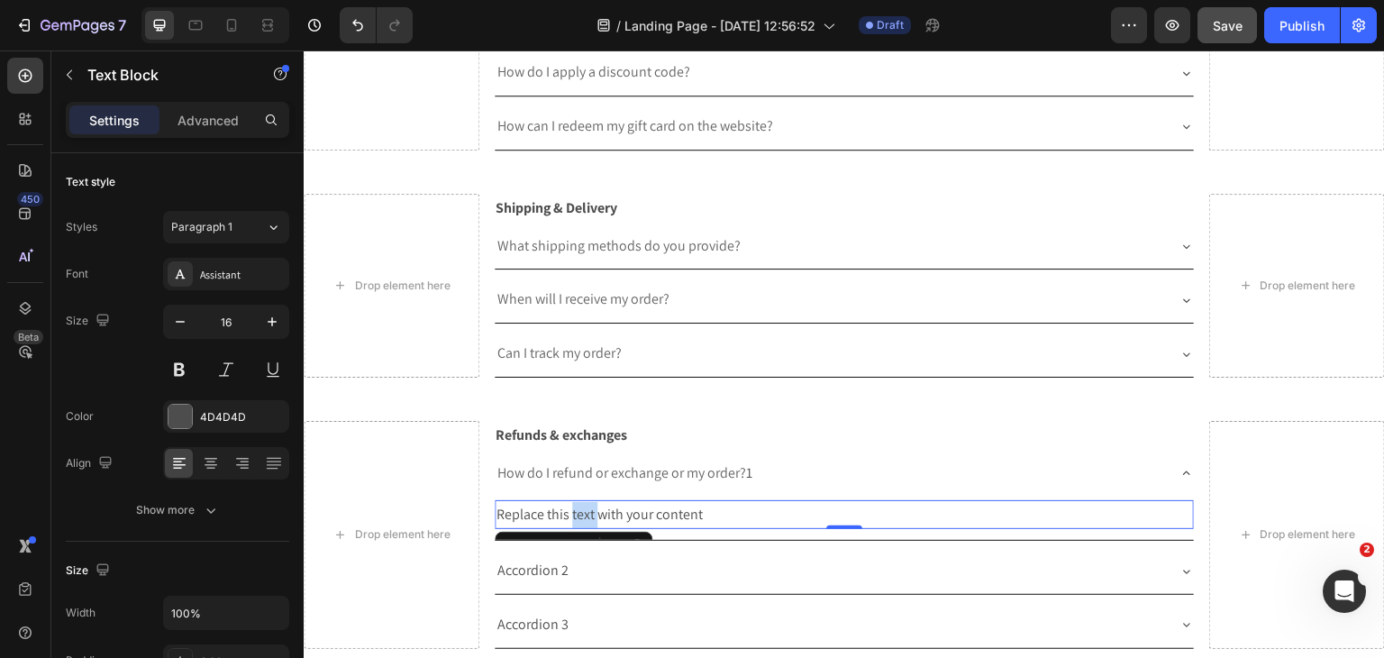
click at [580, 502] on p "Replace this text with your content" at bounding box center [844, 515] width 696 height 26
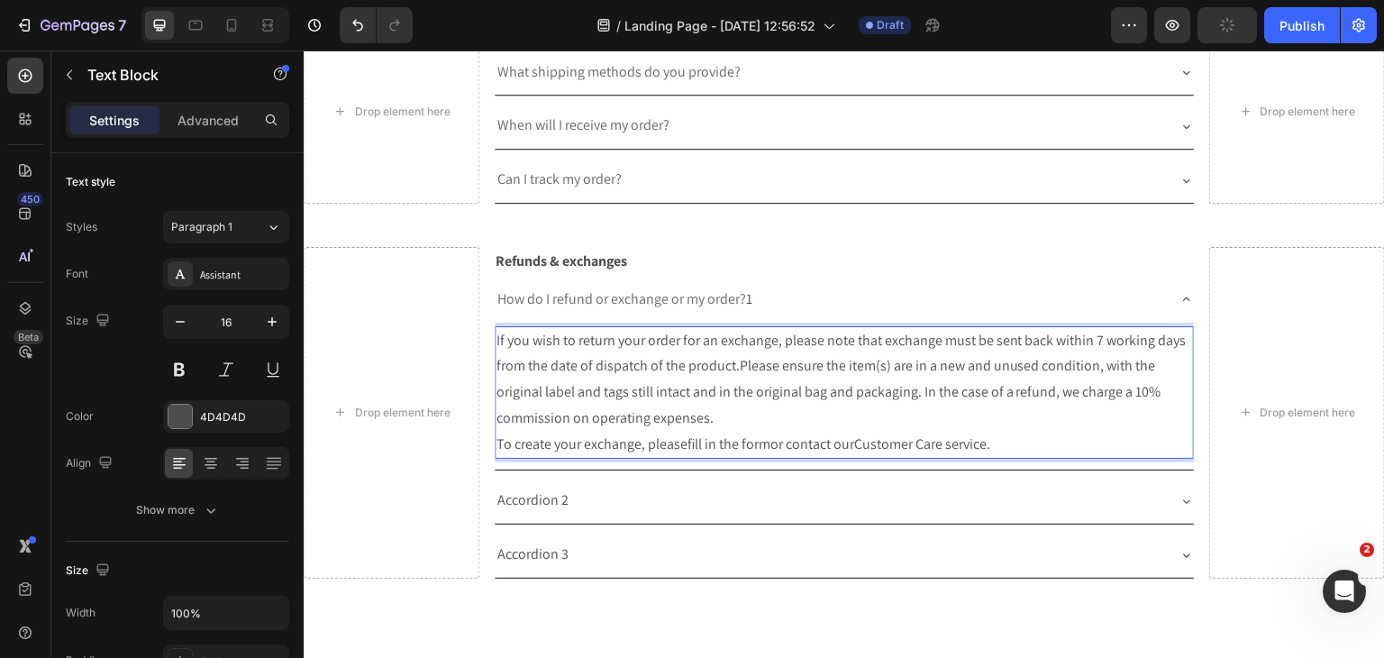
scroll to position [1480, 0]
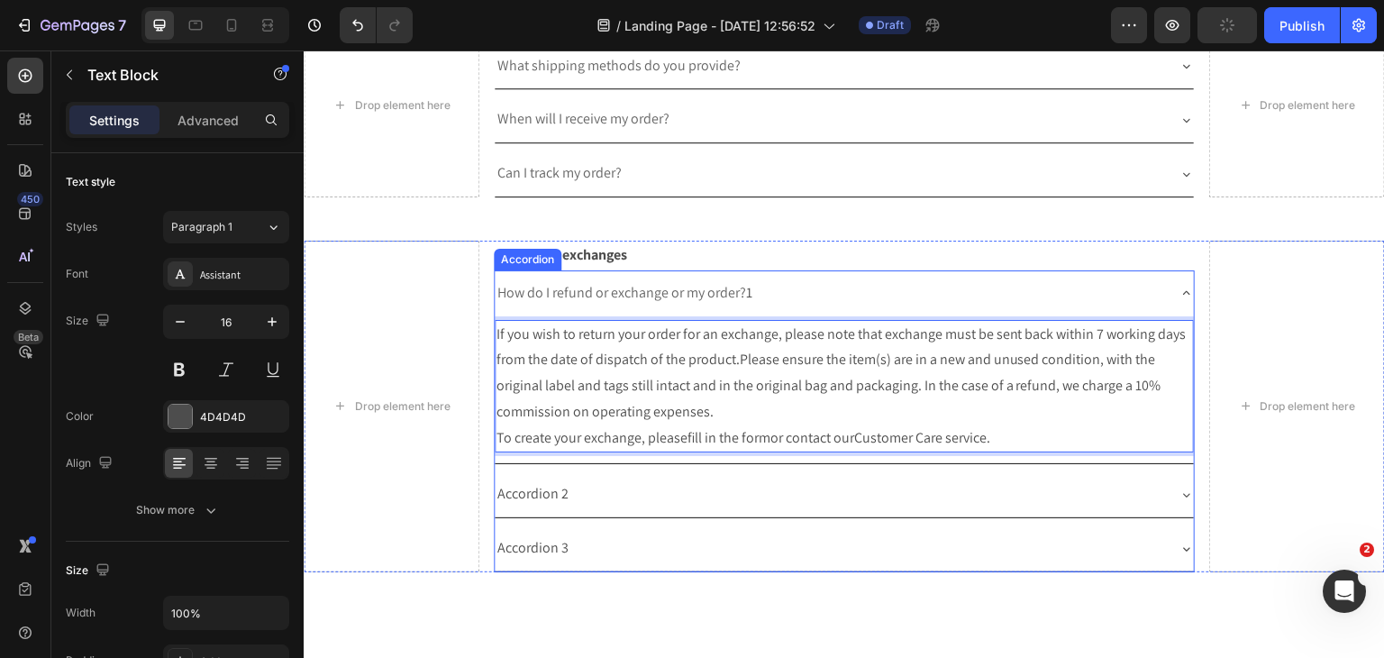
click at [508, 486] on p "Accordion 2" at bounding box center [532, 494] width 71 height 26
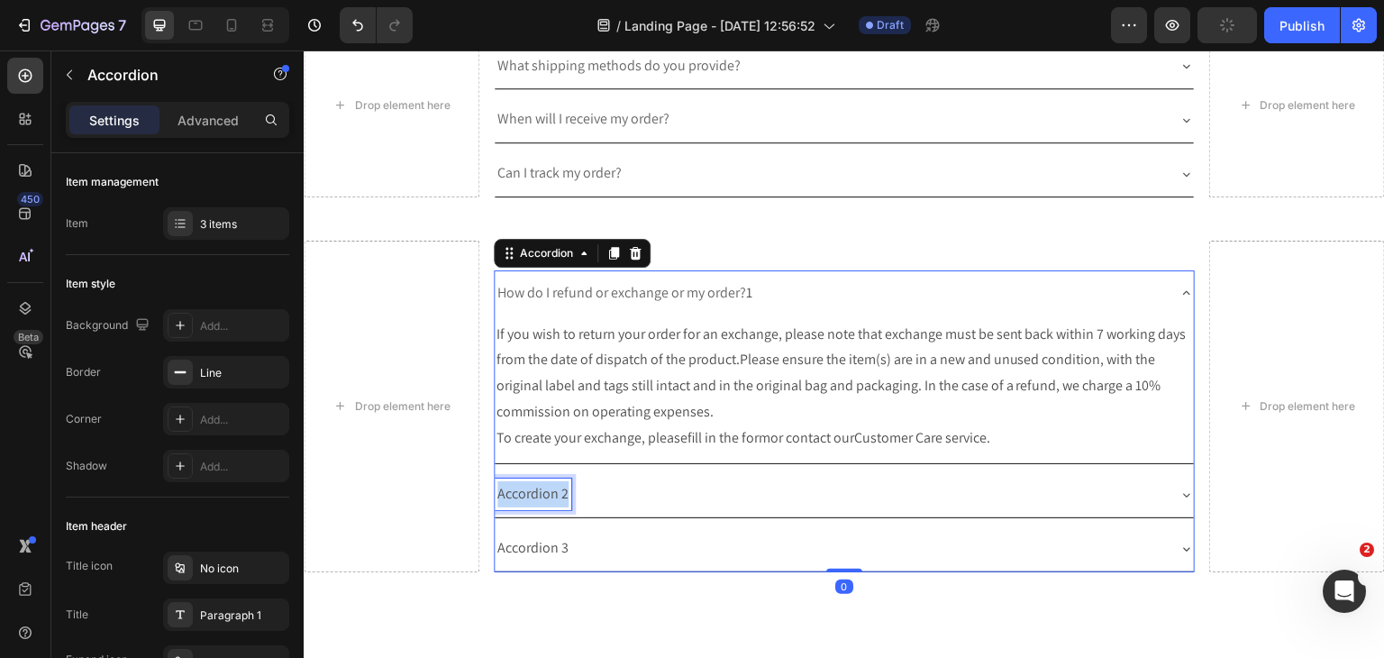
click at [508, 486] on p "Accordion 2" at bounding box center [532, 494] width 71 height 26
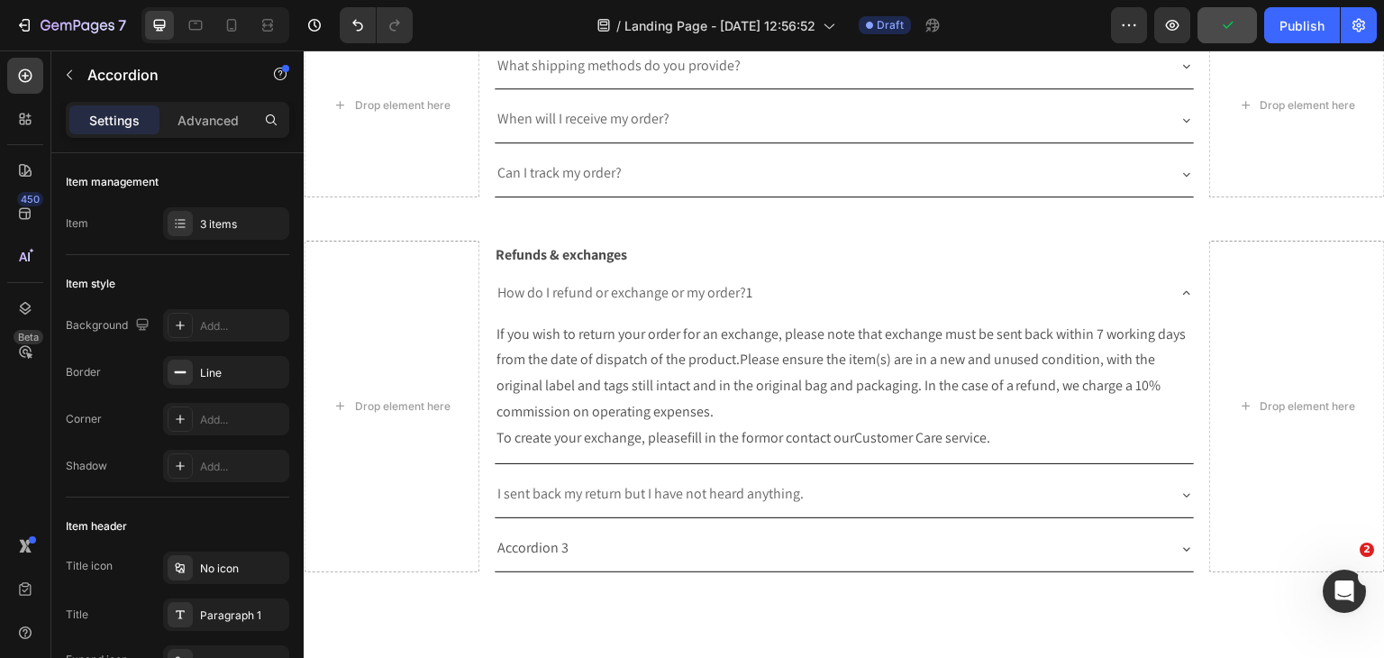
click at [1167, 478] on div "I sent back my return but I have not heard anything." at bounding box center [845, 494] width 700 height 46
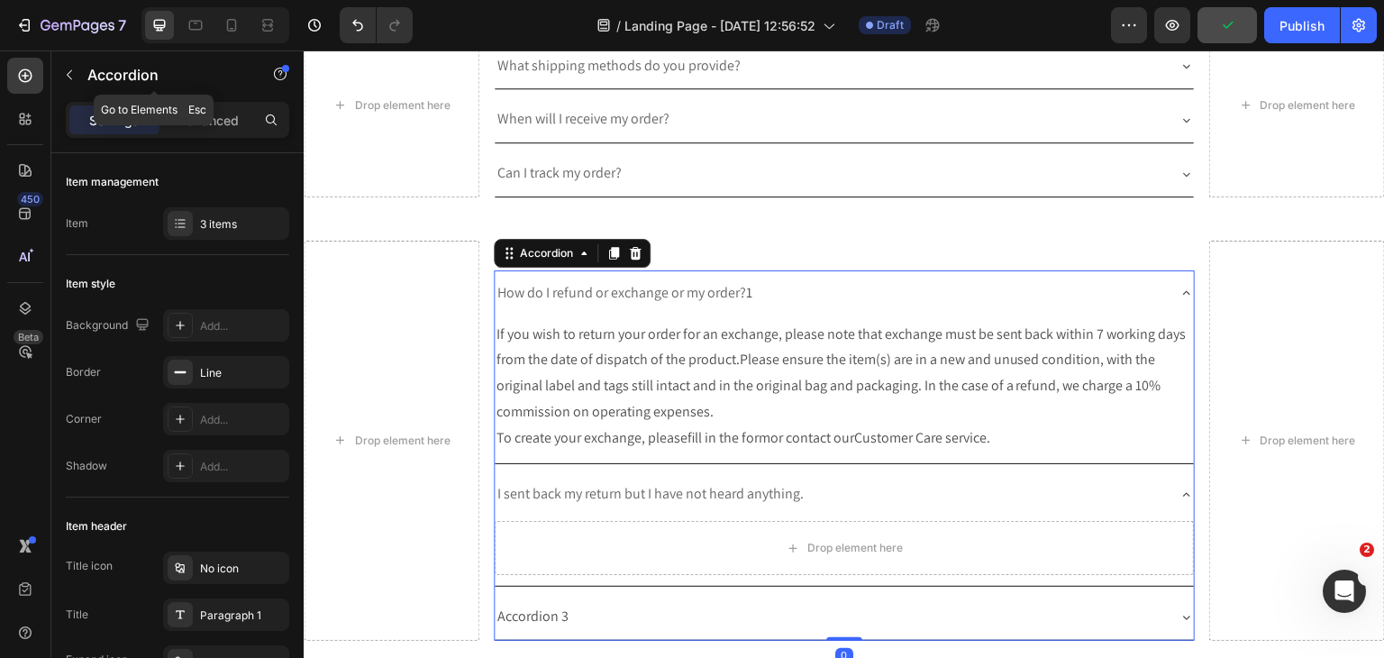
drag, startPoint x: 75, startPoint y: 66, endPoint x: 94, endPoint y: 101, distance: 39.9
click at [74, 67] on button "button" at bounding box center [69, 74] width 29 height 29
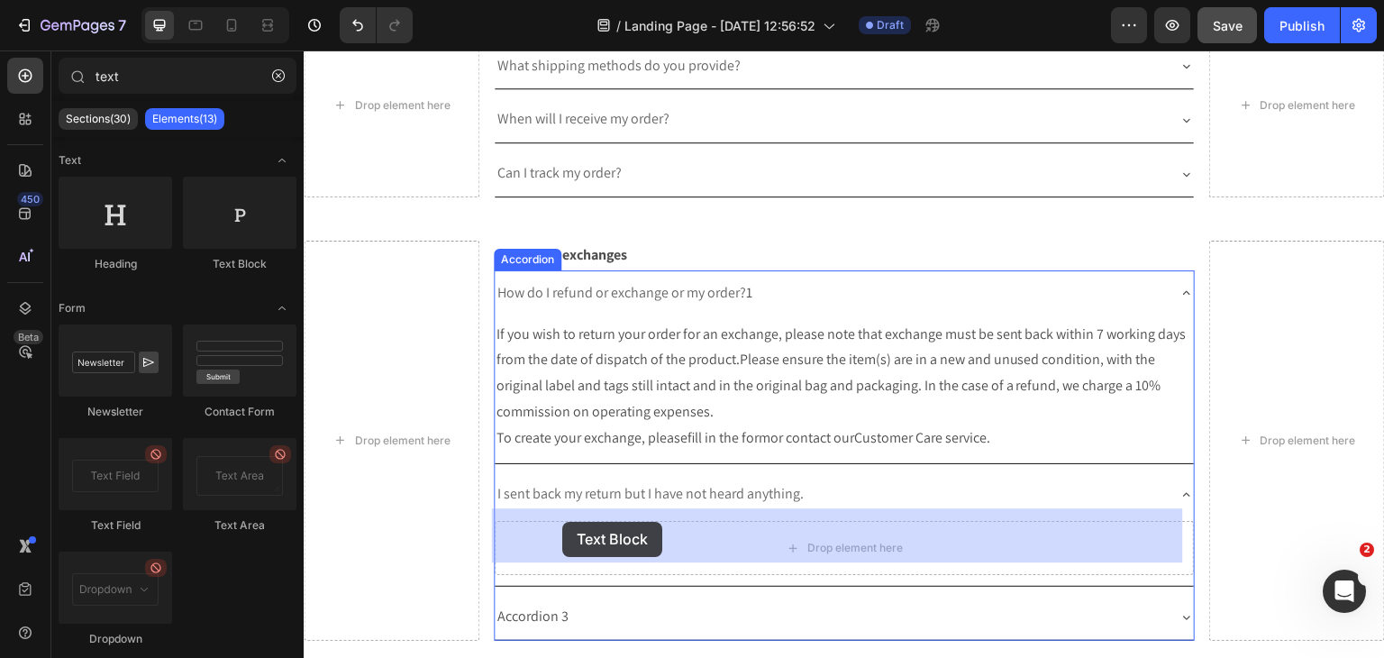
drag, startPoint x: 521, startPoint y: 259, endPoint x: 1197, endPoint y: 64, distance: 704.3
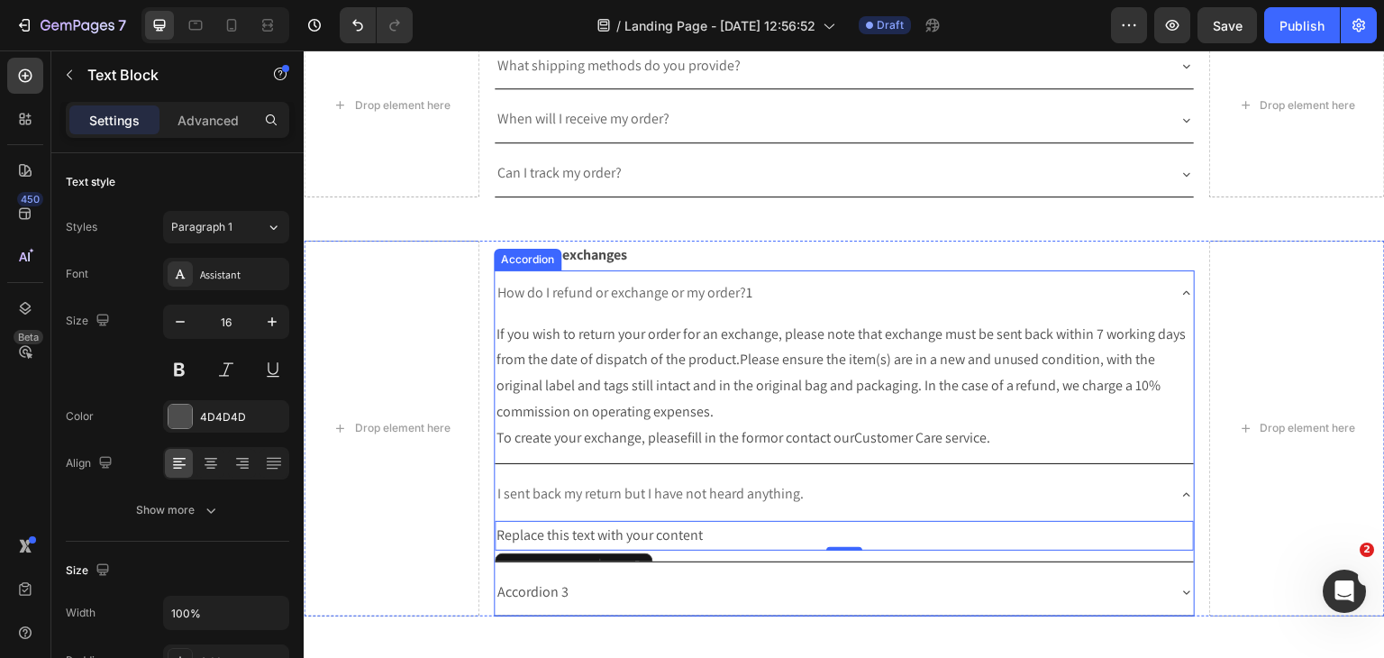
click at [633, 521] on div "Replace this text with your content" at bounding box center [845, 536] width 700 height 30
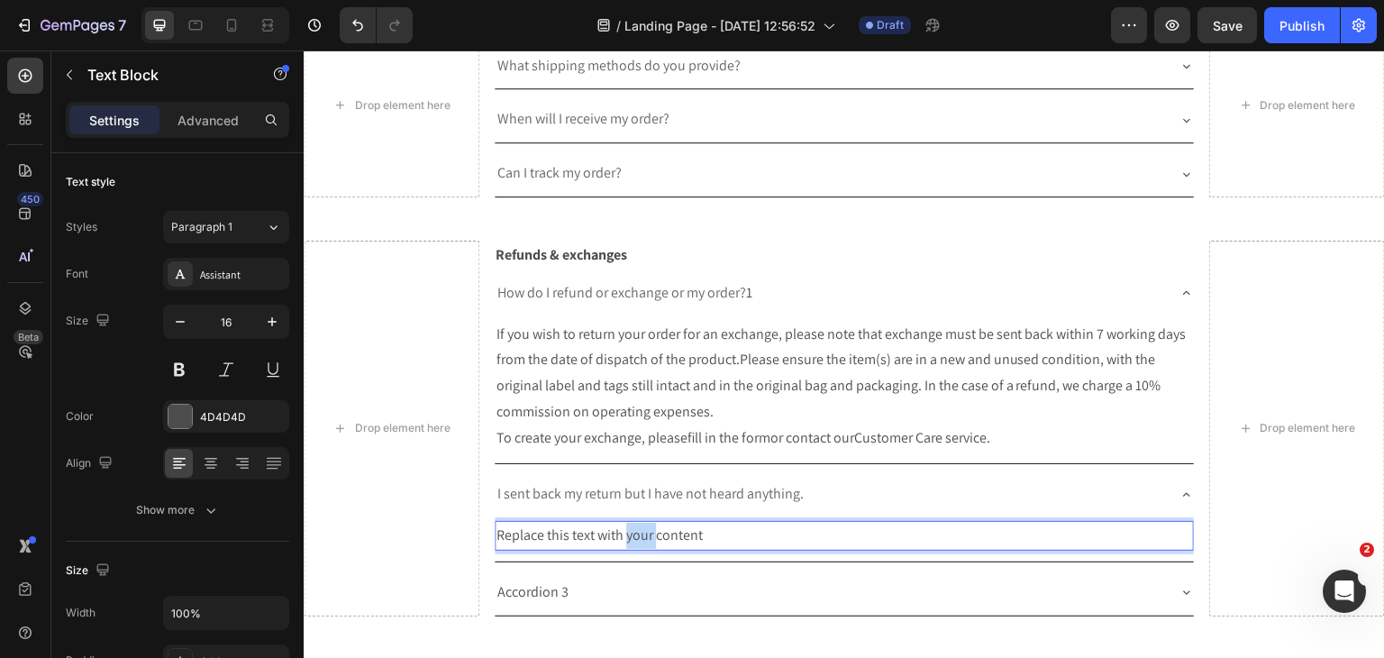
click at [633, 523] on p "Replace this text with your content" at bounding box center [844, 536] width 696 height 26
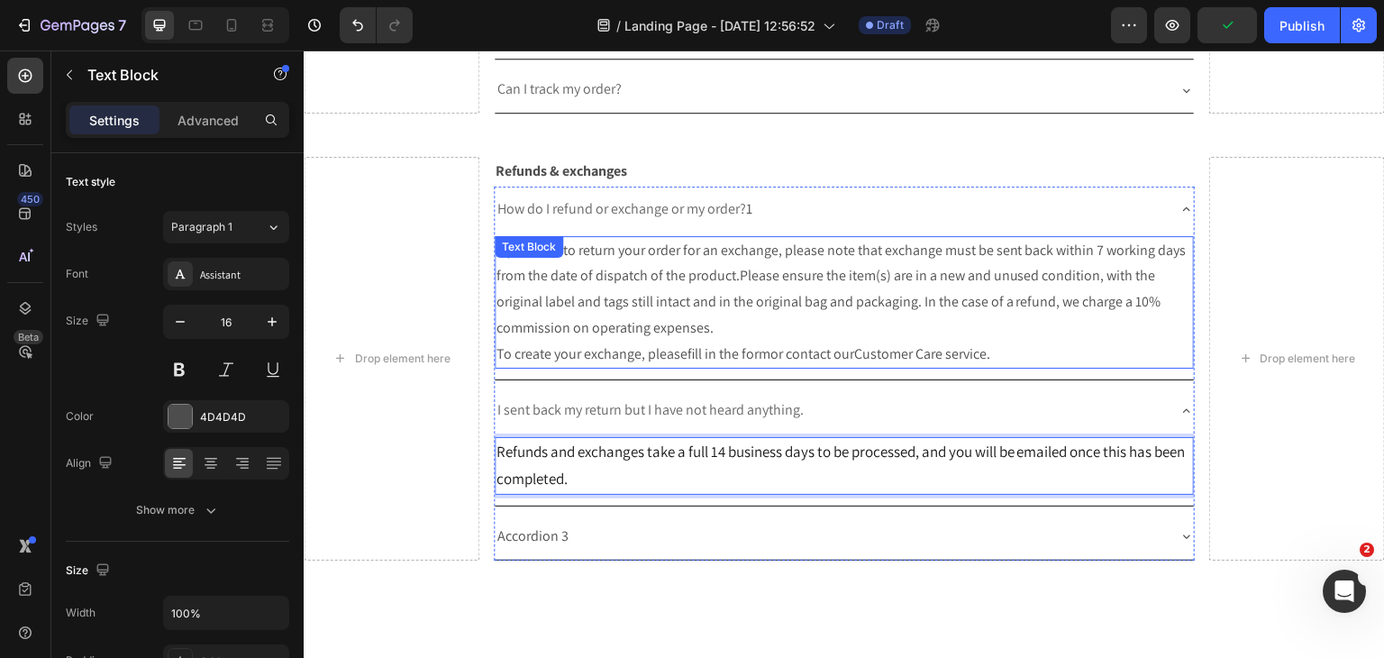
scroll to position [1661, 0]
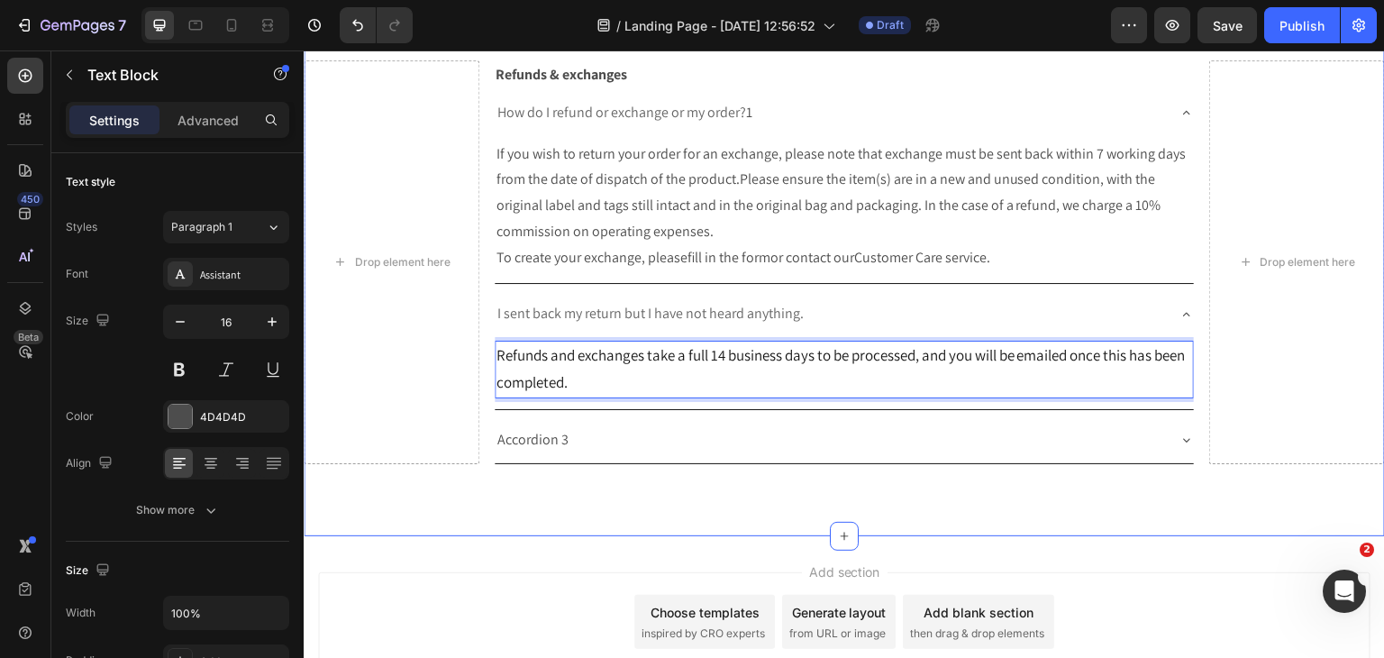
click at [537, 427] on p "Accordion 3" at bounding box center [532, 440] width 71 height 26
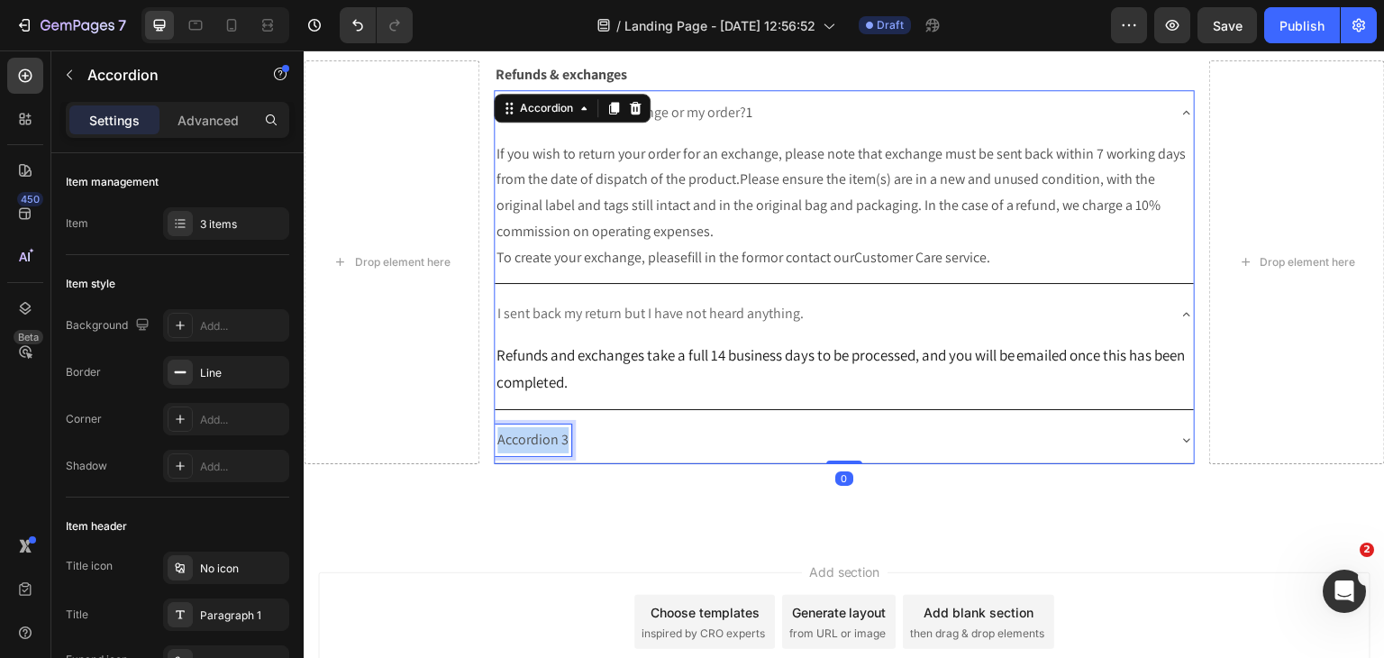
click at [537, 427] on p "Accordion 3" at bounding box center [532, 440] width 71 height 26
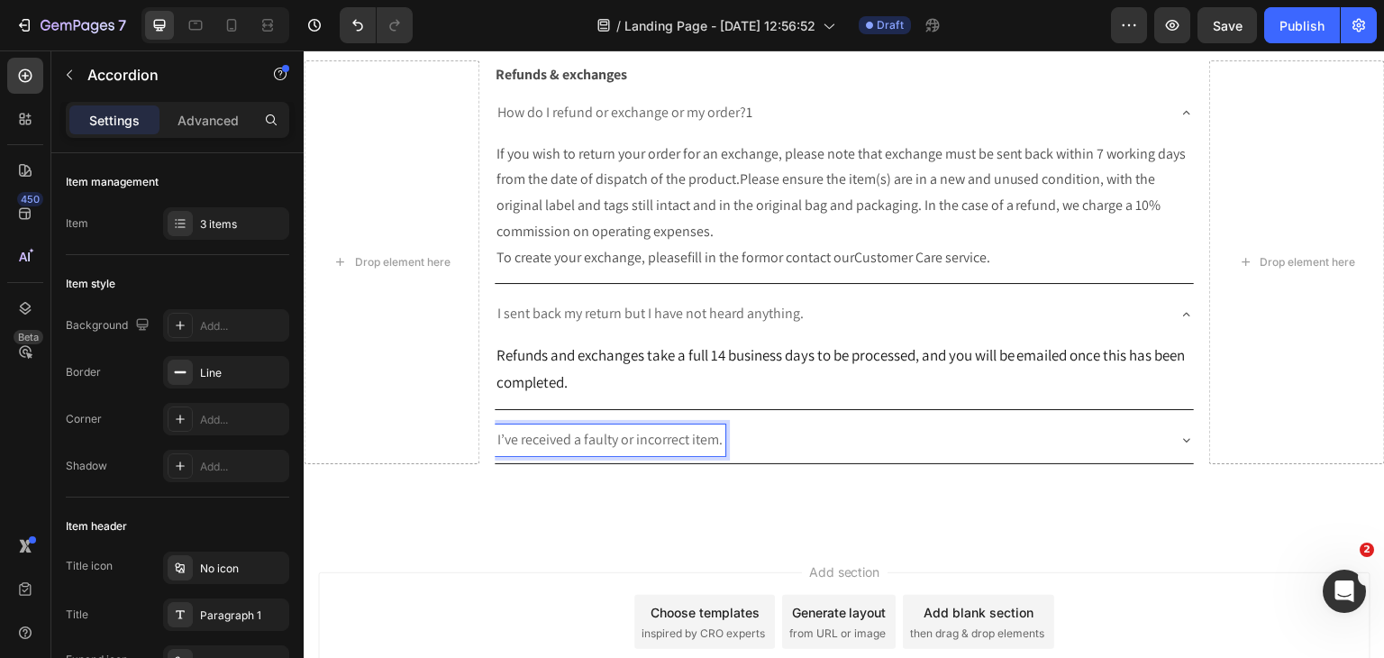
click at [1158, 422] on div "I’ve received a faulty or incorrect item." at bounding box center [845, 440] width 700 height 46
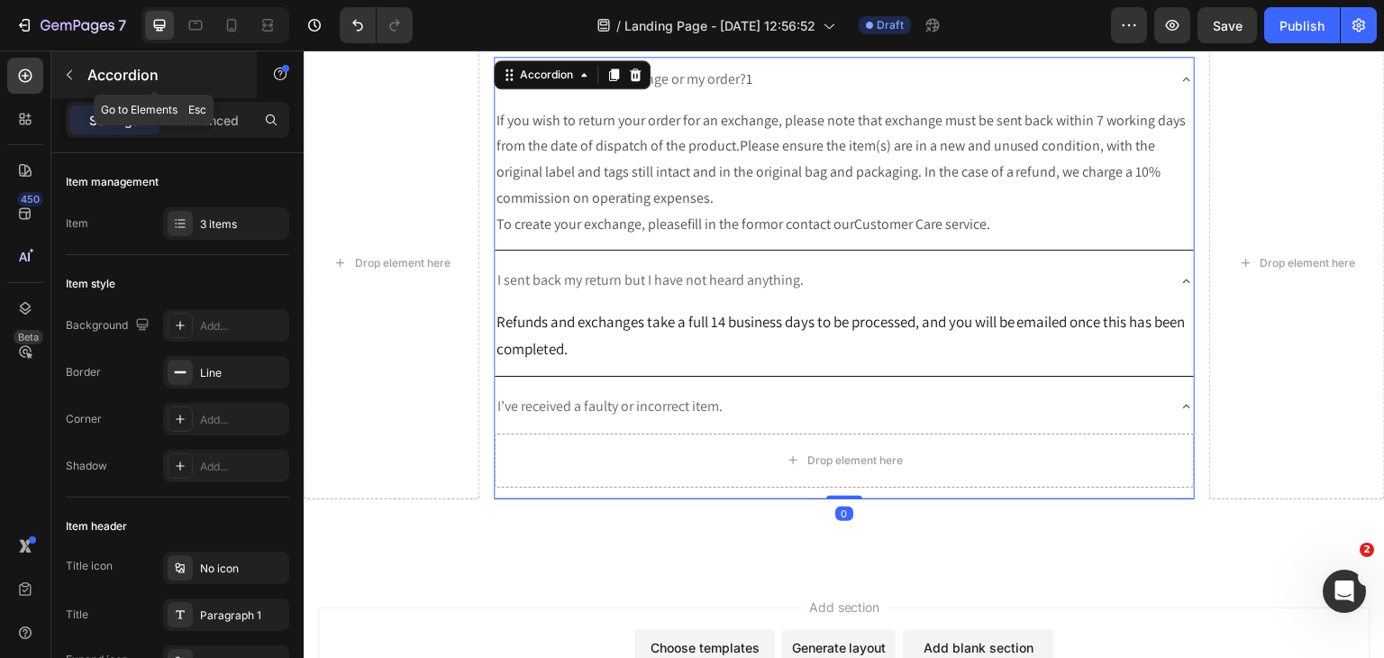
scroll to position [1695, 0]
click at [68, 66] on button "button" at bounding box center [69, 74] width 29 height 29
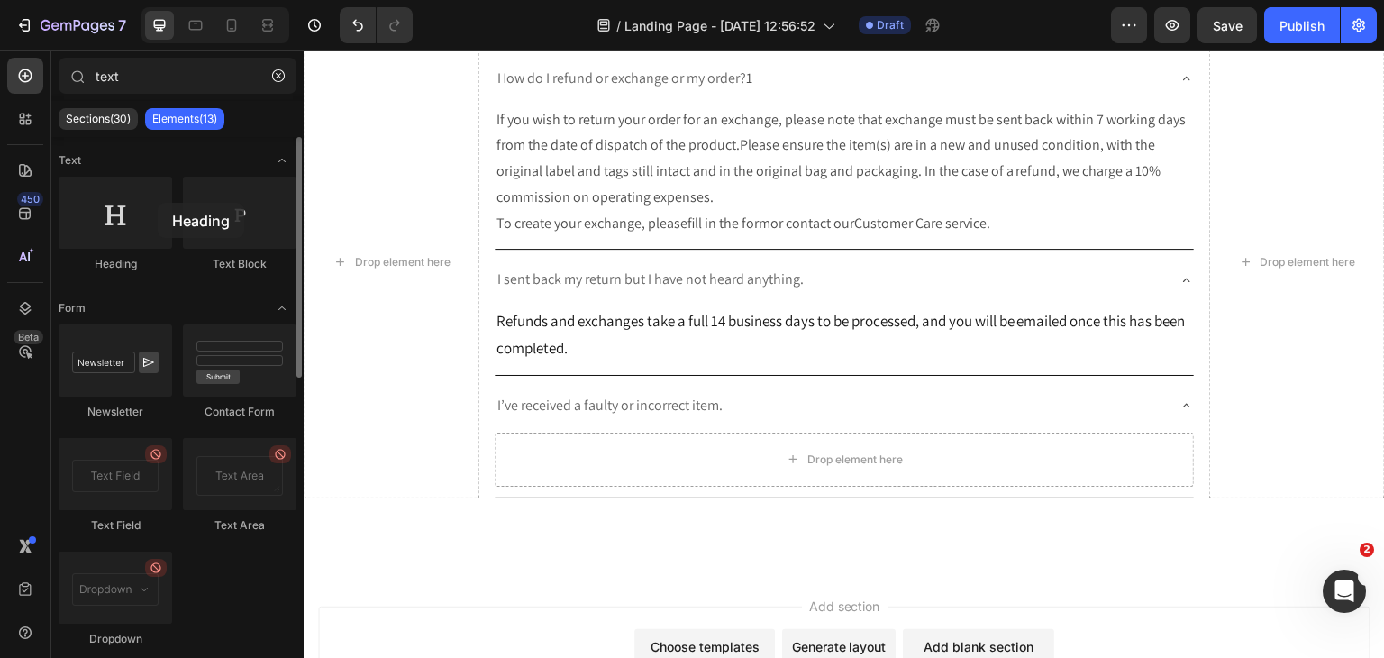
drag, startPoint x: 158, startPoint y: 203, endPoint x: 179, endPoint y: 211, distance: 23.1
click at [161, 209] on div at bounding box center [116, 213] width 114 height 72
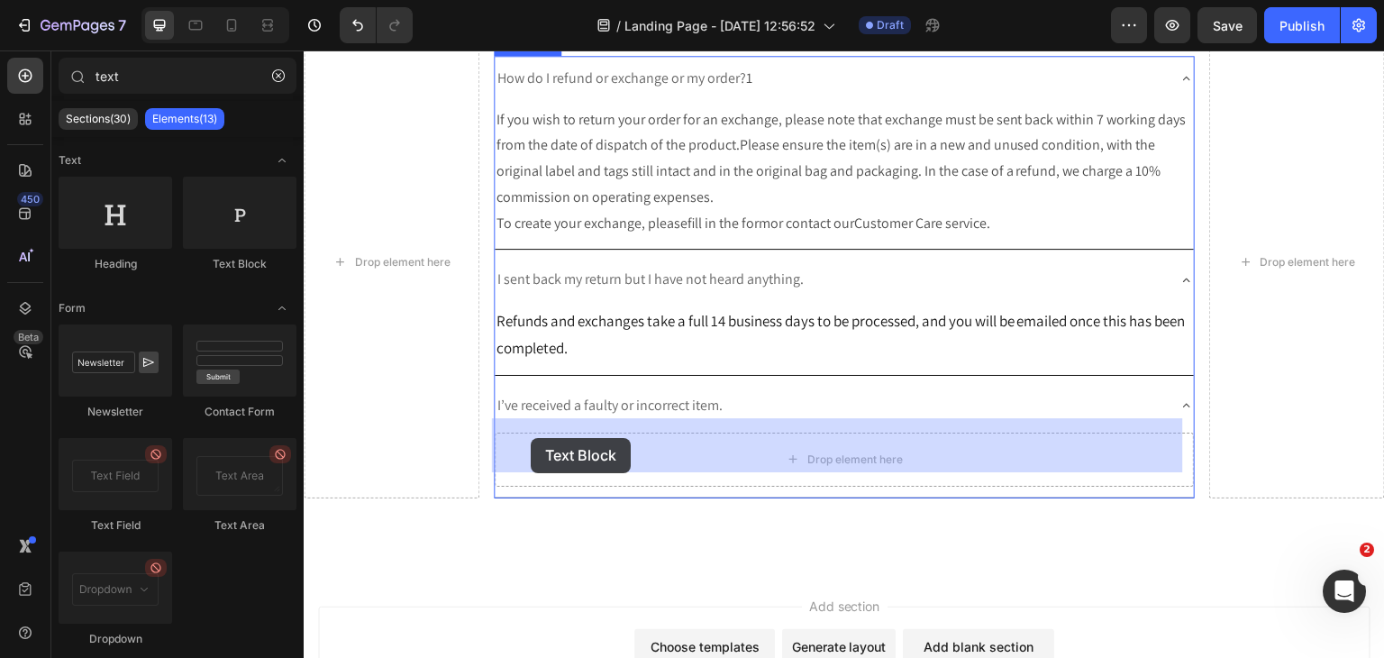
drag, startPoint x: 521, startPoint y: 268, endPoint x: 1259, endPoint y: 55, distance: 767.9
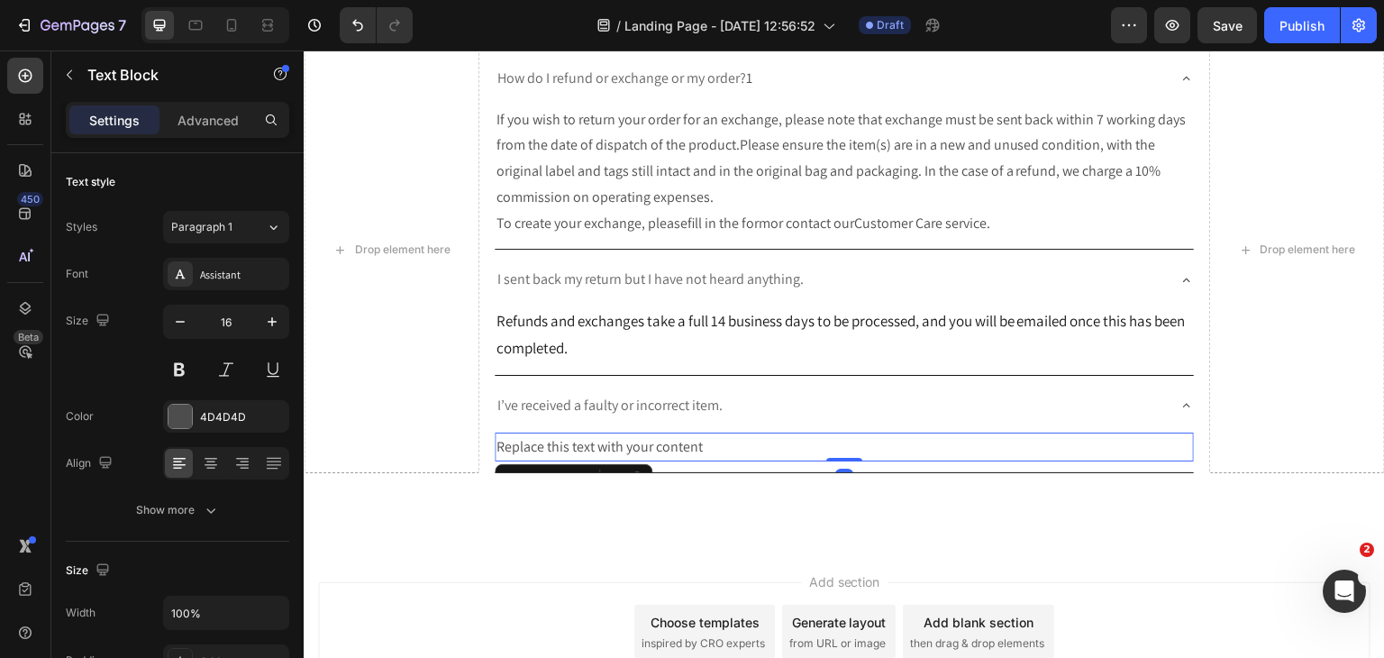
scroll to position [1683, 0]
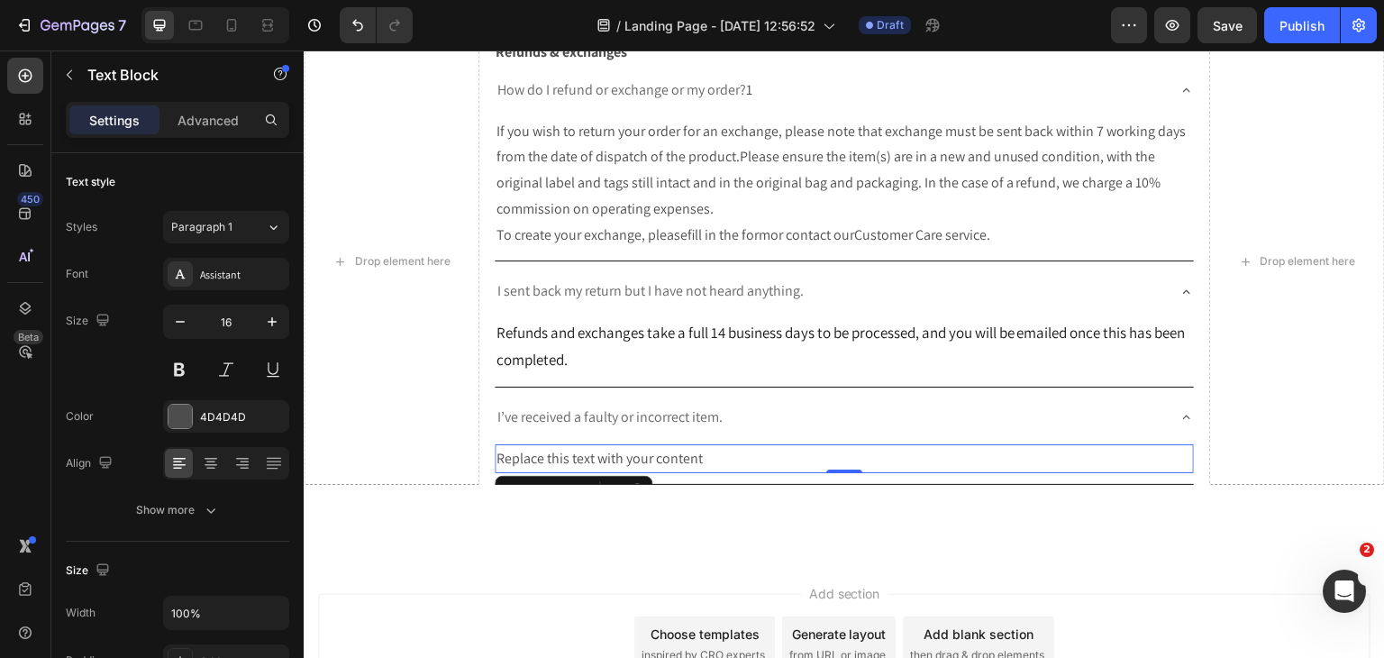
click at [679, 447] on div "Replace this text with your content" at bounding box center [845, 459] width 700 height 30
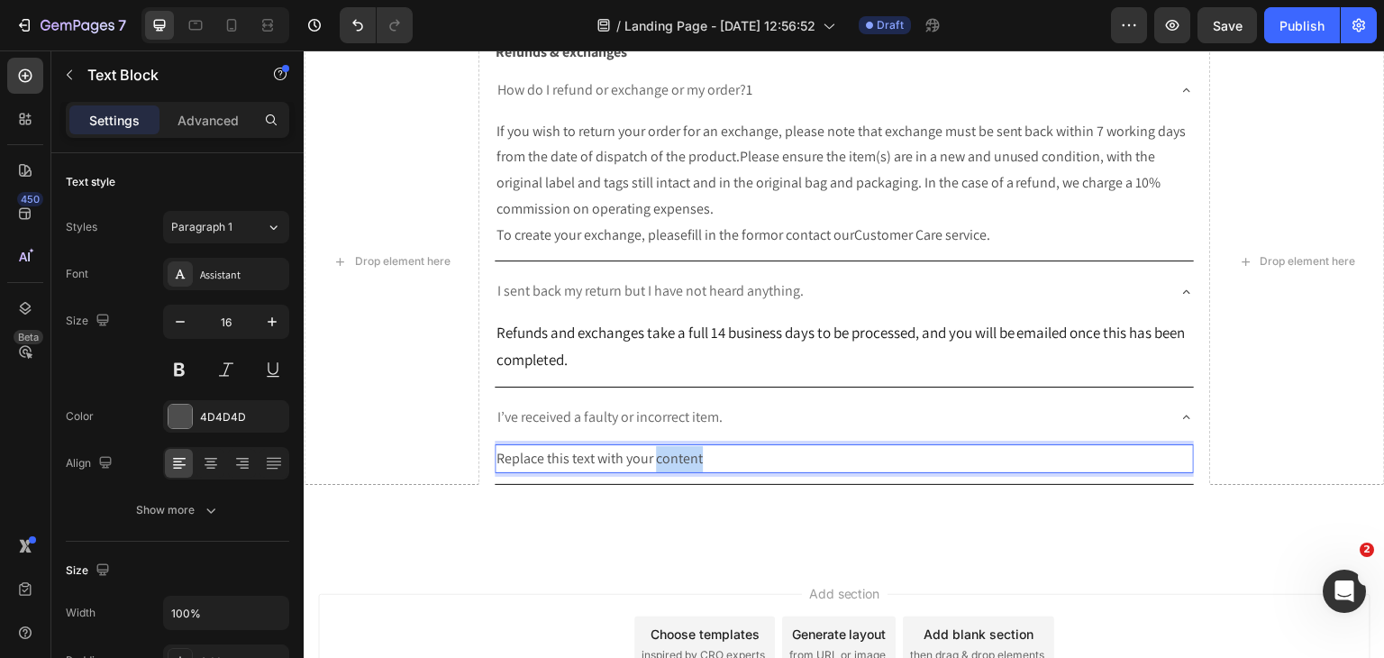
click at [679, 447] on p "Replace this text with your content" at bounding box center [844, 459] width 696 height 26
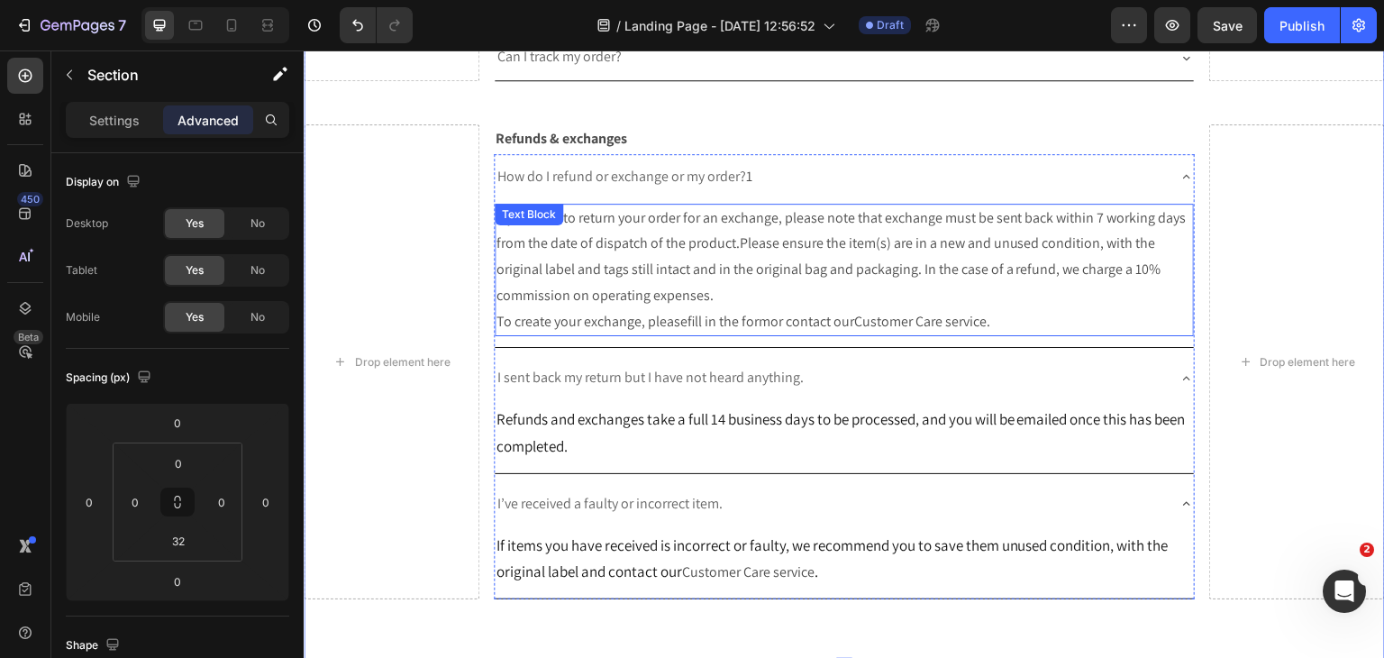
scroll to position [1503, 0]
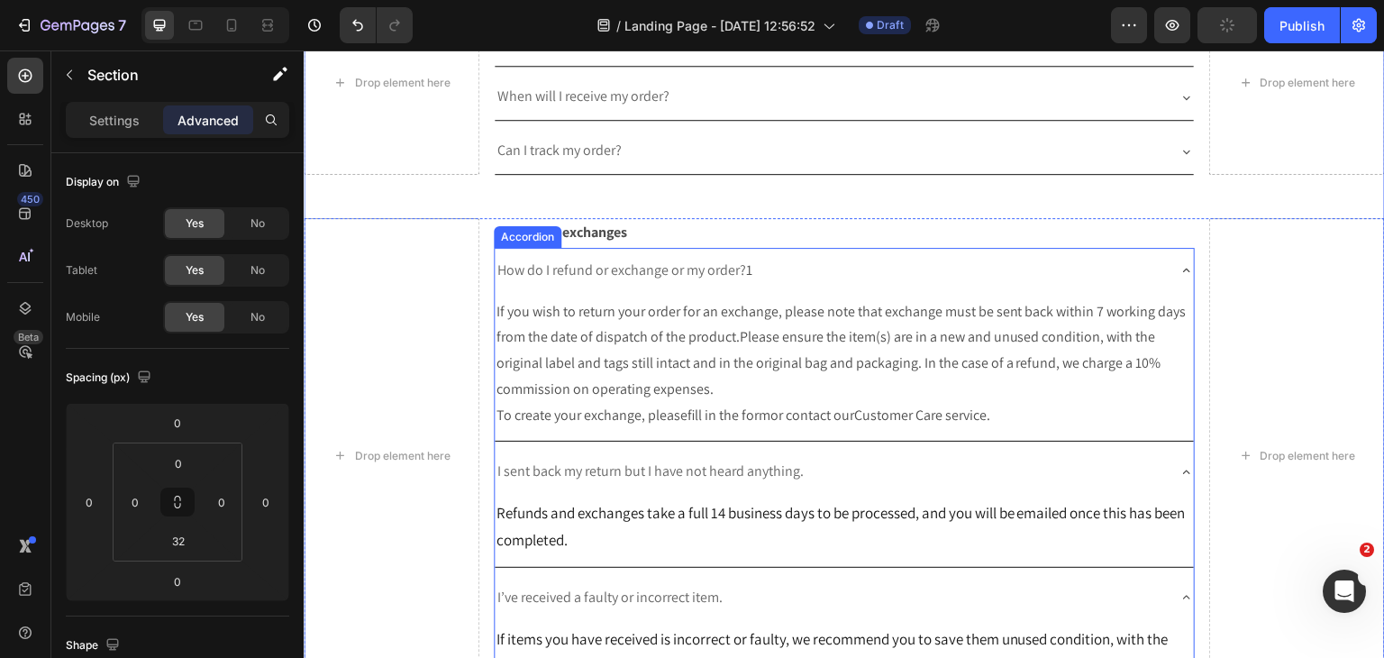
click at [1179, 263] on icon at bounding box center [1186, 270] width 14 height 14
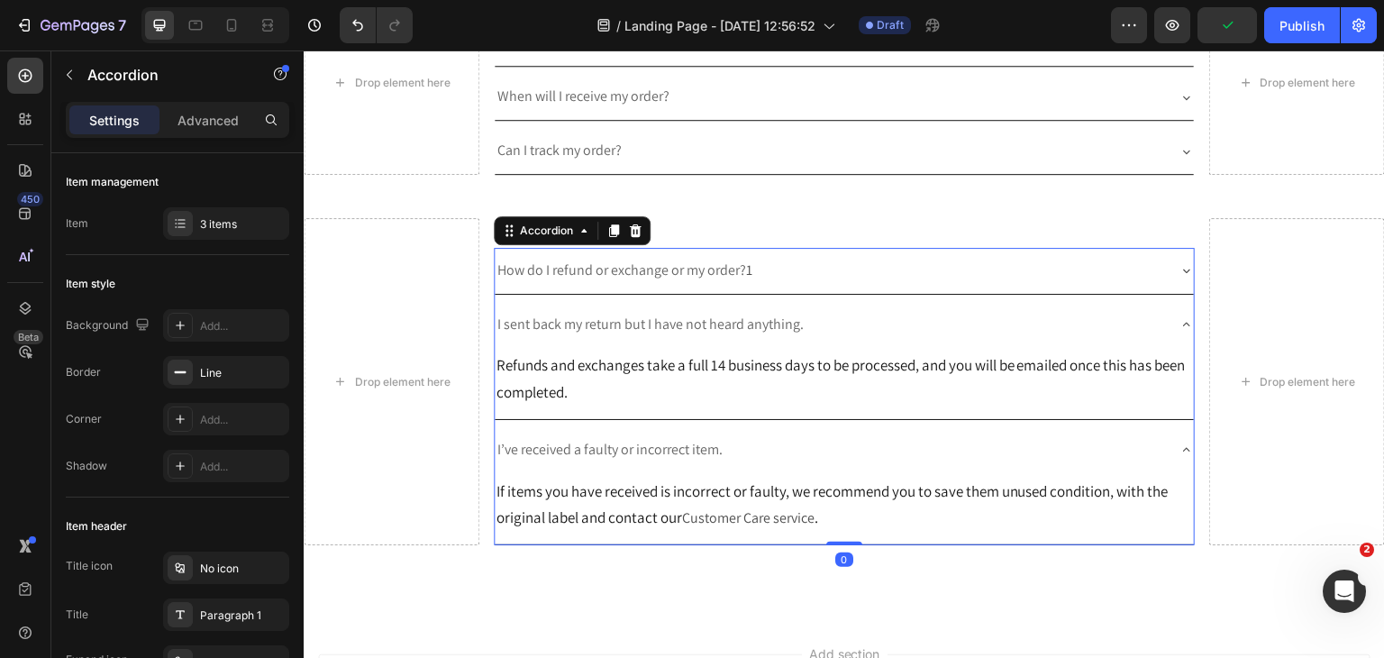
click at [1163, 309] on div "I sent back my return but I have not heard anything." at bounding box center [845, 325] width 700 height 46
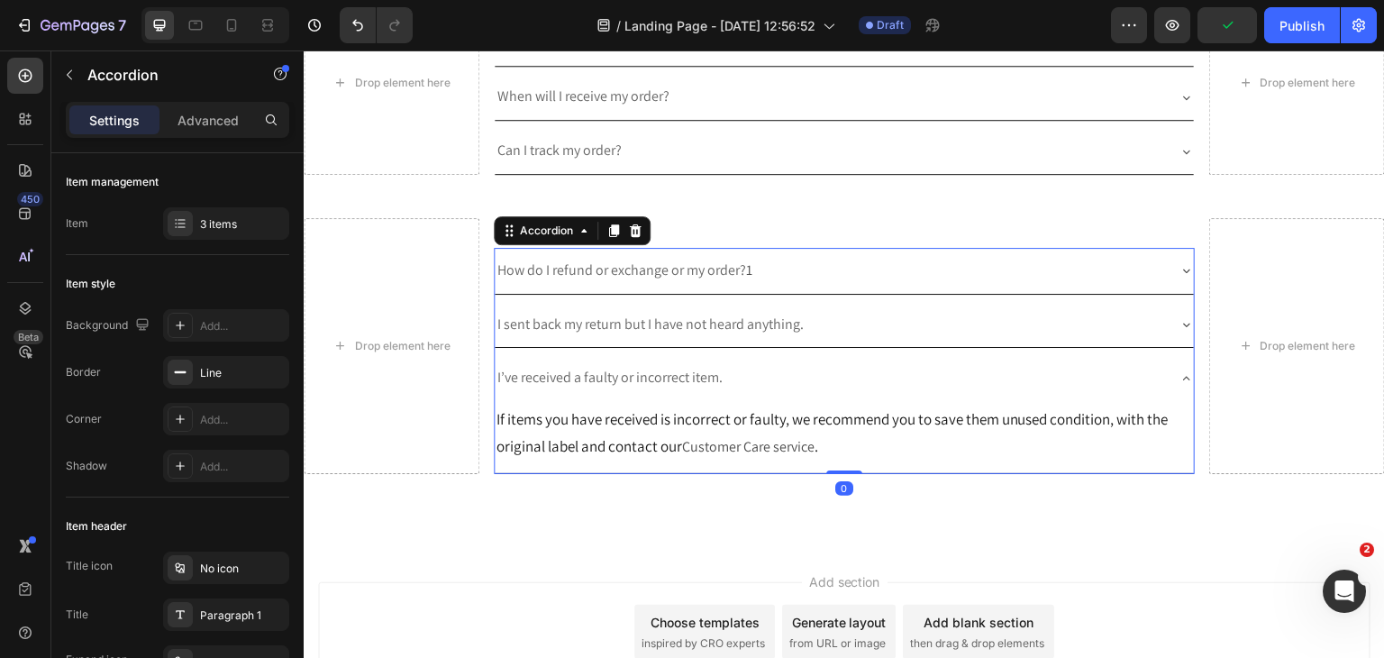
click at [1165, 374] on div "I’ve received a faulty or incorrect item." at bounding box center [845, 378] width 700 height 46
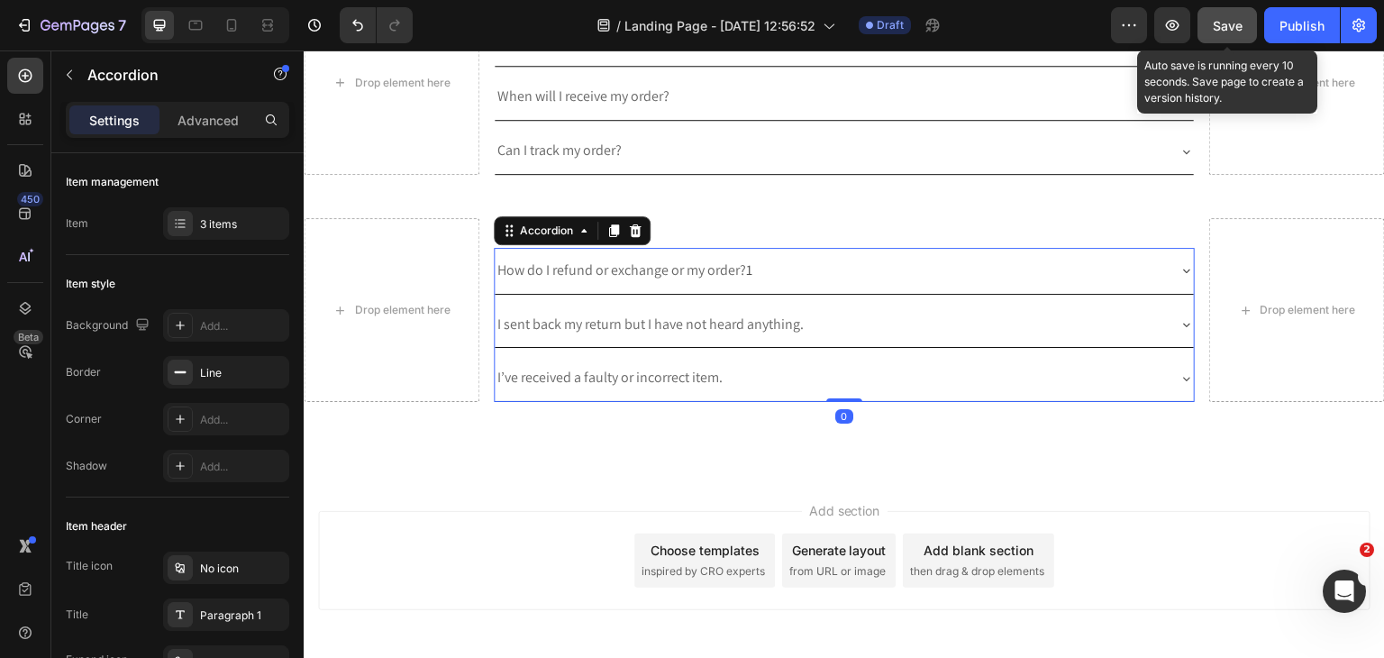
click at [1233, 30] on span "Save" at bounding box center [1228, 25] width 30 height 15
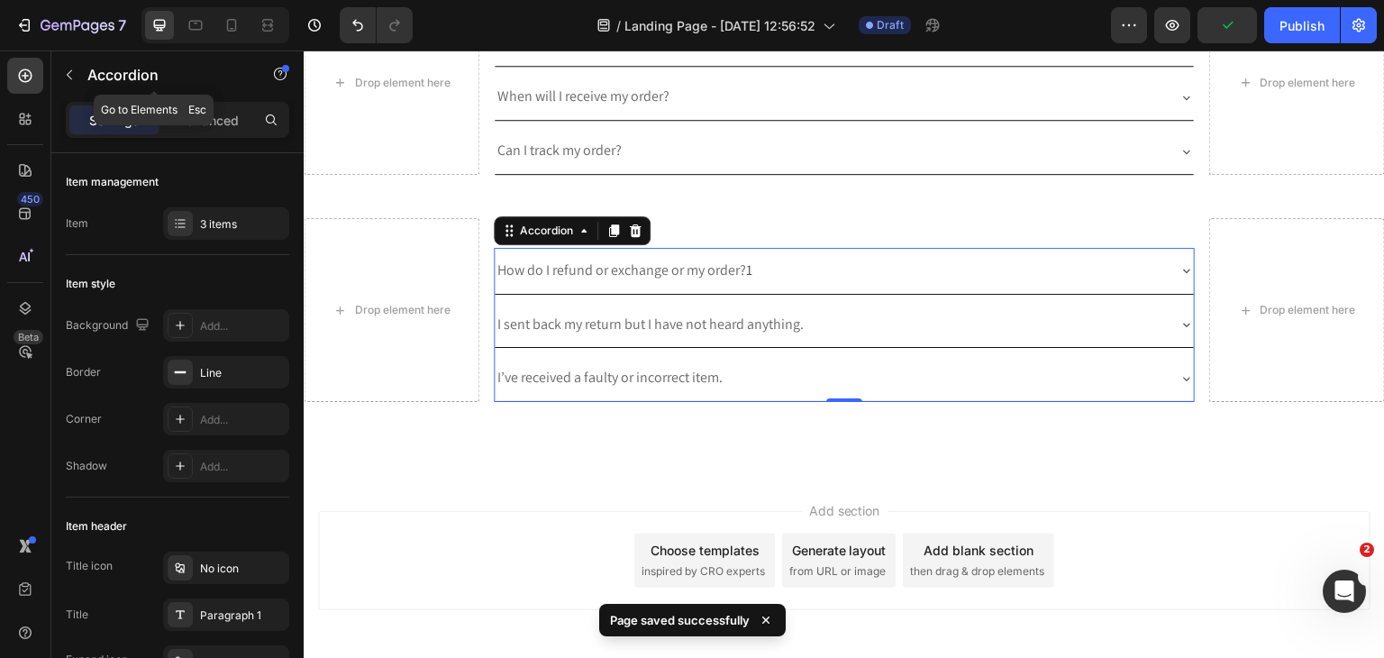
click at [75, 78] on icon "button" at bounding box center [69, 75] width 14 height 14
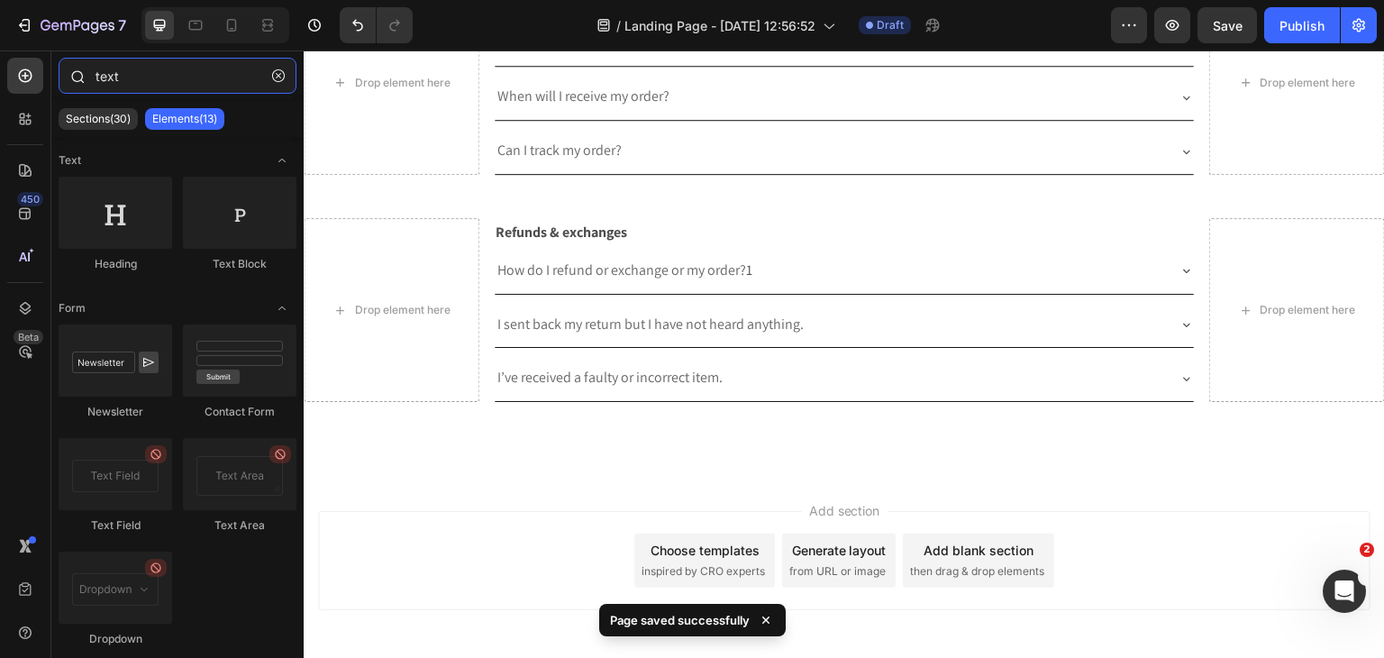
click at [204, 65] on input "text" at bounding box center [178, 76] width 238 height 36
click at [274, 84] on button "button" at bounding box center [278, 75] width 29 height 29
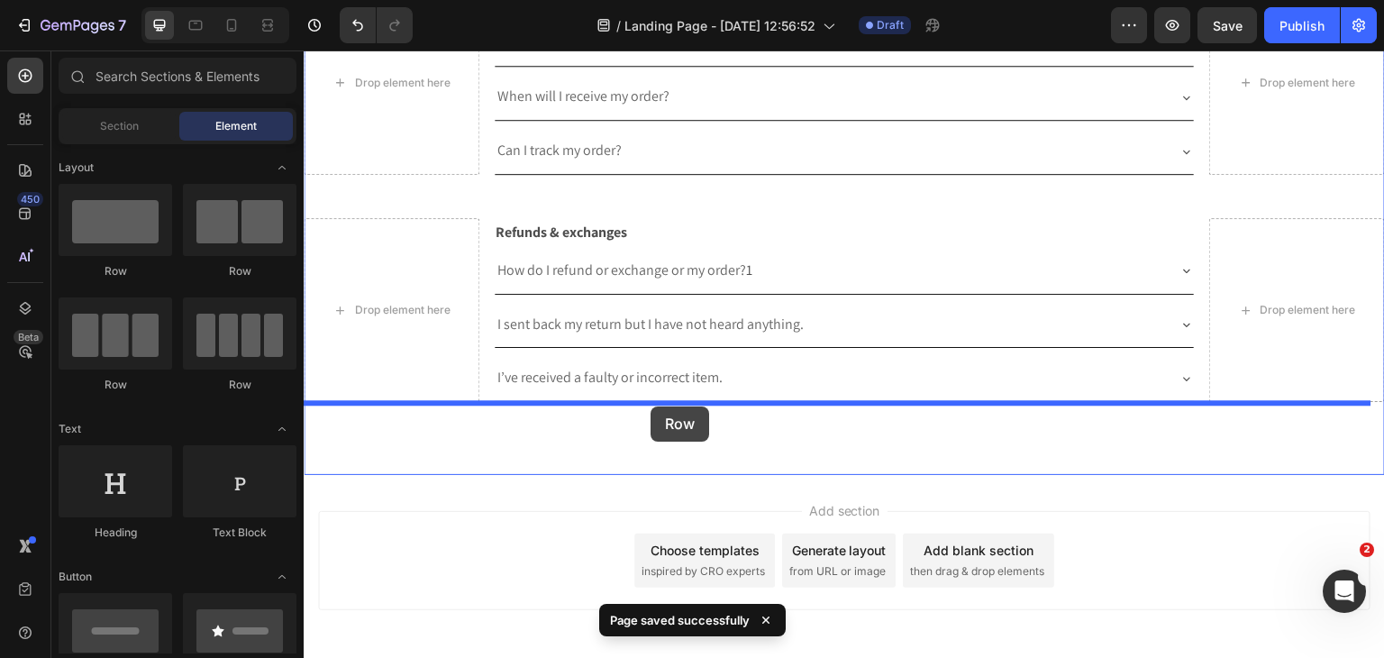
drag, startPoint x: 430, startPoint y: 430, endPoint x: 651, endPoint y: 406, distance: 222.9
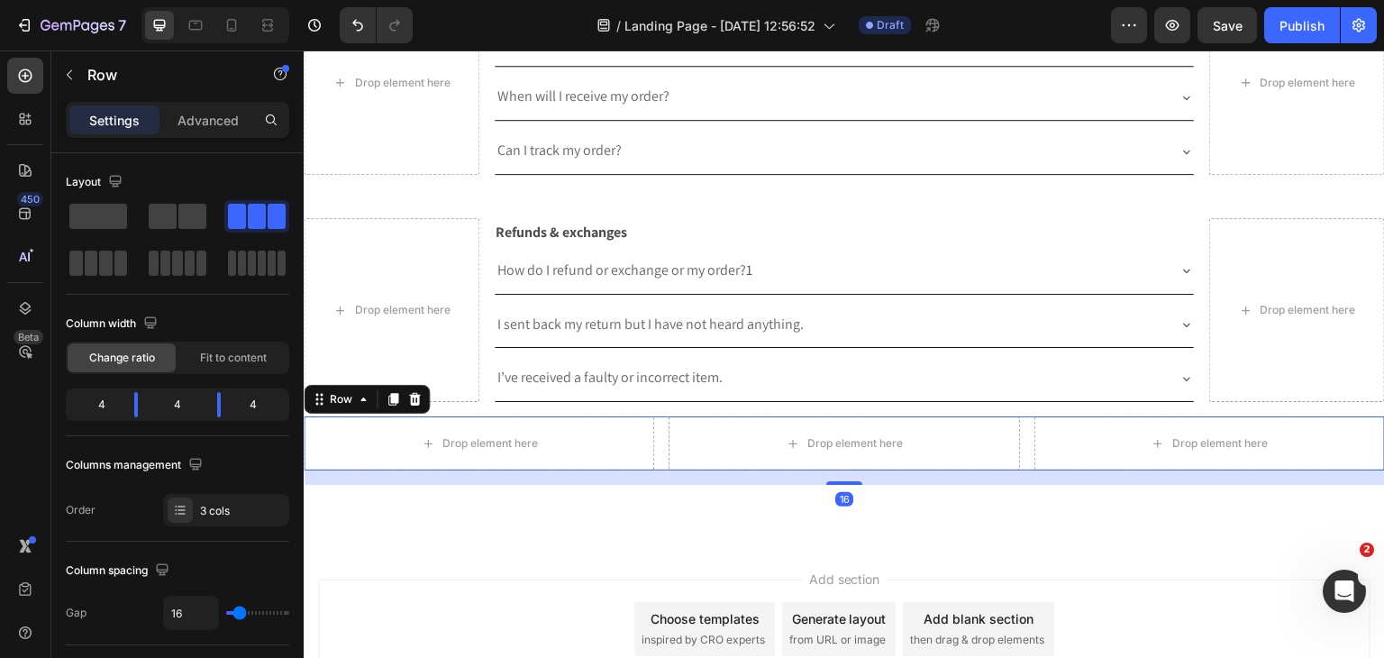
click at [195, 140] on div "Settings Advanced" at bounding box center [177, 127] width 252 height 51
click at [206, 123] on p "Advanced" at bounding box center [207, 120] width 61 height 19
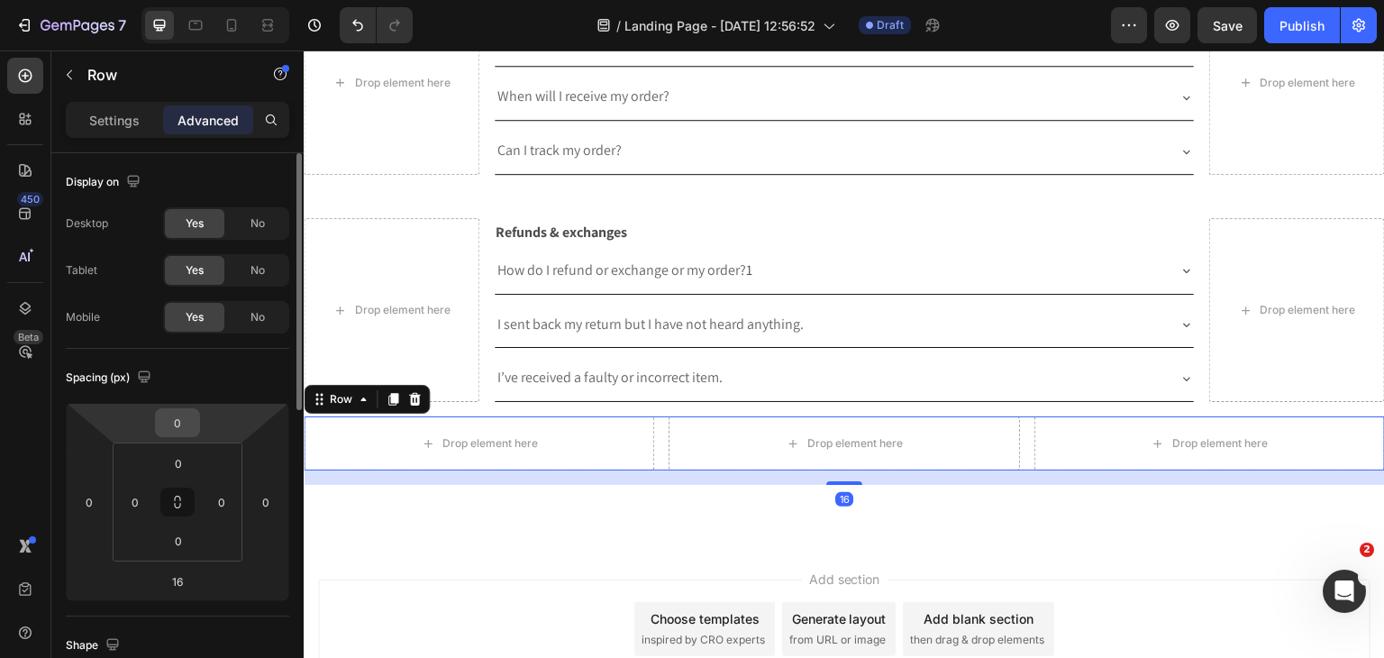
click at [198, 420] on div "0" at bounding box center [177, 422] width 45 height 29
click at [187, 420] on input "0" at bounding box center [177, 422] width 36 height 27
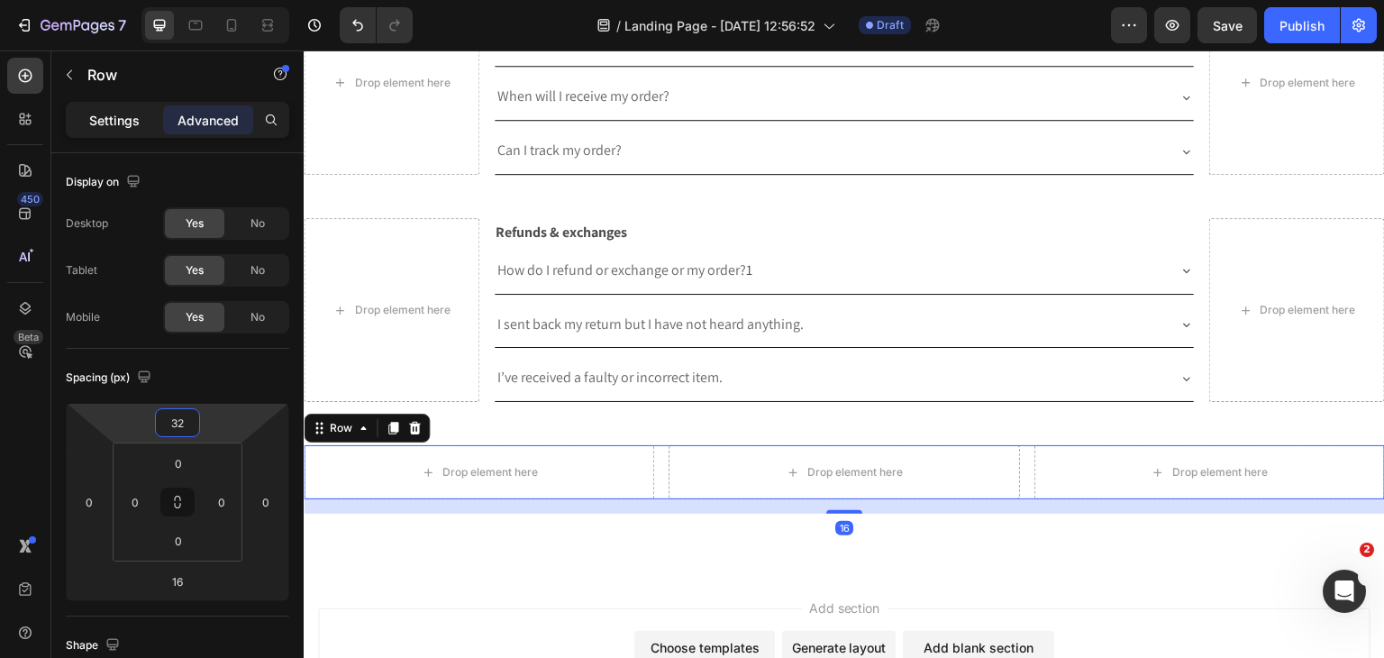
type input "32"
click at [81, 133] on div "Settings Advanced" at bounding box center [177, 120] width 223 height 36
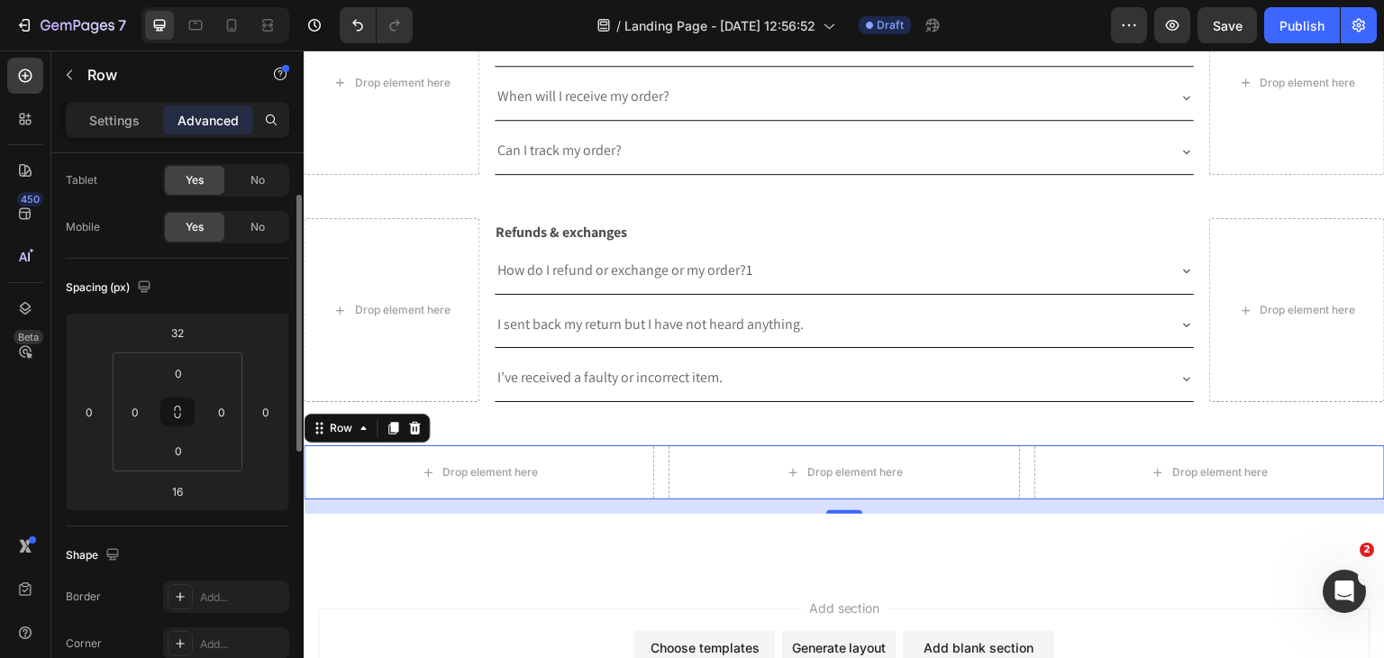
scroll to position [0, 0]
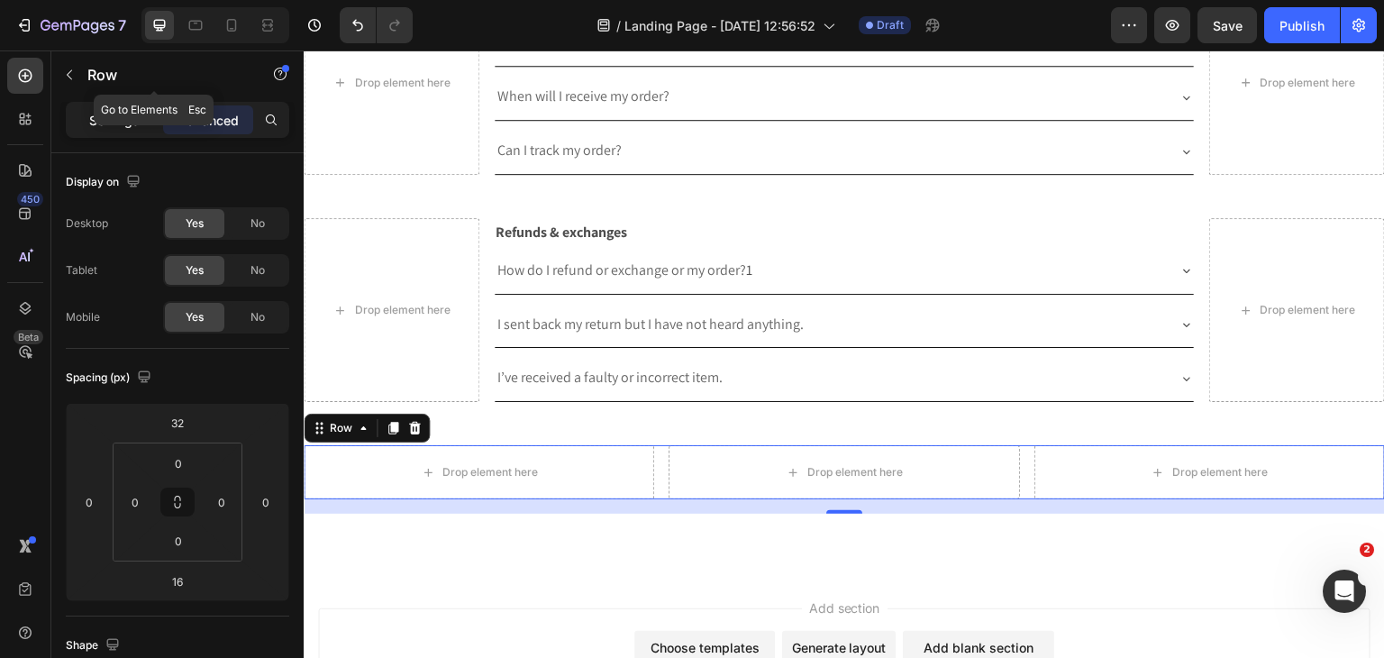
click at [101, 118] on p "Settings" at bounding box center [114, 120] width 50 height 19
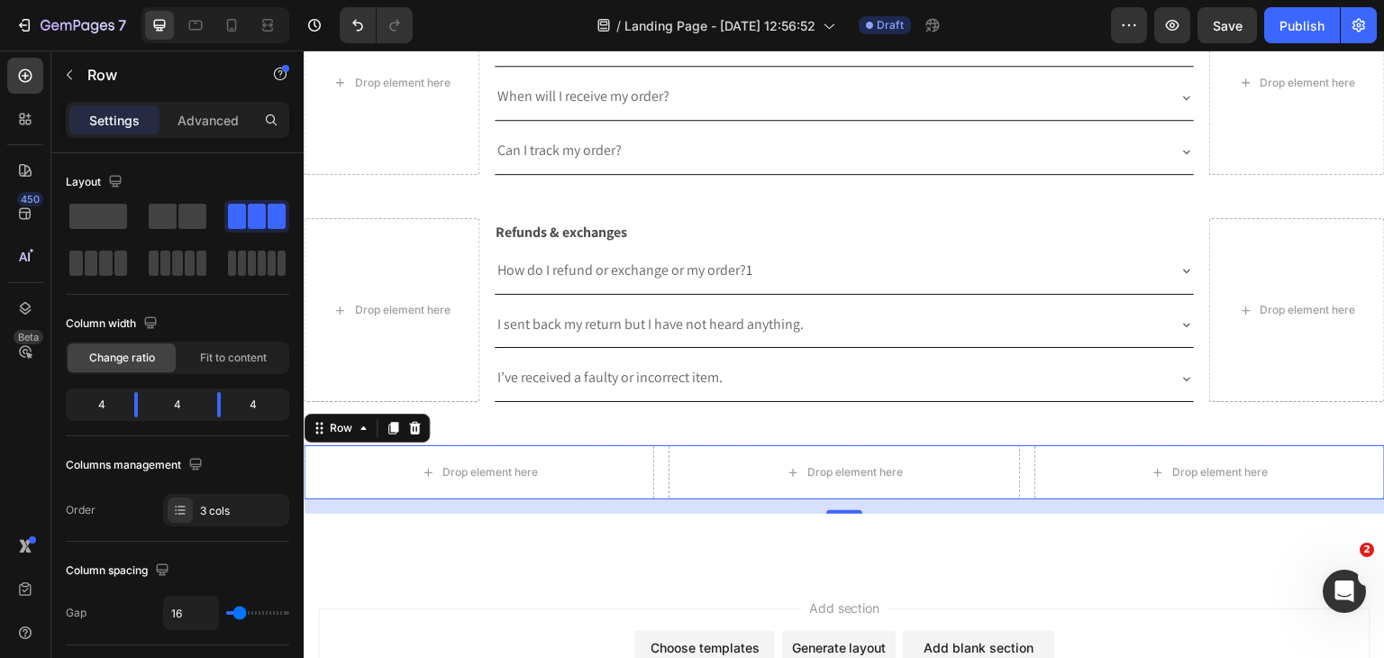
click at [86, 127] on div "Settings" at bounding box center [114, 119] width 90 height 29
drag, startPoint x: 143, startPoint y: 400, endPoint x: 100, endPoint y: 401, distance: 43.3
click at [114, 0] on body "7 Version history / Landing Page - [DATE] 12:56:52 Draft Preview Publish 450 Be…" at bounding box center [692, 0] width 1384 height 0
drag, startPoint x: 120, startPoint y: 400, endPoint x: 107, endPoint y: 401, distance: 12.6
click at [107, 0] on body "7 Version history / Landing Page - [DATE] 12:56:52 Draft Preview Save Publish 4…" at bounding box center [692, 0] width 1384 height 0
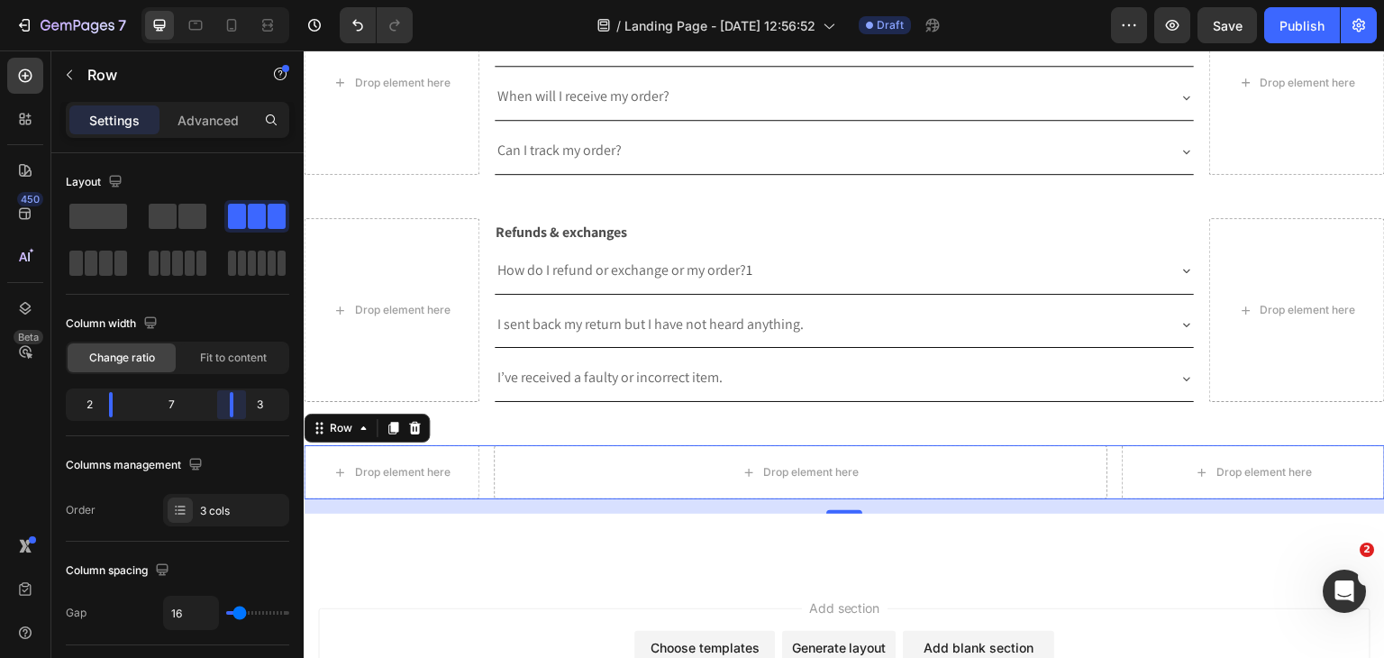
drag, startPoint x: 214, startPoint y: 405, endPoint x: 245, endPoint y: 405, distance: 31.5
click at [245, 0] on body "7 Version history / Landing Page - [DATE] 12:56:52 Draft Preview Save Publish 4…" at bounding box center [692, 0] width 1384 height 0
drag, startPoint x: 235, startPoint y: 399, endPoint x: 250, endPoint y: 400, distance: 15.3
click at [250, 0] on body "7 Version history / Landing Page - [DATE] 12:56:52 Draft Preview Save Publish 4…" at bounding box center [692, 0] width 1384 height 0
click at [667, 458] on div "Drop element here" at bounding box center [845, 472] width 702 height 54
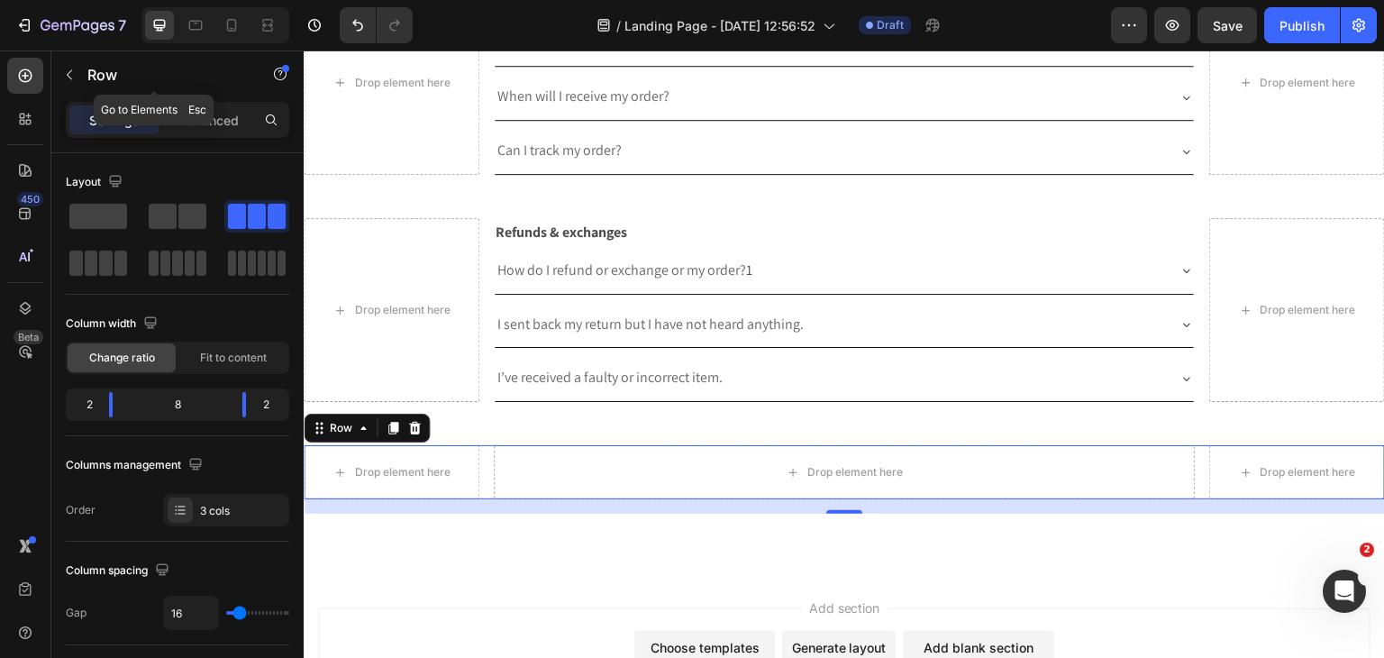
click at [83, 77] on div "Row" at bounding box center [153, 74] width 205 height 47
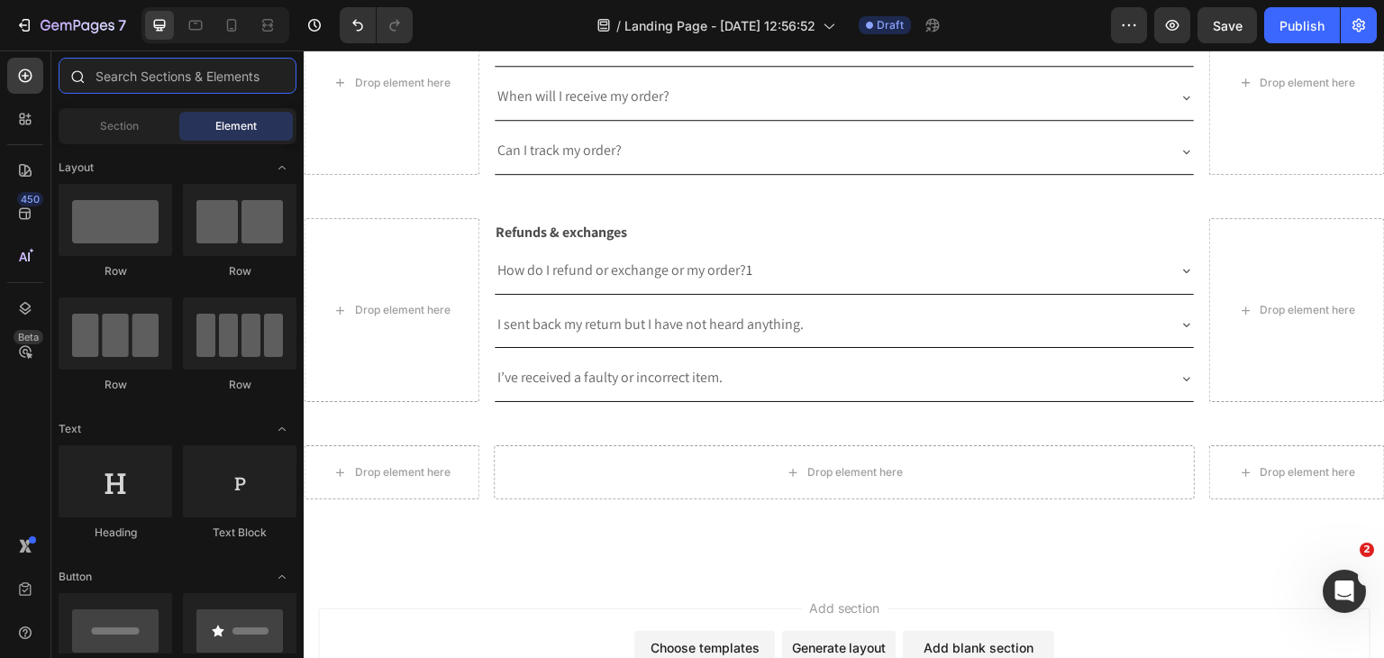
click at [122, 62] on input "text" at bounding box center [178, 76] width 238 height 36
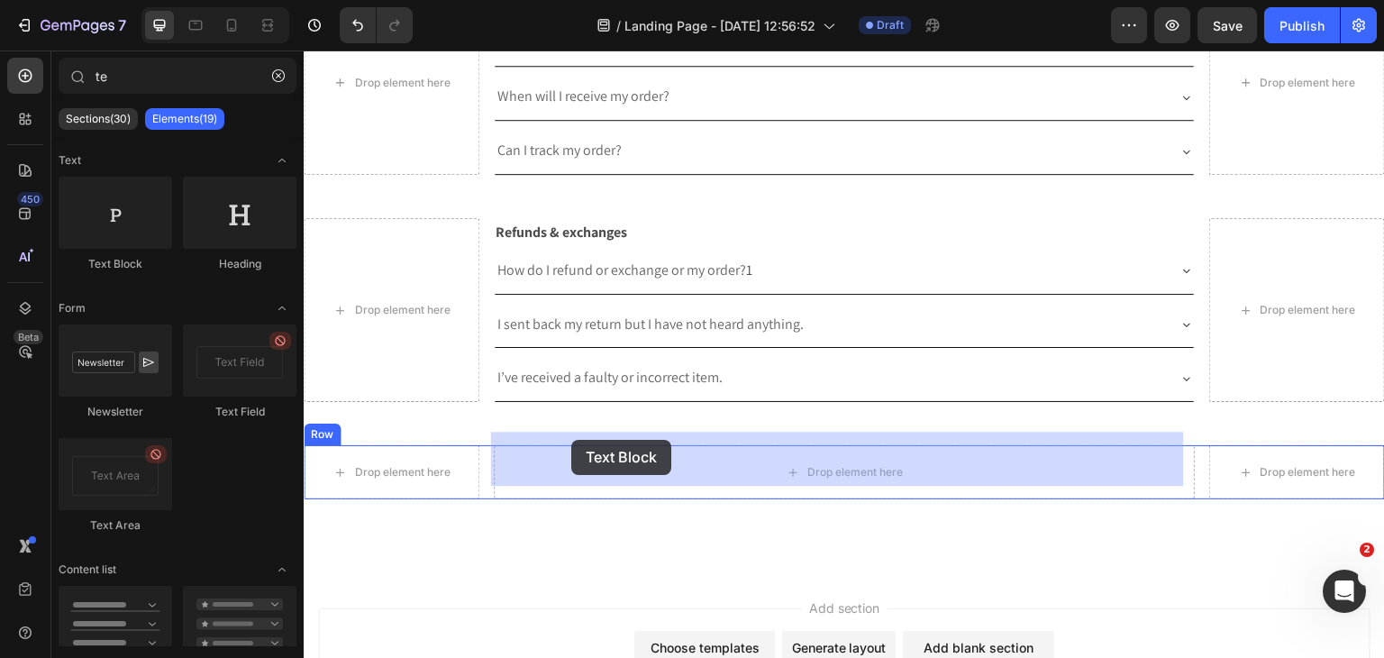
drag, startPoint x: 523, startPoint y: 330, endPoint x: 571, endPoint y: 440, distance: 120.2
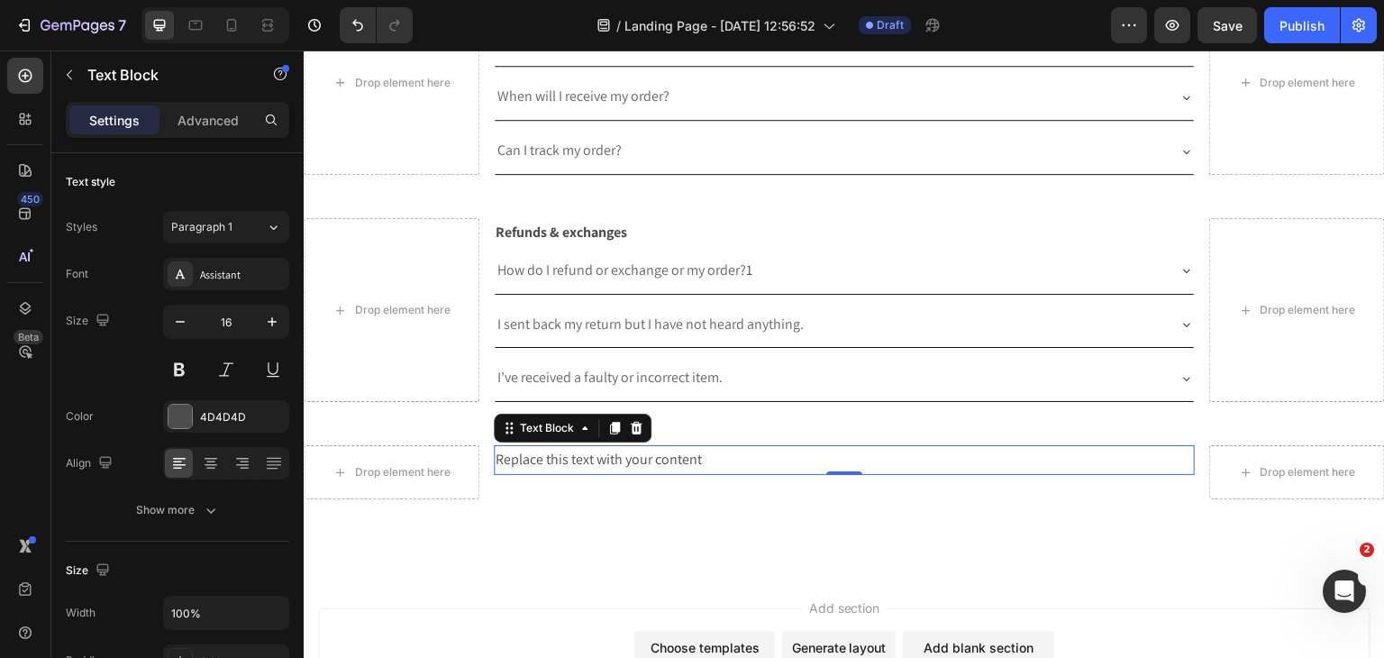
click at [528, 446] on div "Replace this text with your content" at bounding box center [845, 460] width 702 height 30
click at [528, 447] on p "Replace this text with your content" at bounding box center [845, 460] width 698 height 26
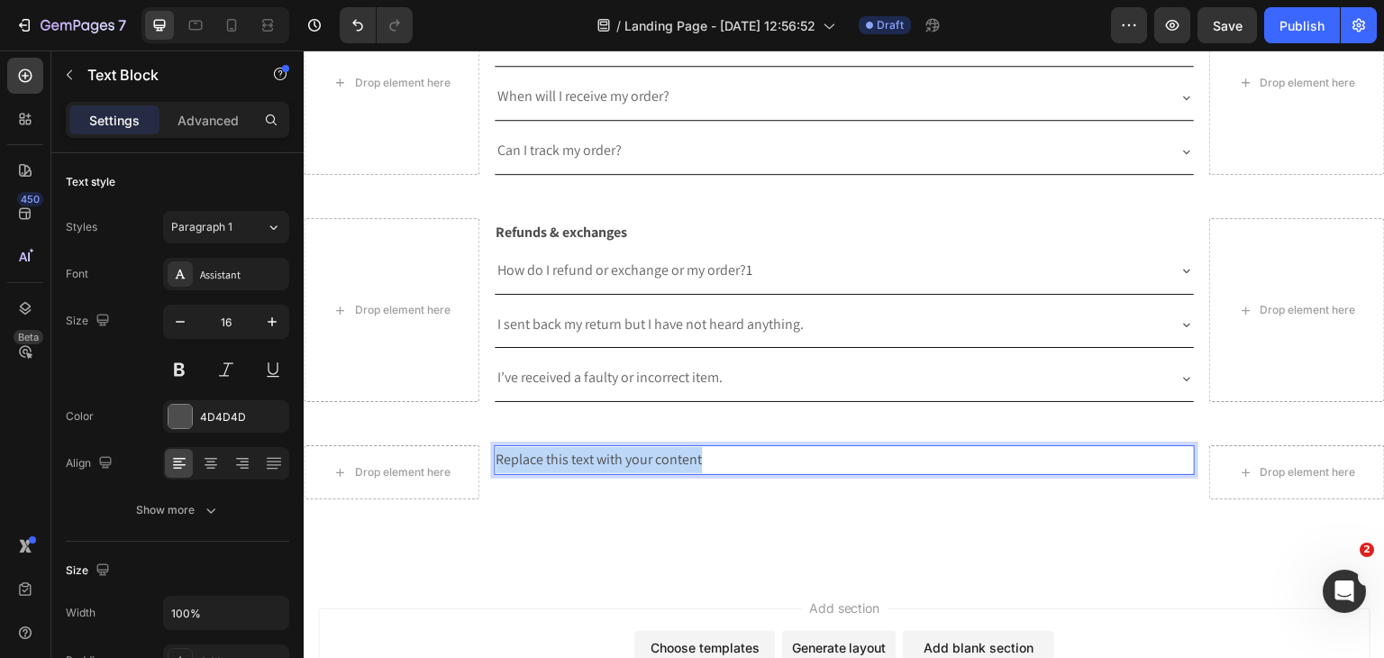
click at [528, 447] on p "Replace this text with your content" at bounding box center [845, 460] width 698 height 26
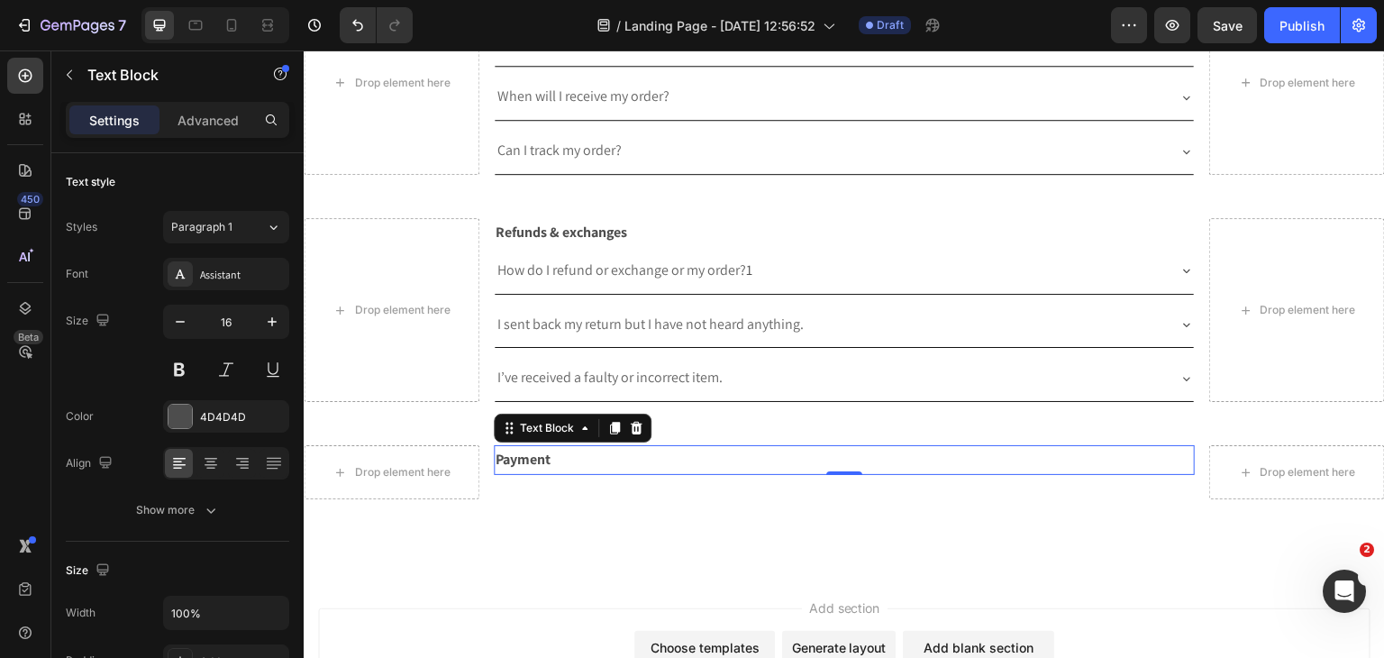
click at [72, 100] on div "Text Block" at bounding box center [153, 75] width 205 height 51
click at [67, 82] on button "button" at bounding box center [69, 74] width 29 height 29
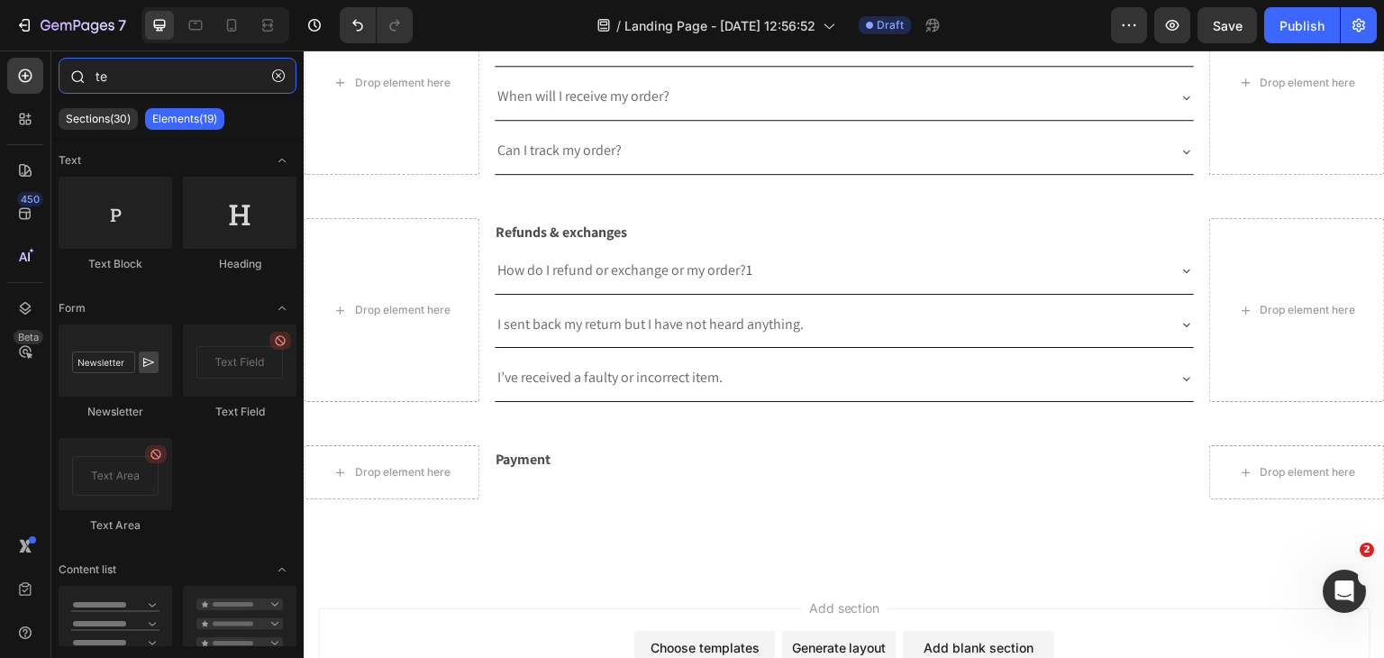
click at [205, 90] on input "te" at bounding box center [178, 76] width 238 height 36
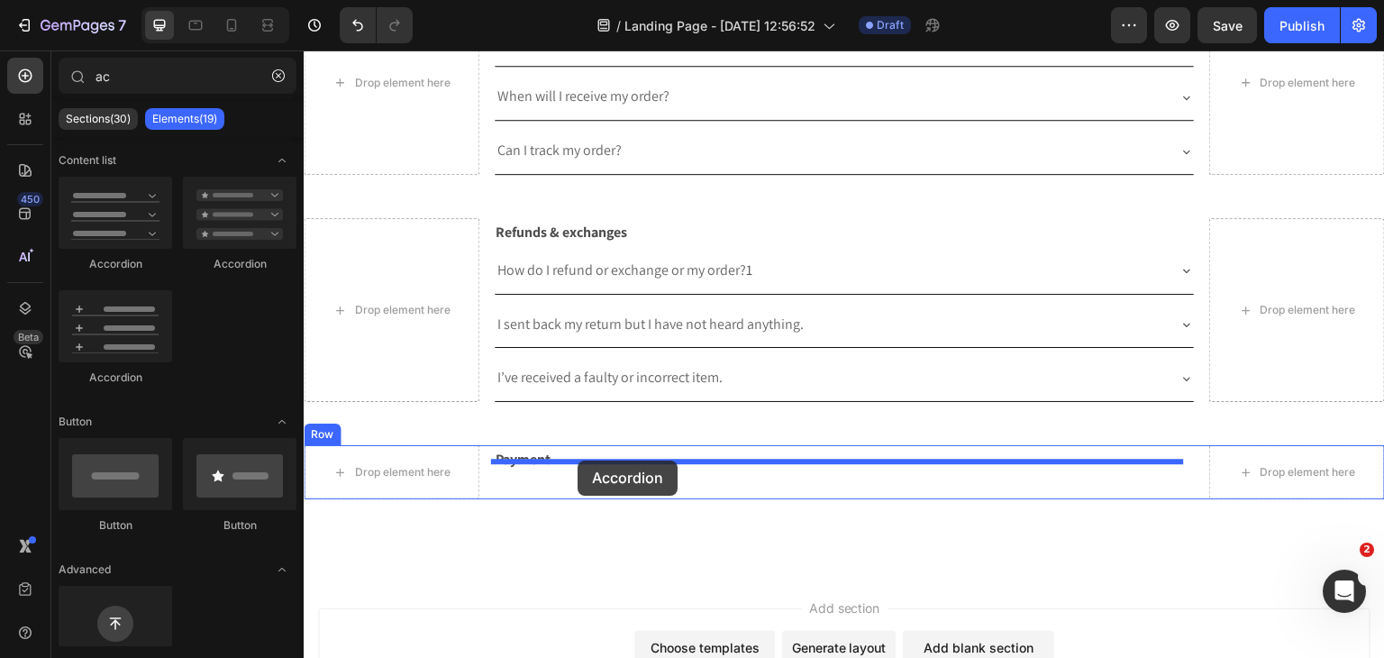
drag, startPoint x: 433, startPoint y: 276, endPoint x: 578, endPoint y: 460, distance: 234.3
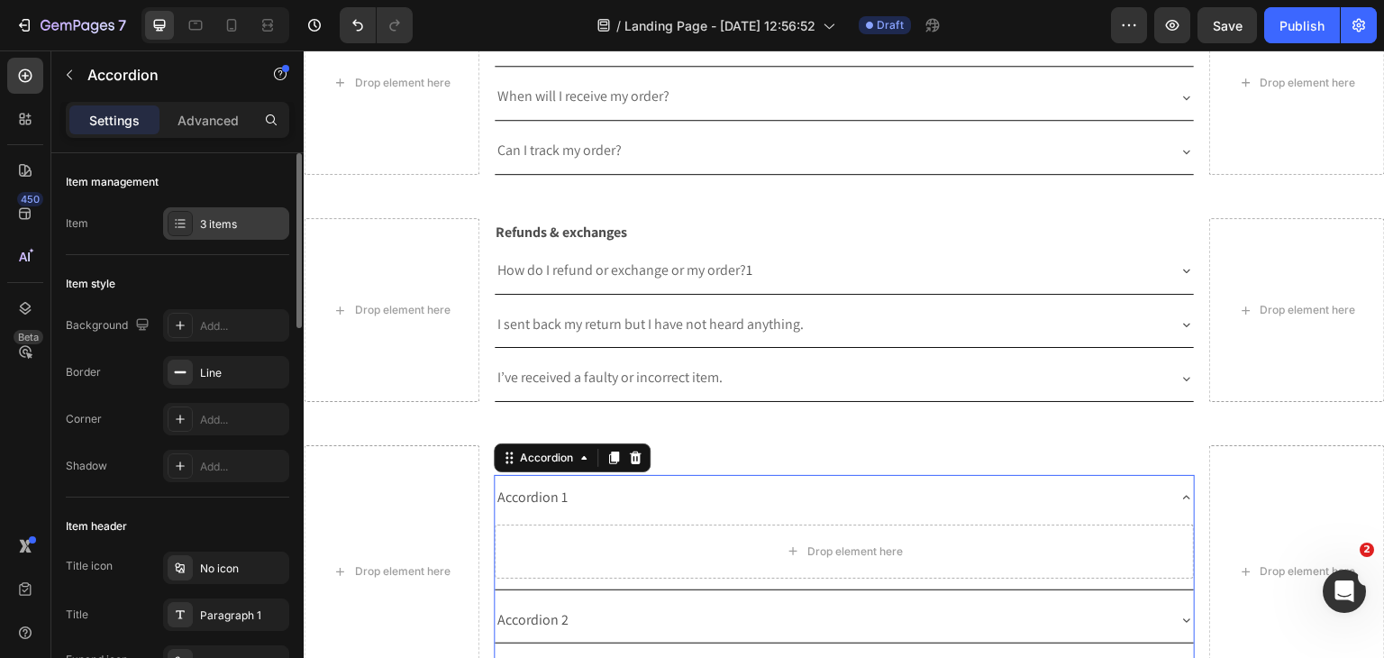
click at [240, 230] on div "3 items" at bounding box center [242, 224] width 85 height 16
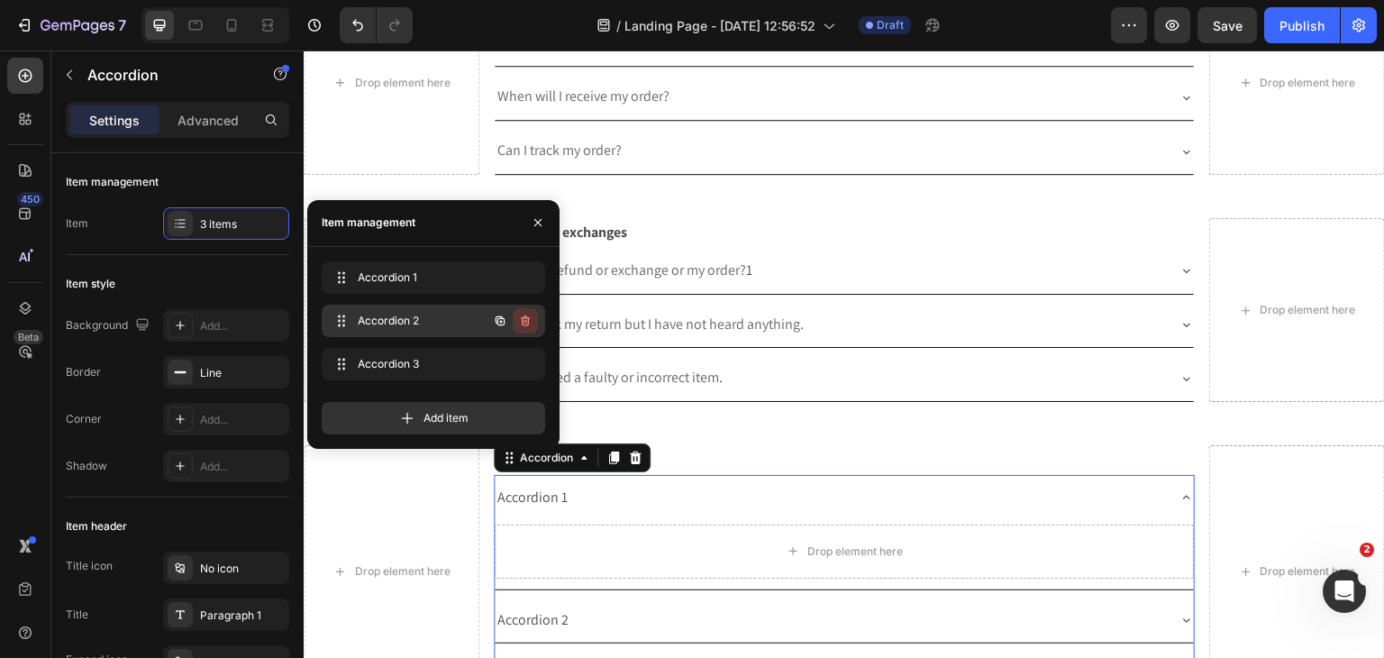
click at [529, 322] on icon "button" at bounding box center [525, 321] width 14 height 14
click at [527, 365] on icon "button" at bounding box center [525, 364] width 14 height 14
click at [516, 361] on div "Delete" at bounding box center [512, 364] width 33 height 16
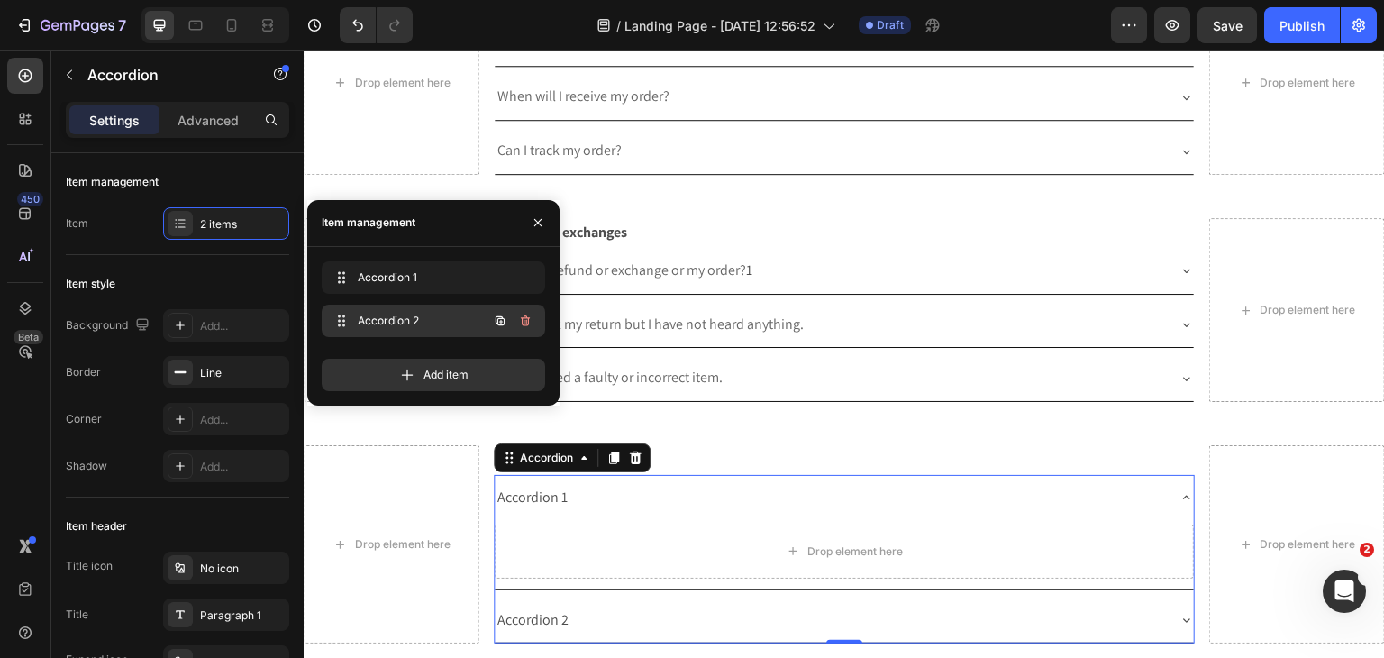
click at [519, 324] on icon "button" at bounding box center [525, 321] width 14 height 14
click at [523, 325] on div "Delete" at bounding box center [512, 321] width 33 height 16
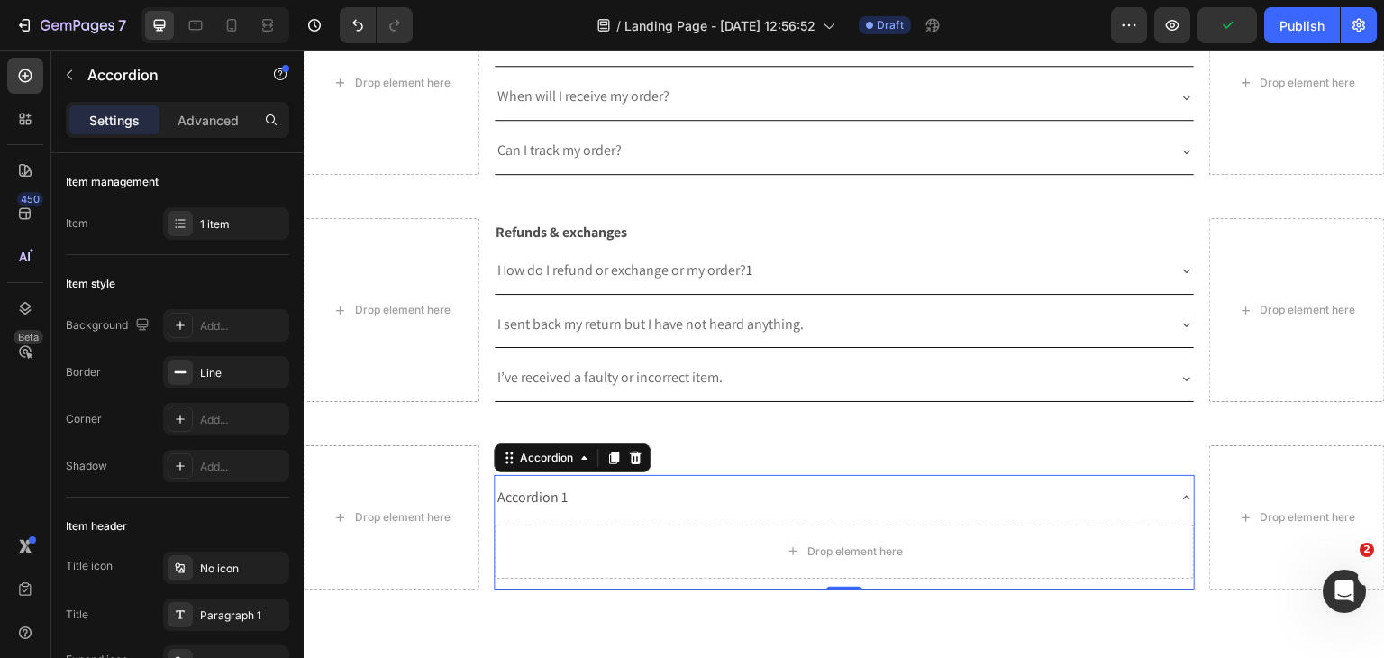
click at [534, 487] on div "Accordion 1" at bounding box center [533, 498] width 76 height 32
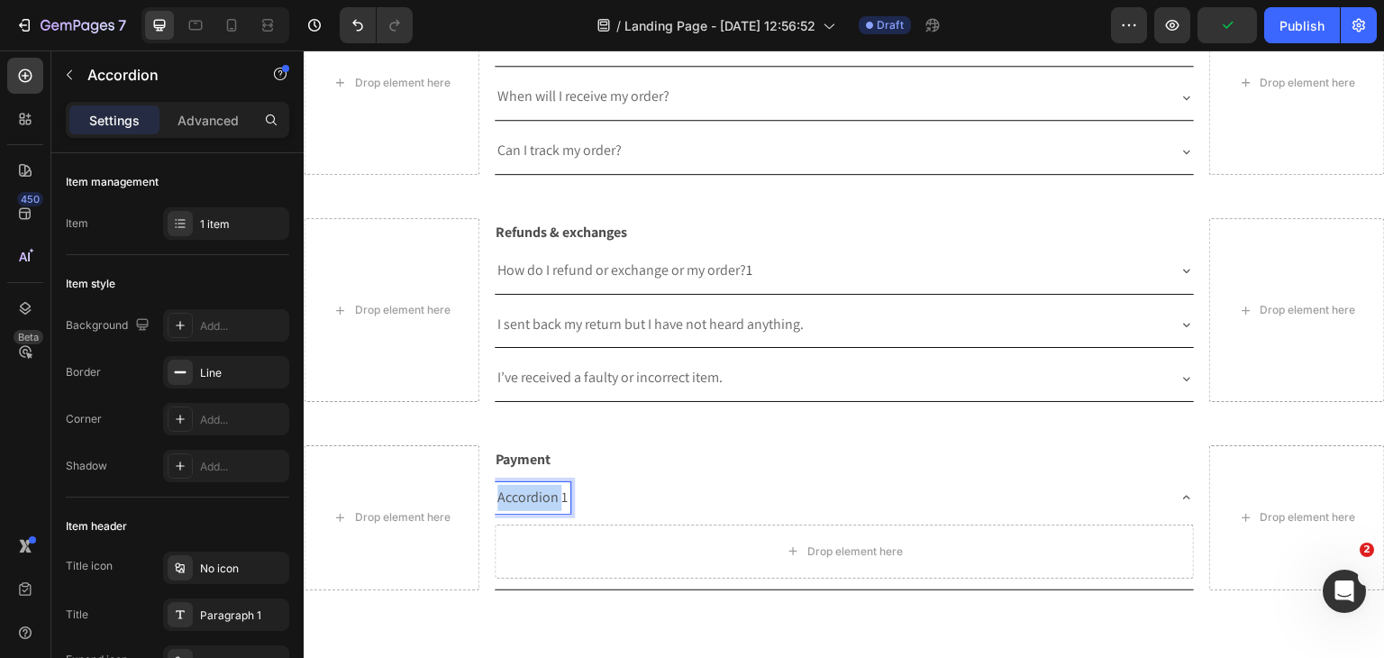
click at [534, 487] on p "Accordion 1" at bounding box center [532, 498] width 70 height 26
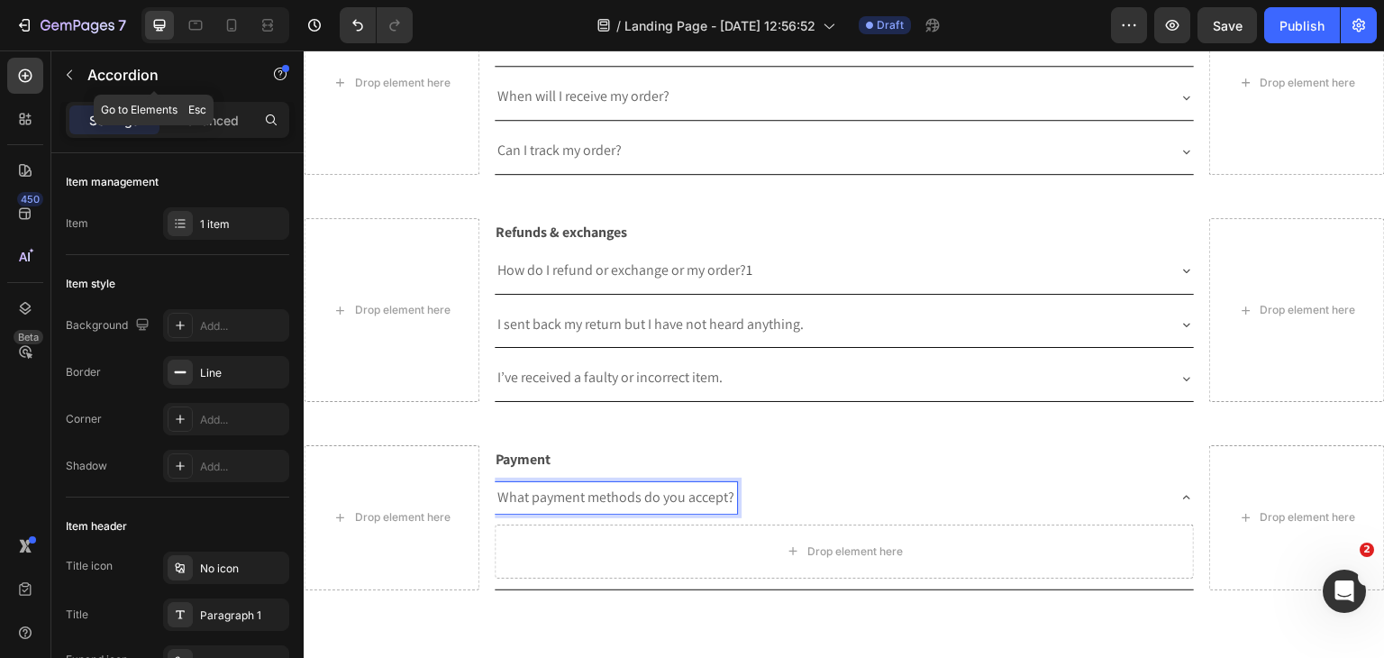
click at [83, 65] on div "Accordion" at bounding box center [153, 74] width 205 height 47
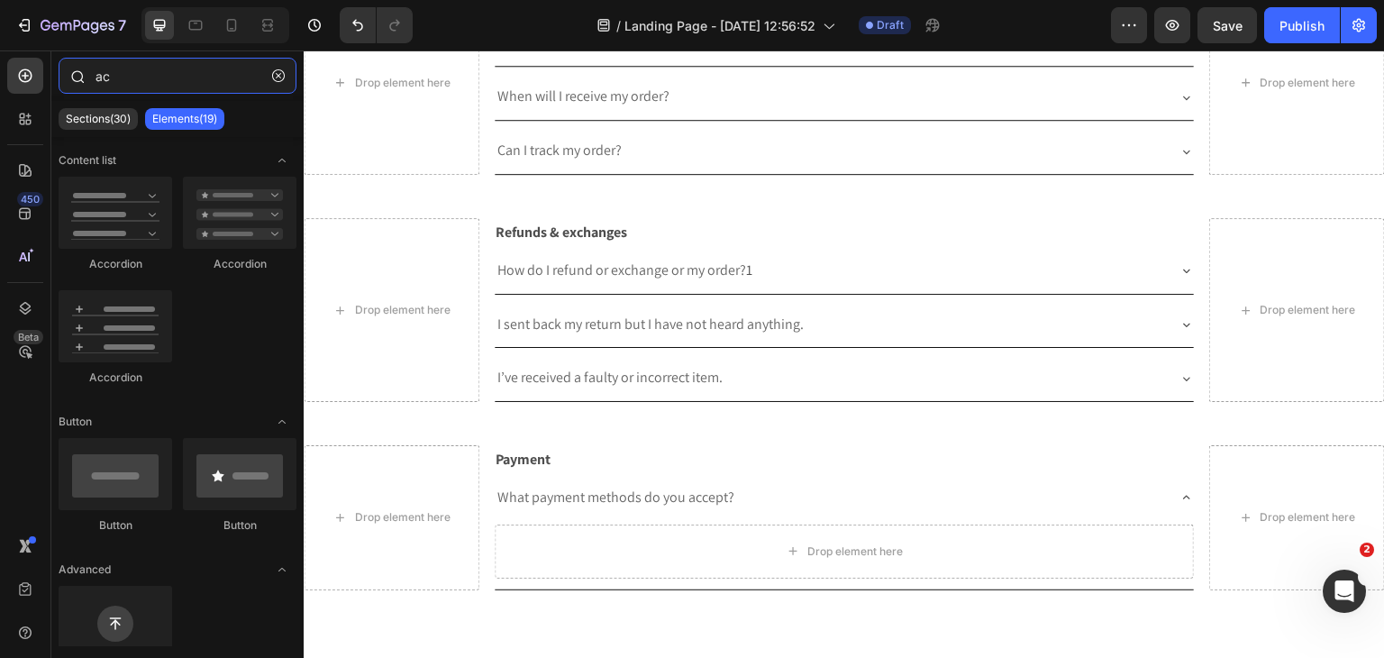
click at [131, 90] on input "ac" at bounding box center [178, 76] width 238 height 36
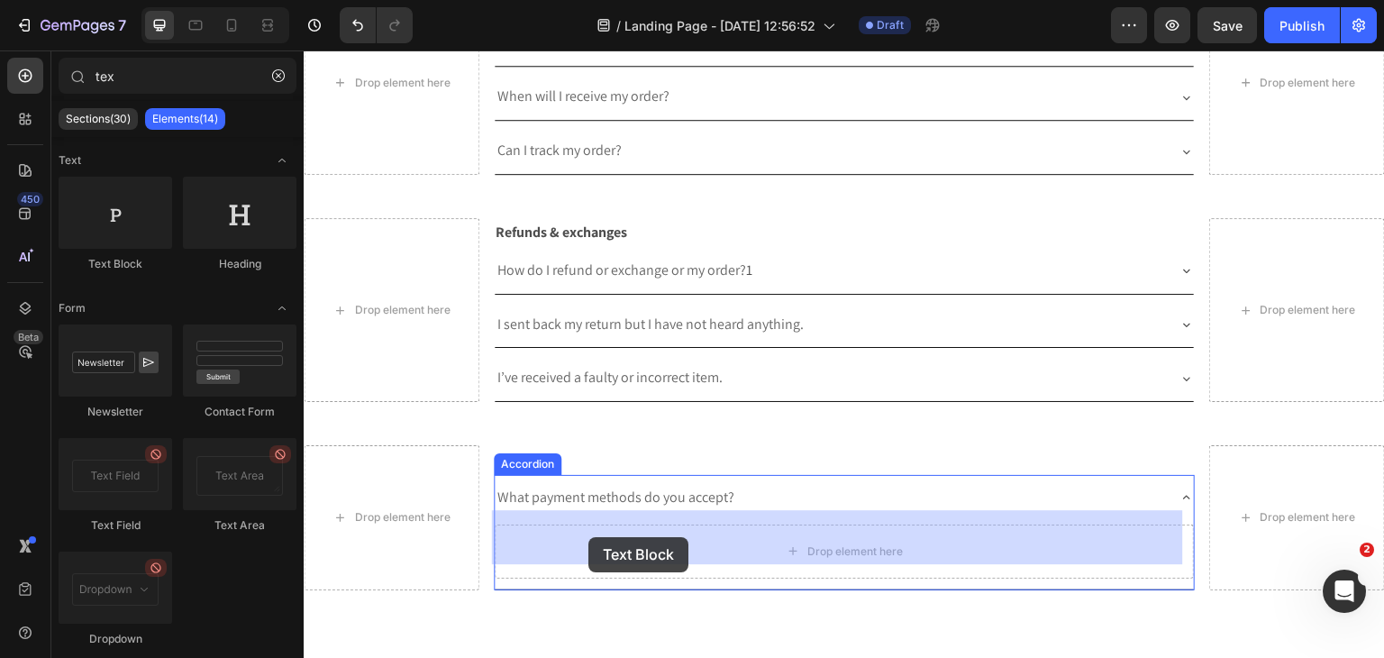
drag, startPoint x: 505, startPoint y: 365, endPoint x: 1267, endPoint y: 51, distance: 824.2
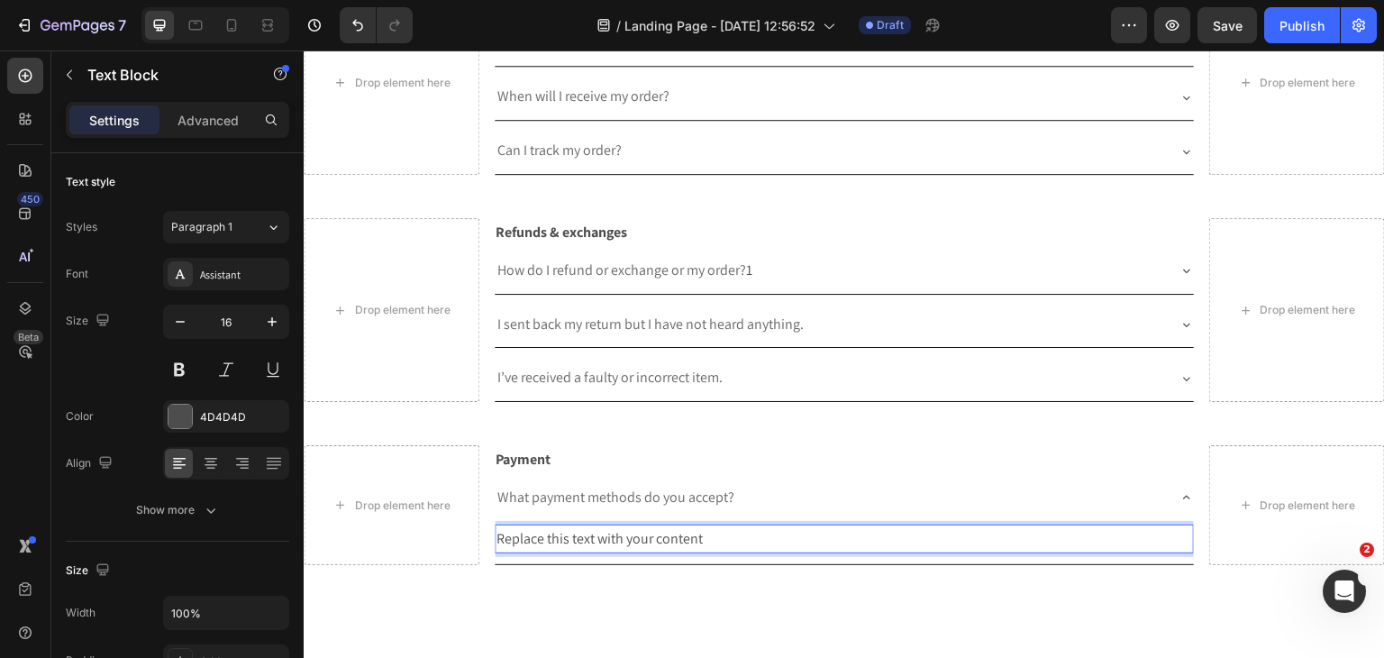
click at [534, 529] on div "Replace this text with your content" at bounding box center [845, 539] width 700 height 30
click at [534, 529] on p "Replace this text with your content" at bounding box center [844, 539] width 696 height 26
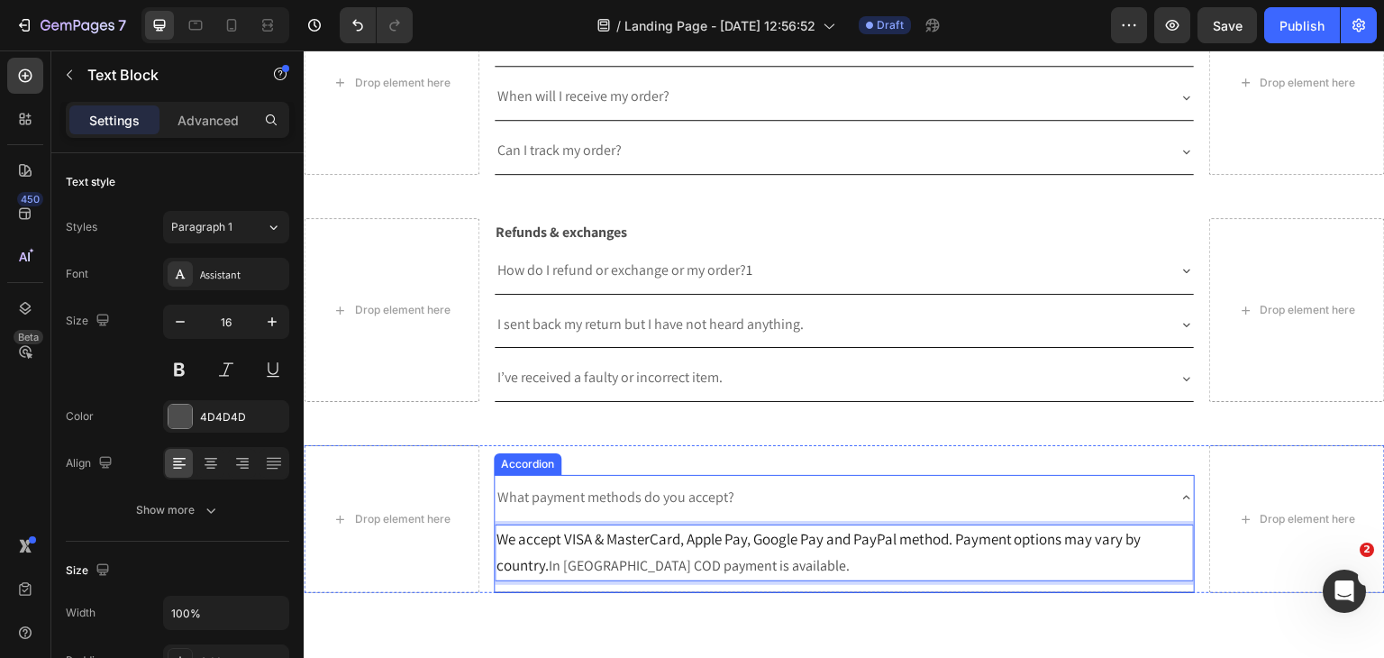
click at [1160, 486] on div "What payment methods do you accept?" at bounding box center [845, 498] width 700 height 46
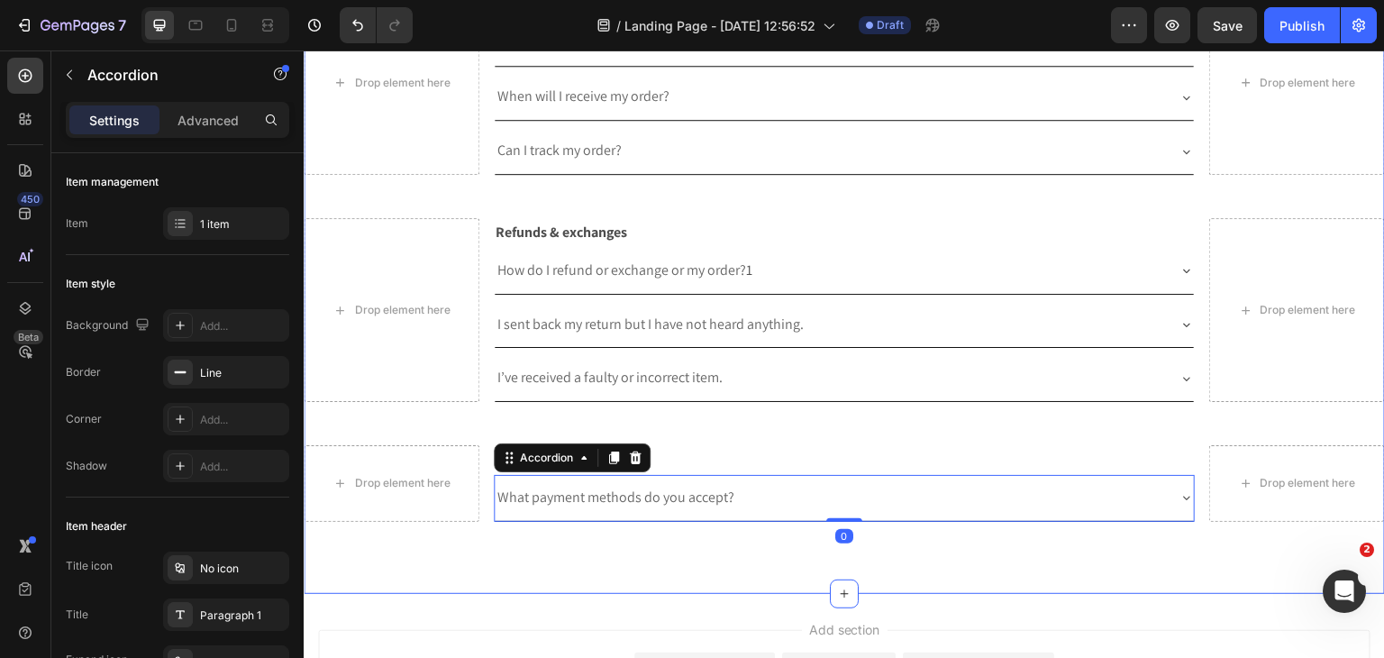
click at [686, 447] on p "Payment" at bounding box center [845, 460] width 698 height 26
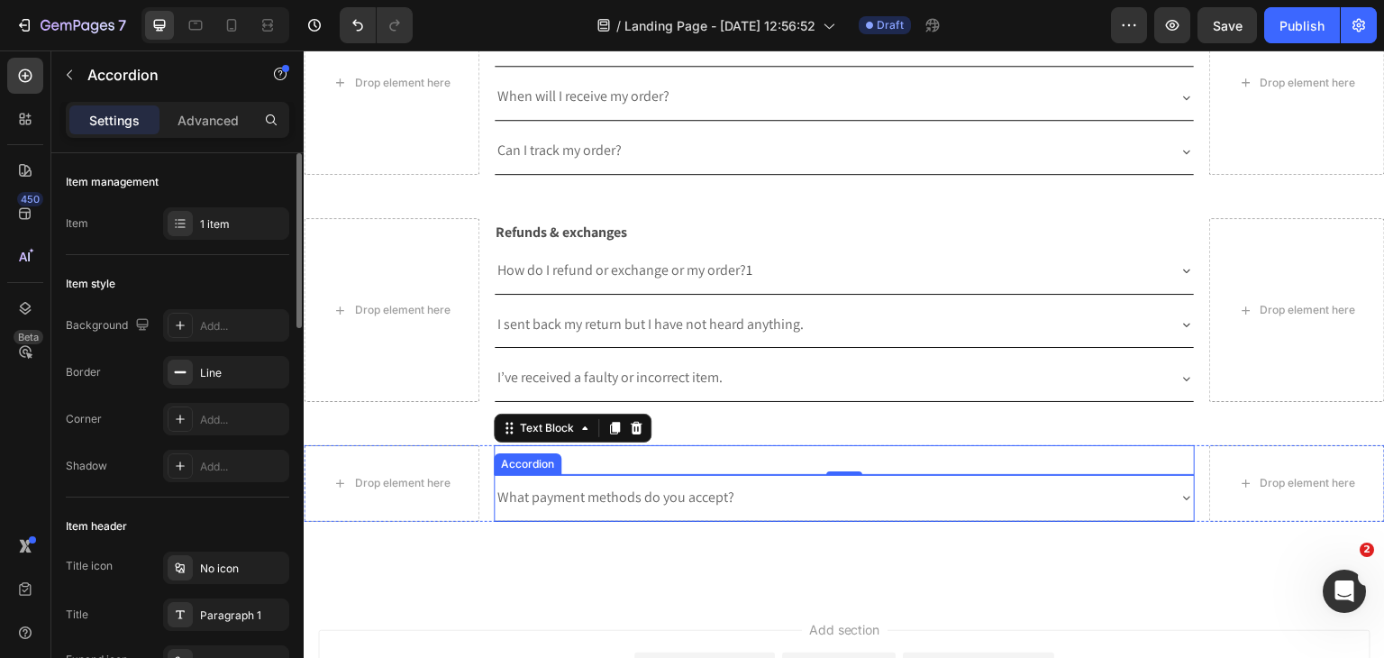
click at [736, 475] on div "What payment methods do you accept?" at bounding box center [845, 498] width 700 height 46
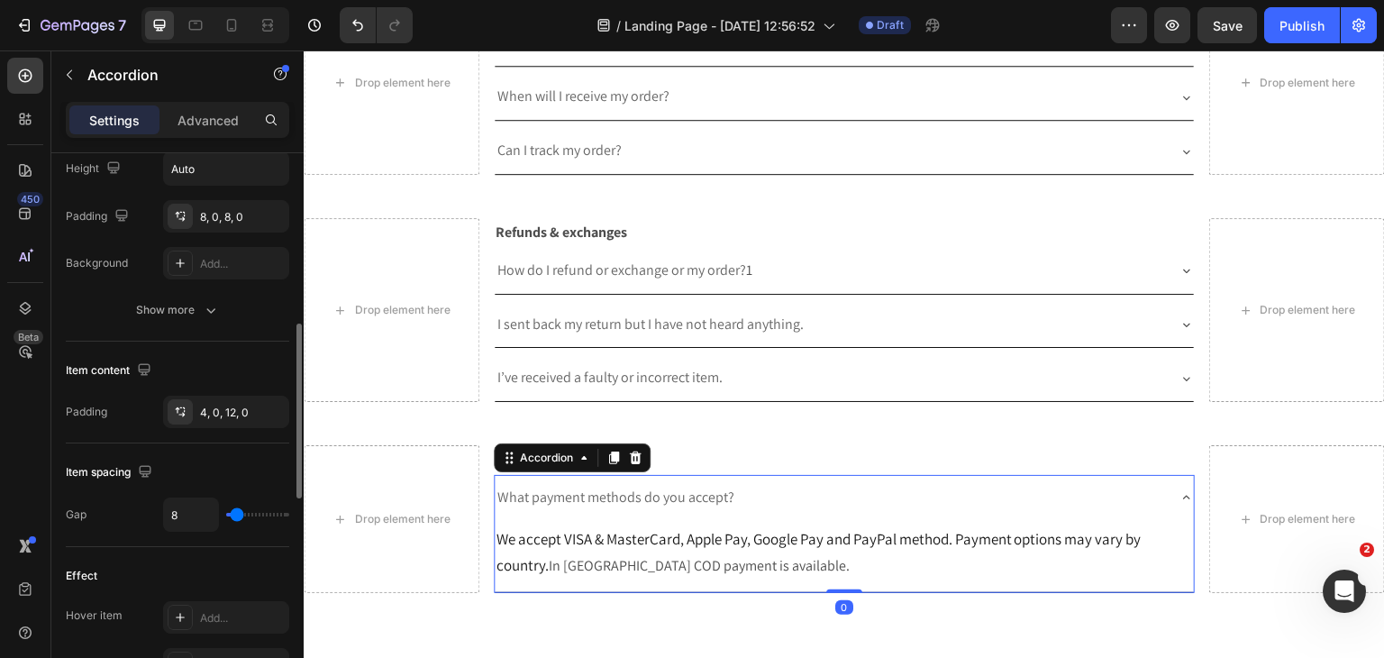
scroll to position [1081, 0]
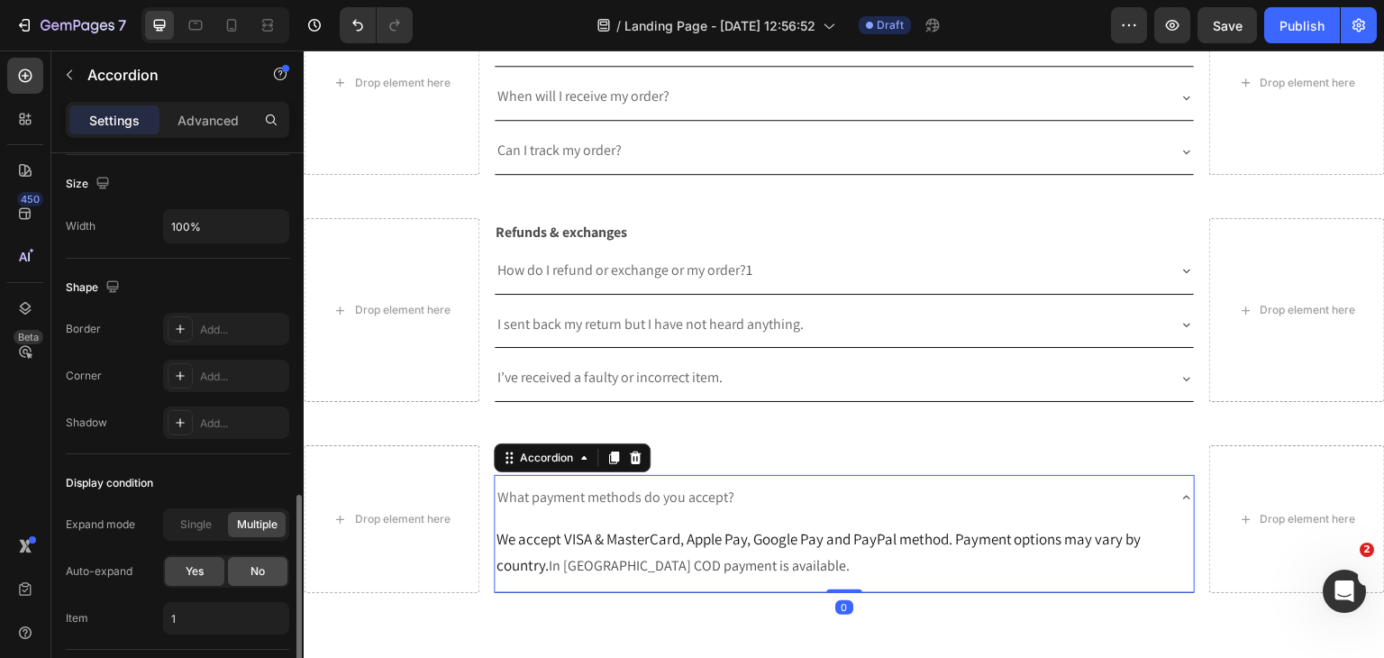
click at [236, 571] on div "No" at bounding box center [257, 571] width 59 height 29
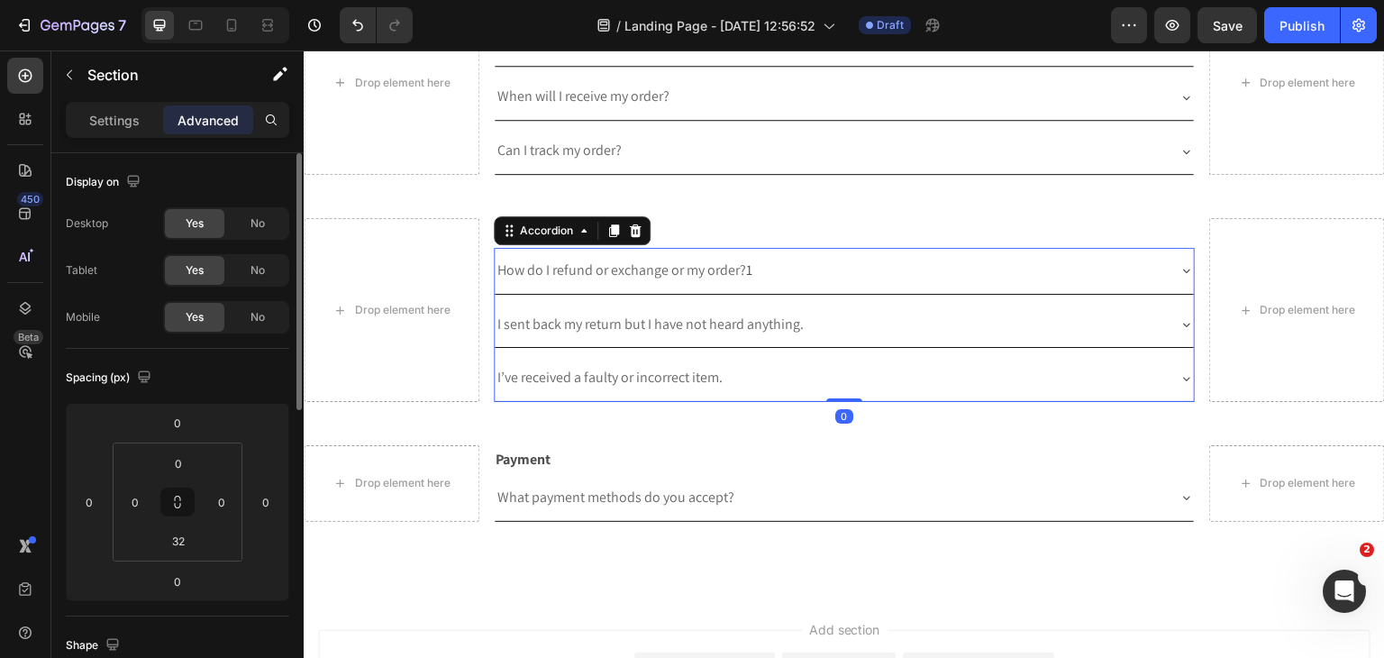
click at [635, 387] on div "I’ve received a faulty or incorrect item." at bounding box center [845, 378] width 700 height 46
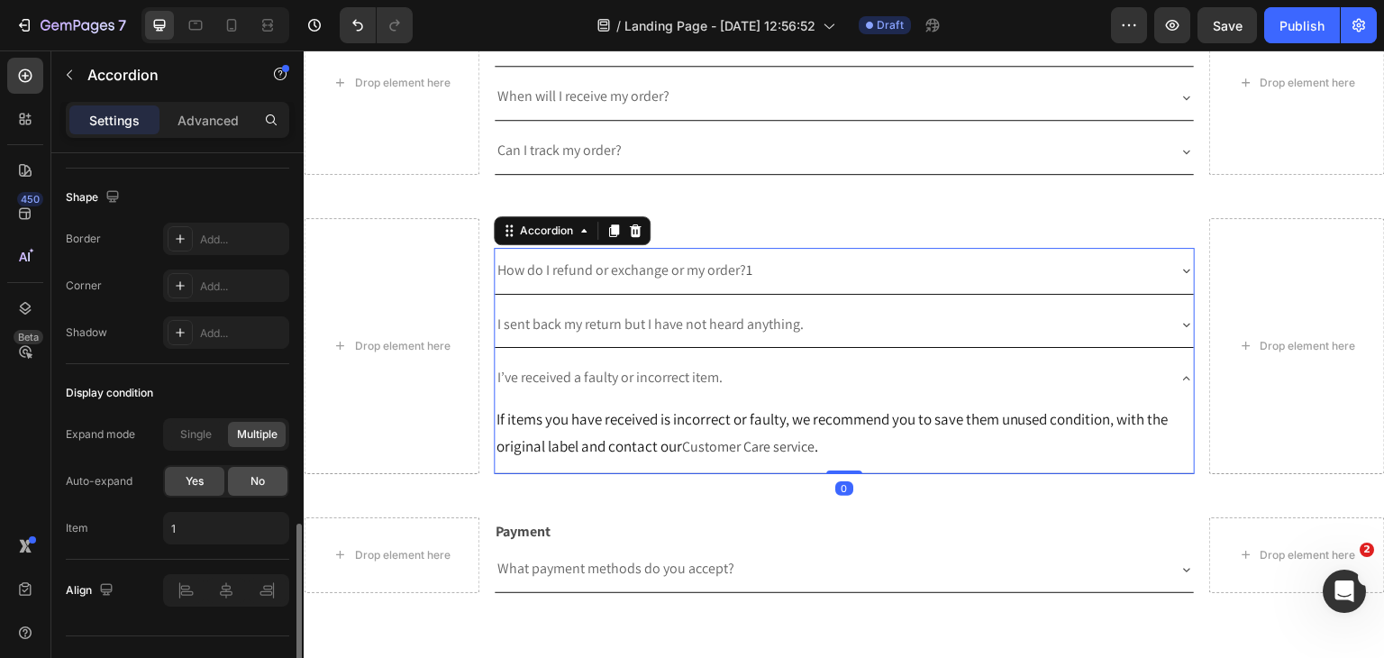
click at [249, 469] on div "No" at bounding box center [257, 481] width 59 height 29
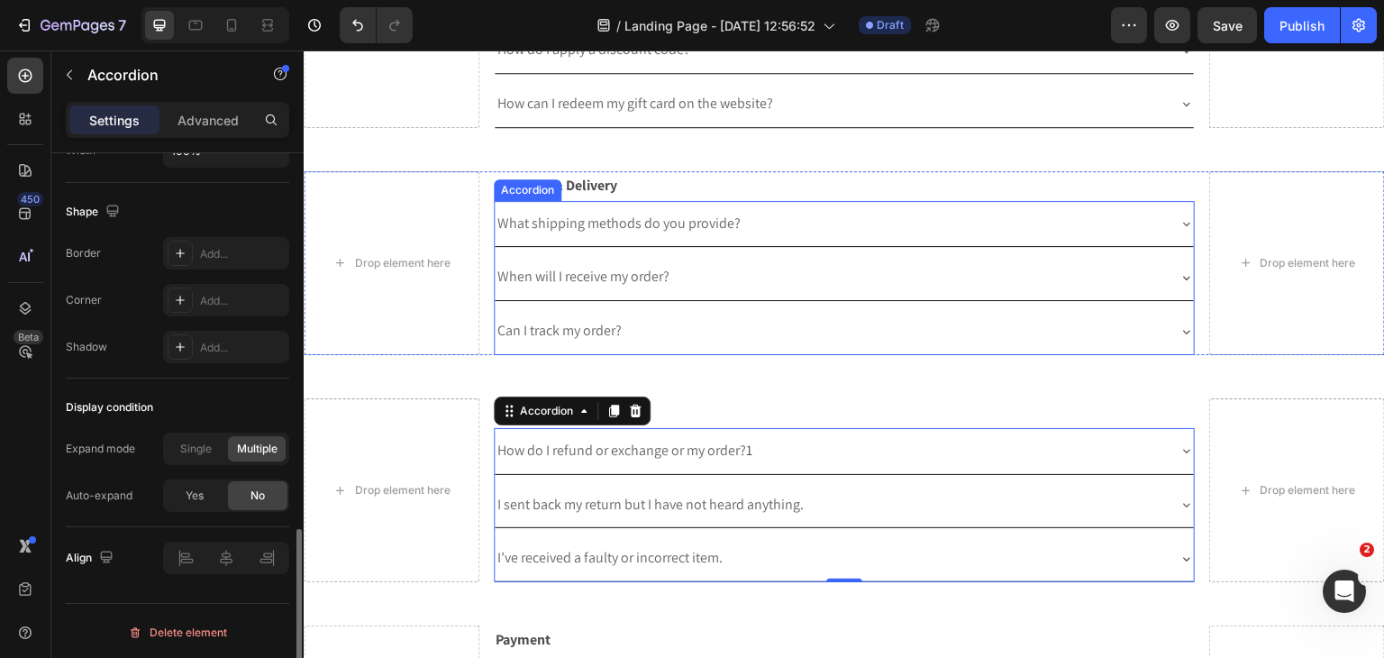
scroll to position [1323, 0]
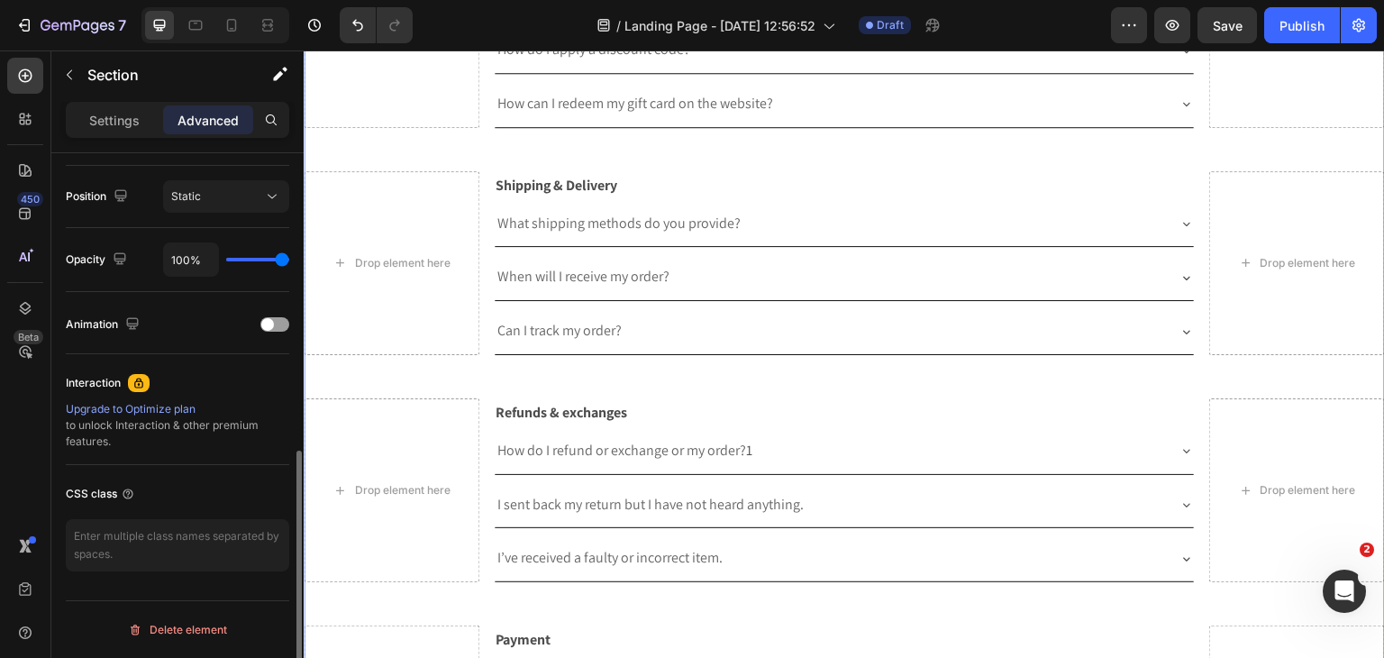
scroll to position [0, 0]
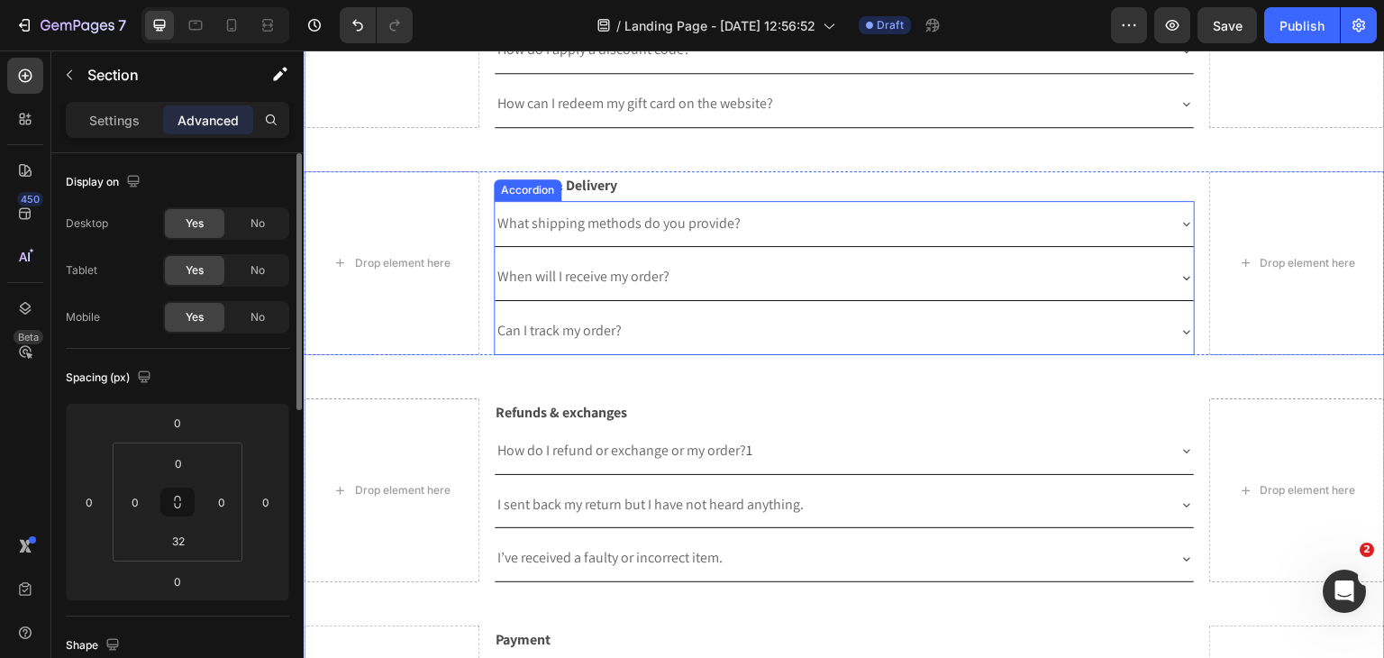
click at [497, 339] on div "Can I track my order?" at bounding box center [845, 331] width 700 height 46
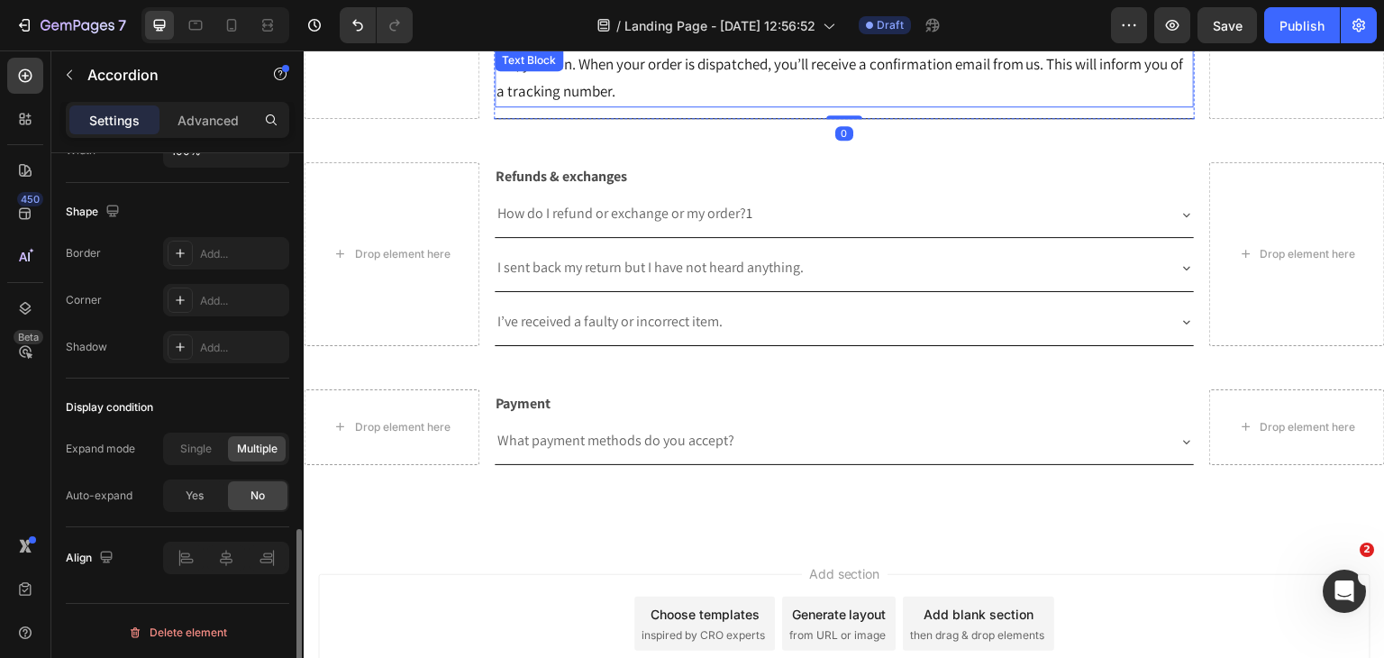
scroll to position [1755, 0]
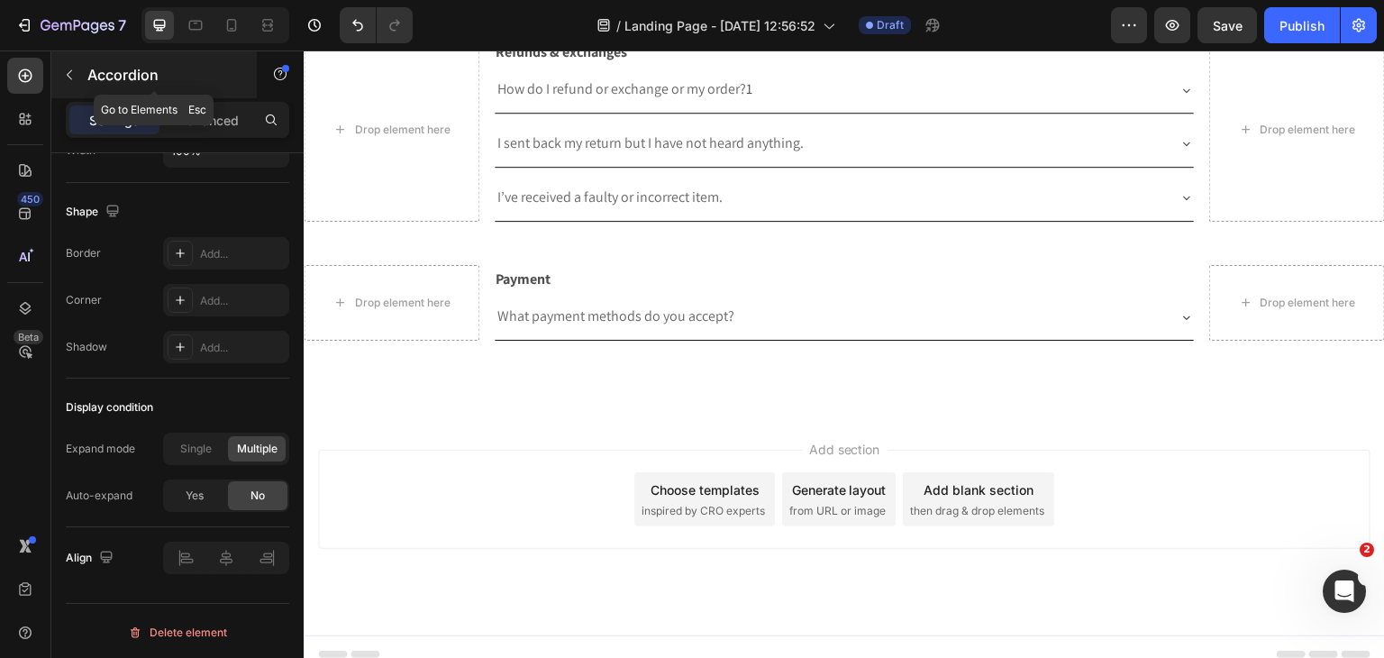
click at [78, 81] on button "button" at bounding box center [69, 74] width 29 height 29
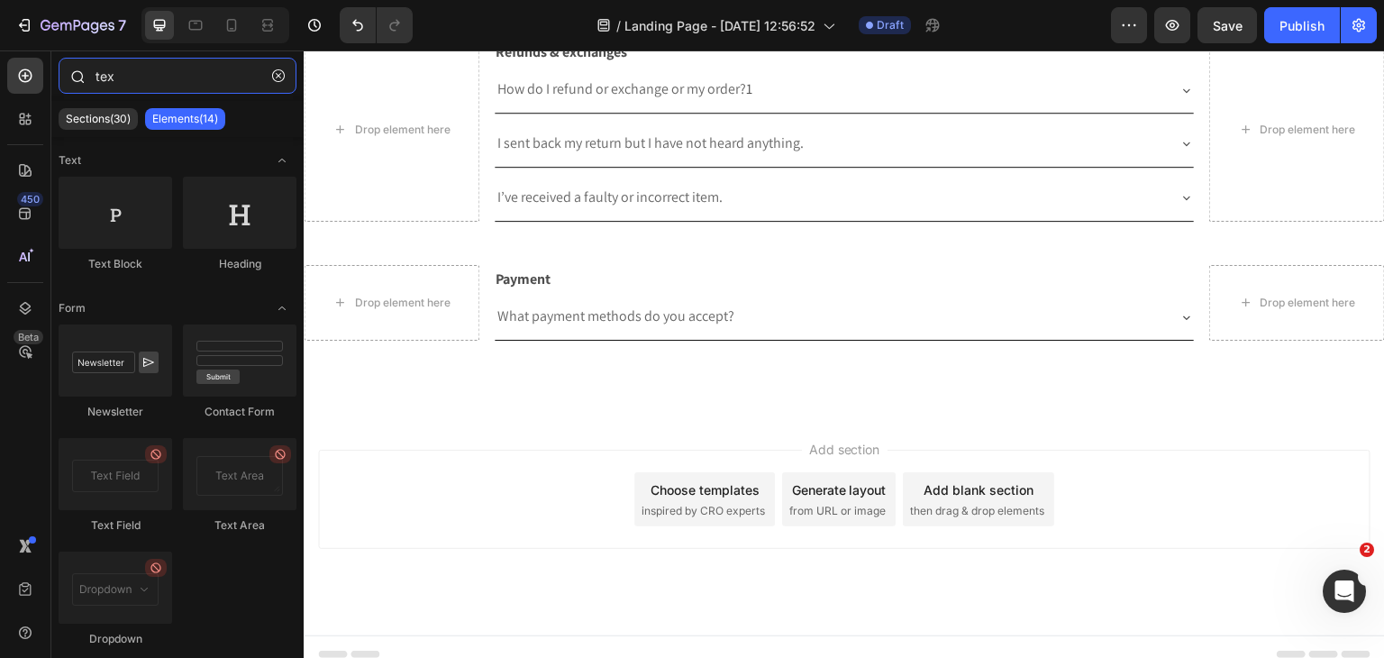
click at [141, 81] on input "tex" at bounding box center [178, 76] width 238 height 36
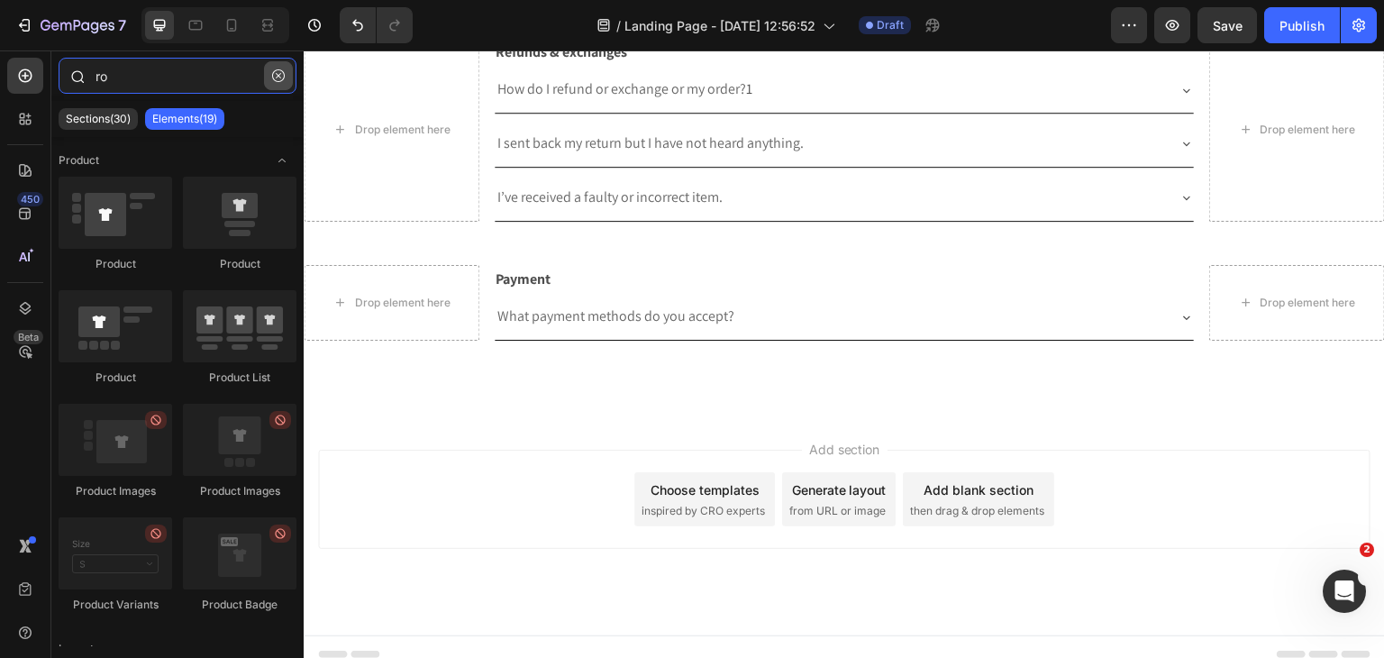
type input "ro"
click at [278, 71] on icon "button" at bounding box center [278, 75] width 13 height 13
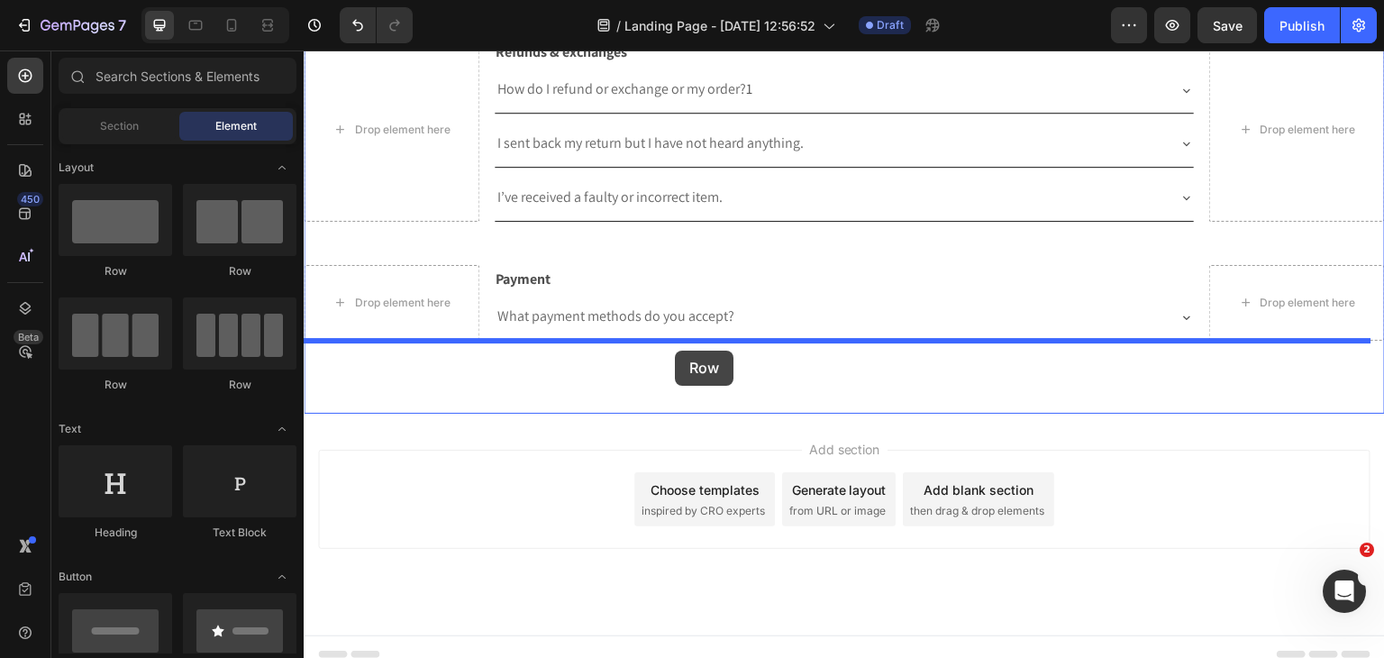
drag, startPoint x: 408, startPoint y: 426, endPoint x: 675, endPoint y: 350, distance: 277.2
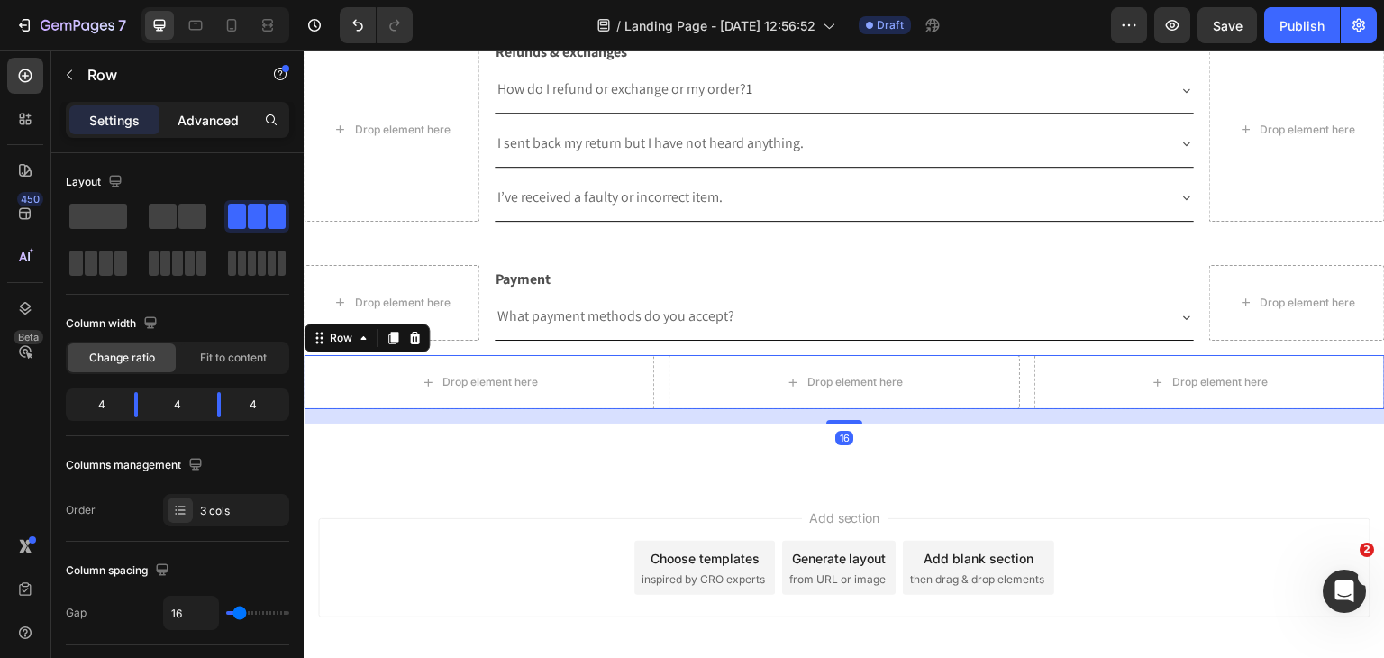
click at [224, 116] on p "Advanced" at bounding box center [207, 120] width 61 height 19
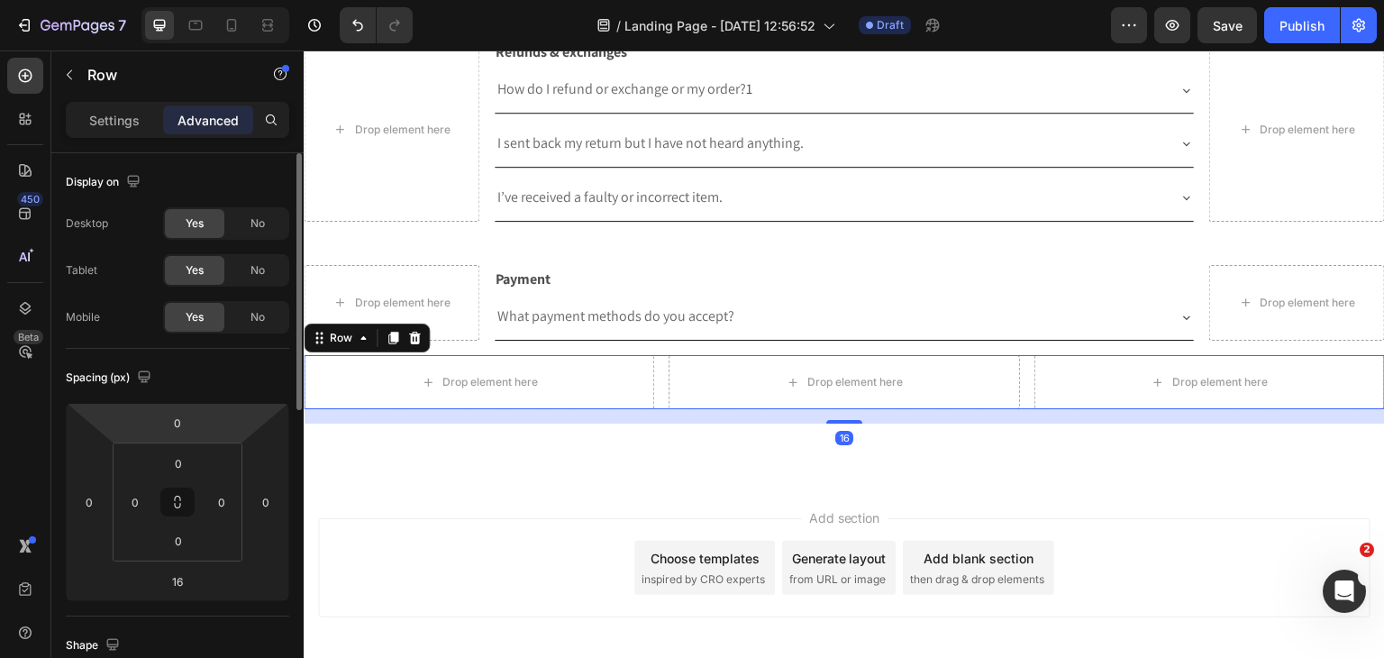
click at [176, 0] on html "7 Version history / Landing Page - [DATE] 12:56:52 Draft Preview Save Publish 4…" at bounding box center [692, 0] width 1384 height 0
click at [176, 414] on input "0" at bounding box center [177, 422] width 36 height 27
type input "32"
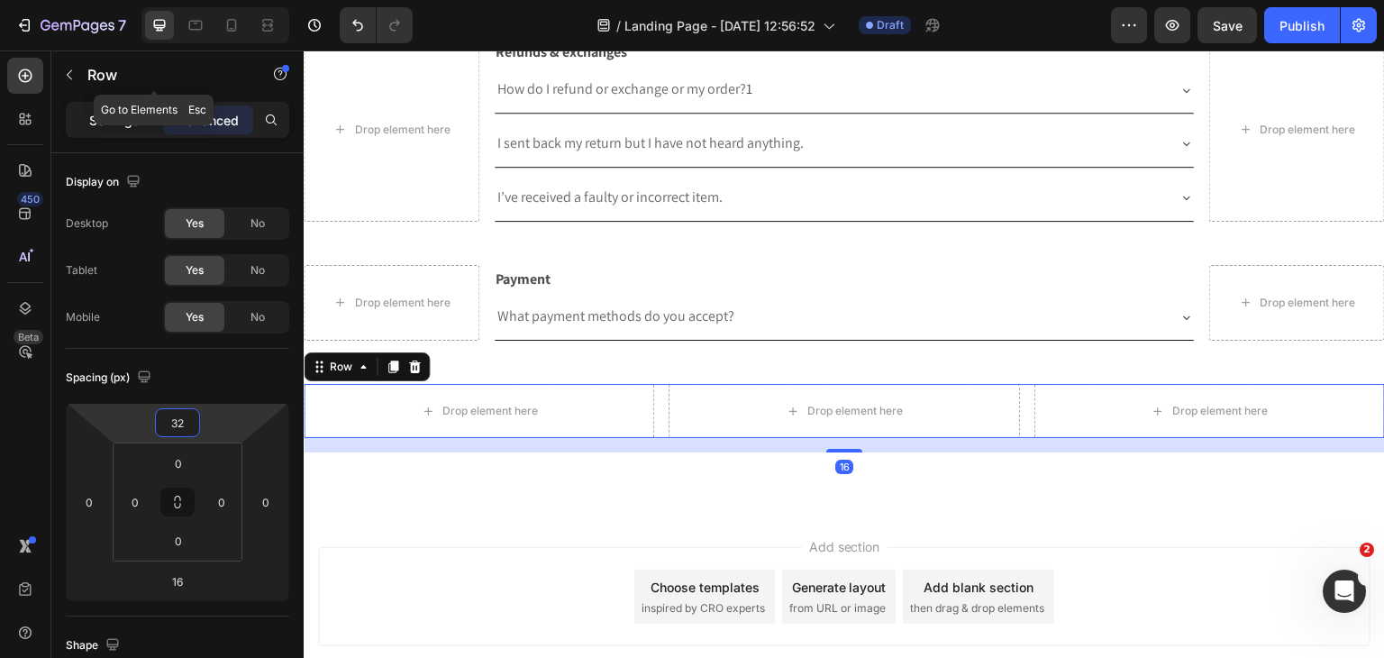
click at [119, 116] on p "Settings" at bounding box center [114, 120] width 50 height 19
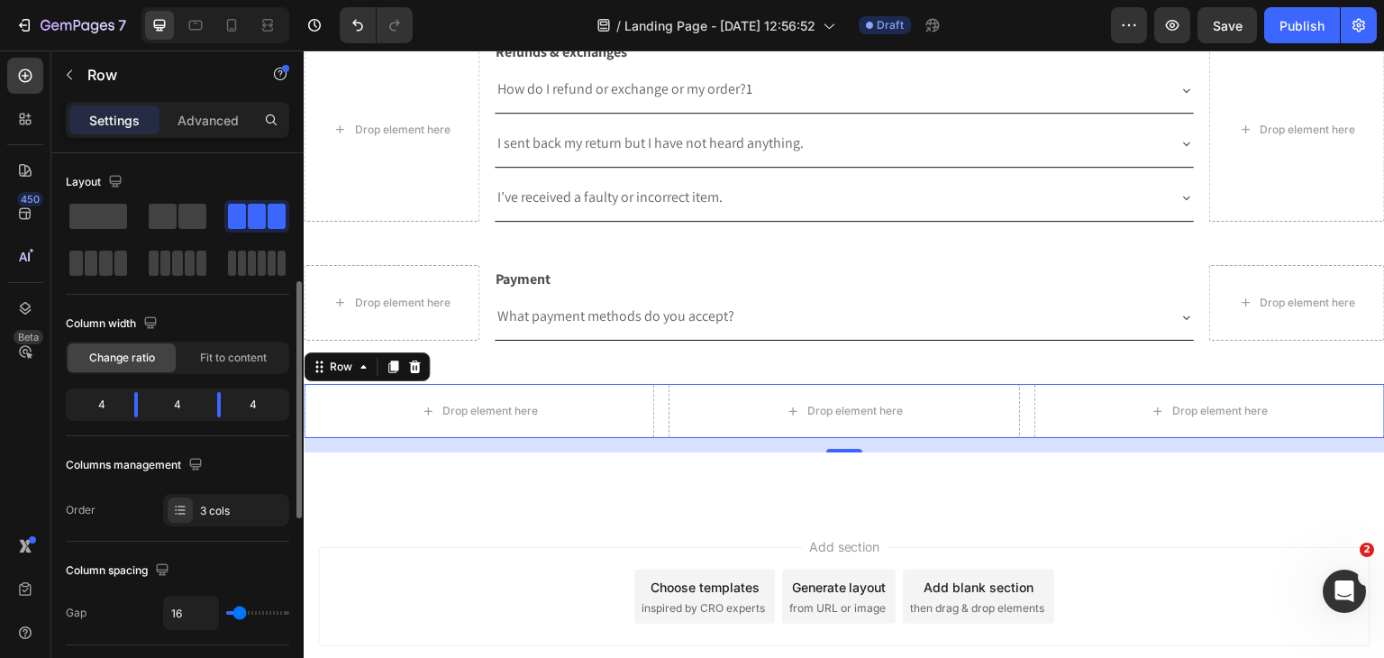
scroll to position [180, 0]
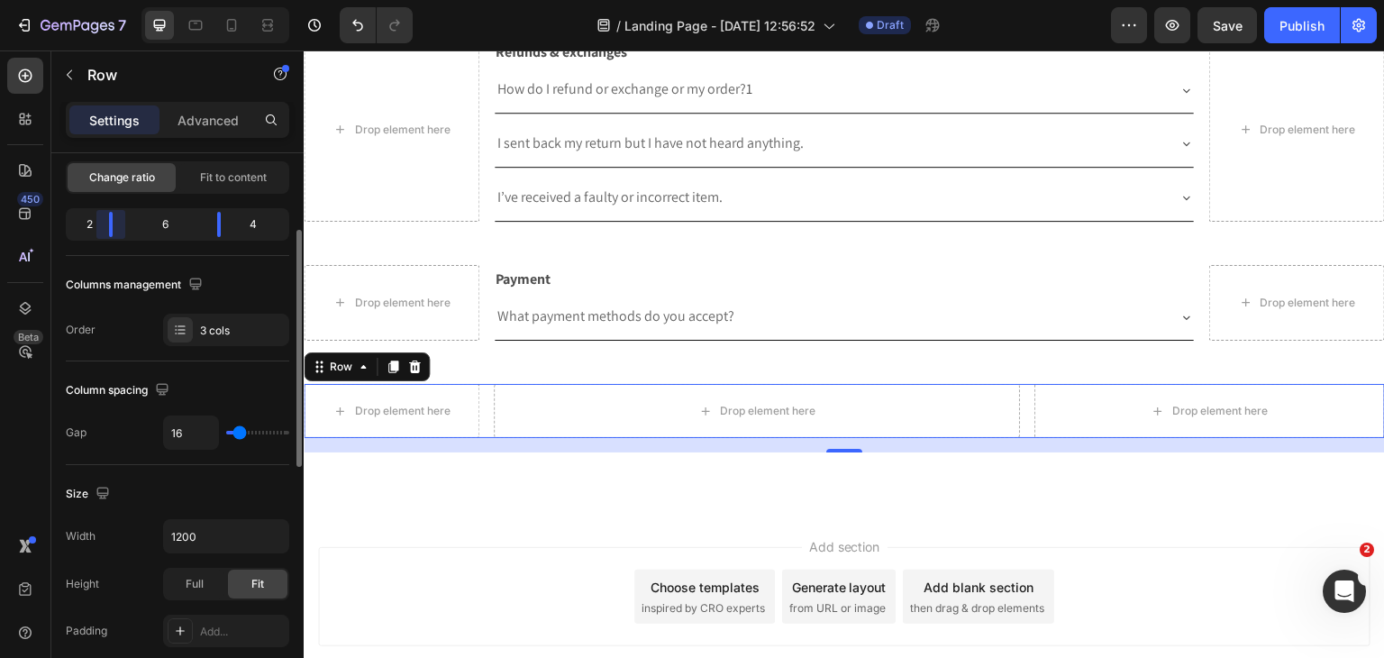
drag, startPoint x: 135, startPoint y: 235, endPoint x: 194, endPoint y: 237, distance: 58.6
click at [106, 236] on div "2 6 4" at bounding box center [177, 224] width 223 height 32
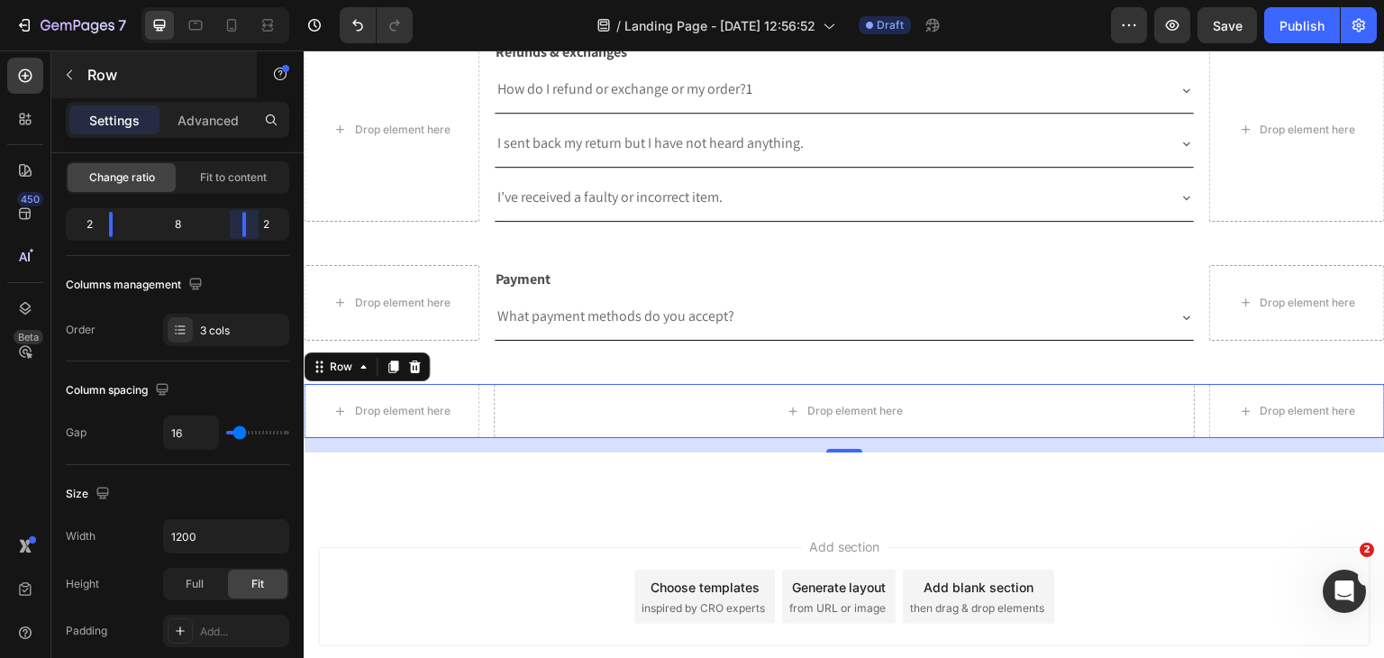
drag, startPoint x: 223, startPoint y: 224, endPoint x: 155, endPoint y: 76, distance: 163.3
click at [250, 226] on div at bounding box center [244, 224] width 32 height 25
click at [110, 69] on p "Row" at bounding box center [163, 75] width 153 height 22
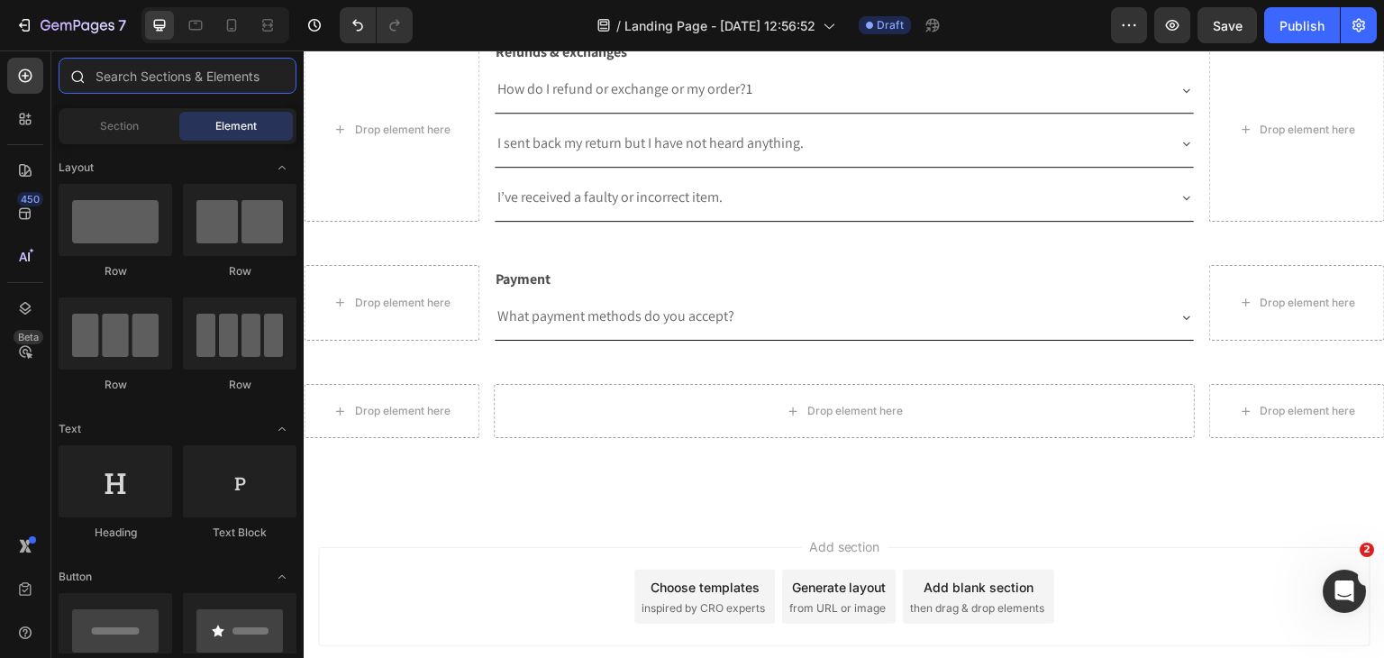
click at [136, 77] on input "text" at bounding box center [178, 76] width 238 height 36
click at [148, 77] on input "text" at bounding box center [178, 76] width 238 height 36
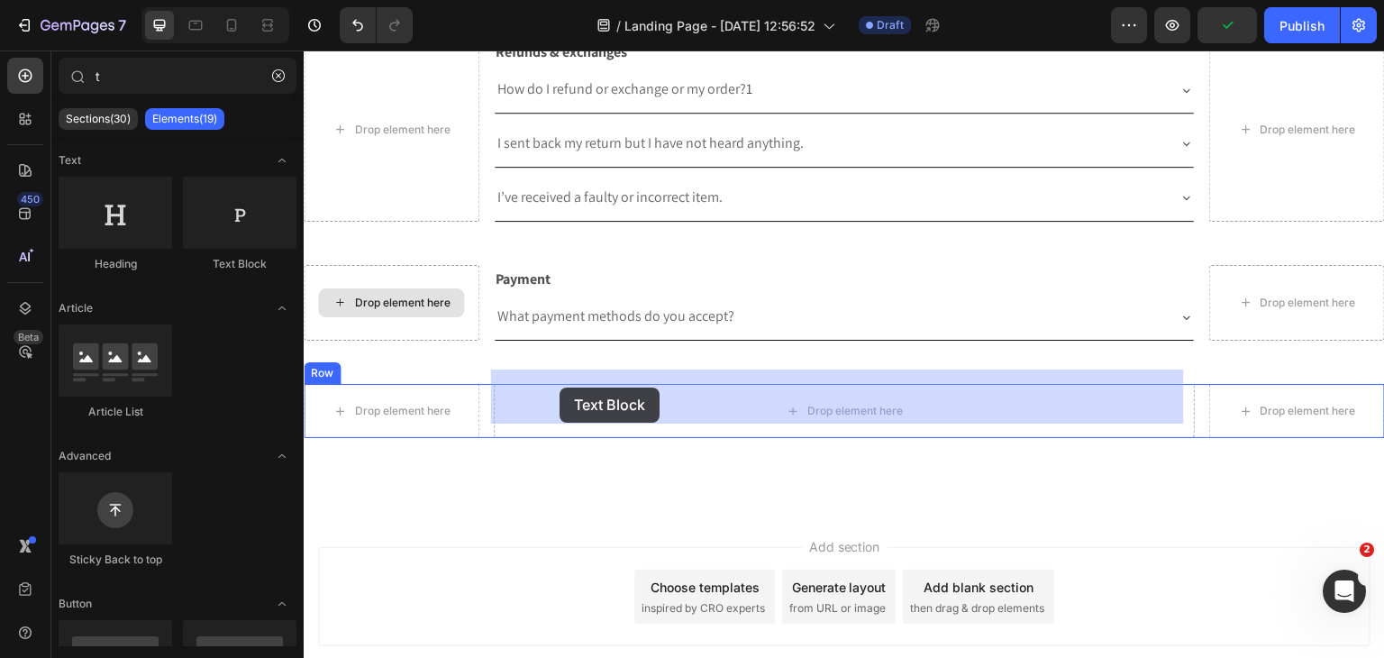
drag, startPoint x: 519, startPoint y: 282, endPoint x: 560, endPoint y: 387, distance: 112.9
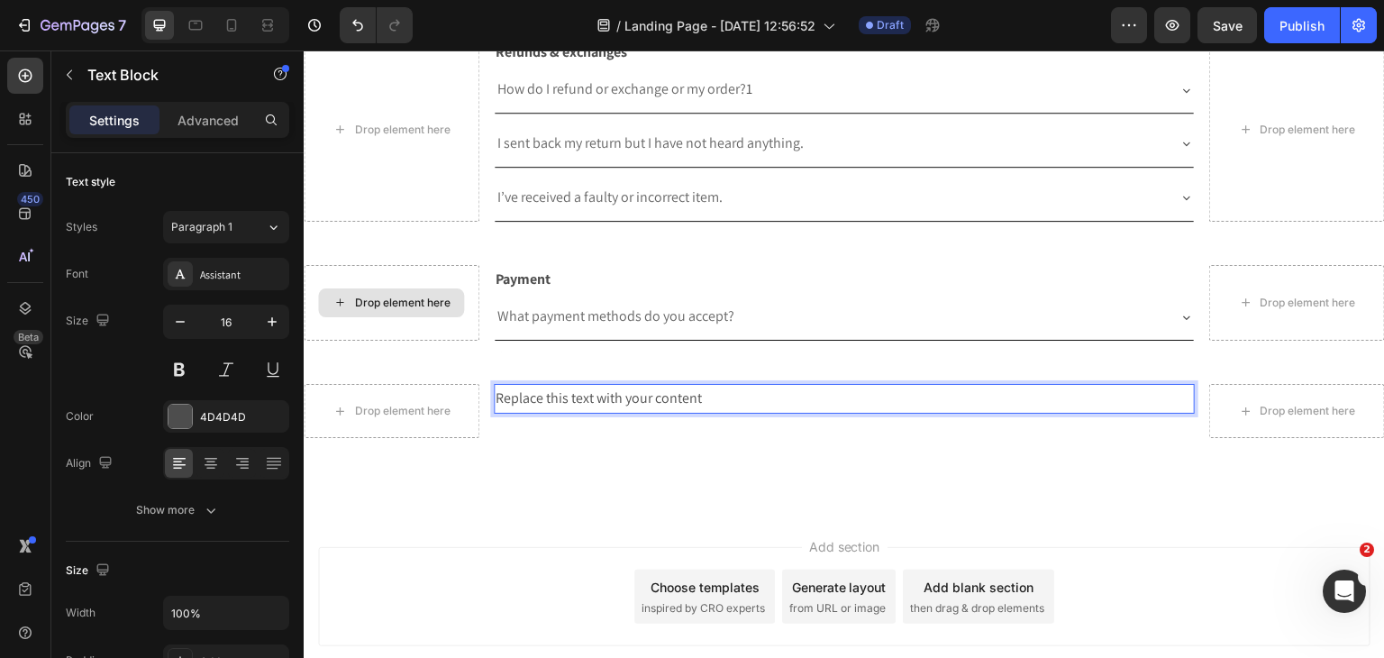
click at [529, 390] on div "Replace this text with your content" at bounding box center [845, 399] width 702 height 30
click at [529, 390] on p "Replace this text with your content" at bounding box center [845, 399] width 698 height 26
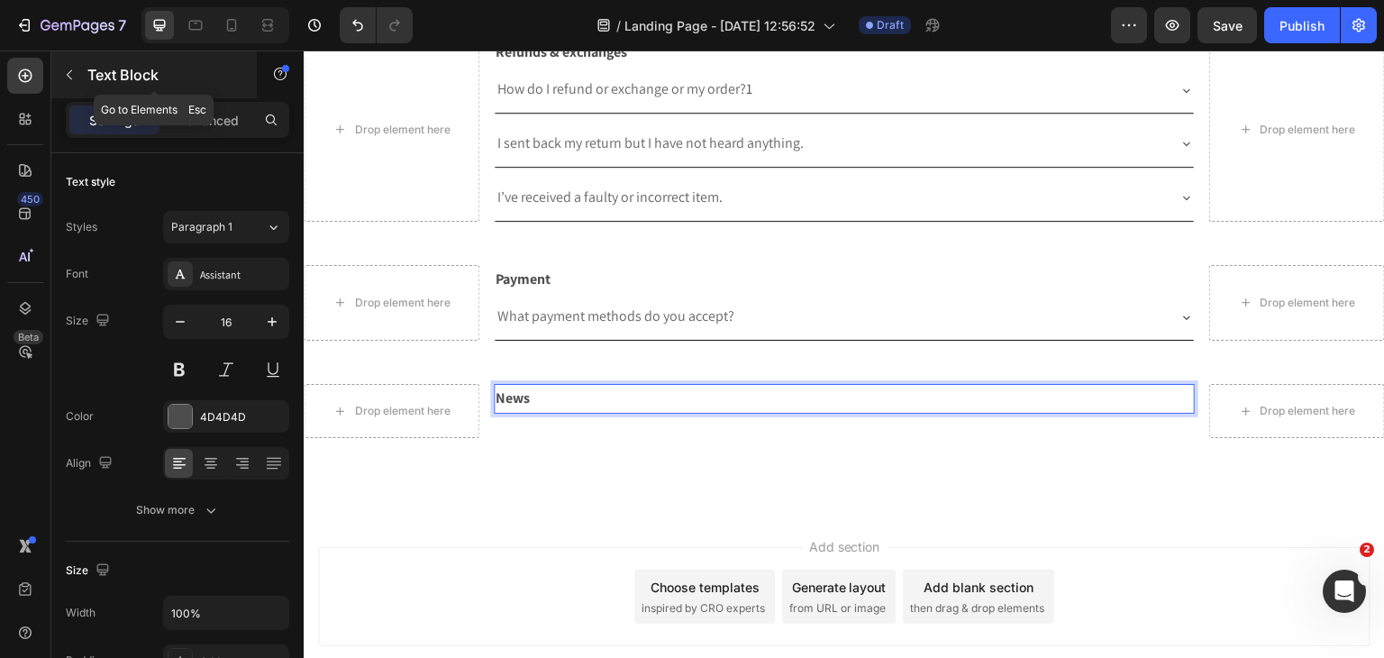
click at [90, 84] on p "Text Block" at bounding box center [163, 75] width 153 height 22
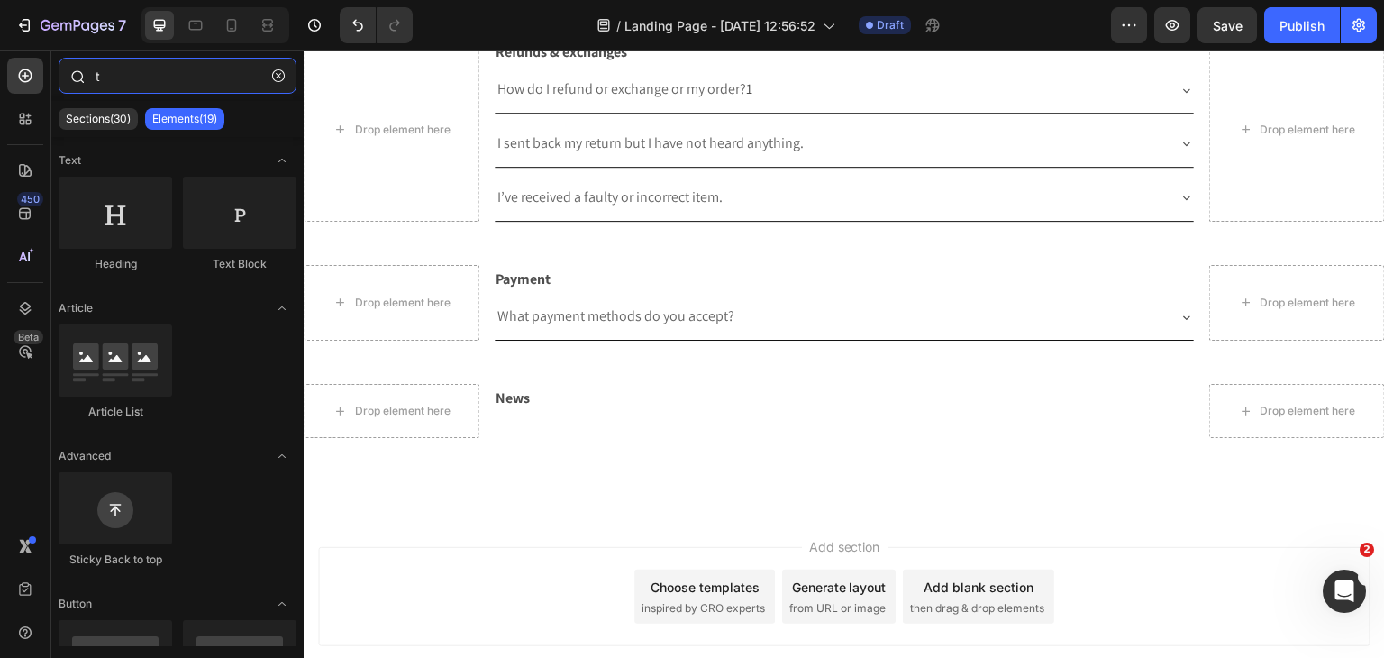
click at [119, 91] on input "t" at bounding box center [178, 76] width 238 height 36
click at [120, 91] on input "t" at bounding box center [178, 76] width 238 height 36
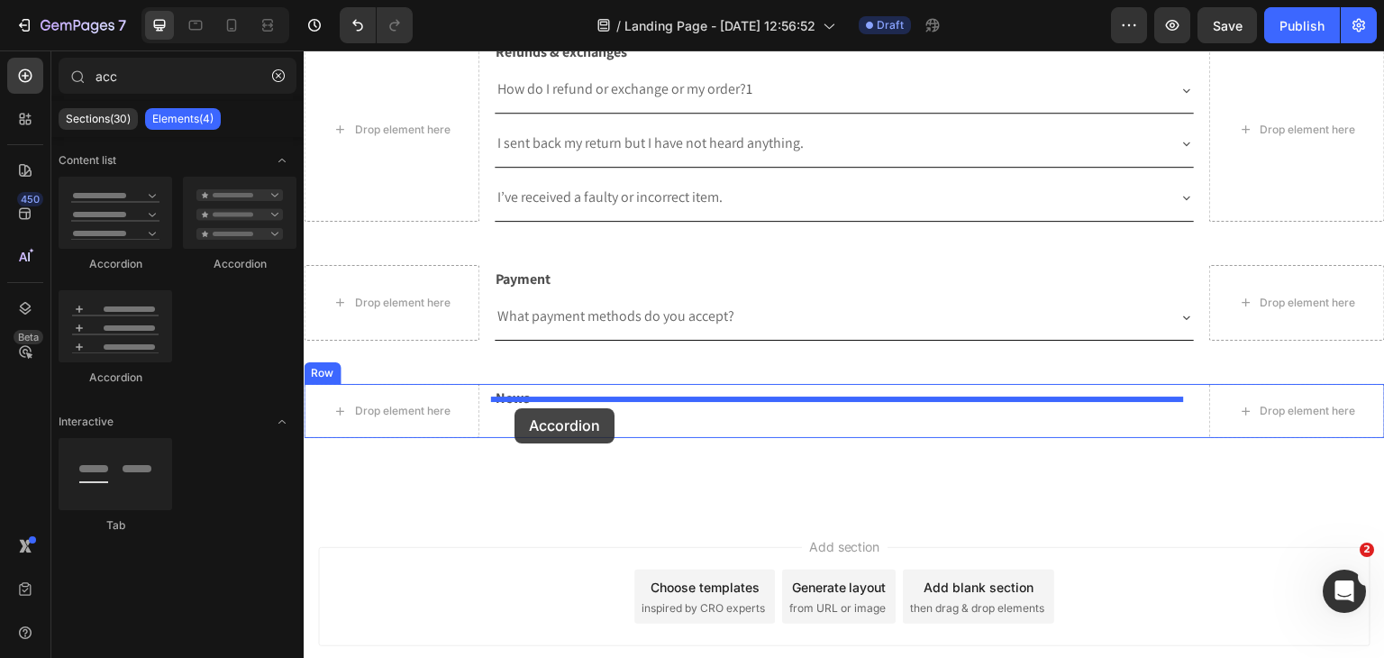
drag, startPoint x: 498, startPoint y: 332, endPoint x: 514, endPoint y: 408, distance: 78.3
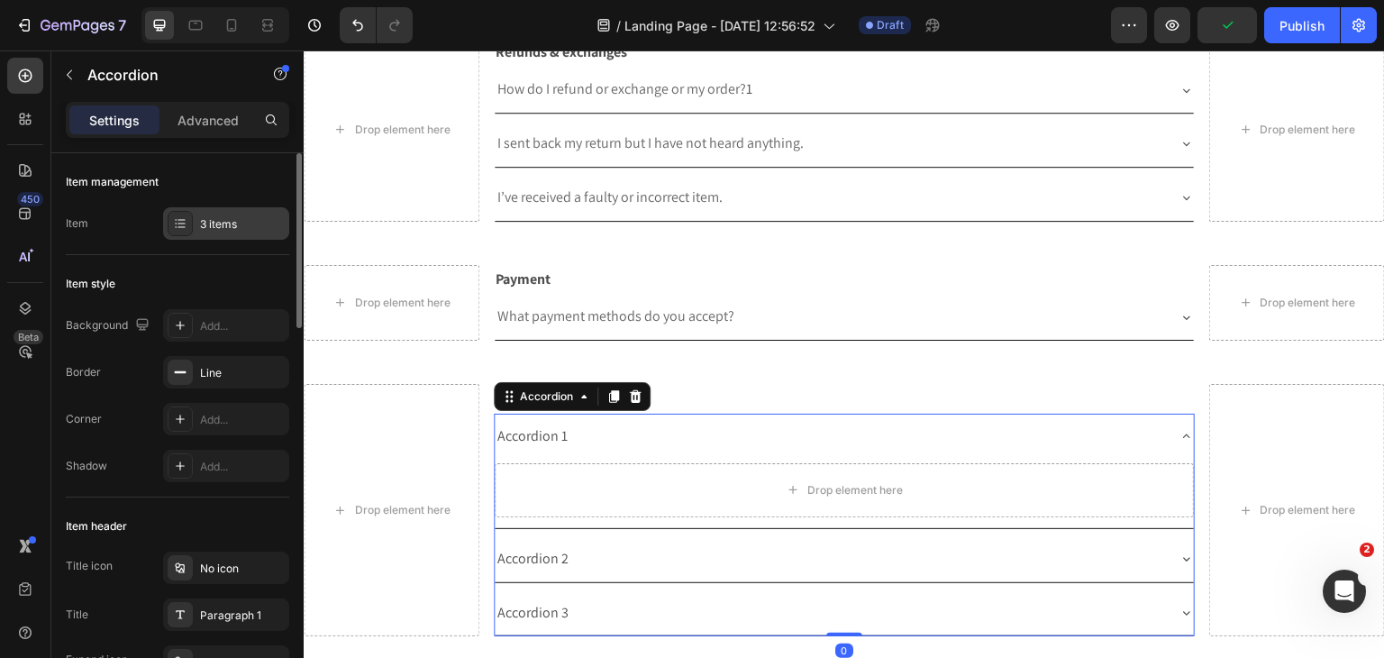
click at [229, 219] on div "3 items" at bounding box center [242, 224] width 85 height 16
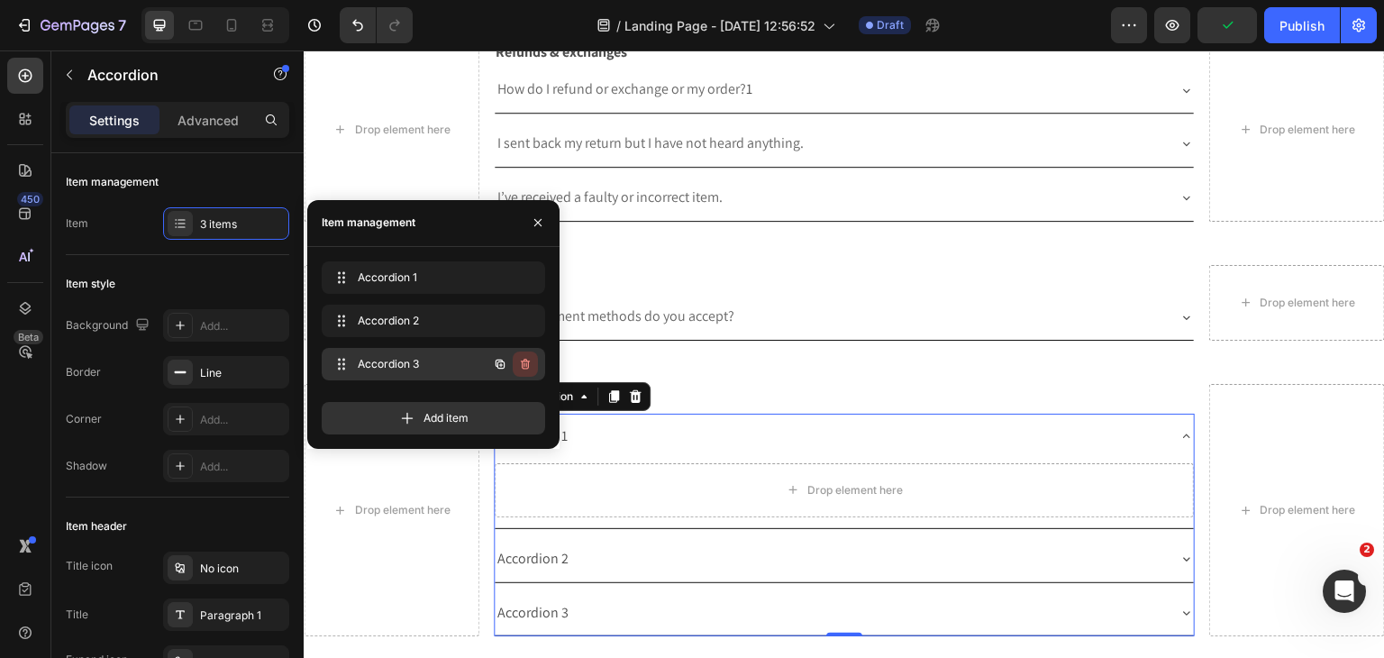
click at [524, 359] on icon "button" at bounding box center [525, 364] width 9 height 11
click at [524, 359] on div "Delete" at bounding box center [512, 364] width 33 height 16
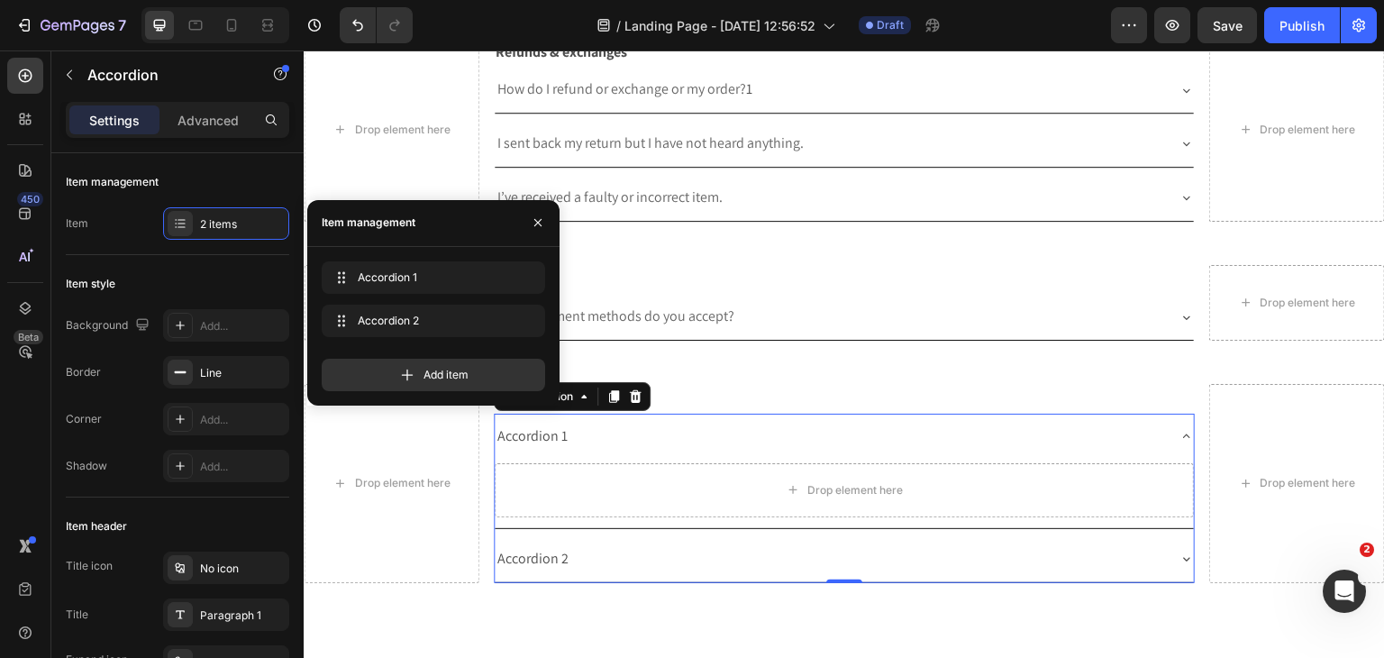
click at [561, 421] on div "Accordion 1" at bounding box center [533, 437] width 76 height 32
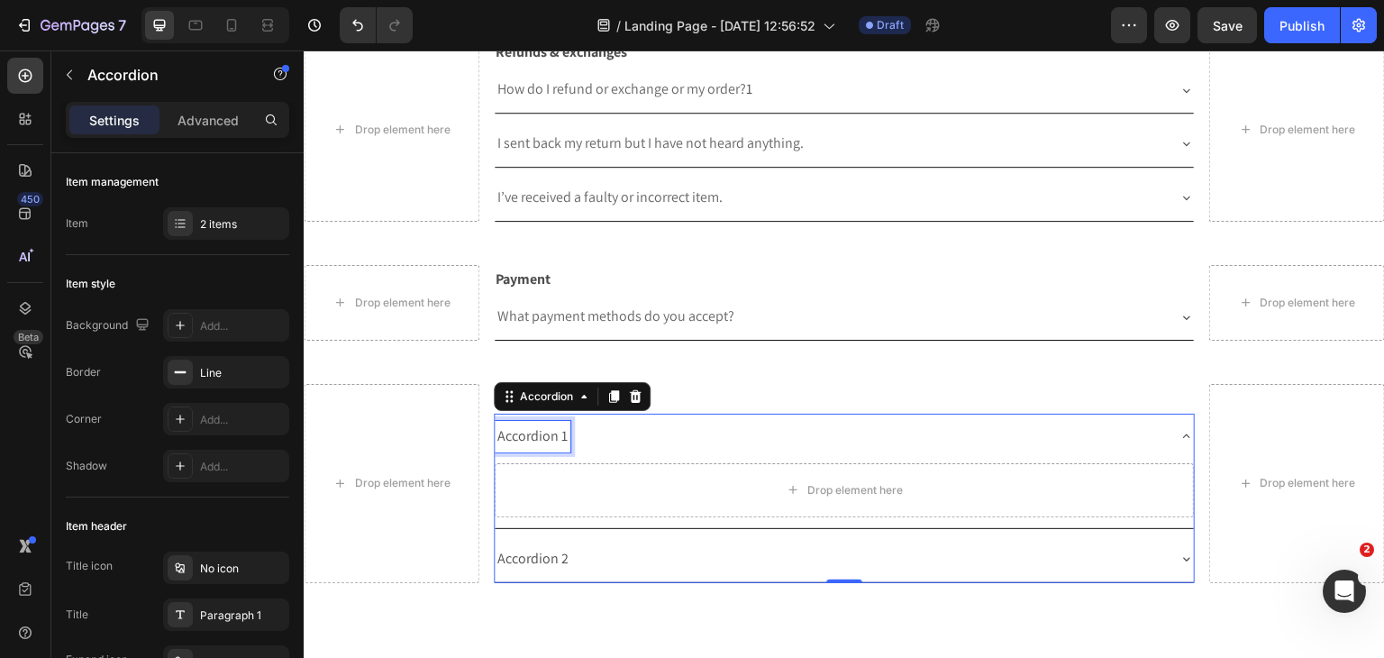
click at [561, 423] on p "Accordion 1" at bounding box center [532, 436] width 70 height 26
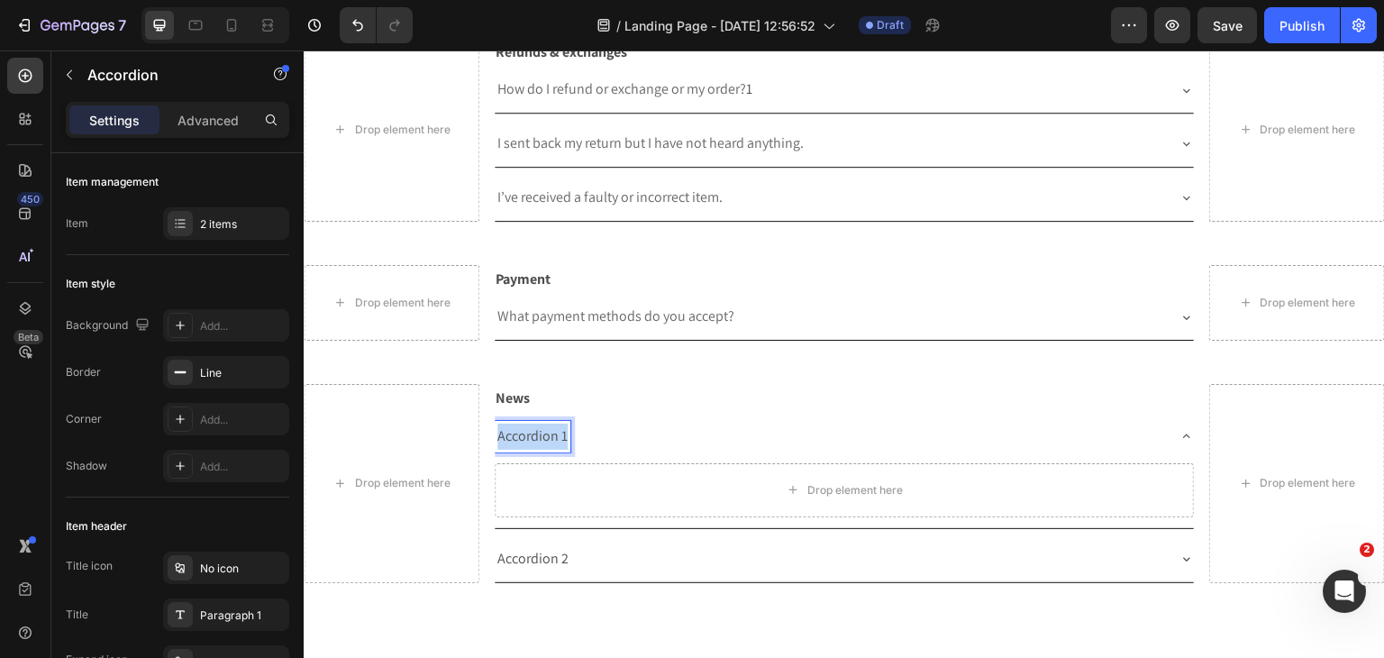
click at [561, 423] on p "Accordion 1" at bounding box center [532, 436] width 70 height 26
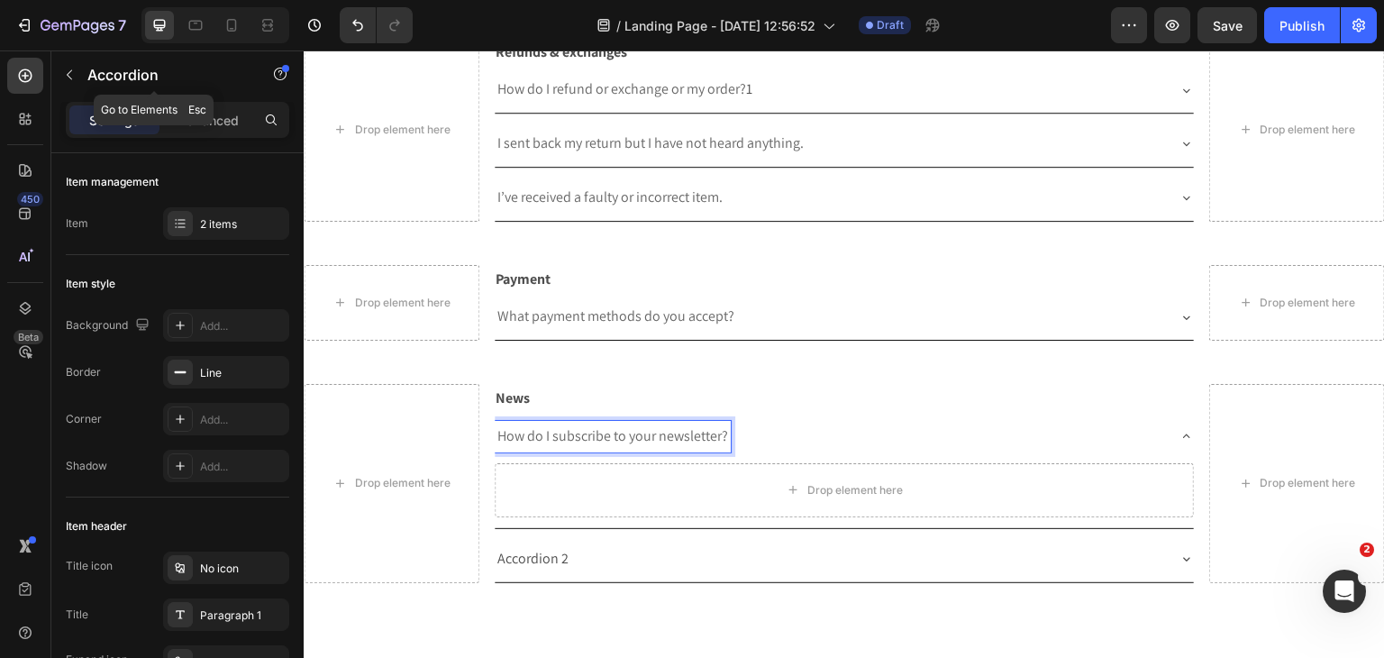
click at [69, 69] on icon "button" at bounding box center [69, 75] width 14 height 14
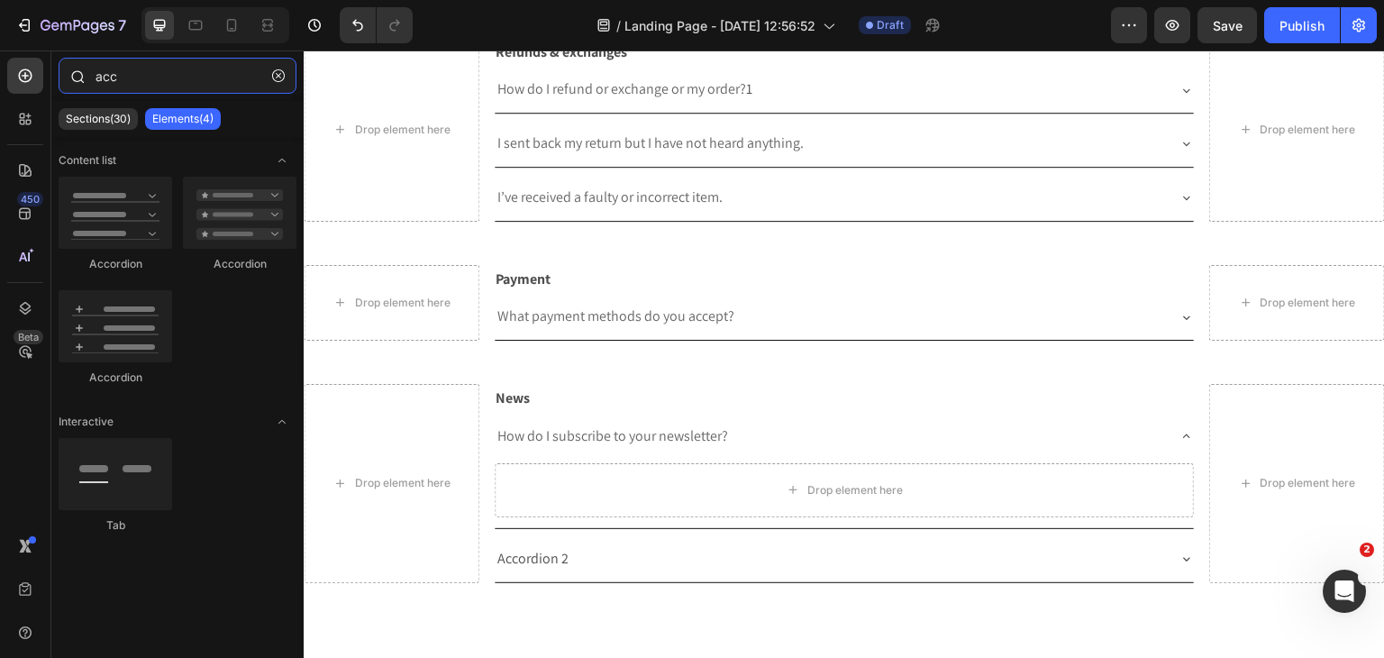
click at [167, 87] on input "acc" at bounding box center [178, 76] width 238 height 36
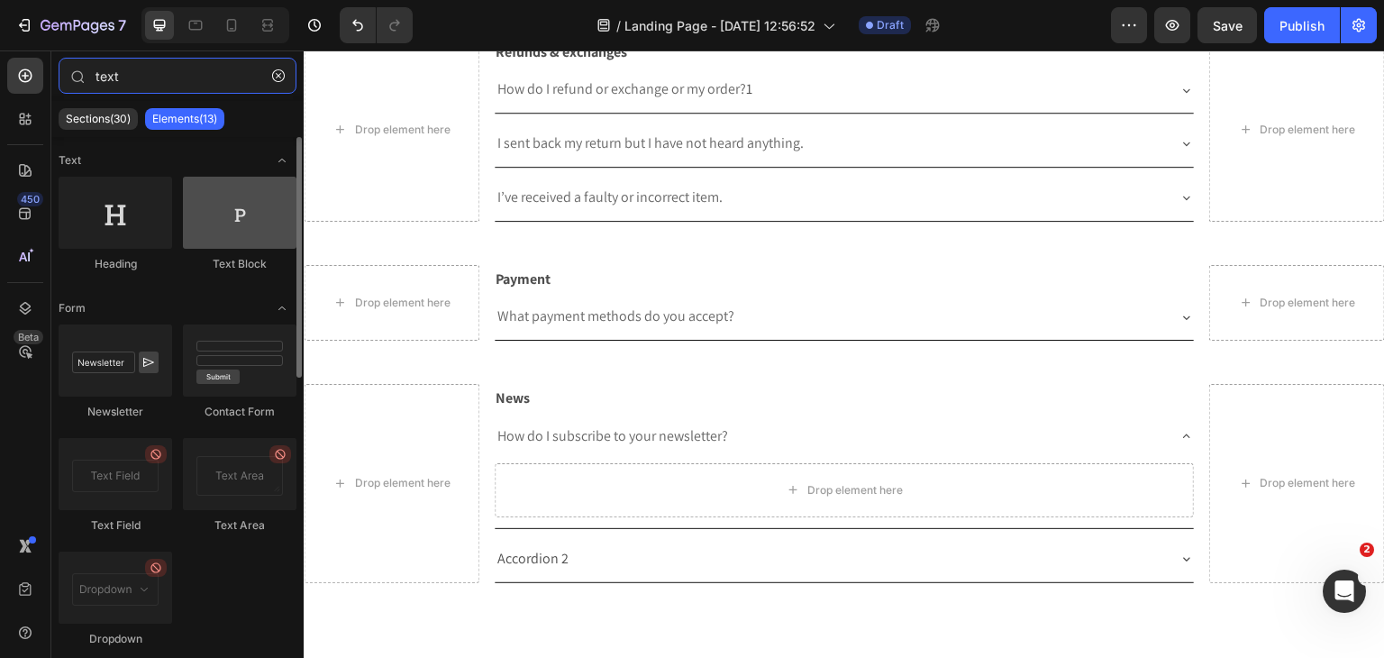
type input "text"
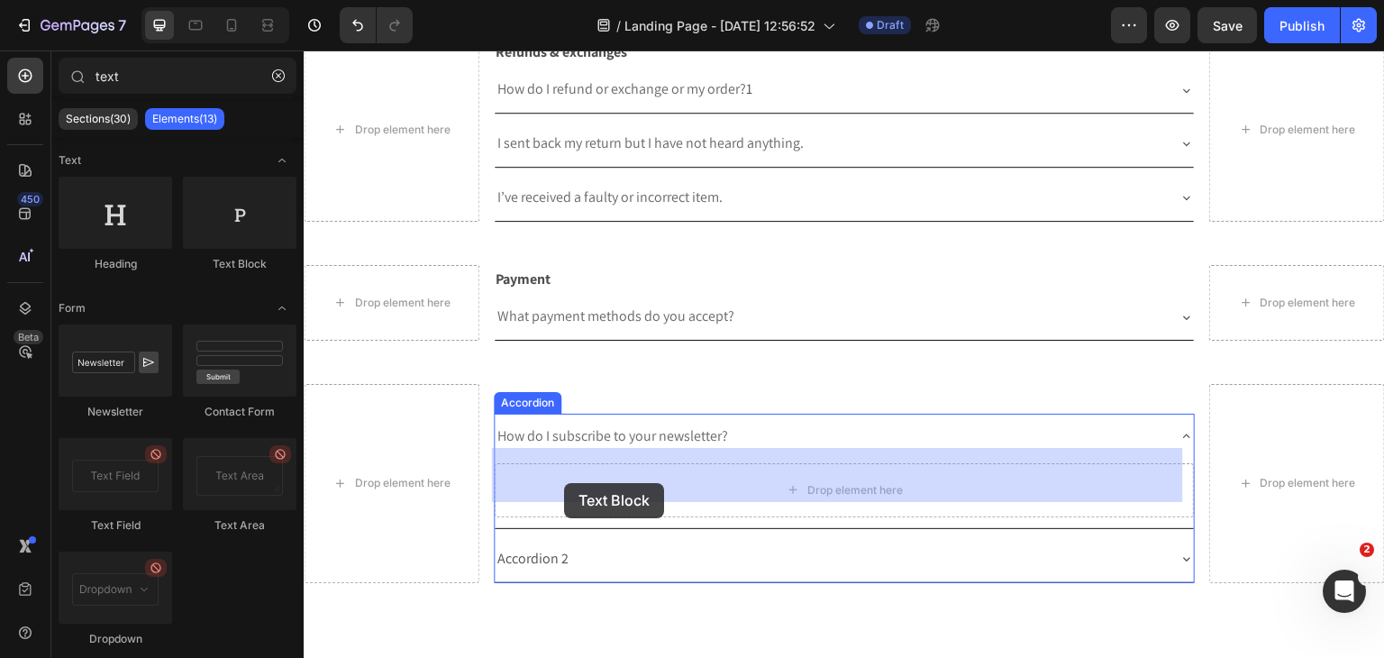
drag, startPoint x: 511, startPoint y: 268, endPoint x: 564, endPoint y: 483, distance: 221.8
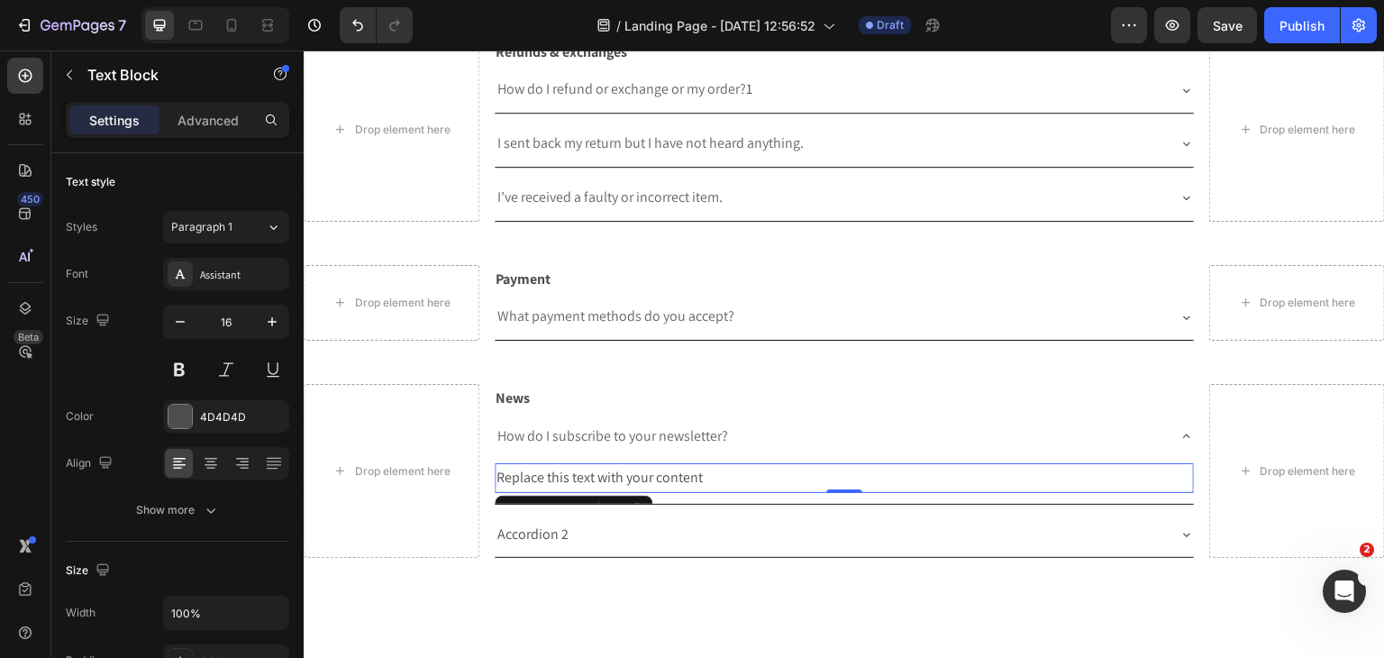
click at [598, 463] on div "Replace this text with your content" at bounding box center [845, 478] width 700 height 30
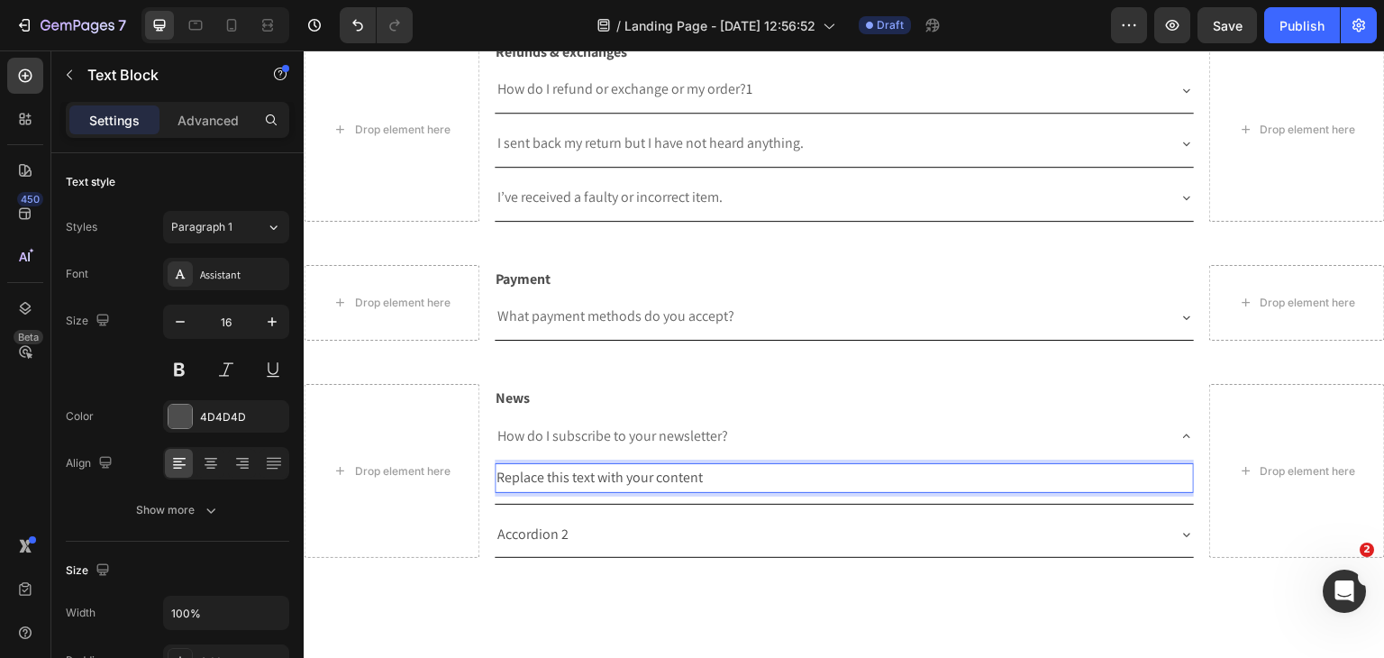
click at [598, 465] on p "Replace this text with your content" at bounding box center [844, 478] width 696 height 26
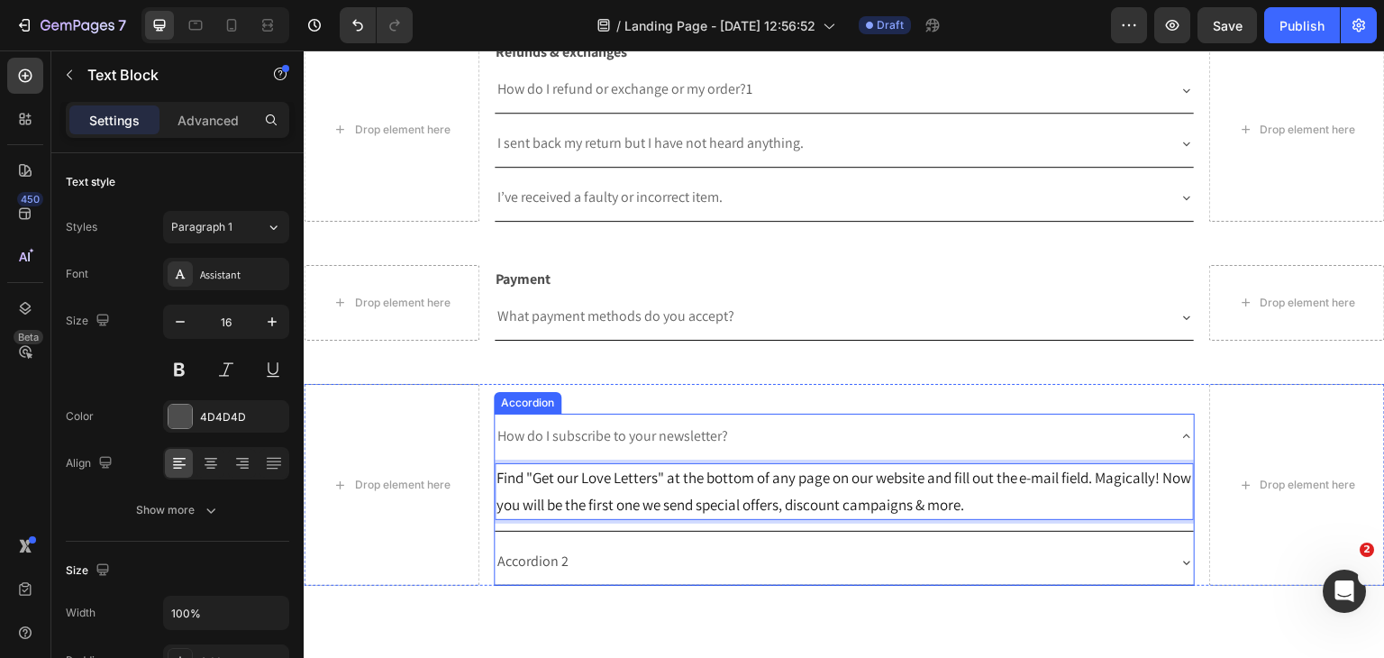
click at [558, 549] on p "Accordion 2" at bounding box center [532, 562] width 71 height 26
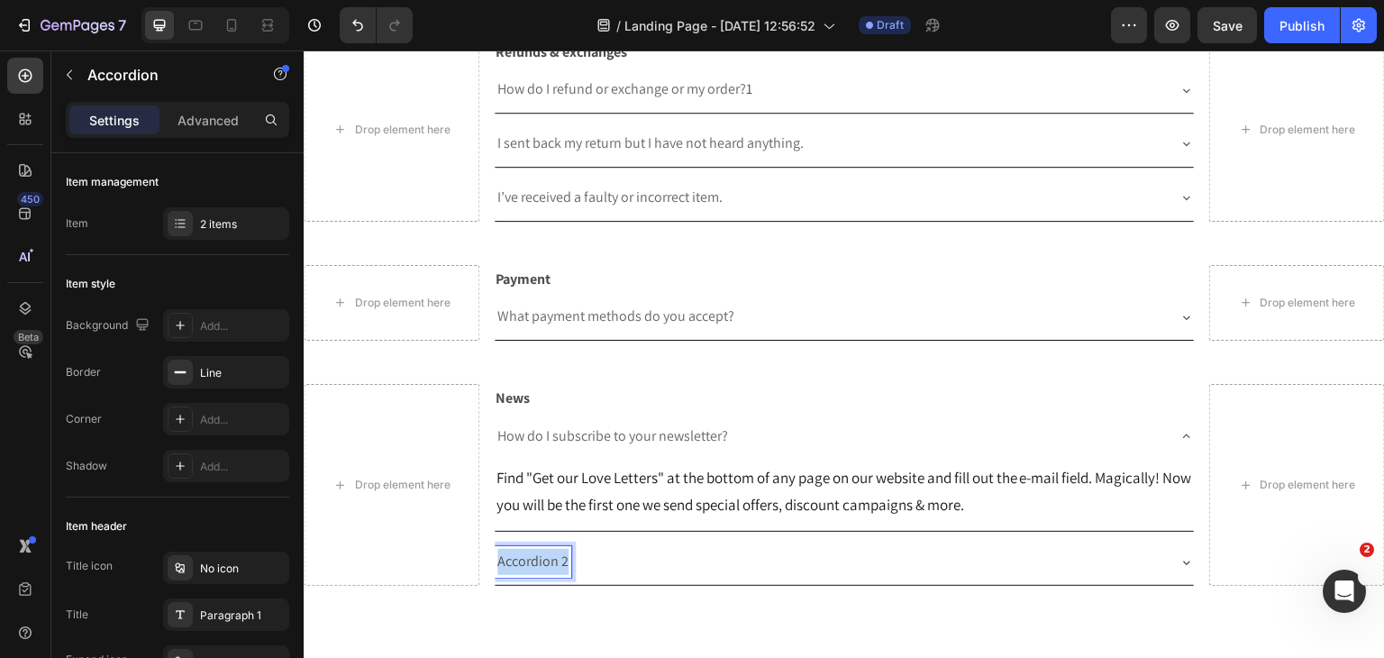
click at [558, 549] on p "Accordion 2" at bounding box center [532, 562] width 71 height 26
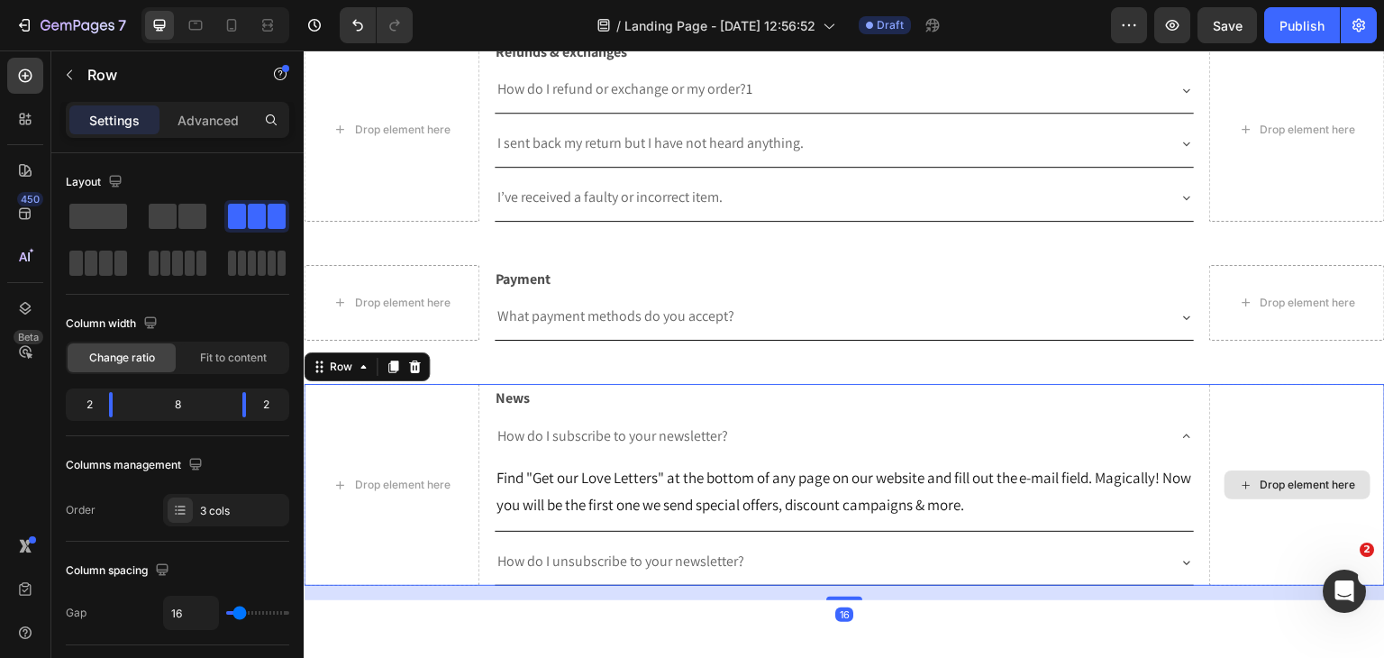
click at [1215, 541] on div "Drop element here" at bounding box center [1297, 485] width 176 height 202
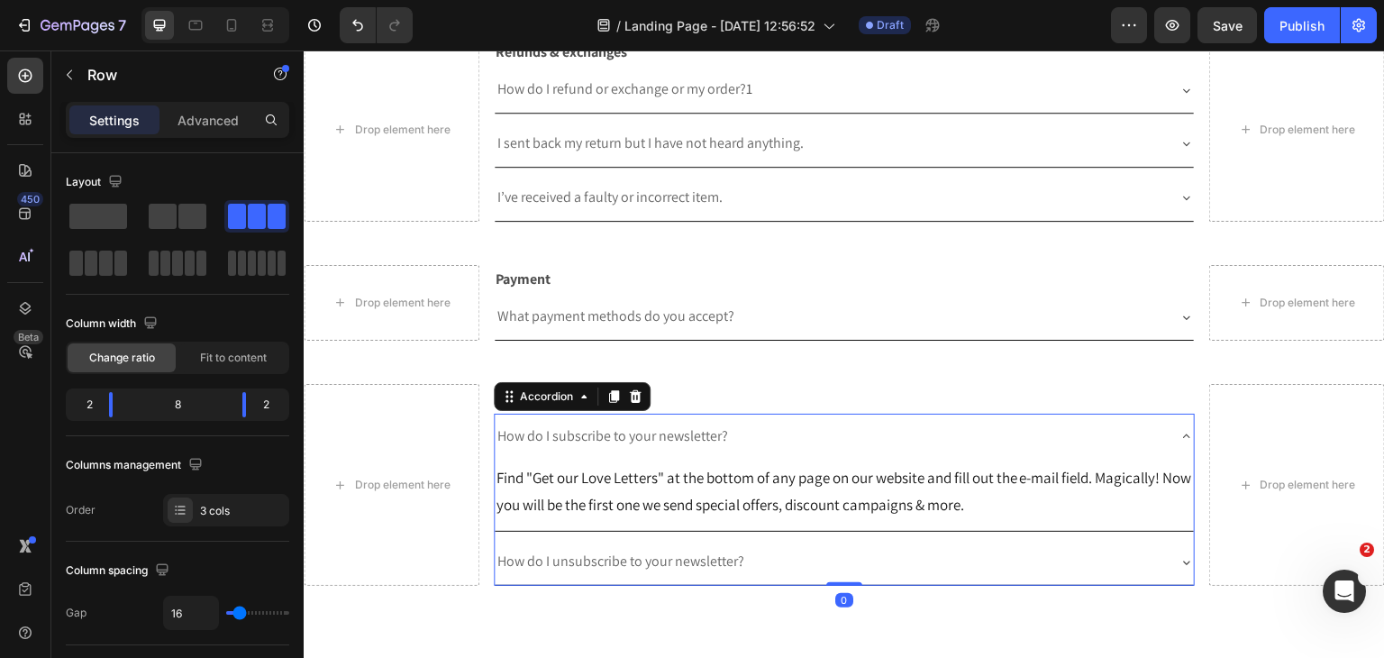
click at [1183, 547] on div "How do I subscribe to your newsletter? Find "Get our Love Letters" at the botto…" at bounding box center [845, 500] width 702 height 172
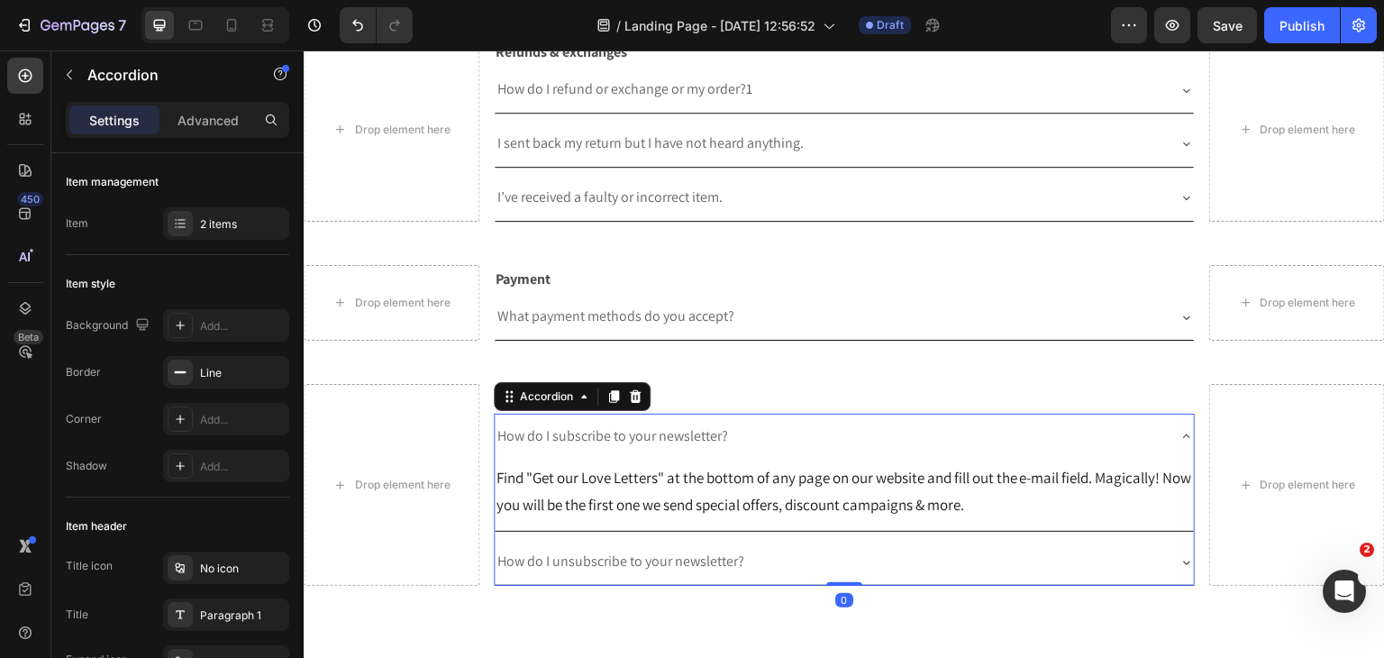
click at [1179, 555] on icon at bounding box center [1186, 562] width 14 height 14
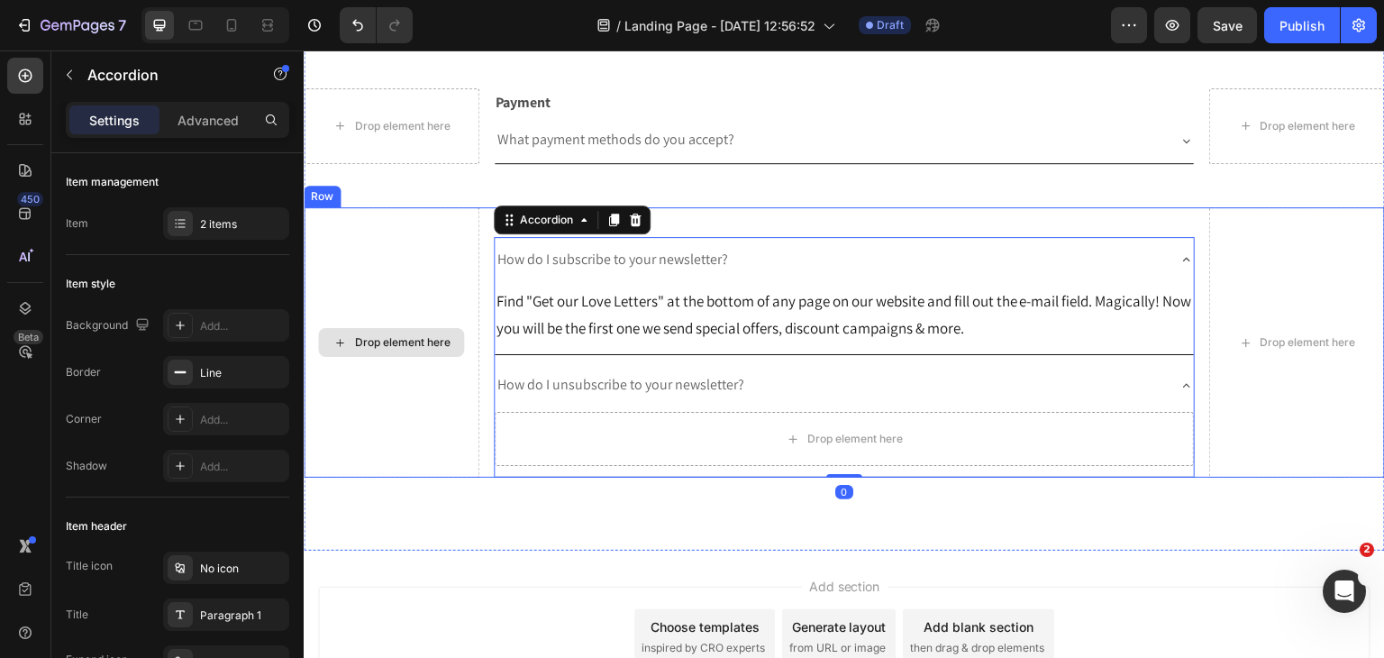
scroll to position [1935, 0]
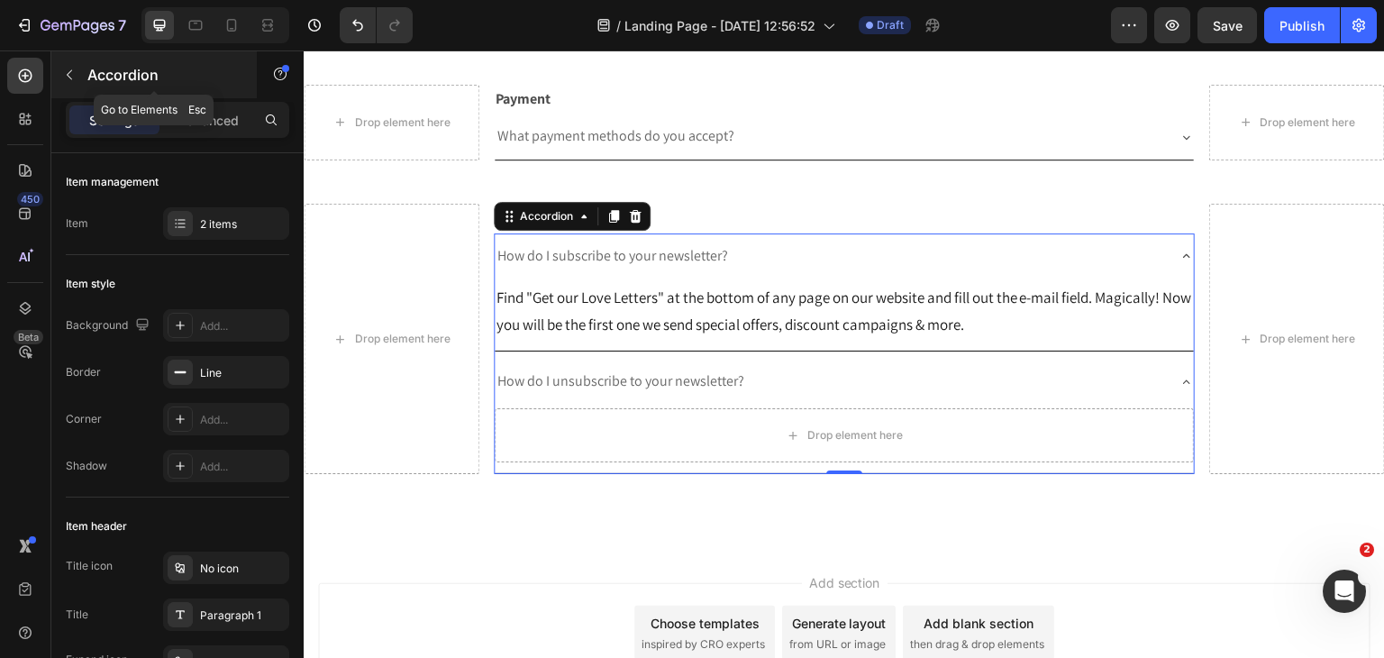
click at [81, 68] on button "button" at bounding box center [69, 74] width 29 height 29
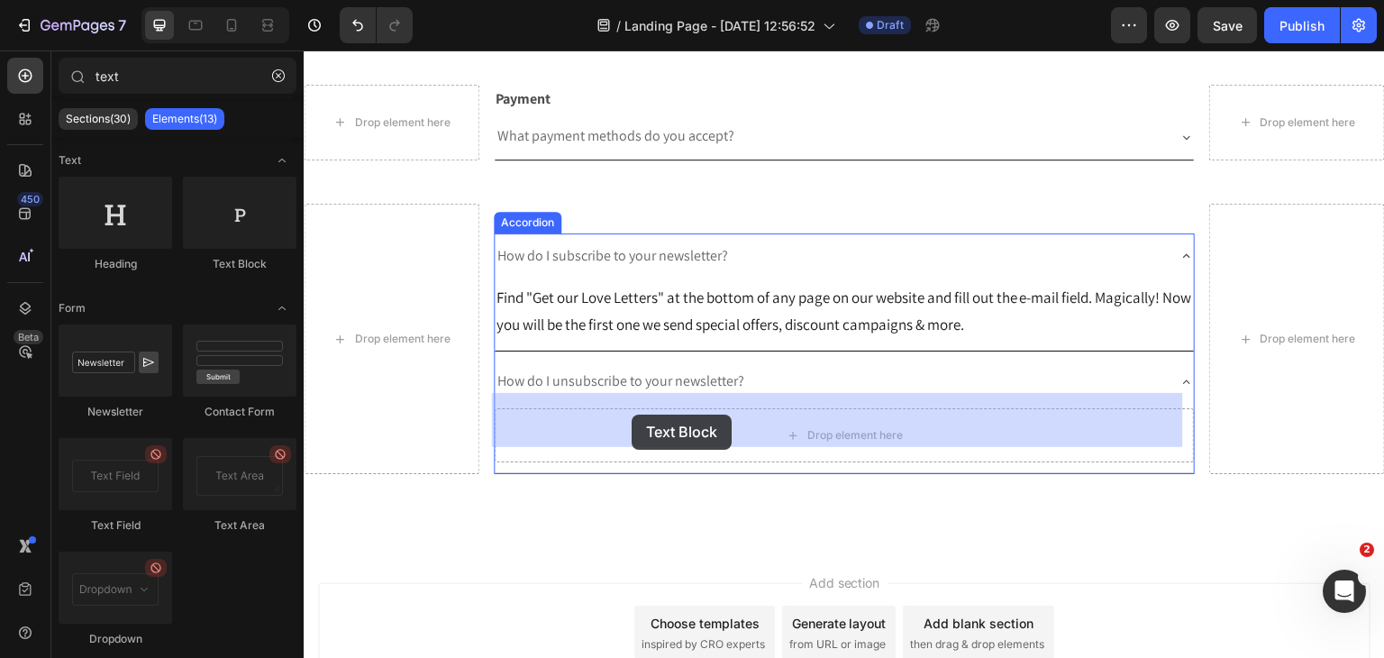
drag, startPoint x: 592, startPoint y: 320, endPoint x: 632, endPoint y: 414, distance: 102.6
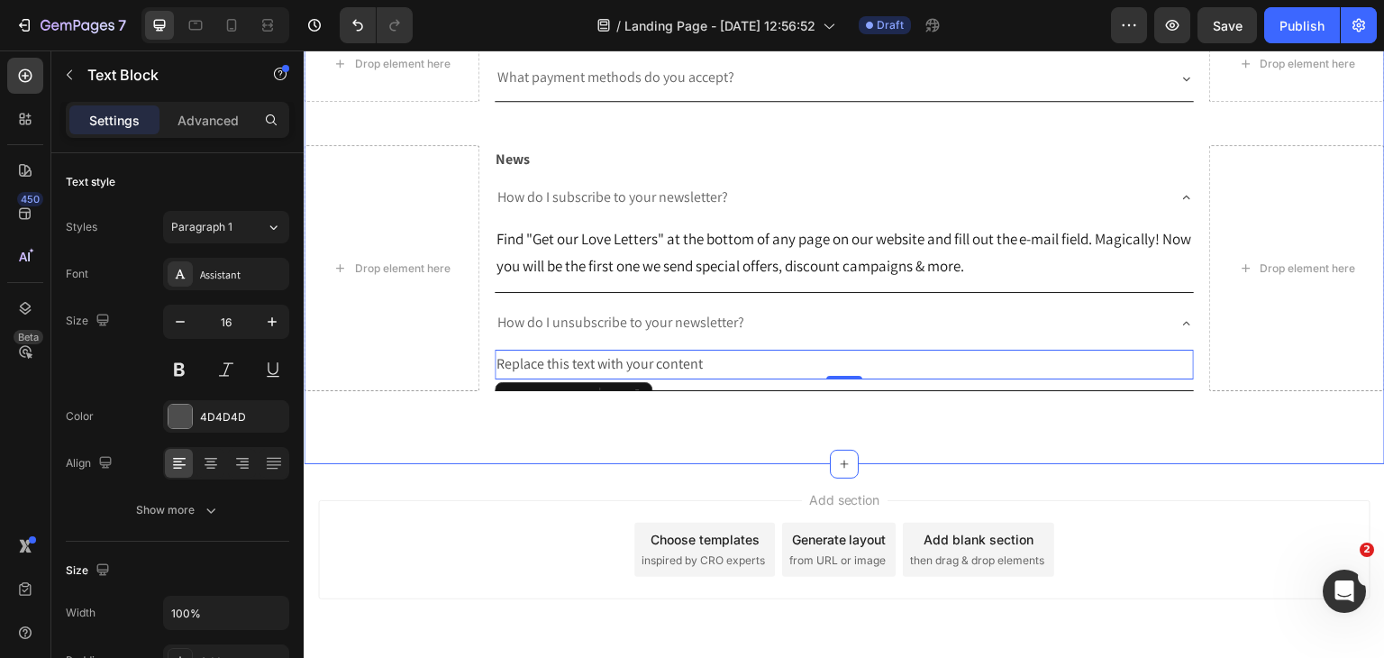
scroll to position [2025, 0]
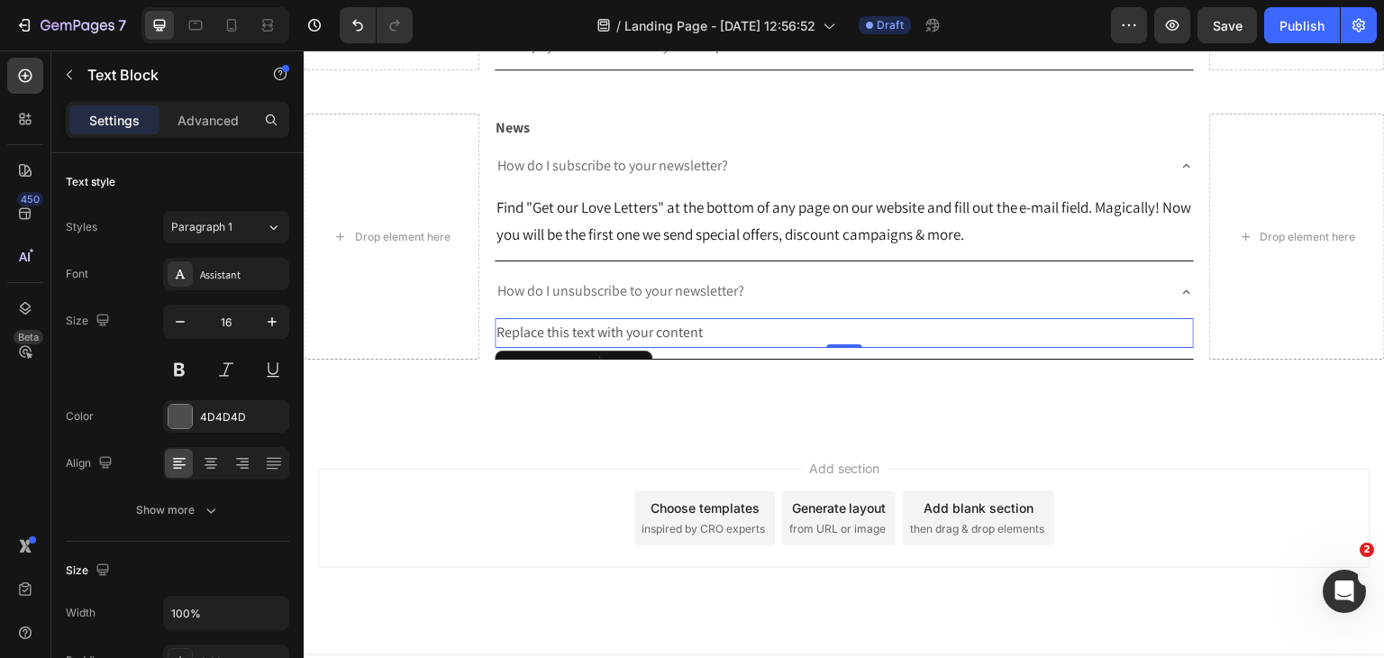
click at [1123, 318] on div "Replace this text with your content" at bounding box center [845, 333] width 700 height 30
click at [1123, 320] on p "Replace this text with your content" at bounding box center [844, 333] width 696 height 26
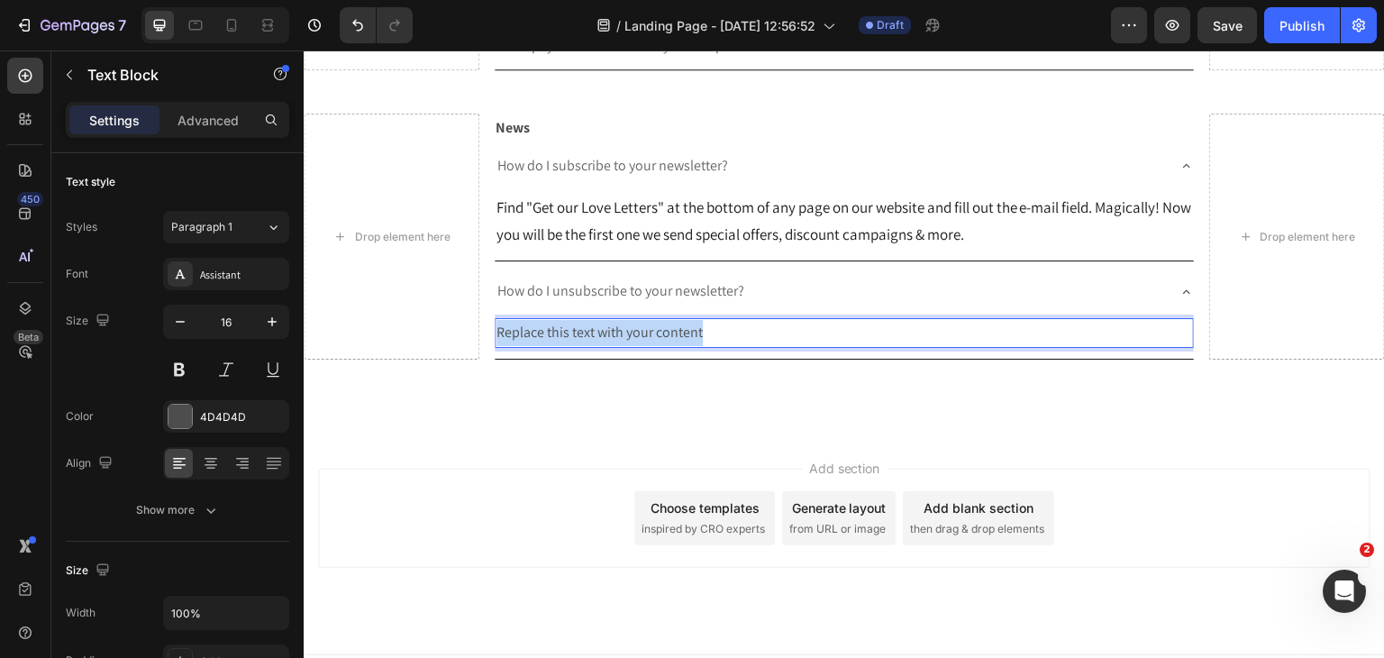
click at [1123, 320] on p "Replace this text with your content" at bounding box center [844, 333] width 696 height 26
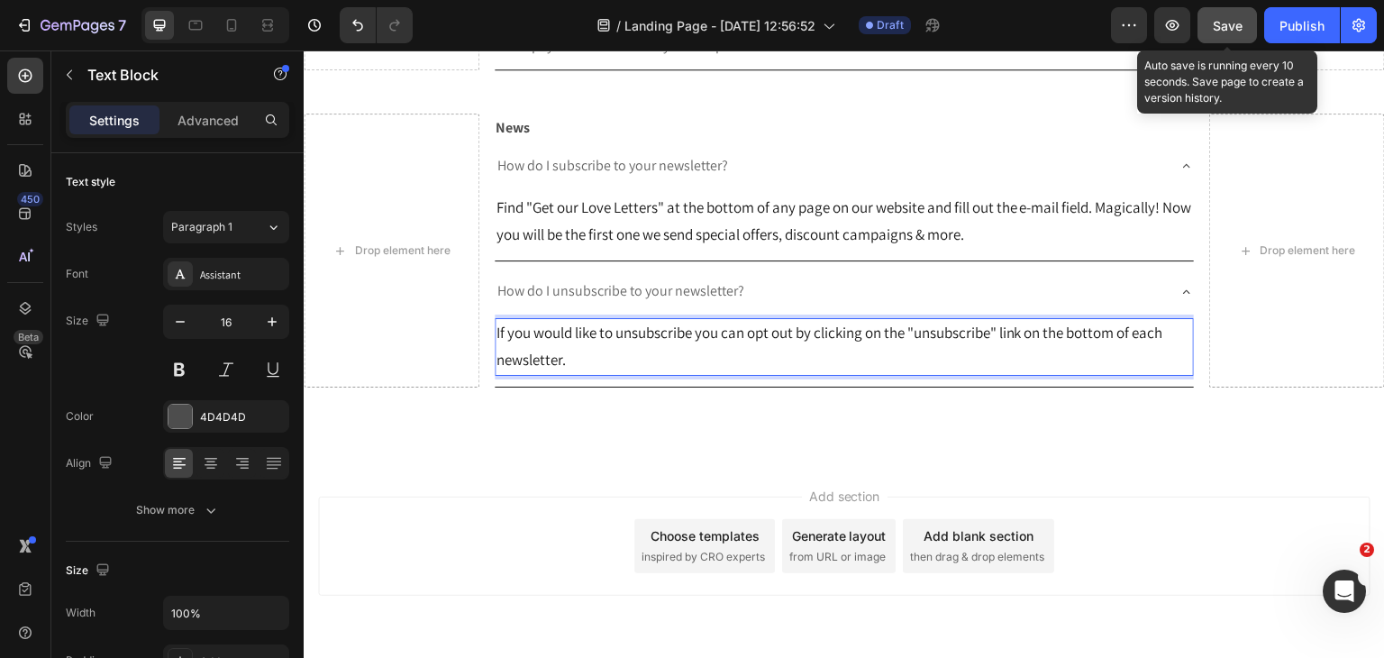
click at [1243, 37] on button "Save" at bounding box center [1226, 25] width 59 height 36
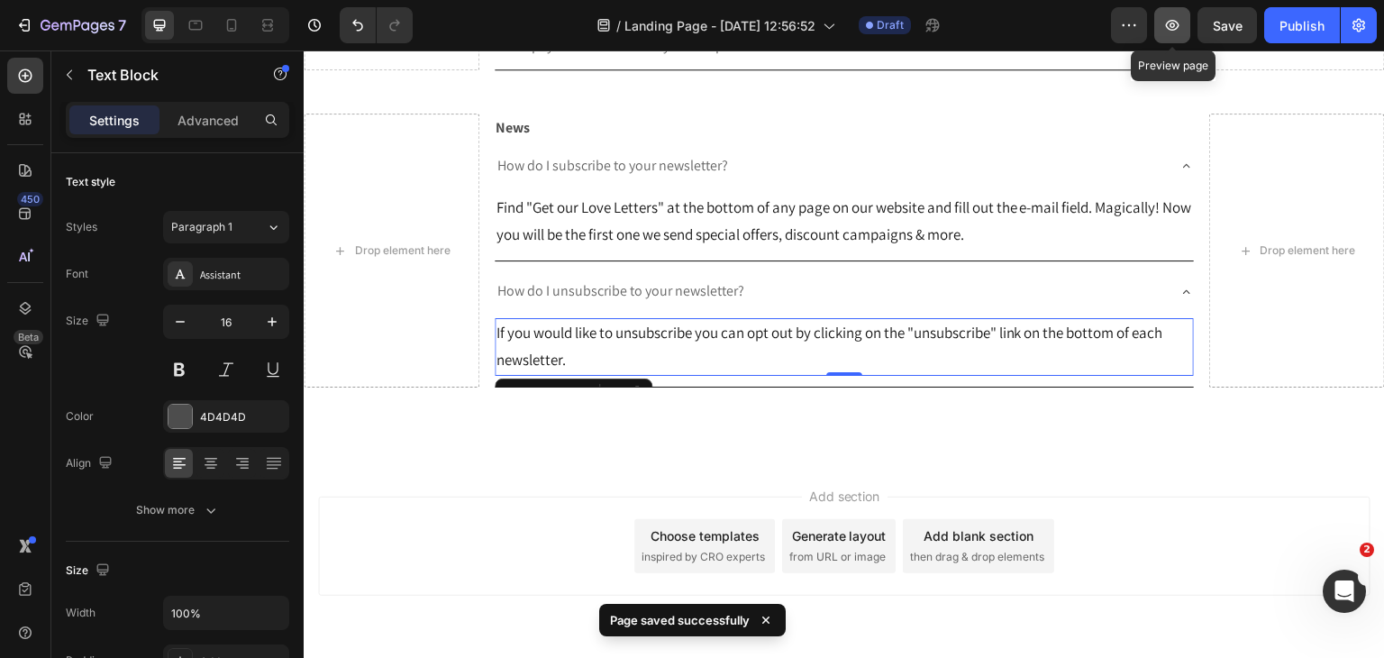
click at [1181, 29] on icon "button" at bounding box center [1172, 25] width 18 height 18
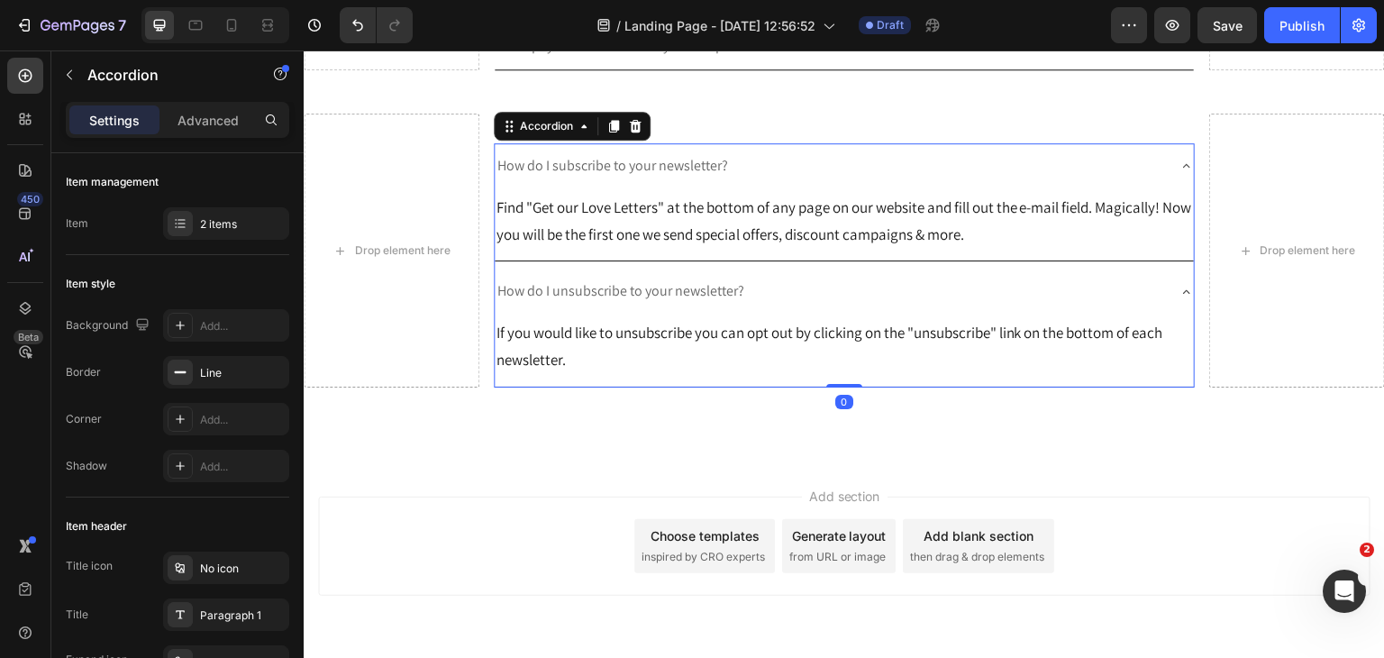
click at [777, 150] on div "How do I subscribe to your newsletter?" at bounding box center [830, 166] width 671 height 32
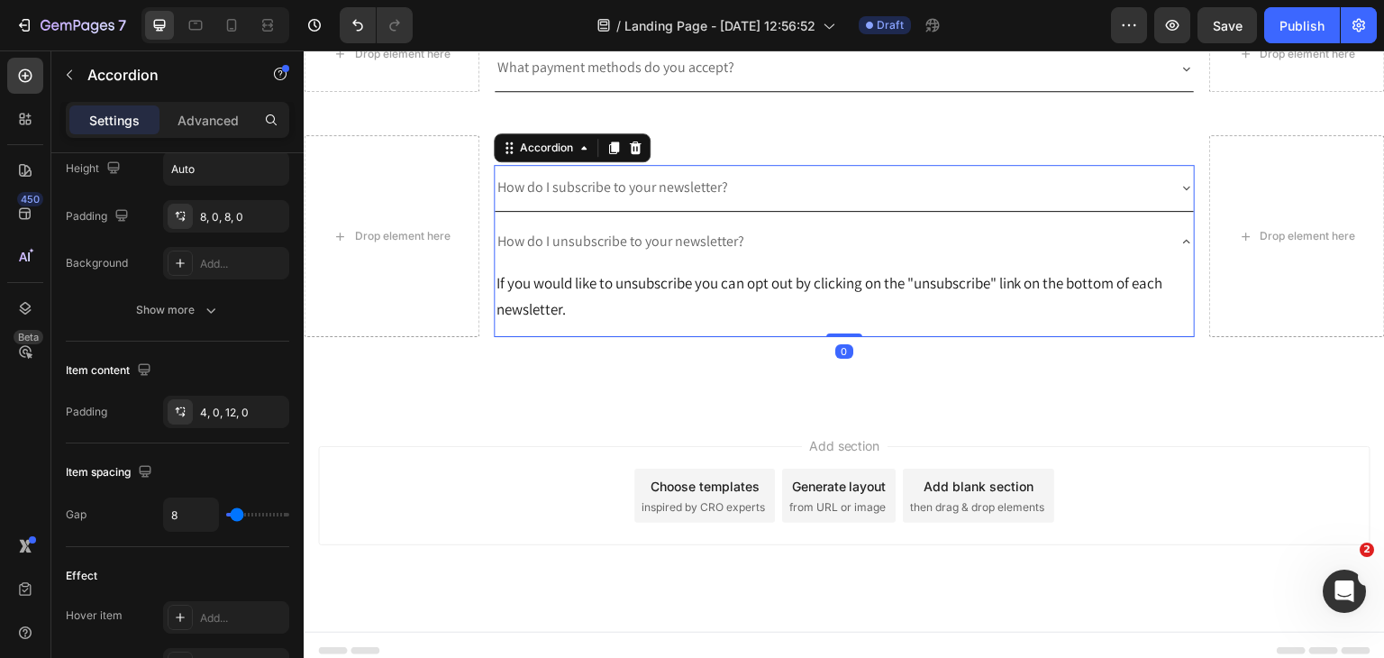
scroll to position [1998, 0]
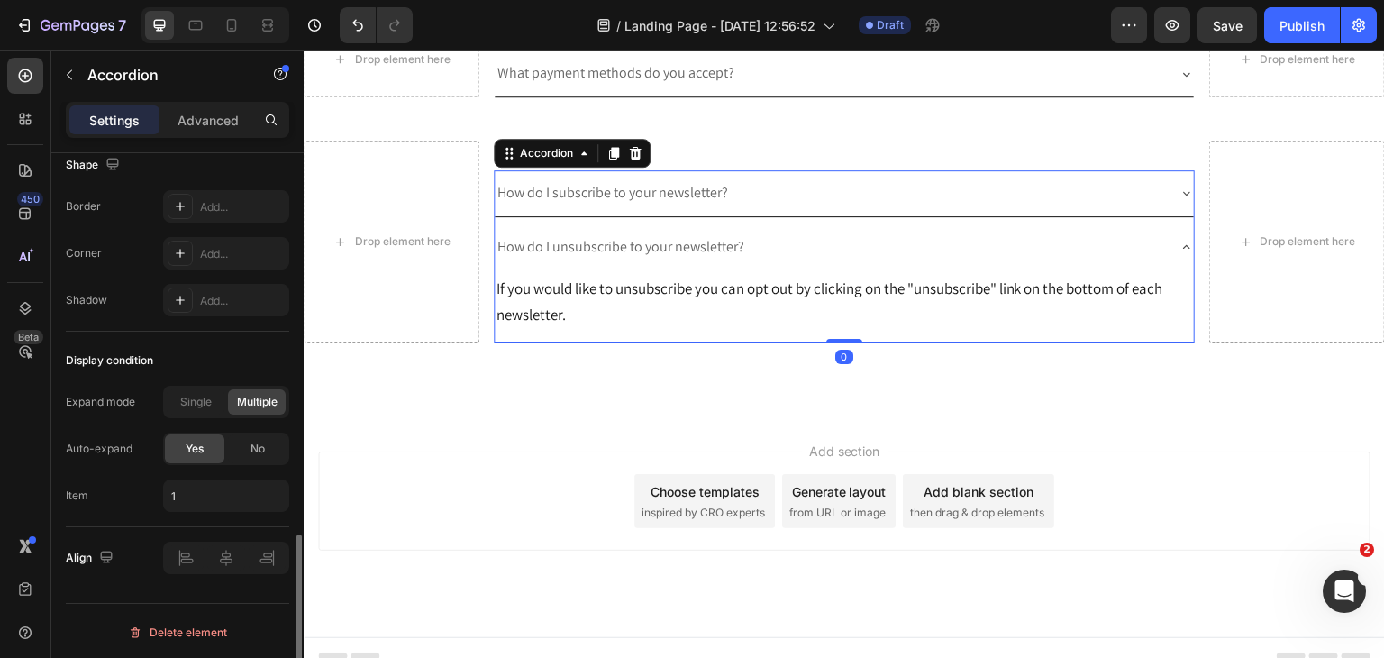
click at [247, 461] on div "Yes No" at bounding box center [226, 448] width 126 height 32
click at [256, 452] on span "No" at bounding box center [257, 449] width 14 height 16
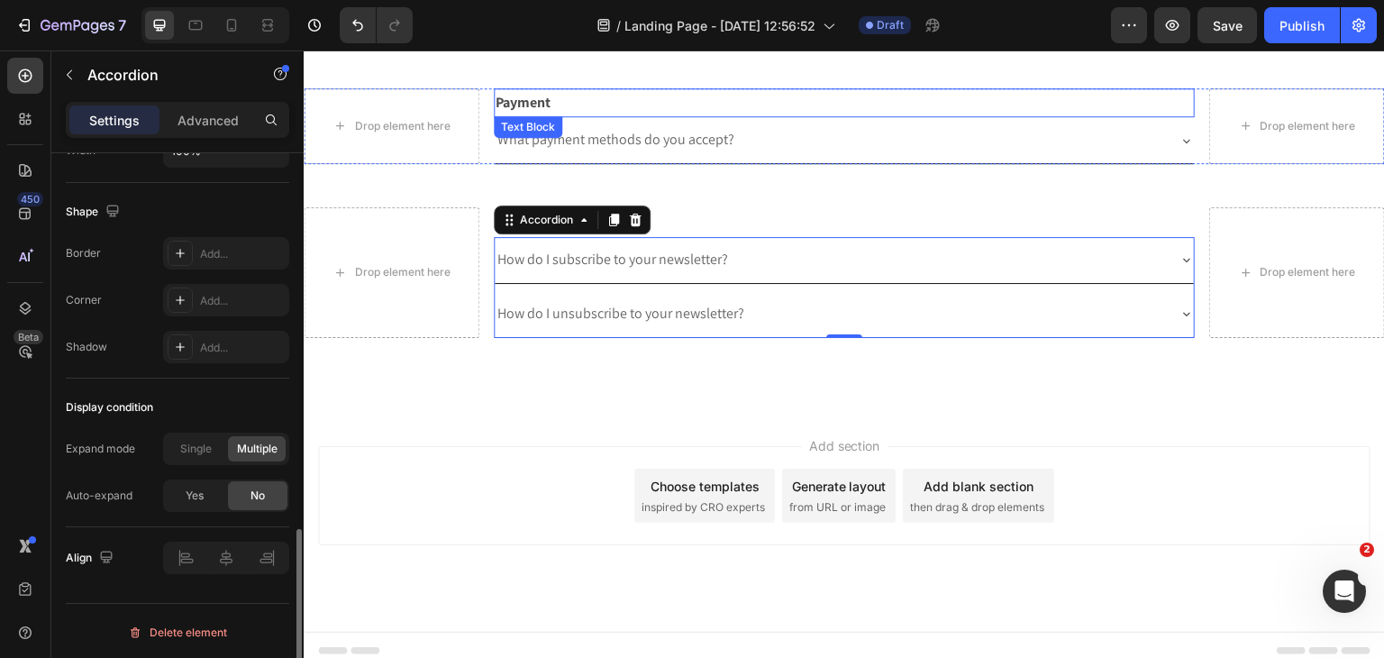
scroll to position [1927, 0]
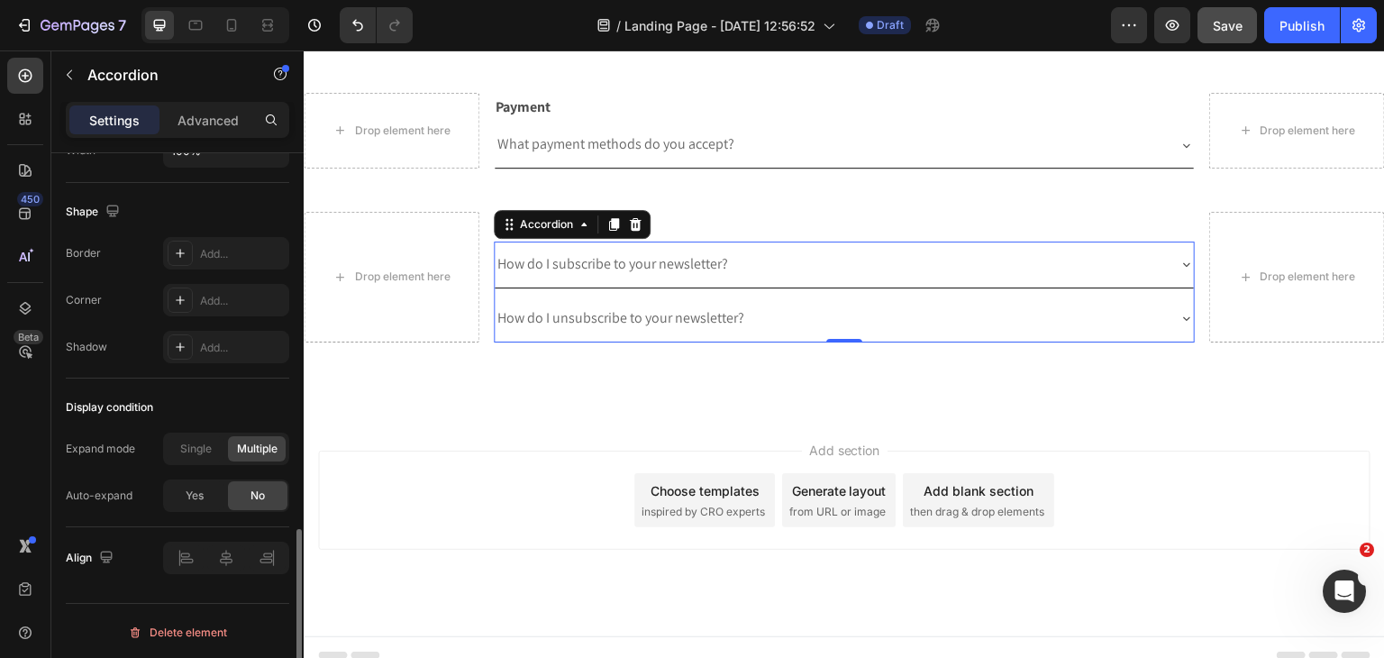
click at [1251, 26] on button "Save" at bounding box center [1226, 25] width 59 height 36
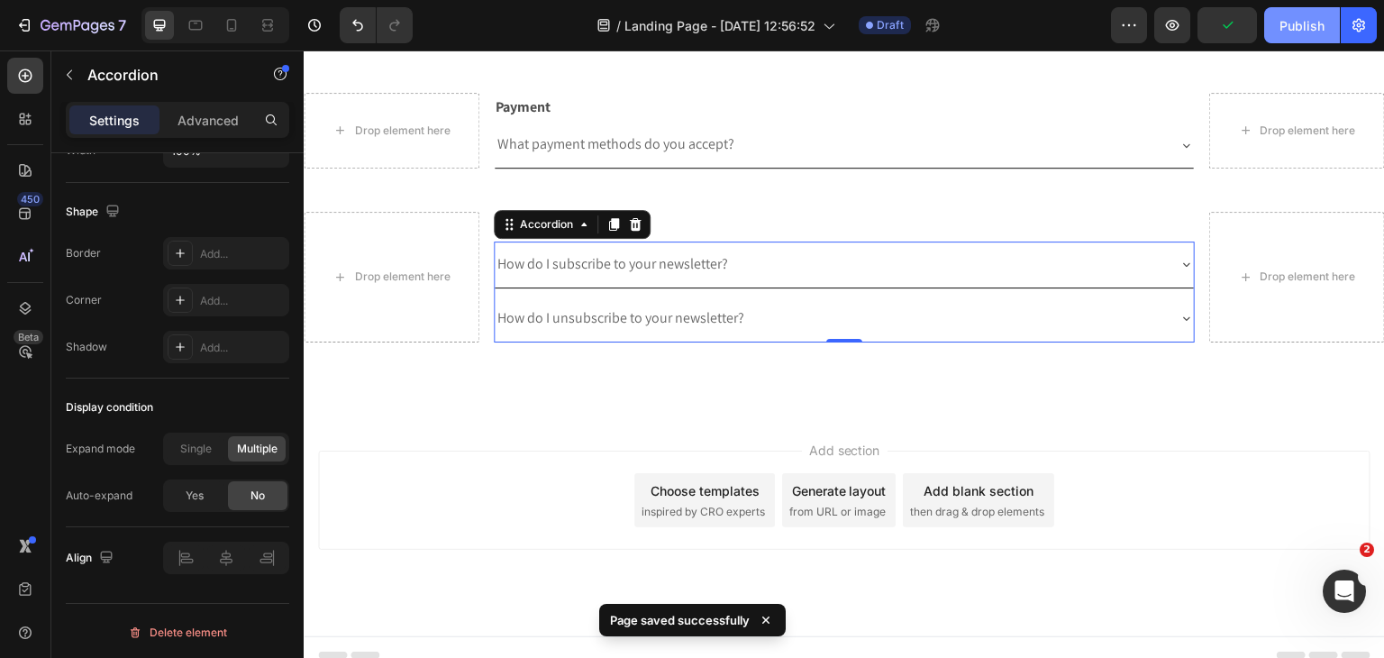
click at [1295, 37] on button "Publish" at bounding box center [1302, 25] width 76 height 36
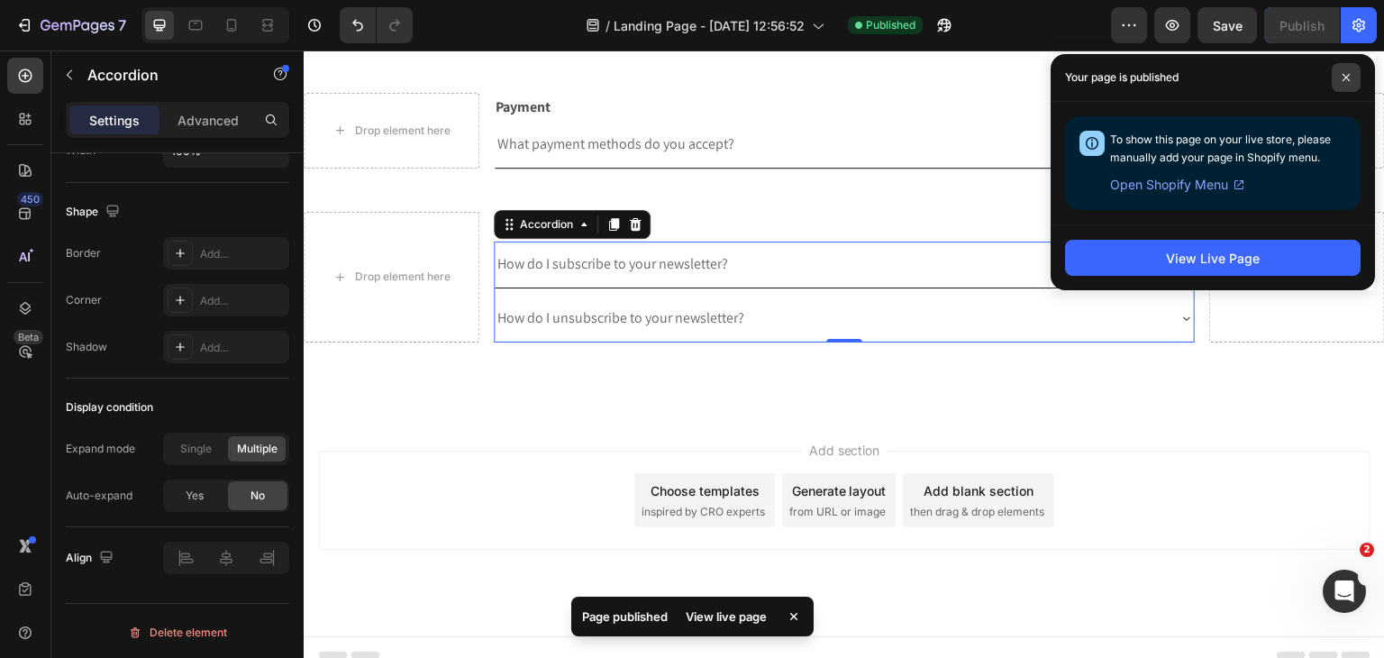
click at [1344, 83] on span at bounding box center [1346, 77] width 29 height 29
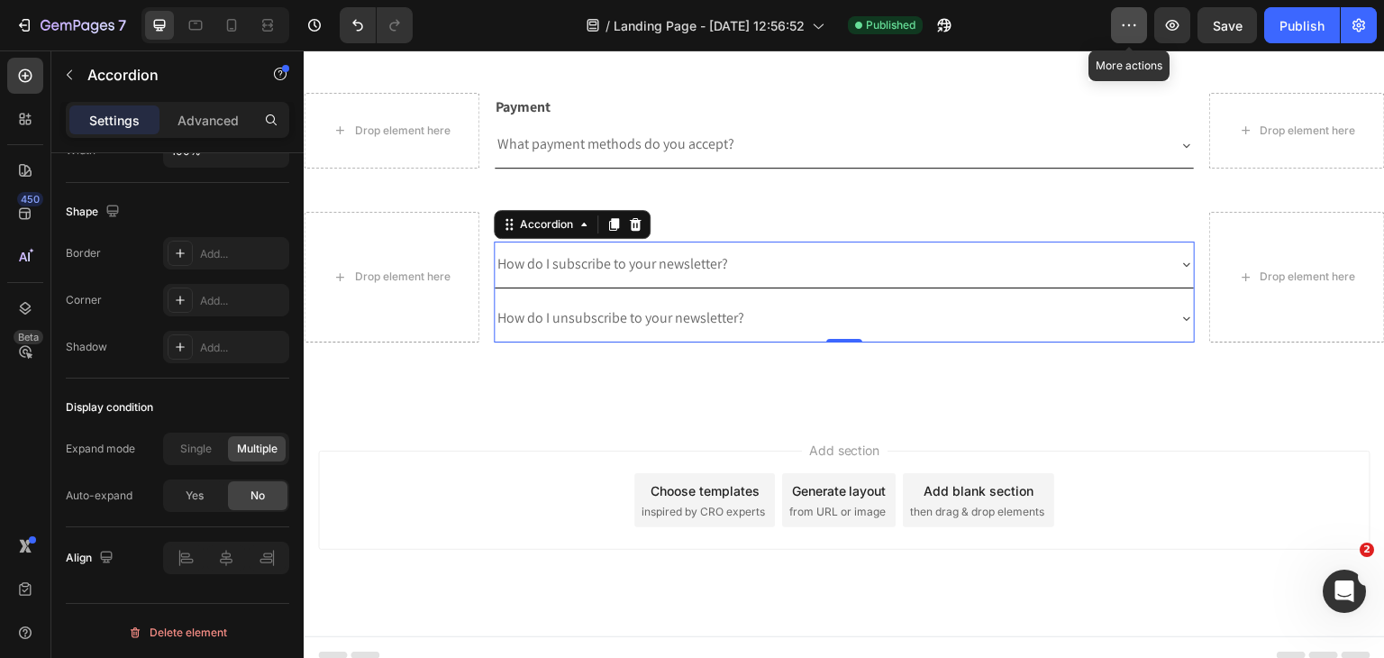
click at [1137, 23] on icon "button" at bounding box center [1129, 25] width 18 height 18
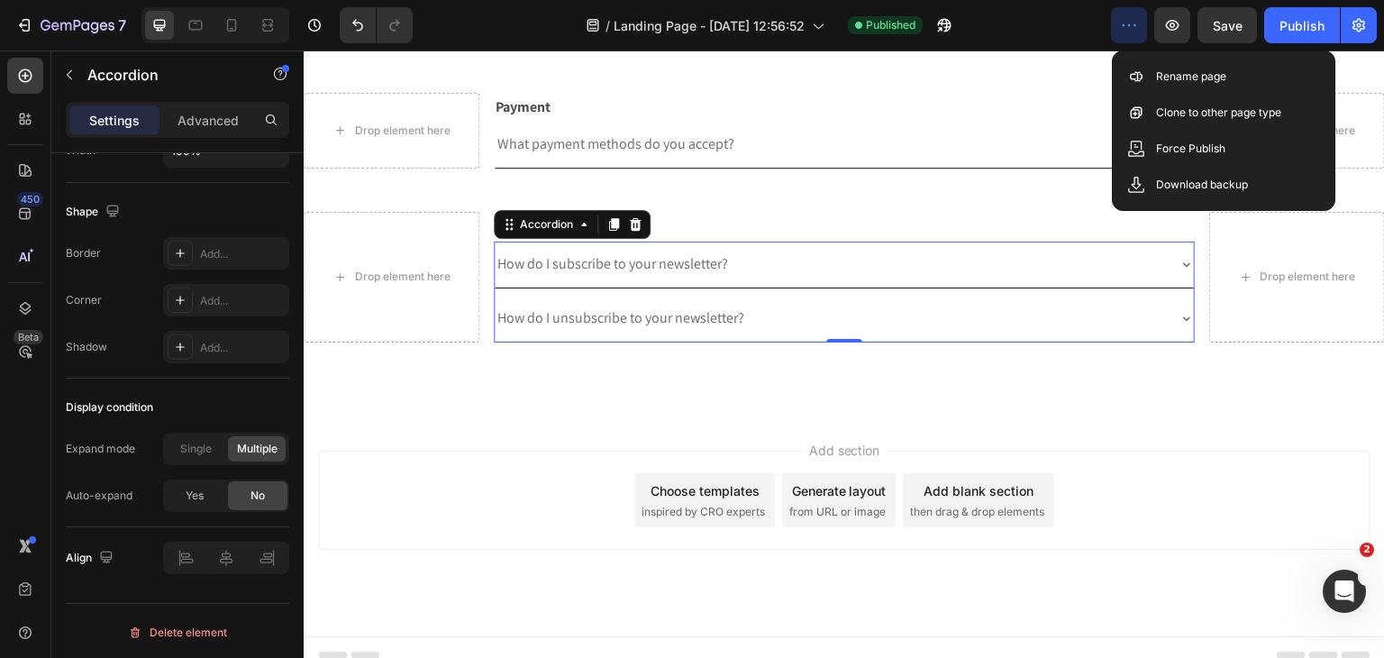
click at [973, 30] on div "/ Landing Page - [DATE] 12:56:52 Published" at bounding box center [769, 25] width 684 height 36
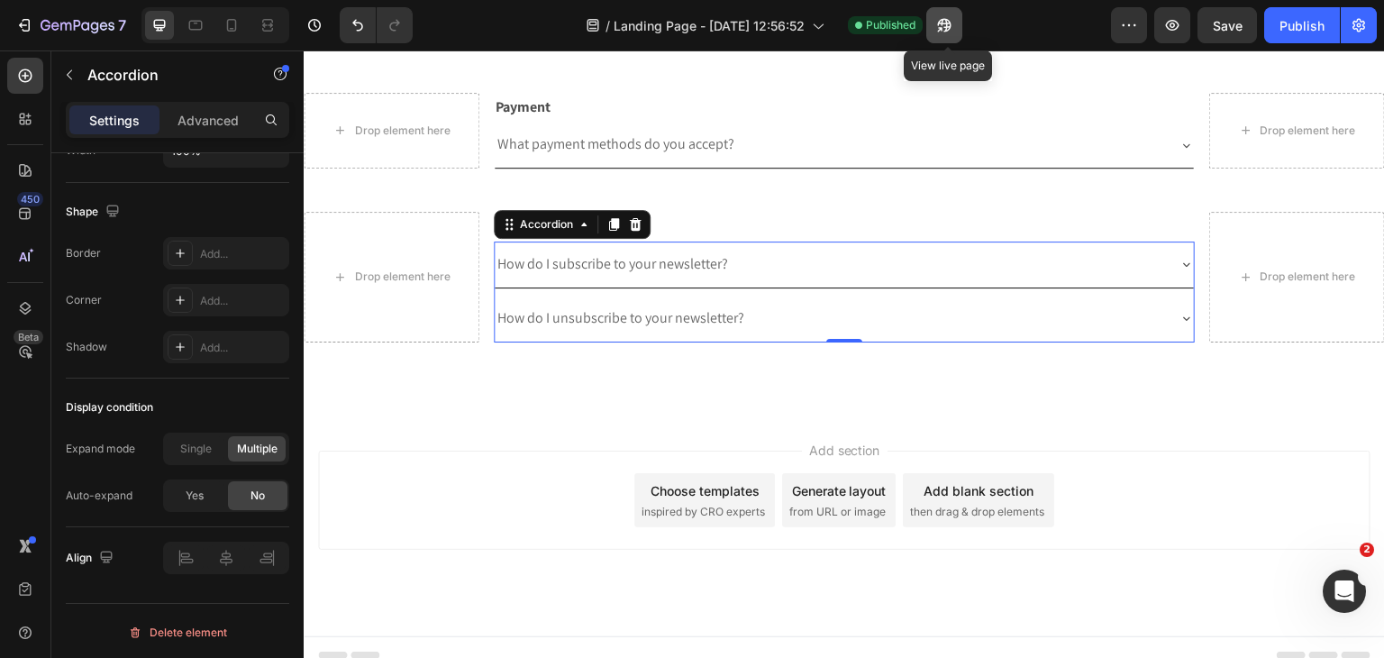
click at [957, 30] on button "button" at bounding box center [944, 25] width 36 height 36
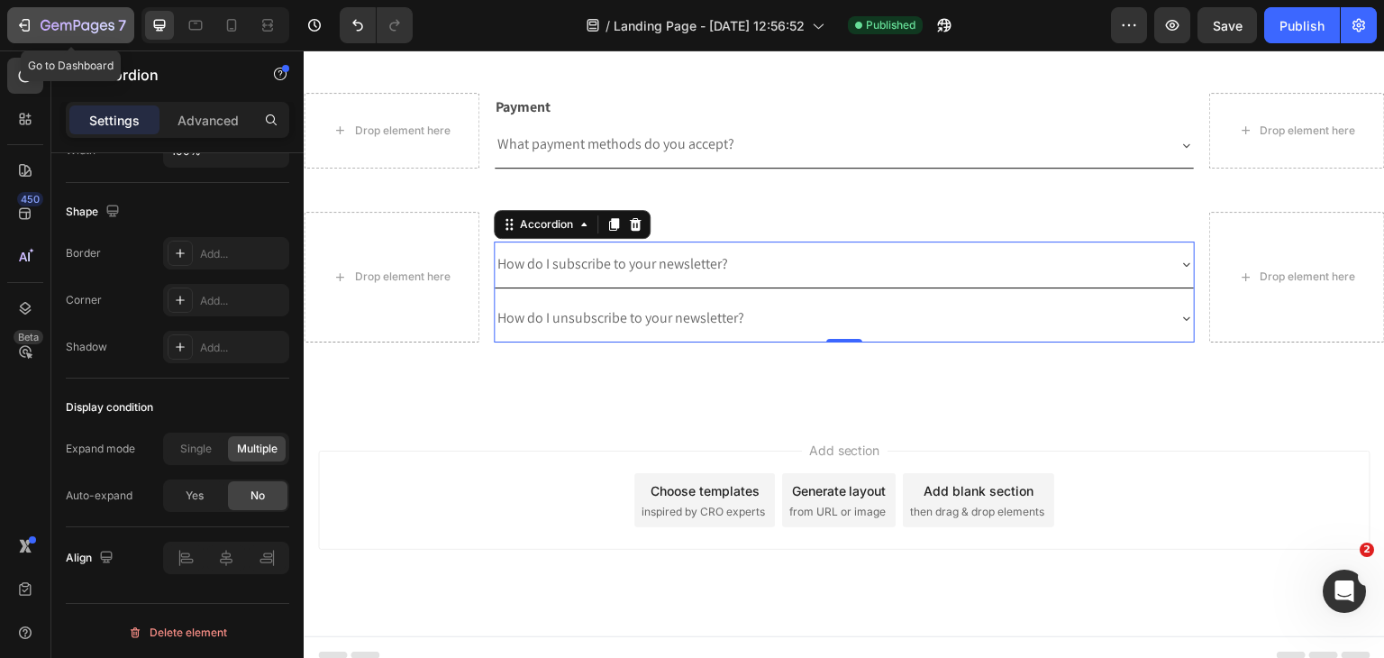
click at [23, 32] on icon "button" at bounding box center [24, 25] width 18 height 18
